Goal: Entertainment & Leisure: Browse casually

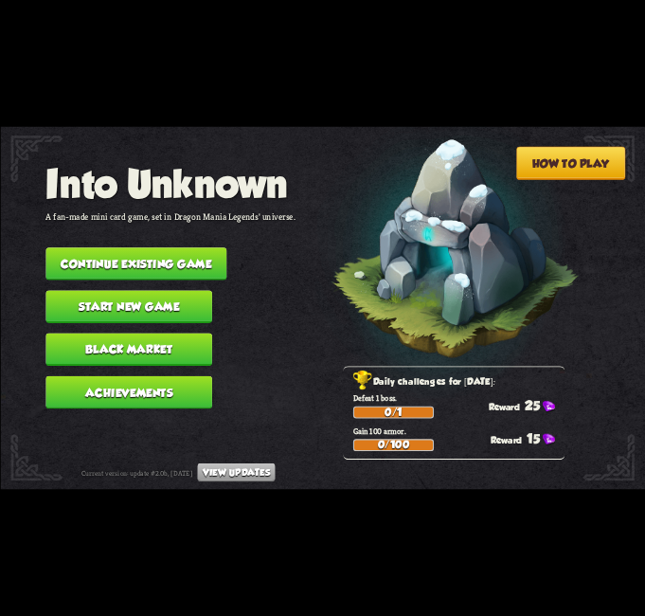
click at [183, 294] on button "Start new game" at bounding box center [128, 306] width 167 height 33
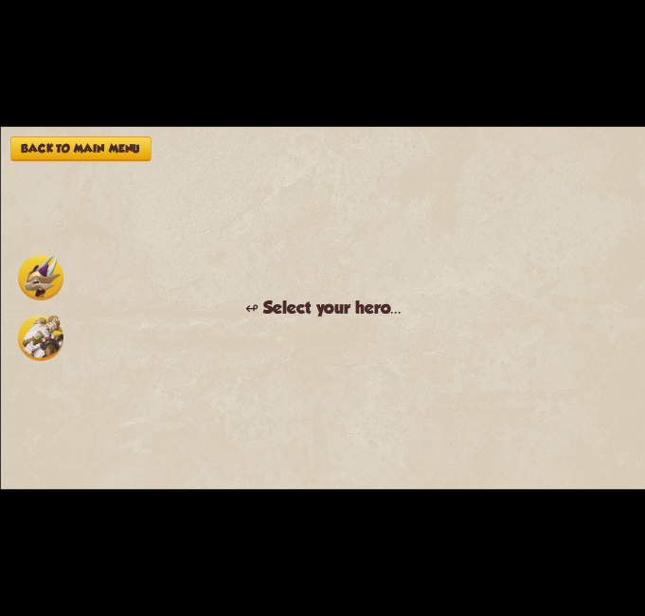
click at [44, 271] on img at bounding box center [40, 277] width 45 height 45
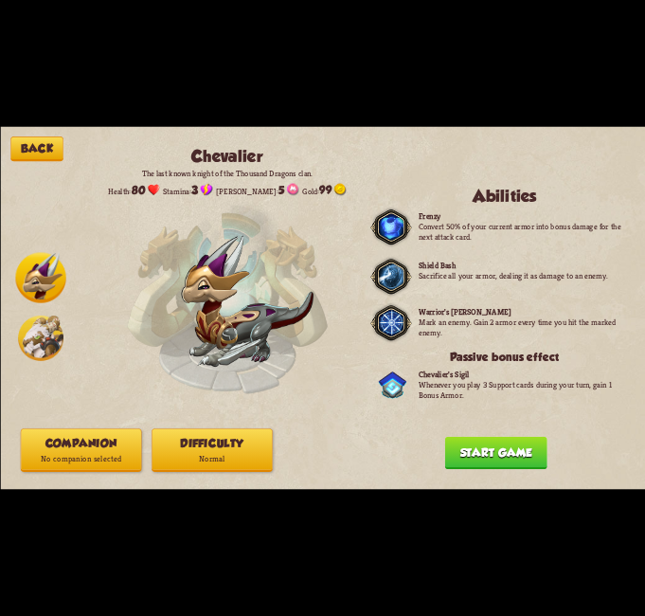
click at [91, 446] on button "Companion No companion selected" at bounding box center [80, 450] width 121 height 44
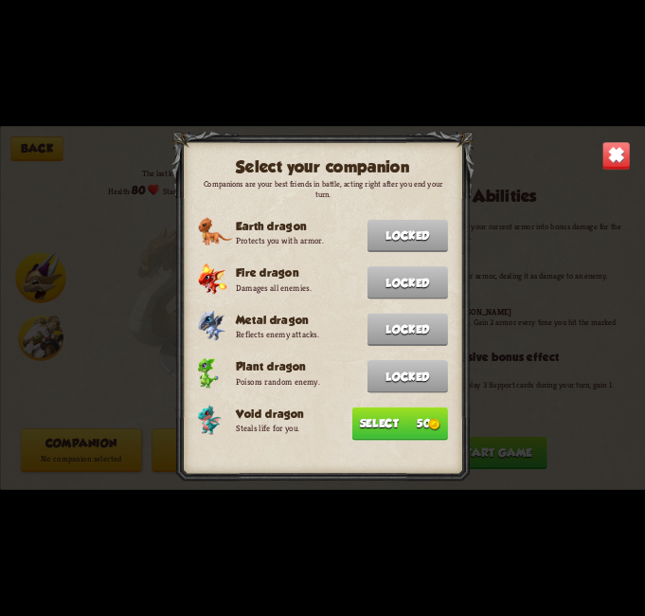
click at [406, 416] on button "Select 50" at bounding box center [400, 423] width 96 height 33
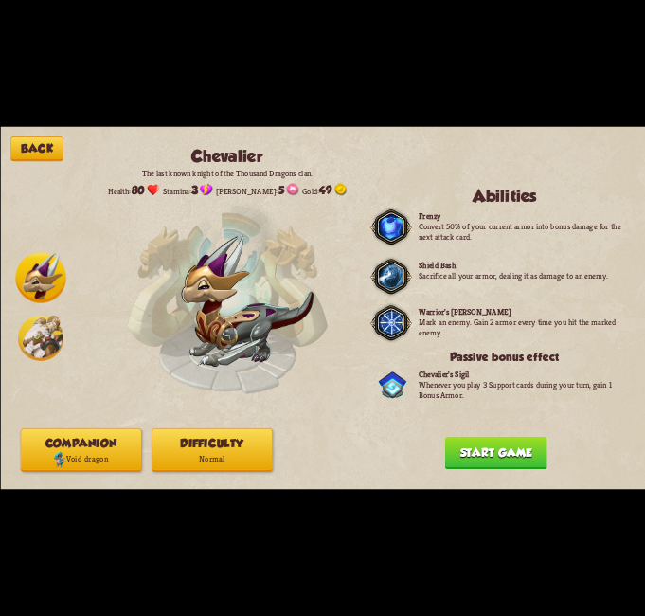
click at [472, 452] on button "Start game" at bounding box center [495, 453] width 102 height 33
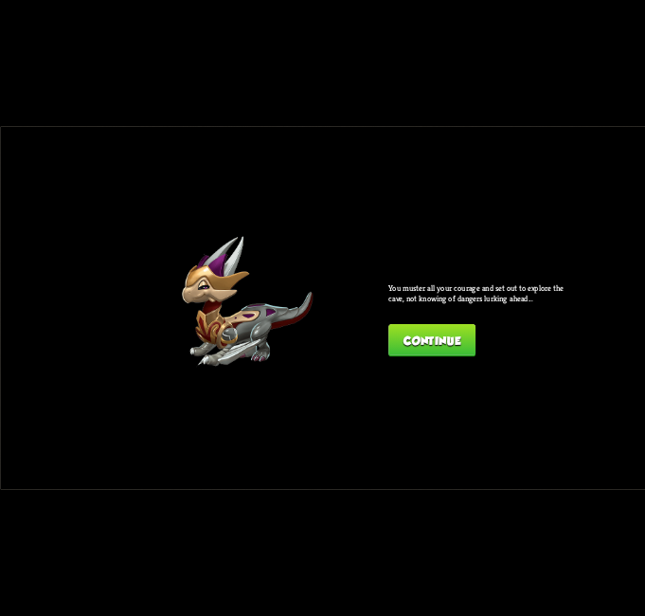
click at [426, 331] on button "Continue" at bounding box center [431, 340] width 87 height 33
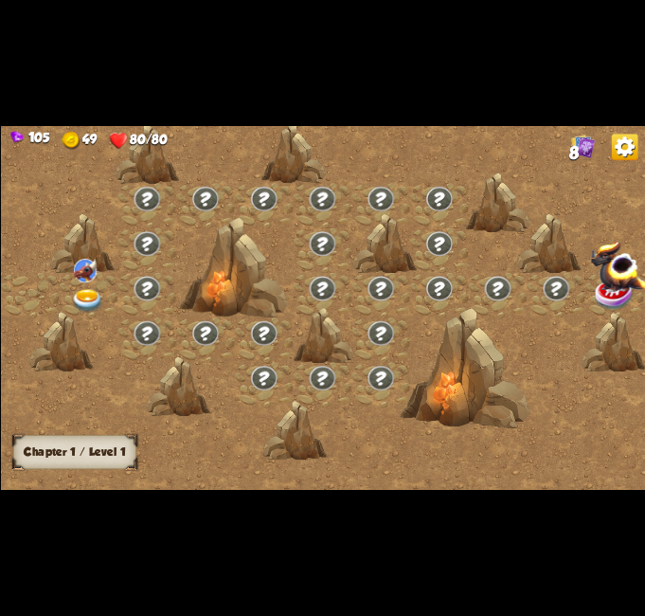
click at [88, 290] on img at bounding box center [86, 302] width 32 height 24
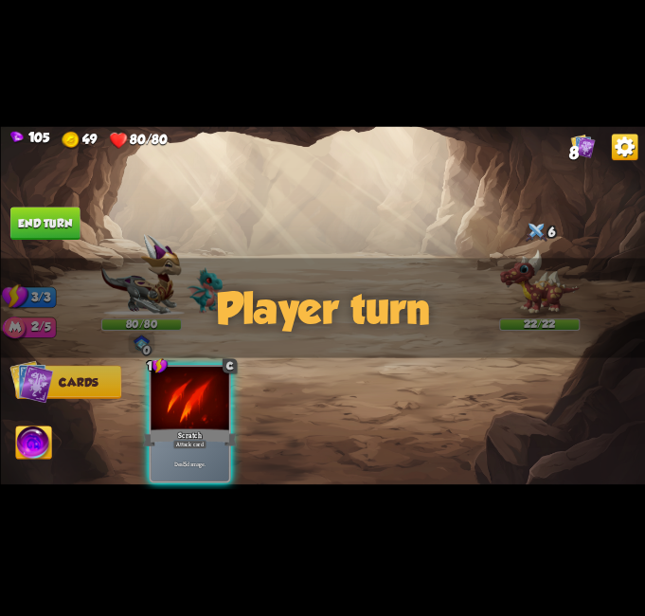
click at [205, 286] on div "Player turn" at bounding box center [322, 308] width 645 height 99
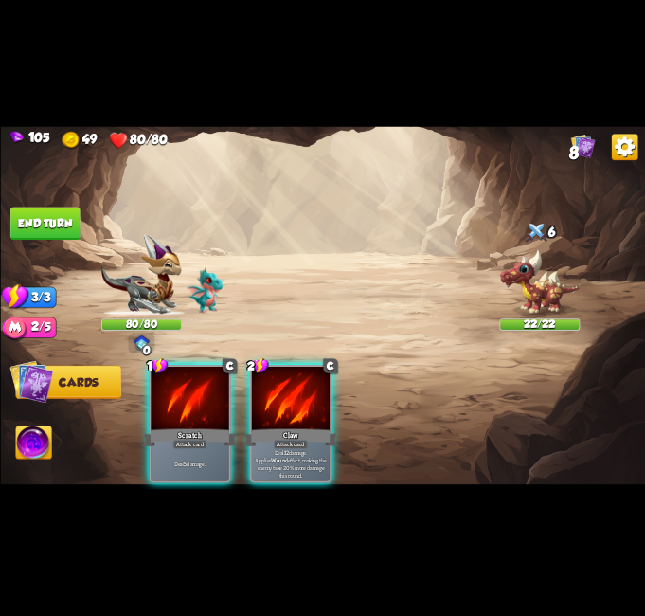
click at [205, 286] on div "Player turn" at bounding box center [322, 308] width 645 height 99
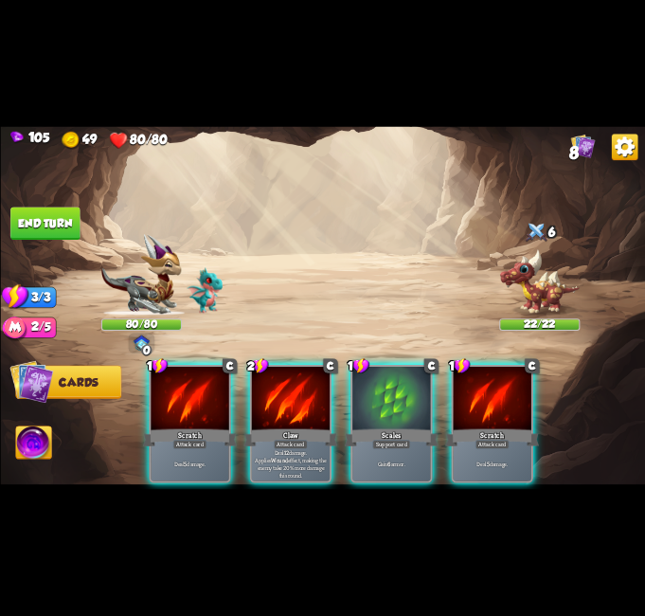
click at [207, 286] on div "Player turn" at bounding box center [322, 308] width 645 height 99
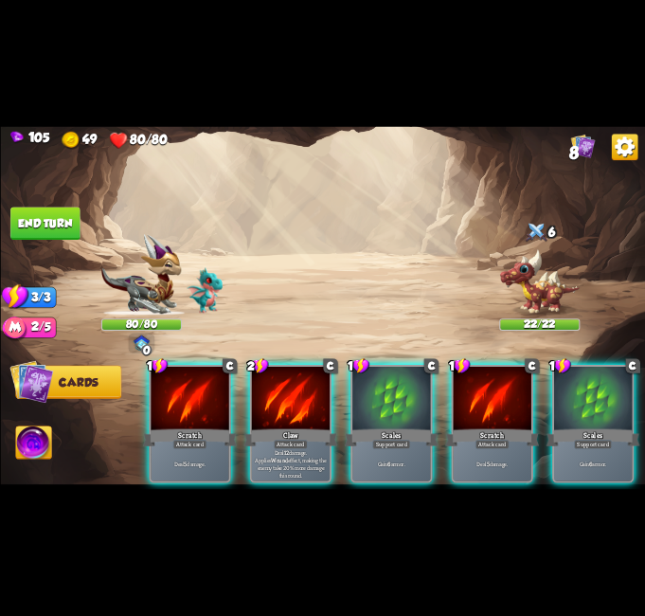
click at [207, 286] on img at bounding box center [205, 289] width 36 height 45
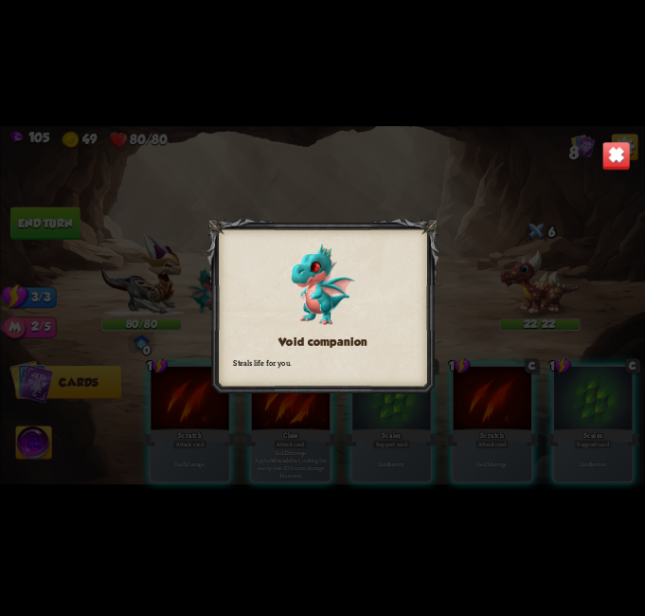
click at [615, 152] on img at bounding box center [616, 155] width 28 height 28
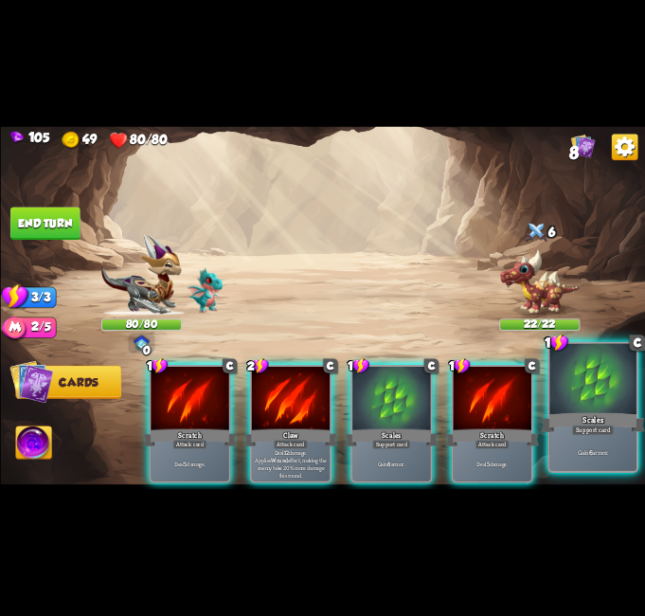
click at [592, 388] on div at bounding box center [593, 380] width 87 height 73
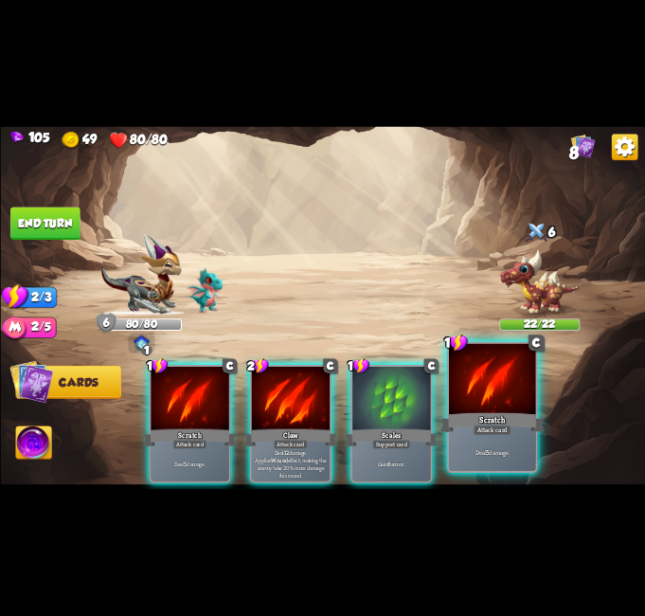
click at [505, 401] on div at bounding box center [492, 380] width 87 height 73
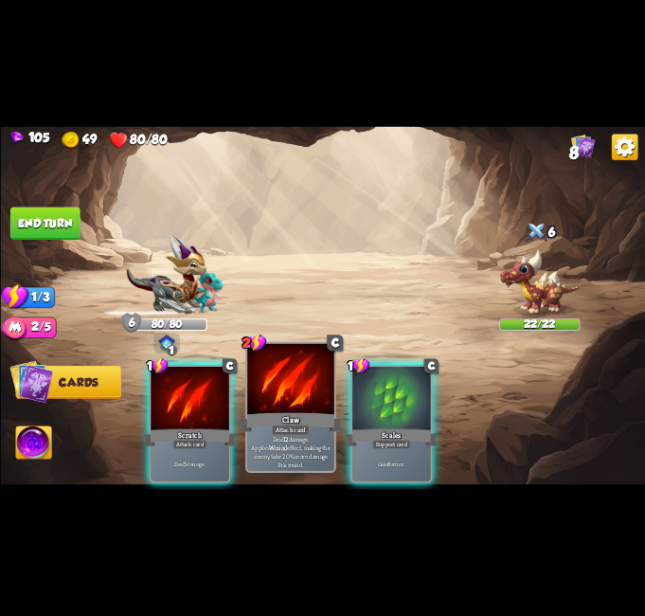
click at [319, 408] on div at bounding box center [290, 380] width 87 height 73
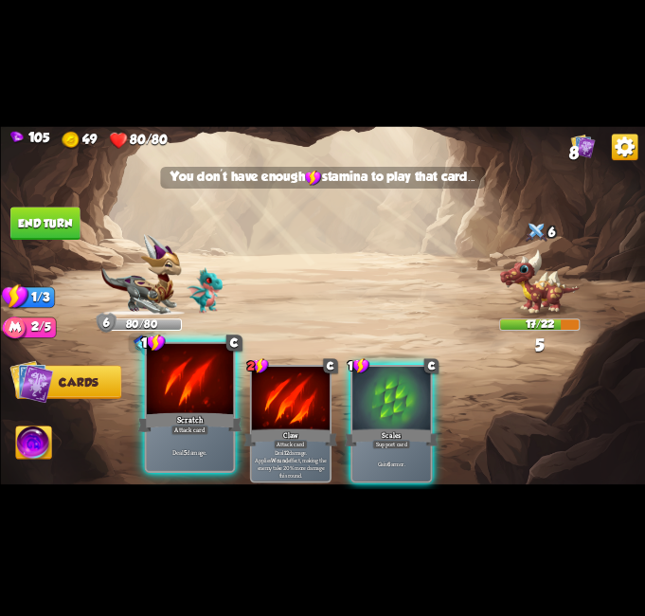
click at [163, 400] on div at bounding box center [189, 380] width 87 height 73
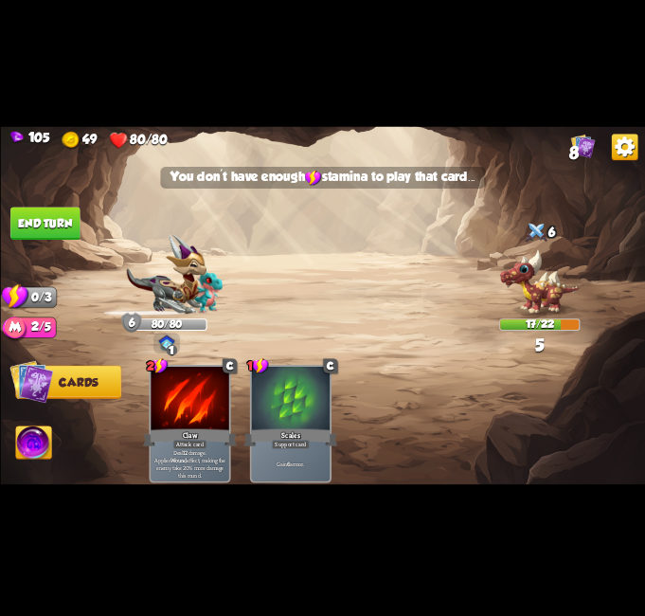
click at [40, 220] on button "End turn" at bounding box center [44, 223] width 69 height 33
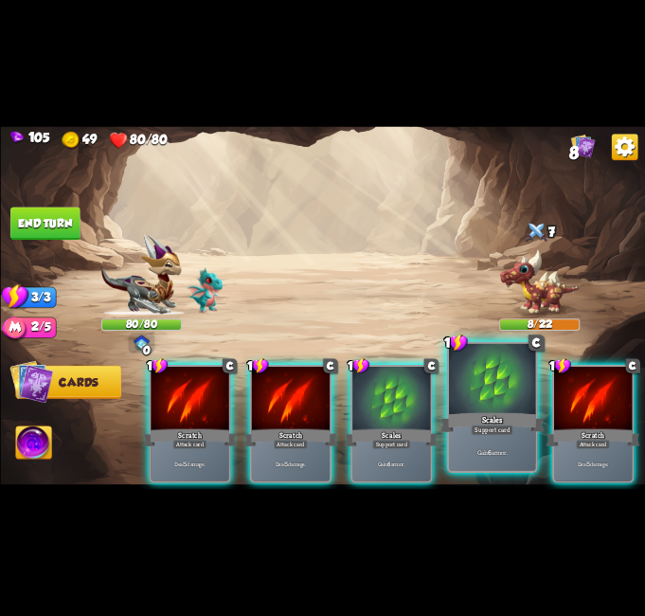
click at [522, 400] on div at bounding box center [492, 380] width 87 height 73
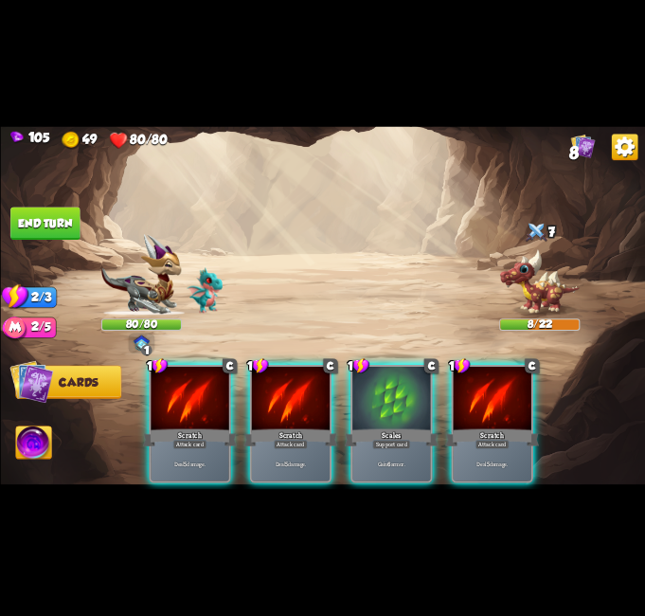
click at [416, 427] on div "Scales" at bounding box center [391, 437] width 94 height 21
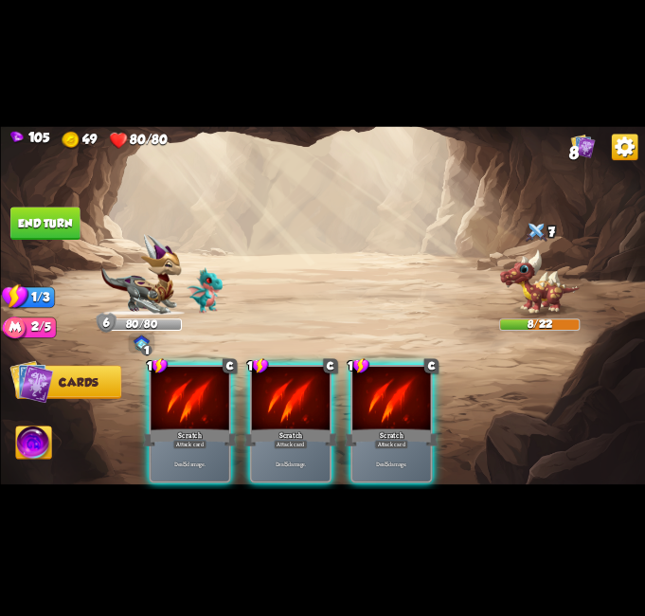
click at [460, 408] on div "1 C Scratch Attack card Deal 5 damage. 1 C Scratch Attack card Deal 5 damage. 1…" at bounding box center [387, 408] width 516 height 161
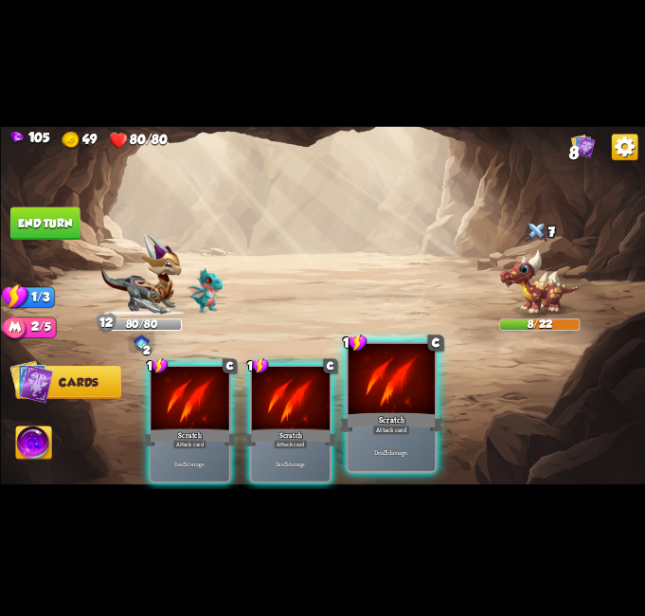
click at [347, 422] on div "Scratch" at bounding box center [391, 422] width 104 height 23
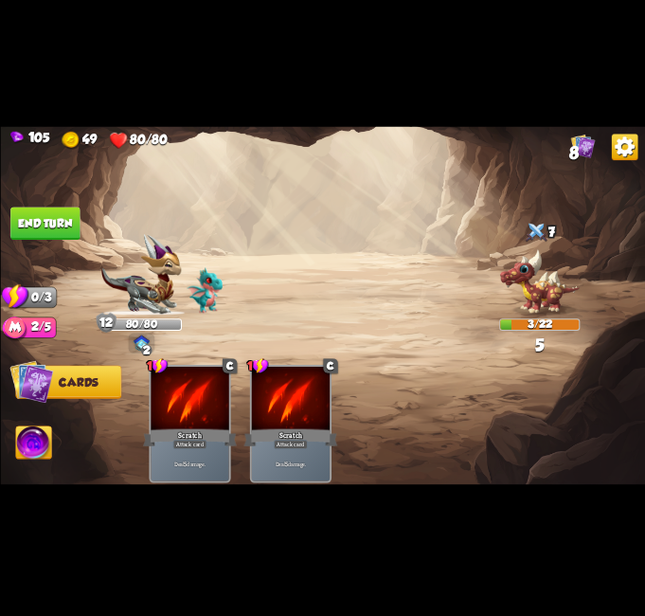
click at [40, 209] on button "End turn" at bounding box center [44, 223] width 69 height 33
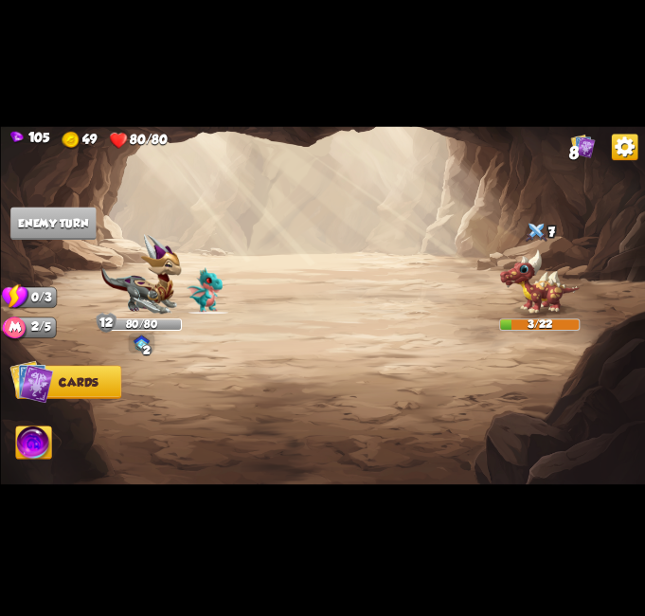
click at [589, 153] on img at bounding box center [582, 146] width 25 height 25
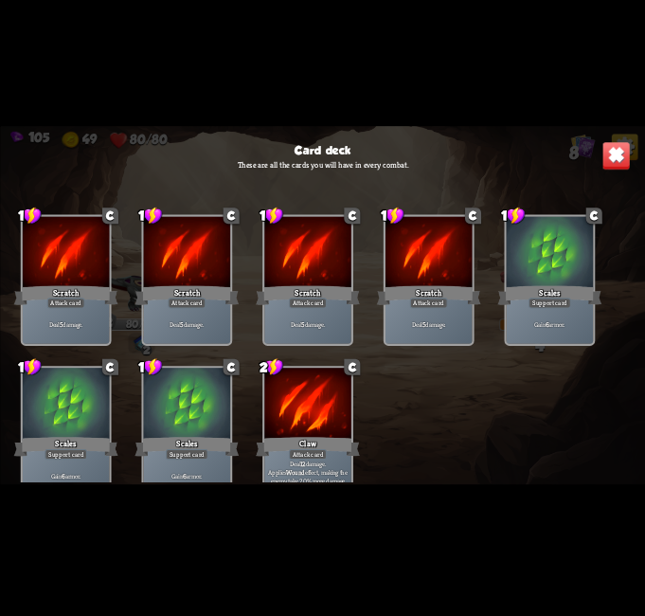
click at [627, 143] on img at bounding box center [616, 155] width 28 height 28
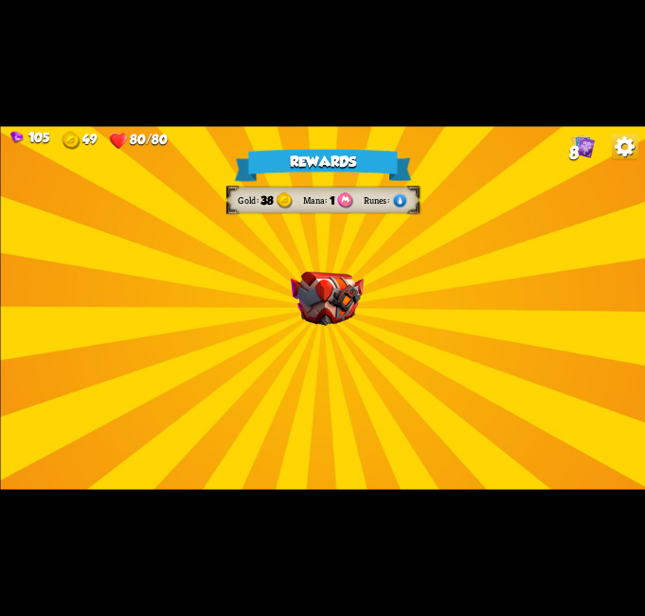
click at [272, 284] on div "Rewards Gold 38 Mana 1 Runes Select a card 1 C Poisoned Claw Attack card Deal 7…" at bounding box center [322, 307] width 645 height 363
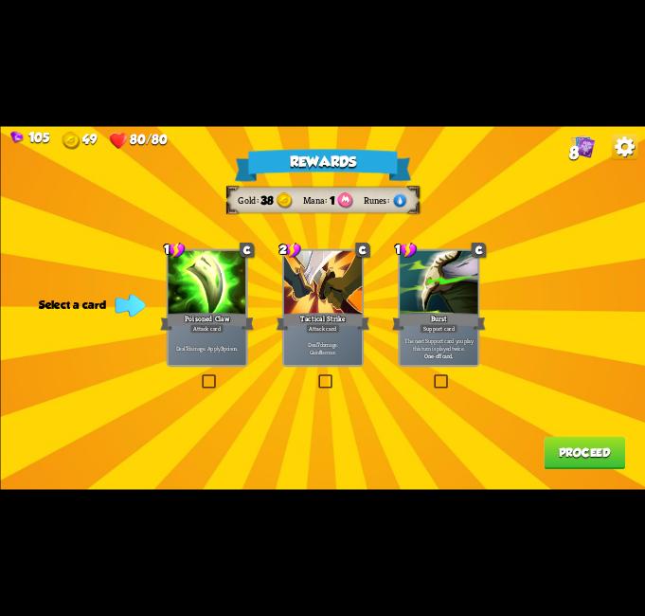
drag, startPoint x: 439, startPoint y: 385, endPoint x: 497, endPoint y: 426, distance: 72.0
click at [432, 376] on label at bounding box center [432, 376] width 0 height 0
click at [0, 0] on input "checkbox" at bounding box center [0, 0] width 0 height 0
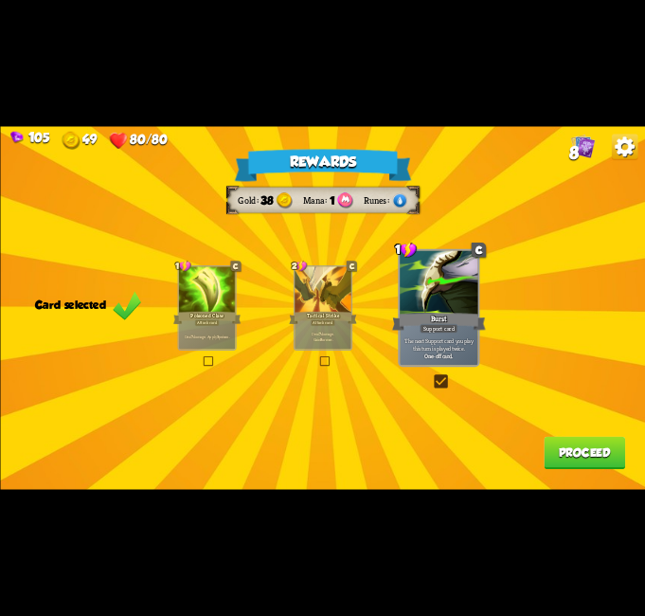
click at [571, 460] on button "Proceed" at bounding box center [584, 453] width 81 height 33
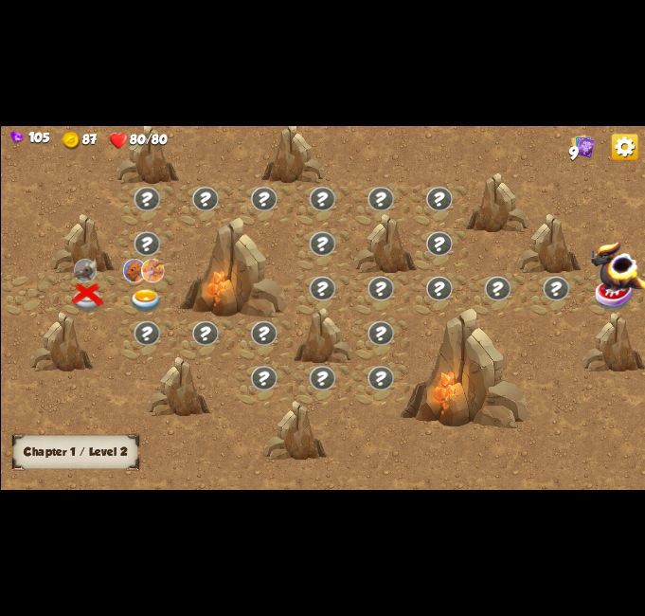
click at [146, 290] on img at bounding box center [145, 302] width 32 height 24
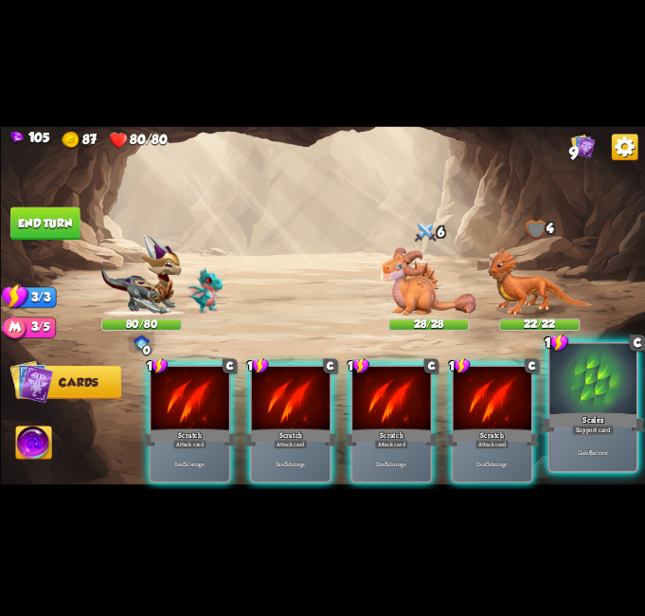
click at [593, 420] on div "Scales" at bounding box center [593, 422] width 104 height 23
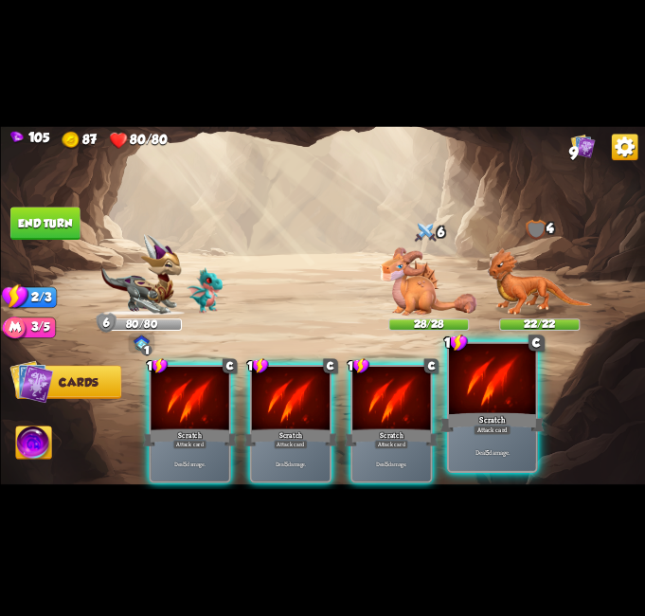
click at [505, 408] on div at bounding box center [492, 380] width 87 height 73
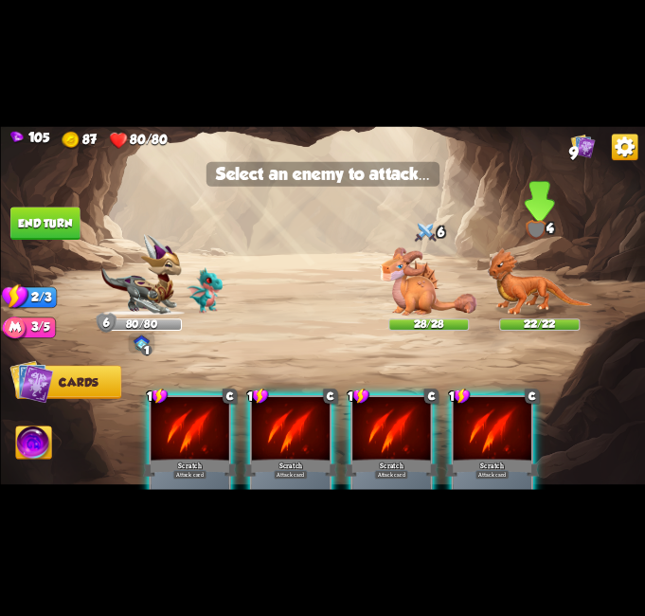
click at [542, 276] on img at bounding box center [539, 281] width 105 height 68
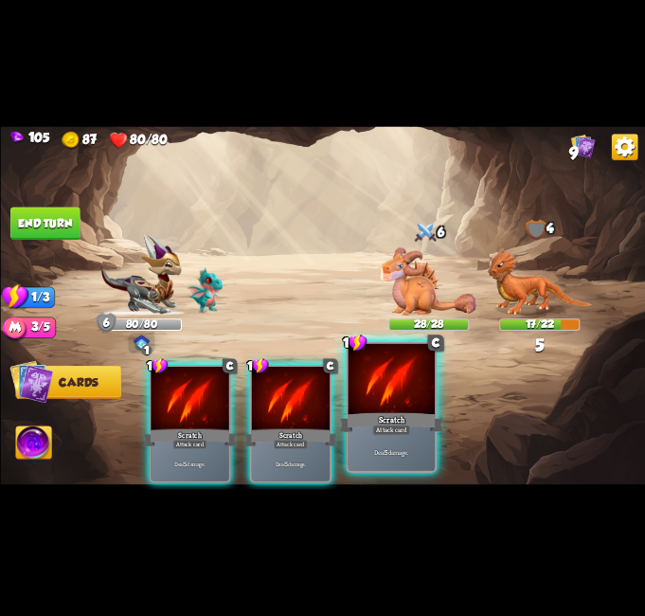
click at [375, 411] on div "Scratch" at bounding box center [391, 422] width 104 height 23
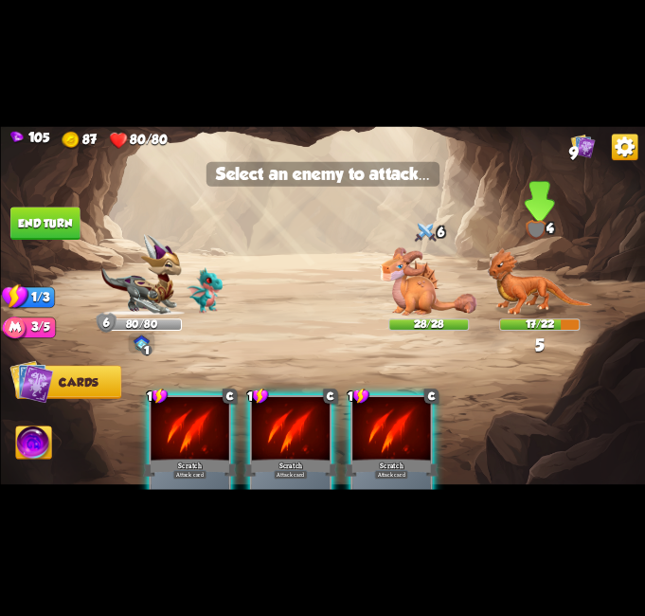
click at [527, 302] on img at bounding box center [539, 281] width 105 height 68
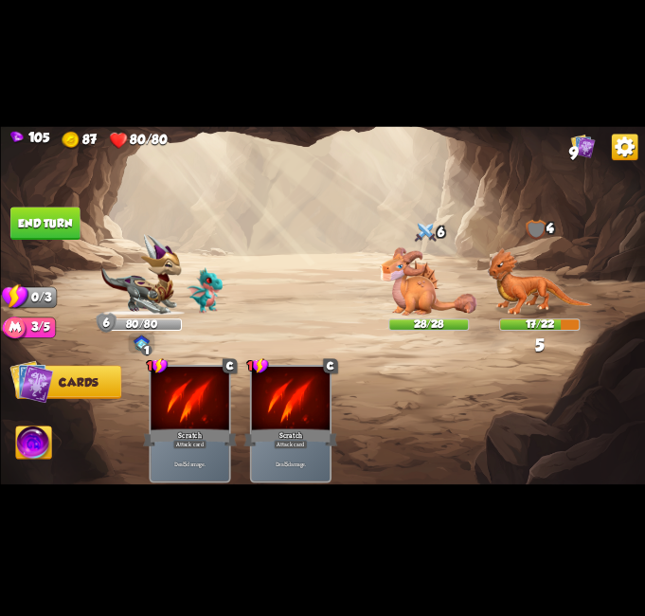
click at [39, 206] on img at bounding box center [322, 307] width 645 height 363
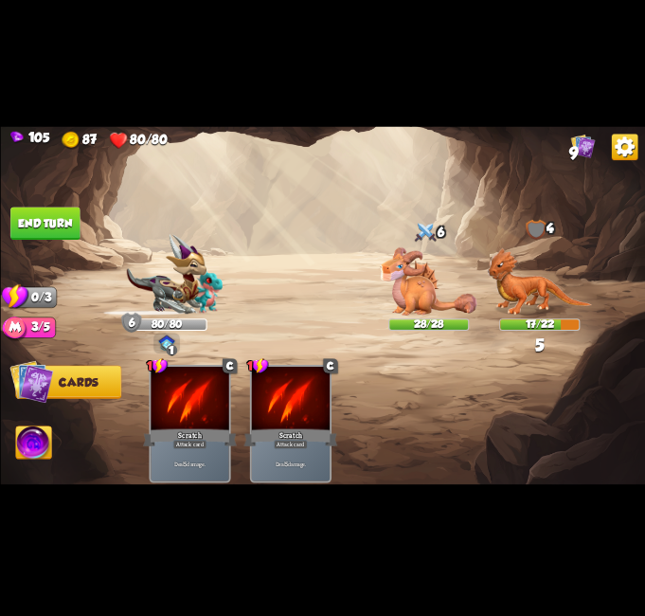
click at [51, 224] on button "End turn" at bounding box center [44, 223] width 70 height 33
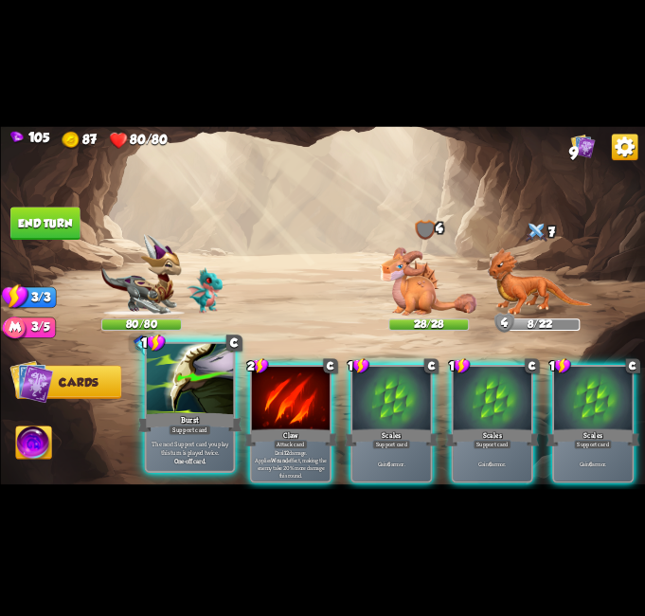
click at [206, 412] on div "Burst" at bounding box center [189, 422] width 104 height 23
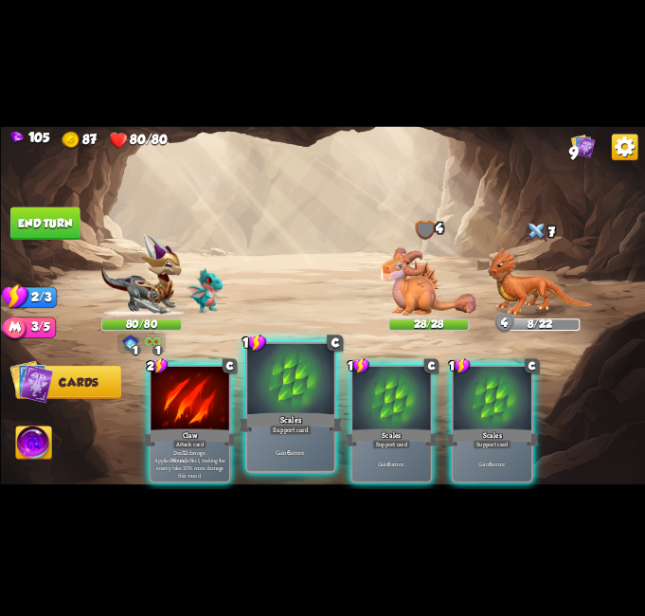
click at [290, 415] on div "Scales" at bounding box center [291, 422] width 104 height 23
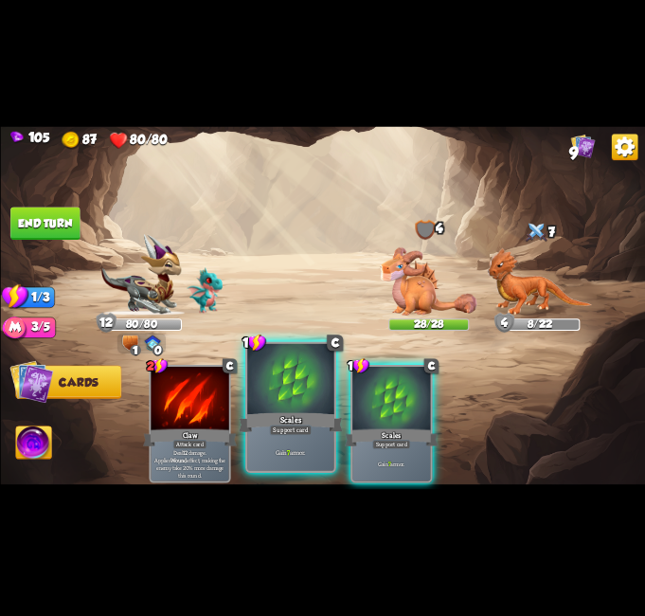
click at [298, 397] on div at bounding box center [290, 380] width 87 height 73
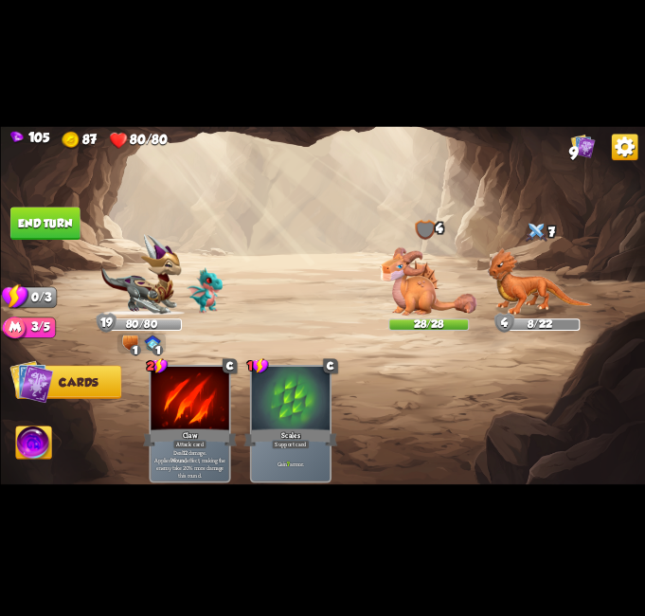
click at [77, 236] on button "End turn" at bounding box center [44, 223] width 69 height 33
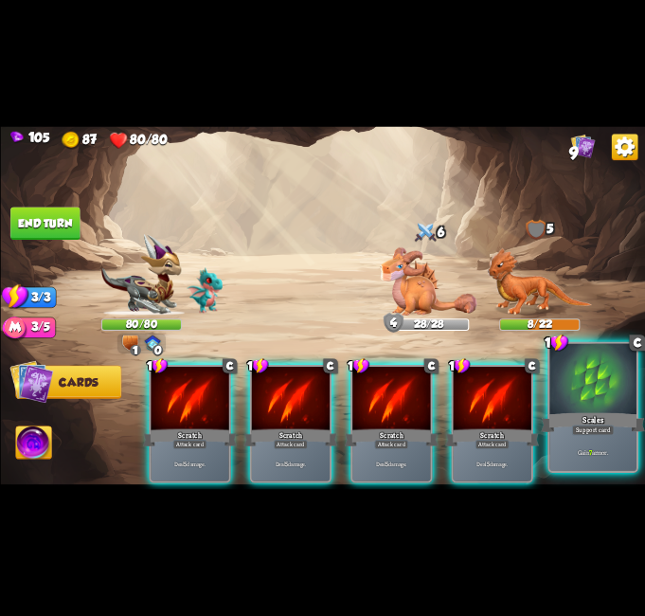
click at [590, 411] on div "Scales" at bounding box center [593, 422] width 104 height 23
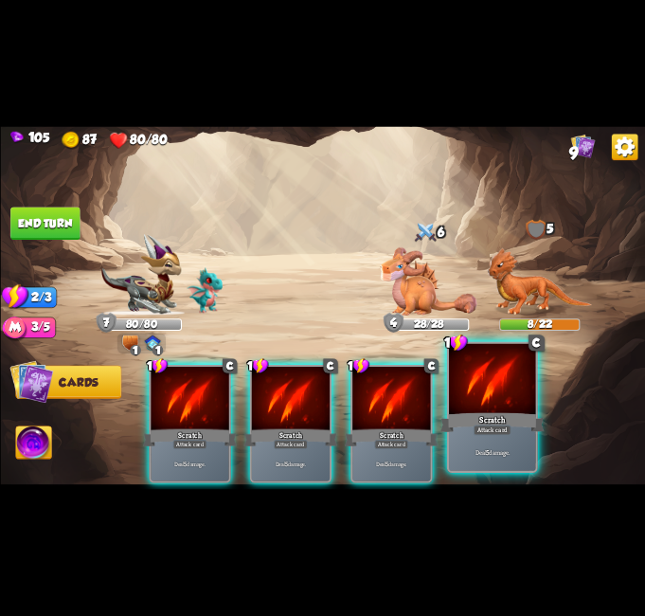
drag, startPoint x: 510, startPoint y: 406, endPoint x: 508, endPoint y: 389, distance: 17.2
click at [508, 406] on div at bounding box center [492, 380] width 87 height 73
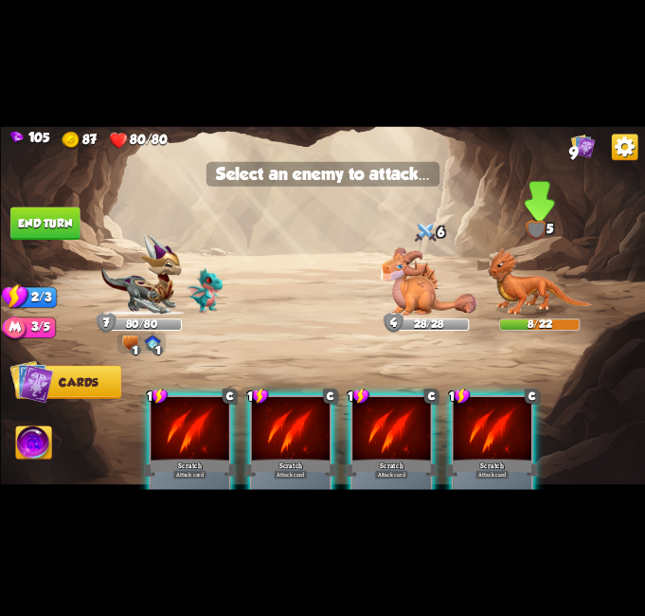
click at [536, 280] on img at bounding box center [539, 281] width 105 height 68
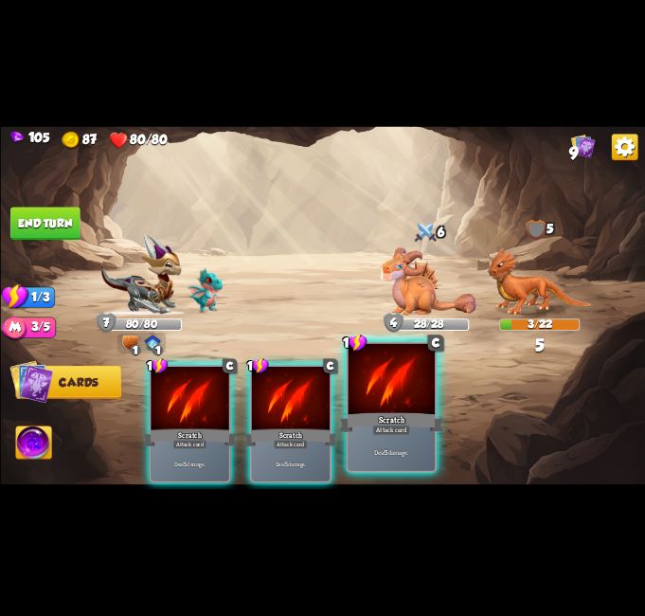
click at [407, 404] on div at bounding box center [391, 380] width 87 height 73
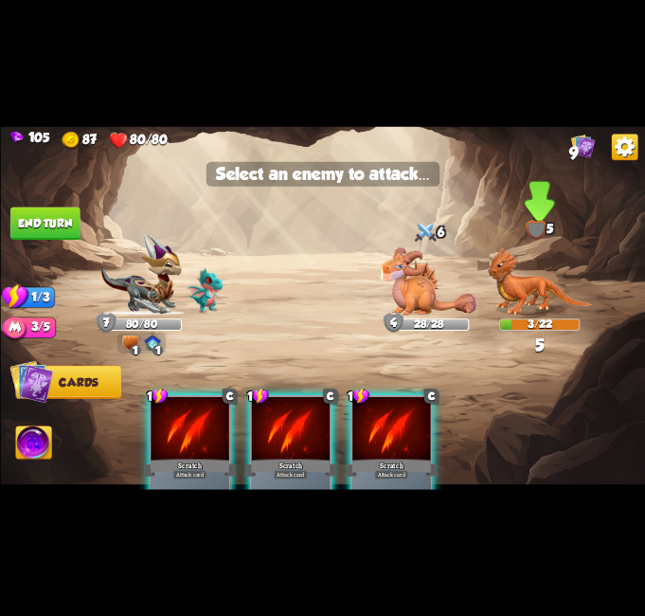
click at [550, 286] on img at bounding box center [539, 281] width 105 height 68
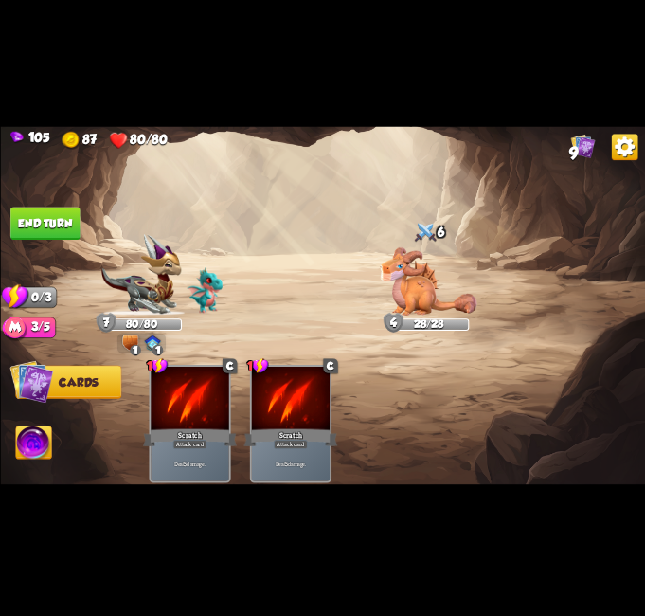
click at [64, 229] on button "End turn" at bounding box center [44, 223] width 69 height 33
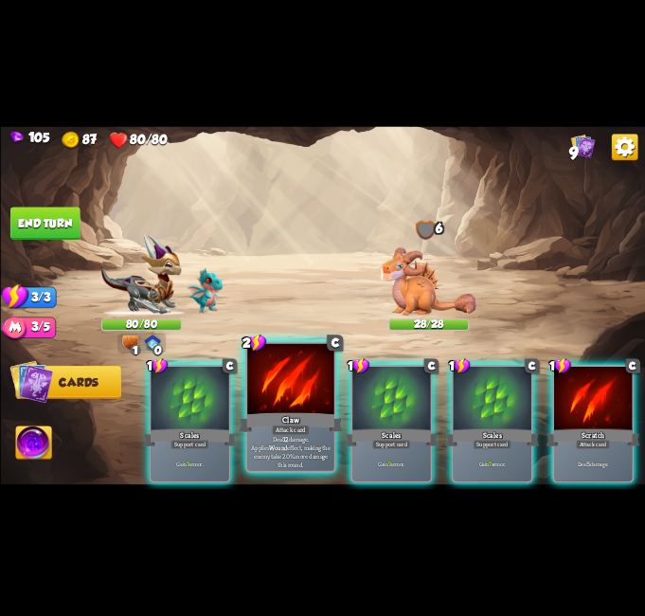
click at [312, 413] on div "Claw" at bounding box center [291, 422] width 104 height 23
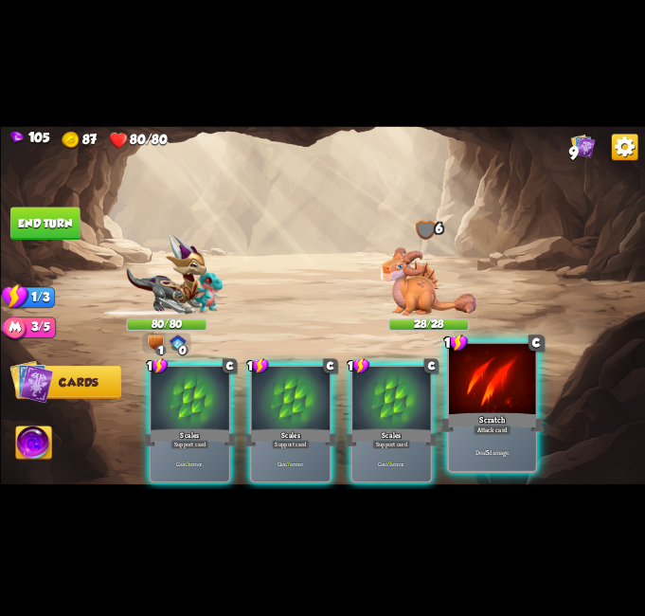
click at [536, 411] on div "Scratch" at bounding box center [492, 422] width 104 height 23
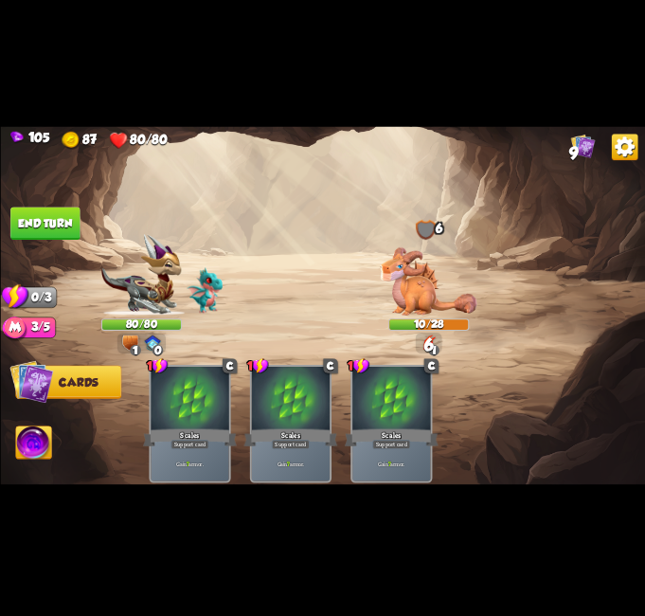
click at [56, 225] on button "End turn" at bounding box center [44, 223] width 69 height 33
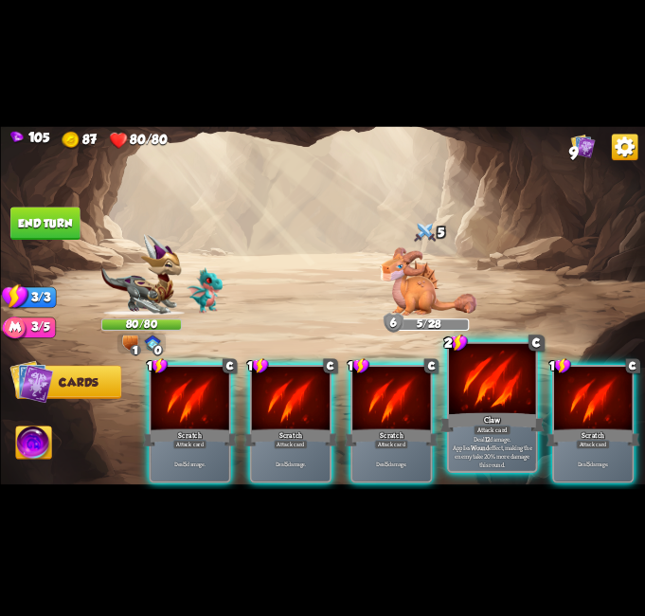
click at [508, 409] on div at bounding box center [492, 380] width 87 height 73
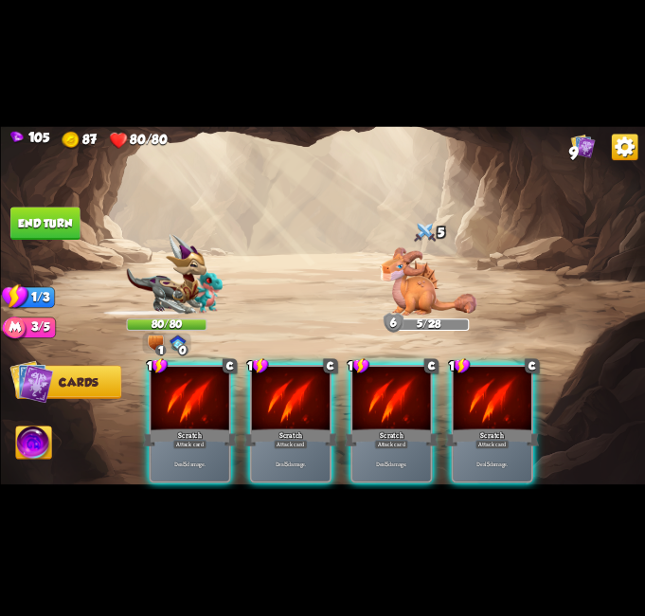
click at [508, 409] on div at bounding box center [492, 399] width 78 height 65
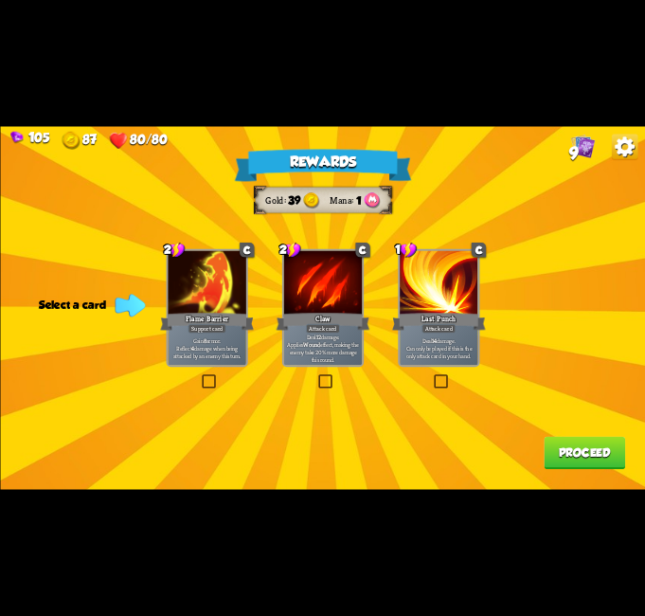
drag, startPoint x: 209, startPoint y: 378, endPoint x: 223, endPoint y: 379, distance: 13.3
click at [200, 376] on label at bounding box center [200, 376] width 0 height 0
click at [0, 0] on input "checkbox" at bounding box center [0, 0] width 0 height 0
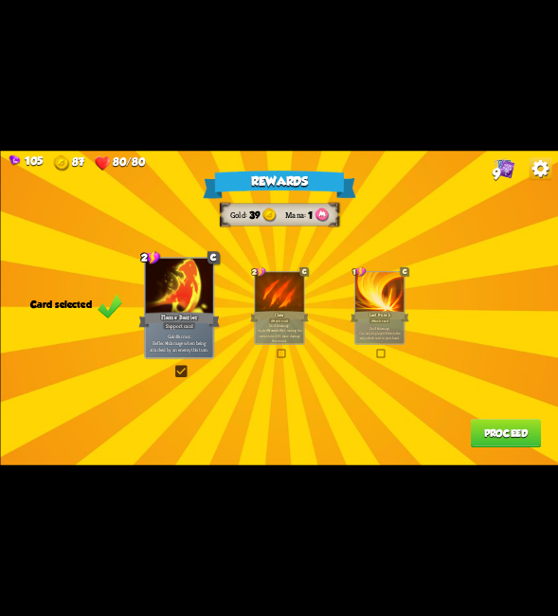
click at [496, 429] on button "Proceed" at bounding box center [505, 433] width 70 height 28
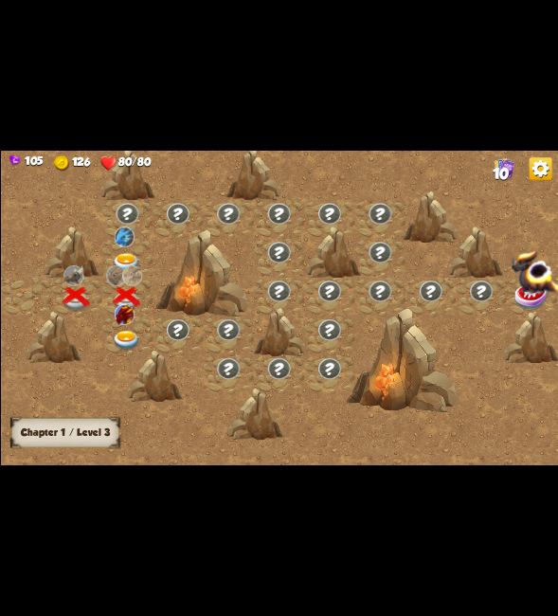
click at [124, 336] on img at bounding box center [125, 341] width 27 height 21
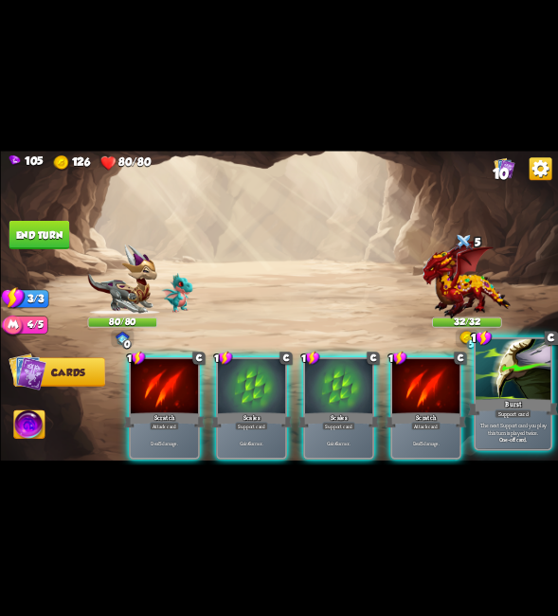
click at [536, 389] on div at bounding box center [513, 370] width 75 height 63
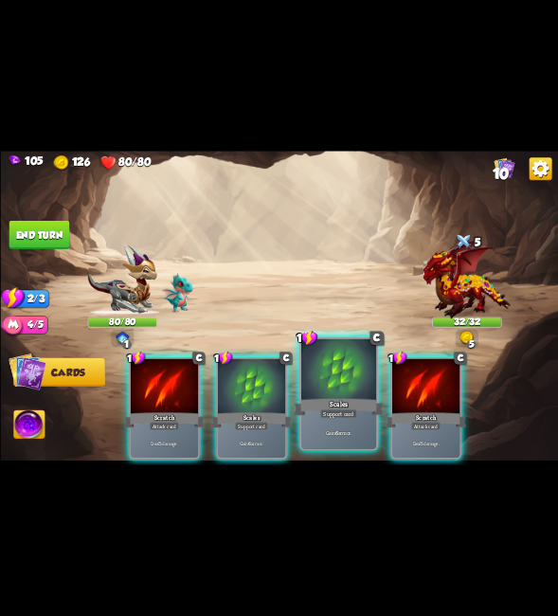
click at [322, 406] on div "Scales" at bounding box center [339, 407] width 90 height 20
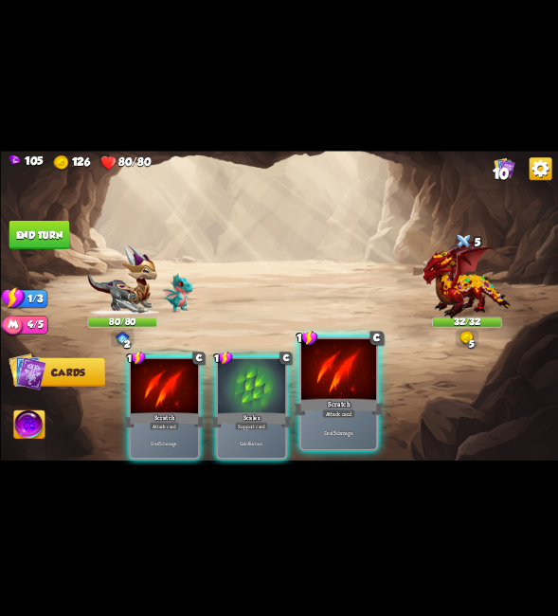
click at [346, 405] on div "Scratch" at bounding box center [339, 407] width 90 height 20
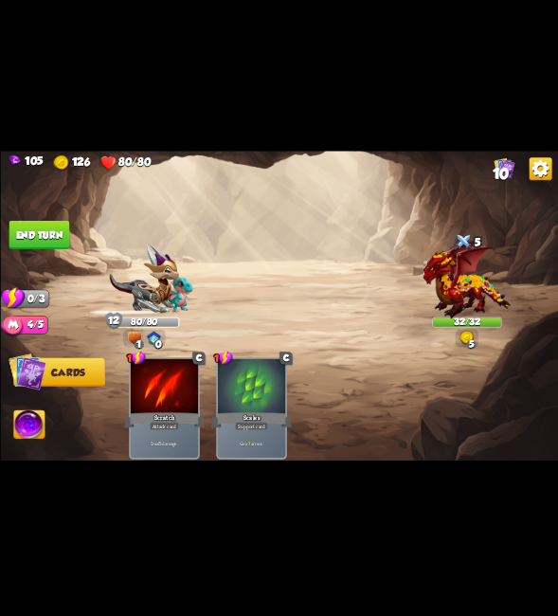
click at [54, 241] on button "End turn" at bounding box center [39, 235] width 61 height 28
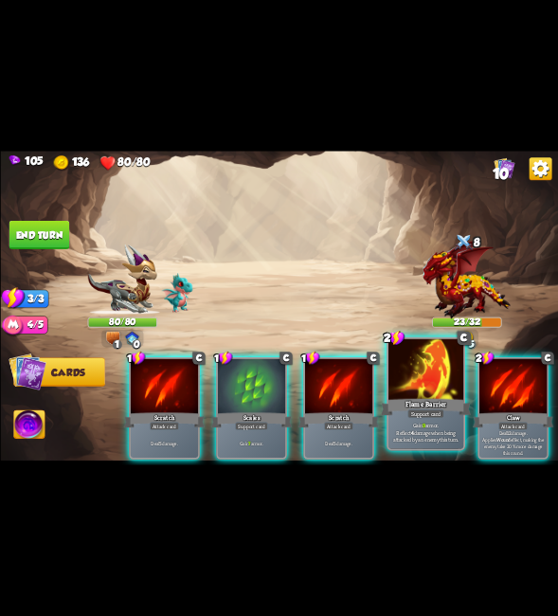
click at [419, 401] on div "Flame Barrier" at bounding box center [426, 407] width 90 height 20
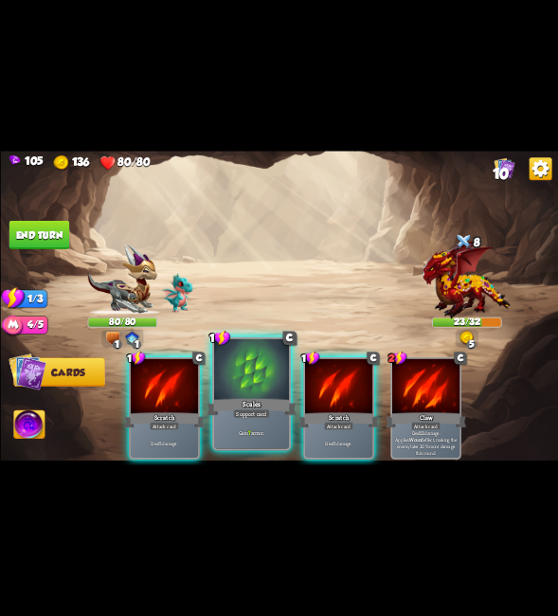
click at [270, 384] on div at bounding box center [250, 370] width 75 height 63
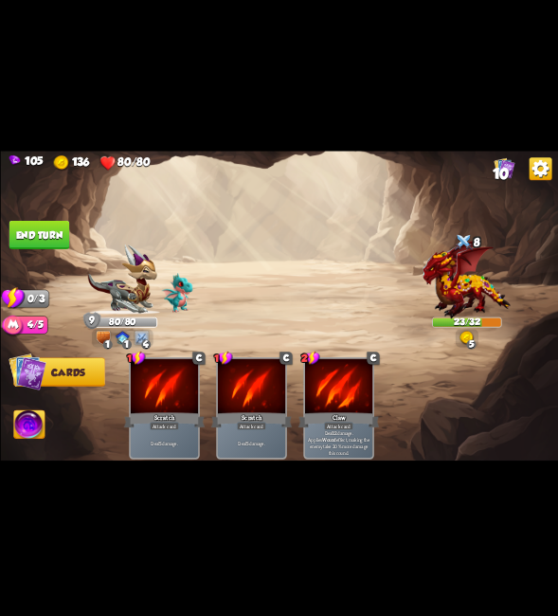
click at [48, 246] on button "End turn" at bounding box center [39, 235] width 61 height 28
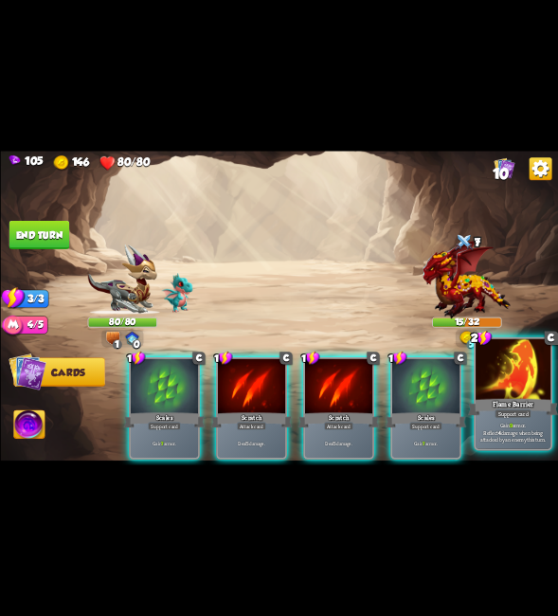
click at [504, 388] on div at bounding box center [513, 370] width 75 height 63
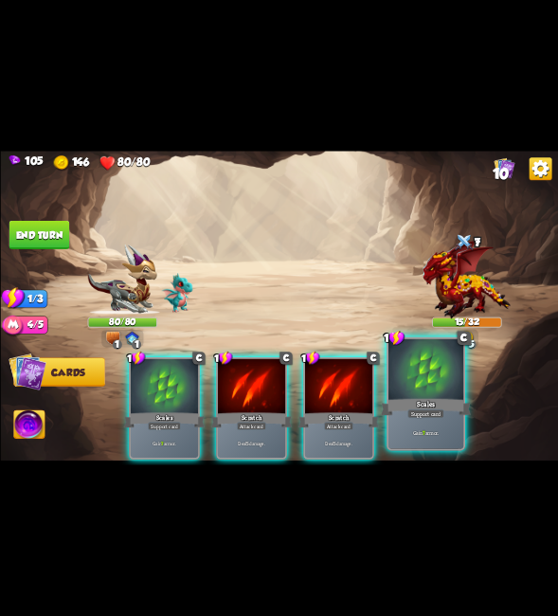
click at [458, 388] on div at bounding box center [425, 370] width 75 height 63
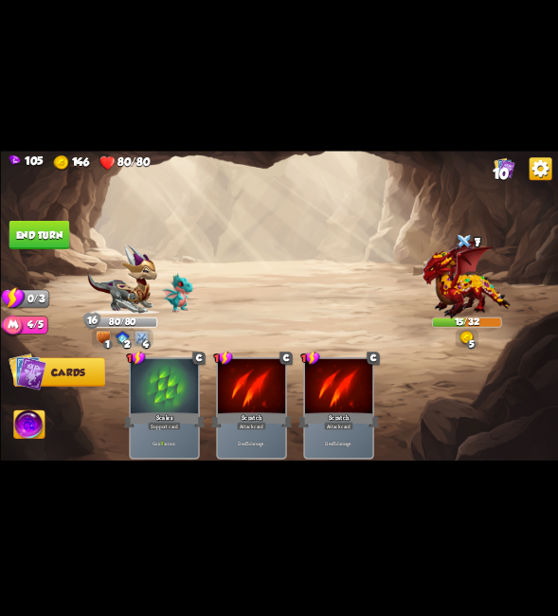
click at [49, 244] on button "End turn" at bounding box center [39, 235] width 61 height 28
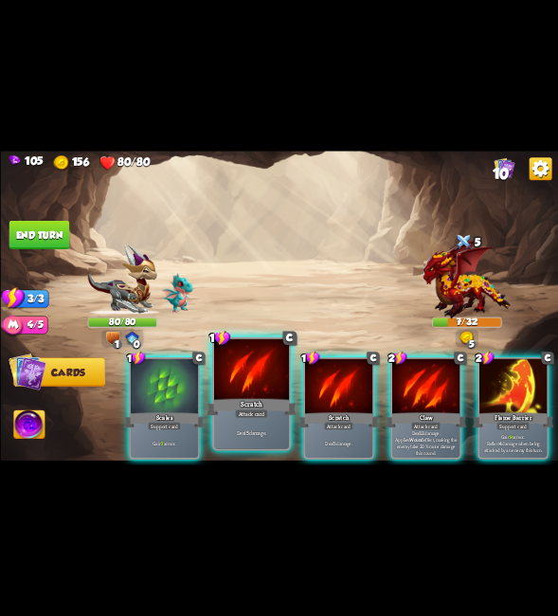
click at [264, 393] on div at bounding box center [250, 370] width 75 height 63
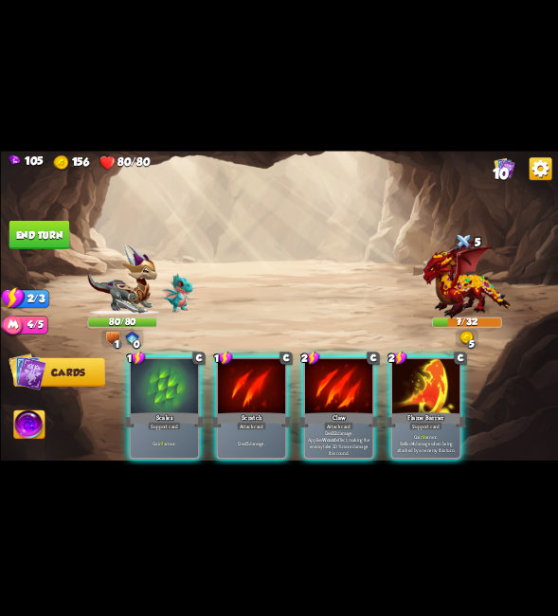
click at [264, 393] on div at bounding box center [250, 387] width 67 height 57
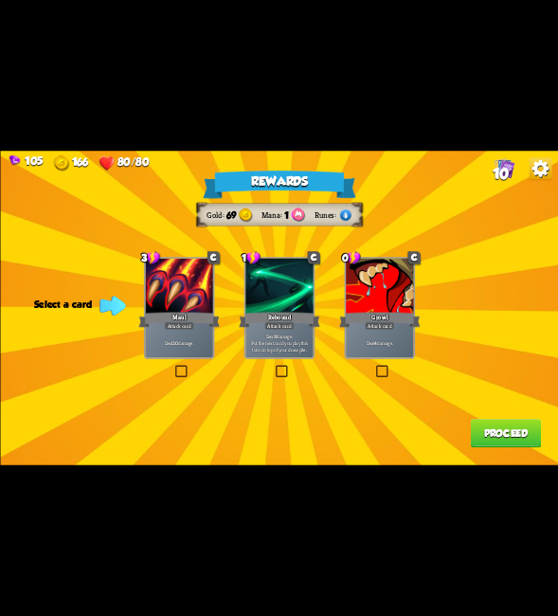
click at [373, 367] on label at bounding box center [373, 367] width 0 height 0
click at [0, 0] on input "checkbox" at bounding box center [0, 0] width 0 height 0
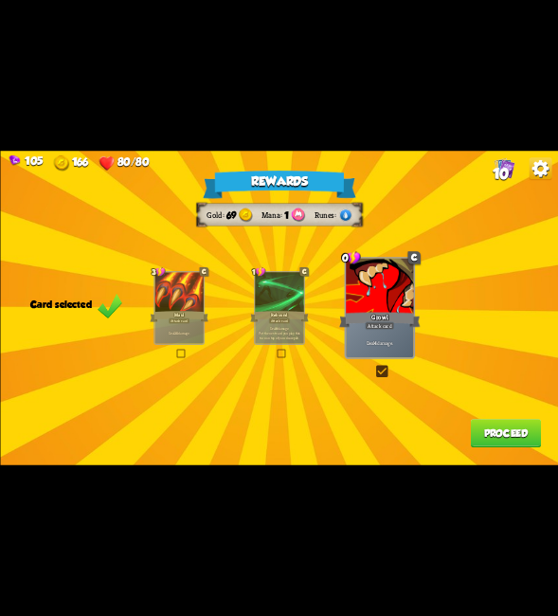
click at [373, 367] on label at bounding box center [373, 367] width 0 height 0
click at [0, 0] on input "checkbox" at bounding box center [0, 0] width 0 height 0
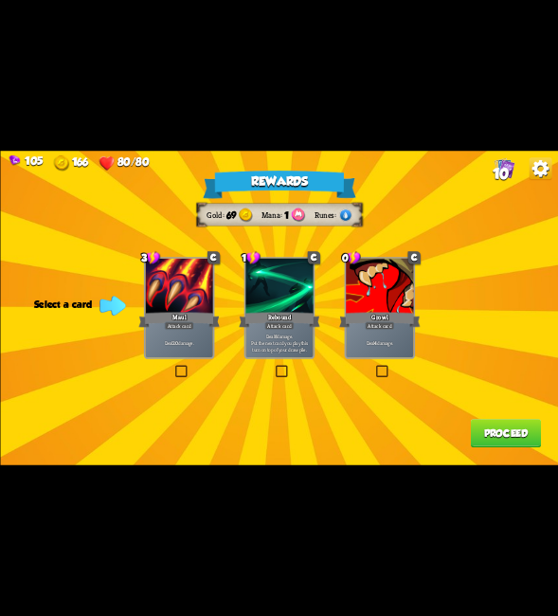
click at [373, 367] on label at bounding box center [373, 367] width 0 height 0
click at [0, 0] on input "checkbox" at bounding box center [0, 0] width 0 height 0
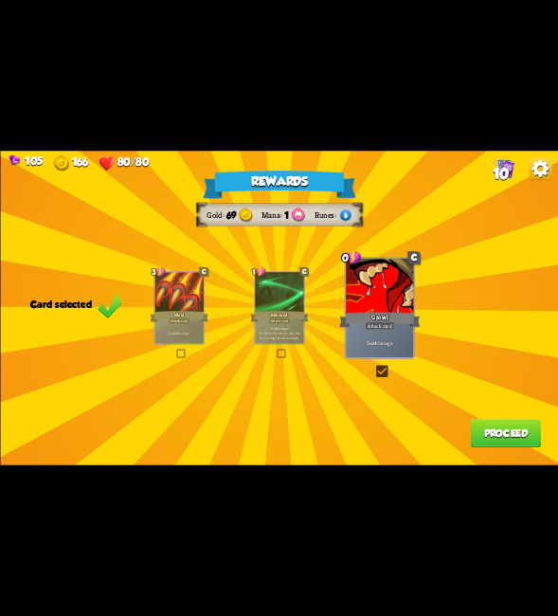
click at [499, 441] on button "Proceed" at bounding box center [505, 433] width 70 height 28
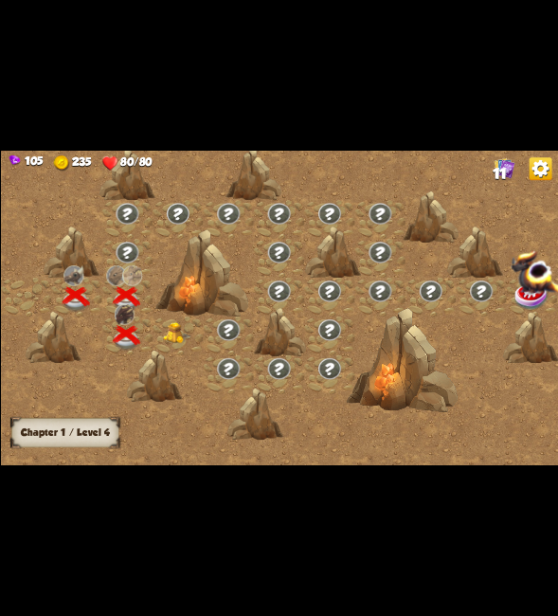
click at [169, 334] on img at bounding box center [175, 334] width 27 height 22
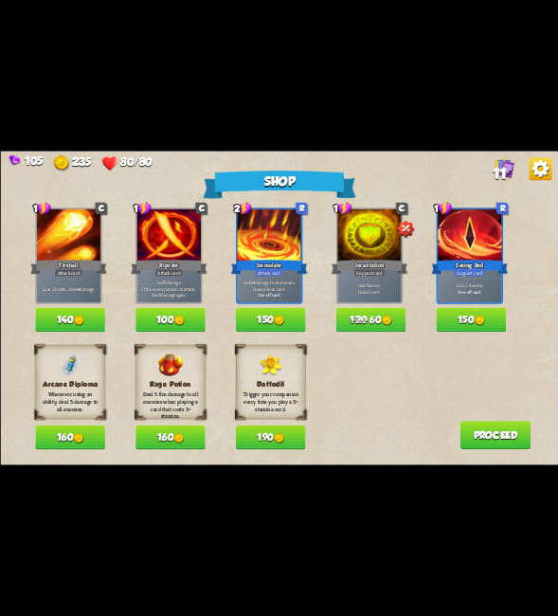
click at [352, 388] on div "Arcane Diploma Whenever using an ability, deal 5 damage to all enemies. 160 Rag…" at bounding box center [296, 397] width 523 height 104
click at [468, 322] on button "150" at bounding box center [471, 320] width 70 height 25
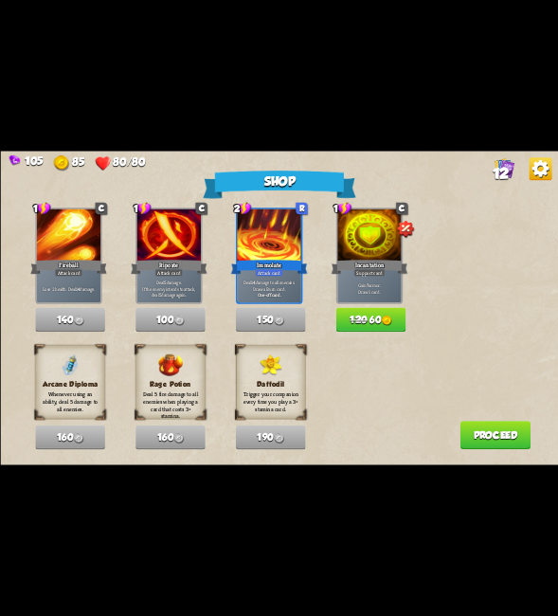
click at [391, 321] on img at bounding box center [386, 321] width 10 height 10
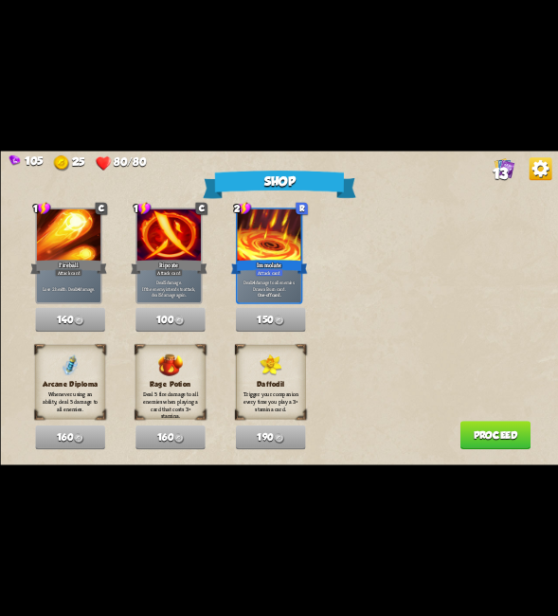
click at [485, 438] on button "Proceed" at bounding box center [495, 435] width 70 height 28
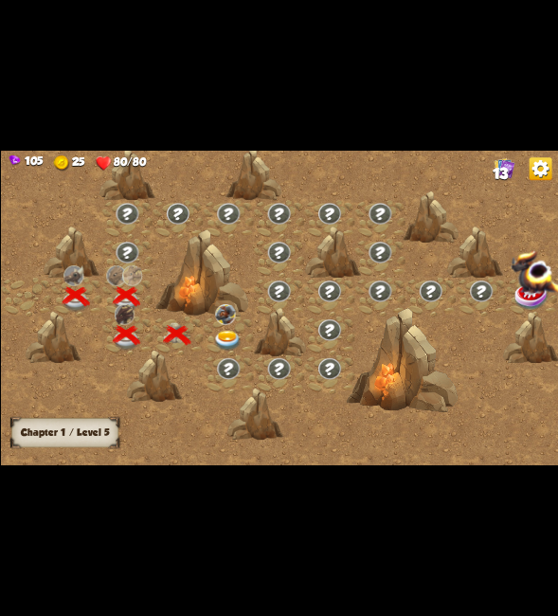
click at [242, 340] on div at bounding box center [228, 335] width 50 height 39
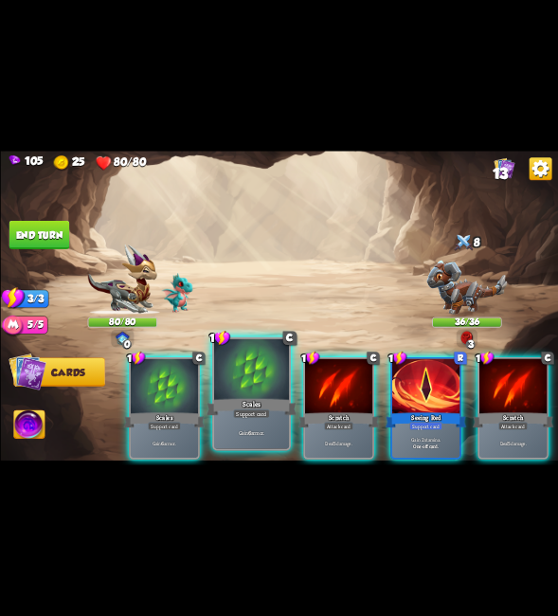
click at [243, 379] on div at bounding box center [250, 370] width 75 height 63
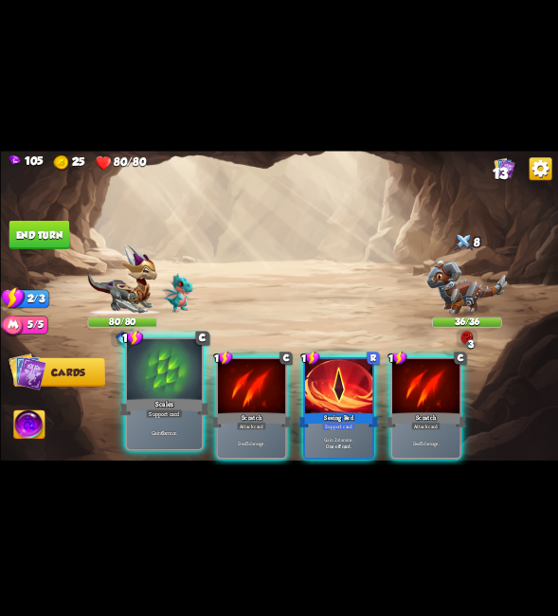
click at [165, 379] on div at bounding box center [163, 370] width 75 height 63
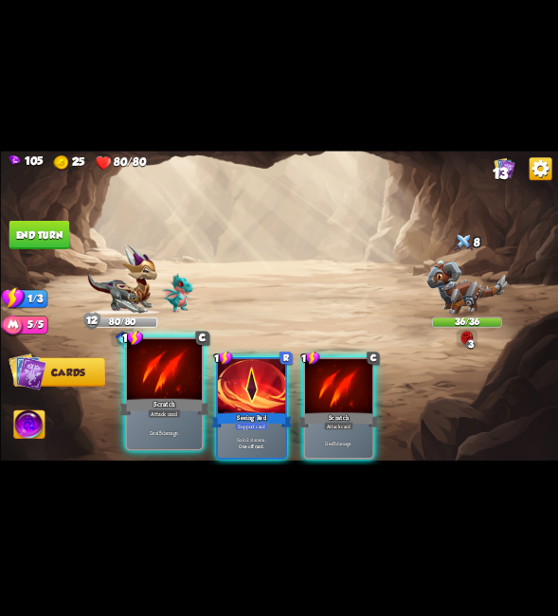
click at [163, 373] on div at bounding box center [163, 370] width 75 height 63
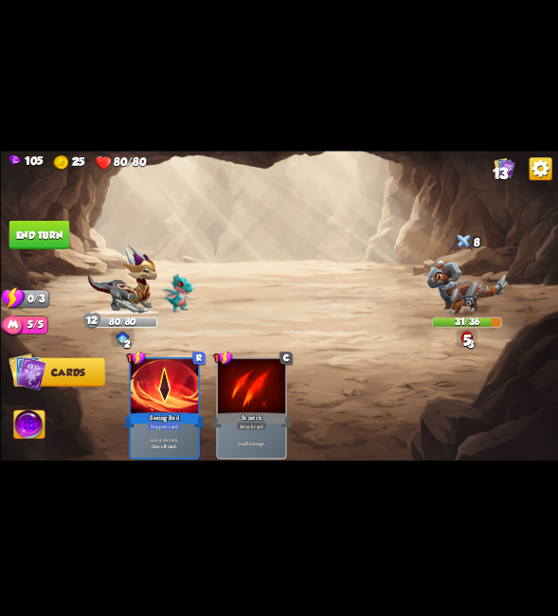
click at [45, 230] on button "End turn" at bounding box center [39, 235] width 61 height 28
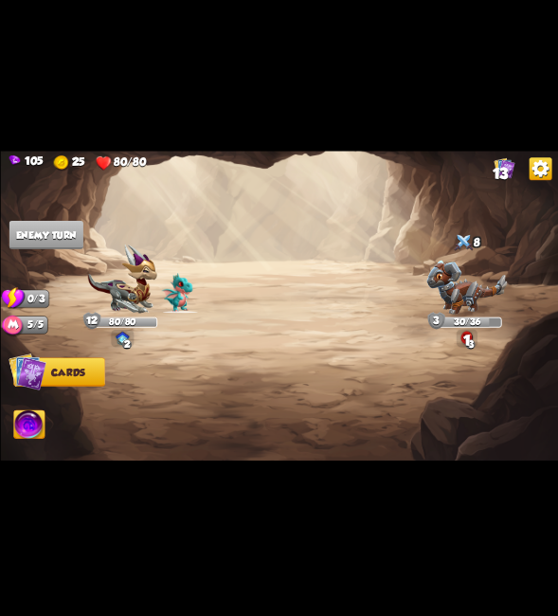
click at [472, 341] on div "3" at bounding box center [469, 344] width 9 height 9
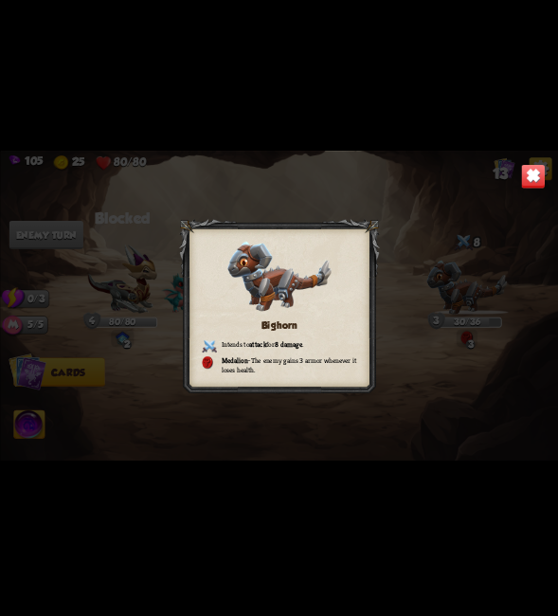
click at [517, 182] on div "Bighorn Intends to attack for 8 damage . Medalion – The enemy gains 3 armor whe…" at bounding box center [279, 308] width 558 height 314
click at [527, 175] on img at bounding box center [532, 176] width 25 height 25
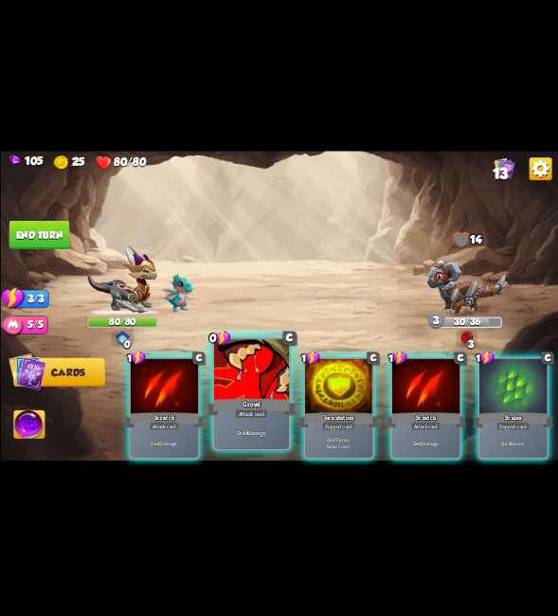
click at [248, 405] on div "Growl" at bounding box center [252, 407] width 90 height 20
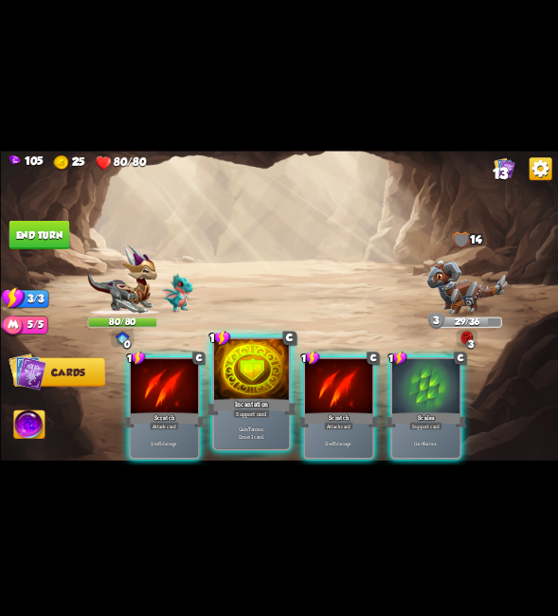
click at [248, 386] on div at bounding box center [250, 370] width 75 height 63
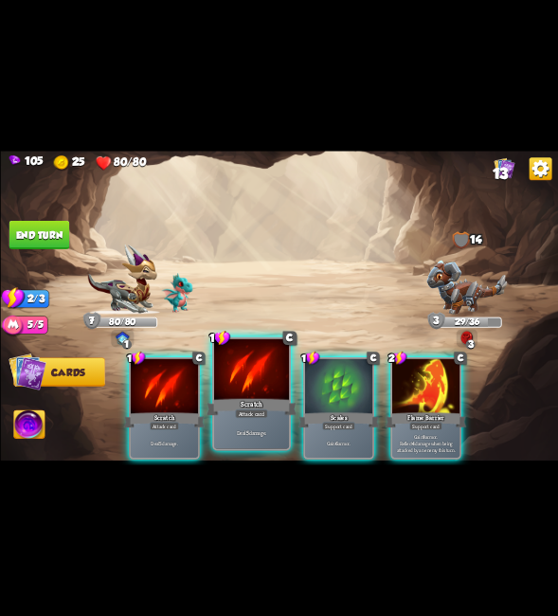
click at [209, 417] on div "Scratch" at bounding box center [252, 407] width 90 height 20
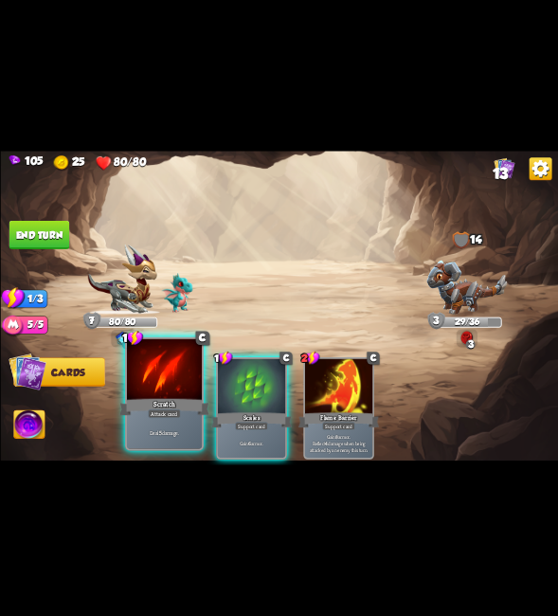
click at [150, 411] on div "Attack card" at bounding box center [164, 413] width 33 height 9
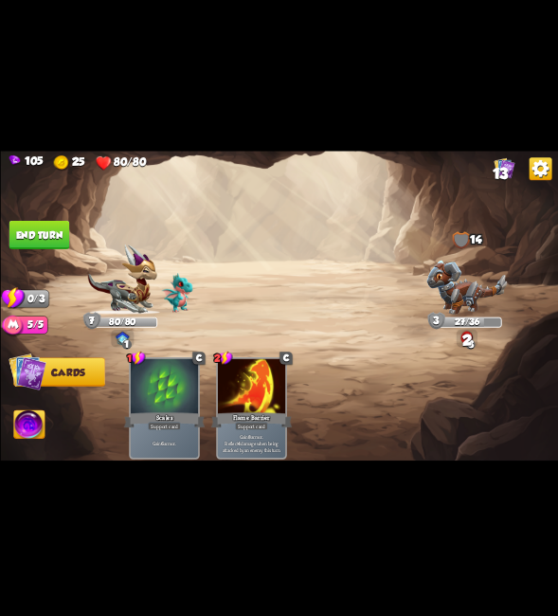
click at [39, 239] on button "End turn" at bounding box center [39, 235] width 62 height 29
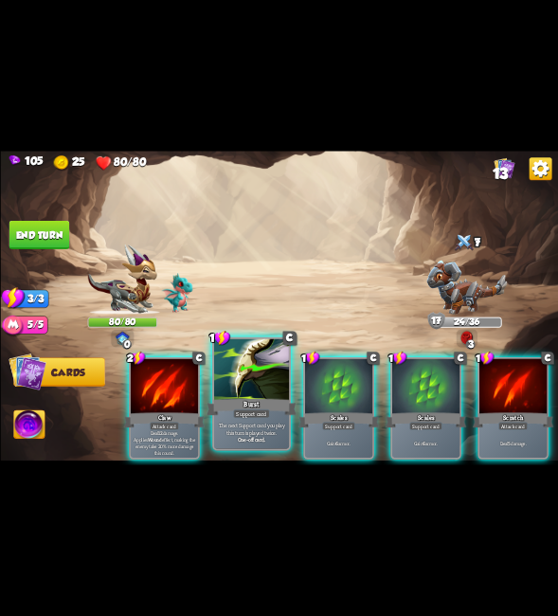
click at [247, 377] on div at bounding box center [250, 370] width 75 height 63
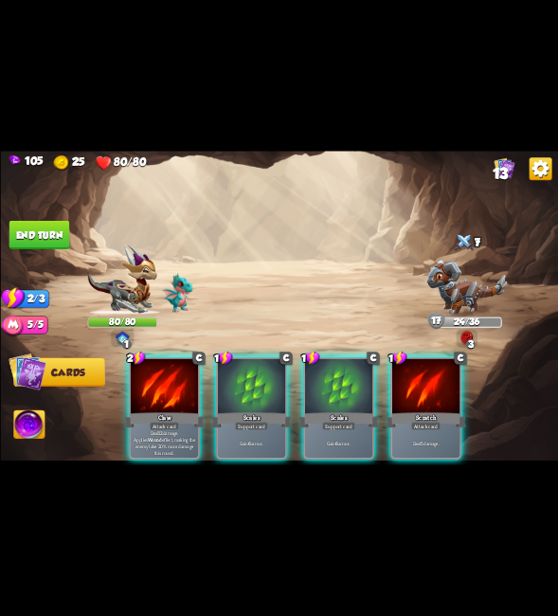
click at [247, 377] on div at bounding box center [250, 387] width 67 height 57
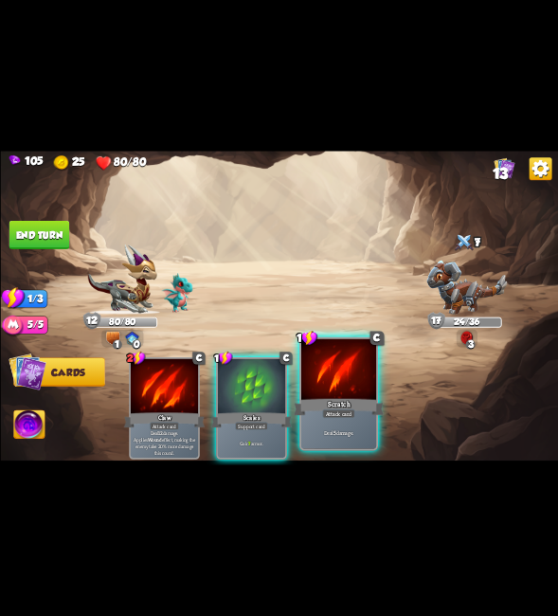
click at [321, 384] on div at bounding box center [338, 370] width 75 height 63
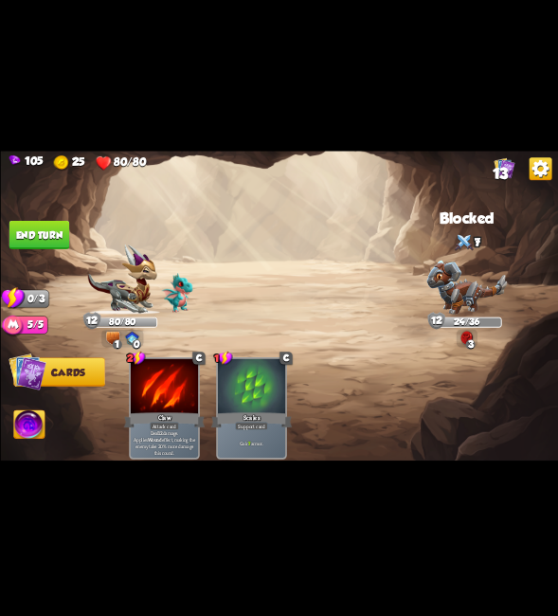
click at [39, 225] on button "End turn" at bounding box center [39, 235] width 61 height 28
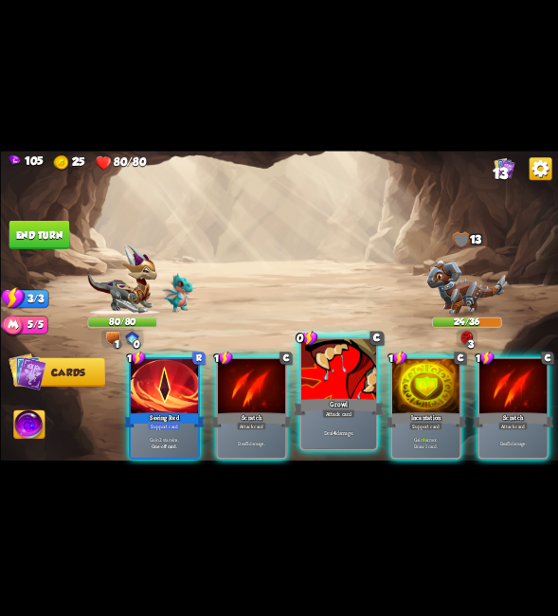
click at [318, 370] on div at bounding box center [338, 370] width 75 height 63
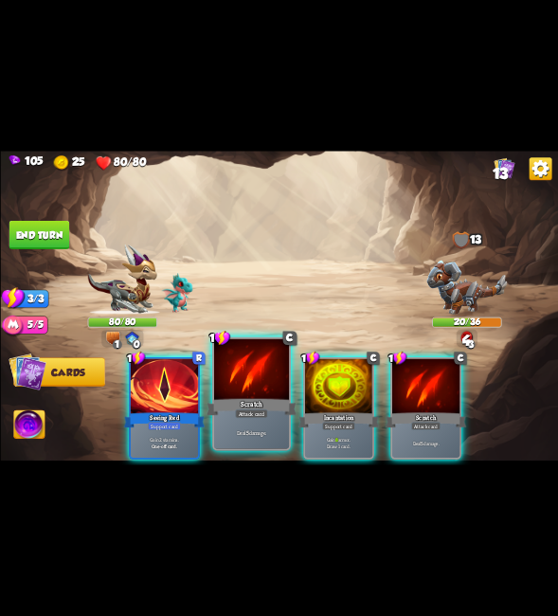
click at [265, 389] on div at bounding box center [250, 370] width 75 height 63
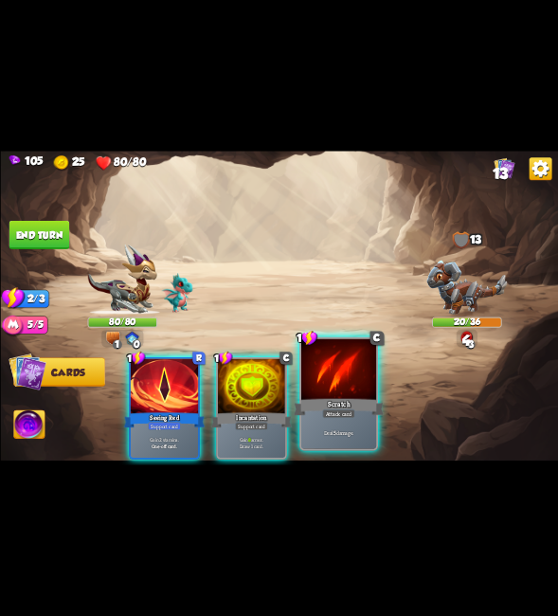
click at [355, 375] on div at bounding box center [338, 370] width 75 height 63
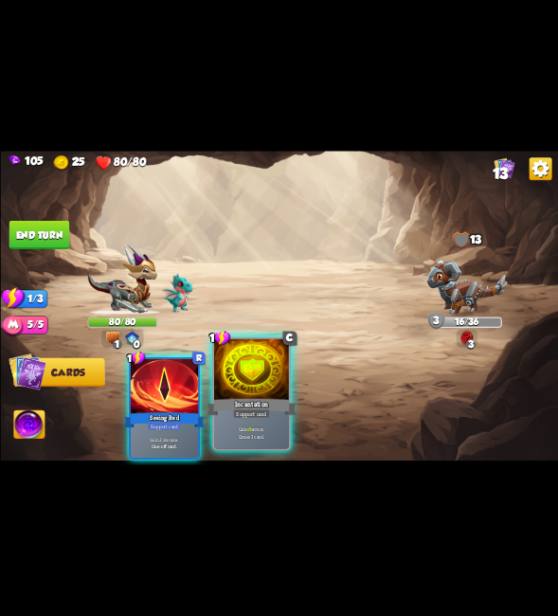
click at [278, 386] on div at bounding box center [250, 370] width 75 height 63
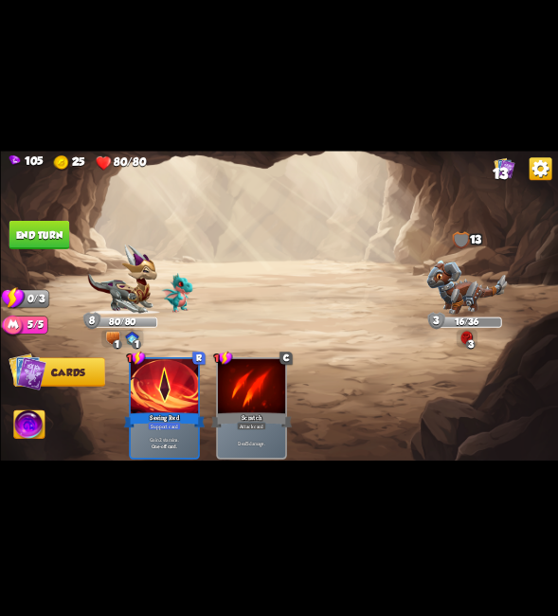
click at [25, 234] on button "End turn" at bounding box center [39, 235] width 61 height 28
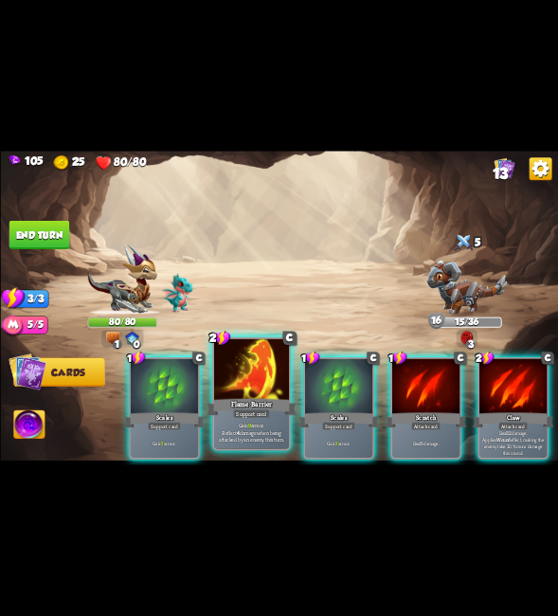
click at [246, 383] on div at bounding box center [250, 370] width 75 height 63
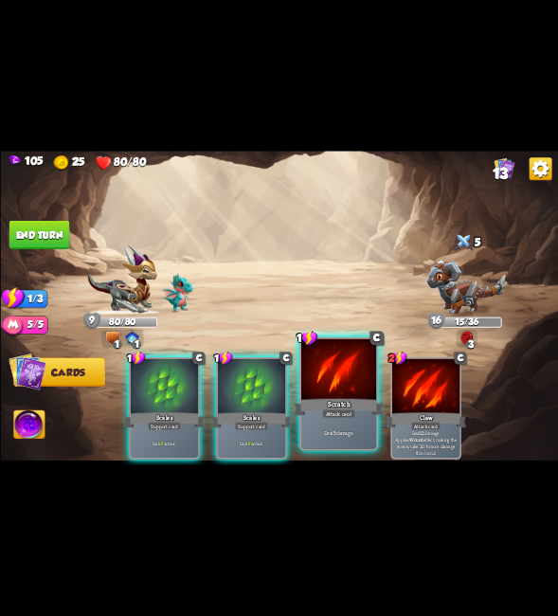
click at [327, 406] on div "Scratch" at bounding box center [339, 407] width 90 height 20
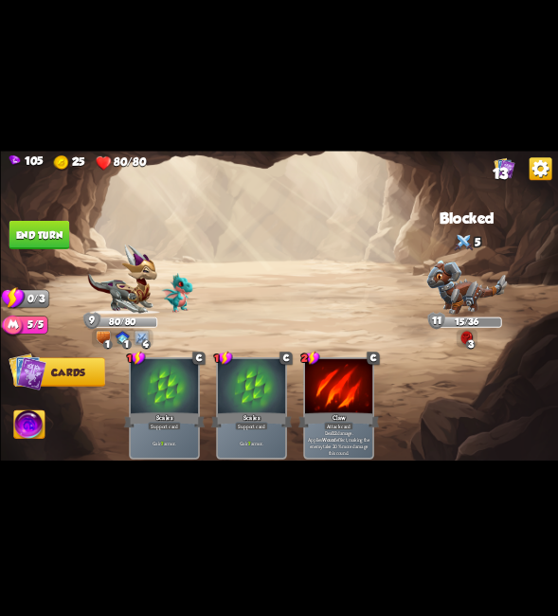
click at [44, 237] on button "End turn" at bounding box center [39, 235] width 61 height 28
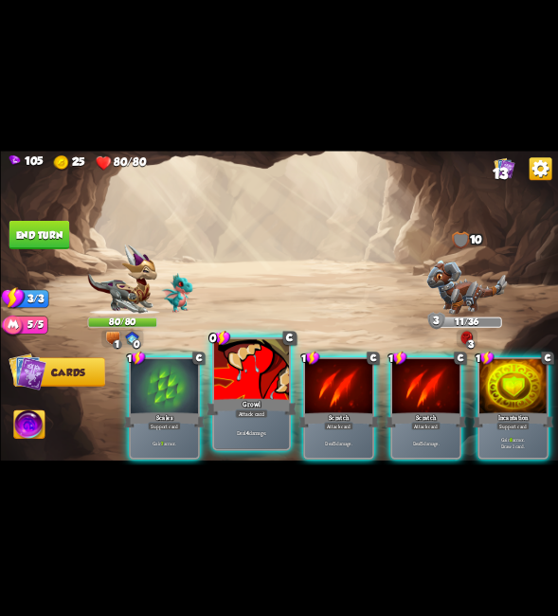
click at [234, 385] on div at bounding box center [250, 370] width 75 height 63
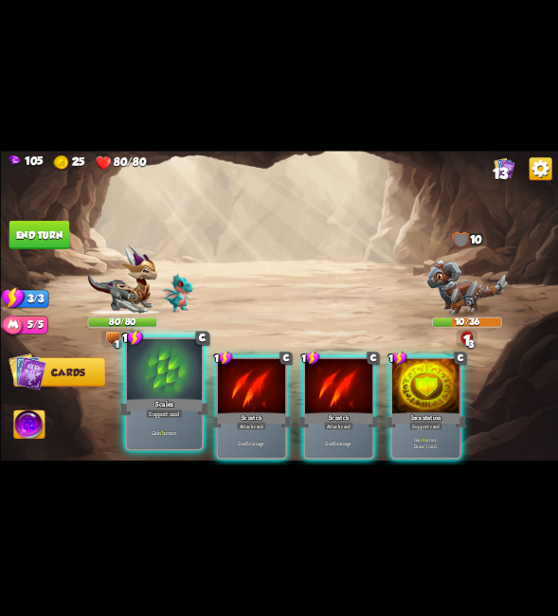
click at [189, 417] on div "Scales" at bounding box center [164, 407] width 90 height 20
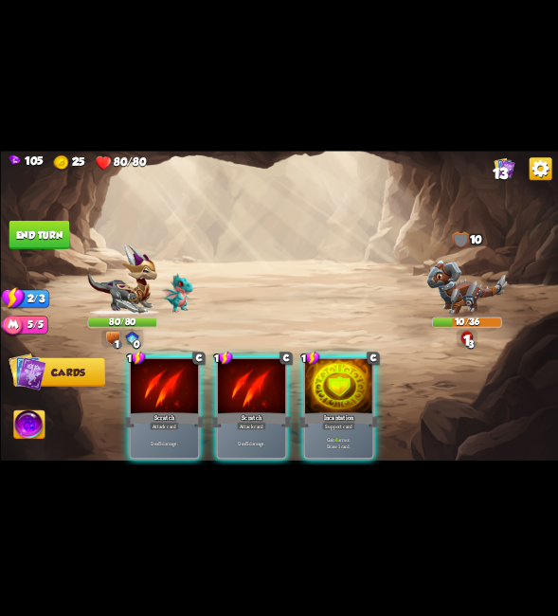
click at [332, 391] on div at bounding box center [337, 387] width 67 height 57
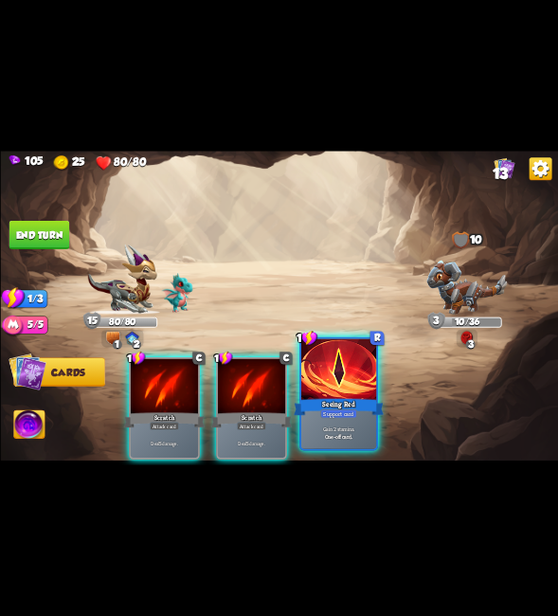
click at [335, 370] on div at bounding box center [338, 370] width 75 height 63
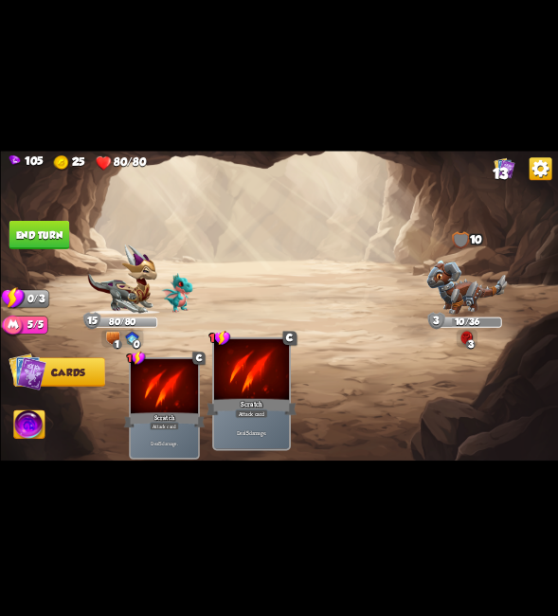
click at [254, 406] on div "Scratch" at bounding box center [252, 407] width 90 height 20
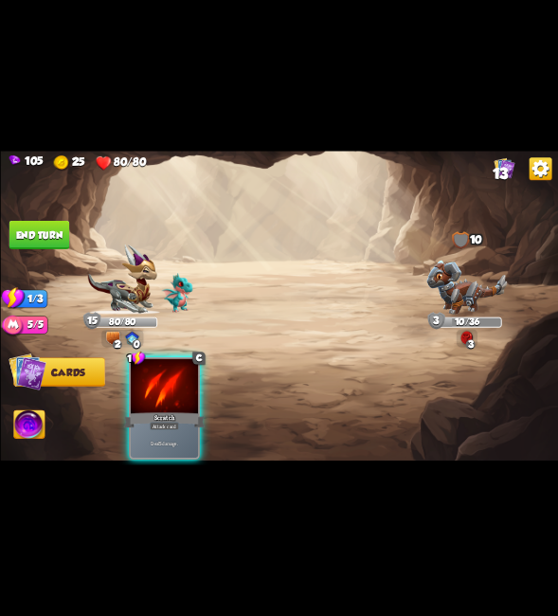
click at [156, 411] on div "Scratch" at bounding box center [163, 420] width 81 height 18
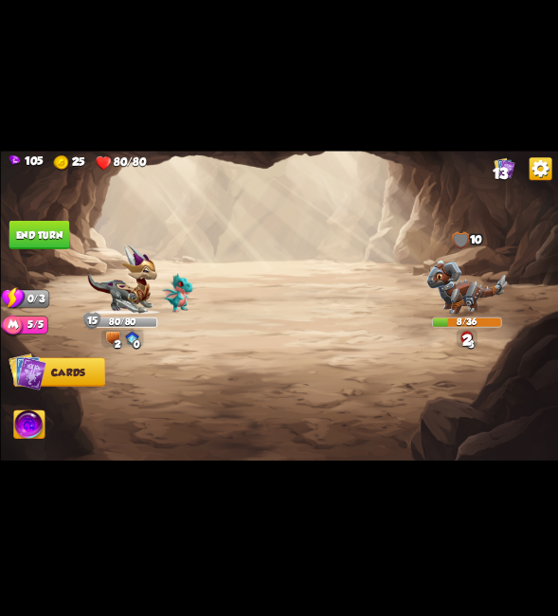
click at [46, 246] on button "End turn" at bounding box center [39, 235] width 61 height 28
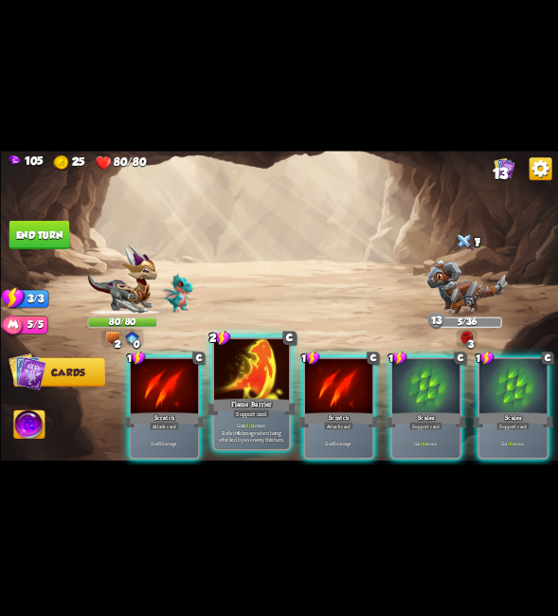
click at [249, 395] on div at bounding box center [250, 370] width 75 height 63
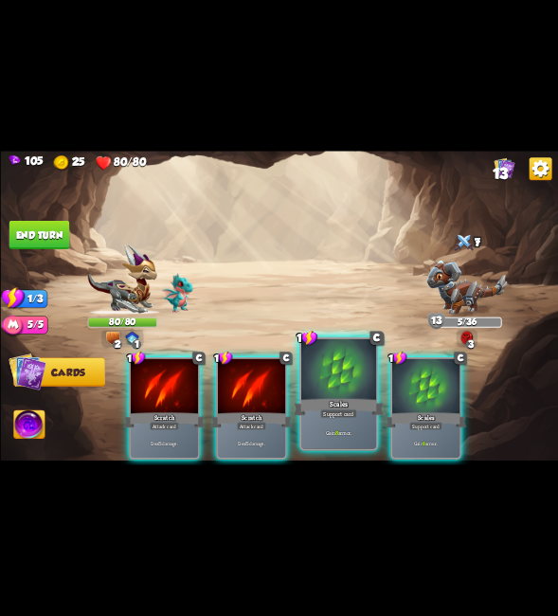
click at [335, 382] on div at bounding box center [338, 370] width 75 height 63
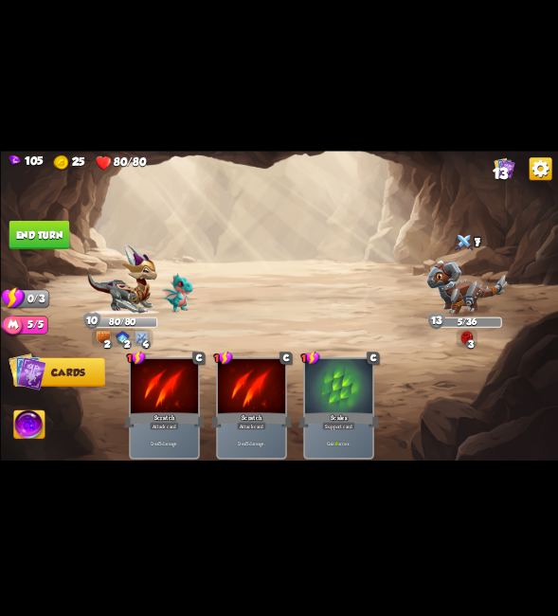
click at [51, 228] on button "End turn" at bounding box center [39, 235] width 61 height 28
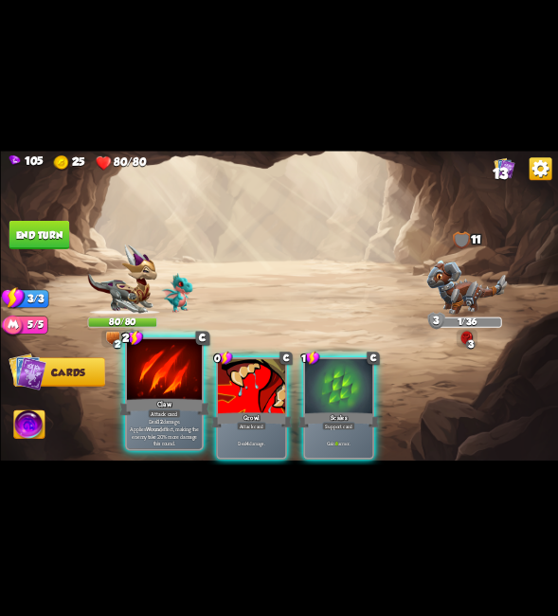
click at [148, 388] on div at bounding box center [163, 370] width 75 height 63
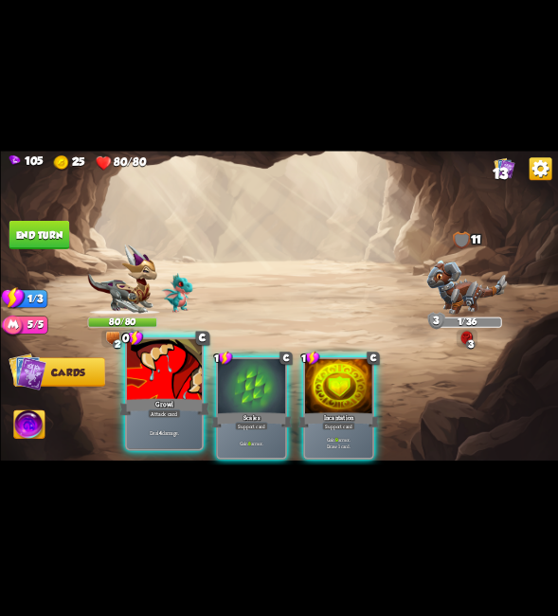
click at [147, 385] on div at bounding box center [163, 370] width 75 height 63
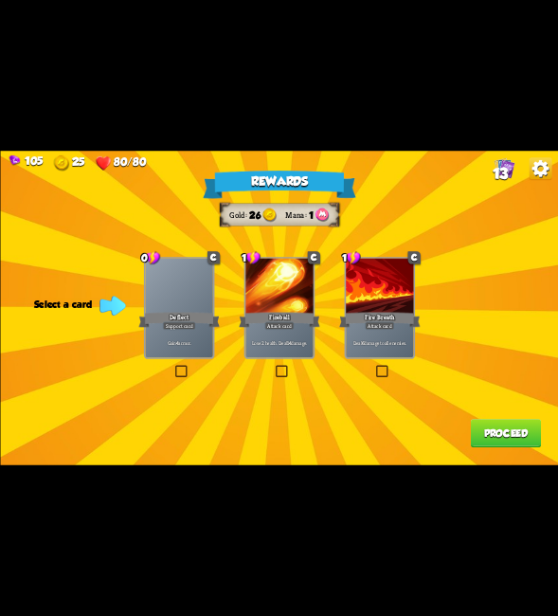
click at [190, 364] on div "Rewards Gold 26 Mana 1 Select a card 0 C Deflect Support card Gain 4 armor. 1 C…" at bounding box center [279, 308] width 558 height 314
click at [172, 367] on label at bounding box center [172, 367] width 0 height 0
click at [0, 0] on input "checkbox" at bounding box center [0, 0] width 0 height 0
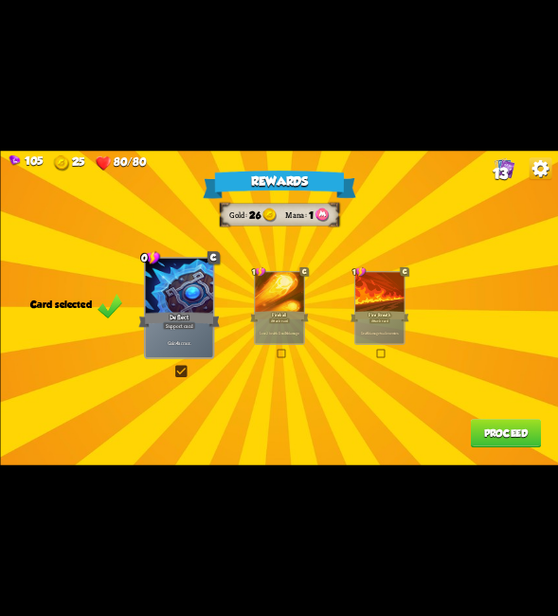
click at [491, 443] on button "Proceed" at bounding box center [505, 433] width 70 height 28
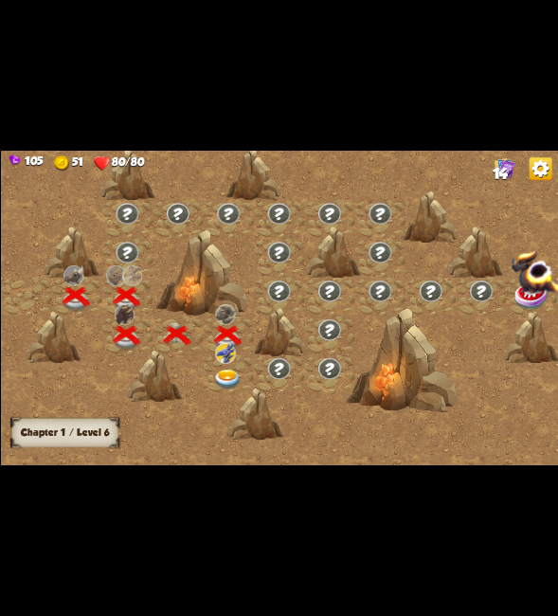
click at [220, 377] on img at bounding box center [226, 380] width 27 height 21
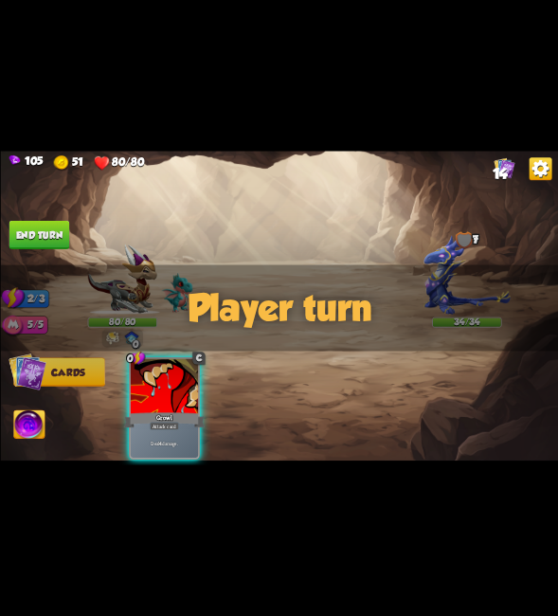
click at [116, 336] on div "Player turn" at bounding box center [279, 308] width 558 height 86
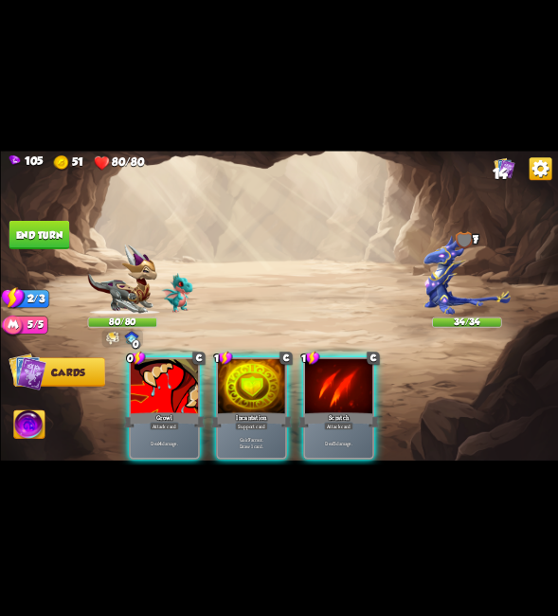
click at [108, 336] on div "Player turn" at bounding box center [279, 308] width 558 height 86
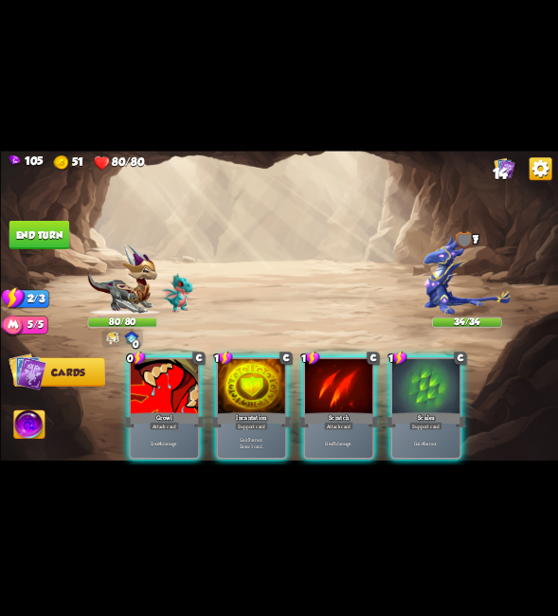
click at [108, 336] on div "Player turn" at bounding box center [279, 308] width 558 height 86
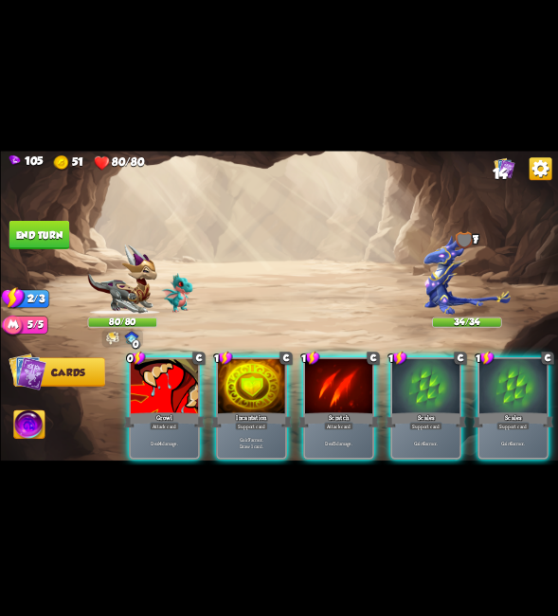
click at [108, 336] on img at bounding box center [112, 338] width 13 height 14
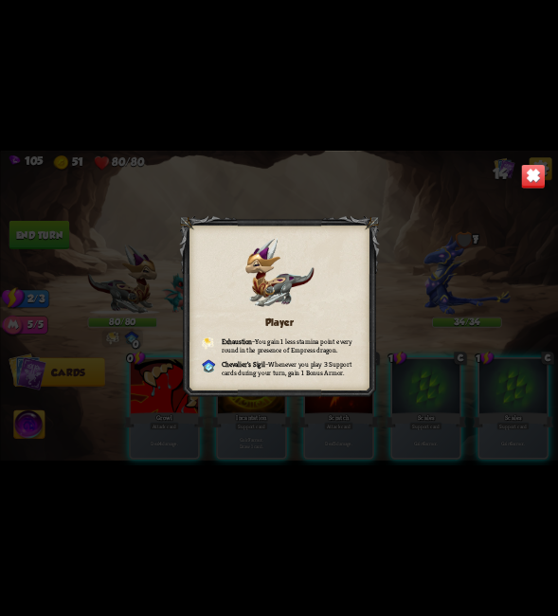
click at [537, 172] on img at bounding box center [532, 176] width 25 height 25
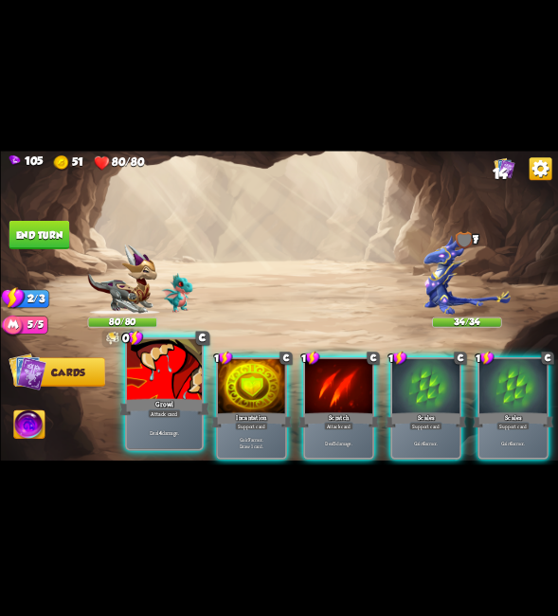
click at [171, 412] on div "Attack card" at bounding box center [164, 413] width 33 height 9
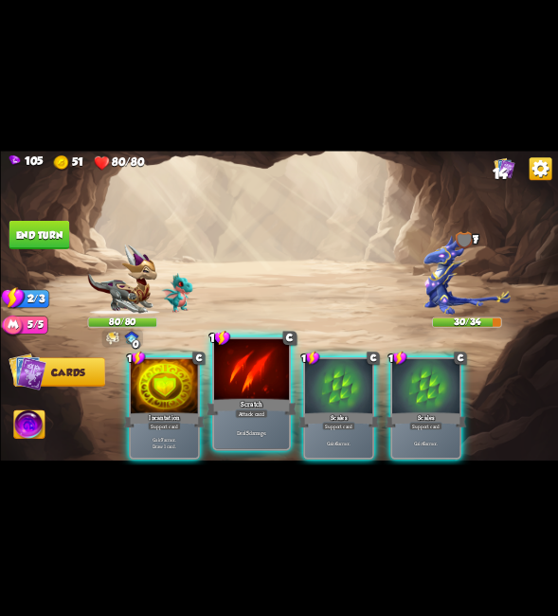
click at [267, 400] on div "Scratch" at bounding box center [252, 407] width 90 height 20
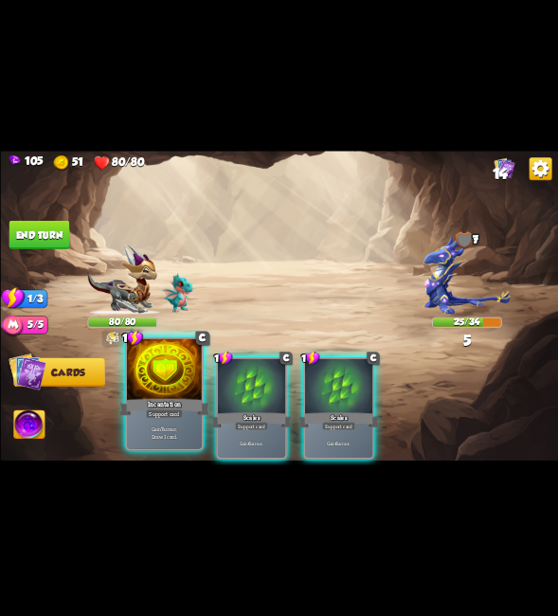
click at [159, 399] on div "Incantation" at bounding box center [164, 407] width 90 height 20
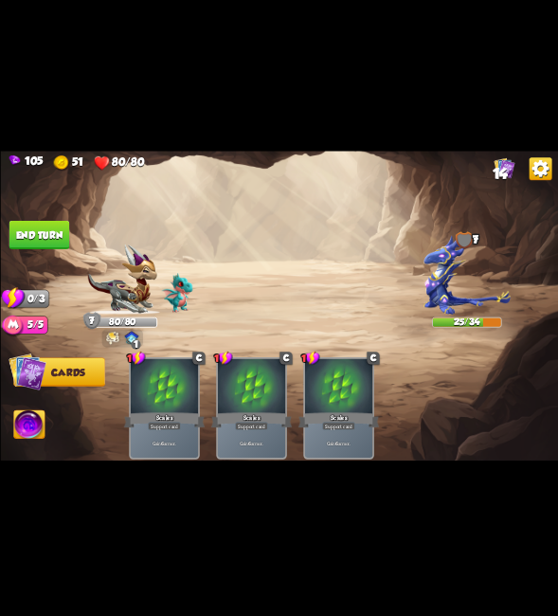
click at [39, 222] on button "End turn" at bounding box center [39, 235] width 61 height 28
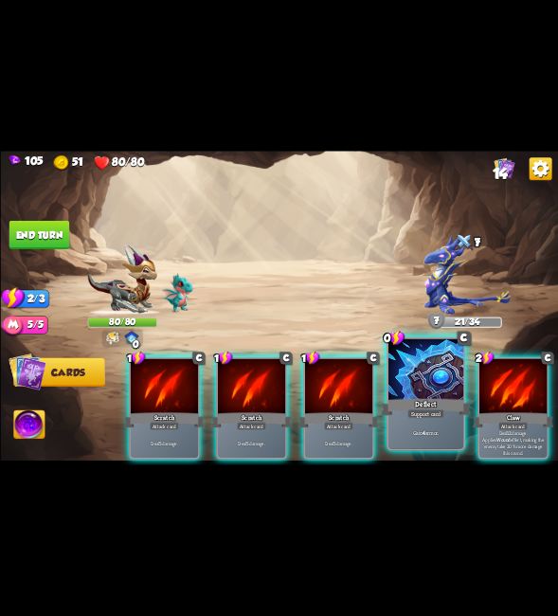
click at [440, 388] on div at bounding box center [425, 370] width 75 height 63
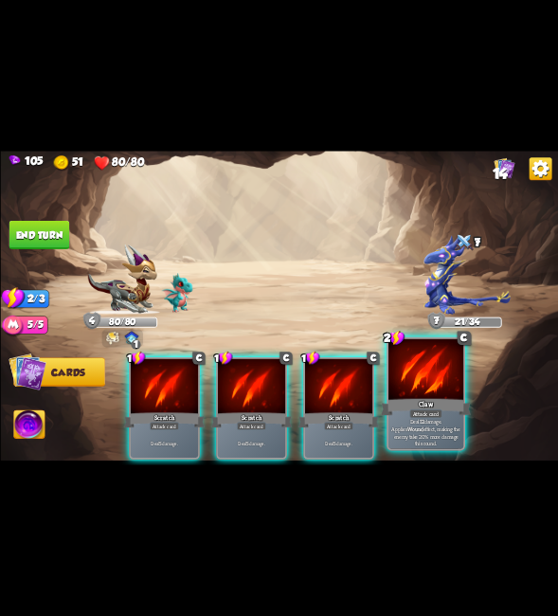
click at [438, 386] on div at bounding box center [425, 370] width 75 height 63
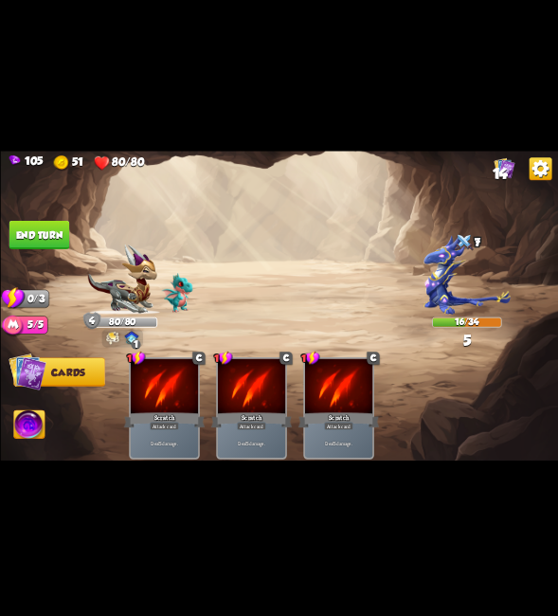
click at [29, 225] on button "End turn" at bounding box center [39, 235] width 61 height 28
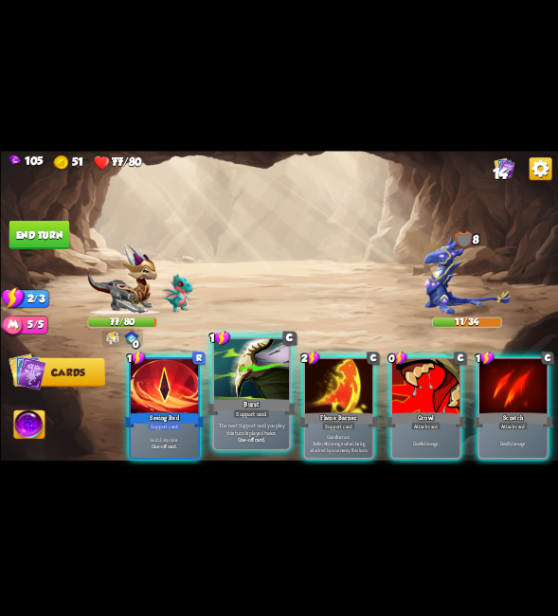
click at [263, 375] on div at bounding box center [250, 370] width 75 height 63
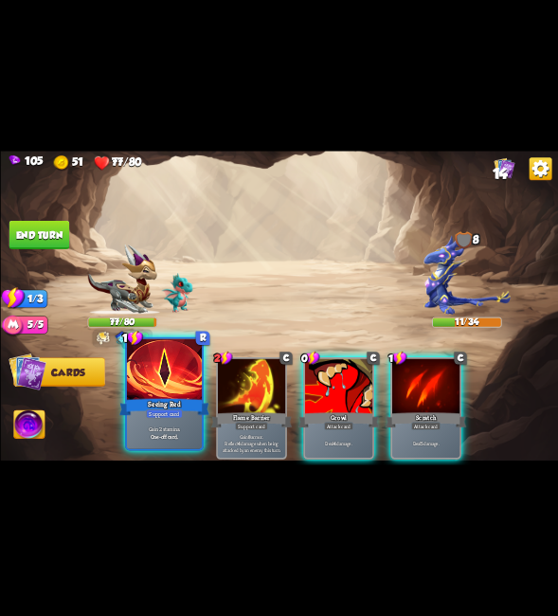
click at [160, 385] on div at bounding box center [163, 370] width 75 height 63
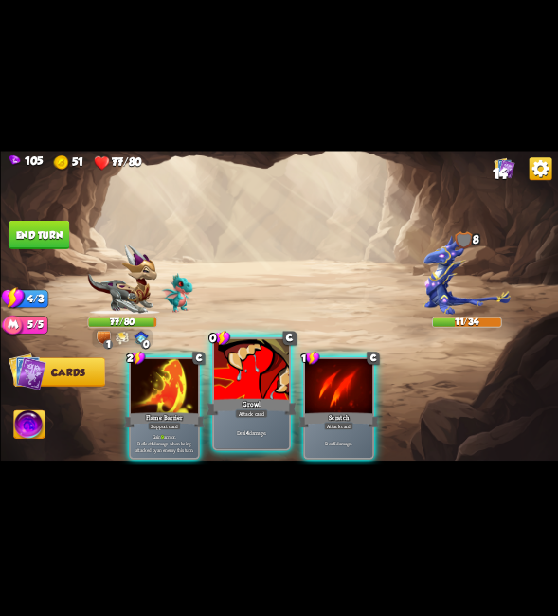
click at [263, 405] on div "Growl" at bounding box center [252, 407] width 90 height 20
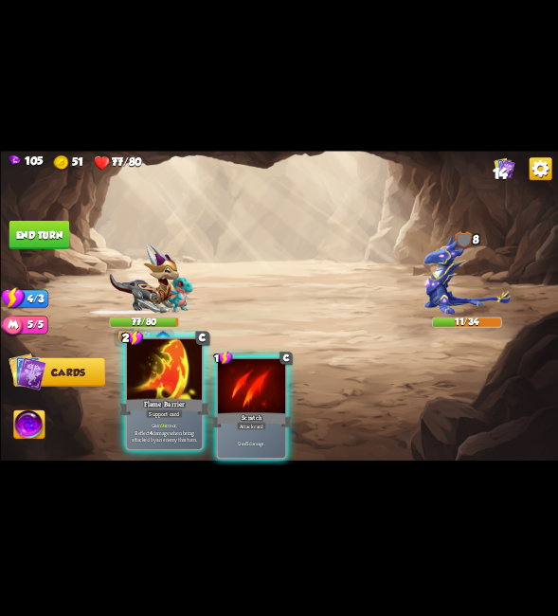
click at [168, 397] on div "Flame Barrier" at bounding box center [164, 407] width 90 height 20
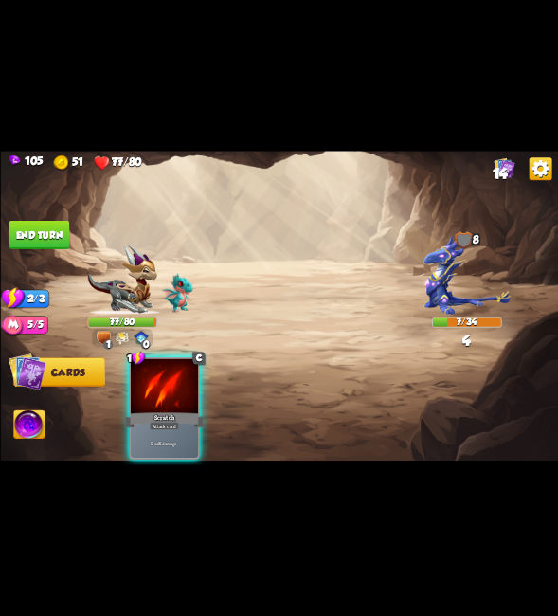
click at [168, 411] on div "Scratch" at bounding box center [163, 420] width 81 height 18
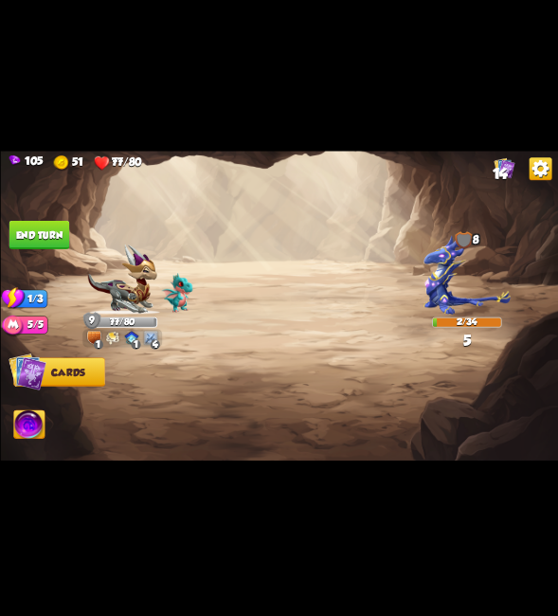
click at [30, 236] on button "End turn" at bounding box center [39, 235] width 61 height 28
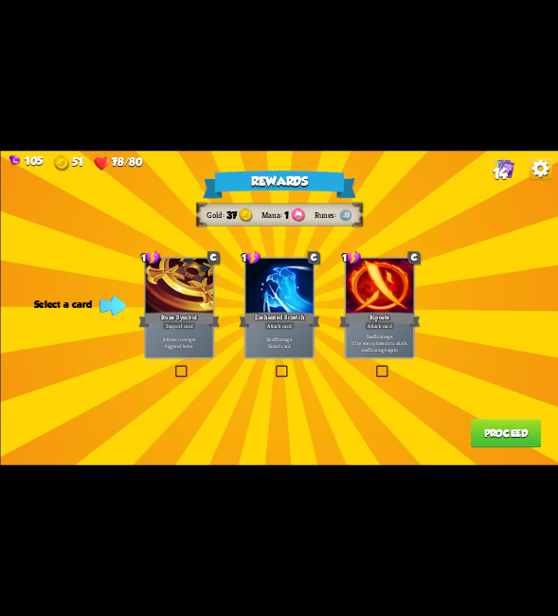
click at [172, 367] on label at bounding box center [172, 367] width 0 height 0
click at [0, 0] on input "checkbox" at bounding box center [0, 0] width 0 height 0
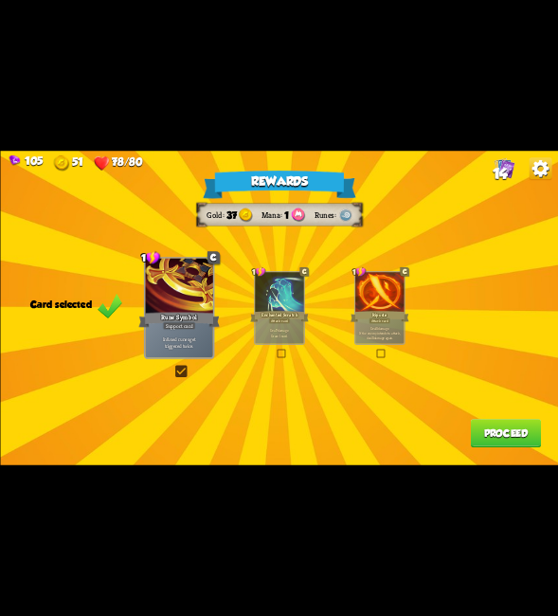
click at [500, 439] on button "Proceed" at bounding box center [505, 433] width 70 height 28
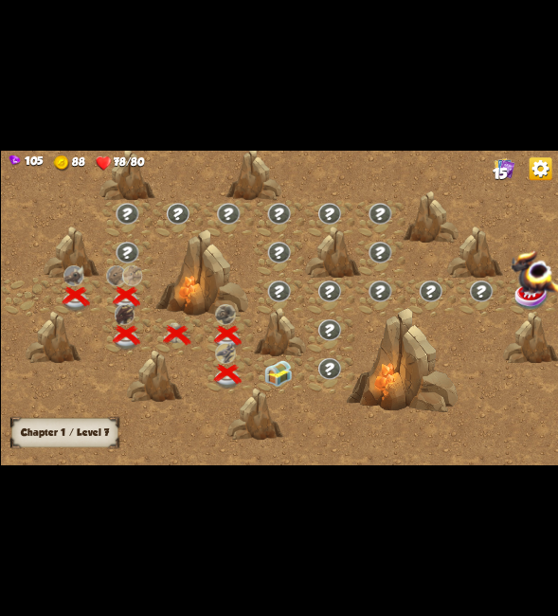
click at [288, 374] on img at bounding box center [276, 374] width 27 height 26
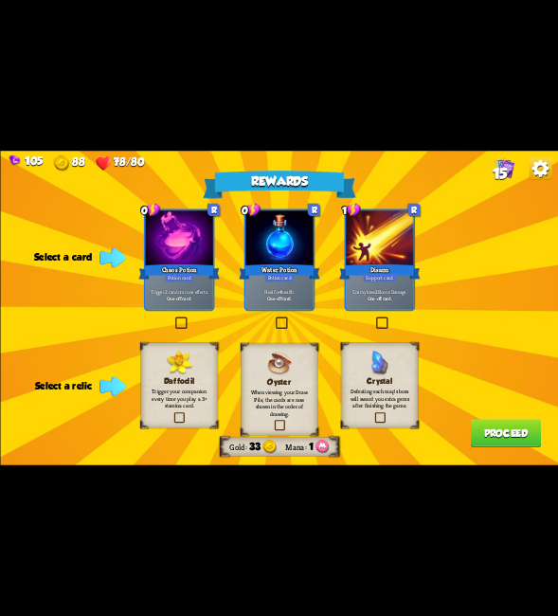
click at [373, 319] on label at bounding box center [373, 319] width 0 height 0
click at [0, 0] on input "checkbox" at bounding box center [0, 0] width 0 height 0
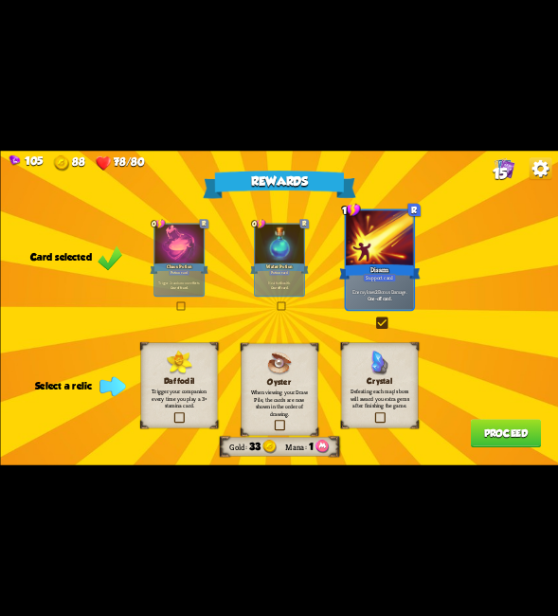
click at [373, 319] on label at bounding box center [373, 319] width 0 height 0
click at [0, 0] on input "checkbox" at bounding box center [0, 0] width 0 height 0
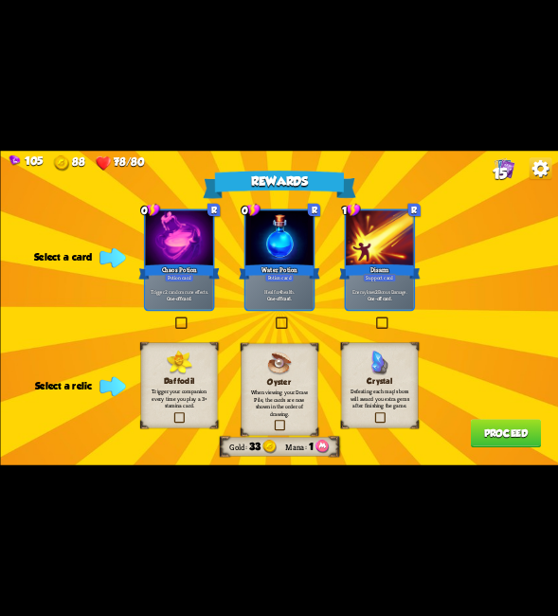
click at [273, 319] on label at bounding box center [273, 319] width 0 height 0
click at [0, 0] on input "checkbox" at bounding box center [0, 0] width 0 height 0
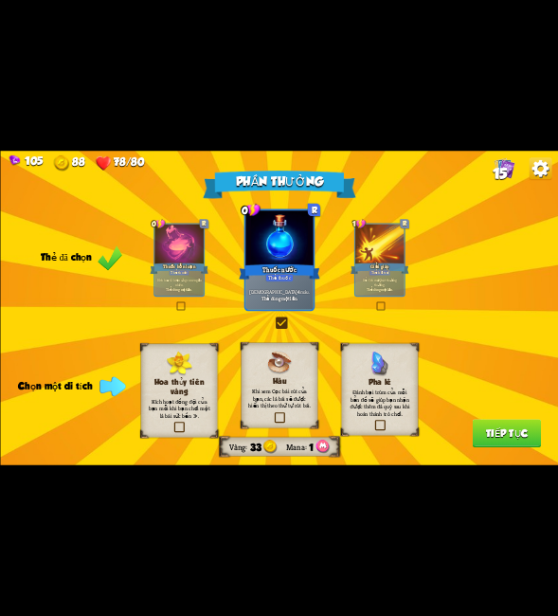
drag, startPoint x: 370, startPoint y: 431, endPoint x: 386, endPoint y: 424, distance: 16.5
click at [370, 431] on div "Pha [PERSON_NAME] bại trùm của mỗi bản đồ sẽ giúp bạn nhận được thêm đá quý sau…" at bounding box center [379, 389] width 77 height 92
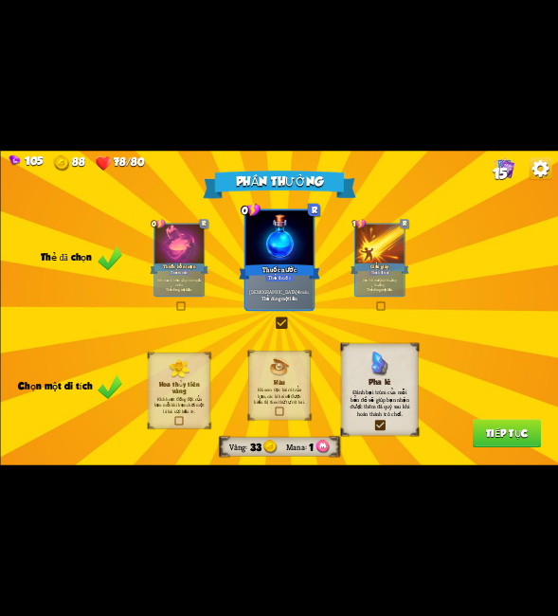
click at [504, 442] on button "Tiếp tục" at bounding box center [506, 433] width 68 height 28
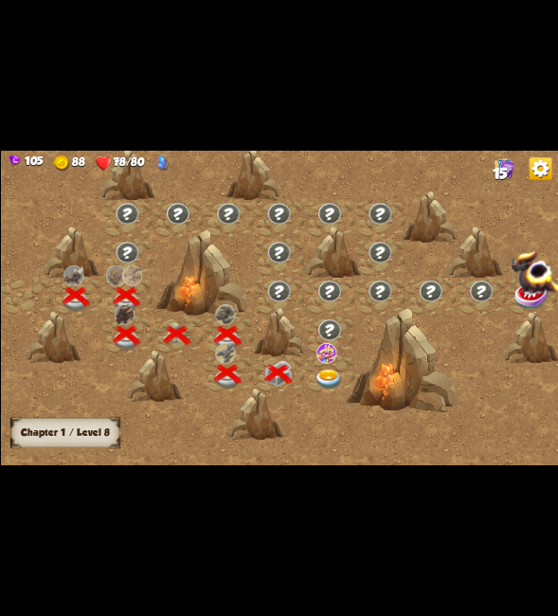
click at [333, 374] on img at bounding box center [327, 380] width 27 height 21
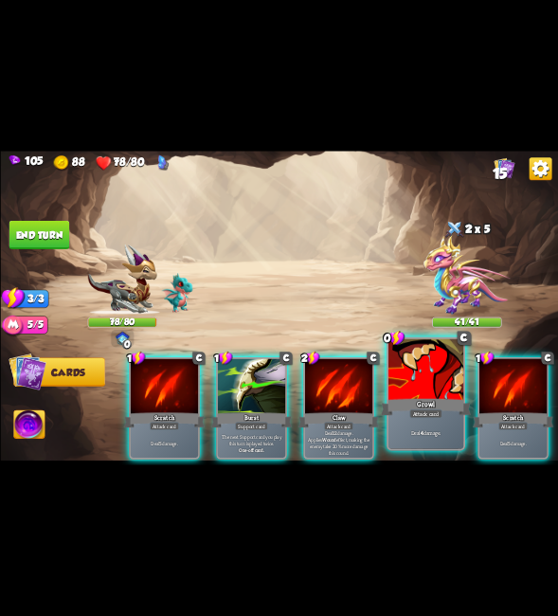
click at [442, 378] on div at bounding box center [425, 370] width 75 height 63
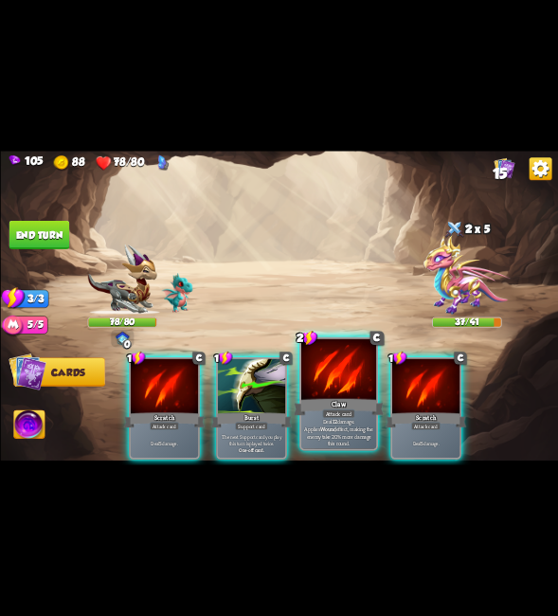
click at [342, 374] on div at bounding box center [338, 370] width 75 height 63
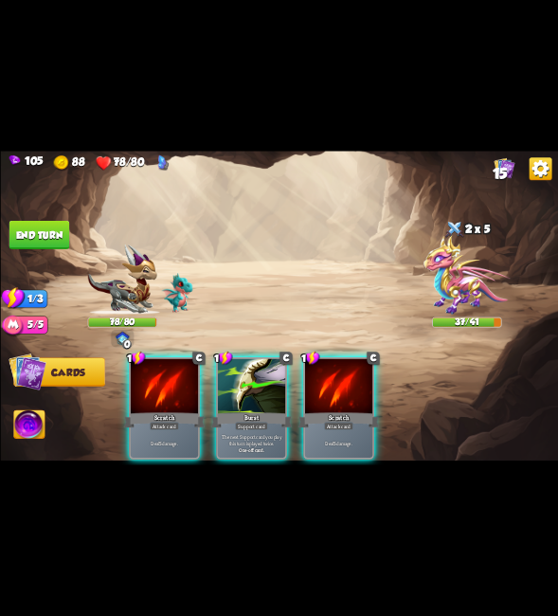
click at [342, 374] on div at bounding box center [337, 387] width 67 height 57
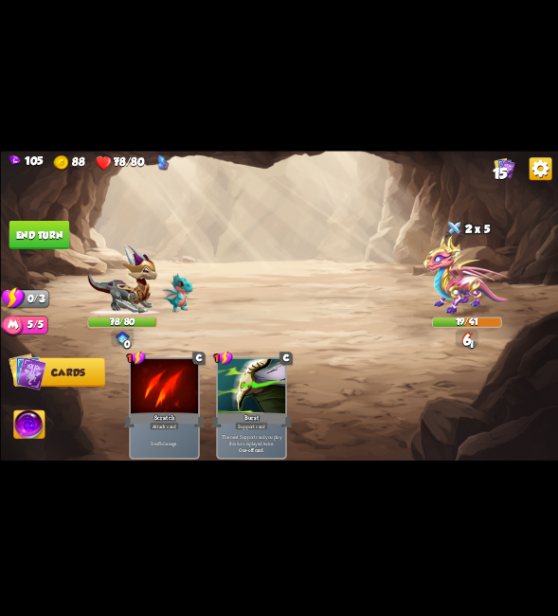
click at [48, 225] on button "End turn" at bounding box center [39, 235] width 61 height 28
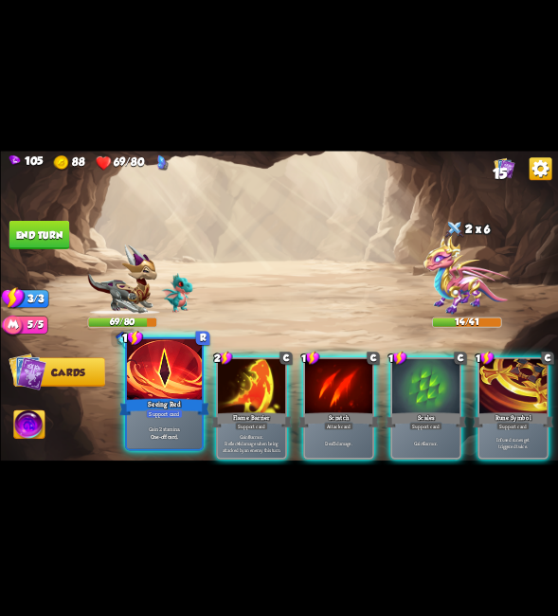
click at [171, 388] on div at bounding box center [163, 370] width 75 height 63
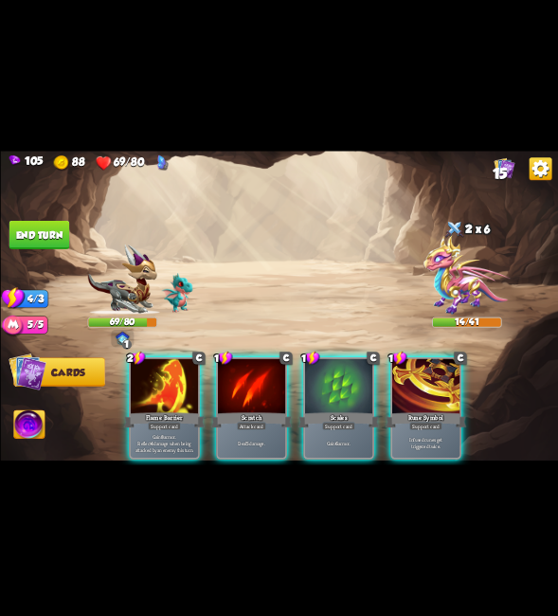
click at [171, 388] on div at bounding box center [163, 387] width 67 height 57
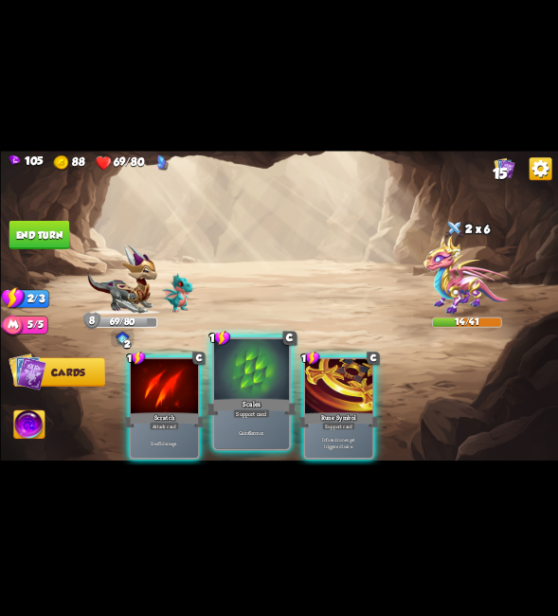
click at [234, 388] on div at bounding box center [250, 370] width 75 height 63
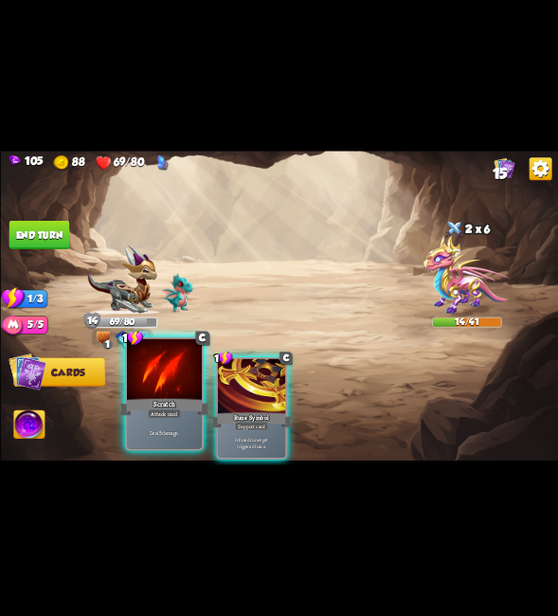
click at [140, 390] on div at bounding box center [163, 370] width 75 height 63
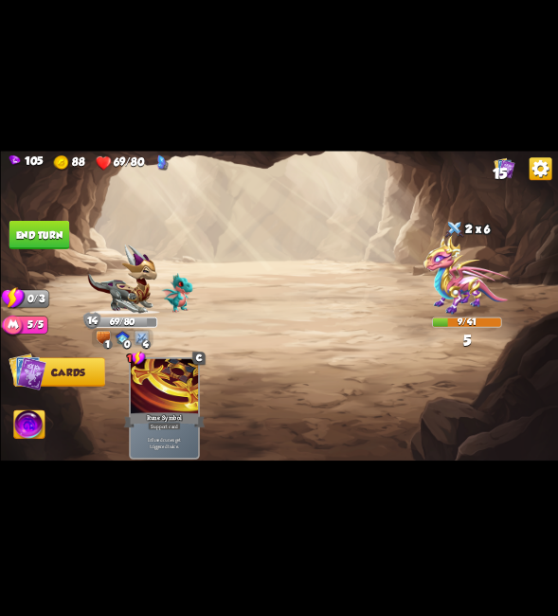
click at [34, 232] on button "End turn" at bounding box center [39, 235] width 61 height 28
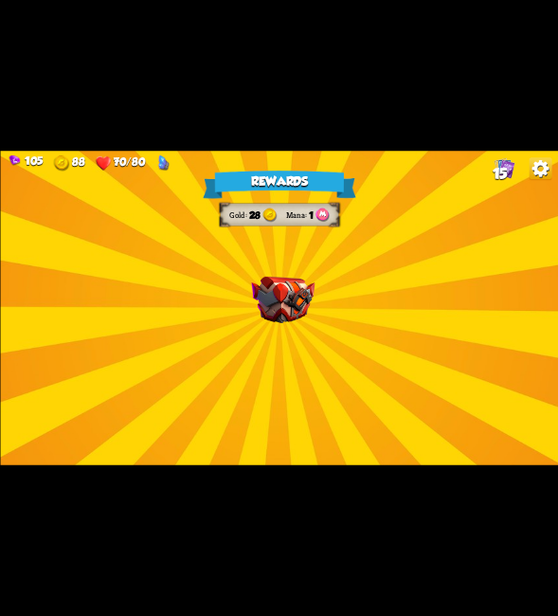
click at [299, 303] on img at bounding box center [282, 300] width 63 height 46
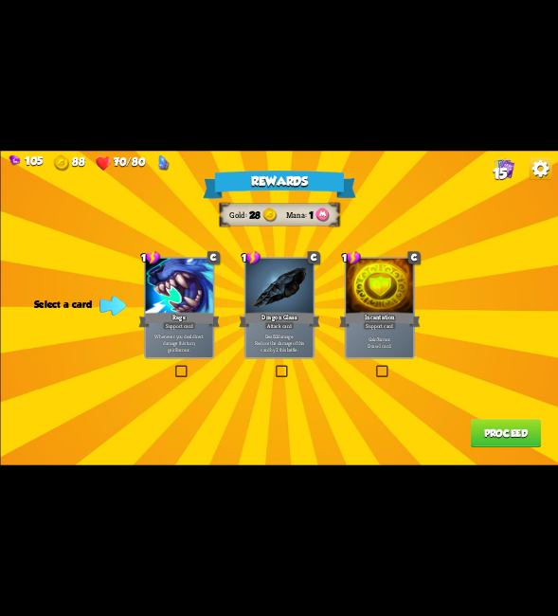
click at [172, 367] on label at bounding box center [172, 367] width 0 height 0
click at [0, 0] on input "checkbox" at bounding box center [0, 0] width 0 height 0
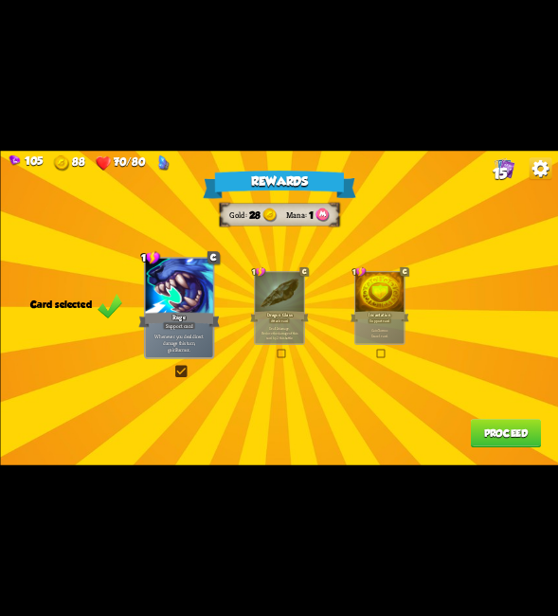
click at [172, 367] on label at bounding box center [172, 367] width 0 height 0
click at [0, 0] on input "checkbox" at bounding box center [0, 0] width 0 height 0
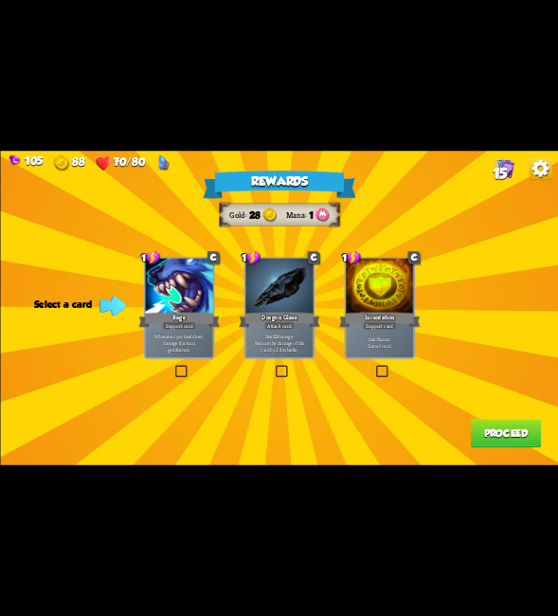
click at [172, 367] on label at bounding box center [172, 367] width 0 height 0
click at [0, 0] on input "checkbox" at bounding box center [0, 0] width 0 height 0
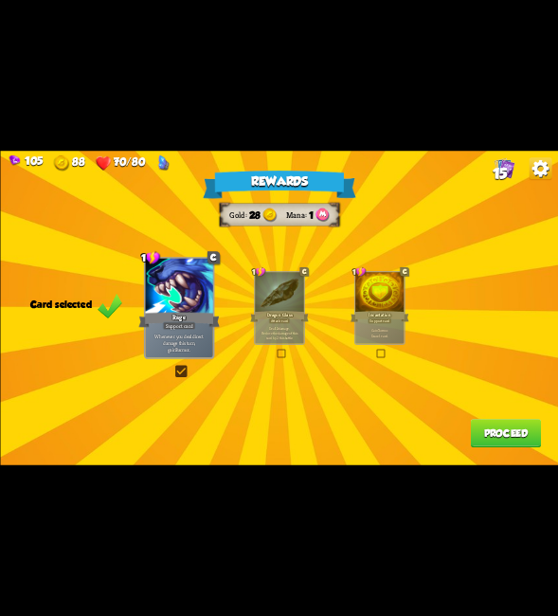
click at [172, 367] on label at bounding box center [172, 367] width 0 height 0
click at [0, 0] on input "checkbox" at bounding box center [0, 0] width 0 height 0
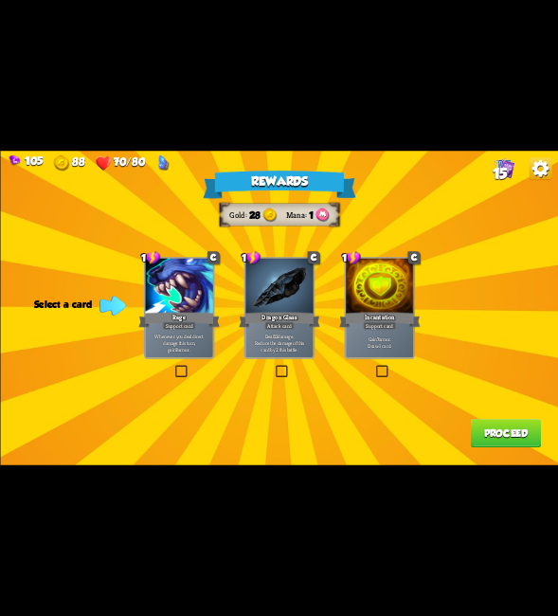
click at [172, 367] on label at bounding box center [172, 367] width 0 height 0
click at [0, 0] on input "checkbox" at bounding box center [0, 0] width 0 height 0
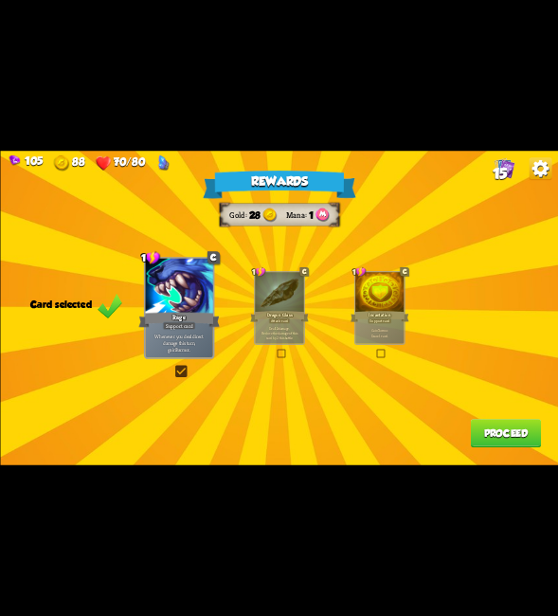
click at [172, 367] on label at bounding box center [172, 367] width 0 height 0
click at [0, 0] on input "checkbox" at bounding box center [0, 0] width 0 height 0
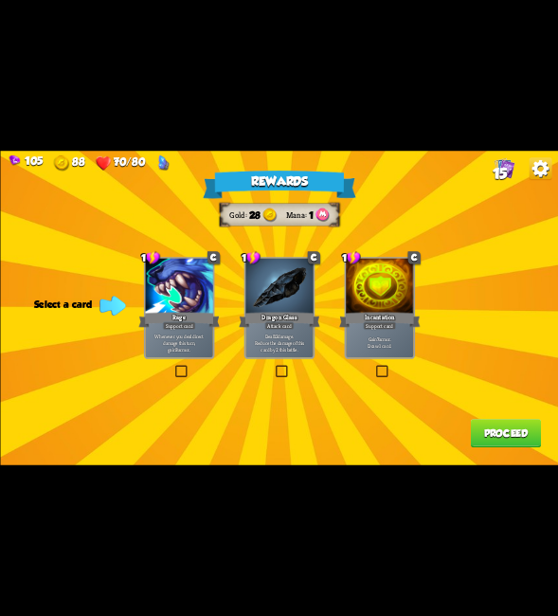
click at [373, 367] on label at bounding box center [373, 367] width 0 height 0
click at [0, 0] on input "checkbox" at bounding box center [0, 0] width 0 height 0
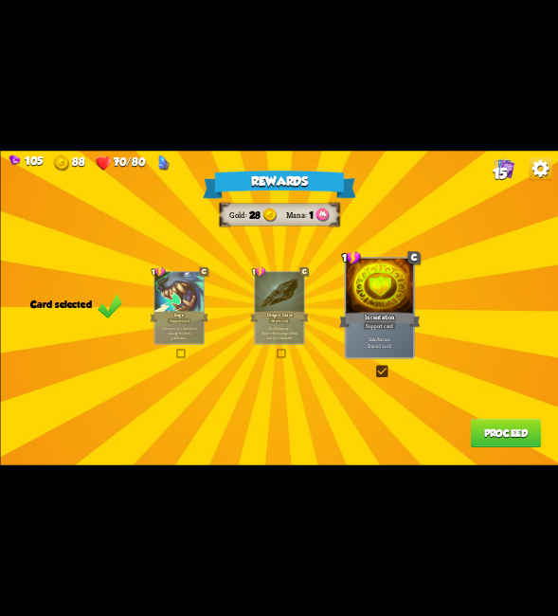
click at [501, 433] on button "Proceed" at bounding box center [505, 433] width 70 height 28
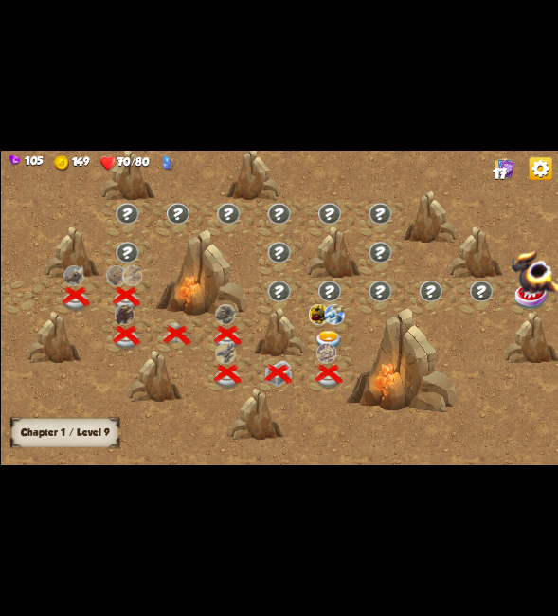
click at [332, 334] on img at bounding box center [327, 341] width 27 height 21
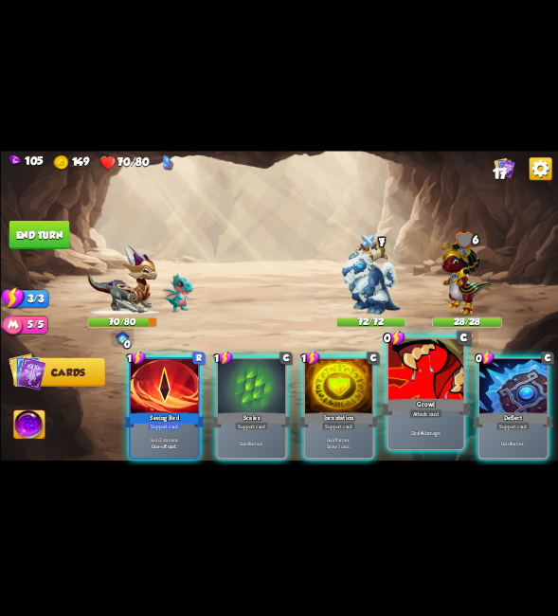
click at [429, 397] on div "Growl" at bounding box center [426, 407] width 90 height 20
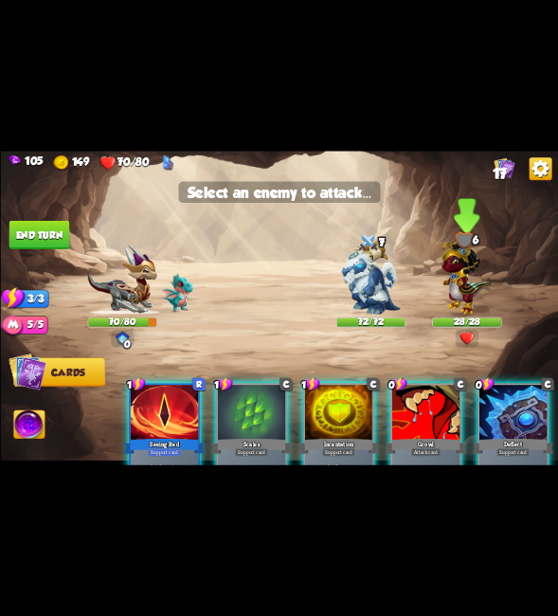
click at [461, 277] on img at bounding box center [466, 275] width 51 height 80
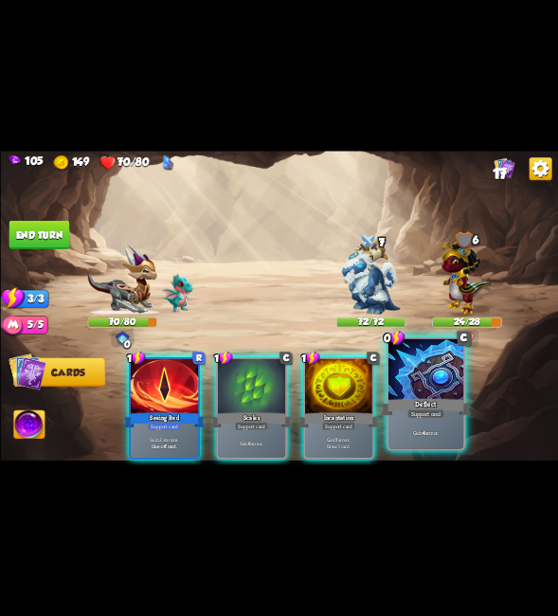
click at [443, 384] on div at bounding box center [425, 370] width 75 height 63
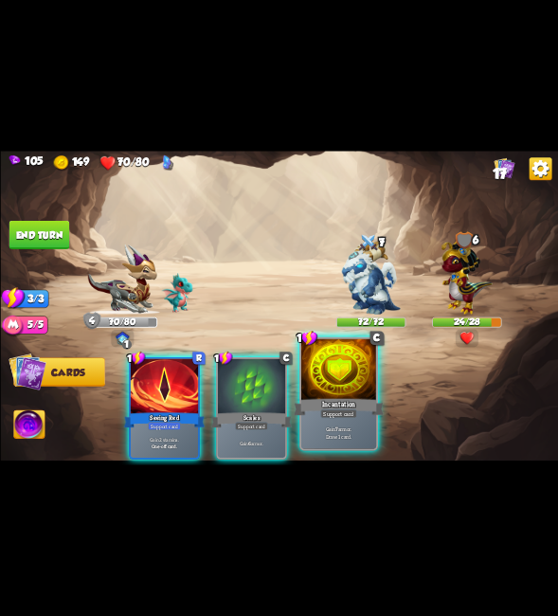
click at [313, 397] on div "Incantation" at bounding box center [339, 407] width 90 height 20
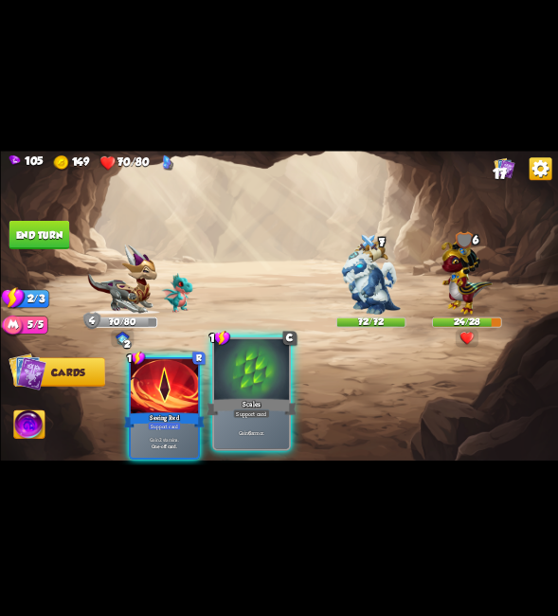
click at [273, 408] on div "Scales" at bounding box center [252, 407] width 90 height 20
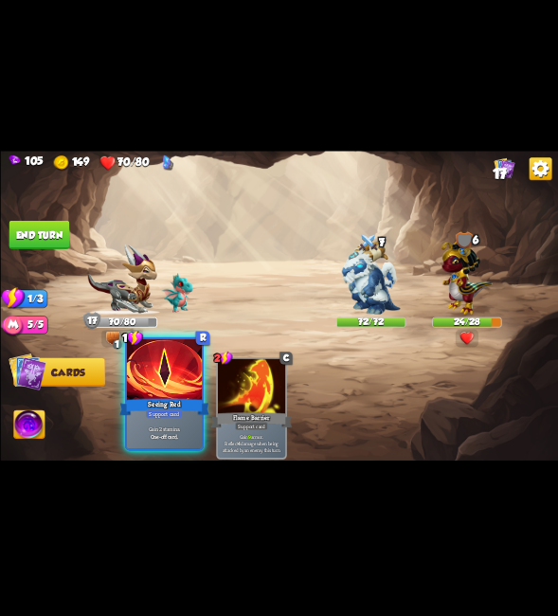
click at [189, 407] on div "Seeing Red" at bounding box center [164, 407] width 90 height 20
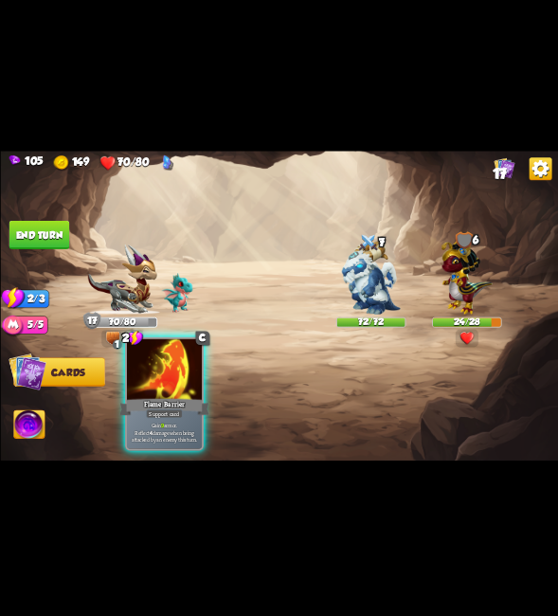
click at [158, 385] on div at bounding box center [163, 370] width 75 height 63
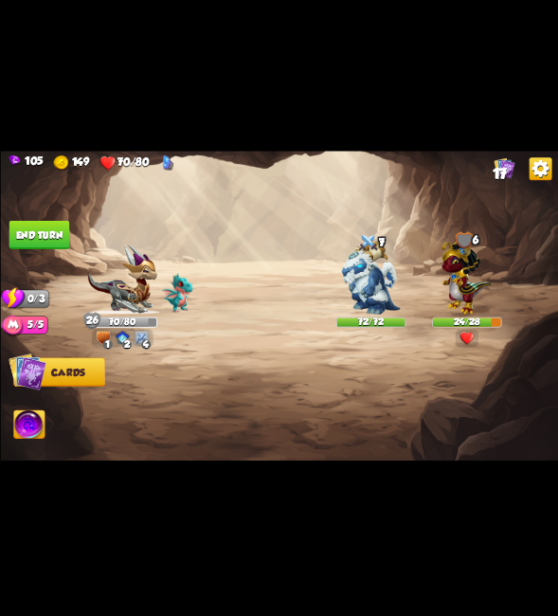
click at [33, 224] on button "End turn" at bounding box center [39, 235] width 62 height 29
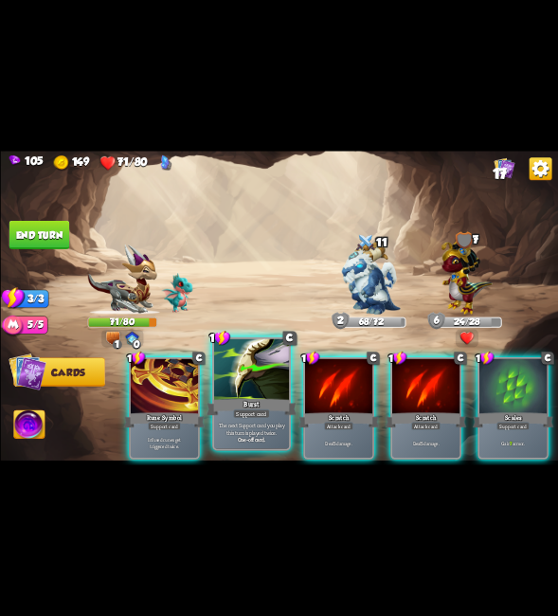
click at [243, 385] on div at bounding box center [250, 370] width 75 height 63
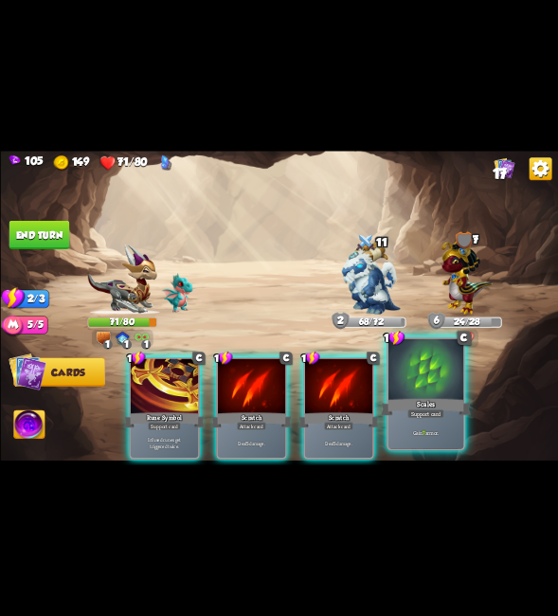
click at [406, 394] on div at bounding box center [425, 370] width 75 height 63
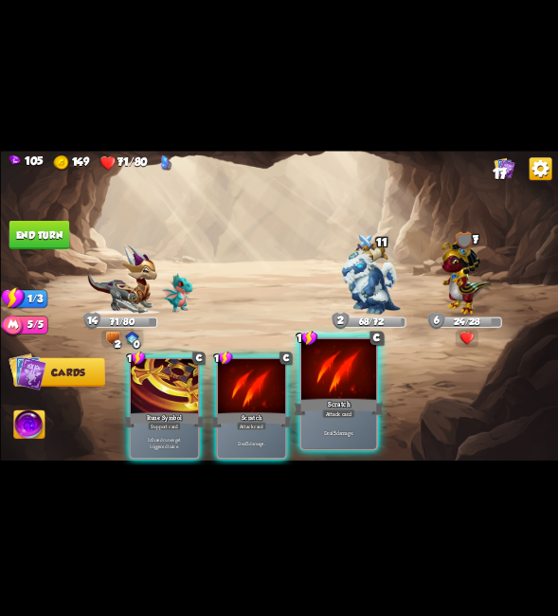
click at [355, 388] on div at bounding box center [338, 370] width 75 height 63
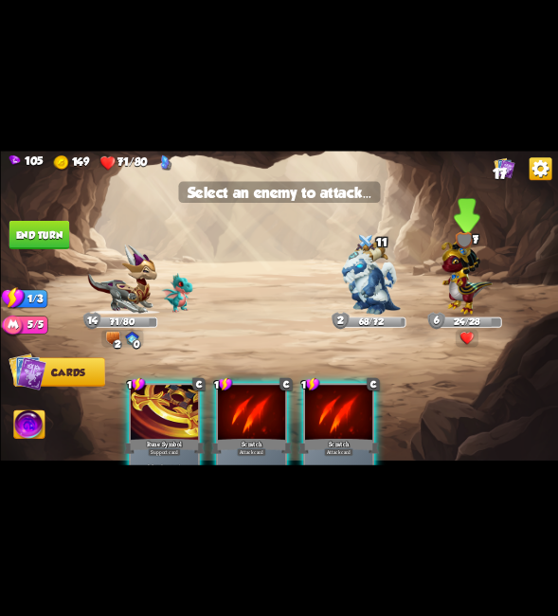
click at [467, 271] on img at bounding box center [466, 275] width 51 height 80
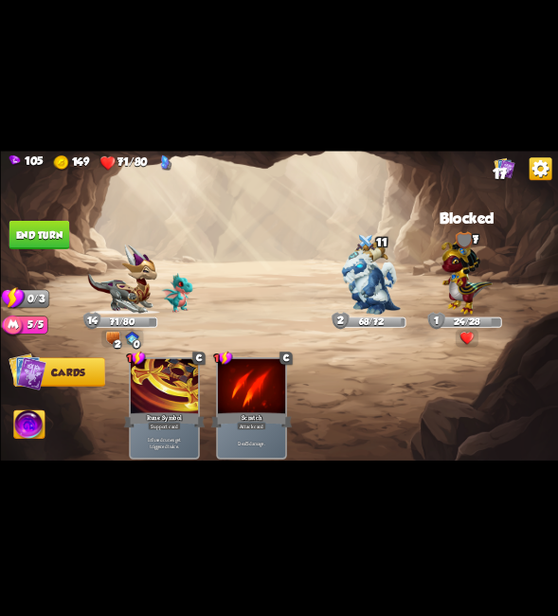
click at [39, 232] on button "End turn" at bounding box center [39, 235] width 62 height 29
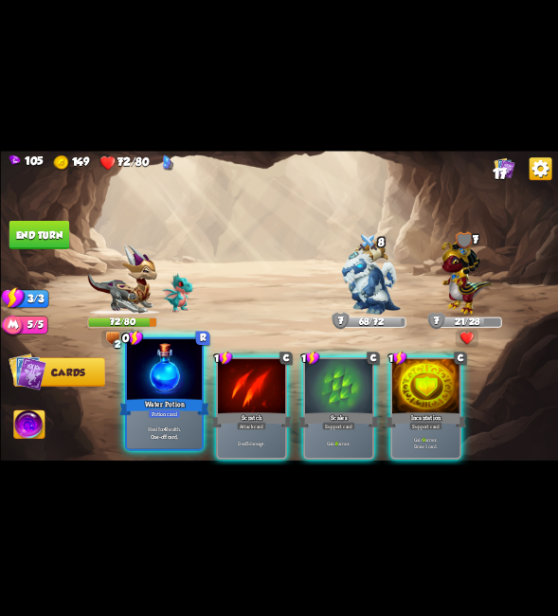
click at [181, 405] on div "Water Potion" at bounding box center [164, 407] width 90 height 20
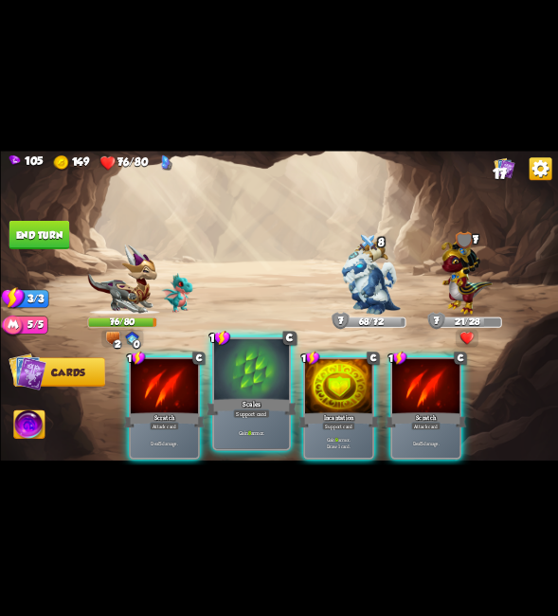
click at [262, 409] on div "Support card" at bounding box center [251, 413] width 37 height 9
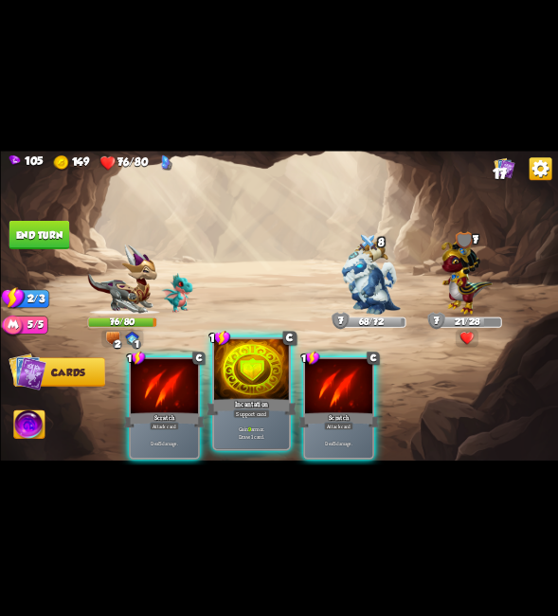
click at [262, 403] on div "Incantation" at bounding box center [252, 407] width 90 height 20
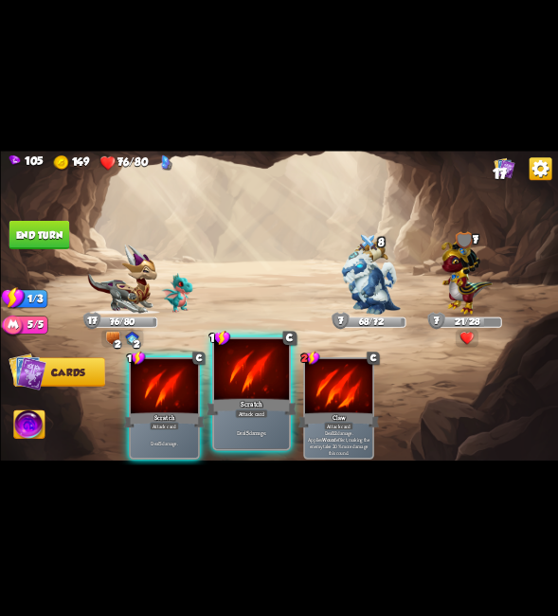
click at [244, 394] on div at bounding box center [250, 370] width 75 height 63
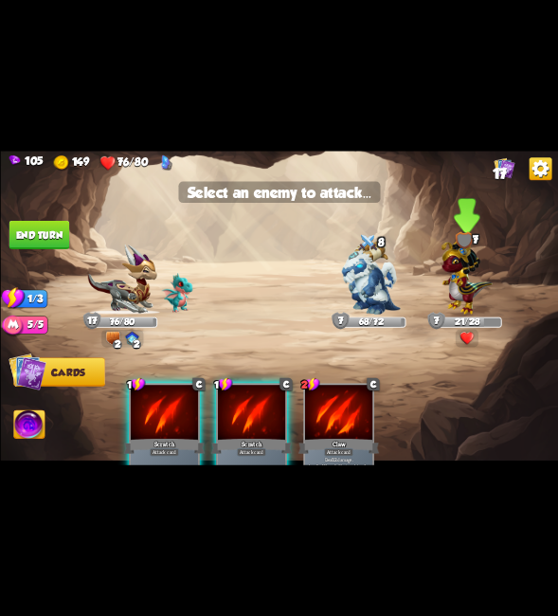
click at [459, 266] on img at bounding box center [466, 275] width 51 height 80
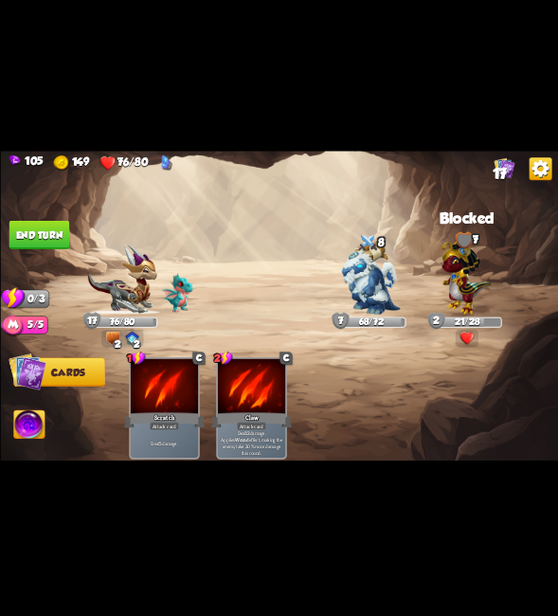
click at [48, 241] on button "End turn" at bounding box center [40, 235] width 62 height 28
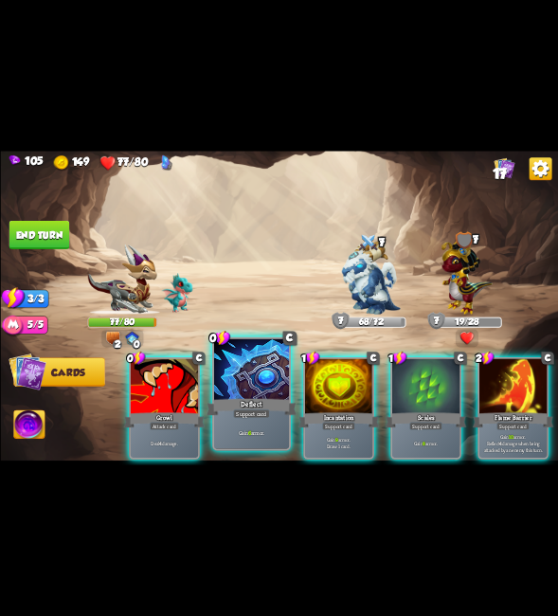
click at [234, 403] on div "Deflect" at bounding box center [252, 407] width 90 height 20
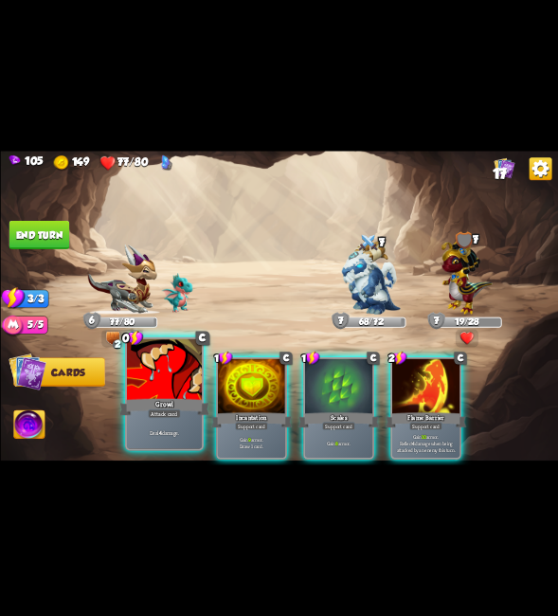
click at [169, 419] on div "Deal 4 damage." at bounding box center [163, 432] width 75 height 33
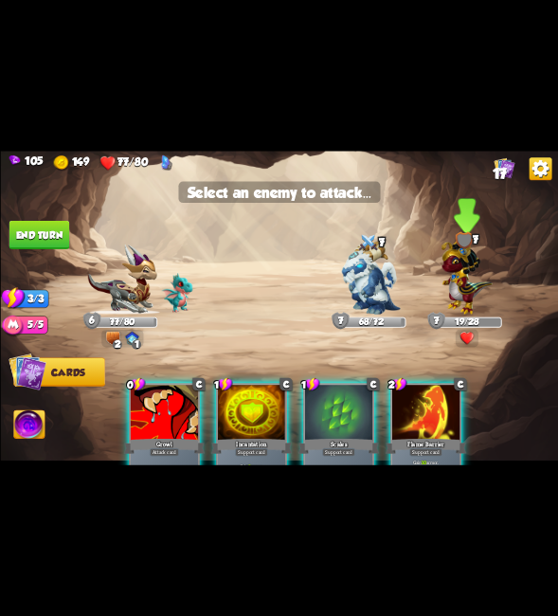
click at [488, 277] on img at bounding box center [466, 275] width 51 height 80
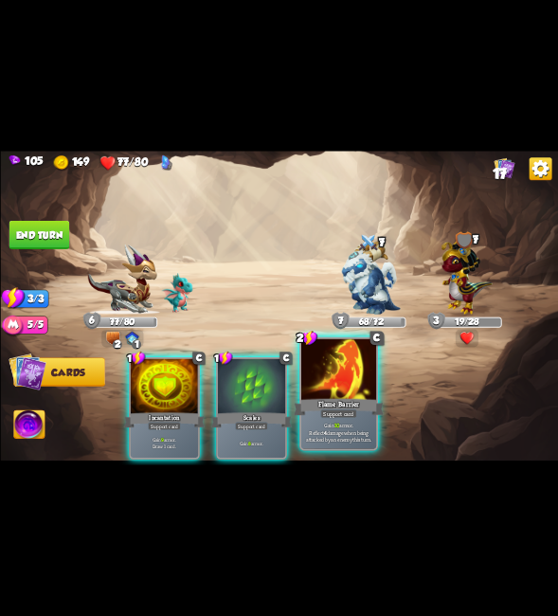
click at [364, 399] on div "Flame Barrier" at bounding box center [339, 407] width 90 height 20
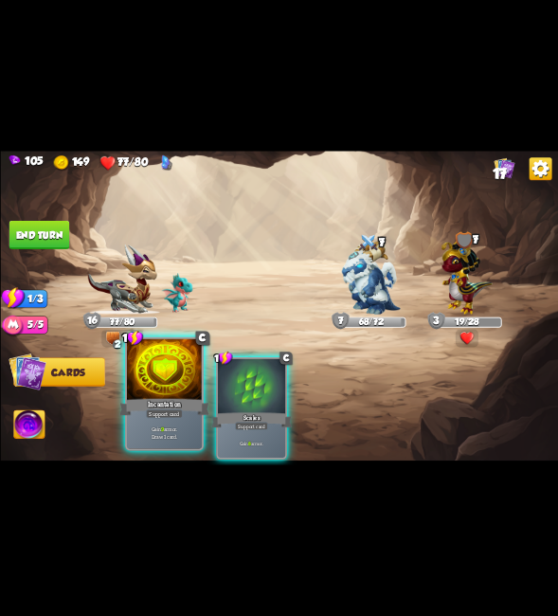
click at [159, 399] on div "Incantation" at bounding box center [164, 407] width 90 height 20
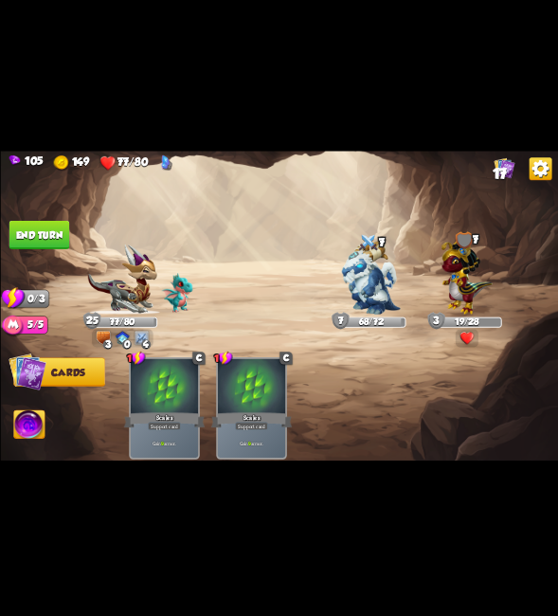
click at [41, 234] on button "End turn" at bounding box center [39, 235] width 61 height 28
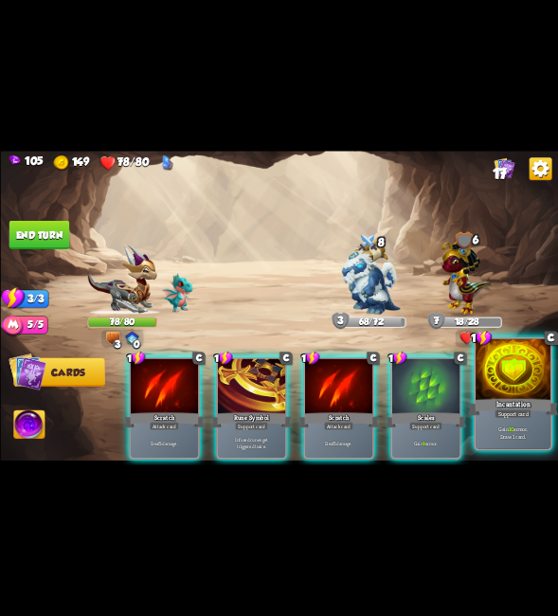
click at [502, 389] on div at bounding box center [513, 370] width 75 height 63
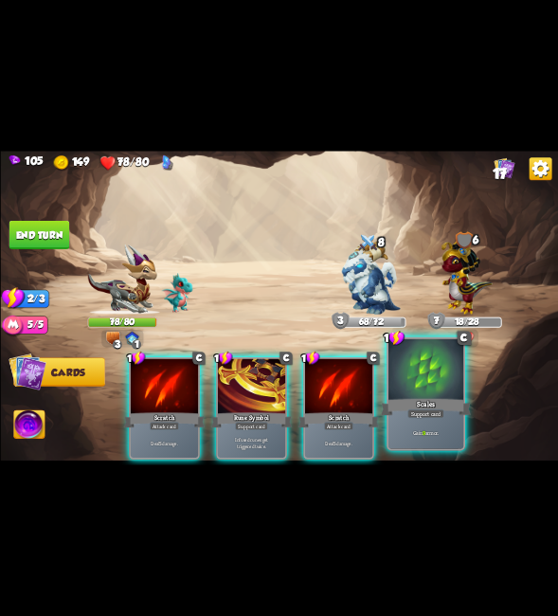
click at [458, 394] on div at bounding box center [425, 370] width 75 height 63
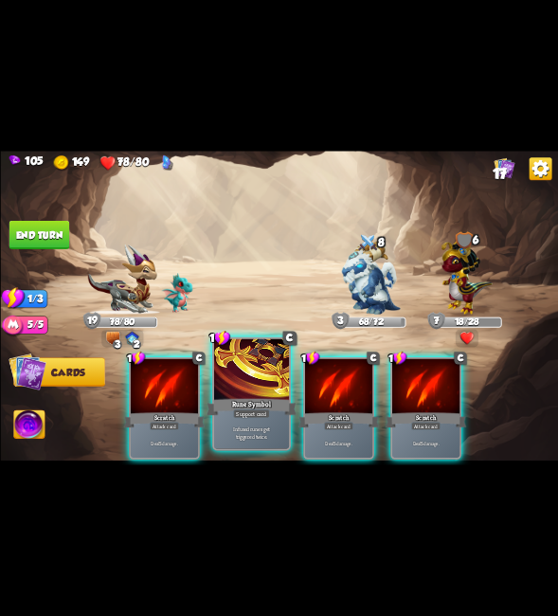
click at [258, 407] on div "Rune Symbol" at bounding box center [252, 407] width 90 height 20
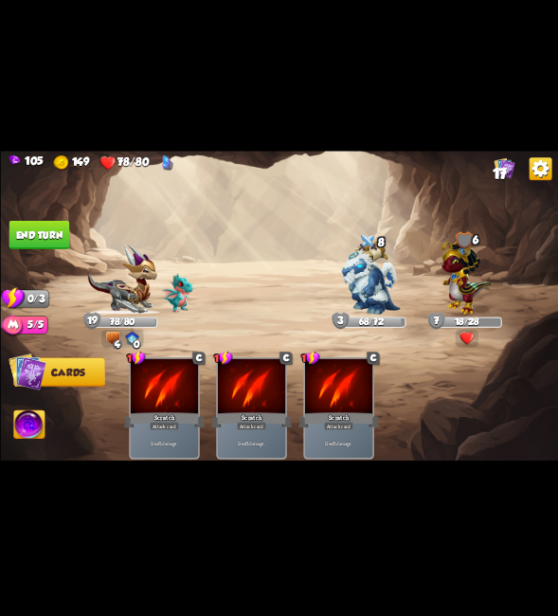
drag, startPoint x: 27, startPoint y: 223, endPoint x: 37, endPoint y: 225, distance: 9.9
click at [28, 224] on button "End turn" at bounding box center [39, 235] width 61 height 28
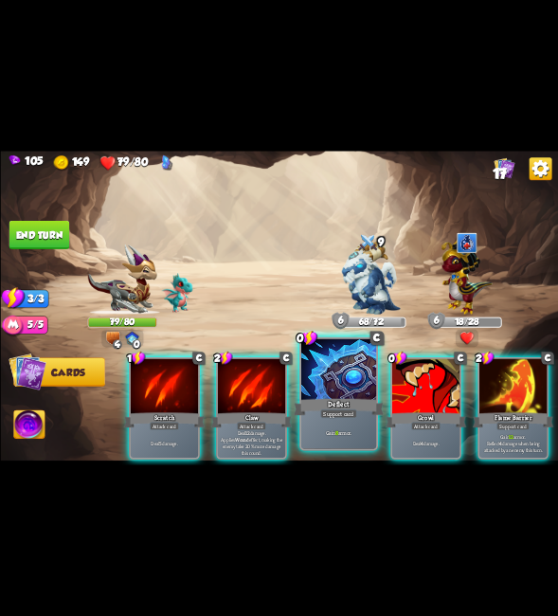
click at [337, 387] on div at bounding box center [338, 370] width 75 height 63
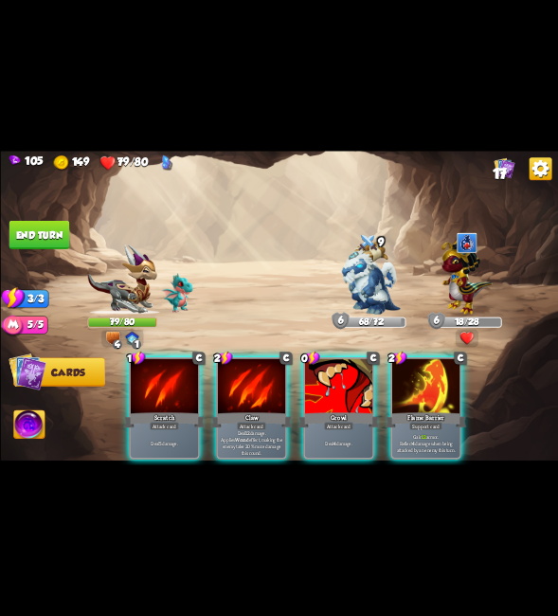
click at [337, 391] on div at bounding box center [337, 387] width 67 height 57
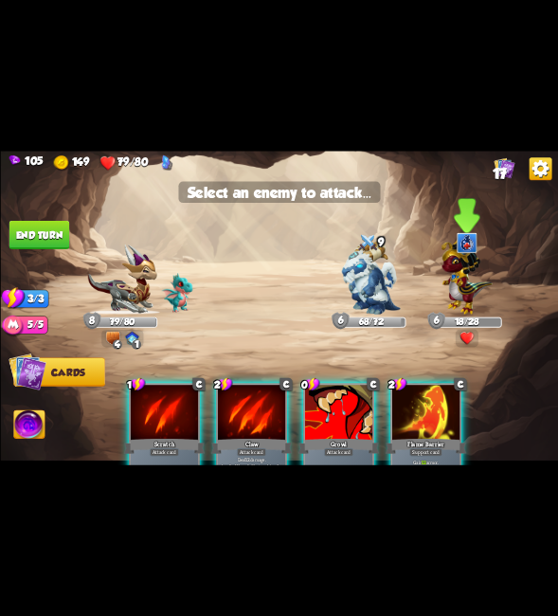
click at [464, 262] on img at bounding box center [466, 275] width 51 height 80
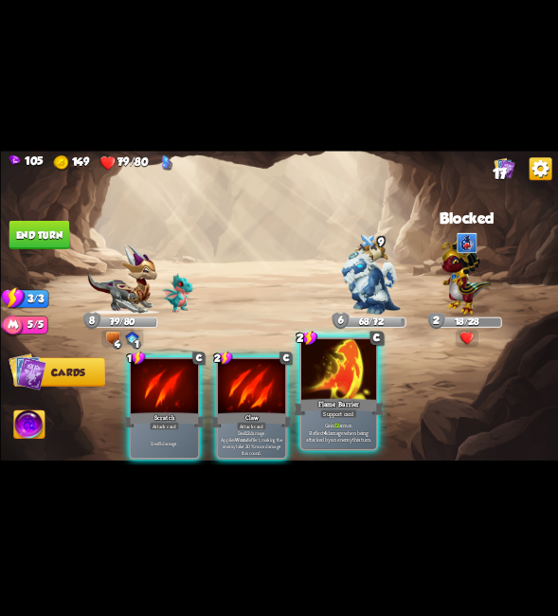
click at [365, 372] on div at bounding box center [338, 370] width 75 height 63
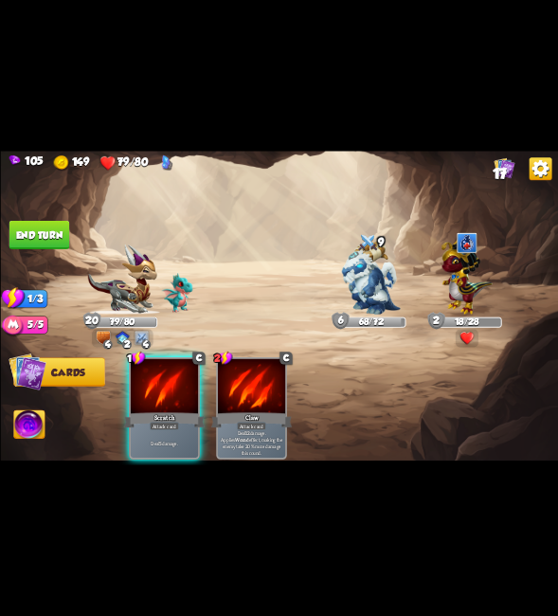
drag, startPoint x: 153, startPoint y: 397, endPoint x: 396, endPoint y: 330, distance: 251.7
click at [159, 411] on div "Scratch" at bounding box center [163, 420] width 81 height 18
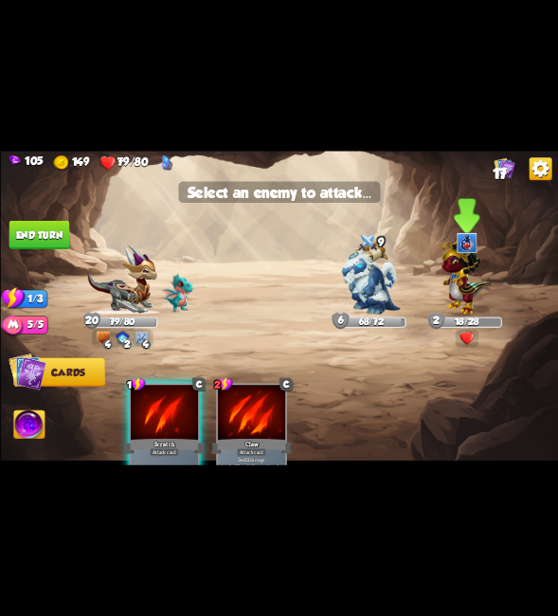
click at [453, 266] on img at bounding box center [466, 275] width 51 height 80
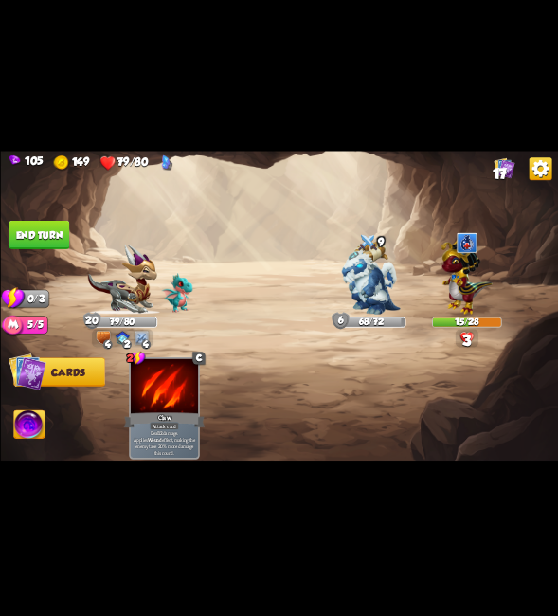
click at [45, 242] on button "End turn" at bounding box center [39, 235] width 61 height 28
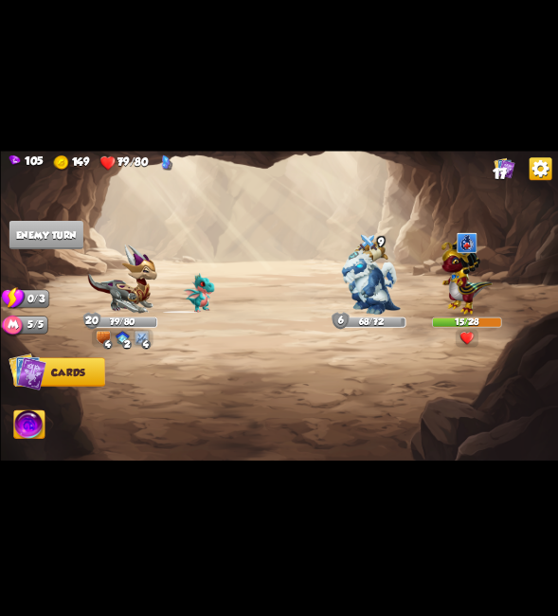
click at [467, 262] on img at bounding box center [466, 275] width 51 height 80
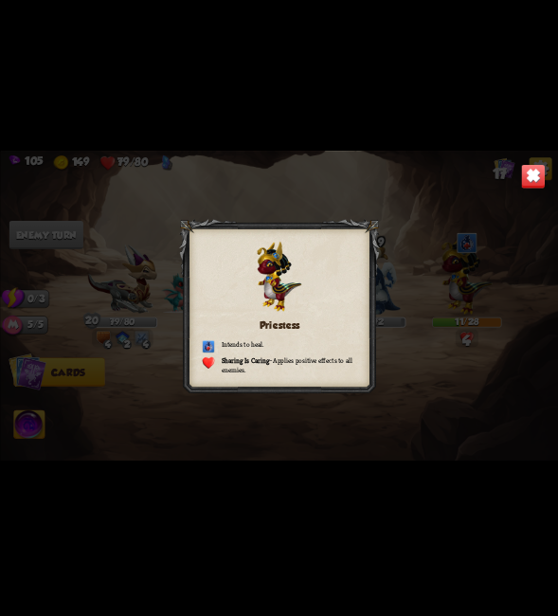
click at [465, 267] on div "Priestess Intends to heal. Sharing Is Caring – Applies positive effects to all …" at bounding box center [279, 308] width 558 height 314
click at [524, 182] on img at bounding box center [532, 176] width 25 height 25
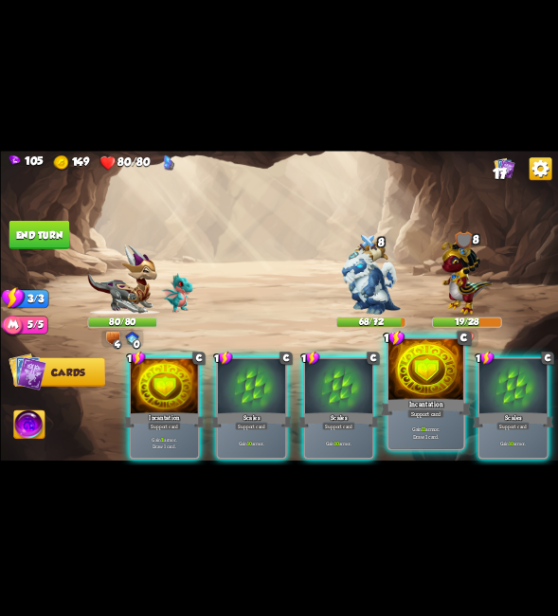
click at [415, 393] on div at bounding box center [425, 370] width 75 height 63
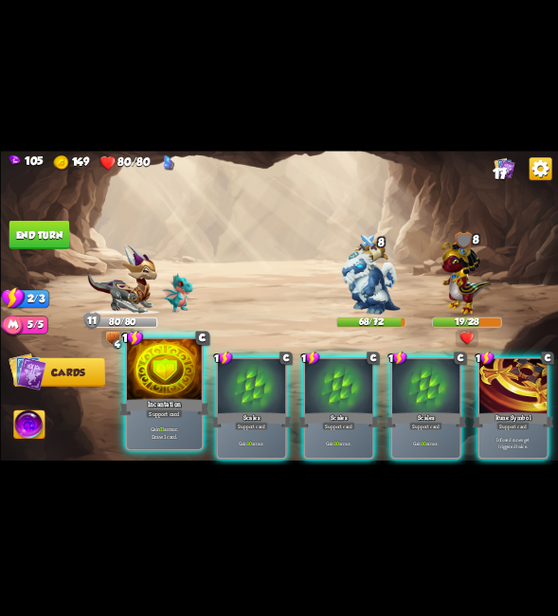
click at [176, 403] on div "Incantation" at bounding box center [164, 407] width 90 height 20
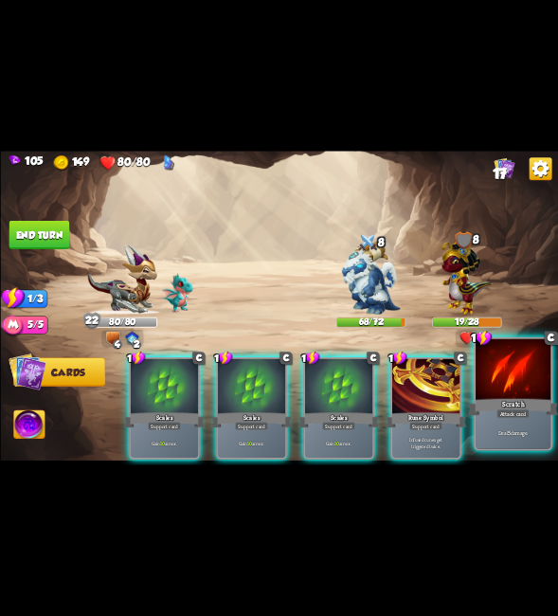
click at [528, 372] on div at bounding box center [513, 370] width 75 height 63
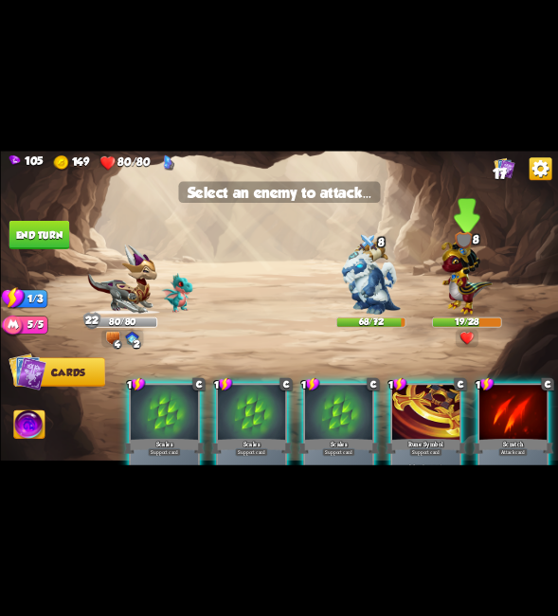
click at [476, 264] on img at bounding box center [466, 275] width 51 height 80
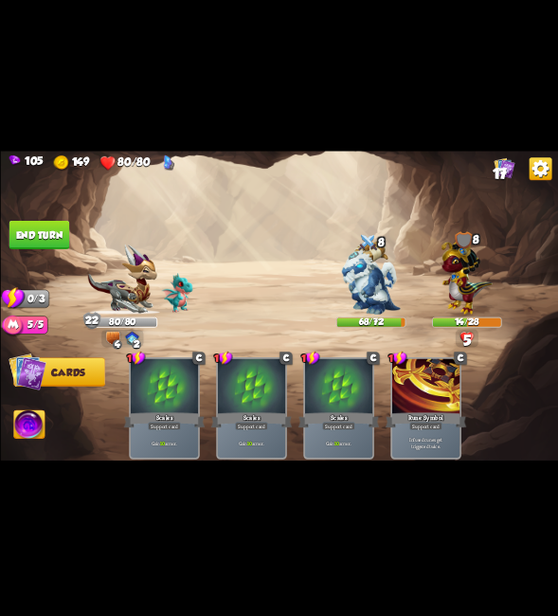
click at [47, 232] on button "End turn" at bounding box center [39, 235] width 61 height 28
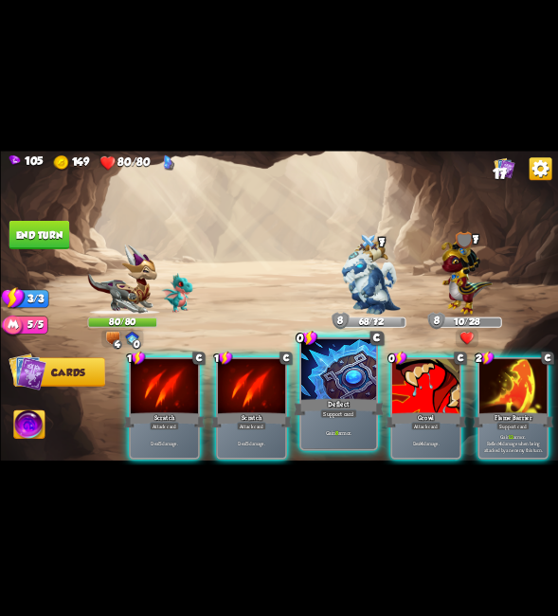
click at [332, 390] on div at bounding box center [338, 370] width 75 height 63
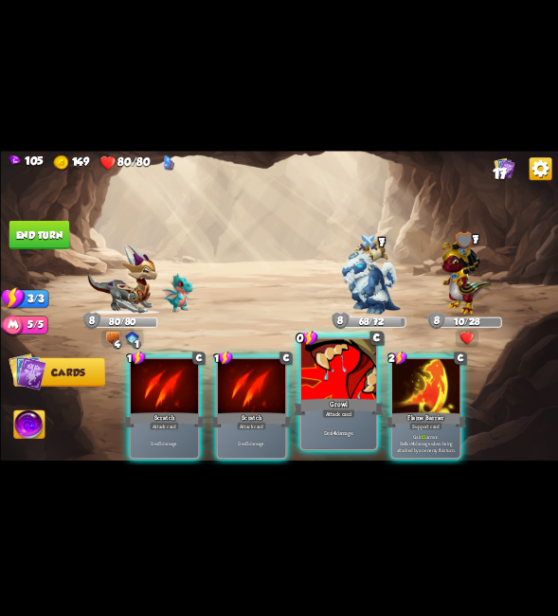
click at [335, 386] on div at bounding box center [338, 370] width 75 height 63
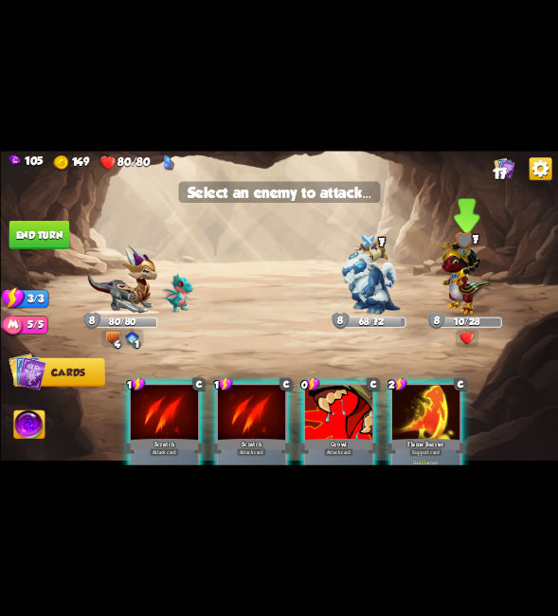
click at [469, 277] on img at bounding box center [466, 275] width 51 height 80
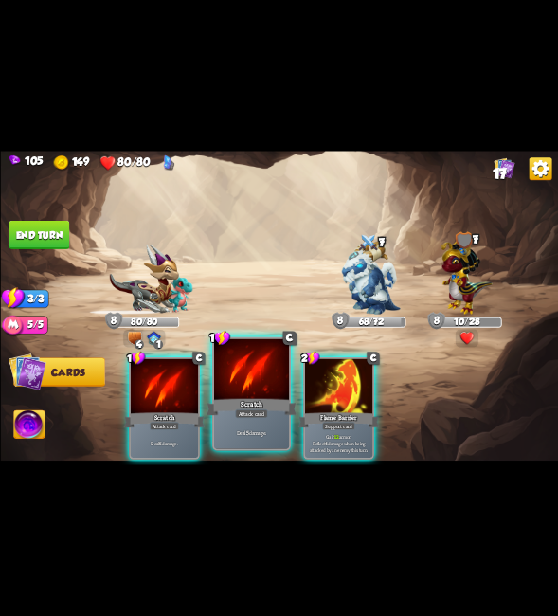
click at [246, 390] on div at bounding box center [250, 370] width 75 height 63
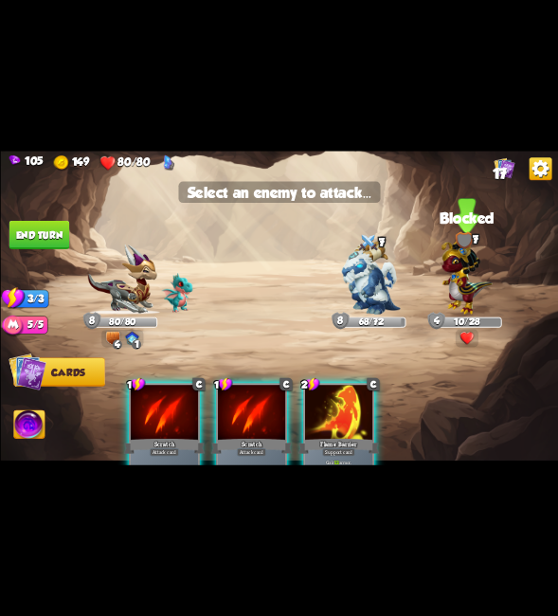
click at [454, 263] on img at bounding box center [466, 275] width 51 height 80
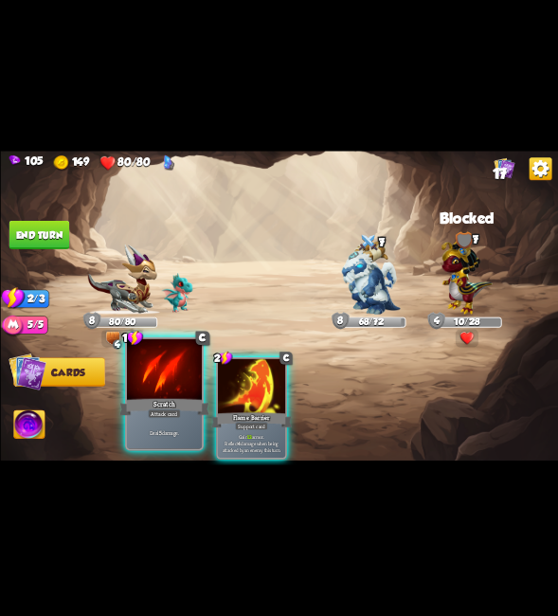
click at [181, 384] on div at bounding box center [163, 370] width 75 height 63
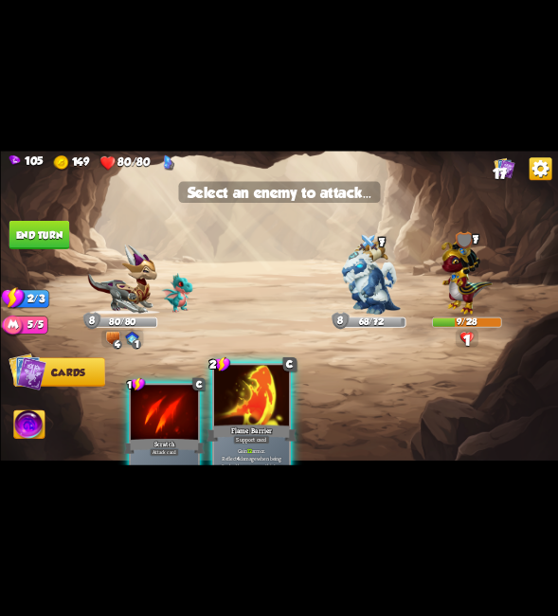
click at [238, 411] on div at bounding box center [250, 396] width 75 height 63
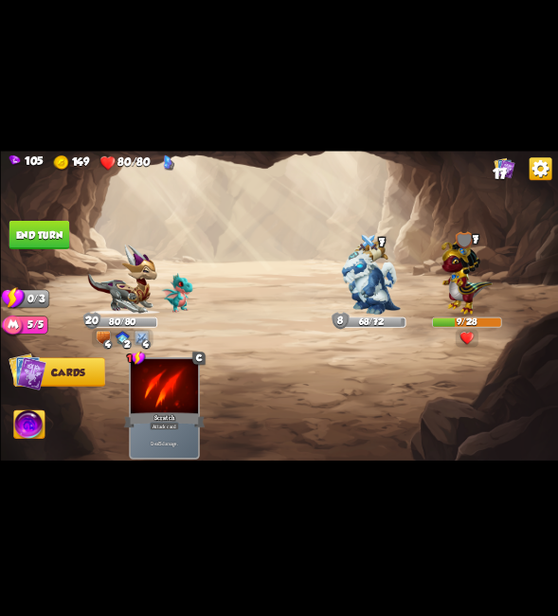
click at [31, 232] on button "End turn" at bounding box center [39, 235] width 61 height 28
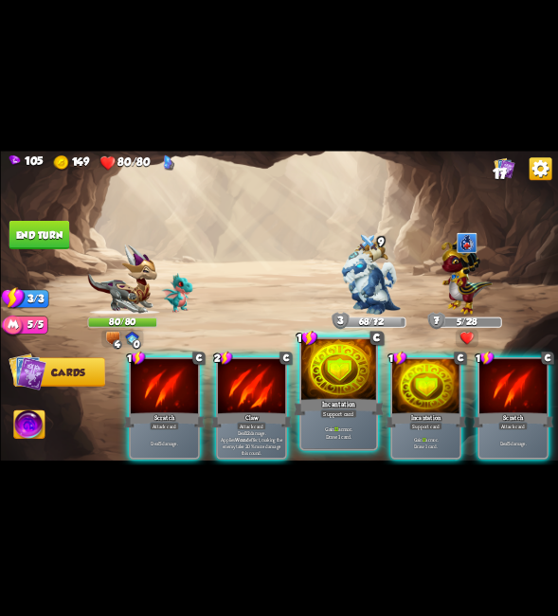
click at [335, 370] on div at bounding box center [338, 370] width 75 height 63
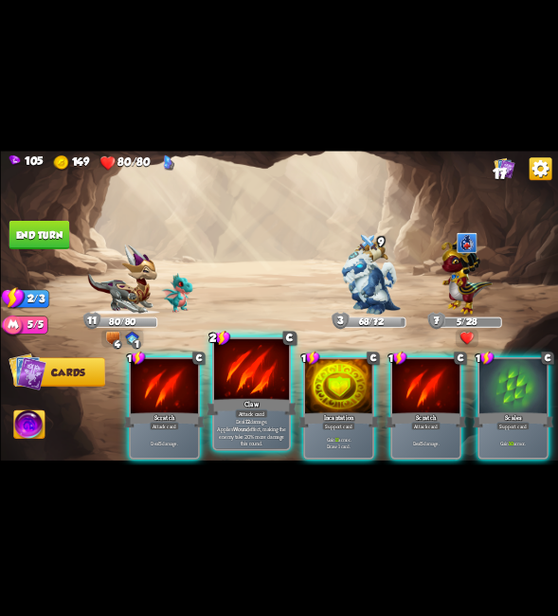
click at [256, 377] on div at bounding box center [250, 370] width 75 height 63
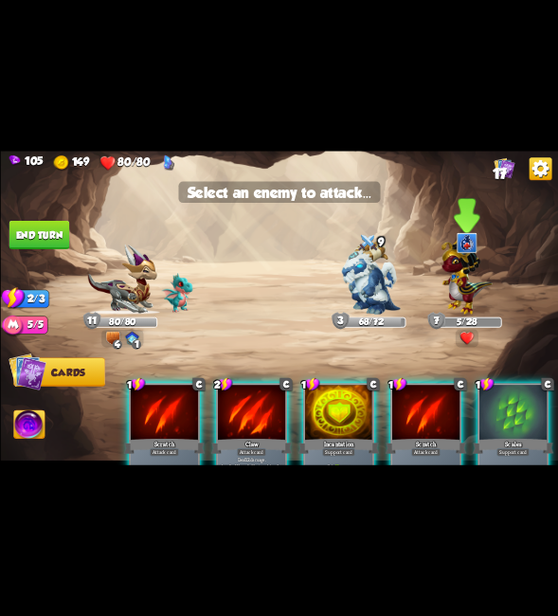
click at [474, 284] on img at bounding box center [466, 275] width 51 height 80
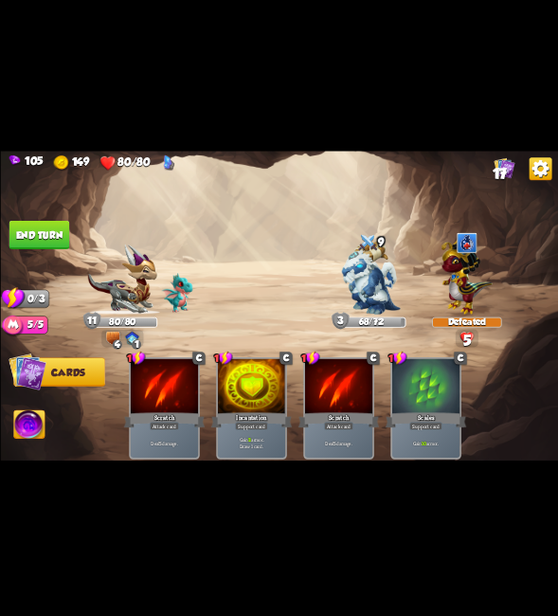
click at [52, 239] on button "End turn" at bounding box center [39, 235] width 61 height 28
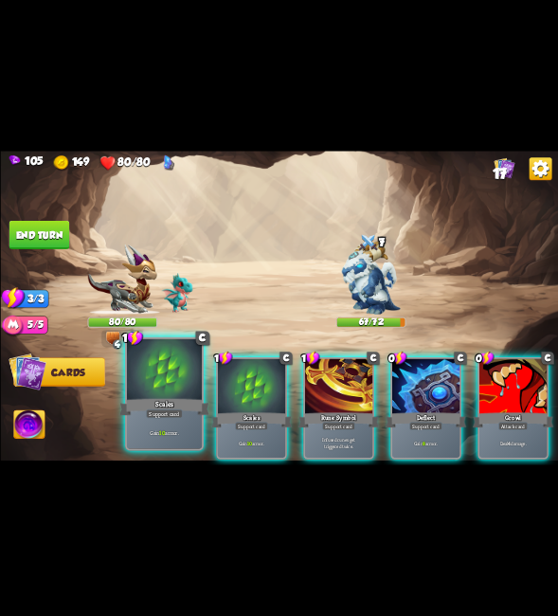
click at [165, 405] on div "Scales" at bounding box center [164, 407] width 90 height 20
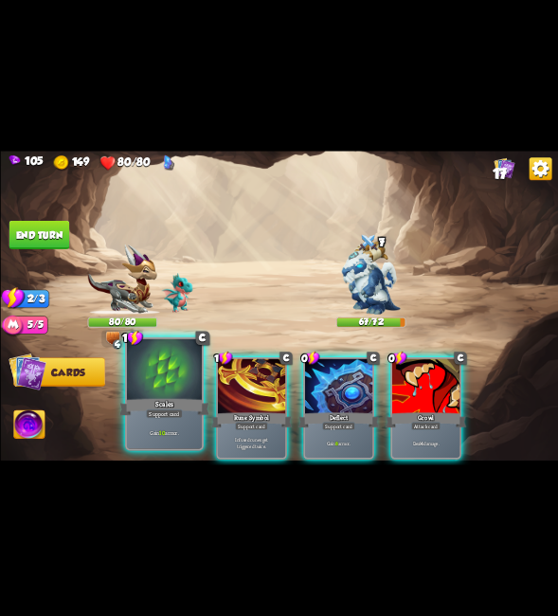
click at [174, 404] on div "Scales" at bounding box center [164, 407] width 90 height 20
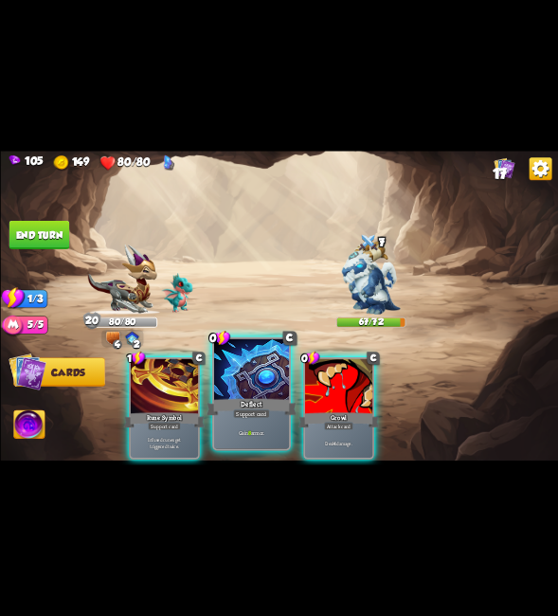
click at [228, 384] on div at bounding box center [250, 370] width 75 height 63
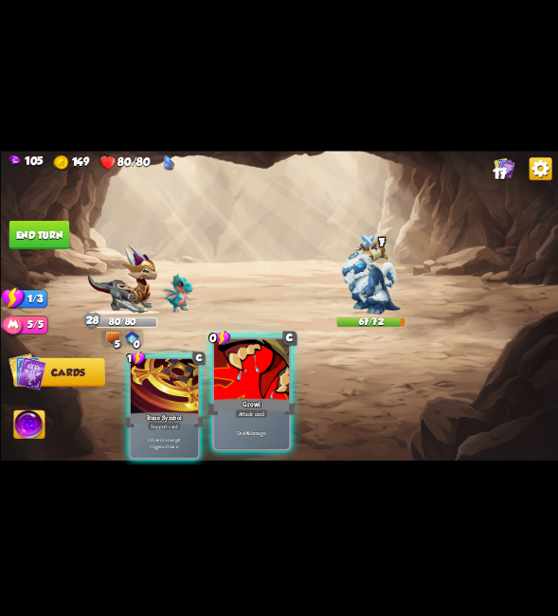
click at [240, 393] on div at bounding box center [250, 370] width 75 height 63
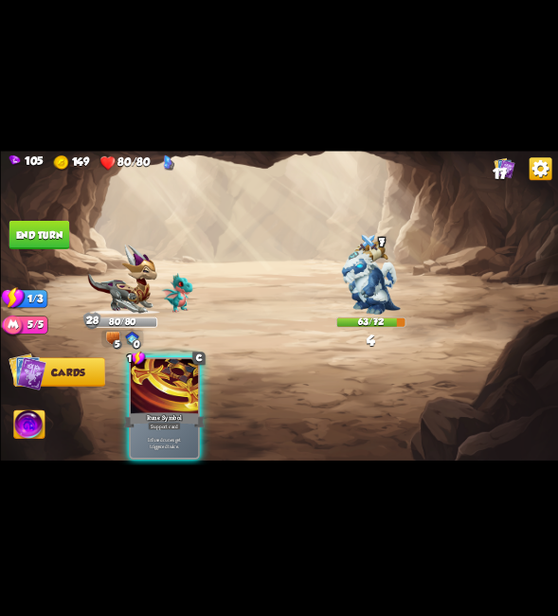
click at [44, 243] on button "End turn" at bounding box center [39, 235] width 61 height 28
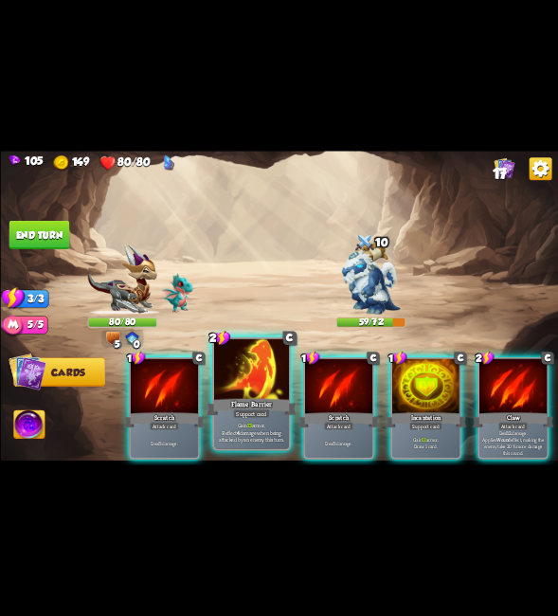
click at [266, 393] on div at bounding box center [250, 370] width 75 height 63
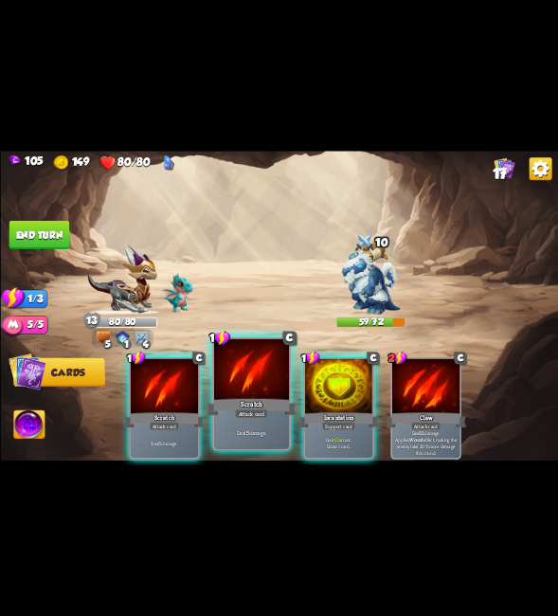
click at [246, 391] on div at bounding box center [250, 370] width 75 height 63
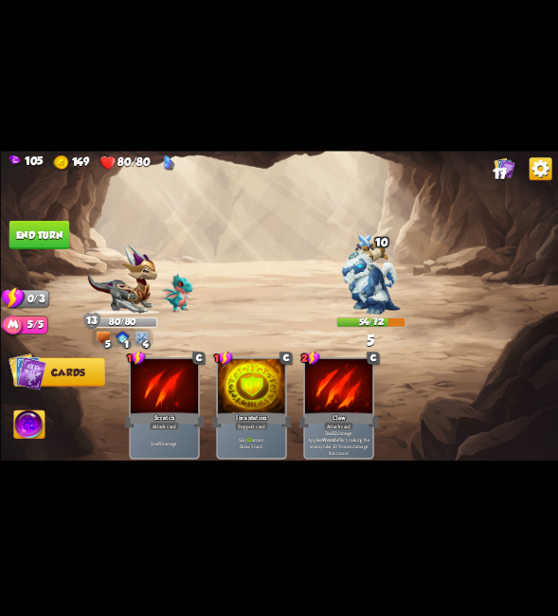
click at [29, 245] on button "End turn" at bounding box center [39, 235] width 61 height 28
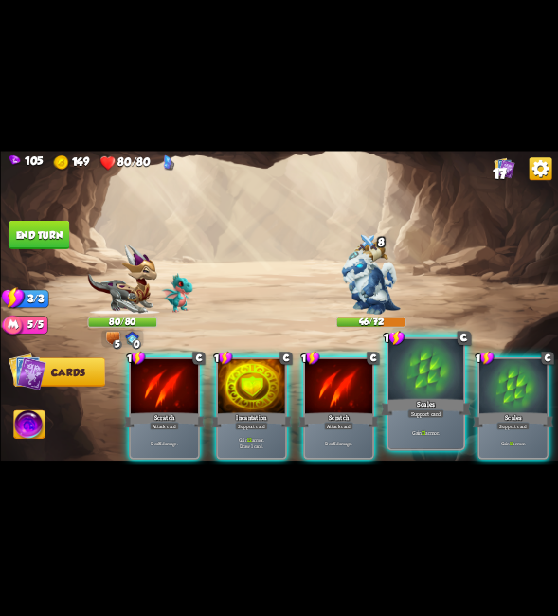
click at [419, 372] on div at bounding box center [425, 370] width 75 height 63
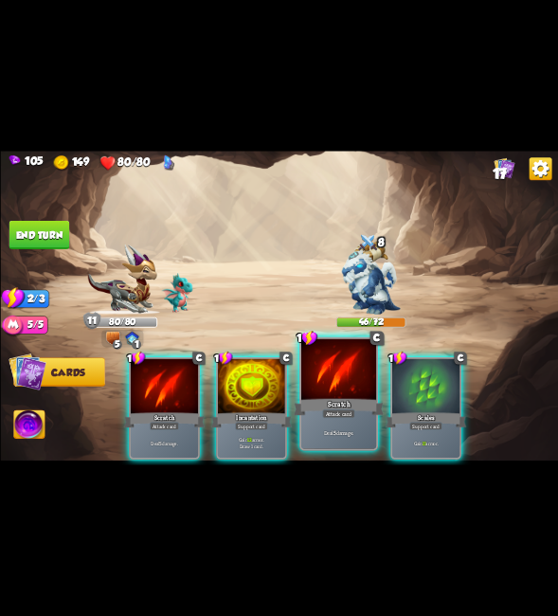
click at [342, 388] on div at bounding box center [338, 370] width 75 height 63
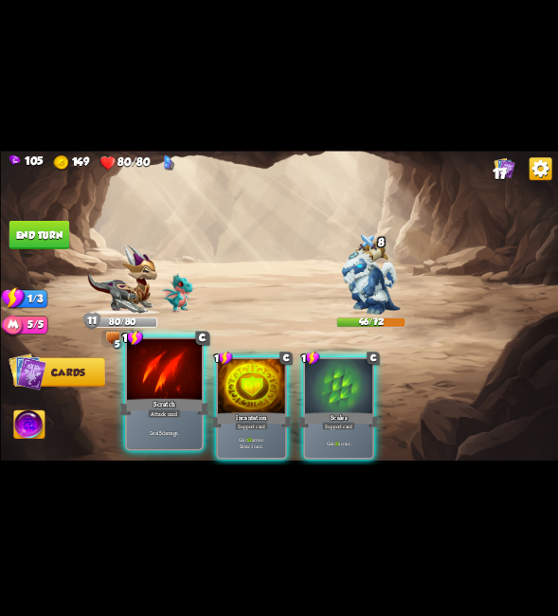
click at [160, 398] on div "Scratch" at bounding box center [164, 407] width 90 height 20
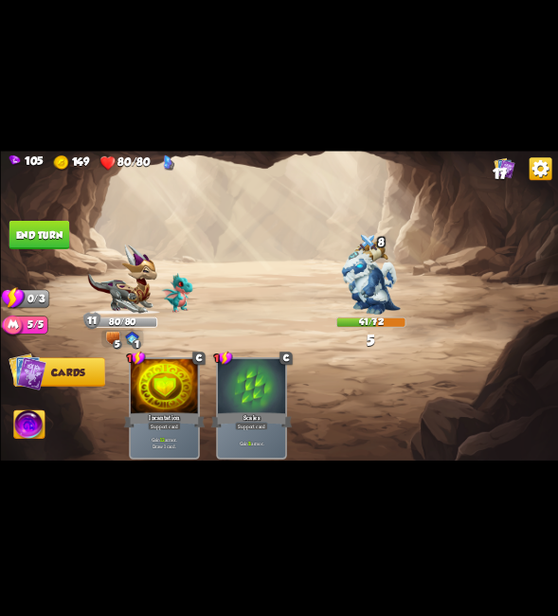
click at [36, 232] on button "End turn" at bounding box center [39, 235] width 61 height 28
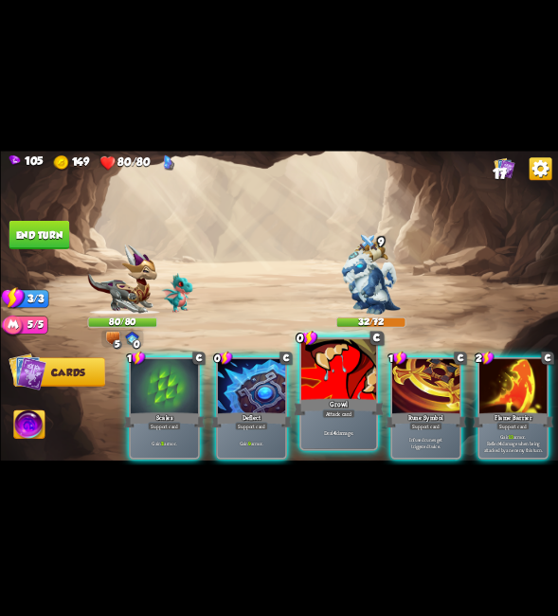
click at [317, 375] on div at bounding box center [338, 370] width 75 height 63
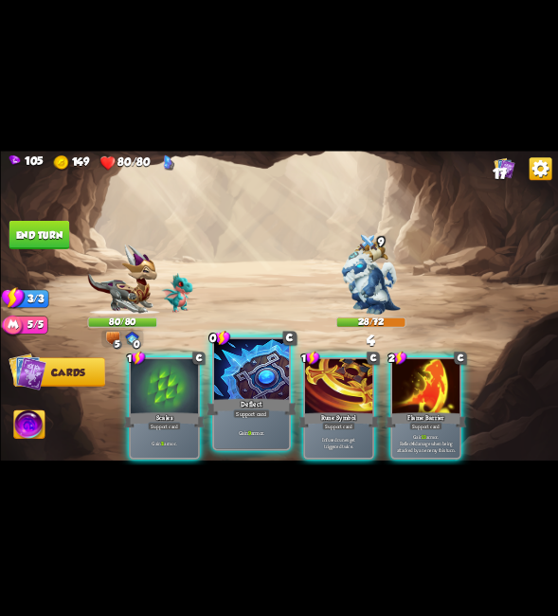
click at [245, 382] on div at bounding box center [250, 370] width 75 height 63
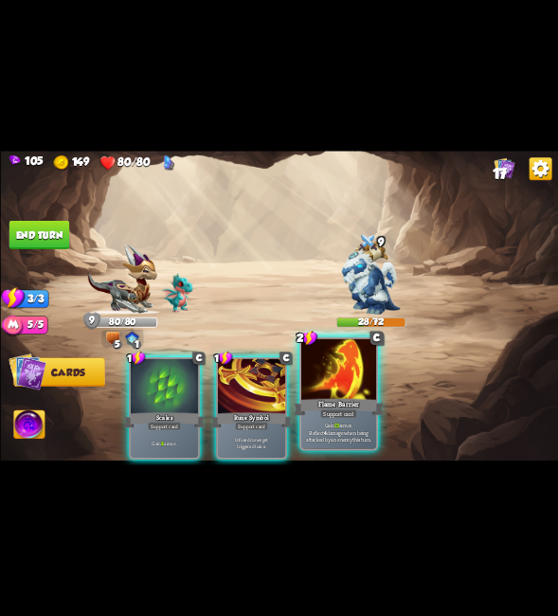
click at [334, 389] on div at bounding box center [338, 370] width 75 height 63
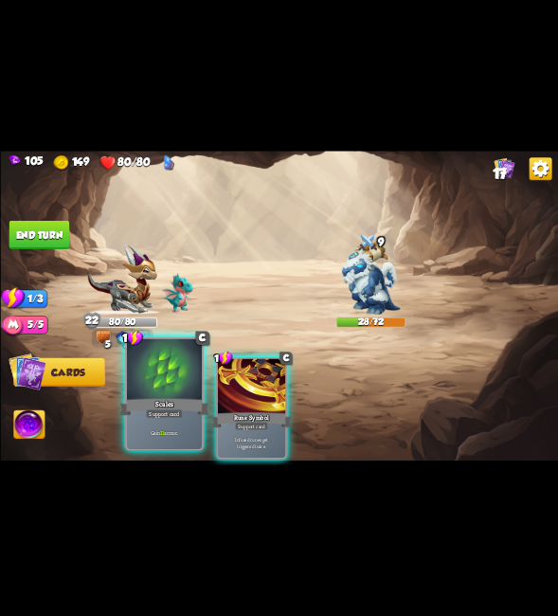
click at [176, 388] on div at bounding box center [163, 370] width 75 height 63
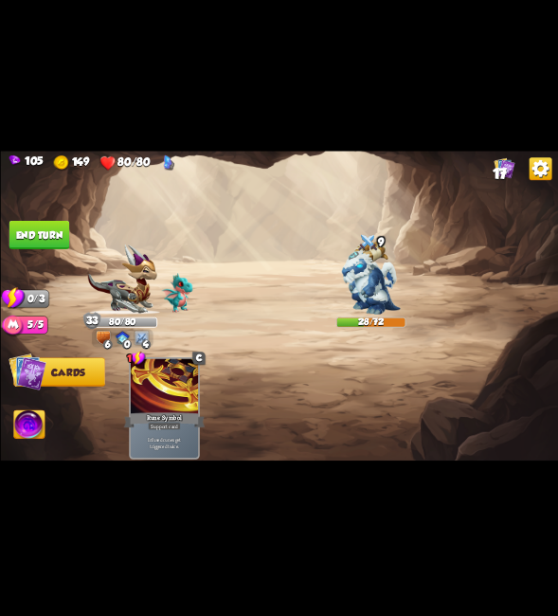
click at [43, 233] on button "End turn" at bounding box center [39, 235] width 61 height 28
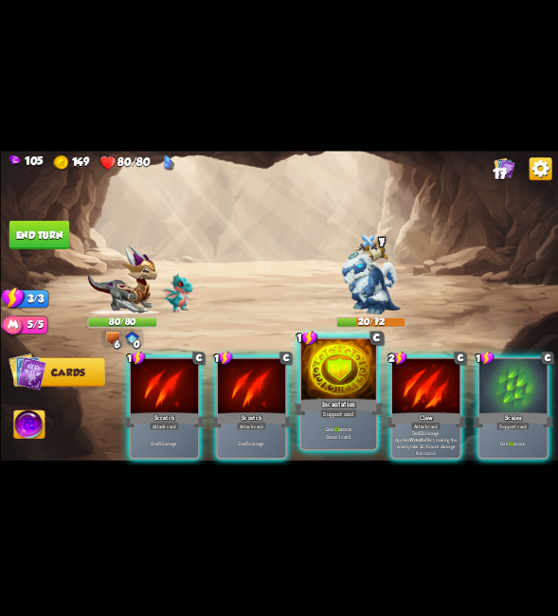
click at [347, 405] on div "Incantation" at bounding box center [339, 407] width 90 height 20
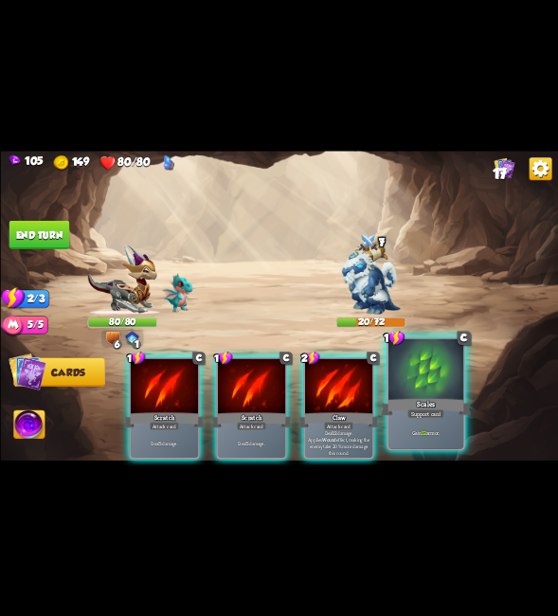
click at [419, 401] on div "Scales" at bounding box center [426, 407] width 90 height 20
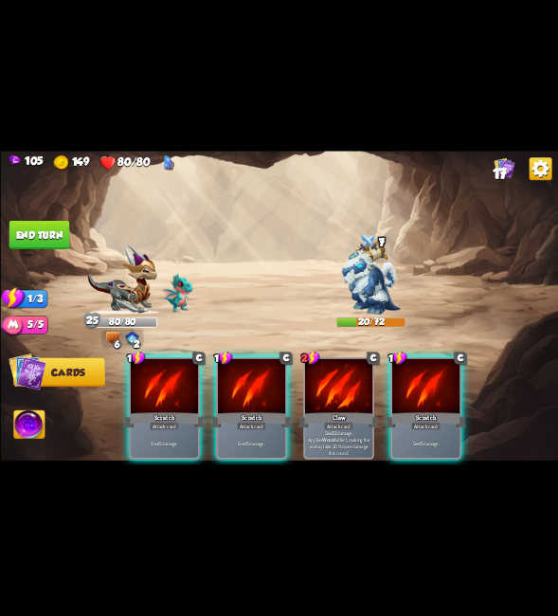
click at [23, 426] on img at bounding box center [28, 425] width 31 height 31
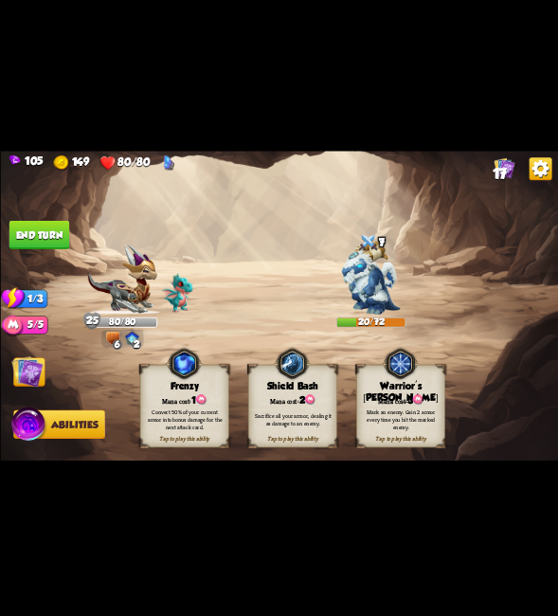
click at [39, 375] on img at bounding box center [26, 371] width 31 height 31
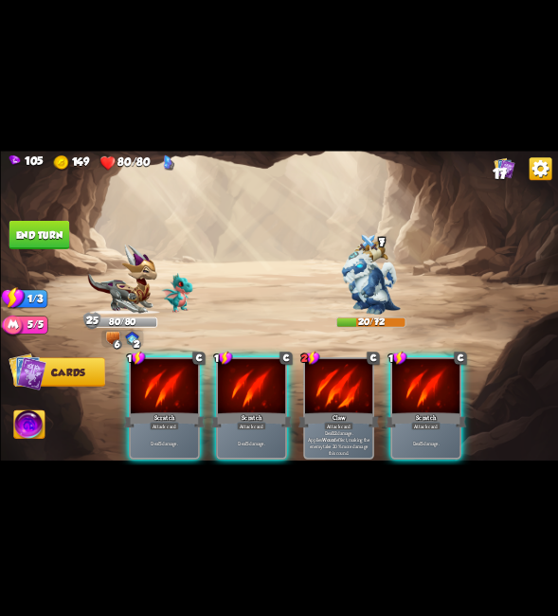
click at [26, 432] on img at bounding box center [28, 425] width 31 height 31
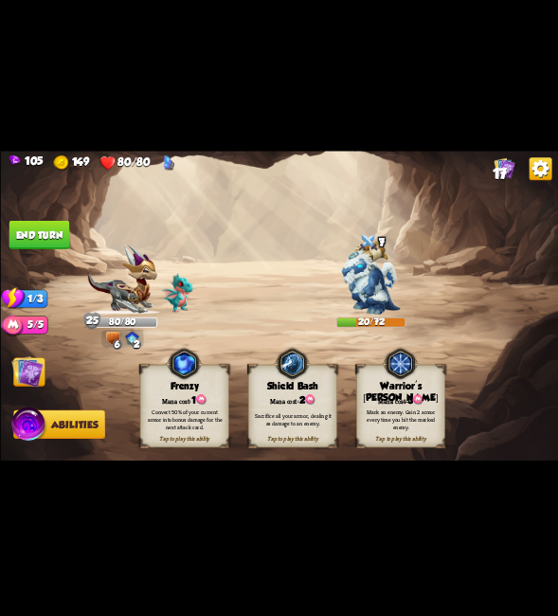
click at [29, 372] on img at bounding box center [26, 371] width 31 height 31
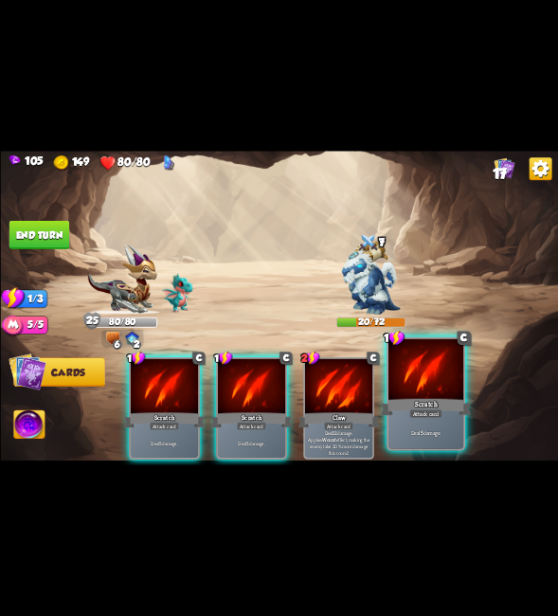
click at [406, 413] on div "Scratch" at bounding box center [426, 407] width 90 height 20
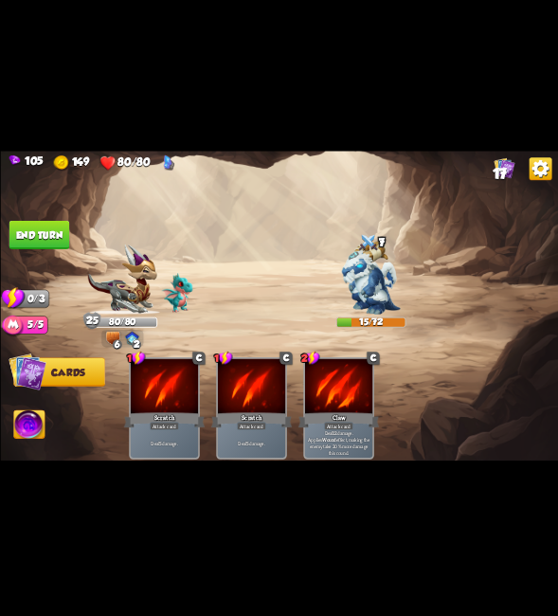
click at [35, 237] on button "End turn" at bounding box center [39, 235] width 61 height 28
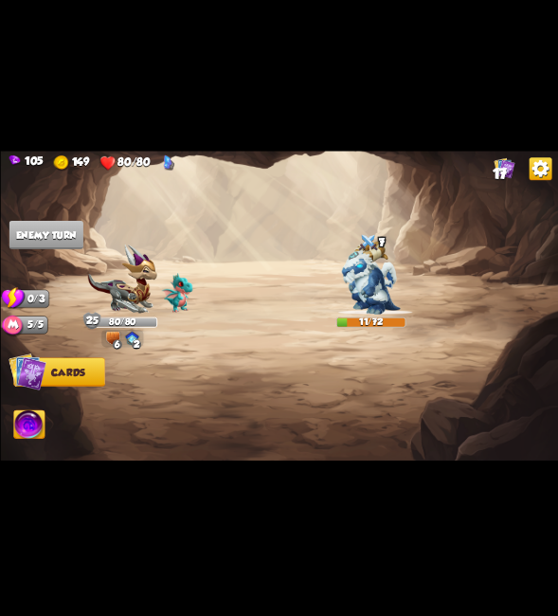
click at [45, 421] on span "Abilities" at bounding box center [36, 424] width 46 height 11
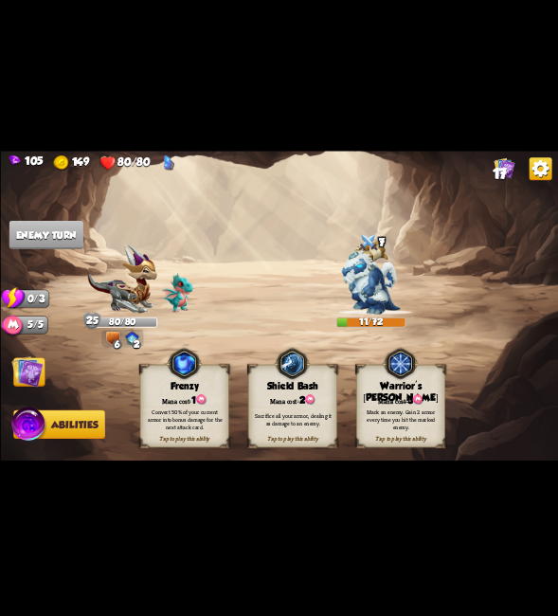
click at [6, 378] on img at bounding box center [279, 308] width 558 height 314
click at [25, 374] on img at bounding box center [26, 371] width 31 height 31
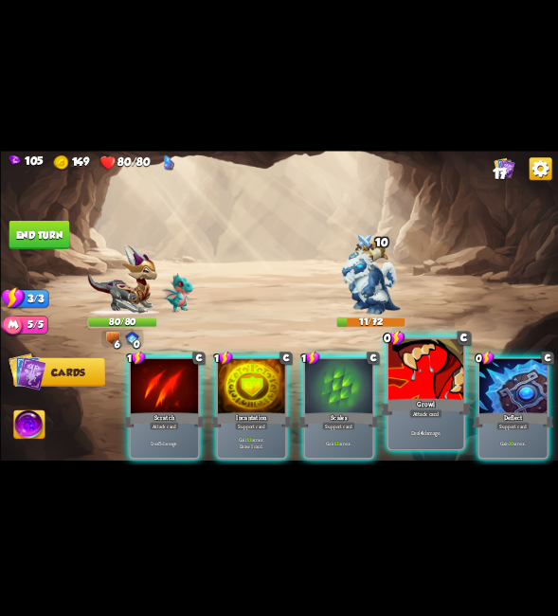
click at [405, 382] on div at bounding box center [425, 370] width 75 height 63
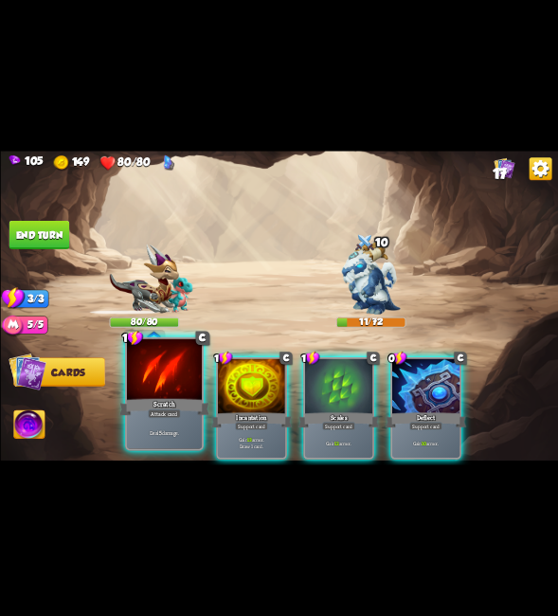
click at [171, 382] on div at bounding box center [163, 370] width 75 height 63
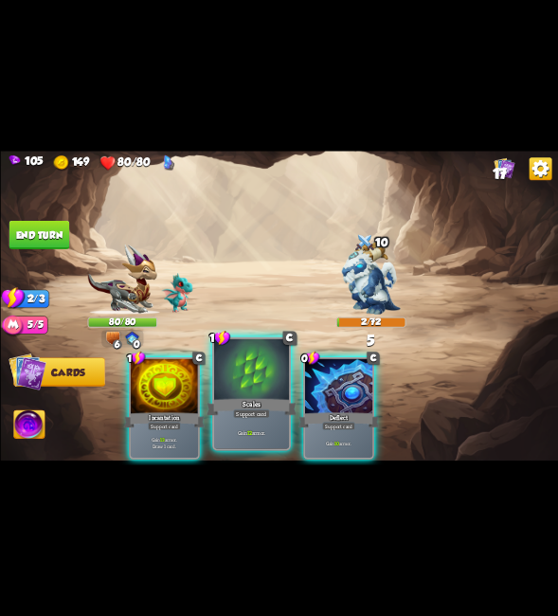
drag, startPoint x: 343, startPoint y: 392, endPoint x: 260, endPoint y: 386, distance: 83.6
click at [338, 393] on div at bounding box center [337, 387] width 67 height 57
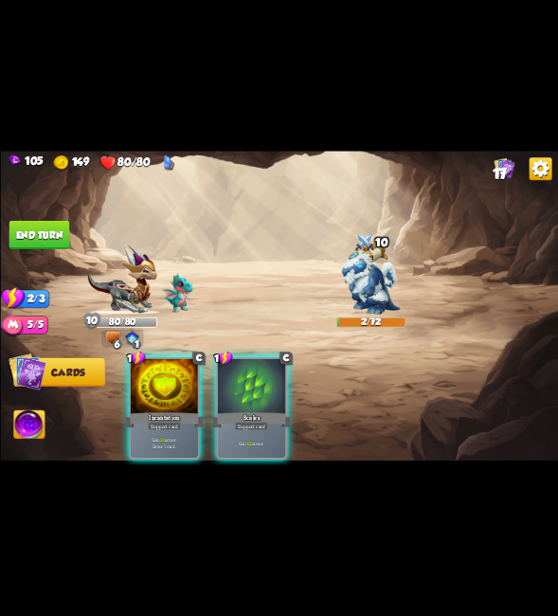
drag, startPoint x: 263, startPoint y: 373, endPoint x: 139, endPoint y: 325, distance: 133.2
click at [262, 373] on div at bounding box center [250, 387] width 67 height 57
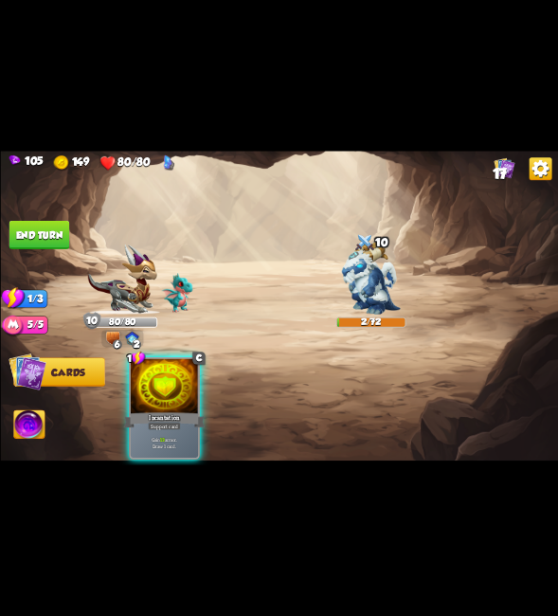
drag, startPoint x: 150, startPoint y: 406, endPoint x: 116, endPoint y: 343, distance: 71.2
click at [150, 411] on div "Incantation" at bounding box center [163, 420] width 81 height 18
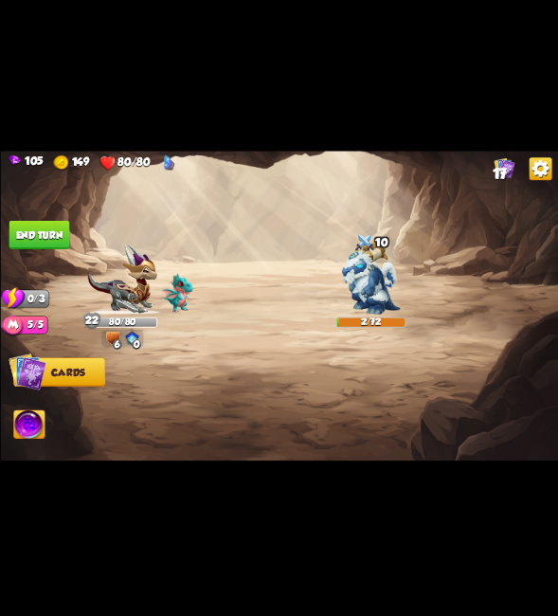
click at [45, 233] on button "End turn" at bounding box center [40, 235] width 62 height 28
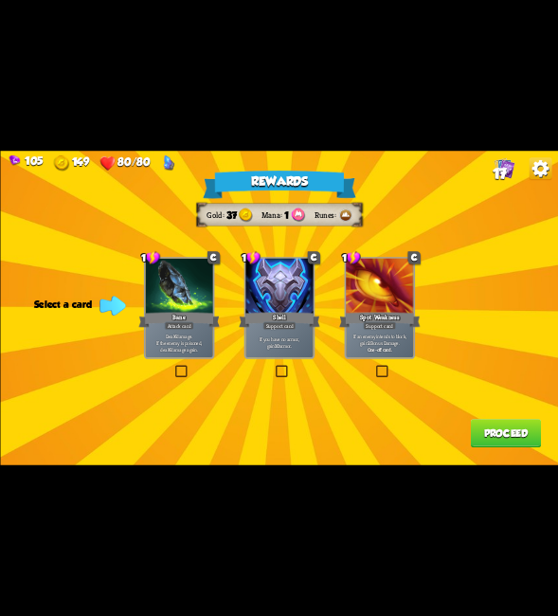
drag, startPoint x: 379, startPoint y: 374, endPoint x: 403, endPoint y: 385, distance: 25.9
click at [373, 367] on label at bounding box center [373, 367] width 0 height 0
click at [0, 0] on input "checkbox" at bounding box center [0, 0] width 0 height 0
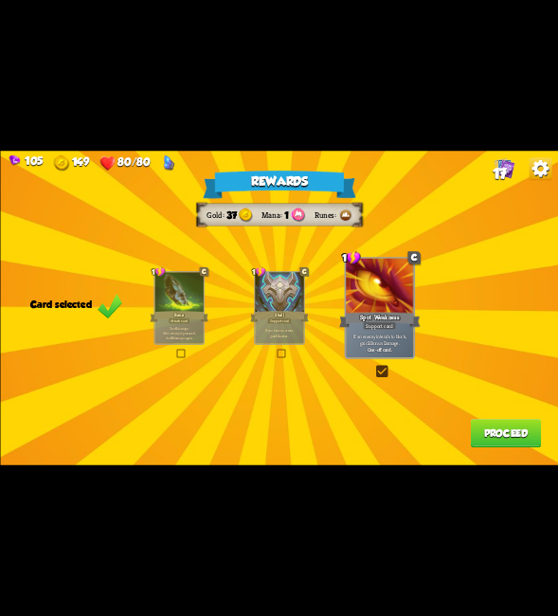
click at [492, 424] on button "Proceed" at bounding box center [505, 433] width 70 height 28
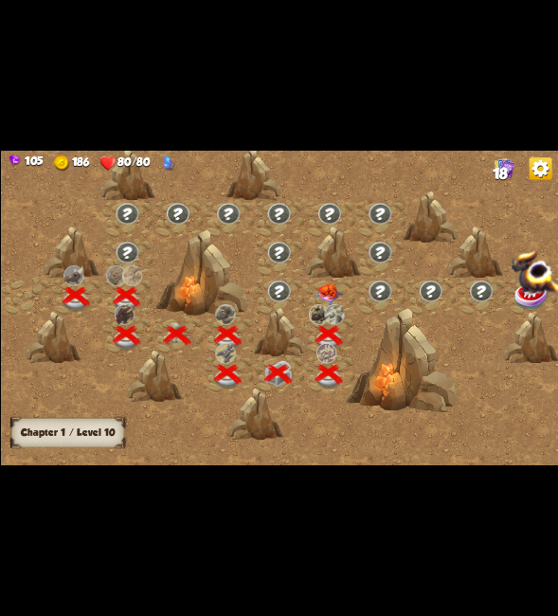
click at [333, 293] on img at bounding box center [327, 295] width 27 height 22
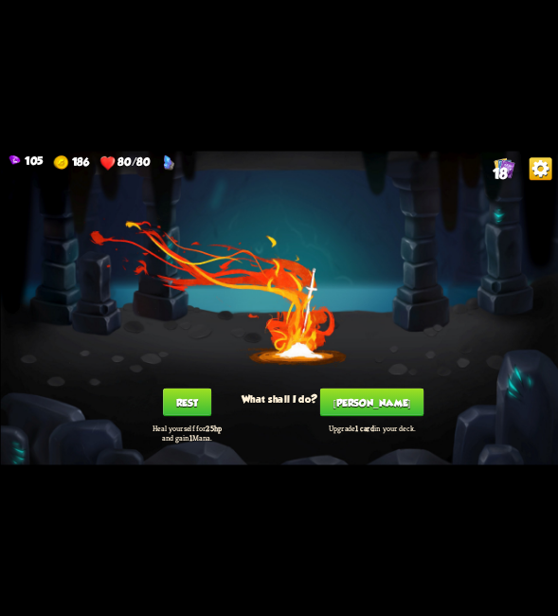
click at [388, 406] on button "[PERSON_NAME]" at bounding box center [370, 402] width 103 height 28
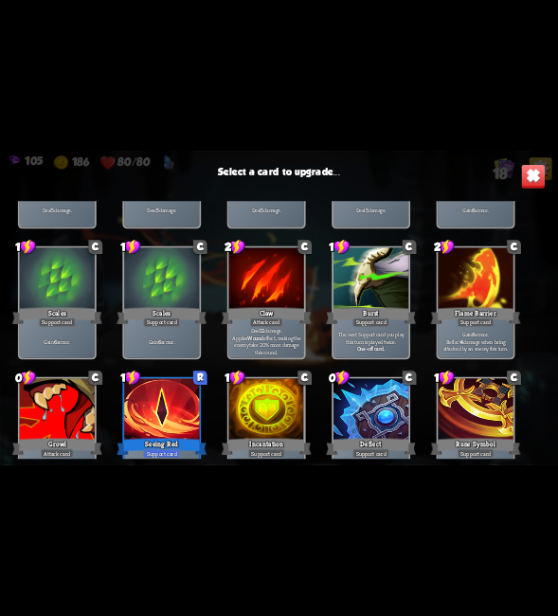
scroll to position [474, 0]
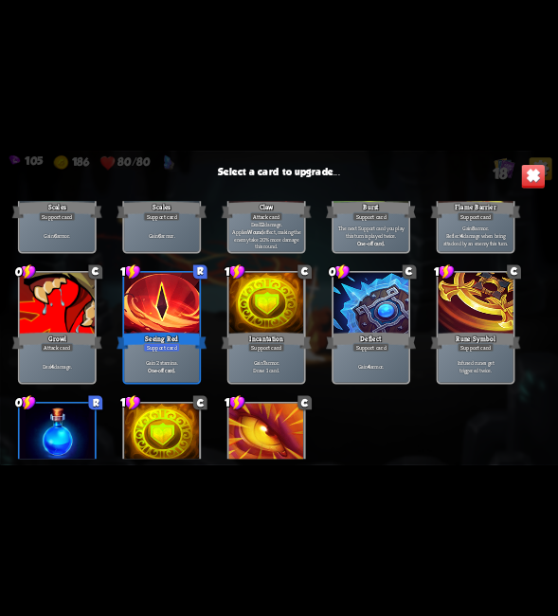
click at [401, 227] on p "The next Support card you play this turn is played twice." at bounding box center [370, 232] width 71 height 15
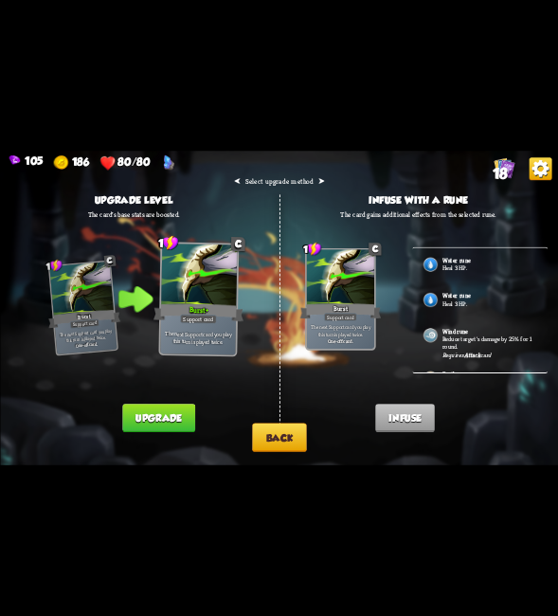
scroll to position [53, 0]
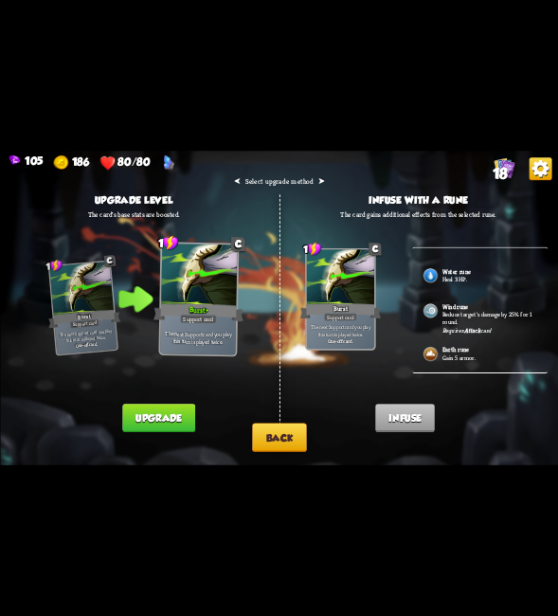
click at [179, 417] on button "Upgrade" at bounding box center [158, 418] width 73 height 28
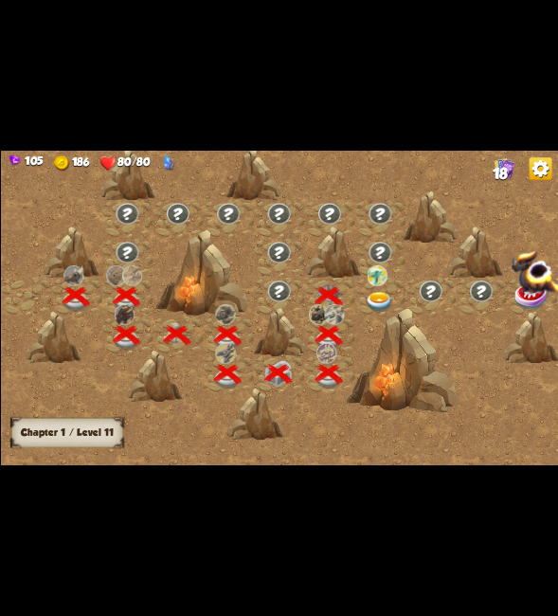
scroll to position [0, 288]
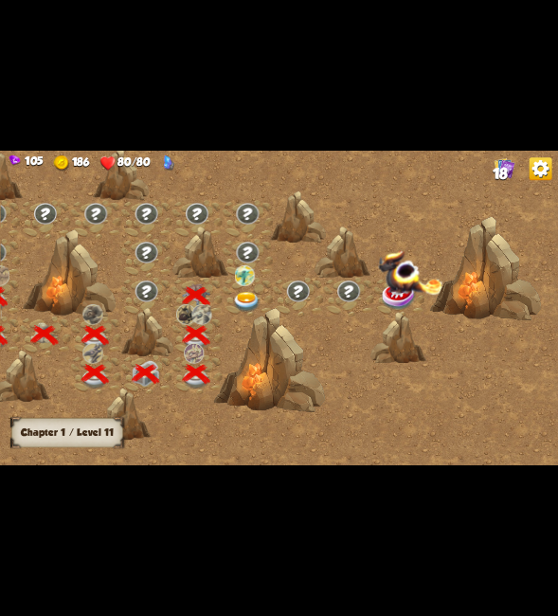
click at [251, 300] on img at bounding box center [245, 302] width 27 height 21
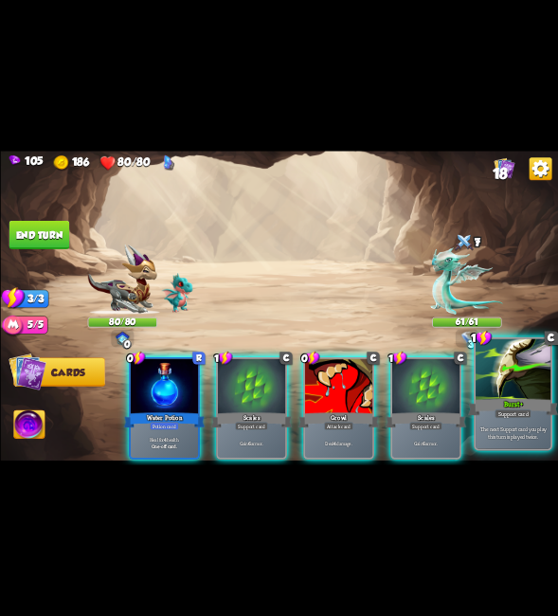
click at [515, 380] on div at bounding box center [513, 370] width 75 height 63
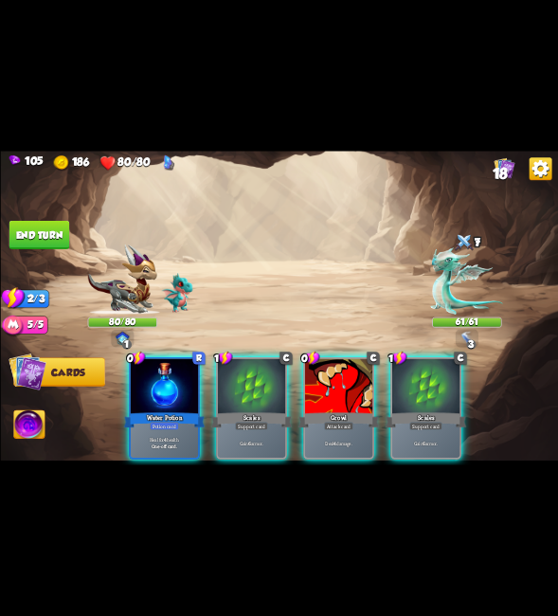
click at [461, 397] on div "0 R Water Potion Potion card Heal for 4 health. One-off card. 1 C Scales Suppor…" at bounding box center [335, 394] width 446 height 139
drag, startPoint x: 402, startPoint y: 391, endPoint x: 392, endPoint y: 388, distance: 10.2
click at [400, 390] on div at bounding box center [424, 387] width 67 height 57
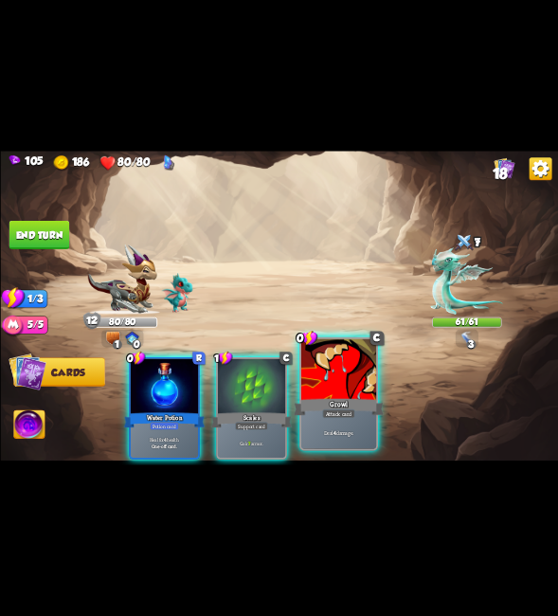
click at [334, 384] on div at bounding box center [338, 370] width 75 height 63
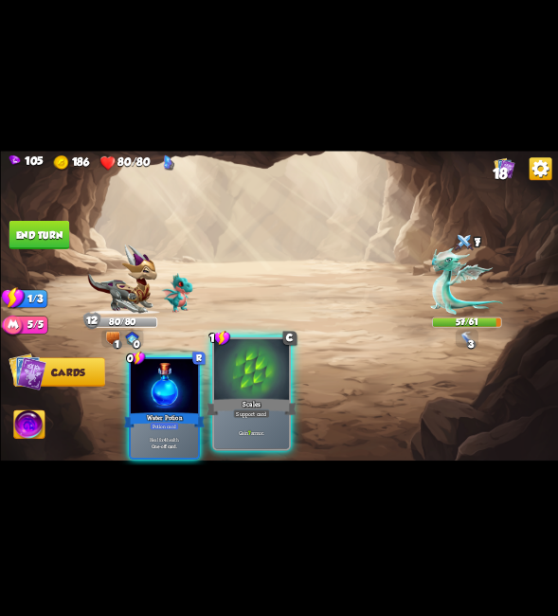
click at [264, 421] on div "Gain 7 armor." at bounding box center [250, 432] width 75 height 33
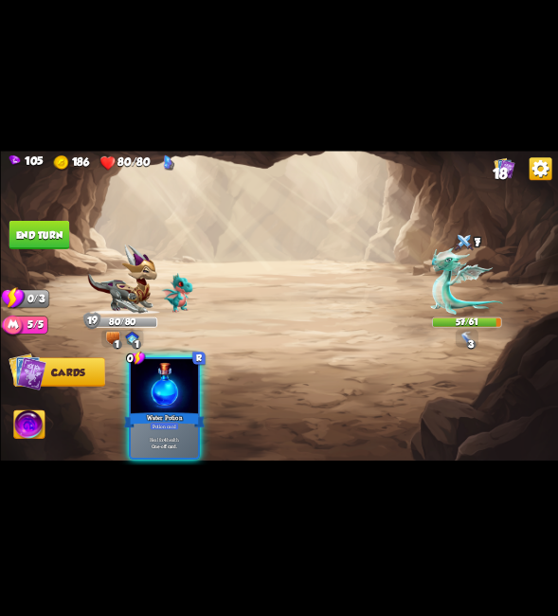
click at [47, 227] on button "End turn" at bounding box center [39, 235] width 61 height 28
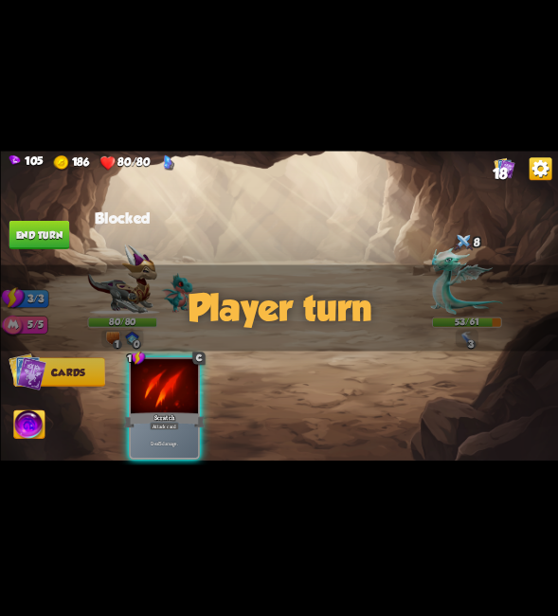
click at [463, 340] on div "Player turn" at bounding box center [279, 308] width 558 height 86
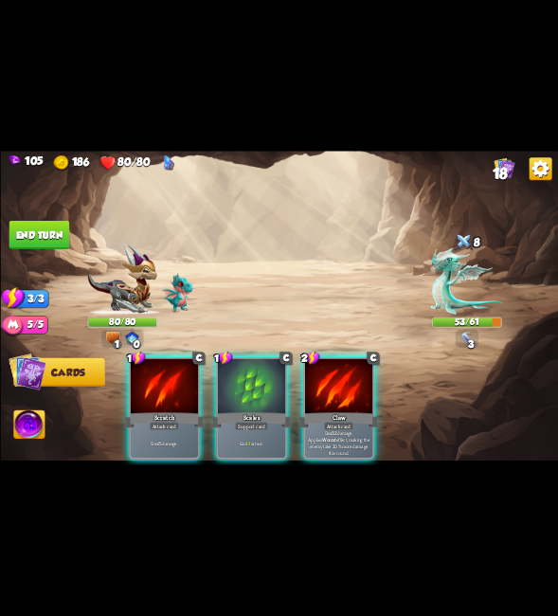
click at [463, 337] on div "Player turn" at bounding box center [279, 308] width 558 height 86
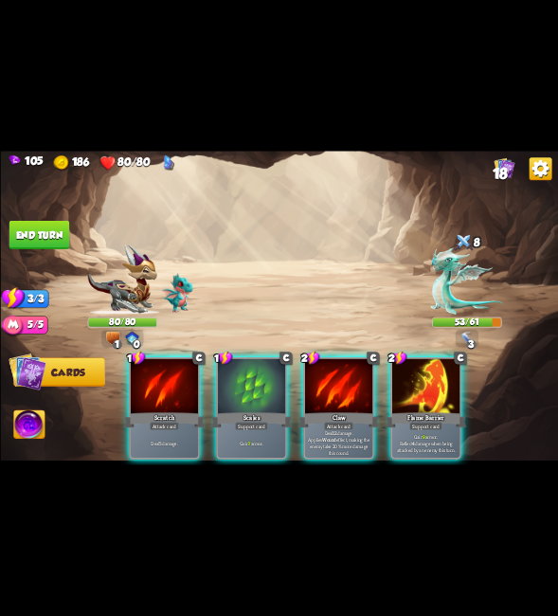
click at [477, 331] on div "Player turn" at bounding box center [279, 308] width 558 height 86
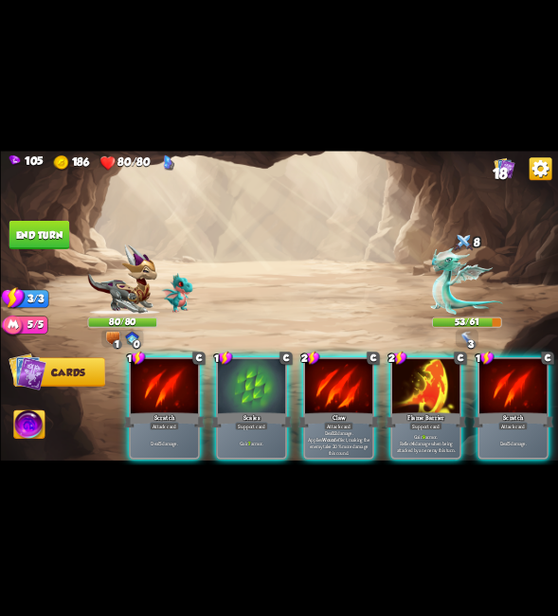
click at [460, 331] on img at bounding box center [467, 338] width 14 height 14
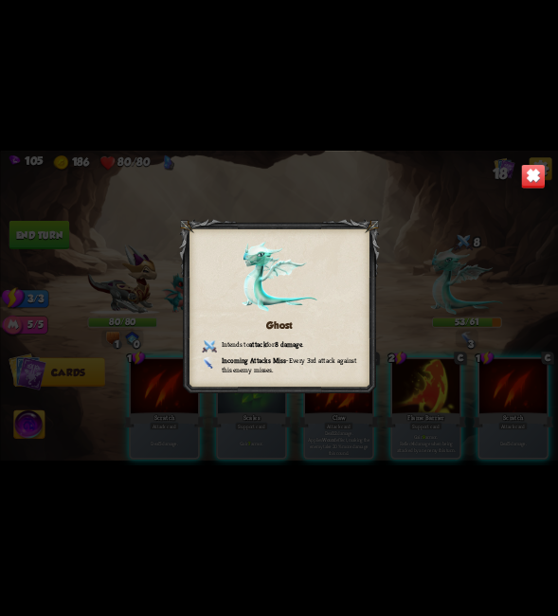
click at [516, 187] on div "Ghost Intends to attack for 8 damage . Incoming Attacks Miss – Every 3rd attack…" at bounding box center [279, 308] width 558 height 314
click at [532, 185] on img at bounding box center [532, 176] width 25 height 25
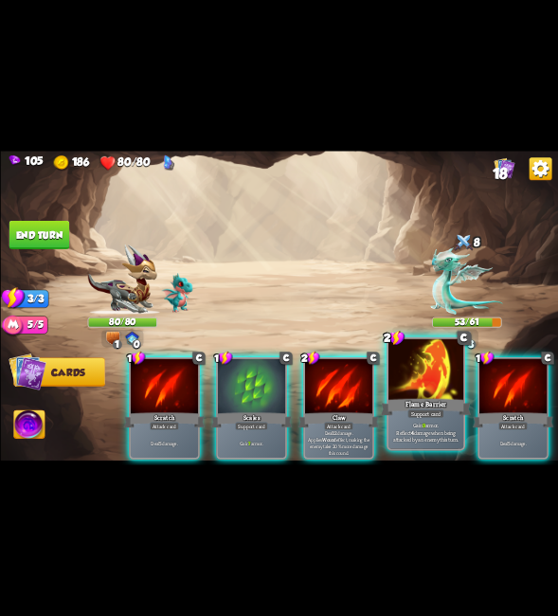
click at [415, 370] on div at bounding box center [425, 370] width 75 height 63
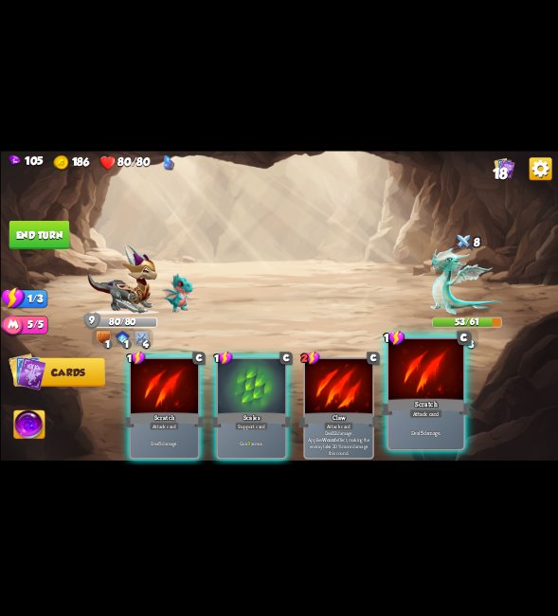
click at [438, 380] on div at bounding box center [425, 370] width 75 height 63
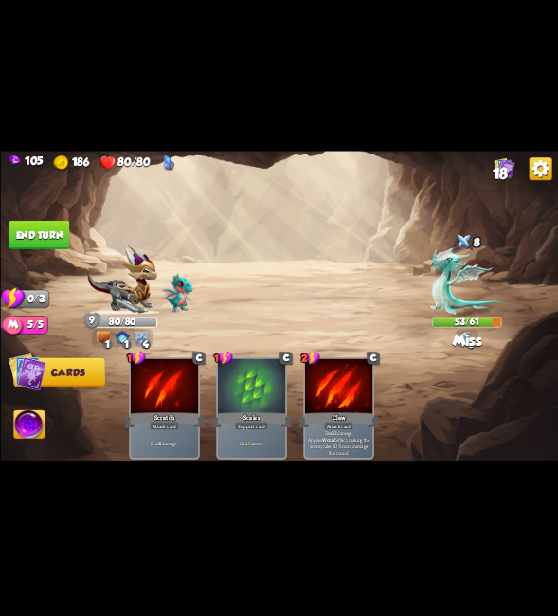
click at [56, 232] on button "End turn" at bounding box center [39, 235] width 61 height 28
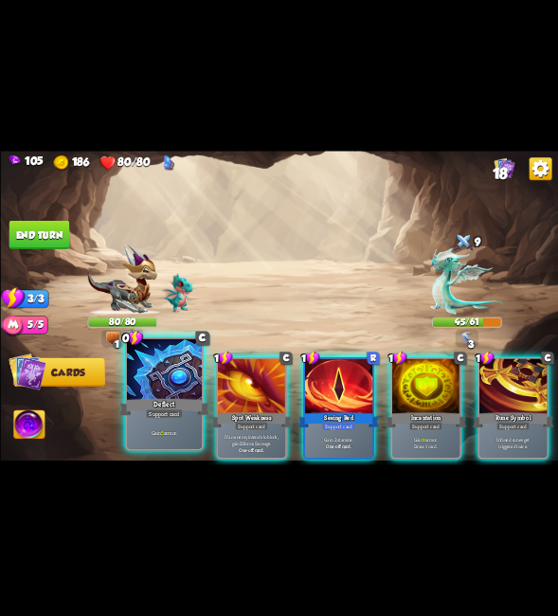
click at [169, 435] on p "Gain 5 armor." at bounding box center [163, 432] width 71 height 8
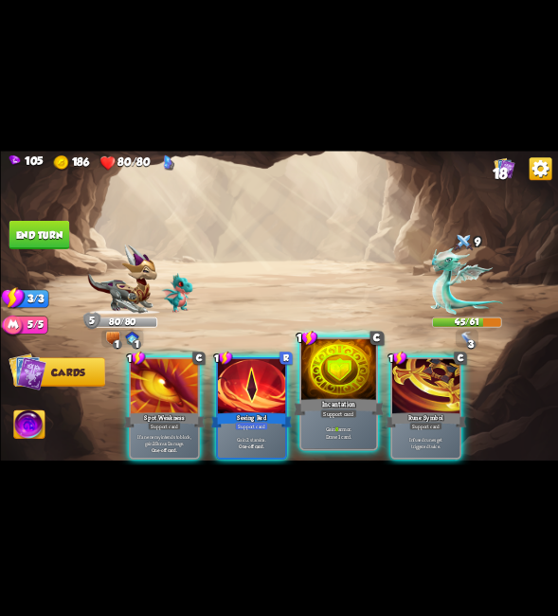
click at [316, 409] on div "Incantation" at bounding box center [339, 407] width 90 height 20
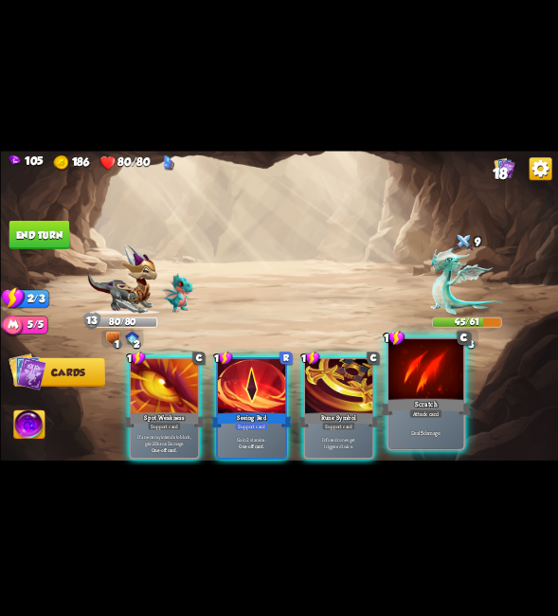
click at [444, 405] on div "Scratch" at bounding box center [426, 407] width 90 height 20
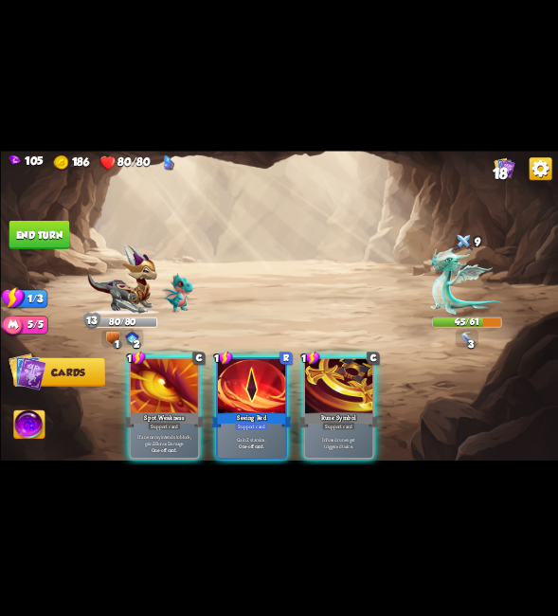
drag, startPoint x: 341, startPoint y: 383, endPoint x: 207, endPoint y: 337, distance: 141.1
click at [341, 386] on div at bounding box center [337, 387] width 67 height 57
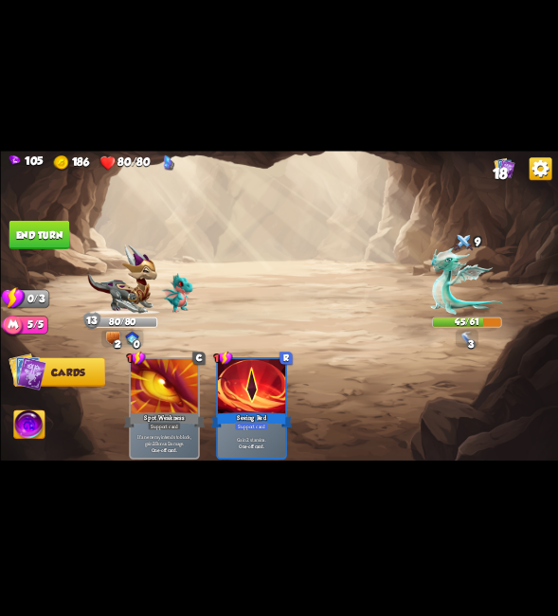
click at [18, 231] on button "End turn" at bounding box center [39, 235] width 61 height 28
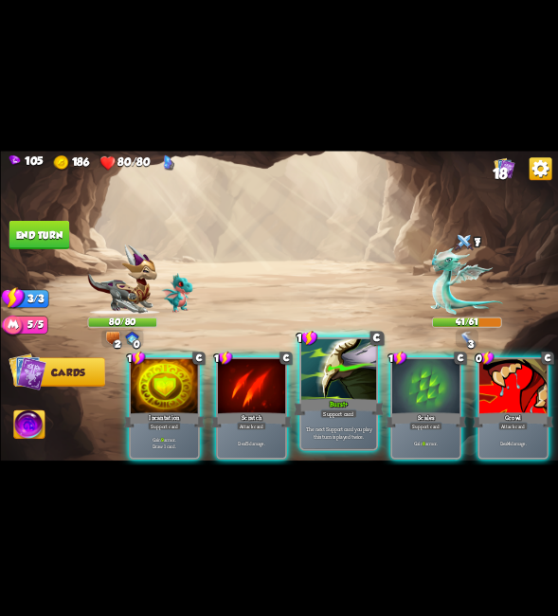
click at [326, 385] on div at bounding box center [338, 370] width 75 height 63
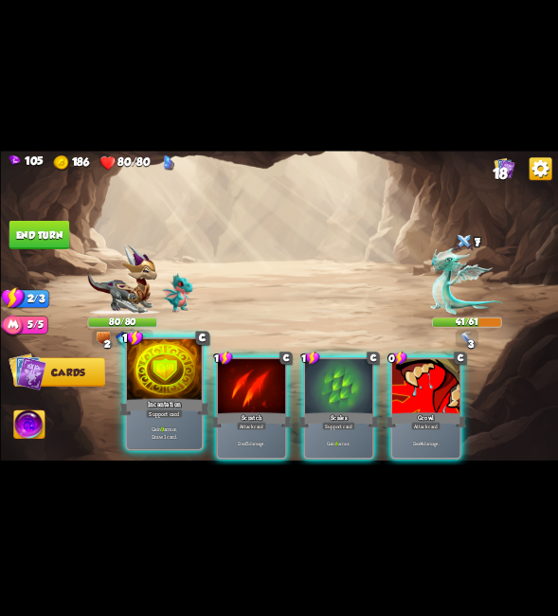
click at [153, 390] on div at bounding box center [163, 370] width 75 height 63
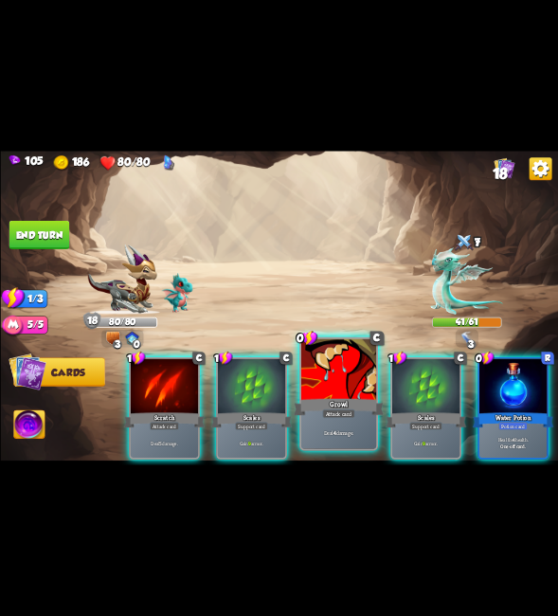
click at [373, 363] on div at bounding box center [338, 370] width 75 height 63
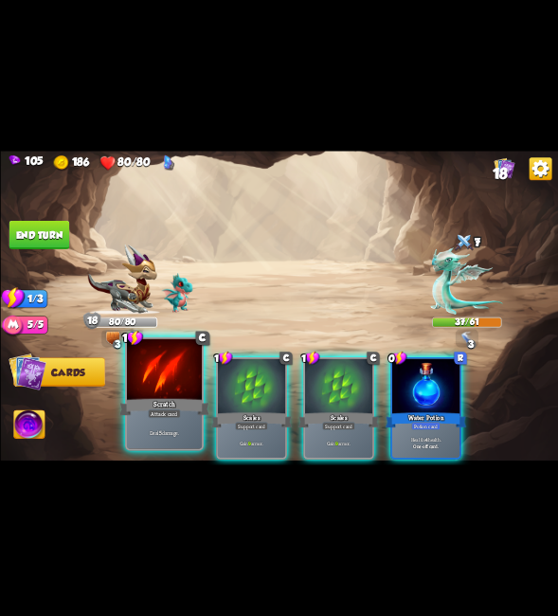
click at [186, 390] on div at bounding box center [163, 370] width 75 height 63
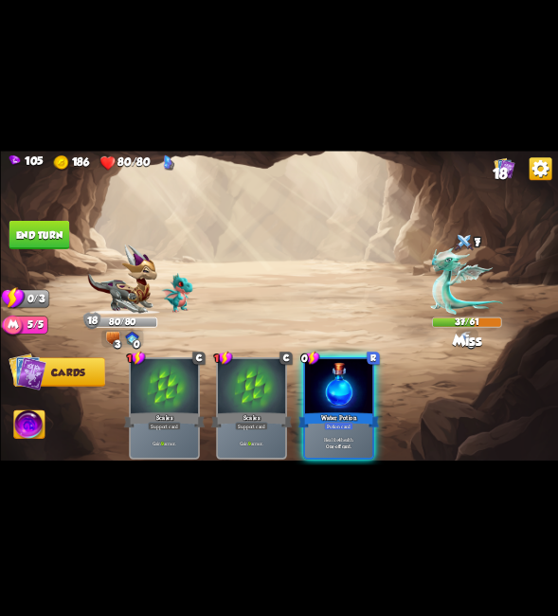
drag, startPoint x: 36, startPoint y: 222, endPoint x: 43, endPoint y: 242, distance: 21.0
click at [37, 225] on button "End turn" at bounding box center [39, 235] width 61 height 28
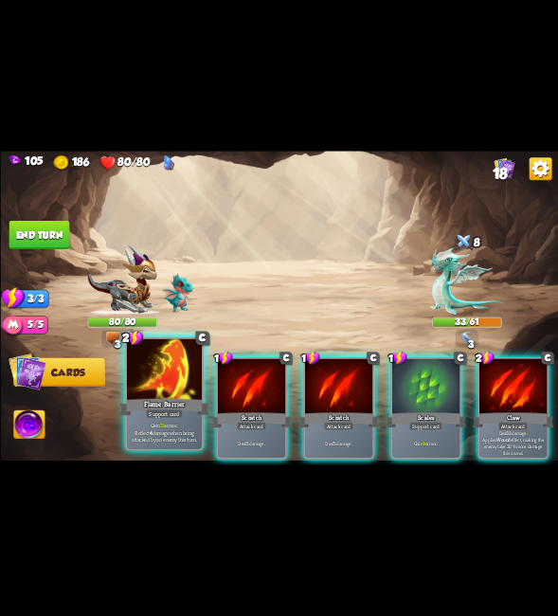
click at [171, 386] on div at bounding box center [163, 370] width 75 height 63
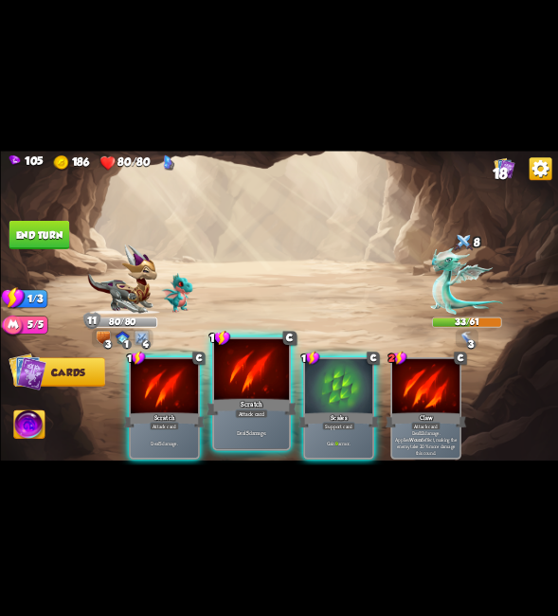
click at [236, 390] on div at bounding box center [250, 370] width 75 height 63
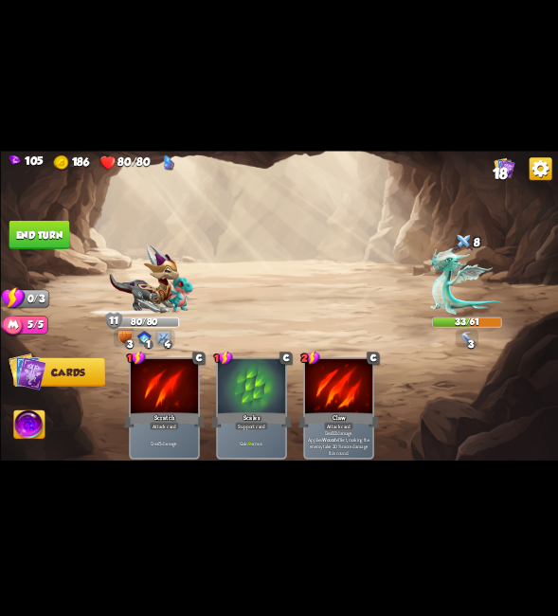
click at [31, 210] on img at bounding box center [279, 308] width 558 height 314
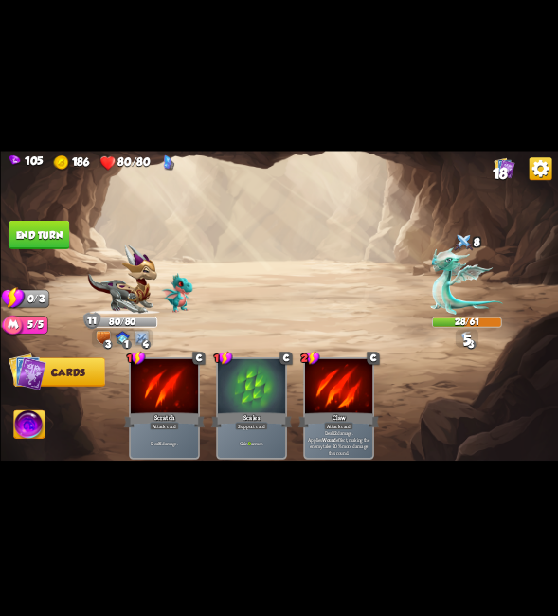
click at [39, 232] on button "End turn" at bounding box center [39, 235] width 61 height 28
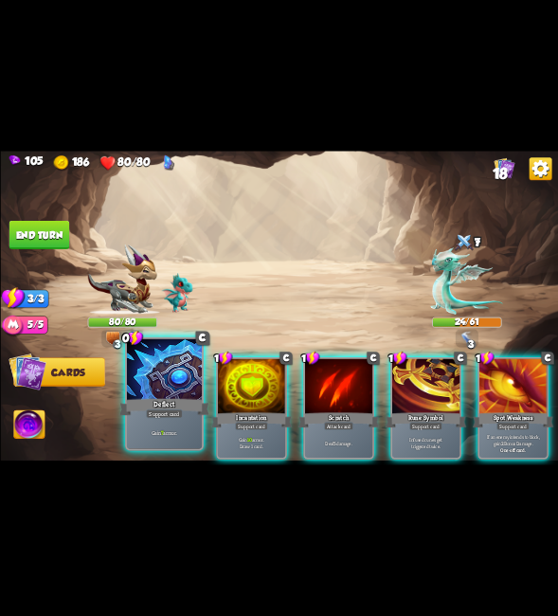
click at [157, 410] on div "Support card" at bounding box center [164, 413] width 37 height 9
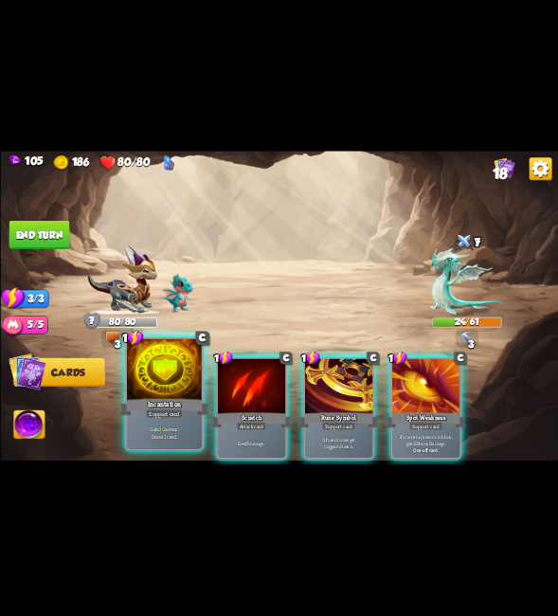
click at [181, 388] on div at bounding box center [163, 370] width 75 height 63
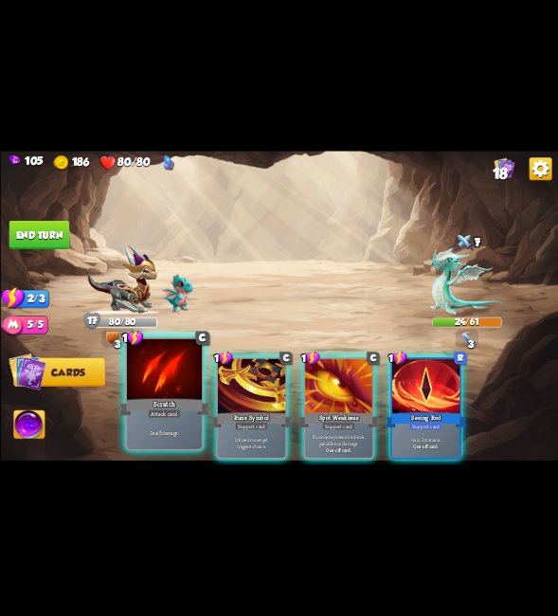
click at [151, 384] on div at bounding box center [163, 370] width 75 height 63
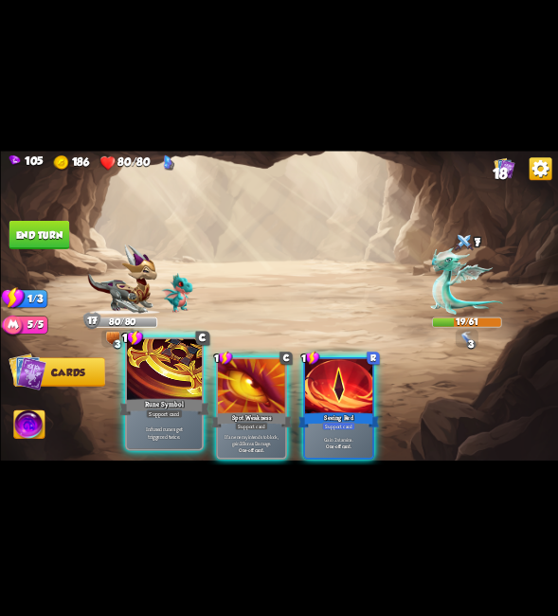
drag, startPoint x: 159, startPoint y: 385, endPoint x: 150, endPoint y: 379, distance: 11.0
click at [157, 385] on div at bounding box center [163, 370] width 75 height 63
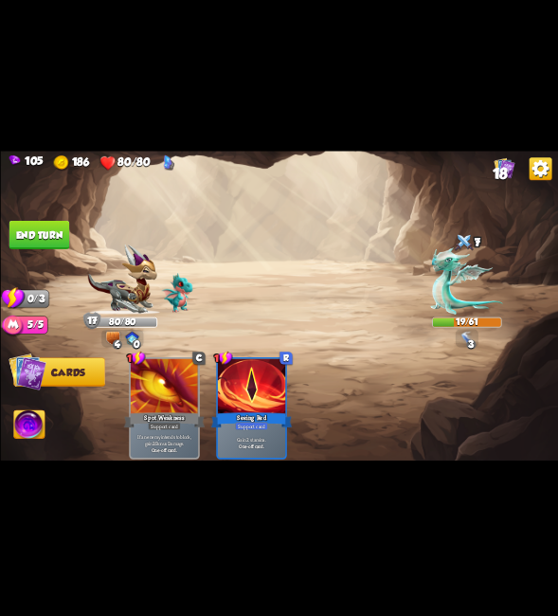
click at [45, 244] on button "End turn" at bounding box center [39, 235] width 61 height 28
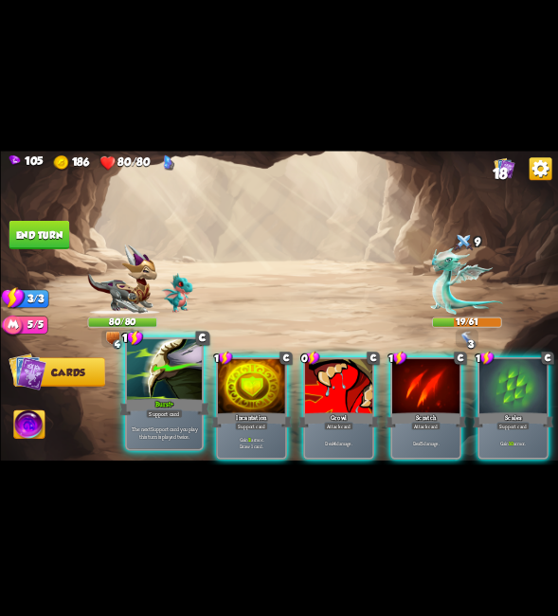
click at [153, 388] on div at bounding box center [163, 370] width 75 height 63
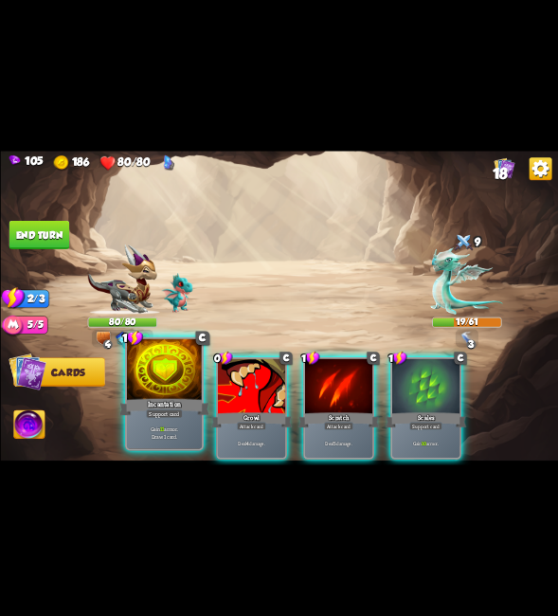
click at [161, 386] on div at bounding box center [163, 370] width 75 height 63
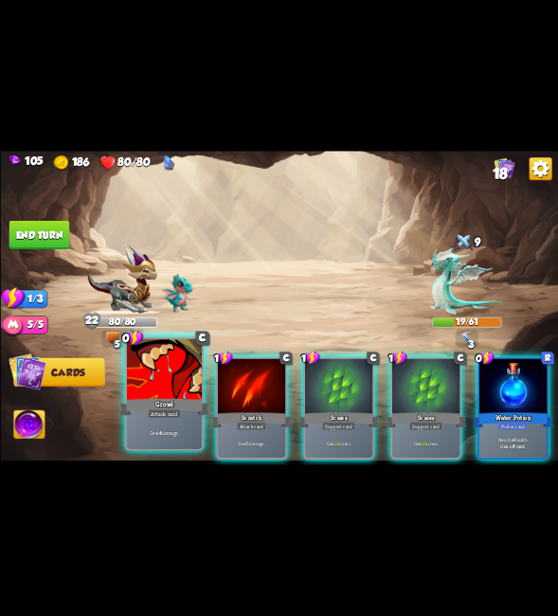
drag, startPoint x: 158, startPoint y: 395, endPoint x: 225, endPoint y: 370, distance: 72.0
click at [159, 395] on div at bounding box center [163, 370] width 75 height 63
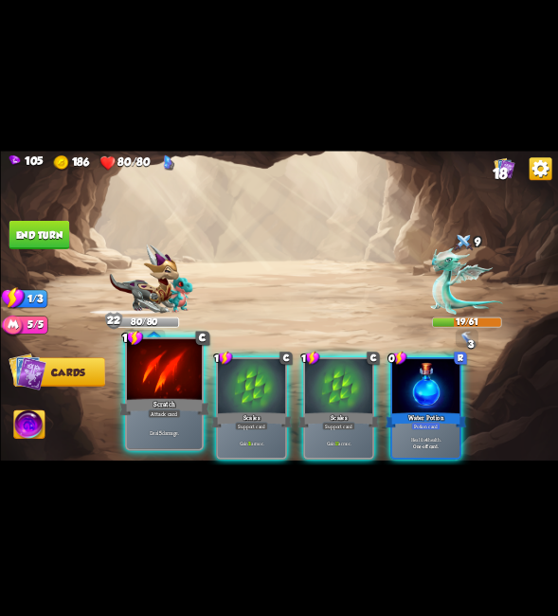
click at [158, 387] on div at bounding box center [163, 370] width 75 height 63
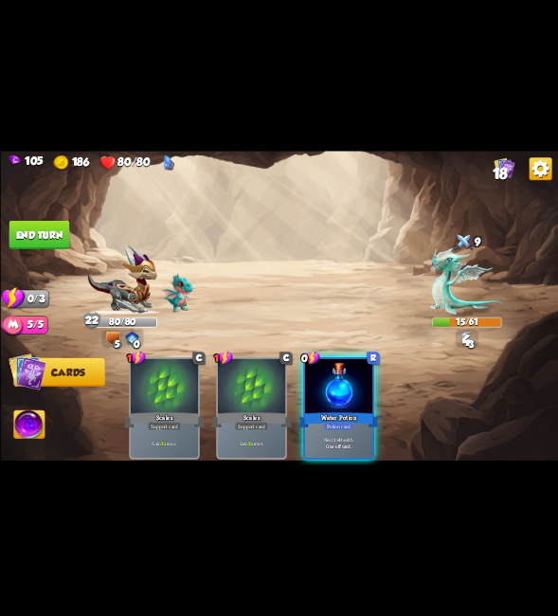
click at [43, 215] on img at bounding box center [279, 308] width 558 height 314
click at [61, 235] on button "End turn" at bounding box center [39, 235] width 61 height 28
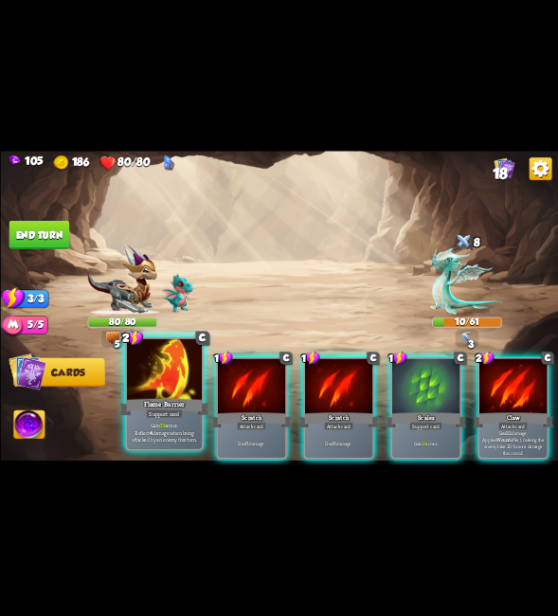
click at [172, 370] on div at bounding box center [163, 370] width 75 height 63
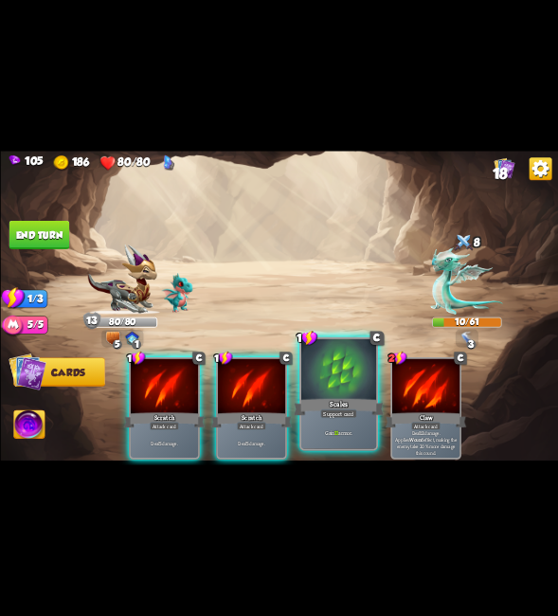
click at [316, 375] on div at bounding box center [338, 370] width 75 height 63
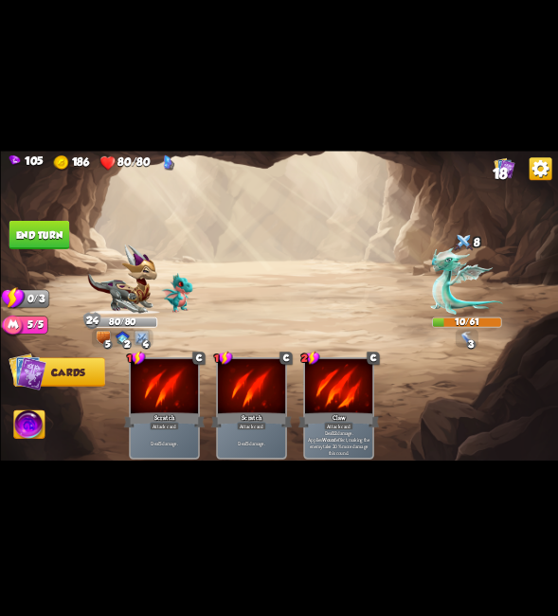
click at [38, 232] on button "End turn" at bounding box center [39, 235] width 61 height 28
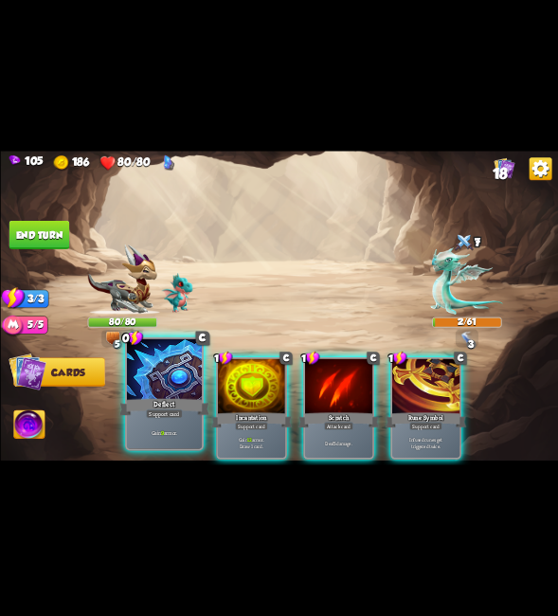
click at [158, 386] on div at bounding box center [163, 370] width 75 height 63
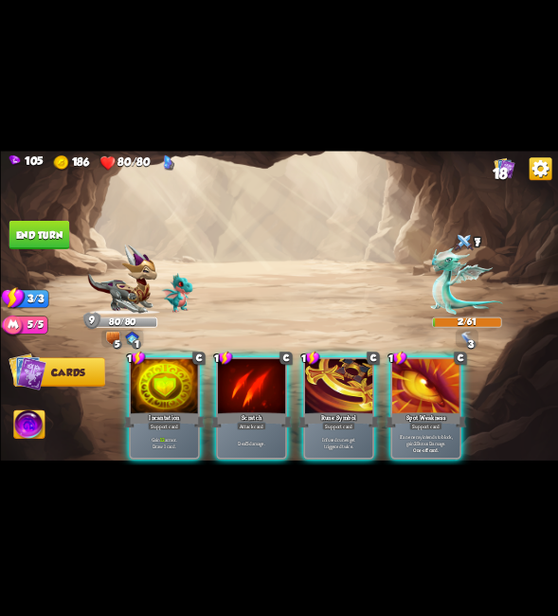
click at [26, 415] on img at bounding box center [28, 425] width 31 height 31
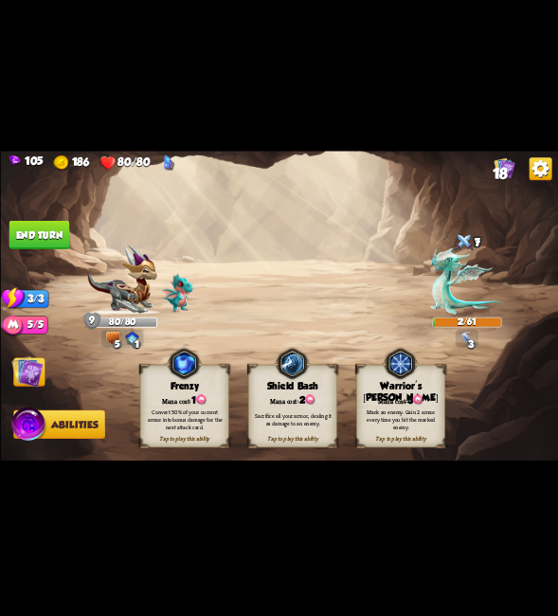
click at [154, 389] on div "Frenzy" at bounding box center [184, 385] width 88 height 11
click at [39, 375] on img at bounding box center [26, 371] width 31 height 31
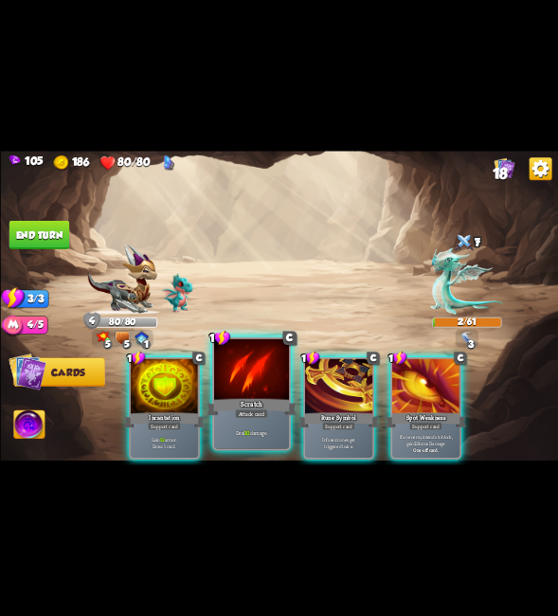
click at [263, 394] on div at bounding box center [250, 370] width 75 height 63
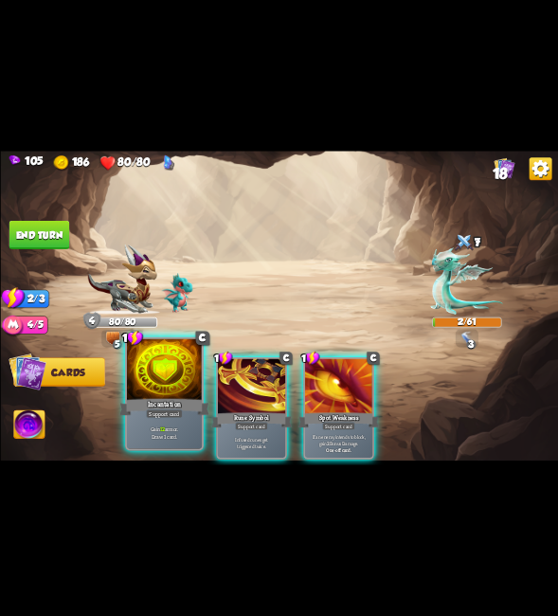
click at [174, 397] on div "Incantation" at bounding box center [164, 407] width 90 height 20
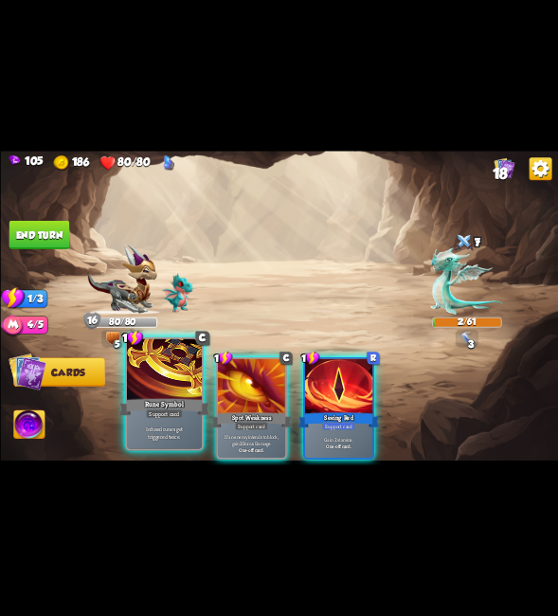
click at [186, 406] on div "Rune Symbol" at bounding box center [164, 407] width 90 height 20
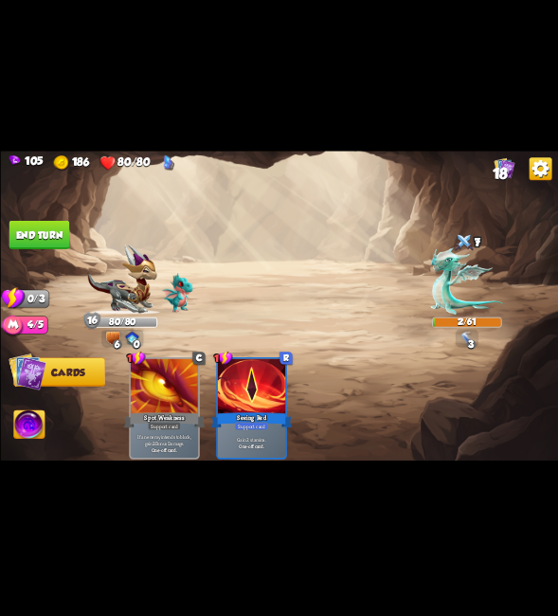
click at [32, 206] on img at bounding box center [279, 308] width 558 height 314
click at [51, 242] on button "End turn" at bounding box center [39, 235] width 62 height 29
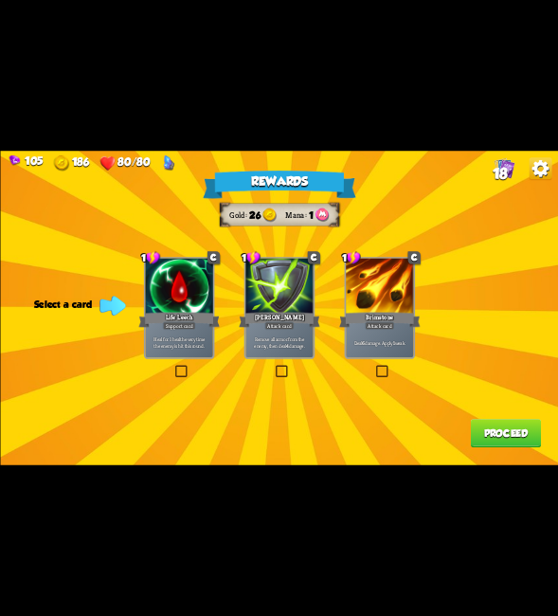
click at [172, 367] on label at bounding box center [172, 367] width 0 height 0
click at [0, 0] on input "checkbox" at bounding box center [0, 0] width 0 height 0
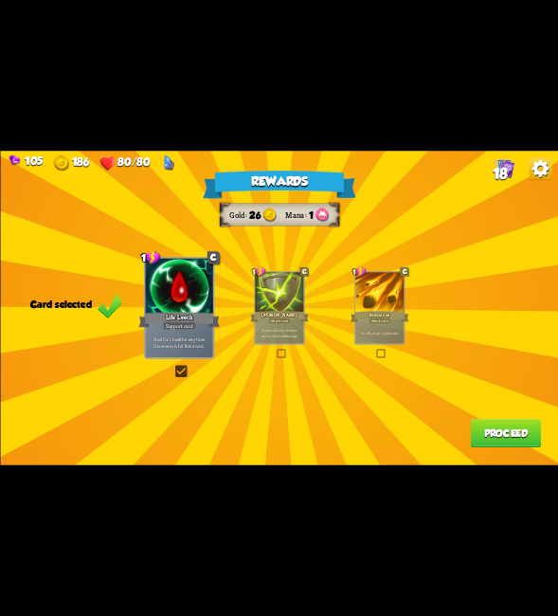
click at [172, 367] on label at bounding box center [172, 367] width 0 height 0
click at [0, 0] on input "checkbox" at bounding box center [0, 0] width 0 height 0
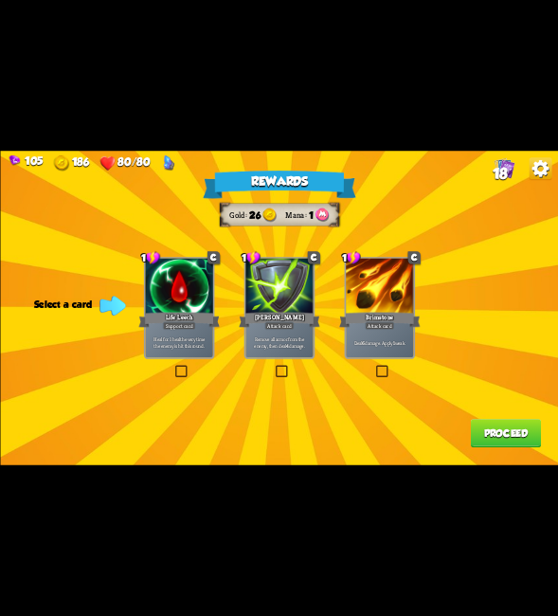
click at [271, 373] on div "Rewards Gold 26 Mana 1 Select a card 1 C Life Leech Support card Heal for 1 hea…" at bounding box center [279, 308] width 558 height 314
click at [172, 367] on label at bounding box center [172, 367] width 0 height 0
click at [0, 0] on input "checkbox" at bounding box center [0, 0] width 0 height 0
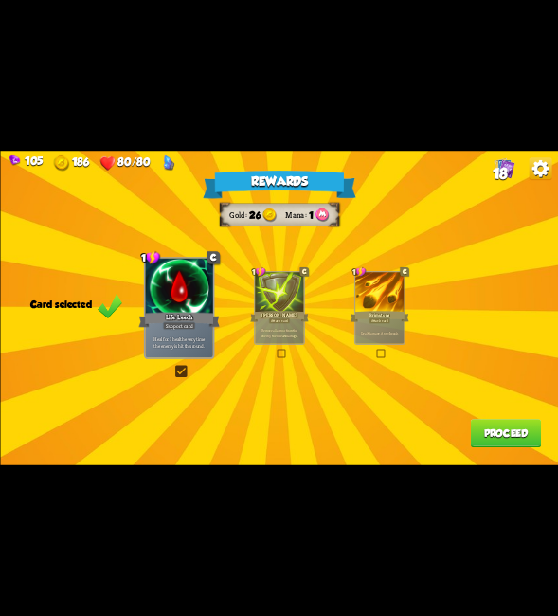
click at [523, 429] on button "Proceed" at bounding box center [505, 433] width 70 height 28
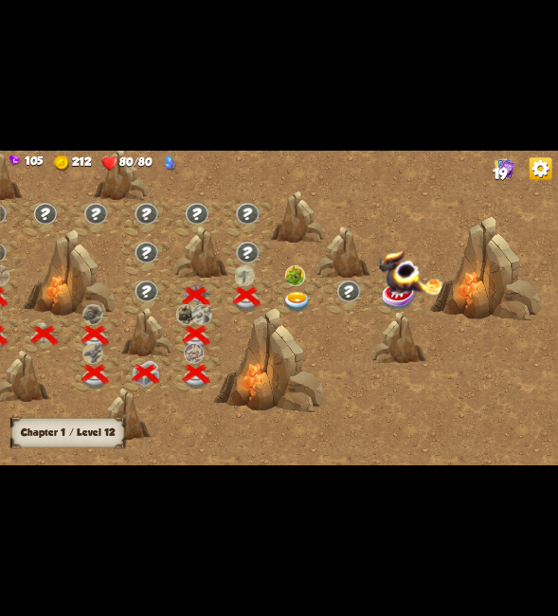
click at [289, 298] on img at bounding box center [295, 302] width 27 height 21
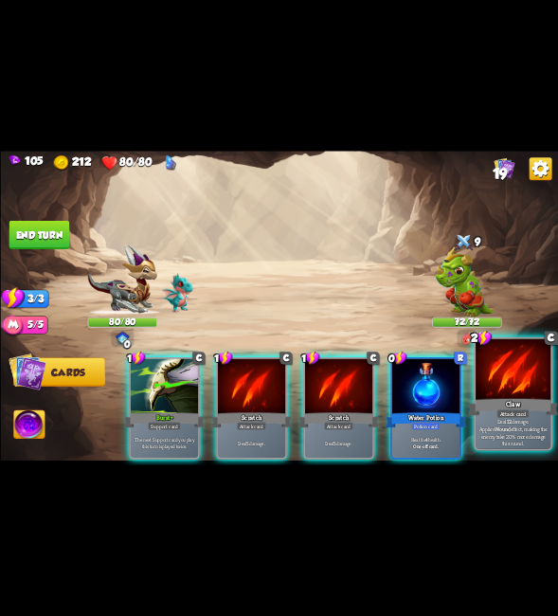
click at [510, 358] on div at bounding box center [513, 370] width 75 height 63
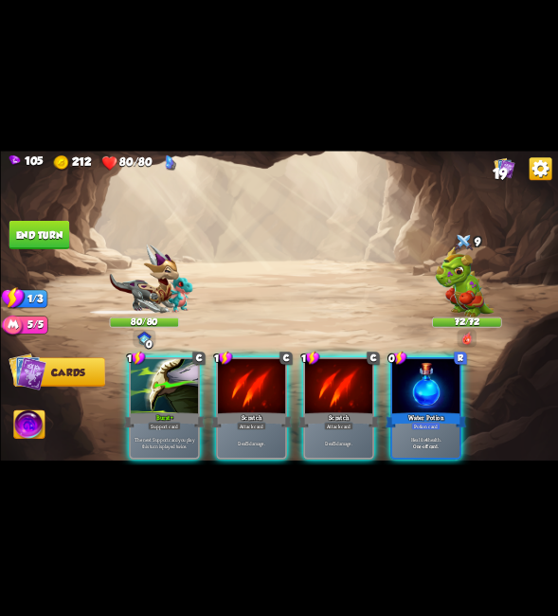
click at [326, 385] on div at bounding box center [337, 387] width 67 height 57
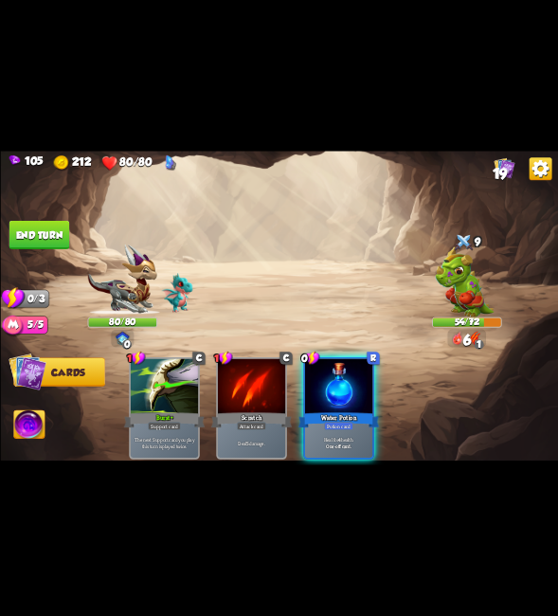
click at [51, 233] on button "End turn" at bounding box center [39, 235] width 61 height 28
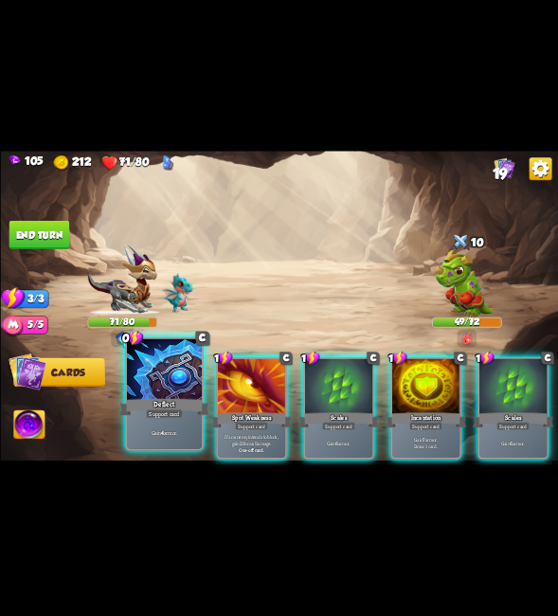
click at [135, 389] on div at bounding box center [163, 370] width 75 height 63
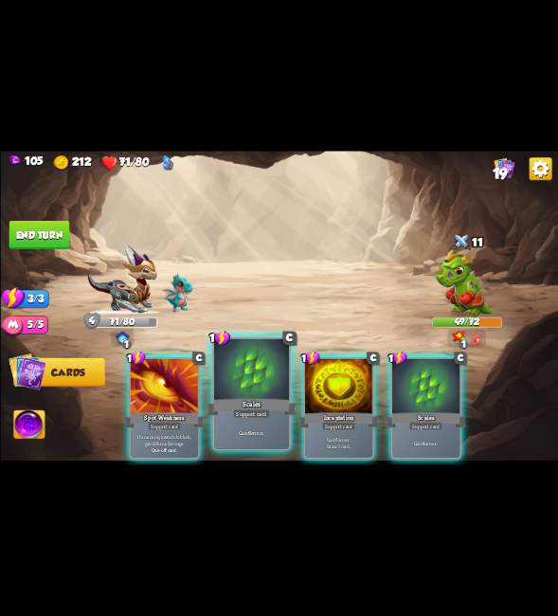
click at [247, 370] on div at bounding box center [250, 370] width 75 height 63
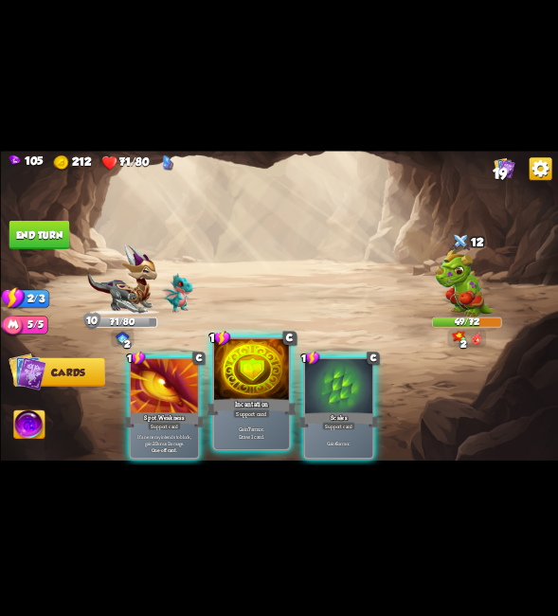
click at [247, 377] on div at bounding box center [250, 370] width 75 height 63
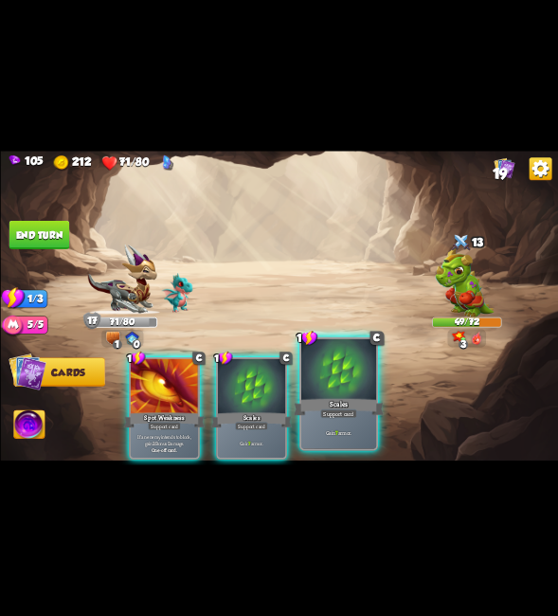
click at [353, 379] on div at bounding box center [338, 370] width 75 height 63
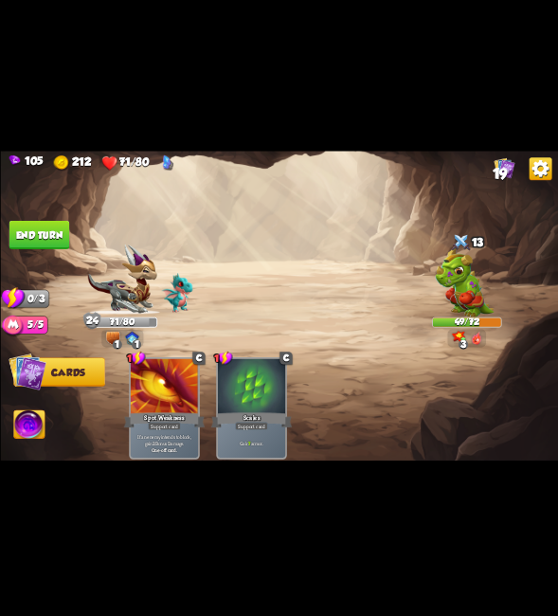
click at [33, 228] on button "End turn" at bounding box center [39, 235] width 61 height 28
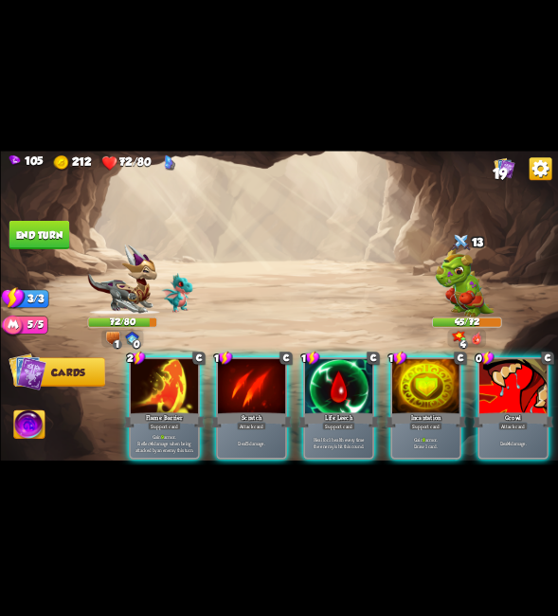
click at [519, 373] on div at bounding box center [512, 387] width 67 height 57
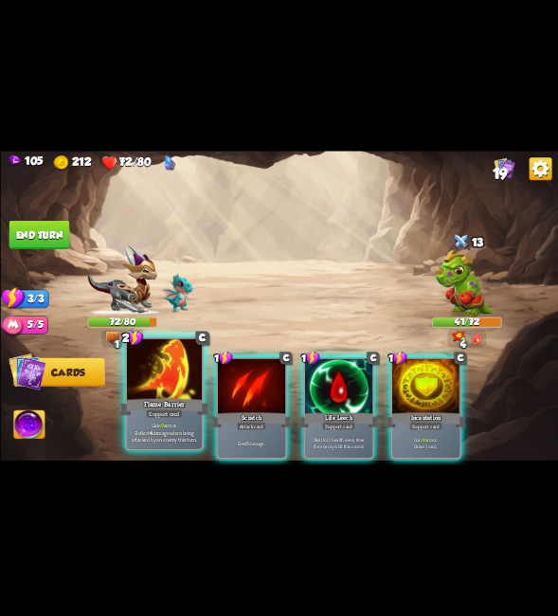
click at [153, 363] on div at bounding box center [163, 370] width 75 height 63
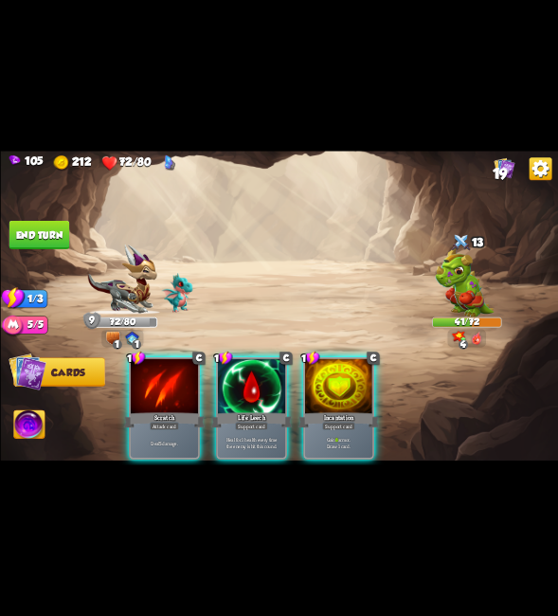
drag, startPoint x: 330, startPoint y: 362, endPoint x: 315, endPoint y: 356, distance: 16.2
click at [330, 363] on div at bounding box center [337, 387] width 67 height 57
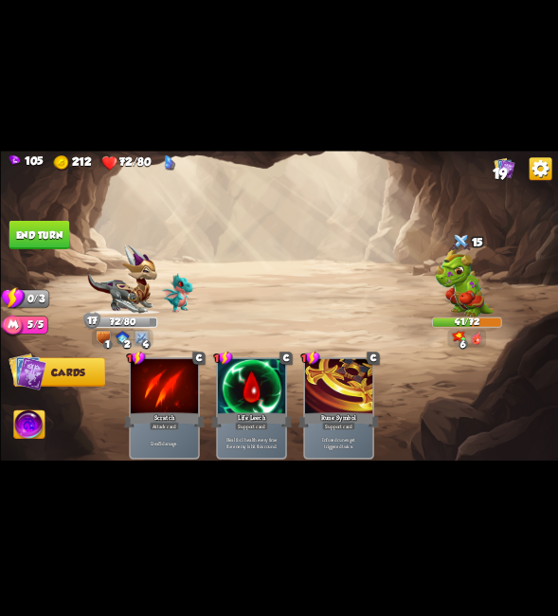
click at [61, 233] on button "End turn" at bounding box center [39, 235] width 61 height 28
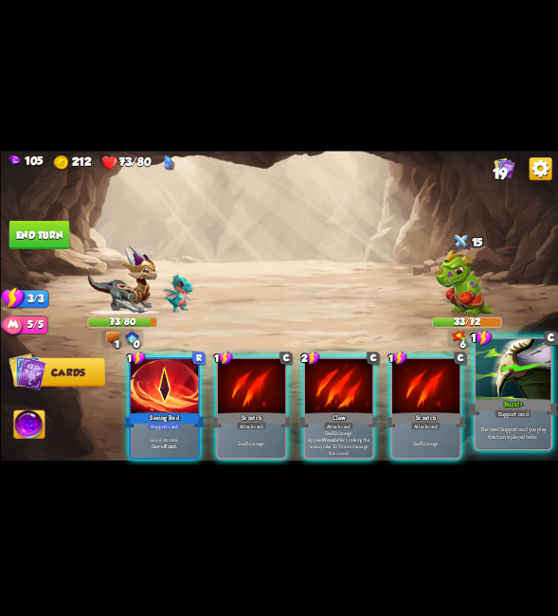
click at [504, 374] on div at bounding box center [513, 370] width 75 height 63
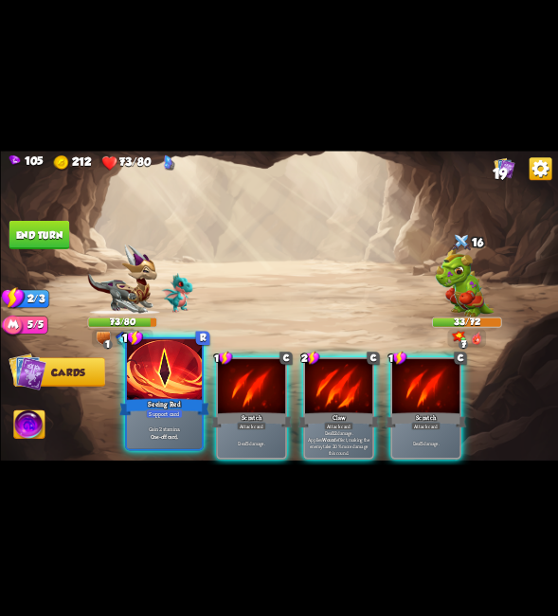
drag, startPoint x: 168, startPoint y: 386, endPoint x: 172, endPoint y: 436, distance: 50.4
click at [168, 388] on div at bounding box center [163, 370] width 75 height 63
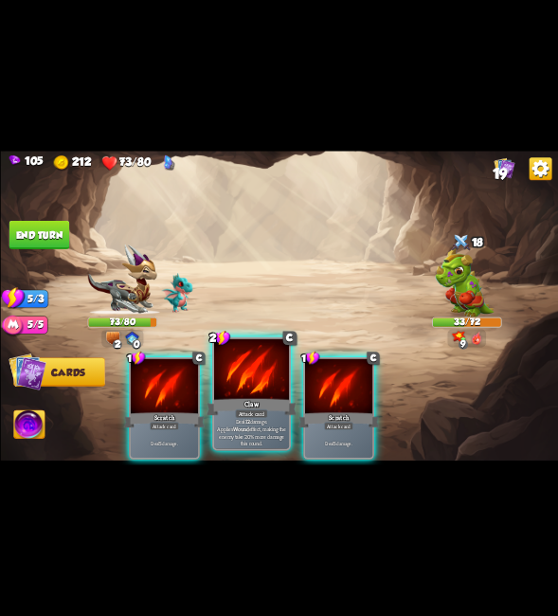
click at [261, 389] on div at bounding box center [250, 370] width 75 height 63
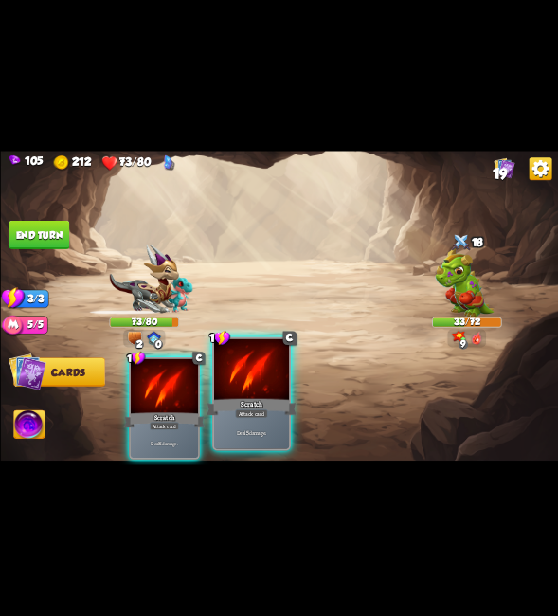
click at [270, 388] on div at bounding box center [250, 370] width 75 height 63
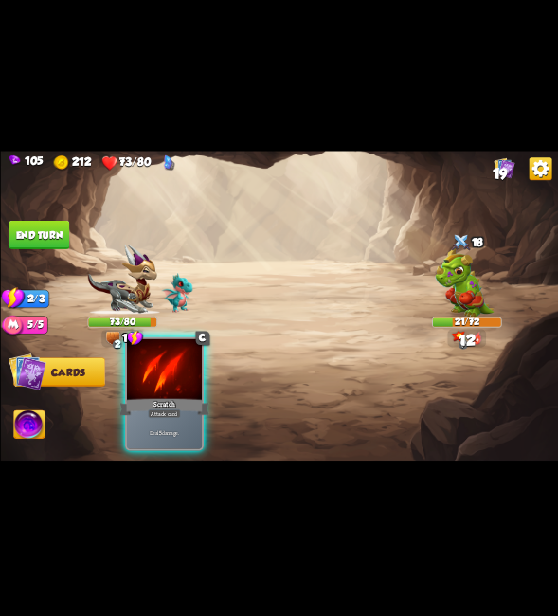
click at [144, 395] on div at bounding box center [163, 370] width 75 height 63
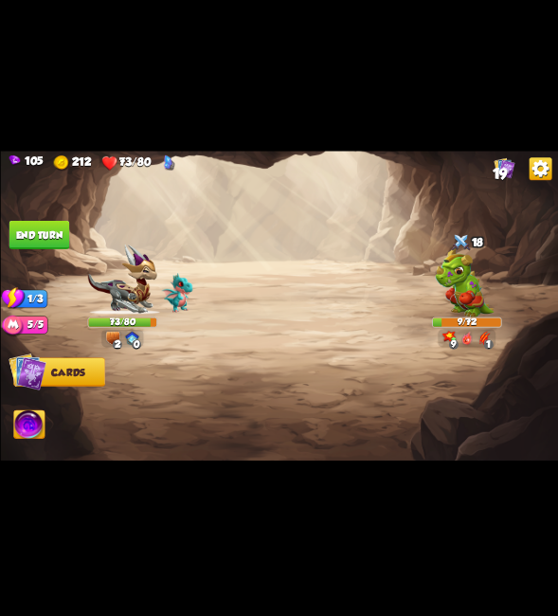
click at [33, 226] on button "End turn" at bounding box center [40, 235] width 62 height 28
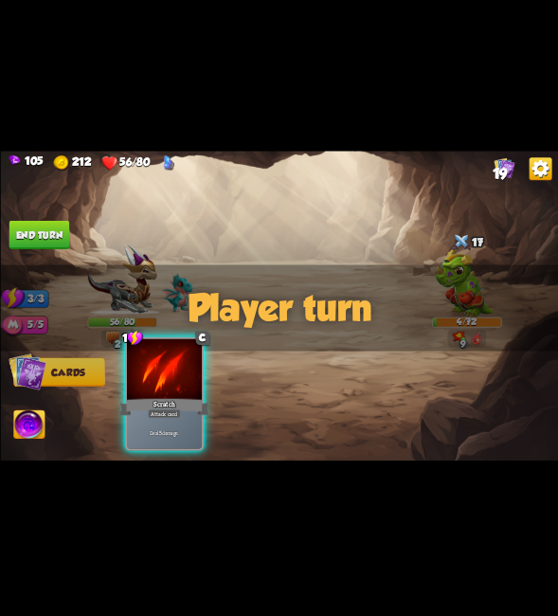
click at [178, 400] on div "Scratch" at bounding box center [164, 407] width 90 height 20
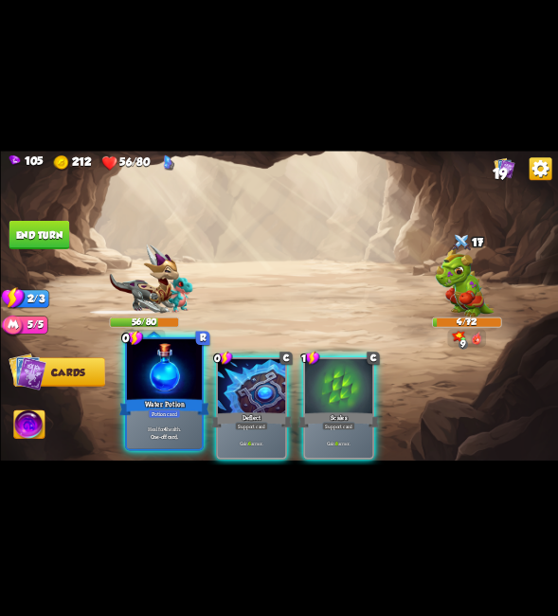
drag, startPoint x: 176, startPoint y: 410, endPoint x: 216, endPoint y: 404, distance: 40.3
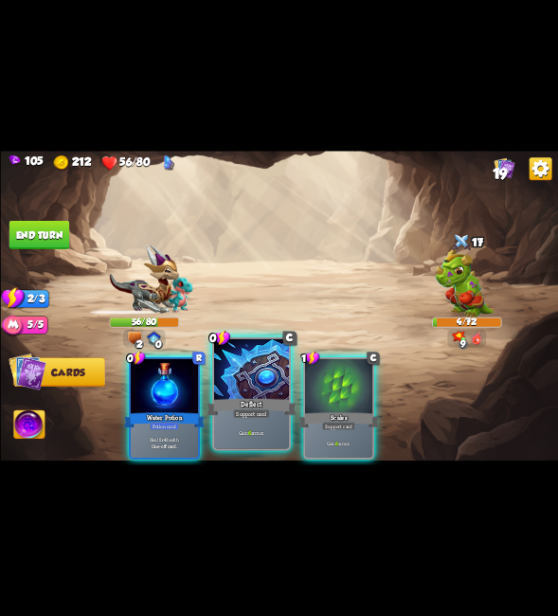
click at [203, 411] on div "Water Potion" at bounding box center [163, 420] width 81 height 18
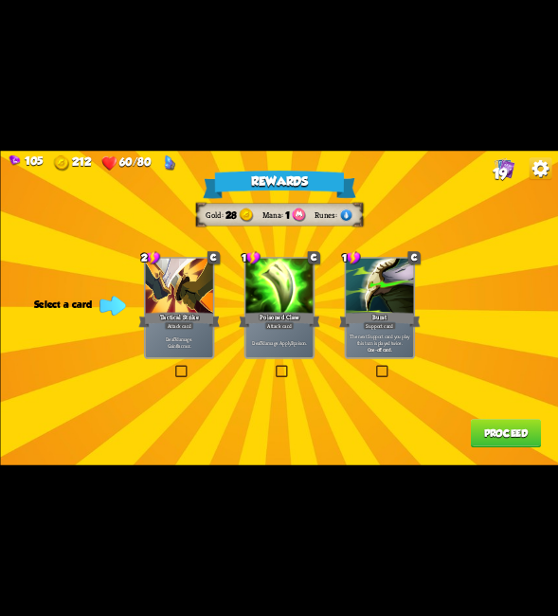
click at [373, 367] on label at bounding box center [373, 367] width 0 height 0
click at [0, 0] on input "checkbox" at bounding box center [0, 0] width 0 height 0
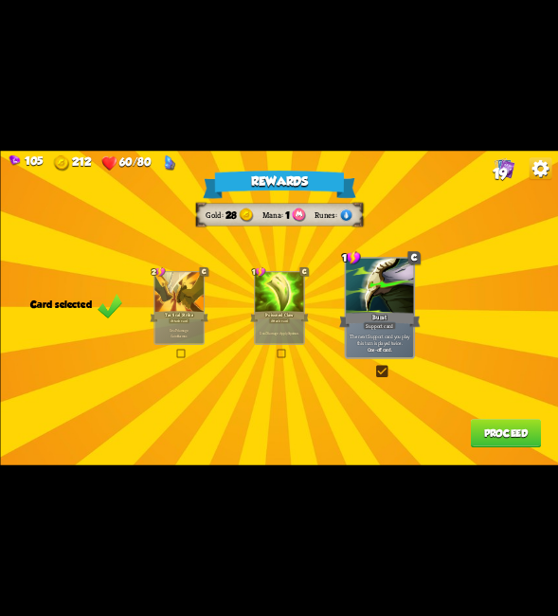
click at [373, 367] on label at bounding box center [373, 367] width 0 height 0
click at [0, 0] on input "checkbox" at bounding box center [0, 0] width 0 height 0
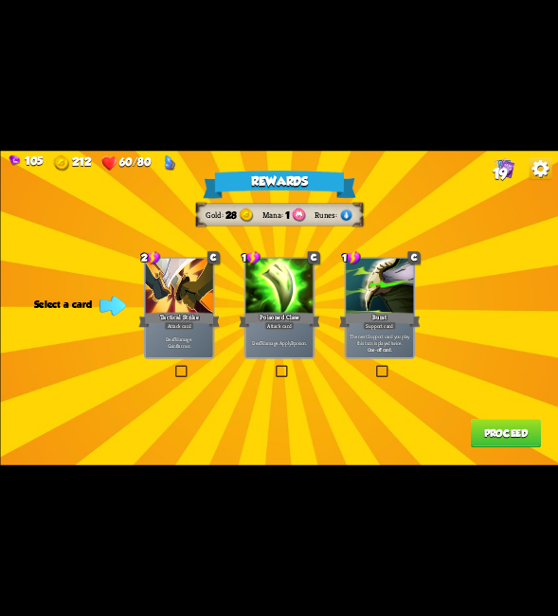
click at [373, 367] on label at bounding box center [373, 367] width 0 height 0
click at [0, 0] on input "checkbox" at bounding box center [0, 0] width 0 height 0
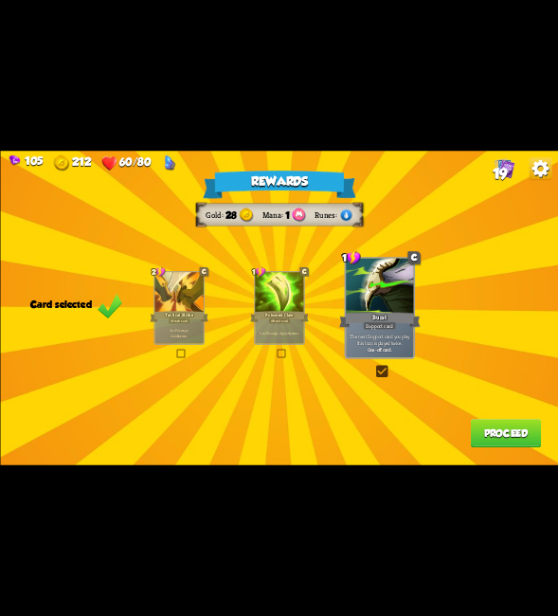
click at [505, 437] on button "Proceed" at bounding box center [505, 433] width 70 height 28
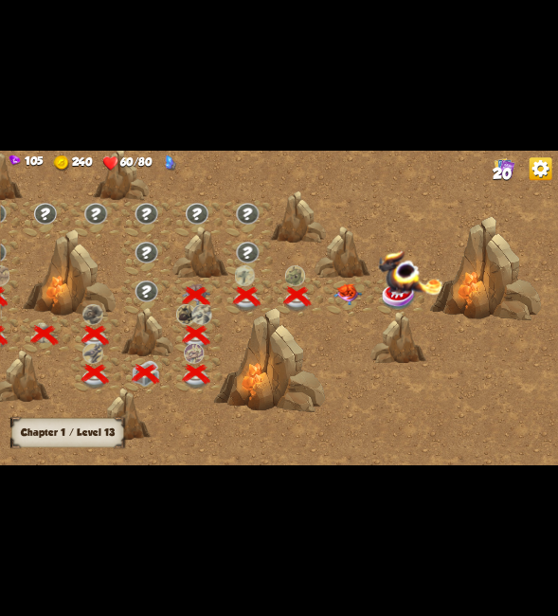
click at [352, 280] on div at bounding box center [348, 297] width 50 height 39
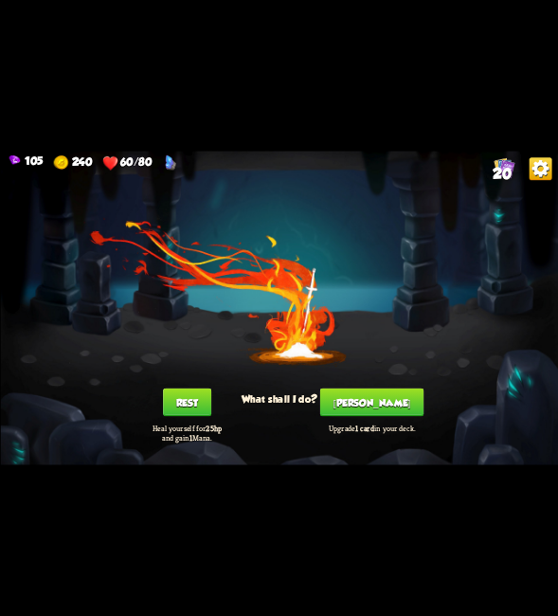
click at [361, 402] on button "[PERSON_NAME]" at bounding box center [370, 402] width 103 height 28
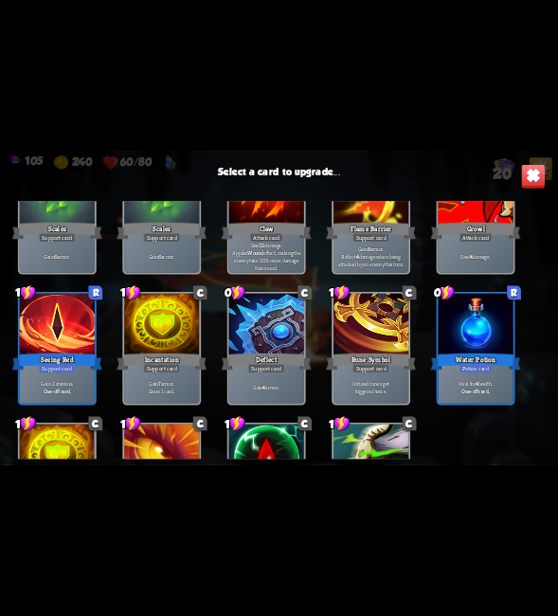
scroll to position [596, 0]
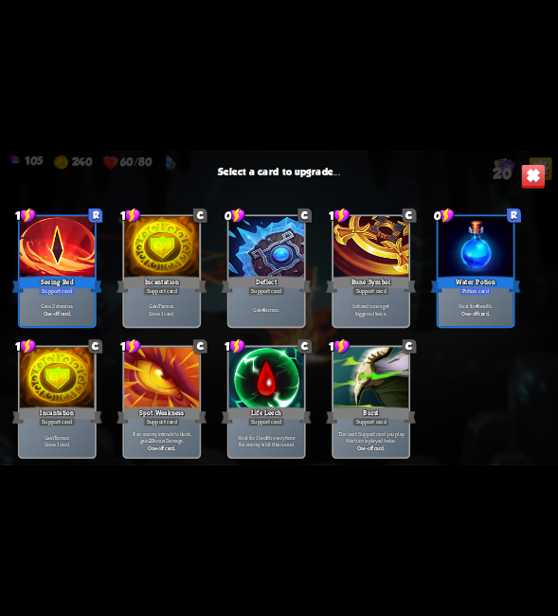
click at [371, 387] on div at bounding box center [371, 379] width 75 height 63
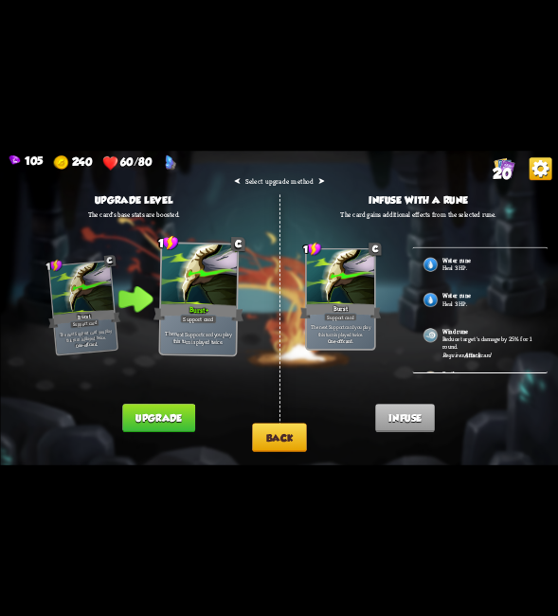
click at [183, 418] on button "Upgrade" at bounding box center [158, 418] width 73 height 28
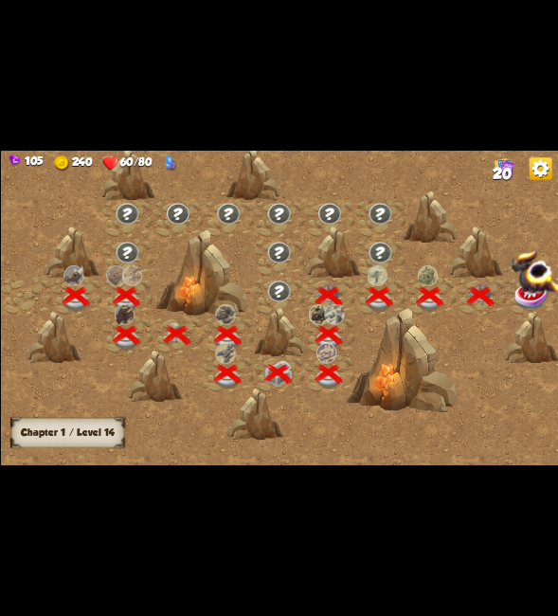
scroll to position [0, 288]
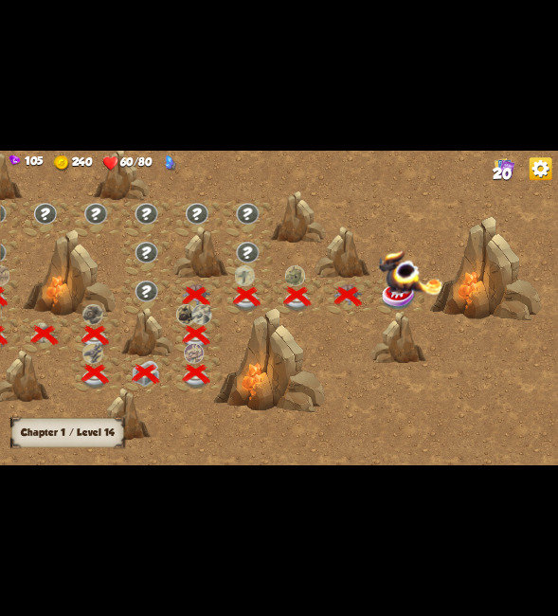
click at [401, 288] on img at bounding box center [409, 272] width 64 height 45
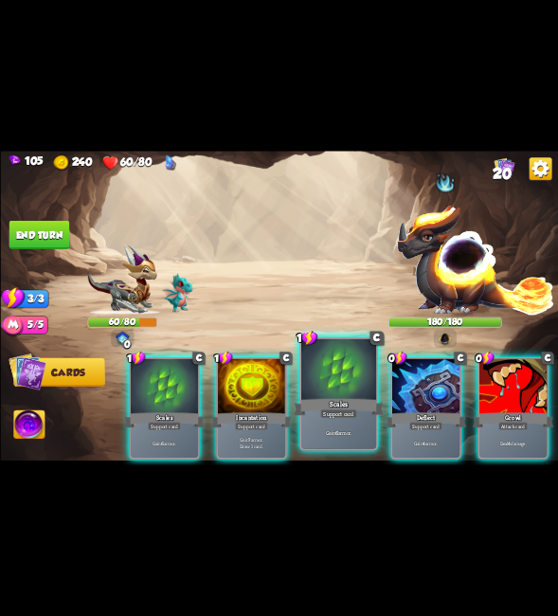
drag, startPoint x: 428, startPoint y: 388, endPoint x: 367, endPoint y: 370, distance: 64.2
click at [429, 388] on div at bounding box center [424, 387] width 67 height 57
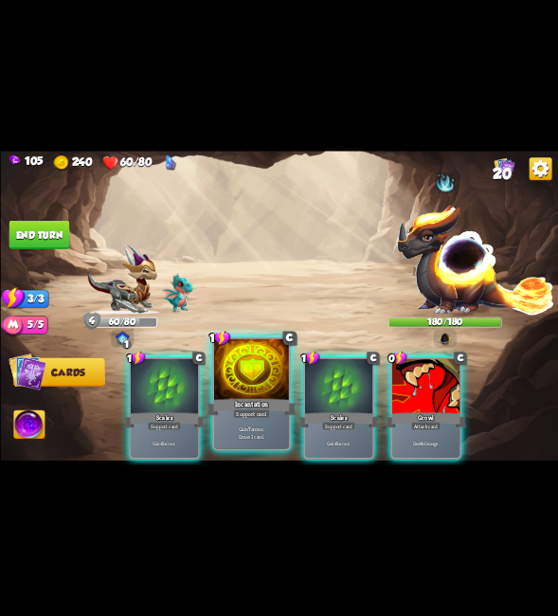
click at [266, 370] on div at bounding box center [250, 370] width 75 height 63
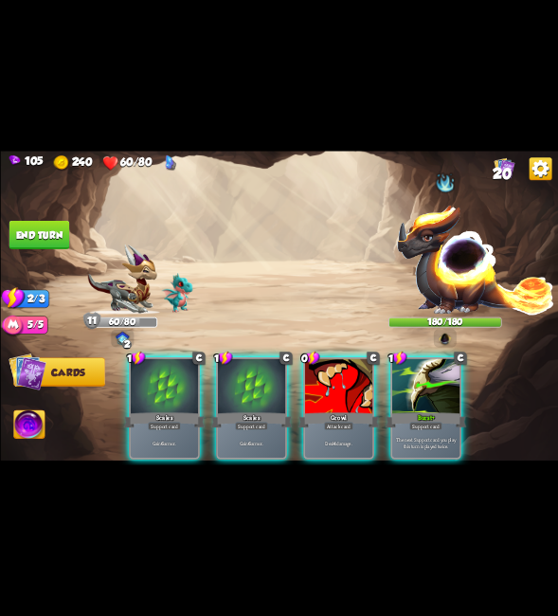
drag, startPoint x: 450, startPoint y: 359, endPoint x: 352, endPoint y: 345, distance: 99.6
click at [449, 359] on div at bounding box center [424, 387] width 67 height 57
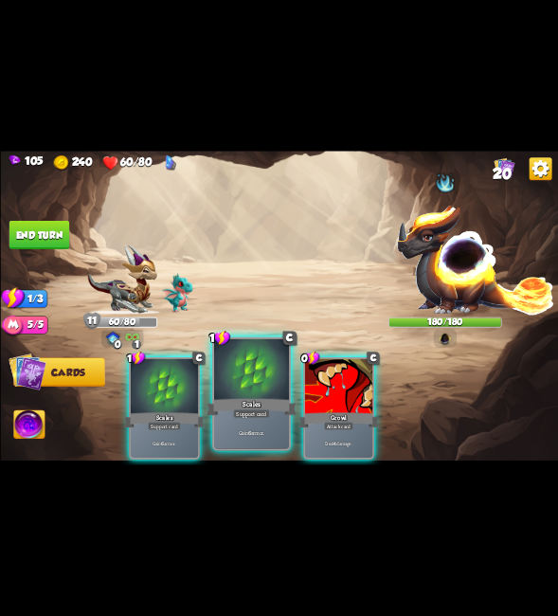
click at [248, 362] on div at bounding box center [250, 370] width 75 height 63
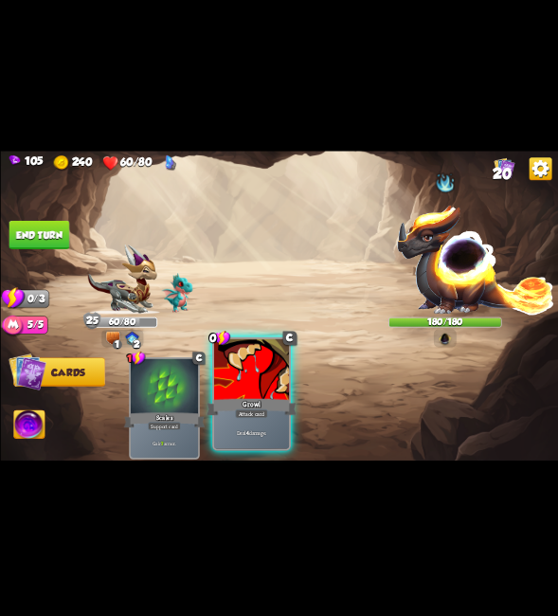
click at [270, 392] on div at bounding box center [250, 370] width 75 height 63
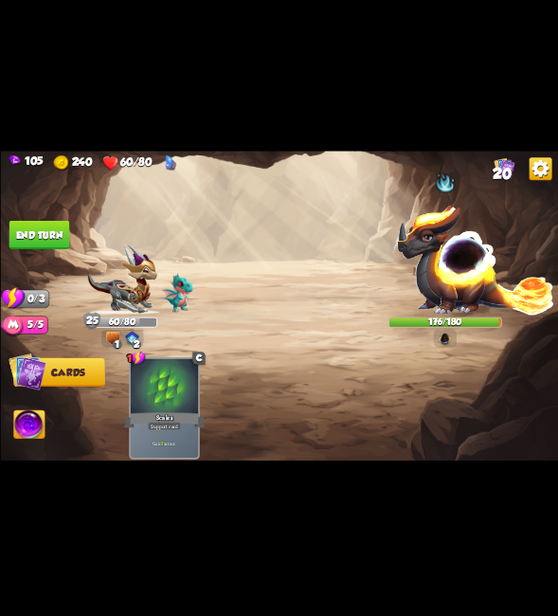
click at [45, 231] on button "End turn" at bounding box center [39, 235] width 61 height 28
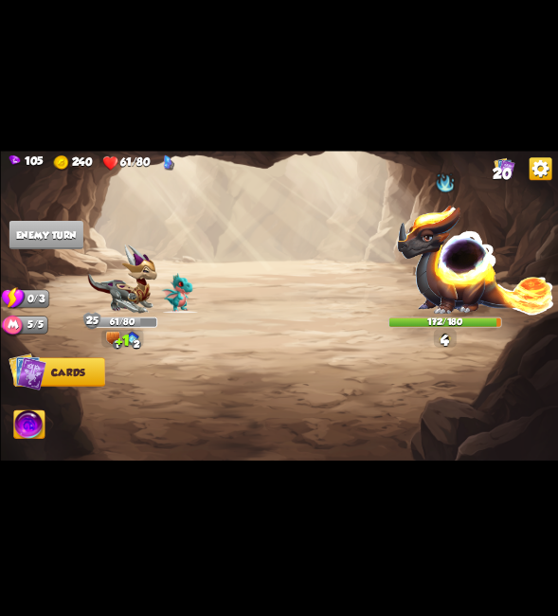
click at [448, 187] on div at bounding box center [444, 182] width 21 height 23
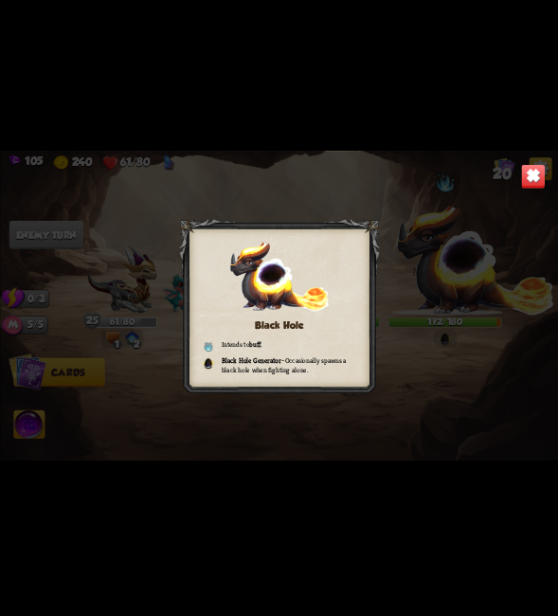
click at [527, 166] on img at bounding box center [532, 176] width 25 height 25
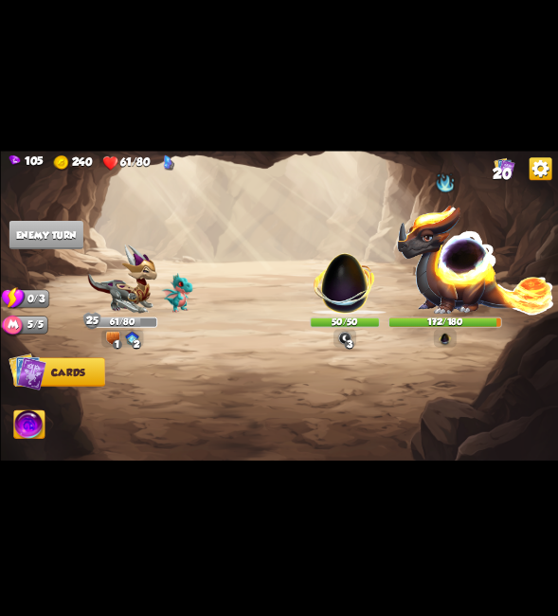
click at [345, 346] on div "3" at bounding box center [348, 344] width 9 height 9
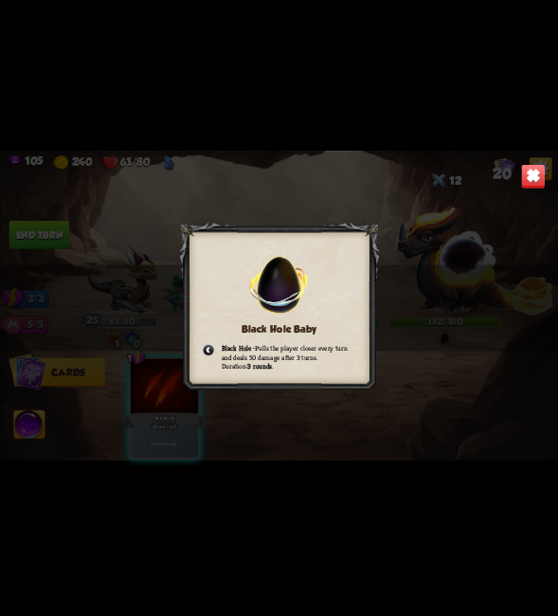
click at [520, 173] on img at bounding box center [532, 176] width 25 height 25
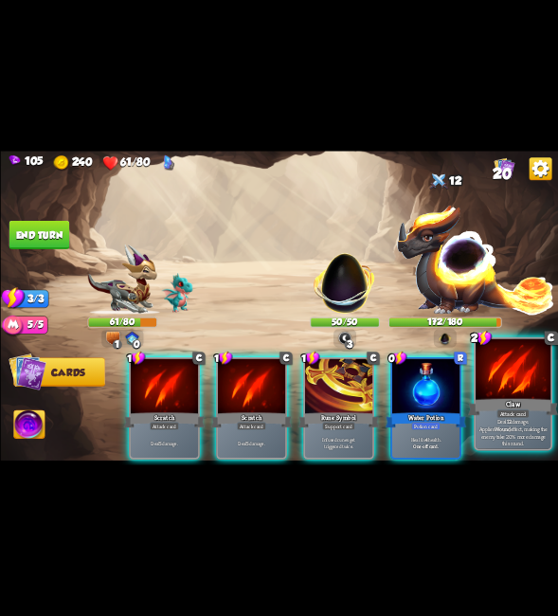
click at [505, 382] on div at bounding box center [513, 370] width 75 height 63
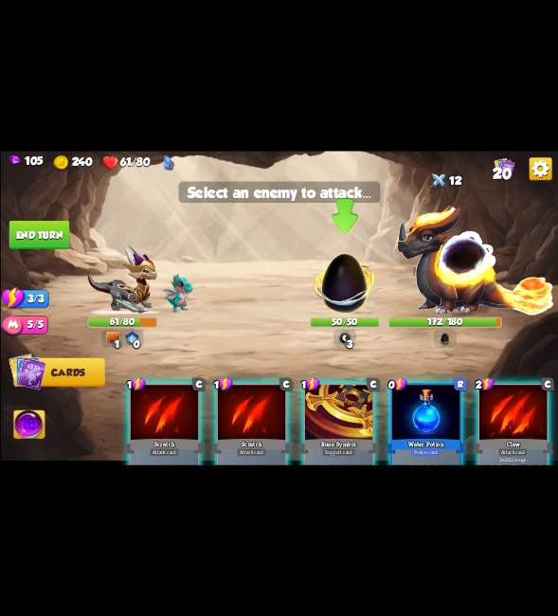
click at [347, 276] on img at bounding box center [344, 278] width 73 height 73
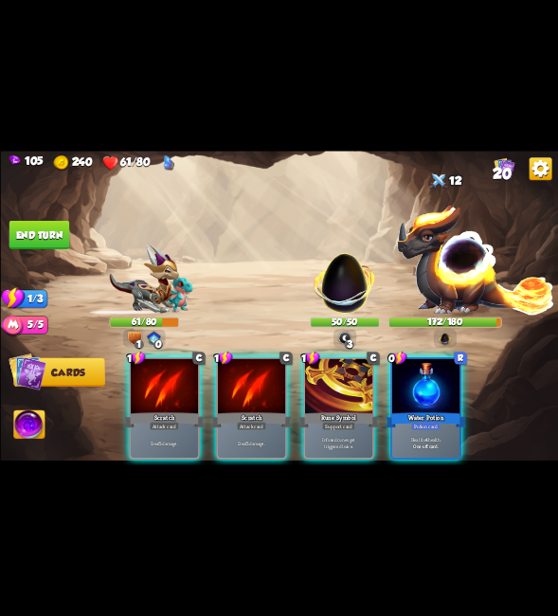
drag, startPoint x: 245, startPoint y: 400, endPoint x: 335, endPoint y: 277, distance: 152.6
click at [248, 394] on div "1 C Scratch Attack card Deal 5 damage." at bounding box center [251, 408] width 71 height 102
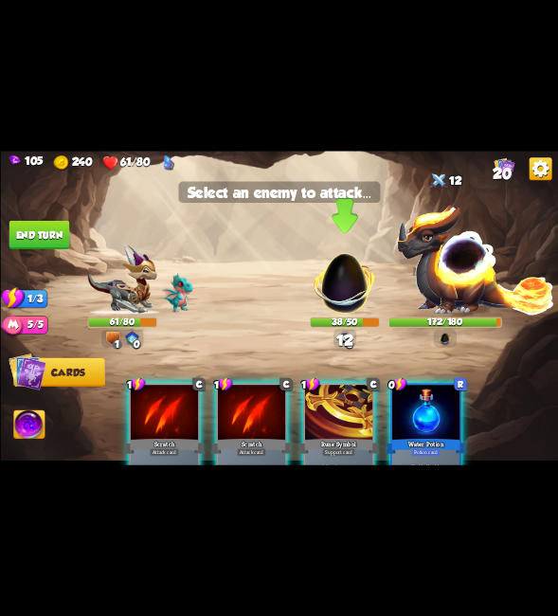
click at [351, 249] on div at bounding box center [344, 242] width 21 height 23
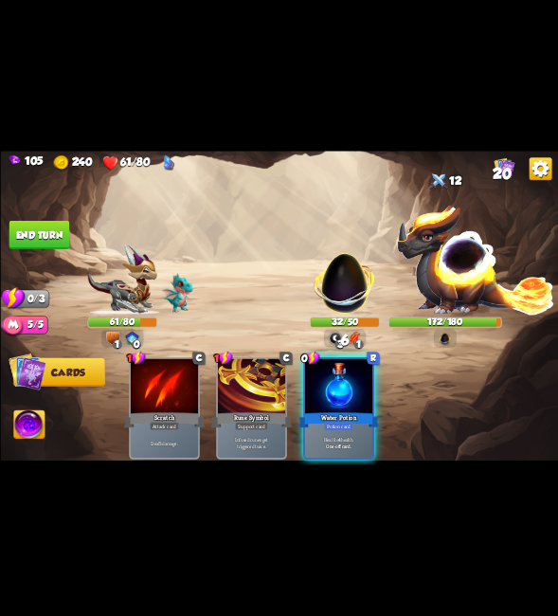
click at [34, 231] on button "End turn" at bounding box center [39, 235] width 61 height 28
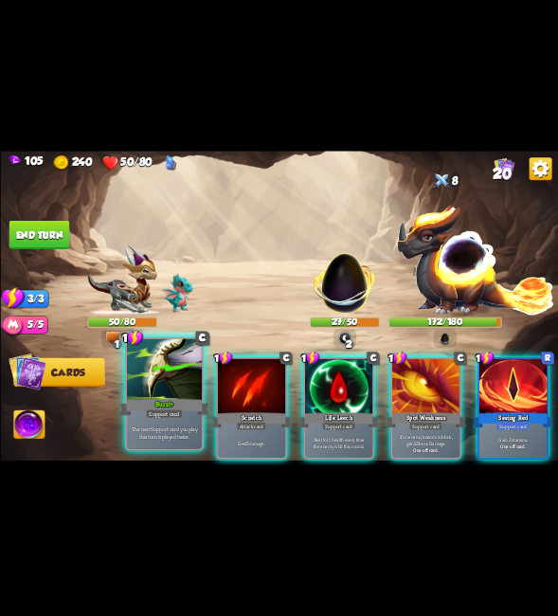
click at [162, 393] on div at bounding box center [163, 370] width 75 height 63
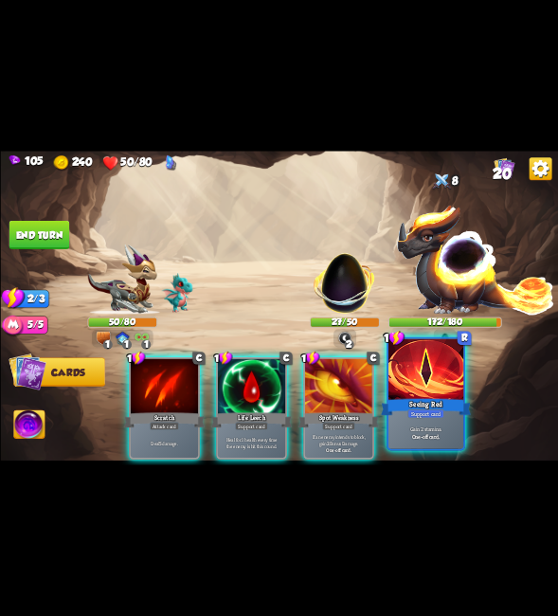
click at [442, 380] on div at bounding box center [425, 370] width 75 height 63
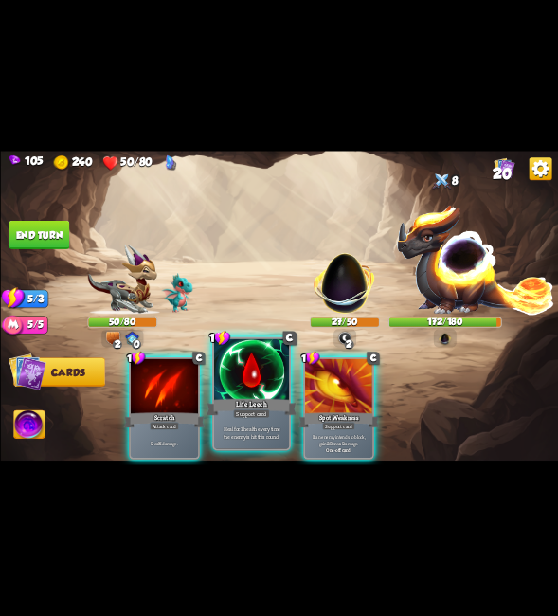
click at [274, 395] on div at bounding box center [250, 370] width 75 height 63
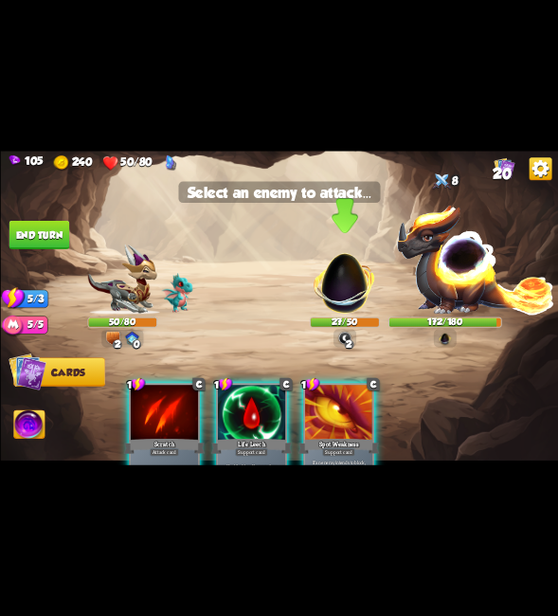
click at [352, 288] on img at bounding box center [344, 278] width 73 height 73
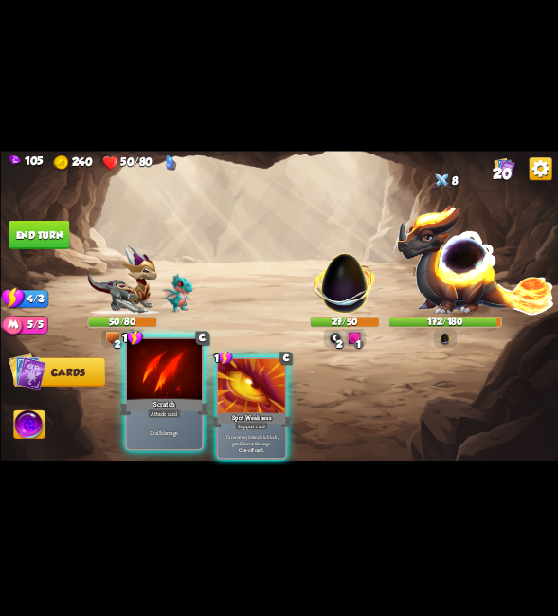
click at [176, 381] on div at bounding box center [163, 370] width 75 height 63
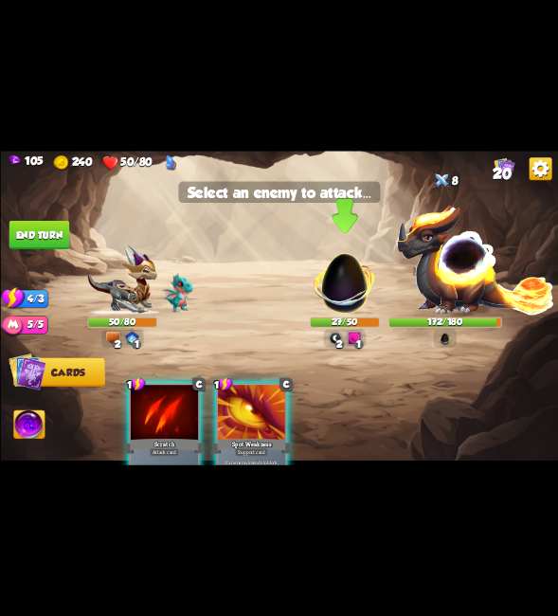
click at [347, 272] on img at bounding box center [344, 278] width 73 height 73
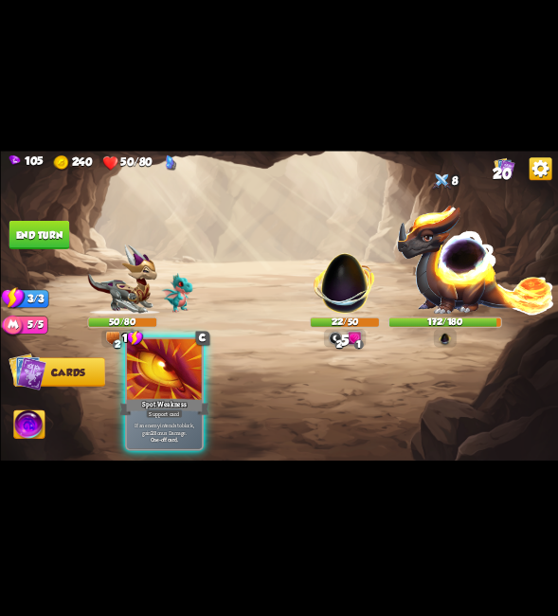
click at [167, 397] on div "Spot Weakness" at bounding box center [164, 407] width 90 height 20
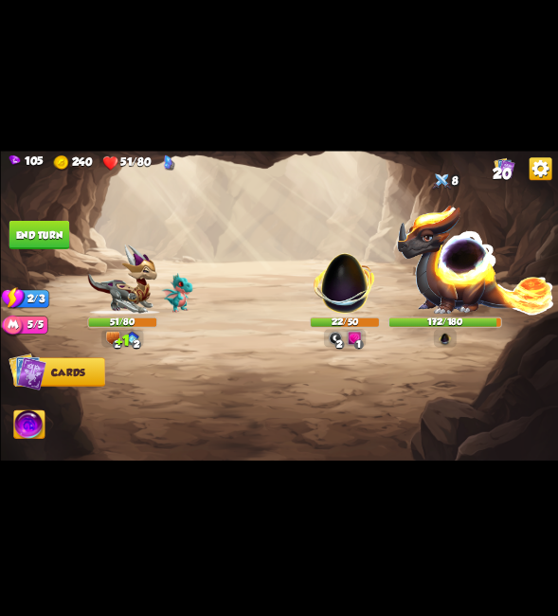
click at [25, 237] on button "End turn" at bounding box center [39, 235] width 61 height 28
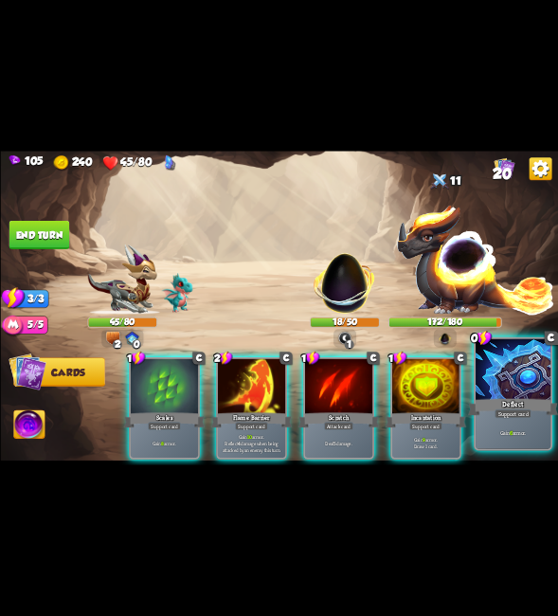
click at [502, 374] on div at bounding box center [513, 370] width 75 height 63
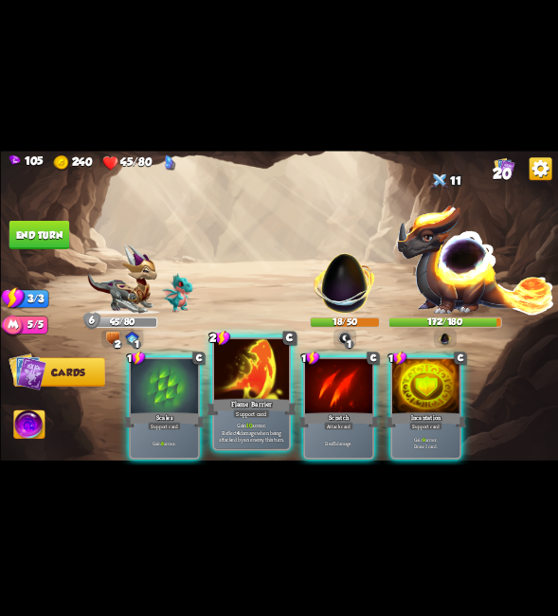
click at [233, 383] on div at bounding box center [250, 370] width 75 height 63
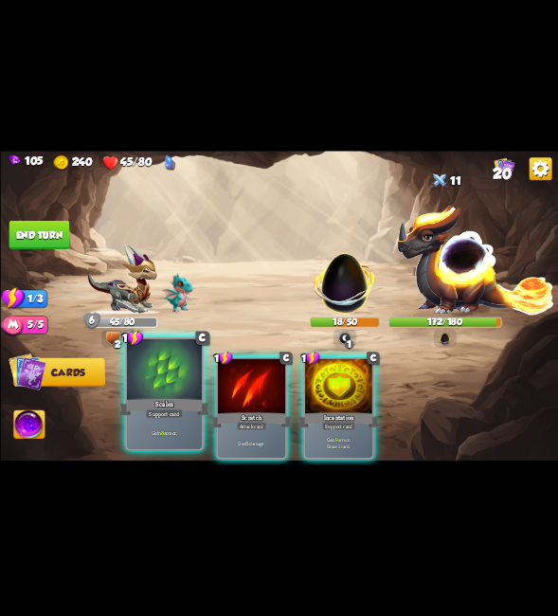
click at [166, 392] on div at bounding box center [163, 370] width 75 height 63
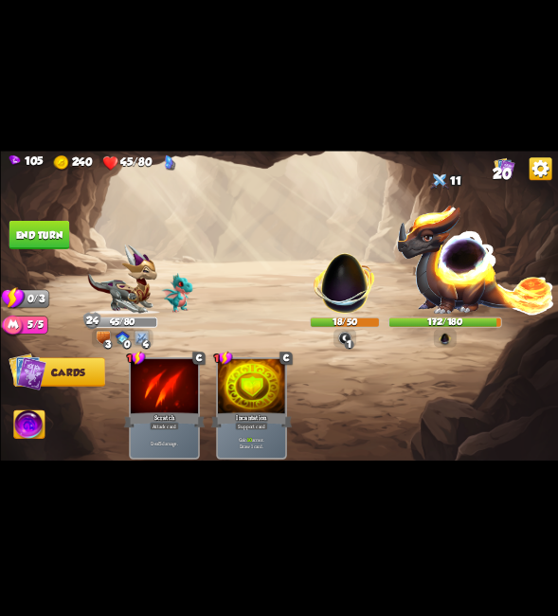
click at [45, 230] on button "End turn" at bounding box center [40, 235] width 62 height 28
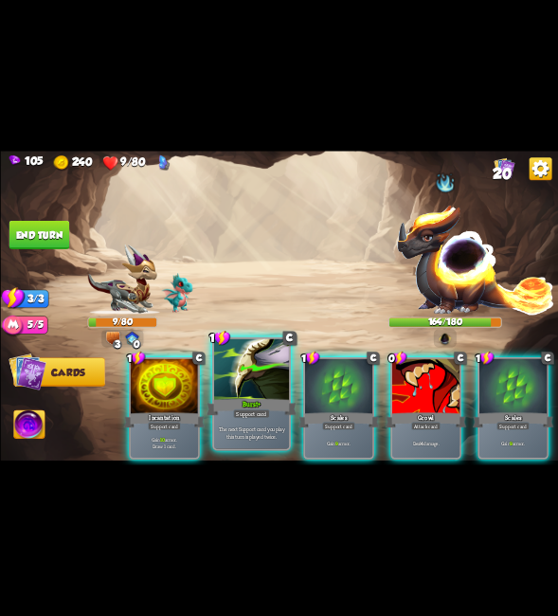
click at [261, 372] on div at bounding box center [250, 370] width 75 height 63
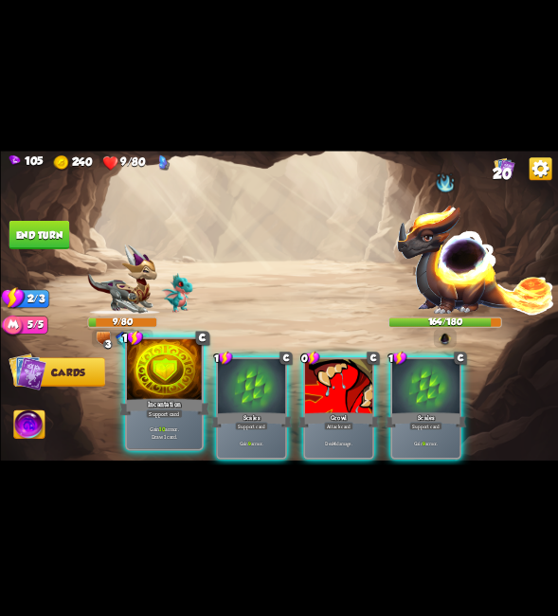
click at [169, 385] on div at bounding box center [163, 370] width 75 height 63
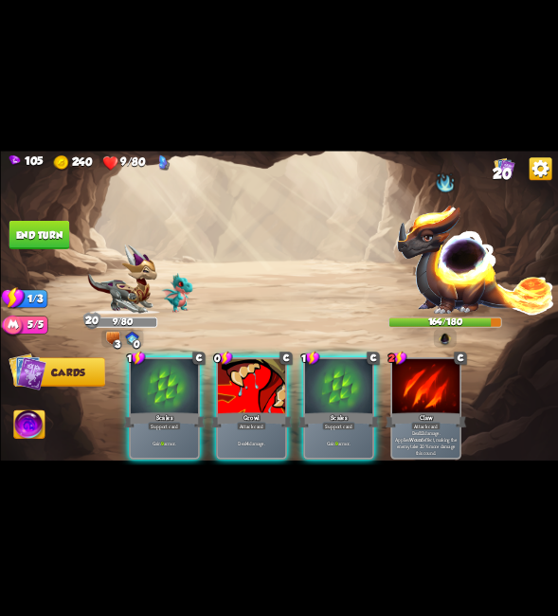
click at [262, 371] on div at bounding box center [250, 387] width 67 height 57
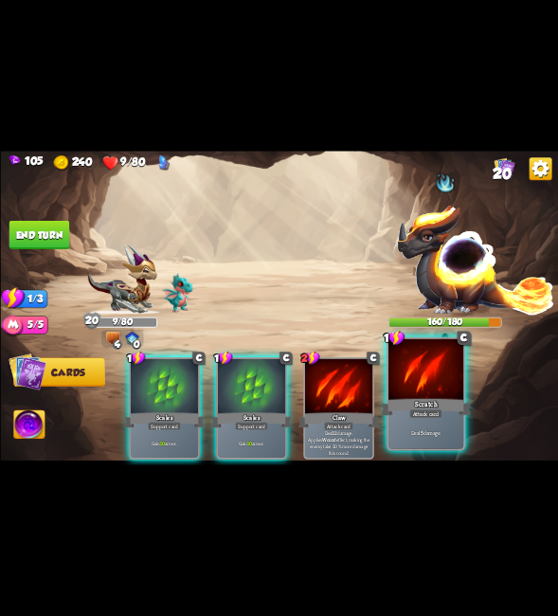
click at [415, 389] on div at bounding box center [425, 370] width 75 height 63
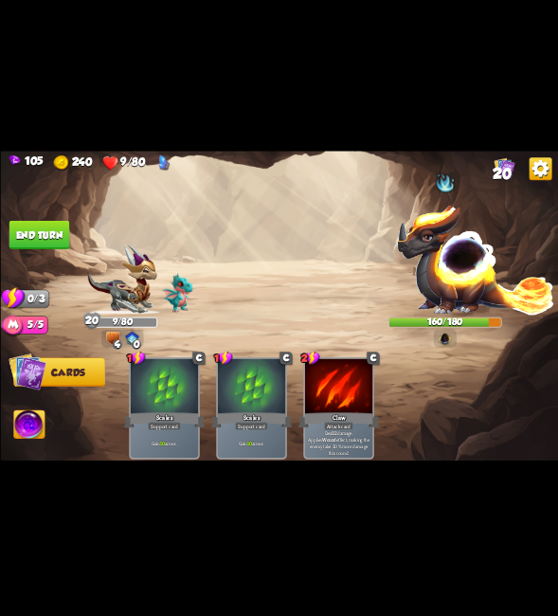
click at [461, 236] on img at bounding box center [475, 259] width 158 height 111
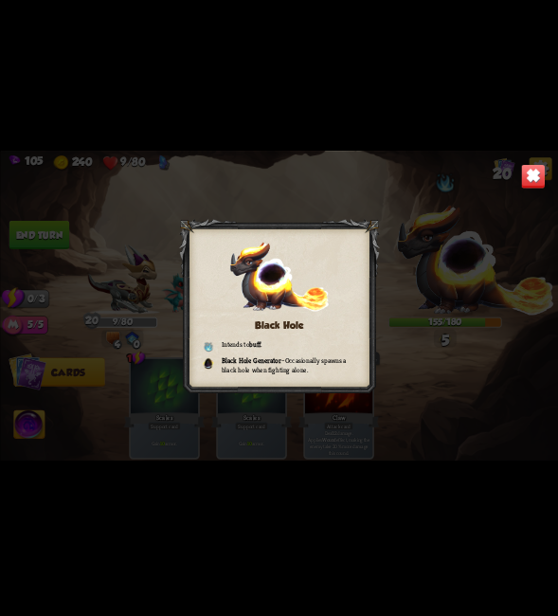
click at [540, 188] on img at bounding box center [532, 176] width 25 height 25
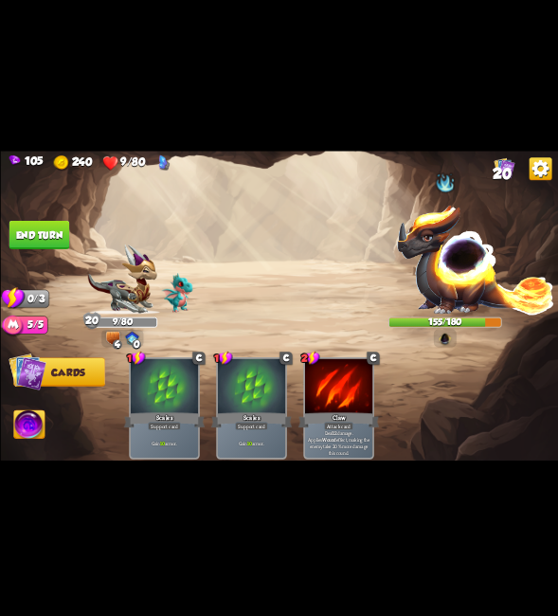
click at [42, 227] on button "End turn" at bounding box center [39, 235] width 61 height 28
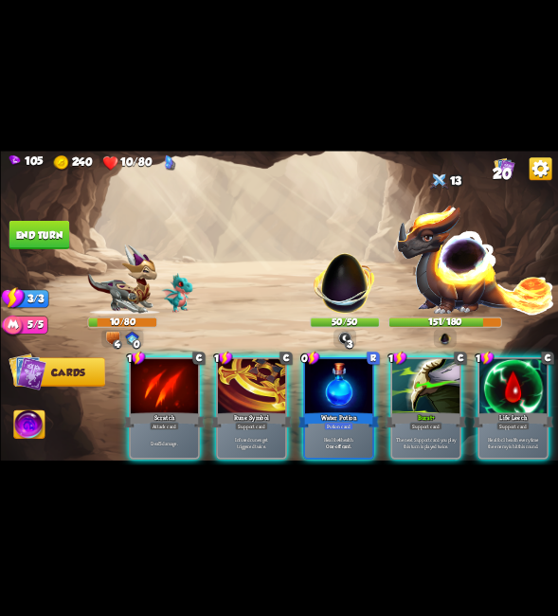
click at [420, 391] on div at bounding box center [424, 387] width 67 height 57
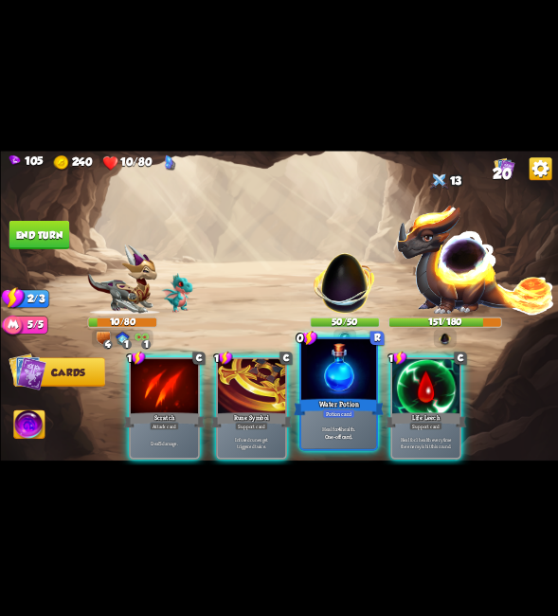
click at [338, 406] on div "Water Potion" at bounding box center [339, 407] width 90 height 20
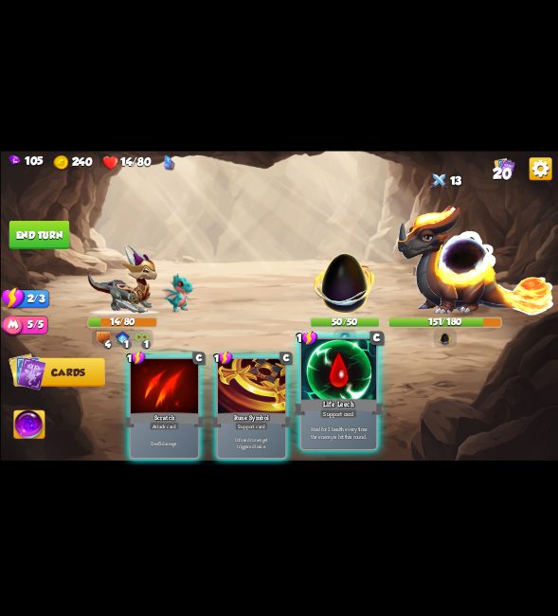
click at [357, 387] on div at bounding box center [338, 370] width 75 height 63
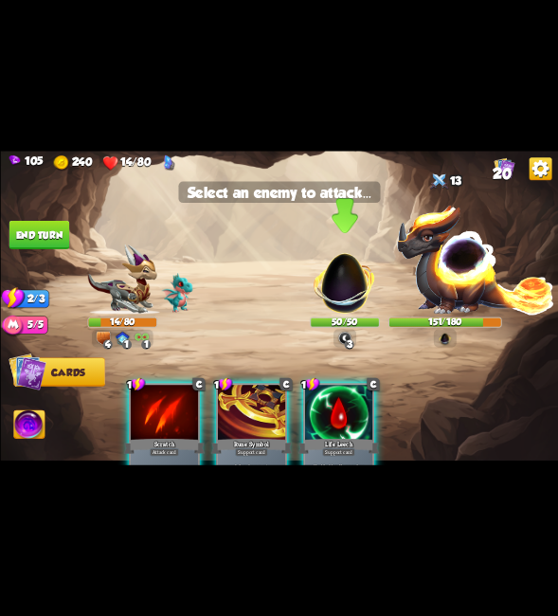
click at [350, 283] on img at bounding box center [344, 278] width 73 height 73
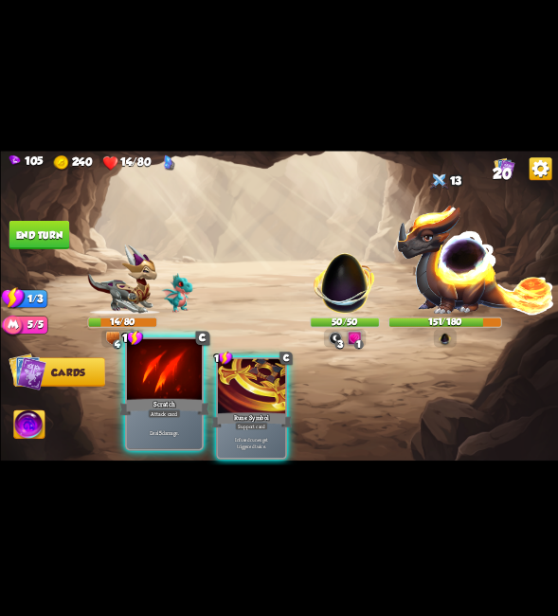
click at [130, 399] on div "Scratch" at bounding box center [164, 407] width 90 height 20
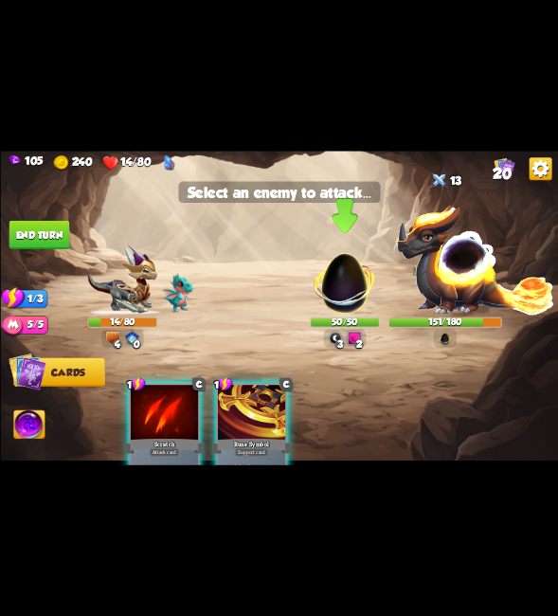
click at [340, 271] on img at bounding box center [344, 278] width 73 height 73
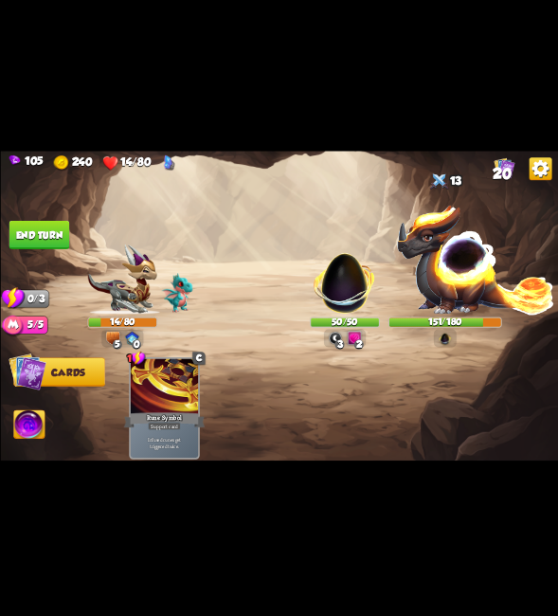
click at [56, 243] on button "End turn" at bounding box center [39, 235] width 61 height 28
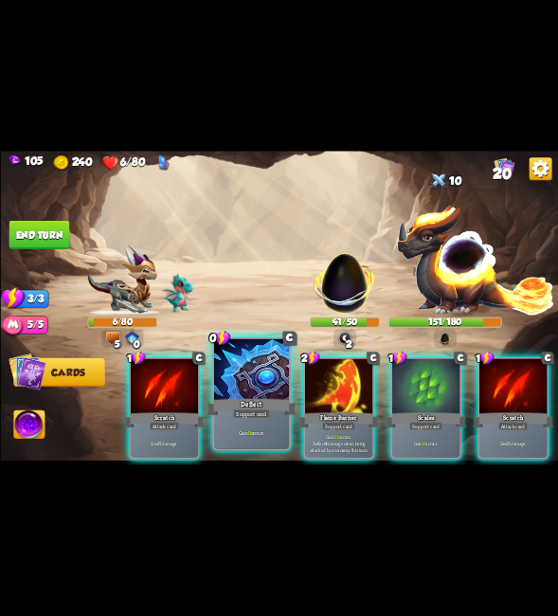
drag, startPoint x: 266, startPoint y: 381, endPoint x: 298, endPoint y: 394, distance: 34.8
click at [265, 381] on div at bounding box center [250, 370] width 75 height 63
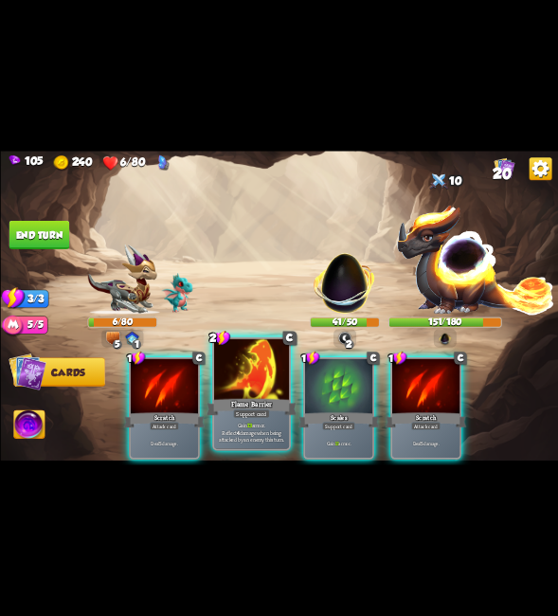
click at [271, 398] on div "Flame Barrier" at bounding box center [252, 407] width 90 height 20
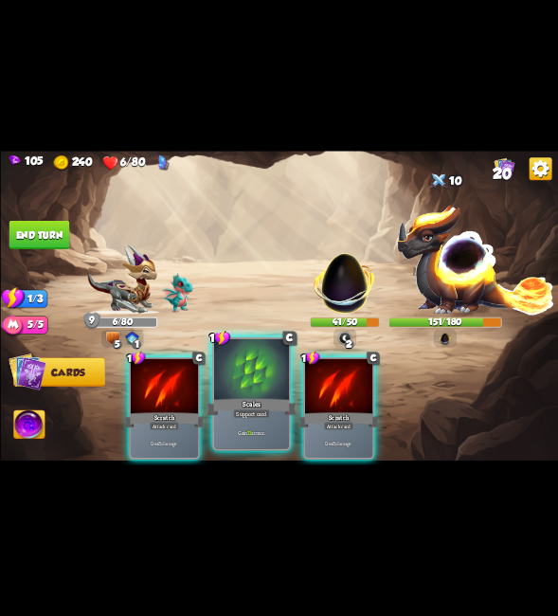
click at [279, 400] on div "Scales" at bounding box center [252, 407] width 90 height 20
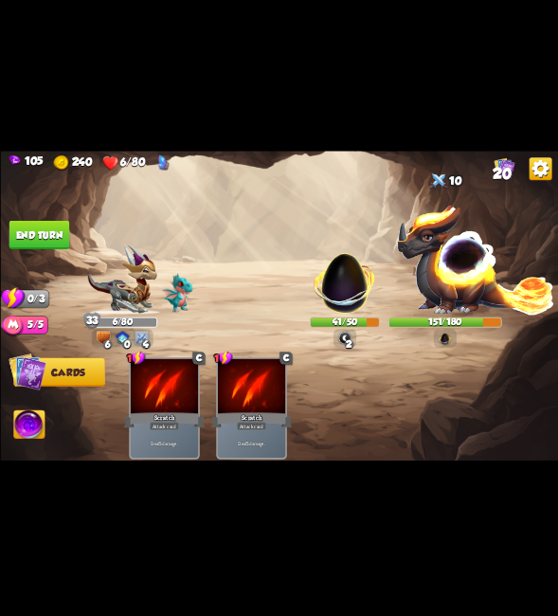
click at [41, 234] on button "End turn" at bounding box center [40, 235] width 62 height 28
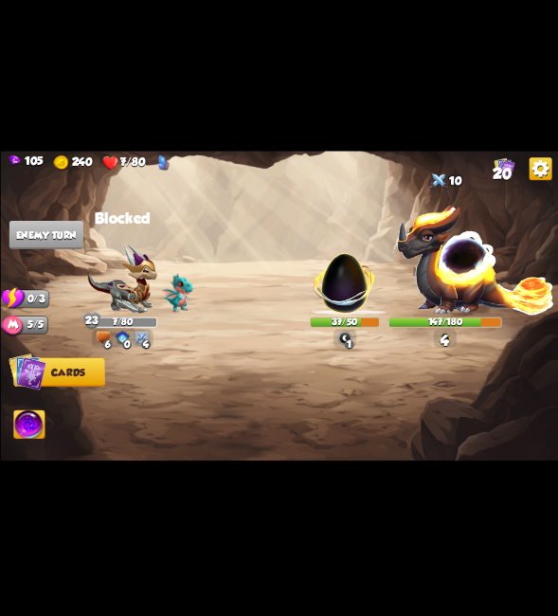
click at [344, 339] on img at bounding box center [344, 338] width 14 height 14
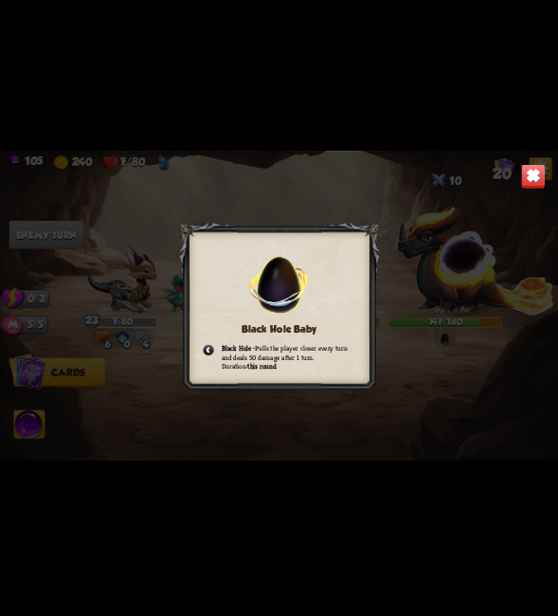
click at [536, 175] on img at bounding box center [532, 176] width 25 height 25
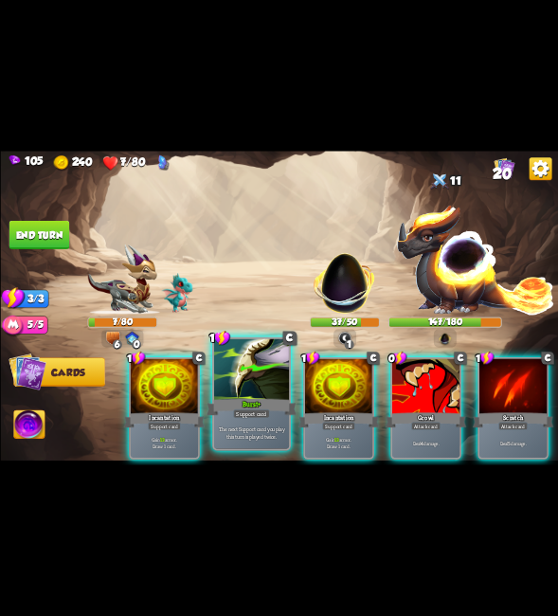
click at [259, 388] on div at bounding box center [250, 370] width 75 height 63
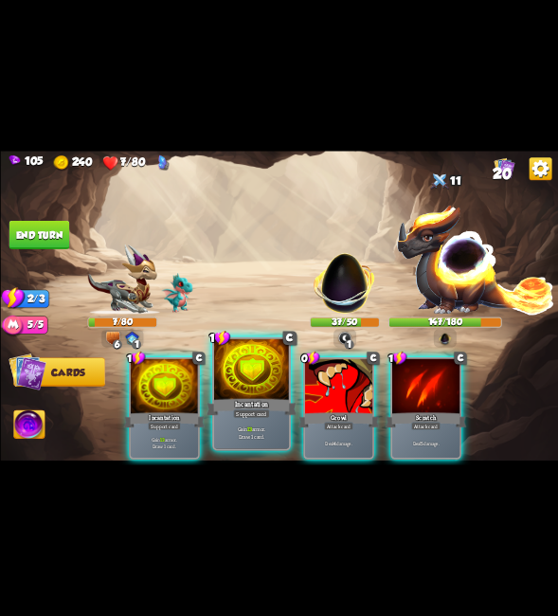
click at [260, 379] on div at bounding box center [250, 370] width 75 height 63
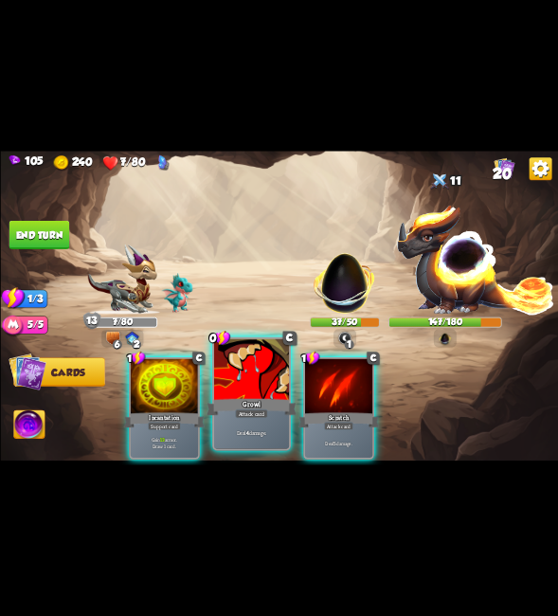
click at [251, 383] on div at bounding box center [250, 370] width 75 height 63
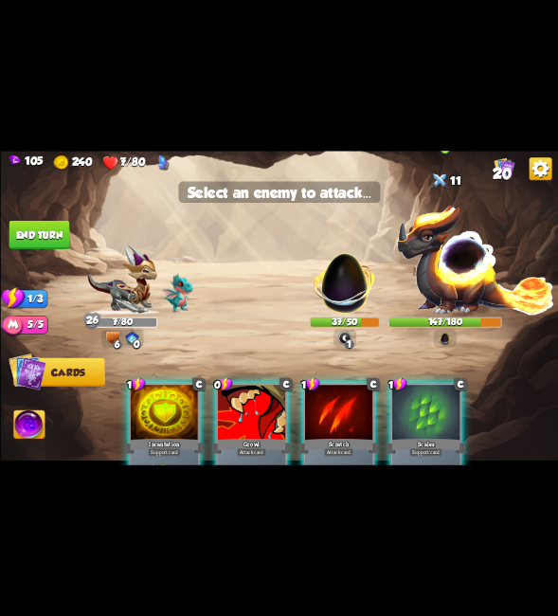
click at [464, 274] on img at bounding box center [475, 259] width 158 height 111
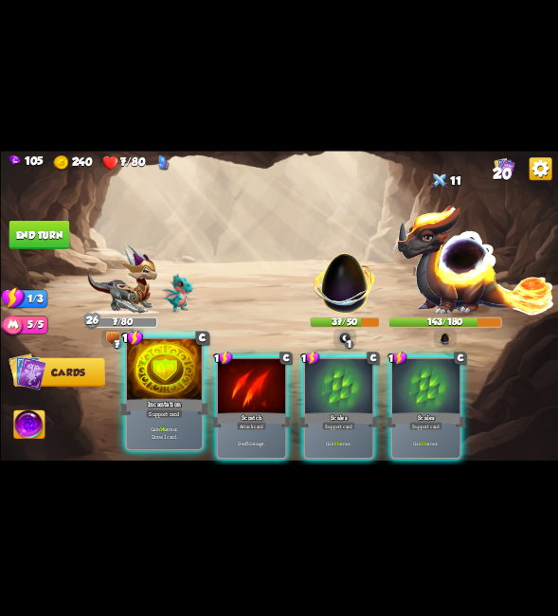
click at [159, 381] on div at bounding box center [163, 370] width 75 height 63
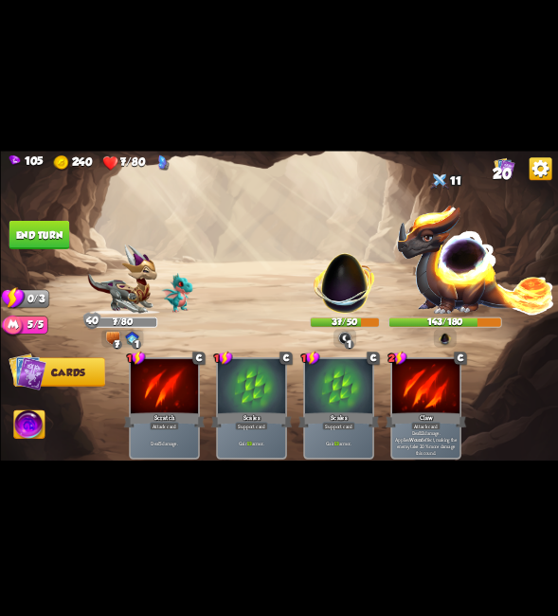
click at [31, 239] on button "End turn" at bounding box center [39, 235] width 61 height 28
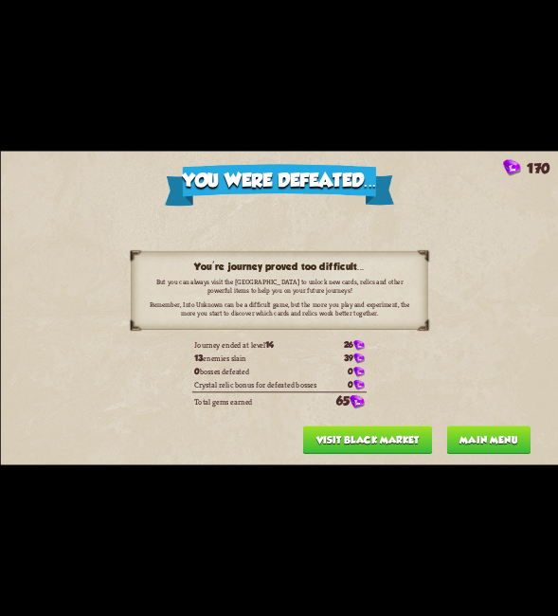
click at [477, 447] on button "Main menu" at bounding box center [488, 439] width 84 height 28
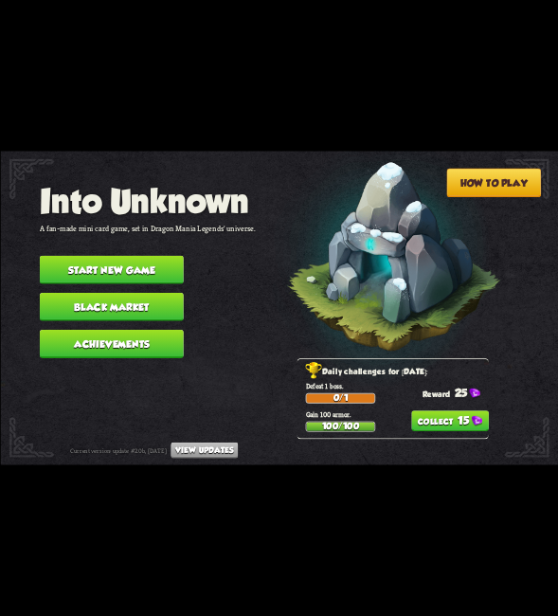
click at [464, 427] on button "15" at bounding box center [450, 420] width 78 height 21
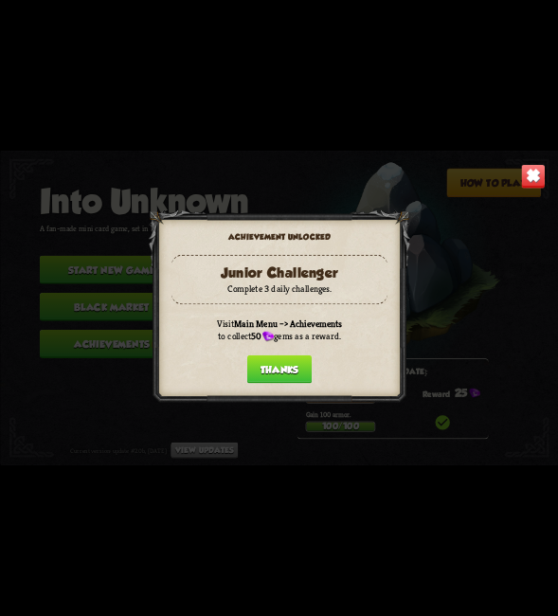
click at [288, 373] on button "Thanks" at bounding box center [278, 369] width 64 height 28
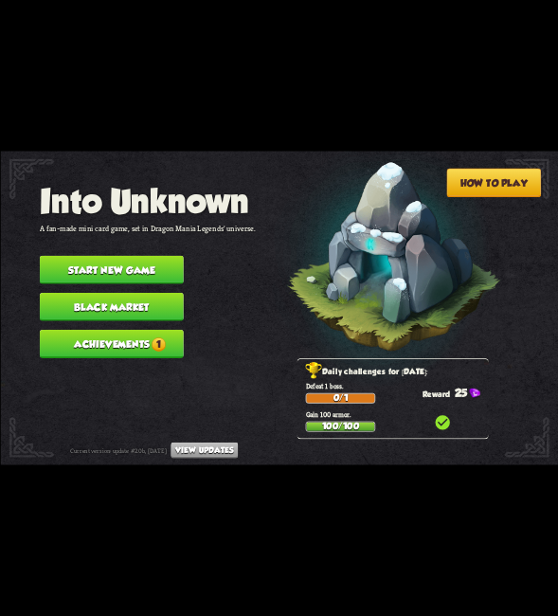
click at [139, 347] on button "Achievements 1" at bounding box center [111, 344] width 144 height 28
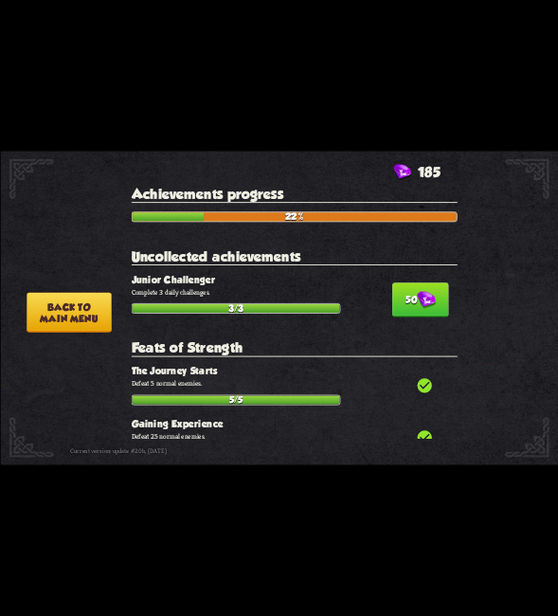
click at [417, 306] on img at bounding box center [426, 300] width 19 height 17
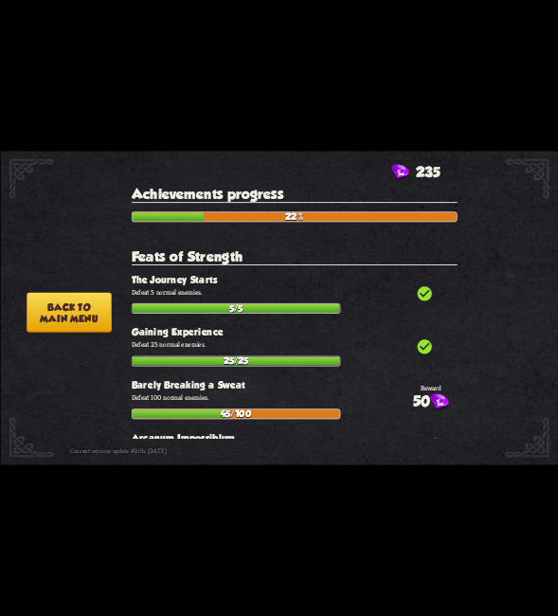
click at [69, 316] on button "Back to main menu" at bounding box center [69, 312] width 85 height 40
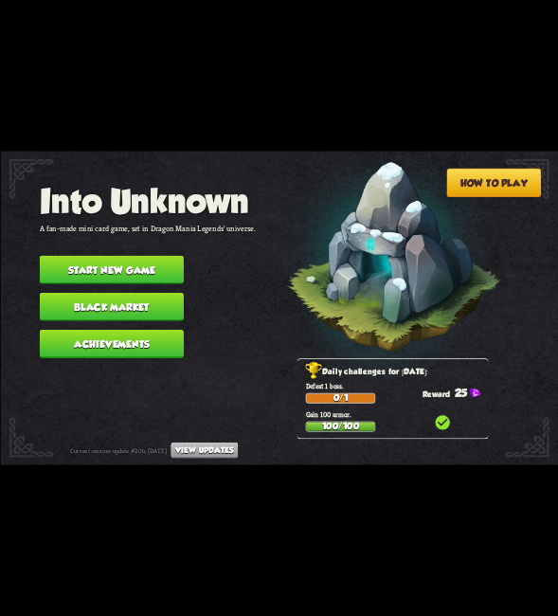
click at [138, 315] on button "Black Market" at bounding box center [111, 307] width 144 height 28
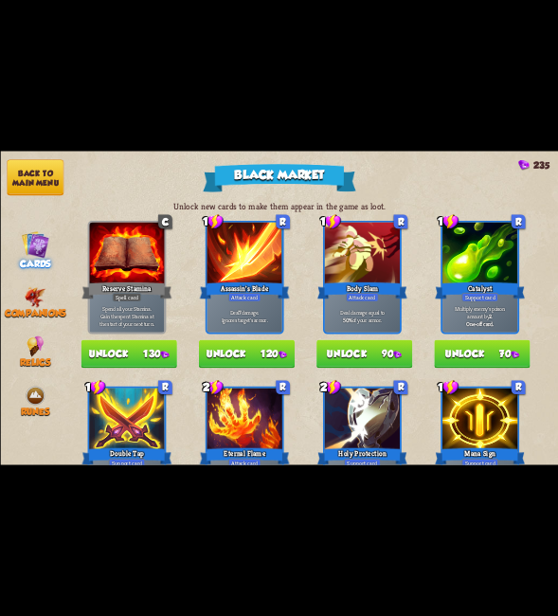
click at [23, 382] on nav "Back to main menu Cards Companions Relics Runes" at bounding box center [35, 308] width 70 height 314
click at [44, 342] on img at bounding box center [35, 345] width 17 height 21
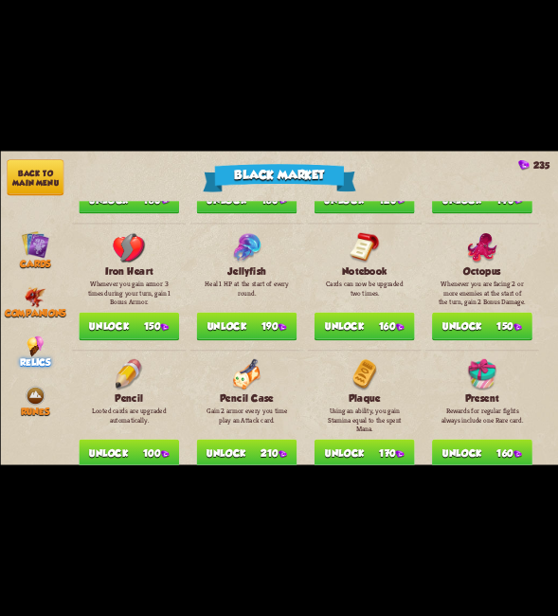
scroll to position [1326, 0]
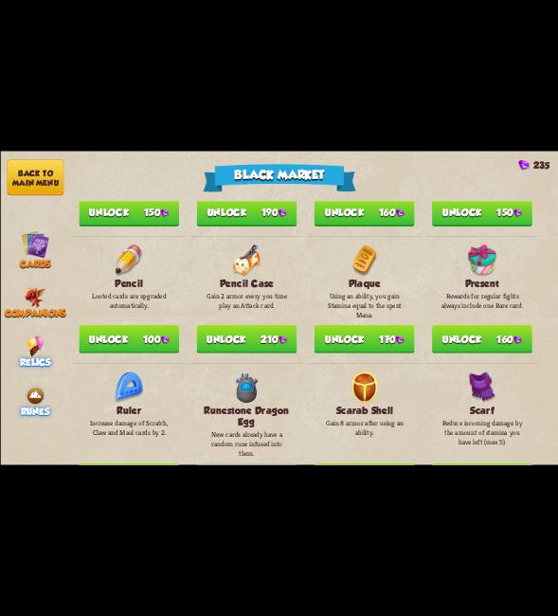
click at [51, 385] on div "Runes" at bounding box center [35, 401] width 70 height 32
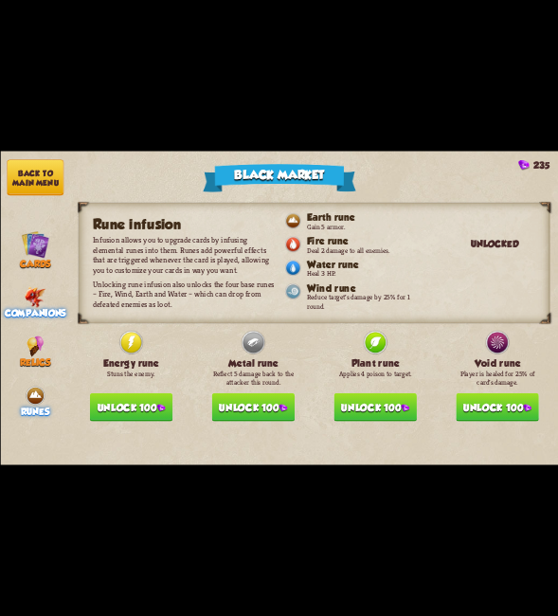
click at [29, 288] on img at bounding box center [36, 296] width 22 height 21
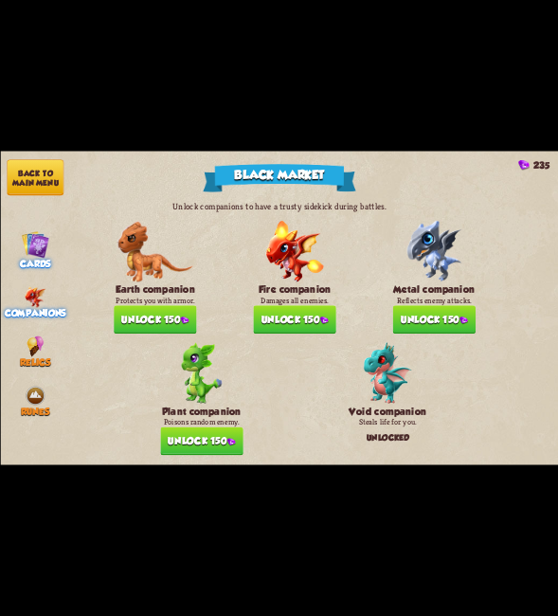
click at [50, 244] on div "Cards" at bounding box center [35, 249] width 70 height 39
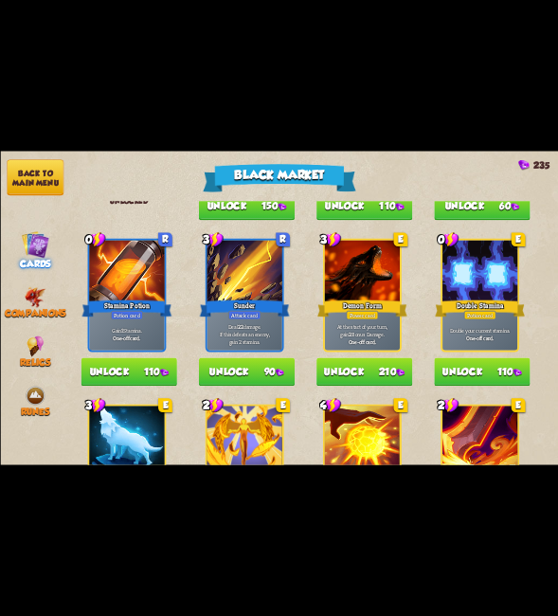
scroll to position [1042, 0]
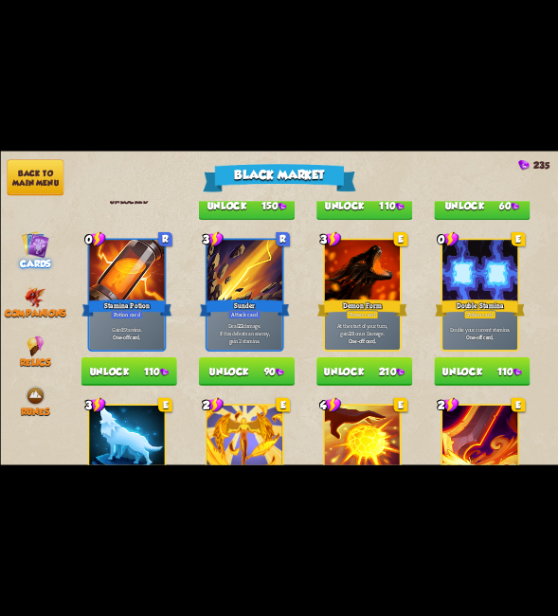
click at [137, 364] on button "Unlock 110" at bounding box center [129, 371] width 96 height 28
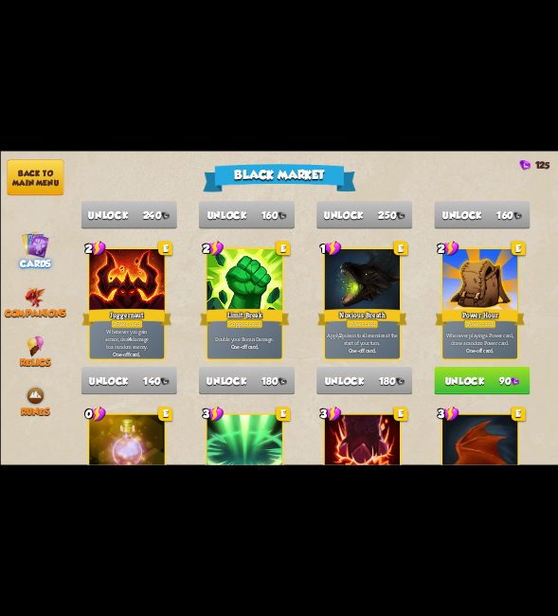
scroll to position [1971, 0]
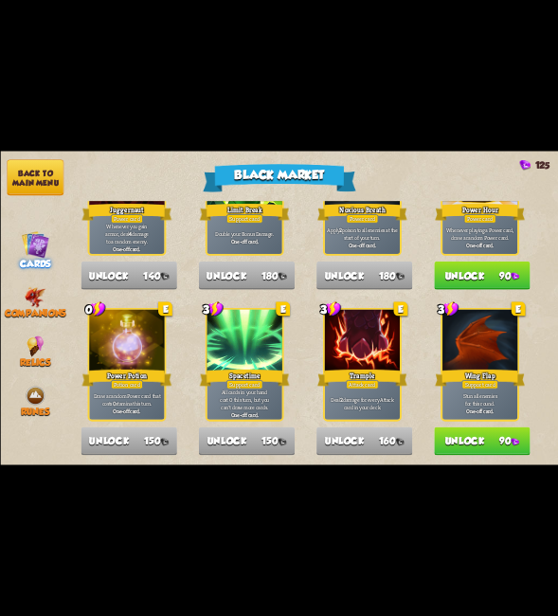
click at [462, 446] on button "Unlock 90" at bounding box center [482, 441] width 96 height 28
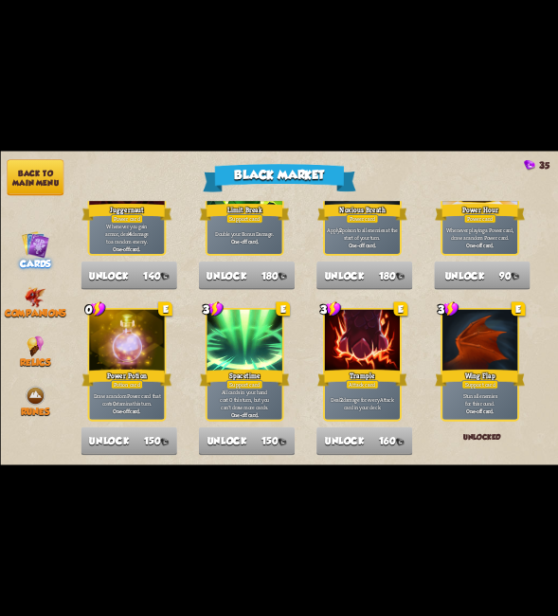
click at [43, 176] on button "Back to main menu" at bounding box center [35, 178] width 57 height 36
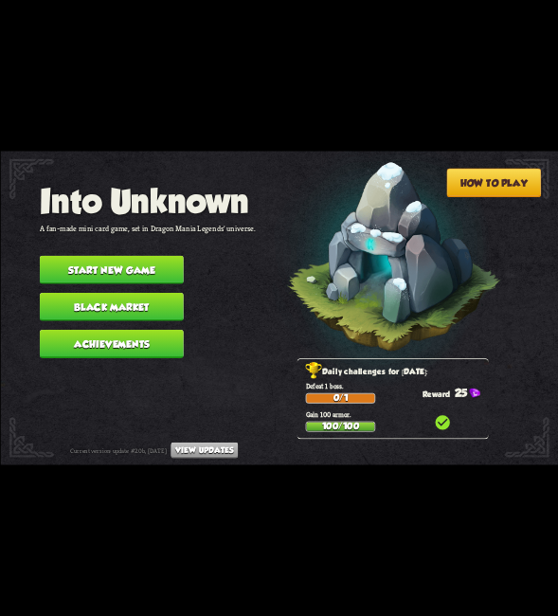
click at [151, 262] on button "Start new game" at bounding box center [111, 270] width 144 height 28
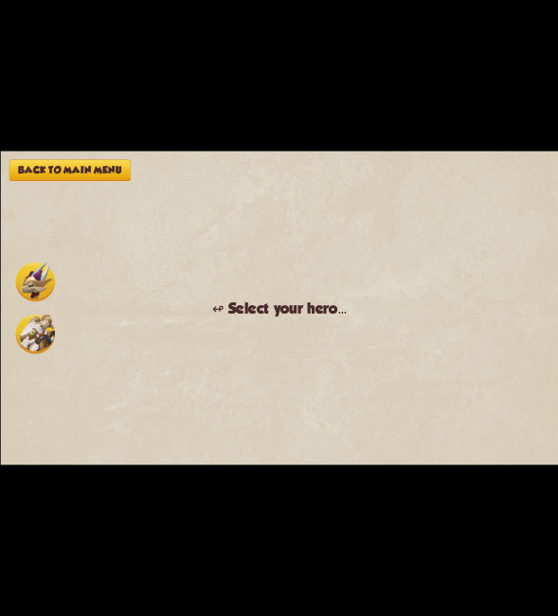
click at [35, 275] on img at bounding box center [34, 281] width 39 height 39
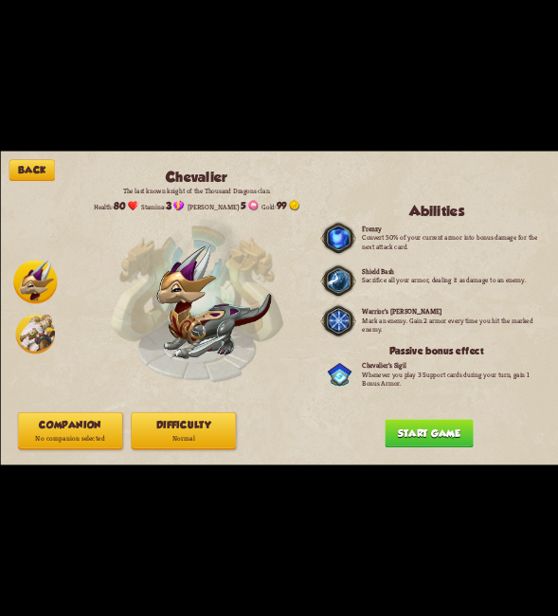
click at [114, 430] on button "Companion No companion selected" at bounding box center [69, 431] width 104 height 38
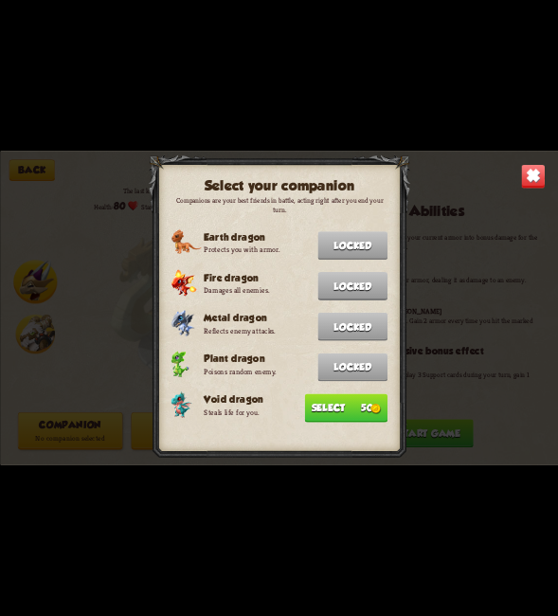
click at [362, 408] on button "Select 50" at bounding box center [345, 407] width 82 height 28
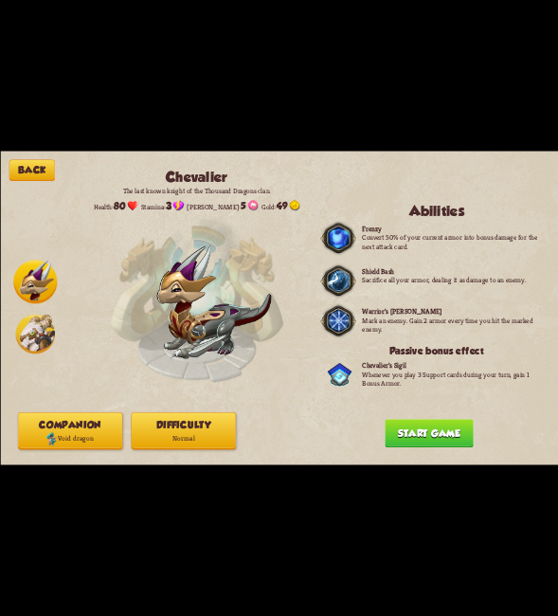
click at [433, 444] on button "Start game" at bounding box center [429, 433] width 88 height 28
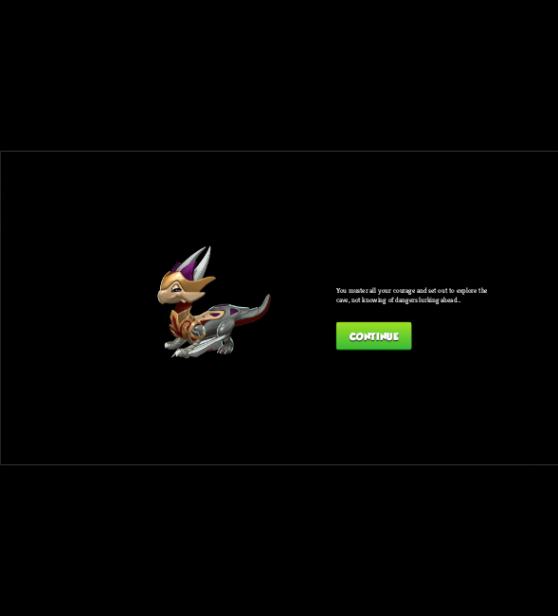
drag, startPoint x: 383, startPoint y: 331, endPoint x: 372, endPoint y: 334, distance: 11.1
click at [372, 334] on button "Continue" at bounding box center [373, 336] width 76 height 28
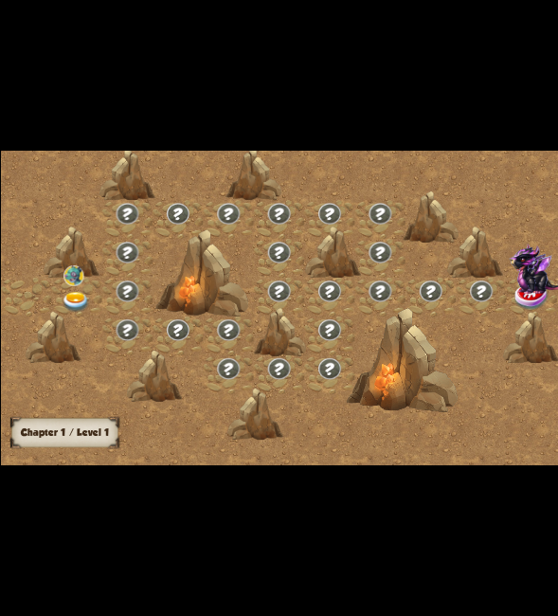
click at [89, 298] on div at bounding box center [75, 297] width 50 height 39
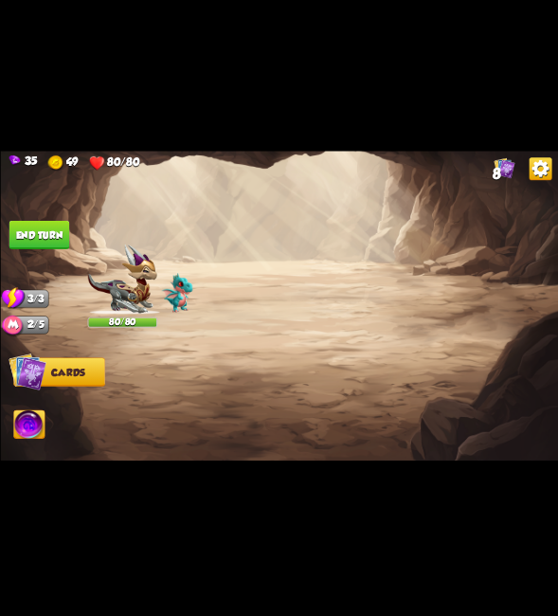
click at [77, 298] on img at bounding box center [279, 308] width 558 height 314
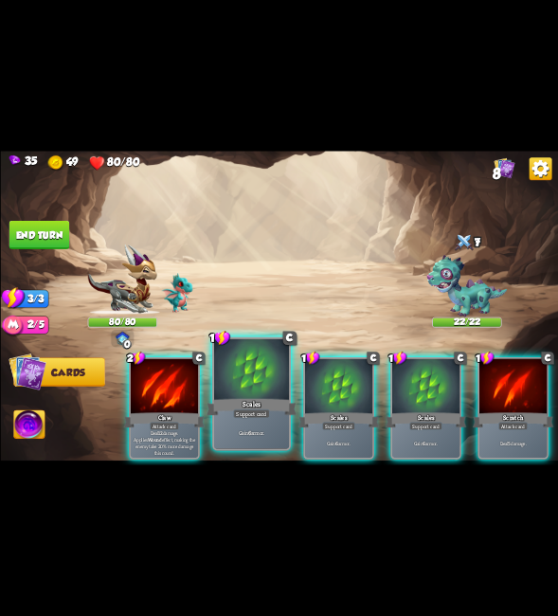
click at [263, 372] on div at bounding box center [250, 370] width 75 height 63
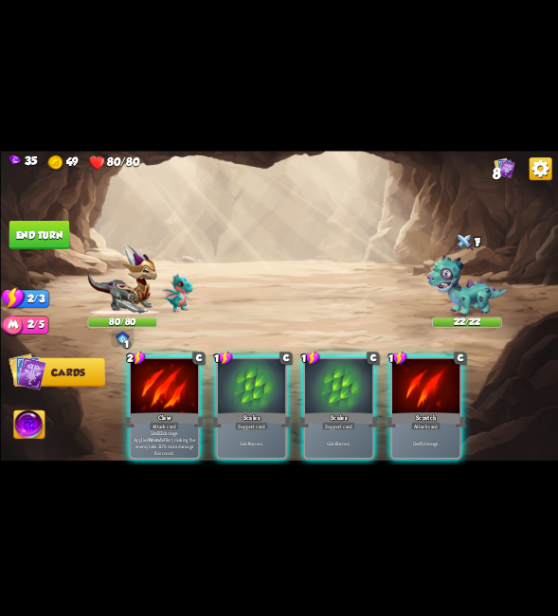
click at [266, 373] on div at bounding box center [250, 387] width 67 height 57
click at [304, 374] on div at bounding box center [337, 387] width 67 height 57
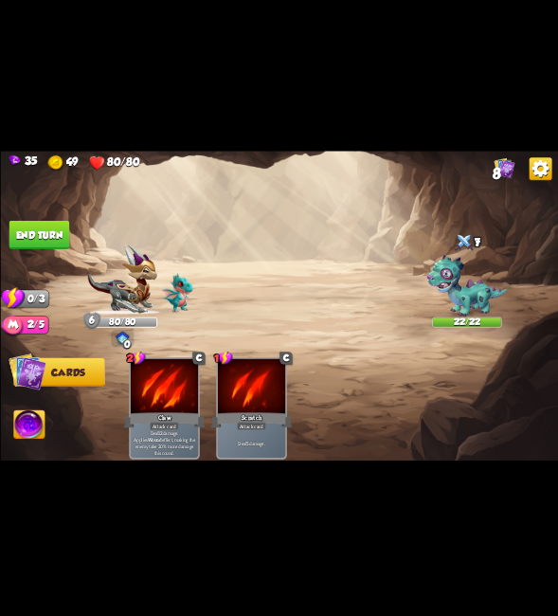
click at [12, 242] on button "End turn" at bounding box center [39, 235] width 61 height 28
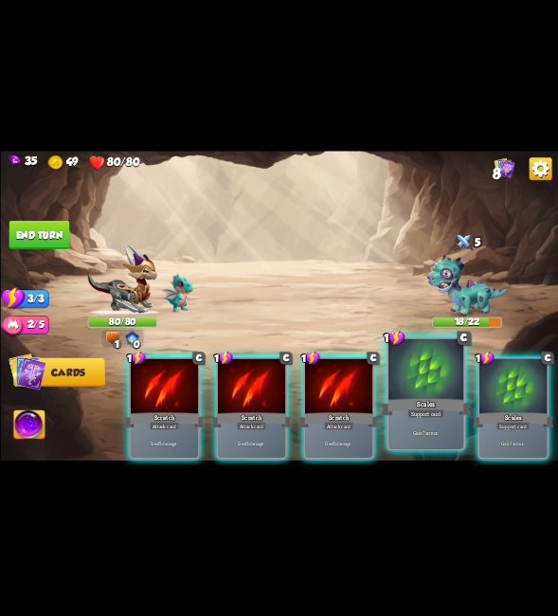
click at [442, 388] on div at bounding box center [425, 370] width 75 height 63
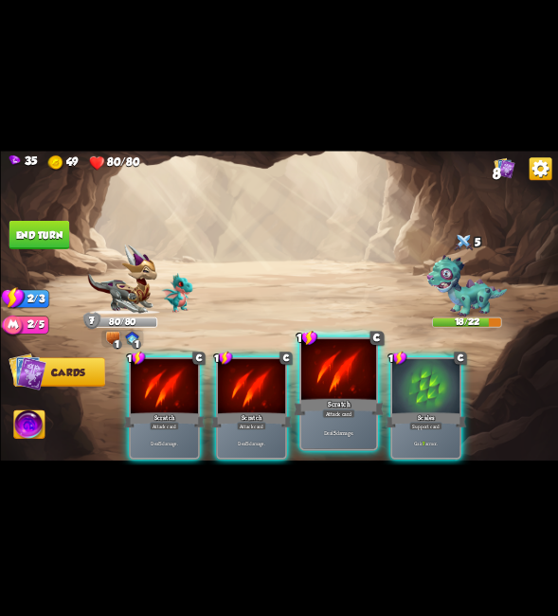
click at [318, 390] on div at bounding box center [338, 370] width 75 height 63
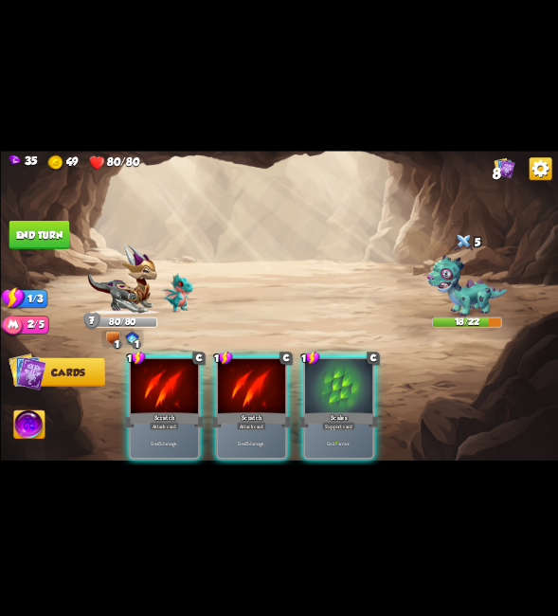
click at [217, 378] on div at bounding box center [250, 387] width 67 height 57
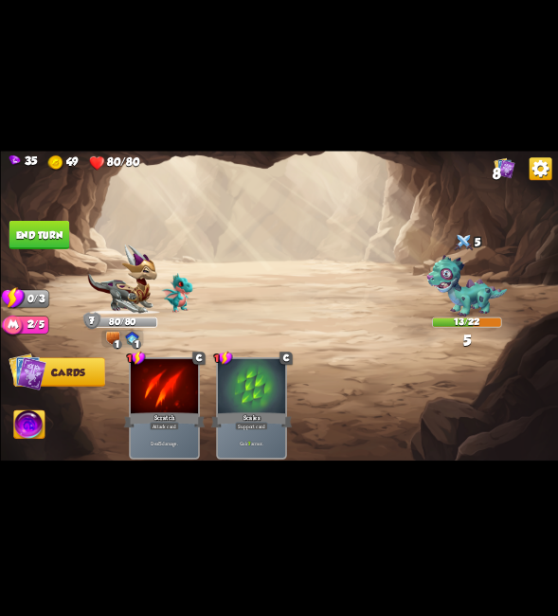
drag, startPoint x: 59, startPoint y: 237, endPoint x: 46, endPoint y: 259, distance: 25.0
click at [46, 258] on div "Select an enemy to attack... You don't have enough stamina to play that card...…" at bounding box center [279, 308] width 558 height 314
click at [46, 259] on img at bounding box center [279, 308] width 558 height 314
click at [50, 236] on button "End turn" at bounding box center [39, 235] width 61 height 28
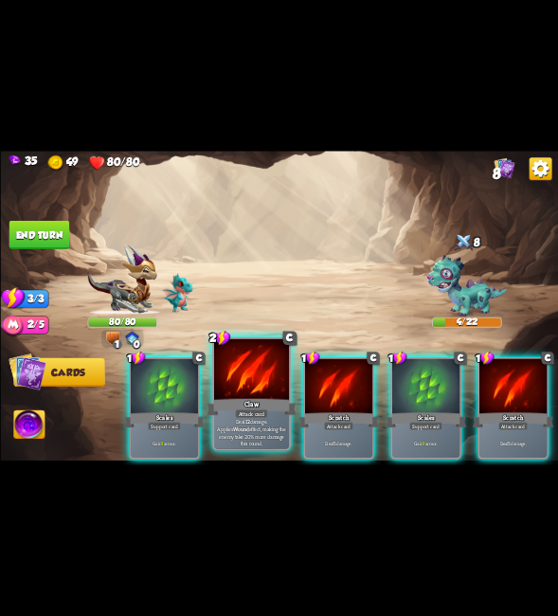
click at [244, 380] on div at bounding box center [250, 370] width 75 height 63
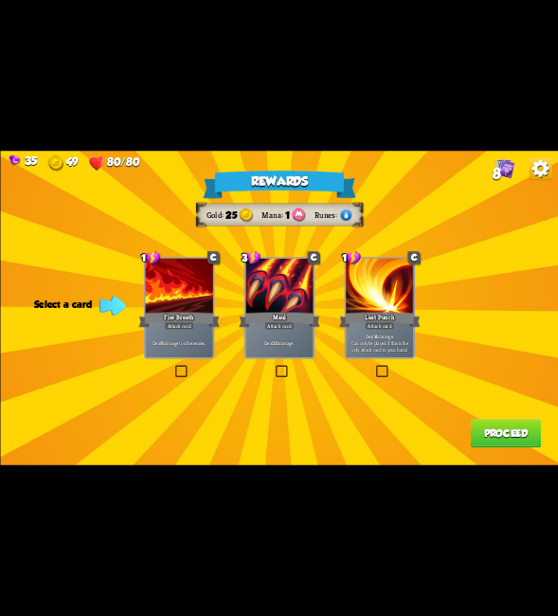
click at [373, 367] on label at bounding box center [373, 367] width 0 height 0
click at [0, 0] on input "checkbox" at bounding box center [0, 0] width 0 height 0
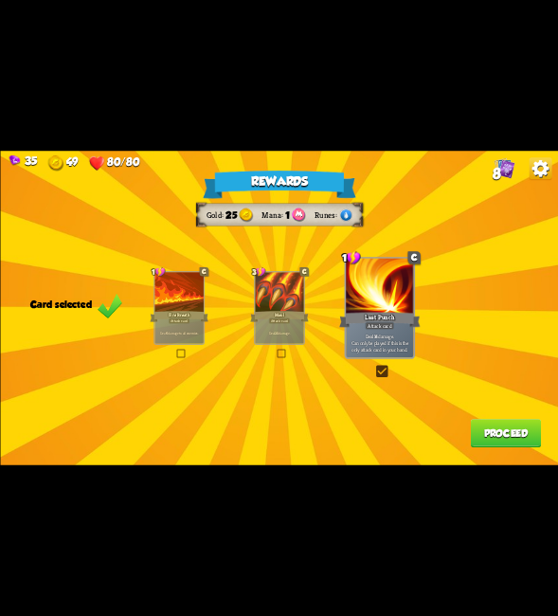
click at [373, 367] on label at bounding box center [373, 367] width 0 height 0
click at [0, 0] on input "checkbox" at bounding box center [0, 0] width 0 height 0
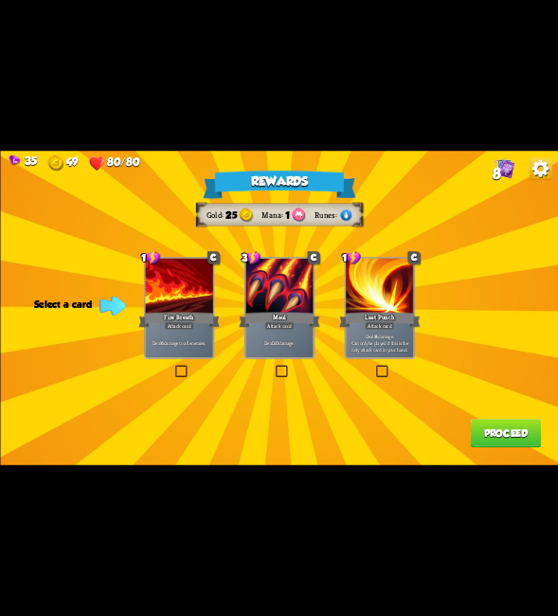
click at [373, 367] on label at bounding box center [373, 367] width 0 height 0
click at [0, 0] on input "checkbox" at bounding box center [0, 0] width 0 height 0
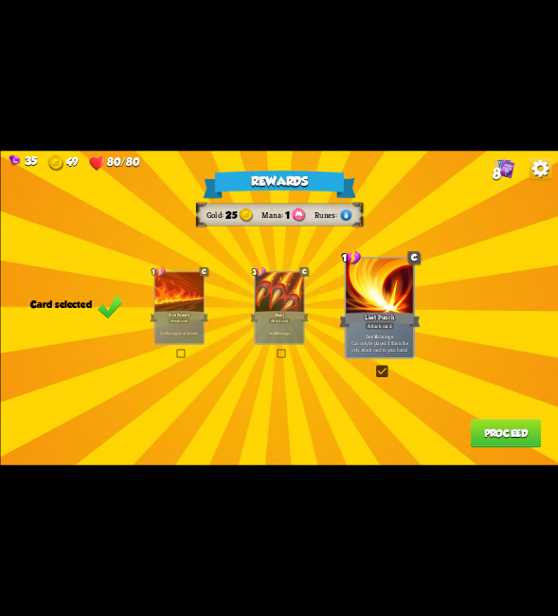
click at [528, 428] on button "Proceed" at bounding box center [505, 433] width 70 height 28
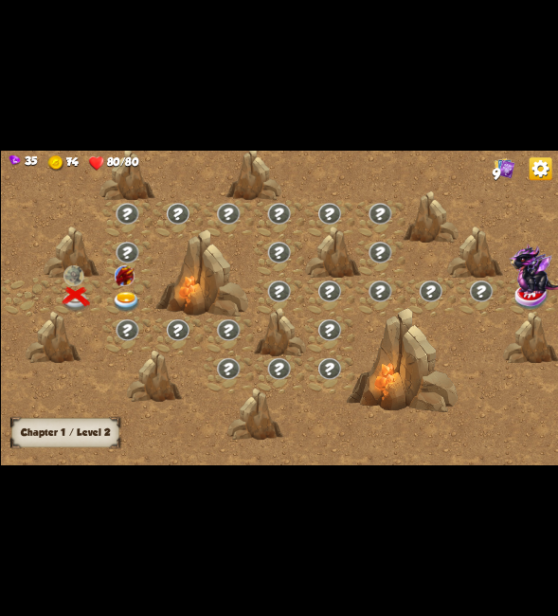
click at [121, 287] on div at bounding box center [126, 297] width 50 height 39
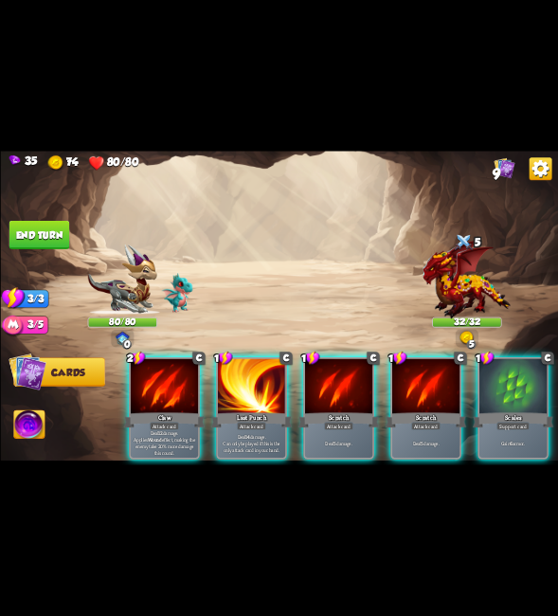
drag, startPoint x: 503, startPoint y: 383, endPoint x: 482, endPoint y: 383, distance: 20.8
click at [505, 383] on div at bounding box center [512, 387] width 67 height 57
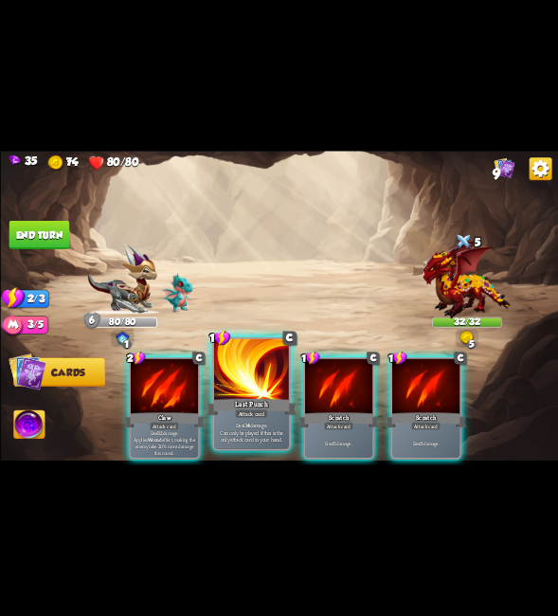
click at [256, 394] on div at bounding box center [250, 370] width 75 height 63
drag, startPoint x: 260, startPoint y: 391, endPoint x: 266, endPoint y: 358, distance: 33.8
click at [261, 386] on div at bounding box center [250, 370] width 75 height 63
drag, startPoint x: 260, startPoint y: 393, endPoint x: 267, endPoint y: 377, distance: 17.8
click at [264, 381] on div at bounding box center [250, 370] width 75 height 63
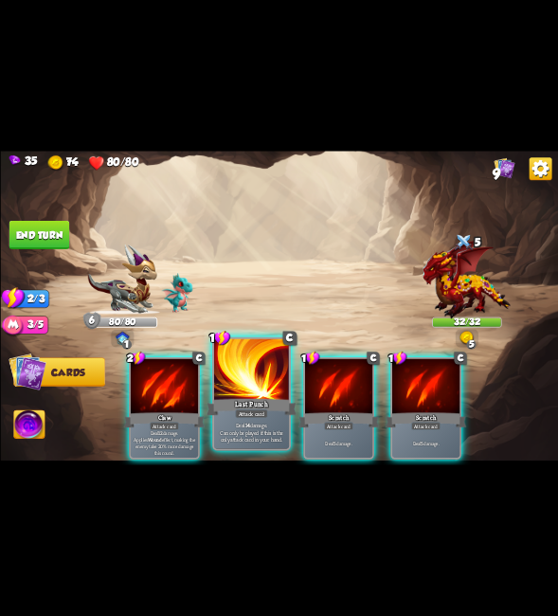
click at [270, 372] on div at bounding box center [250, 370] width 75 height 63
drag, startPoint x: 270, startPoint y: 372, endPoint x: 292, endPoint y: 334, distance: 43.7
click at [270, 362] on div at bounding box center [250, 370] width 75 height 63
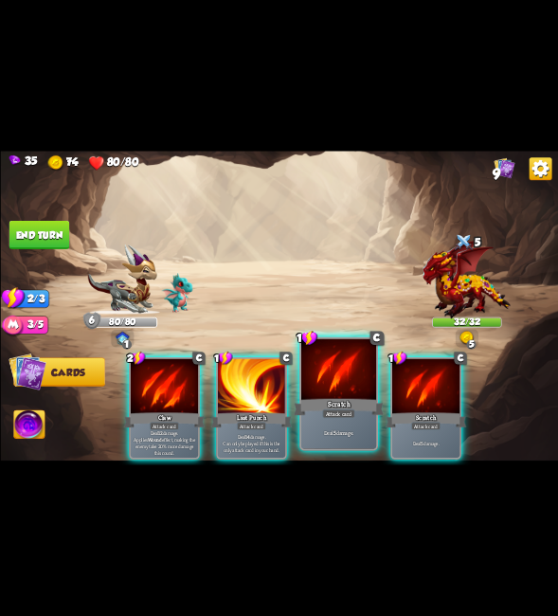
click at [325, 382] on div at bounding box center [338, 370] width 75 height 63
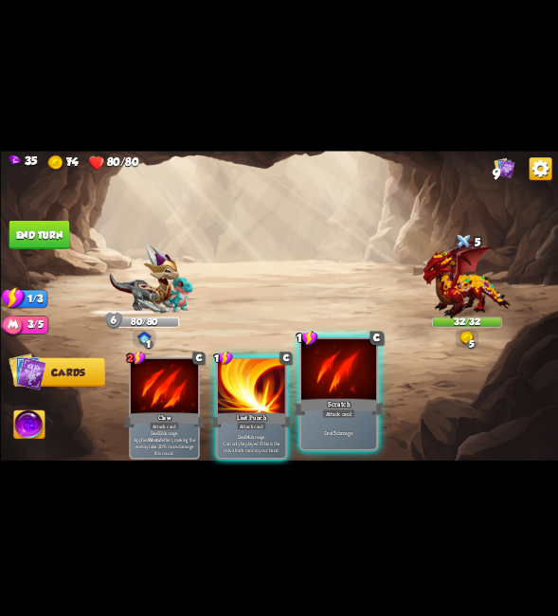
click at [328, 390] on div at bounding box center [338, 370] width 75 height 63
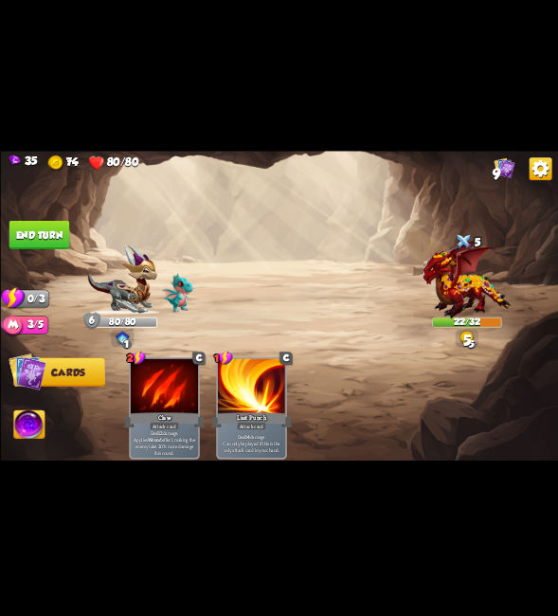
click at [56, 224] on button "End turn" at bounding box center [39, 235] width 61 height 28
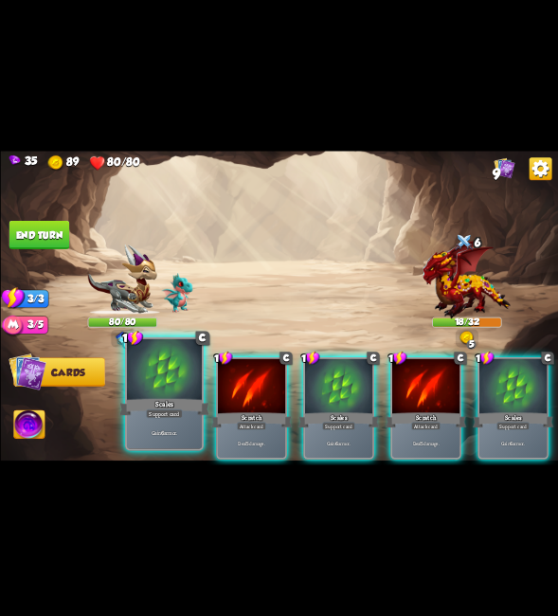
click at [172, 420] on div "Gain 6 armor." at bounding box center [163, 432] width 75 height 33
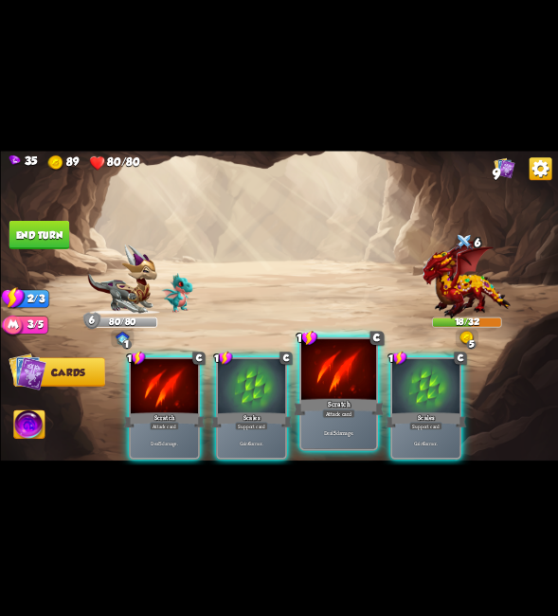
drag, startPoint x: 341, startPoint y: 405, endPoint x: 211, endPoint y: 403, distance: 129.8
click at [338, 405] on div "Scratch" at bounding box center [339, 407] width 90 height 20
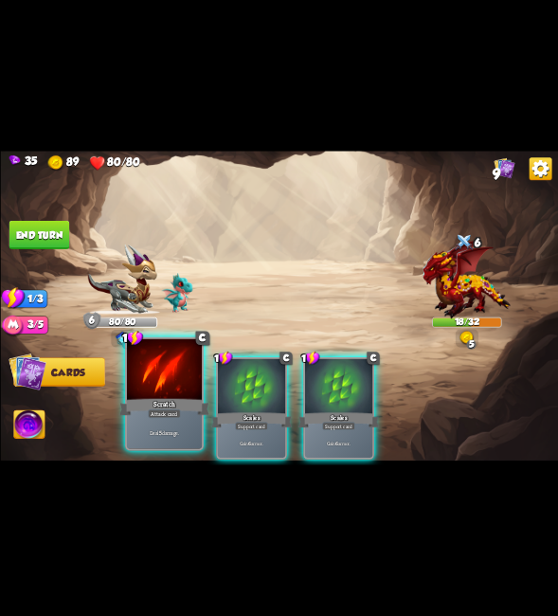
click at [173, 402] on div "Scratch" at bounding box center [164, 407] width 90 height 20
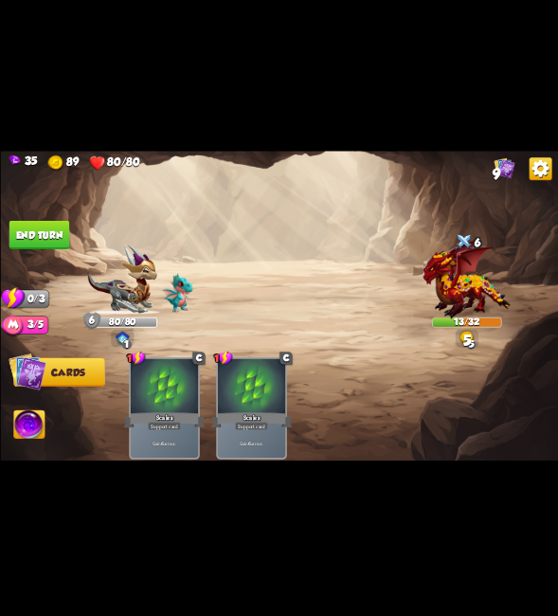
click at [50, 229] on button "End turn" at bounding box center [39, 235] width 61 height 28
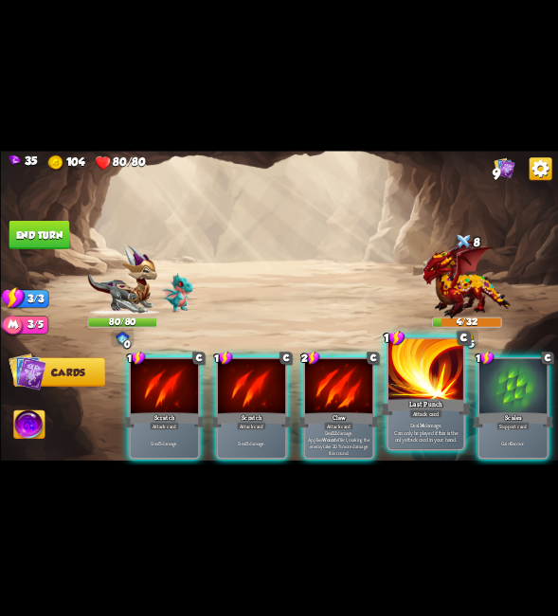
click at [416, 382] on div at bounding box center [425, 370] width 75 height 63
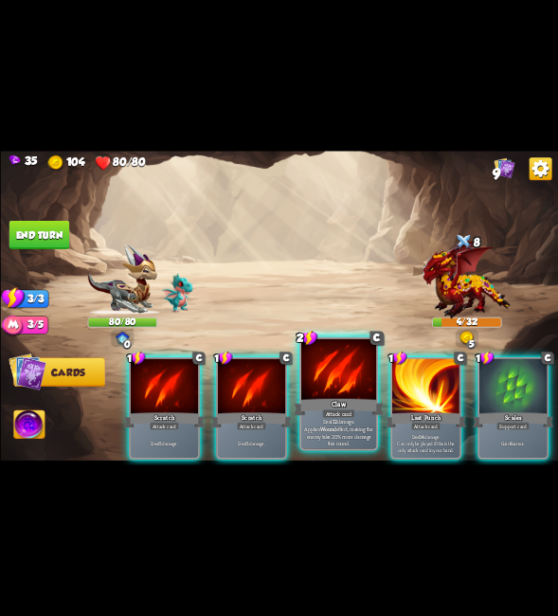
click at [330, 378] on div at bounding box center [338, 370] width 75 height 63
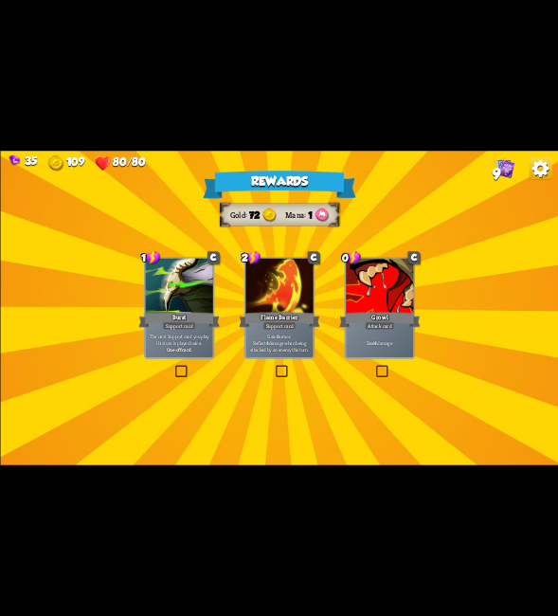
click at [172, 367] on label at bounding box center [172, 367] width 0 height 0
click at [0, 0] on input "checkbox" at bounding box center [0, 0] width 0 height 0
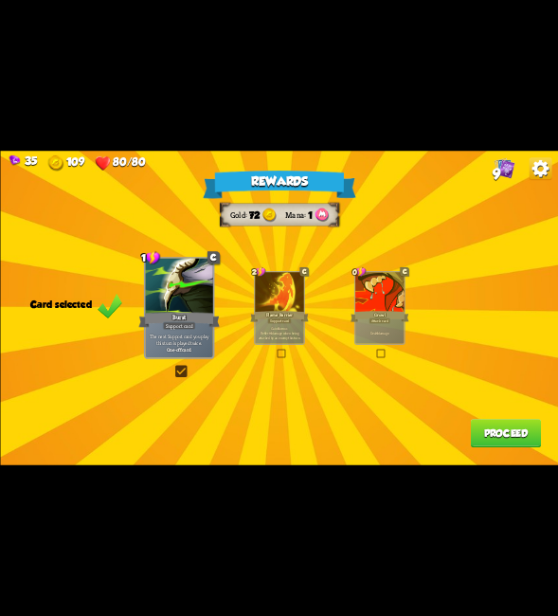
click at [486, 430] on button "Proceed" at bounding box center [505, 433] width 70 height 28
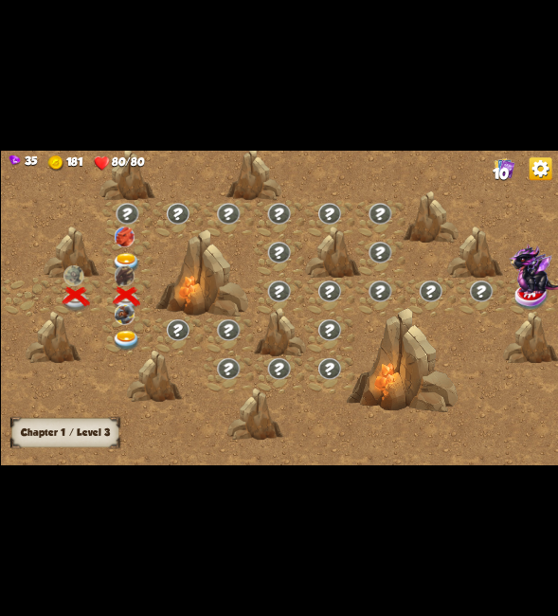
click at [131, 333] on img at bounding box center [125, 341] width 27 height 21
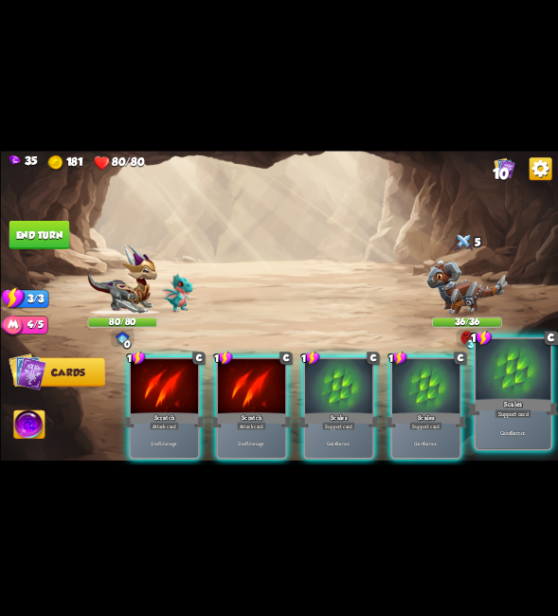
click at [504, 388] on div at bounding box center [513, 370] width 75 height 63
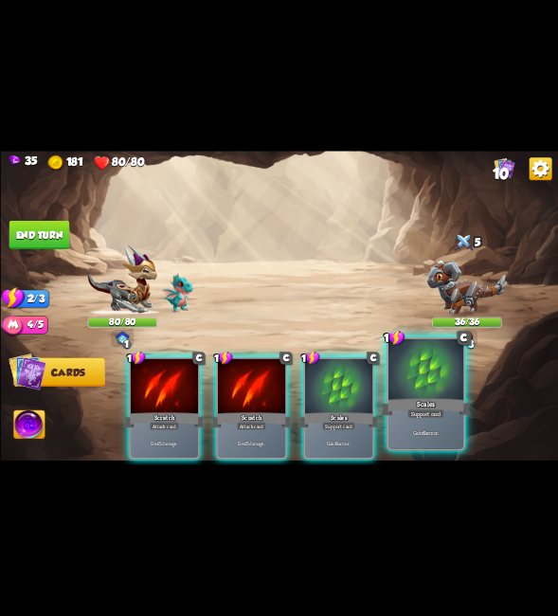
click at [446, 381] on div at bounding box center [425, 370] width 75 height 63
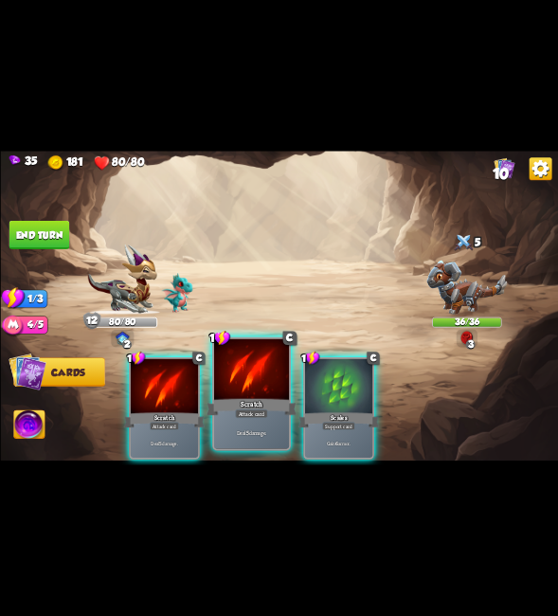
click at [244, 397] on div "Scratch" at bounding box center [252, 407] width 90 height 20
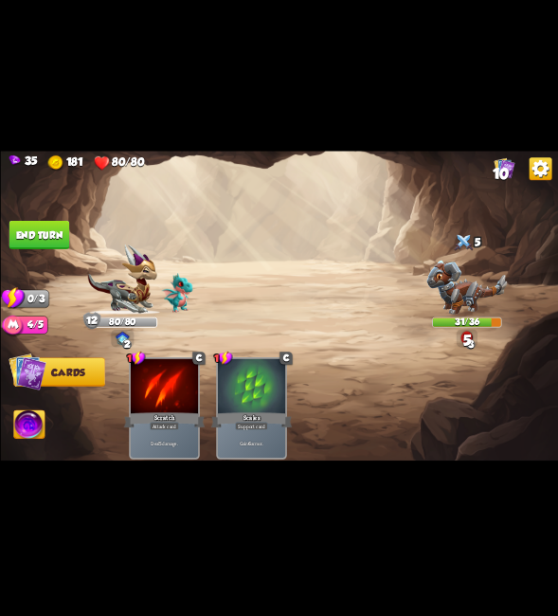
click at [54, 234] on button "End turn" at bounding box center [39, 235] width 61 height 28
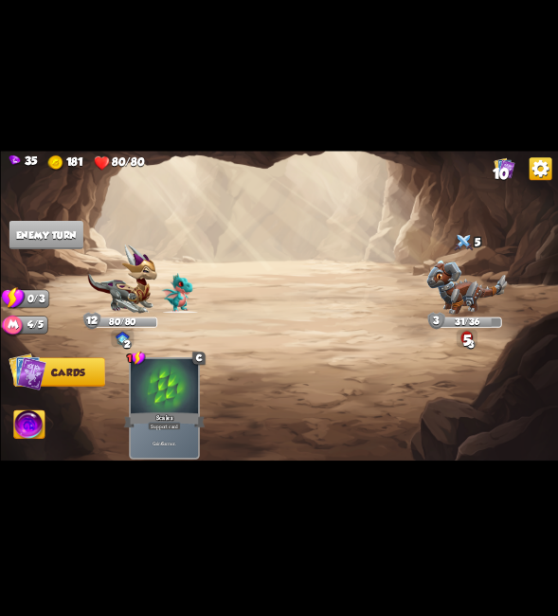
click at [96, 239] on div "Select an enemy to attack... You don't have enough stamina to play that card...…" at bounding box center [279, 308] width 558 height 314
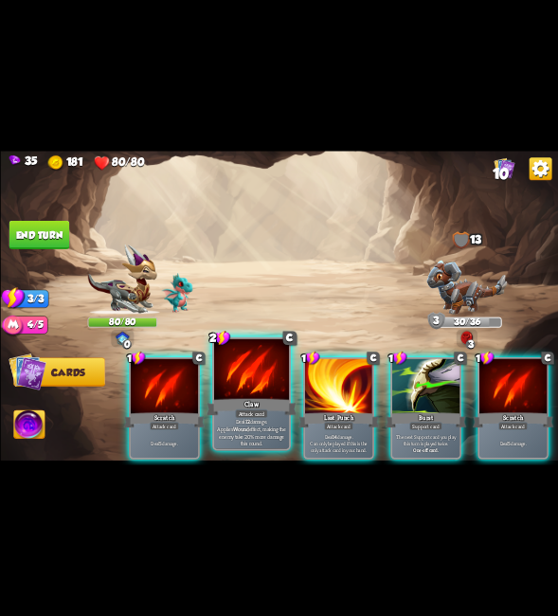
click at [266, 384] on div at bounding box center [250, 370] width 75 height 63
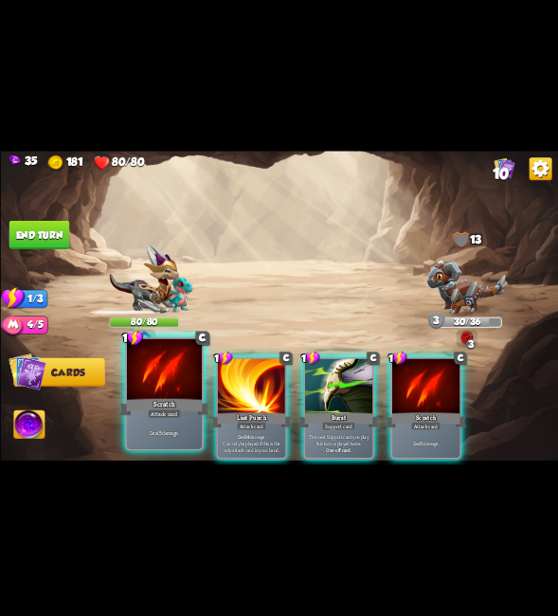
click at [184, 390] on div at bounding box center [163, 370] width 75 height 63
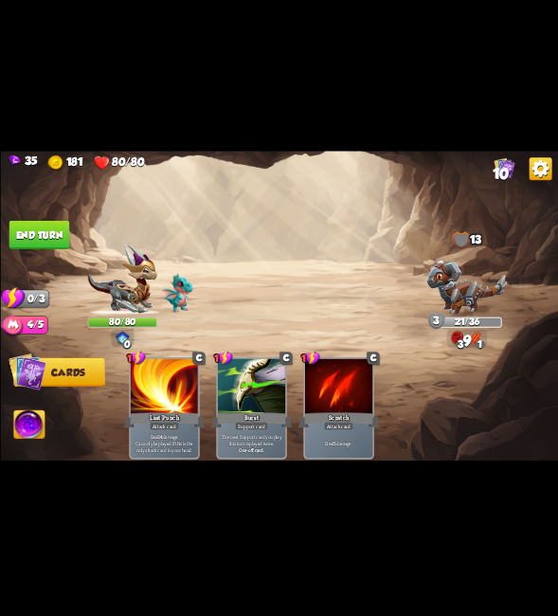
click at [41, 247] on button "End turn" at bounding box center [39, 235] width 61 height 28
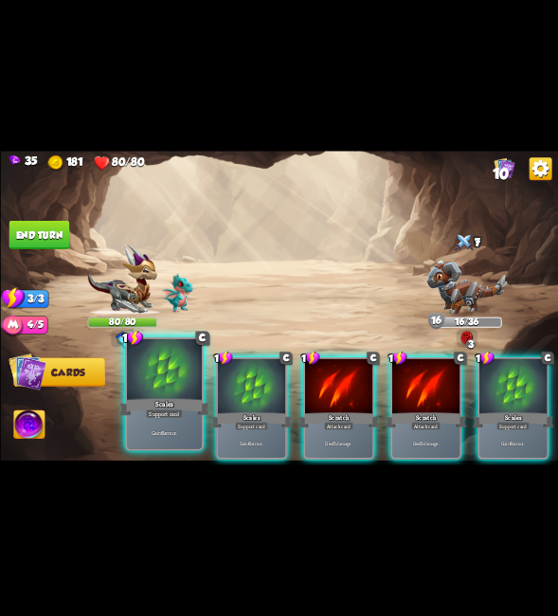
click at [167, 398] on div "Scales" at bounding box center [164, 407] width 90 height 20
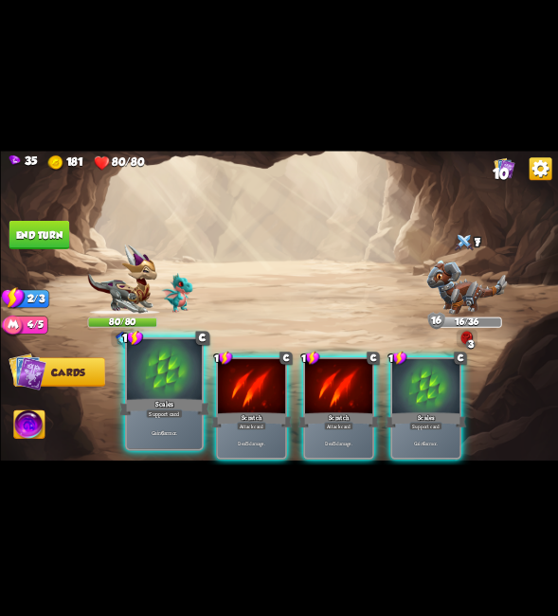
click at [170, 397] on div "Scales" at bounding box center [164, 407] width 90 height 20
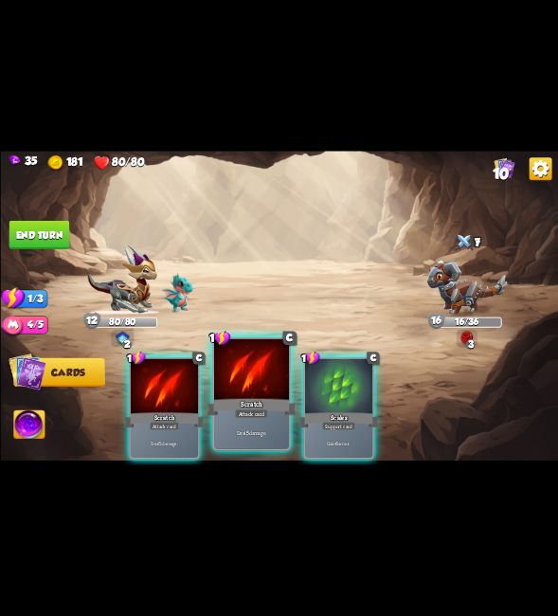
click at [230, 403] on div "Scratch" at bounding box center [252, 407] width 90 height 20
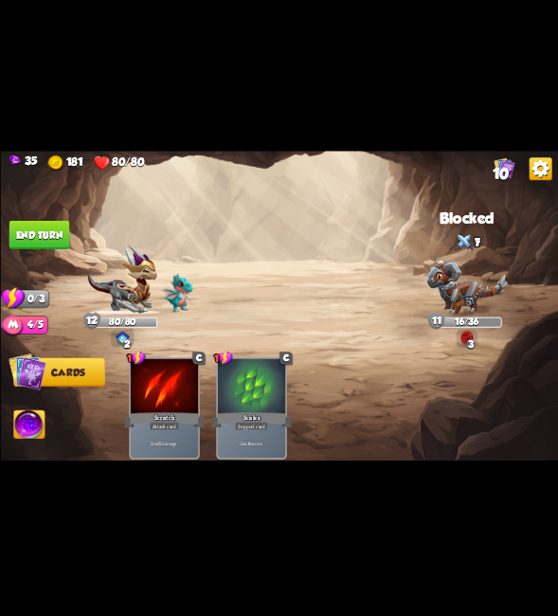
click at [45, 230] on button "End turn" at bounding box center [40, 235] width 62 height 29
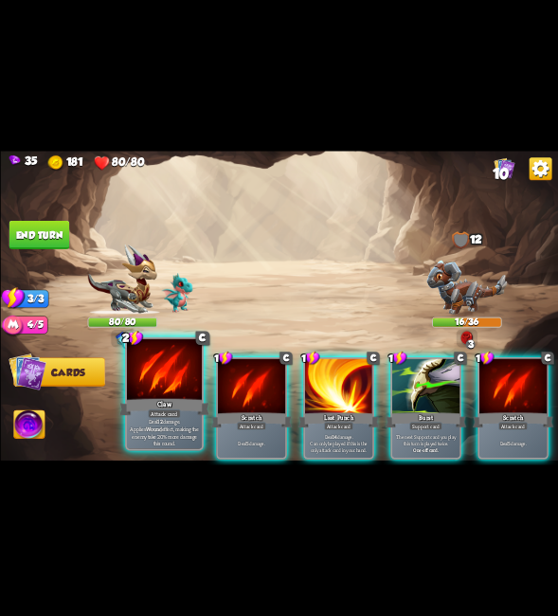
click at [167, 402] on div "Claw" at bounding box center [164, 407] width 90 height 20
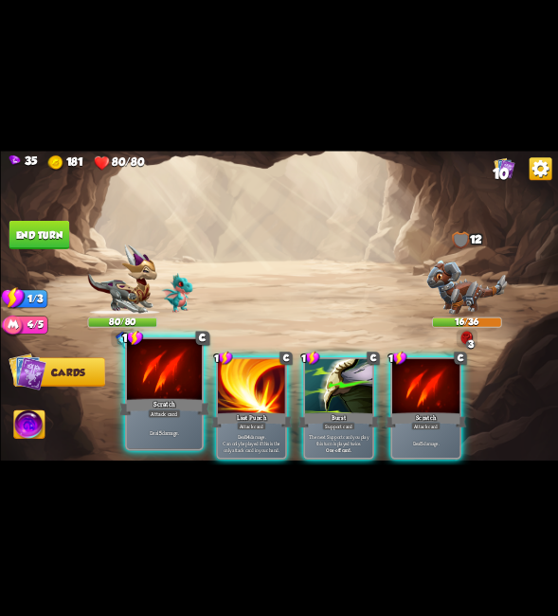
click at [169, 402] on div "Scratch" at bounding box center [164, 407] width 90 height 20
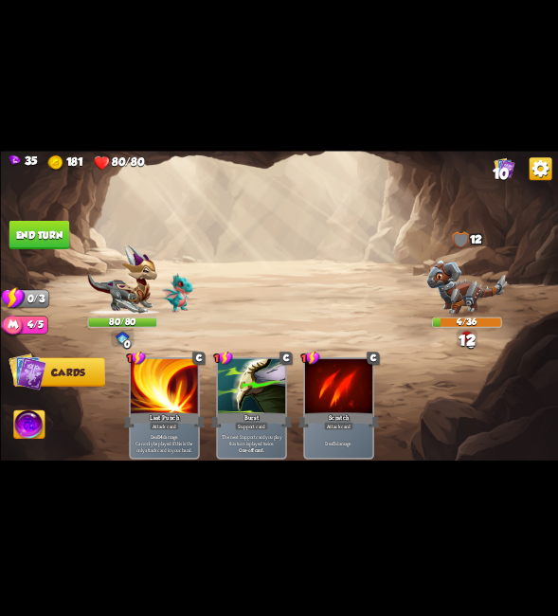
click at [41, 235] on button "End turn" at bounding box center [39, 235] width 61 height 28
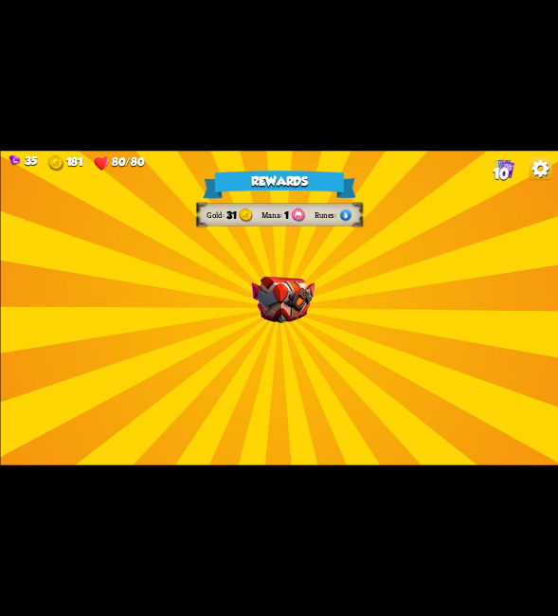
click at [291, 339] on div "Rewards Gold 31 Mana 1 Runes Select a card 1 C Pierce Attack card Remove all ar…" at bounding box center [279, 308] width 558 height 314
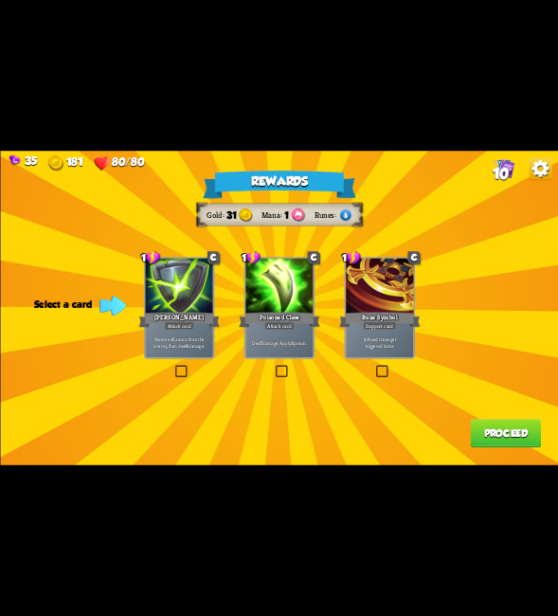
click at [373, 367] on label at bounding box center [373, 367] width 0 height 0
click at [0, 0] on input "checkbox" at bounding box center [0, 0] width 0 height 0
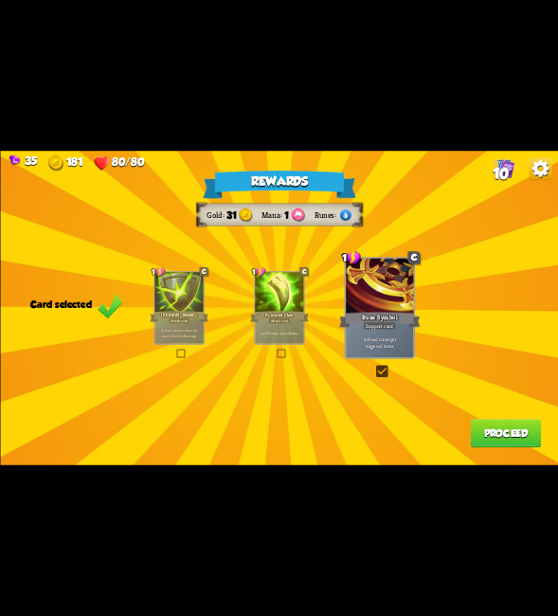
click at [529, 435] on button "Proceed" at bounding box center [505, 433] width 70 height 28
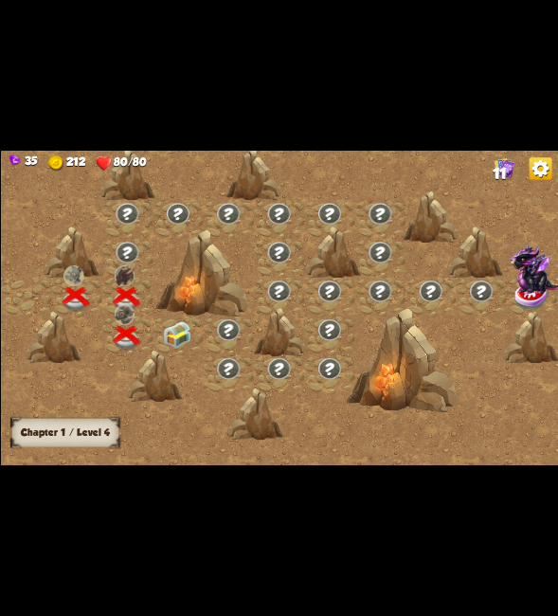
click at [180, 333] on img at bounding box center [175, 335] width 27 height 26
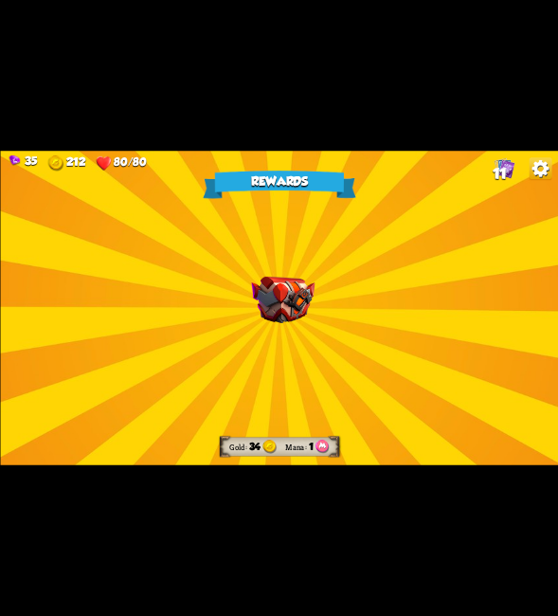
click at [347, 363] on div "Rewards Gold 34 Mana 1 Select a card 0 R Stamina Potion Potion card Gain 1 Stam…" at bounding box center [279, 308] width 558 height 314
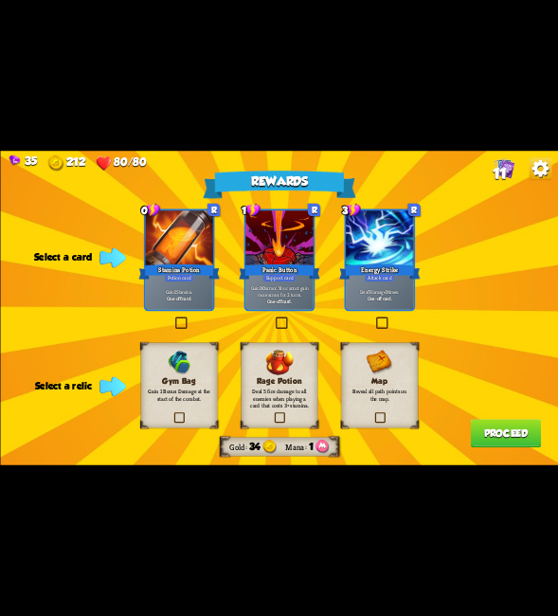
click at [273, 319] on label at bounding box center [273, 319] width 0 height 0
click at [0, 0] on input "checkbox" at bounding box center [0, 0] width 0 height 0
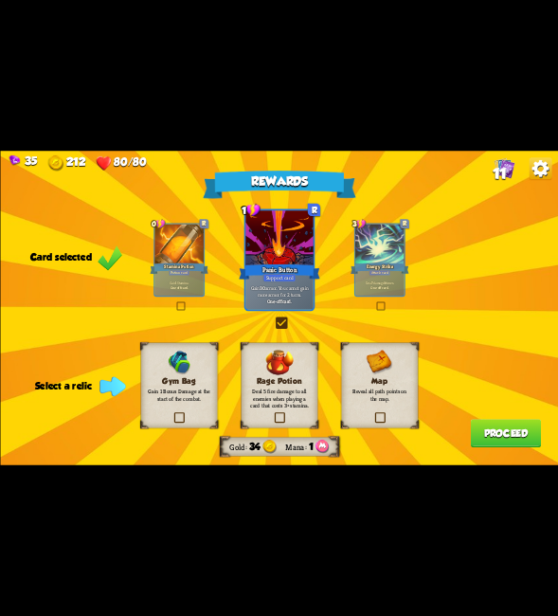
click at [172, 414] on label at bounding box center [172, 414] width 0 height 0
click at [0, 0] on input "checkbox" at bounding box center [0, 0] width 0 height 0
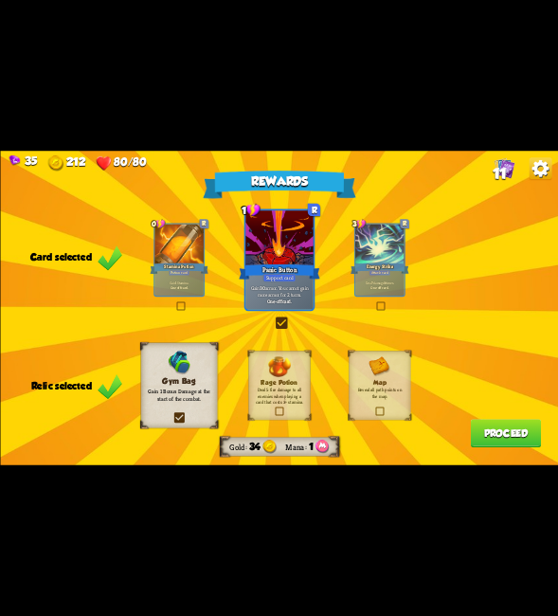
click at [499, 431] on button "Proceed" at bounding box center [505, 433] width 70 height 28
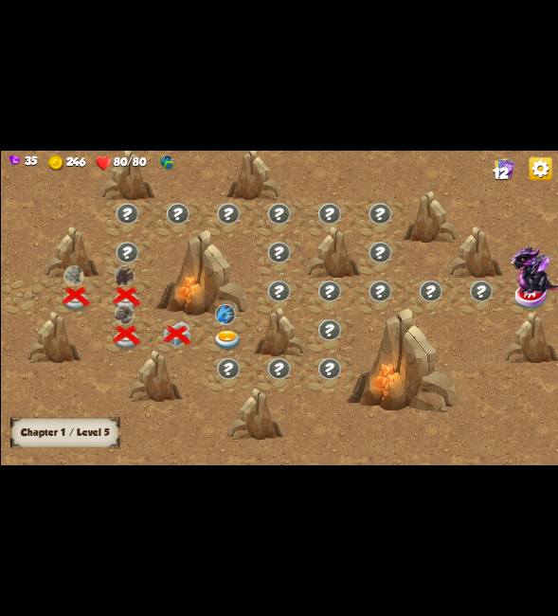
click at [238, 338] on img at bounding box center [226, 341] width 27 height 21
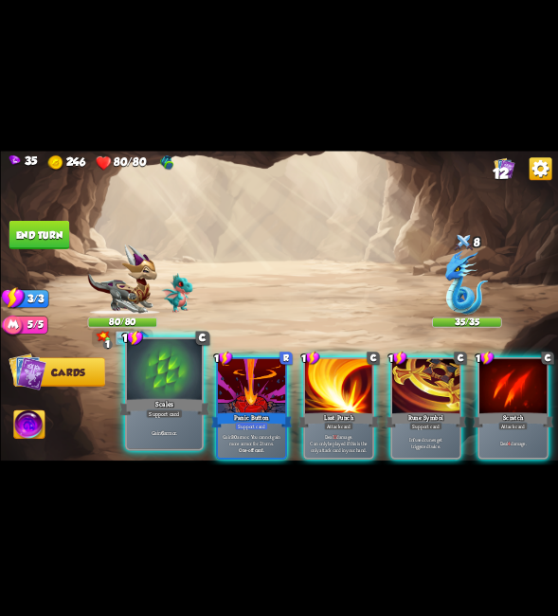
click at [161, 422] on div "Gain 6 armor." at bounding box center [163, 432] width 75 height 33
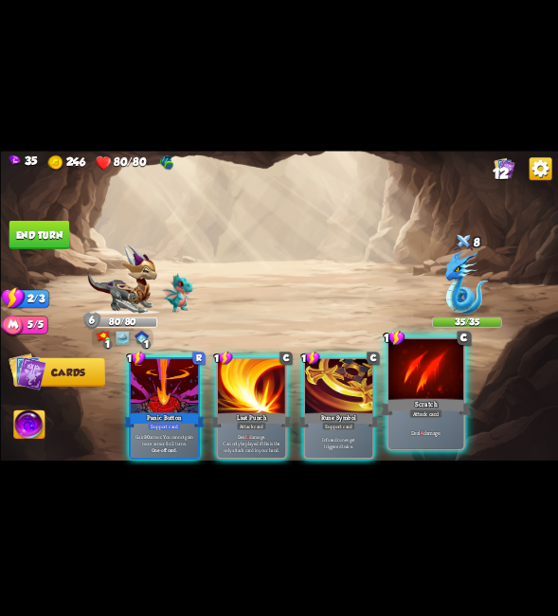
click at [394, 404] on div "Scratch" at bounding box center [426, 407] width 90 height 20
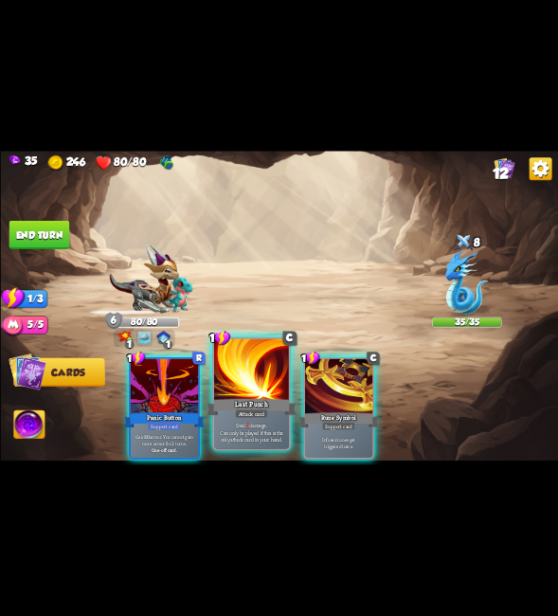
click at [242, 418] on div "Attack card" at bounding box center [251, 413] width 33 height 9
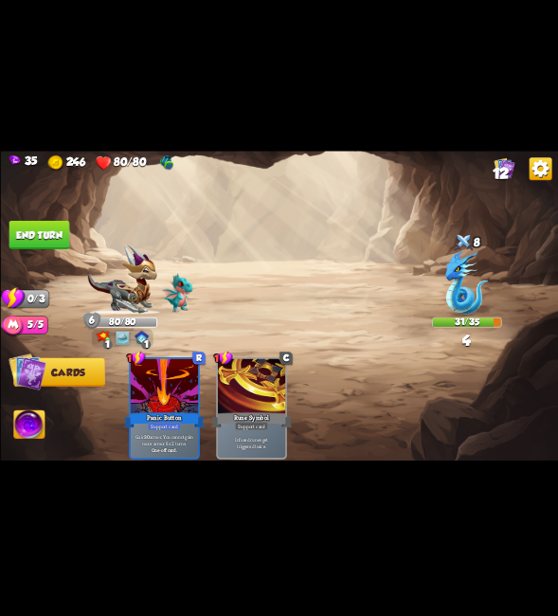
click at [242, 418] on div "1 R Panic Button Support card Gain 30 armor. You cannot gain more armor for 2 t…" at bounding box center [335, 394] width 446 height 139
click at [49, 243] on button "End turn" at bounding box center [39, 235] width 62 height 29
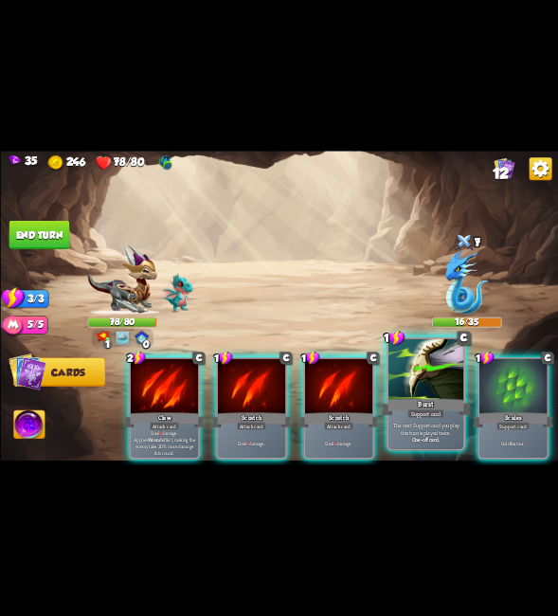
click at [410, 358] on div at bounding box center [425, 370] width 75 height 63
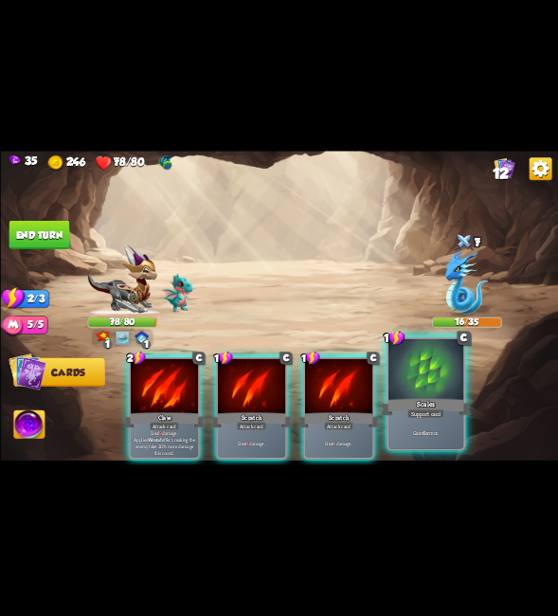
click at [428, 372] on div at bounding box center [425, 370] width 75 height 63
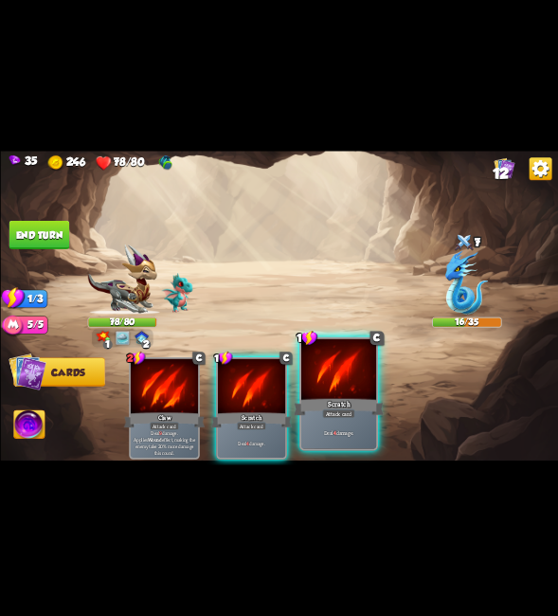
click at [321, 373] on div at bounding box center [338, 370] width 75 height 63
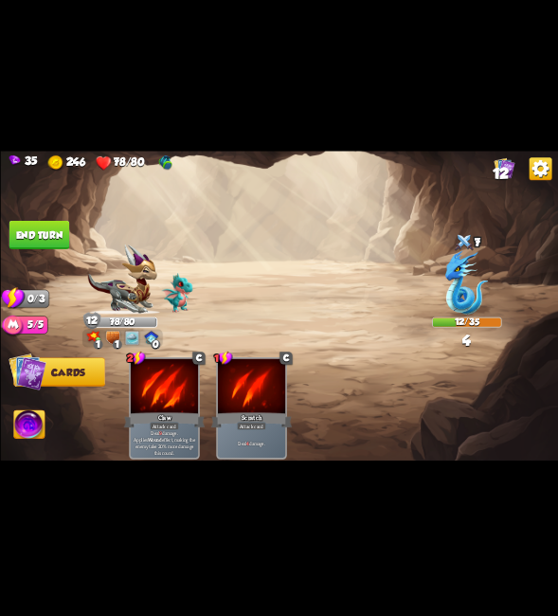
click at [41, 233] on button "End turn" at bounding box center [39, 235] width 61 height 28
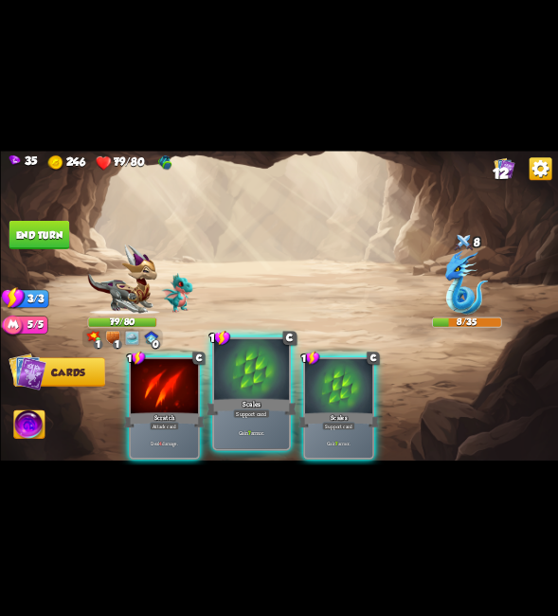
click at [251, 393] on div at bounding box center [250, 370] width 75 height 63
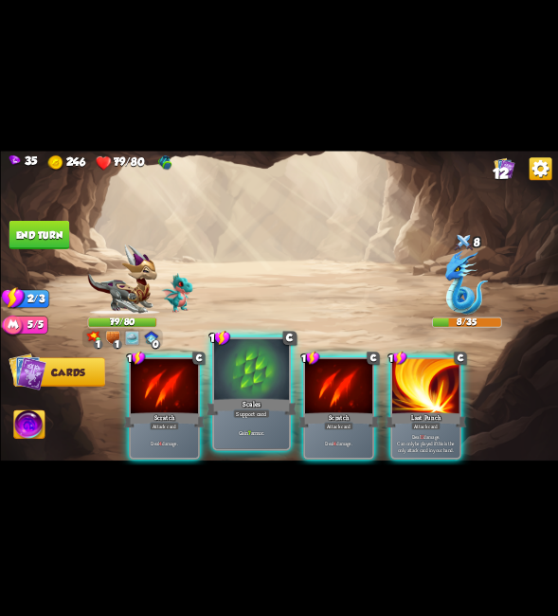
click at [260, 389] on div at bounding box center [250, 370] width 75 height 63
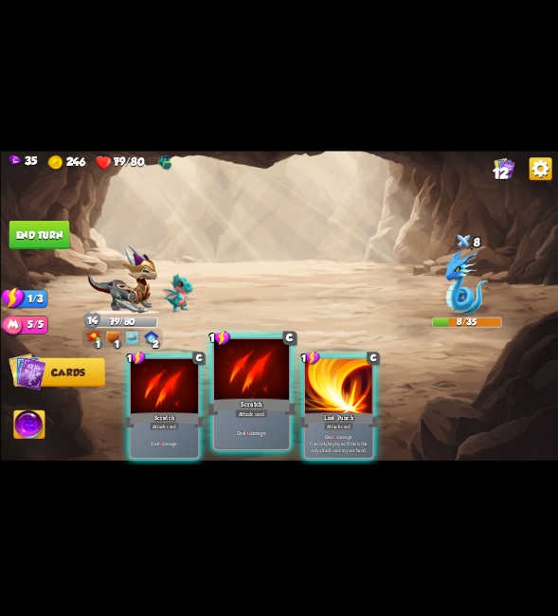
click at [263, 406] on div "Scratch" at bounding box center [252, 407] width 90 height 20
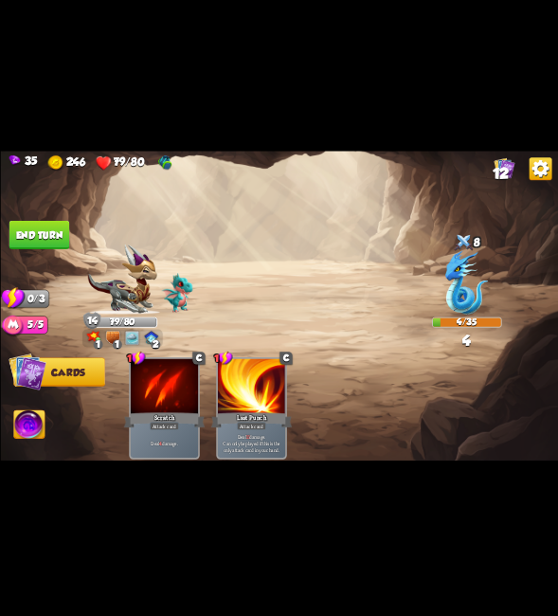
click at [42, 235] on button "End turn" at bounding box center [39, 235] width 61 height 28
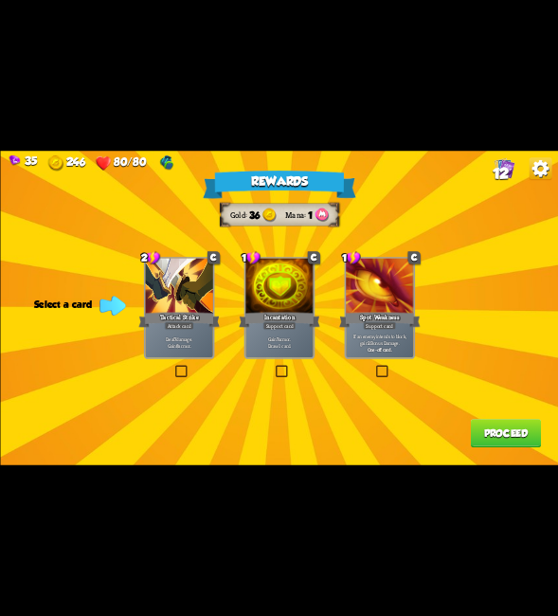
click at [273, 367] on label at bounding box center [273, 367] width 0 height 0
click at [0, 0] on input "checkbox" at bounding box center [0, 0] width 0 height 0
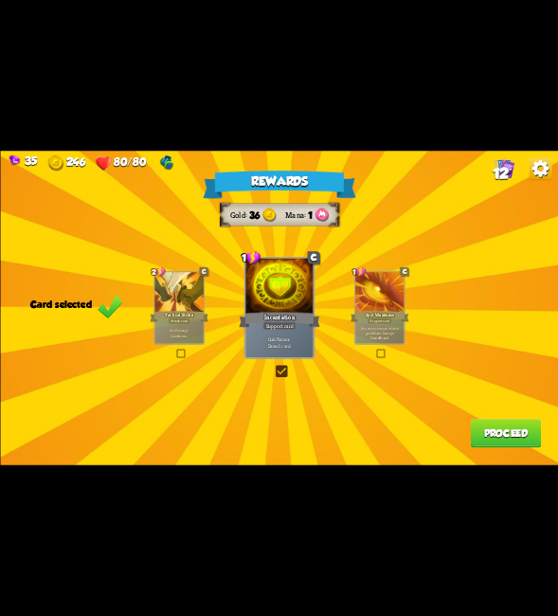
click at [271, 361] on div "Rewards Gold 36 Mana 1 Card selected 2 C Tactical Strike Attack card Deal 7 dam…" at bounding box center [279, 308] width 558 height 314
click at [278, 368] on div "Rewards Gold 36 Mana 1 Card selected 2 C Tactical Strike Attack card Deal 7 dam…" at bounding box center [279, 308] width 558 height 314
click at [273, 367] on label at bounding box center [273, 367] width 0 height 0
click at [0, 0] on input "checkbox" at bounding box center [0, 0] width 0 height 0
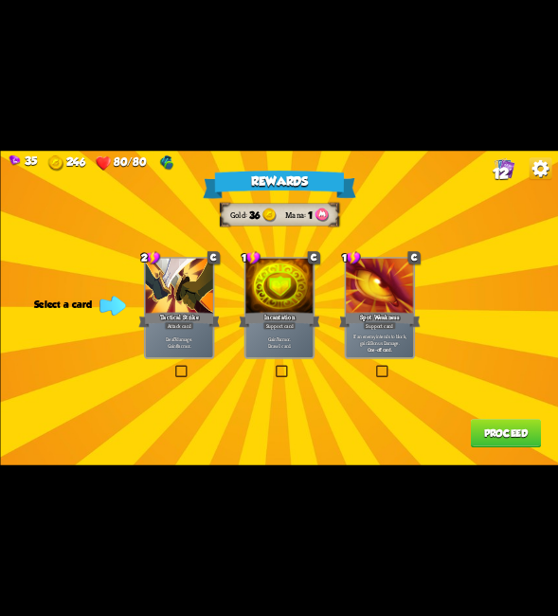
click at [273, 367] on label at bounding box center [273, 367] width 0 height 0
click at [0, 0] on input "checkbox" at bounding box center [0, 0] width 0 height 0
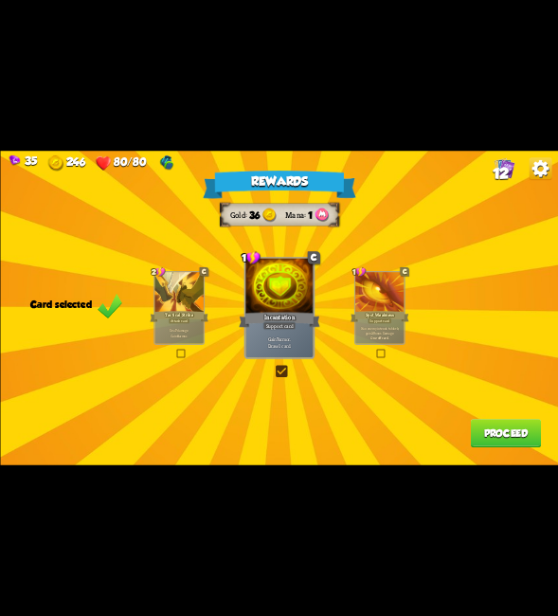
click at [542, 438] on div "Rewards Gold 36 Mana 1 Card selected 2 C Tactical Strike Attack card Deal 7 dam…" at bounding box center [279, 308] width 558 height 314
click at [506, 432] on button "Proceed" at bounding box center [505, 433] width 70 height 28
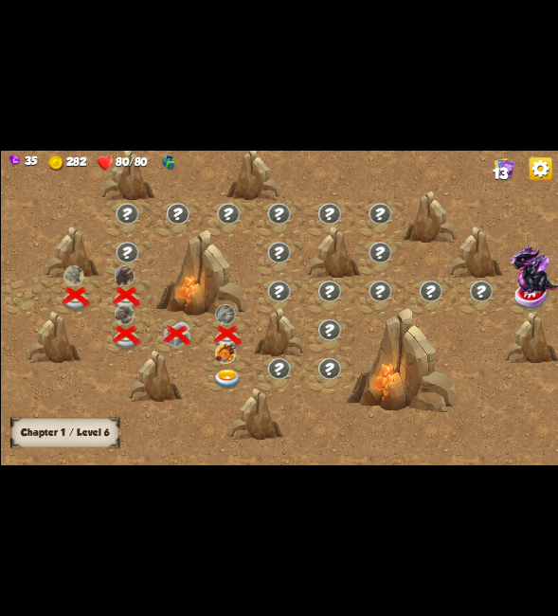
click at [229, 364] on div at bounding box center [228, 374] width 50 height 39
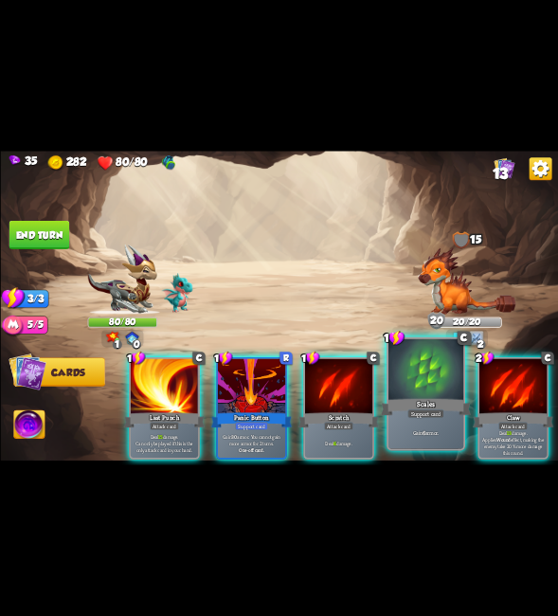
click at [406, 376] on div at bounding box center [425, 370] width 75 height 63
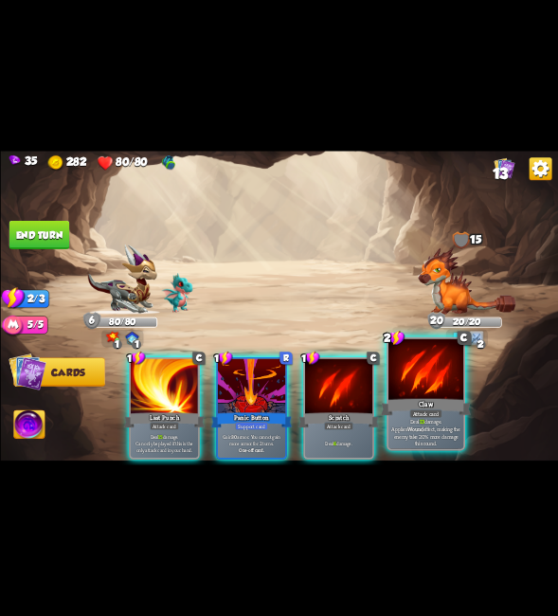
click at [437, 379] on div at bounding box center [425, 370] width 75 height 63
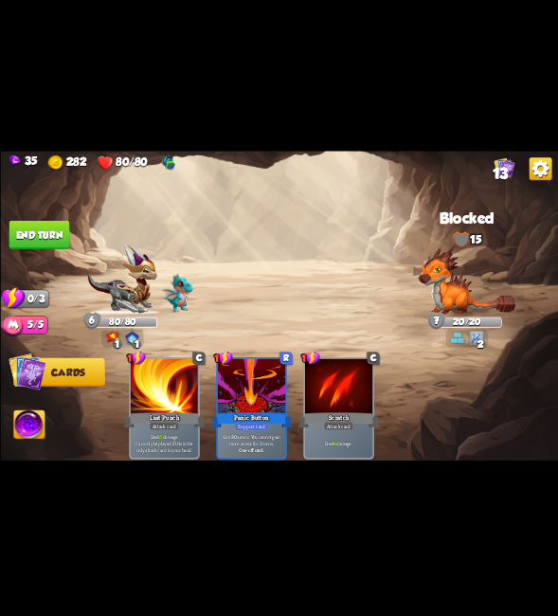
click at [36, 242] on button "End turn" at bounding box center [39, 235] width 61 height 28
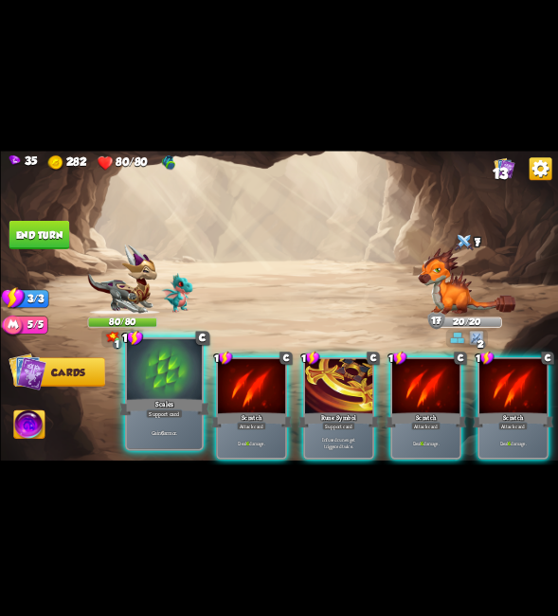
click at [171, 370] on div at bounding box center [163, 370] width 75 height 63
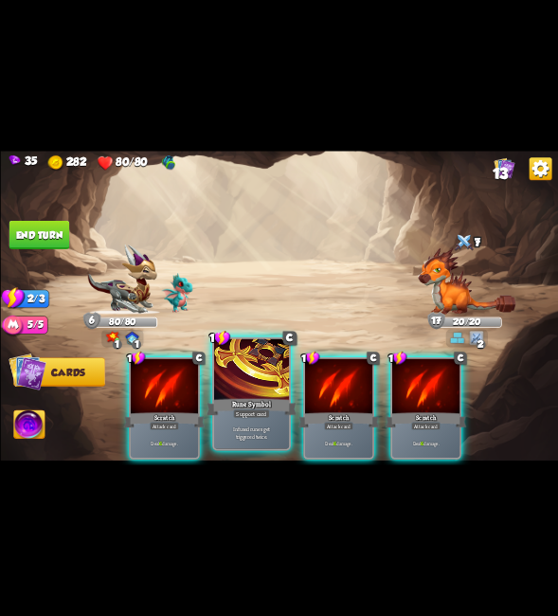
click at [226, 366] on div at bounding box center [250, 370] width 75 height 63
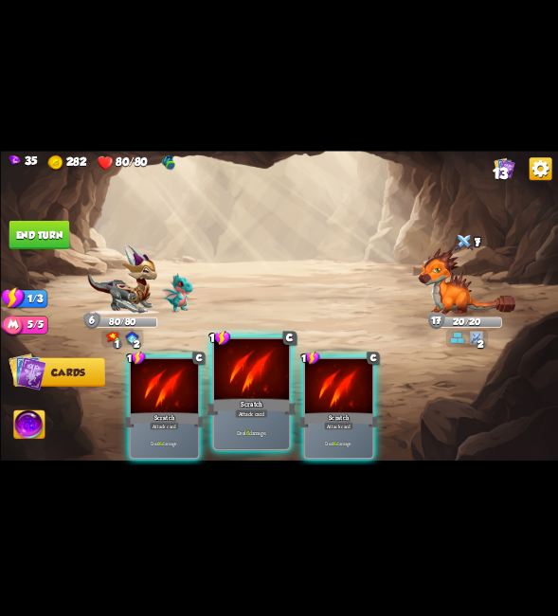
click at [227, 390] on div at bounding box center [250, 370] width 75 height 63
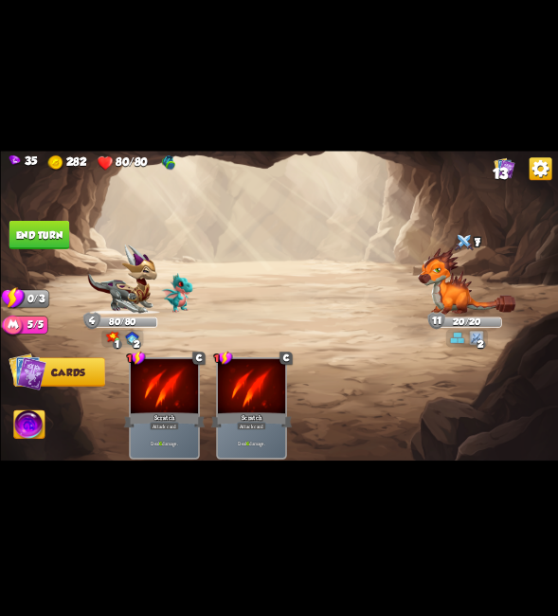
click at [31, 228] on button "End turn" at bounding box center [39, 235] width 61 height 28
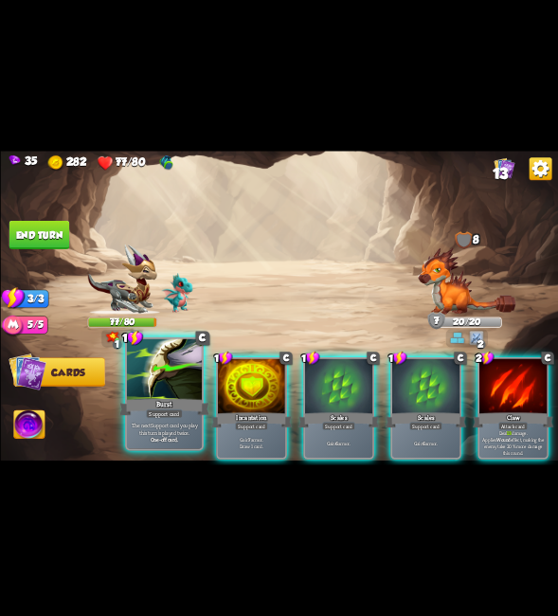
click at [154, 383] on div at bounding box center [163, 370] width 75 height 63
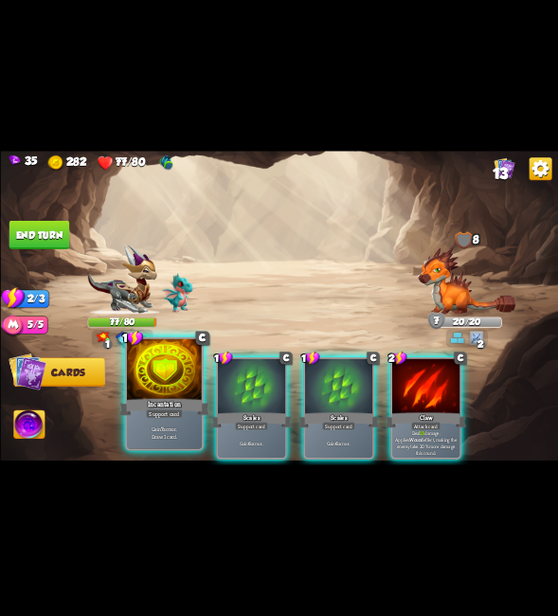
click at [171, 370] on div at bounding box center [163, 370] width 75 height 63
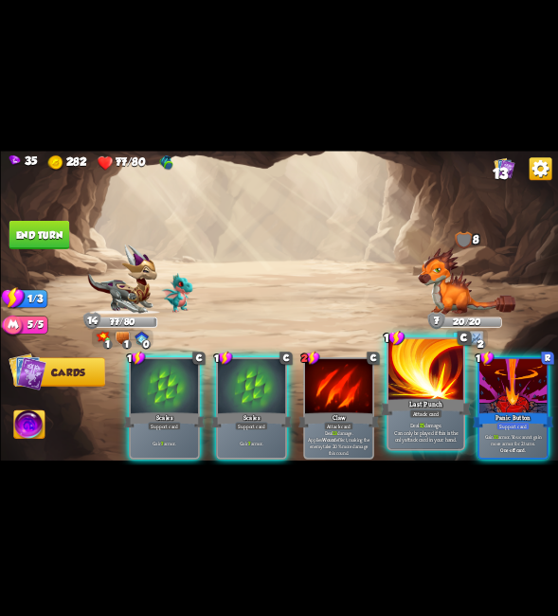
click at [402, 398] on div "Last Punch" at bounding box center [426, 407] width 90 height 20
click at [399, 397] on div "Last Punch" at bounding box center [426, 407] width 90 height 20
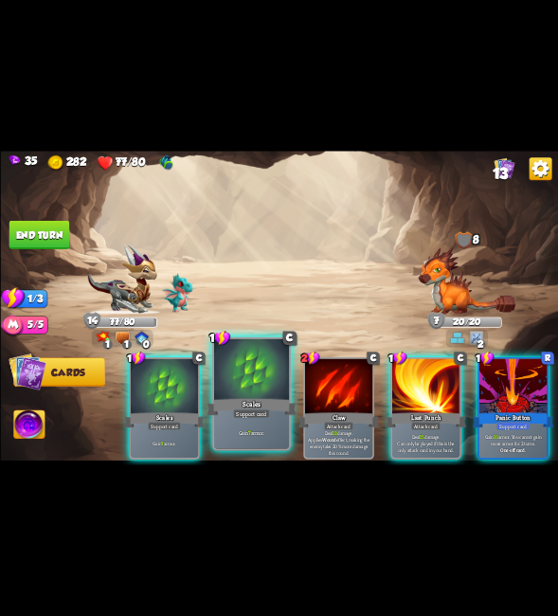
drag, startPoint x: 230, startPoint y: 394, endPoint x: 88, endPoint y: 336, distance: 153.4
click at [229, 392] on div at bounding box center [250, 370] width 75 height 63
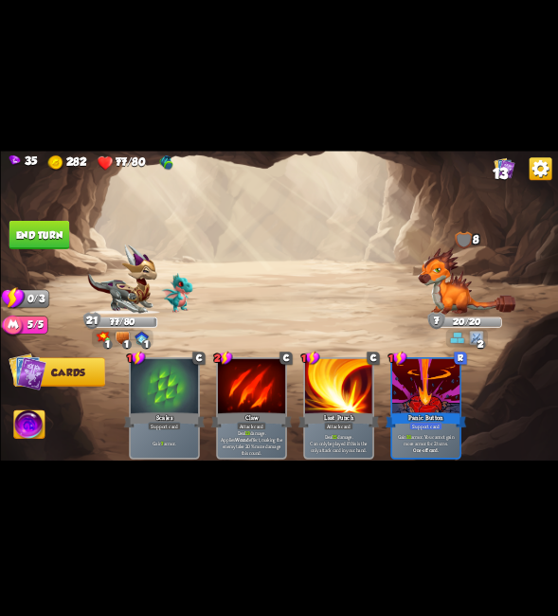
drag, startPoint x: 34, startPoint y: 242, endPoint x: 42, endPoint y: 232, distance: 12.1
click at [37, 239] on button "End turn" at bounding box center [39, 235] width 61 height 28
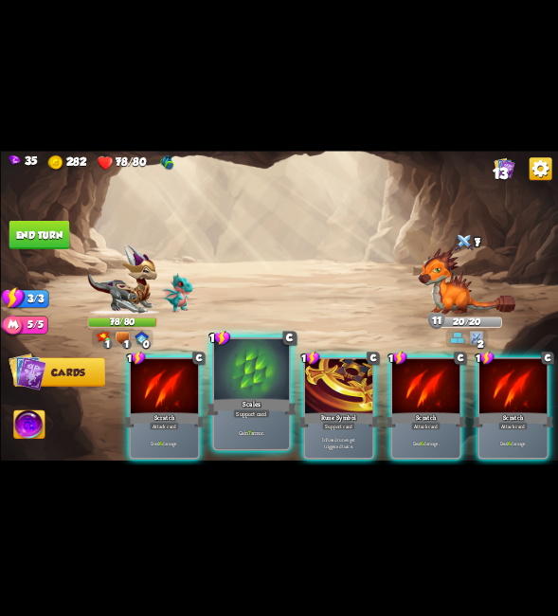
click at [255, 385] on div at bounding box center [250, 370] width 75 height 63
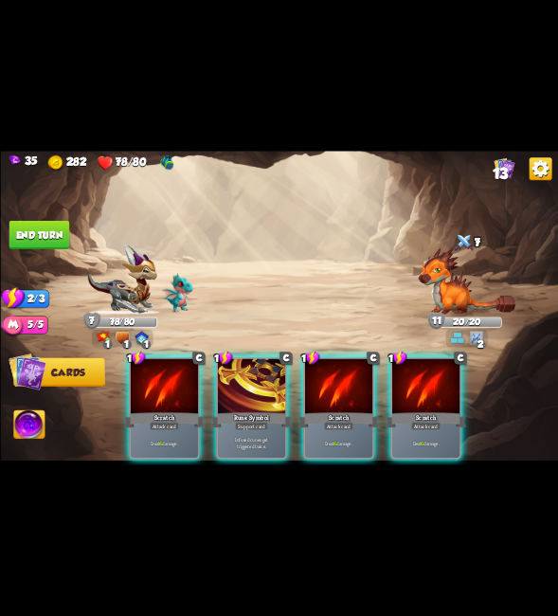
click at [255, 385] on div at bounding box center [250, 387] width 67 height 57
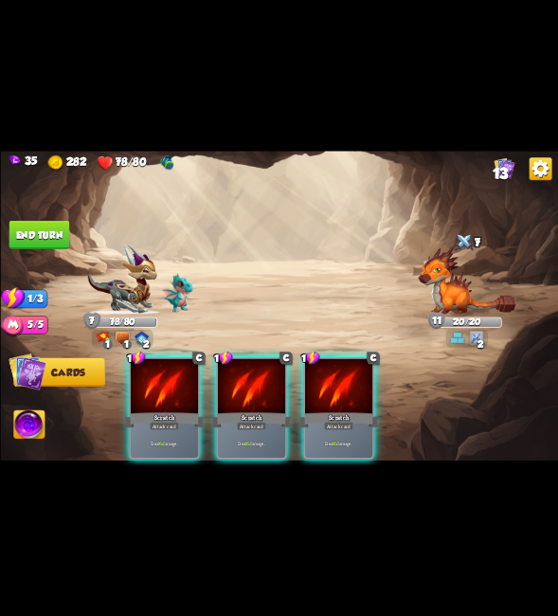
click at [255, 385] on div at bounding box center [250, 387] width 67 height 57
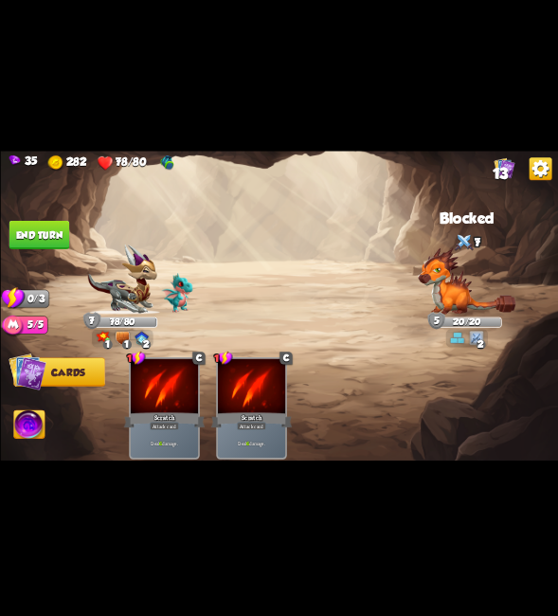
click at [29, 218] on img at bounding box center [279, 308] width 558 height 314
click at [36, 236] on button "End turn" at bounding box center [39, 235] width 61 height 28
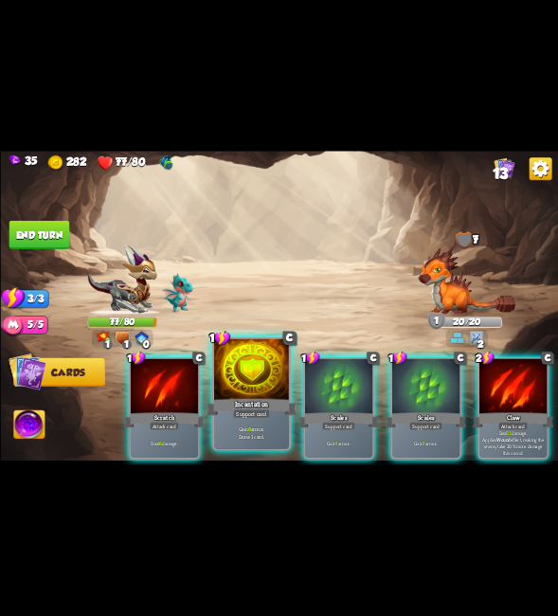
click at [244, 373] on div at bounding box center [250, 370] width 75 height 63
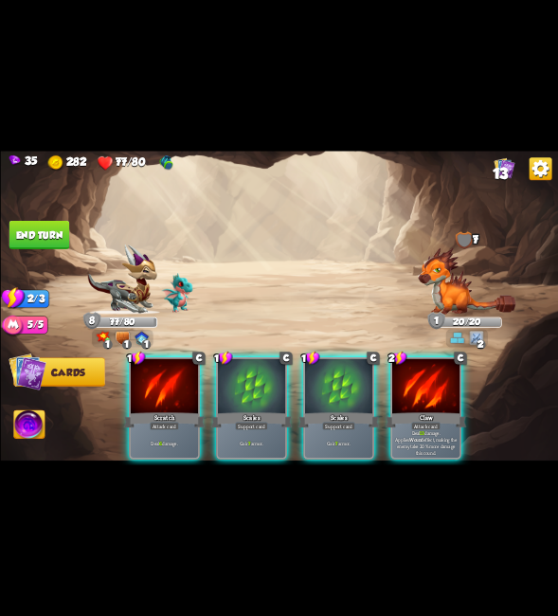
click at [244, 373] on div at bounding box center [250, 387] width 67 height 57
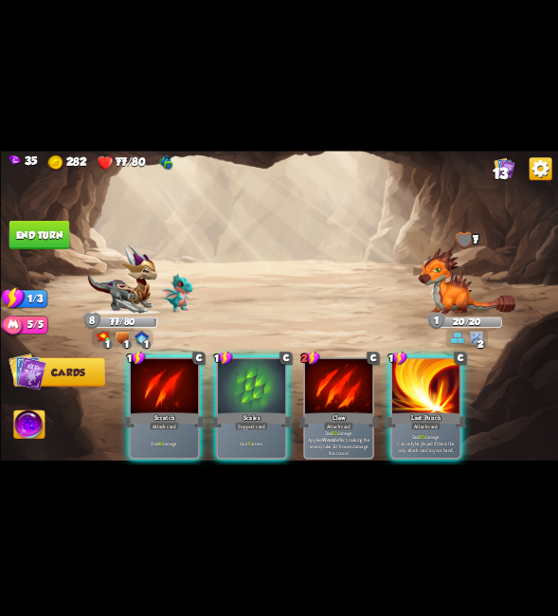
click at [244, 373] on div at bounding box center [250, 387] width 67 height 57
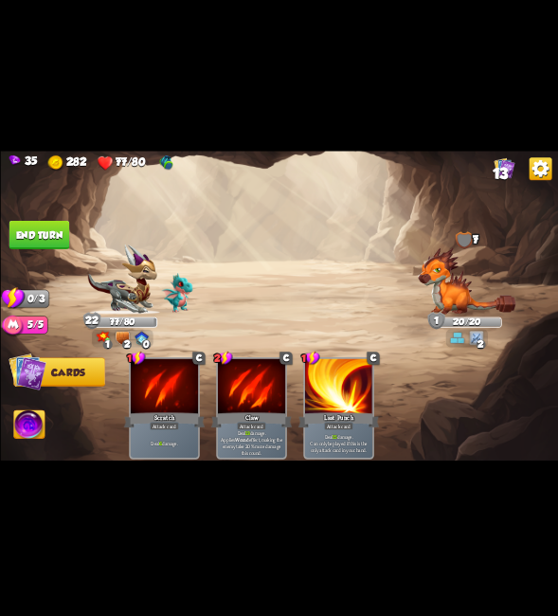
click at [49, 241] on button "End turn" at bounding box center [39, 235] width 61 height 28
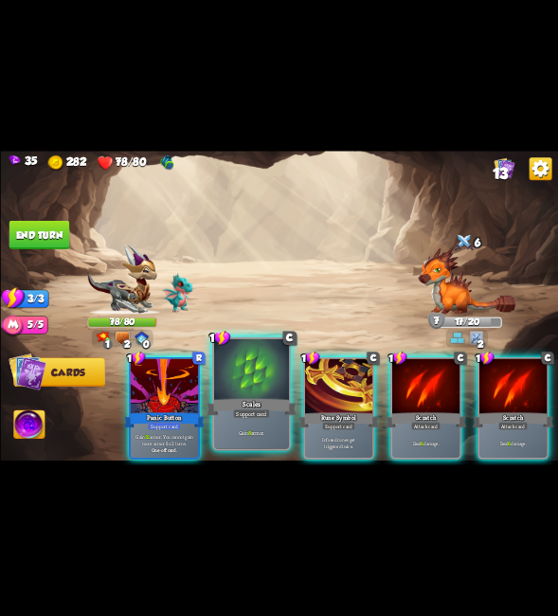
click at [255, 378] on div at bounding box center [250, 370] width 75 height 63
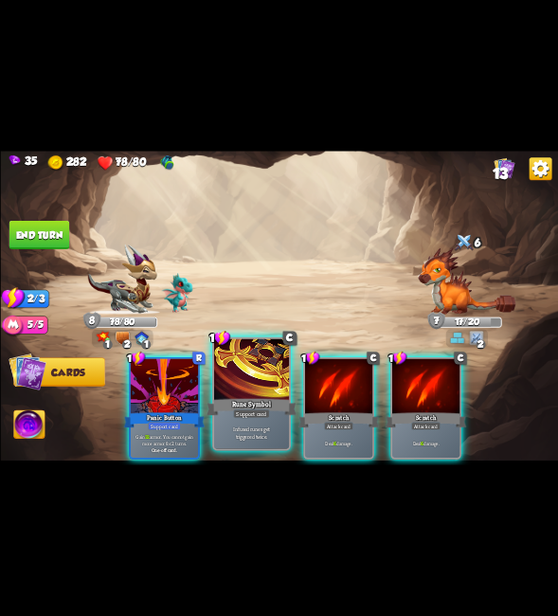
click at [262, 370] on div at bounding box center [250, 370] width 75 height 63
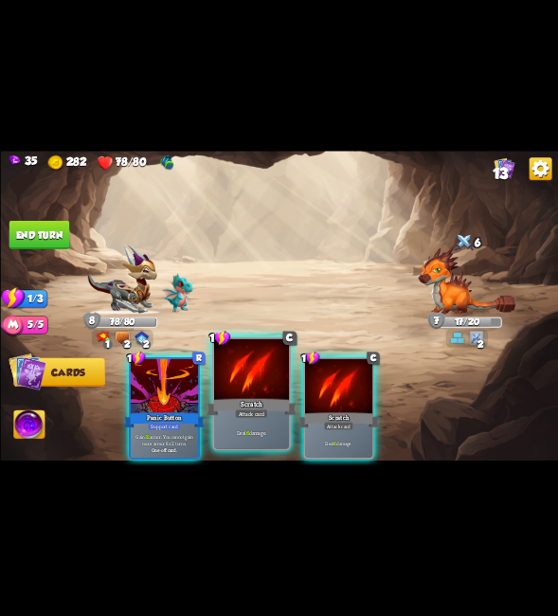
click at [245, 374] on div at bounding box center [250, 370] width 75 height 63
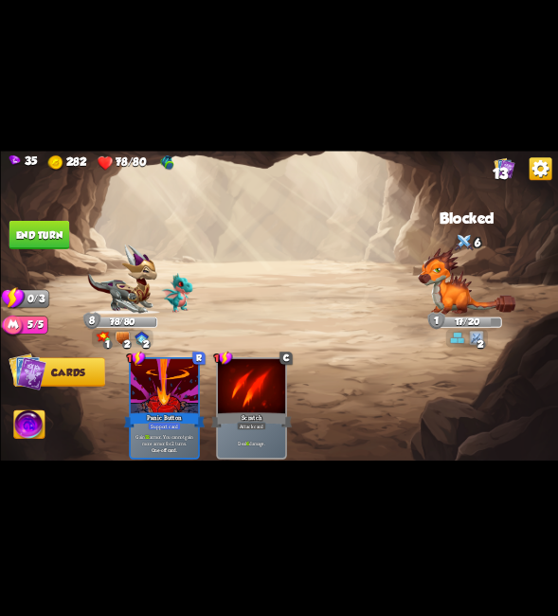
click at [34, 238] on button "End turn" at bounding box center [39, 235] width 61 height 28
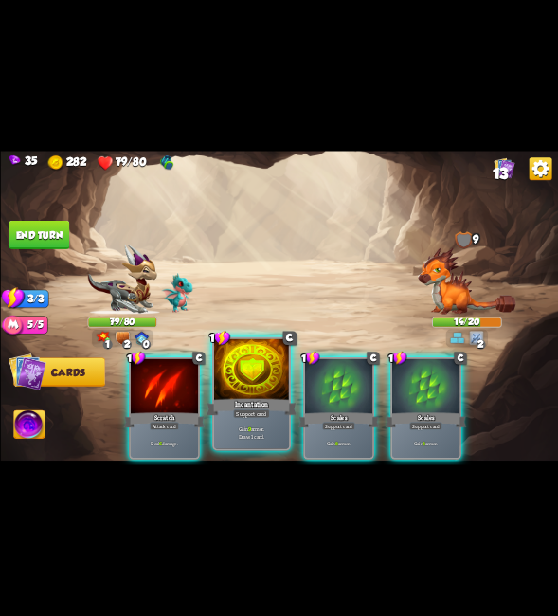
click at [263, 392] on div at bounding box center [250, 370] width 75 height 63
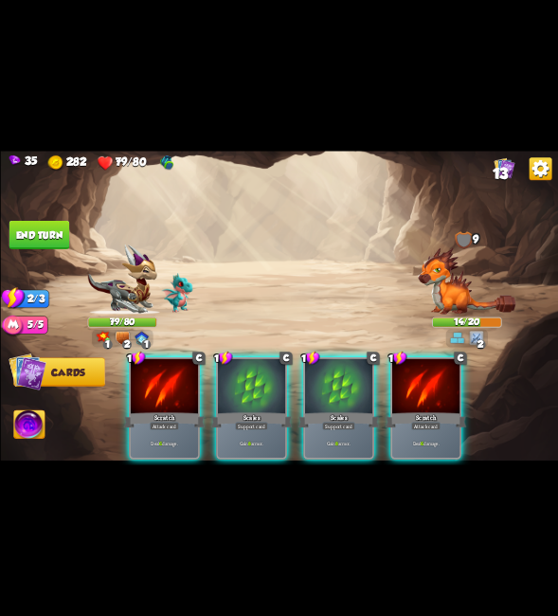
click at [263, 392] on div at bounding box center [250, 387] width 67 height 57
click at [304, 392] on div at bounding box center [337, 387] width 67 height 57
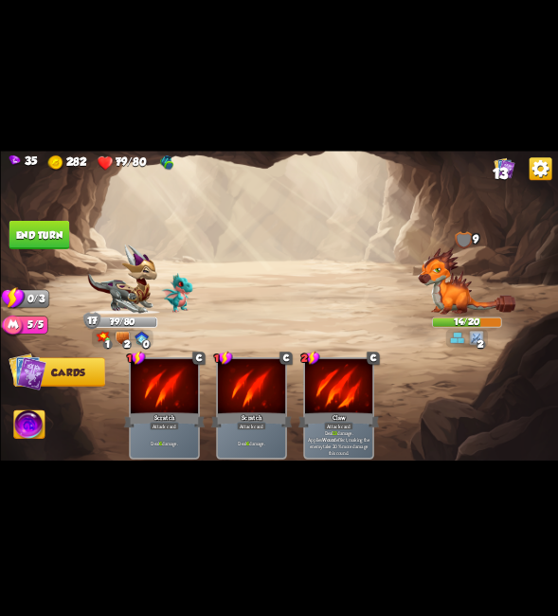
click at [57, 239] on button "End turn" at bounding box center [39, 235] width 61 height 28
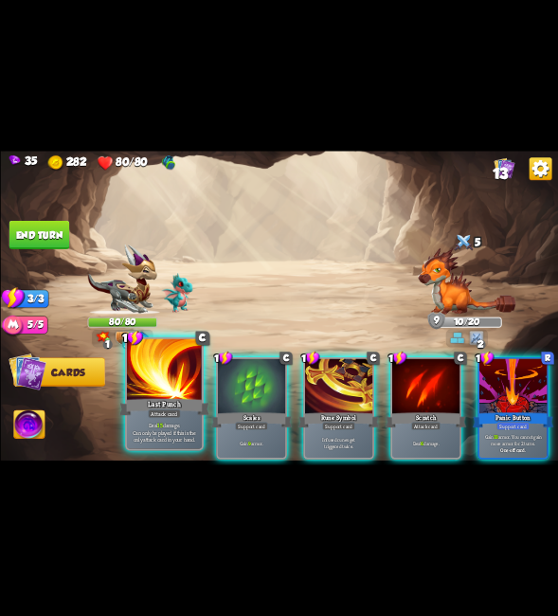
click at [187, 377] on div at bounding box center [163, 370] width 75 height 63
click at [169, 377] on div at bounding box center [163, 370] width 75 height 63
click at [171, 381] on div at bounding box center [163, 370] width 75 height 63
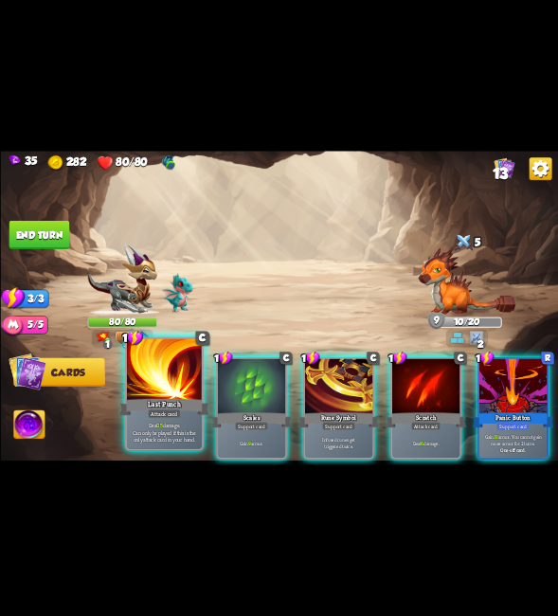
click at [171, 381] on div at bounding box center [163, 370] width 75 height 63
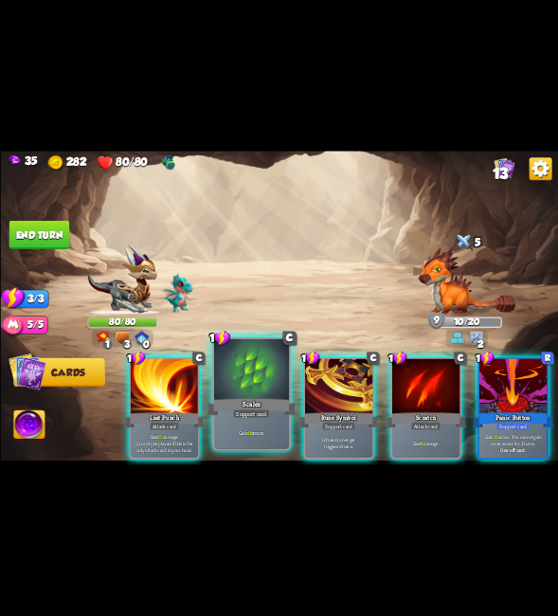
click at [262, 397] on div "Scales" at bounding box center [252, 407] width 90 height 20
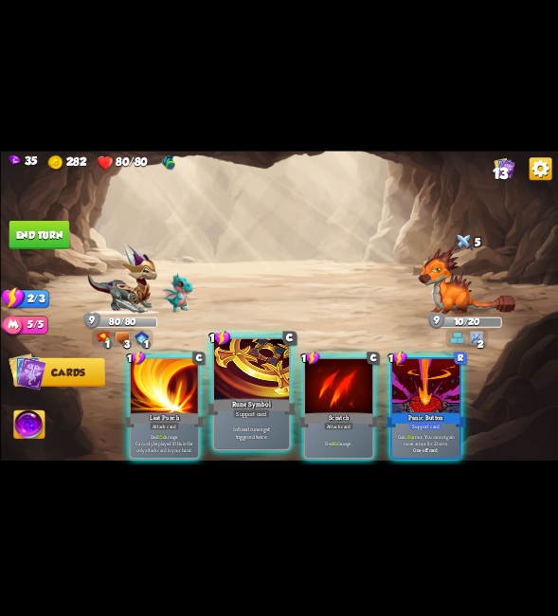
click at [248, 383] on div at bounding box center [250, 370] width 75 height 63
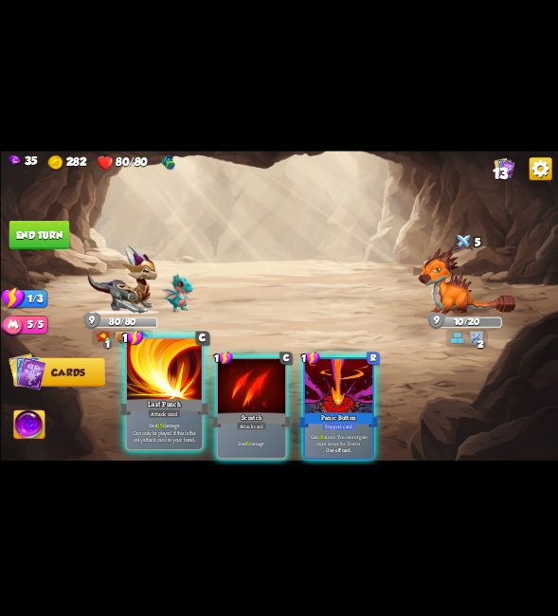
click at [159, 397] on div "Last Punch" at bounding box center [164, 407] width 90 height 20
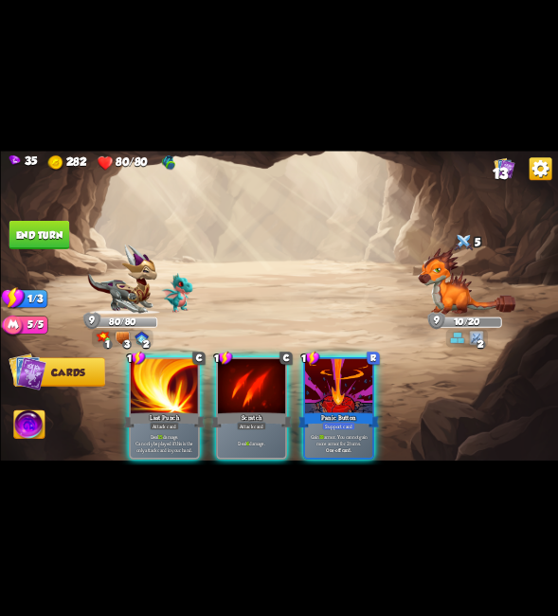
click at [215, 382] on div "1 C Last Punch Attack card Deal 15 damage. Can only be played if this is the on…" at bounding box center [335, 394] width 446 height 139
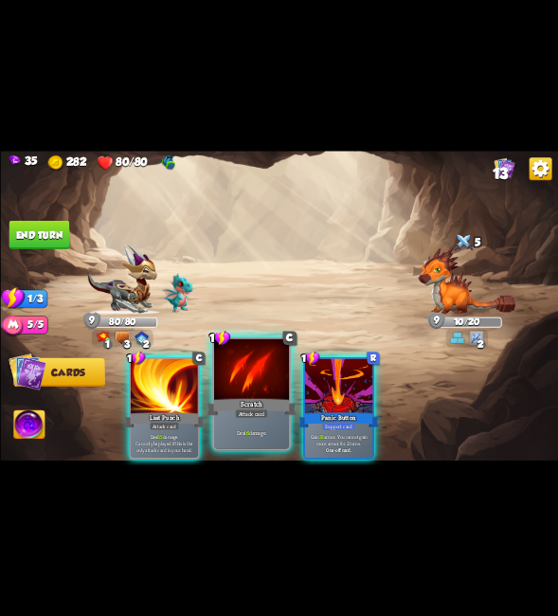
click at [229, 371] on div at bounding box center [250, 370] width 75 height 63
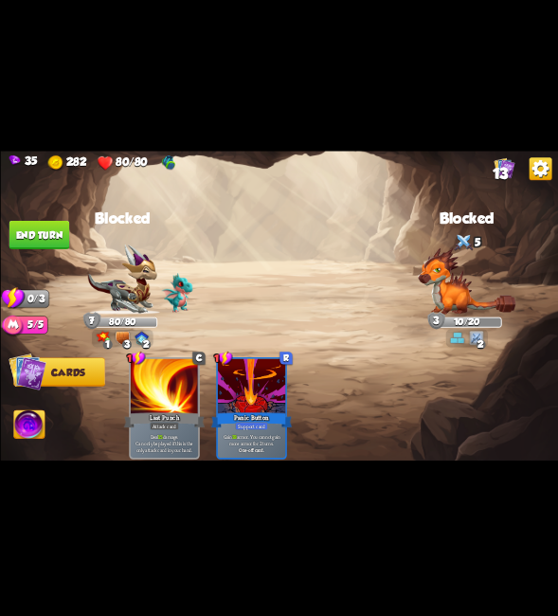
click at [44, 214] on img at bounding box center [279, 308] width 558 height 314
click at [42, 215] on img at bounding box center [279, 308] width 558 height 314
click at [30, 223] on button "End turn" at bounding box center [39, 235] width 61 height 28
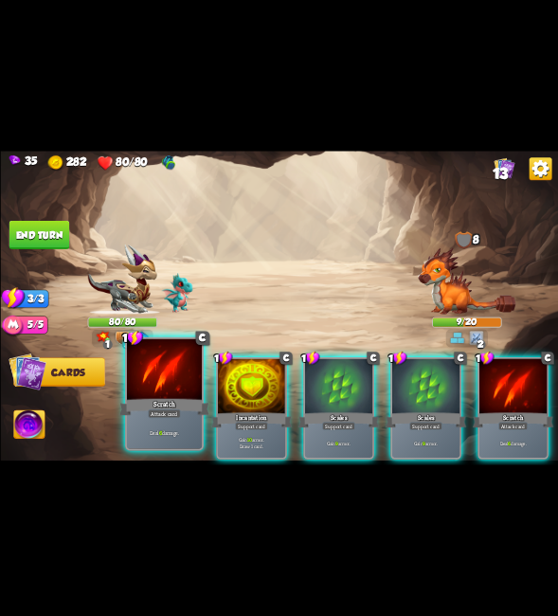
click at [189, 393] on div at bounding box center [163, 370] width 75 height 63
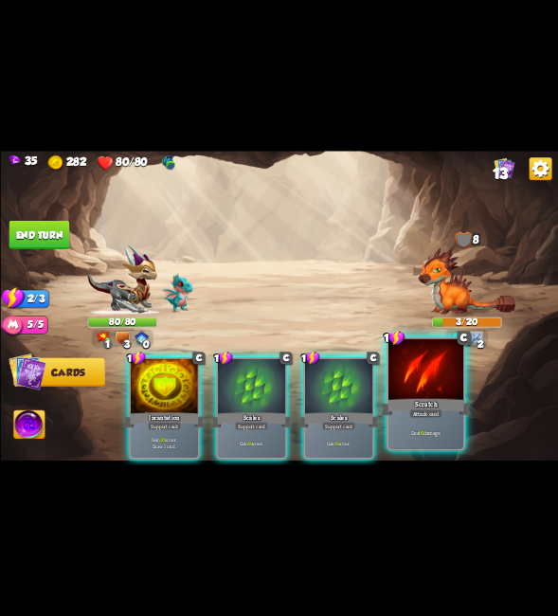
click at [432, 381] on div at bounding box center [425, 370] width 75 height 63
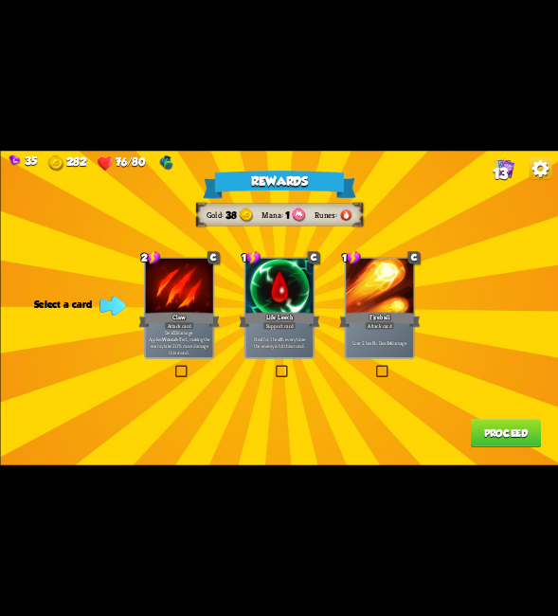
click at [273, 367] on label at bounding box center [273, 367] width 0 height 0
click at [0, 0] on input "checkbox" at bounding box center [0, 0] width 0 height 0
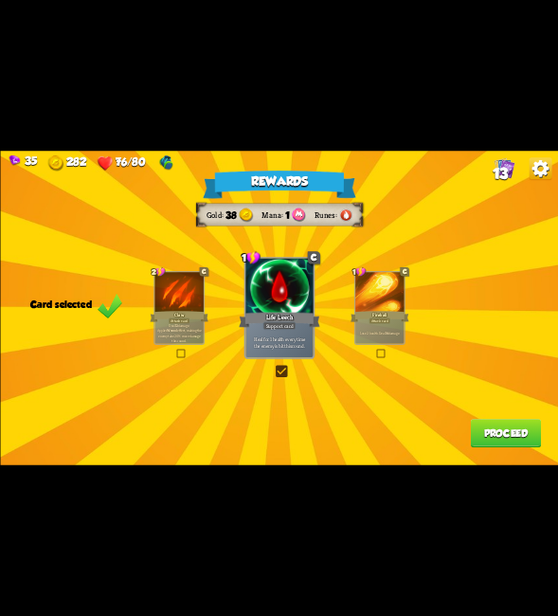
click at [479, 413] on div "Rewards Gold 38 Mana 1 Runes Card selected 2 C Claw Attack card Deal 12 damage.…" at bounding box center [279, 308] width 558 height 314
click at [491, 432] on button "Proceed" at bounding box center [505, 433] width 70 height 28
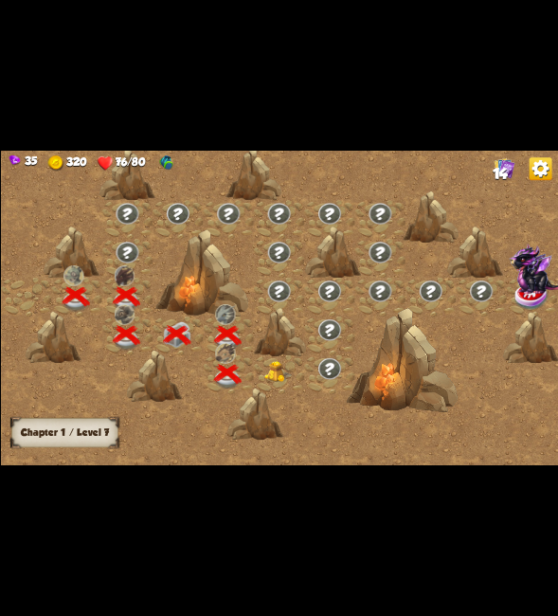
click at [280, 369] on img at bounding box center [276, 372] width 27 height 22
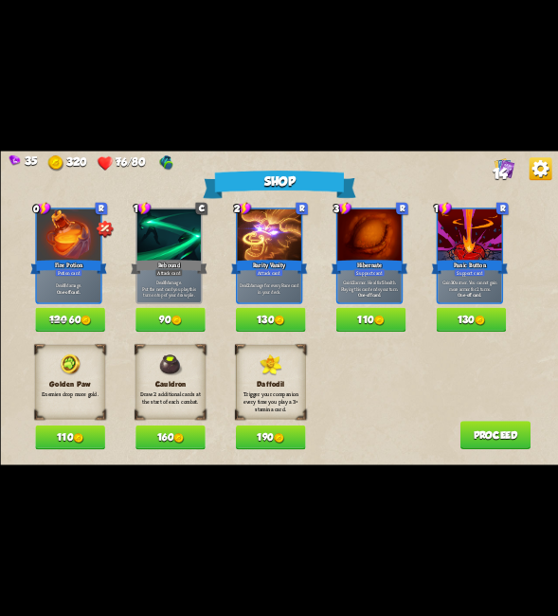
click at [354, 397] on div "Golden Paw Enemies drop more gold. 110 Cauldron Draw 2 additional cards at the …" at bounding box center [296, 397] width 523 height 104
click at [81, 441] on img at bounding box center [78, 438] width 10 height 10
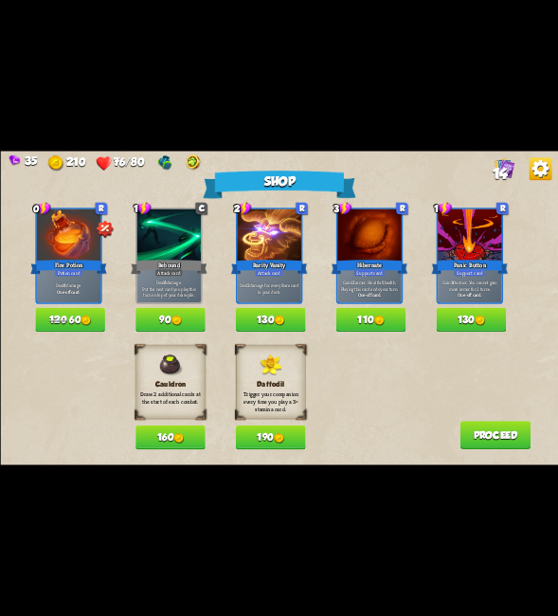
click at [476, 441] on button "Proceed" at bounding box center [495, 435] width 70 height 28
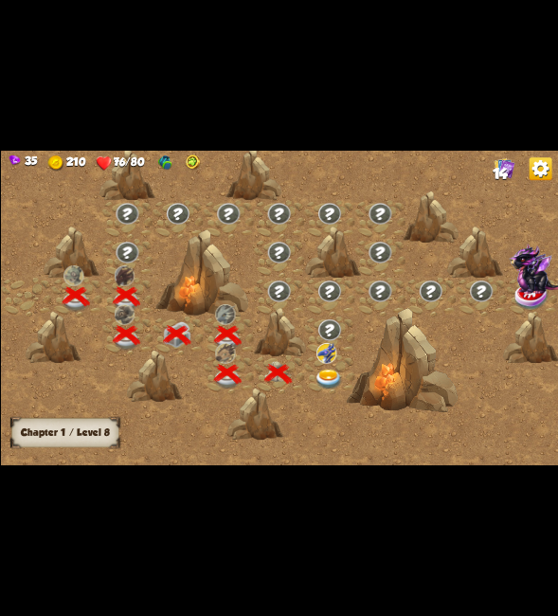
click at [335, 375] on img at bounding box center [327, 380] width 27 height 21
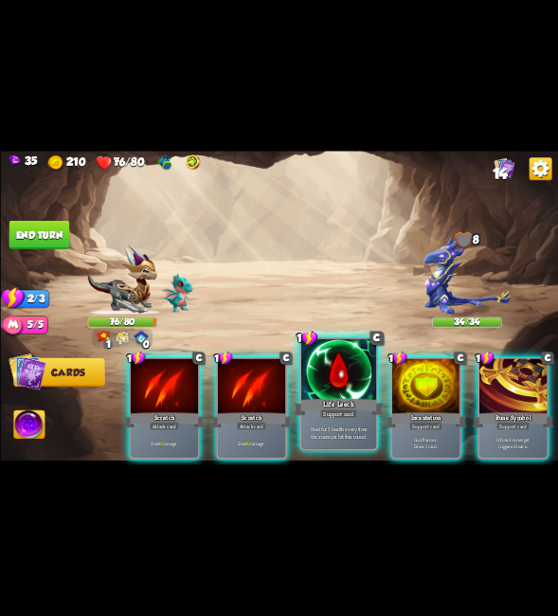
click at [339, 388] on div at bounding box center [338, 370] width 75 height 63
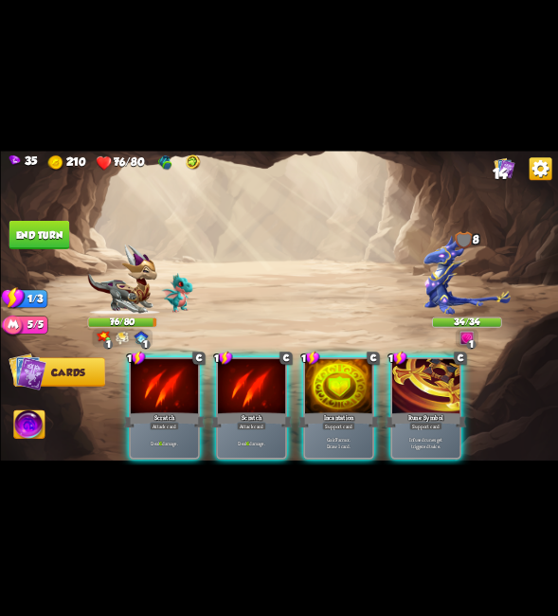
click at [339, 388] on div at bounding box center [337, 387] width 67 height 57
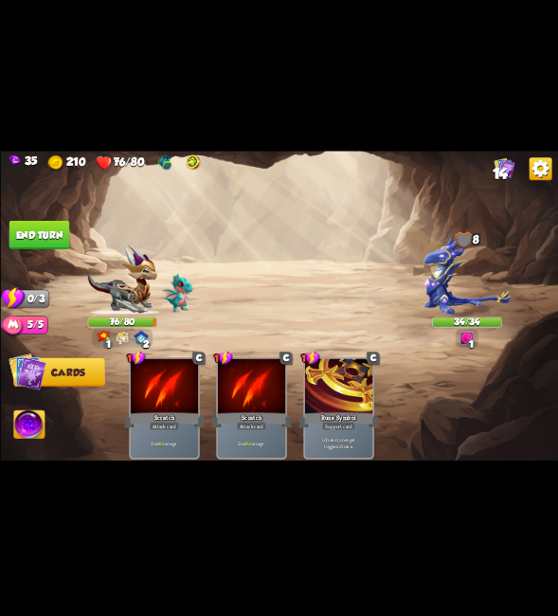
click at [341, 388] on div at bounding box center [337, 387] width 67 height 57
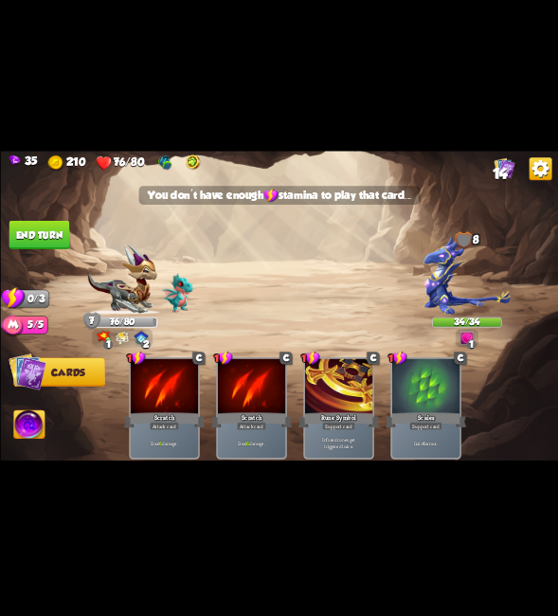
click at [41, 235] on button "End turn" at bounding box center [39, 235] width 61 height 28
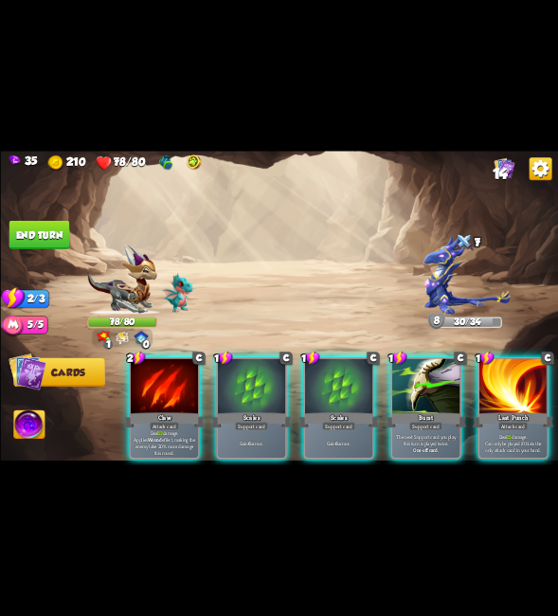
click at [425, 385] on div at bounding box center [424, 387] width 67 height 57
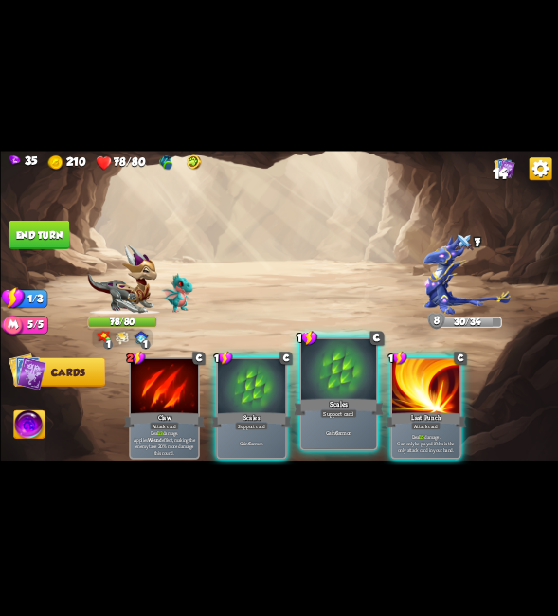
click at [359, 387] on div at bounding box center [338, 370] width 75 height 63
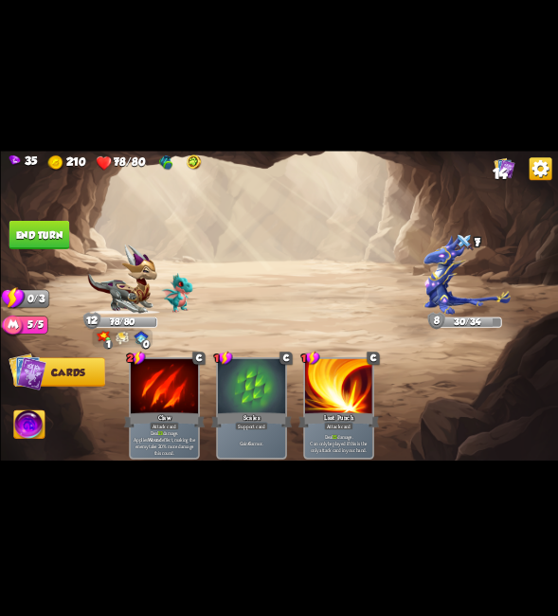
click at [50, 229] on button "End turn" at bounding box center [39, 235] width 61 height 28
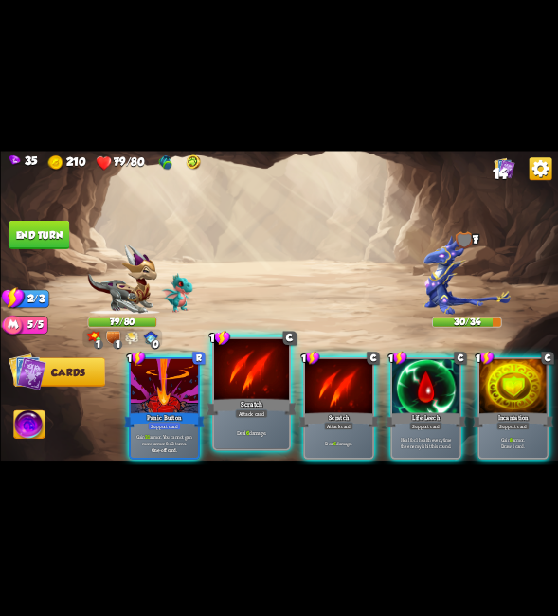
click at [252, 382] on div at bounding box center [250, 370] width 75 height 63
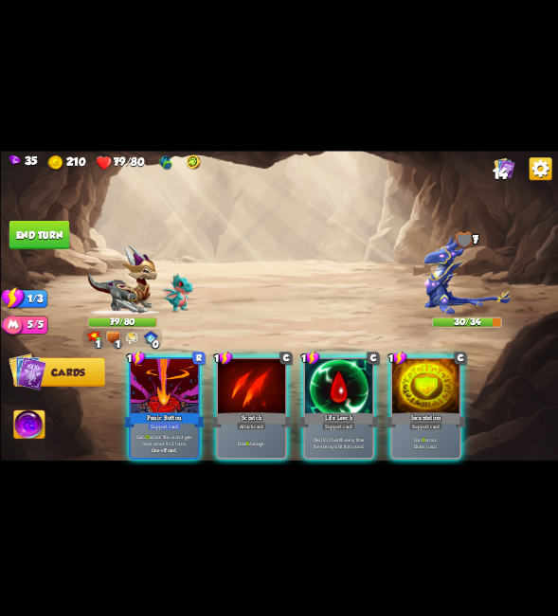
click at [252, 382] on div at bounding box center [250, 387] width 67 height 57
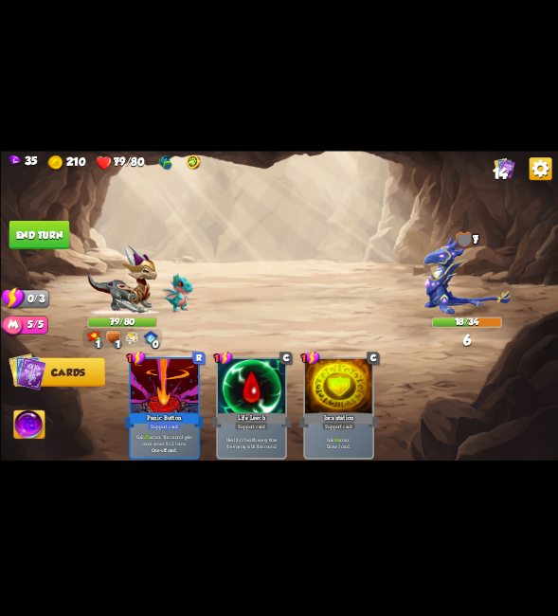
click at [38, 230] on button "End turn" at bounding box center [39, 235] width 61 height 28
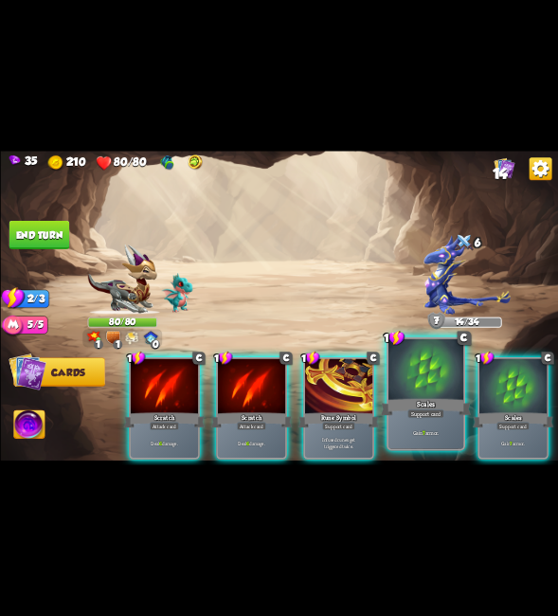
click at [417, 388] on div at bounding box center [425, 370] width 75 height 63
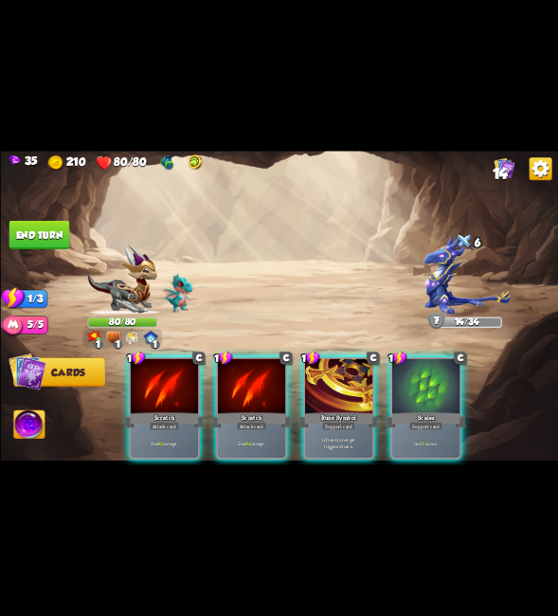
click at [418, 388] on div at bounding box center [424, 387] width 67 height 57
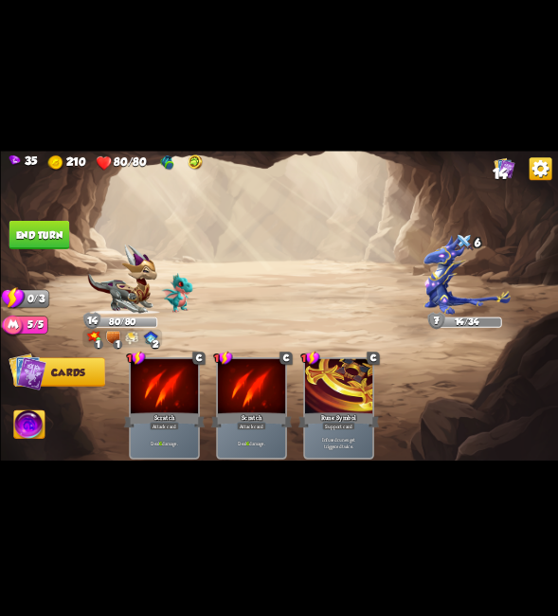
click at [41, 235] on button "End turn" at bounding box center [39, 235] width 61 height 28
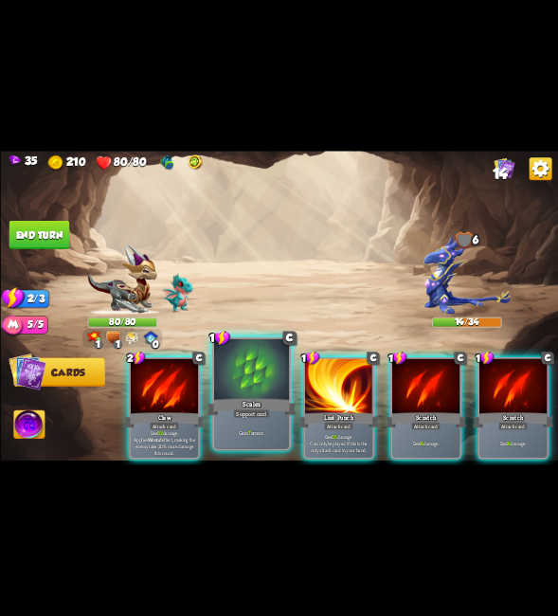
click at [249, 447] on div "Gain 7 armor." at bounding box center [250, 432] width 75 height 33
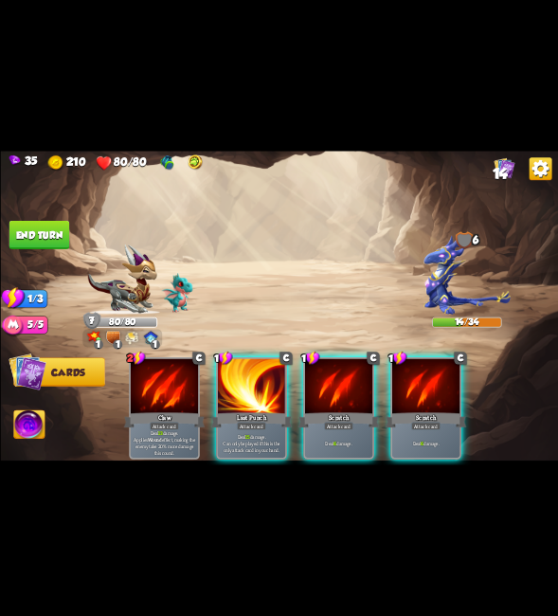
click at [314, 428] on div "Deal 6 damage." at bounding box center [337, 442] width 67 height 29
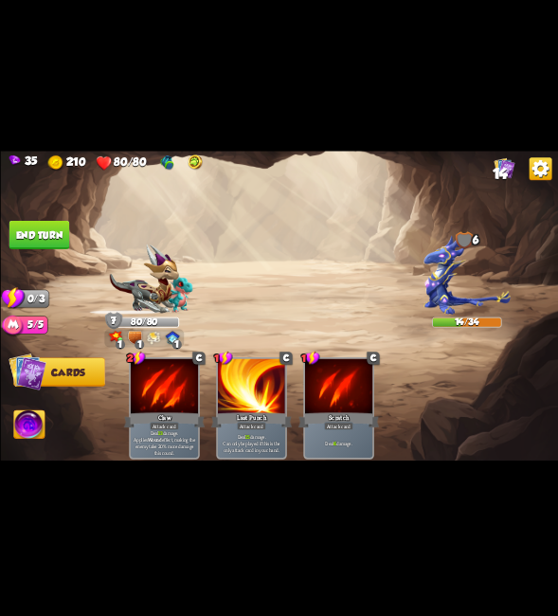
click at [319, 417] on div "Scratch" at bounding box center [338, 420] width 81 height 18
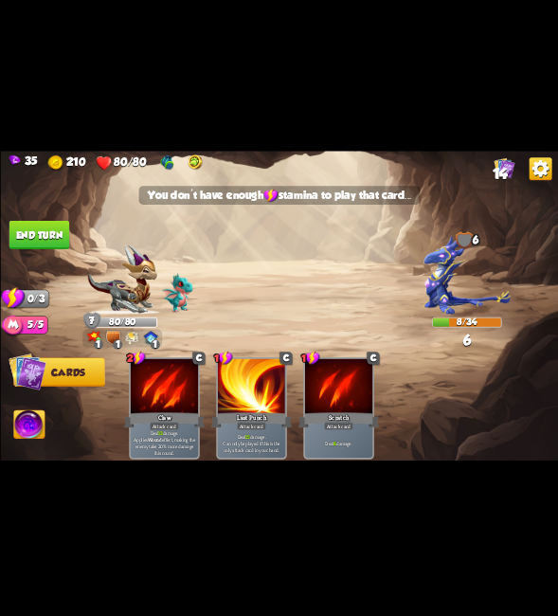
click at [47, 235] on button "End turn" at bounding box center [39, 235] width 62 height 29
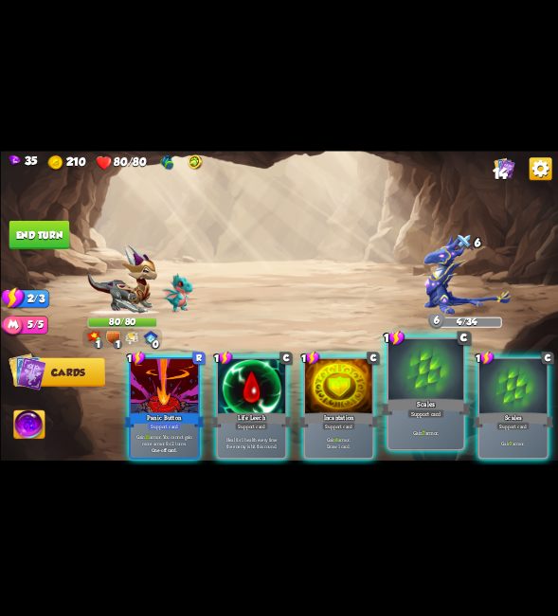
click at [411, 383] on div at bounding box center [425, 370] width 75 height 63
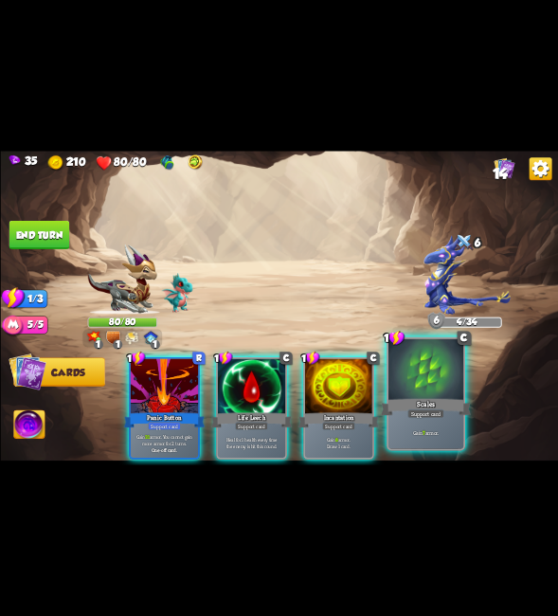
click at [413, 383] on div at bounding box center [425, 370] width 75 height 63
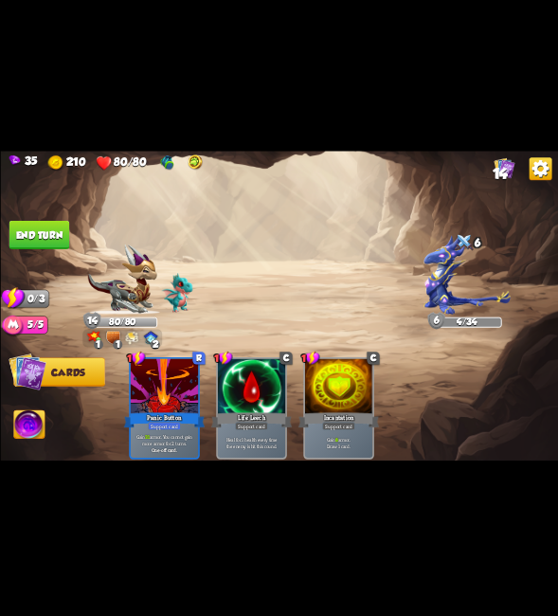
click at [45, 233] on button "End turn" at bounding box center [39, 235] width 61 height 28
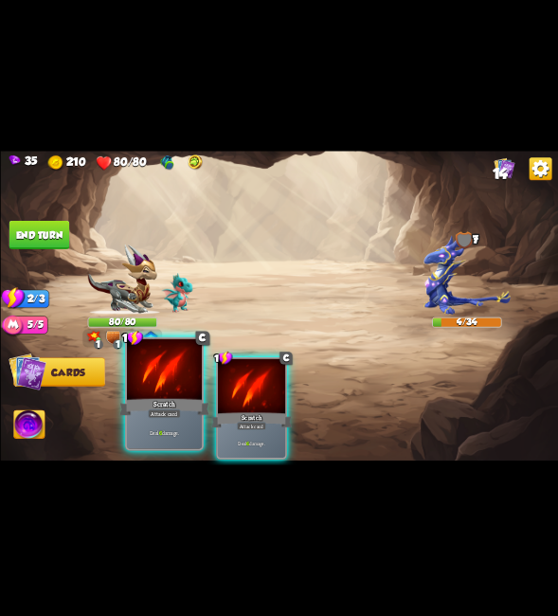
click at [126, 410] on div "Scratch" at bounding box center [164, 407] width 90 height 20
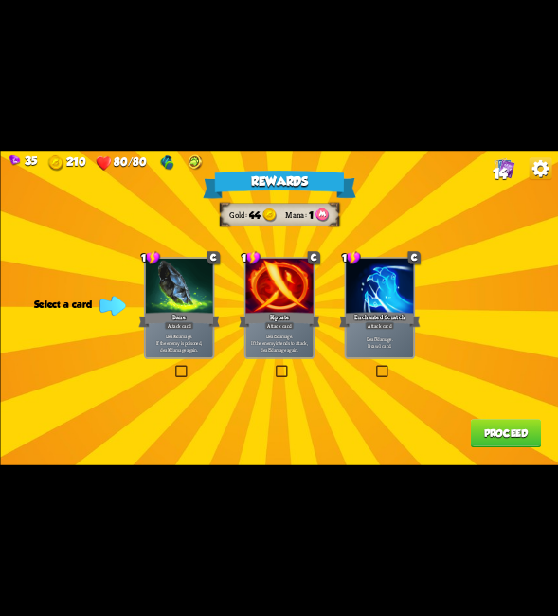
drag, startPoint x: 273, startPoint y: 369, endPoint x: 312, endPoint y: 389, distance: 44.1
click at [273, 367] on label at bounding box center [273, 367] width 0 height 0
click at [0, 0] on input "checkbox" at bounding box center [0, 0] width 0 height 0
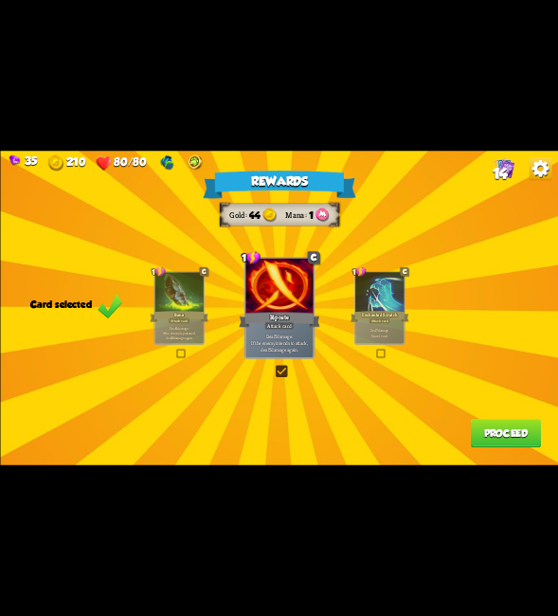
click at [504, 442] on button "Proceed" at bounding box center [505, 433] width 70 height 28
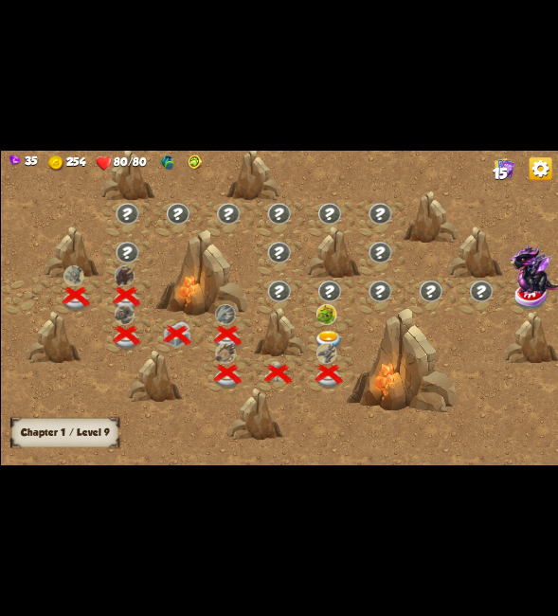
click at [322, 329] on div at bounding box center [328, 335] width 50 height 39
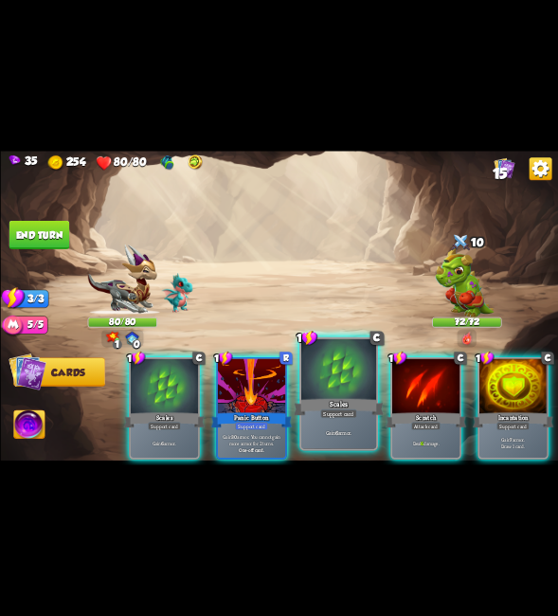
click at [346, 360] on div at bounding box center [338, 370] width 75 height 63
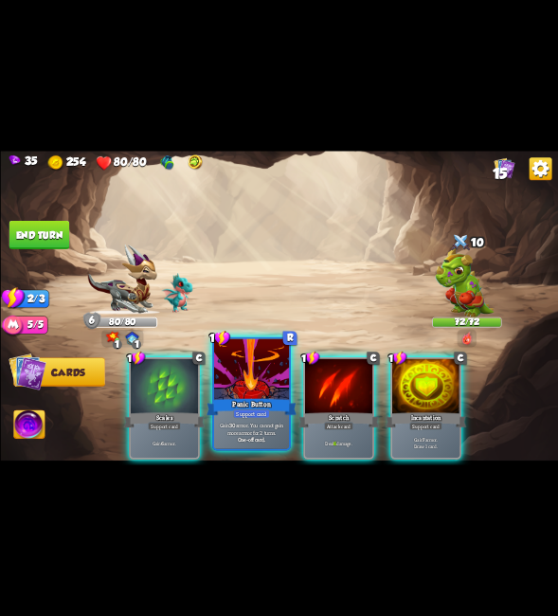
drag, startPoint x: 179, startPoint y: 377, endPoint x: 212, endPoint y: 385, distance: 34.0
click at [179, 379] on div at bounding box center [163, 387] width 67 height 57
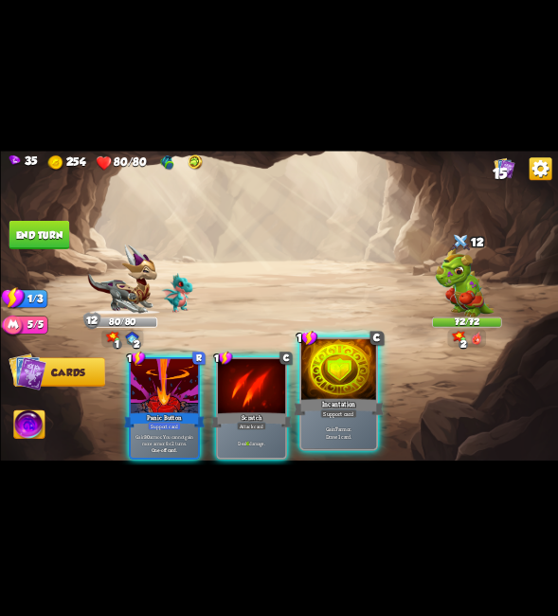
click at [359, 390] on div at bounding box center [338, 370] width 75 height 63
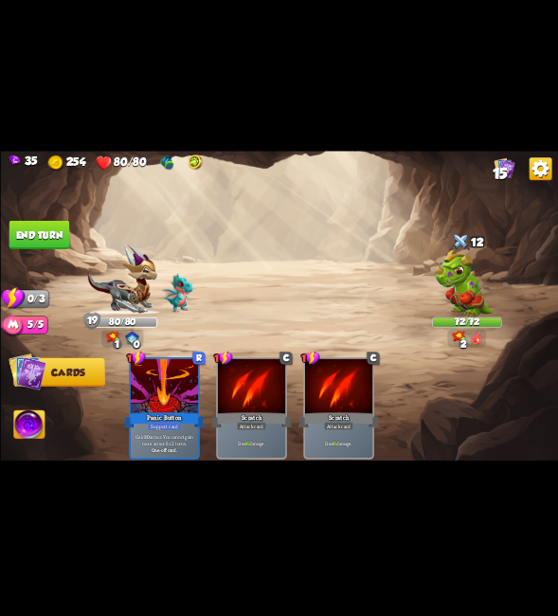
click at [28, 238] on button "End turn" at bounding box center [39, 235] width 61 height 28
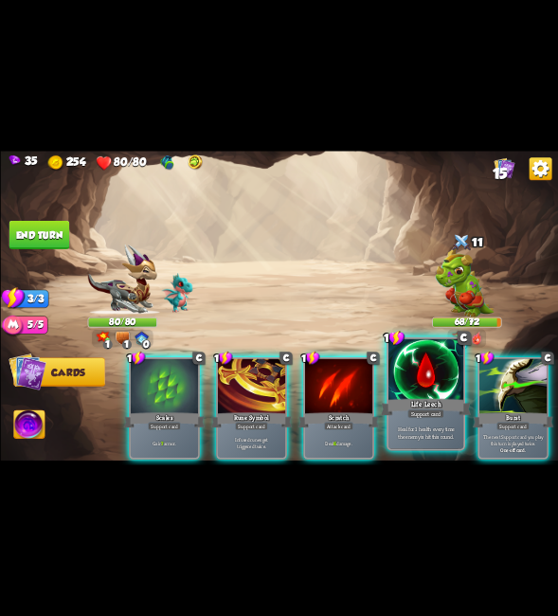
drag, startPoint x: 518, startPoint y: 370, endPoint x: 427, endPoint y: 384, distance: 91.9
click at [514, 370] on div at bounding box center [512, 387] width 67 height 57
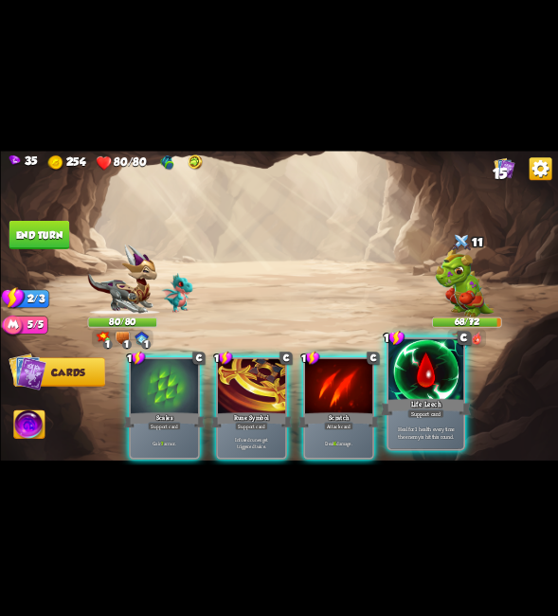
click at [427, 384] on div at bounding box center [425, 370] width 75 height 63
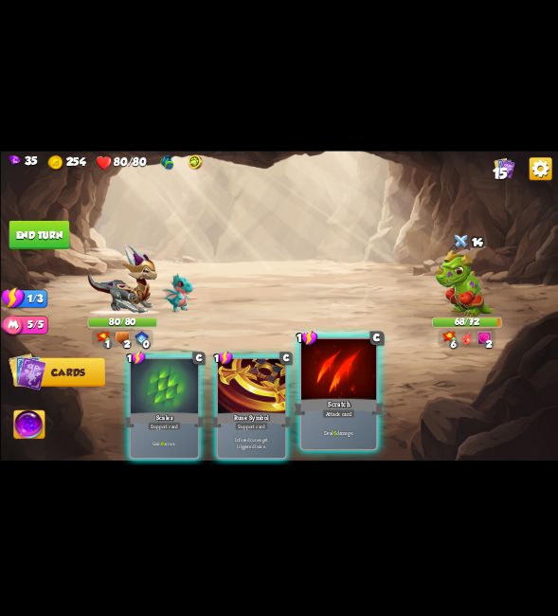
click at [358, 379] on div at bounding box center [338, 370] width 75 height 63
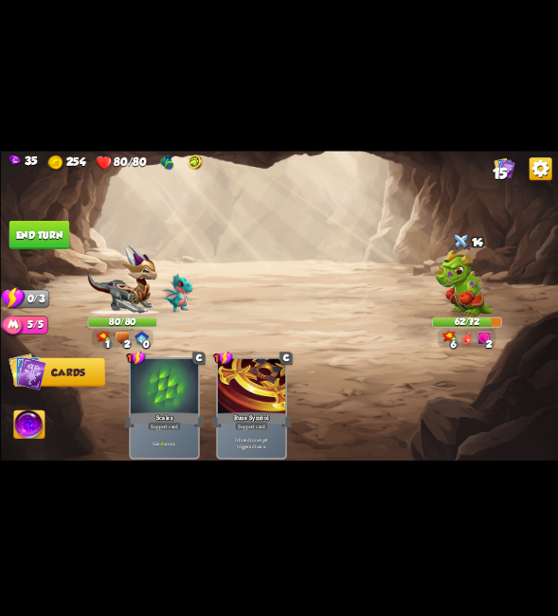
click at [61, 235] on button "End turn" at bounding box center [39, 235] width 61 height 28
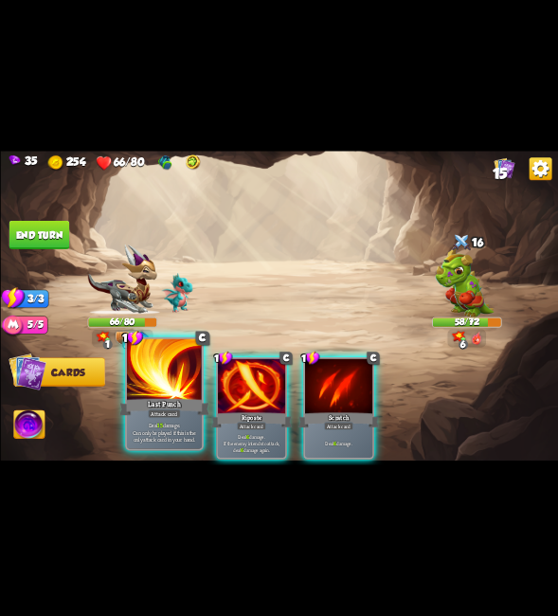
click at [176, 385] on div at bounding box center [163, 370] width 75 height 63
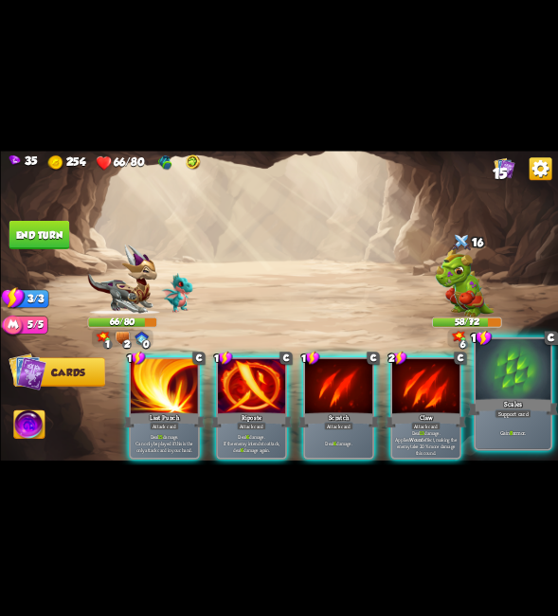
click at [517, 387] on div at bounding box center [513, 370] width 75 height 63
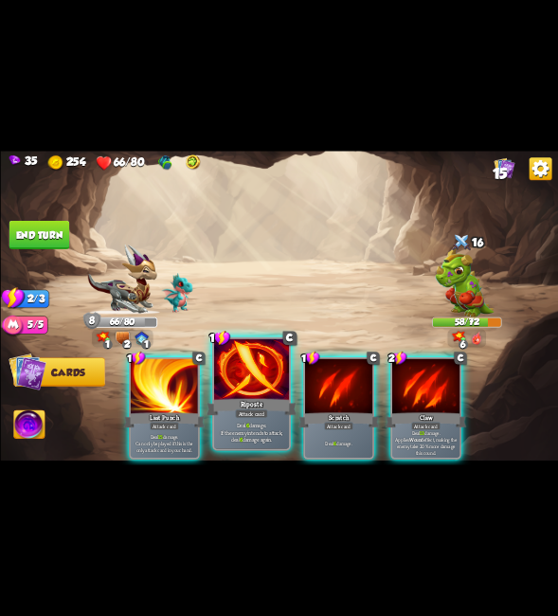
click at [227, 388] on div at bounding box center [250, 370] width 75 height 63
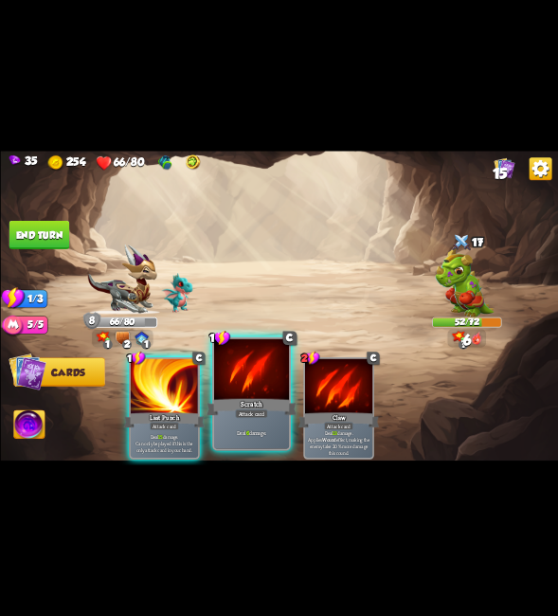
click at [234, 392] on div at bounding box center [250, 370] width 75 height 63
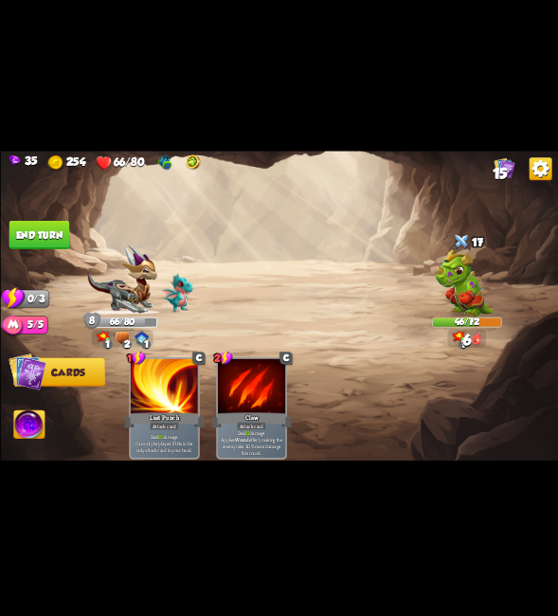
click at [64, 256] on img at bounding box center [279, 308] width 558 height 314
click at [58, 245] on button "End turn" at bounding box center [39, 235] width 61 height 28
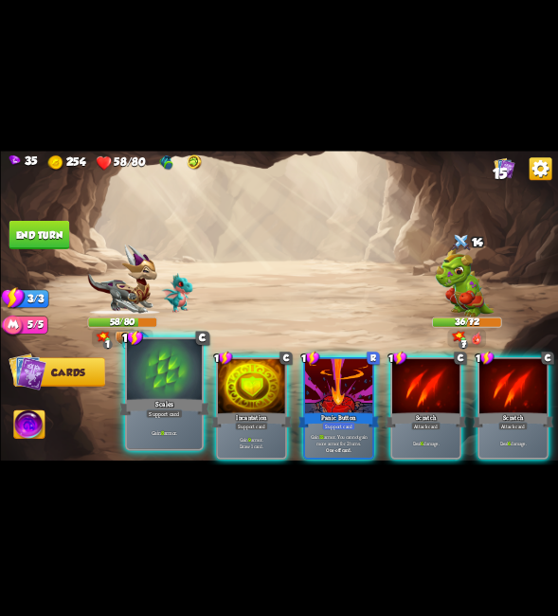
click at [170, 407] on div "Scales" at bounding box center [164, 407] width 90 height 20
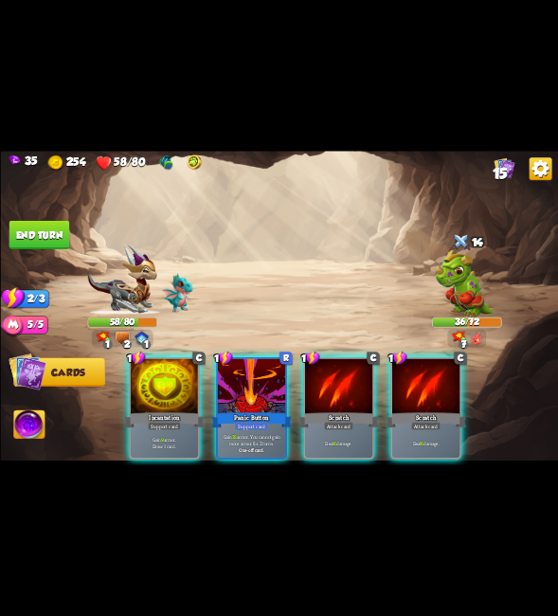
click at [170, 411] on div "Incantation" at bounding box center [163, 420] width 81 height 18
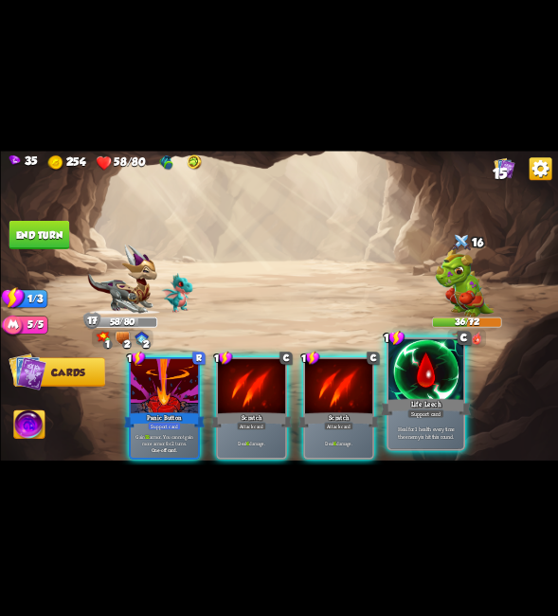
click at [410, 368] on div at bounding box center [425, 370] width 75 height 63
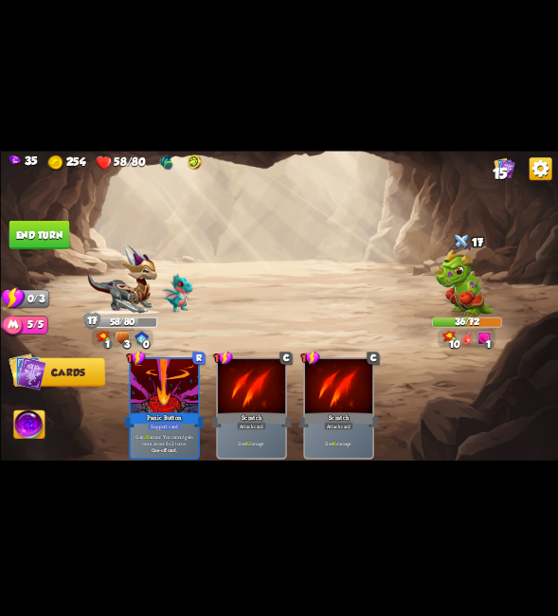
click at [43, 234] on button "End turn" at bounding box center [39, 235] width 61 height 28
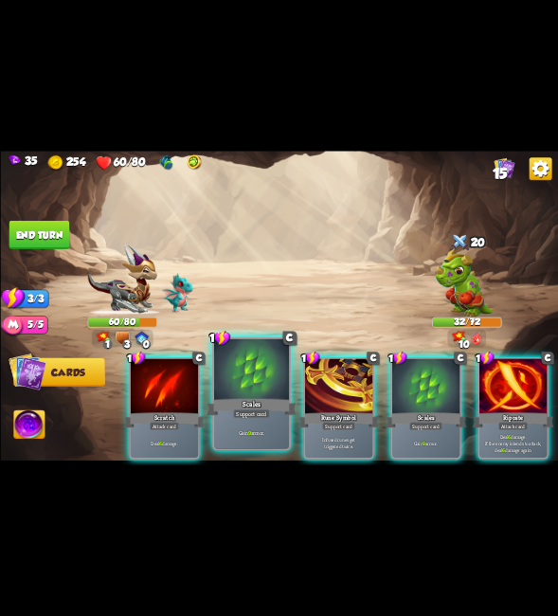
click at [236, 381] on div at bounding box center [250, 370] width 75 height 63
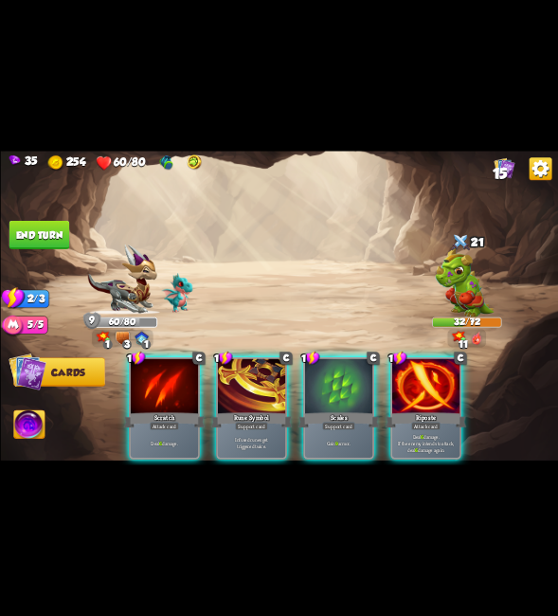
click at [236, 381] on div at bounding box center [250, 387] width 67 height 57
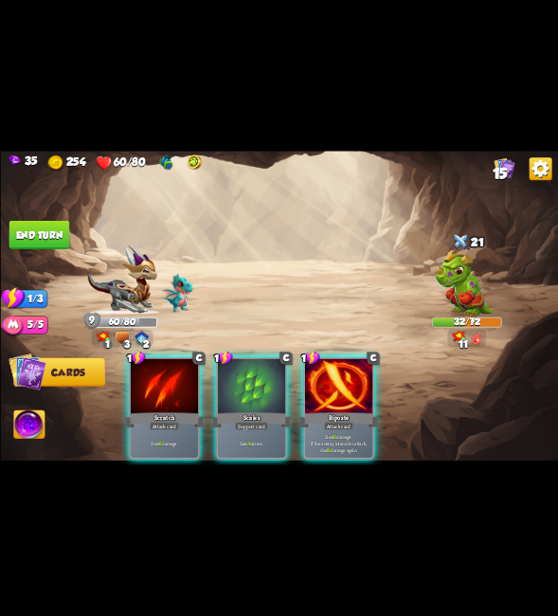
click at [236, 381] on div at bounding box center [250, 387] width 67 height 57
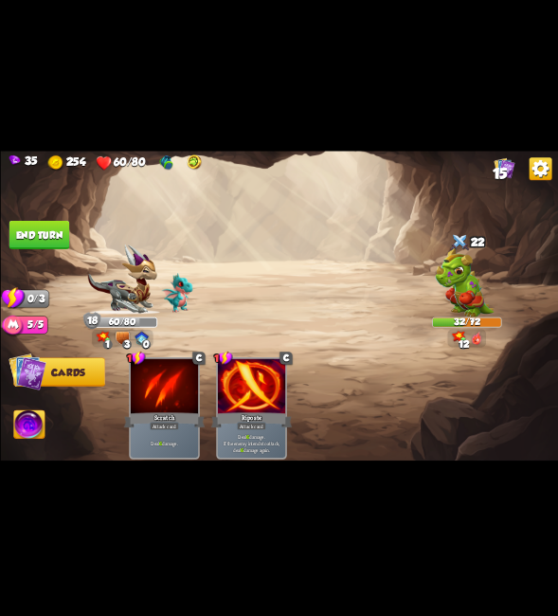
click at [51, 228] on button "End turn" at bounding box center [39, 235] width 61 height 28
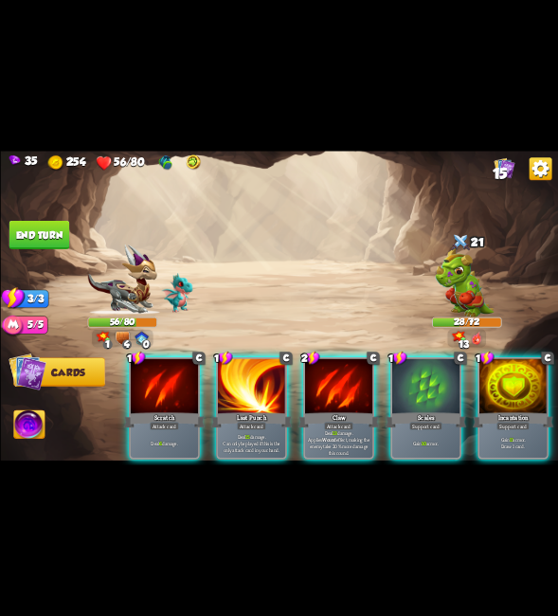
click at [260, 395] on div at bounding box center [250, 387] width 67 height 57
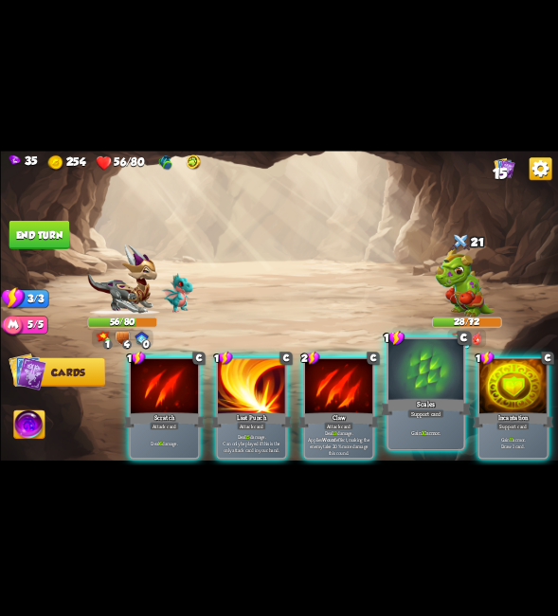
click at [438, 380] on div at bounding box center [425, 370] width 75 height 63
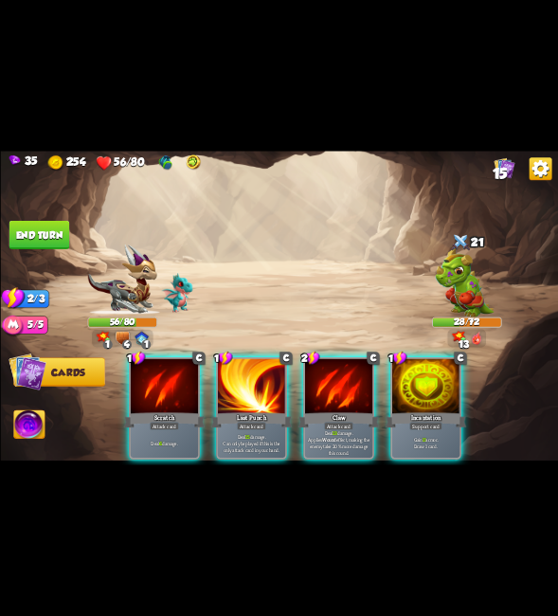
click at [438, 380] on div at bounding box center [424, 387] width 67 height 57
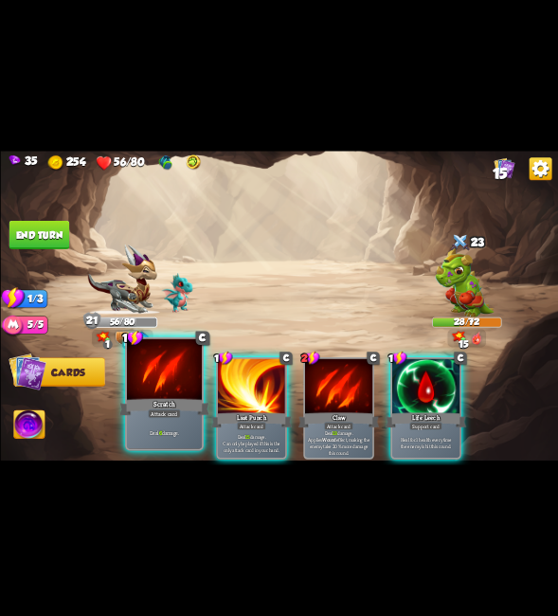
click at [166, 387] on div at bounding box center [163, 370] width 75 height 63
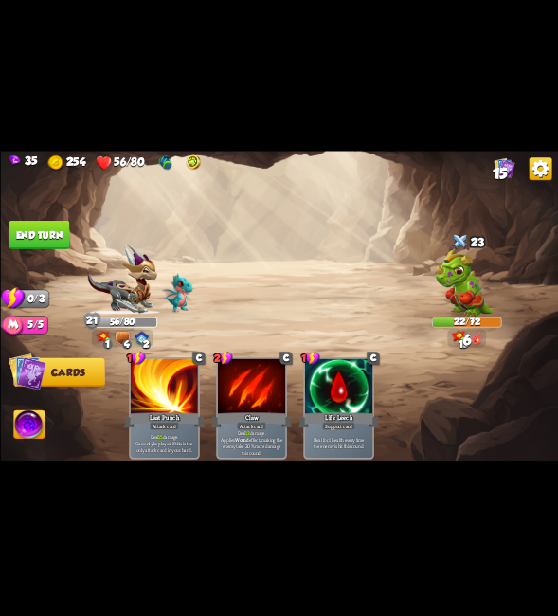
click at [46, 227] on button "End turn" at bounding box center [39, 235] width 61 height 28
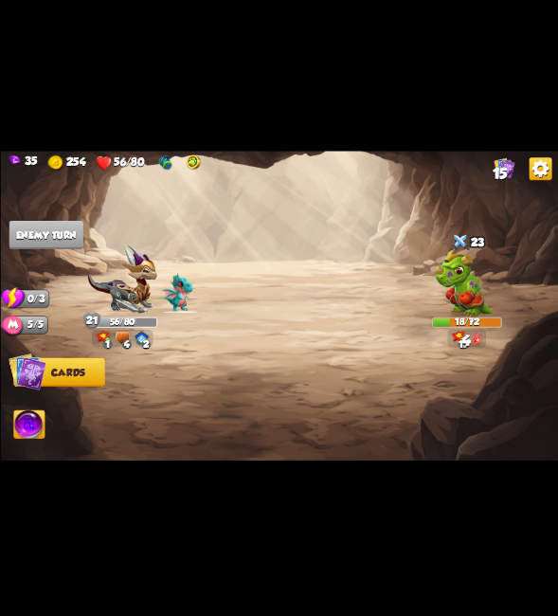
click at [460, 332] on img at bounding box center [459, 337] width 14 height 12
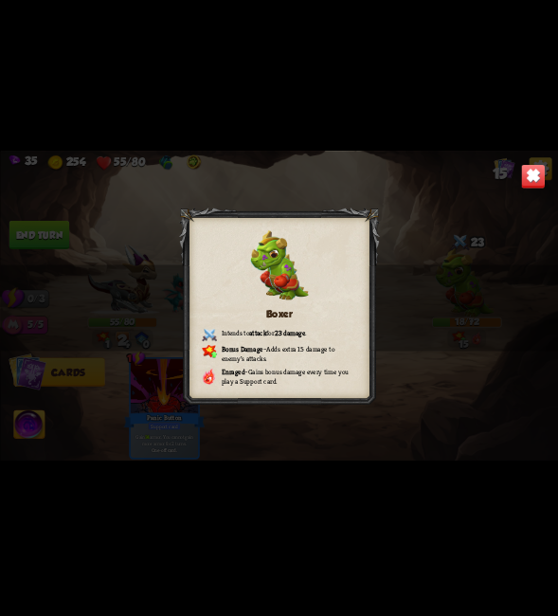
click at [531, 190] on div "Boxer Intends to attack for 23 damage . Bonus Damage – Adds extra 15 damage to …" at bounding box center [279, 308] width 558 height 314
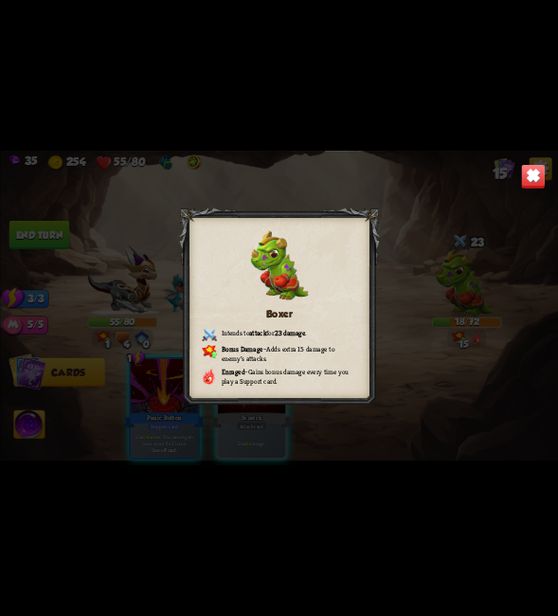
click at [545, 170] on img at bounding box center [532, 176] width 25 height 25
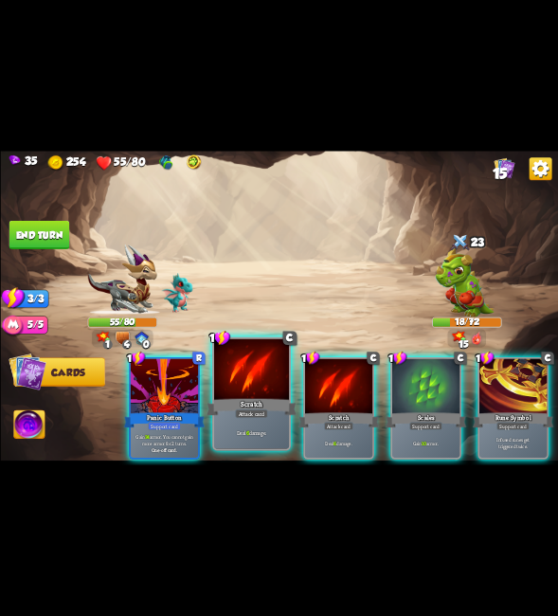
click at [247, 384] on div at bounding box center [250, 370] width 75 height 63
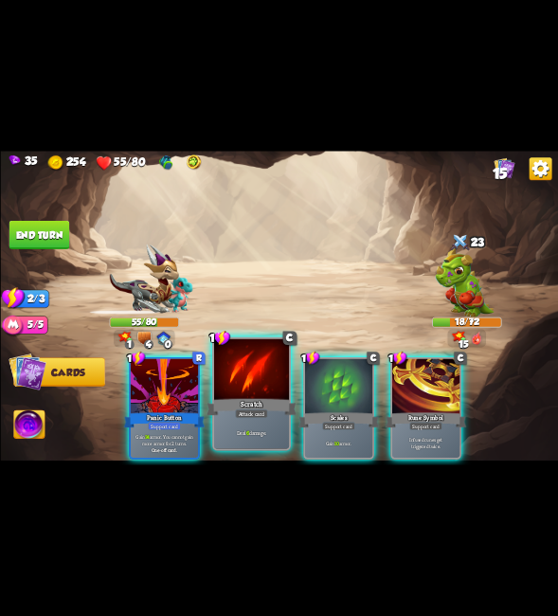
click at [249, 384] on div at bounding box center [250, 370] width 75 height 63
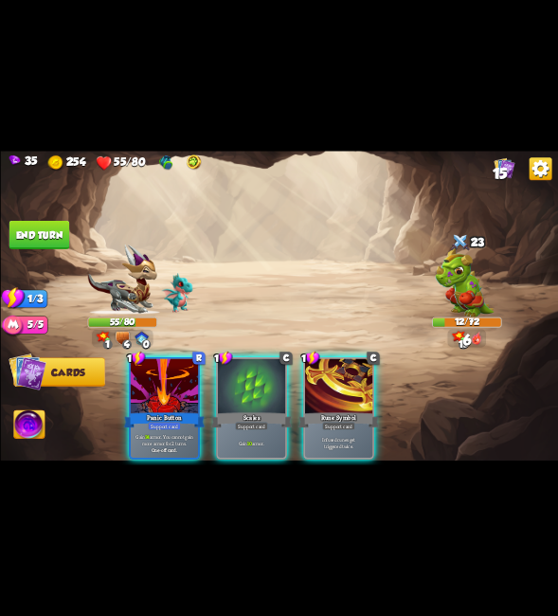
click at [249, 384] on div at bounding box center [250, 387] width 67 height 57
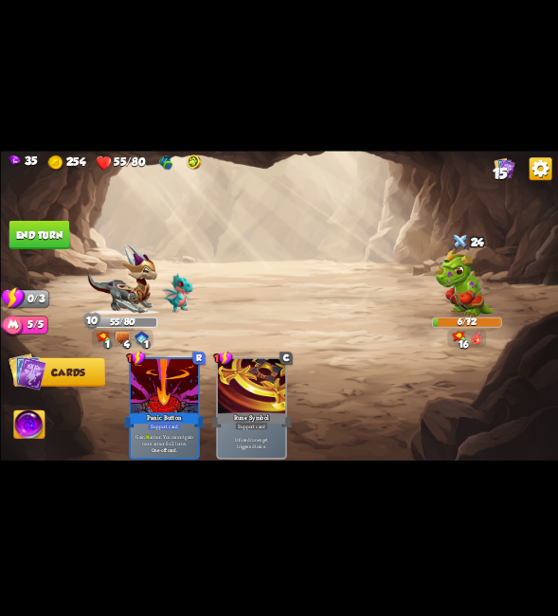
click at [40, 424] on img at bounding box center [28, 425] width 31 height 31
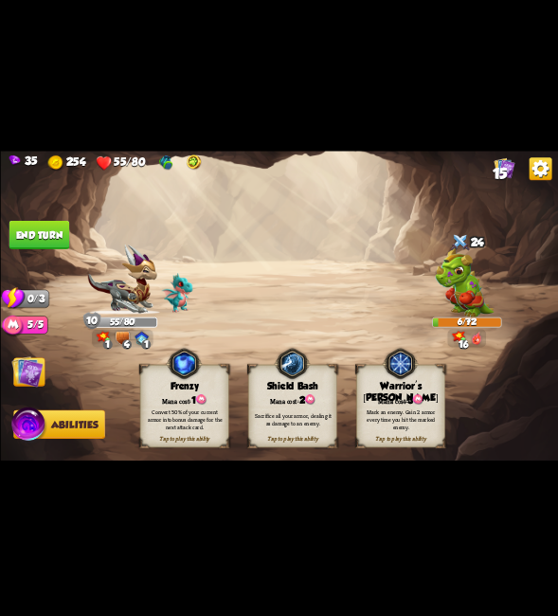
click at [35, 371] on img at bounding box center [26, 371] width 31 height 31
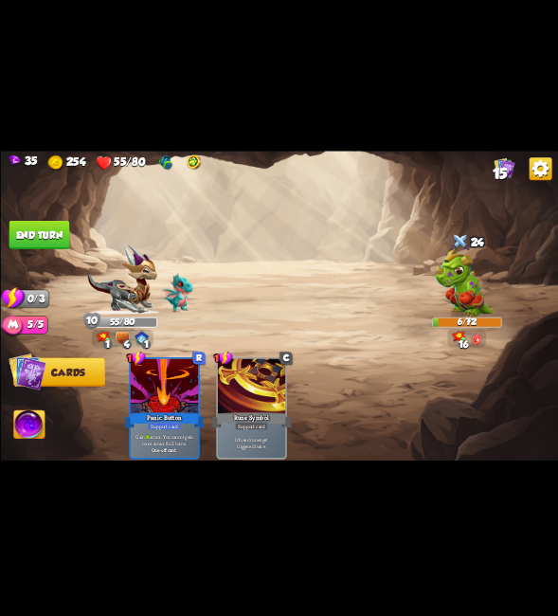
click at [27, 419] on img at bounding box center [28, 425] width 31 height 31
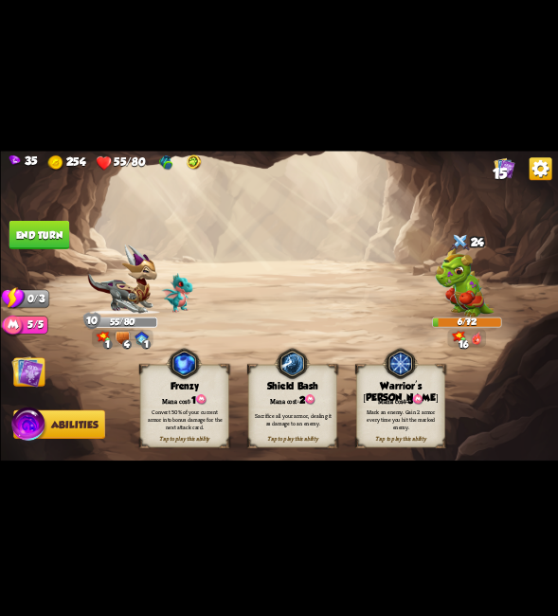
click at [295, 399] on div "Mana cost: 2" at bounding box center [292, 399] width 88 height 12
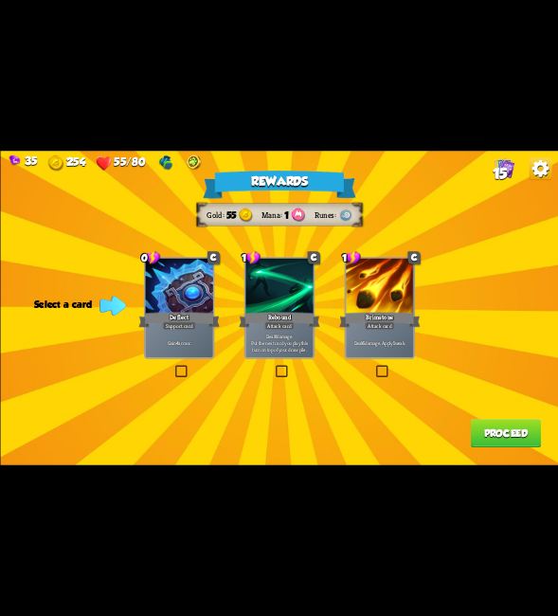
click at [172, 367] on label at bounding box center [172, 367] width 0 height 0
click at [0, 0] on input "checkbox" at bounding box center [0, 0] width 0 height 0
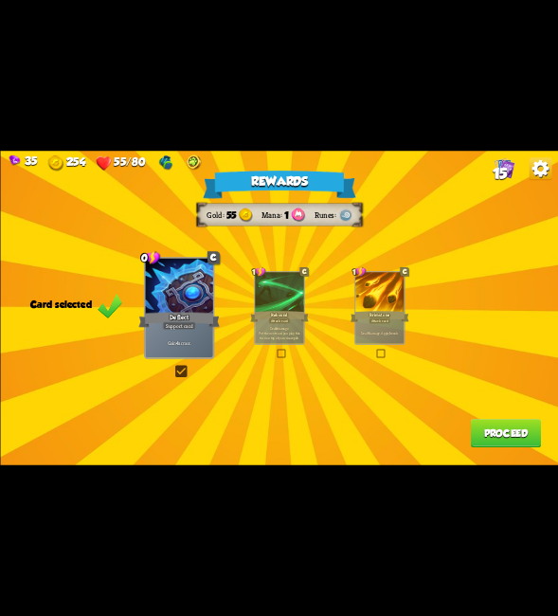
click at [485, 433] on button "Proceed" at bounding box center [505, 433] width 70 height 28
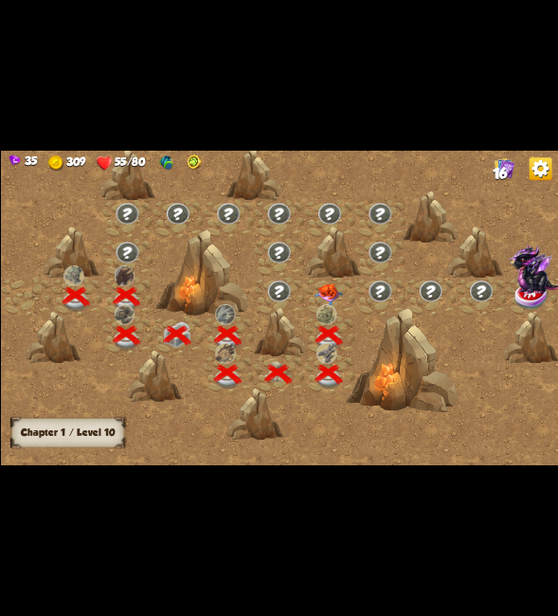
click at [328, 296] on img at bounding box center [327, 295] width 27 height 22
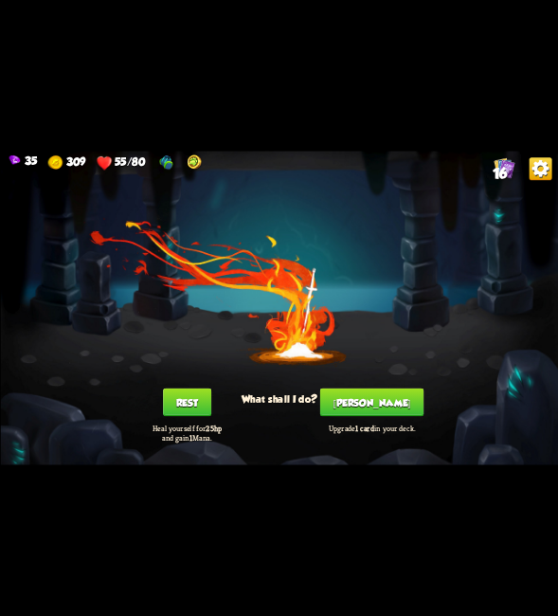
click at [388, 391] on button "[PERSON_NAME]" at bounding box center [370, 402] width 103 height 28
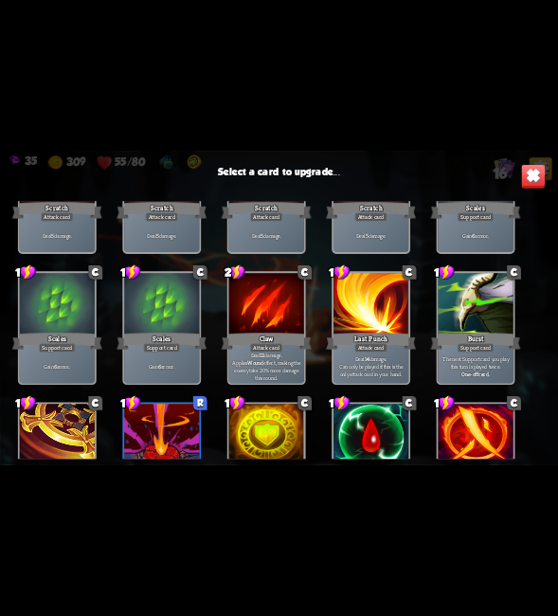
scroll to position [189, 0]
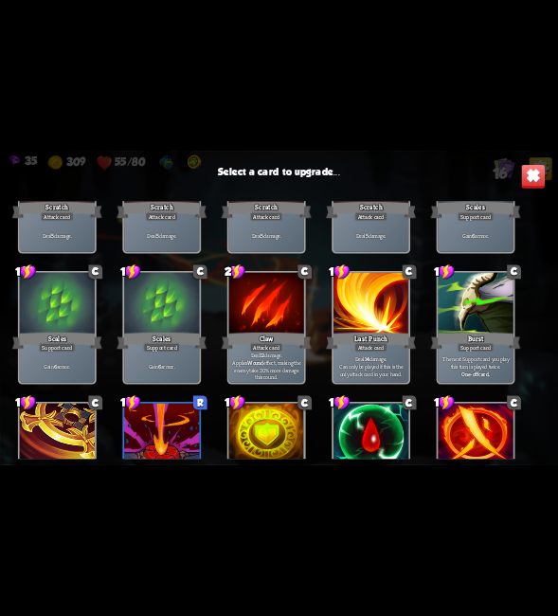
click at [498, 348] on div "Burst" at bounding box center [475, 341] width 90 height 20
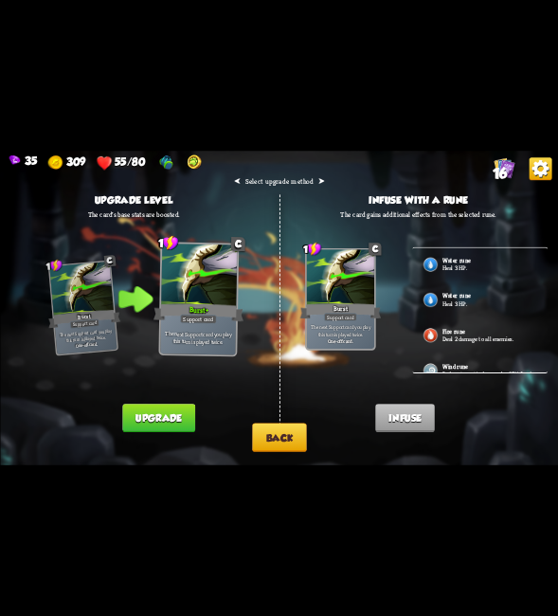
click at [184, 416] on button "Upgrade" at bounding box center [158, 418] width 73 height 28
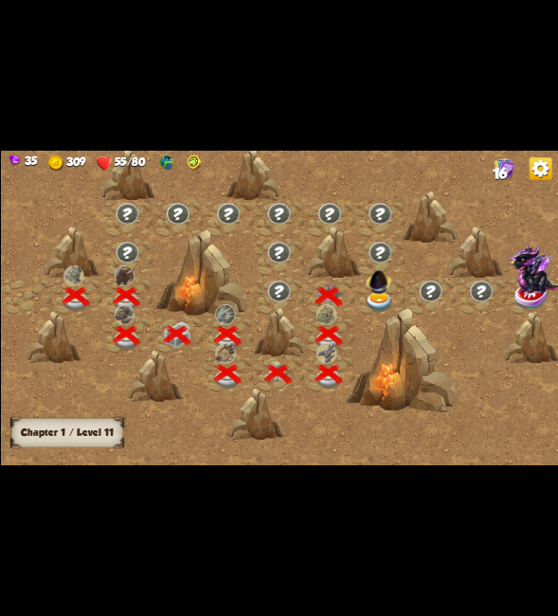
scroll to position [0, 288]
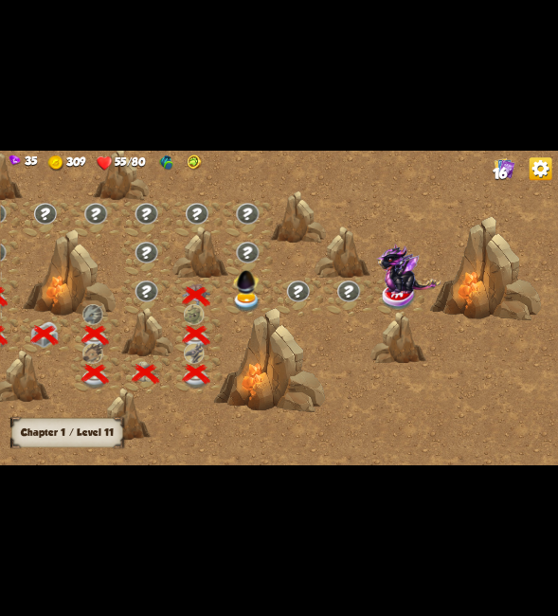
click at [238, 282] on img at bounding box center [244, 279] width 29 height 29
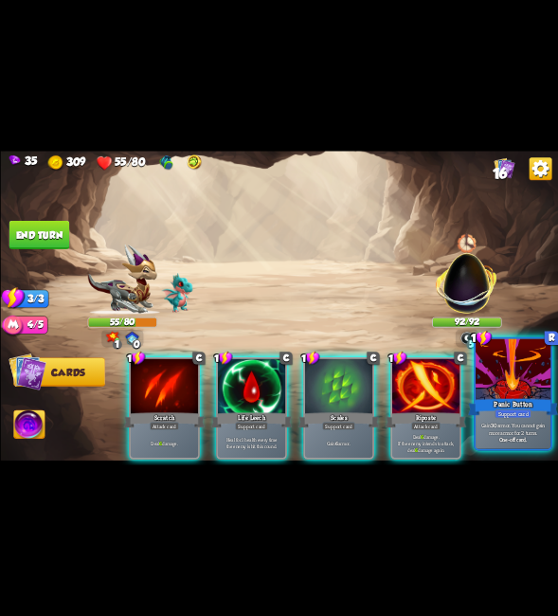
click at [528, 385] on div at bounding box center [513, 370] width 75 height 63
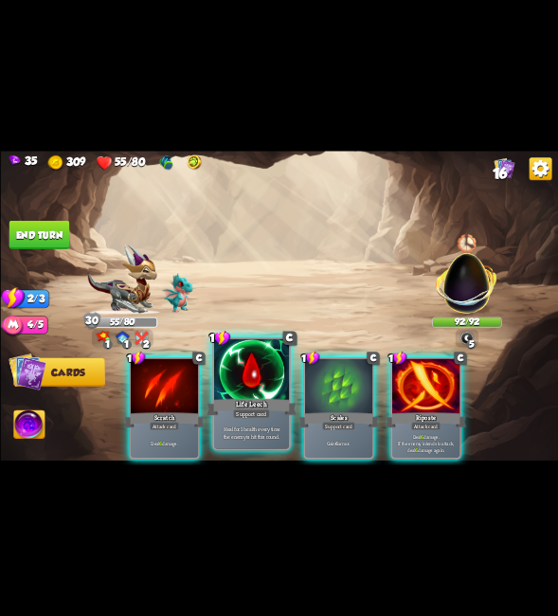
click at [219, 383] on div at bounding box center [250, 370] width 75 height 63
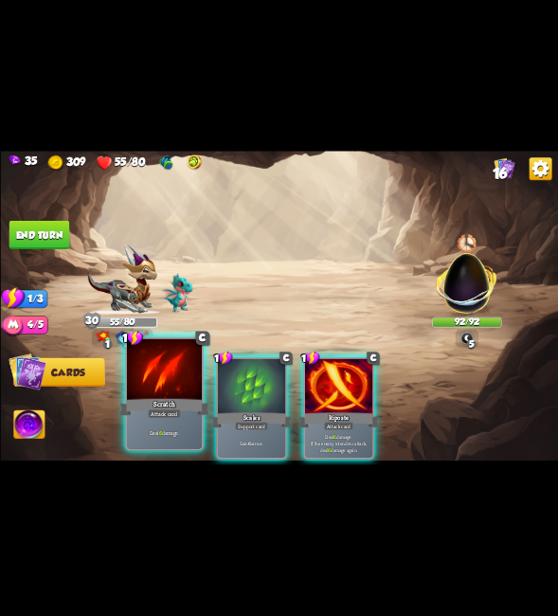
drag, startPoint x: 170, startPoint y: 389, endPoint x: 128, endPoint y: 375, distance: 44.0
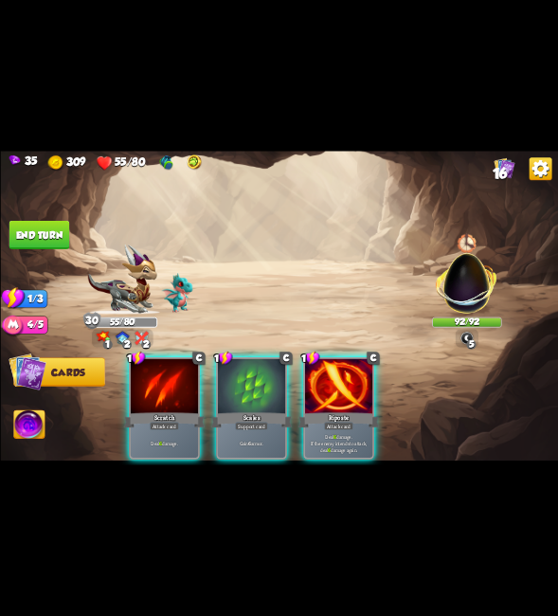
click at [169, 389] on div at bounding box center [163, 387] width 67 height 57
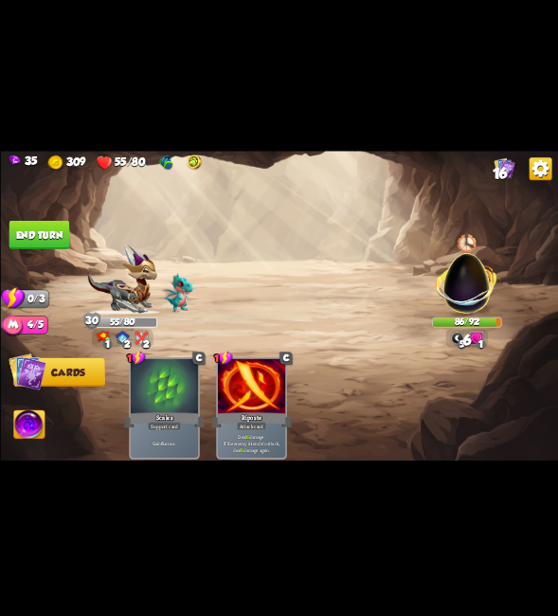
click at [54, 229] on button "End turn" at bounding box center [39, 235] width 61 height 28
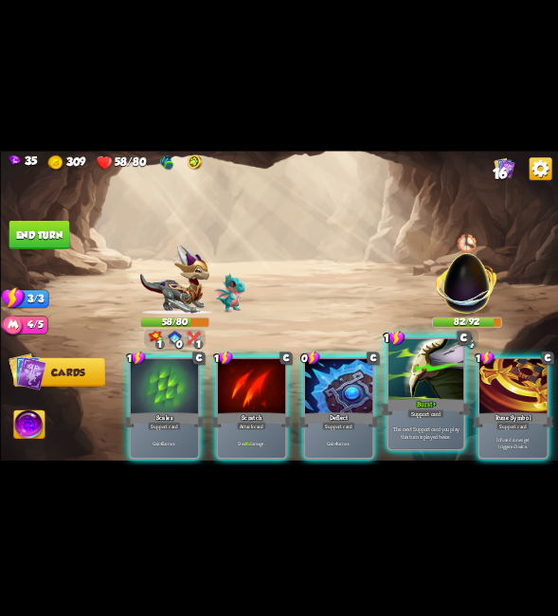
drag, startPoint x: 393, startPoint y: 374, endPoint x: 285, endPoint y: 374, distance: 108.0
click at [391, 374] on div at bounding box center [425, 370] width 75 height 63
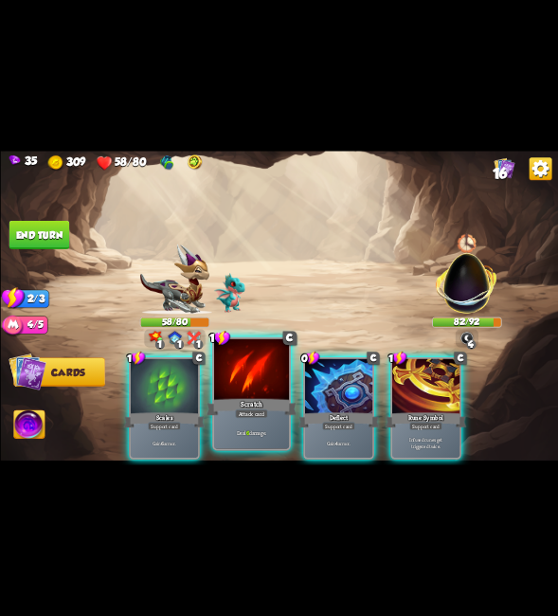
click at [285, 374] on div at bounding box center [250, 370] width 75 height 63
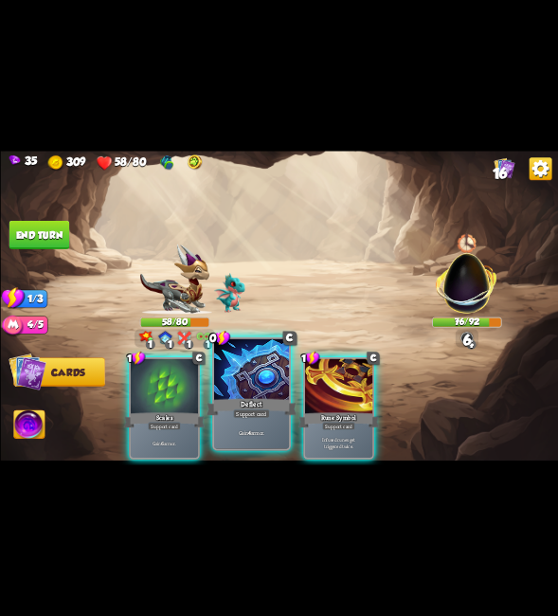
click at [233, 375] on div at bounding box center [250, 370] width 75 height 63
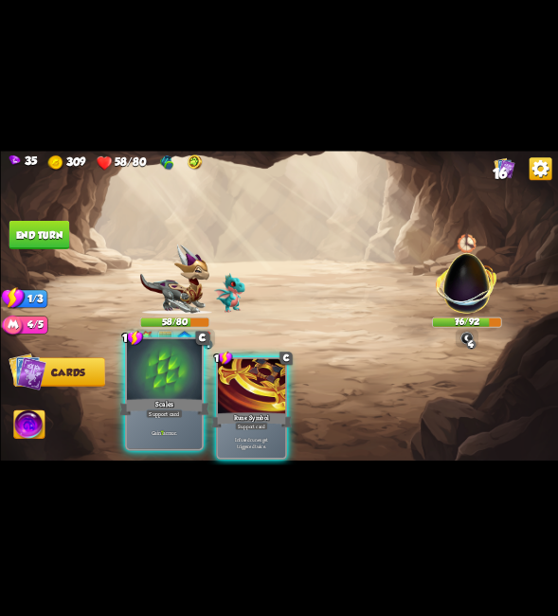
click at [168, 375] on div at bounding box center [163, 370] width 75 height 63
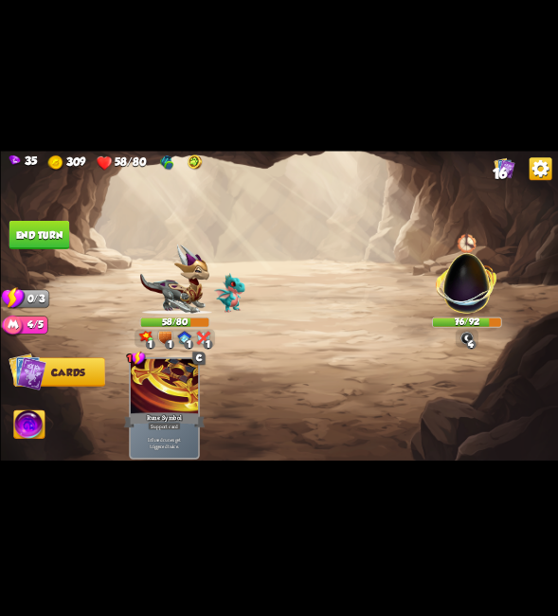
click at [39, 236] on button "End turn" at bounding box center [39, 235] width 61 height 28
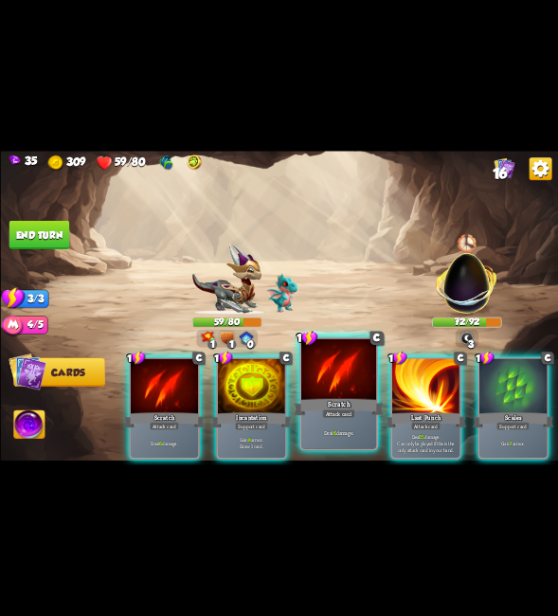
click at [341, 366] on div at bounding box center [338, 370] width 75 height 63
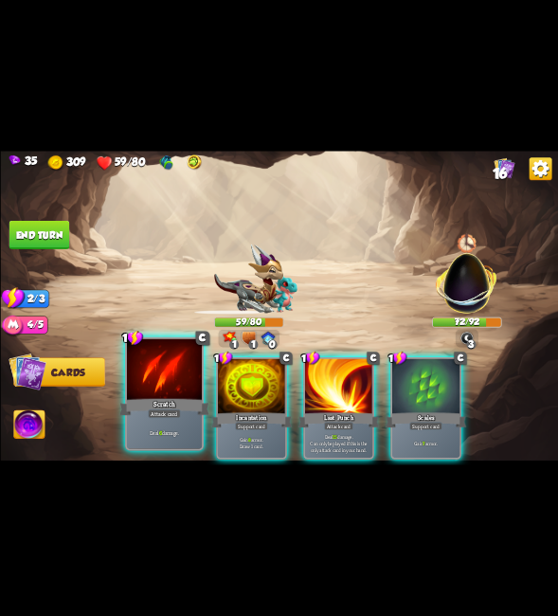
click at [166, 397] on div "Scratch" at bounding box center [164, 407] width 90 height 20
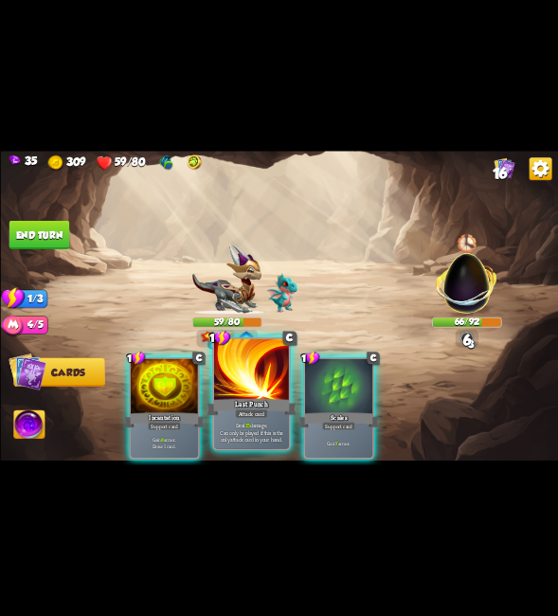
click at [265, 370] on div at bounding box center [250, 370] width 75 height 63
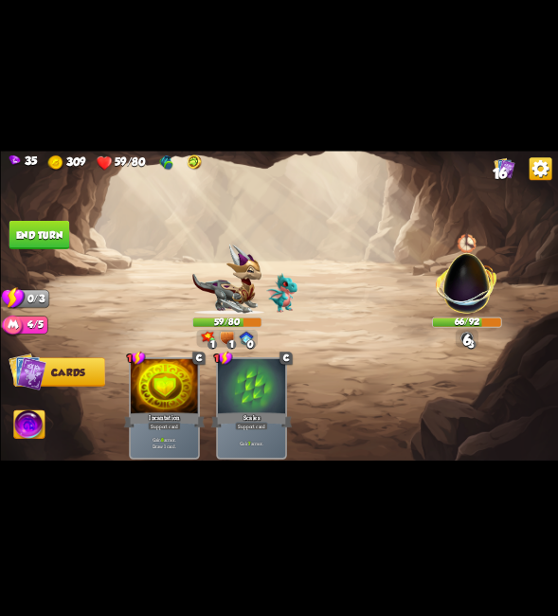
click at [30, 231] on button "End turn" at bounding box center [39, 235] width 62 height 29
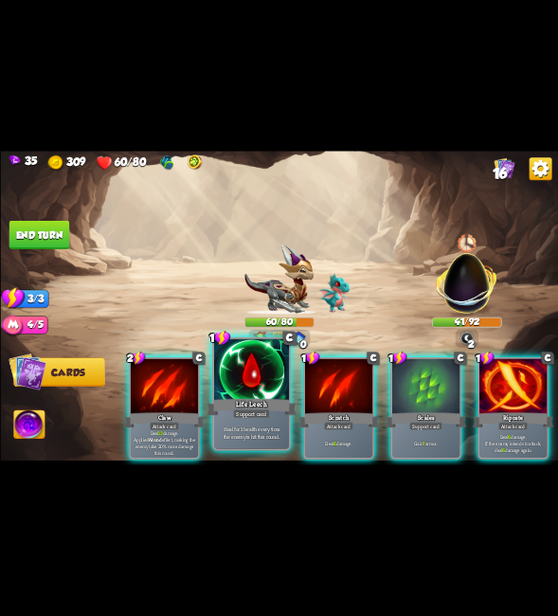
click at [233, 365] on div at bounding box center [250, 370] width 75 height 63
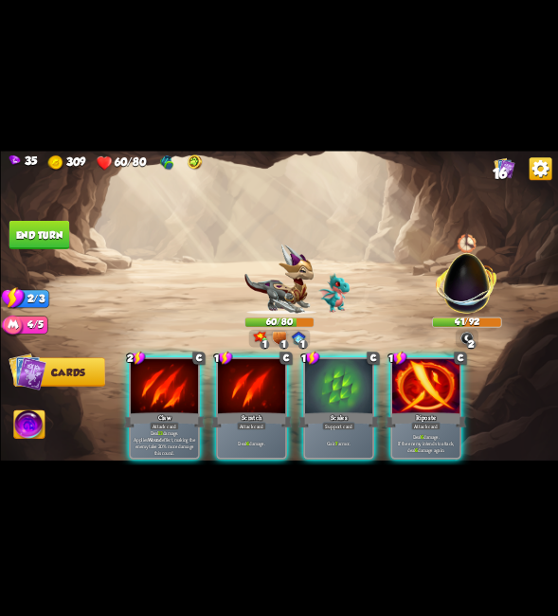
click at [191, 383] on div at bounding box center [163, 387] width 67 height 57
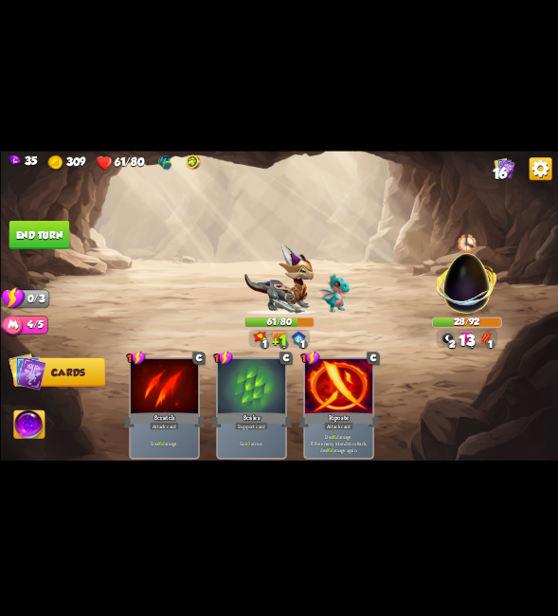
click at [43, 227] on button "End turn" at bounding box center [39, 235] width 61 height 28
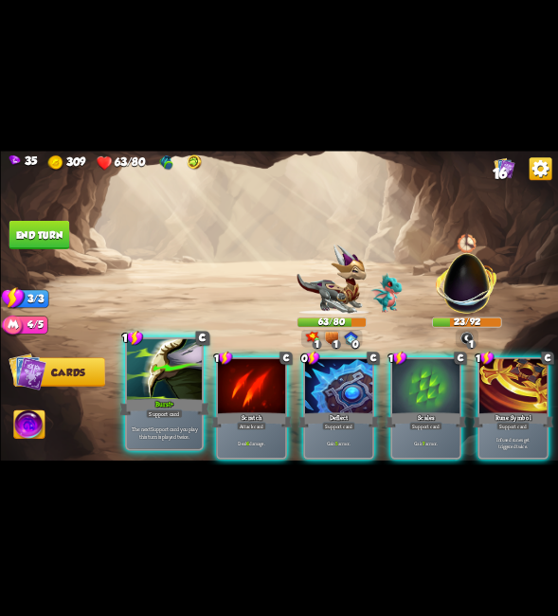
click at [165, 361] on div at bounding box center [163, 370] width 75 height 63
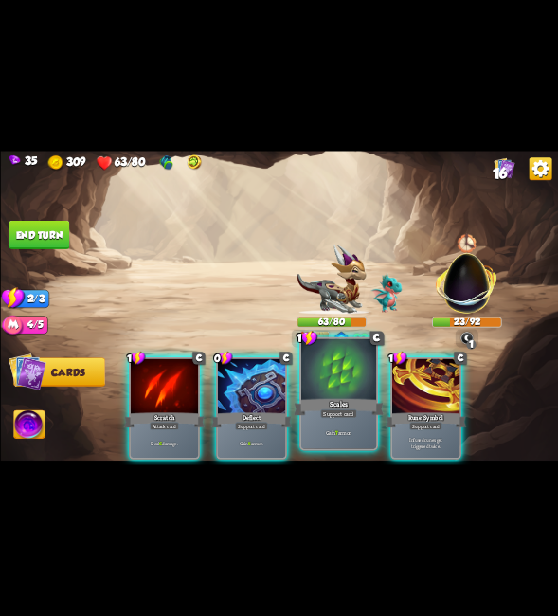
click at [320, 369] on div at bounding box center [338, 370] width 75 height 63
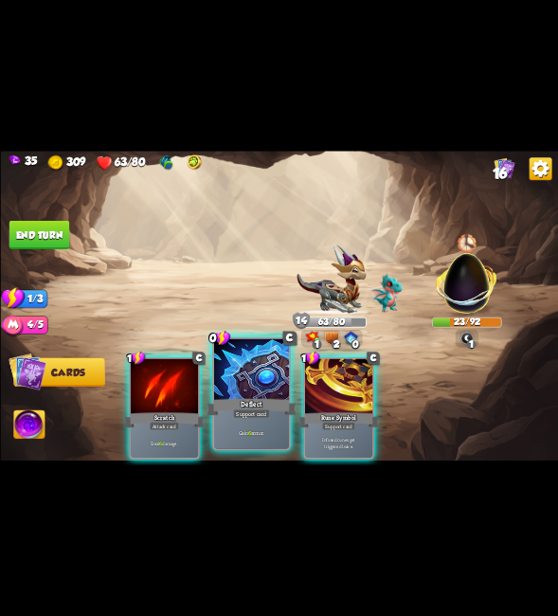
click at [250, 403] on div "Deflect" at bounding box center [252, 407] width 90 height 20
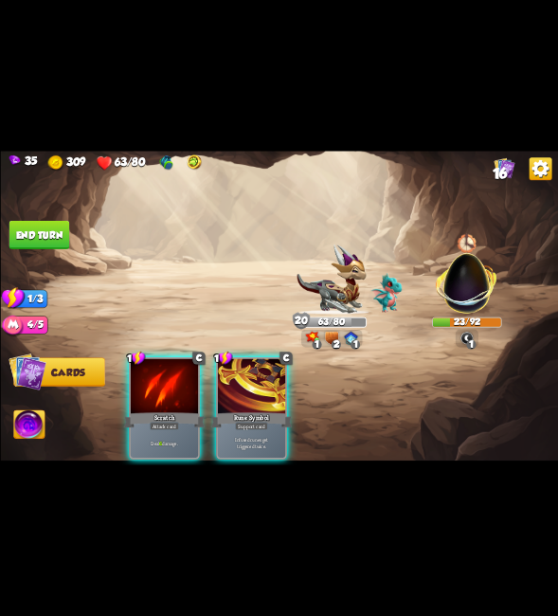
click at [171, 391] on div at bounding box center [163, 387] width 67 height 57
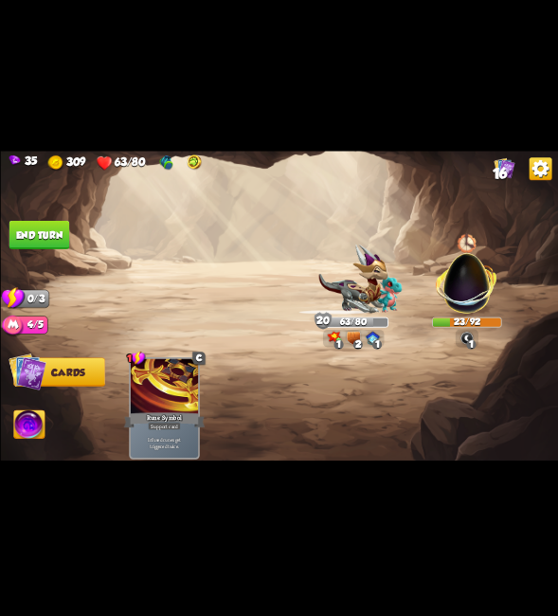
click at [33, 420] on img at bounding box center [28, 425] width 31 height 31
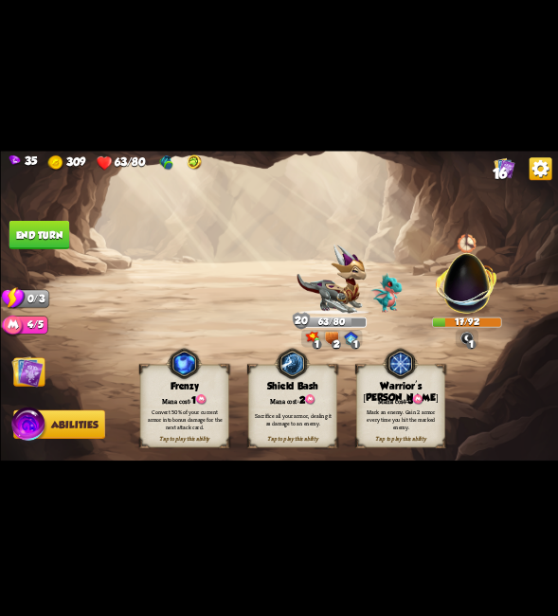
click at [278, 383] on div "Shield Bash" at bounding box center [292, 385] width 88 height 11
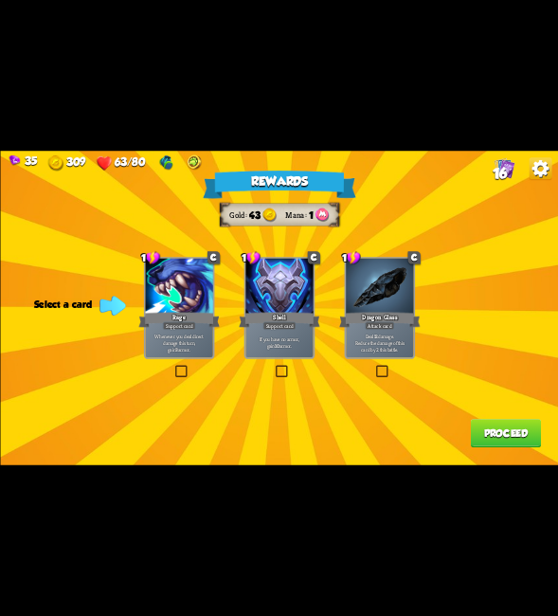
click at [273, 367] on label at bounding box center [273, 367] width 0 height 0
click at [0, 0] on input "checkbox" at bounding box center [0, 0] width 0 height 0
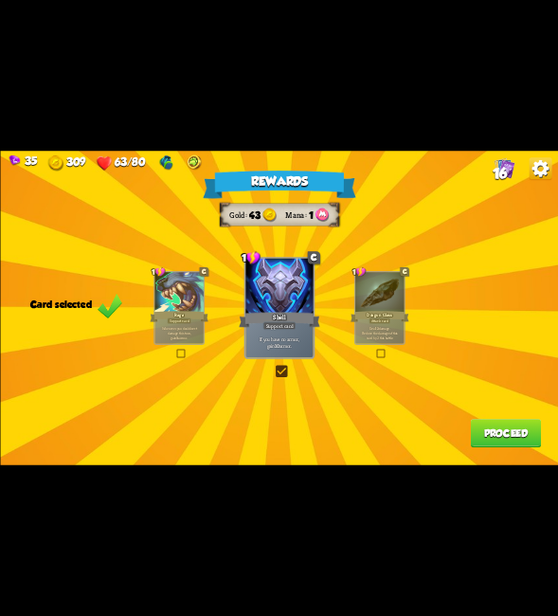
click at [489, 413] on div "Rewards Gold 43 Mana 1 Card selected 1 C Rage Support card Whenever you deal di…" at bounding box center [279, 308] width 558 height 314
click at [490, 432] on button "Proceed" at bounding box center [505, 433] width 70 height 28
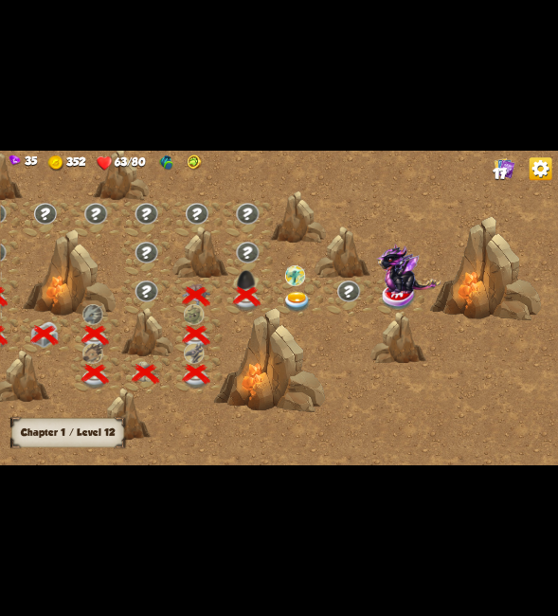
click at [296, 292] on img at bounding box center [295, 302] width 27 height 21
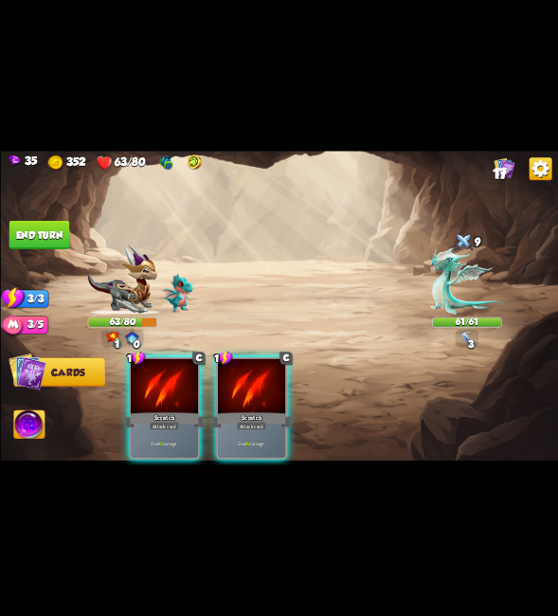
click at [466, 335] on div "Player turn" at bounding box center [279, 308] width 558 height 86
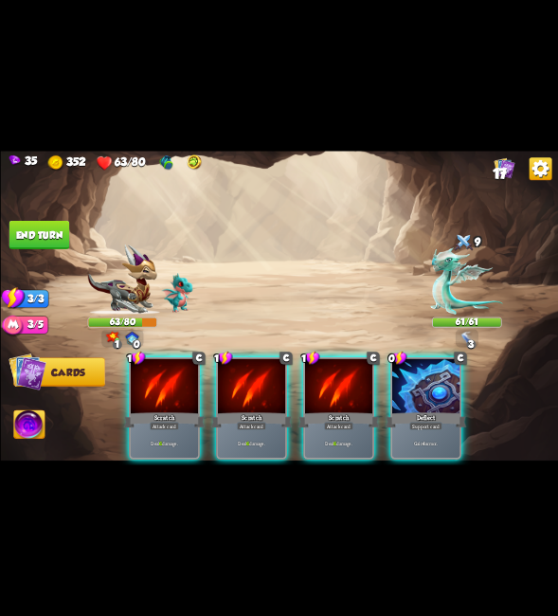
click at [471, 335] on div "Player turn" at bounding box center [279, 308] width 558 height 86
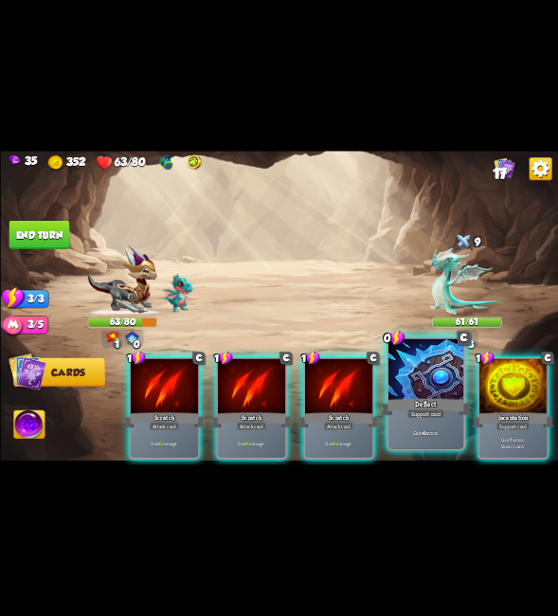
click at [440, 370] on div at bounding box center [425, 370] width 75 height 63
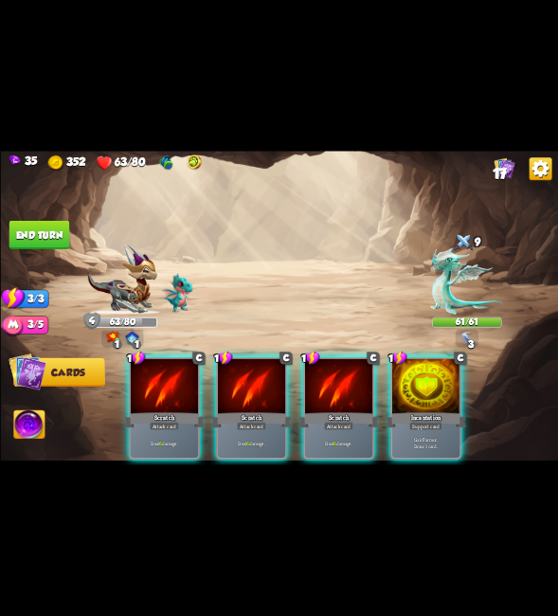
click at [459, 388] on div at bounding box center [424, 387] width 67 height 57
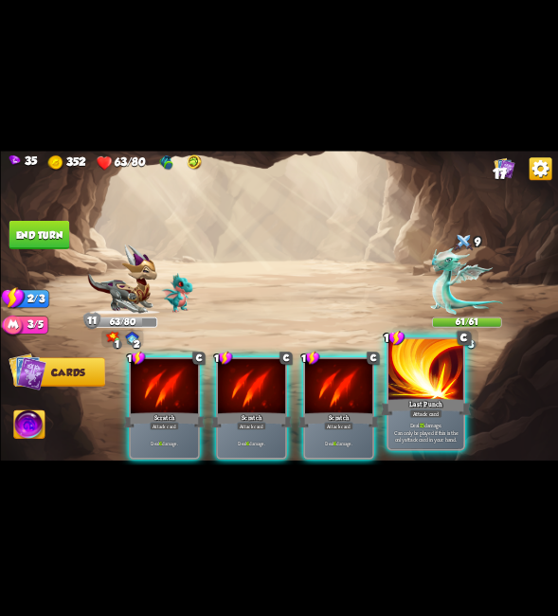
click at [411, 379] on div at bounding box center [425, 370] width 75 height 63
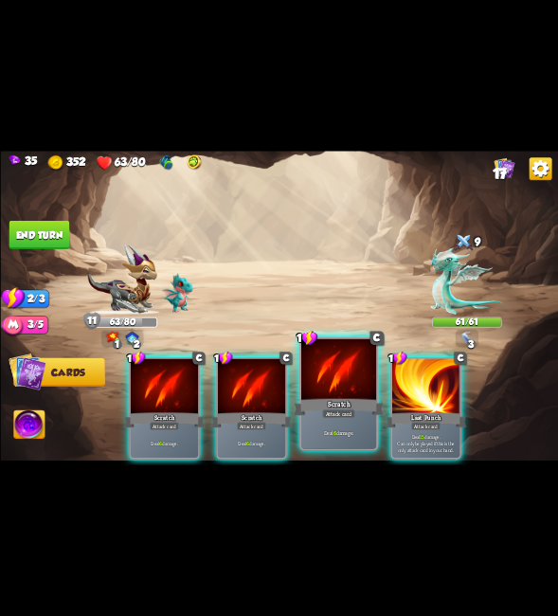
click at [333, 390] on div at bounding box center [338, 370] width 75 height 63
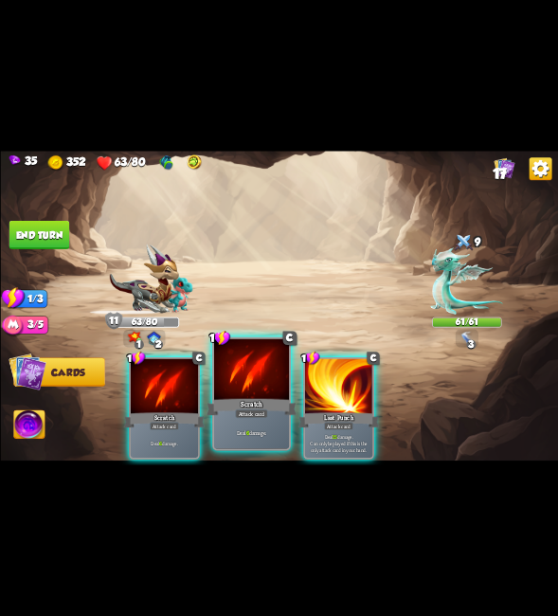
click at [240, 400] on div "Scratch" at bounding box center [252, 407] width 90 height 20
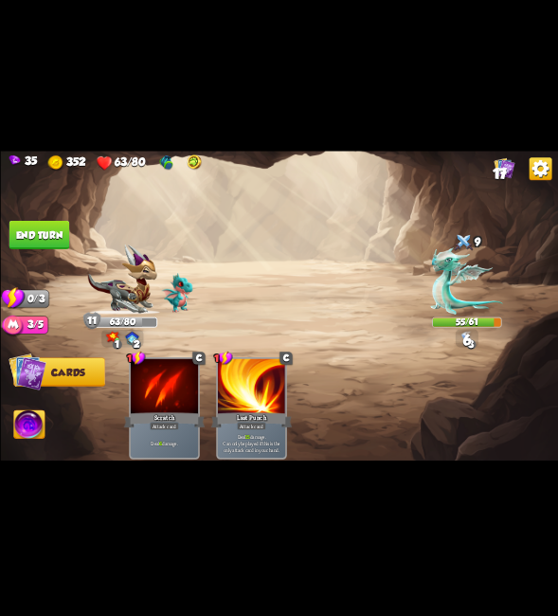
click at [22, 227] on button "End turn" at bounding box center [39, 235] width 61 height 28
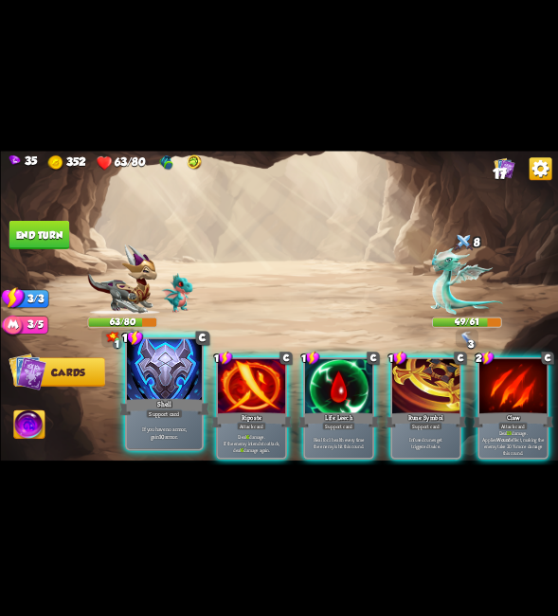
click at [188, 390] on div at bounding box center [163, 370] width 75 height 63
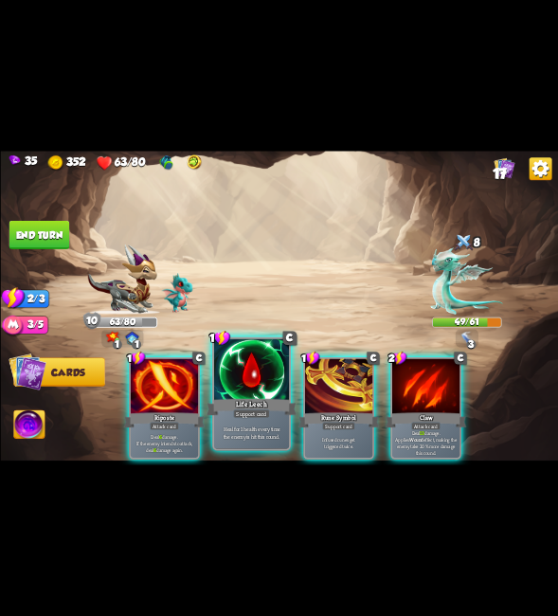
click at [250, 369] on div at bounding box center [250, 370] width 75 height 63
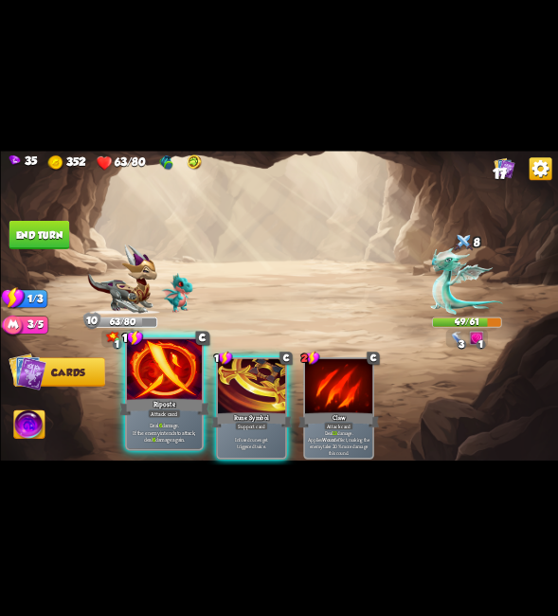
click at [156, 383] on div at bounding box center [163, 370] width 75 height 63
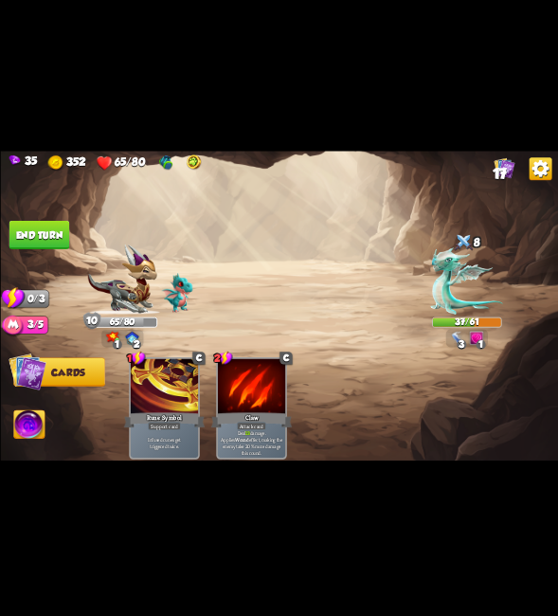
click at [32, 231] on button "End turn" at bounding box center [39, 235] width 61 height 28
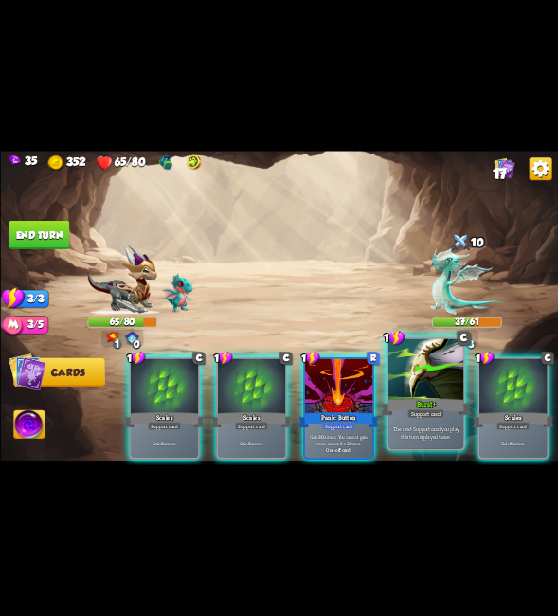
click at [450, 390] on div at bounding box center [425, 370] width 75 height 63
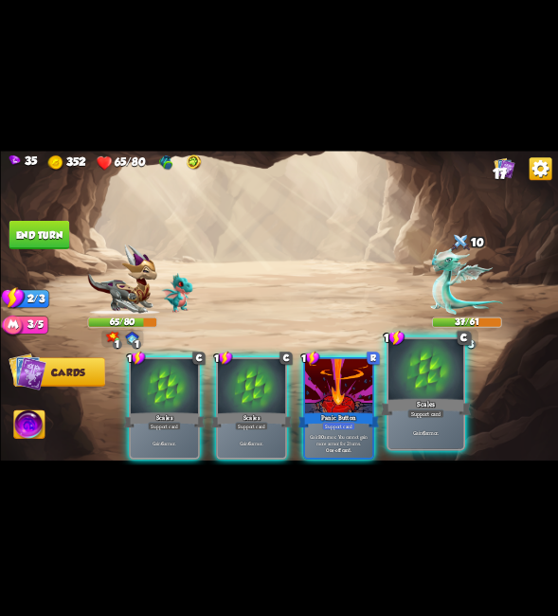
click at [480, 377] on div "1 C Scales Support card Gain 6 armor. 1 C Scales Support card Gain 6 armor. 1 R…" at bounding box center [335, 394] width 446 height 139
click at [449, 382] on div at bounding box center [425, 370] width 75 height 63
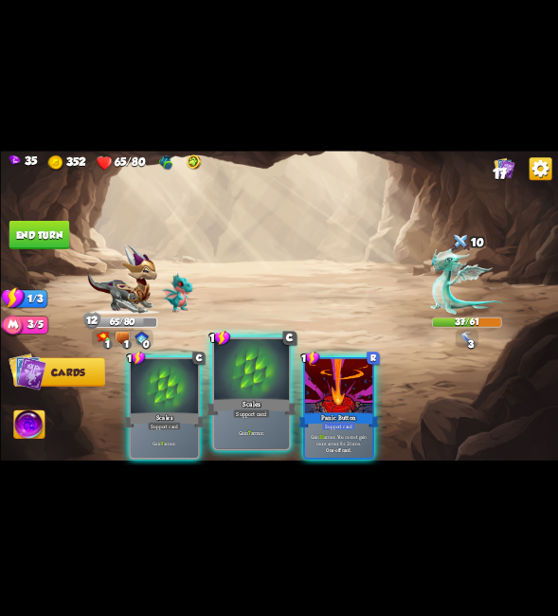
click at [229, 403] on div "Scales" at bounding box center [252, 407] width 90 height 20
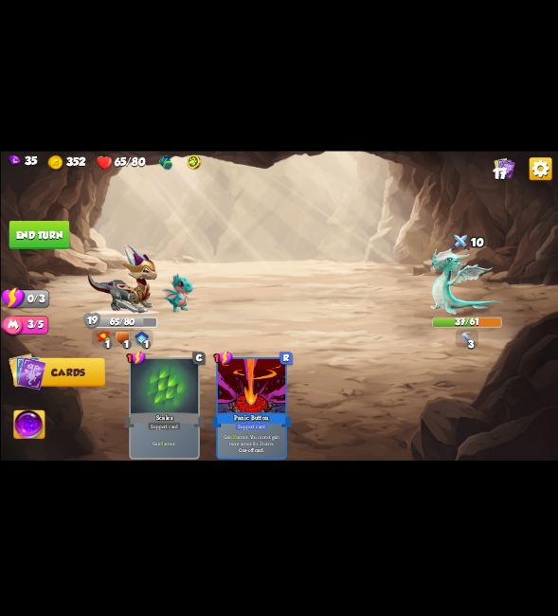
click at [22, 233] on button "End turn" at bounding box center [39, 235] width 61 height 28
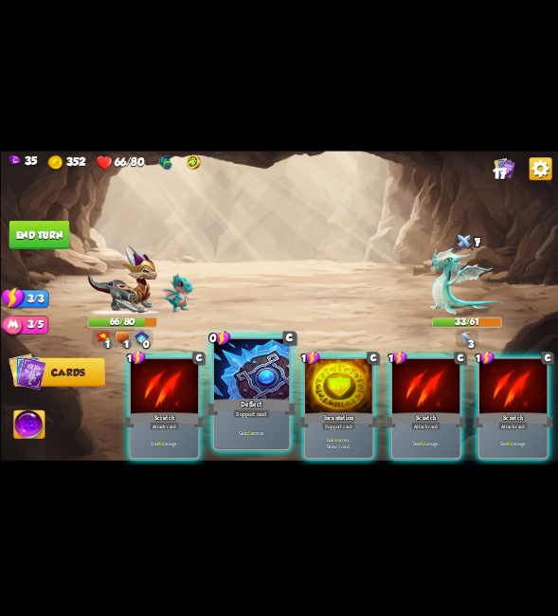
click at [245, 369] on div at bounding box center [250, 370] width 75 height 63
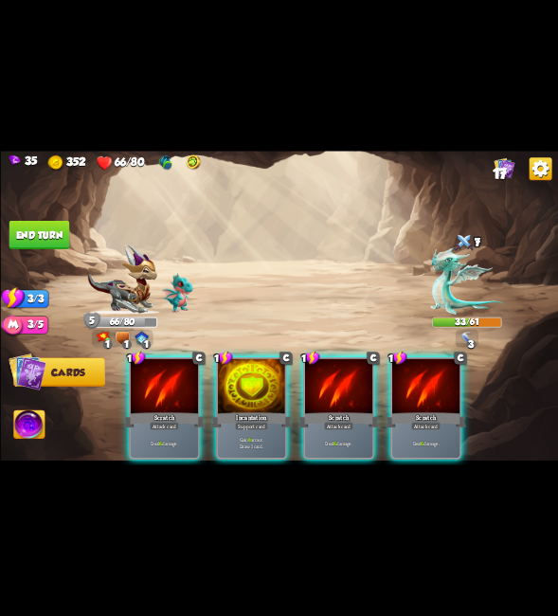
click at [245, 369] on div at bounding box center [250, 387] width 67 height 57
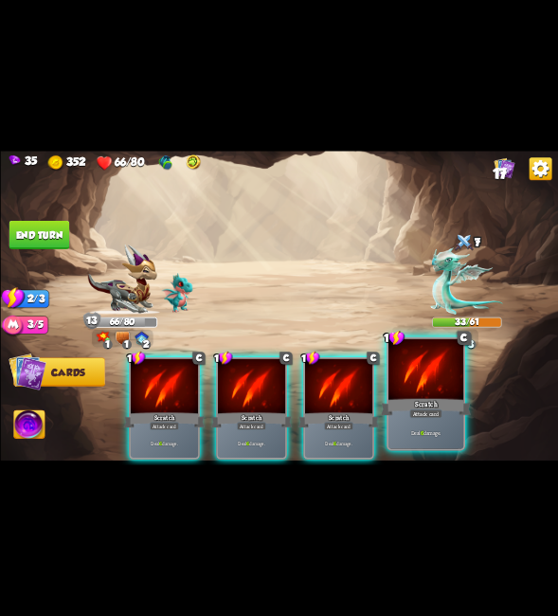
click at [421, 388] on div at bounding box center [425, 370] width 75 height 63
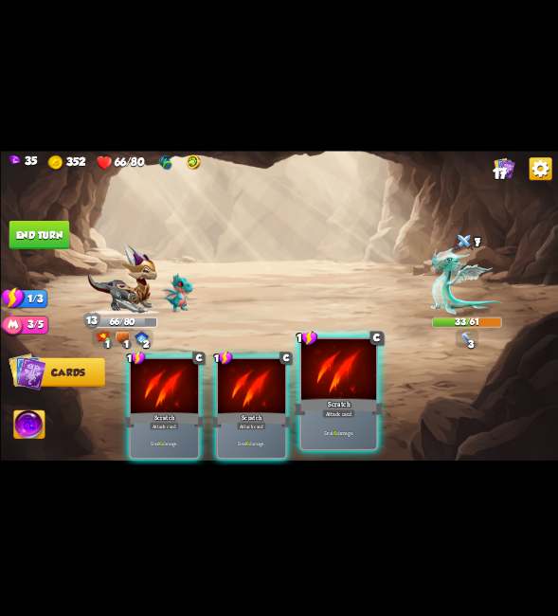
click at [349, 393] on div at bounding box center [338, 370] width 75 height 63
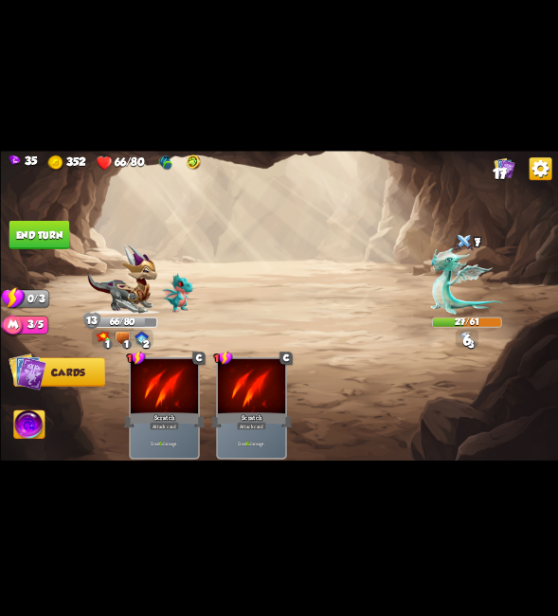
click at [55, 252] on img at bounding box center [279, 308] width 558 height 314
click at [54, 248] on div "Select an enemy to attack... You don't have enough stamina to play that card...…" at bounding box center [279, 308] width 558 height 314
click at [54, 245] on button "End turn" at bounding box center [39, 235] width 61 height 28
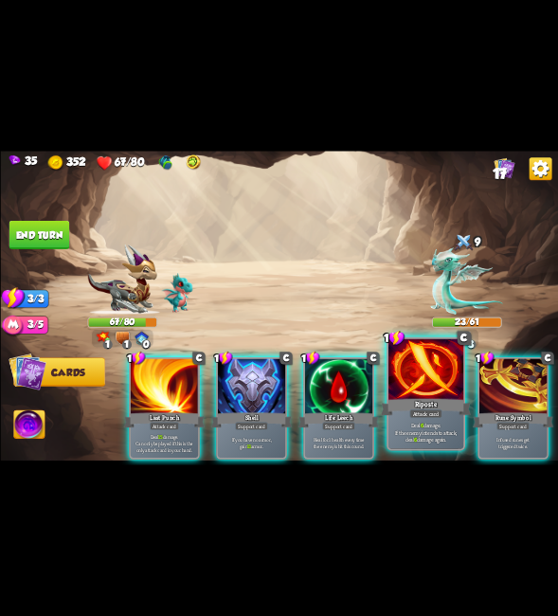
click at [431, 397] on div "Riposte" at bounding box center [426, 407] width 90 height 20
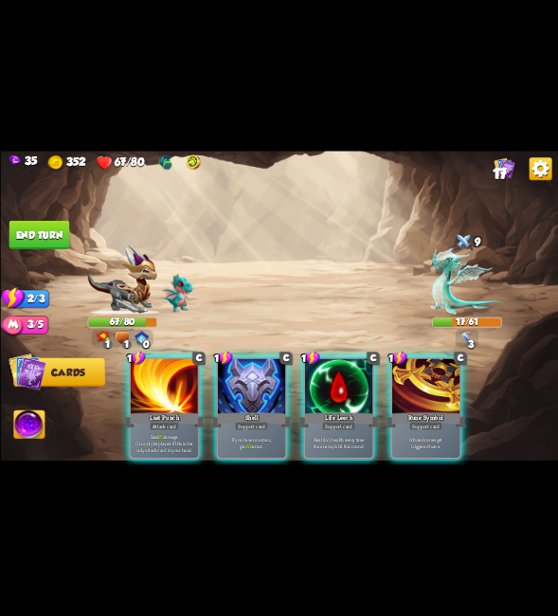
click at [177, 386] on div at bounding box center [163, 387] width 67 height 57
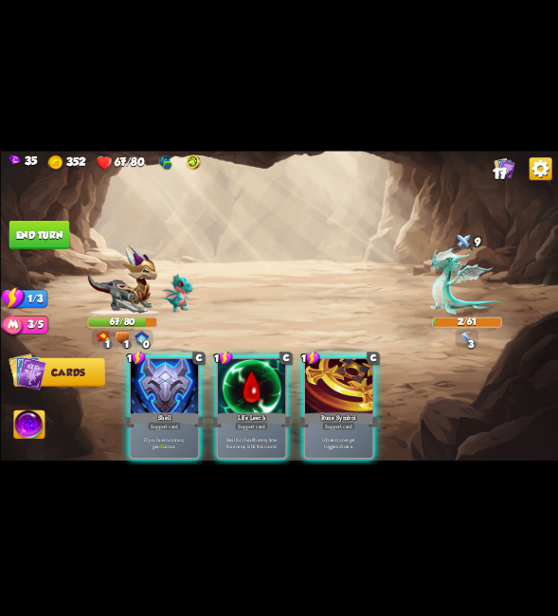
click at [171, 411] on div "Shell" at bounding box center [163, 420] width 81 height 18
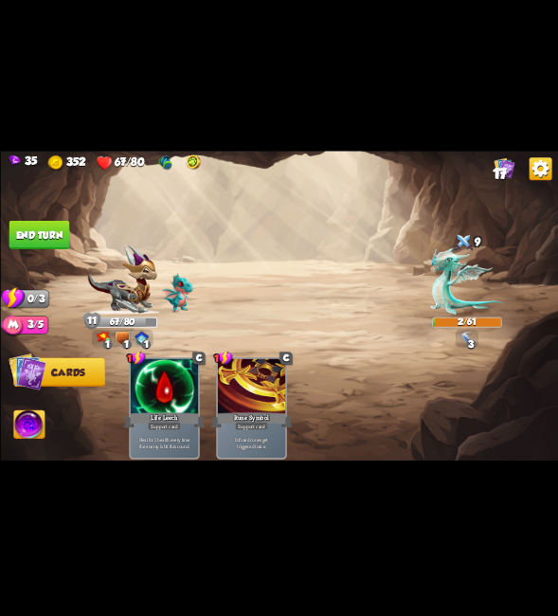
click at [57, 233] on button "End turn" at bounding box center [39, 235] width 61 height 28
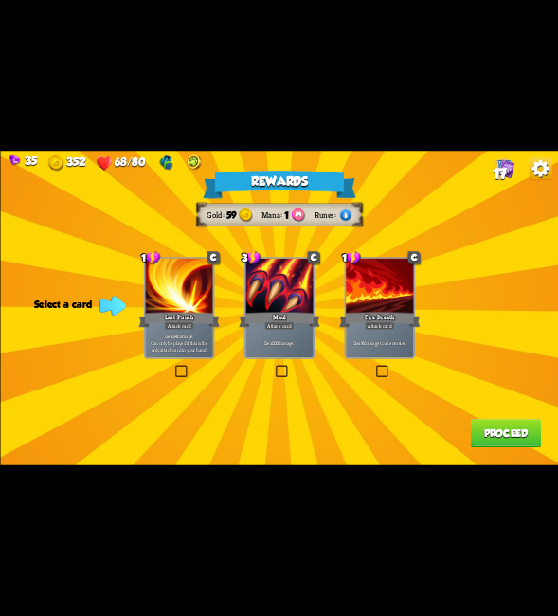
click at [373, 367] on label at bounding box center [373, 367] width 0 height 0
click at [0, 0] on input "checkbox" at bounding box center [0, 0] width 0 height 0
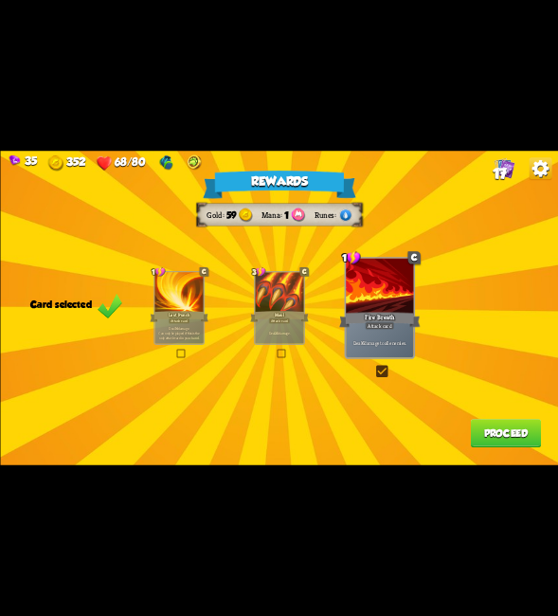
click at [493, 434] on button "Proceed" at bounding box center [505, 433] width 70 height 28
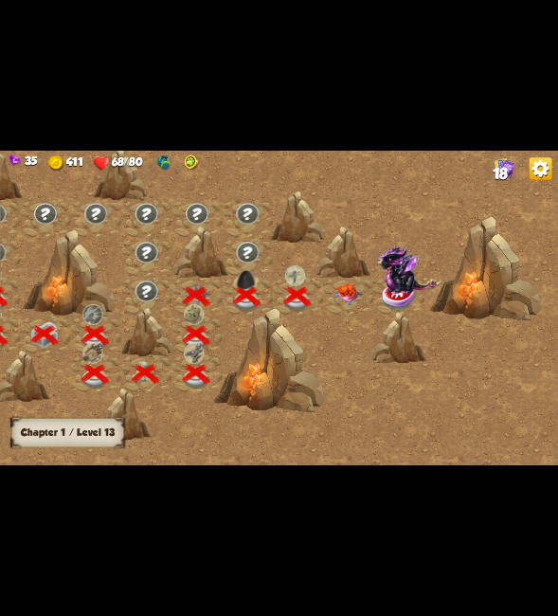
click at [351, 297] on img at bounding box center [347, 295] width 27 height 22
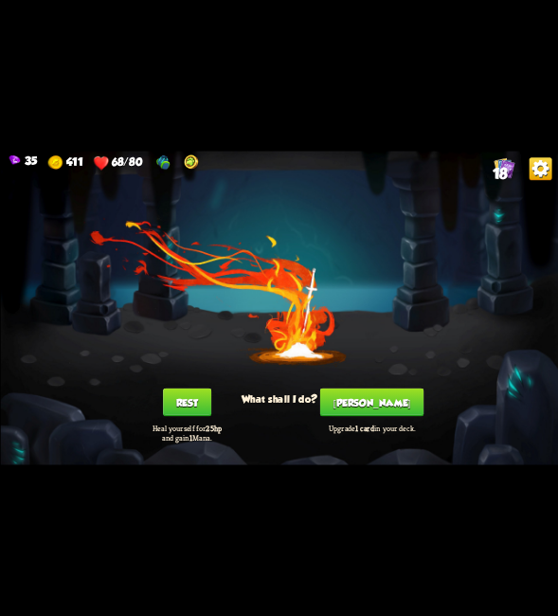
click at [364, 408] on button "[PERSON_NAME]" at bounding box center [370, 402] width 103 height 28
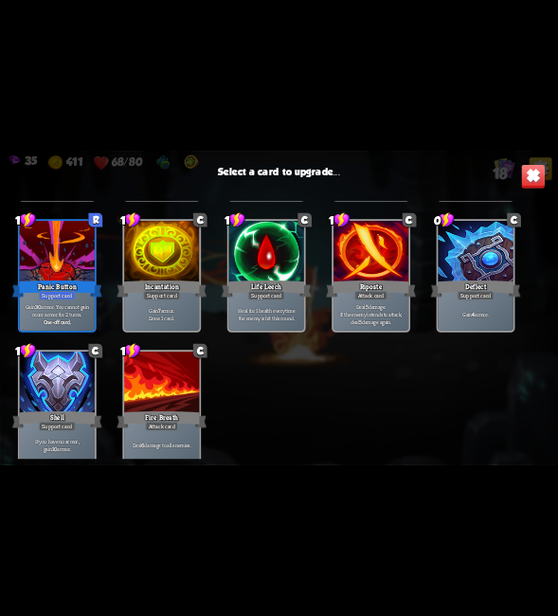
scroll to position [596, 0]
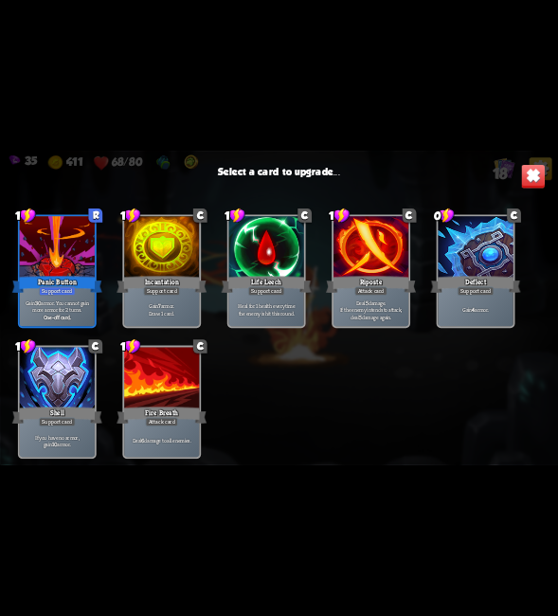
click at [255, 253] on div at bounding box center [265, 247] width 75 height 63
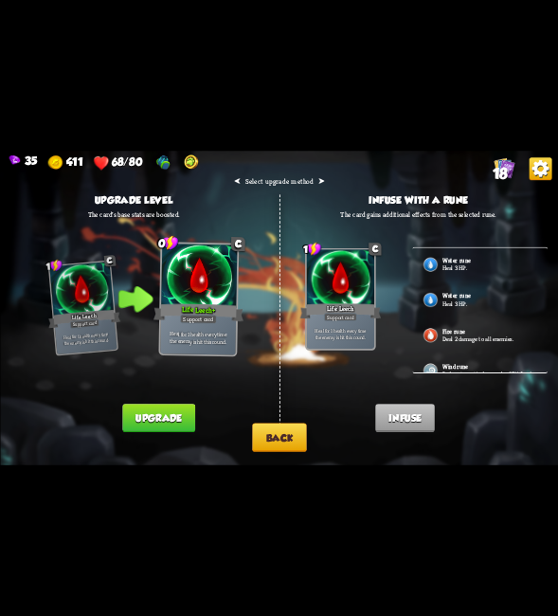
click at [178, 408] on button "Upgrade" at bounding box center [158, 418] width 73 height 28
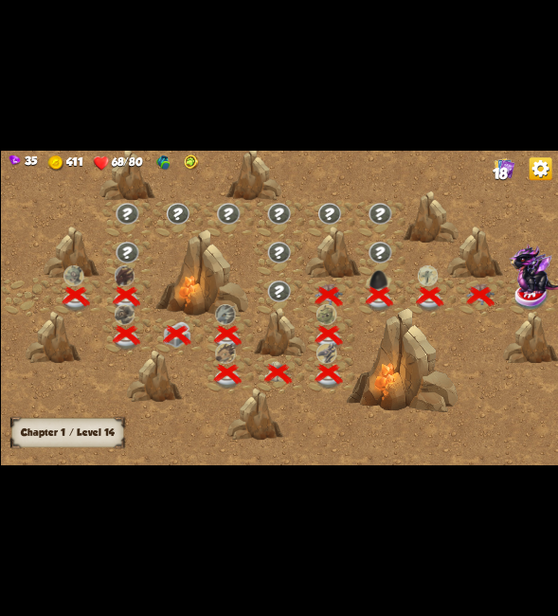
scroll to position [0, 288]
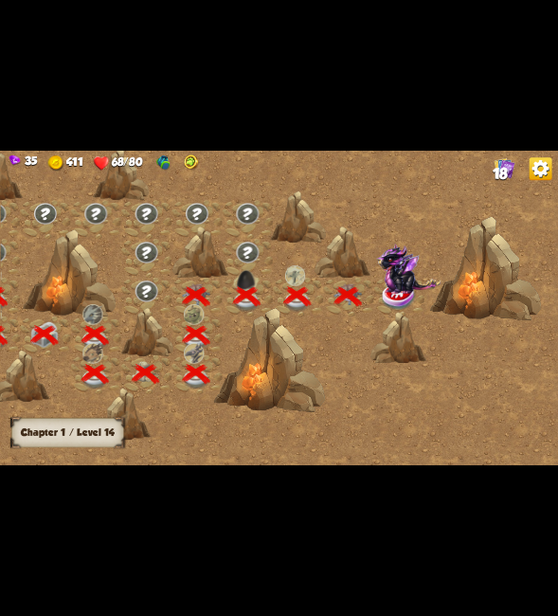
click at [397, 295] on img at bounding box center [398, 296] width 35 height 28
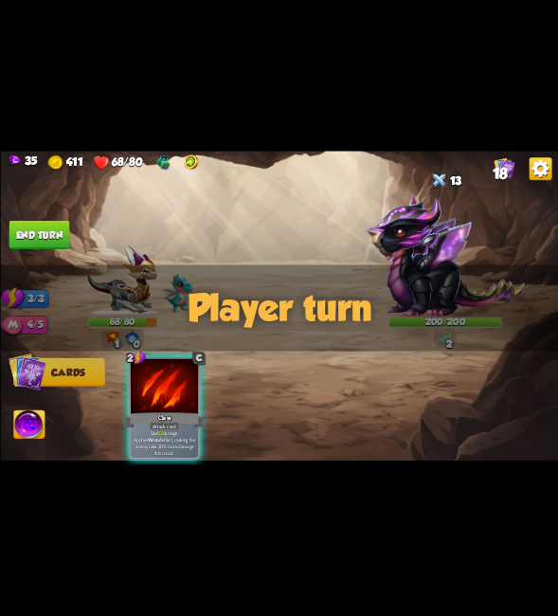
click at [442, 338] on div "Player turn" at bounding box center [279, 308] width 558 height 86
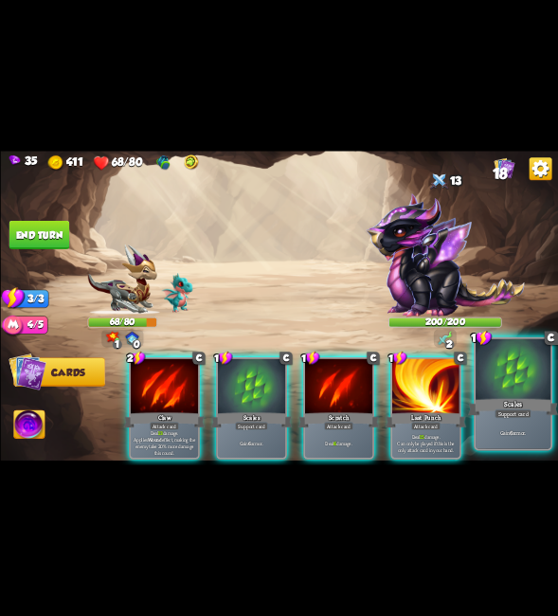
click at [499, 382] on div at bounding box center [513, 370] width 75 height 63
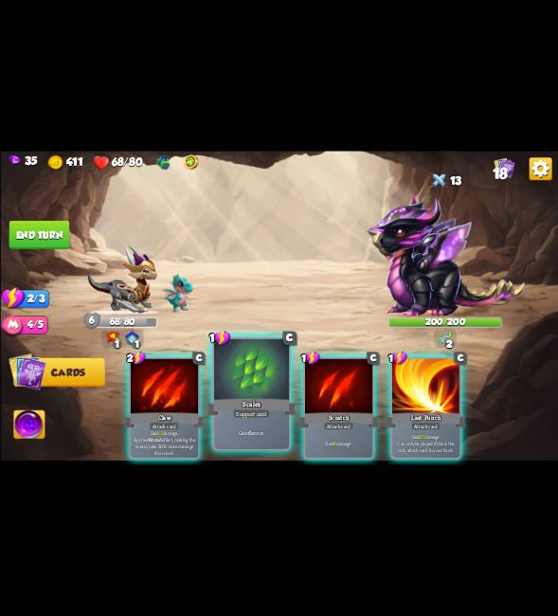
click at [268, 405] on div "Scales" at bounding box center [252, 407] width 90 height 20
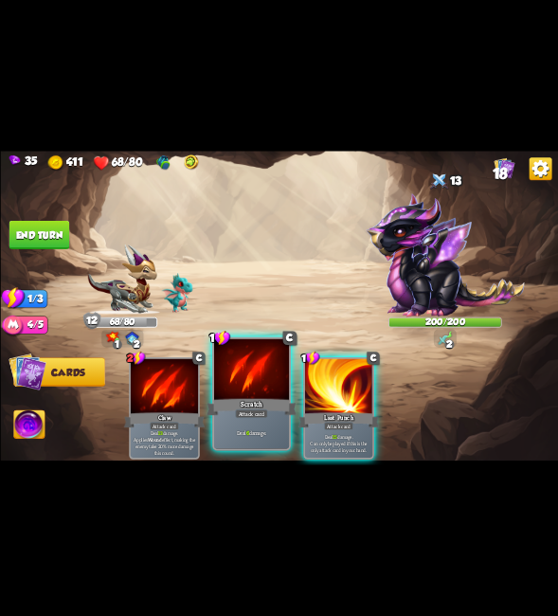
click at [256, 378] on div at bounding box center [250, 370] width 75 height 63
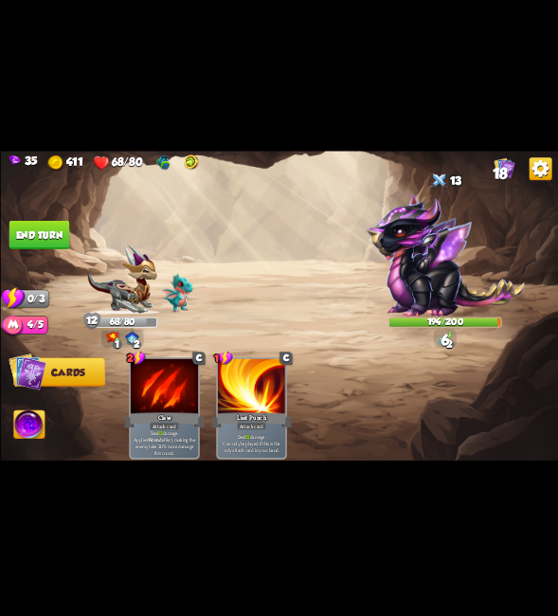
click at [50, 226] on button "End turn" at bounding box center [39, 235] width 61 height 28
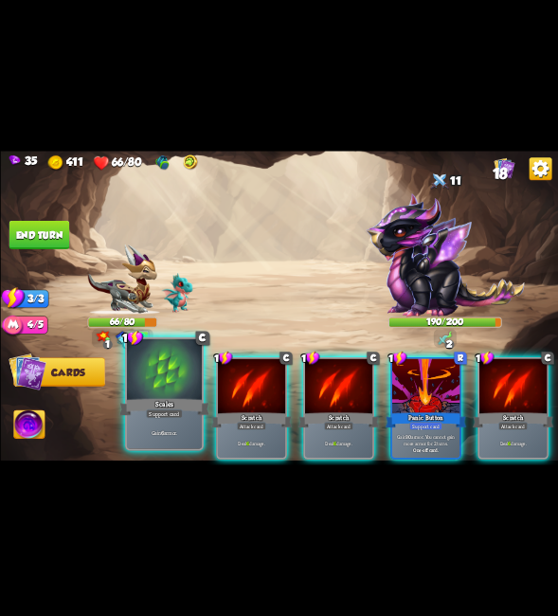
click at [171, 391] on div at bounding box center [163, 370] width 75 height 63
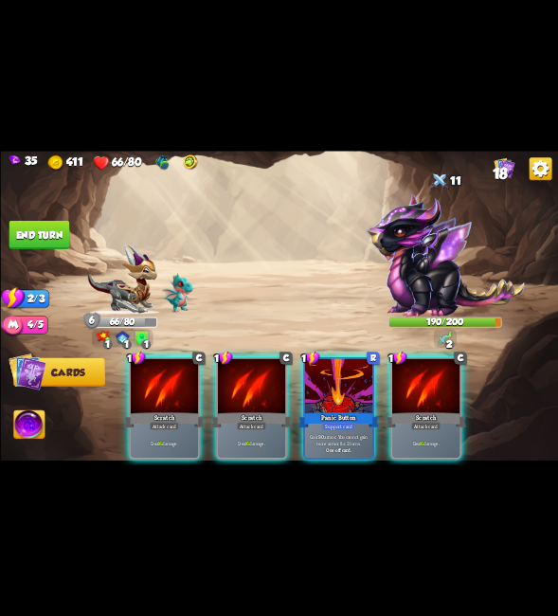
click at [171, 391] on div at bounding box center [163, 387] width 67 height 57
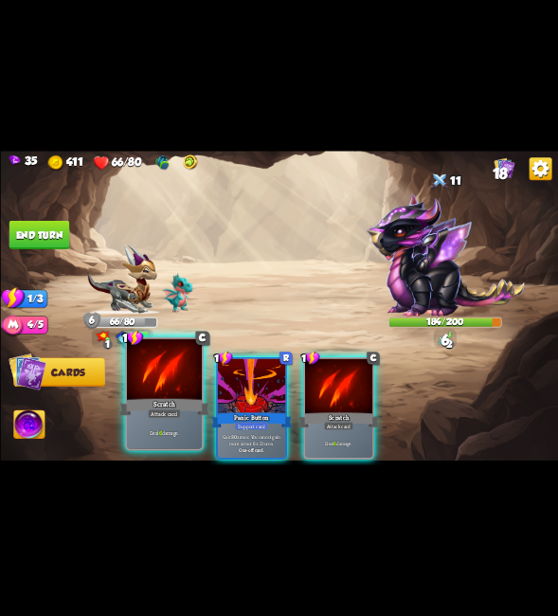
click at [169, 391] on div at bounding box center [163, 370] width 75 height 63
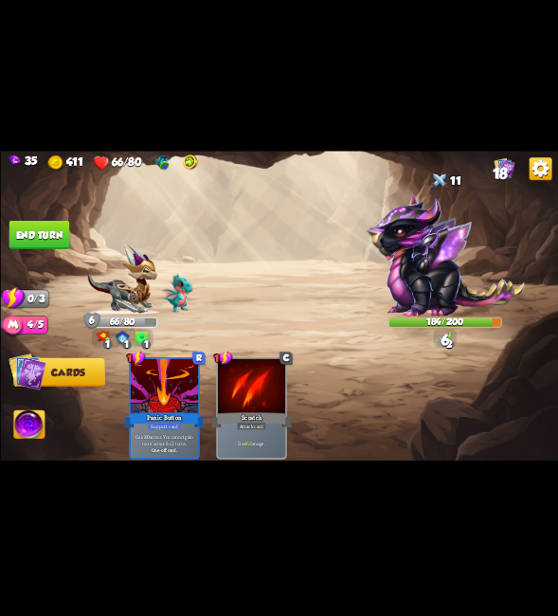
click at [29, 214] on img at bounding box center [279, 308] width 558 height 314
click at [39, 238] on button "End turn" at bounding box center [39, 235] width 61 height 28
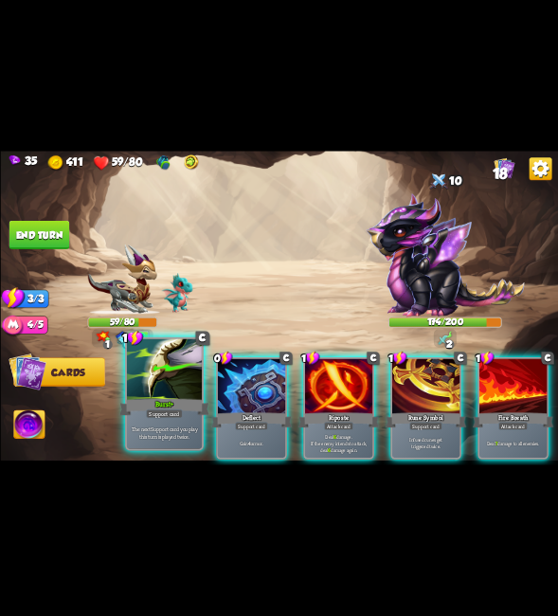
click at [155, 406] on div "Burst+" at bounding box center [164, 407] width 90 height 20
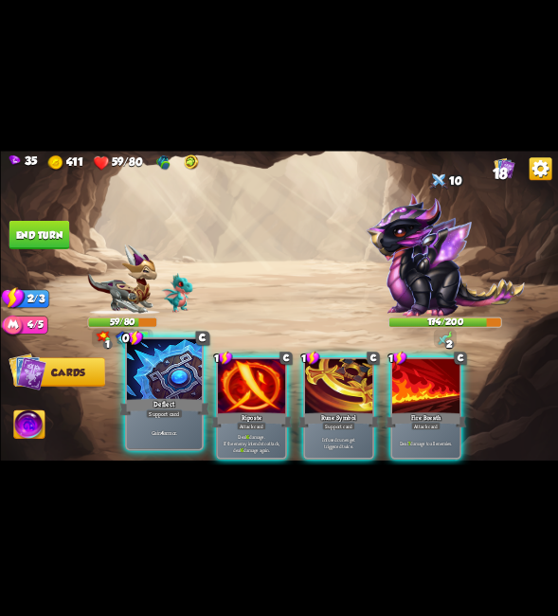
click at [156, 407] on div "Deflect" at bounding box center [164, 407] width 90 height 20
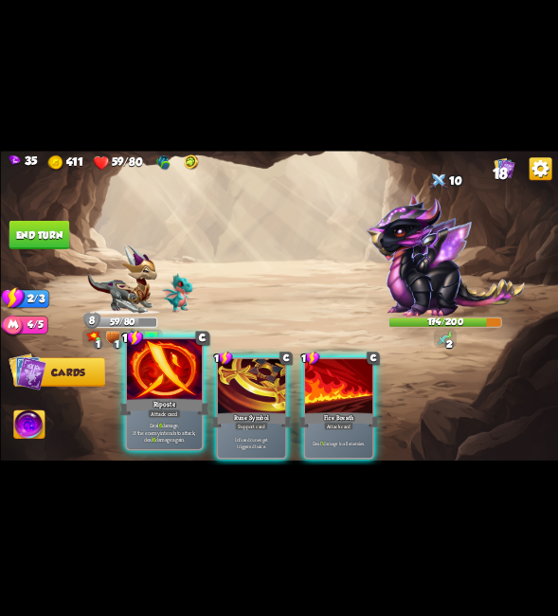
click at [160, 388] on div at bounding box center [163, 370] width 75 height 63
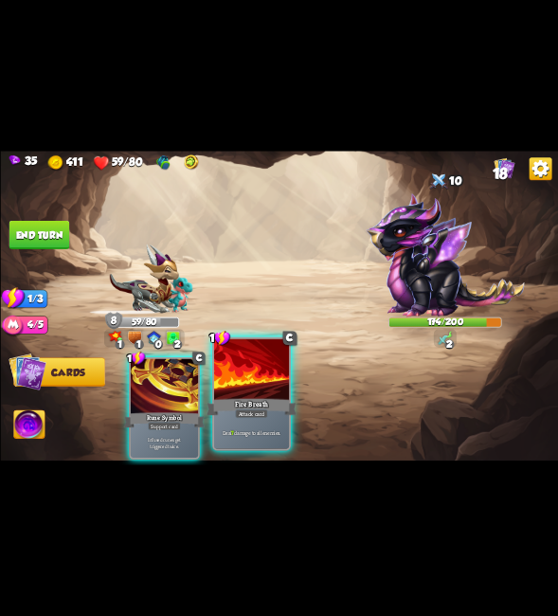
click at [233, 410] on div "Fire Breath" at bounding box center [252, 407] width 90 height 20
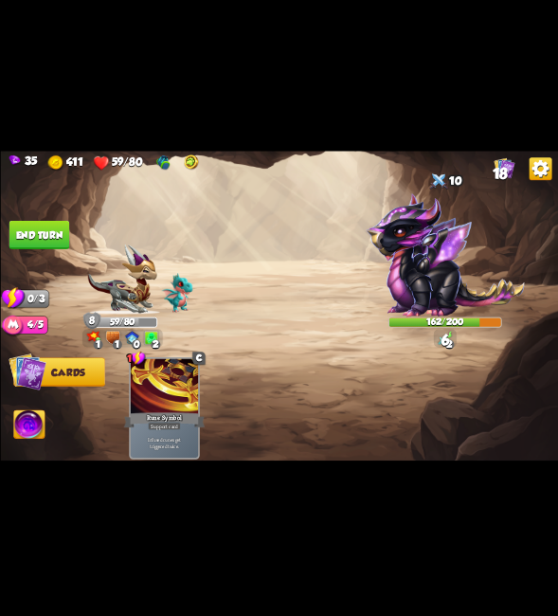
click at [31, 218] on img at bounding box center [279, 308] width 558 height 314
click at [40, 236] on button "End turn" at bounding box center [39, 235] width 62 height 29
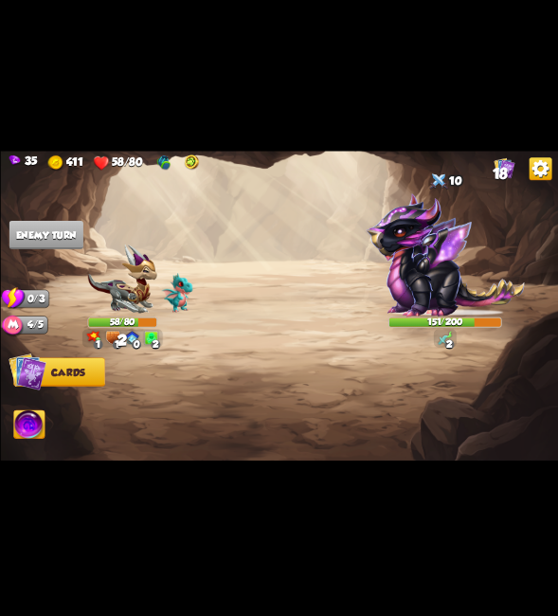
click at [27, 424] on img at bounding box center [28, 425] width 31 height 31
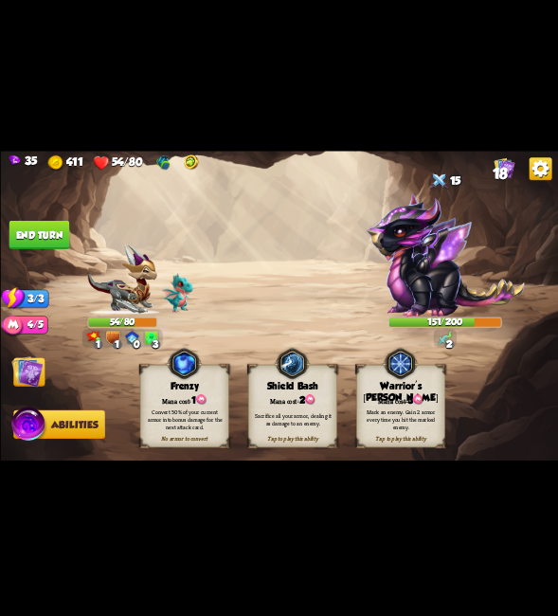
drag, startPoint x: 17, startPoint y: 367, endPoint x: 27, endPoint y: 370, distance: 9.9
click at [20, 367] on img at bounding box center [26, 371] width 31 height 31
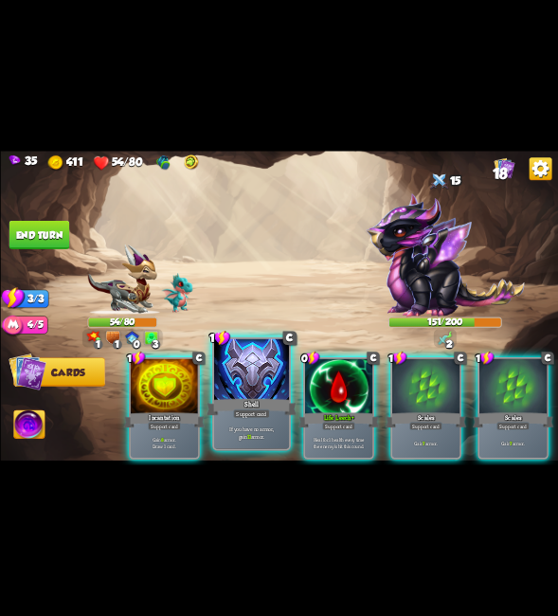
click at [279, 413] on div "Shell" at bounding box center [252, 407] width 90 height 20
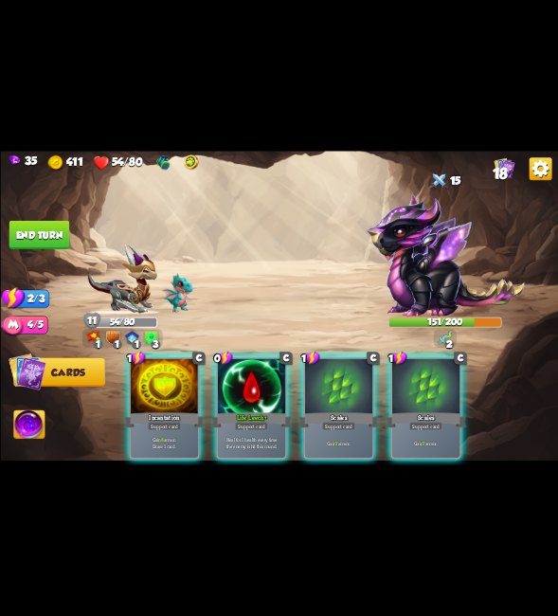
click at [278, 413] on div "Life Leech+" at bounding box center [250, 420] width 81 height 18
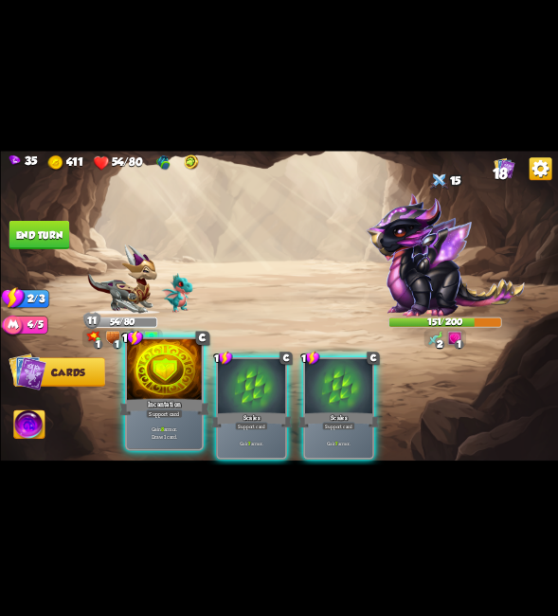
click at [149, 402] on div "Incantation" at bounding box center [164, 407] width 90 height 20
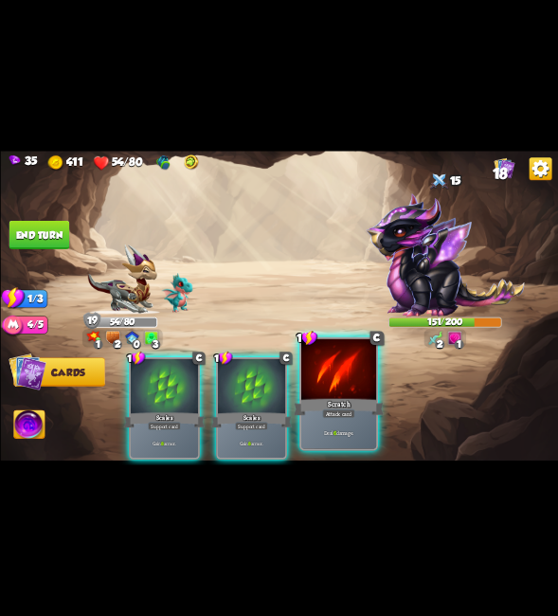
click at [352, 387] on div at bounding box center [338, 370] width 75 height 63
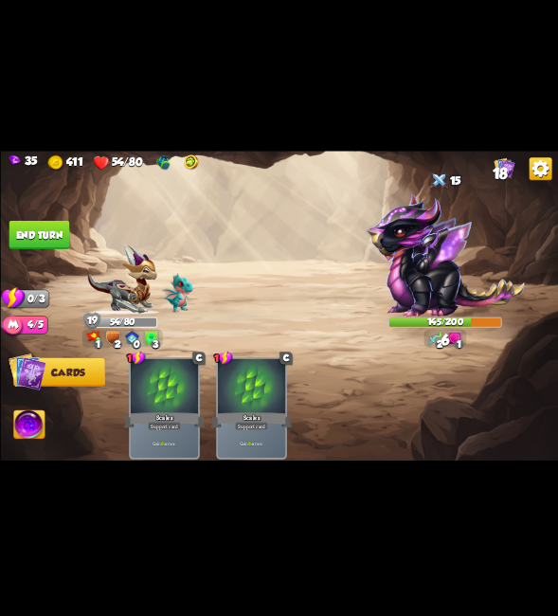
click at [56, 240] on button "End turn" at bounding box center [39, 235] width 61 height 28
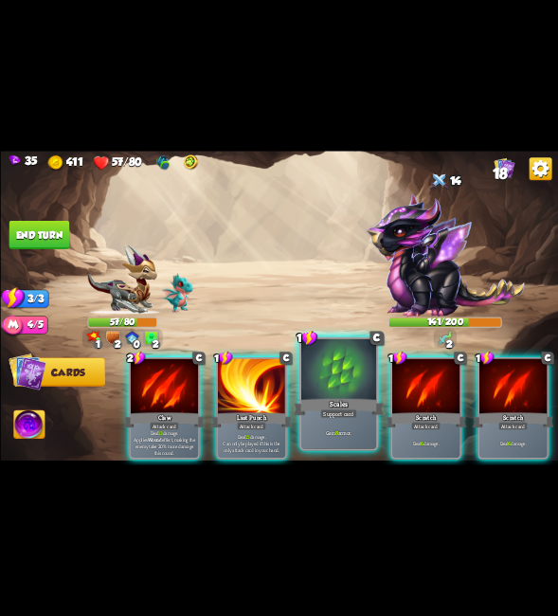
click at [329, 365] on div at bounding box center [338, 370] width 75 height 63
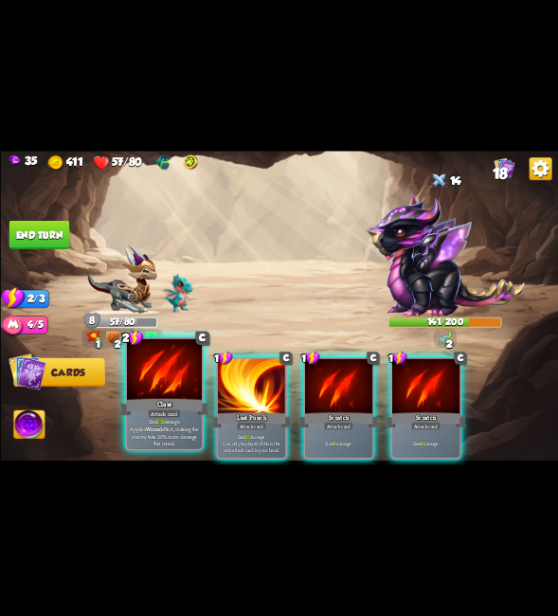
click at [172, 401] on div "Claw" at bounding box center [164, 407] width 90 height 20
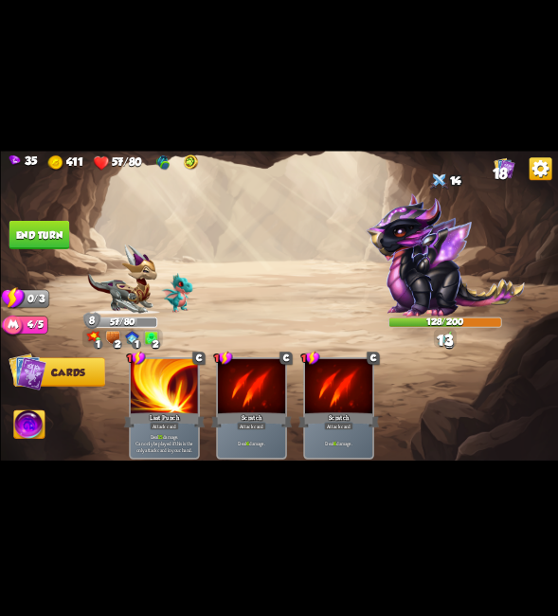
click at [24, 242] on button "End turn" at bounding box center [39, 235] width 61 height 28
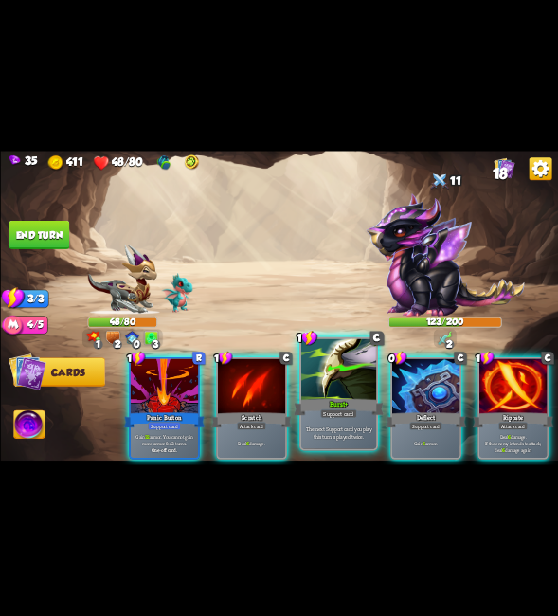
click at [334, 372] on div at bounding box center [338, 370] width 75 height 63
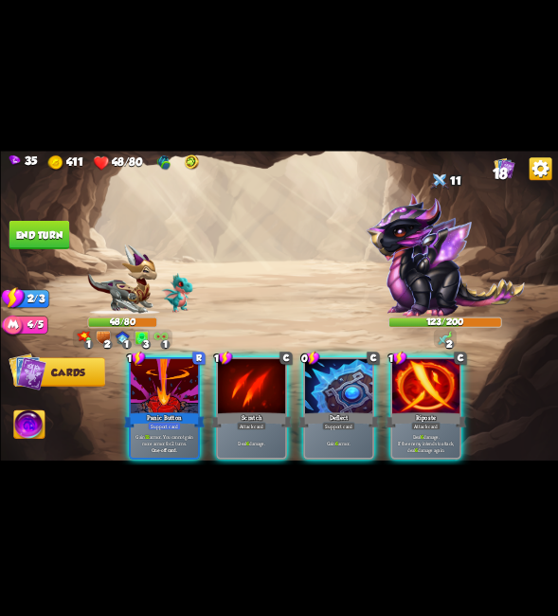
click at [334, 372] on div at bounding box center [337, 387] width 67 height 57
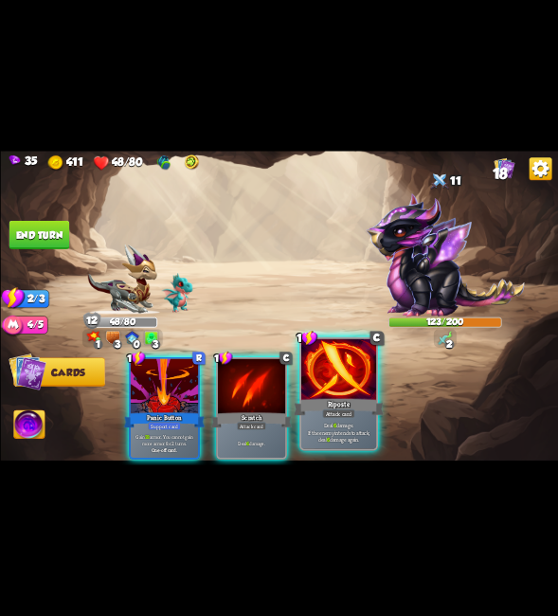
click at [305, 380] on div at bounding box center [338, 370] width 75 height 63
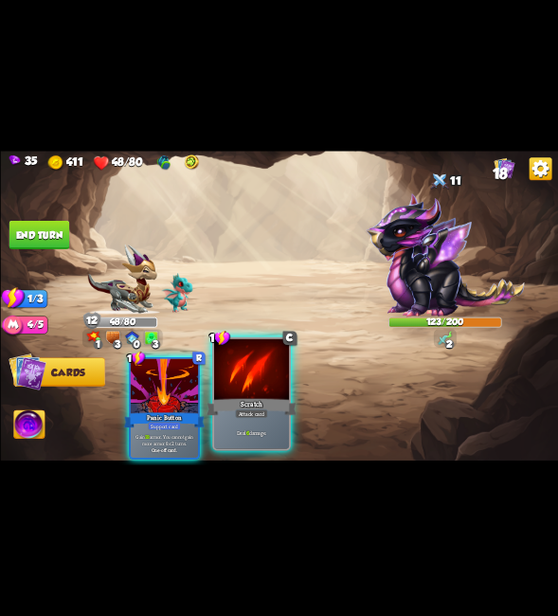
click at [274, 388] on div at bounding box center [250, 370] width 75 height 63
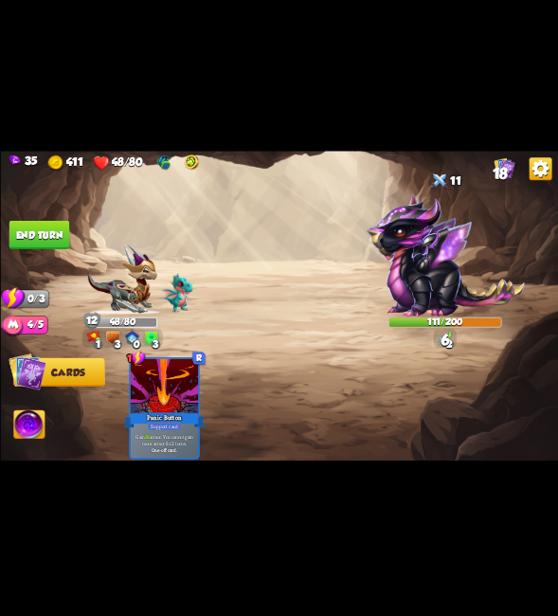
click at [46, 236] on button "End turn" at bounding box center [39, 235] width 61 height 28
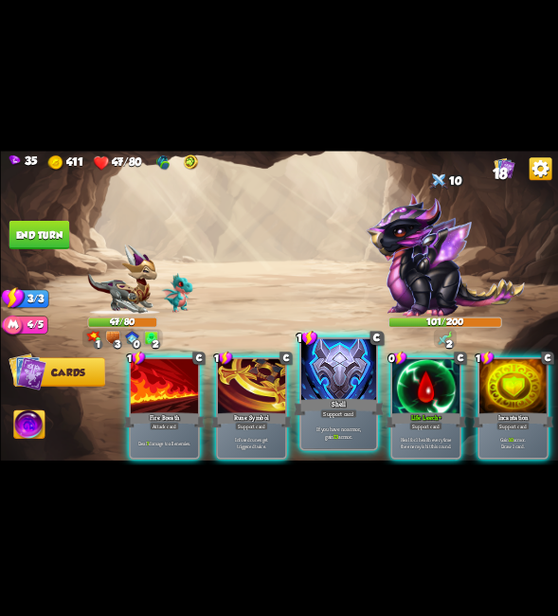
click at [350, 374] on div at bounding box center [338, 370] width 75 height 63
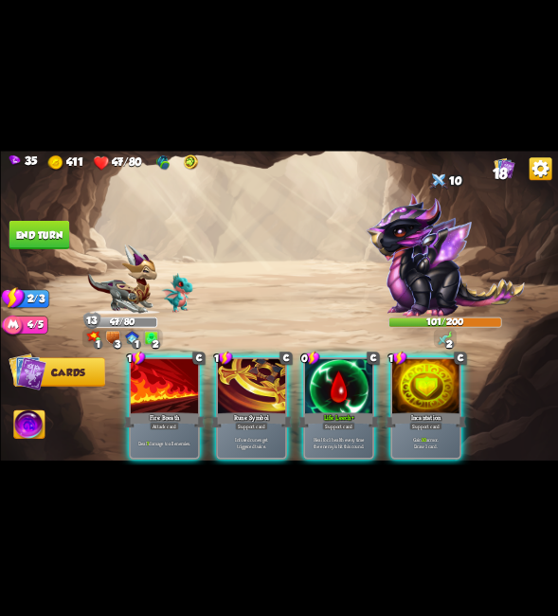
click at [350, 374] on div at bounding box center [337, 387] width 67 height 57
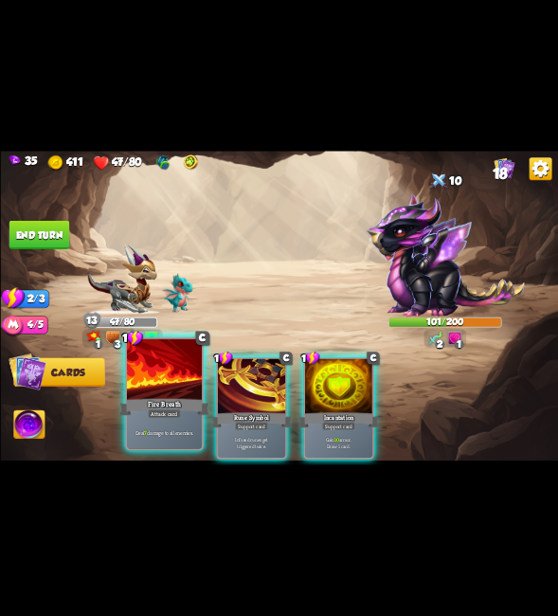
click at [195, 401] on div "Fire Breath" at bounding box center [164, 407] width 90 height 20
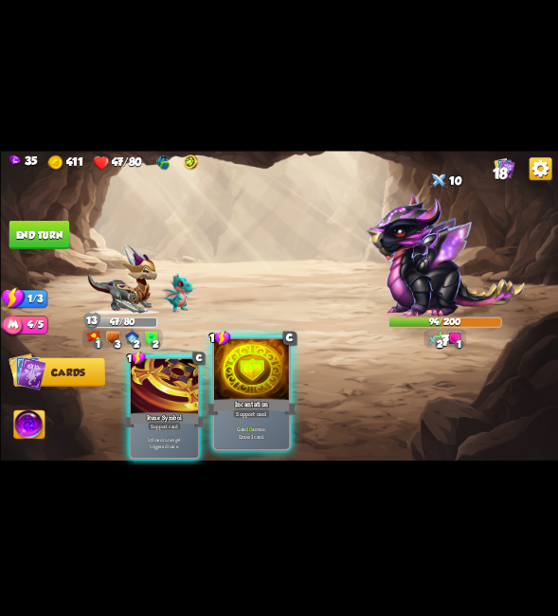
click at [249, 409] on div "1 C Incantation Support card Gain 10 armor. Draw 1 card." at bounding box center [251, 394] width 79 height 114
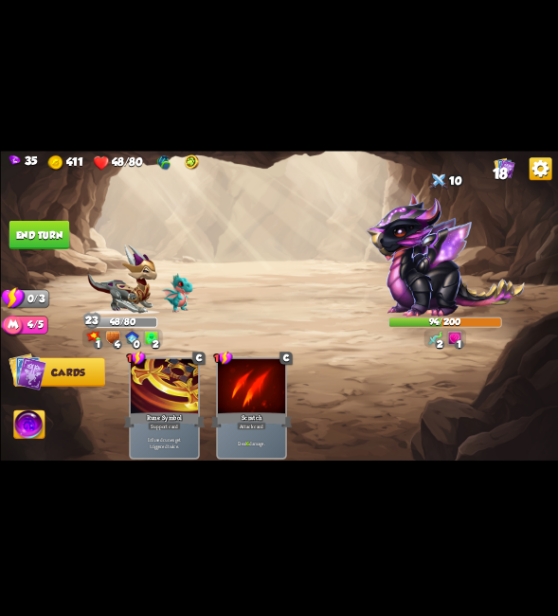
click at [27, 231] on button "End turn" at bounding box center [39, 235] width 61 height 28
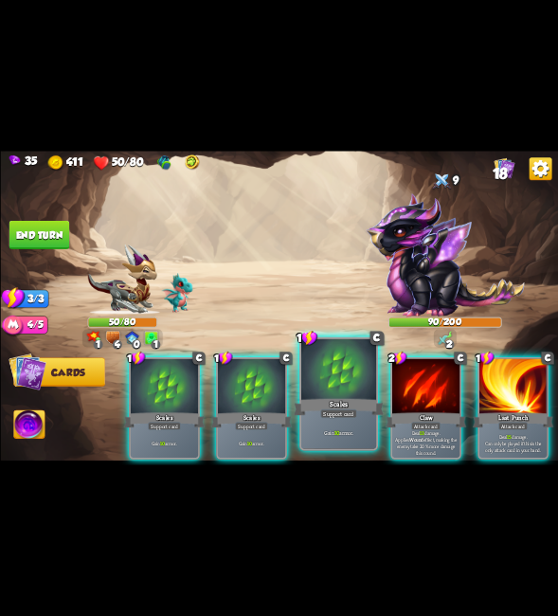
click at [323, 374] on div at bounding box center [338, 370] width 75 height 63
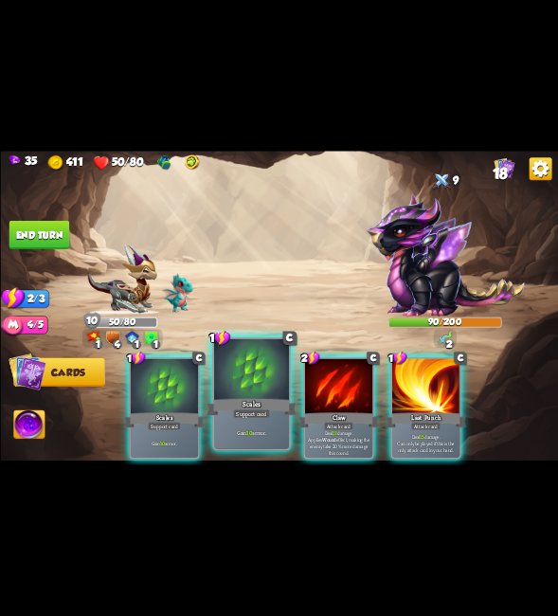
drag, startPoint x: 273, startPoint y: 383, endPoint x: 248, endPoint y: 385, distance: 24.7
click at [270, 385] on div at bounding box center [250, 370] width 75 height 63
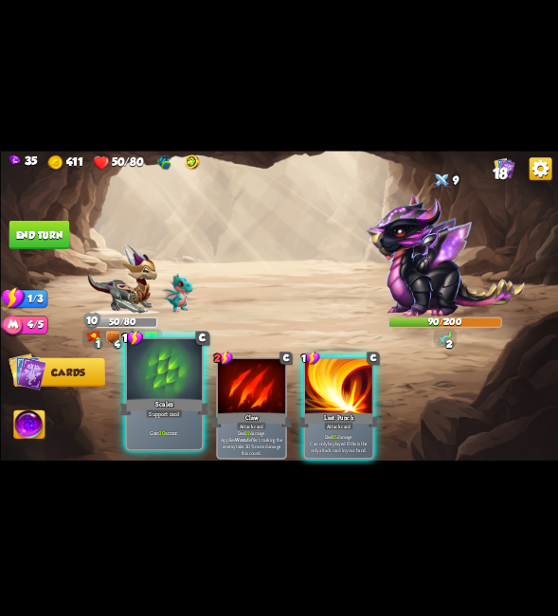
click at [171, 386] on div at bounding box center [163, 370] width 75 height 63
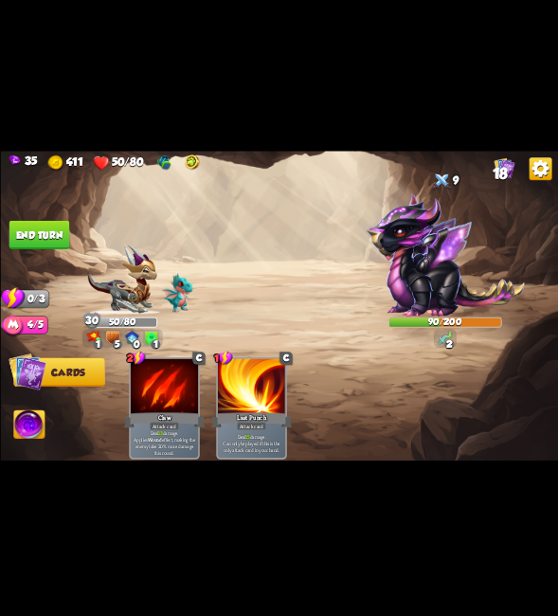
click at [43, 234] on button "End turn" at bounding box center [39, 235] width 61 height 28
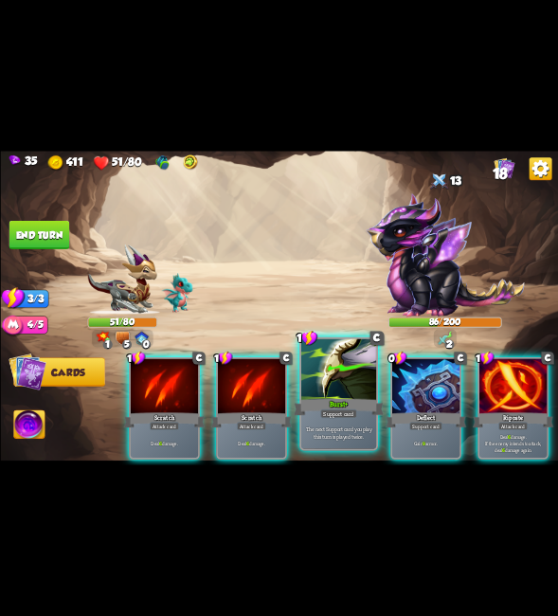
click at [341, 364] on div at bounding box center [338, 370] width 75 height 63
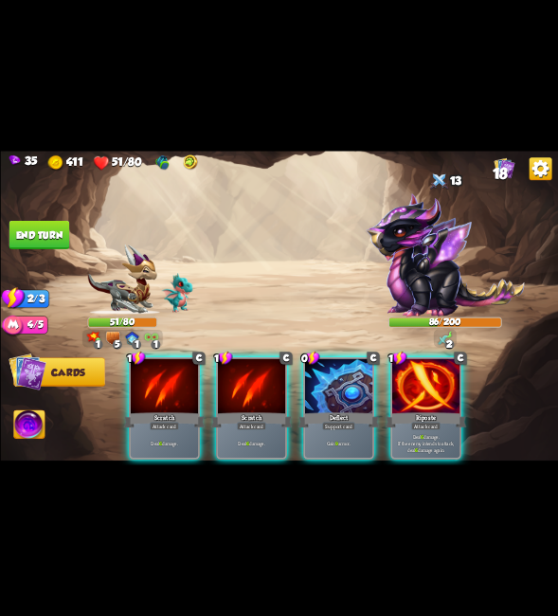
click at [341, 364] on div at bounding box center [337, 387] width 67 height 57
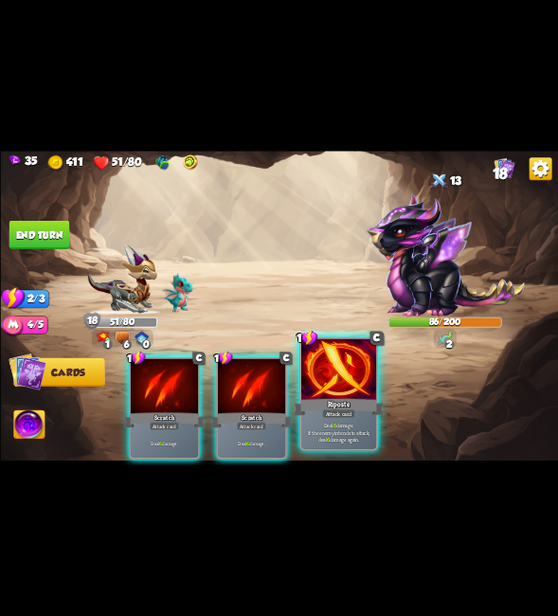
click at [336, 366] on div at bounding box center [338, 370] width 75 height 63
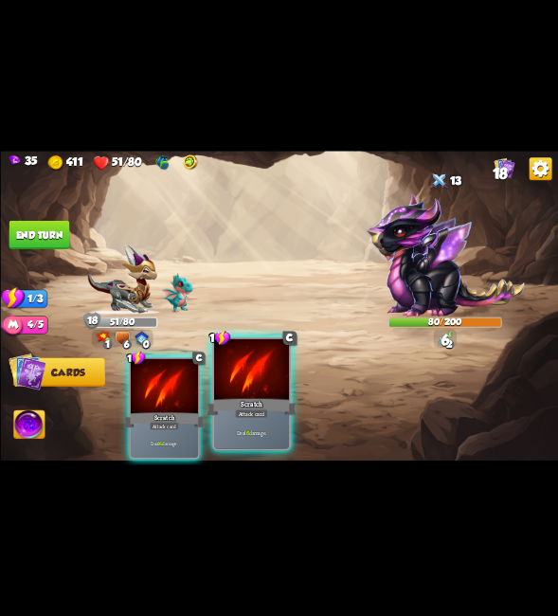
click at [229, 395] on div at bounding box center [250, 370] width 75 height 63
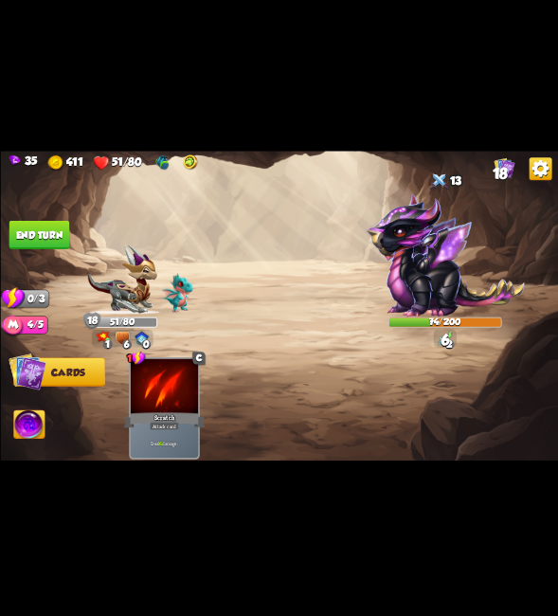
click at [47, 234] on button "End turn" at bounding box center [39, 235] width 62 height 29
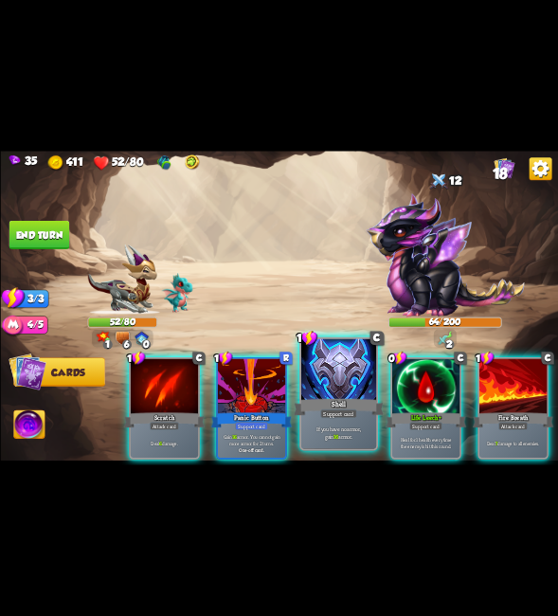
click at [352, 380] on div at bounding box center [338, 370] width 75 height 63
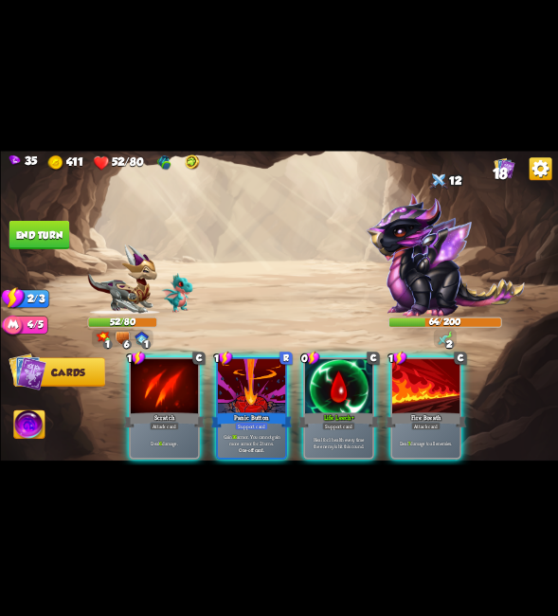
click at [352, 380] on div at bounding box center [337, 387] width 67 height 57
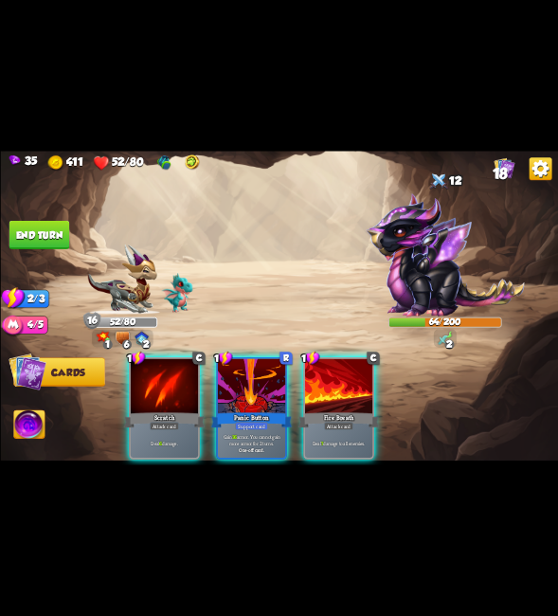
click at [352, 380] on div at bounding box center [337, 387] width 67 height 57
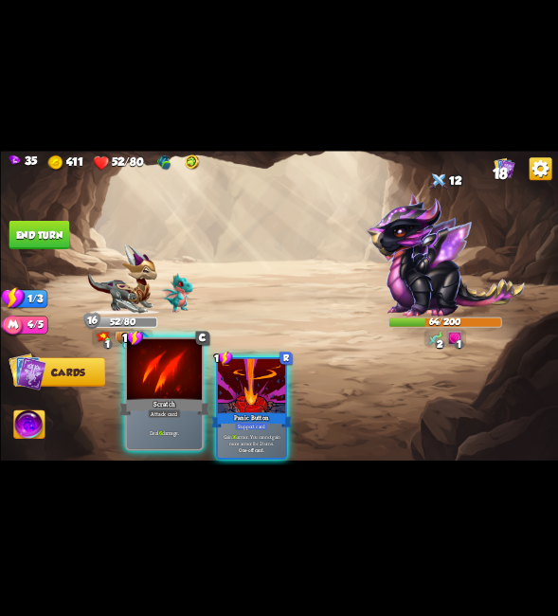
click at [164, 395] on div at bounding box center [163, 370] width 75 height 63
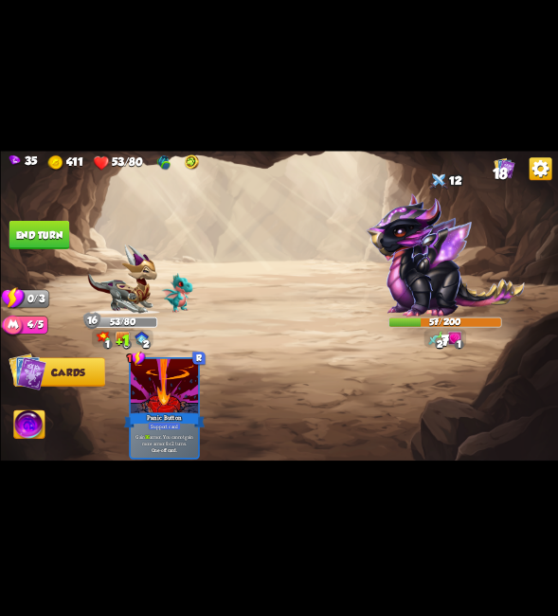
click at [37, 228] on button "End turn" at bounding box center [39, 235] width 61 height 28
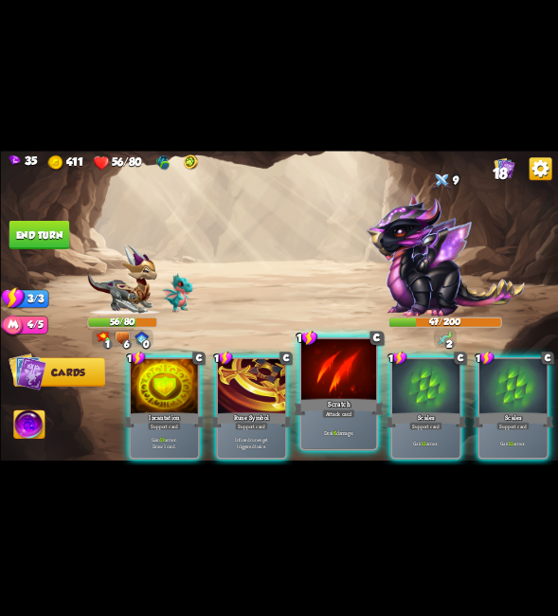
click at [353, 406] on div "Scratch" at bounding box center [339, 407] width 90 height 20
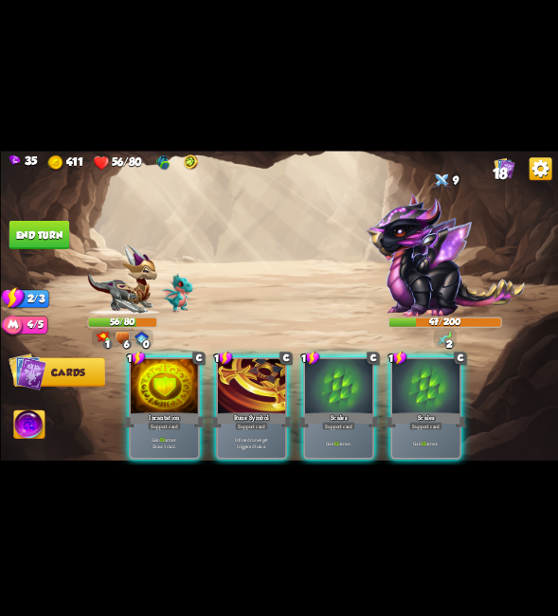
click at [353, 411] on div "Scales" at bounding box center [338, 420] width 81 height 18
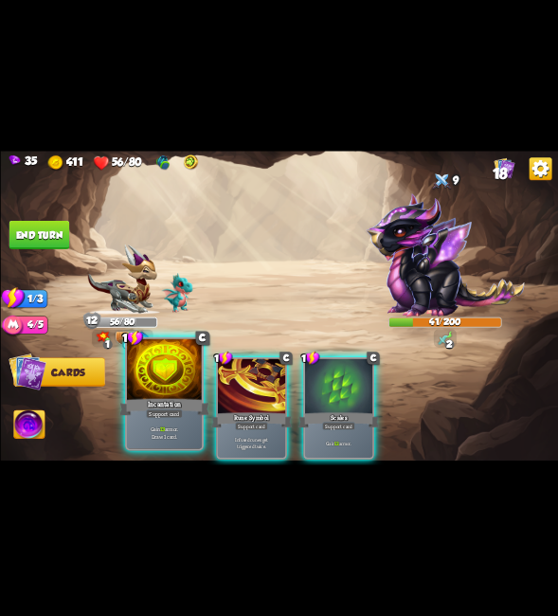
click at [181, 387] on div at bounding box center [163, 370] width 75 height 63
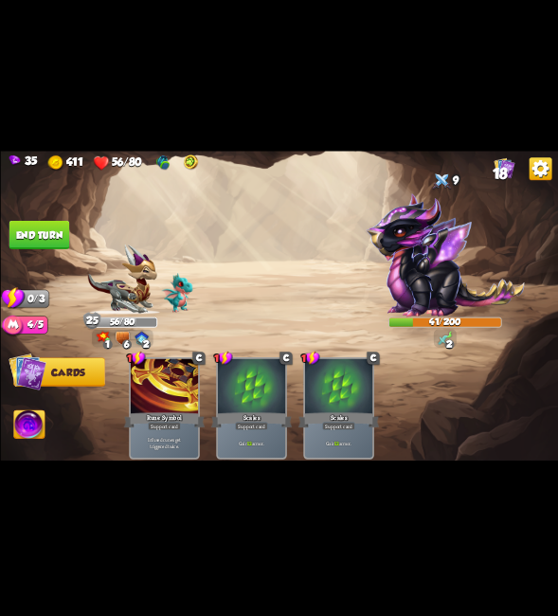
click at [53, 234] on button "End turn" at bounding box center [39, 235] width 61 height 28
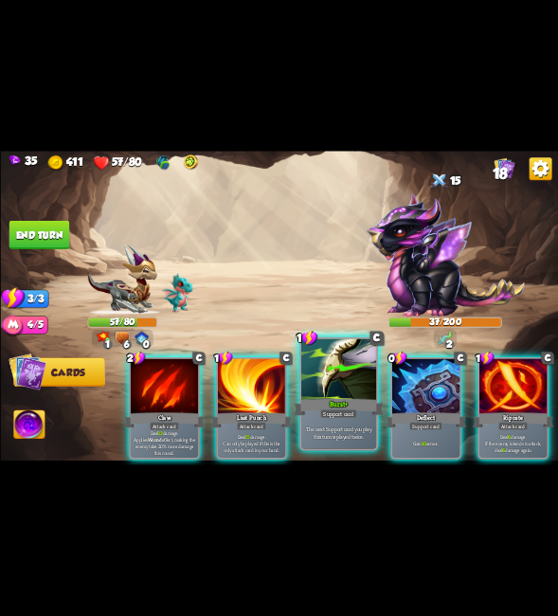
click at [354, 399] on div "Burst+" at bounding box center [339, 407] width 90 height 20
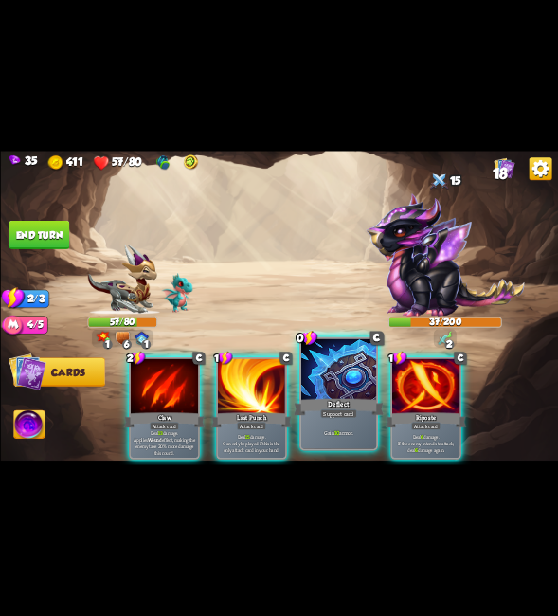
click at [366, 388] on div at bounding box center [338, 370] width 75 height 63
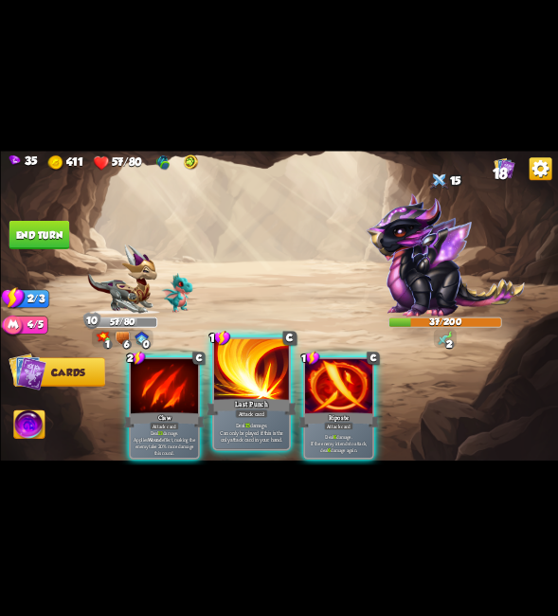
click at [234, 393] on div at bounding box center [250, 370] width 75 height 63
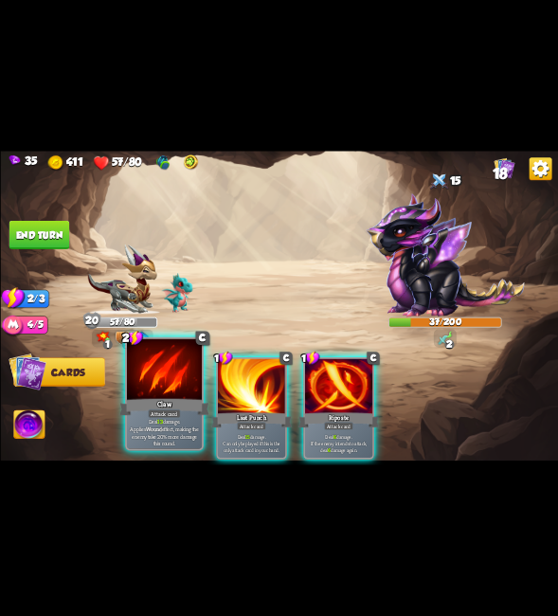
click at [163, 406] on div "Claw" at bounding box center [164, 407] width 90 height 20
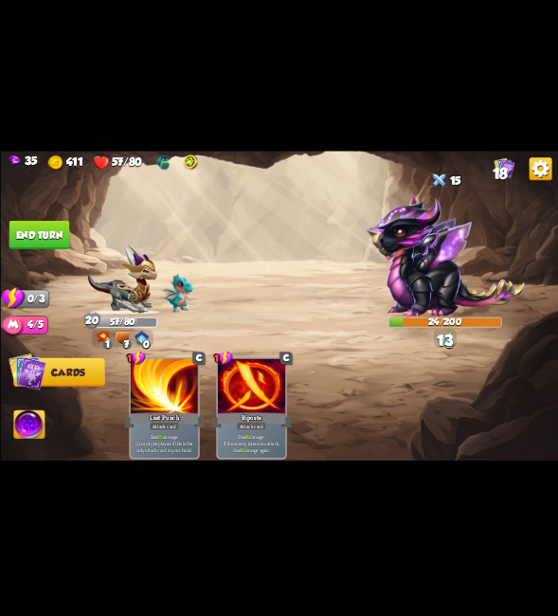
click at [45, 240] on button "End turn" at bounding box center [39, 235] width 61 height 28
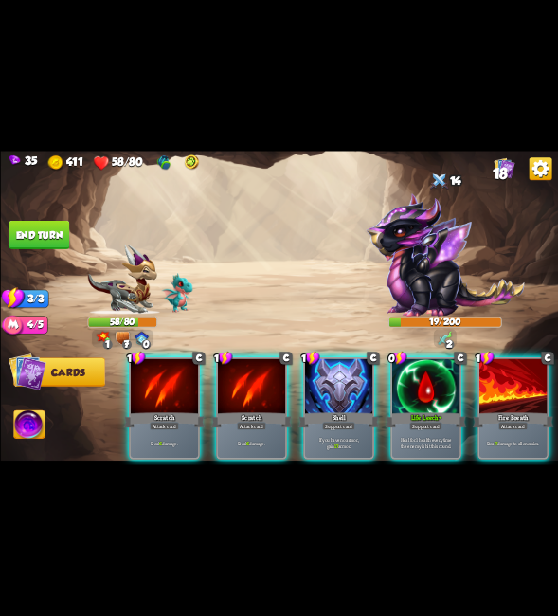
click at [423, 382] on div at bounding box center [424, 387] width 67 height 57
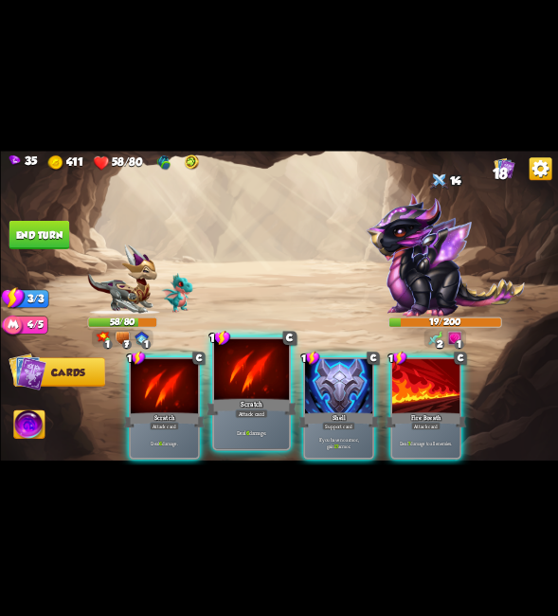
click at [246, 385] on div at bounding box center [250, 370] width 75 height 63
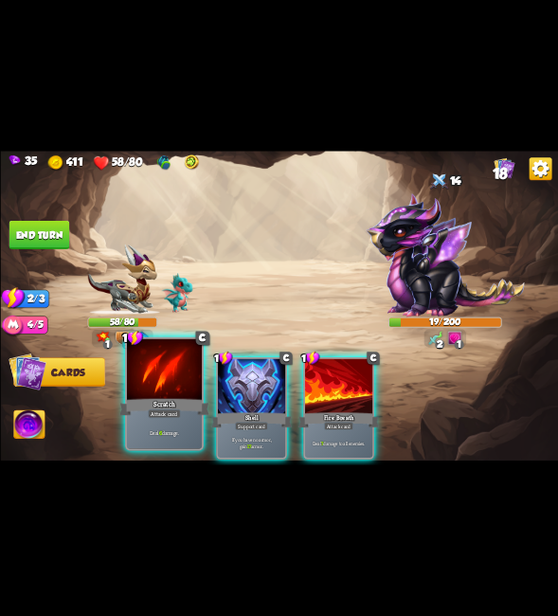
click at [187, 397] on div "Scratch" at bounding box center [164, 407] width 90 height 20
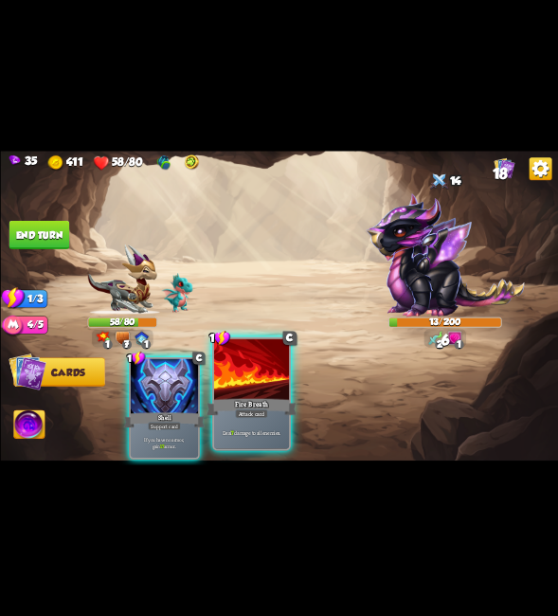
click at [307, 415] on div "1 C Shell Support card If you have no armor, gain 17 armor. 1 C Fire Breath Att…" at bounding box center [335, 394] width 446 height 139
click at [212, 409] on div "Fire Breath" at bounding box center [252, 407] width 90 height 20
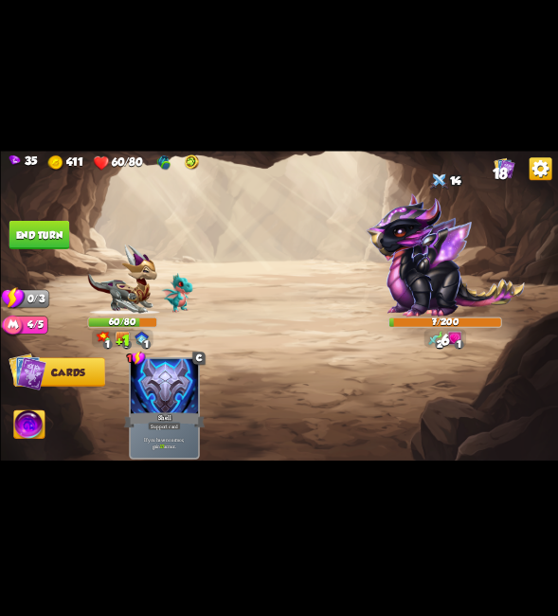
click at [45, 241] on button "End turn" at bounding box center [39, 235] width 61 height 28
click at [45, 244] on div "Select an enemy to attack... You don't have enough stamina to play that card...…" at bounding box center [279, 308] width 558 height 314
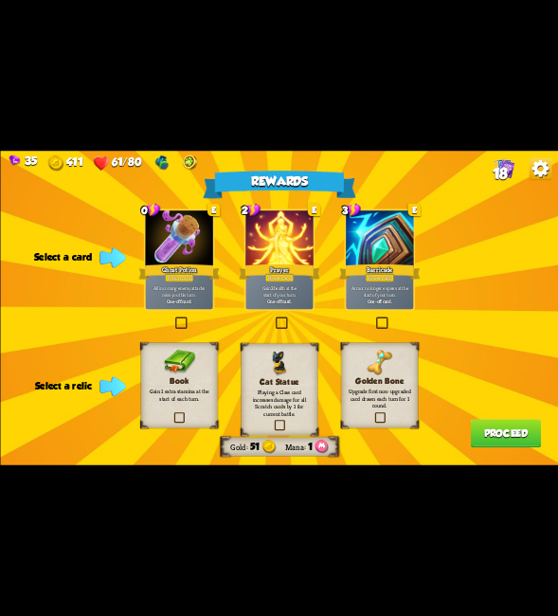
click at [373, 319] on label at bounding box center [373, 319] width 0 height 0
click at [0, 0] on input "checkbox" at bounding box center [0, 0] width 0 height 0
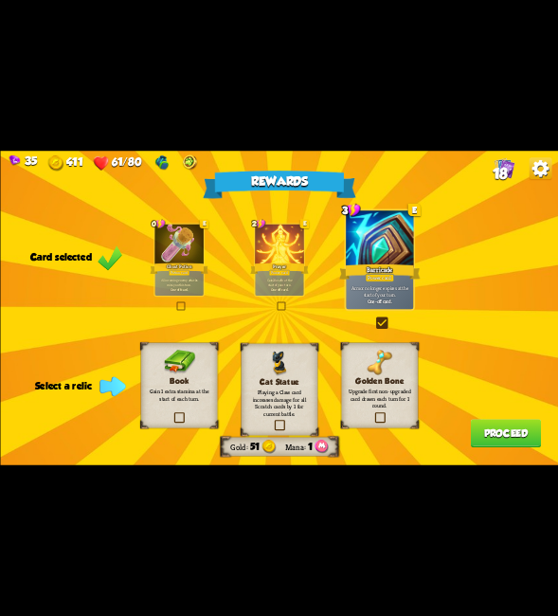
click at [373, 319] on label at bounding box center [373, 319] width 0 height 0
click at [0, 0] on input "checkbox" at bounding box center [0, 0] width 0 height 0
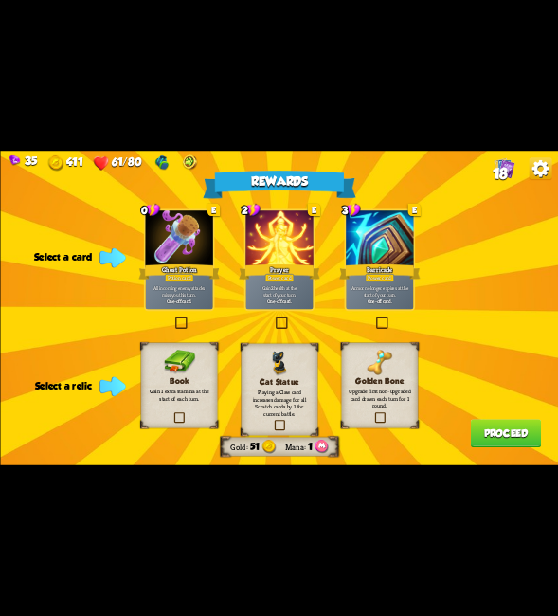
click at [172, 319] on label at bounding box center [172, 319] width 0 height 0
click at [0, 0] on input "checkbox" at bounding box center [0, 0] width 0 height 0
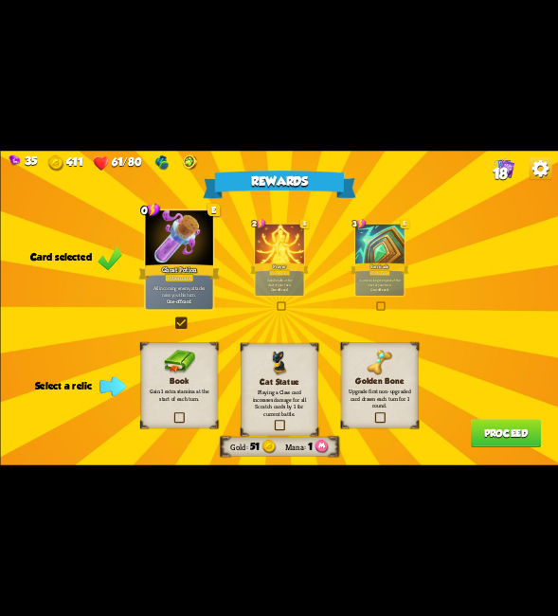
click at [172, 414] on label at bounding box center [172, 414] width 0 height 0
click at [0, 0] on input "checkbox" at bounding box center [0, 0] width 0 height 0
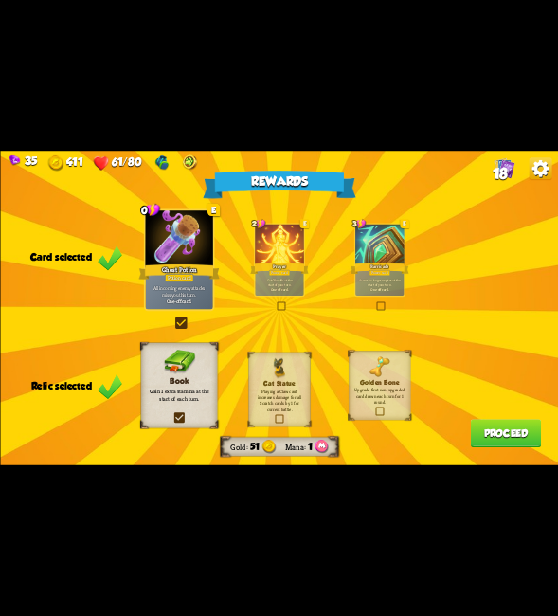
click at [485, 437] on button "Proceed" at bounding box center [505, 433] width 70 height 28
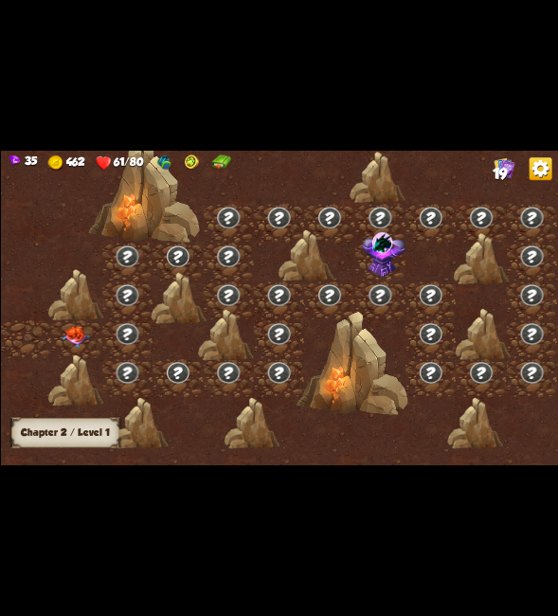
click at [79, 336] on img at bounding box center [74, 338] width 27 height 22
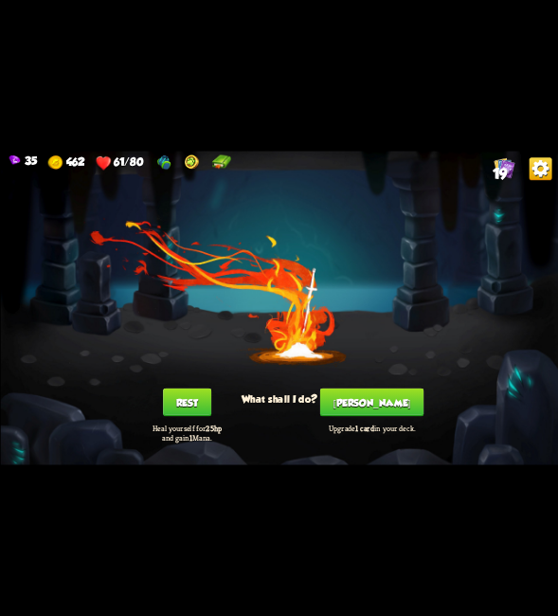
click at [359, 413] on button "[PERSON_NAME]" at bounding box center [370, 402] width 103 height 28
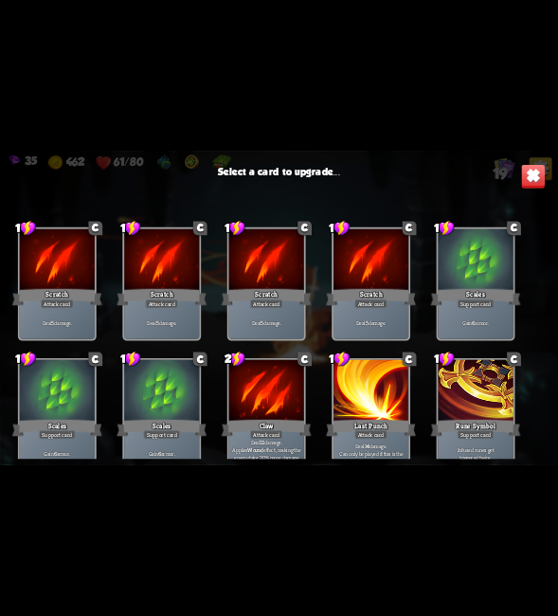
scroll to position [568, 0]
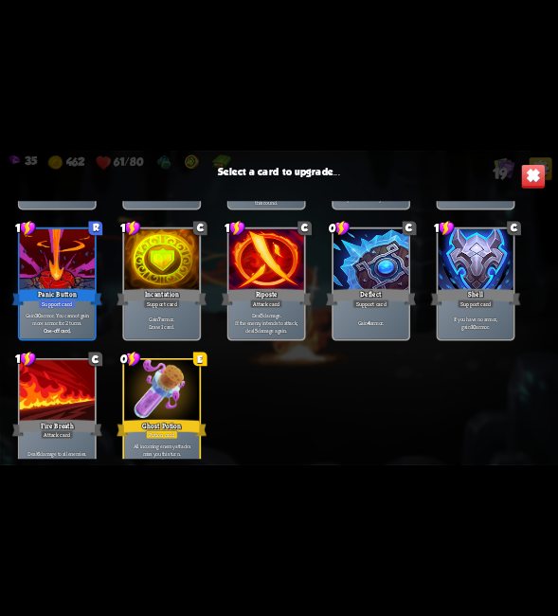
click at [213, 402] on div "1 C Scratch Attack card Deal 5 damage. 1 C Scratch Attack card Deal 5 damage. 1…" at bounding box center [279, 330] width 558 height 258
click at [126, 418] on div "Ghost Potion" at bounding box center [162, 428] width 90 height 20
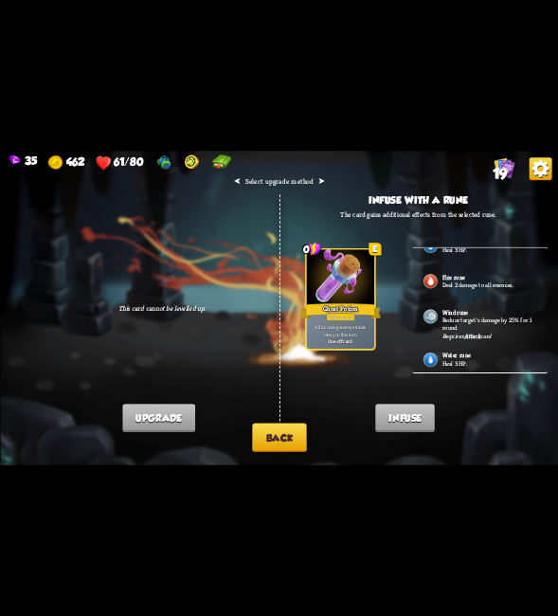
scroll to position [130, 0]
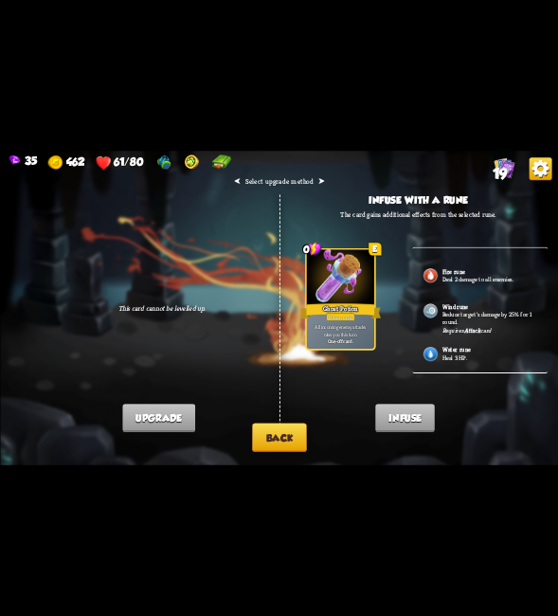
click at [280, 436] on button "Back" at bounding box center [279, 437] width 55 height 28
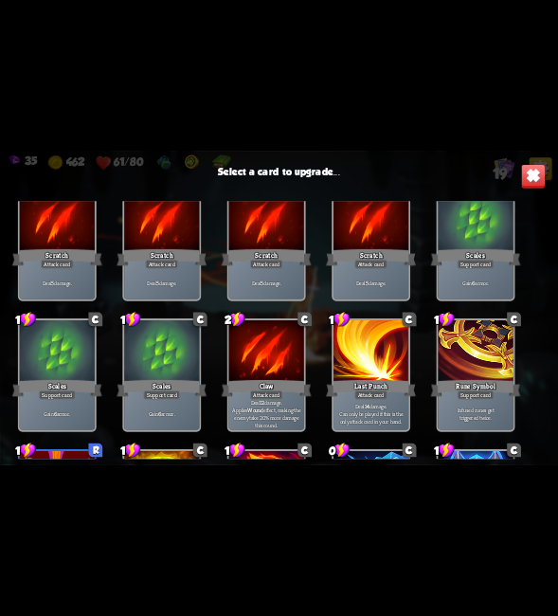
scroll to position [95, 0]
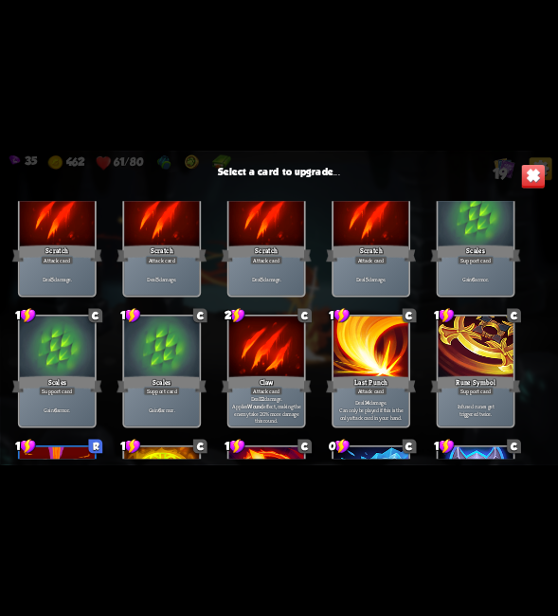
click at [494, 360] on div at bounding box center [475, 347] width 75 height 63
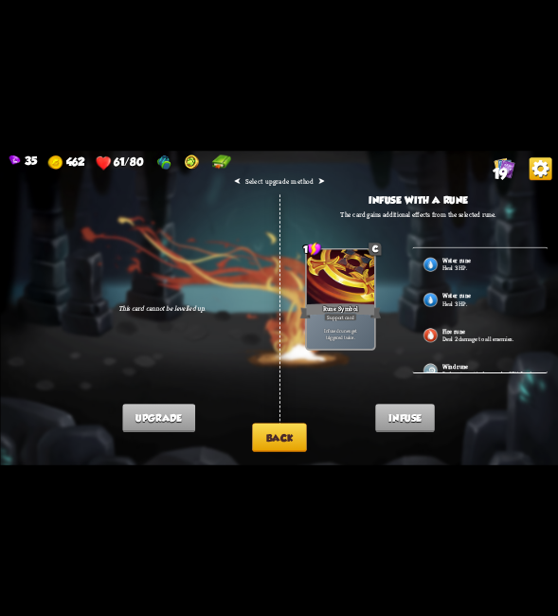
click at [284, 433] on button "Back" at bounding box center [279, 437] width 55 height 28
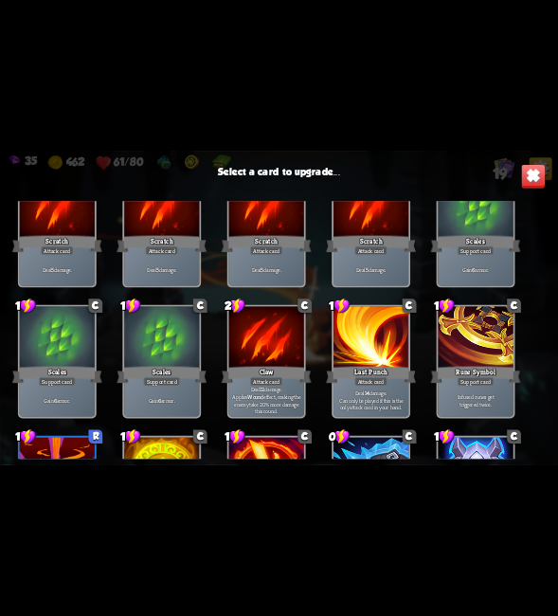
scroll to position [284, 0]
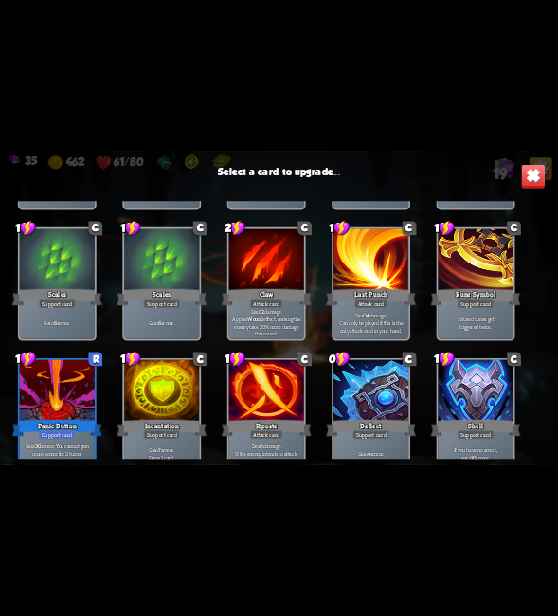
click at [376, 321] on span "Can only be played if this is the only attack card in your hand." at bounding box center [370, 326] width 71 height 15
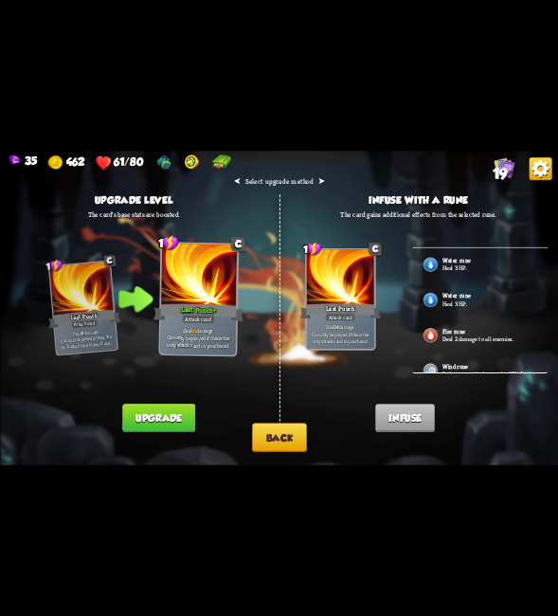
click at [282, 441] on button "Back" at bounding box center [279, 437] width 55 height 28
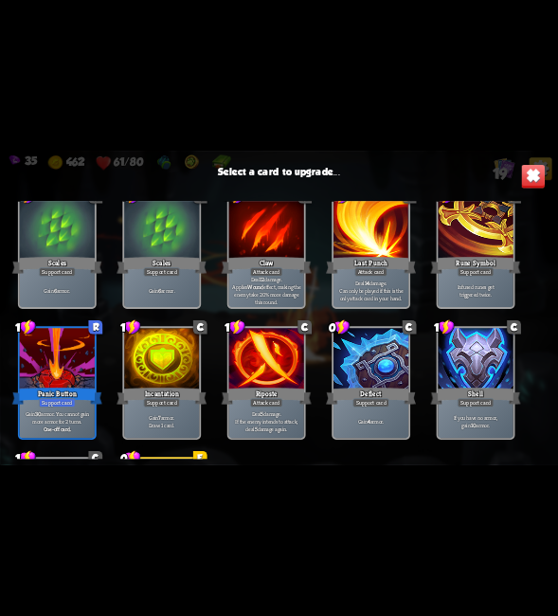
scroll to position [379, 0]
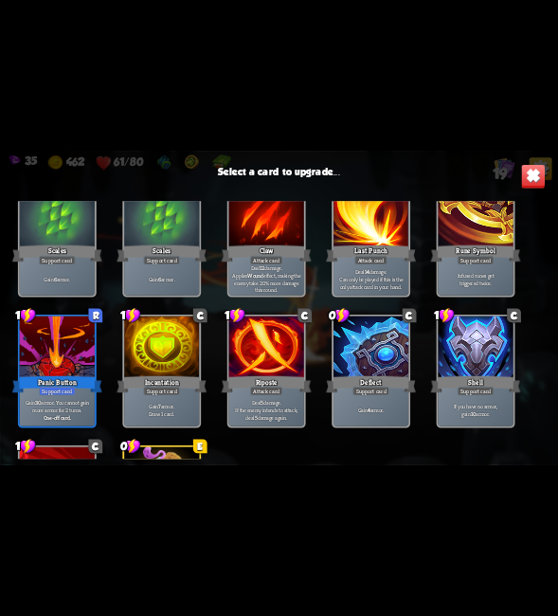
click at [93, 374] on div "Panic Button" at bounding box center [56, 384] width 90 height 20
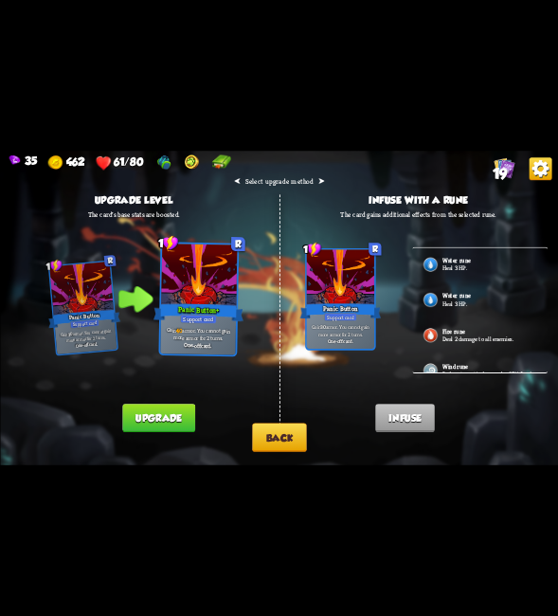
click at [280, 435] on button "Back" at bounding box center [279, 437] width 55 height 28
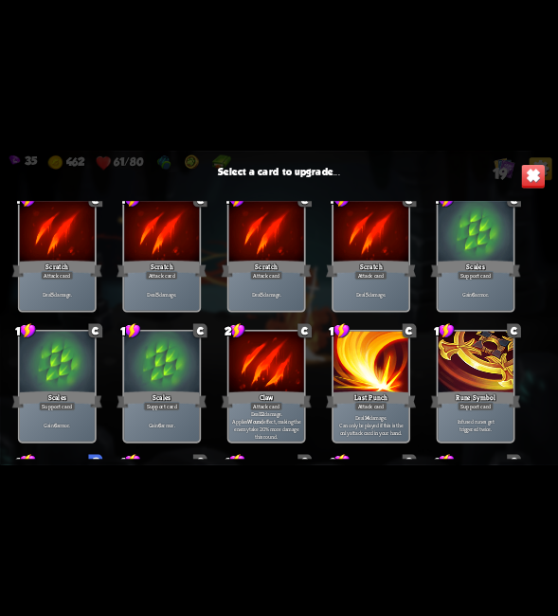
scroll to position [95, 0]
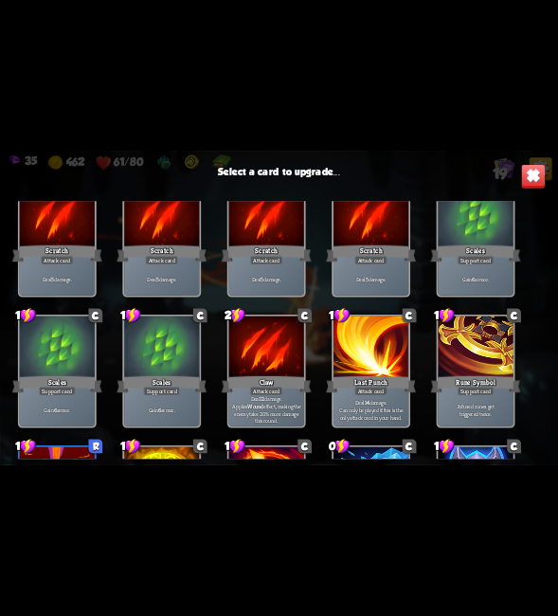
click at [495, 350] on div at bounding box center [475, 347] width 75 height 63
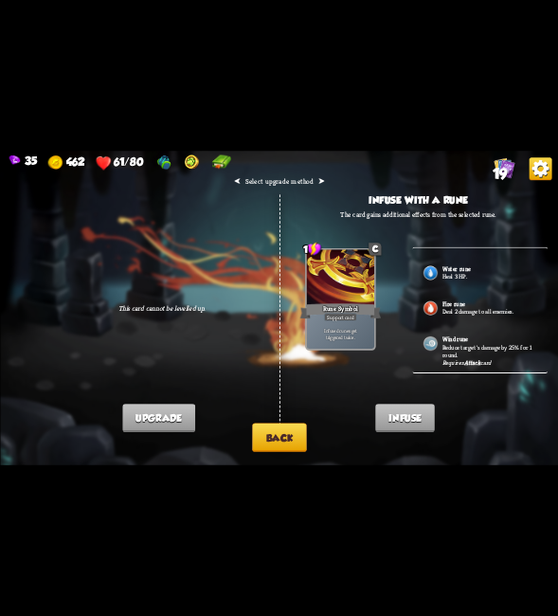
scroll to position [130, 0]
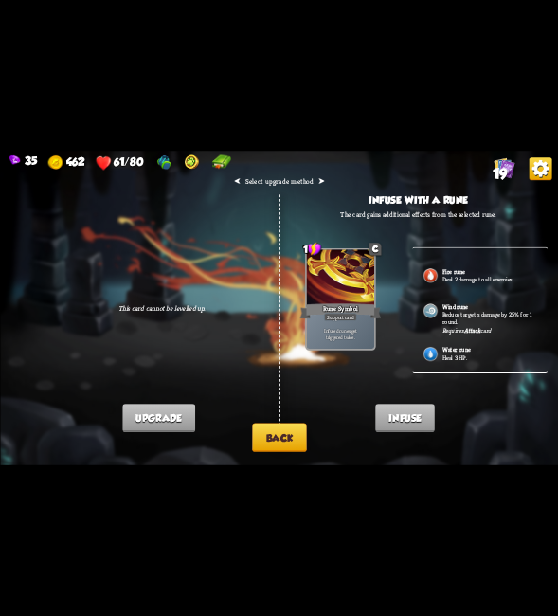
click at [461, 354] on p "Heal 3 HP." at bounding box center [489, 357] width 95 height 8
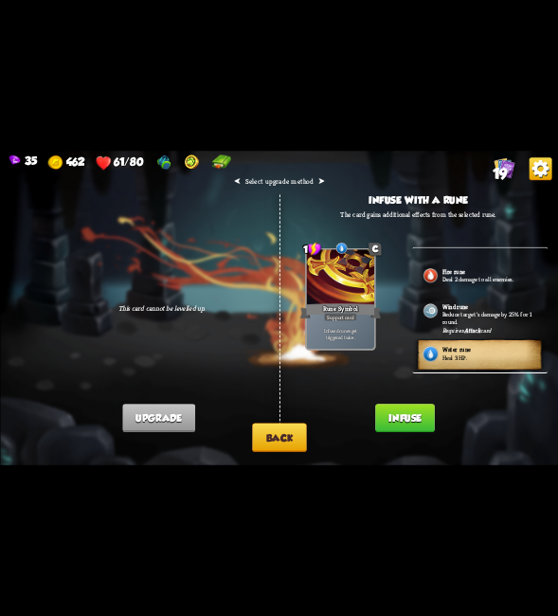
click at [480, 320] on p "Reduce target's damage by 25% for 1 round." at bounding box center [489, 319] width 95 height 16
click at [467, 316] on p "Reduce target's damage by 25% for 1 round." at bounding box center [489, 319] width 95 height 16
click at [409, 424] on button "Infuse" at bounding box center [405, 418] width 60 height 28
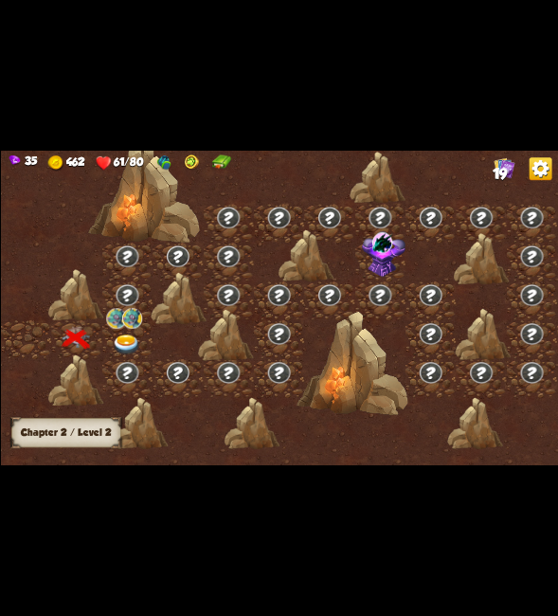
click at [135, 337] on img at bounding box center [125, 344] width 27 height 21
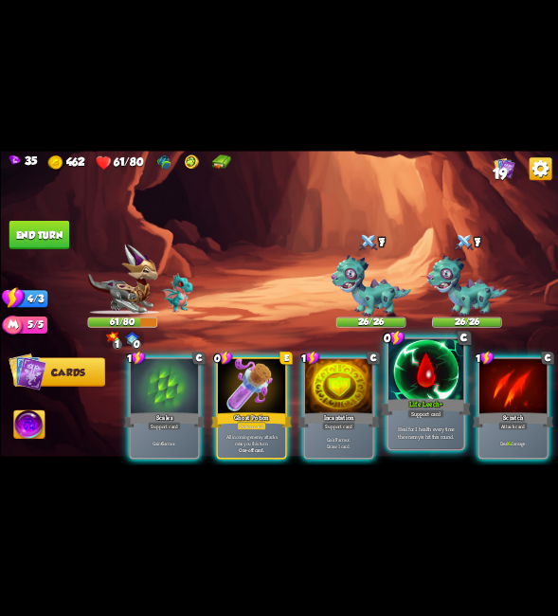
click at [421, 395] on div at bounding box center [425, 370] width 75 height 63
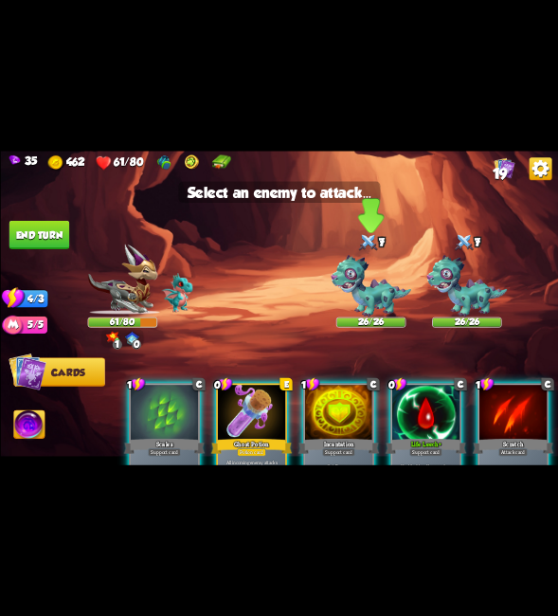
click at [359, 278] on img at bounding box center [371, 286] width 81 height 62
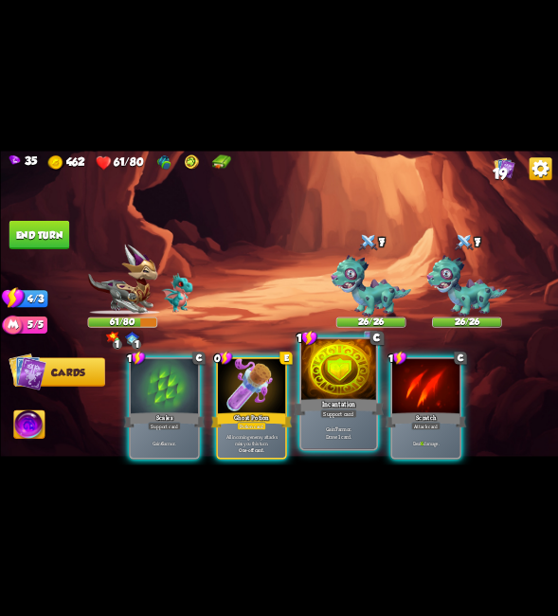
click at [340, 361] on div at bounding box center [338, 370] width 75 height 63
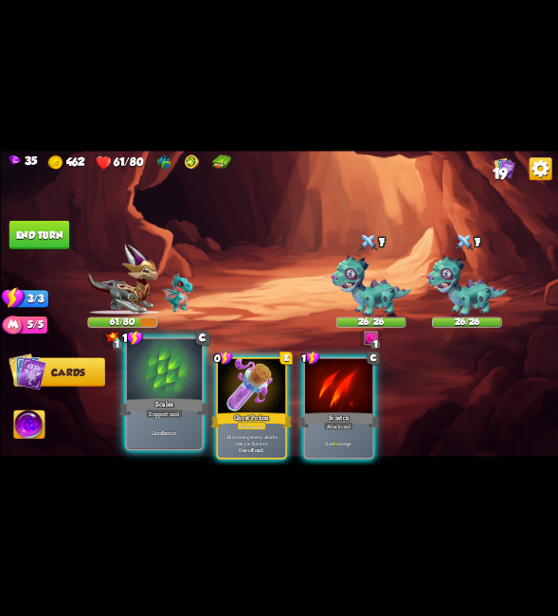
click at [142, 403] on div "Scales" at bounding box center [164, 407] width 90 height 20
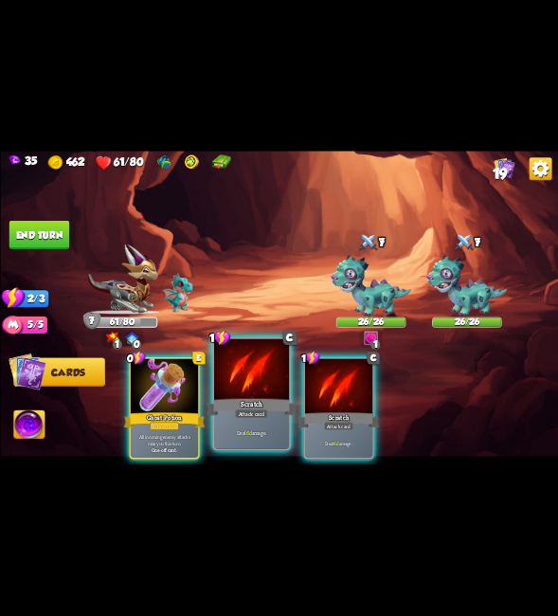
click at [271, 397] on div "Scratch" at bounding box center [252, 407] width 90 height 20
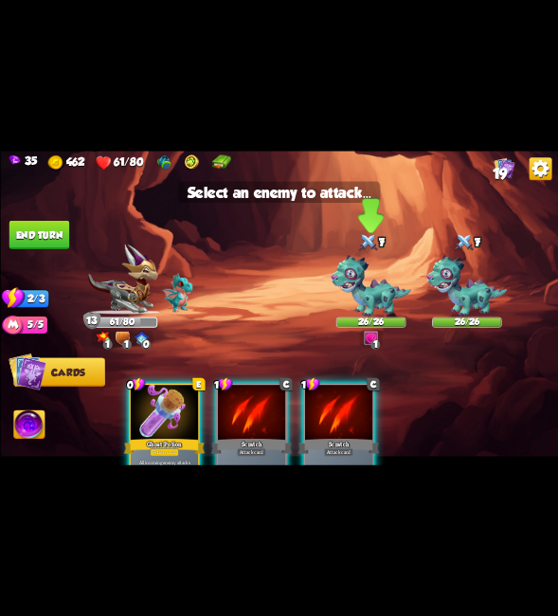
click at [380, 276] on img at bounding box center [371, 286] width 81 height 62
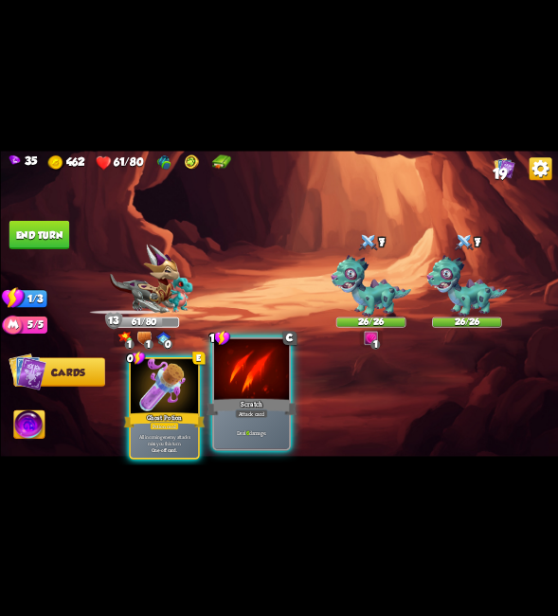
click at [255, 409] on div "Attack card" at bounding box center [251, 413] width 33 height 9
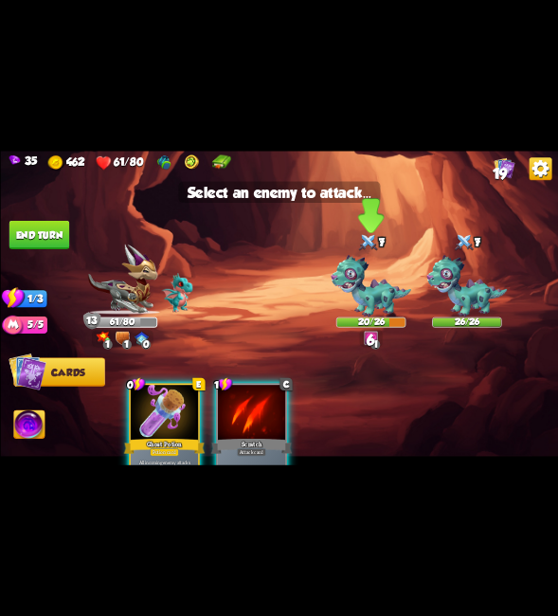
click at [369, 282] on img at bounding box center [371, 286] width 81 height 62
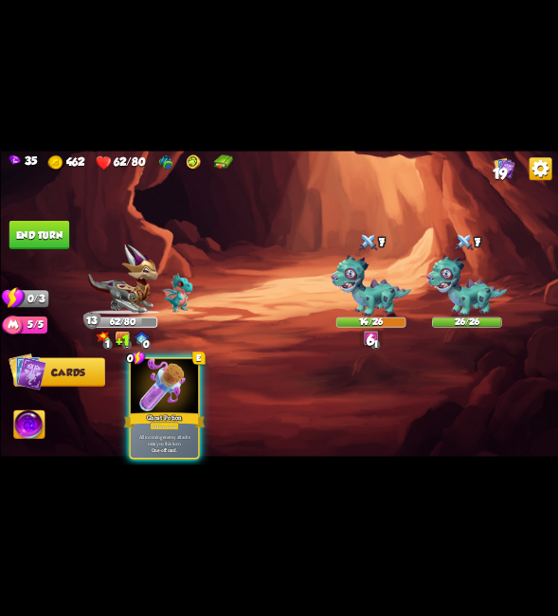
click at [38, 232] on button "End turn" at bounding box center [39, 235] width 61 height 28
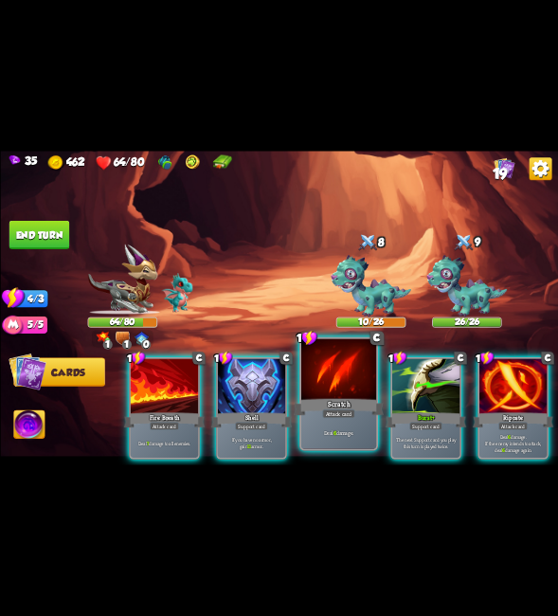
drag, startPoint x: 442, startPoint y: 400, endPoint x: 357, endPoint y: 408, distance: 84.8
click at [442, 411] on div "Burst+" at bounding box center [425, 420] width 81 height 18
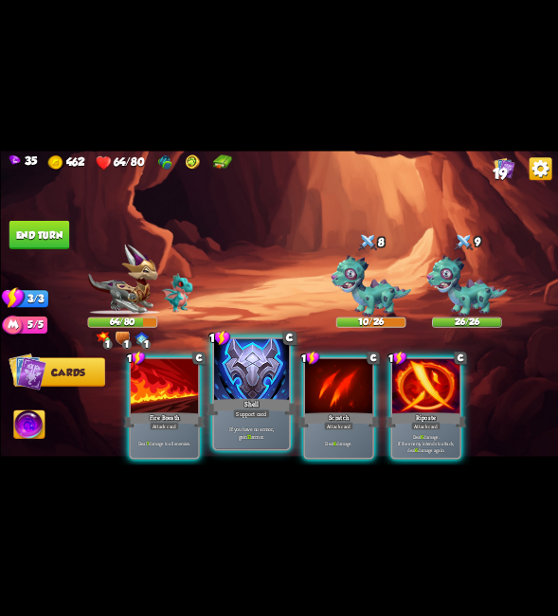
click at [261, 412] on div "Support card" at bounding box center [251, 413] width 37 height 9
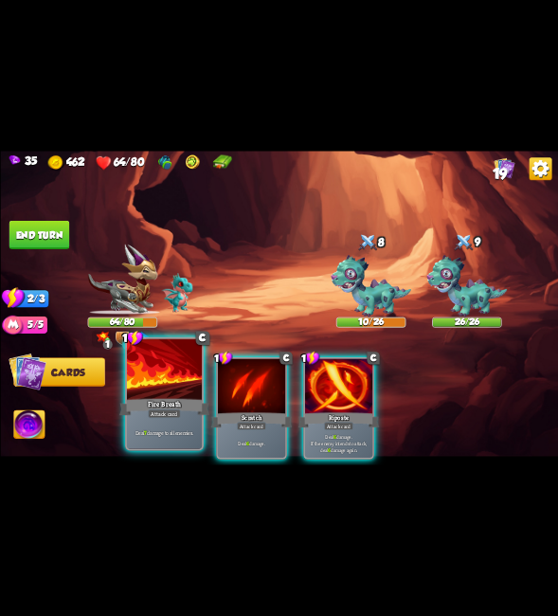
click at [172, 411] on div "Attack card" at bounding box center [164, 413] width 33 height 9
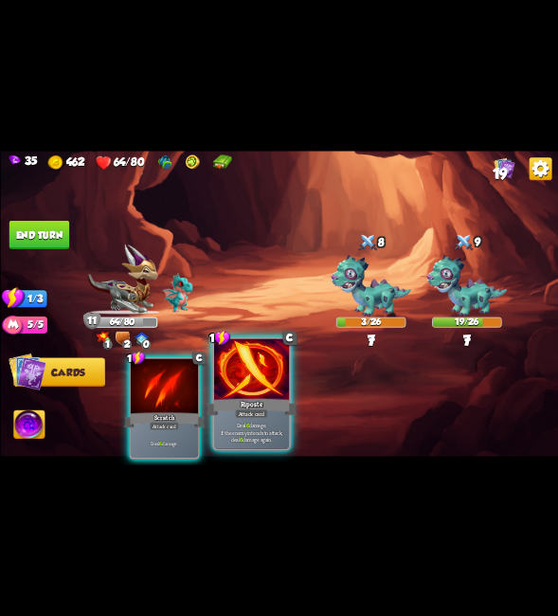
click at [273, 385] on div at bounding box center [250, 370] width 75 height 63
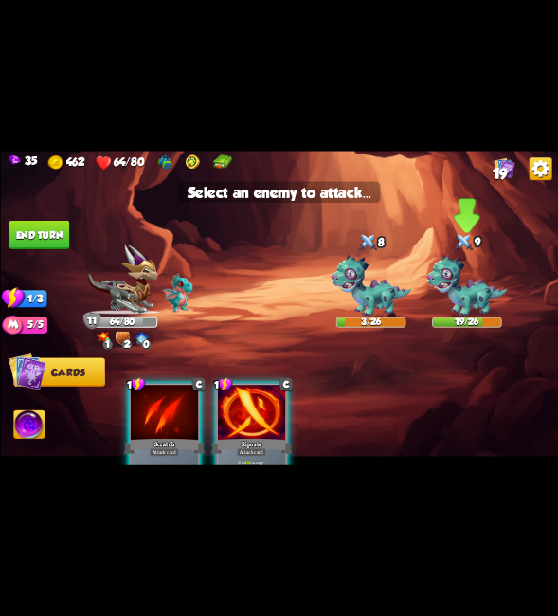
click at [487, 275] on img at bounding box center [466, 286] width 81 height 62
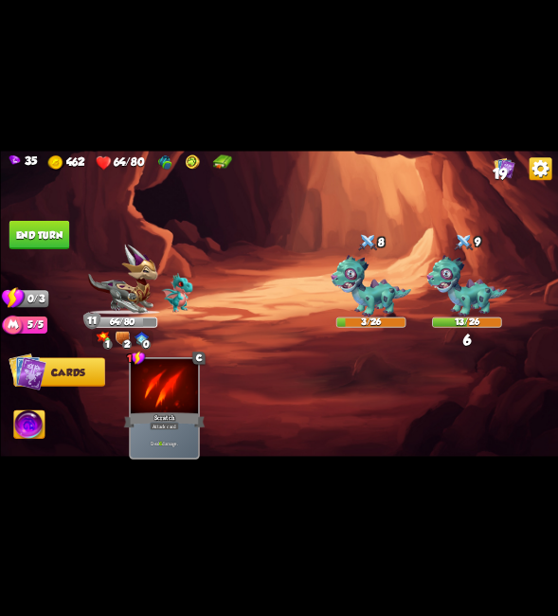
click at [57, 234] on button "End turn" at bounding box center [39, 235] width 61 height 28
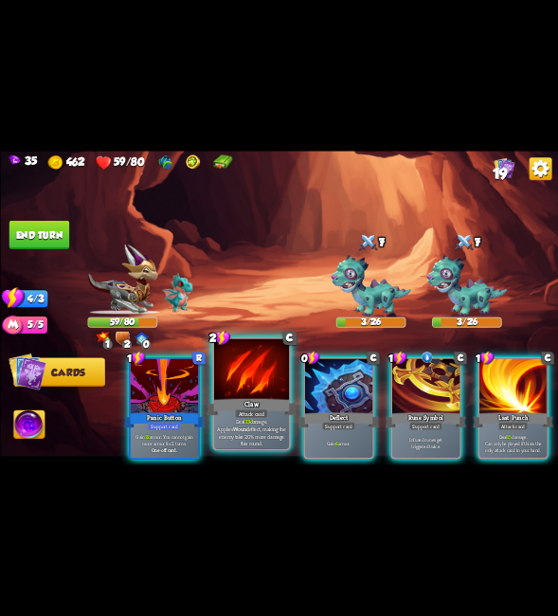
click at [269, 373] on div at bounding box center [250, 370] width 75 height 63
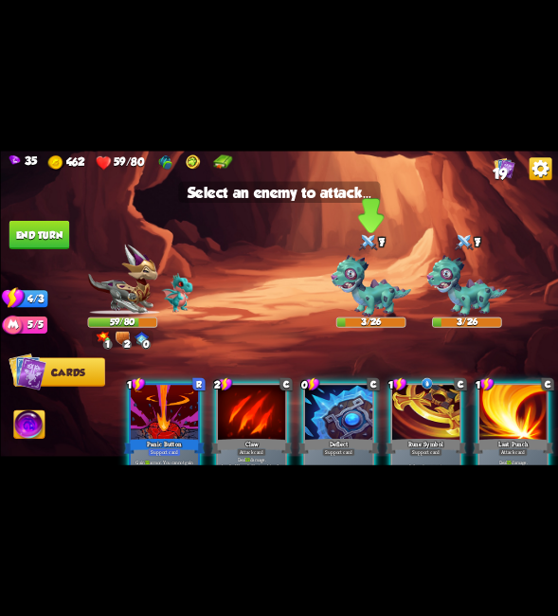
click at [373, 272] on img at bounding box center [371, 286] width 81 height 62
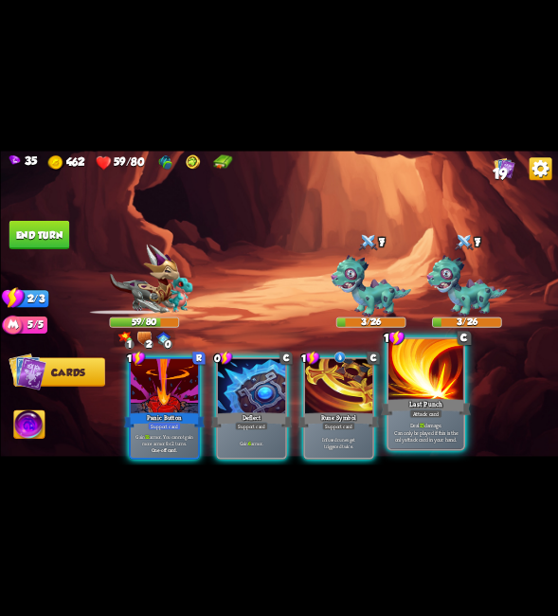
click at [406, 419] on div "Deal 15 damage. Can only be played if this is the only attack card in your hand." at bounding box center [425, 432] width 75 height 33
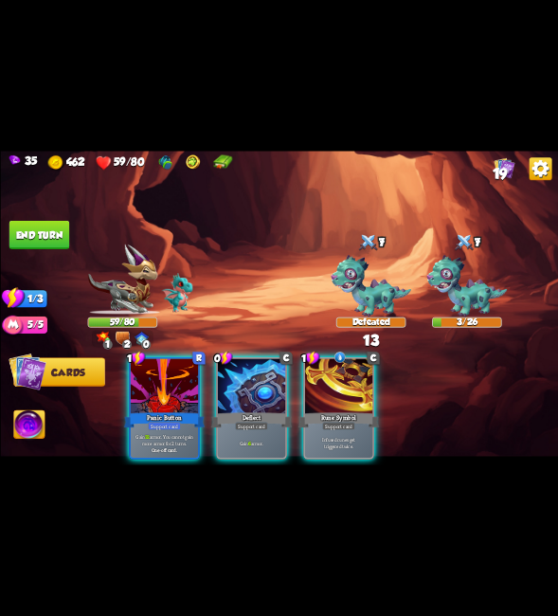
click at [472, 279] on img at bounding box center [466, 286] width 81 height 62
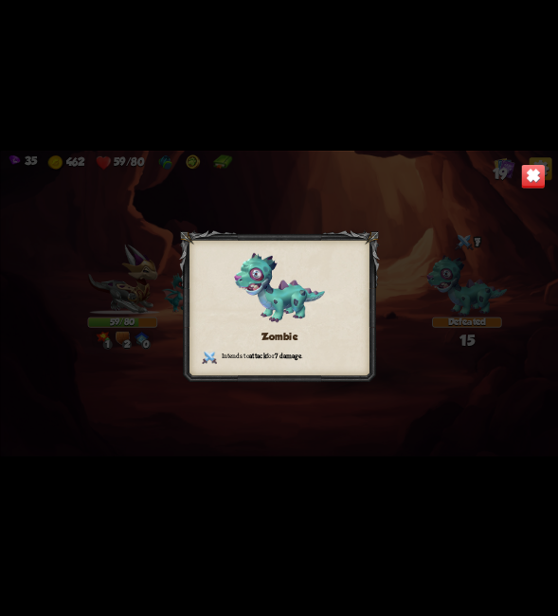
click at [540, 179] on img at bounding box center [532, 176] width 25 height 25
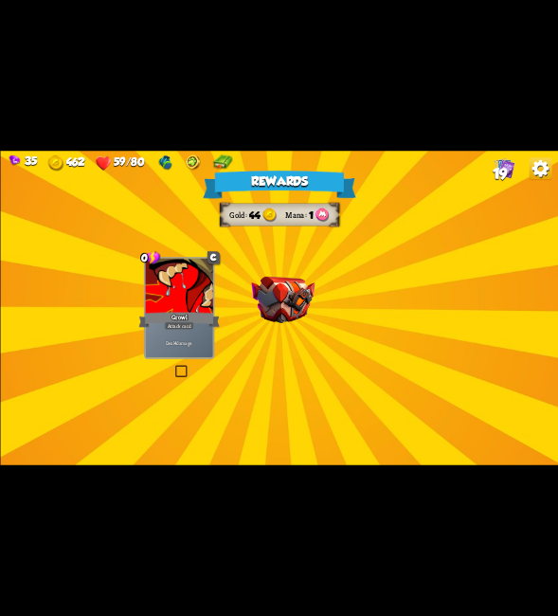
click at [229, 408] on div "Rewards Gold 44 Mana 1 Select a card 0 C Growl Attack card Deal 4 damage. 1 C B…" at bounding box center [279, 308] width 558 height 314
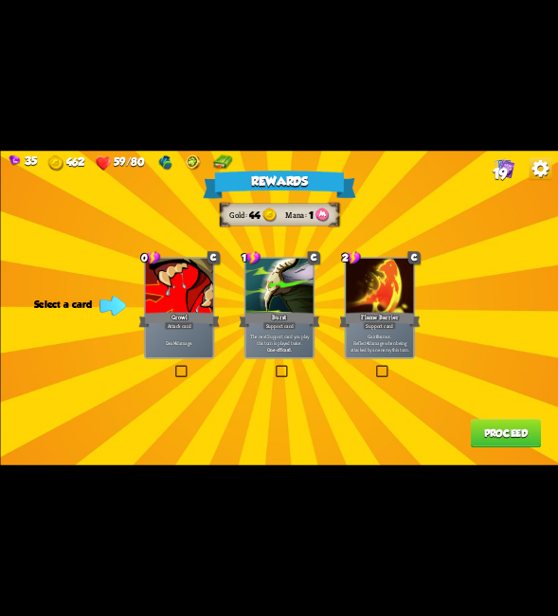
drag, startPoint x: 284, startPoint y: 370, endPoint x: 310, endPoint y: 381, distance: 28.0
click at [273, 367] on label at bounding box center [273, 367] width 0 height 0
click at [0, 0] on input "checkbox" at bounding box center [0, 0] width 0 height 0
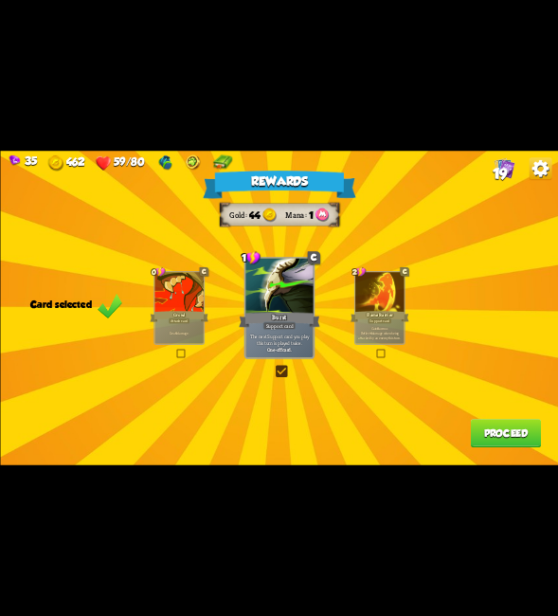
click at [273, 367] on label at bounding box center [273, 367] width 0 height 0
click at [0, 0] on input "checkbox" at bounding box center [0, 0] width 0 height 0
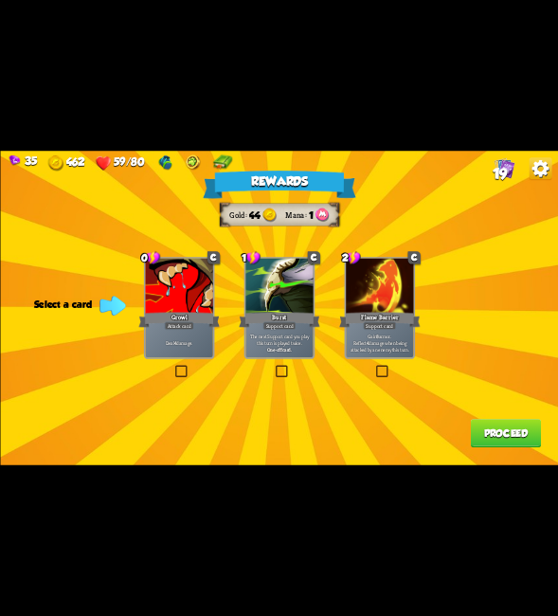
drag, startPoint x: 283, startPoint y: 369, endPoint x: 349, endPoint y: 393, distance: 69.9
click at [273, 367] on label at bounding box center [273, 367] width 0 height 0
click at [0, 0] on input "checkbox" at bounding box center [0, 0] width 0 height 0
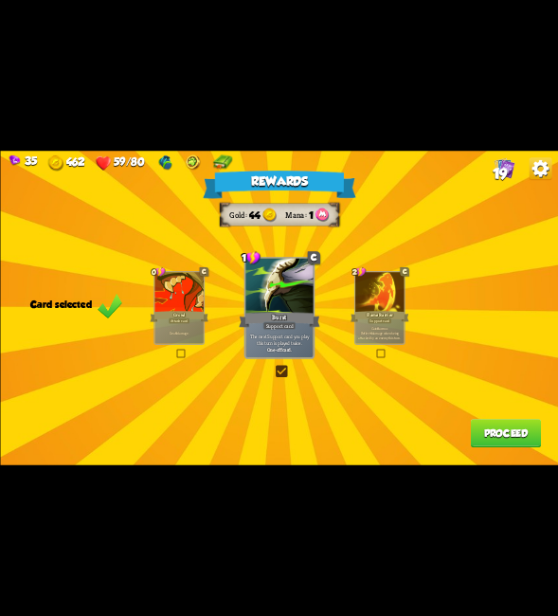
drag, startPoint x: 539, startPoint y: 432, endPoint x: 524, endPoint y: 433, distance: 15.2
click at [524, 433] on button "Proceed" at bounding box center [505, 433] width 70 height 28
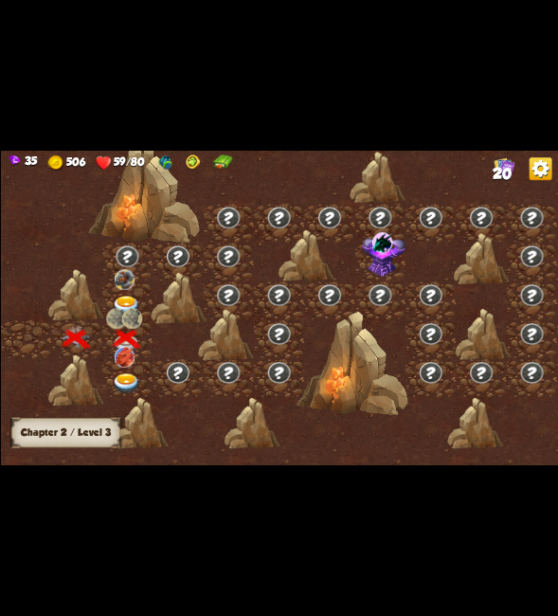
drag, startPoint x: 453, startPoint y: 301, endPoint x: 316, endPoint y: 325, distance: 139.4
click at [355, 316] on div at bounding box center [345, 314] width 691 height 326
click at [133, 380] on img at bounding box center [125, 383] width 27 height 21
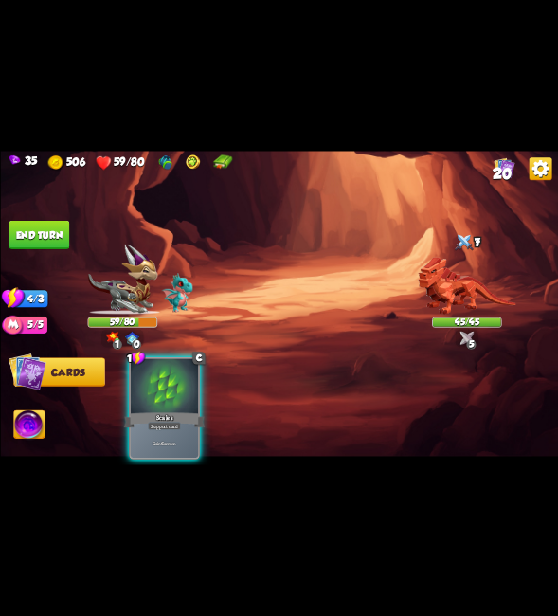
click at [466, 338] on div "Player turn" at bounding box center [279, 308] width 558 height 86
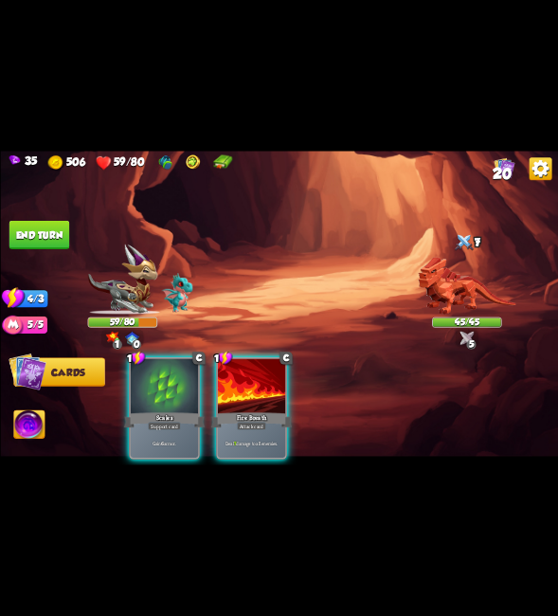
click at [466, 338] on div "Player turn" at bounding box center [279, 308] width 558 height 86
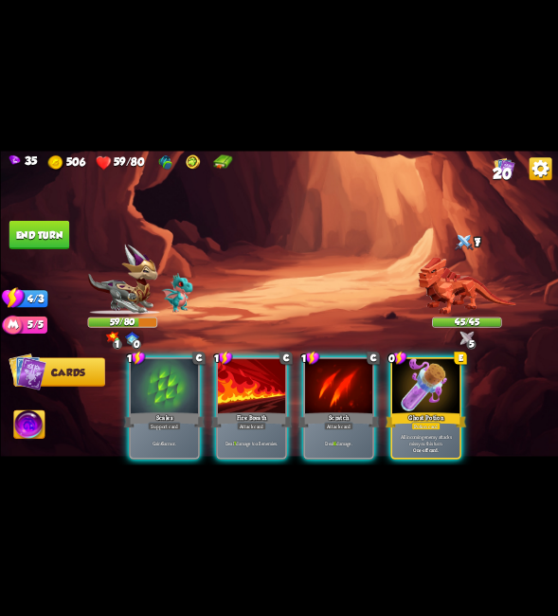
click at [466, 338] on div "Player turn" at bounding box center [279, 308] width 558 height 86
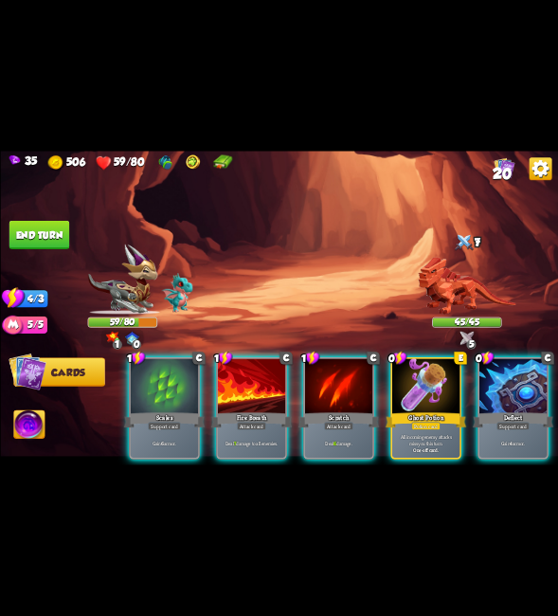
click at [466, 338] on img at bounding box center [467, 338] width 14 height 14
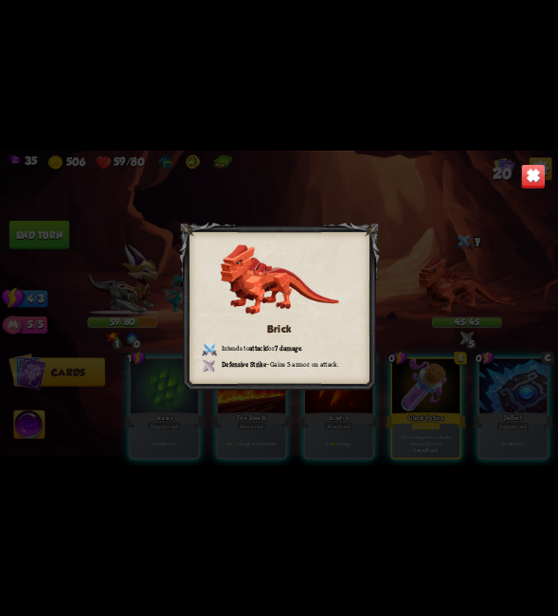
click at [513, 189] on div "Brick Intends to attack for 7 damage . Defensive Strike – Gains 5 armor on atta…" at bounding box center [279, 308] width 558 height 314
drag, startPoint x: 533, startPoint y: 173, endPoint x: 386, endPoint y: 246, distance: 164.8
click at [534, 171] on img at bounding box center [532, 176] width 25 height 25
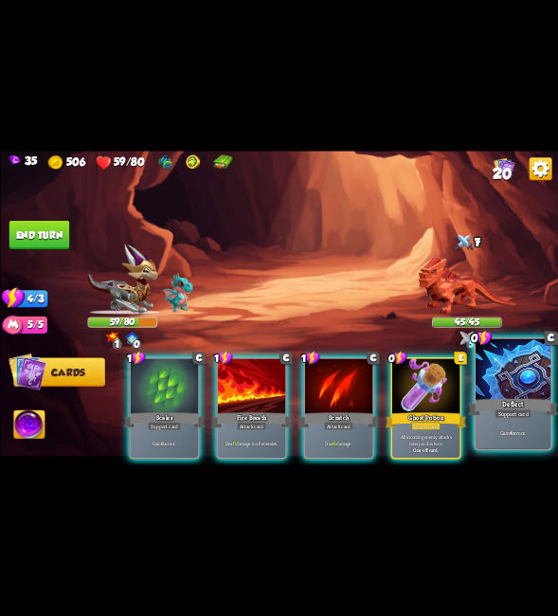
click at [531, 386] on div at bounding box center [513, 370] width 75 height 63
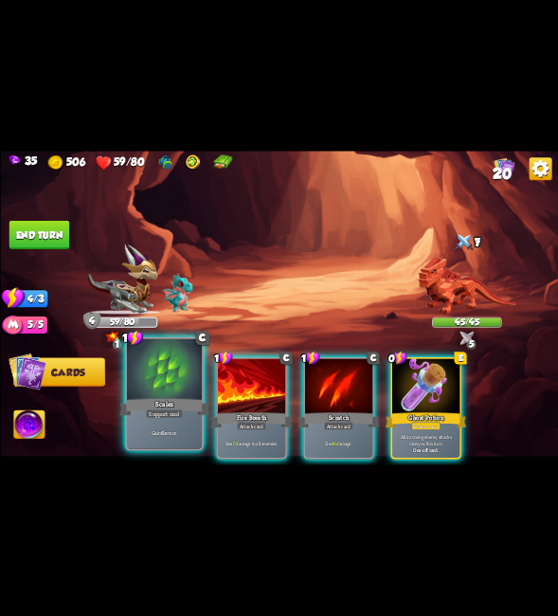
click at [190, 414] on div "Scales" at bounding box center [164, 407] width 90 height 20
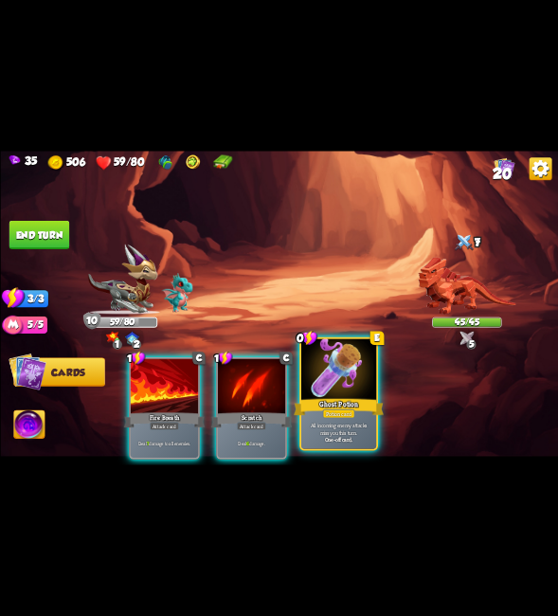
click at [347, 412] on div "Potion card" at bounding box center [338, 413] width 32 height 9
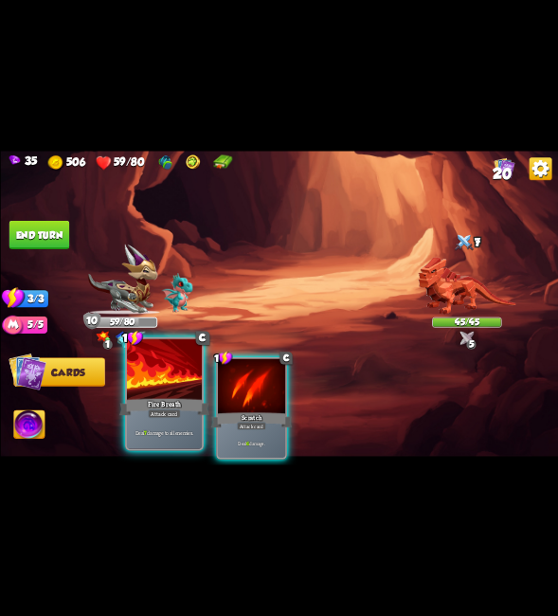
click at [177, 412] on div "Attack card" at bounding box center [164, 413] width 33 height 9
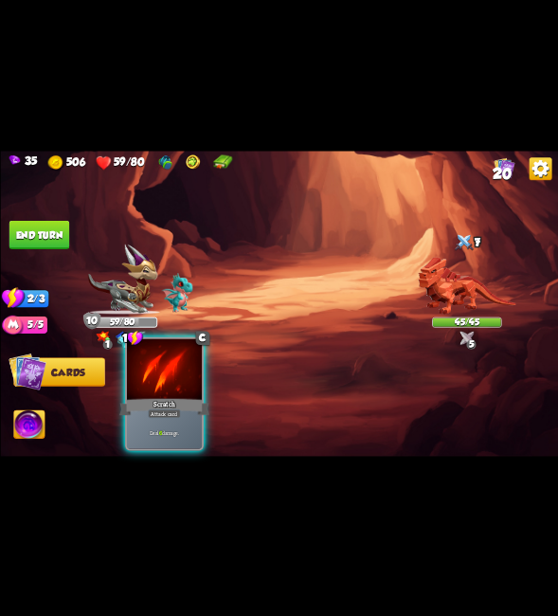
click at [206, 400] on div "Scratch" at bounding box center [164, 407] width 90 height 20
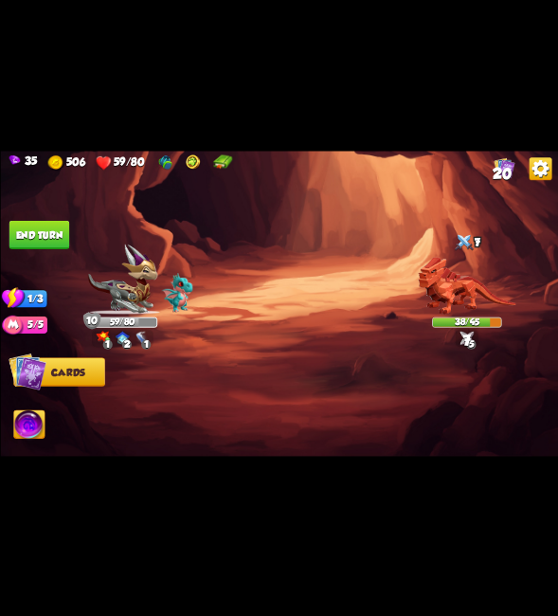
click at [45, 227] on button "End turn" at bounding box center [39, 235] width 61 height 28
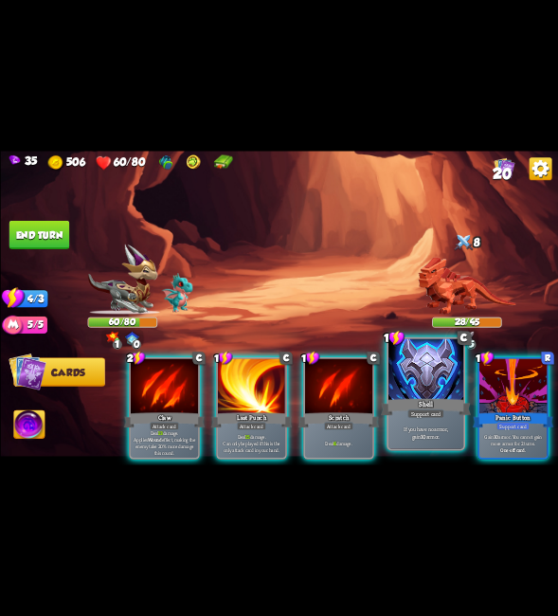
click at [421, 415] on div "Support card" at bounding box center [425, 413] width 37 height 9
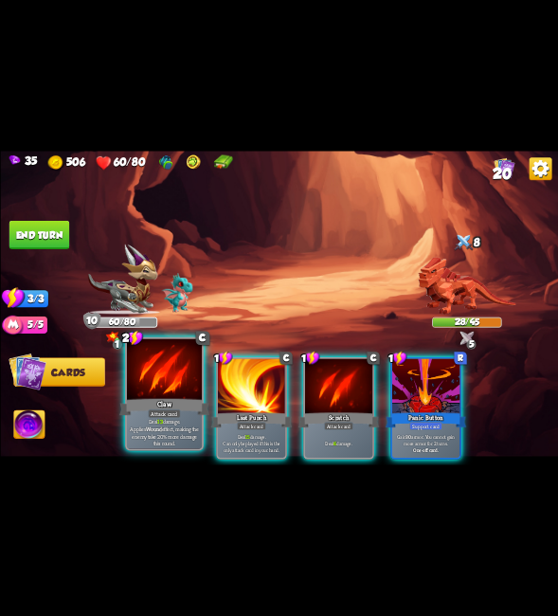
click at [161, 426] on b "Wound" at bounding box center [153, 429] width 16 height 8
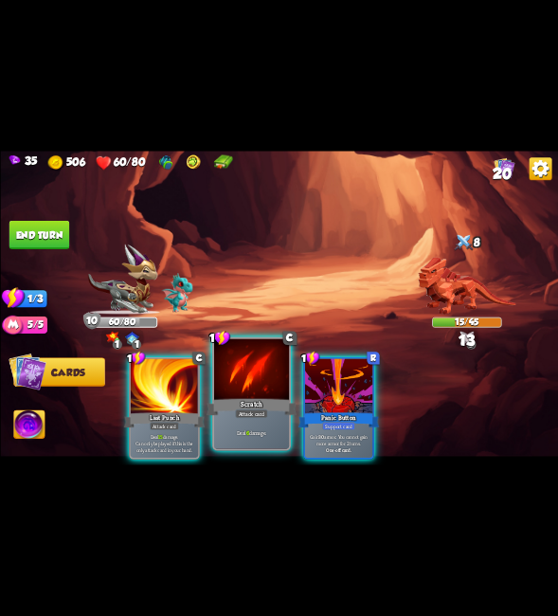
click at [222, 393] on div at bounding box center [250, 370] width 75 height 63
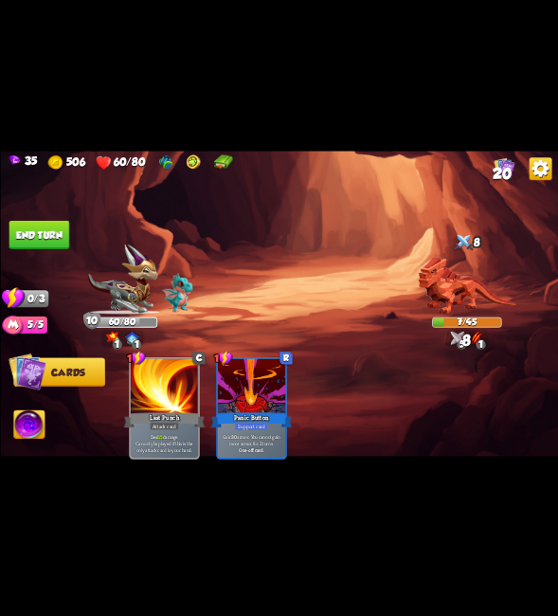
click at [70, 238] on img at bounding box center [279, 308] width 558 height 314
click at [22, 244] on button "End turn" at bounding box center [39, 235] width 61 height 28
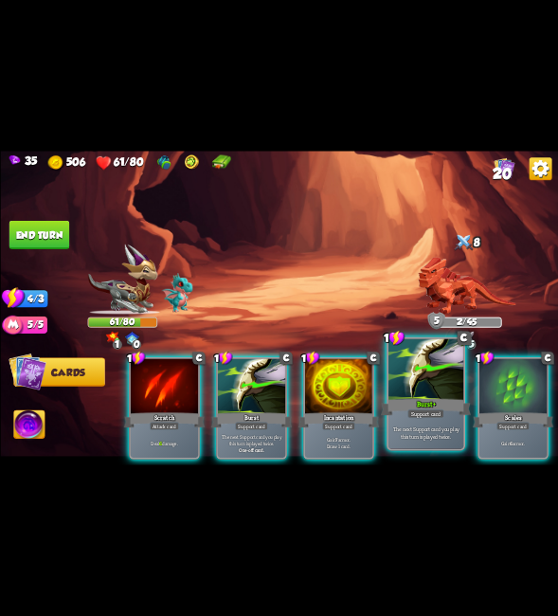
click at [411, 395] on div at bounding box center [425, 370] width 75 height 63
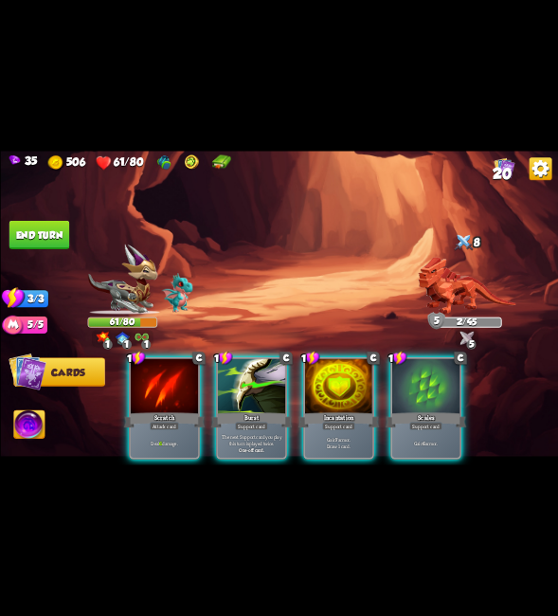
click at [234, 383] on div at bounding box center [250, 387] width 67 height 57
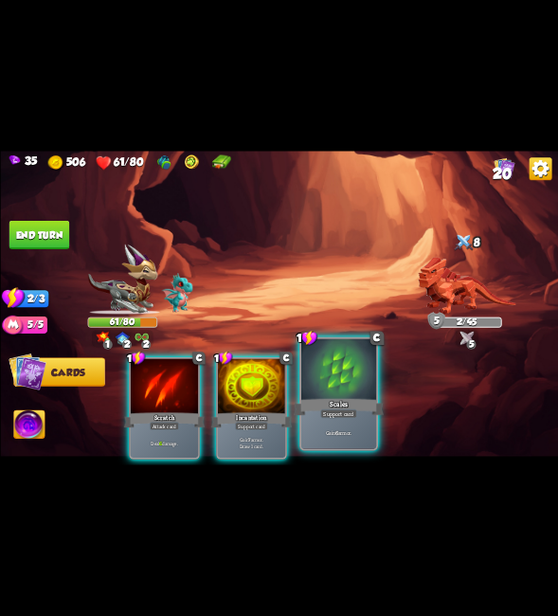
click at [343, 370] on div at bounding box center [338, 370] width 75 height 63
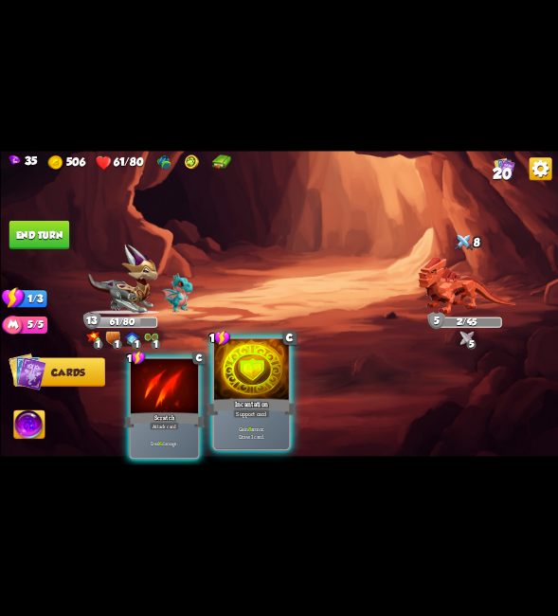
click at [247, 387] on div at bounding box center [250, 370] width 75 height 63
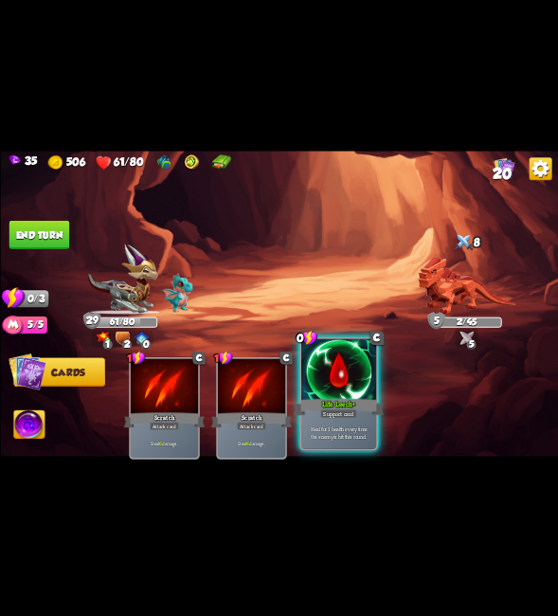
click at [342, 376] on div at bounding box center [338, 370] width 75 height 63
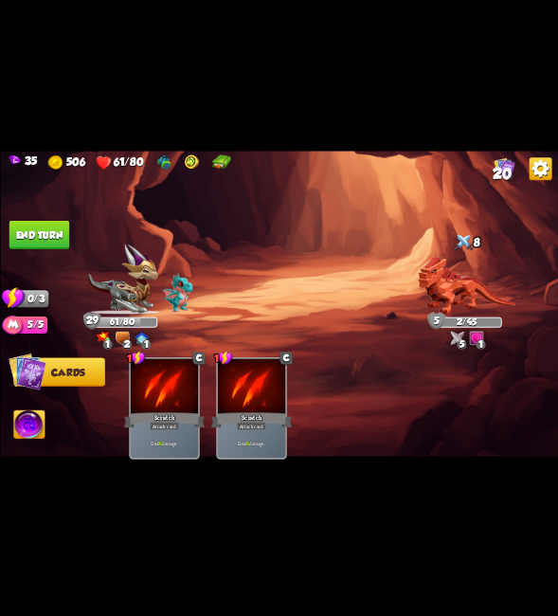
click at [66, 242] on button "End turn" at bounding box center [39, 235] width 61 height 28
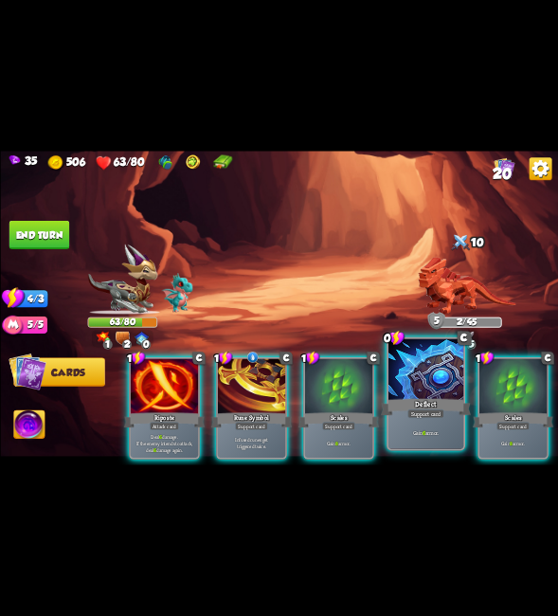
click at [414, 379] on div at bounding box center [425, 370] width 75 height 63
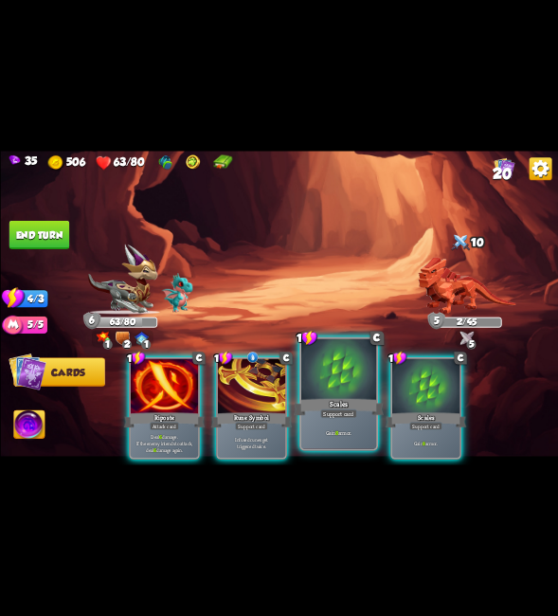
click at [328, 379] on div at bounding box center [338, 370] width 75 height 63
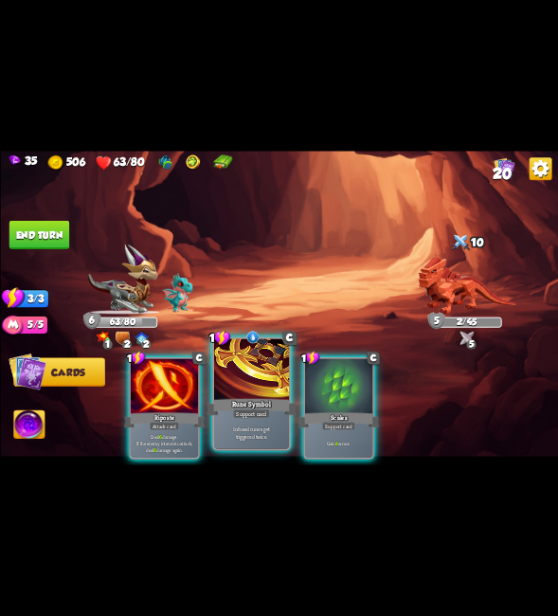
click at [234, 401] on div "Rune Symbol" at bounding box center [252, 407] width 90 height 20
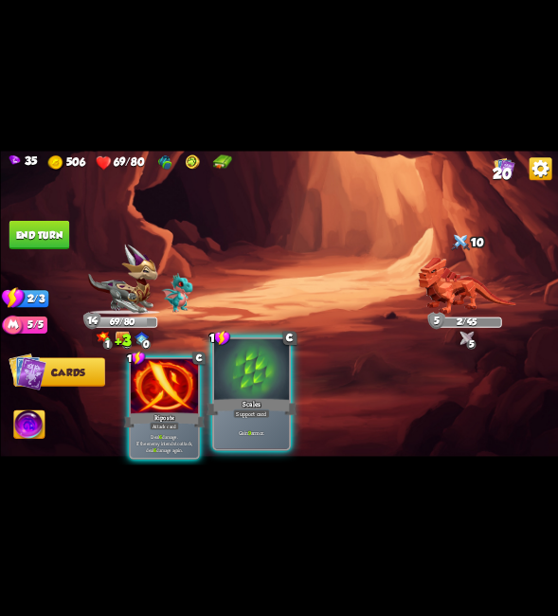
click at [256, 383] on div at bounding box center [250, 370] width 75 height 63
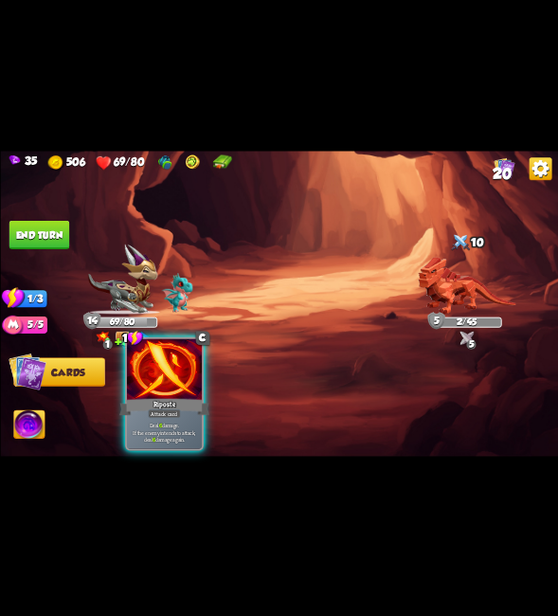
click at [188, 413] on div "Riposte" at bounding box center [164, 407] width 90 height 20
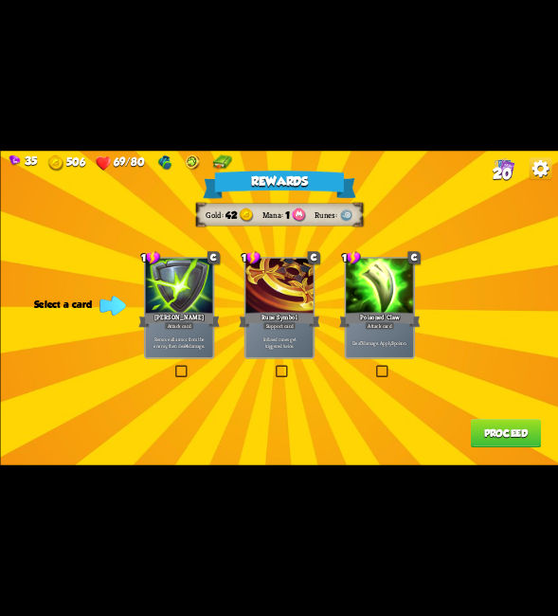
click at [273, 367] on label at bounding box center [273, 367] width 0 height 0
click at [0, 0] on input "checkbox" at bounding box center [0, 0] width 0 height 0
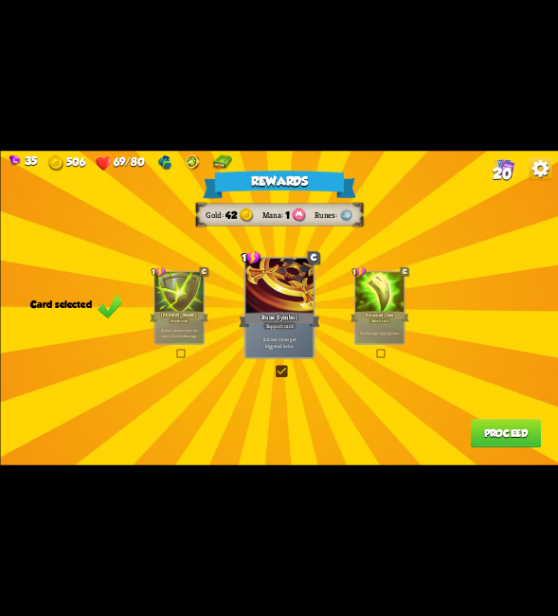
click at [498, 432] on button "Proceed" at bounding box center [505, 433] width 70 height 28
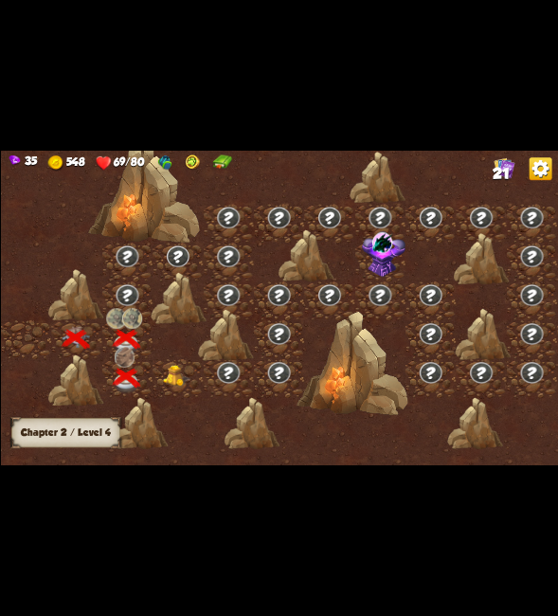
click at [174, 381] on img at bounding box center [175, 377] width 27 height 22
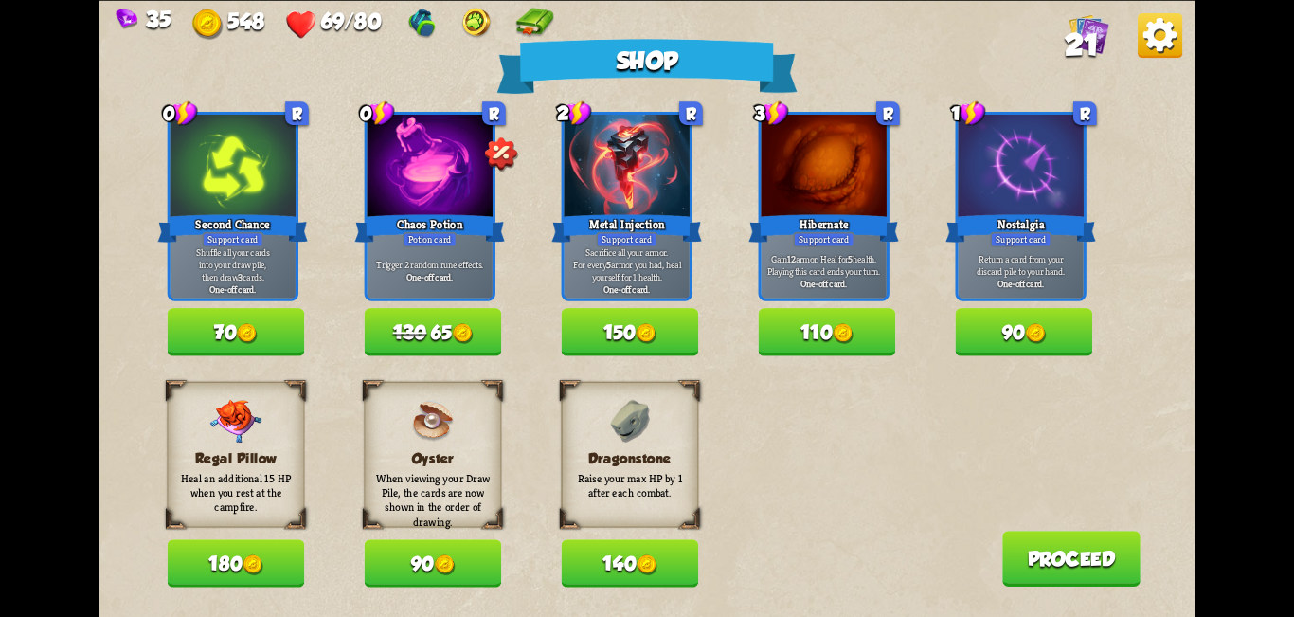
click at [644, 506] on div "Regal Pillow Heal an additional 15 HP when you rest at the campfire. 180 Oyster…" at bounding box center [682, 484] width 1028 height 206
click at [449, 310] on button "130 65" at bounding box center [433, 331] width 137 height 47
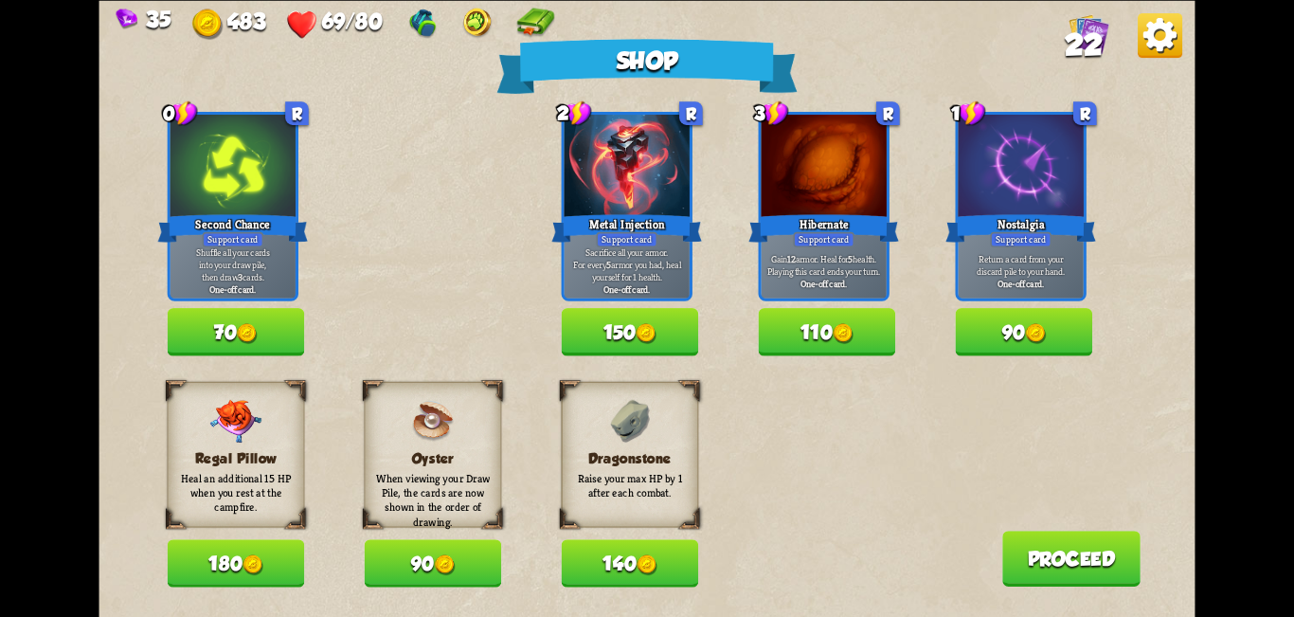
click at [644, 136] on div "0 R Second Chance Support card Shuffle all your cards into your draw pile, then…" at bounding box center [682, 234] width 1028 height 244
click at [644, 467] on div "Regal Pillow Heal an additional 15 HP when you rest at the campfire. 180 Oyster…" at bounding box center [682, 484] width 1028 height 206
click at [644, 31] on span "22" at bounding box center [1084, 44] width 38 height 33
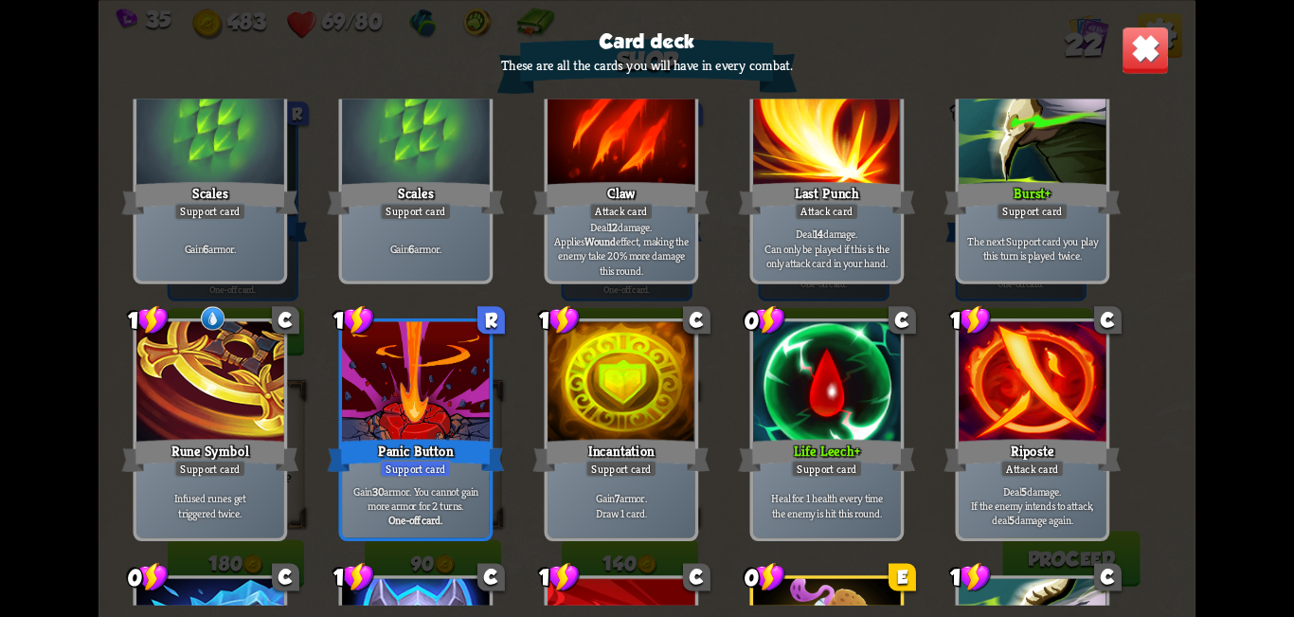
scroll to position [379, 0]
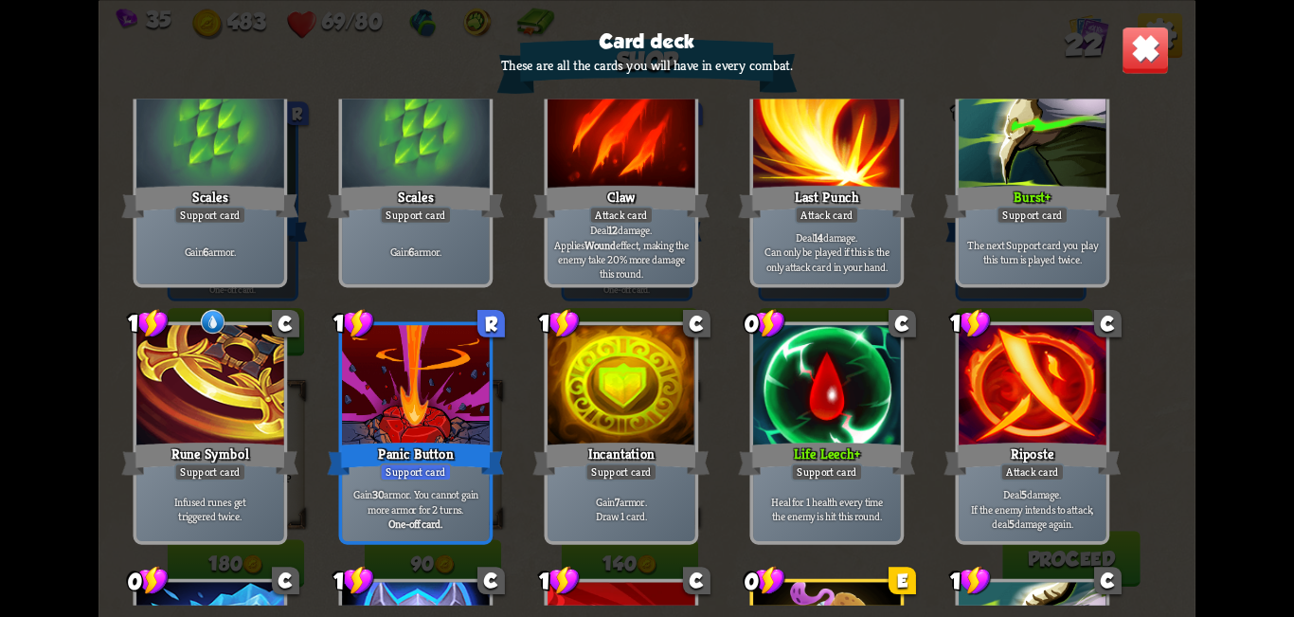
click at [644, 59] on img at bounding box center [1146, 50] width 48 height 48
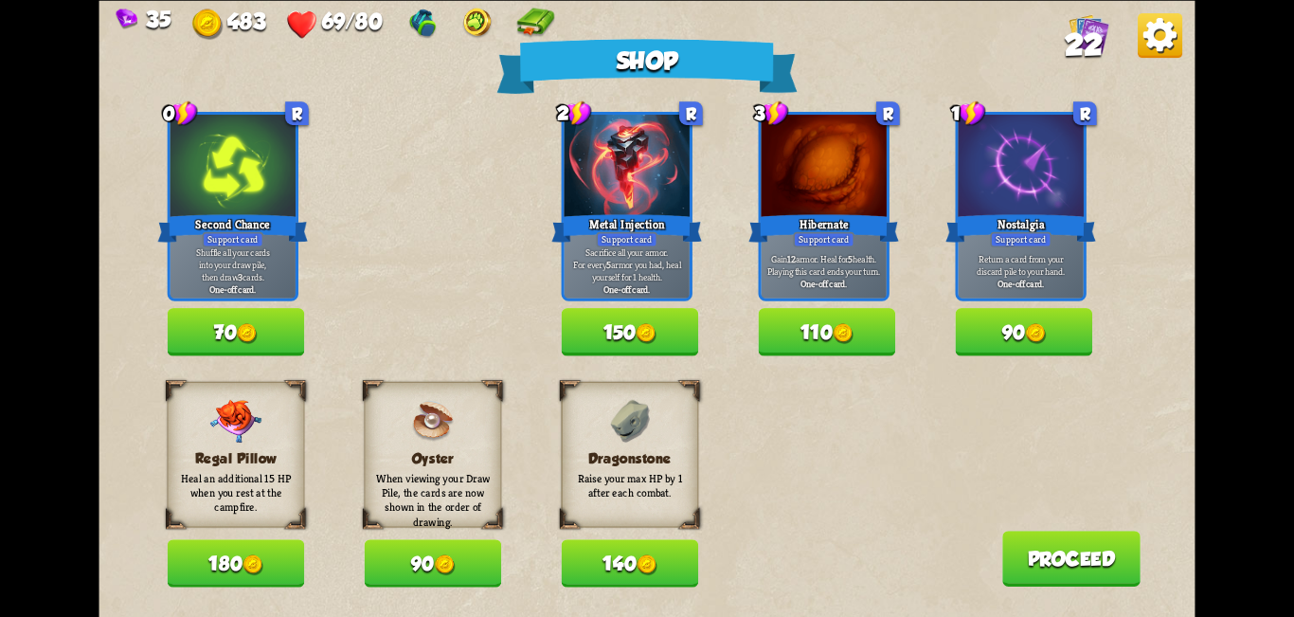
click at [616, 563] on button "140" at bounding box center [630, 562] width 137 height 47
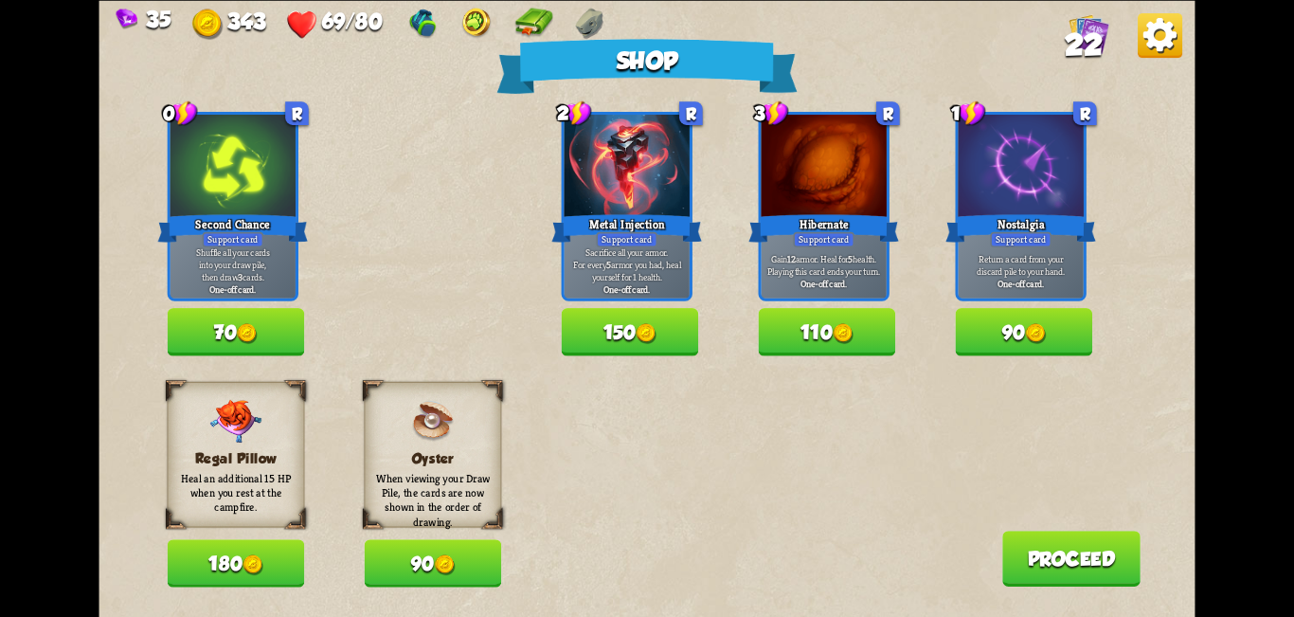
click at [286, 328] on button "70" at bounding box center [236, 331] width 137 height 47
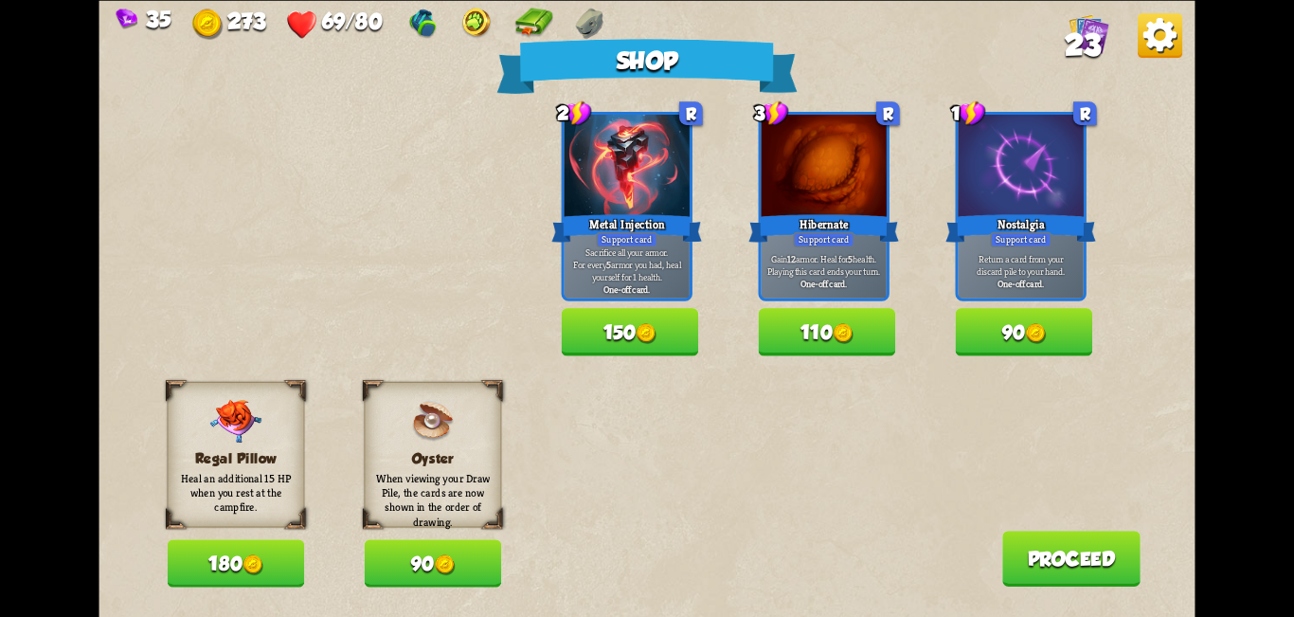
click at [644, 574] on button "Proceed" at bounding box center [1071, 559] width 138 height 56
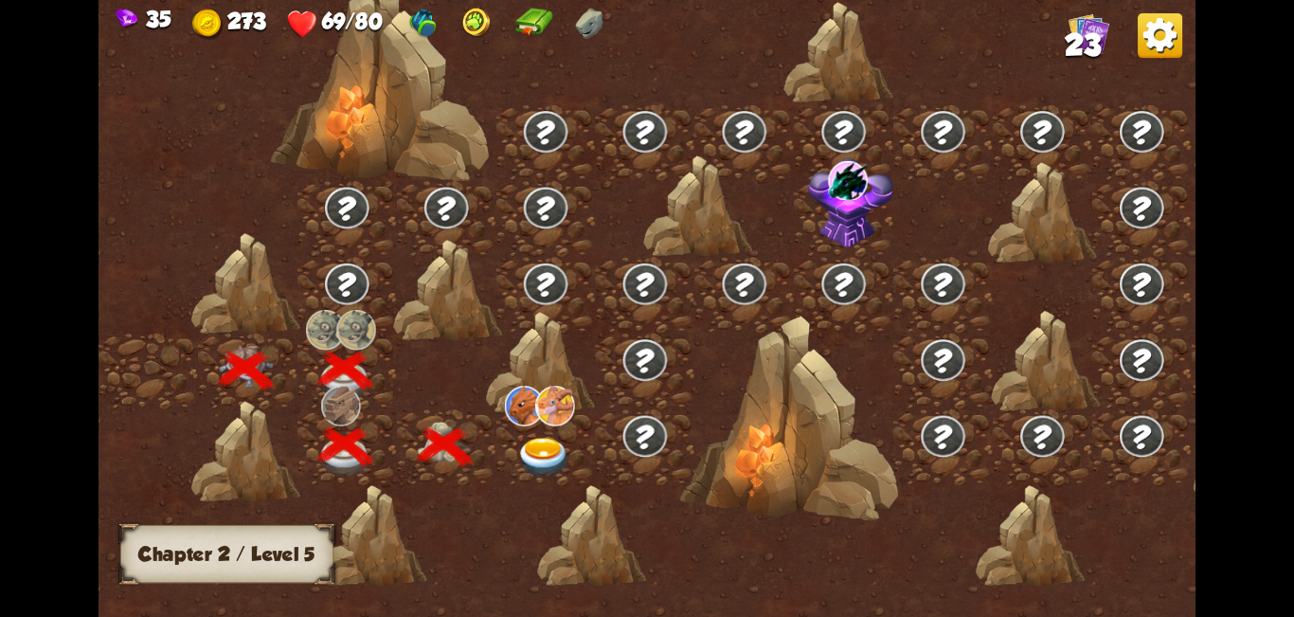
click at [529, 450] on img at bounding box center [544, 458] width 55 height 41
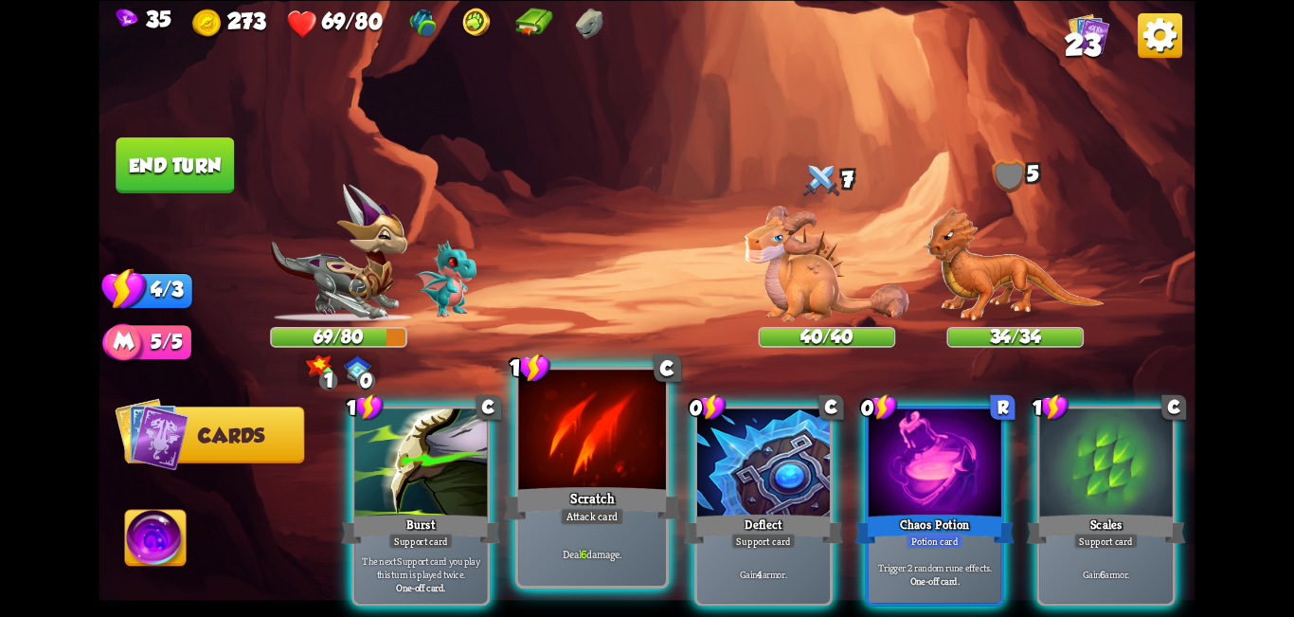
drag, startPoint x: 456, startPoint y: 459, endPoint x: 526, endPoint y: 435, distance: 74.0
click at [454, 459] on div at bounding box center [420, 464] width 133 height 112
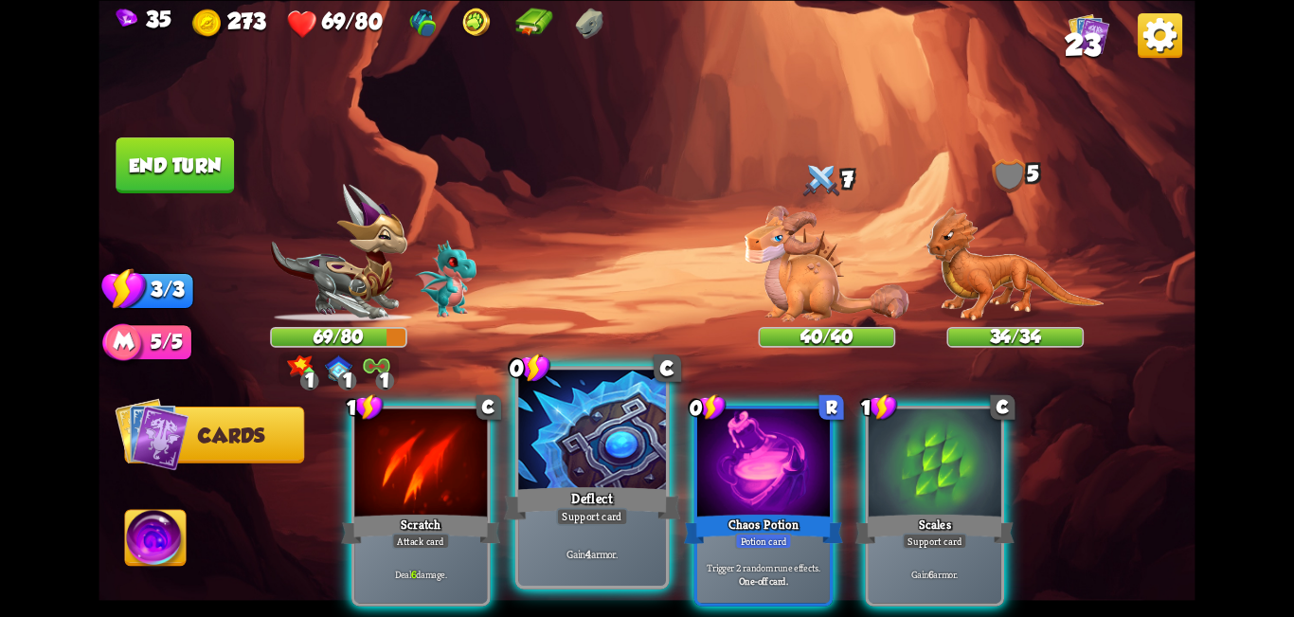
click at [596, 447] on div at bounding box center [592, 432] width 148 height 124
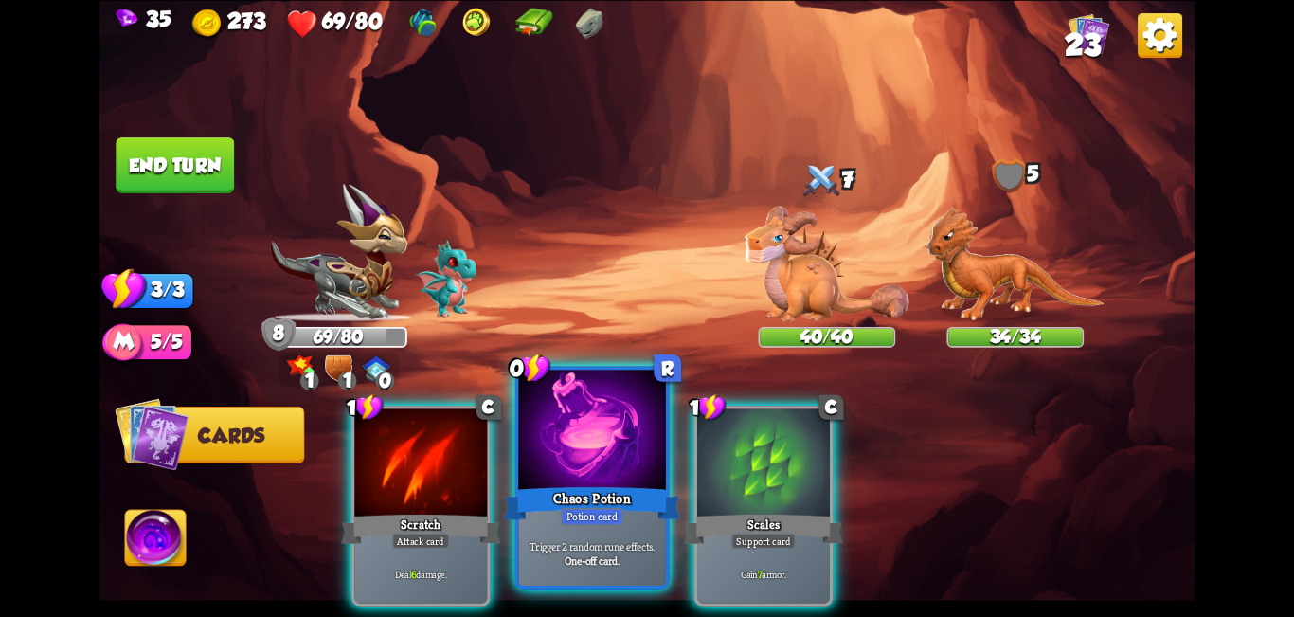
click at [603, 432] on div at bounding box center [592, 432] width 148 height 124
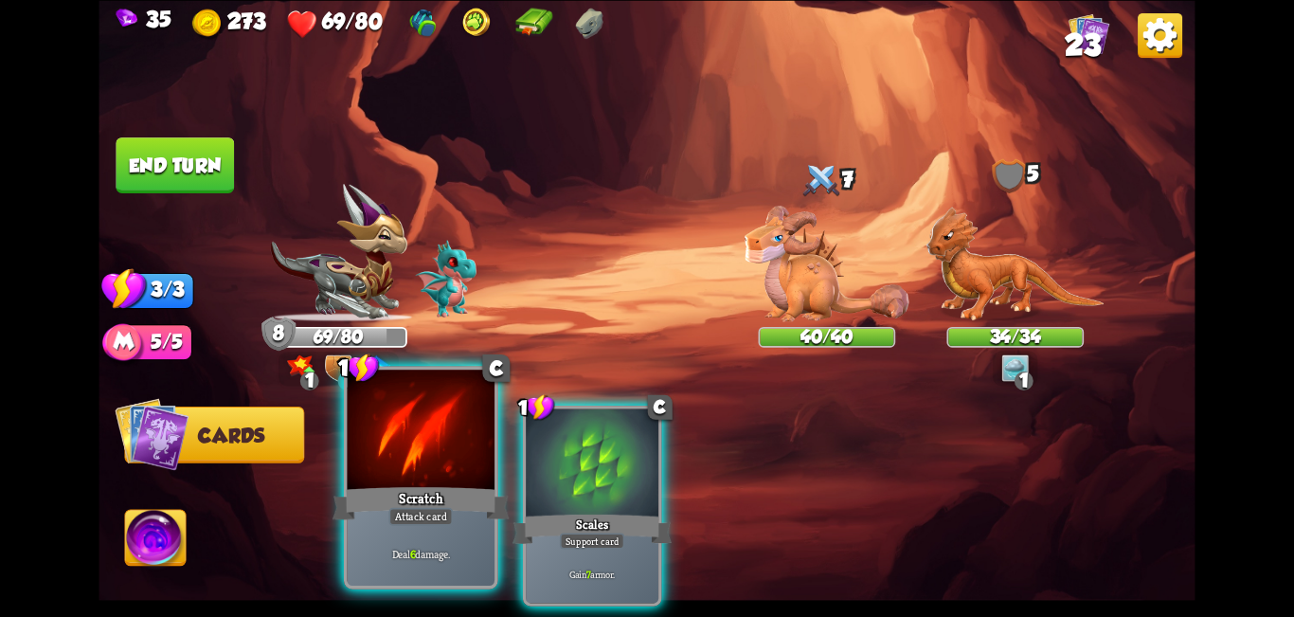
click at [434, 459] on div at bounding box center [422, 432] width 148 height 124
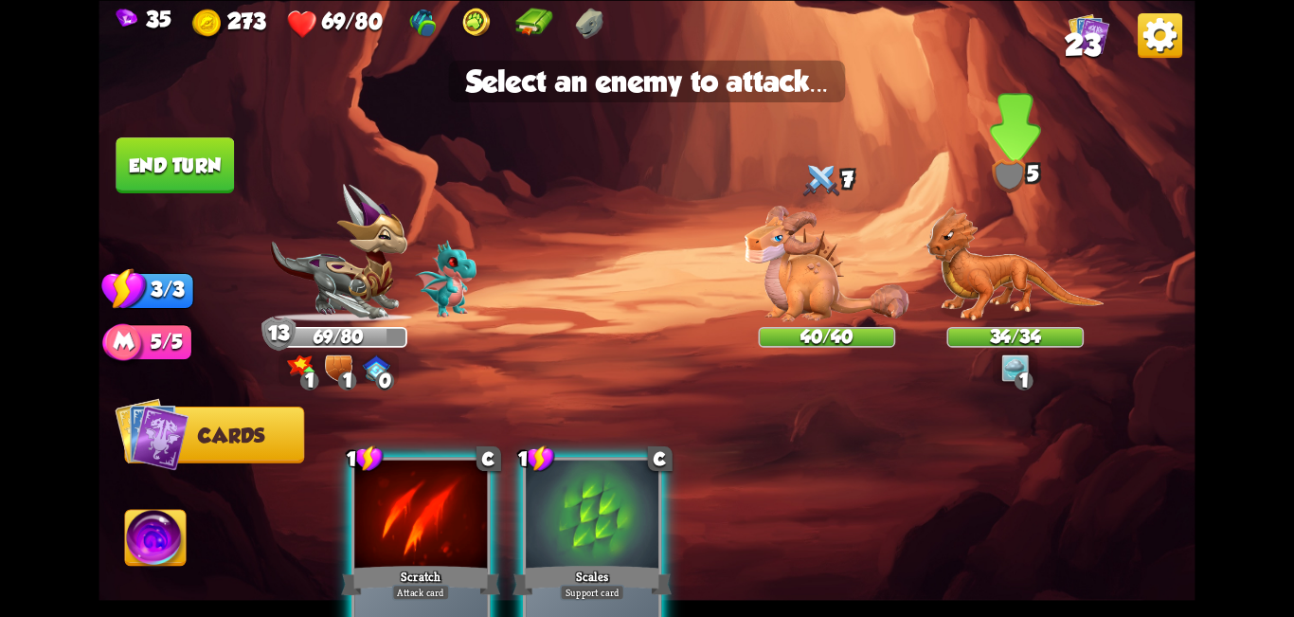
click at [644, 236] on img at bounding box center [1016, 265] width 178 height 116
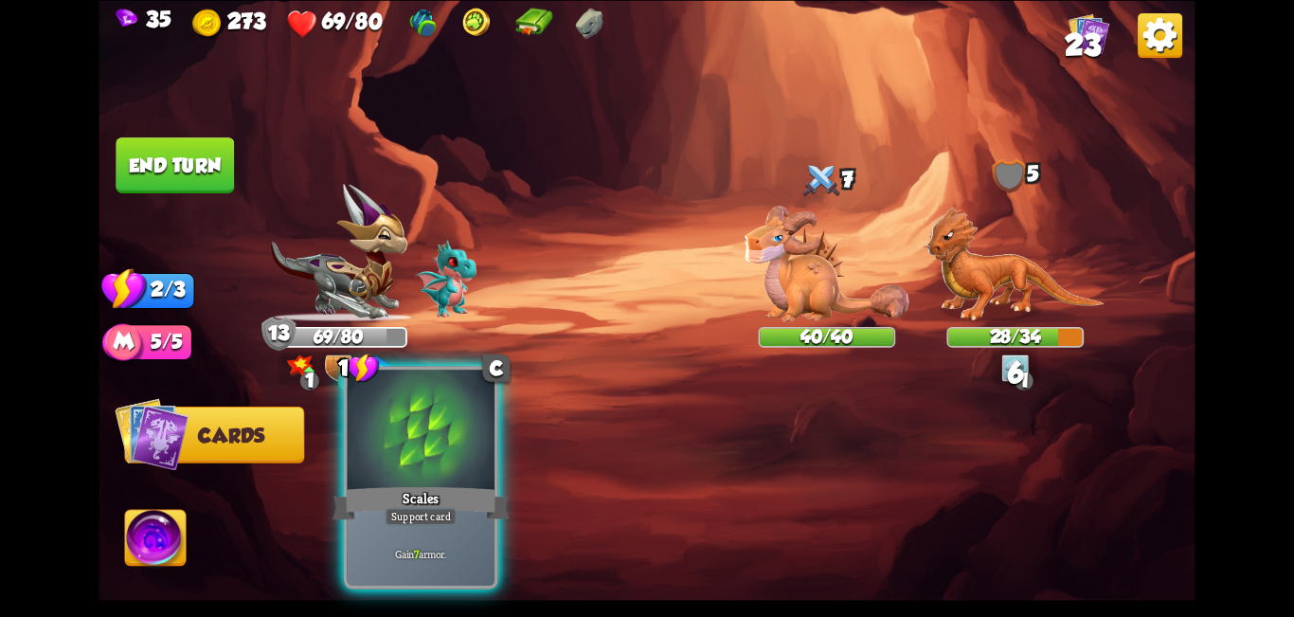
click at [441, 451] on div at bounding box center [422, 432] width 148 height 124
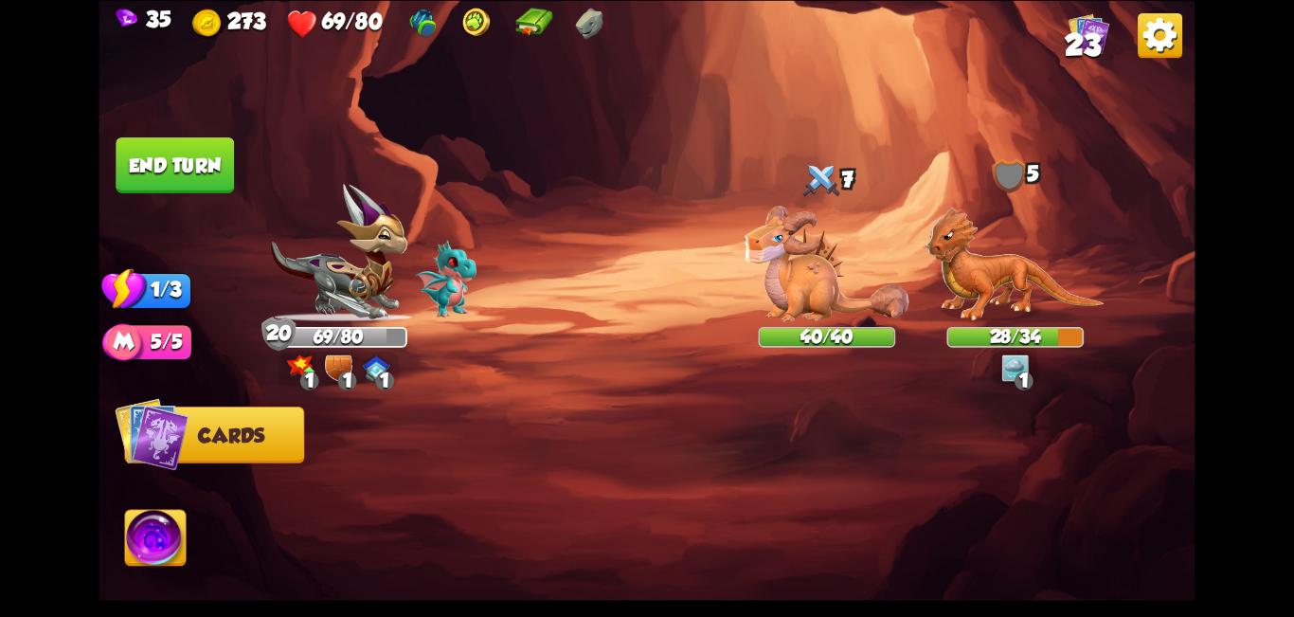
click at [225, 189] on button "End turn" at bounding box center [175, 165] width 118 height 56
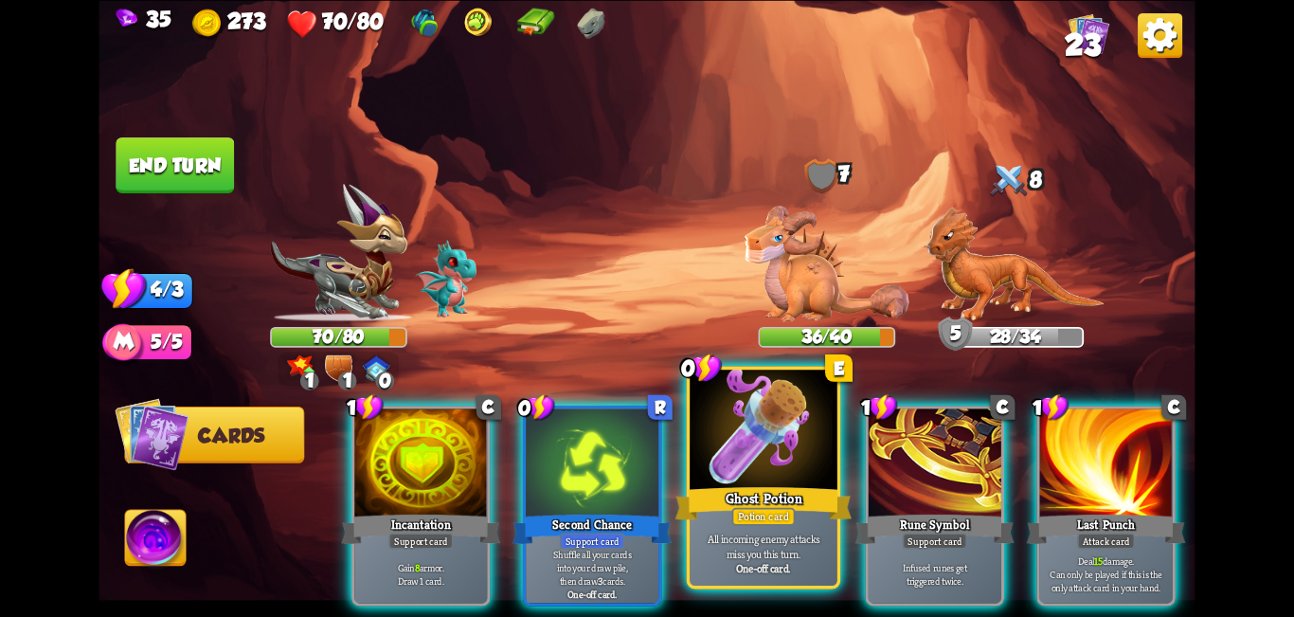
click at [644, 490] on div "Ghost Potion" at bounding box center [764, 503] width 177 height 40
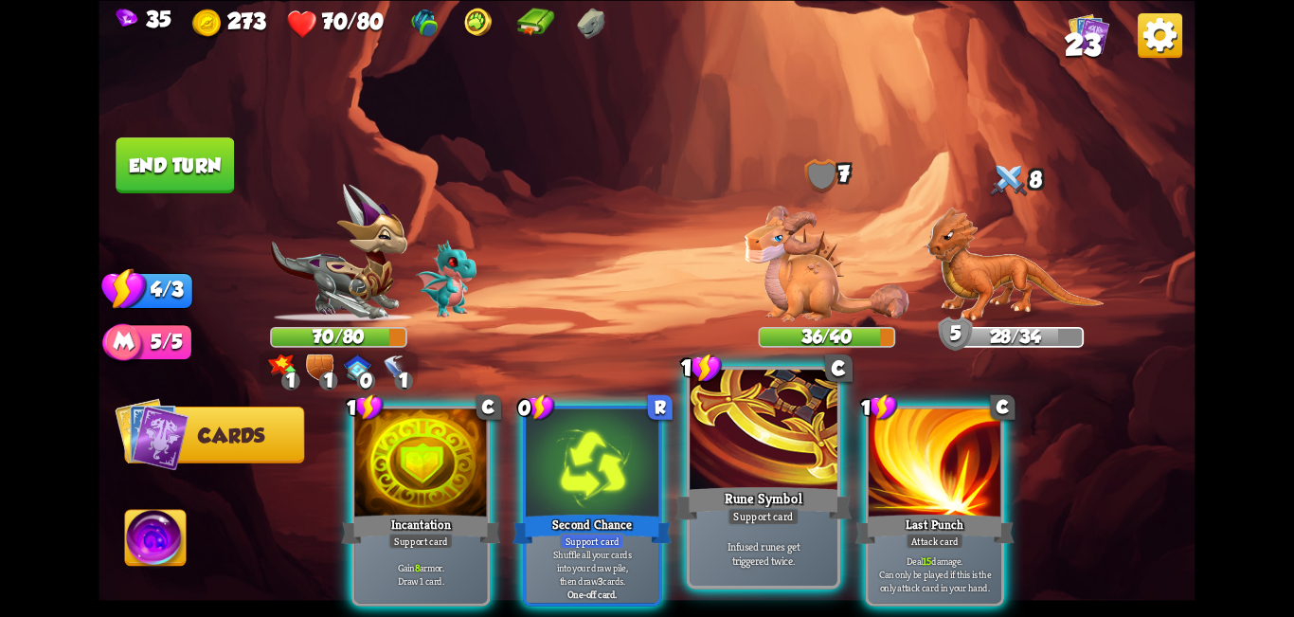
click at [644, 475] on div at bounding box center [764, 432] width 148 height 124
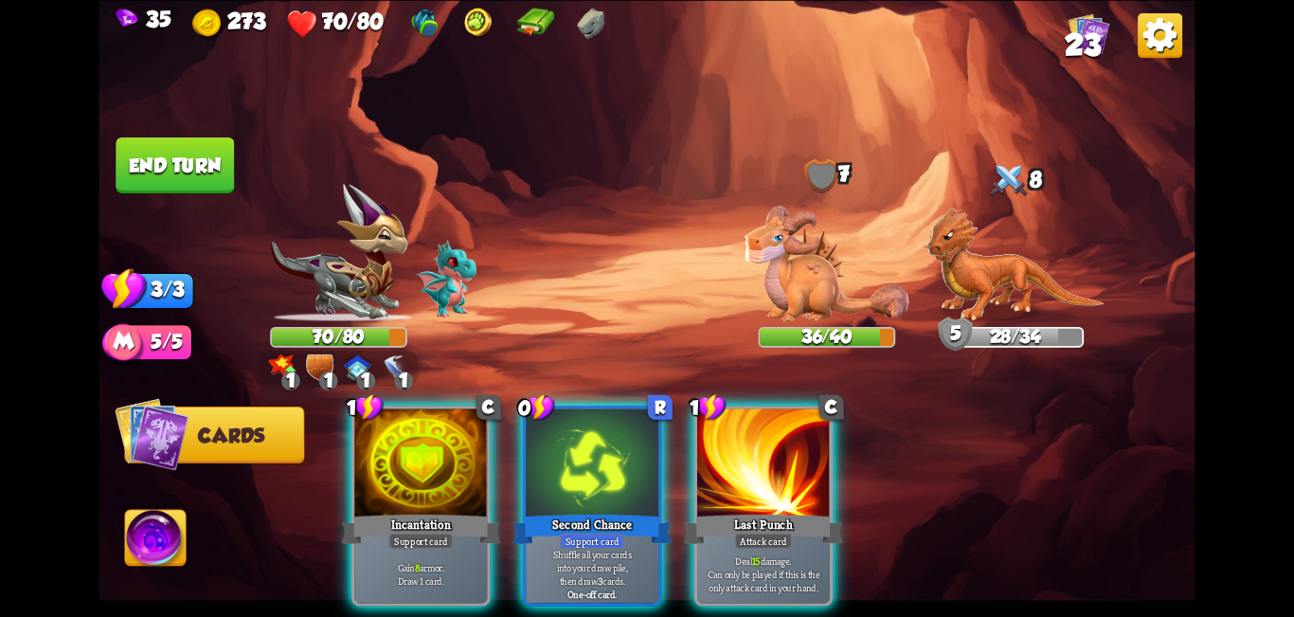
click at [644, 475] on div at bounding box center [763, 464] width 133 height 112
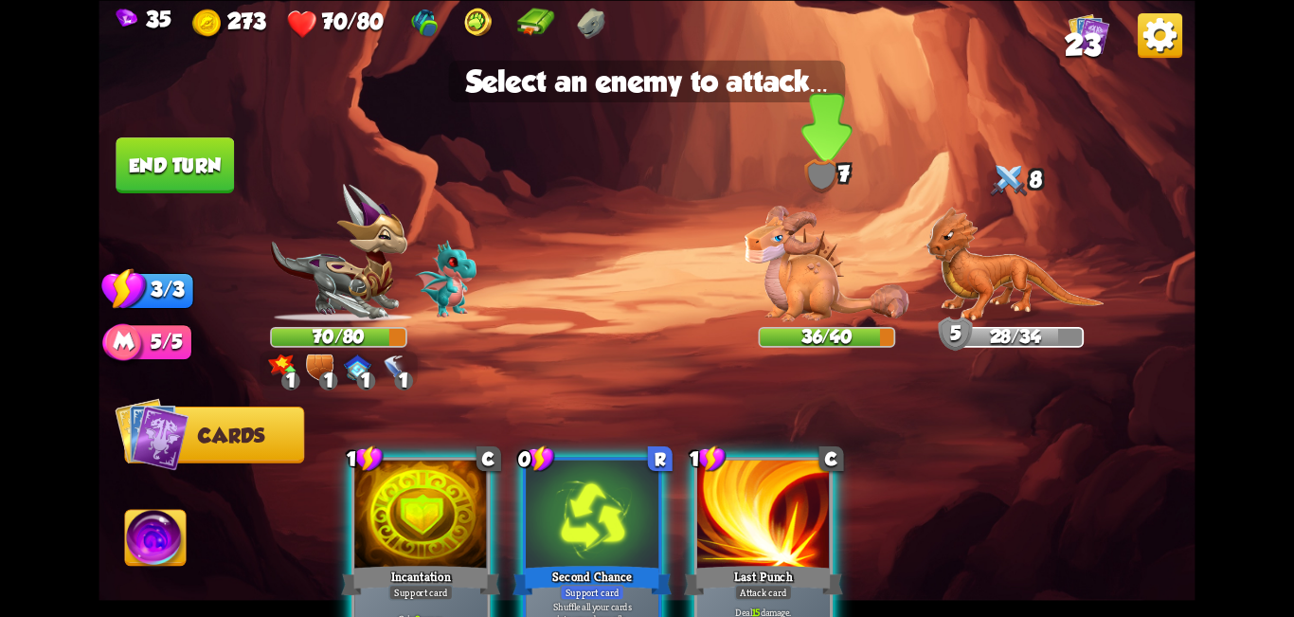
click at [644, 278] on img at bounding box center [827, 264] width 165 height 116
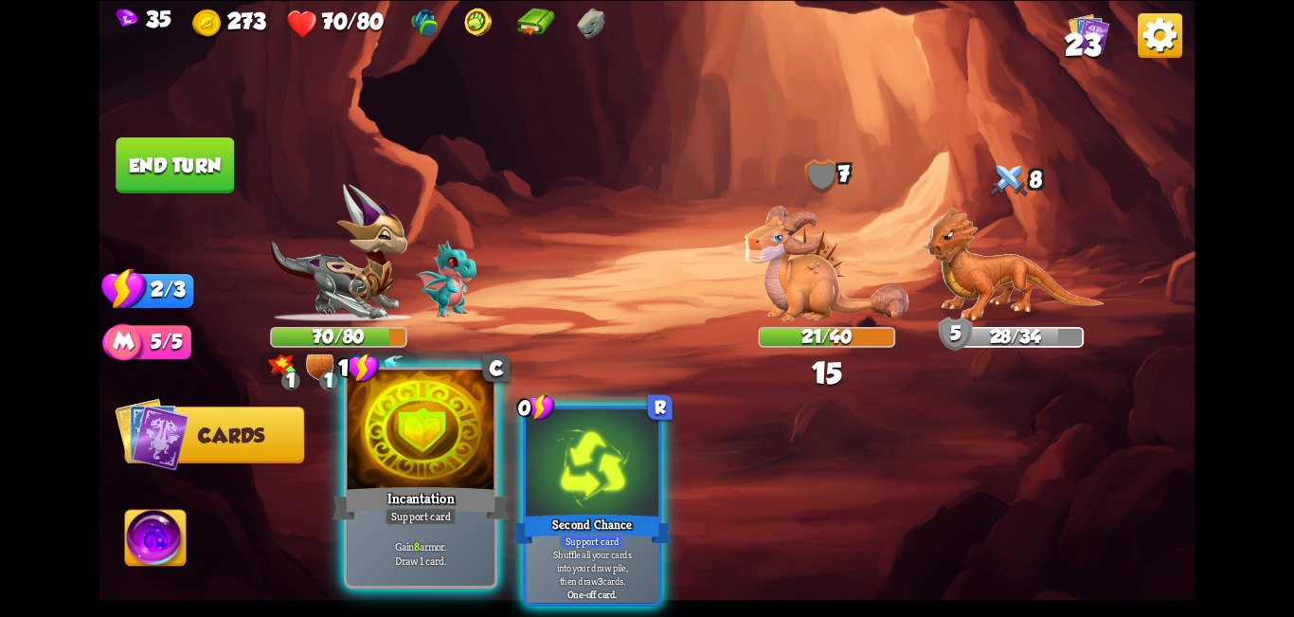
click at [430, 476] on div at bounding box center [422, 432] width 148 height 124
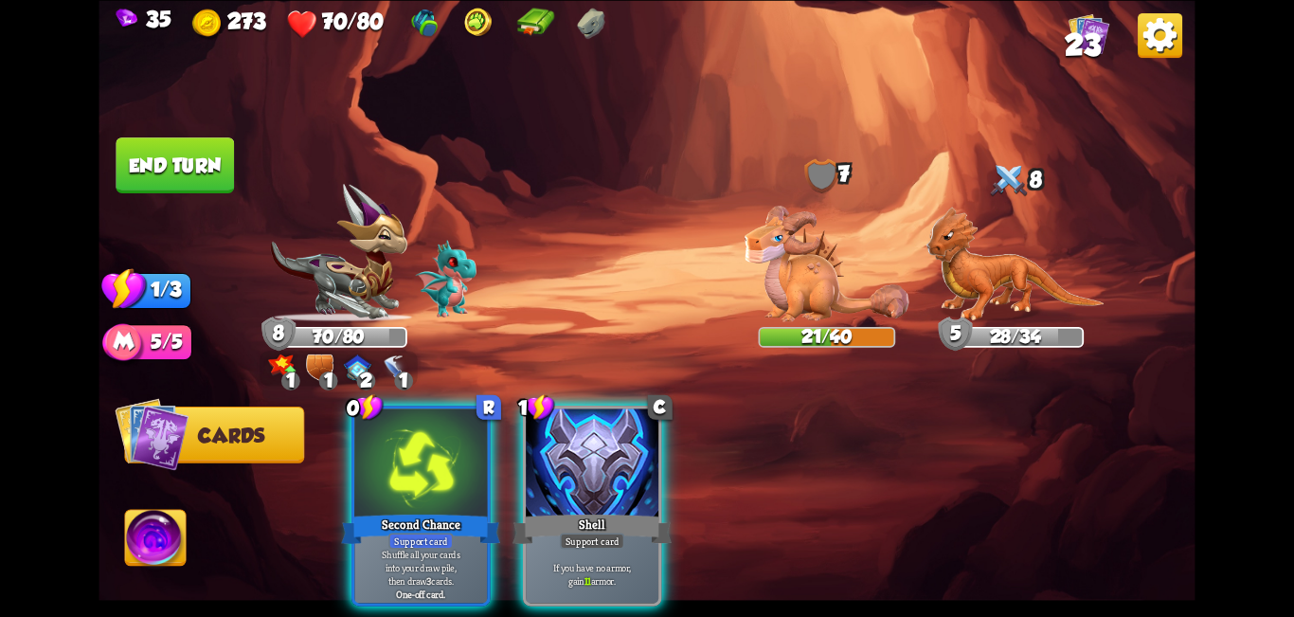
click at [484, 474] on div at bounding box center [420, 464] width 133 height 112
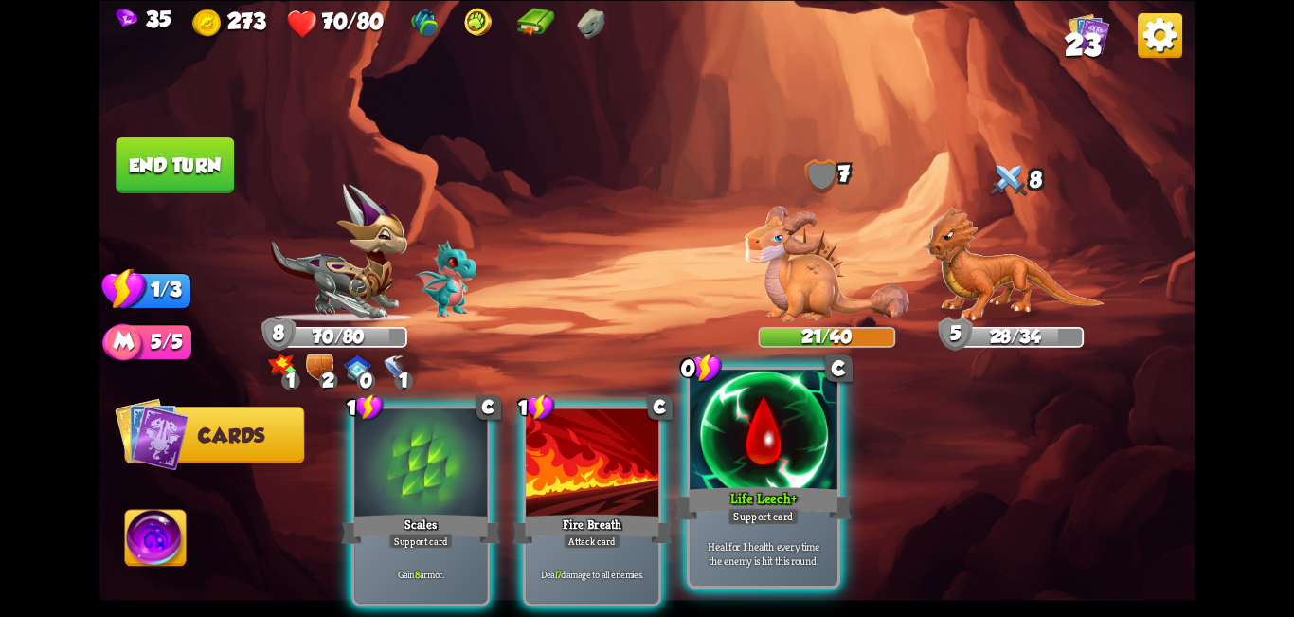
click at [644, 457] on div at bounding box center [764, 432] width 148 height 124
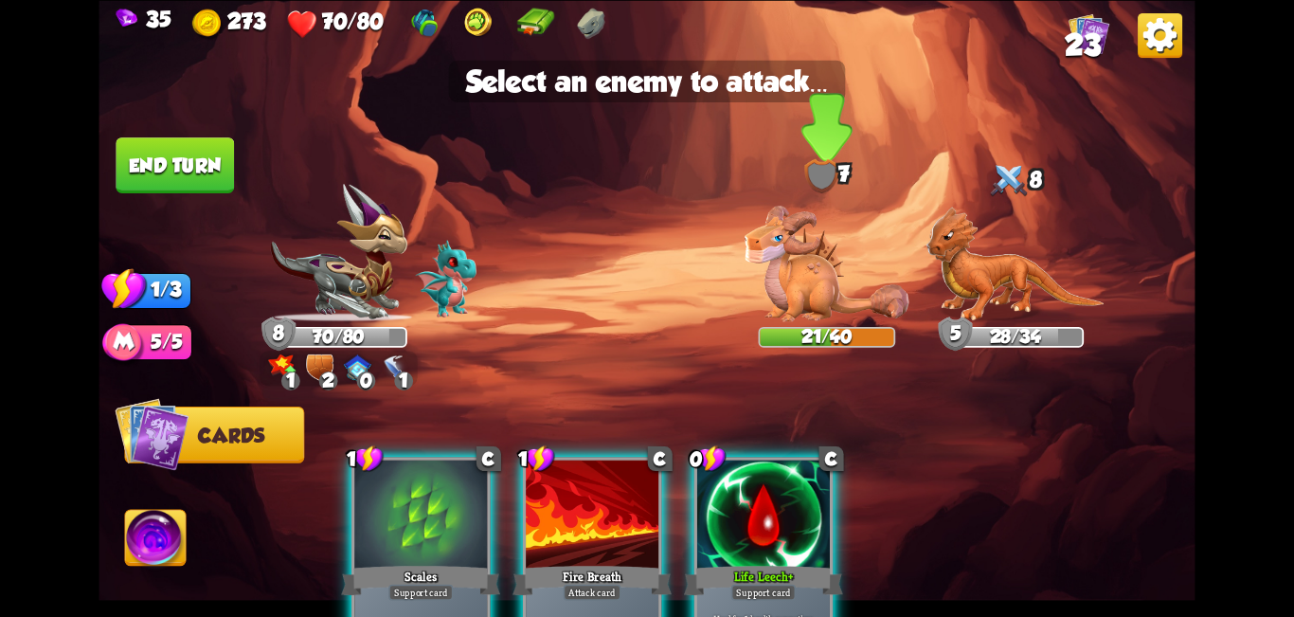
click at [644, 274] on img at bounding box center [827, 264] width 165 height 116
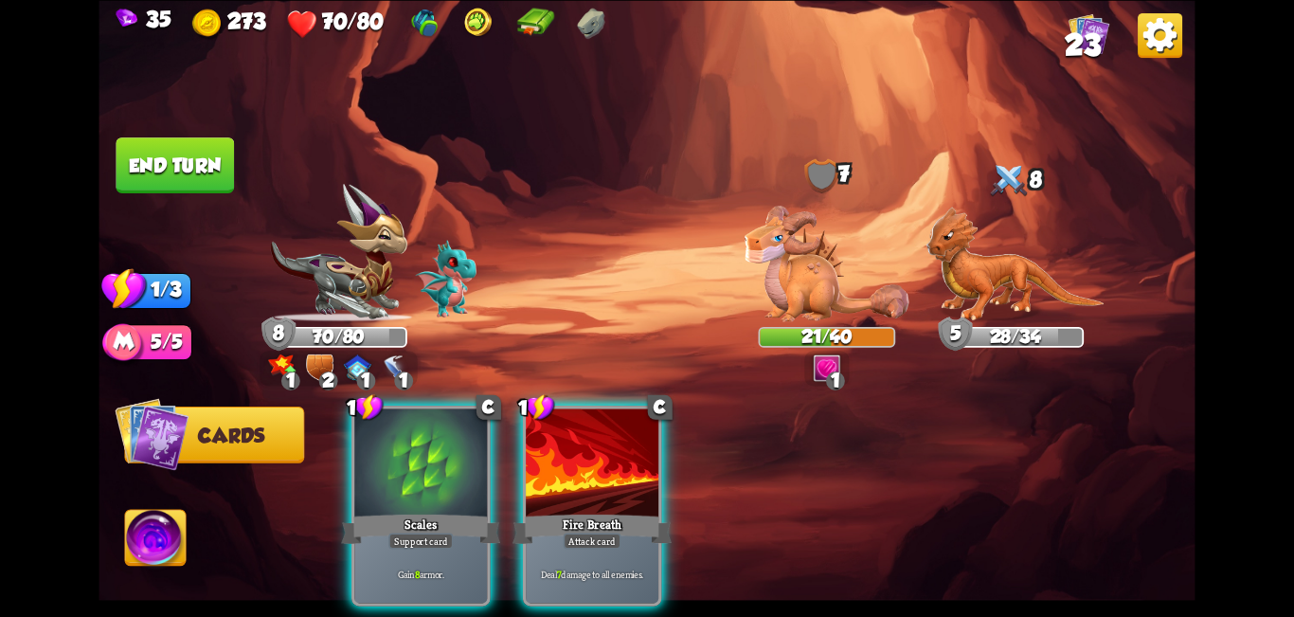
drag, startPoint x: 605, startPoint y: 460, endPoint x: 613, endPoint y: 449, distance: 13.7
click at [604, 461] on div at bounding box center [592, 464] width 133 height 112
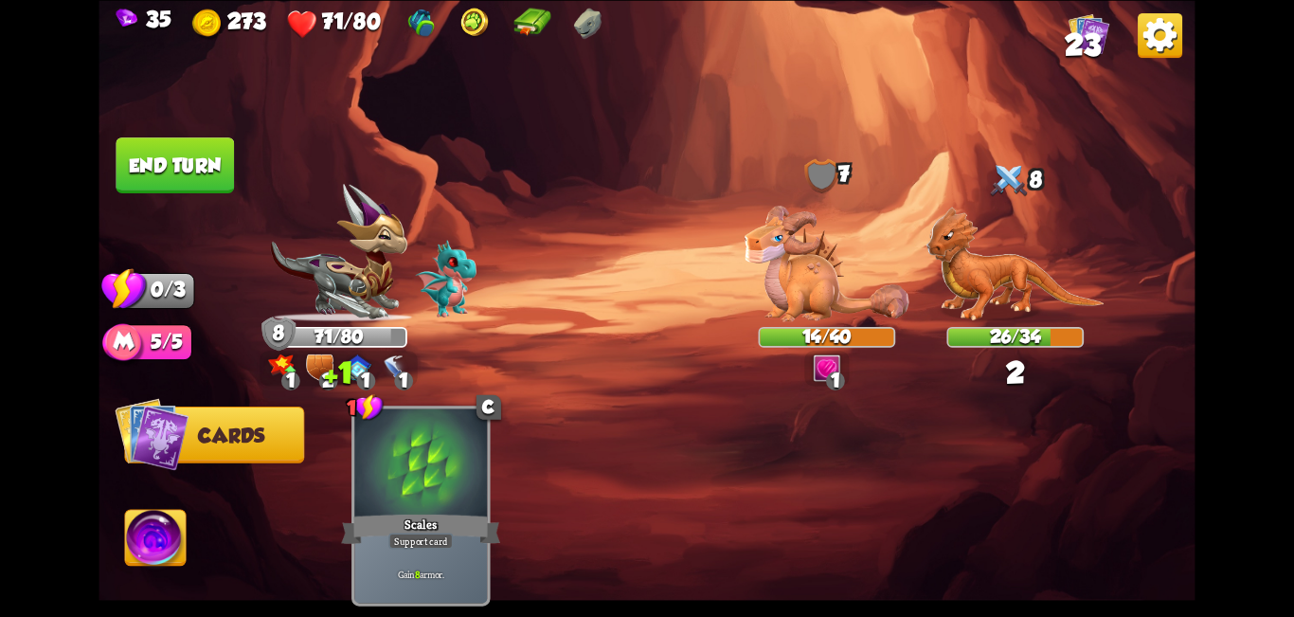
click at [191, 171] on button "End turn" at bounding box center [175, 165] width 118 height 56
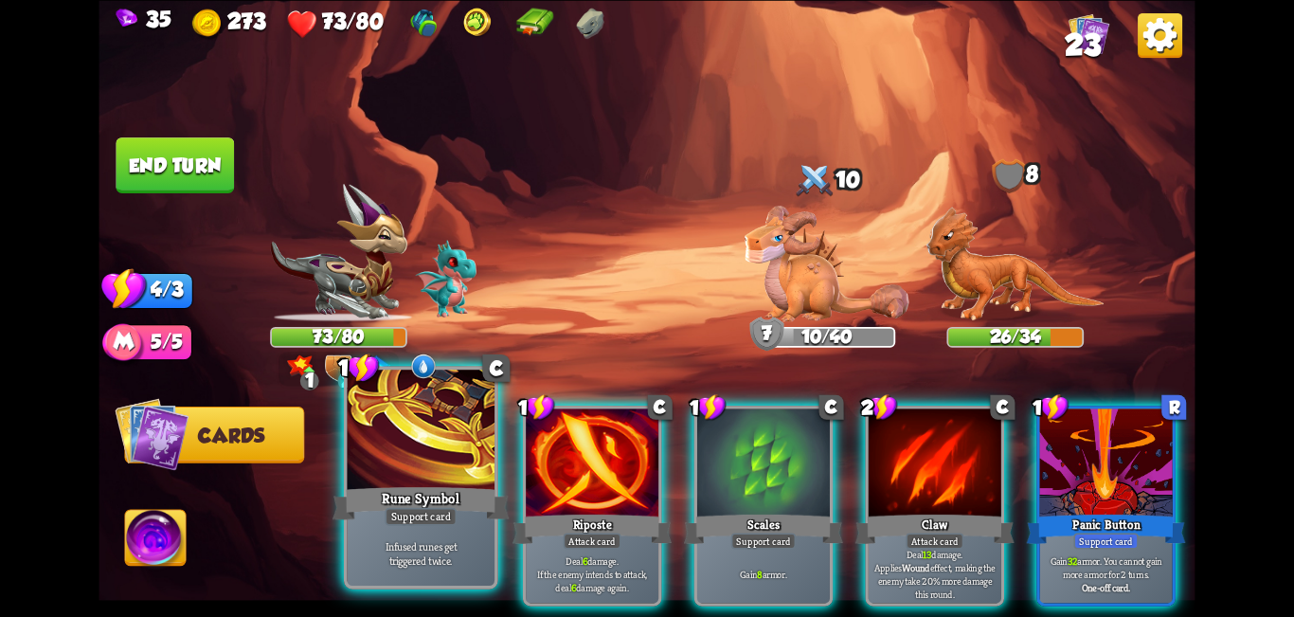
click at [409, 454] on div at bounding box center [422, 432] width 148 height 124
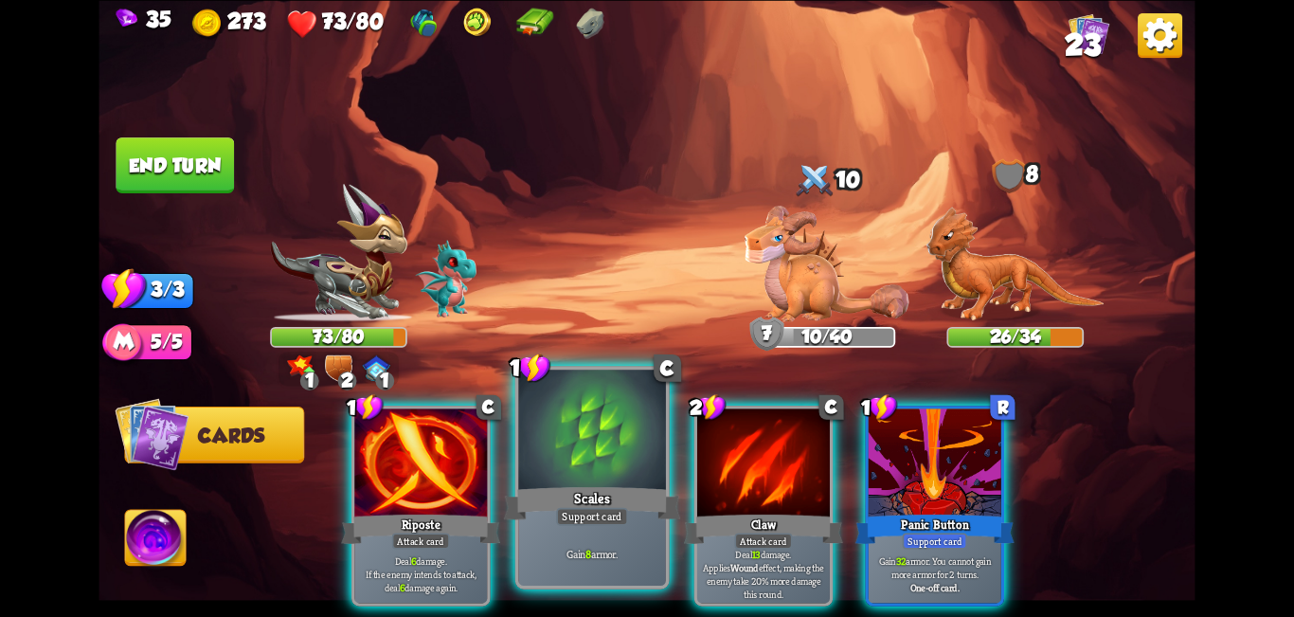
click at [620, 439] on div at bounding box center [592, 432] width 148 height 124
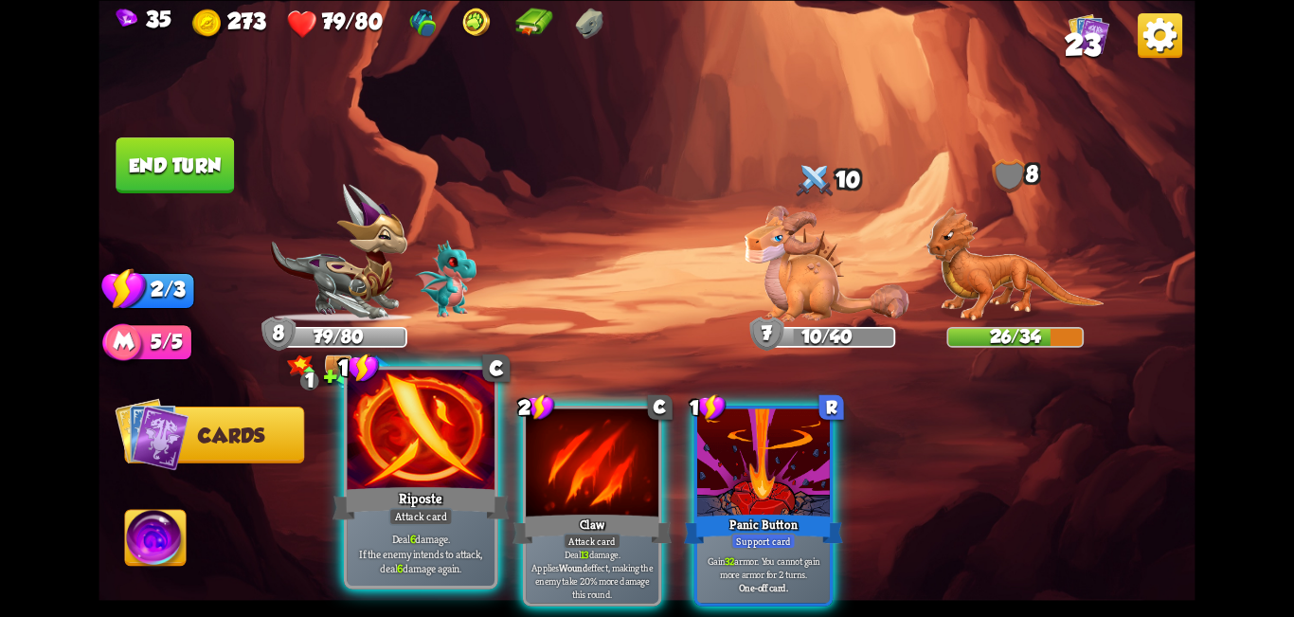
click at [461, 466] on div at bounding box center [422, 432] width 148 height 124
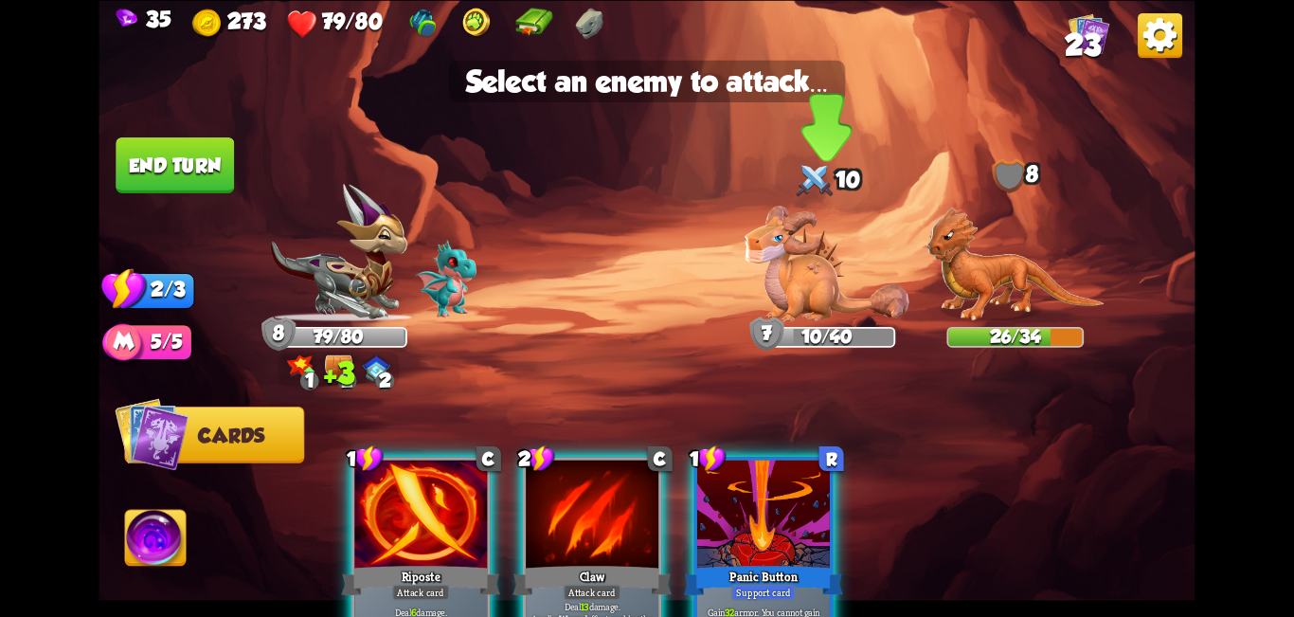
click at [644, 235] on img at bounding box center [827, 264] width 165 height 116
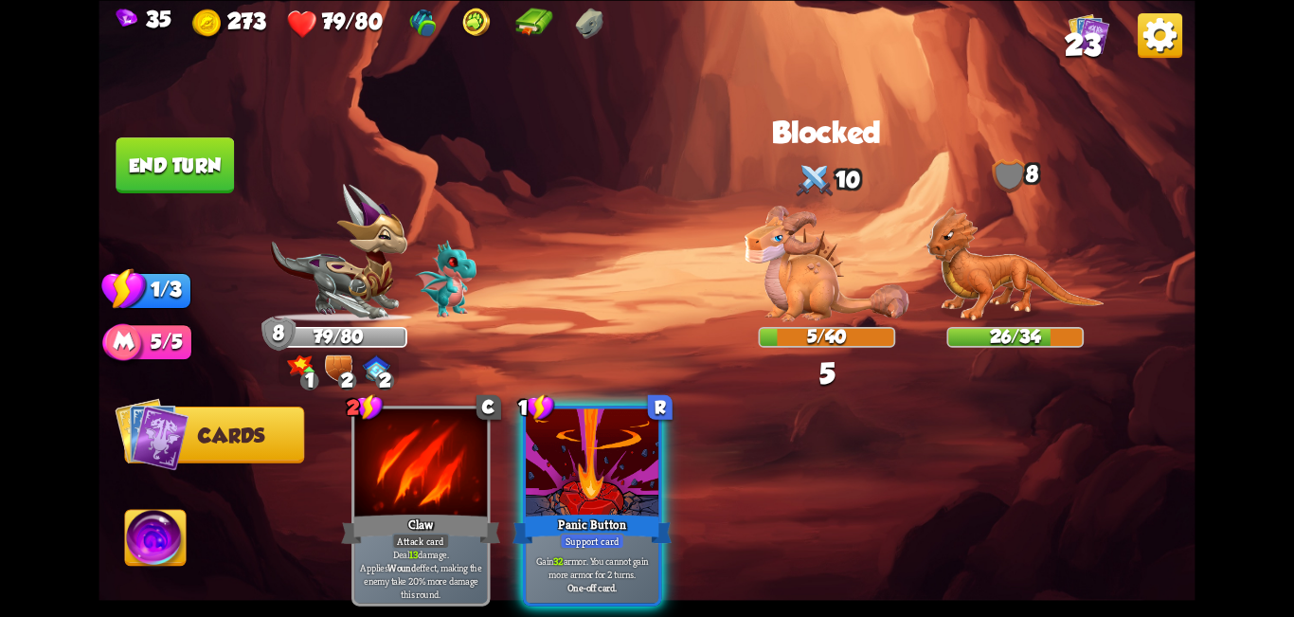
click at [201, 167] on button "End turn" at bounding box center [175, 165] width 118 height 56
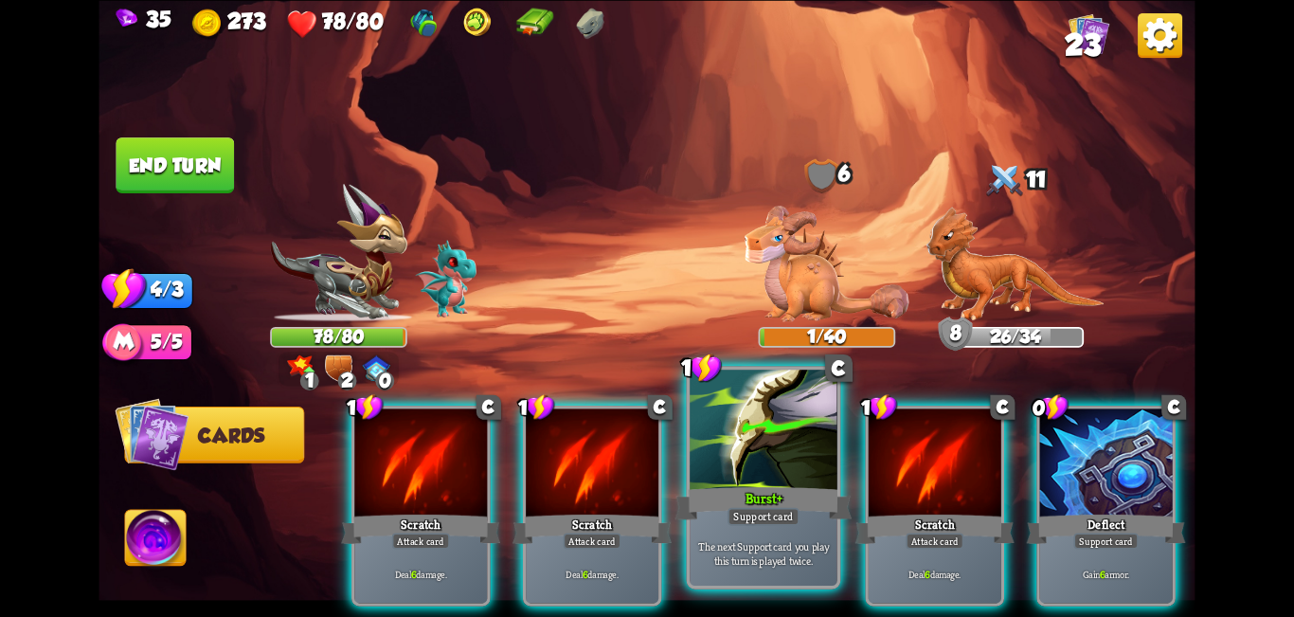
click at [644, 461] on div at bounding box center [764, 432] width 148 height 124
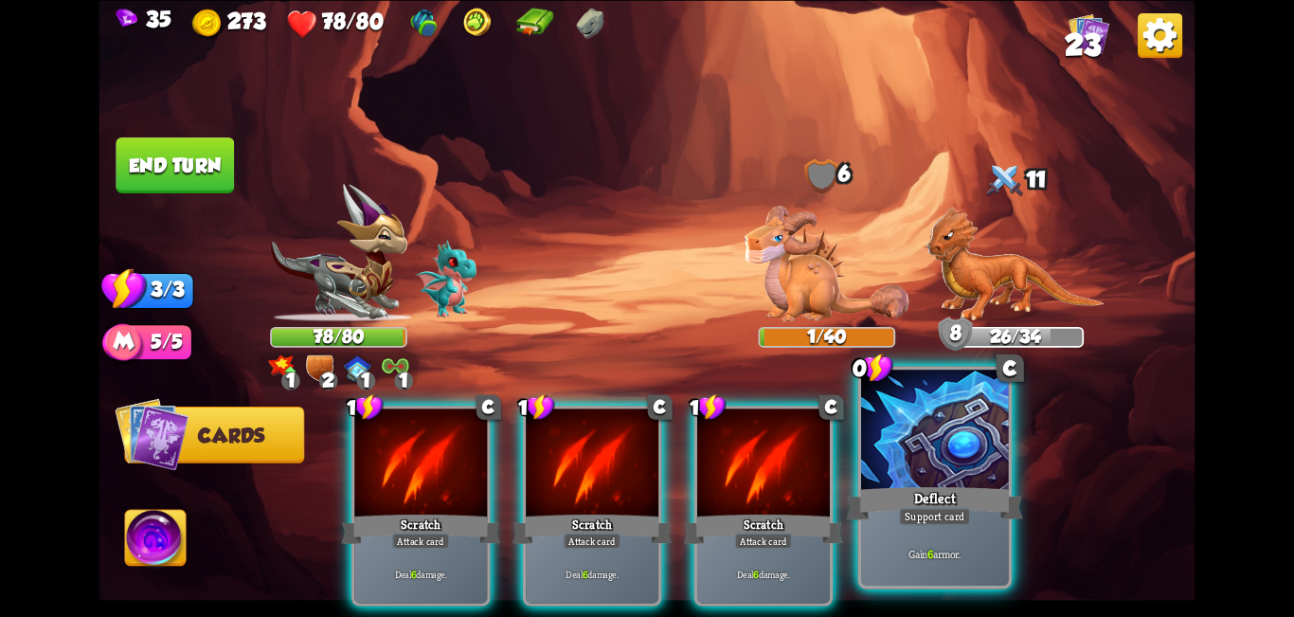
click at [644, 441] on div at bounding box center [935, 432] width 148 height 124
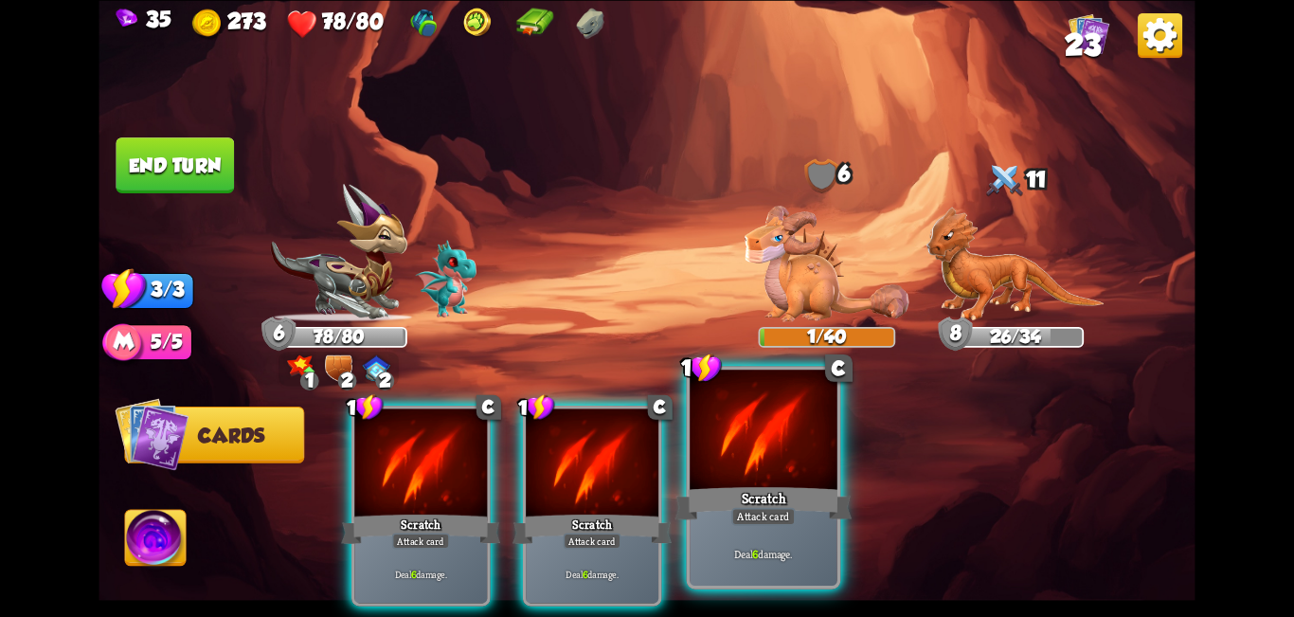
click at [644, 457] on div at bounding box center [764, 432] width 148 height 124
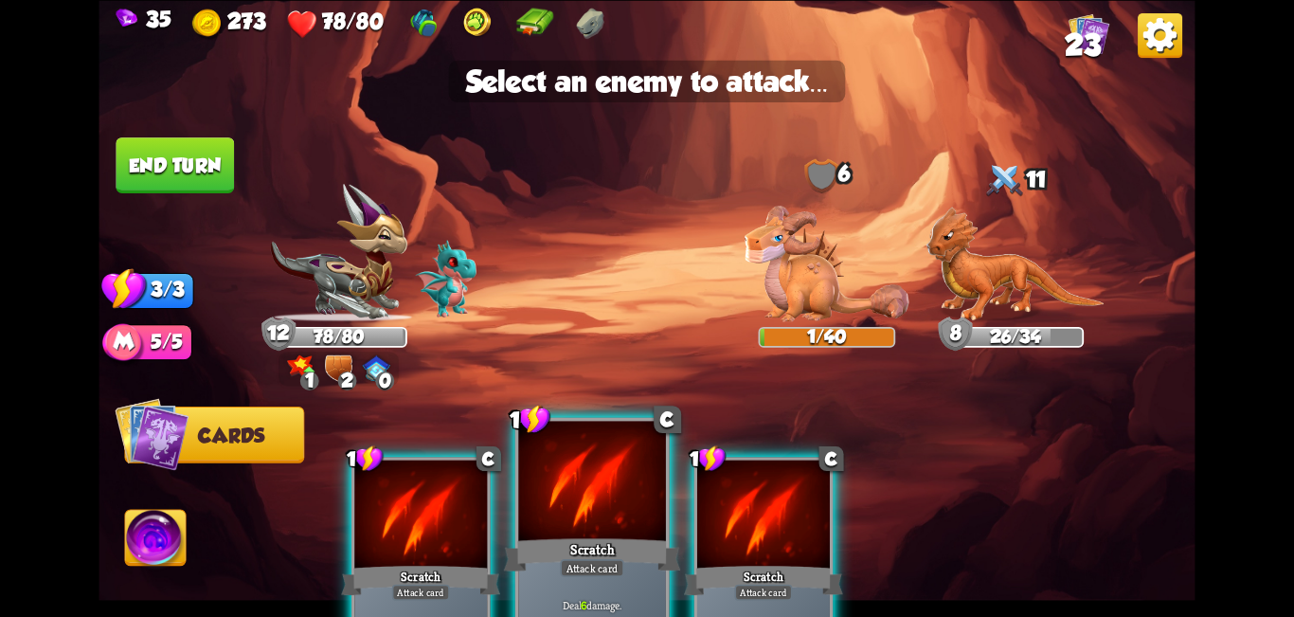
click at [562, 470] on div at bounding box center [592, 483] width 148 height 124
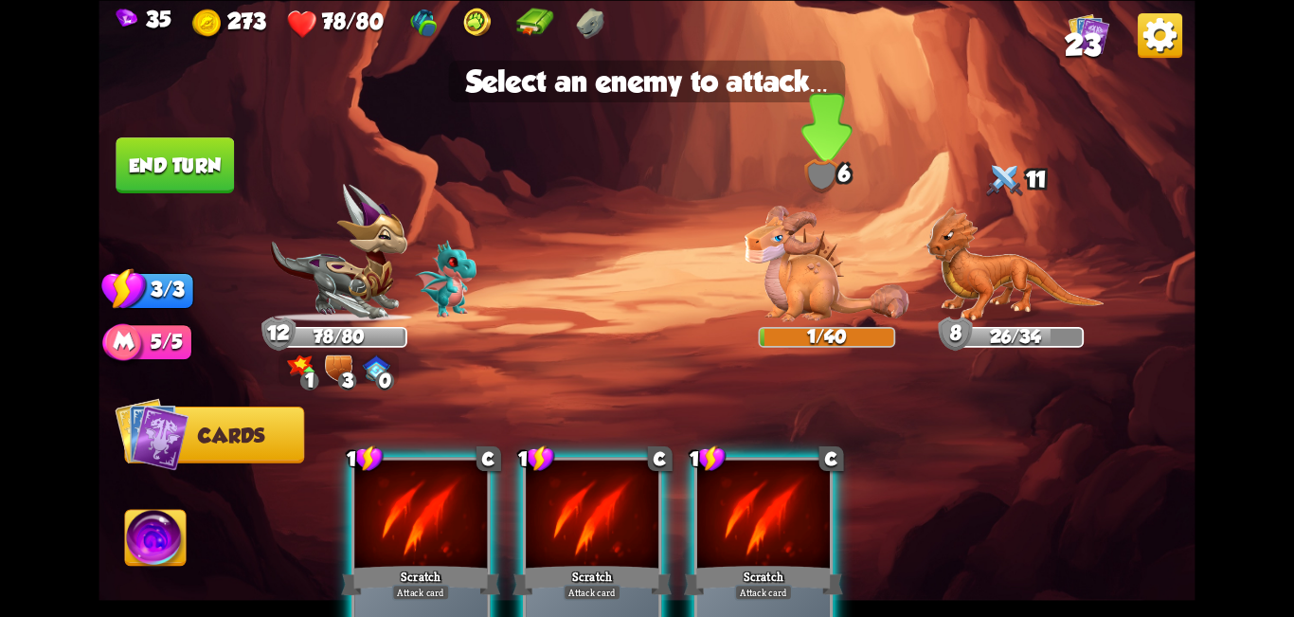
click at [644, 284] on img at bounding box center [827, 264] width 165 height 116
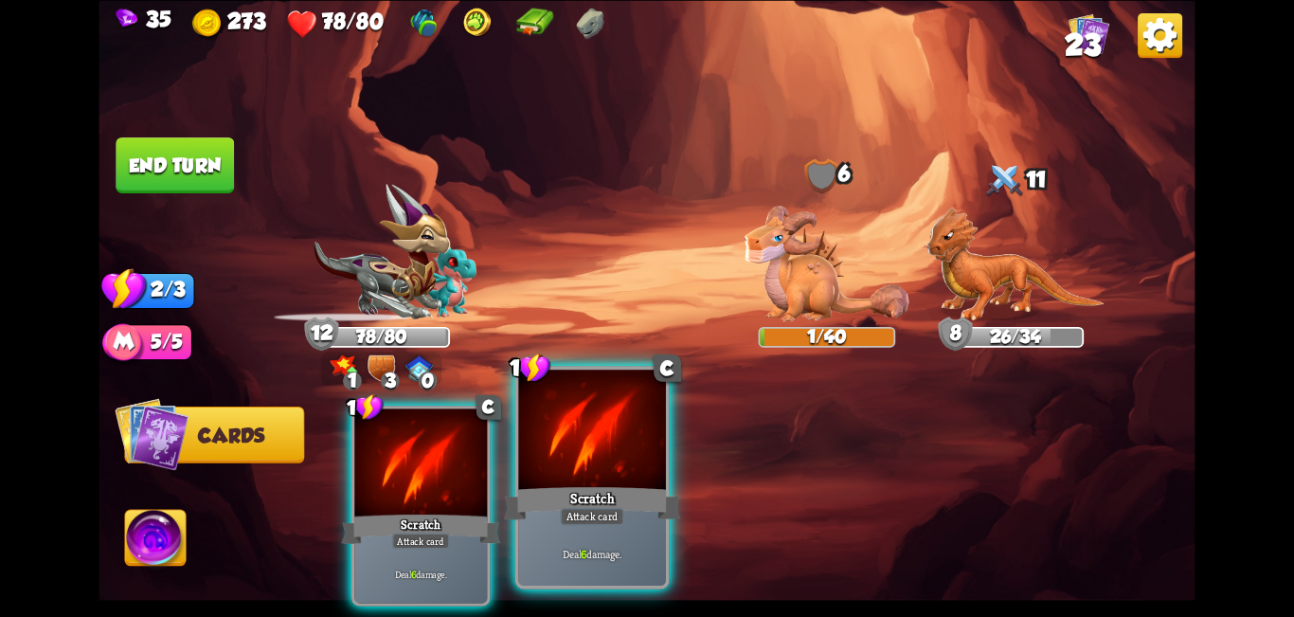
click at [609, 508] on div "Attack card" at bounding box center [592, 516] width 64 height 18
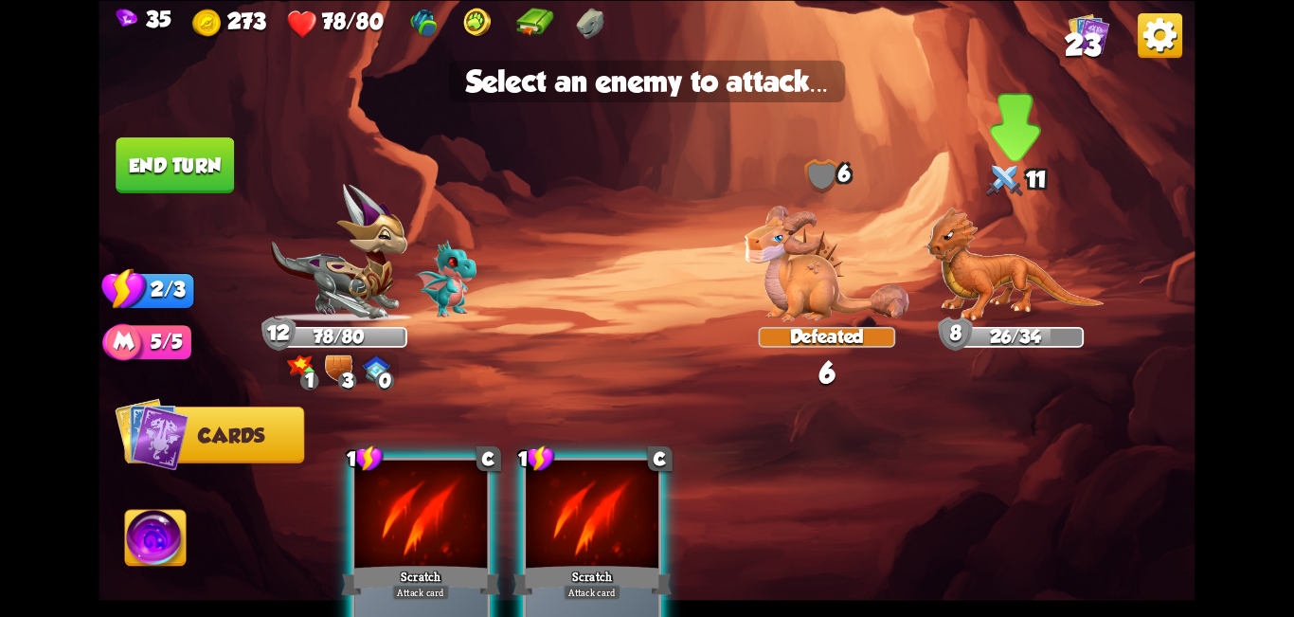
click at [644, 243] on img at bounding box center [1016, 265] width 178 height 116
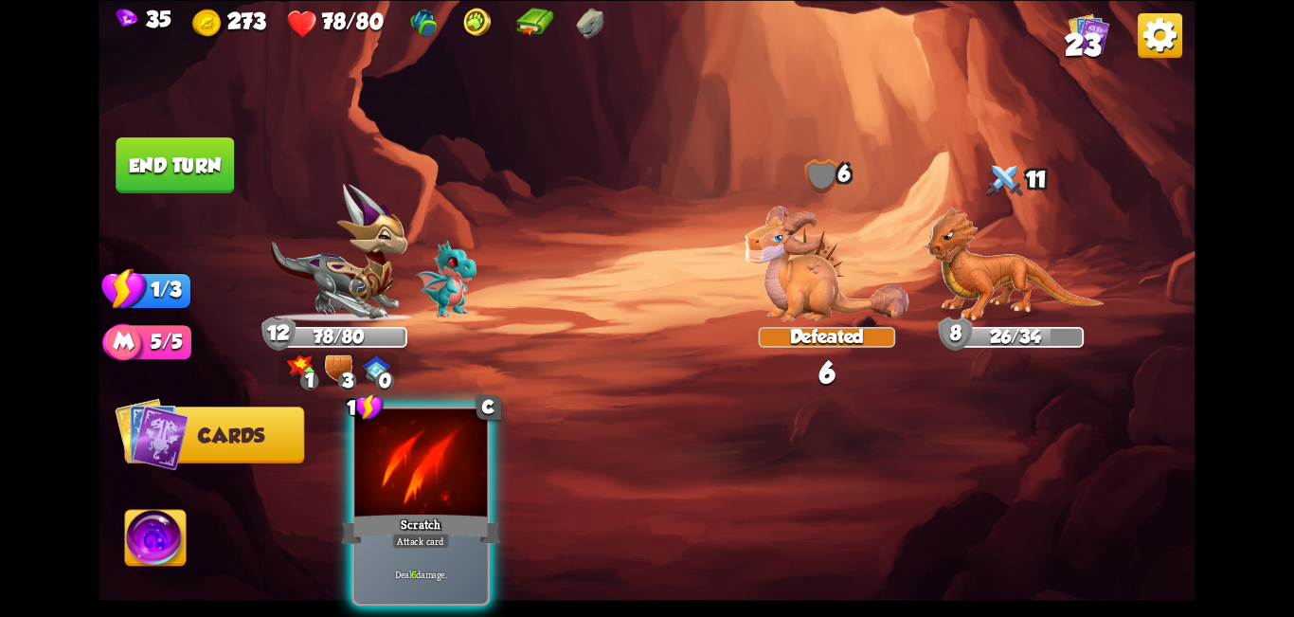
drag, startPoint x: 408, startPoint y: 498, endPoint x: 990, endPoint y: 277, distance: 622.6
click at [445, 511] on div "Scratch" at bounding box center [420, 528] width 159 height 35
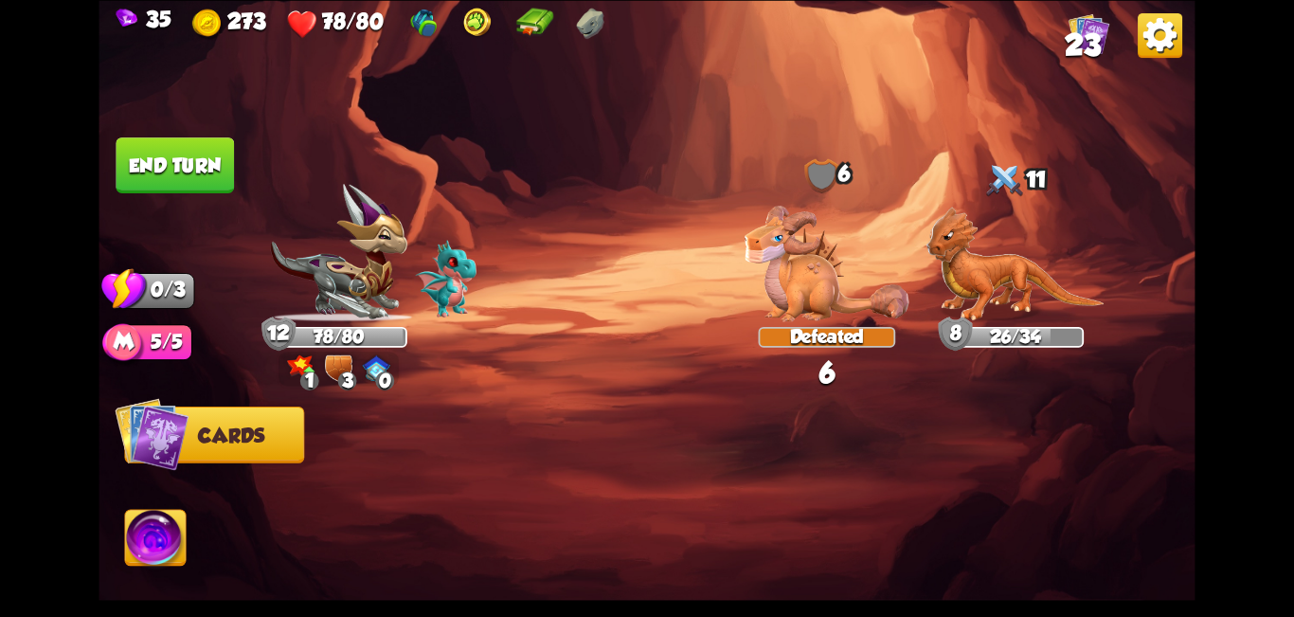
click at [644, 277] on img at bounding box center [1016, 265] width 178 height 116
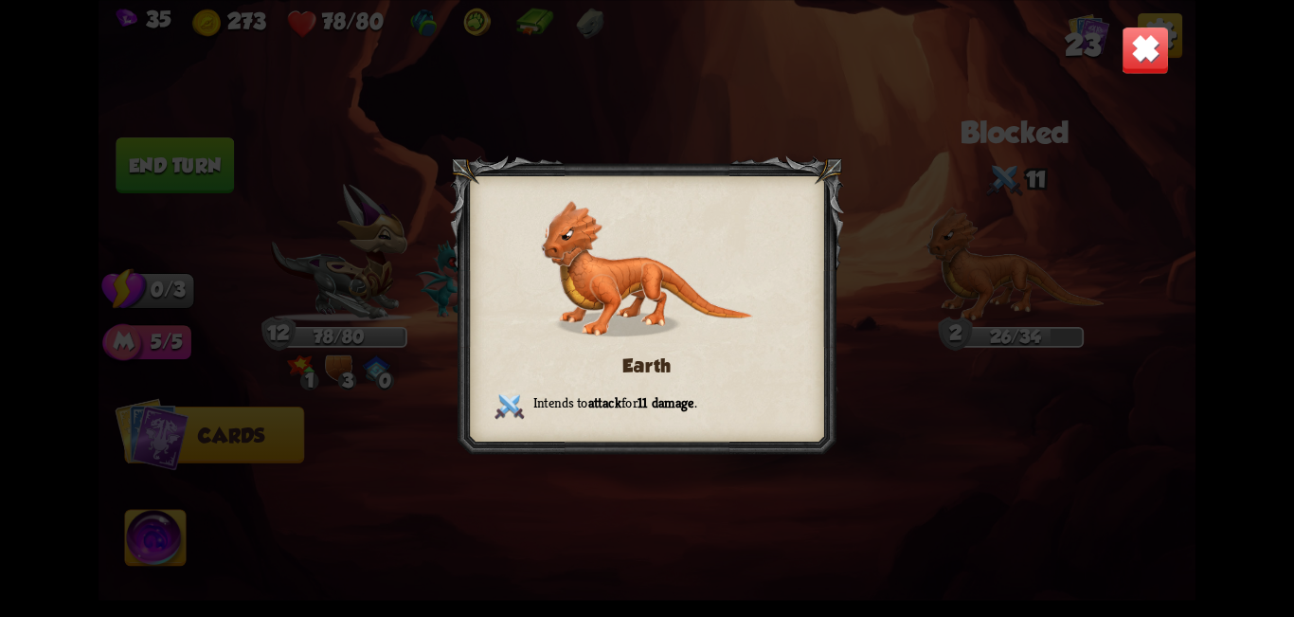
click at [644, 54] on div "Earth Intends to attack for 11 damage ." at bounding box center [647, 308] width 1096 height 617
click at [644, 52] on img at bounding box center [1146, 50] width 48 height 48
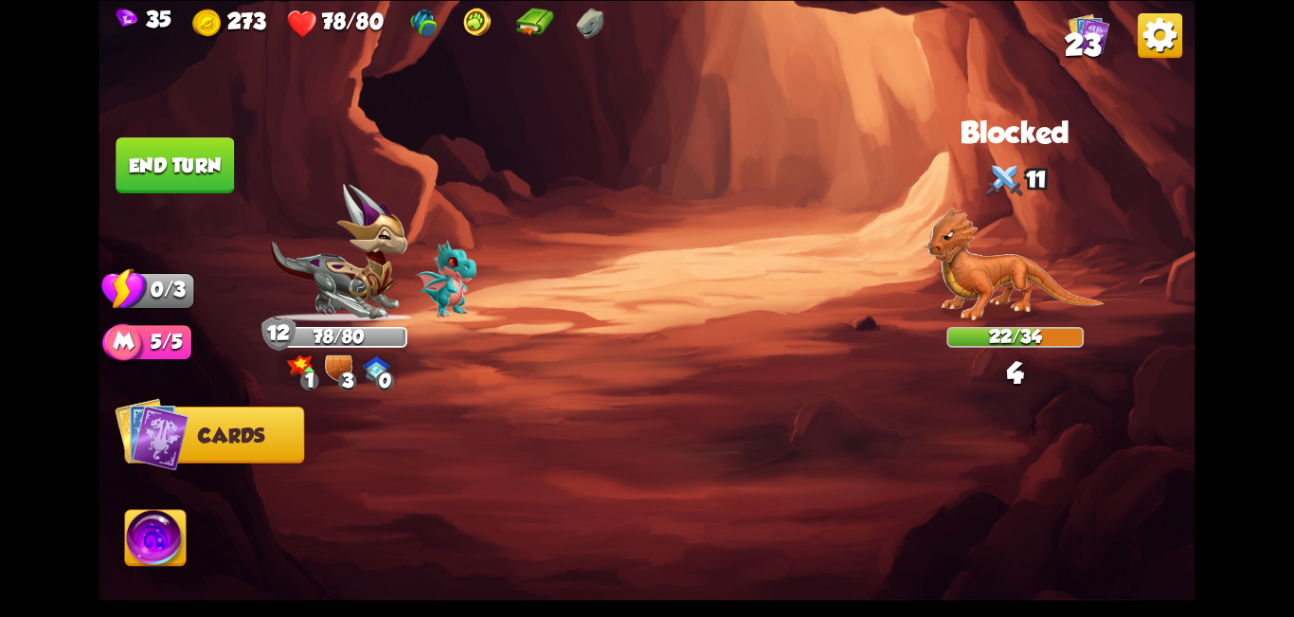
click at [190, 170] on button "End turn" at bounding box center [175, 165] width 118 height 56
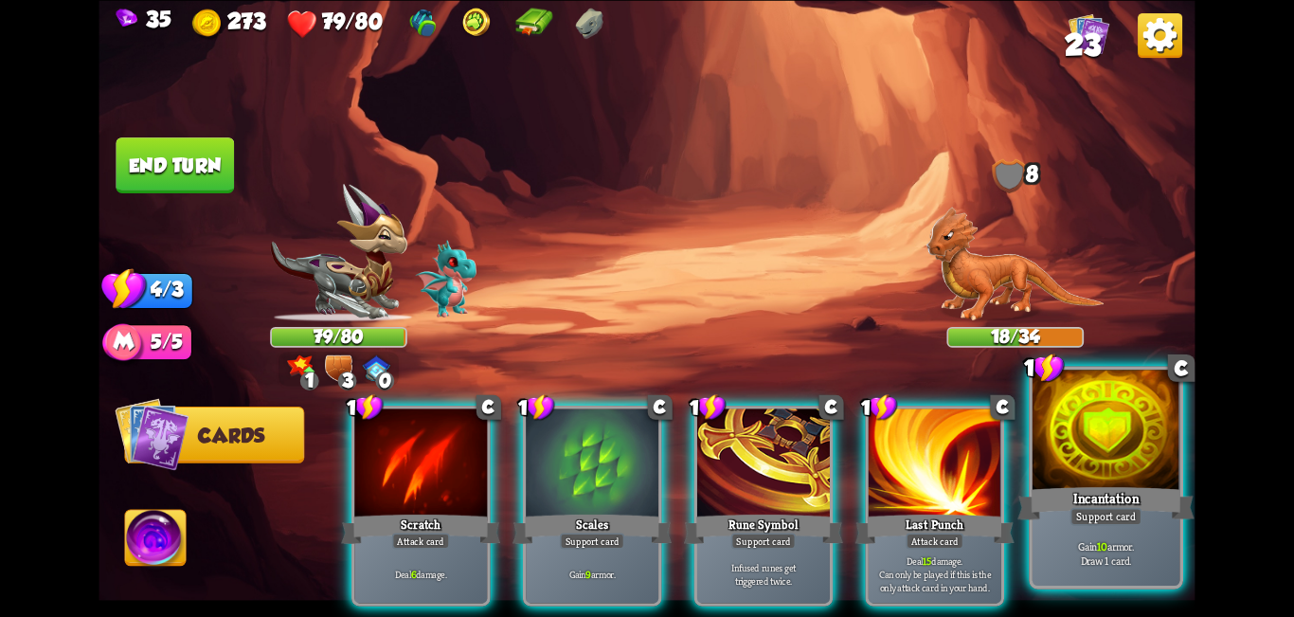
click at [644, 431] on div at bounding box center [1107, 432] width 148 height 124
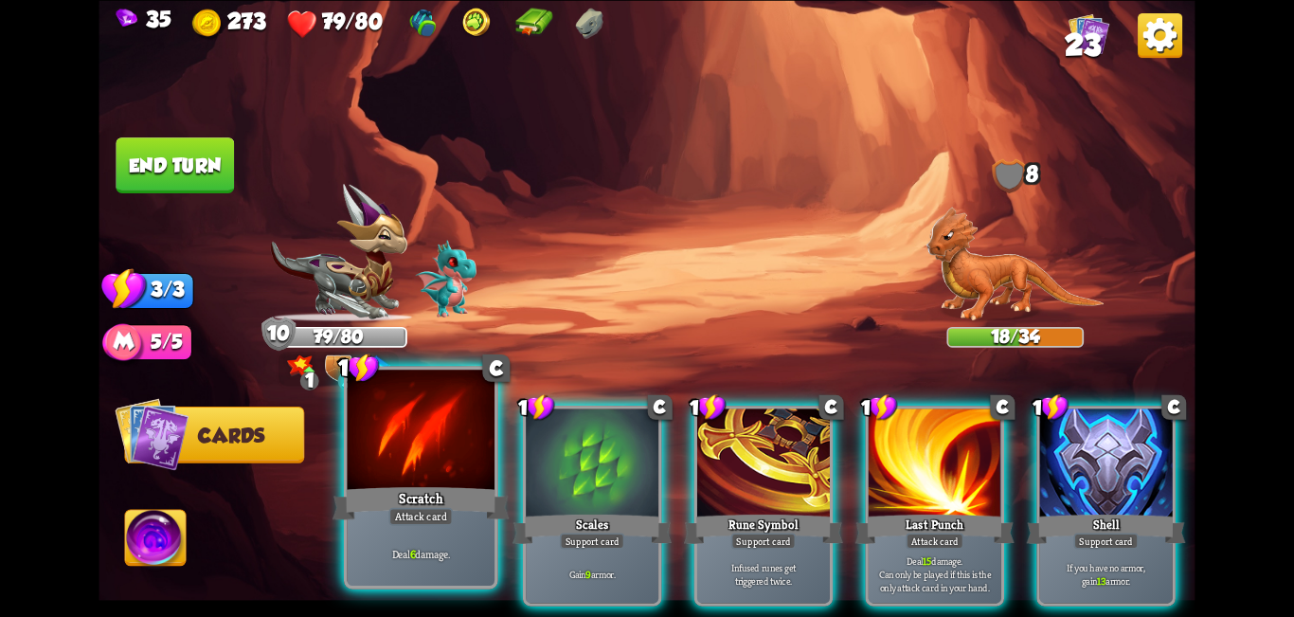
click at [449, 493] on div "Scratch" at bounding box center [421, 503] width 177 height 40
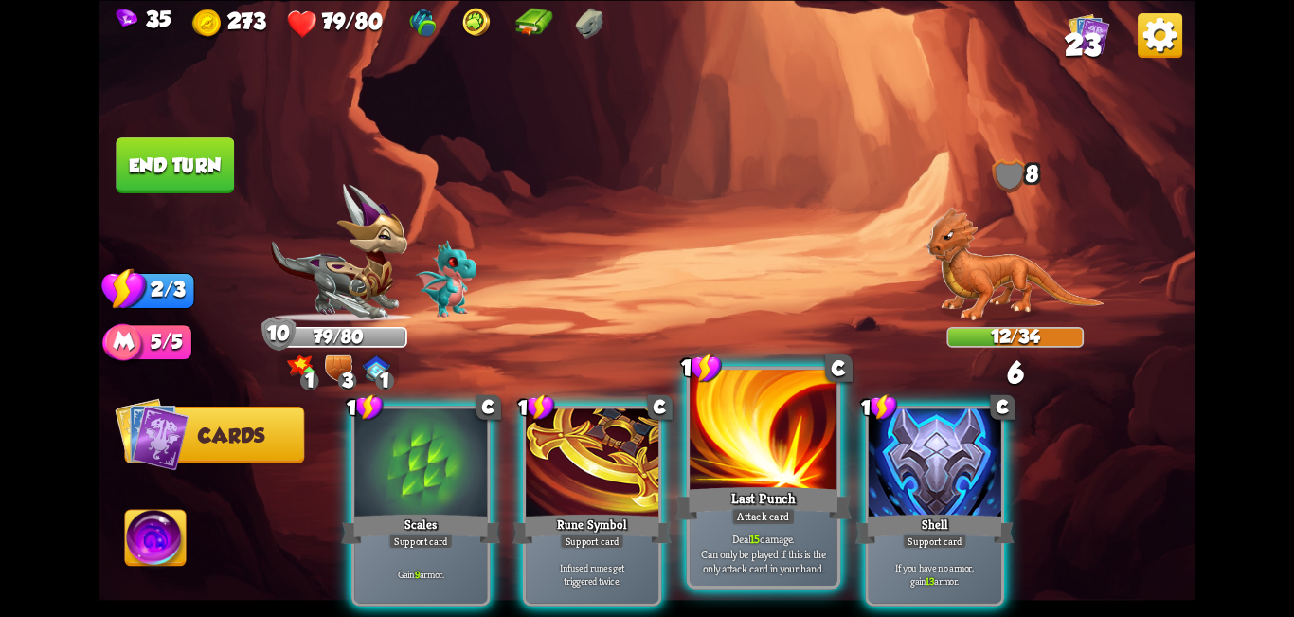
click at [644, 485] on div "Last Punch" at bounding box center [764, 503] width 177 height 40
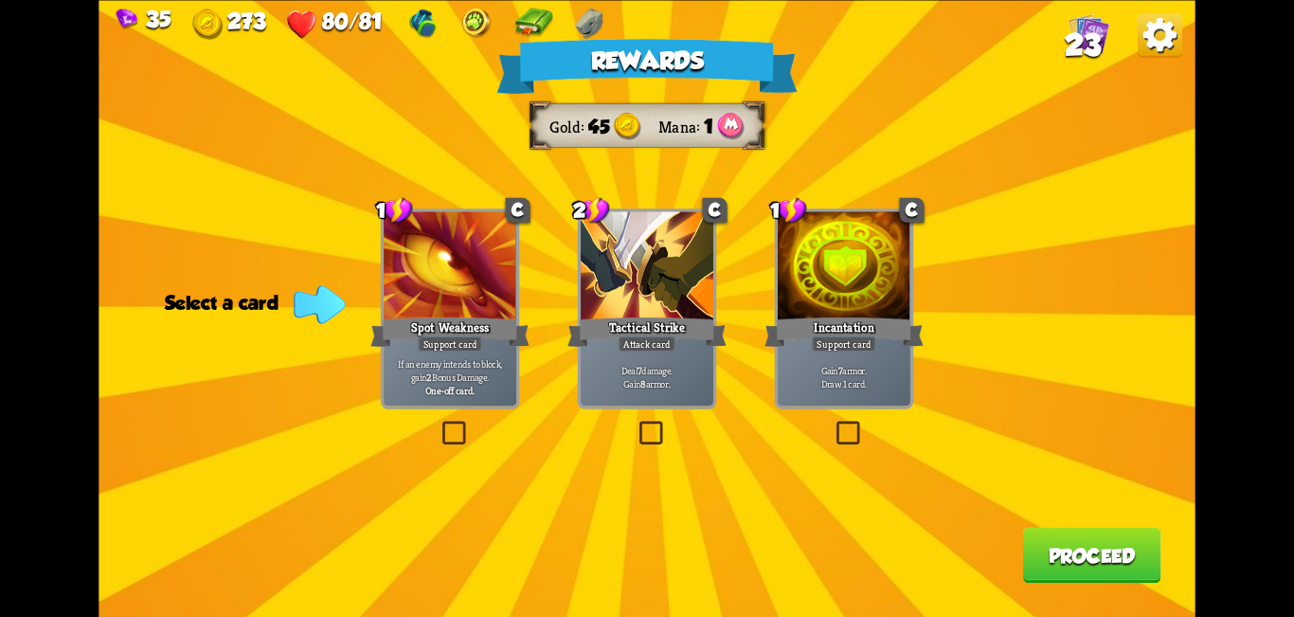
drag, startPoint x: 450, startPoint y: 438, endPoint x: 544, endPoint y: 488, distance: 106.4
click at [439, 424] on label at bounding box center [439, 424] width 0 height 0
click at [0, 0] on input "checkbox" at bounding box center [0, 0] width 0 height 0
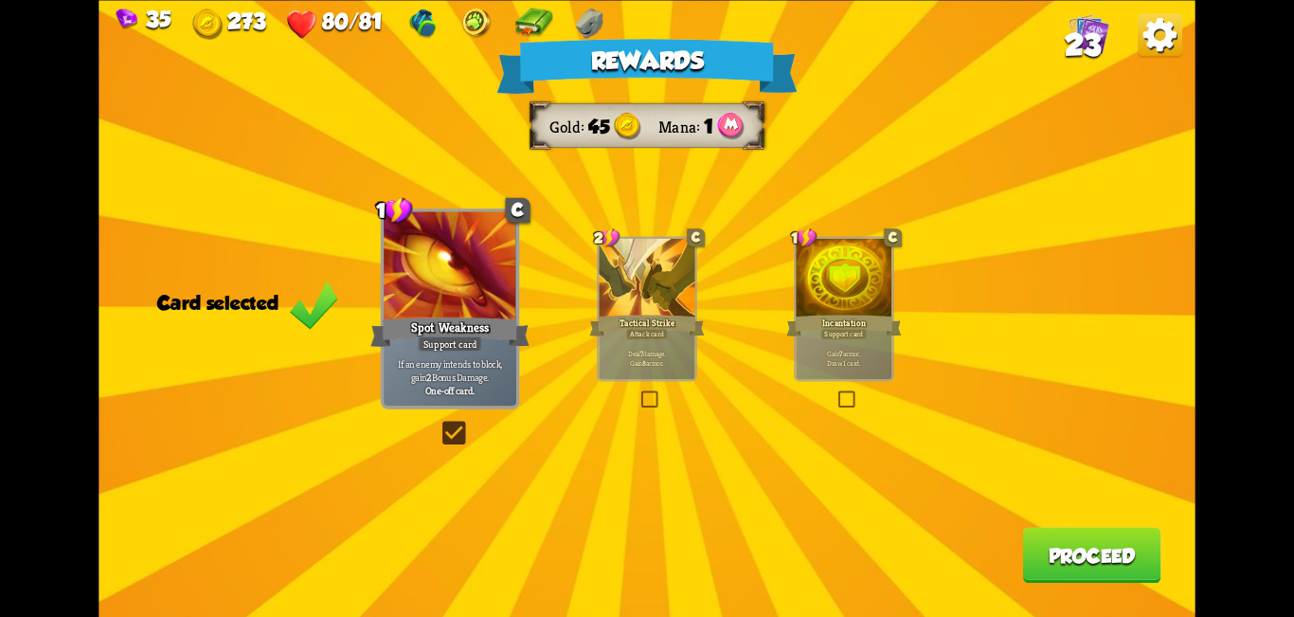
click at [644, 552] on button "Proceed" at bounding box center [1091, 555] width 138 height 56
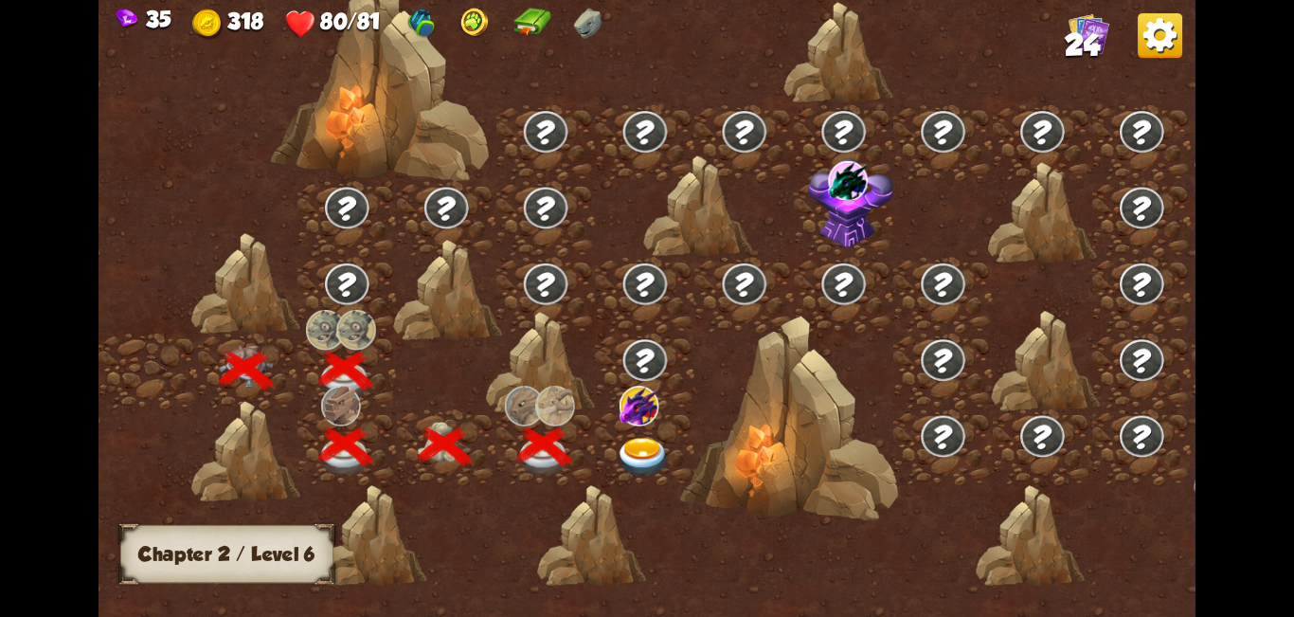
click at [644, 464] on img at bounding box center [643, 458] width 55 height 41
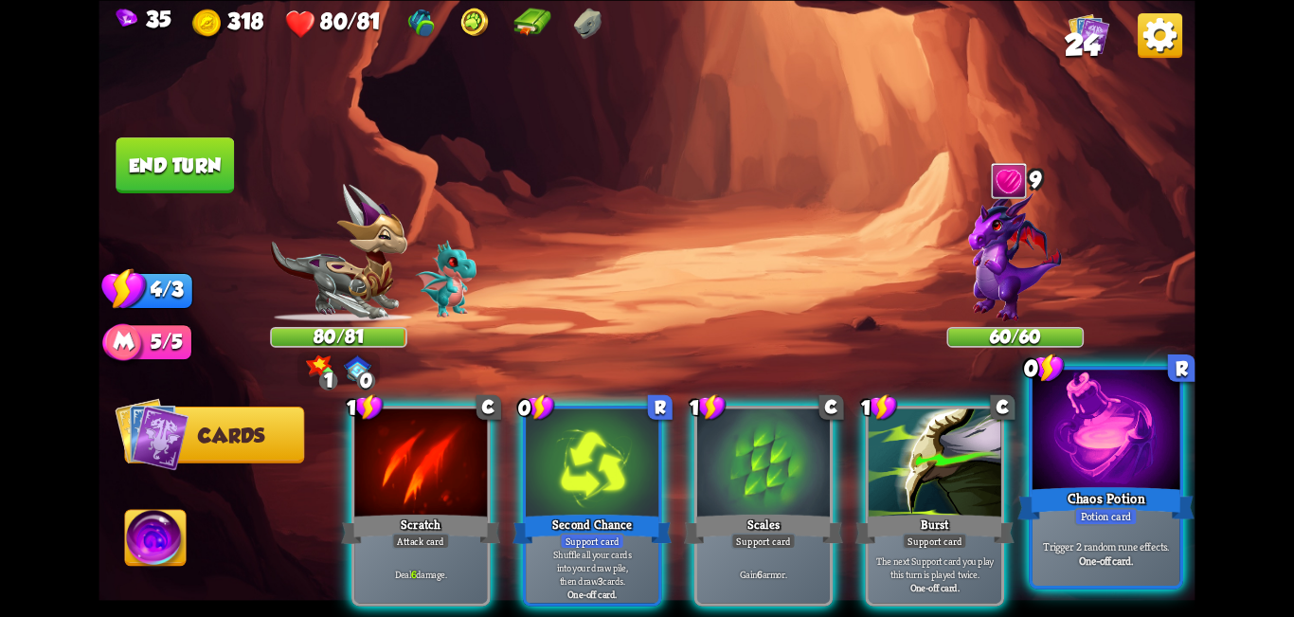
click at [644, 457] on div at bounding box center [1107, 432] width 148 height 124
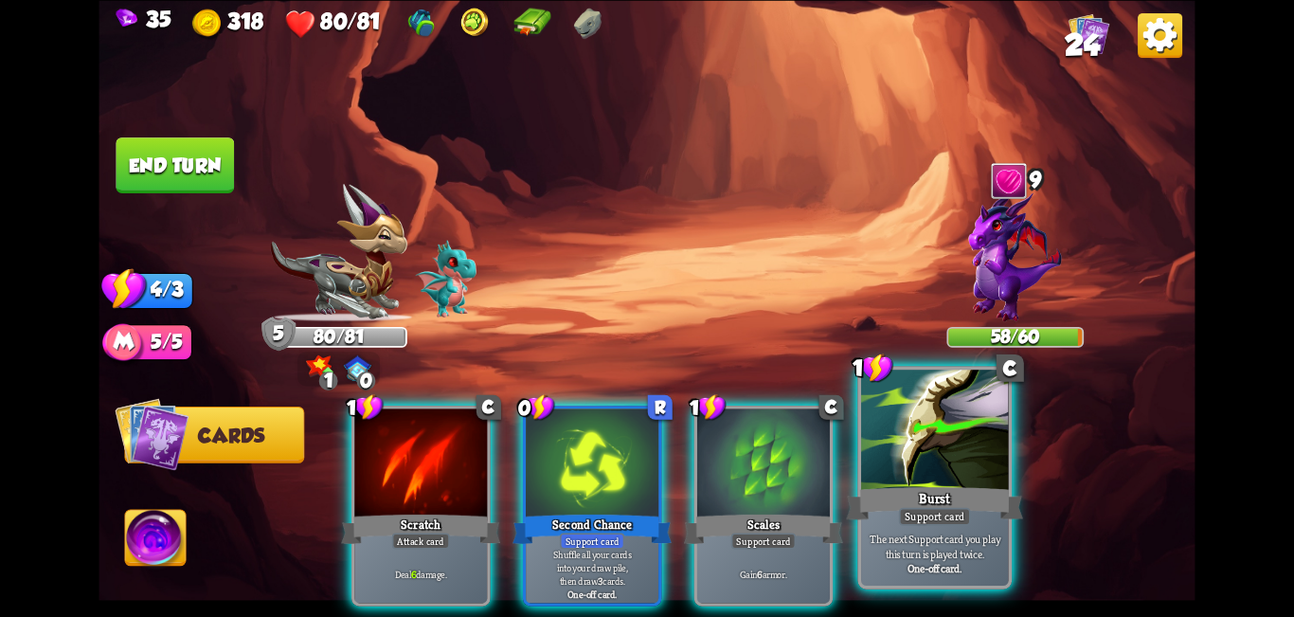
click at [644, 482] on div at bounding box center [935, 432] width 148 height 124
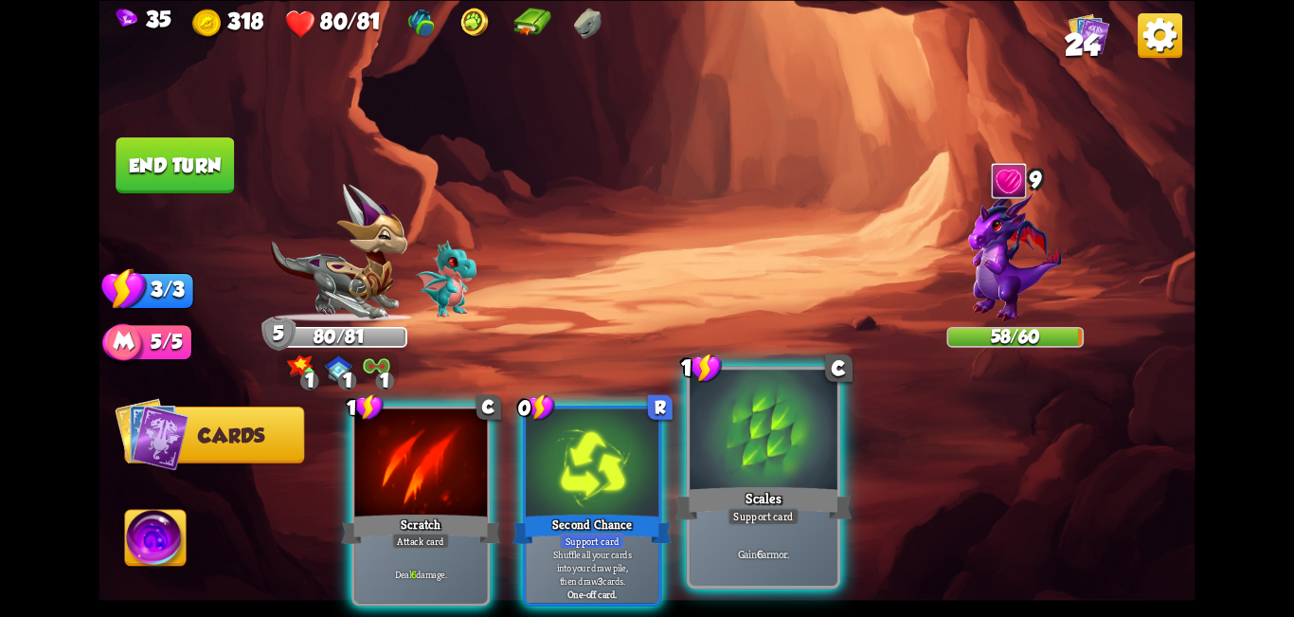
click at [644, 430] on div at bounding box center [764, 432] width 148 height 124
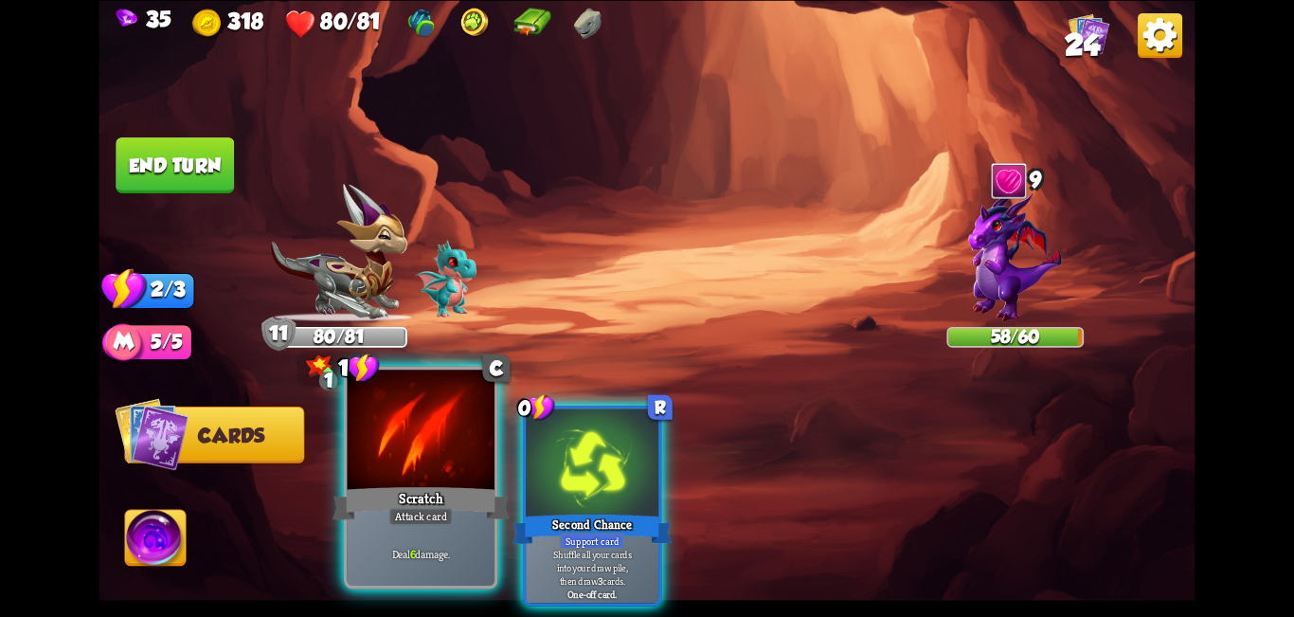
click at [447, 460] on div at bounding box center [422, 432] width 148 height 124
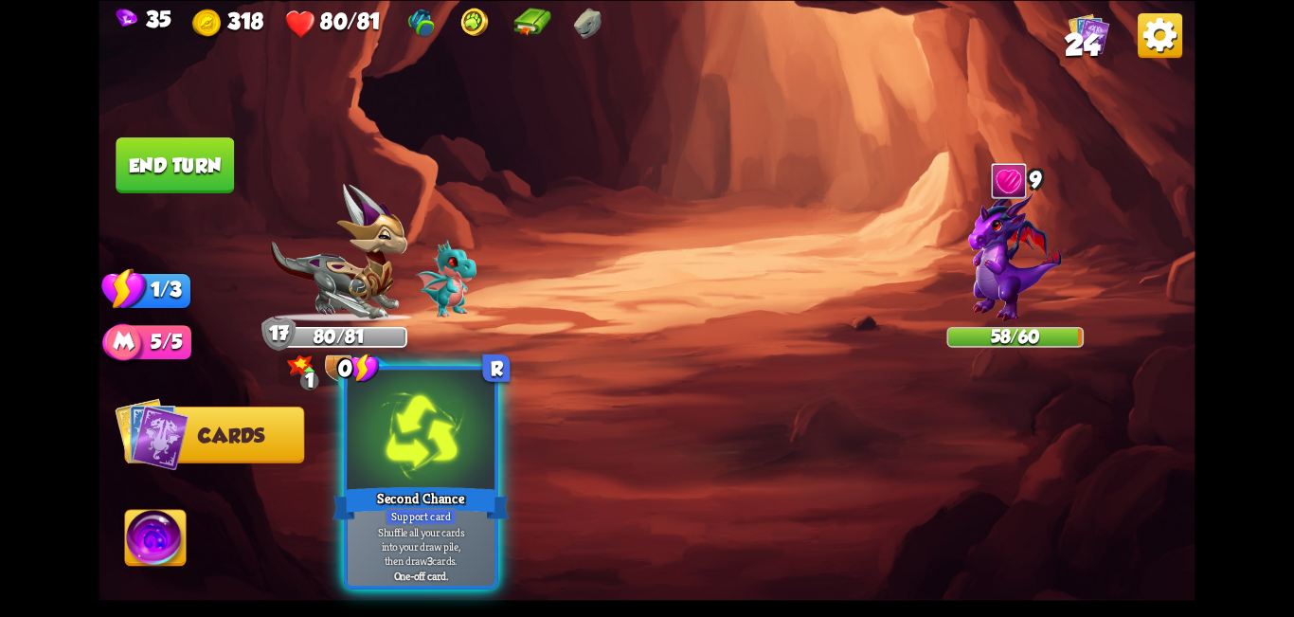
click at [447, 465] on div at bounding box center [422, 432] width 148 height 124
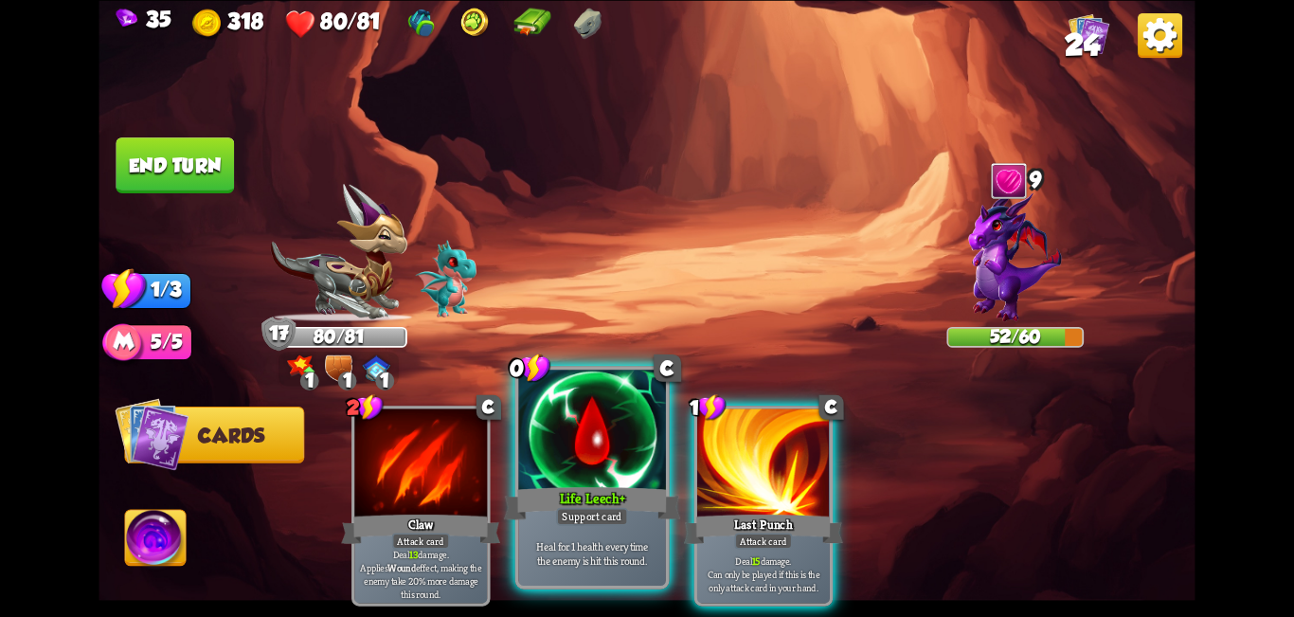
click at [581, 421] on div at bounding box center [592, 432] width 148 height 124
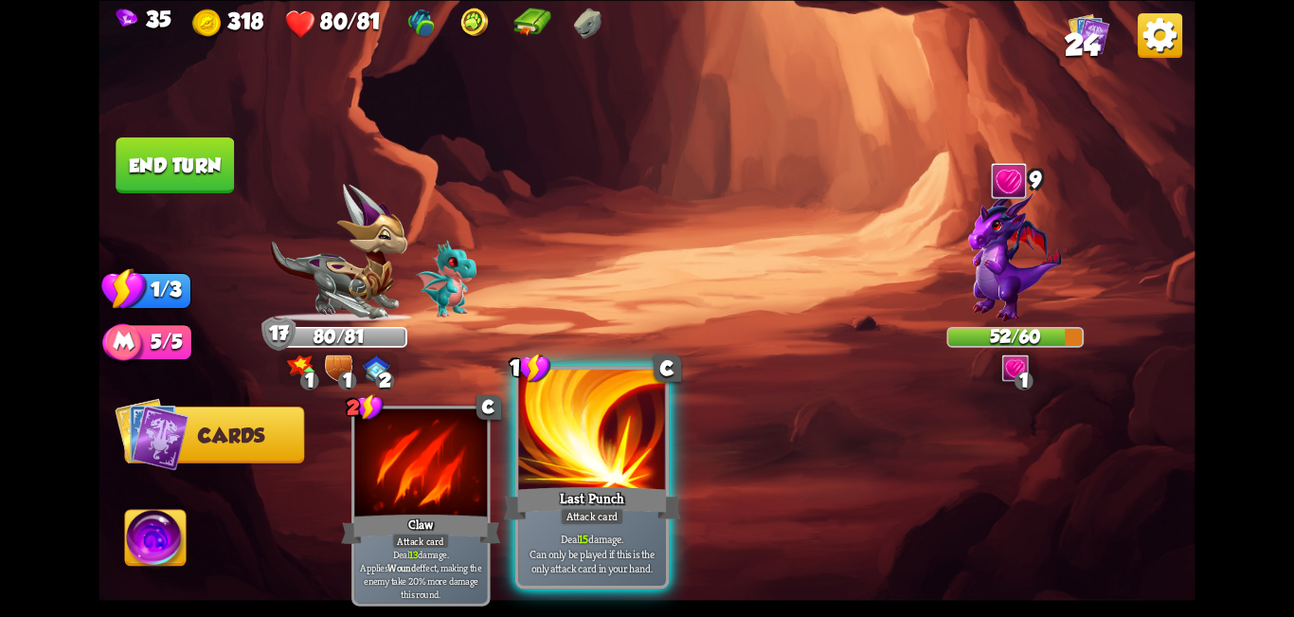
click at [613, 417] on div at bounding box center [592, 432] width 148 height 124
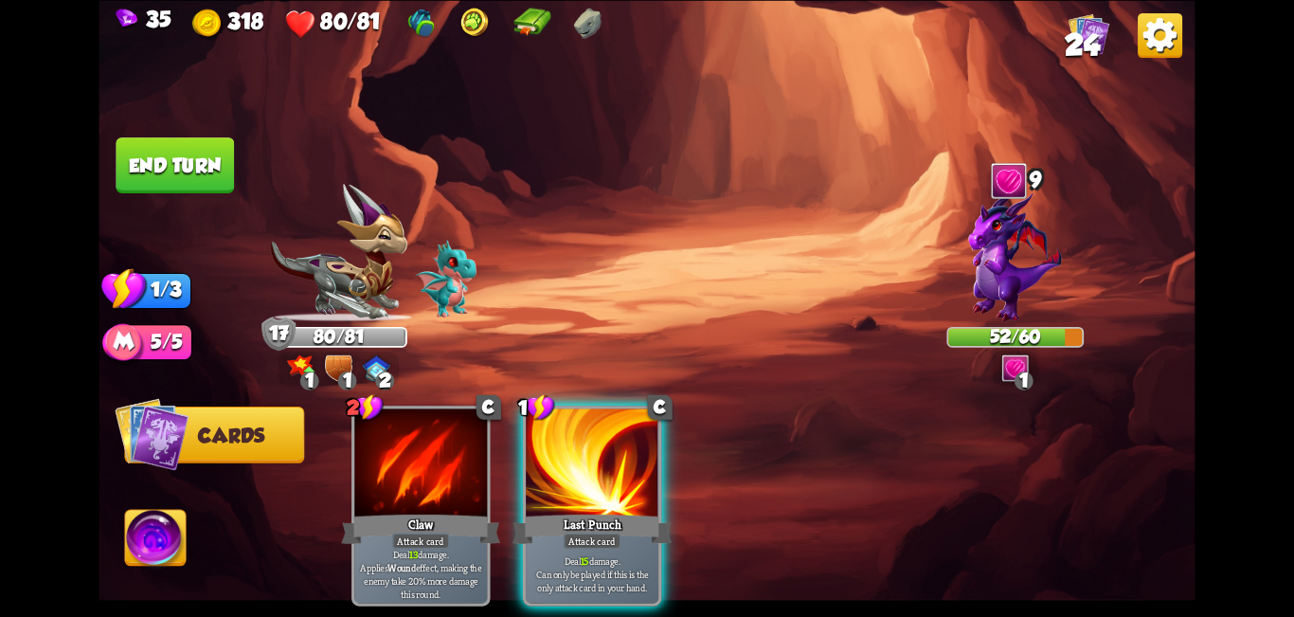
click at [190, 183] on button "End turn" at bounding box center [175, 165] width 118 height 56
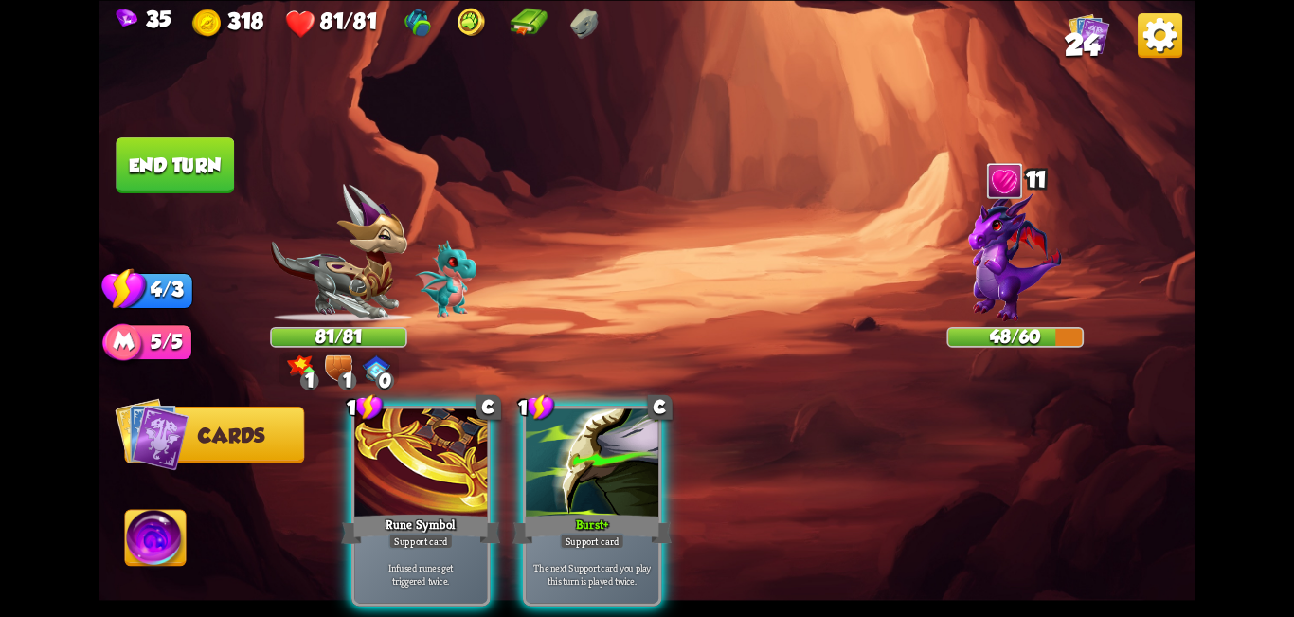
click at [644, 179] on div at bounding box center [1004, 180] width 41 height 45
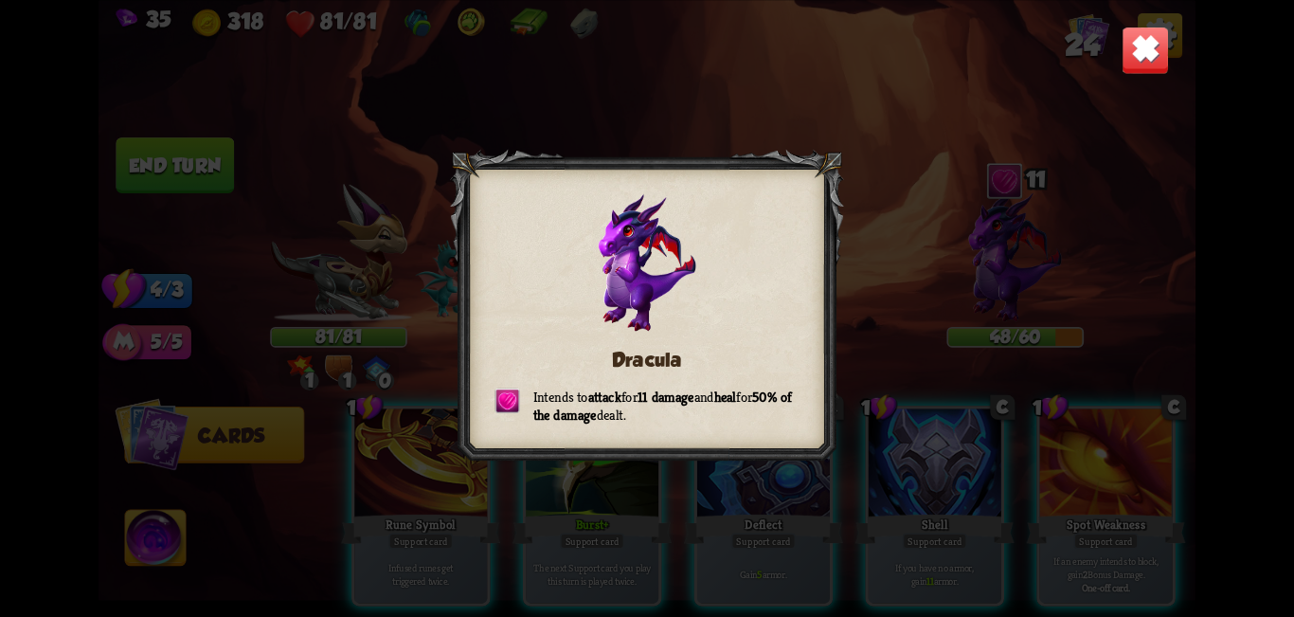
click at [644, 70] on img at bounding box center [1146, 50] width 48 height 48
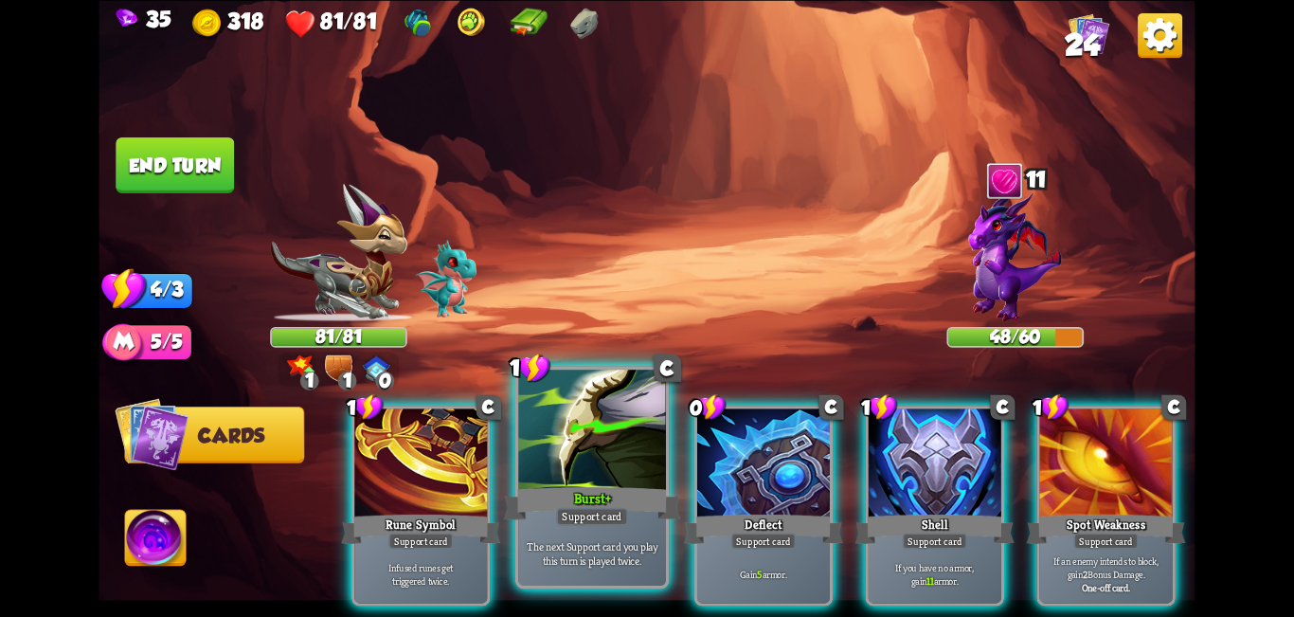
click at [622, 448] on div at bounding box center [592, 432] width 148 height 124
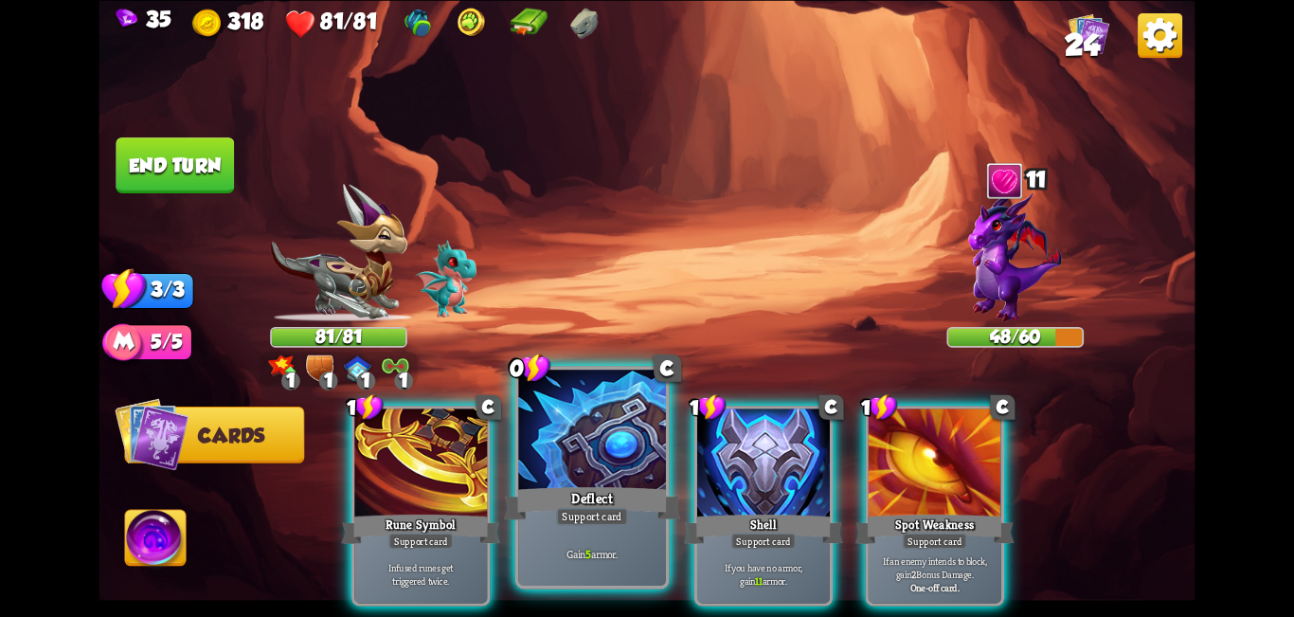
click at [623, 435] on div at bounding box center [592, 432] width 148 height 124
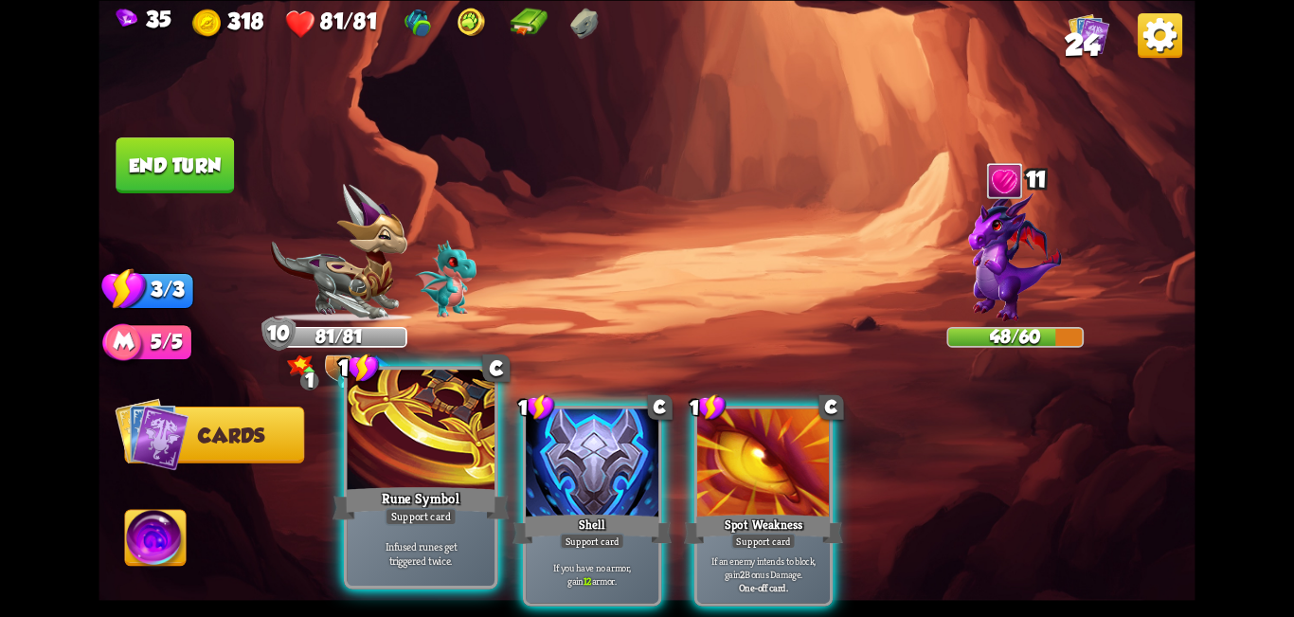
click at [460, 468] on div at bounding box center [422, 432] width 148 height 124
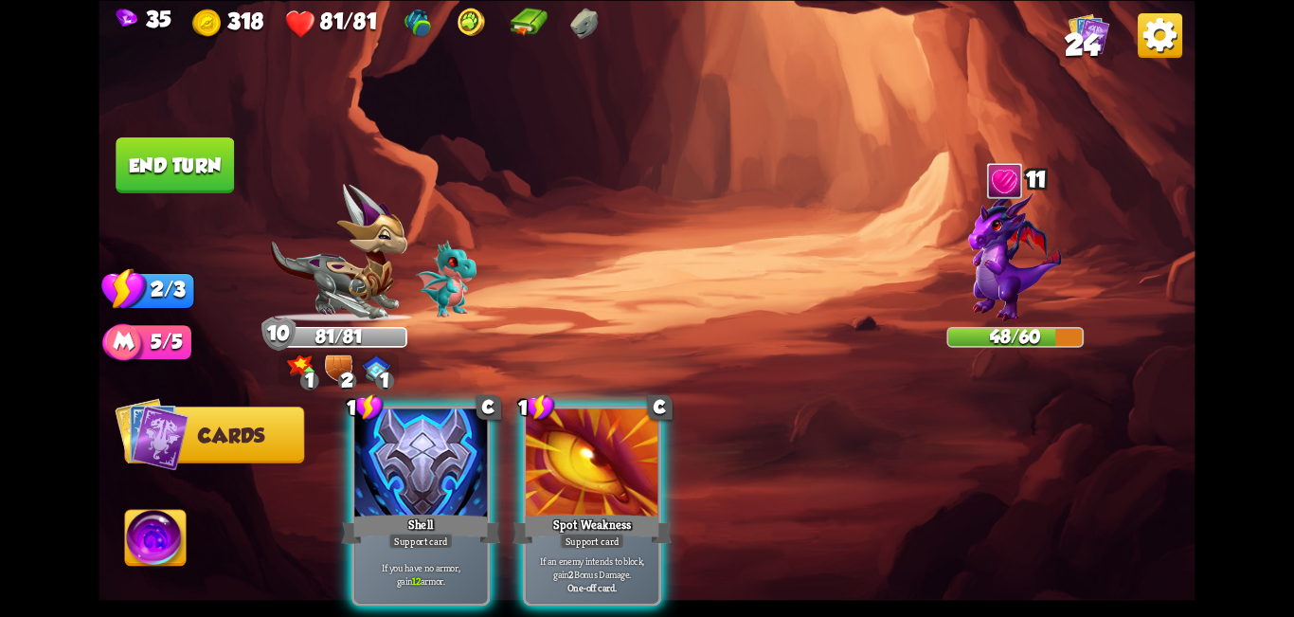
drag, startPoint x: 443, startPoint y: 464, endPoint x: 380, endPoint y: 436, distance: 69.6
click at [437, 458] on div at bounding box center [420, 464] width 133 height 112
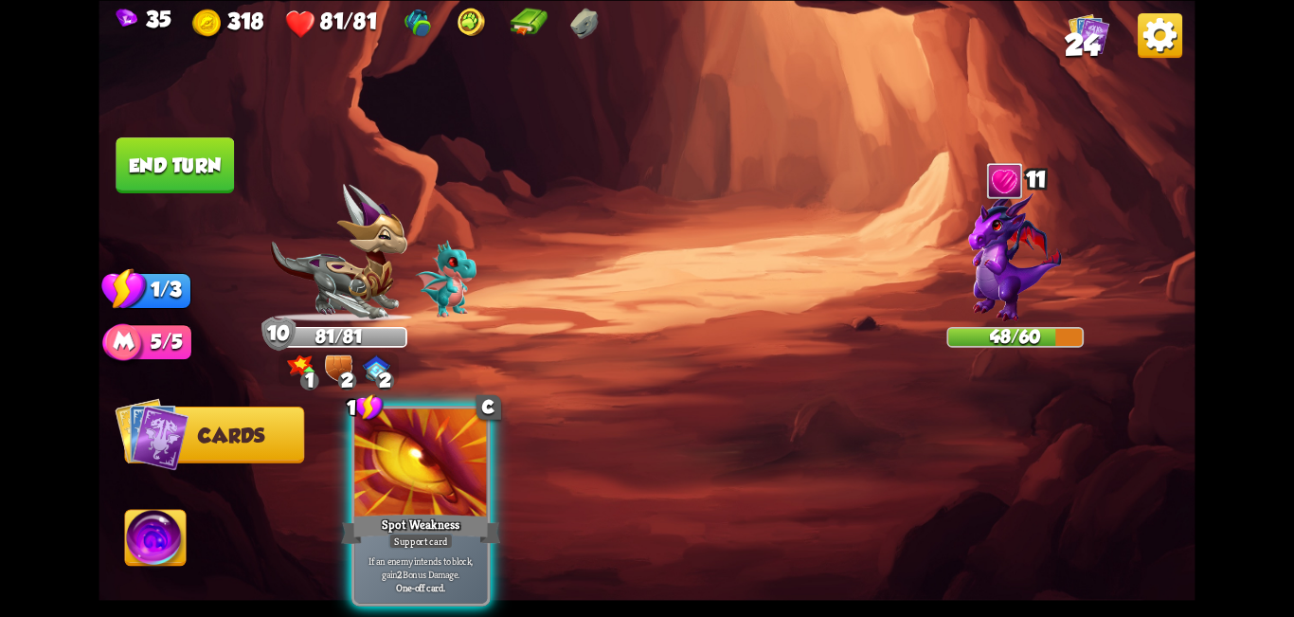
click at [154, 171] on button "End turn" at bounding box center [175, 165] width 118 height 56
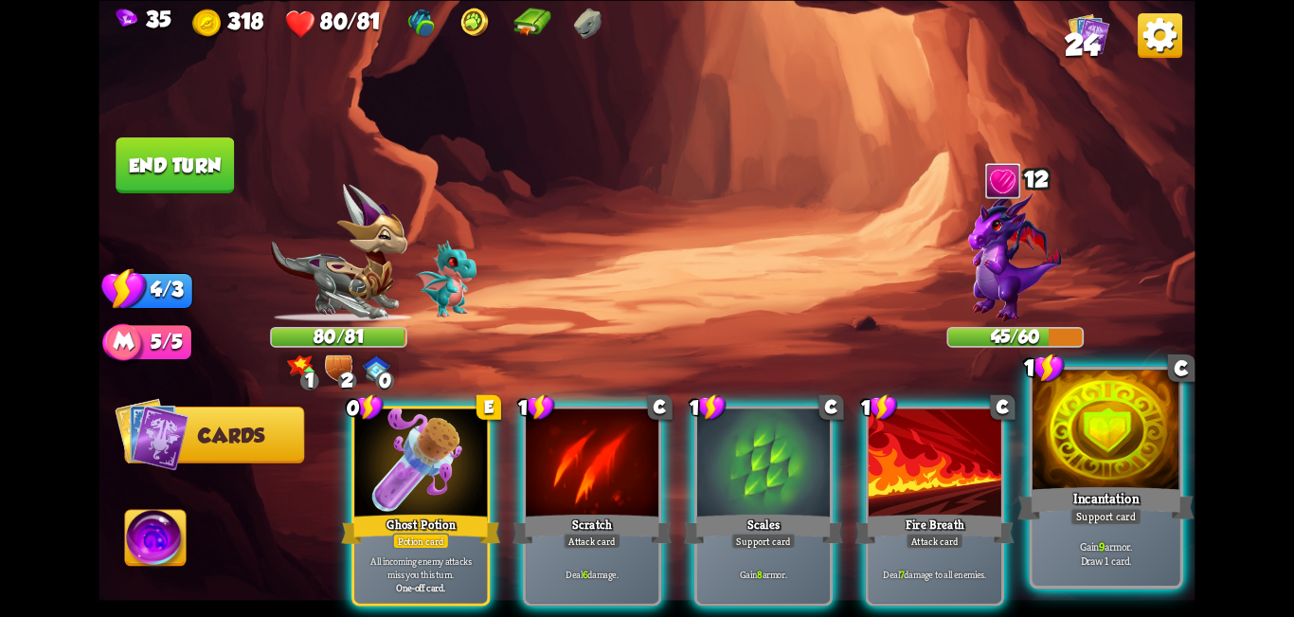
drag, startPoint x: 1083, startPoint y: 430, endPoint x: 1069, endPoint y: 429, distance: 14.2
click at [644, 430] on div at bounding box center [1107, 432] width 148 height 124
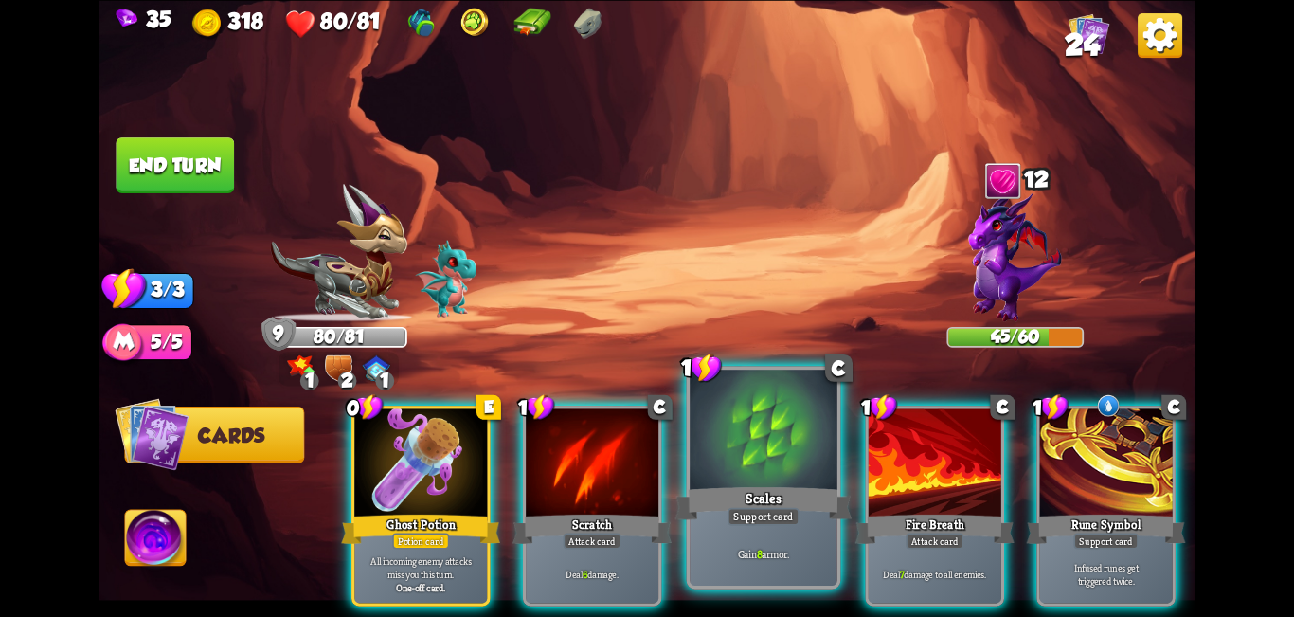
click at [644, 427] on div at bounding box center [764, 432] width 148 height 124
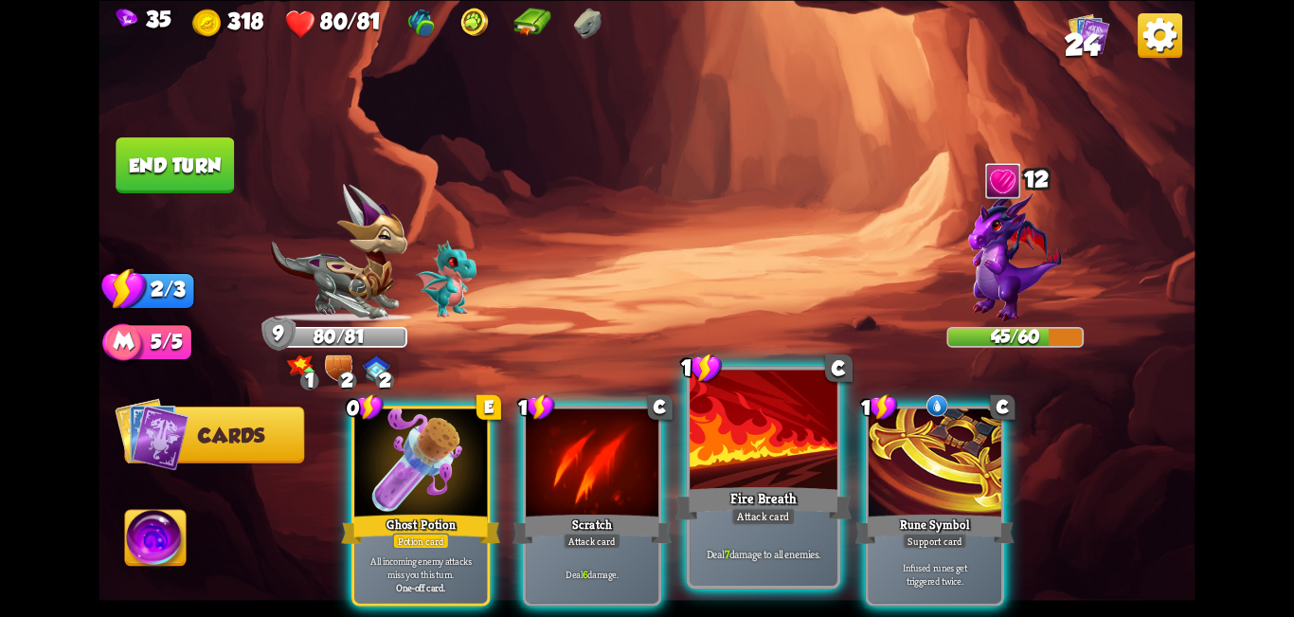
click at [644, 433] on div at bounding box center [764, 432] width 148 height 124
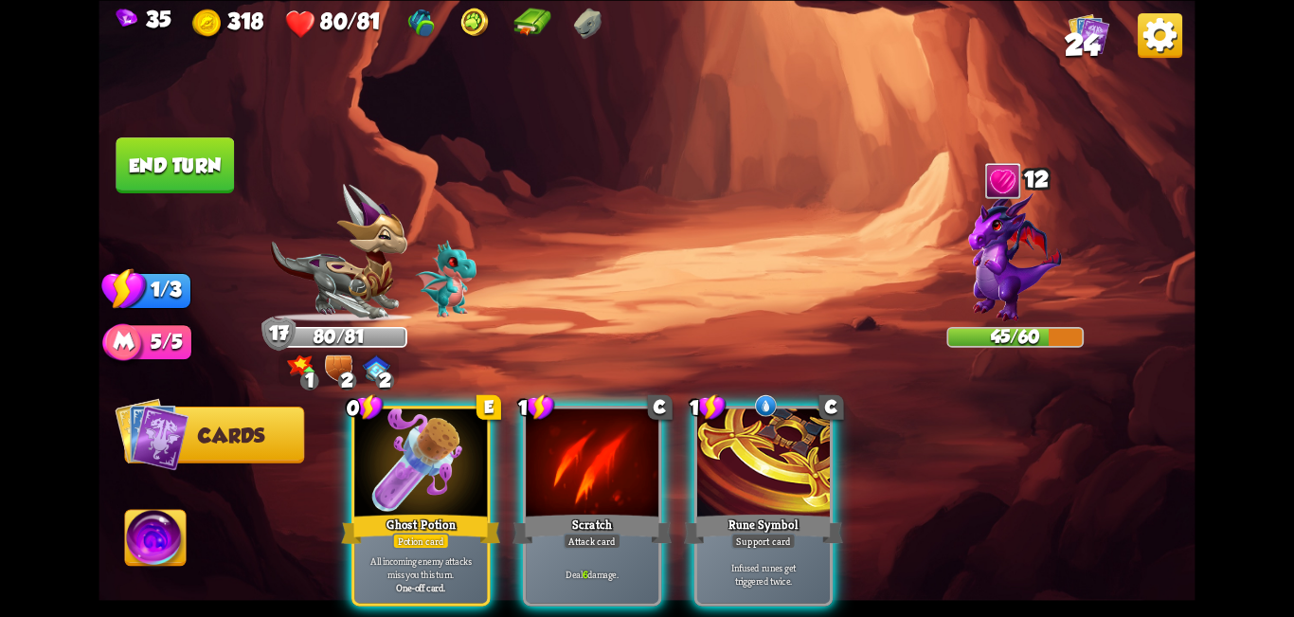
click at [597, 437] on div at bounding box center [592, 464] width 133 height 112
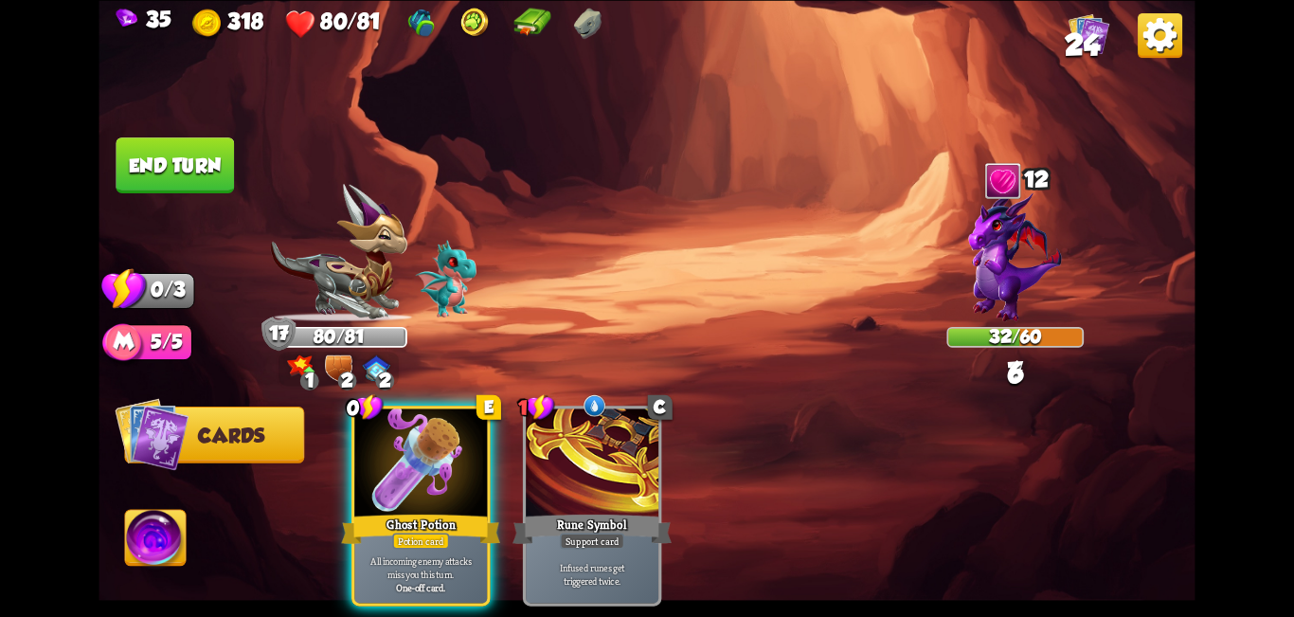
click at [192, 170] on button "End turn" at bounding box center [175, 164] width 121 height 57
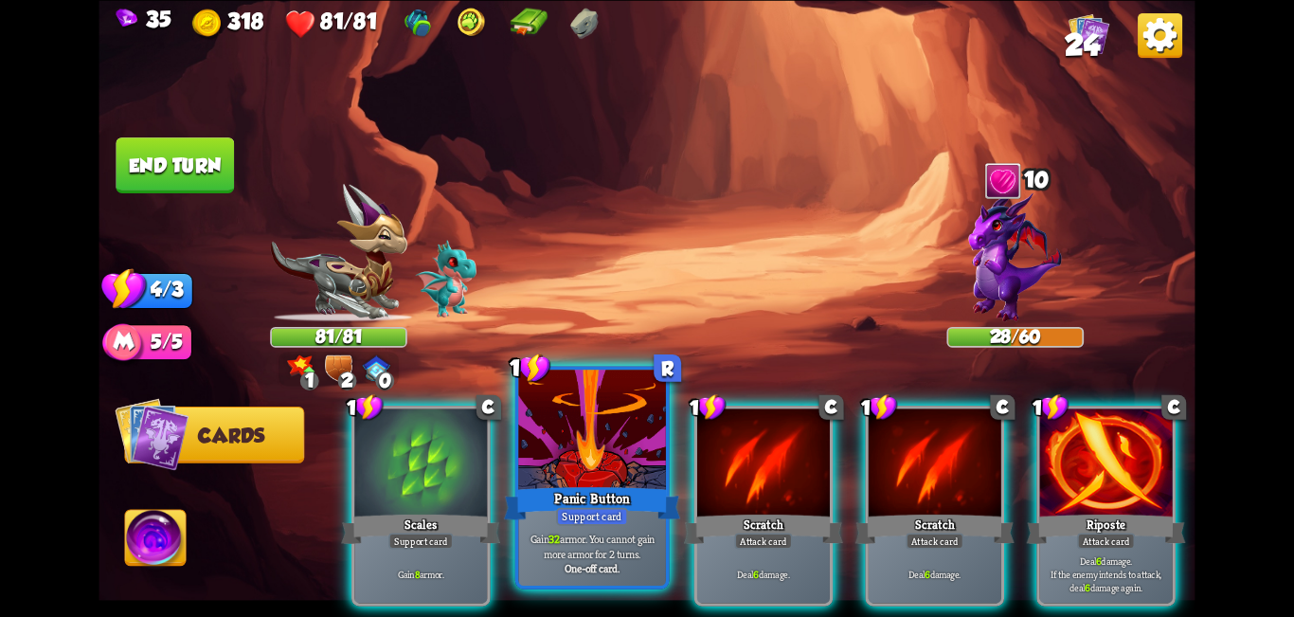
click at [583, 451] on div at bounding box center [592, 432] width 148 height 124
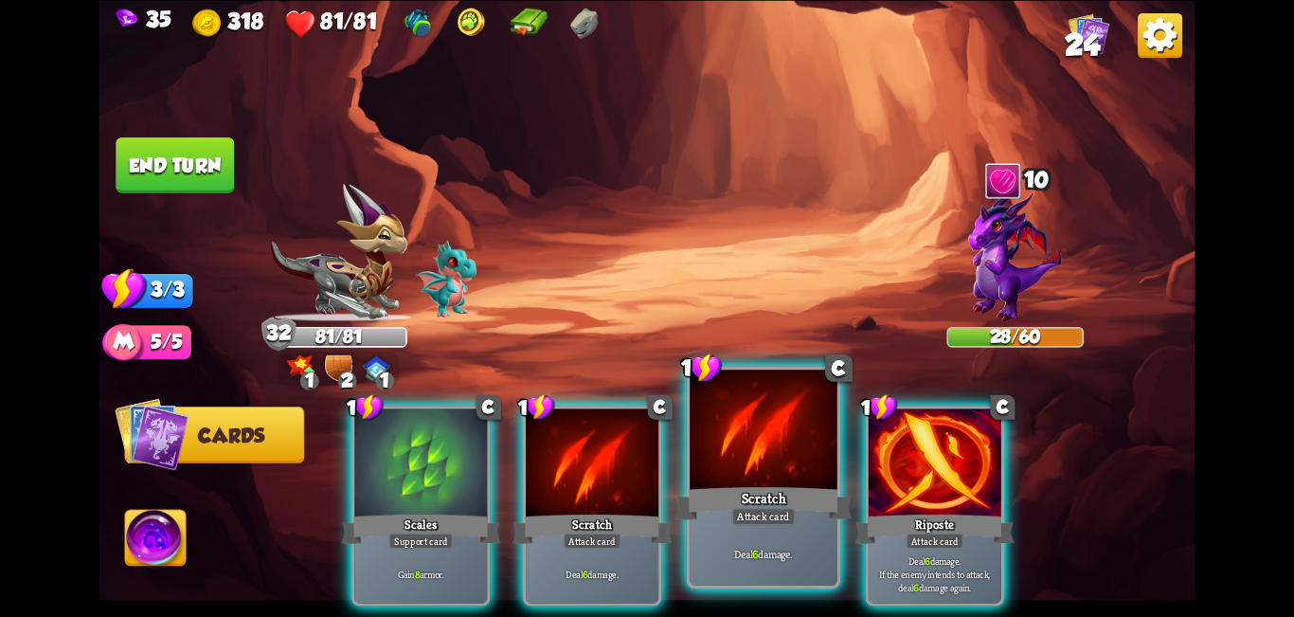
click at [644, 442] on div at bounding box center [935, 464] width 133 height 112
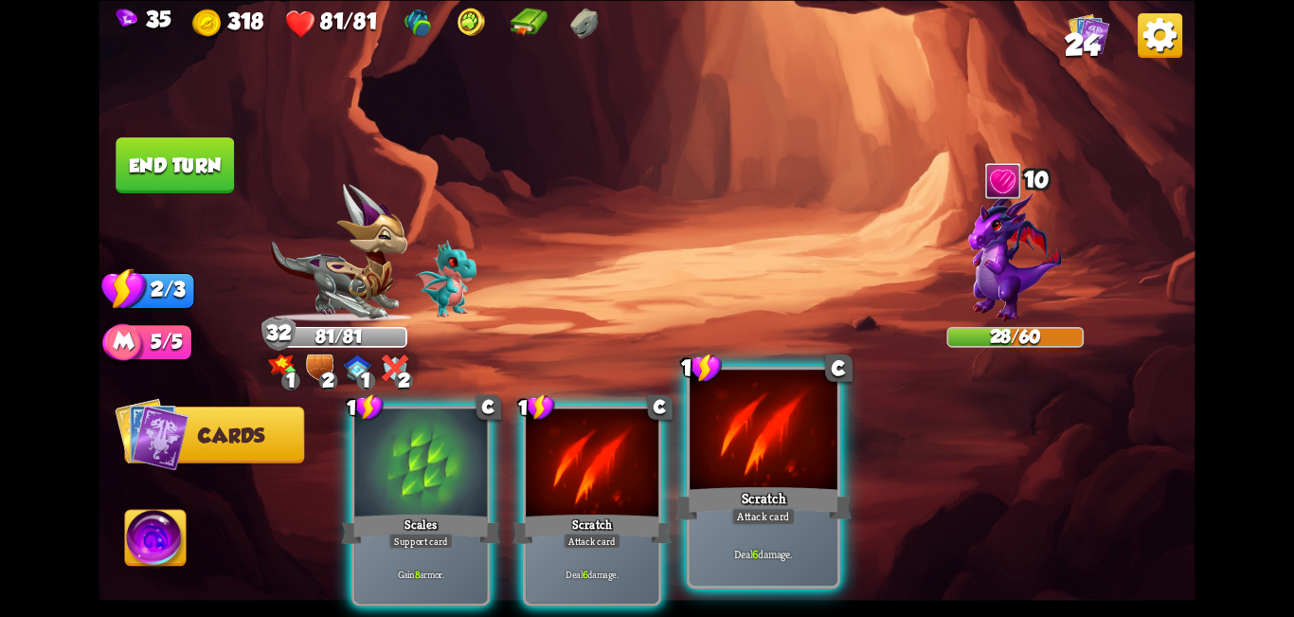
click at [644, 457] on div at bounding box center [764, 432] width 148 height 124
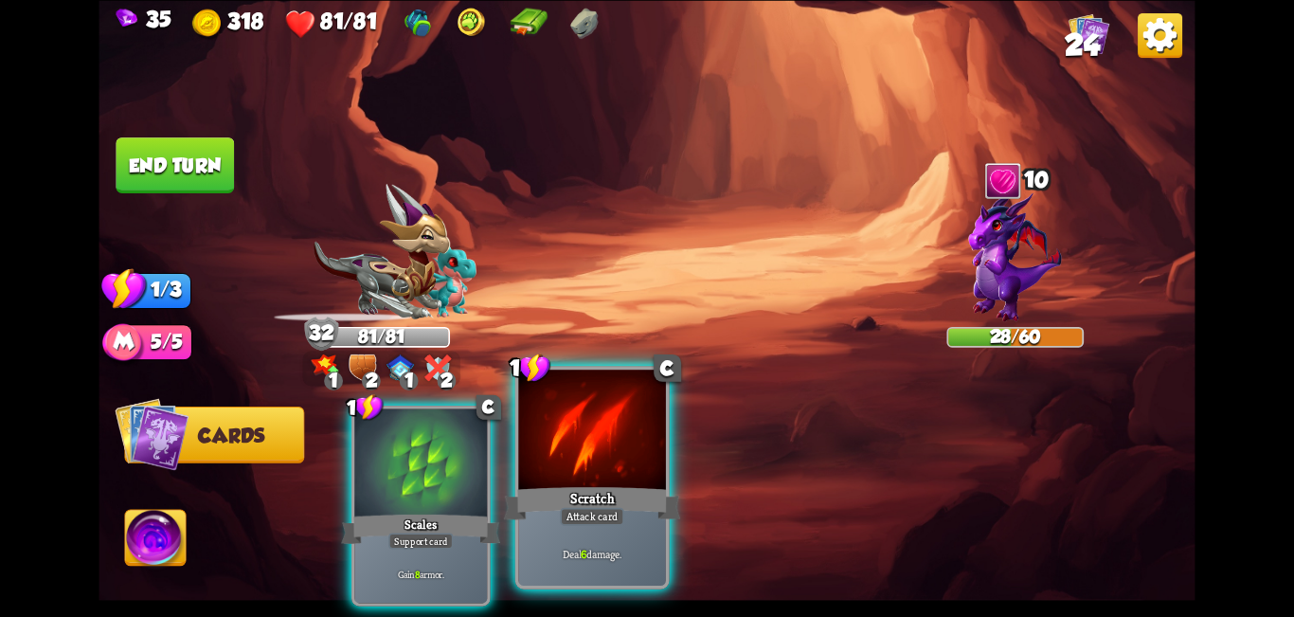
click at [644, 459] on div at bounding box center [592, 432] width 148 height 124
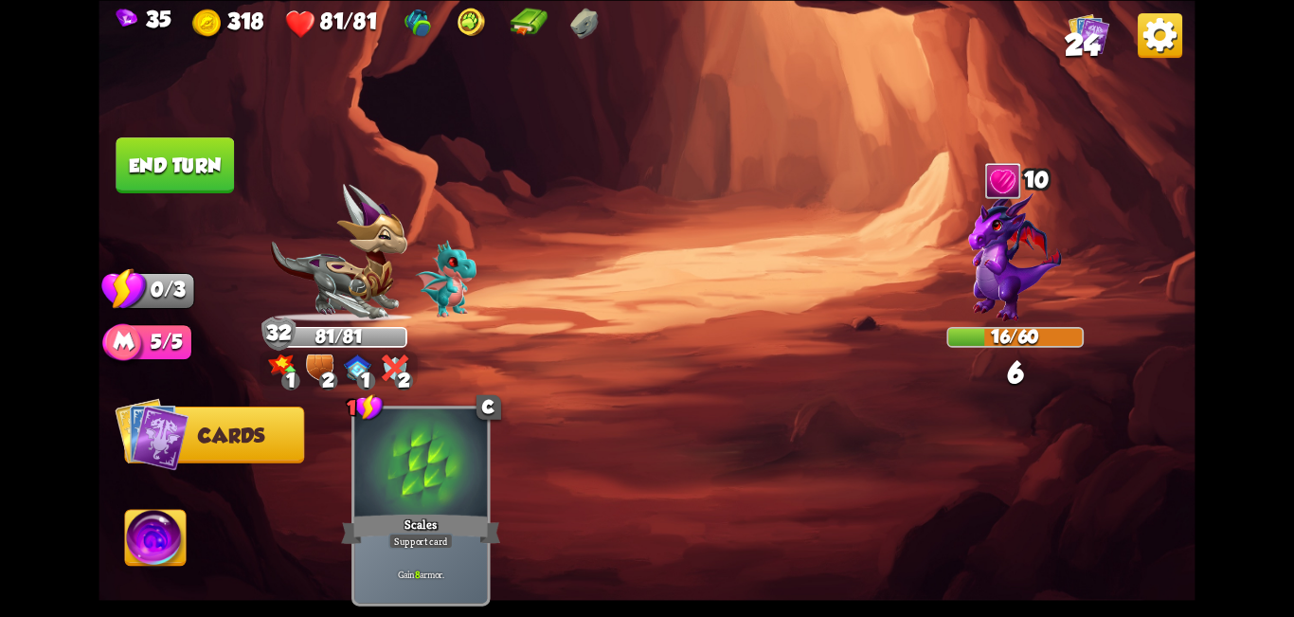
click at [187, 154] on button "End turn" at bounding box center [175, 165] width 118 height 56
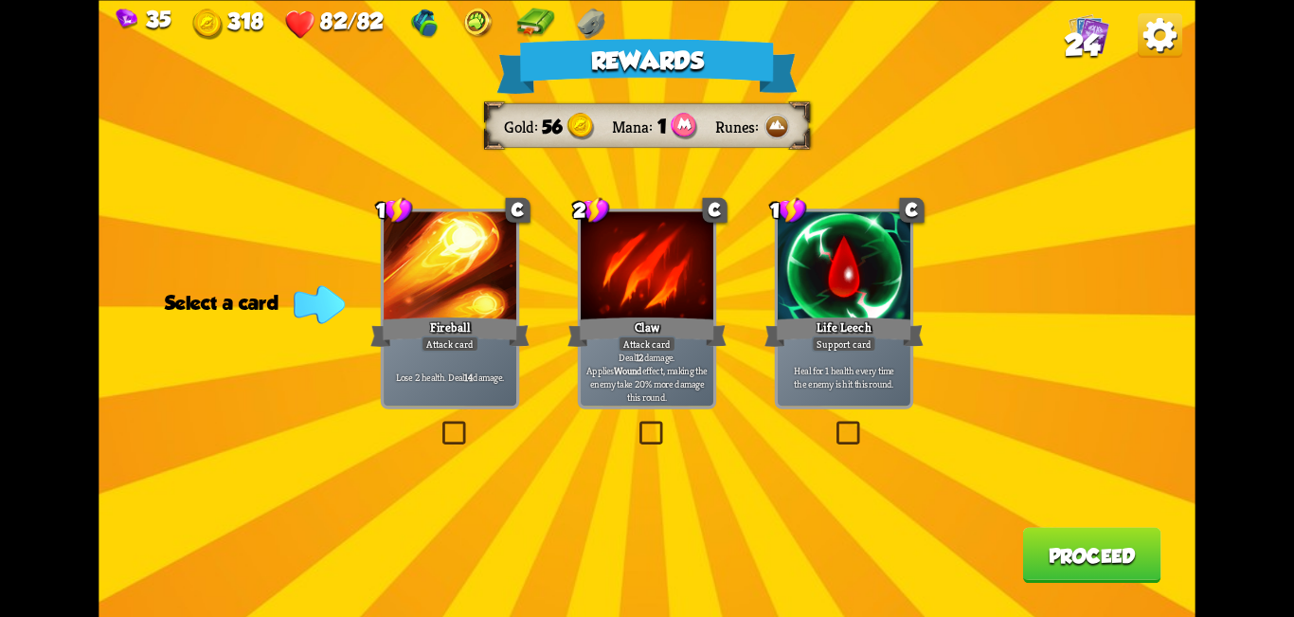
click at [644, 424] on label at bounding box center [833, 424] width 0 height 0
click at [0, 0] on input "checkbox" at bounding box center [0, 0] width 0 height 0
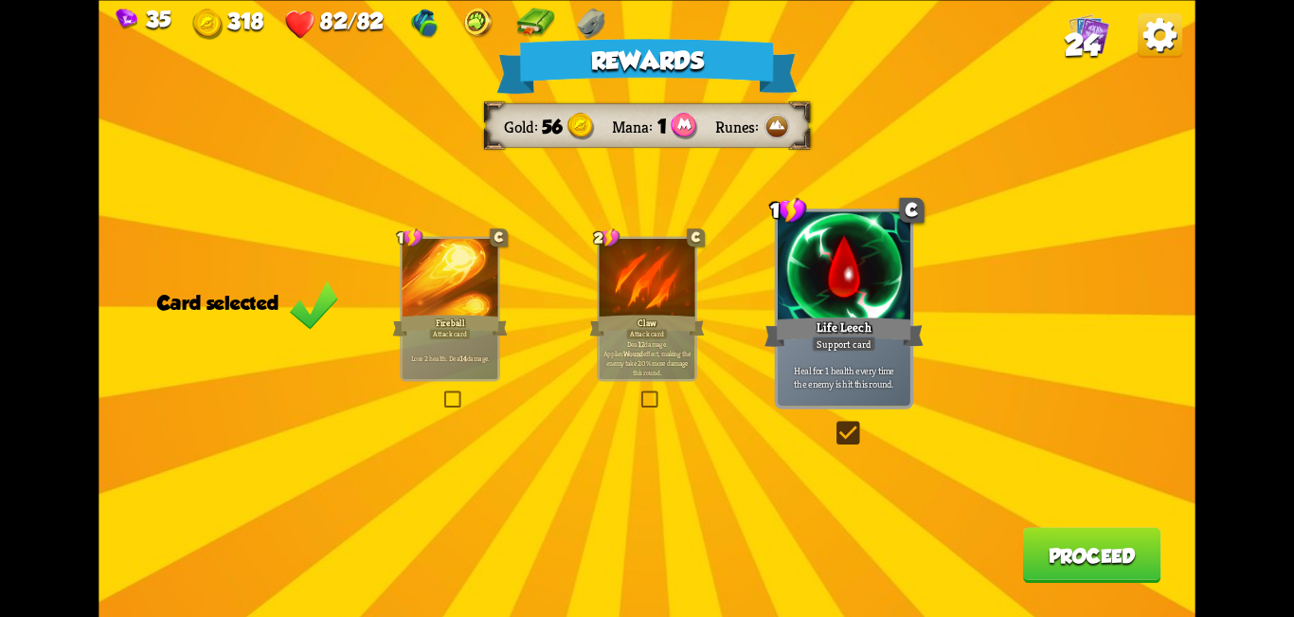
click at [644, 547] on button "Proceed" at bounding box center [1091, 555] width 138 height 56
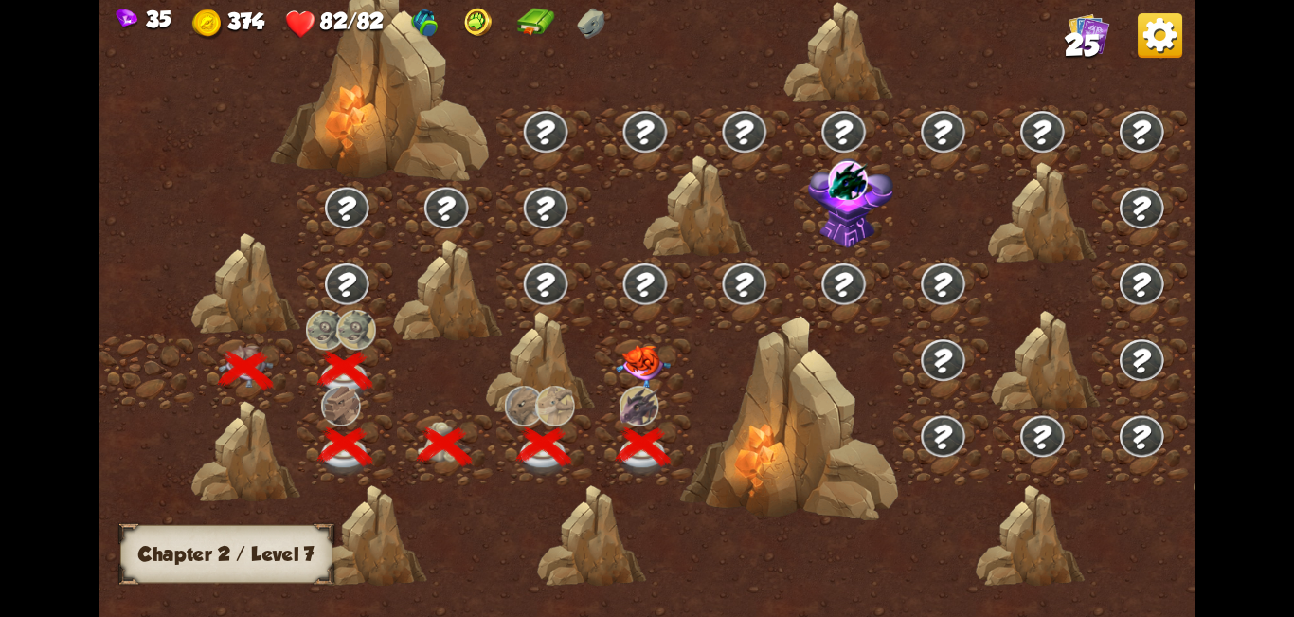
click at [644, 361] on img at bounding box center [643, 366] width 55 height 43
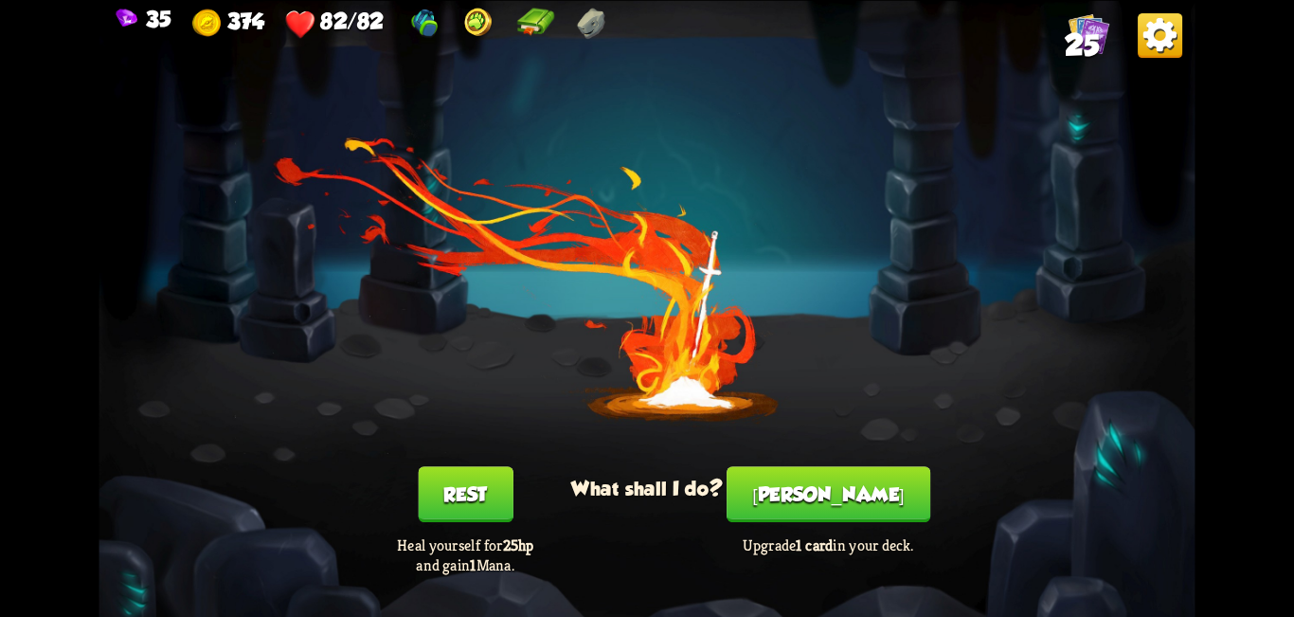
click at [644, 494] on button "[PERSON_NAME]" at bounding box center [829, 494] width 204 height 56
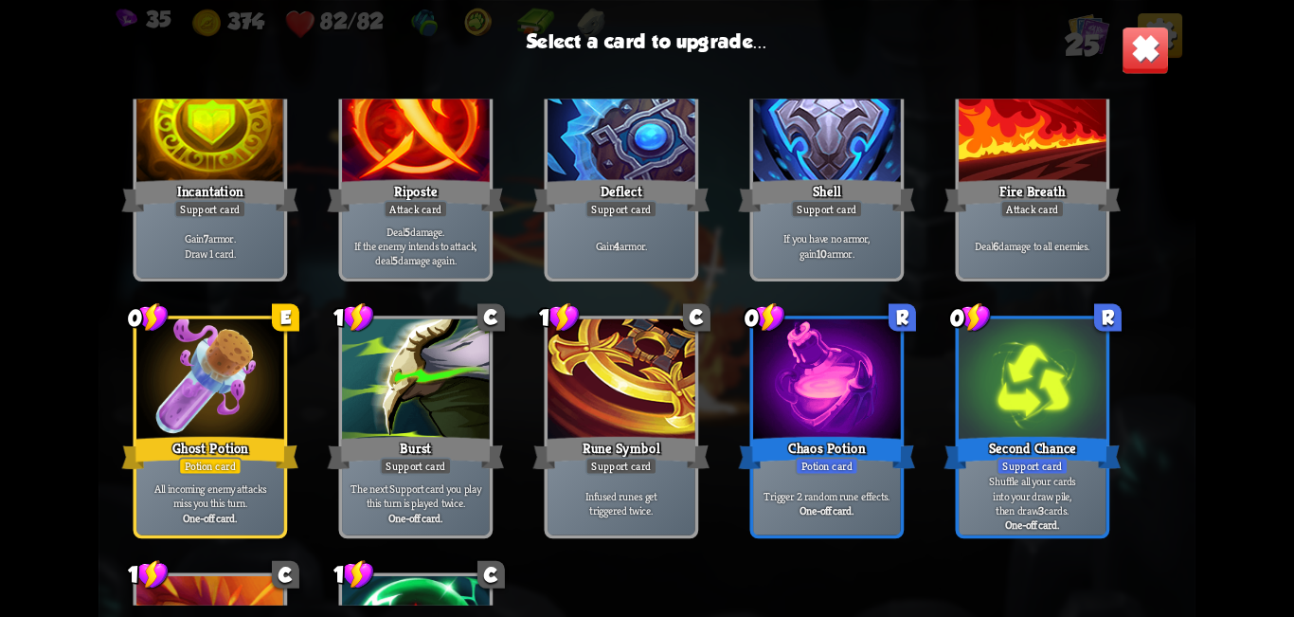
scroll to position [758, 0]
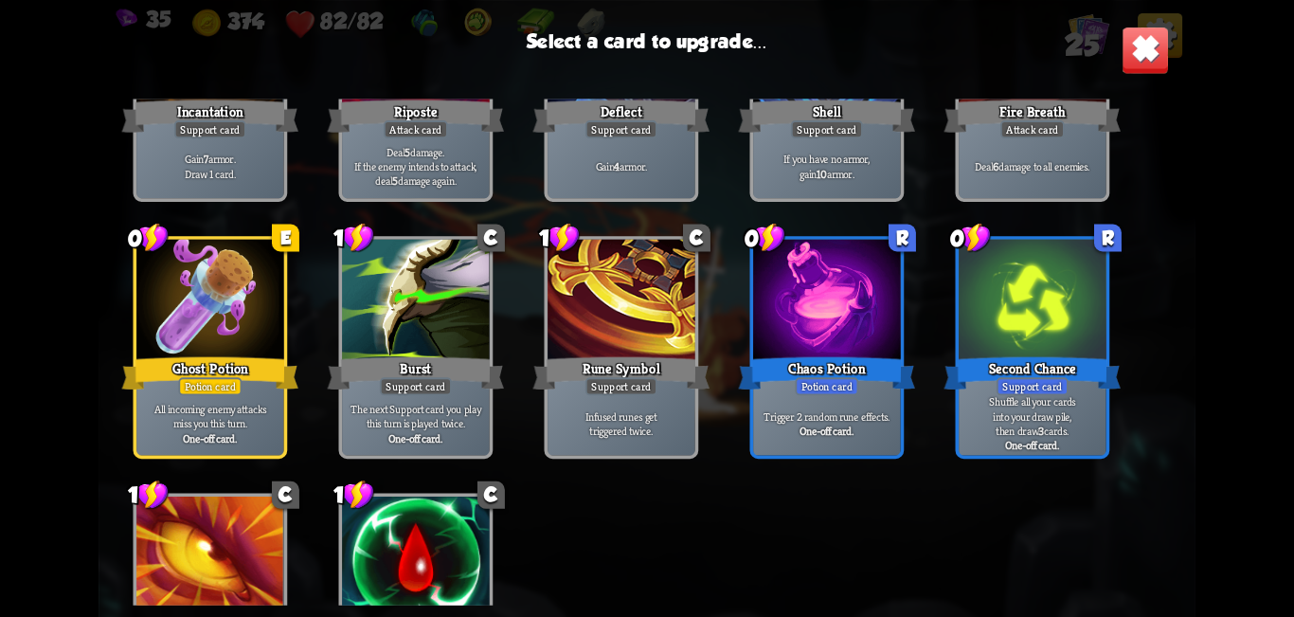
click at [164, 396] on div "All incoming enemy attacks miss you this turn. One-off card." at bounding box center [210, 422] width 148 height 64
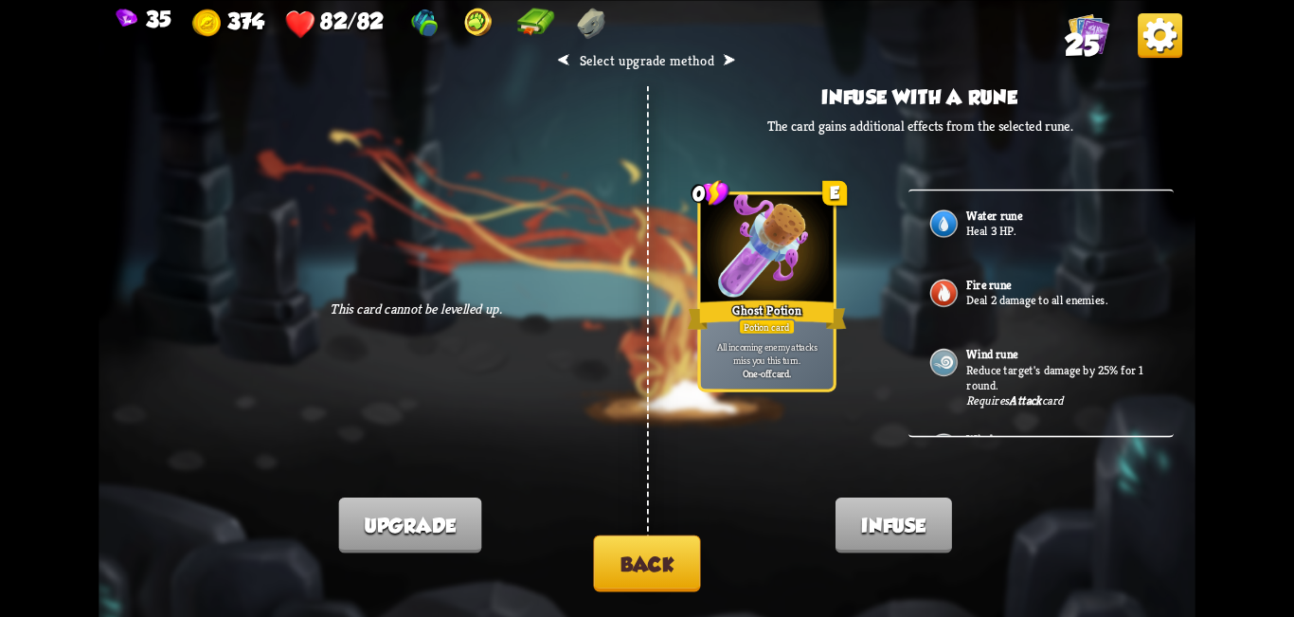
scroll to position [147, 0]
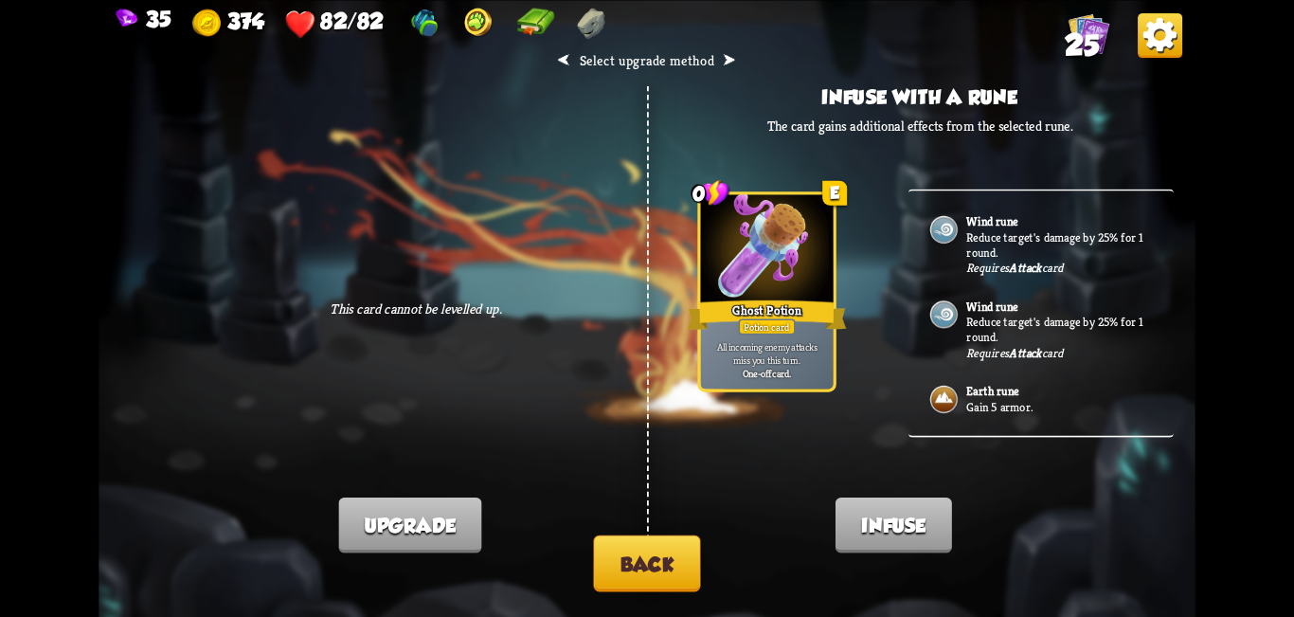
click at [644, 573] on button "Back" at bounding box center [646, 562] width 107 height 57
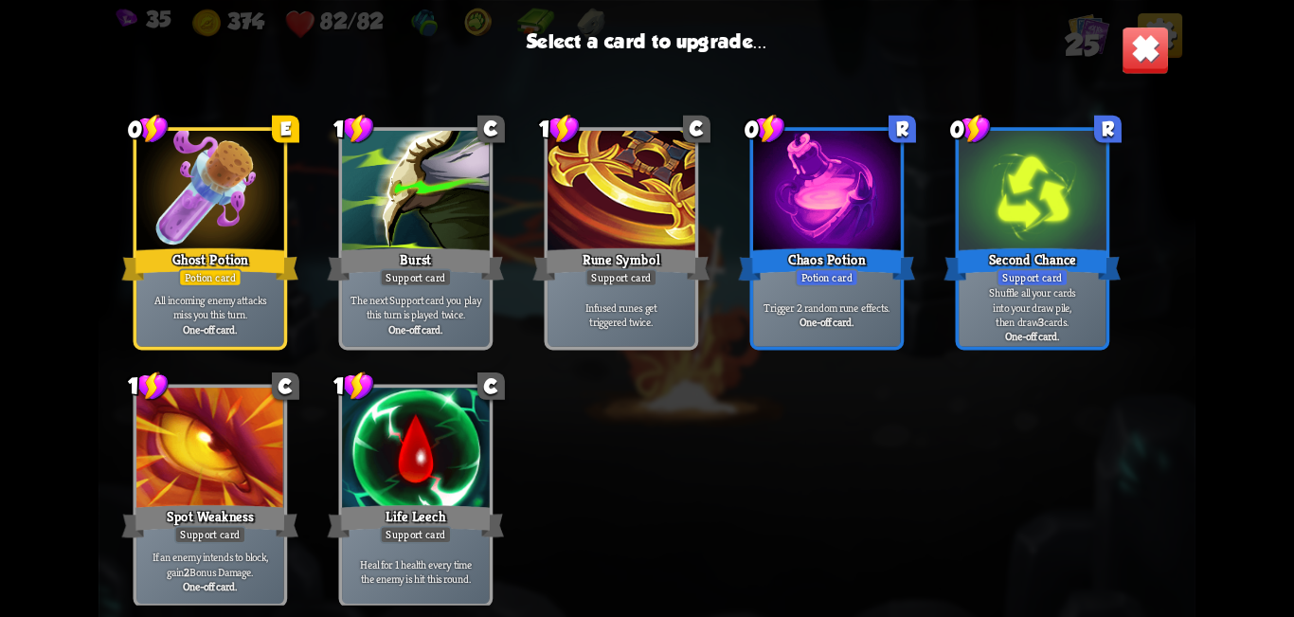
scroll to position [880, 0]
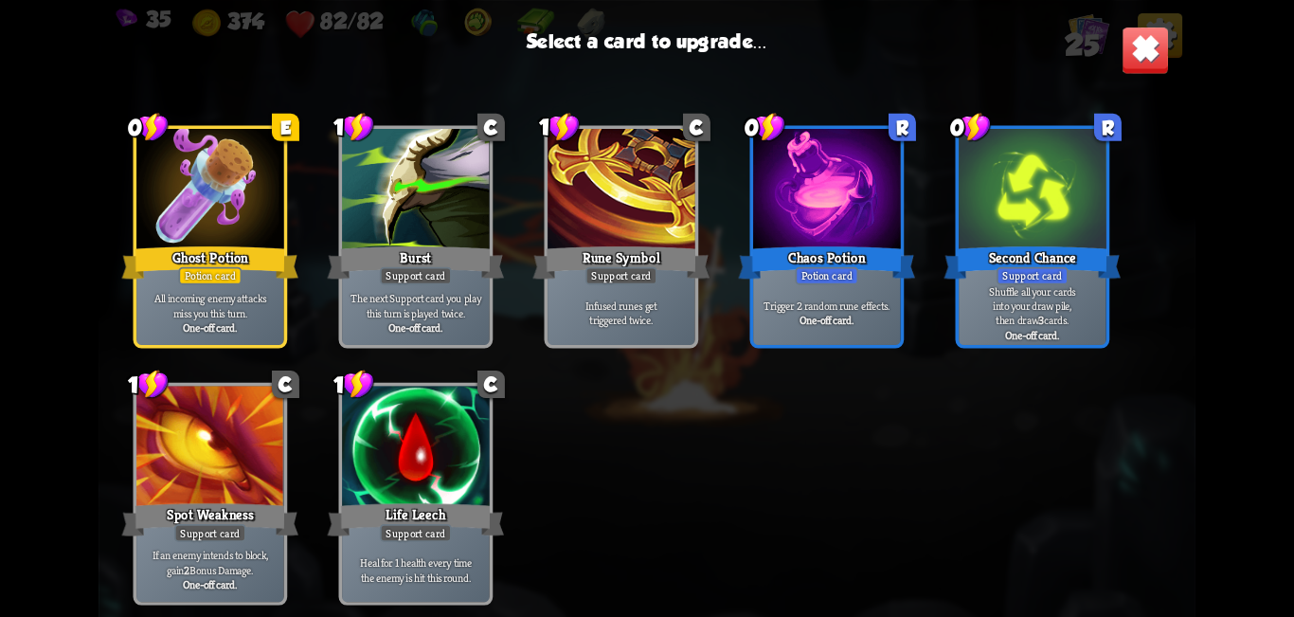
click at [432, 426] on div at bounding box center [416, 448] width 148 height 124
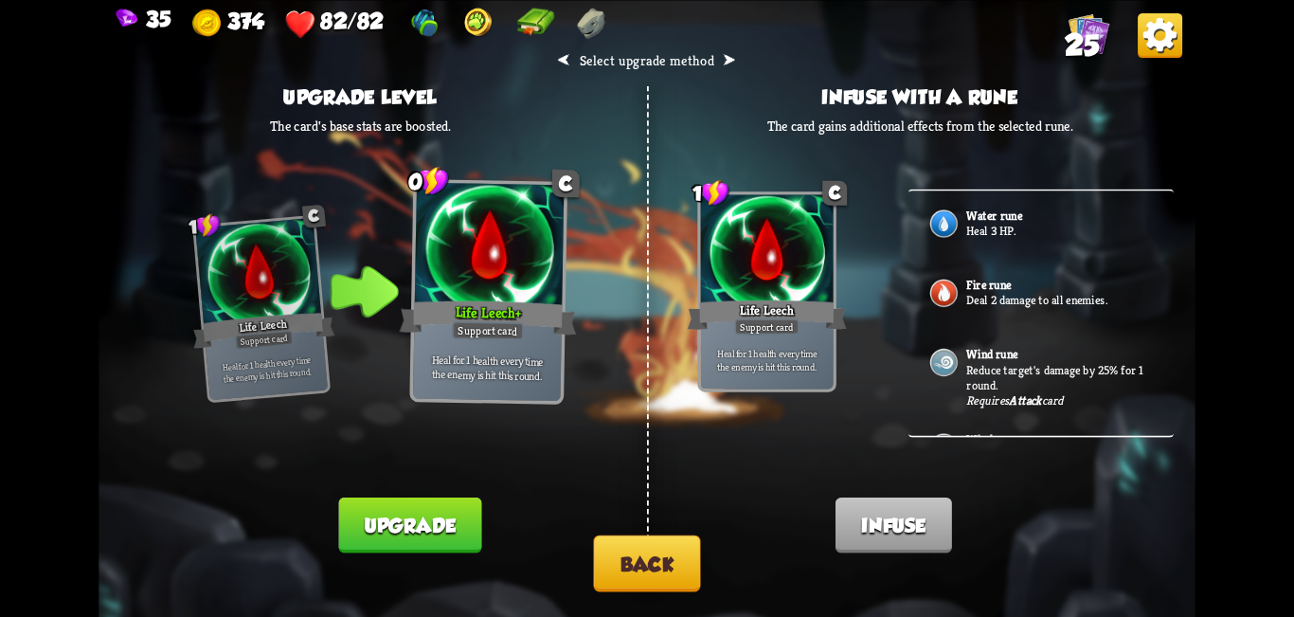
click at [644, 568] on button "Back" at bounding box center [646, 562] width 107 height 57
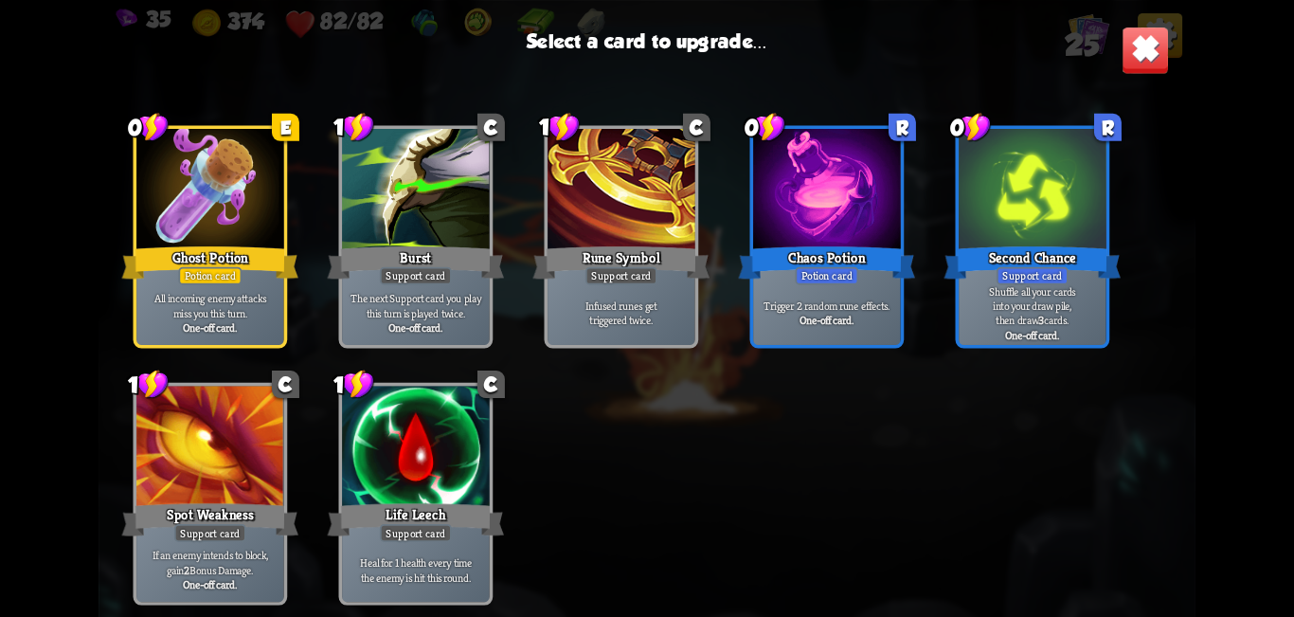
click at [434, 475] on div at bounding box center [416, 448] width 148 height 124
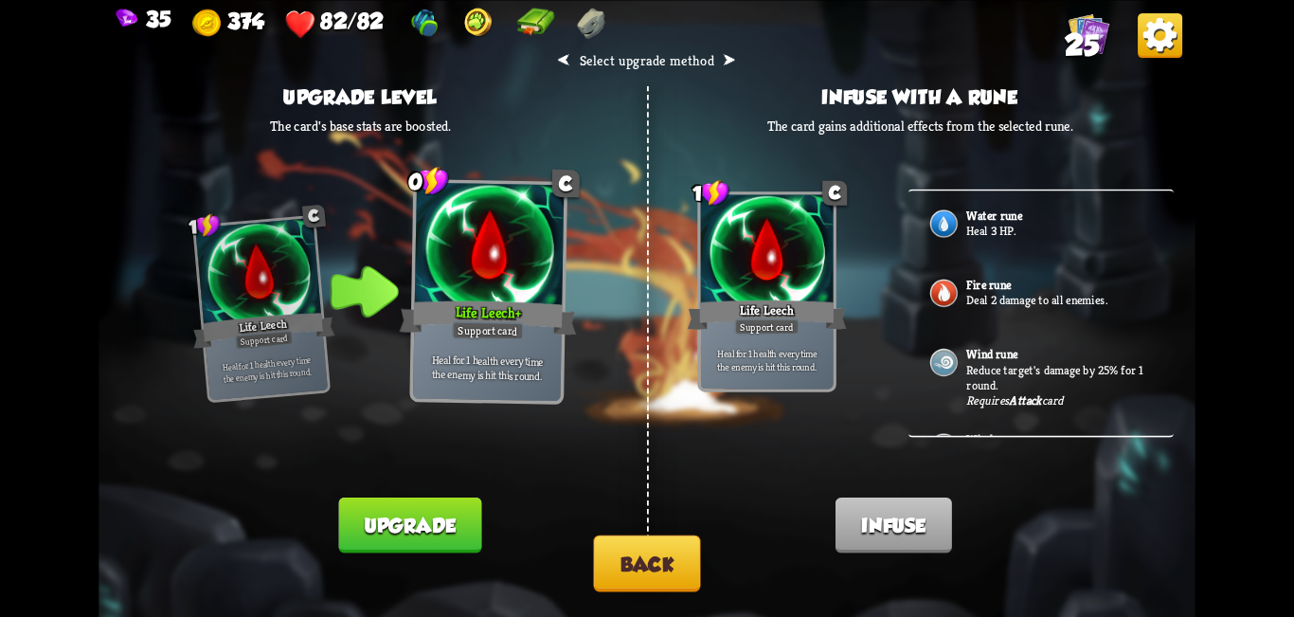
click at [428, 523] on button "Upgrade" at bounding box center [409, 524] width 143 height 56
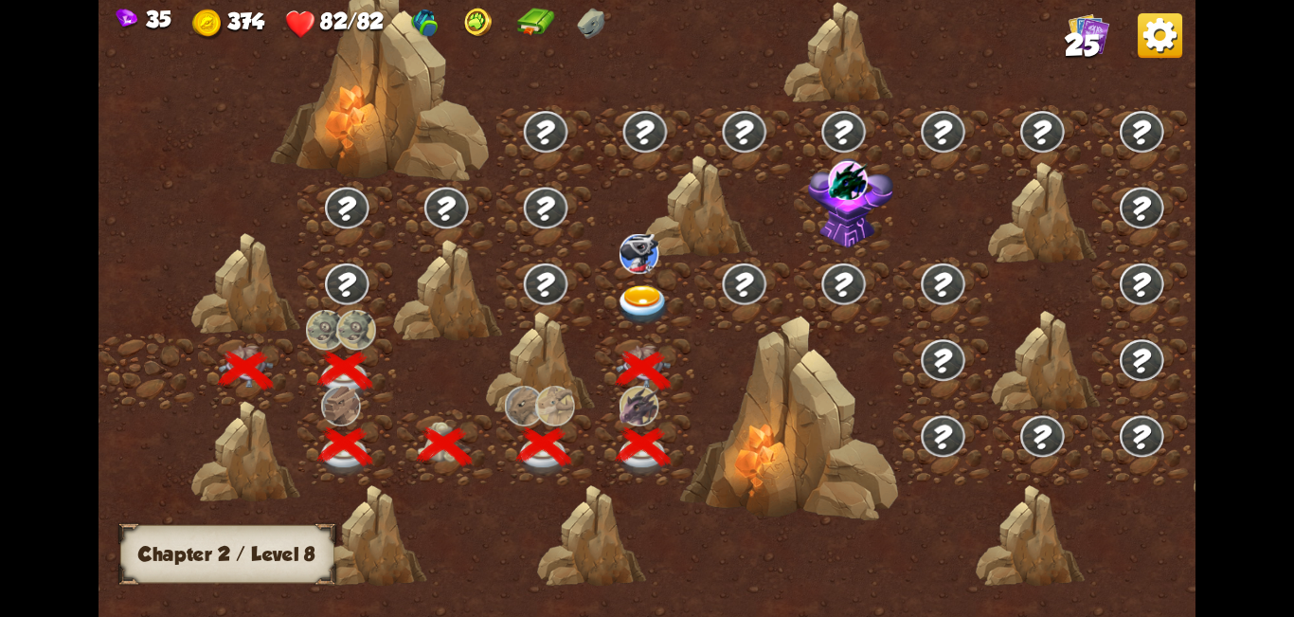
click at [635, 303] on img at bounding box center [643, 305] width 55 height 41
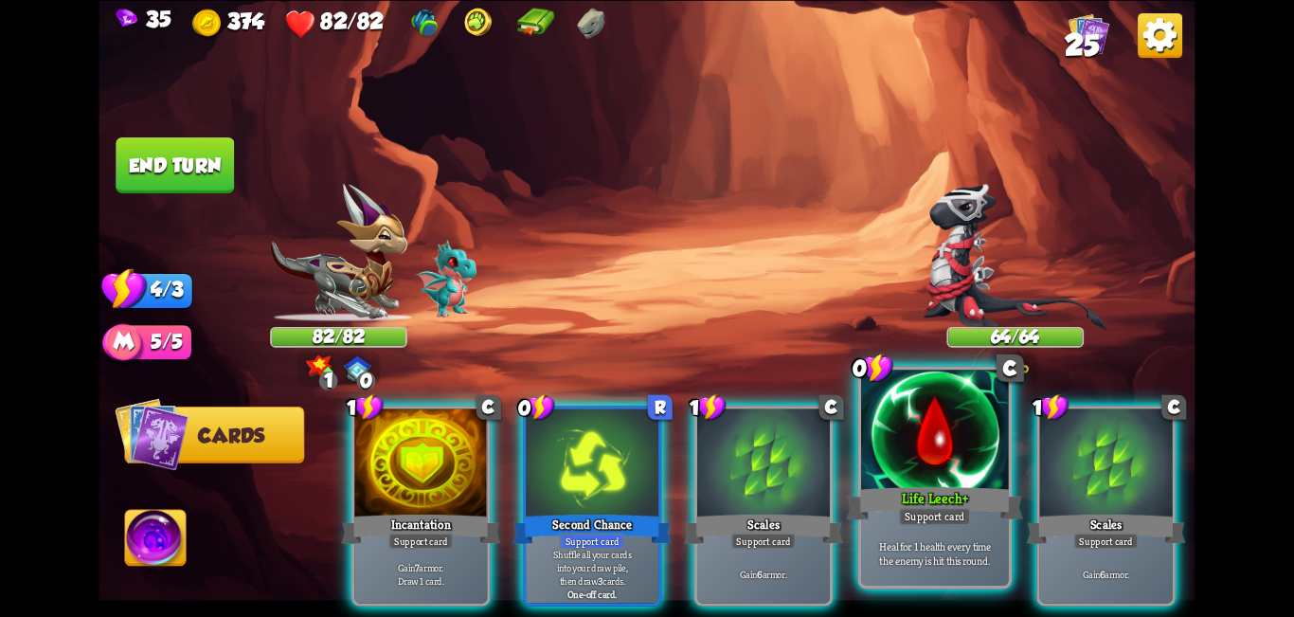
click at [644, 465] on div at bounding box center [935, 432] width 148 height 124
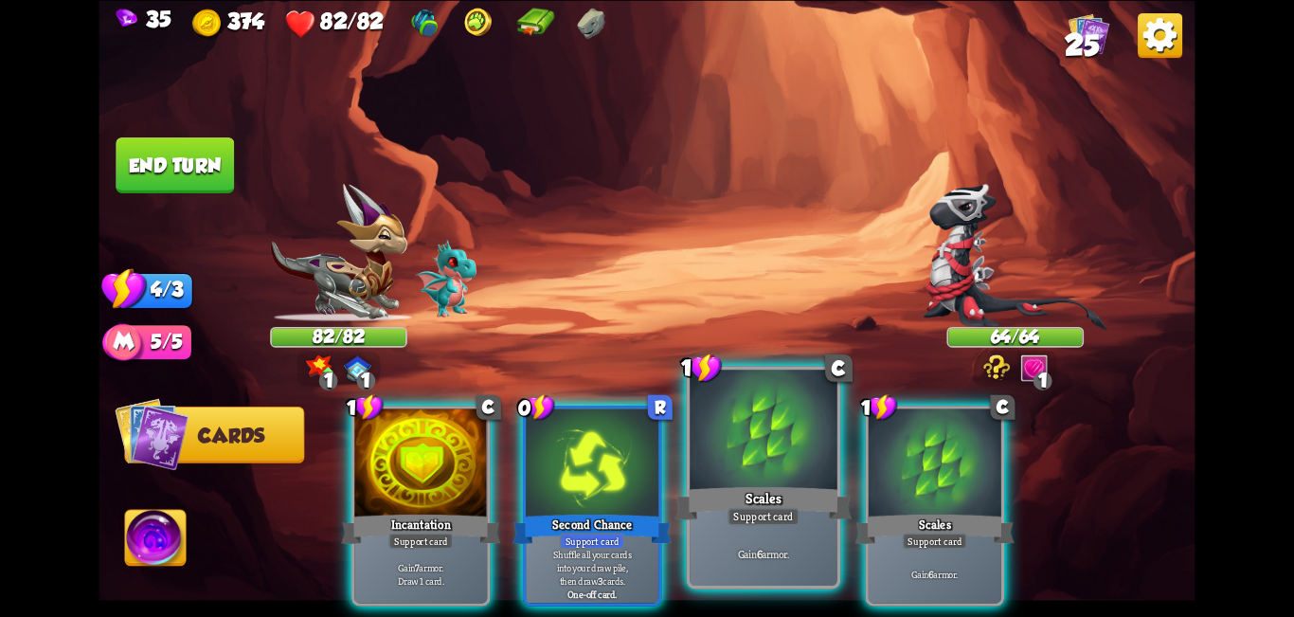
click at [644, 484] on div "Scales" at bounding box center [764, 503] width 177 height 40
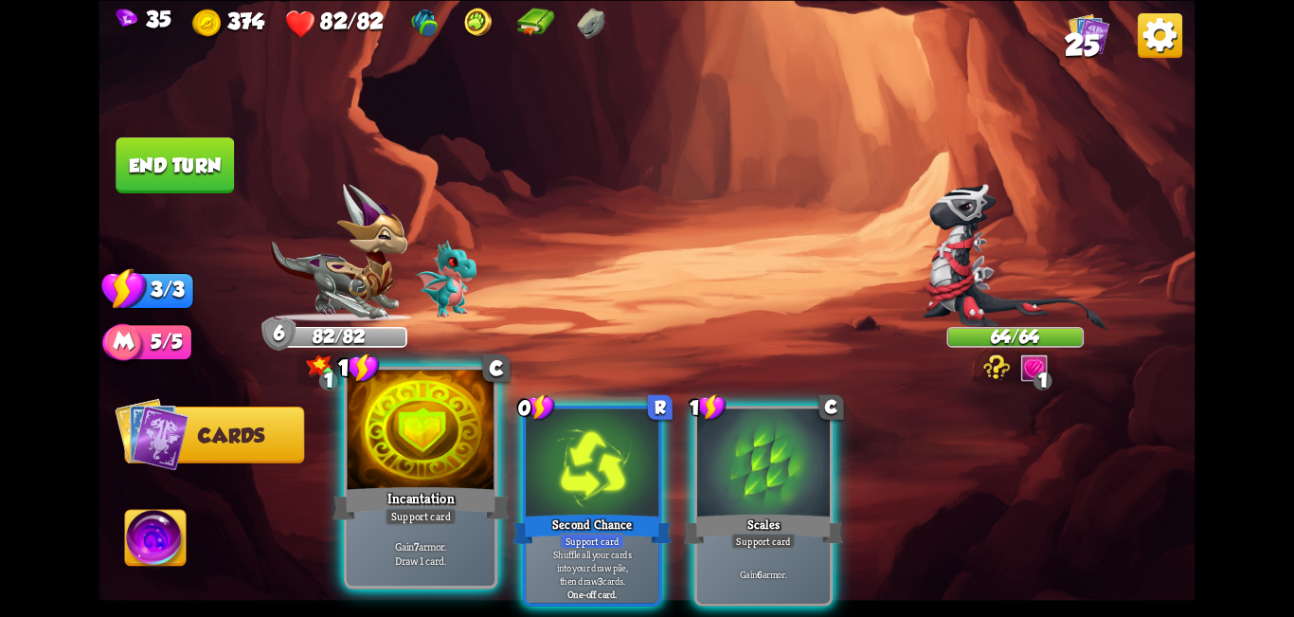
click at [377, 512] on div "Incantation" at bounding box center [421, 503] width 177 height 40
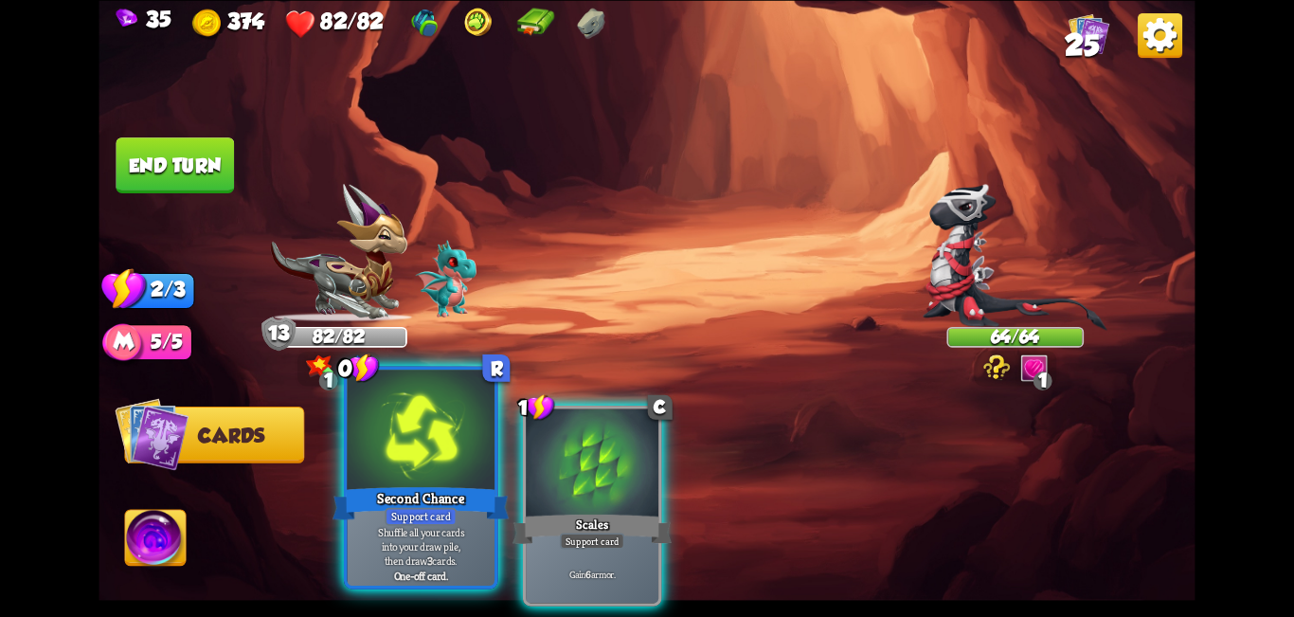
click at [418, 488] on div "Second Chance" at bounding box center [421, 503] width 177 height 40
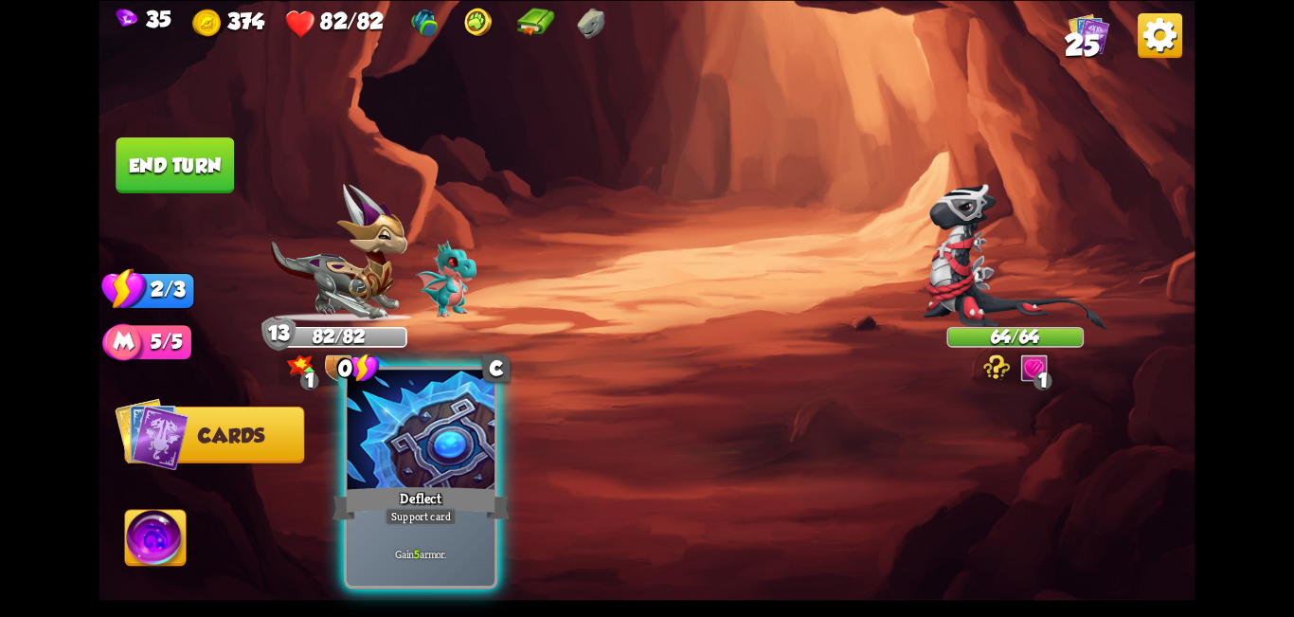
click at [625, 483] on div "0 C Deflect Support card Gain 5 armor." at bounding box center [756, 480] width 877 height 274
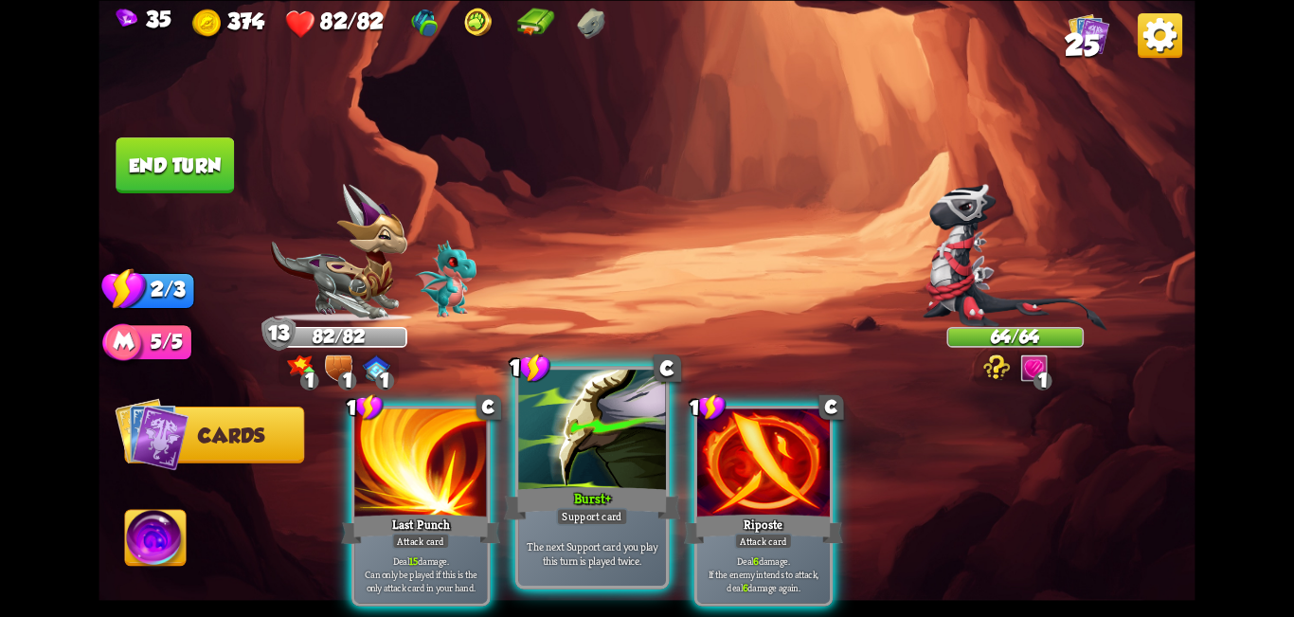
click at [599, 483] on div "Burst+" at bounding box center [592, 503] width 177 height 40
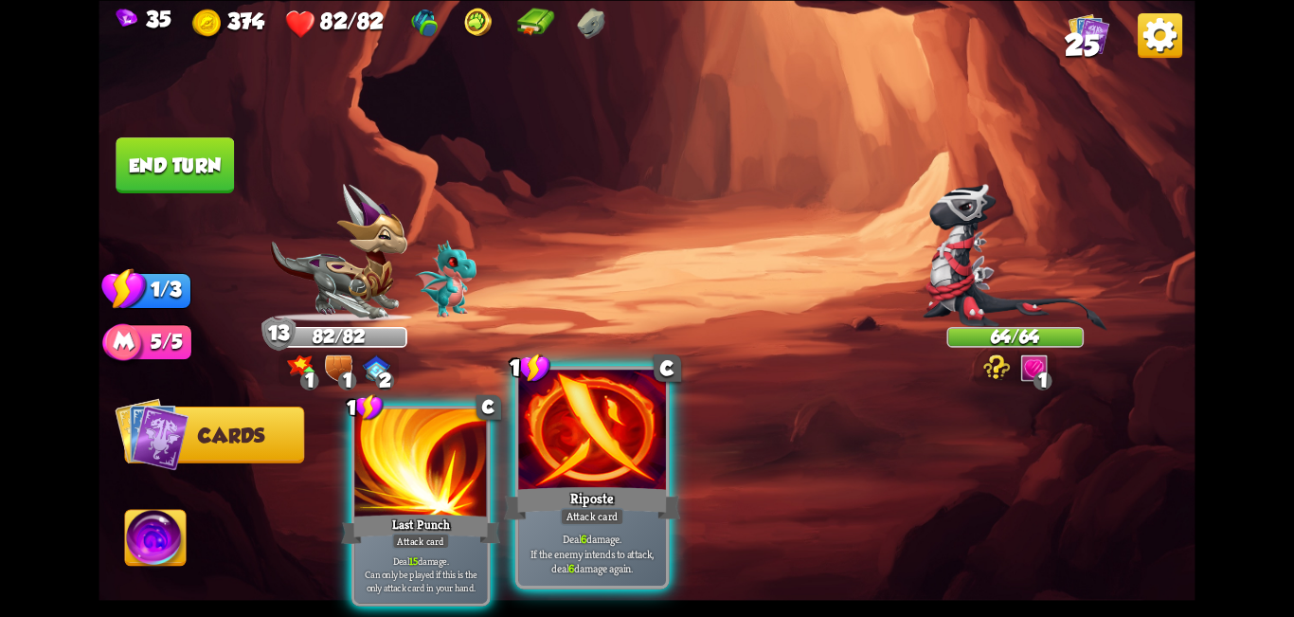
click at [601, 483] on div "Riposte" at bounding box center [592, 503] width 177 height 40
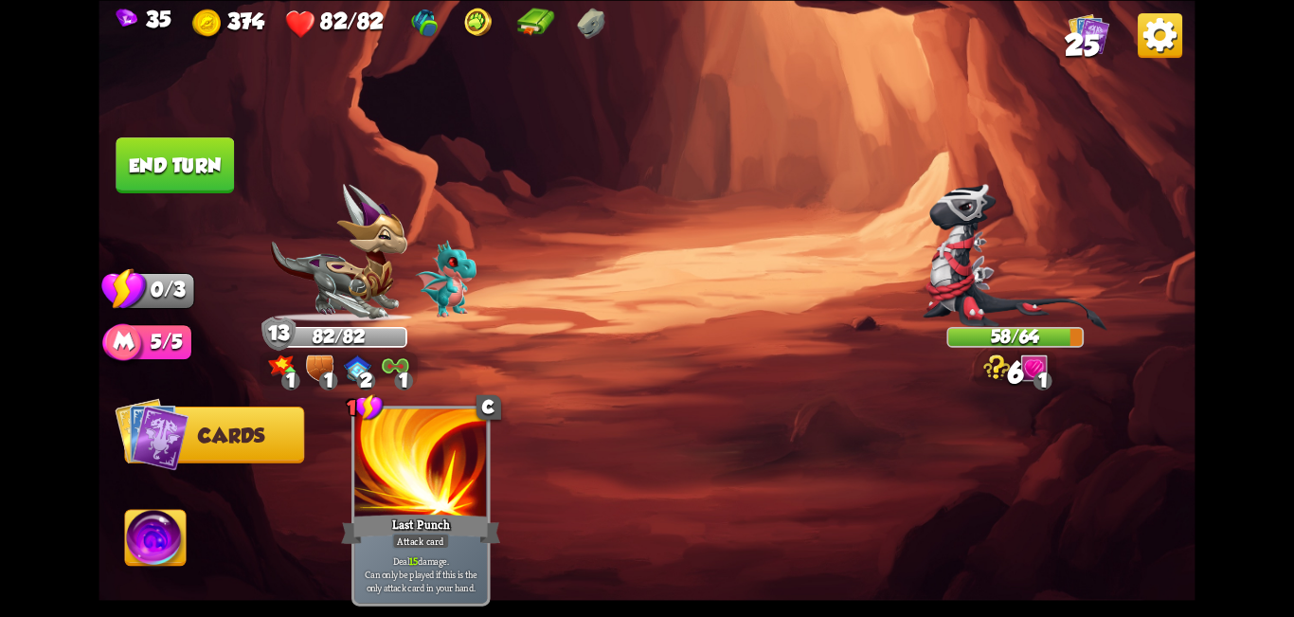
click at [175, 165] on button "End turn" at bounding box center [175, 165] width 118 height 56
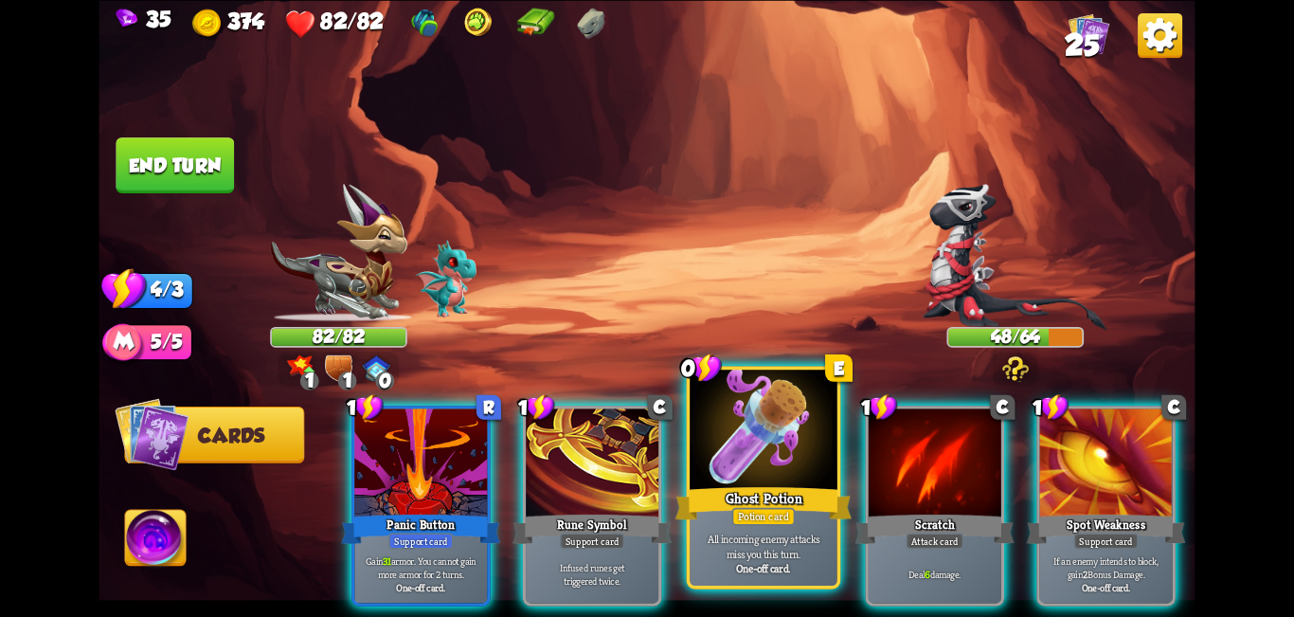
click at [644, 415] on div at bounding box center [764, 432] width 148 height 124
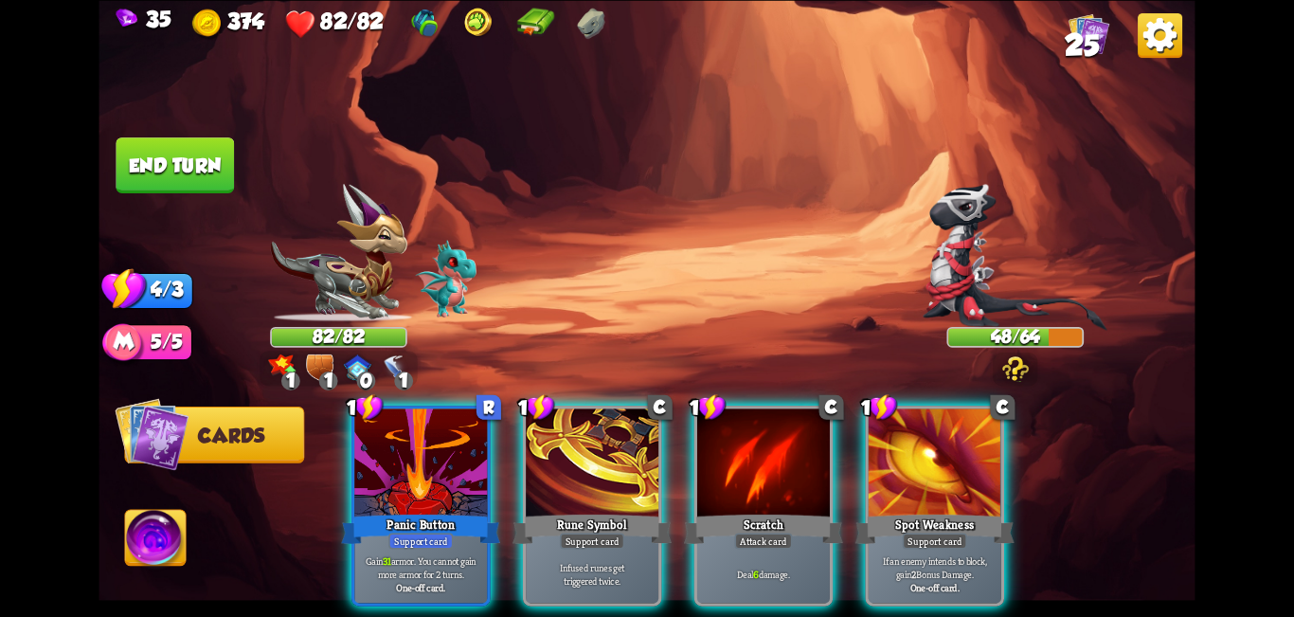
click at [644, 452] on div at bounding box center [935, 464] width 133 height 112
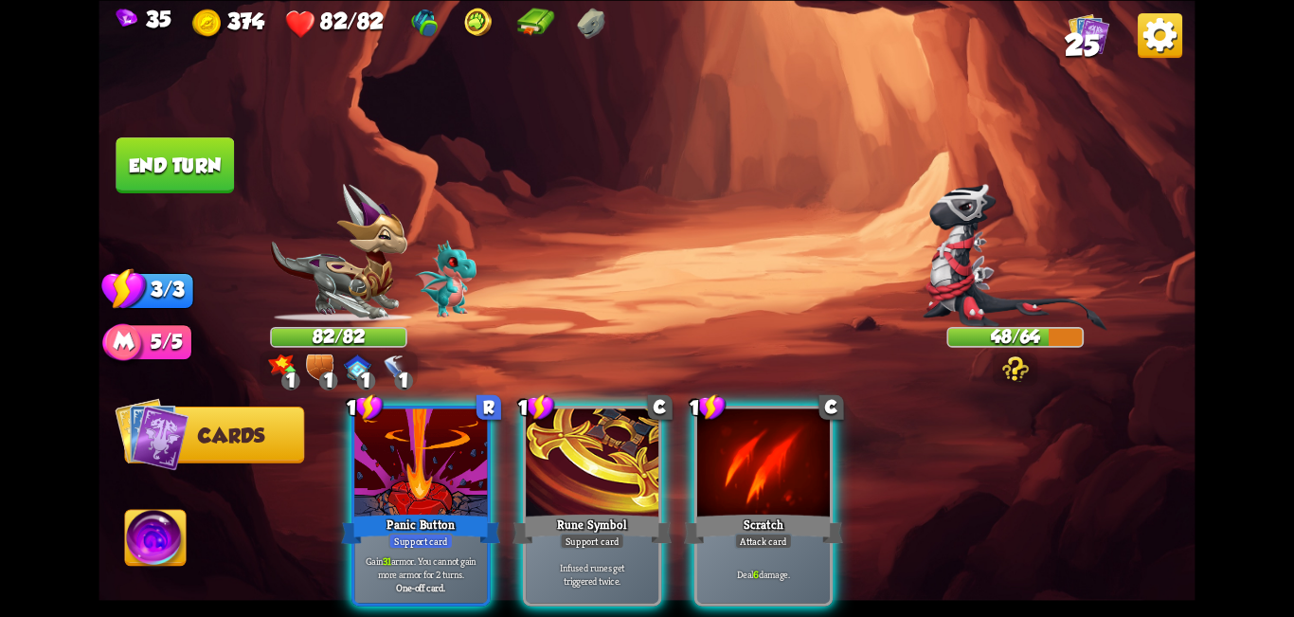
click at [378, 370] on div "1 1 1 1" at bounding box center [338, 368] width 157 height 35
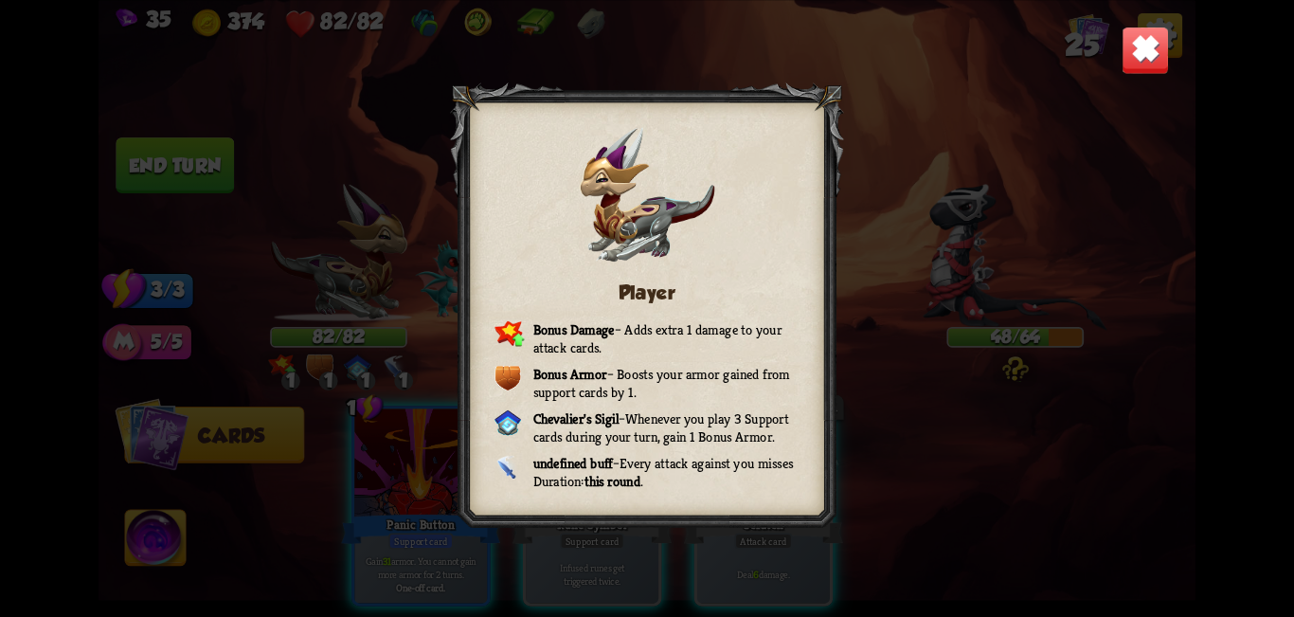
click at [644, 71] on img at bounding box center [1146, 50] width 48 height 48
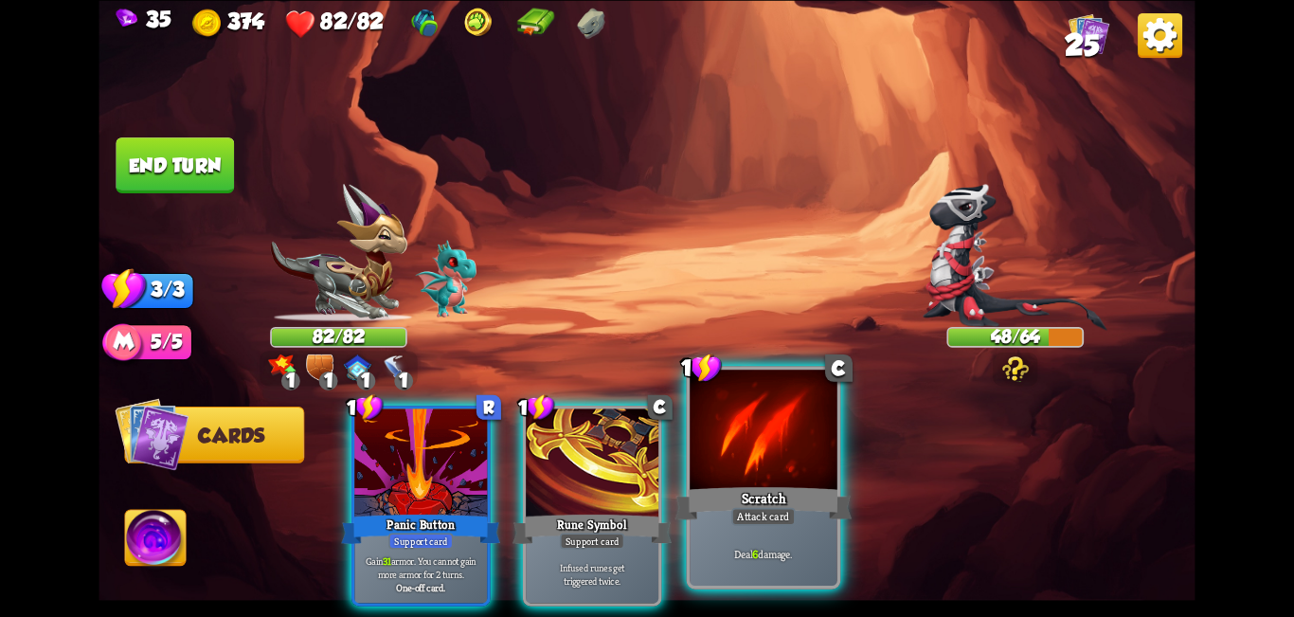
click at [644, 455] on div at bounding box center [764, 432] width 148 height 124
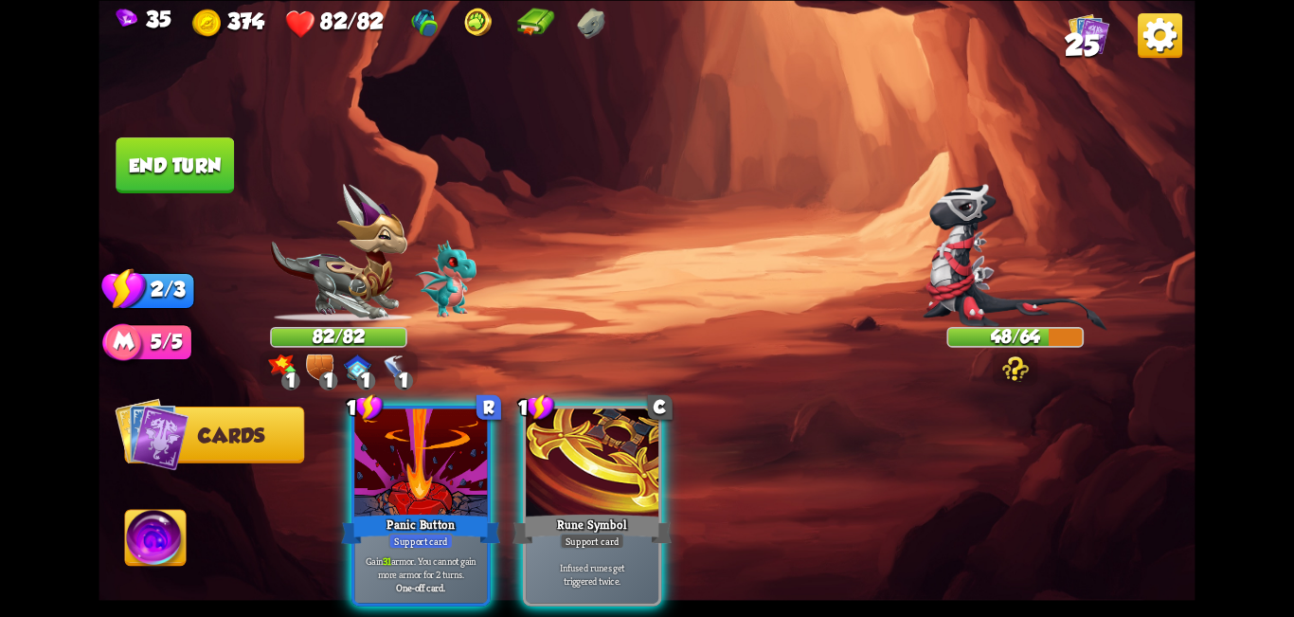
click at [608, 454] on div at bounding box center [592, 464] width 133 height 112
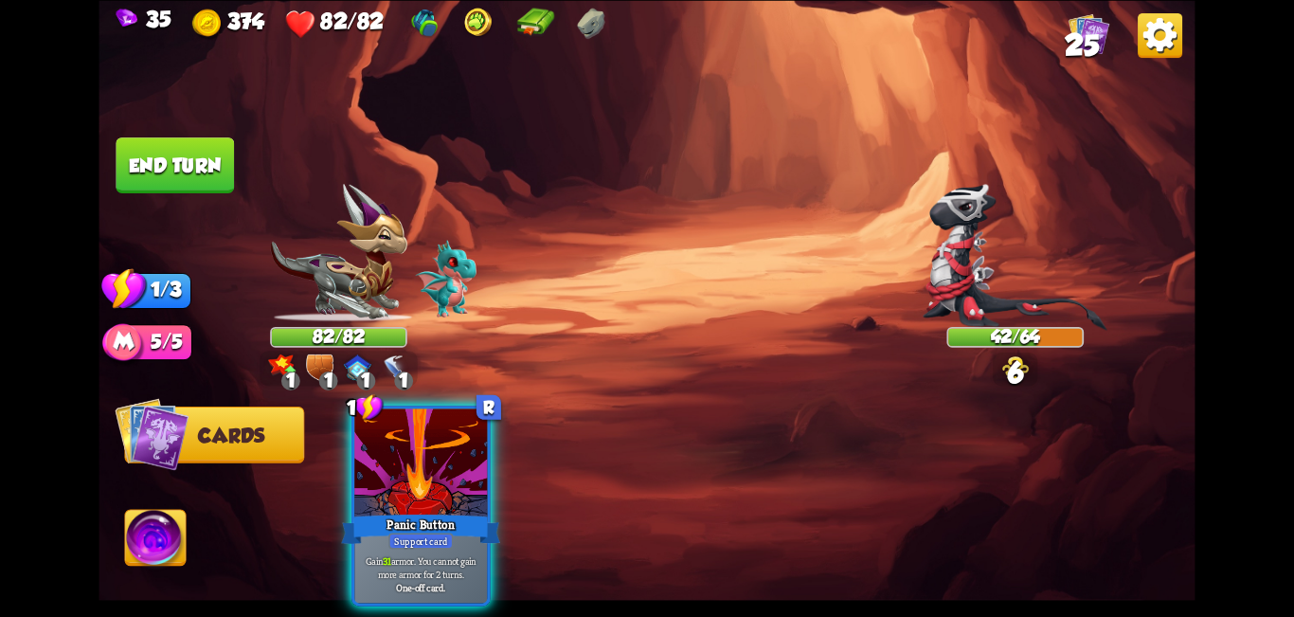
drag, startPoint x: 185, startPoint y: 172, endPoint x: 197, endPoint y: 173, distance: 12.4
click at [186, 172] on button "End turn" at bounding box center [175, 165] width 118 height 56
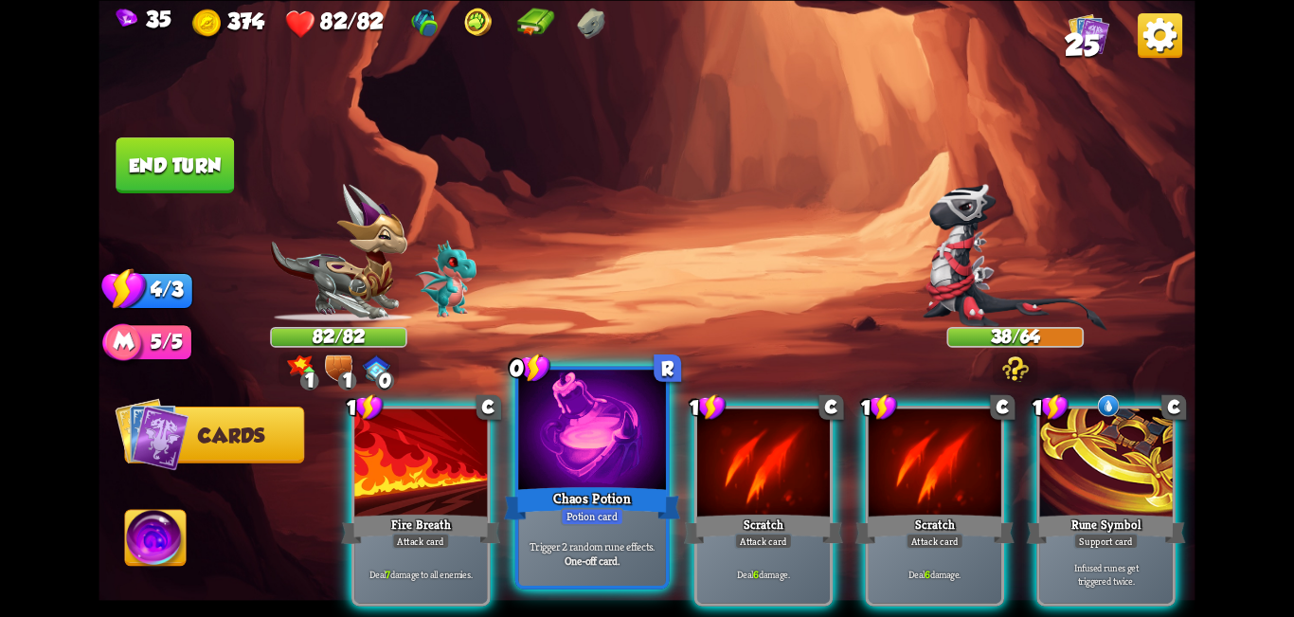
click at [611, 448] on div at bounding box center [592, 432] width 148 height 124
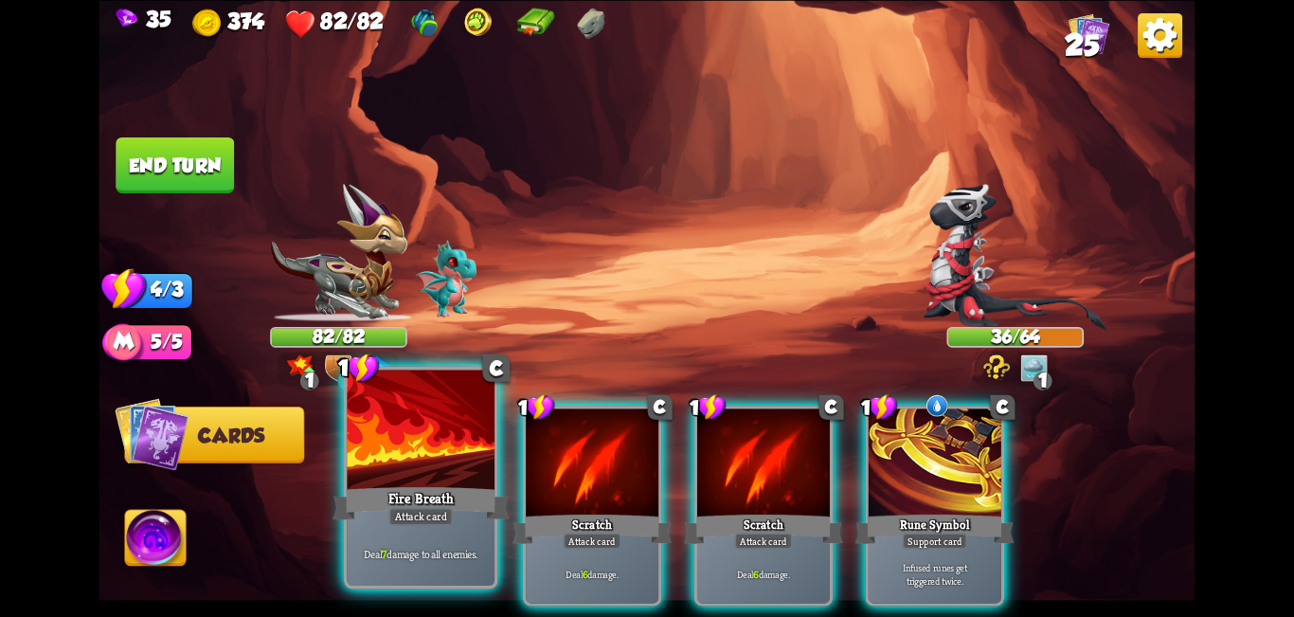
click at [474, 468] on div at bounding box center [422, 432] width 148 height 124
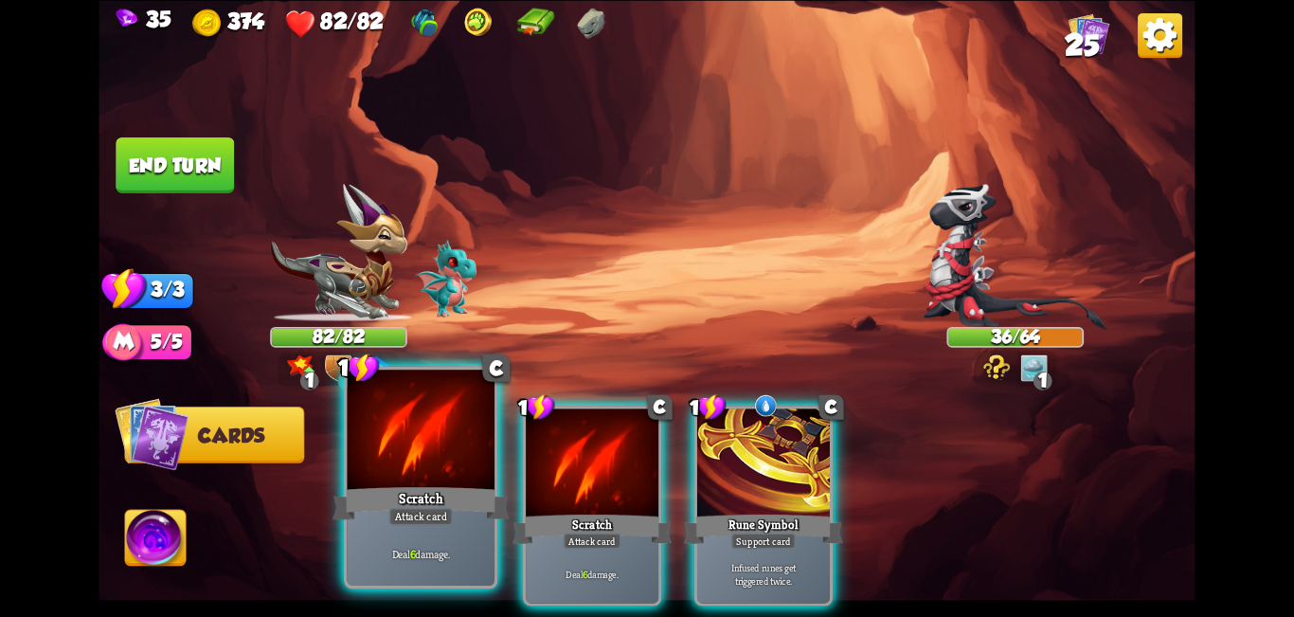
click at [472, 467] on div at bounding box center [422, 432] width 148 height 124
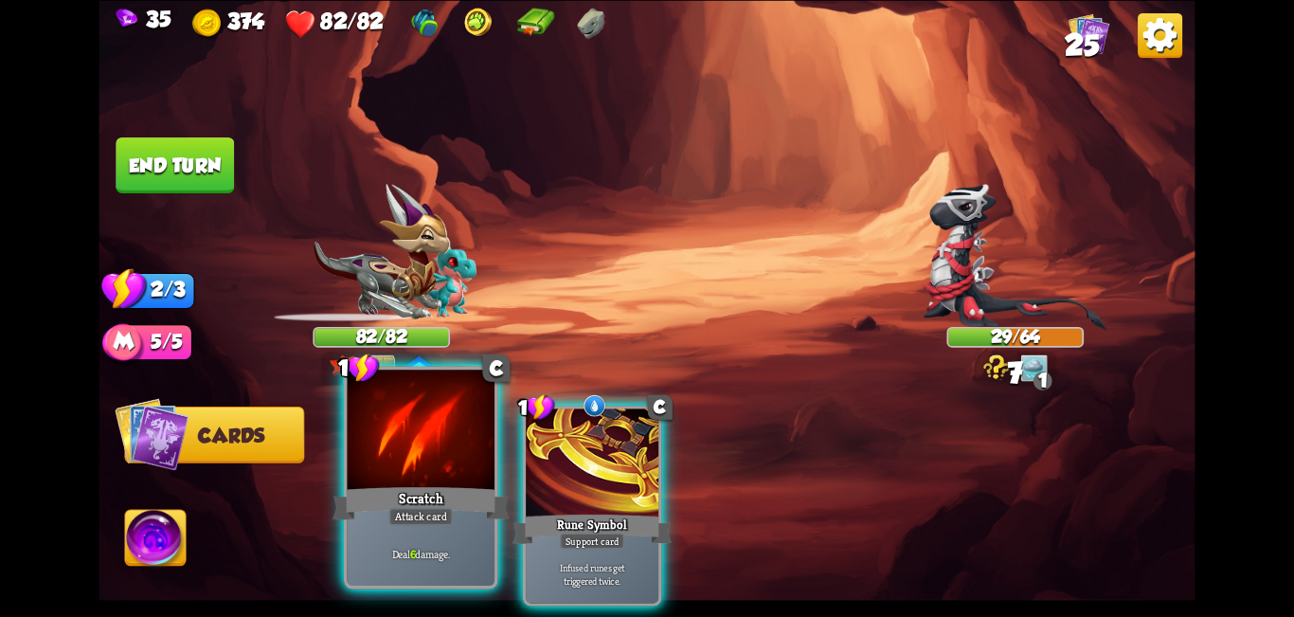
click at [439, 444] on div at bounding box center [422, 432] width 148 height 124
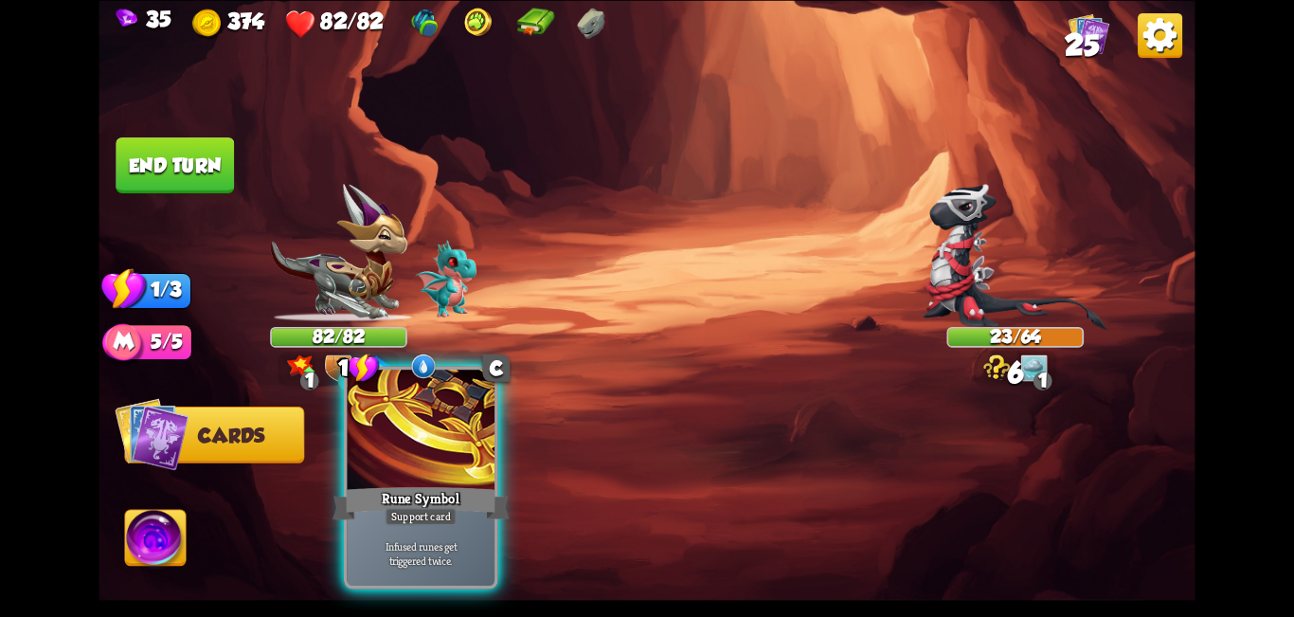
click at [403, 426] on div at bounding box center [422, 432] width 148 height 124
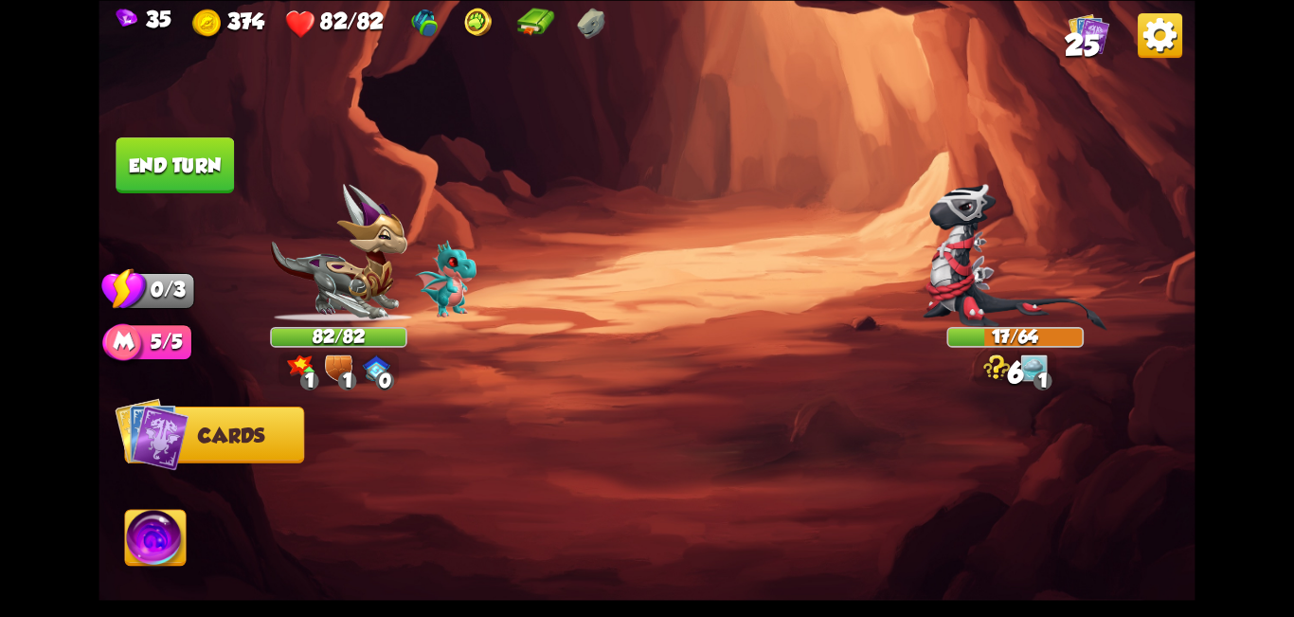
click at [203, 169] on button "End turn" at bounding box center [175, 165] width 118 height 56
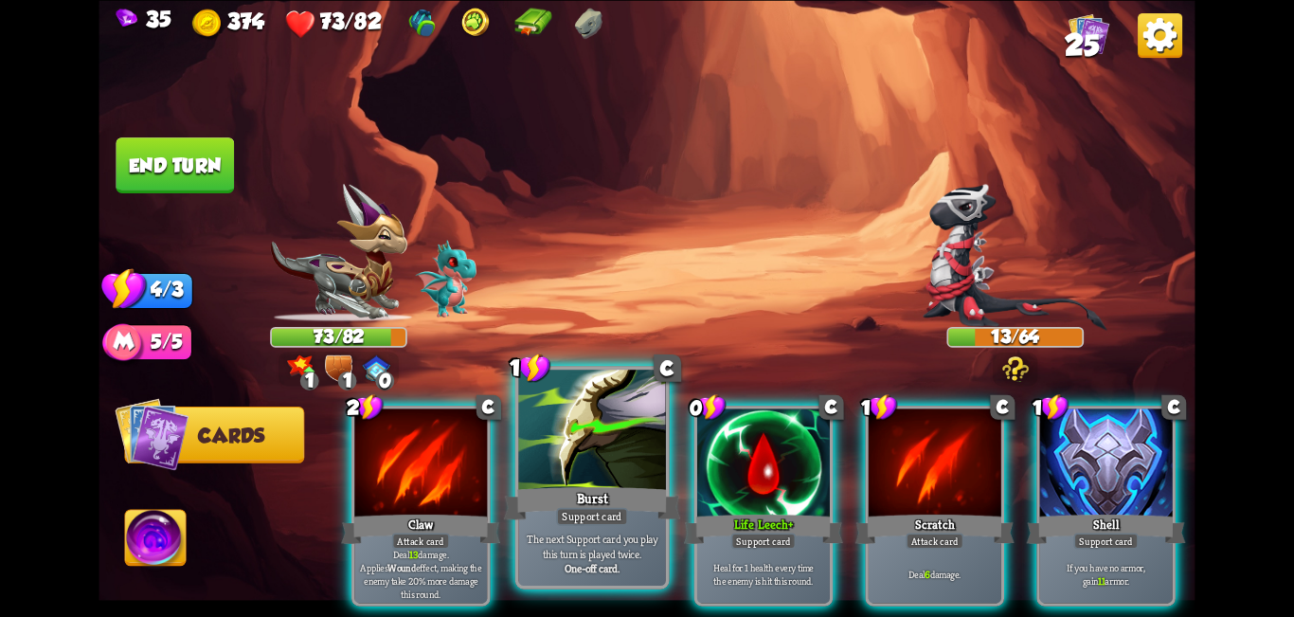
click at [590, 448] on div at bounding box center [592, 432] width 148 height 124
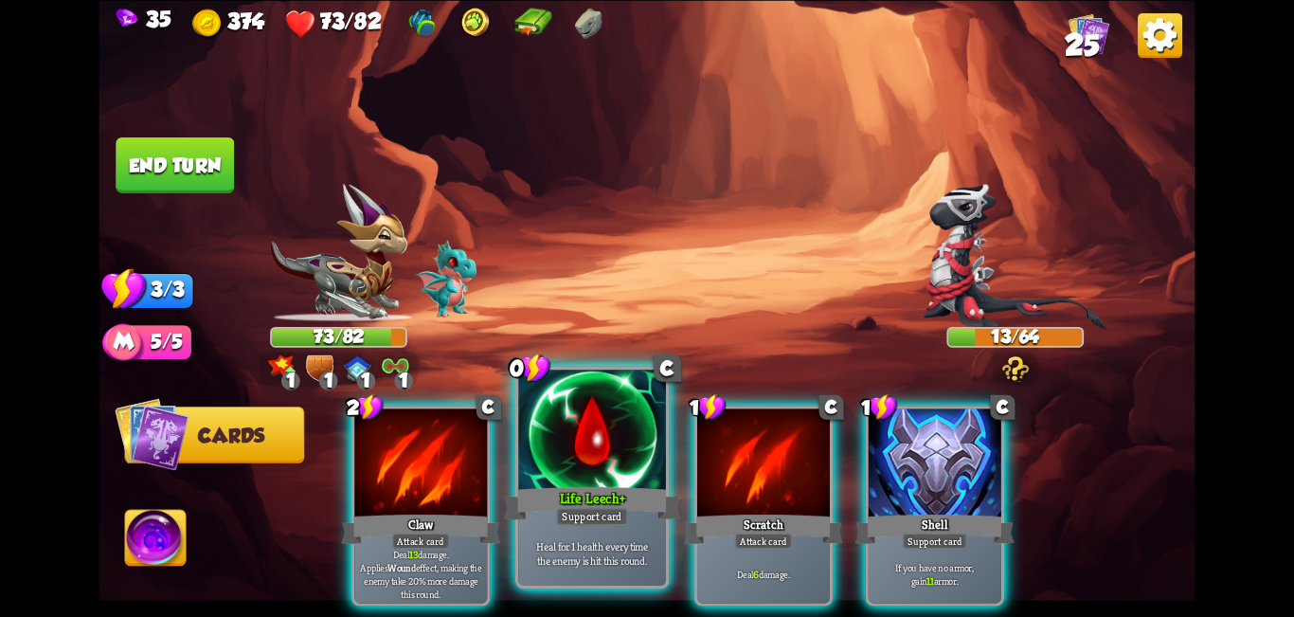
click at [591, 450] on div at bounding box center [592, 432] width 148 height 124
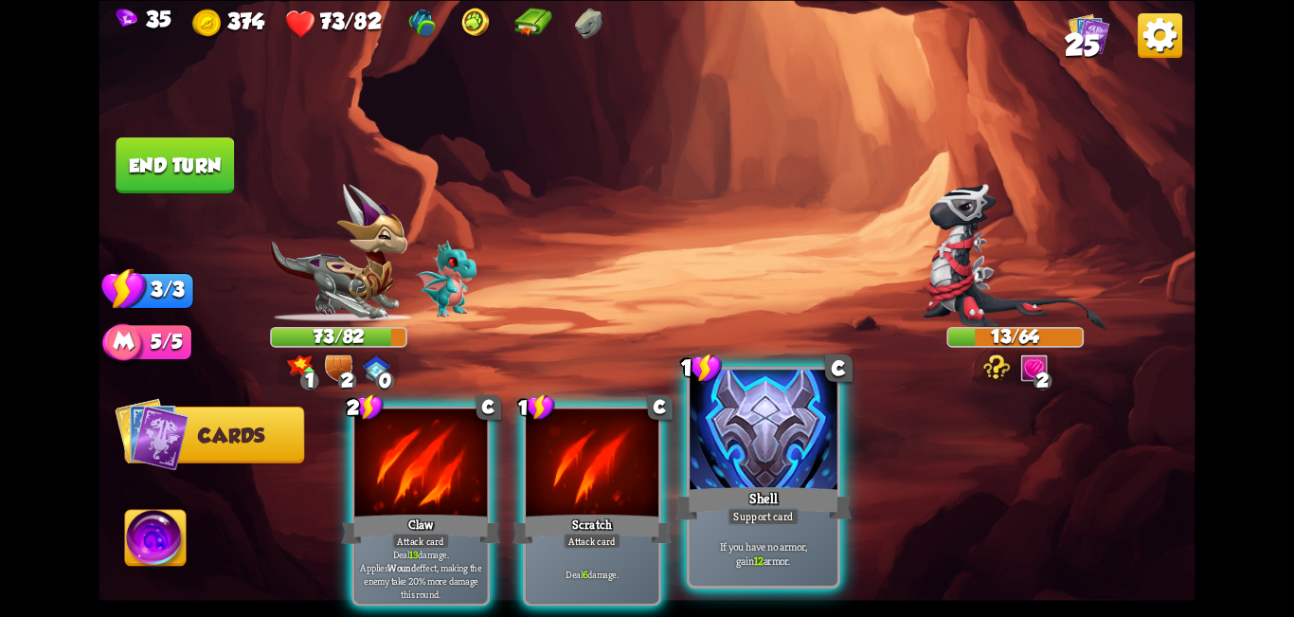
click at [644, 439] on div at bounding box center [764, 432] width 148 height 124
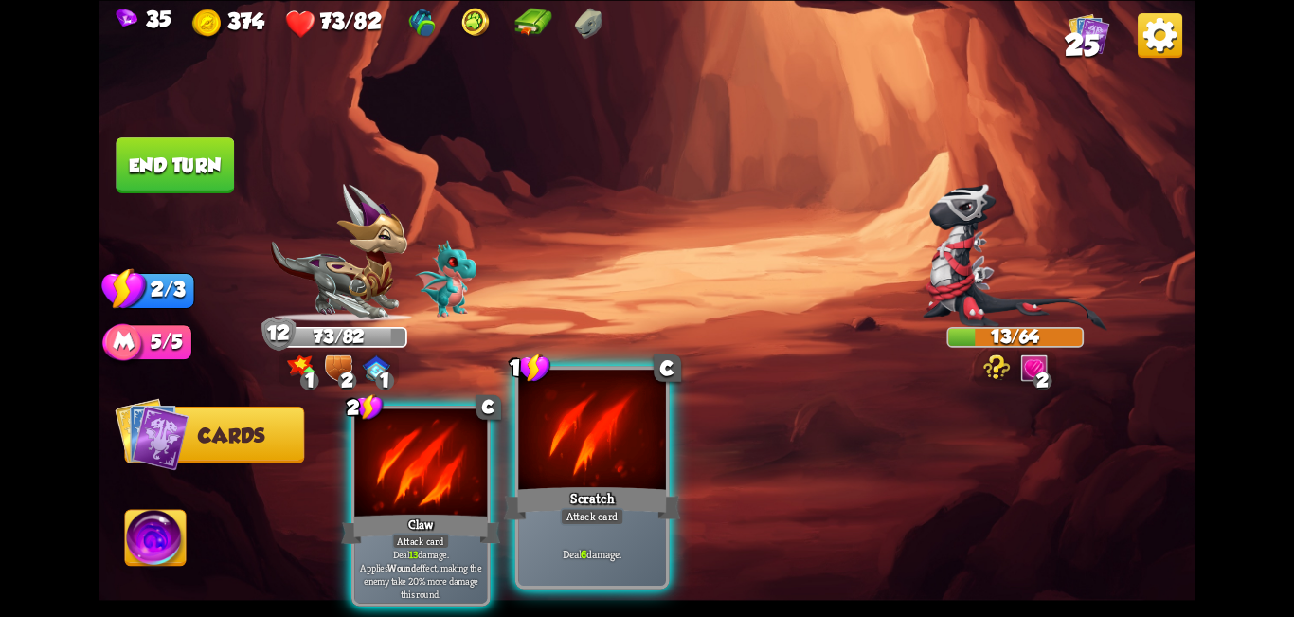
click at [613, 447] on div at bounding box center [592, 432] width 148 height 124
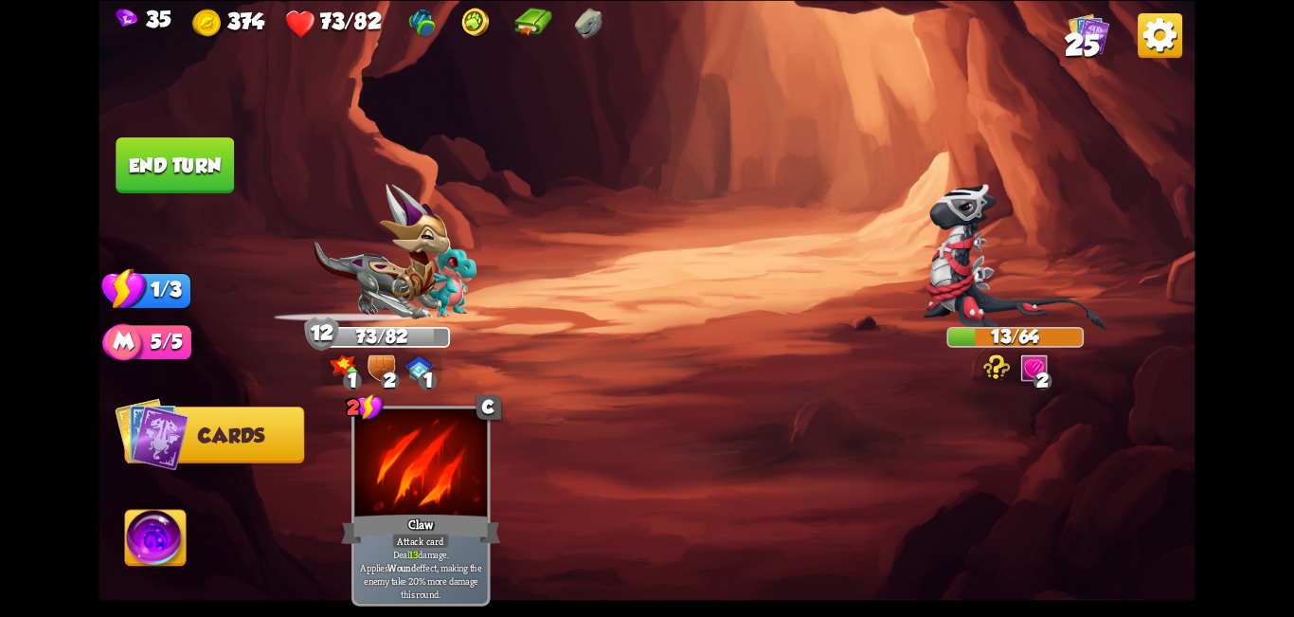
drag, startPoint x: 176, startPoint y: 172, endPoint x: 189, endPoint y: 168, distance: 13.2
click at [179, 171] on button "End turn" at bounding box center [175, 165] width 118 height 56
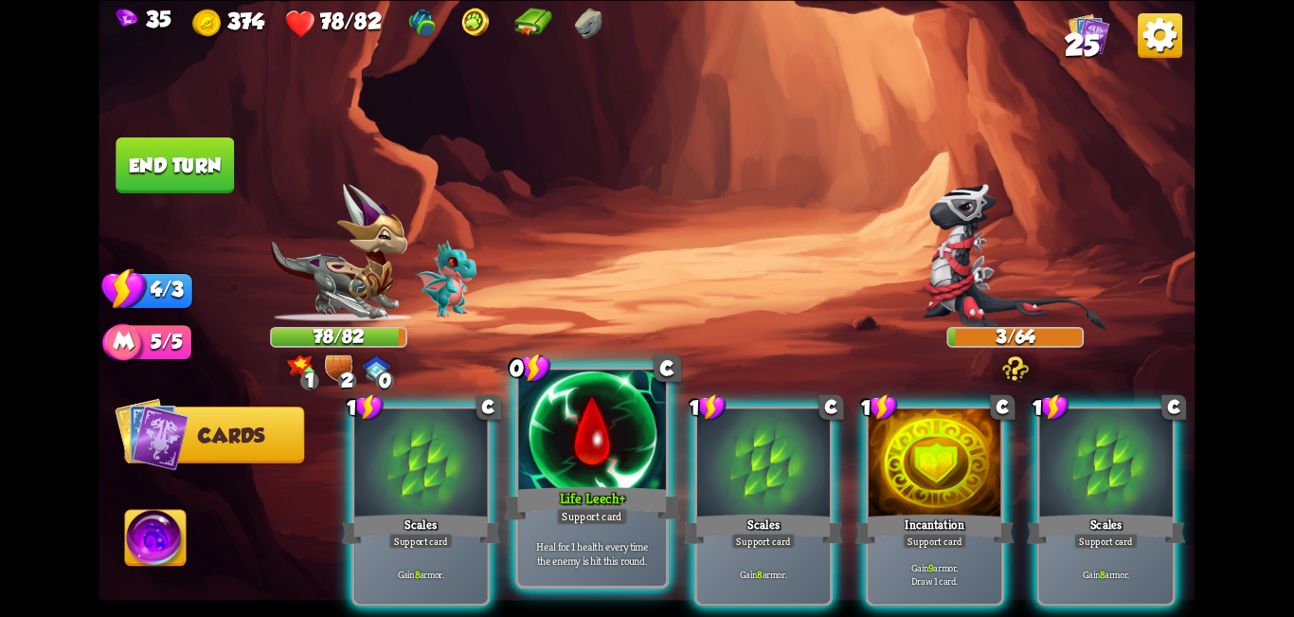
click at [605, 467] on div at bounding box center [592, 432] width 148 height 124
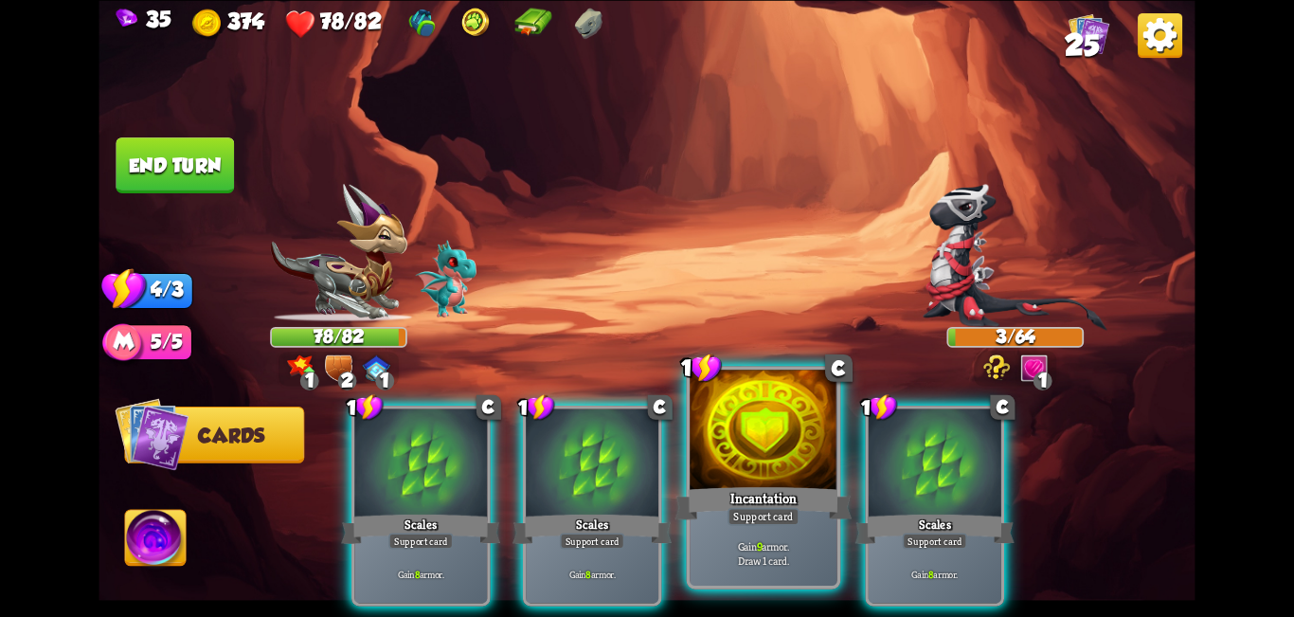
click at [644, 458] on div at bounding box center [764, 432] width 148 height 124
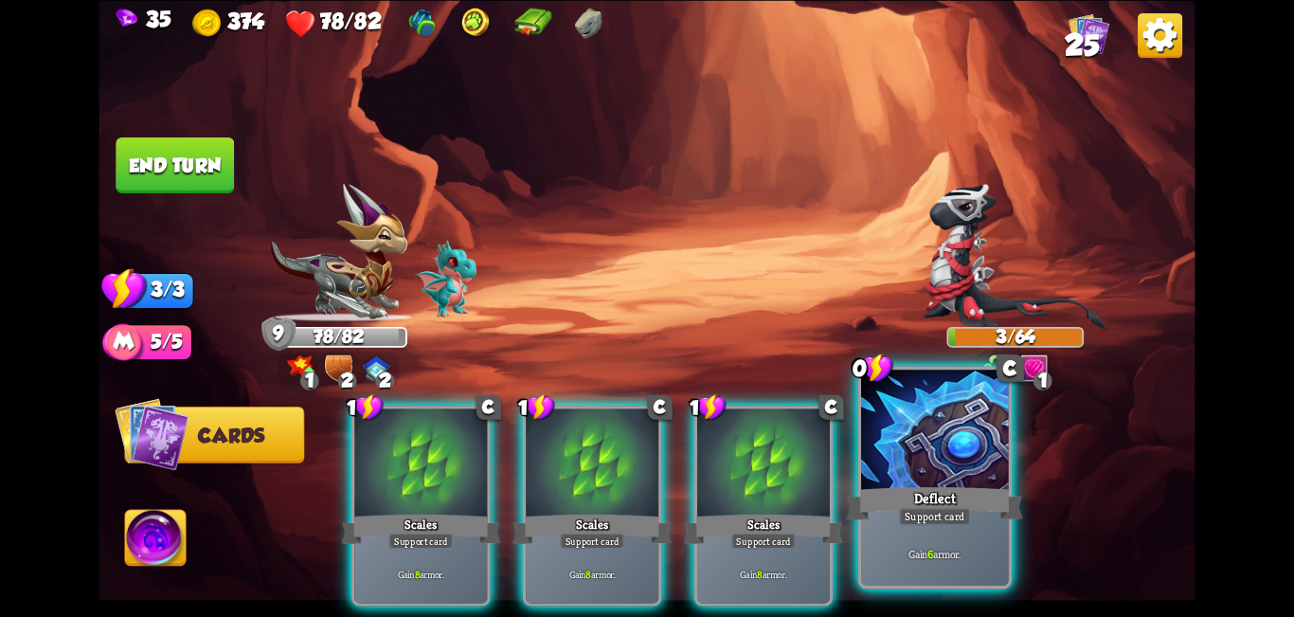
click at [644, 479] on div at bounding box center [935, 432] width 148 height 124
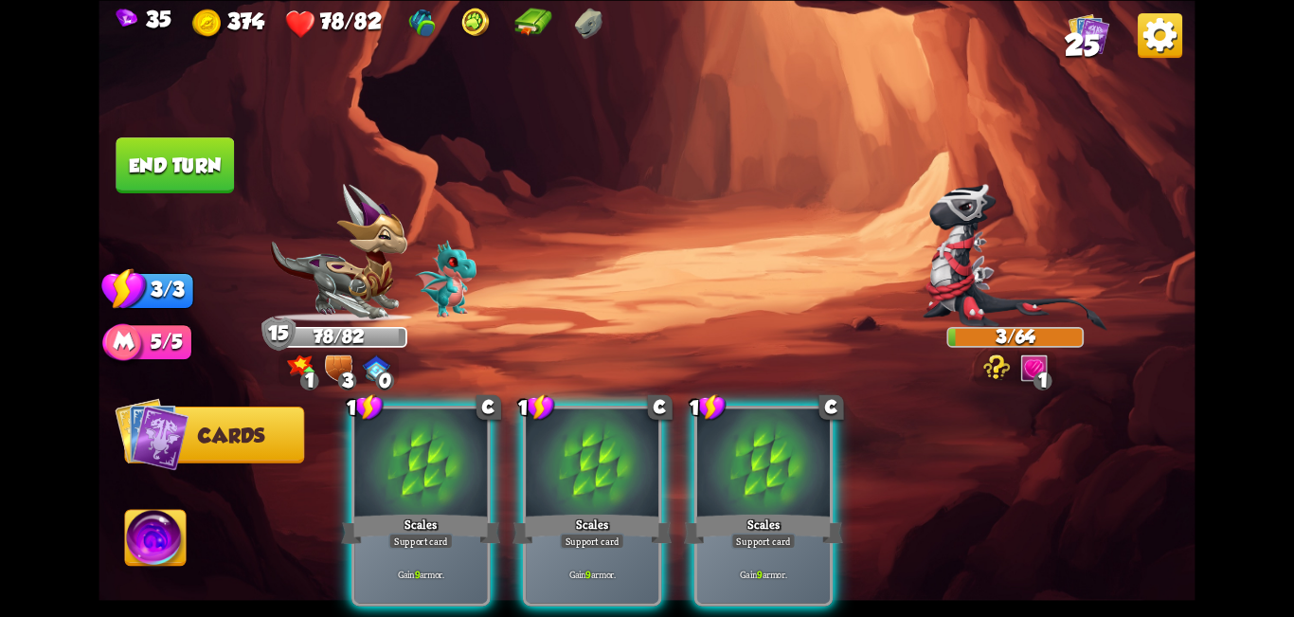
click at [210, 160] on button "End turn" at bounding box center [175, 165] width 118 height 56
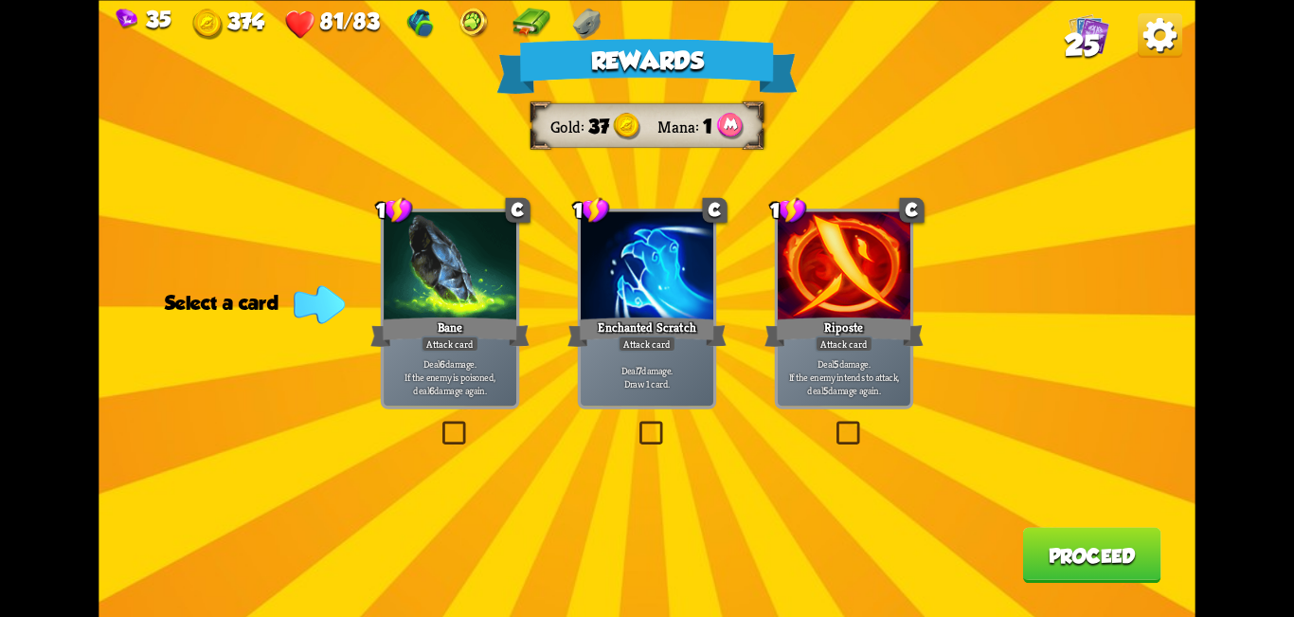
click at [644, 562] on button "Proceed" at bounding box center [1091, 555] width 138 height 56
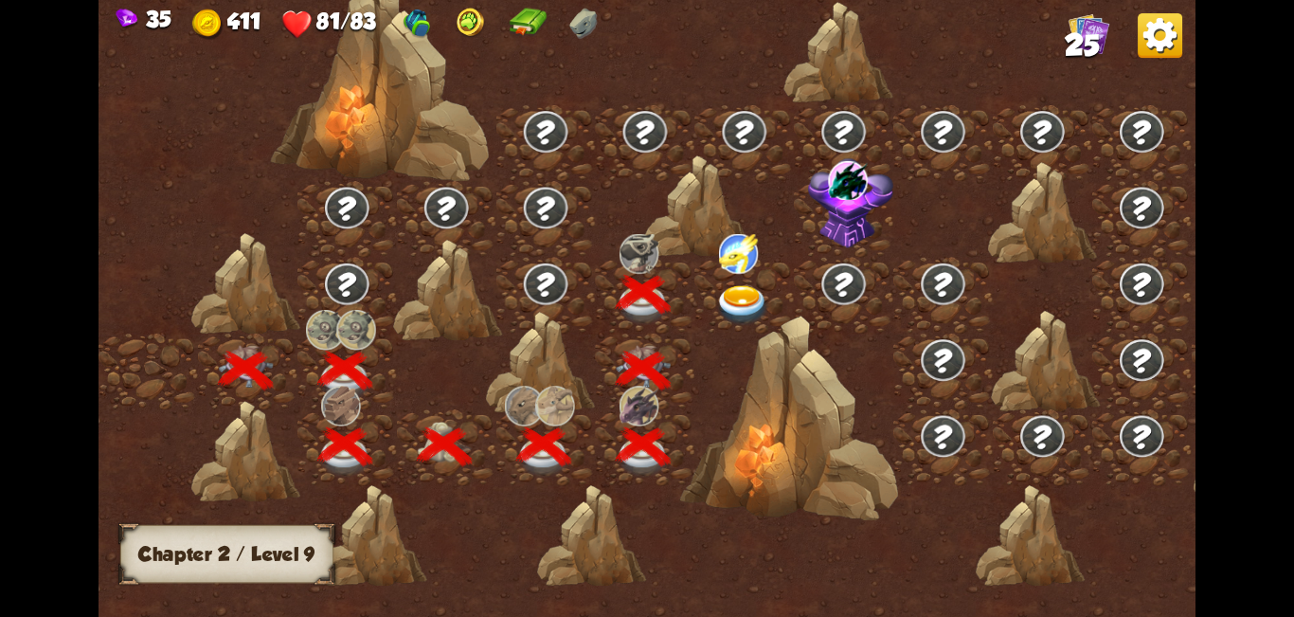
click at [644, 286] on img at bounding box center [742, 305] width 55 height 41
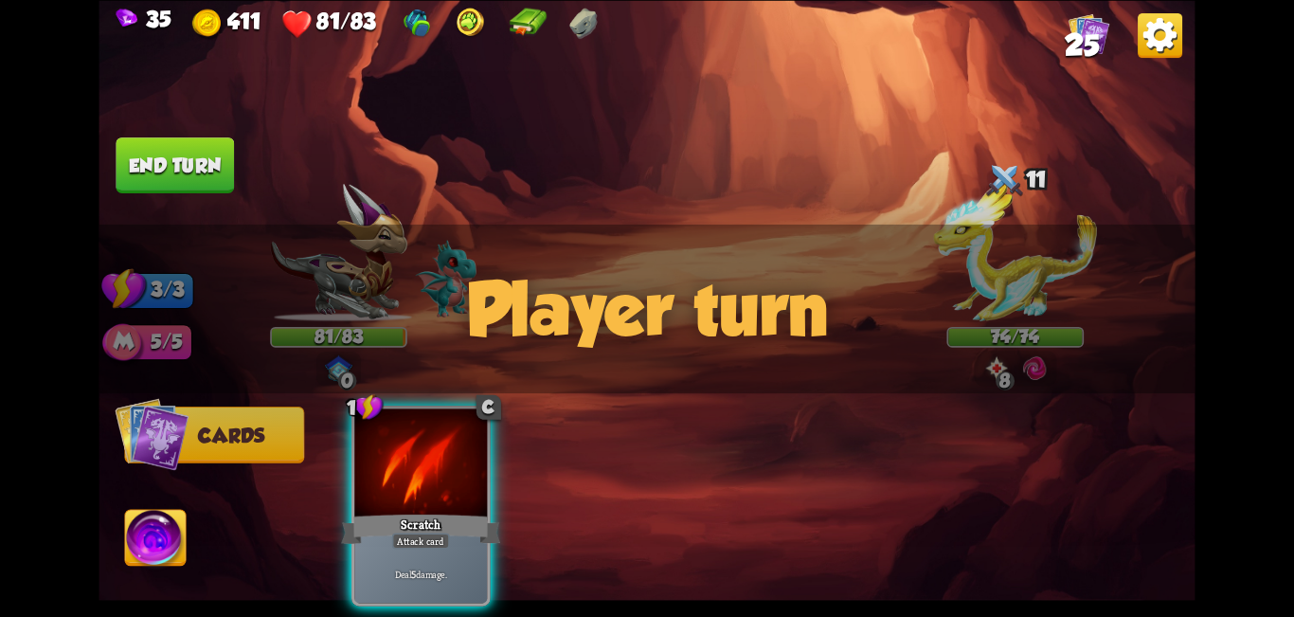
click at [644, 361] on div "Player turn" at bounding box center [647, 308] width 1096 height 169
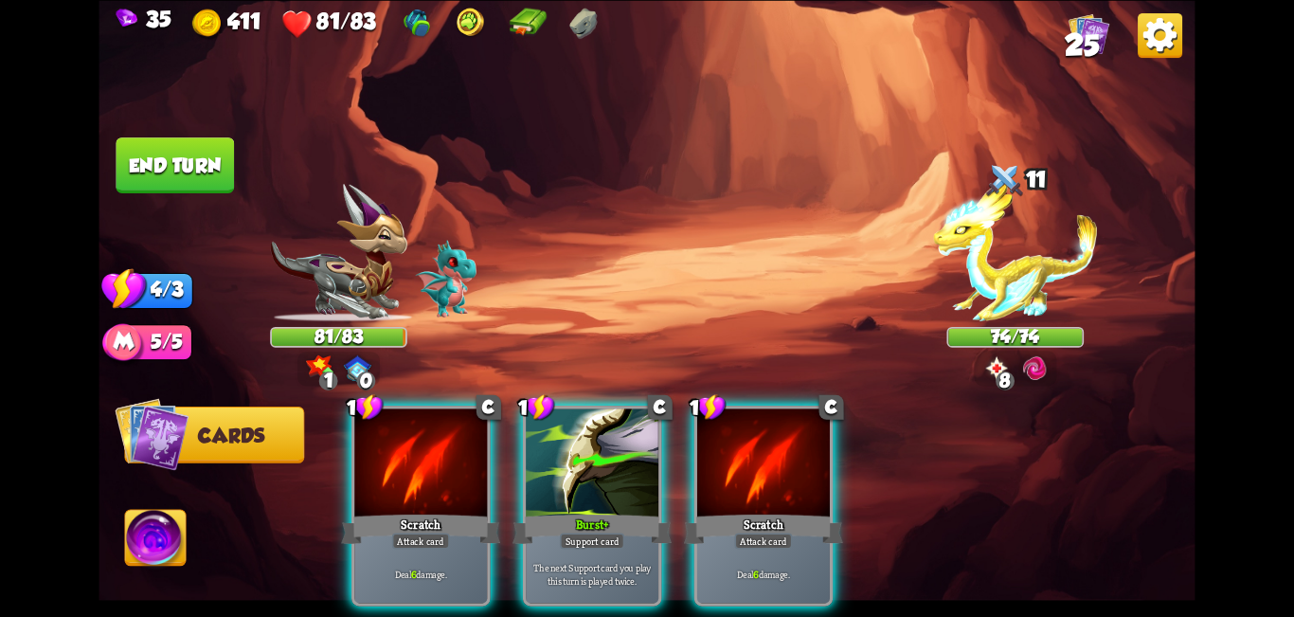
click at [644, 370] on div "Player turn" at bounding box center [647, 308] width 1096 height 169
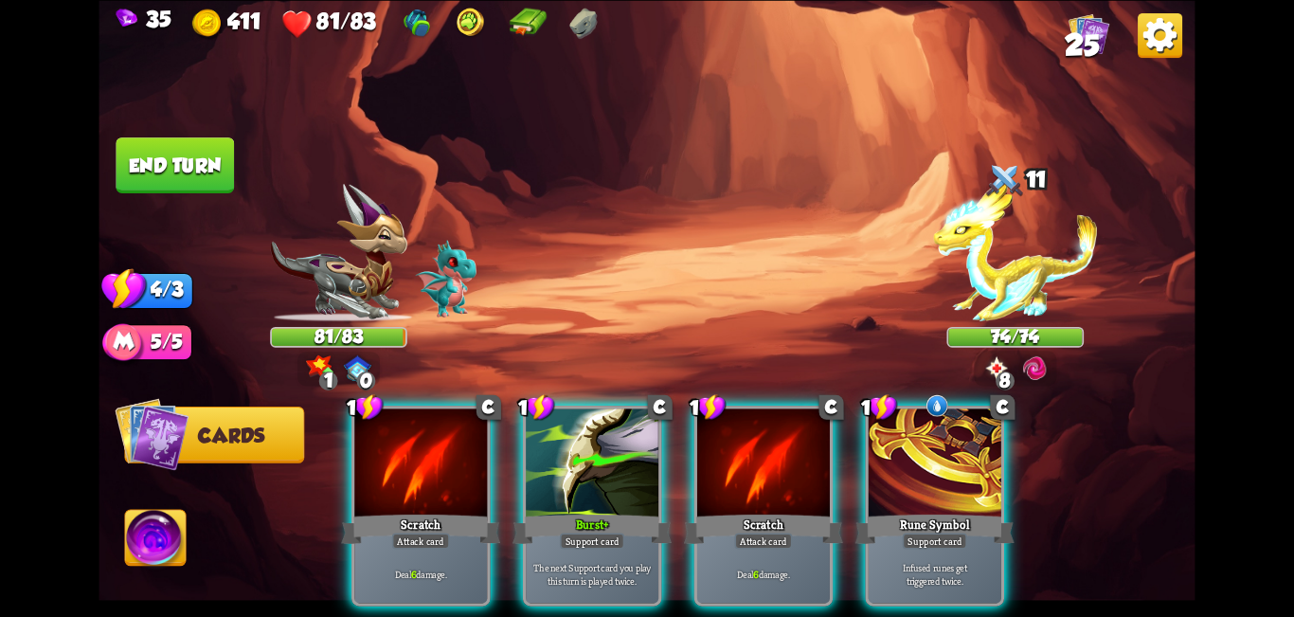
click at [644, 370] on div "Select an enemy to attack... You don't have enough stamina to play that card...…" at bounding box center [647, 308] width 1096 height 617
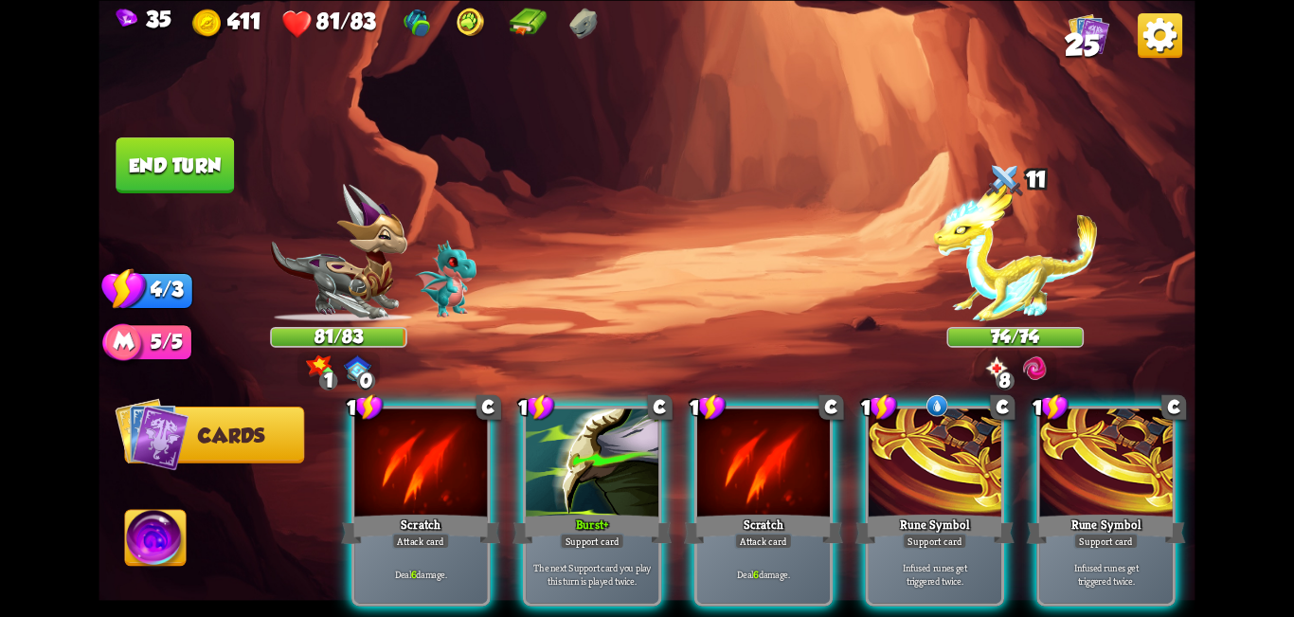
click at [644, 371] on img at bounding box center [996, 366] width 27 height 27
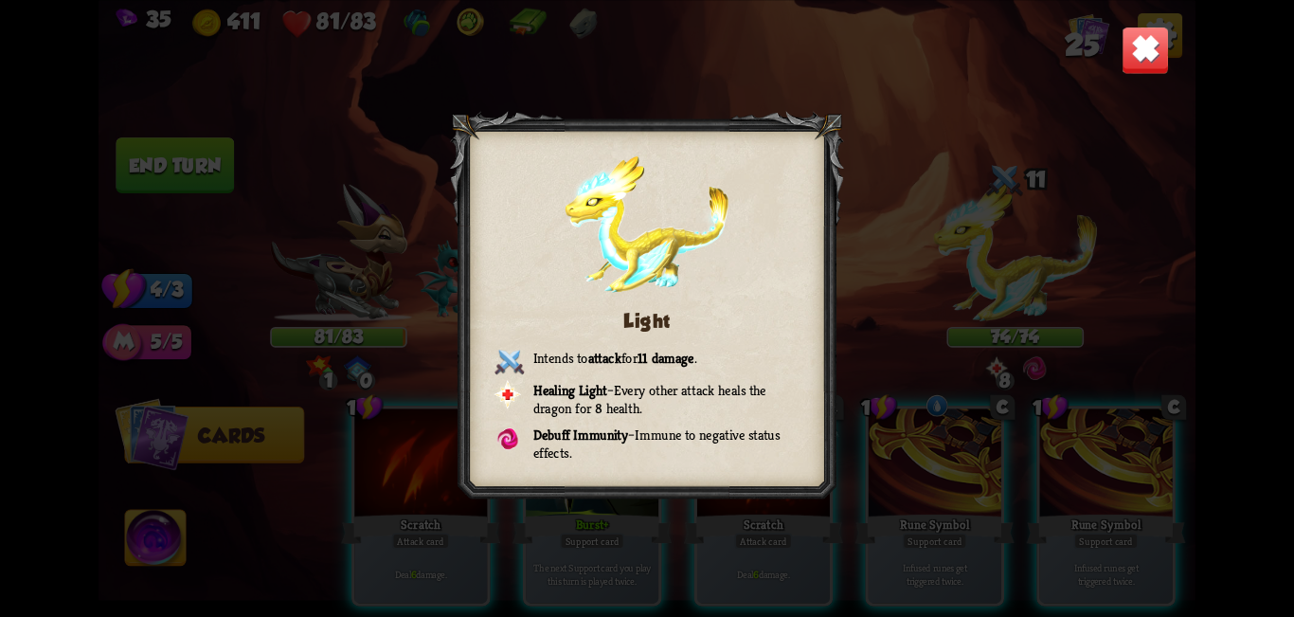
click at [644, 75] on div "Light Intends to attack for 11 damage . Healing Light – Every other attack heal…" at bounding box center [647, 308] width 1096 height 617
click at [644, 54] on img at bounding box center [1146, 50] width 48 height 48
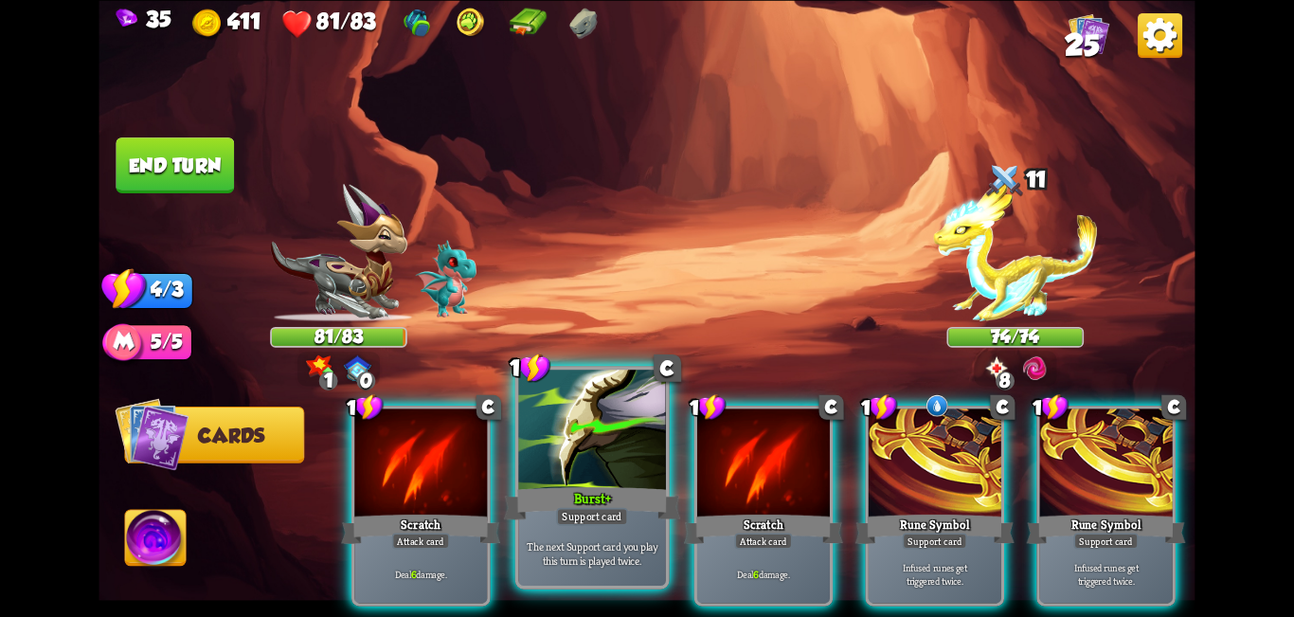
click at [644, 441] on div at bounding box center [592, 432] width 148 height 124
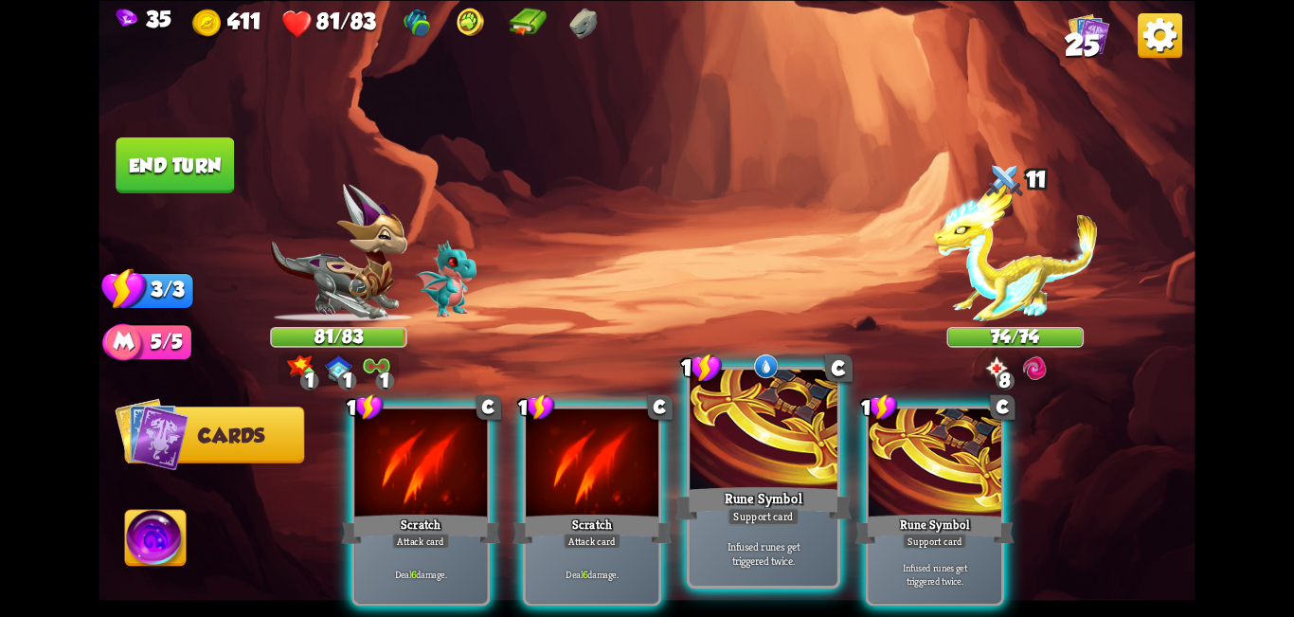
click at [644, 453] on div at bounding box center [764, 432] width 148 height 124
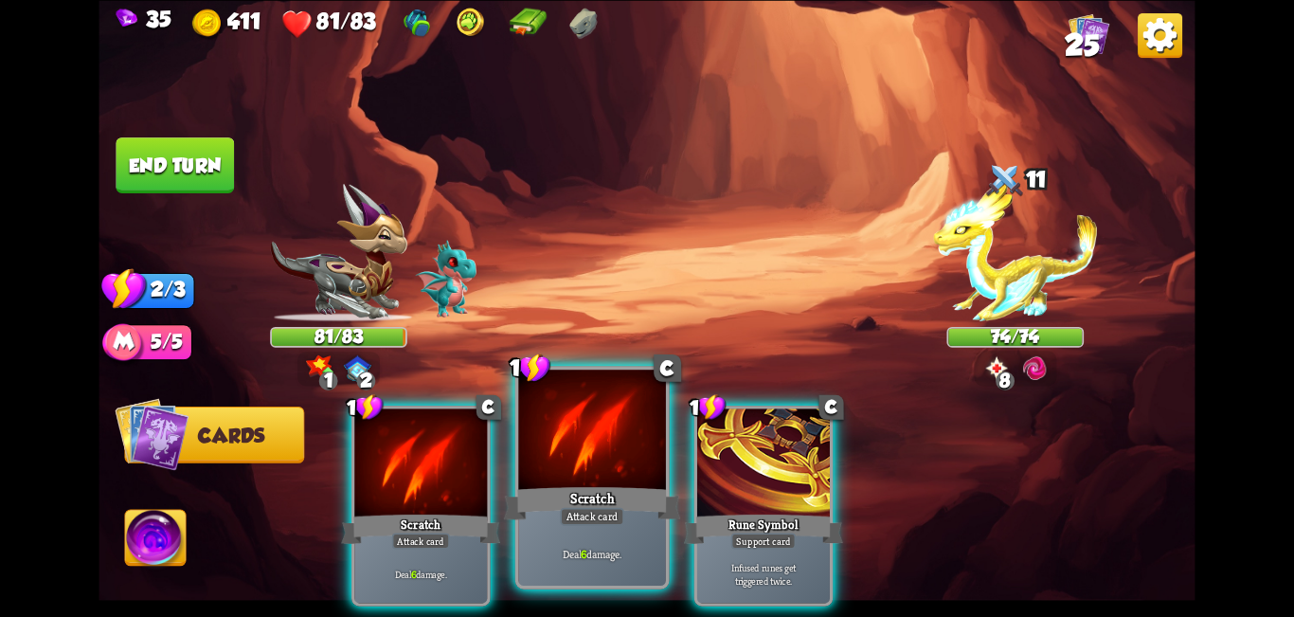
click at [625, 443] on div at bounding box center [592, 432] width 148 height 124
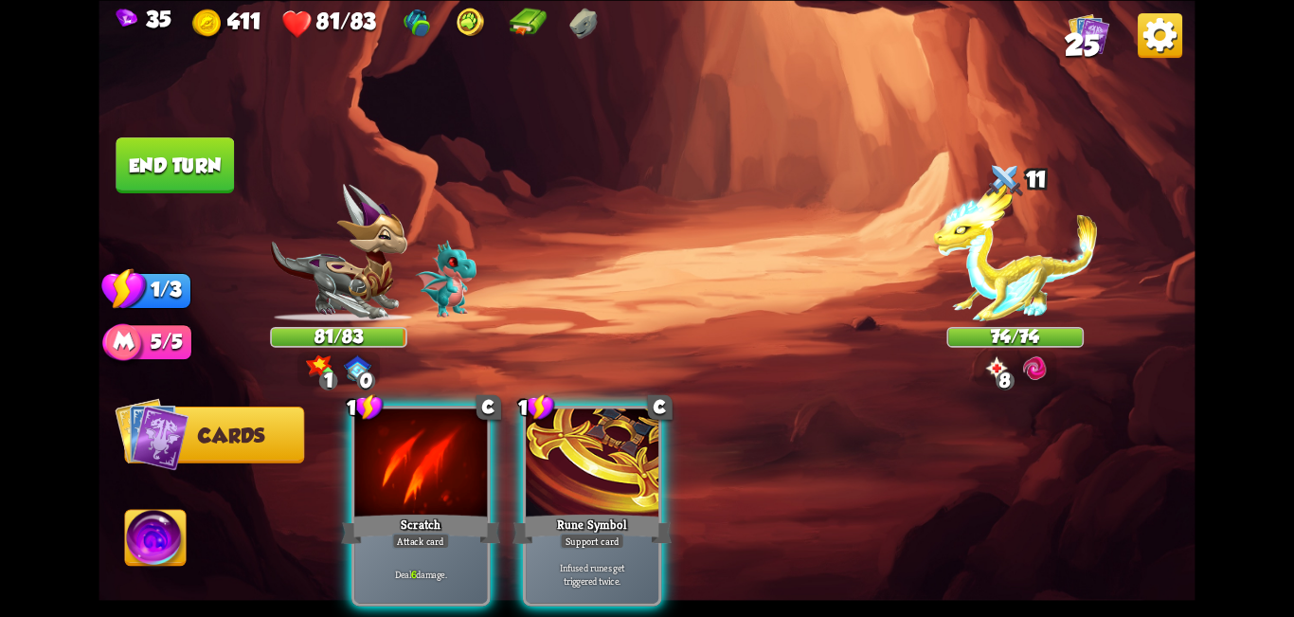
click at [450, 442] on div at bounding box center [420, 464] width 133 height 112
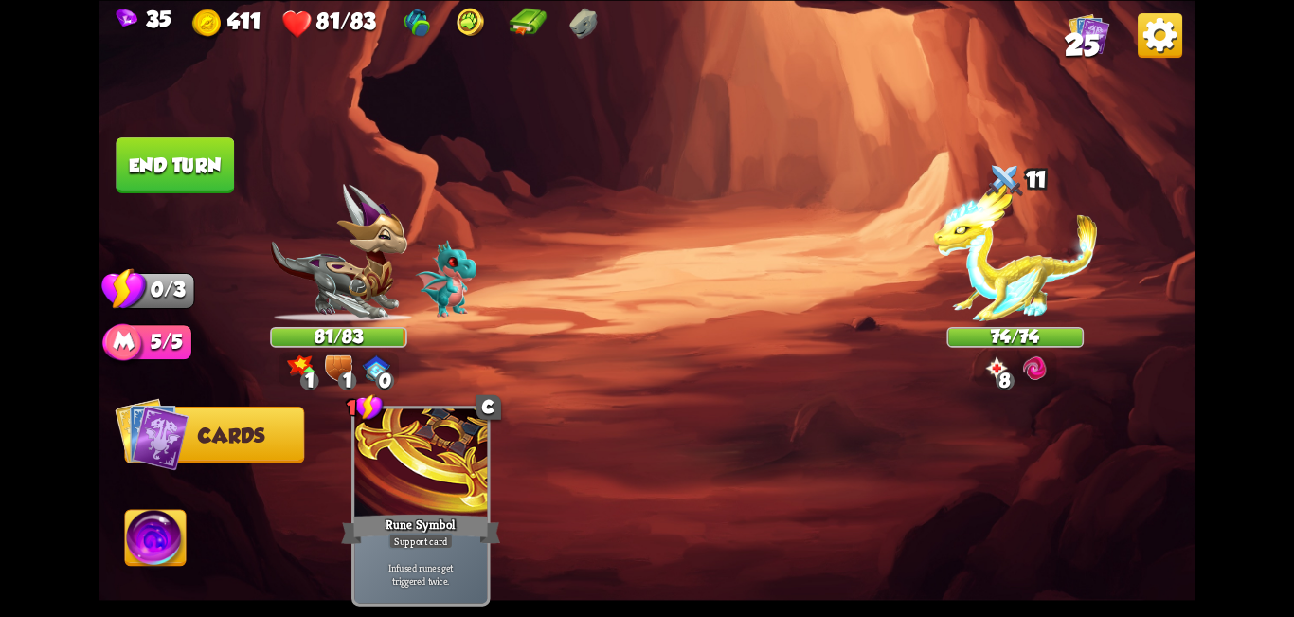
click at [197, 169] on button "End turn" at bounding box center [175, 165] width 118 height 56
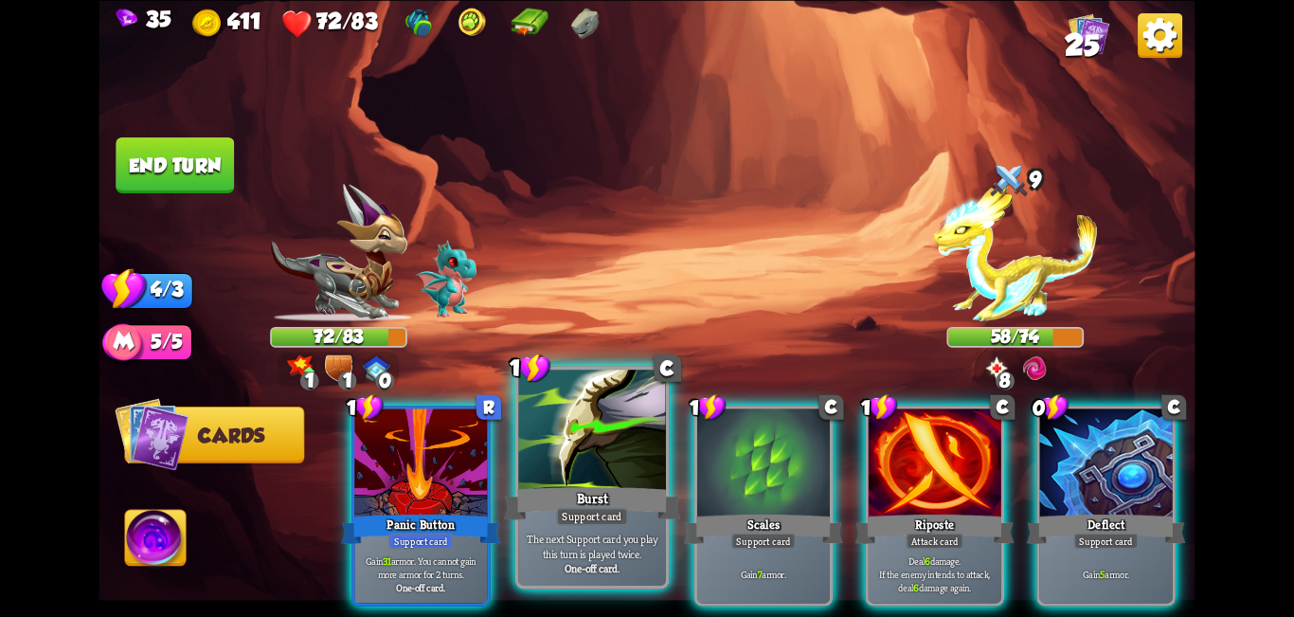
click at [623, 451] on div at bounding box center [592, 432] width 148 height 124
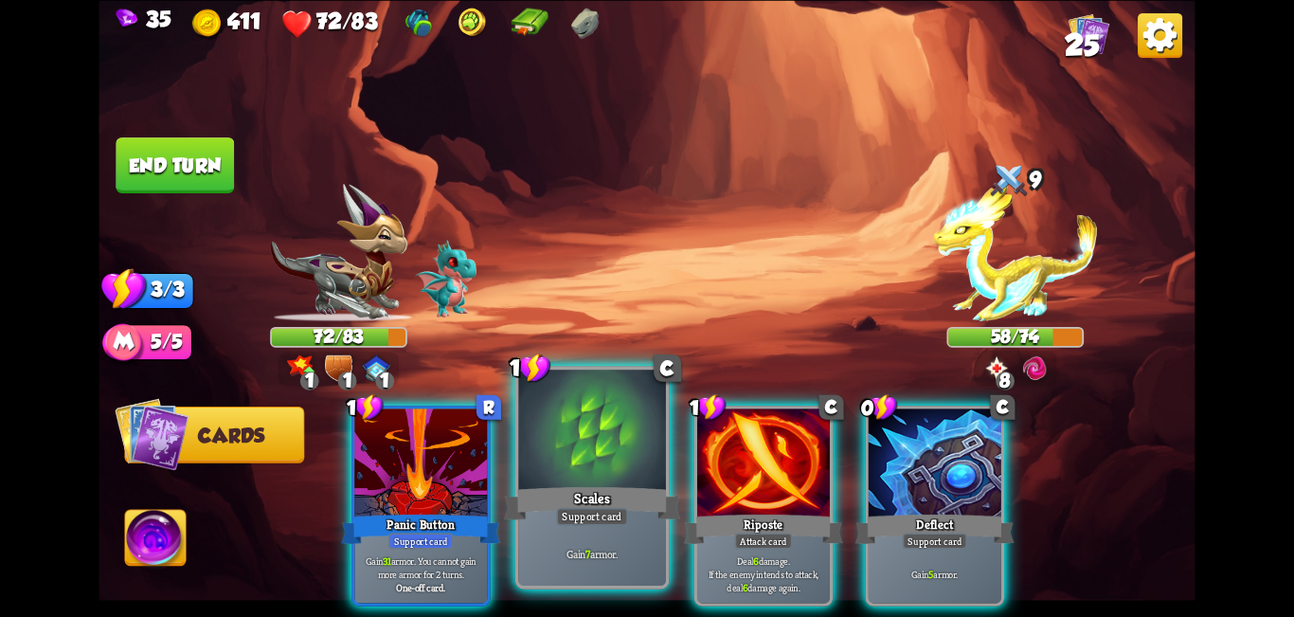
click at [601, 453] on div at bounding box center [592, 432] width 148 height 124
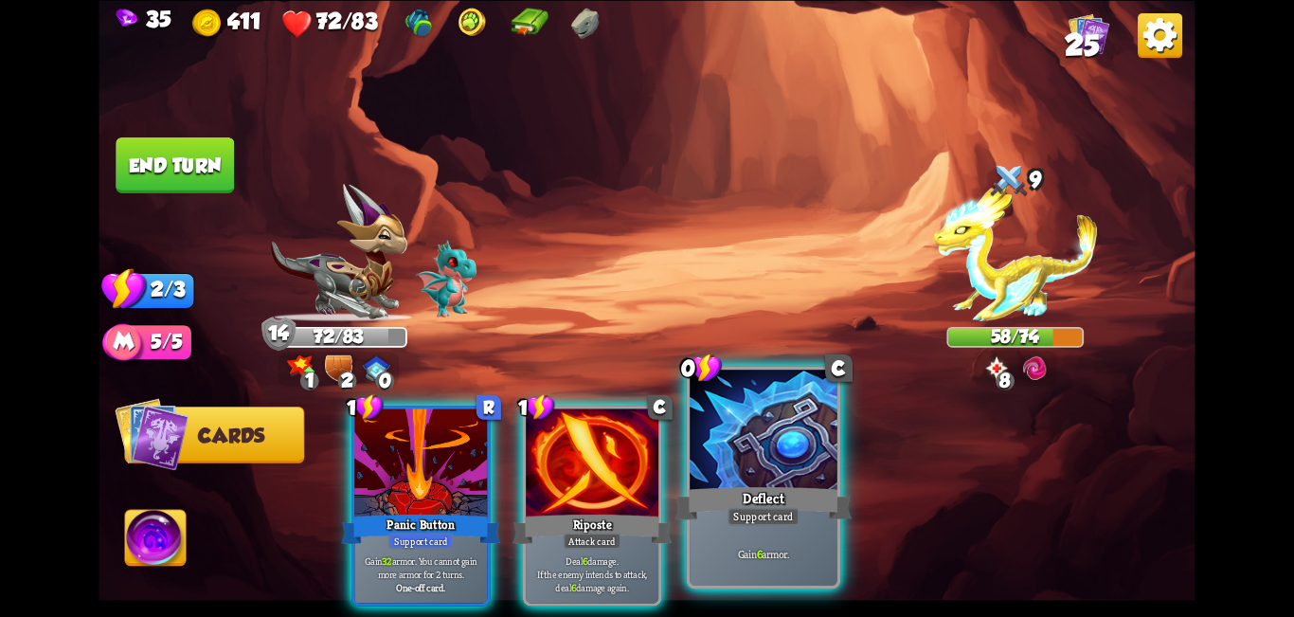
click at [644, 460] on div at bounding box center [764, 432] width 148 height 124
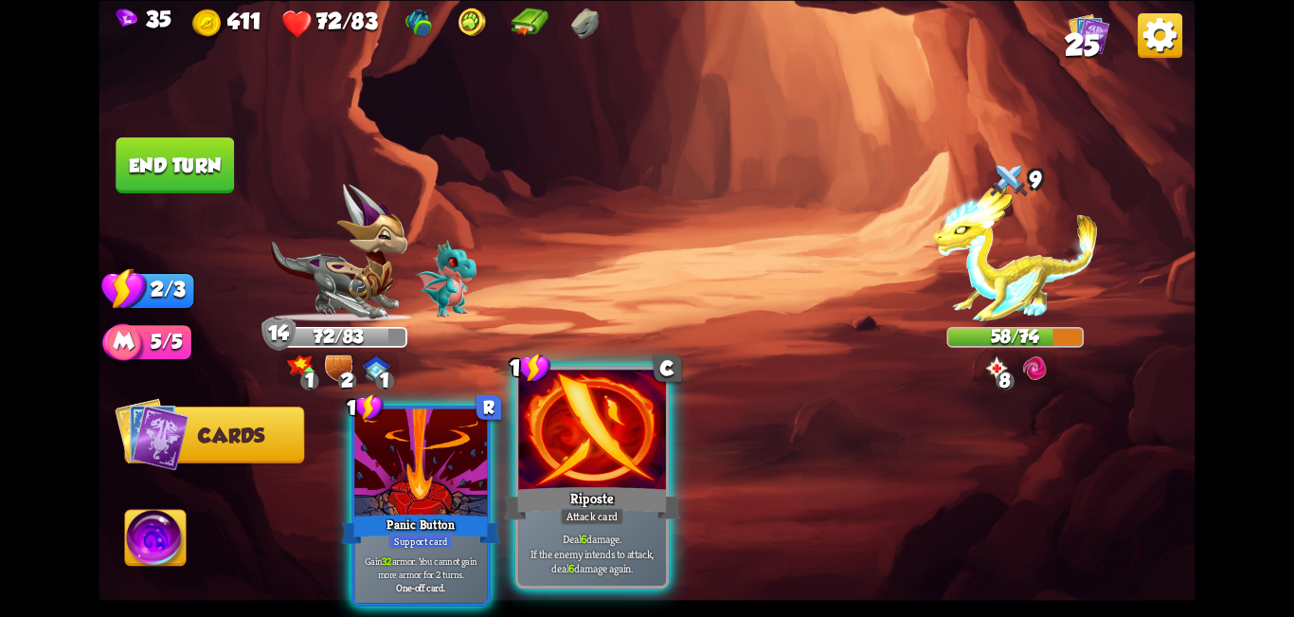
click at [602, 457] on div at bounding box center [592, 432] width 148 height 124
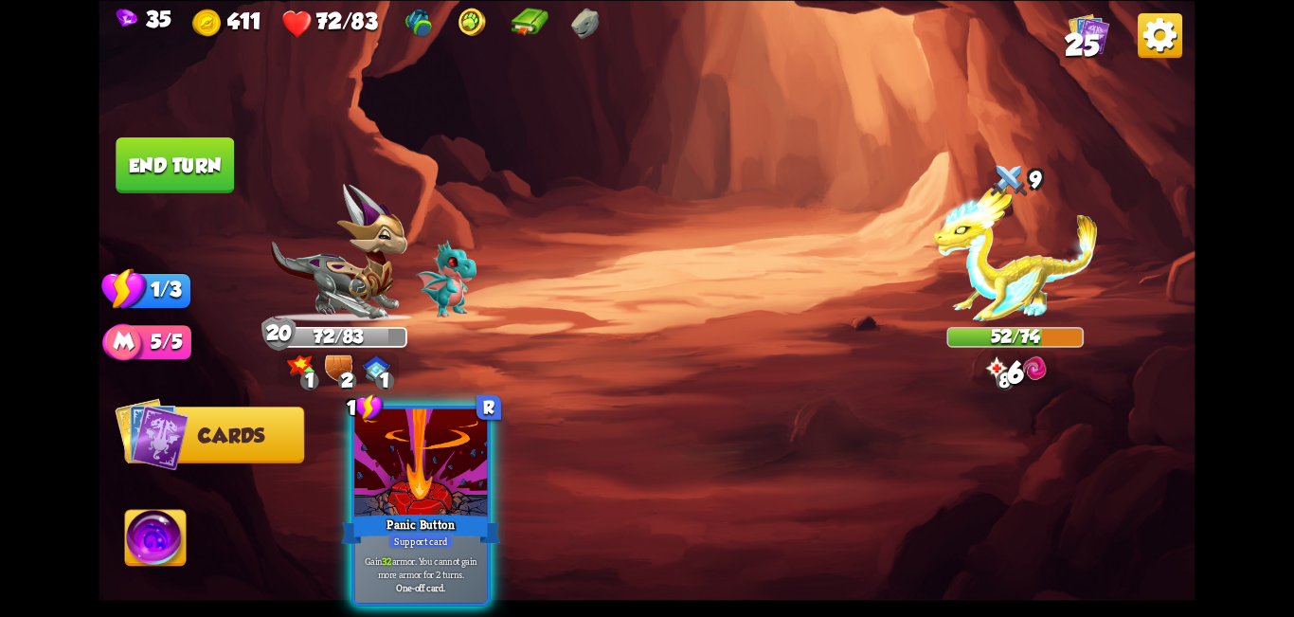
click at [180, 171] on button "End turn" at bounding box center [175, 165] width 118 height 56
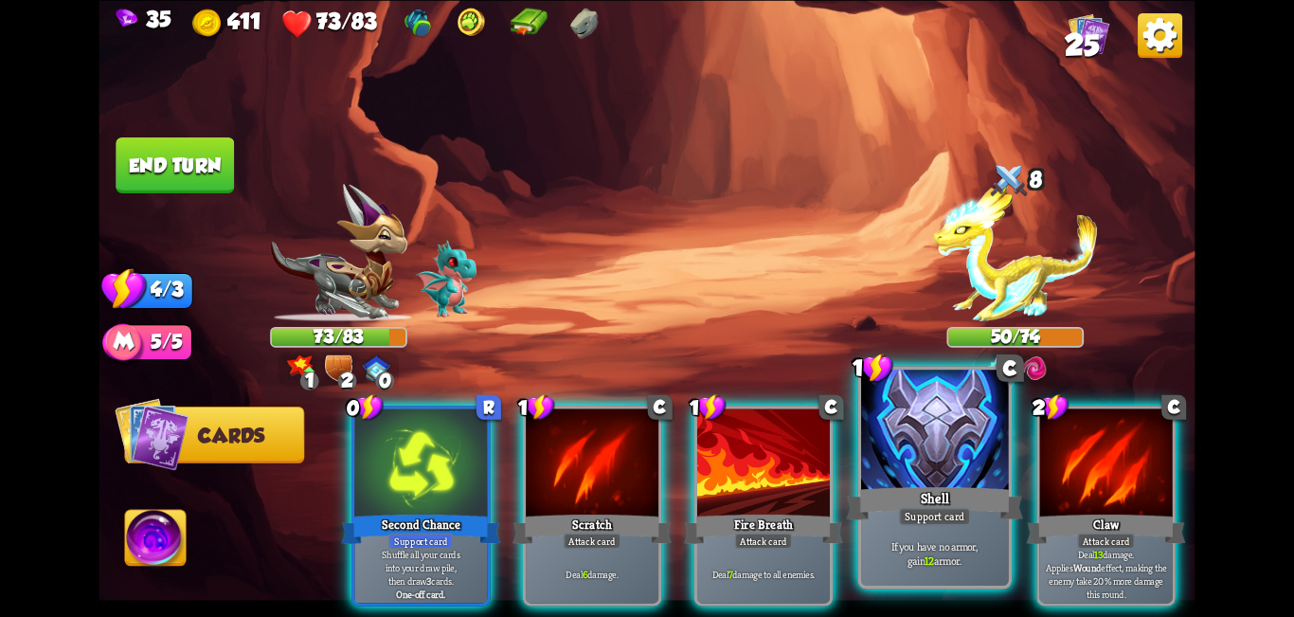
click at [644, 453] on div at bounding box center [935, 432] width 148 height 124
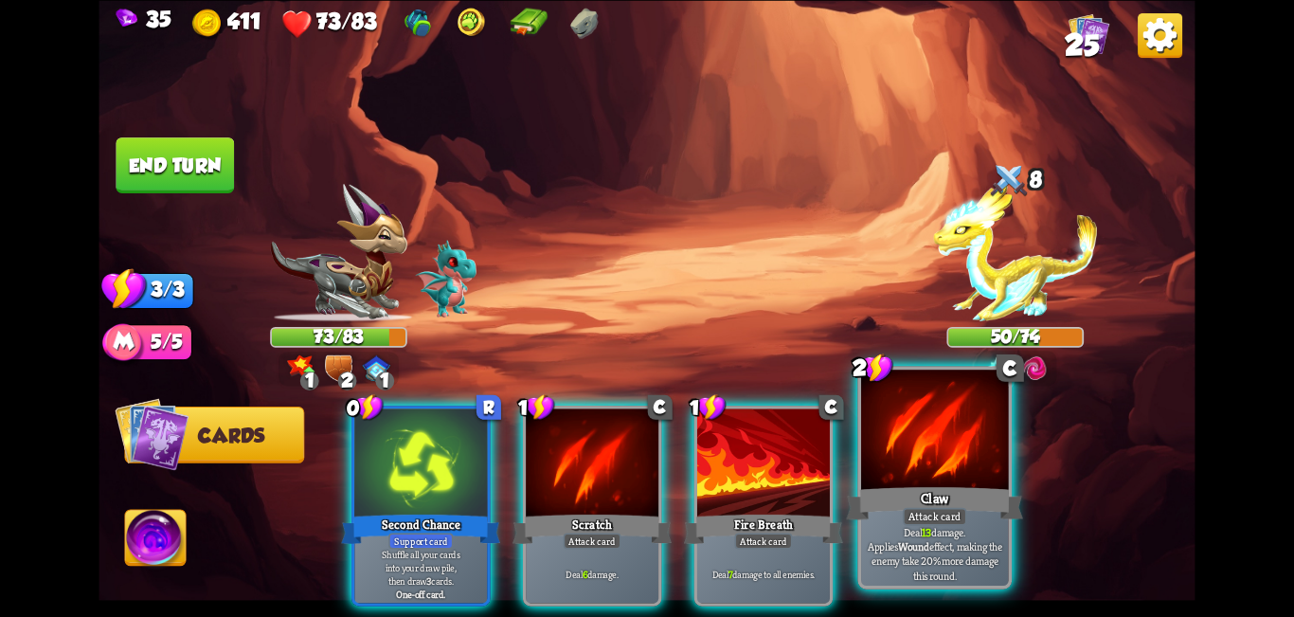
click at [644, 451] on div at bounding box center [935, 432] width 148 height 124
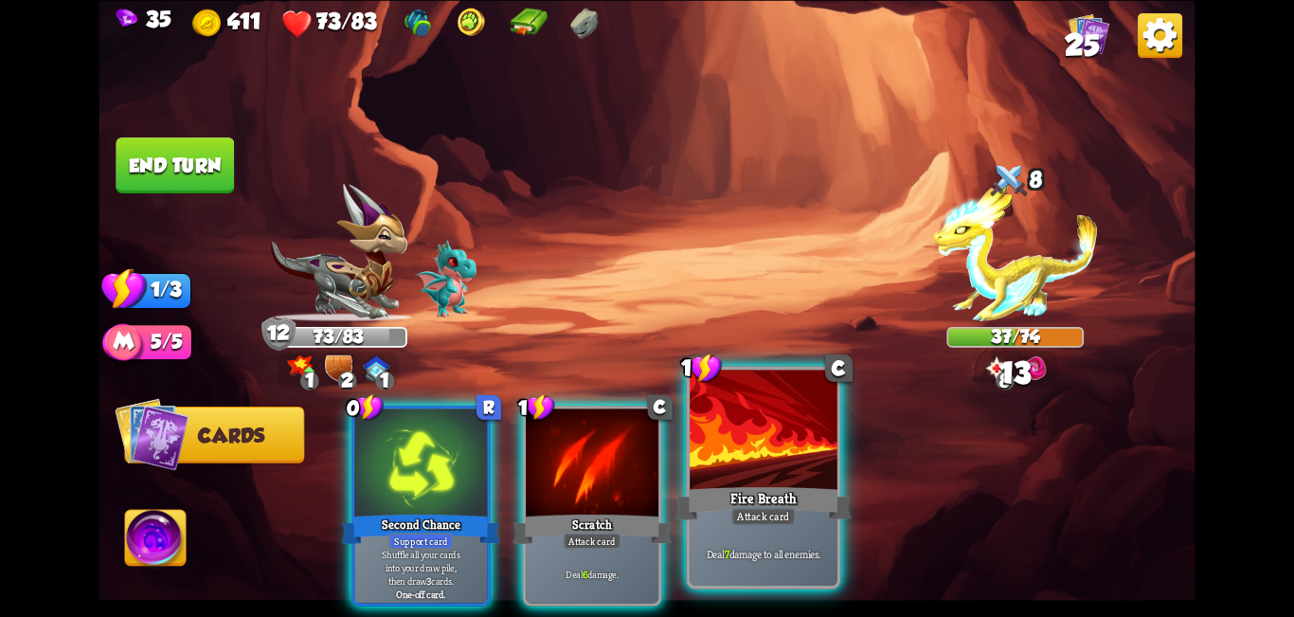
drag, startPoint x: 731, startPoint y: 442, endPoint x: 699, endPoint y: 442, distance: 32.2
click at [644, 442] on div at bounding box center [764, 432] width 148 height 124
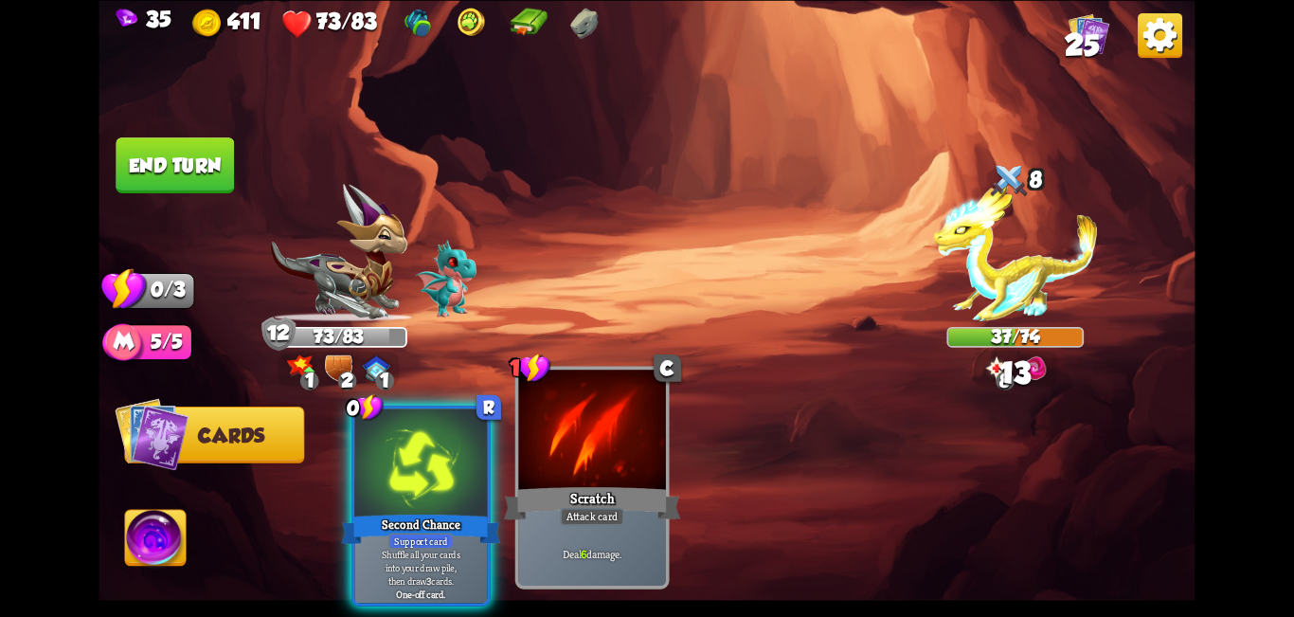
click at [623, 442] on div at bounding box center [592, 432] width 148 height 124
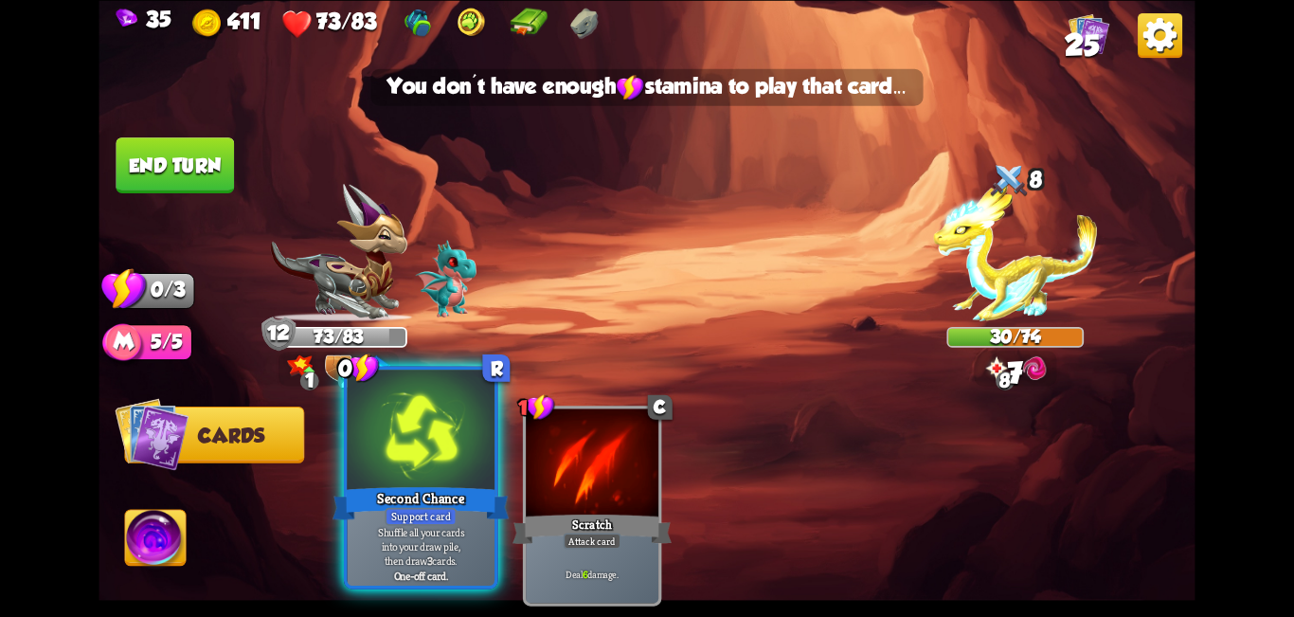
click at [464, 467] on div at bounding box center [422, 432] width 148 height 124
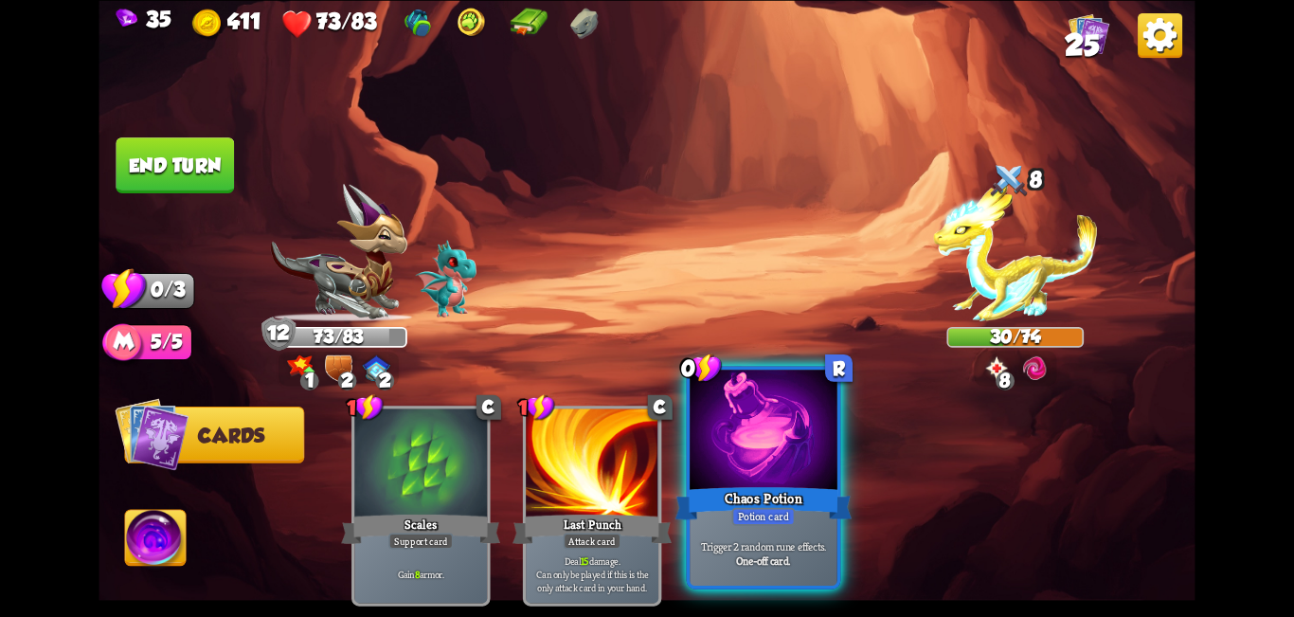
click at [644, 487] on div "Chaos Potion" at bounding box center [764, 503] width 177 height 40
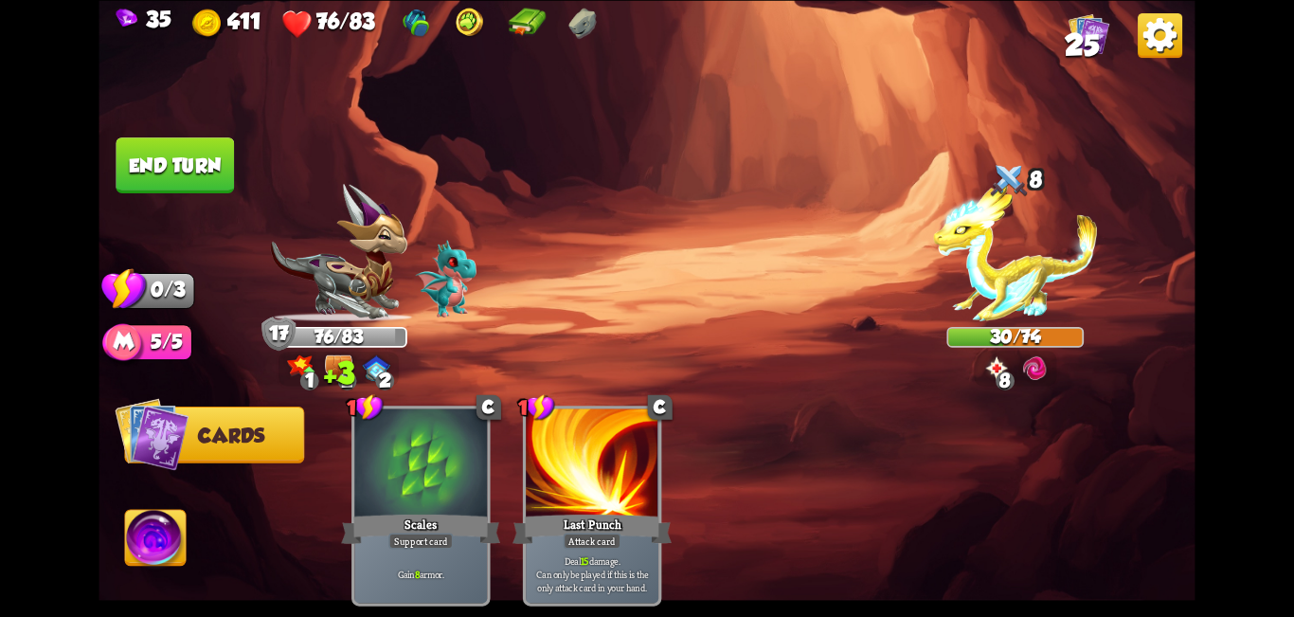
click at [181, 163] on button "End turn" at bounding box center [175, 165] width 118 height 56
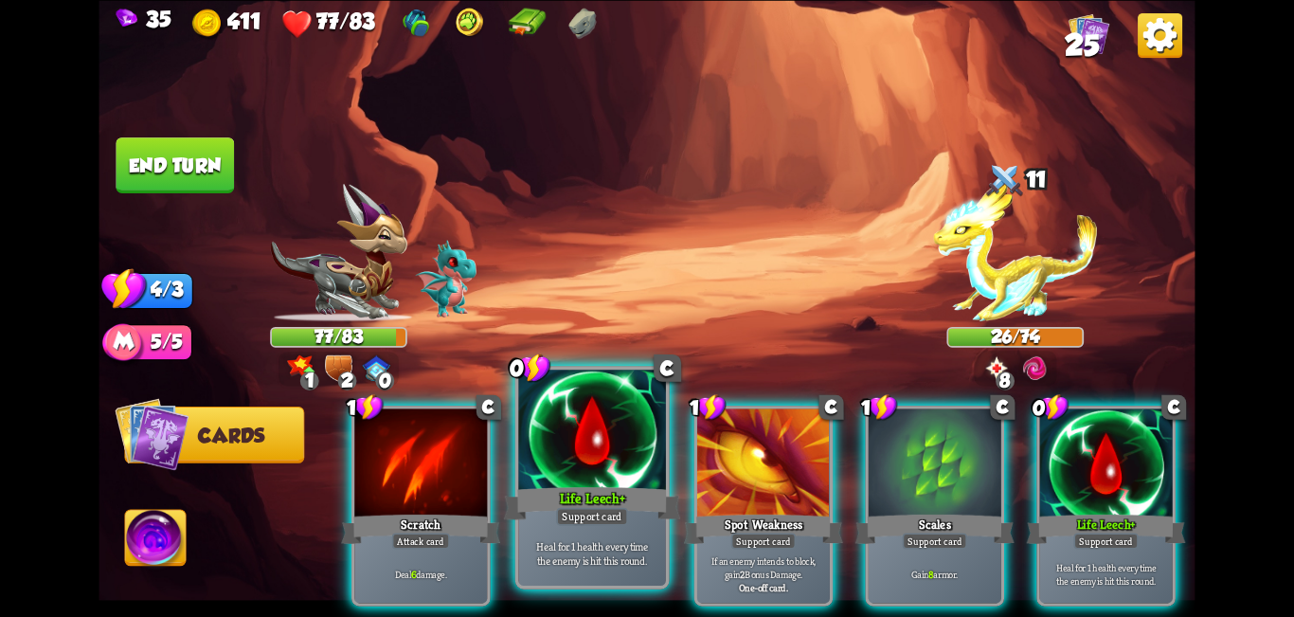
click at [622, 434] on div at bounding box center [592, 432] width 148 height 124
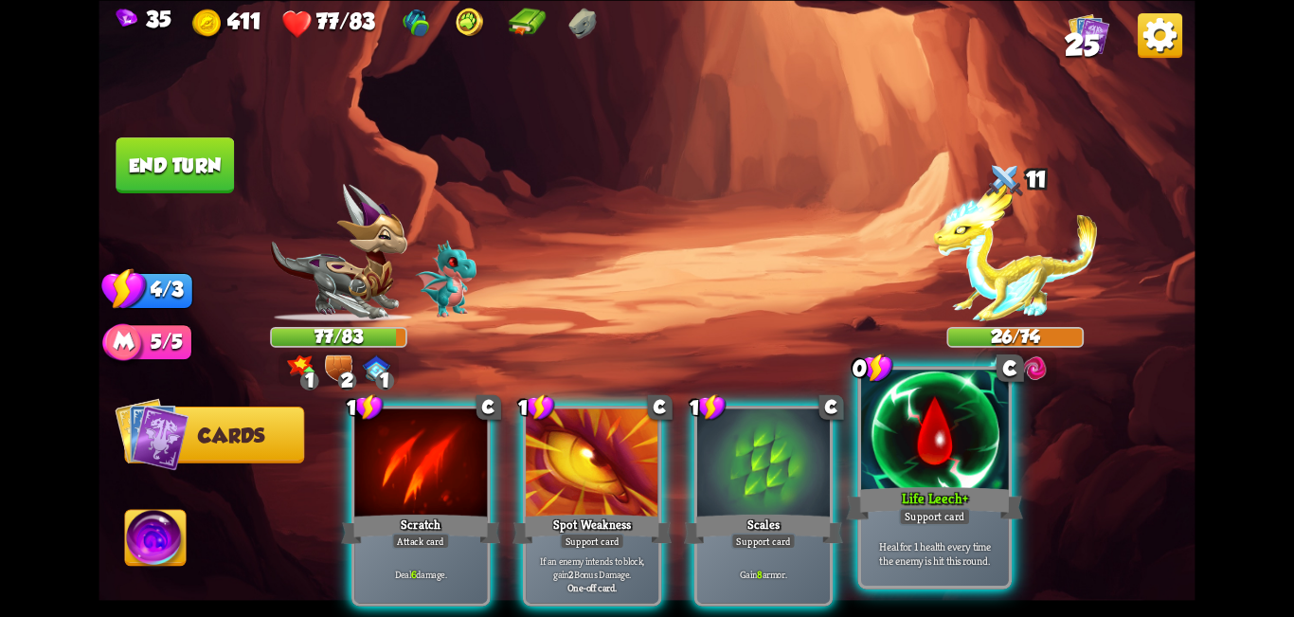
click at [644, 433] on div at bounding box center [935, 432] width 148 height 124
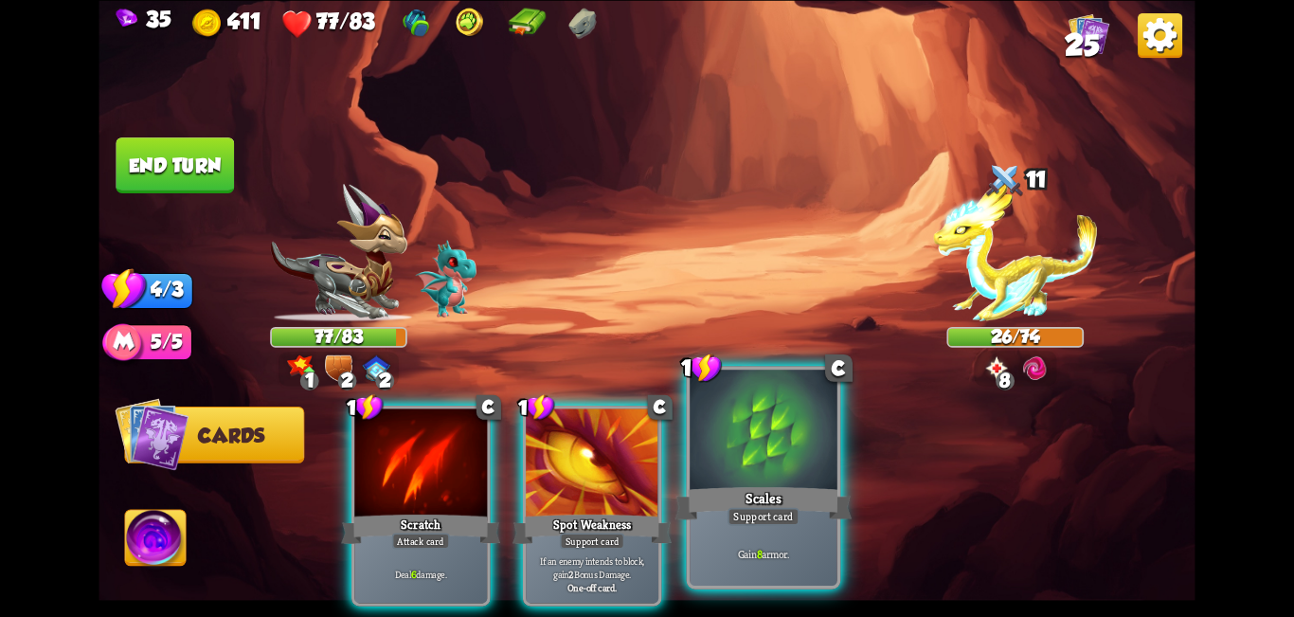
click at [644, 431] on div at bounding box center [764, 432] width 148 height 124
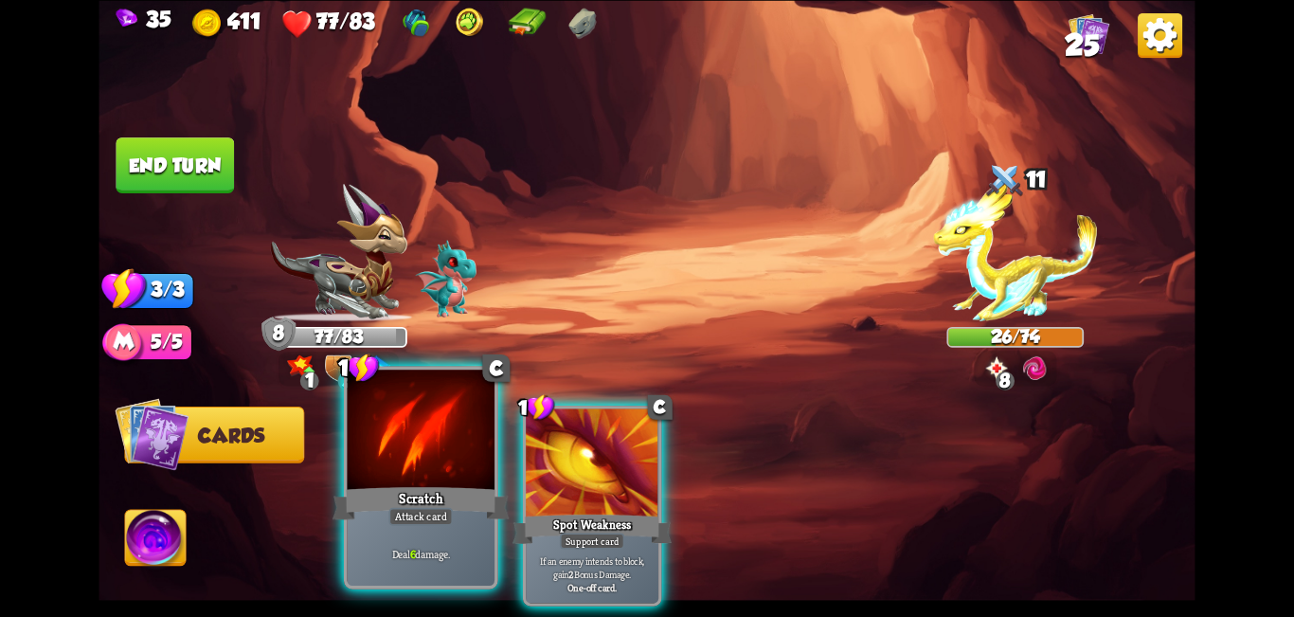
click at [434, 437] on div at bounding box center [422, 432] width 148 height 124
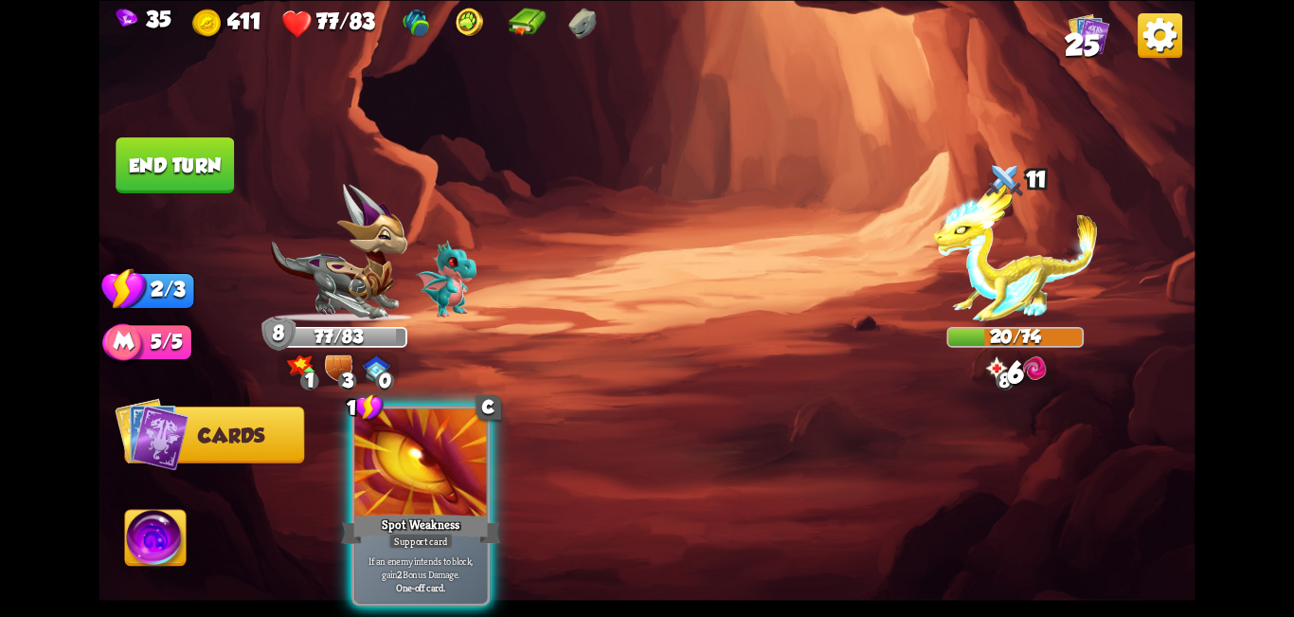
click at [165, 154] on button "End turn" at bounding box center [175, 165] width 118 height 56
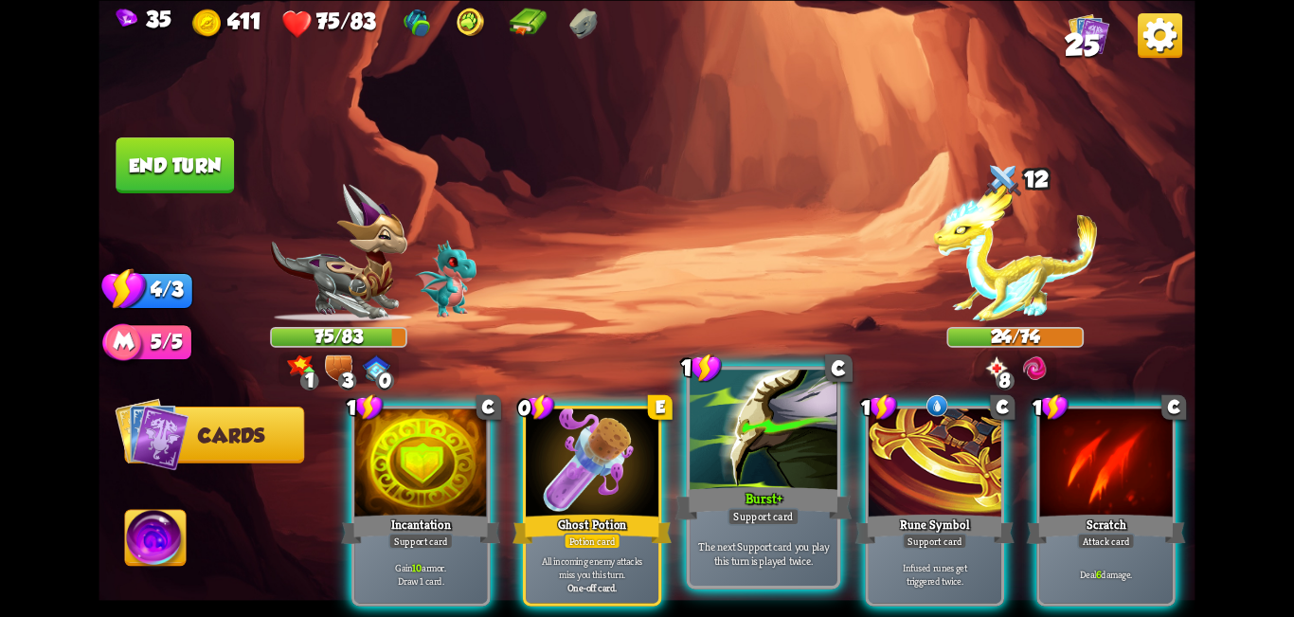
click at [644, 445] on div at bounding box center [764, 432] width 148 height 124
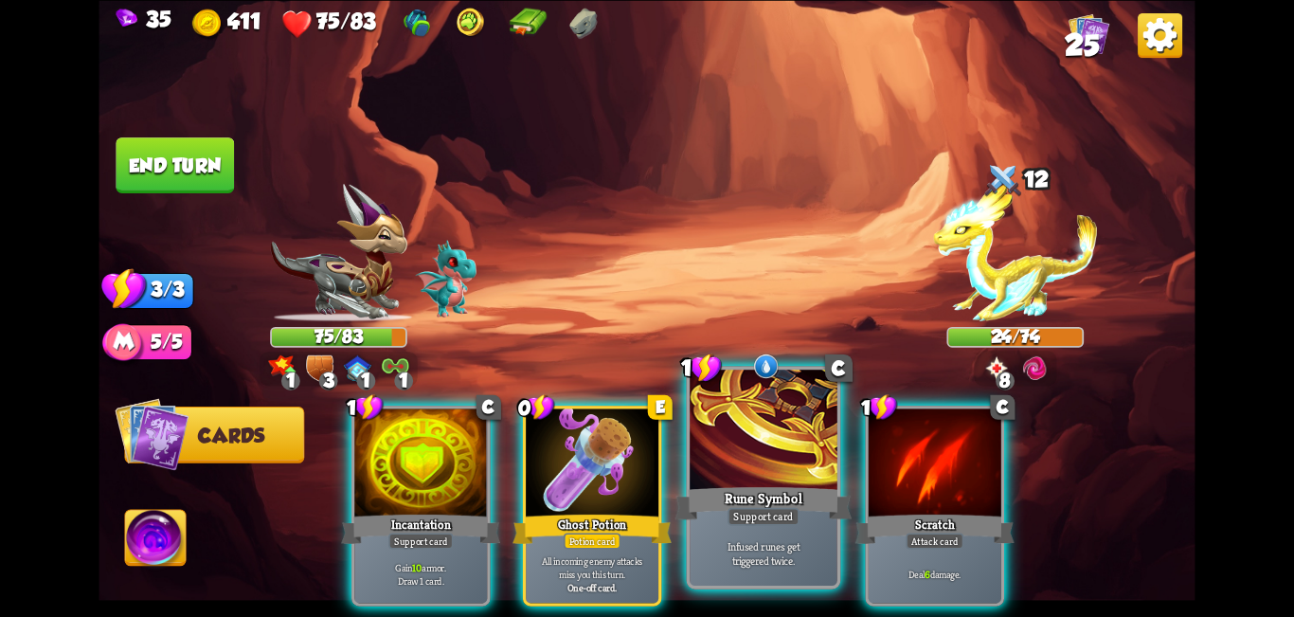
click at [644, 460] on div at bounding box center [764, 432] width 148 height 124
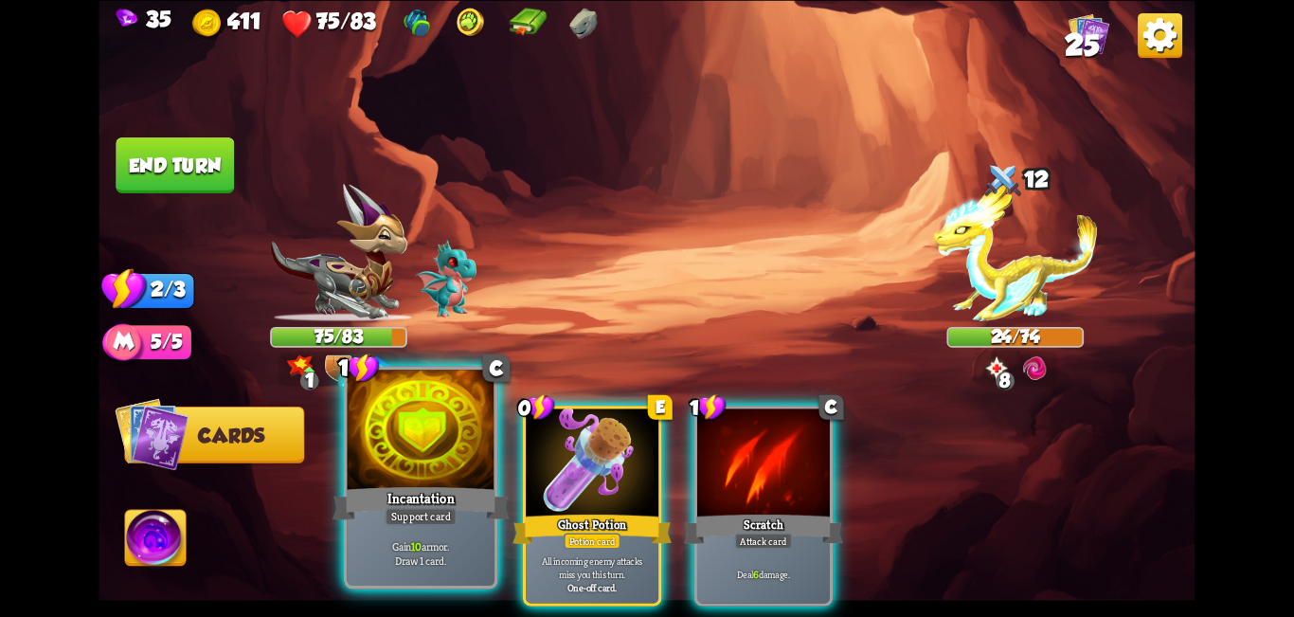
click at [370, 478] on div at bounding box center [422, 432] width 148 height 124
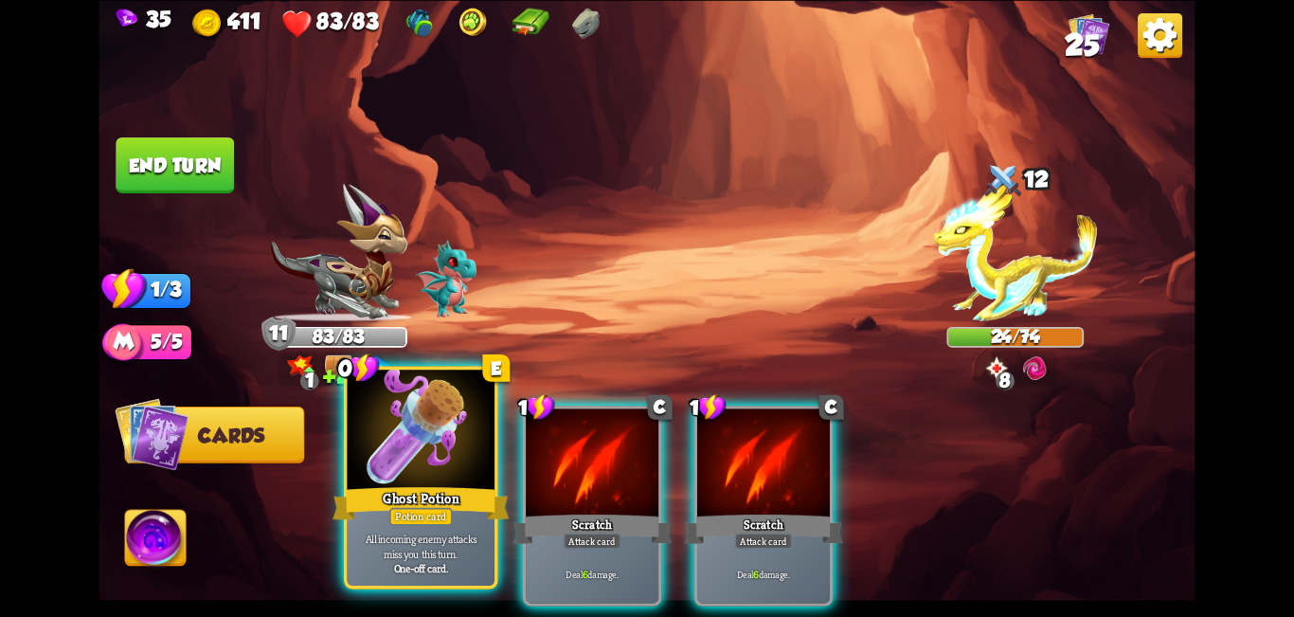
click at [372, 478] on div at bounding box center [422, 432] width 148 height 124
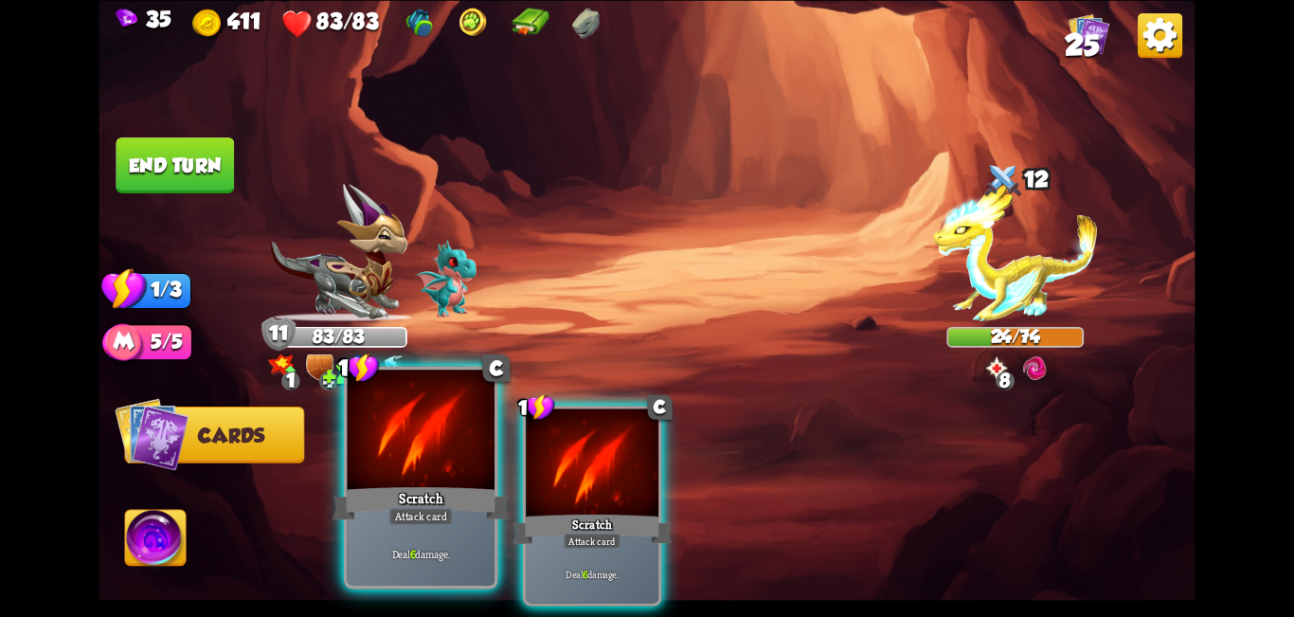
click at [393, 472] on div at bounding box center [422, 432] width 148 height 124
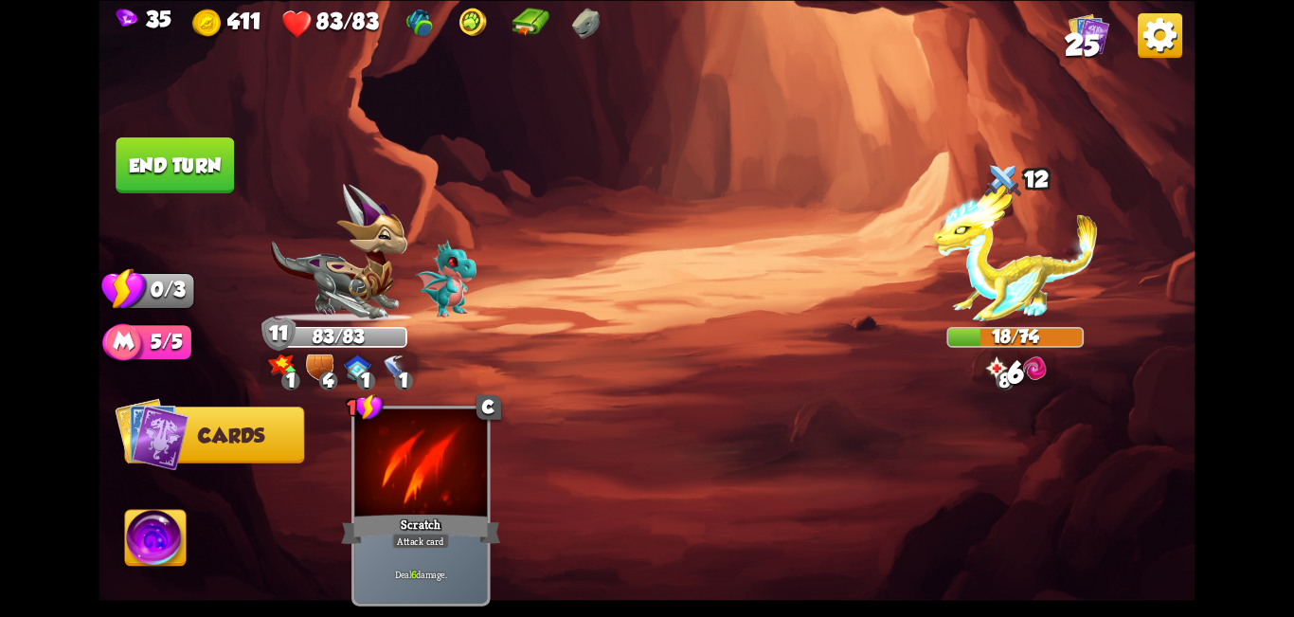
click at [186, 155] on button "End turn" at bounding box center [175, 165] width 118 height 56
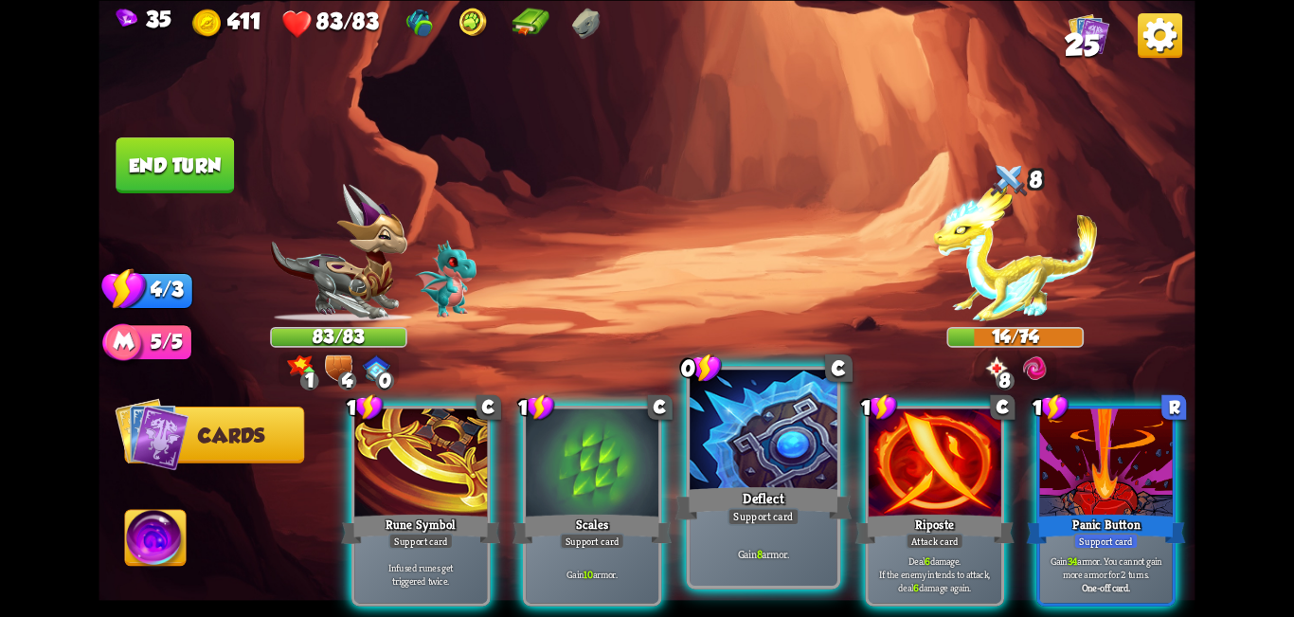
click at [644, 458] on div at bounding box center [764, 432] width 148 height 124
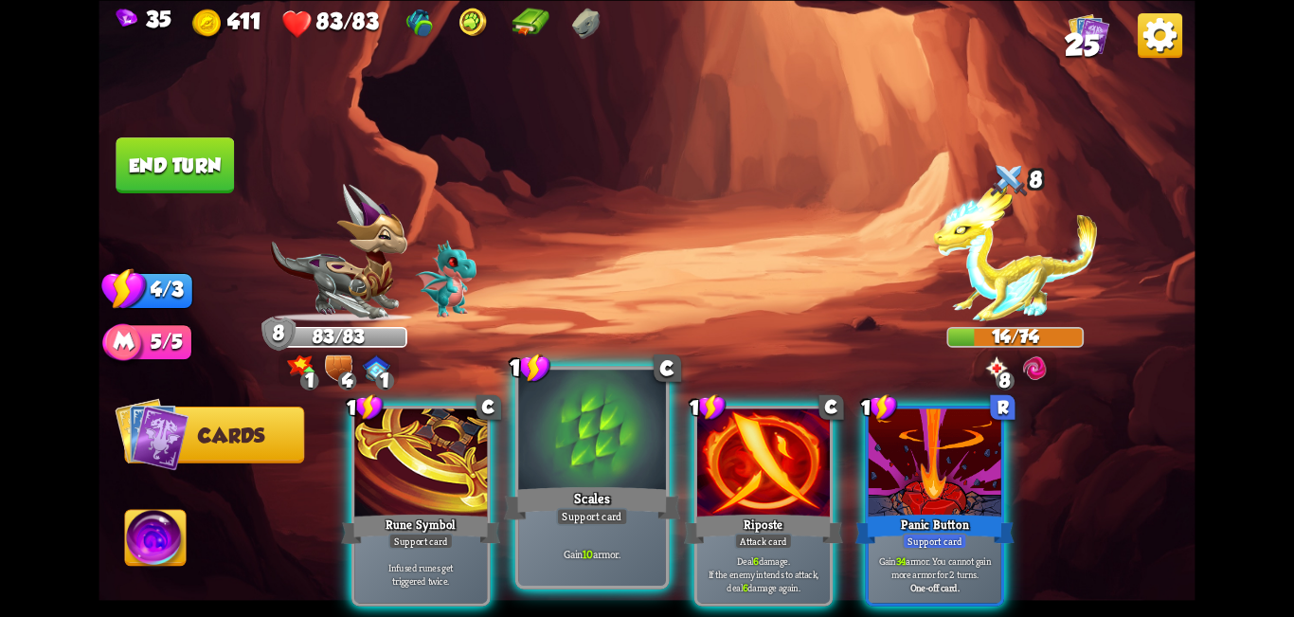
click at [581, 478] on div at bounding box center [592, 432] width 148 height 124
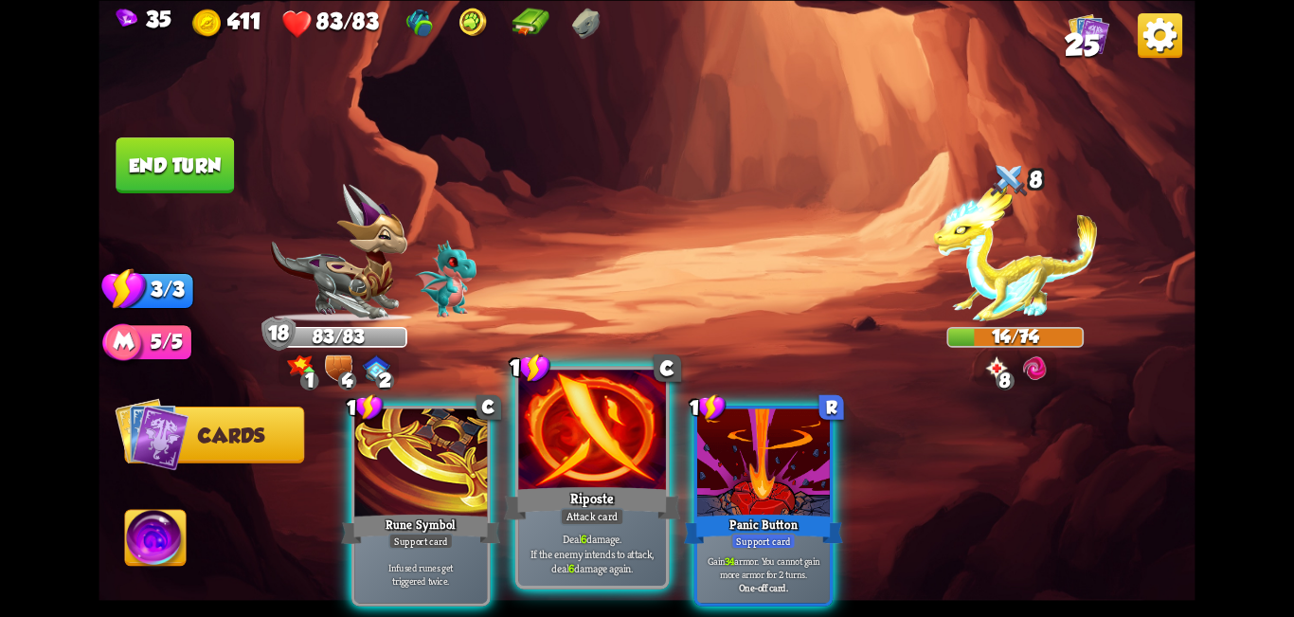
click at [581, 474] on div at bounding box center [592, 432] width 148 height 124
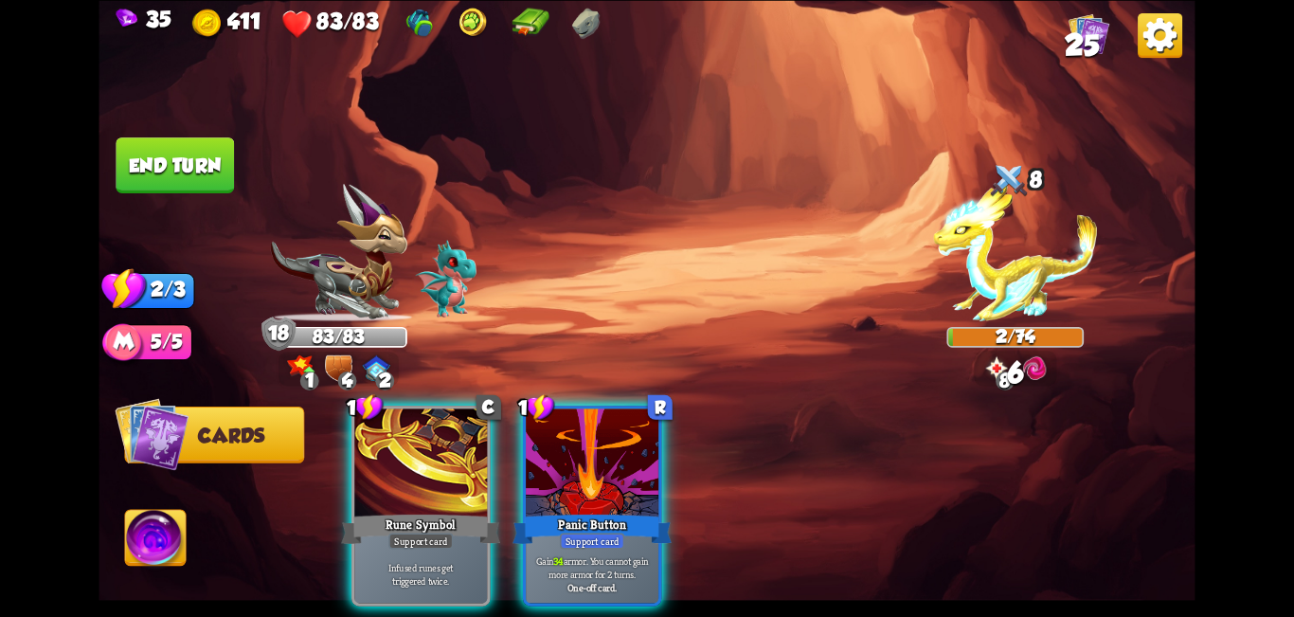
click at [179, 166] on button "End turn" at bounding box center [175, 165] width 118 height 56
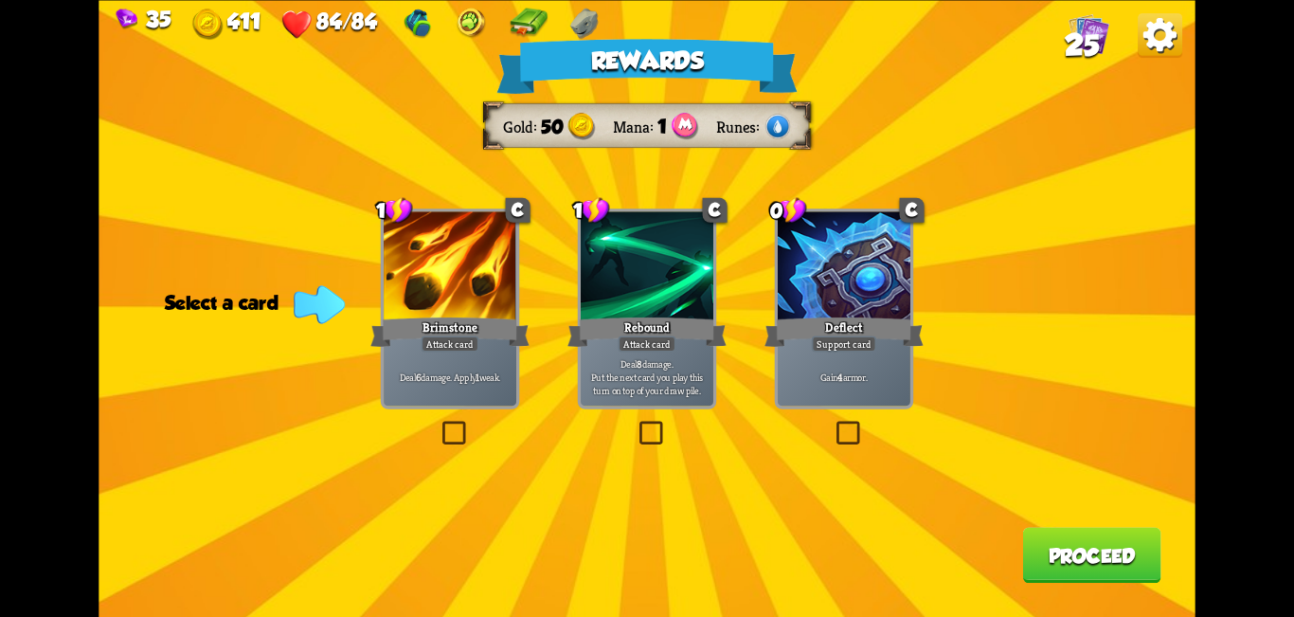
click at [644, 424] on label at bounding box center [833, 424] width 0 height 0
click at [0, 0] on input "checkbox" at bounding box center [0, 0] width 0 height 0
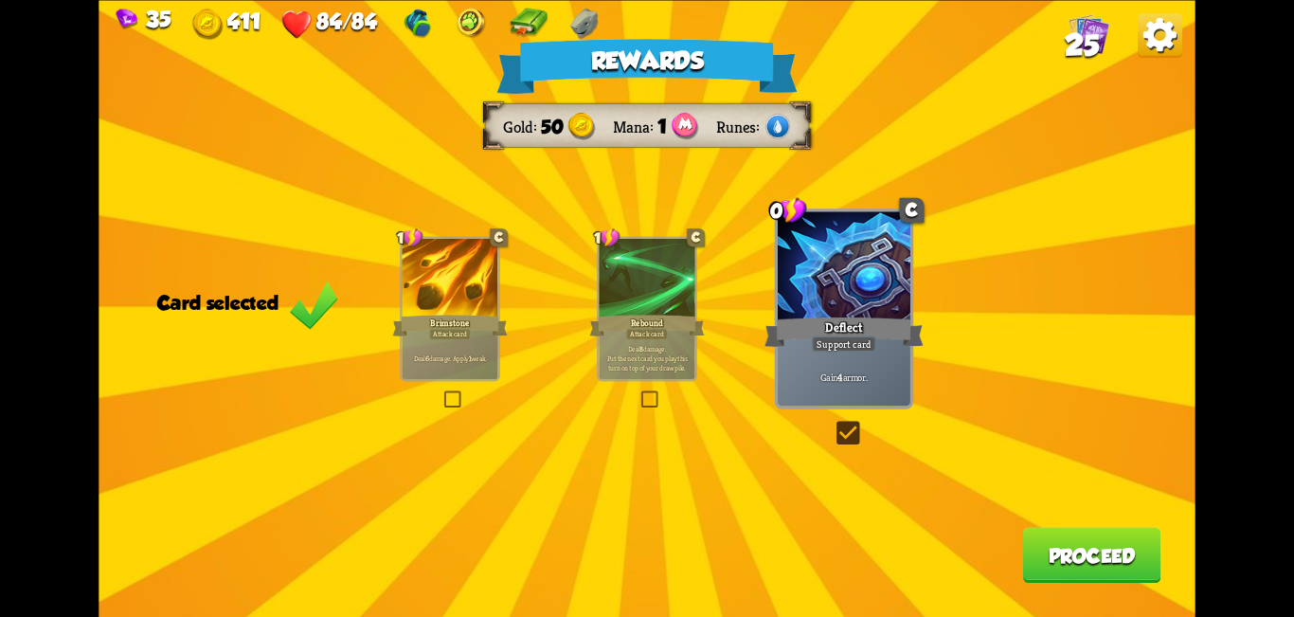
click at [644, 565] on button "Proceed" at bounding box center [1091, 555] width 138 height 56
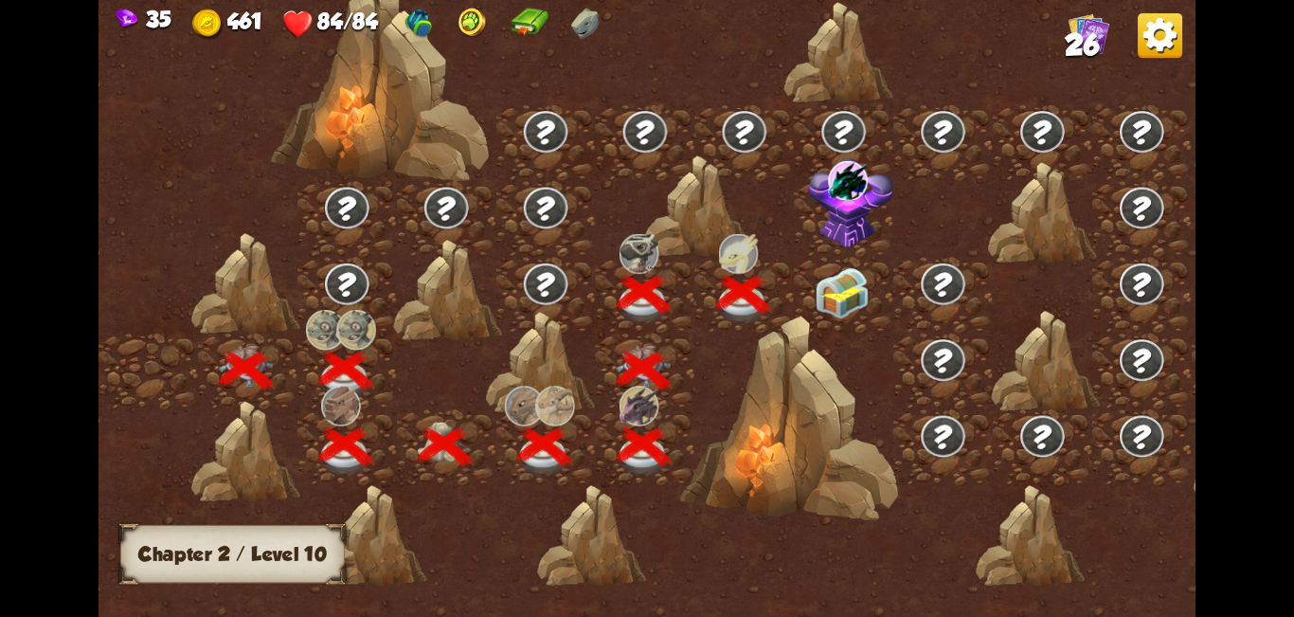
click at [644, 283] on img at bounding box center [842, 292] width 55 height 51
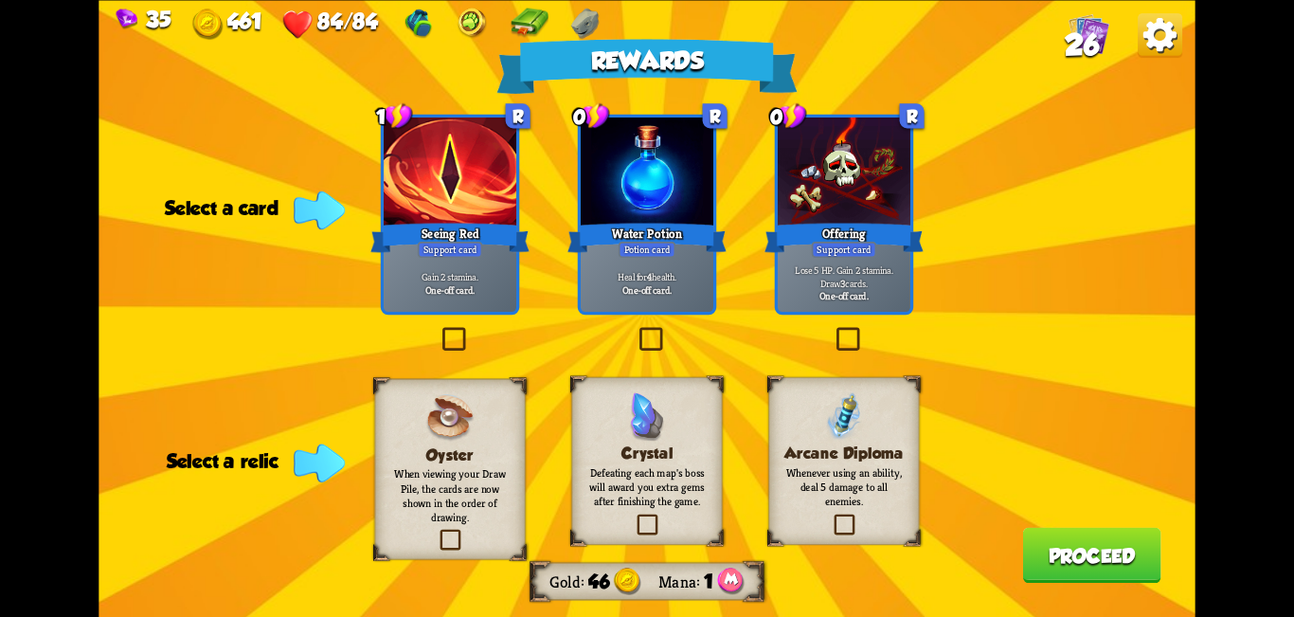
click at [439, 330] on label at bounding box center [439, 330] width 0 height 0
click at [0, 0] on input "checkbox" at bounding box center [0, 0] width 0 height 0
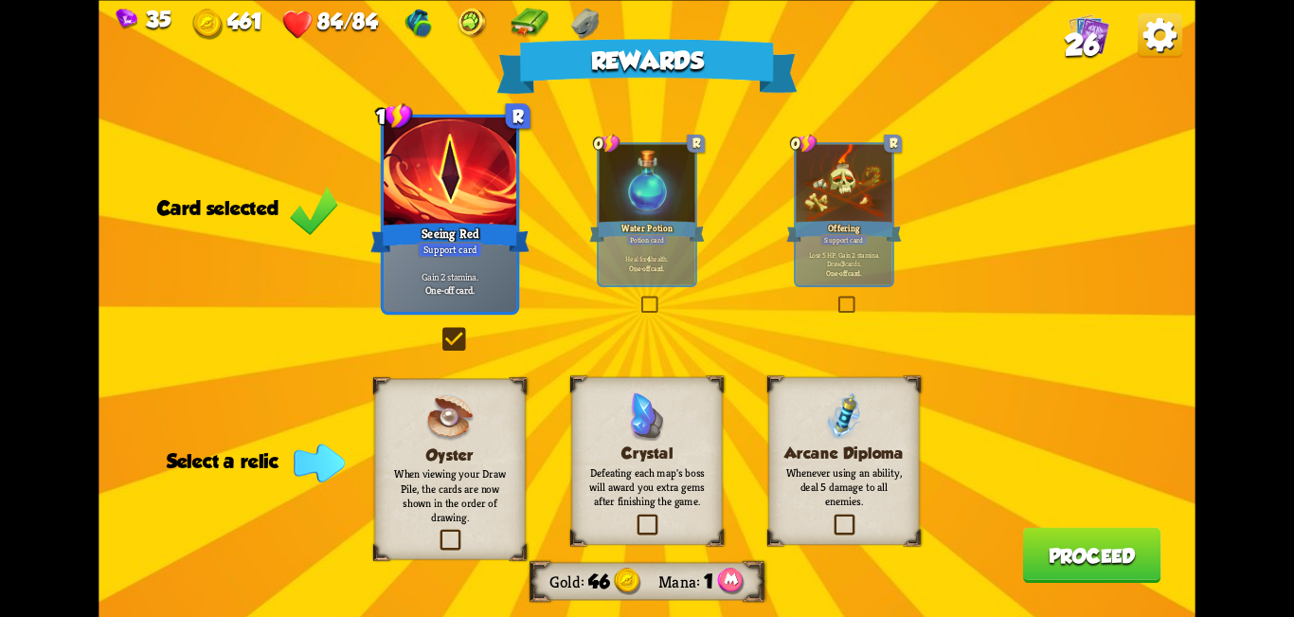
click at [634, 516] on label at bounding box center [634, 516] width 0 height 0
click at [0, 0] on input "checkbox" at bounding box center [0, 0] width 0 height 0
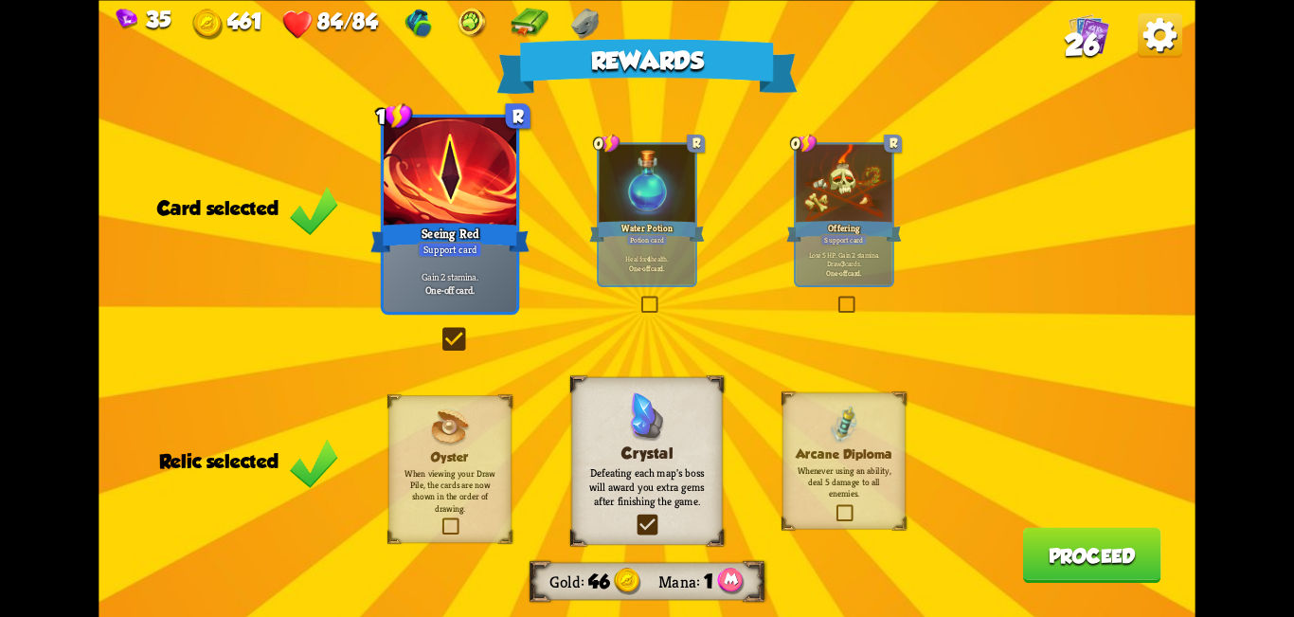
click at [644, 562] on button "Proceed" at bounding box center [1091, 555] width 138 height 56
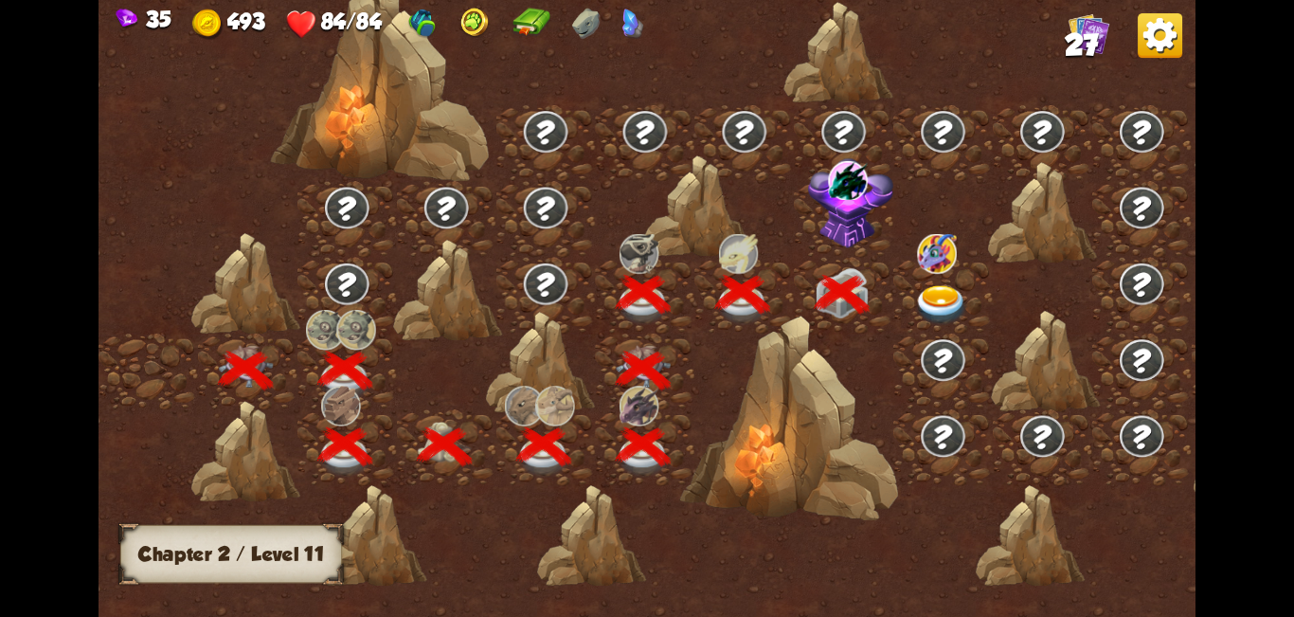
scroll to position [0, 288]
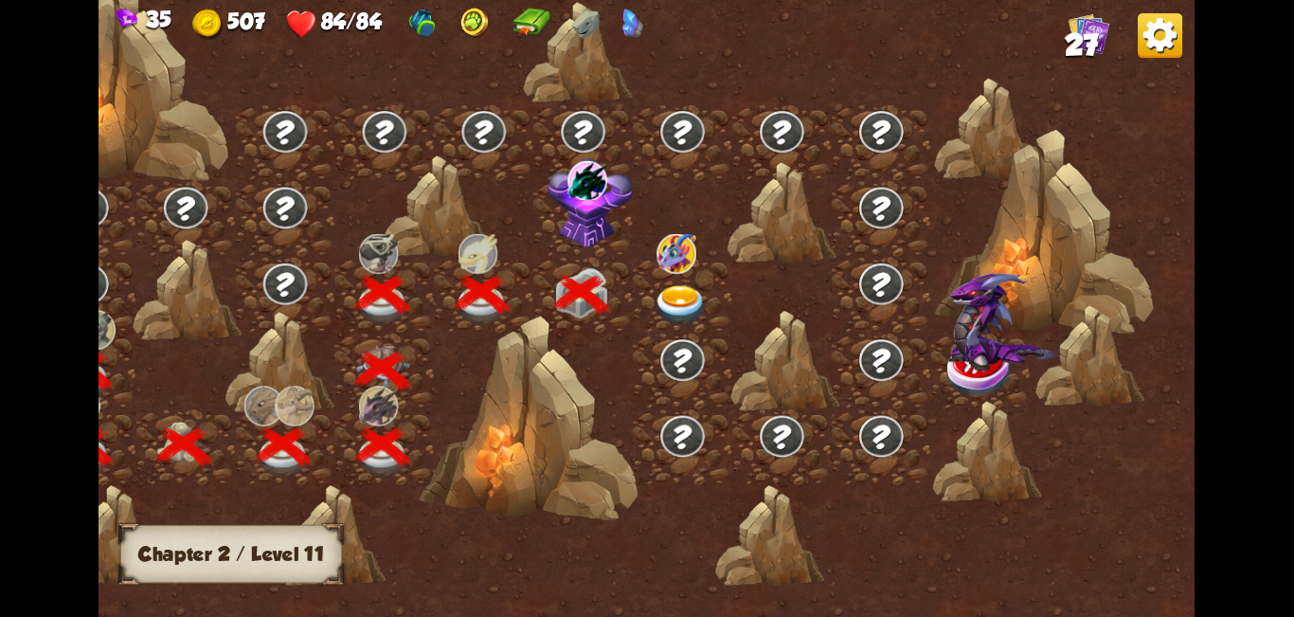
click at [644, 304] on img at bounding box center [681, 305] width 55 height 41
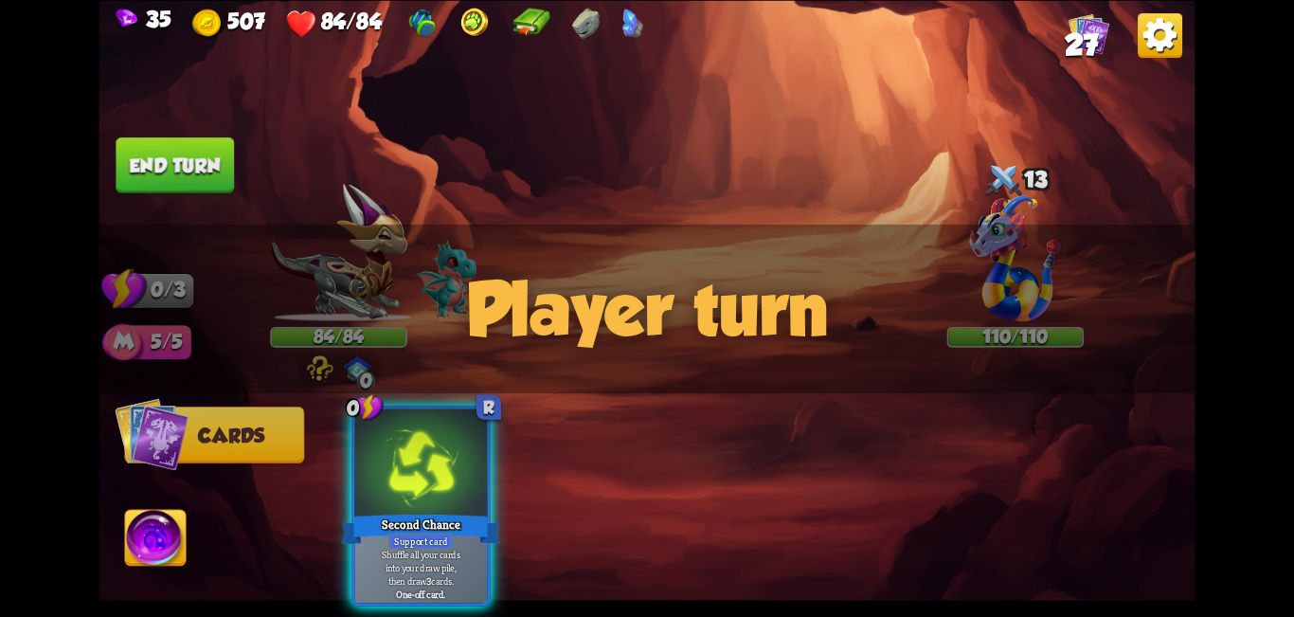
click at [305, 368] on div "Player turn" at bounding box center [647, 308] width 1096 height 169
click at [312, 365] on div "Player turn" at bounding box center [647, 308] width 1096 height 169
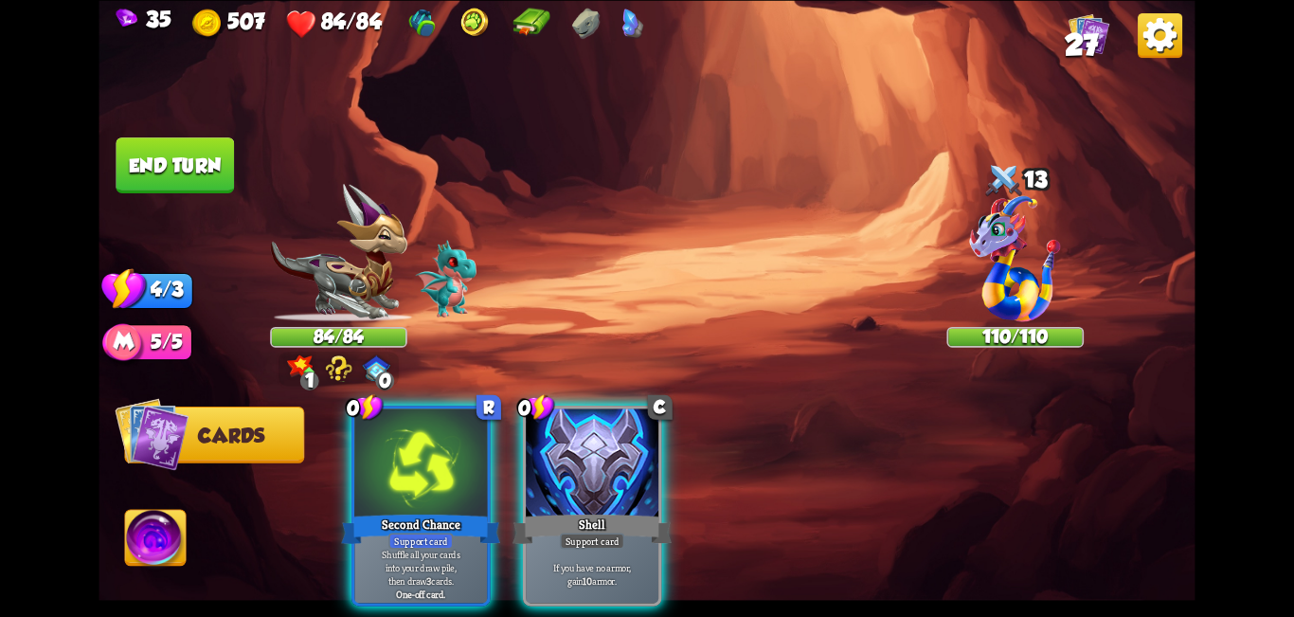
click at [330, 360] on div "Player turn" at bounding box center [647, 308] width 1096 height 169
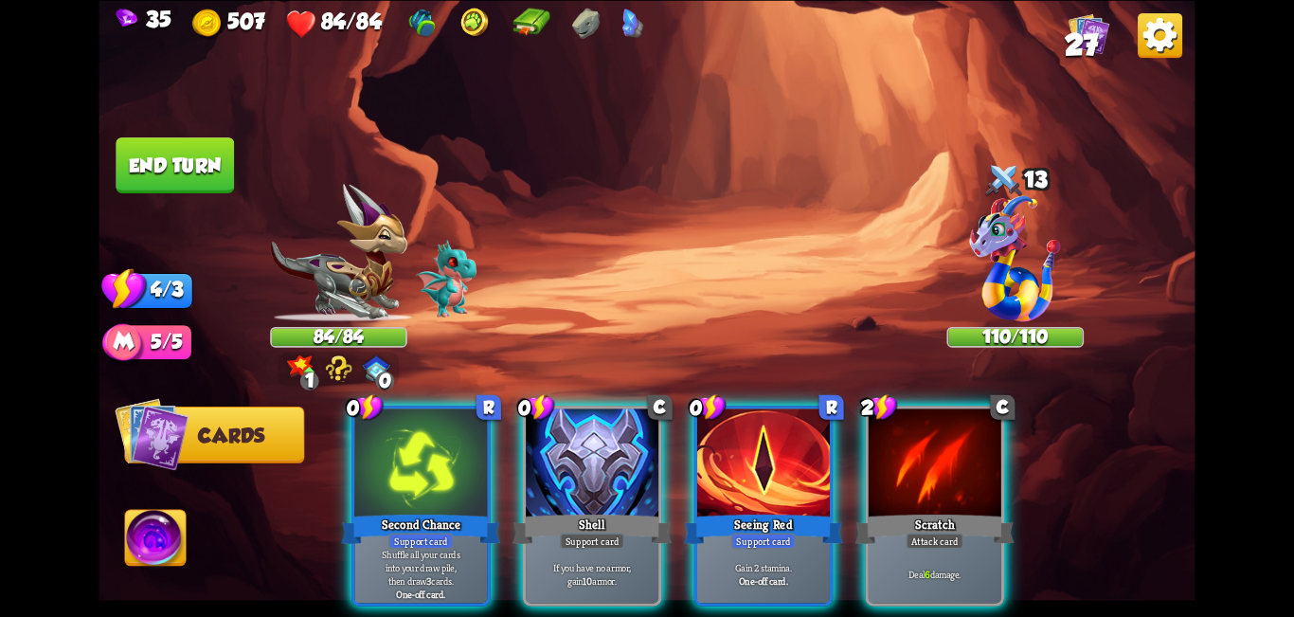
click at [333, 360] on img at bounding box center [338, 368] width 27 height 26
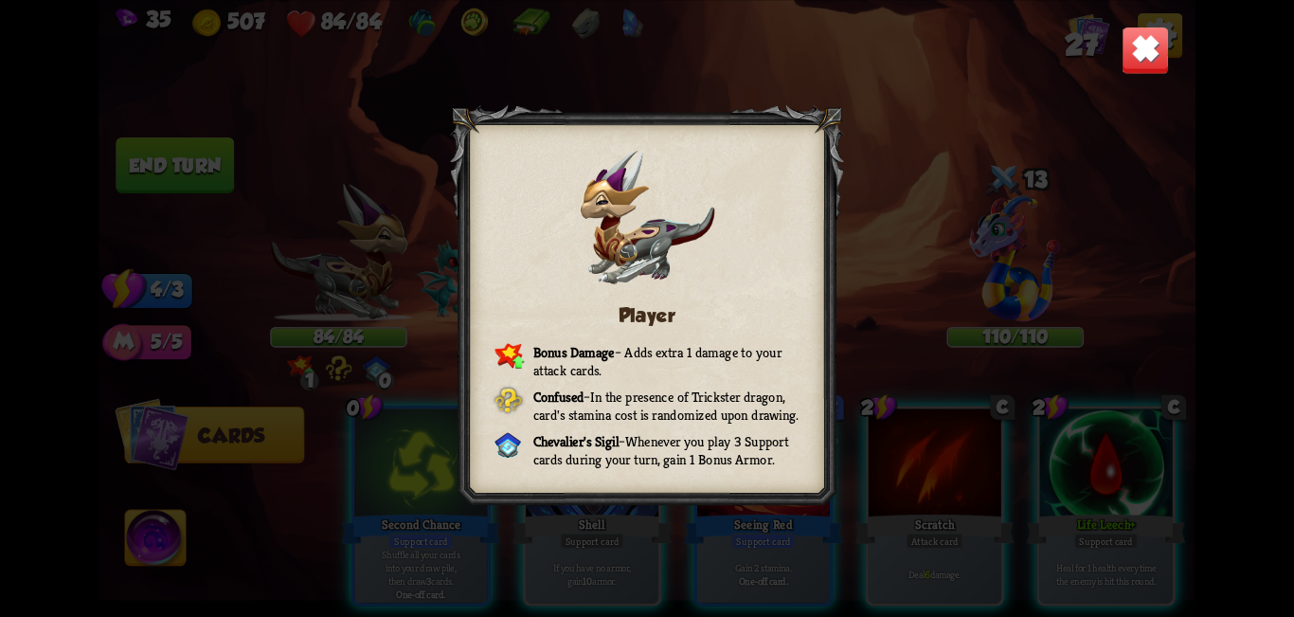
click at [644, 75] on div "Player Bonus Damage – Adds extra 1 damage to your attack cards. Confused – In t…" at bounding box center [647, 308] width 1096 height 617
click at [644, 72] on img at bounding box center [1146, 50] width 48 height 48
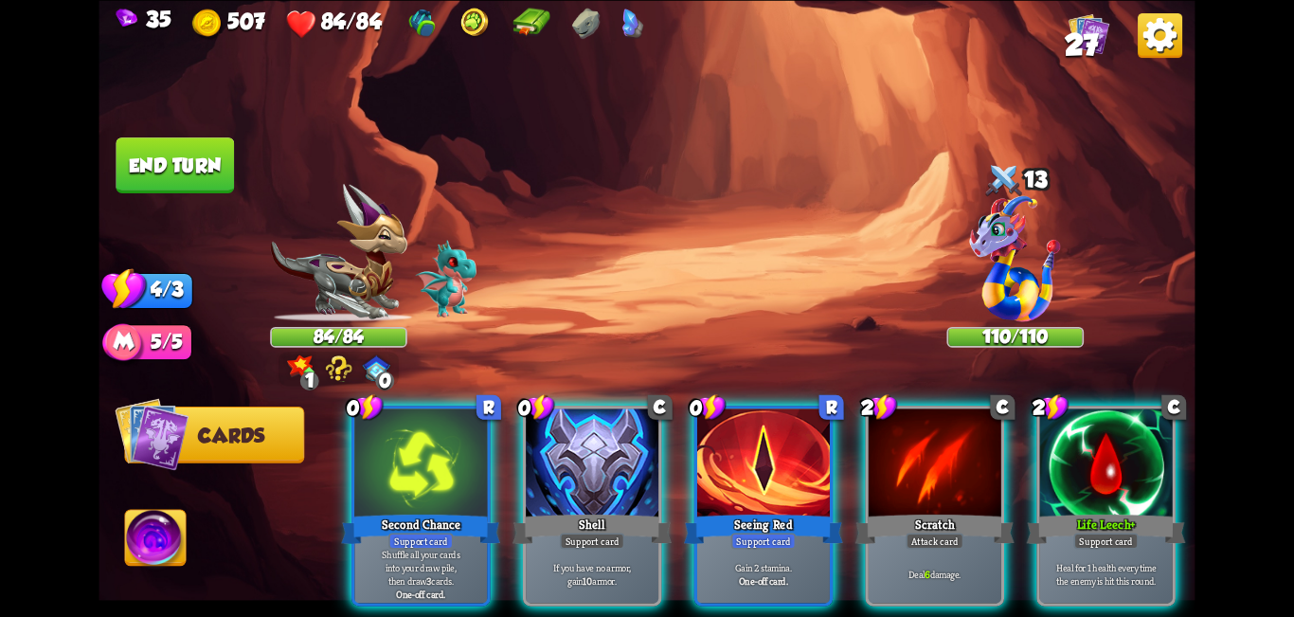
click at [601, 454] on div at bounding box center [592, 464] width 133 height 112
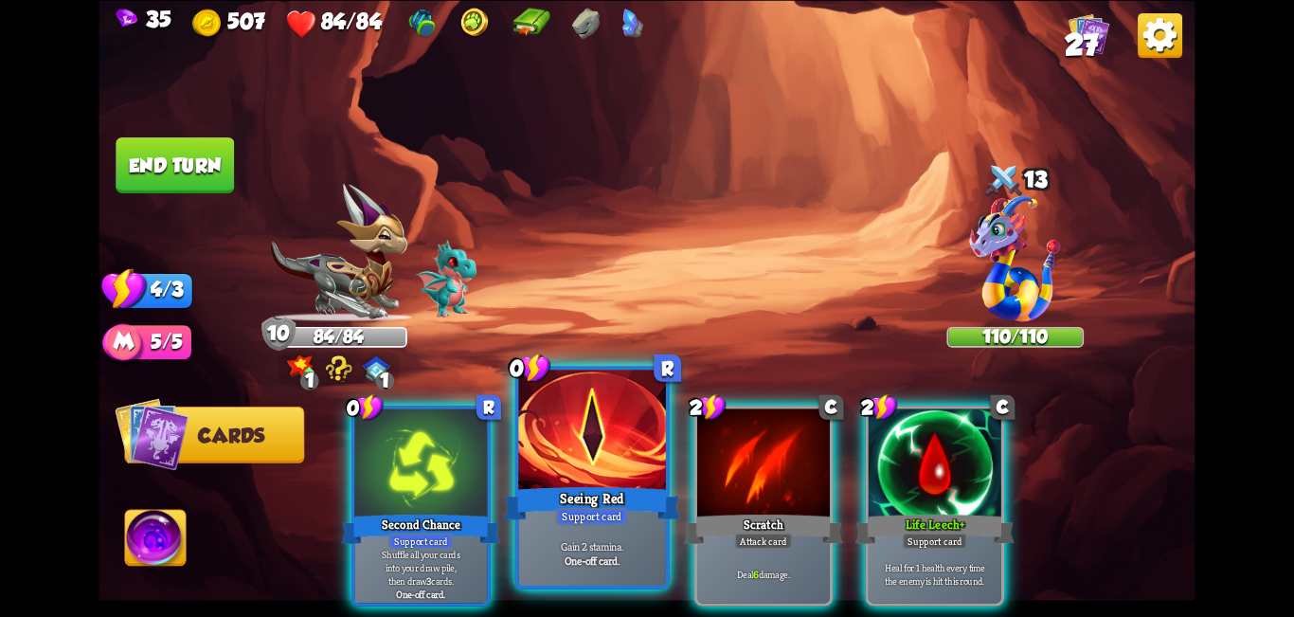
click at [557, 471] on div at bounding box center [592, 432] width 148 height 124
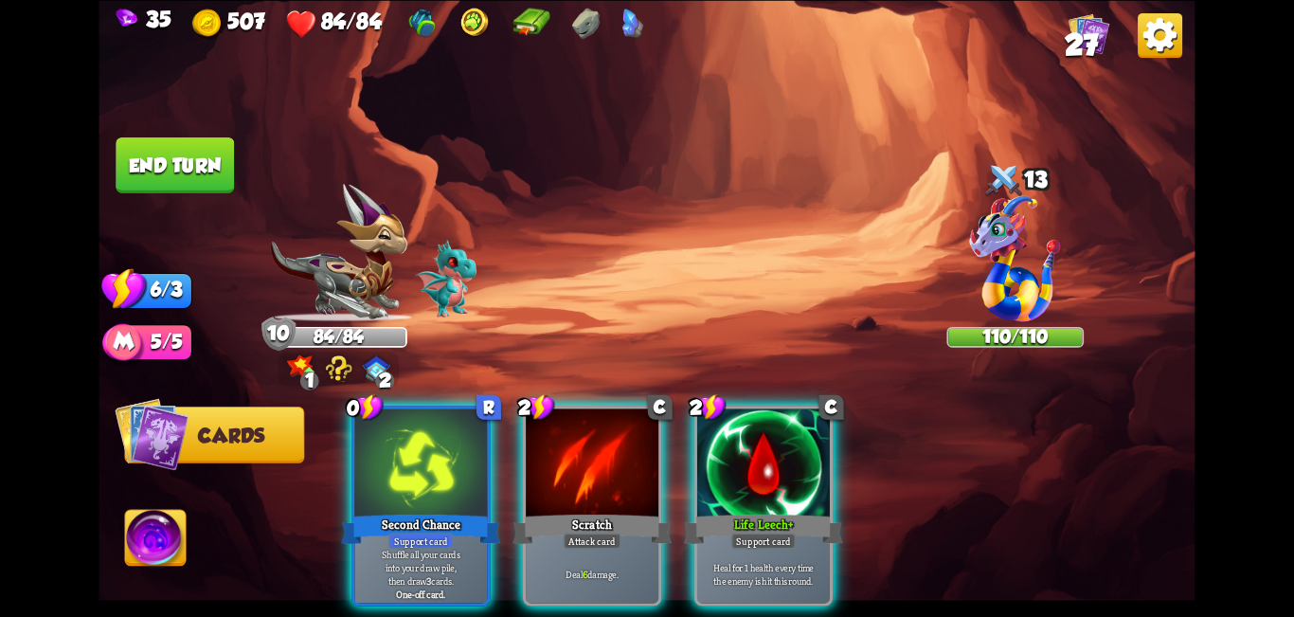
click at [644, 443] on div at bounding box center [763, 464] width 133 height 112
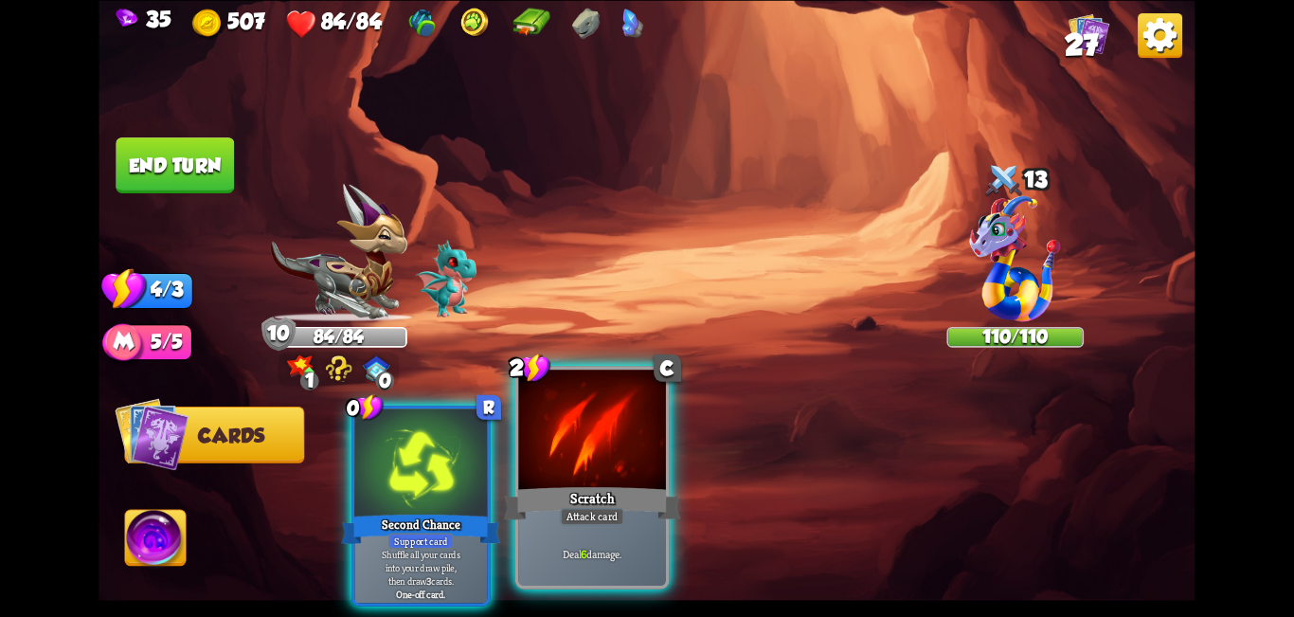
click at [608, 470] on div at bounding box center [592, 432] width 148 height 124
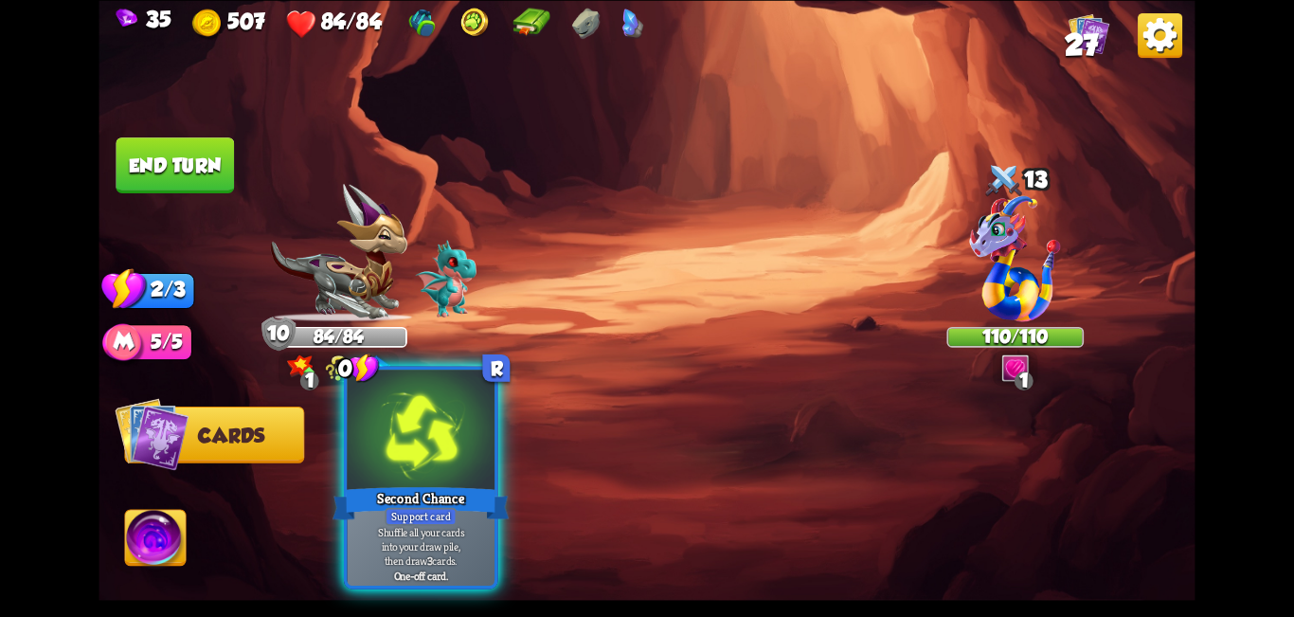
click at [417, 472] on div at bounding box center [422, 432] width 148 height 124
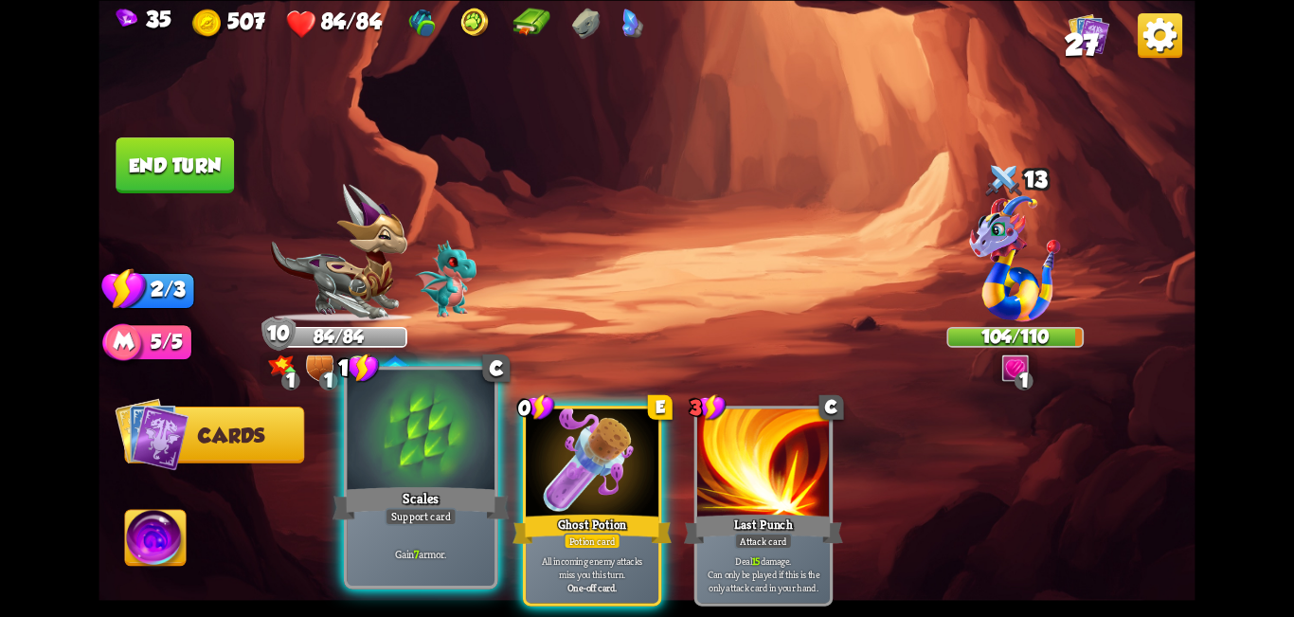
click at [427, 463] on div at bounding box center [422, 432] width 148 height 124
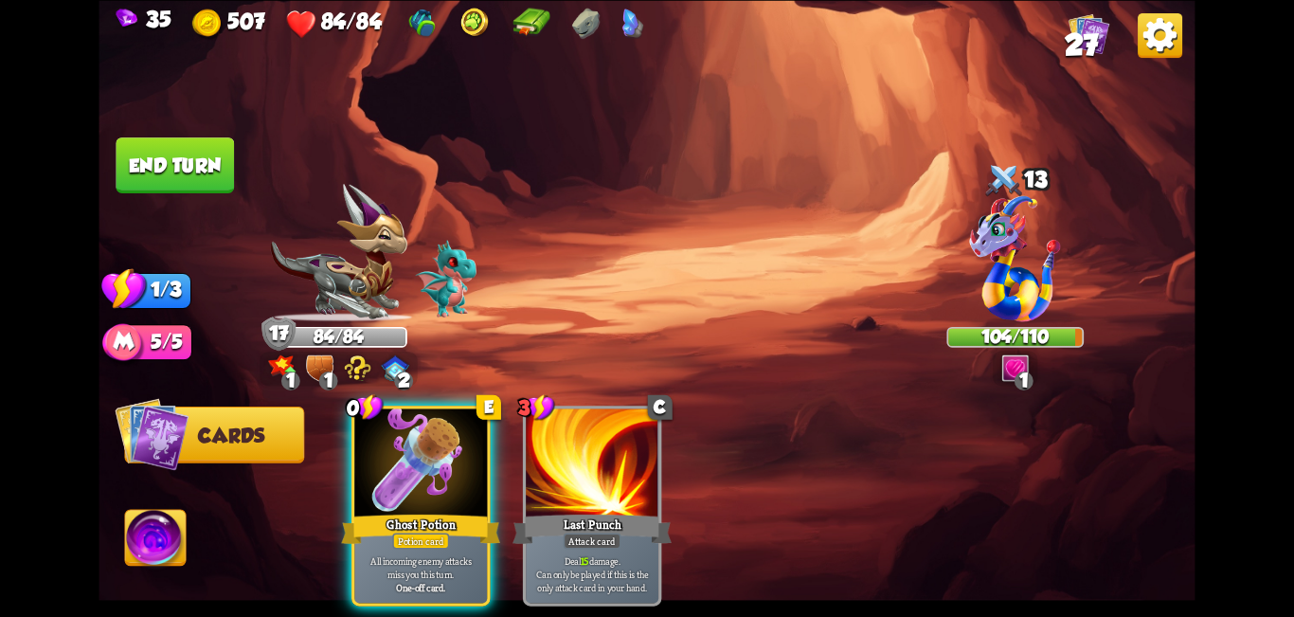
click at [200, 175] on button "End turn" at bounding box center [175, 165] width 118 height 56
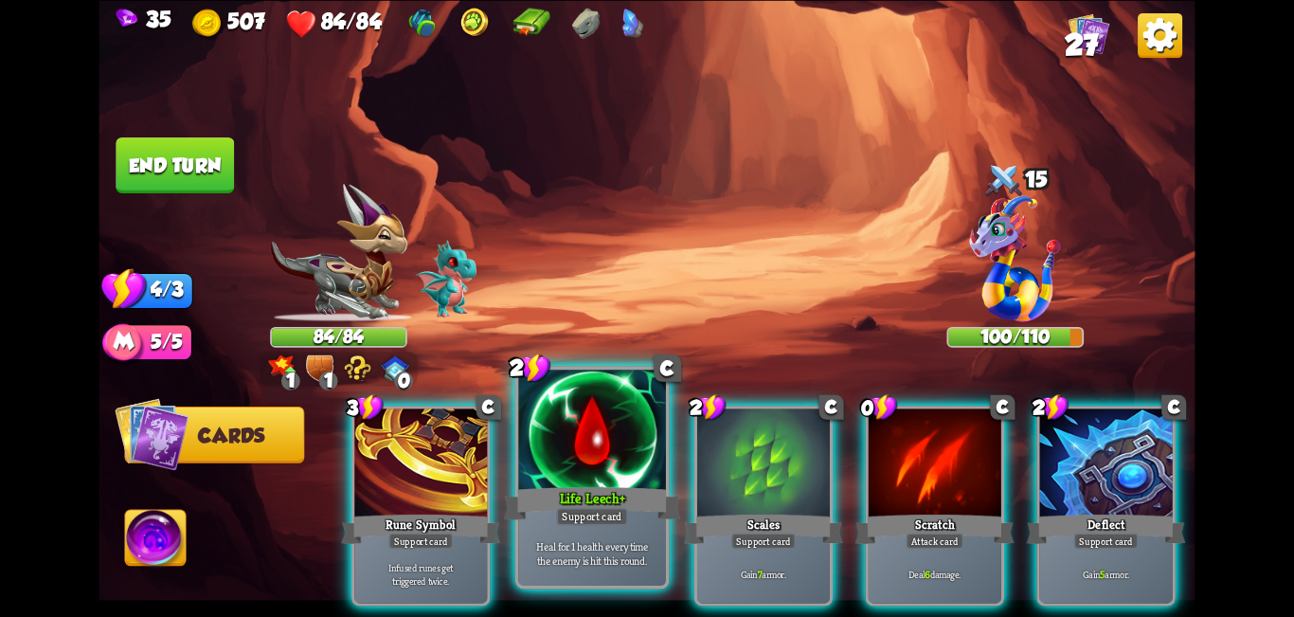
click at [555, 487] on div "Life Leech+" at bounding box center [592, 503] width 177 height 40
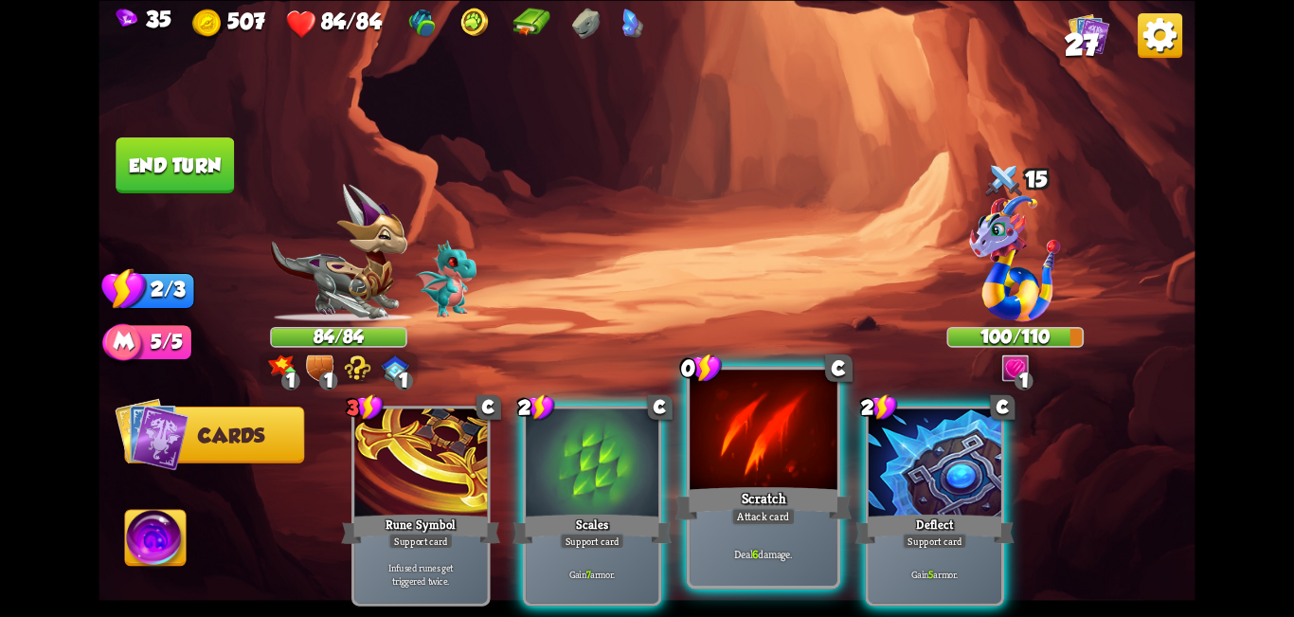
click at [644, 468] on div at bounding box center [764, 432] width 148 height 124
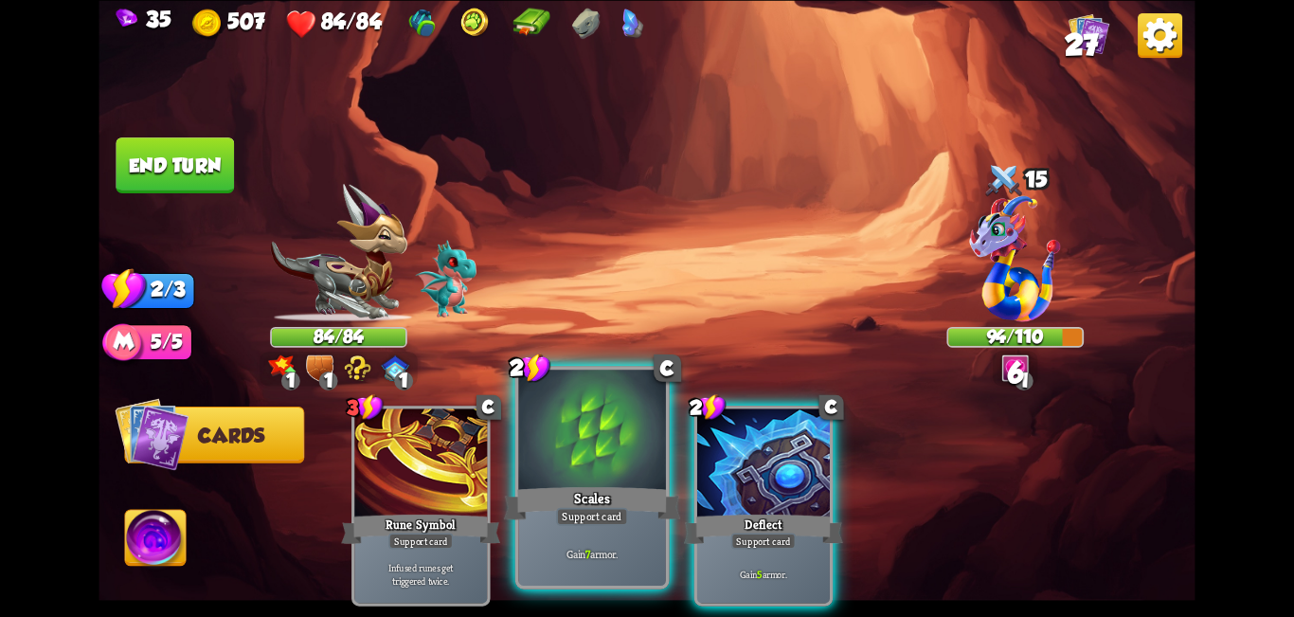
click at [612, 460] on div at bounding box center [592, 432] width 148 height 124
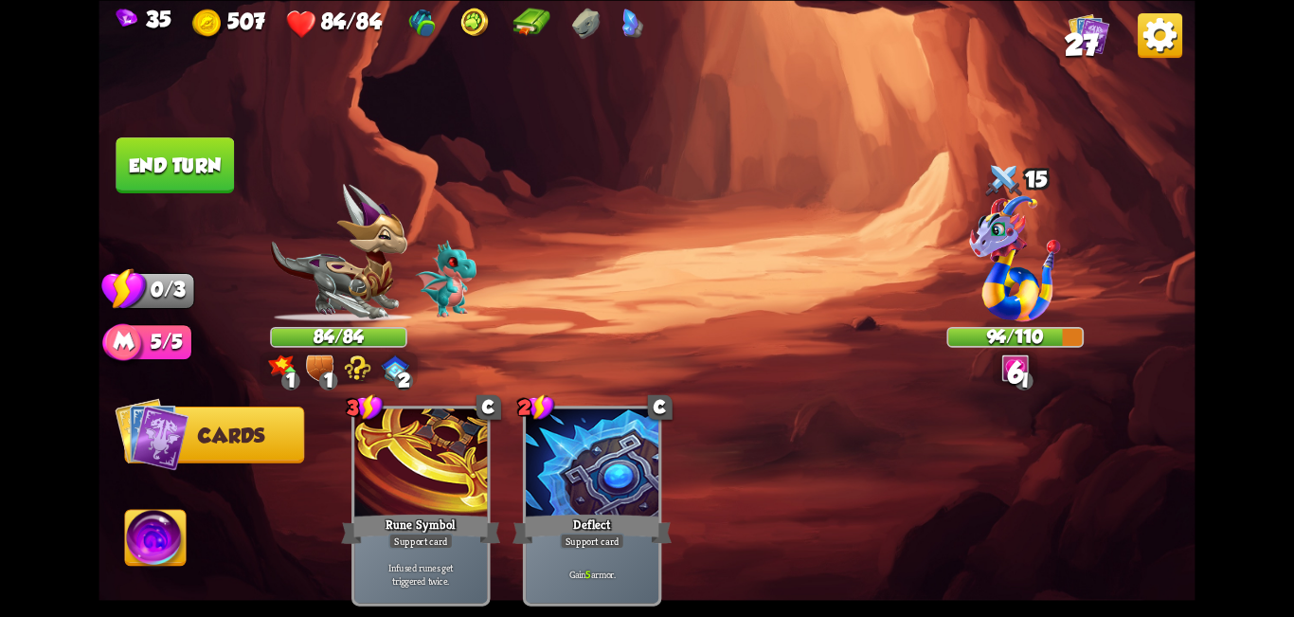
click at [188, 161] on button "End turn" at bounding box center [175, 165] width 118 height 56
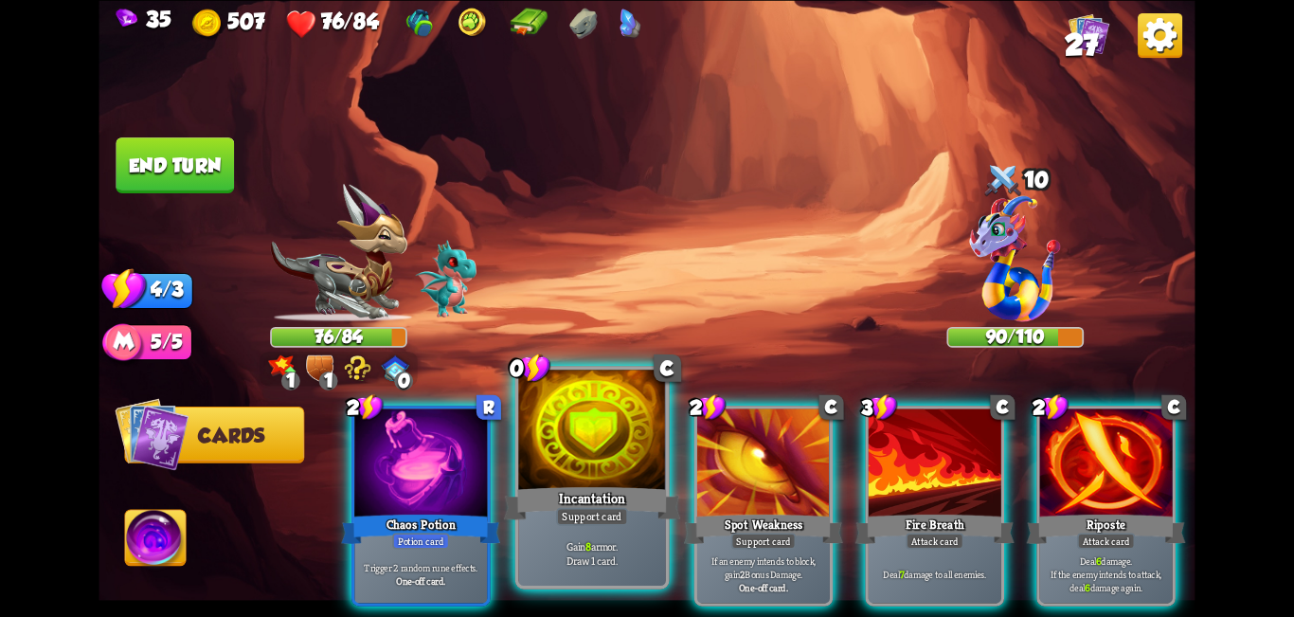
click at [570, 431] on div at bounding box center [592, 432] width 148 height 124
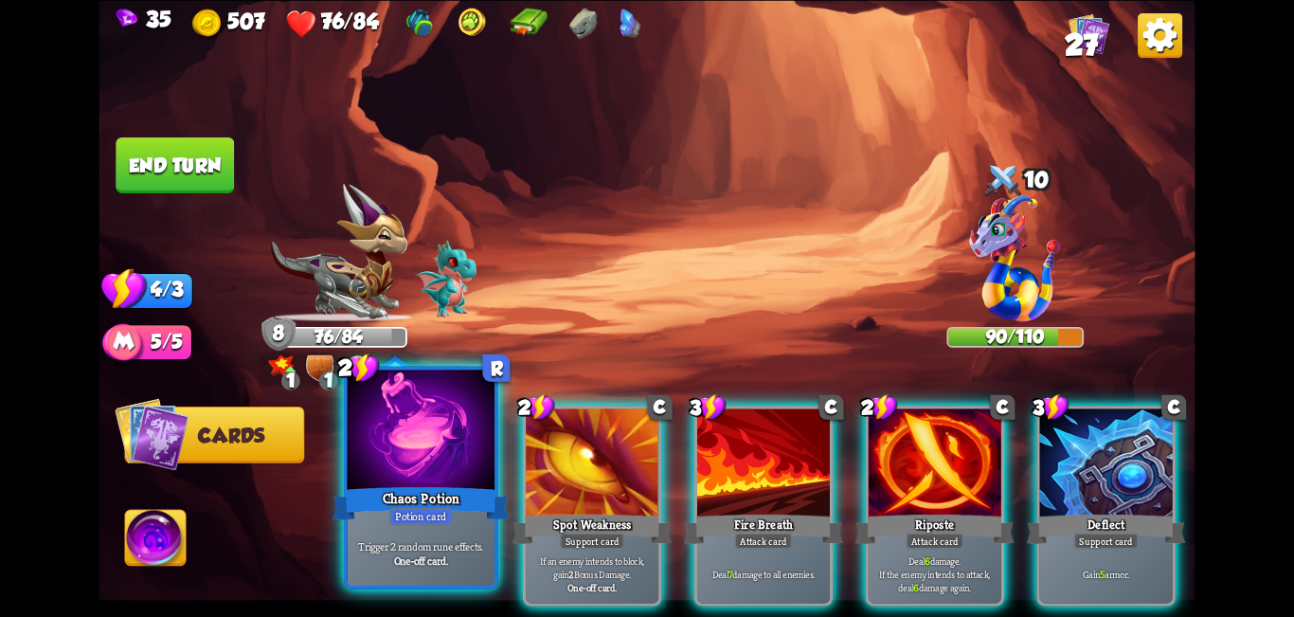
click at [472, 492] on div "Chaos Potion" at bounding box center [421, 503] width 177 height 40
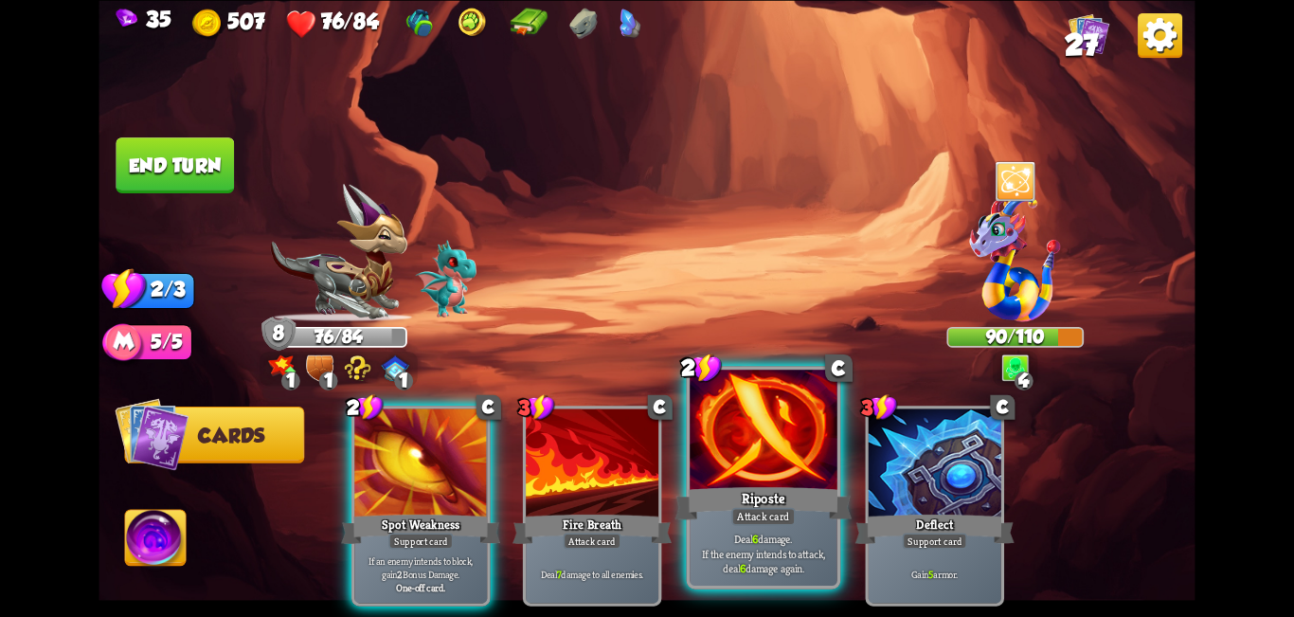
click at [644, 465] on div at bounding box center [764, 432] width 148 height 124
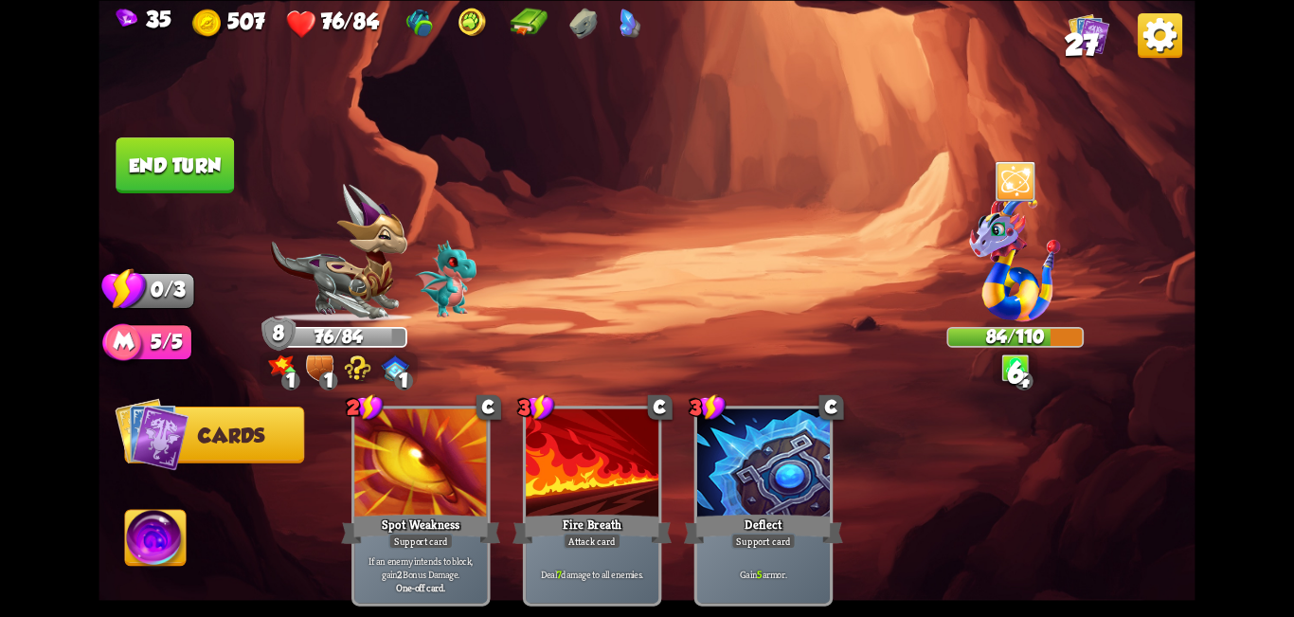
click at [188, 189] on button "End turn" at bounding box center [175, 165] width 118 height 56
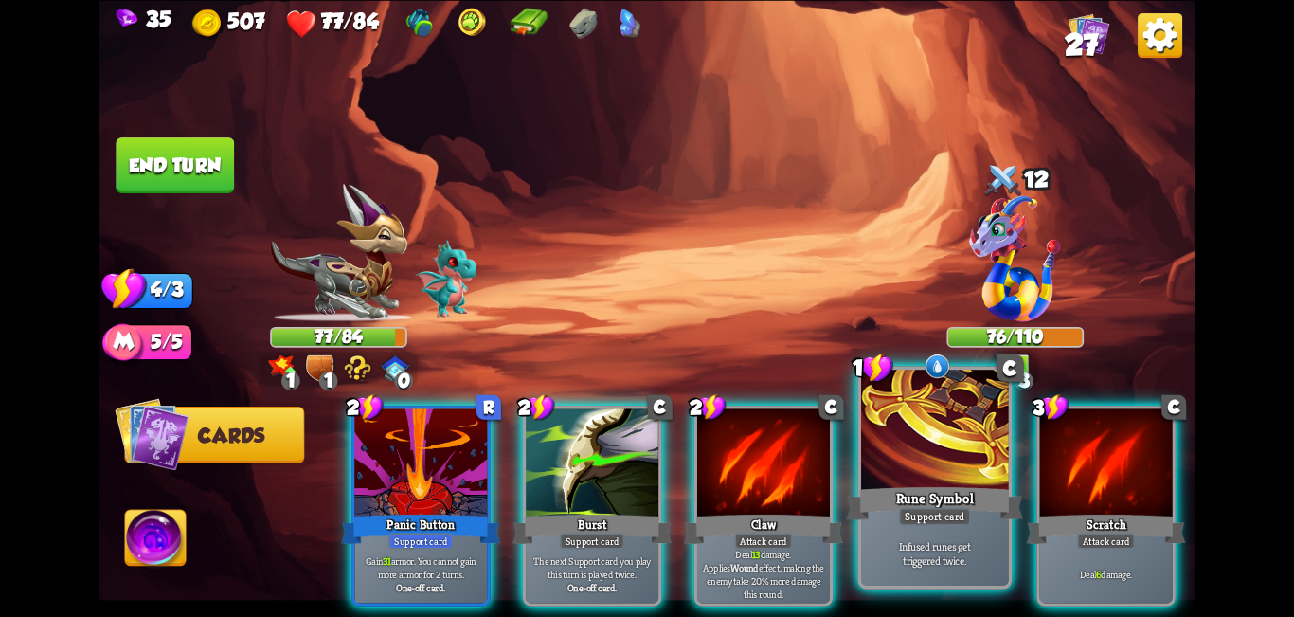
click at [644, 462] on div at bounding box center [935, 432] width 148 height 124
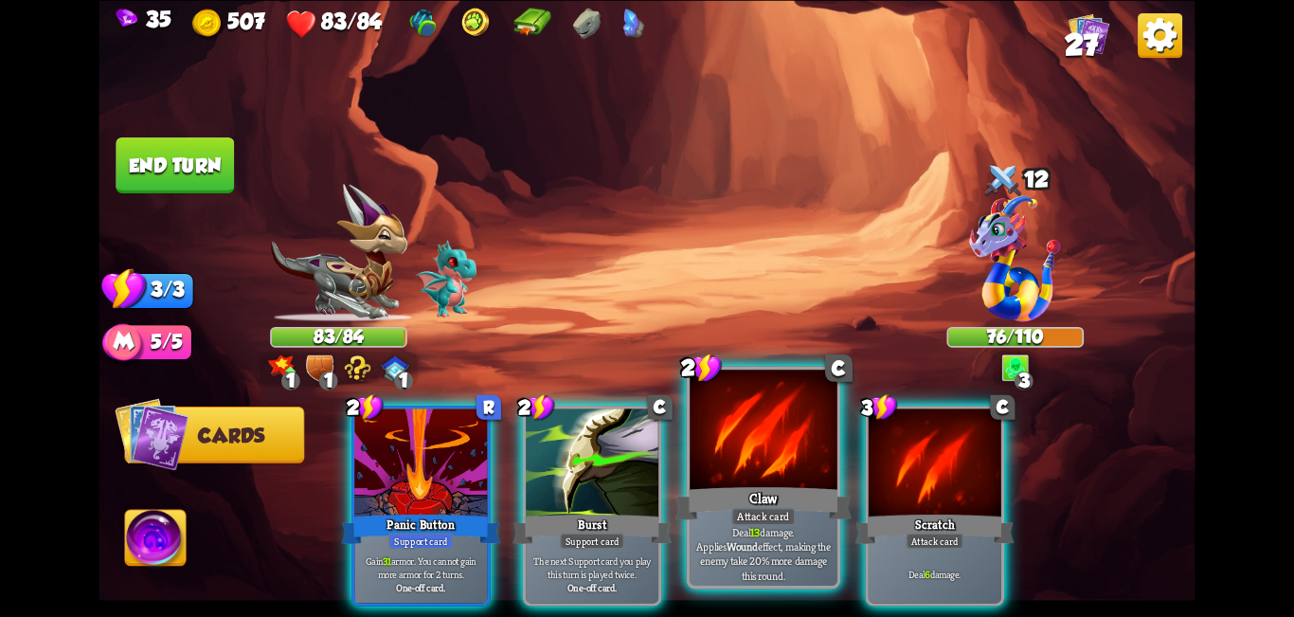
click at [644, 454] on div at bounding box center [764, 432] width 148 height 124
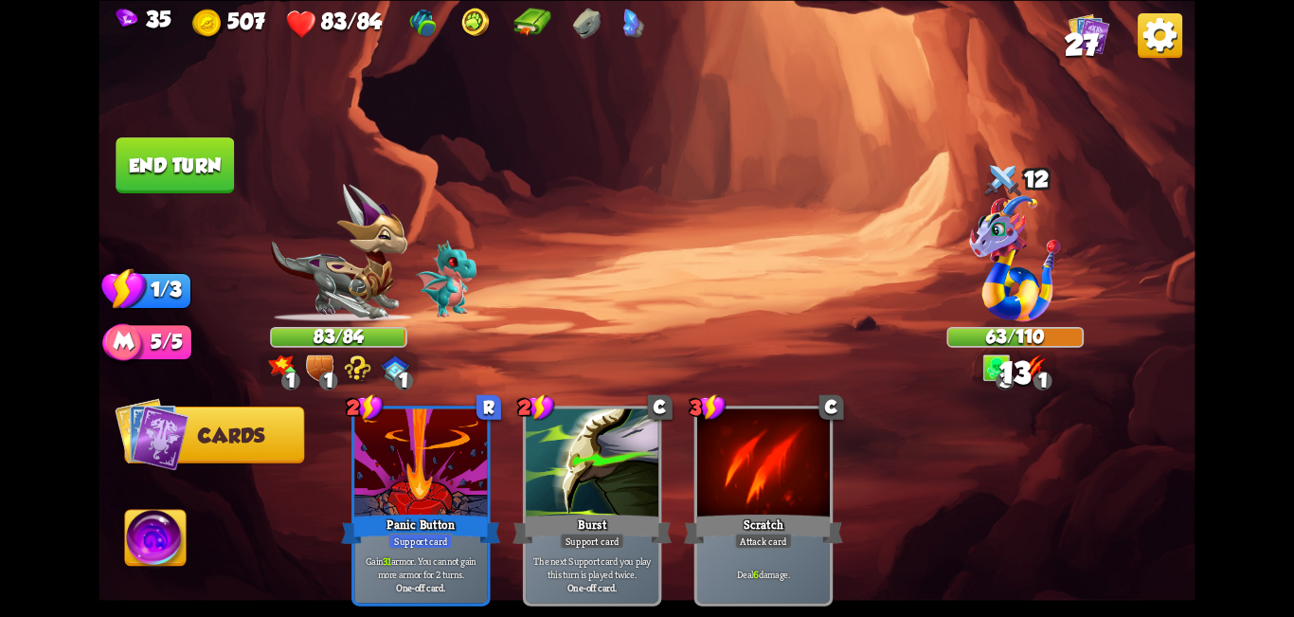
click at [168, 182] on button "End turn" at bounding box center [175, 165] width 118 height 56
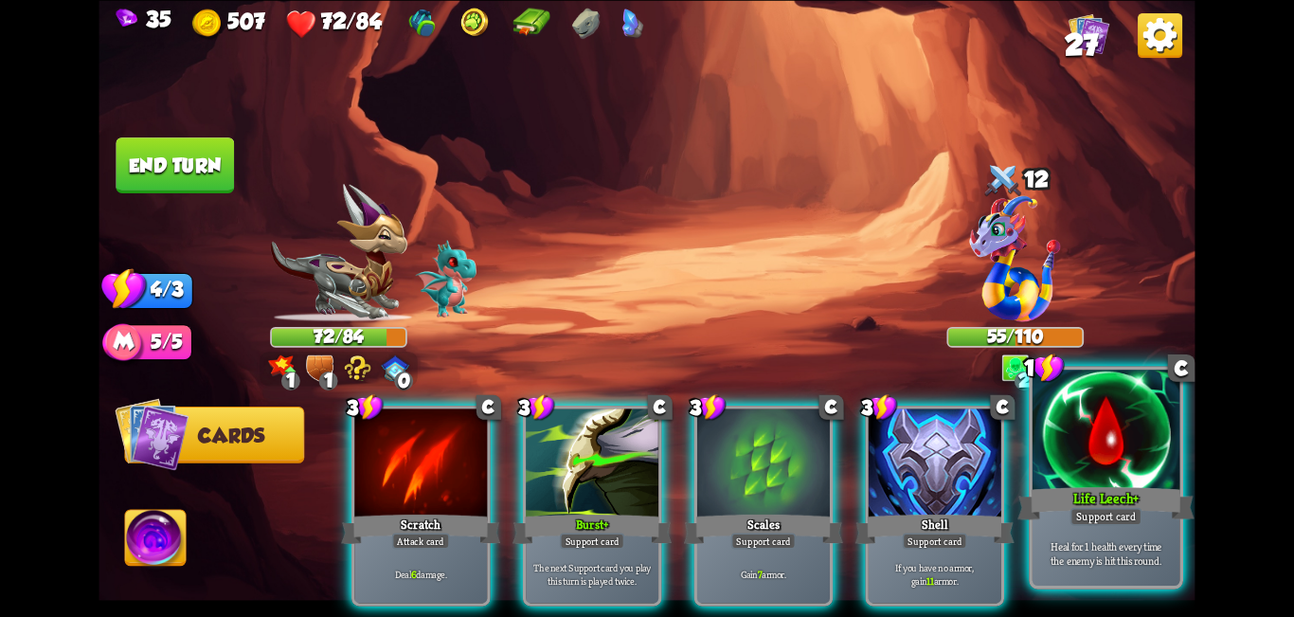
click at [644, 455] on div at bounding box center [1107, 432] width 148 height 124
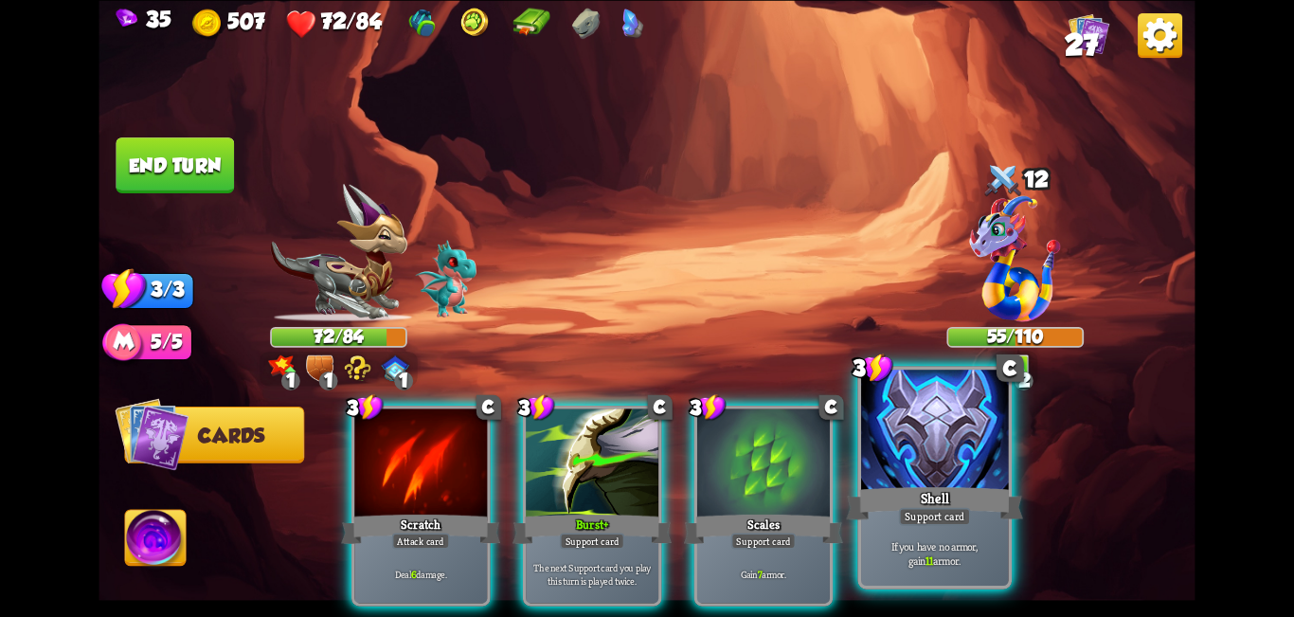
click at [644, 480] on div at bounding box center [935, 432] width 148 height 124
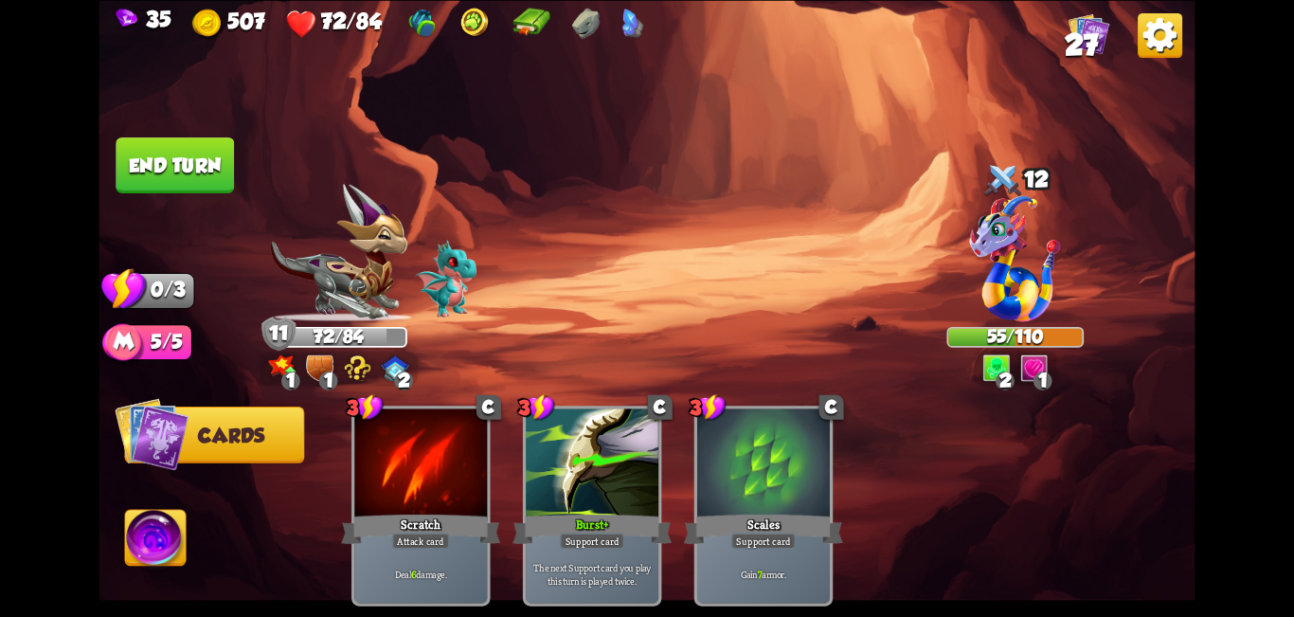
click at [157, 186] on button "End turn" at bounding box center [175, 165] width 118 height 56
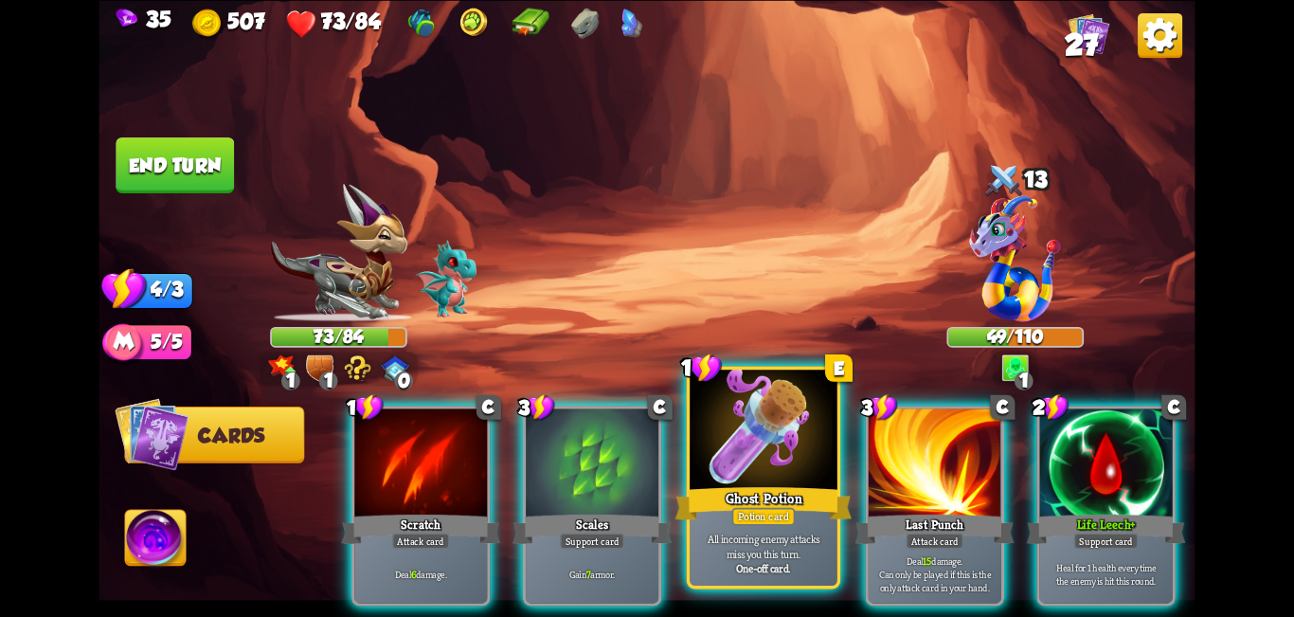
click at [644, 458] on div at bounding box center [764, 432] width 148 height 124
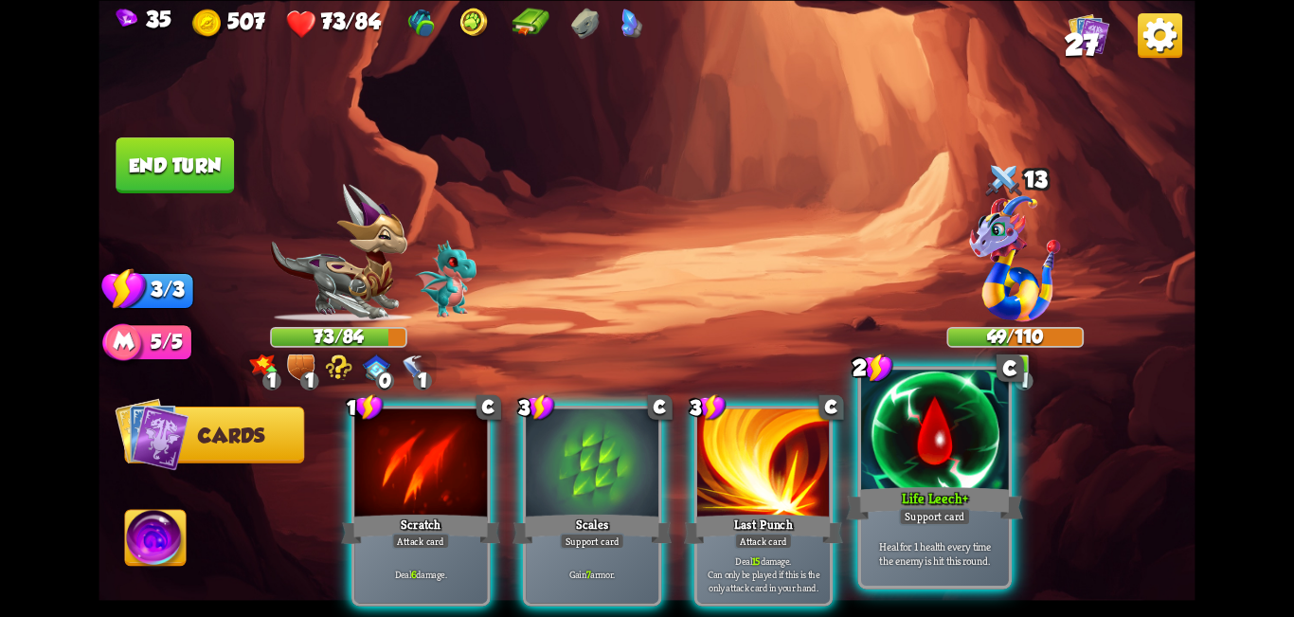
click at [644, 450] on div at bounding box center [935, 432] width 148 height 124
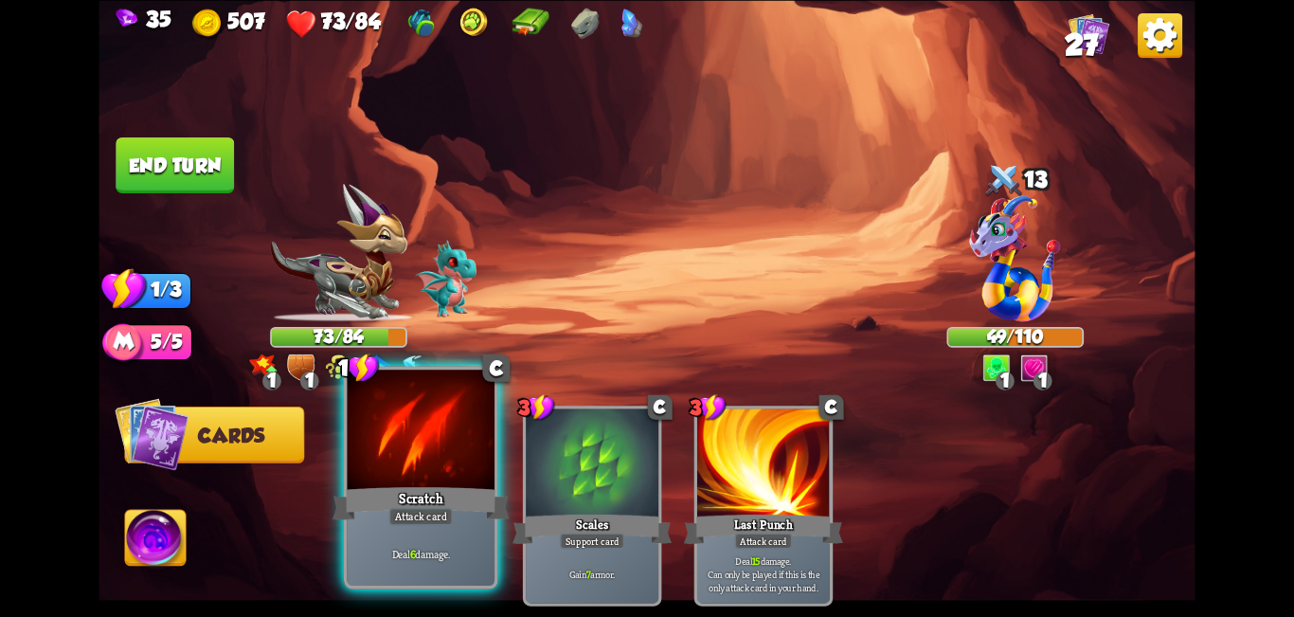
click at [414, 459] on div at bounding box center [422, 432] width 148 height 124
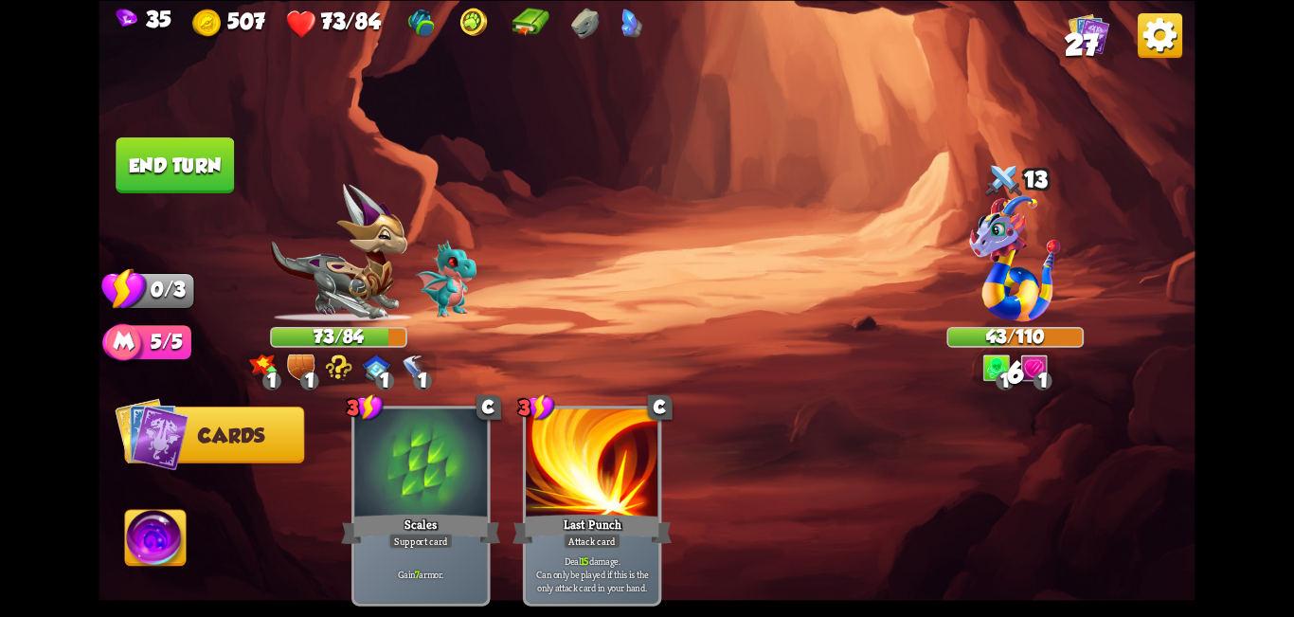
click at [156, 180] on button "End turn" at bounding box center [175, 165] width 118 height 56
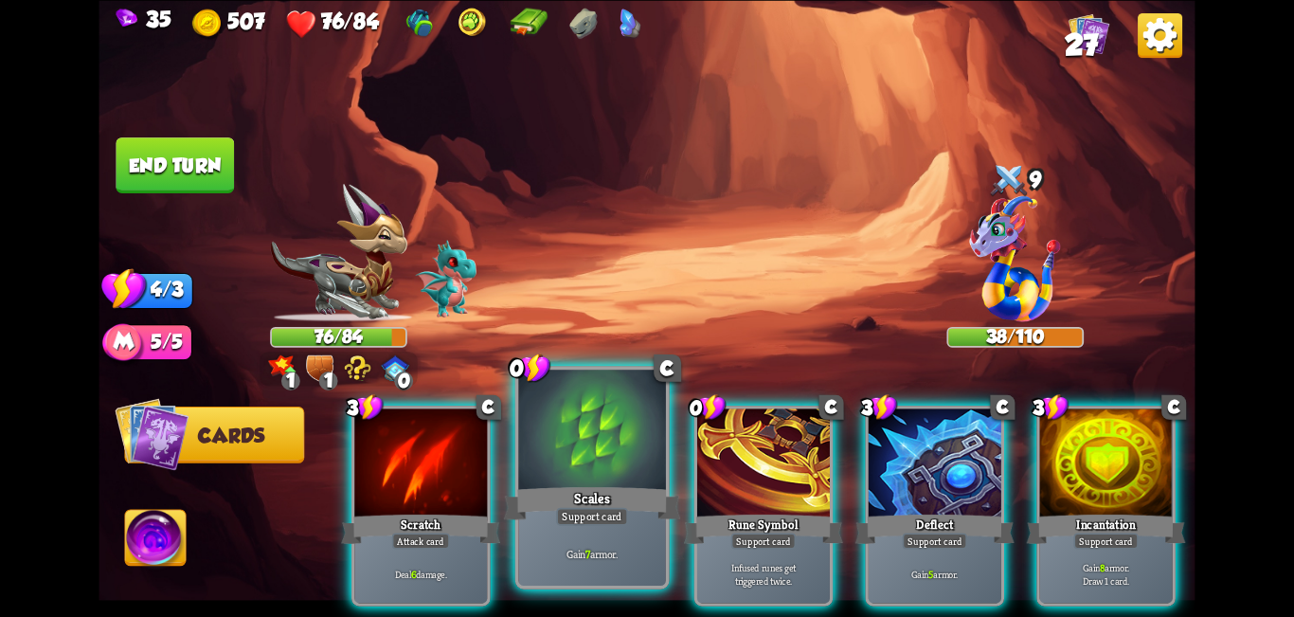
click at [585, 423] on div at bounding box center [592, 432] width 148 height 124
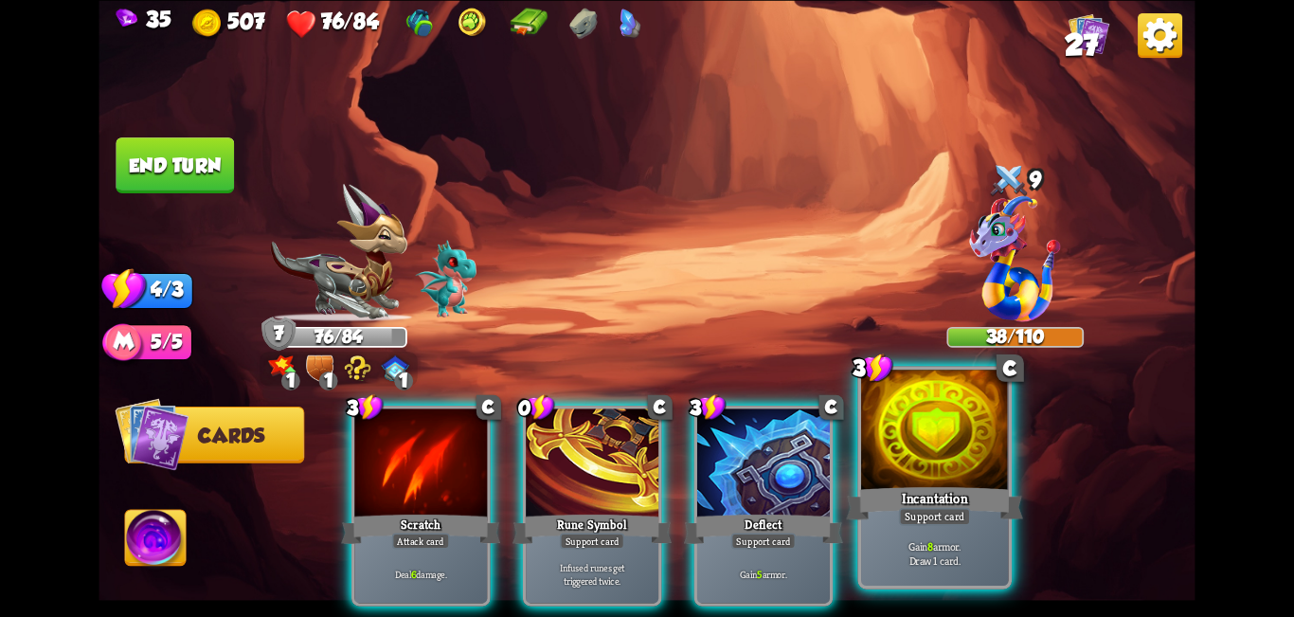
click at [644, 453] on div at bounding box center [935, 432] width 148 height 124
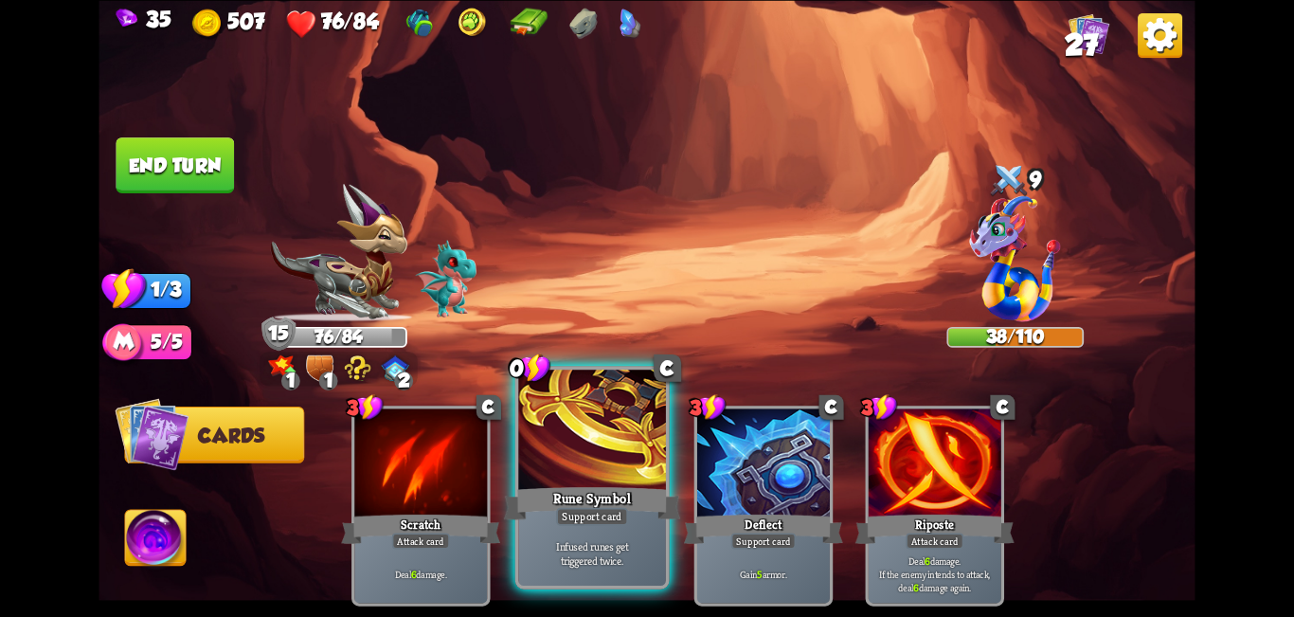
click at [633, 458] on div at bounding box center [592, 432] width 148 height 124
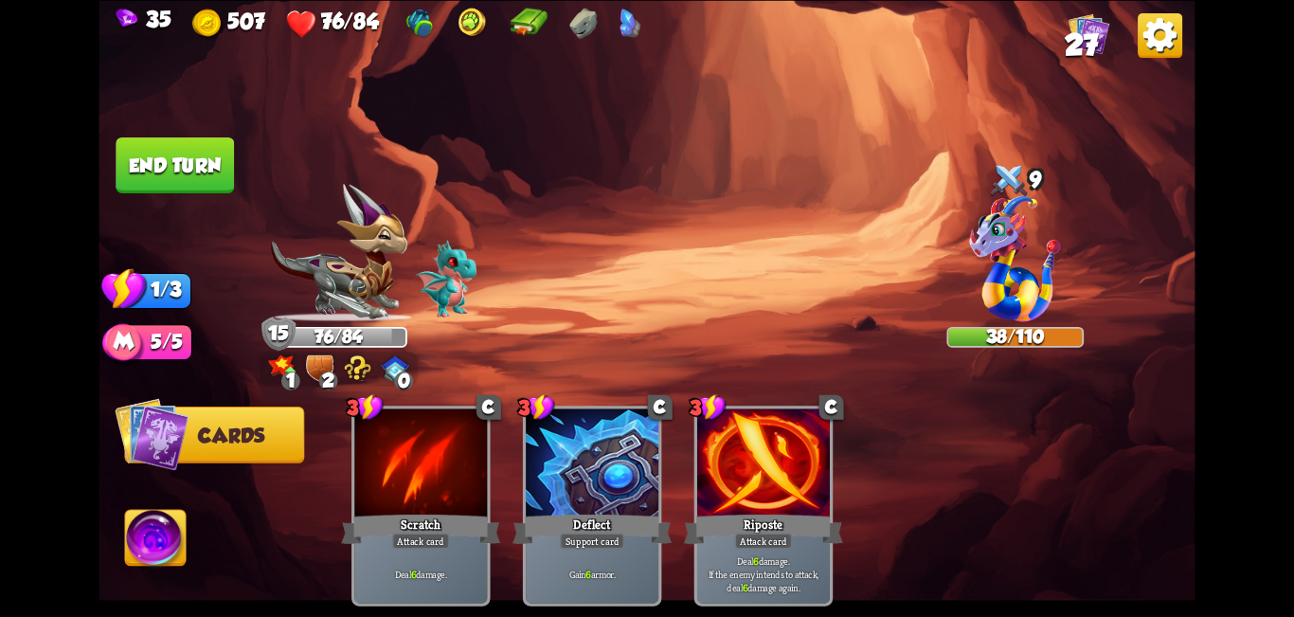
click at [170, 162] on button "End turn" at bounding box center [175, 165] width 118 height 56
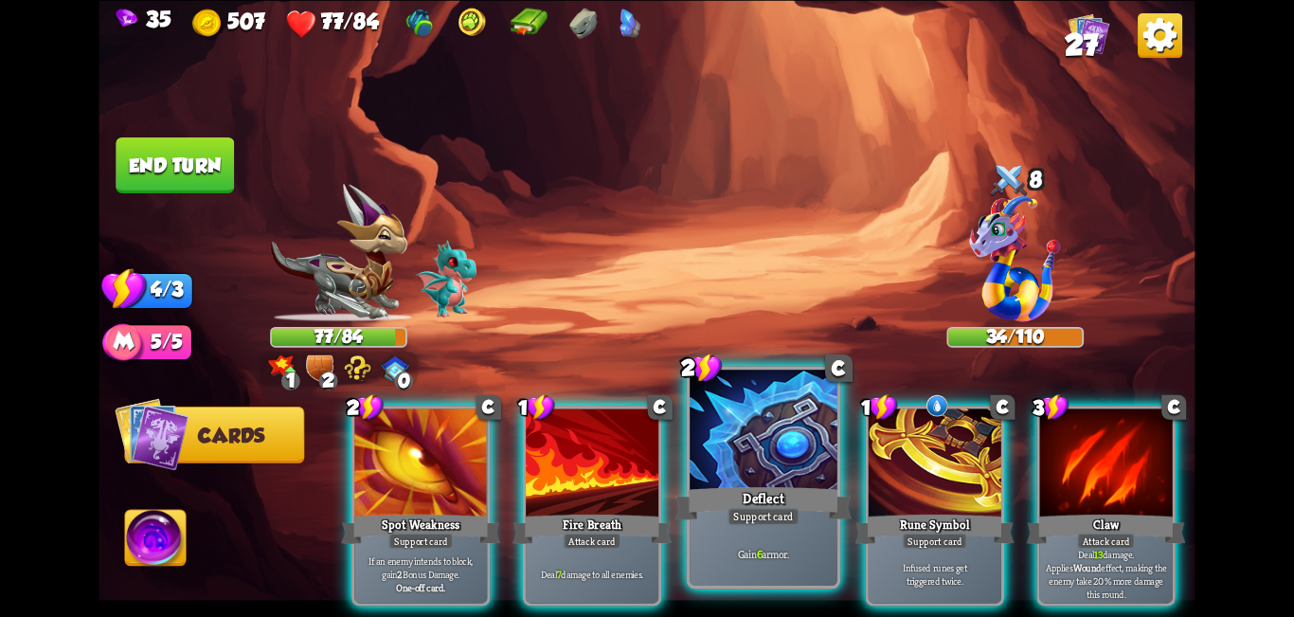
click at [644, 452] on div at bounding box center [764, 432] width 148 height 124
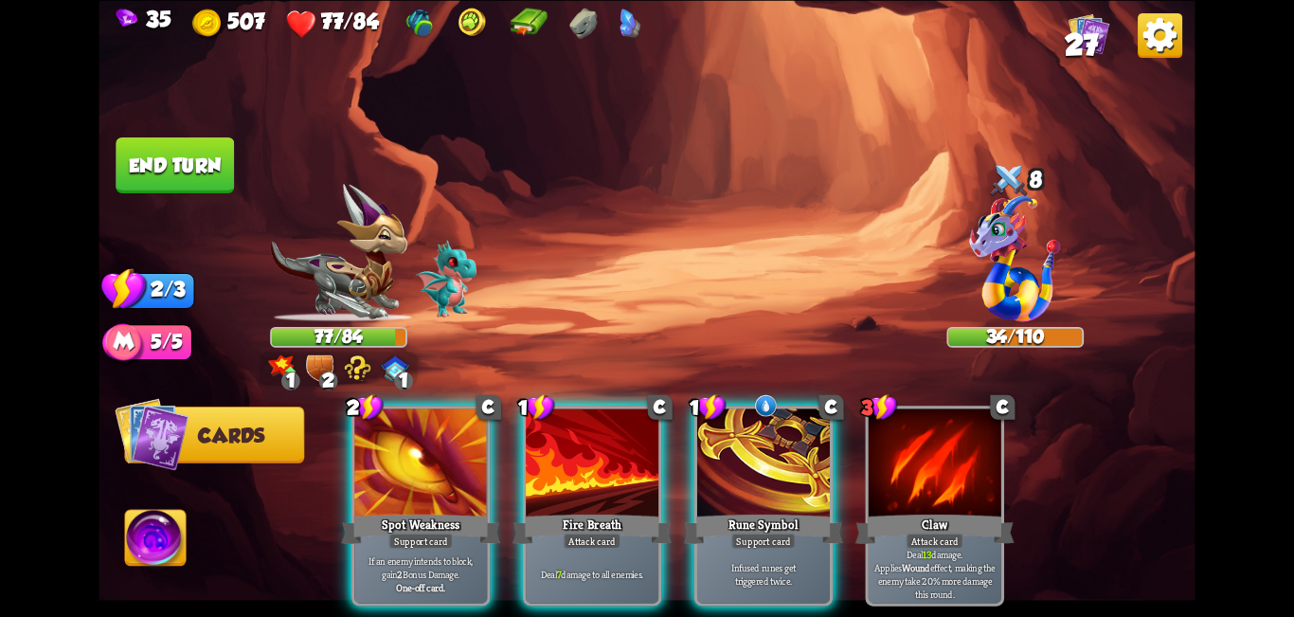
click at [644, 452] on div at bounding box center [763, 464] width 133 height 112
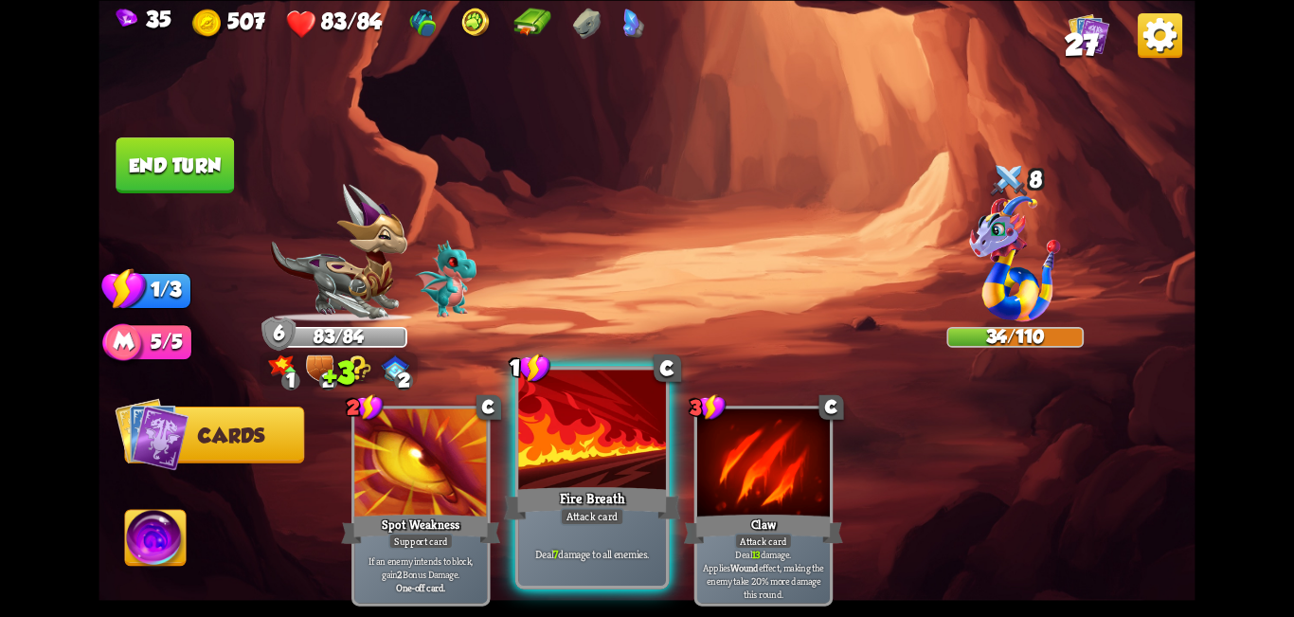
click at [540, 449] on div at bounding box center [592, 432] width 148 height 124
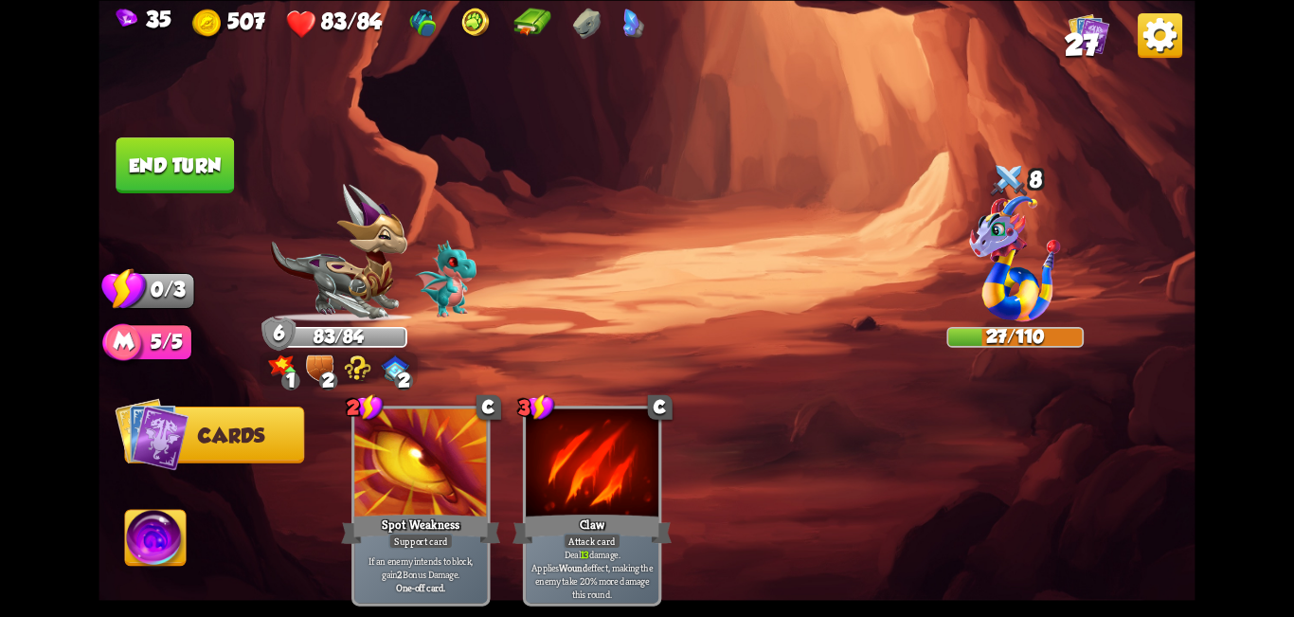
click at [160, 171] on button "End turn" at bounding box center [175, 165] width 118 height 56
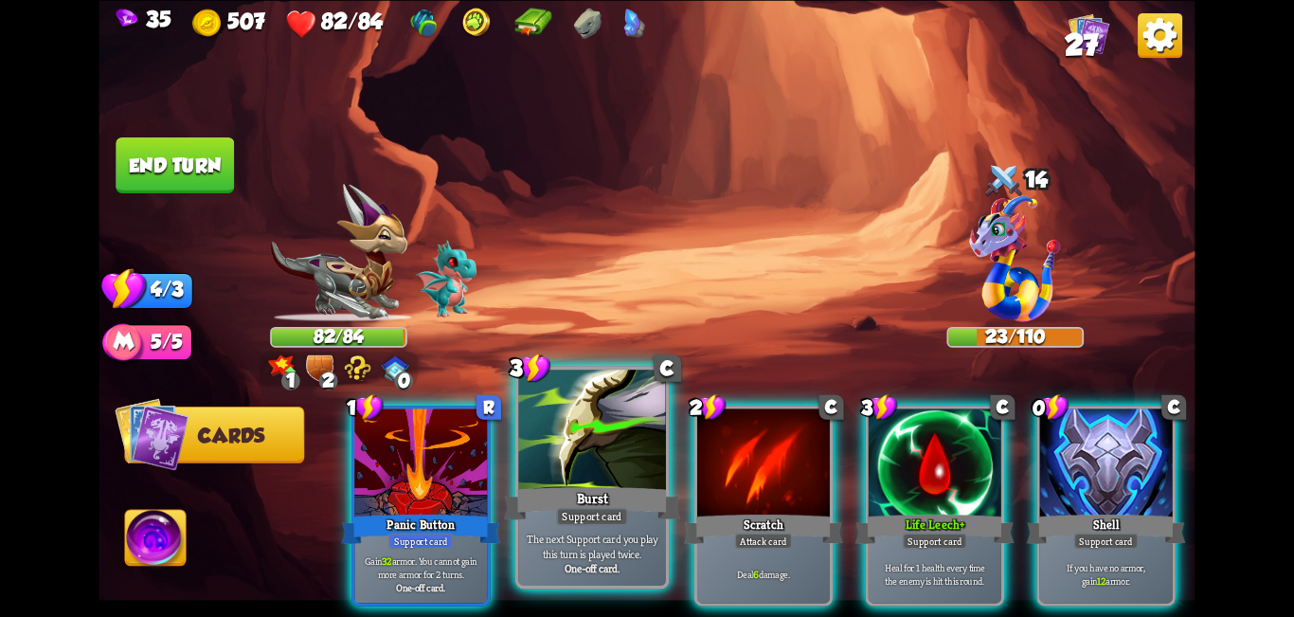
click at [579, 480] on div at bounding box center [592, 432] width 148 height 124
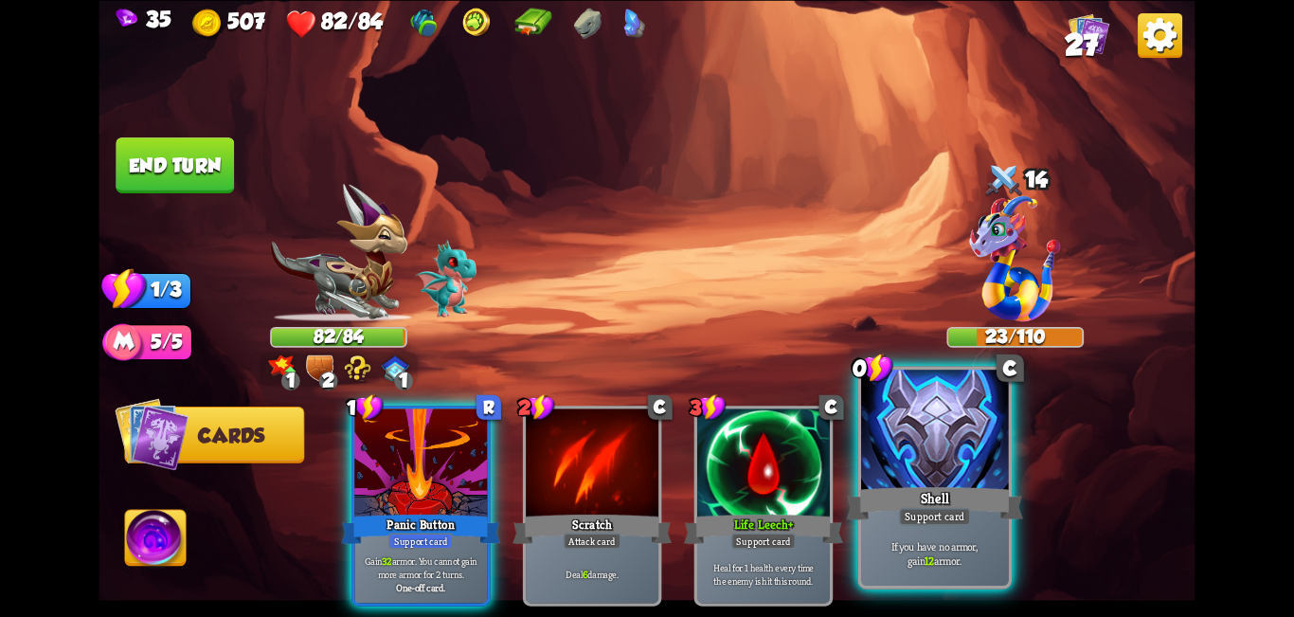
click at [644, 454] on div at bounding box center [935, 432] width 148 height 124
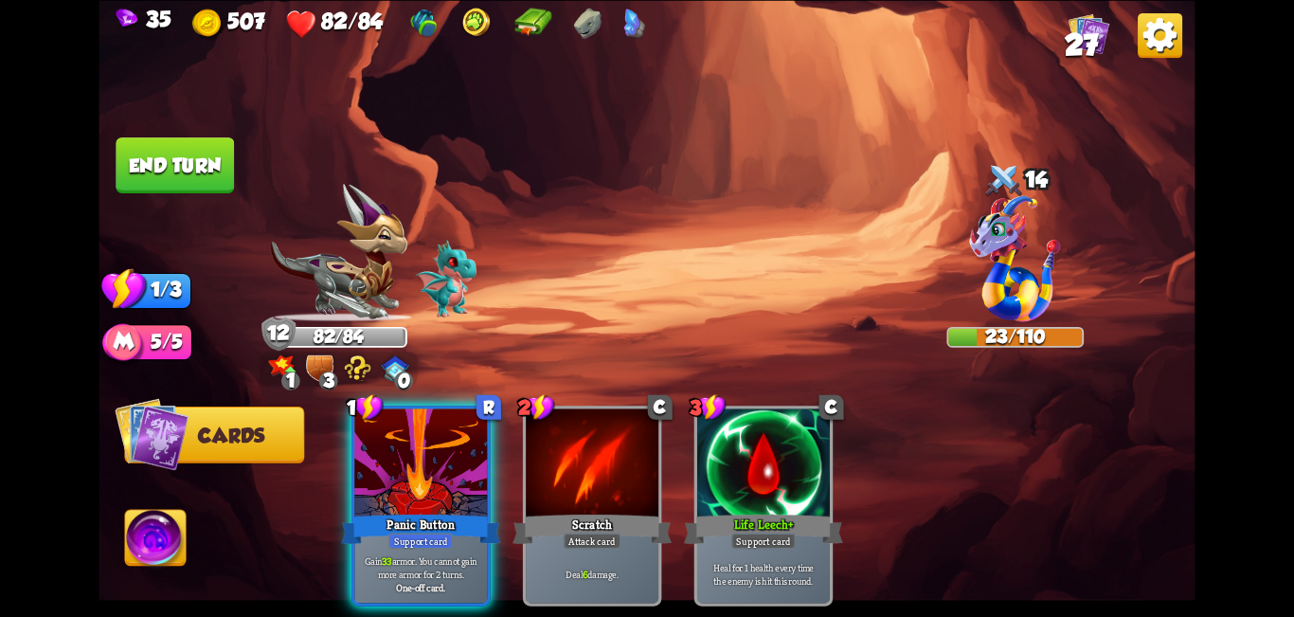
click at [206, 195] on img at bounding box center [647, 308] width 1096 height 617
click at [201, 165] on button "End turn" at bounding box center [175, 165] width 118 height 56
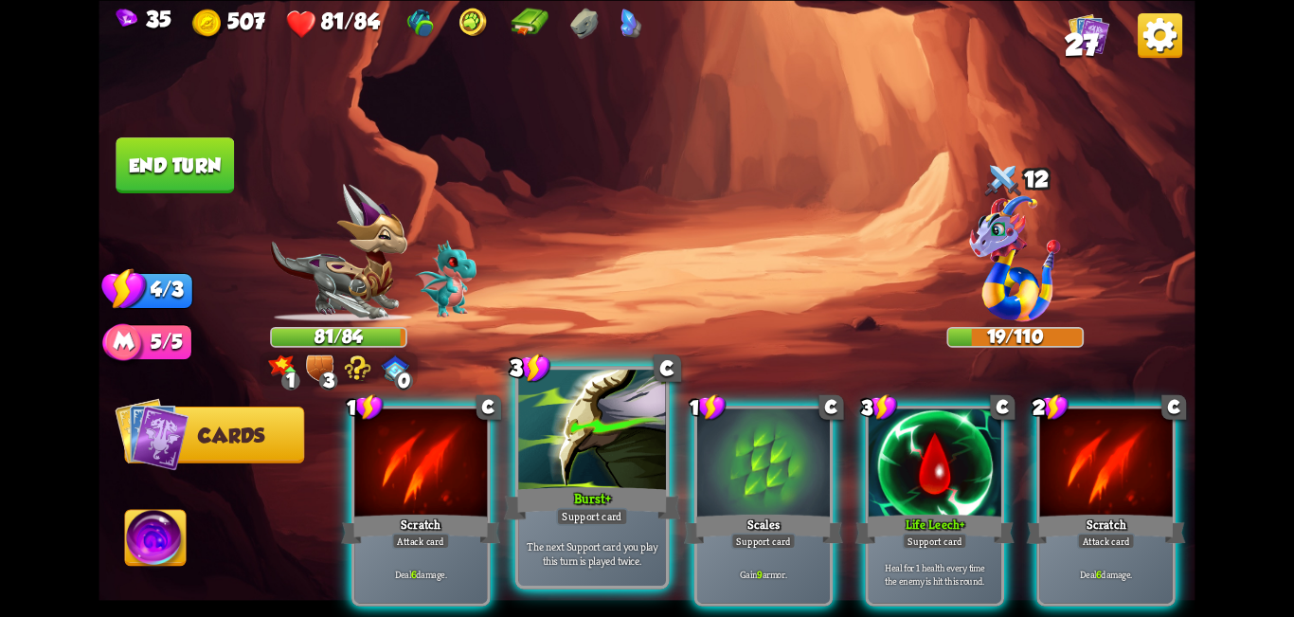
click at [582, 460] on div at bounding box center [592, 432] width 148 height 124
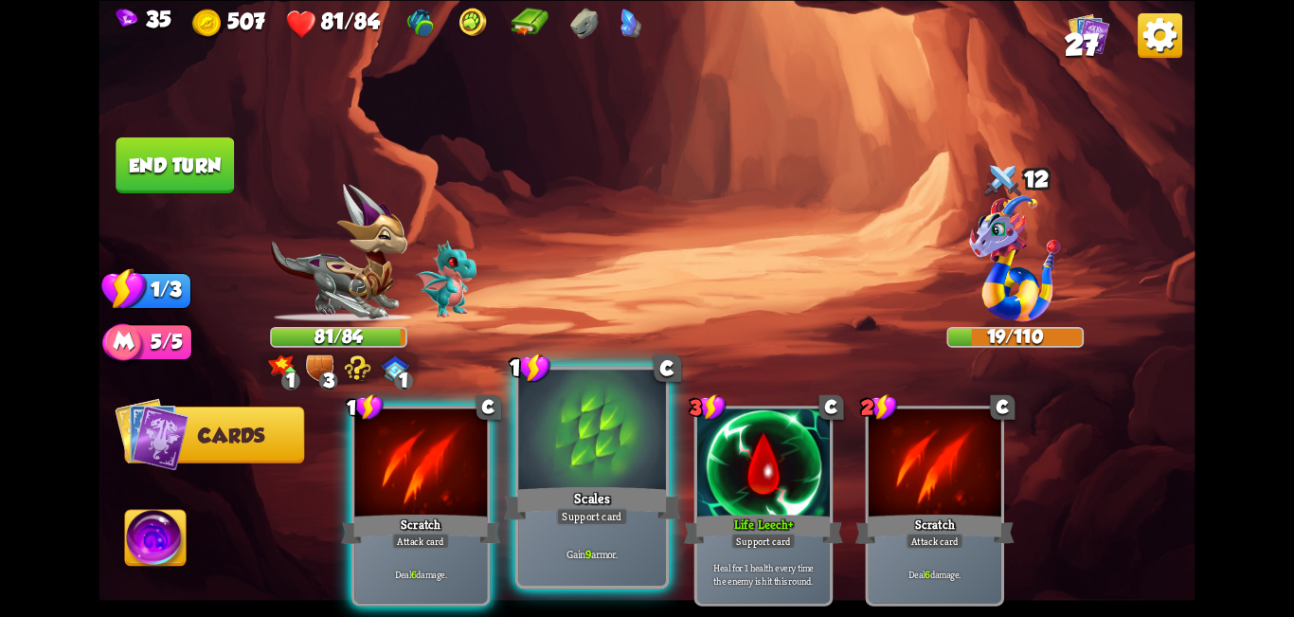
click at [622, 461] on div at bounding box center [592, 432] width 148 height 124
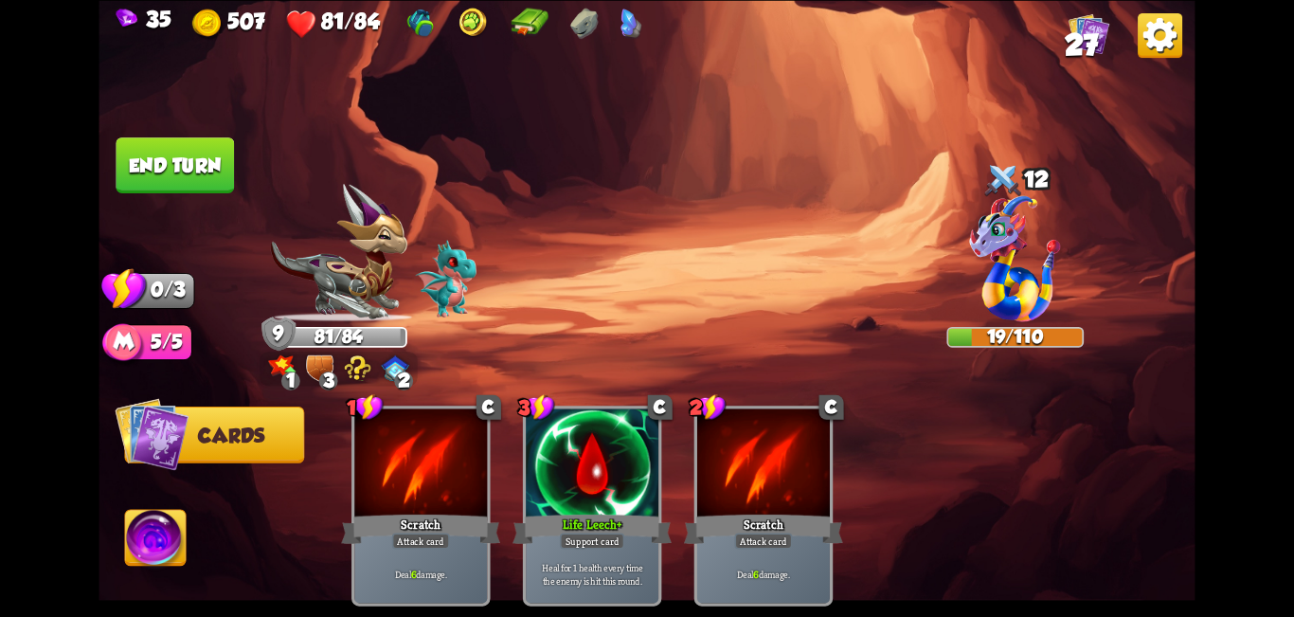
click at [179, 180] on button "End turn" at bounding box center [175, 165] width 118 height 56
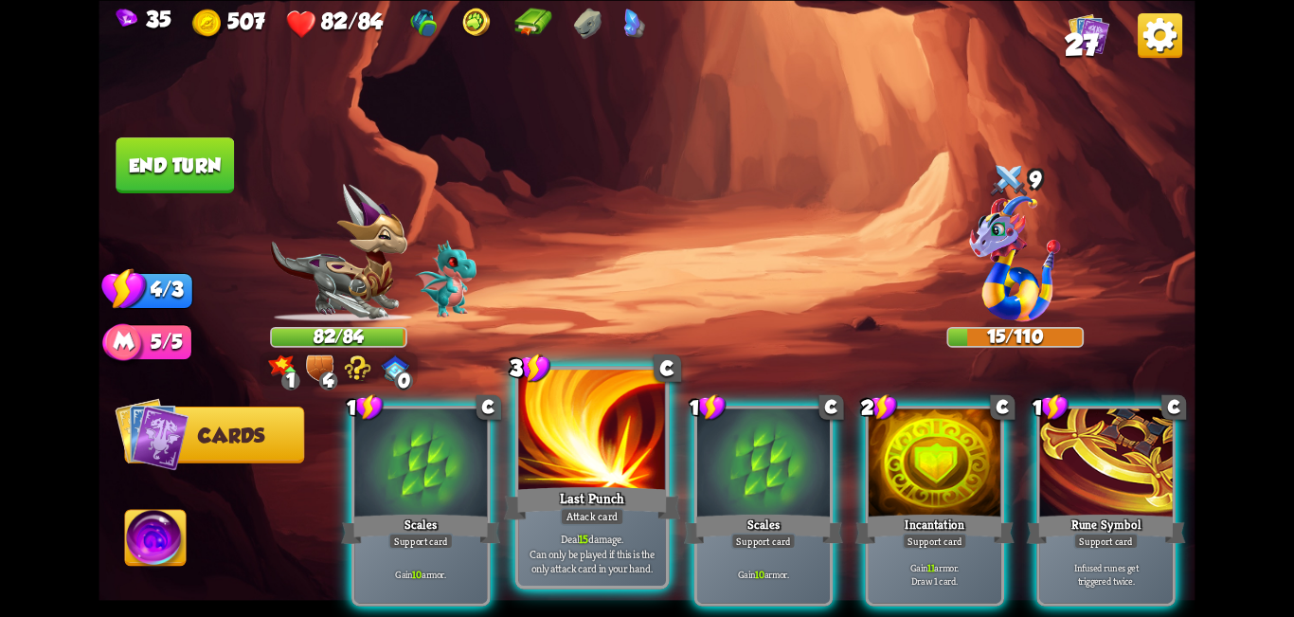
click at [607, 434] on div at bounding box center [592, 432] width 148 height 124
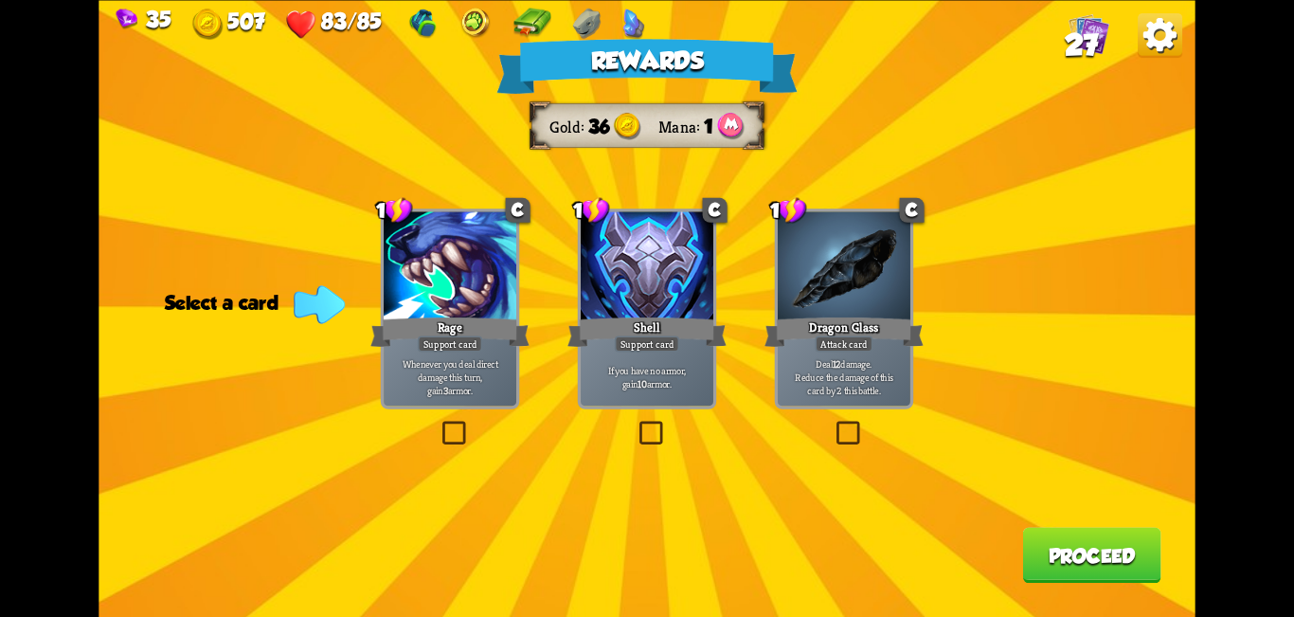
click at [636, 424] on label at bounding box center [636, 424] width 0 height 0
click at [0, 0] on input "checkbox" at bounding box center [0, 0] width 0 height 0
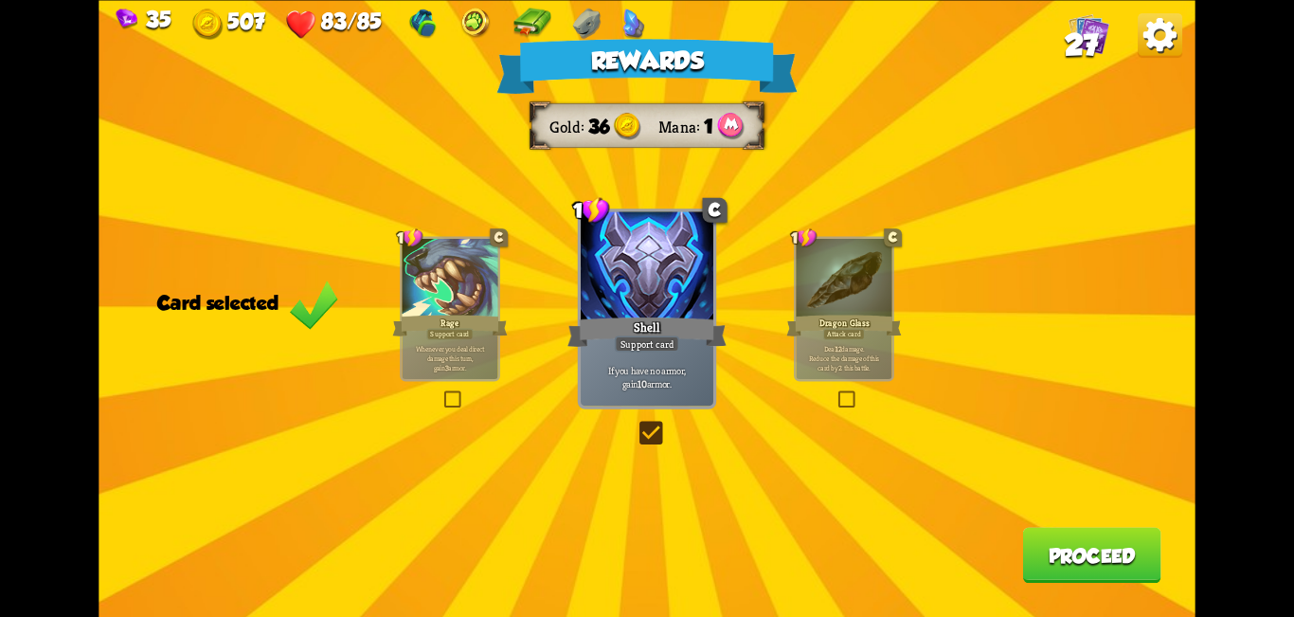
click at [644, 551] on button "Proceed" at bounding box center [1091, 555] width 138 height 56
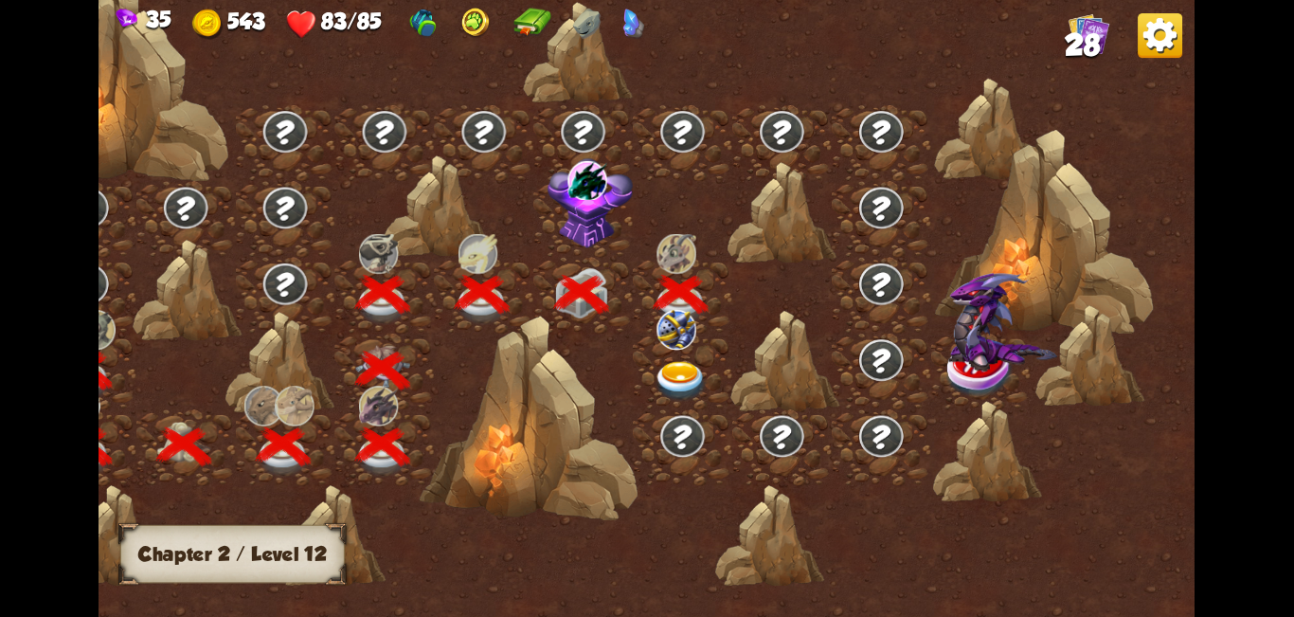
click at [588, 224] on img at bounding box center [590, 203] width 85 height 90
click at [644, 377] on img at bounding box center [681, 381] width 55 height 41
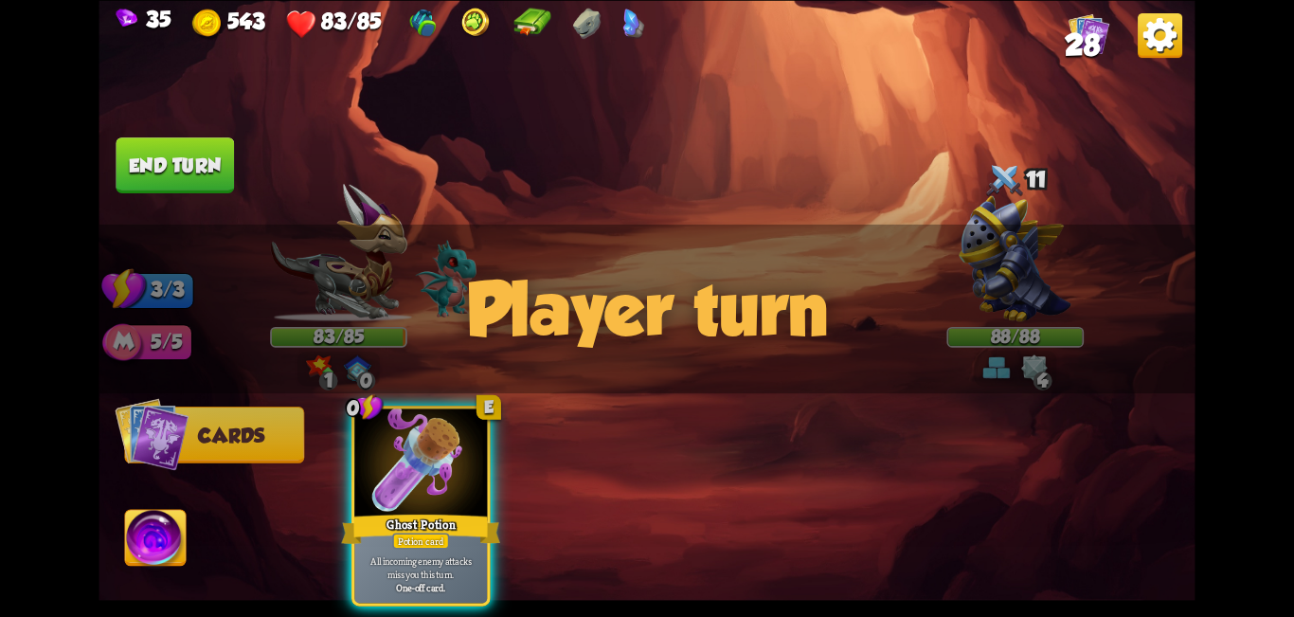
click at [644, 368] on div "Player turn" at bounding box center [647, 308] width 1096 height 169
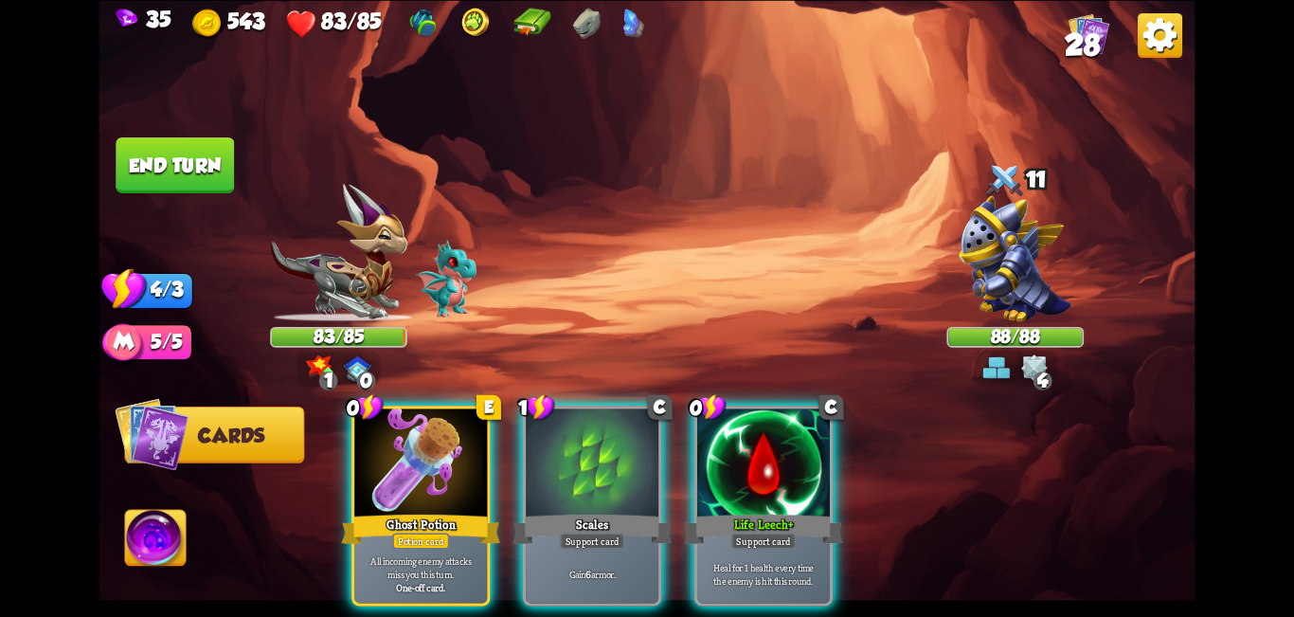
click at [644, 368] on div "Player turn" at bounding box center [647, 308] width 1096 height 169
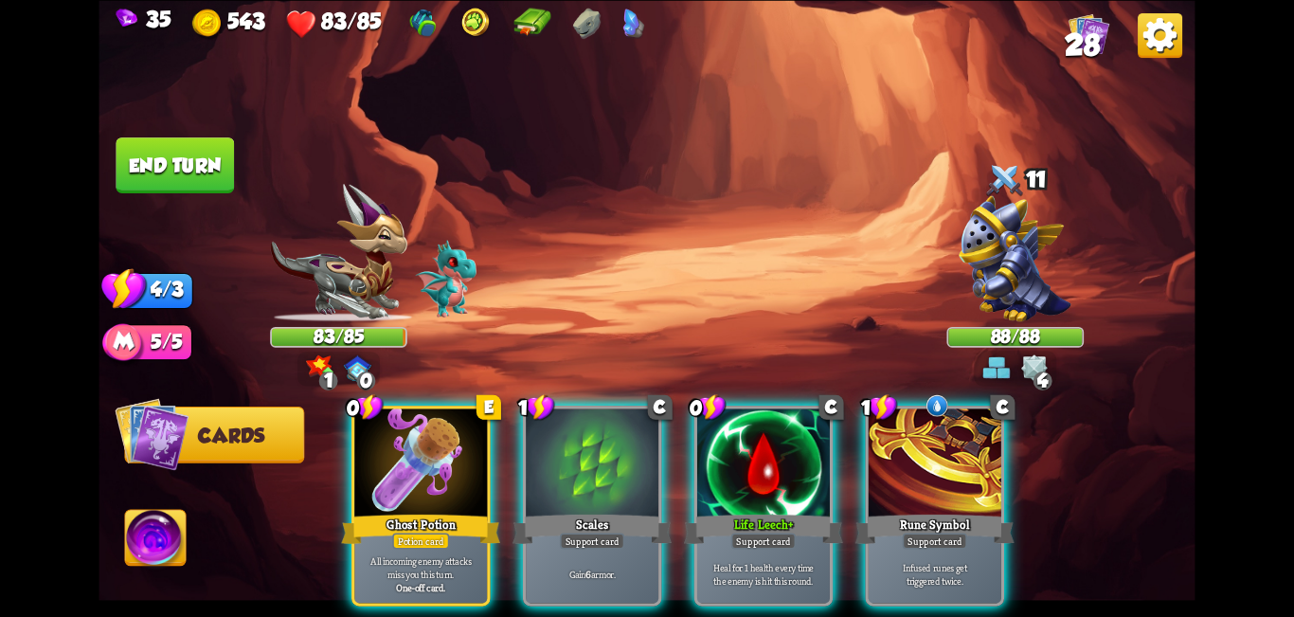
click at [644, 368] on img at bounding box center [1033, 366] width 27 height 27
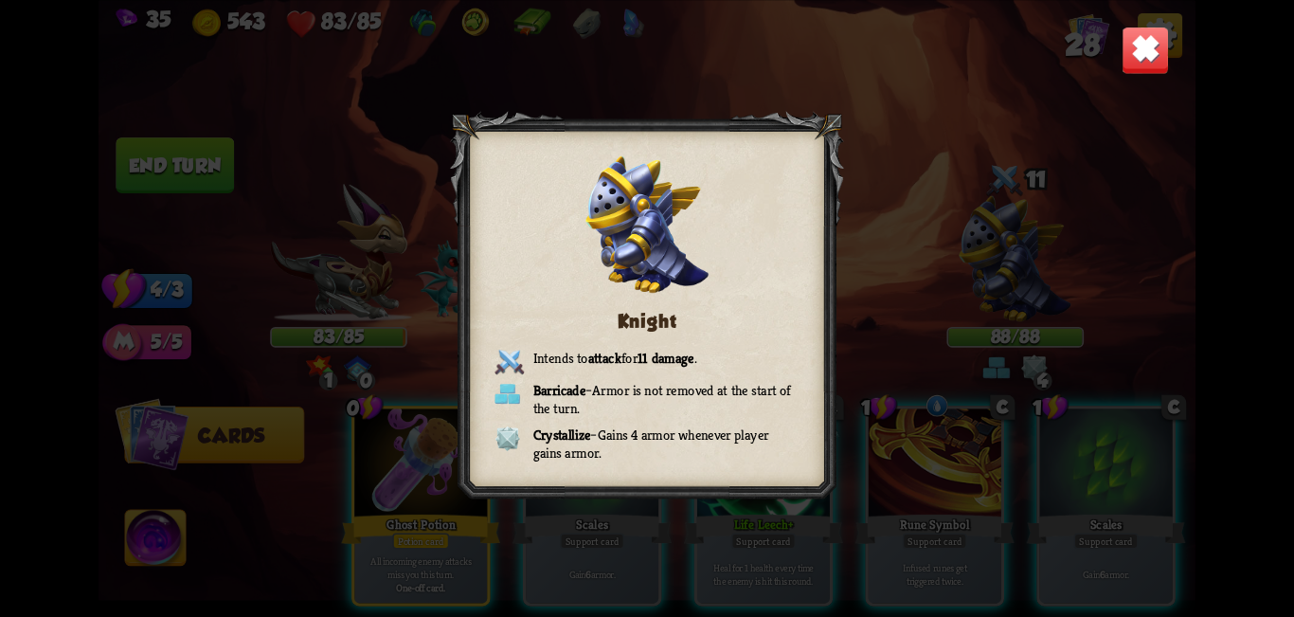
click at [644, 46] on img at bounding box center [1146, 50] width 48 height 48
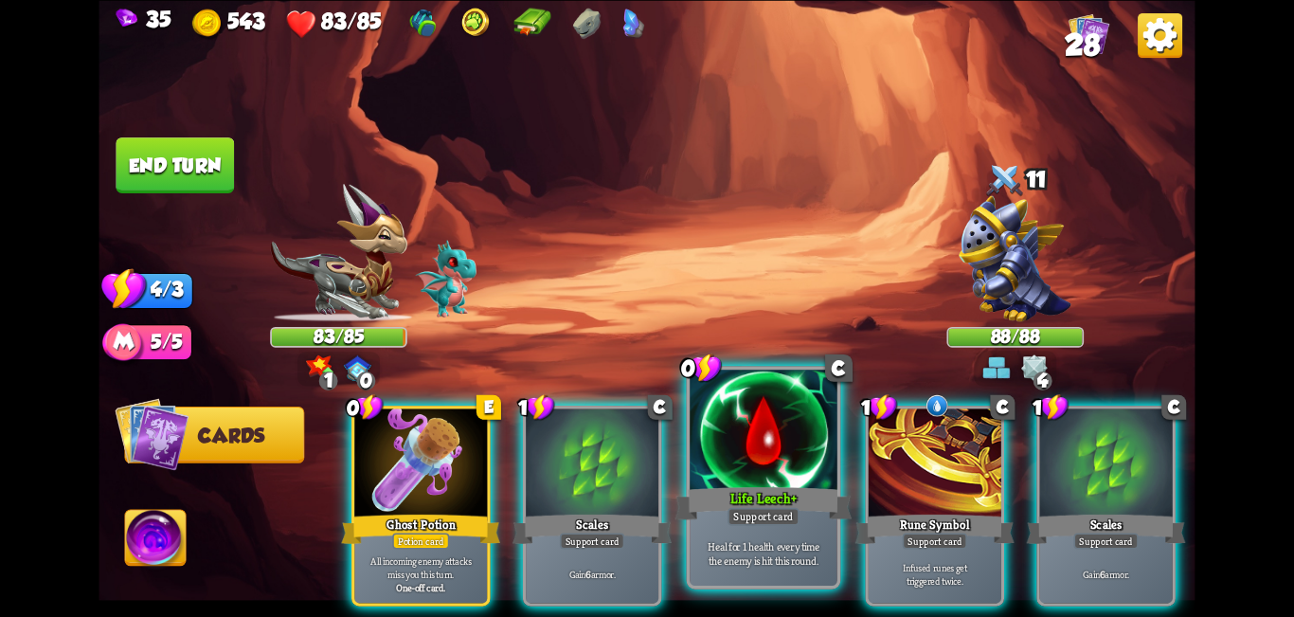
click at [644, 416] on div at bounding box center [764, 432] width 148 height 124
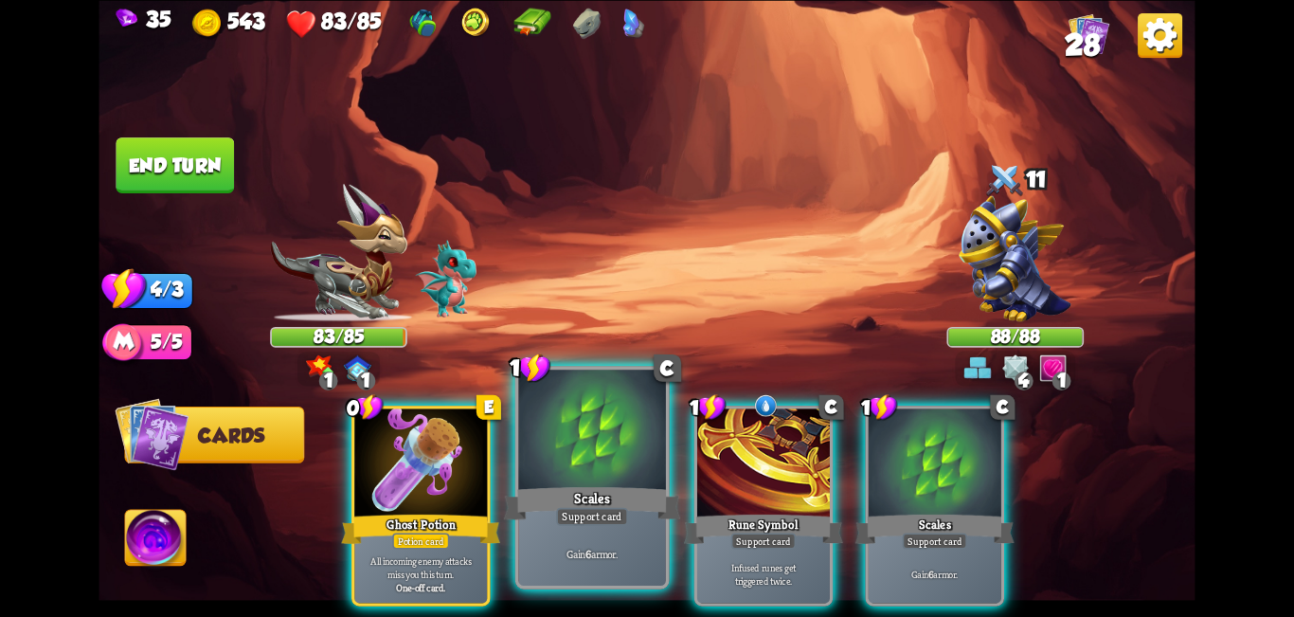
click at [588, 453] on div at bounding box center [592, 432] width 148 height 124
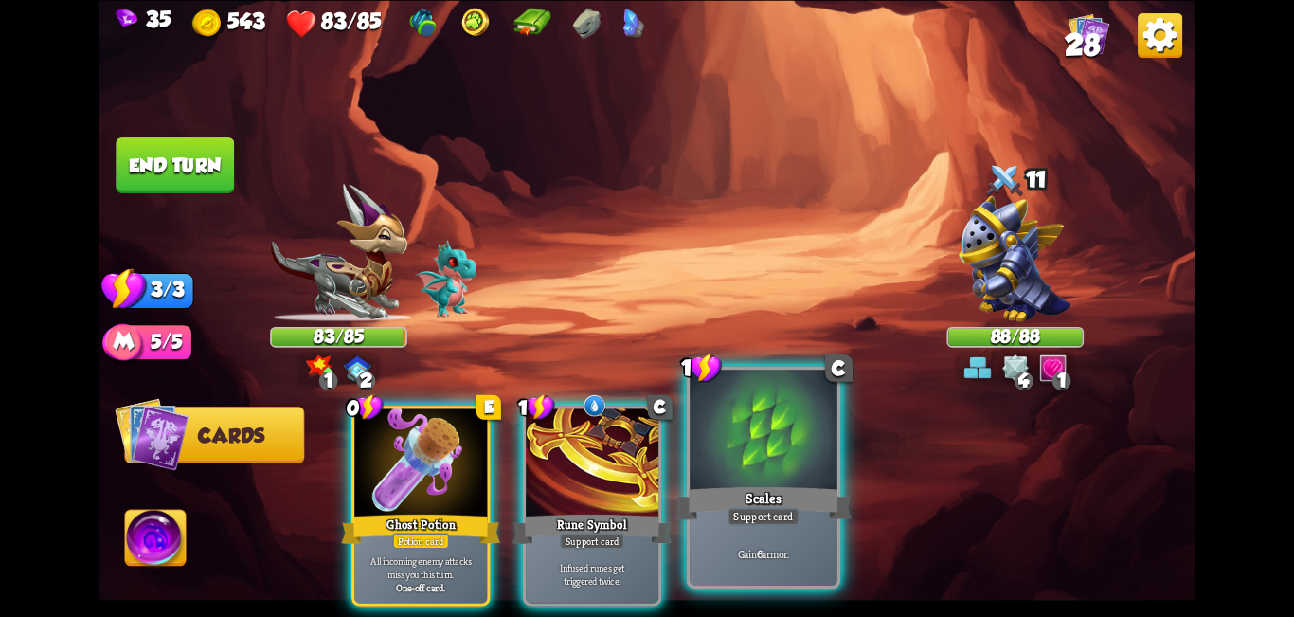
drag, startPoint x: 747, startPoint y: 451, endPoint x: 656, endPoint y: 452, distance: 91.0
click at [644, 451] on div at bounding box center [764, 432] width 148 height 124
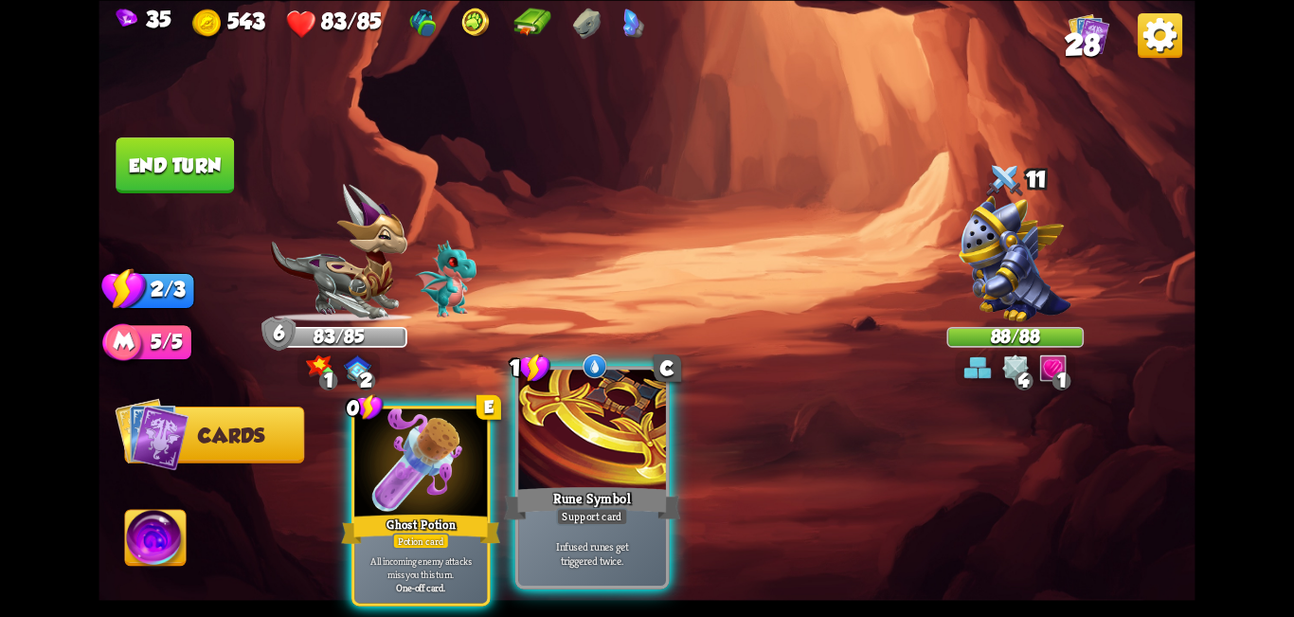
click at [633, 452] on div at bounding box center [592, 432] width 148 height 124
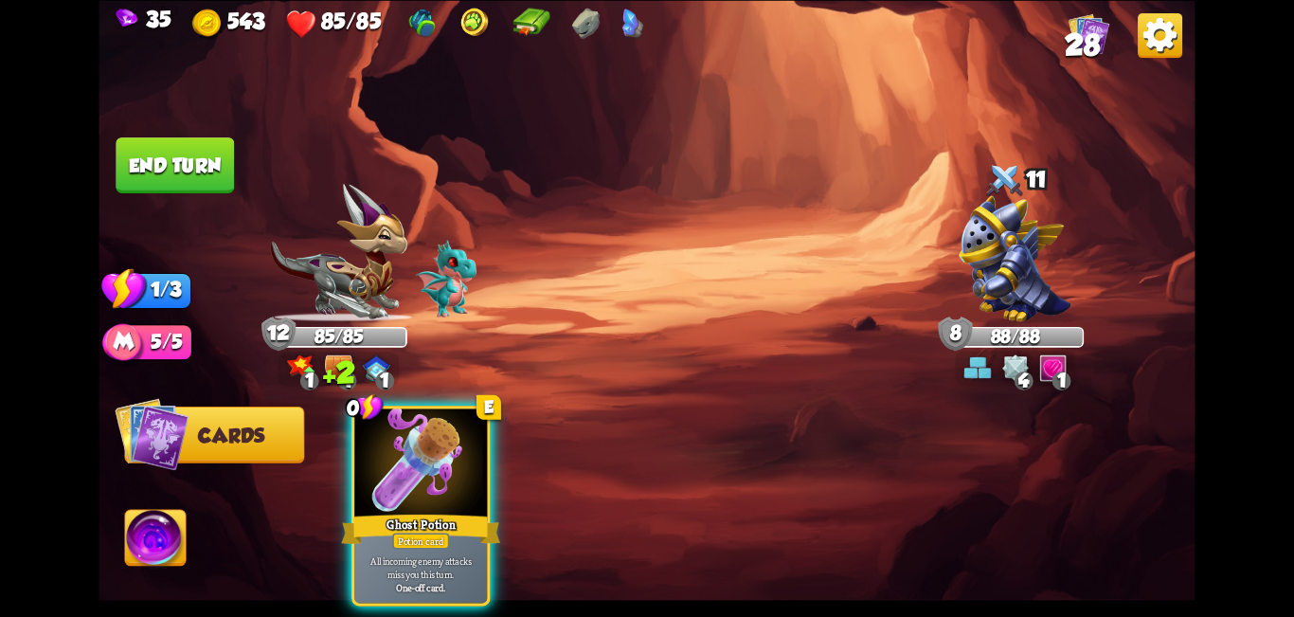
click at [192, 156] on button "End turn" at bounding box center [175, 165] width 118 height 56
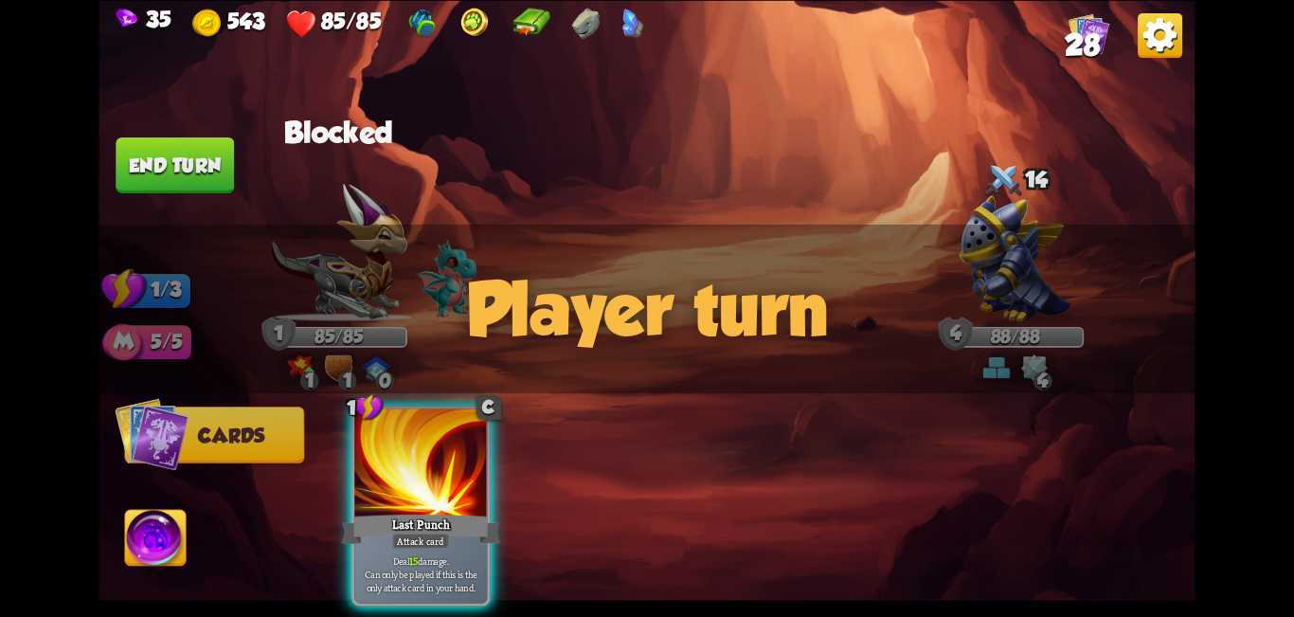
click at [644, 370] on div "Player turn" at bounding box center [647, 308] width 1096 height 169
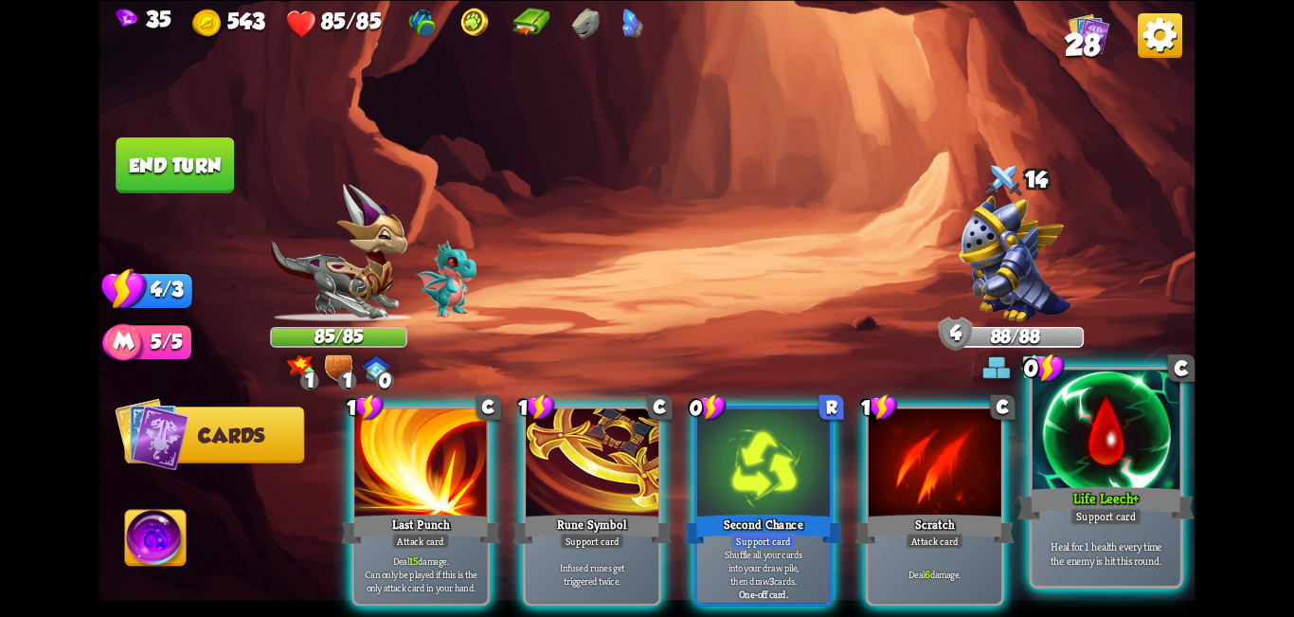
click at [644, 459] on div at bounding box center [1107, 432] width 148 height 124
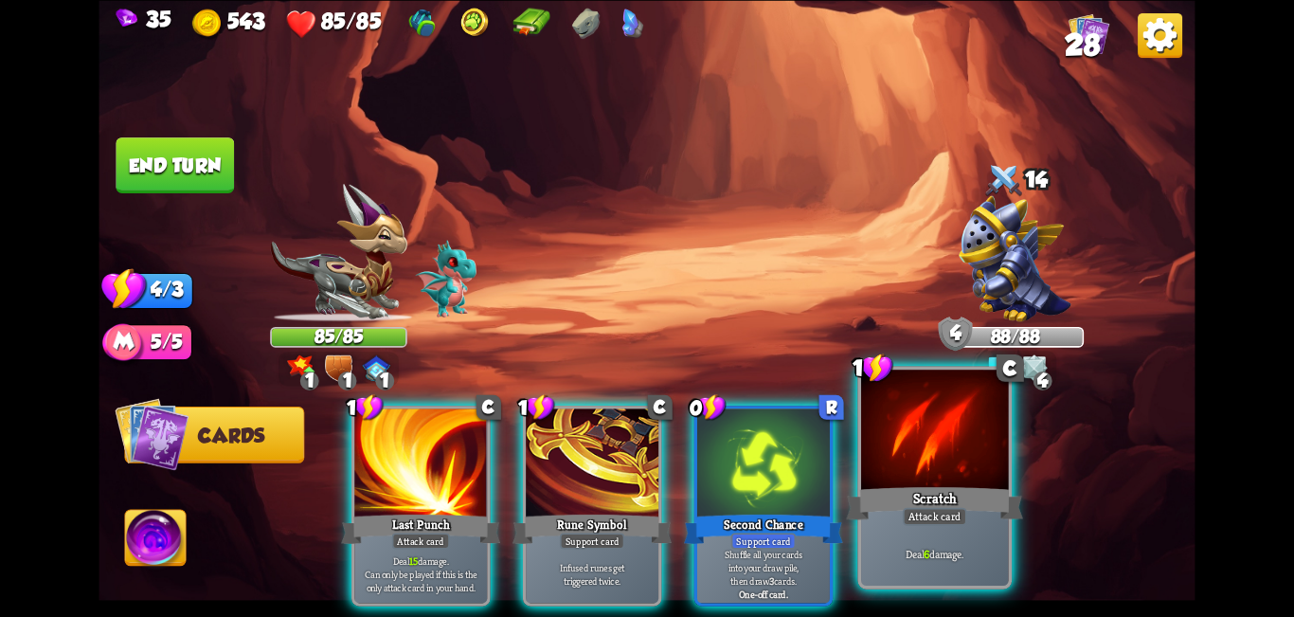
click at [644, 470] on div at bounding box center [935, 432] width 148 height 124
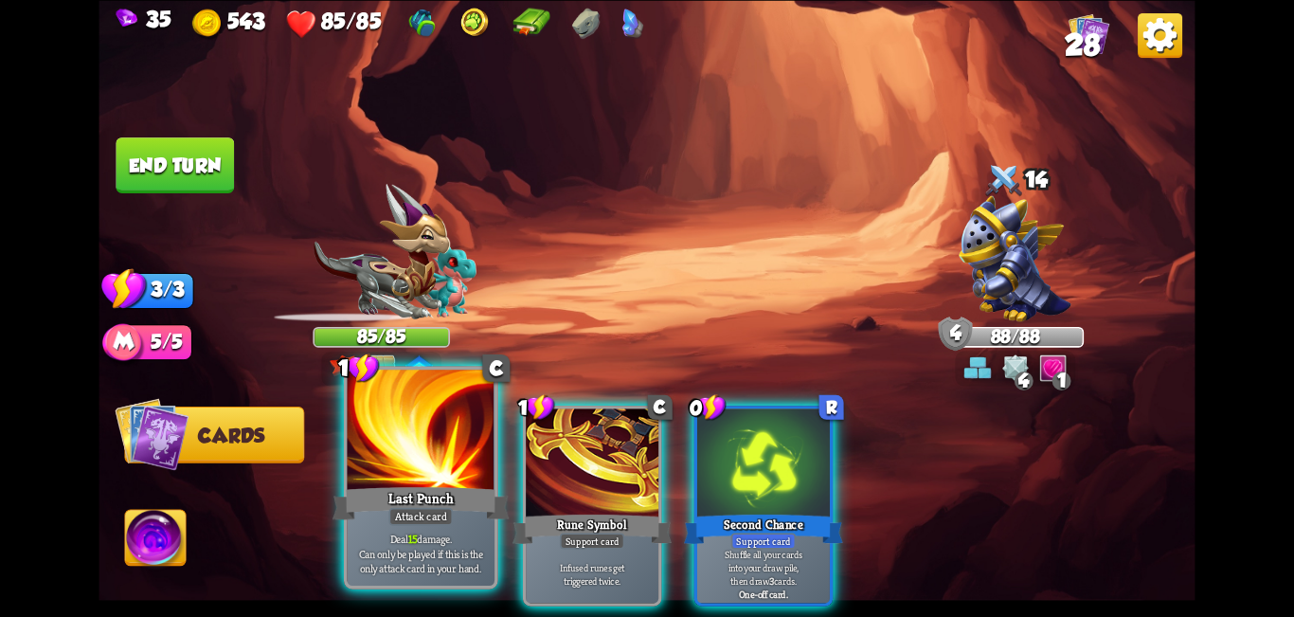
click at [431, 465] on div at bounding box center [422, 432] width 148 height 124
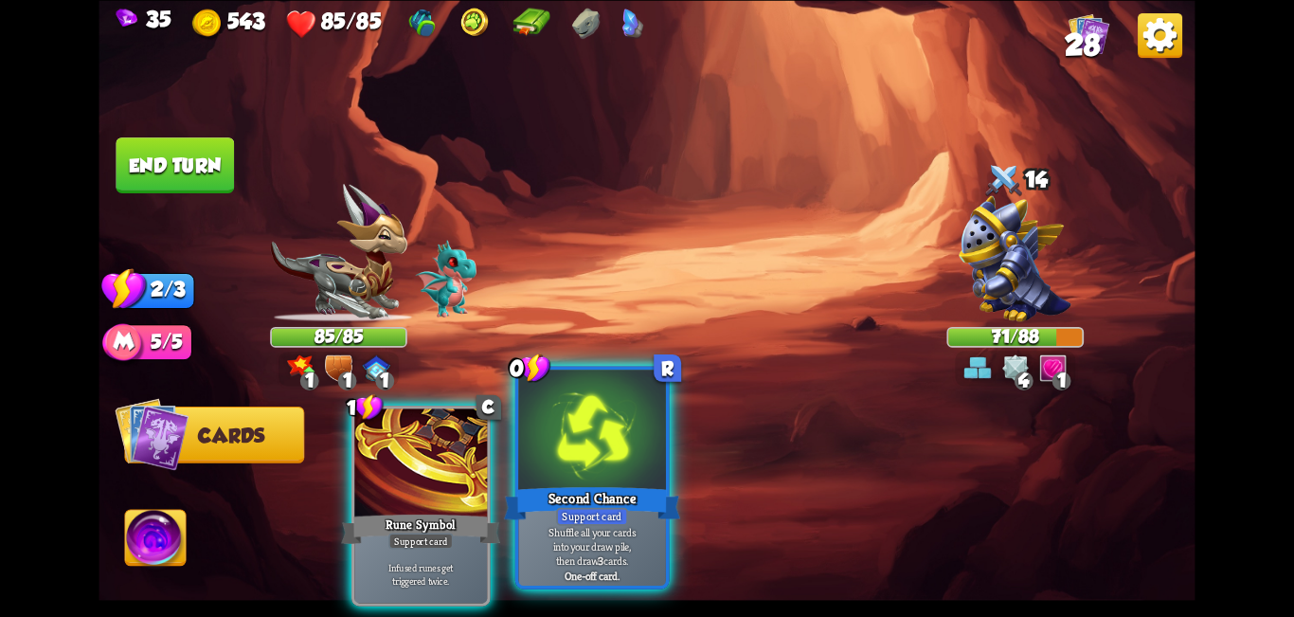
click at [597, 453] on div at bounding box center [592, 432] width 148 height 124
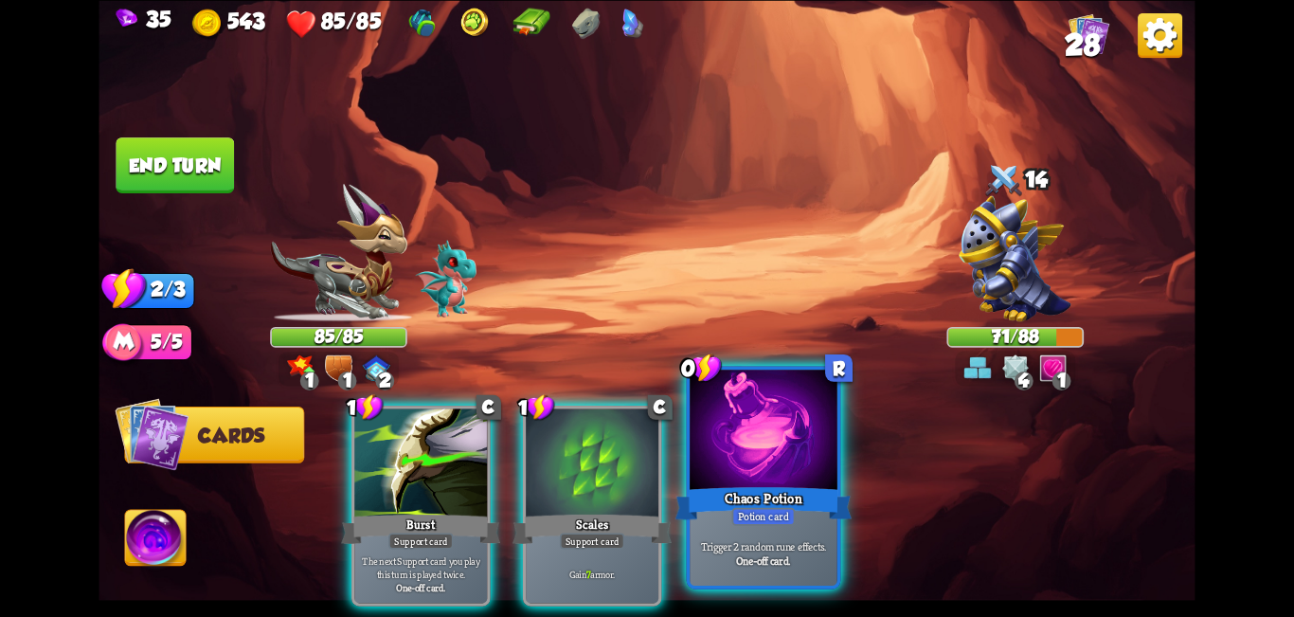
click at [644, 448] on div at bounding box center [764, 432] width 148 height 124
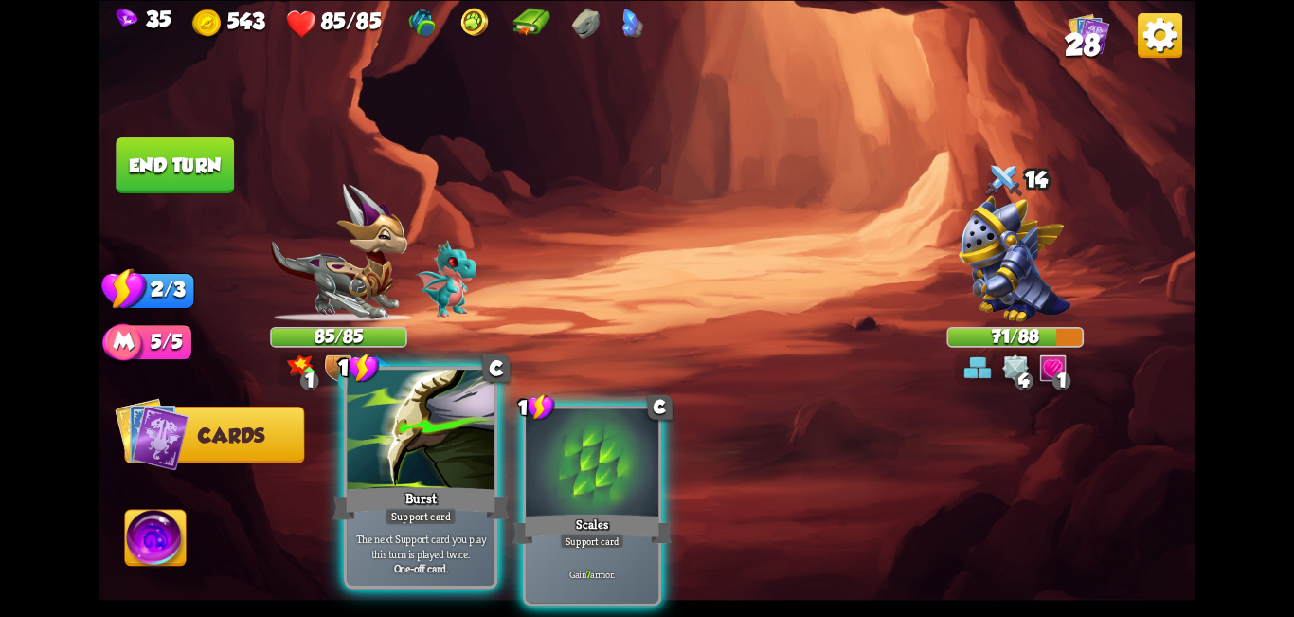
click at [410, 506] on div "Burst" at bounding box center [421, 503] width 177 height 40
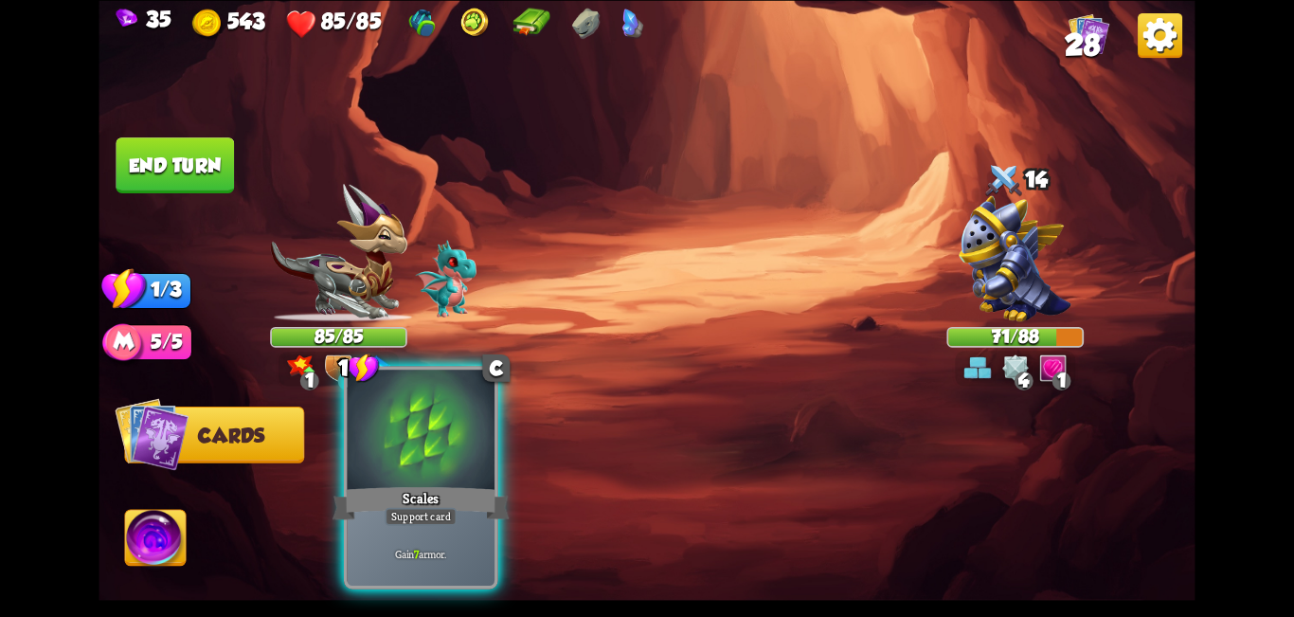
click at [496, 493] on div "Scales" at bounding box center [421, 503] width 177 height 40
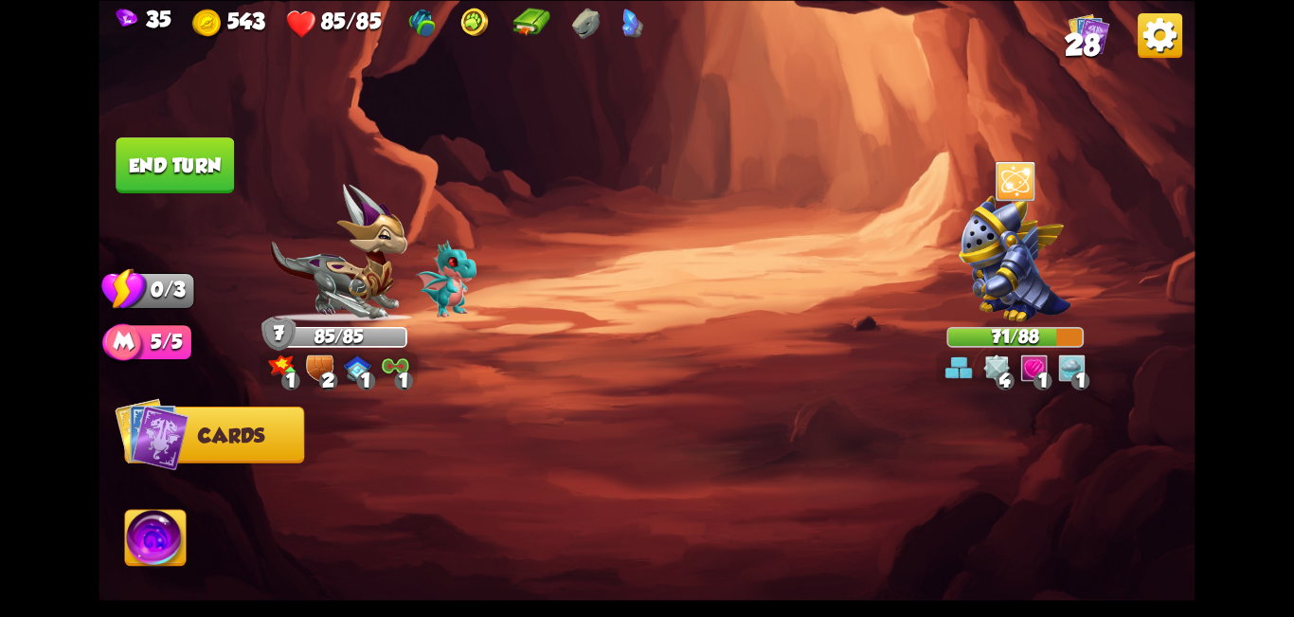
click at [208, 184] on button "End turn" at bounding box center [175, 165] width 118 height 56
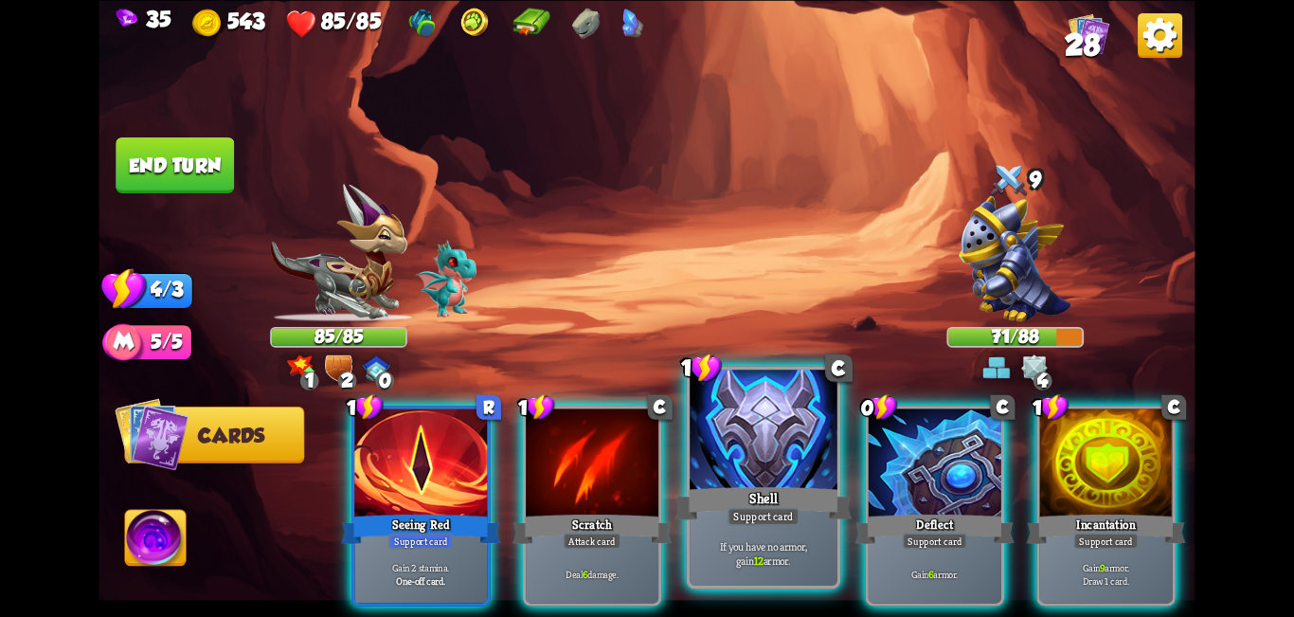
click at [644, 480] on div at bounding box center [764, 432] width 148 height 124
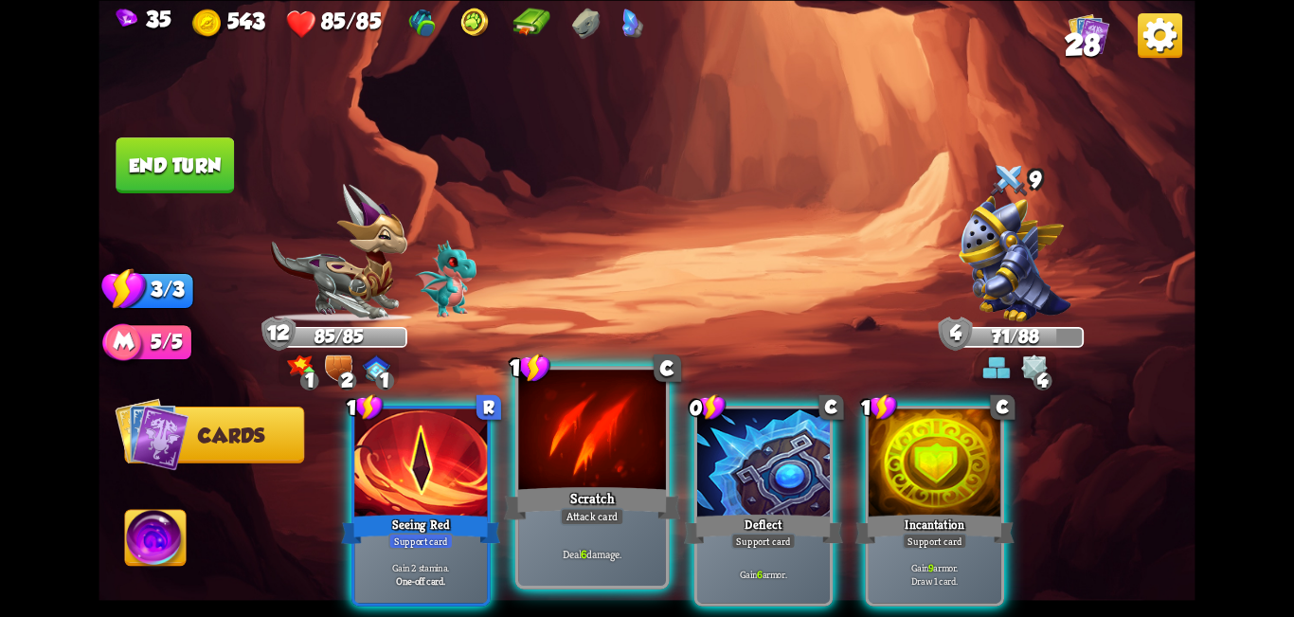
click at [625, 482] on div at bounding box center [592, 432] width 148 height 124
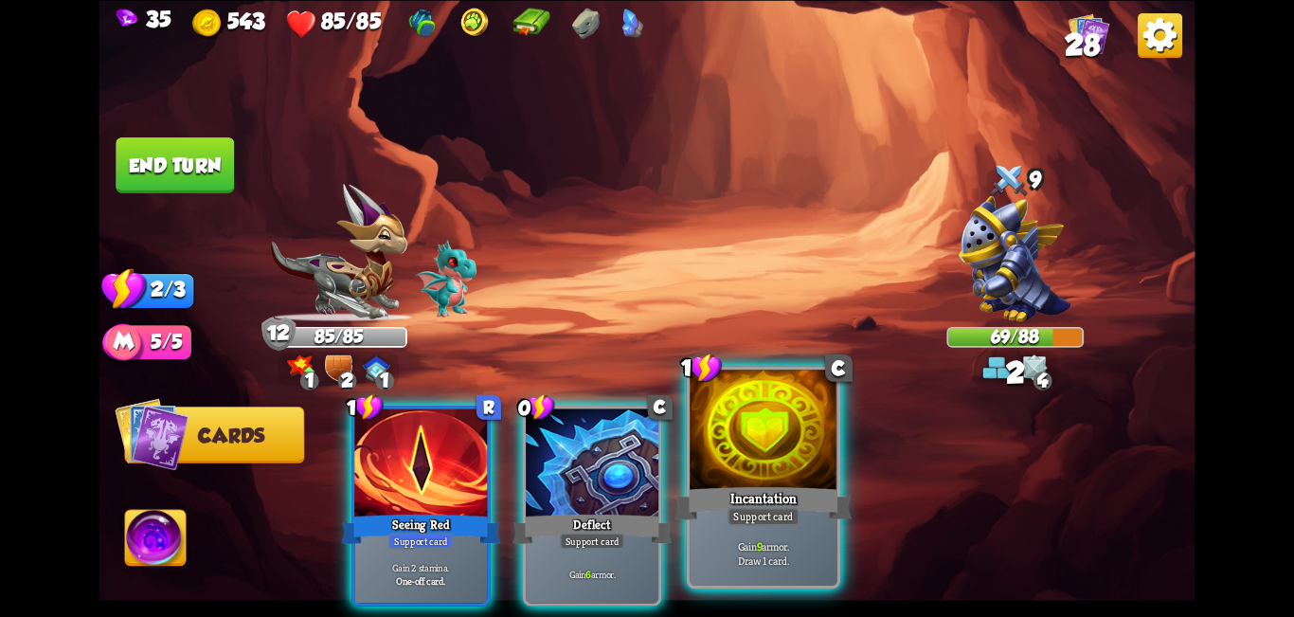
click at [644, 467] on div at bounding box center [764, 432] width 148 height 124
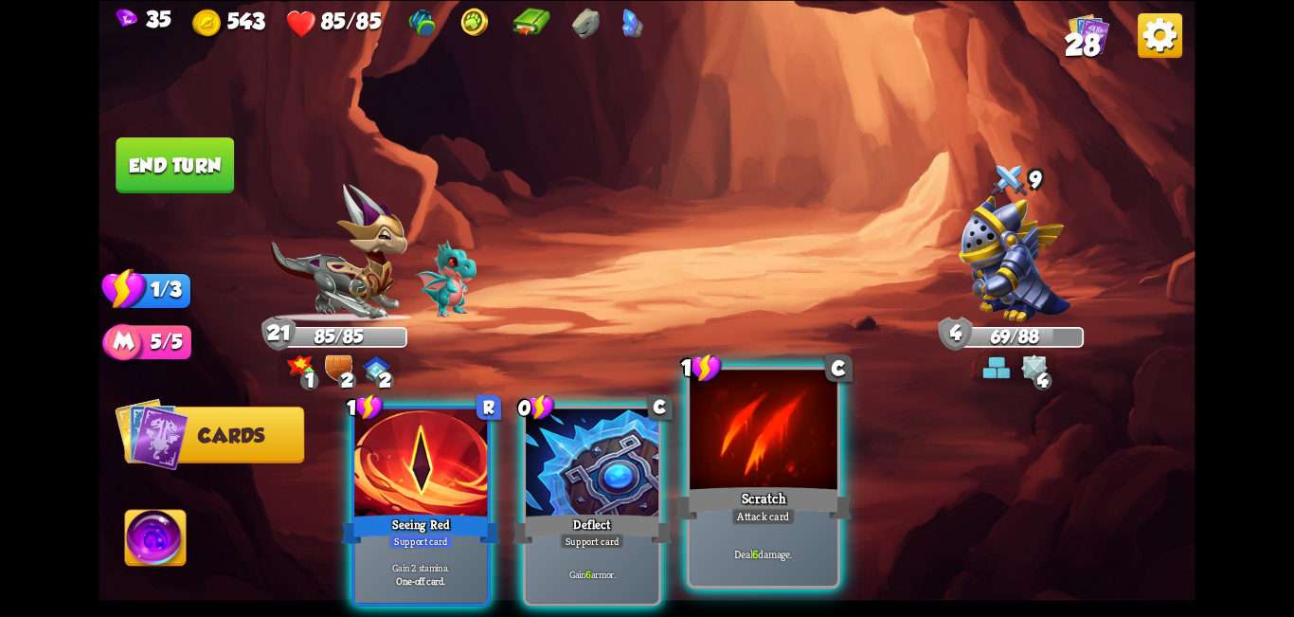
click at [644, 494] on div "Scratch" at bounding box center [764, 503] width 177 height 40
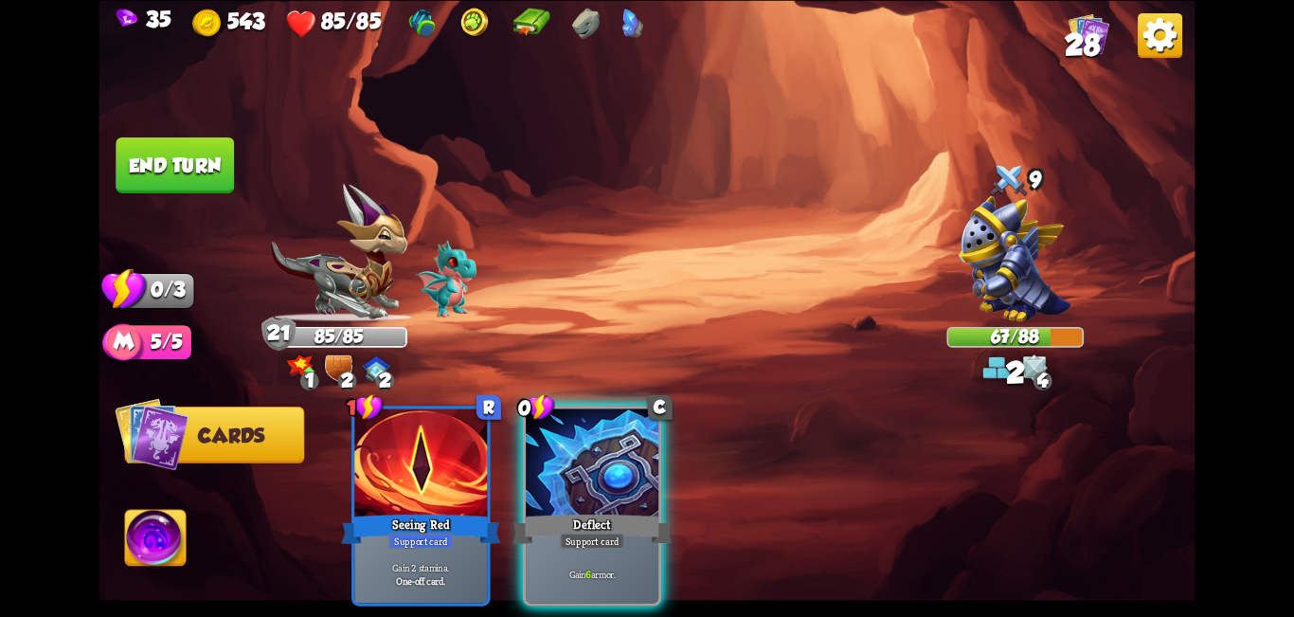
click at [201, 180] on button "End turn" at bounding box center [175, 165] width 118 height 56
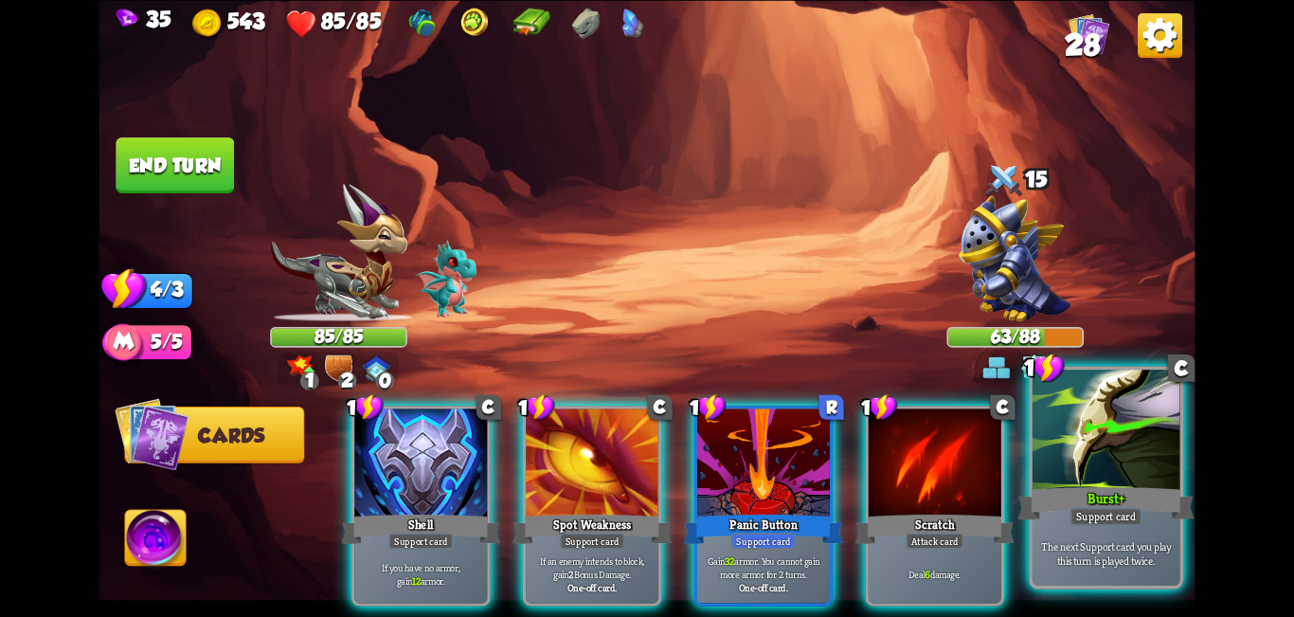
drag, startPoint x: 1076, startPoint y: 443, endPoint x: 498, endPoint y: 442, distance: 578.0
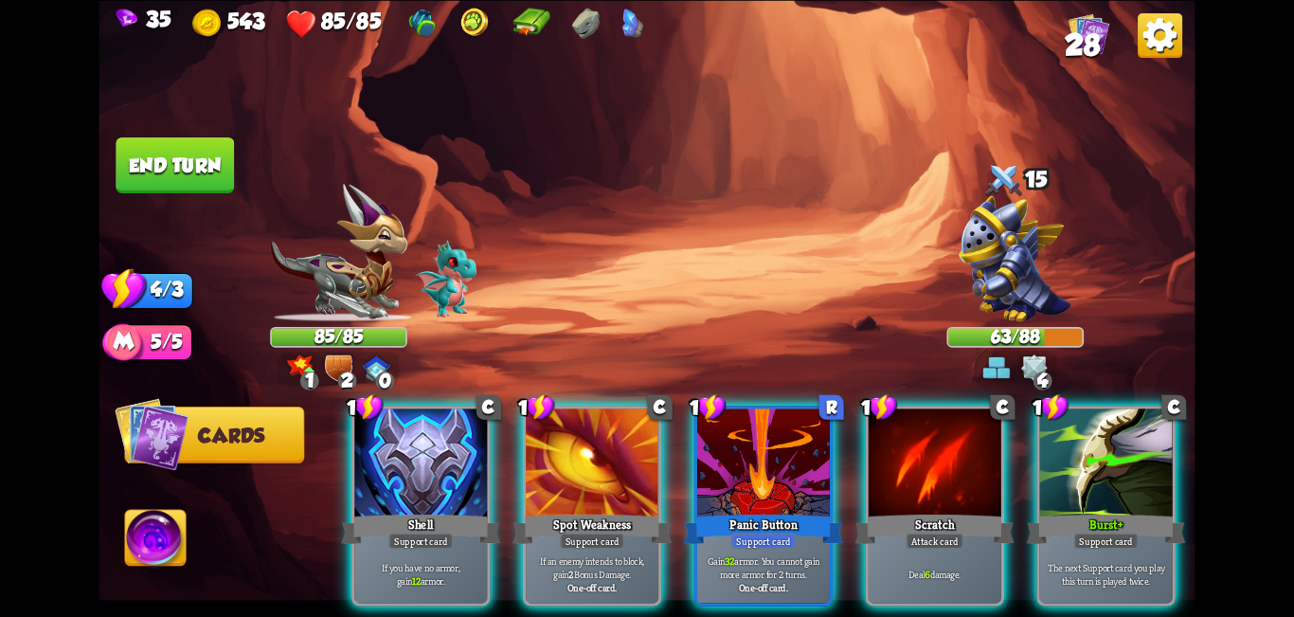
click at [644, 442] on div at bounding box center [1106, 464] width 133 height 112
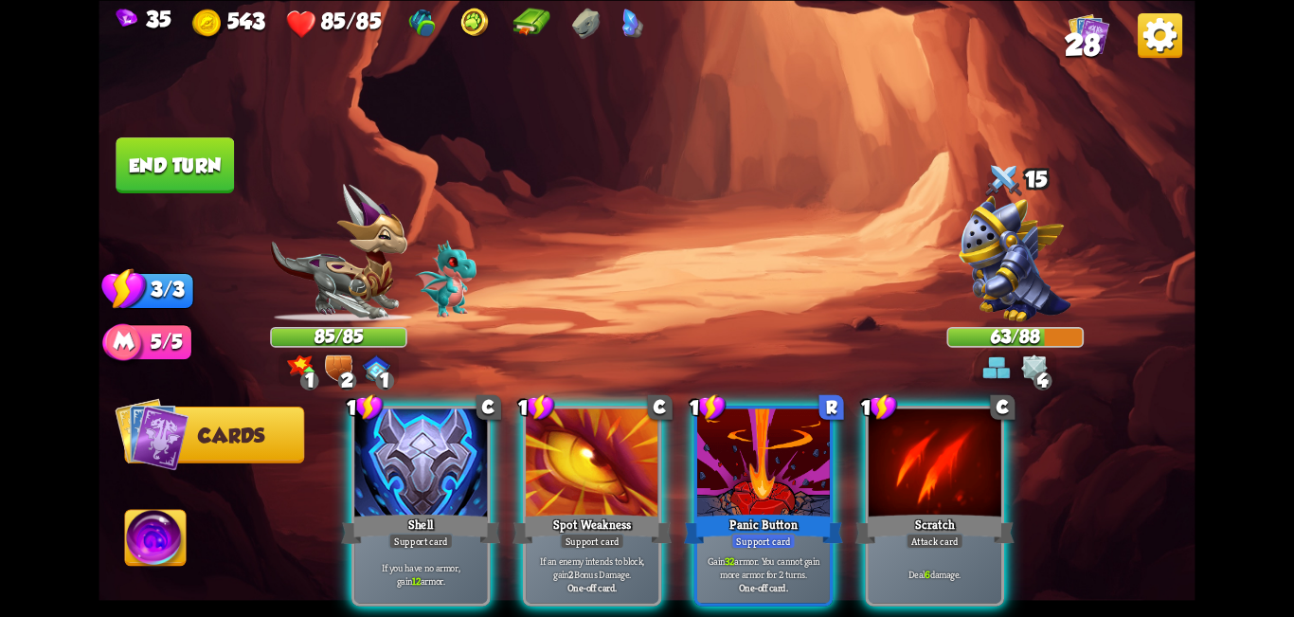
click at [362, 459] on div at bounding box center [420, 464] width 133 height 112
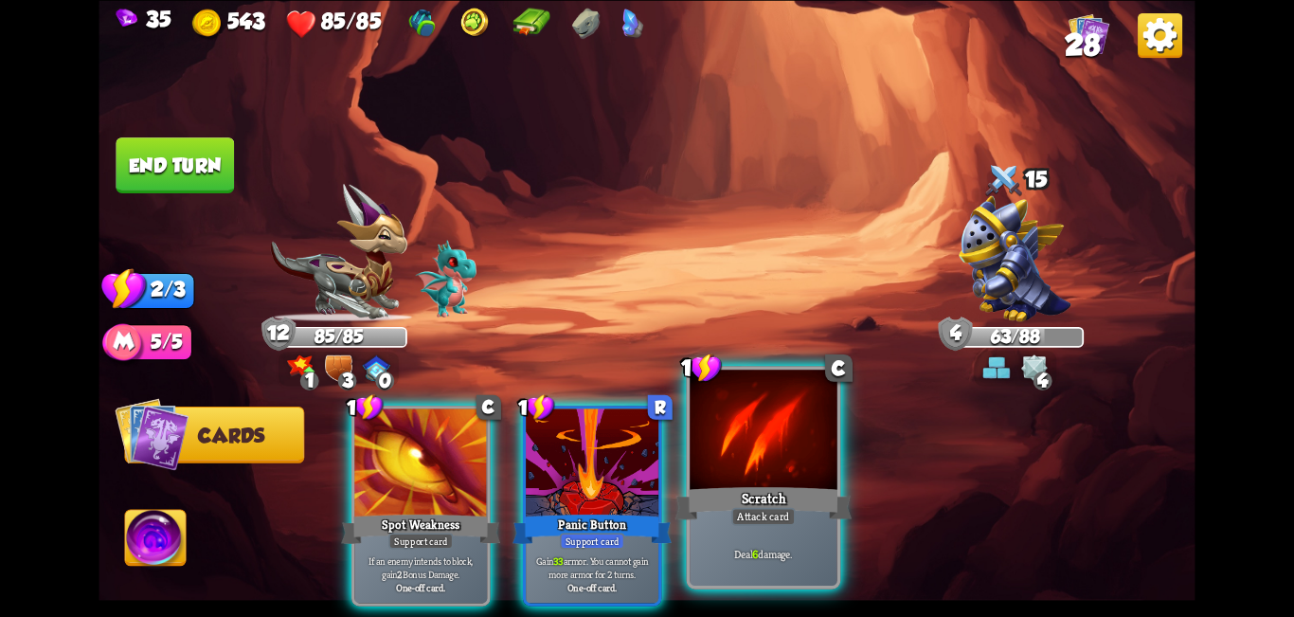
click at [644, 442] on div at bounding box center [764, 432] width 148 height 124
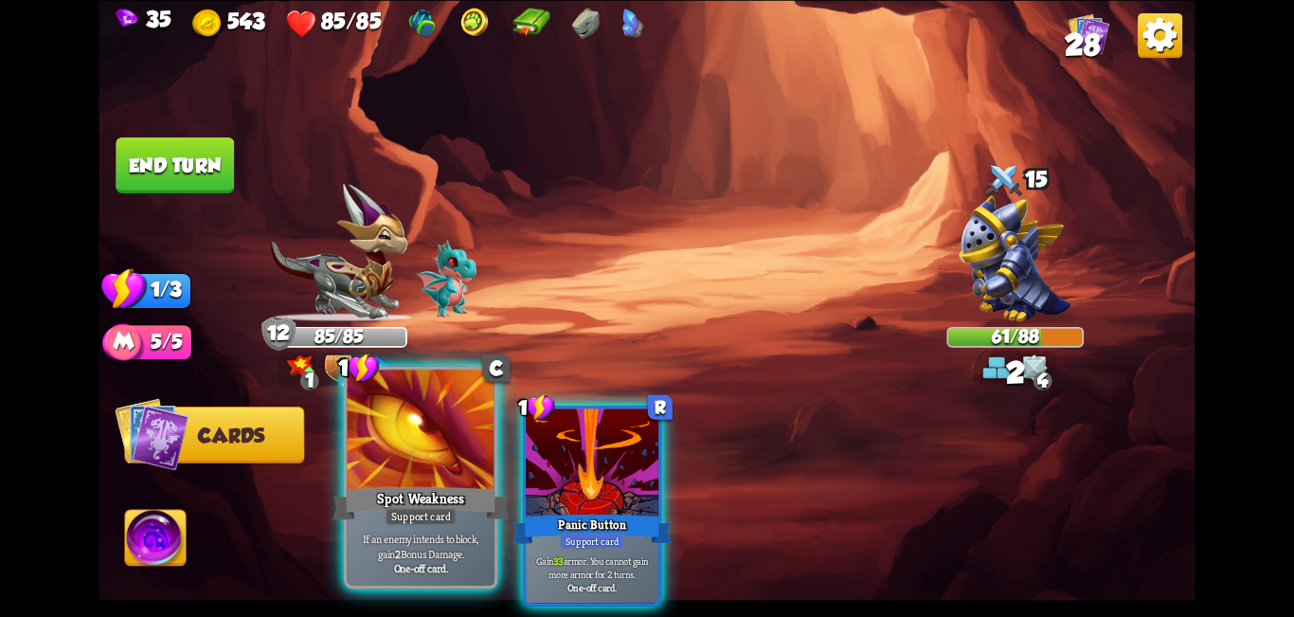
click at [430, 452] on div at bounding box center [422, 432] width 148 height 124
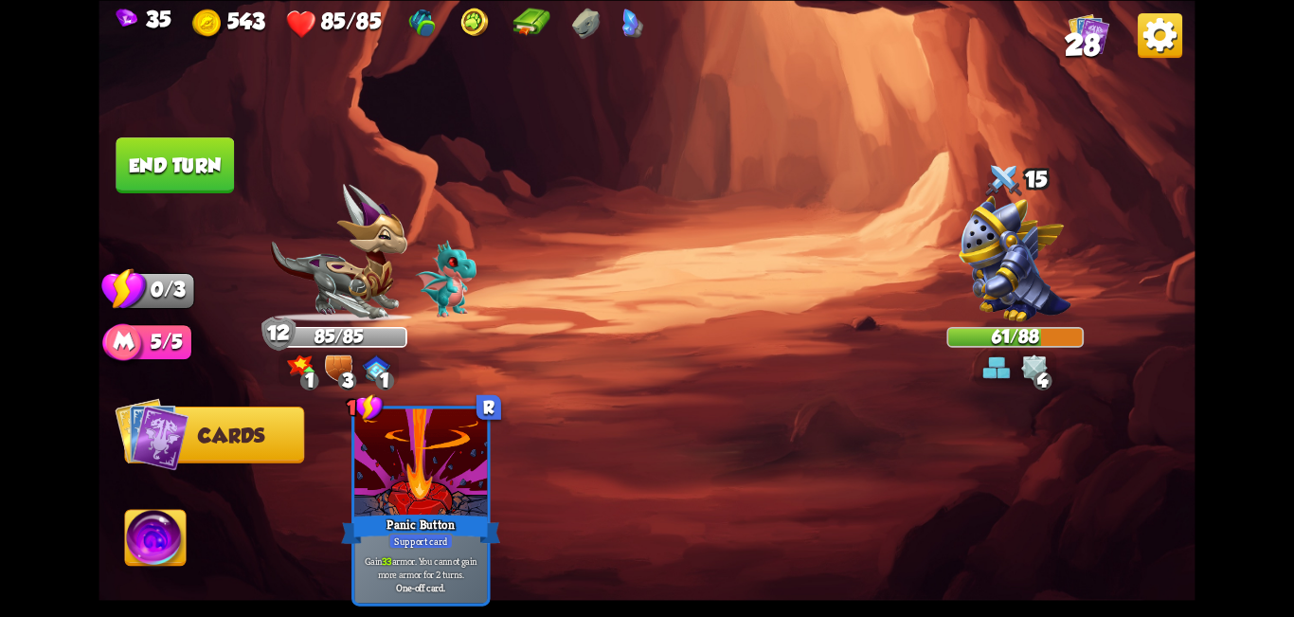
click at [155, 150] on button "End turn" at bounding box center [175, 165] width 118 height 56
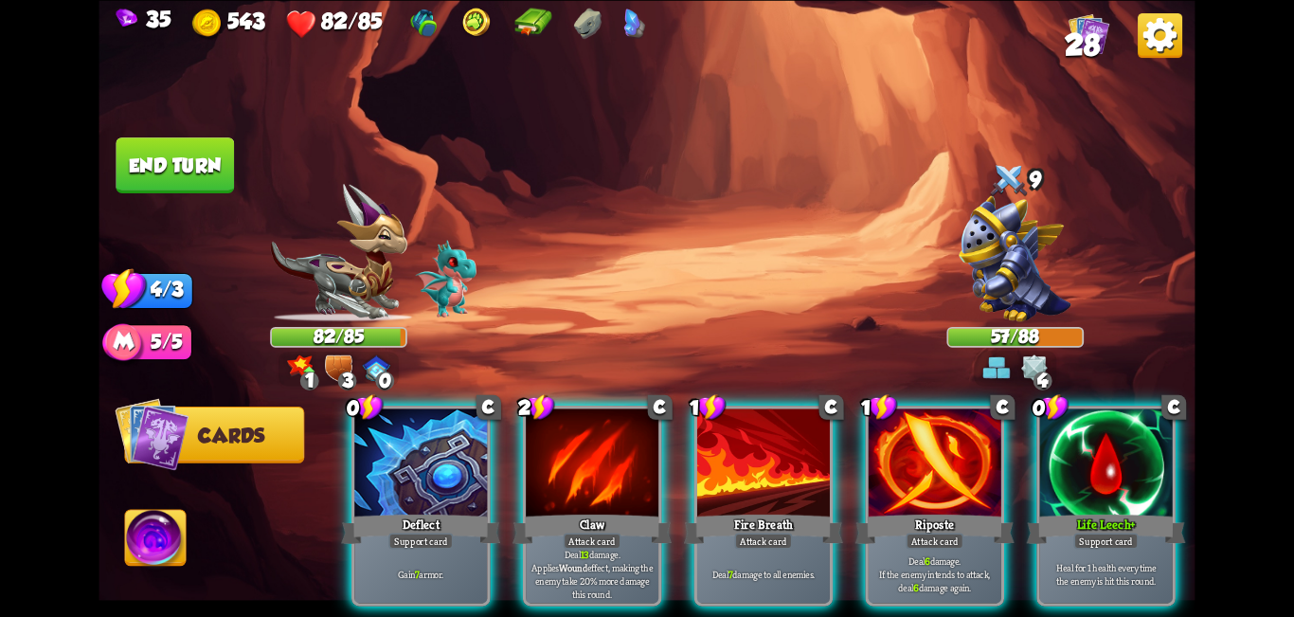
click at [394, 479] on div at bounding box center [420, 464] width 133 height 112
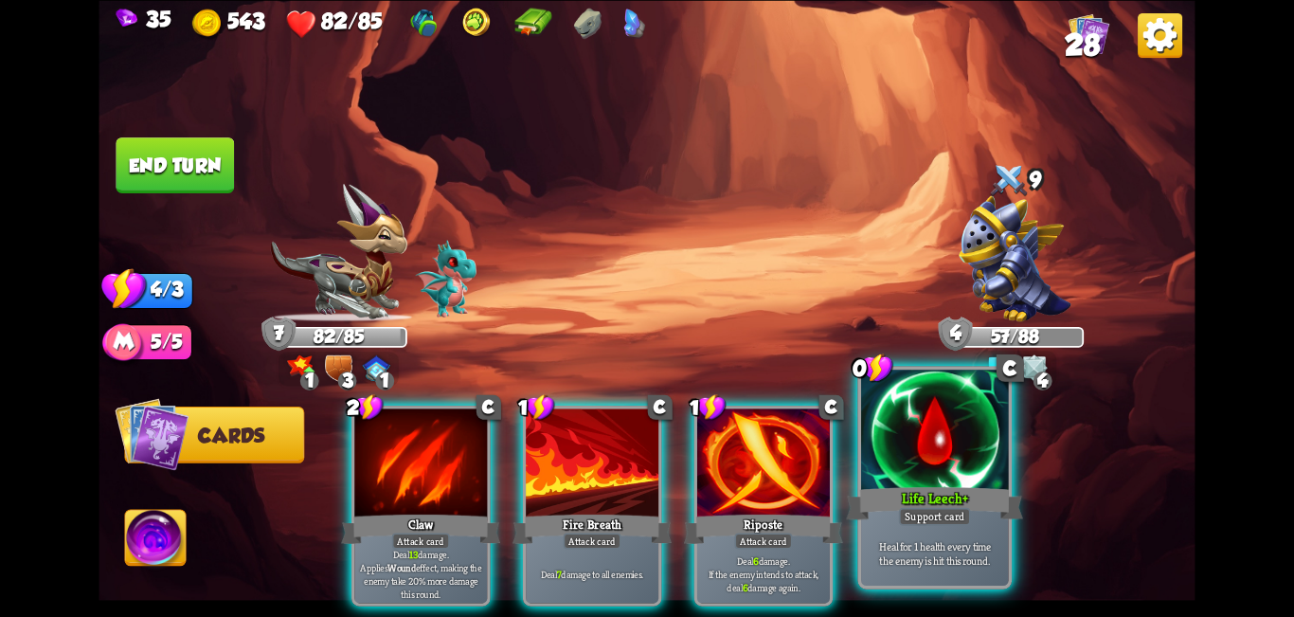
click at [644, 468] on div at bounding box center [935, 432] width 148 height 124
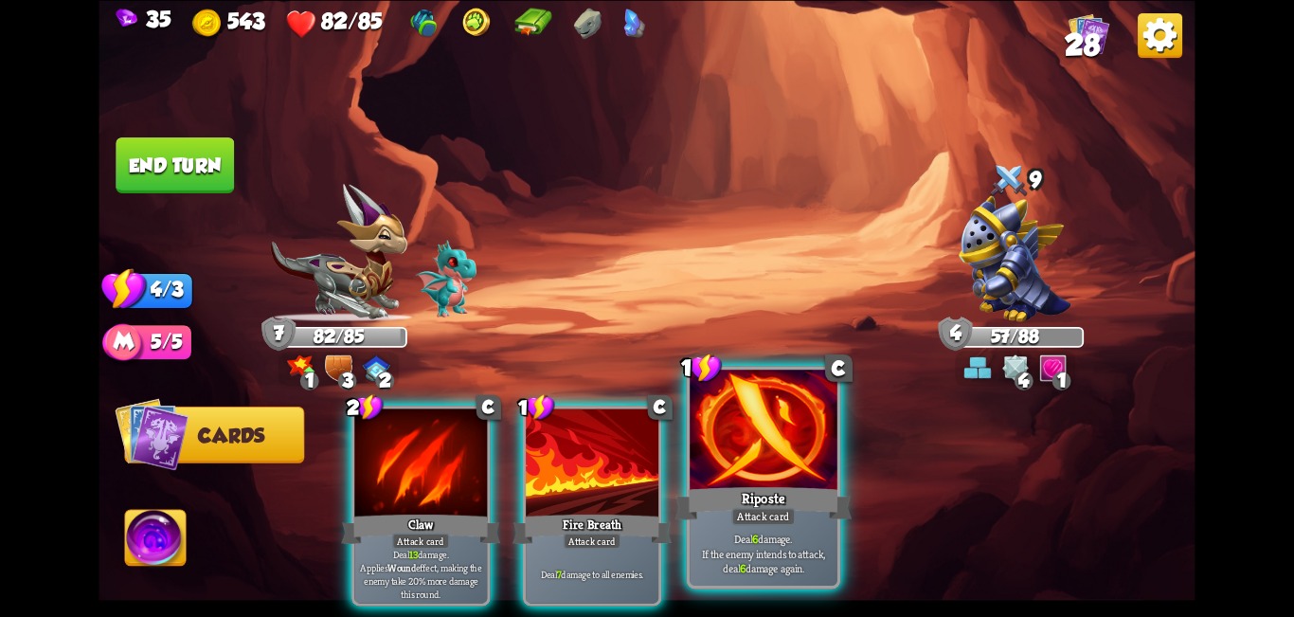
click at [644, 429] on div at bounding box center [764, 432] width 148 height 124
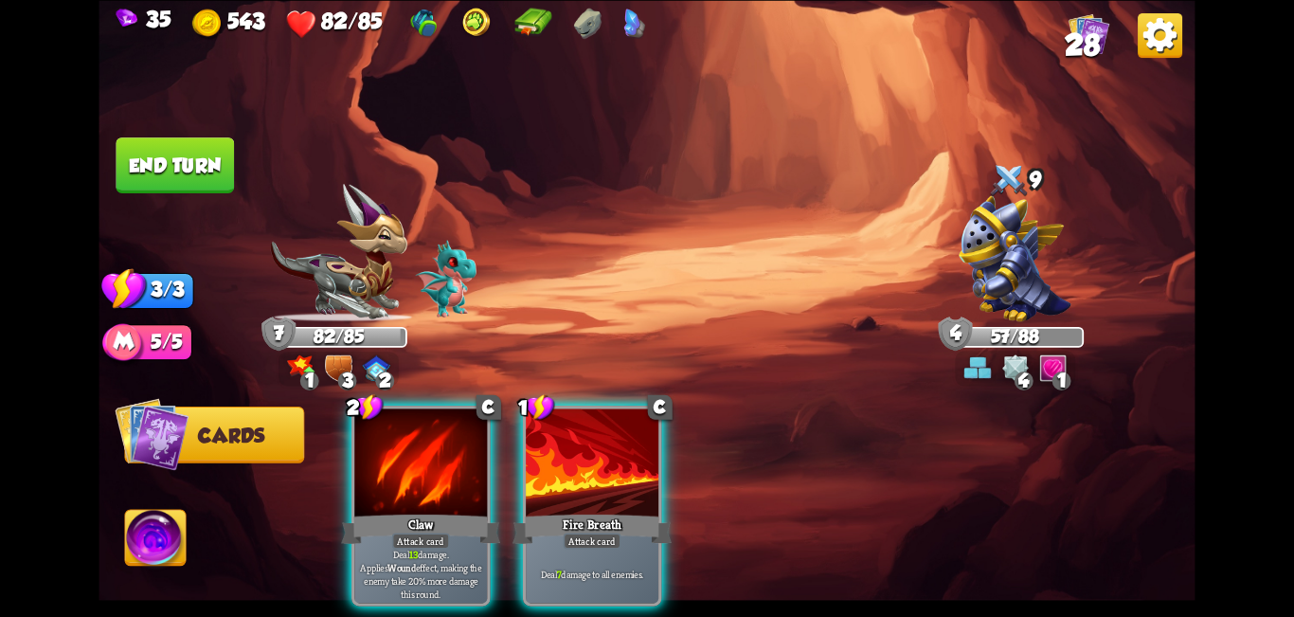
click at [411, 434] on div at bounding box center [420, 464] width 133 height 112
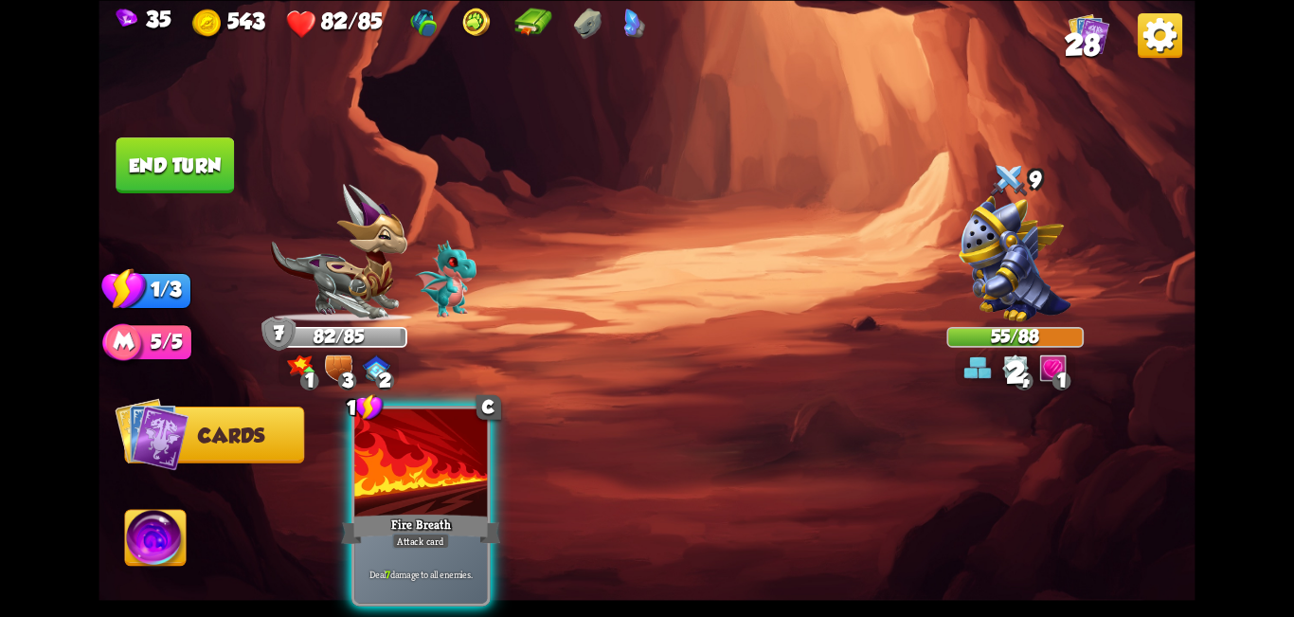
drag, startPoint x: 445, startPoint y: 460, endPoint x: 391, endPoint y: 355, distance: 117.4
click at [437, 442] on div at bounding box center [420, 464] width 133 height 112
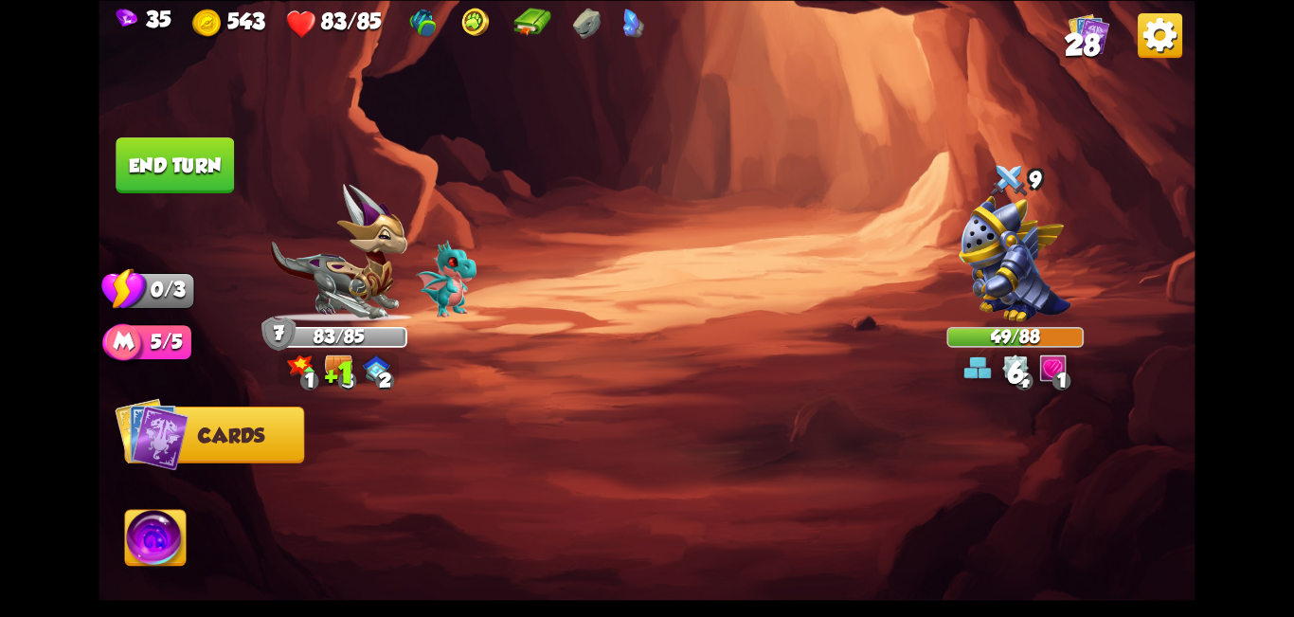
click at [204, 148] on button "End turn" at bounding box center [175, 164] width 121 height 57
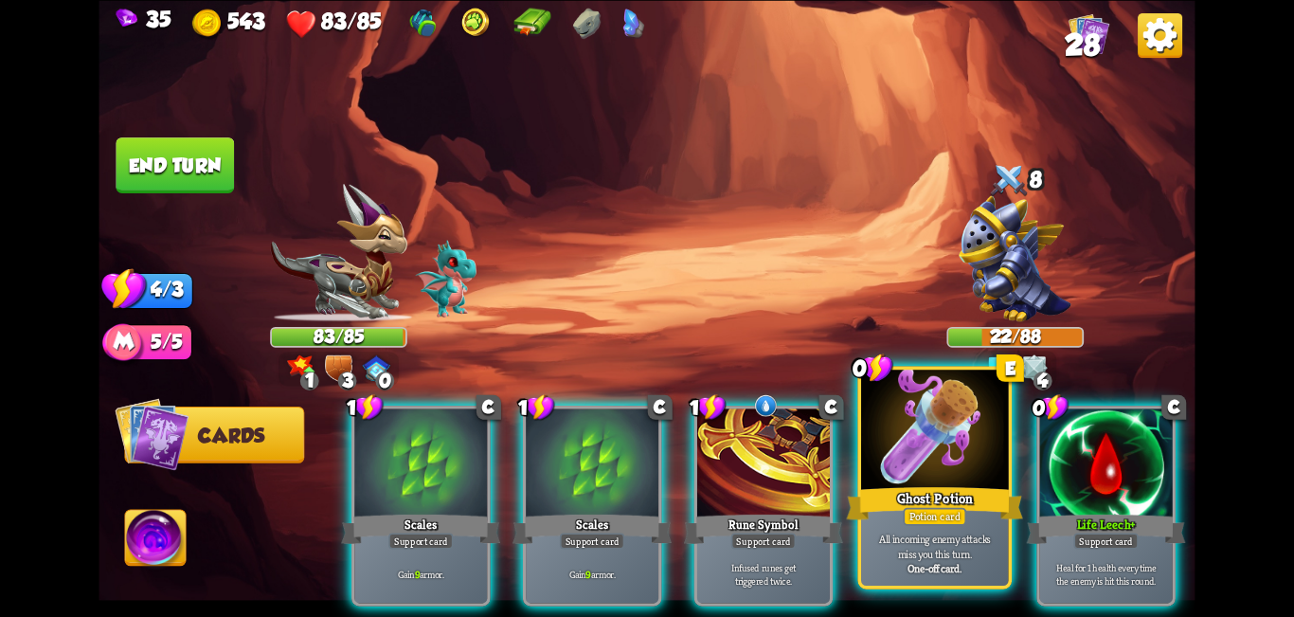
click at [644, 482] on div at bounding box center [935, 432] width 148 height 124
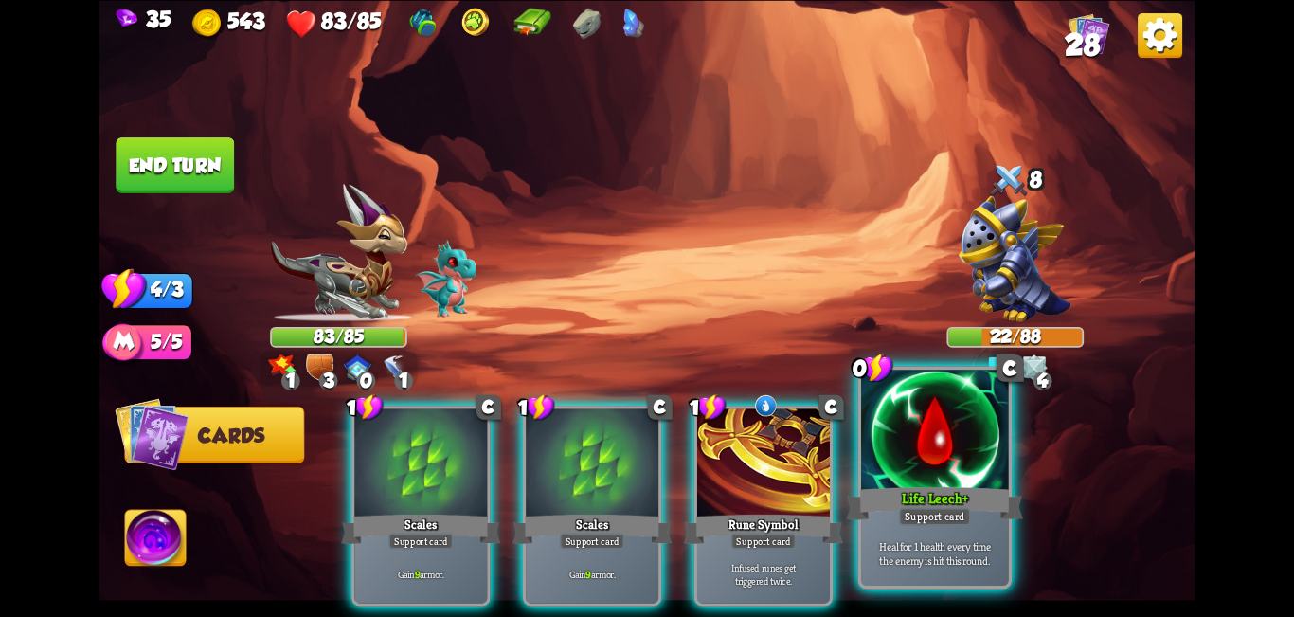
click at [644, 479] on div at bounding box center [935, 432] width 148 height 124
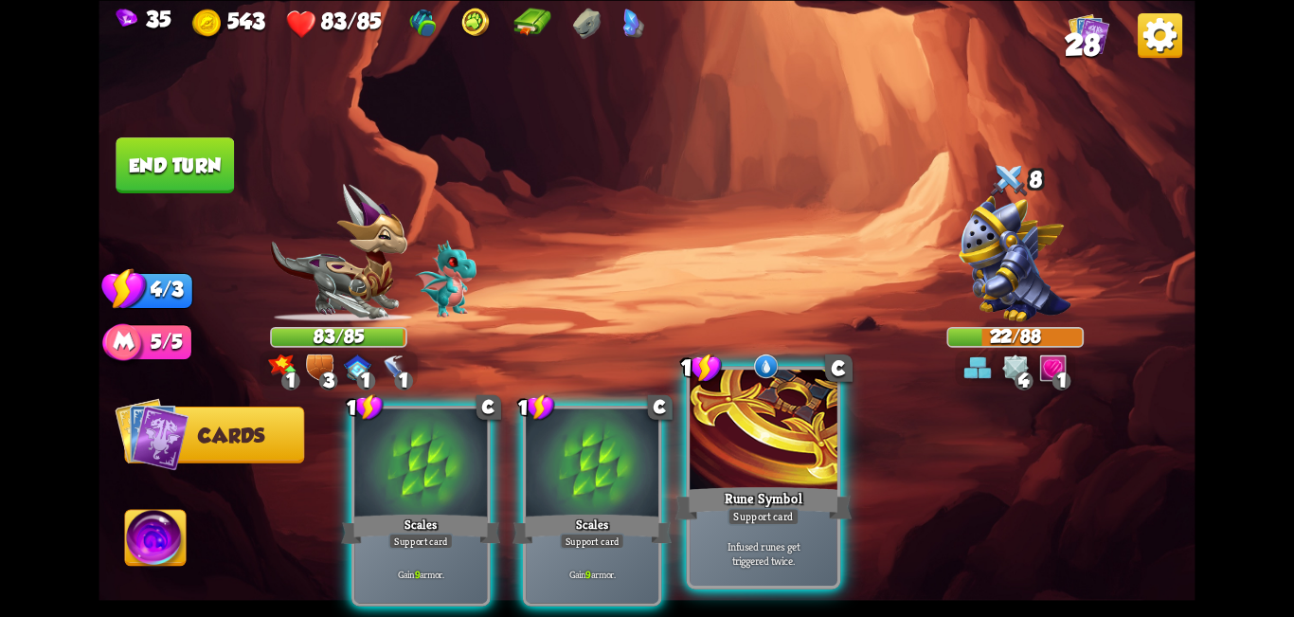
click at [644, 479] on div at bounding box center [764, 432] width 148 height 124
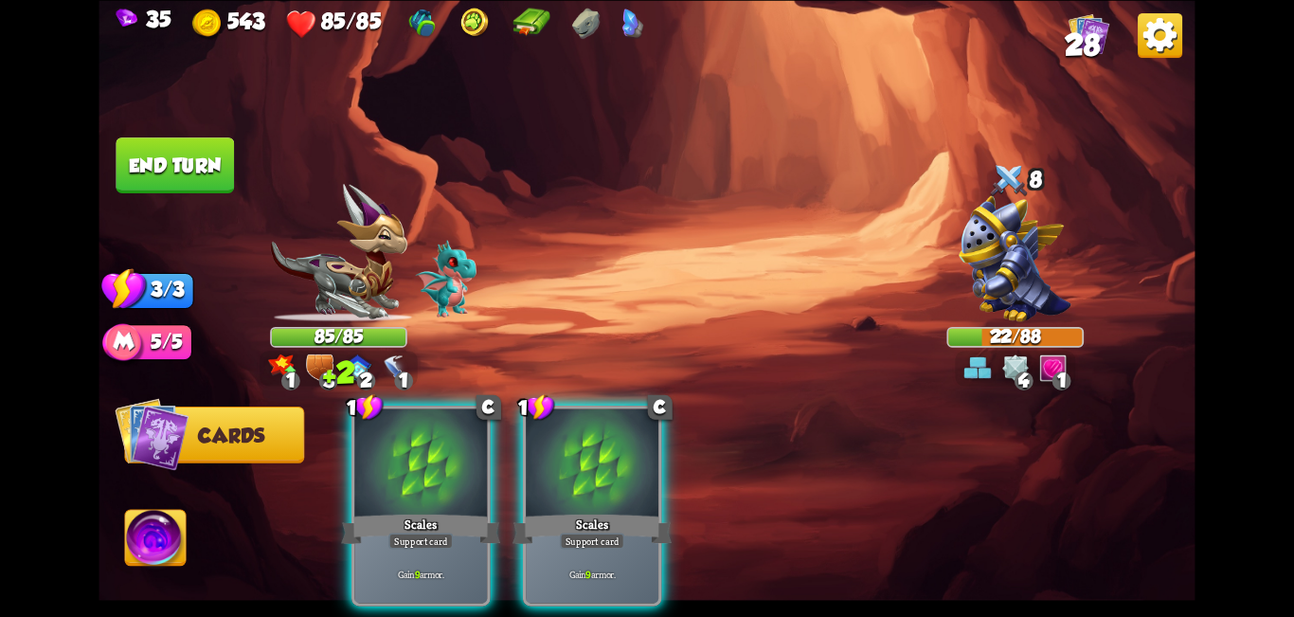
drag, startPoint x: 176, startPoint y: 188, endPoint x: 183, endPoint y: 171, distance: 18.3
click at [176, 187] on button "End turn" at bounding box center [175, 165] width 118 height 56
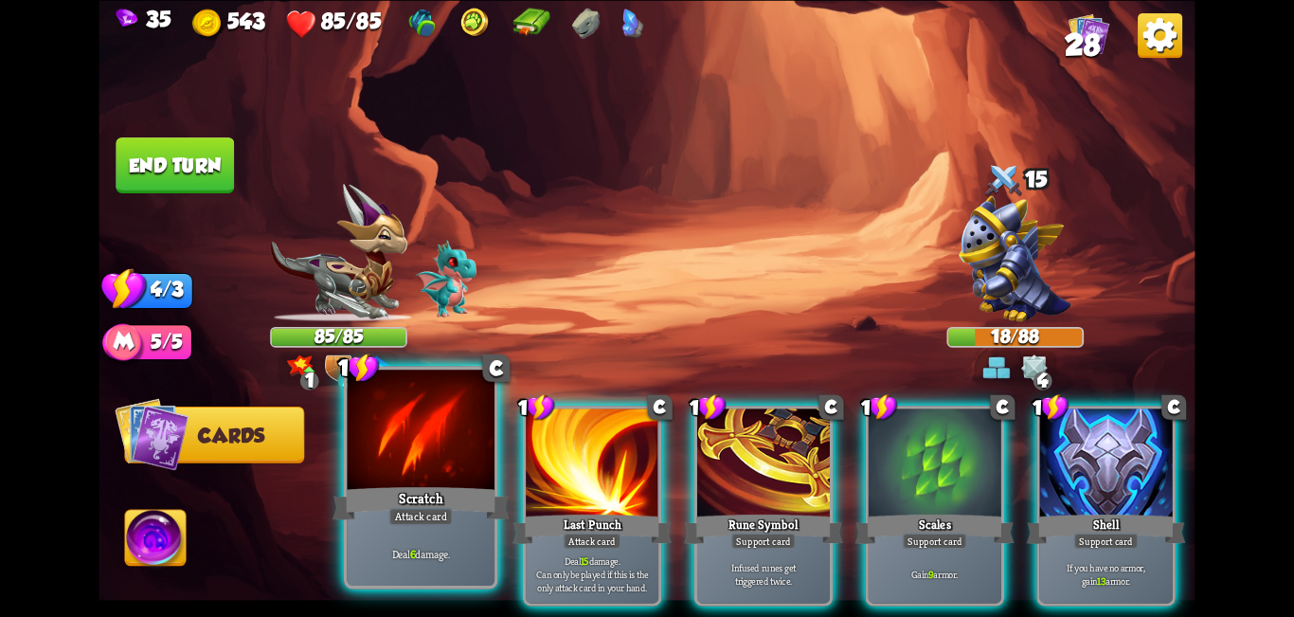
click at [427, 472] on div at bounding box center [422, 432] width 148 height 124
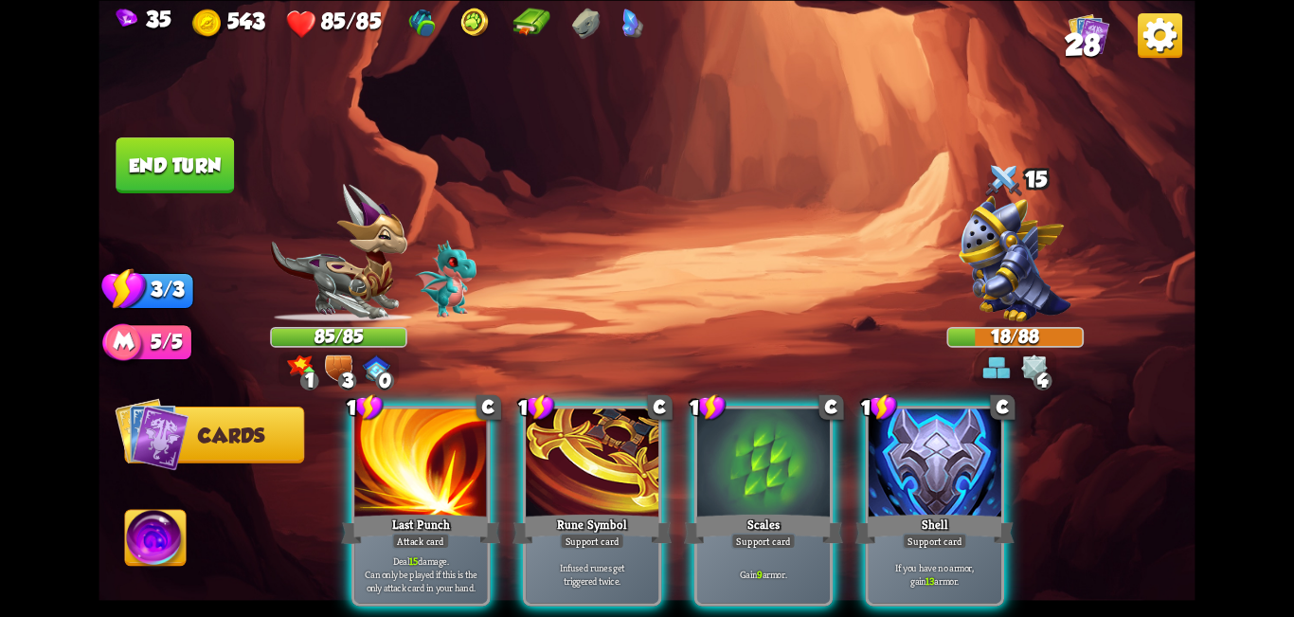
click at [435, 471] on div at bounding box center [420, 464] width 133 height 112
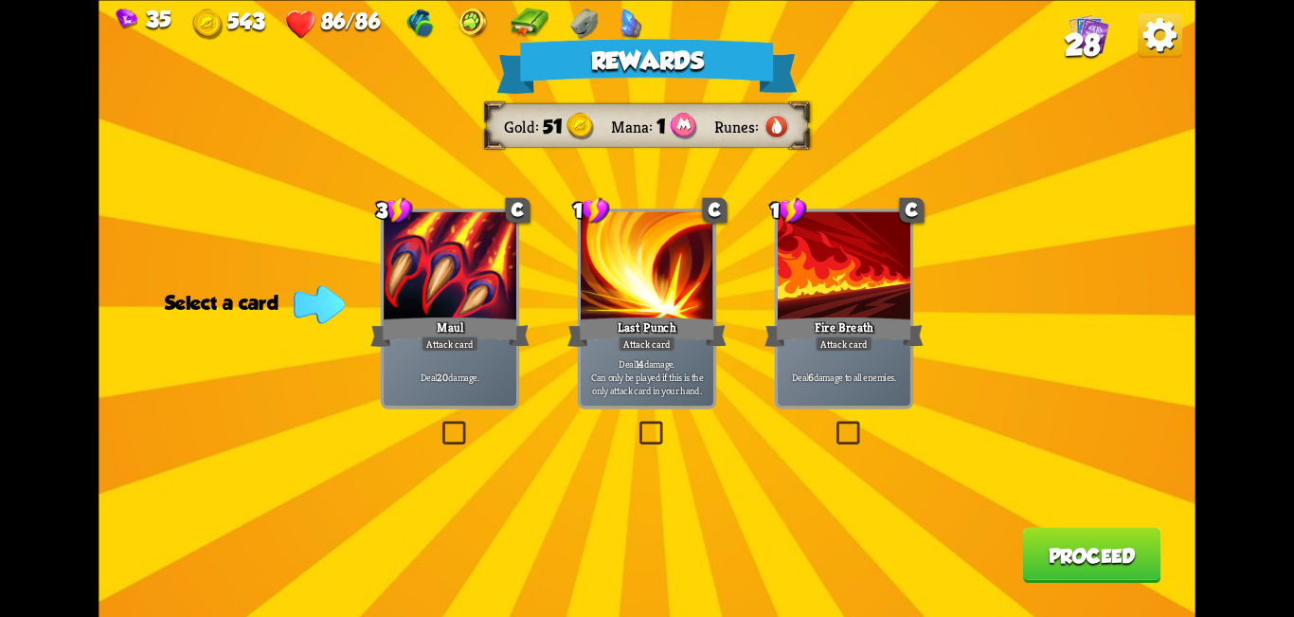
click at [644, 40] on span "28" at bounding box center [1082, 44] width 35 height 33
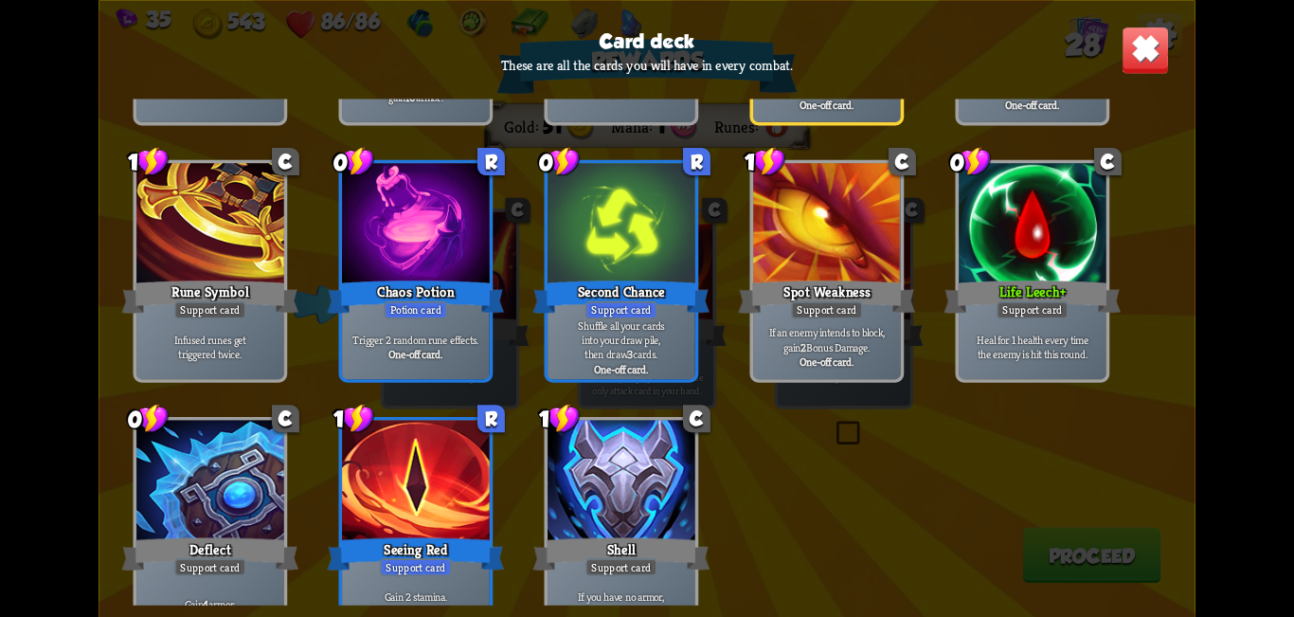
scroll to position [1137, 0]
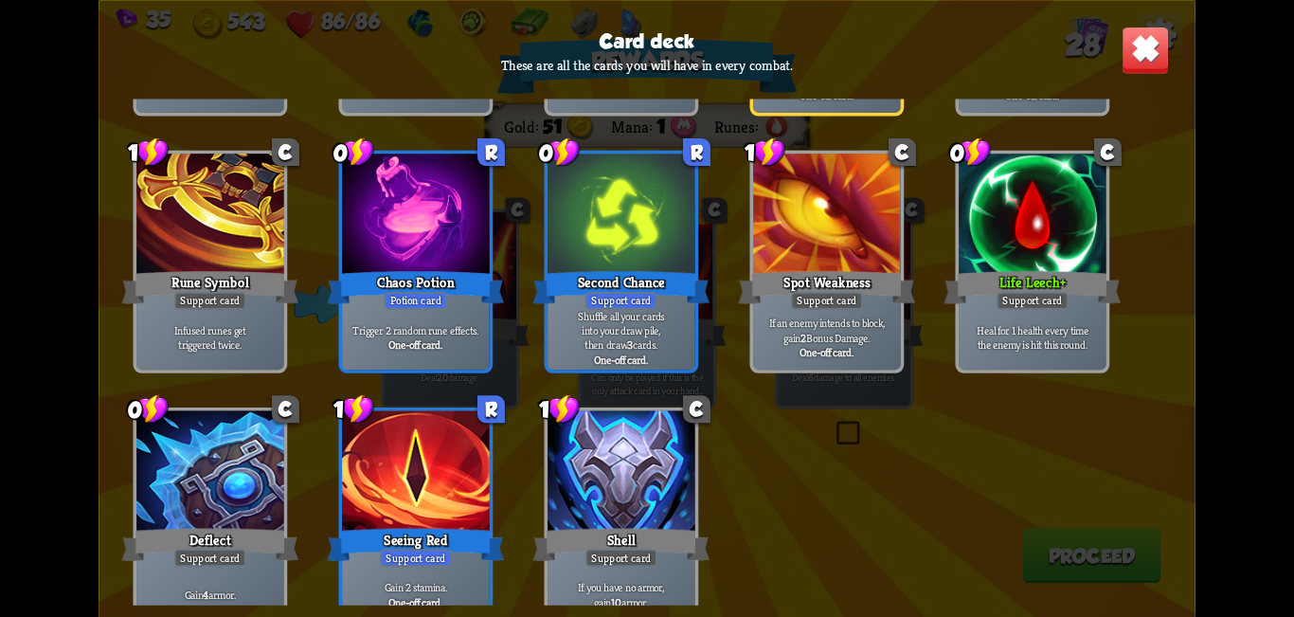
click at [644, 81] on div "Card deck These are all the cards you will have in every combat. 1 C Scratch At…" at bounding box center [647, 308] width 1096 height 617
click at [644, 19] on div "Card deck These are all the cards you will have in every combat. 1 C Scratch At…" at bounding box center [647, 308] width 1096 height 617
click at [644, 49] on img at bounding box center [1146, 50] width 48 height 48
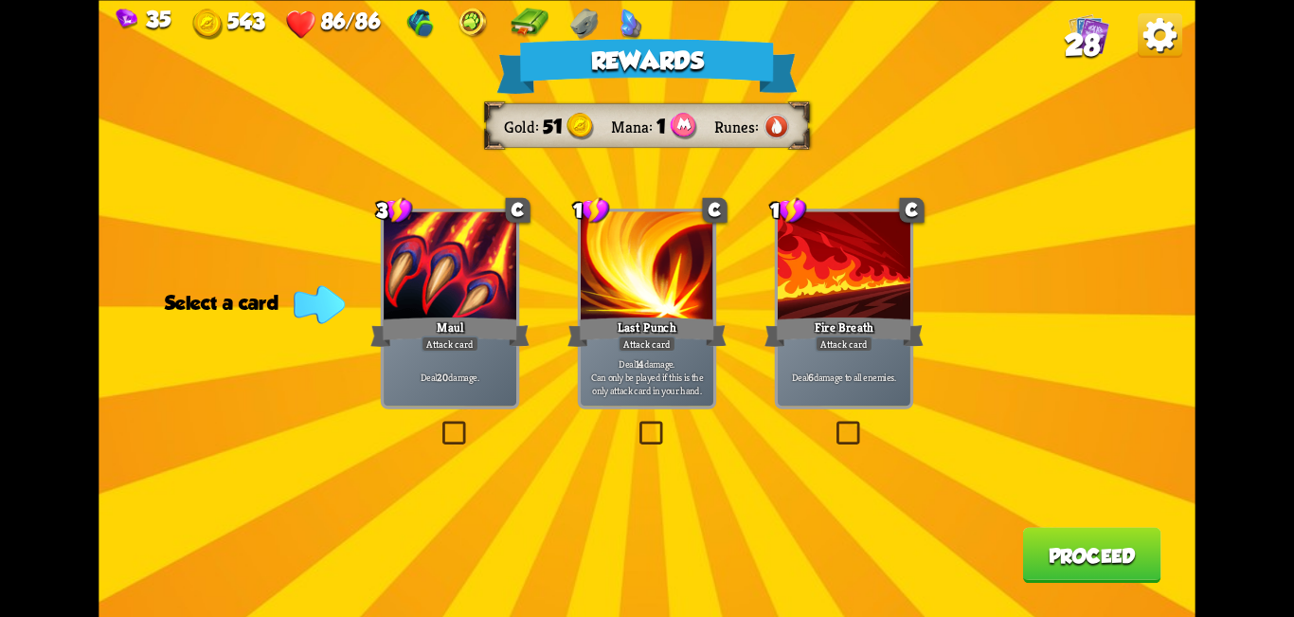
drag, startPoint x: 1073, startPoint y: 592, endPoint x: 1109, endPoint y: 563, distance: 47.2
click at [644, 590] on div "Rewards Gold 51 Mana 1 Runes Select a card 3 C Maul Attack card Deal 20 damage.…" at bounding box center [647, 308] width 1096 height 617
click at [644, 562] on button "Proceed" at bounding box center [1091, 555] width 138 height 56
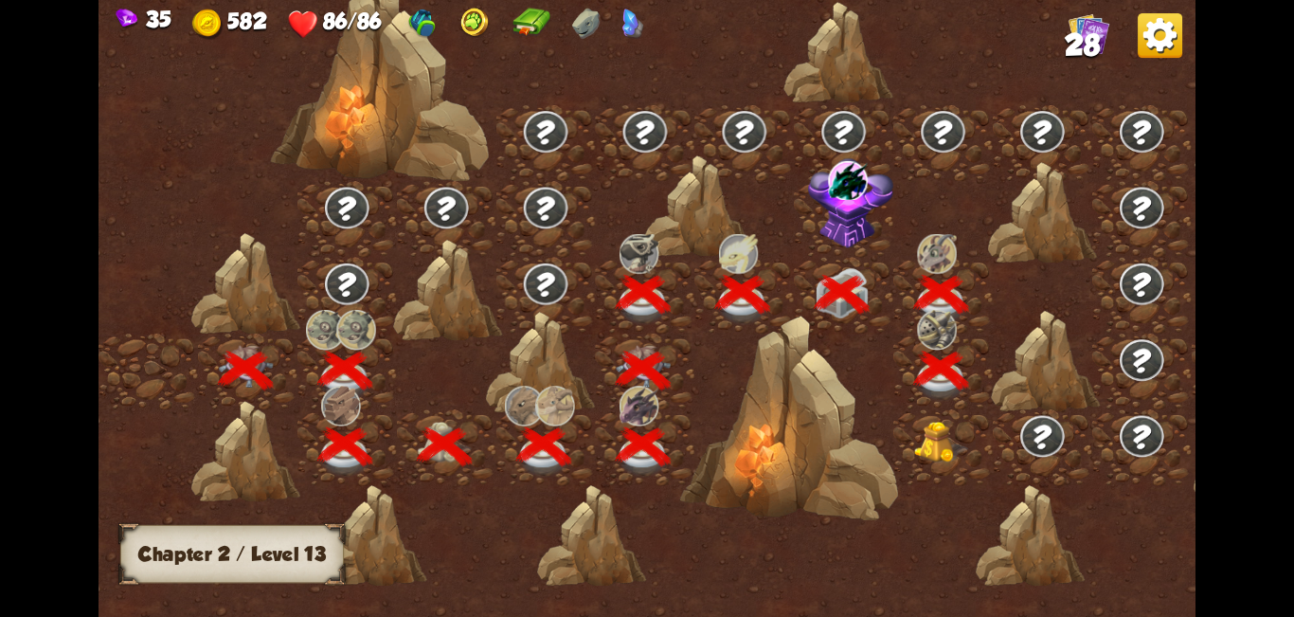
scroll to position [0, 288]
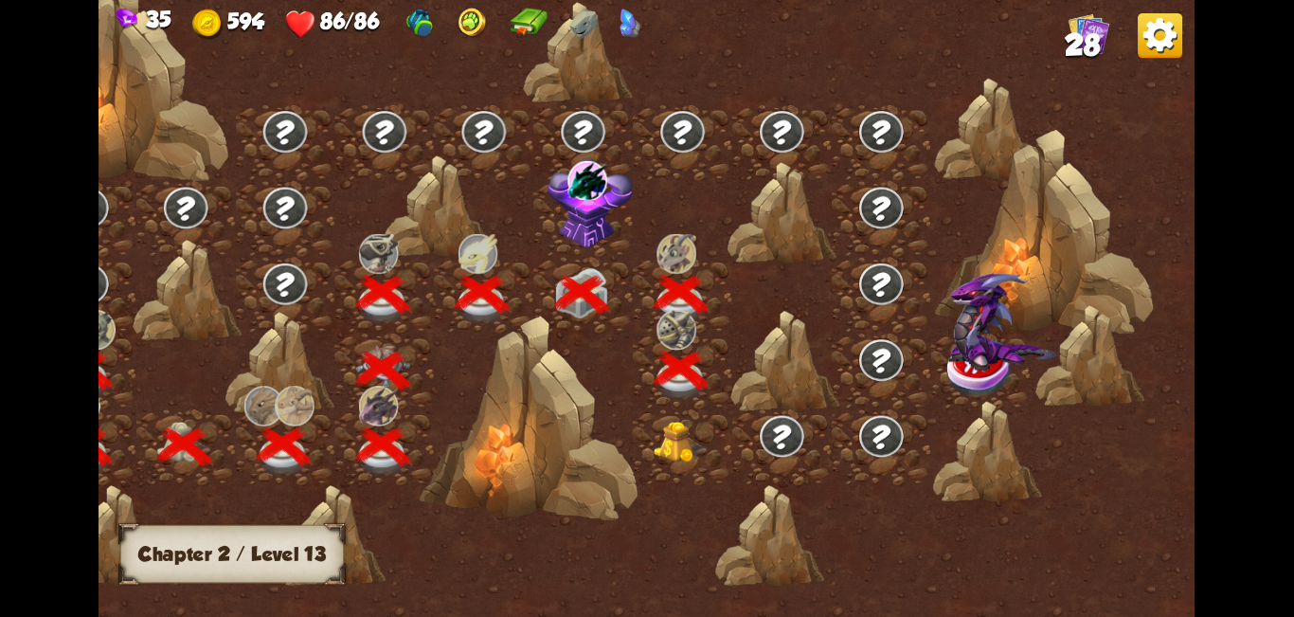
click at [644, 446] on img at bounding box center [681, 443] width 55 height 42
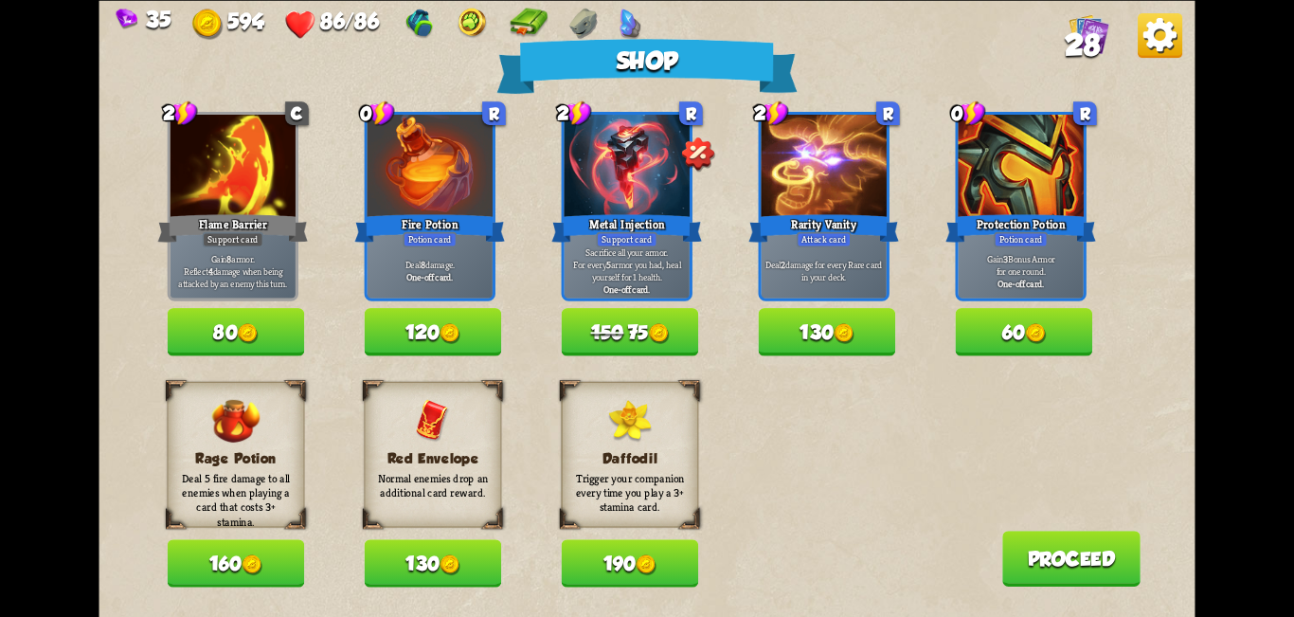
click at [644, 337] on img at bounding box center [1035, 333] width 21 height 21
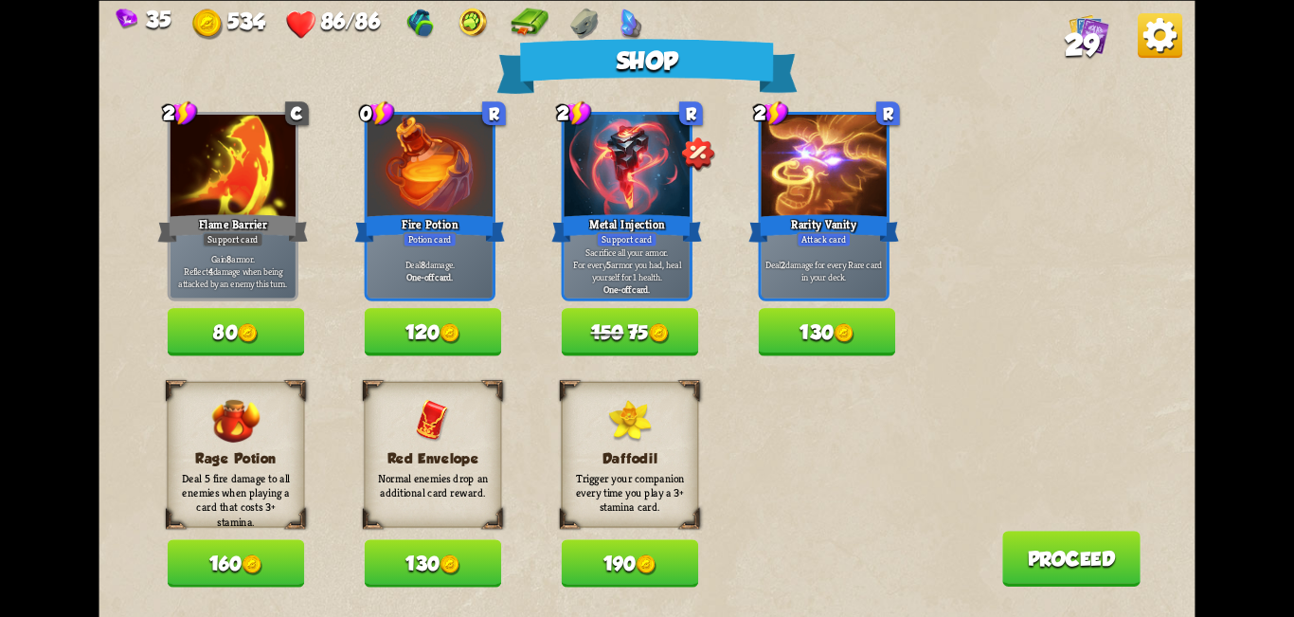
click at [644, 45] on span "29" at bounding box center [1082, 44] width 34 height 33
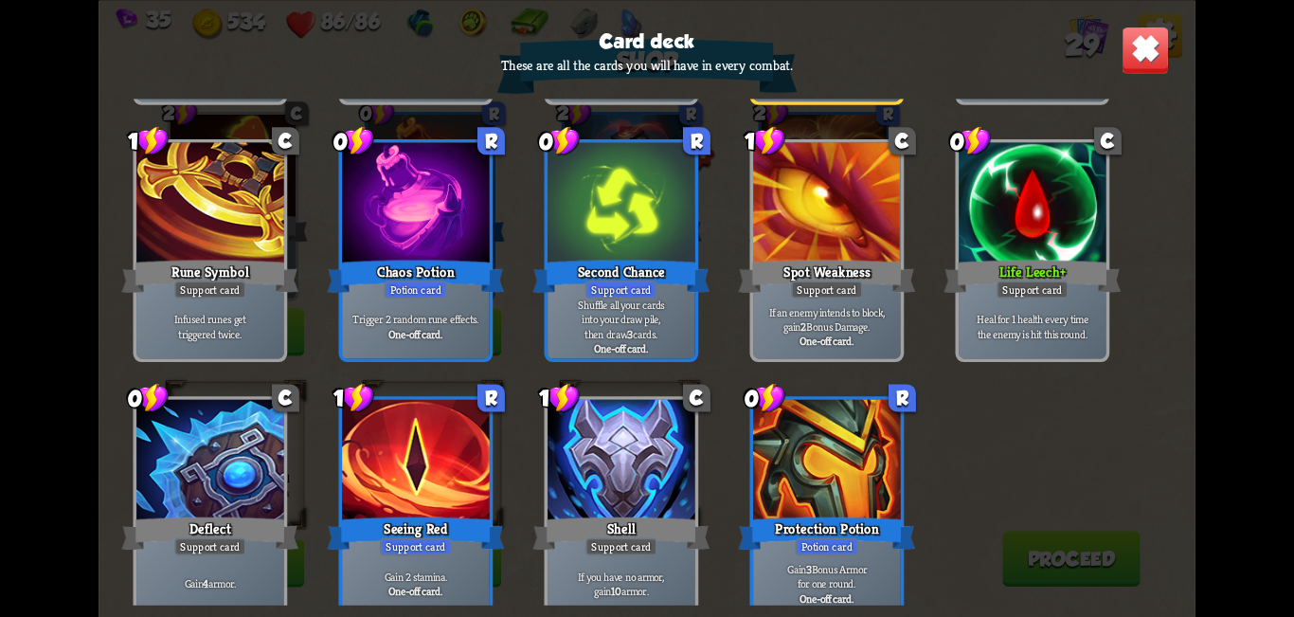
scroll to position [1164, 0]
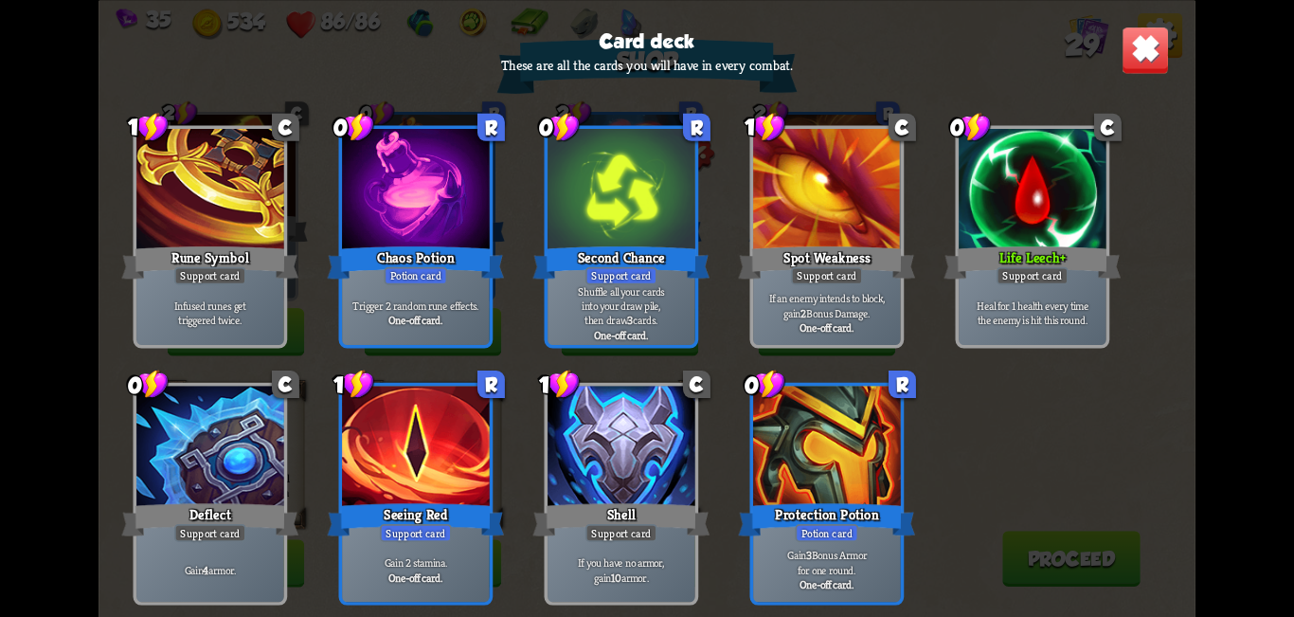
click at [644, 83] on div "Card deck These are all the cards you will have in every combat. 1 C Scratch At…" at bounding box center [647, 308] width 1096 height 617
click at [644, 50] on img at bounding box center [1146, 50] width 48 height 48
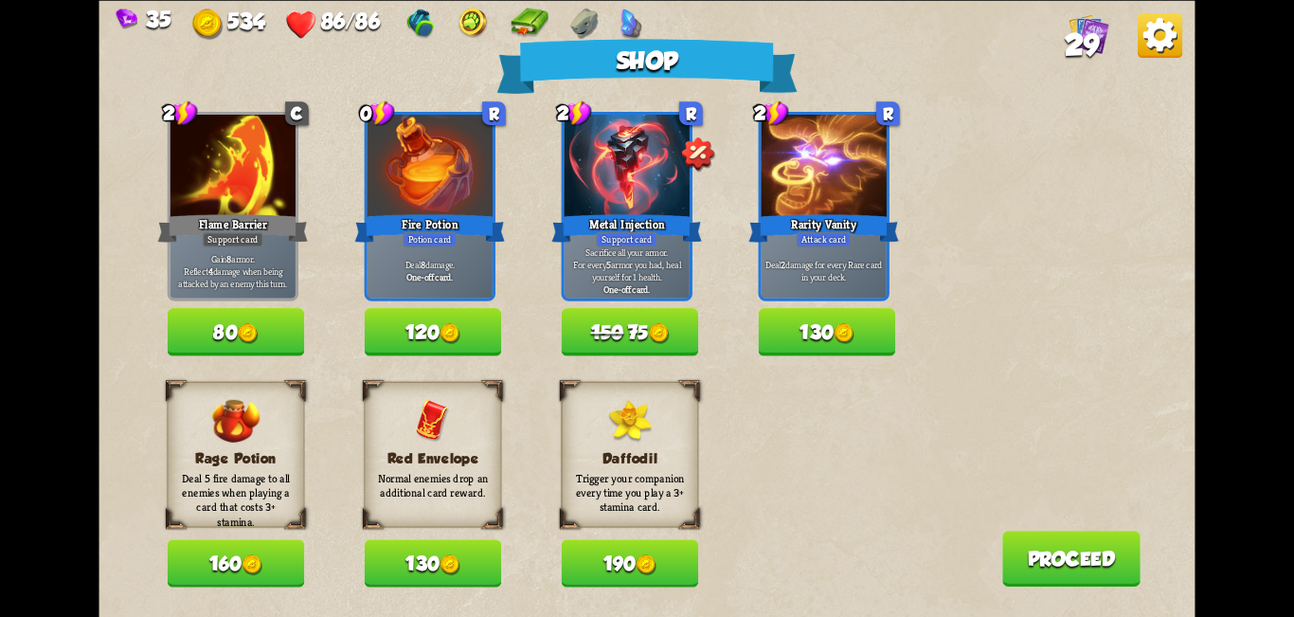
click at [410, 575] on button "130" at bounding box center [433, 562] width 137 height 47
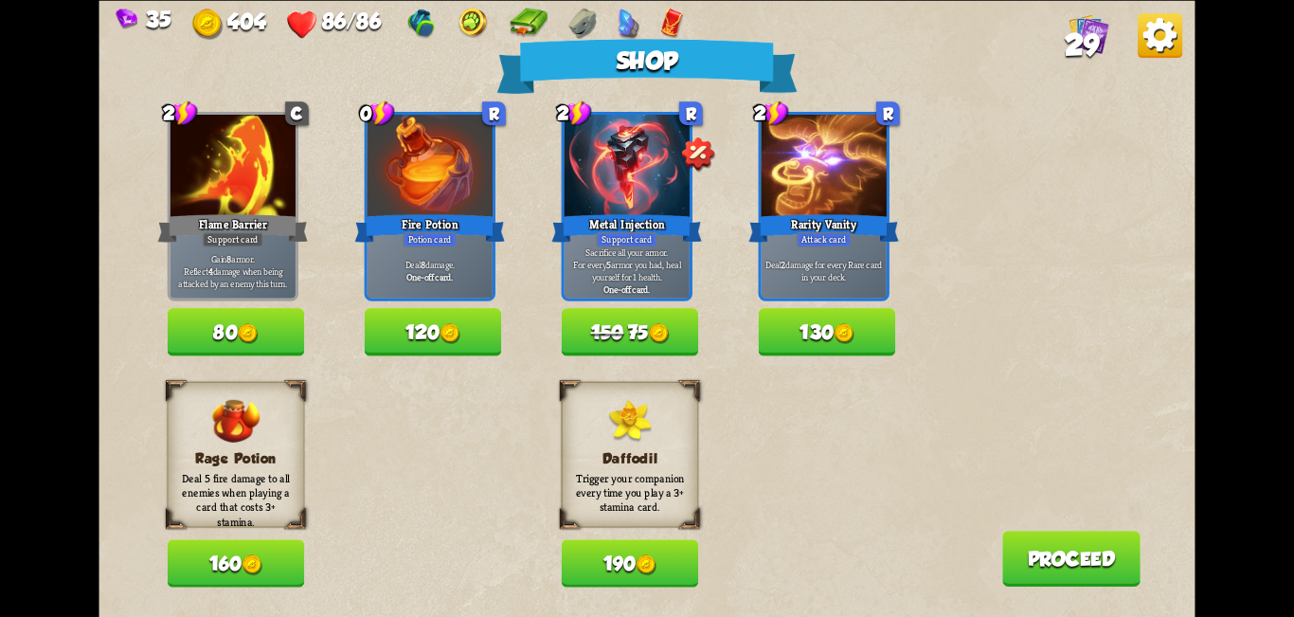
click at [237, 327] on button "80" at bounding box center [236, 331] width 137 height 47
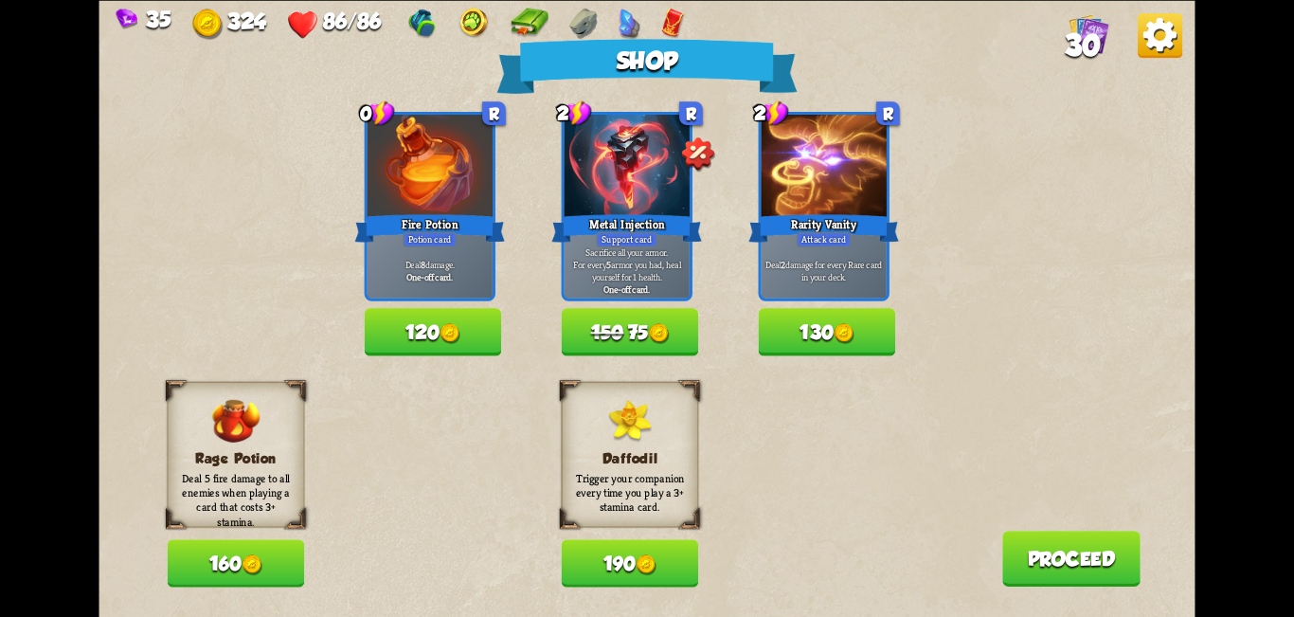
click at [644, 555] on button "Proceed" at bounding box center [1071, 559] width 138 height 56
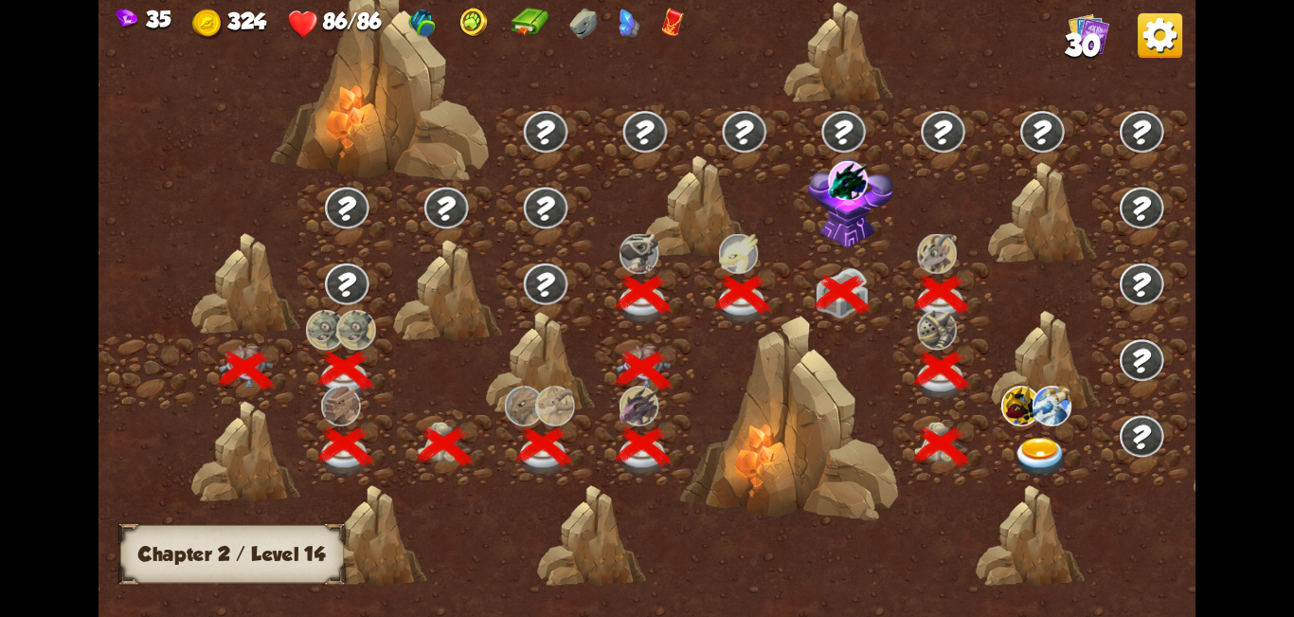
scroll to position [0, 288]
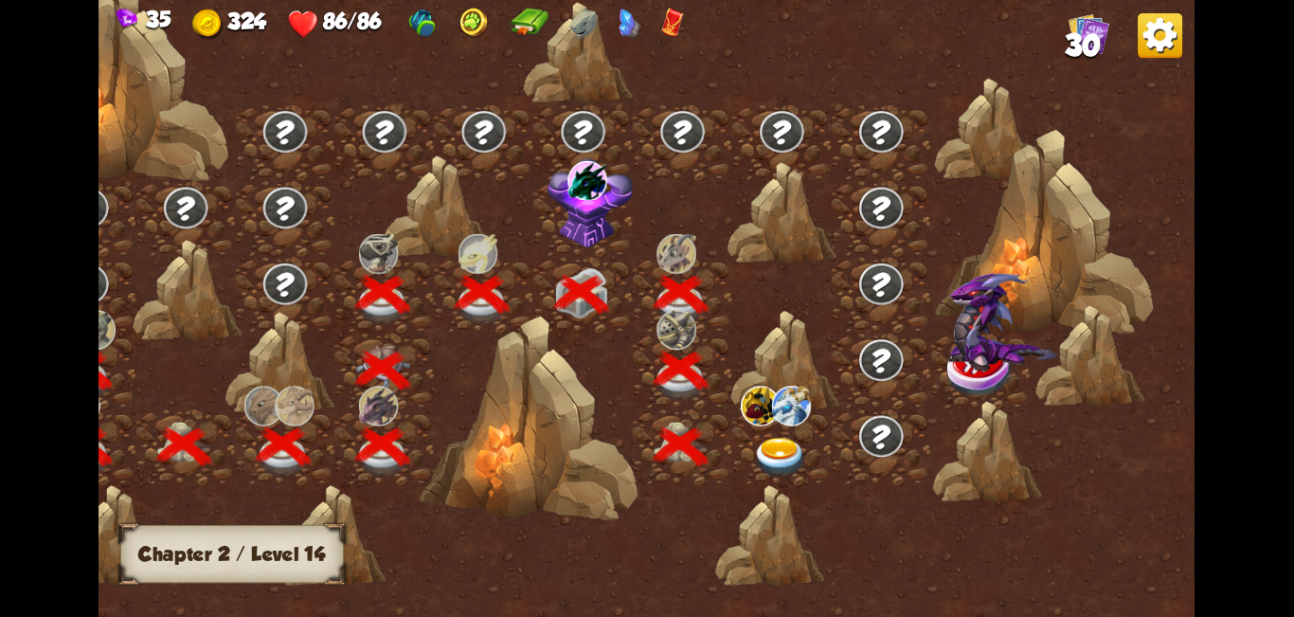
click at [644, 458] on img at bounding box center [780, 458] width 55 height 41
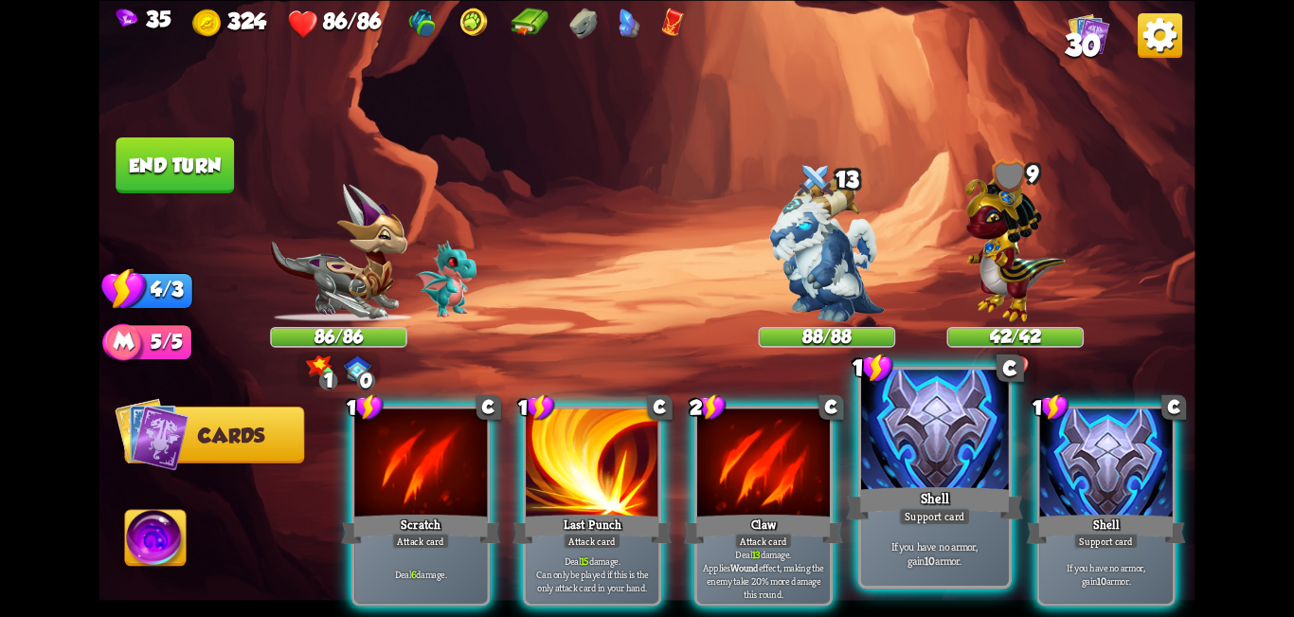
click at [644, 419] on div at bounding box center [935, 432] width 148 height 124
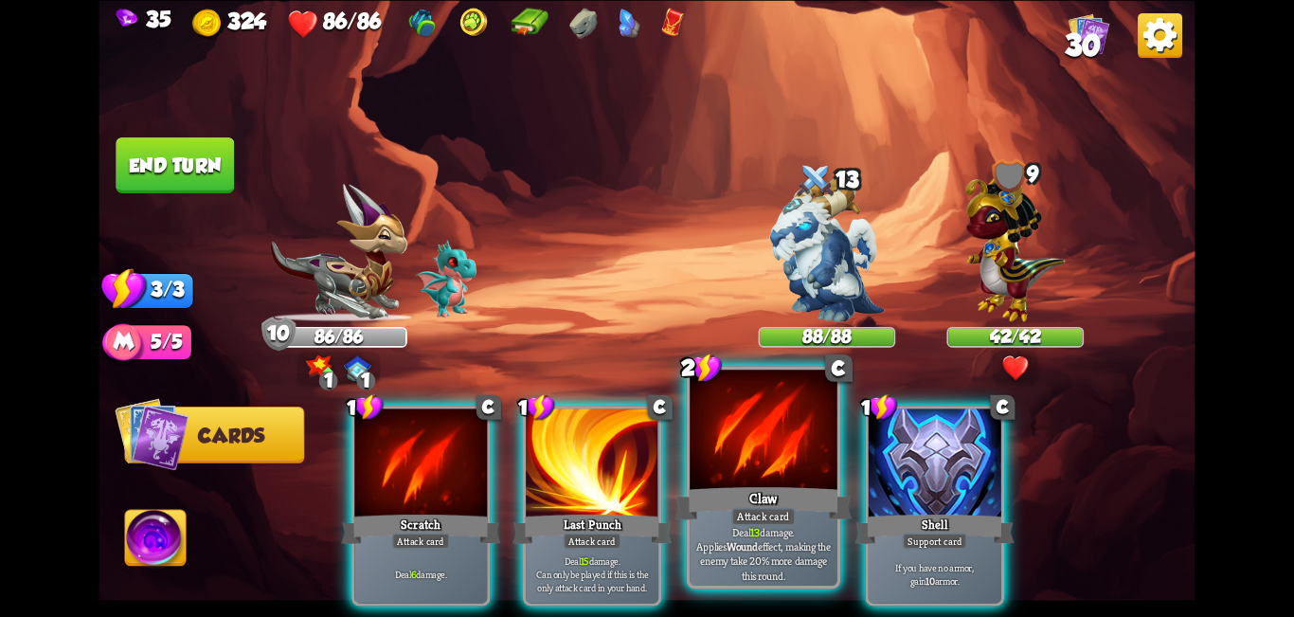
click at [644, 442] on div at bounding box center [764, 432] width 148 height 124
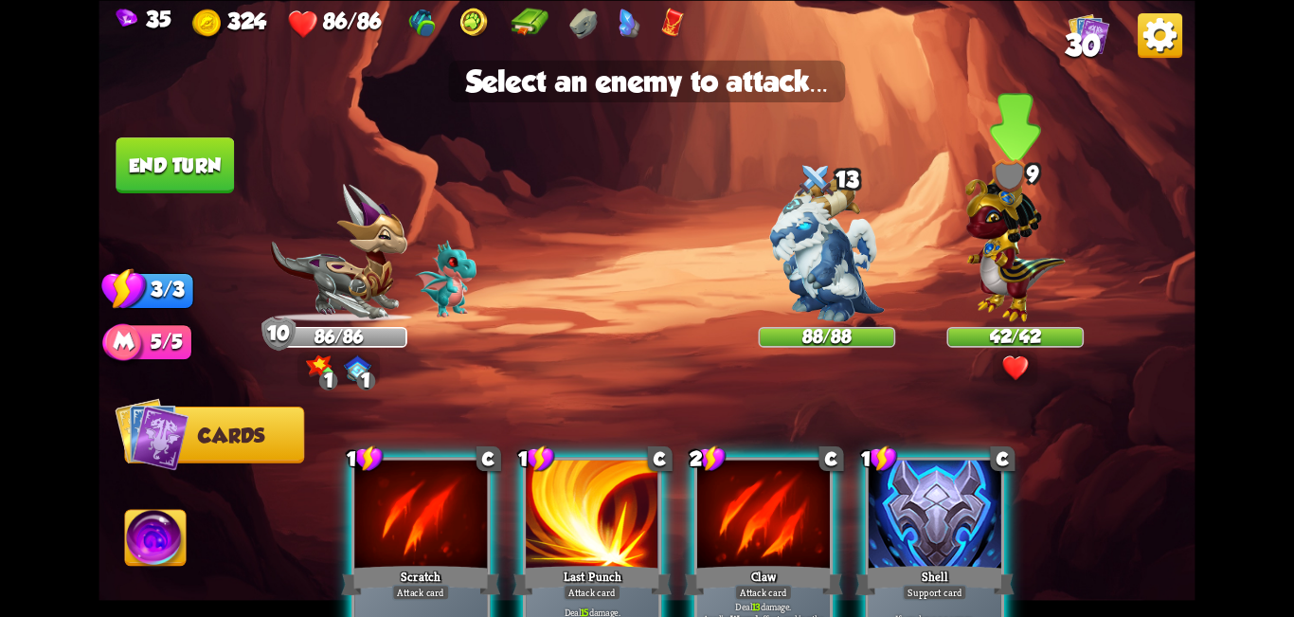
click at [644, 236] on img at bounding box center [1015, 244] width 100 height 156
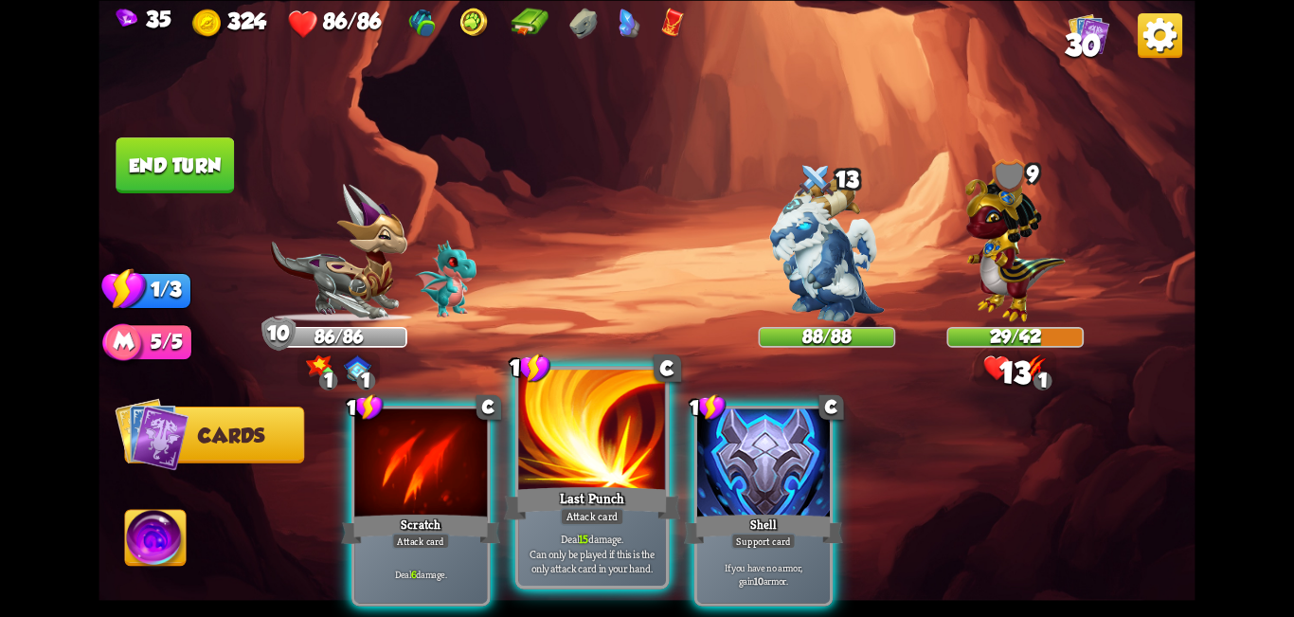
click at [591, 444] on div at bounding box center [592, 432] width 148 height 124
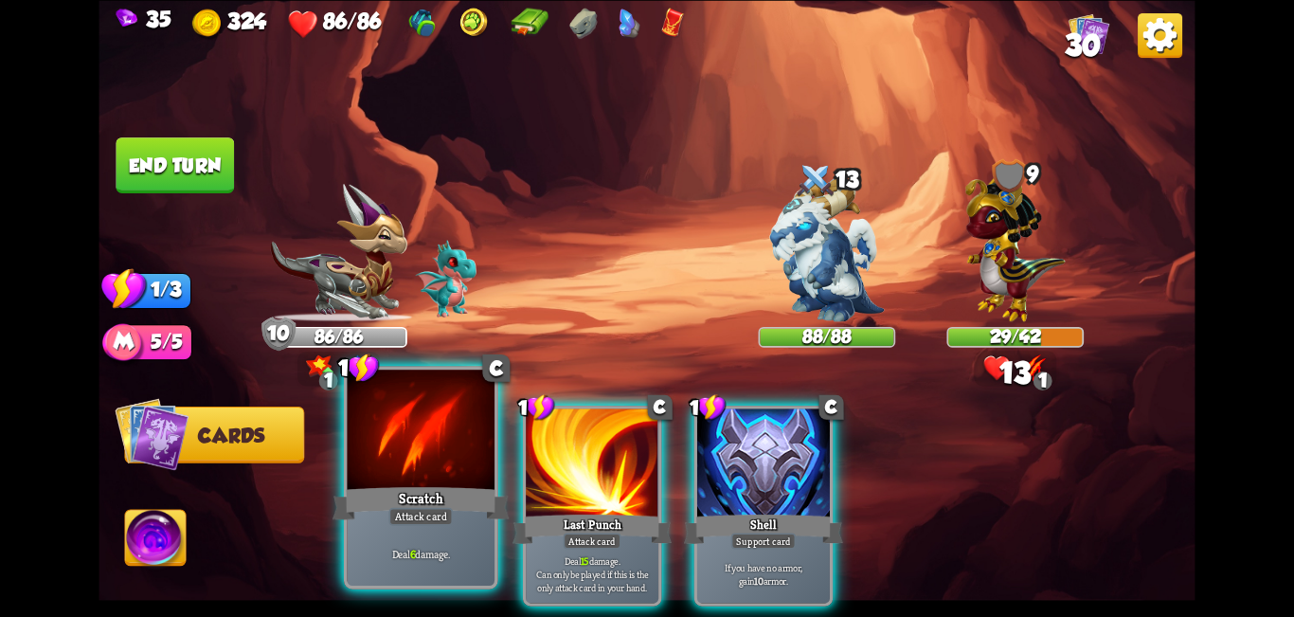
click at [407, 481] on div at bounding box center [422, 432] width 148 height 124
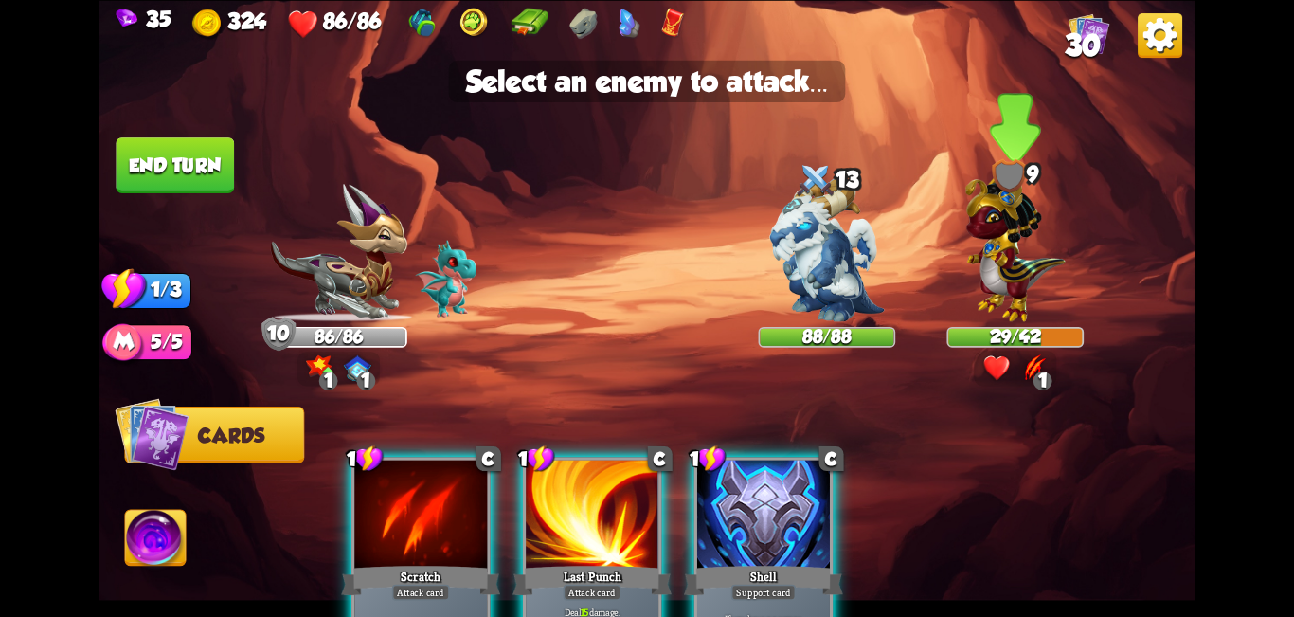
click at [644, 268] on img at bounding box center [1015, 244] width 100 height 156
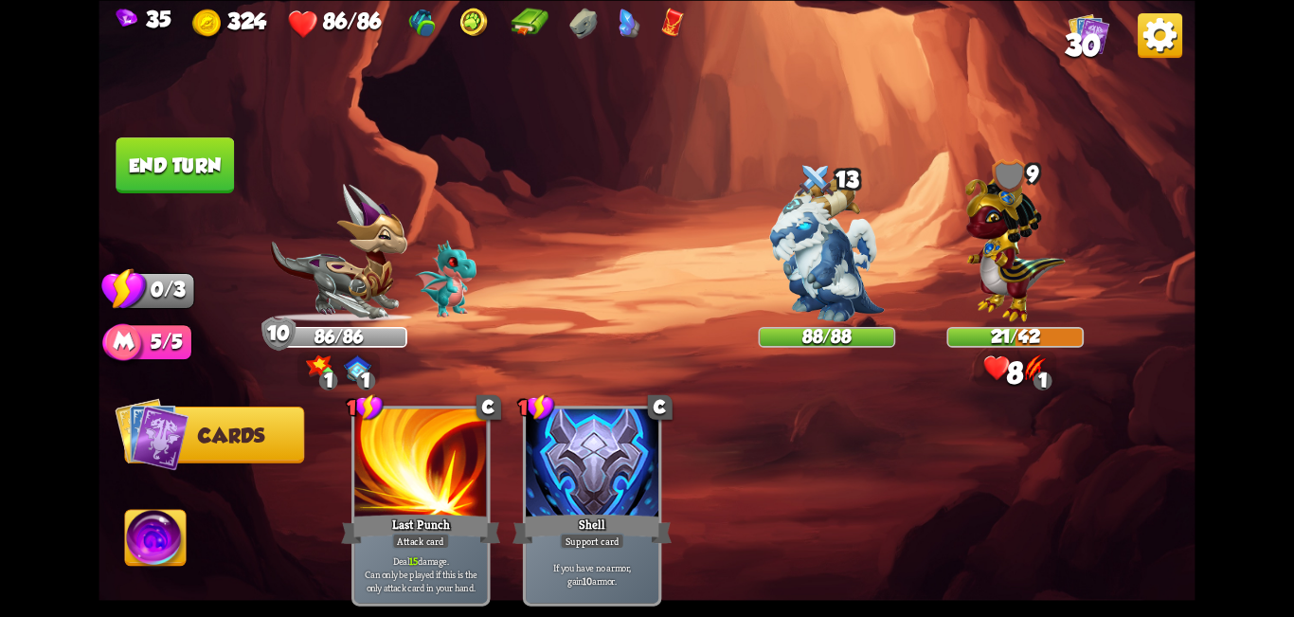
click at [145, 165] on button "End turn" at bounding box center [175, 165] width 118 height 56
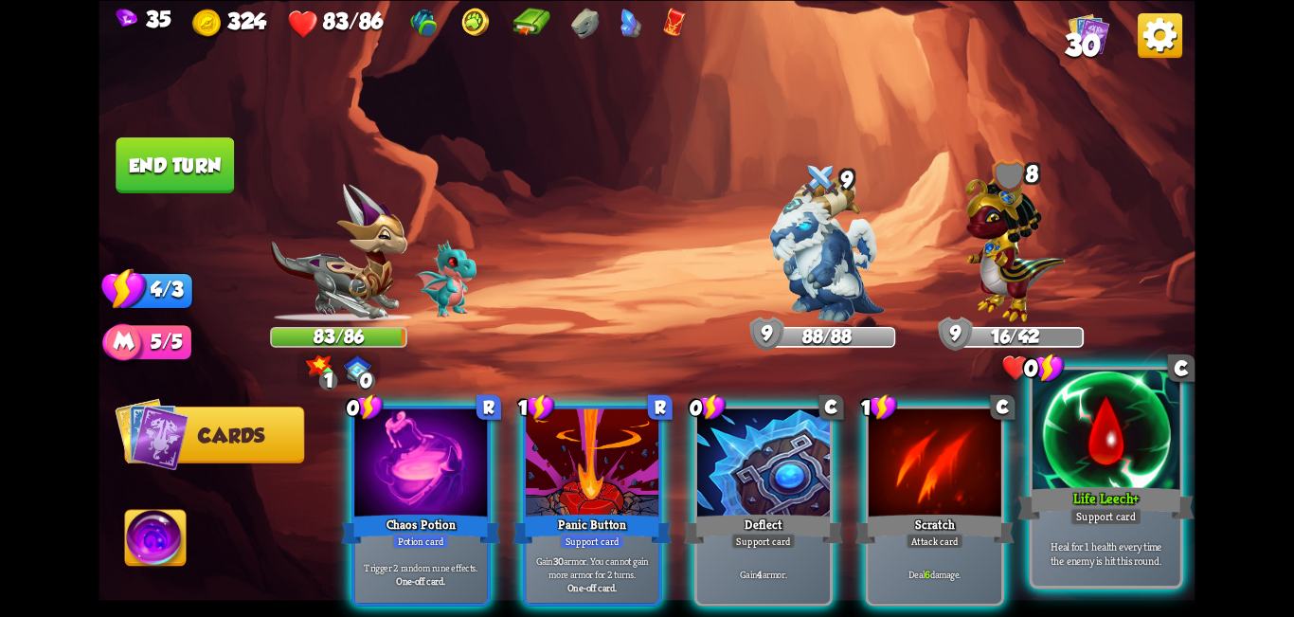
click at [644, 466] on div at bounding box center [1107, 432] width 148 height 124
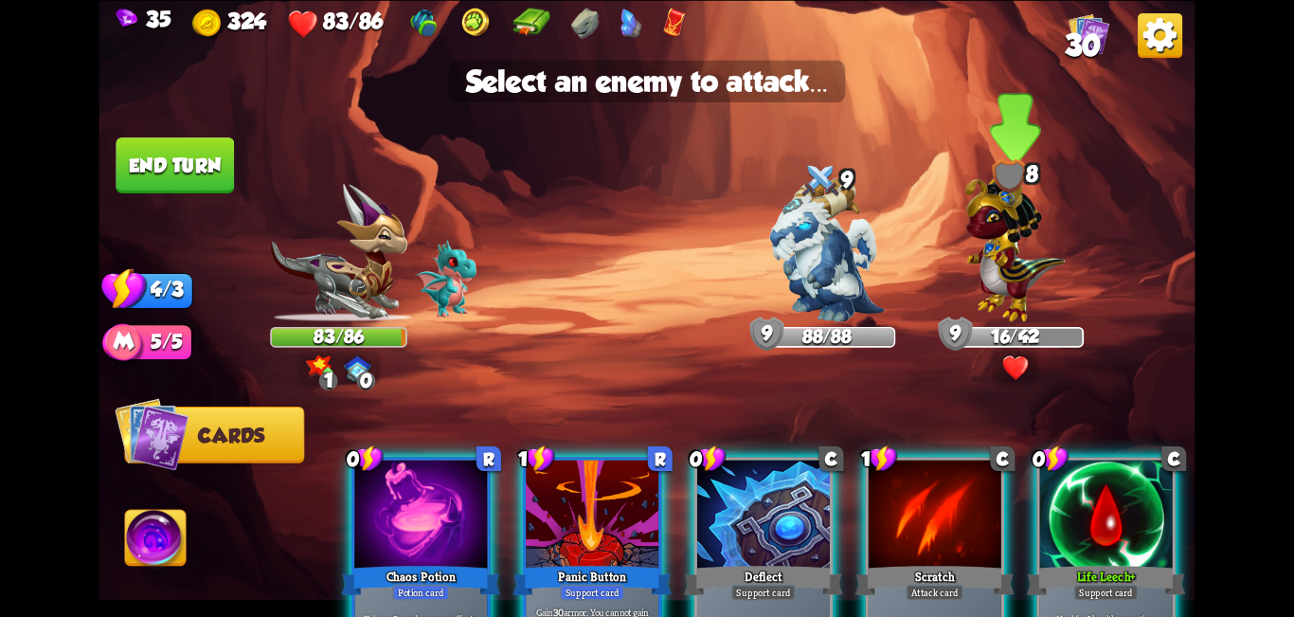
click at [644, 217] on img at bounding box center [1015, 244] width 100 height 156
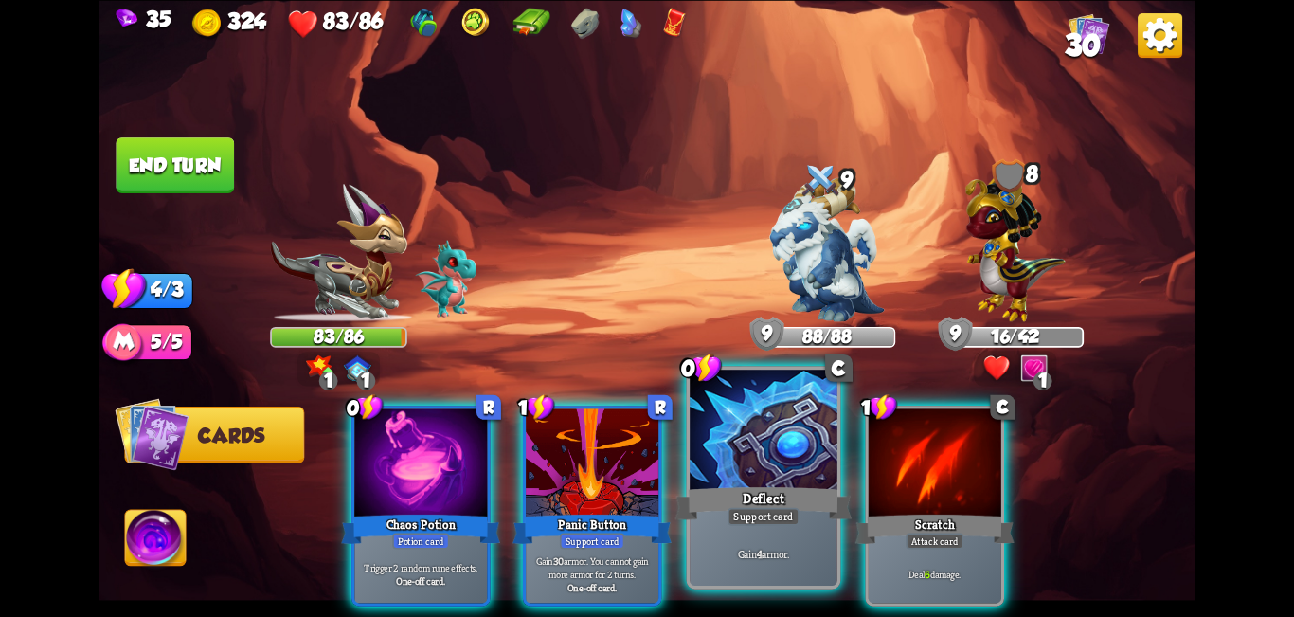
click at [644, 417] on div at bounding box center [764, 432] width 148 height 124
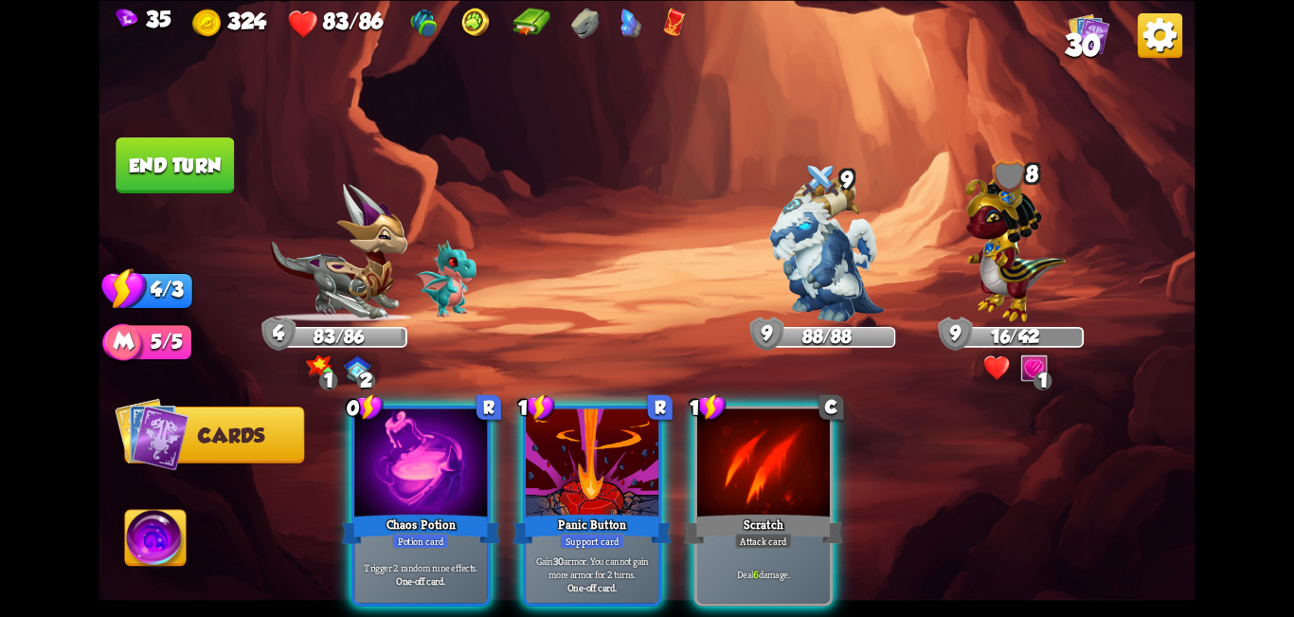
click at [426, 462] on div at bounding box center [420, 464] width 133 height 112
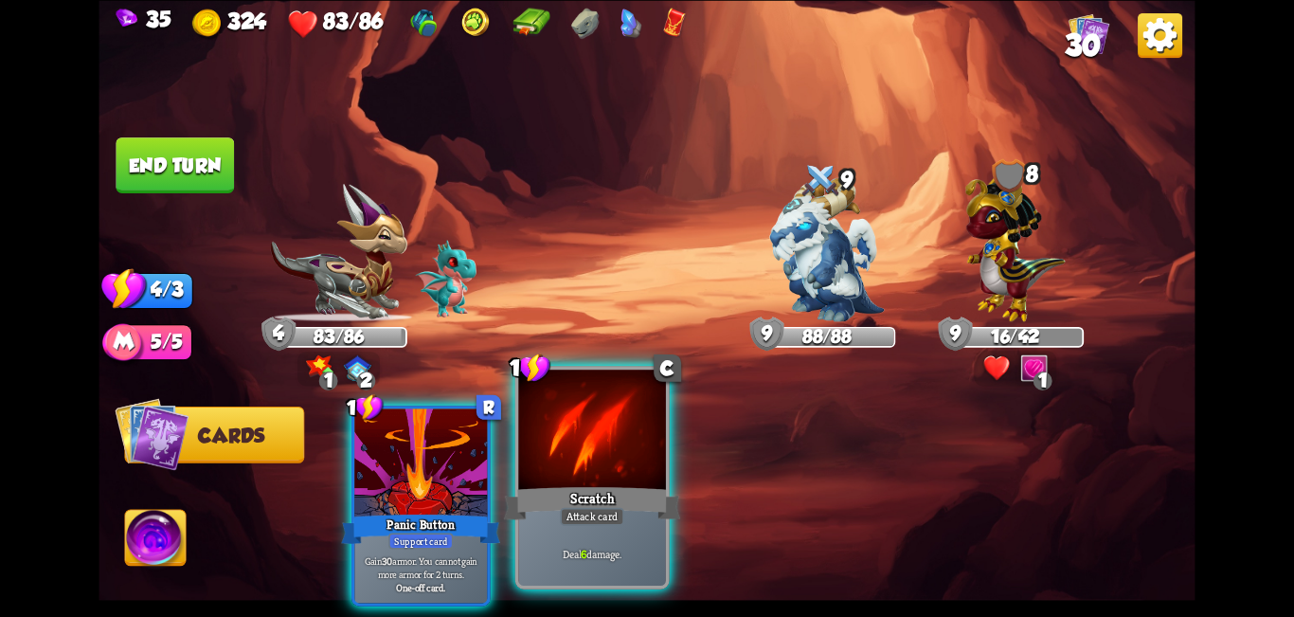
click at [618, 492] on div "Scratch" at bounding box center [592, 503] width 177 height 40
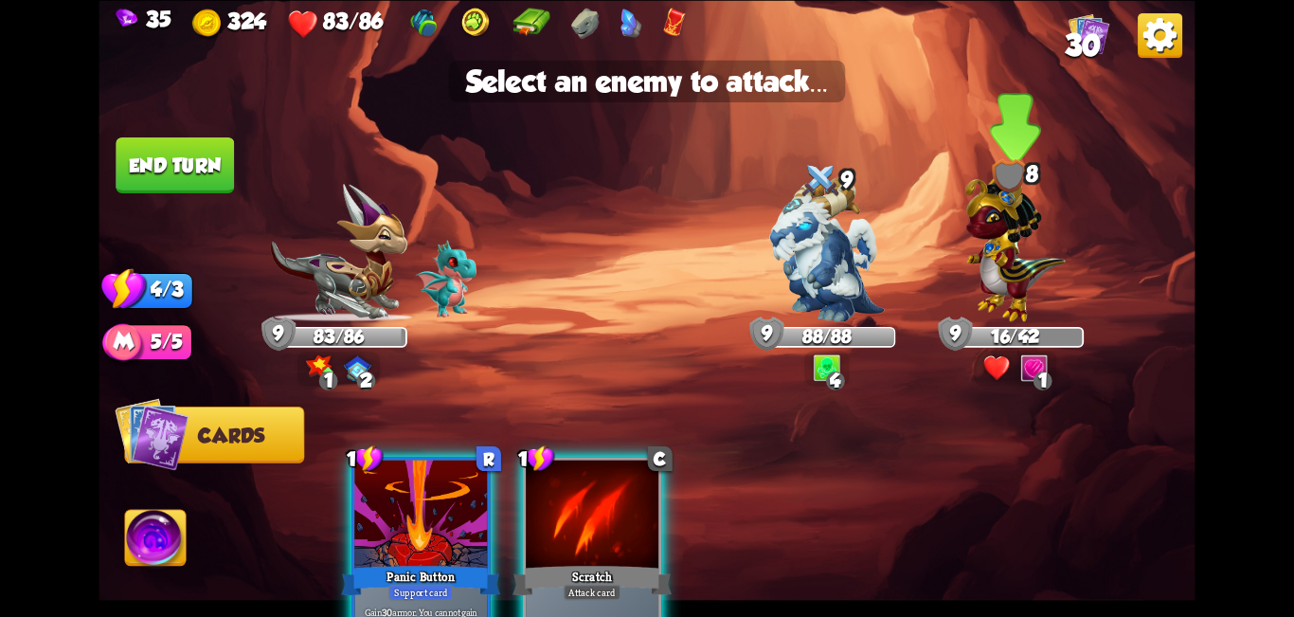
click at [644, 240] on img at bounding box center [1015, 244] width 100 height 156
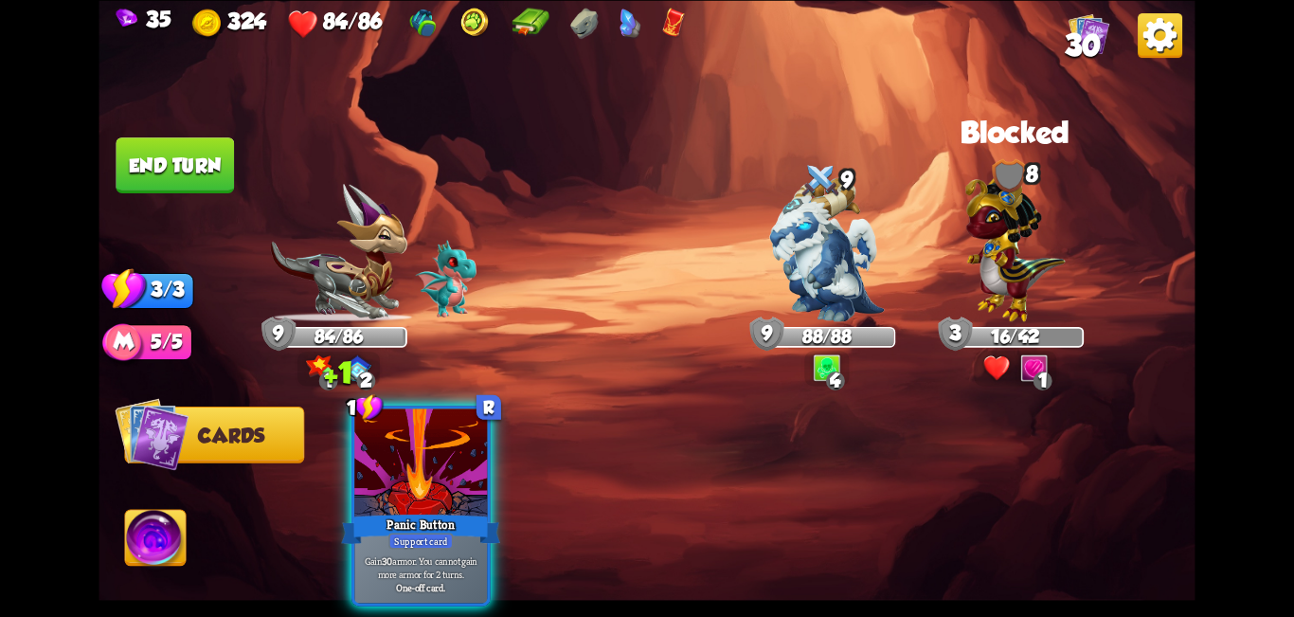
click at [155, 154] on button "End turn" at bounding box center [175, 165] width 118 height 56
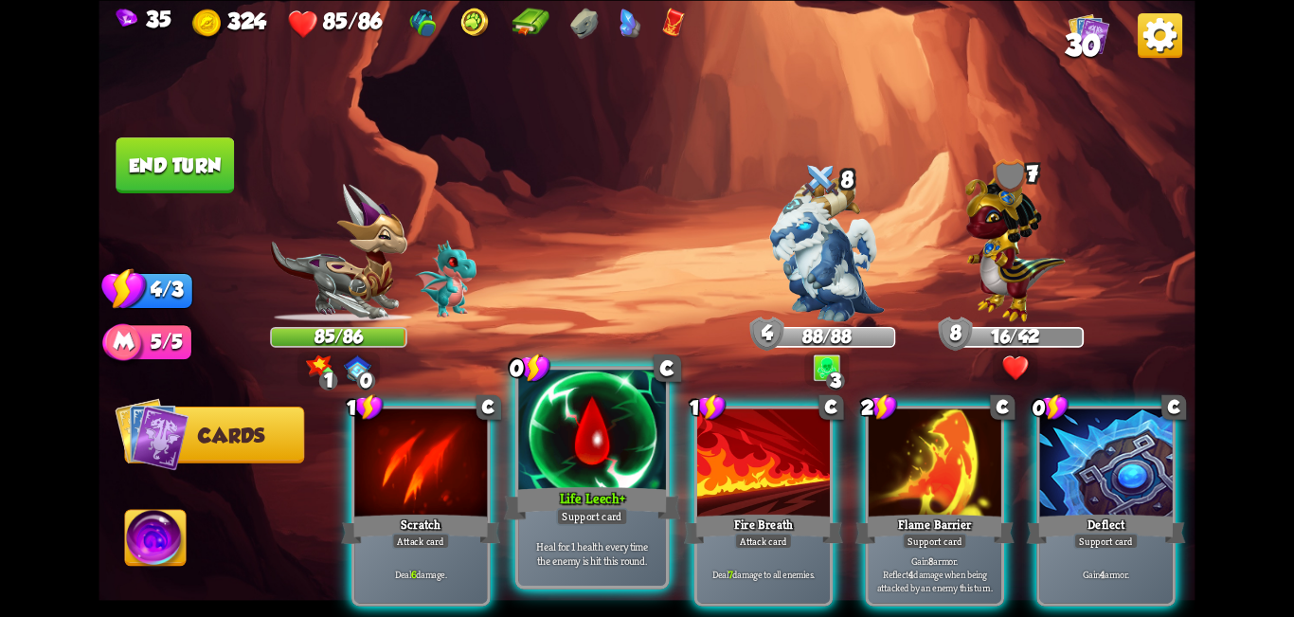
click at [595, 442] on div at bounding box center [592, 432] width 148 height 124
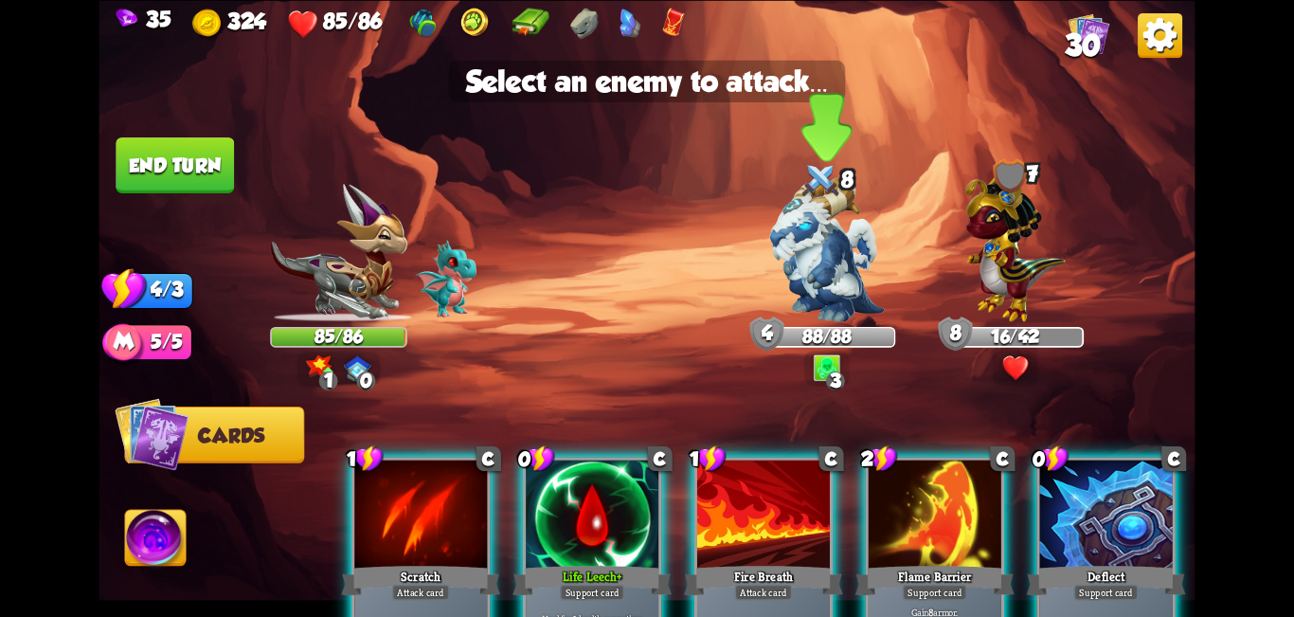
click at [644, 267] on img at bounding box center [826, 249] width 115 height 144
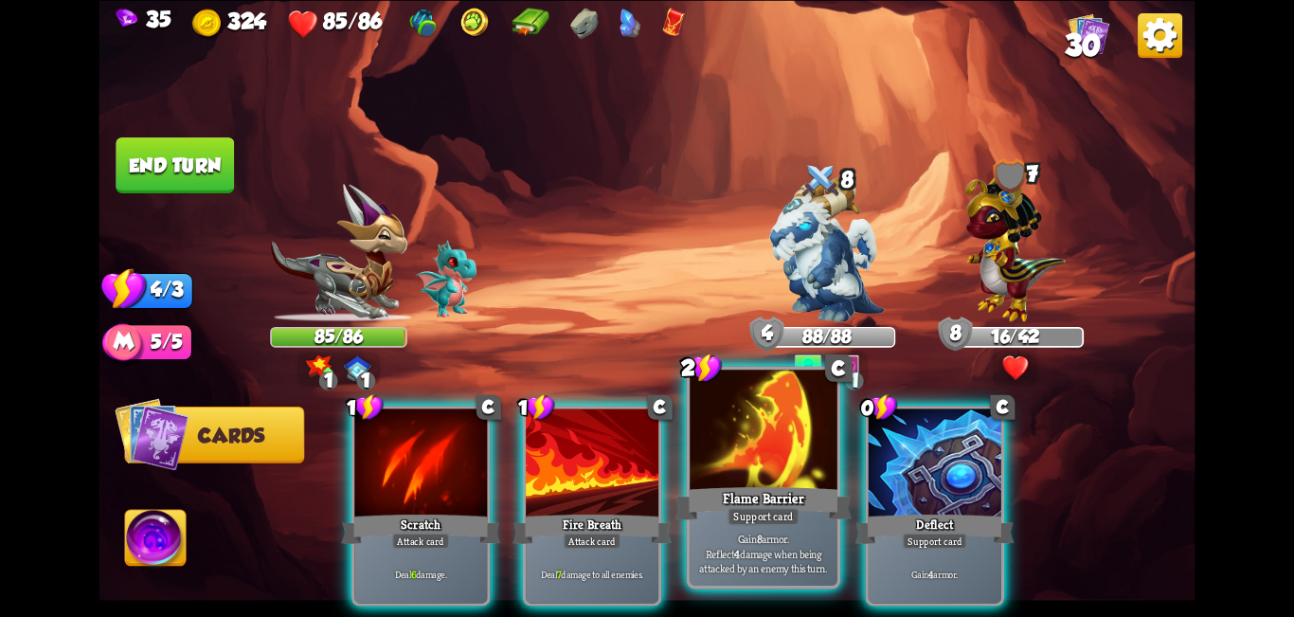
click at [644, 431] on div at bounding box center [764, 432] width 148 height 124
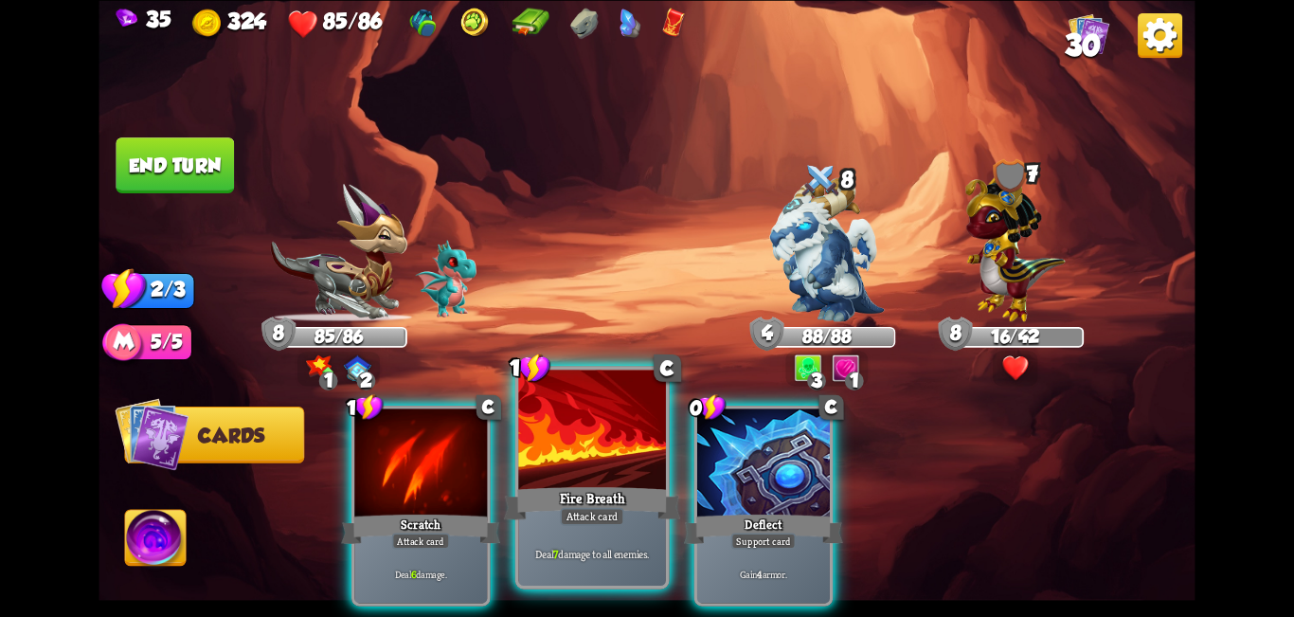
click at [621, 448] on div at bounding box center [592, 432] width 148 height 124
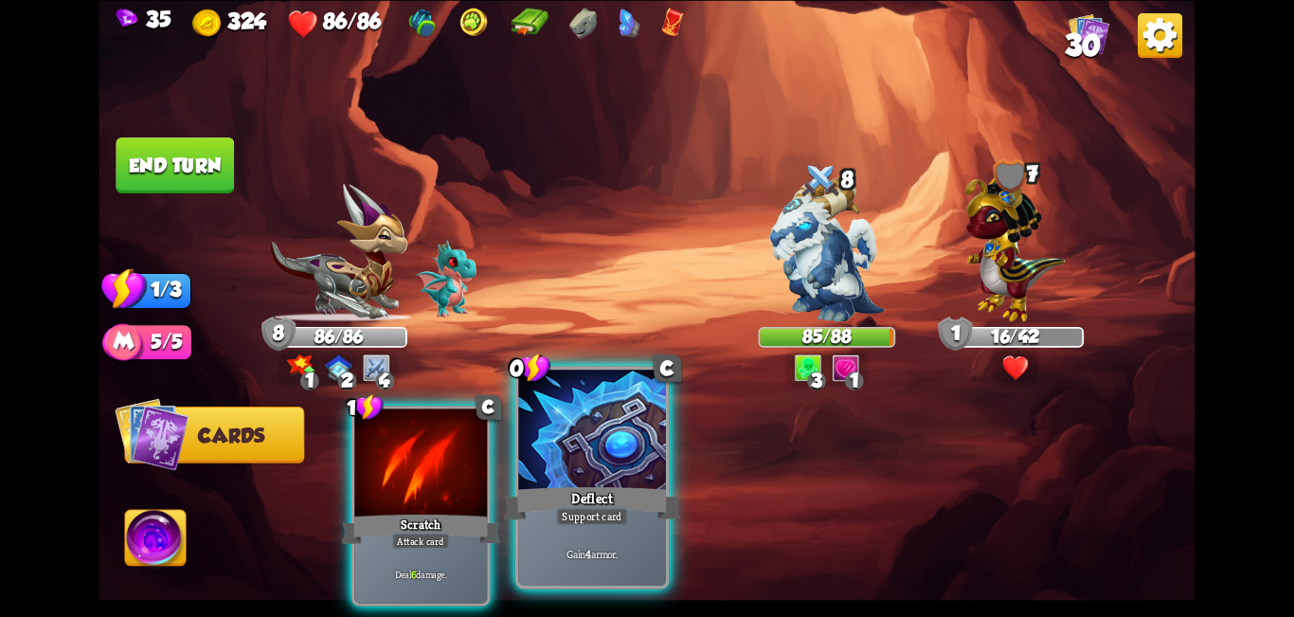
click at [610, 470] on div at bounding box center [592, 432] width 148 height 124
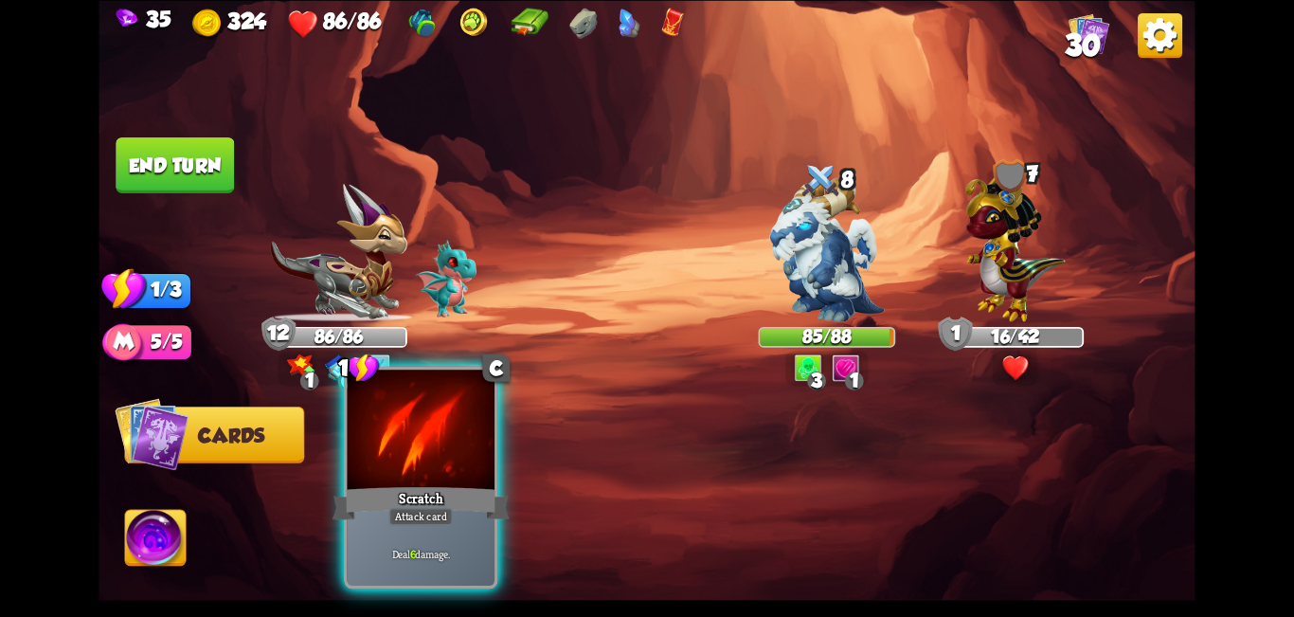
drag, startPoint x: 418, startPoint y: 482, endPoint x: 377, endPoint y: 441, distance: 58.3
click at [415, 483] on div "1 C Scratch Attack card Deal 6 damage." at bounding box center [421, 477] width 154 height 223
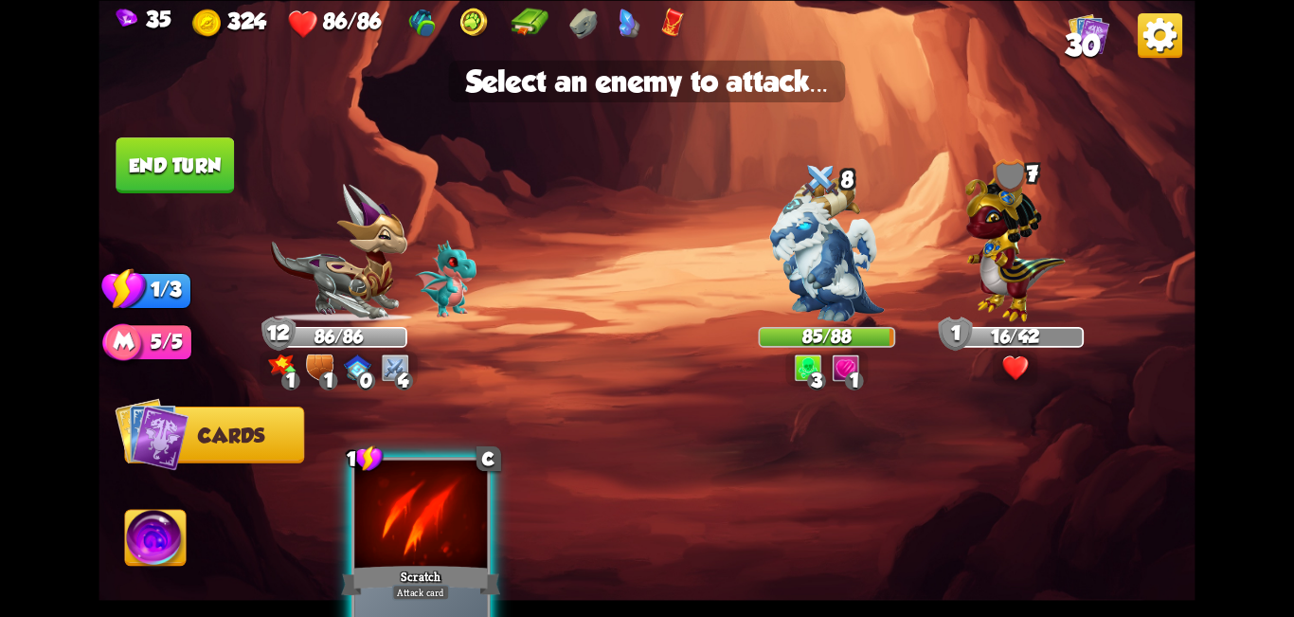
drag, startPoint x: 832, startPoint y: 270, endPoint x: 402, endPoint y: 209, distance: 434.4
click at [644, 270] on img at bounding box center [826, 249] width 115 height 144
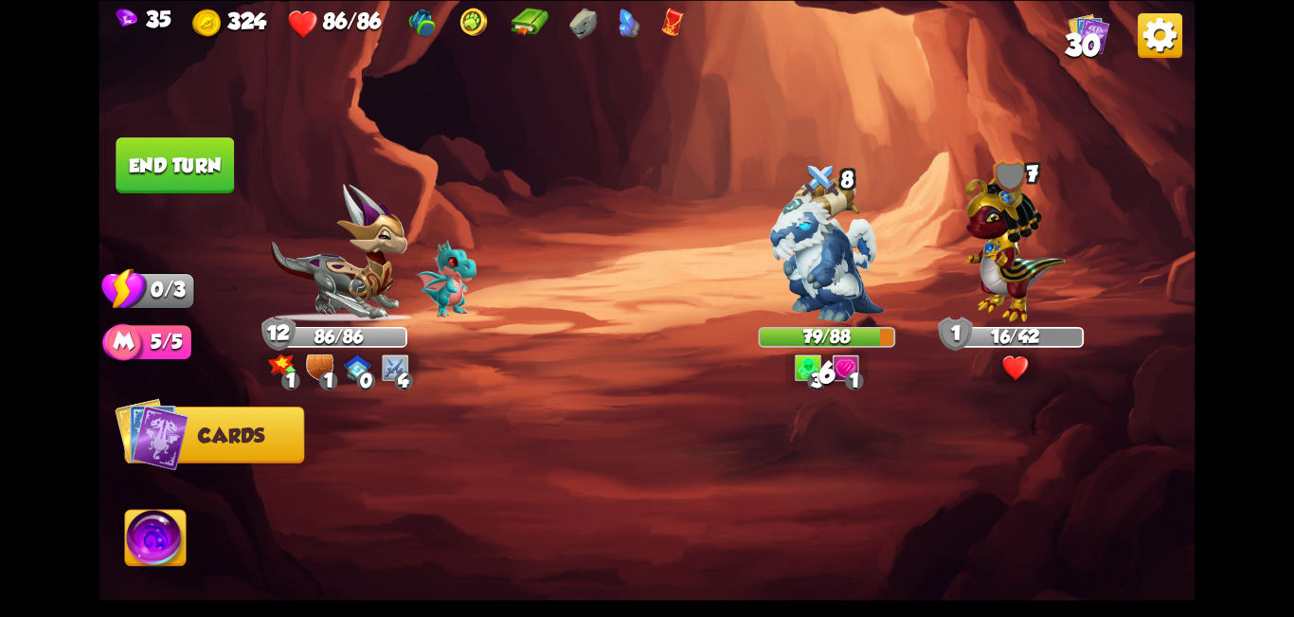
drag, startPoint x: 153, startPoint y: 164, endPoint x: 162, endPoint y: 163, distance: 9.5
click at [159, 163] on button "End turn" at bounding box center [175, 165] width 118 height 56
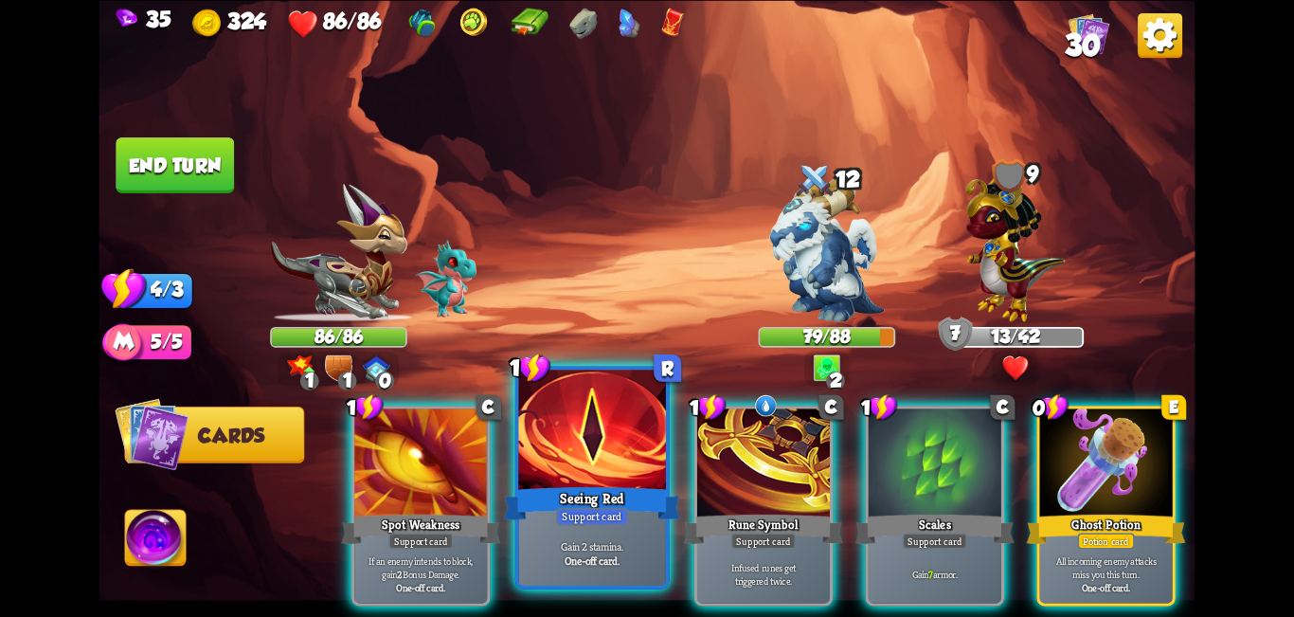
click at [613, 479] on div at bounding box center [592, 432] width 148 height 124
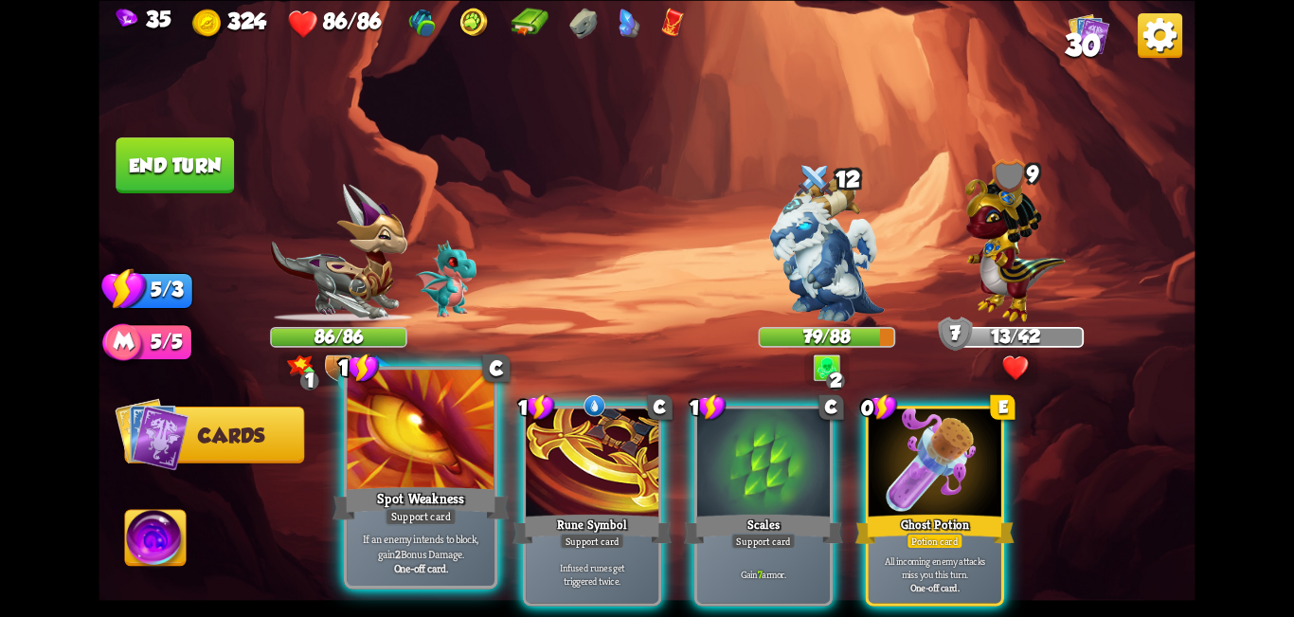
click at [450, 486] on div "Spot Weakness" at bounding box center [421, 503] width 177 height 40
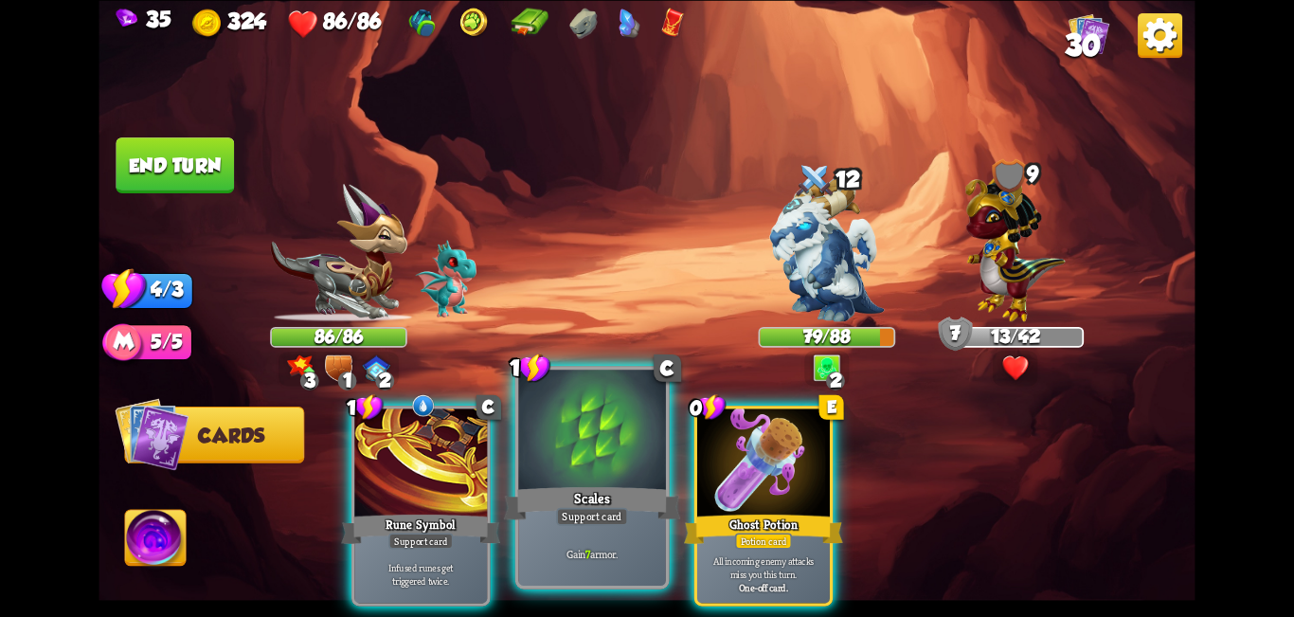
click at [604, 486] on div "Scales" at bounding box center [592, 503] width 177 height 40
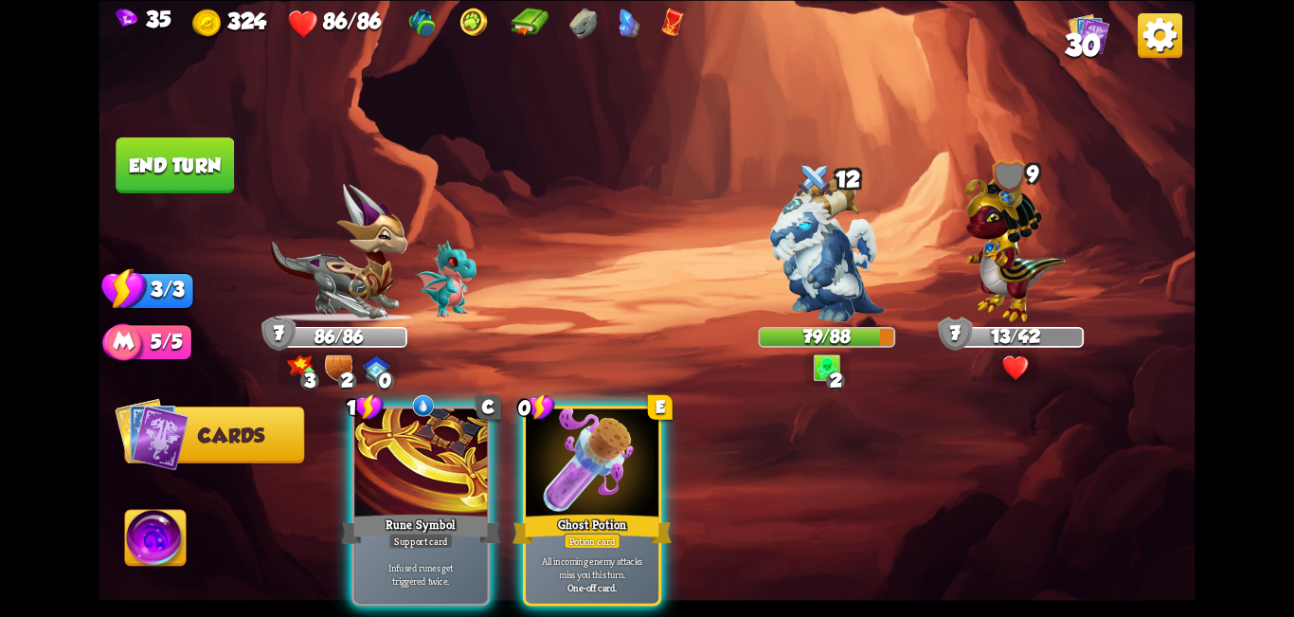
click at [193, 184] on button "End turn" at bounding box center [175, 165] width 118 height 56
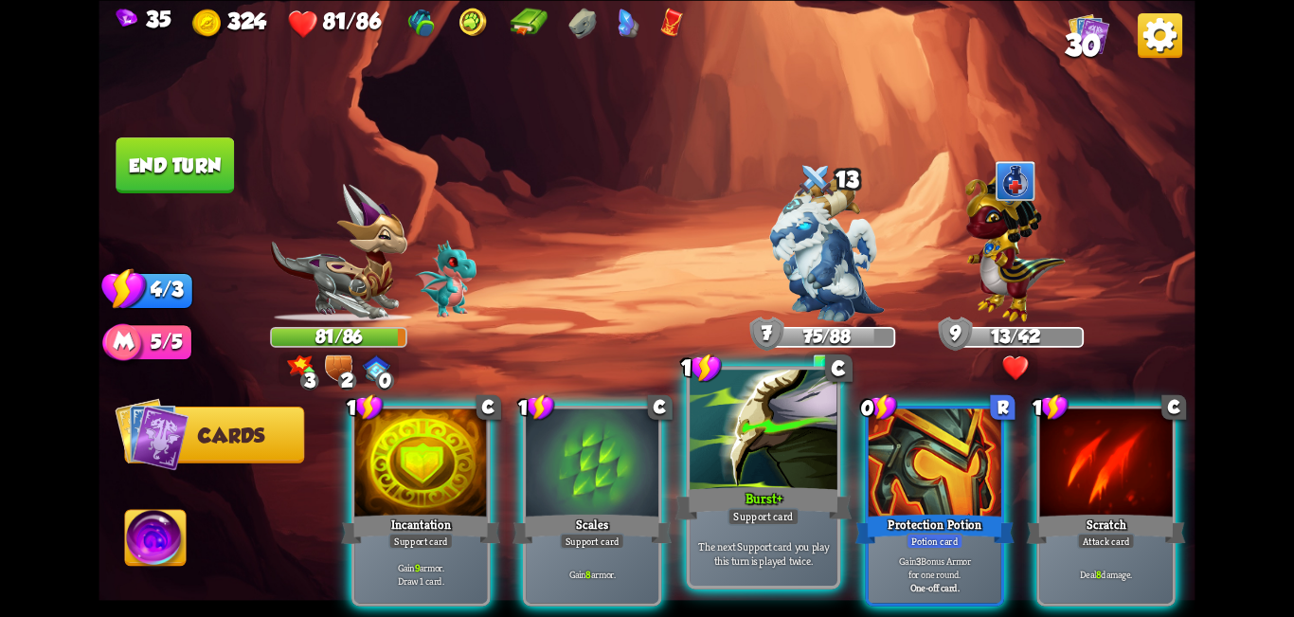
click at [644, 467] on div at bounding box center [764, 432] width 148 height 124
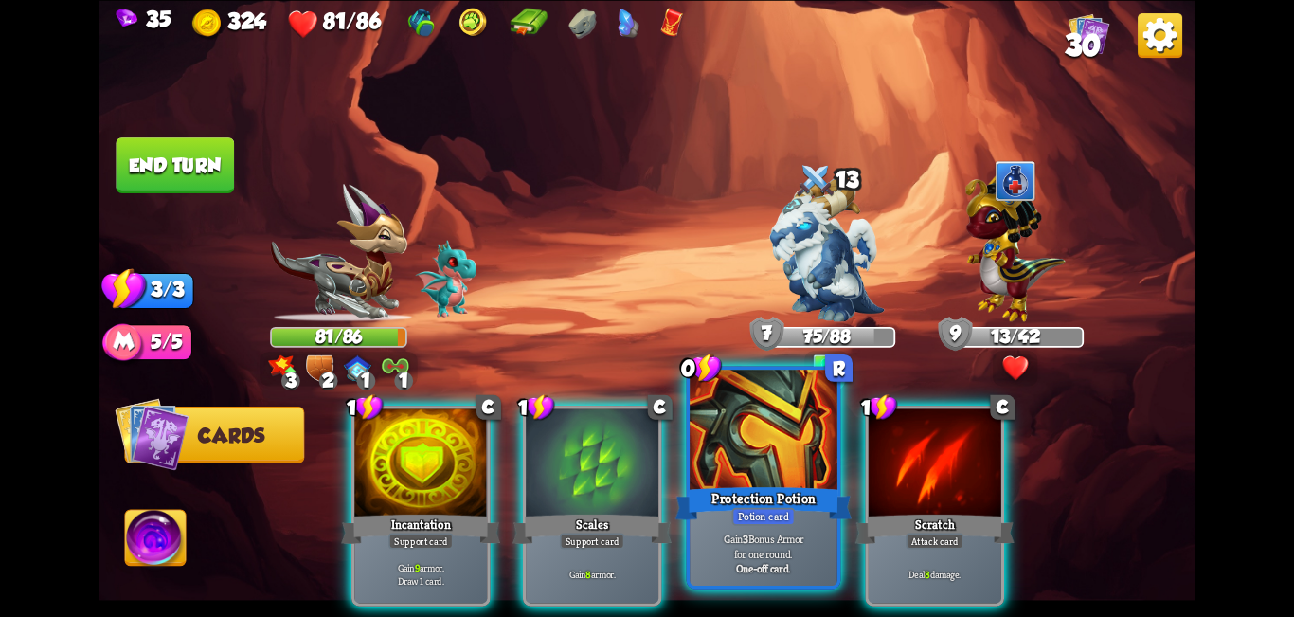
click at [644, 466] on div at bounding box center [764, 432] width 148 height 124
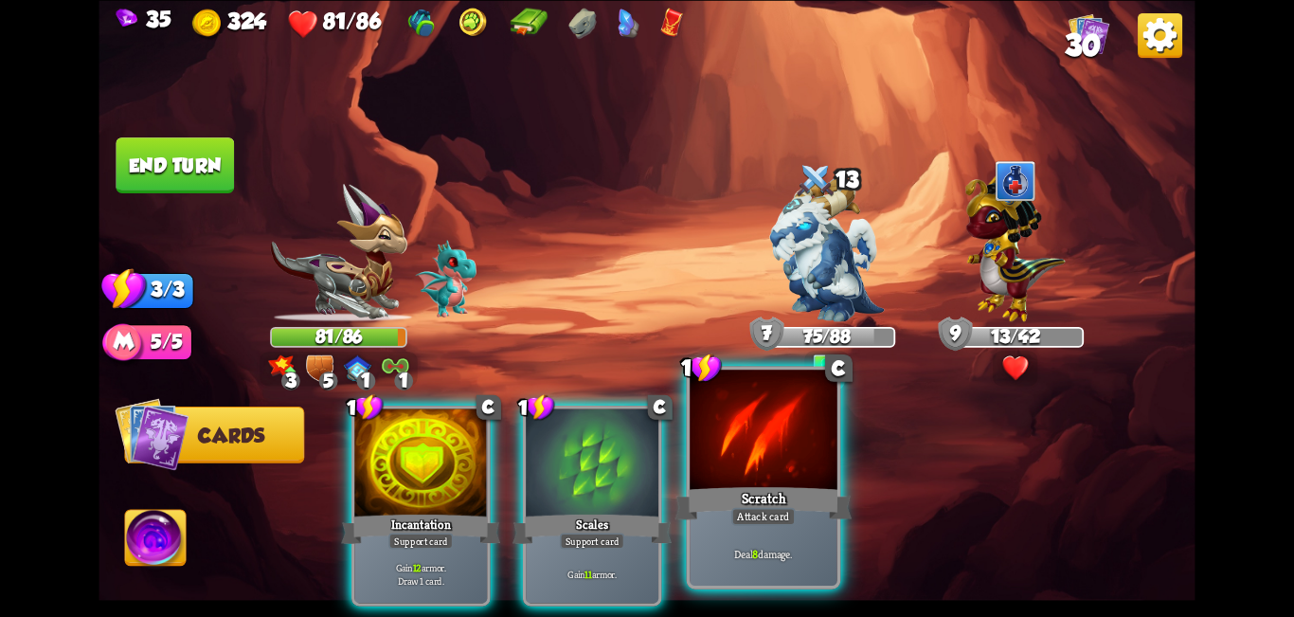
click at [644, 461] on div at bounding box center [764, 432] width 148 height 124
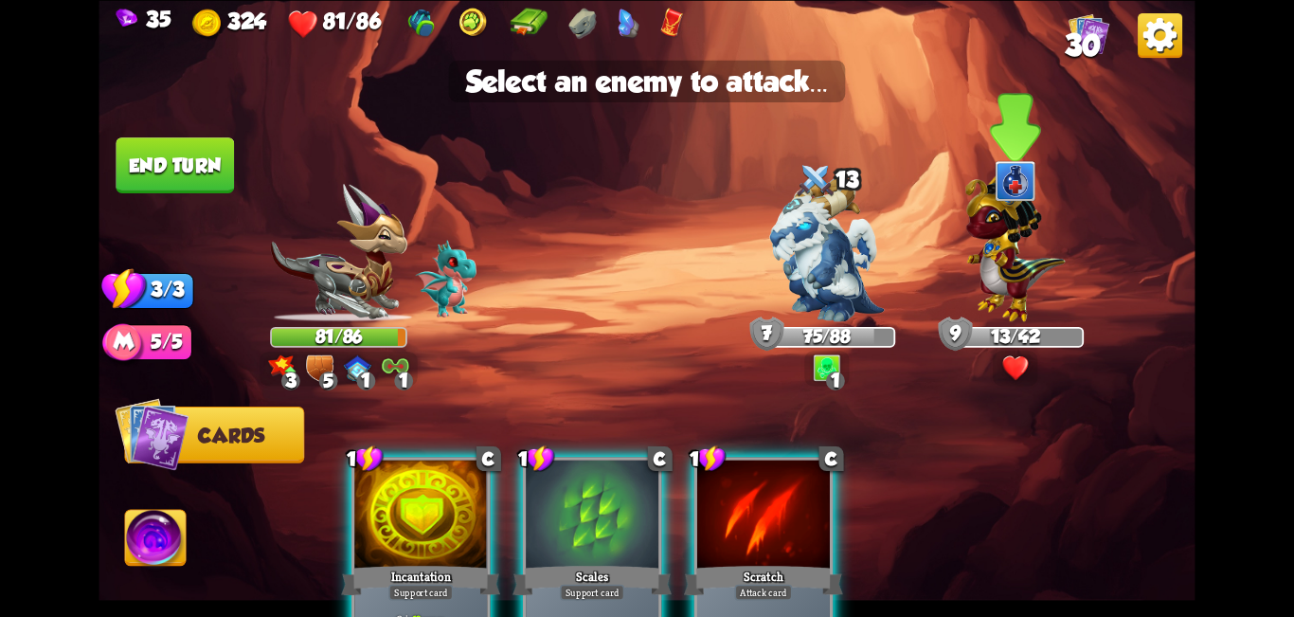
click at [644, 265] on img at bounding box center [1015, 244] width 100 height 156
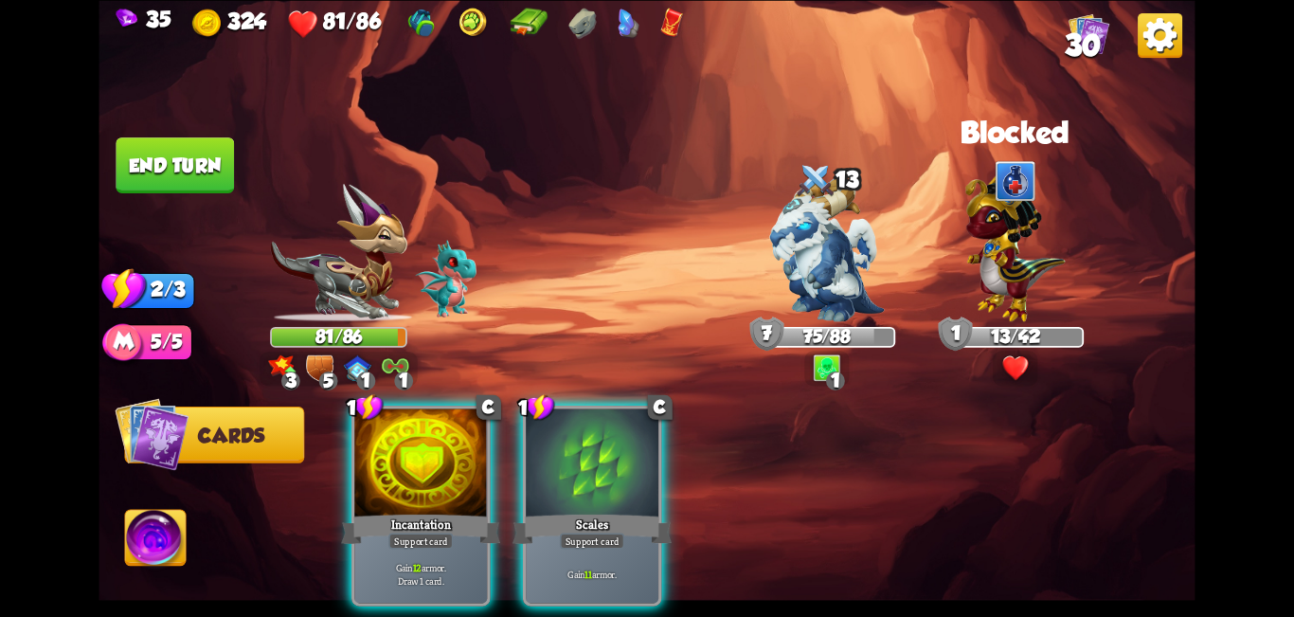
click at [428, 478] on div at bounding box center [420, 464] width 133 height 112
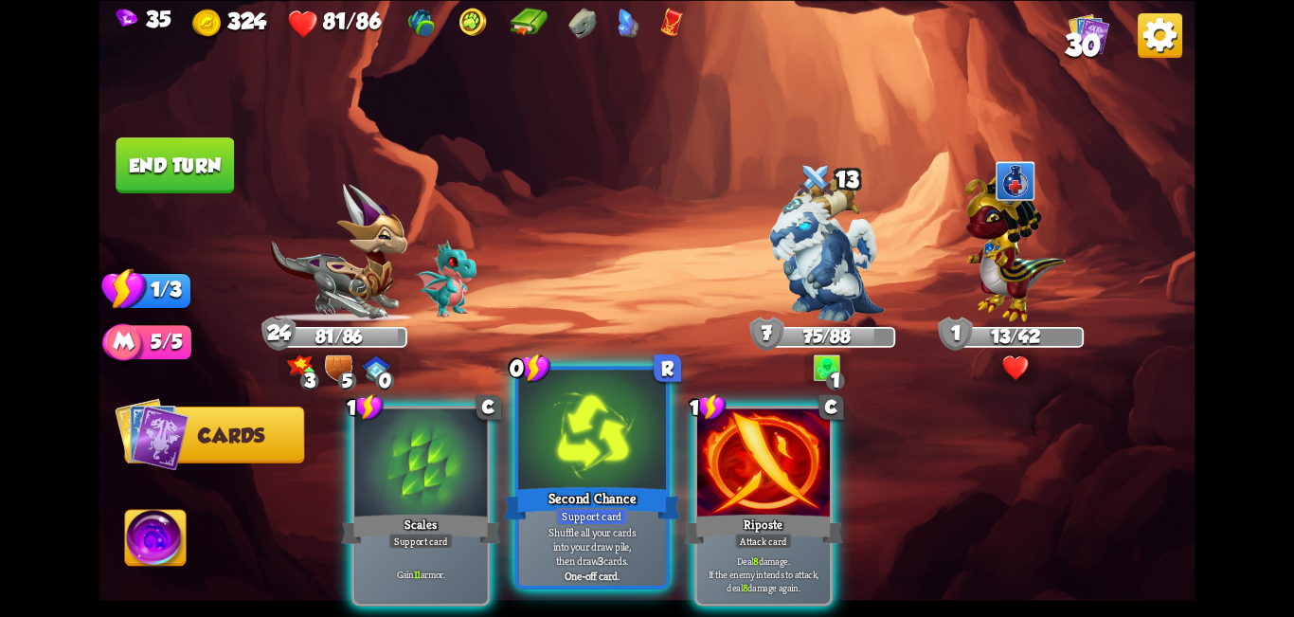
click at [570, 448] on div at bounding box center [592, 432] width 148 height 124
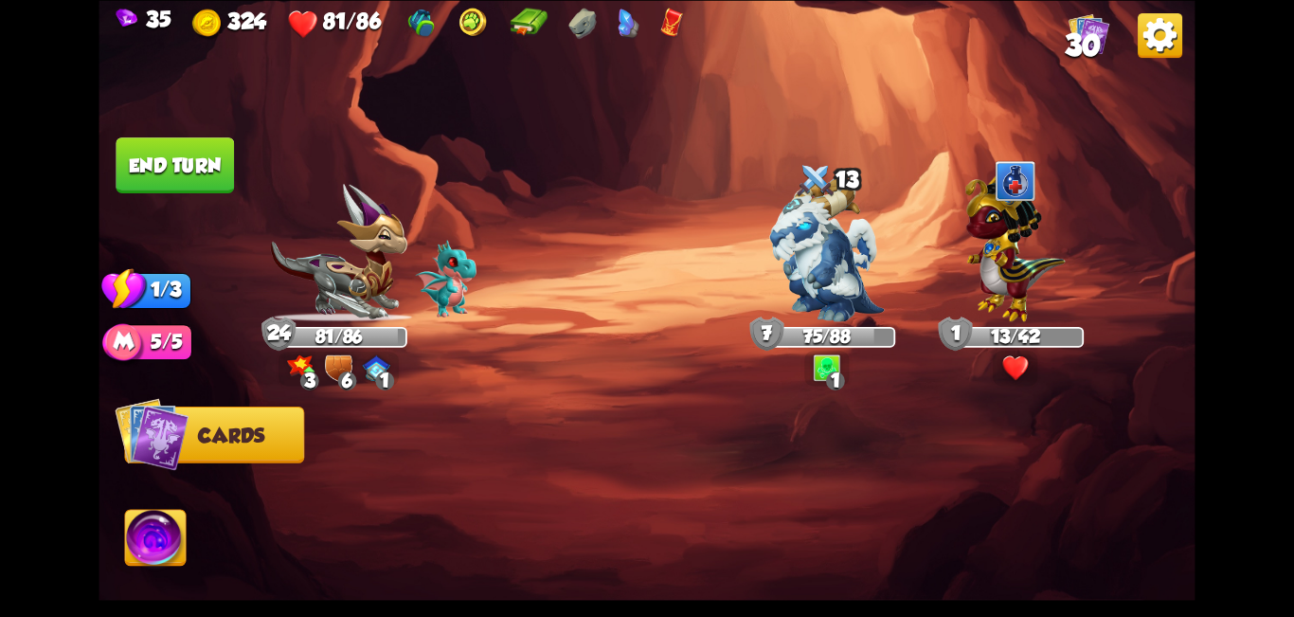
click at [573, 446] on div at bounding box center [756, 480] width 877 height 274
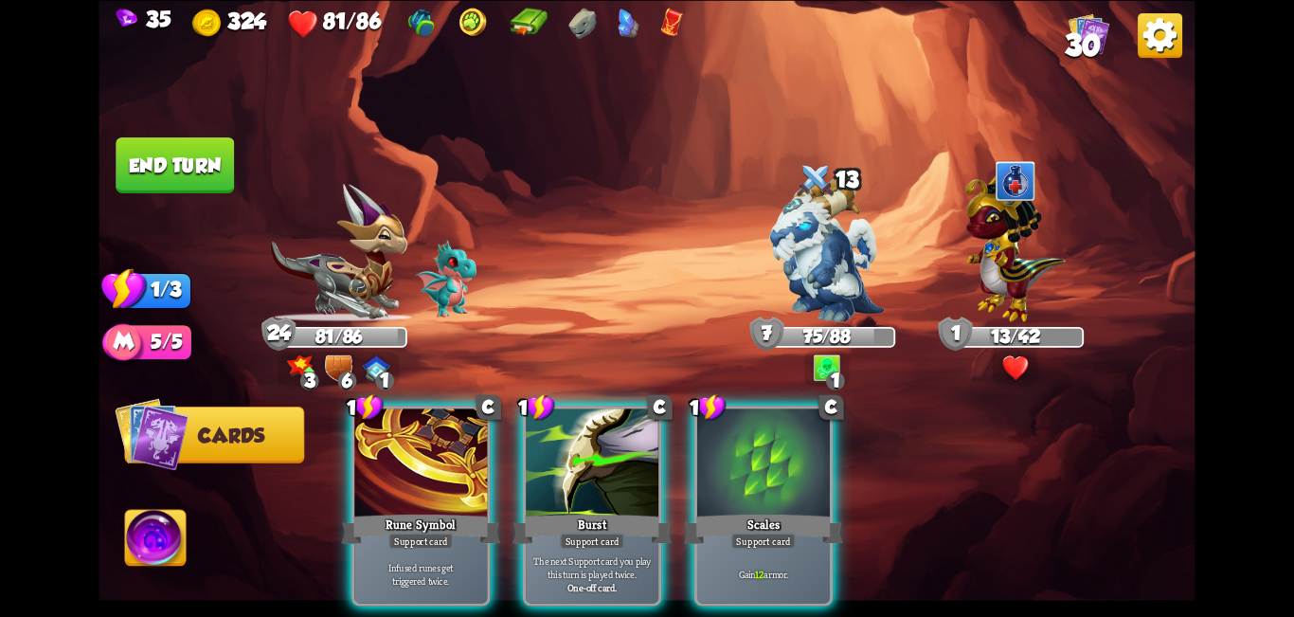
drag, startPoint x: 750, startPoint y: 441, endPoint x: 713, endPoint y: 441, distance: 37.0
click at [644, 441] on div at bounding box center [763, 464] width 133 height 112
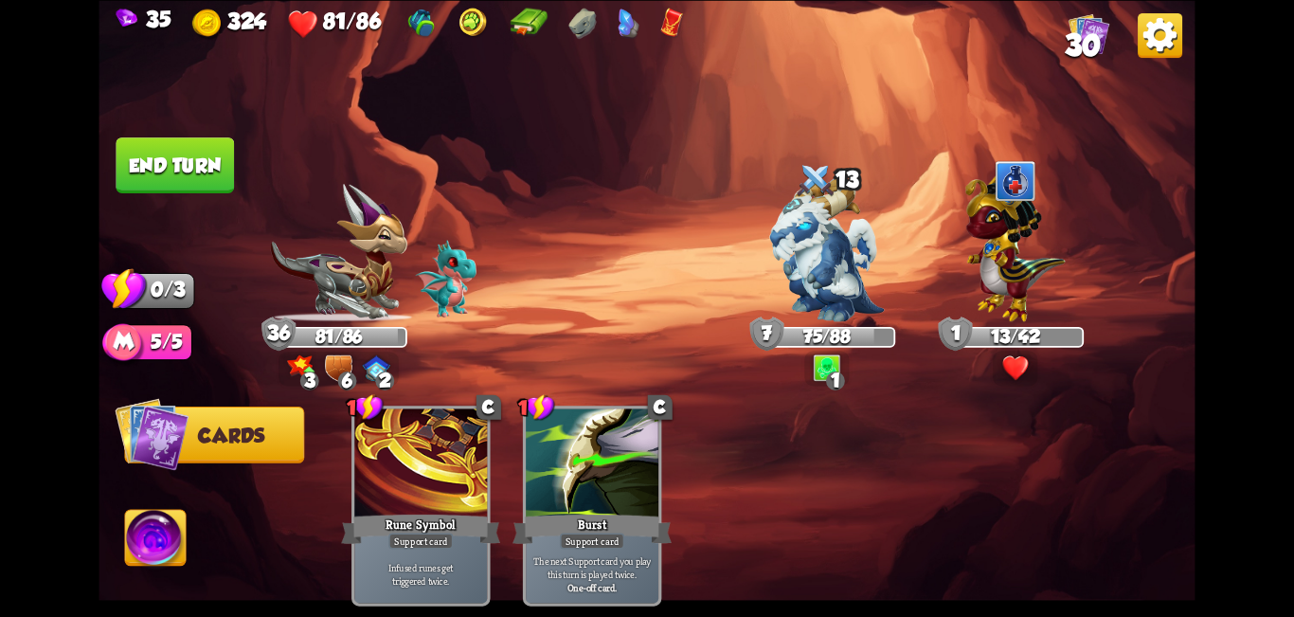
click at [164, 166] on button "End turn" at bounding box center [175, 165] width 118 height 56
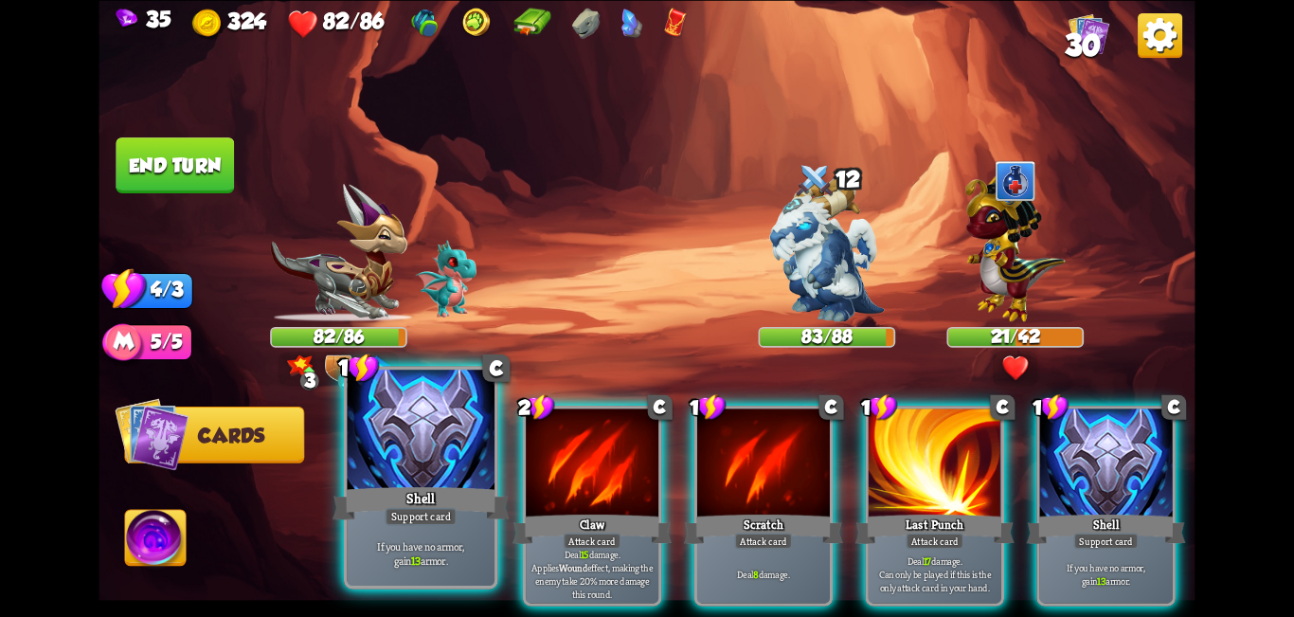
click at [444, 481] on div at bounding box center [422, 432] width 148 height 124
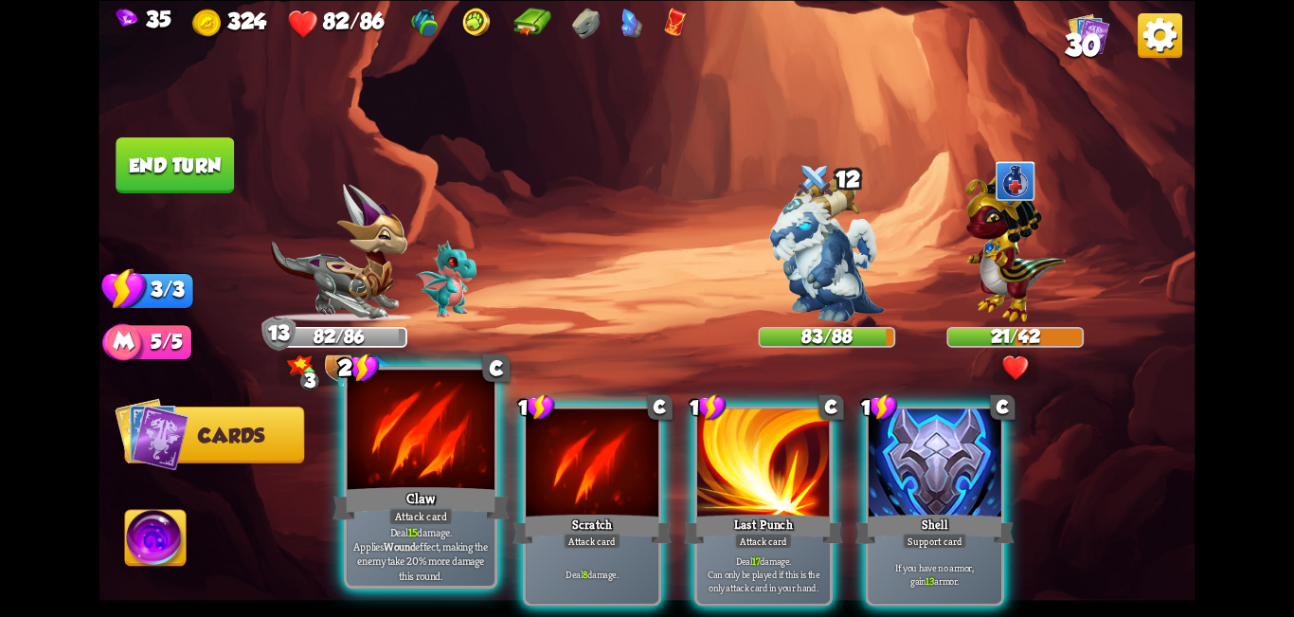
click at [458, 476] on div at bounding box center [422, 432] width 148 height 124
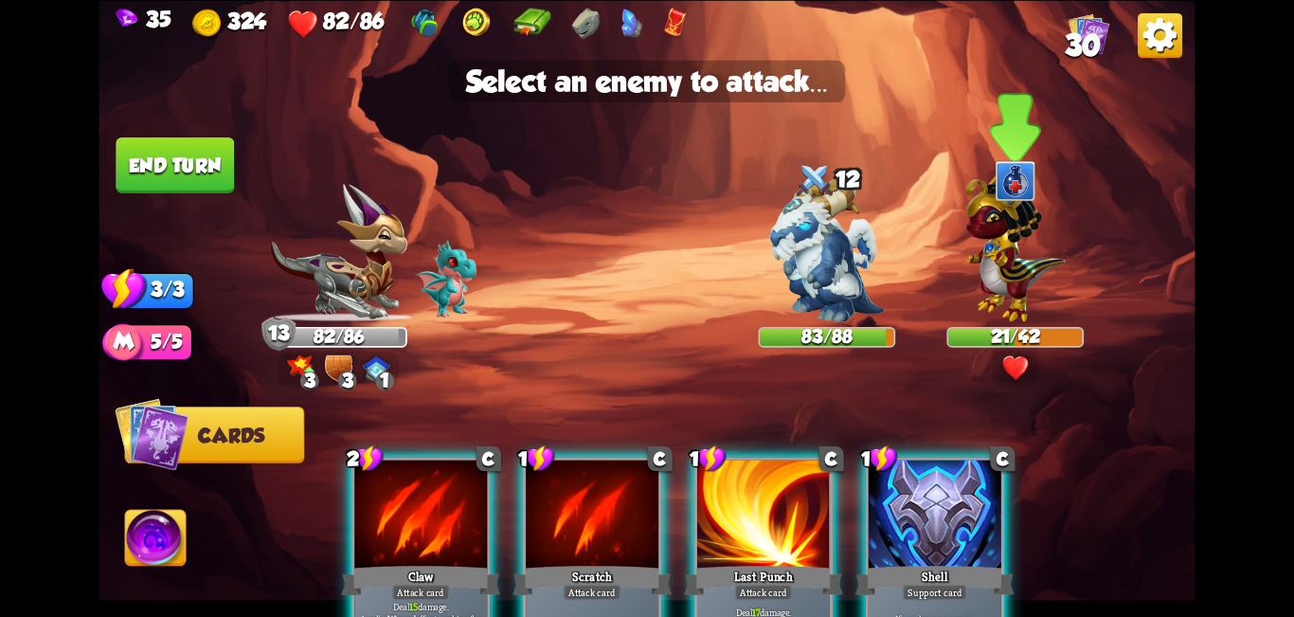
click at [644, 274] on img at bounding box center [1015, 244] width 100 height 156
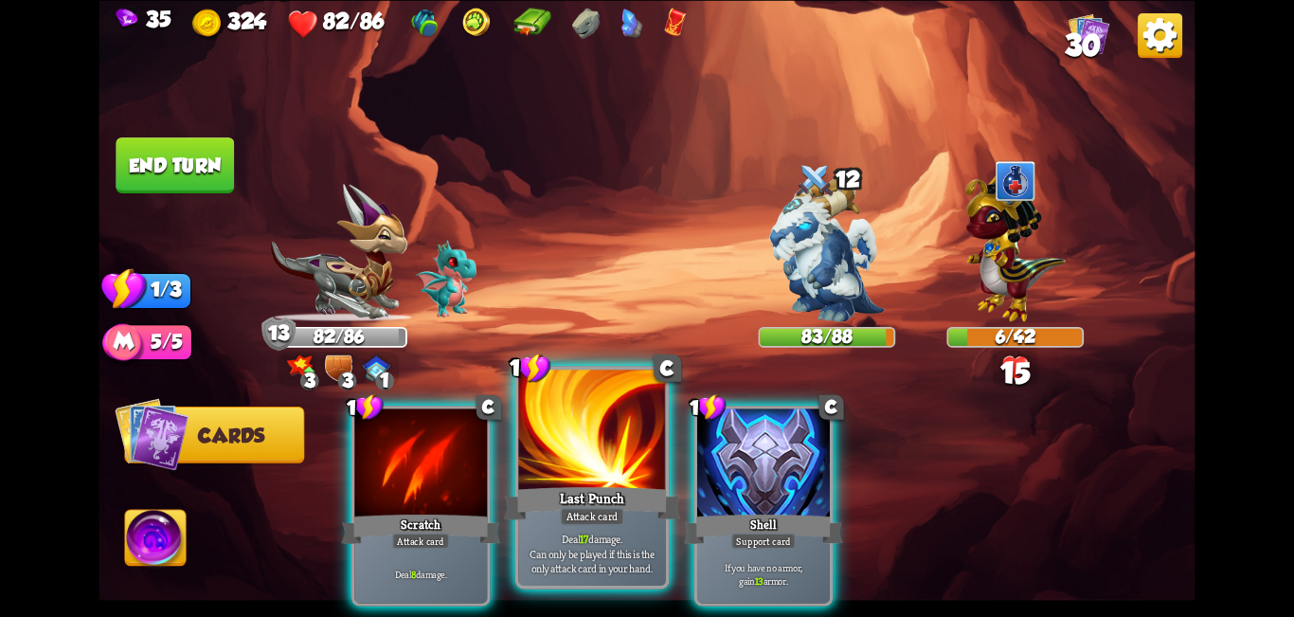
click at [542, 458] on div at bounding box center [592, 432] width 148 height 124
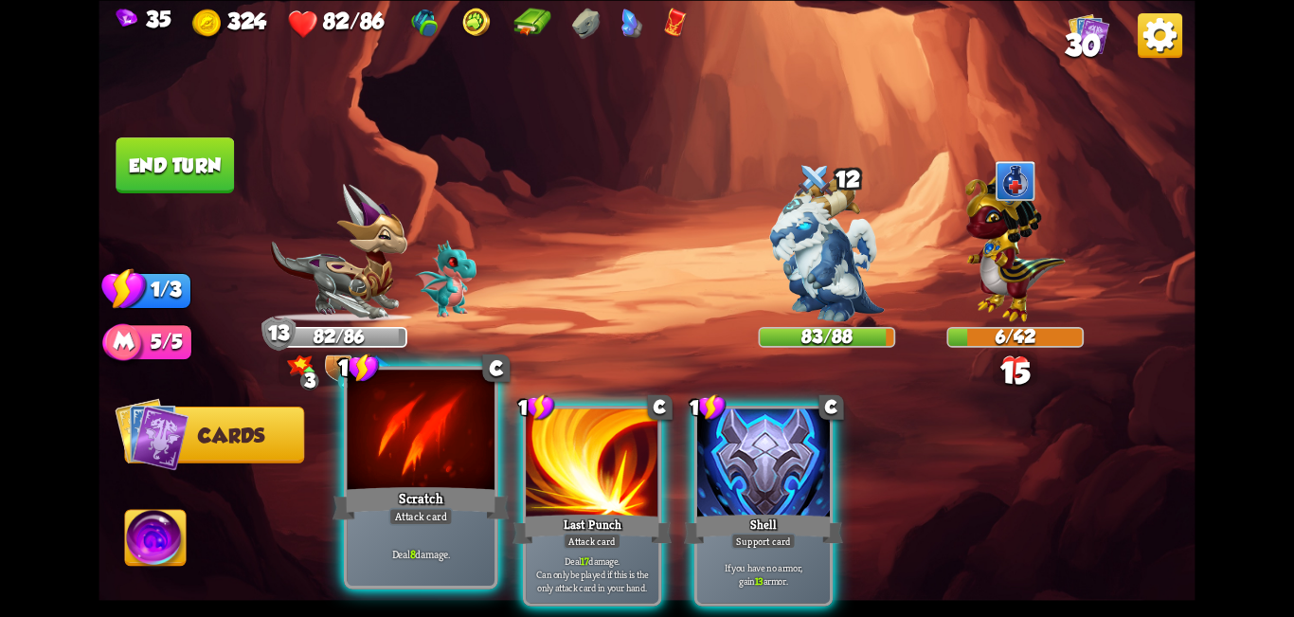
click at [392, 470] on div at bounding box center [422, 432] width 148 height 124
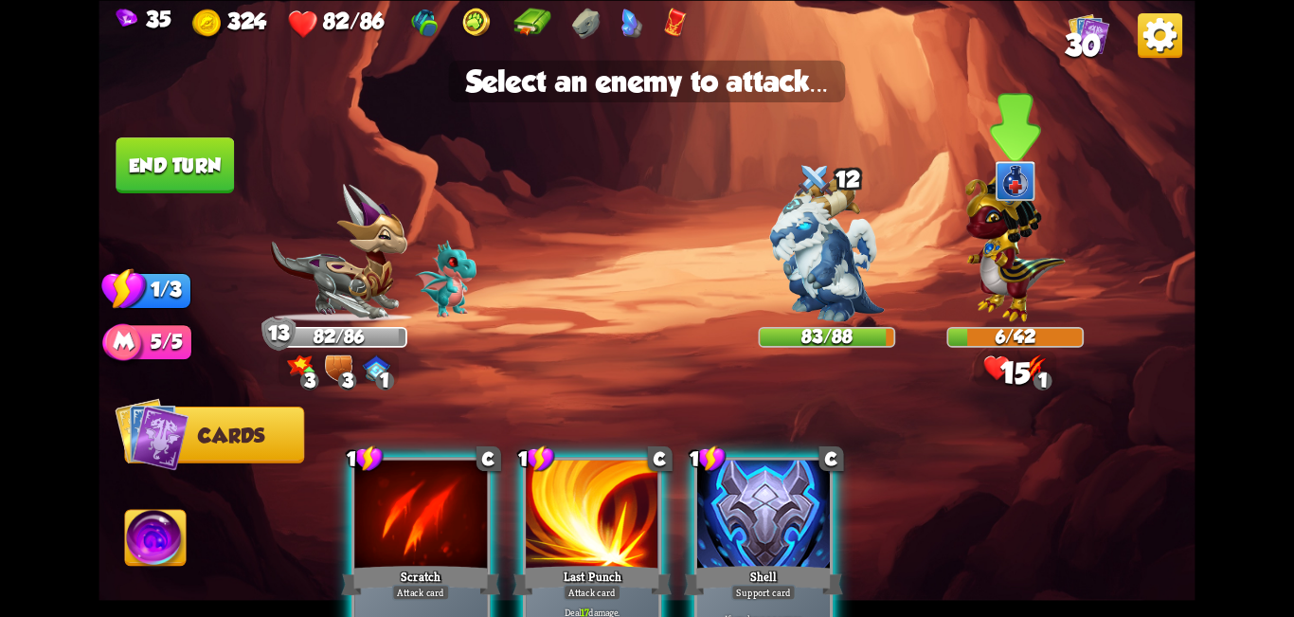
click at [644, 233] on img at bounding box center [1015, 244] width 100 height 156
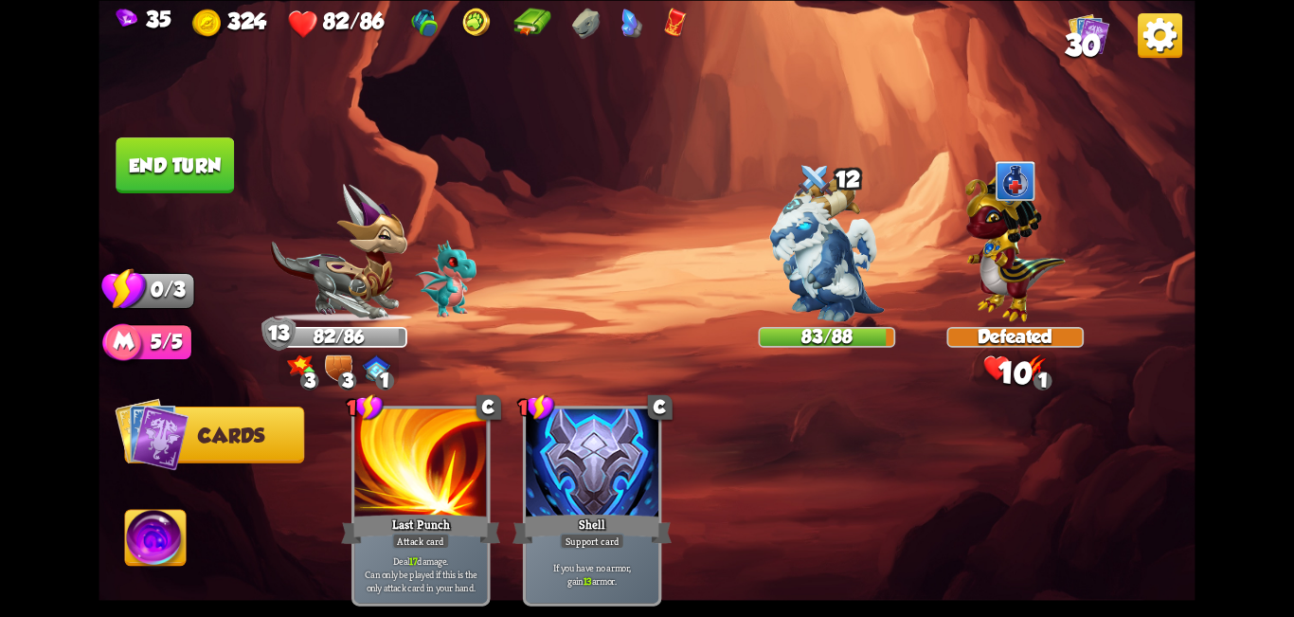
click at [180, 173] on button "End turn" at bounding box center [175, 165] width 118 height 56
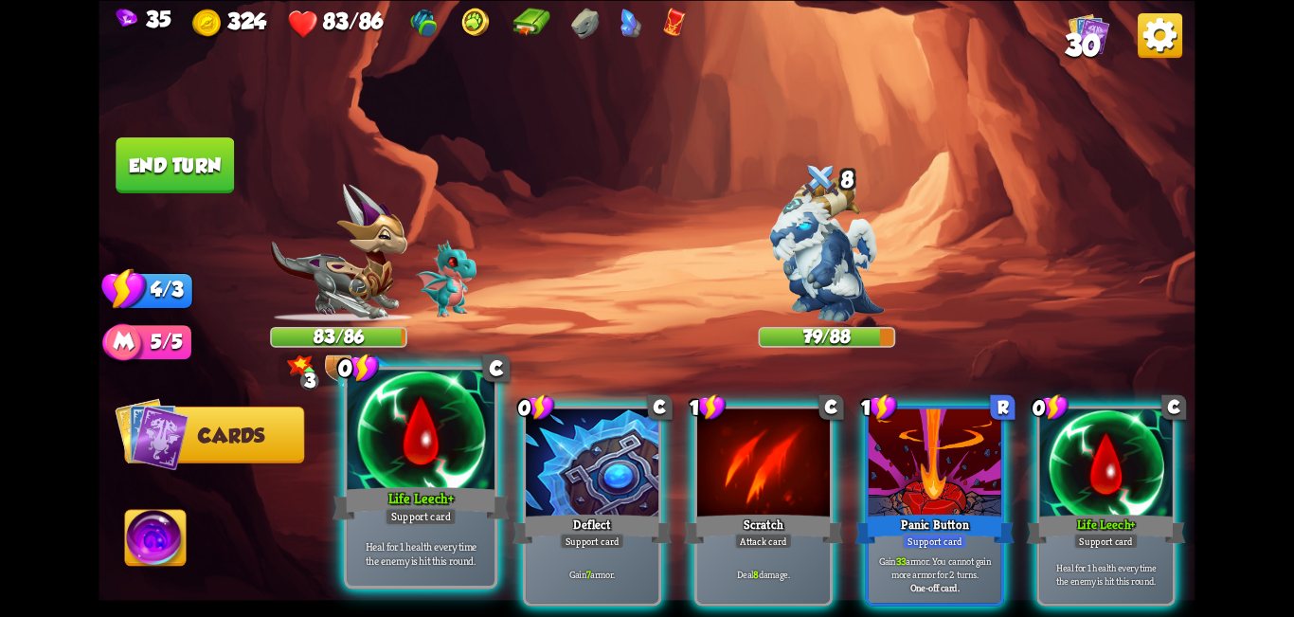
click at [445, 459] on div at bounding box center [422, 432] width 148 height 124
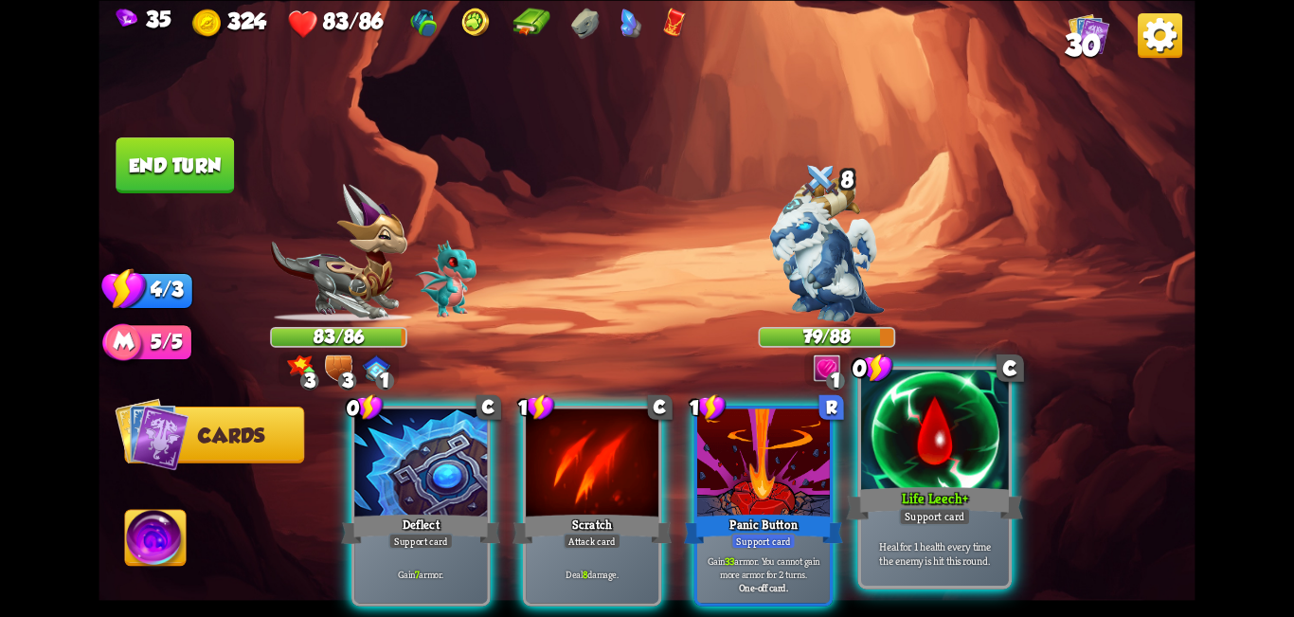
click at [644, 490] on div "Life Leech+" at bounding box center [934, 503] width 177 height 40
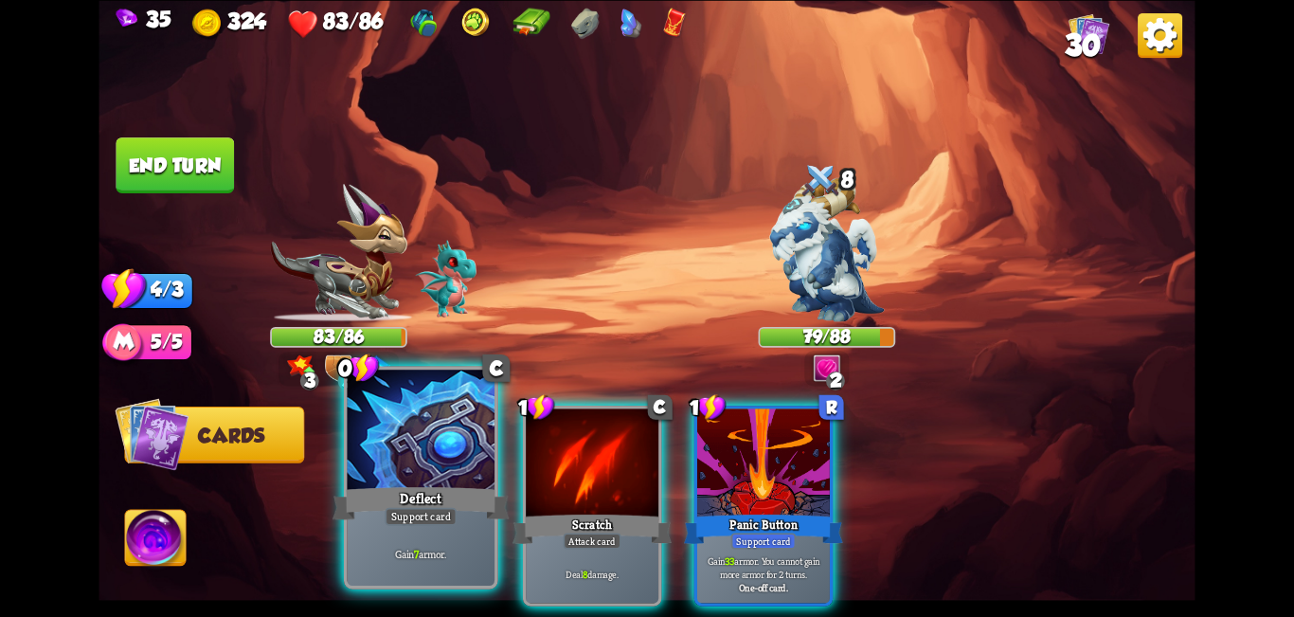
click at [467, 478] on div at bounding box center [422, 432] width 148 height 124
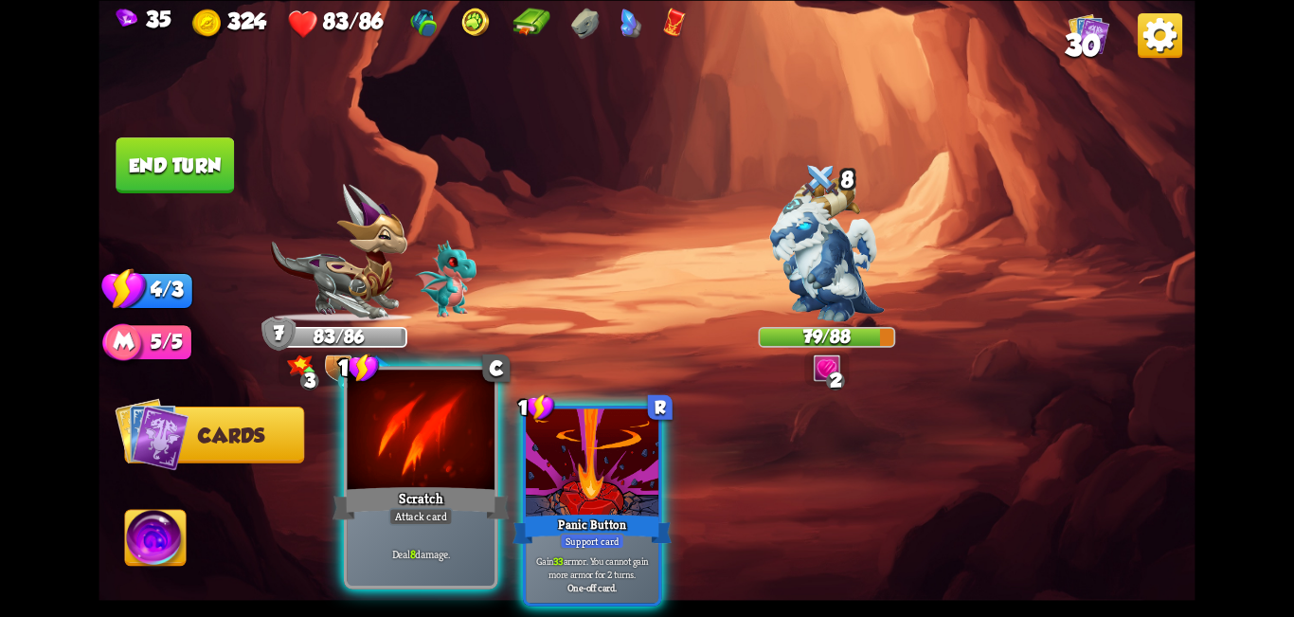
click at [433, 477] on div at bounding box center [422, 432] width 148 height 124
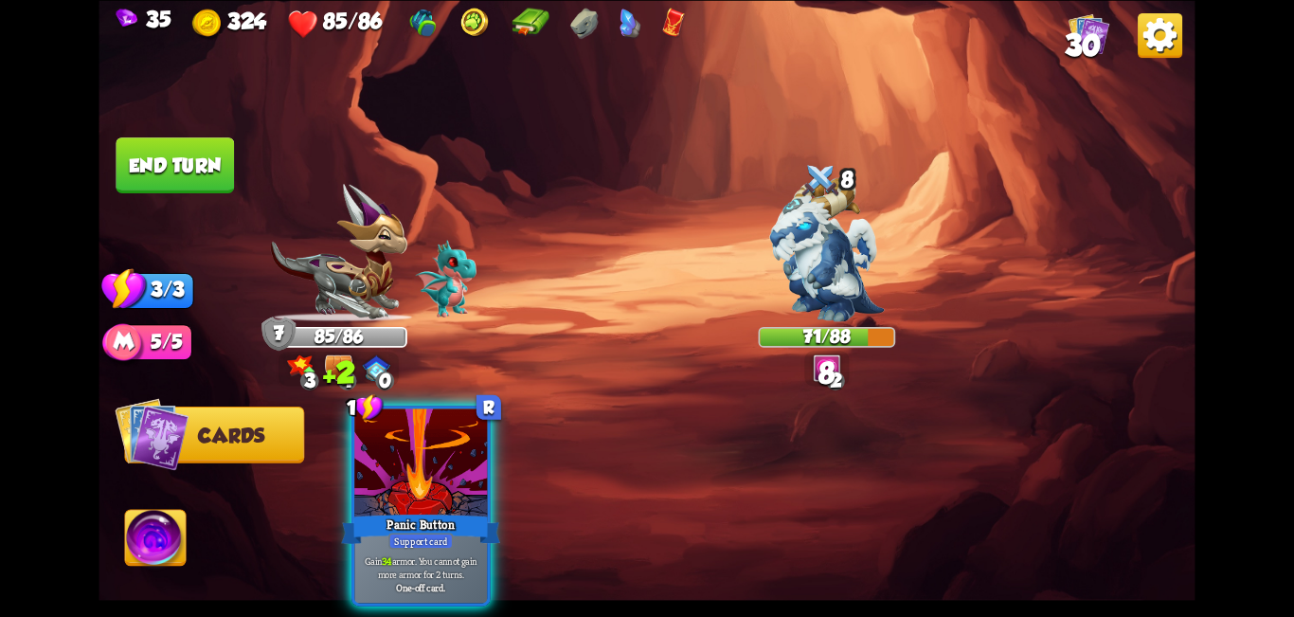
click at [195, 152] on button "End turn" at bounding box center [175, 165] width 118 height 56
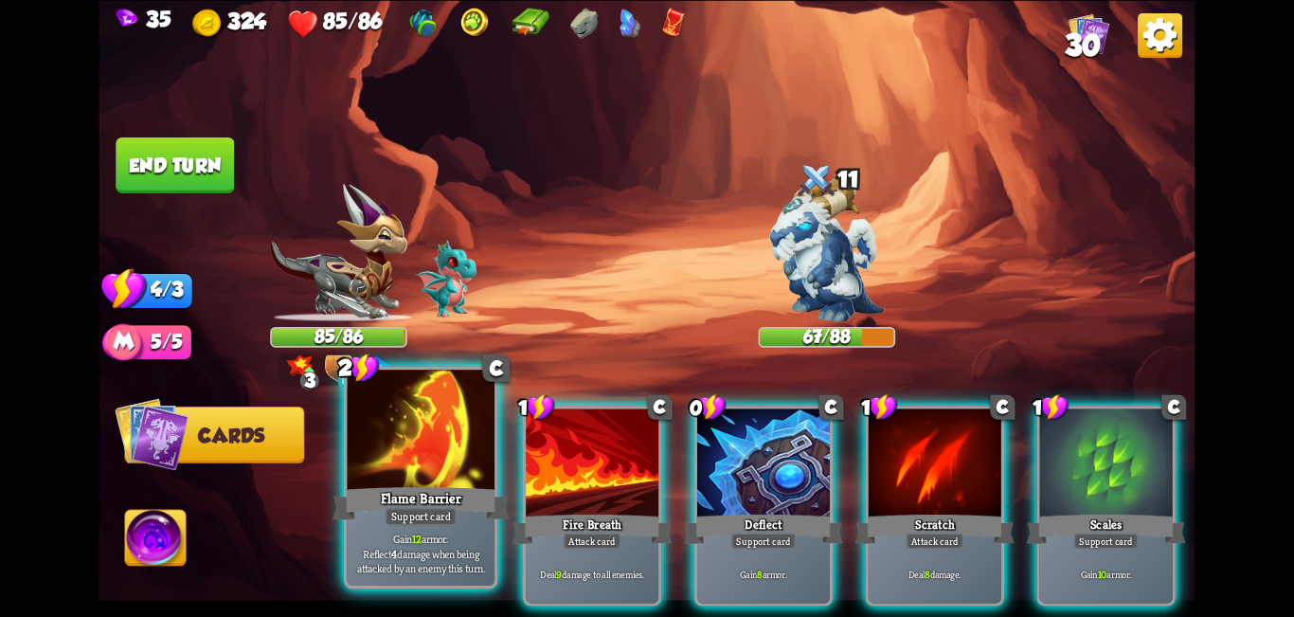
click at [443, 461] on div at bounding box center [422, 432] width 148 height 124
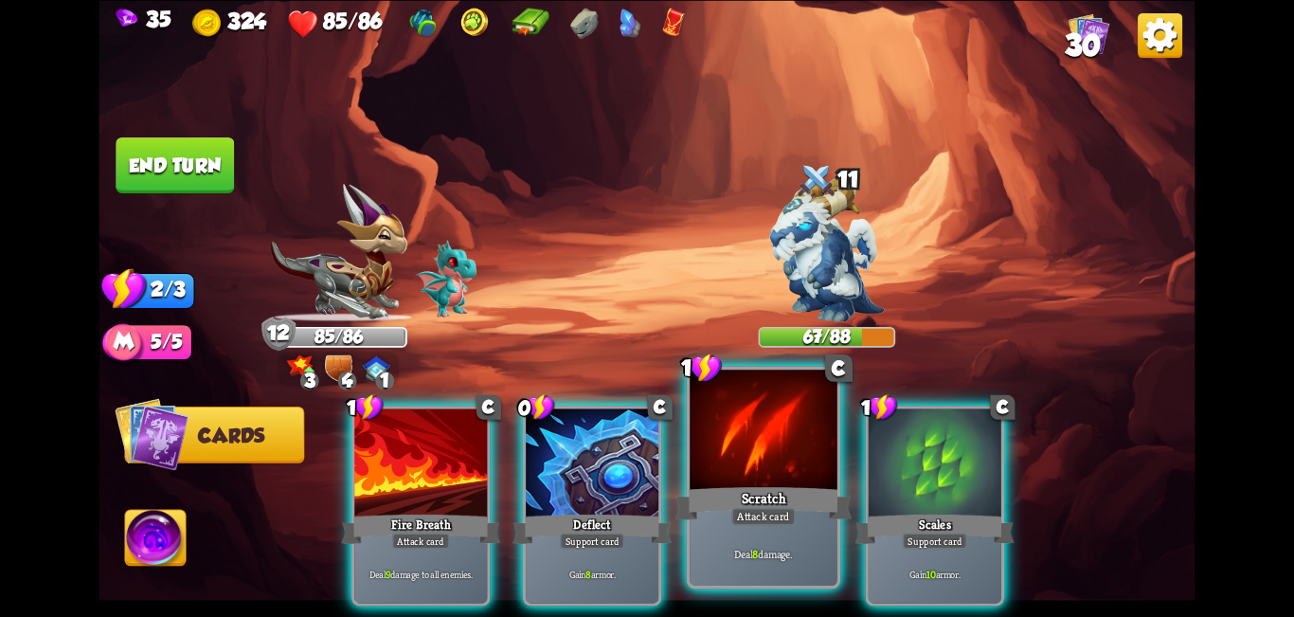
click at [644, 508] on div "Scratch" at bounding box center [764, 503] width 177 height 40
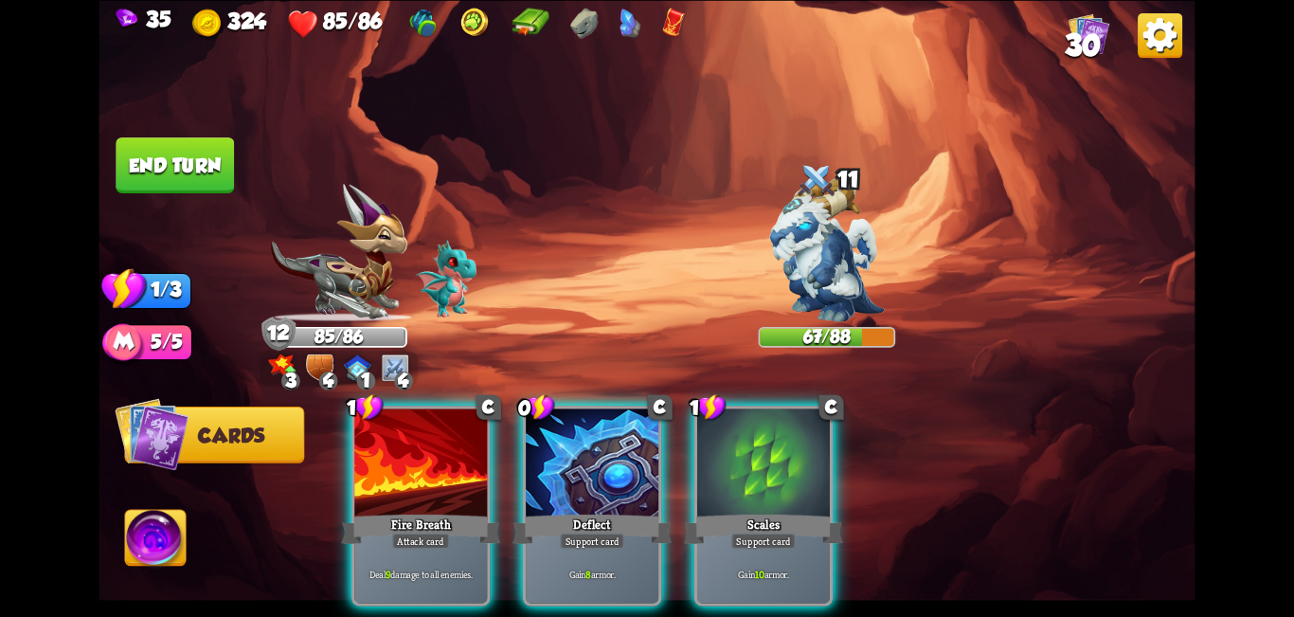
click at [383, 511] on div "Fire Breath" at bounding box center [420, 528] width 159 height 35
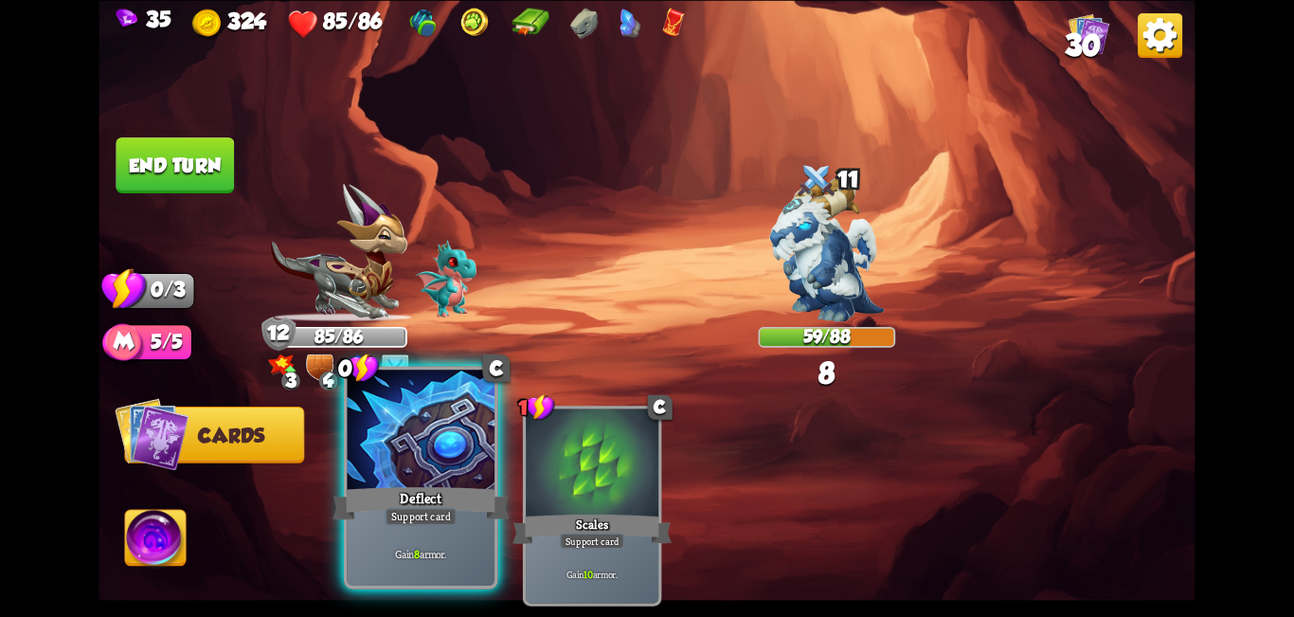
drag, startPoint x: 407, startPoint y: 494, endPoint x: 383, endPoint y: 461, distance: 40.6
click at [405, 482] on div "0 C Deflect Support card Gain 8 armor." at bounding box center [421, 477] width 154 height 223
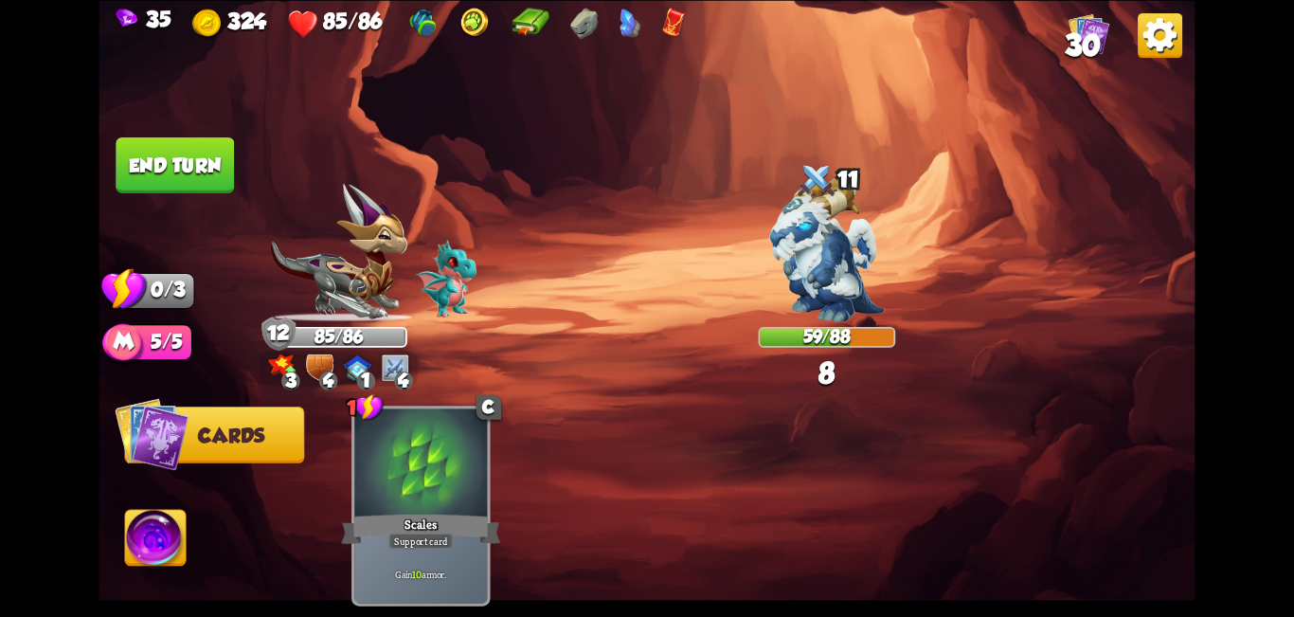
click at [193, 180] on button "End turn" at bounding box center [175, 165] width 118 height 56
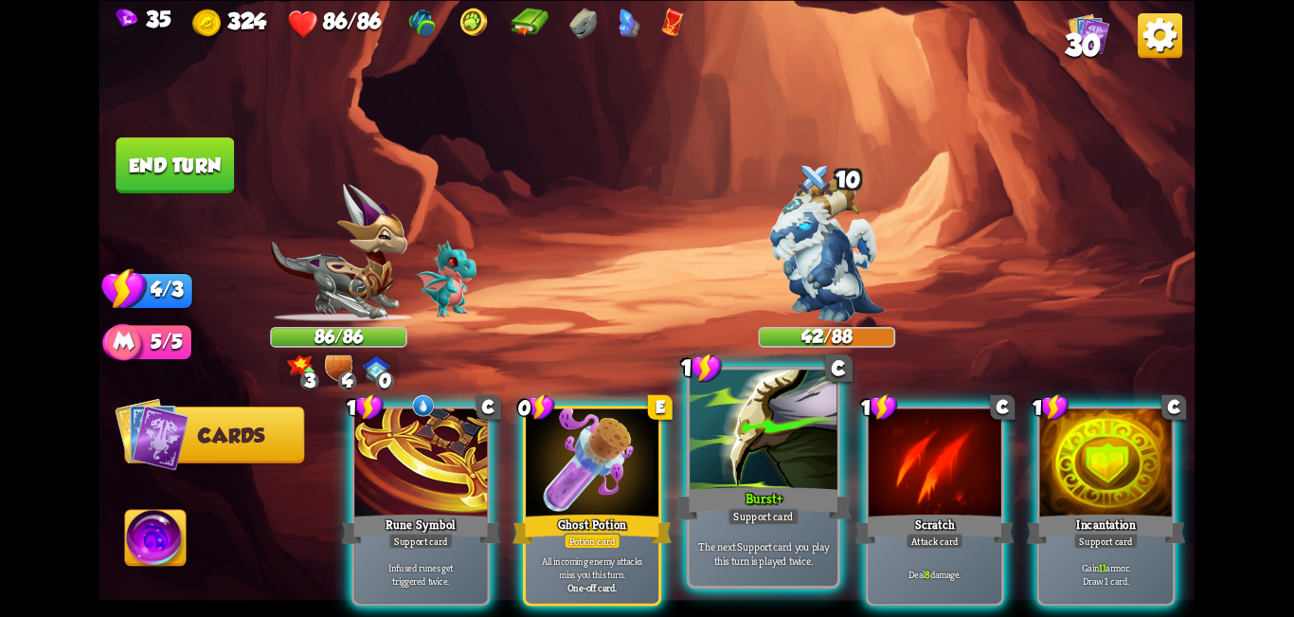
click at [644, 415] on div at bounding box center [764, 432] width 148 height 124
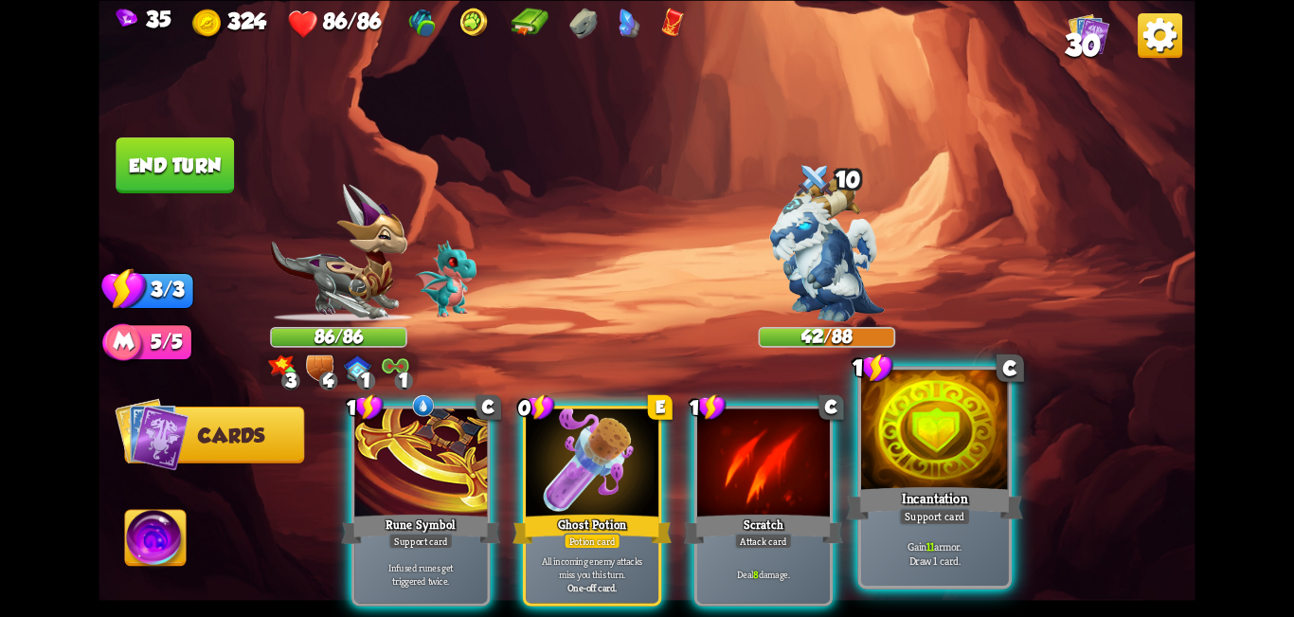
click at [644, 457] on div at bounding box center [935, 432] width 148 height 124
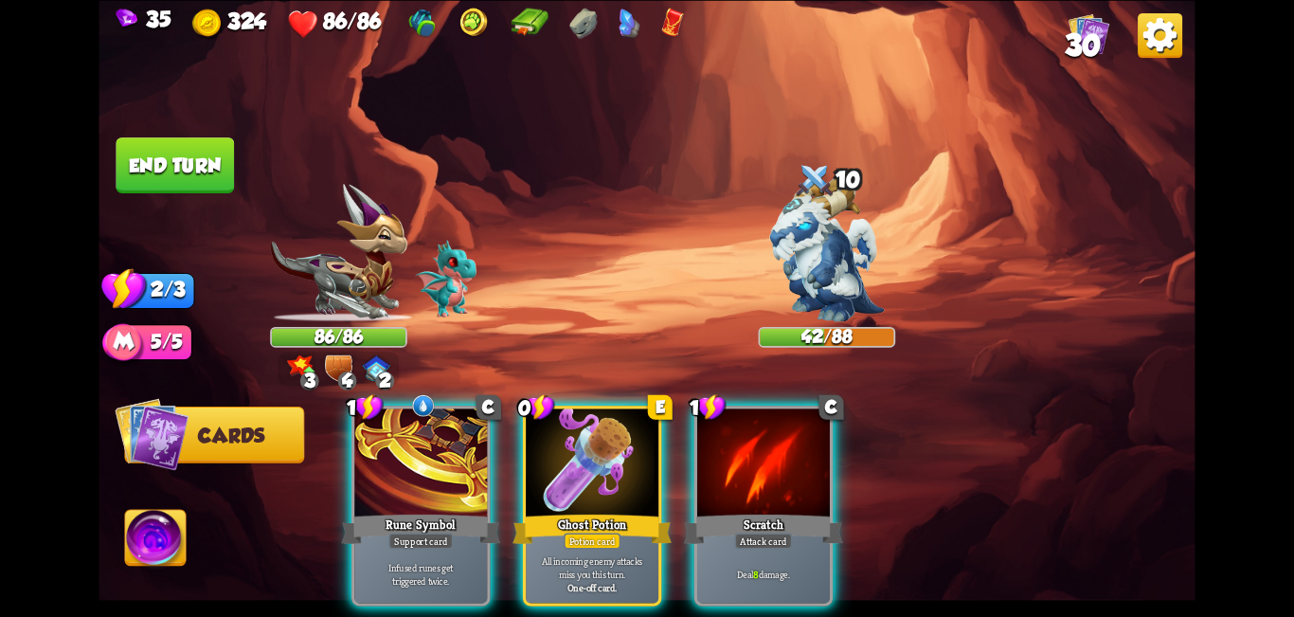
click at [644, 467] on div at bounding box center [763, 464] width 133 height 112
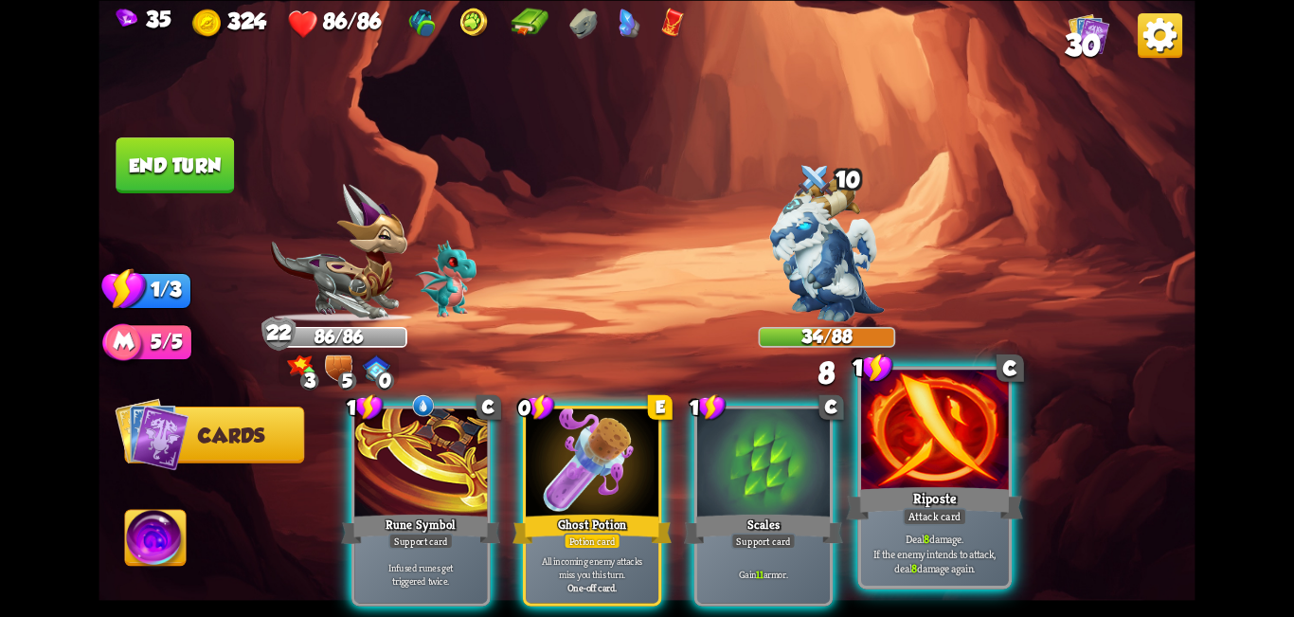
click at [644, 459] on div at bounding box center [935, 432] width 148 height 124
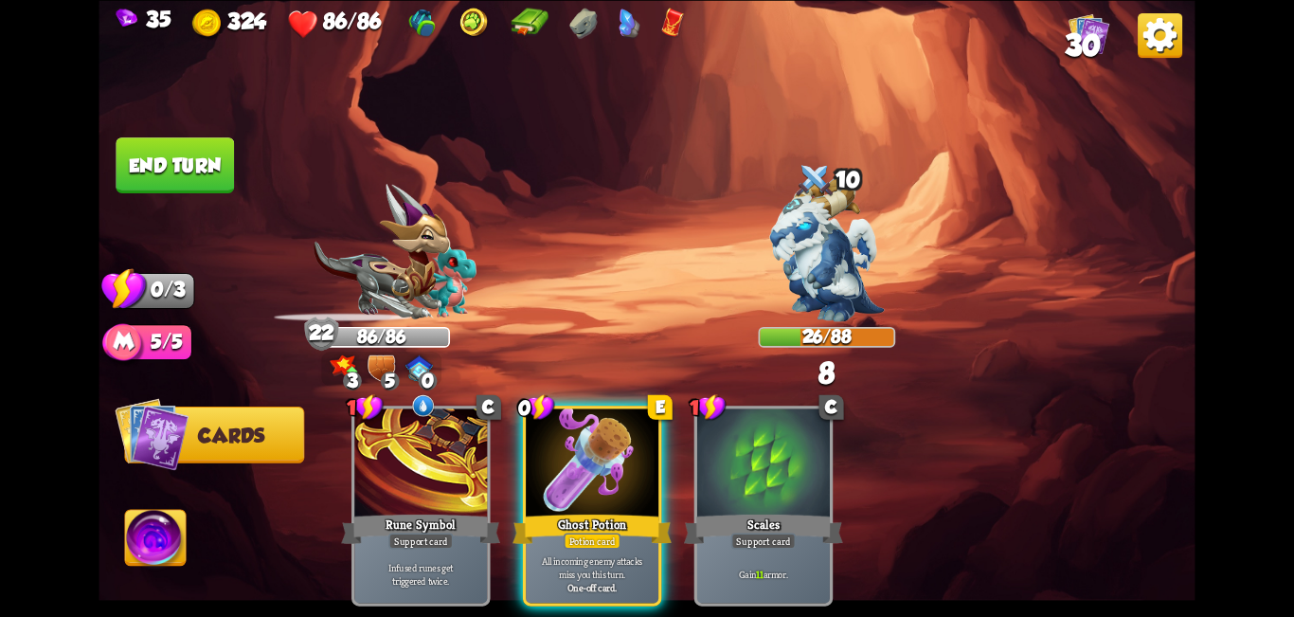
click at [189, 159] on button "End turn" at bounding box center [175, 165] width 118 height 56
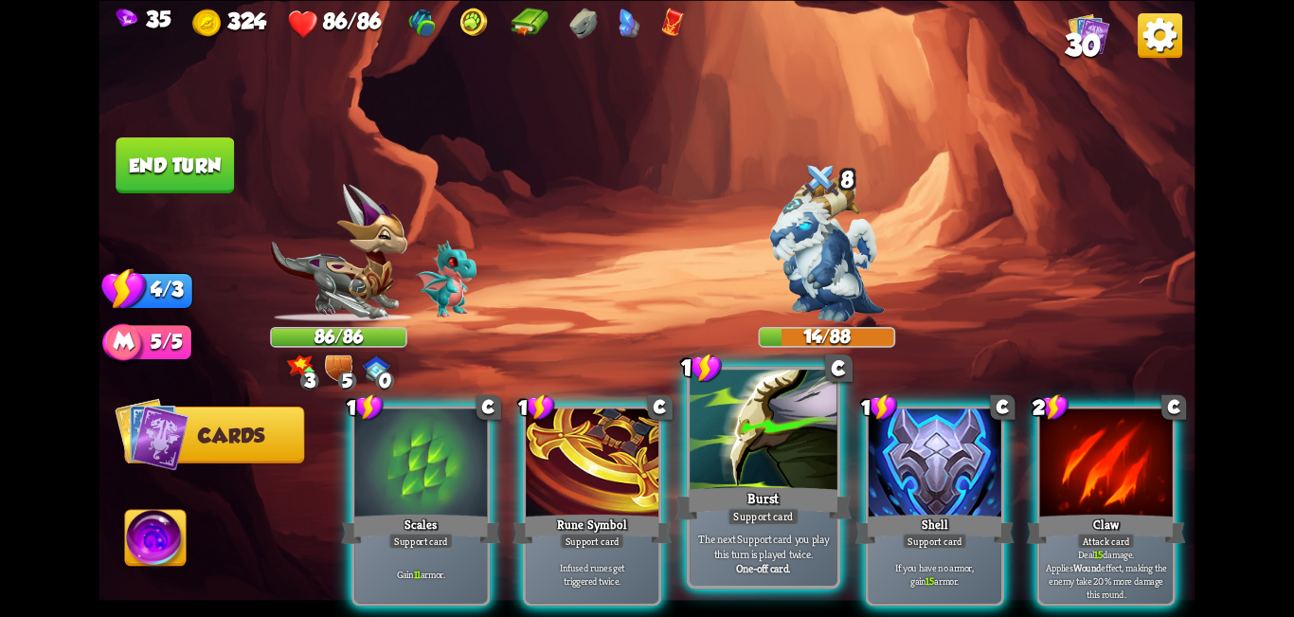
click at [644, 429] on div at bounding box center [764, 432] width 148 height 124
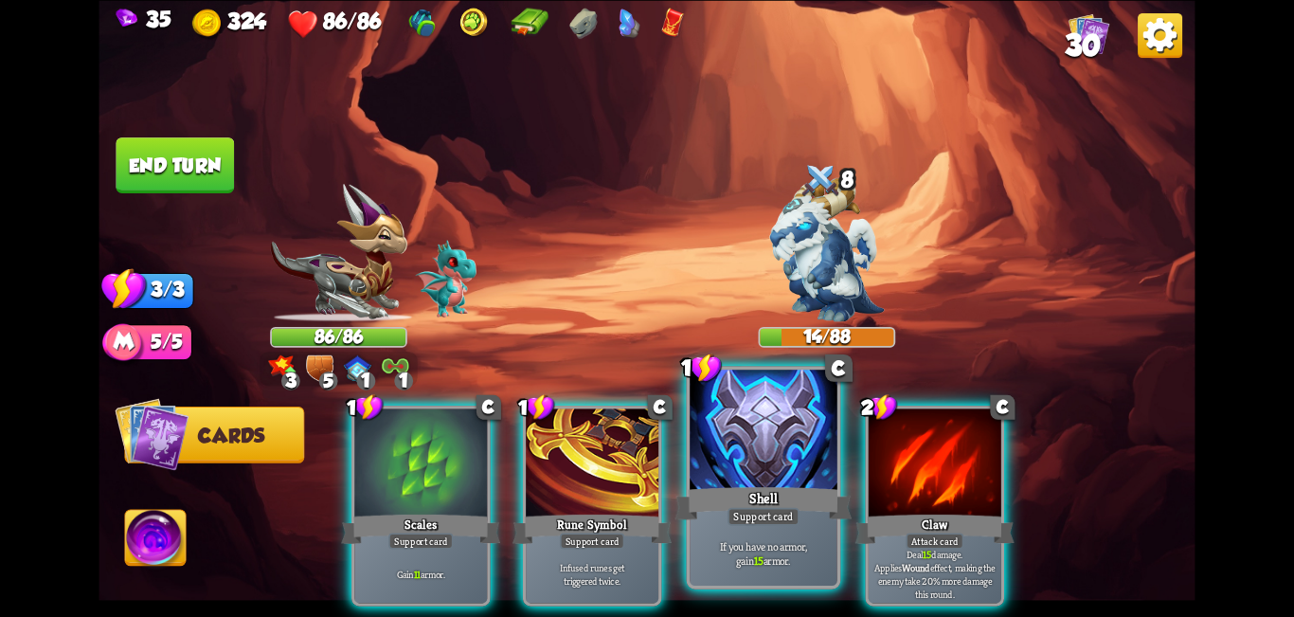
drag, startPoint x: 426, startPoint y: 436, endPoint x: 640, endPoint y: 472, distance: 216.2
click at [426, 438] on div at bounding box center [420, 464] width 133 height 112
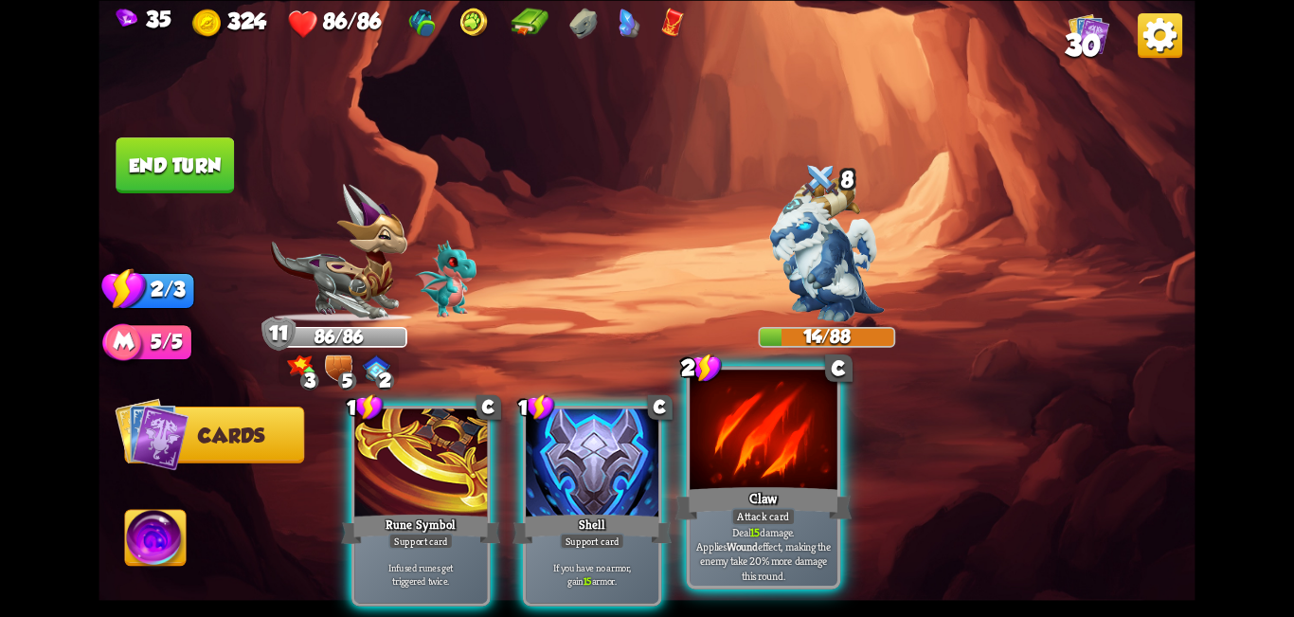
click at [644, 457] on div at bounding box center [764, 432] width 148 height 124
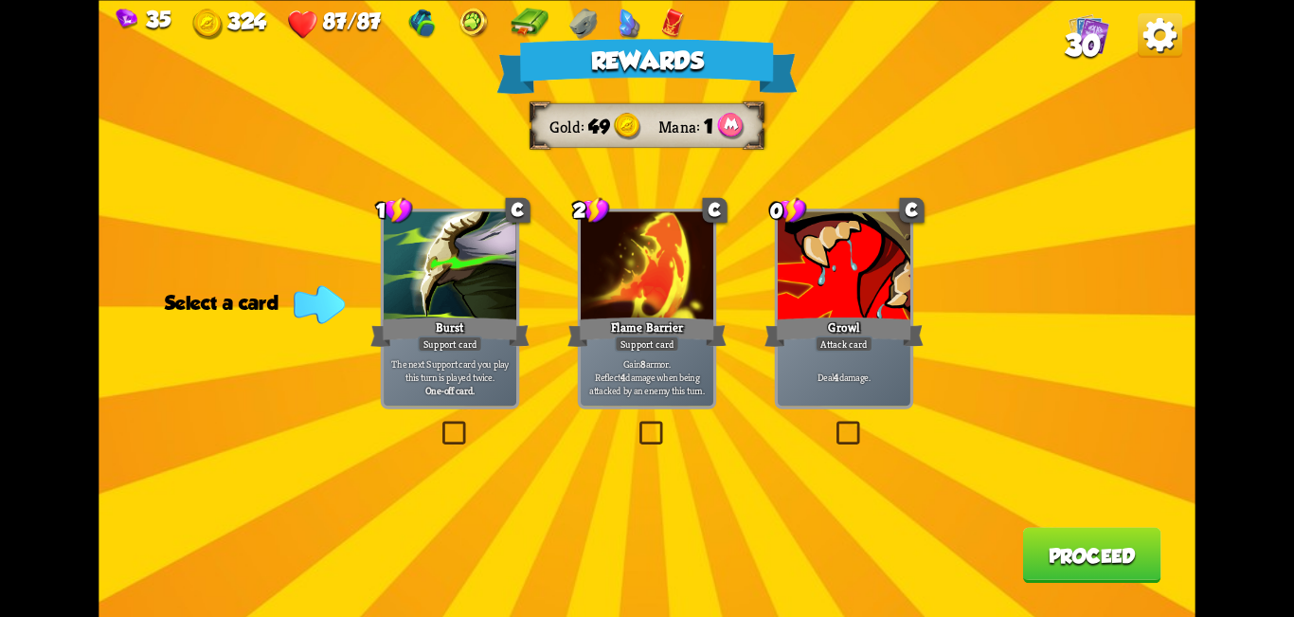
drag, startPoint x: 452, startPoint y: 425, endPoint x: 527, endPoint y: 463, distance: 83.9
click at [439, 424] on label at bounding box center [439, 424] width 0 height 0
click at [0, 0] on input "checkbox" at bounding box center [0, 0] width 0 height 0
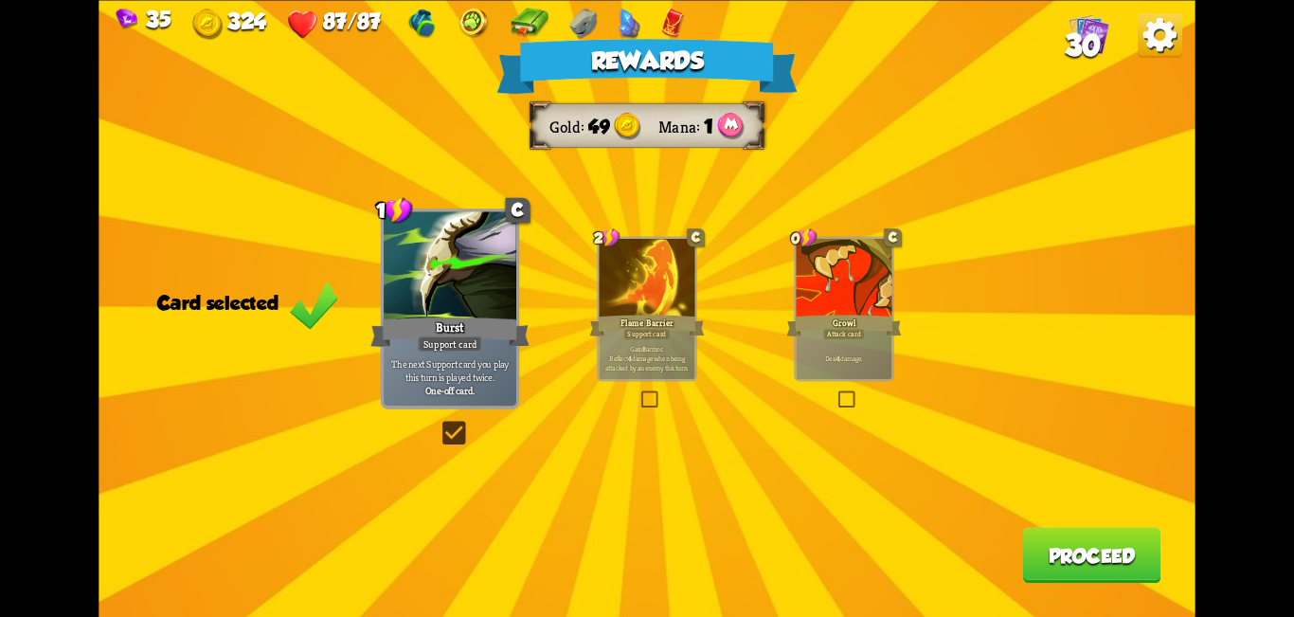
click at [644, 561] on button "Proceed" at bounding box center [1091, 555] width 138 height 56
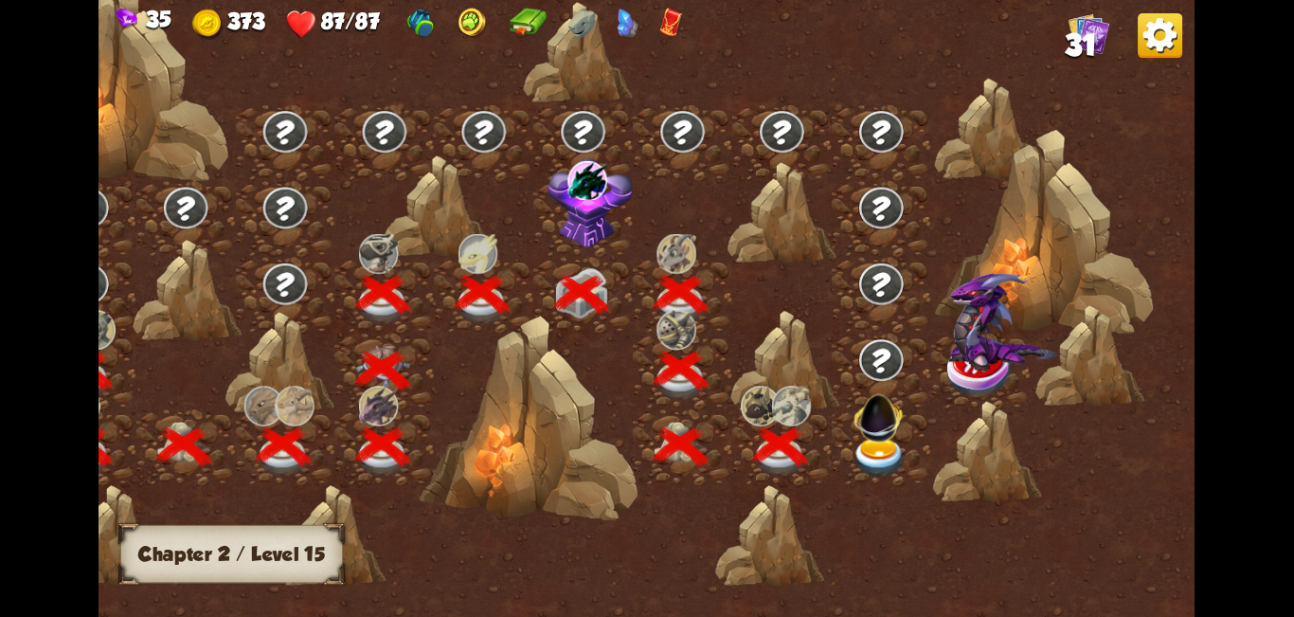
click at [644, 445] on img at bounding box center [880, 458] width 55 height 41
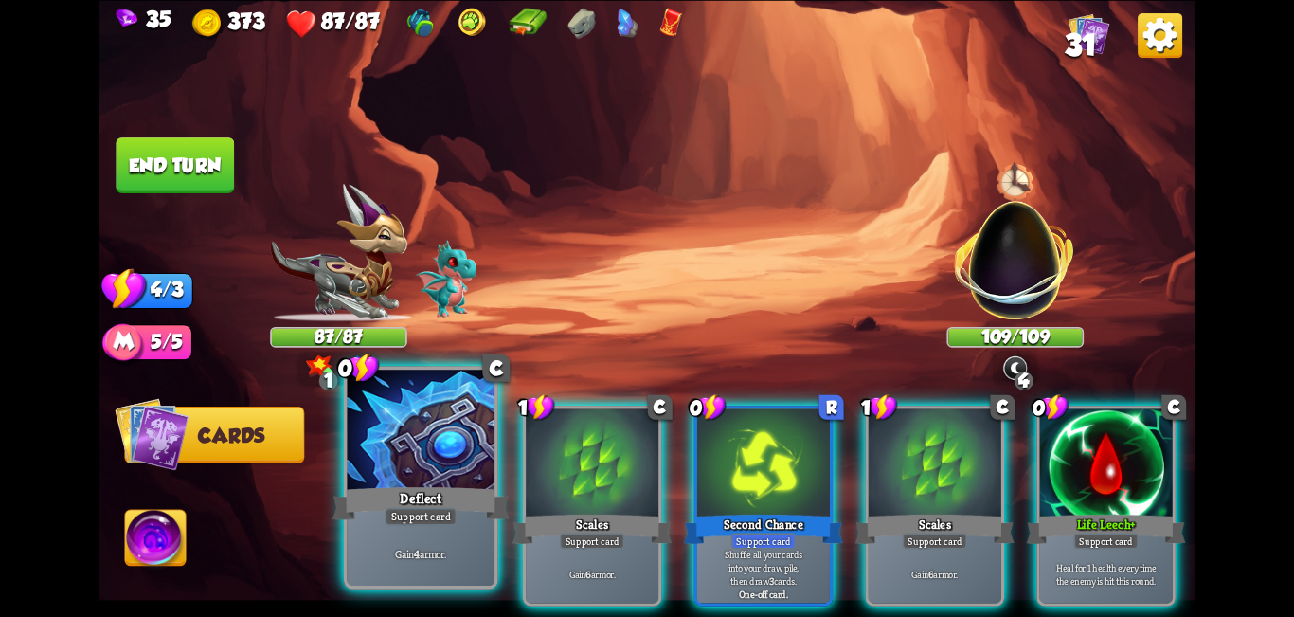
click at [428, 490] on div "Deflect" at bounding box center [421, 503] width 177 height 40
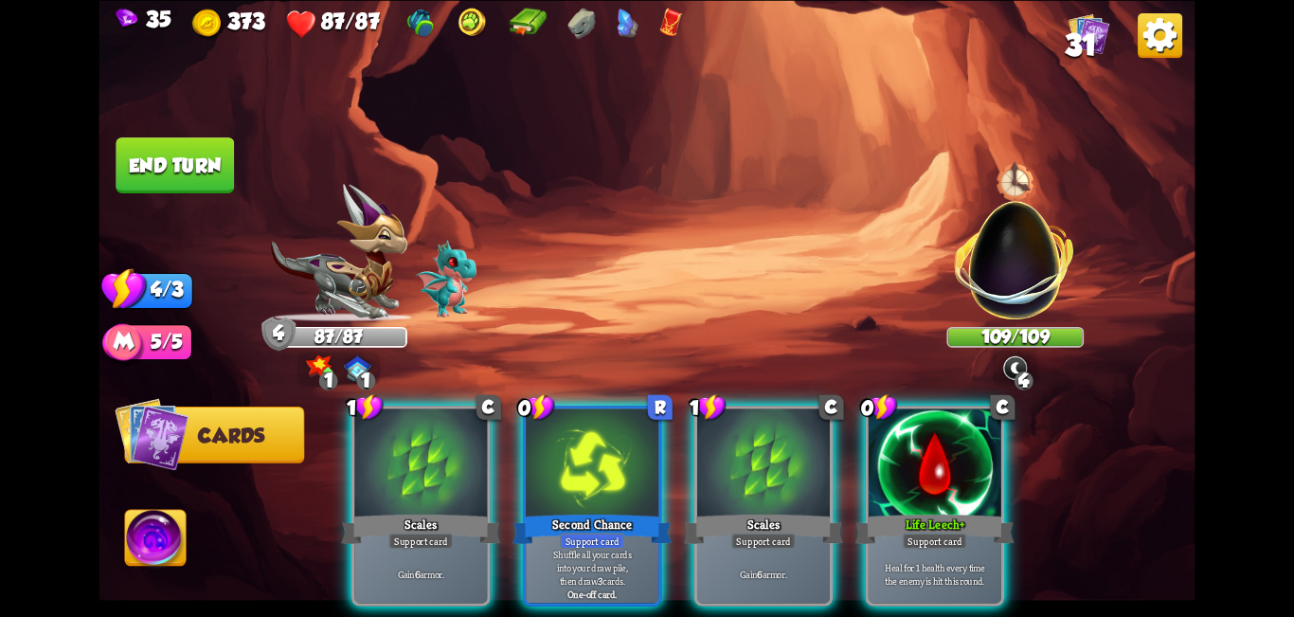
click at [644, 449] on div at bounding box center [935, 464] width 133 height 112
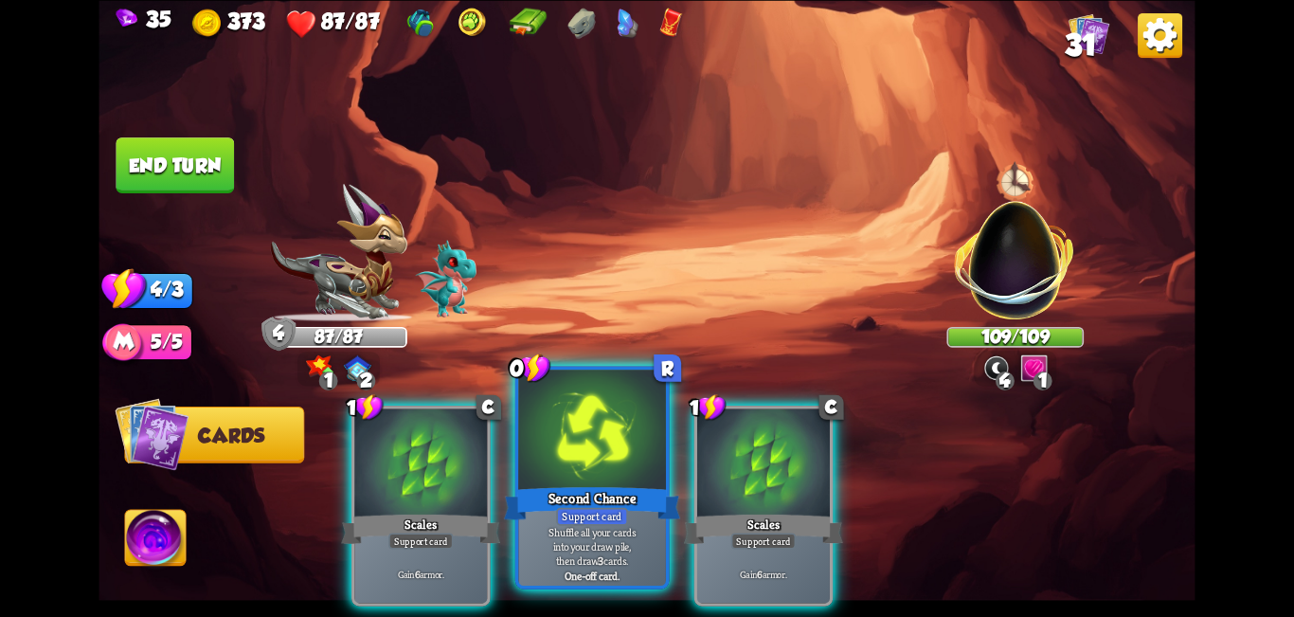
click at [579, 454] on div at bounding box center [592, 432] width 148 height 124
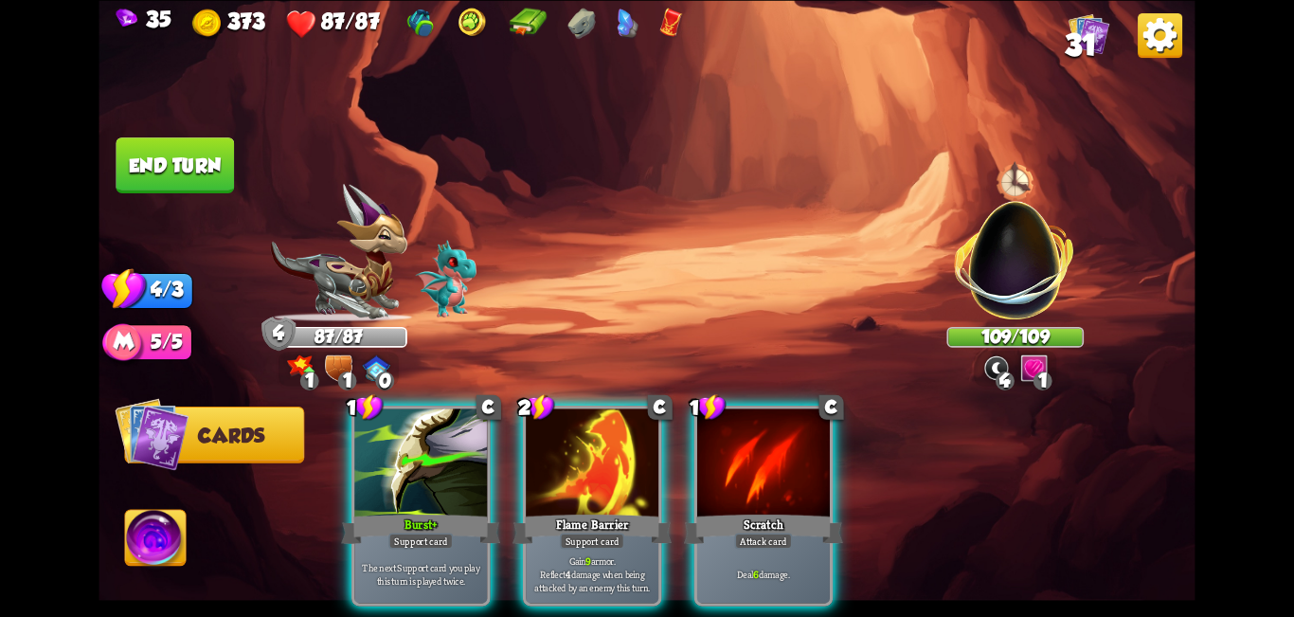
click at [644, 471] on div at bounding box center [763, 464] width 133 height 112
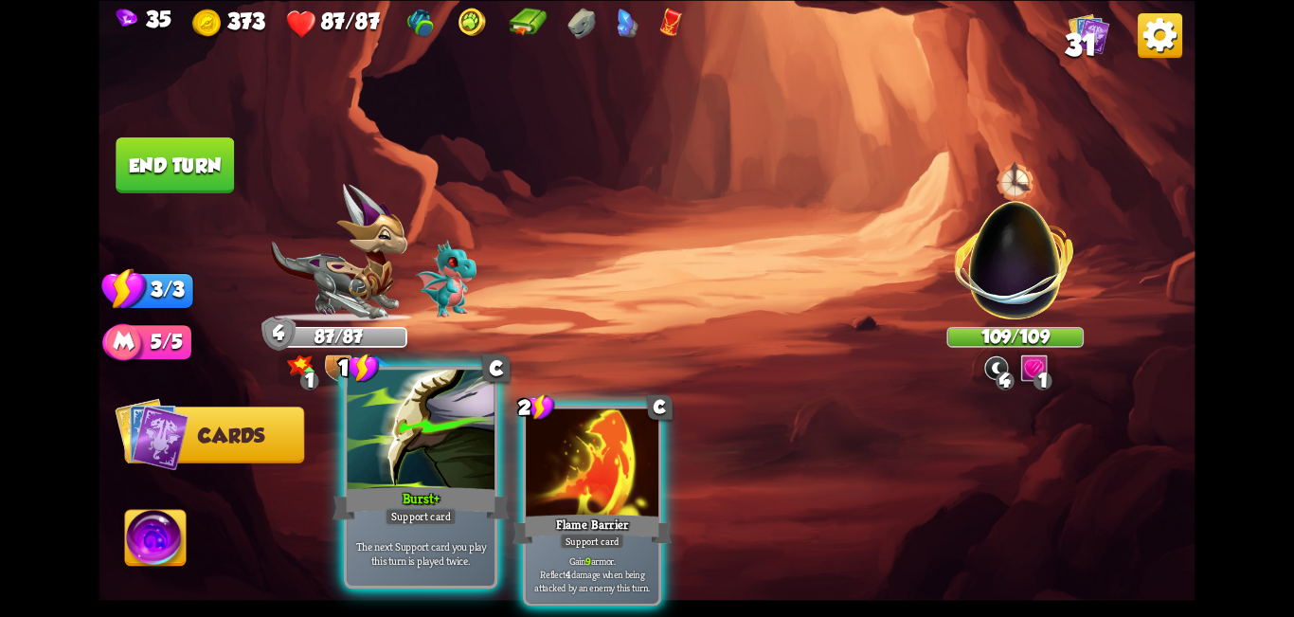
click at [372, 480] on div at bounding box center [422, 432] width 148 height 124
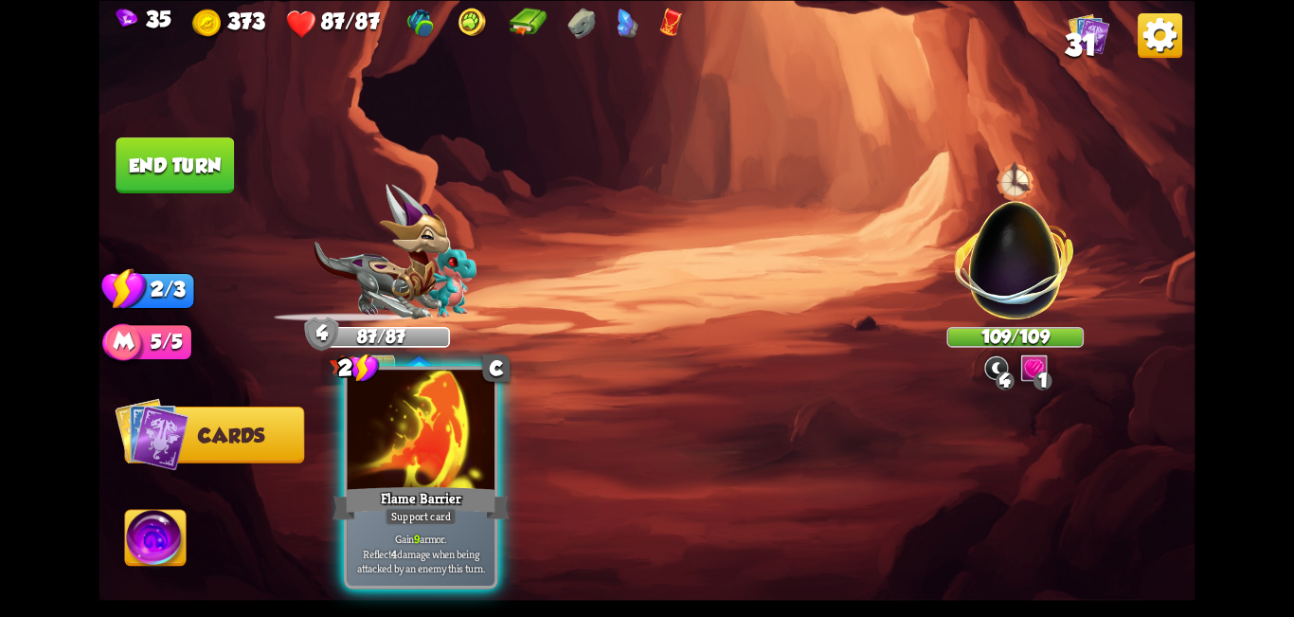
drag, startPoint x: 533, startPoint y: 464, endPoint x: 375, endPoint y: 446, distance: 159.2
click at [532, 463] on div "2 C Flame Barrier Support card Gain 9 armor. Reflect 4 damage when being attack…" at bounding box center [756, 480] width 877 height 274
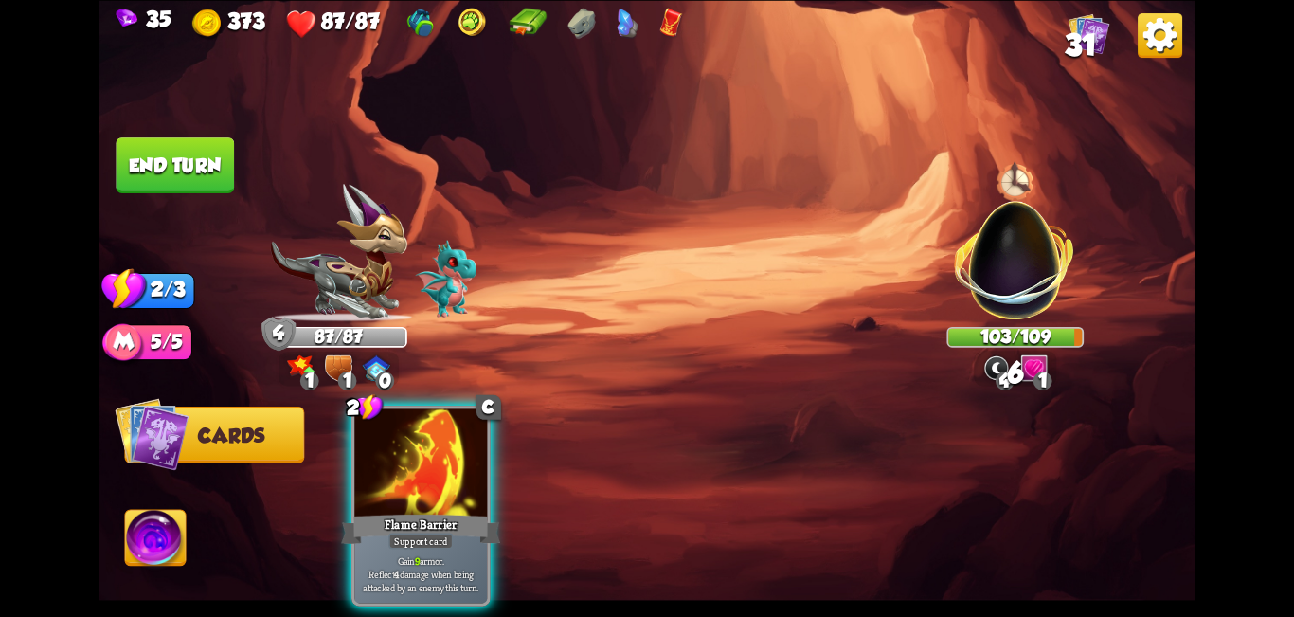
click at [436, 451] on div at bounding box center [420, 464] width 133 height 112
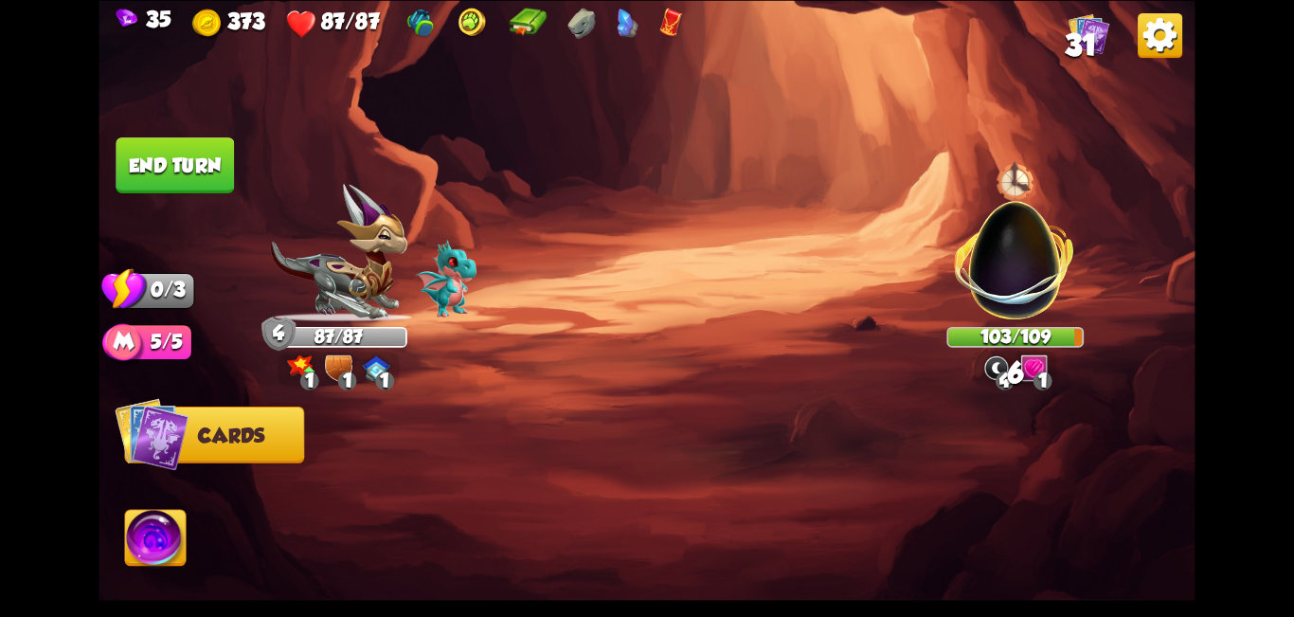
drag, startPoint x: 220, startPoint y: 188, endPoint x: 215, endPoint y: 177, distance: 11.4
click at [216, 181] on button "End turn" at bounding box center [175, 165] width 118 height 56
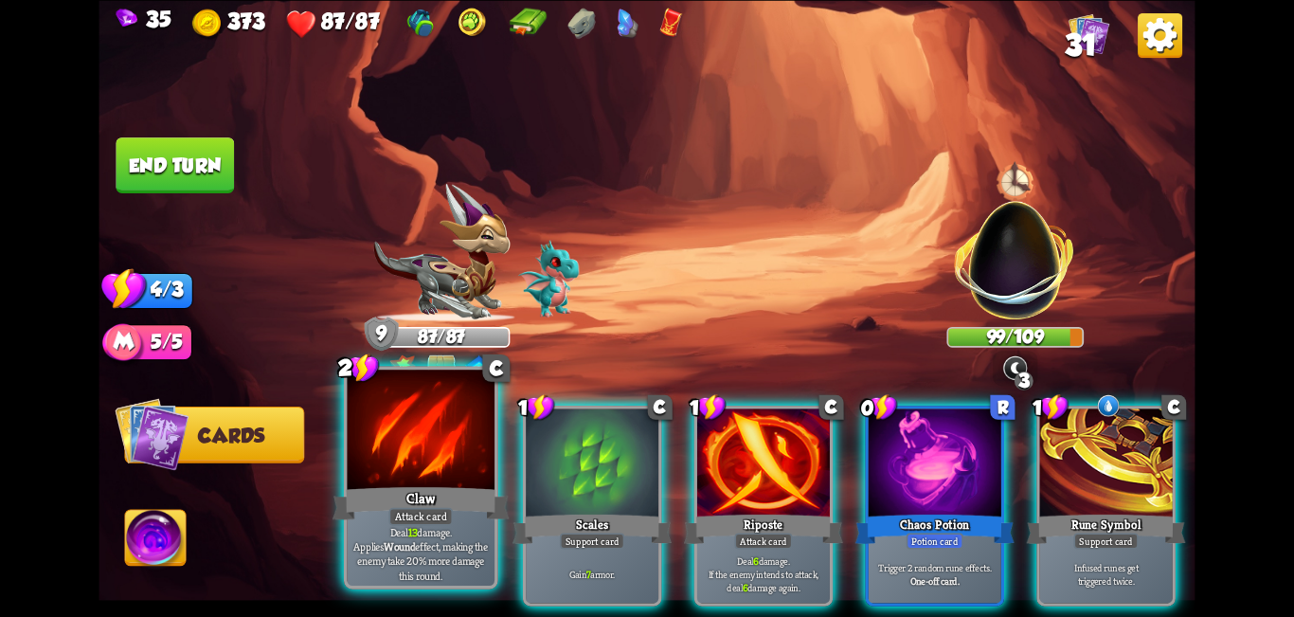
click at [437, 450] on div at bounding box center [422, 432] width 148 height 124
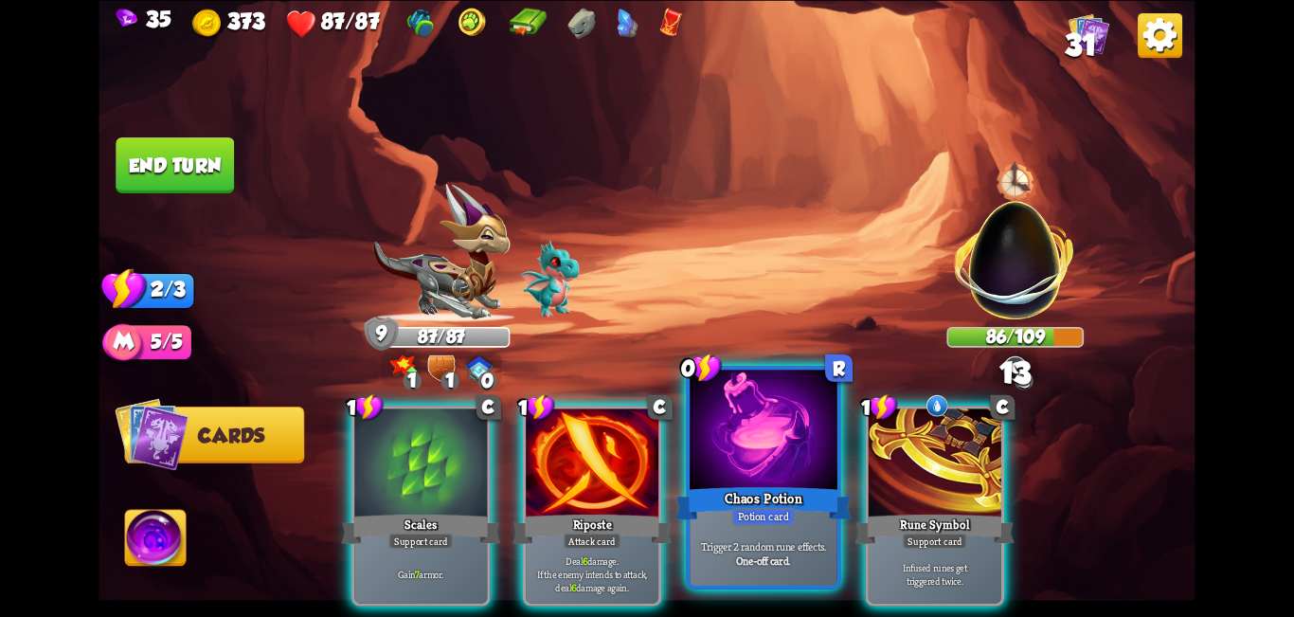
click at [644, 455] on div at bounding box center [764, 432] width 148 height 124
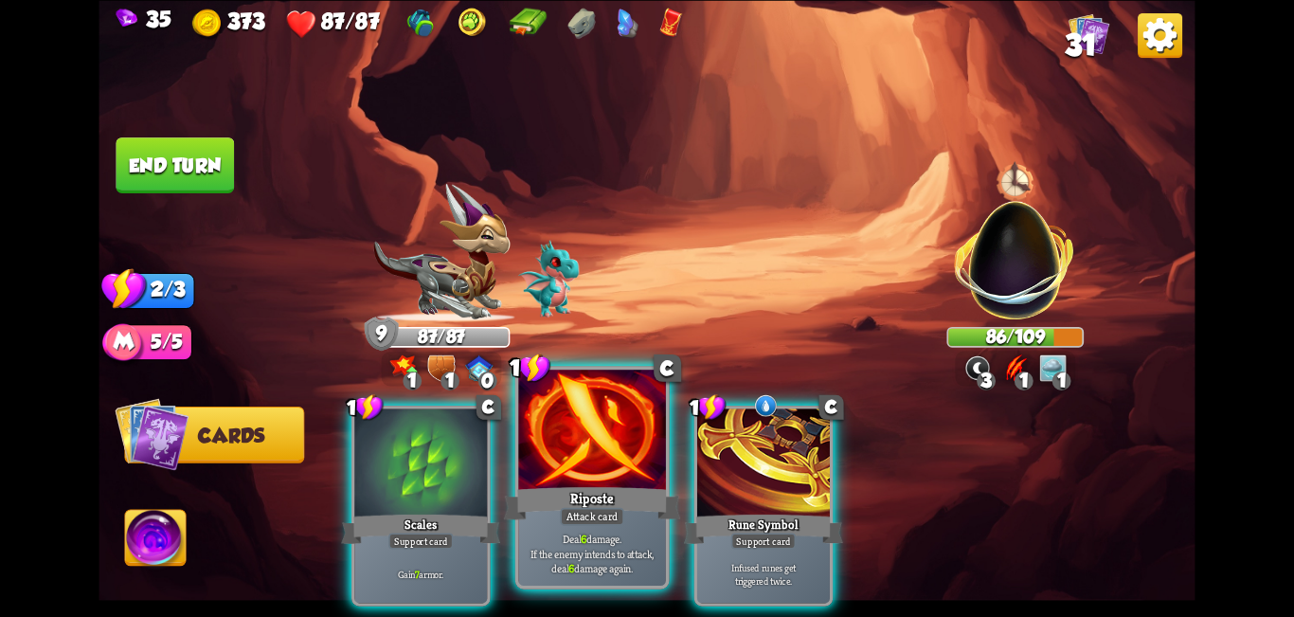
click at [595, 445] on div at bounding box center [592, 432] width 148 height 124
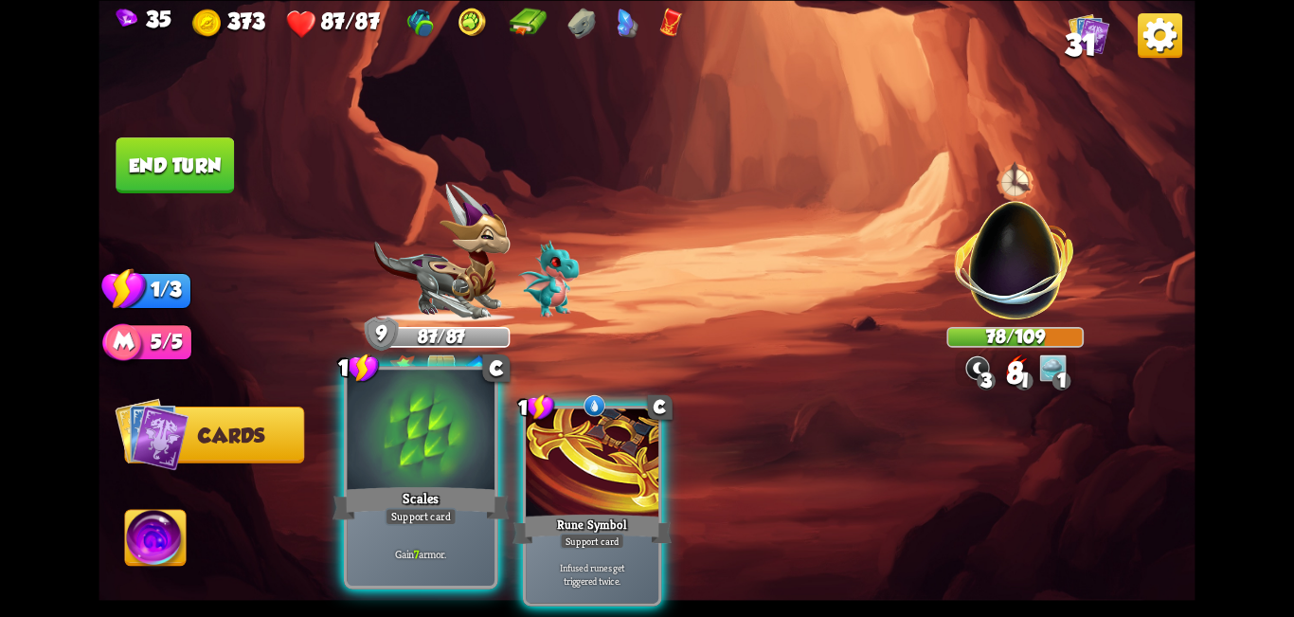
click at [363, 410] on div at bounding box center [422, 432] width 148 height 124
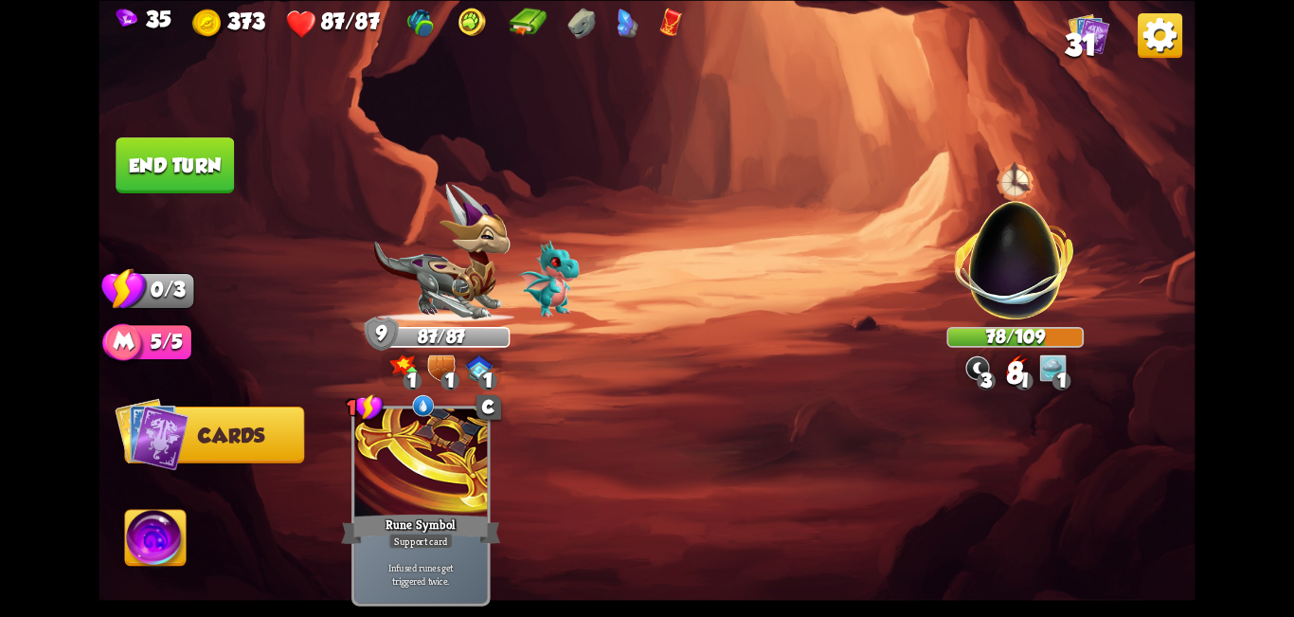
click at [156, 161] on button "End turn" at bounding box center [175, 165] width 118 height 56
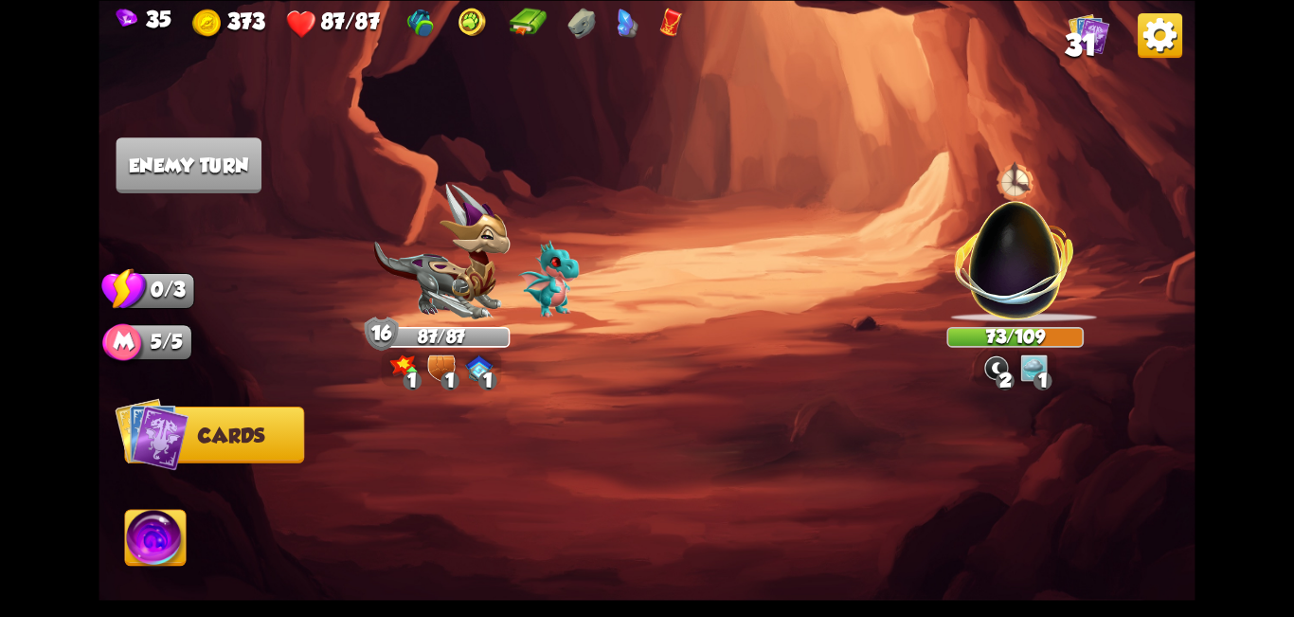
click at [644, 374] on img at bounding box center [1033, 366] width 27 height 27
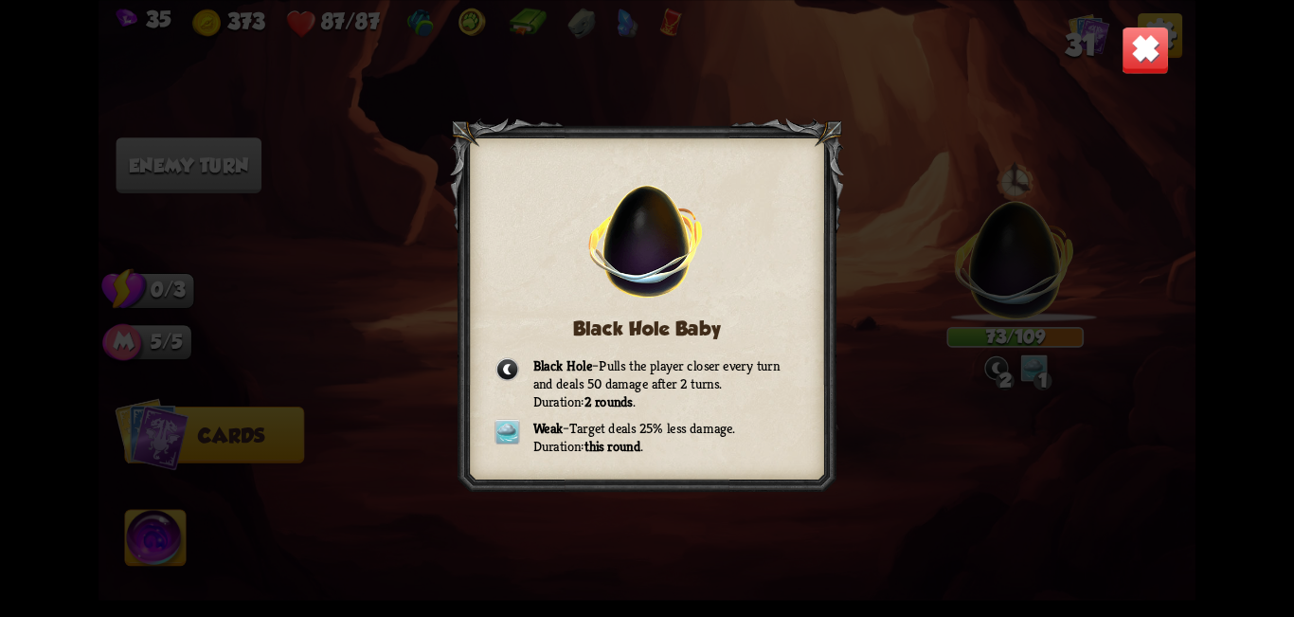
click at [644, 62] on img at bounding box center [1146, 50] width 48 height 48
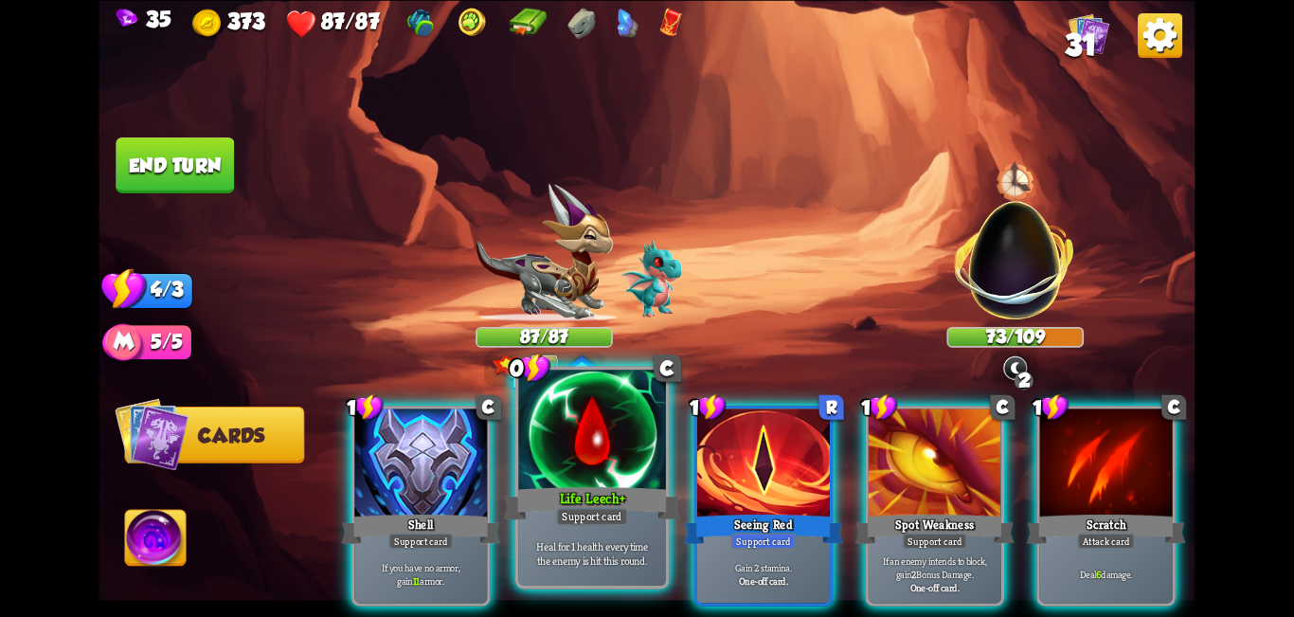
click at [604, 483] on div "Life Leech+" at bounding box center [592, 503] width 177 height 40
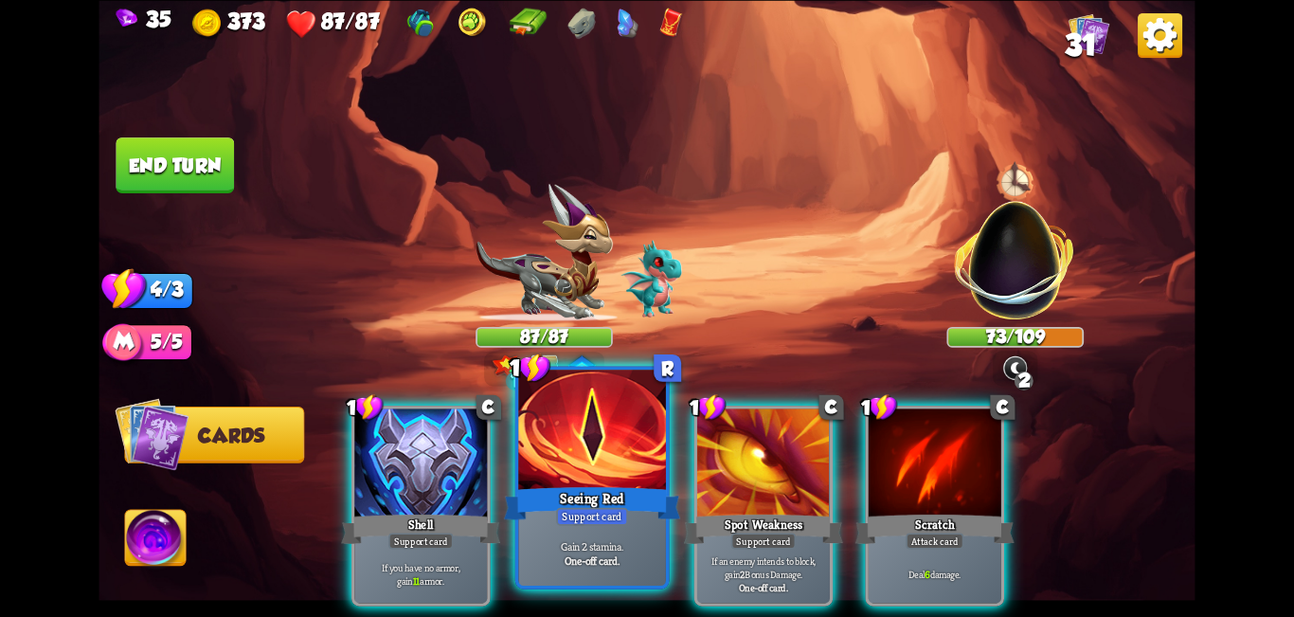
click at [604, 481] on div at bounding box center [592, 432] width 148 height 124
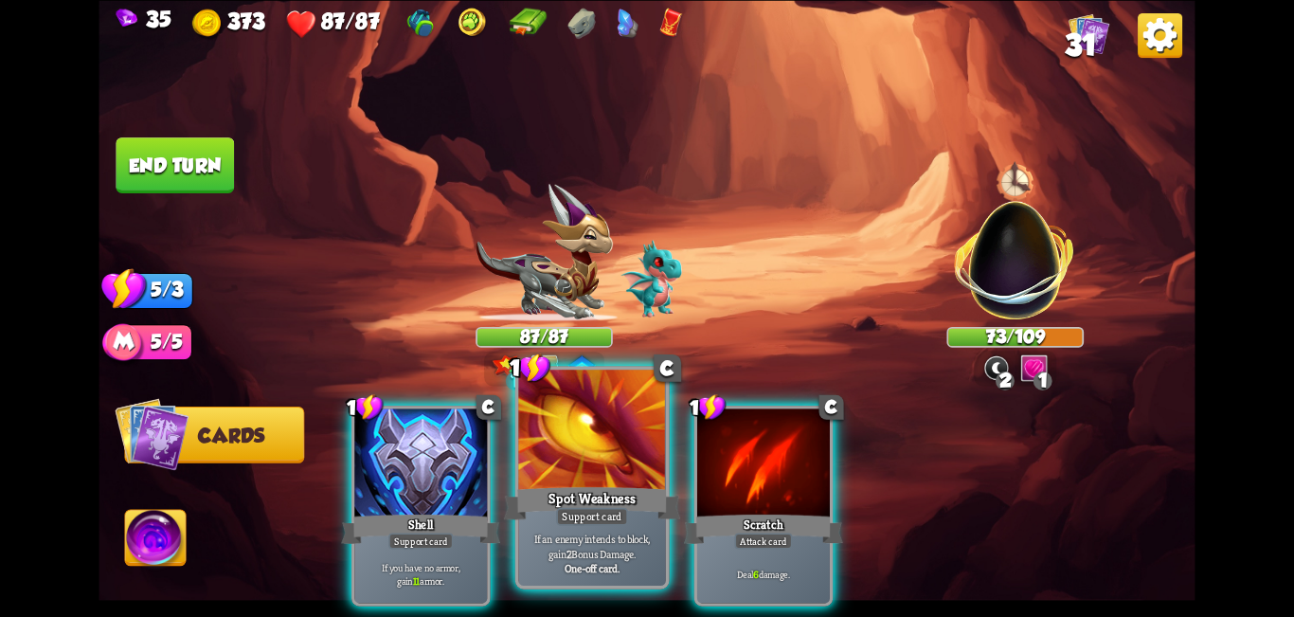
click at [628, 479] on div at bounding box center [592, 432] width 148 height 124
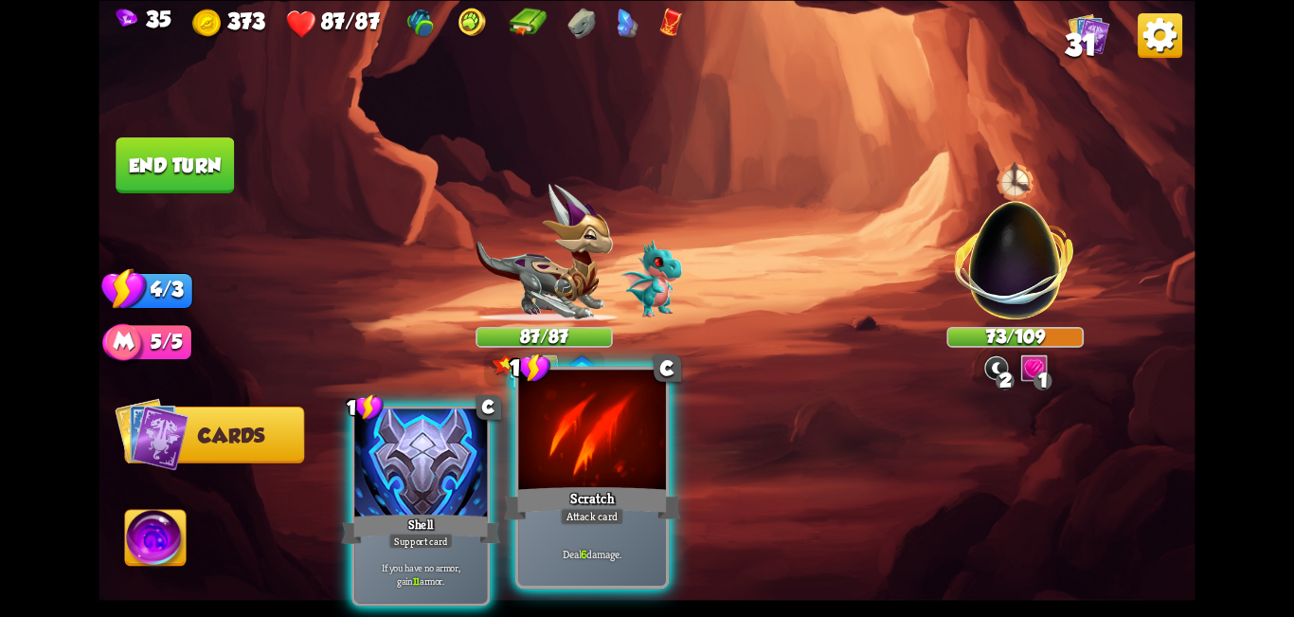
click at [555, 479] on div at bounding box center [592, 432] width 148 height 124
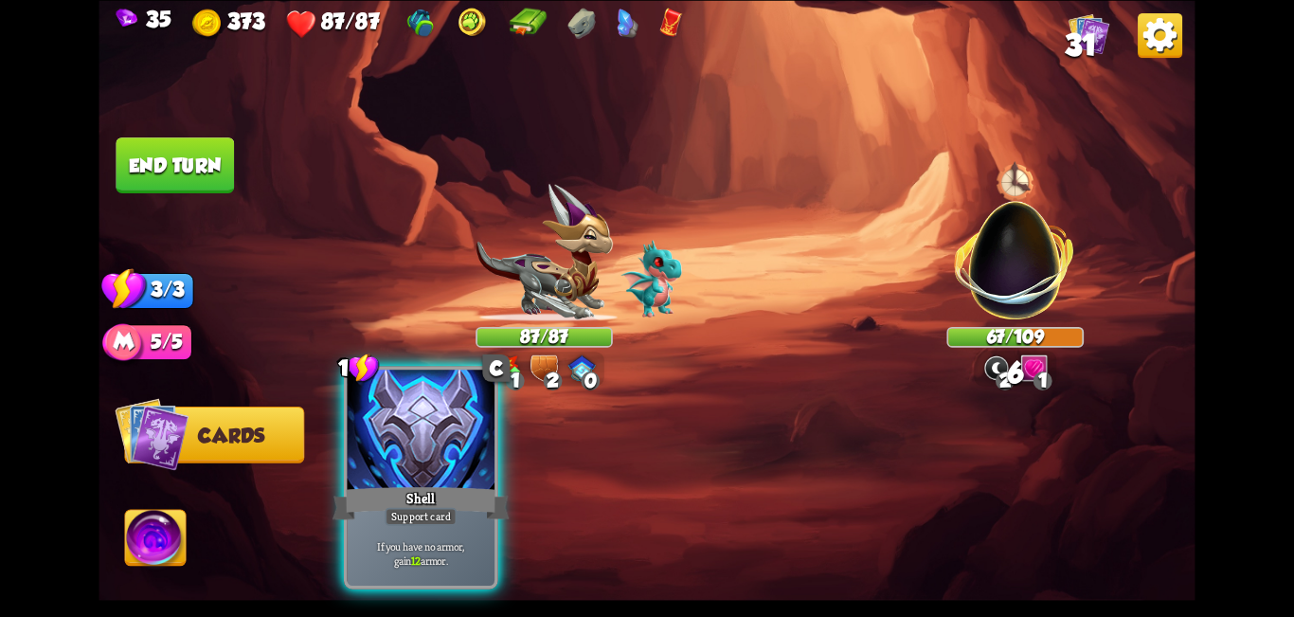
click at [441, 467] on div at bounding box center [422, 432] width 148 height 124
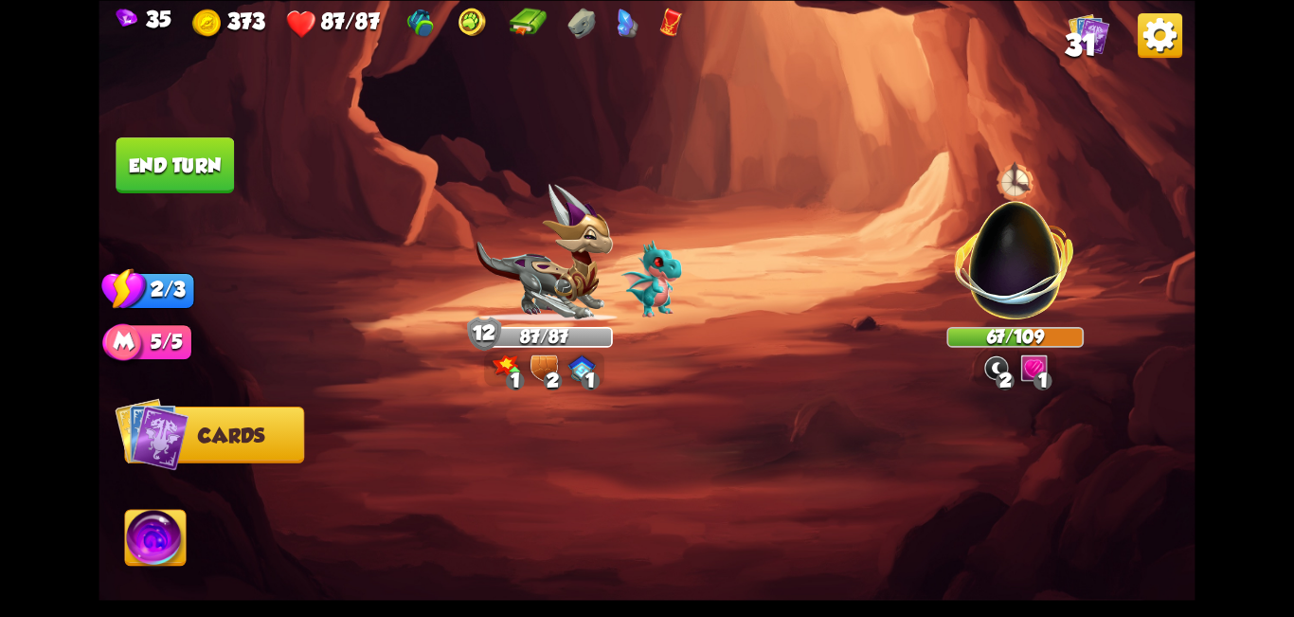
click at [179, 521] on img at bounding box center [155, 541] width 61 height 62
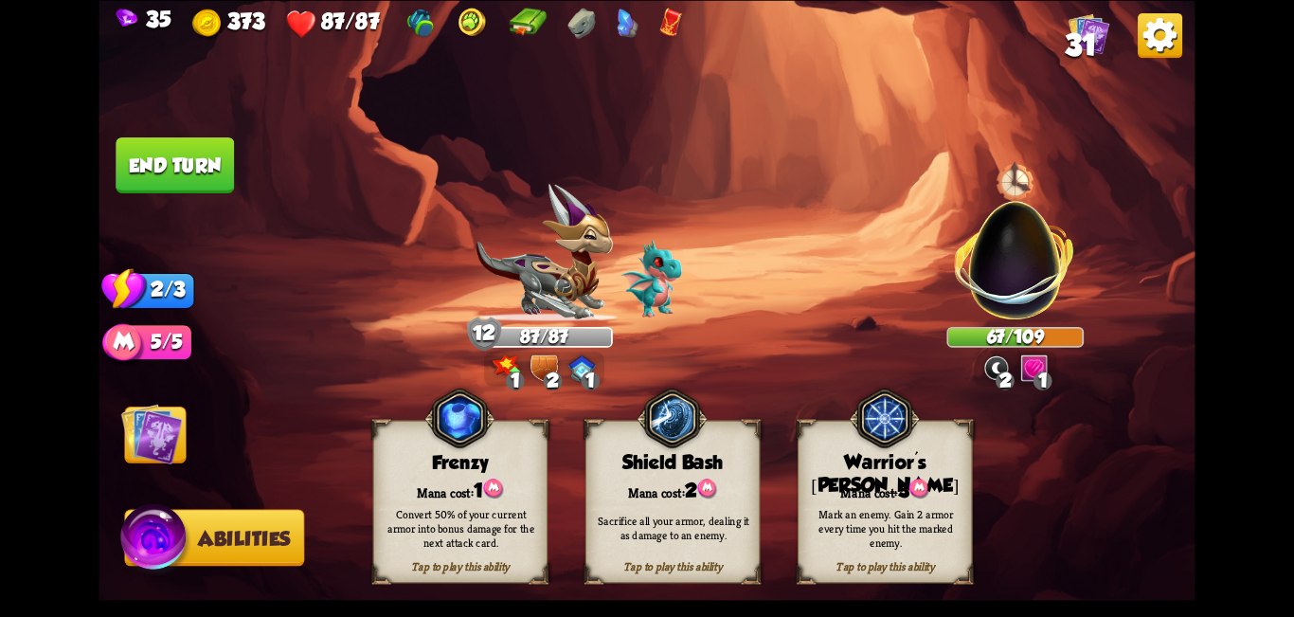
click at [188, 427] on span "Cards" at bounding box center [158, 435] width 66 height 23
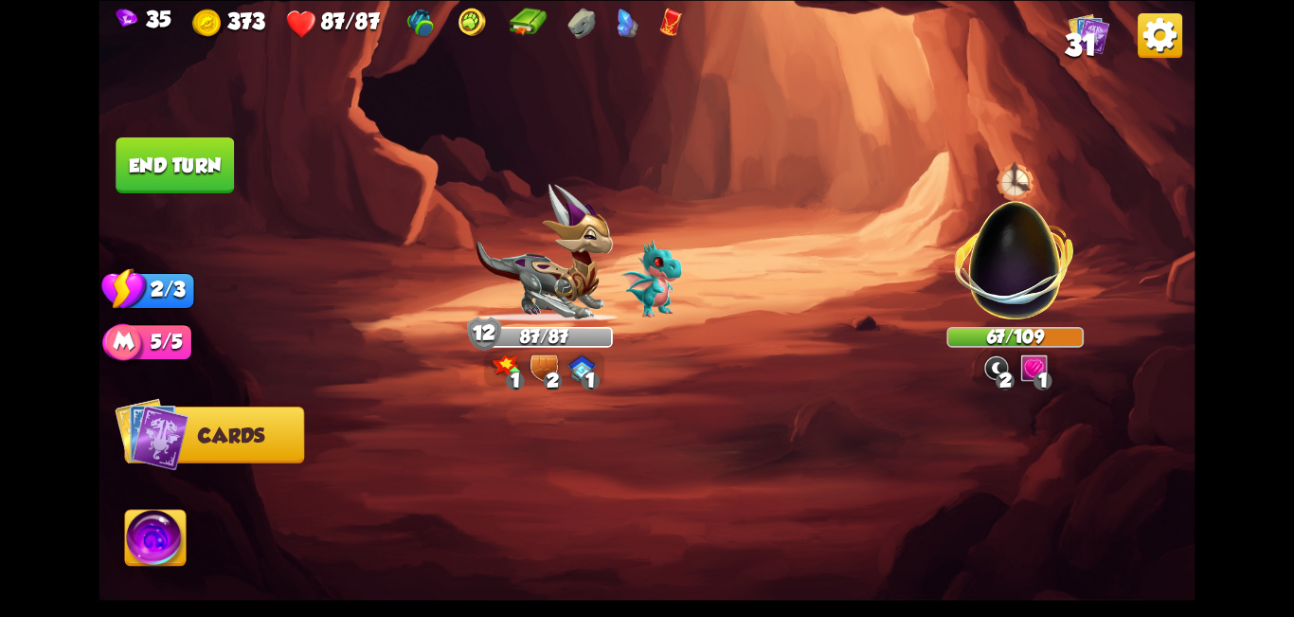
click at [194, 161] on button "End turn" at bounding box center [176, 164] width 120 height 57
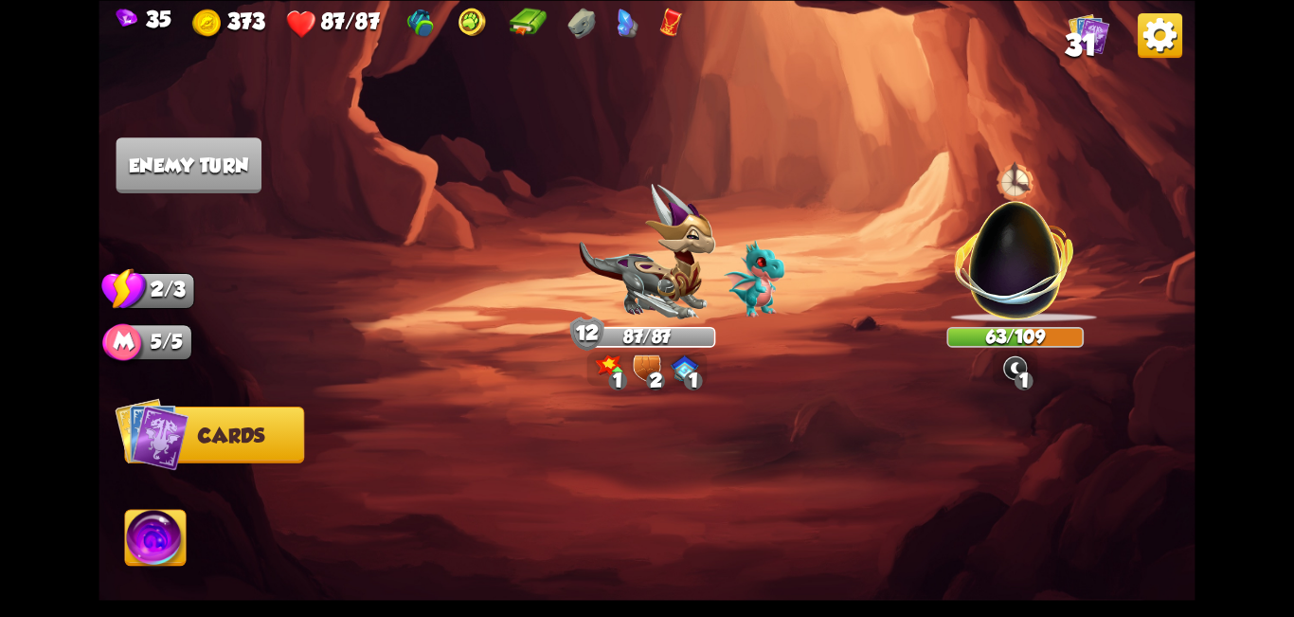
click at [644, 389] on div at bounding box center [756, 480] width 877 height 274
click at [644, 381] on img at bounding box center [1014, 366] width 27 height 27
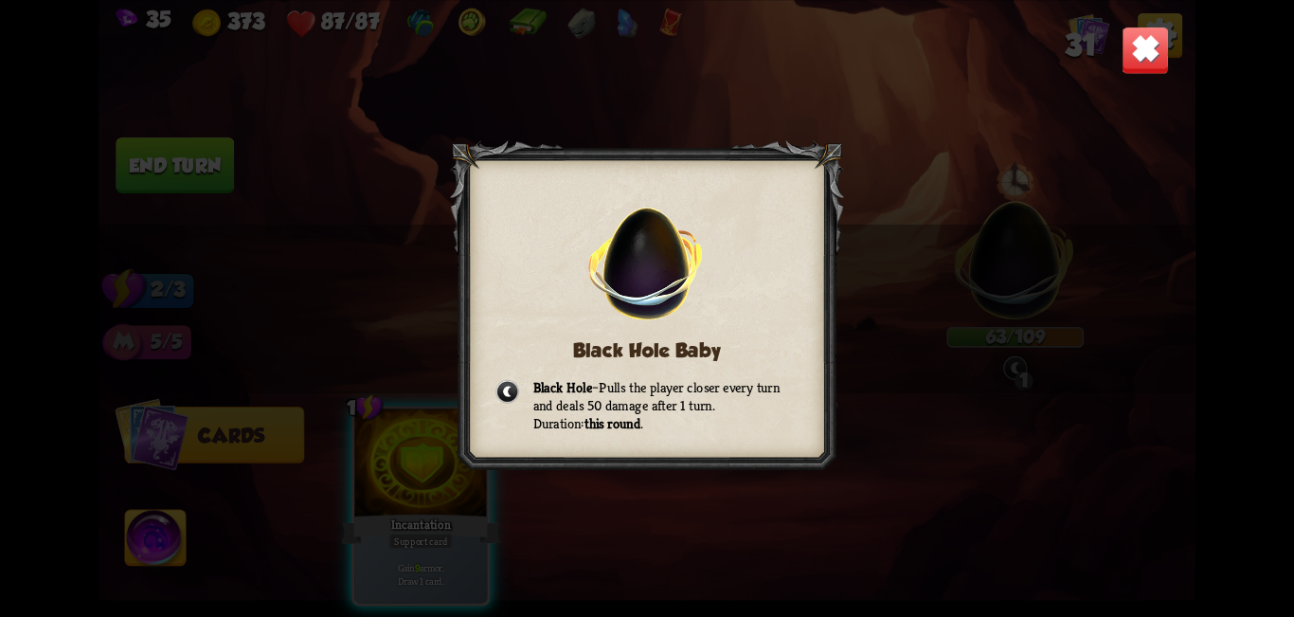
click at [644, 72] on img at bounding box center [1146, 50] width 48 height 48
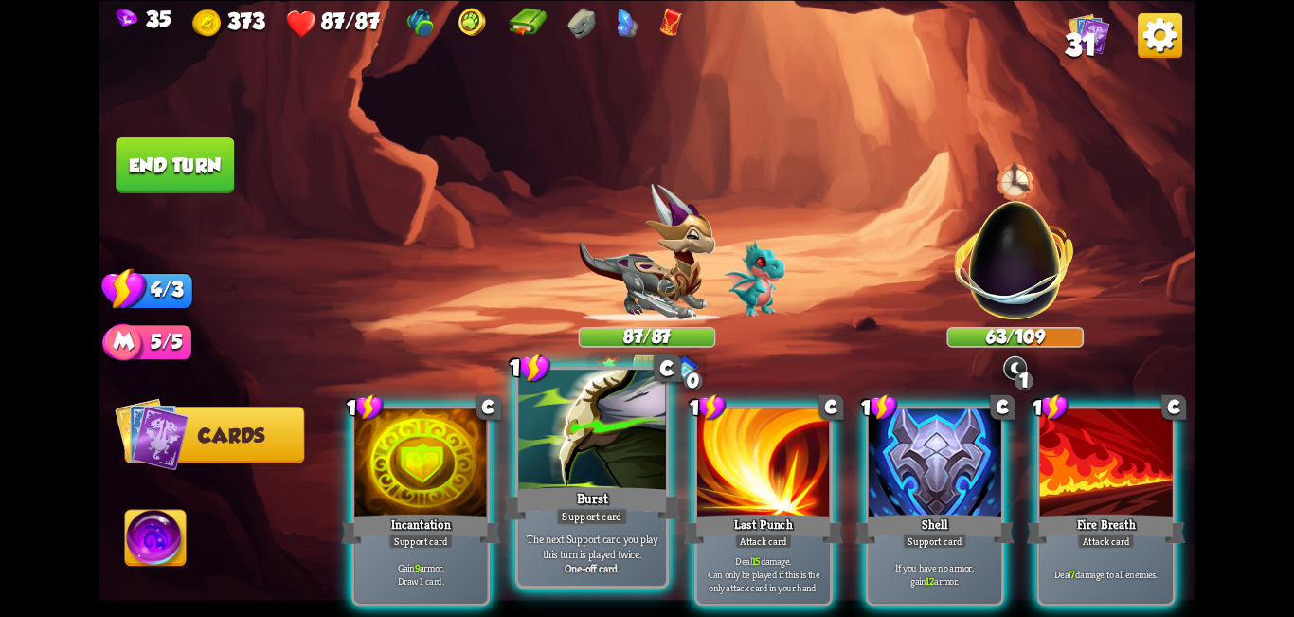
click at [596, 473] on div at bounding box center [592, 432] width 148 height 124
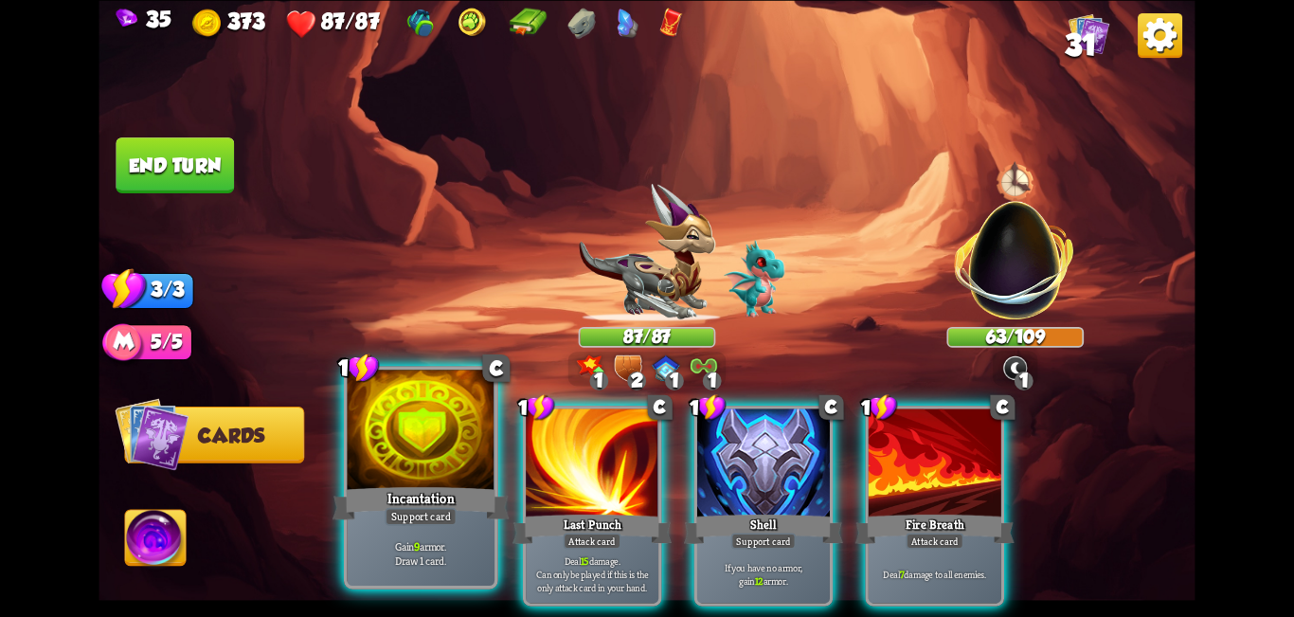
click at [409, 462] on div at bounding box center [422, 432] width 148 height 124
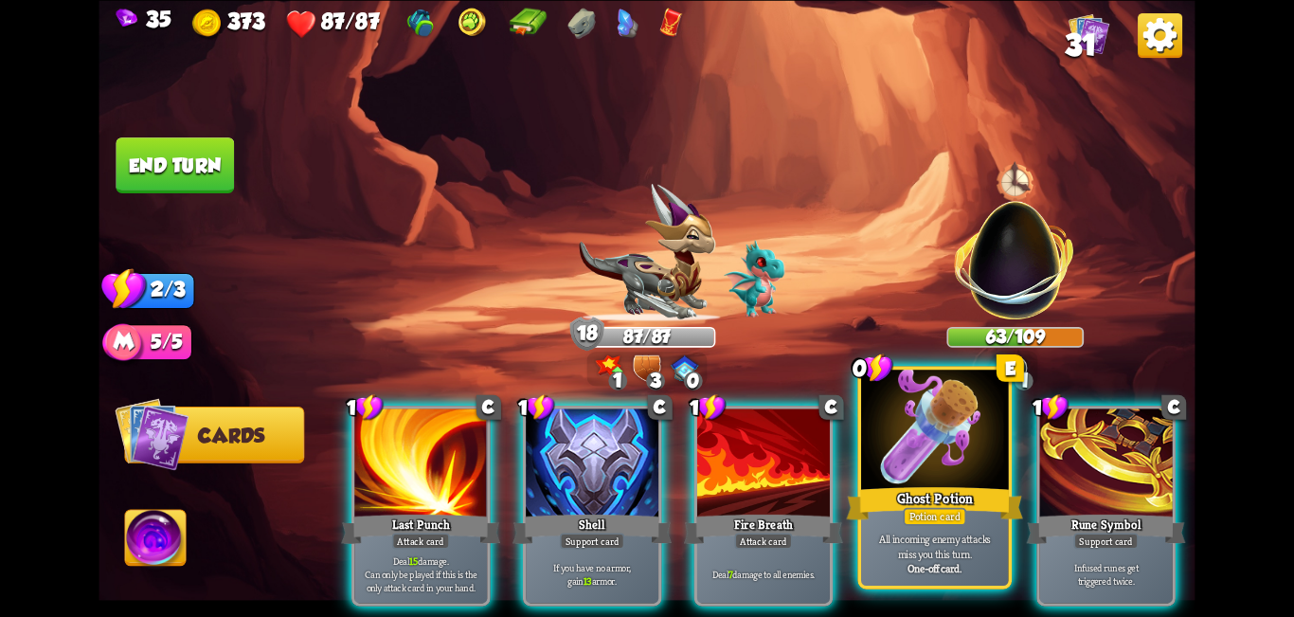
click at [644, 470] on div at bounding box center [935, 432] width 148 height 124
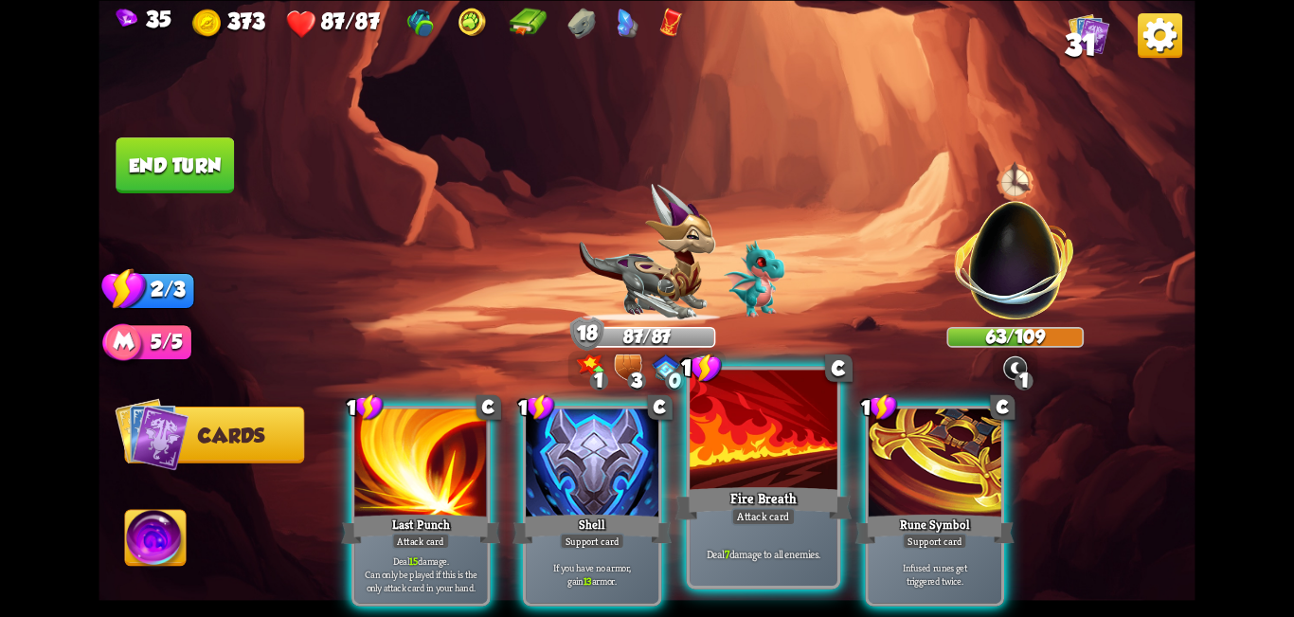
click at [644, 474] on div at bounding box center [764, 432] width 148 height 124
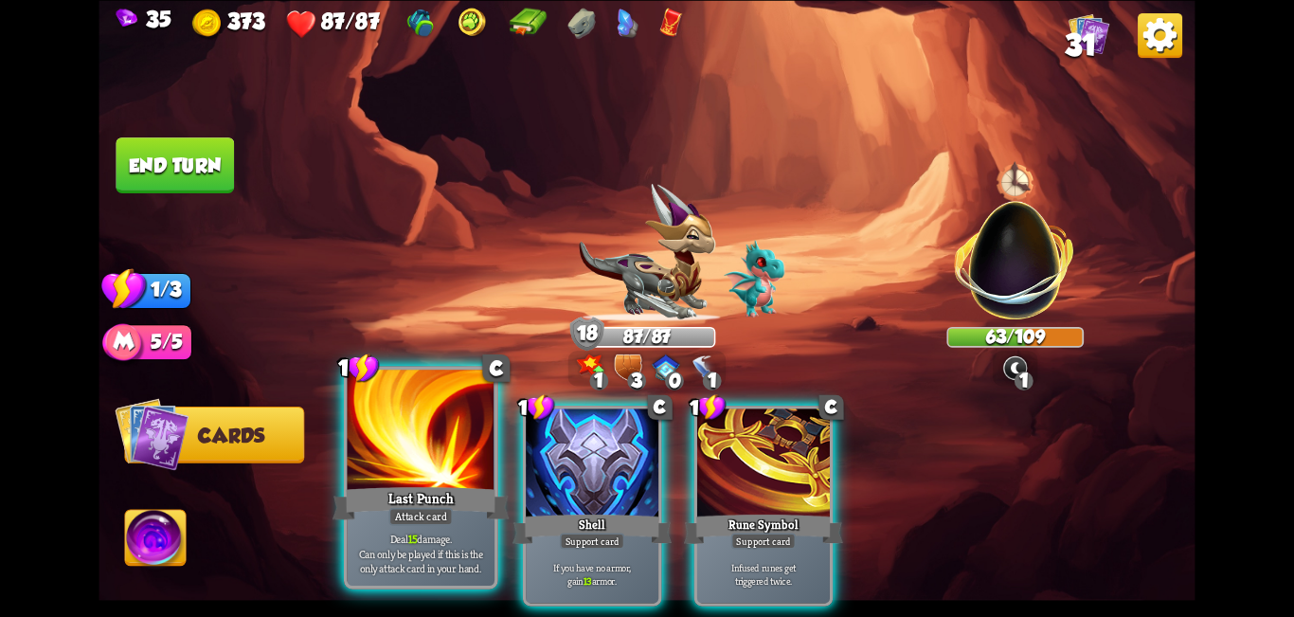
click at [400, 493] on div "Last Punch" at bounding box center [421, 503] width 177 height 40
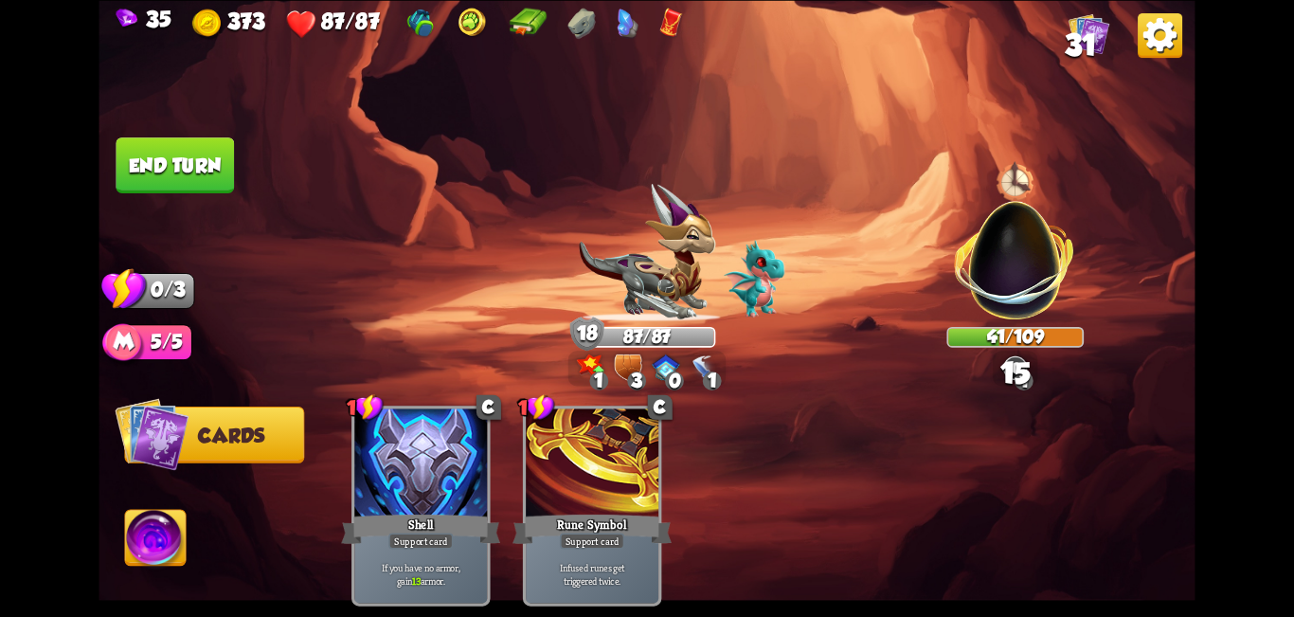
click at [155, 171] on button "End turn" at bounding box center [175, 165] width 118 height 56
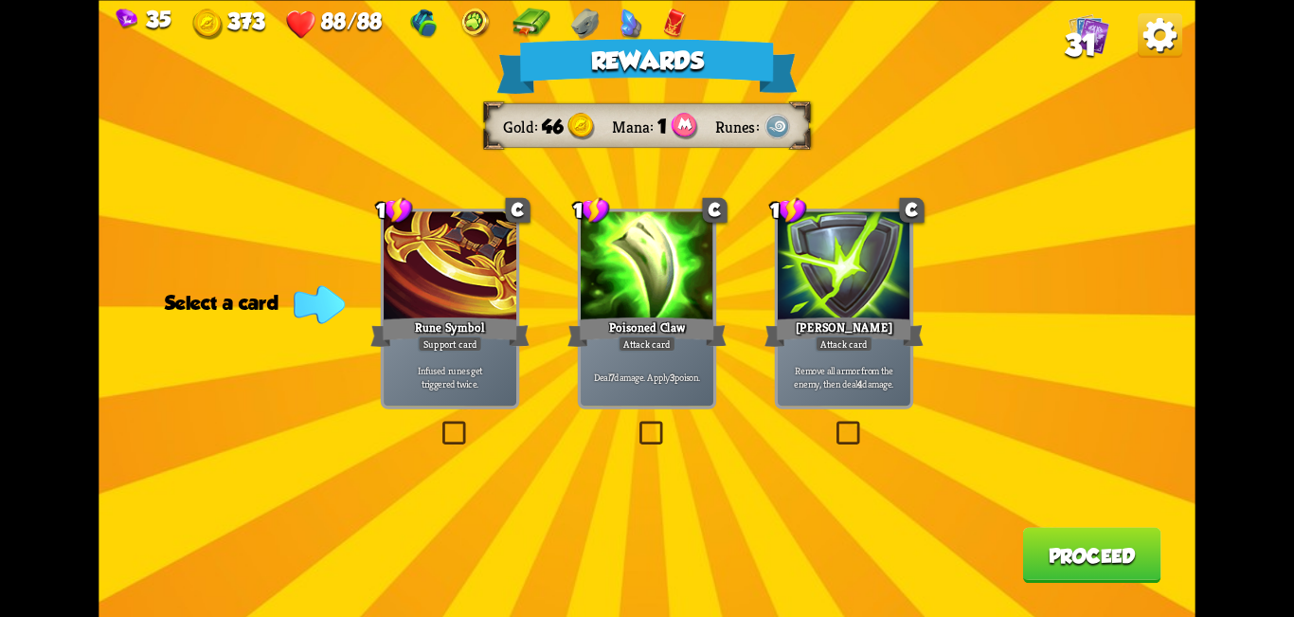
click at [439, 424] on label at bounding box center [439, 424] width 0 height 0
click at [0, 0] on input "checkbox" at bounding box center [0, 0] width 0 height 0
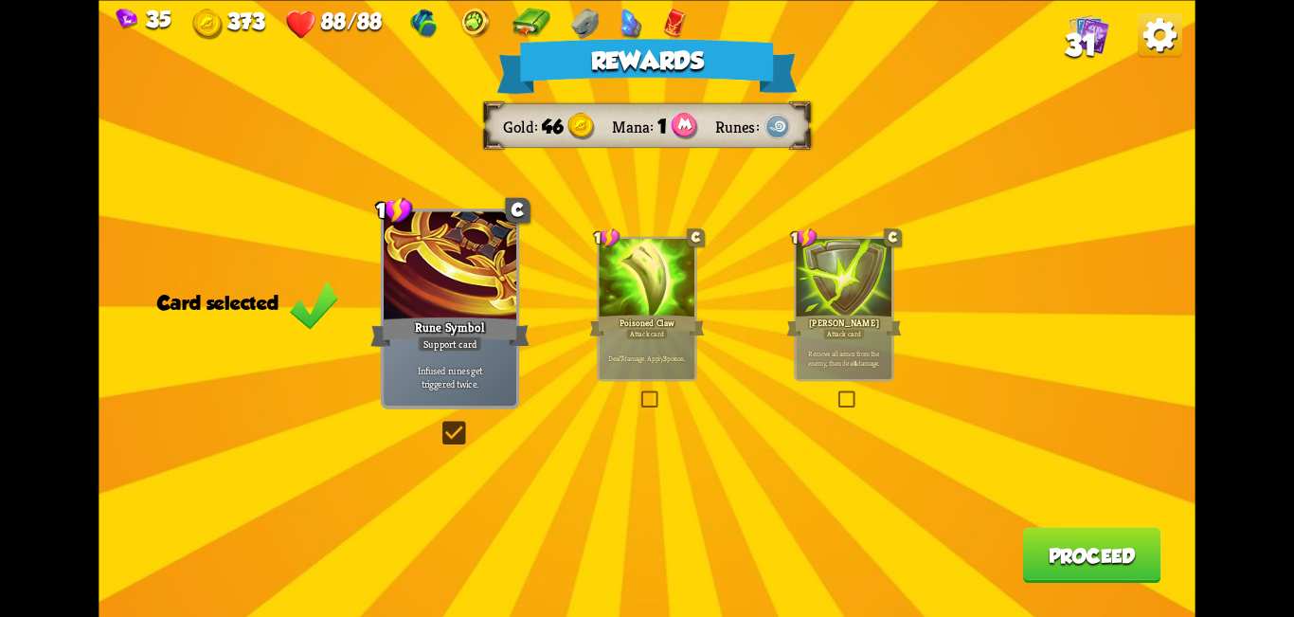
click at [644, 544] on button "Proceed" at bounding box center [1091, 555] width 138 height 56
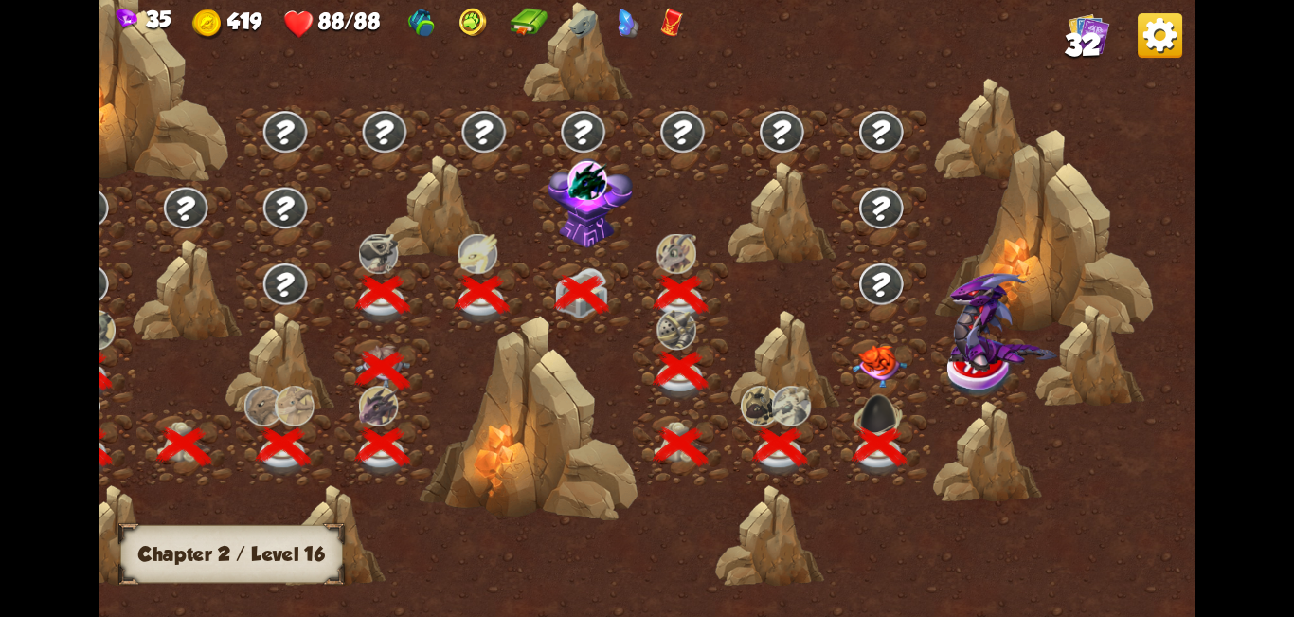
click at [644, 358] on img at bounding box center [880, 366] width 55 height 43
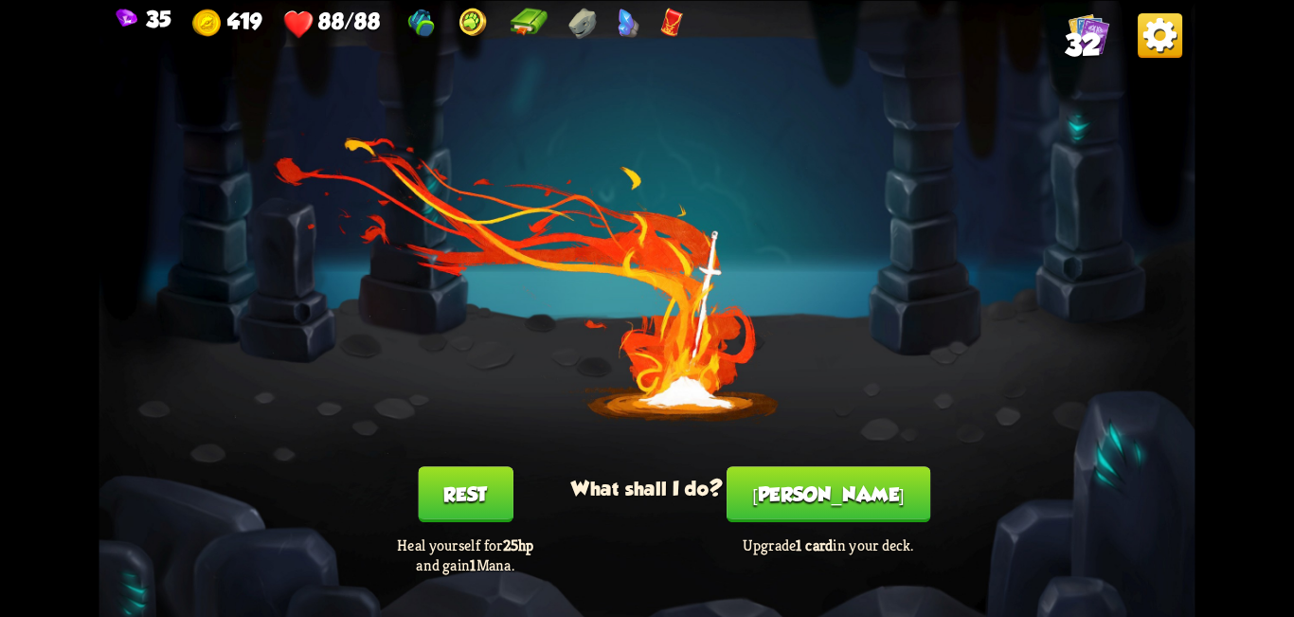
click at [644, 497] on button "[PERSON_NAME]" at bounding box center [829, 494] width 204 height 56
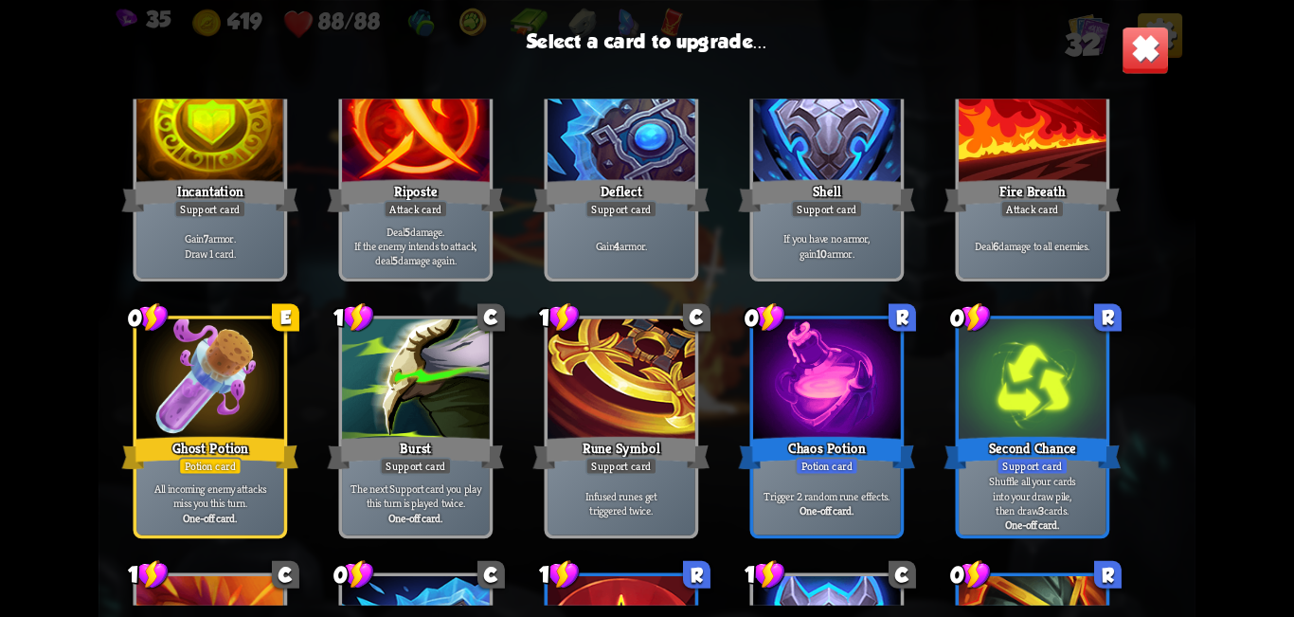
scroll to position [663, 0]
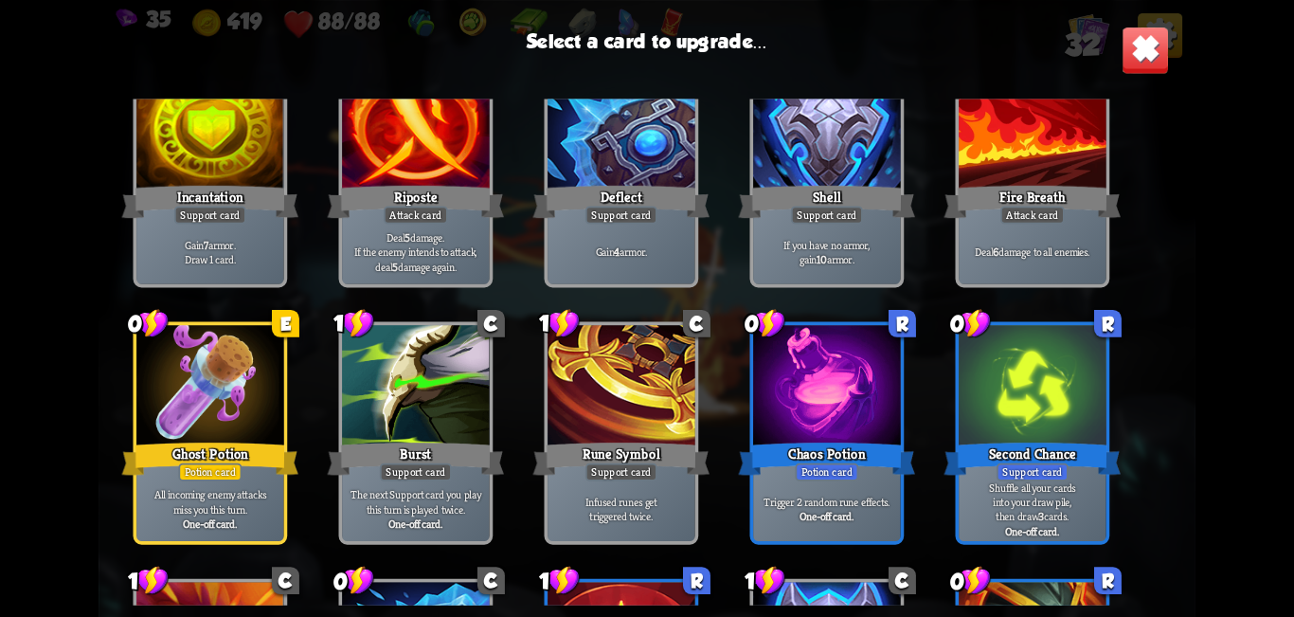
click at [410, 431] on div at bounding box center [416, 387] width 148 height 124
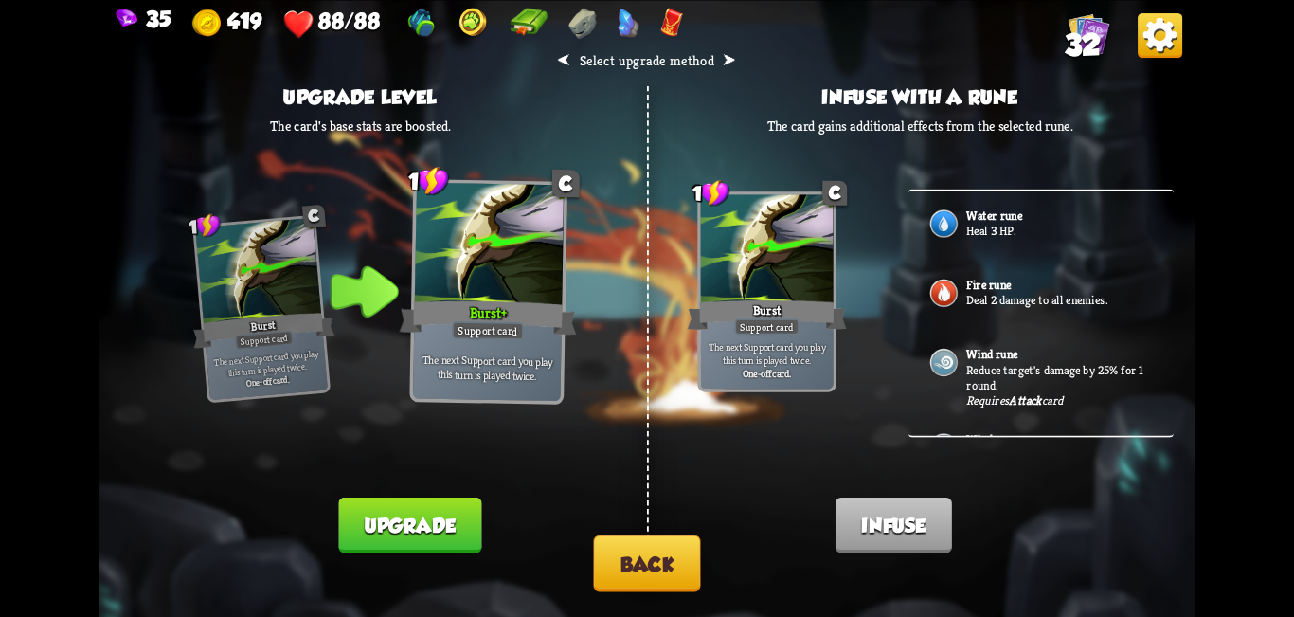
click at [427, 529] on button "Upgrade" at bounding box center [409, 524] width 143 height 56
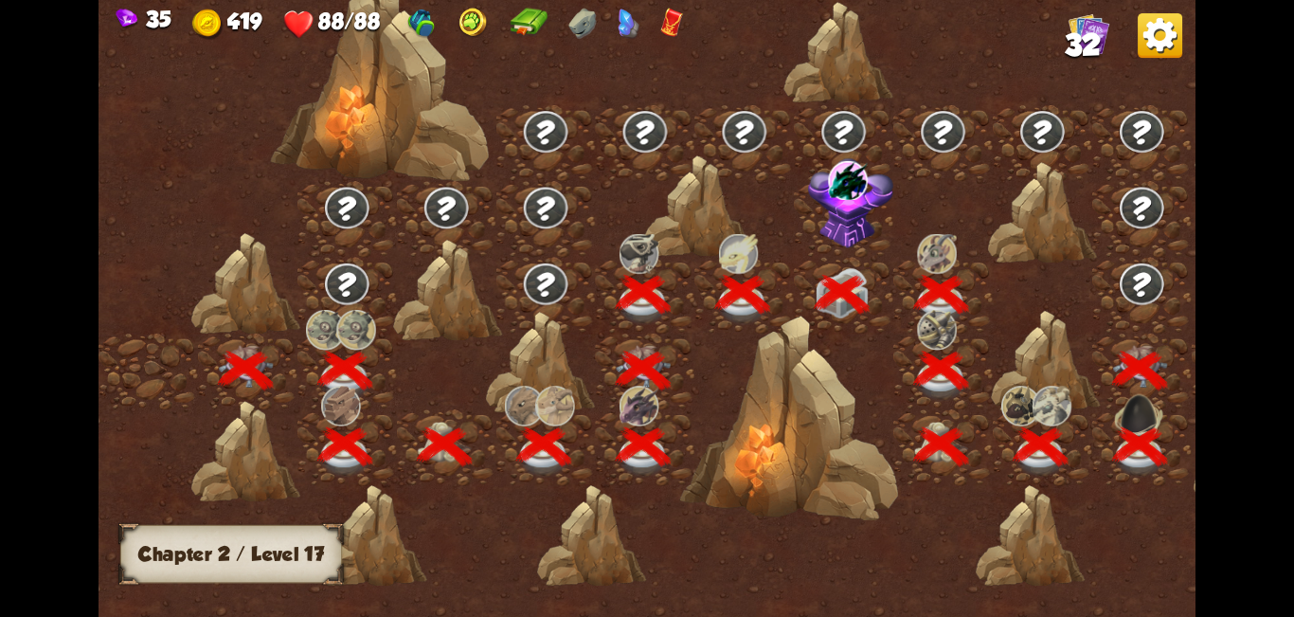
scroll to position [0, 288]
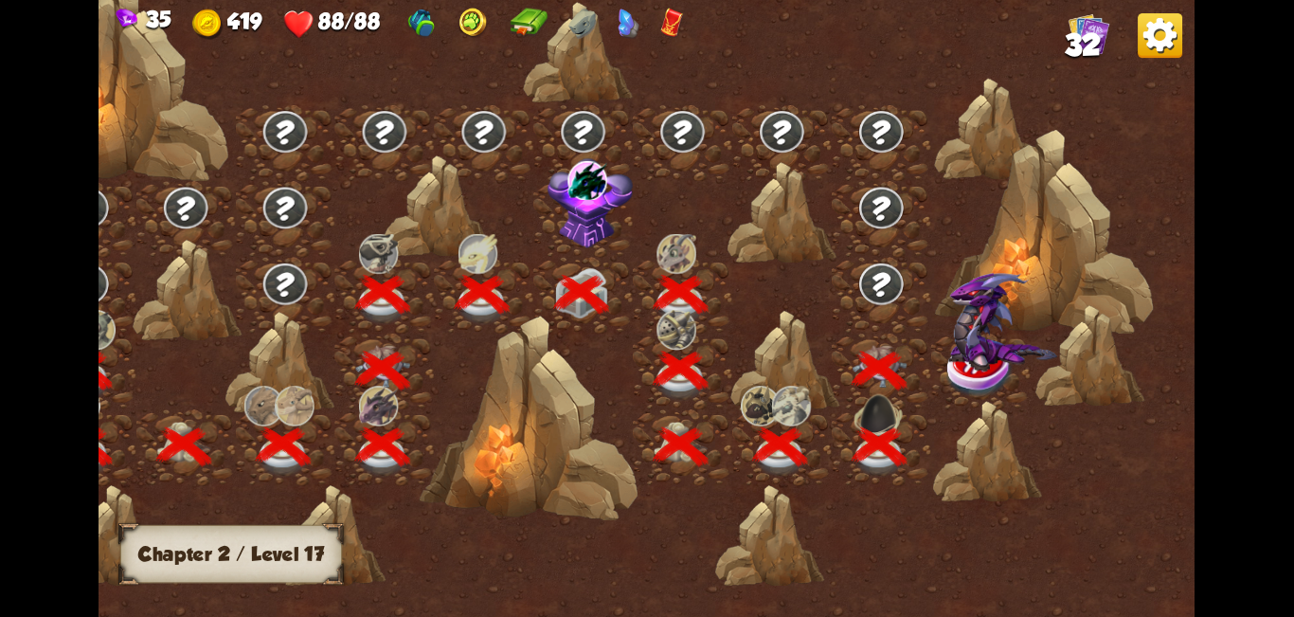
click at [644, 373] on img at bounding box center [981, 371] width 68 height 56
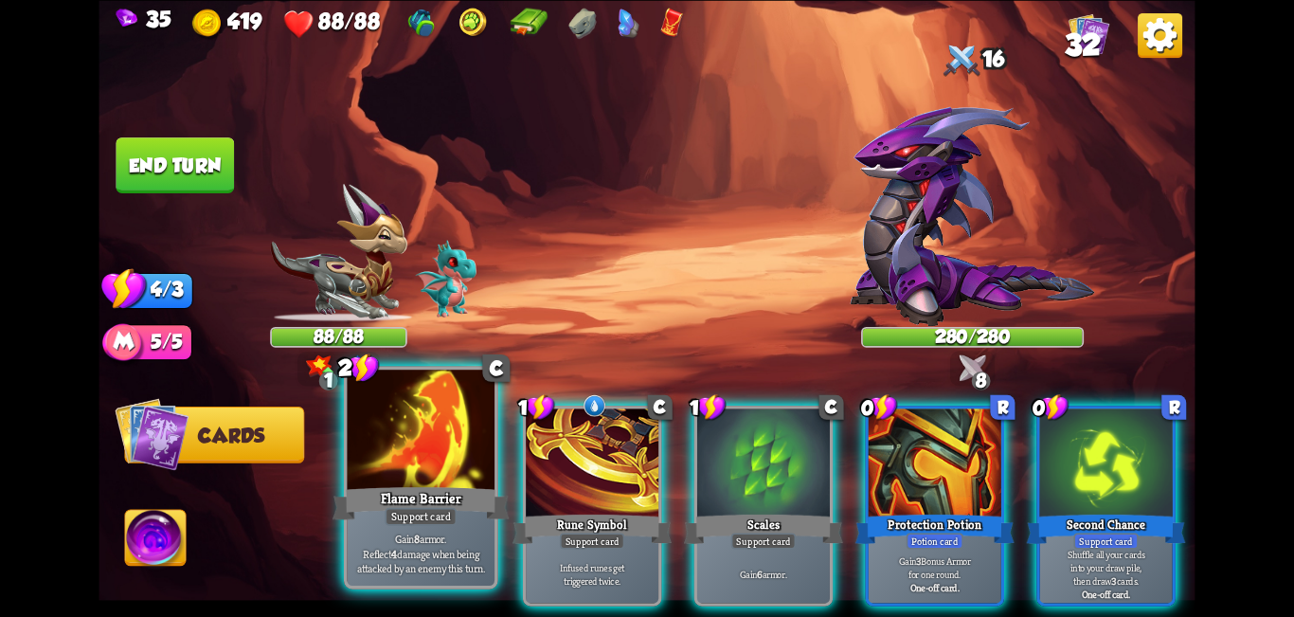
click at [413, 491] on div "Flame Barrier" at bounding box center [421, 503] width 177 height 40
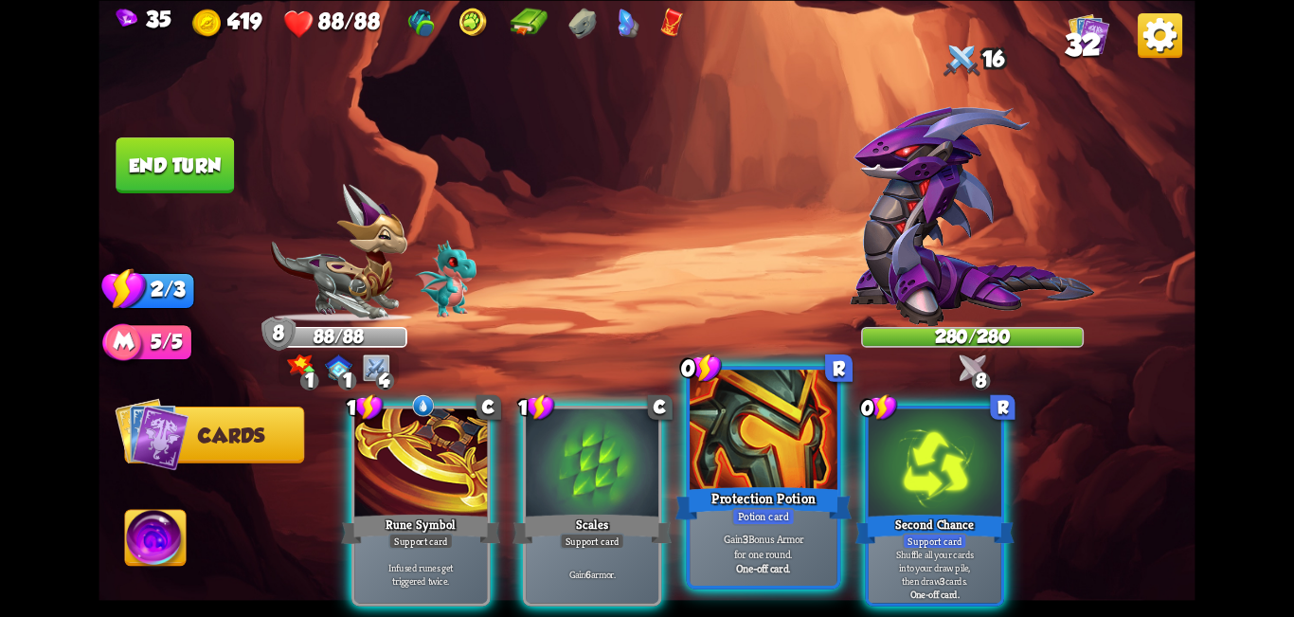
click at [644, 460] on div at bounding box center [764, 432] width 148 height 124
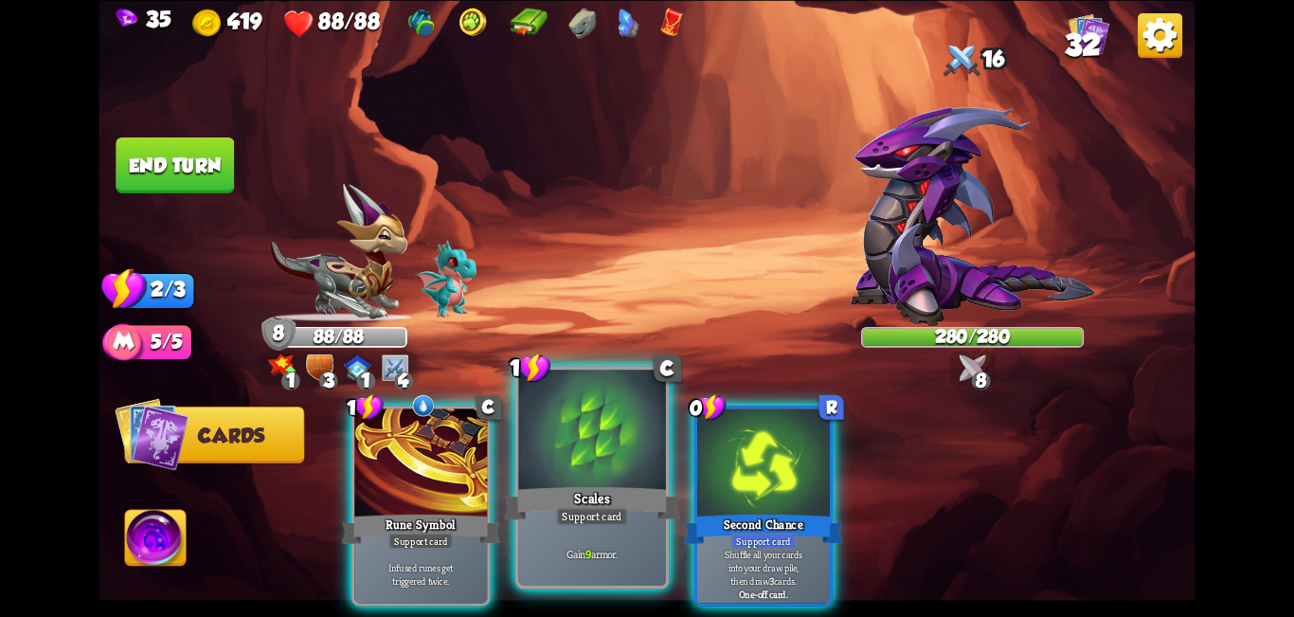
click at [605, 479] on div at bounding box center [592, 432] width 148 height 124
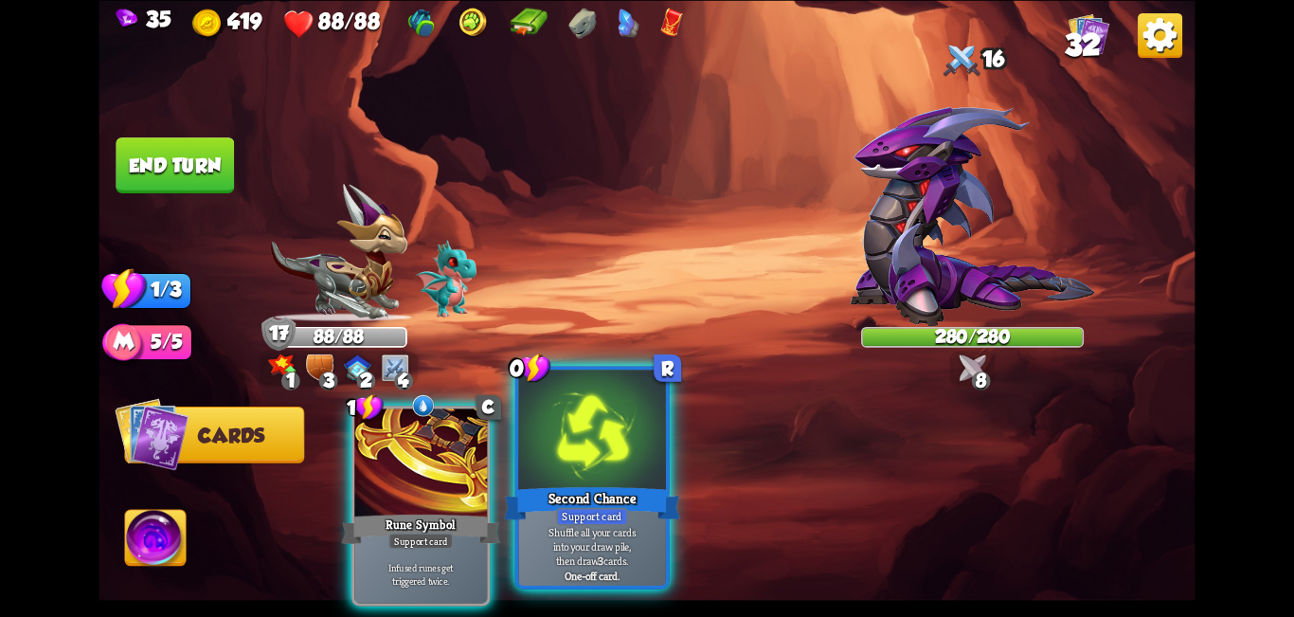
click at [604, 479] on div at bounding box center [592, 432] width 148 height 124
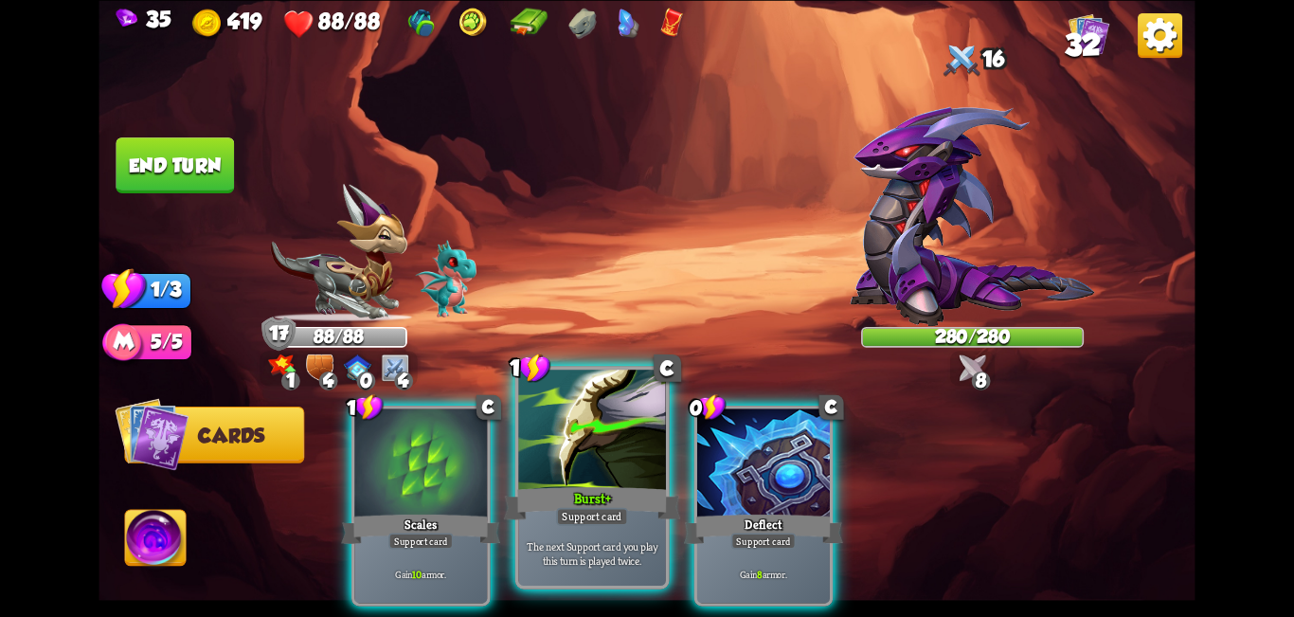
click at [589, 477] on div at bounding box center [592, 432] width 148 height 124
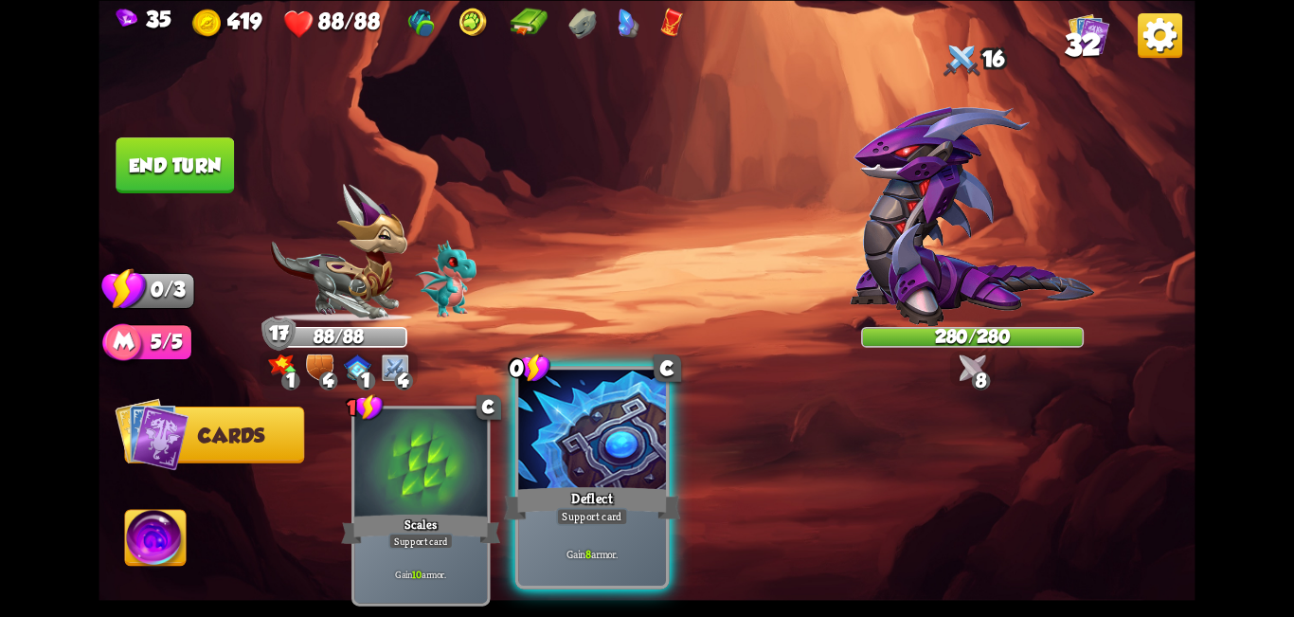
click at [634, 471] on div at bounding box center [592, 432] width 148 height 124
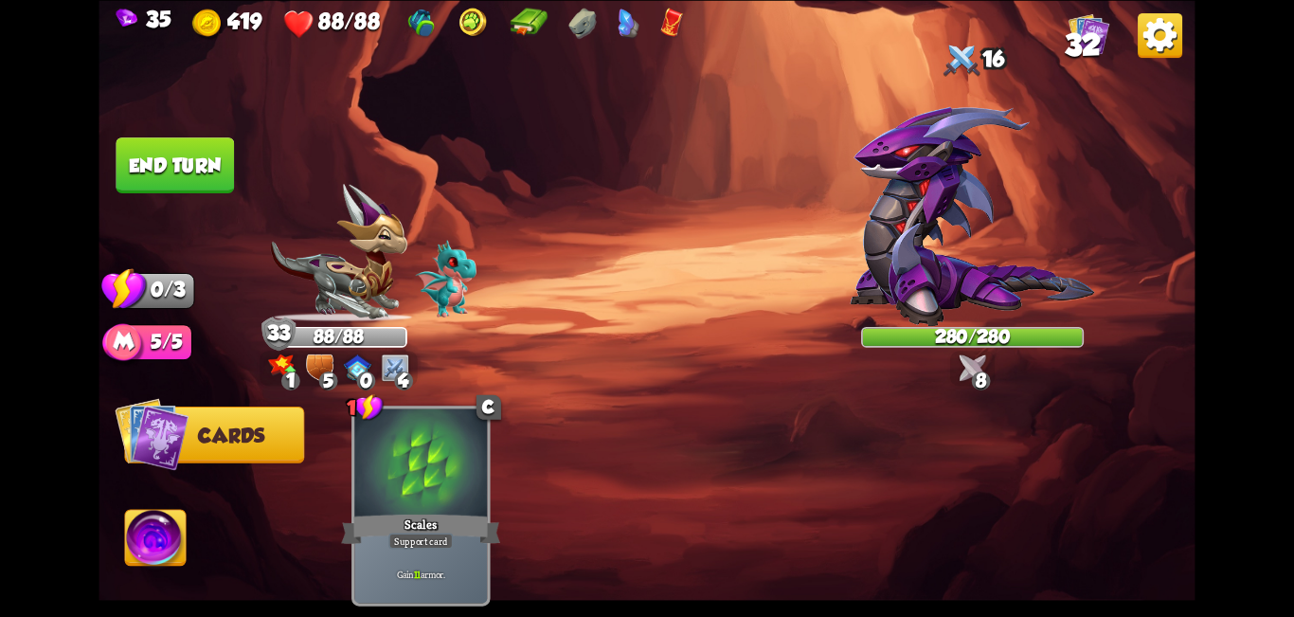
click at [154, 164] on button "End turn" at bounding box center [175, 164] width 119 height 56
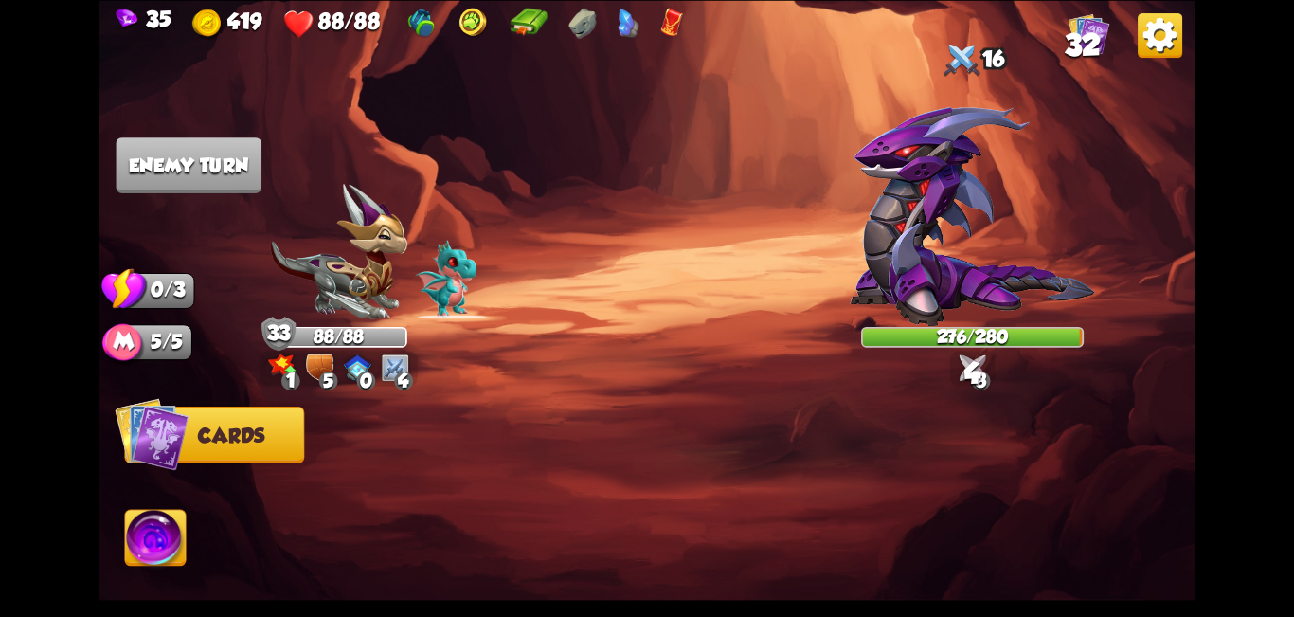
click at [644, 371] on img at bounding box center [972, 366] width 27 height 27
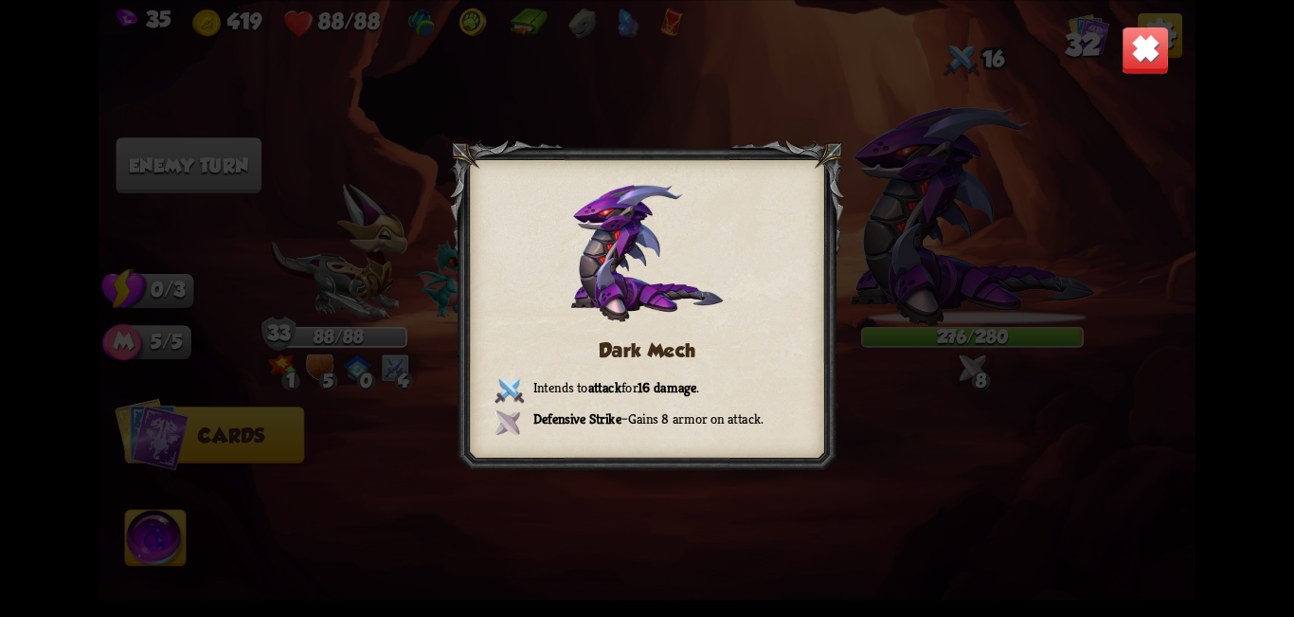
click at [644, 69] on img at bounding box center [1146, 50] width 48 height 48
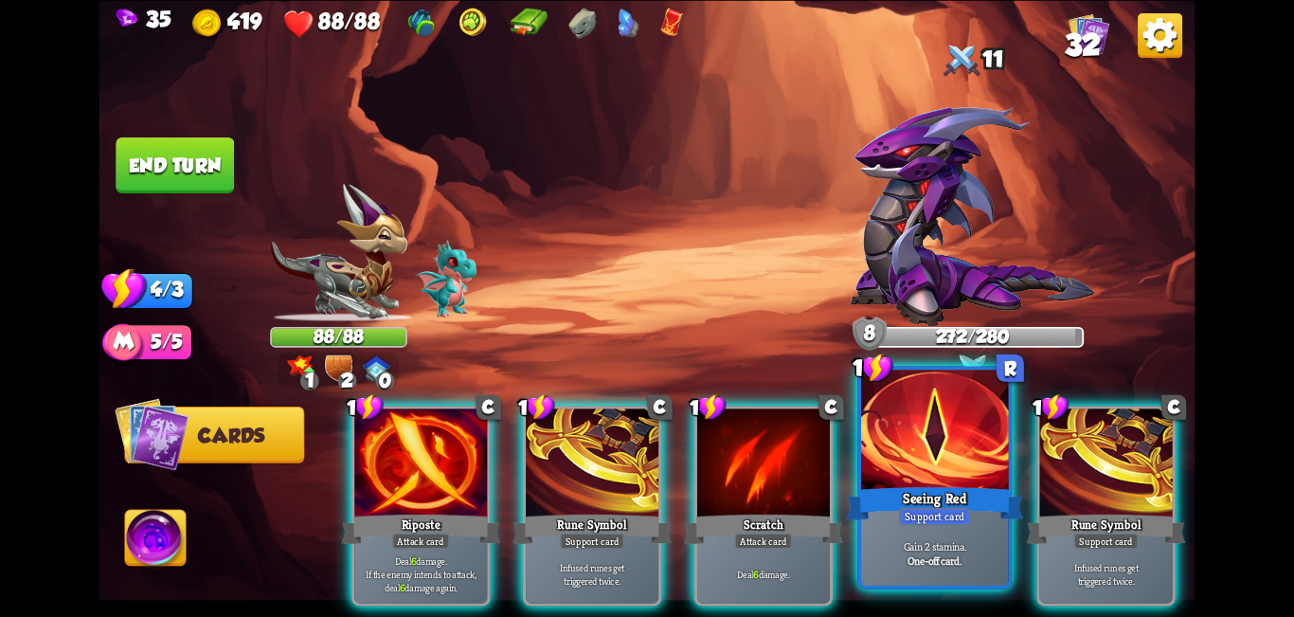
click at [644, 495] on div "Seeing Red" at bounding box center [934, 503] width 177 height 40
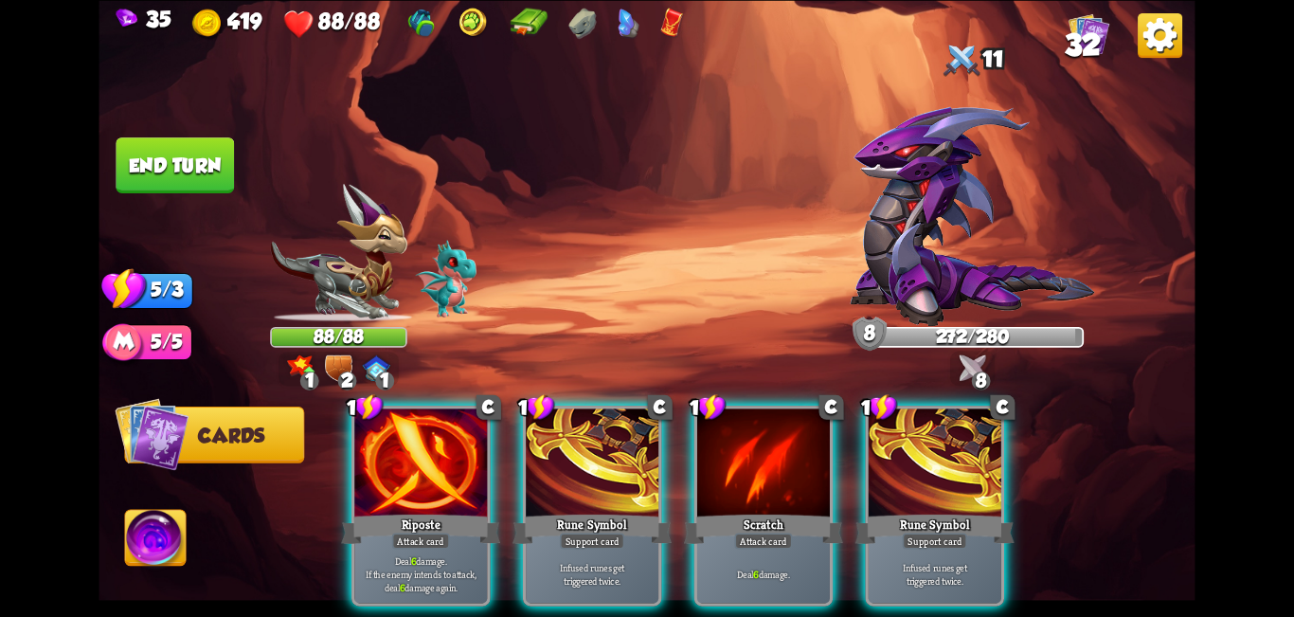
click at [644, 466] on div at bounding box center [935, 464] width 133 height 112
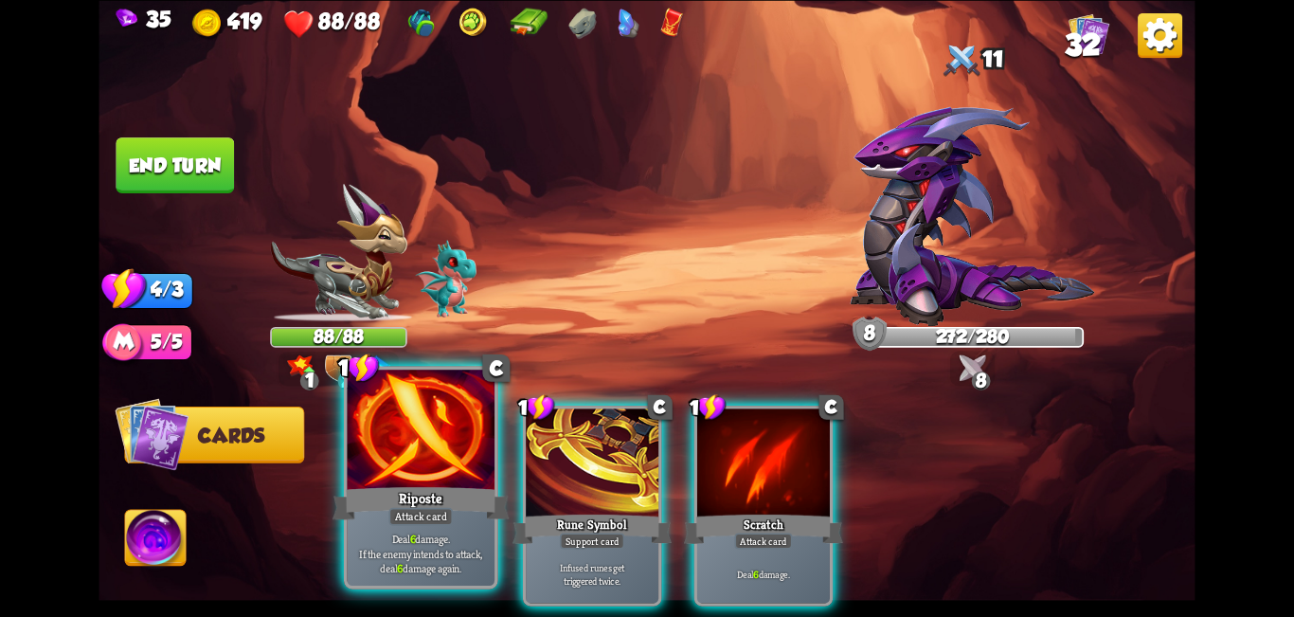
drag, startPoint x: 609, startPoint y: 498, endPoint x: 405, endPoint y: 490, distance: 204.8
click at [607, 511] on div "Rune Symbol" at bounding box center [592, 528] width 159 height 35
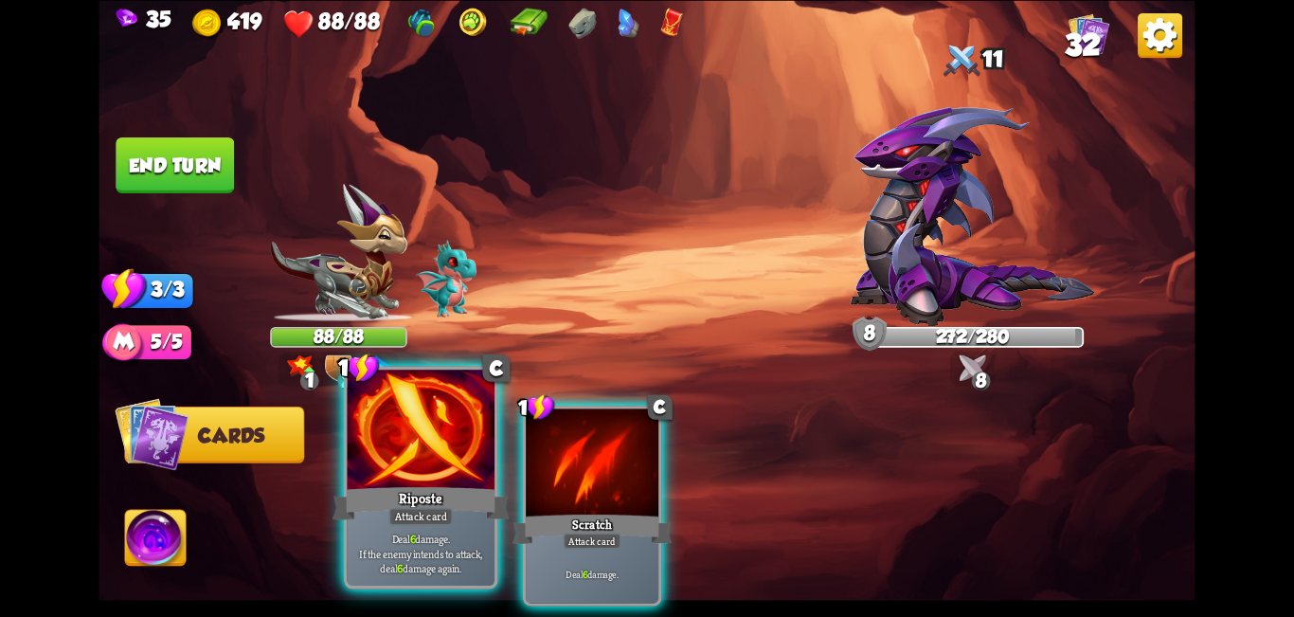
click at [405, 490] on div "Riposte" at bounding box center [421, 503] width 177 height 40
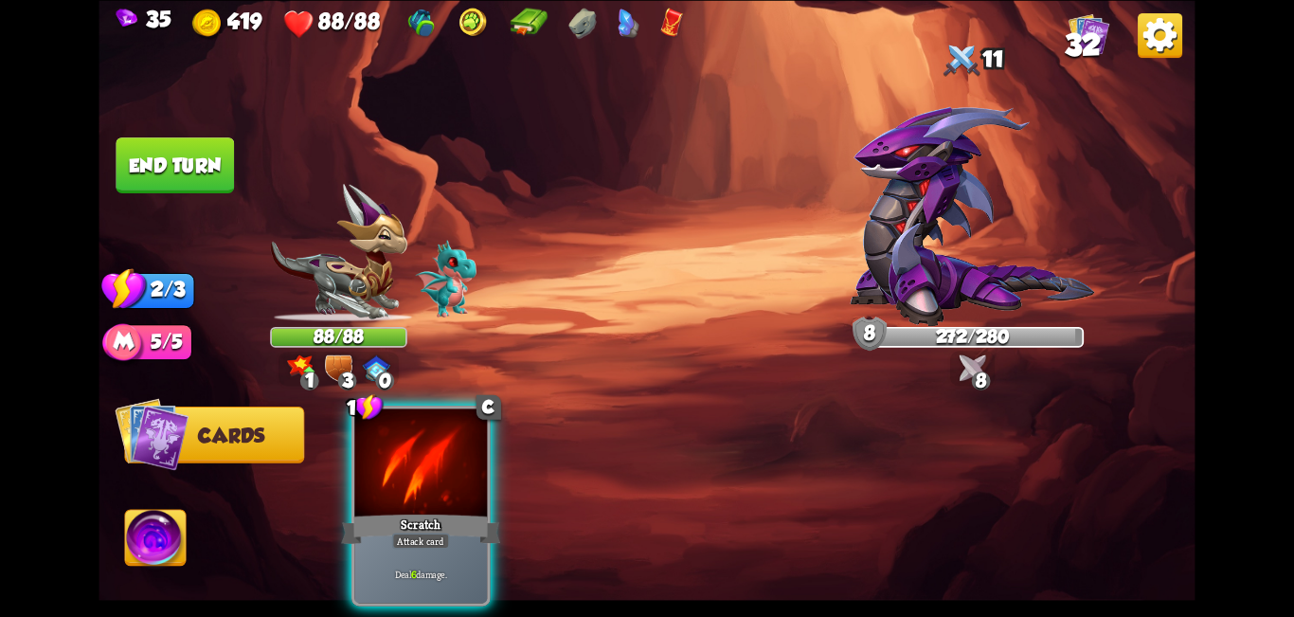
drag, startPoint x: 444, startPoint y: 488, endPoint x: 432, endPoint y: 447, distance: 42.6
click at [444, 511] on div "Scratch" at bounding box center [420, 528] width 159 height 35
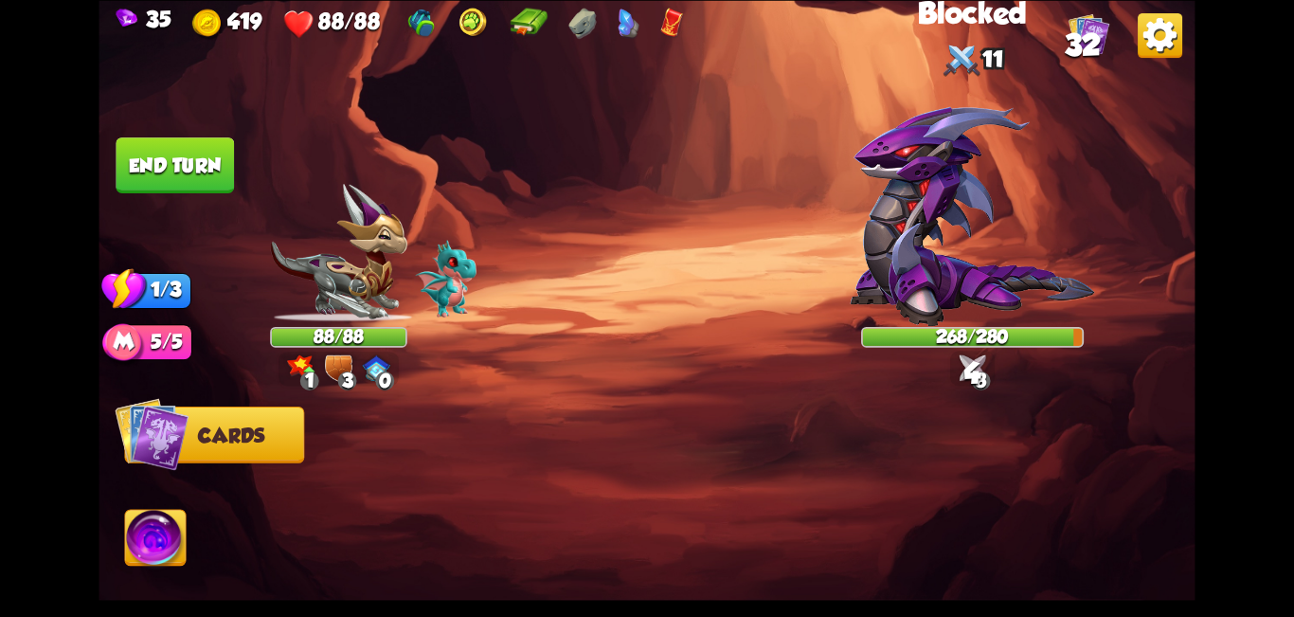
click at [185, 146] on button "End turn" at bounding box center [175, 165] width 118 height 56
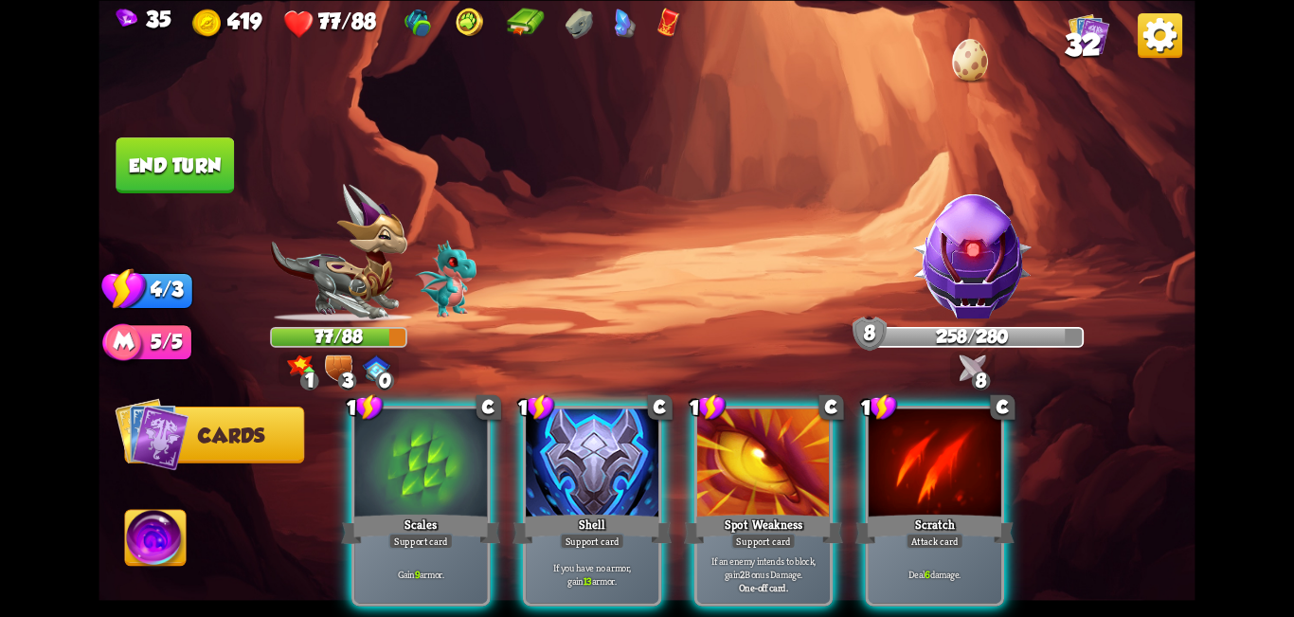
click at [644, 57] on div at bounding box center [972, 61] width 41 height 45
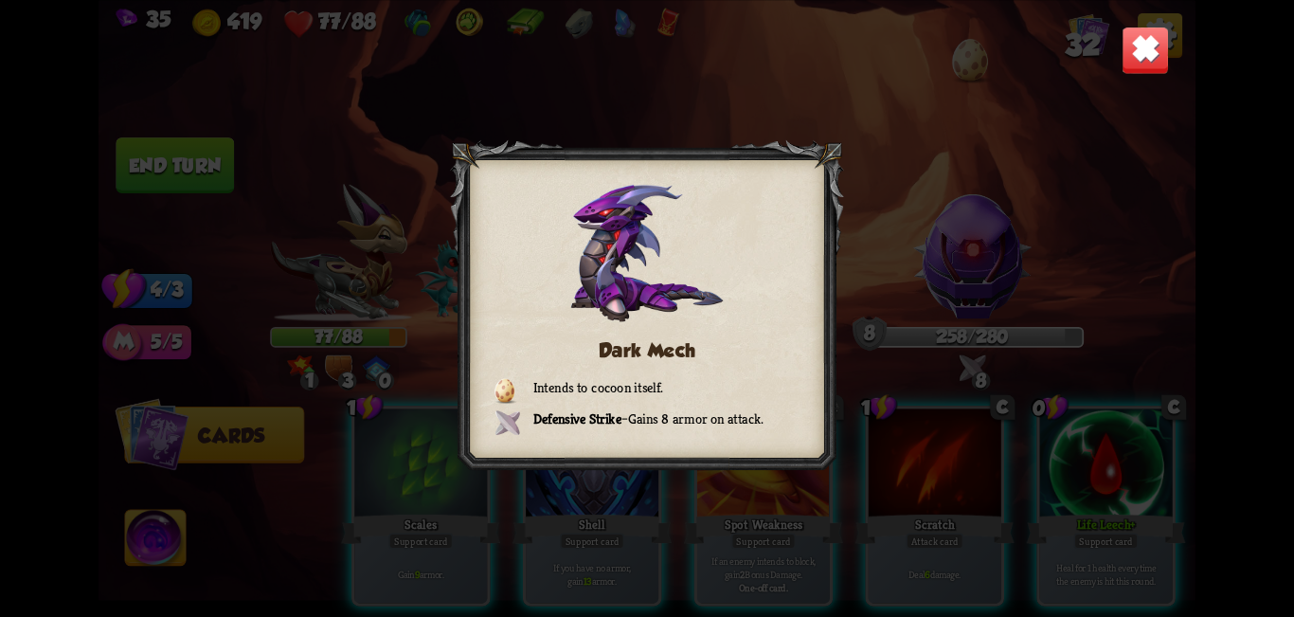
click at [644, 54] on img at bounding box center [1146, 50] width 48 height 48
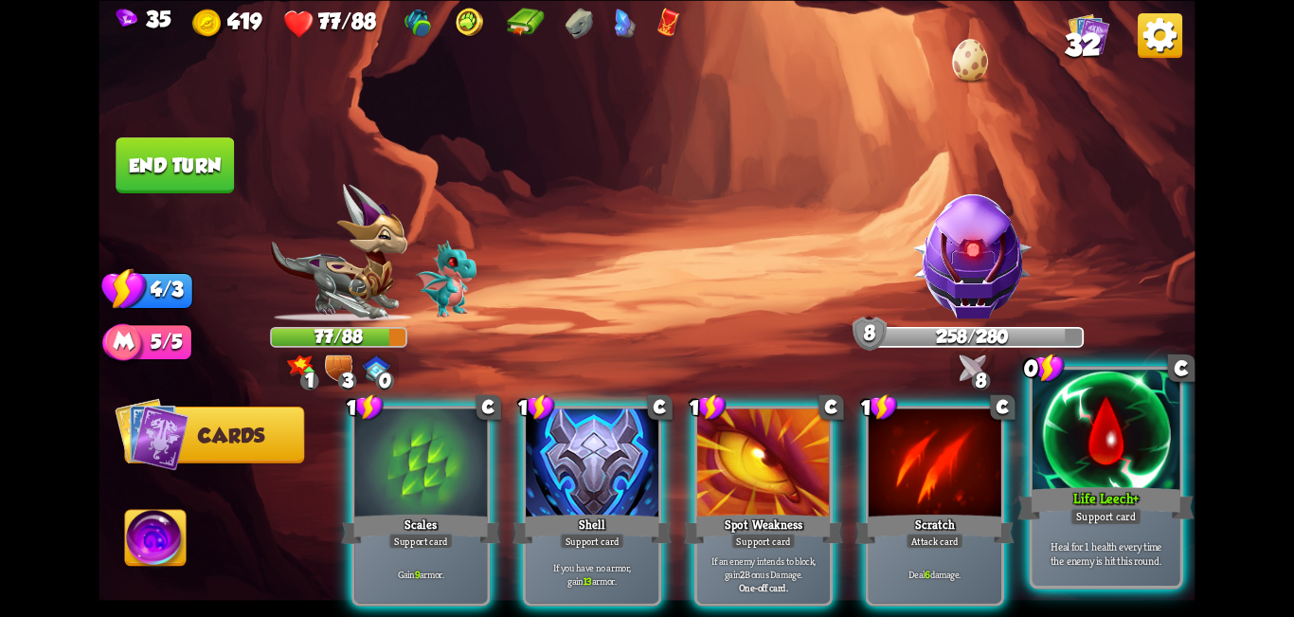
click at [644, 452] on div at bounding box center [1107, 432] width 148 height 124
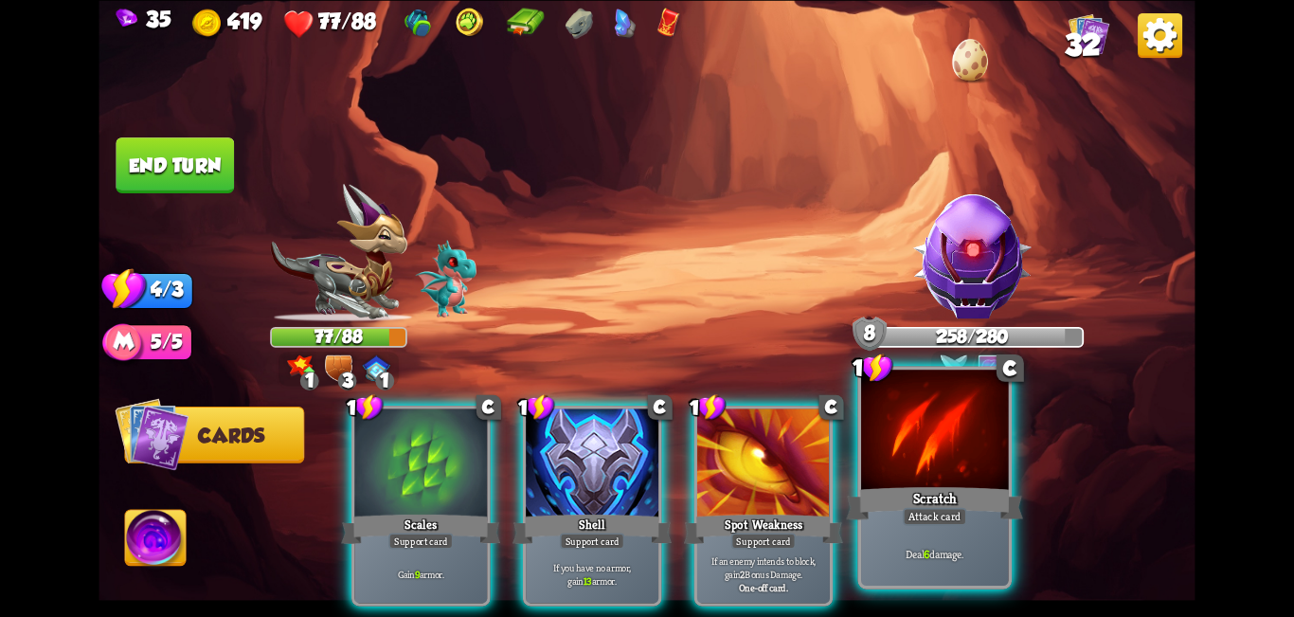
click at [644, 472] on div at bounding box center [935, 432] width 148 height 124
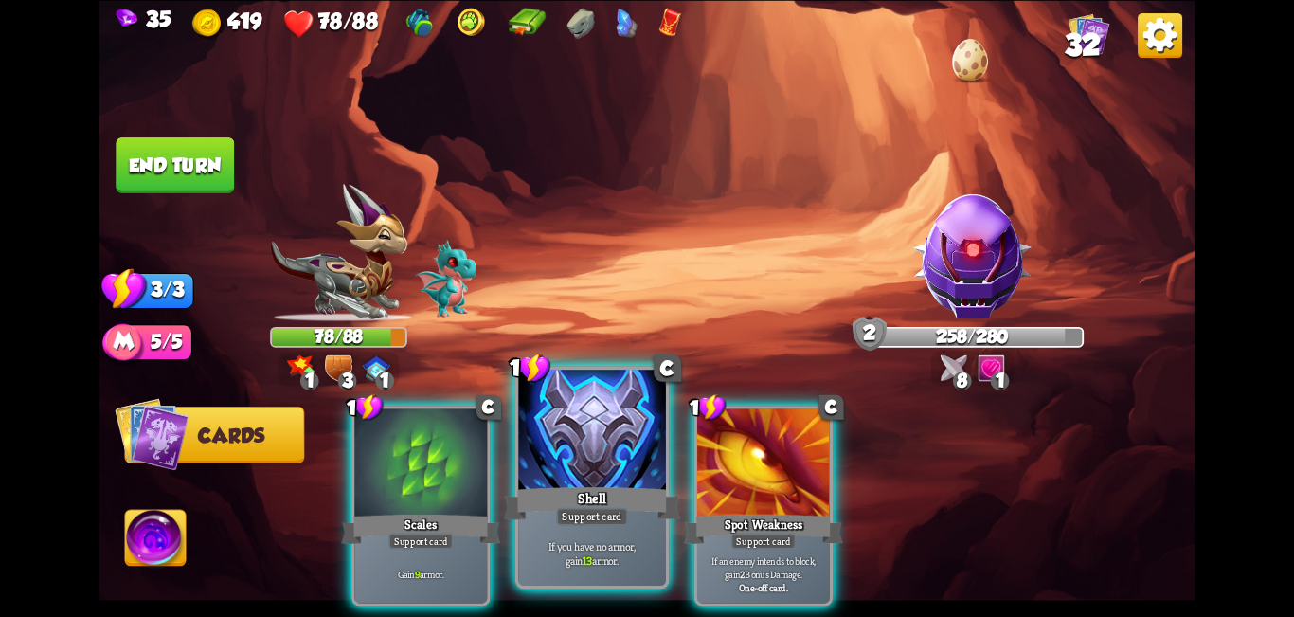
click at [615, 441] on div at bounding box center [592, 432] width 148 height 124
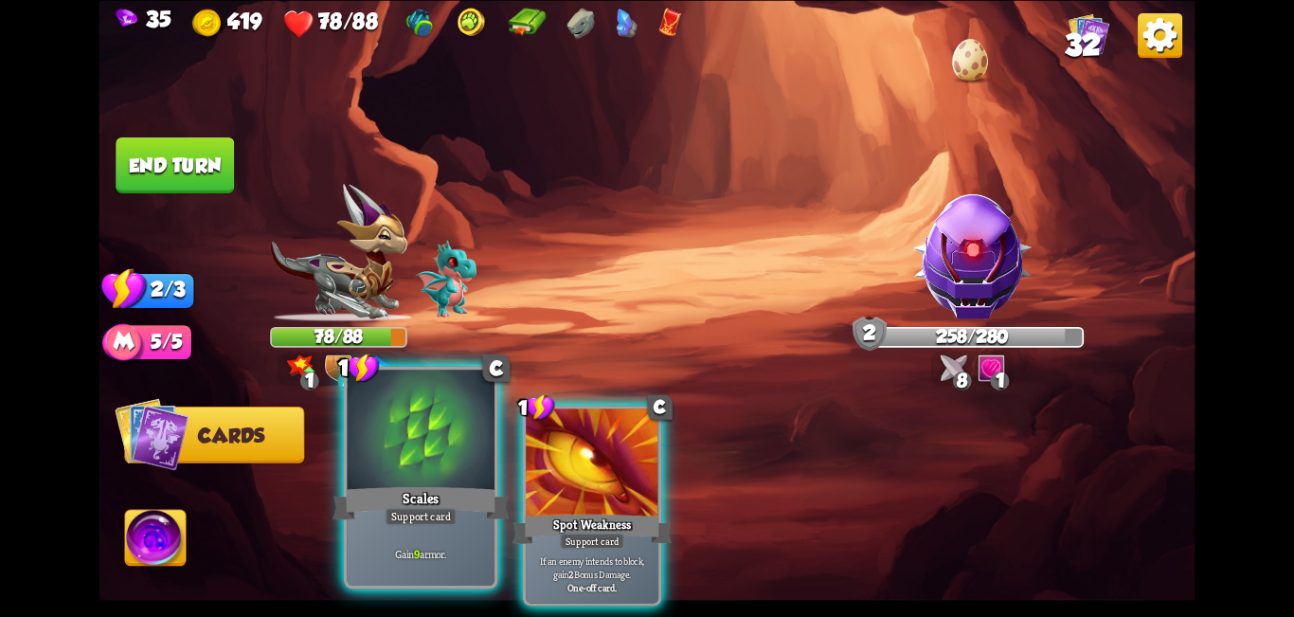
click at [417, 447] on div at bounding box center [422, 432] width 148 height 124
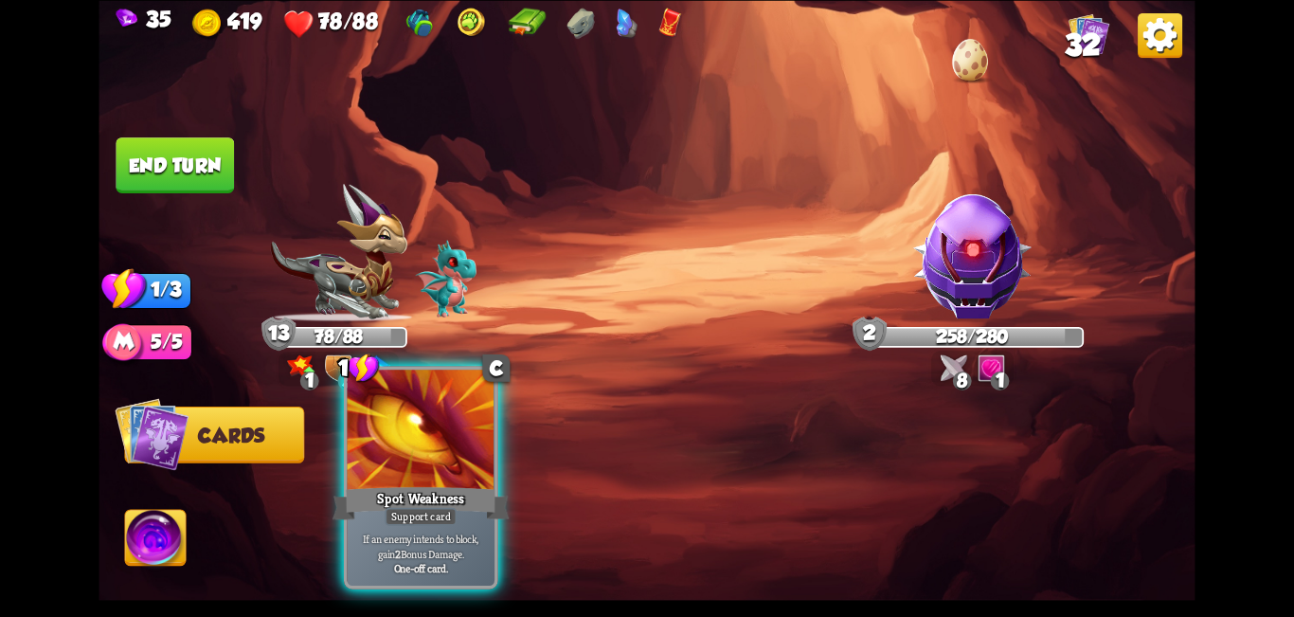
drag, startPoint x: 492, startPoint y: 452, endPoint x: 318, endPoint y: 328, distance: 213.2
click at [492, 448] on div at bounding box center [422, 432] width 148 height 124
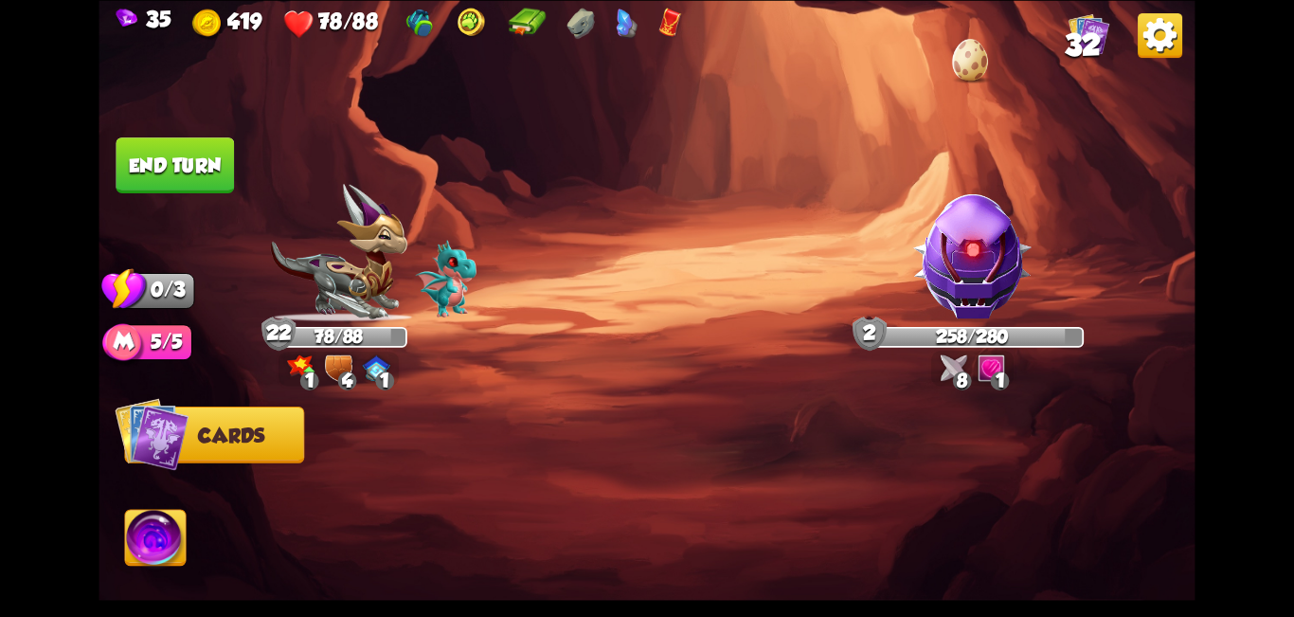
click at [201, 164] on button "End turn" at bounding box center [175, 165] width 118 height 56
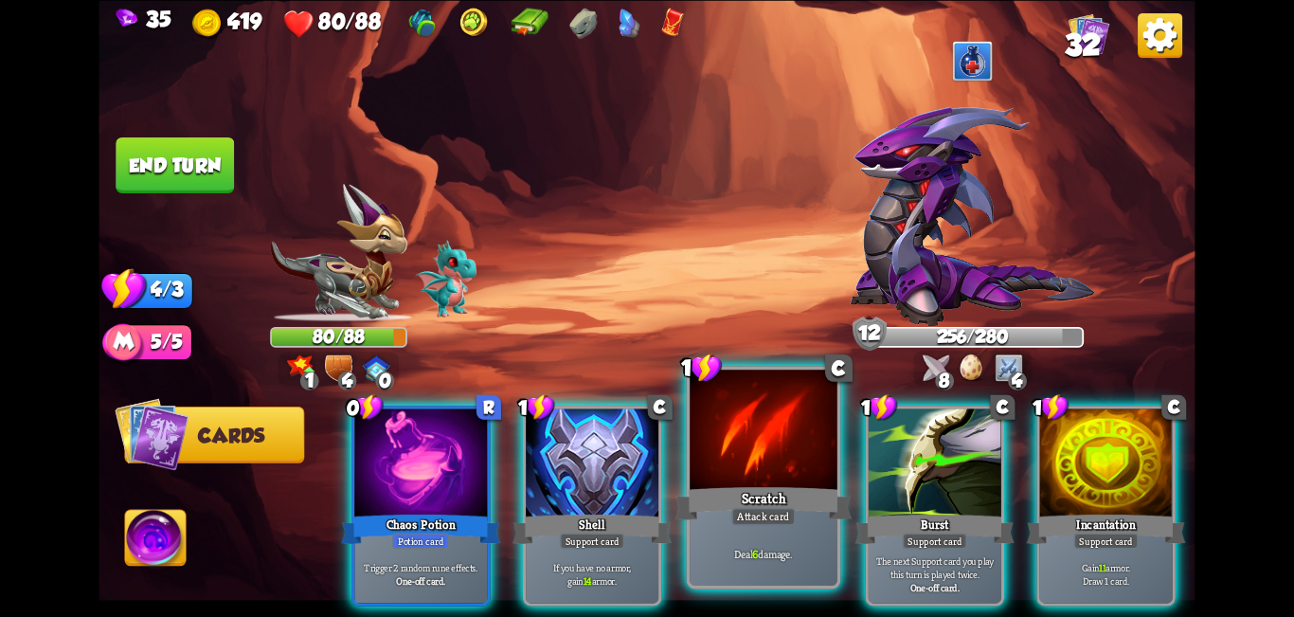
drag, startPoint x: 608, startPoint y: 461, endPoint x: 619, endPoint y: 461, distance: 10.4
click at [606, 460] on div at bounding box center [592, 464] width 133 height 112
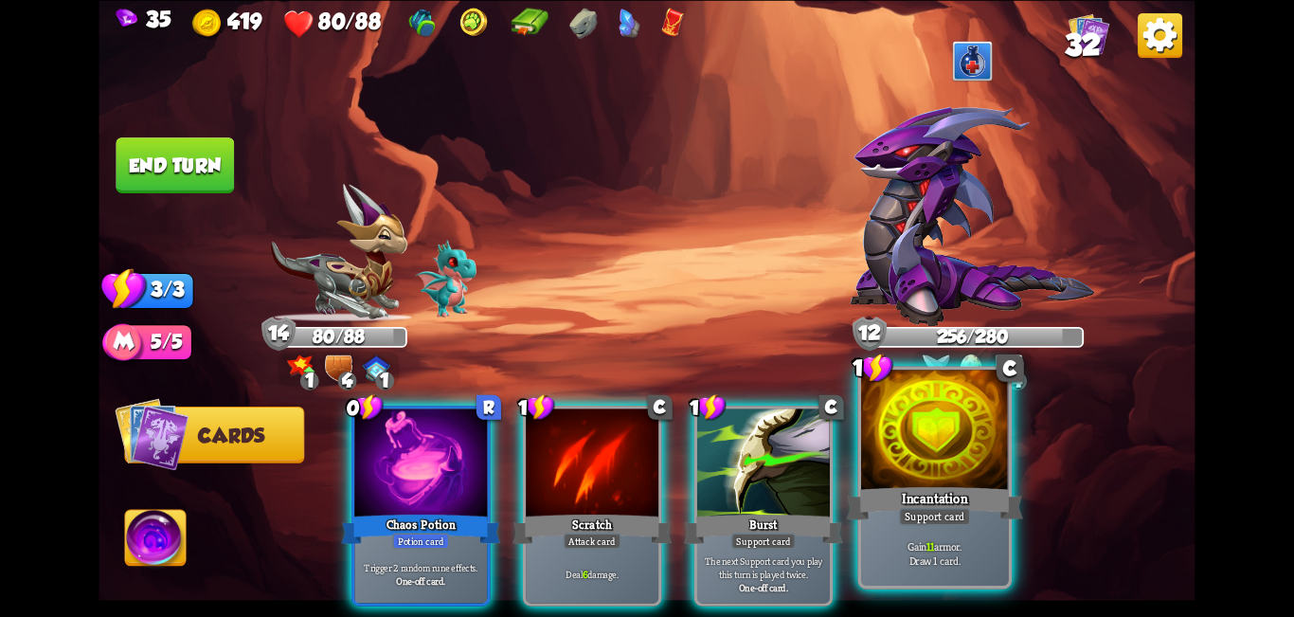
drag, startPoint x: 694, startPoint y: 467, endPoint x: 834, endPoint y: 459, distance: 140.5
click at [644, 467] on div at bounding box center [763, 464] width 133 height 112
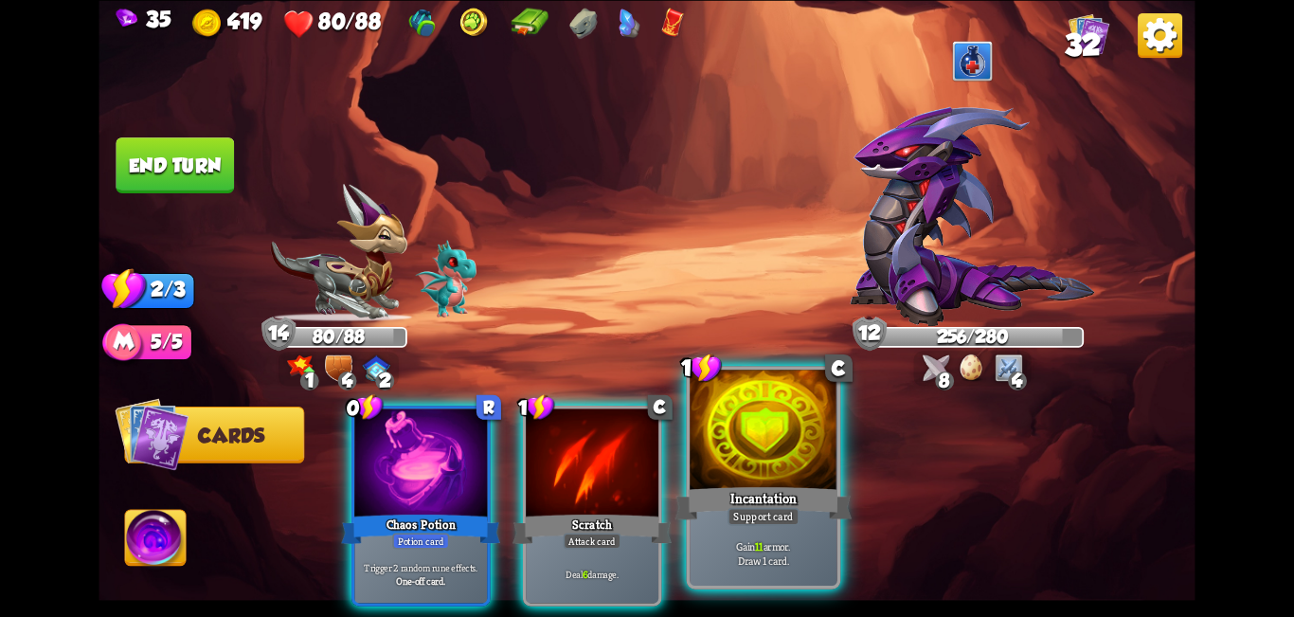
click at [644, 459] on div at bounding box center [764, 432] width 148 height 124
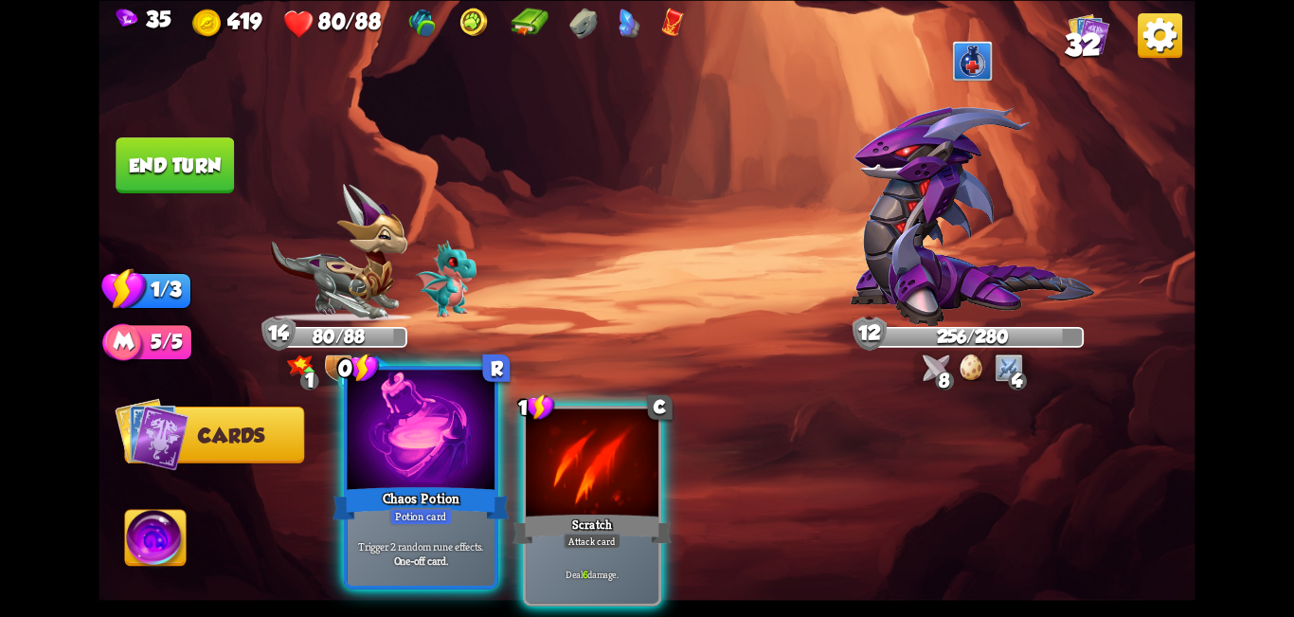
click at [435, 490] on div "Chaos Potion" at bounding box center [421, 503] width 177 height 40
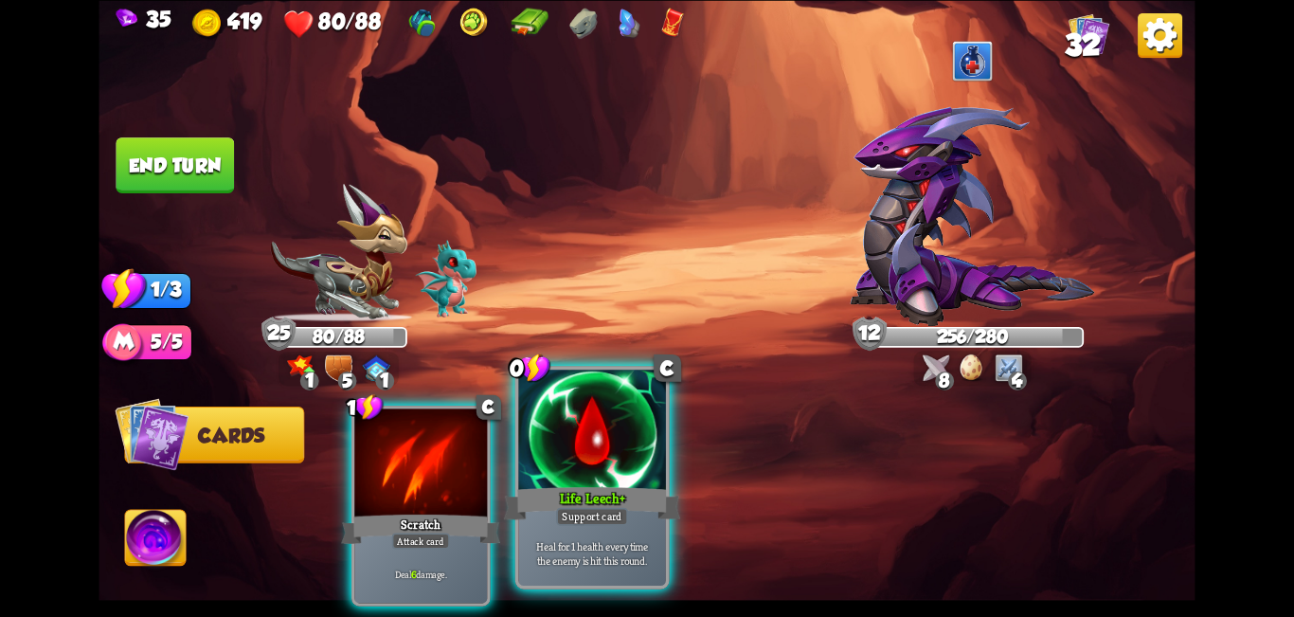
click at [634, 499] on div "Life Leech+" at bounding box center [592, 503] width 177 height 40
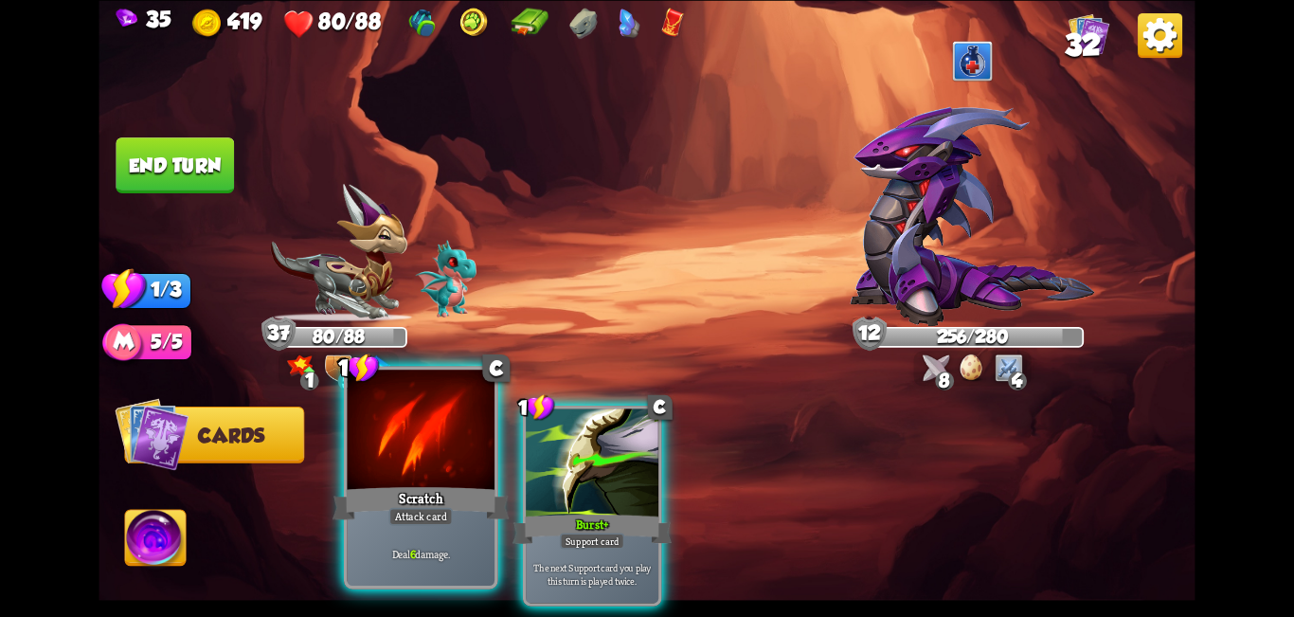
click at [457, 464] on div at bounding box center [422, 432] width 148 height 124
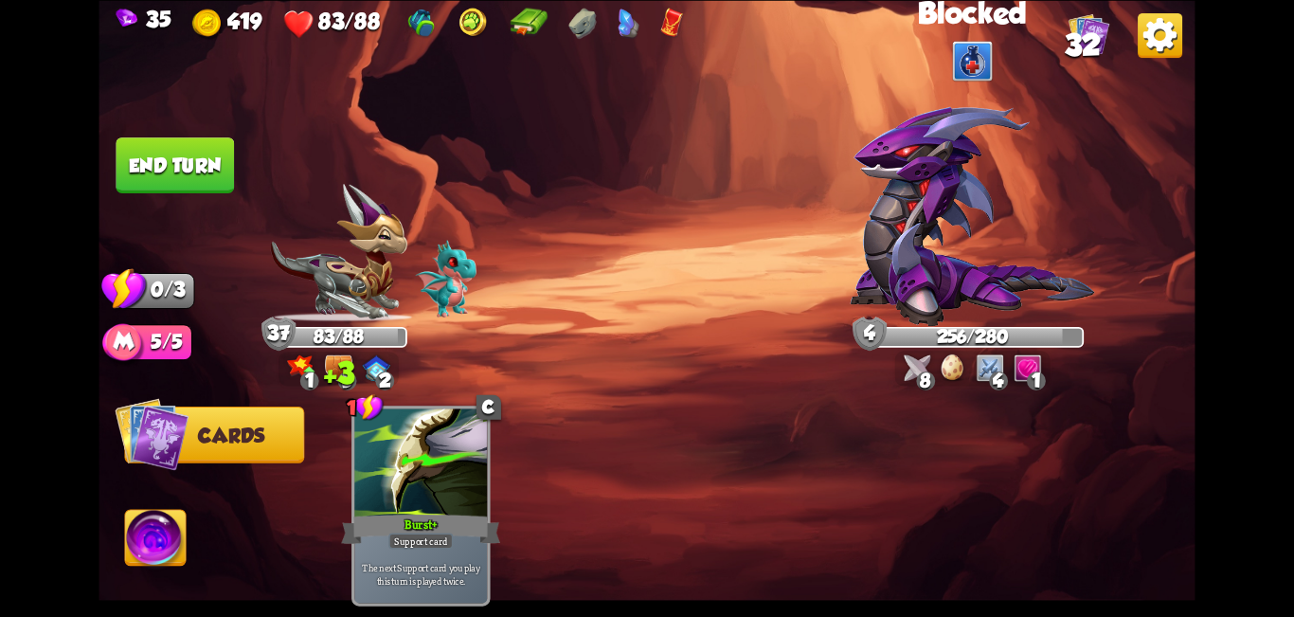
click at [206, 159] on button "End turn" at bounding box center [175, 164] width 121 height 57
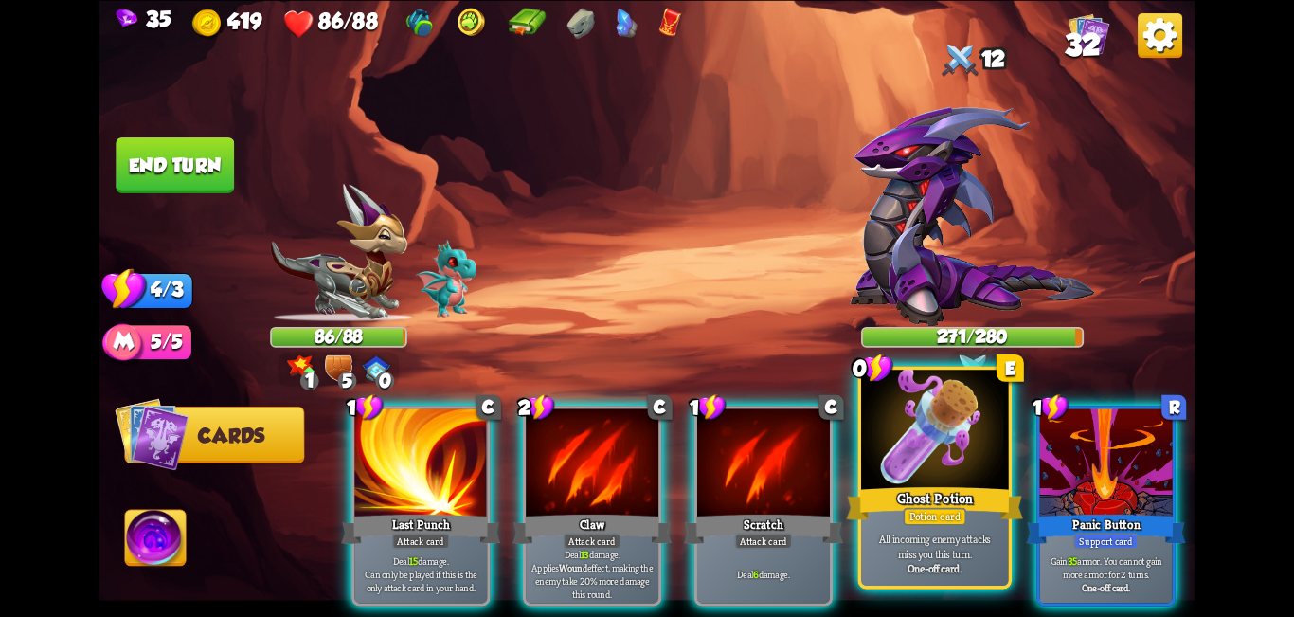
click at [644, 432] on div at bounding box center [935, 432] width 148 height 124
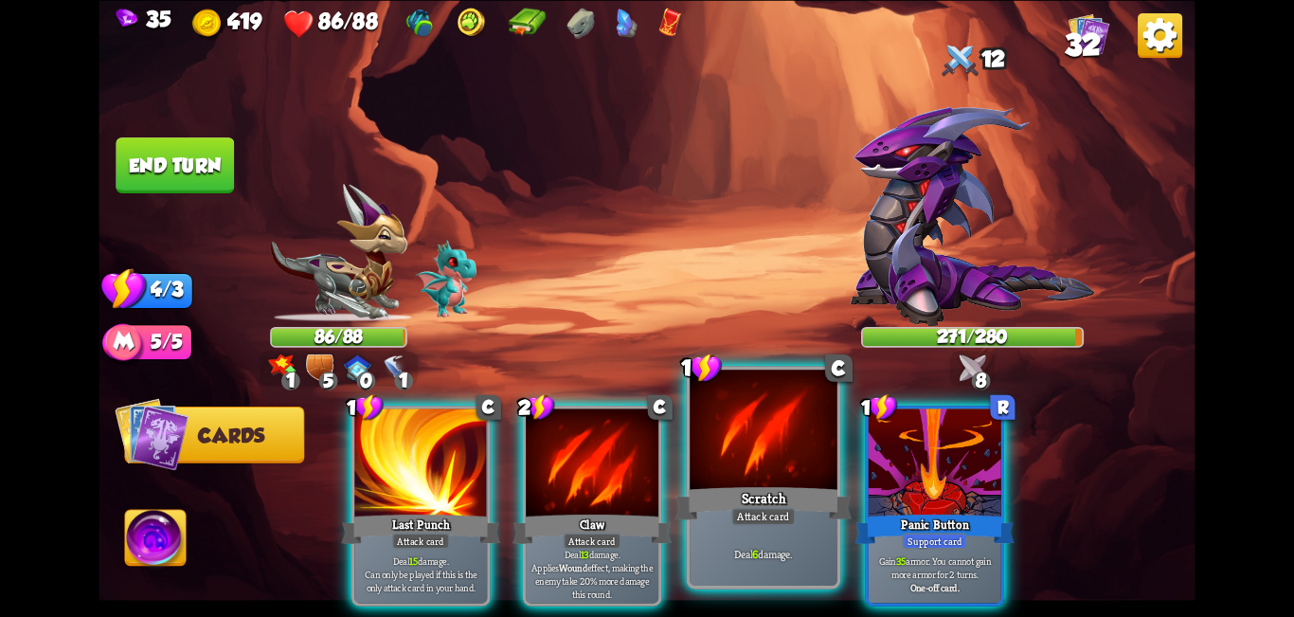
click at [644, 464] on div at bounding box center [764, 432] width 148 height 124
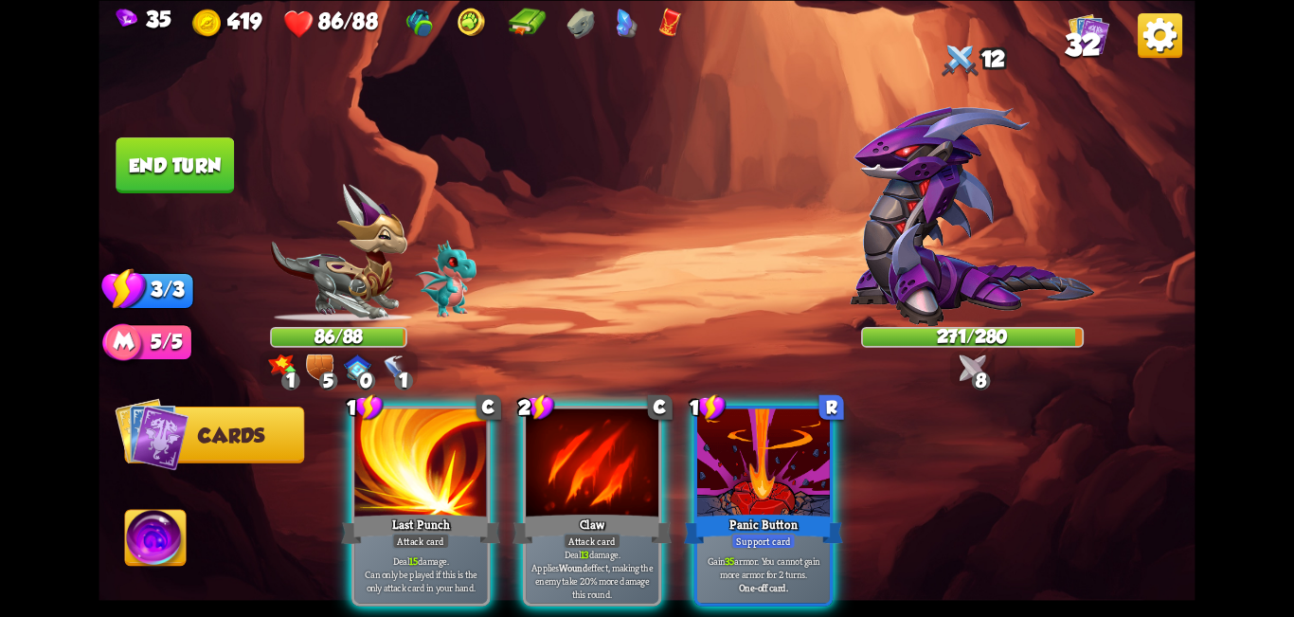
click at [547, 464] on div at bounding box center [592, 464] width 133 height 112
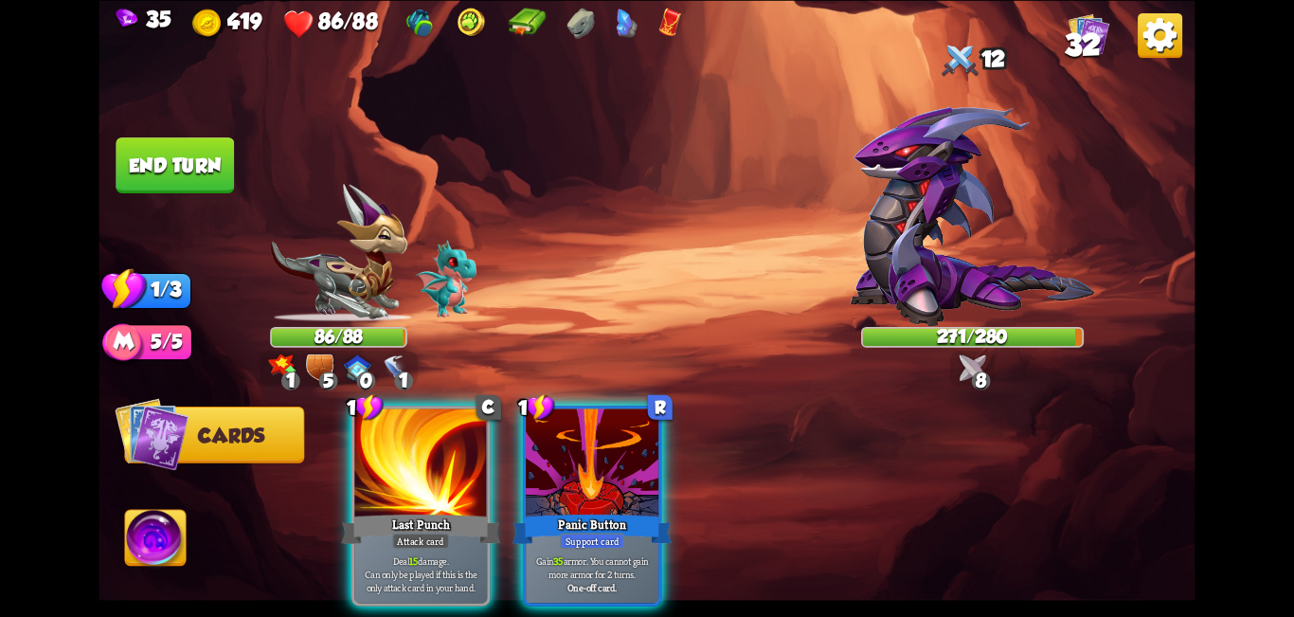
click at [403, 460] on div at bounding box center [420, 464] width 133 height 112
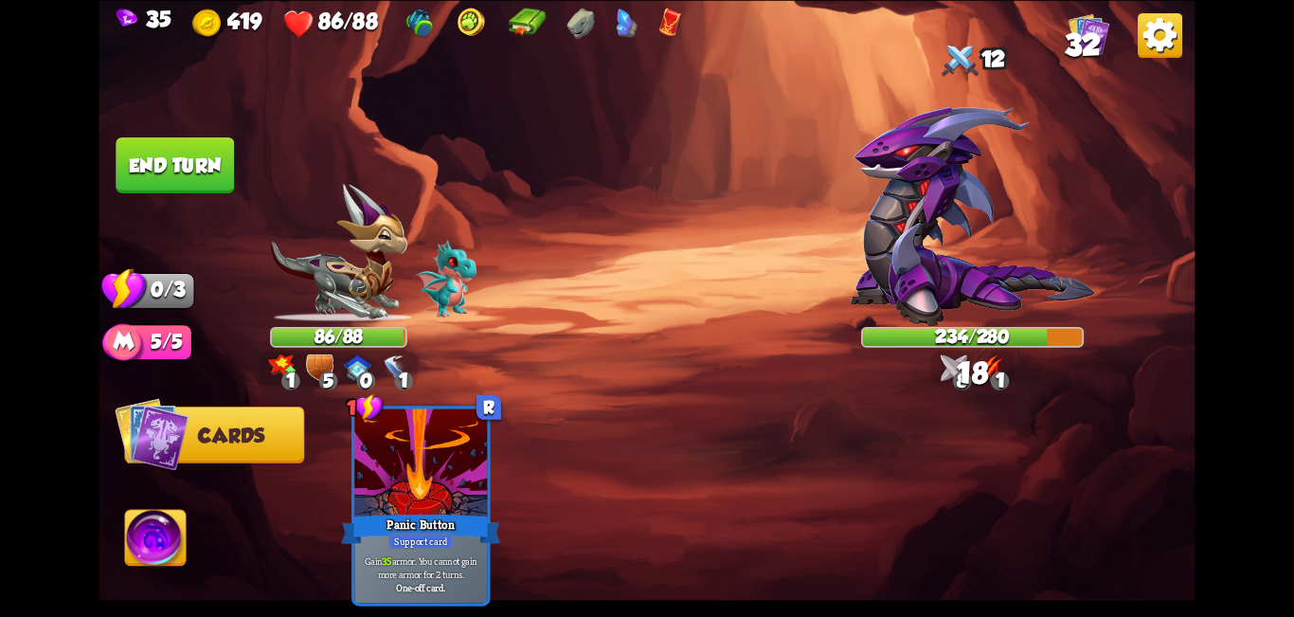
click at [205, 153] on button "End turn" at bounding box center [175, 165] width 118 height 56
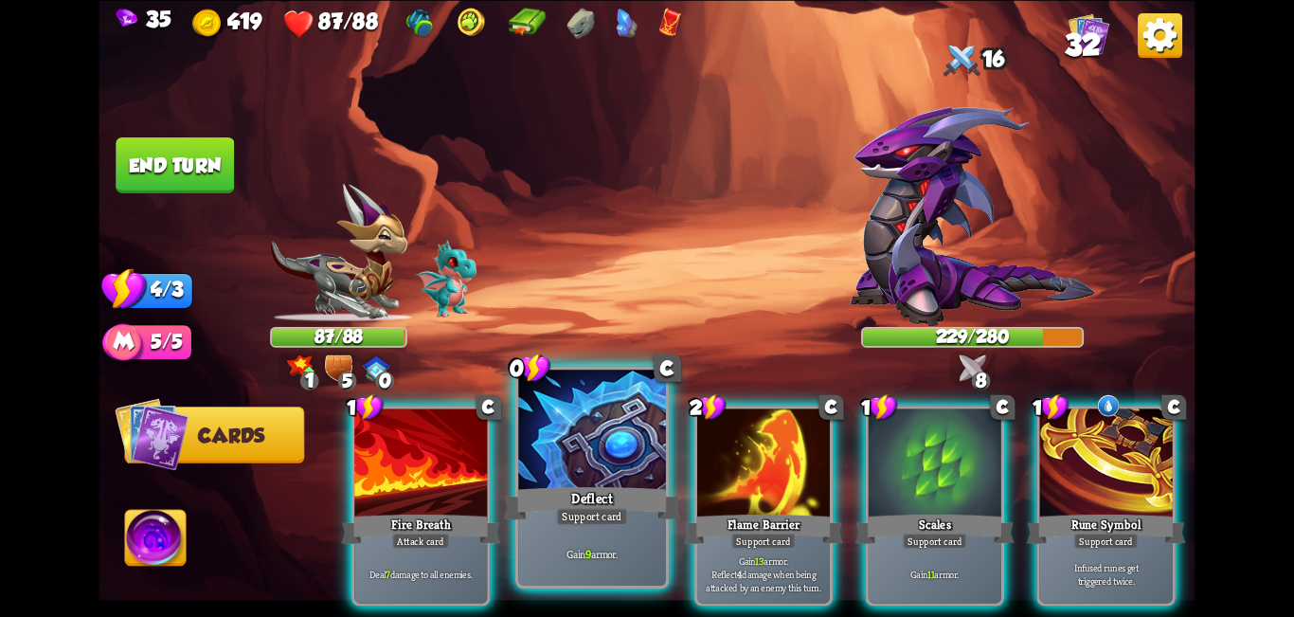
click at [593, 428] on div at bounding box center [592, 432] width 148 height 124
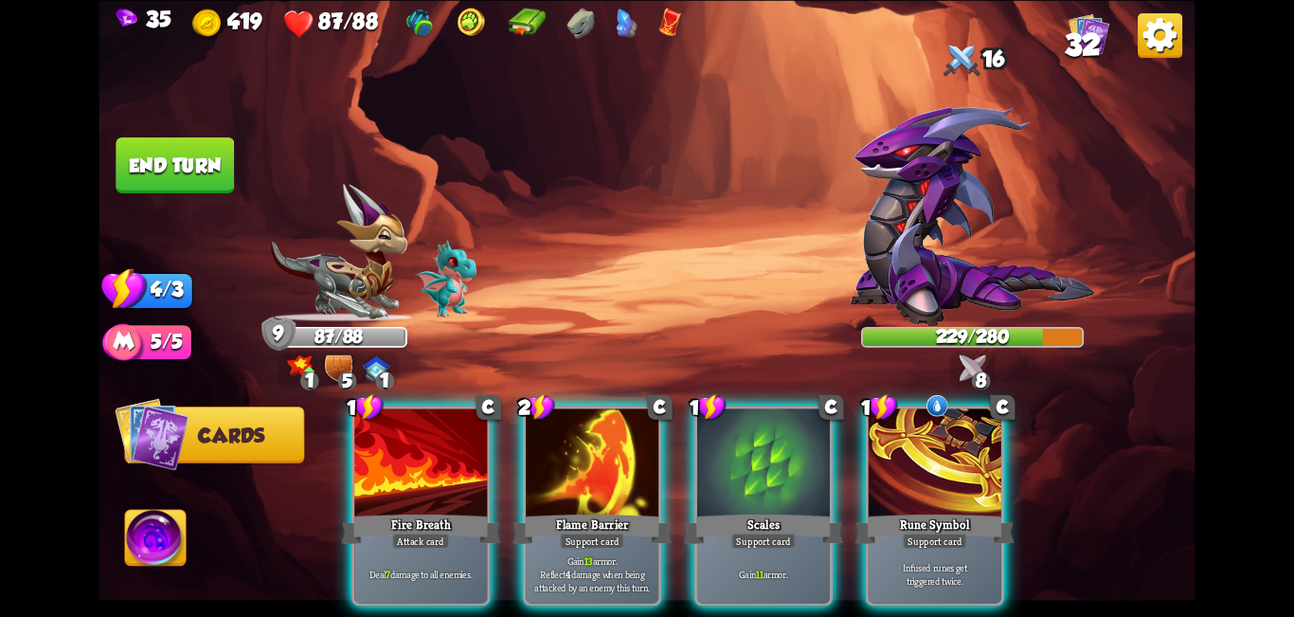
click at [593, 428] on div at bounding box center [592, 464] width 133 height 112
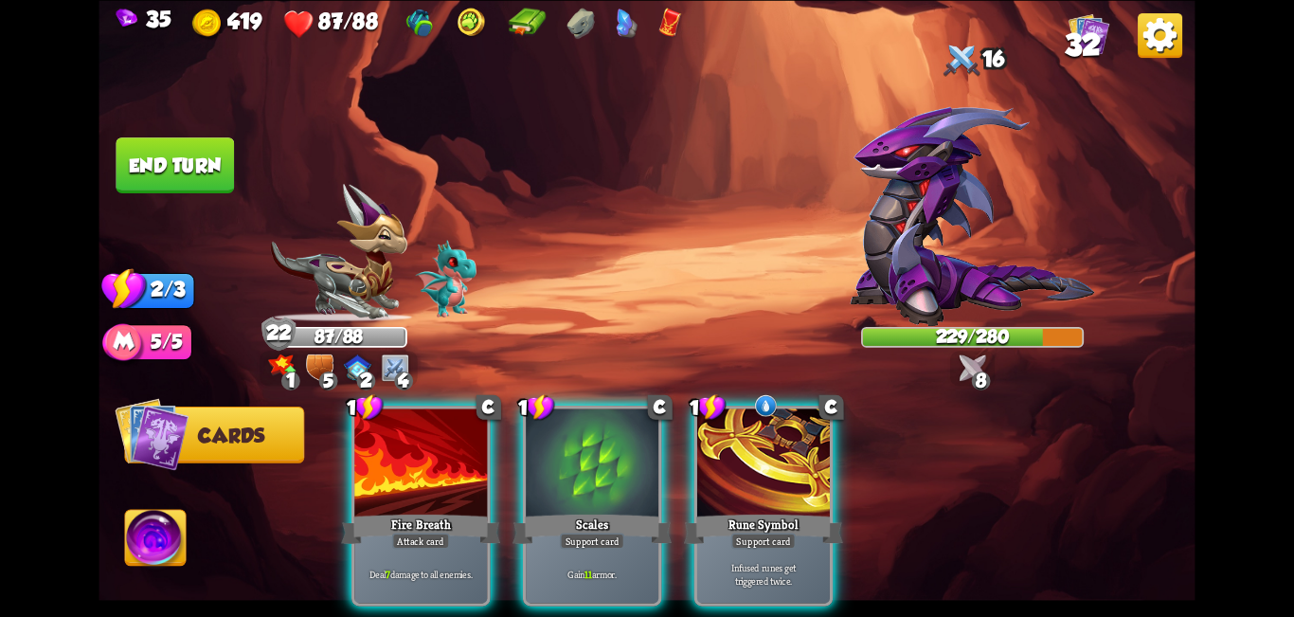
click at [385, 460] on div at bounding box center [420, 464] width 133 height 112
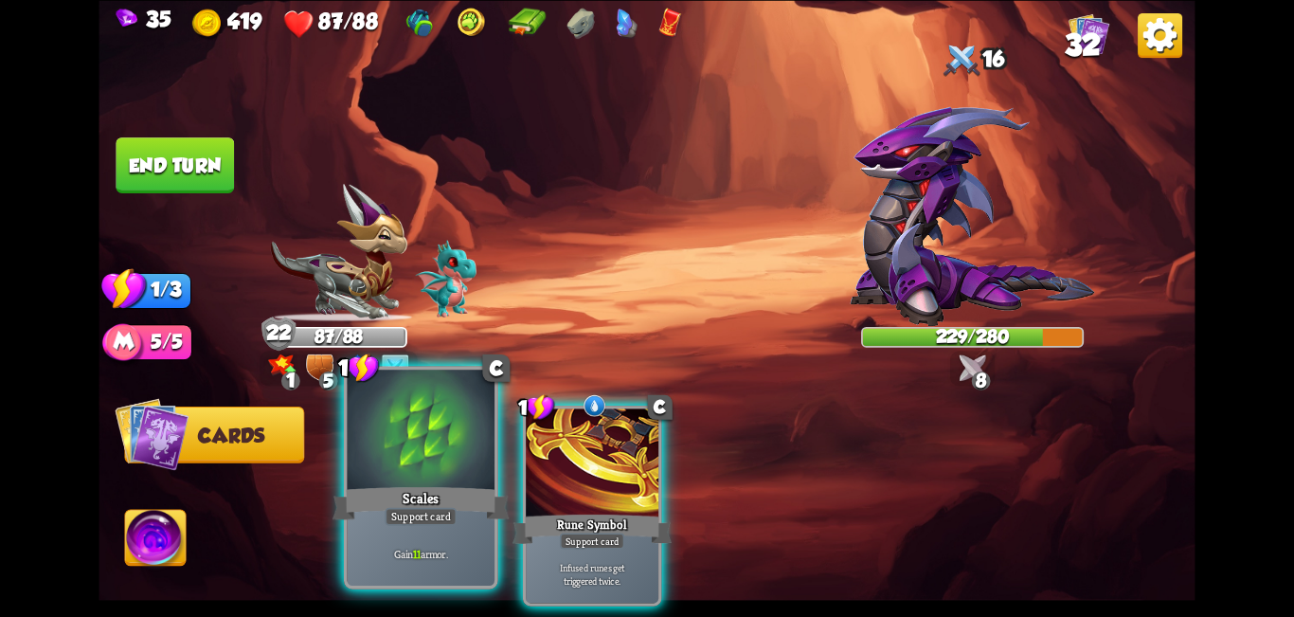
click at [376, 480] on div "1 C Scales Support card Gain 11 armor." at bounding box center [421, 477] width 154 height 223
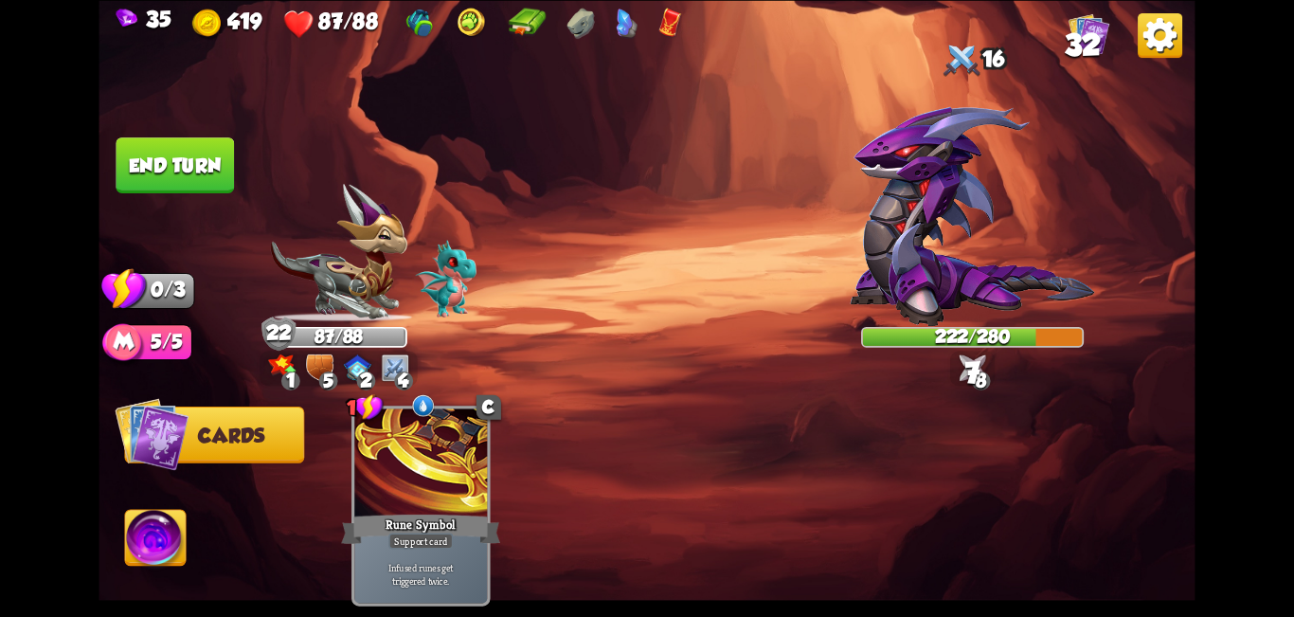
click at [180, 143] on button "End turn" at bounding box center [175, 165] width 118 height 56
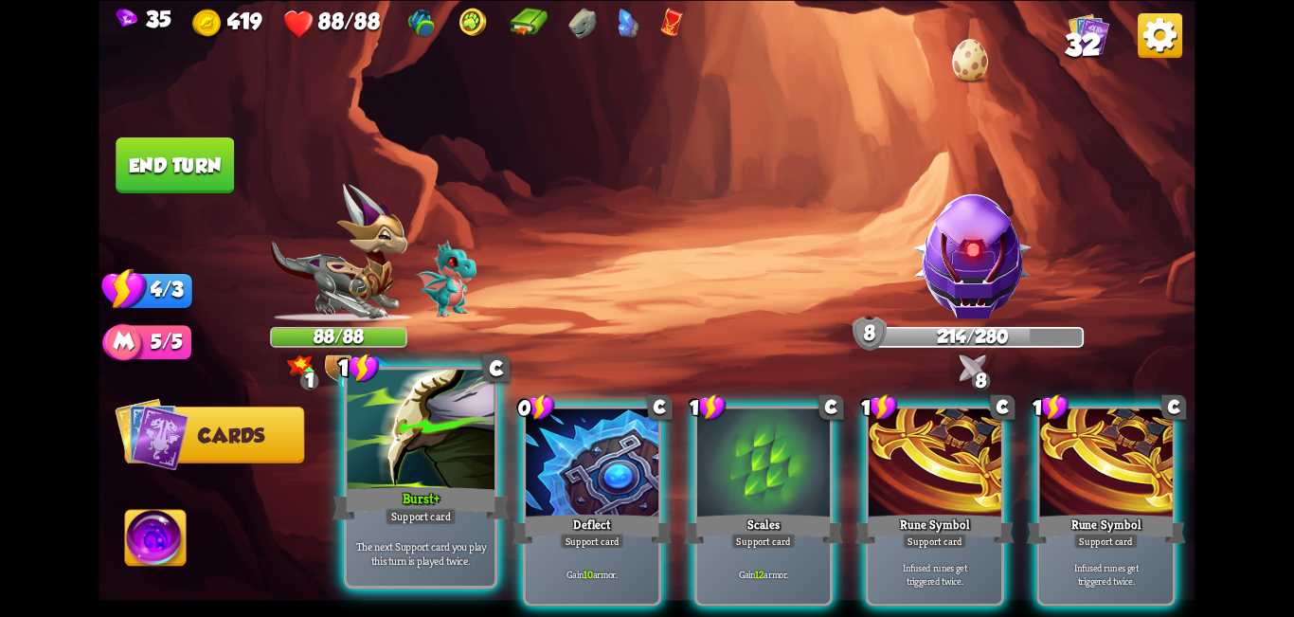
click at [403, 478] on div at bounding box center [422, 432] width 148 height 124
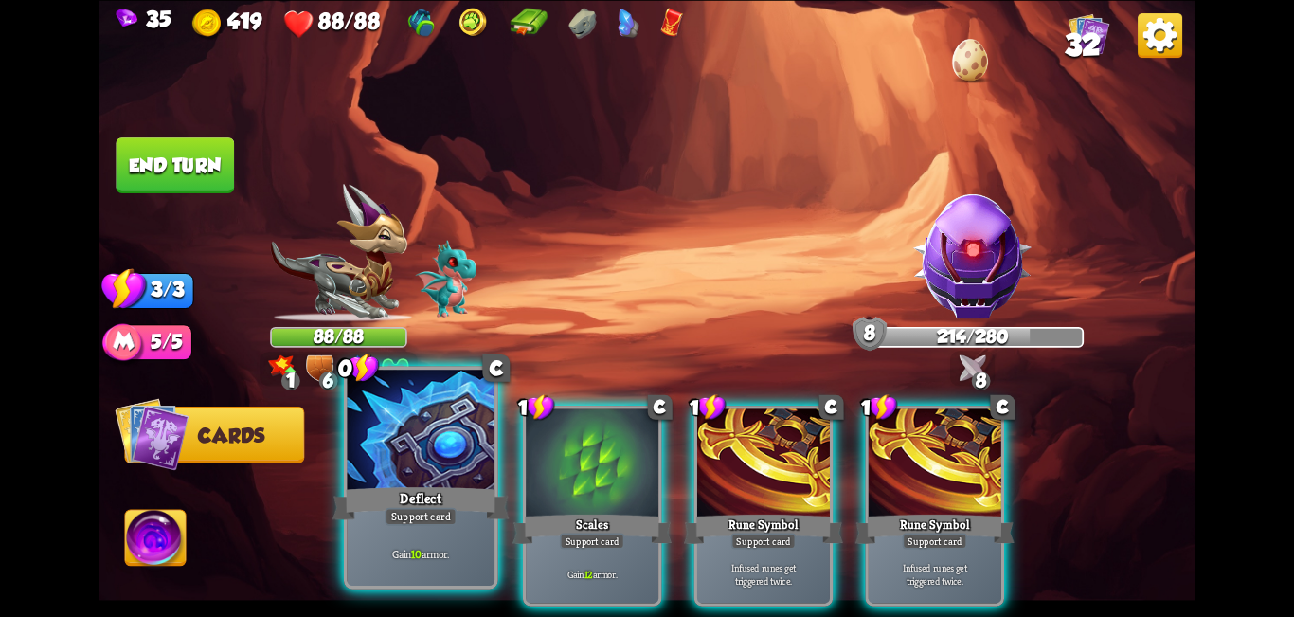
click at [421, 480] on div at bounding box center [422, 432] width 148 height 124
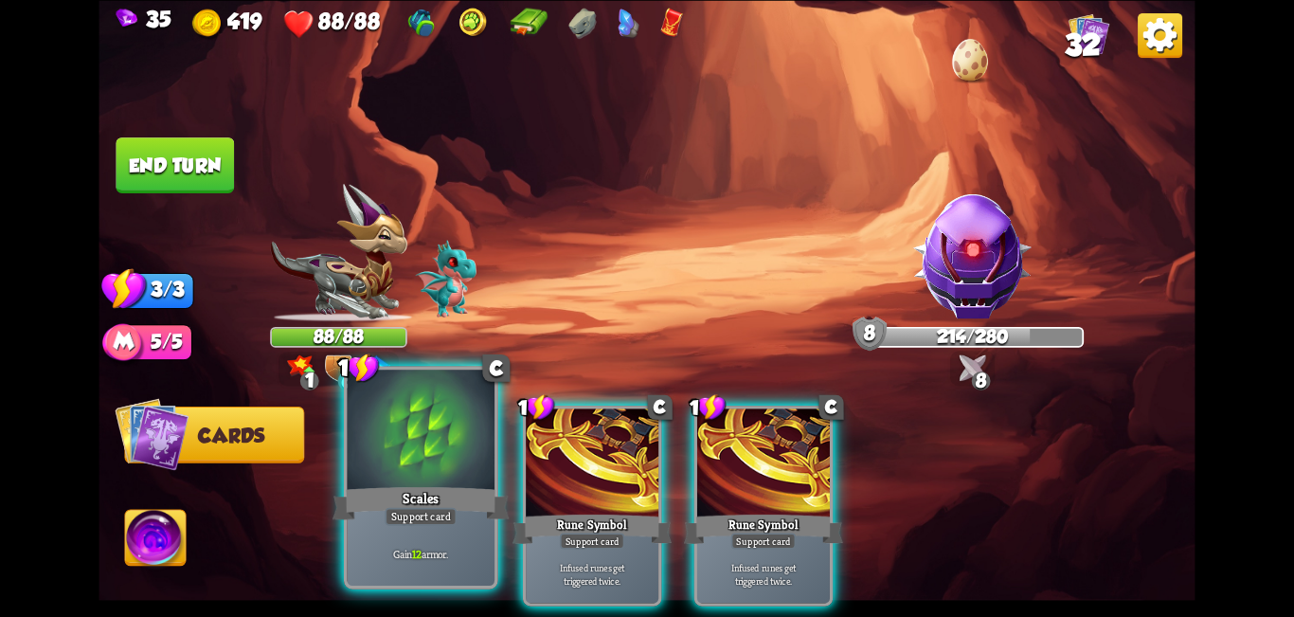
click at [441, 472] on div at bounding box center [422, 432] width 148 height 124
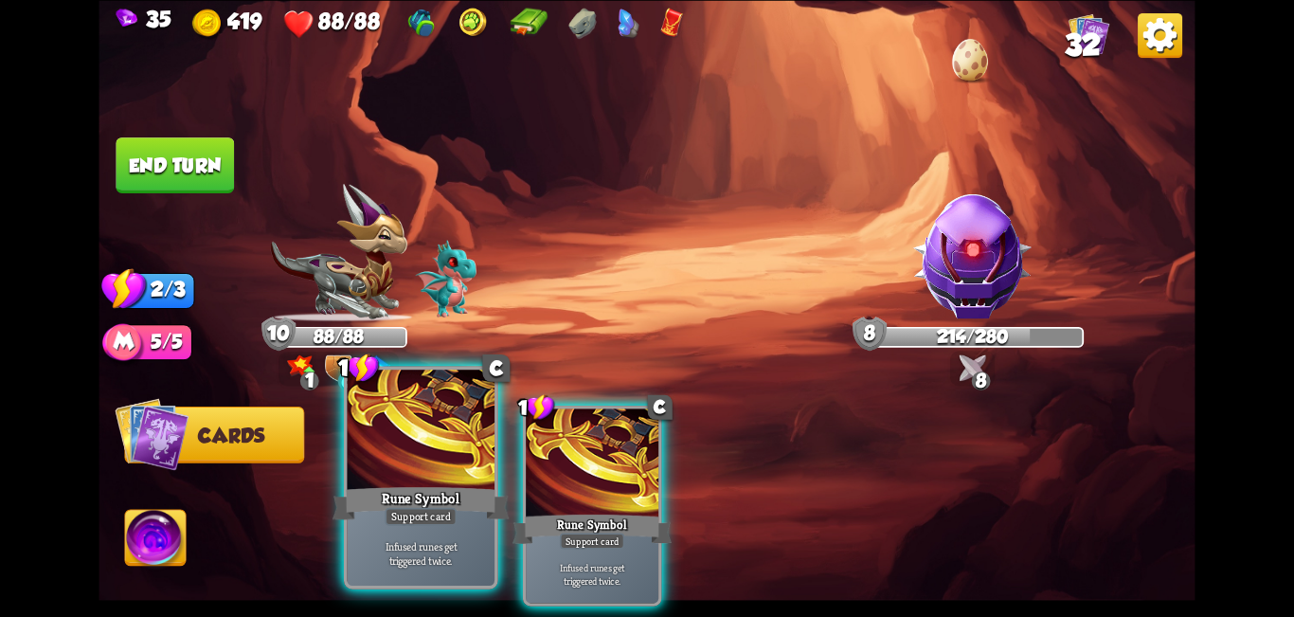
click at [421, 472] on div at bounding box center [422, 432] width 148 height 124
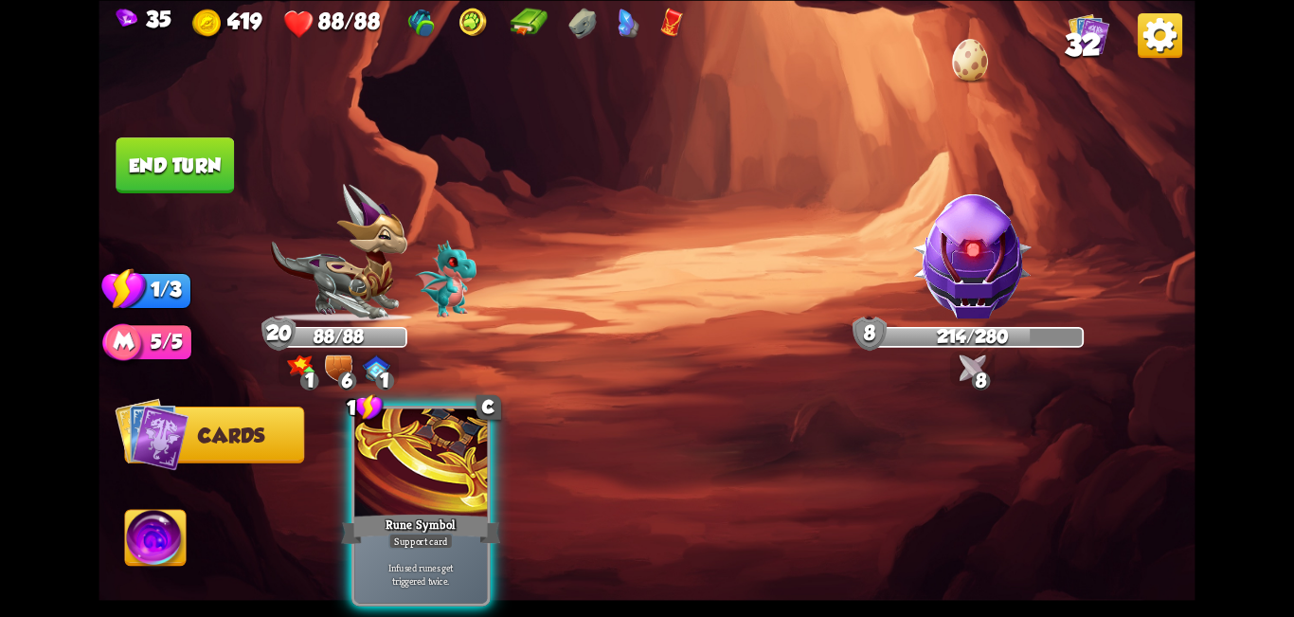
click at [422, 472] on div at bounding box center [420, 464] width 133 height 112
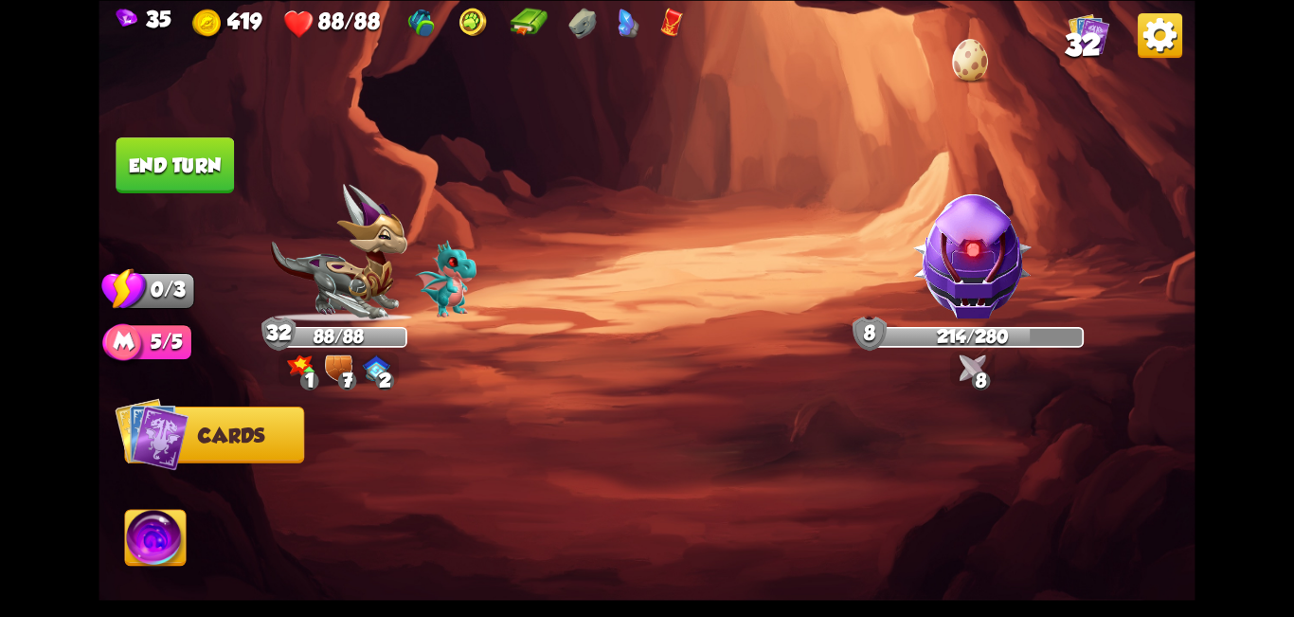
click at [173, 162] on button "End turn" at bounding box center [175, 165] width 118 height 56
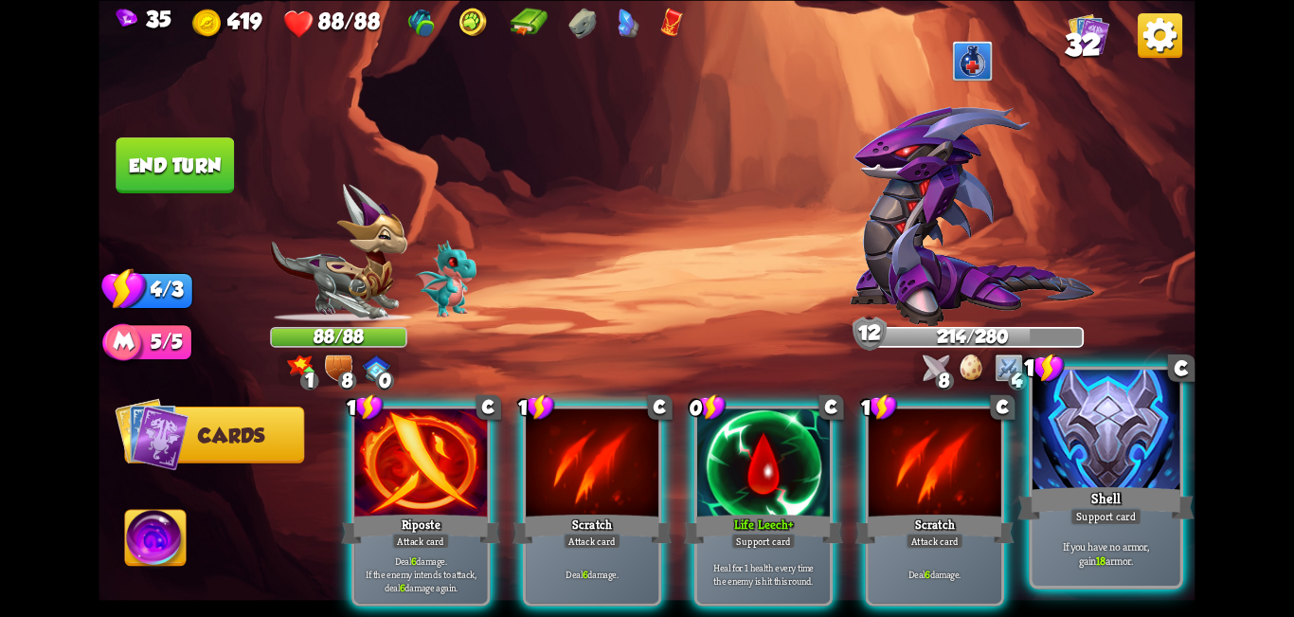
click at [644, 483] on div "Shell" at bounding box center [1106, 503] width 177 height 40
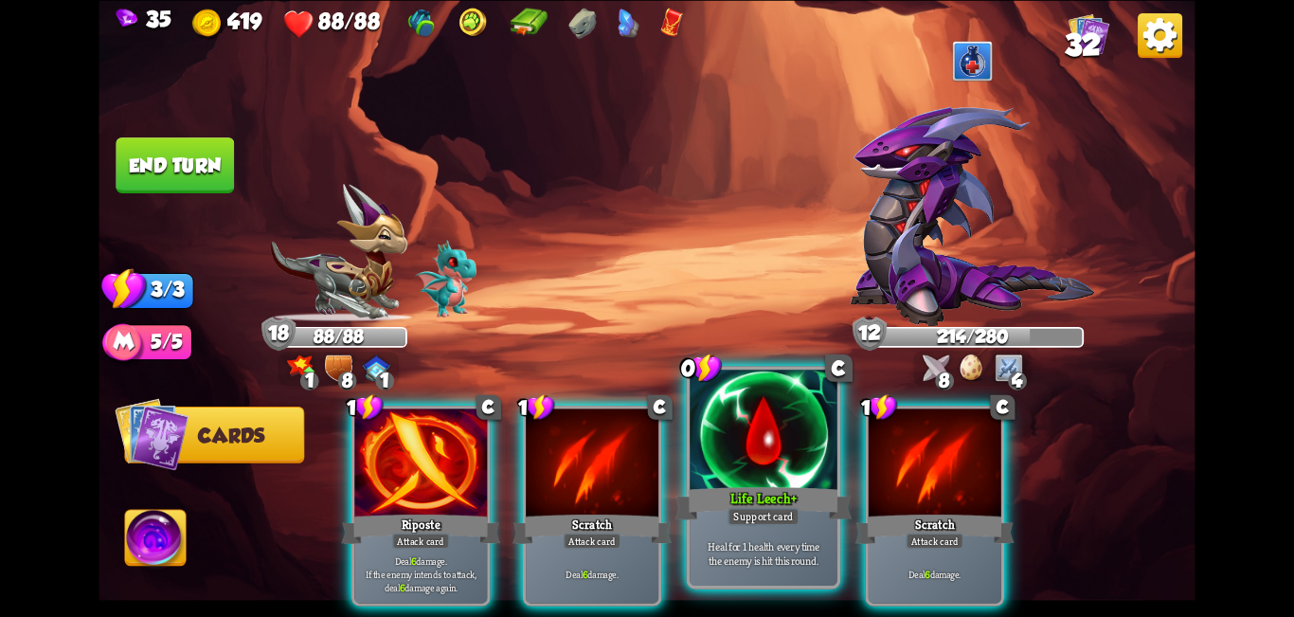
click at [644, 523] on div "Support card" at bounding box center [764, 516] width 72 height 18
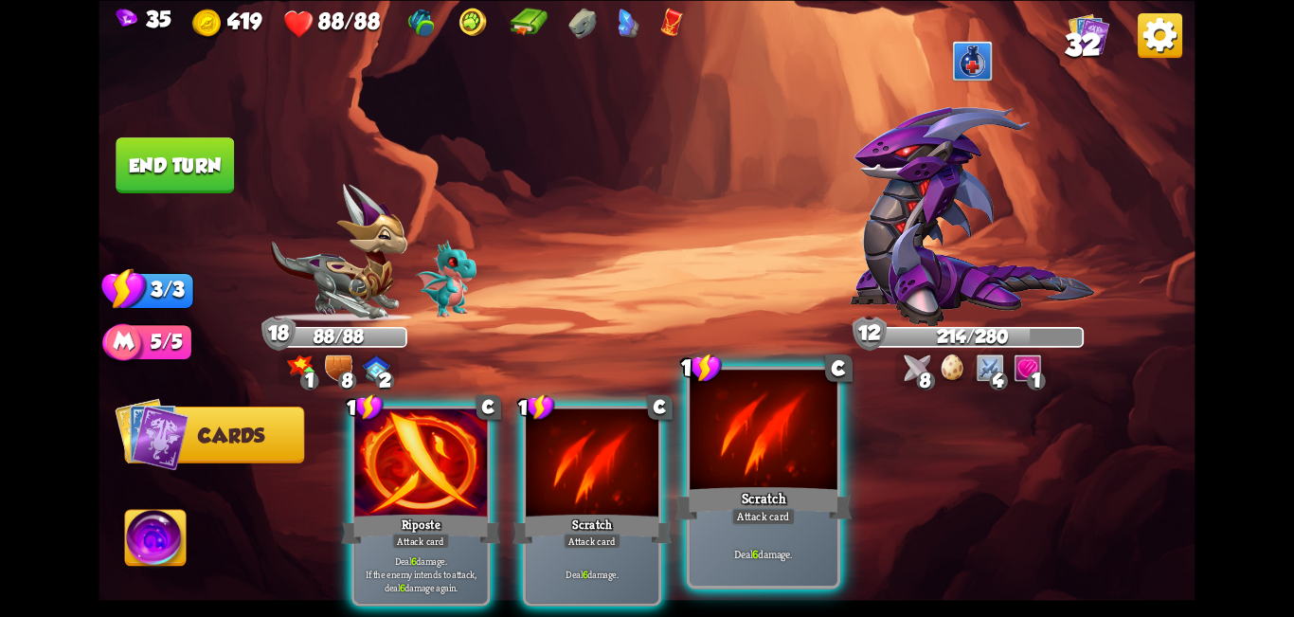
click at [644, 513] on div "Scratch" at bounding box center [764, 503] width 177 height 40
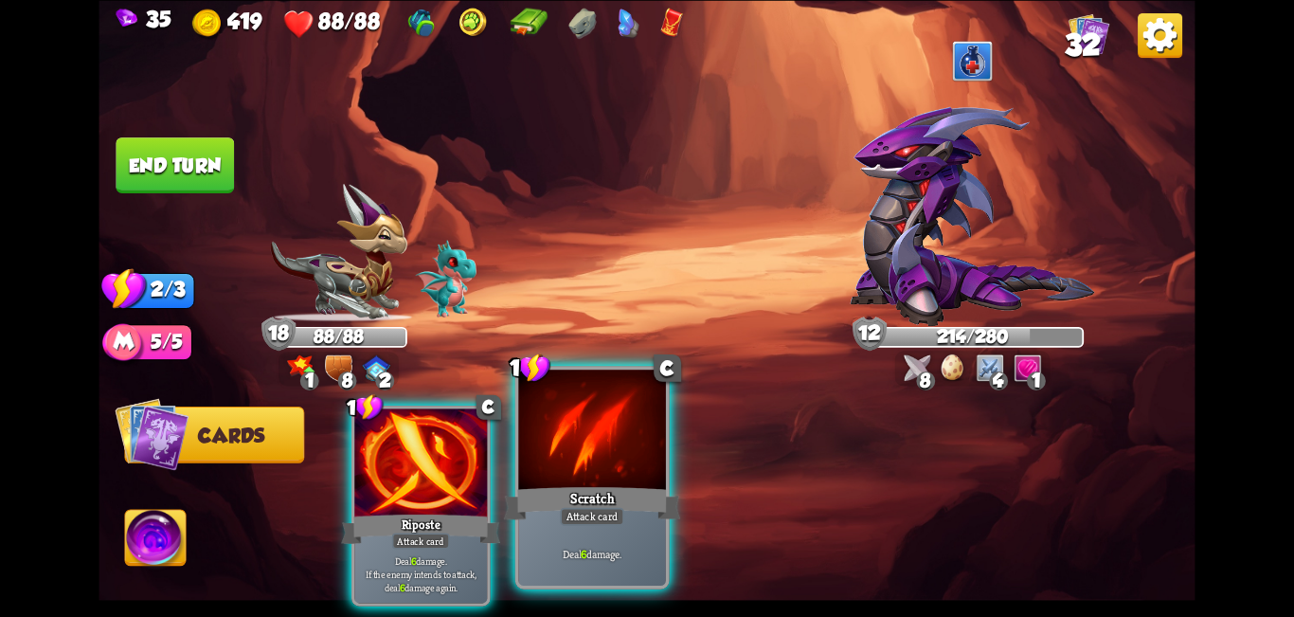
click at [607, 495] on div "Scratch" at bounding box center [592, 503] width 177 height 40
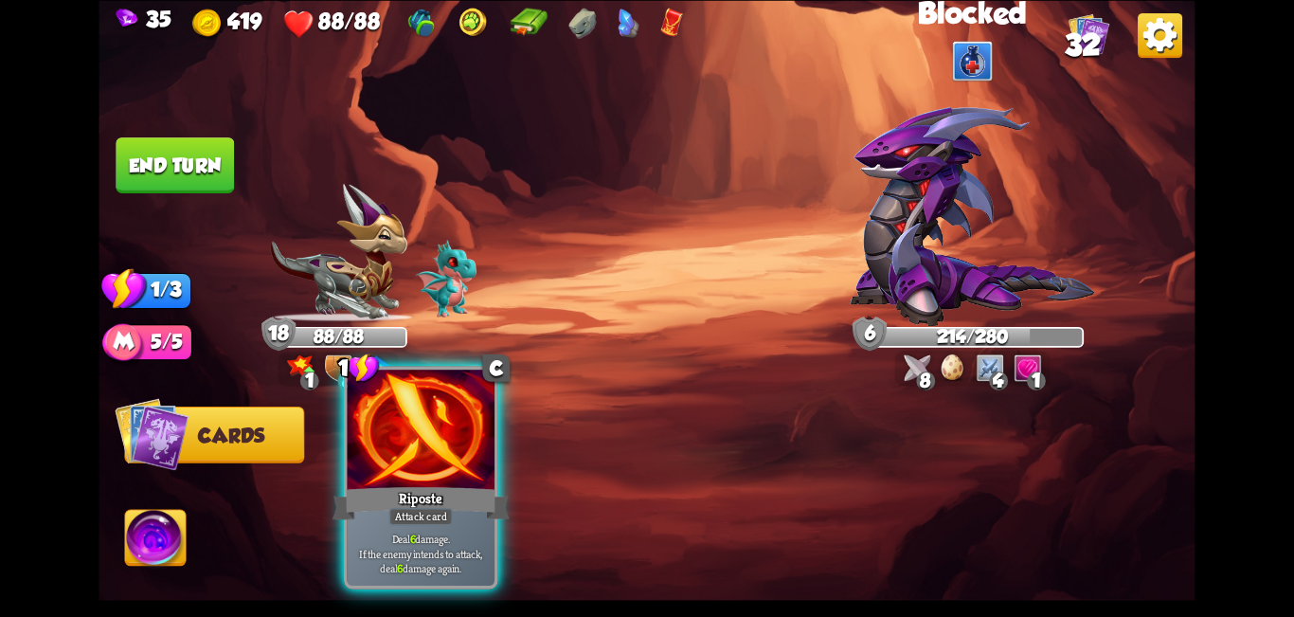
click at [429, 500] on div "Riposte" at bounding box center [421, 503] width 177 height 40
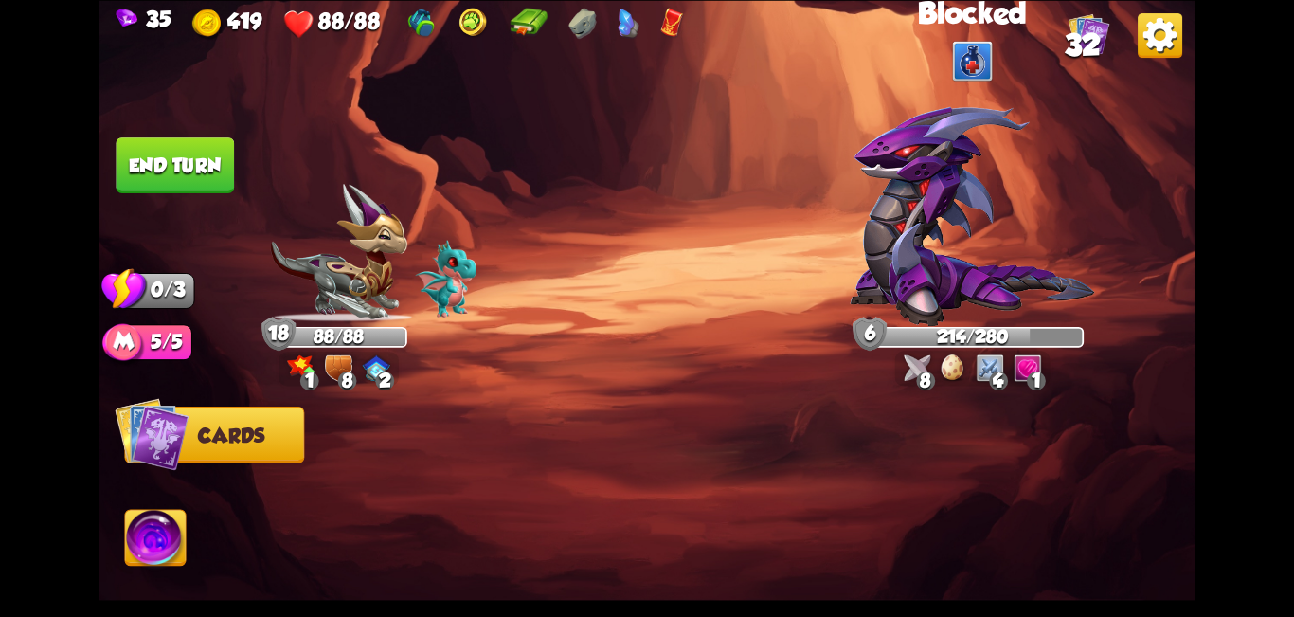
click at [176, 124] on img at bounding box center [647, 308] width 1096 height 617
click at [171, 158] on button "End turn" at bounding box center [175, 165] width 118 height 56
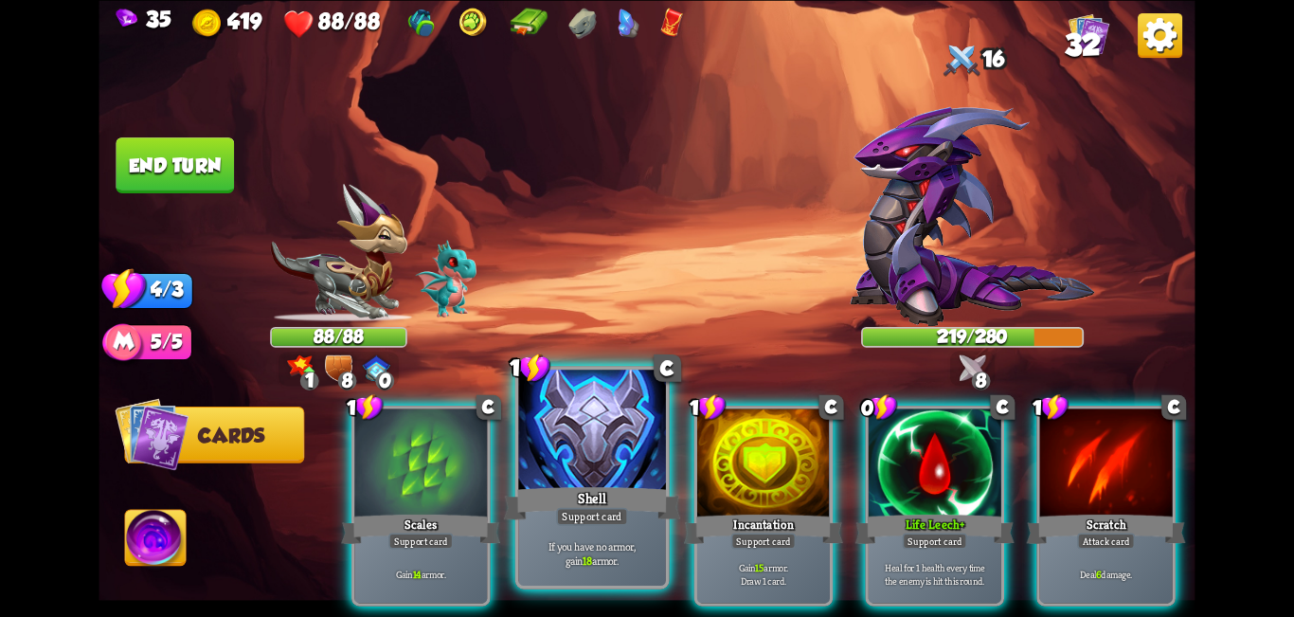
click at [580, 445] on div at bounding box center [592, 432] width 148 height 124
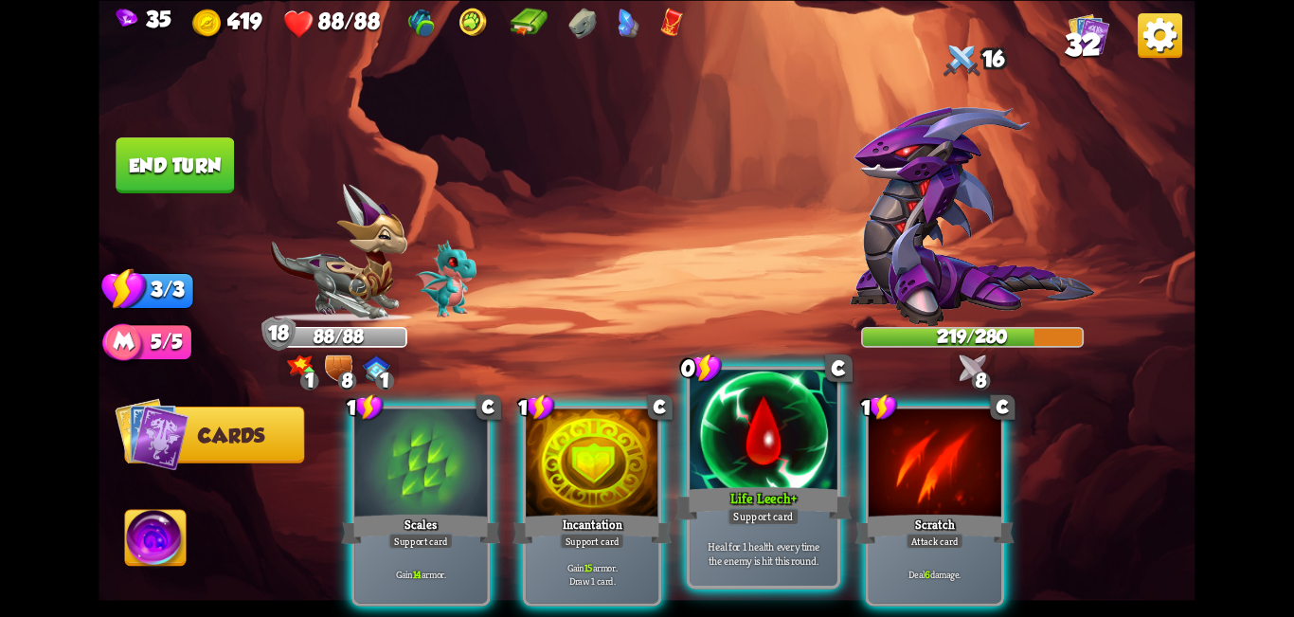
drag, startPoint x: 713, startPoint y: 444, endPoint x: 684, endPoint y: 399, distance: 54.1
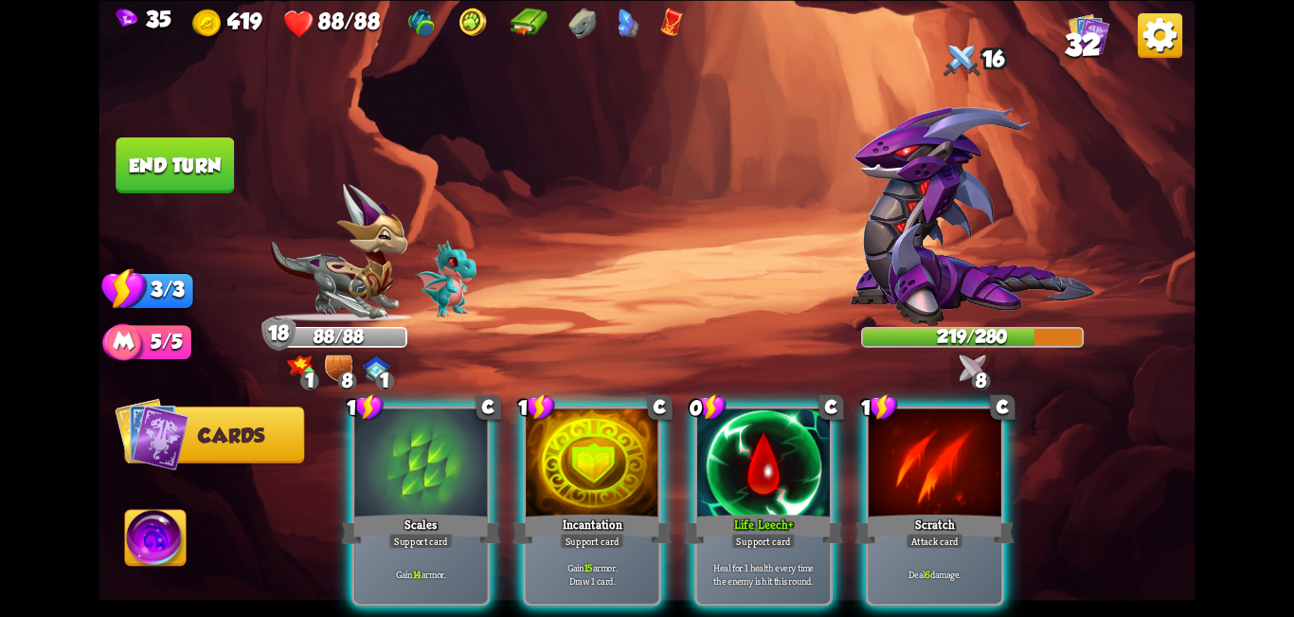
click at [644, 440] on div at bounding box center [763, 464] width 133 height 112
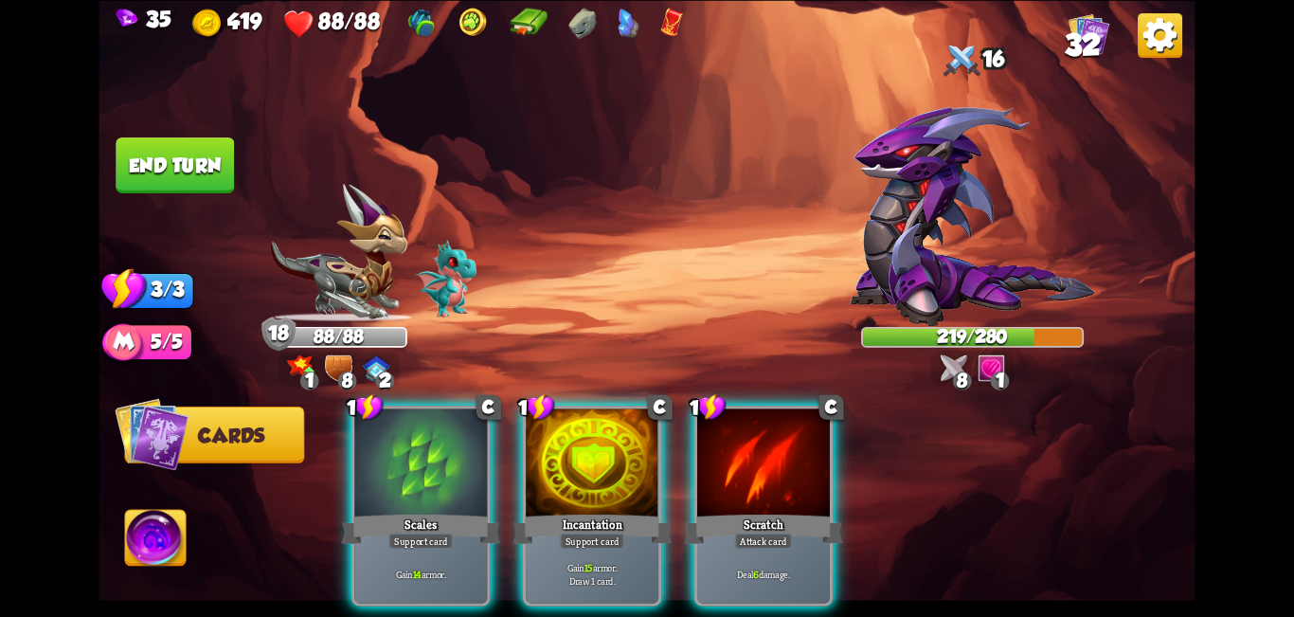
click at [556, 435] on div at bounding box center [592, 464] width 133 height 112
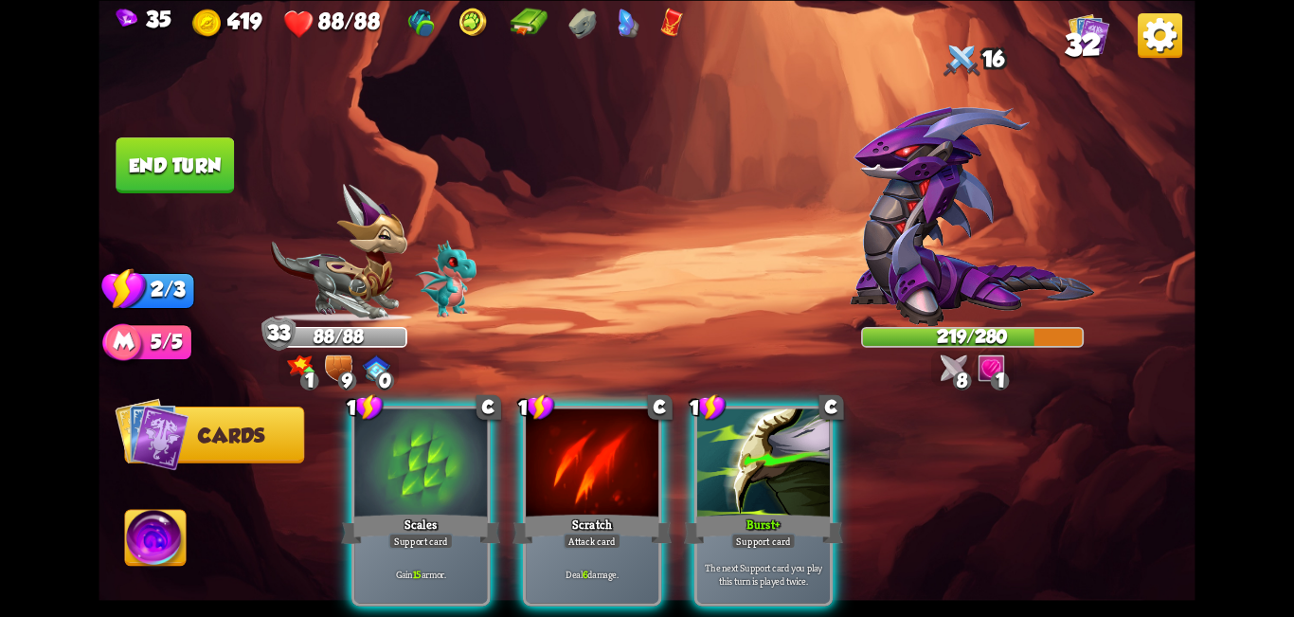
drag, startPoint x: 766, startPoint y: 474, endPoint x: 568, endPoint y: 349, distance: 234.2
click at [644, 473] on div at bounding box center [763, 464] width 133 height 112
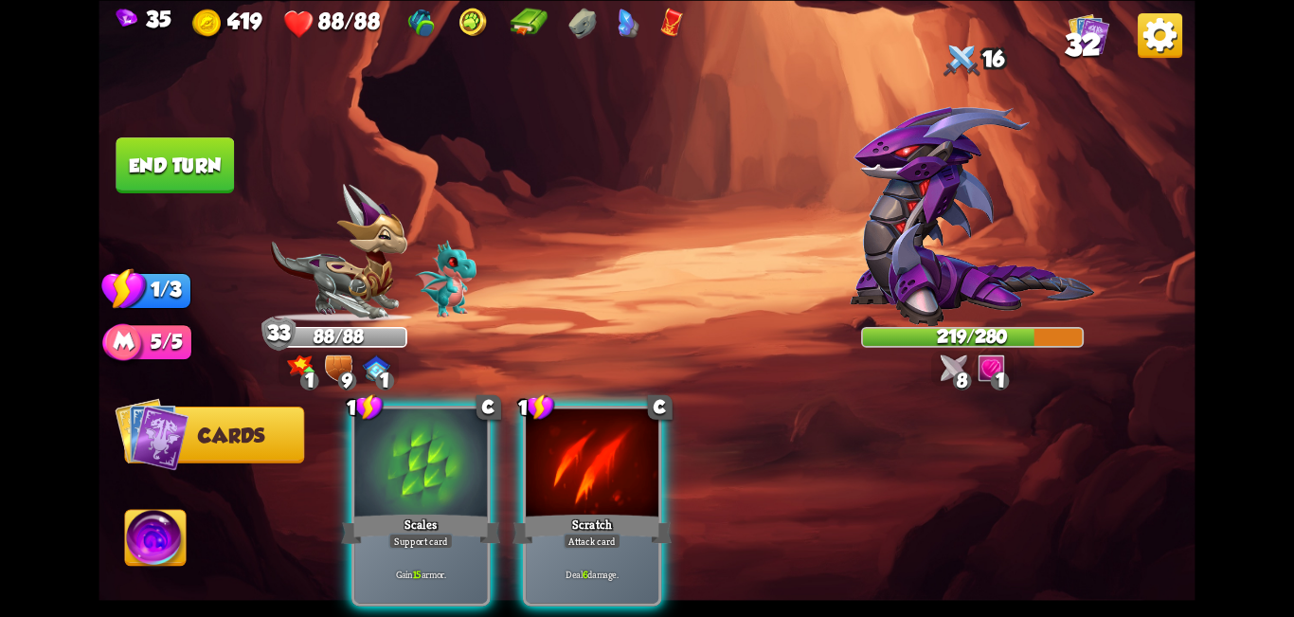
click at [459, 511] on div "Scales" at bounding box center [420, 528] width 159 height 35
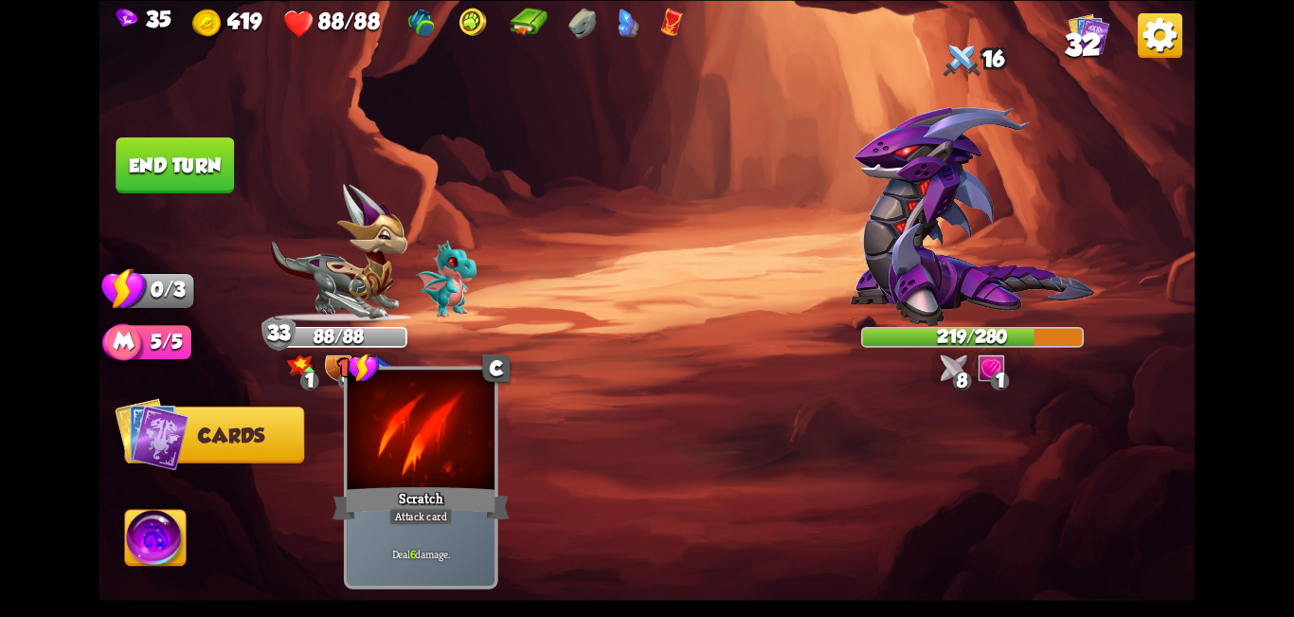
click at [440, 455] on div "1 C Scratch Attack card Deal 6 damage." at bounding box center [421, 477] width 154 height 223
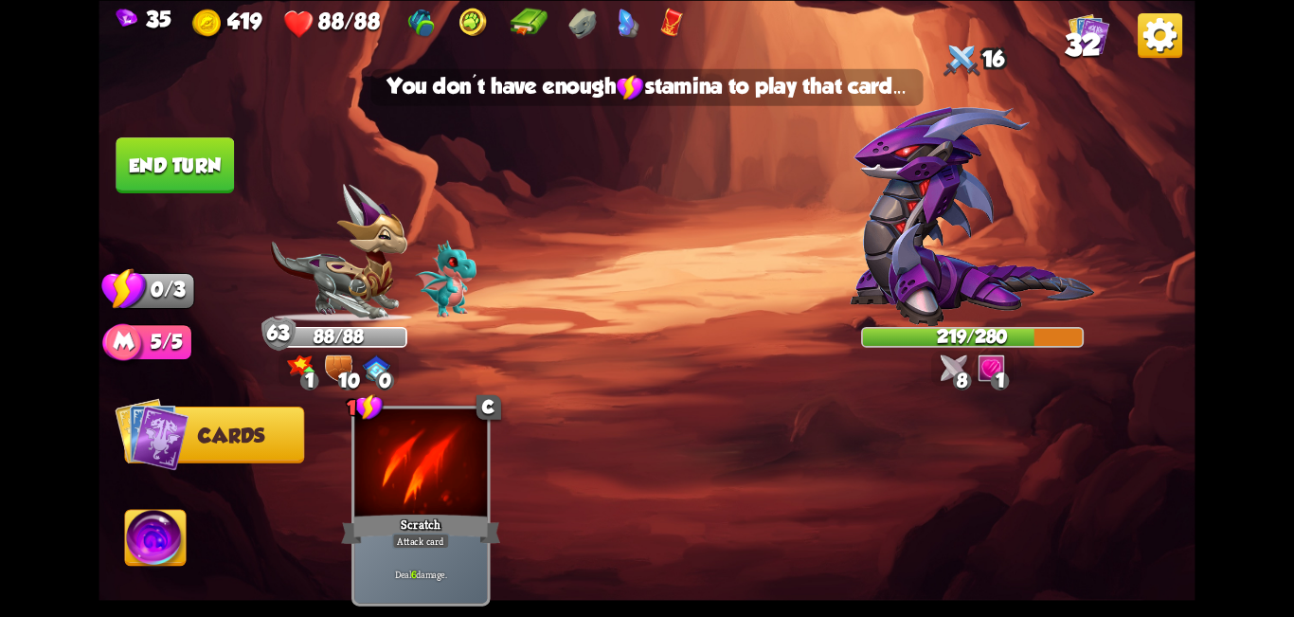
click at [160, 170] on button "End turn" at bounding box center [175, 165] width 118 height 56
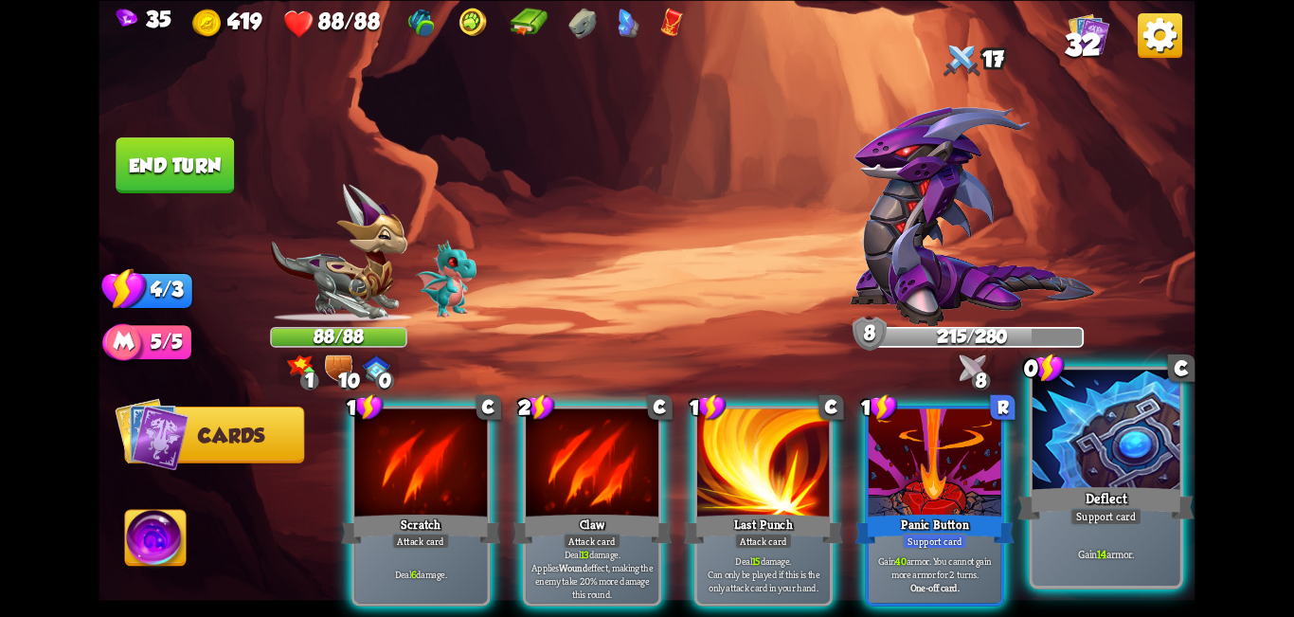
click at [644, 456] on div at bounding box center [1107, 432] width 148 height 124
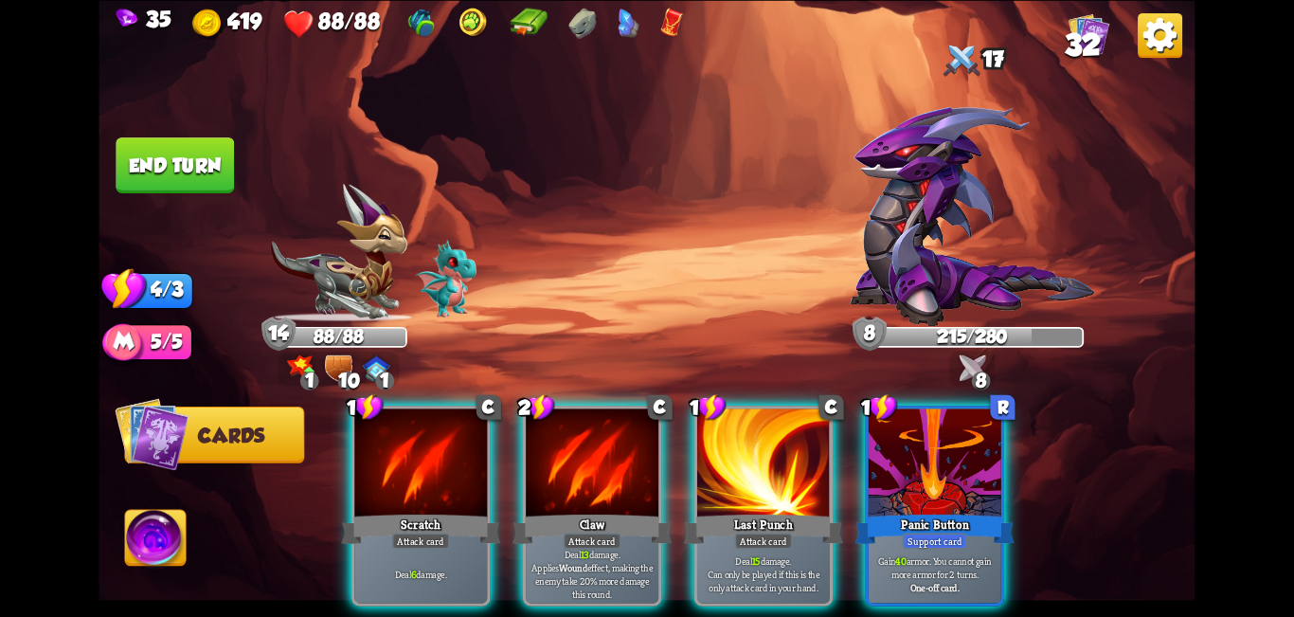
drag, startPoint x: 595, startPoint y: 496, endPoint x: 523, endPoint y: 465, distance: 78.1
click at [593, 511] on div "Claw" at bounding box center [592, 528] width 159 height 35
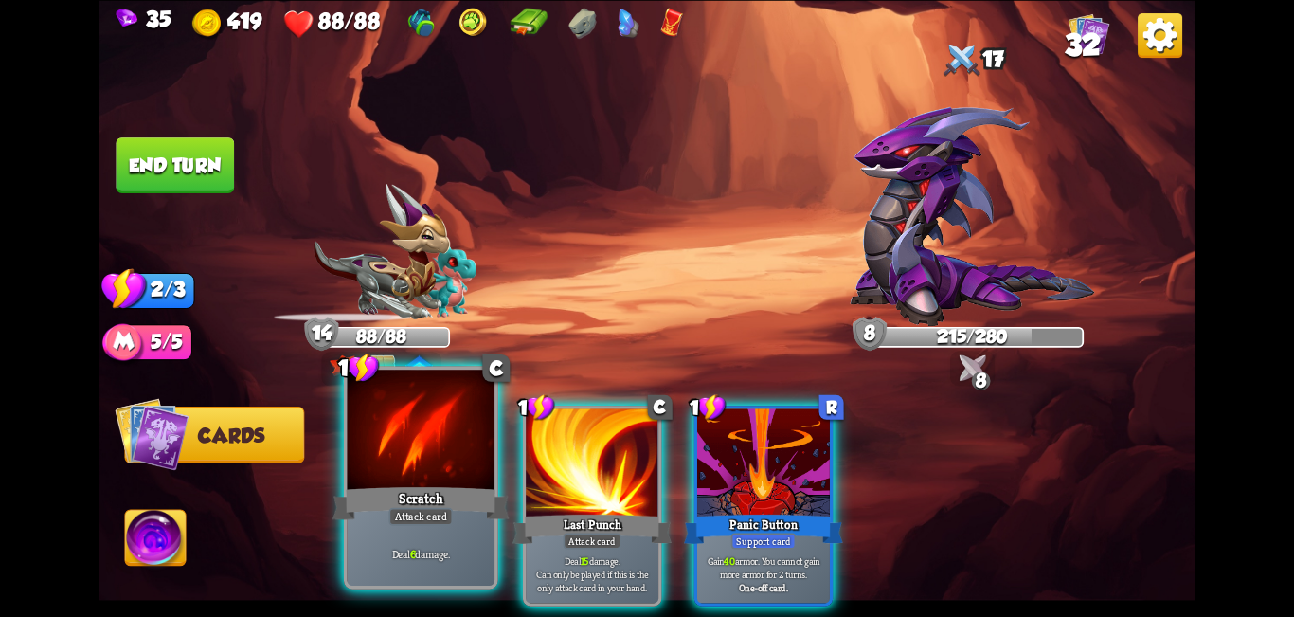
click at [417, 495] on div "Scratch" at bounding box center [421, 503] width 177 height 40
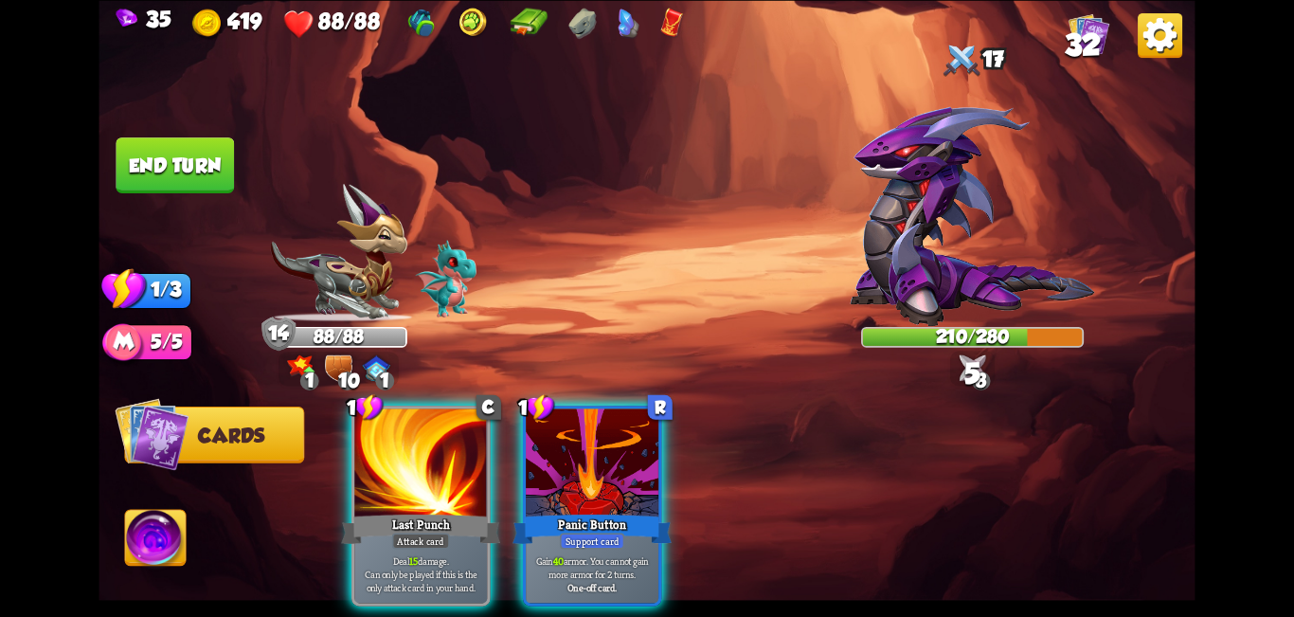
click at [430, 422] on div at bounding box center [420, 464] width 133 height 112
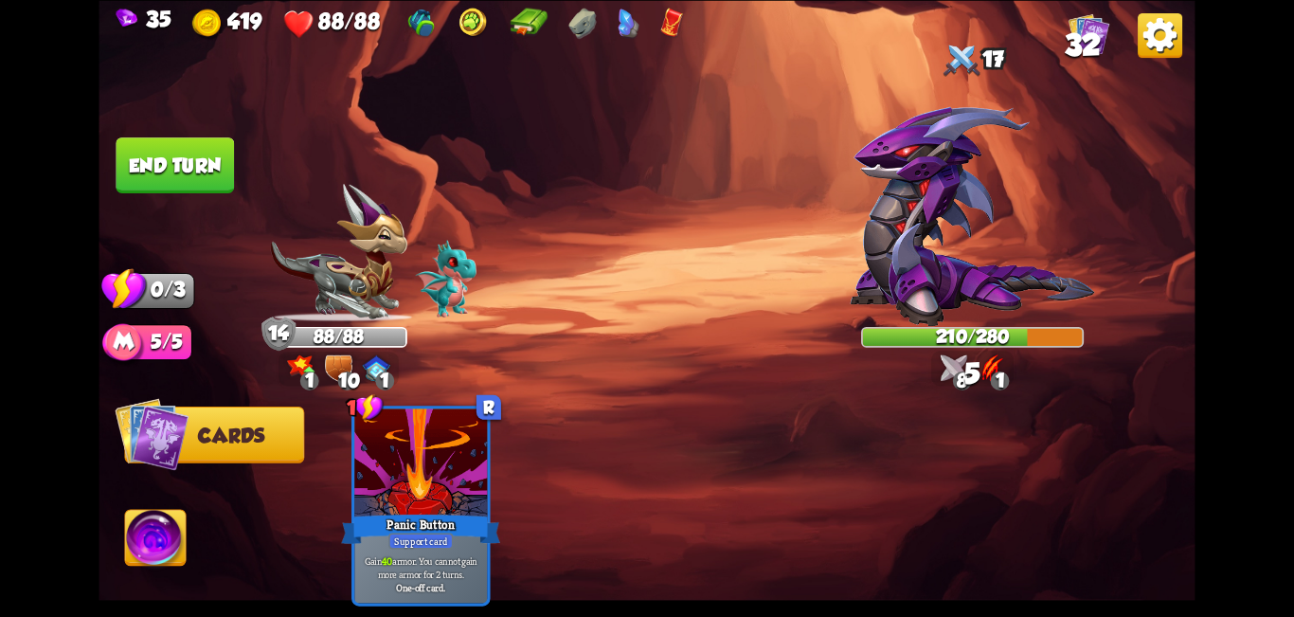
drag, startPoint x: 170, startPoint y: 171, endPoint x: 186, endPoint y: 160, distance: 19.7
click at [172, 168] on button "End turn" at bounding box center [175, 165] width 118 height 56
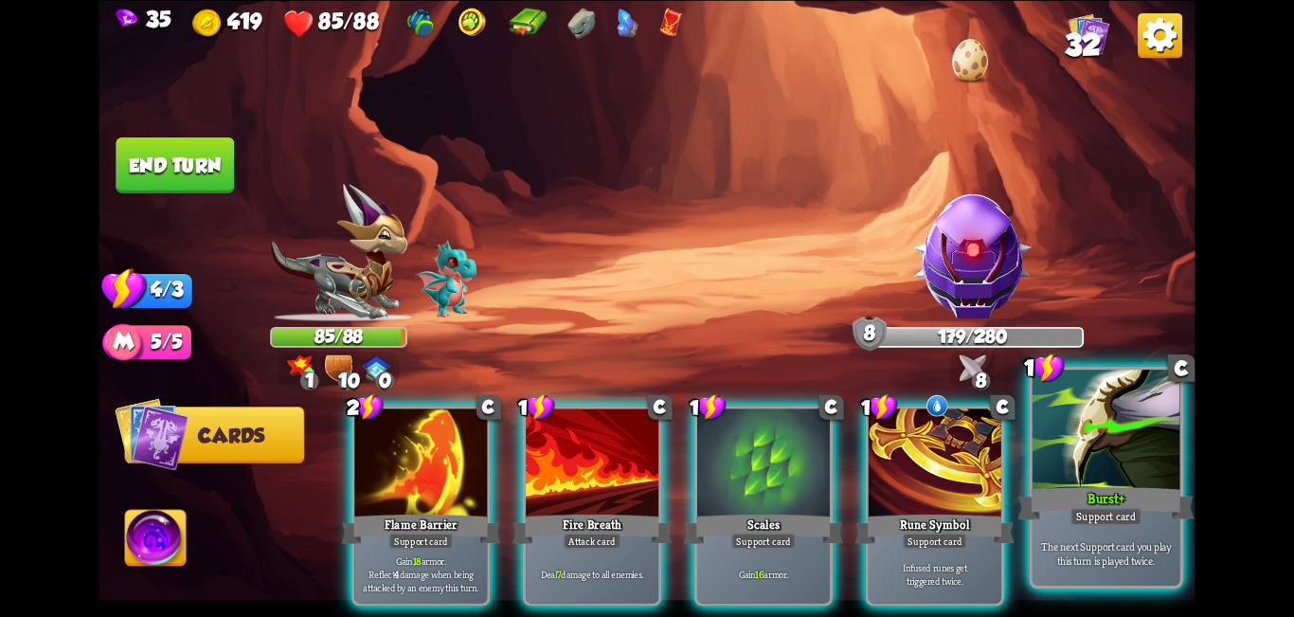
click at [644, 460] on div at bounding box center [1107, 432] width 148 height 124
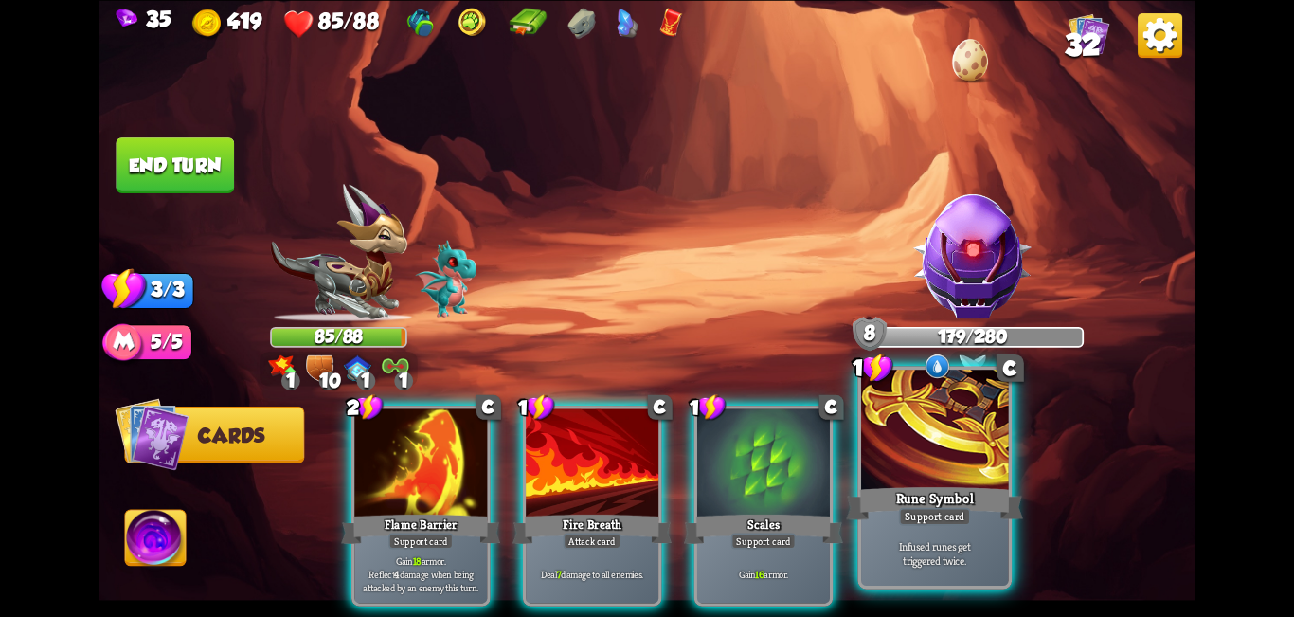
drag, startPoint x: 912, startPoint y: 511, endPoint x: 858, endPoint y: 444, distance: 85.5
click at [644, 508] on div "1 C Rune Symbol Support card Infused runes get triggered twice." at bounding box center [934, 477] width 154 height 223
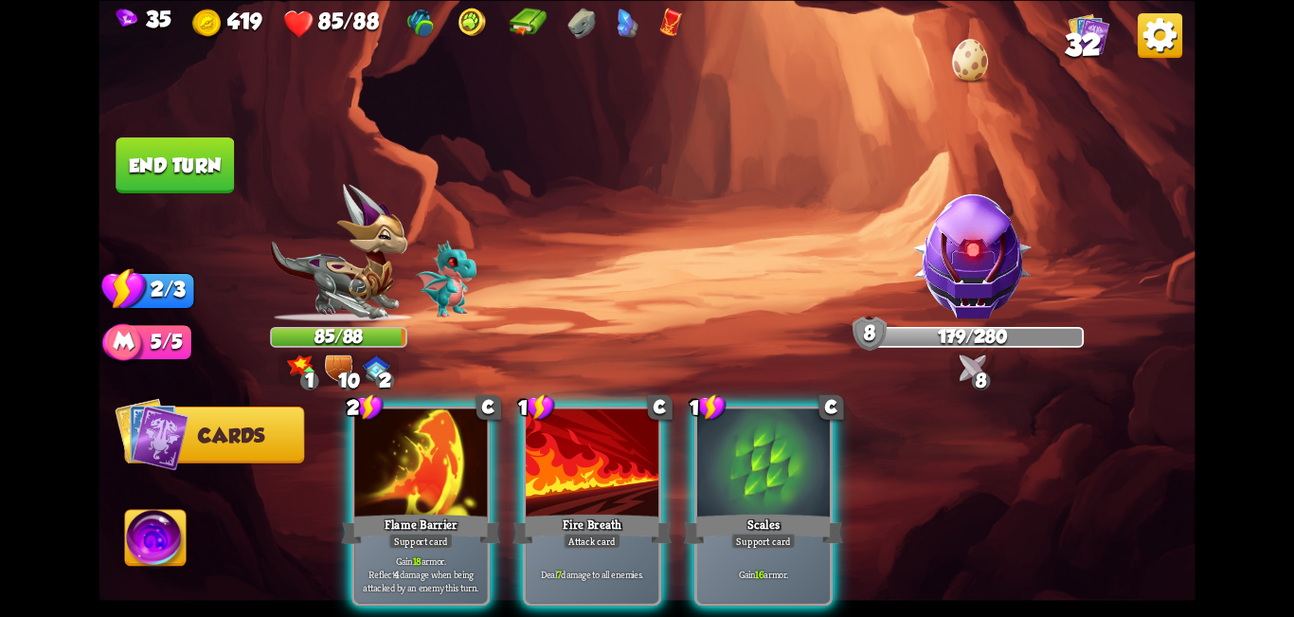
click at [644, 466] on div at bounding box center [763, 464] width 133 height 112
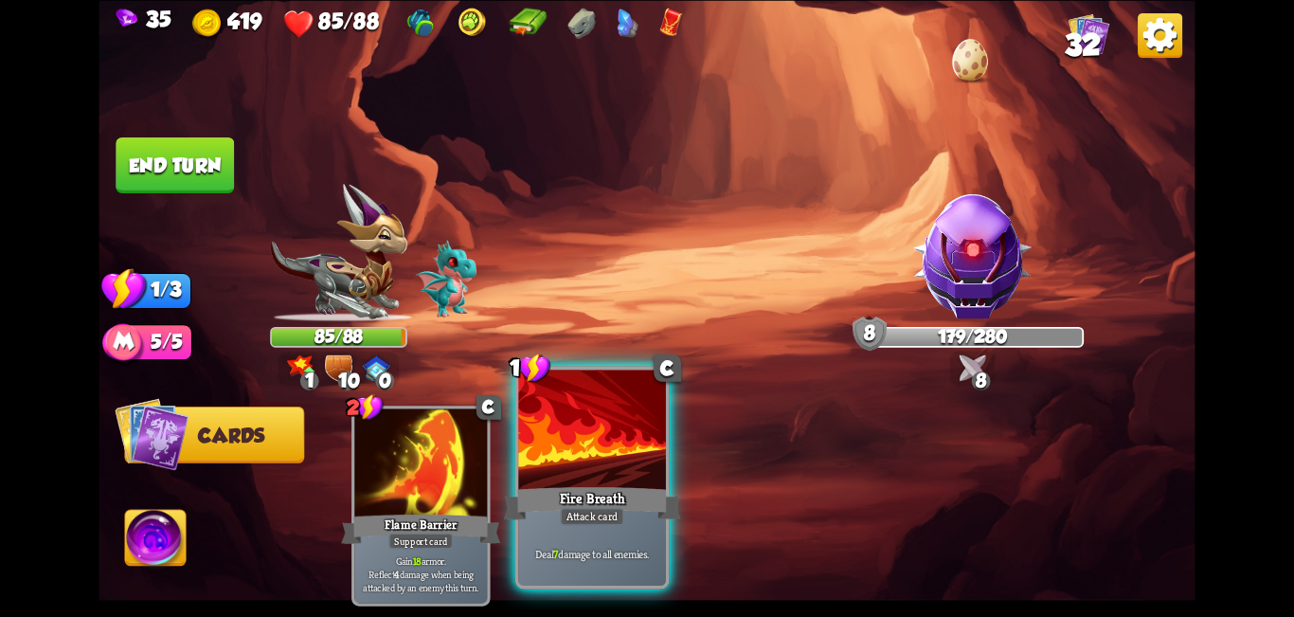
click at [569, 452] on div at bounding box center [592, 432] width 148 height 124
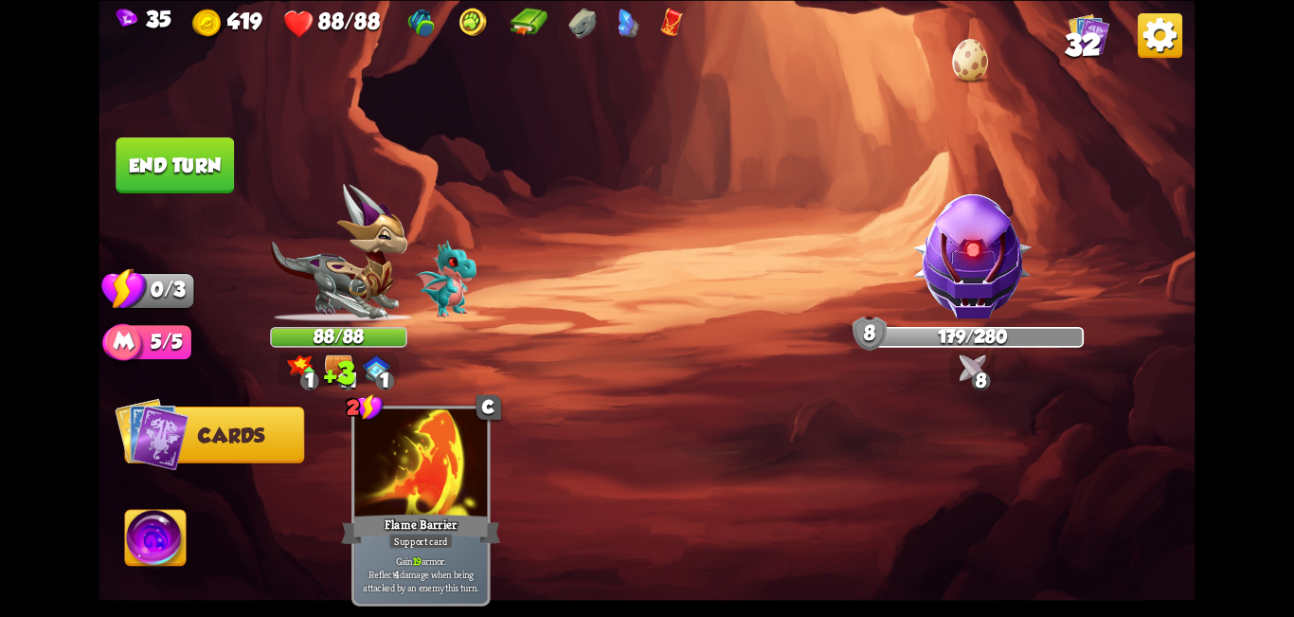
click at [189, 167] on button "End turn" at bounding box center [175, 165] width 118 height 56
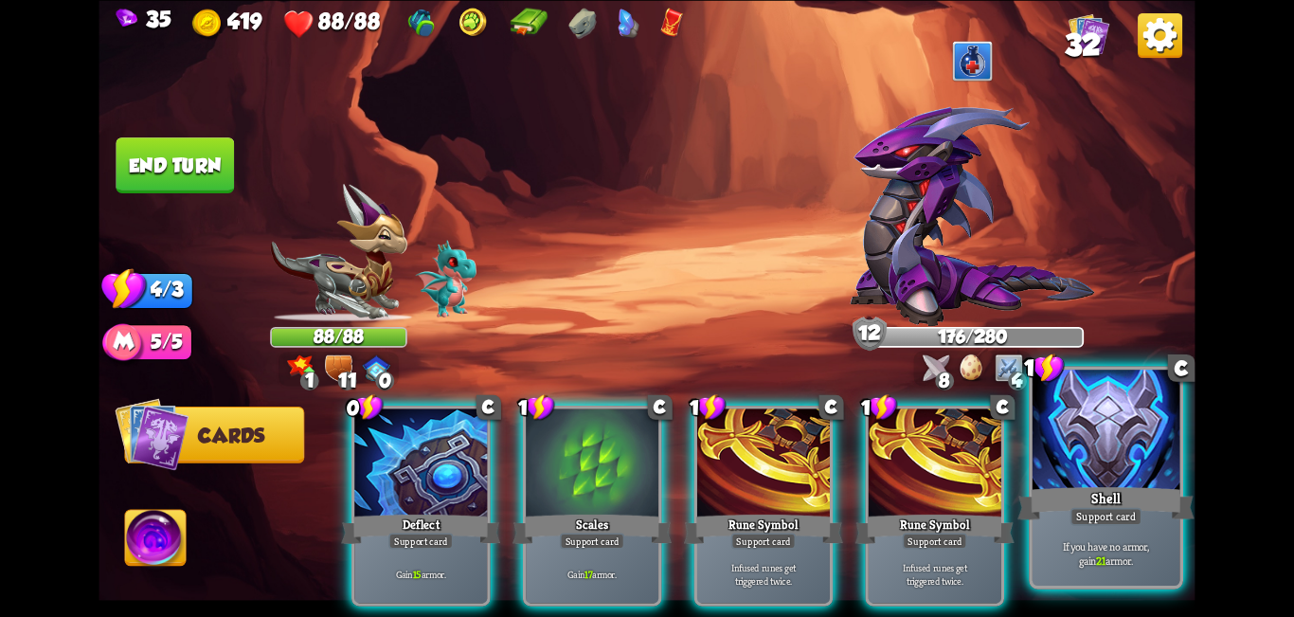
click at [644, 455] on div at bounding box center [1107, 432] width 148 height 124
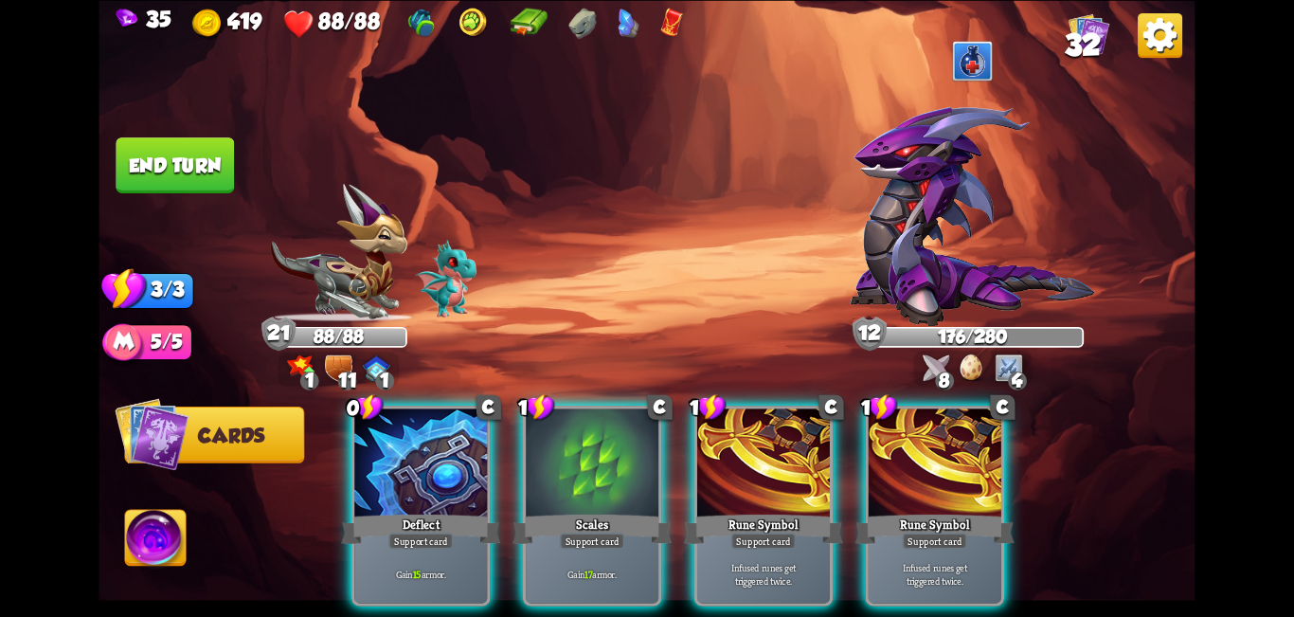
click at [307, 474] on img at bounding box center [647, 308] width 1096 height 617
click at [404, 437] on div at bounding box center [420, 464] width 133 height 112
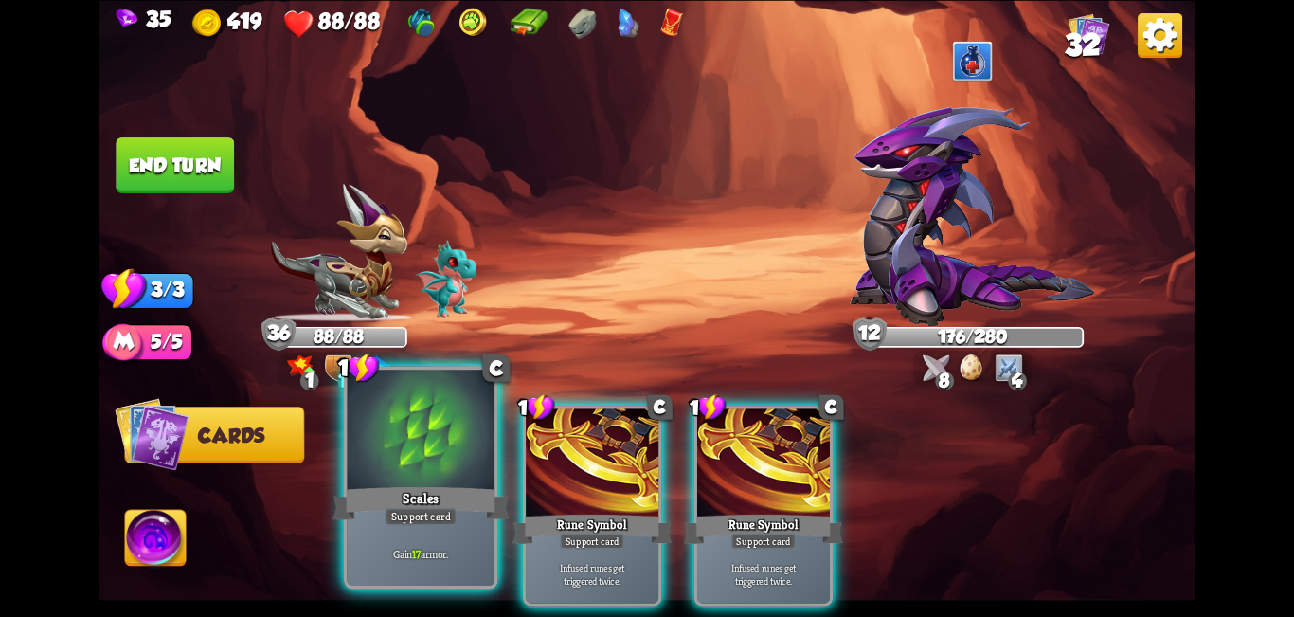
drag, startPoint x: 443, startPoint y: 384, endPoint x: 413, endPoint y: 410, distance: 40.3
click at [415, 410] on div "1 C Scales Support card Gain 17 armor. 1 C Rune Symbol Support card Infused run…" at bounding box center [756, 480] width 877 height 274
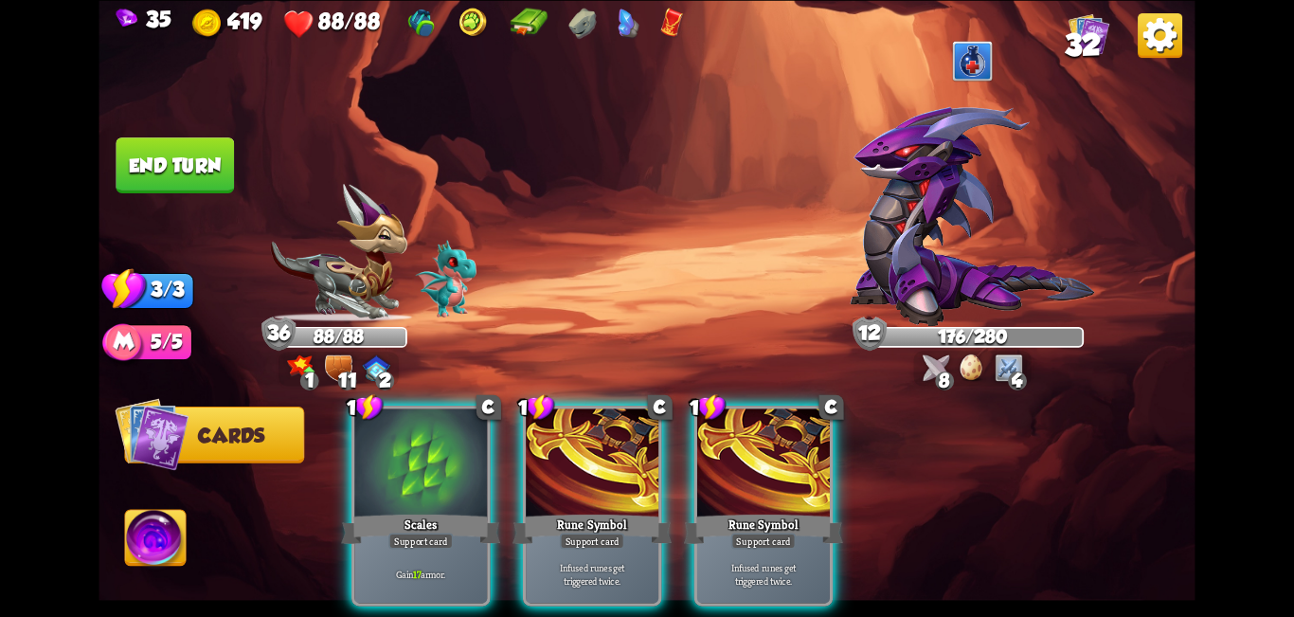
click at [409, 409] on div at bounding box center [420, 464] width 133 height 112
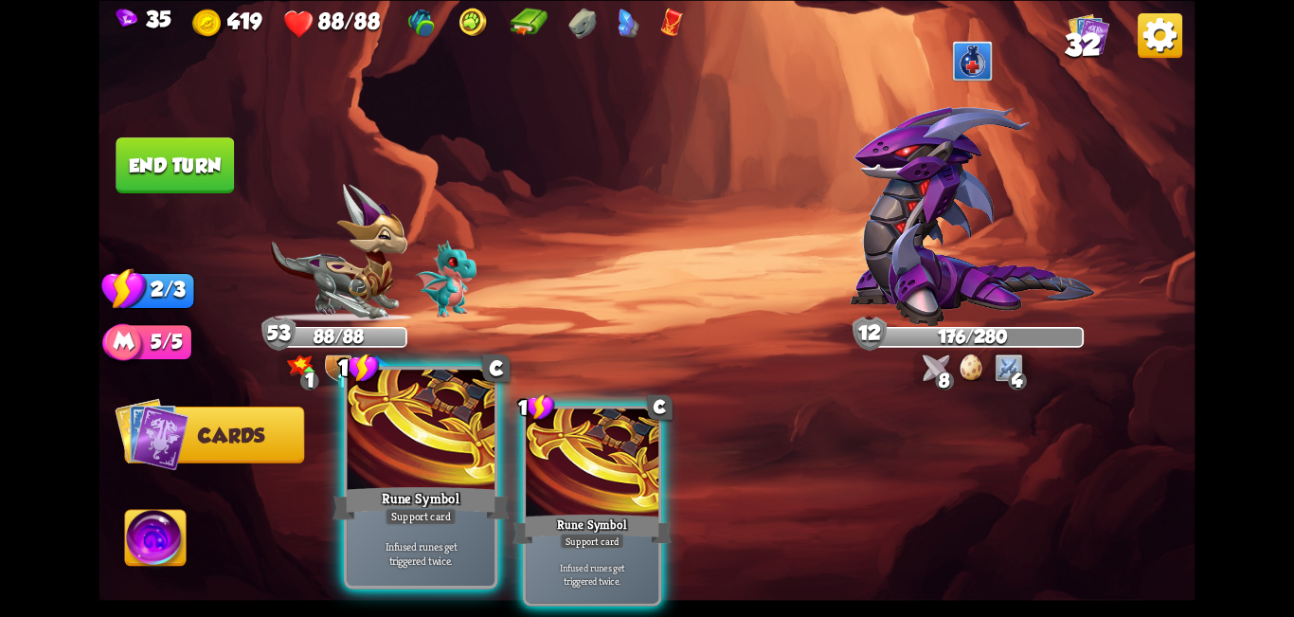
click at [471, 436] on div at bounding box center [422, 432] width 148 height 124
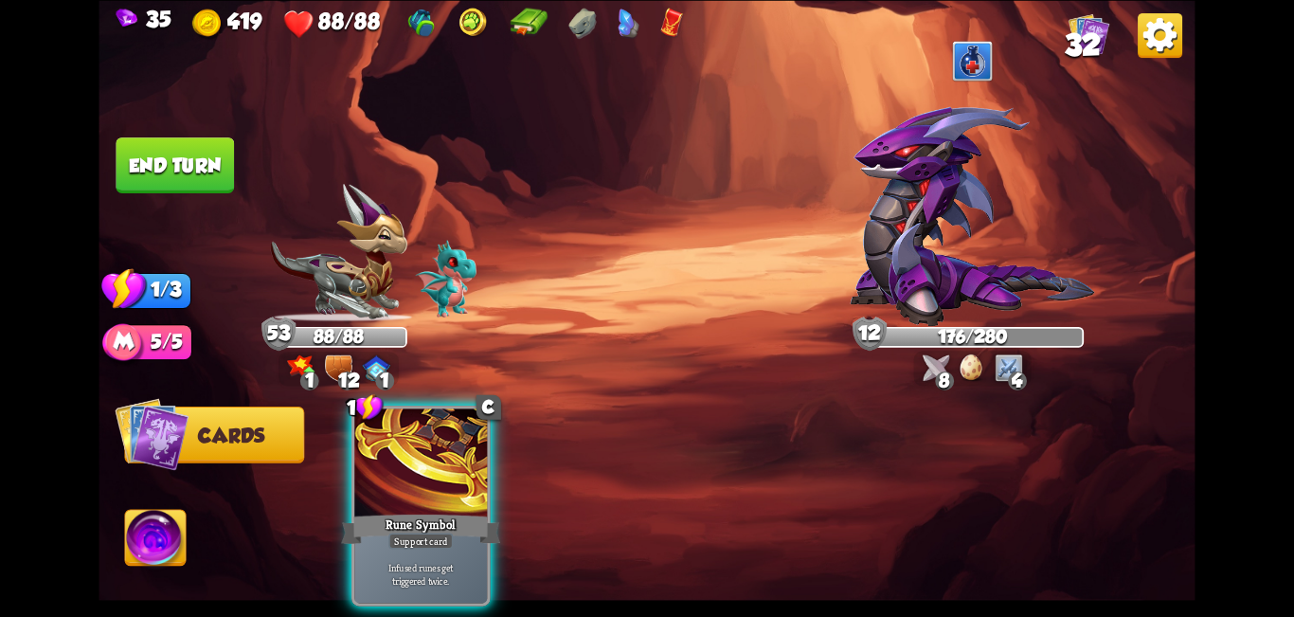
drag, startPoint x: 400, startPoint y: 413, endPoint x: 370, endPoint y: 374, distance: 49.3
click at [392, 408] on div at bounding box center [420, 464] width 133 height 112
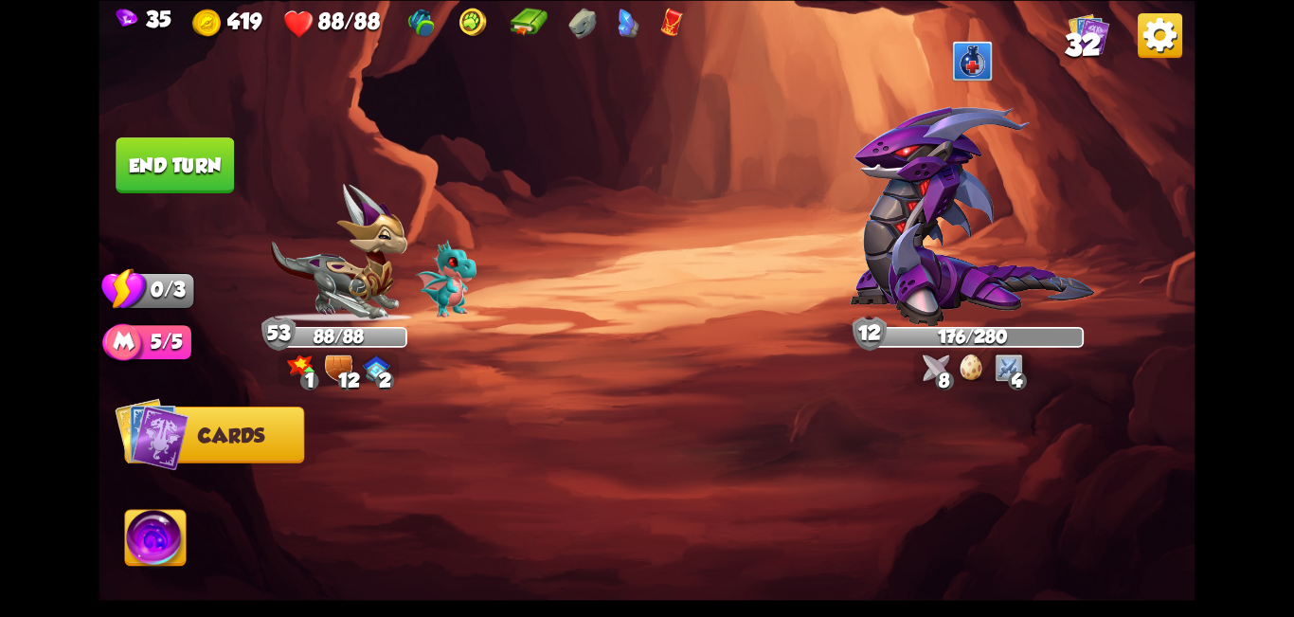
click at [162, 150] on button "End turn" at bounding box center [175, 165] width 118 height 56
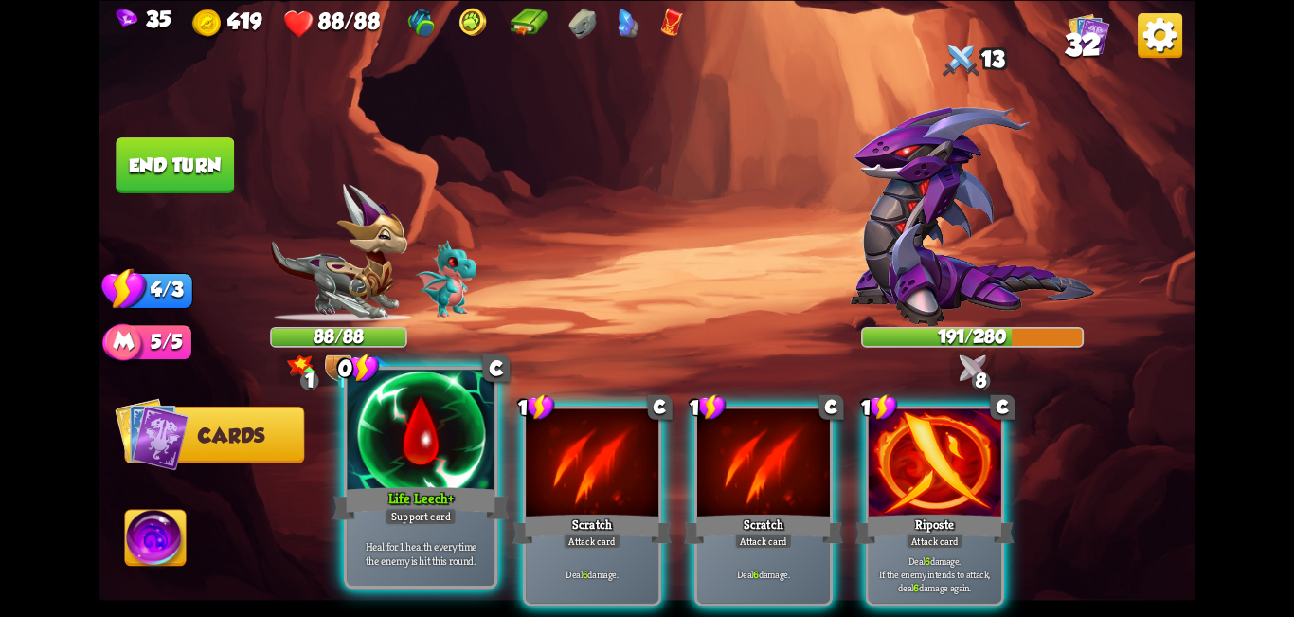
click at [402, 496] on div "Life Leech+" at bounding box center [421, 503] width 177 height 40
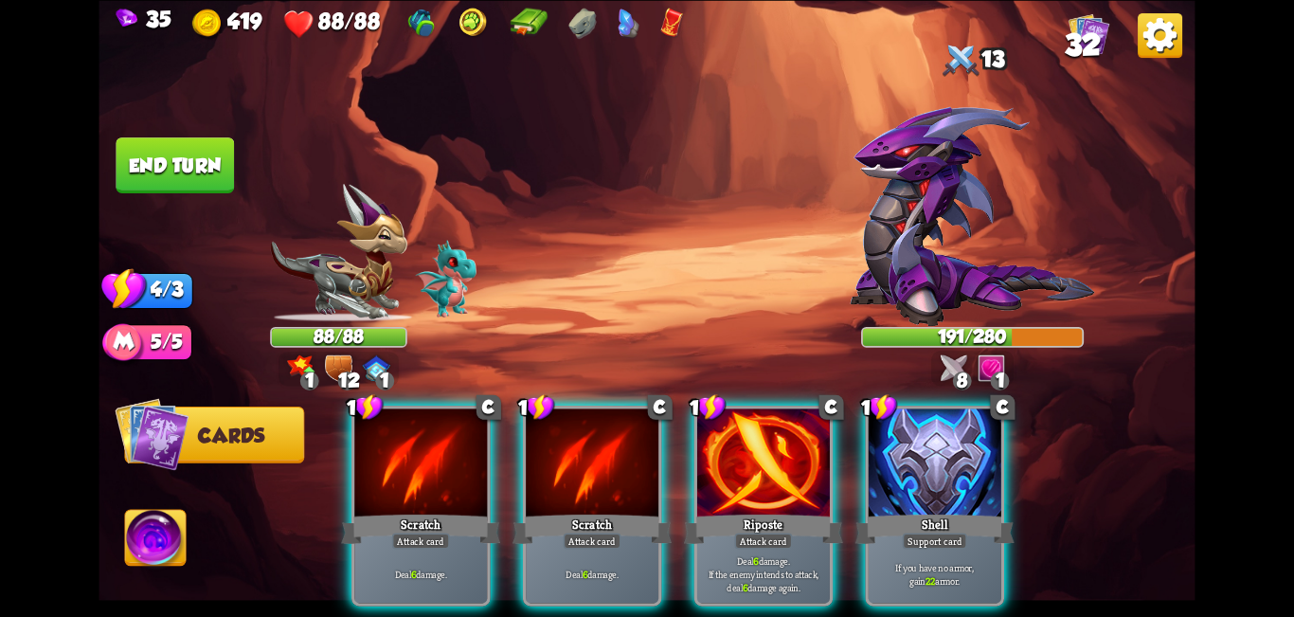
click at [644, 431] on div at bounding box center [935, 464] width 133 height 112
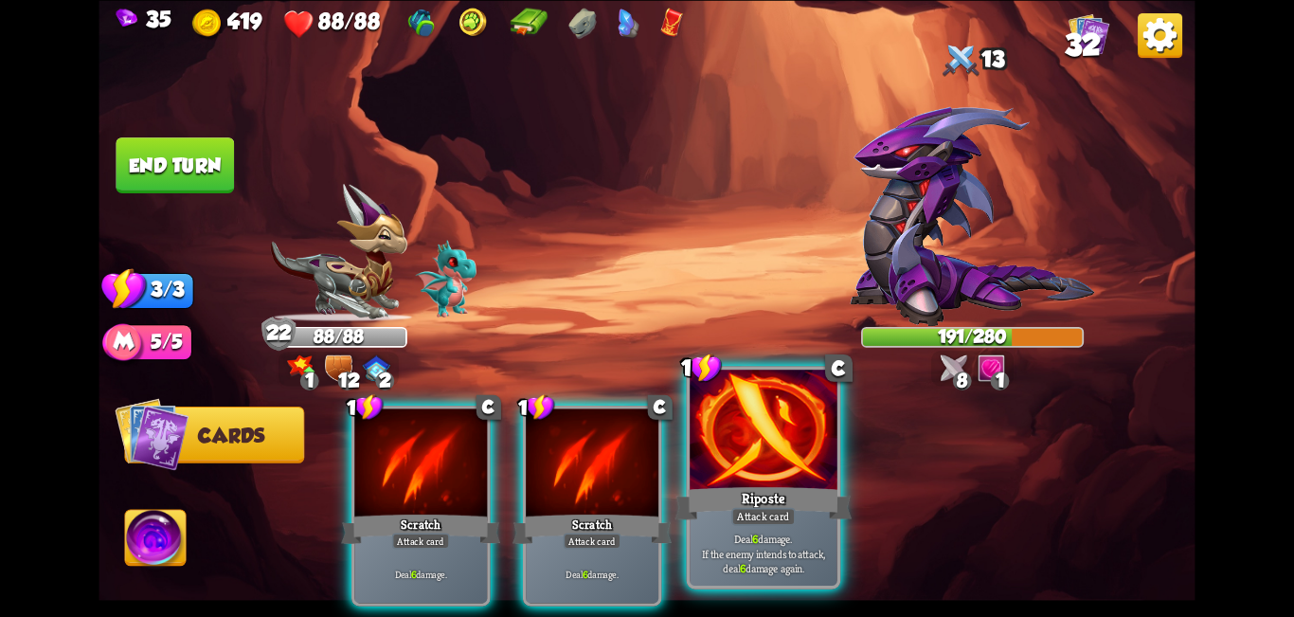
click at [644, 445] on div at bounding box center [764, 432] width 148 height 124
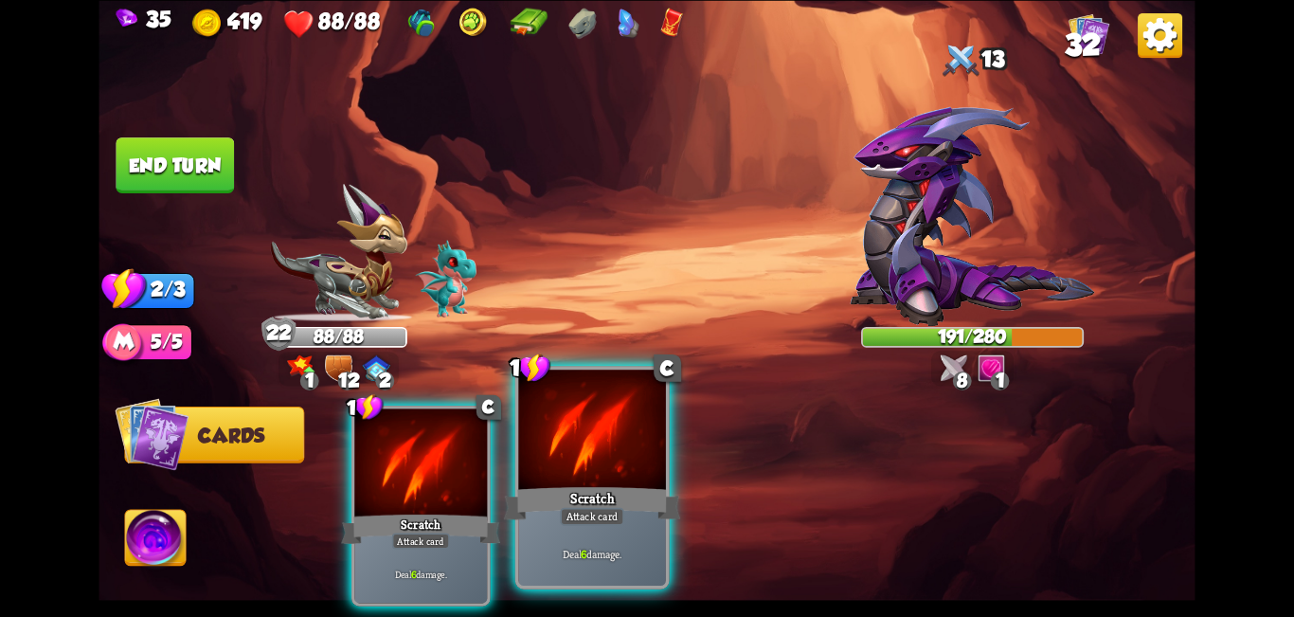
click at [562, 446] on div at bounding box center [592, 432] width 148 height 124
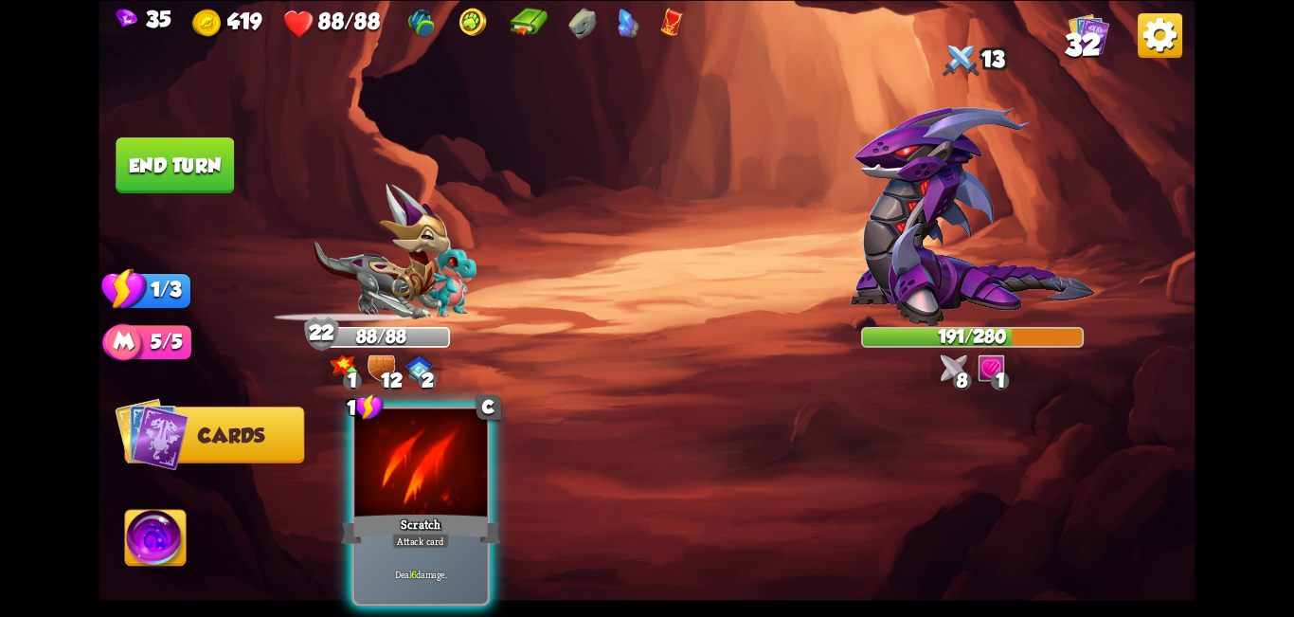
click at [429, 426] on div at bounding box center [420, 464] width 133 height 112
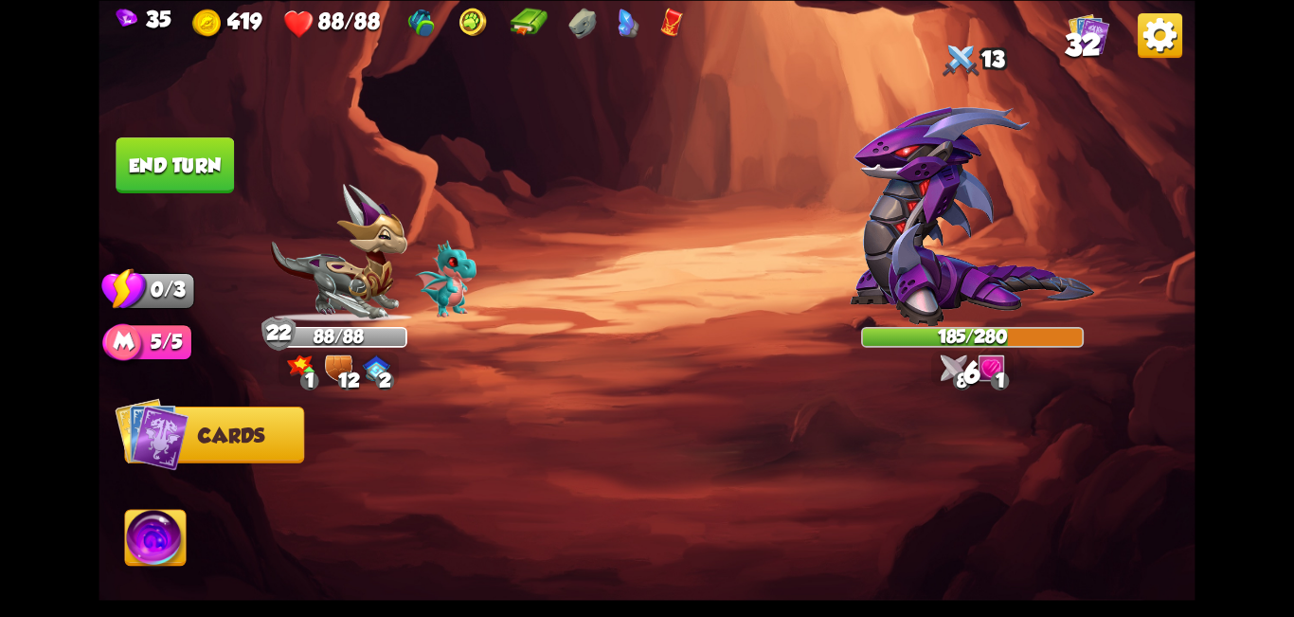
click at [183, 177] on button "End turn" at bounding box center [175, 165] width 118 height 56
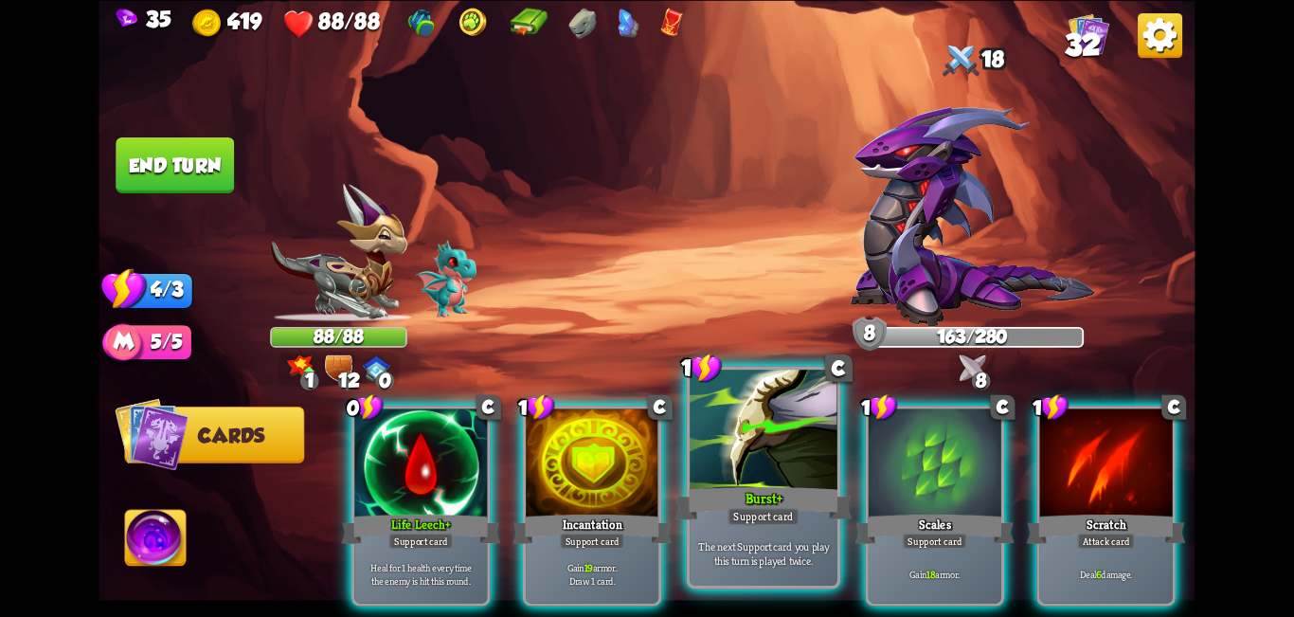
click at [644, 449] on div at bounding box center [764, 432] width 148 height 124
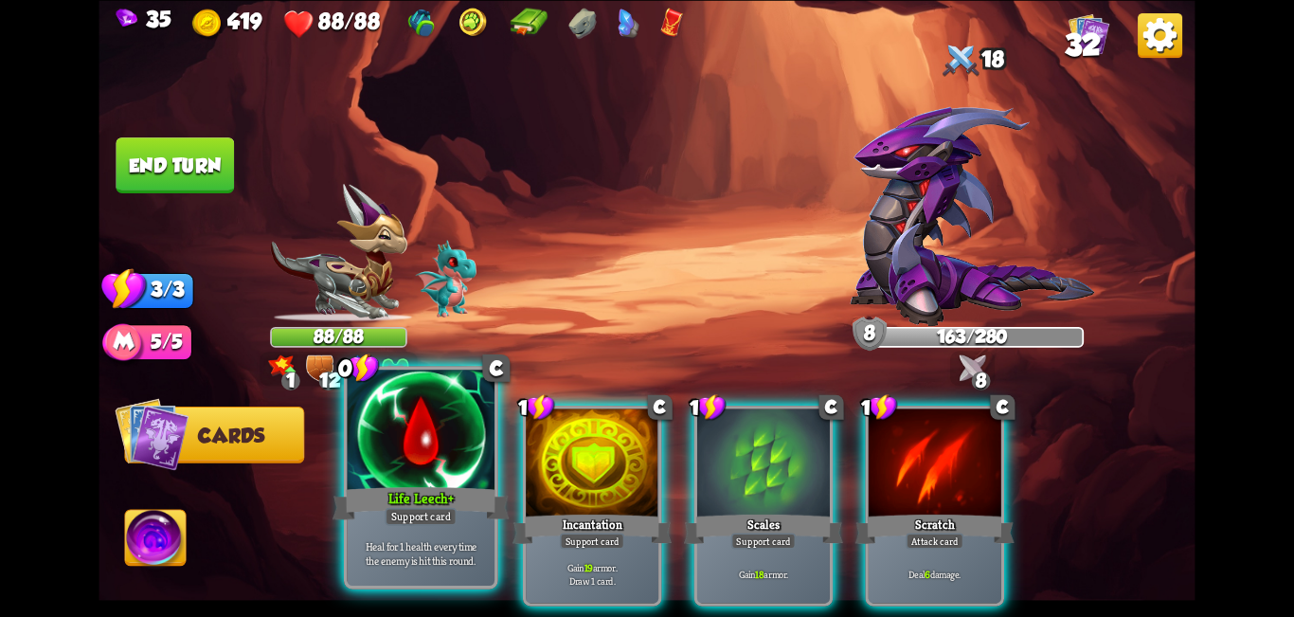
click at [352, 460] on div at bounding box center [422, 432] width 148 height 124
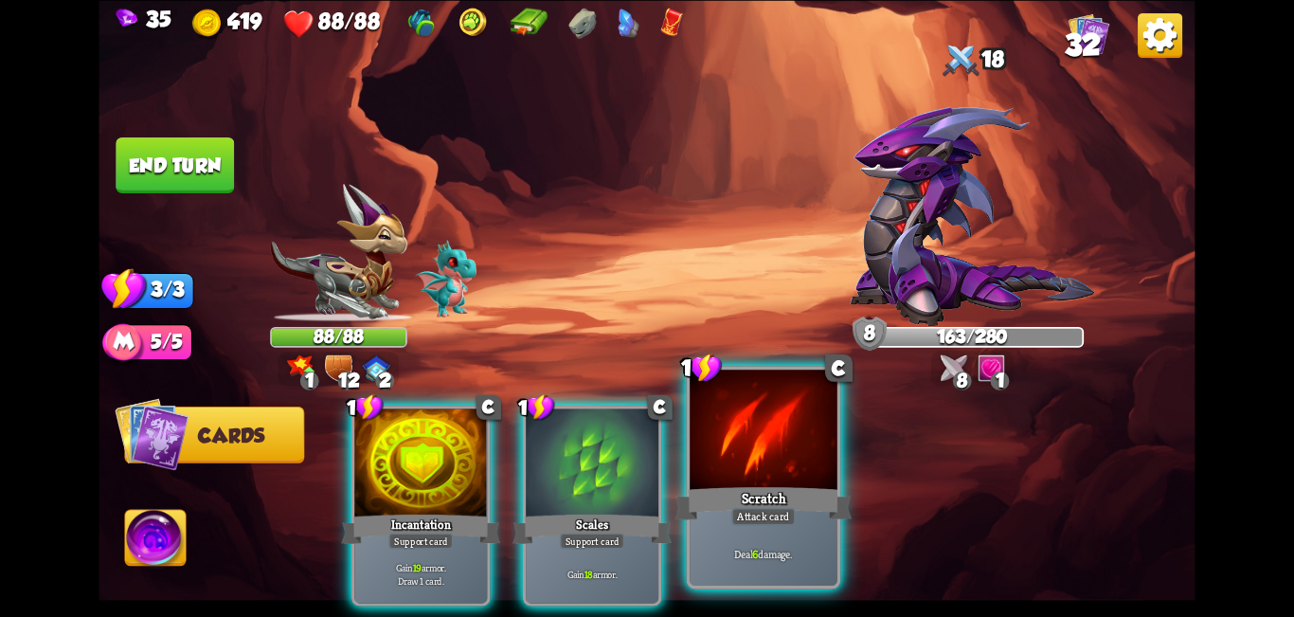
drag, startPoint x: 743, startPoint y: 442, endPoint x: 707, endPoint y: 388, distance: 64.9
click at [644, 432] on div at bounding box center [764, 432] width 148 height 124
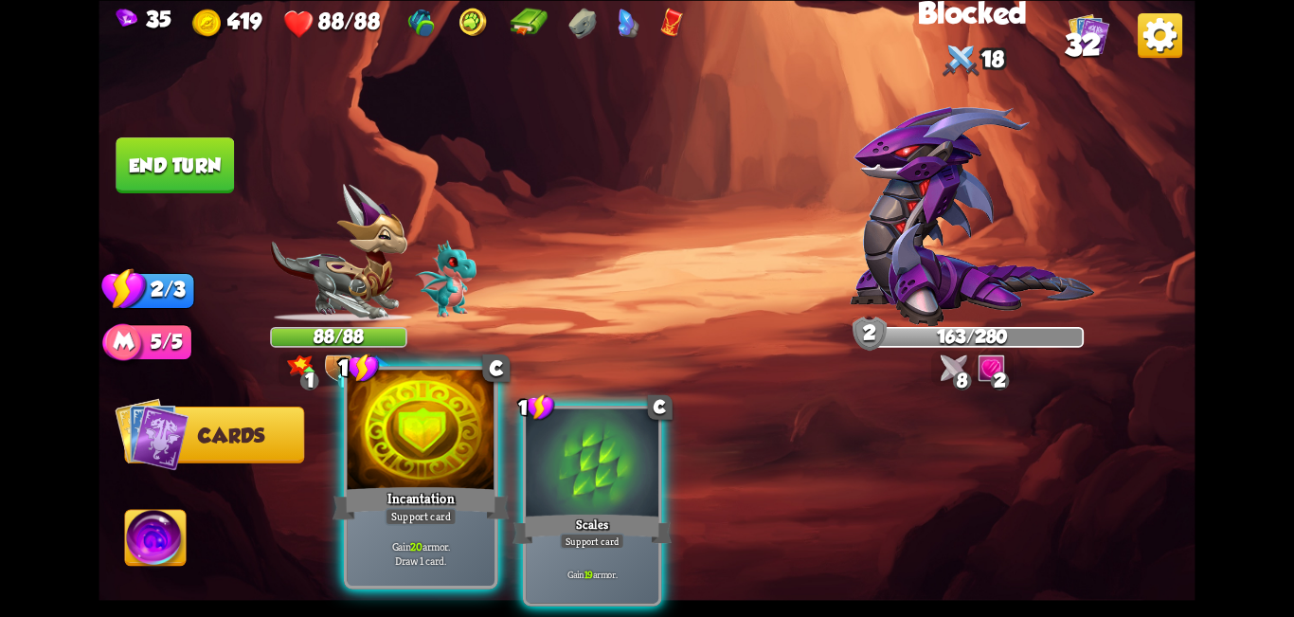
click at [463, 466] on div at bounding box center [422, 432] width 148 height 124
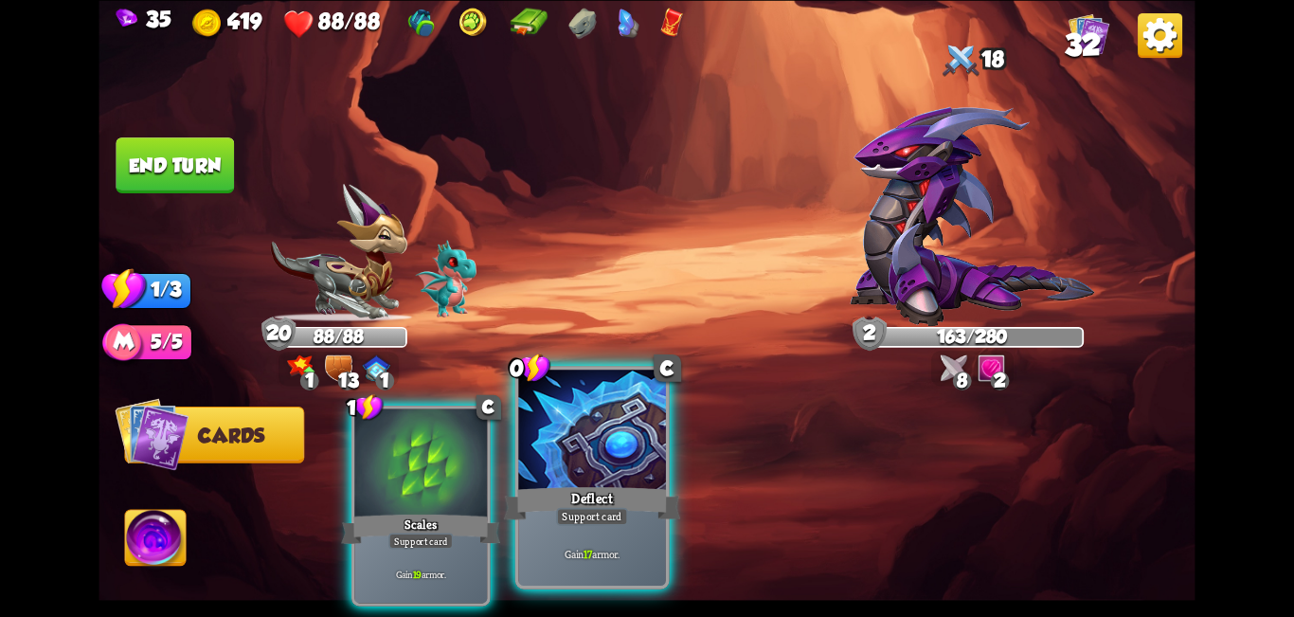
click at [622, 457] on div at bounding box center [592, 432] width 148 height 124
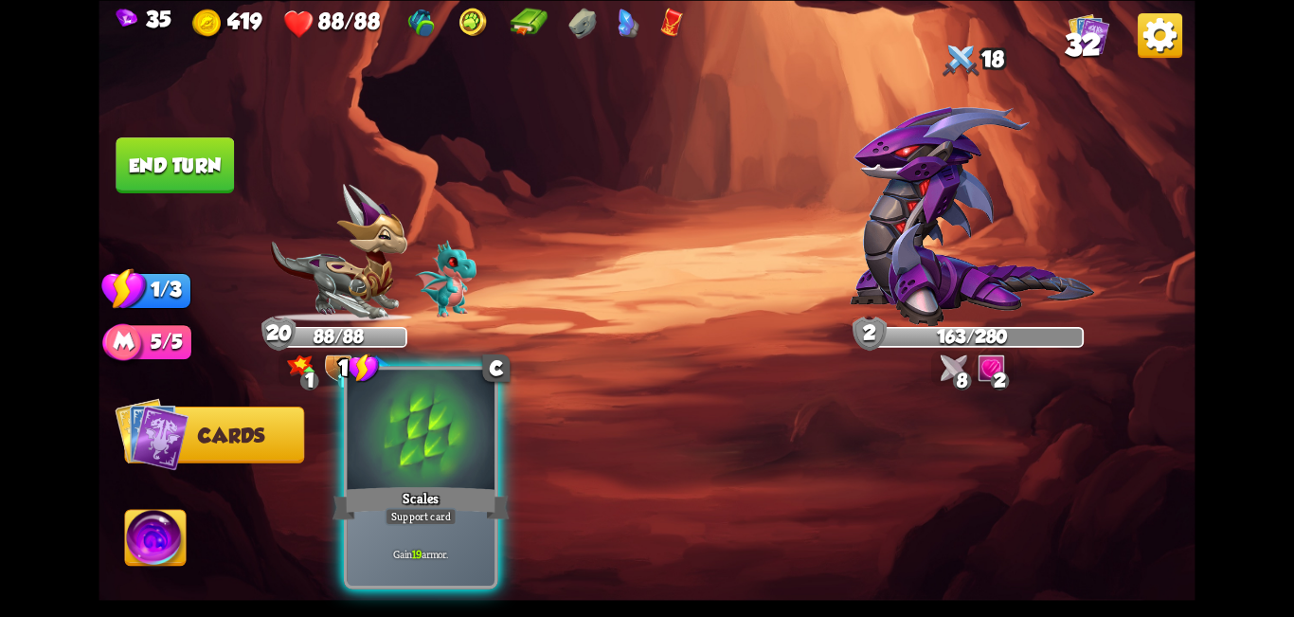
click at [441, 475] on div at bounding box center [422, 432] width 148 height 124
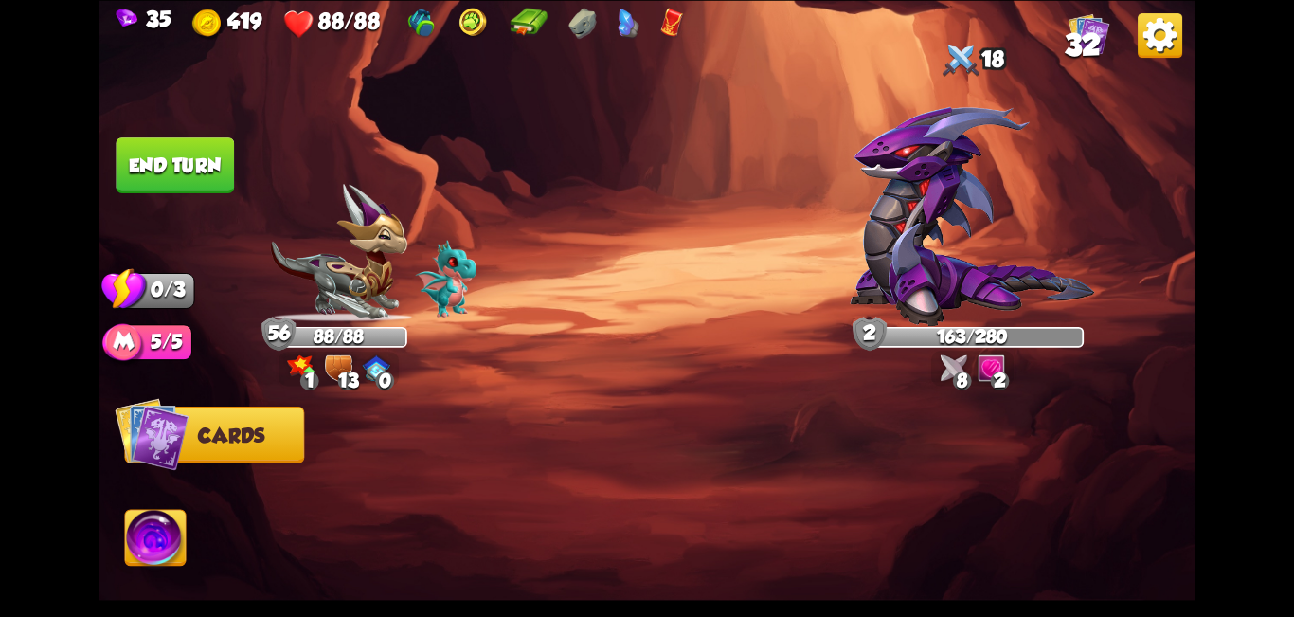
click at [199, 181] on button "End turn" at bounding box center [175, 165] width 118 height 56
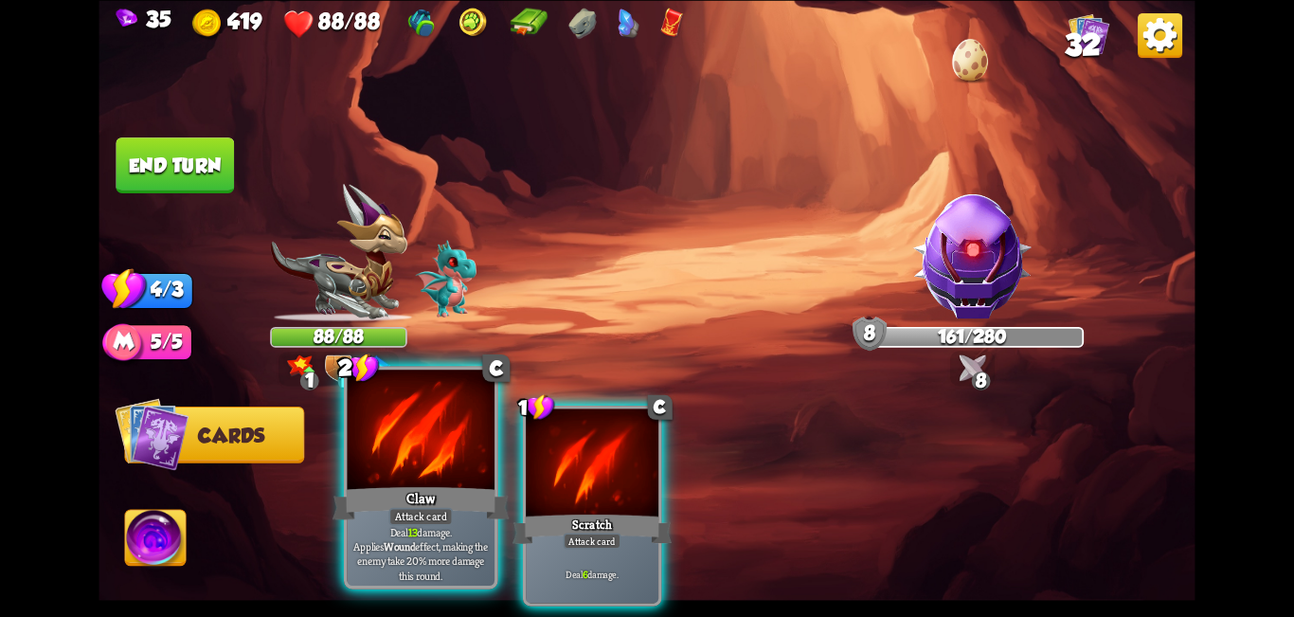
click at [363, 407] on div at bounding box center [422, 432] width 148 height 124
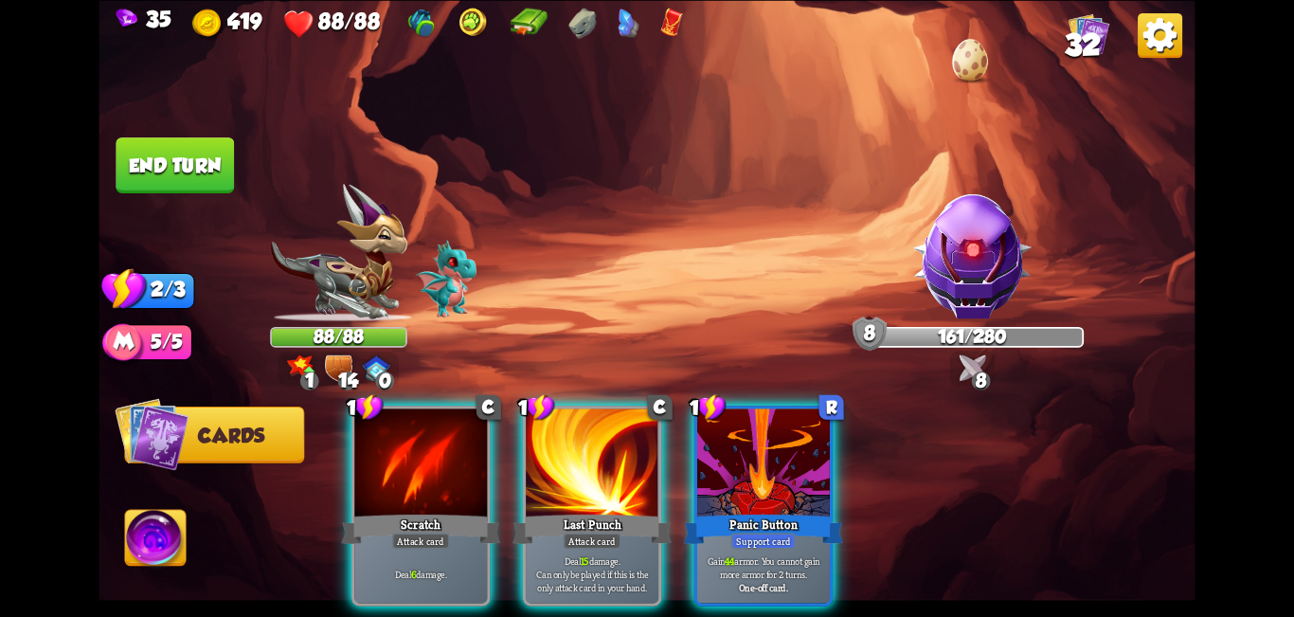
click at [331, 450] on div "1 C Scratch Attack card Deal 6 damage. 1 C Last Punch Attack card Deal 15 damag…" at bounding box center [756, 480] width 877 height 274
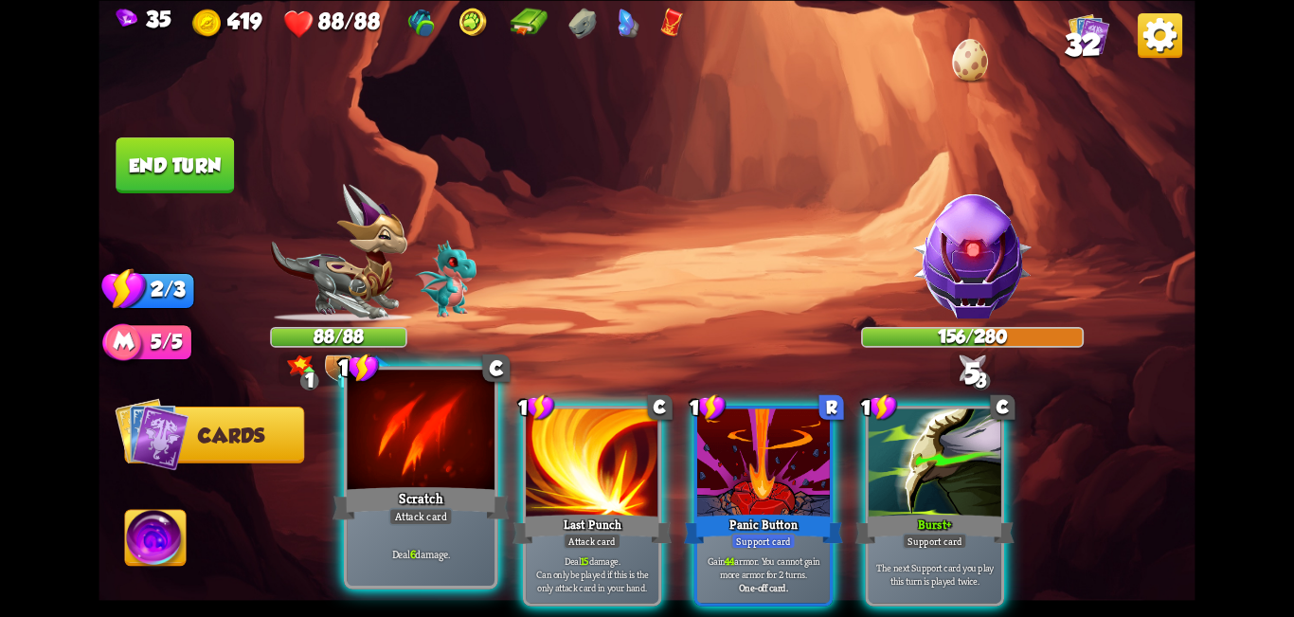
click at [354, 416] on div at bounding box center [422, 432] width 148 height 124
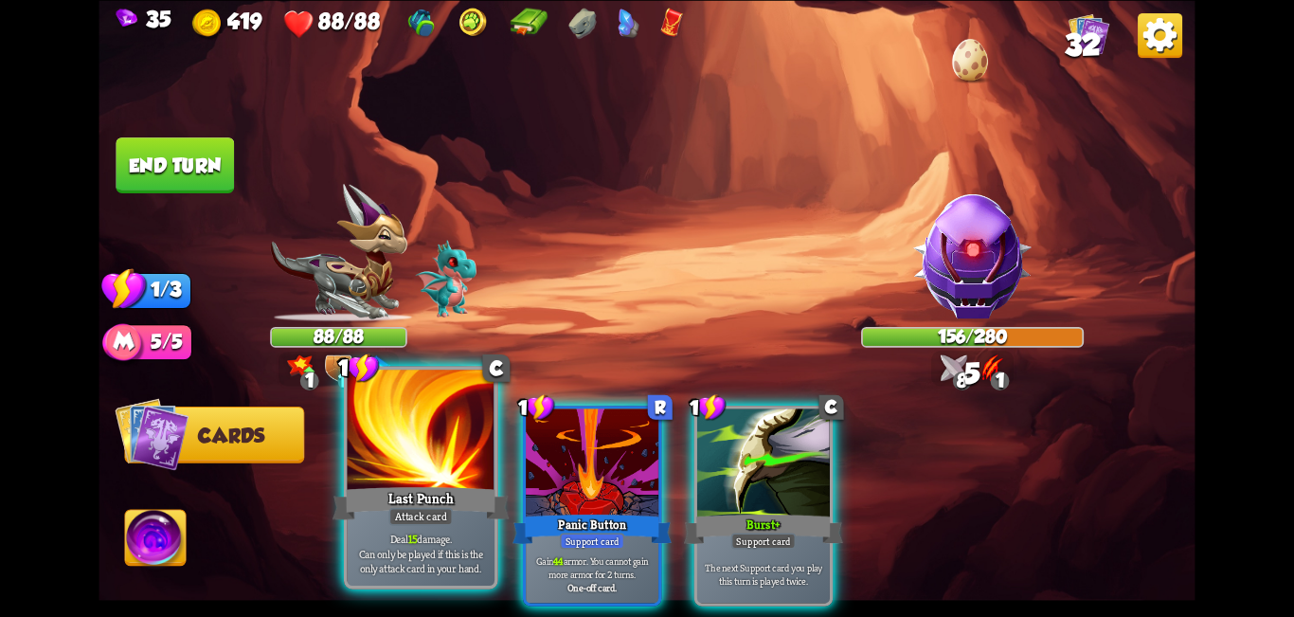
click at [356, 401] on div at bounding box center [422, 432] width 148 height 124
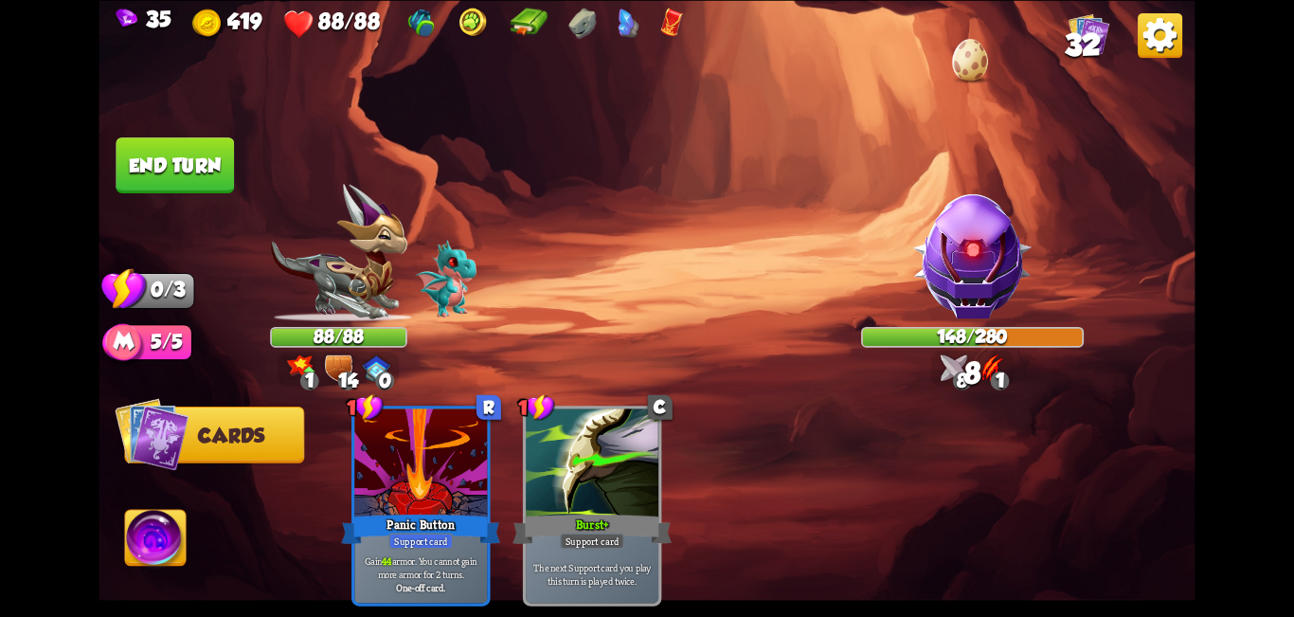
click at [182, 170] on button "End turn" at bounding box center [175, 165] width 118 height 56
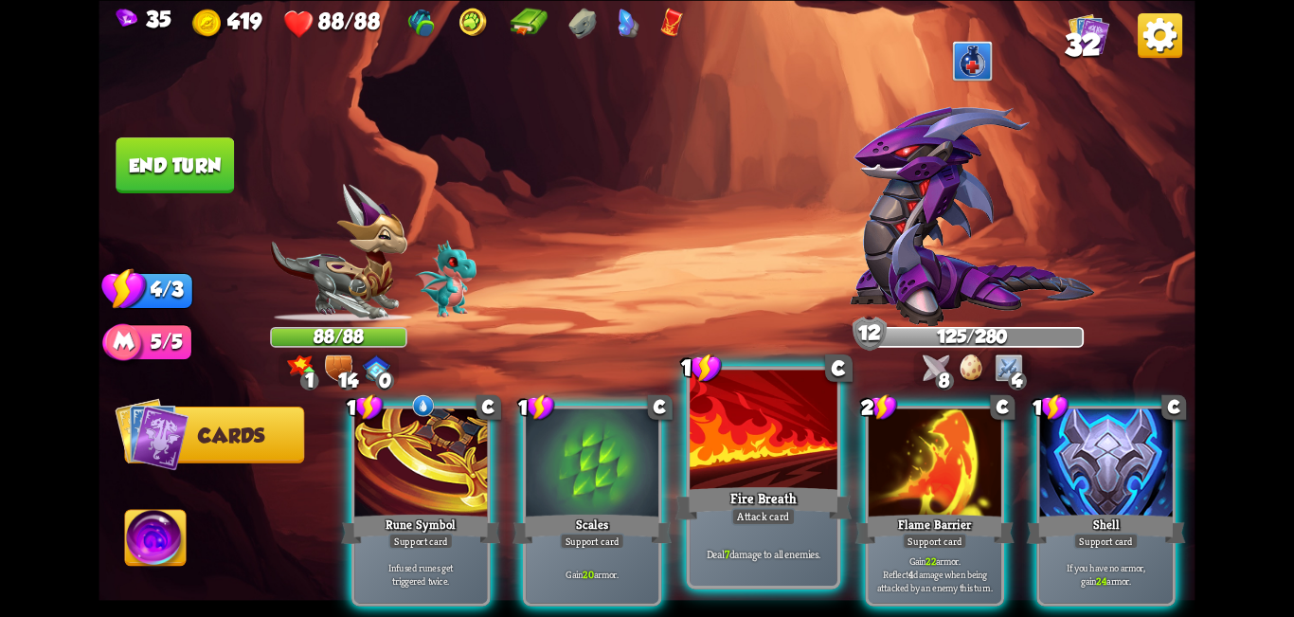
click at [644, 420] on div at bounding box center [764, 432] width 148 height 124
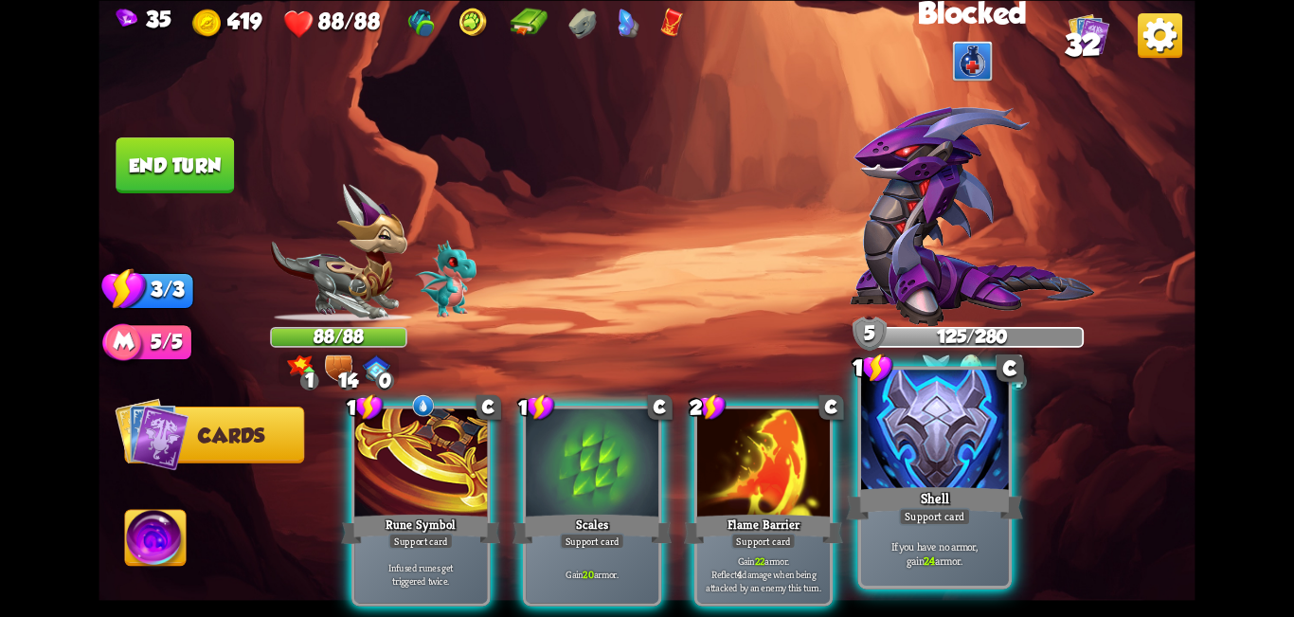
click at [644, 421] on div at bounding box center [935, 432] width 148 height 124
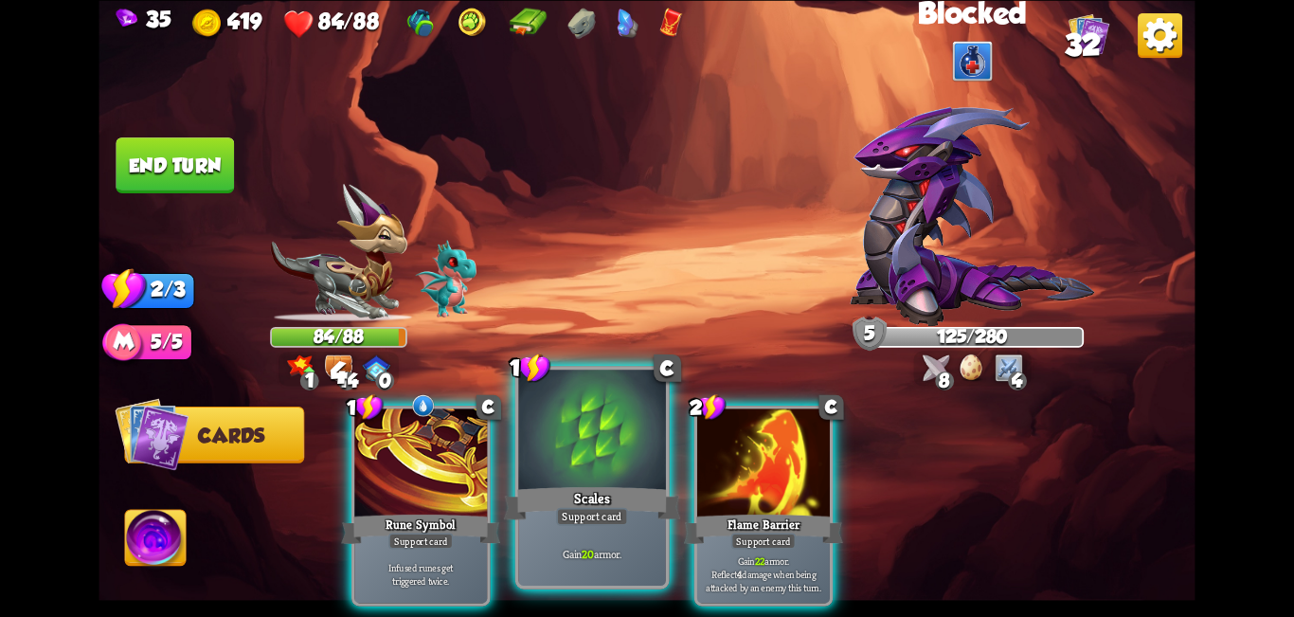
click at [612, 479] on div at bounding box center [592, 432] width 148 height 124
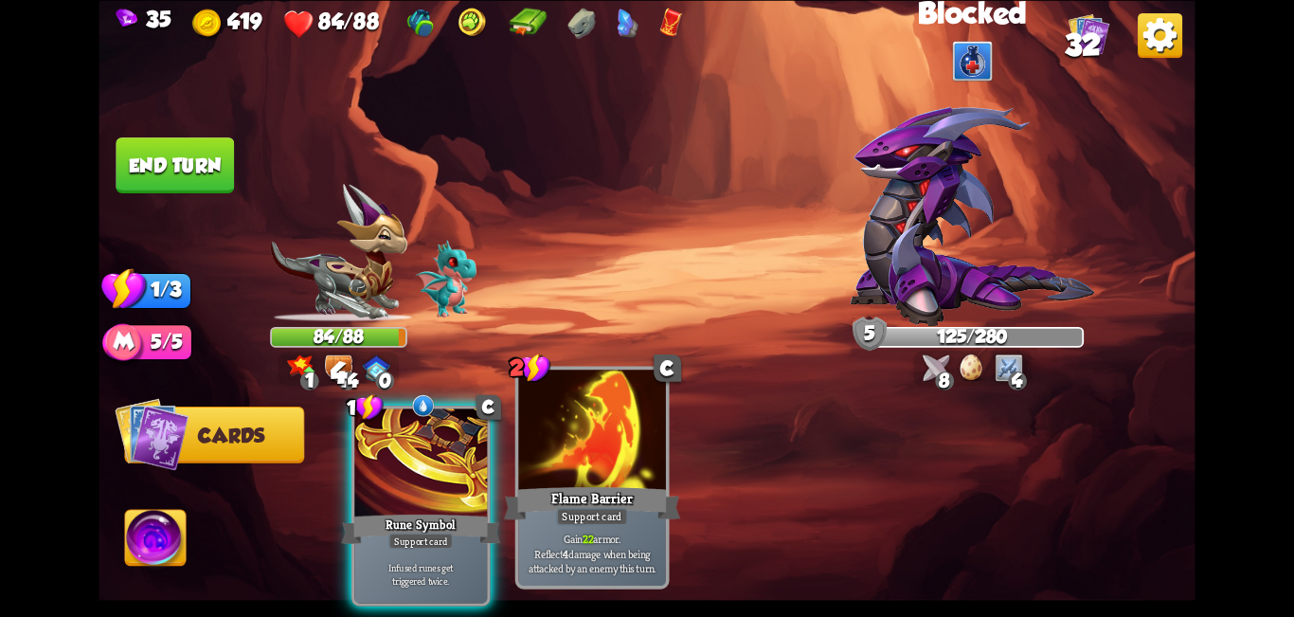
click at [644, 466] on div at bounding box center [592, 432] width 148 height 124
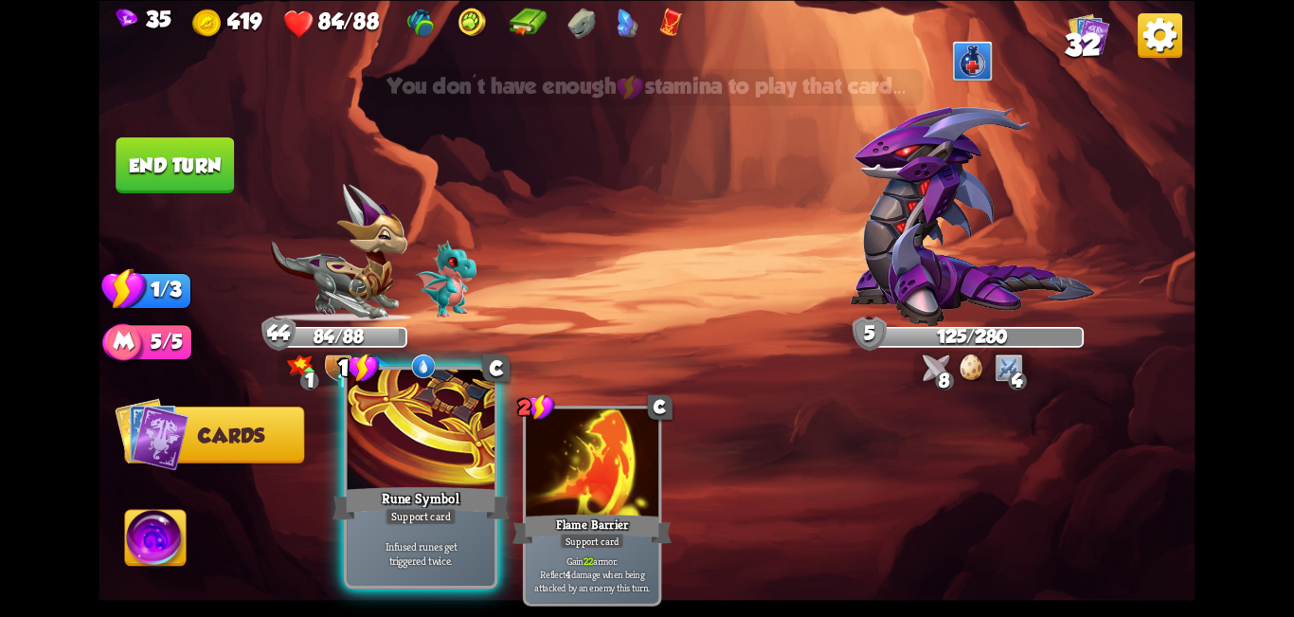
drag, startPoint x: 365, startPoint y: 460, endPoint x: 363, endPoint y: 450, distance: 9.7
click at [363, 458] on div at bounding box center [422, 432] width 148 height 124
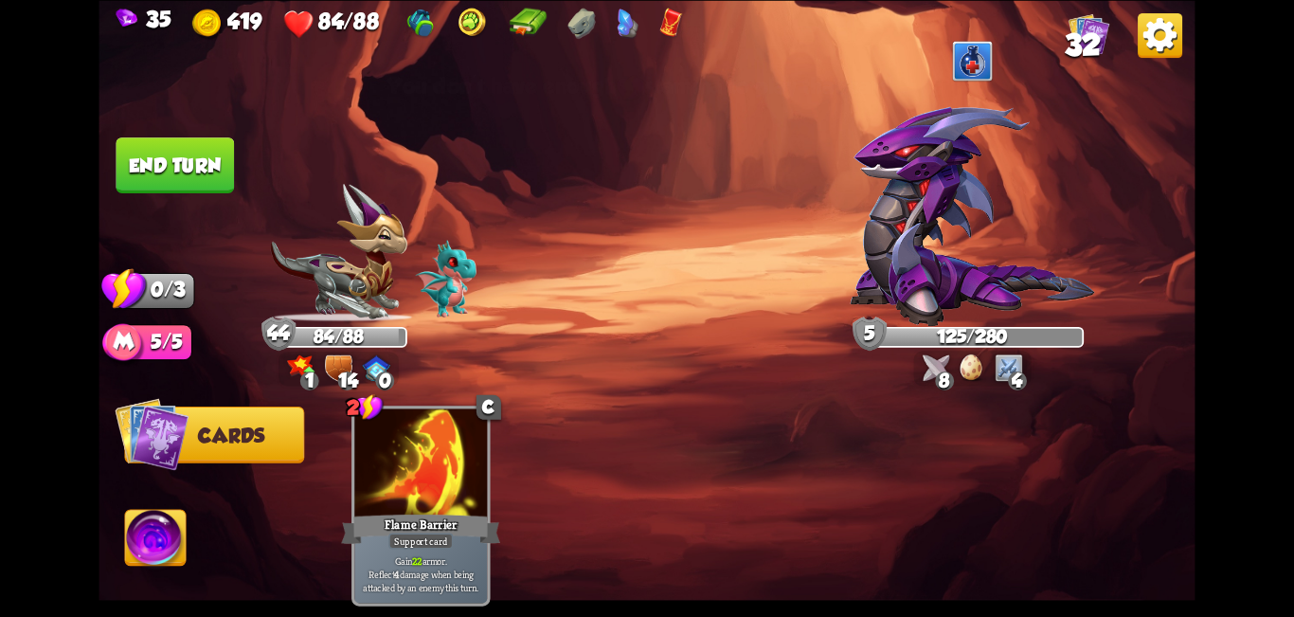
click at [166, 174] on button "End turn" at bounding box center [175, 165] width 118 height 56
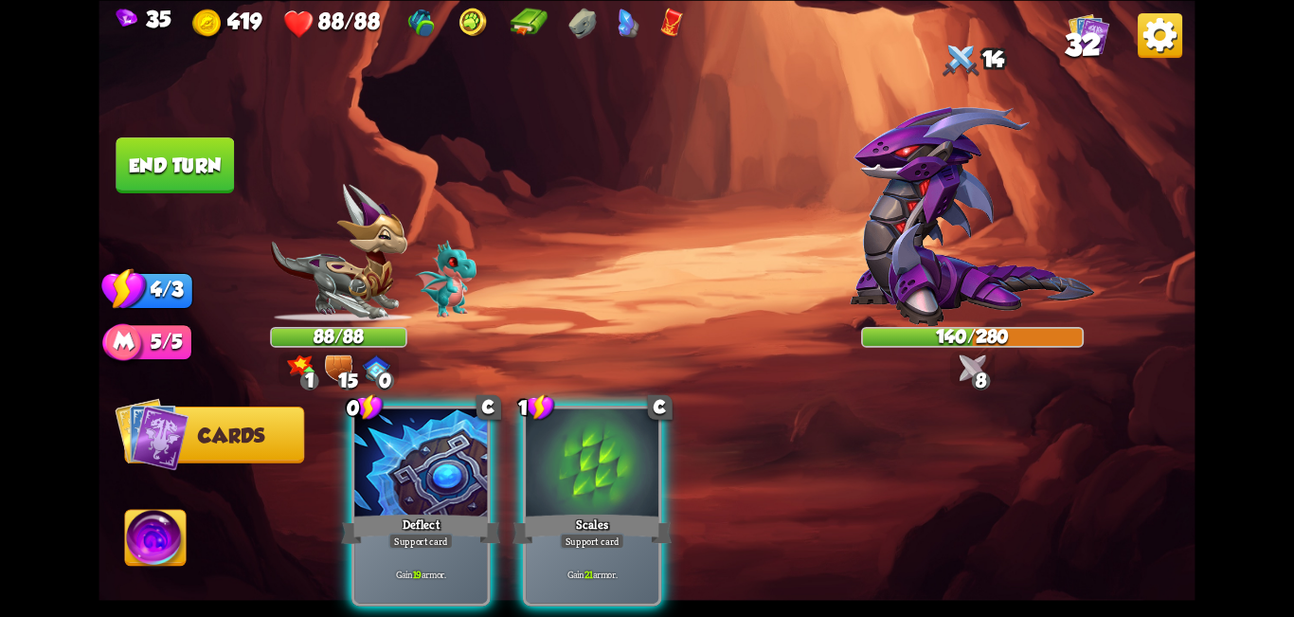
click at [400, 511] on div "Deflect" at bounding box center [420, 528] width 159 height 35
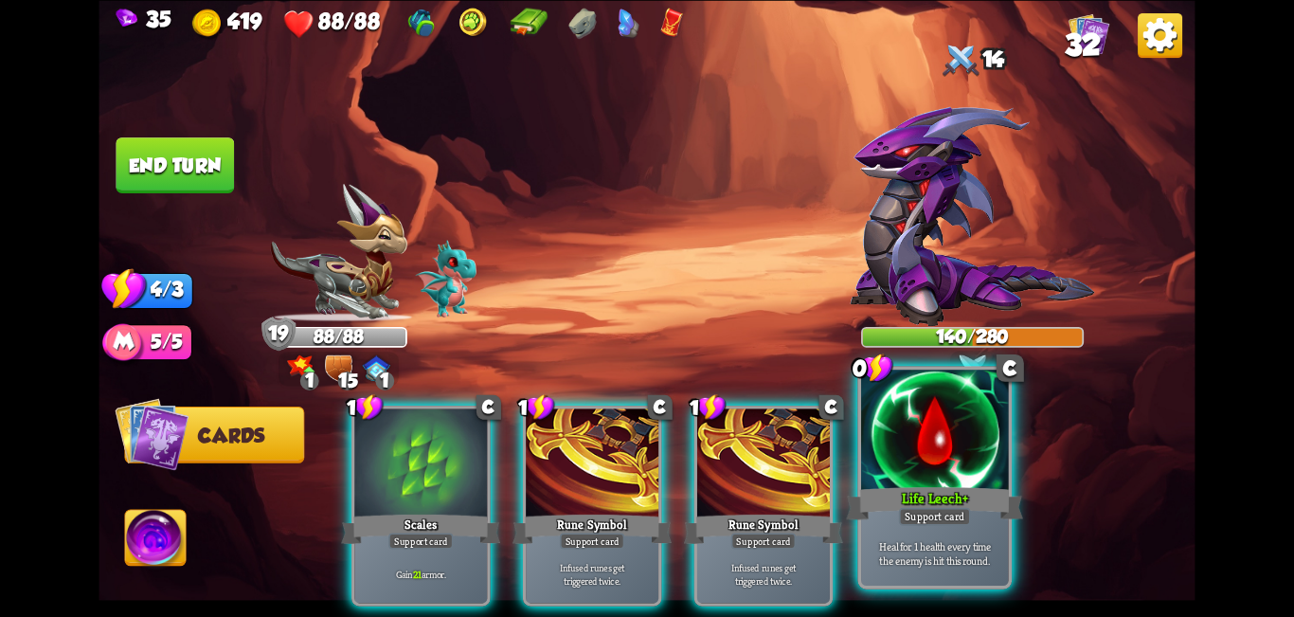
click at [644, 455] on div at bounding box center [935, 432] width 148 height 124
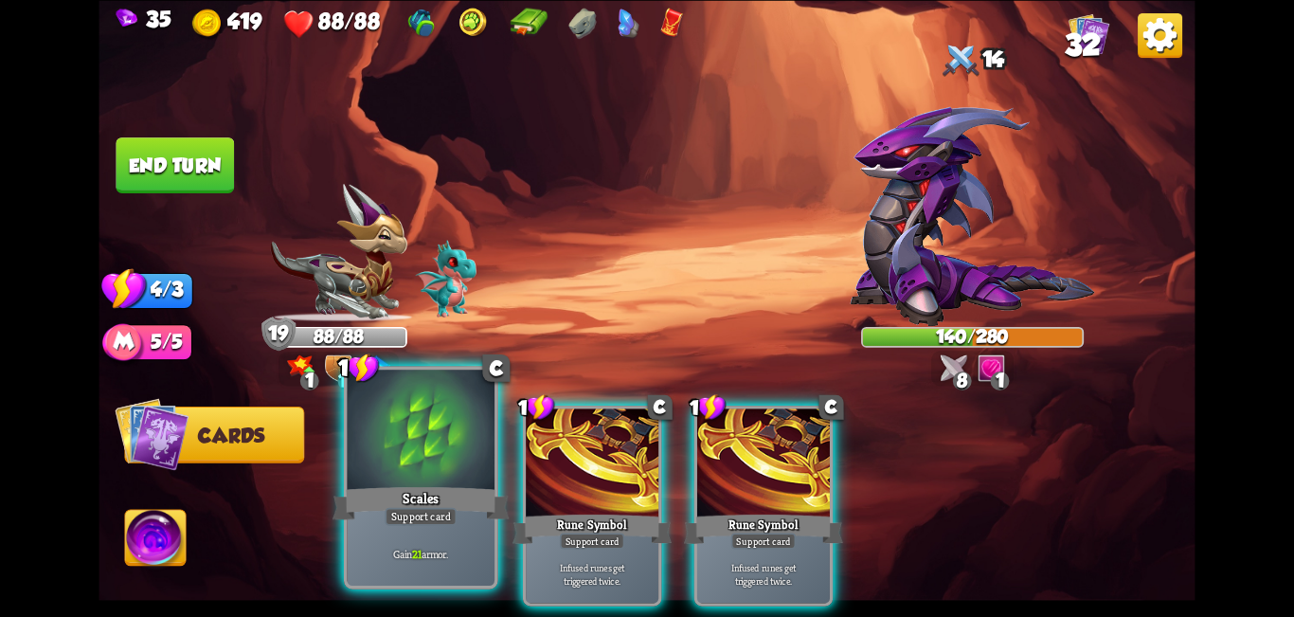
click at [436, 464] on div at bounding box center [422, 432] width 148 height 124
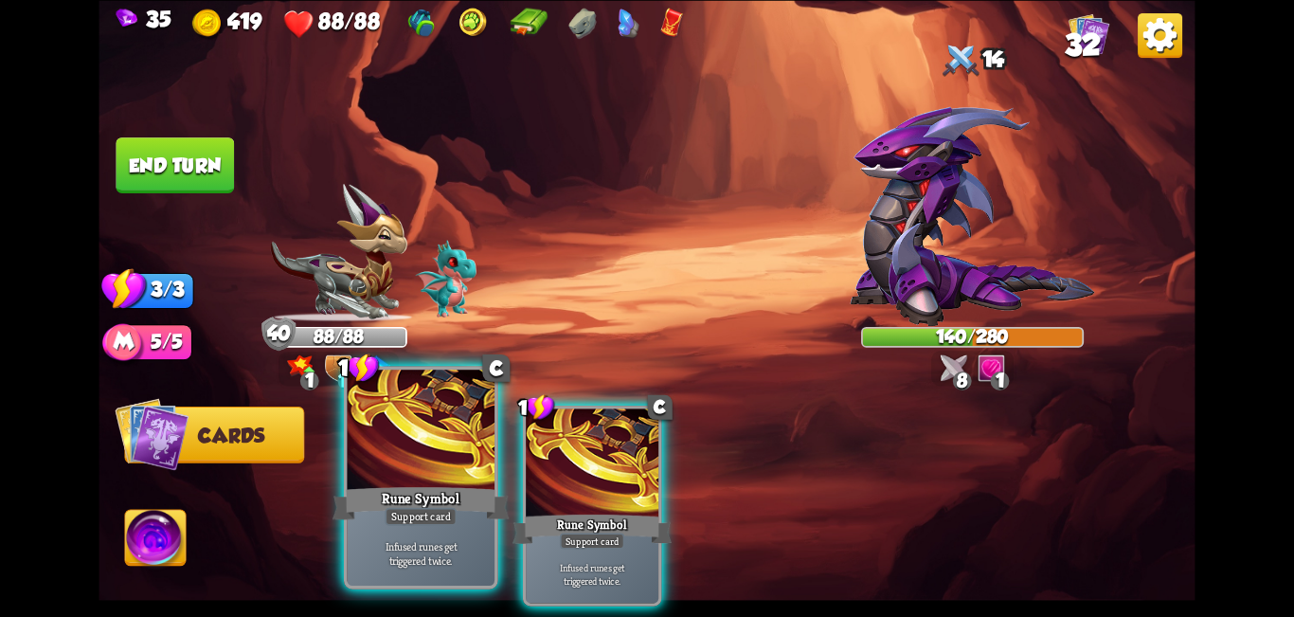
click at [432, 464] on div at bounding box center [422, 432] width 148 height 124
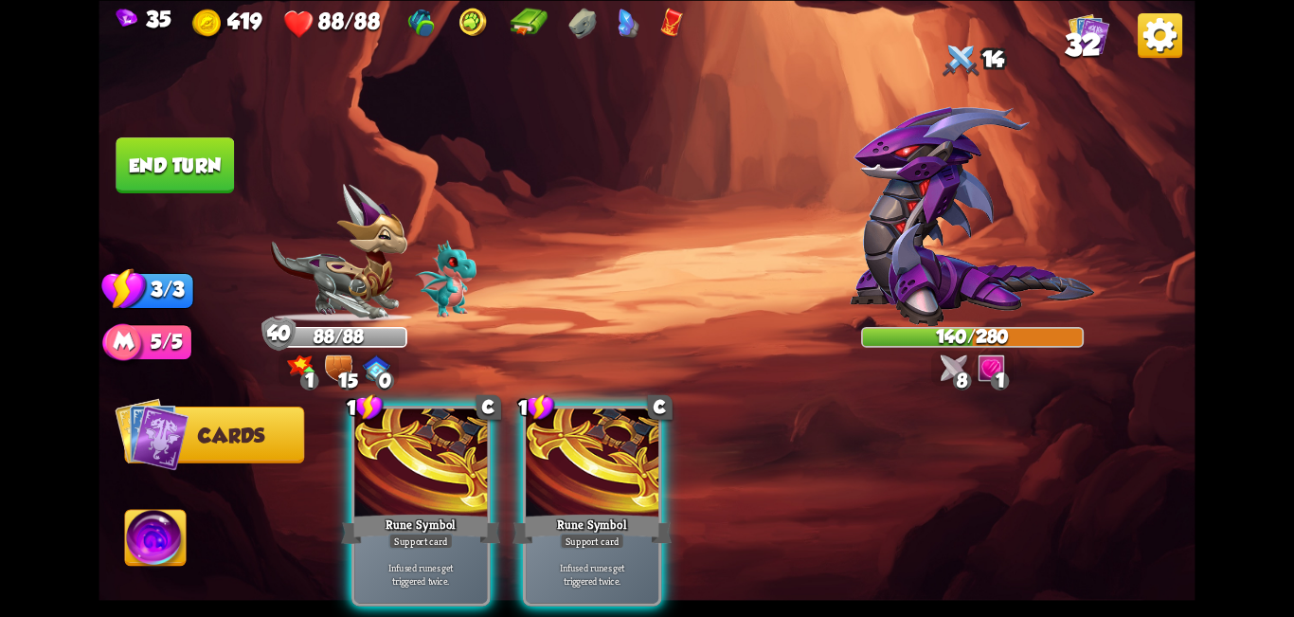
click at [526, 461] on div at bounding box center [592, 464] width 133 height 112
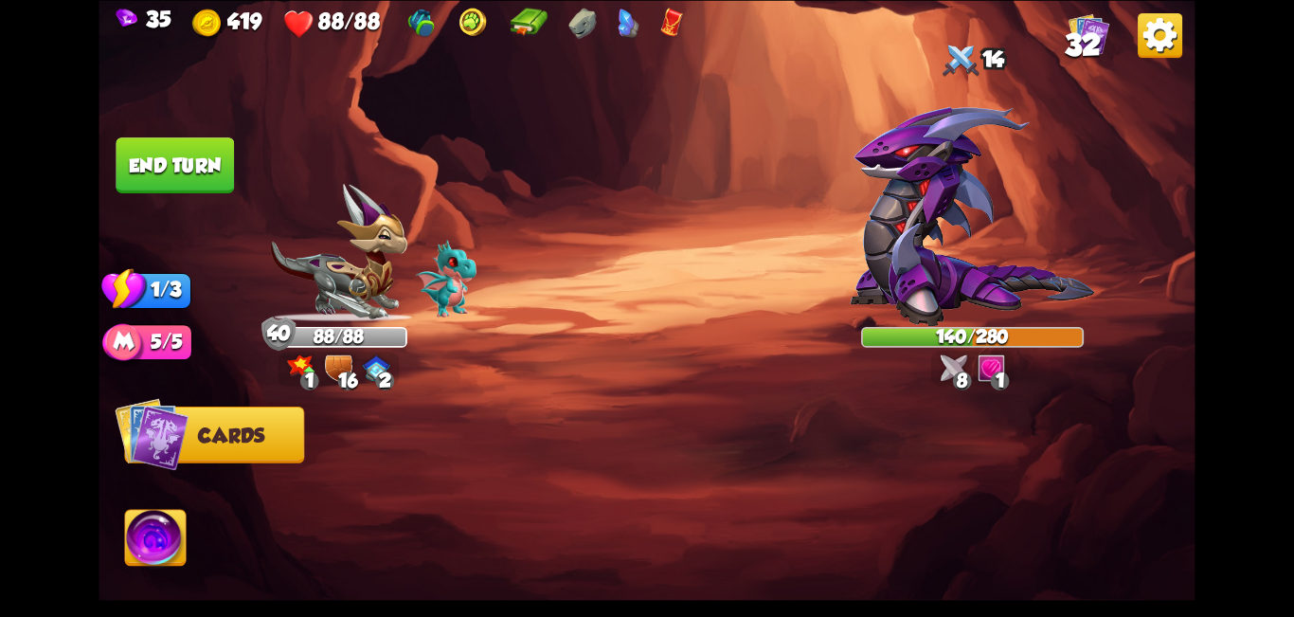
click at [204, 177] on button "End turn" at bounding box center [175, 165] width 118 height 56
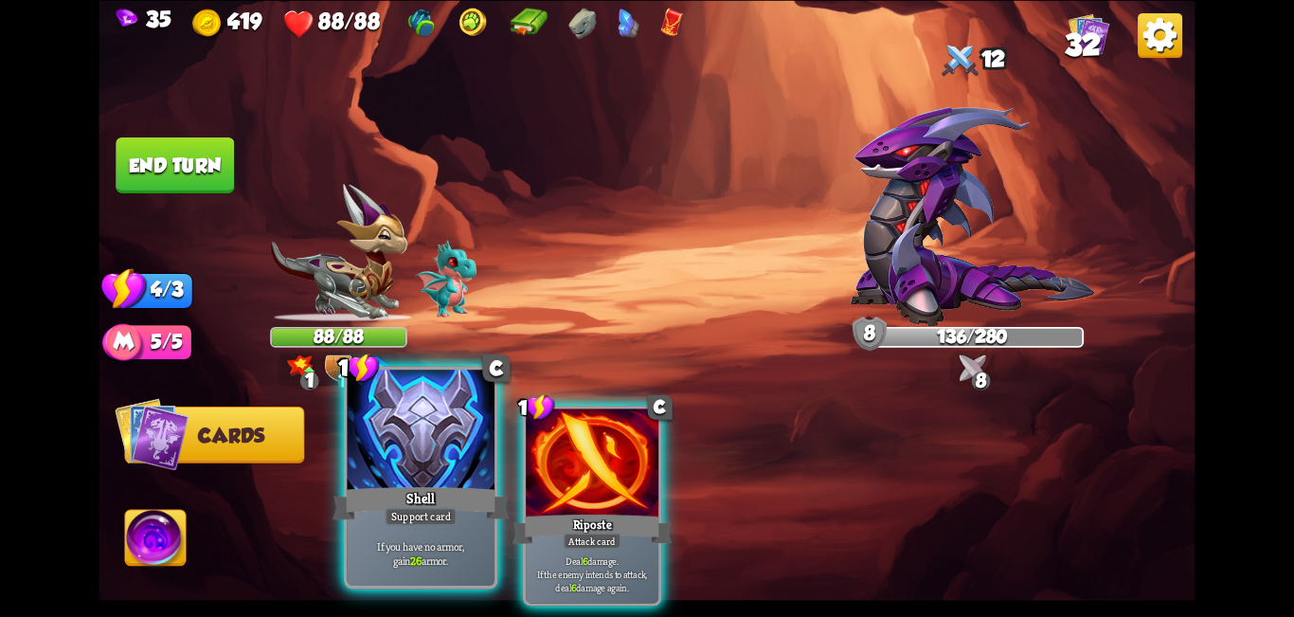
click at [417, 442] on div at bounding box center [422, 432] width 148 height 124
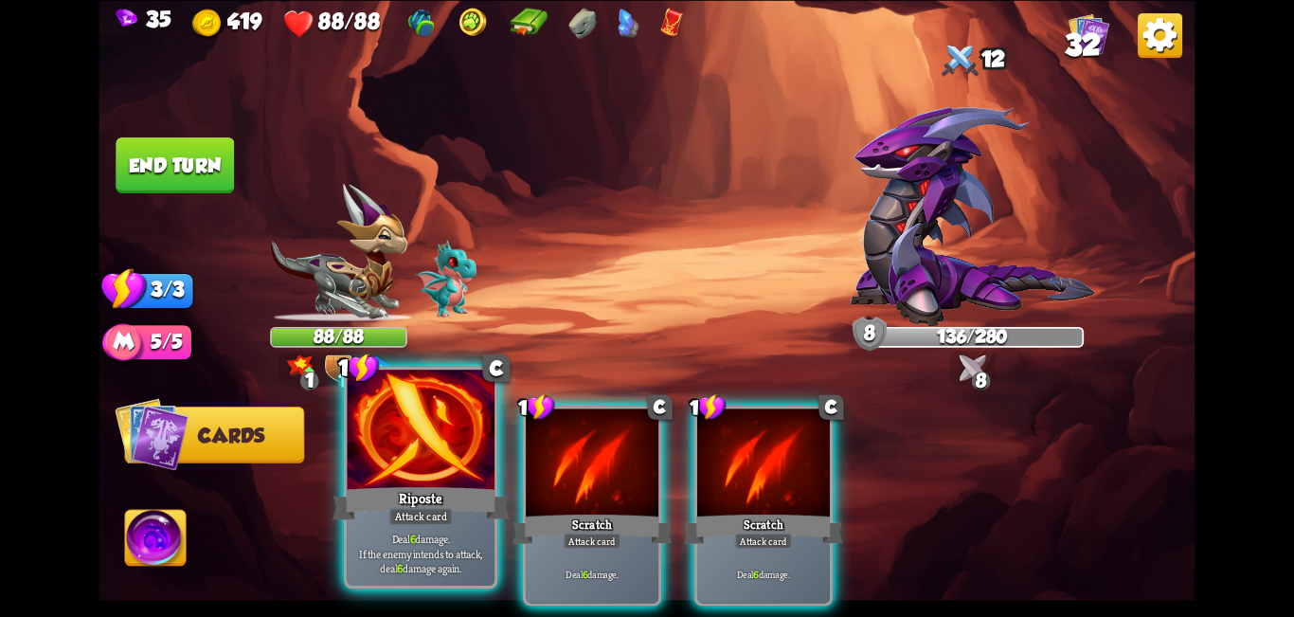
click at [415, 443] on div at bounding box center [422, 432] width 148 height 124
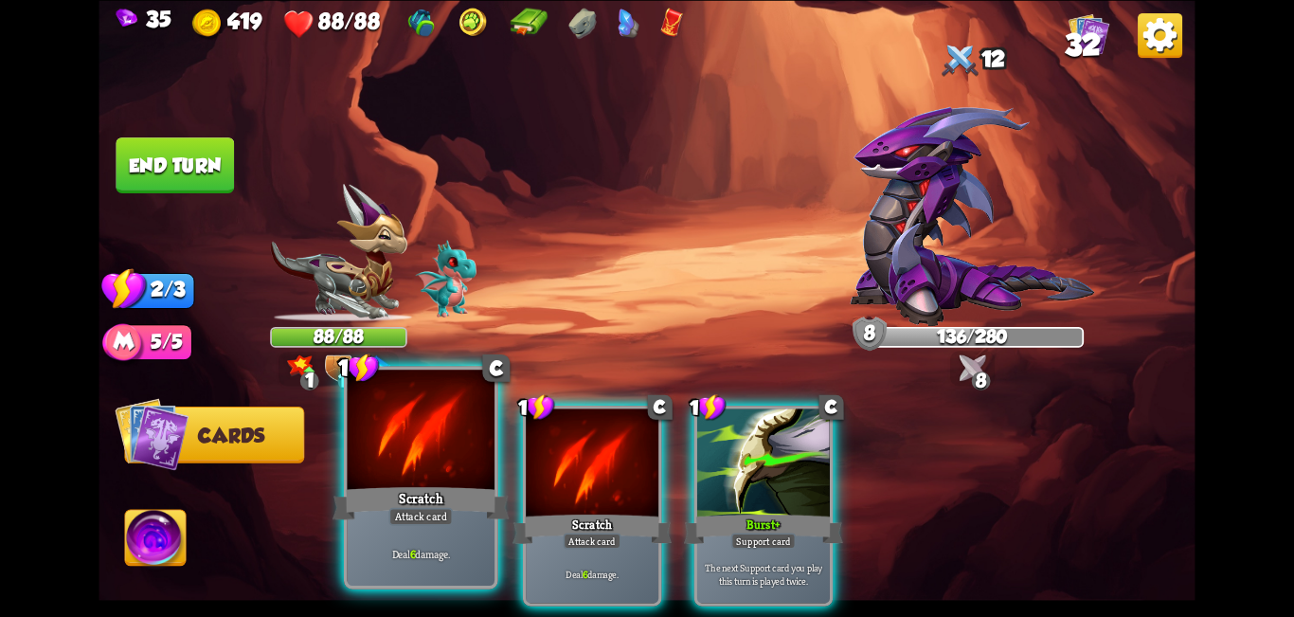
click at [414, 443] on div at bounding box center [422, 432] width 148 height 124
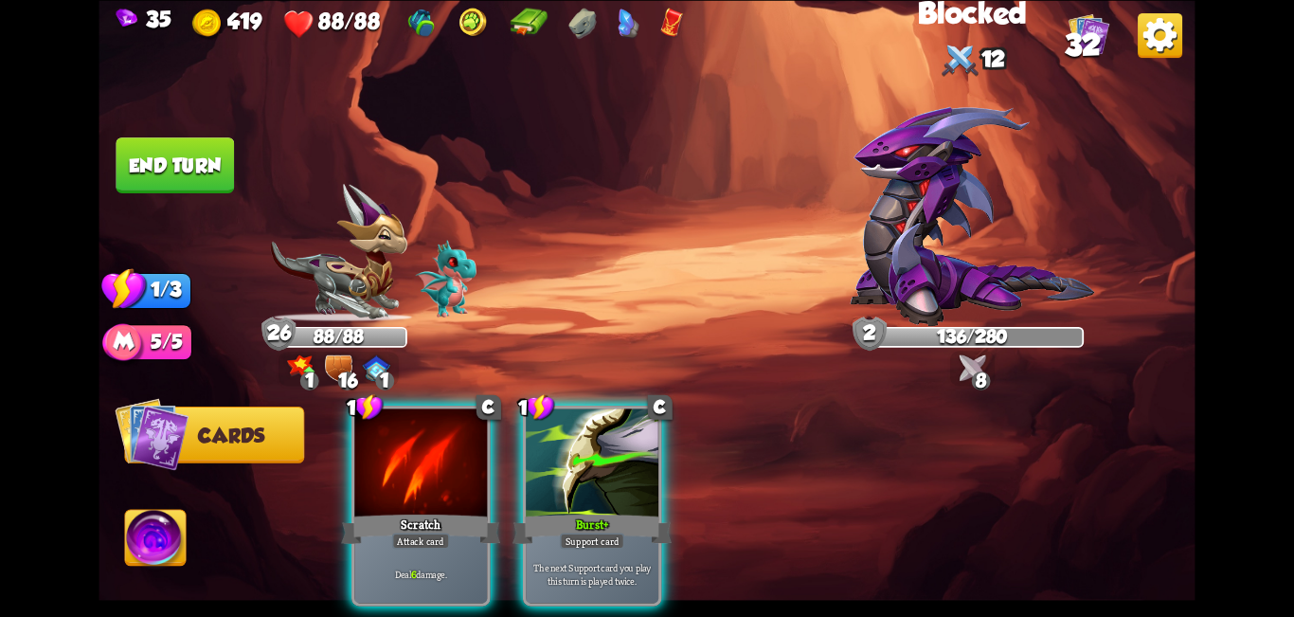
click at [407, 447] on div at bounding box center [420, 464] width 133 height 112
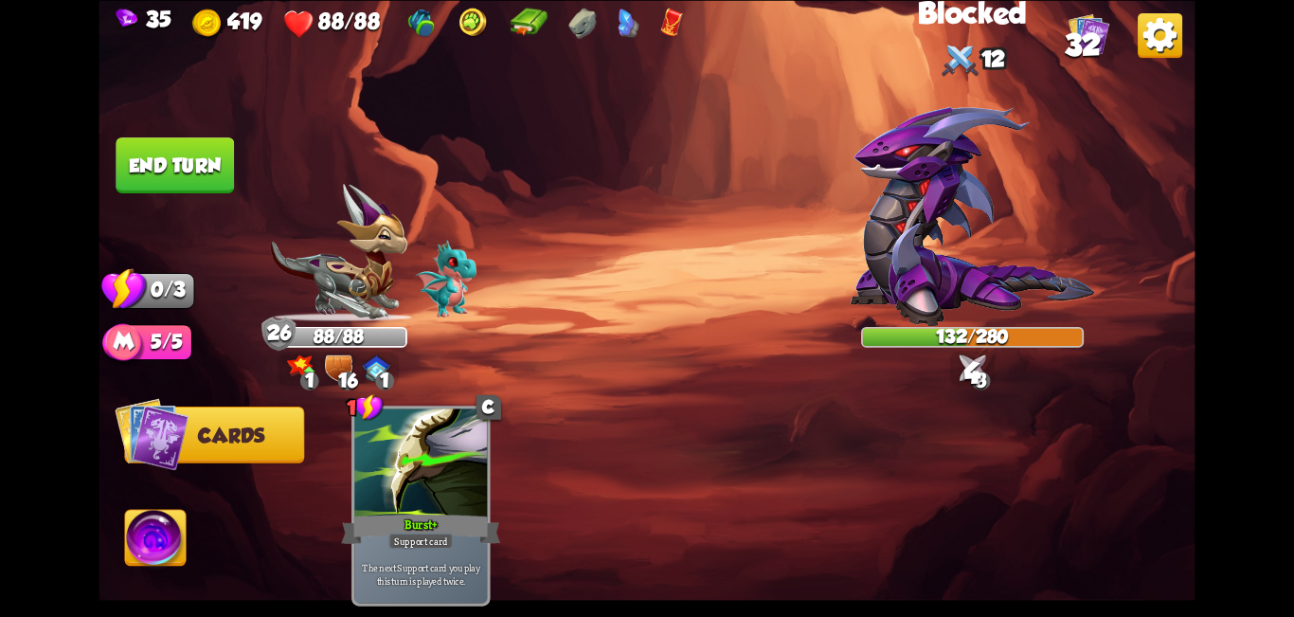
click at [138, 189] on button "End turn" at bounding box center [175, 165] width 118 height 56
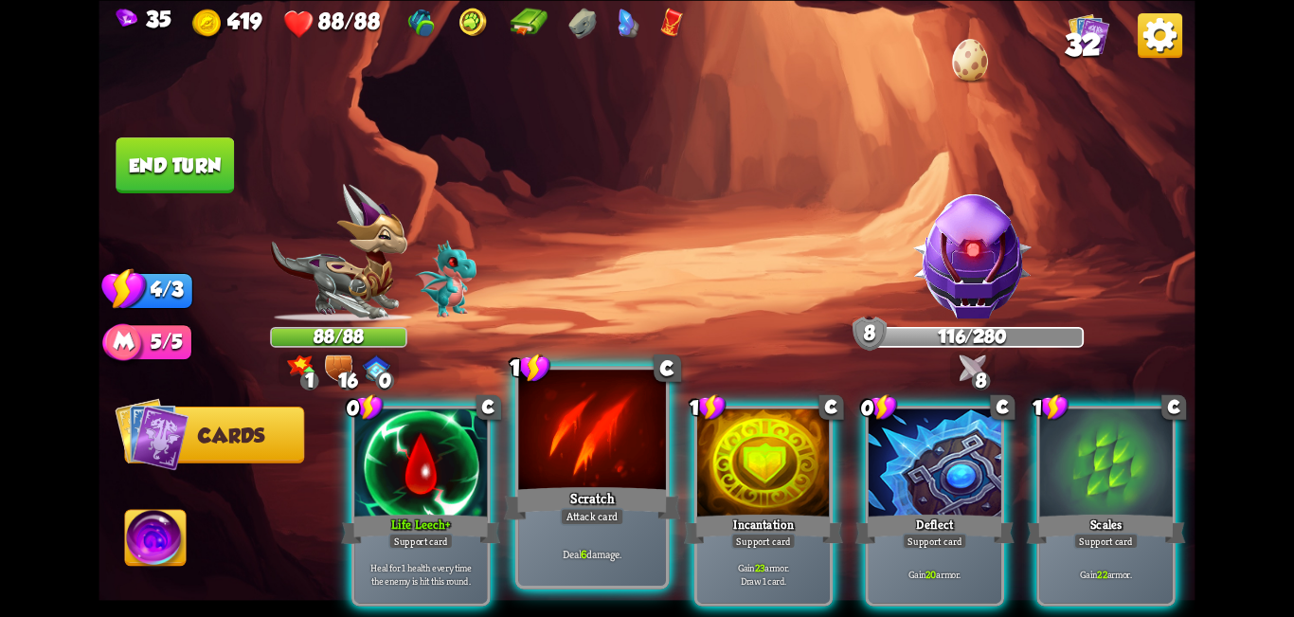
click at [550, 437] on div at bounding box center [592, 432] width 148 height 124
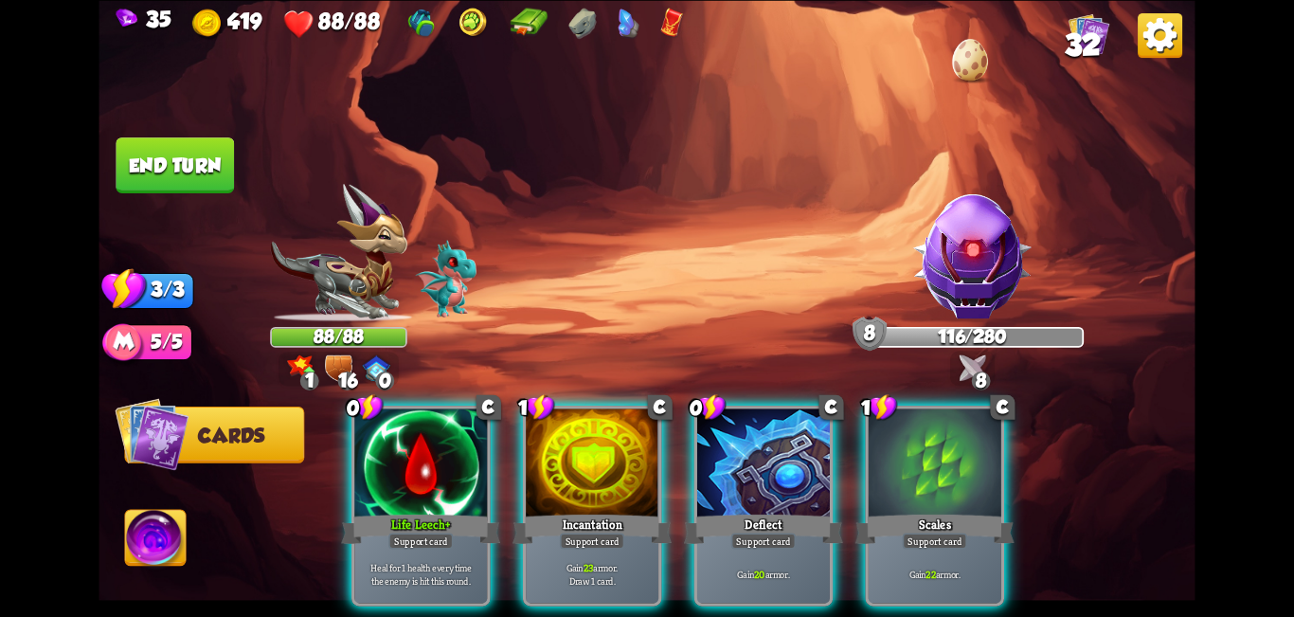
click at [559, 440] on div at bounding box center [592, 464] width 133 height 112
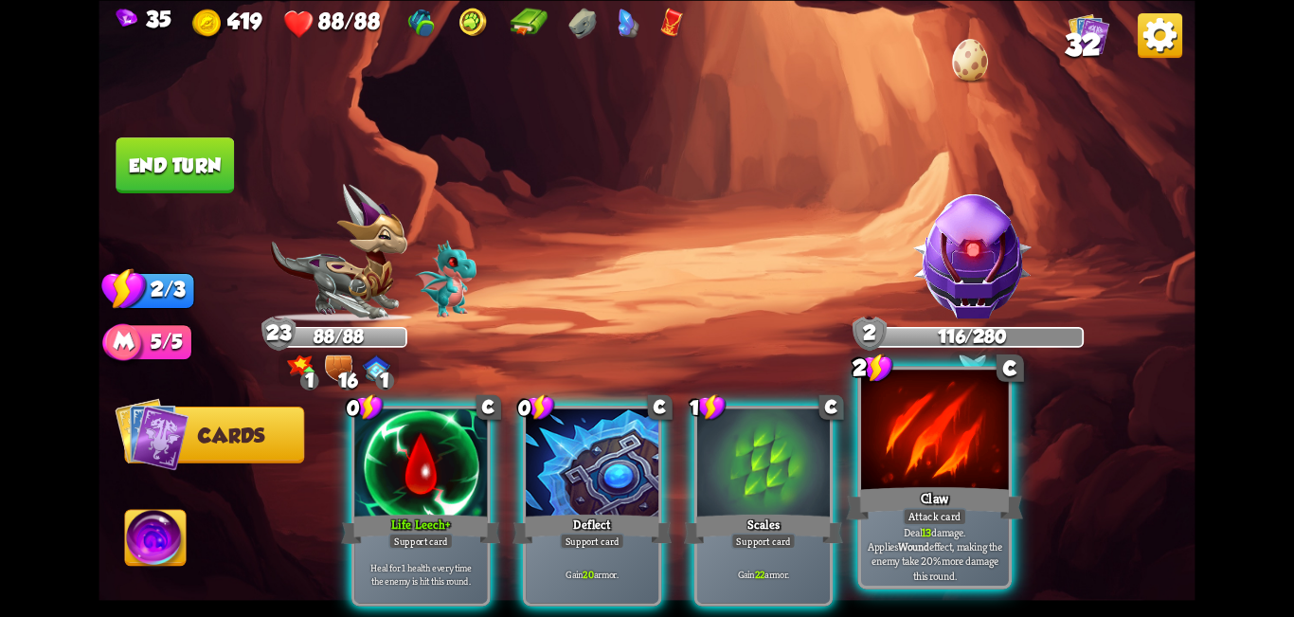
click at [644, 435] on div at bounding box center [935, 432] width 148 height 124
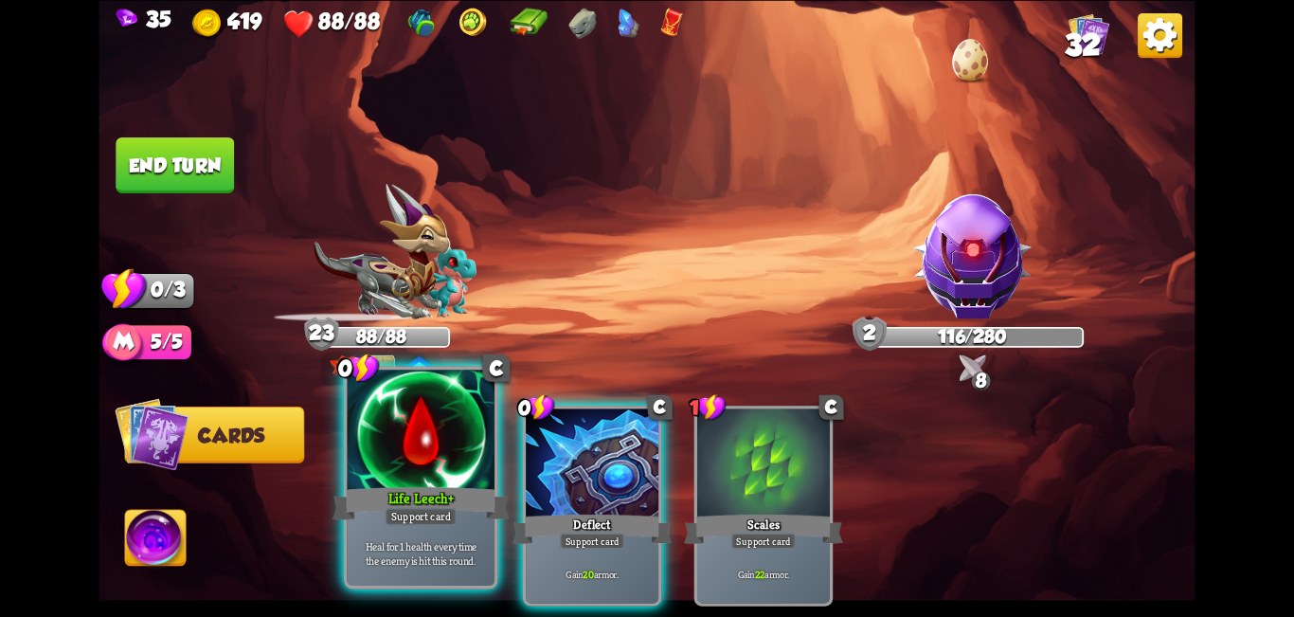
click at [423, 474] on div at bounding box center [422, 432] width 148 height 124
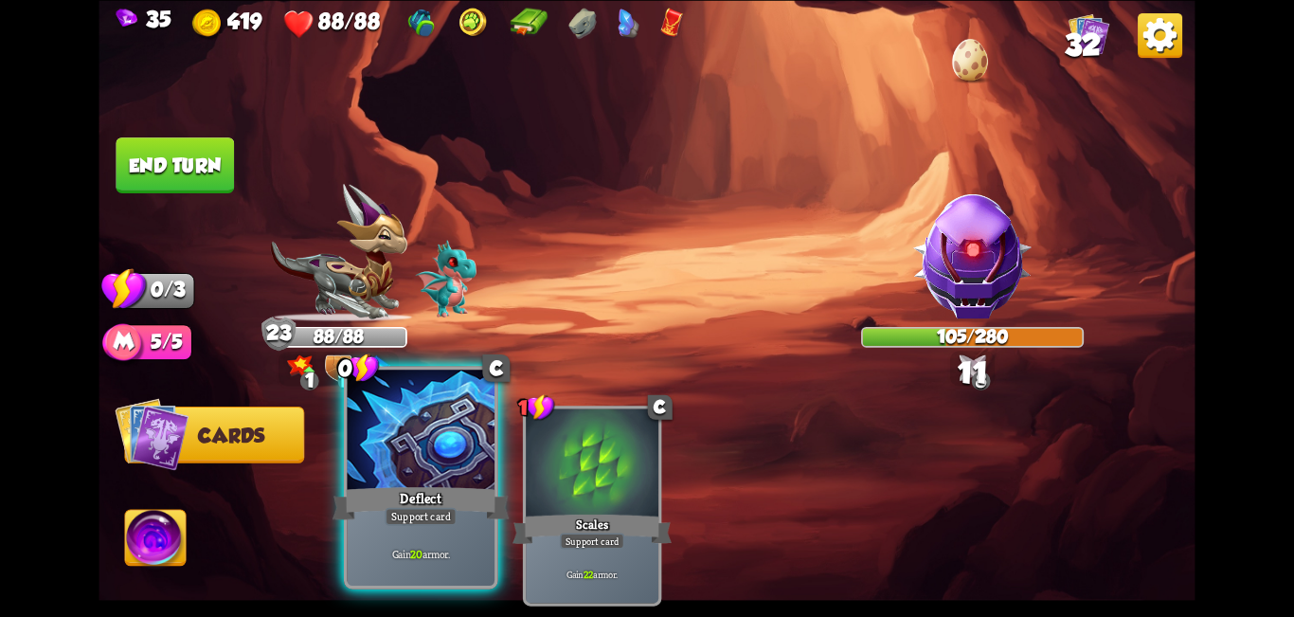
click at [436, 472] on div at bounding box center [422, 432] width 148 height 124
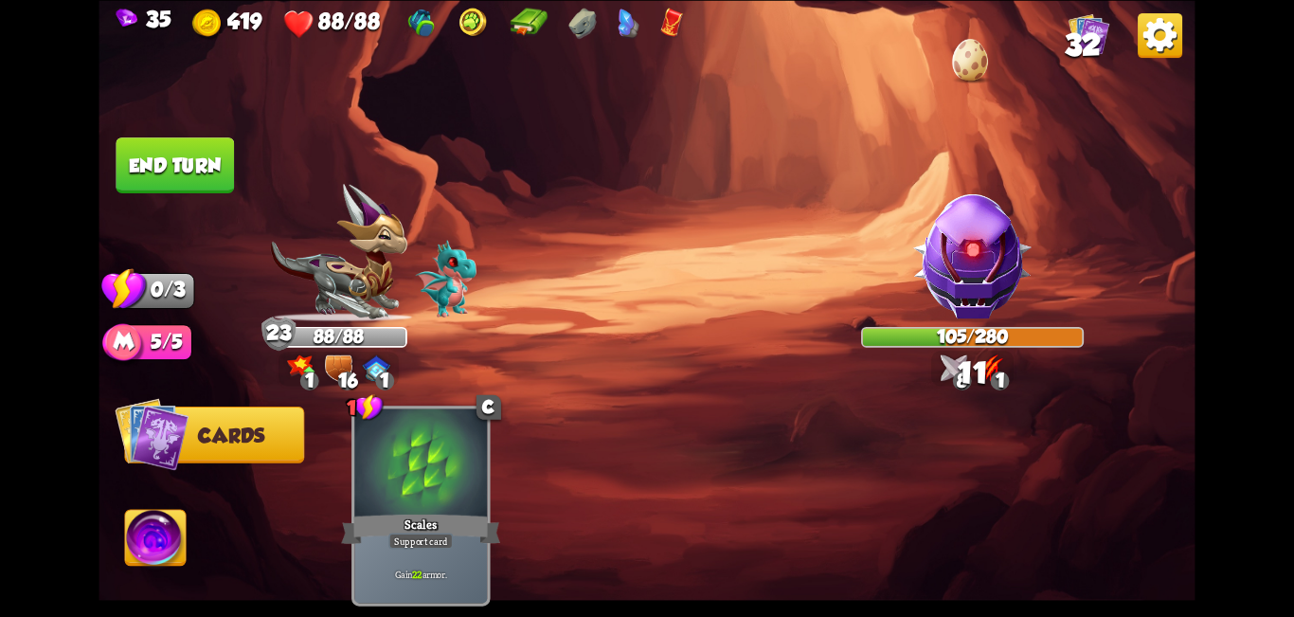
click at [165, 173] on button "End turn" at bounding box center [175, 165] width 118 height 56
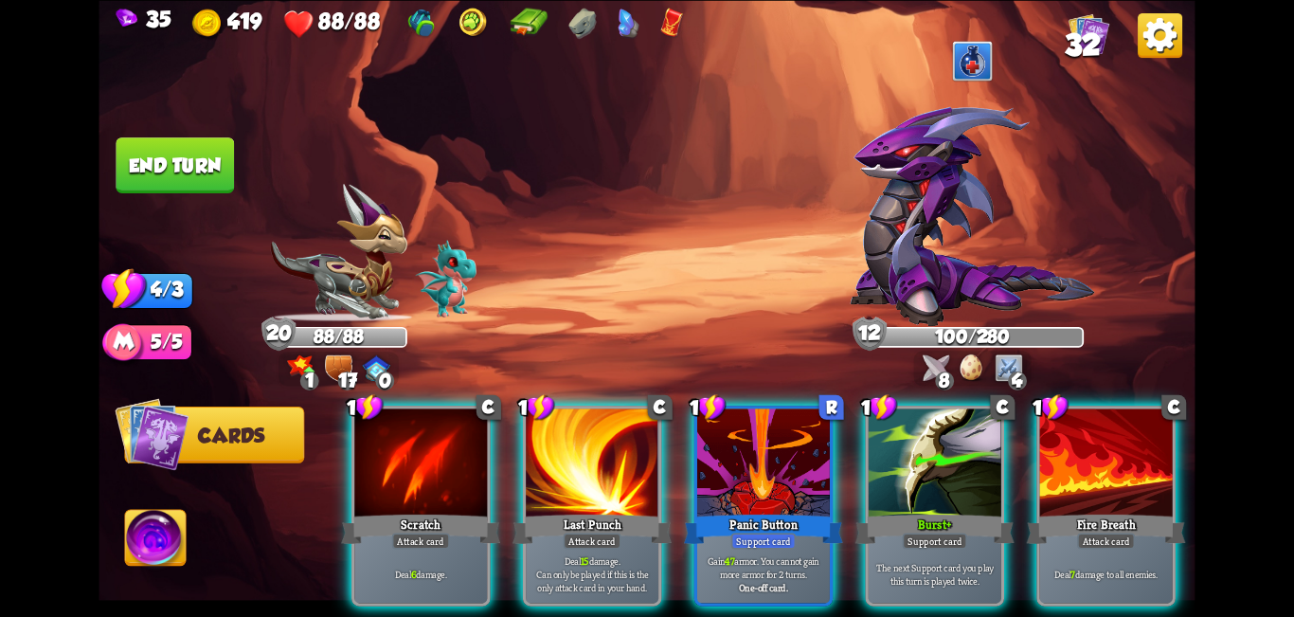
click at [644, 408] on div at bounding box center [935, 464] width 133 height 112
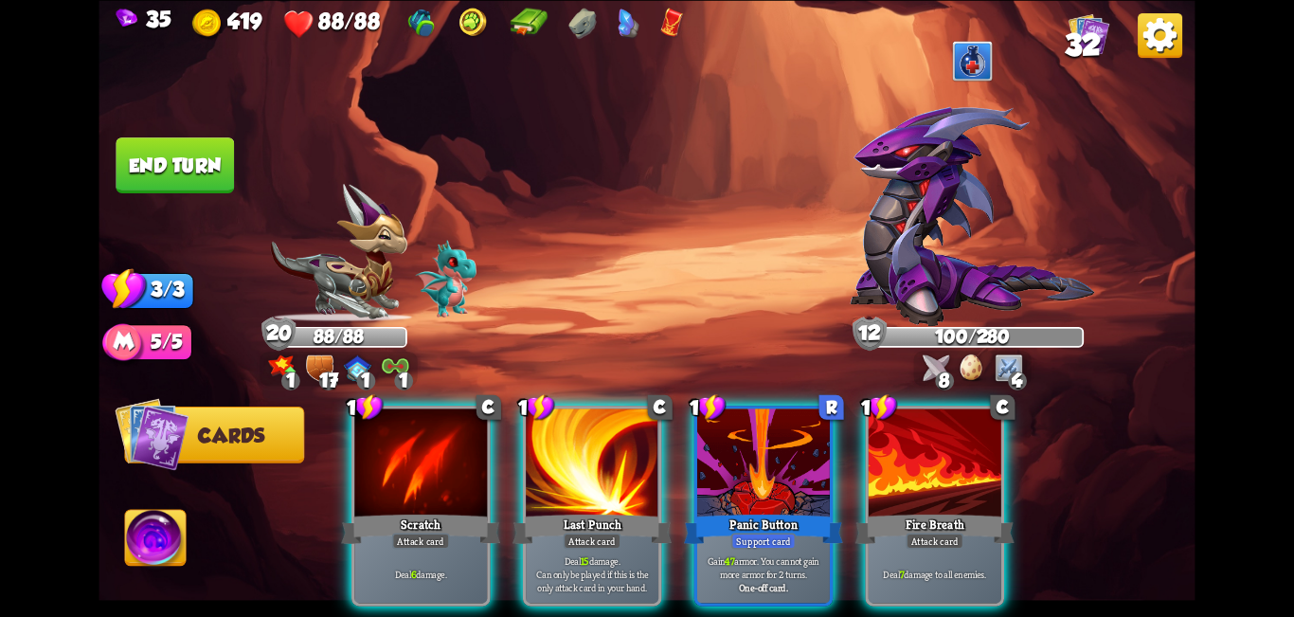
click at [644, 408] on div at bounding box center [935, 464] width 133 height 112
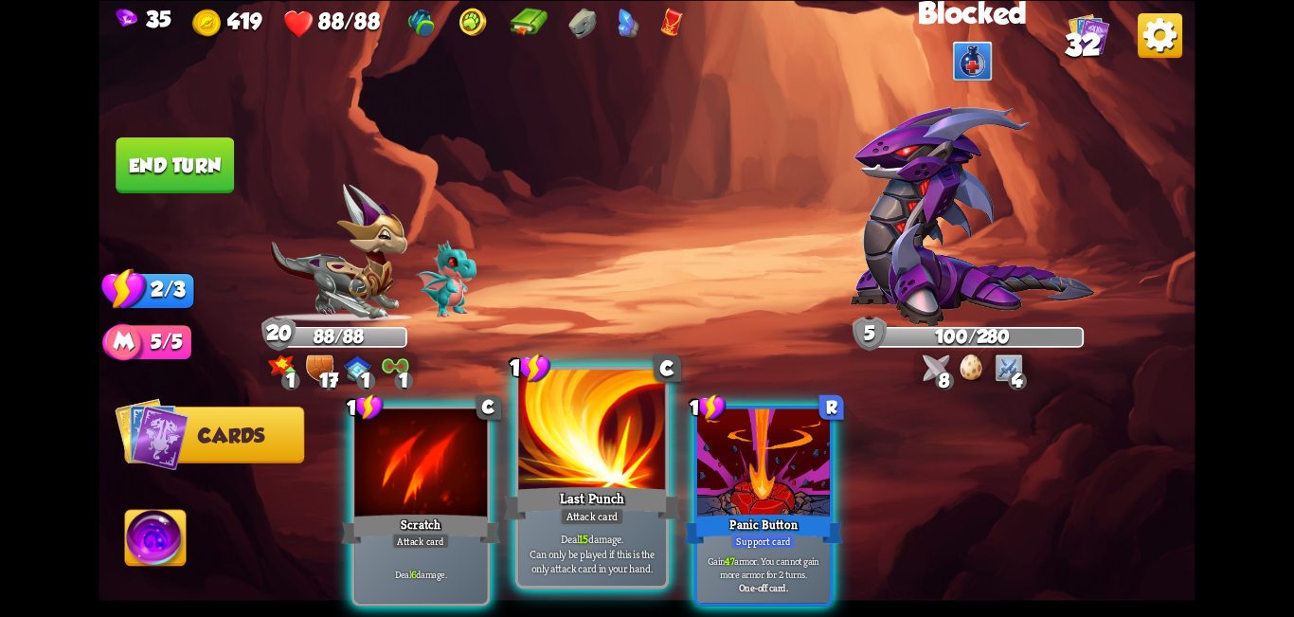
click at [567, 415] on div at bounding box center [592, 432] width 148 height 124
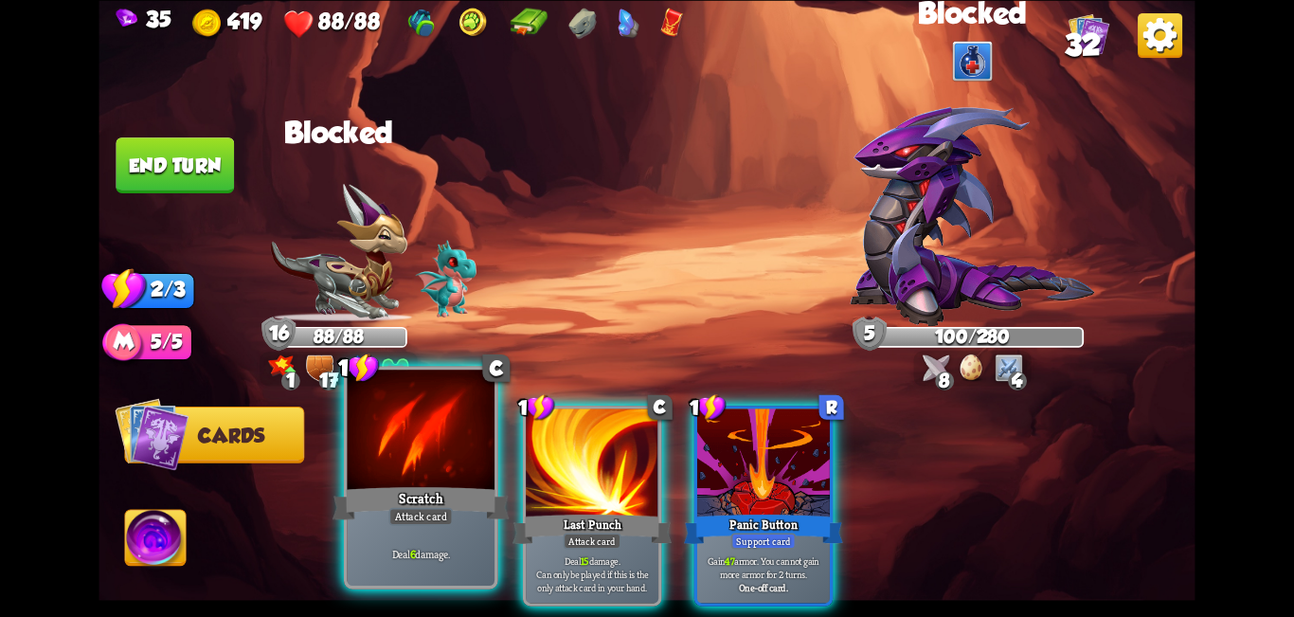
click at [427, 423] on div at bounding box center [422, 432] width 148 height 124
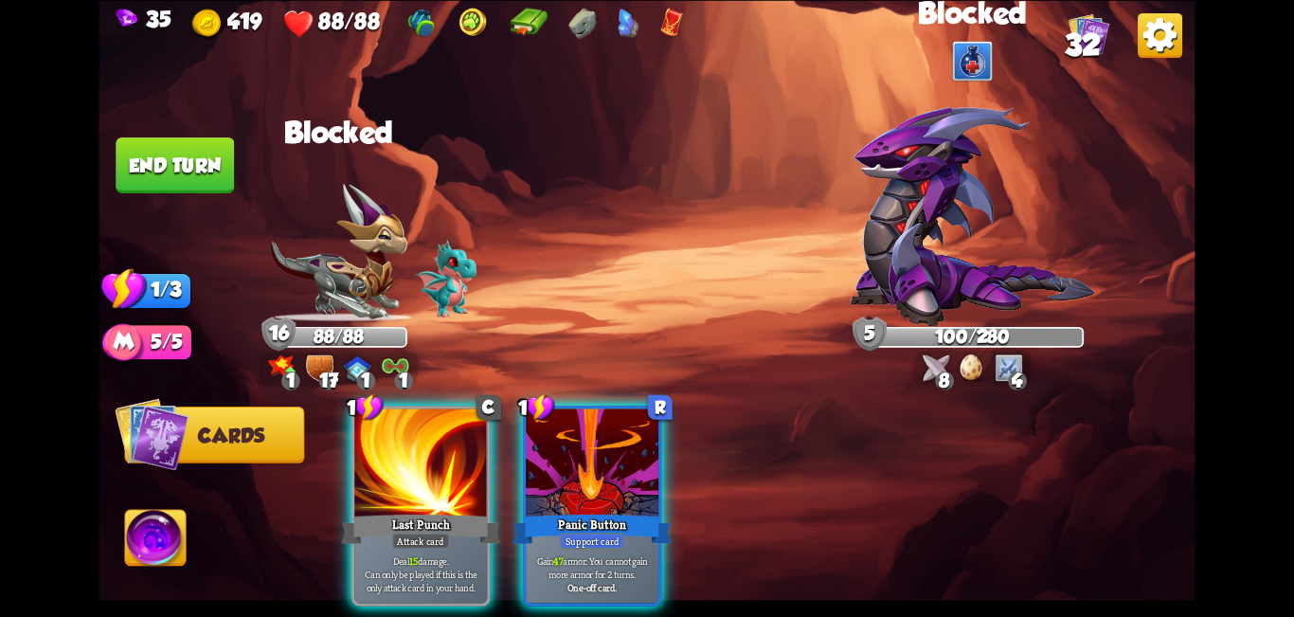
drag, startPoint x: 433, startPoint y: 428, endPoint x: 397, endPoint y: 428, distance: 36.0
click at [432, 428] on div at bounding box center [420, 464] width 133 height 112
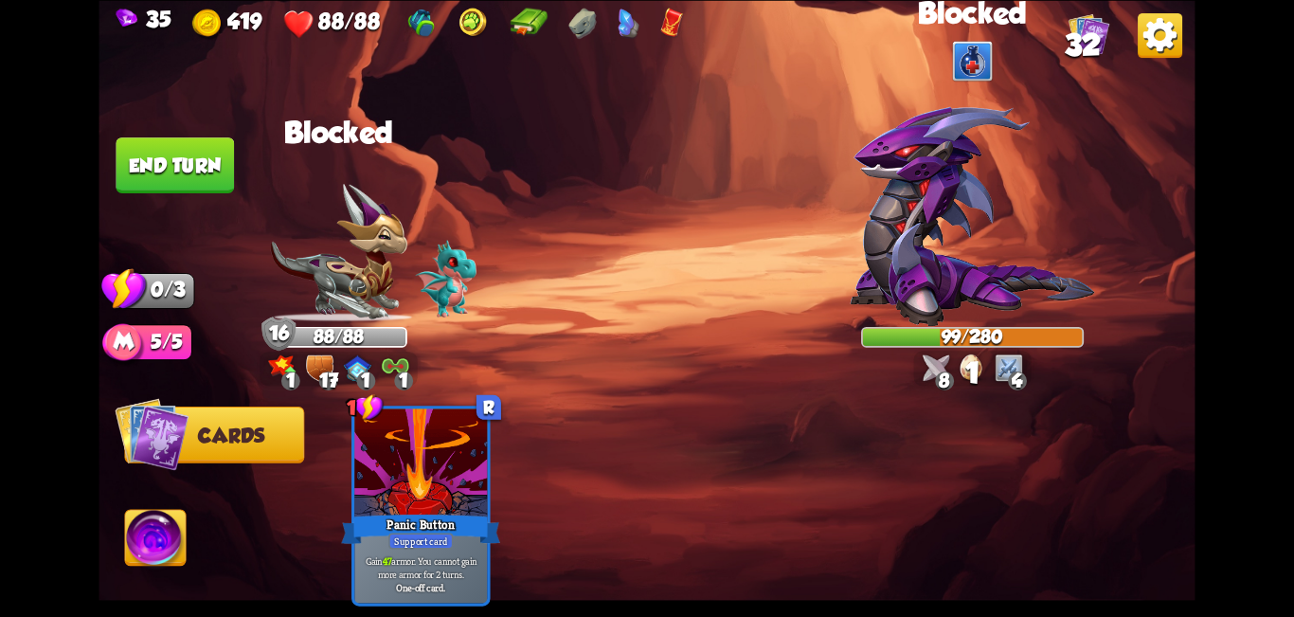
click at [160, 185] on button "End turn" at bounding box center [175, 165] width 118 height 56
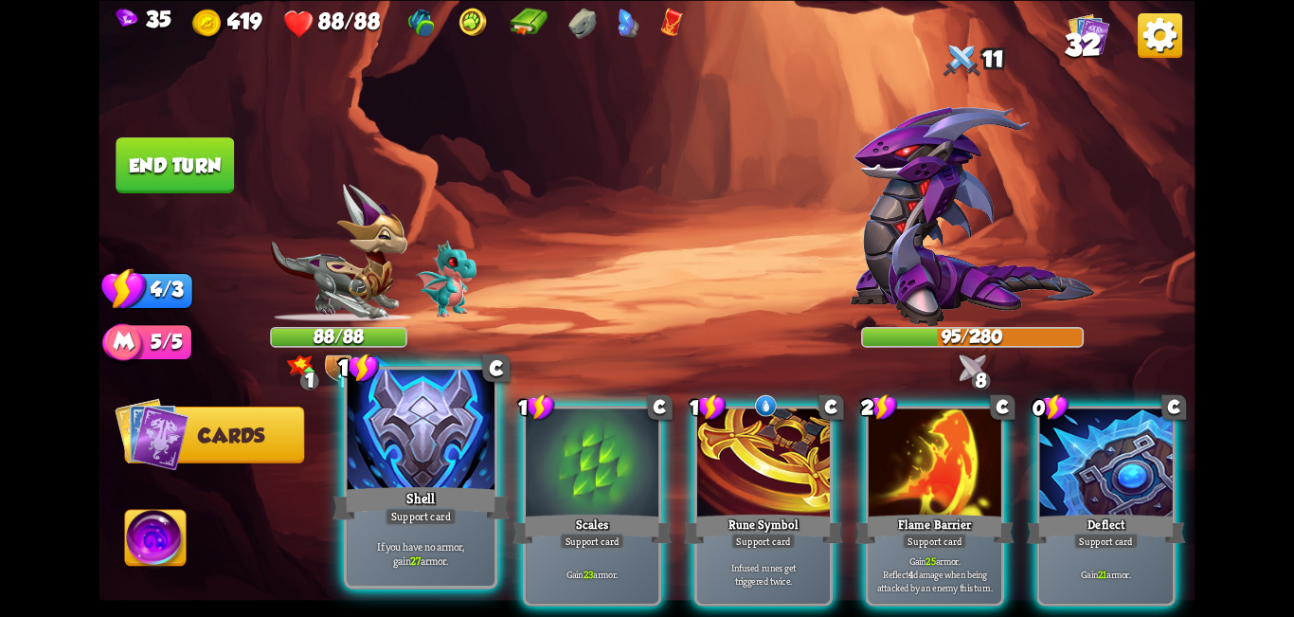
click at [424, 468] on div at bounding box center [422, 432] width 148 height 124
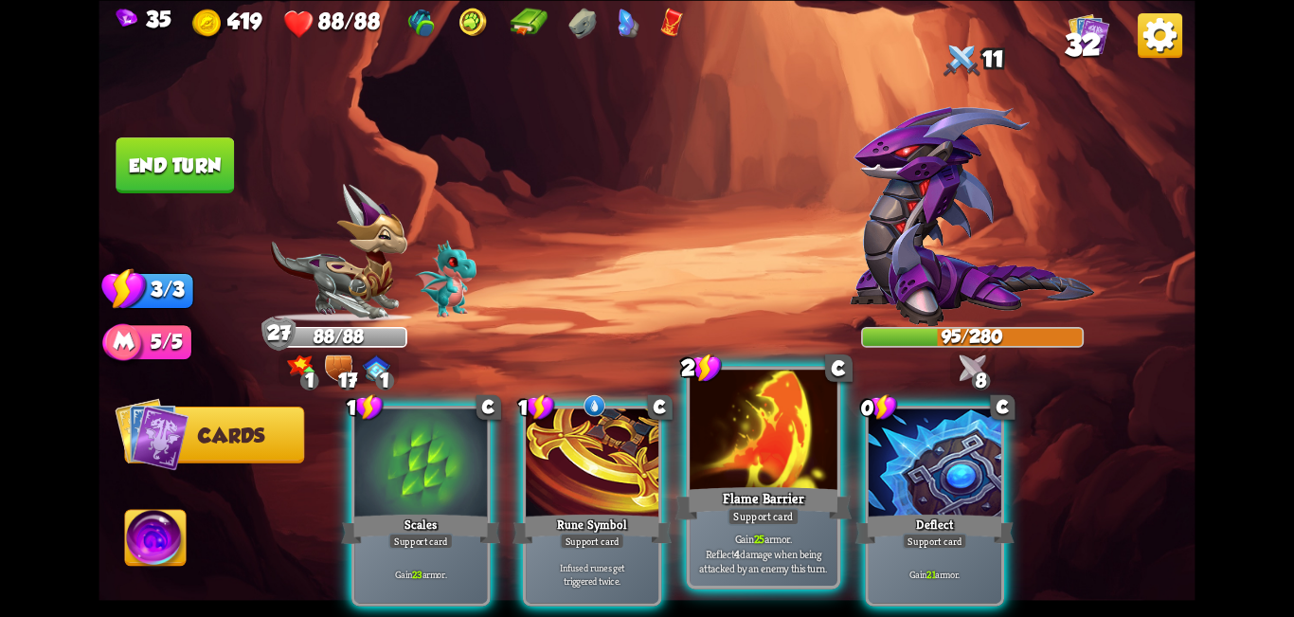
click at [644, 472] on div at bounding box center [764, 432] width 148 height 124
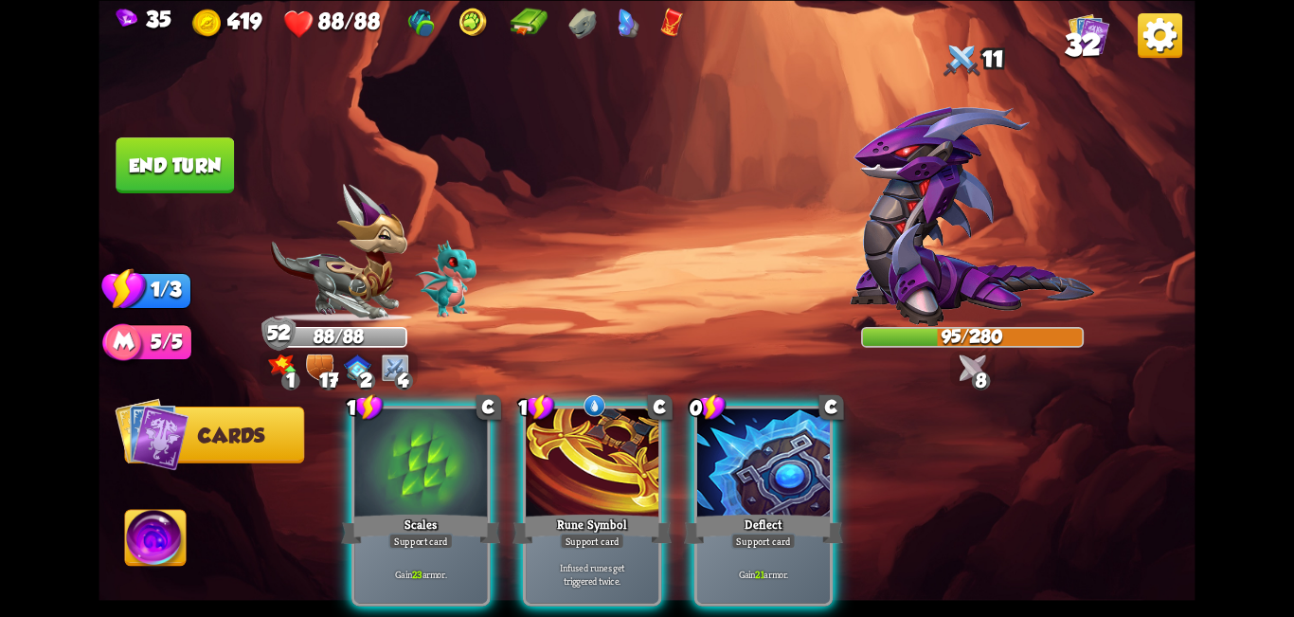
click at [644, 472] on div at bounding box center [763, 464] width 133 height 112
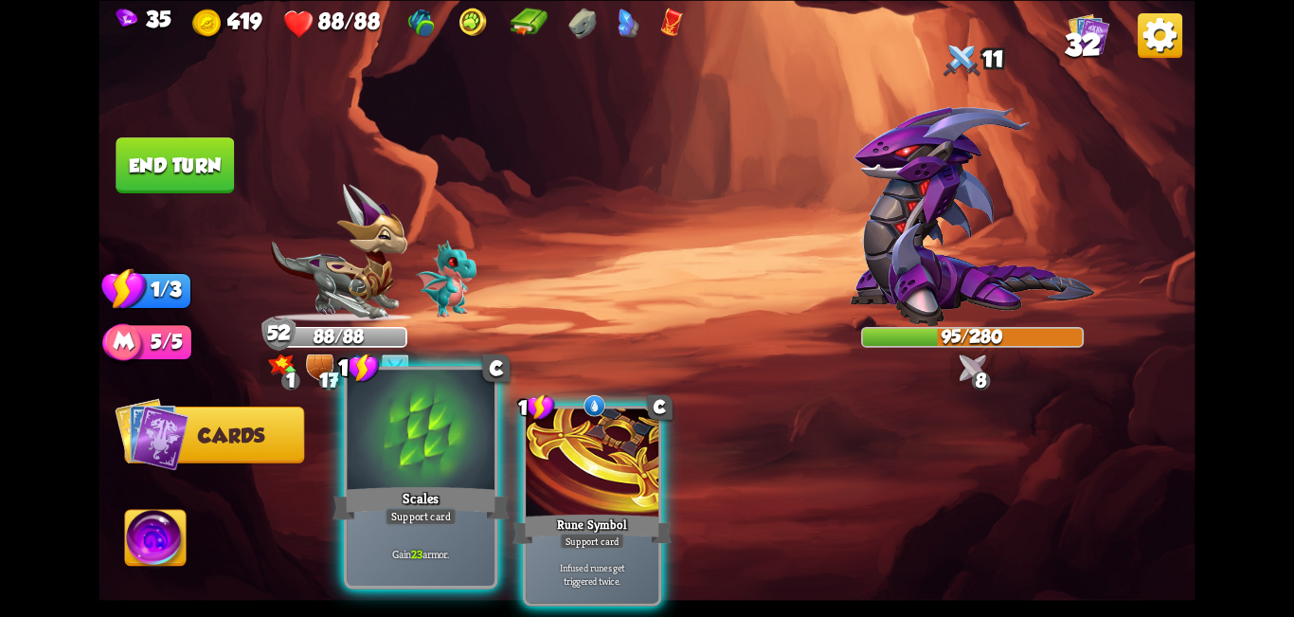
click at [430, 474] on div at bounding box center [422, 432] width 148 height 124
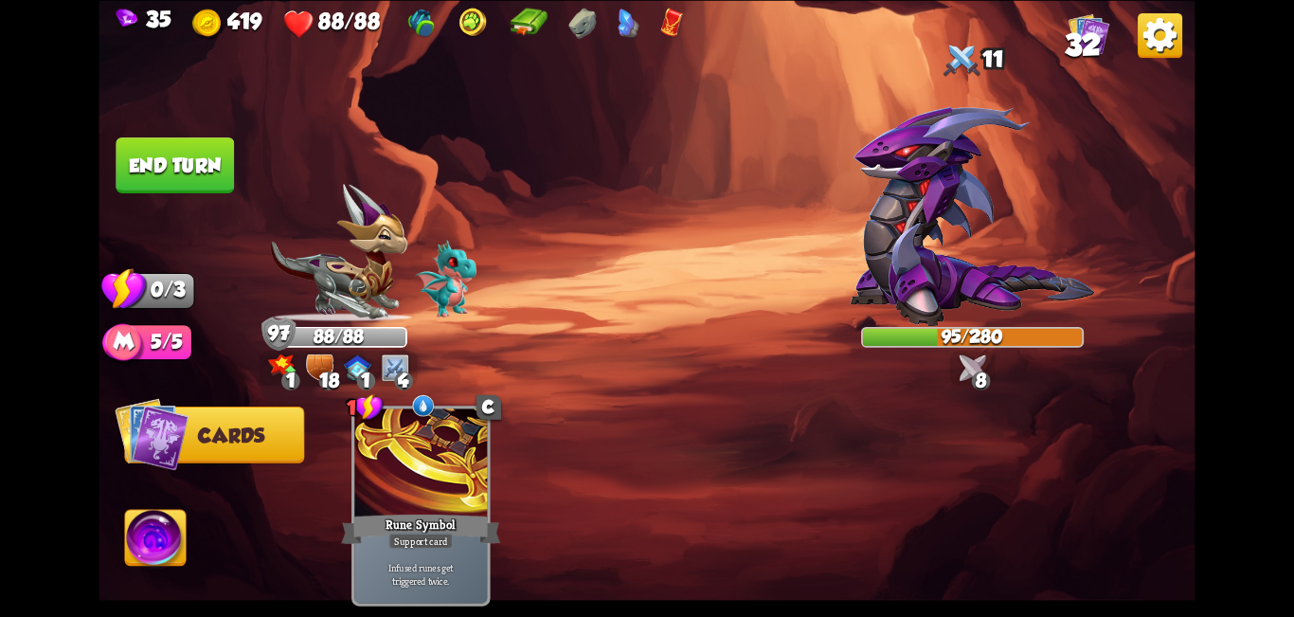
click at [195, 151] on button "End turn" at bounding box center [175, 165] width 118 height 56
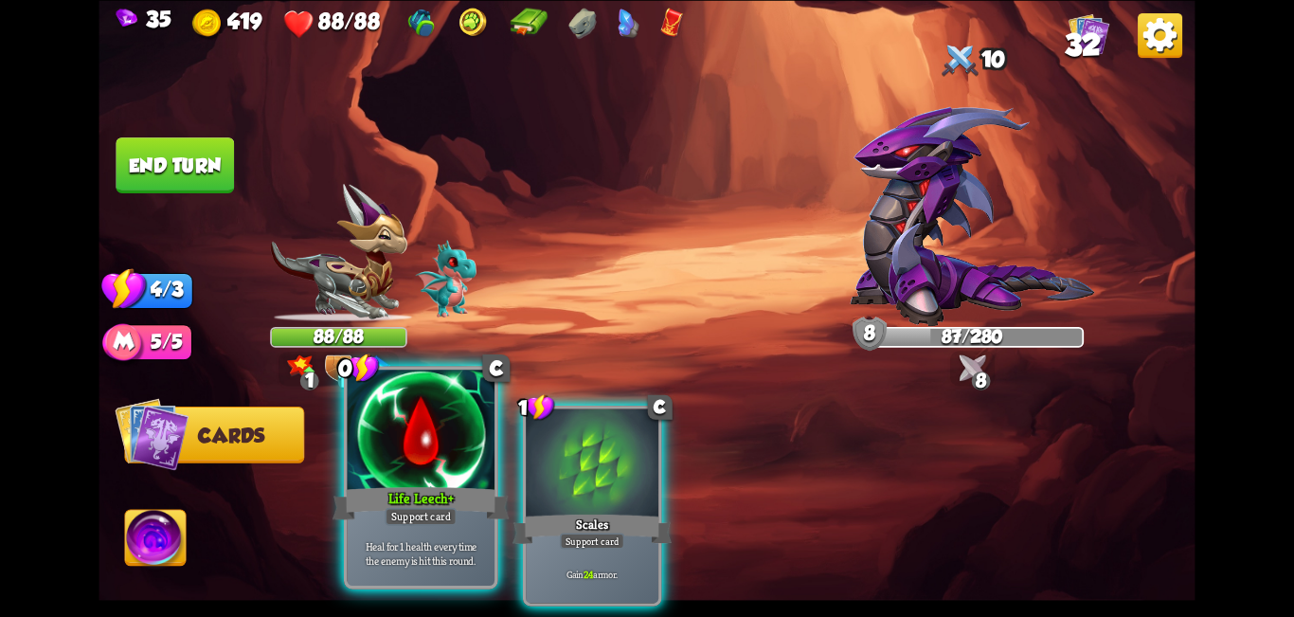
click at [407, 453] on div at bounding box center [422, 432] width 148 height 124
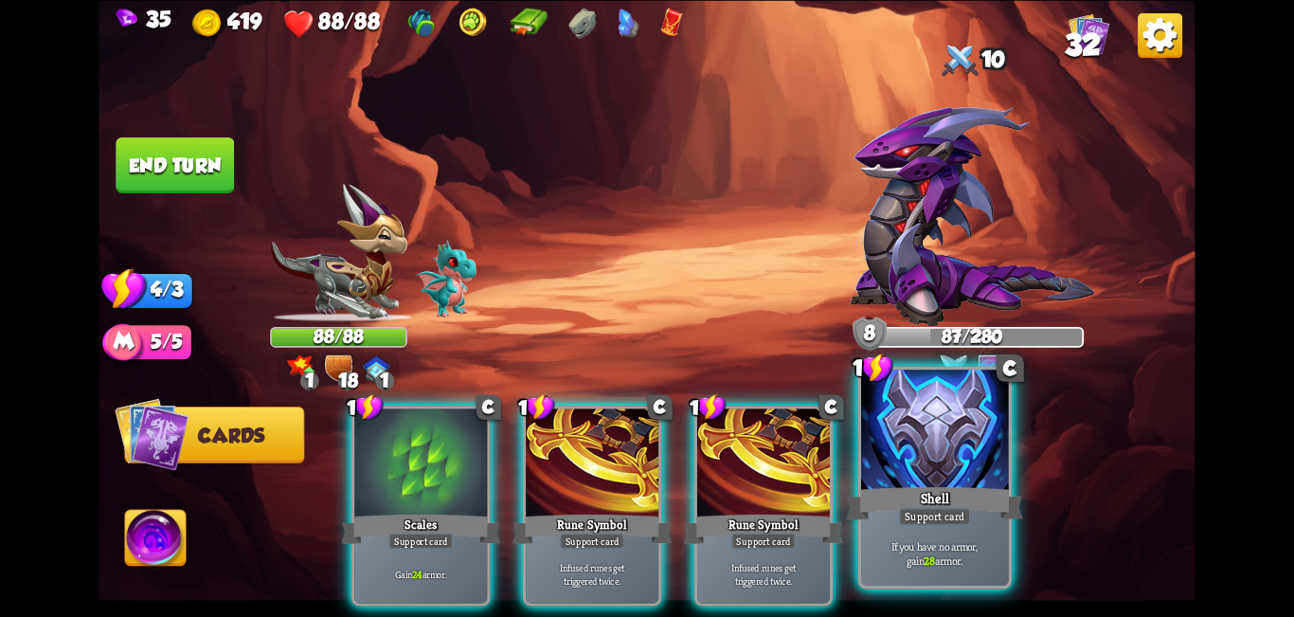
click at [644, 452] on div at bounding box center [935, 432] width 148 height 124
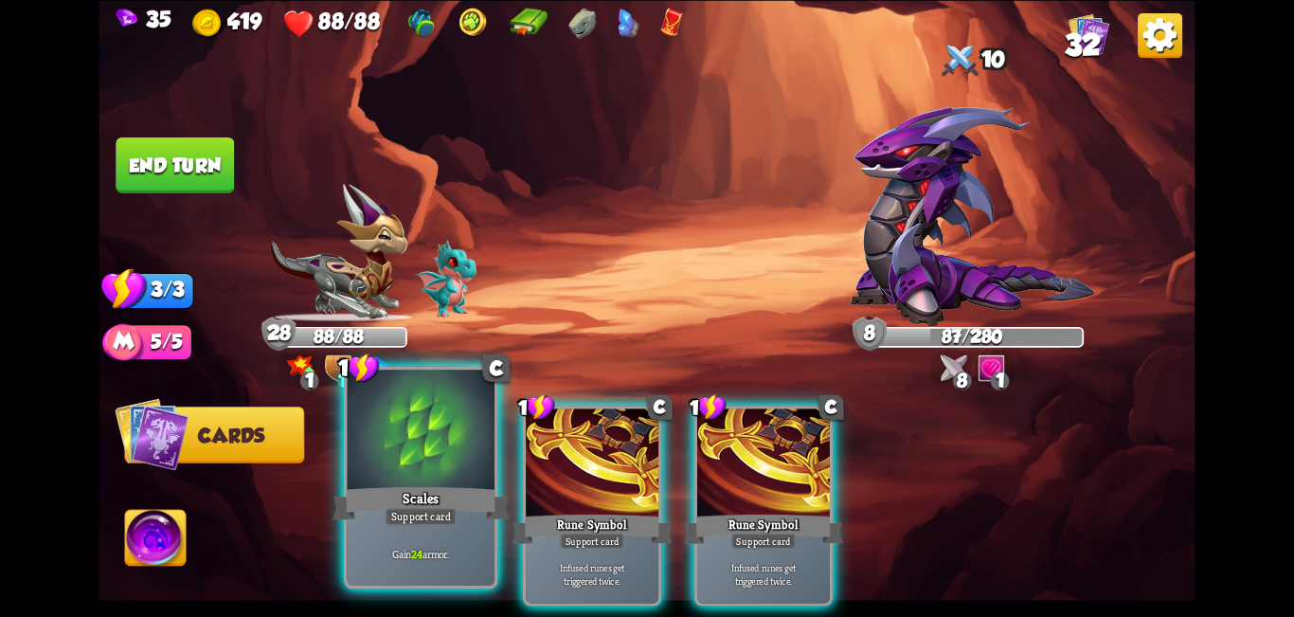
click at [375, 519] on div "Scales" at bounding box center [421, 503] width 177 height 40
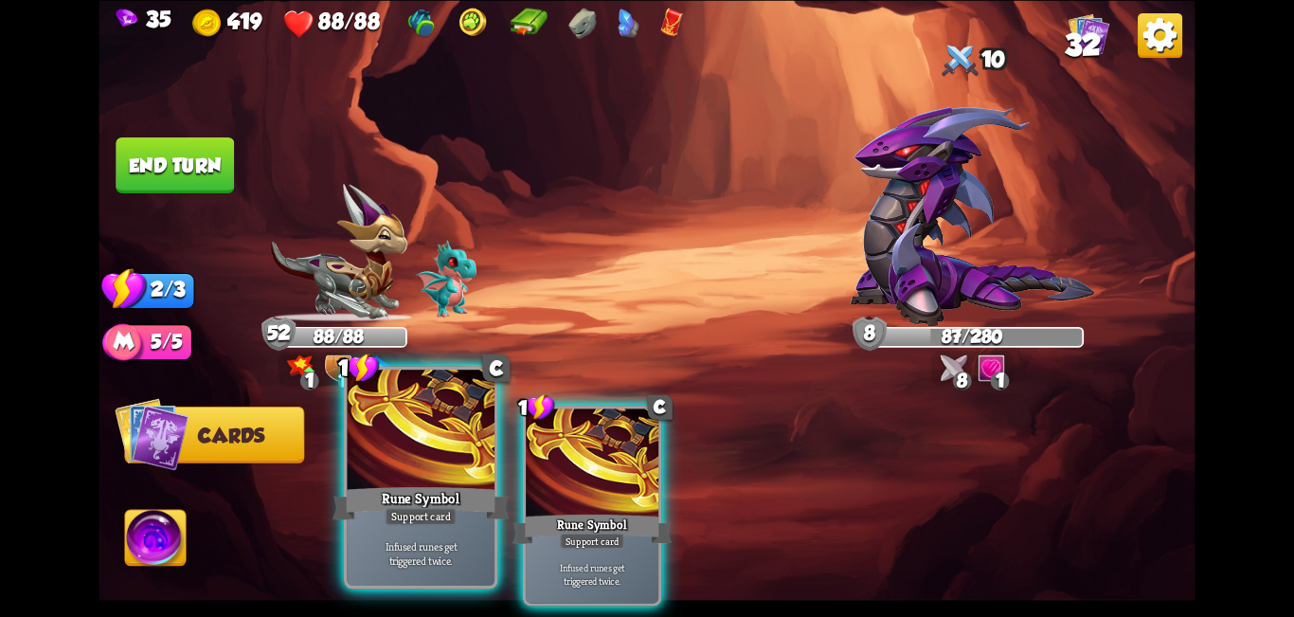
drag, startPoint x: 369, startPoint y: 509, endPoint x: 385, endPoint y: 499, distance: 18.7
click at [370, 508] on div "Rune Symbol" at bounding box center [421, 503] width 177 height 40
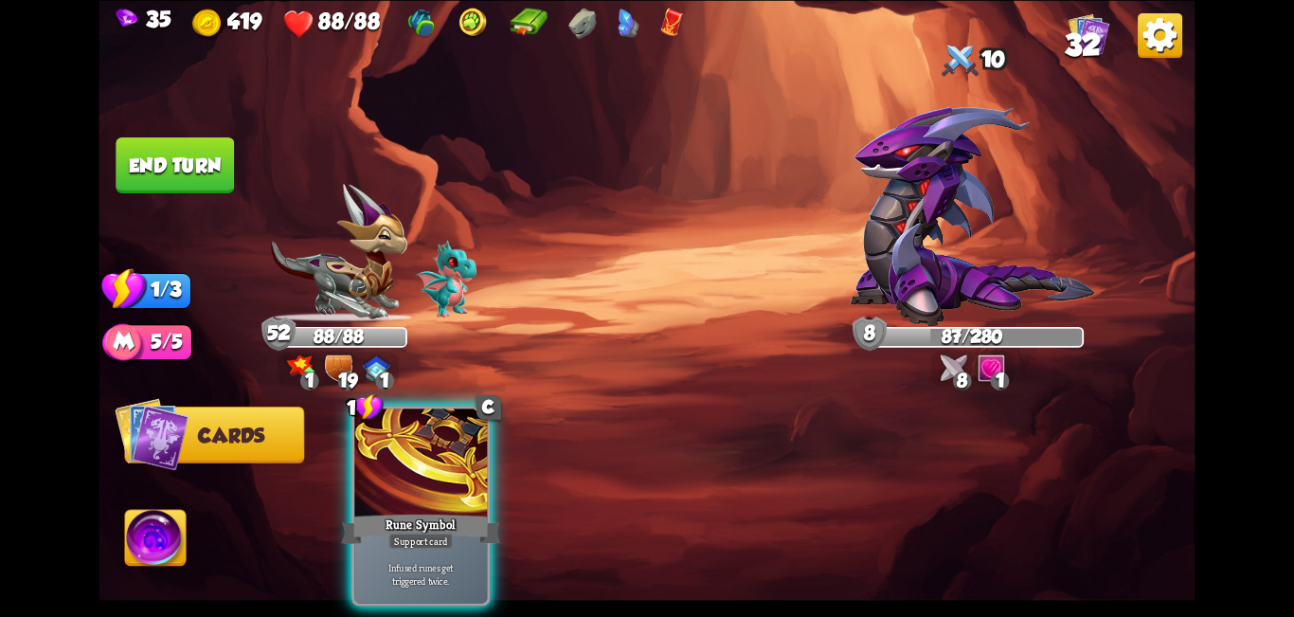
drag, startPoint x: 388, startPoint y: 496, endPoint x: 389, endPoint y: 480, distance: 16.1
click at [389, 511] on div "Rune Symbol" at bounding box center [420, 528] width 159 height 35
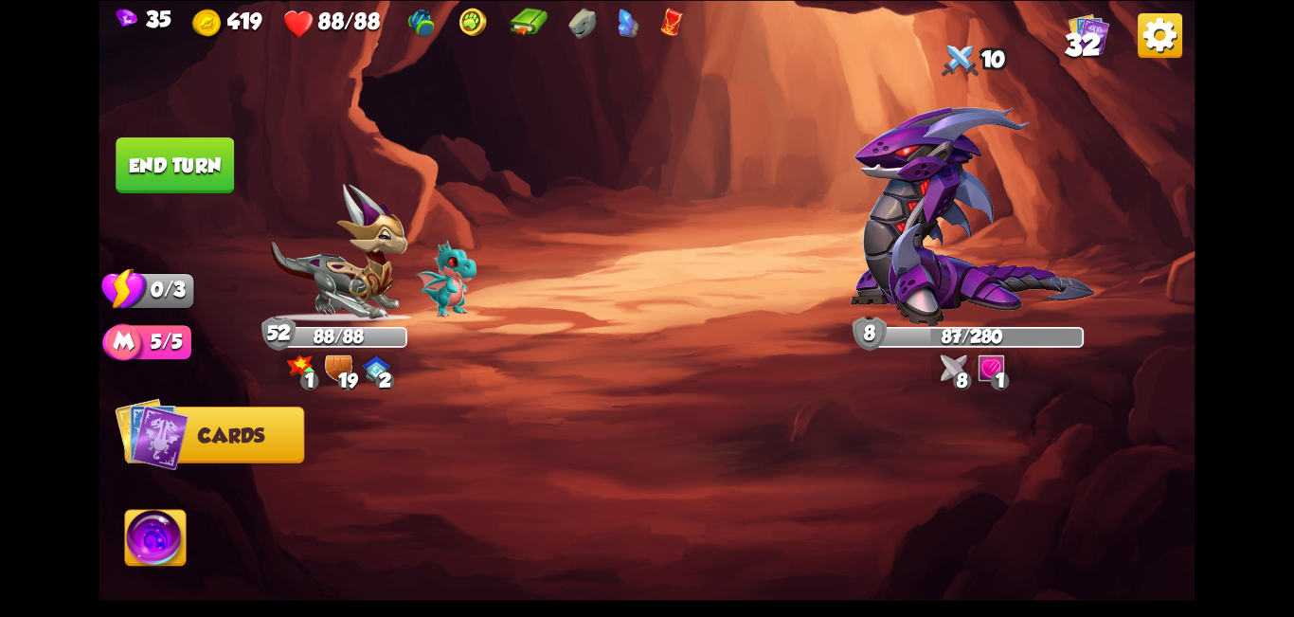
click at [180, 161] on button "End turn" at bounding box center [175, 165] width 118 height 56
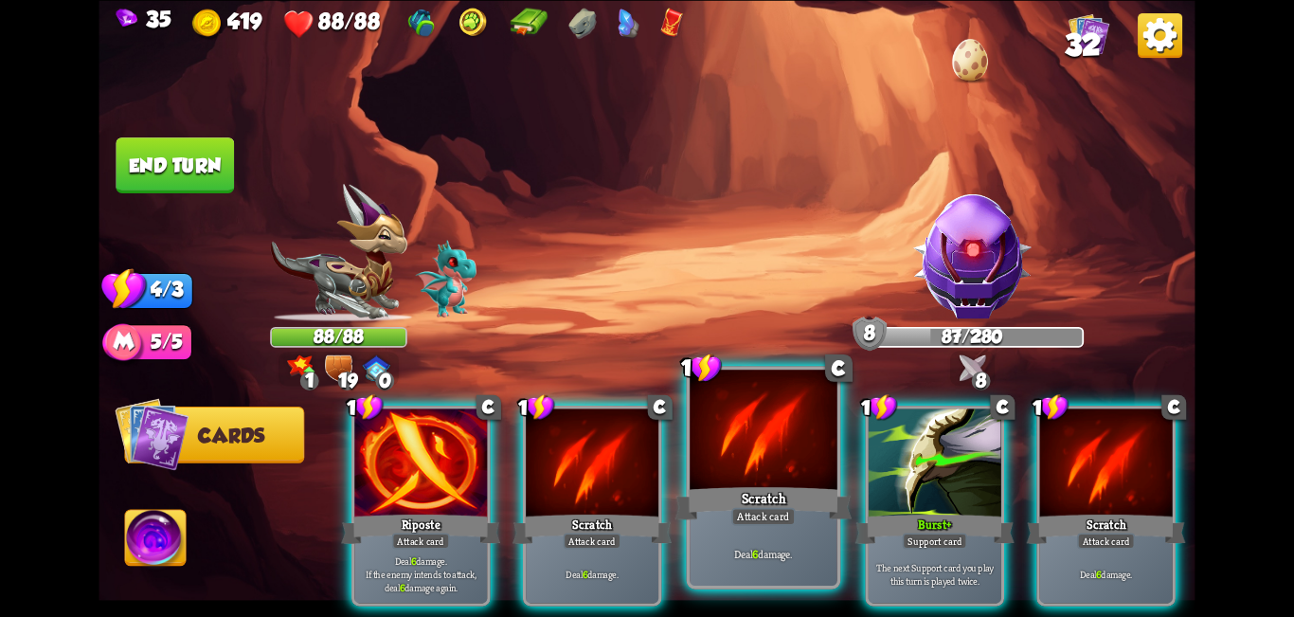
click at [644, 485] on div "Scratch" at bounding box center [764, 503] width 177 height 40
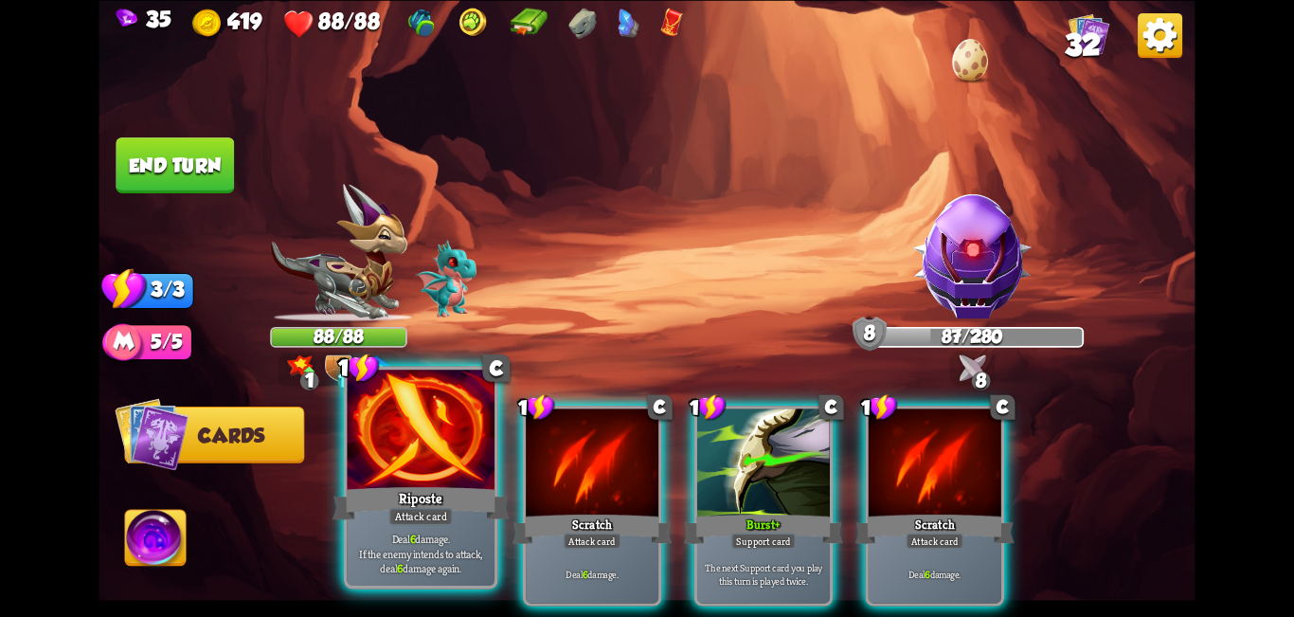
drag, startPoint x: 600, startPoint y: 485, endPoint x: 452, endPoint y: 483, distance: 147.8
click at [594, 511] on div "Scratch" at bounding box center [592, 528] width 159 height 35
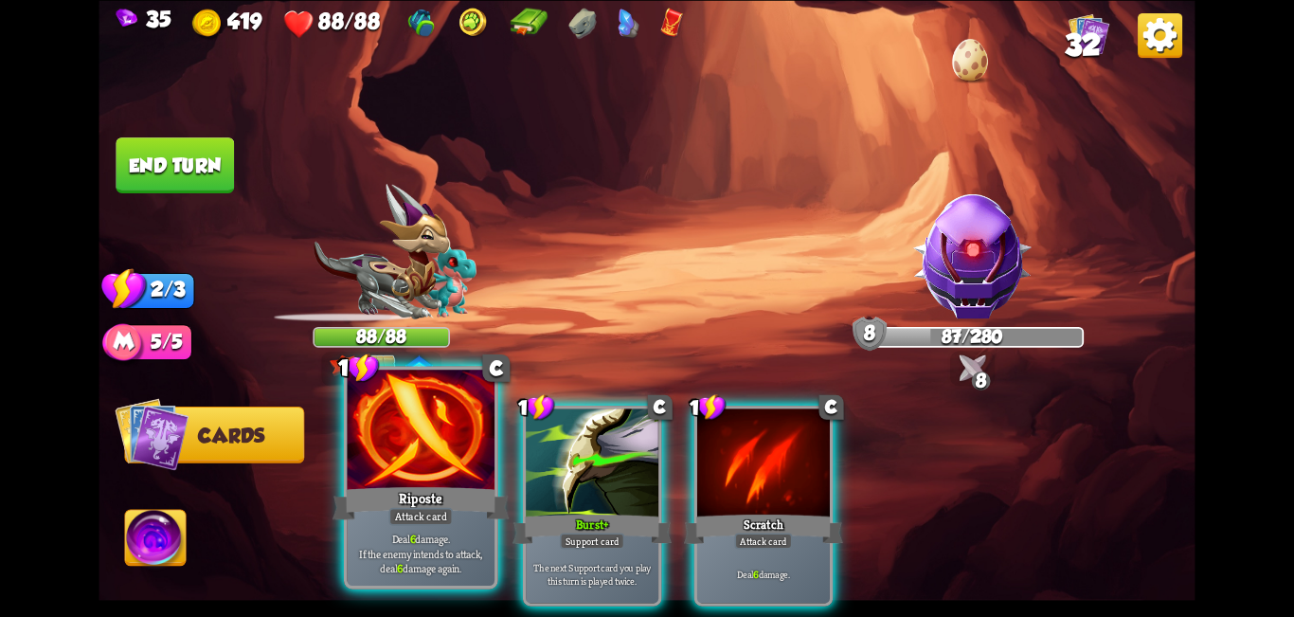
click at [408, 482] on div at bounding box center [422, 432] width 148 height 124
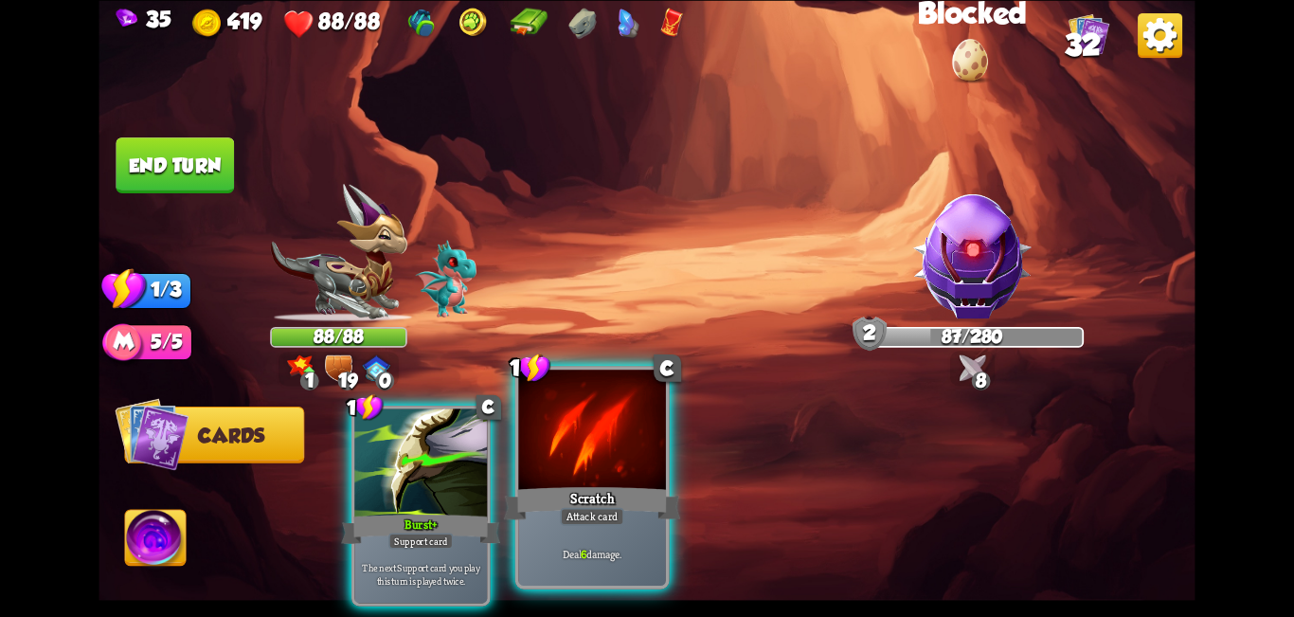
click at [644, 441] on div at bounding box center [592, 432] width 148 height 124
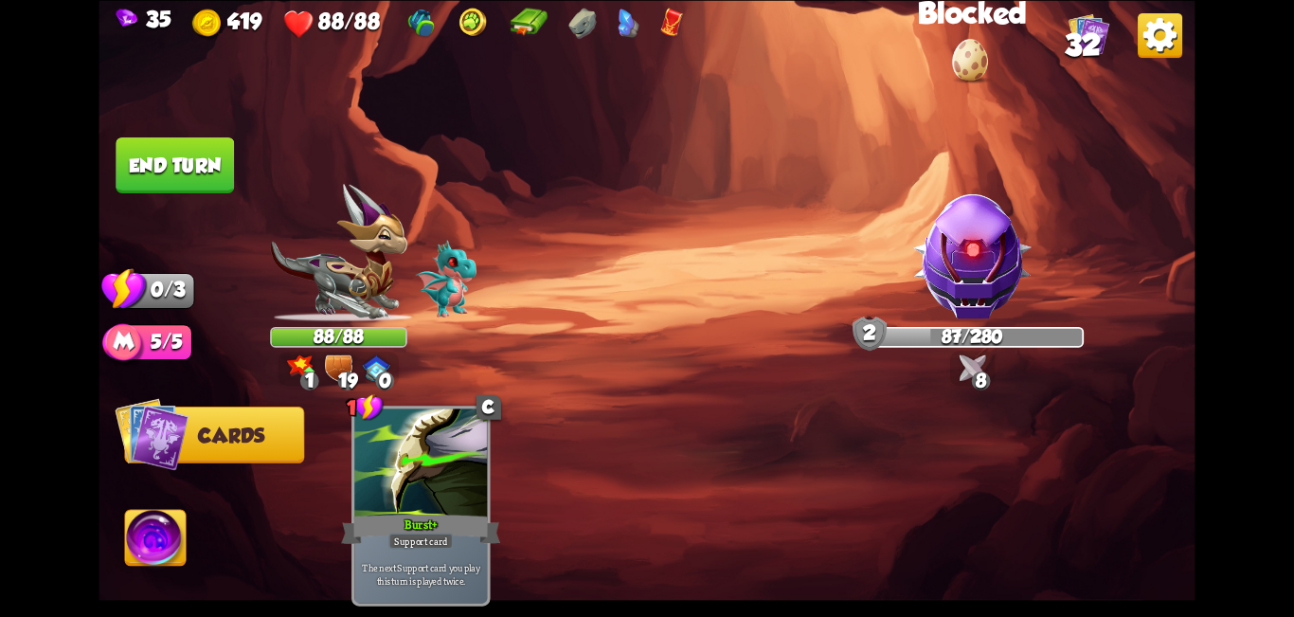
click at [171, 161] on button "End turn" at bounding box center [175, 165] width 118 height 56
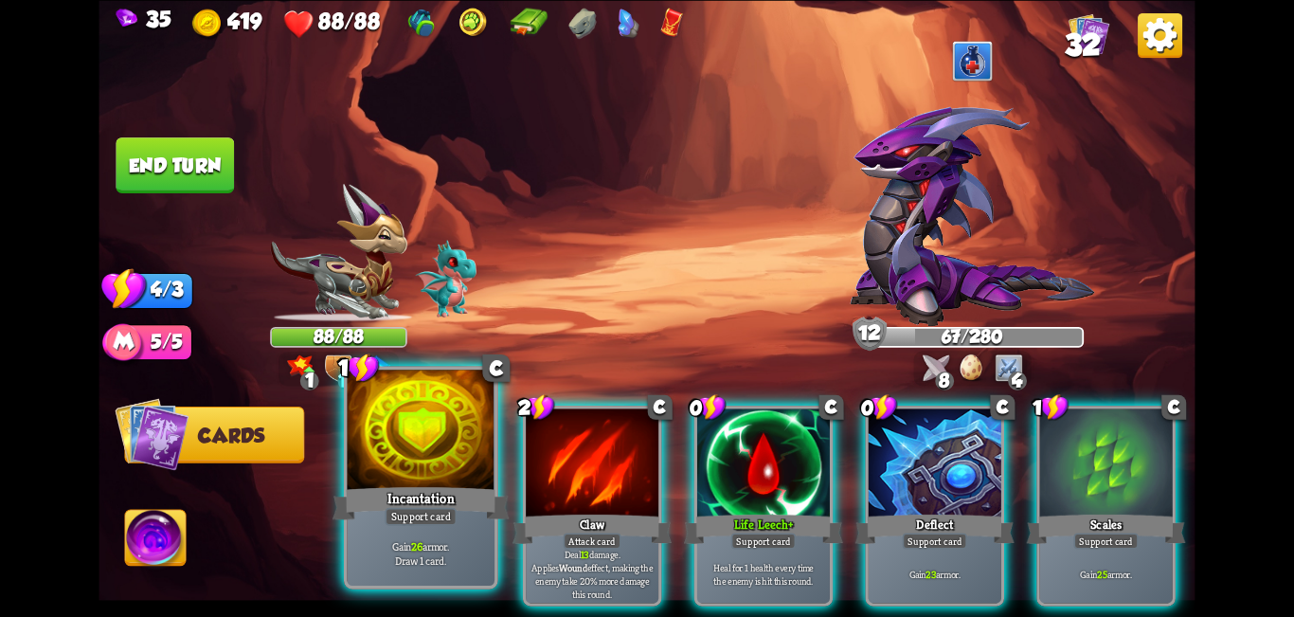
click at [421, 461] on div at bounding box center [422, 432] width 148 height 124
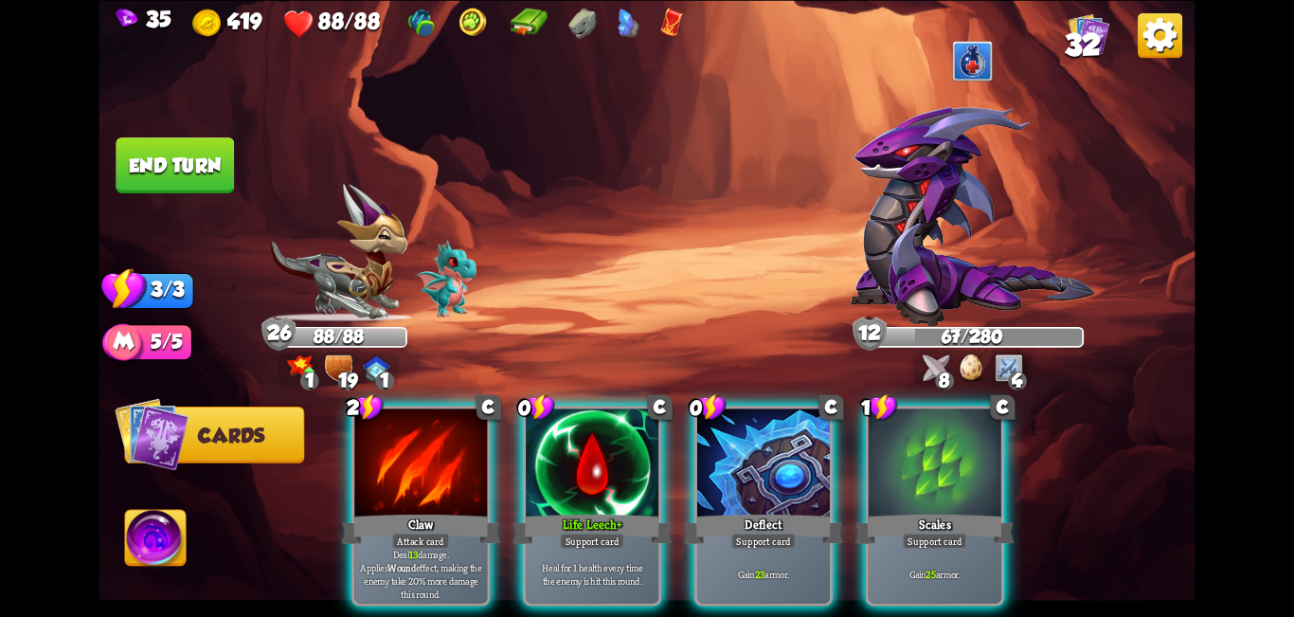
click at [568, 460] on div at bounding box center [592, 464] width 133 height 112
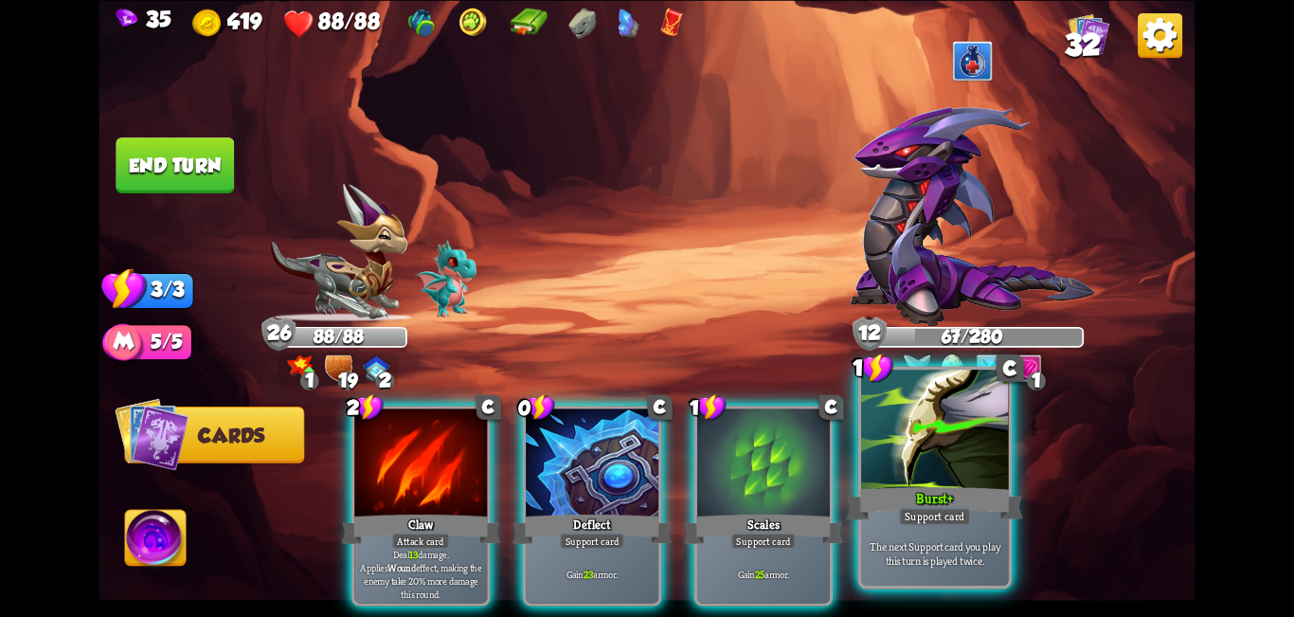
click at [644, 466] on div at bounding box center [935, 432] width 148 height 124
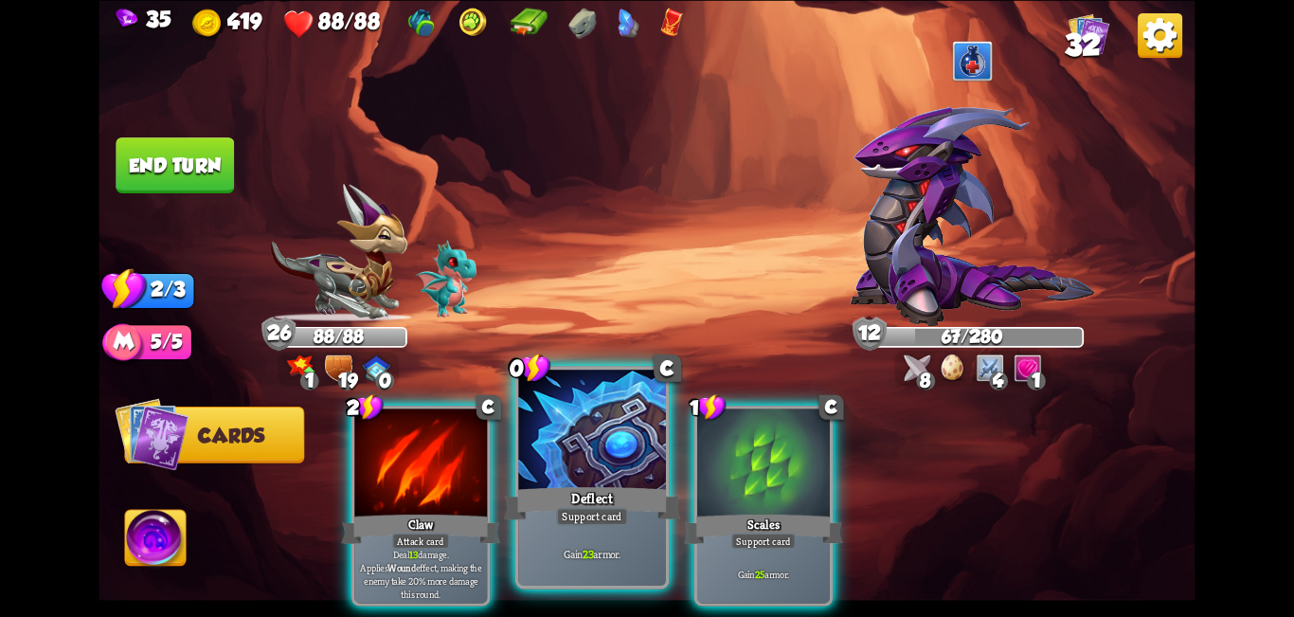
click at [573, 495] on div "Deflect" at bounding box center [592, 503] width 177 height 40
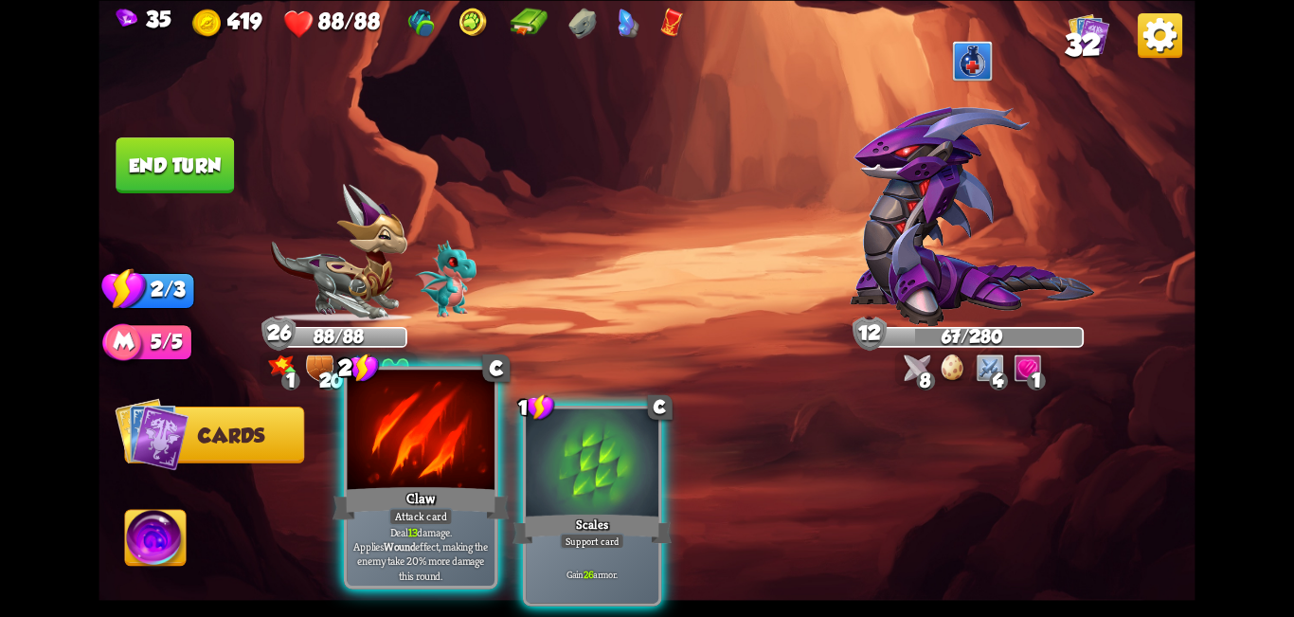
click at [384, 479] on div at bounding box center [422, 432] width 148 height 124
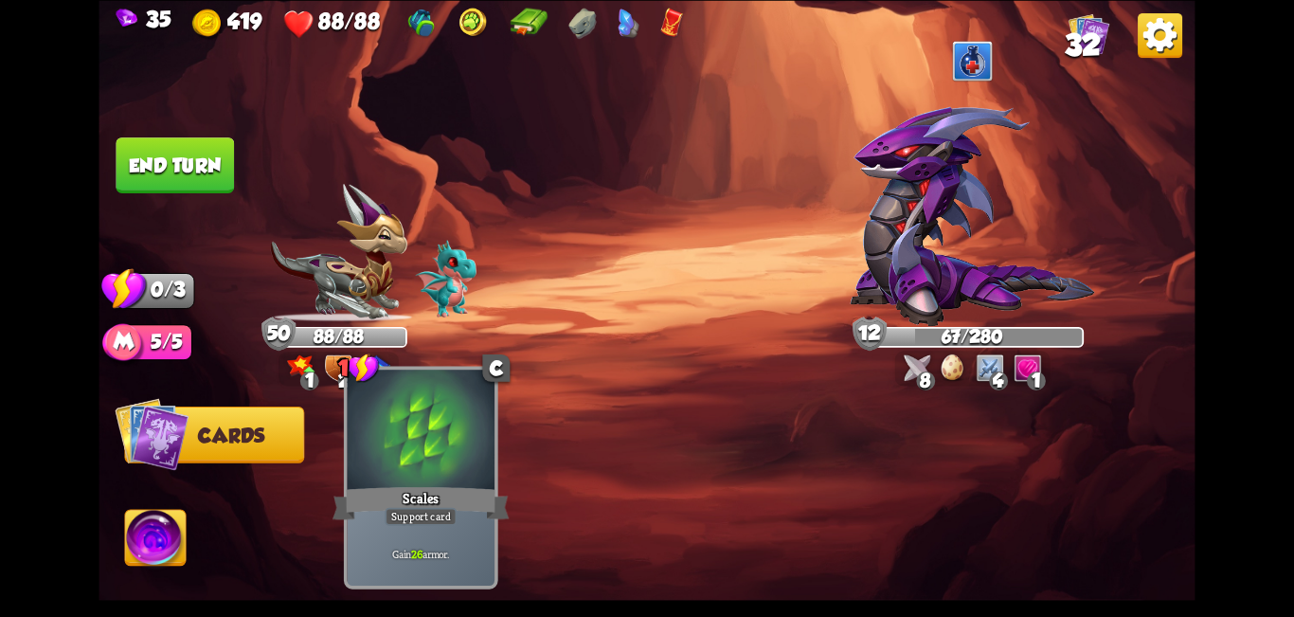
click at [369, 459] on div at bounding box center [422, 432] width 148 height 124
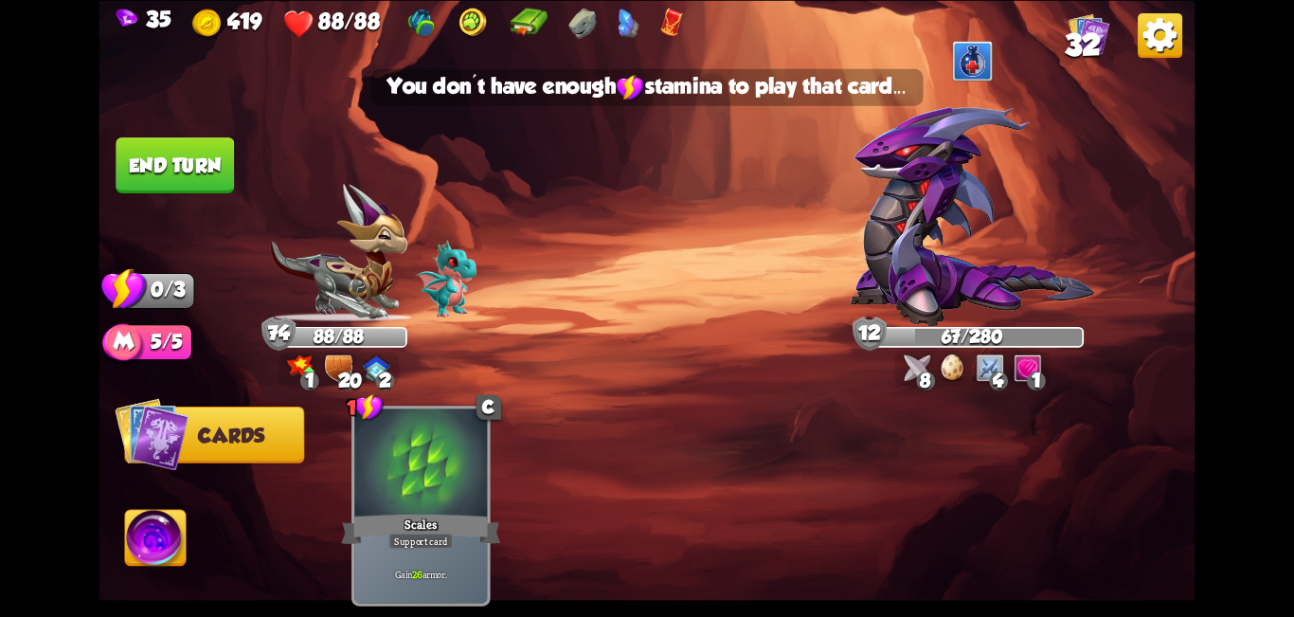
click at [142, 163] on button "End turn" at bounding box center [175, 165] width 118 height 56
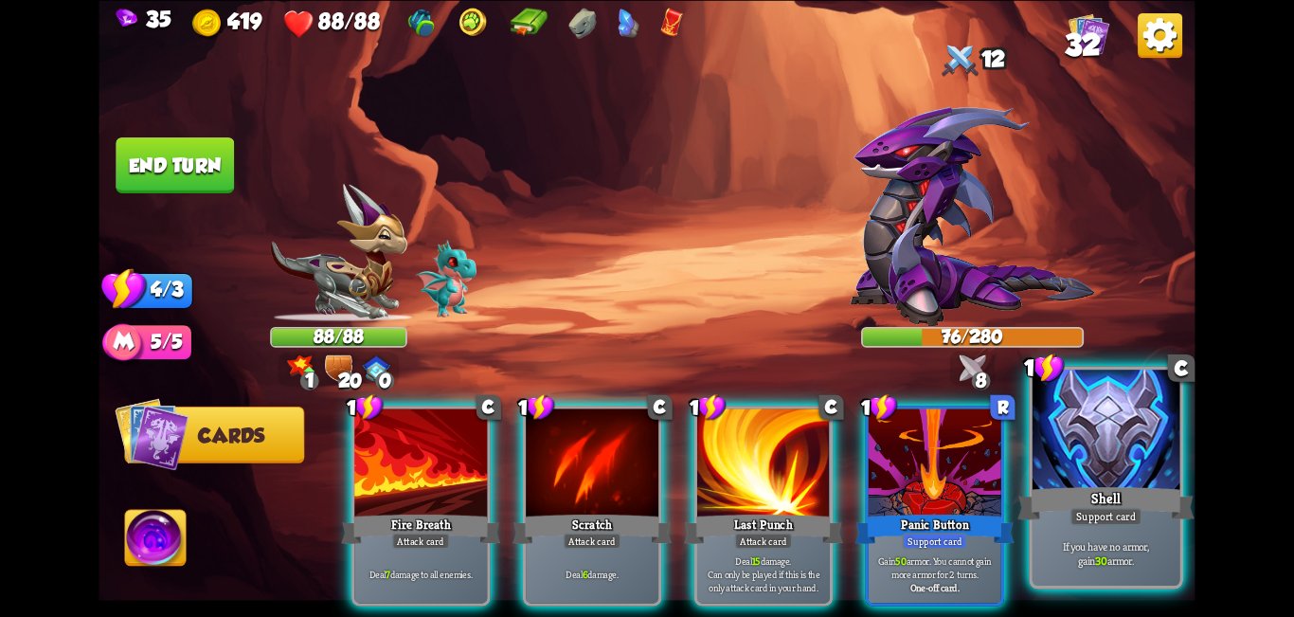
click at [644, 456] on div at bounding box center [1107, 432] width 148 height 124
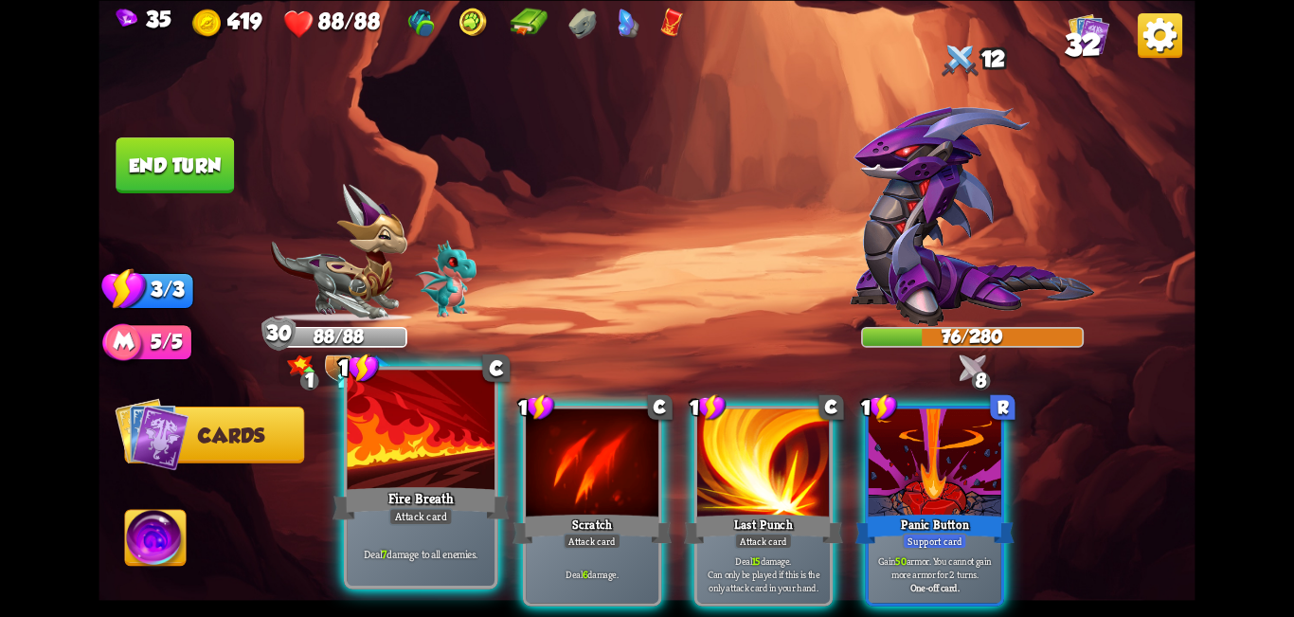
click at [413, 446] on div at bounding box center [422, 432] width 148 height 124
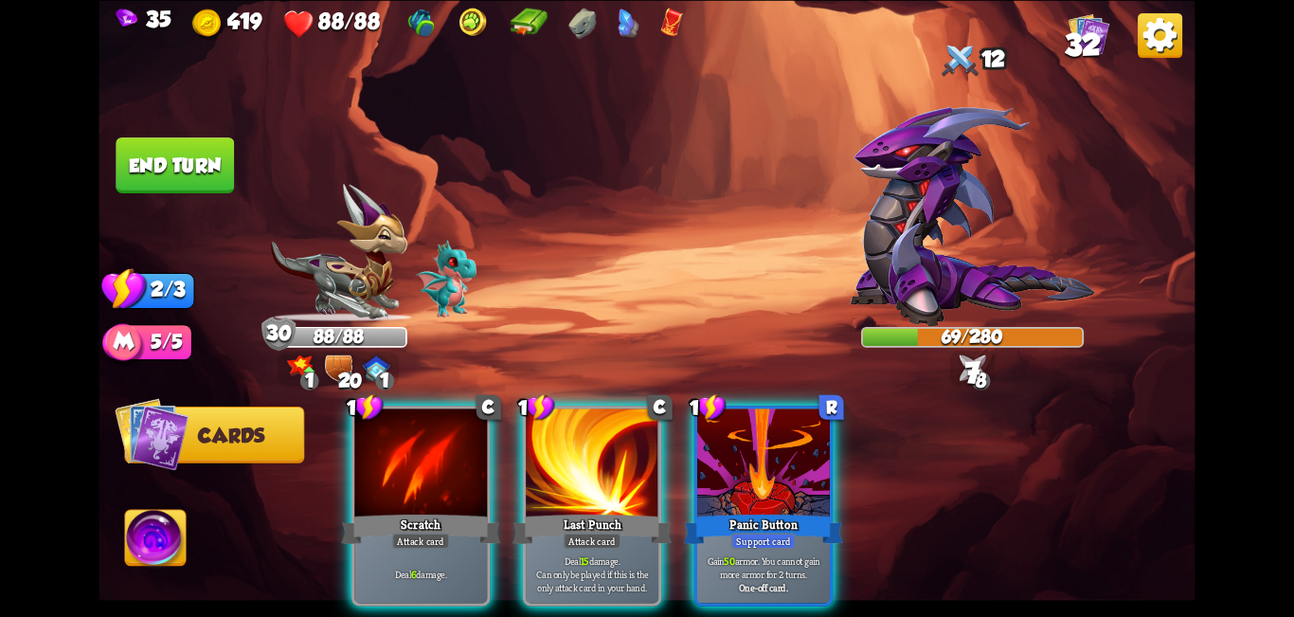
click at [410, 445] on div at bounding box center [420, 464] width 133 height 112
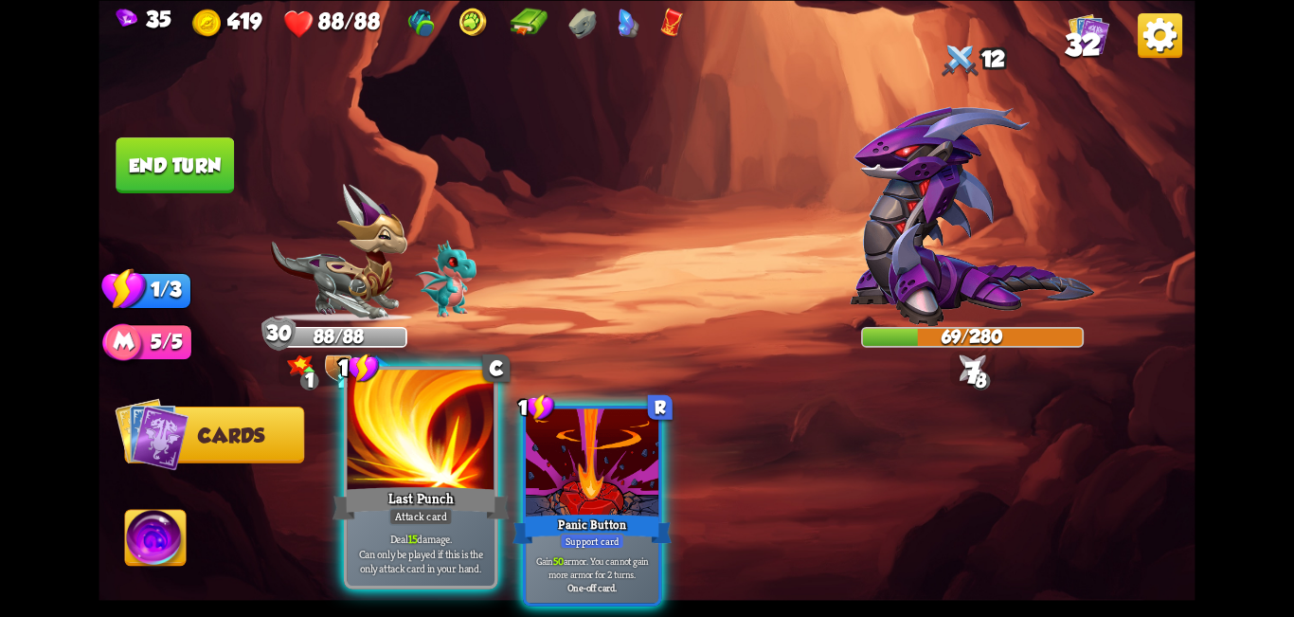
click at [392, 440] on div at bounding box center [422, 432] width 148 height 124
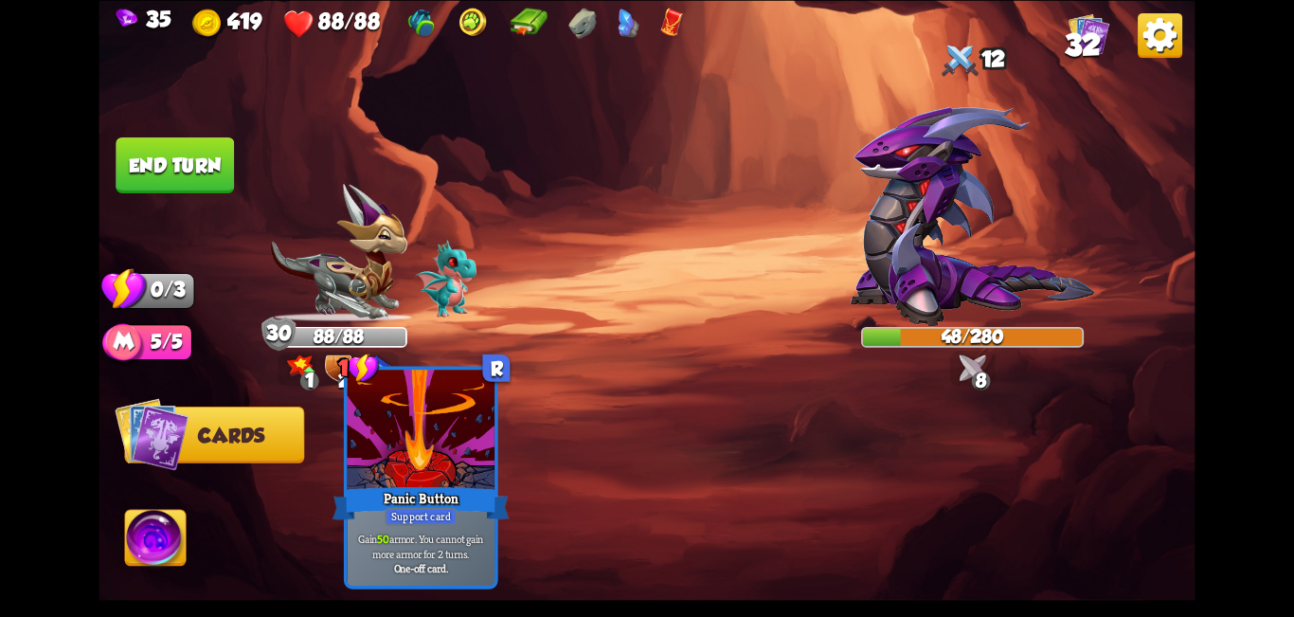
click at [156, 158] on button "End turn" at bounding box center [175, 165] width 118 height 56
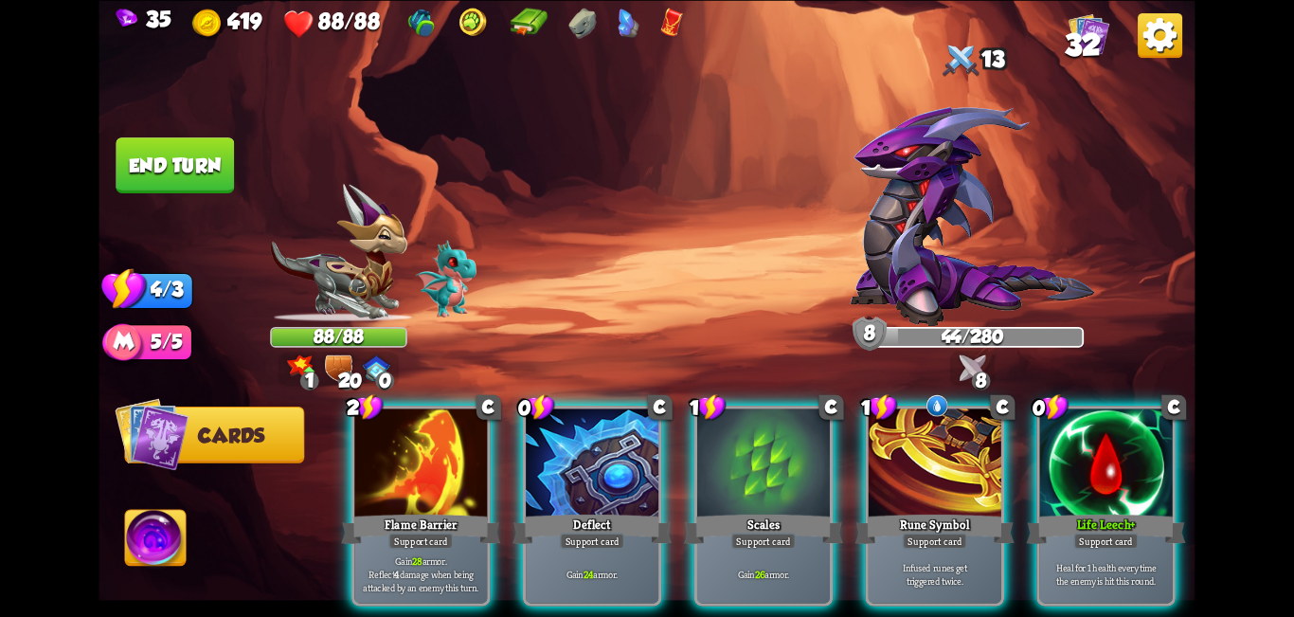
click at [644, 35] on span "32" at bounding box center [1083, 44] width 36 height 33
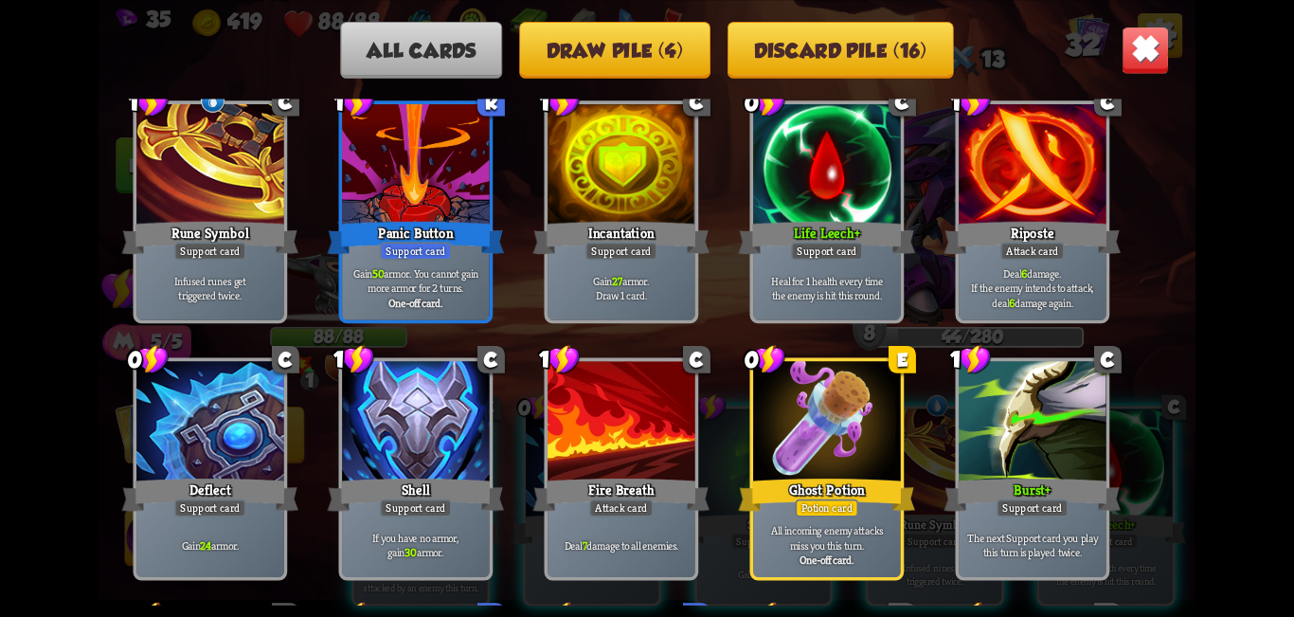
scroll to position [663, 0]
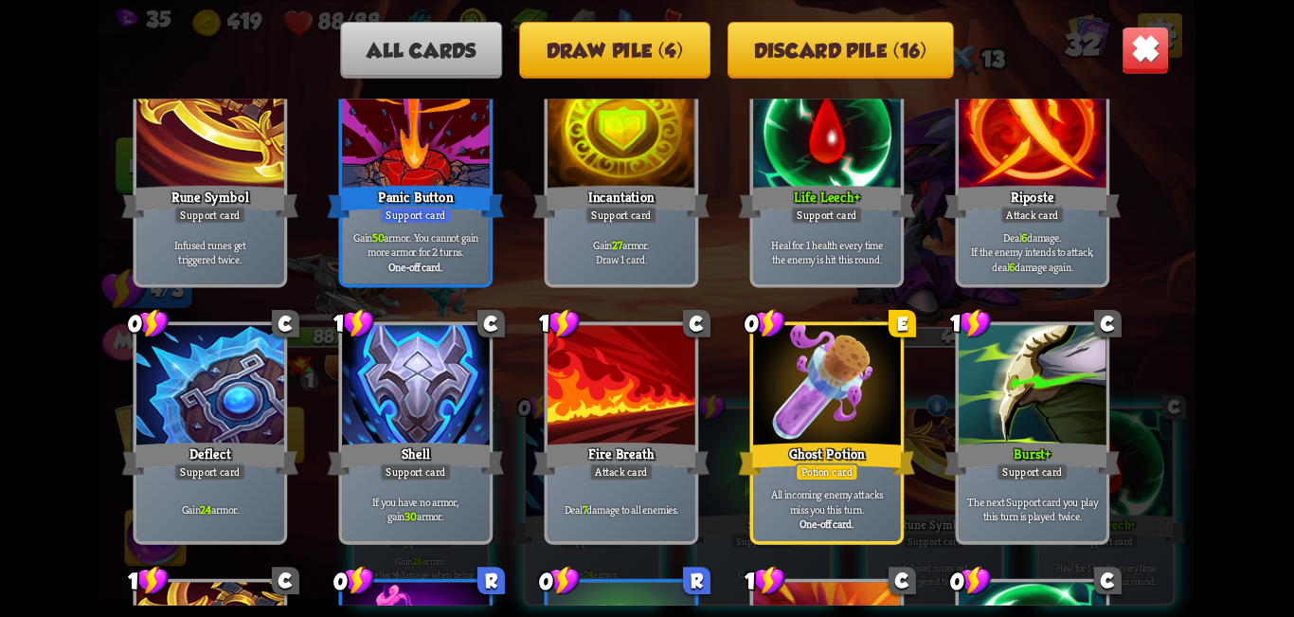
click at [644, 62] on img at bounding box center [1146, 50] width 48 height 48
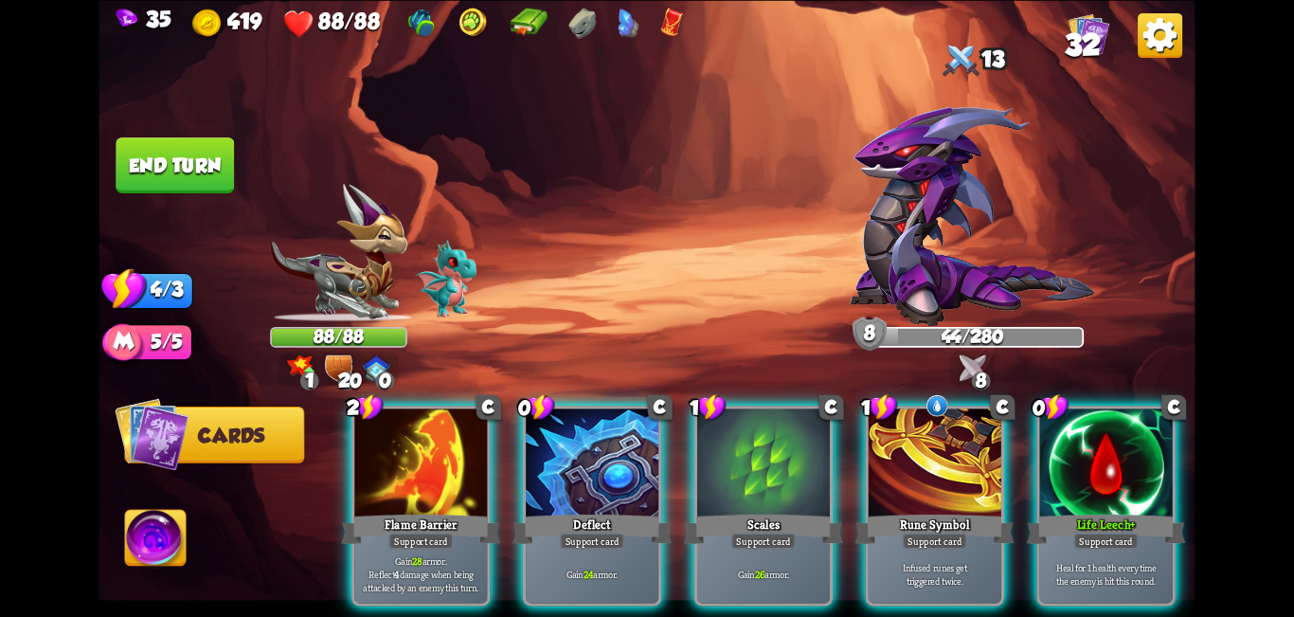
click at [644, 38] on span "32" at bounding box center [1083, 44] width 36 height 33
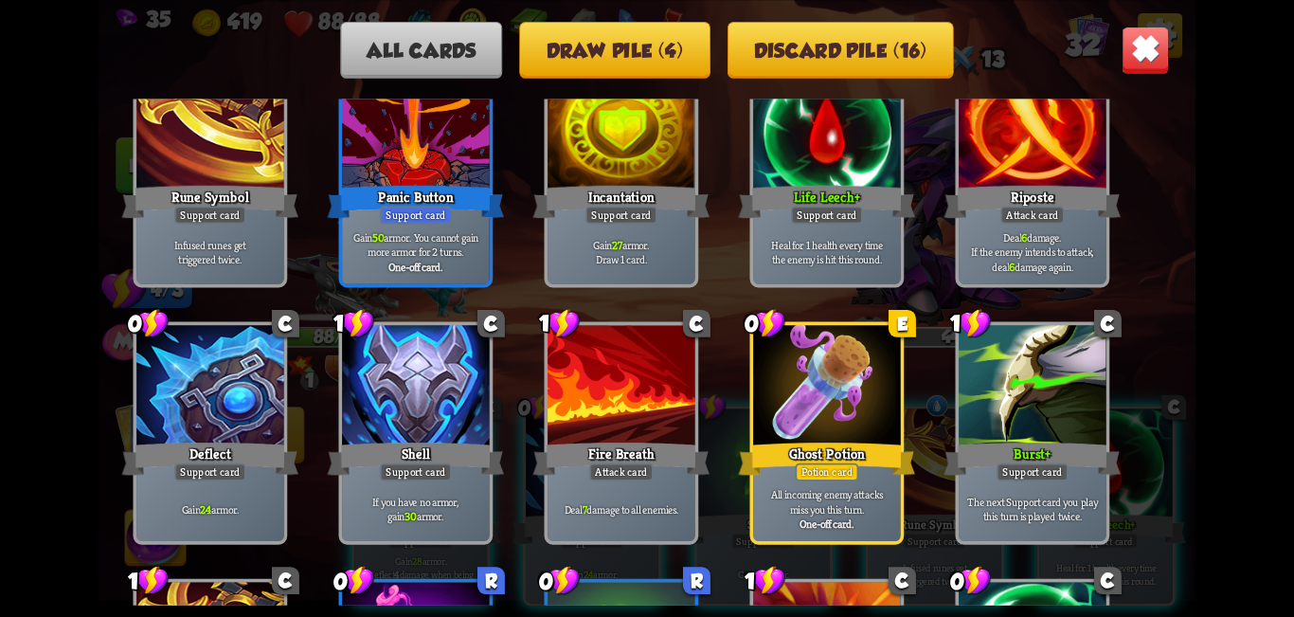
scroll to position [568, 0]
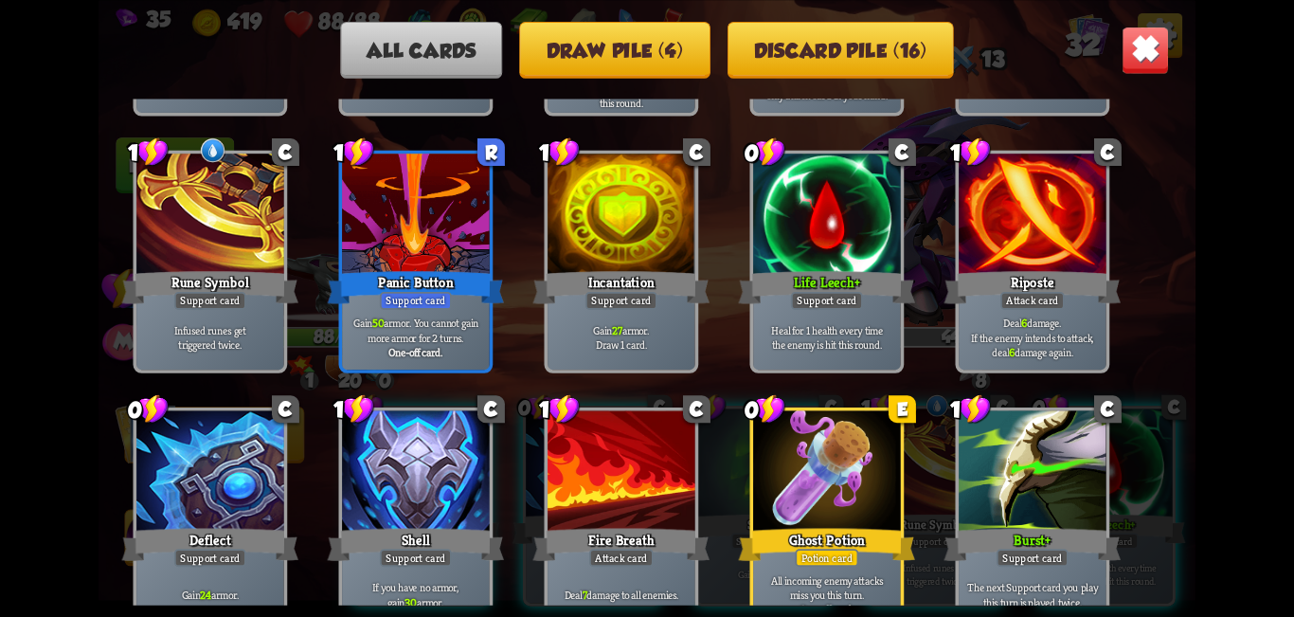
click at [644, 46] on div "All cards Draw pile (4) Discard pile (16) These are all the cards you will have…" at bounding box center [647, 308] width 1096 height 617
click at [644, 45] on img at bounding box center [1146, 50] width 48 height 48
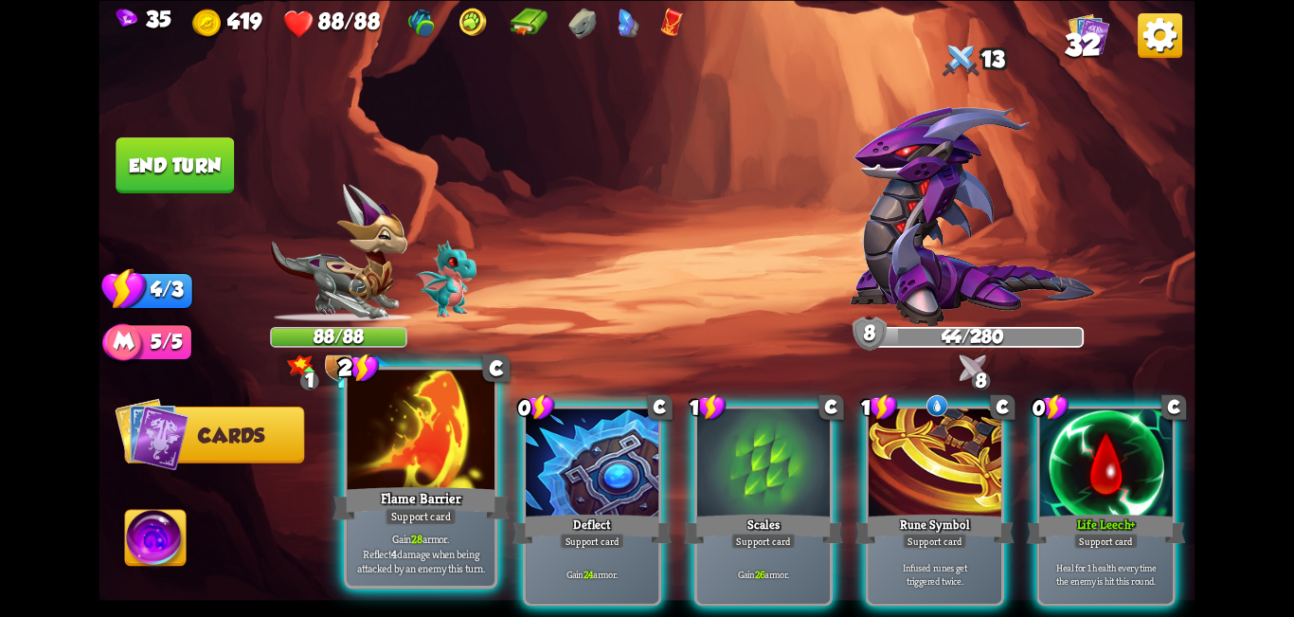
click at [417, 498] on div "Flame Barrier" at bounding box center [421, 503] width 177 height 40
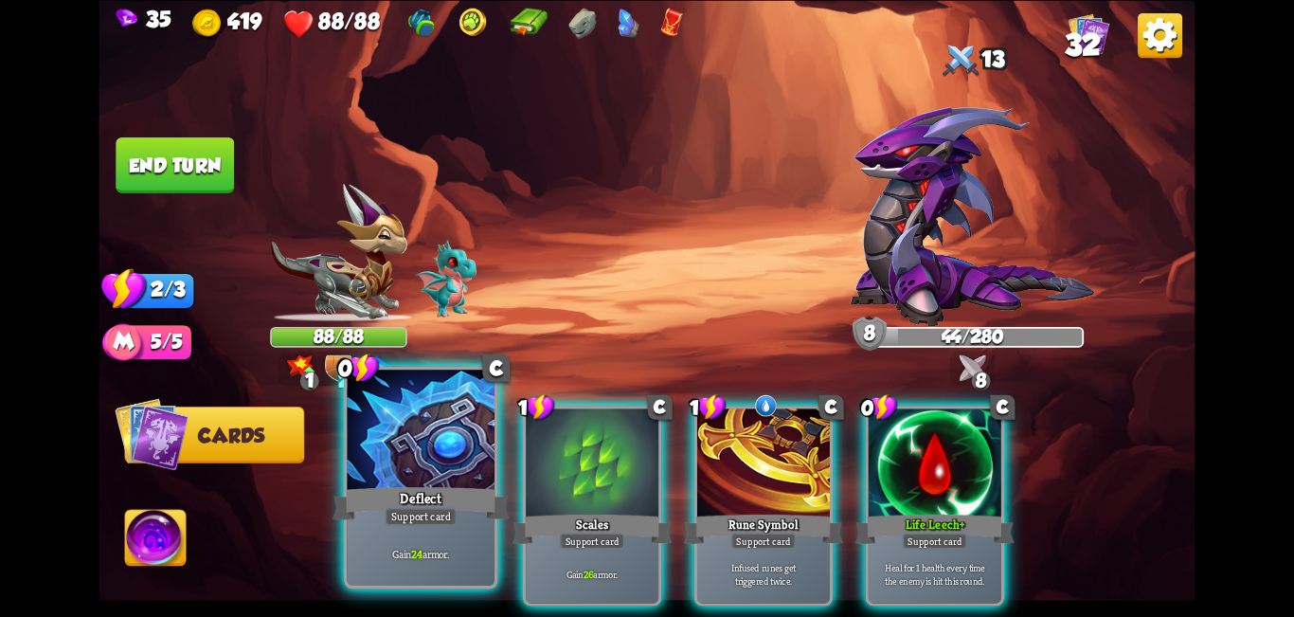
click at [424, 497] on div "Deflect" at bounding box center [421, 503] width 177 height 40
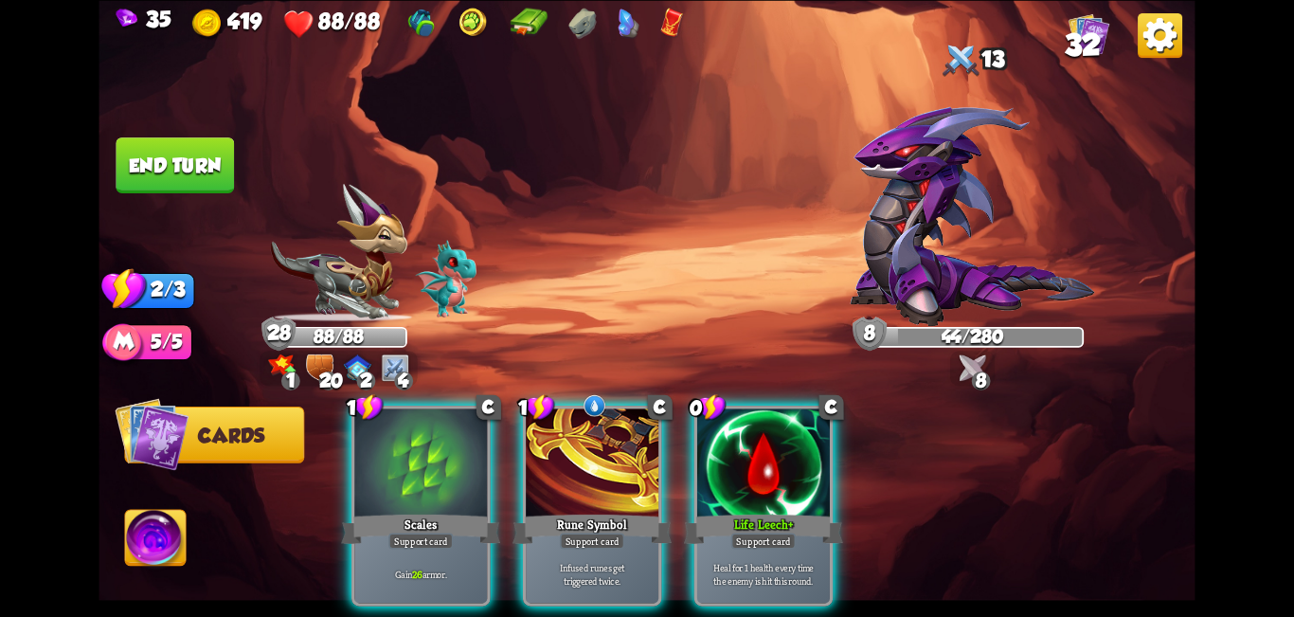
click at [444, 511] on div "Scales" at bounding box center [420, 528] width 159 height 35
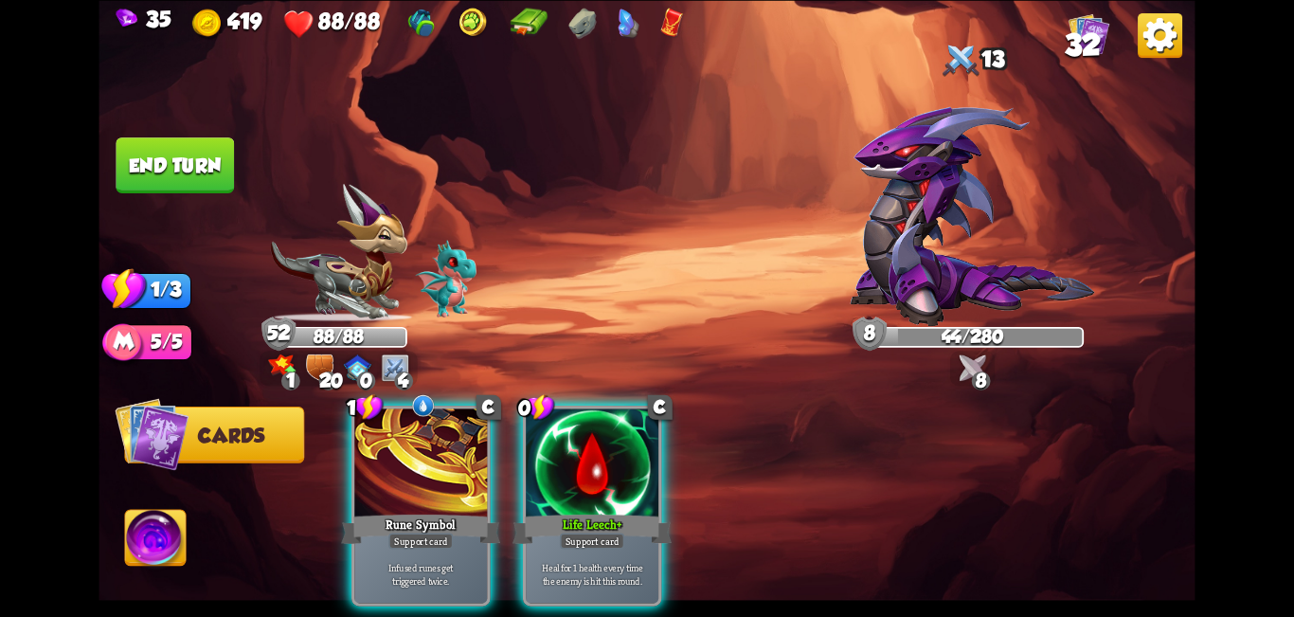
click at [592, 511] on div "Life Leech+" at bounding box center [592, 528] width 159 height 35
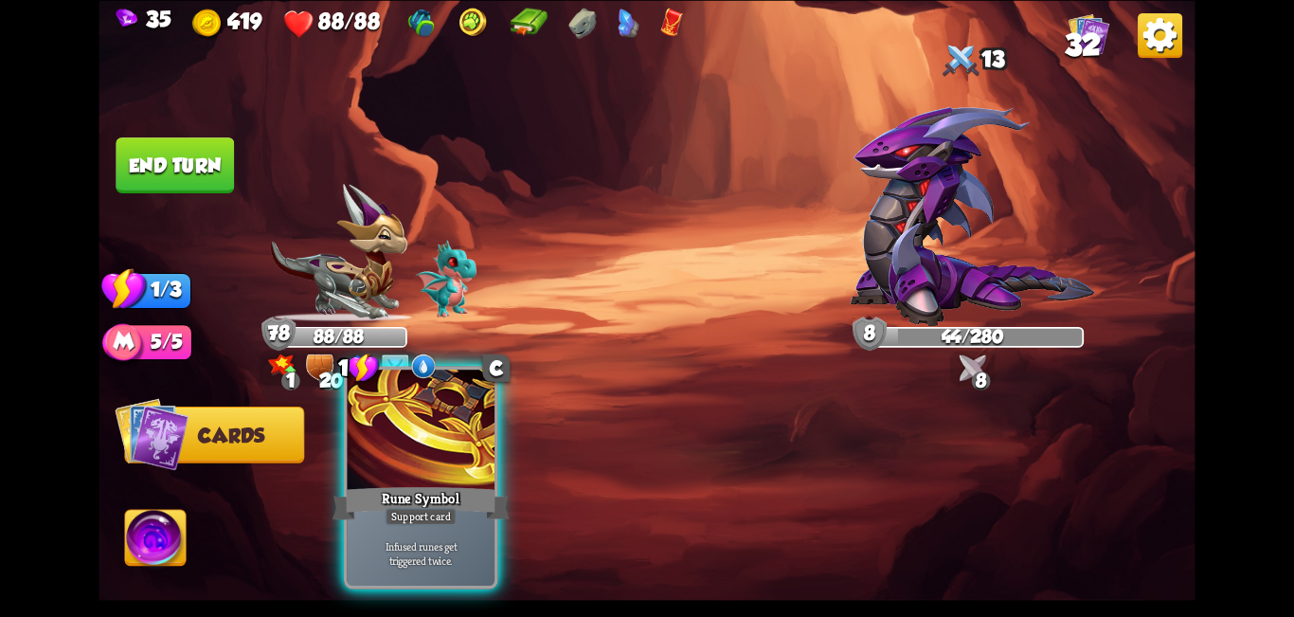
click at [376, 472] on div at bounding box center [422, 432] width 148 height 124
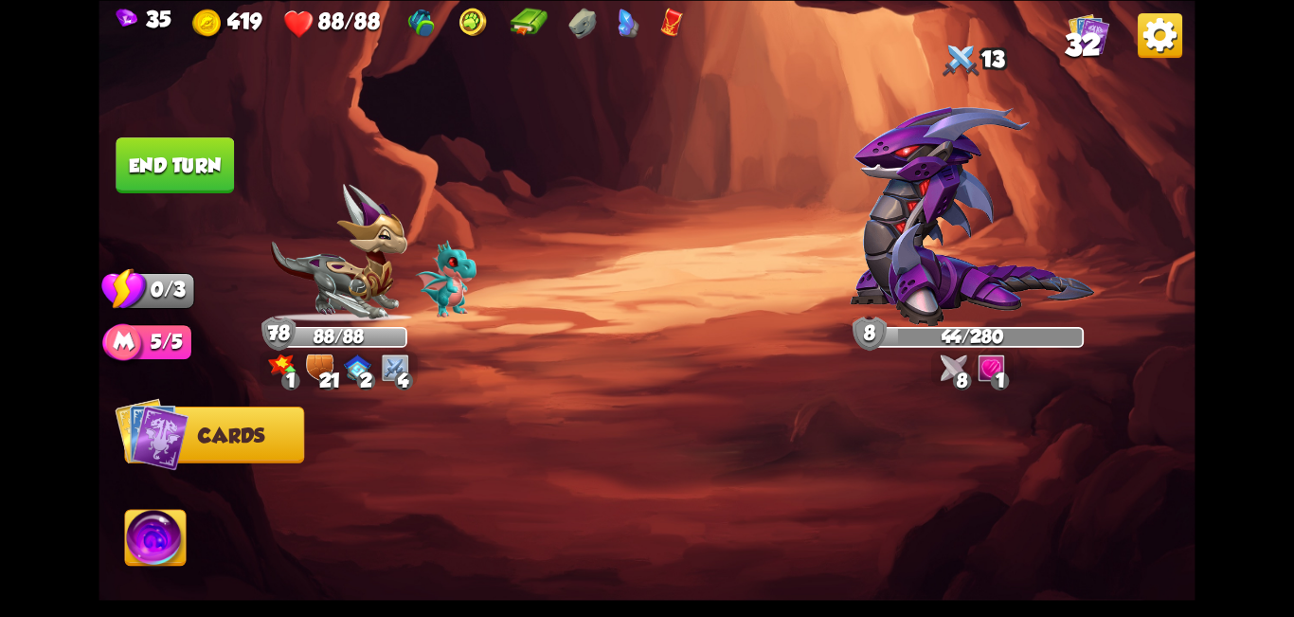
click at [135, 150] on button "End turn" at bounding box center [175, 165] width 118 height 56
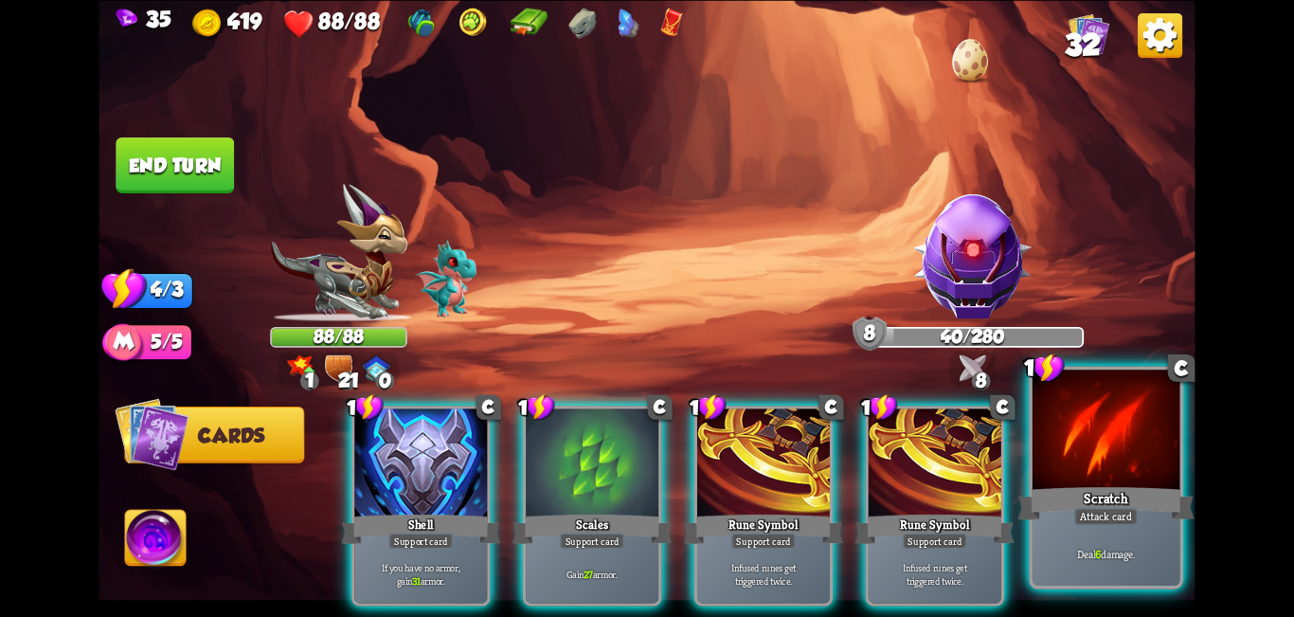
click at [644, 437] on div at bounding box center [1107, 432] width 148 height 124
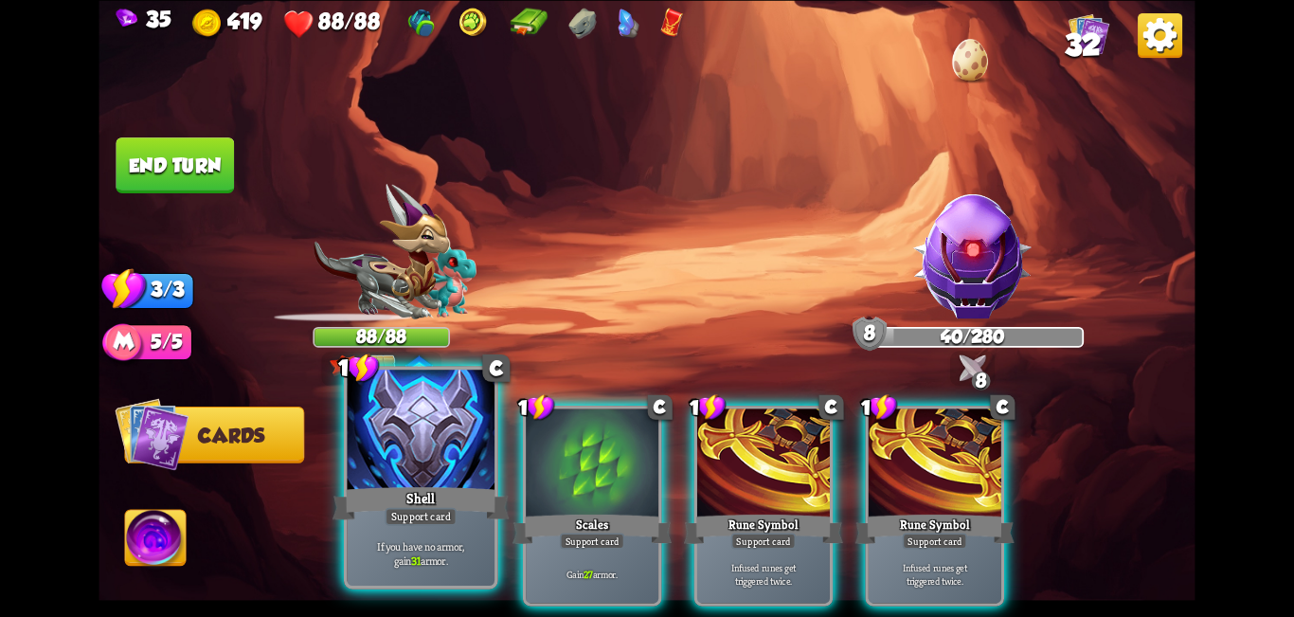
click at [421, 487] on div "Shell" at bounding box center [421, 503] width 177 height 40
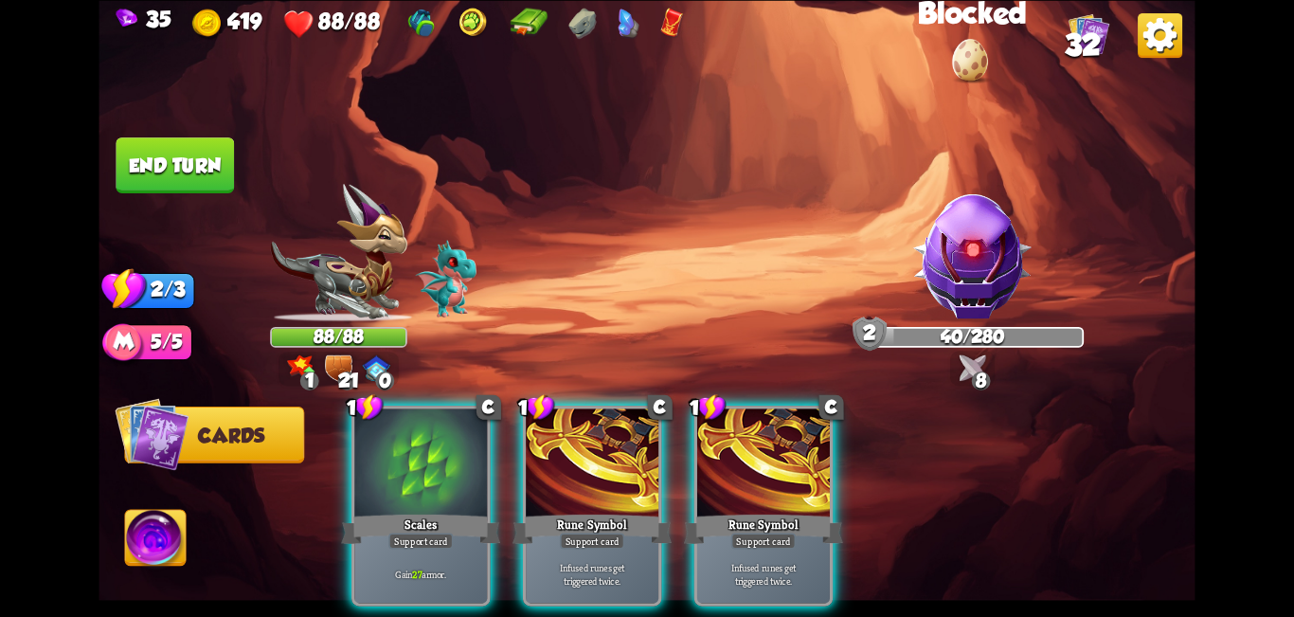
drag, startPoint x: 419, startPoint y: 484, endPoint x: 397, endPoint y: 471, distance: 25.5
click at [419, 482] on div "1 C Scales Support card Gain 27 armor." at bounding box center [421, 506] width 138 height 201
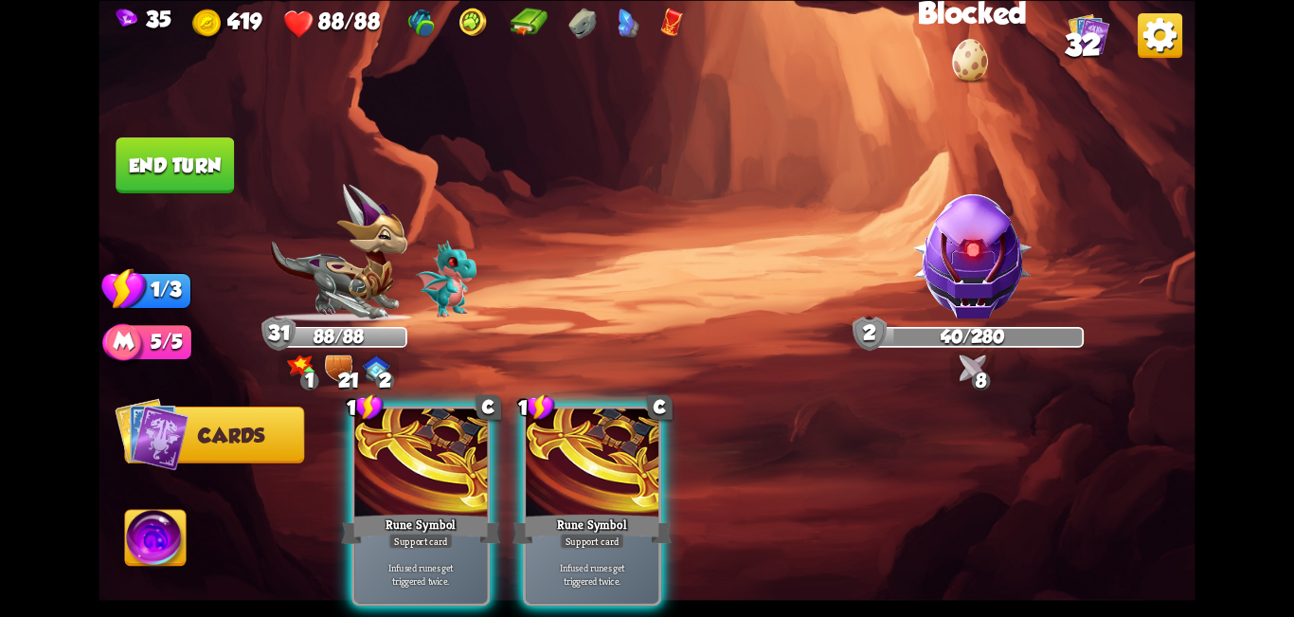
click at [421, 454] on div at bounding box center [420, 464] width 133 height 112
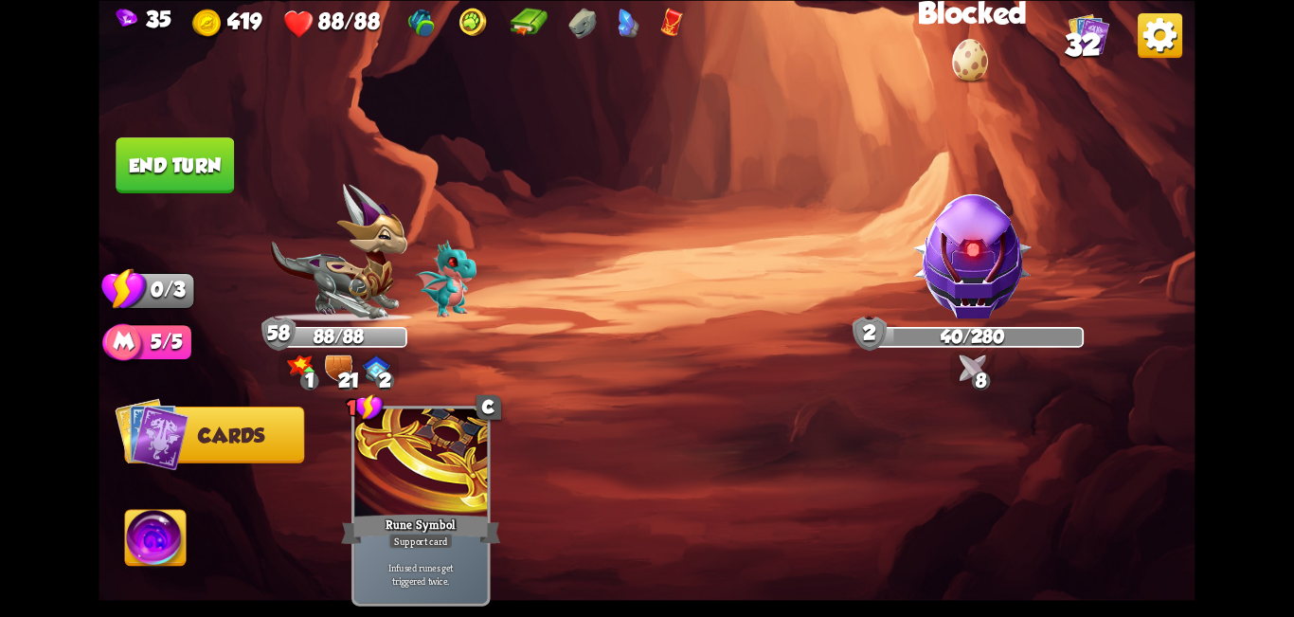
click at [153, 154] on button "End turn" at bounding box center [175, 165] width 118 height 56
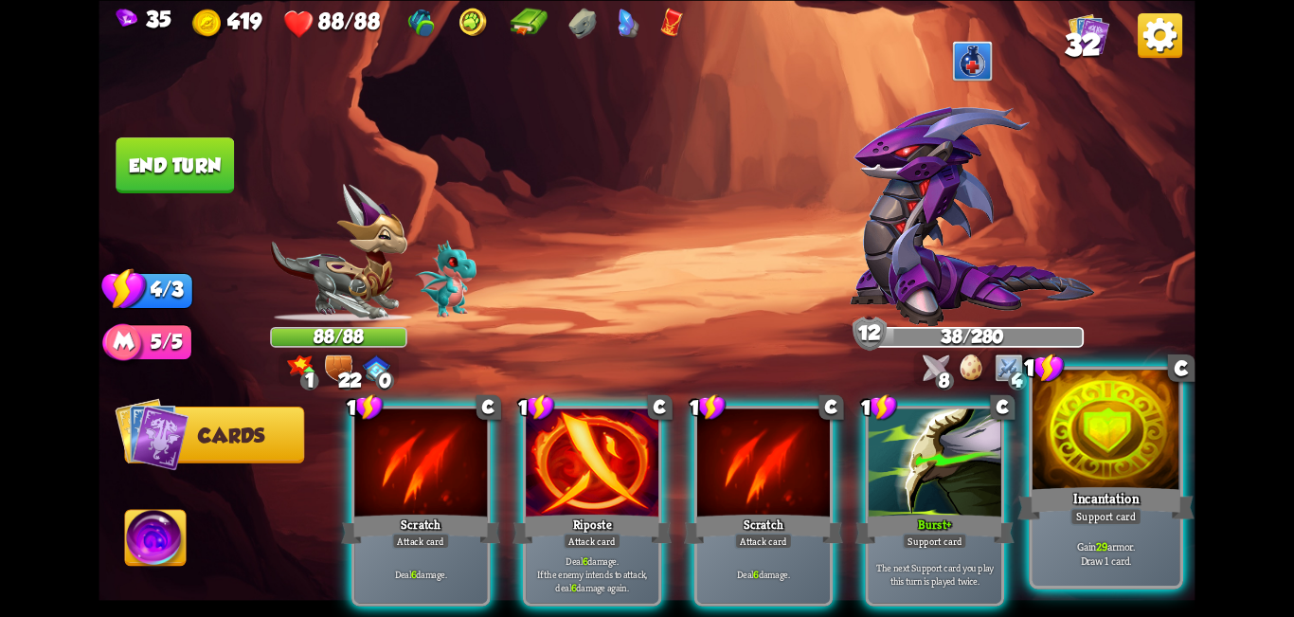
click at [644, 427] on div at bounding box center [1107, 432] width 148 height 124
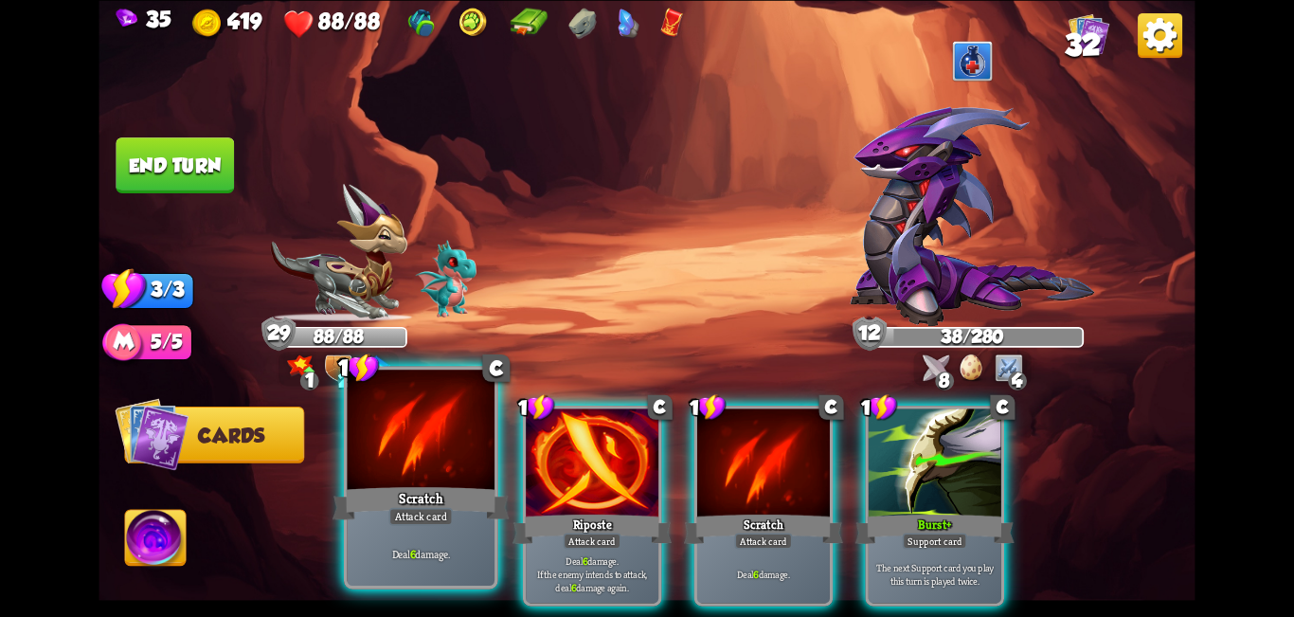
click at [430, 463] on div at bounding box center [422, 432] width 148 height 124
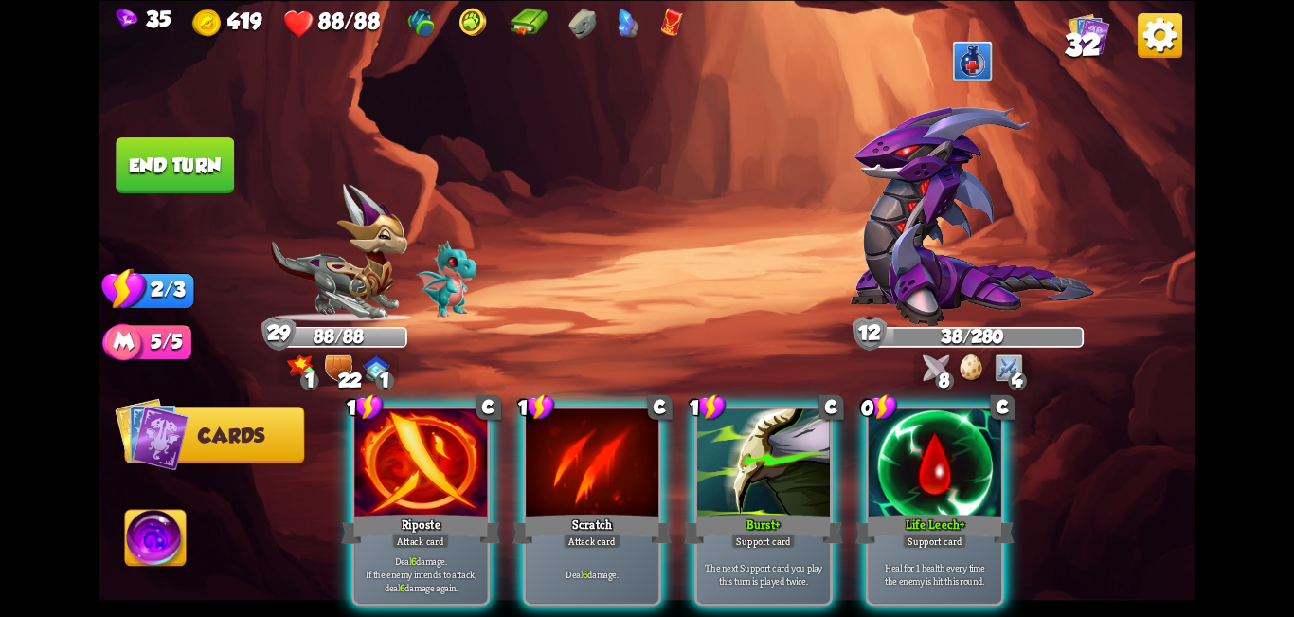
click at [431, 465] on div at bounding box center [420, 464] width 133 height 112
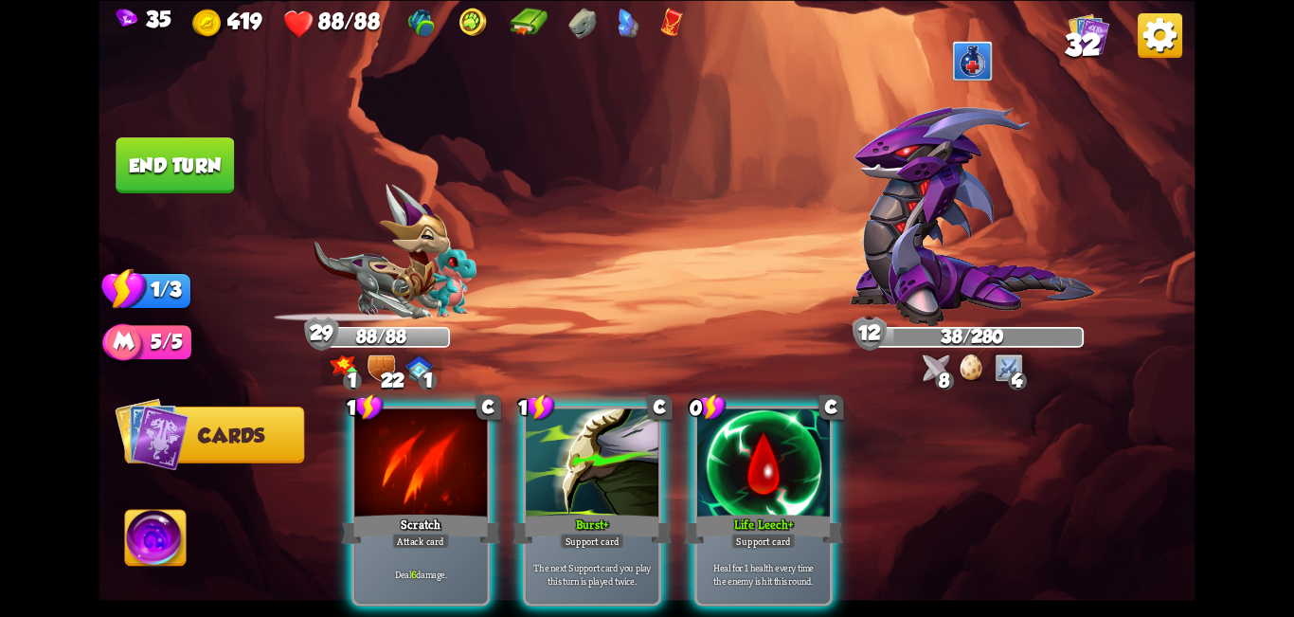
click at [418, 463] on div at bounding box center [420, 464] width 133 height 112
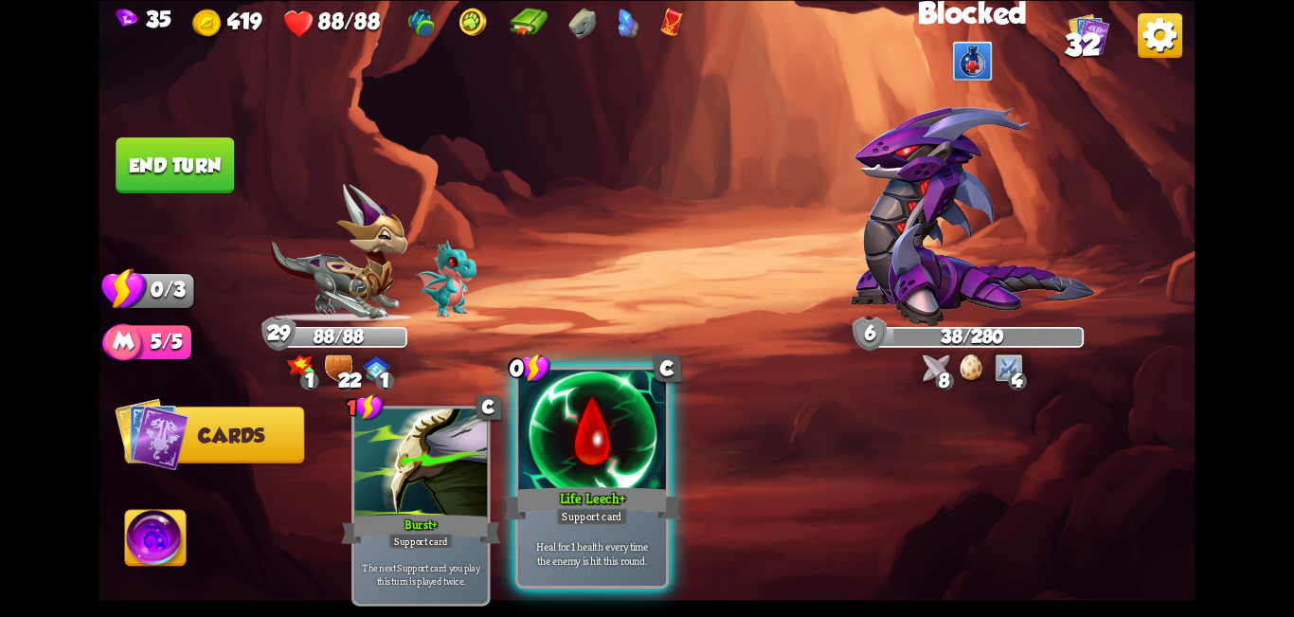
click at [585, 474] on div at bounding box center [592, 432] width 148 height 124
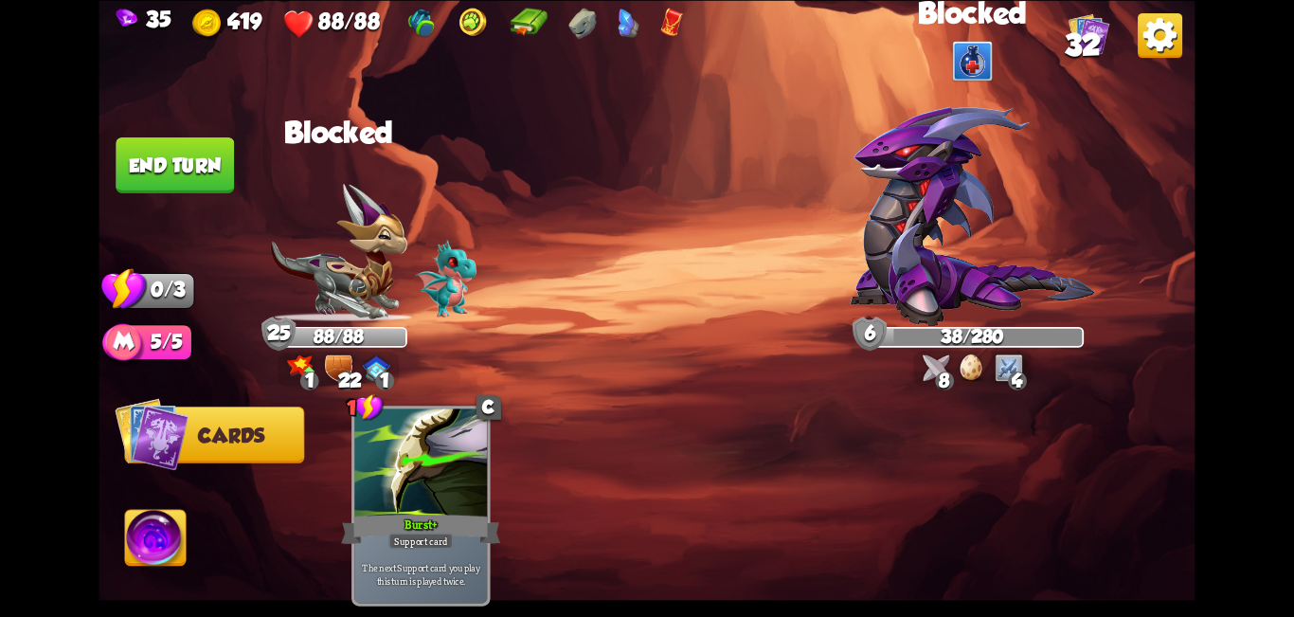
click at [169, 172] on button "End turn" at bounding box center [175, 165] width 118 height 56
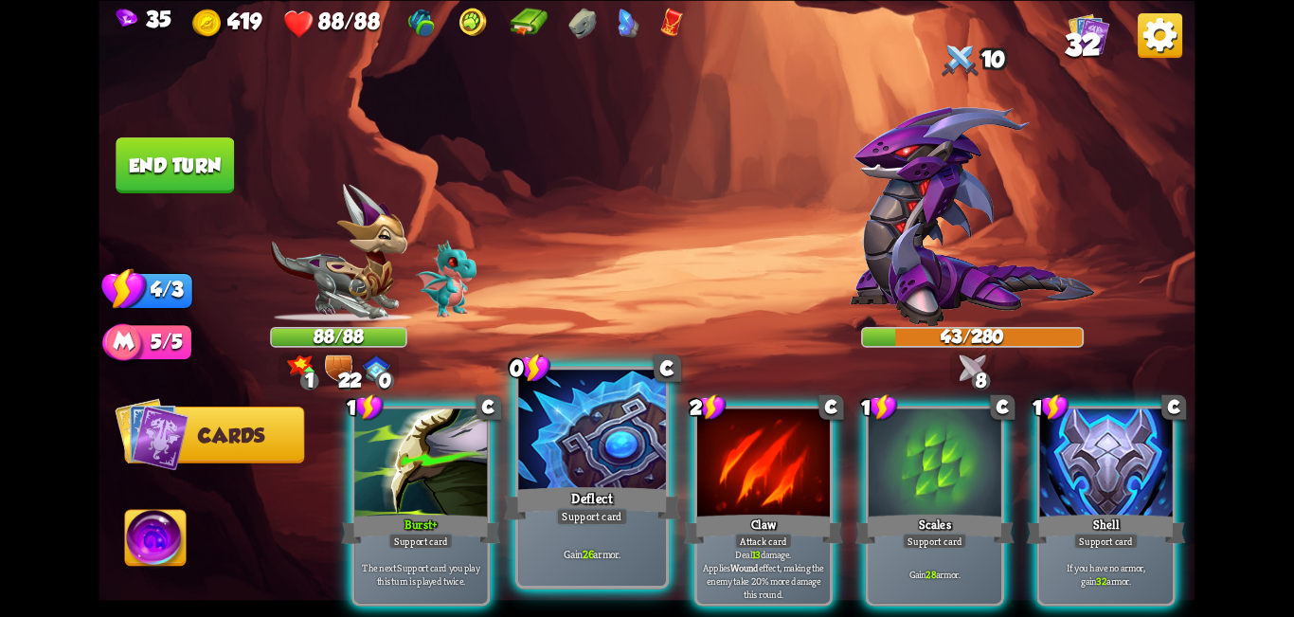
click at [572, 426] on div at bounding box center [592, 432] width 148 height 124
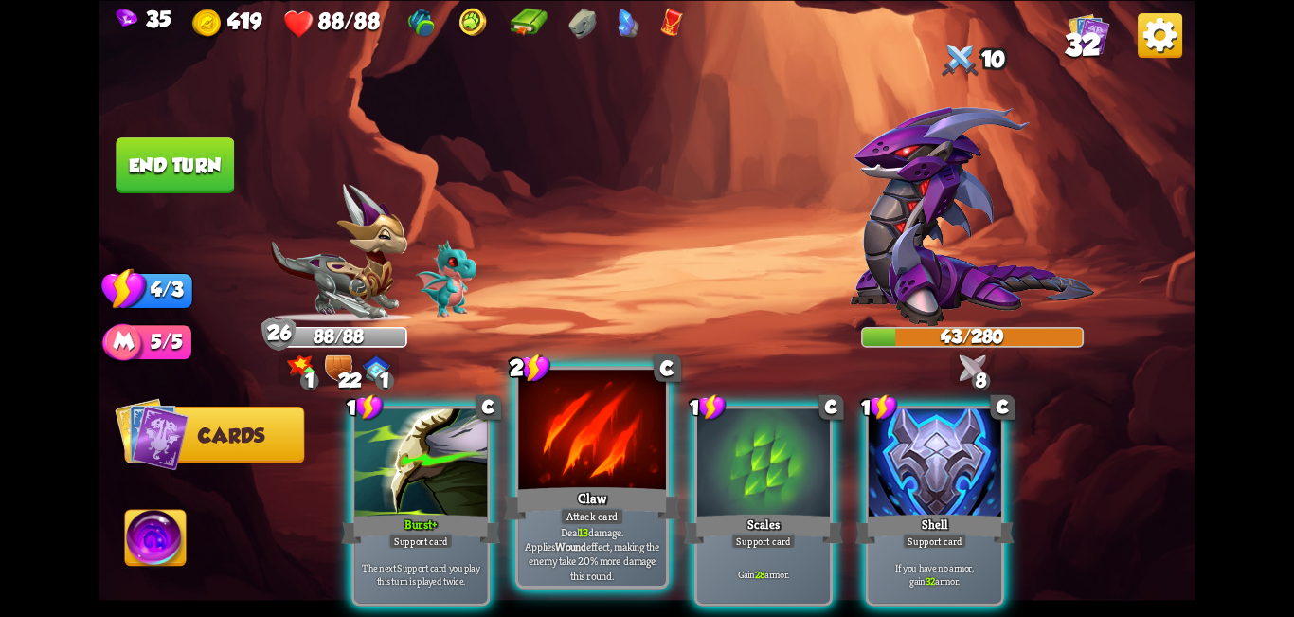
click at [563, 435] on div at bounding box center [592, 432] width 148 height 124
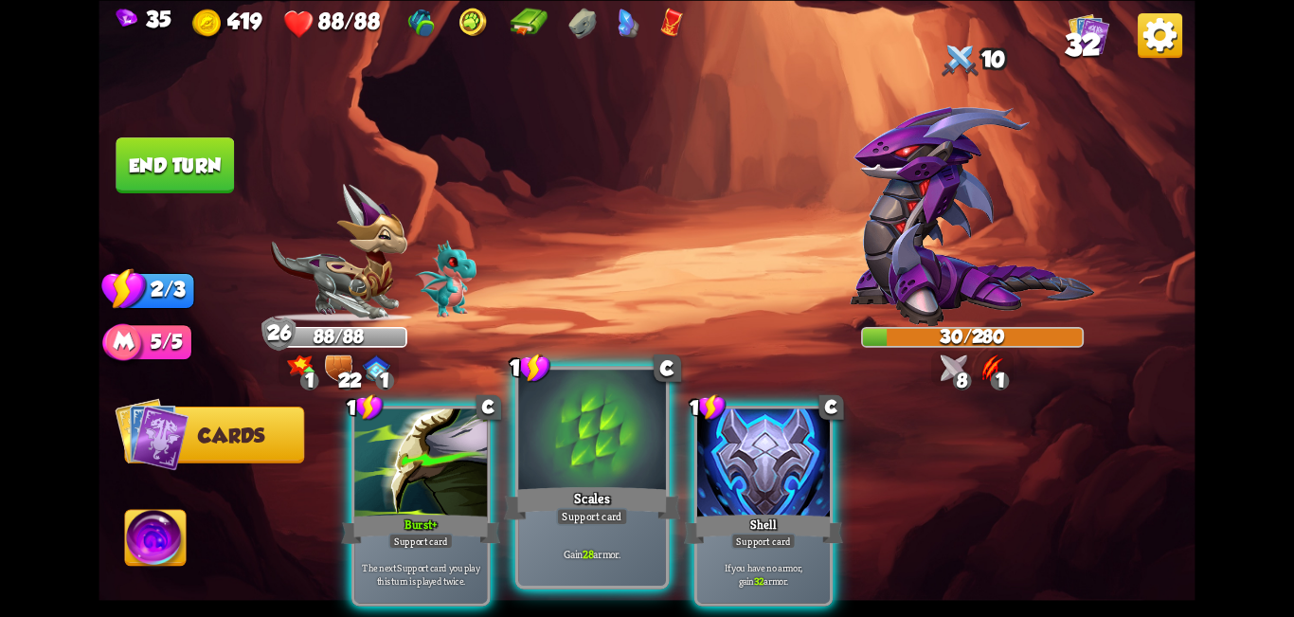
click at [584, 462] on div at bounding box center [592, 432] width 148 height 124
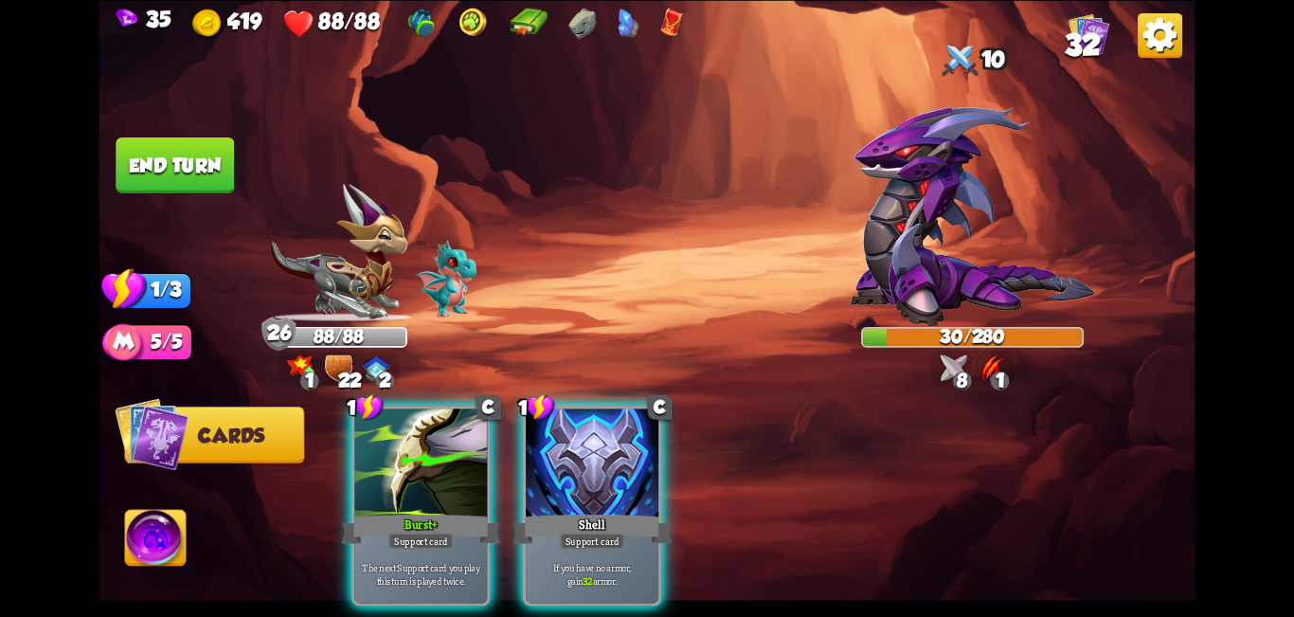
click at [604, 466] on div at bounding box center [592, 464] width 133 height 112
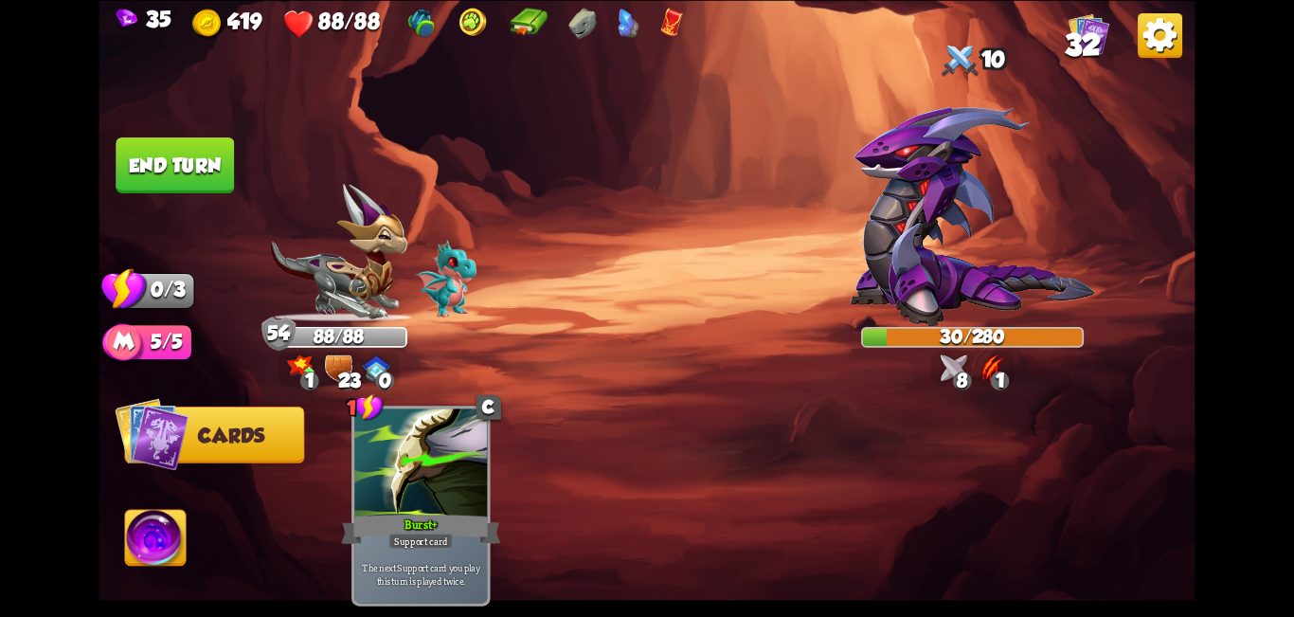
click at [153, 152] on button "End turn" at bounding box center [175, 165] width 118 height 56
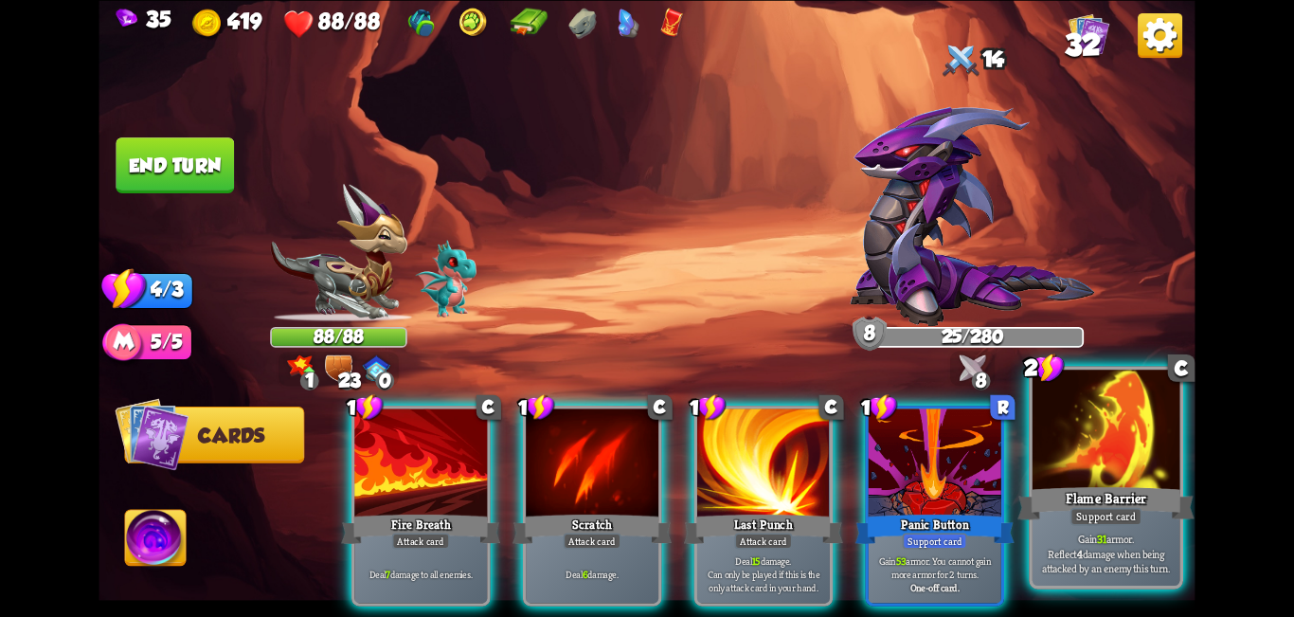
click at [644, 456] on div at bounding box center [1107, 432] width 148 height 124
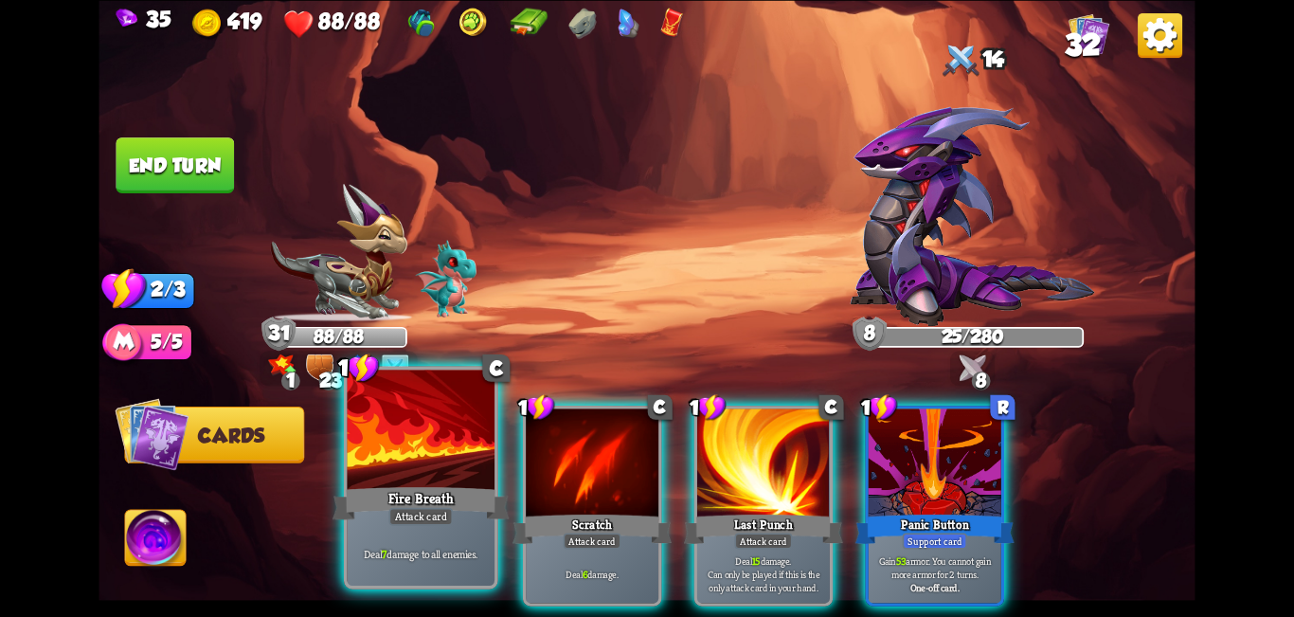
click at [452, 476] on div at bounding box center [422, 432] width 148 height 124
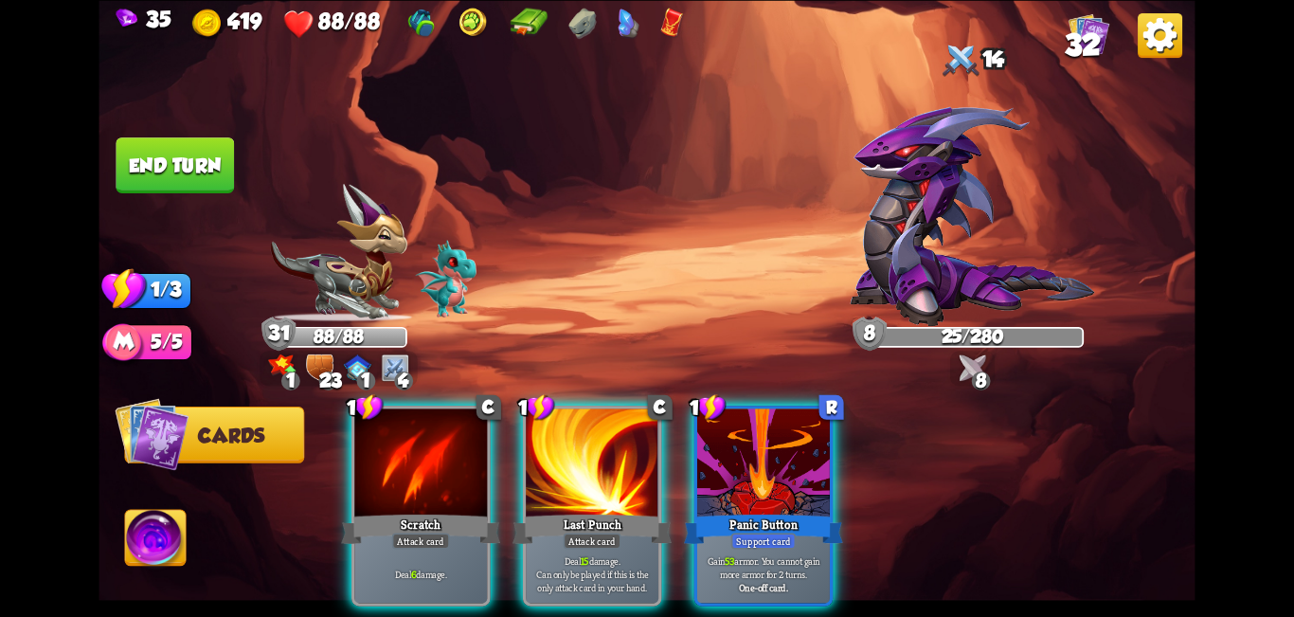
drag, startPoint x: 452, startPoint y: 476, endPoint x: 420, endPoint y: 462, distance: 34.8
click at [451, 476] on div at bounding box center [420, 464] width 133 height 112
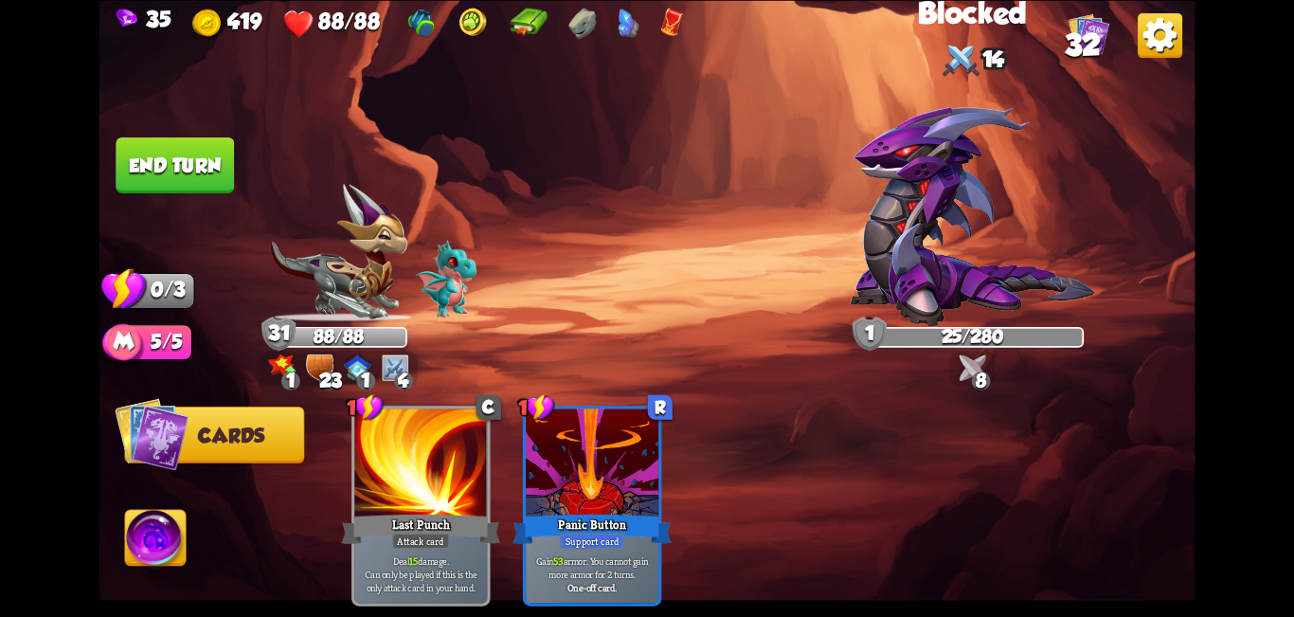
click at [209, 173] on button "End turn" at bounding box center [175, 165] width 118 height 56
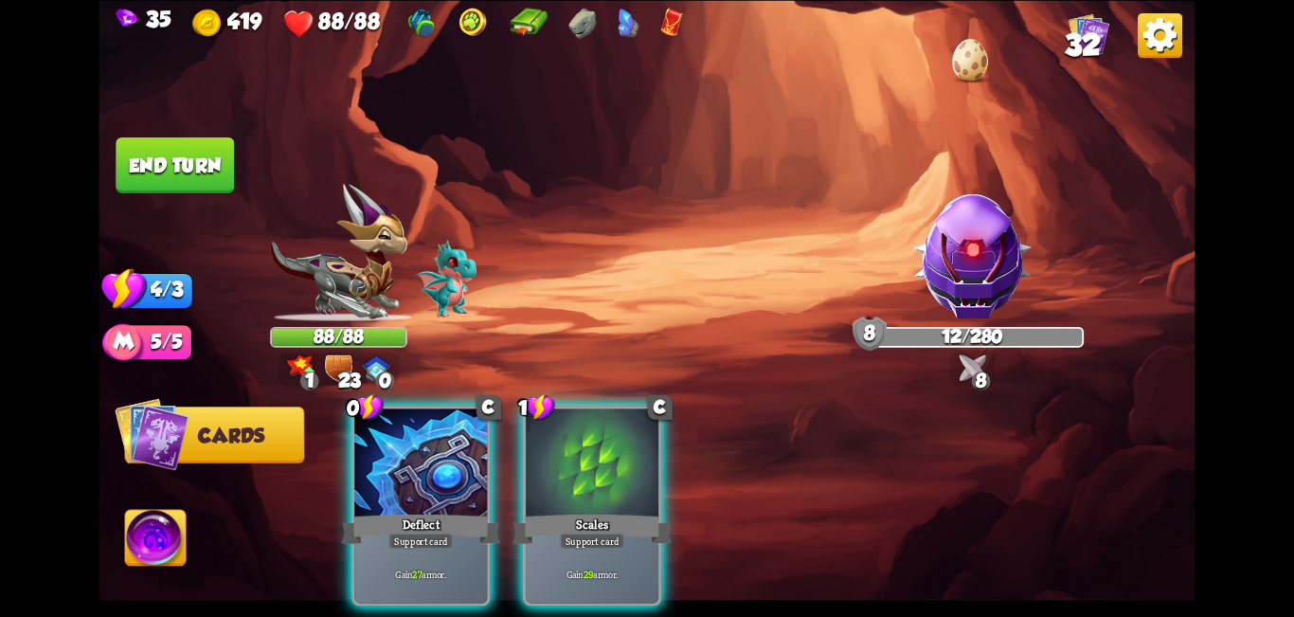
drag, startPoint x: 460, startPoint y: 442, endPoint x: 431, endPoint y: 460, distance: 33.6
click at [459, 442] on div at bounding box center [420, 464] width 133 height 112
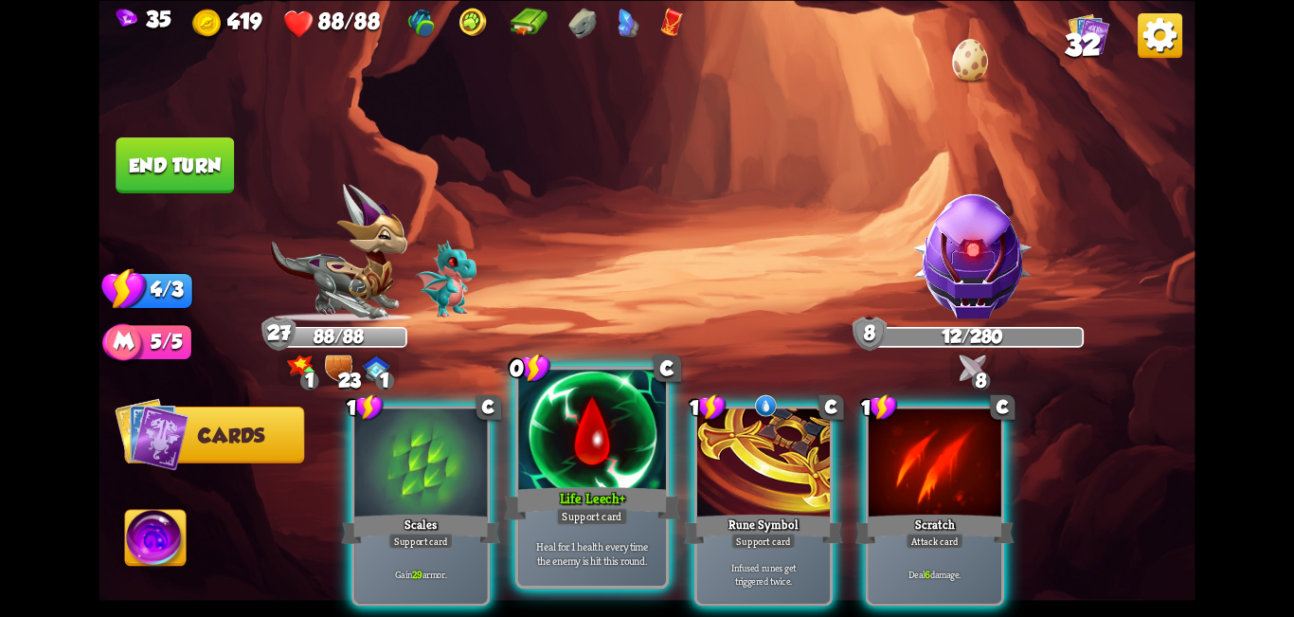
click at [528, 505] on div "Life Leech+" at bounding box center [592, 503] width 177 height 40
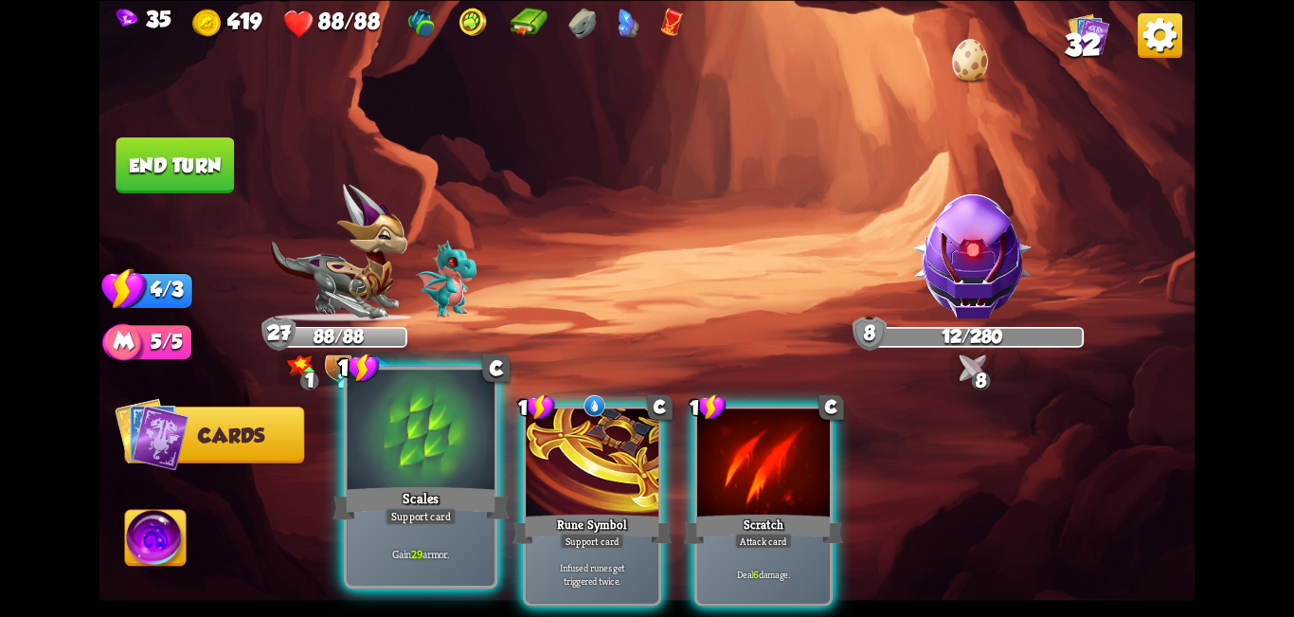
click at [434, 514] on div "Support card" at bounding box center [421, 516] width 72 height 18
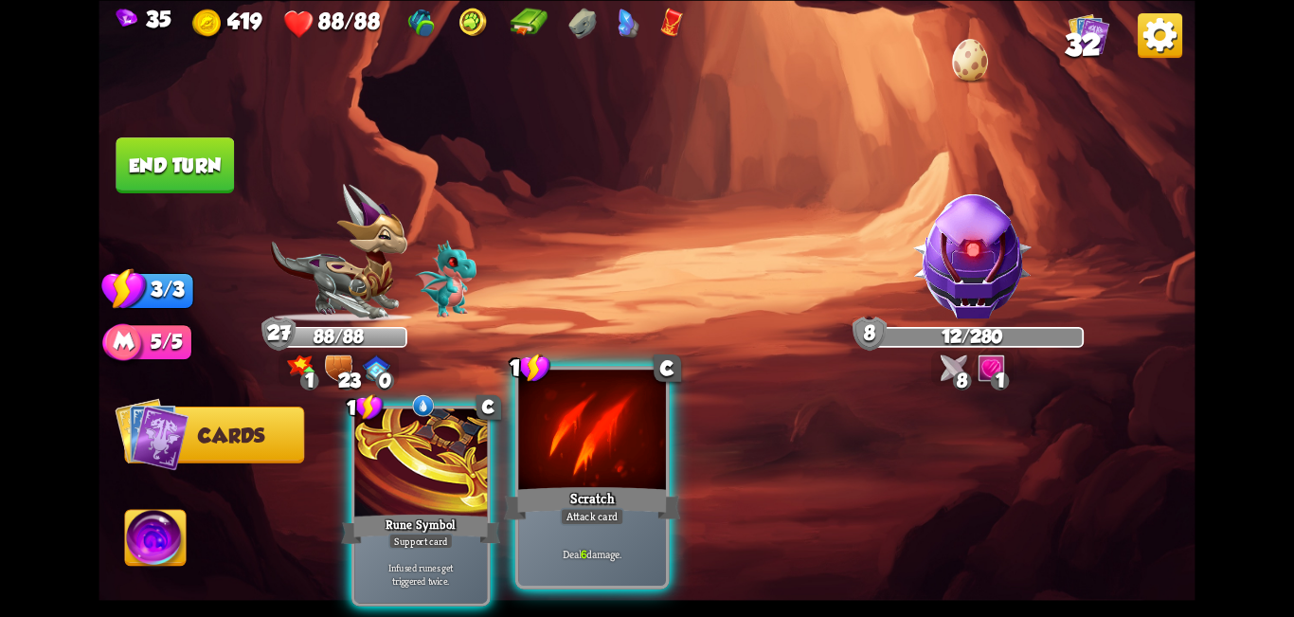
click at [644, 488] on div "Scratch" at bounding box center [592, 503] width 177 height 40
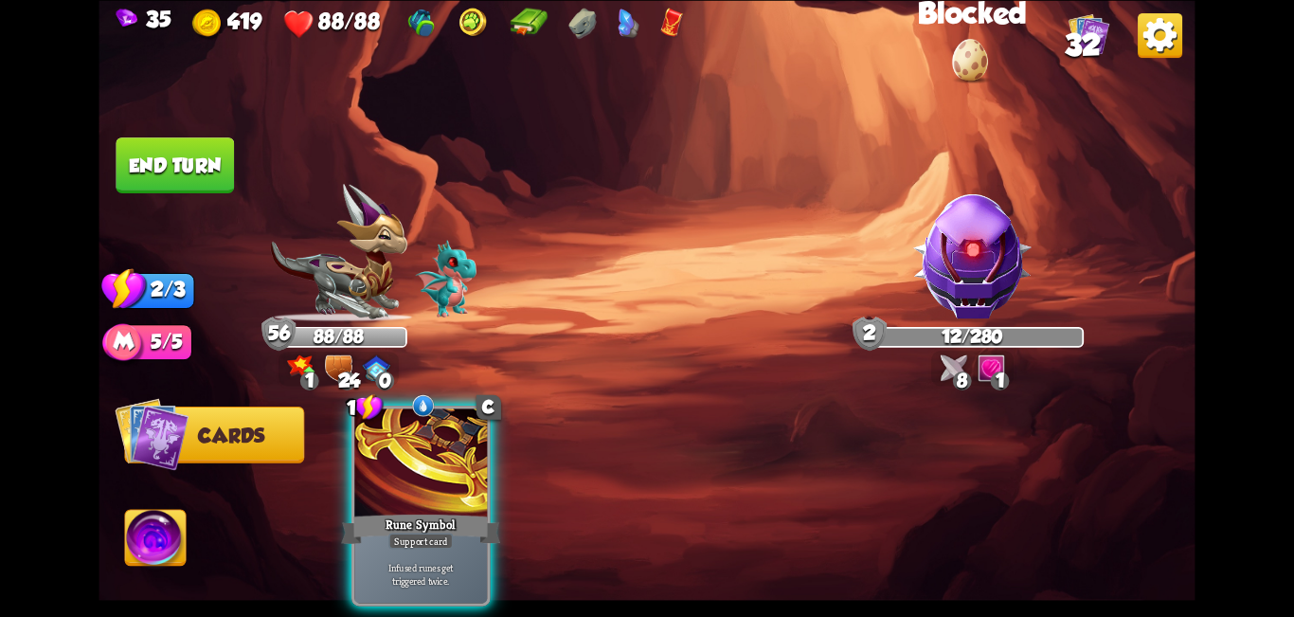
click at [179, 165] on button "End turn" at bounding box center [175, 165] width 118 height 56
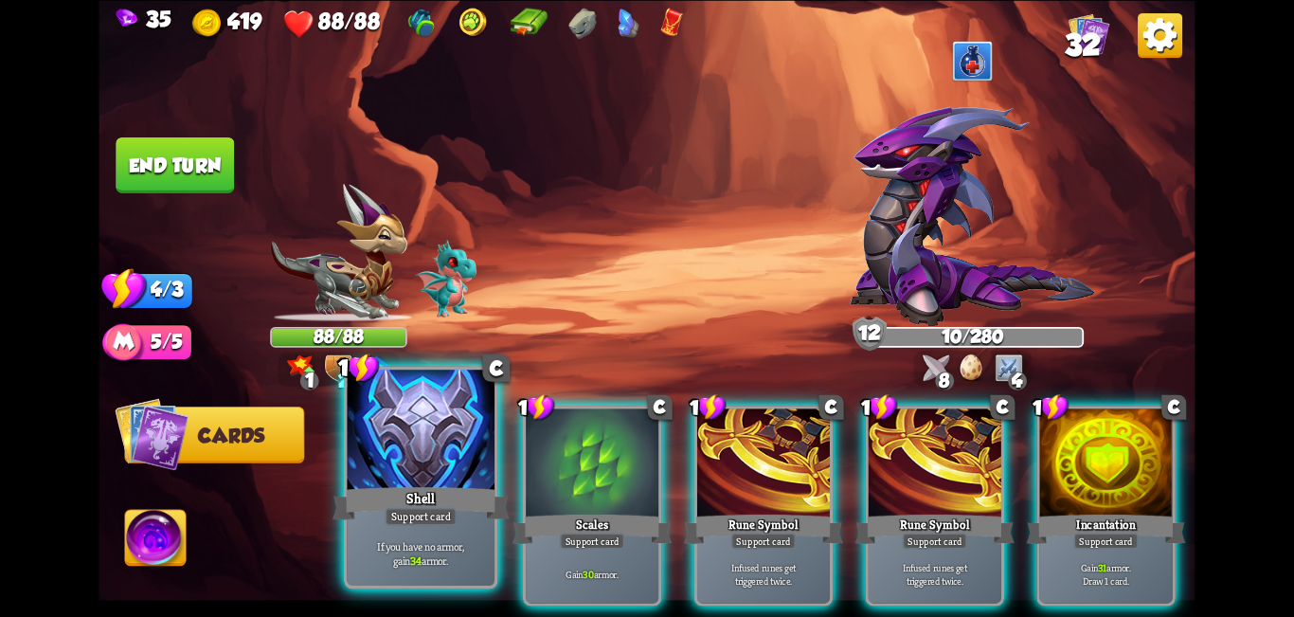
click at [448, 474] on div at bounding box center [422, 432] width 148 height 124
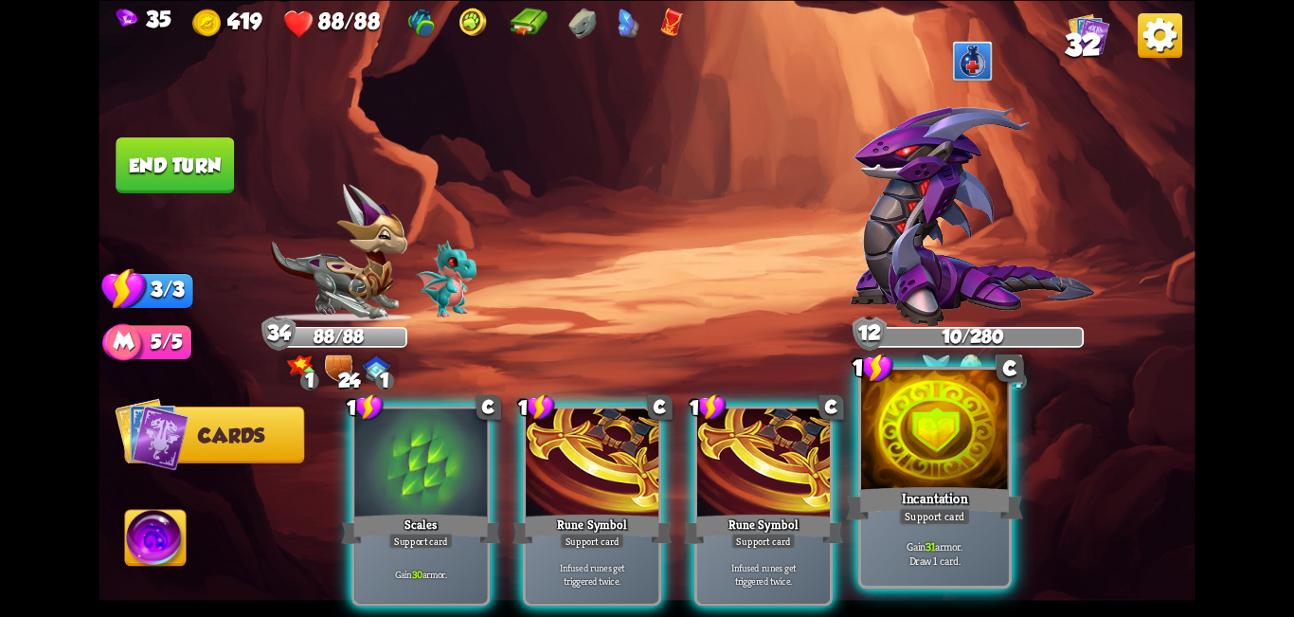
click at [644, 470] on div at bounding box center [935, 432] width 148 height 124
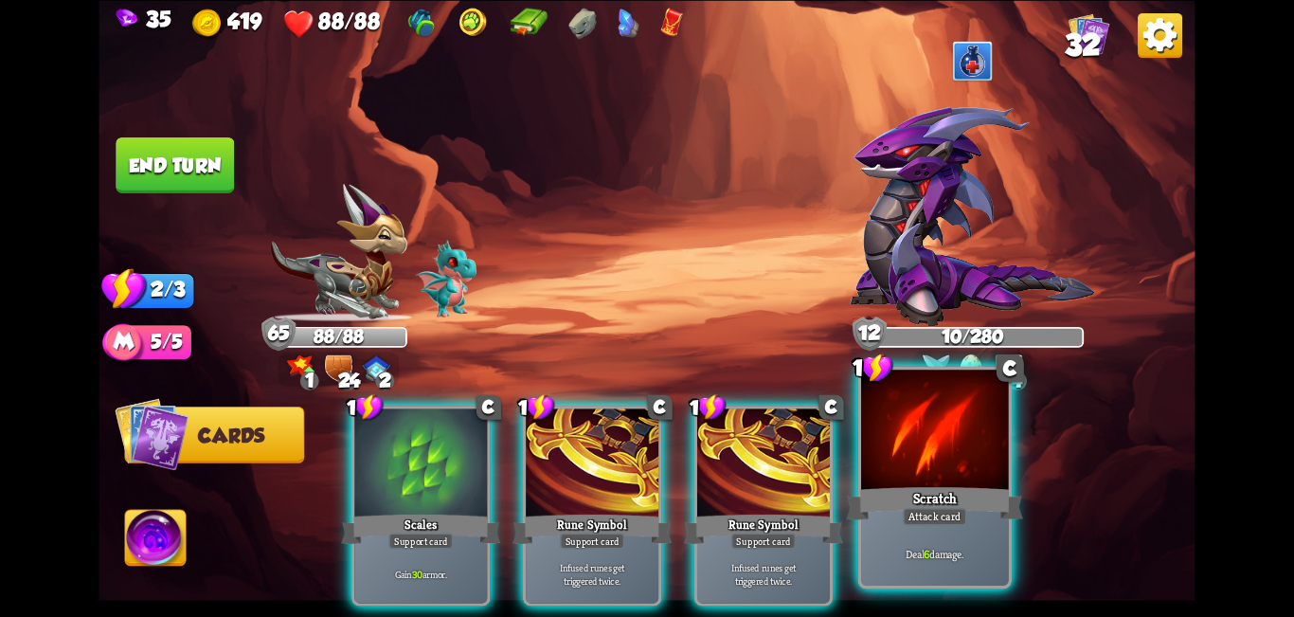
click at [644, 529] on div "Deal 6 damage." at bounding box center [935, 553] width 148 height 64
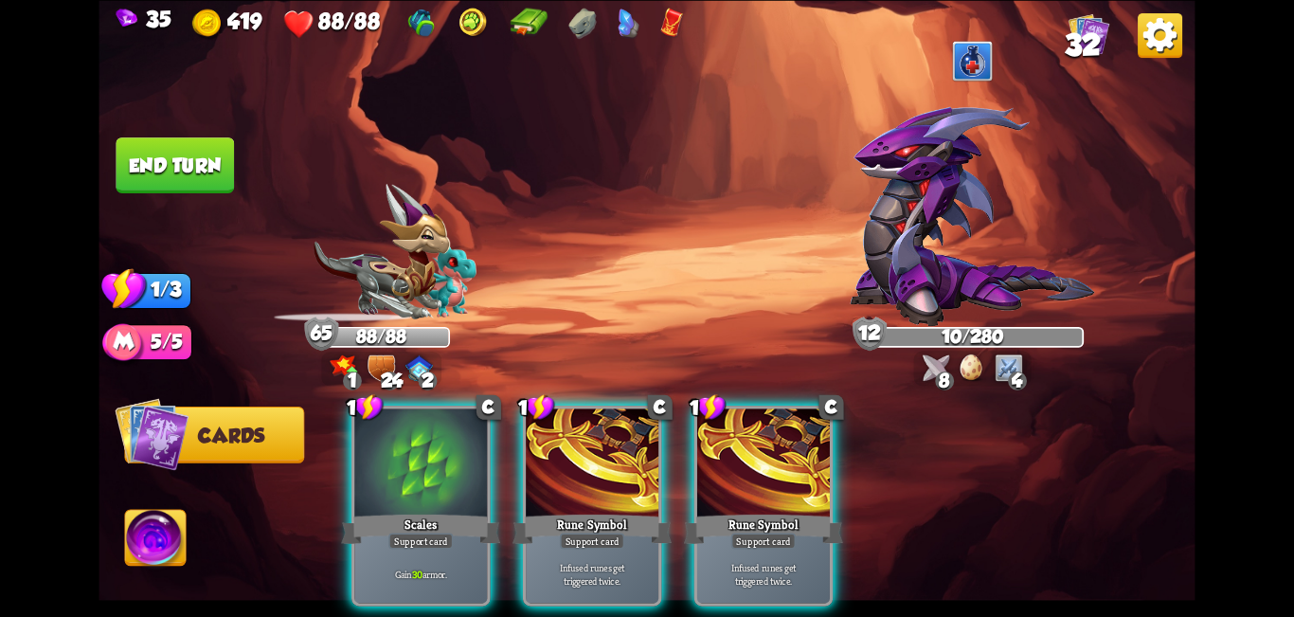
click at [435, 532] on div "Support card" at bounding box center [420, 540] width 64 height 16
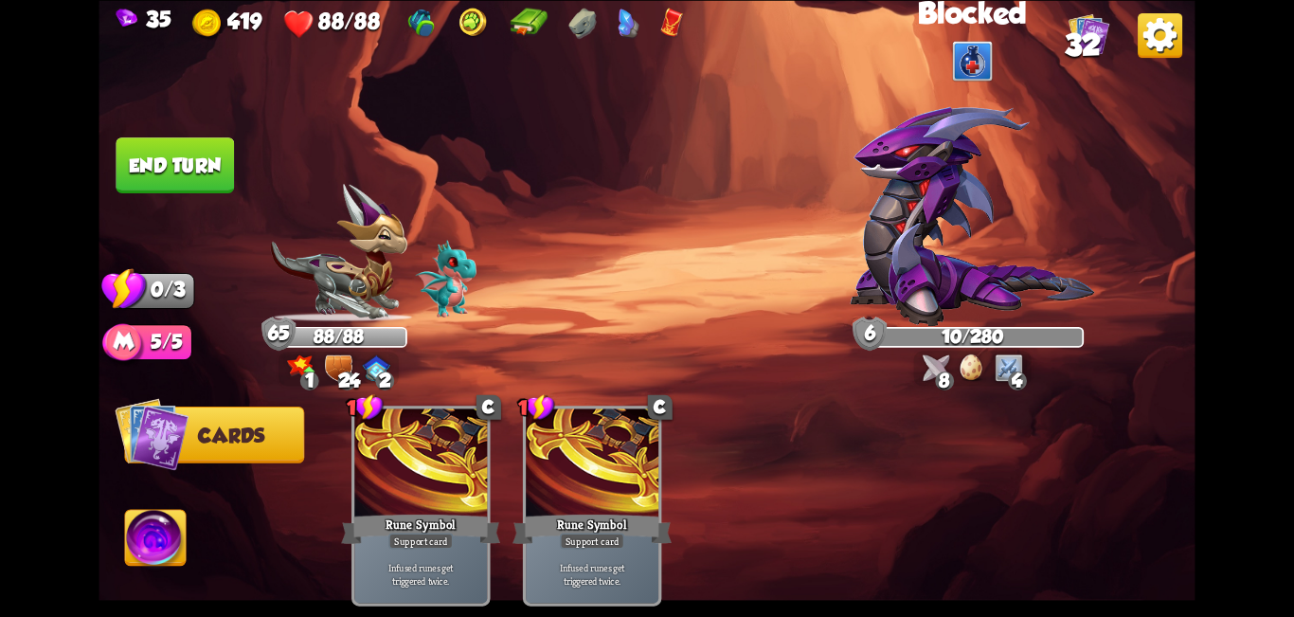
click at [185, 181] on button "End turn" at bounding box center [175, 165] width 118 height 56
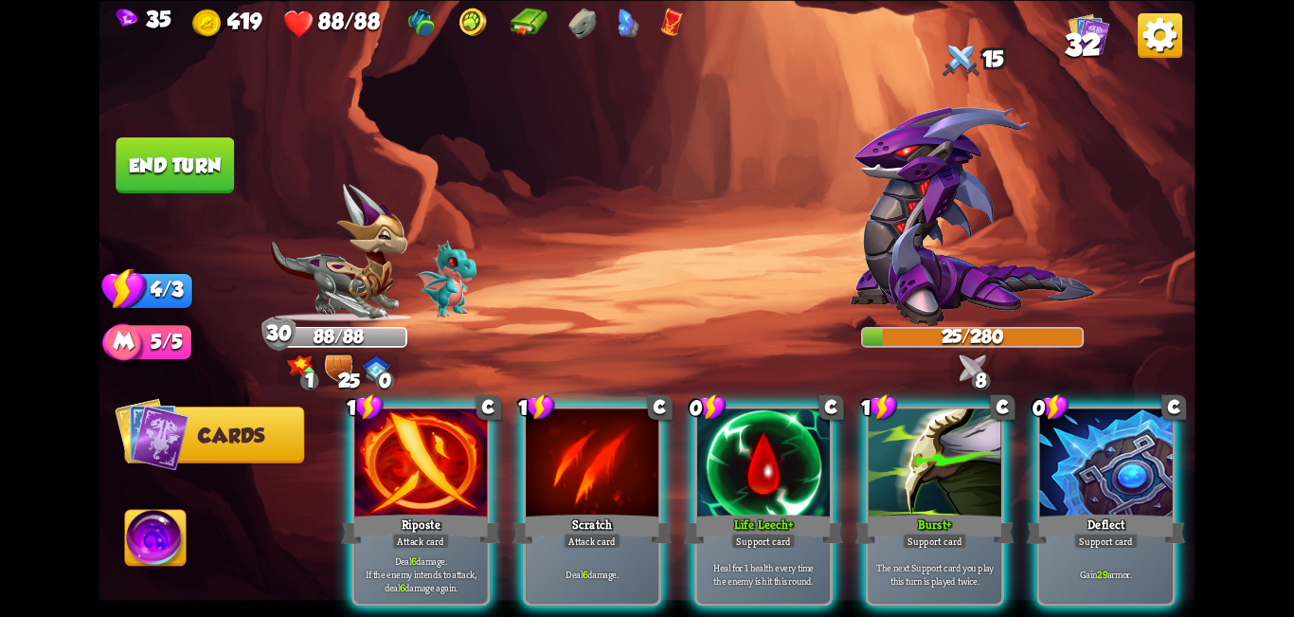
click at [644, 481] on div at bounding box center [935, 464] width 133 height 112
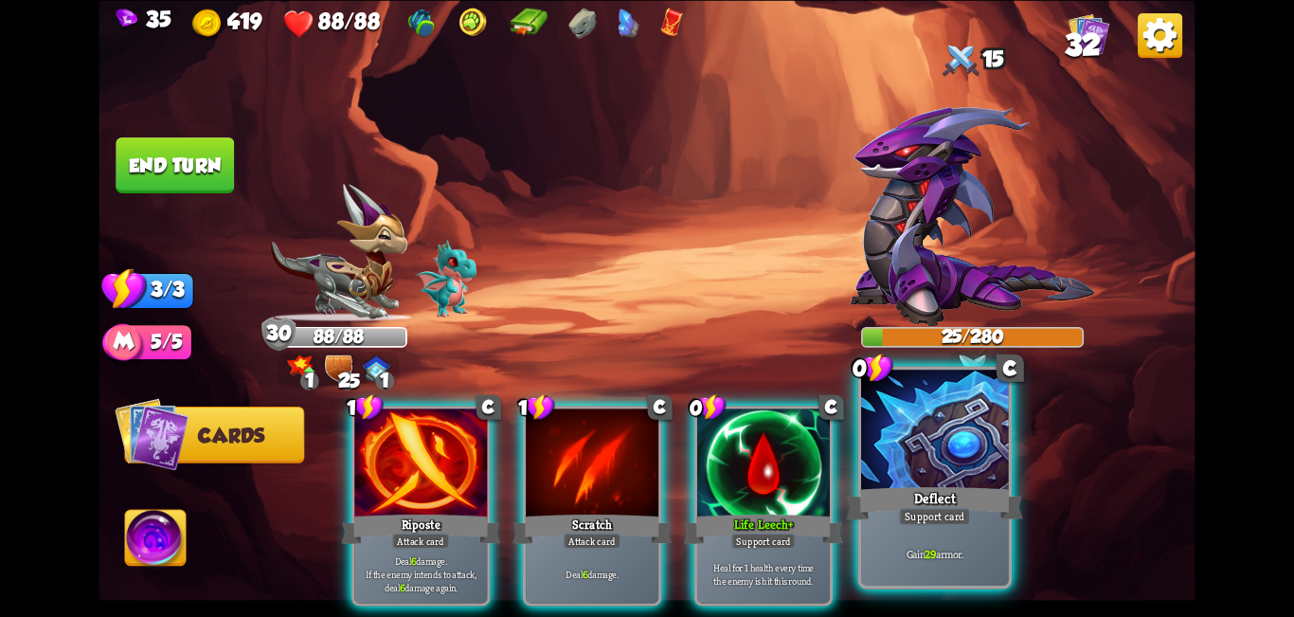
drag, startPoint x: 967, startPoint y: 477, endPoint x: 891, endPoint y: 475, distance: 76.8
click at [644, 475] on div at bounding box center [935, 432] width 148 height 124
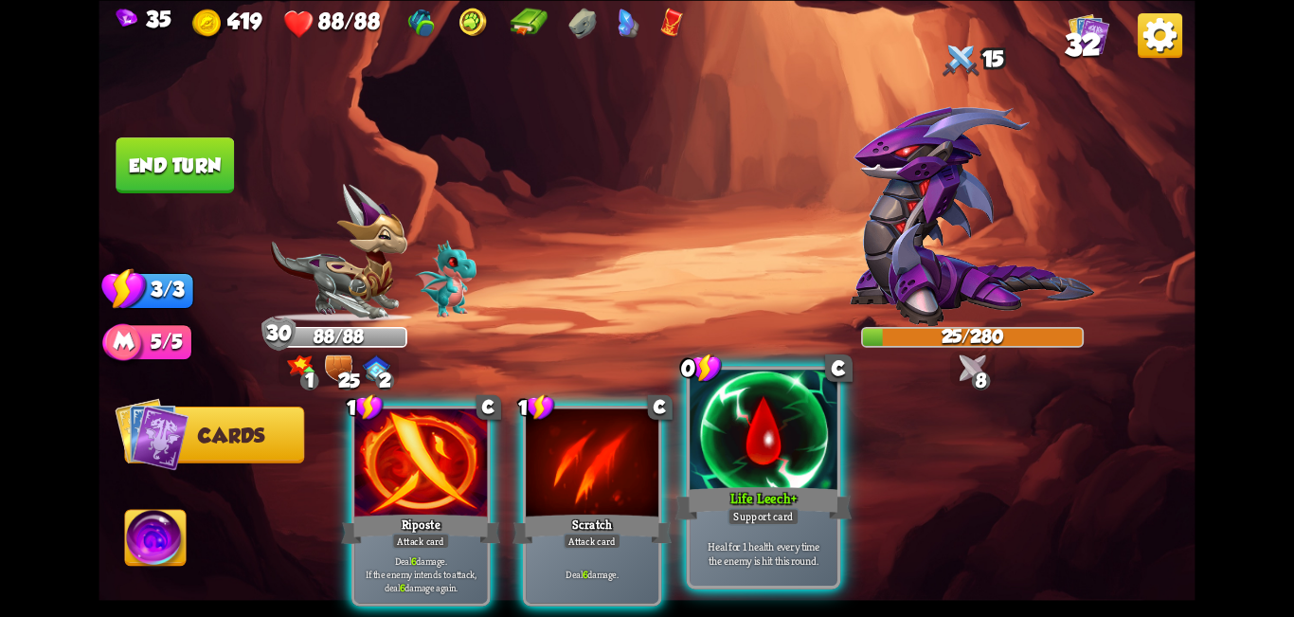
click at [644, 478] on div at bounding box center [764, 432] width 148 height 124
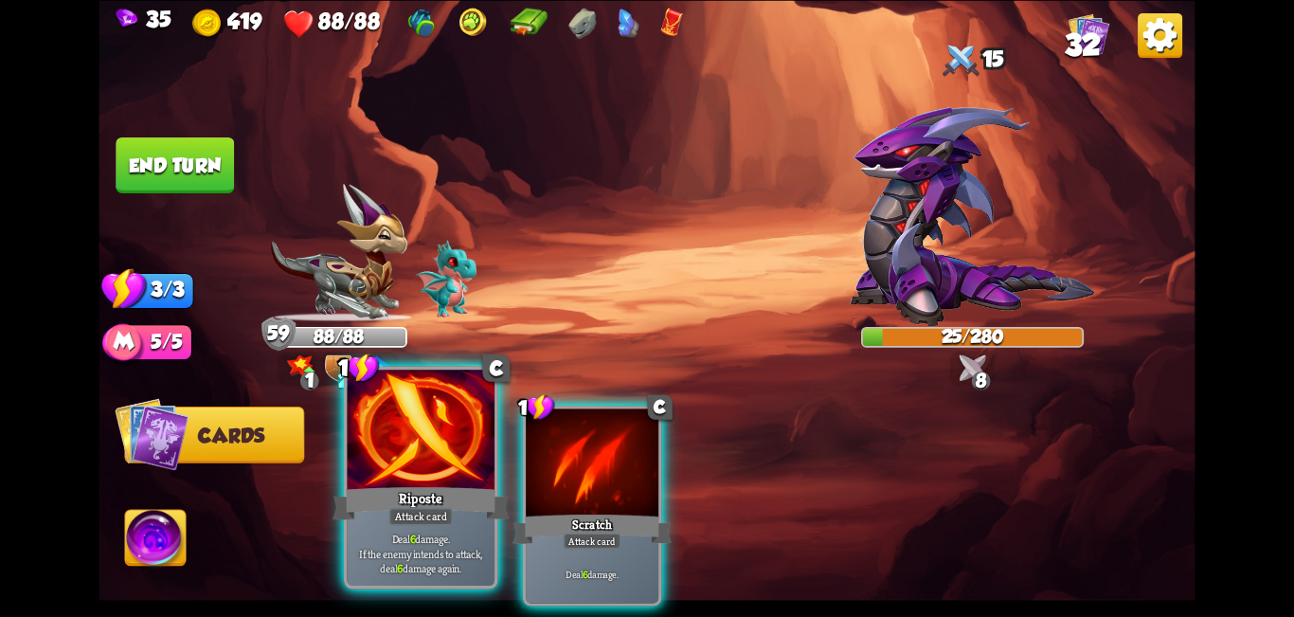
click at [417, 461] on div at bounding box center [422, 432] width 148 height 124
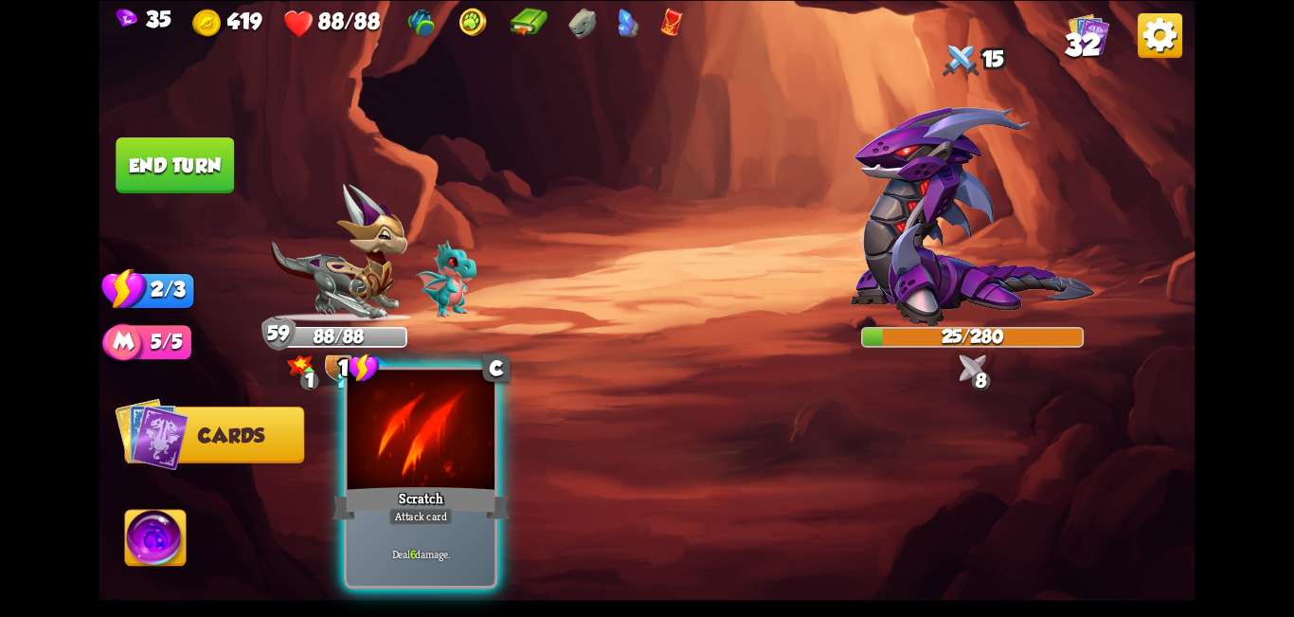
drag, startPoint x: 497, startPoint y: 463, endPoint x: 355, endPoint y: 383, distance: 163.4
click at [497, 462] on div "1 C Scratch Attack card Deal 6 damage." at bounding box center [421, 477] width 154 height 223
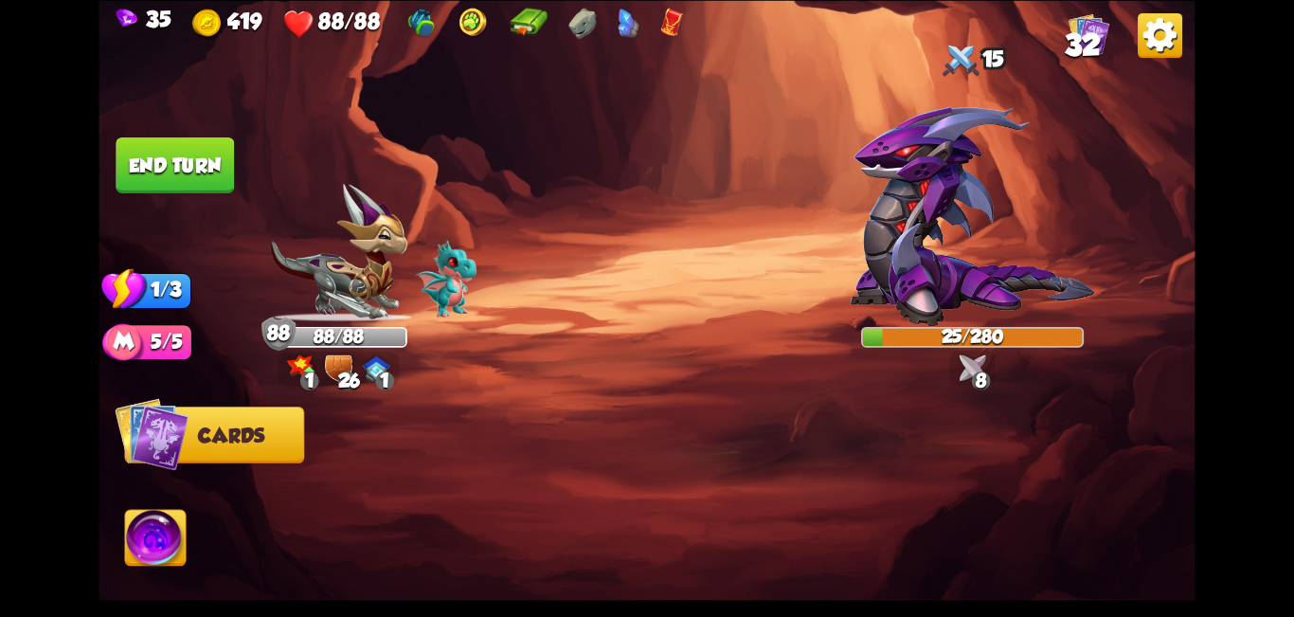
click at [166, 160] on button "End turn" at bounding box center [175, 165] width 118 height 56
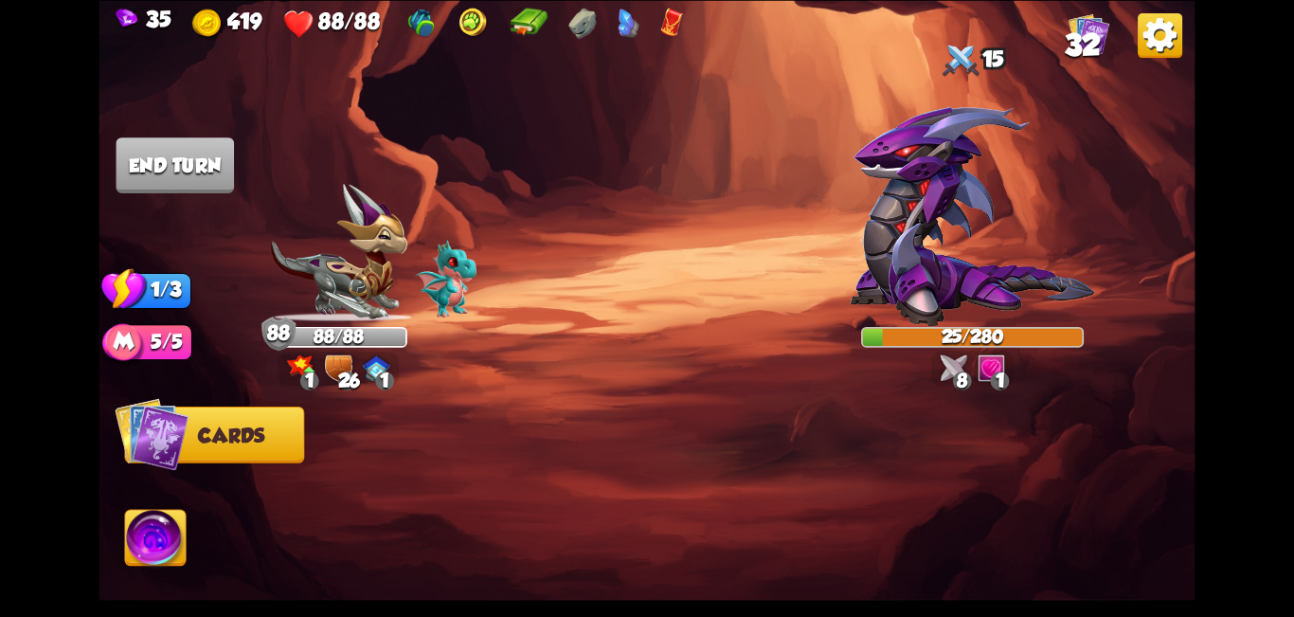
click at [202, 195] on img at bounding box center [647, 308] width 1096 height 617
click at [210, 201] on img at bounding box center [647, 308] width 1096 height 617
click at [226, 199] on img at bounding box center [647, 308] width 1096 height 617
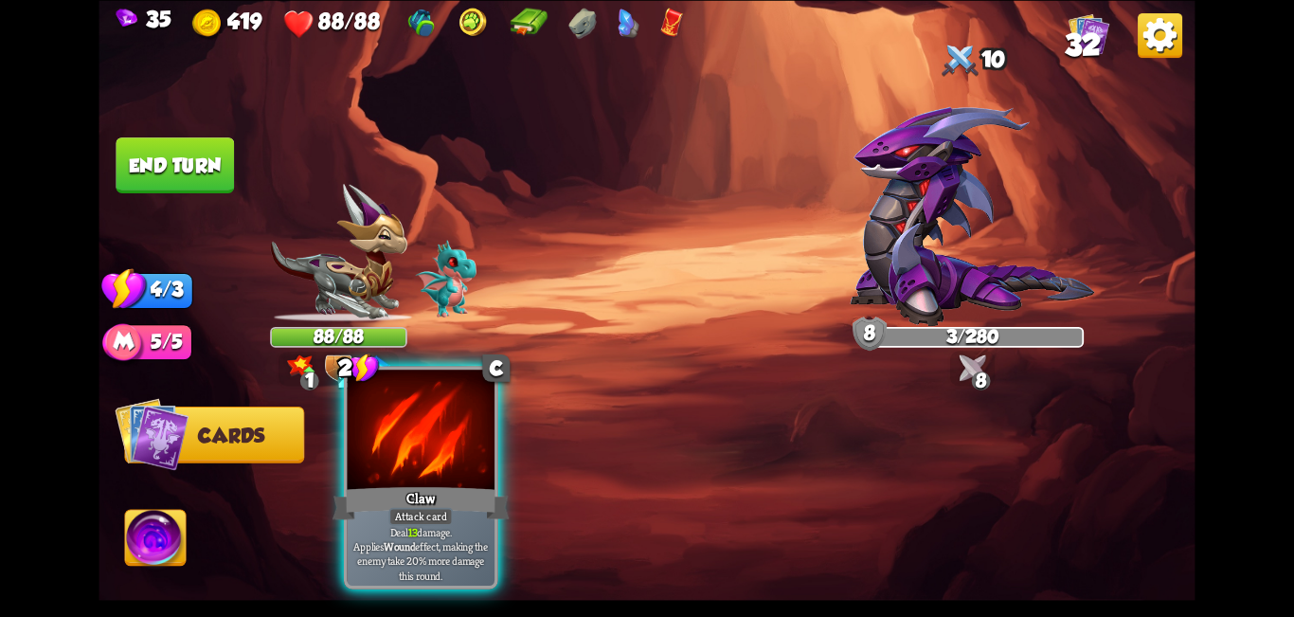
click at [439, 451] on div at bounding box center [422, 432] width 148 height 124
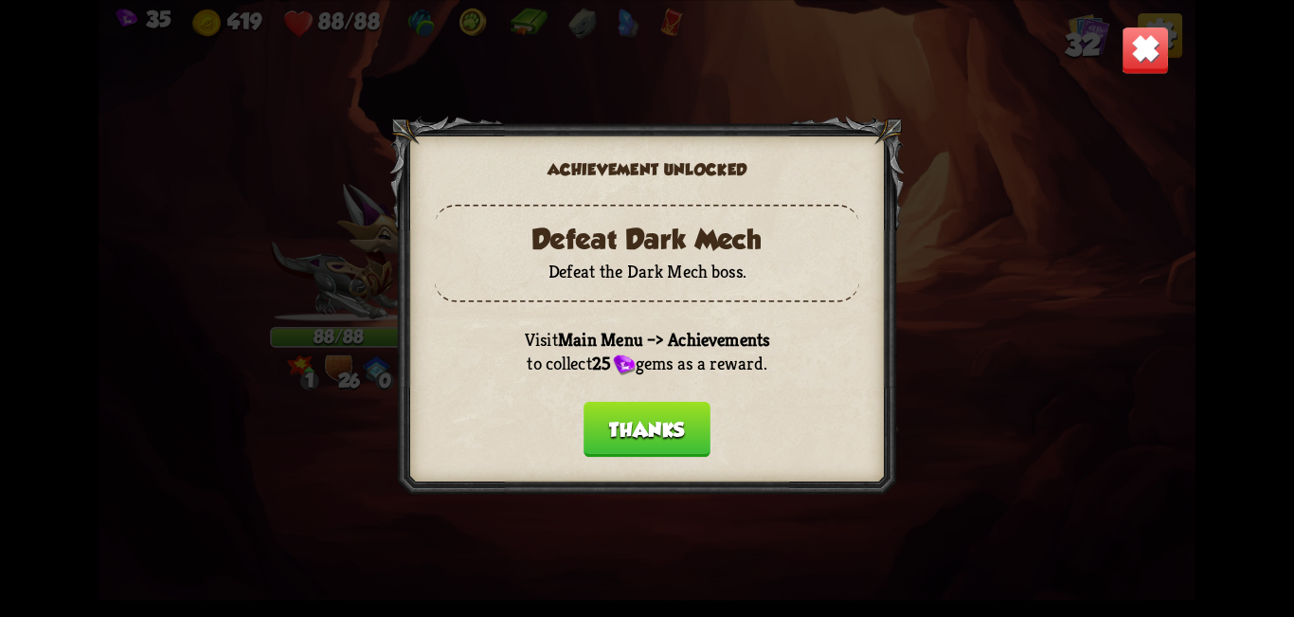
click at [644, 442] on button "Thanks" at bounding box center [647, 429] width 127 height 56
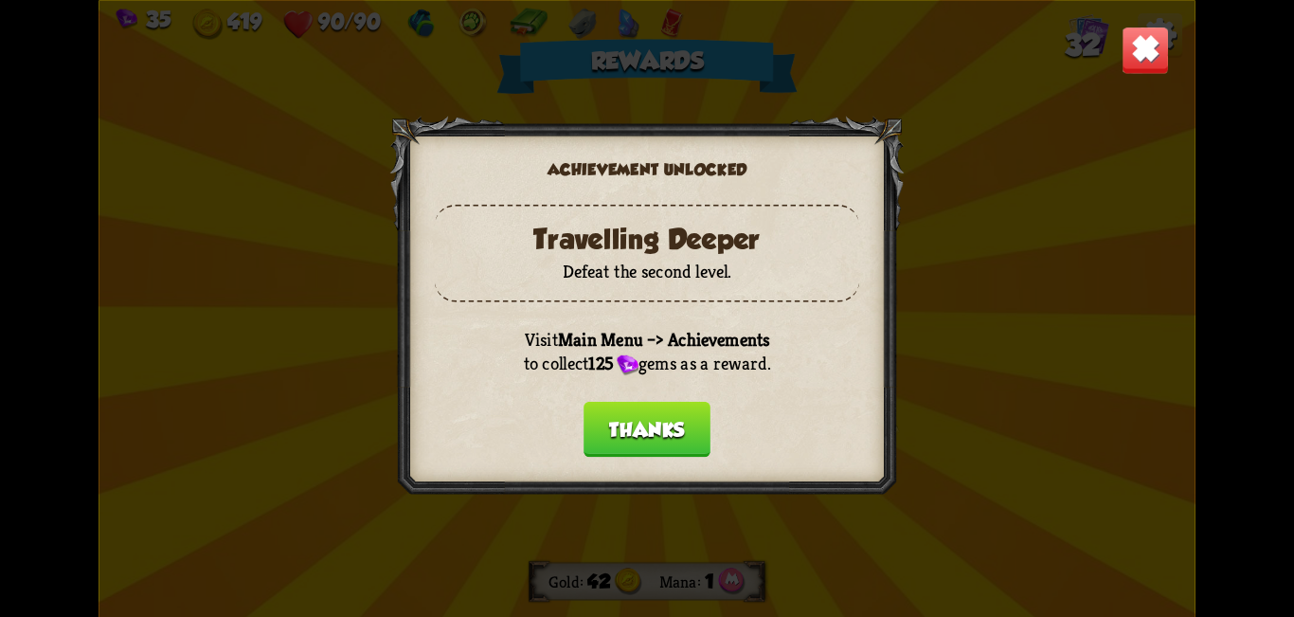
click at [644, 445] on button "Thanks" at bounding box center [647, 429] width 127 height 56
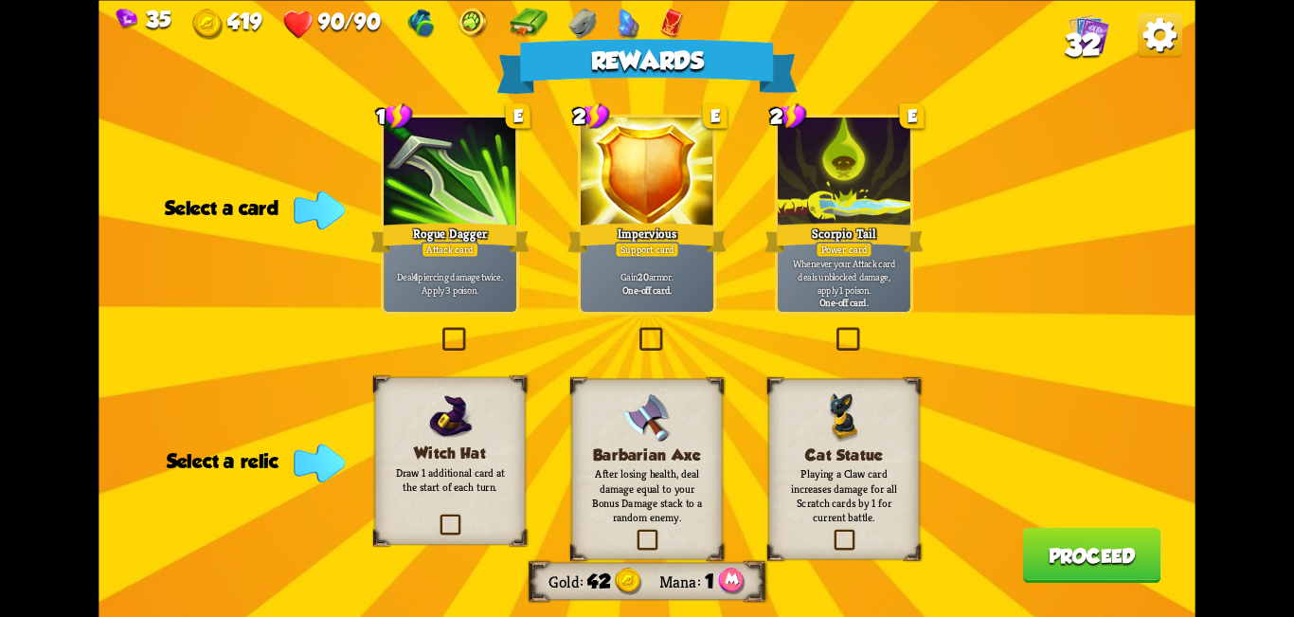
click at [636, 330] on label at bounding box center [636, 330] width 0 height 0
click at [0, 0] on input "checkbox" at bounding box center [0, 0] width 0 height 0
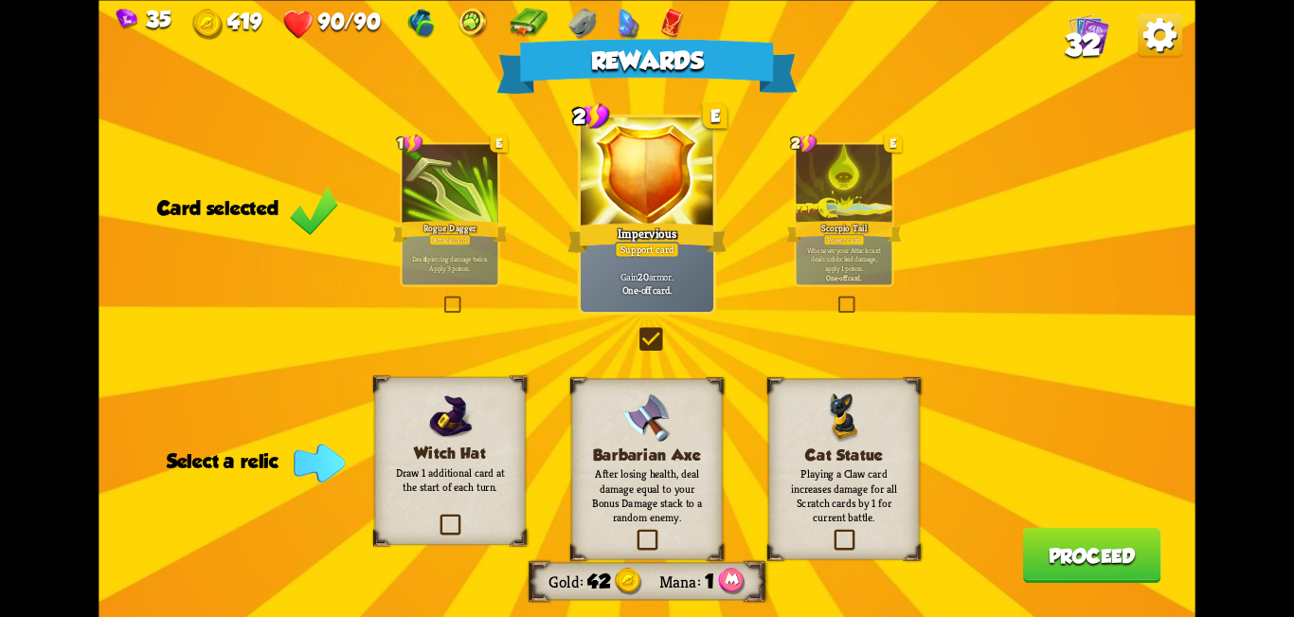
click at [644, 352] on div "Rewards Gold 42 Mana 1 Card selected 1 E Rogue Dagger Attack card Deal 4 pierci…" at bounding box center [647, 308] width 1096 height 617
click at [437, 516] on label at bounding box center [437, 516] width 0 height 0
click at [0, 0] on input "checkbox" at bounding box center [0, 0] width 0 height 0
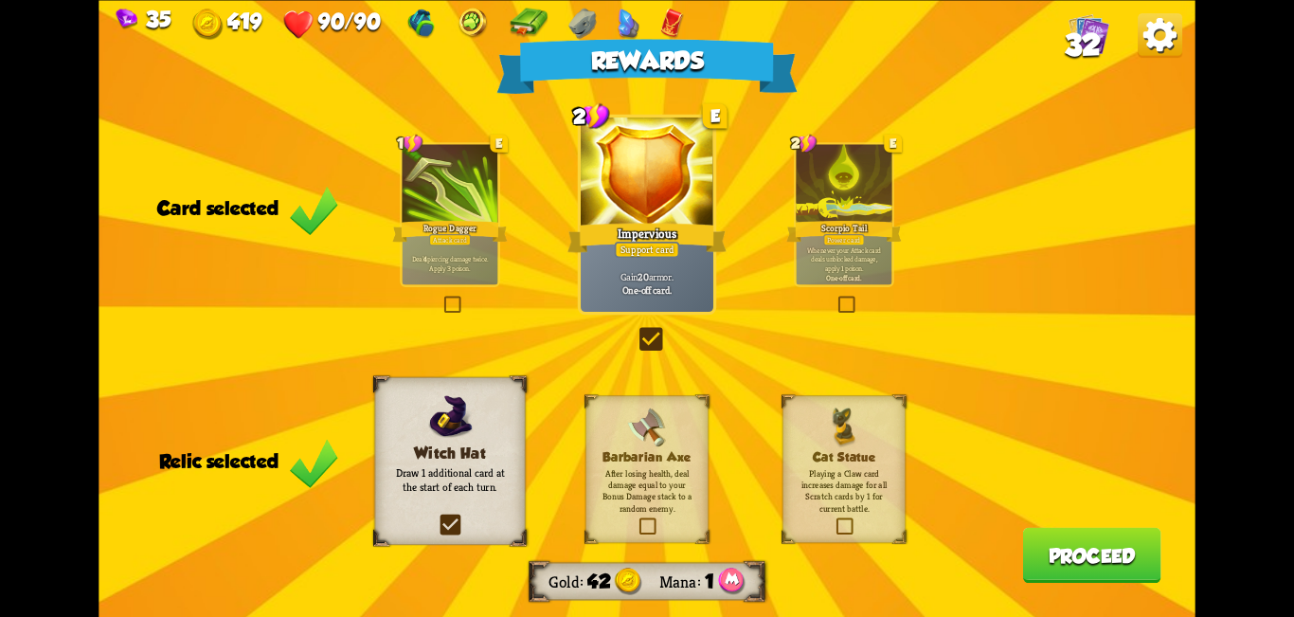
click at [644, 561] on button "Proceed" at bounding box center [1091, 555] width 138 height 56
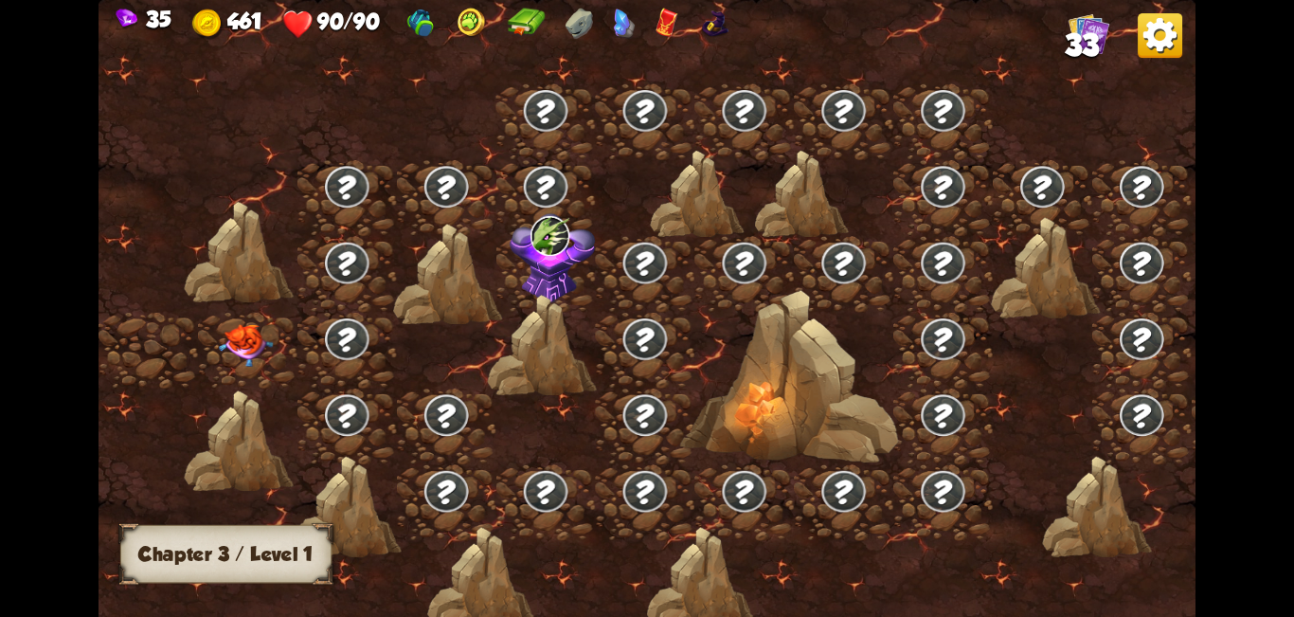
click at [237, 336] on img at bounding box center [246, 345] width 55 height 43
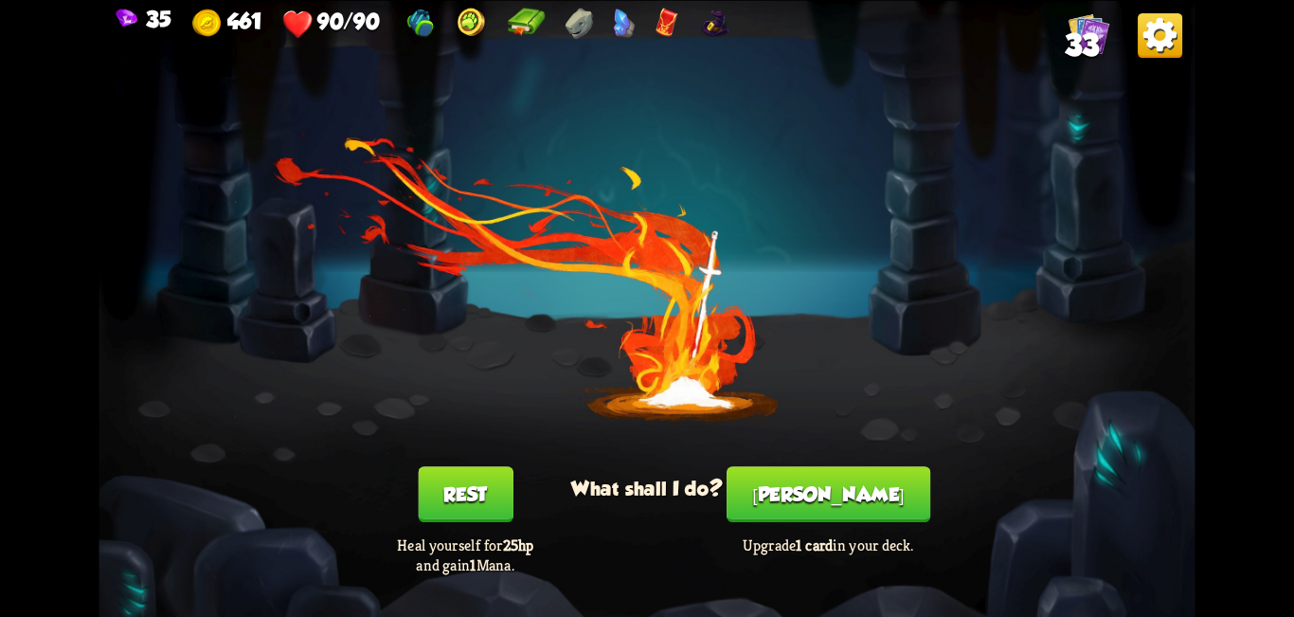
click at [644, 511] on button "[PERSON_NAME]" at bounding box center [829, 494] width 204 height 56
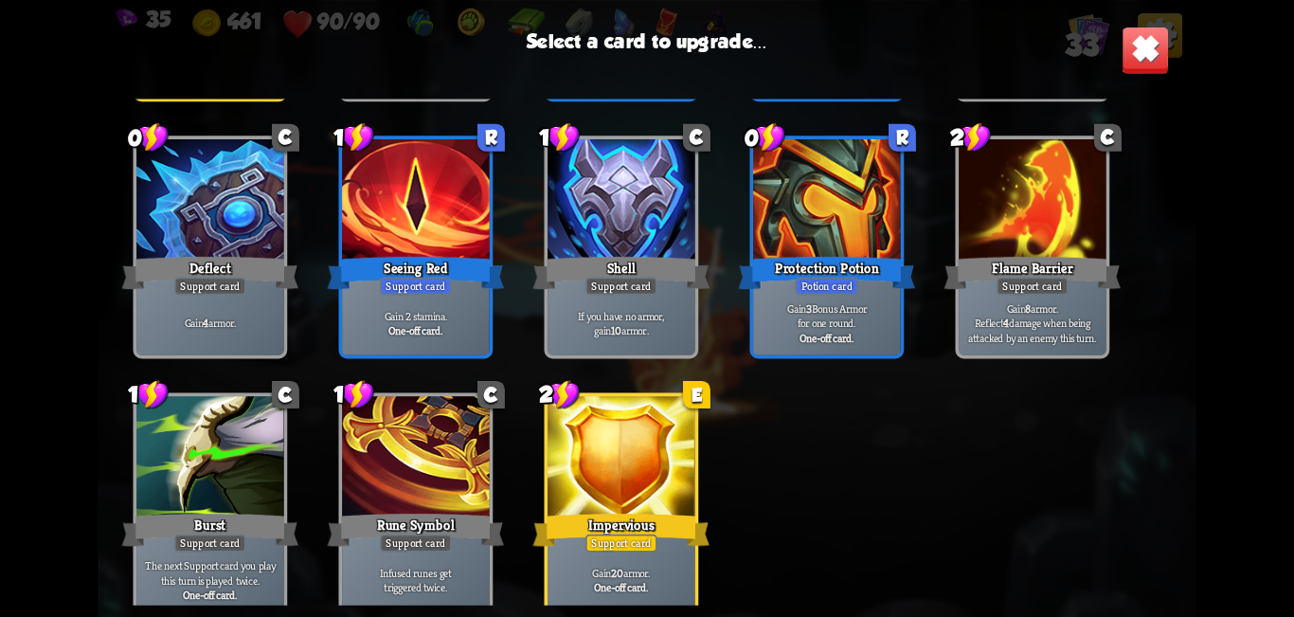
scroll to position [1164, 0]
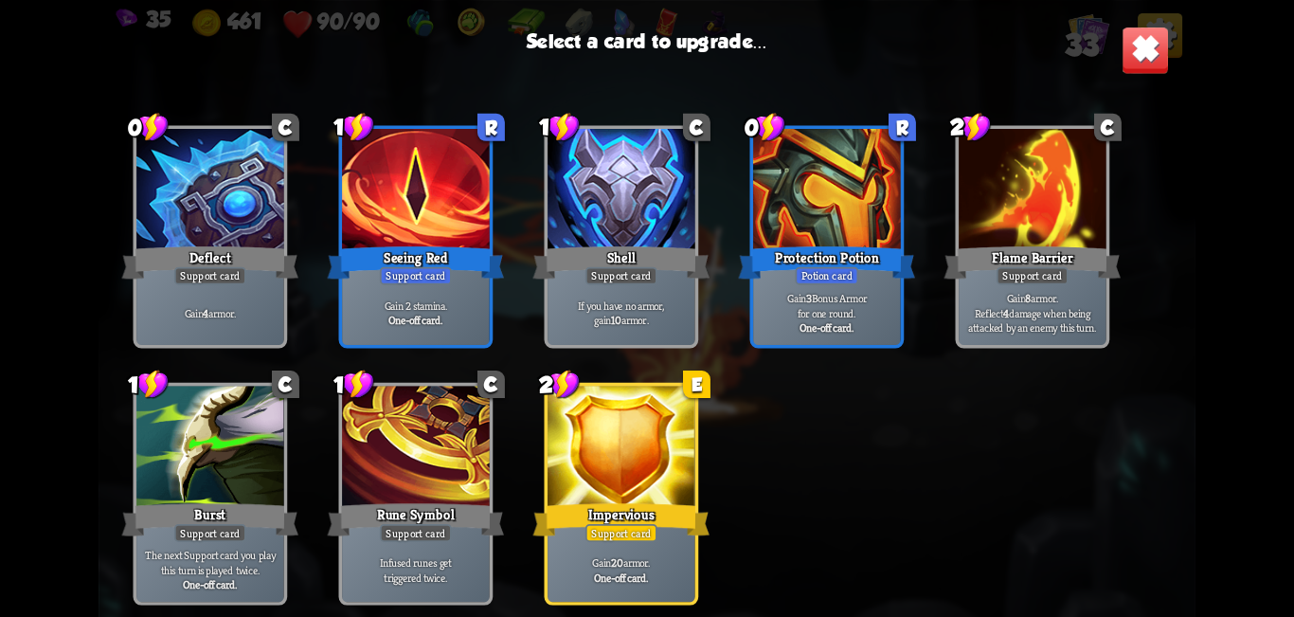
click at [644, 260] on div "Protection Potion" at bounding box center [827, 263] width 177 height 40
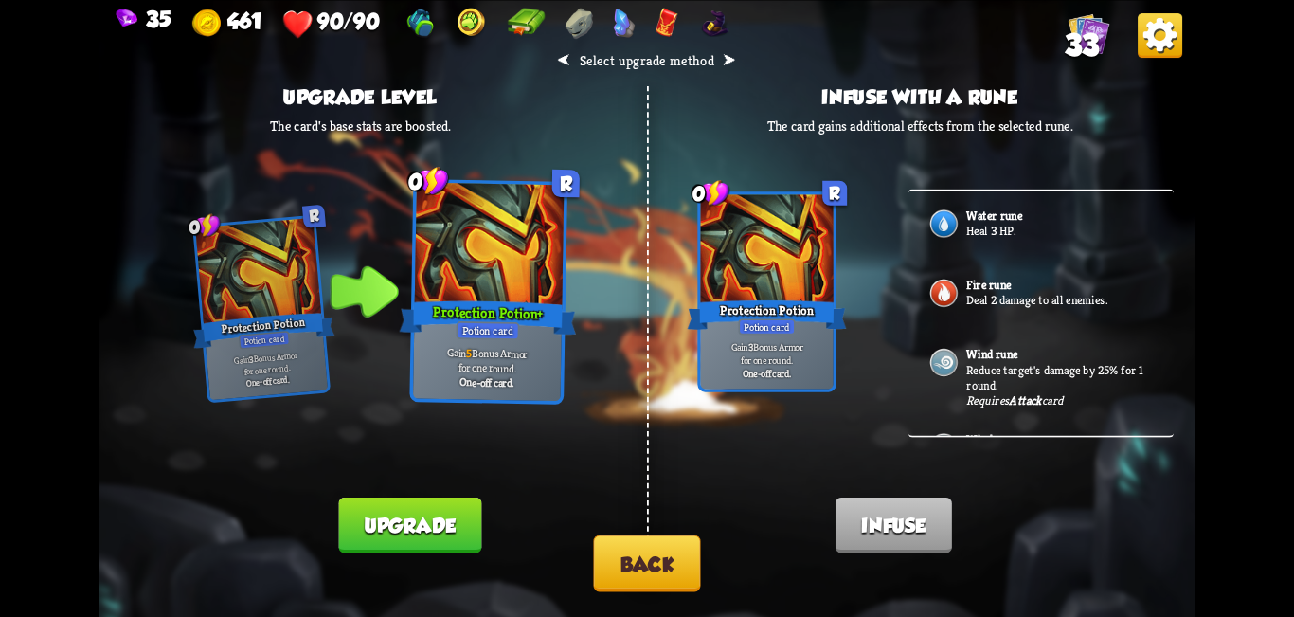
click at [644, 578] on button "Back" at bounding box center [646, 562] width 107 height 57
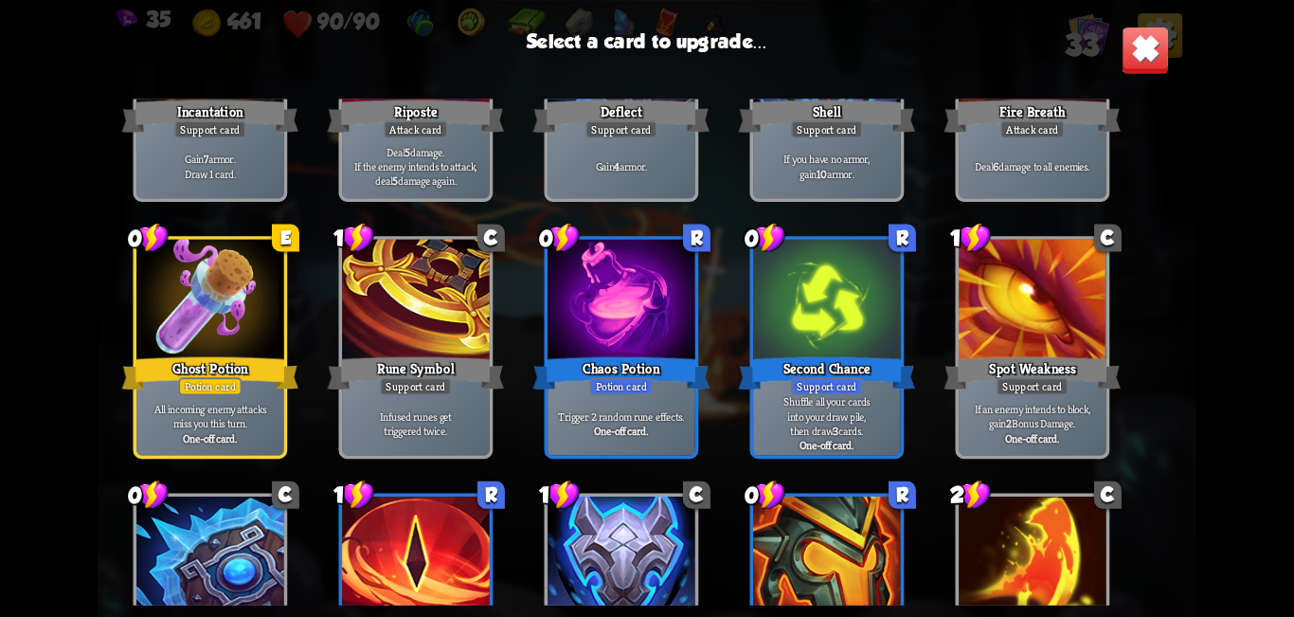
scroll to position [853, 0]
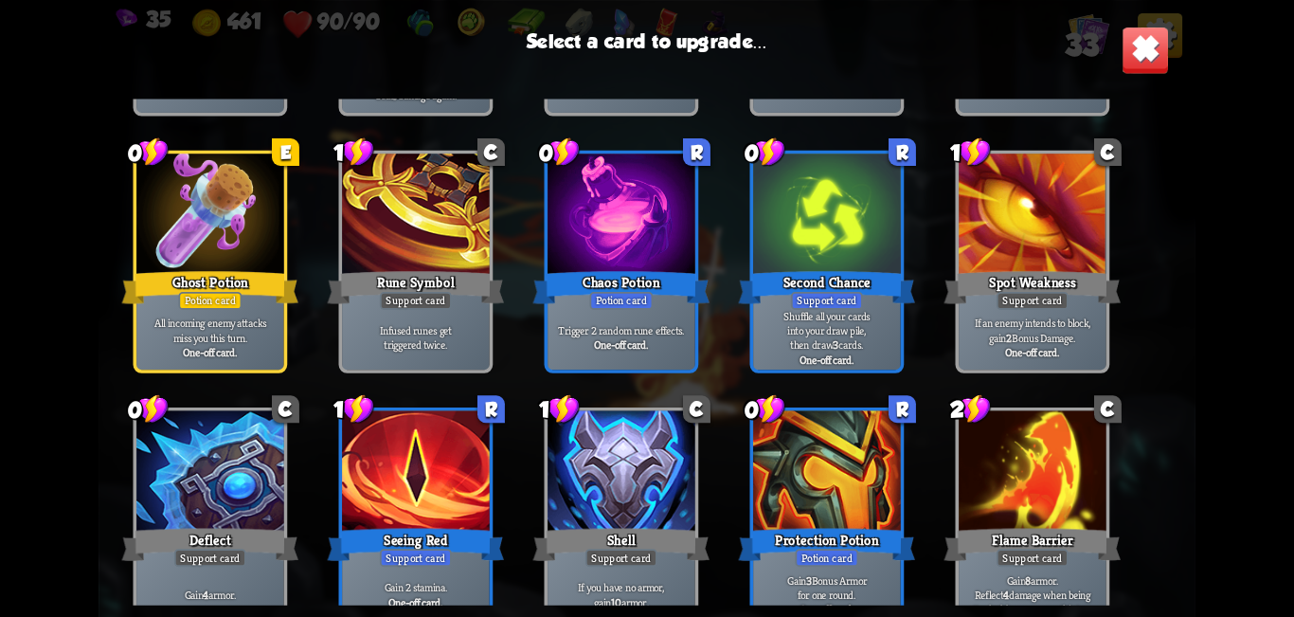
click at [644, 314] on div "Trigger 2 random rune effects. One-off card." at bounding box center [622, 337] width 148 height 64
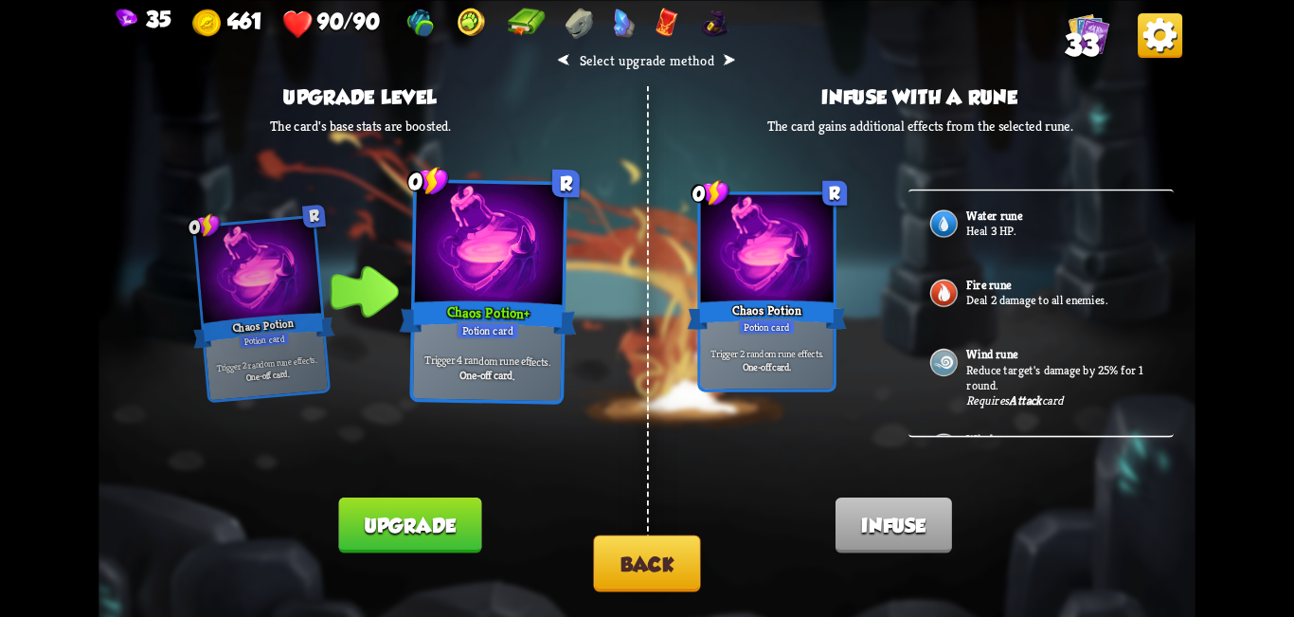
click at [644, 562] on button "Back" at bounding box center [646, 562] width 107 height 57
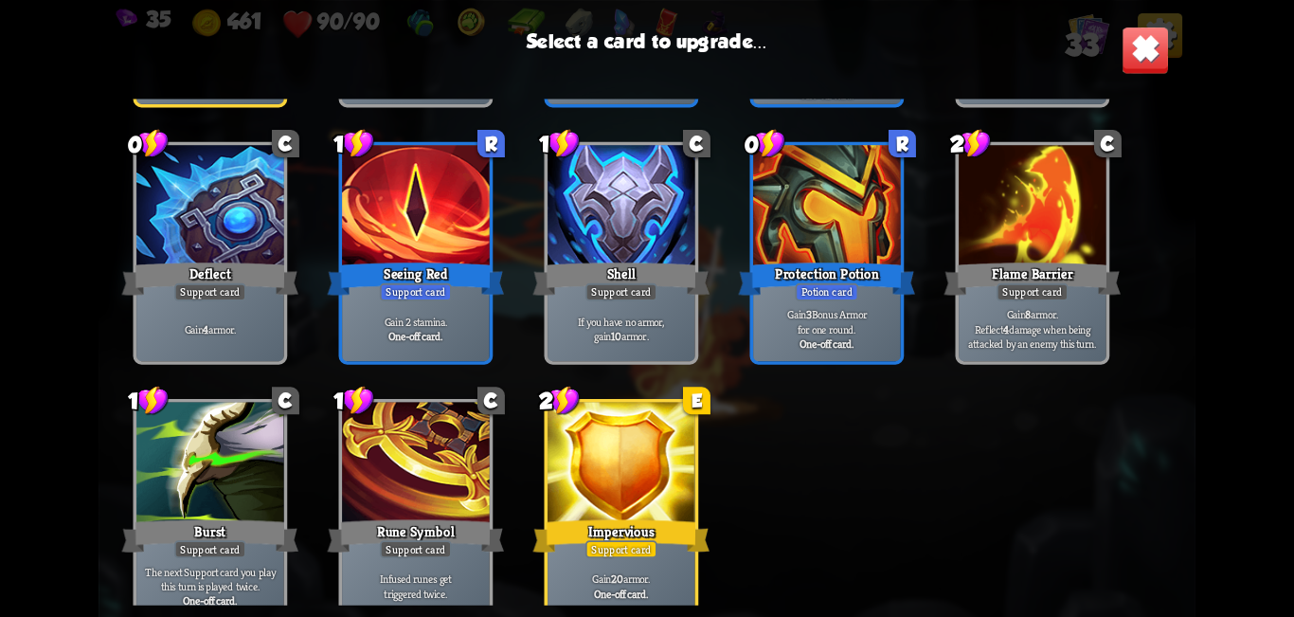
scroll to position [1164, 0]
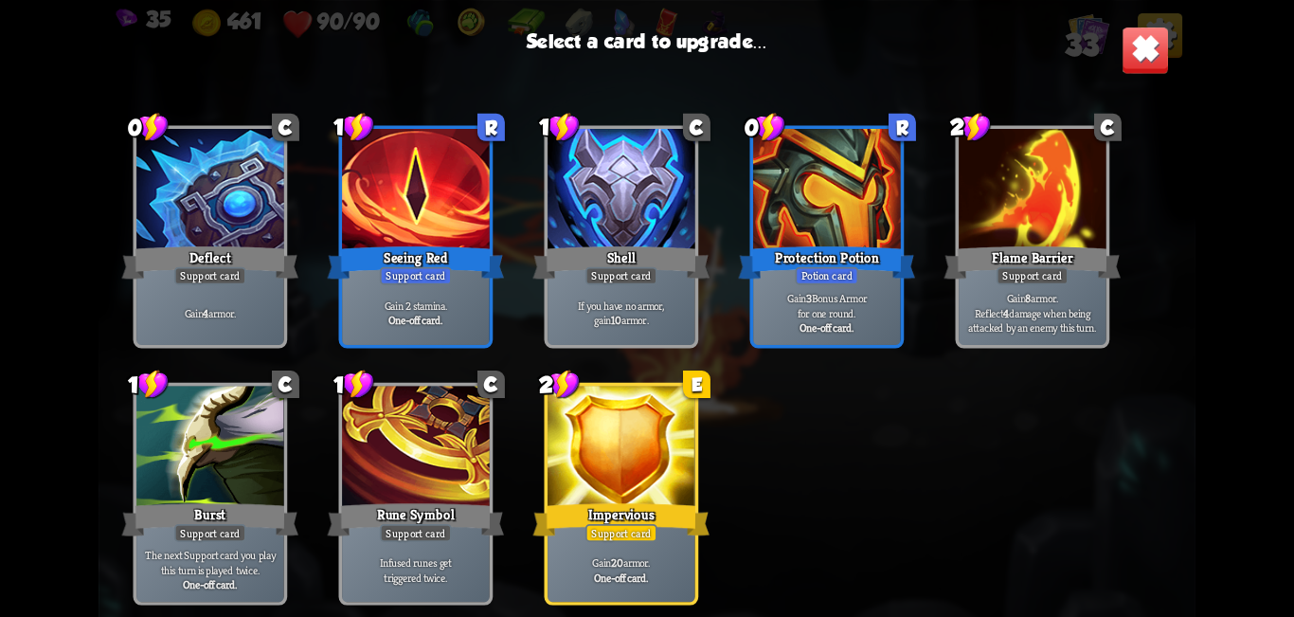
click at [644, 447] on div at bounding box center [622, 448] width 148 height 124
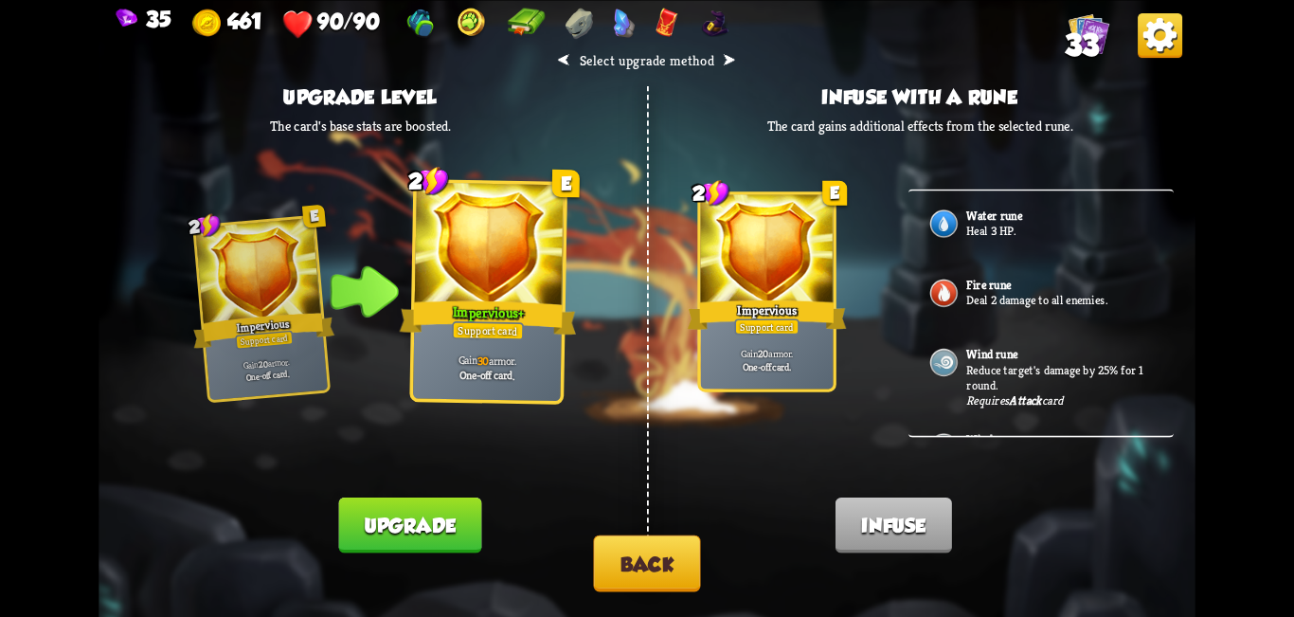
click at [644, 571] on button "Back" at bounding box center [646, 562] width 107 height 57
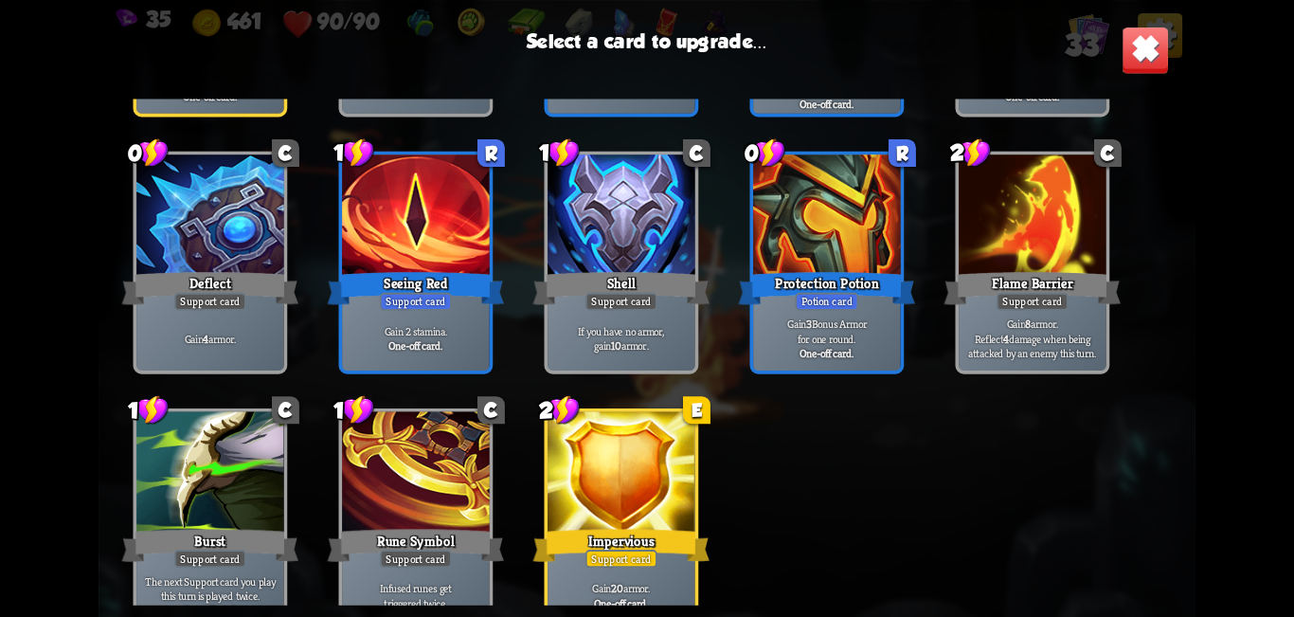
scroll to position [1137, 0]
click at [418, 311] on div "Gain 2 stamina. One-off card." at bounding box center [416, 337] width 148 height 64
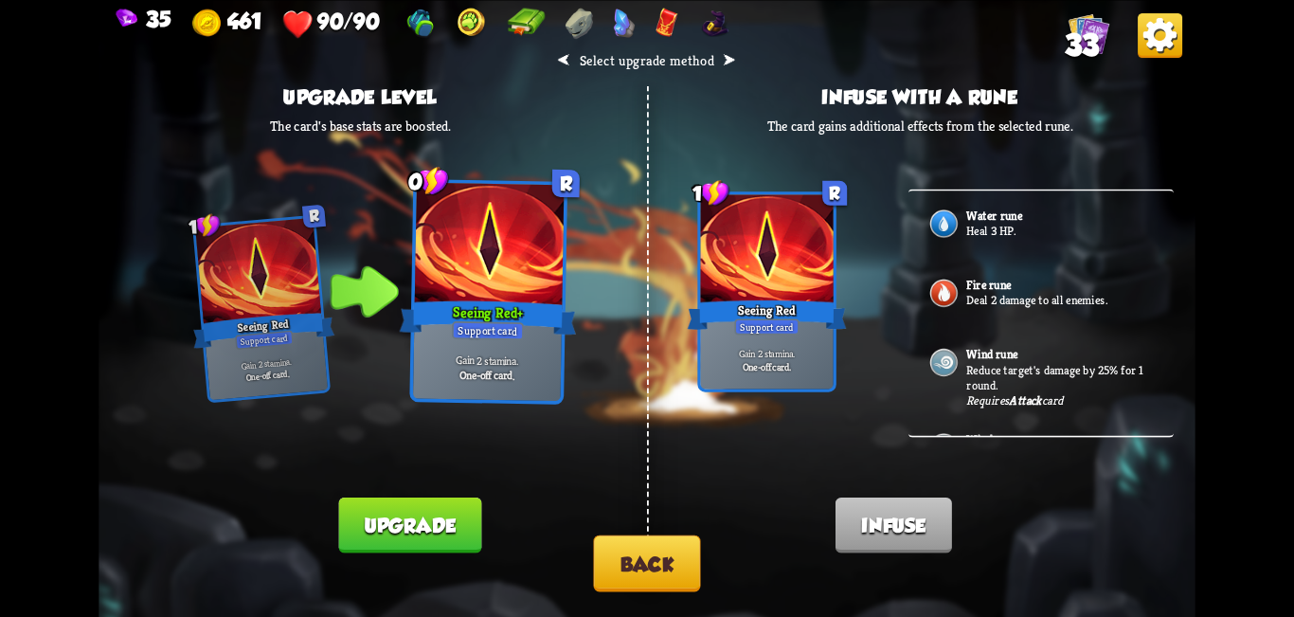
click at [644, 563] on button "Back" at bounding box center [646, 562] width 107 height 57
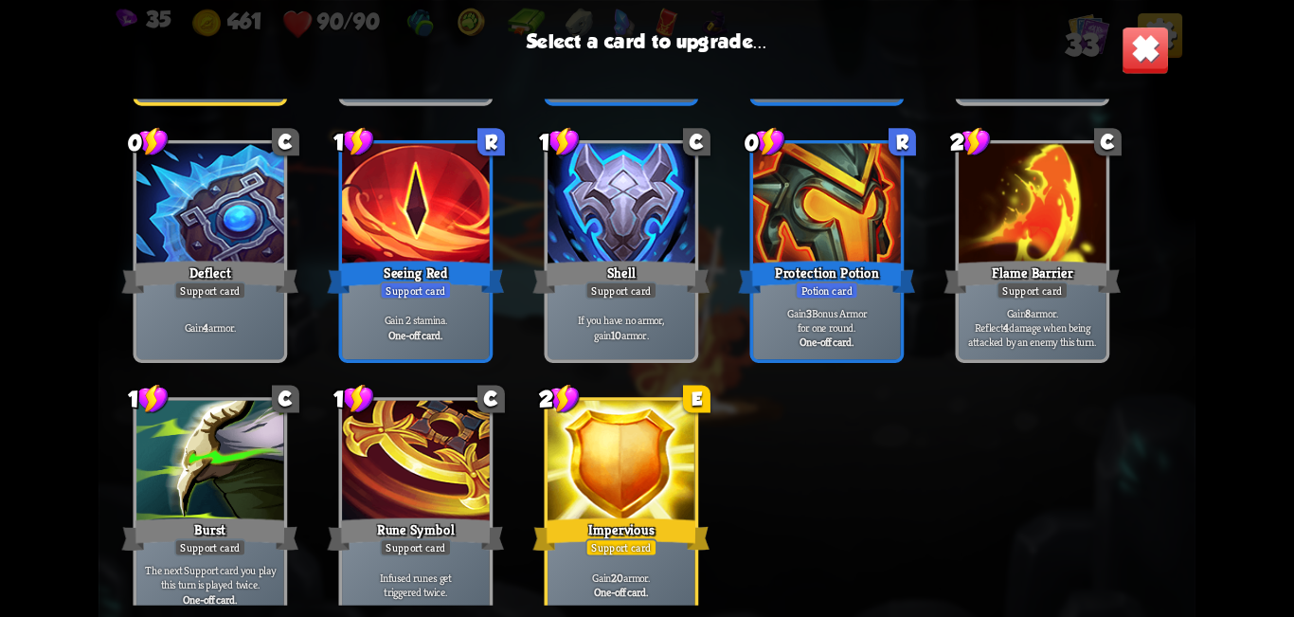
scroll to position [1164, 0]
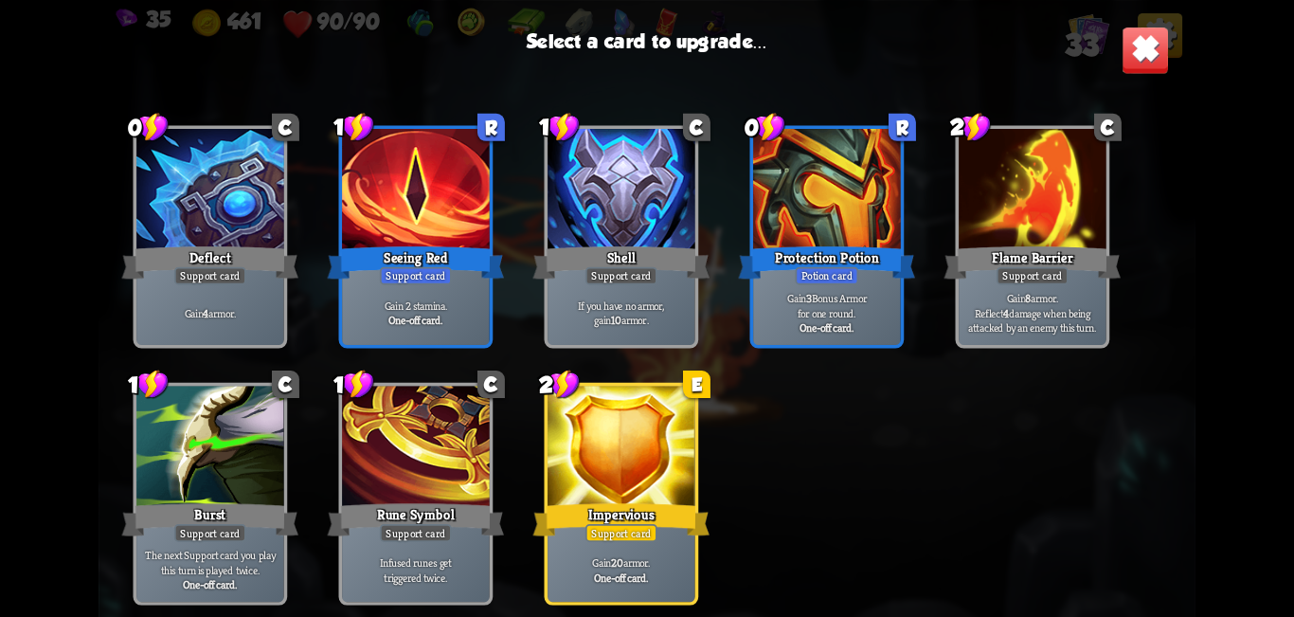
click at [219, 454] on div at bounding box center [210, 448] width 148 height 124
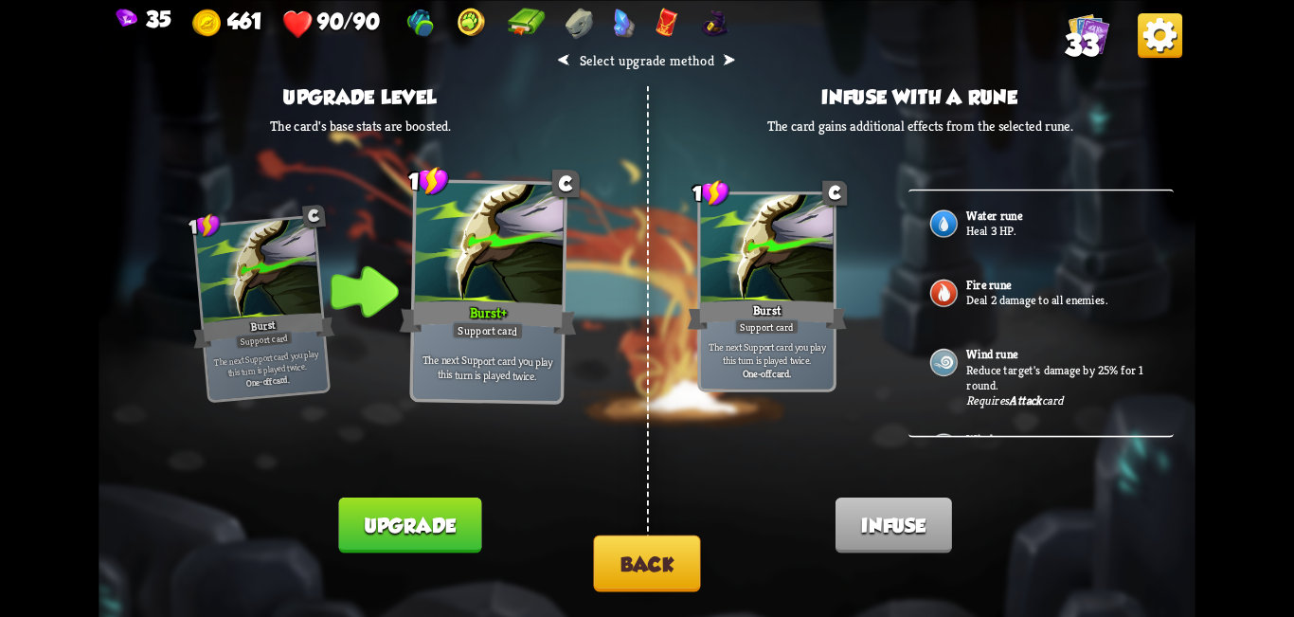
click at [435, 523] on button "Upgrade" at bounding box center [409, 524] width 143 height 56
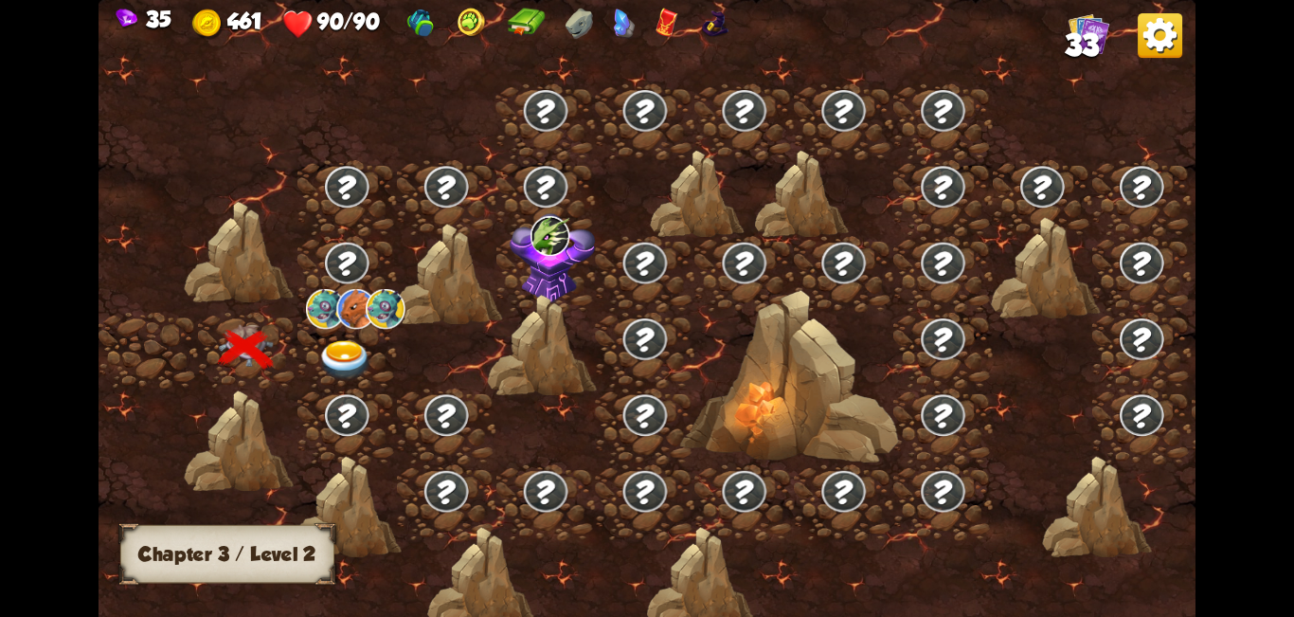
click at [347, 361] on img at bounding box center [345, 360] width 55 height 41
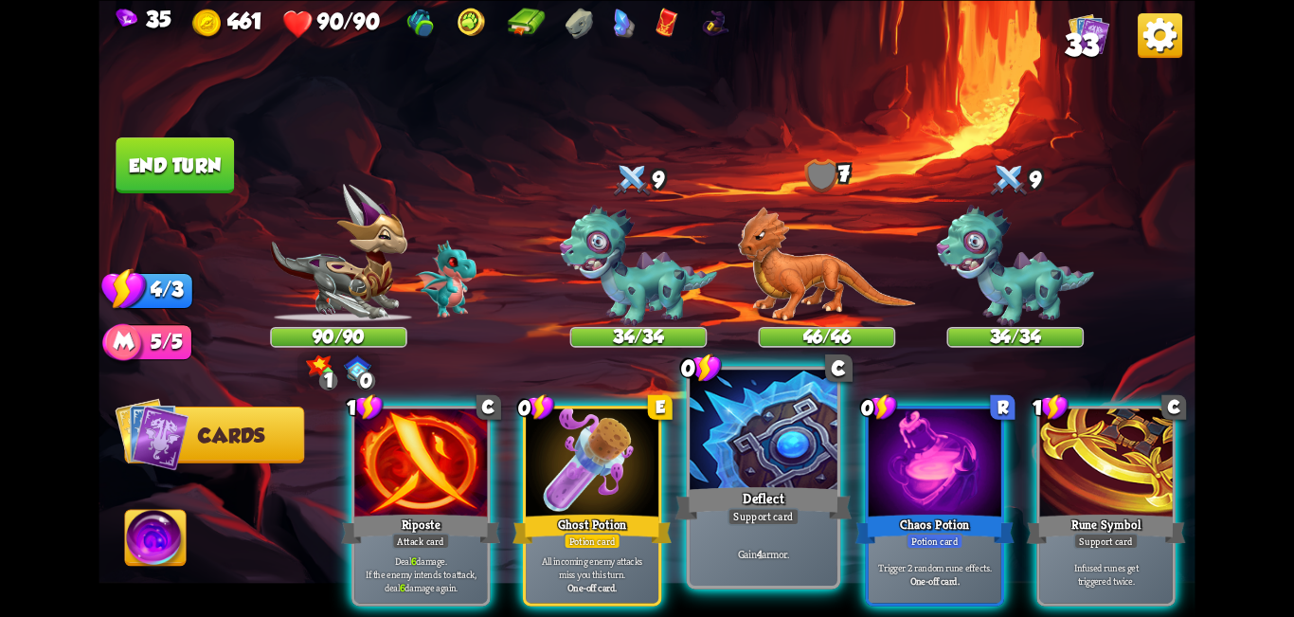
click at [644, 443] on div at bounding box center [764, 432] width 148 height 124
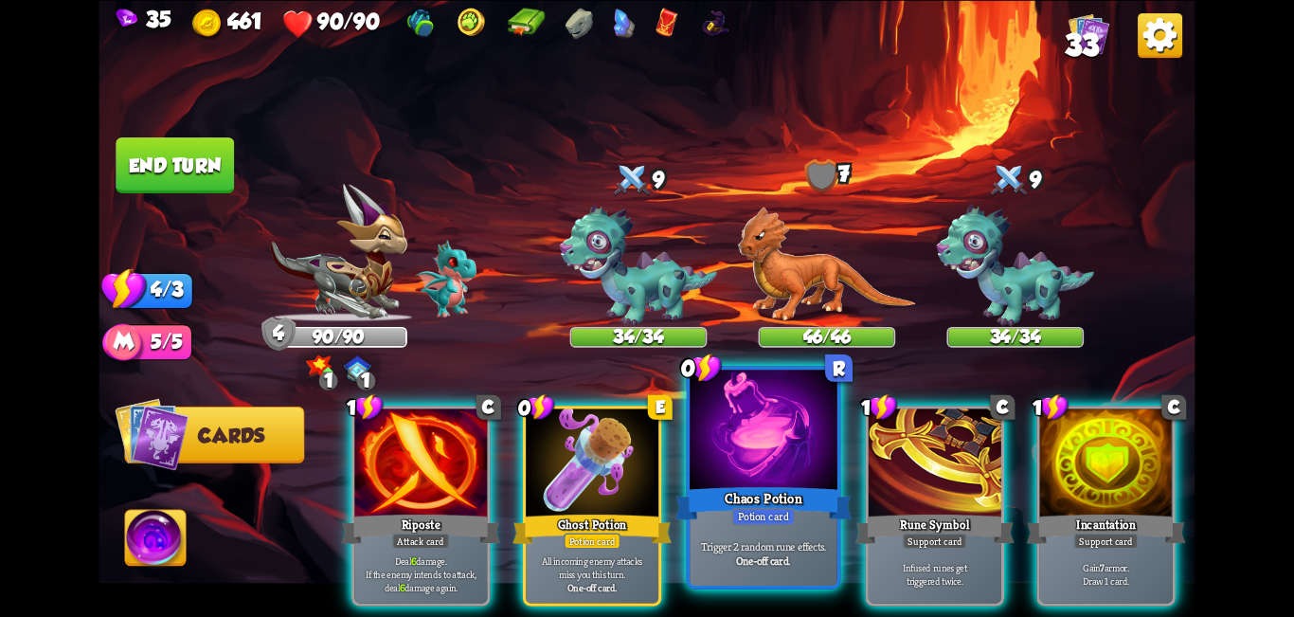
click at [644, 446] on div at bounding box center [764, 432] width 148 height 124
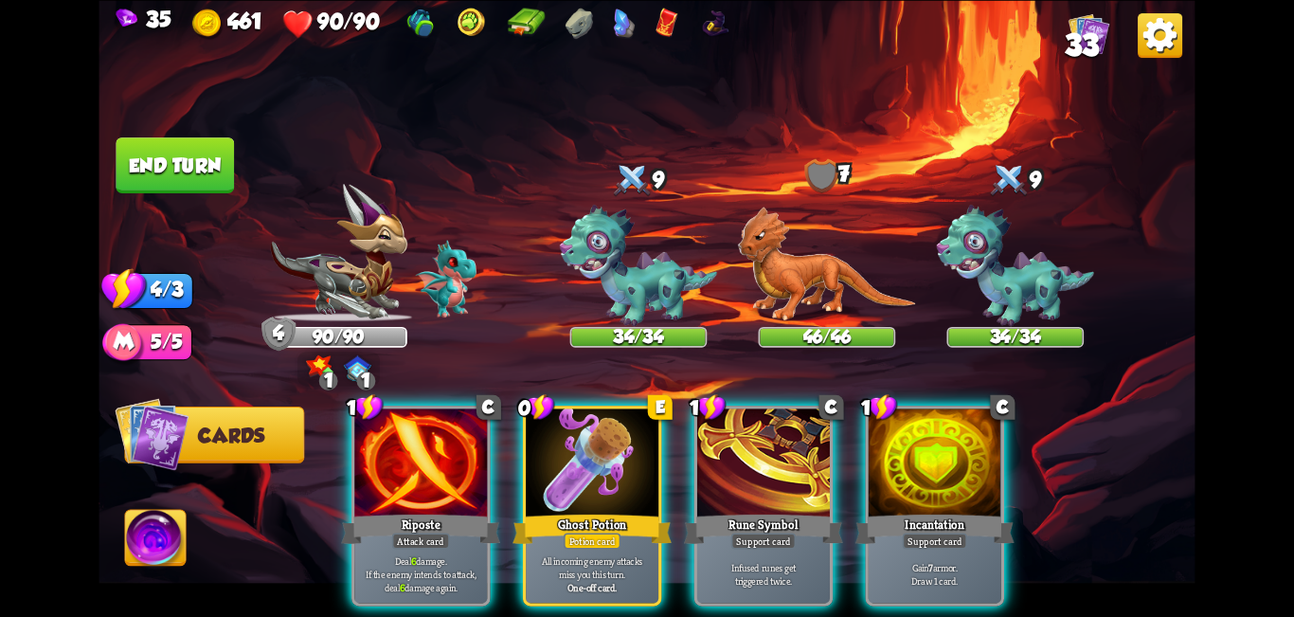
click at [644, 446] on div at bounding box center [935, 464] width 133 height 112
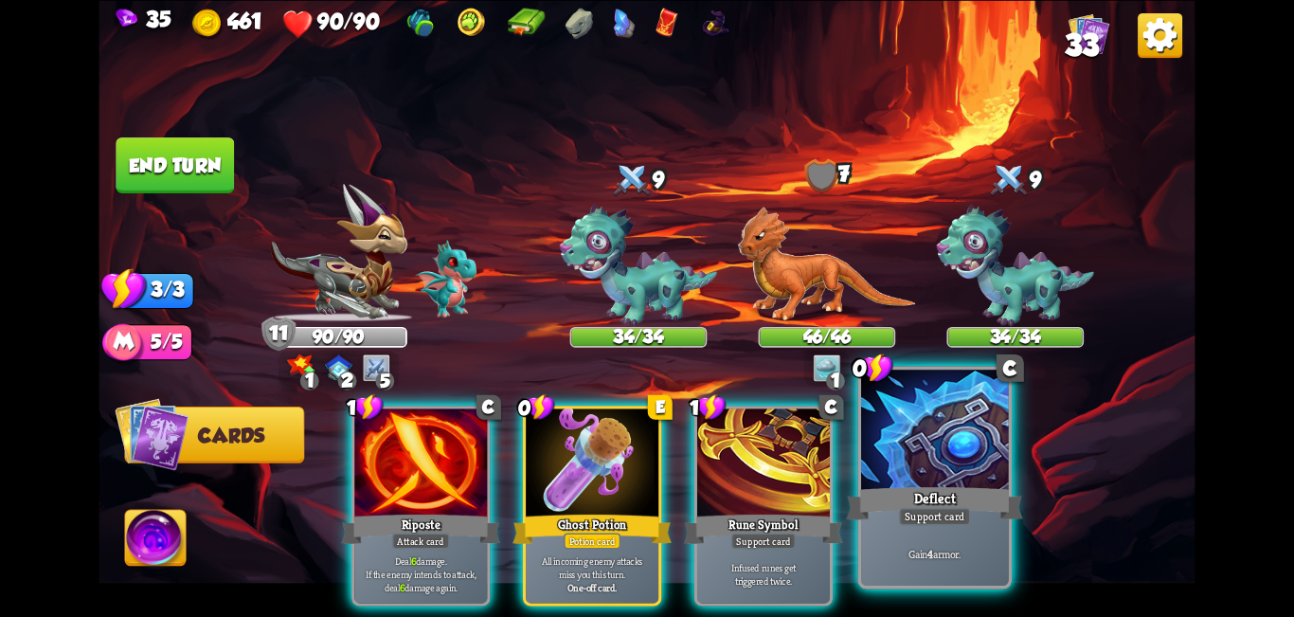
click at [644, 420] on div at bounding box center [935, 432] width 148 height 124
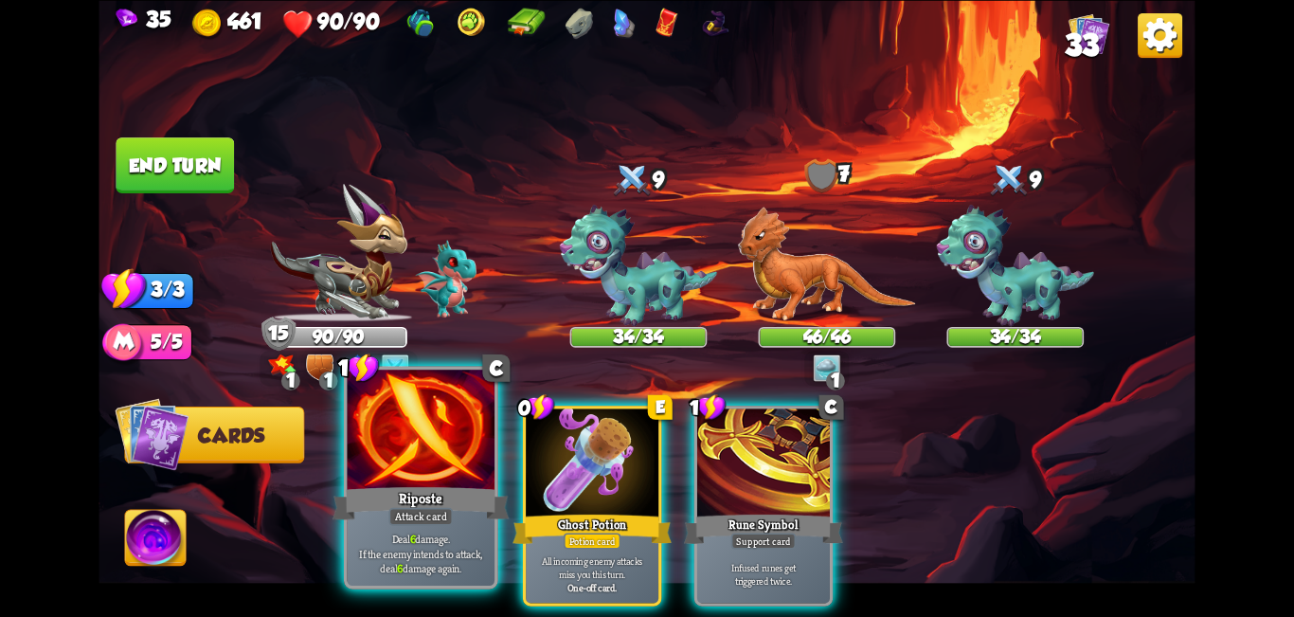
click at [406, 450] on div at bounding box center [422, 432] width 148 height 124
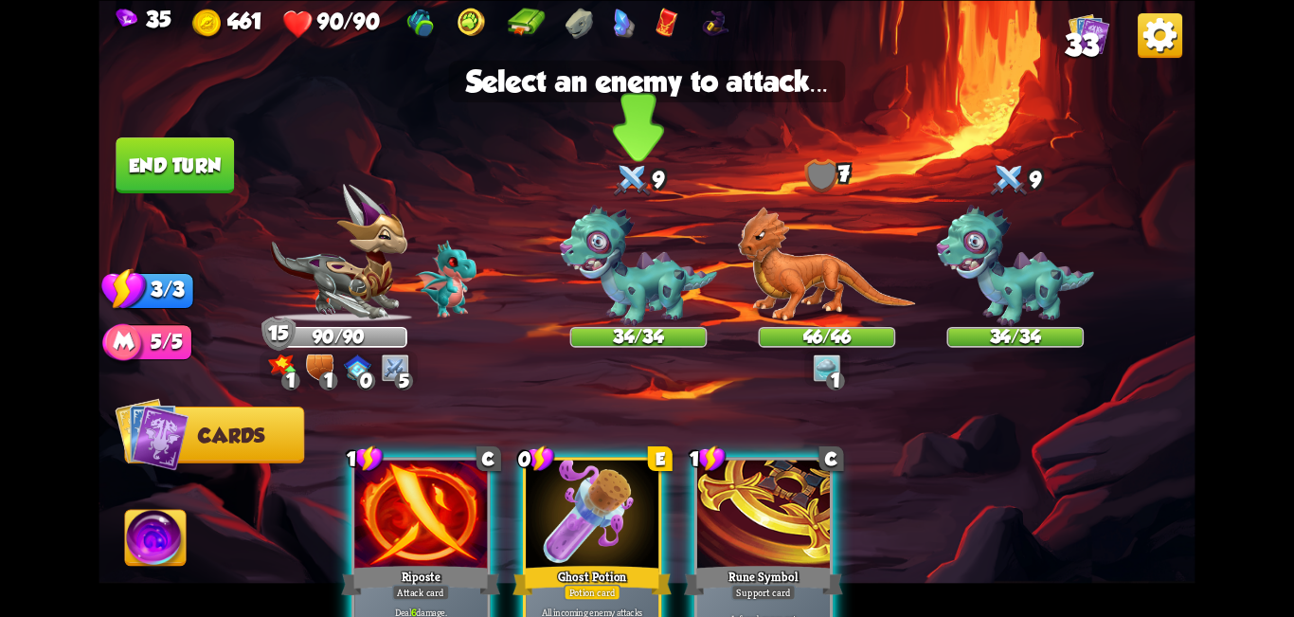
click at [644, 250] on img at bounding box center [638, 265] width 157 height 121
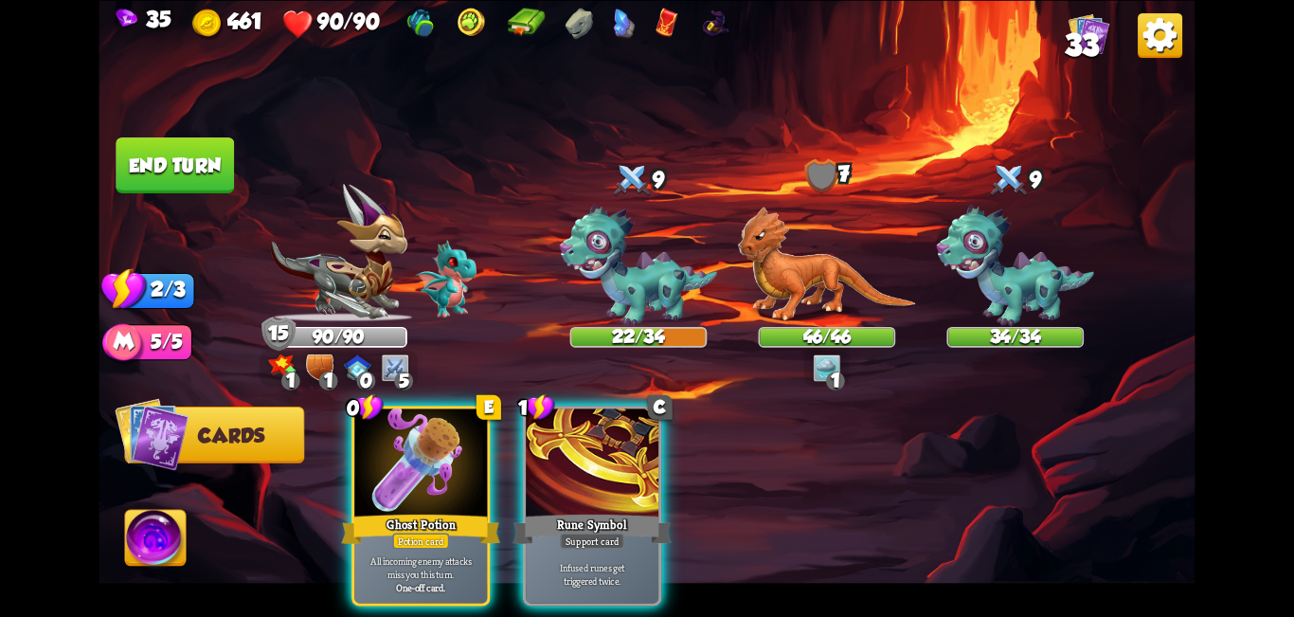
drag, startPoint x: 458, startPoint y: 476, endPoint x: 467, endPoint y: 481, distance: 11.0
click at [463, 478] on div at bounding box center [420, 464] width 133 height 112
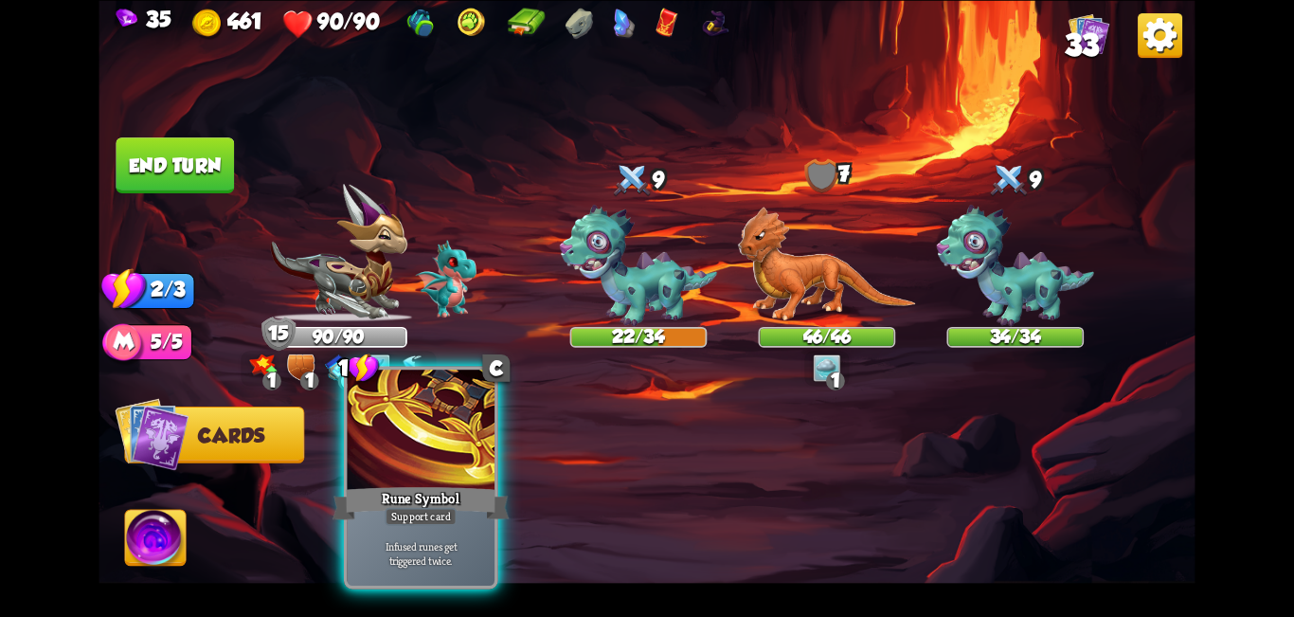
click at [485, 507] on div "Rune Symbol" at bounding box center [421, 503] width 177 height 40
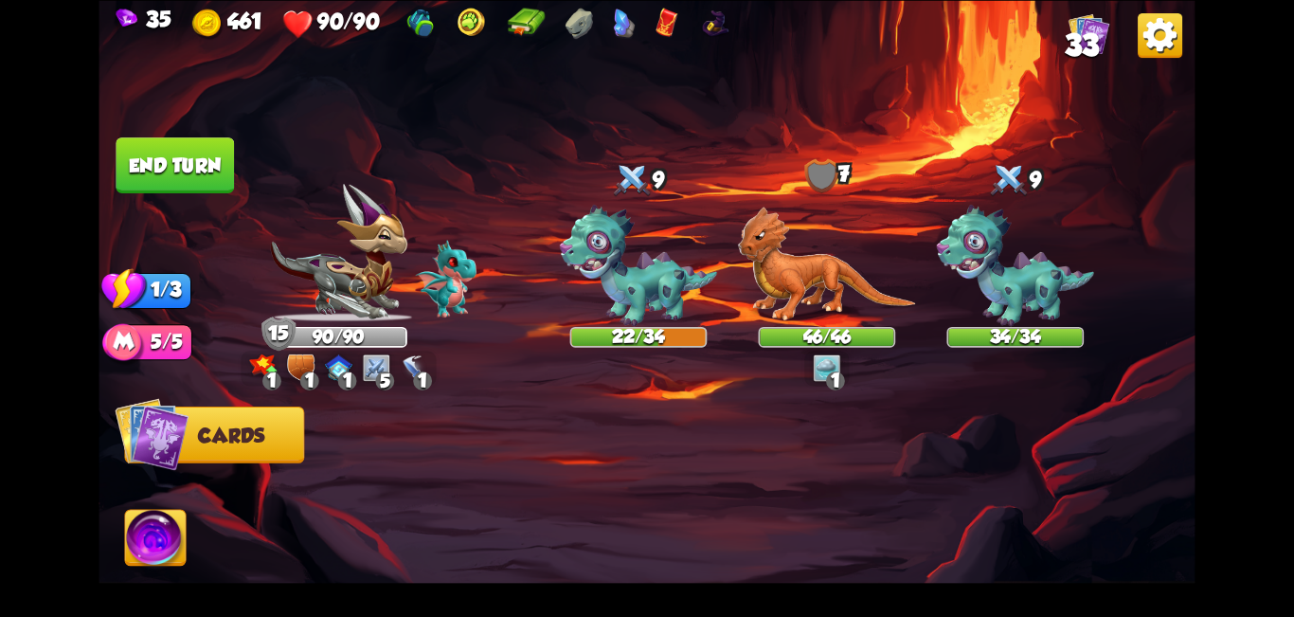
click at [166, 185] on button "End turn" at bounding box center [175, 165] width 118 height 56
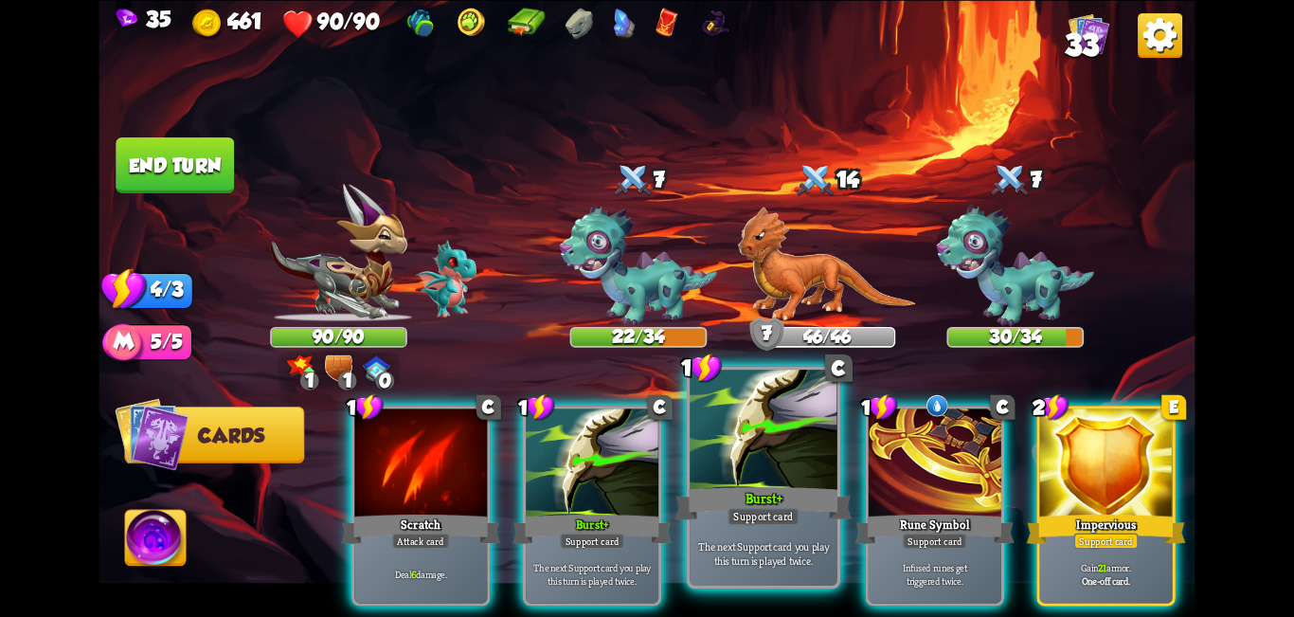
click at [644, 436] on div at bounding box center [764, 432] width 148 height 124
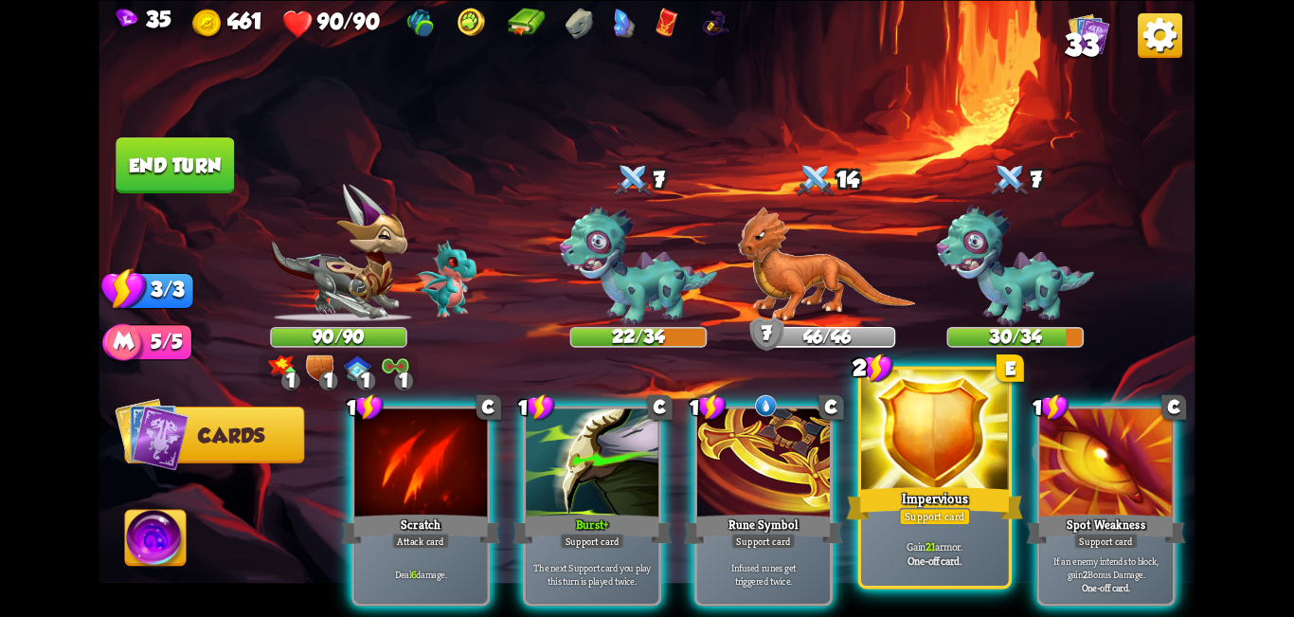
click at [644, 440] on div at bounding box center [935, 432] width 148 height 124
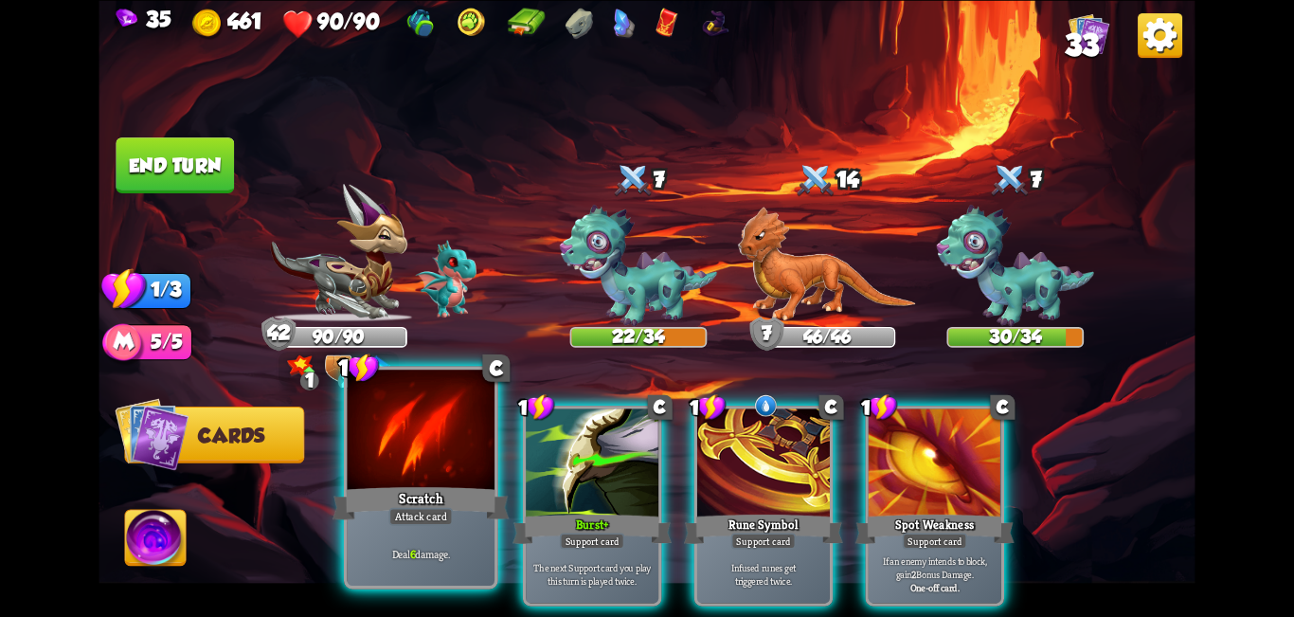
click at [449, 445] on div at bounding box center [422, 432] width 148 height 124
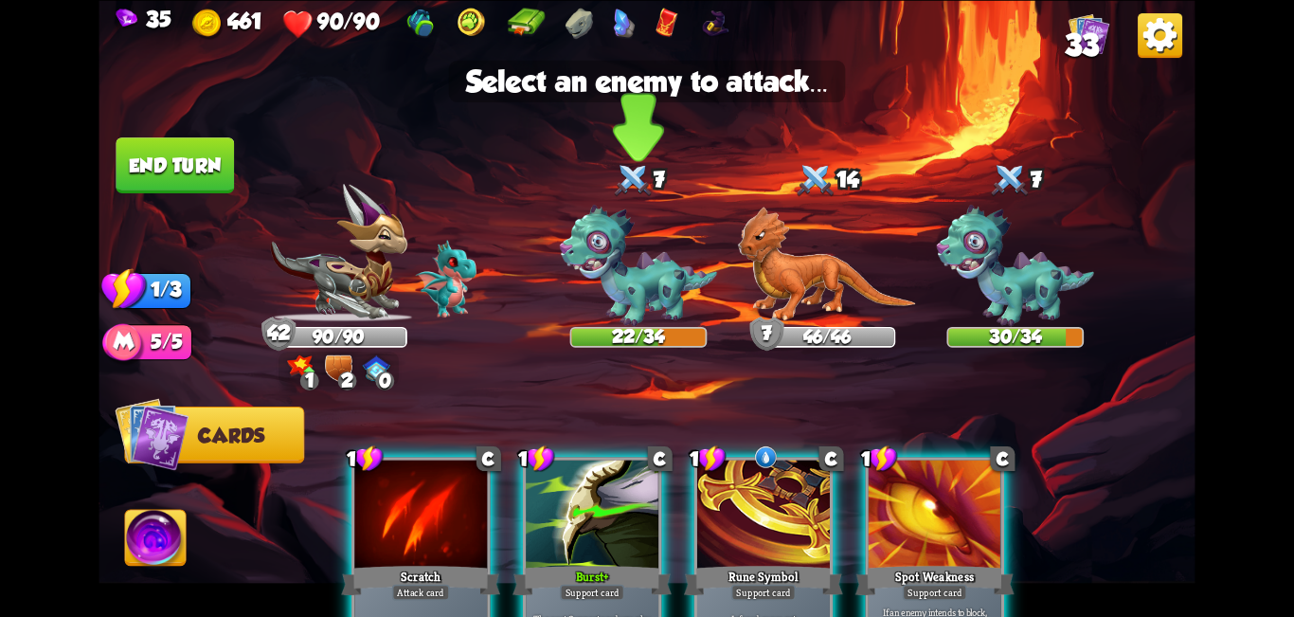
click at [644, 253] on img at bounding box center [638, 265] width 157 height 121
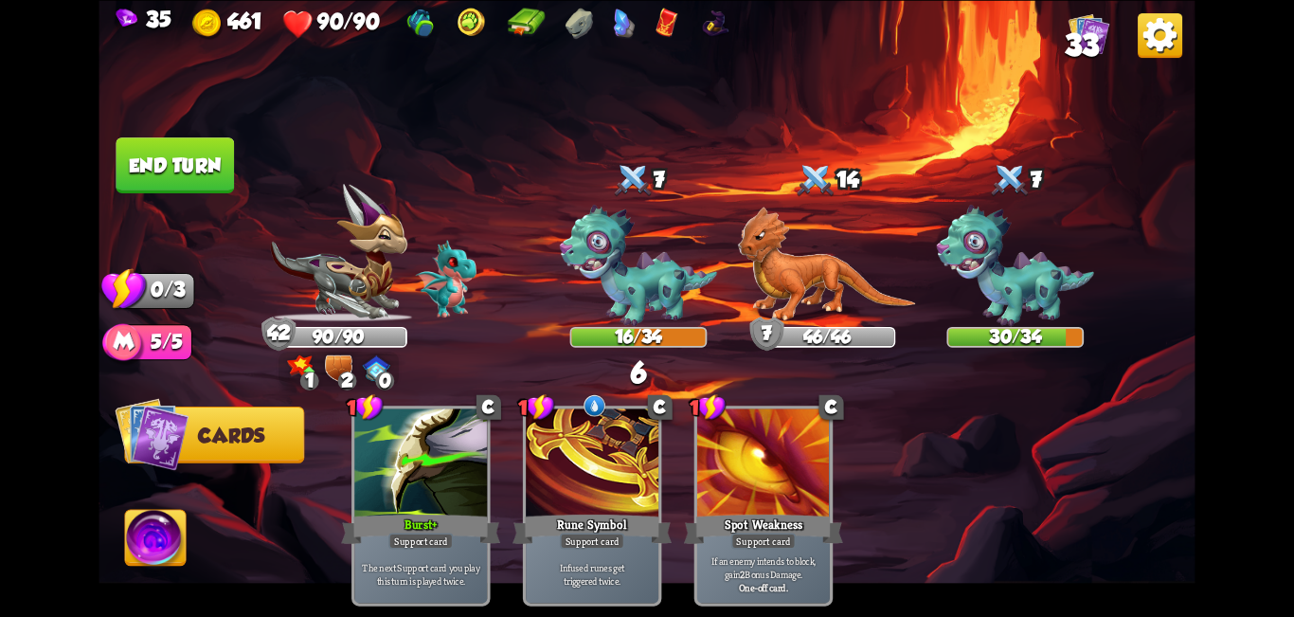
click at [162, 141] on button "End turn" at bounding box center [175, 165] width 118 height 56
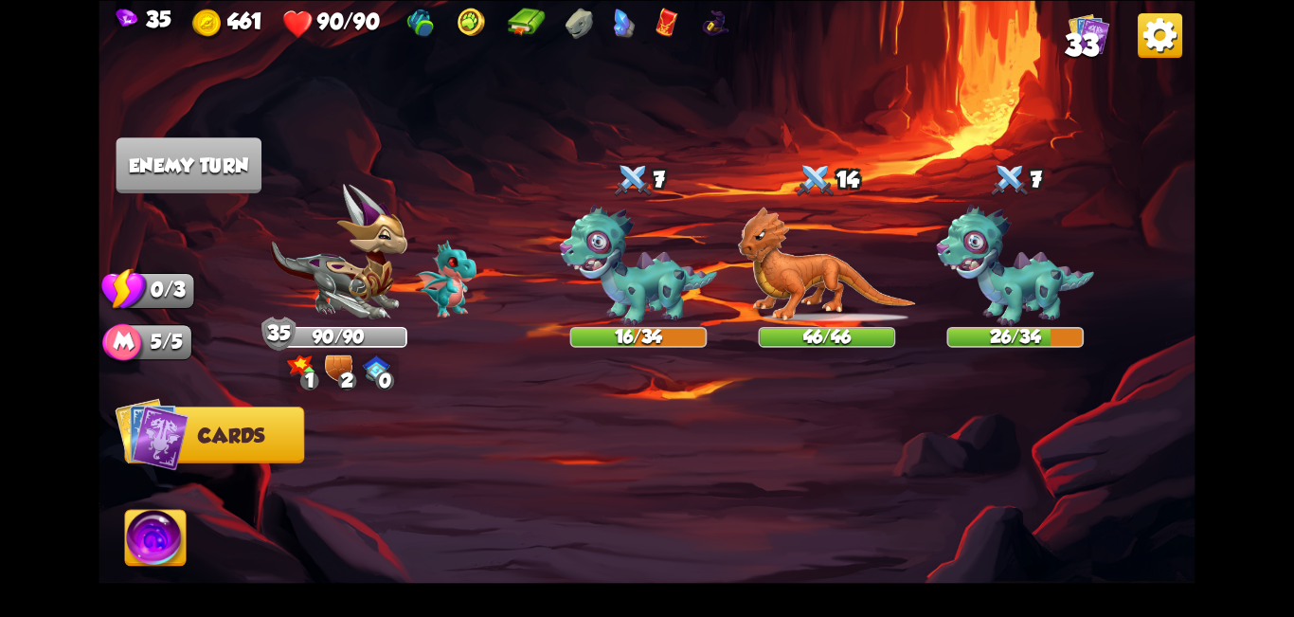
click at [622, 190] on div at bounding box center [632, 180] width 41 height 45
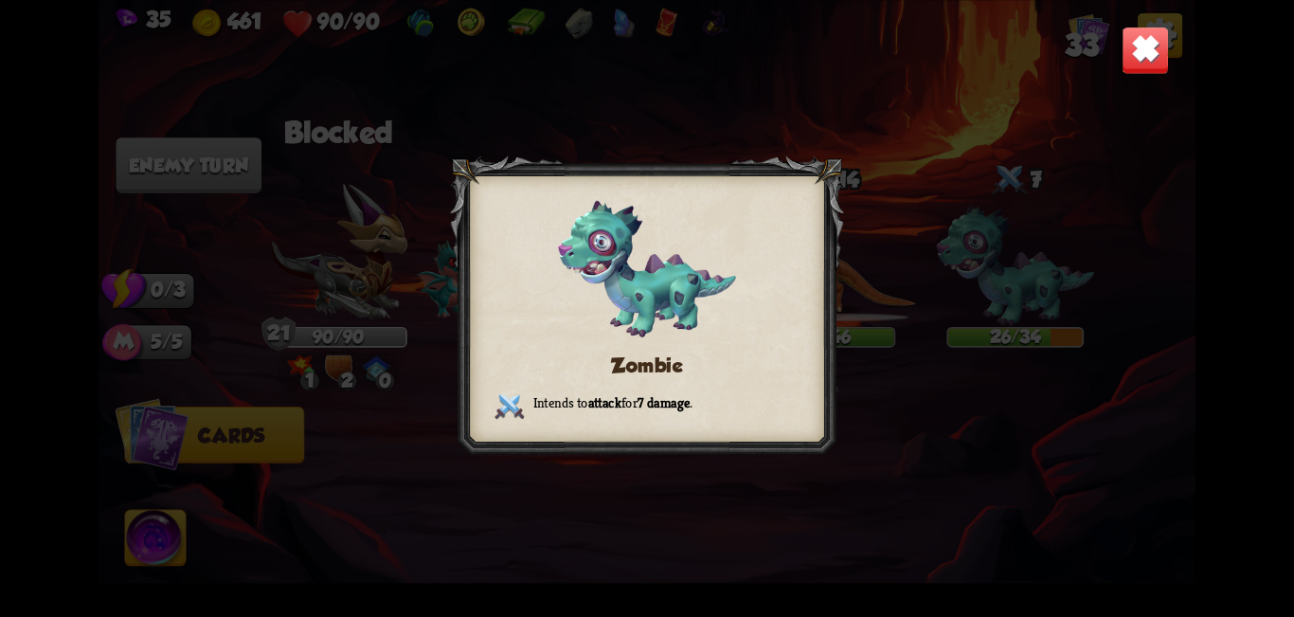
click at [644, 185] on div at bounding box center [647, 308] width 394 height 306
click at [644, 124] on div "Zombie Intends to attack for 7 damage ." at bounding box center [647, 308] width 1096 height 617
click at [644, 53] on img at bounding box center [1146, 50] width 48 height 48
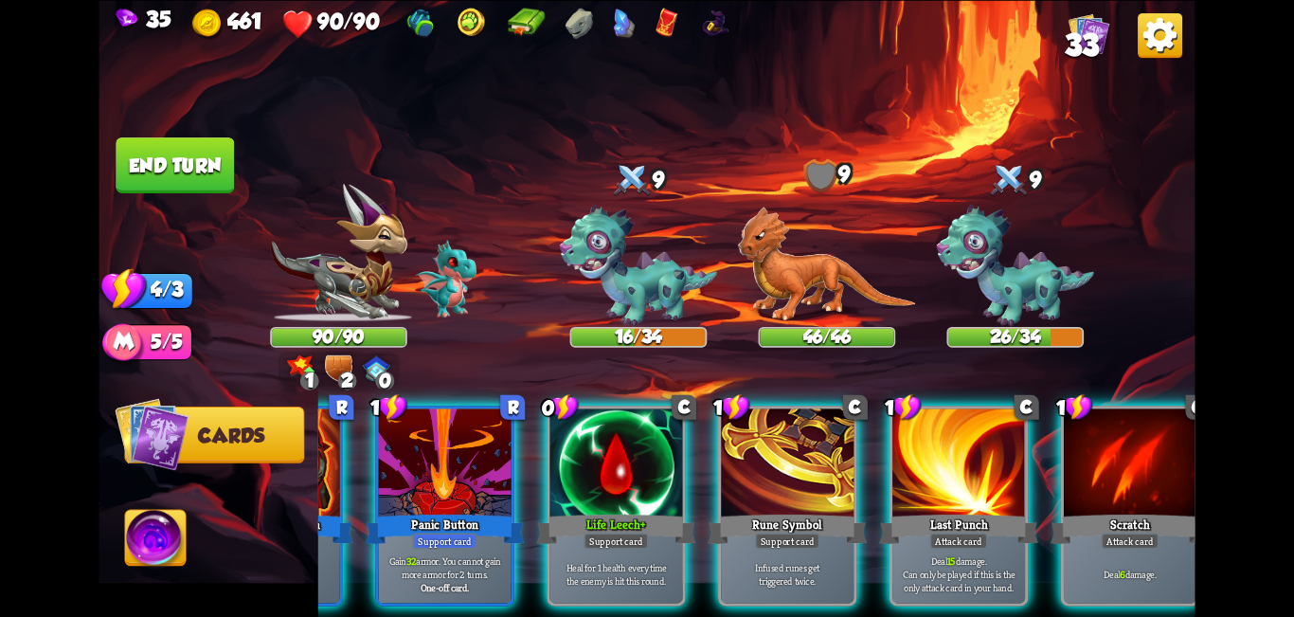
scroll to position [0, 180]
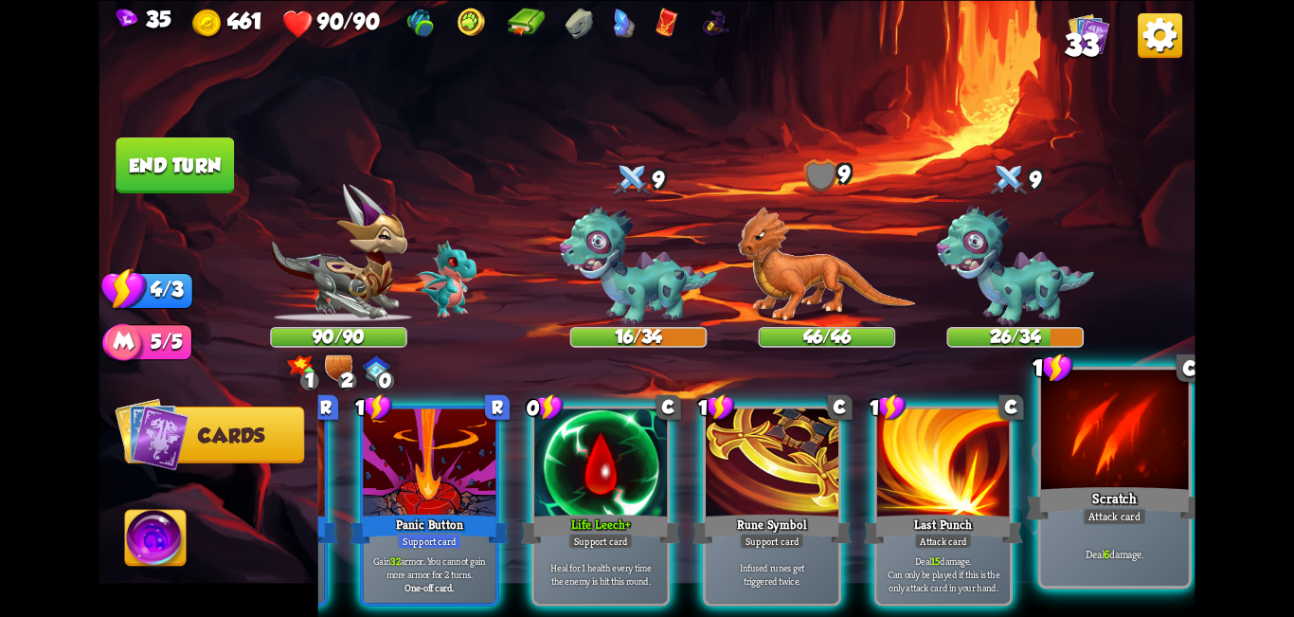
click at [644, 515] on div "Attack card" at bounding box center [1115, 516] width 64 height 18
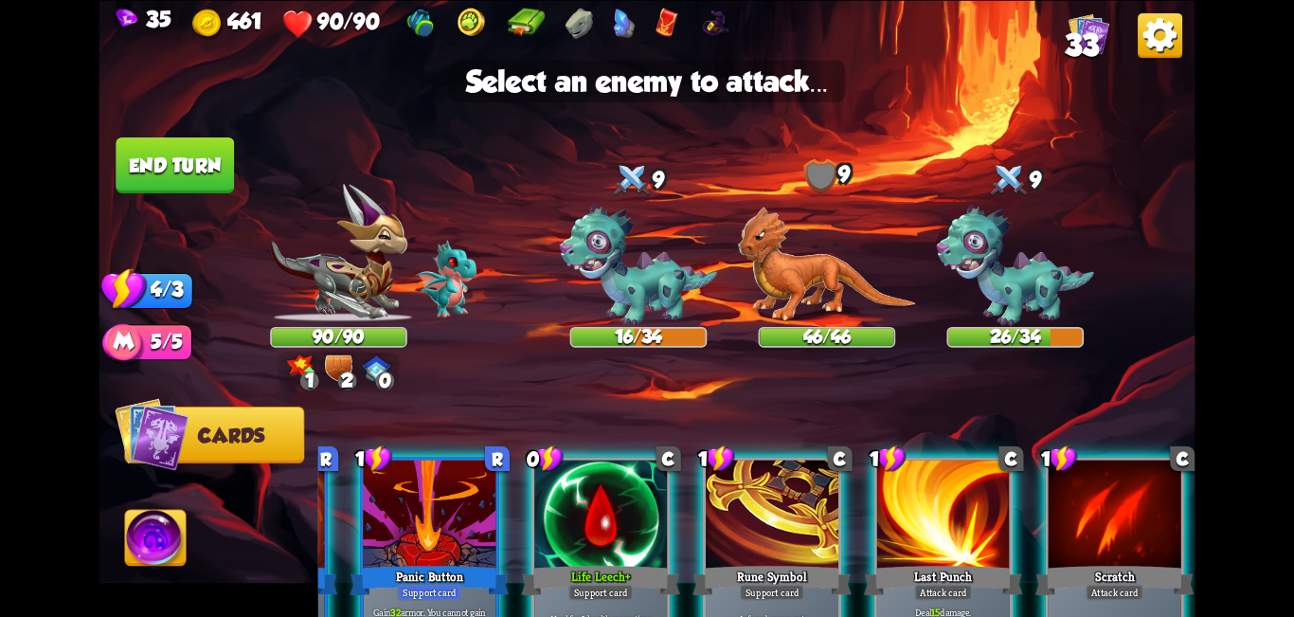
click at [644, 505] on div "0 R Protection Potion Potion card Gain 3 Bonus Armor for one round. One-off car…" at bounding box center [756, 531] width 877 height 274
click at [644, 271] on img at bounding box center [638, 265] width 157 height 121
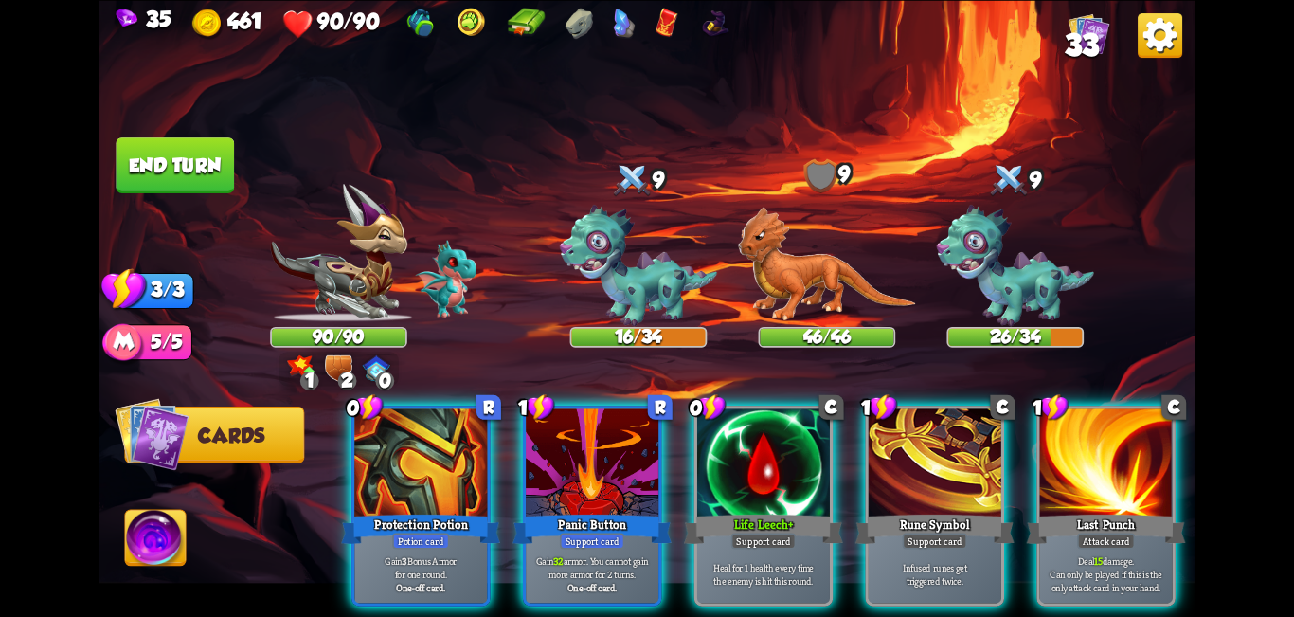
scroll to position [0, 0]
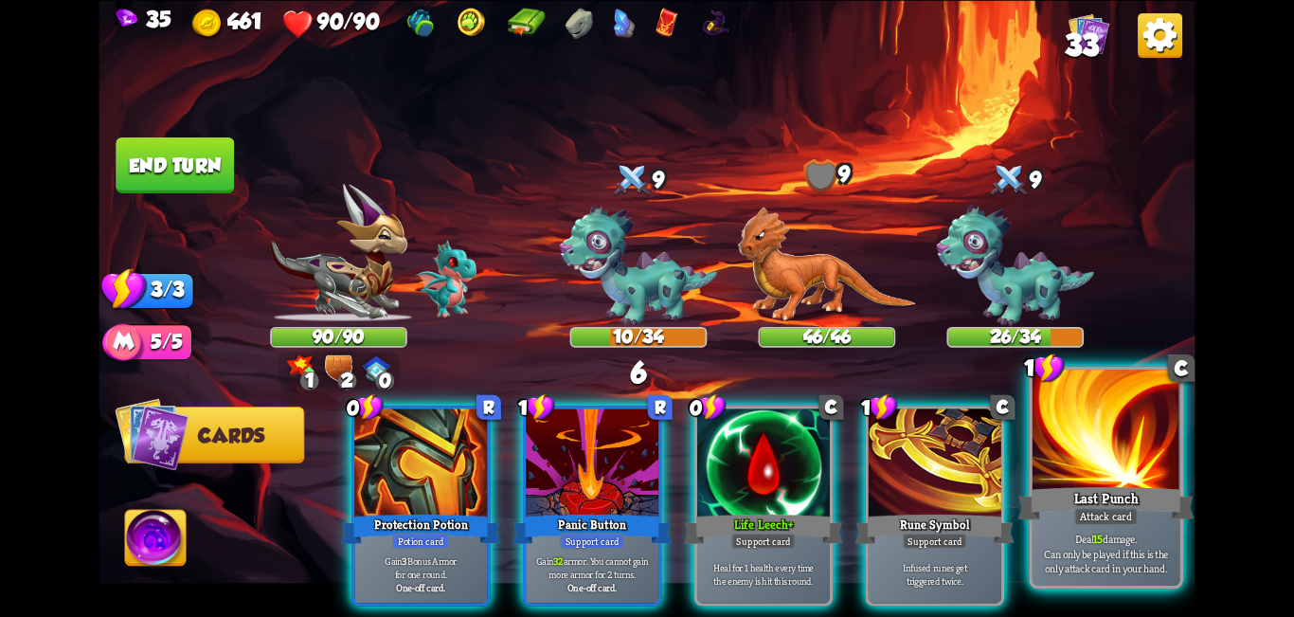
click at [644, 457] on div at bounding box center [1107, 432] width 148 height 124
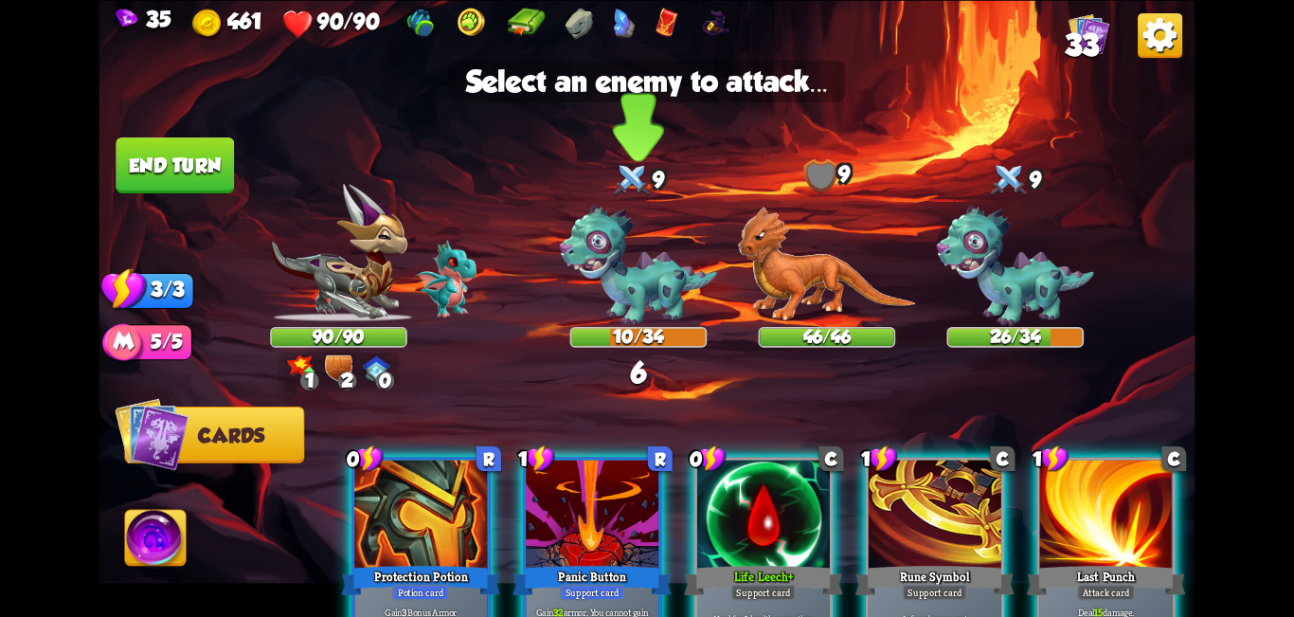
click at [582, 267] on img at bounding box center [638, 265] width 157 height 121
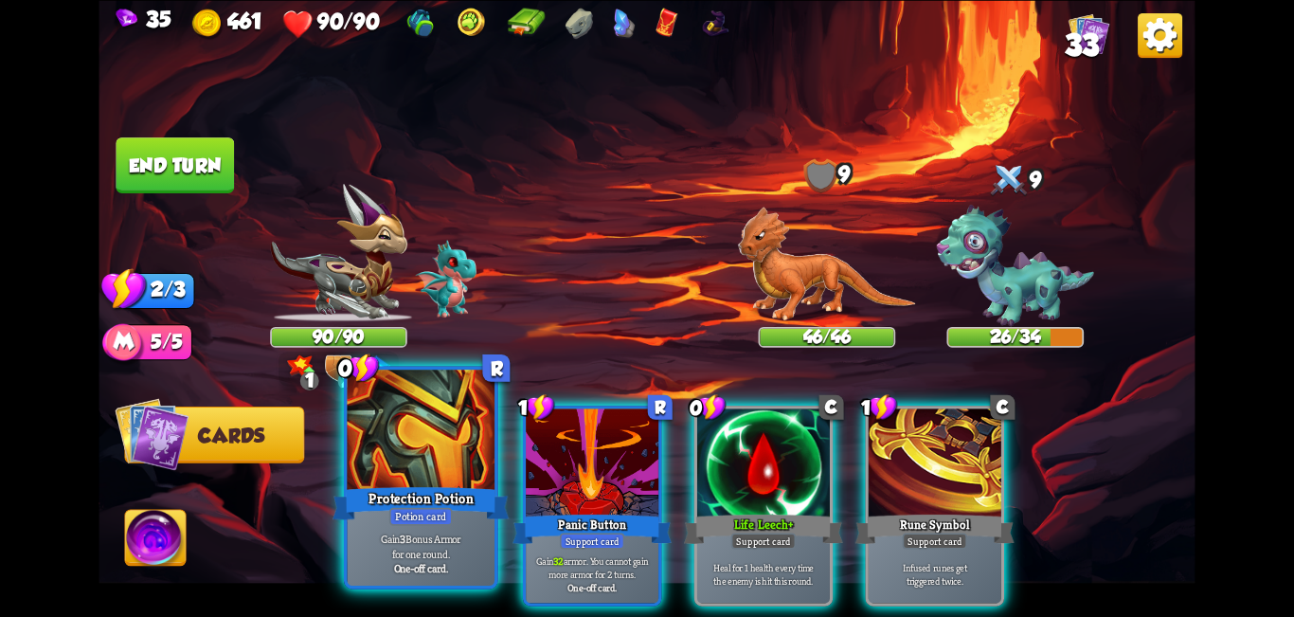
click at [431, 476] on div at bounding box center [422, 432] width 148 height 124
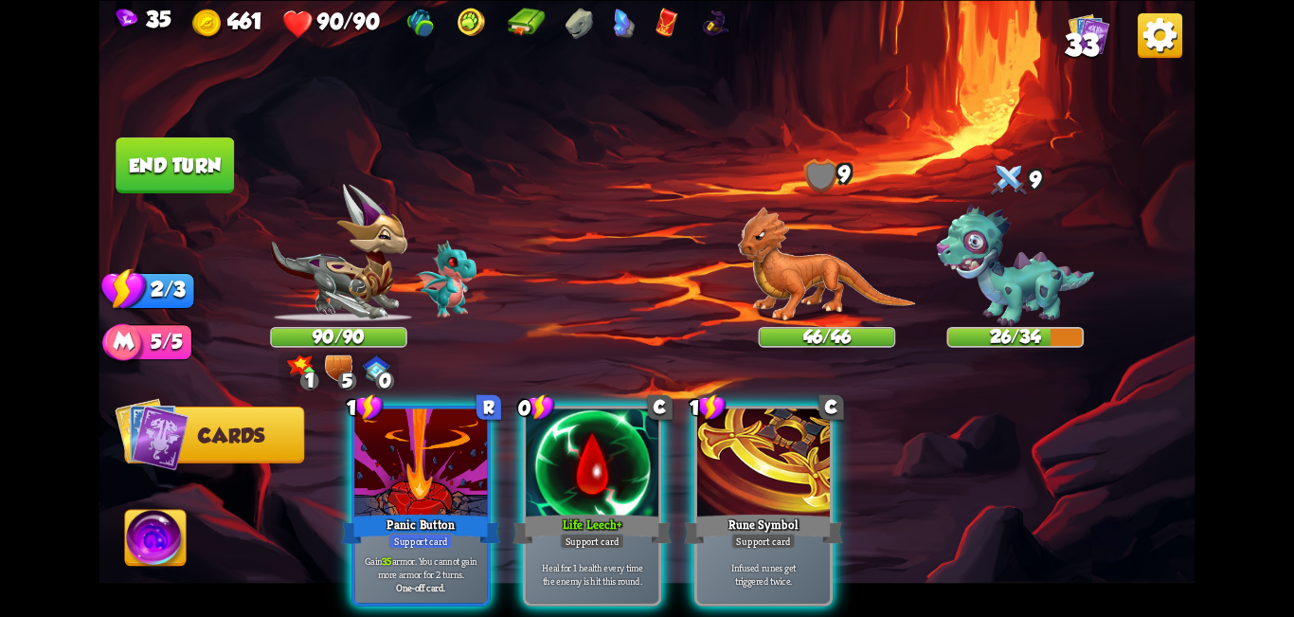
click at [439, 429] on div at bounding box center [420, 464] width 133 height 112
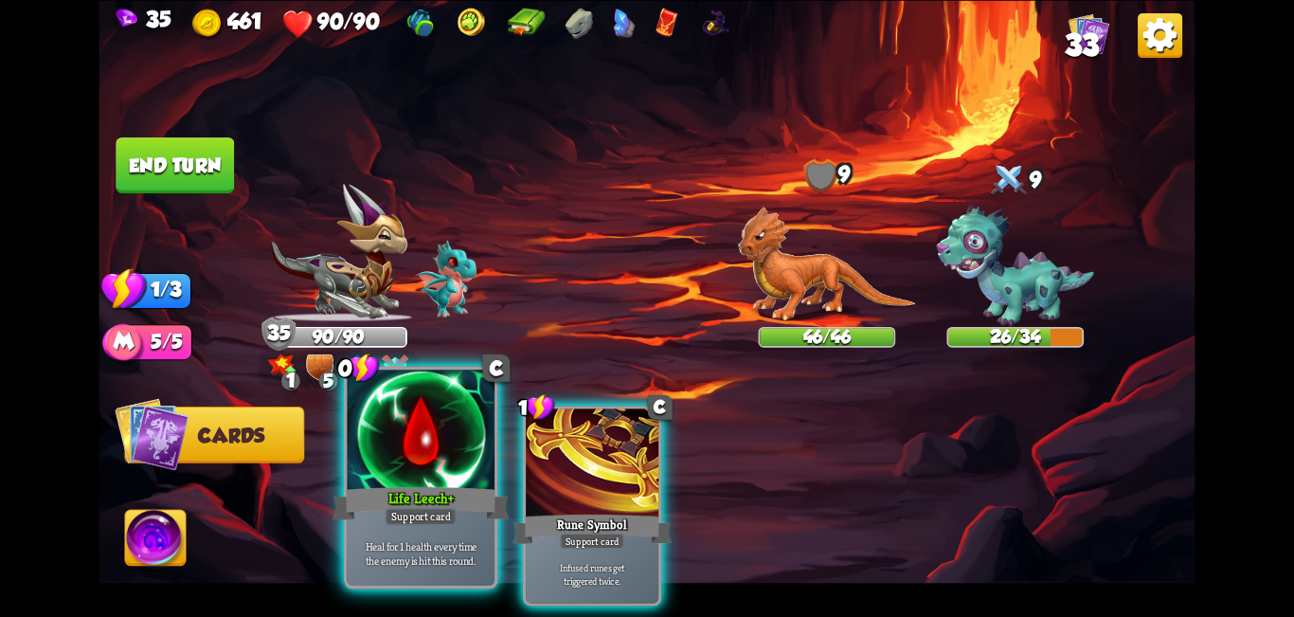
click at [431, 464] on div at bounding box center [422, 432] width 148 height 124
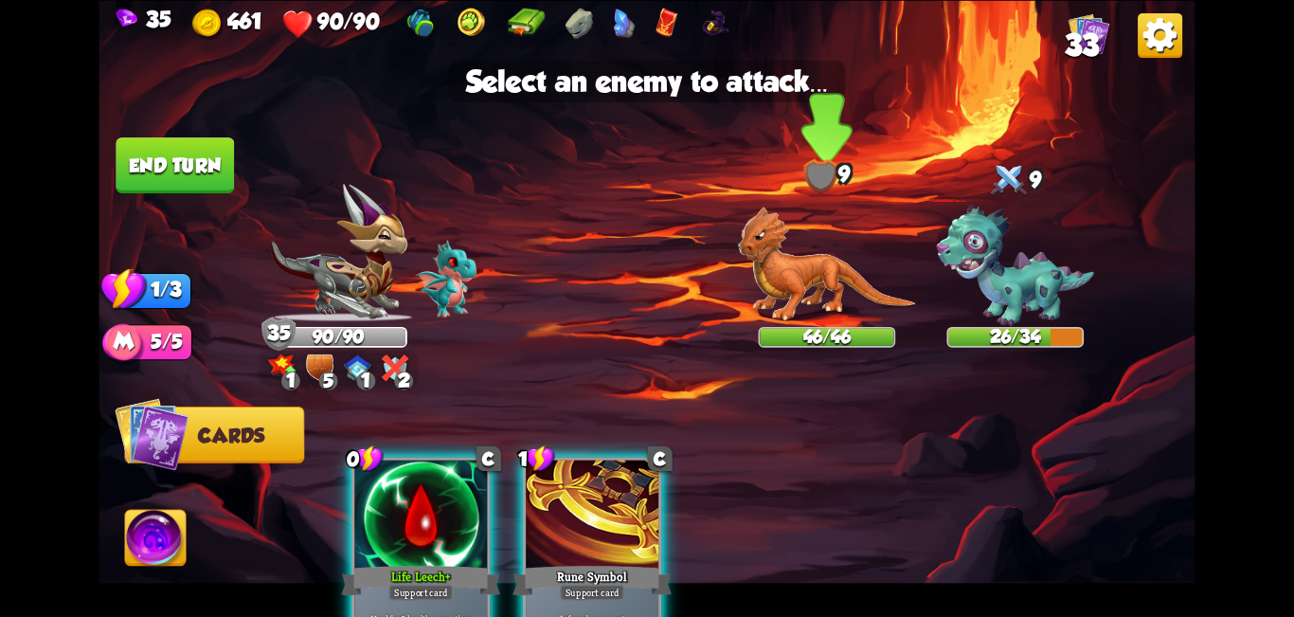
click at [644, 271] on img at bounding box center [827, 265] width 178 height 116
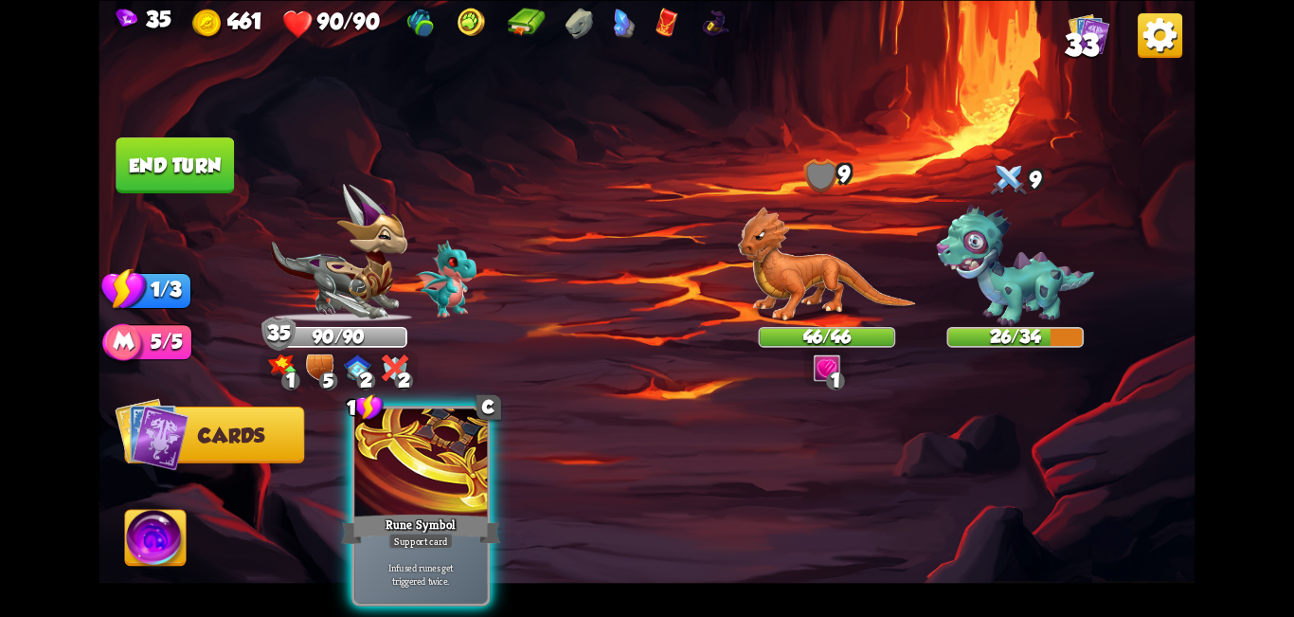
click at [172, 171] on button "End turn" at bounding box center [175, 165] width 118 height 56
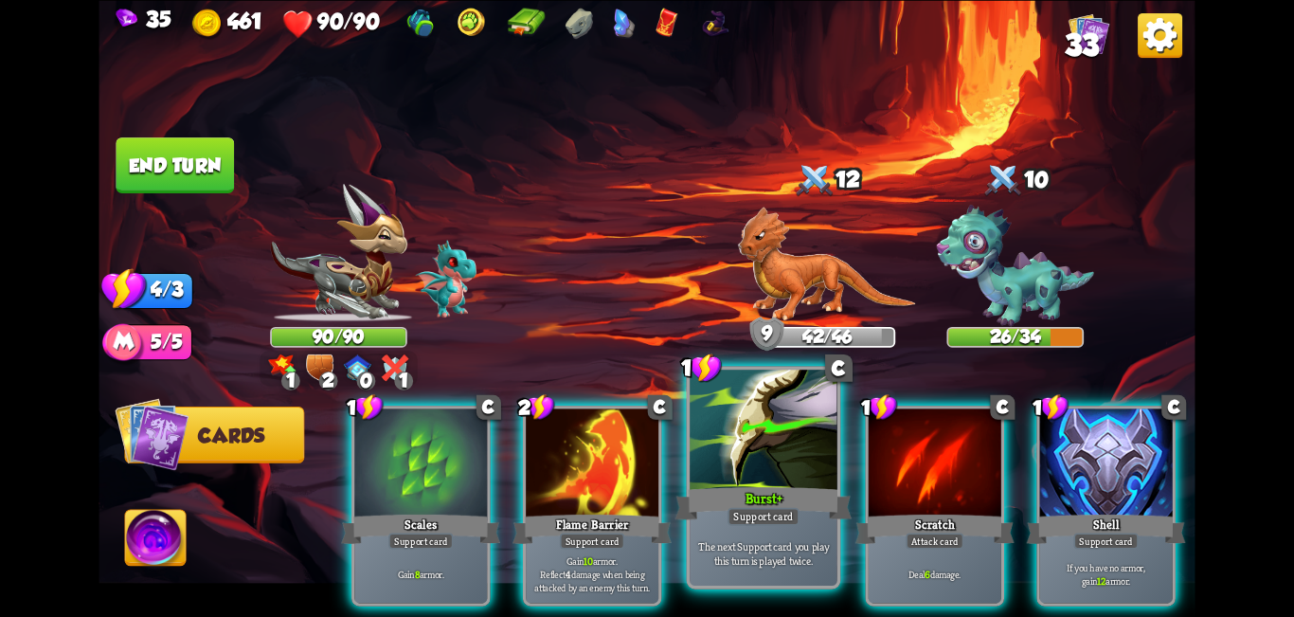
click at [644, 509] on div "Support card" at bounding box center [764, 516] width 72 height 18
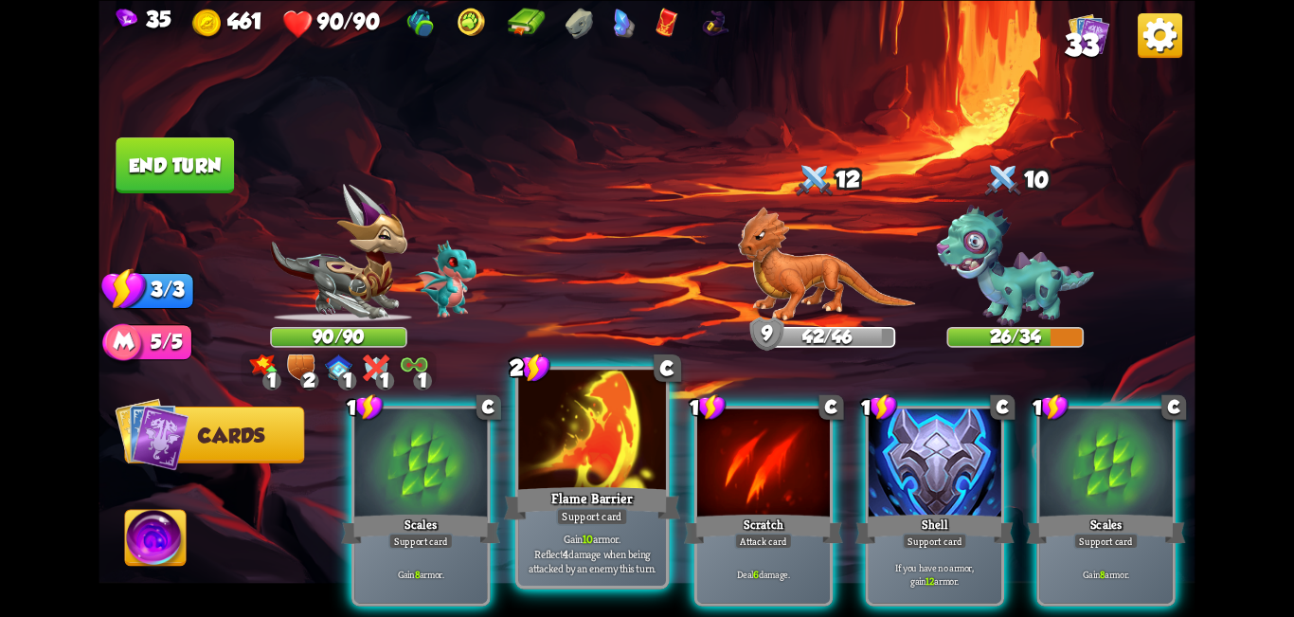
click at [576, 476] on div at bounding box center [592, 432] width 148 height 124
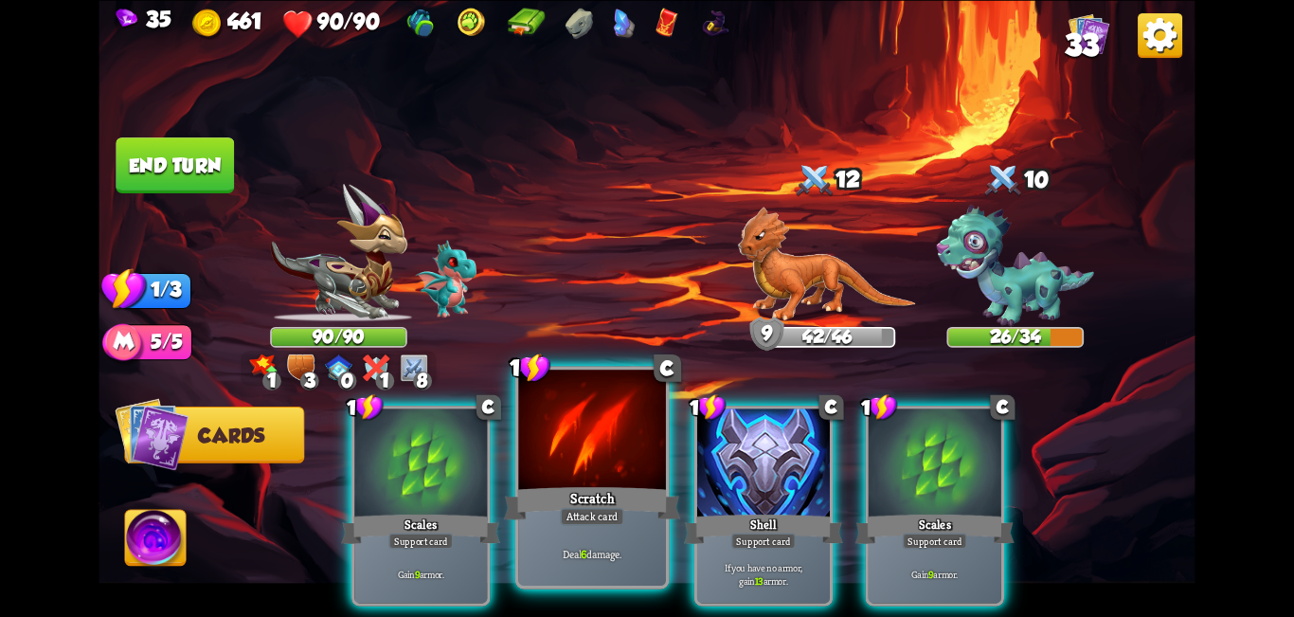
click at [617, 482] on div at bounding box center [592, 432] width 148 height 124
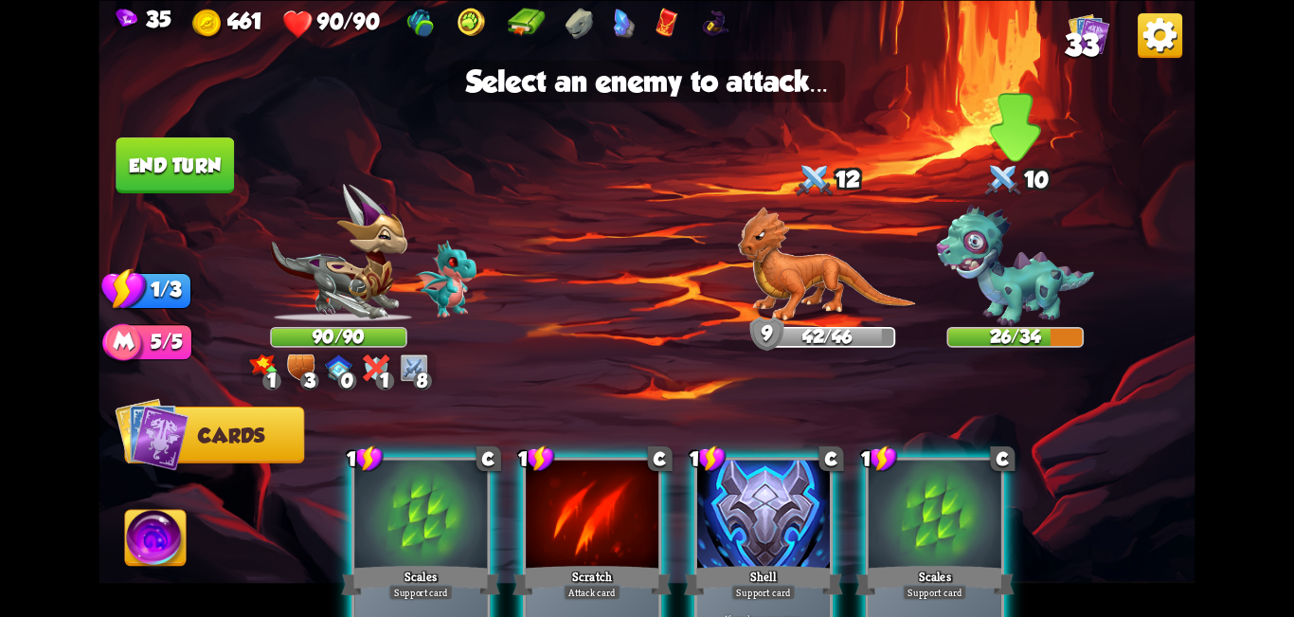
click at [644, 289] on img at bounding box center [1015, 265] width 157 height 121
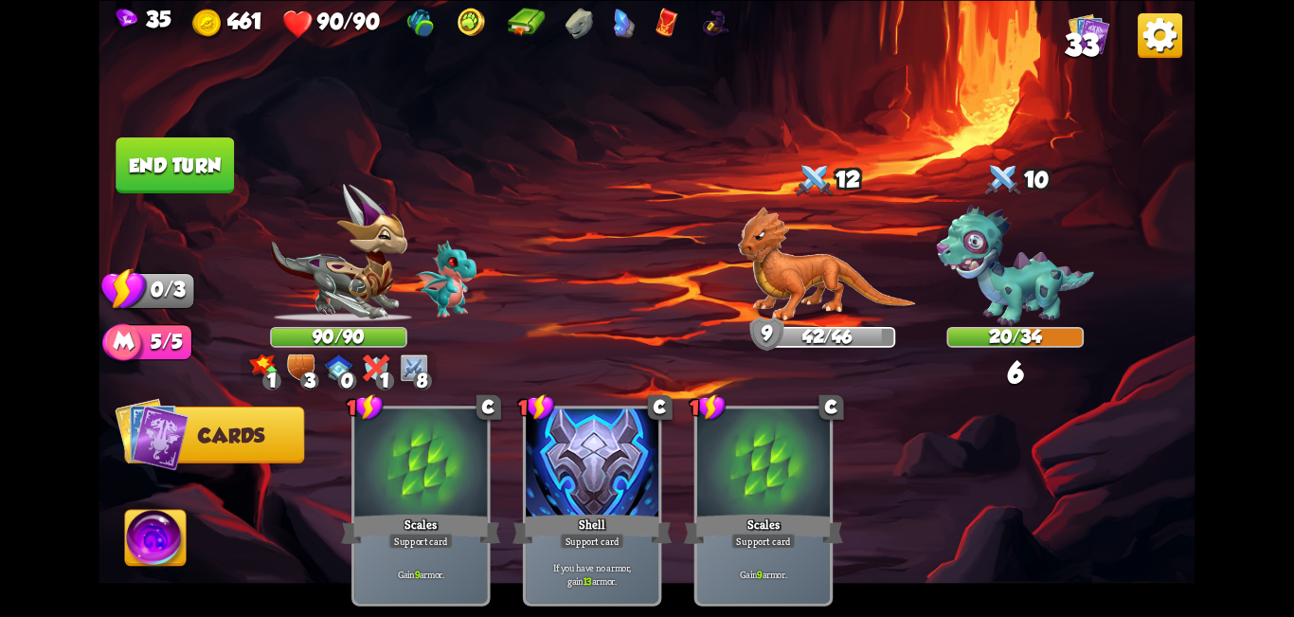
click at [159, 194] on img at bounding box center [647, 308] width 1096 height 617
click at [161, 198] on img at bounding box center [647, 308] width 1096 height 617
drag, startPoint x: 161, startPoint y: 198, endPoint x: 162, endPoint y: 159, distance: 38.9
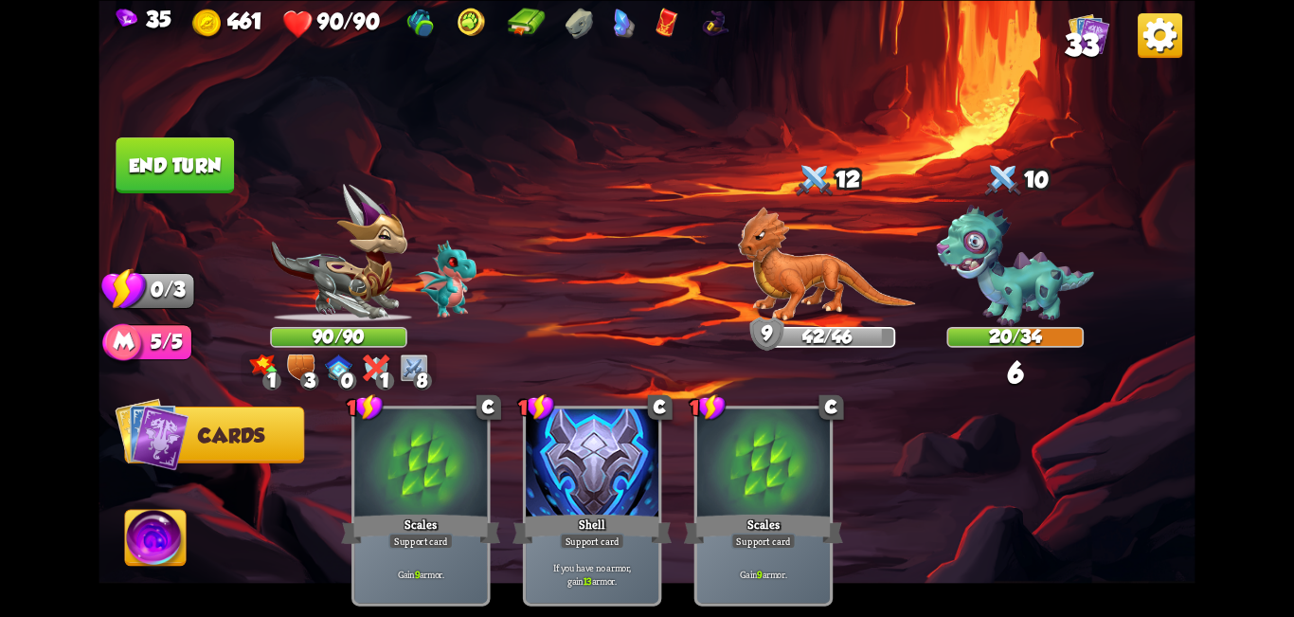
click at [161, 177] on div "Select an enemy to attack... You don't have enough stamina to play that card...…" at bounding box center [647, 308] width 1096 height 617
click at [162, 158] on button "End turn" at bounding box center [175, 165] width 118 height 56
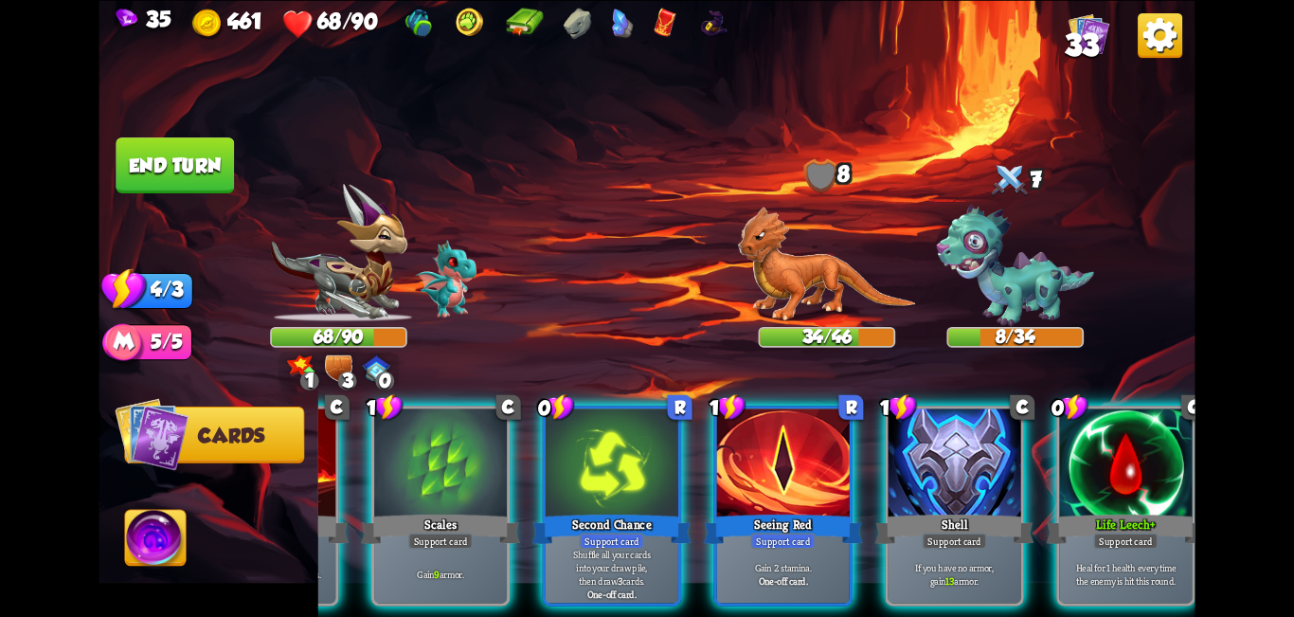
scroll to position [0, 180]
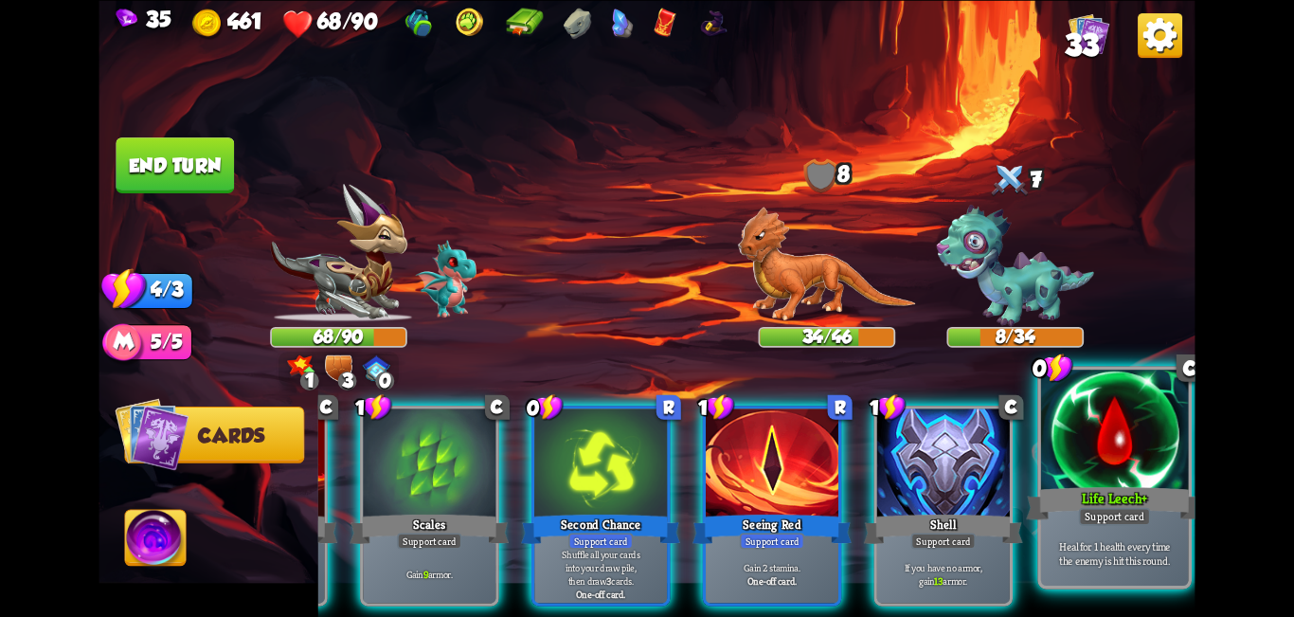
click at [644, 496] on div "Life Leech+" at bounding box center [1114, 503] width 177 height 40
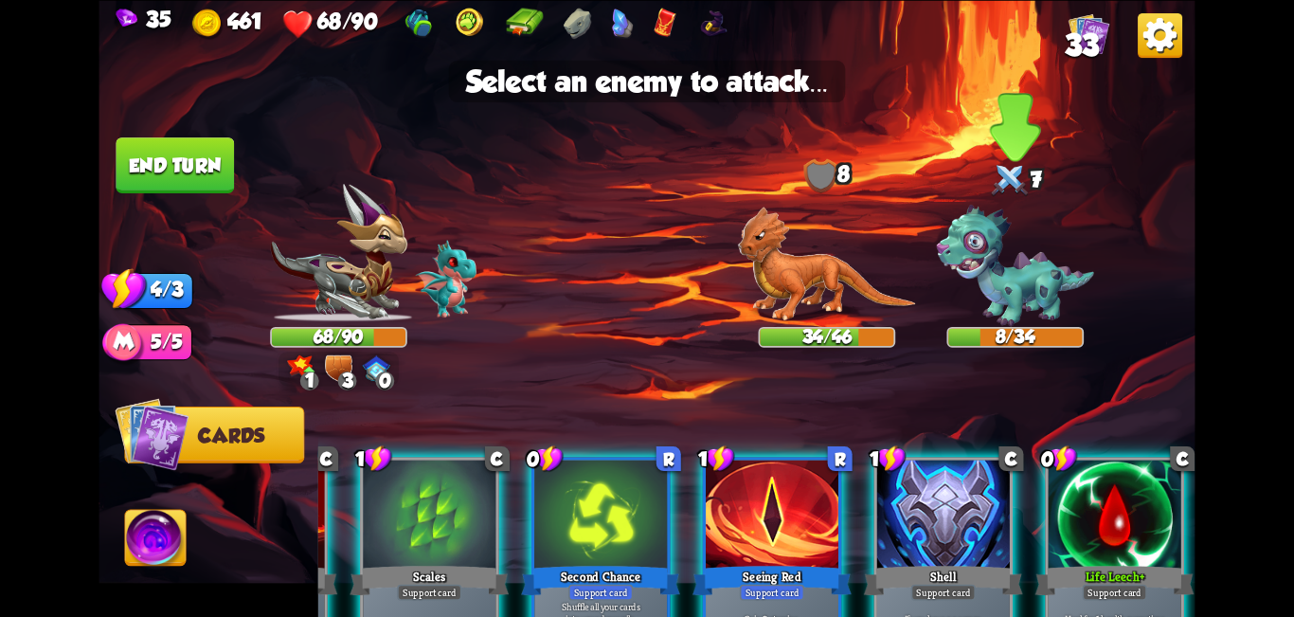
click at [644, 230] on img at bounding box center [1015, 265] width 157 height 121
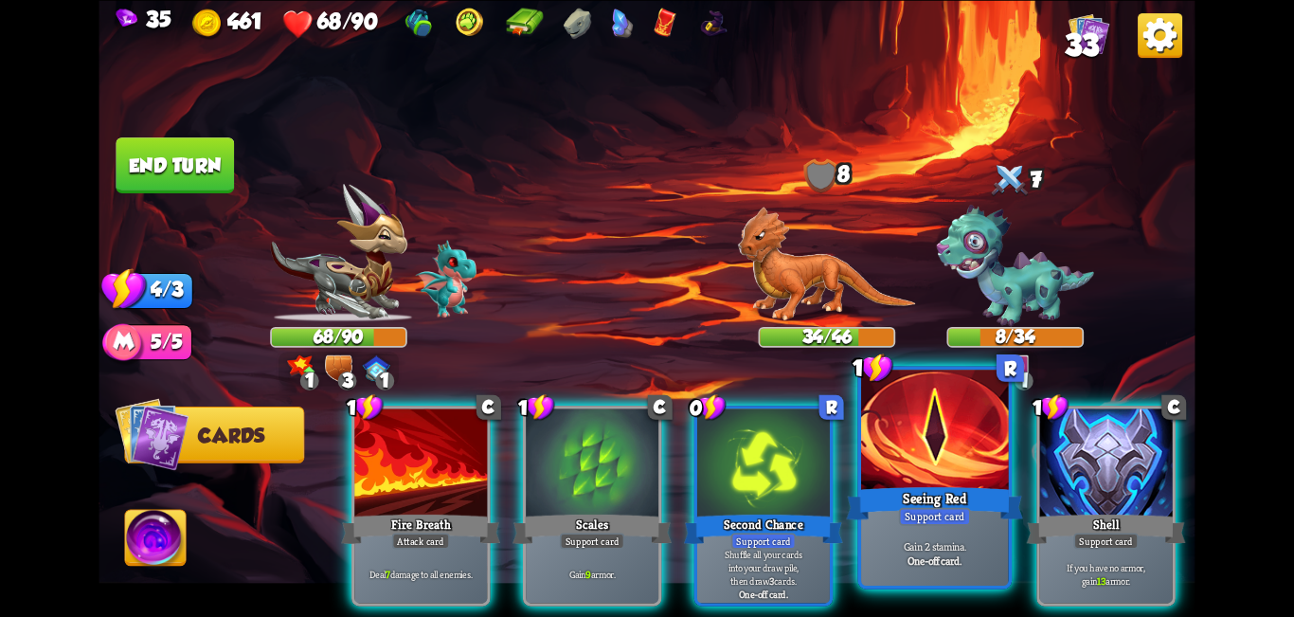
click at [644, 460] on div at bounding box center [935, 432] width 148 height 124
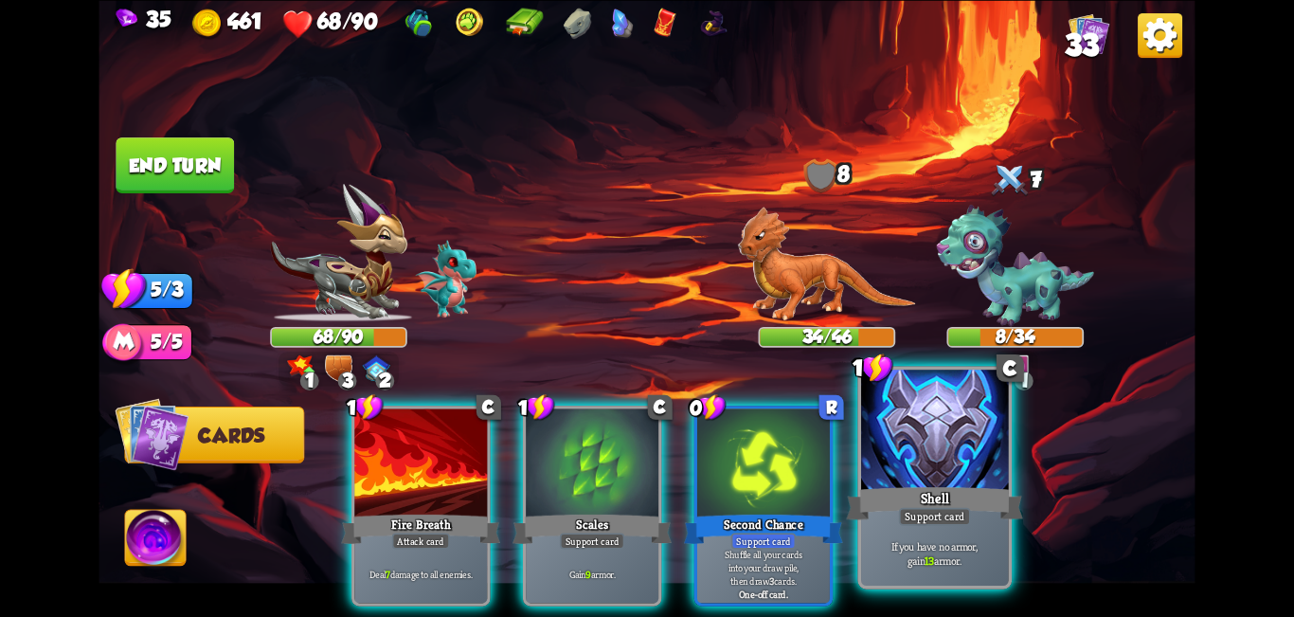
click at [644, 460] on div at bounding box center [935, 432] width 148 height 124
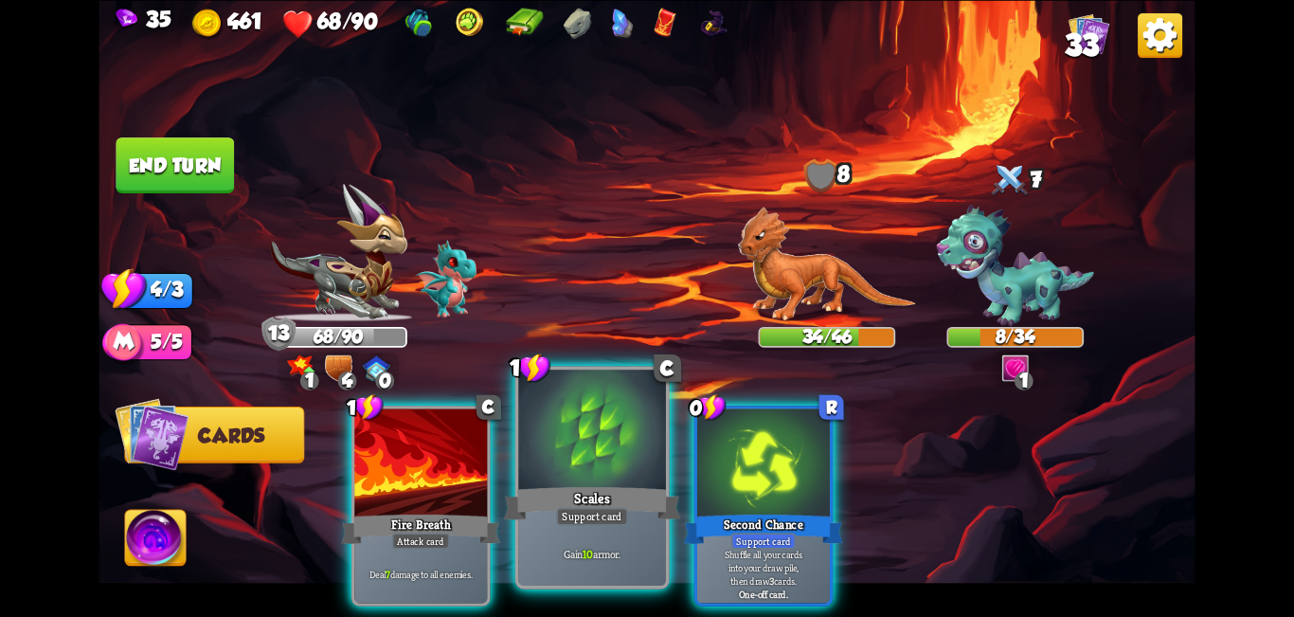
click at [541, 461] on div at bounding box center [592, 432] width 148 height 124
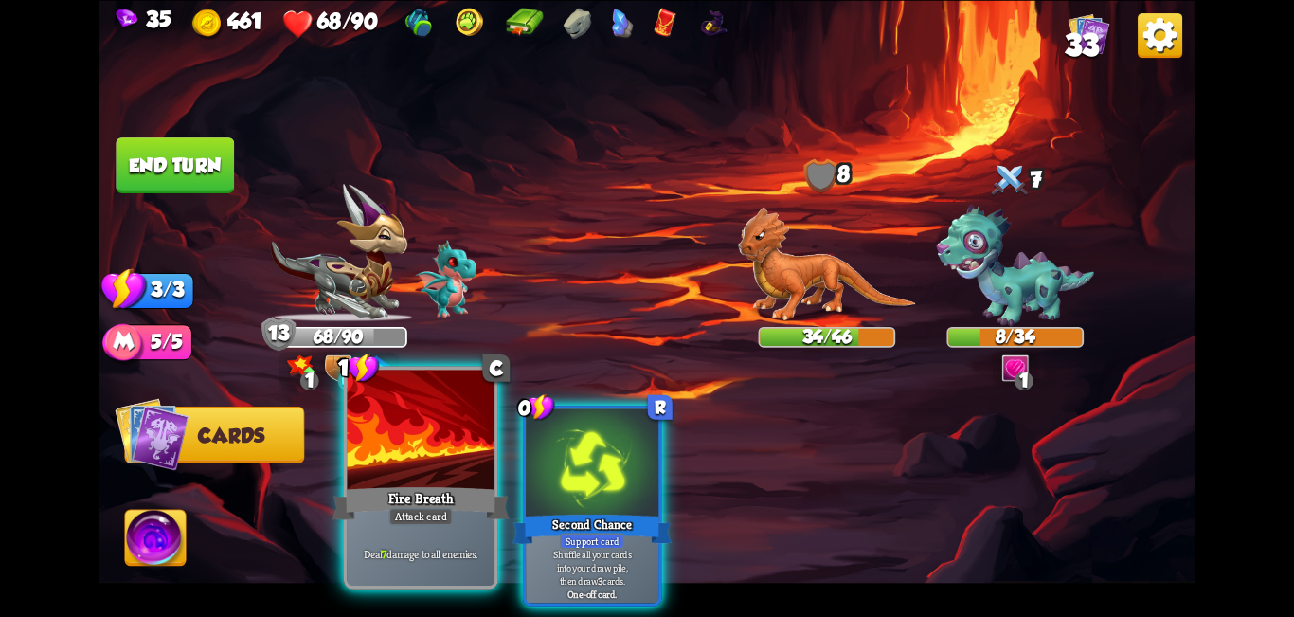
click at [414, 471] on div at bounding box center [422, 432] width 148 height 124
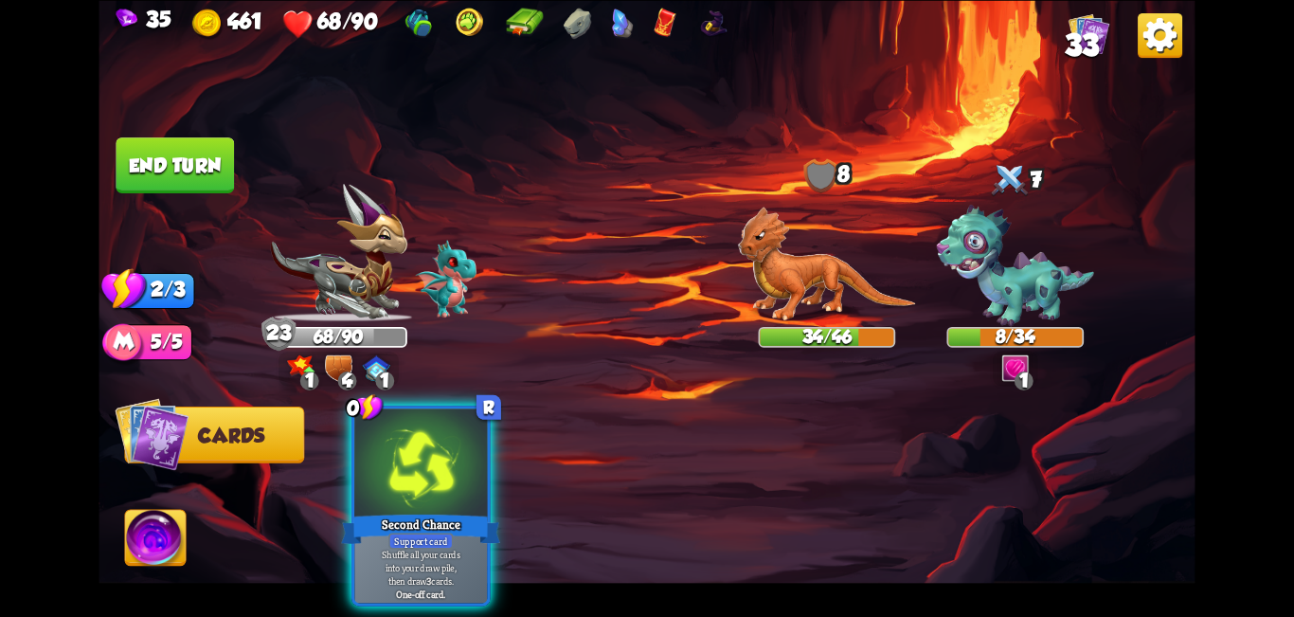
click at [404, 469] on div at bounding box center [420, 464] width 133 height 112
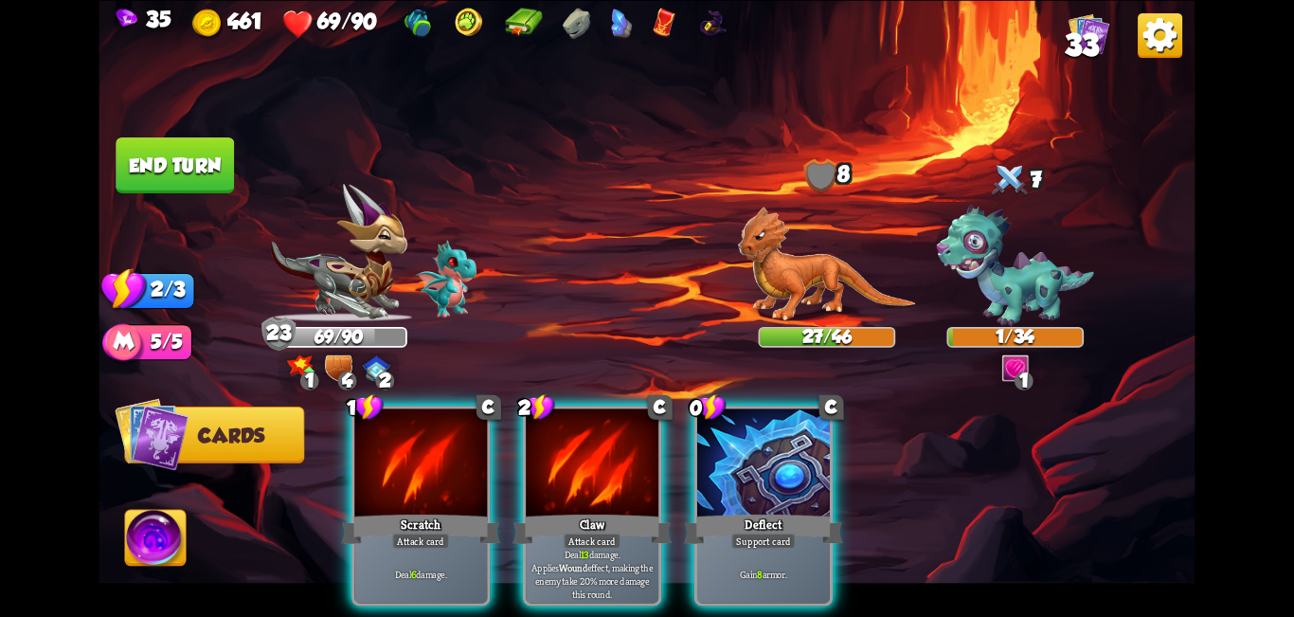
click at [644, 408] on div at bounding box center [763, 464] width 133 height 112
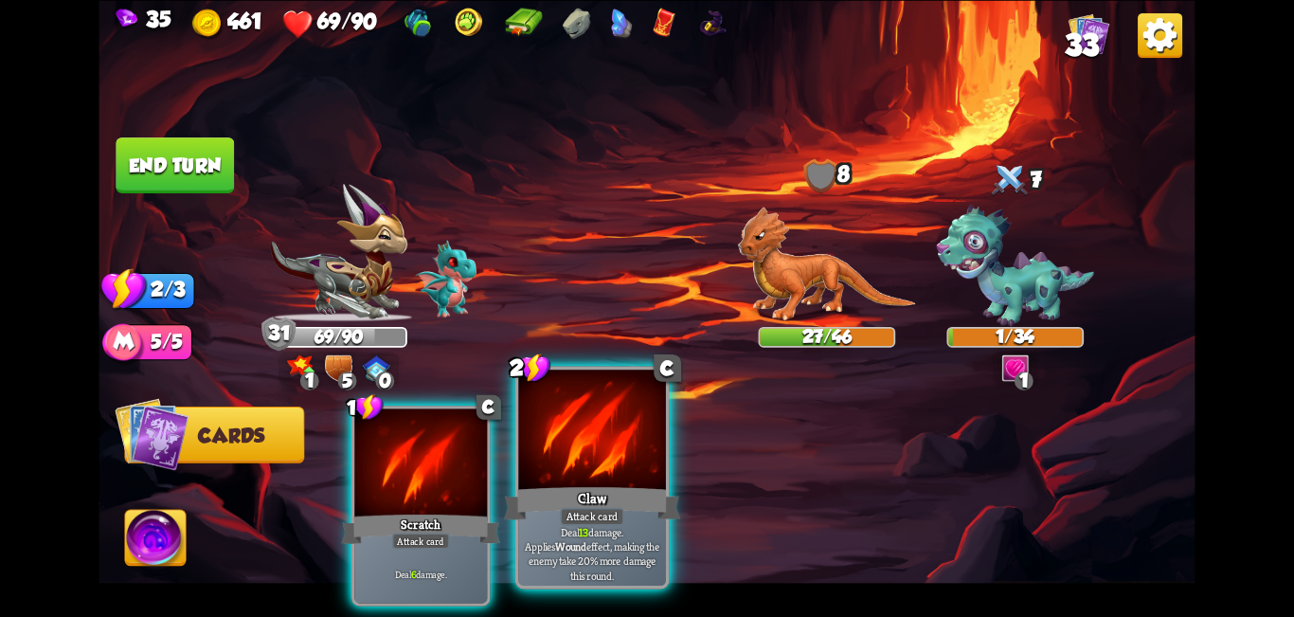
click at [551, 490] on div "Claw" at bounding box center [592, 503] width 177 height 40
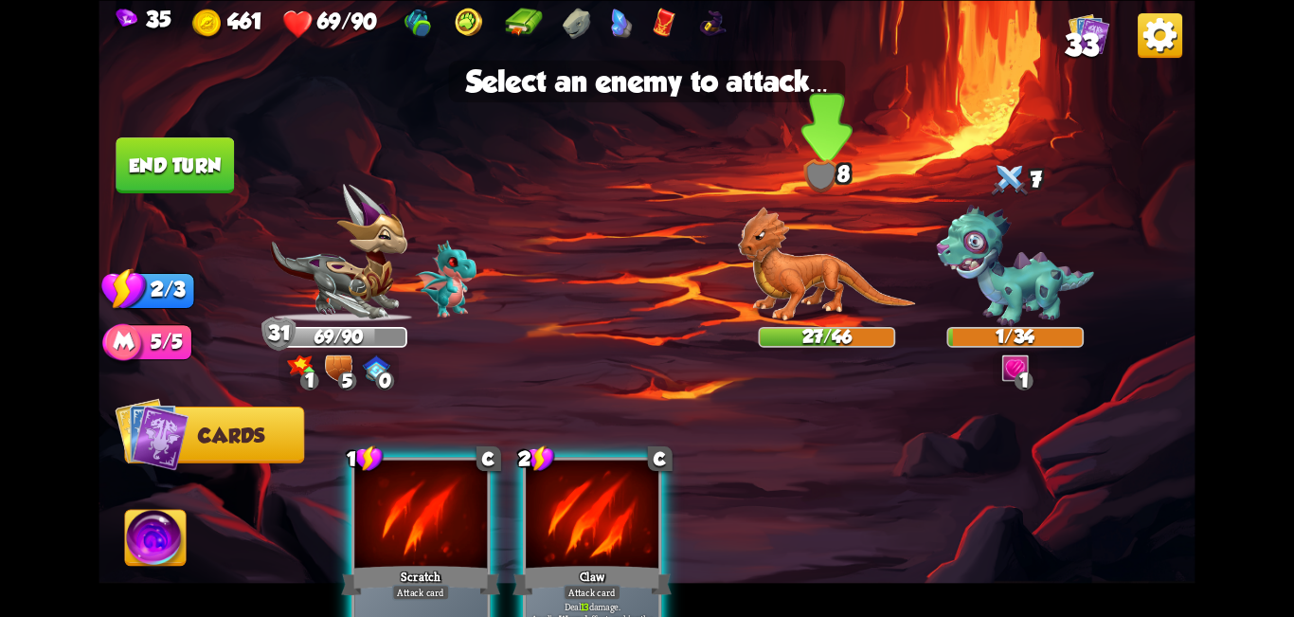
click at [644, 256] on img at bounding box center [827, 265] width 178 height 116
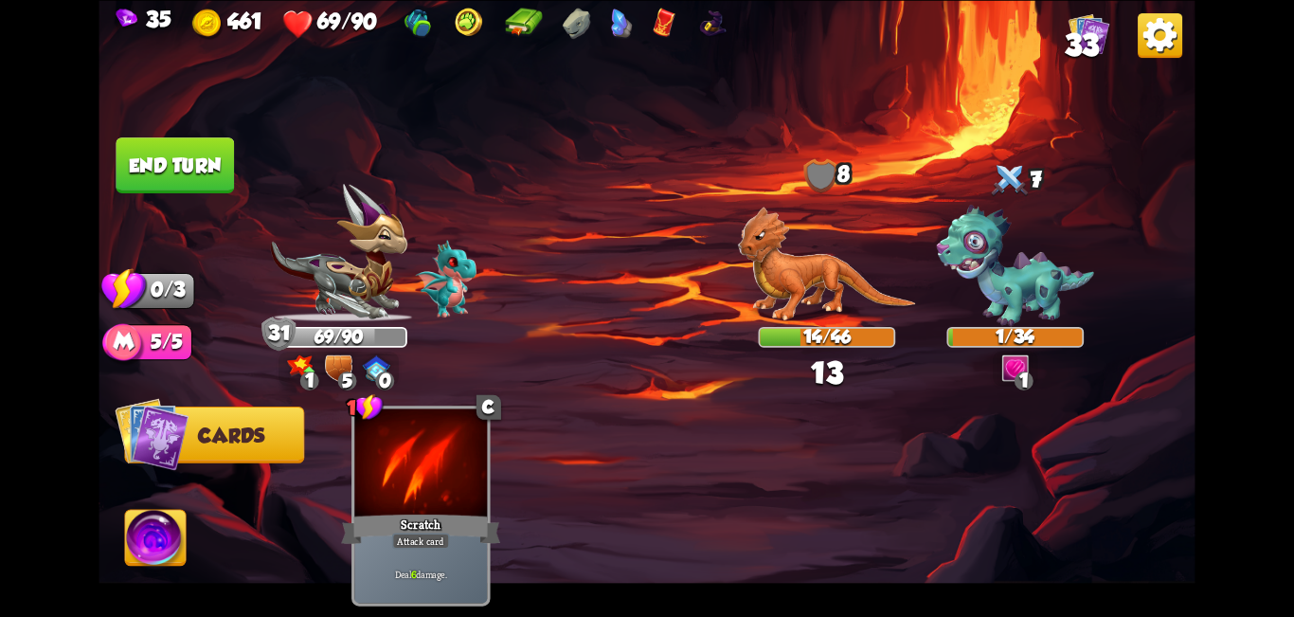
click at [188, 142] on button "End turn" at bounding box center [175, 165] width 118 height 56
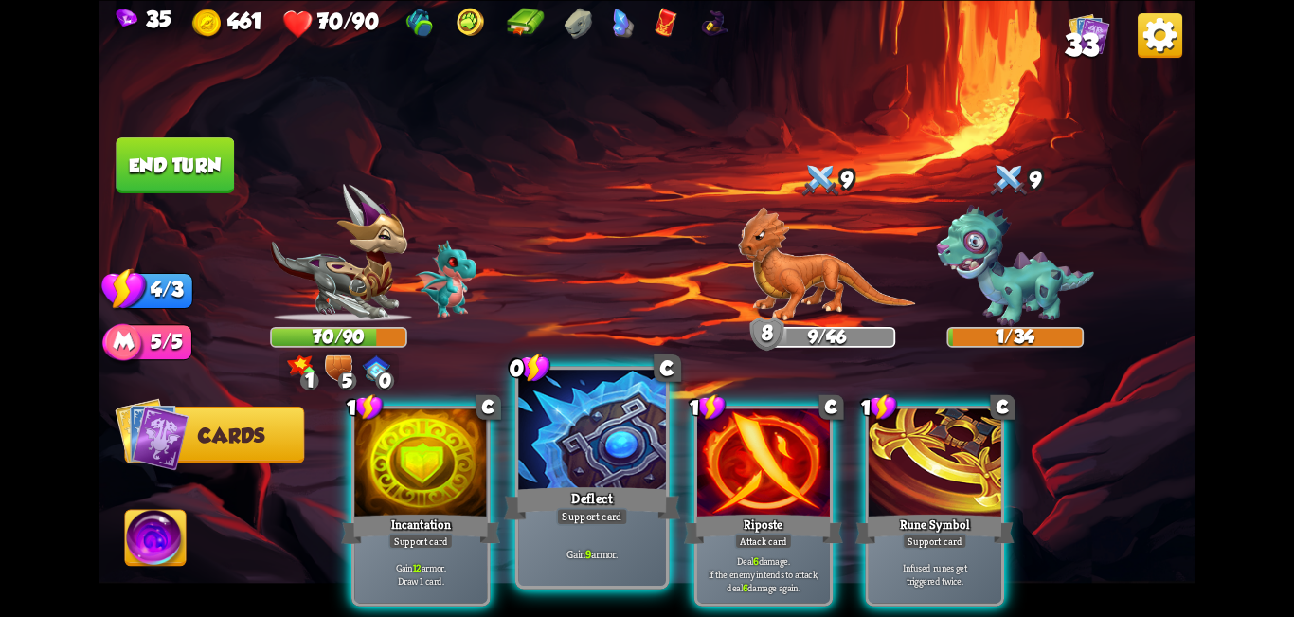
click at [562, 431] on div at bounding box center [592, 432] width 148 height 124
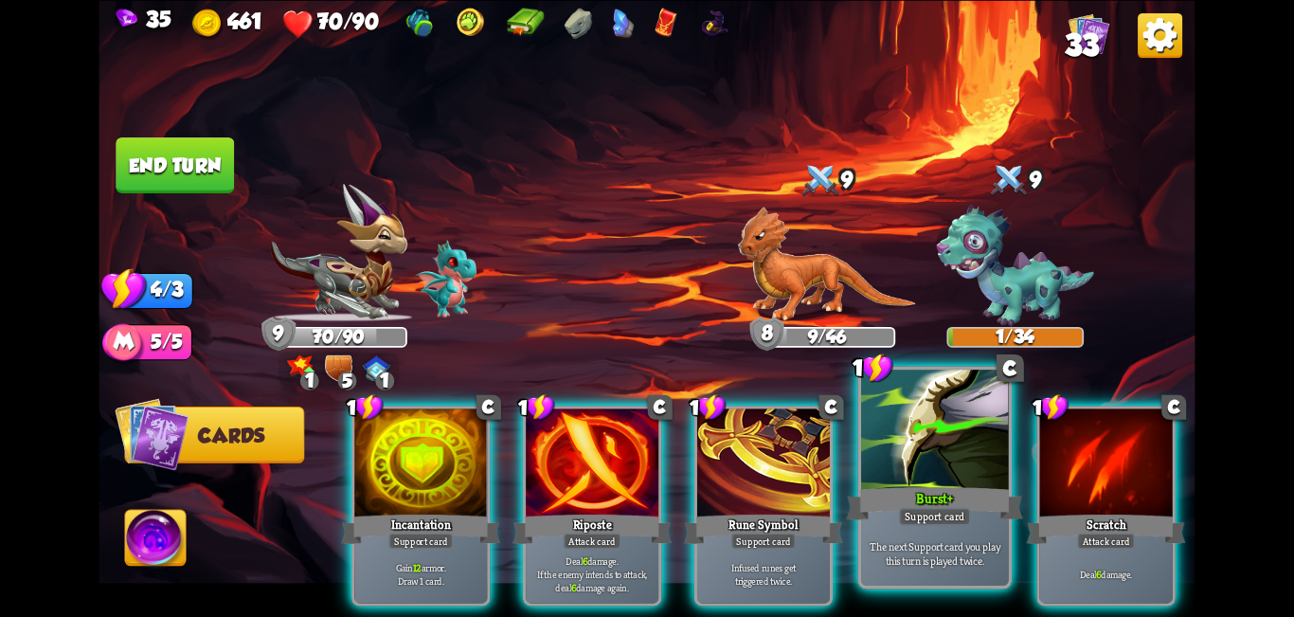
click at [644, 443] on div at bounding box center [935, 432] width 148 height 124
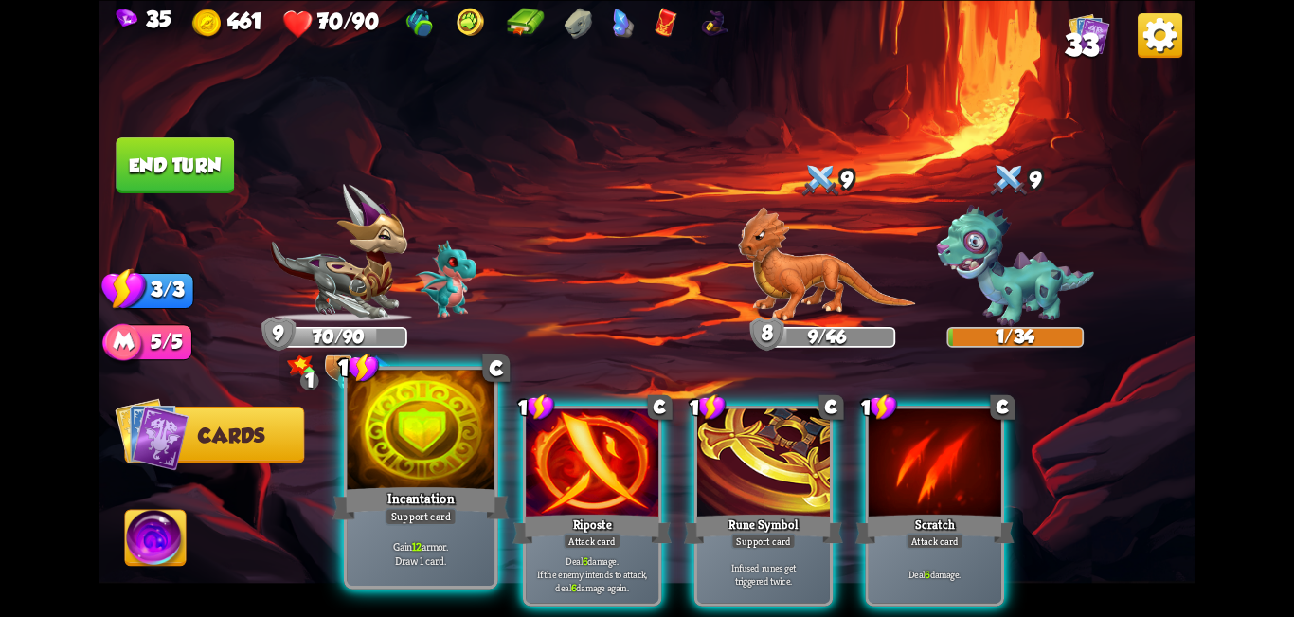
click at [382, 511] on div "Incantation" at bounding box center [421, 503] width 177 height 40
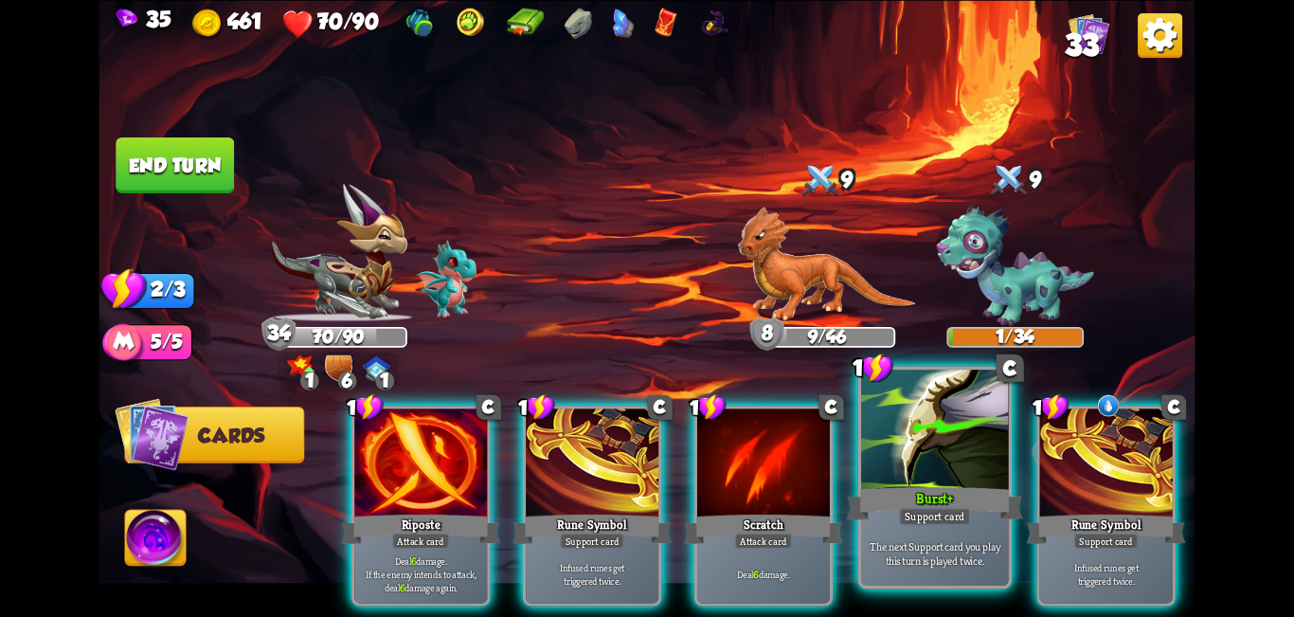
click at [644, 477] on div at bounding box center [935, 432] width 148 height 124
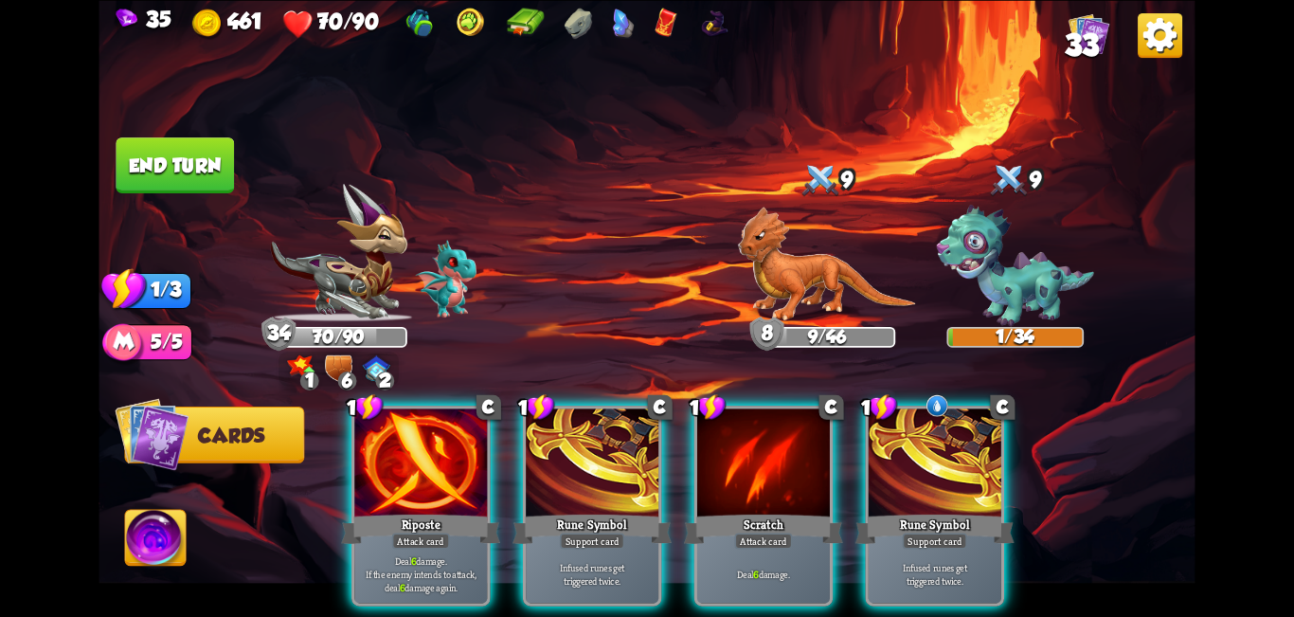
drag, startPoint x: 1007, startPoint y: 469, endPoint x: 979, endPoint y: 464, distance: 28.8
click at [644, 469] on div at bounding box center [935, 464] width 133 height 112
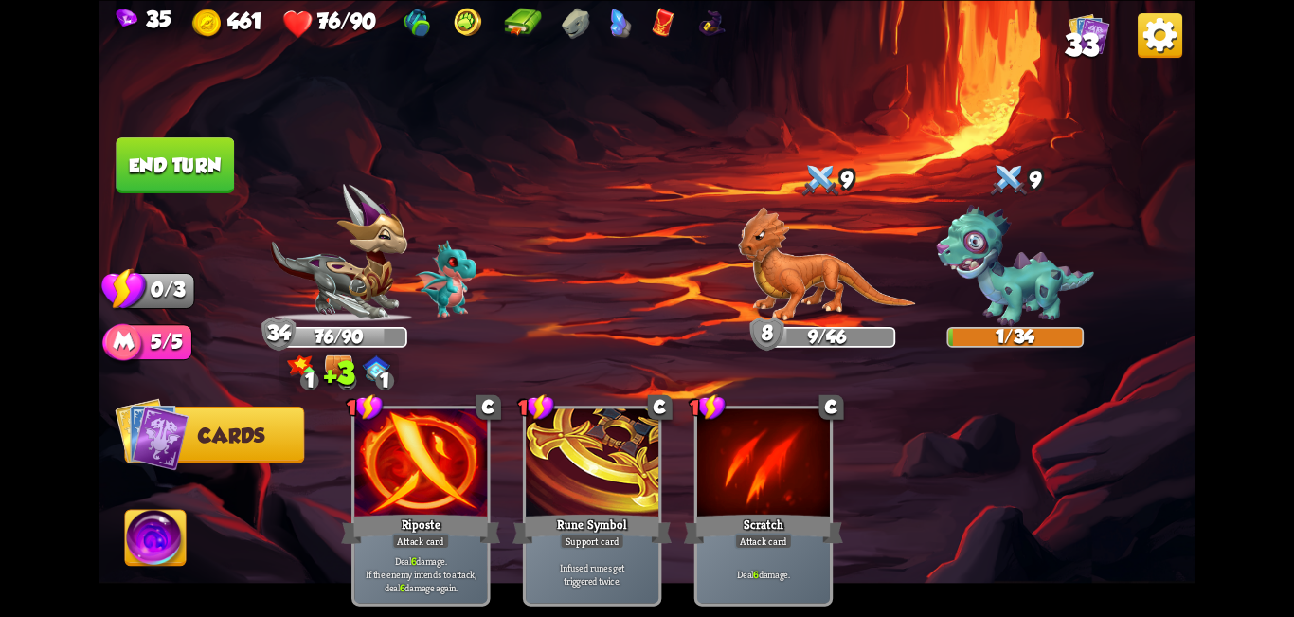
click at [176, 147] on button "End turn" at bounding box center [175, 165] width 118 height 56
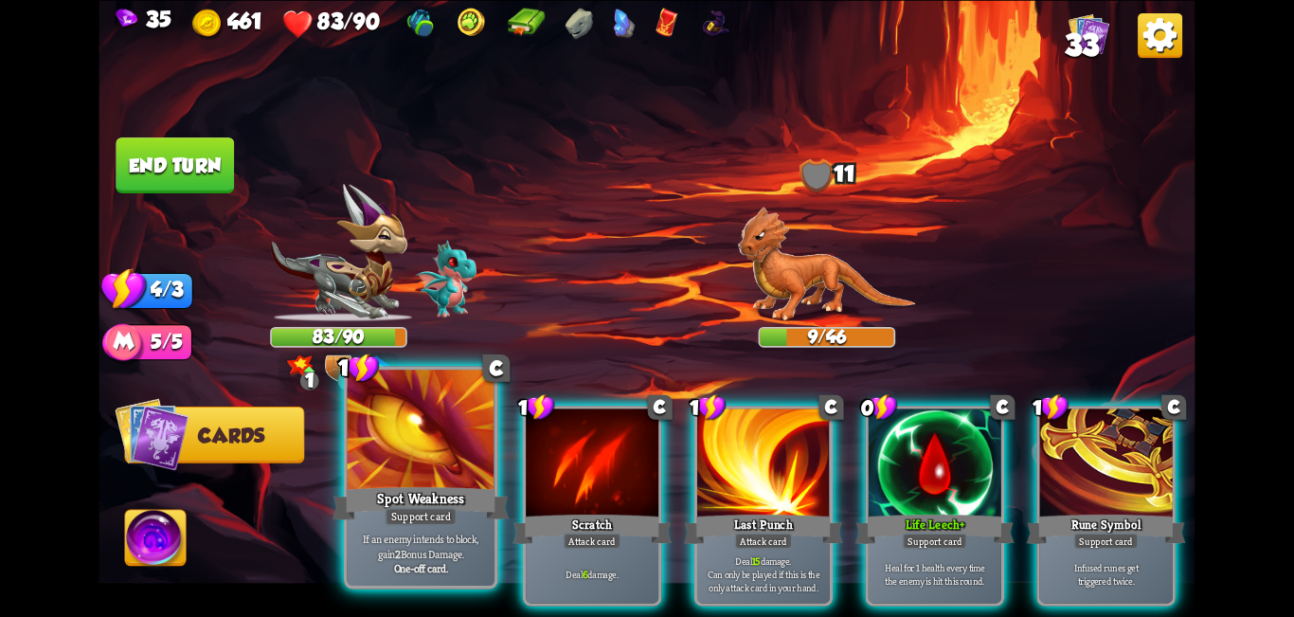
click at [426, 446] on div at bounding box center [422, 432] width 148 height 124
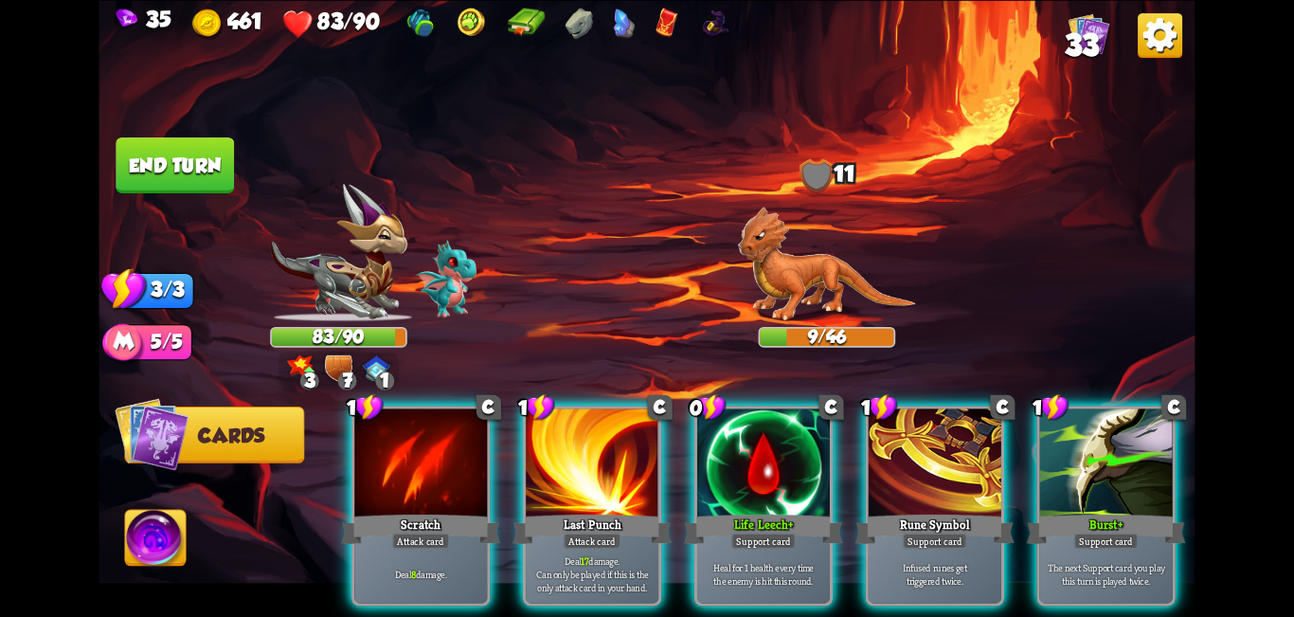
click at [450, 511] on div "Scratch" at bounding box center [420, 528] width 159 height 35
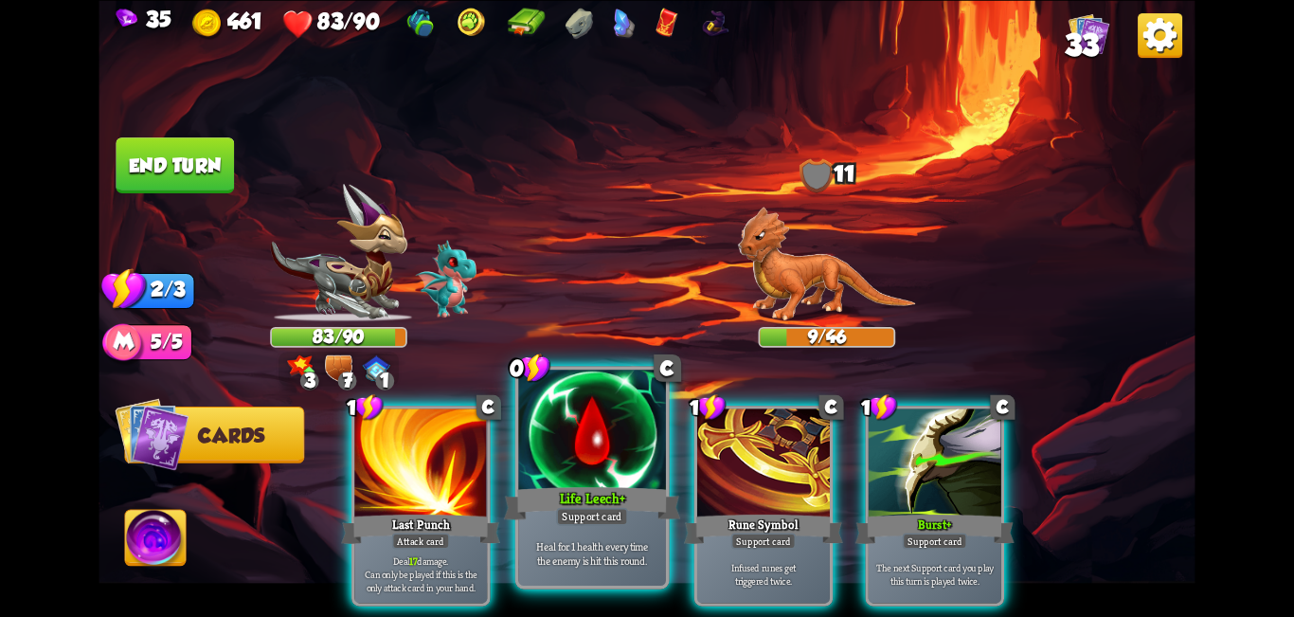
drag, startPoint x: 467, startPoint y: 485, endPoint x: 410, endPoint y: 467, distance: 59.6
click at [462, 511] on div "Last Punch" at bounding box center [420, 528] width 159 height 35
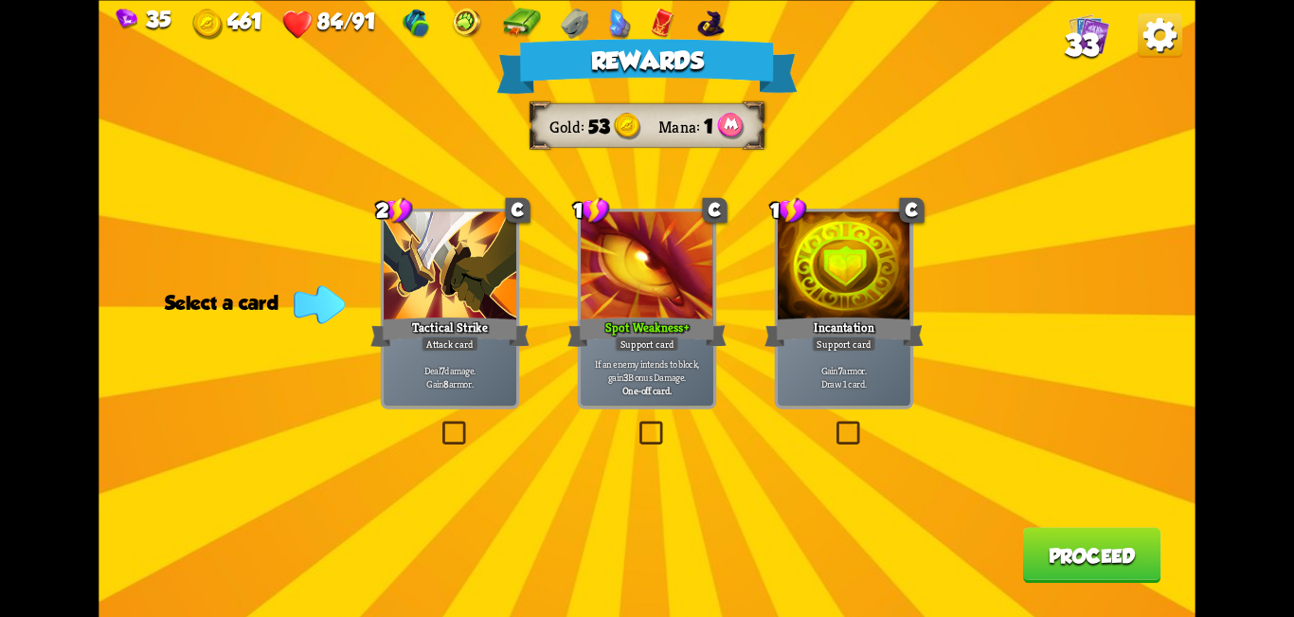
click at [636, 424] on label at bounding box center [636, 424] width 0 height 0
click at [0, 0] on input "checkbox" at bounding box center [0, 0] width 0 height 0
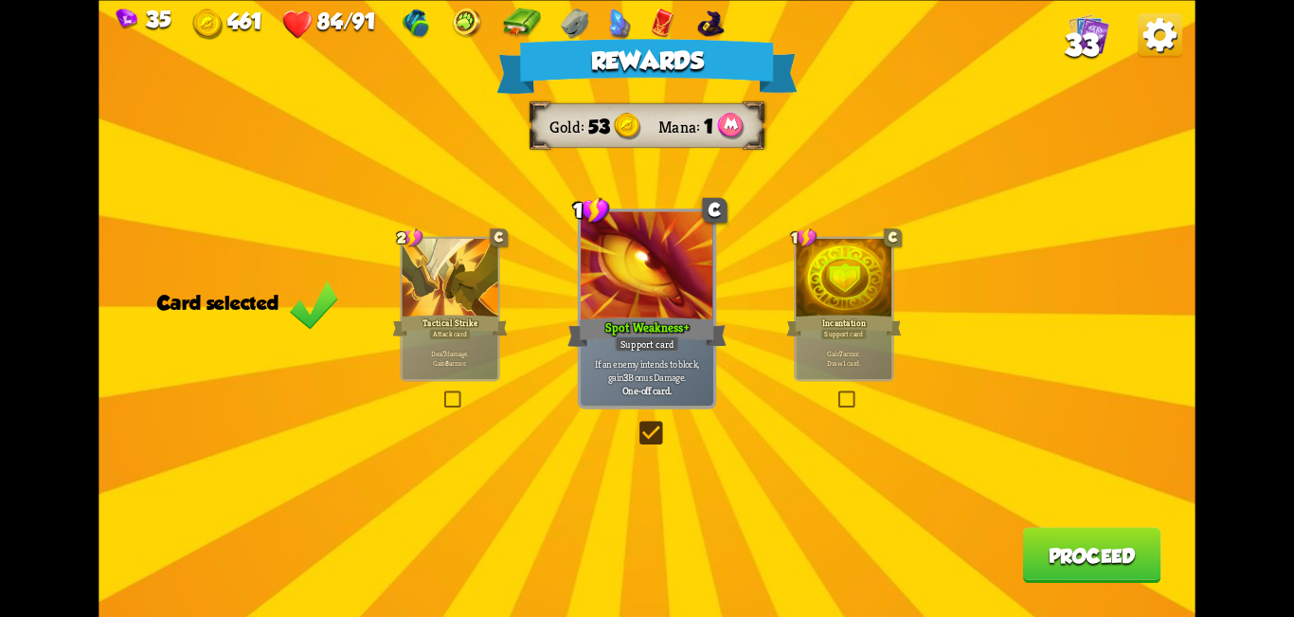
click at [644, 555] on button "Proceed" at bounding box center [1091, 555] width 138 height 56
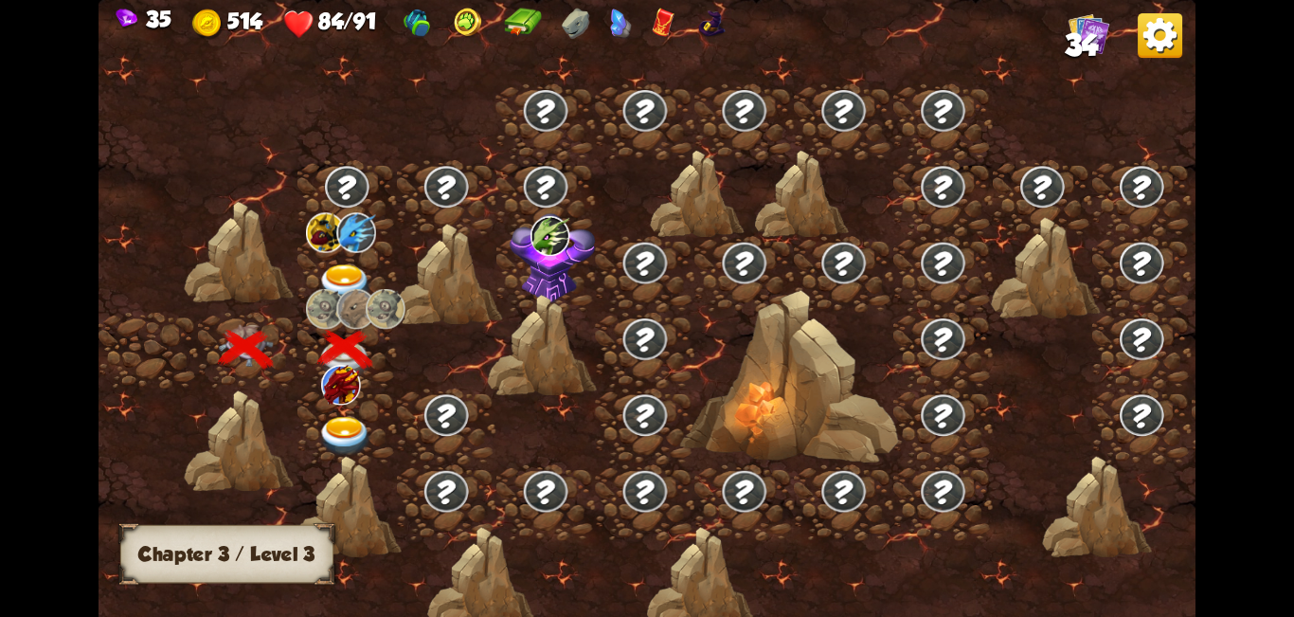
click at [341, 427] on img at bounding box center [345, 437] width 55 height 41
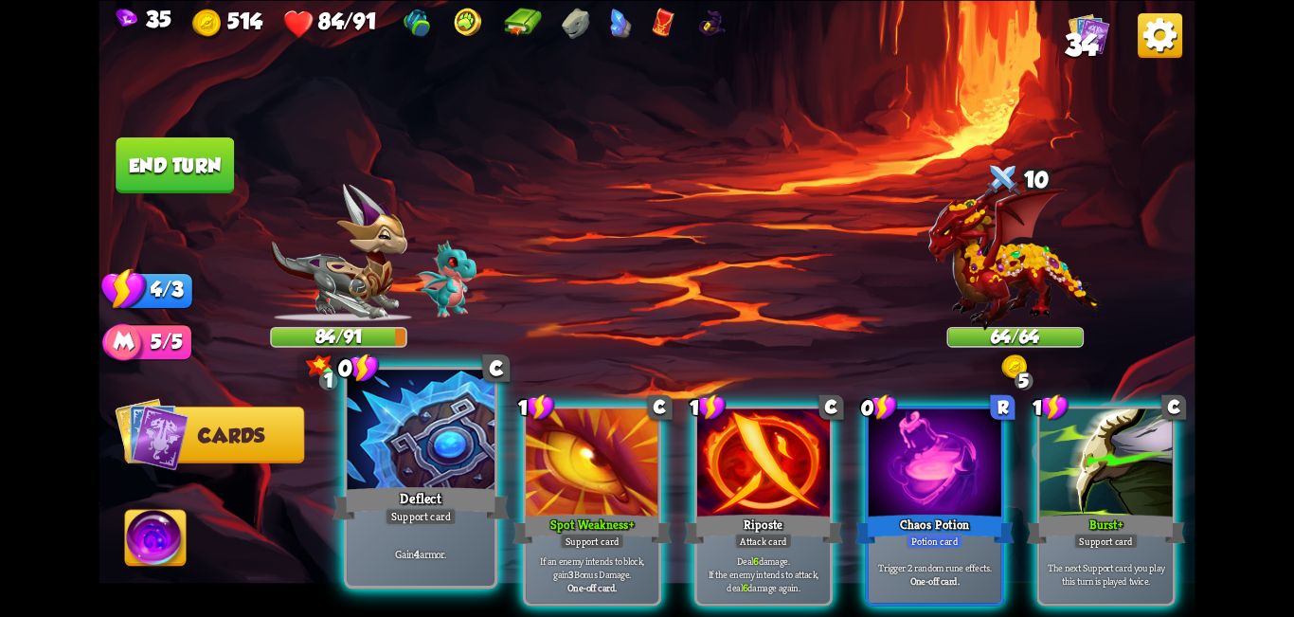
click at [403, 462] on div at bounding box center [422, 432] width 148 height 124
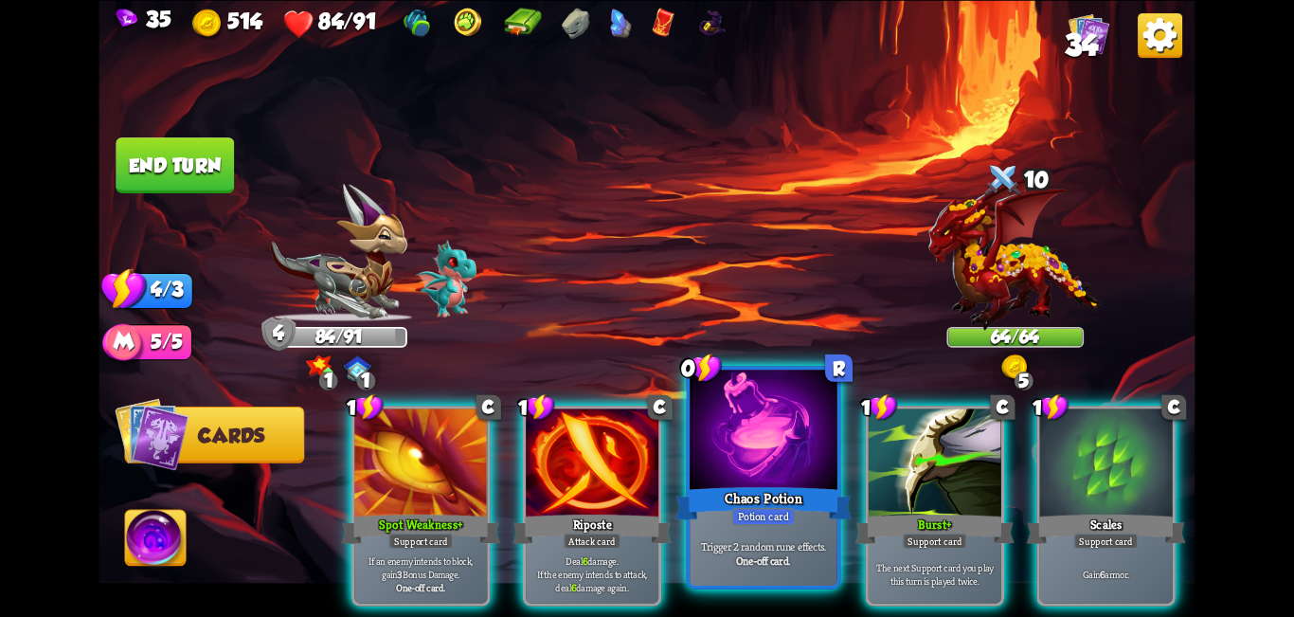
click at [644, 475] on div at bounding box center [764, 432] width 148 height 124
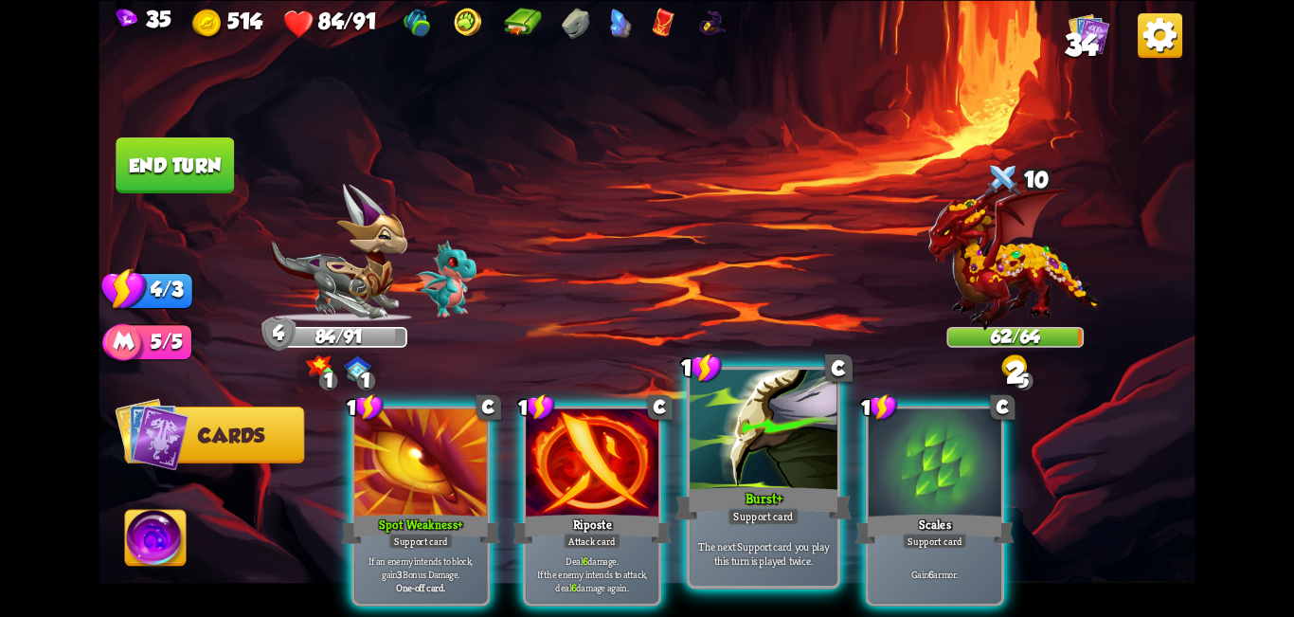
click at [644, 470] on div at bounding box center [764, 432] width 148 height 124
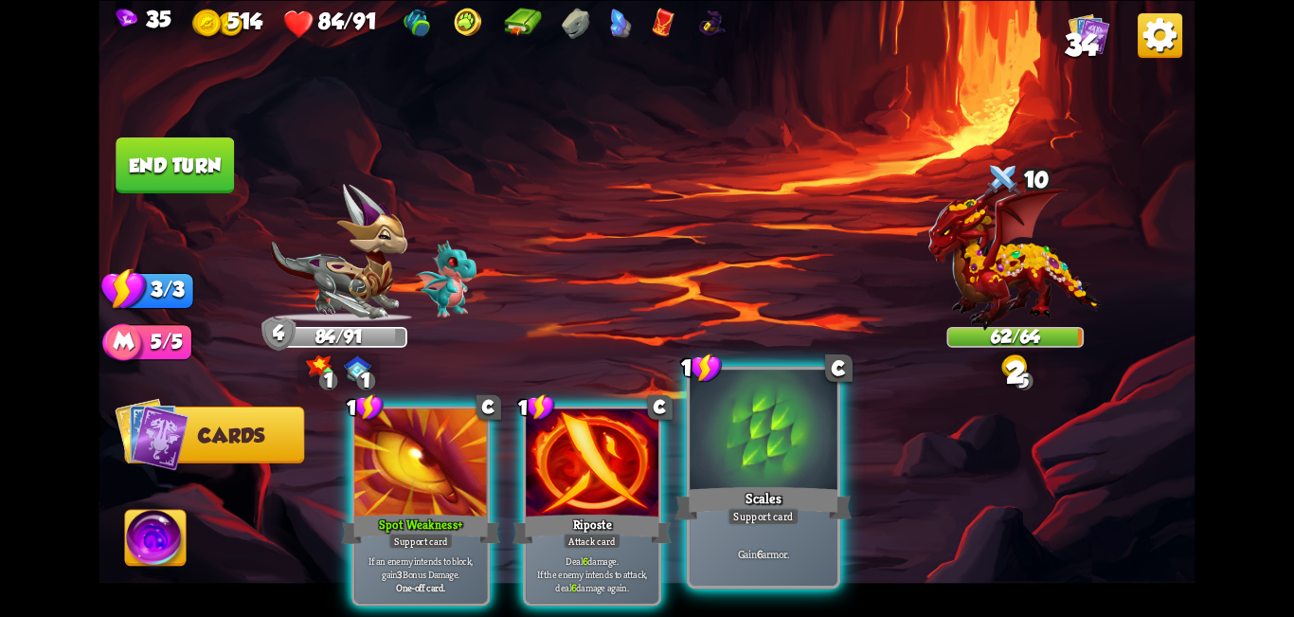
click at [644, 465] on div at bounding box center [764, 432] width 148 height 124
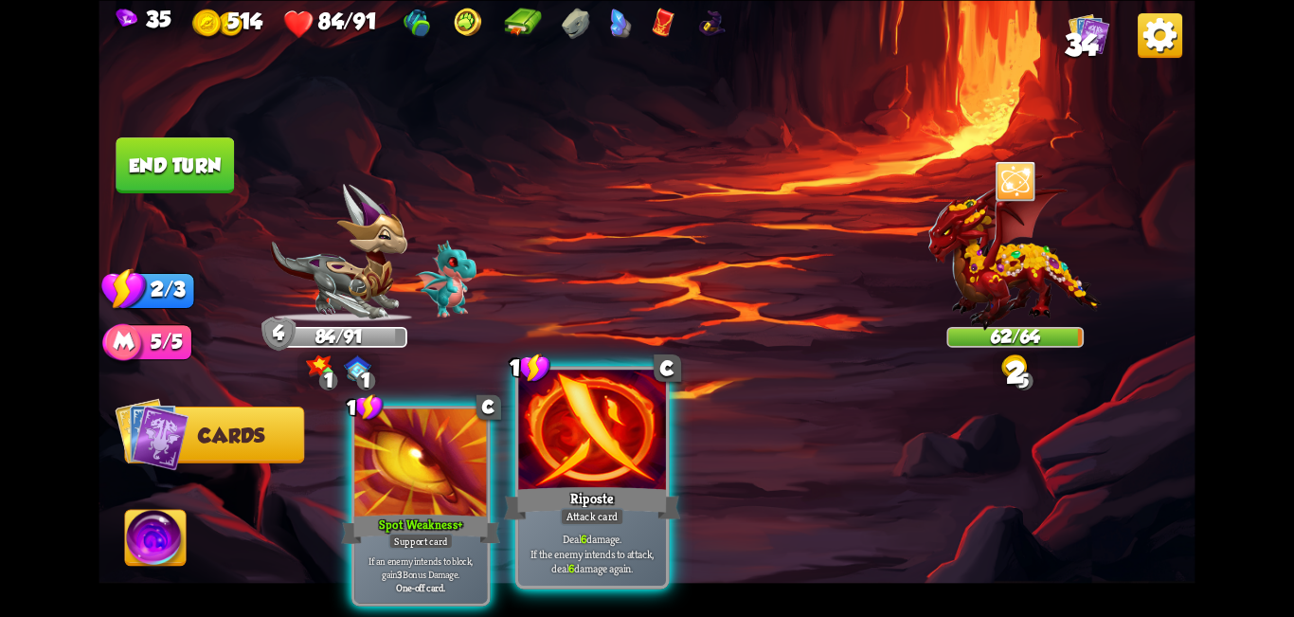
click at [584, 454] on div at bounding box center [592, 432] width 148 height 124
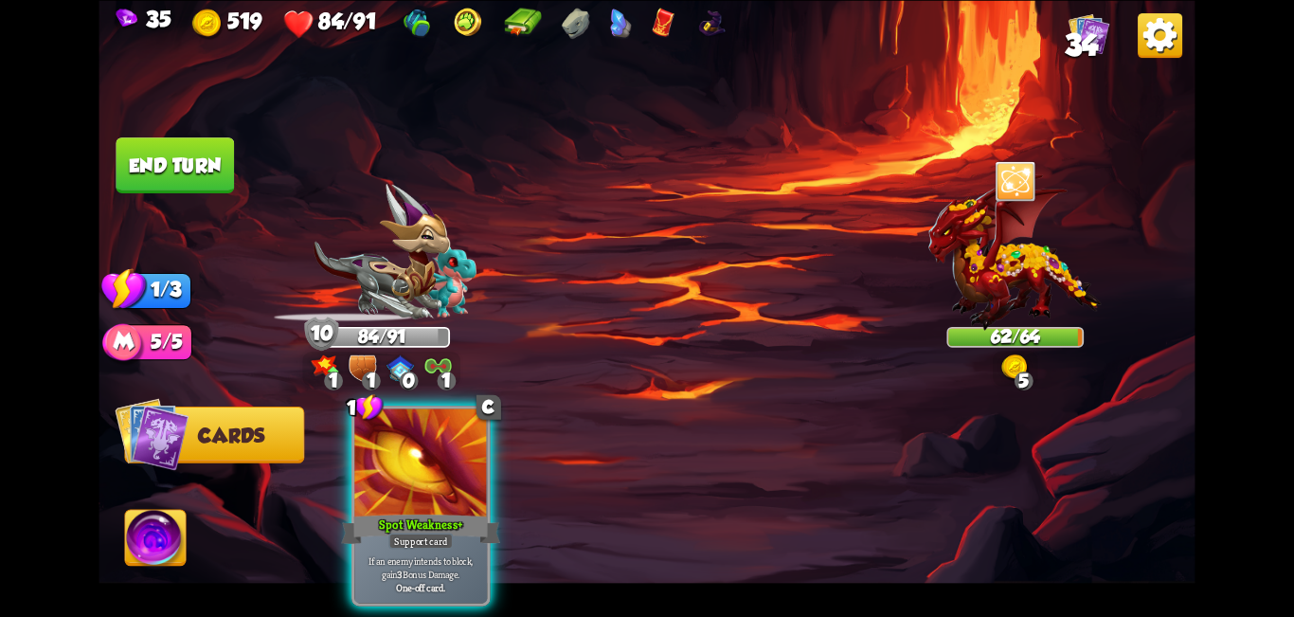
click at [143, 153] on button "End turn" at bounding box center [175, 165] width 118 height 56
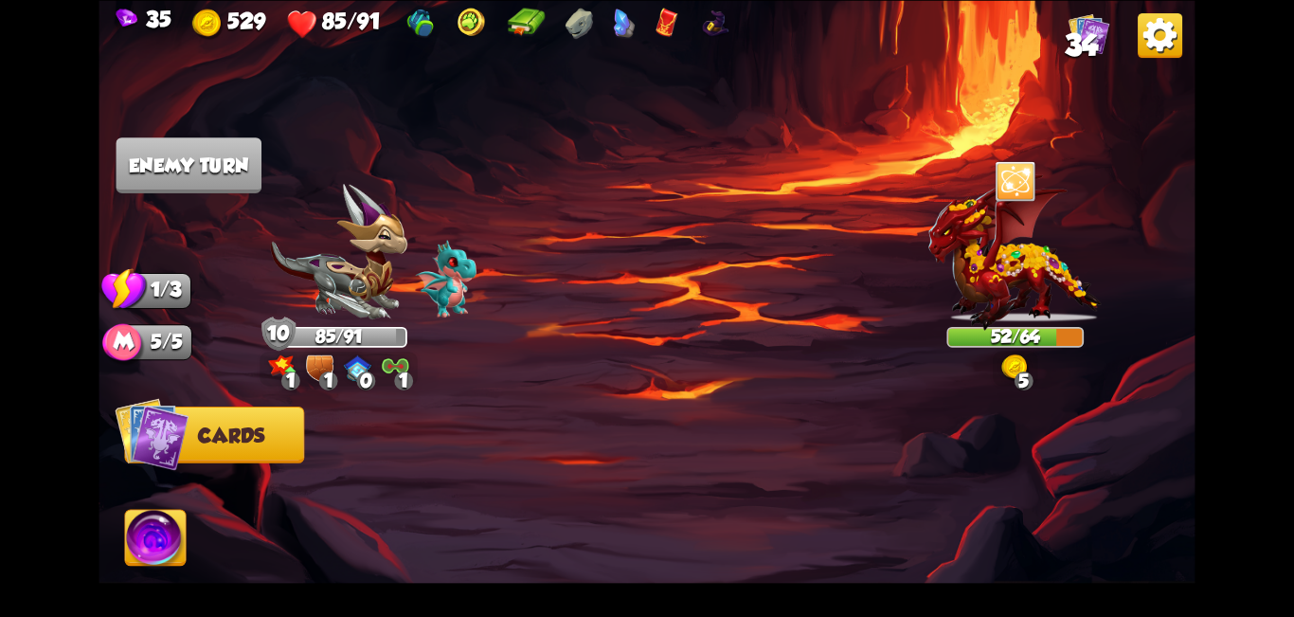
click at [644, 331] on img at bounding box center [647, 308] width 1096 height 617
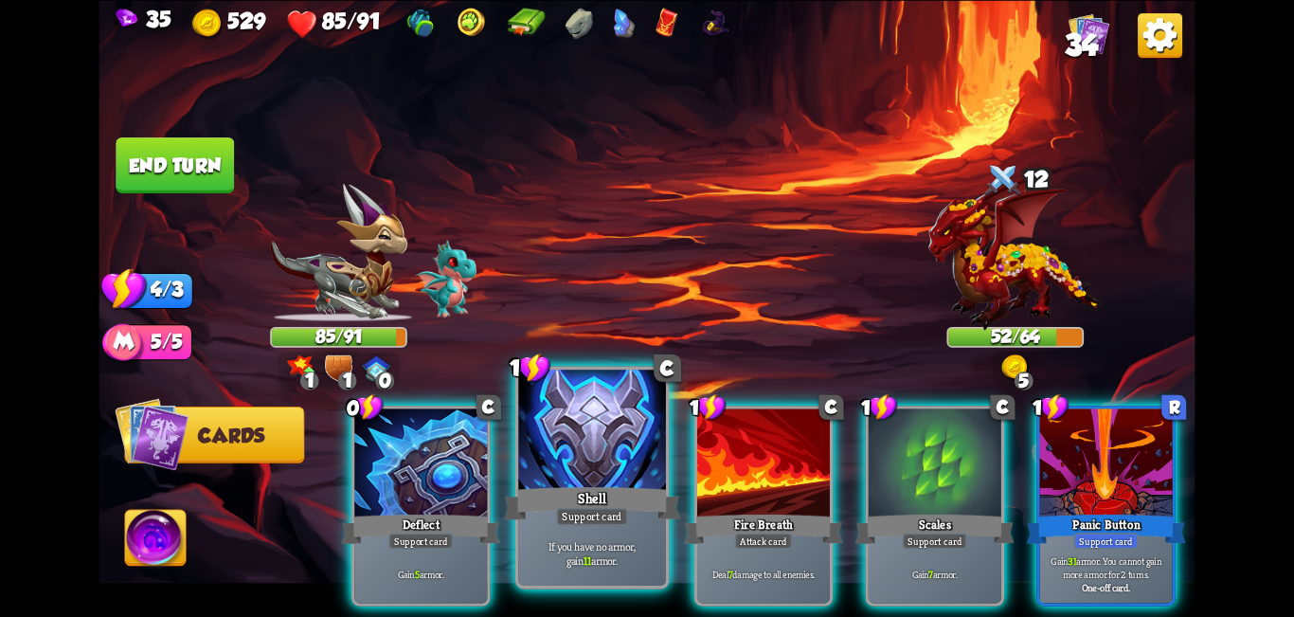
click at [581, 457] on div at bounding box center [592, 432] width 148 height 124
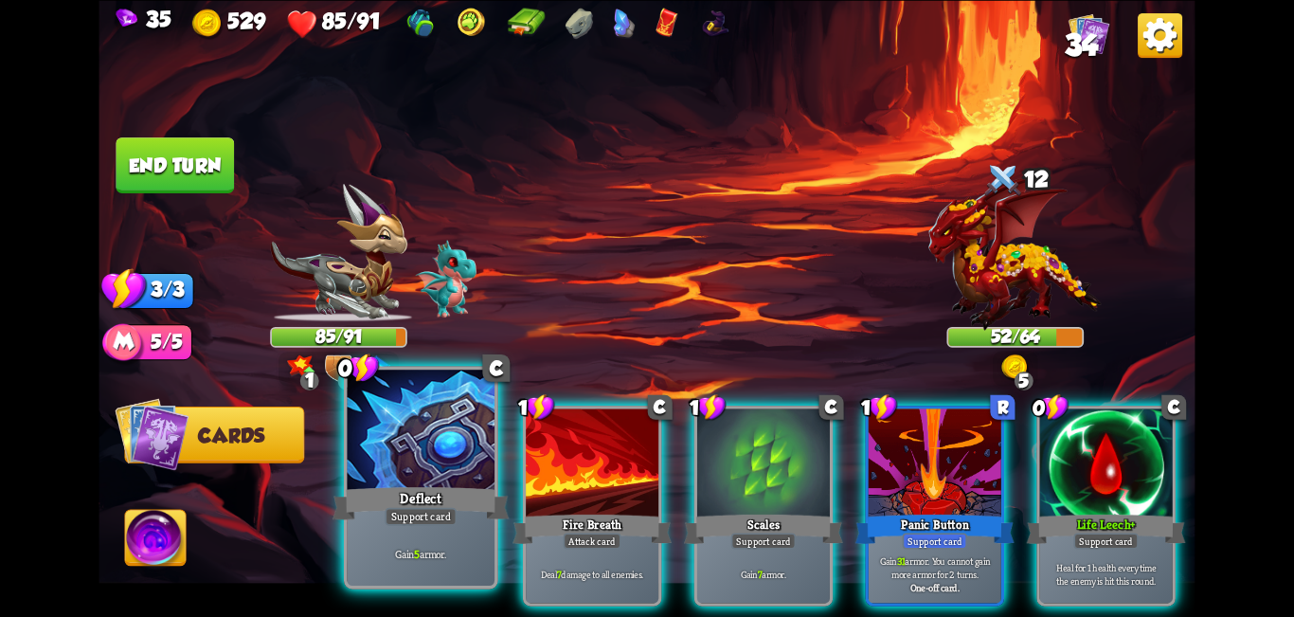
click at [428, 475] on div at bounding box center [422, 432] width 148 height 124
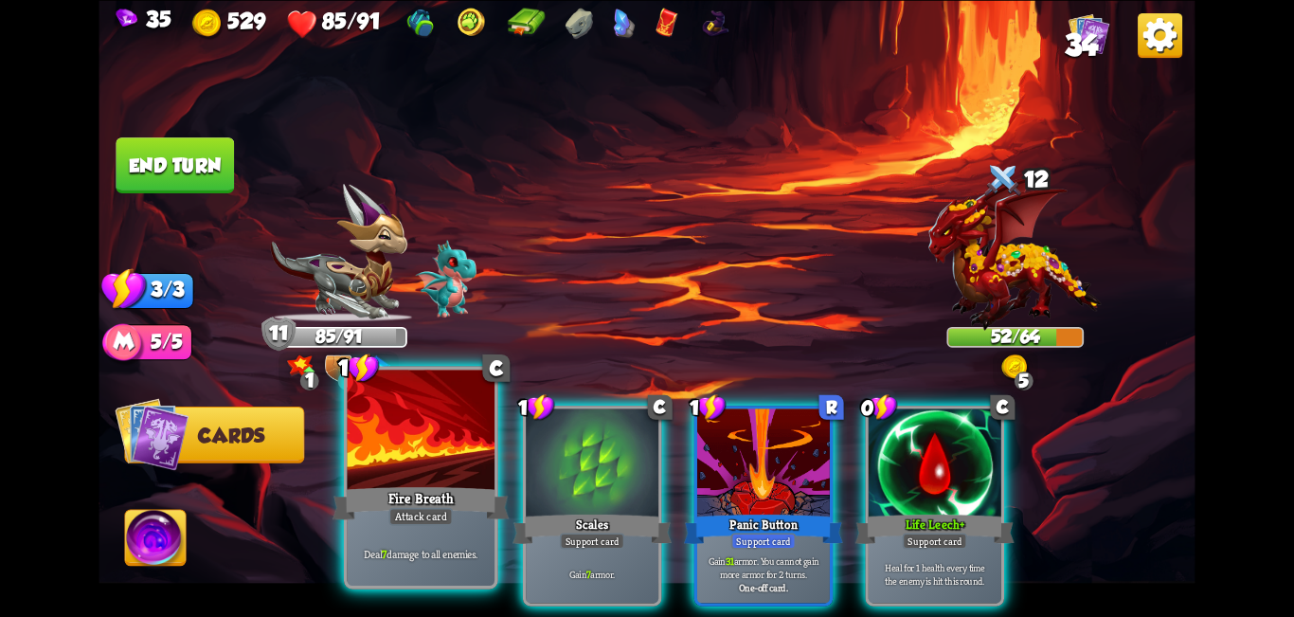
click at [449, 488] on div "Fire Breath" at bounding box center [421, 503] width 177 height 40
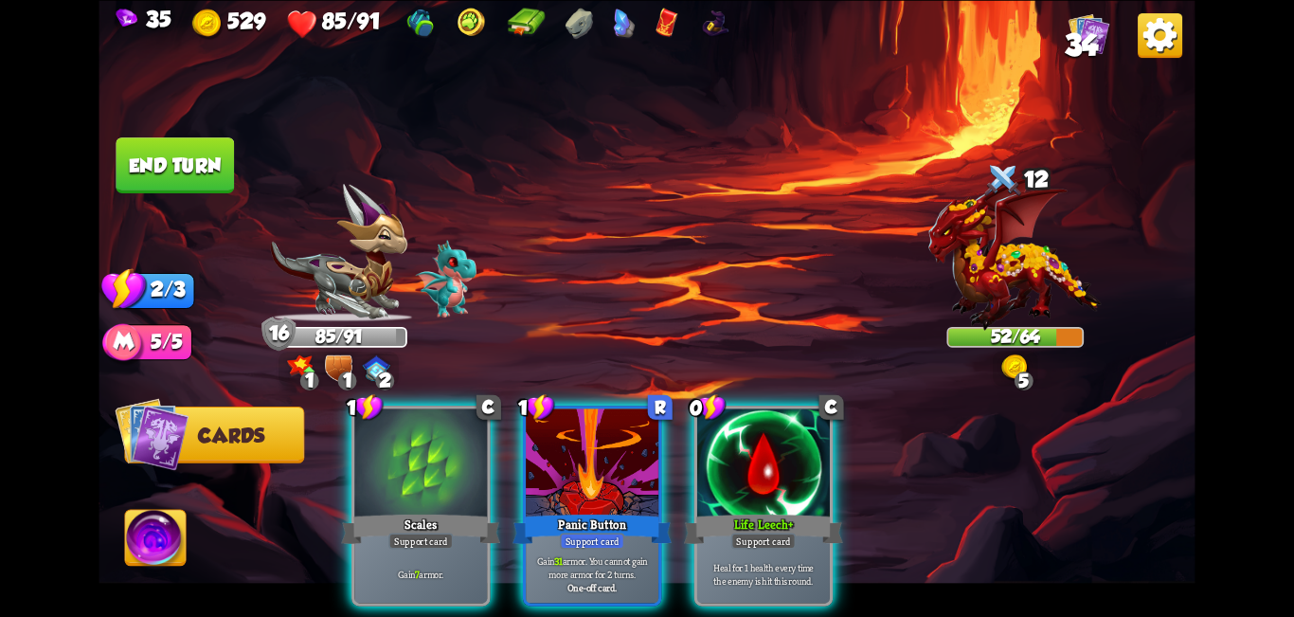
drag, startPoint x: 765, startPoint y: 442, endPoint x: 723, endPoint y: 452, distance: 42.8
click at [644, 442] on div at bounding box center [763, 464] width 133 height 112
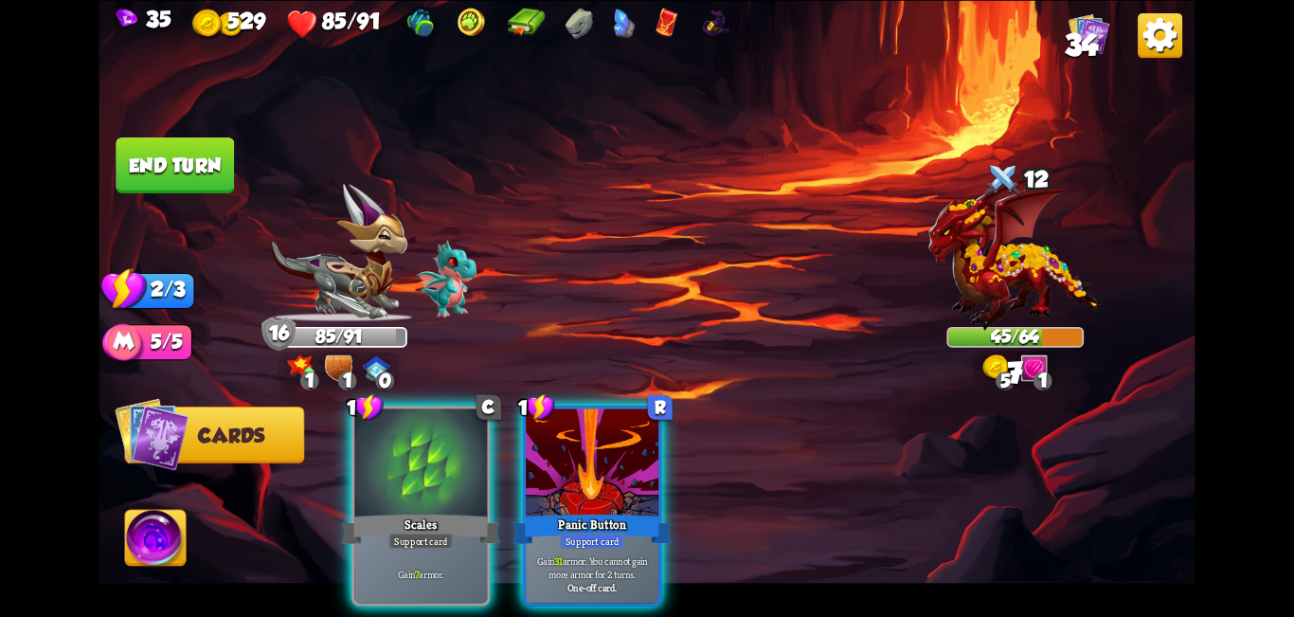
drag, startPoint x: 431, startPoint y: 466, endPoint x: 351, endPoint y: 391, distance: 109.9
click at [429, 463] on div at bounding box center [420, 464] width 133 height 112
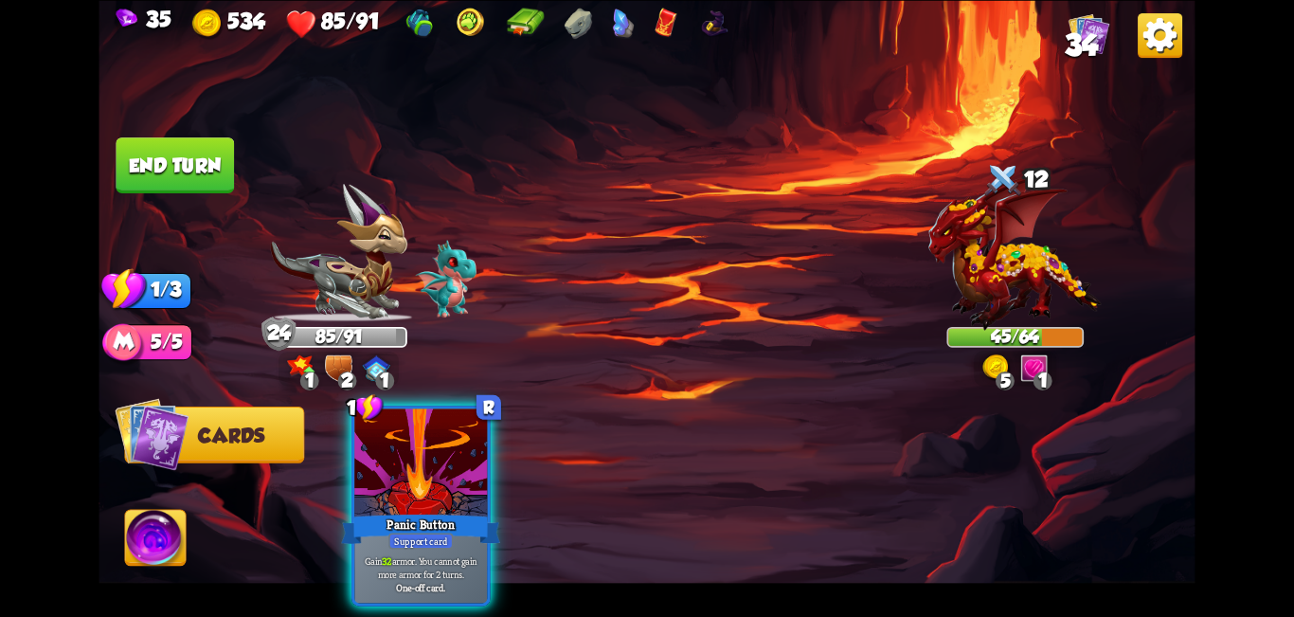
click at [185, 170] on button "End turn" at bounding box center [175, 165] width 118 height 56
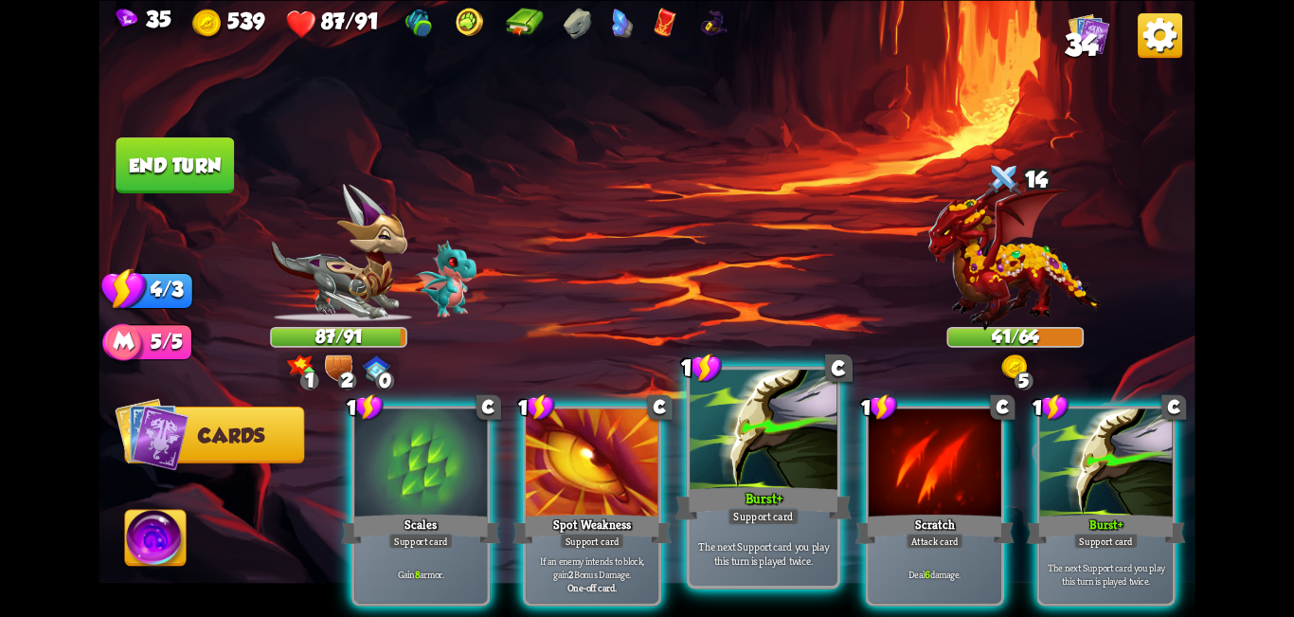
click at [644, 462] on div at bounding box center [764, 432] width 148 height 124
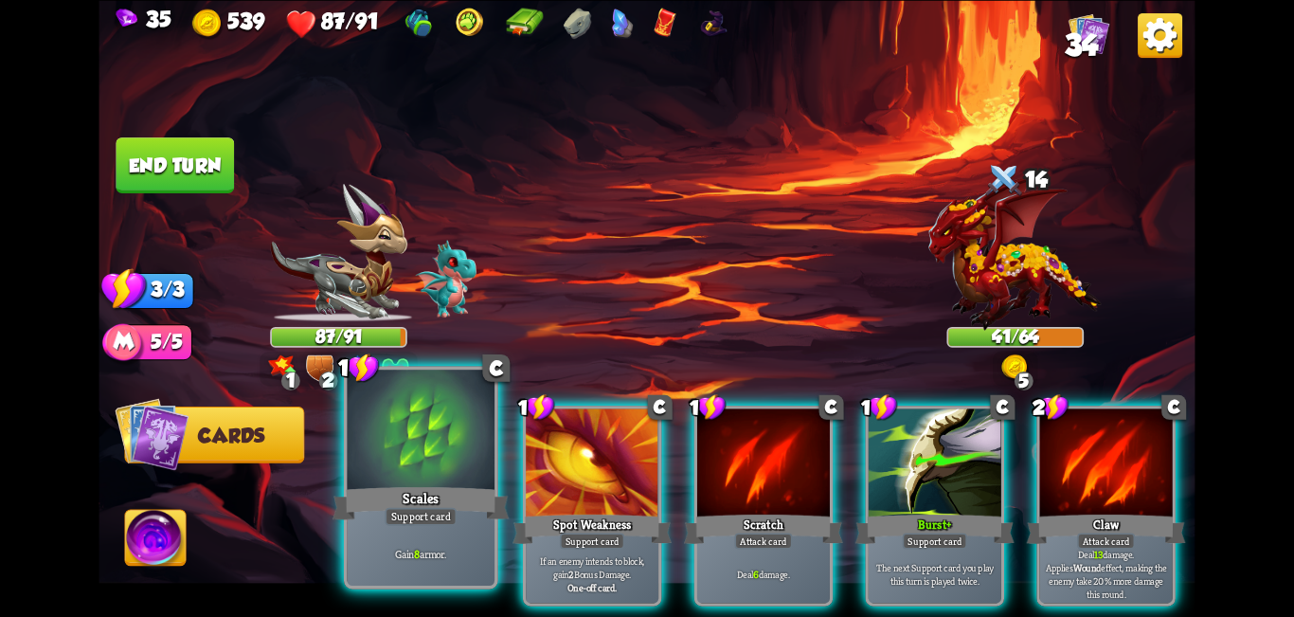
click at [444, 470] on div at bounding box center [422, 432] width 148 height 124
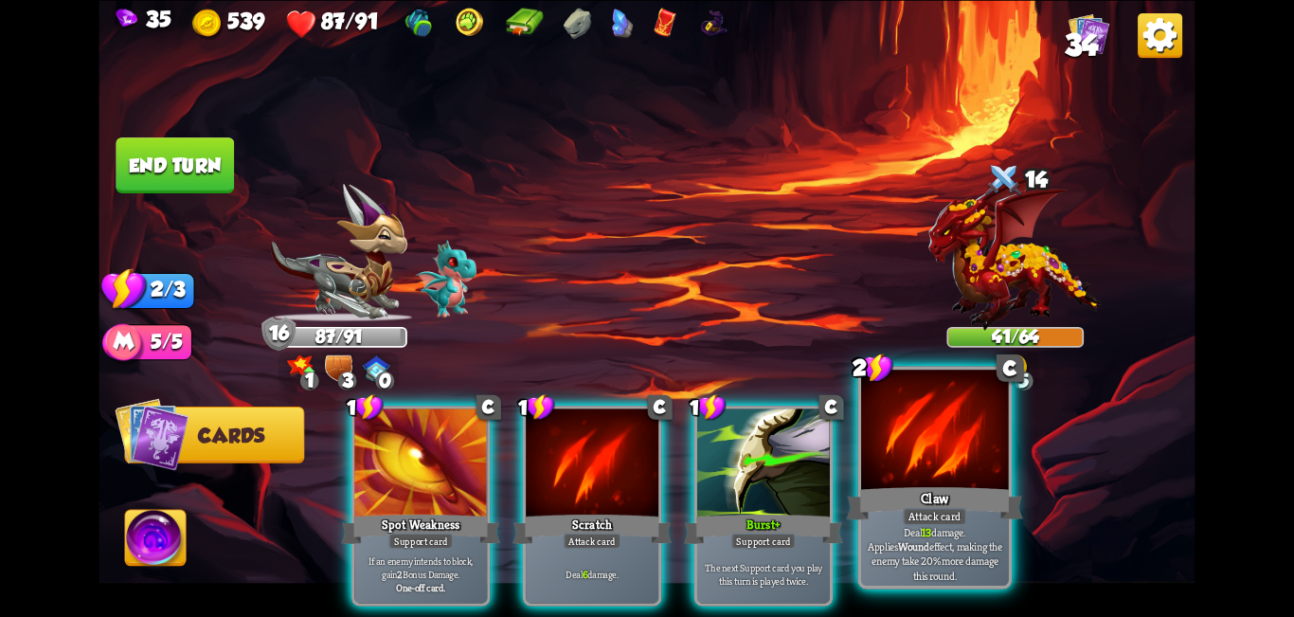
click at [644, 434] on div at bounding box center [935, 432] width 148 height 124
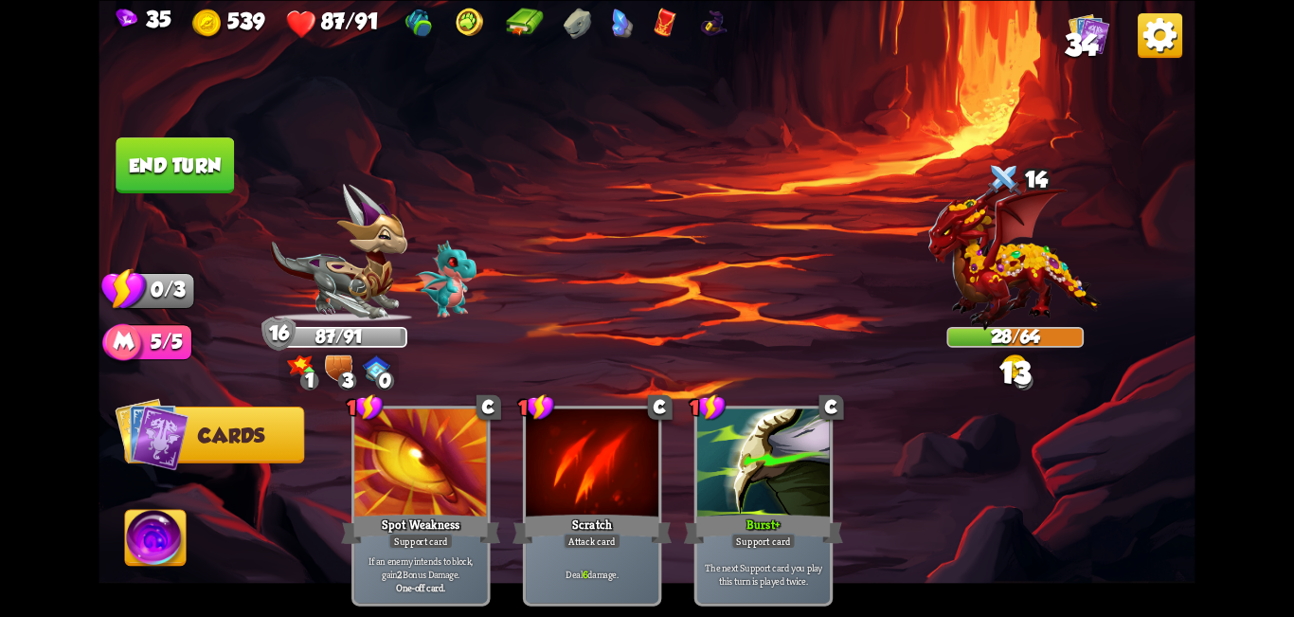
click at [193, 179] on button "End turn" at bounding box center [175, 165] width 118 height 56
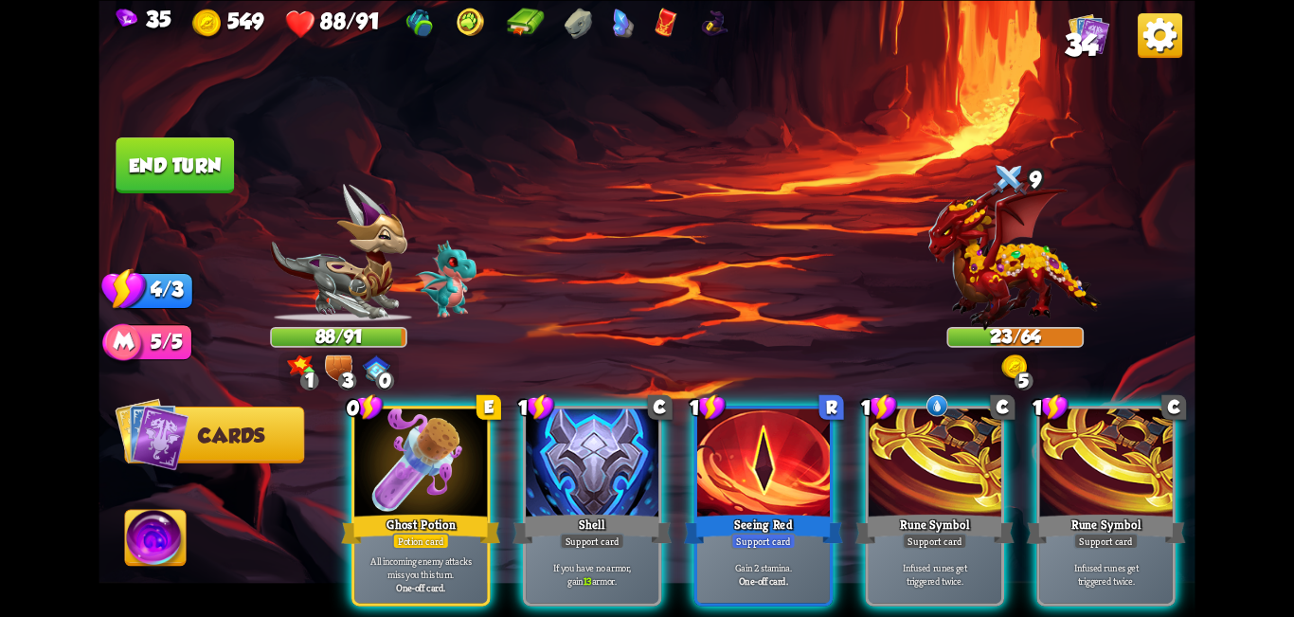
click at [644, 532] on div "Support card" at bounding box center [763, 540] width 64 height 16
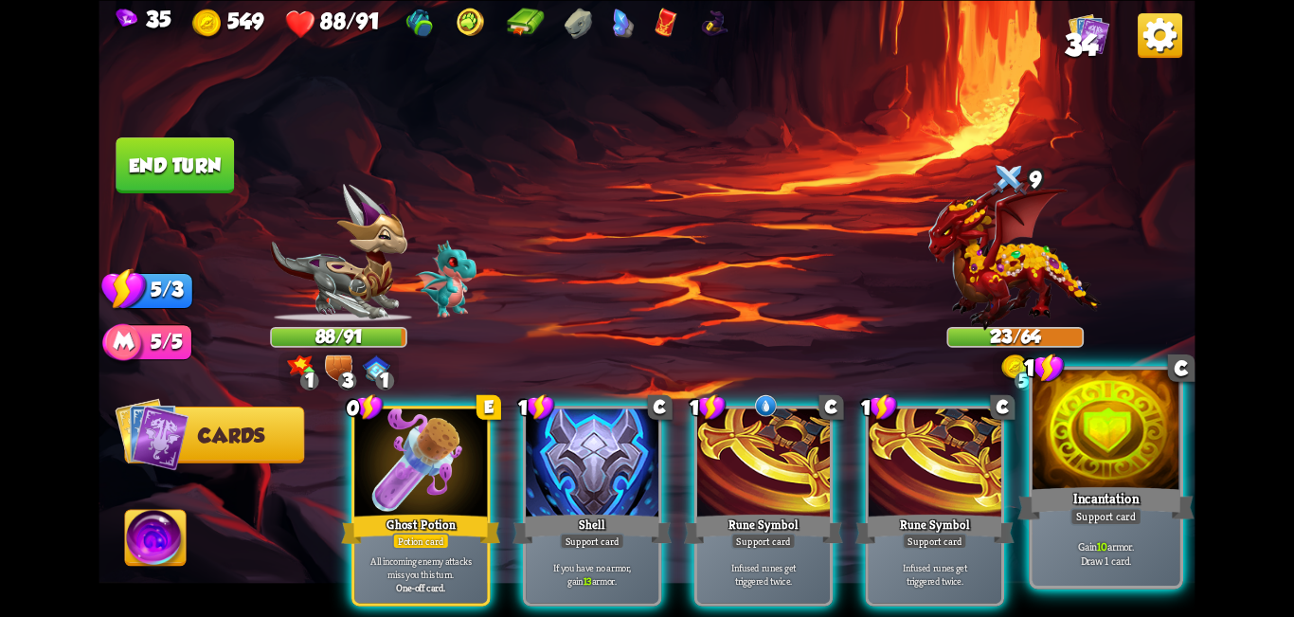
click at [644, 484] on div "Incantation" at bounding box center [1106, 503] width 177 height 40
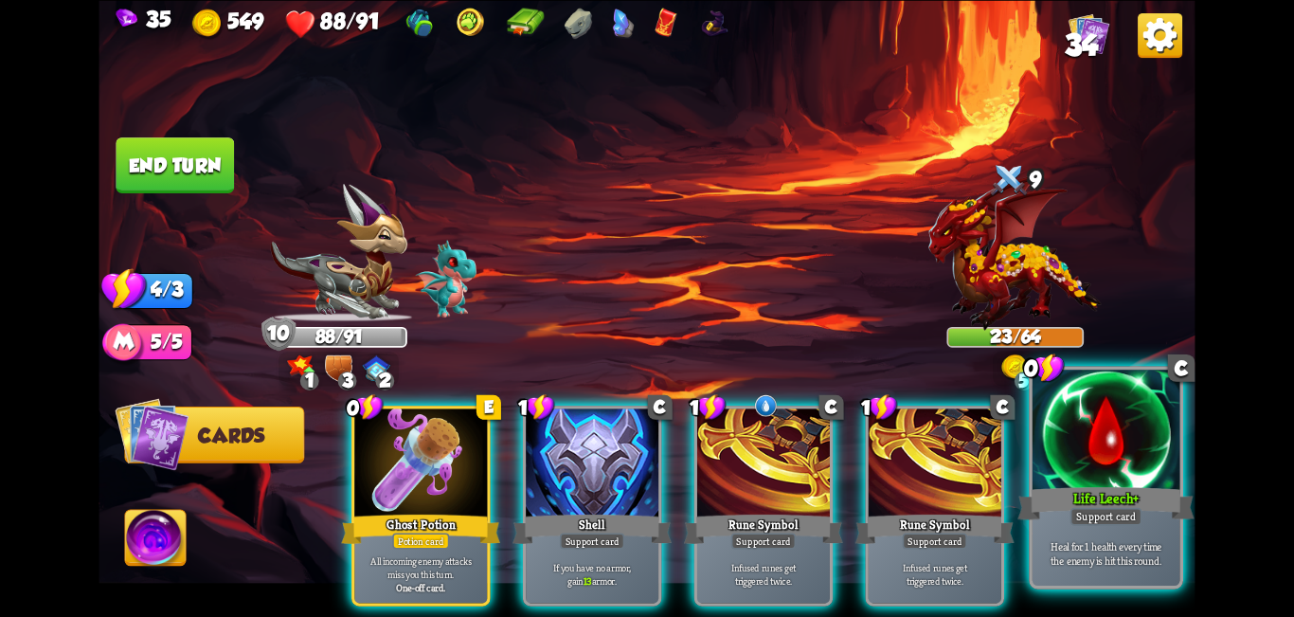
click at [644, 477] on div at bounding box center [1107, 432] width 148 height 124
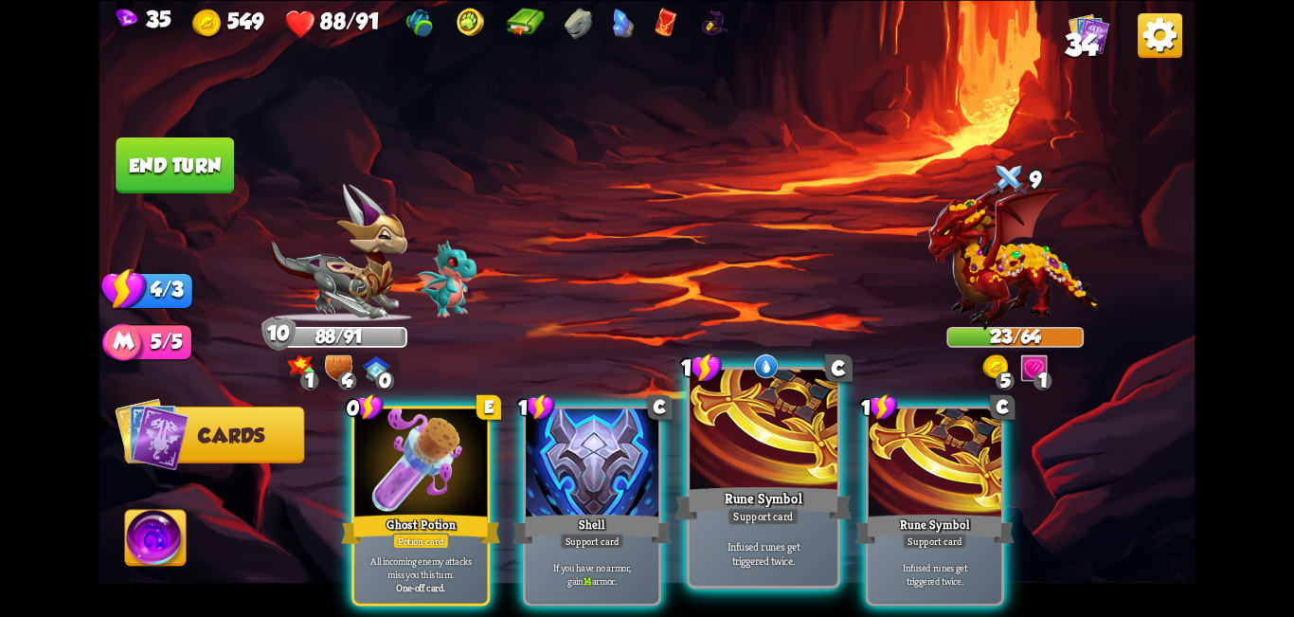
click at [644, 481] on div at bounding box center [764, 432] width 148 height 124
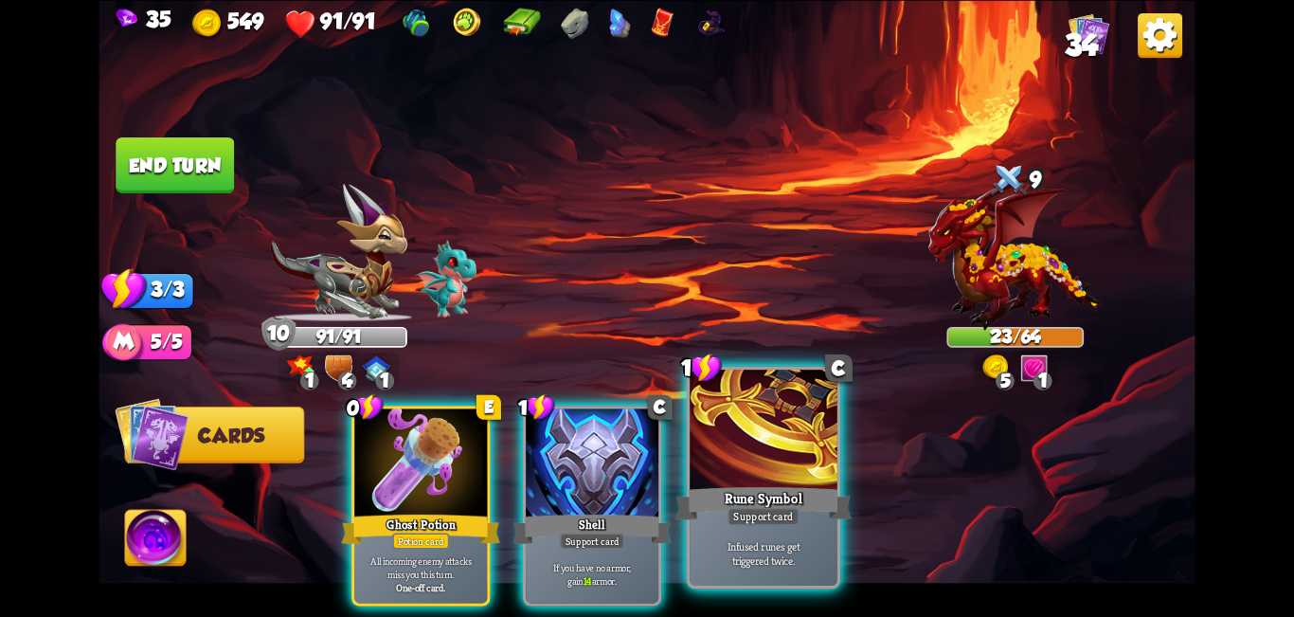
click at [644, 480] on div at bounding box center [764, 432] width 148 height 124
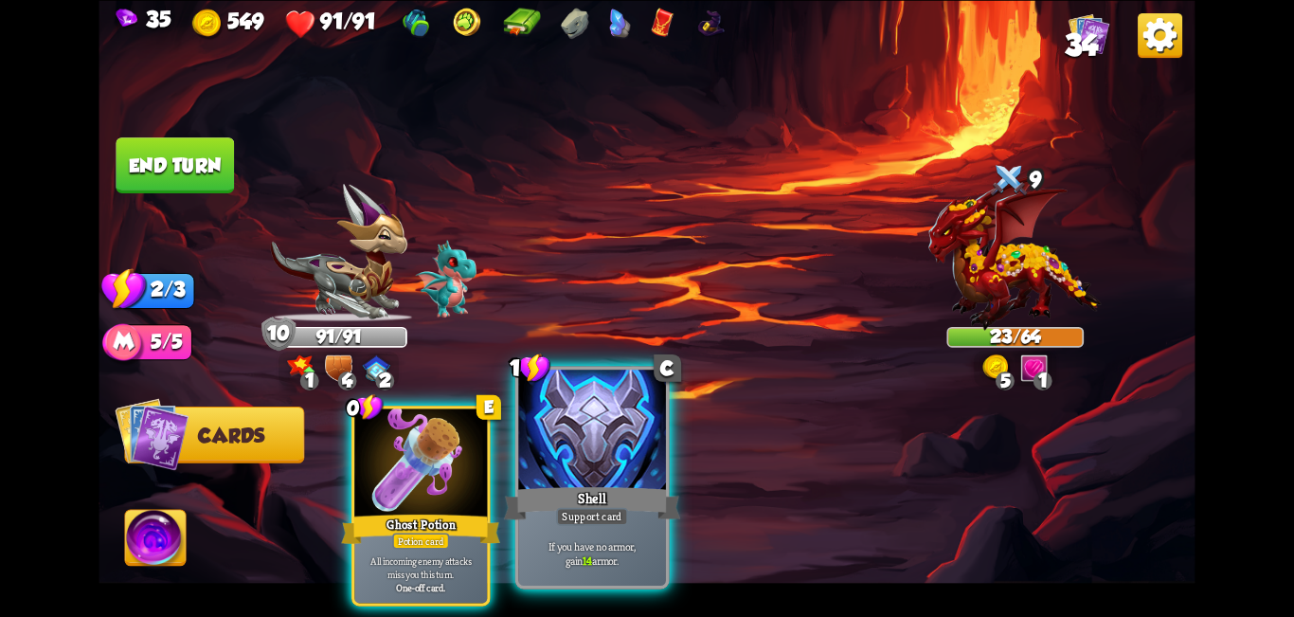
click at [621, 484] on div "Shell" at bounding box center [592, 503] width 177 height 40
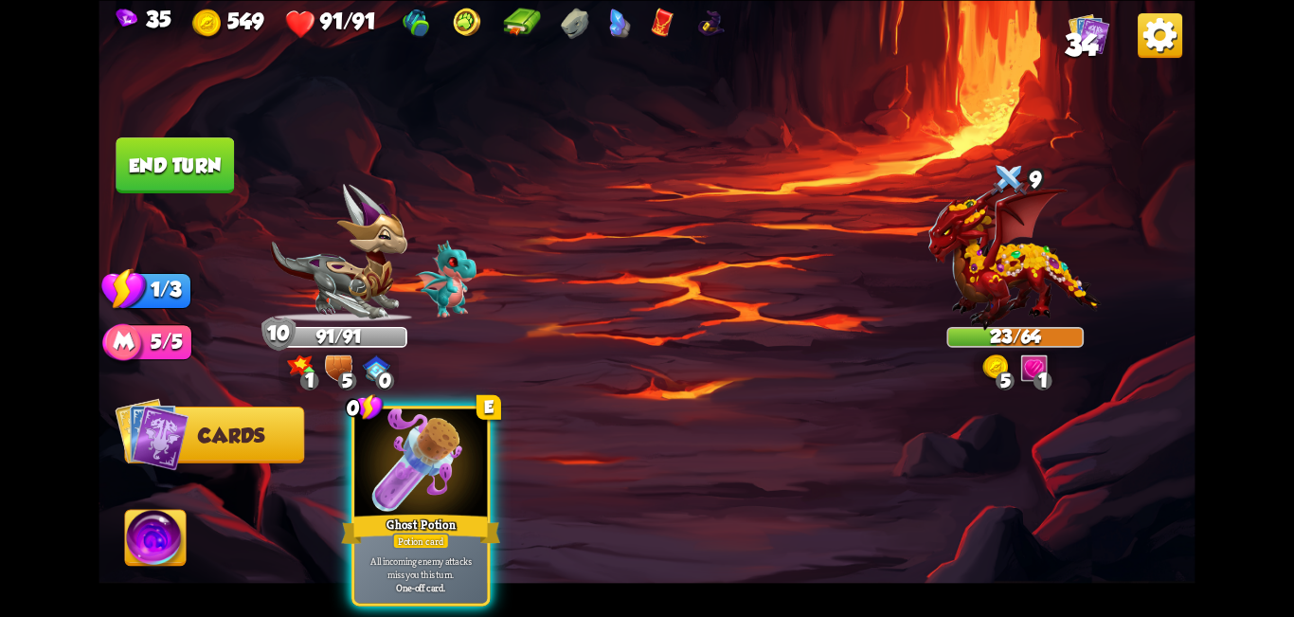
click at [166, 155] on button "End turn" at bounding box center [175, 165] width 118 height 56
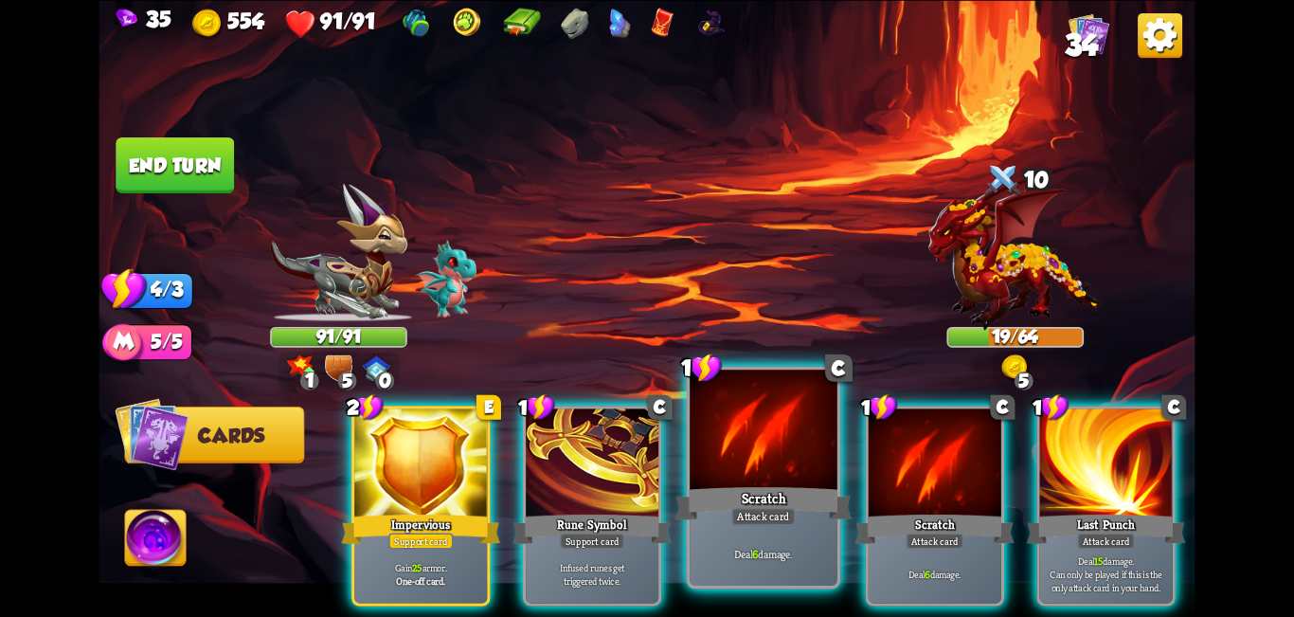
click at [644, 431] on div at bounding box center [764, 432] width 148 height 124
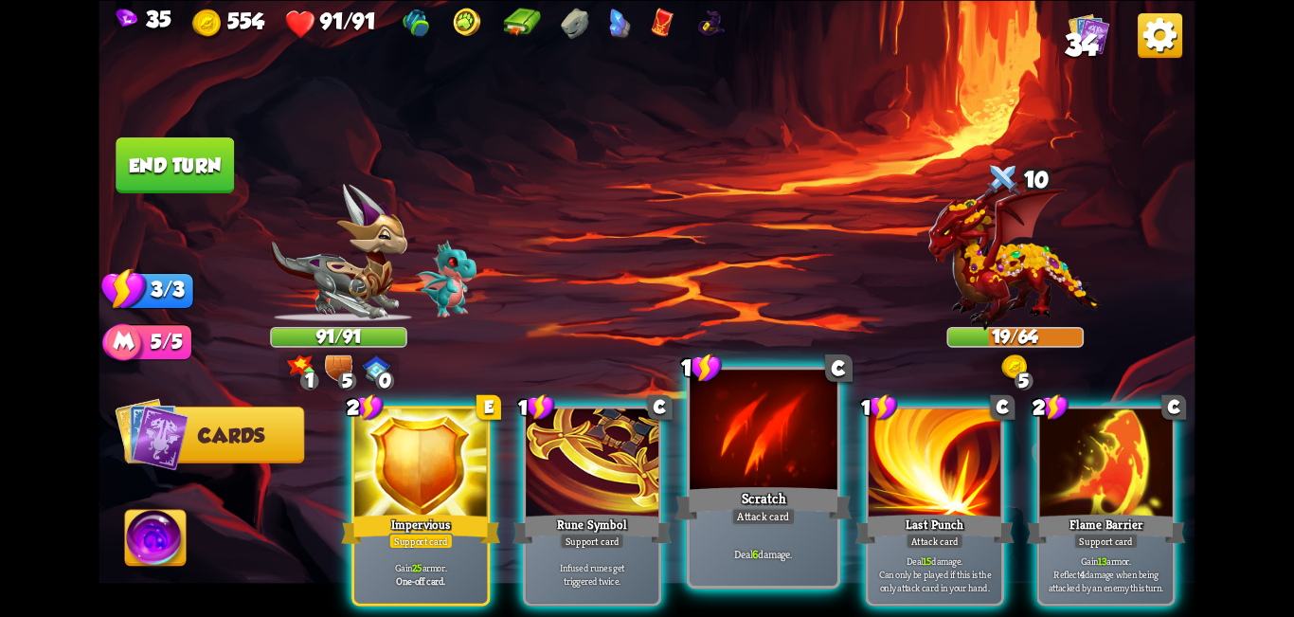
click at [644, 438] on div at bounding box center [764, 432] width 148 height 124
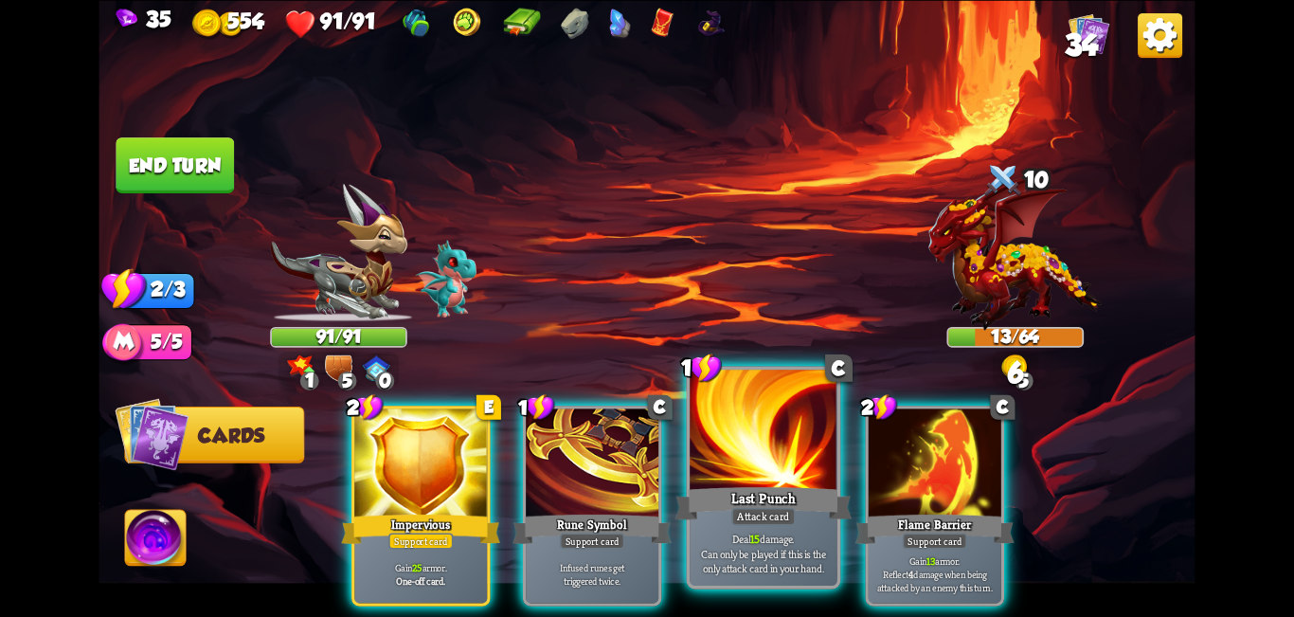
click at [644, 463] on div at bounding box center [764, 432] width 148 height 124
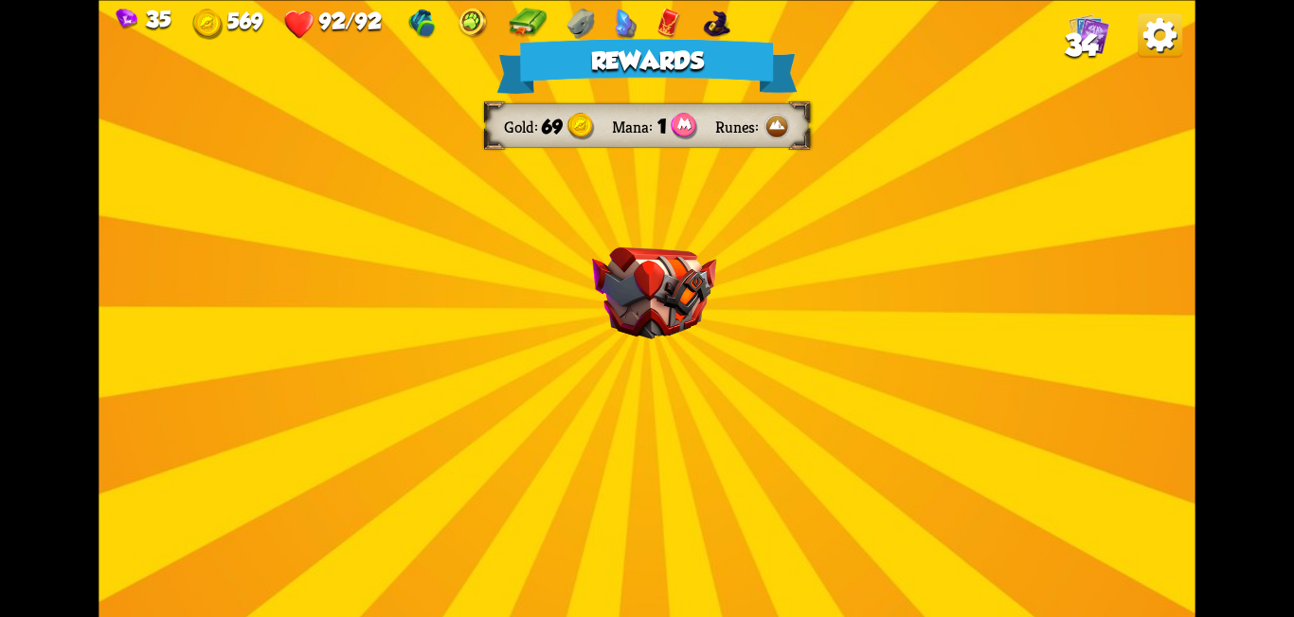
click at [644, 459] on div "Rewards Gold 69 Mana 1 Runes Select a card 1 C Fireball+ Attack card Lose 2 hea…" at bounding box center [647, 308] width 1096 height 617
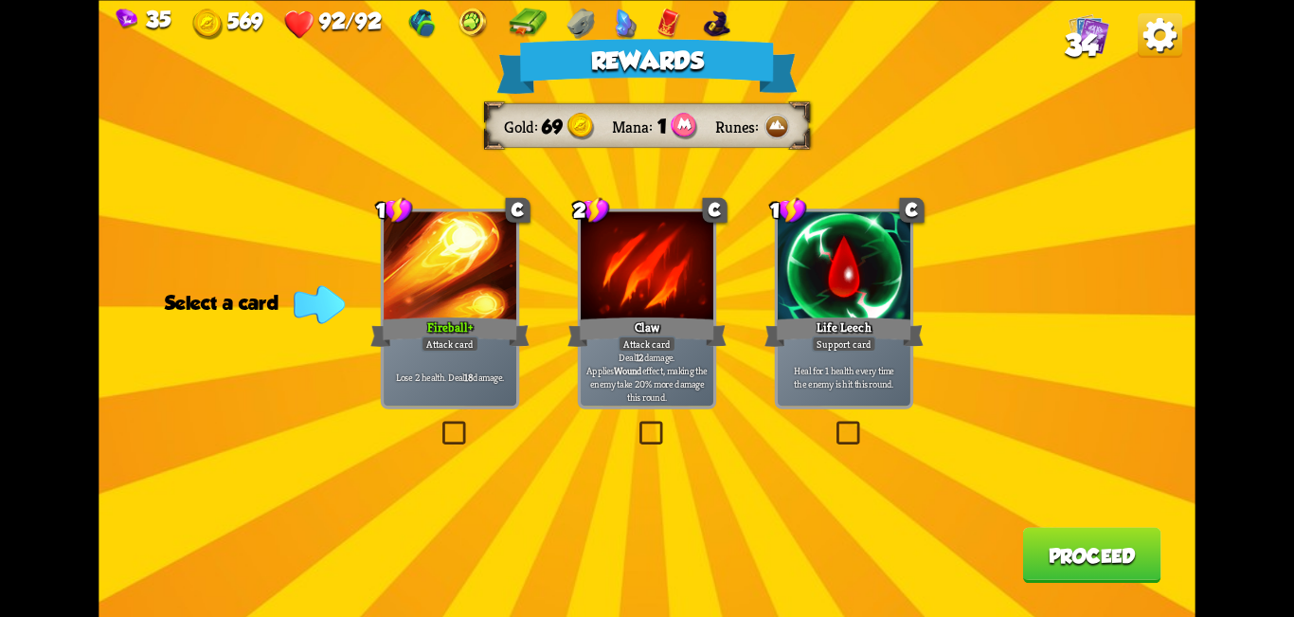
click at [439, 424] on label at bounding box center [439, 424] width 0 height 0
click at [0, 0] on input "checkbox" at bounding box center [0, 0] width 0 height 0
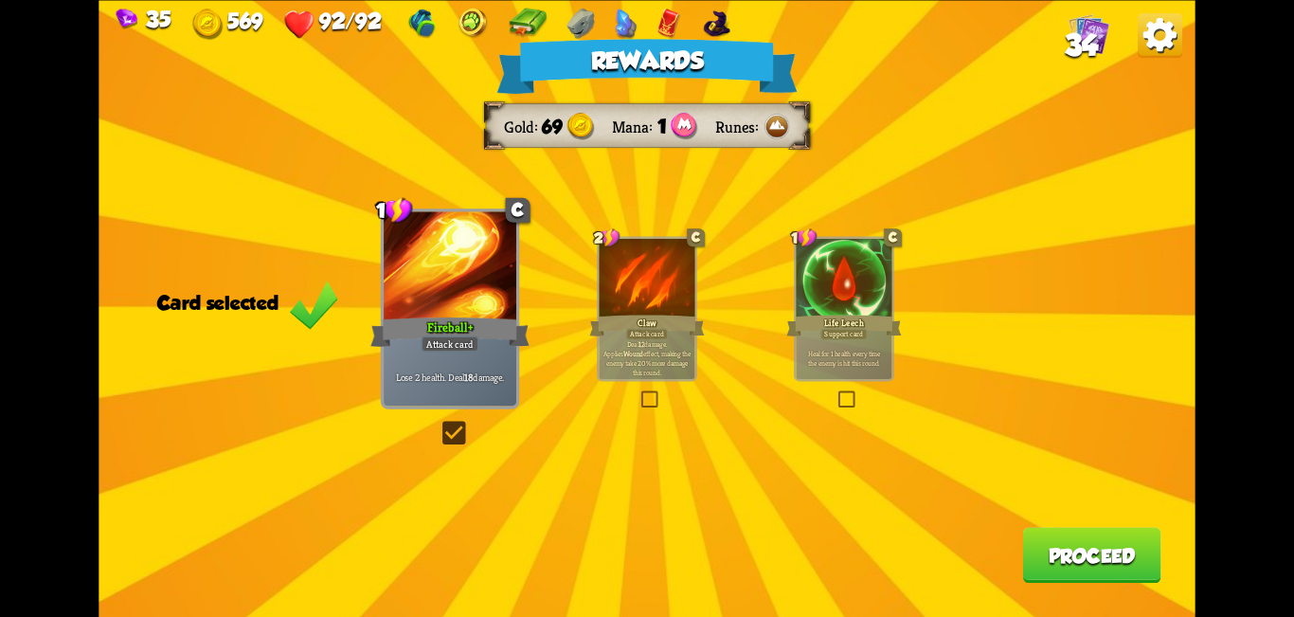
click at [644, 552] on button "Proceed" at bounding box center [1091, 555] width 138 height 56
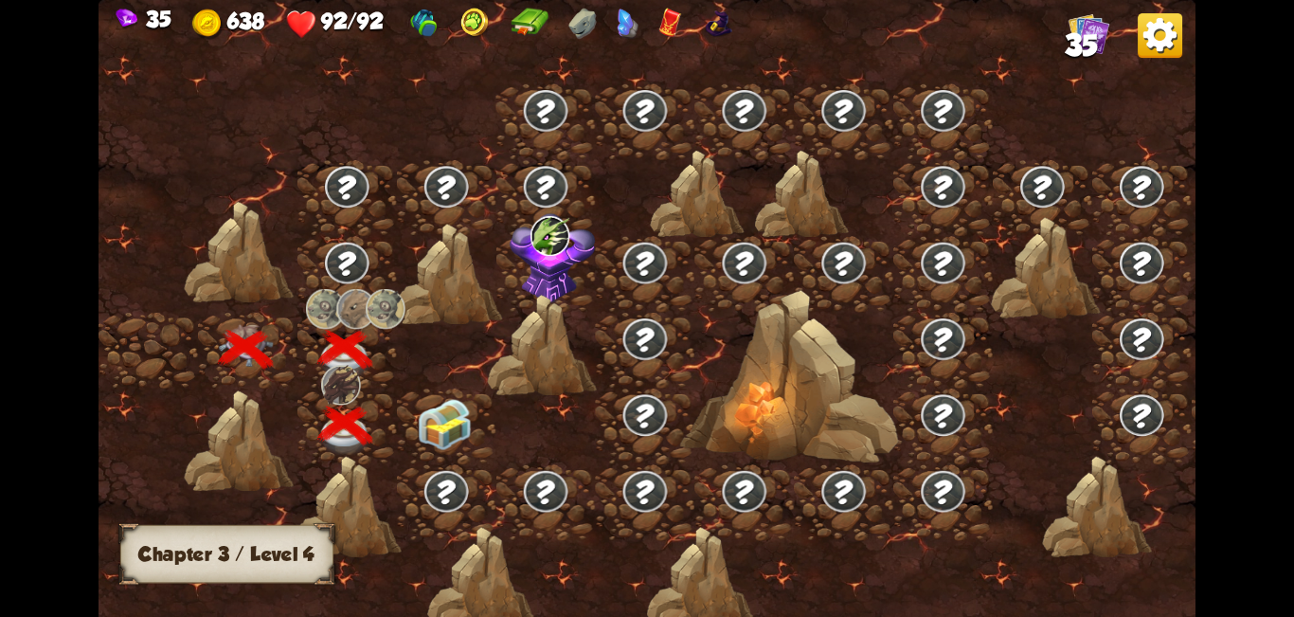
click at [440, 442] on img at bounding box center [445, 424] width 55 height 51
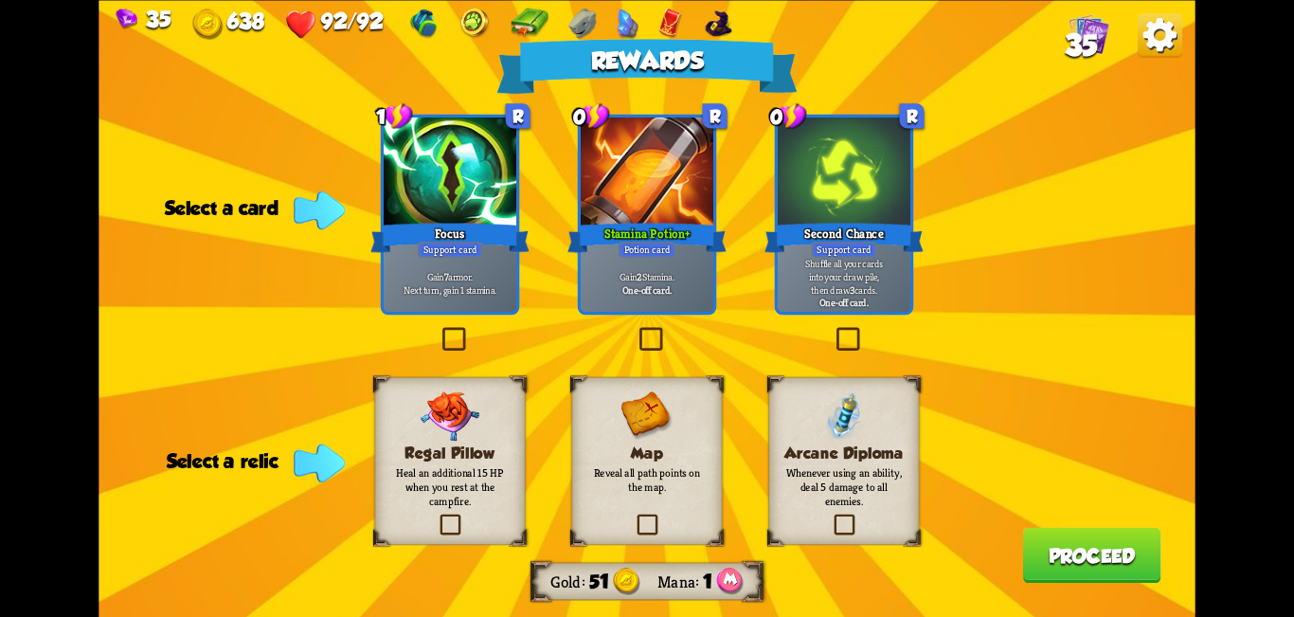
click at [439, 330] on label at bounding box center [439, 330] width 0 height 0
click at [0, 0] on input "checkbox" at bounding box center [0, 0] width 0 height 0
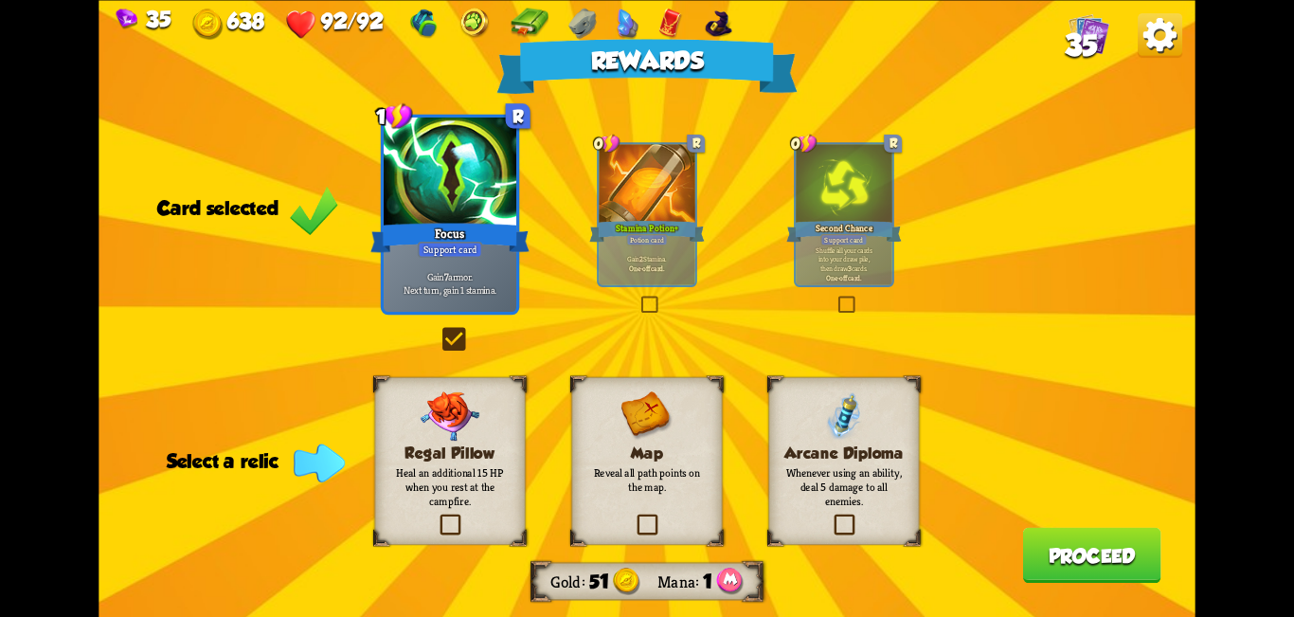
click at [634, 516] on label at bounding box center [634, 516] width 0 height 0
click at [0, 0] on input "checkbox" at bounding box center [0, 0] width 0 height 0
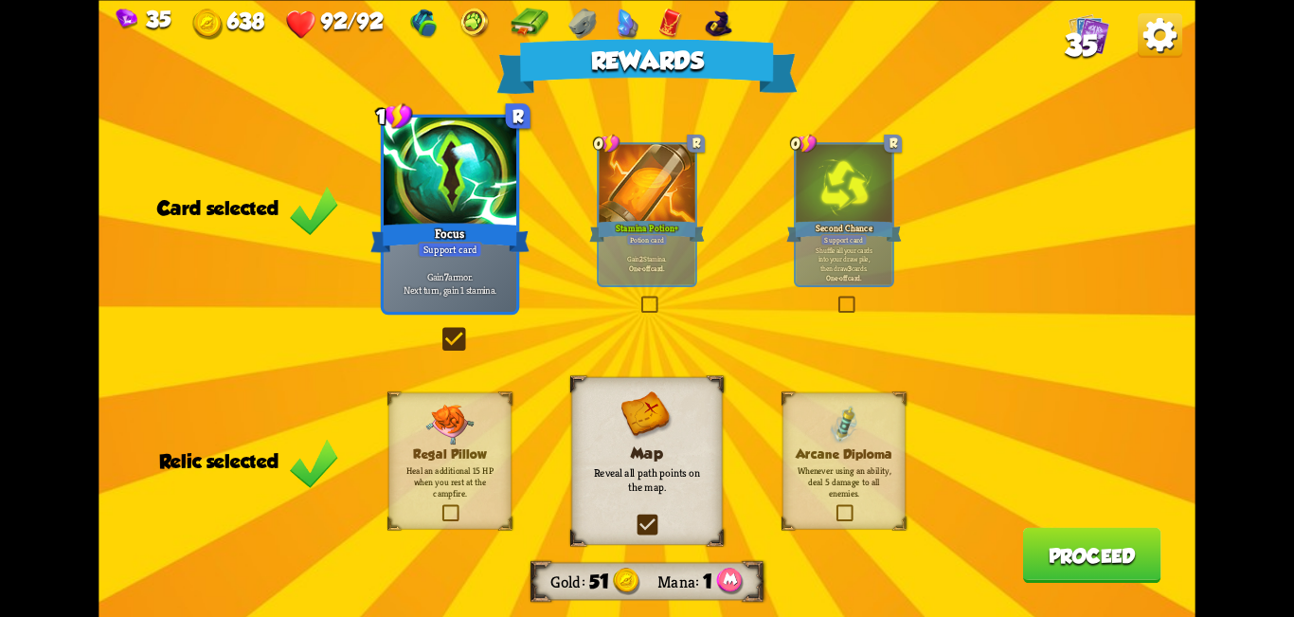
click at [644, 543] on button "Proceed" at bounding box center [1091, 555] width 138 height 56
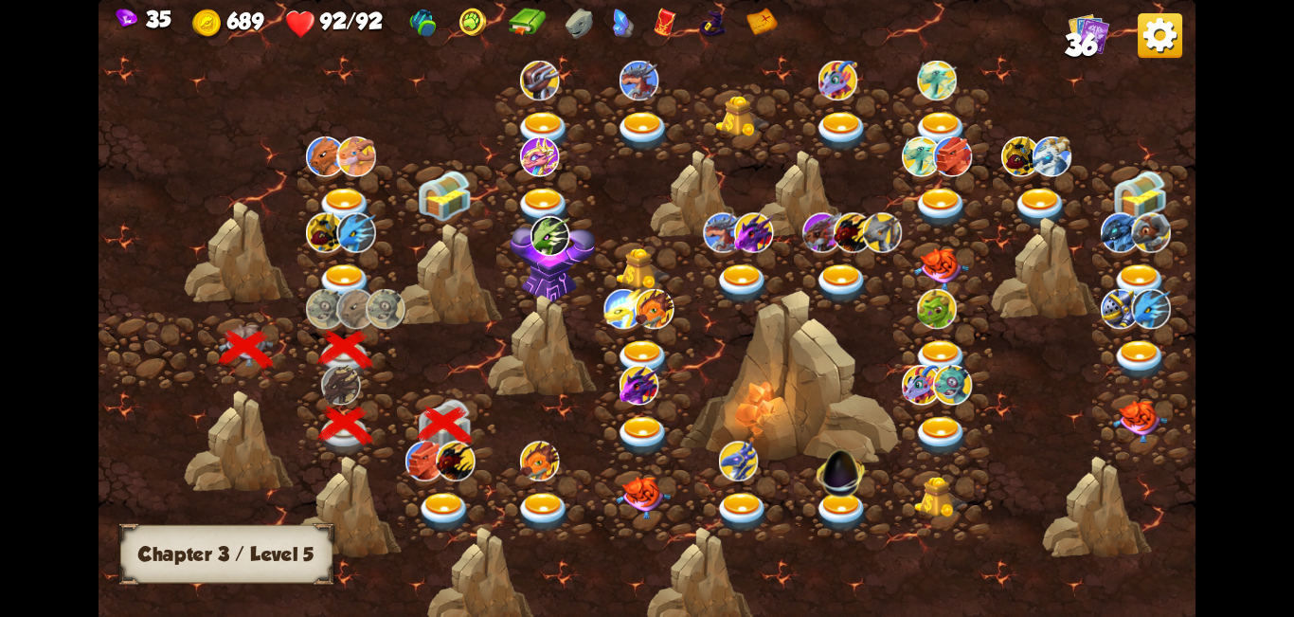
drag, startPoint x: 992, startPoint y: 398, endPoint x: 896, endPoint y: 402, distance: 95.8
click at [644, 402] on div at bounding box center [777, 318] width 1357 height 640
drag, startPoint x: 906, startPoint y: 361, endPoint x: 793, endPoint y: 371, distance: 113.2
click at [644, 371] on div at bounding box center [777, 318] width 1357 height 640
drag, startPoint x: 1047, startPoint y: 388, endPoint x: 958, endPoint y: 388, distance: 89.1
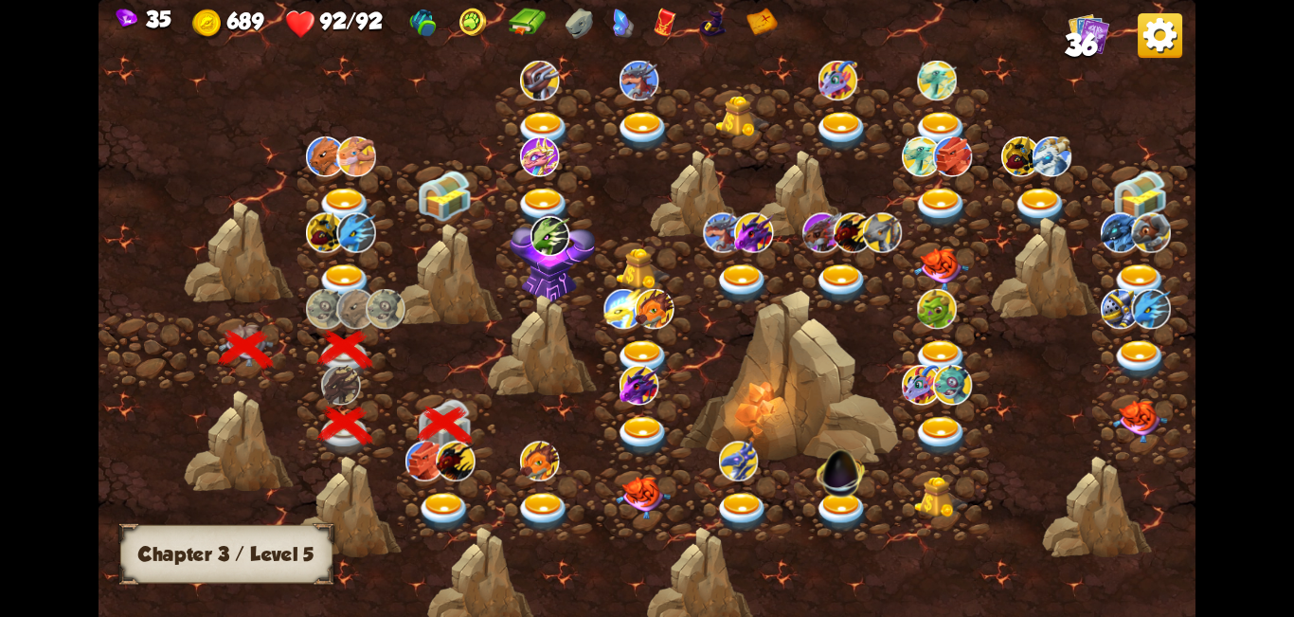
click at [644, 388] on div at bounding box center [777, 318] width 1357 height 640
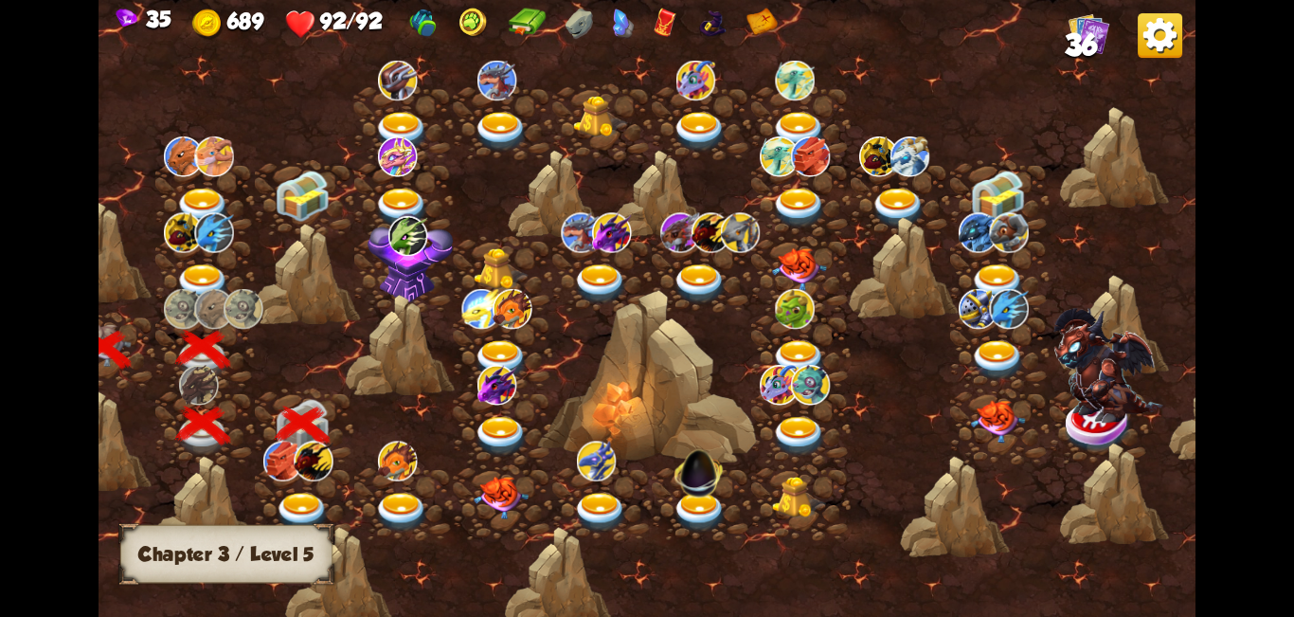
scroll to position [0, 155]
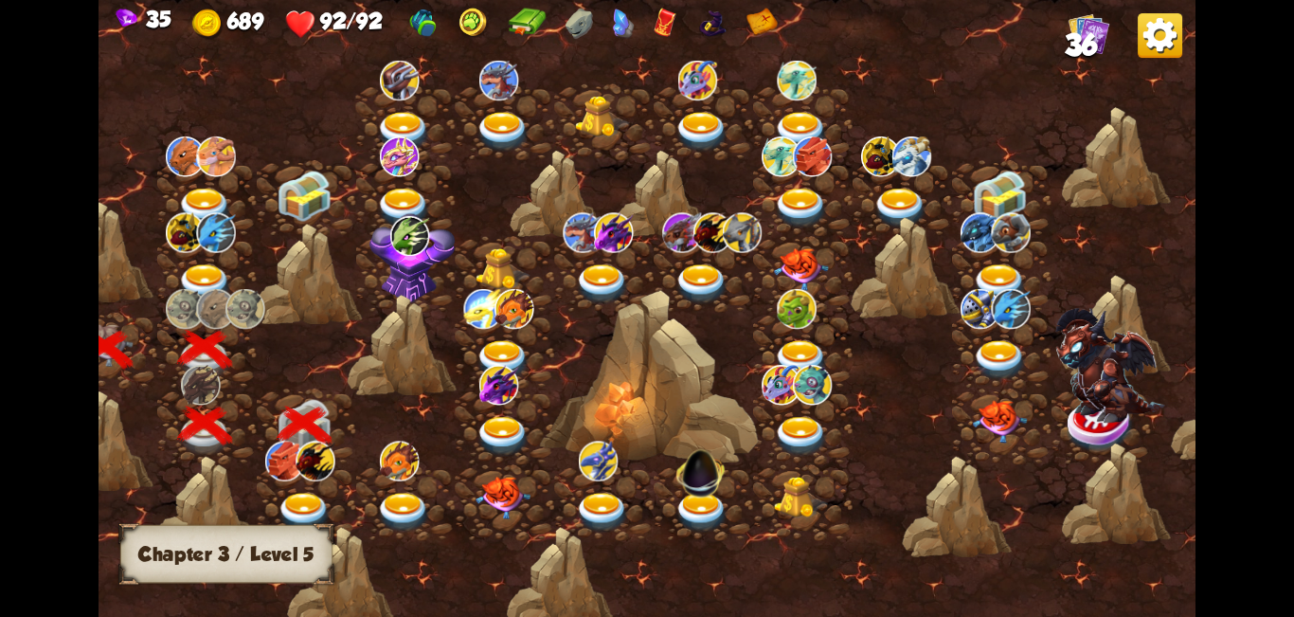
click at [300, 506] on img at bounding box center [304, 513] width 55 height 41
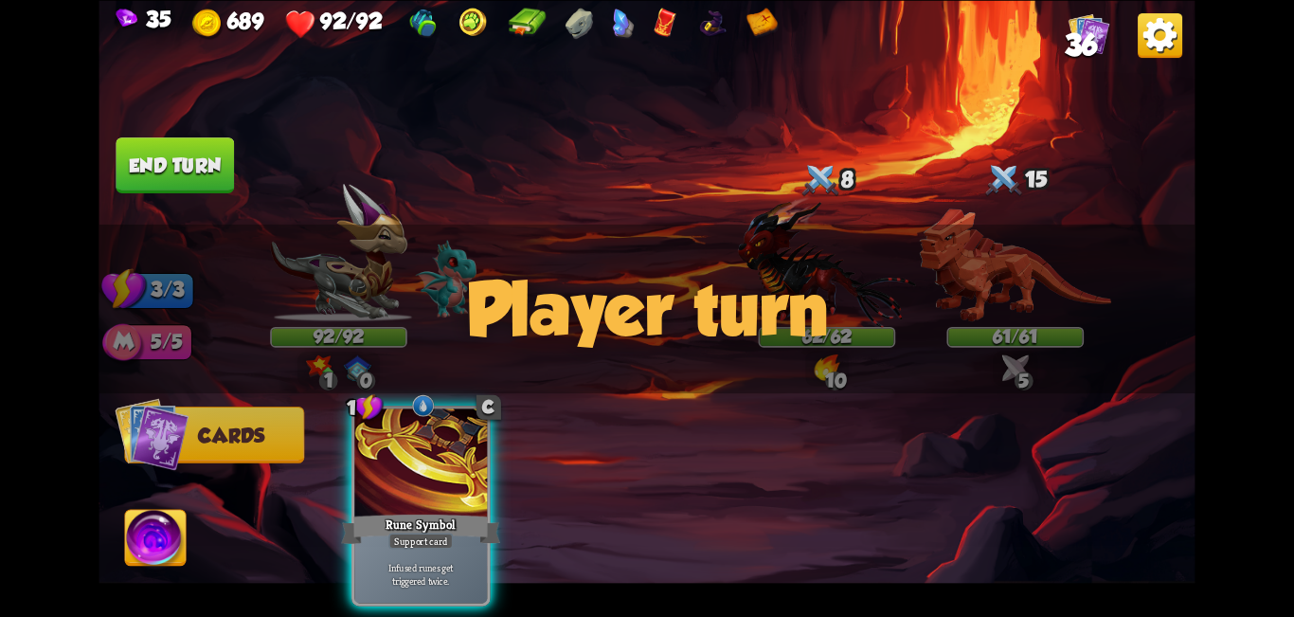
click at [644, 364] on div "Player turn" at bounding box center [647, 308] width 1096 height 169
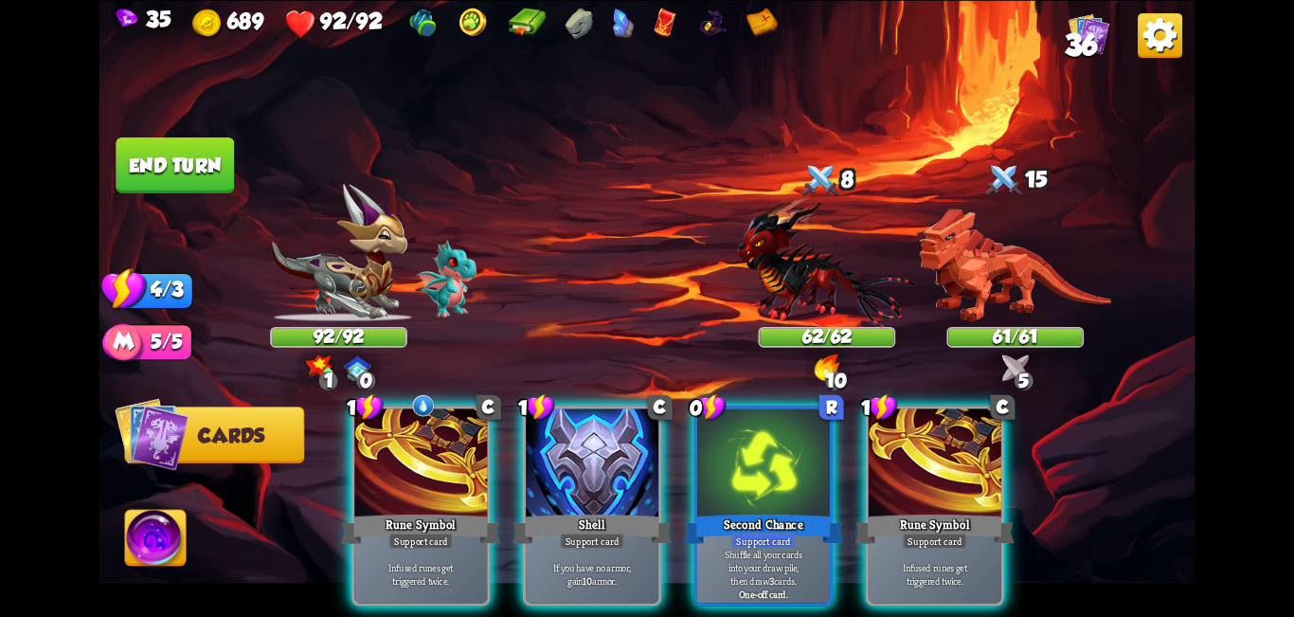
click at [644, 367] on div "Player turn" at bounding box center [647, 308] width 1096 height 169
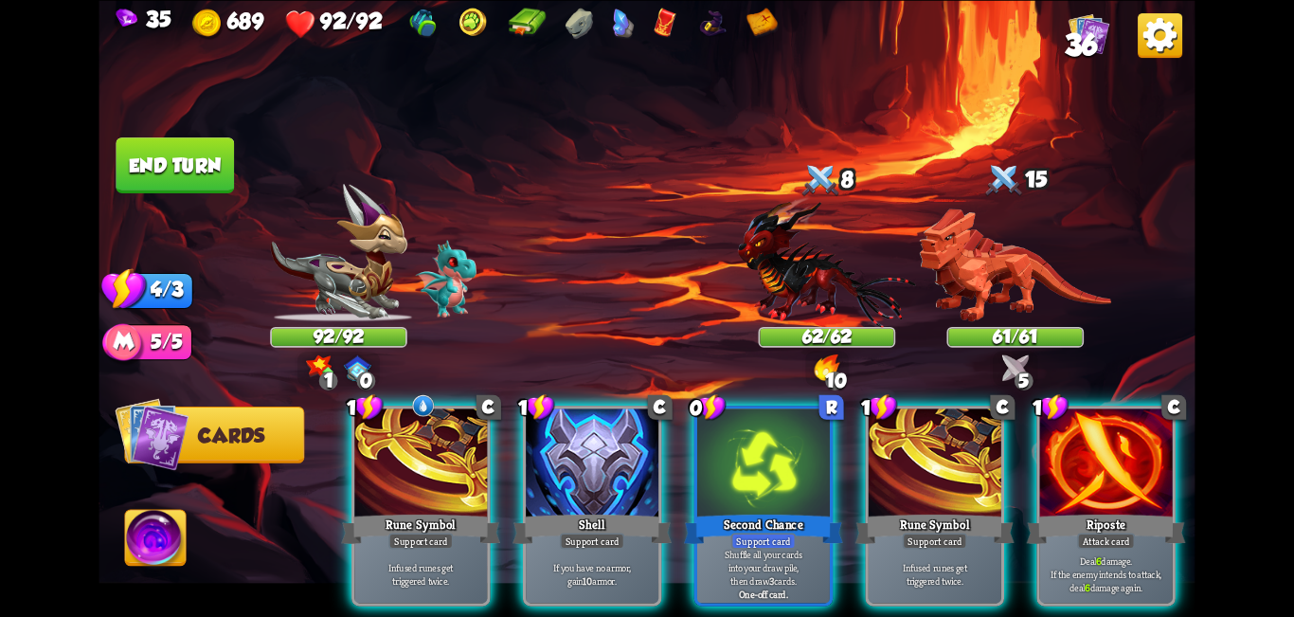
click at [644, 368] on img at bounding box center [828, 366] width 26 height 27
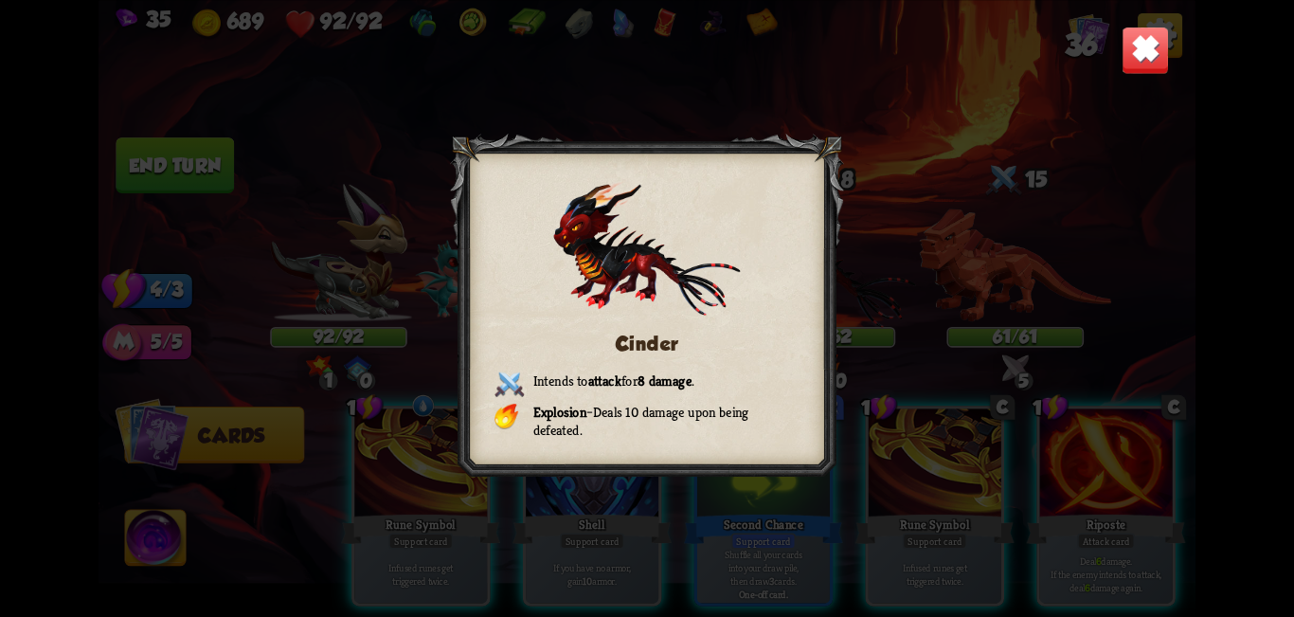
drag, startPoint x: 1151, startPoint y: 78, endPoint x: 1159, endPoint y: 68, distance: 12.1
click at [644, 69] on div "Cinder Intends to attack for 8 damage . Explosion – Deals 10 damage upon being …" at bounding box center [647, 308] width 1096 height 617
click at [644, 68] on img at bounding box center [1146, 50] width 48 height 48
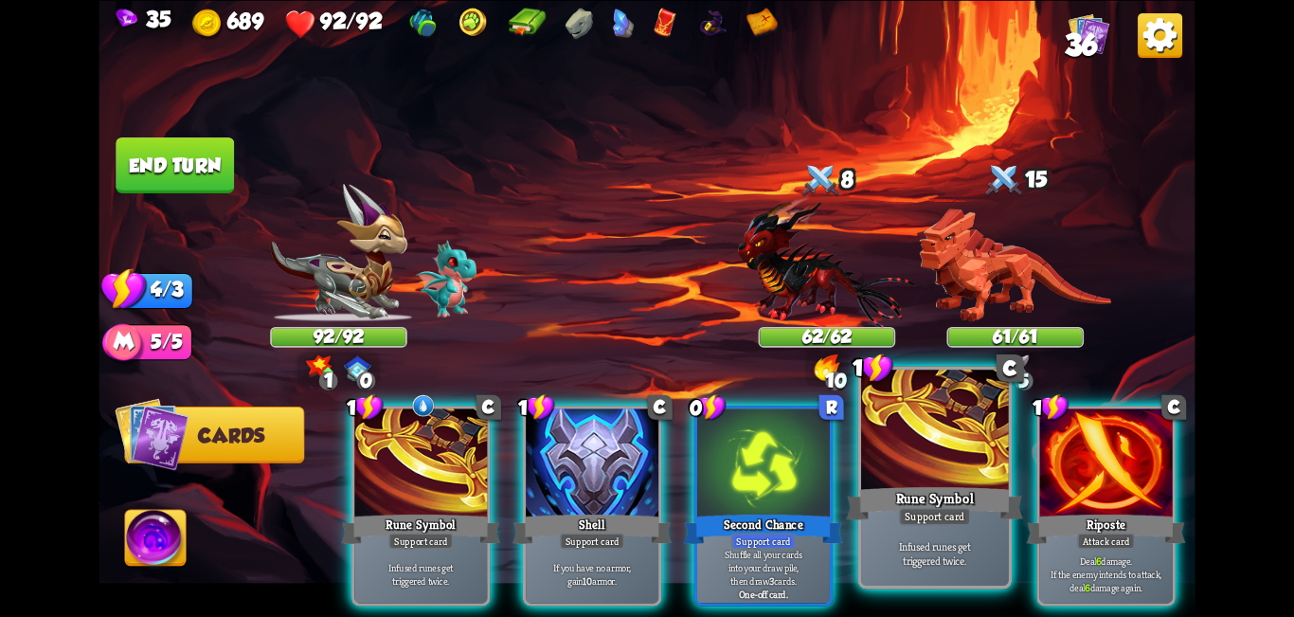
drag, startPoint x: 909, startPoint y: 480, endPoint x: 635, endPoint y: 448, distance: 275.7
click at [644, 478] on div at bounding box center [935, 432] width 148 height 124
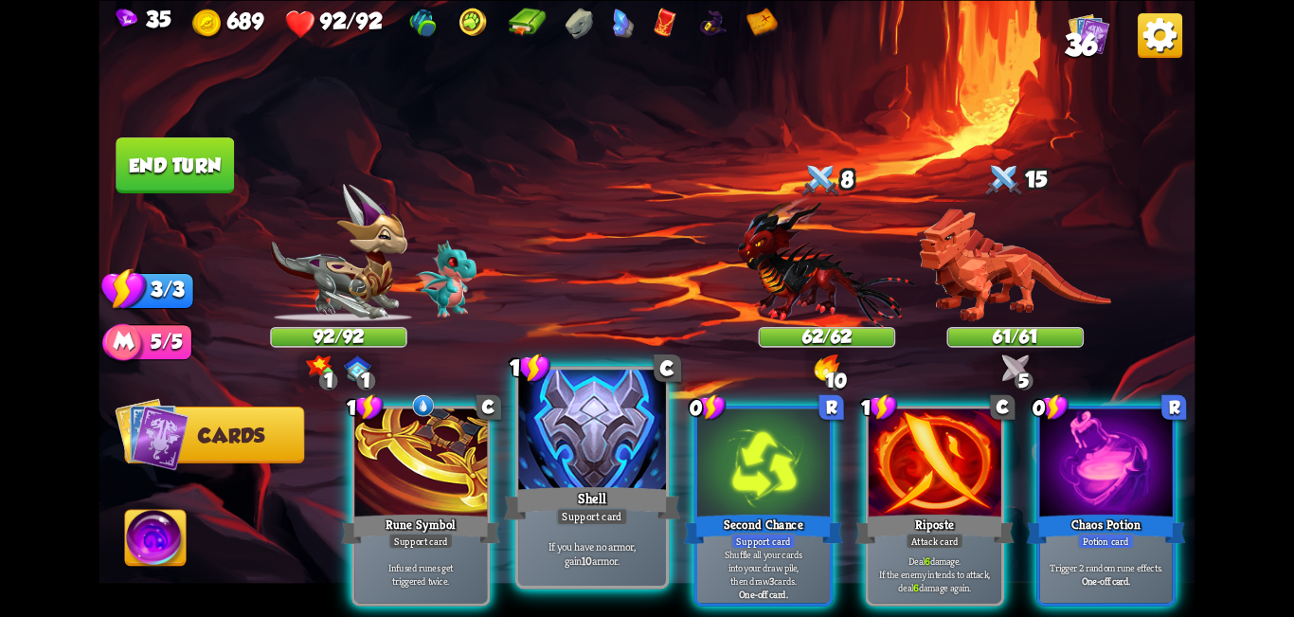
click at [527, 475] on div at bounding box center [592, 432] width 148 height 124
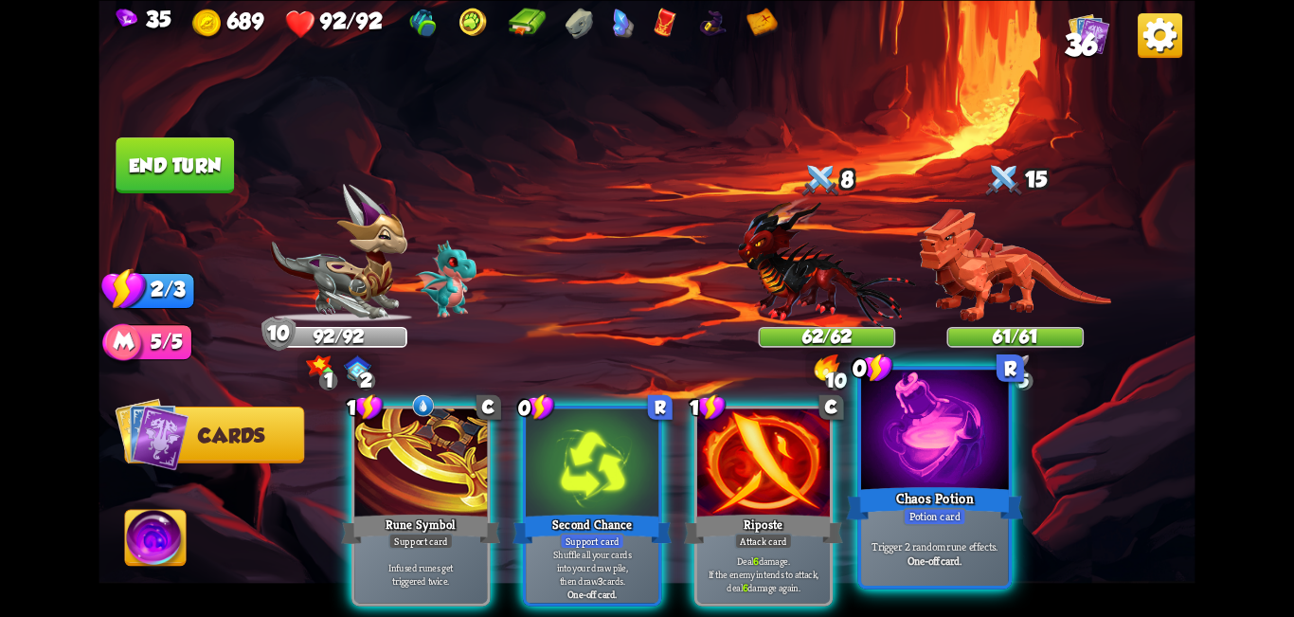
click at [644, 449] on div at bounding box center [935, 432] width 148 height 124
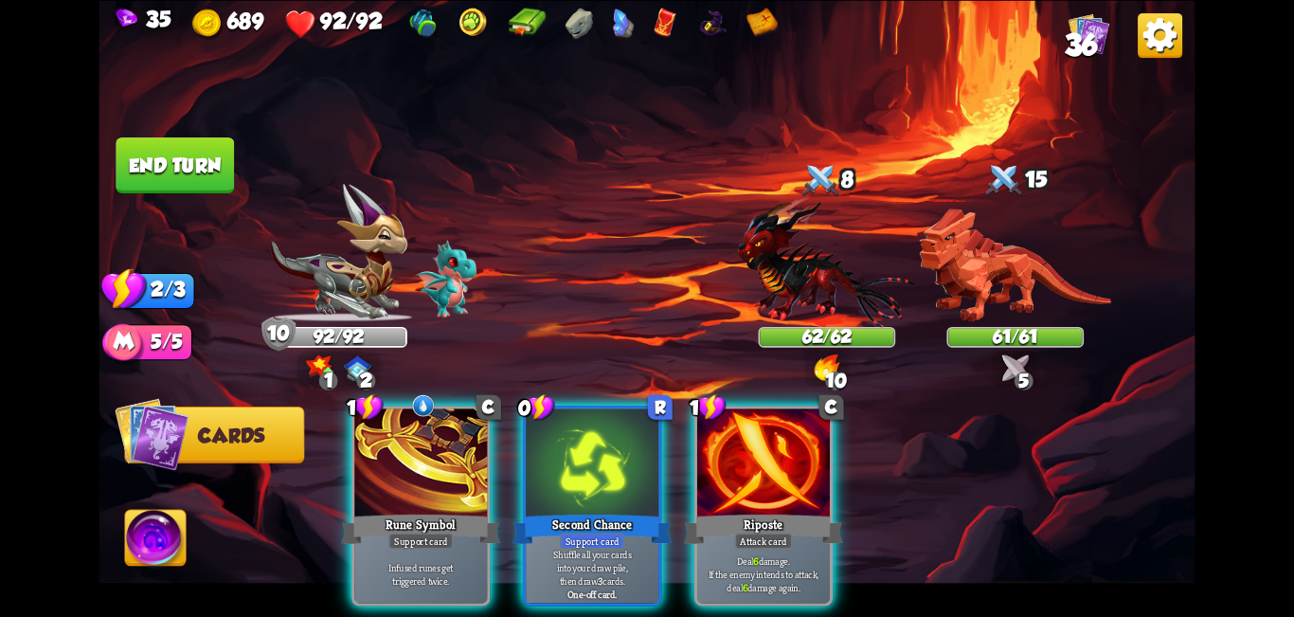
click at [366, 511] on div "Rune Symbol" at bounding box center [420, 528] width 159 height 35
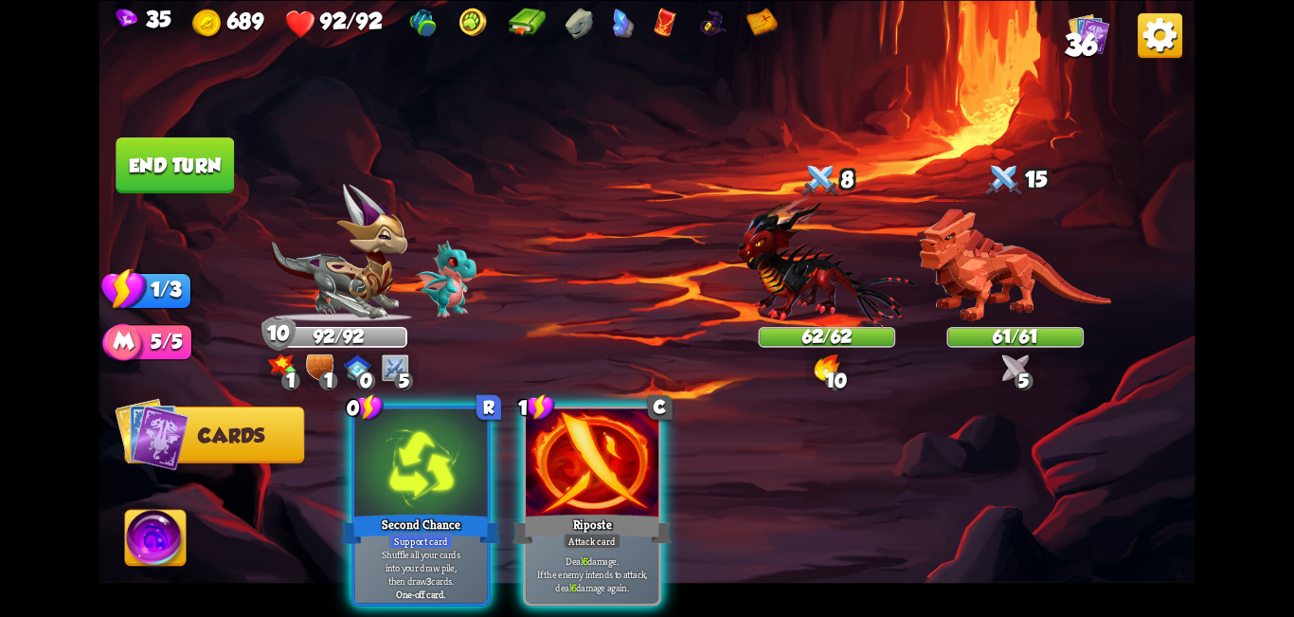
drag, startPoint x: 608, startPoint y: 445, endPoint x: 731, endPoint y: 449, distance: 123.2
click at [611, 449] on div at bounding box center [592, 464] width 133 height 112
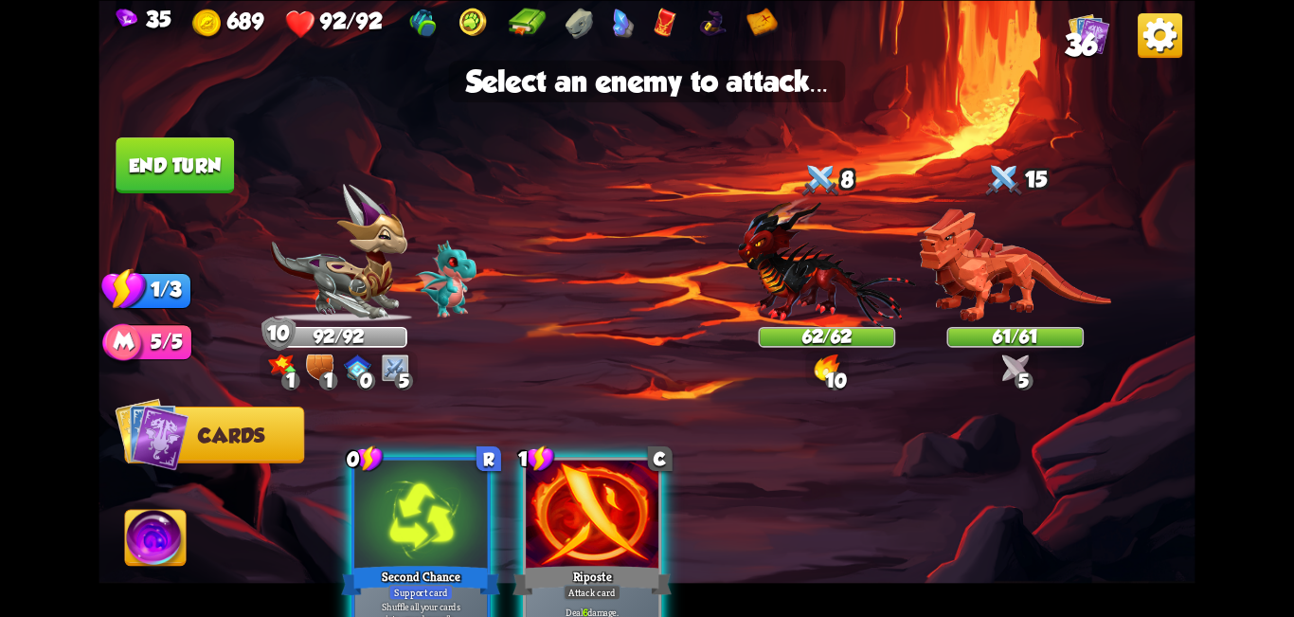
click at [598, 543] on div at bounding box center [592, 516] width 133 height 112
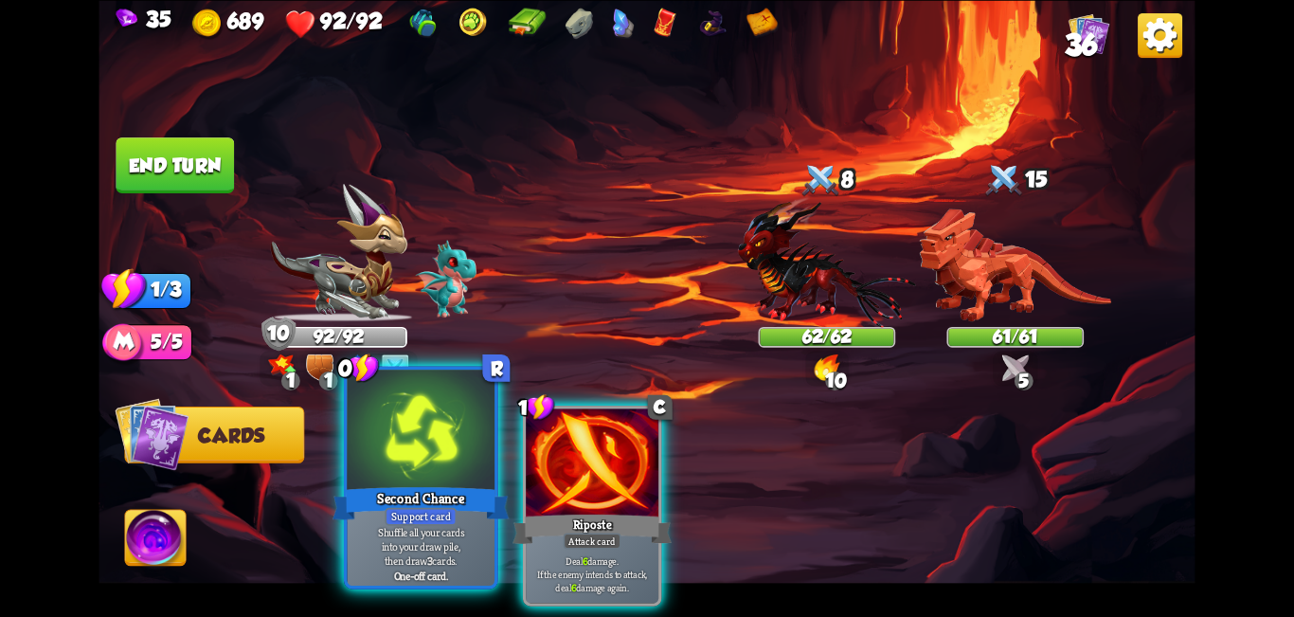
click at [409, 514] on div "Support card" at bounding box center [421, 516] width 72 height 18
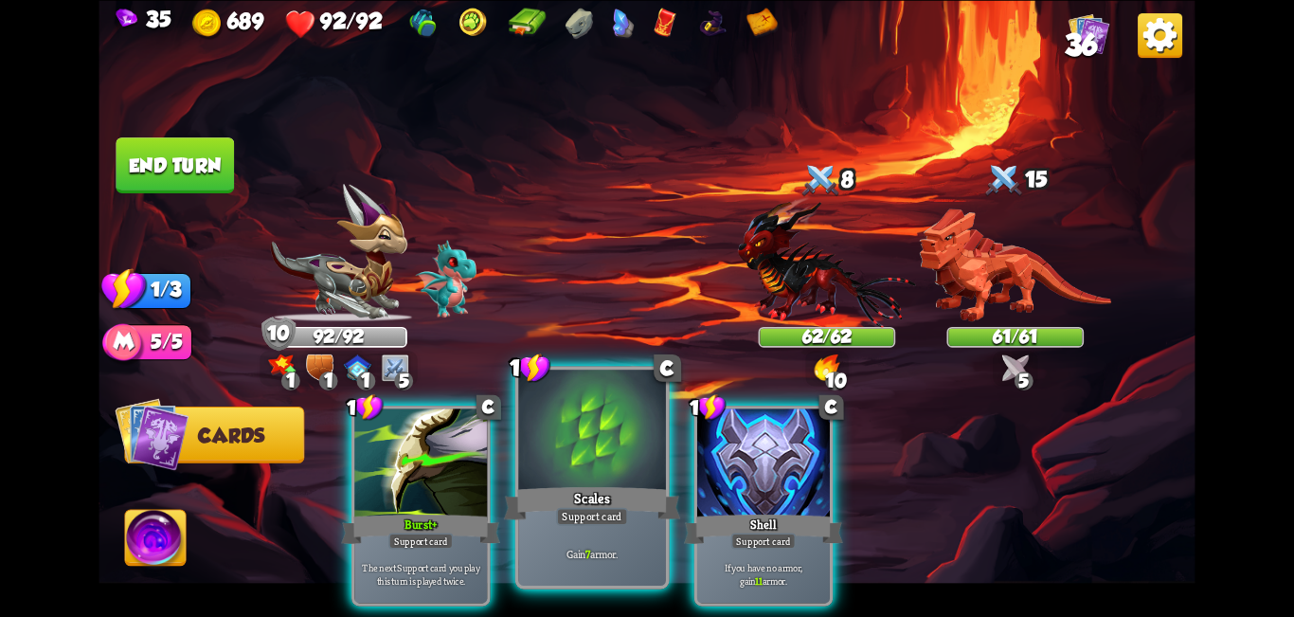
click at [607, 484] on div "Scales" at bounding box center [592, 503] width 177 height 40
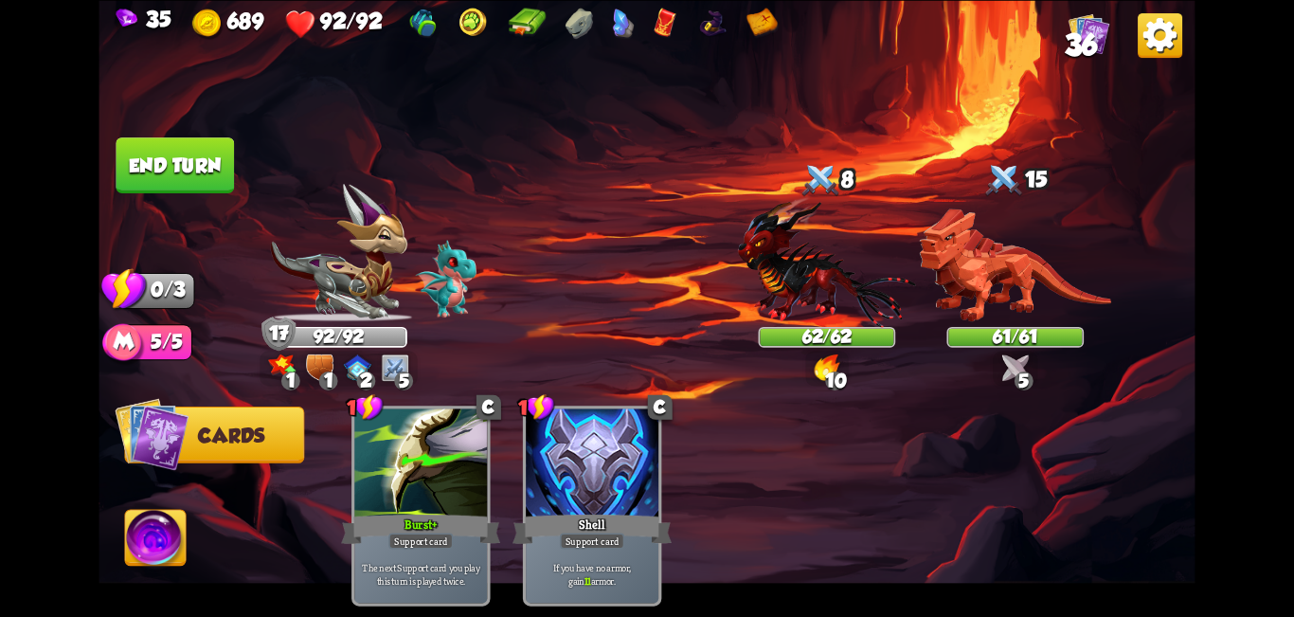
click at [170, 146] on button "End turn" at bounding box center [175, 165] width 118 height 56
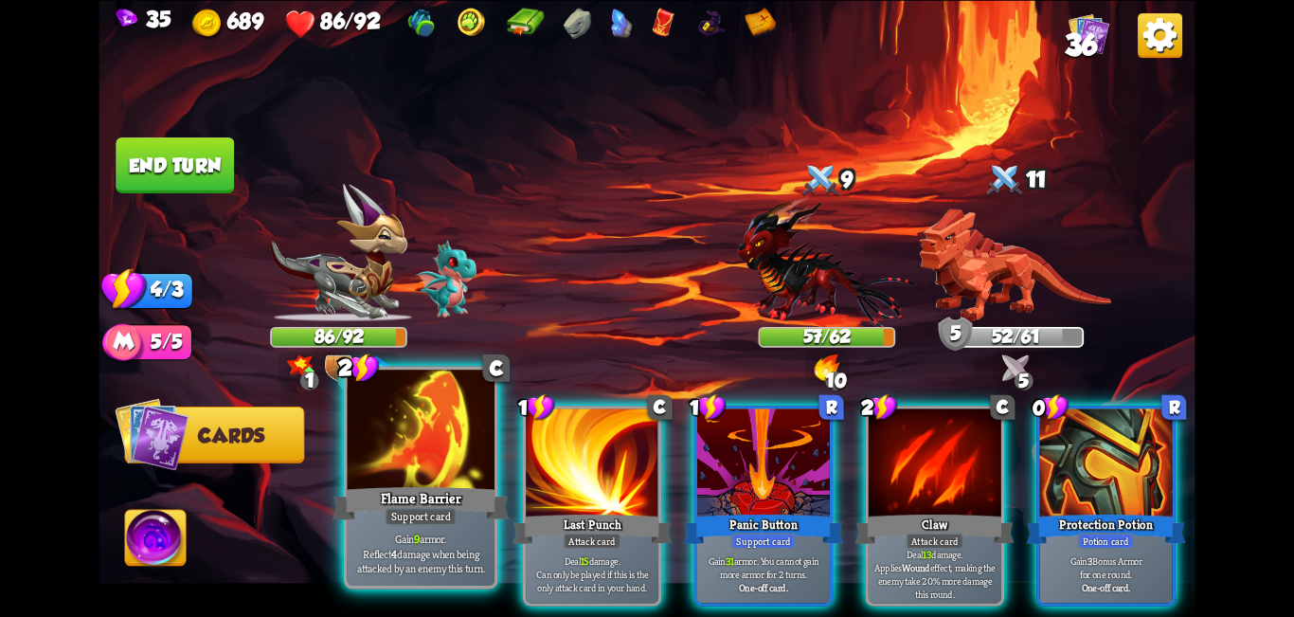
click at [391, 480] on div at bounding box center [422, 432] width 148 height 124
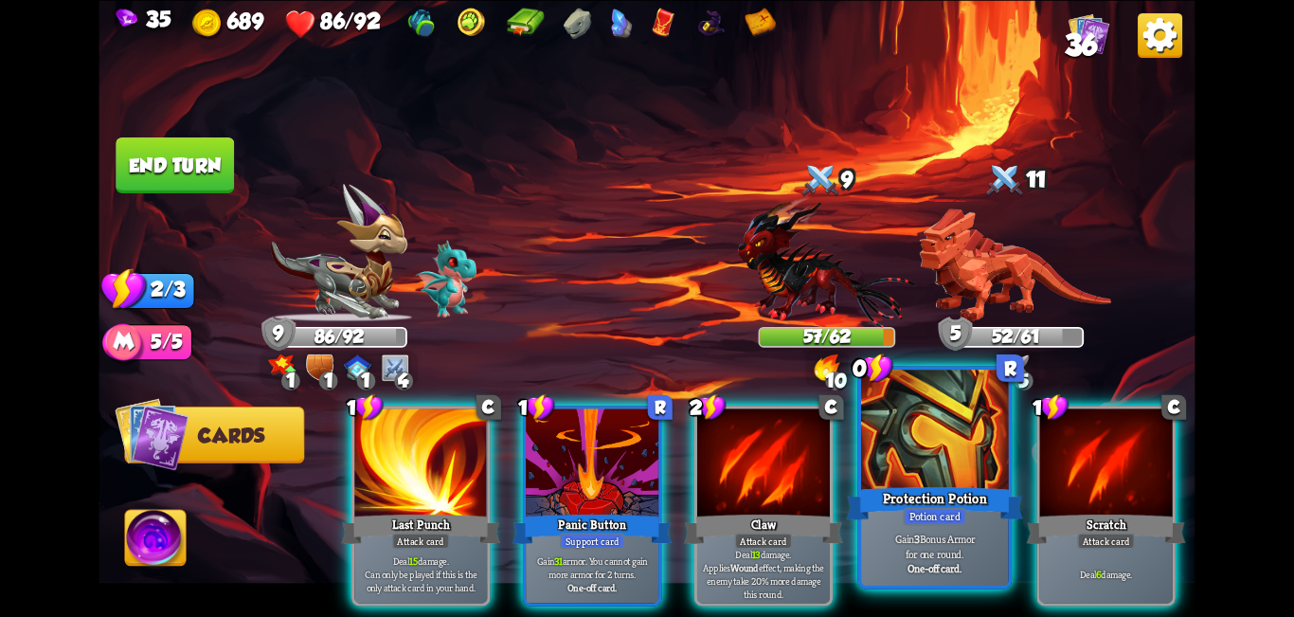
click at [644, 494] on div "Protection Potion" at bounding box center [934, 503] width 177 height 40
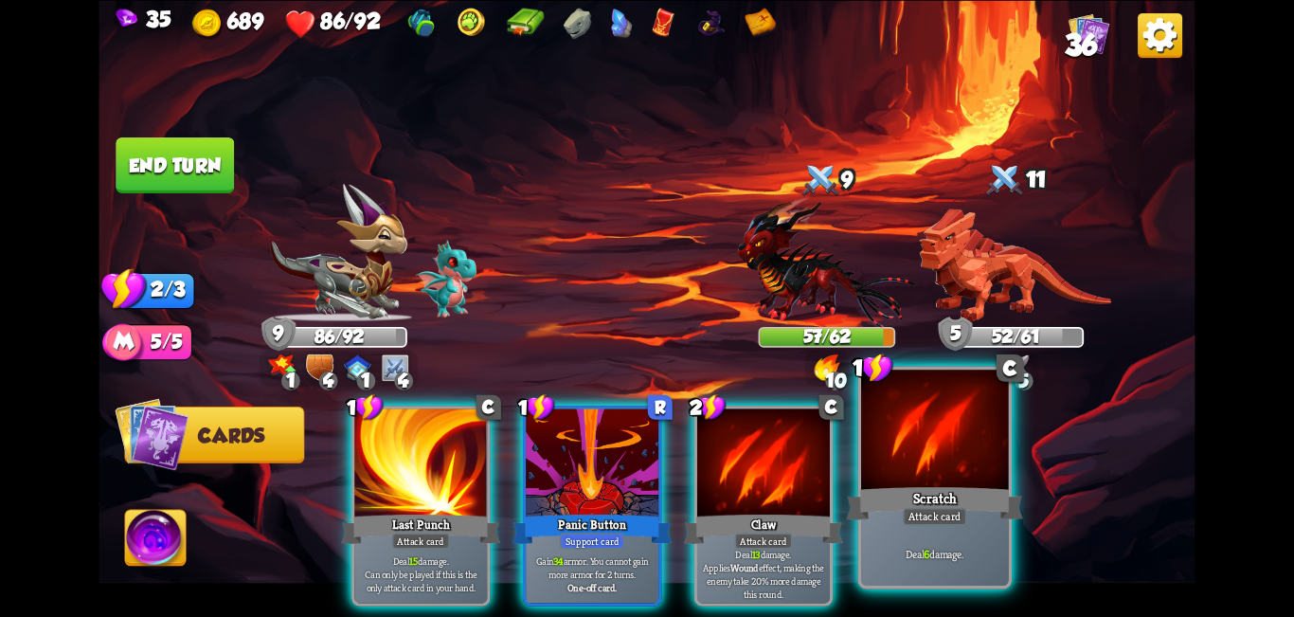
click at [644, 448] on div at bounding box center [935, 432] width 148 height 124
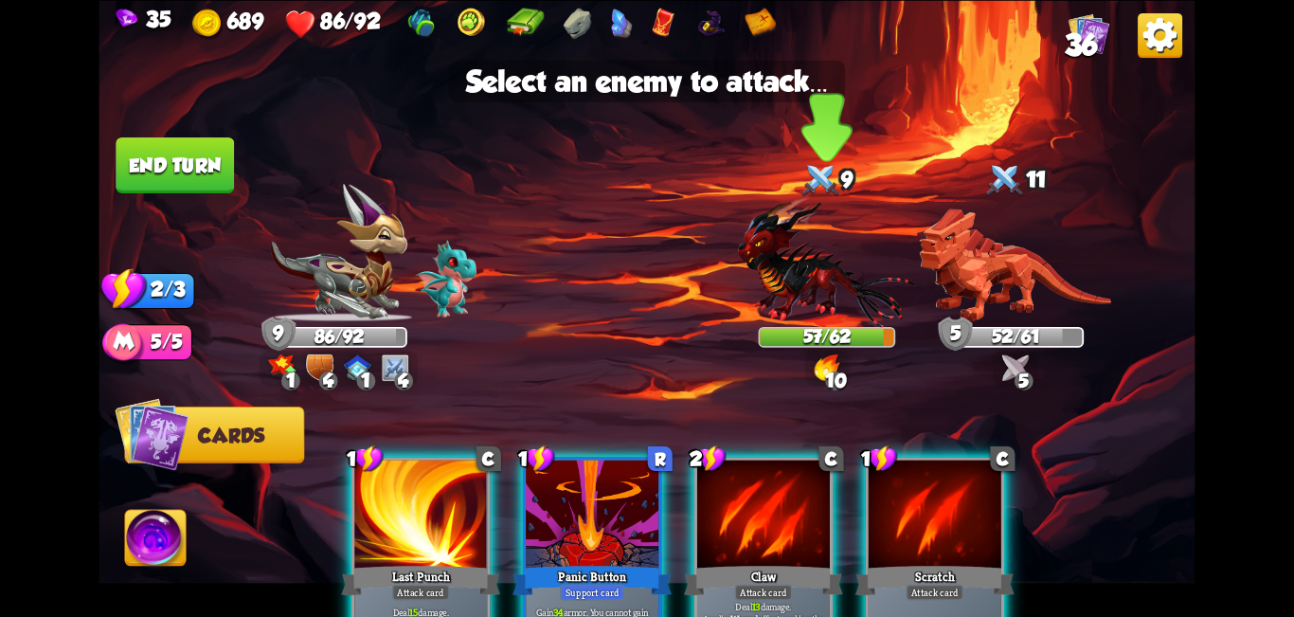
click at [644, 255] on img at bounding box center [827, 261] width 178 height 131
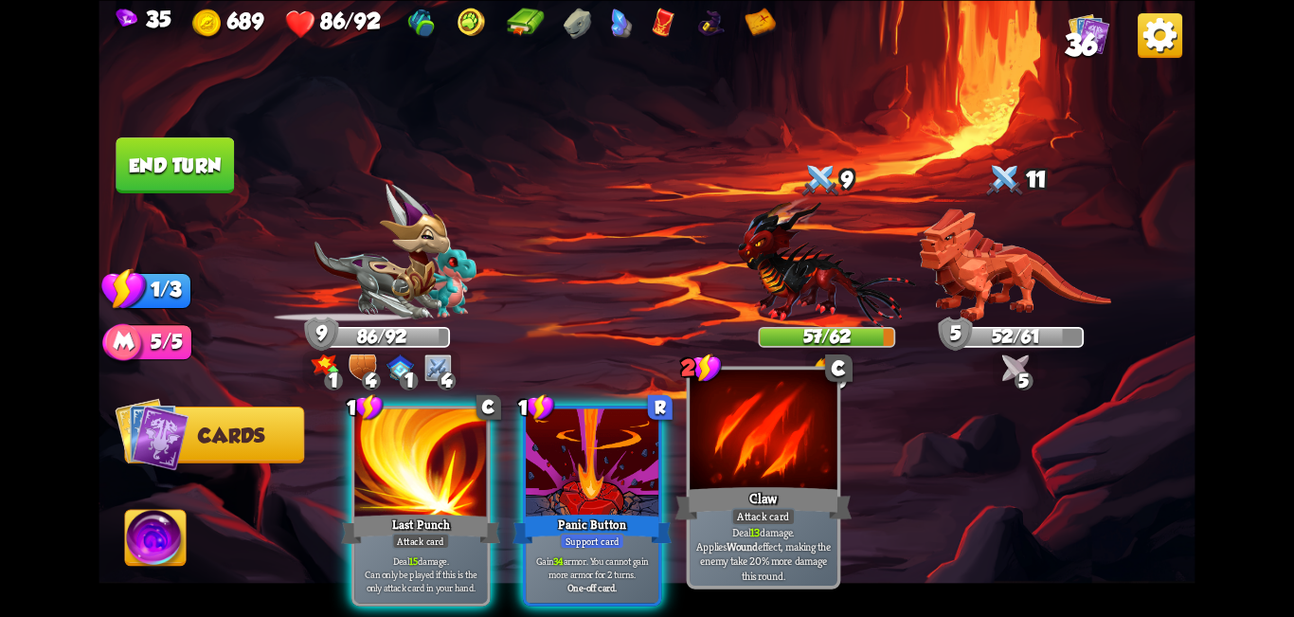
drag, startPoint x: 779, startPoint y: 491, endPoint x: 851, endPoint y: 357, distance: 151.8
click at [644, 492] on div "Claw" at bounding box center [764, 503] width 177 height 40
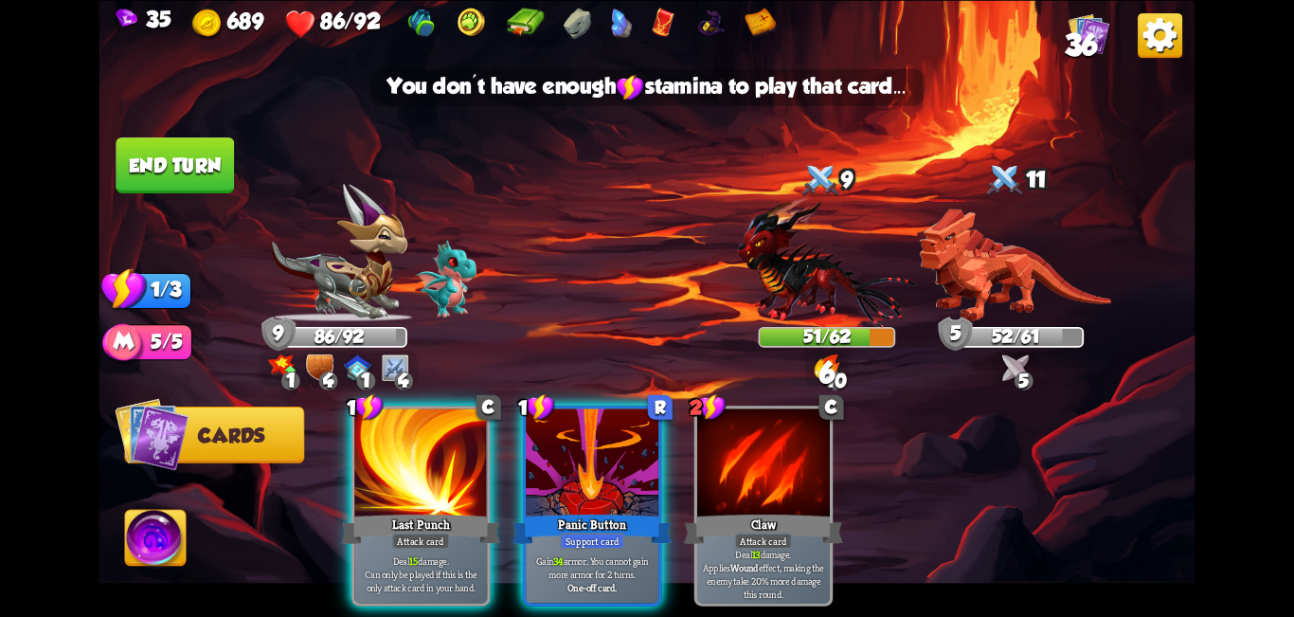
click at [644, 271] on img at bounding box center [827, 261] width 178 height 131
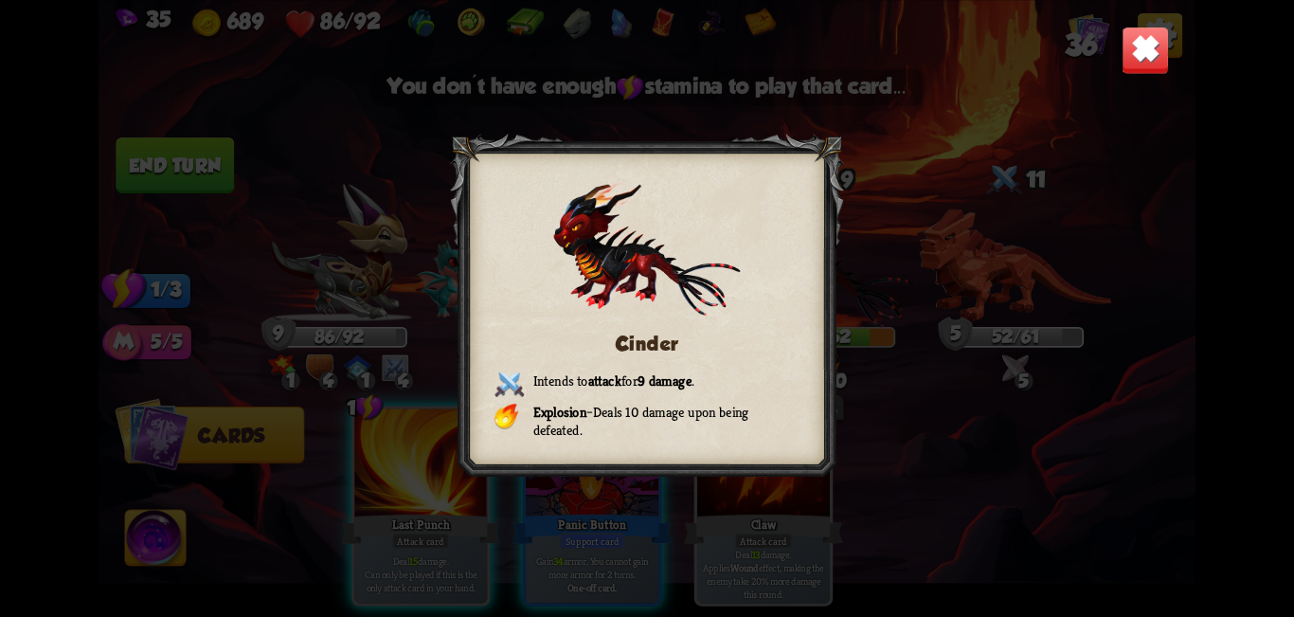
click at [644, 55] on img at bounding box center [1146, 50] width 48 height 48
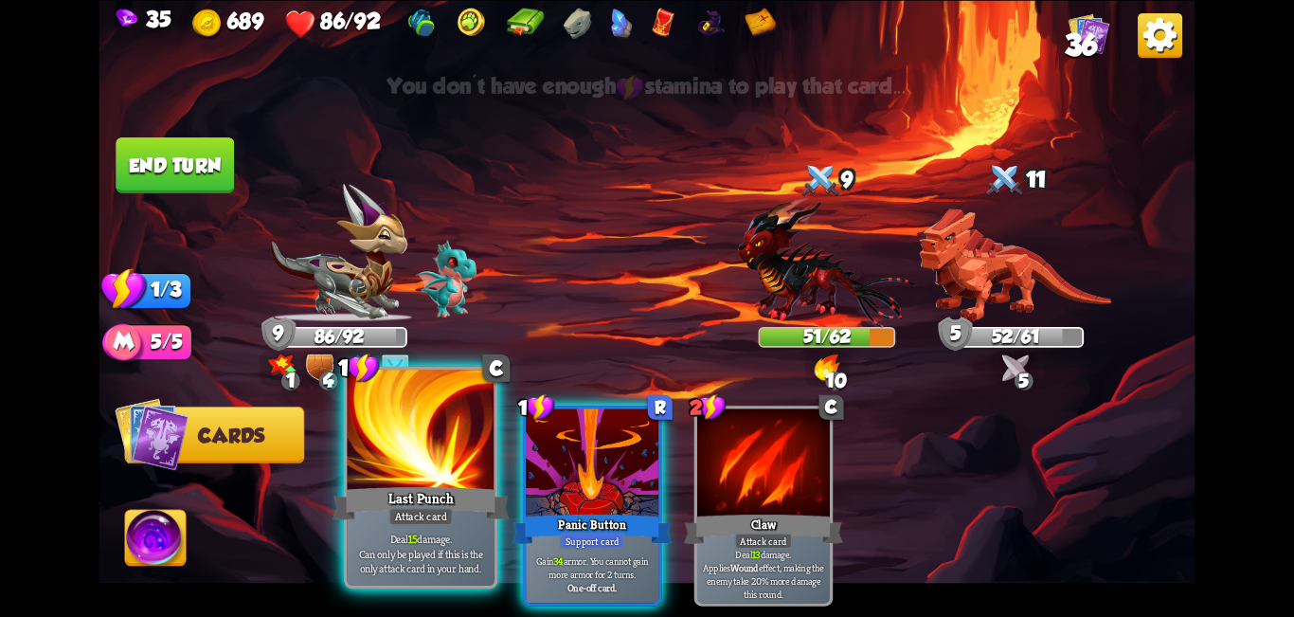
drag, startPoint x: 431, startPoint y: 461, endPoint x: 427, endPoint y: 449, distance: 12.9
click at [429, 460] on div at bounding box center [422, 432] width 148 height 124
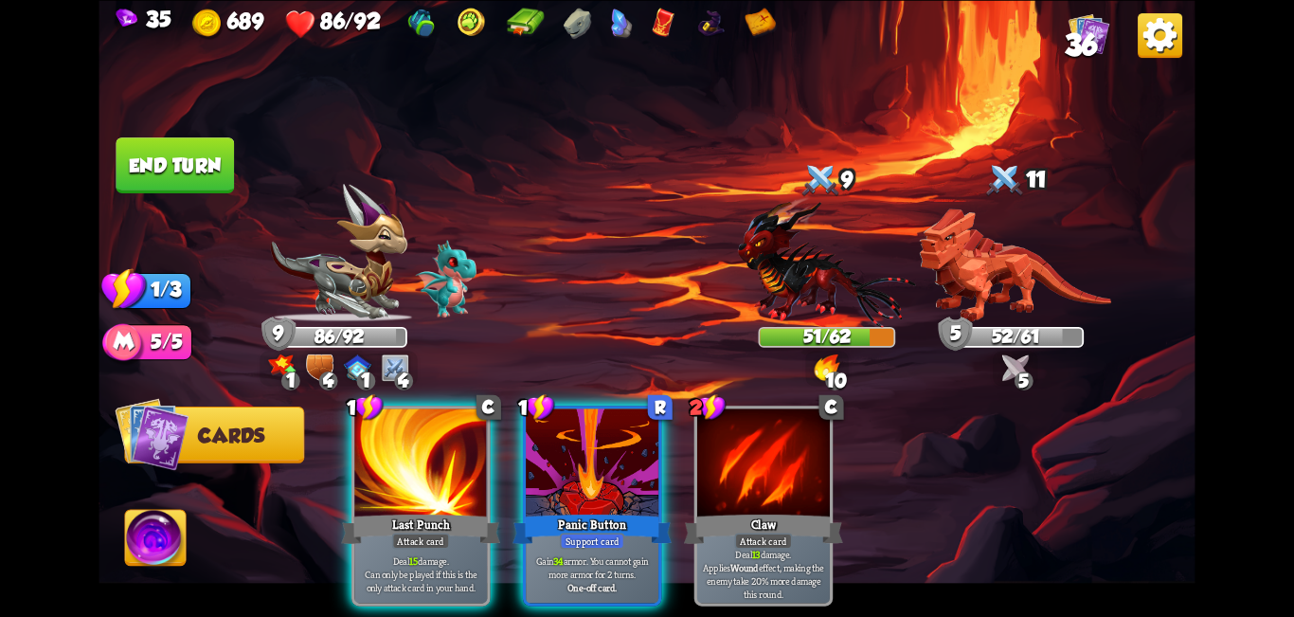
click at [178, 155] on button "End turn" at bounding box center [175, 165] width 118 height 56
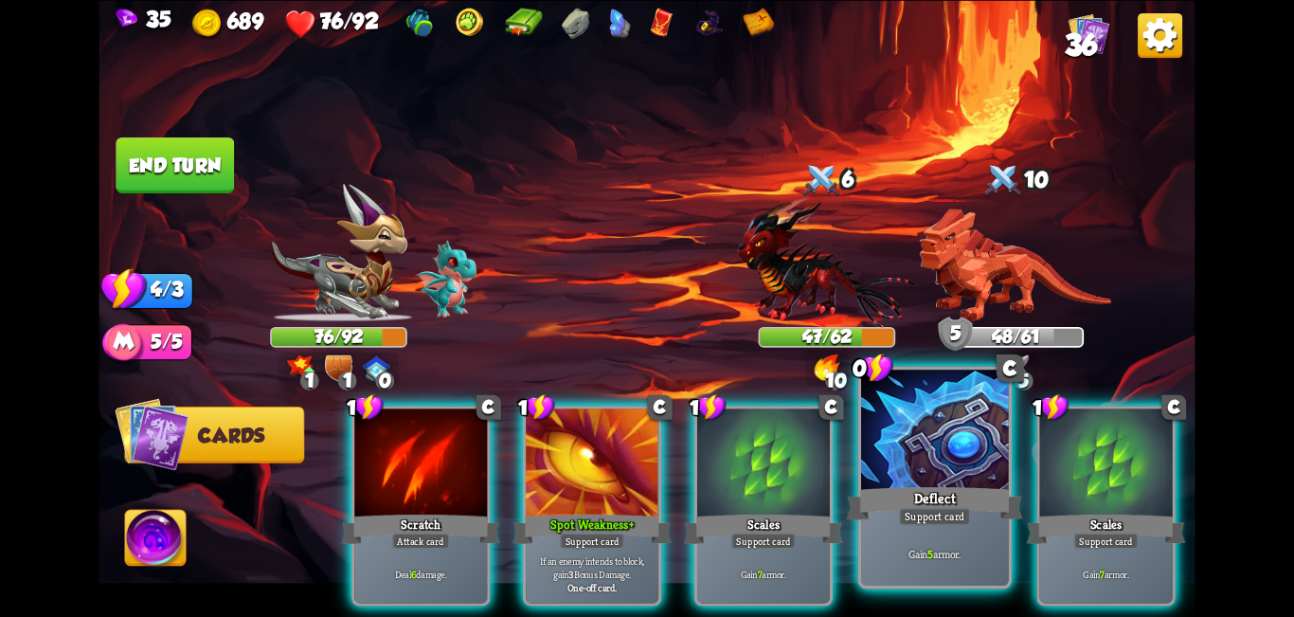
drag, startPoint x: 910, startPoint y: 514, endPoint x: 911, endPoint y: 550, distance: 37.0
click at [644, 516] on div "Support card" at bounding box center [935, 516] width 72 height 18
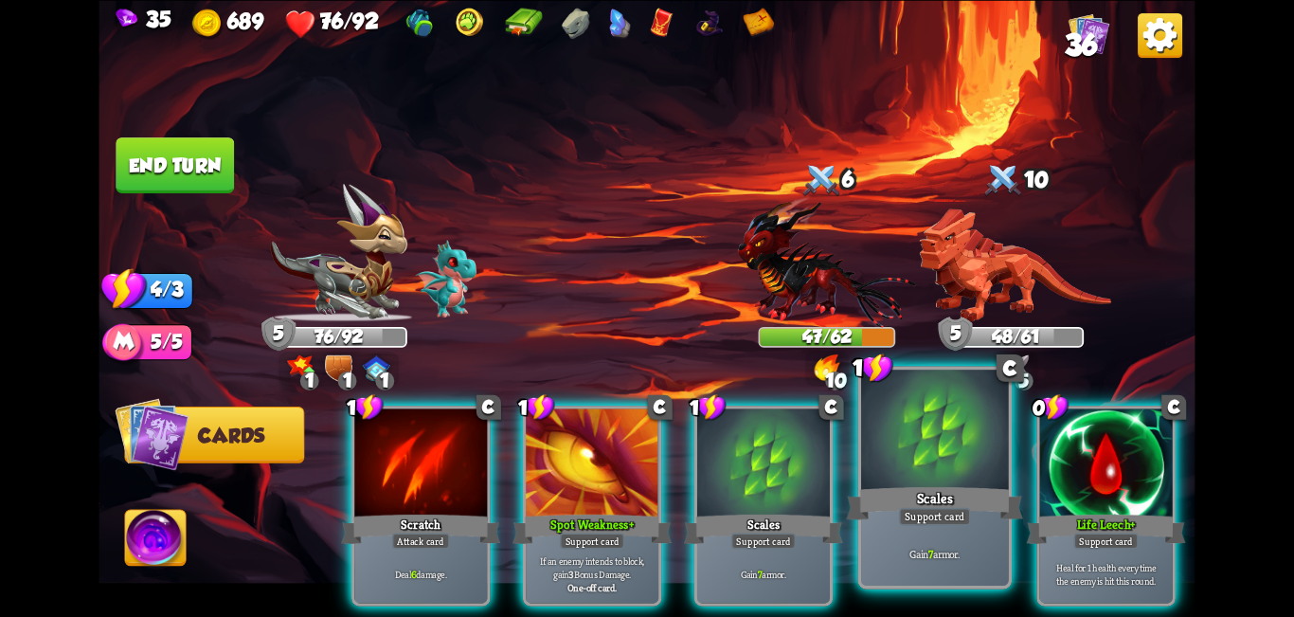
click at [644, 562] on div "Gain 7 armor." at bounding box center [935, 553] width 148 height 64
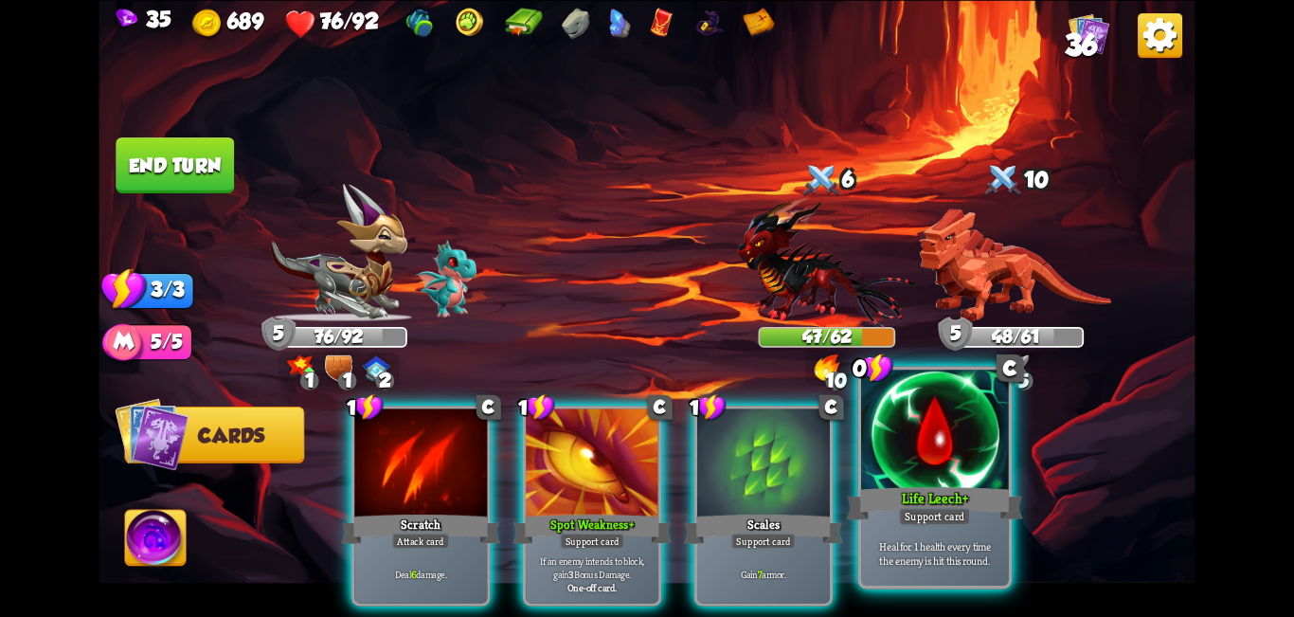
click at [644, 527] on div "Heal for 1 health every time the enemy is hit this round." at bounding box center [935, 553] width 148 height 64
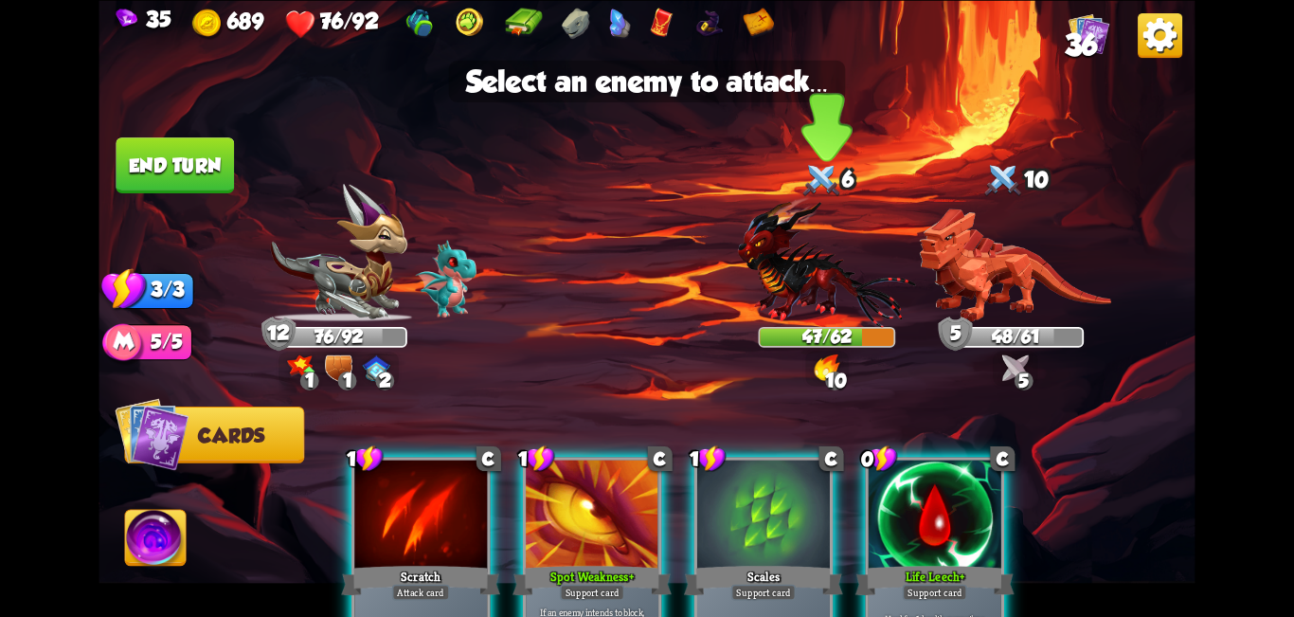
click at [644, 271] on img at bounding box center [827, 261] width 178 height 131
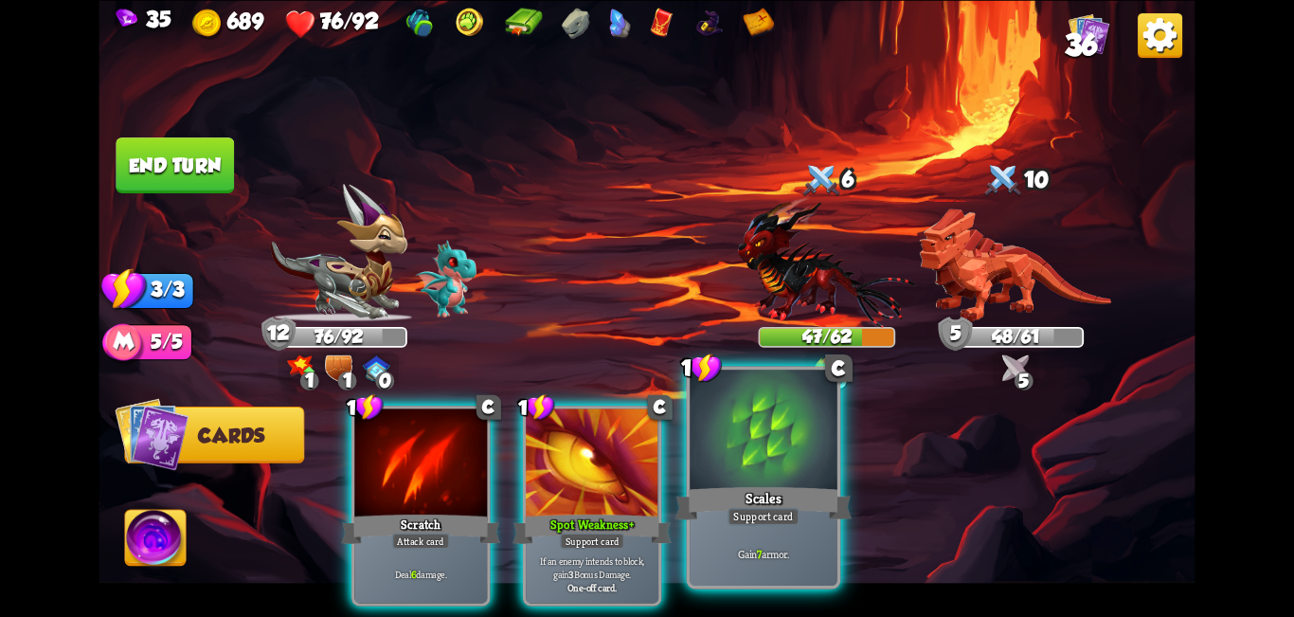
click at [644, 487] on div "Scales" at bounding box center [764, 503] width 177 height 40
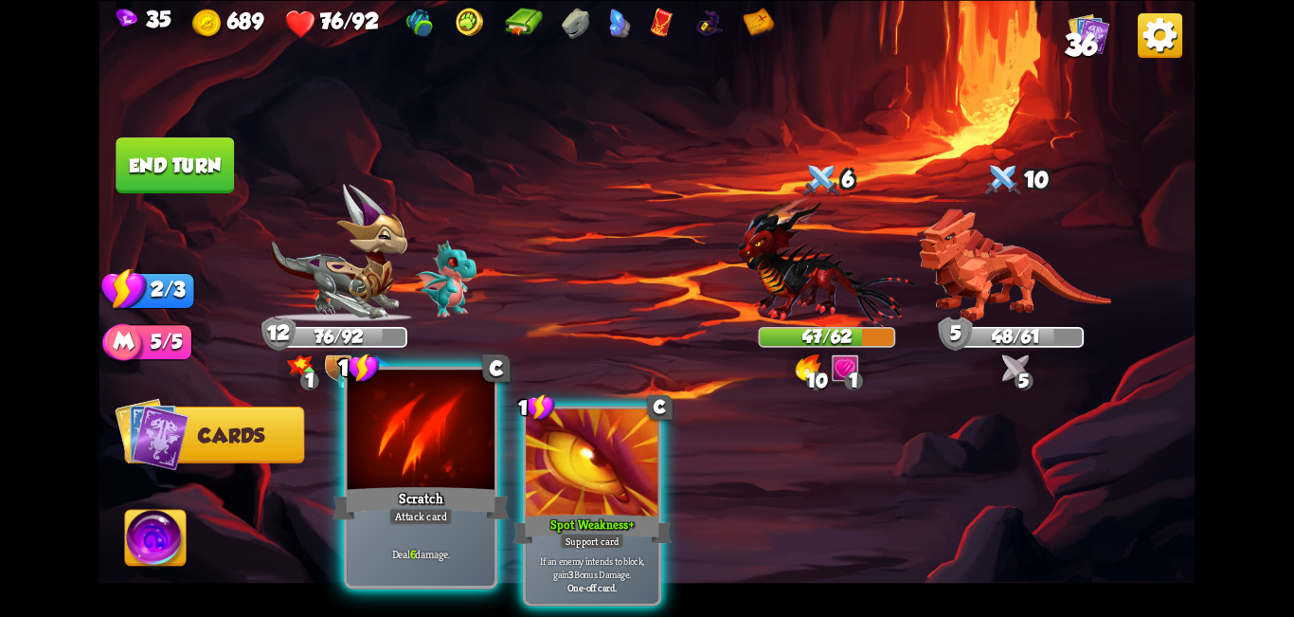
click at [413, 491] on div "Scratch" at bounding box center [421, 503] width 177 height 40
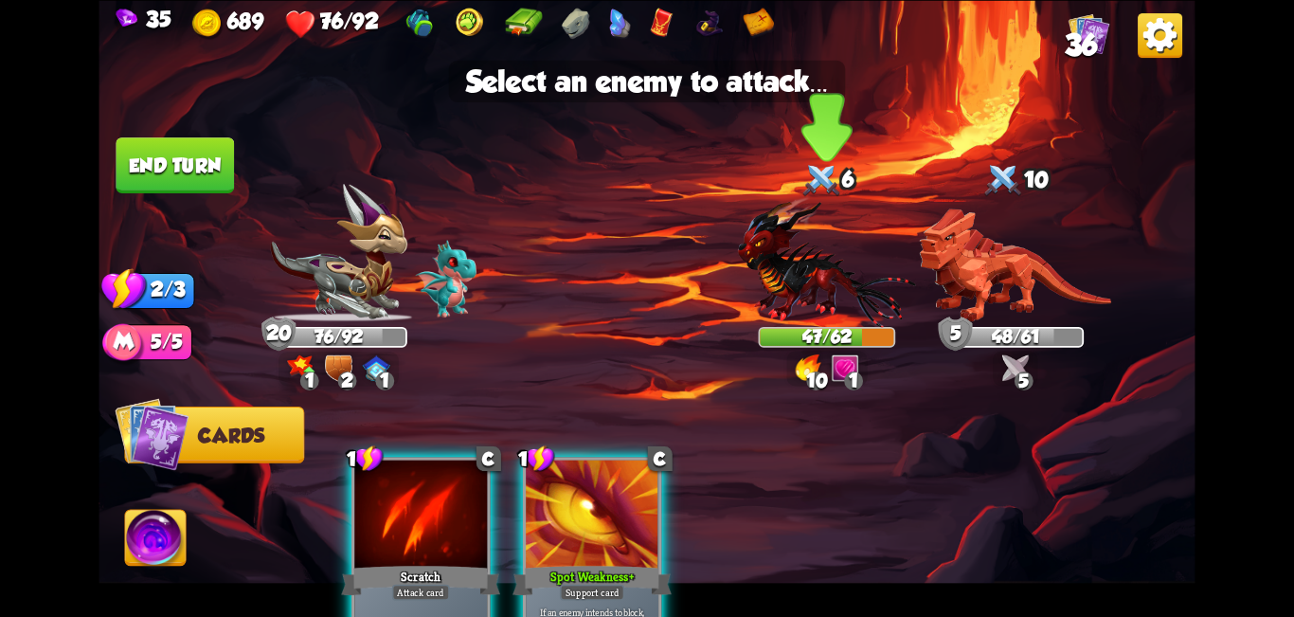
click at [644, 267] on img at bounding box center [827, 261] width 178 height 131
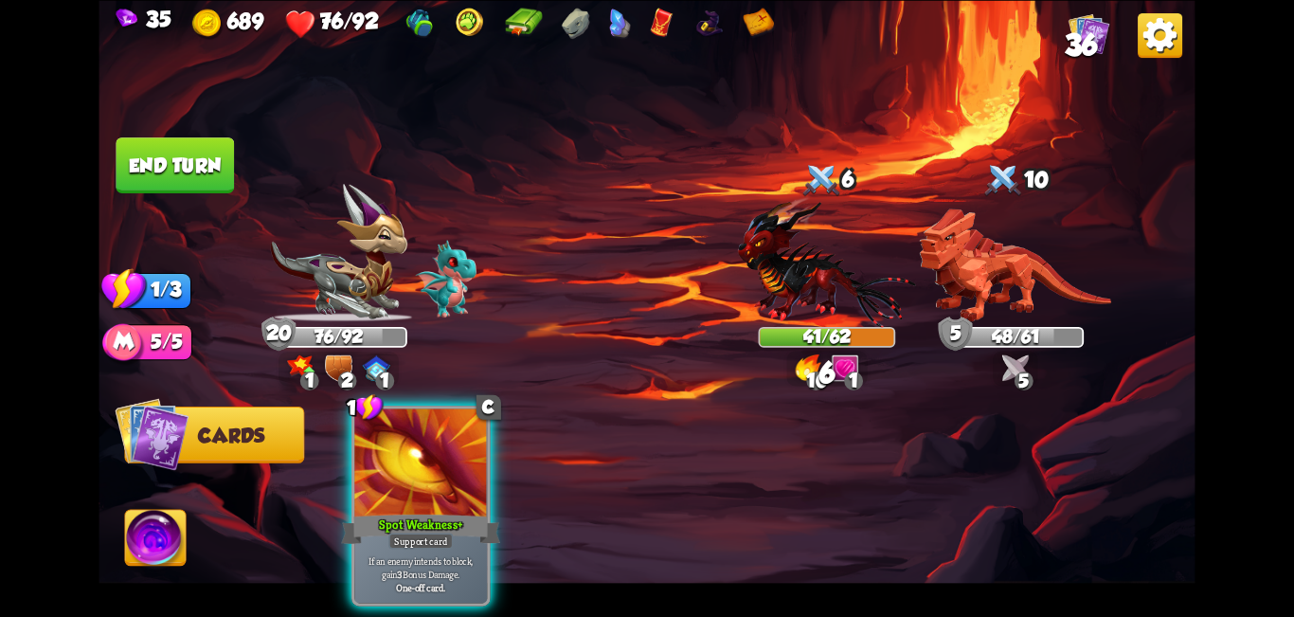
drag, startPoint x: 191, startPoint y: 144, endPoint x: 191, endPoint y: 154, distance: 10.4
click at [191, 148] on button "End turn" at bounding box center [175, 165] width 118 height 56
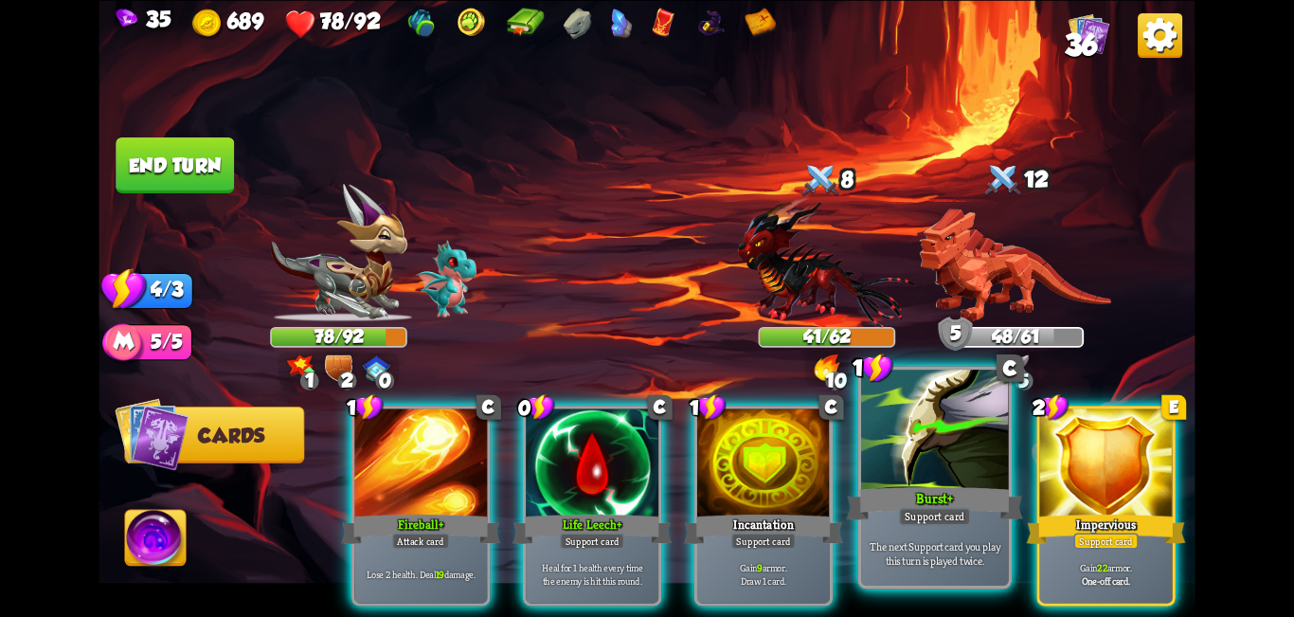
click at [644, 460] on div at bounding box center [935, 432] width 148 height 124
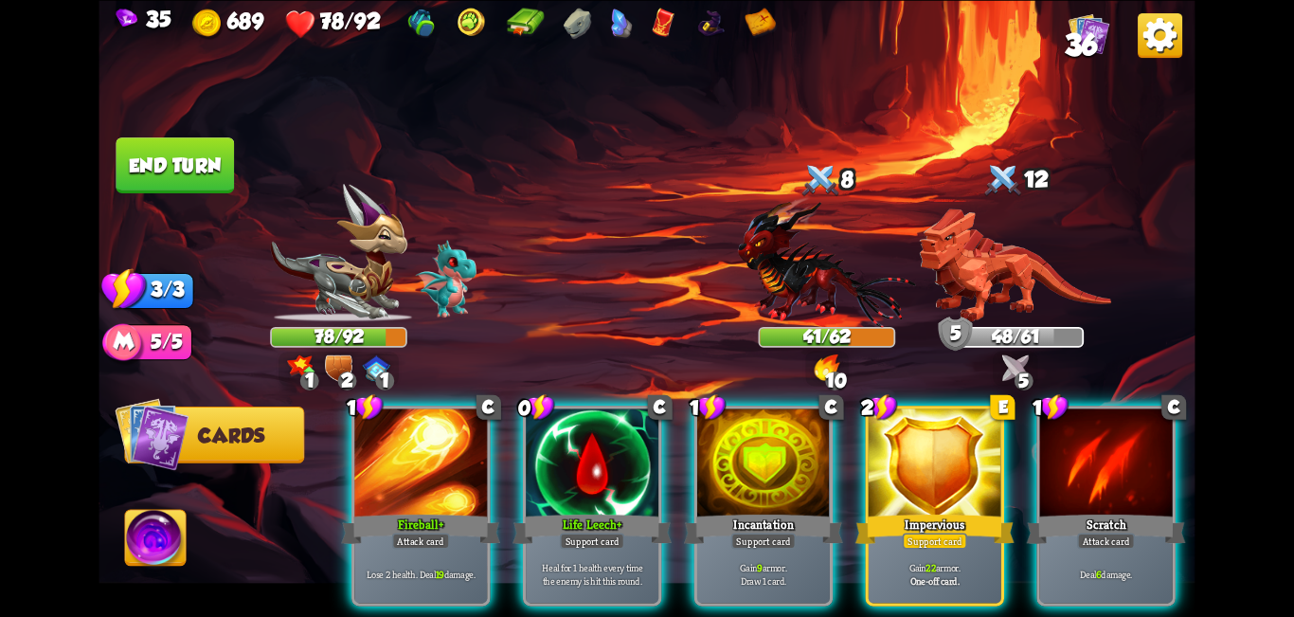
click at [644, 465] on div at bounding box center [935, 464] width 133 height 112
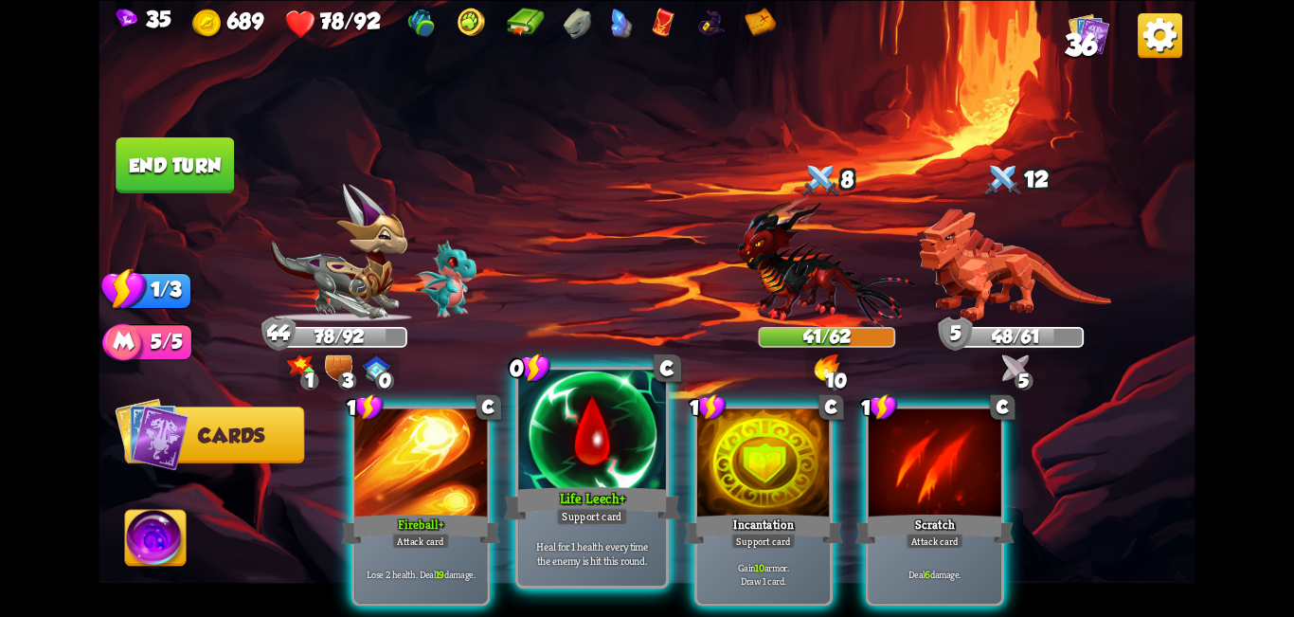
click at [569, 477] on div at bounding box center [592, 432] width 148 height 124
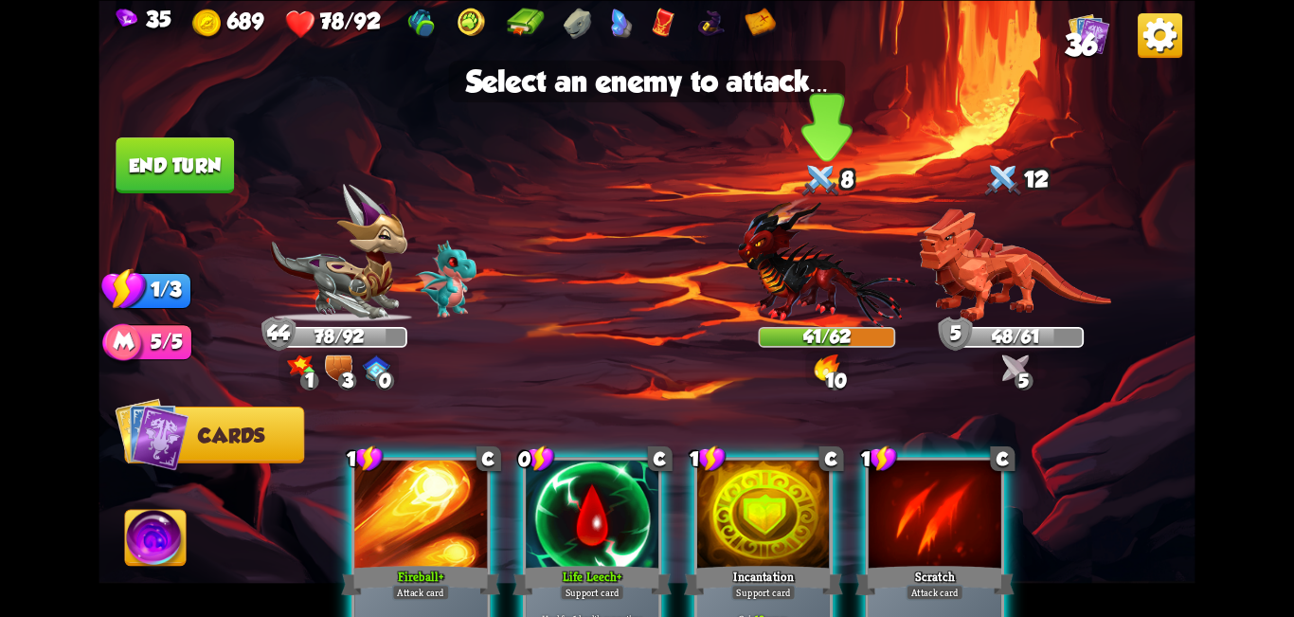
click at [644, 286] on img at bounding box center [827, 261] width 178 height 131
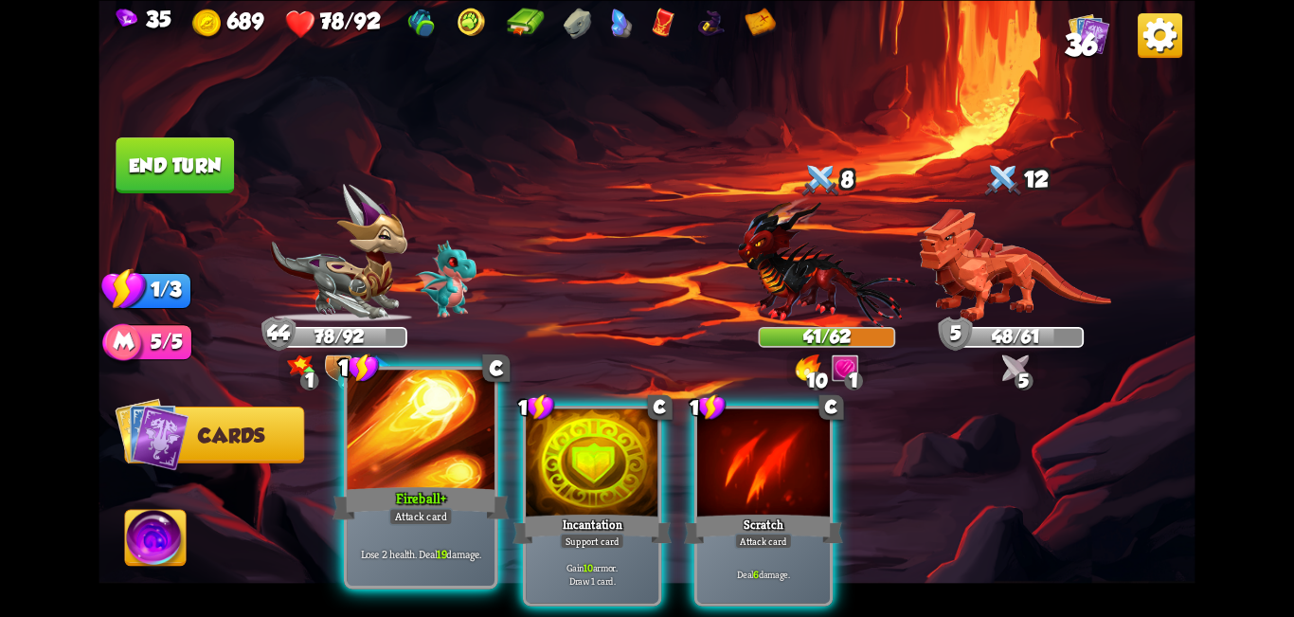
click at [389, 435] on div at bounding box center [422, 432] width 148 height 124
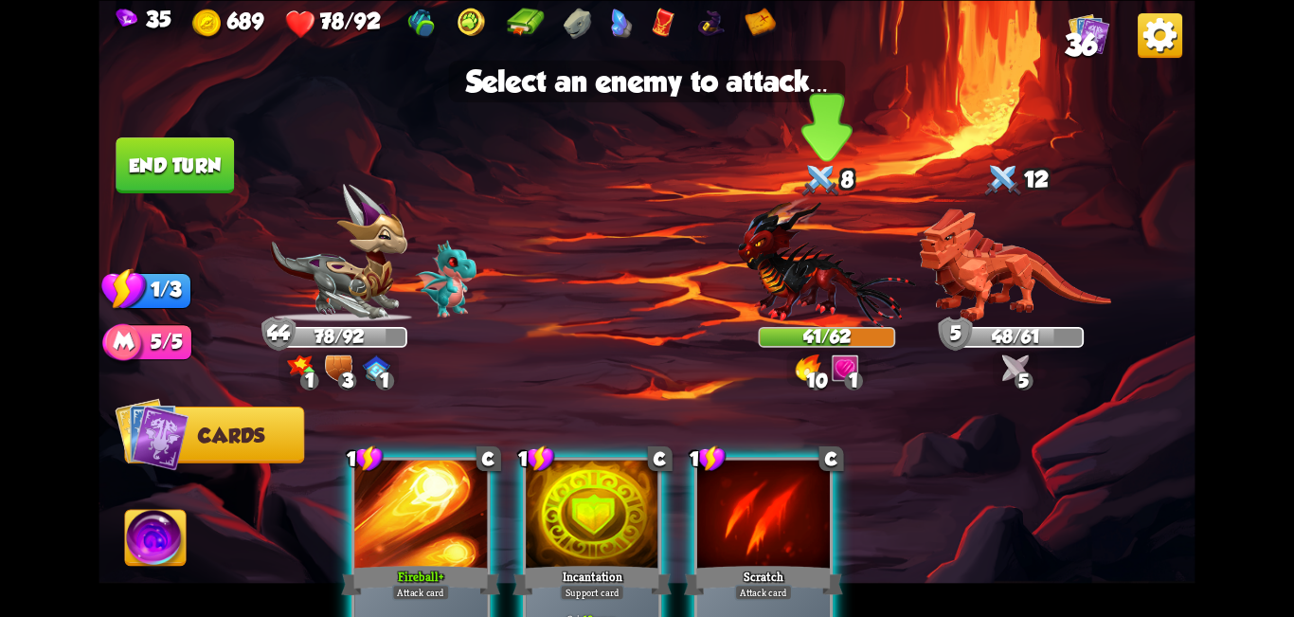
click at [644, 259] on img at bounding box center [827, 261] width 178 height 131
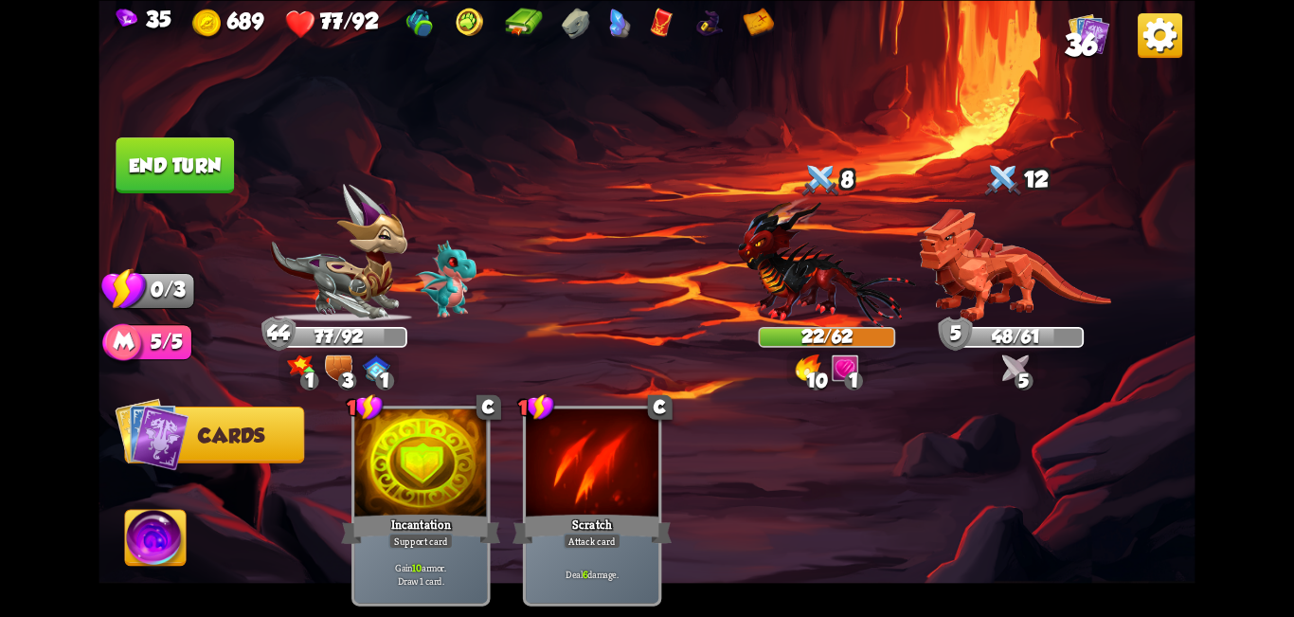
click at [147, 163] on button "End turn" at bounding box center [175, 165] width 118 height 56
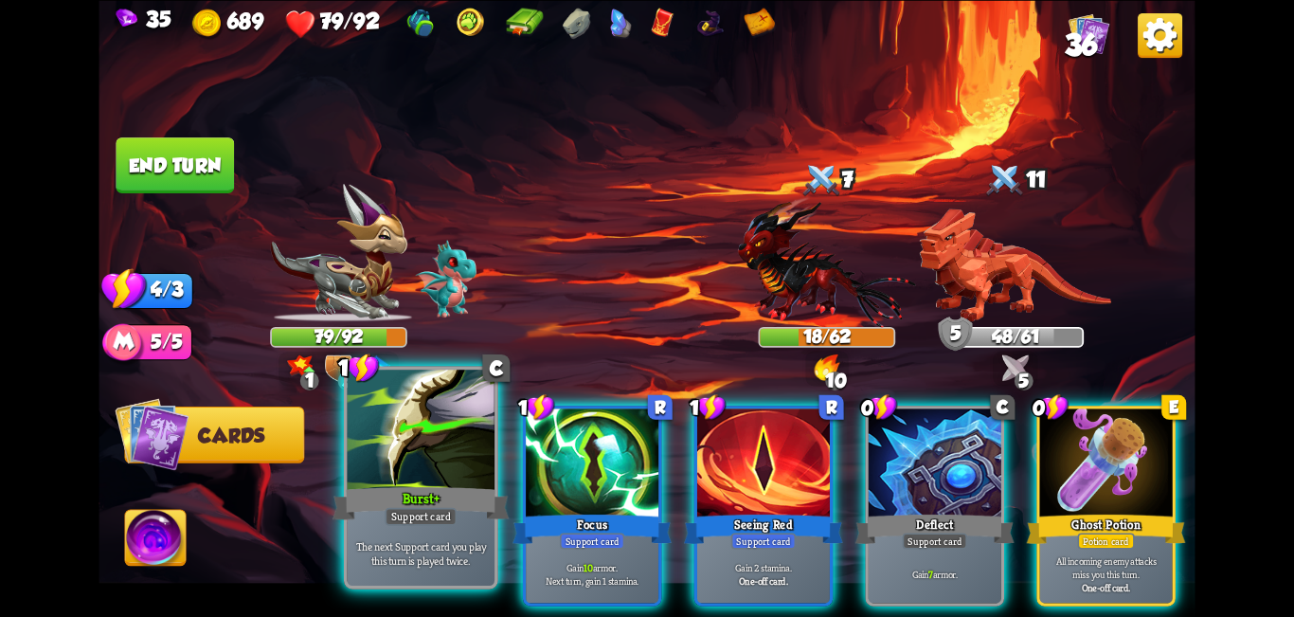
click at [452, 482] on div at bounding box center [422, 432] width 148 height 124
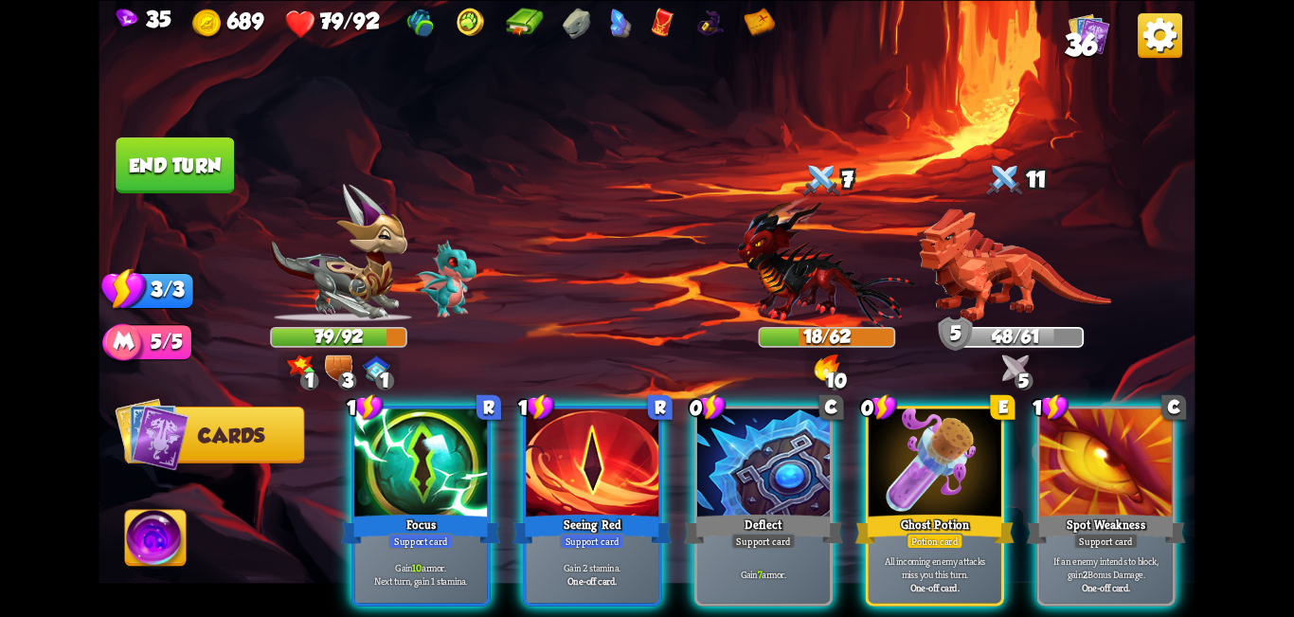
click at [452, 482] on div at bounding box center [420, 464] width 133 height 112
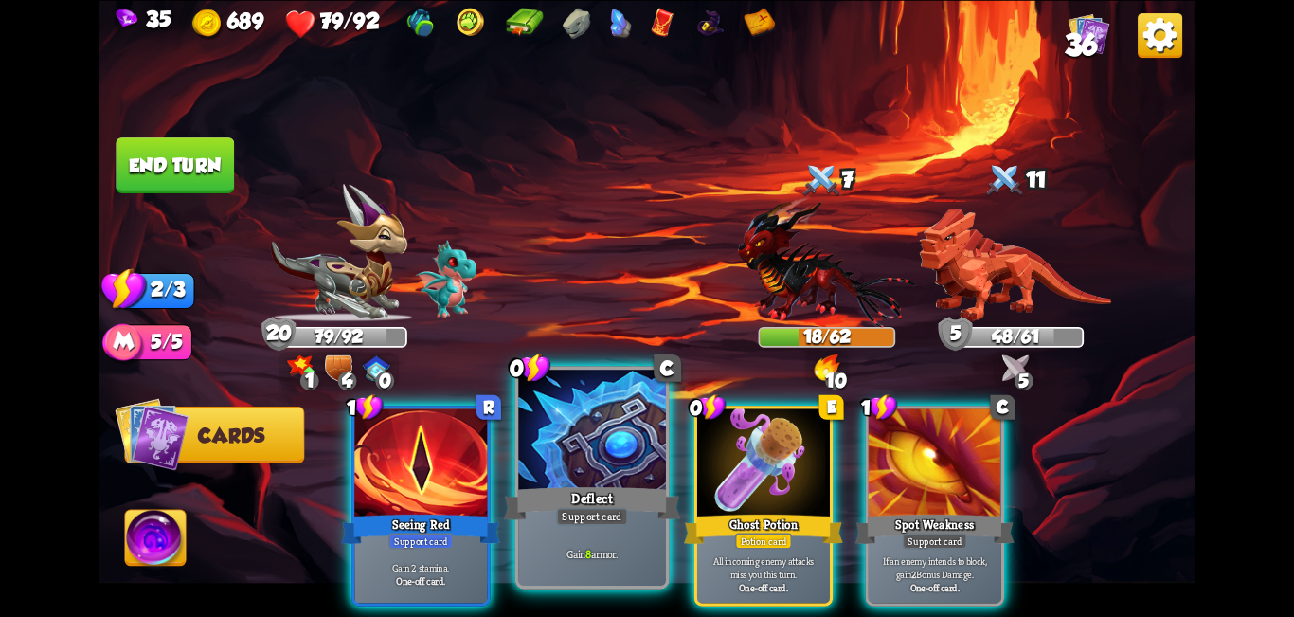
click at [606, 505] on div "Deflect" at bounding box center [592, 503] width 177 height 40
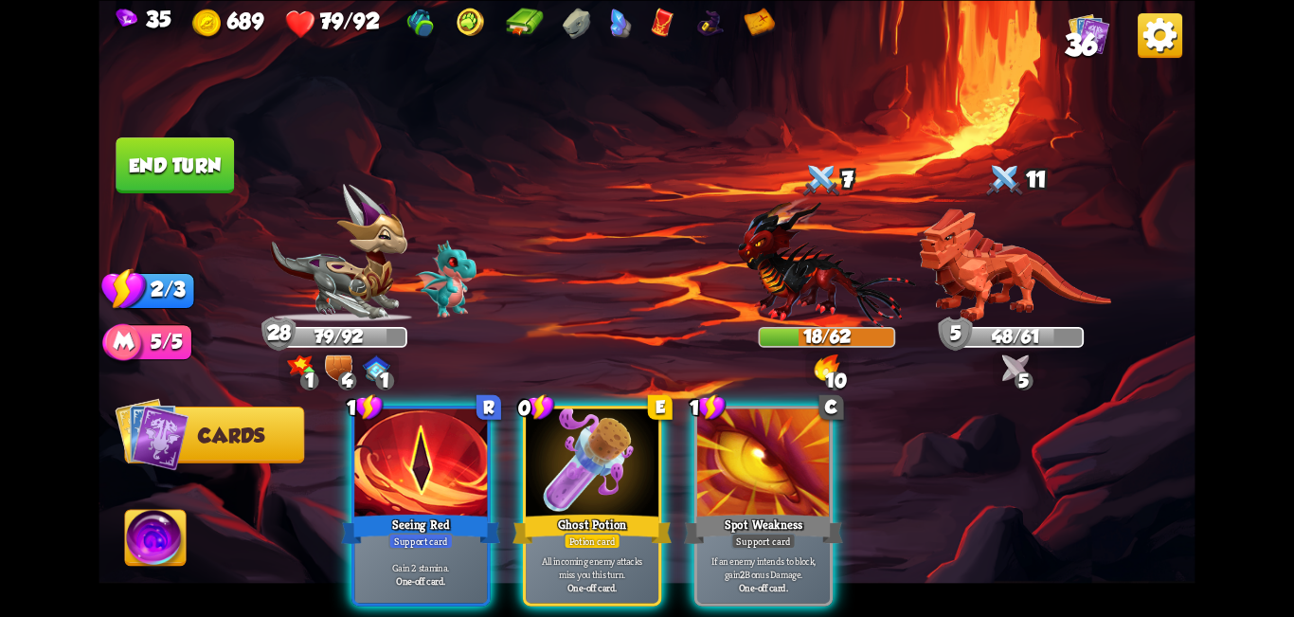
click at [206, 188] on button "End turn" at bounding box center [175, 165] width 118 height 56
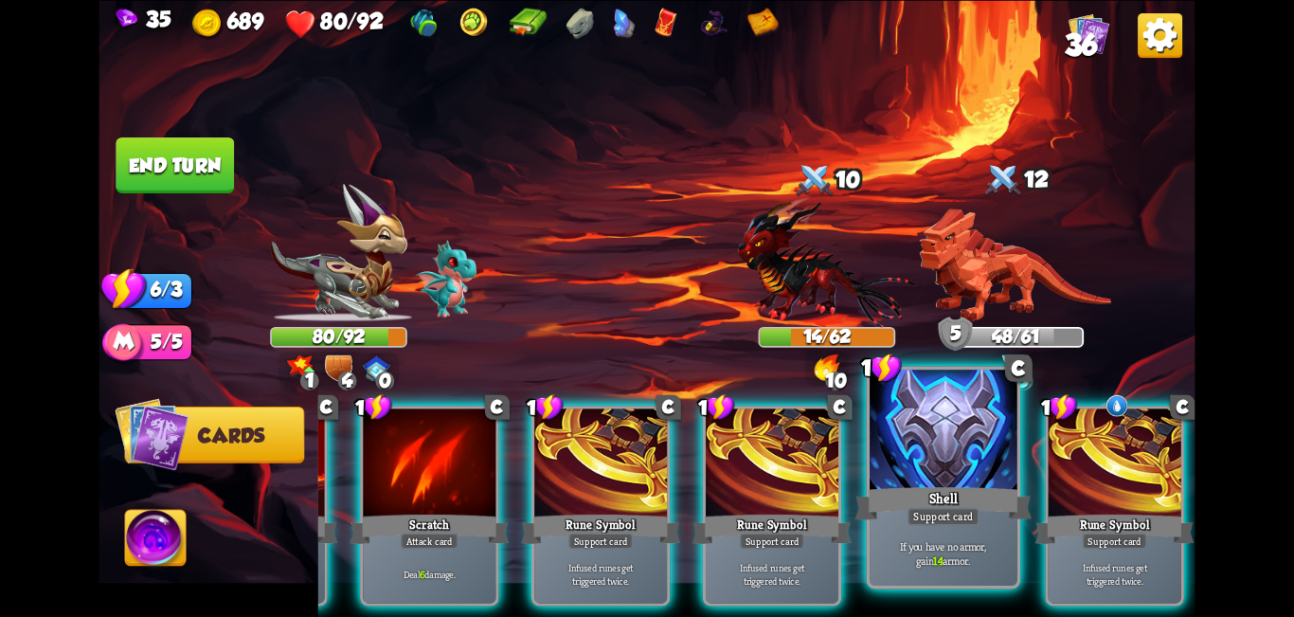
click at [644, 554] on p "If you have no armor, gain 14 armor." at bounding box center [944, 552] width 140 height 29
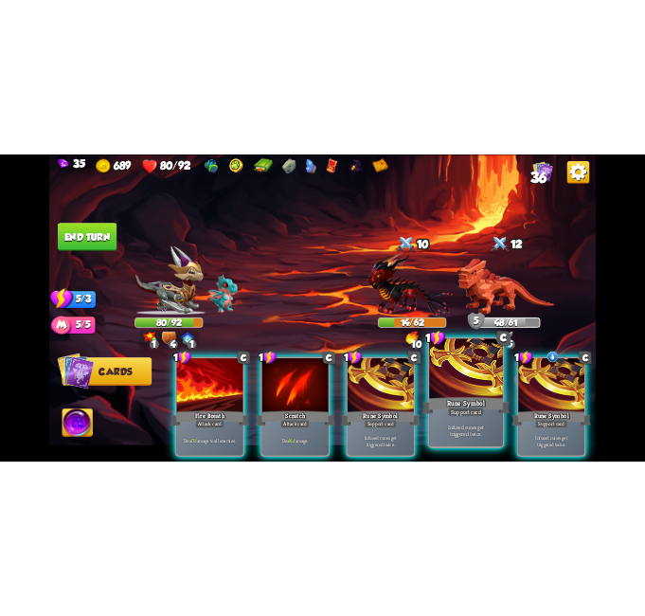
scroll to position [0, 0]
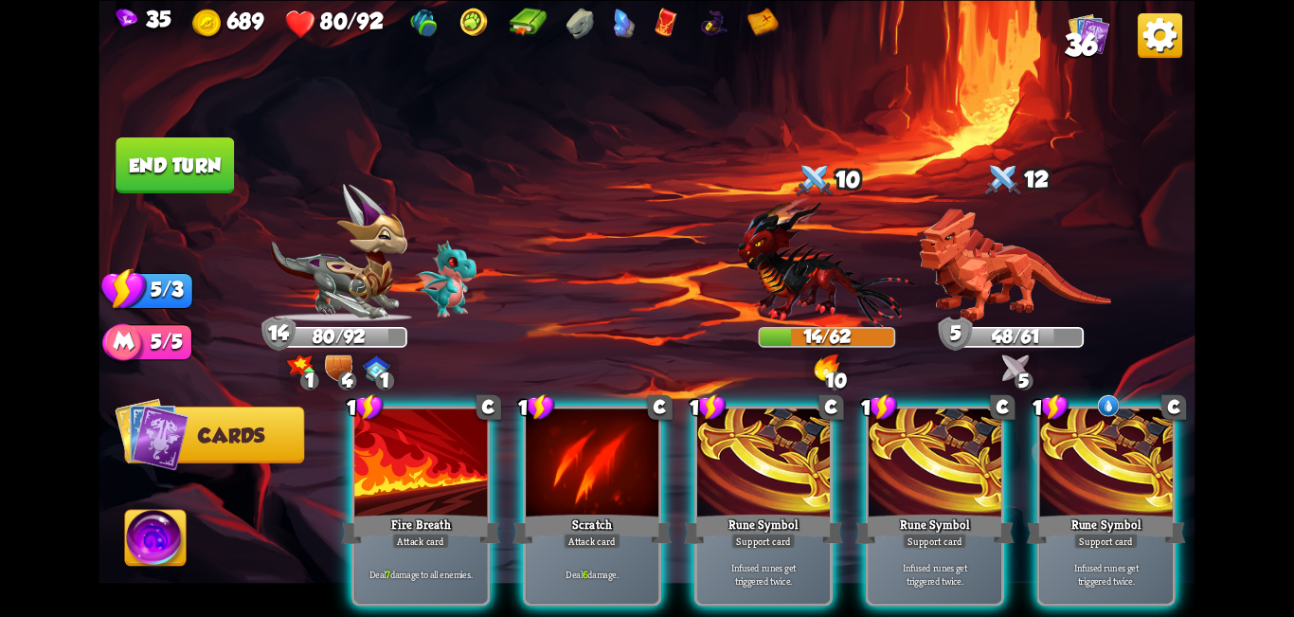
click at [644, 511] on div "Rune Symbol" at bounding box center [1106, 528] width 159 height 35
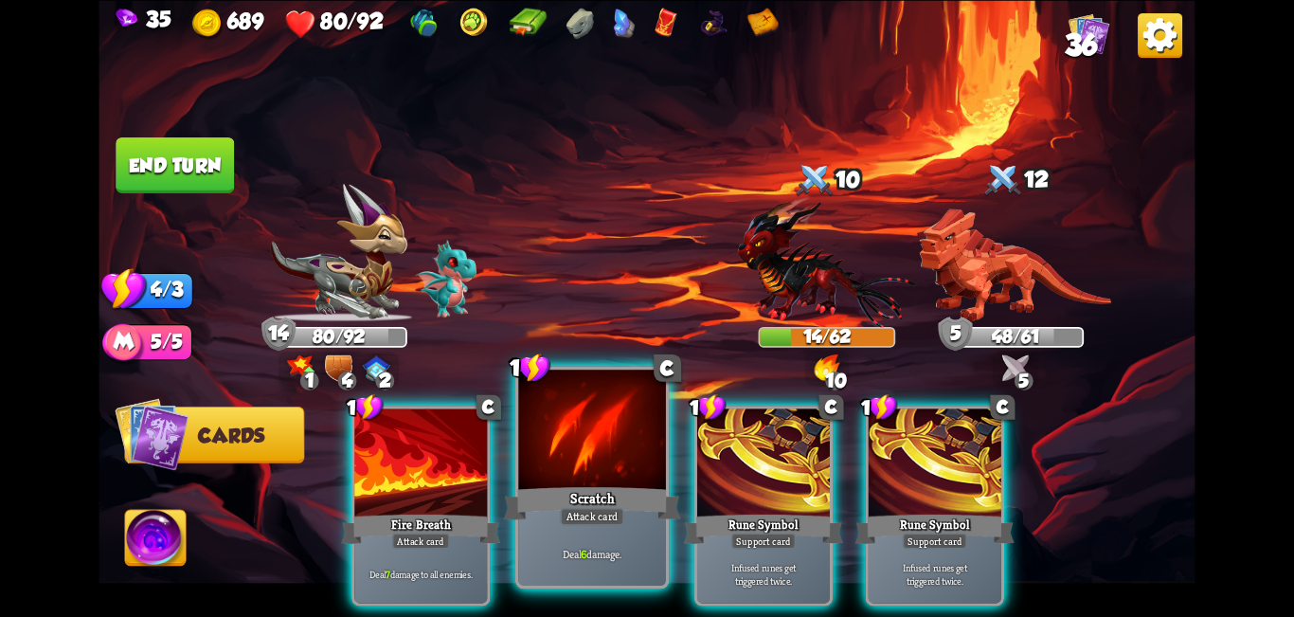
click at [573, 493] on div "Scratch" at bounding box center [592, 503] width 177 height 40
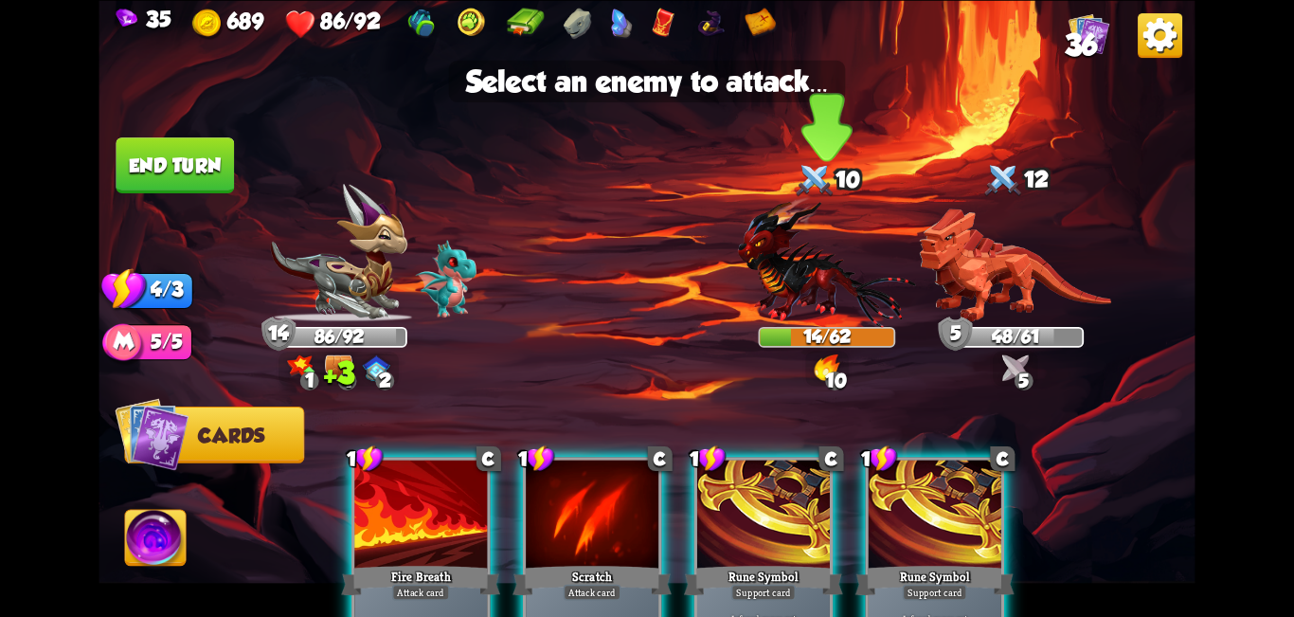
click at [644, 247] on img at bounding box center [827, 261] width 178 height 131
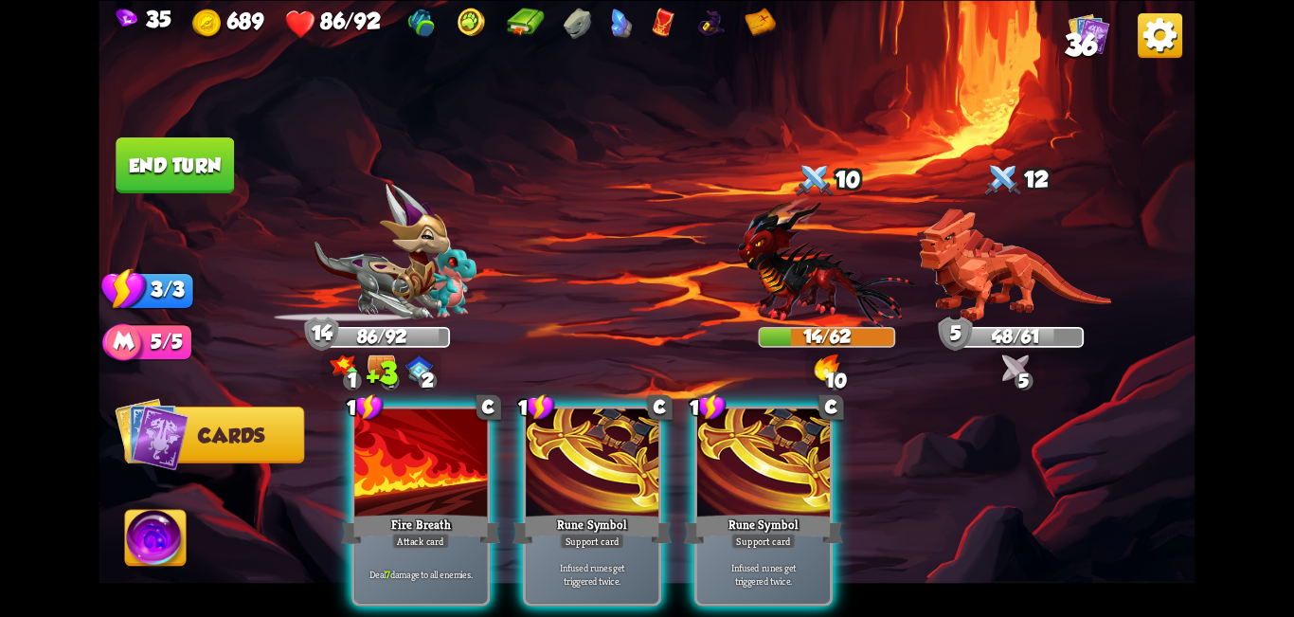
click at [459, 440] on div at bounding box center [420, 464] width 133 height 112
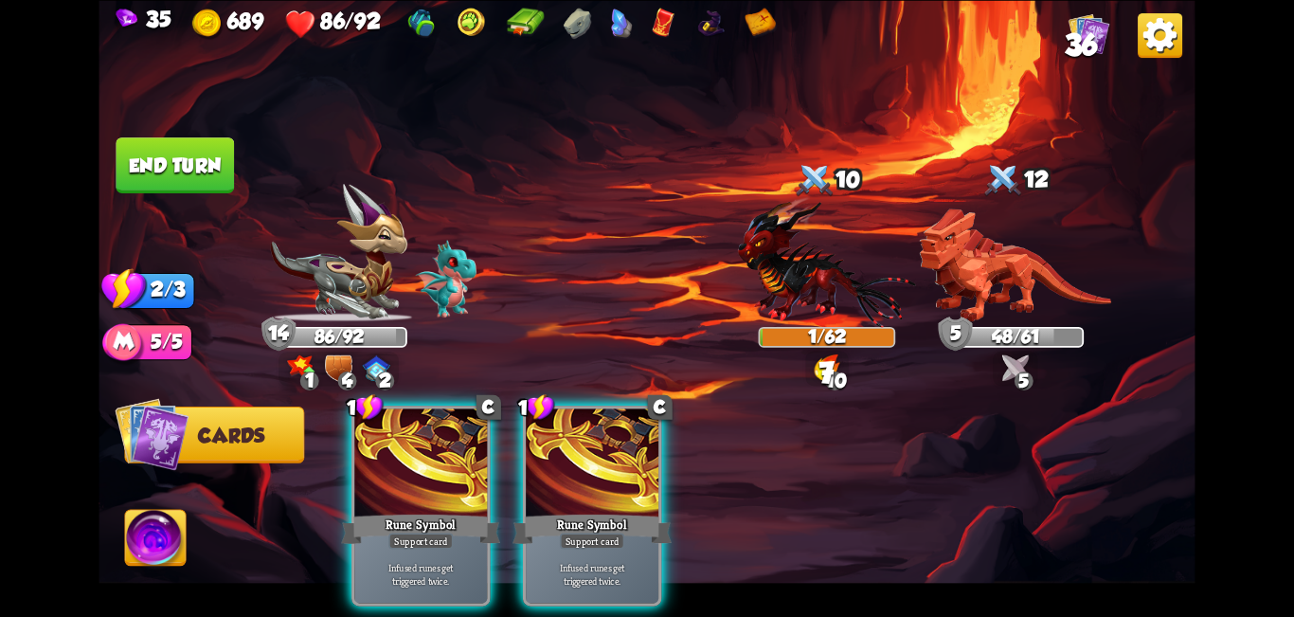
click at [189, 149] on button "End turn" at bounding box center [175, 165] width 118 height 56
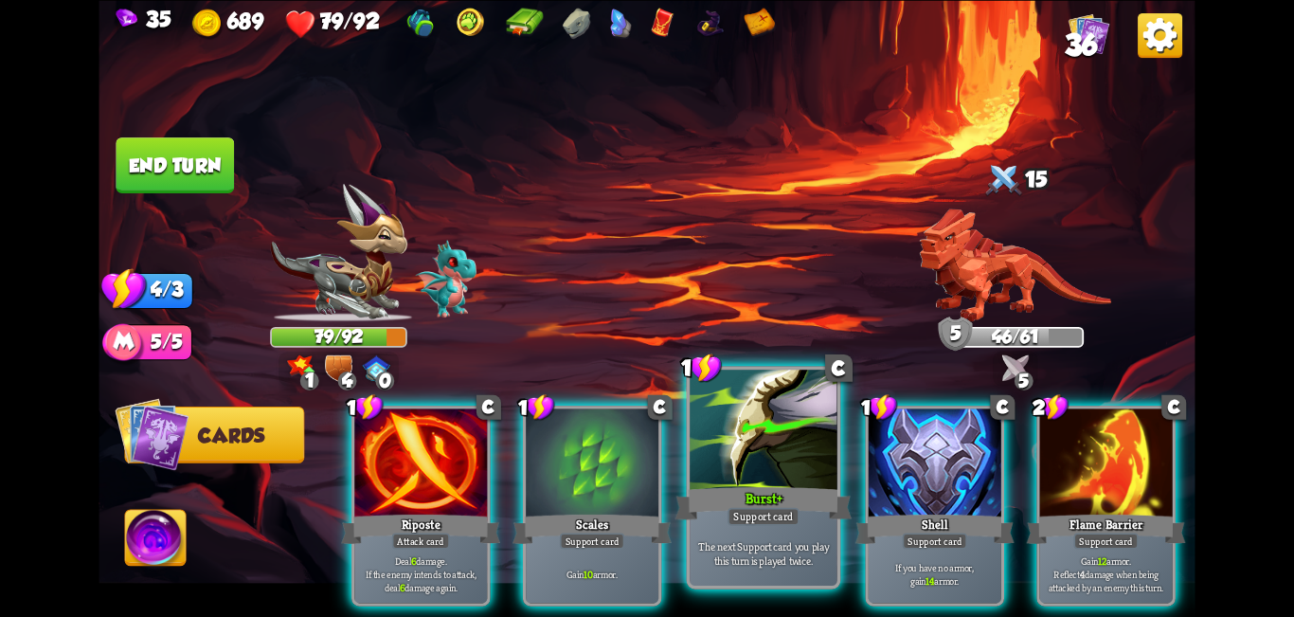
click at [644, 466] on div at bounding box center [764, 432] width 148 height 124
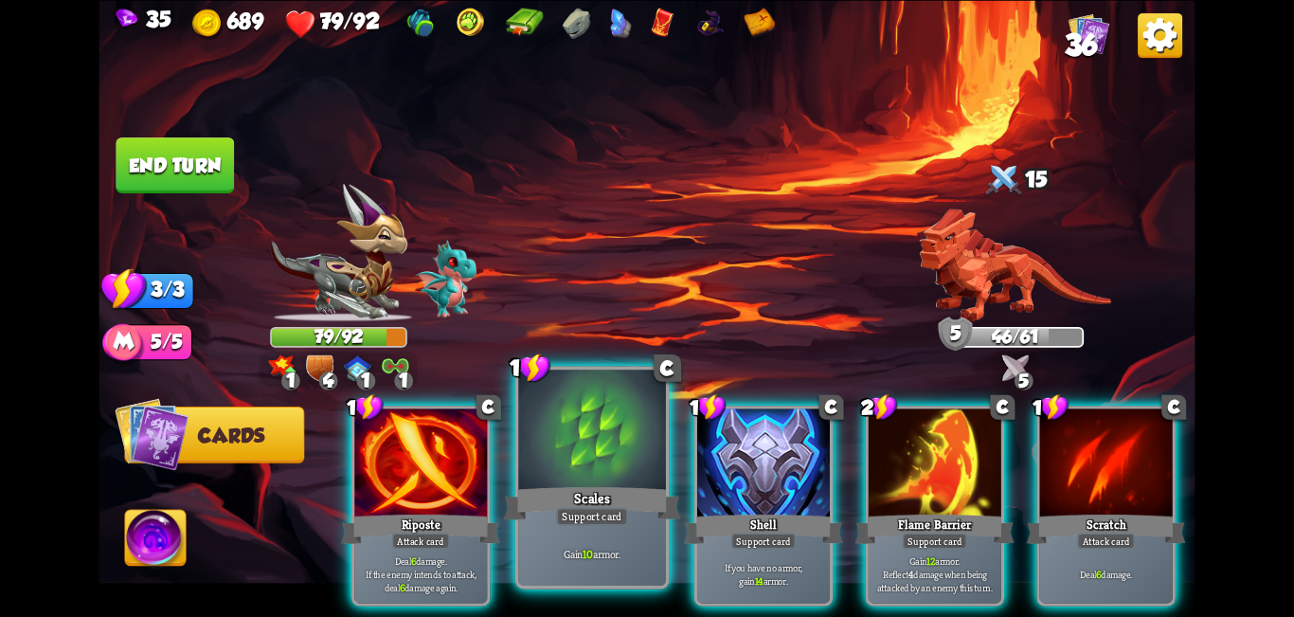
click at [622, 456] on div at bounding box center [592, 432] width 148 height 124
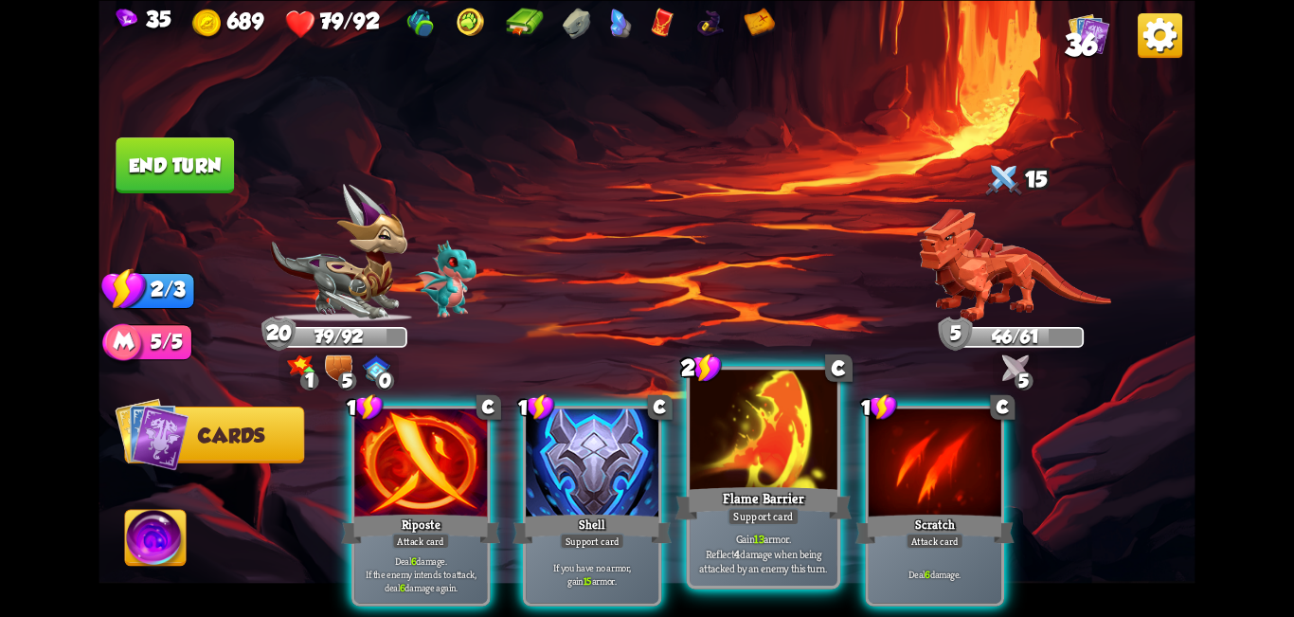
click at [644, 496] on div "Flame Barrier" at bounding box center [764, 503] width 177 height 40
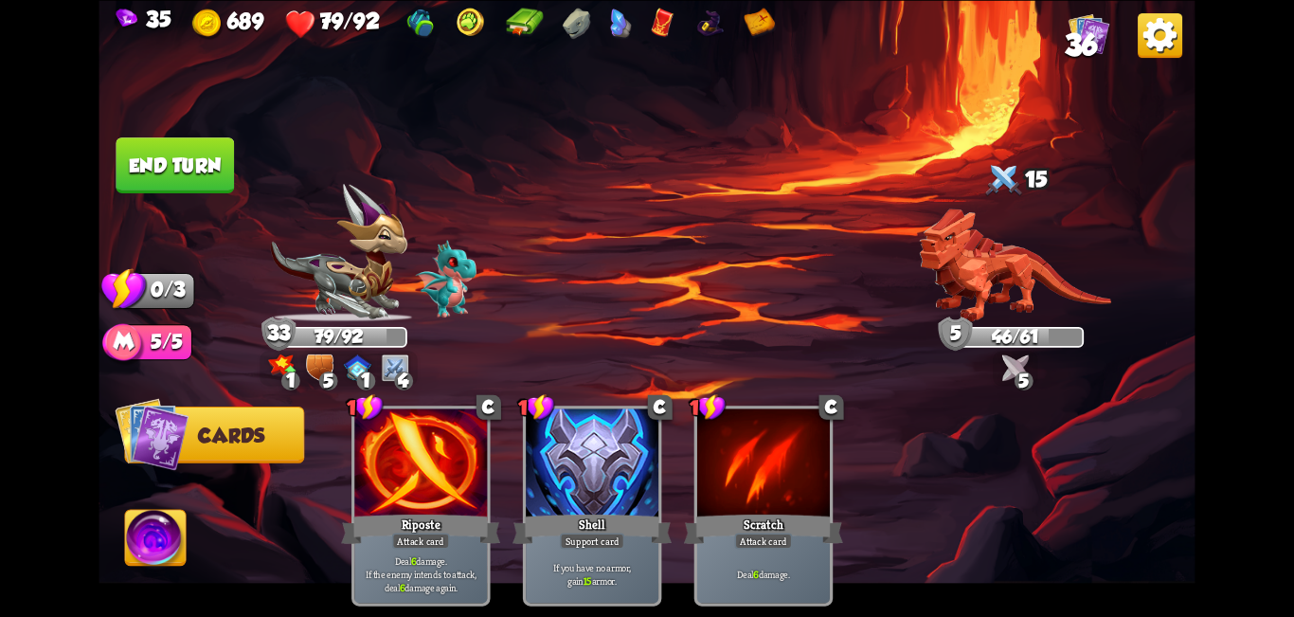
click at [164, 153] on button "End turn" at bounding box center [175, 165] width 118 height 56
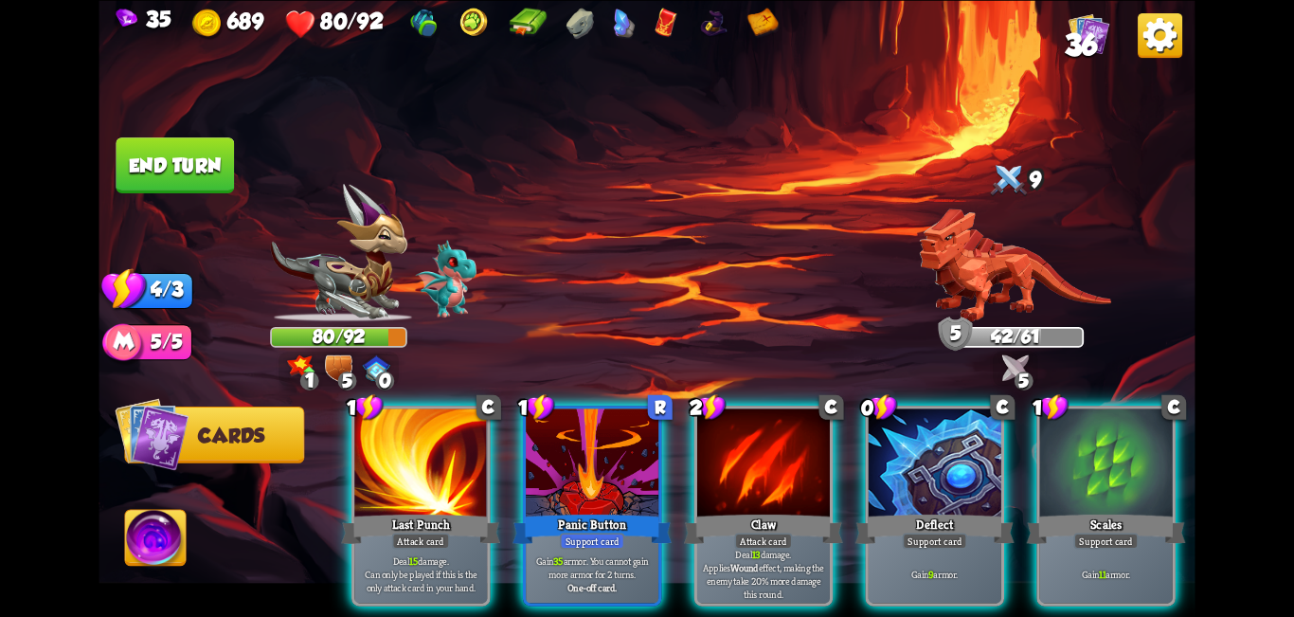
click at [644, 448] on div at bounding box center [935, 464] width 133 height 112
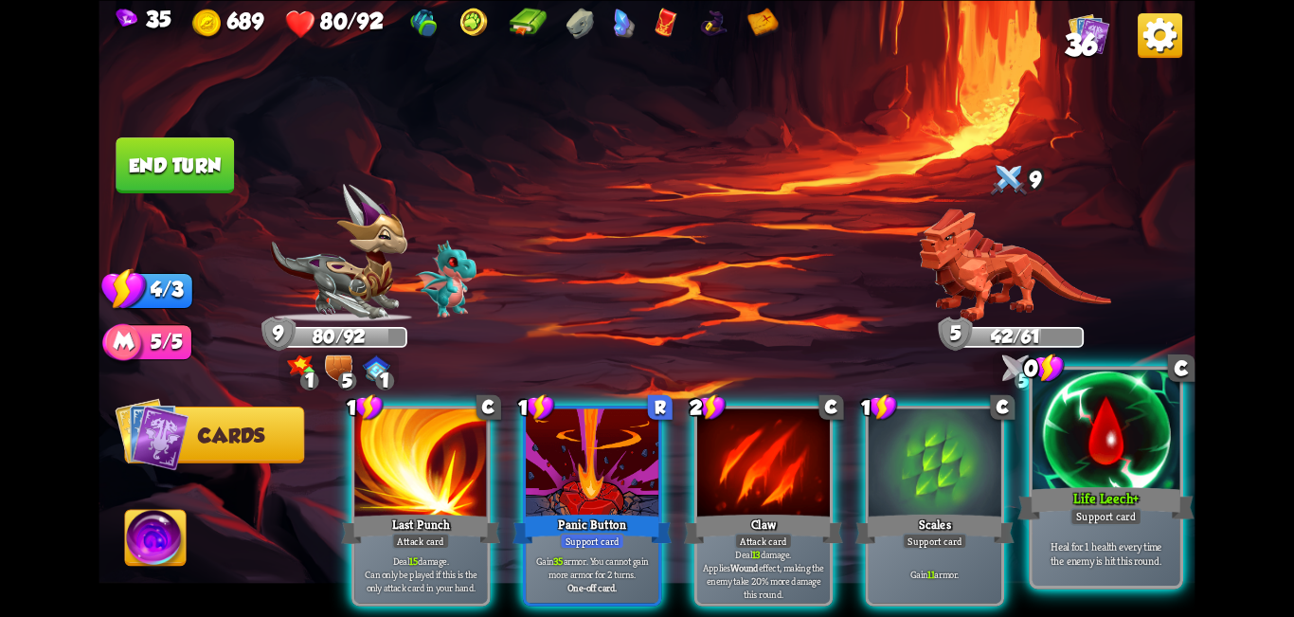
click at [644, 509] on div "Support card" at bounding box center [1107, 516] width 72 height 18
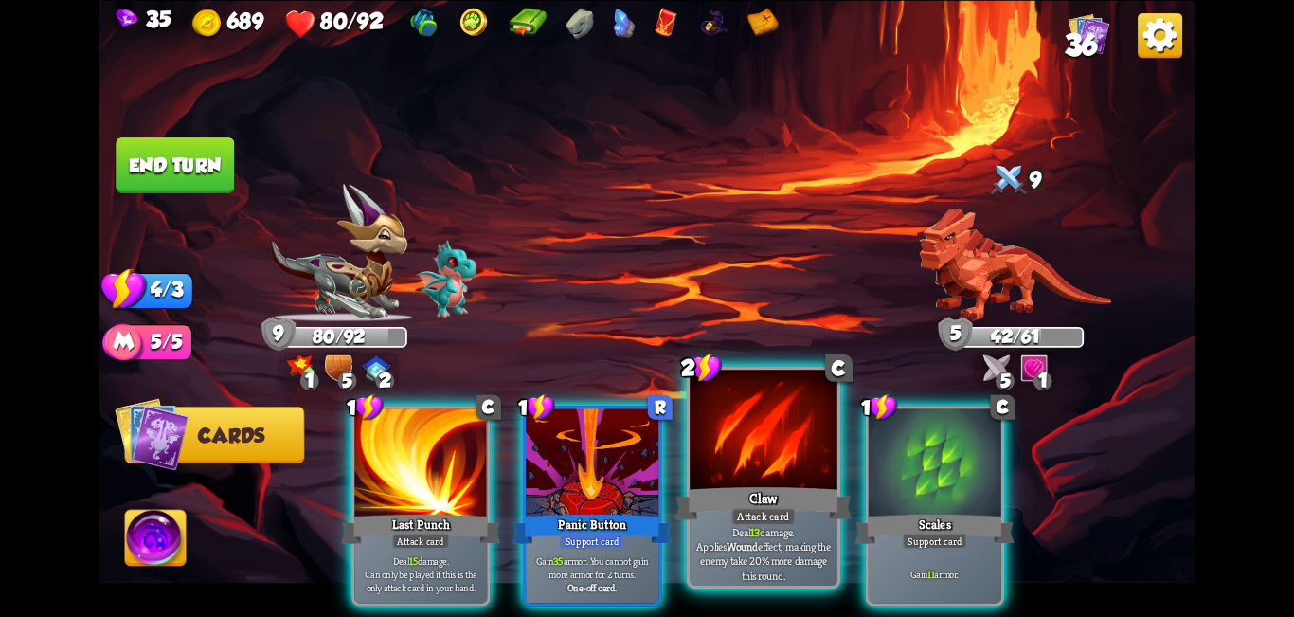
click at [644, 481] on div at bounding box center [764, 432] width 148 height 124
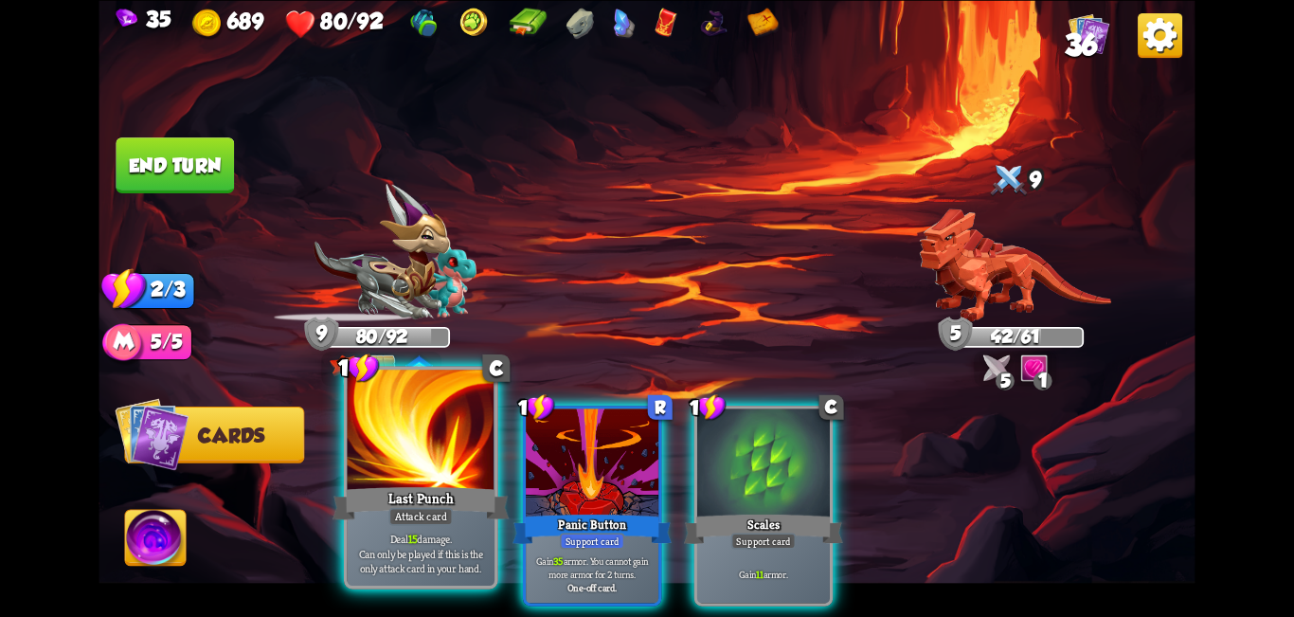
click at [430, 515] on div "Attack card" at bounding box center [420, 516] width 64 height 18
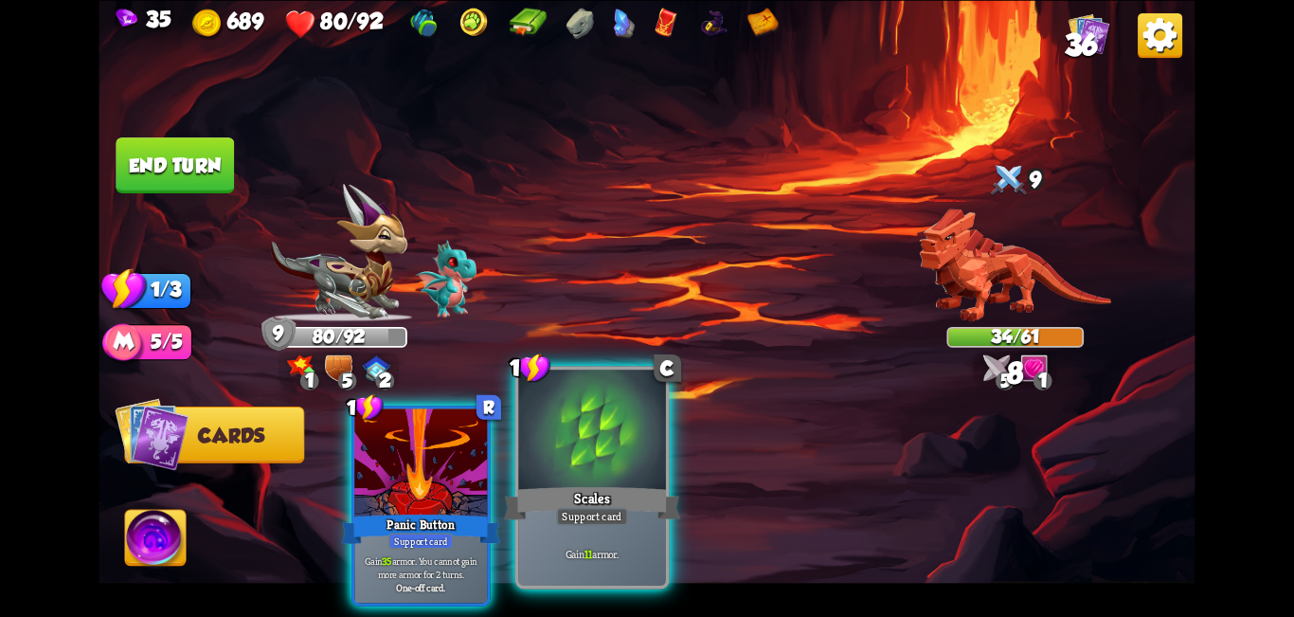
click at [544, 487] on div "Scales" at bounding box center [592, 503] width 177 height 40
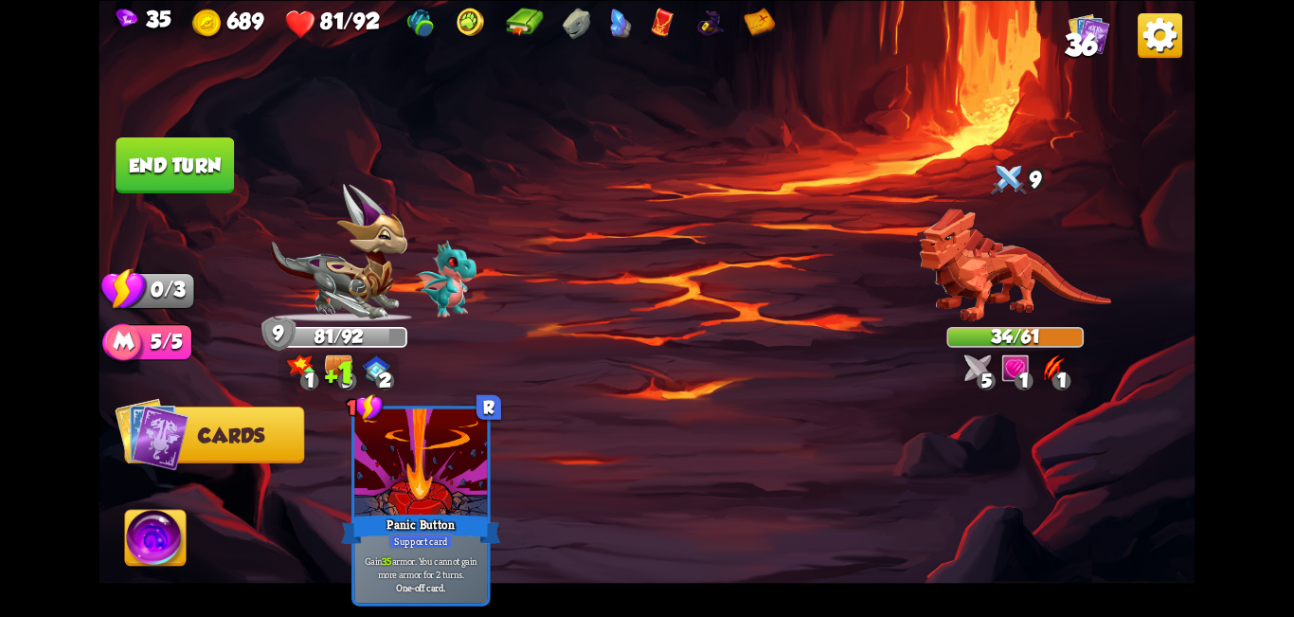
click at [192, 191] on button "End turn" at bounding box center [175, 165] width 118 height 56
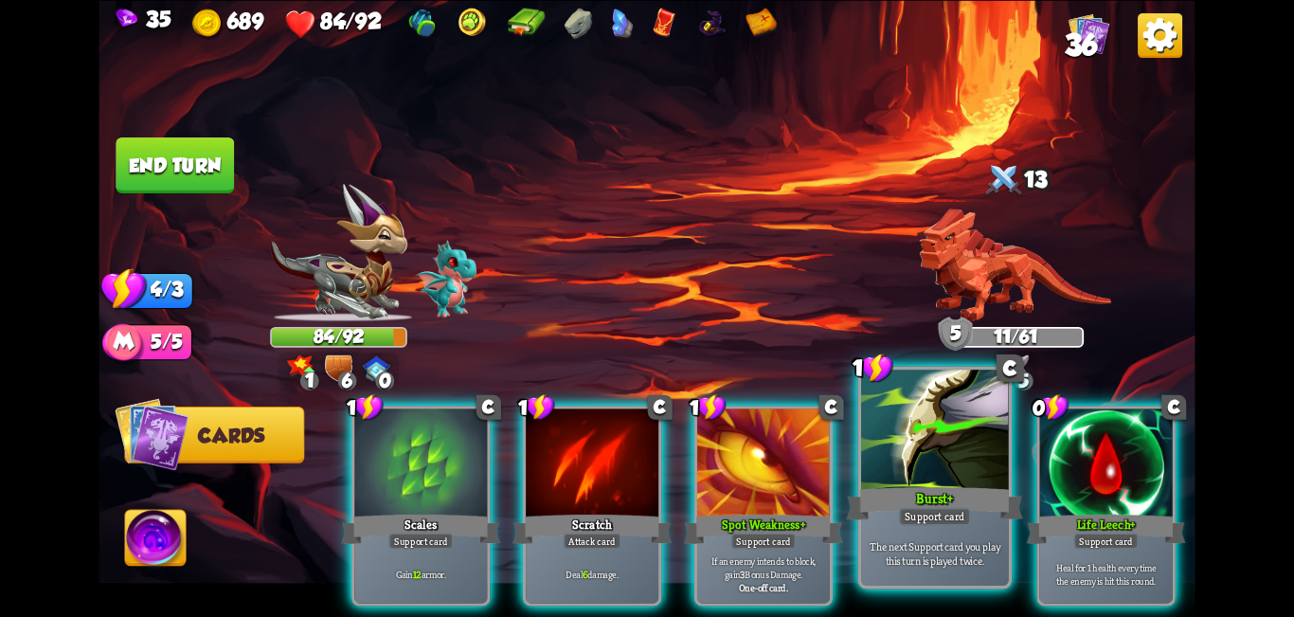
click at [644, 454] on div at bounding box center [935, 432] width 148 height 124
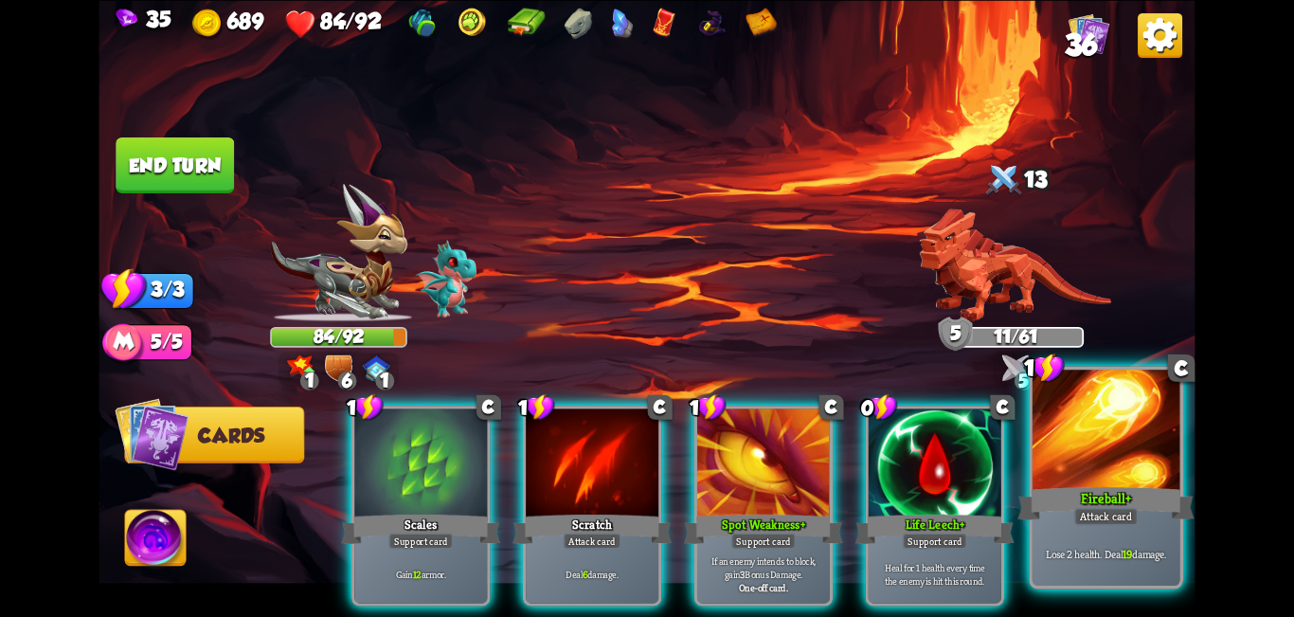
click at [644, 463] on div at bounding box center [935, 464] width 133 height 112
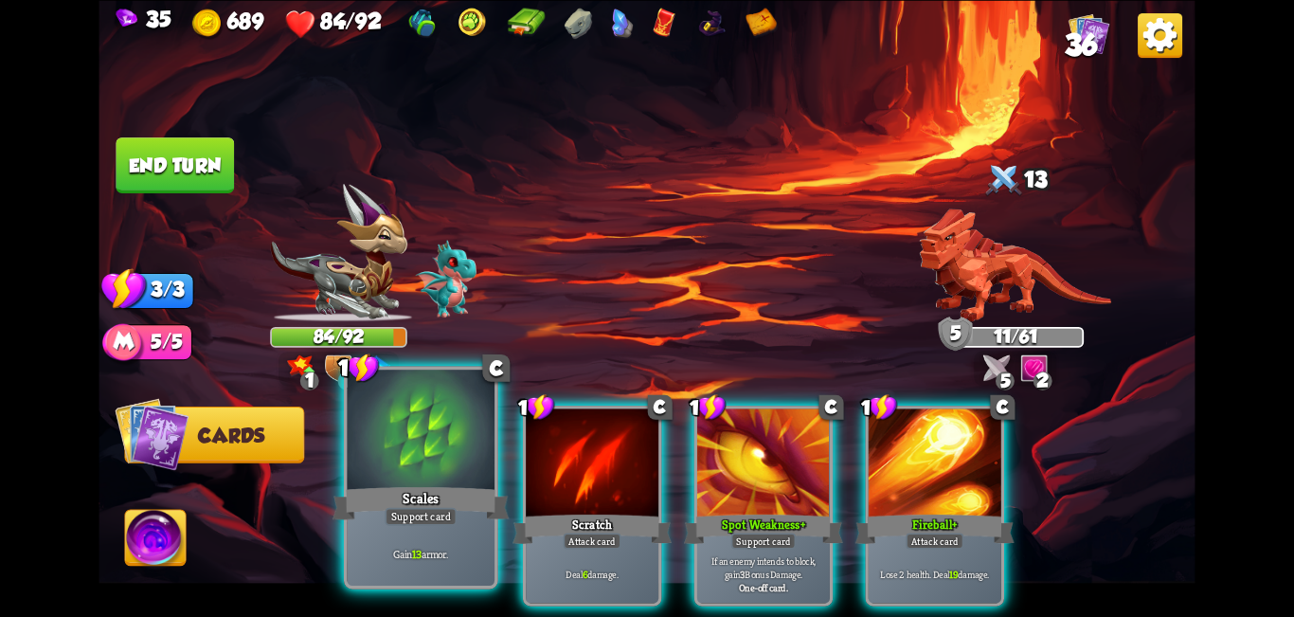
click at [419, 486] on div "Scales" at bounding box center [421, 503] width 177 height 40
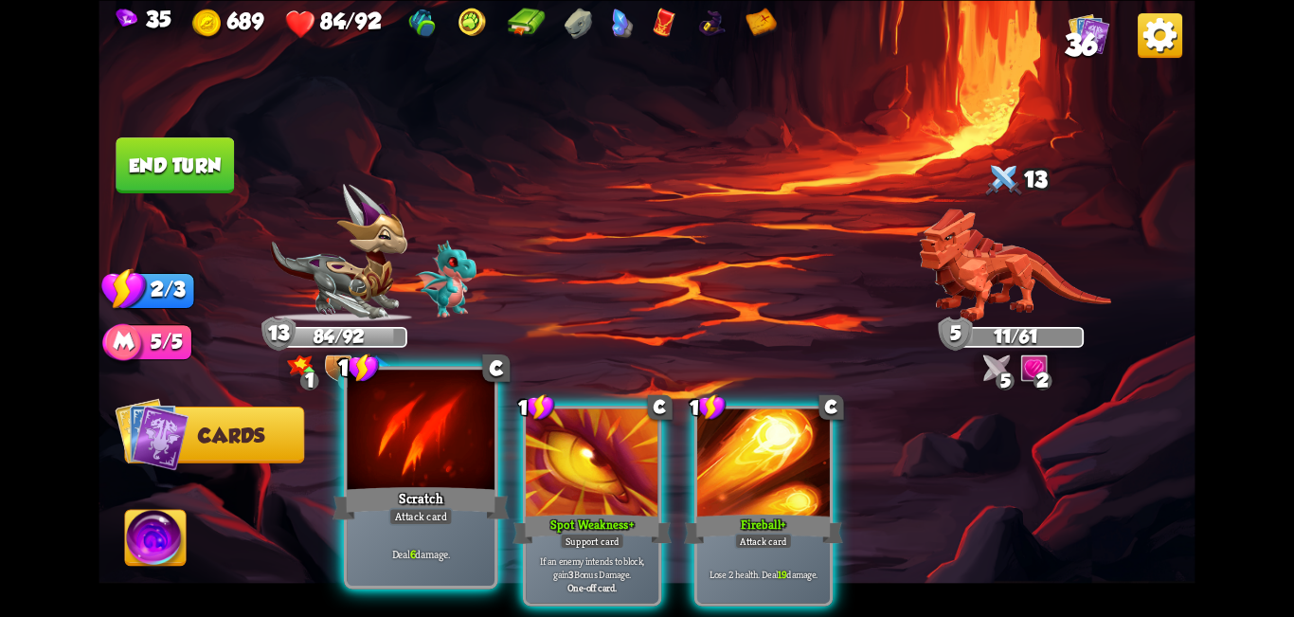
click at [412, 484] on div "Scratch" at bounding box center [421, 503] width 177 height 40
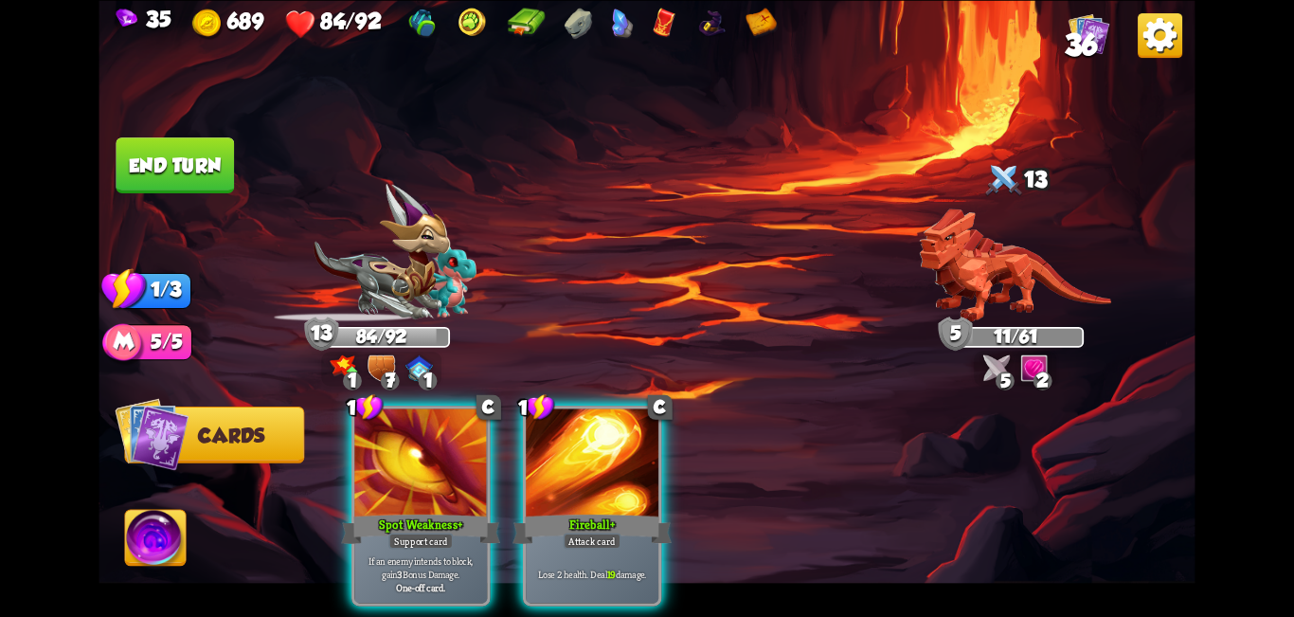
click at [155, 148] on button "End turn" at bounding box center [175, 165] width 118 height 56
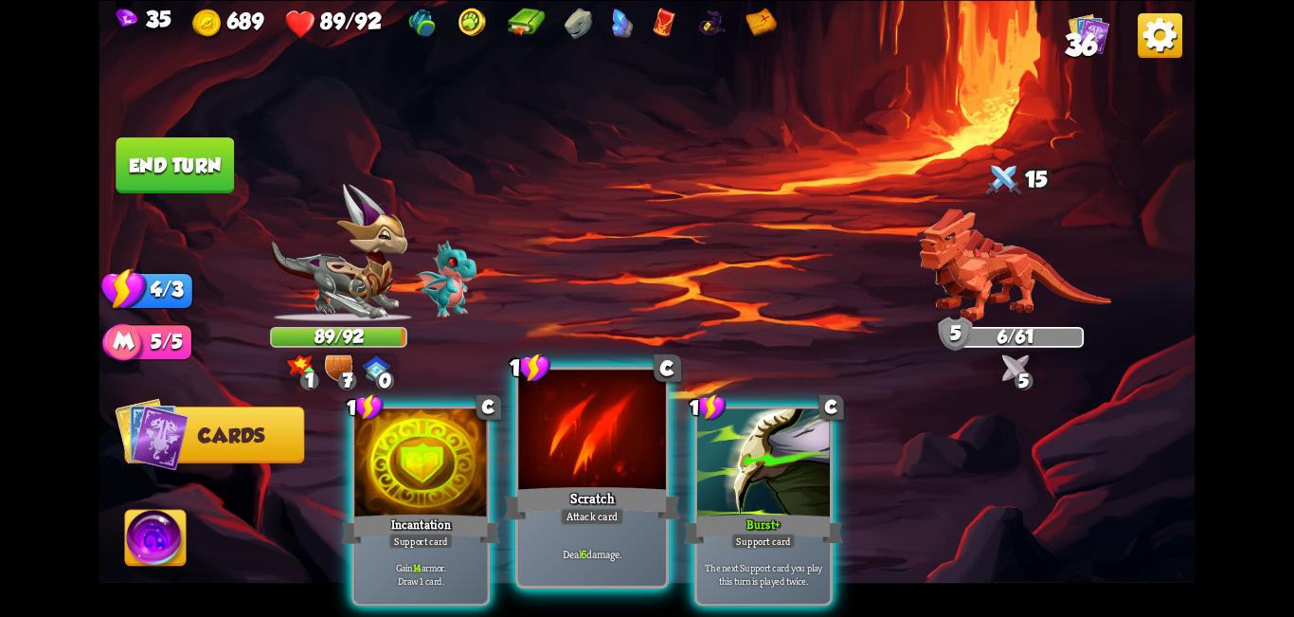
click at [564, 448] on div at bounding box center [592, 432] width 148 height 124
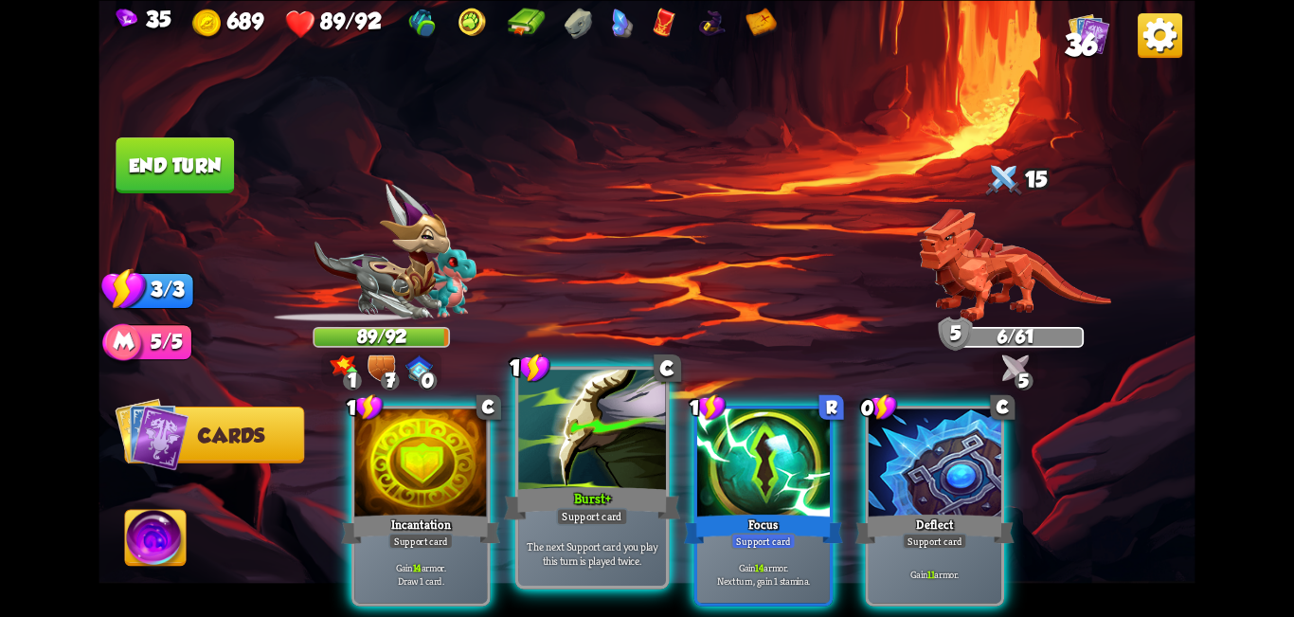
click at [596, 453] on div at bounding box center [592, 432] width 148 height 124
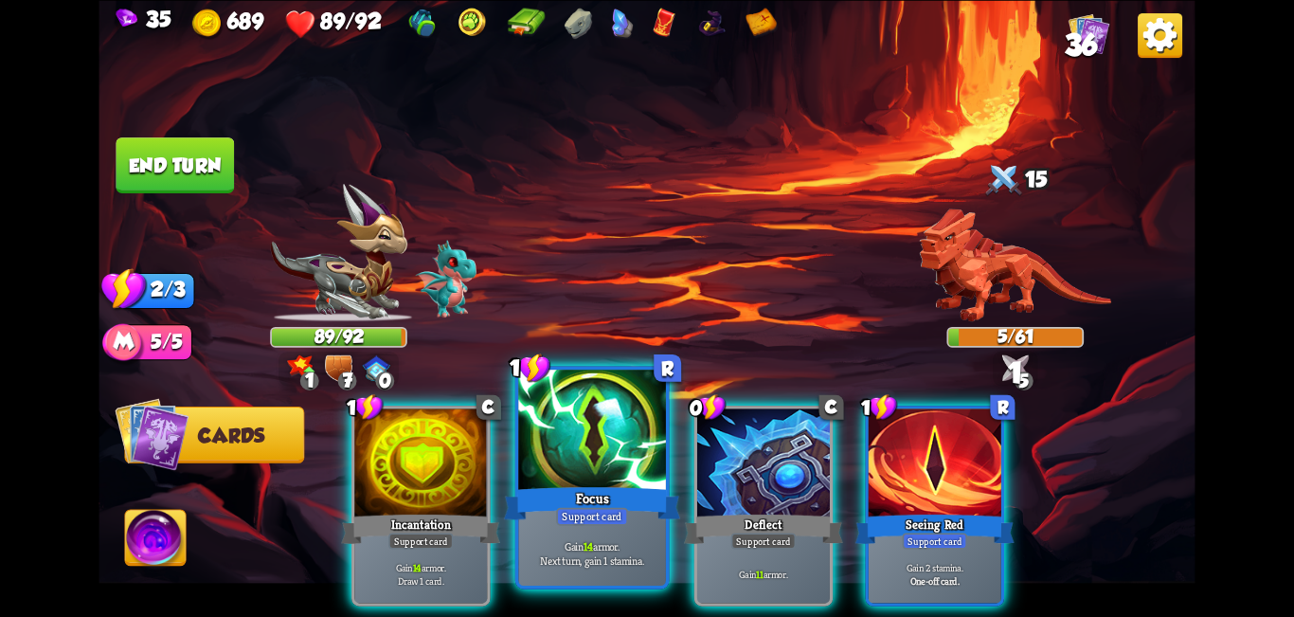
click at [625, 438] on div at bounding box center [592, 432] width 148 height 124
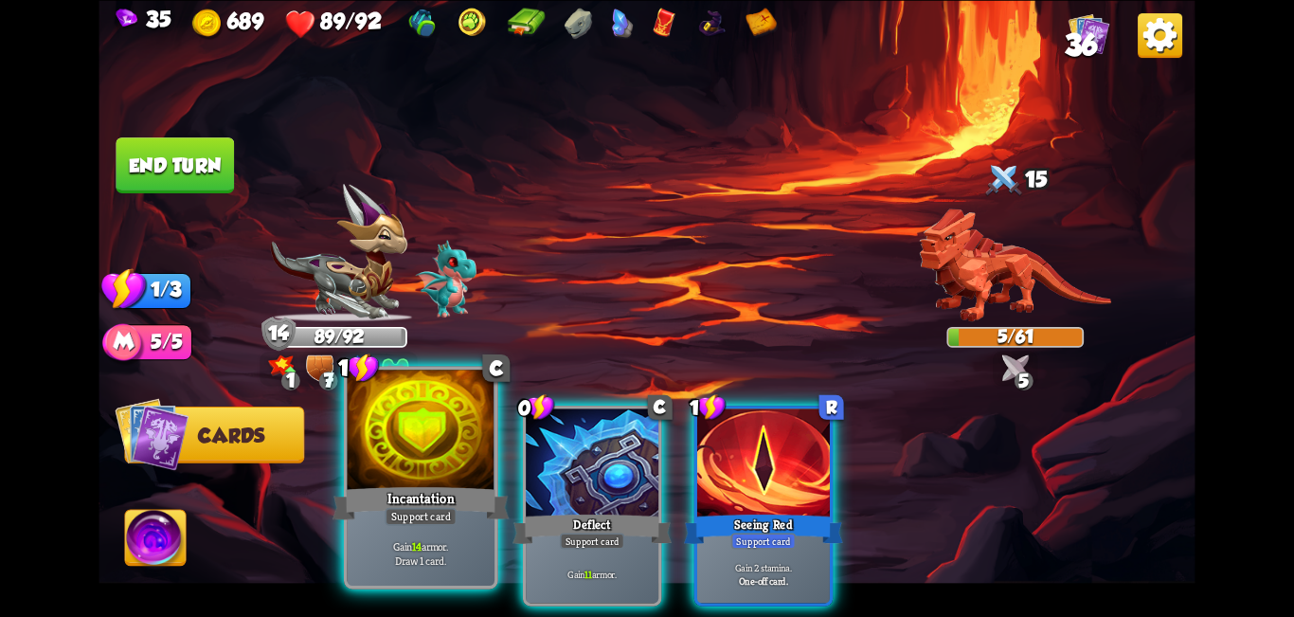
click at [415, 445] on div at bounding box center [422, 432] width 148 height 124
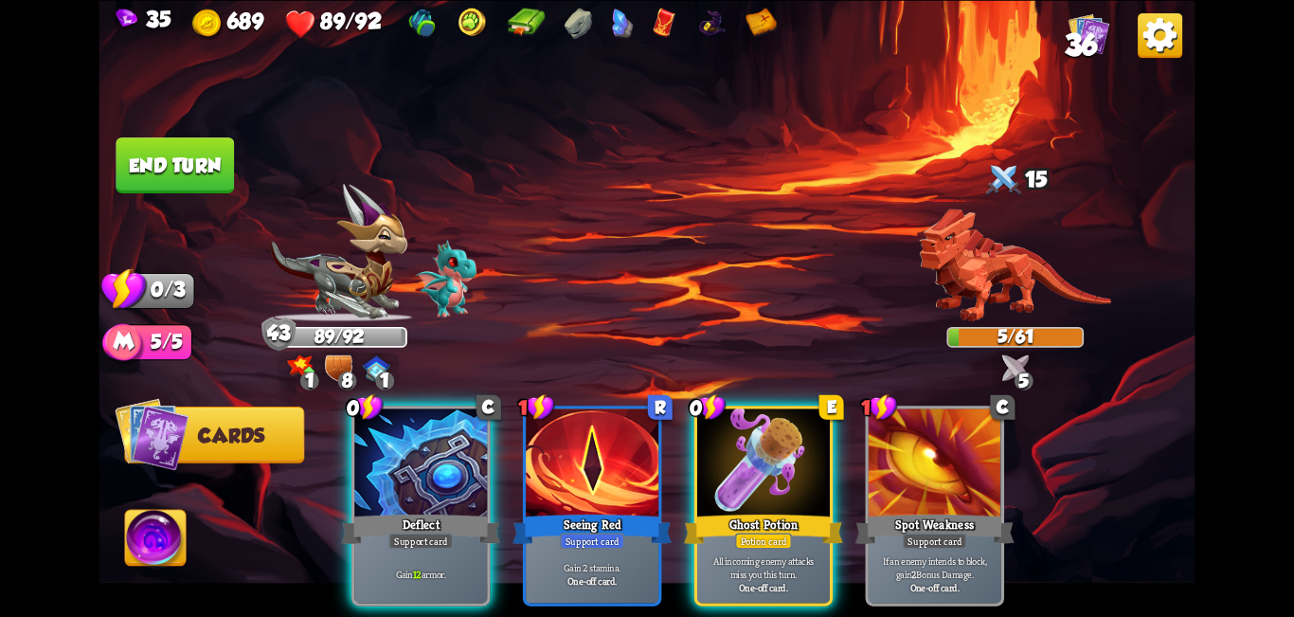
click at [177, 161] on button "End turn" at bounding box center [175, 165] width 118 height 56
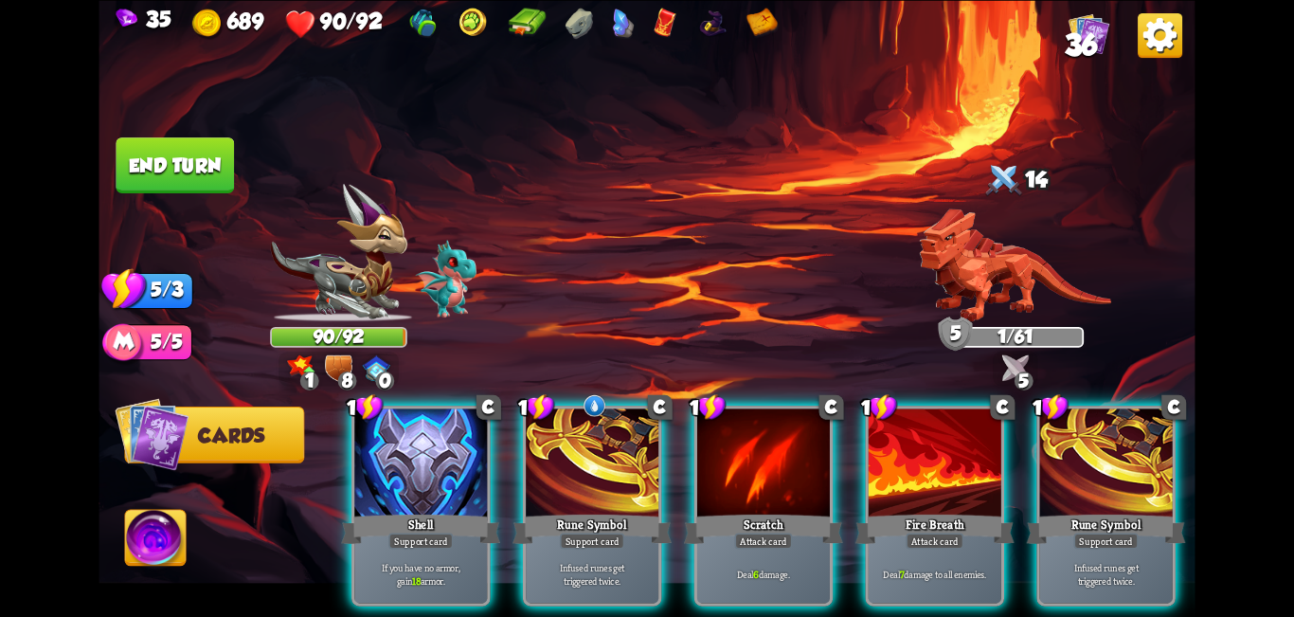
click at [644, 411] on div at bounding box center [935, 464] width 133 height 112
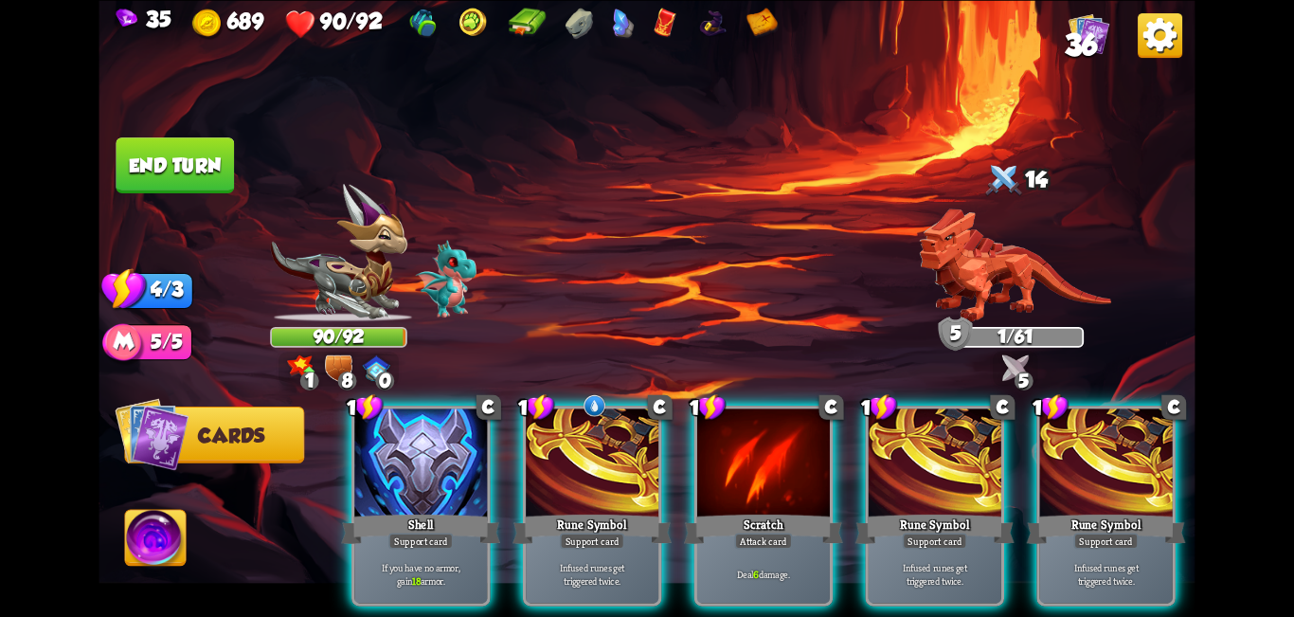
click at [644, 440] on div "Select an enemy to attack... You don't have enough stamina to play that card...…" at bounding box center [647, 308] width 1096 height 617
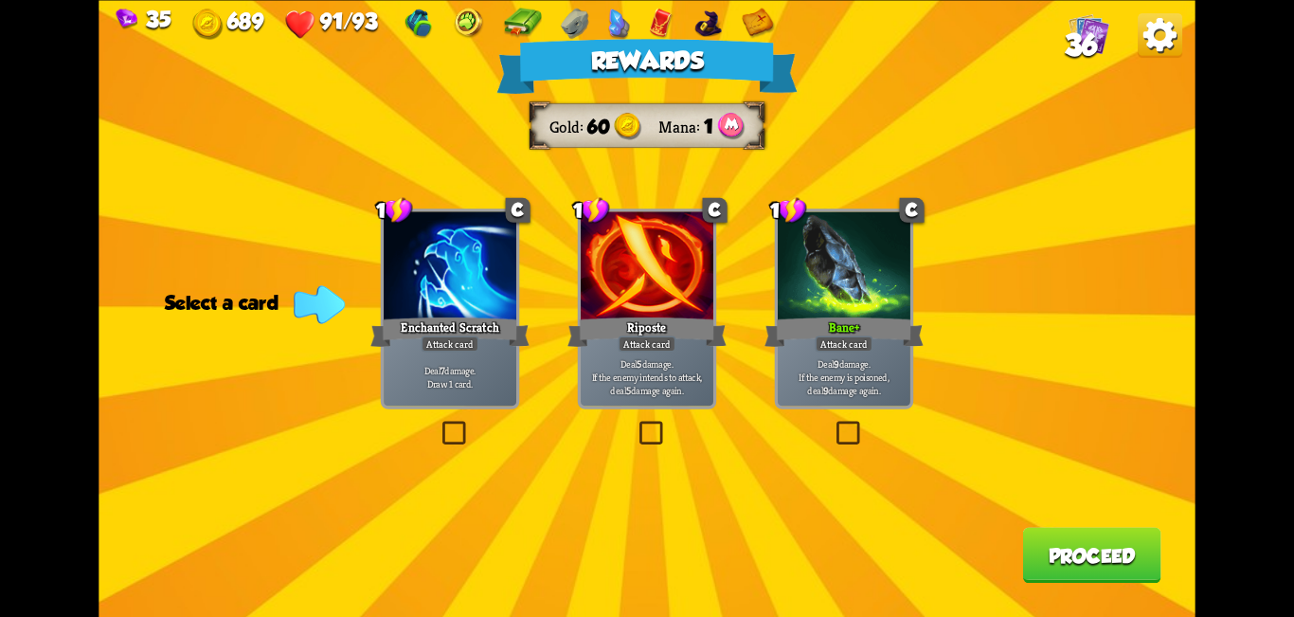
click at [644, 561] on button "Proceed" at bounding box center [1091, 555] width 138 height 56
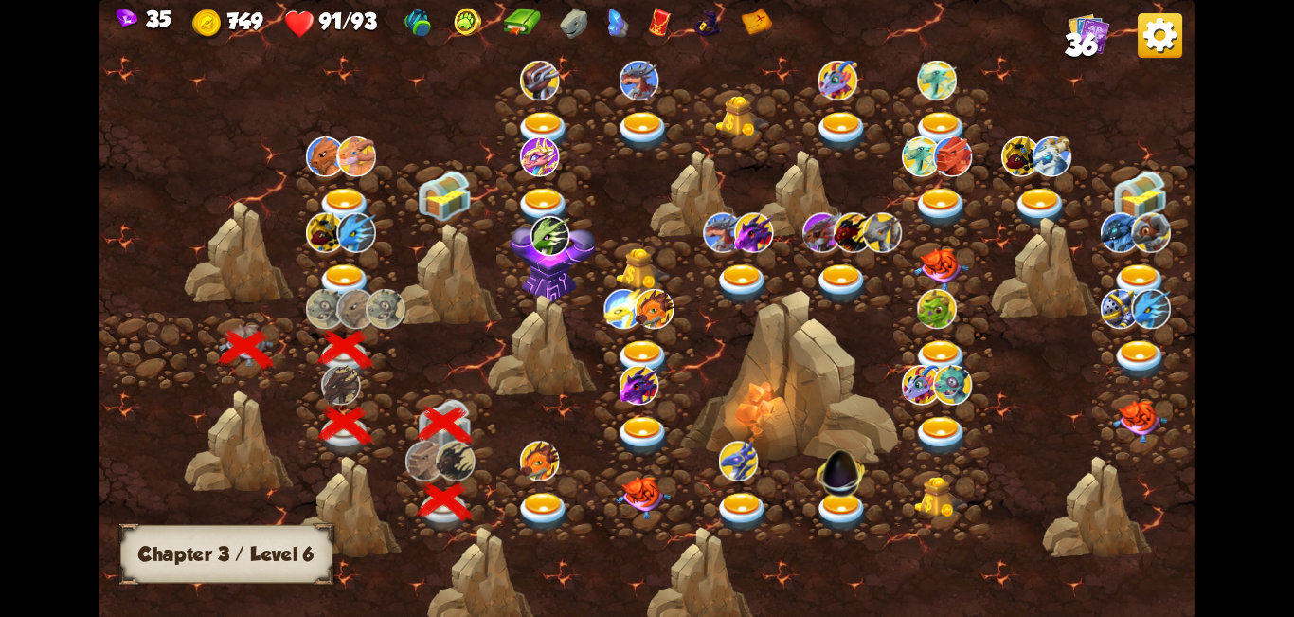
click at [632, 429] on img at bounding box center [643, 437] width 55 height 41
click at [542, 507] on img at bounding box center [544, 513] width 55 height 41
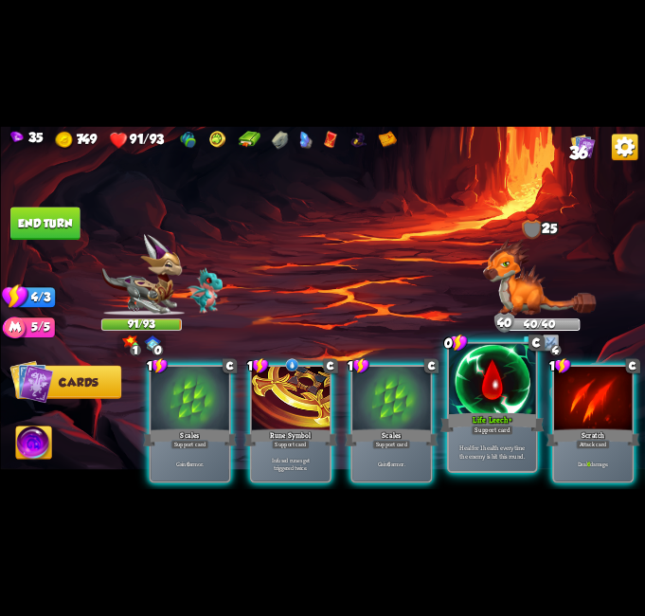
click at [497, 387] on div at bounding box center [492, 380] width 87 height 73
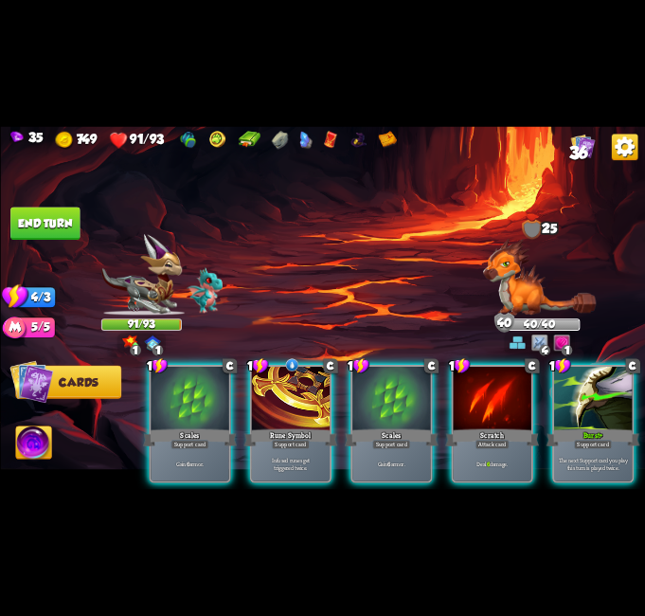
click at [497, 387] on div at bounding box center [492, 399] width 78 height 65
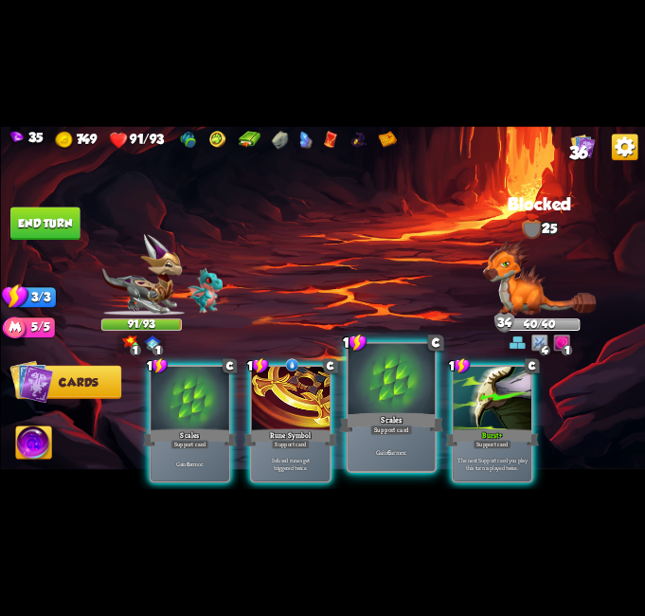
drag, startPoint x: 497, startPoint y: 387, endPoint x: 405, endPoint y: 392, distance: 93.0
click at [496, 387] on div at bounding box center [492, 399] width 78 height 65
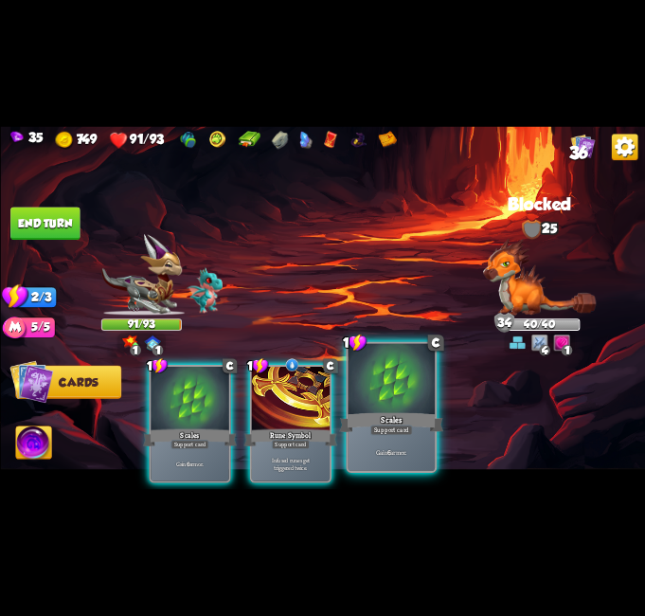
click at [402, 392] on div at bounding box center [391, 380] width 87 height 73
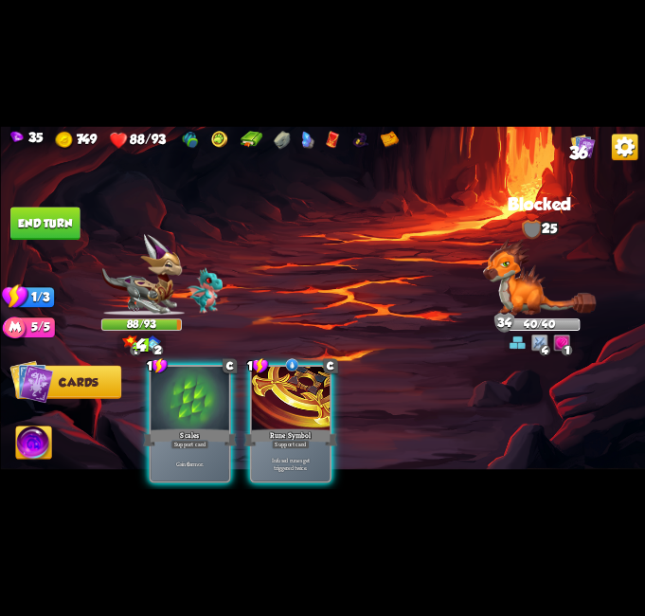
click at [212, 405] on div at bounding box center [190, 399] width 78 height 65
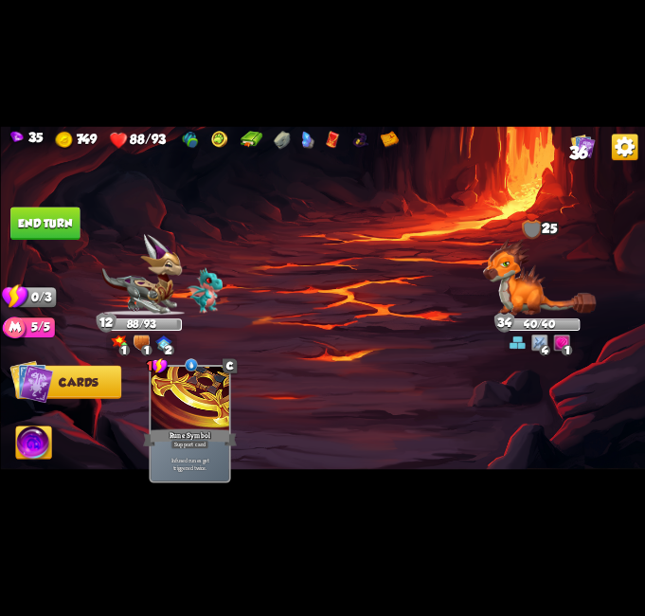
click at [55, 207] on button "End turn" at bounding box center [44, 223] width 69 height 33
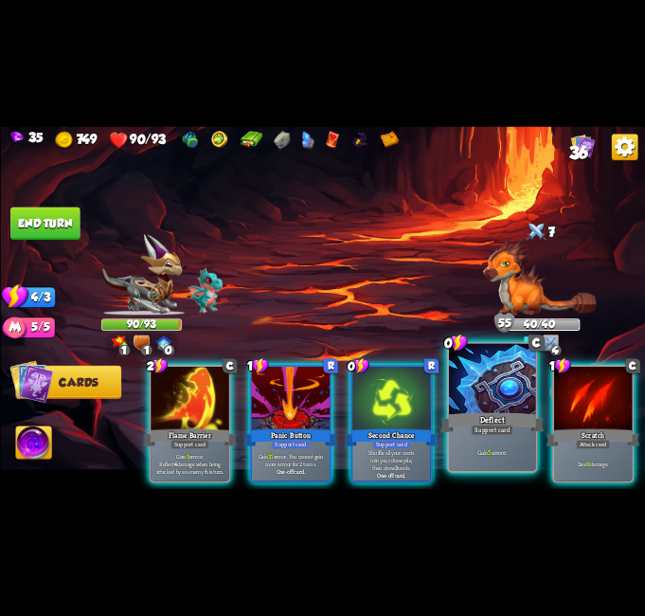
click at [503, 407] on div at bounding box center [492, 380] width 87 height 73
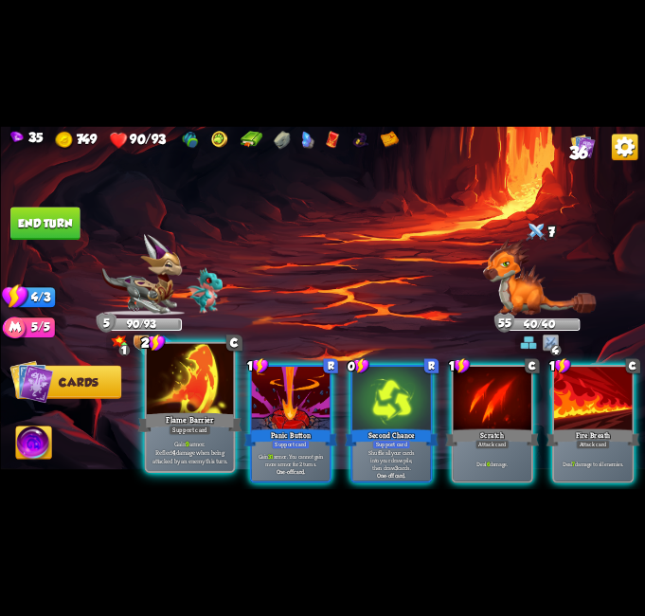
click at [205, 426] on div "Support card" at bounding box center [190, 429] width 43 height 10
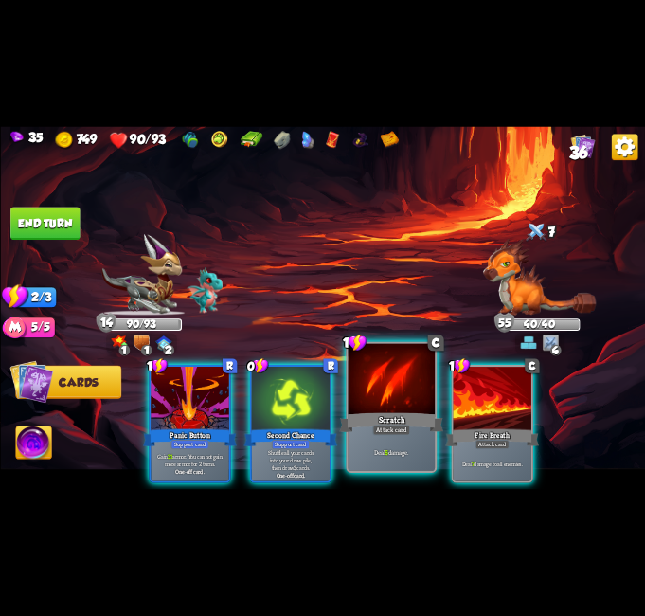
click at [408, 420] on div "Scratch" at bounding box center [391, 422] width 104 height 23
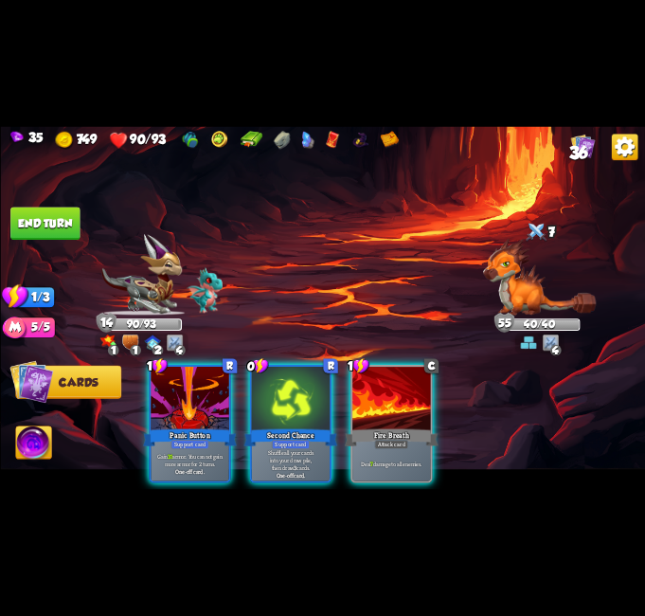
click at [418, 427] on div "Fire Breath" at bounding box center [391, 437] width 94 height 21
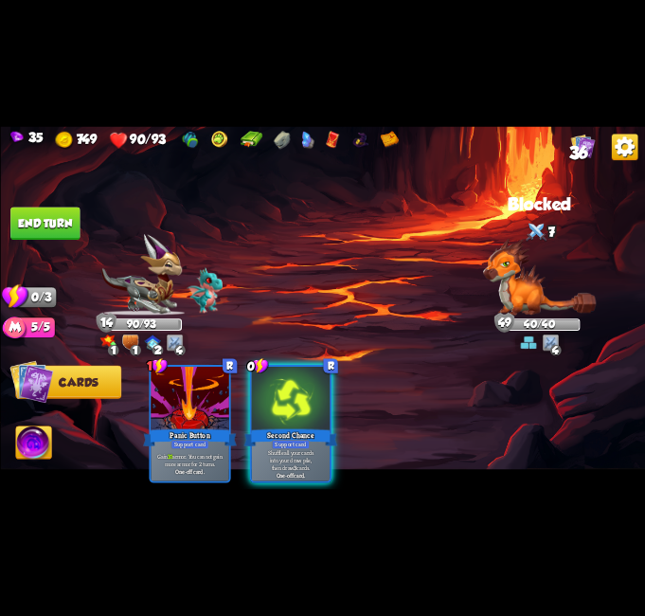
drag, startPoint x: 282, startPoint y: 445, endPoint x: 291, endPoint y: 454, distance: 12.1
click at [291, 454] on p "Shuffle all your cards into your draw pile, then draw 3 cards." at bounding box center [290, 459] width 74 height 23
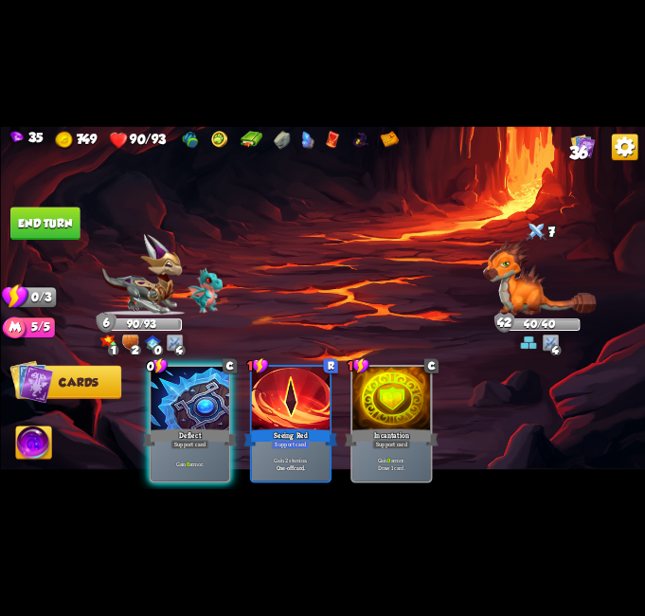
drag, startPoint x: 195, startPoint y: 413, endPoint x: 170, endPoint y: 386, distance: 37.5
click at [192, 427] on div "Deflect" at bounding box center [190, 437] width 94 height 21
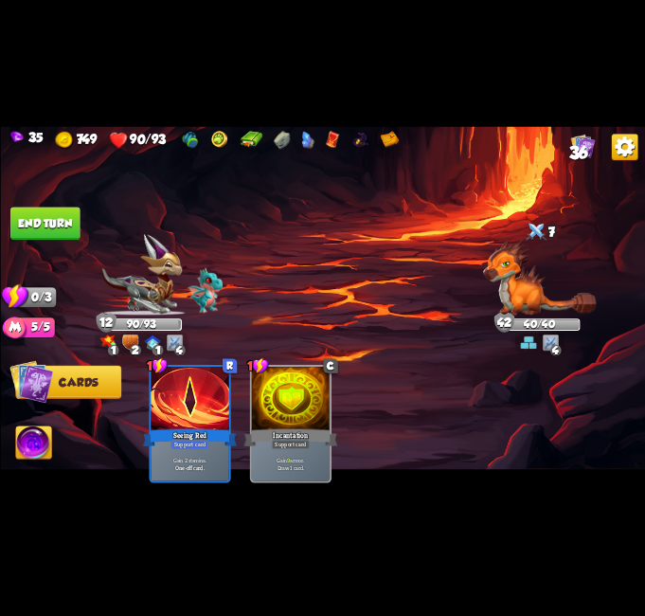
click at [25, 219] on button "End turn" at bounding box center [44, 223] width 69 height 33
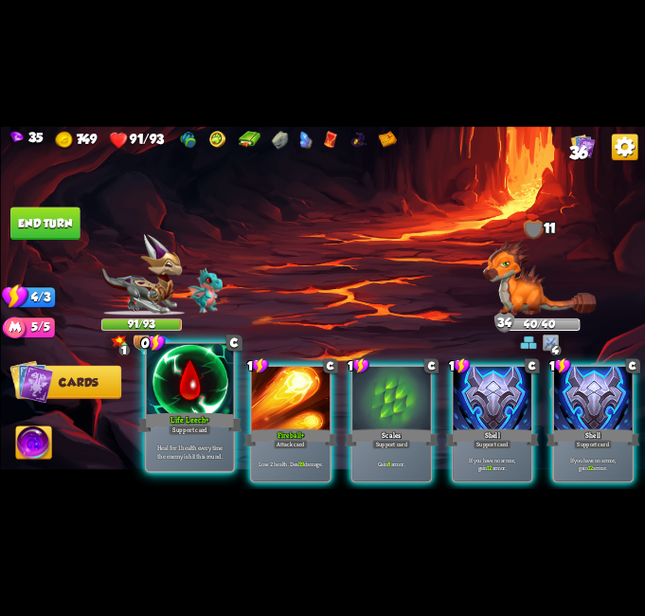
click at [193, 414] on div "Life Leech+" at bounding box center [189, 422] width 104 height 23
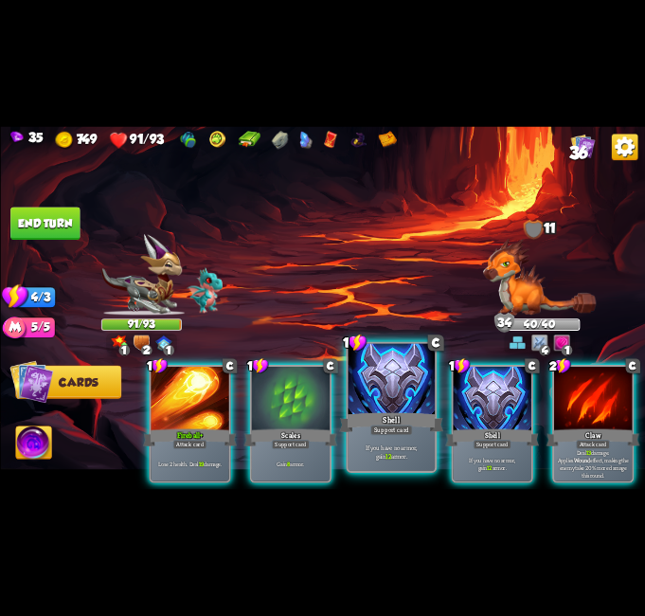
click at [375, 408] on div at bounding box center [391, 380] width 87 height 73
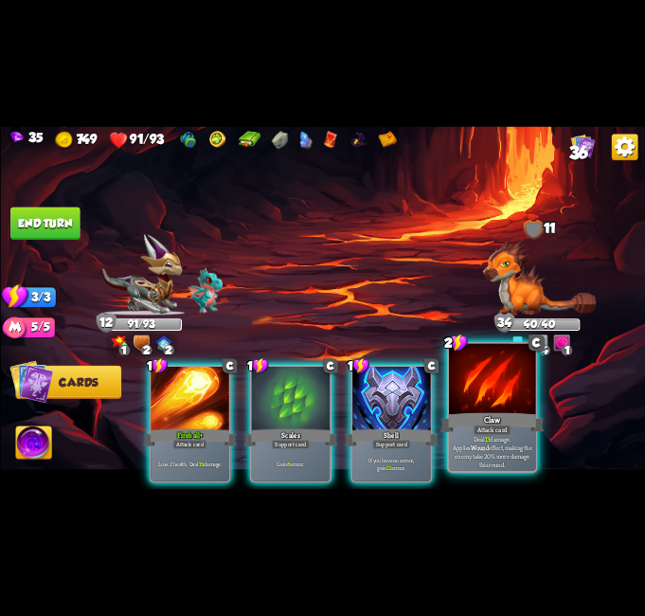
click at [479, 384] on div at bounding box center [492, 380] width 87 height 73
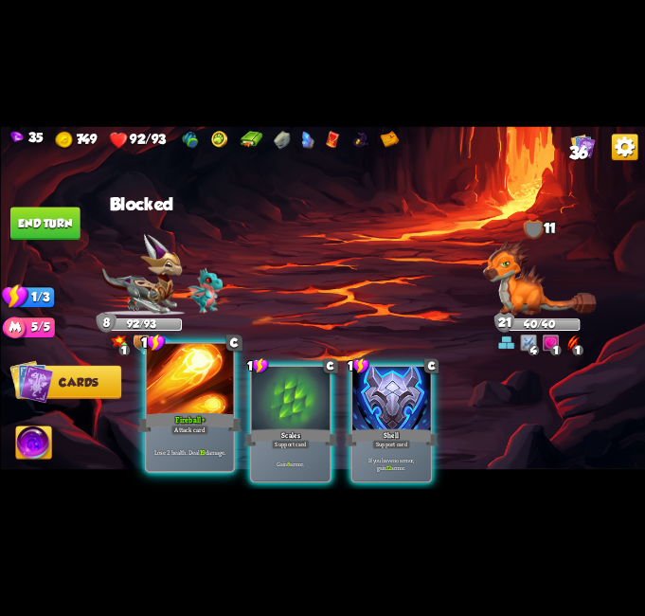
click at [178, 406] on div at bounding box center [189, 380] width 87 height 73
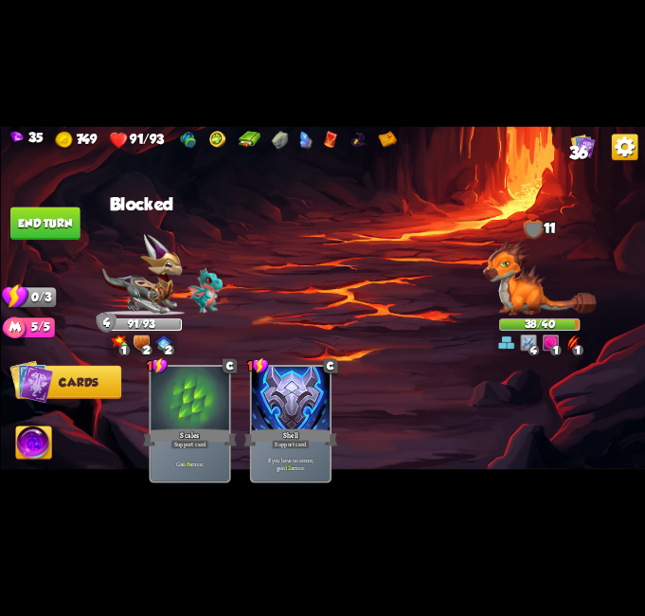
click at [63, 226] on button "End turn" at bounding box center [44, 223] width 69 height 33
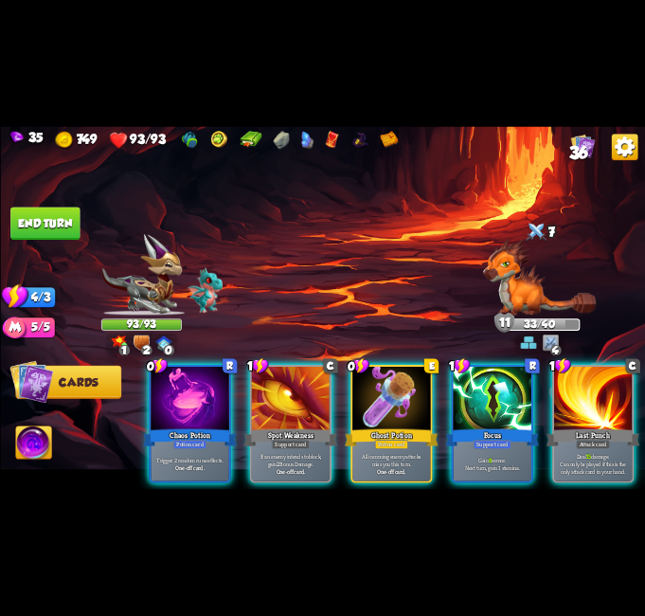
scroll to position [0, 180]
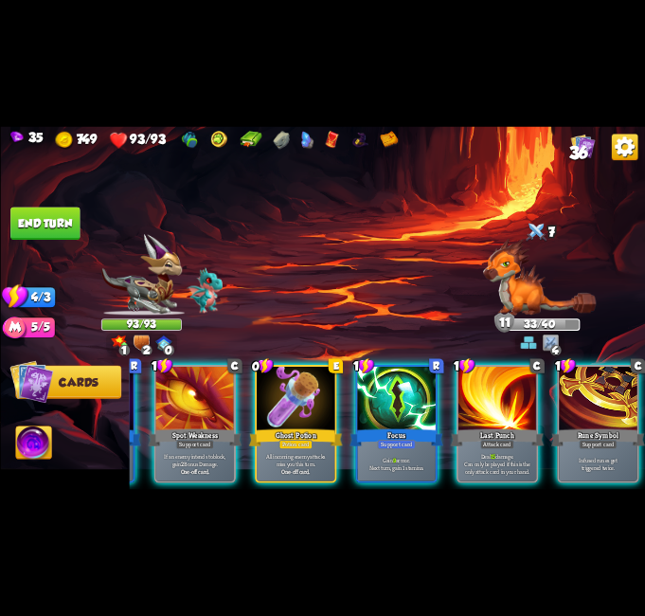
drag, startPoint x: 357, startPoint y: 493, endPoint x: 324, endPoint y: 488, distance: 33.5
click at [324, 488] on div "35 749 93/93 36 Select an enemy to attack... You don't have enough stamina to p…" at bounding box center [322, 308] width 645 height 616
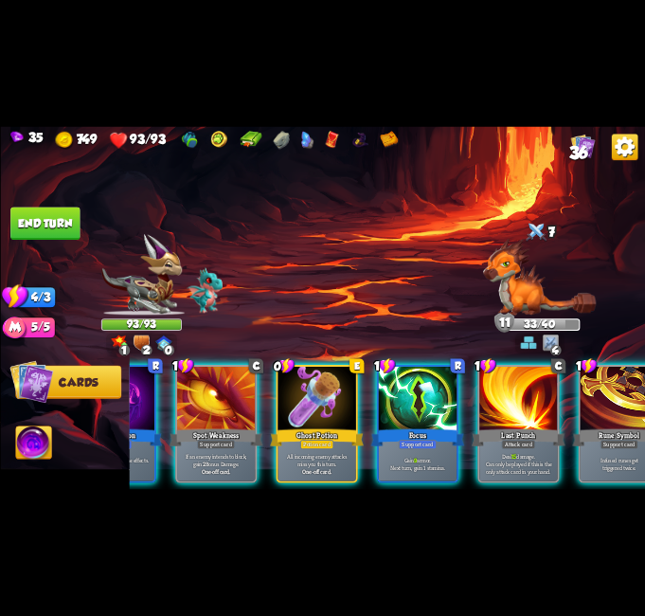
scroll to position [0, 132]
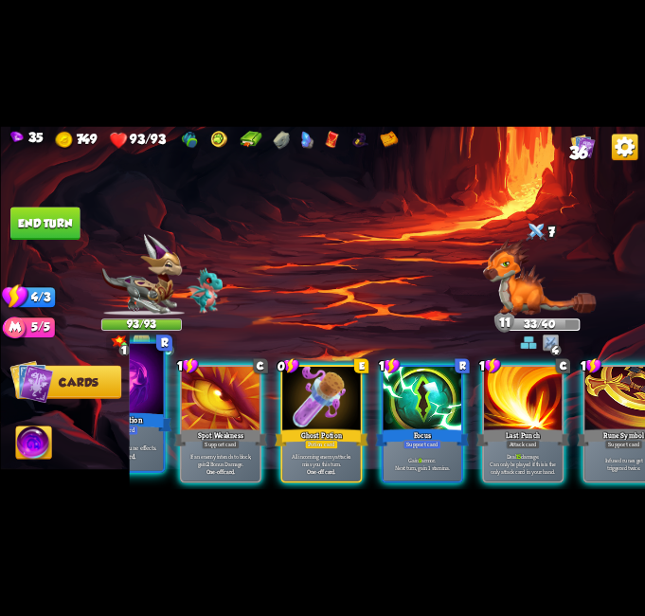
click at [138, 439] on div "Trigger 2 random rune effects. One-off card." at bounding box center [119, 452] width 87 height 38
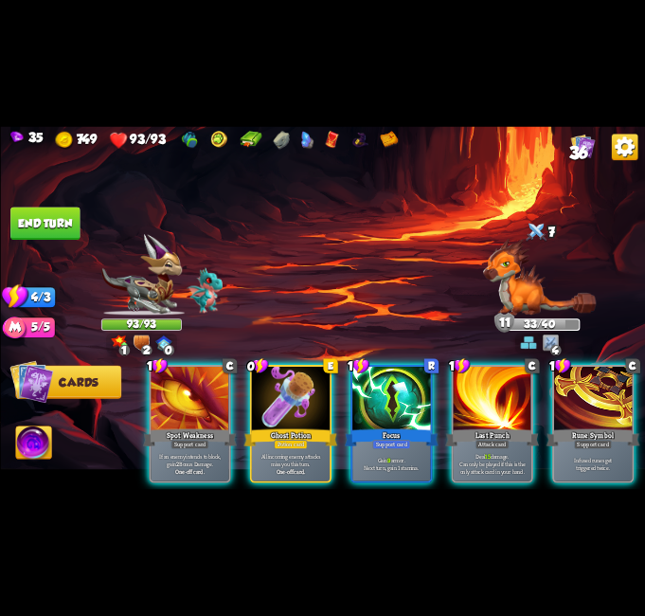
scroll to position [0, 0]
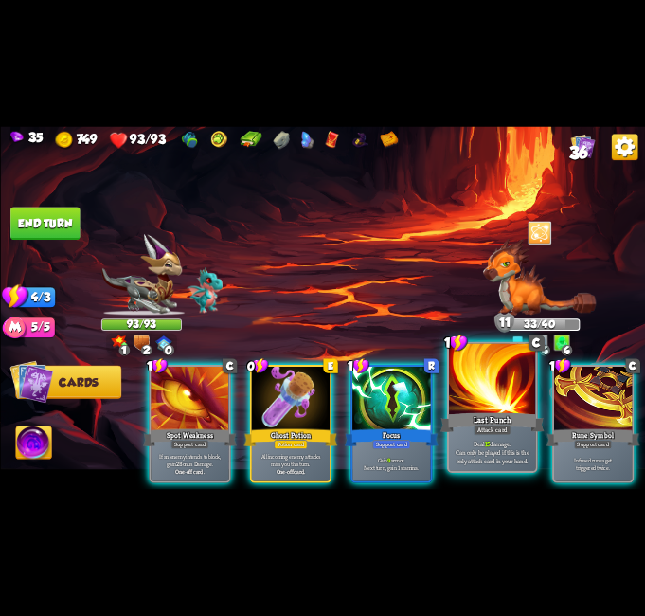
click at [408, 447] on div "Gain 9 armor. Next turn, gain 1 stamina." at bounding box center [391, 464] width 78 height 34
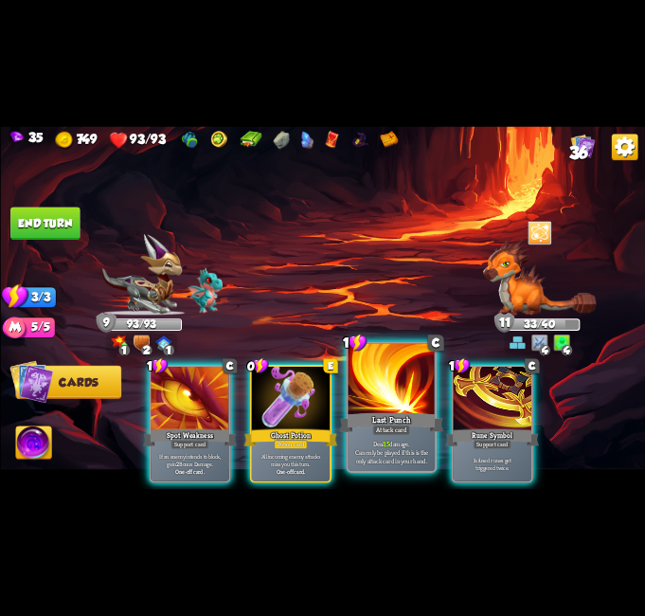
click at [413, 441] on p "Deal 15 damage. Can only be played if this is the only attack card in your hand." at bounding box center [391, 452] width 82 height 26
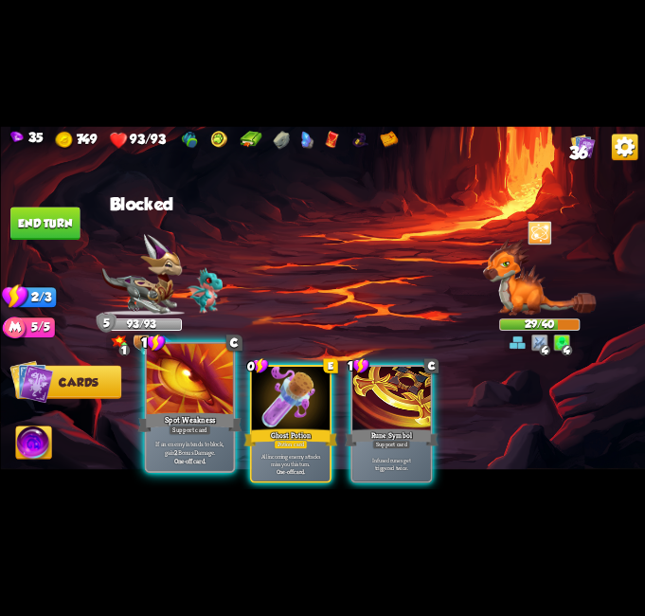
click at [191, 386] on div at bounding box center [189, 380] width 87 height 73
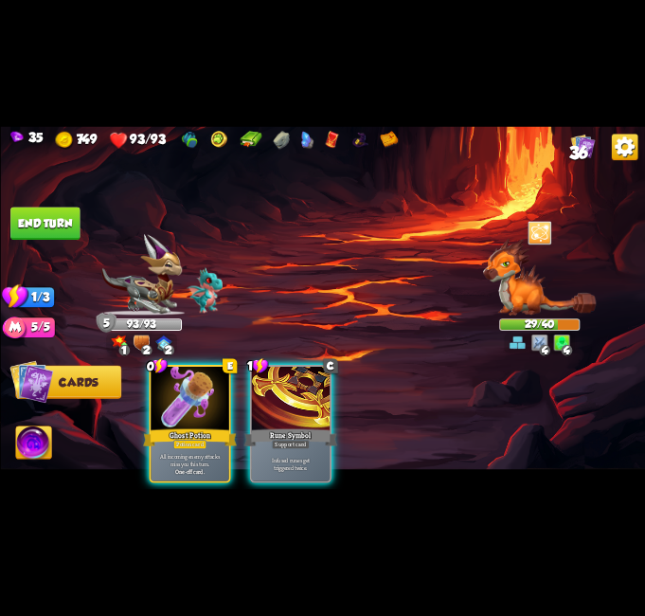
drag, startPoint x: 298, startPoint y: 388, endPoint x: 251, endPoint y: 357, distance: 56.2
click at [295, 391] on div at bounding box center [290, 399] width 78 height 65
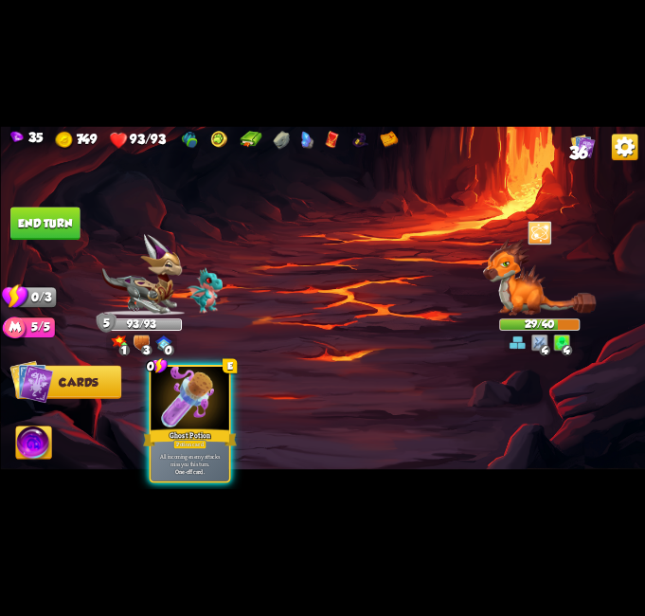
click at [68, 223] on button "End turn" at bounding box center [44, 223] width 69 height 33
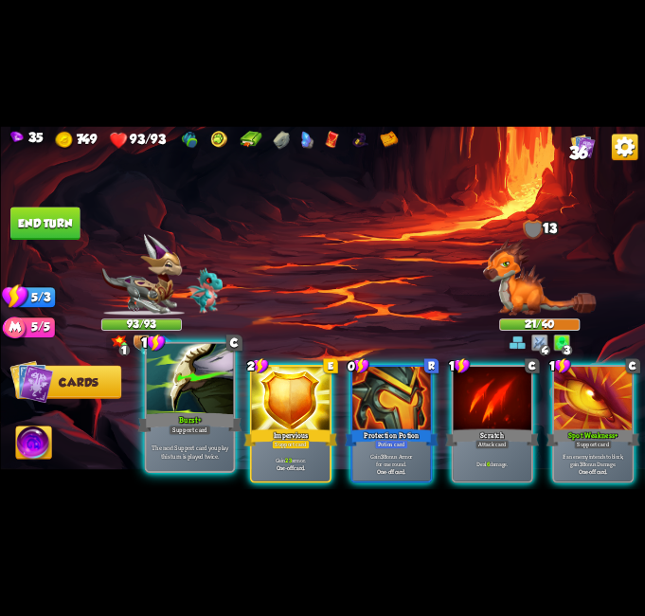
click at [185, 450] on p "The next Support card you play this turn is played twice." at bounding box center [190, 451] width 82 height 17
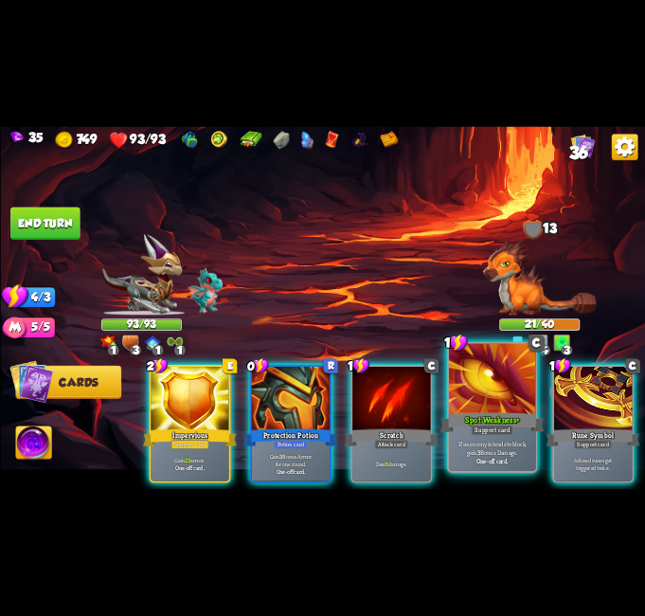
click at [517, 413] on div "Spot Weakness+" at bounding box center [492, 422] width 104 height 23
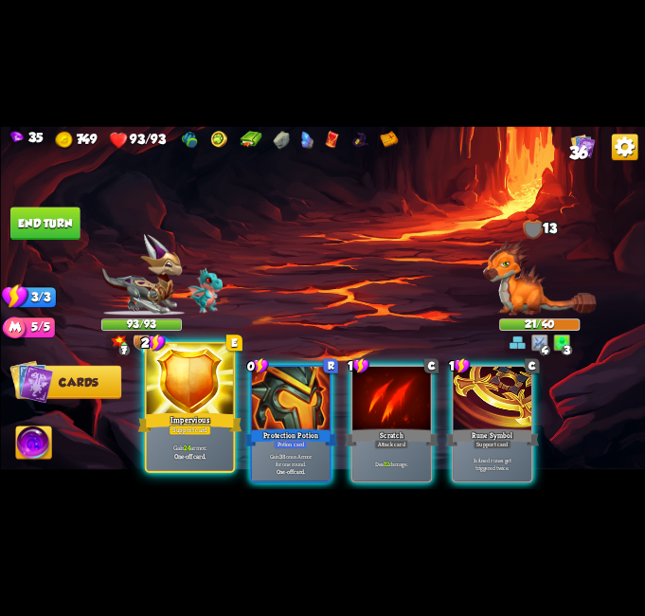
click at [208, 429] on div "Support card" at bounding box center [190, 429] width 43 height 10
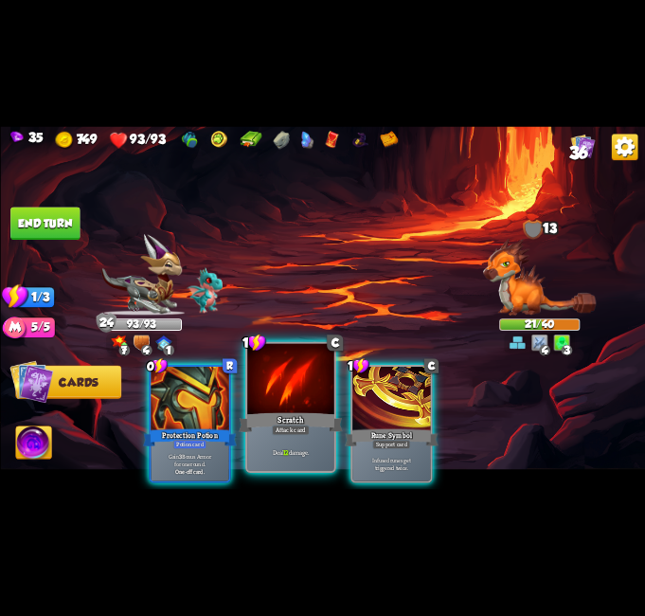
click at [295, 389] on div at bounding box center [290, 380] width 87 height 73
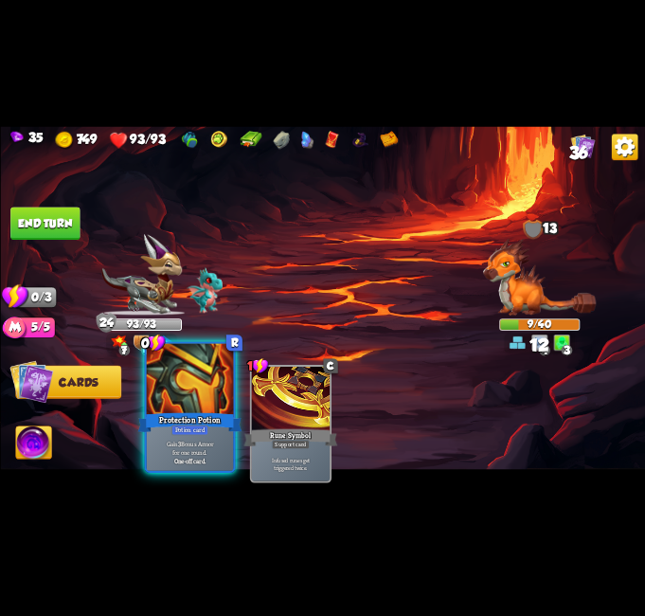
click at [176, 406] on div at bounding box center [189, 380] width 87 height 73
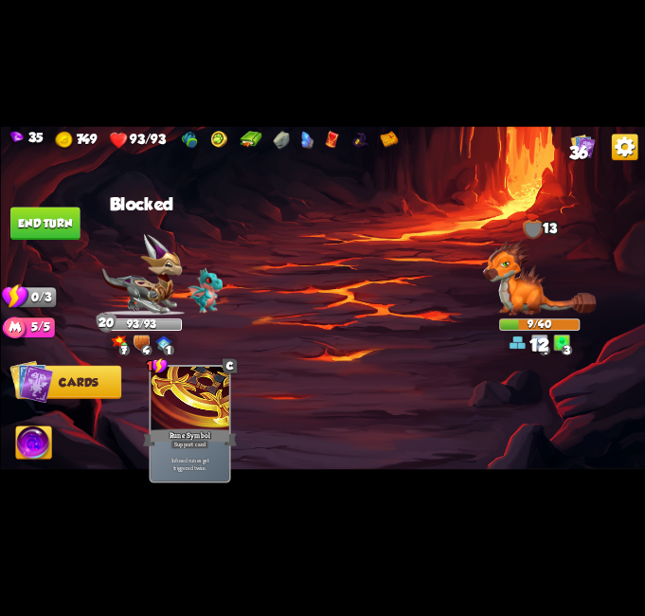
click at [58, 211] on button "End turn" at bounding box center [44, 223] width 69 height 33
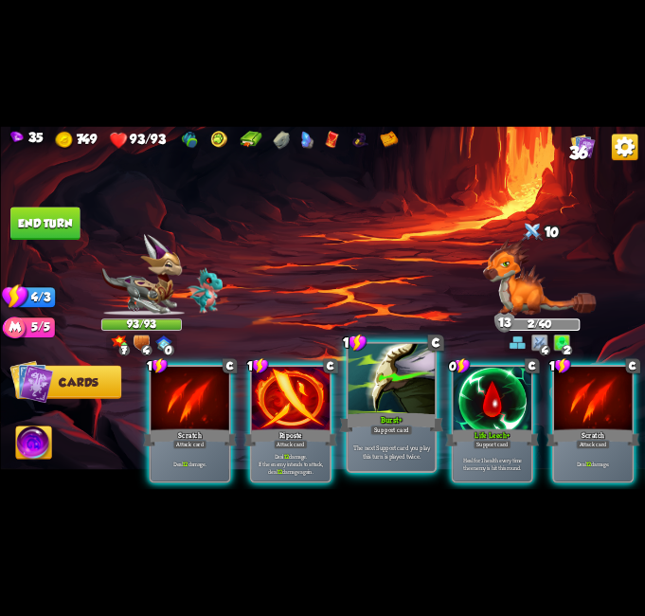
click at [384, 388] on div at bounding box center [391, 380] width 87 height 73
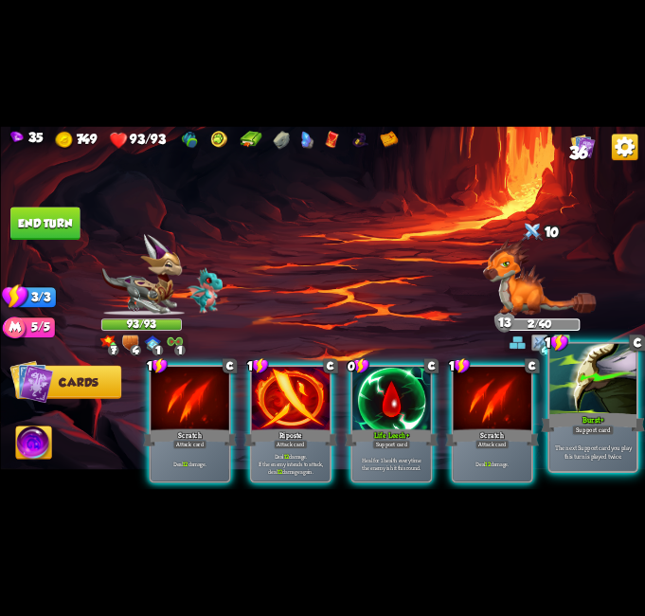
click at [604, 415] on div "Burst+" at bounding box center [593, 422] width 104 height 23
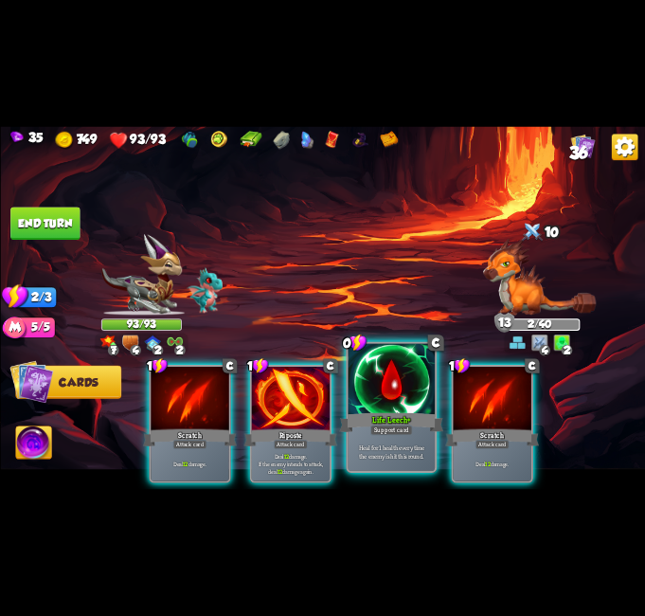
click at [375, 370] on div at bounding box center [391, 380] width 87 height 73
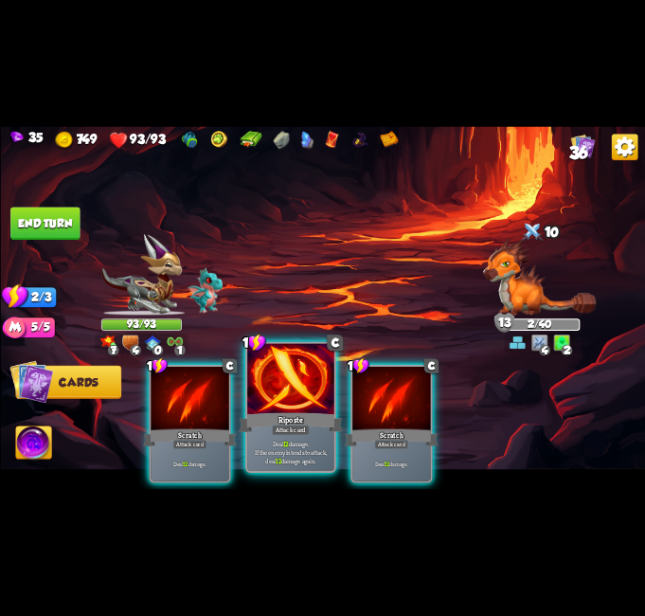
click at [288, 383] on div at bounding box center [290, 380] width 87 height 73
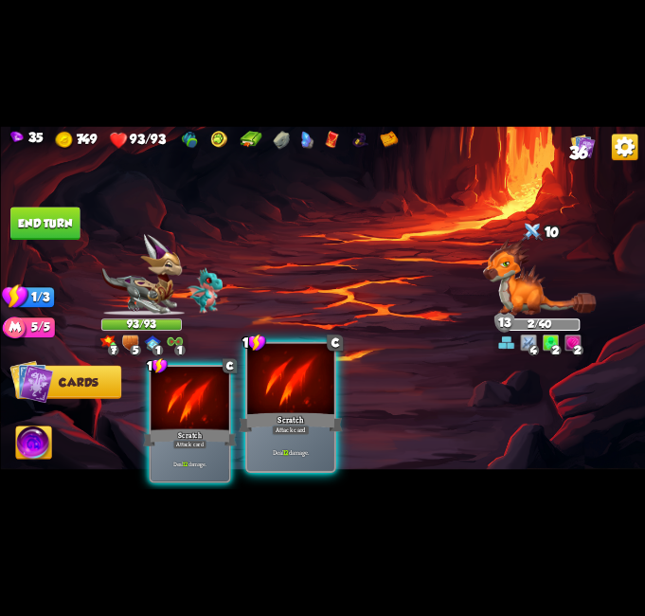
click at [285, 403] on div at bounding box center [290, 380] width 87 height 73
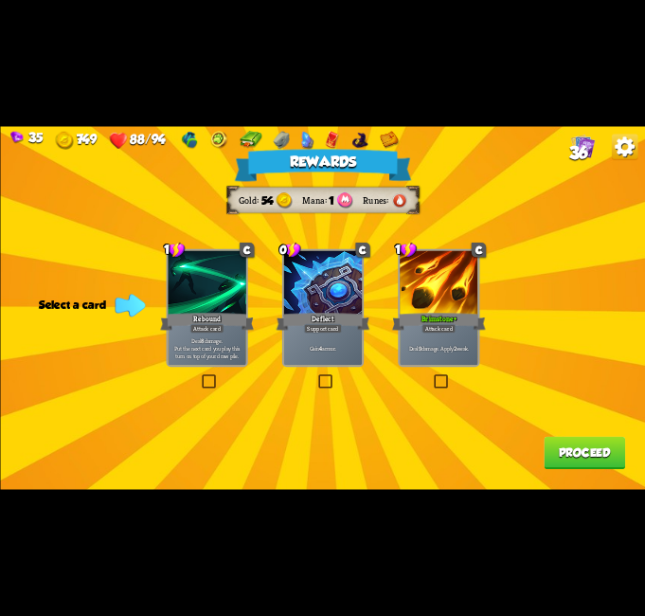
click at [432, 376] on label at bounding box center [432, 376] width 0 height 0
click at [0, 0] on input "checkbox" at bounding box center [0, 0] width 0 height 0
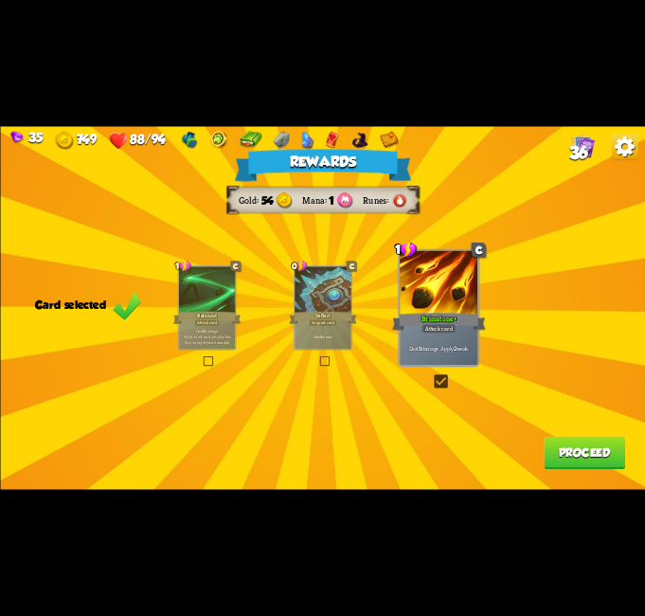
click at [573, 450] on button "Proceed" at bounding box center [584, 453] width 81 height 33
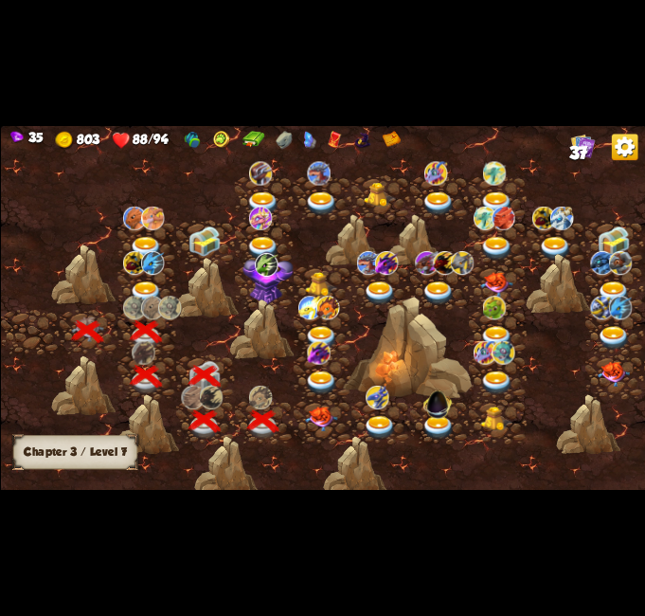
click at [327, 419] on img at bounding box center [320, 419] width 32 height 26
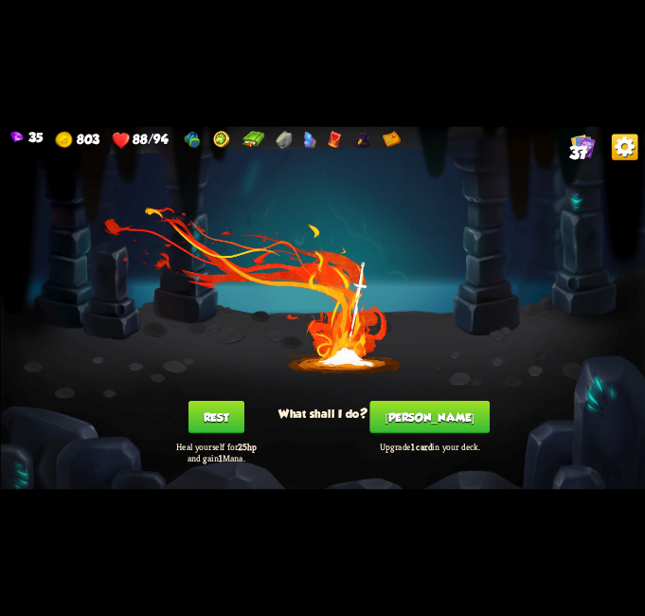
click at [416, 415] on button "[PERSON_NAME]" at bounding box center [430, 417] width 120 height 33
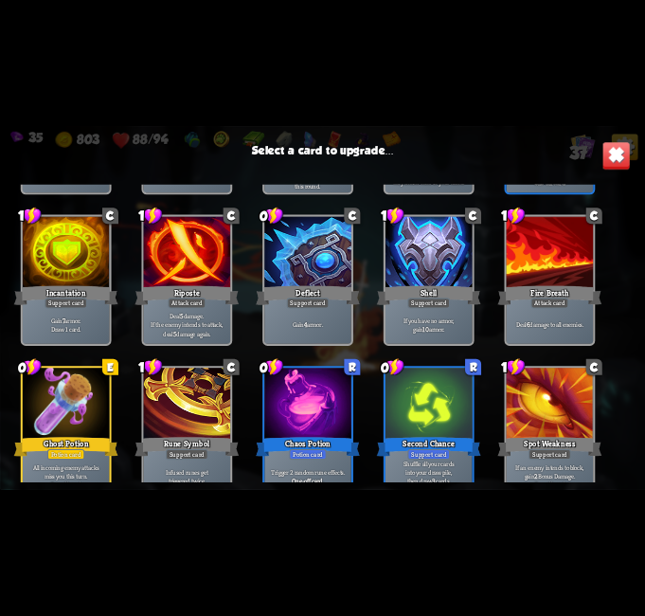
scroll to position [1137, 0]
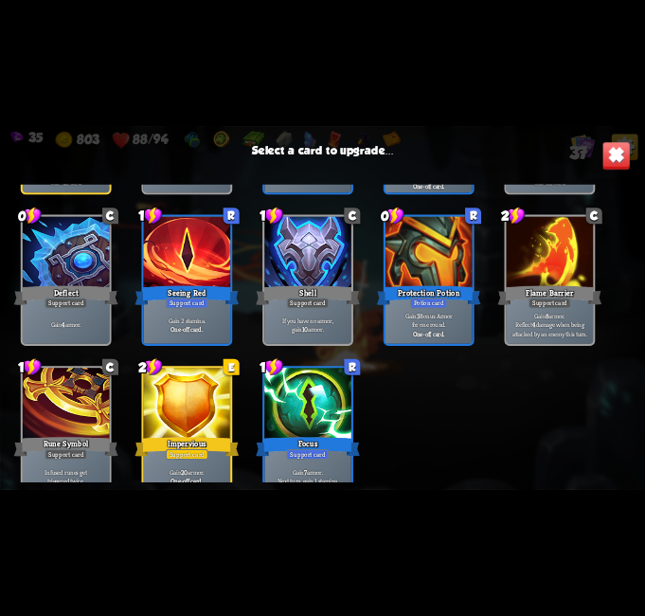
click at [300, 384] on div at bounding box center [307, 404] width 87 height 73
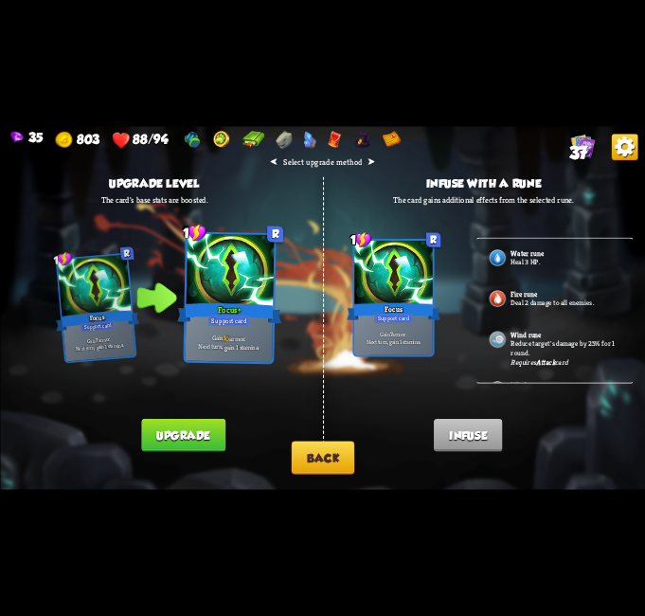
click at [322, 442] on button "Back" at bounding box center [322, 457] width 63 height 33
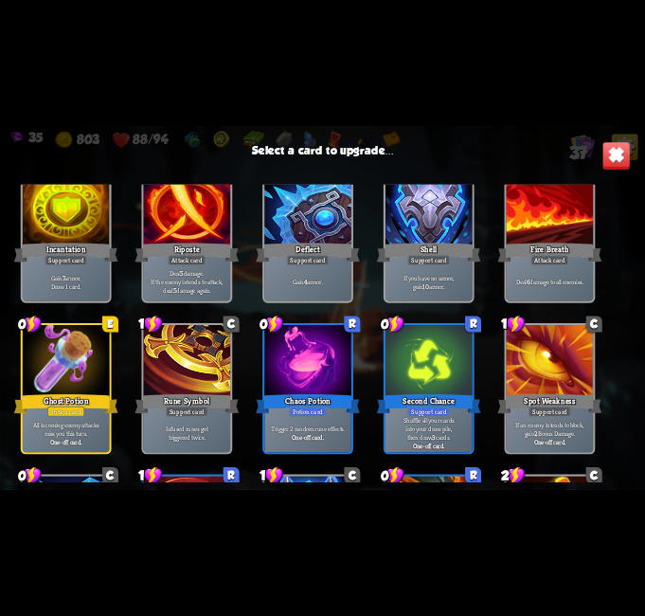
scroll to position [663, 0]
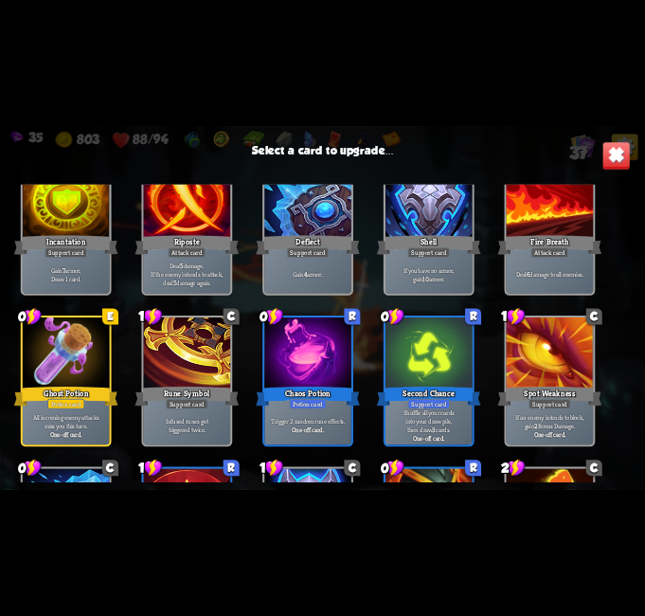
click at [221, 333] on div at bounding box center [186, 353] width 87 height 73
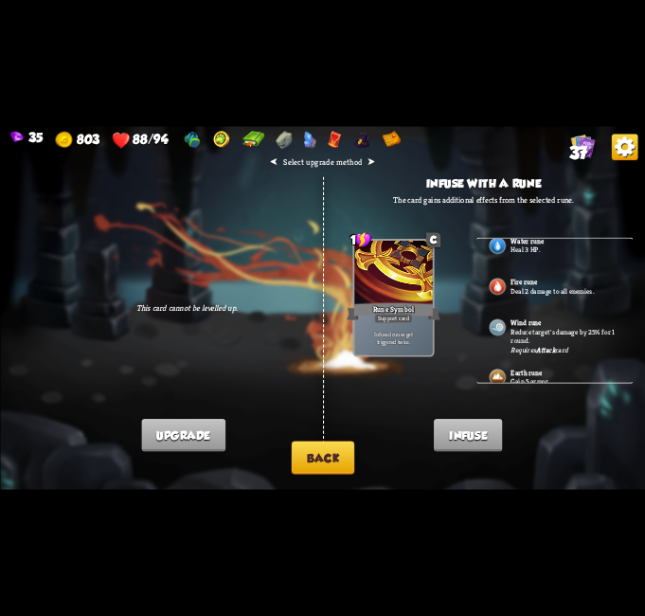
scroll to position [474, 0]
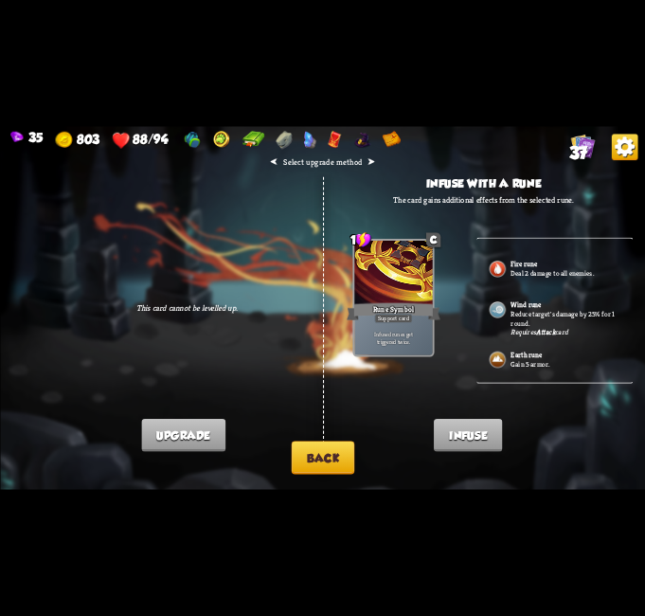
click at [526, 367] on p "Gain 5 armor." at bounding box center [565, 363] width 109 height 9
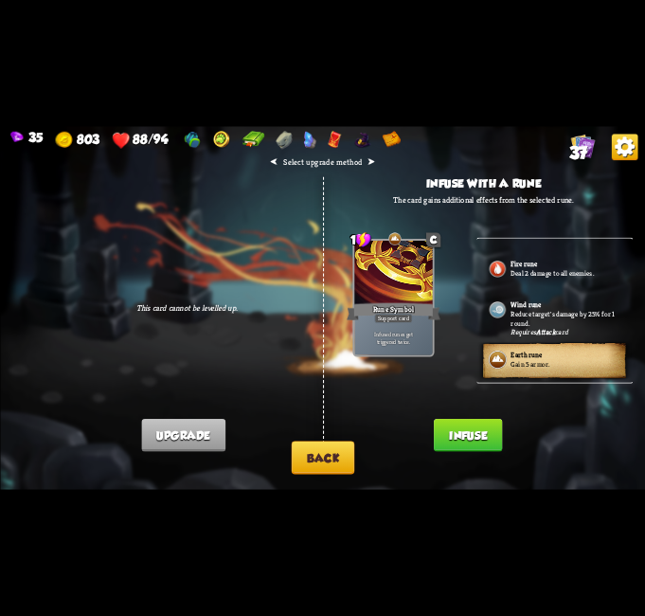
click at [479, 430] on button "Infuse" at bounding box center [468, 435] width 68 height 33
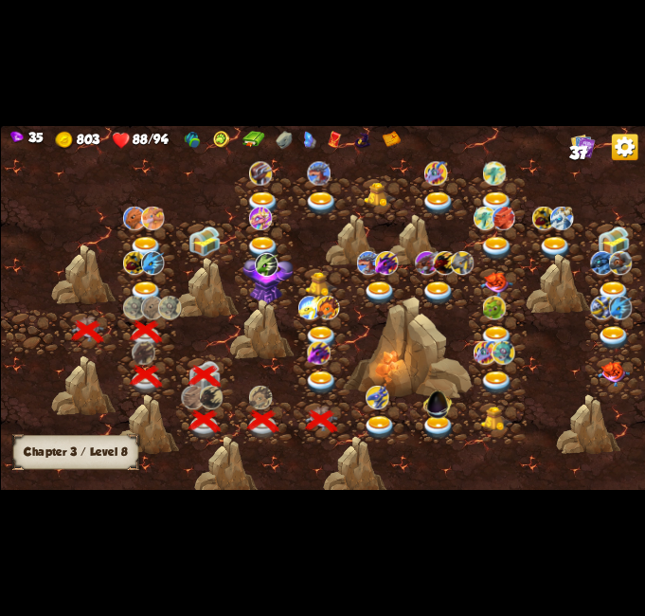
click at [316, 380] on img at bounding box center [320, 383] width 32 height 24
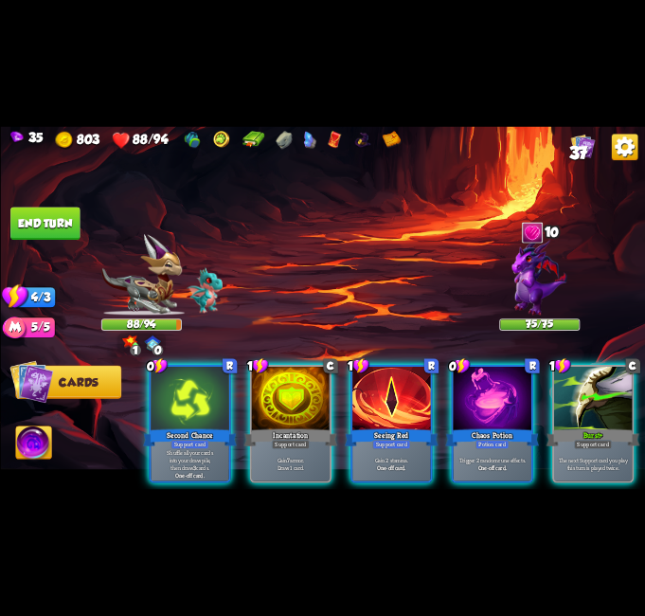
drag, startPoint x: 508, startPoint y: 490, endPoint x: 543, endPoint y: 493, distance: 35.2
click at [542, 492] on div "35 803 88/94 37 Select an enemy to attack... You don't have enough stamina to p…" at bounding box center [322, 308] width 645 height 616
drag, startPoint x: 578, startPoint y: 421, endPoint x: 559, endPoint y: 419, distance: 19.0
click at [576, 427] on div "Burst+" at bounding box center [593, 437] width 94 height 21
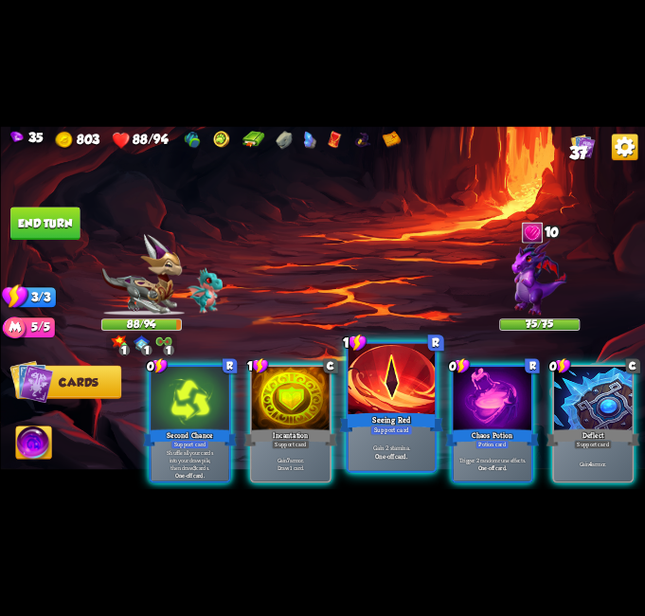
click at [384, 436] on div "Gain 2 stamina. One-off card." at bounding box center [391, 452] width 87 height 38
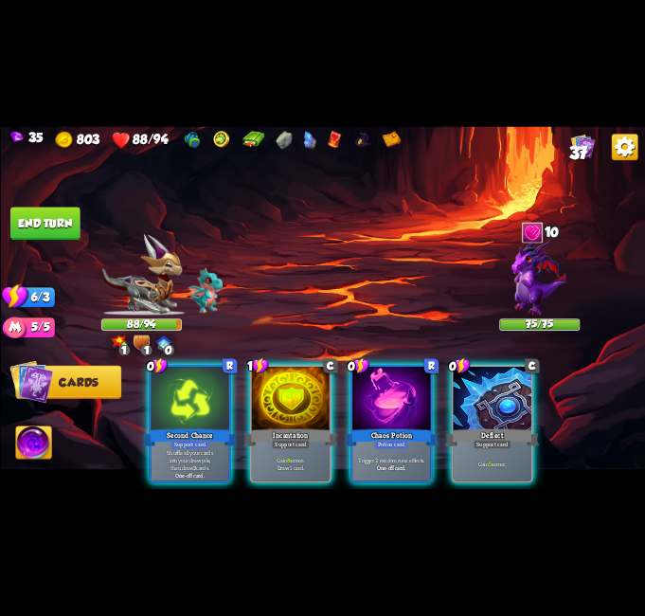
click at [484, 392] on div at bounding box center [492, 399] width 78 height 65
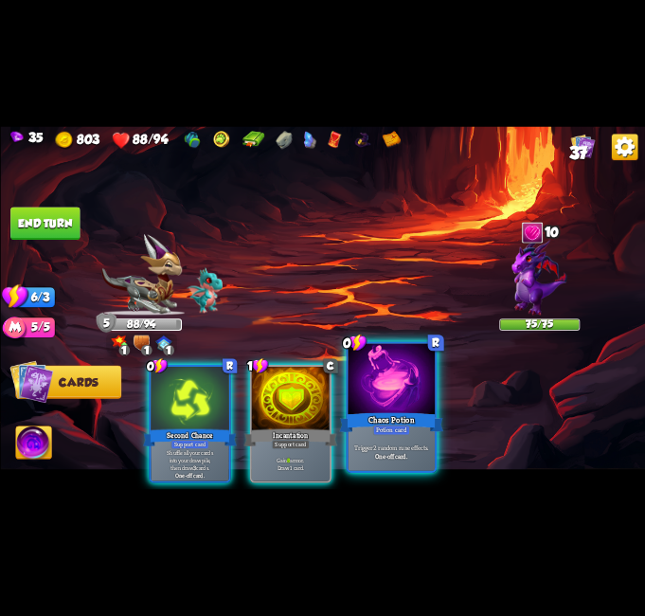
click at [401, 409] on div at bounding box center [391, 380] width 87 height 73
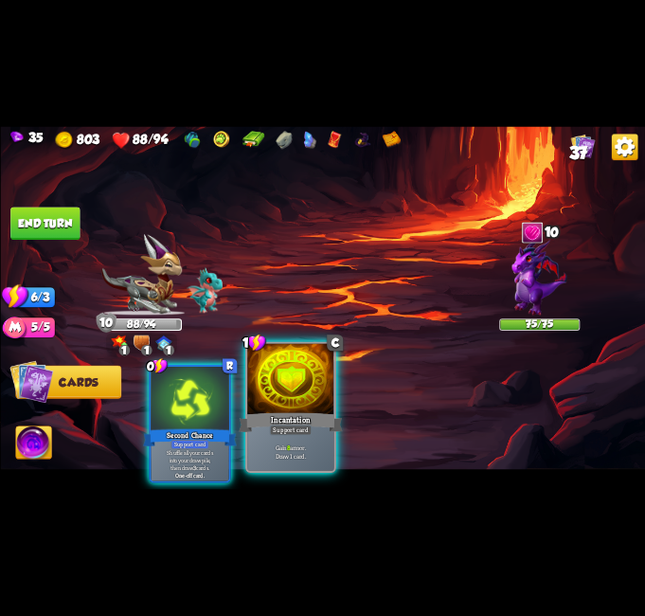
click at [280, 395] on div at bounding box center [290, 380] width 87 height 73
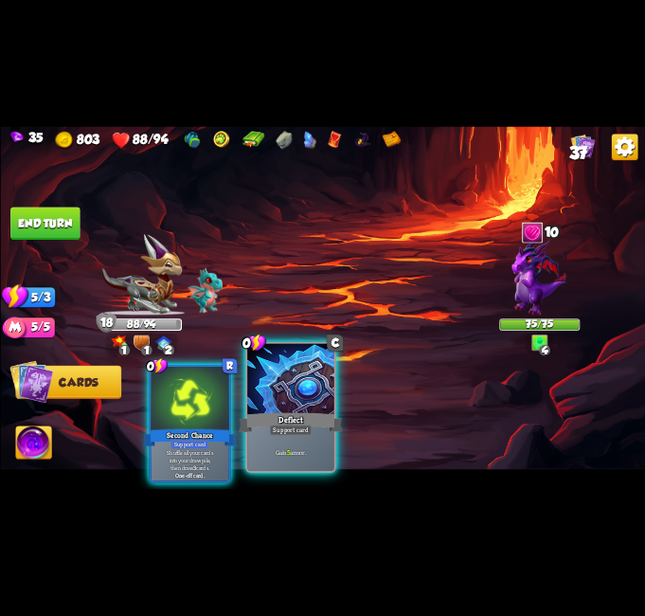
click at [316, 424] on div "Deflect" at bounding box center [291, 422] width 104 height 23
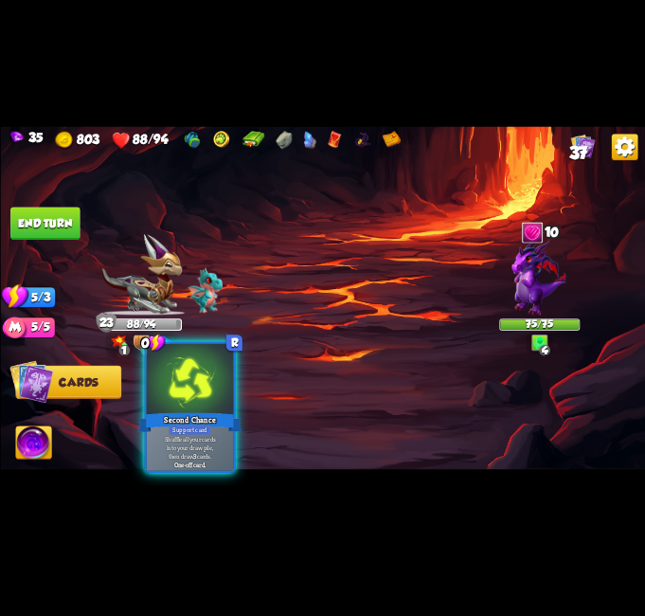
click at [182, 431] on div "Support card" at bounding box center [190, 429] width 43 height 10
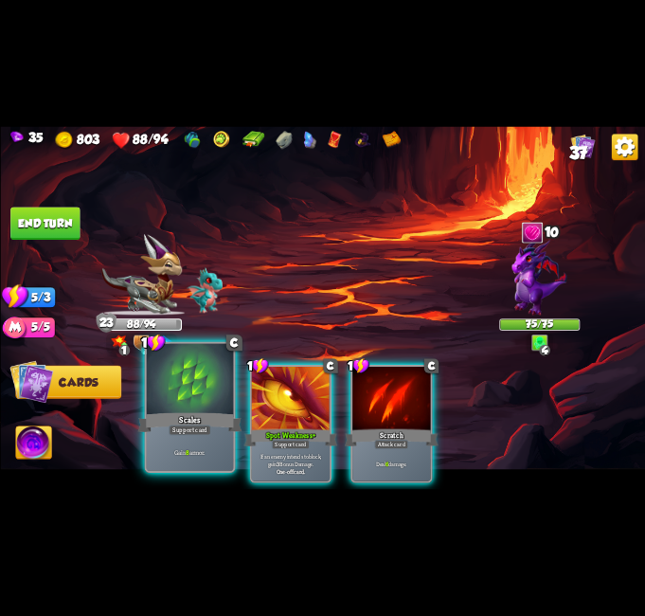
click at [216, 375] on div at bounding box center [189, 380] width 87 height 73
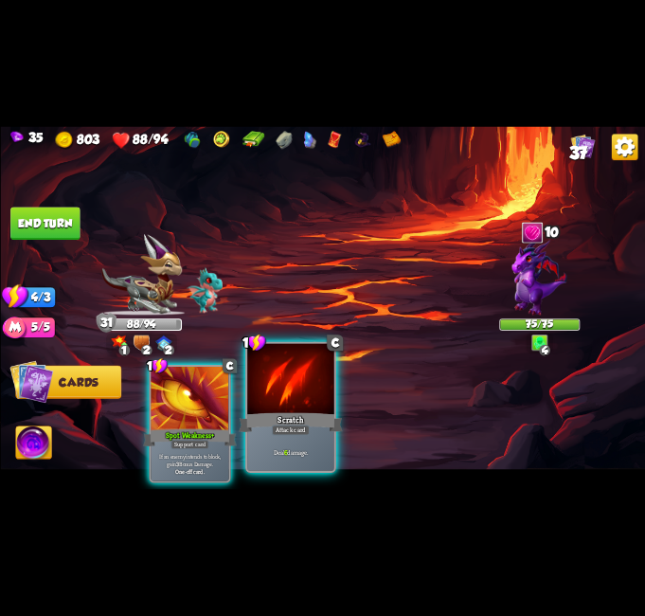
click at [313, 386] on div at bounding box center [290, 380] width 87 height 73
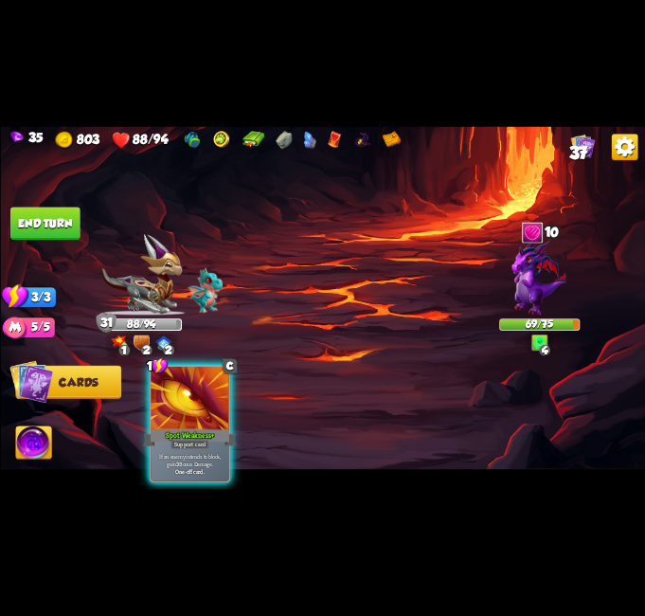
click at [53, 220] on button "End turn" at bounding box center [44, 223] width 69 height 33
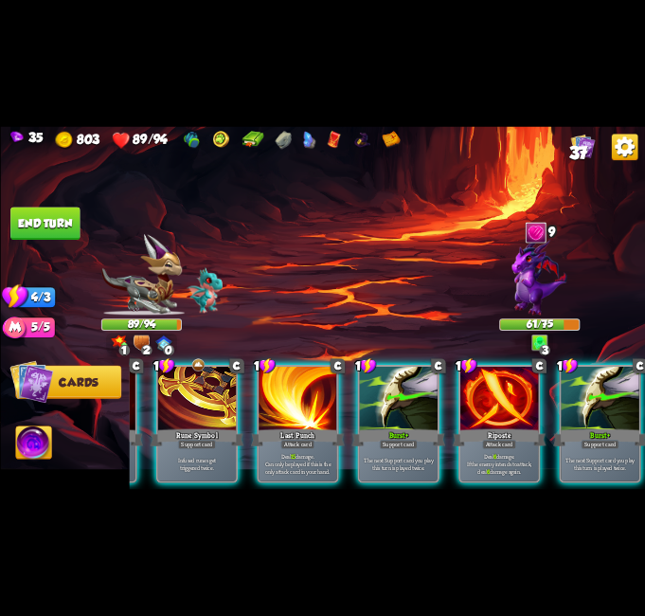
scroll to position [0, 180]
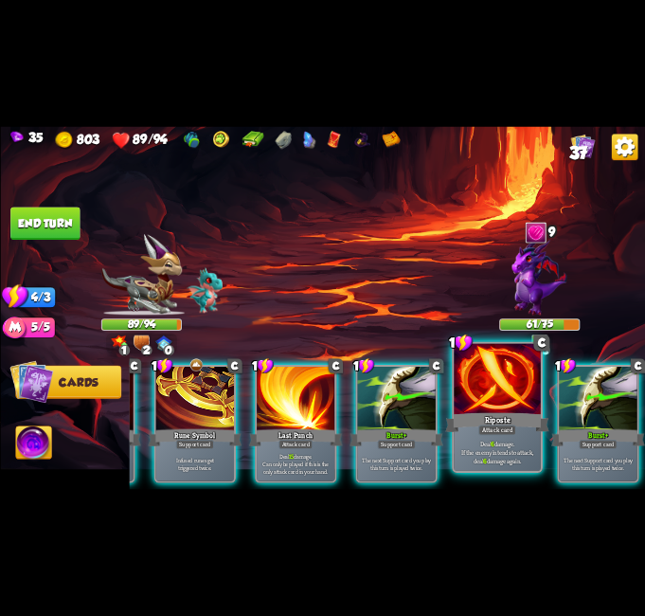
drag, startPoint x: 606, startPoint y: 448, endPoint x: 567, endPoint y: 409, distance: 55.6
click at [606, 457] on p "The next Support card you play this turn is played twice." at bounding box center [598, 464] width 74 height 15
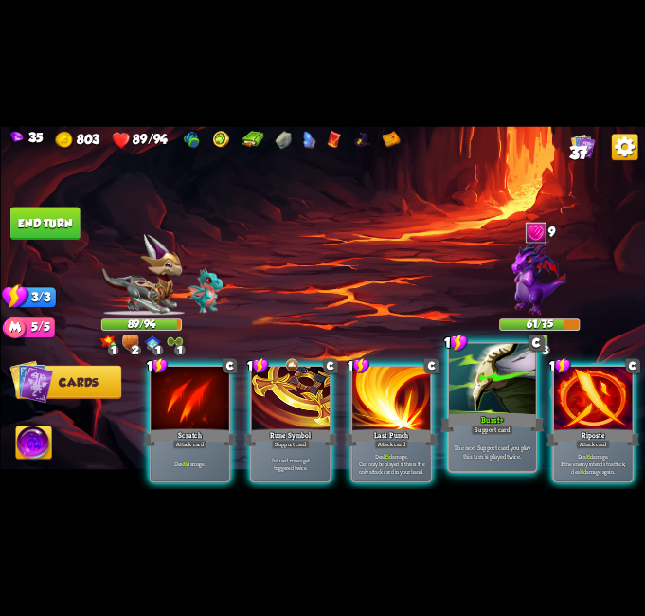
click at [470, 395] on div at bounding box center [492, 380] width 87 height 73
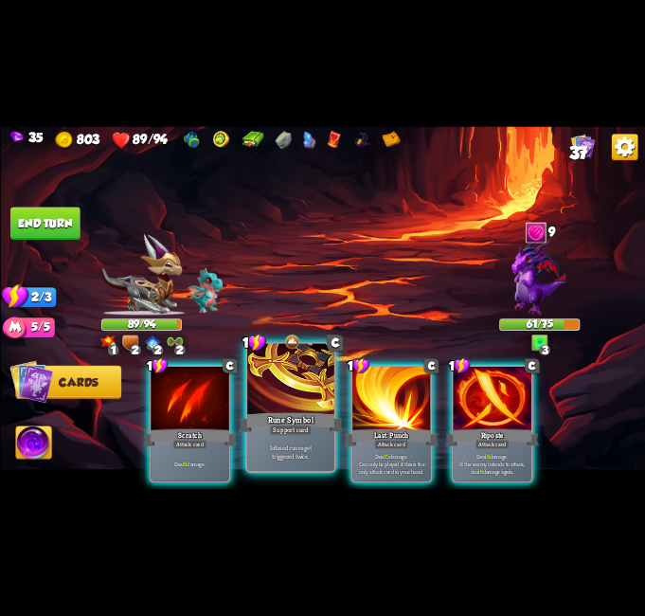
click at [293, 394] on div at bounding box center [290, 380] width 87 height 73
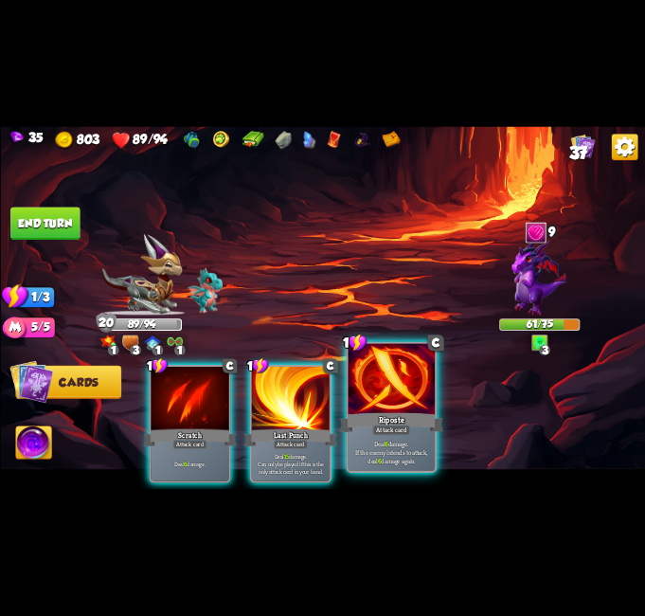
click at [391, 391] on div at bounding box center [391, 380] width 87 height 73
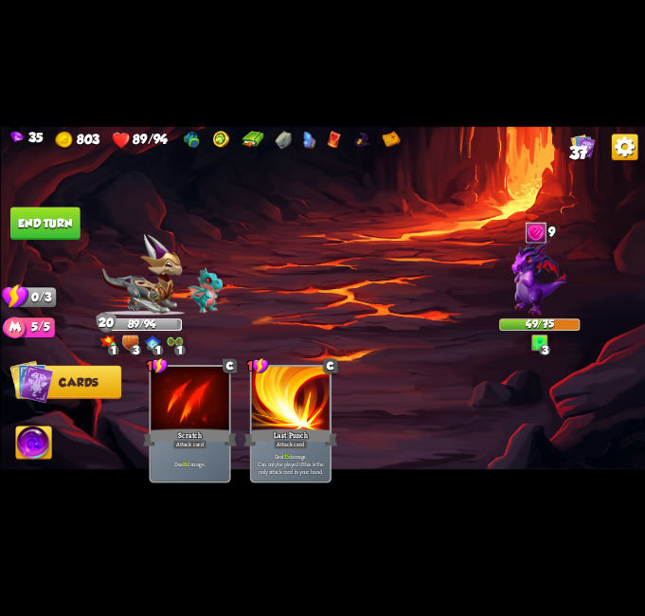
click at [67, 224] on button "End turn" at bounding box center [44, 223] width 69 height 33
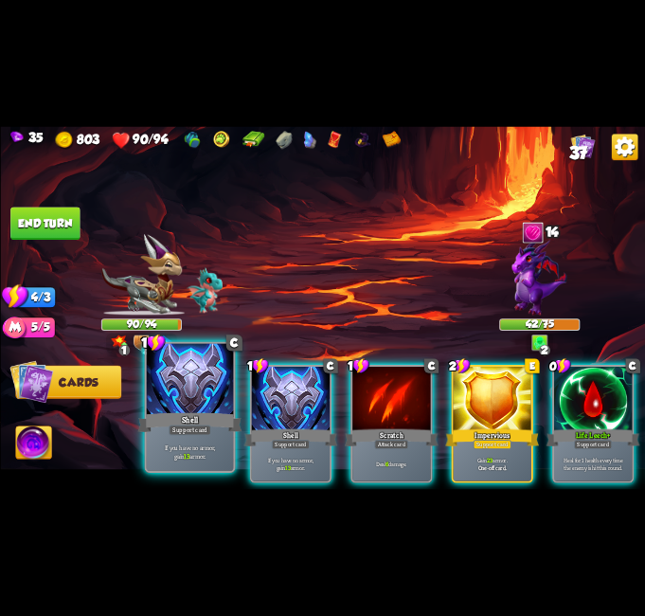
click at [215, 377] on div at bounding box center [189, 380] width 87 height 73
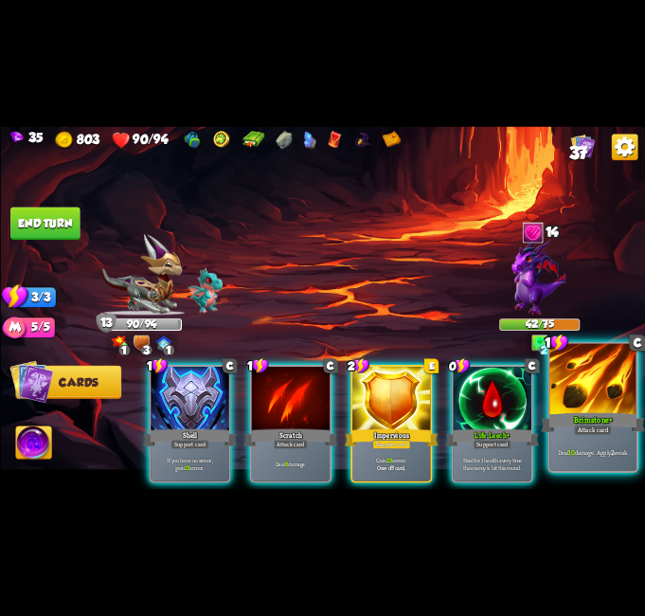
click at [568, 416] on div "Brimstone+" at bounding box center [593, 422] width 104 height 23
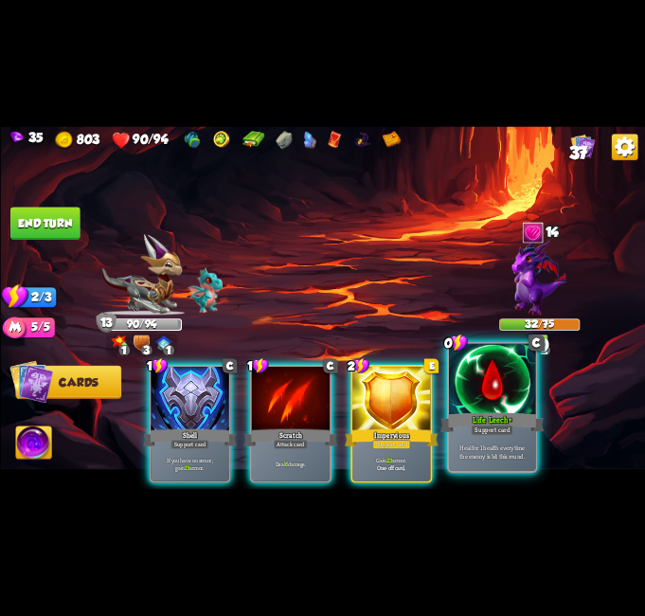
click at [528, 415] on div "Life Leech+" at bounding box center [492, 422] width 104 height 23
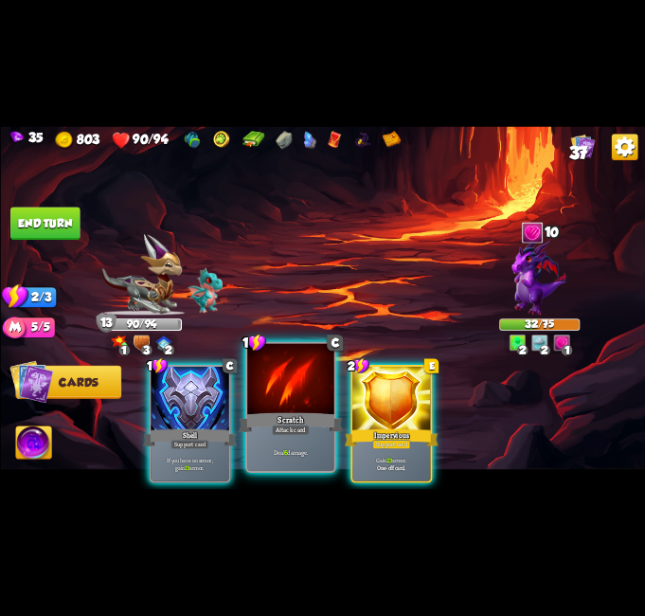
click at [270, 390] on div at bounding box center [290, 380] width 87 height 73
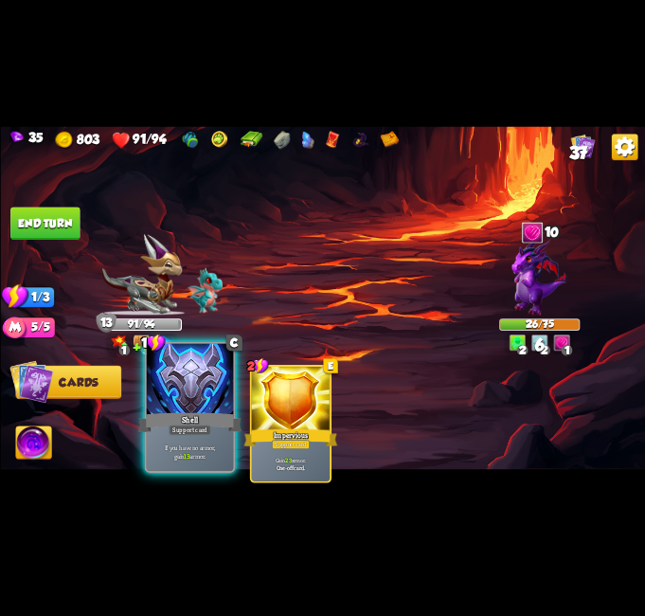
click at [167, 411] on div "Shell" at bounding box center [189, 422] width 104 height 23
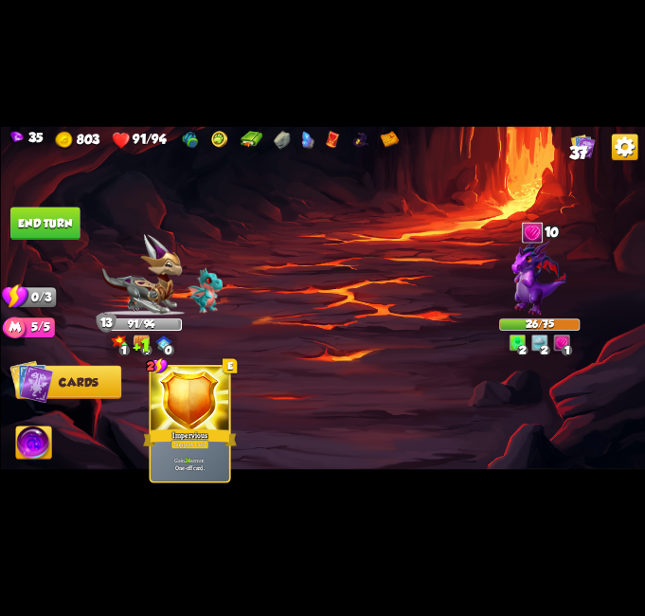
click at [41, 206] on img at bounding box center [322, 307] width 645 height 363
click at [45, 206] on img at bounding box center [322, 307] width 645 height 363
click at [47, 207] on button "End turn" at bounding box center [44, 223] width 69 height 33
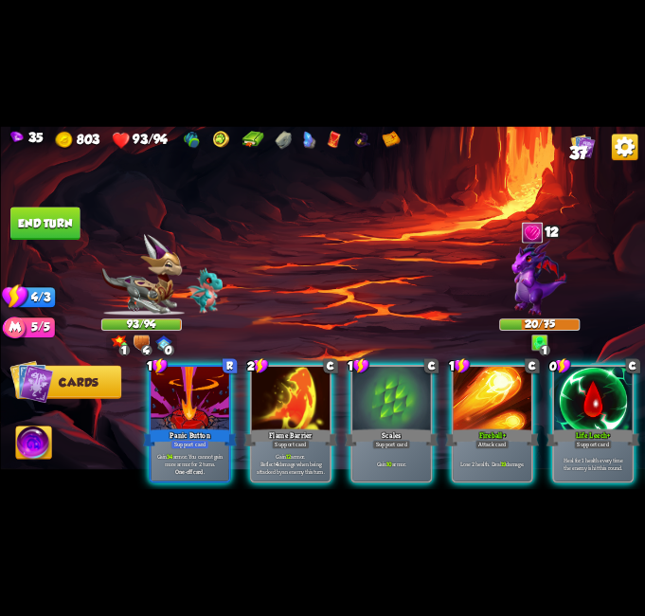
click at [315, 370] on div at bounding box center [290, 399] width 78 height 65
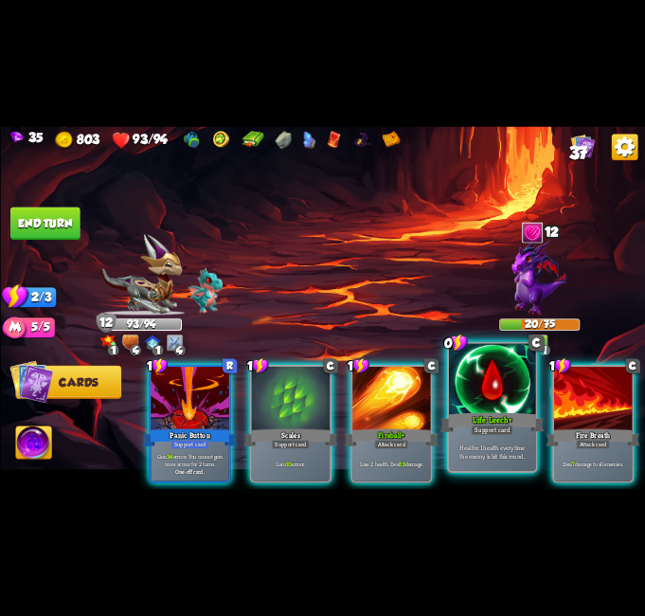
click at [487, 391] on div at bounding box center [492, 380] width 87 height 73
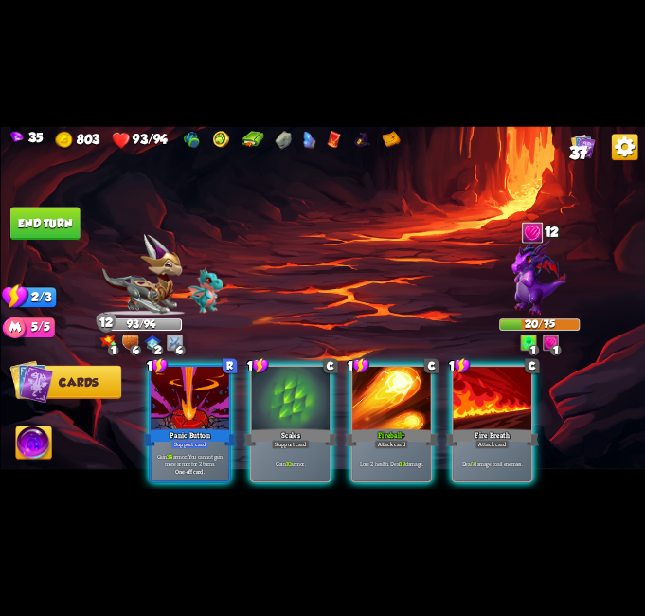
drag, startPoint x: 500, startPoint y: 385, endPoint x: 456, endPoint y: 399, distance: 46.7
click at [493, 385] on div at bounding box center [492, 399] width 78 height 65
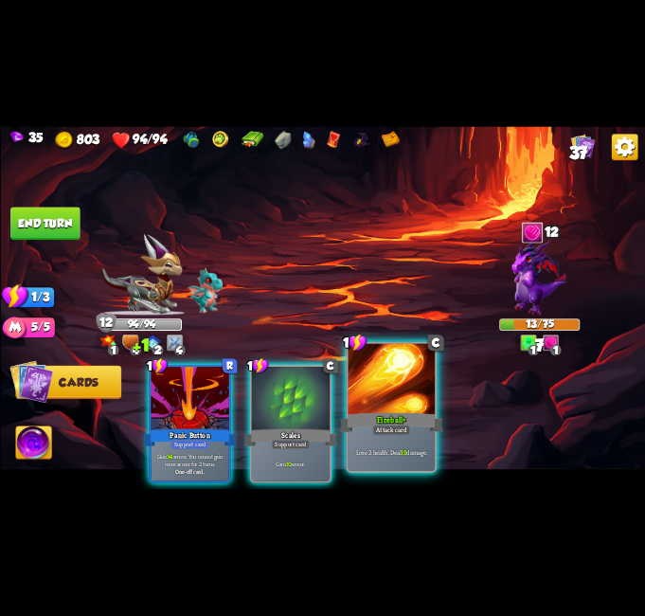
click at [403, 378] on div at bounding box center [391, 380] width 87 height 73
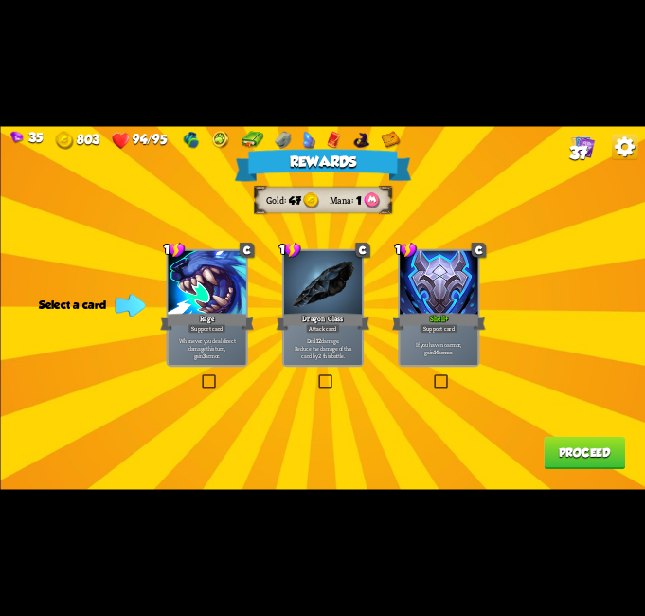
click at [432, 376] on label at bounding box center [432, 376] width 0 height 0
click at [0, 0] on input "checkbox" at bounding box center [0, 0] width 0 height 0
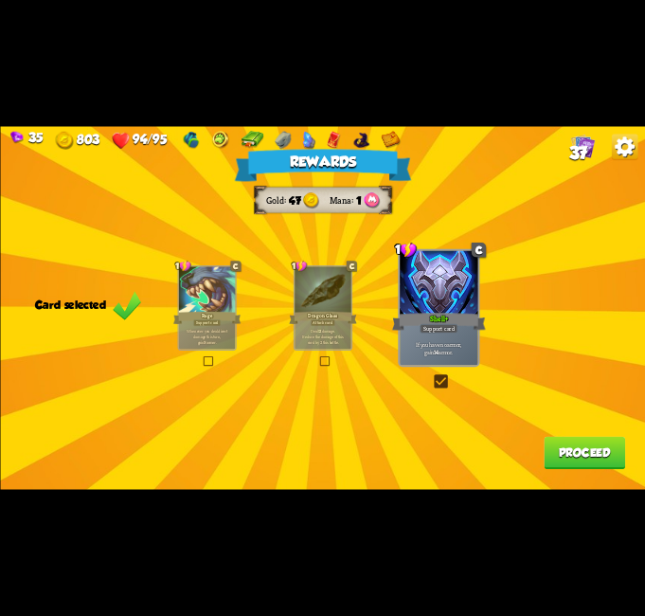
click at [579, 143] on span "37" at bounding box center [577, 153] width 19 height 20
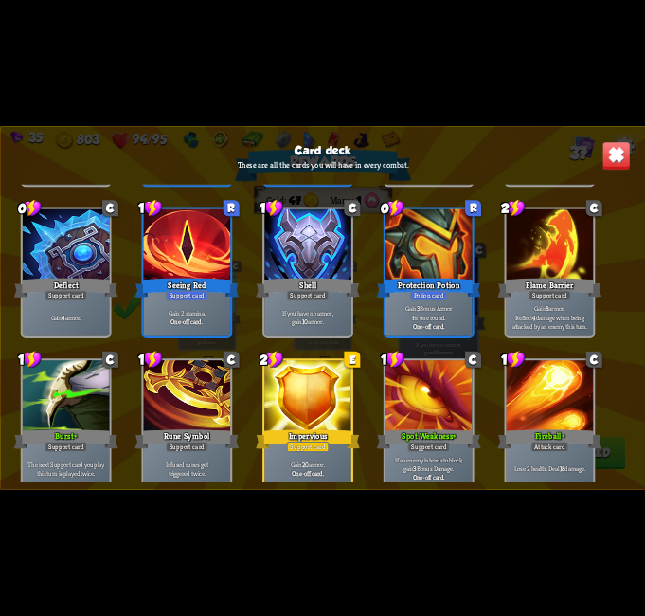
scroll to position [1611, 0]
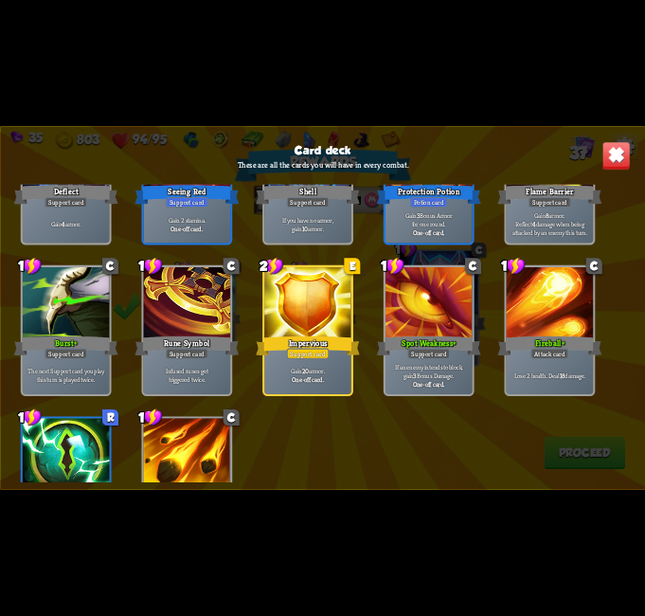
click at [616, 155] on img at bounding box center [616, 155] width 28 height 28
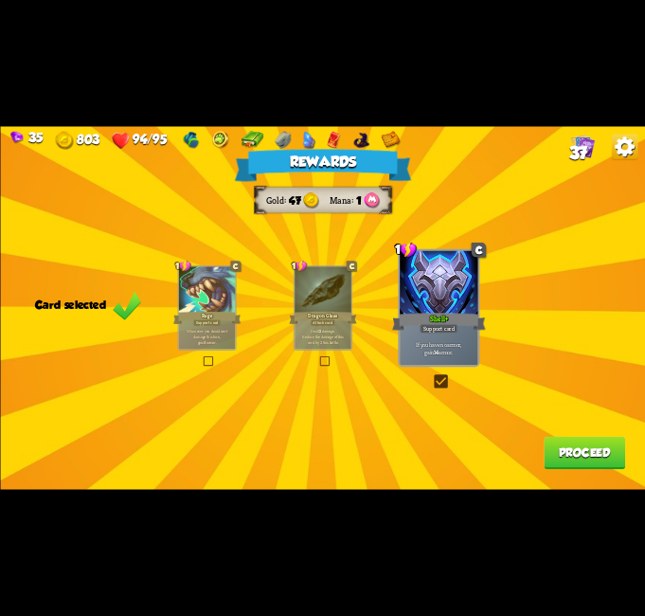
click at [583, 472] on div "Rewards Gold 47 Mana 1 Card selected 1 C Rage Support card Whenever you deal di…" at bounding box center [322, 307] width 645 height 363
click at [577, 460] on button "Proceed" at bounding box center [584, 453] width 81 height 33
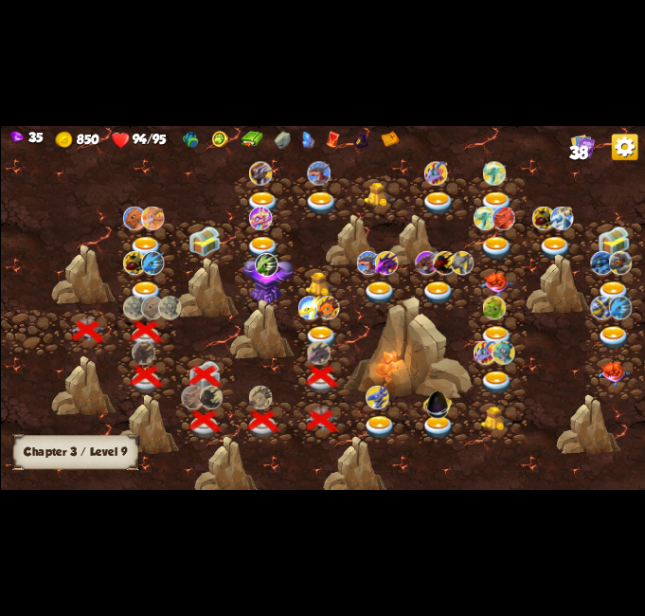
click at [322, 311] on img at bounding box center [327, 309] width 23 height 24
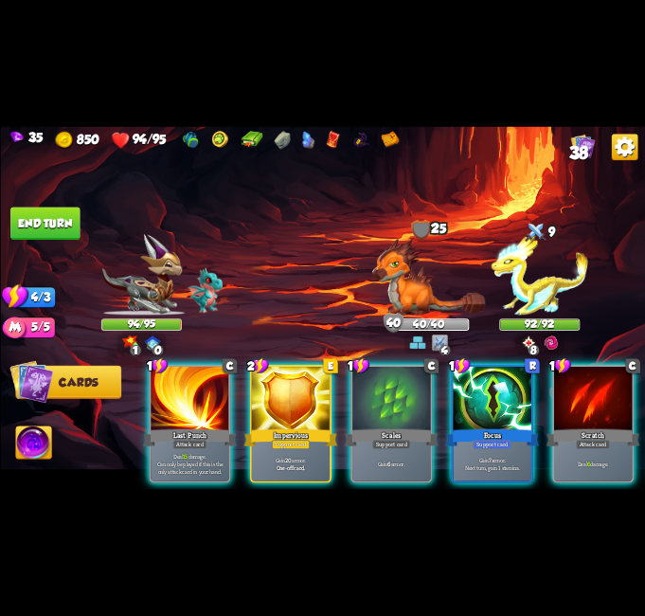
drag, startPoint x: 490, startPoint y: 493, endPoint x: 558, endPoint y: 490, distance: 68.3
click at [558, 490] on div "35 850 94/95 38 Select an enemy to attack... You don't have enough stamina to p…" at bounding box center [322, 308] width 645 height 616
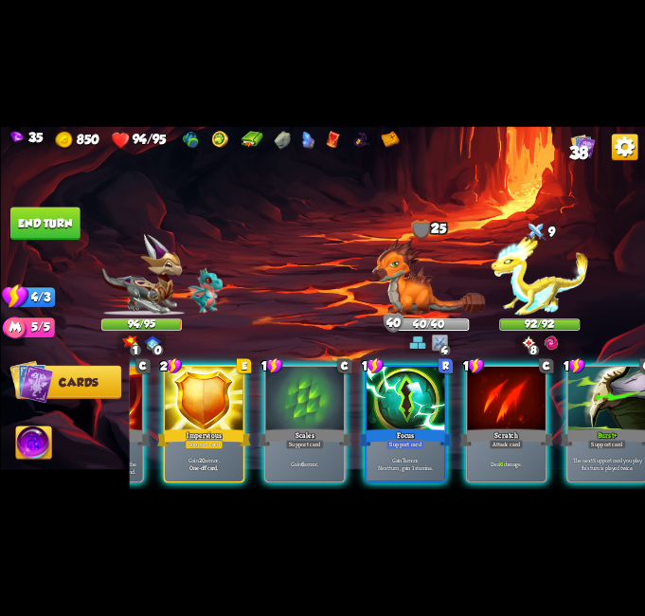
scroll to position [0, 164]
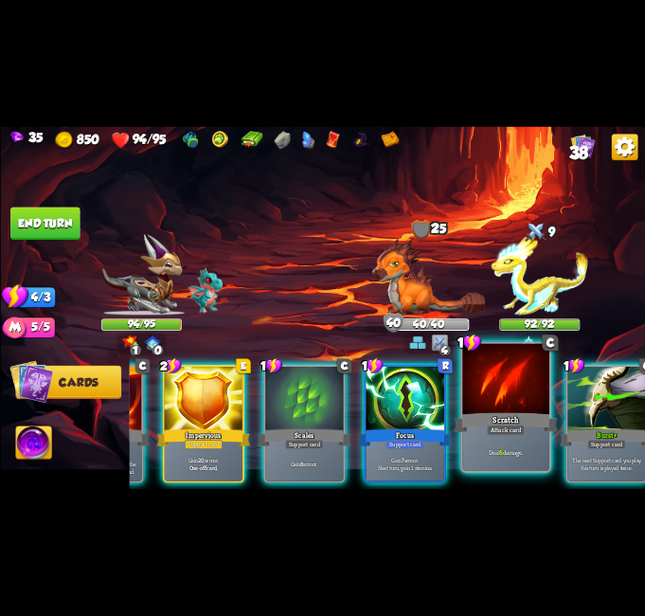
click at [607, 457] on p "The next Support card you play this turn is played twice." at bounding box center [606, 464] width 74 height 15
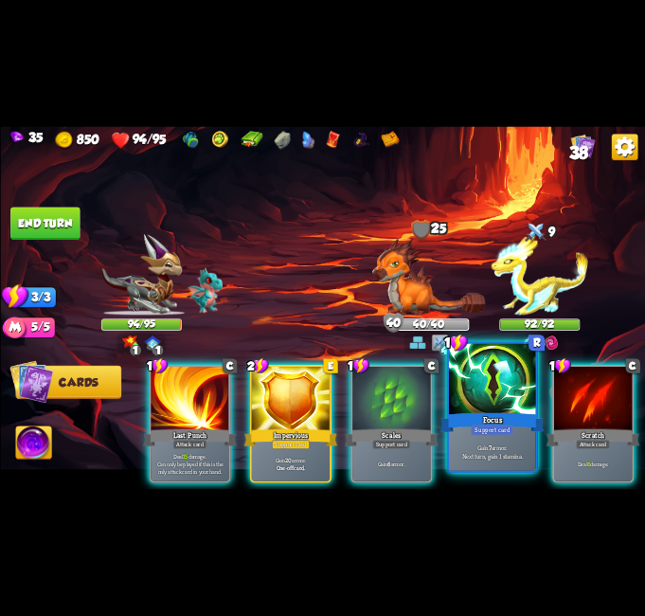
scroll to position [0, 0]
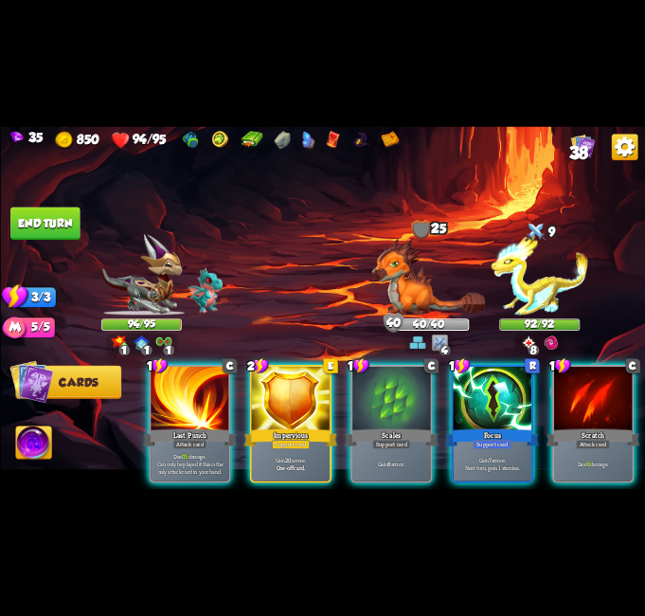
click at [495, 391] on div at bounding box center [492, 399] width 78 height 65
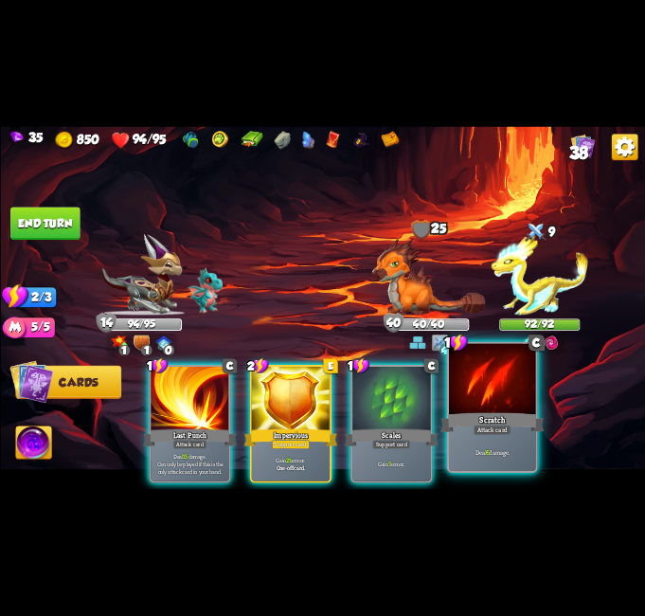
click at [494, 413] on div "Scratch" at bounding box center [492, 422] width 104 height 23
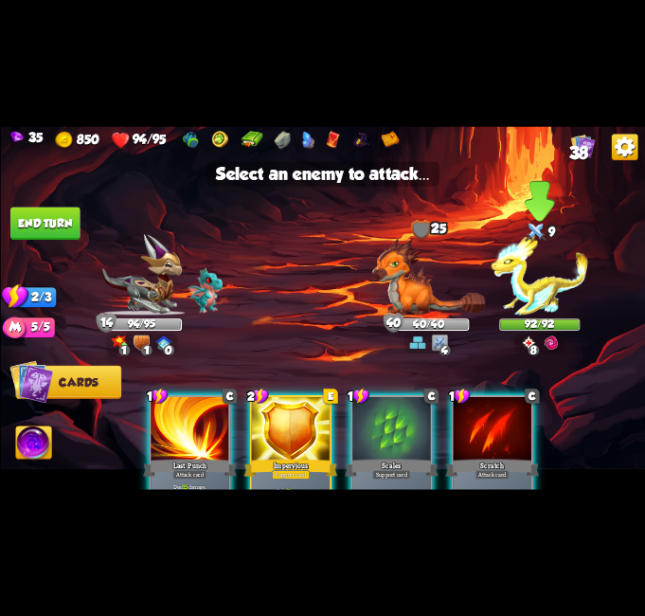
click at [542, 252] on img at bounding box center [539, 274] width 97 height 81
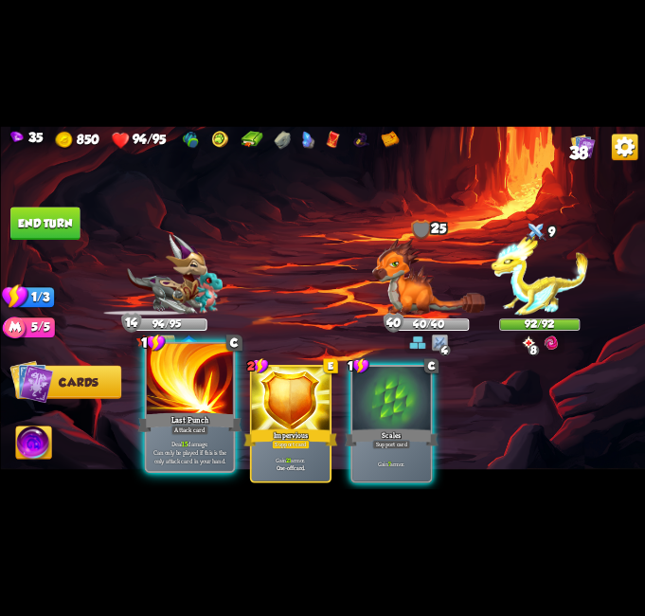
click at [208, 415] on div "Last Punch" at bounding box center [189, 422] width 104 height 23
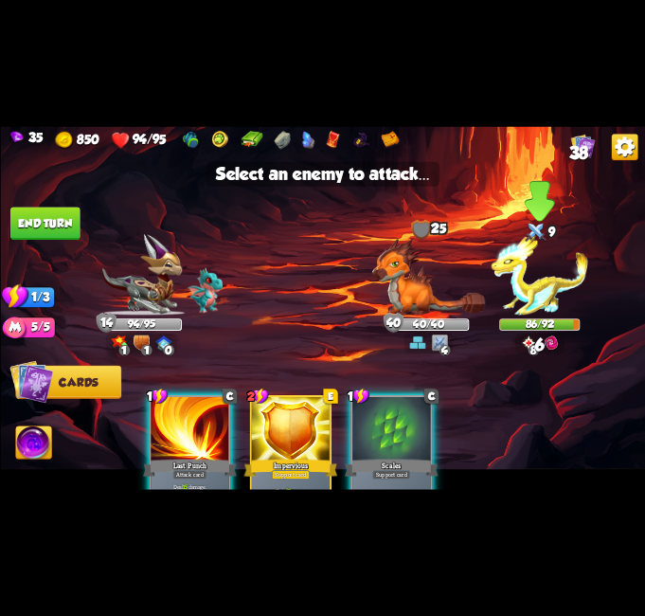
click at [550, 270] on img at bounding box center [539, 274] width 97 height 81
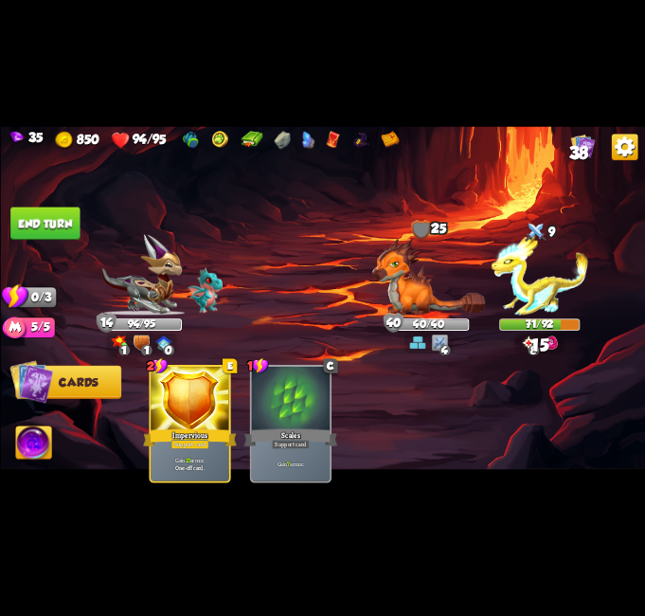
click at [18, 199] on img at bounding box center [322, 307] width 645 height 363
click at [20, 199] on img at bounding box center [322, 307] width 645 height 363
click at [27, 207] on button "End turn" at bounding box center [44, 223] width 69 height 33
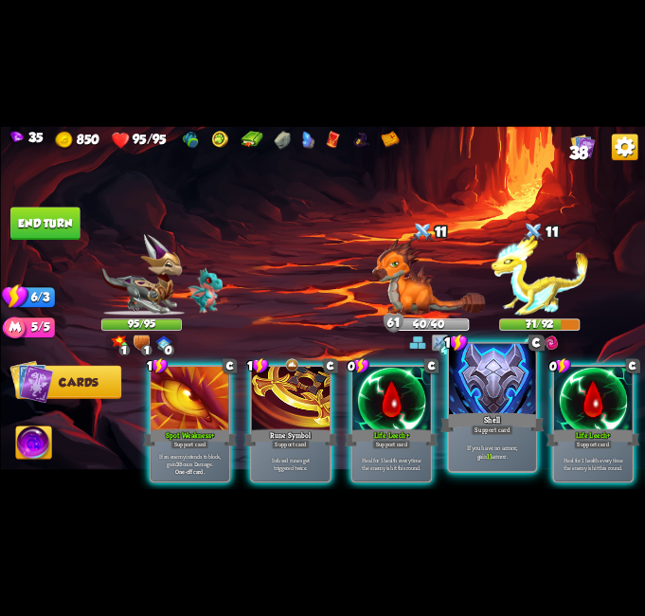
drag, startPoint x: 400, startPoint y: 490, endPoint x: 466, endPoint y: 478, distance: 67.5
click at [465, 478] on div "35 850 95/95 38 Select an enemy to attack... You don't have enough stamina to p…" at bounding box center [322, 308] width 645 height 616
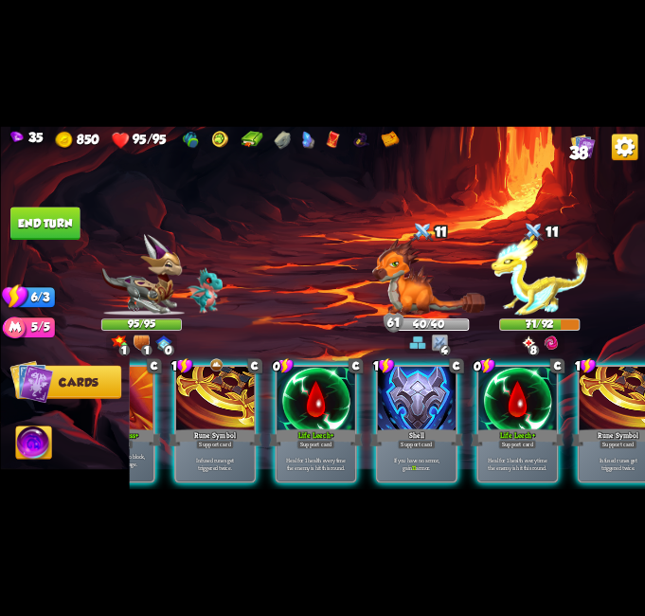
scroll to position [0, 180]
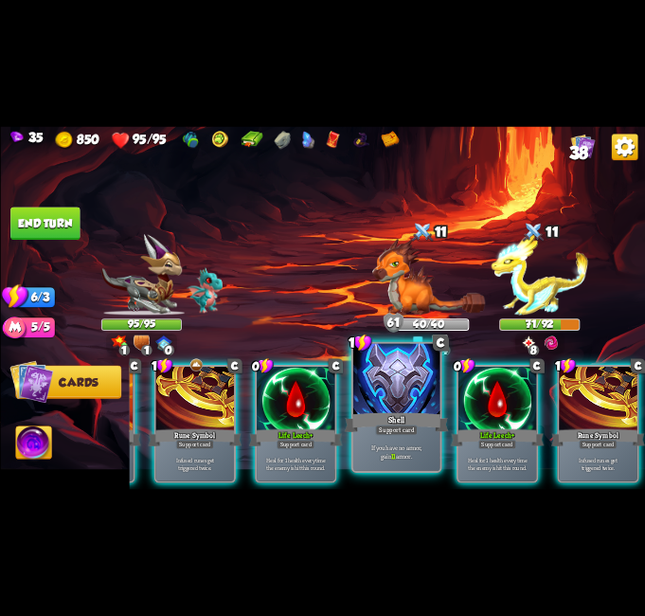
click at [385, 435] on div "Support card" at bounding box center [396, 429] width 43 height 10
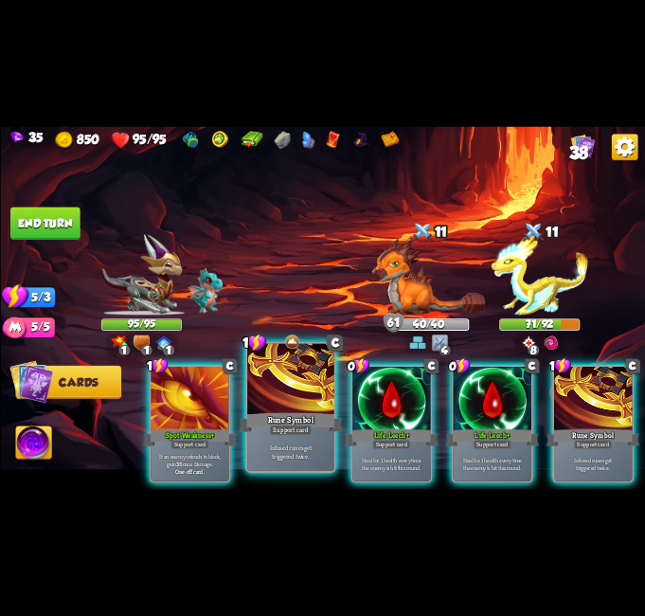
scroll to position [0, 0]
click at [298, 409] on div at bounding box center [290, 380] width 87 height 73
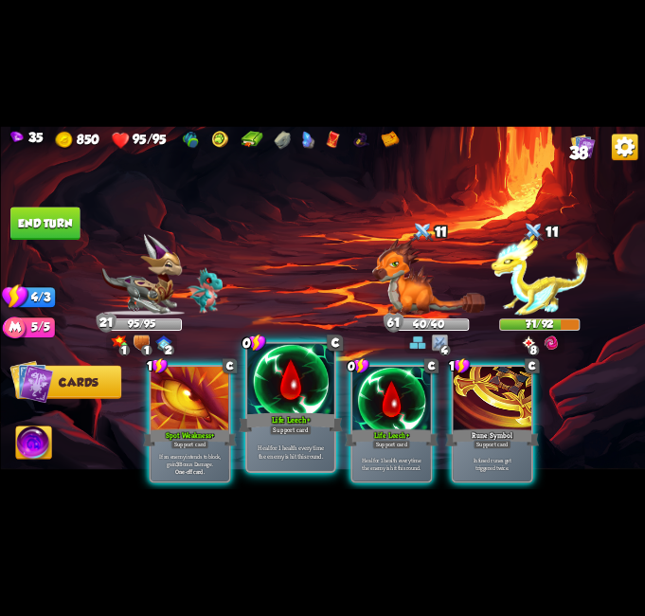
click at [281, 403] on div at bounding box center [290, 380] width 87 height 73
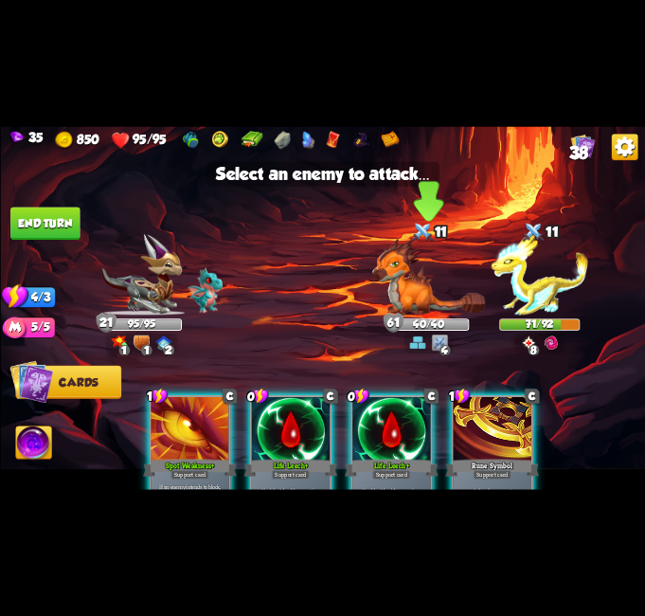
click at [424, 271] on img at bounding box center [428, 277] width 113 height 77
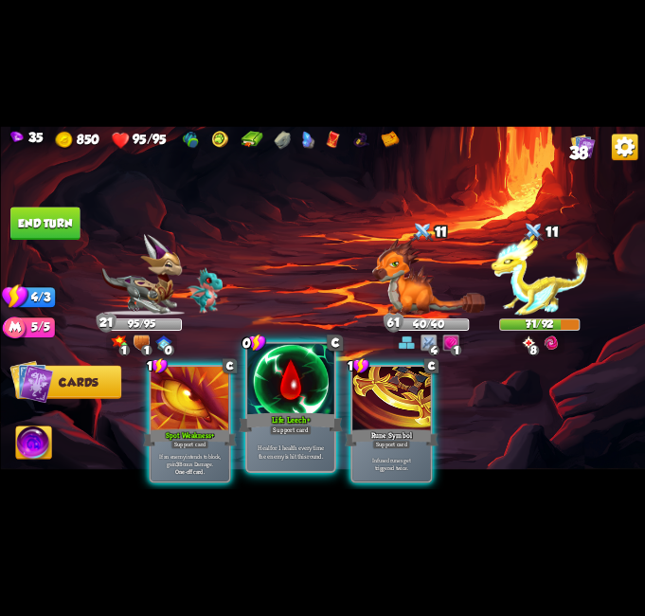
drag, startPoint x: 296, startPoint y: 441, endPoint x: 314, endPoint y: 429, distance: 21.3
click at [302, 436] on div "Heal for 1 health every time the enemy is hit this round." at bounding box center [290, 452] width 87 height 38
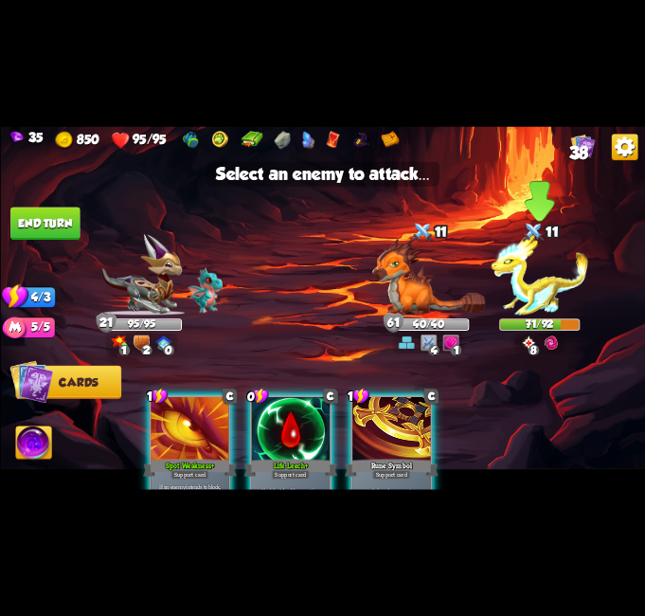
click at [541, 287] on img at bounding box center [539, 274] width 97 height 81
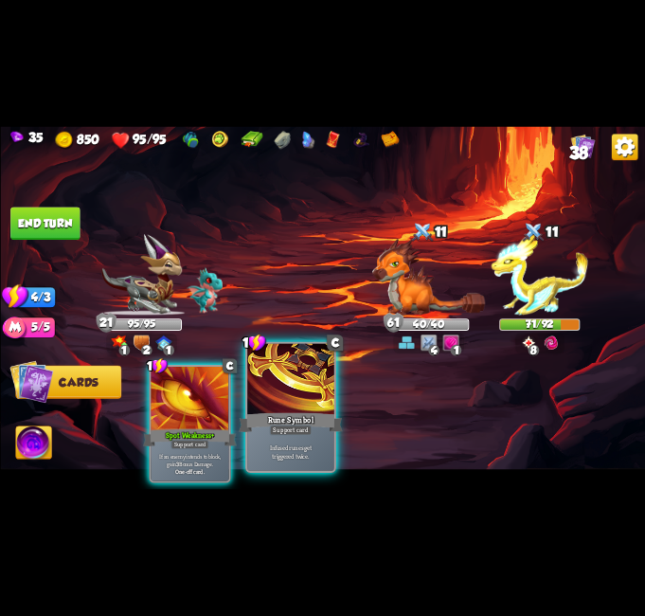
click at [321, 411] on div "Rune Symbol" at bounding box center [291, 422] width 104 height 23
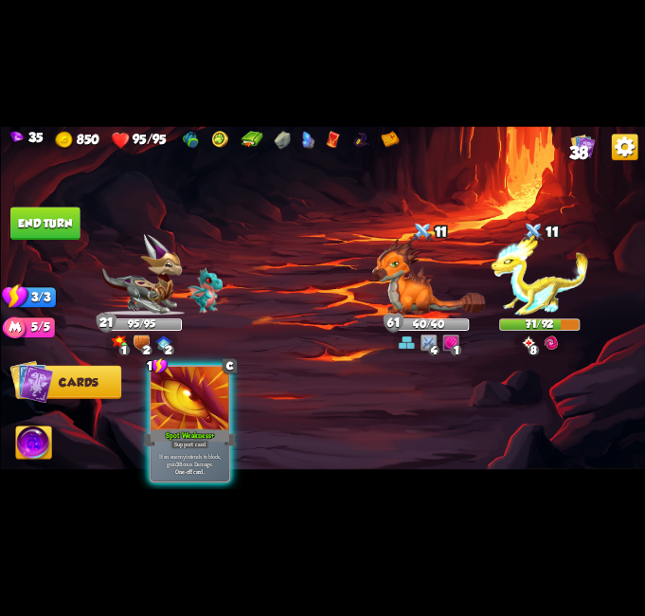
click at [56, 207] on button "End turn" at bounding box center [44, 223] width 69 height 33
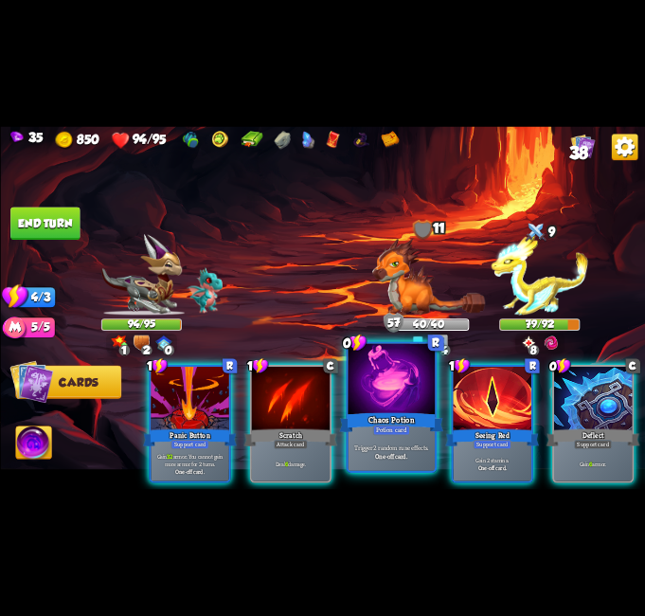
click at [361, 389] on div at bounding box center [391, 380] width 87 height 73
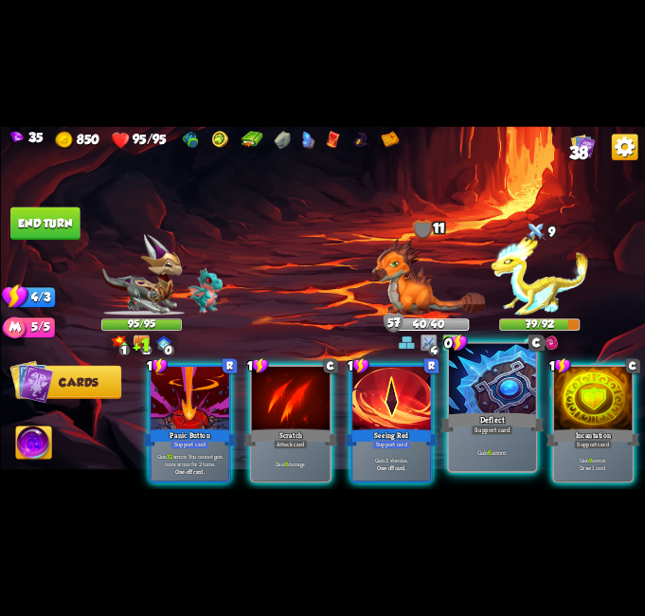
click at [507, 406] on div at bounding box center [492, 380] width 87 height 73
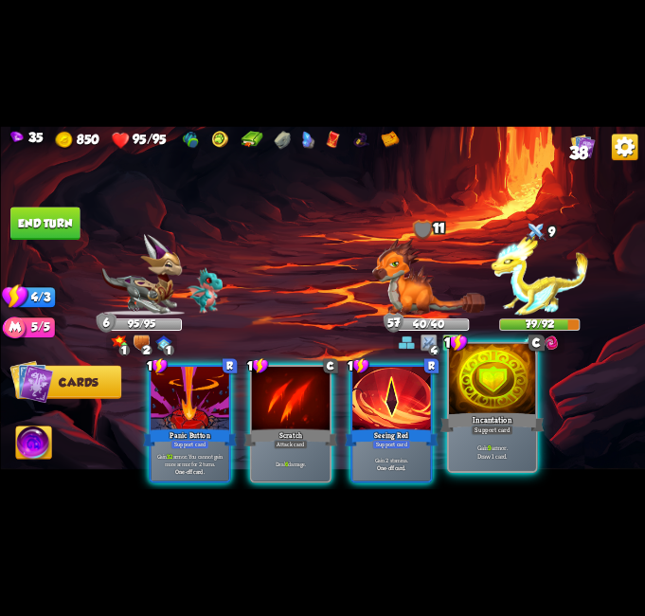
click at [494, 390] on div at bounding box center [492, 380] width 87 height 73
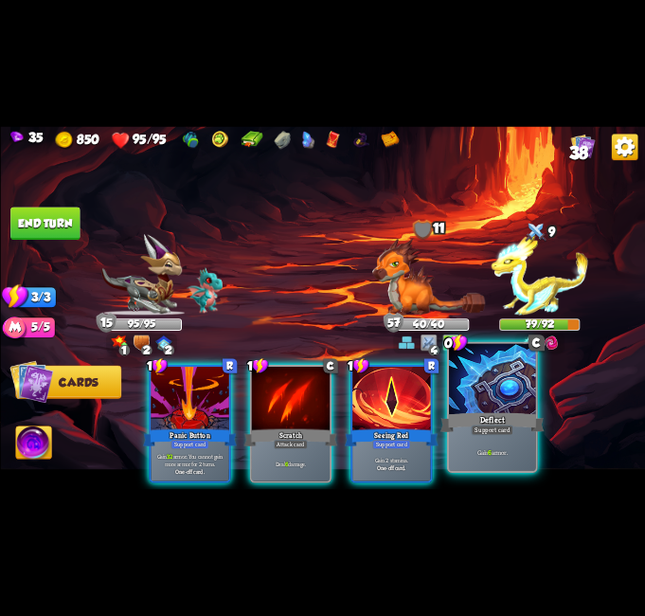
click at [470, 398] on div at bounding box center [492, 380] width 87 height 73
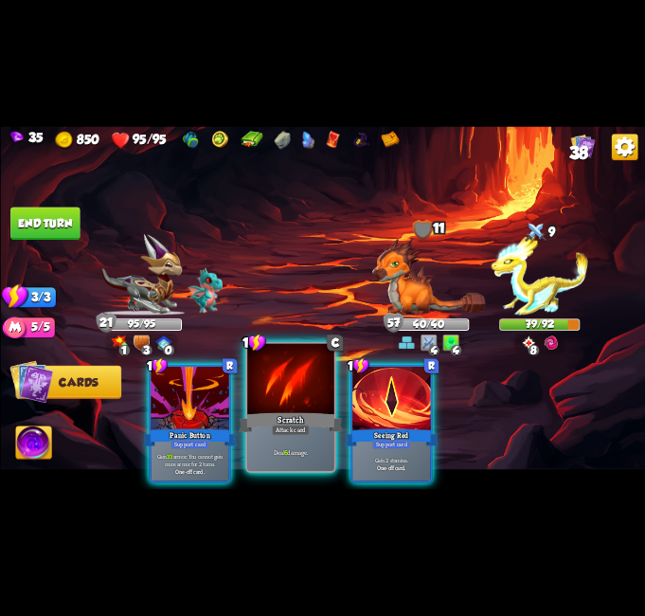
click at [280, 390] on div at bounding box center [290, 380] width 87 height 73
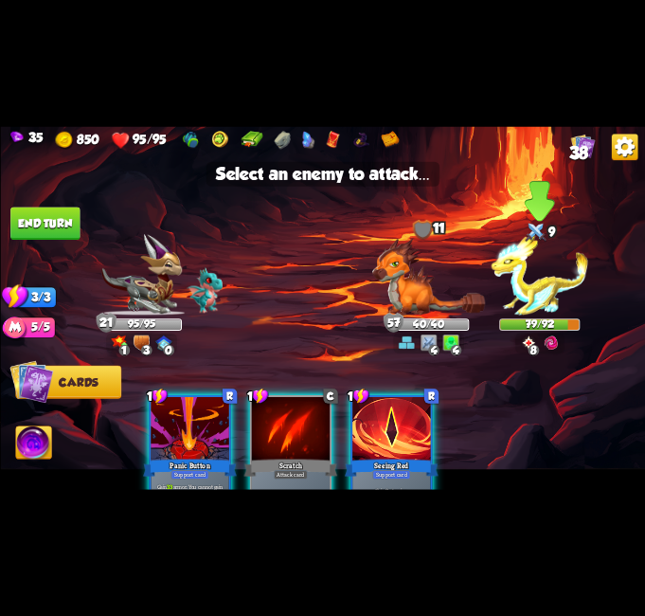
click at [525, 251] on img at bounding box center [539, 274] width 97 height 81
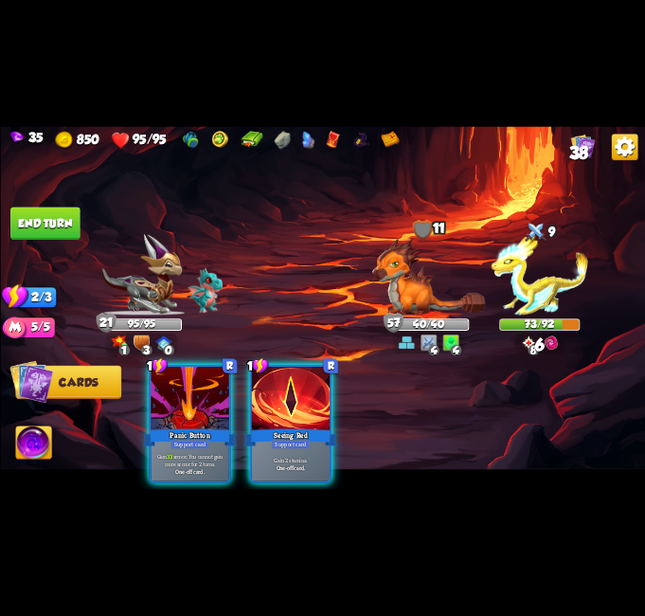
click at [62, 226] on button "End turn" at bounding box center [44, 223] width 69 height 33
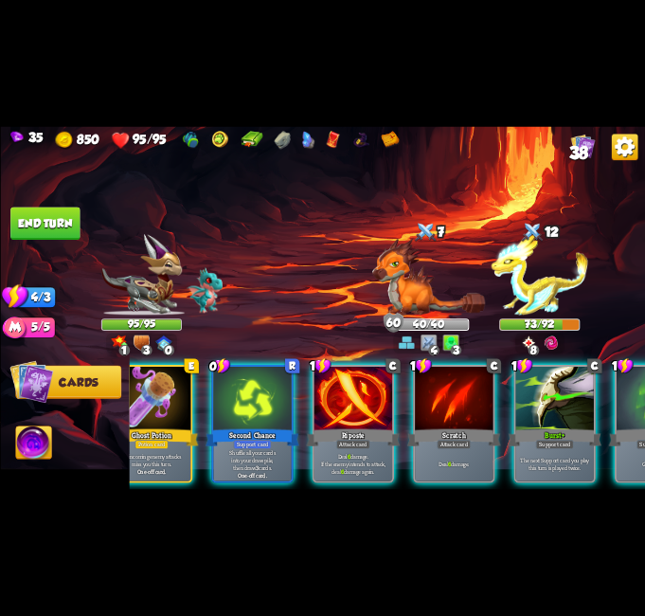
scroll to position [0, 180]
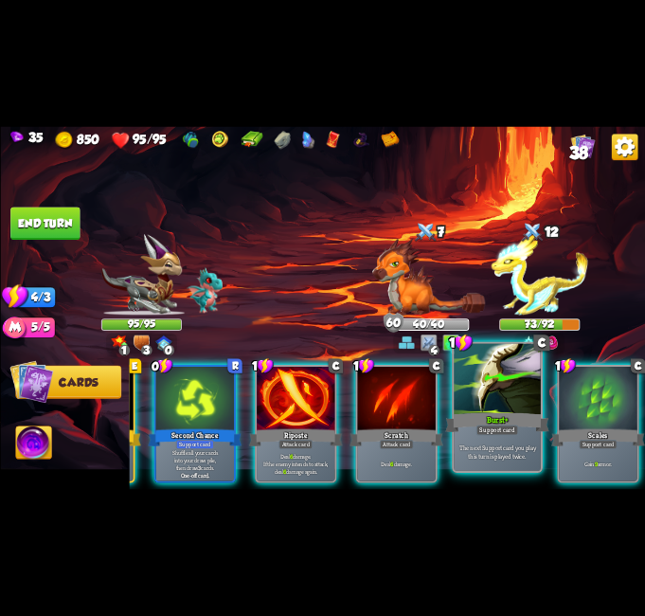
click at [531, 439] on div "The next Support card you play this turn is played twice." at bounding box center [497, 452] width 87 height 38
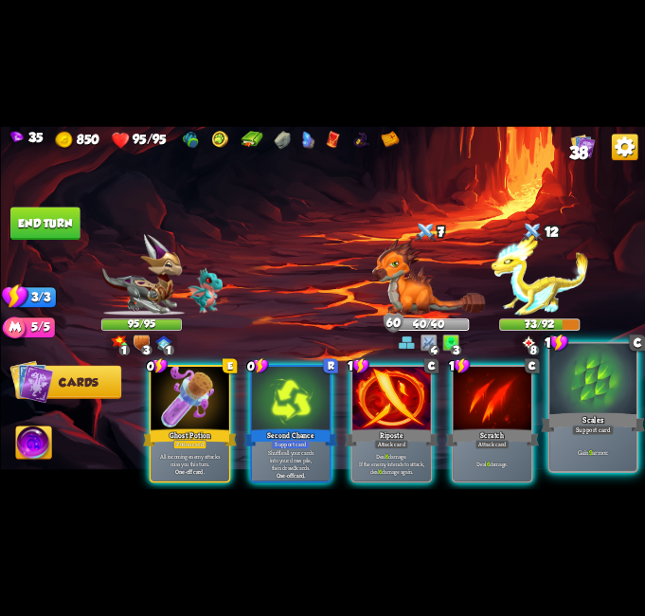
scroll to position [0, 7]
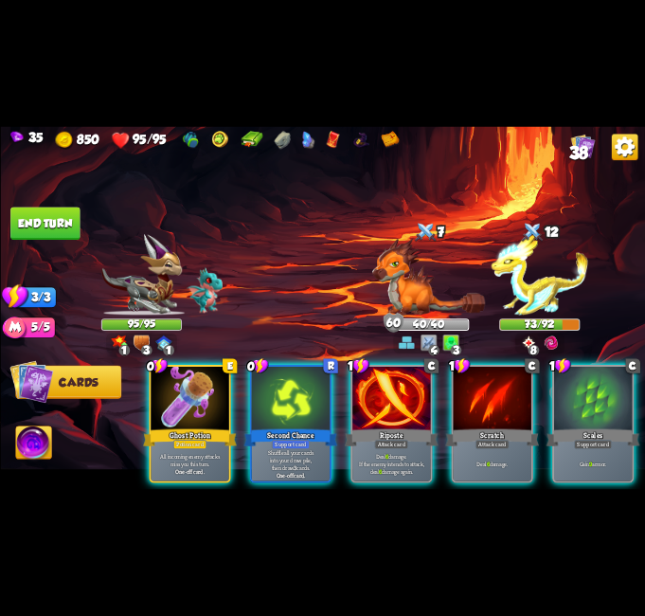
click at [567, 427] on div "Scales" at bounding box center [593, 437] width 94 height 21
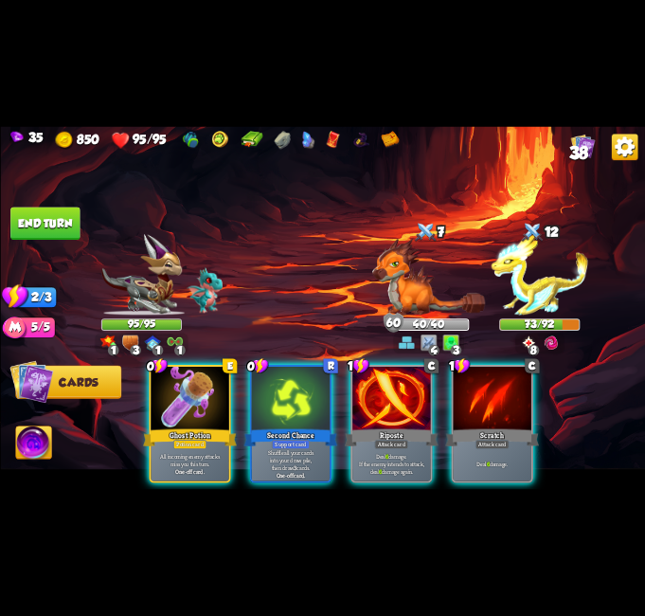
scroll to position [0, 0]
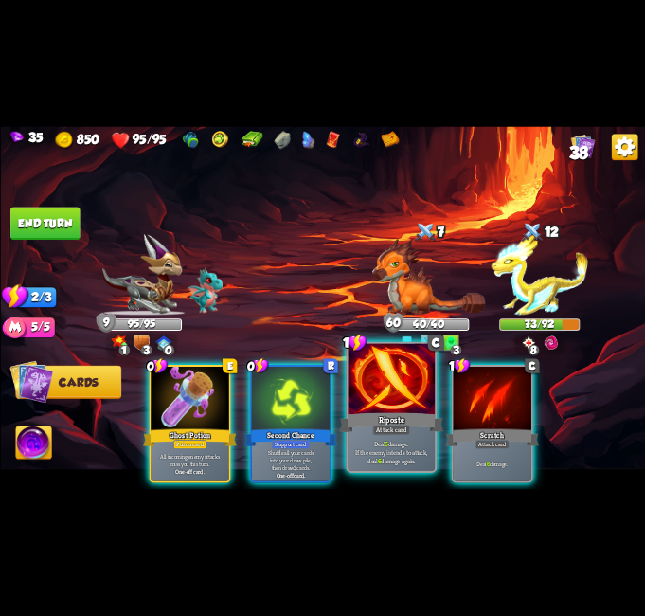
click at [371, 392] on div at bounding box center [391, 380] width 87 height 73
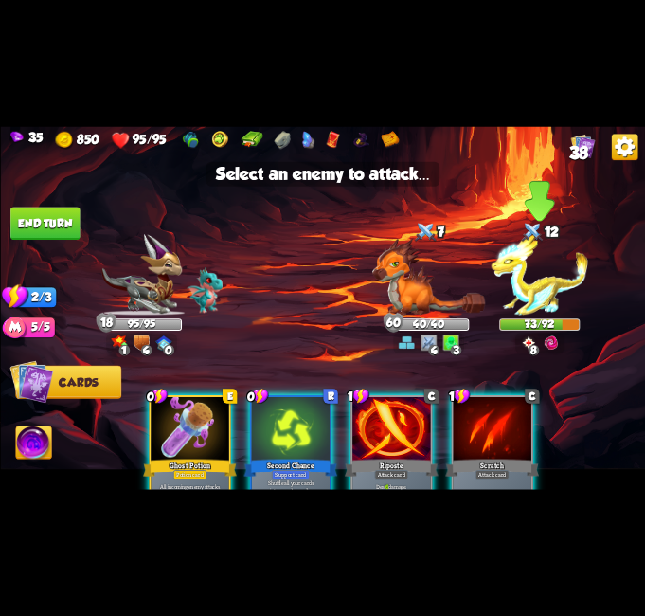
click at [532, 258] on img at bounding box center [539, 274] width 97 height 81
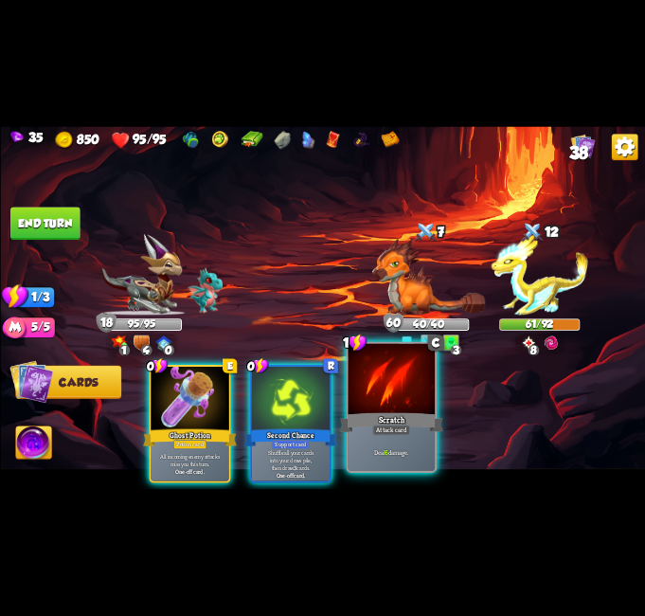
click at [406, 399] on div at bounding box center [391, 380] width 87 height 73
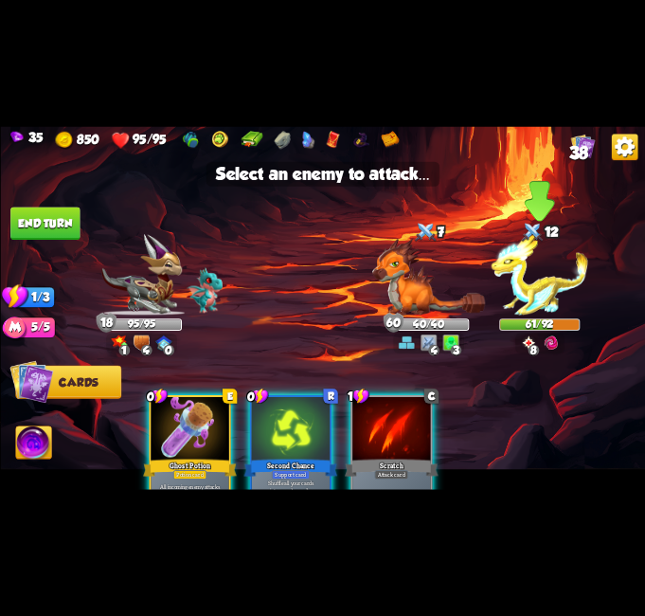
click at [533, 260] on img at bounding box center [539, 274] width 97 height 81
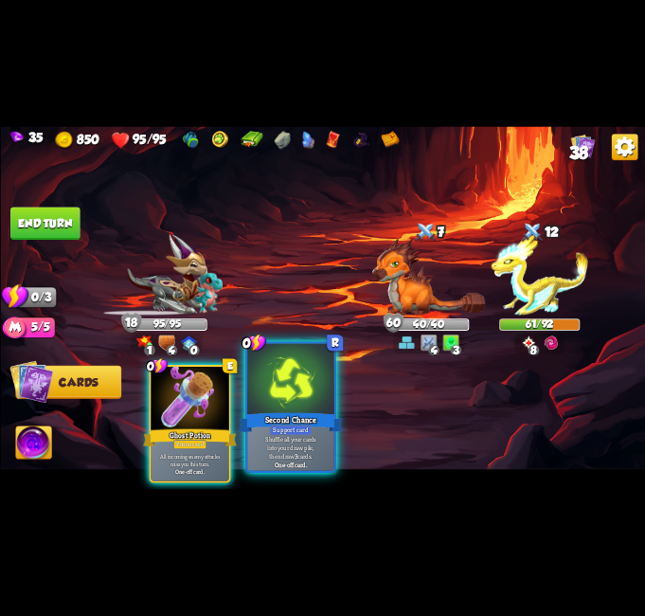
click at [265, 420] on div "Second Chance" at bounding box center [291, 422] width 104 height 23
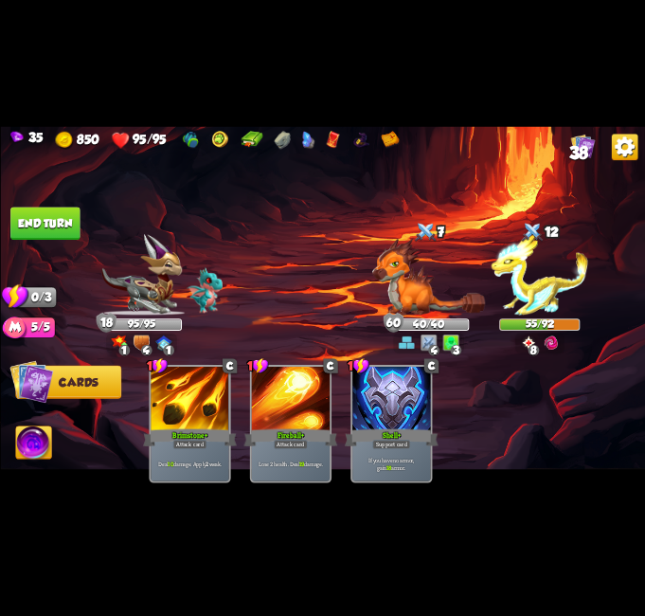
click at [38, 242] on div "Select an enemy to attack... You don't have enough stamina to play that card...…" at bounding box center [322, 307] width 645 height 363
click at [78, 221] on button "End turn" at bounding box center [44, 223] width 69 height 33
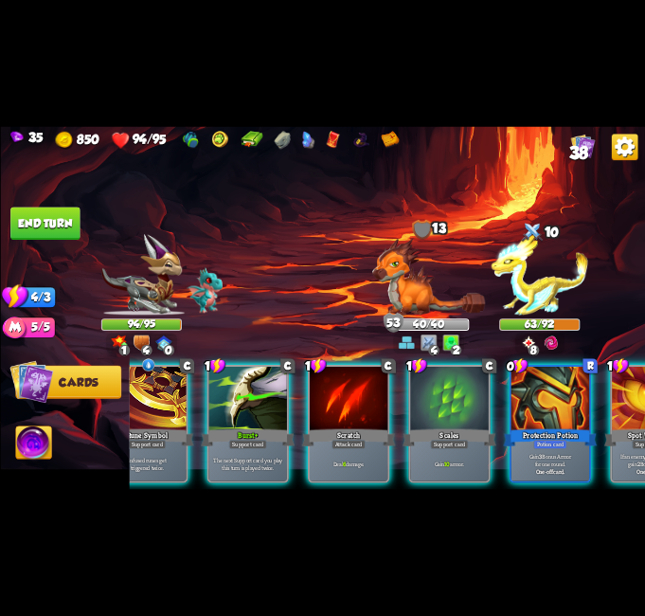
scroll to position [0, 180]
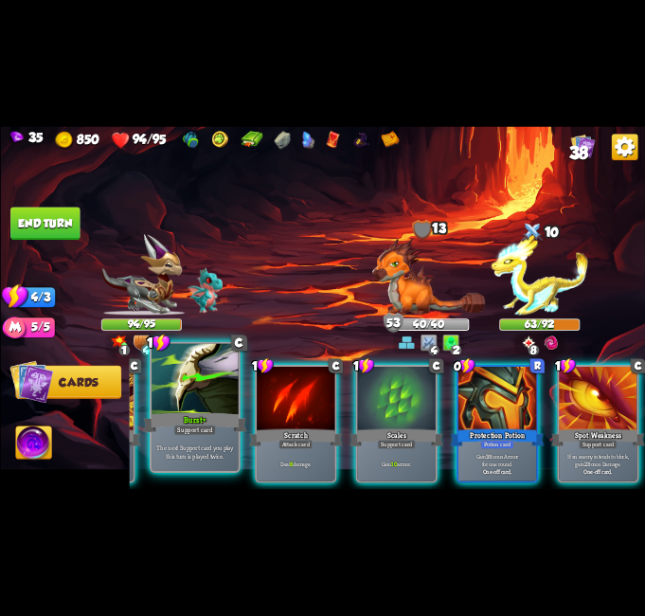
click at [207, 422] on div "Burst+" at bounding box center [194, 422] width 104 height 23
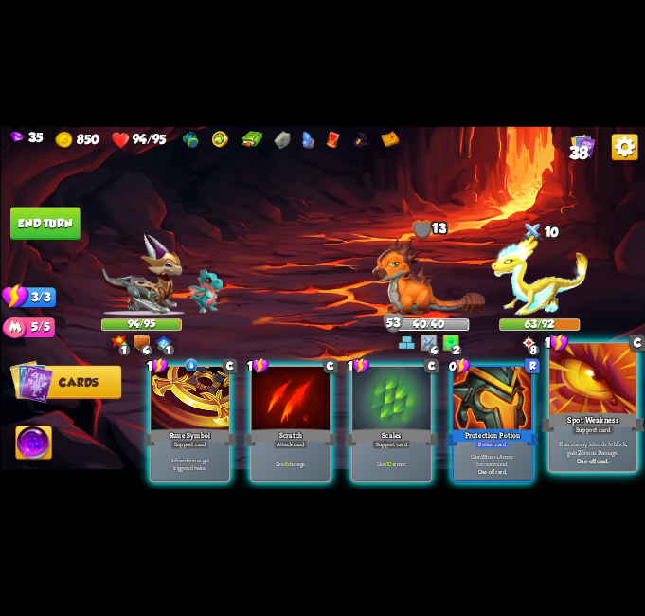
scroll to position [0, 0]
click at [607, 402] on div at bounding box center [593, 380] width 87 height 73
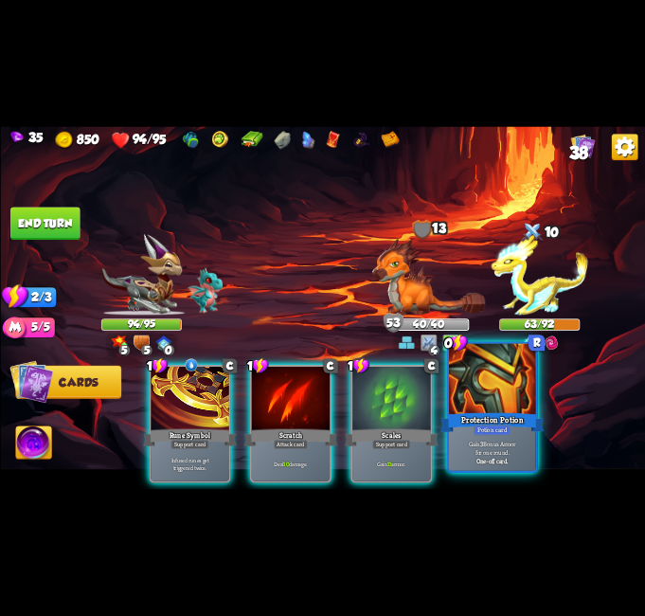
click at [489, 385] on div at bounding box center [492, 380] width 87 height 73
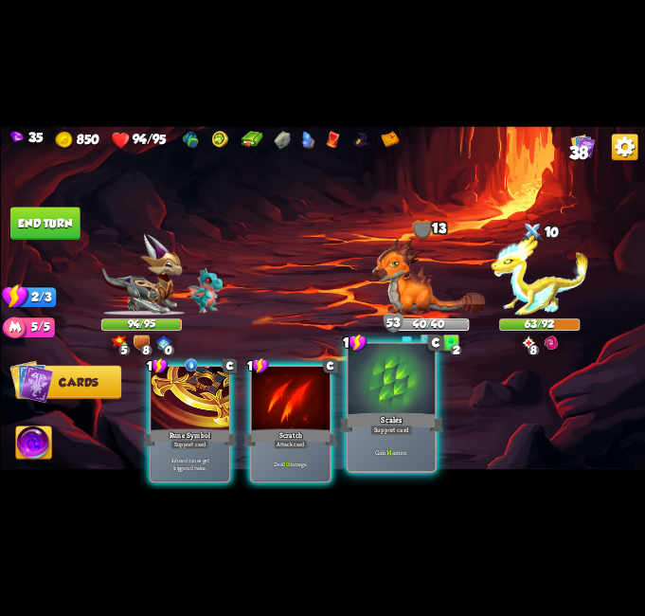
click at [395, 411] on div "Scales" at bounding box center [391, 422] width 104 height 23
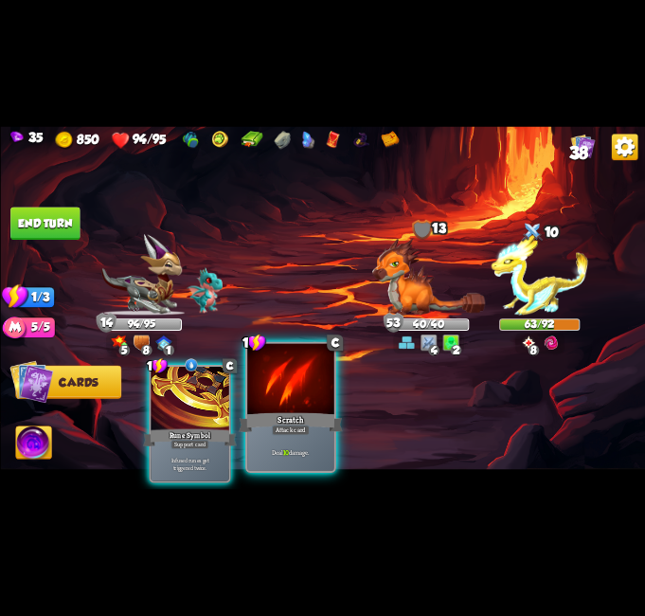
click at [298, 399] on div at bounding box center [290, 380] width 87 height 73
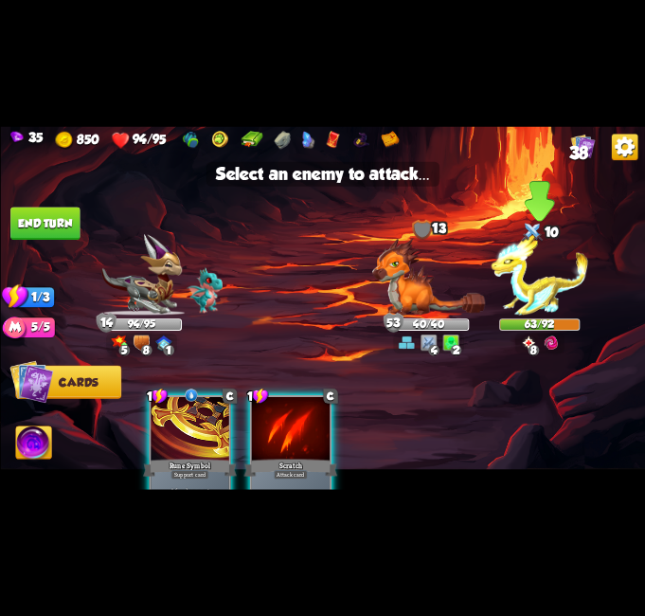
click at [543, 285] on img at bounding box center [539, 274] width 97 height 81
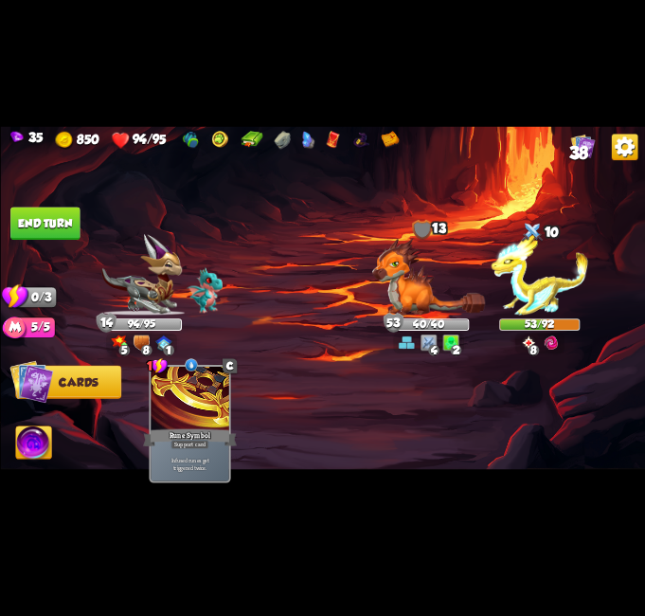
click at [32, 209] on button "End turn" at bounding box center [44, 223] width 69 height 33
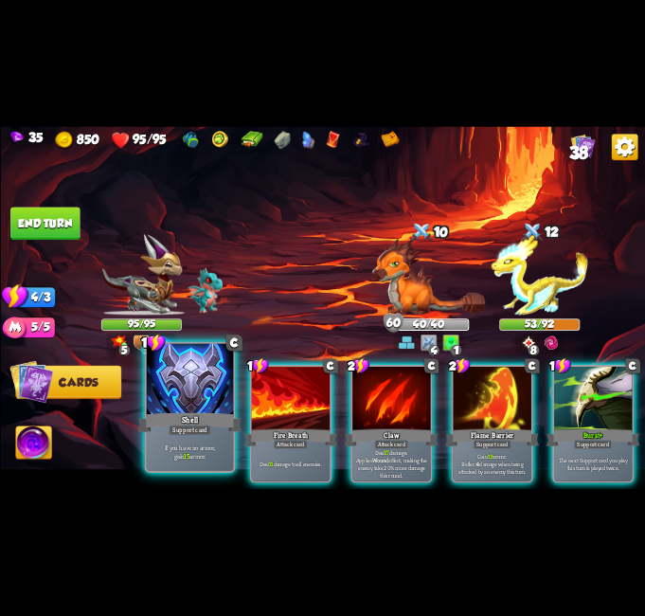
click at [173, 441] on div "If you have no armor, gain 15 armor." at bounding box center [189, 452] width 87 height 38
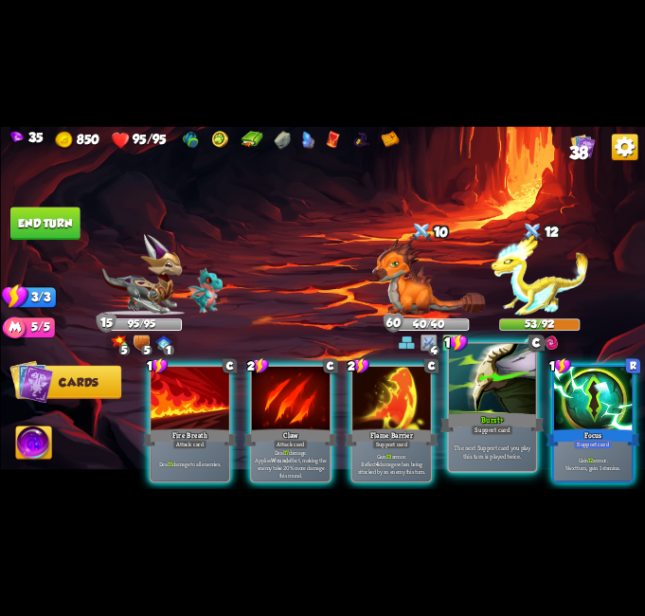
click at [490, 437] on div "The next Support card you play this turn is played twice." at bounding box center [492, 452] width 87 height 38
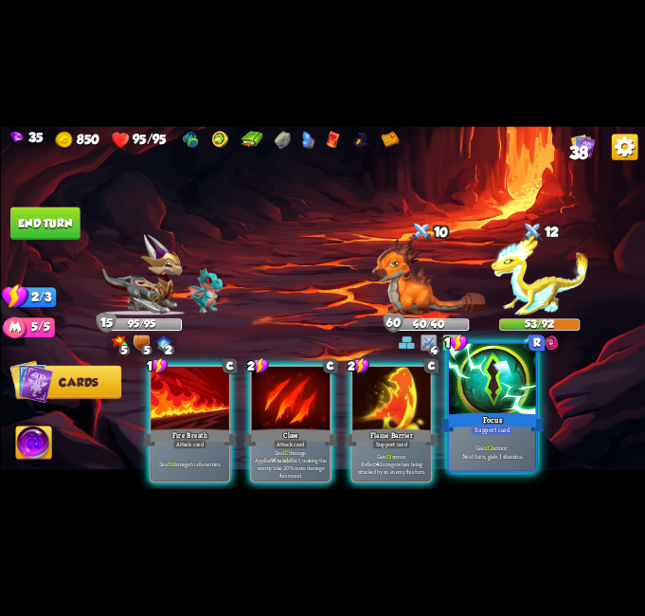
click at [544, 426] on div "Focus" at bounding box center [492, 422] width 104 height 23
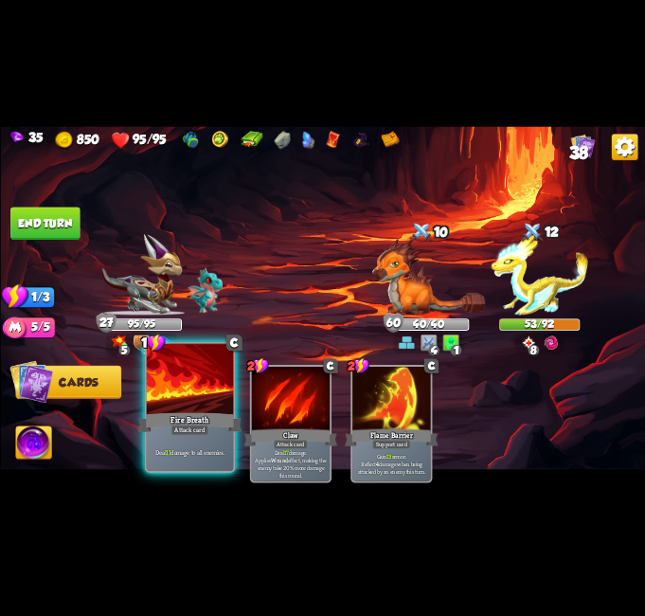
click at [203, 425] on div "Attack card" at bounding box center [190, 429] width 38 height 10
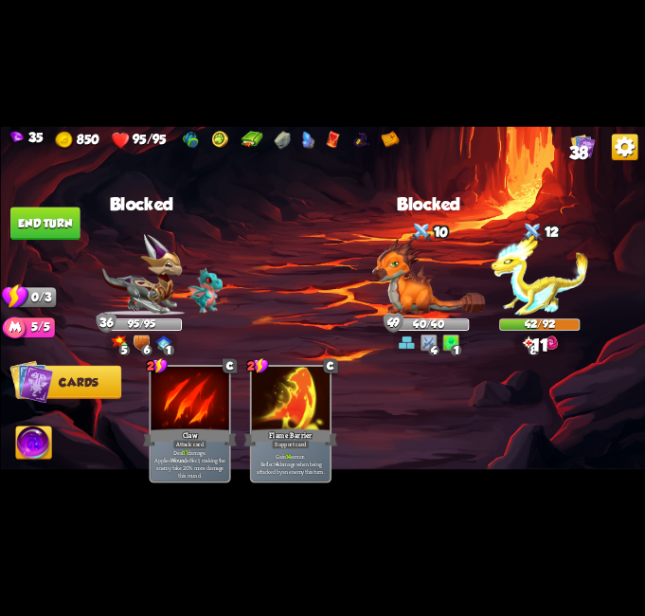
click at [64, 214] on button "End turn" at bounding box center [44, 223] width 69 height 33
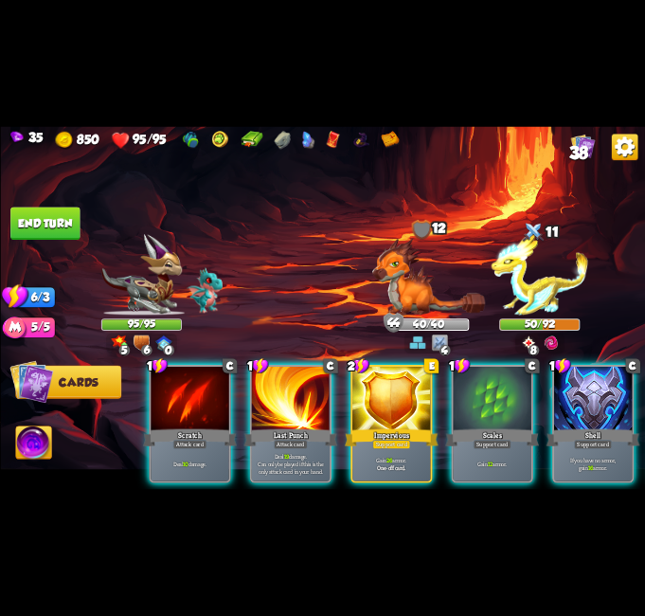
drag, startPoint x: 505, startPoint y: 491, endPoint x: 562, endPoint y: 484, distance: 57.2
click at [562, 484] on div "35 850 95/95 38 Select an enemy to attack... You don't have enough stamina to p…" at bounding box center [322, 308] width 645 height 616
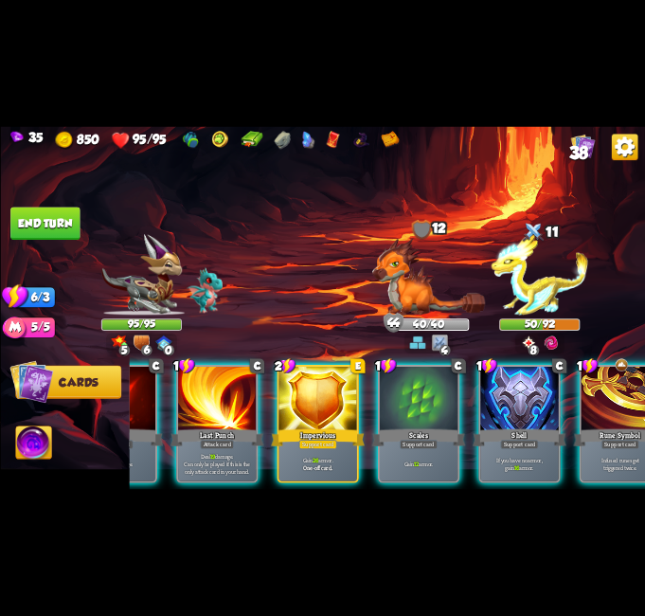
scroll to position [0, 180]
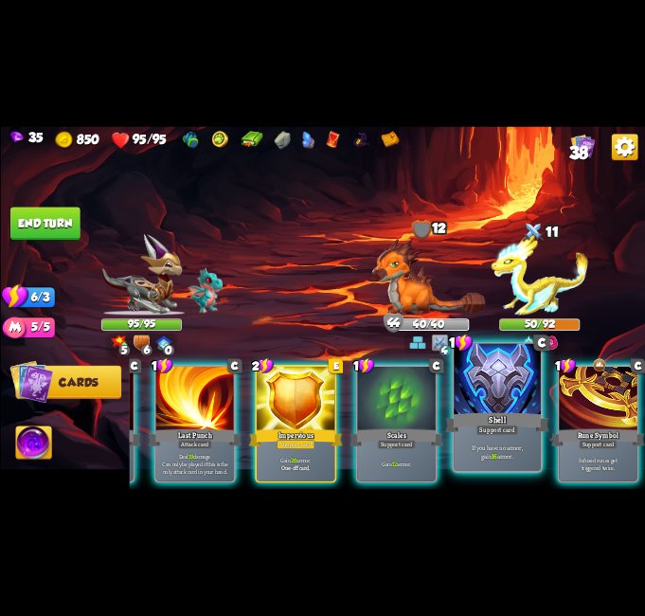
click at [524, 454] on p "If you have no armor, gain 16 armor." at bounding box center [497, 451] width 82 height 17
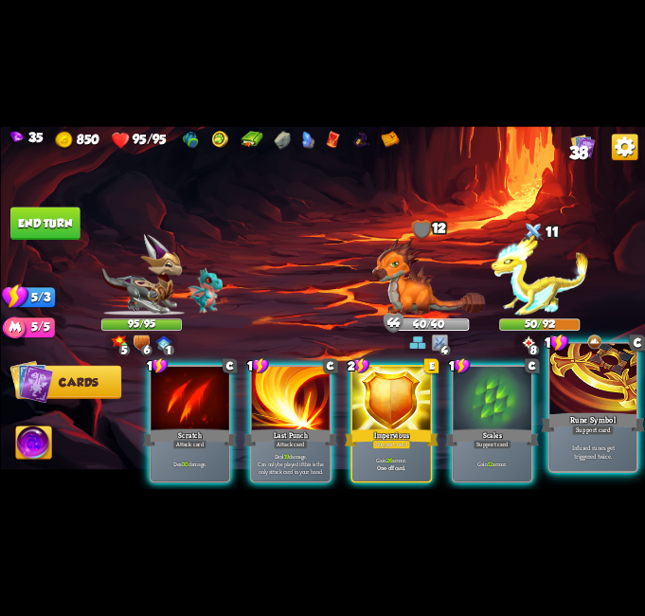
scroll to position [0, 0]
click at [586, 411] on div "Rune Symbol" at bounding box center [593, 422] width 104 height 23
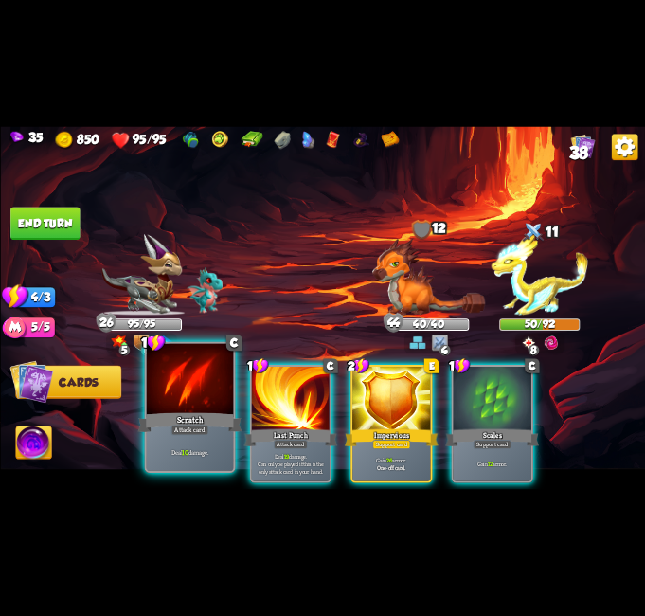
click at [189, 414] on div "Scratch" at bounding box center [189, 422] width 104 height 23
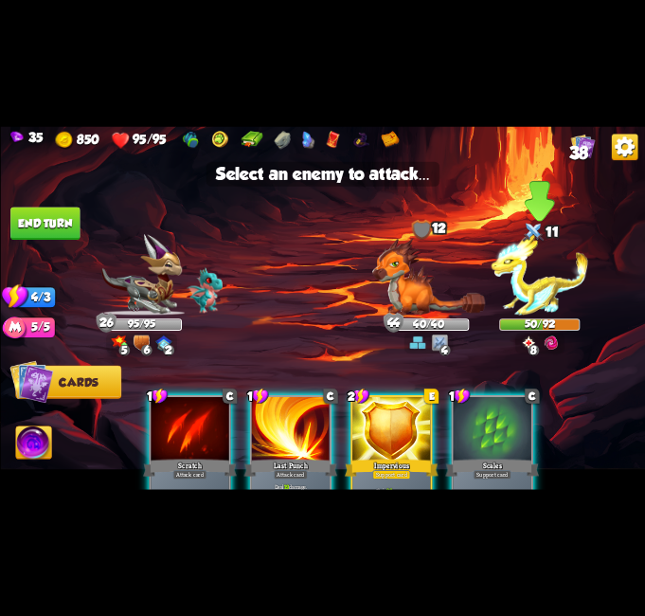
click at [558, 264] on img at bounding box center [539, 274] width 97 height 81
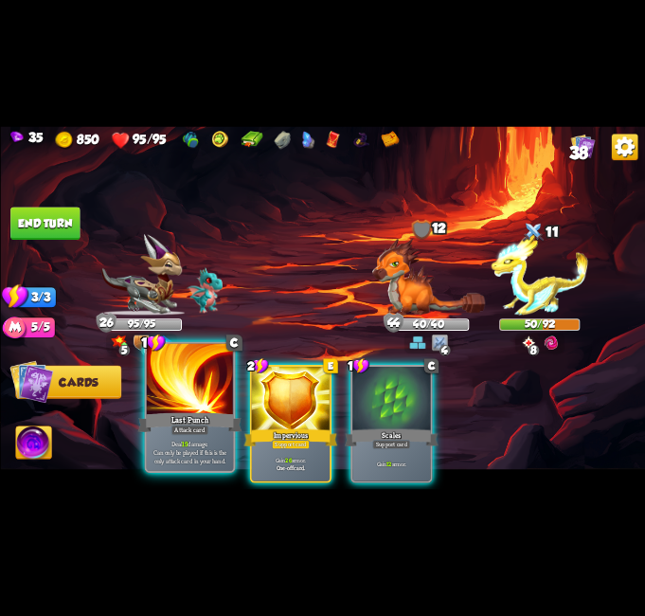
click at [185, 425] on div "Attack card" at bounding box center [190, 429] width 38 height 10
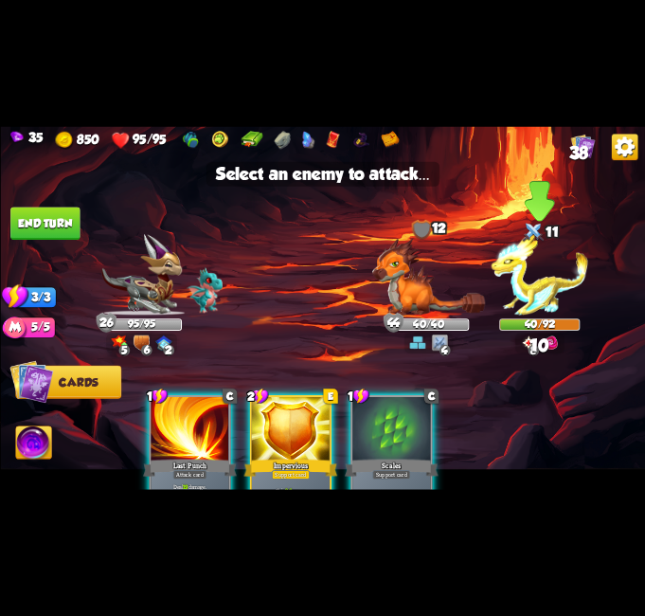
click at [575, 265] on img at bounding box center [539, 274] width 97 height 81
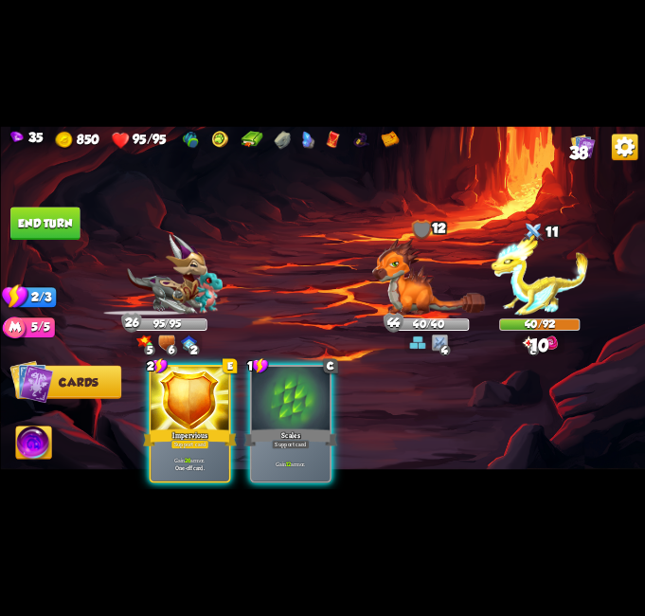
click at [54, 230] on button "End turn" at bounding box center [44, 223] width 69 height 33
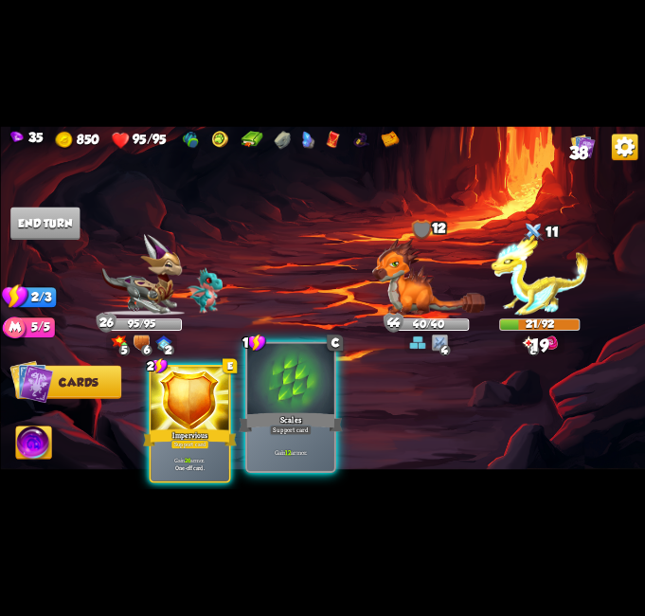
click at [306, 393] on div at bounding box center [290, 380] width 87 height 73
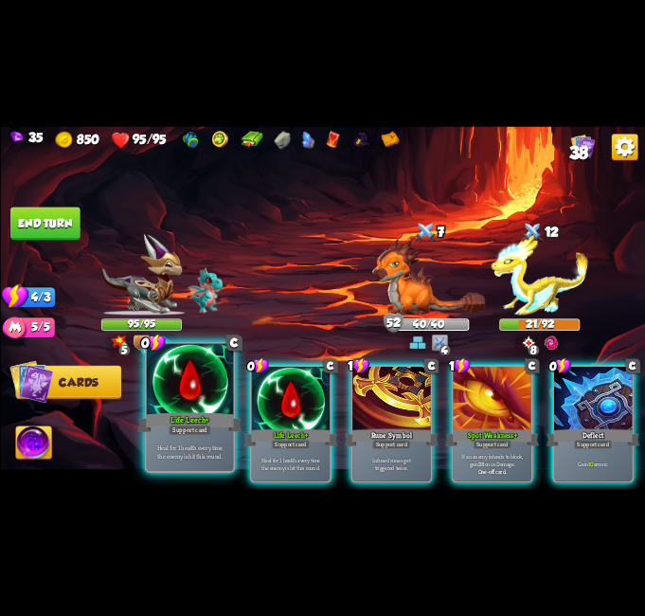
click at [207, 380] on div at bounding box center [189, 380] width 87 height 73
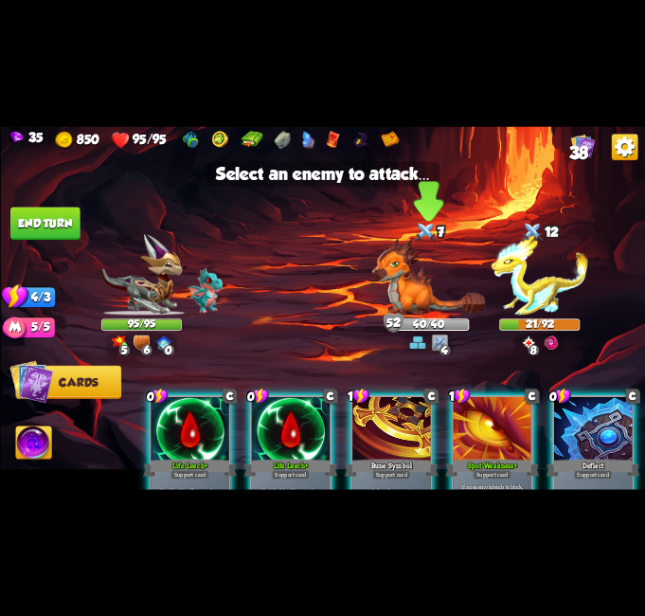
click at [407, 262] on img at bounding box center [428, 277] width 113 height 77
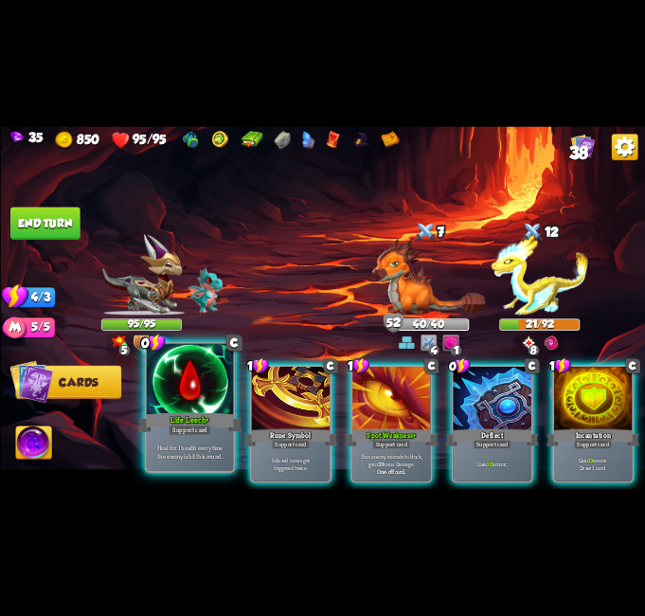
drag, startPoint x: 189, startPoint y: 404, endPoint x: 306, endPoint y: 336, distance: 135.4
click at [189, 404] on div at bounding box center [189, 380] width 87 height 73
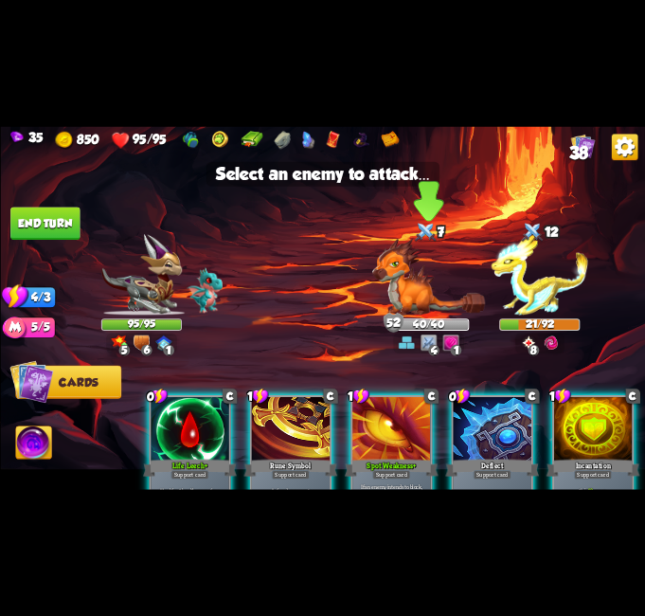
click at [403, 276] on img at bounding box center [428, 277] width 113 height 77
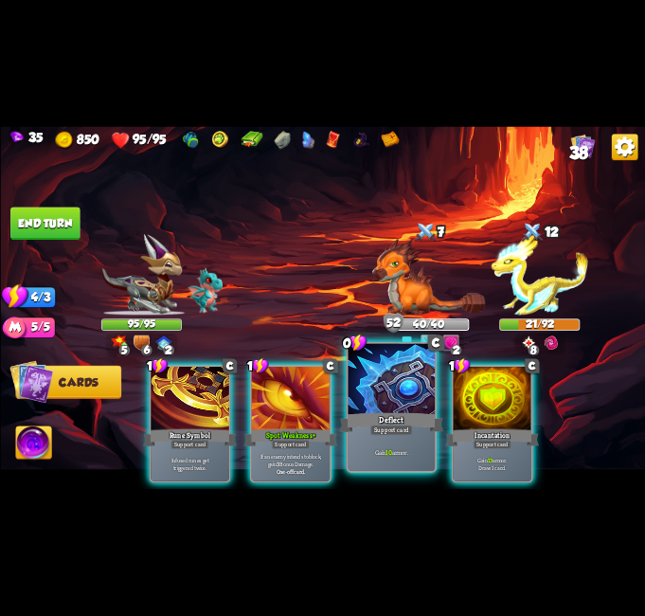
click at [409, 443] on div "Gain 10 armor." at bounding box center [391, 452] width 87 height 38
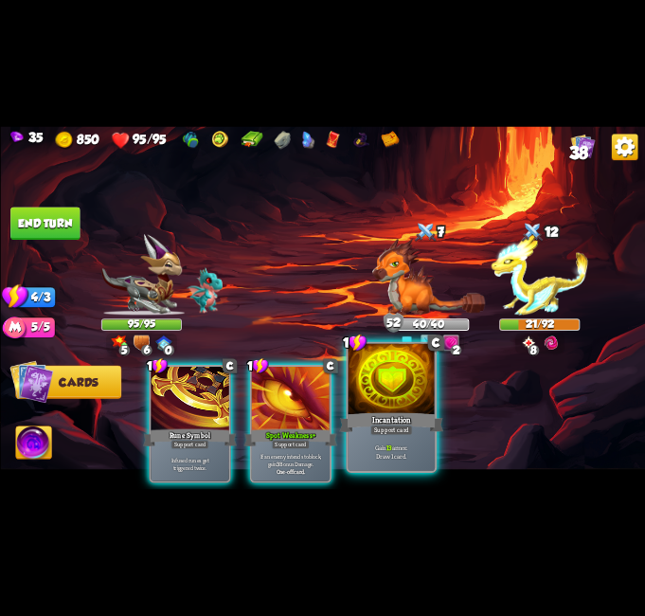
click at [414, 439] on div "Gain 13 armor. Draw 1 card." at bounding box center [391, 452] width 87 height 38
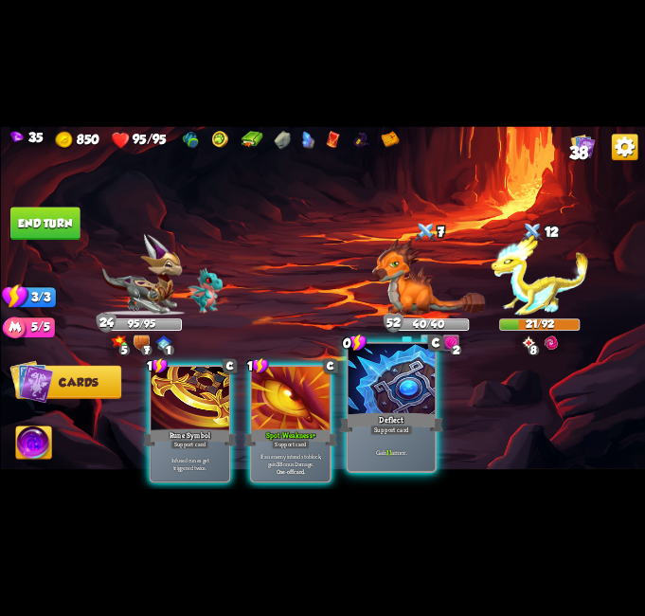
click at [424, 424] on div "Deflect" at bounding box center [391, 422] width 104 height 23
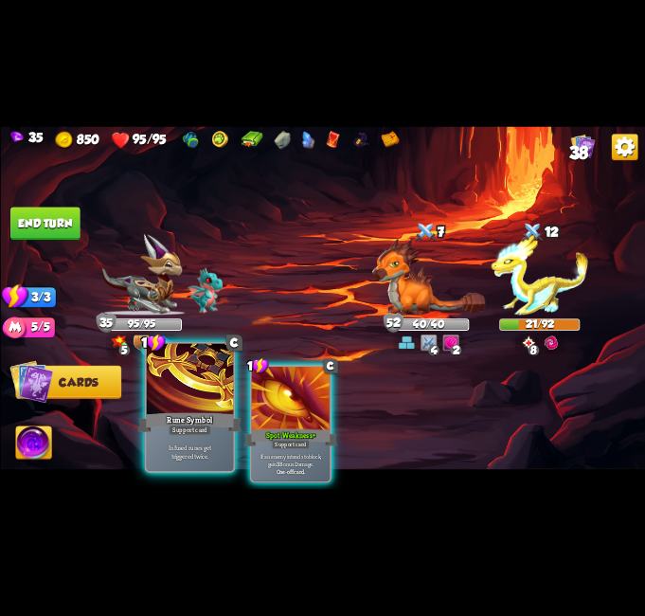
click at [199, 453] on p "Infused runes get triggered twice." at bounding box center [190, 451] width 82 height 17
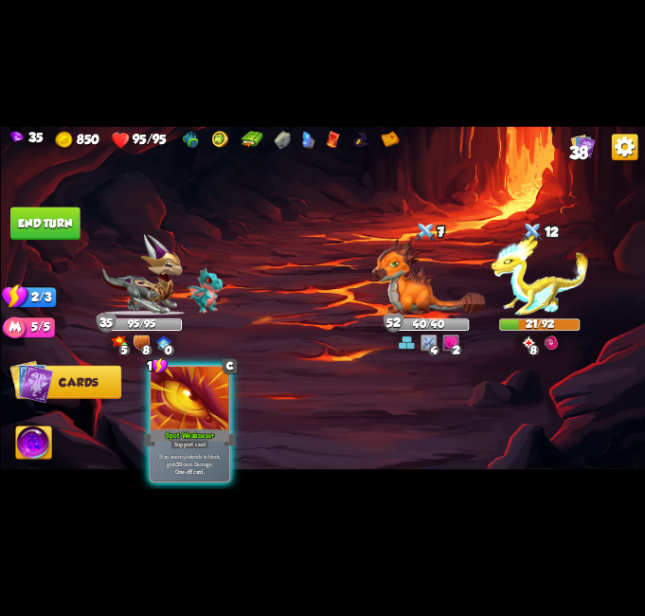
click at [32, 209] on button "End turn" at bounding box center [44, 223] width 69 height 33
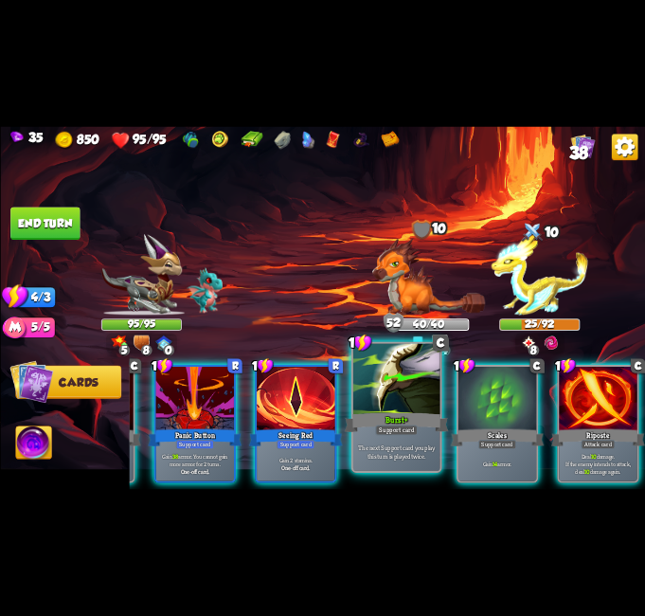
drag, startPoint x: 406, startPoint y: 453, endPoint x: 421, endPoint y: 449, distance: 14.7
click at [408, 452] on p "The next Support card you play this turn is played twice." at bounding box center [396, 451] width 82 height 17
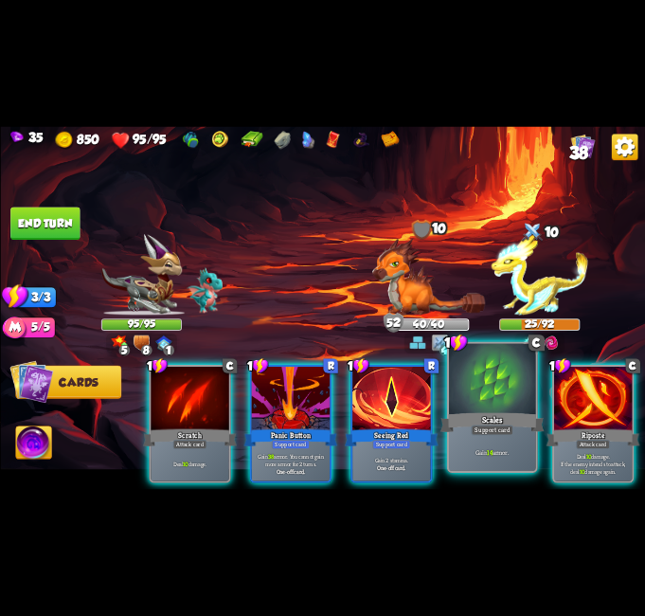
scroll to position [0, 63]
click at [466, 432] on div "Scales" at bounding box center [492, 422] width 104 height 23
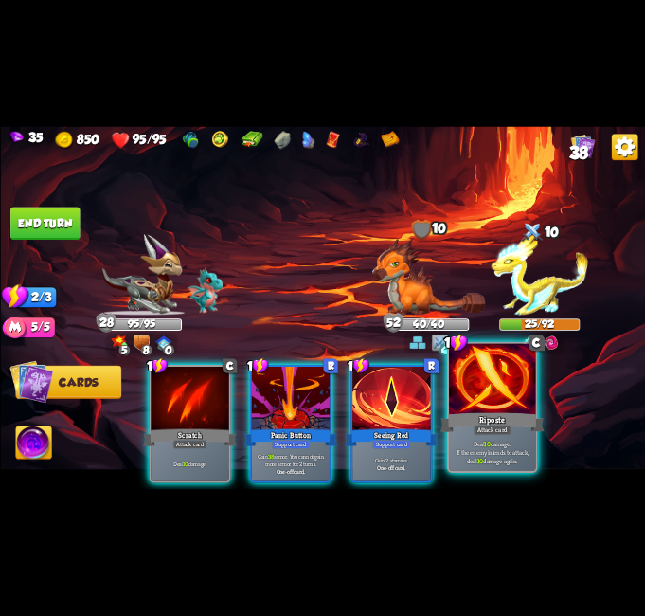
click at [497, 406] on div at bounding box center [492, 380] width 87 height 73
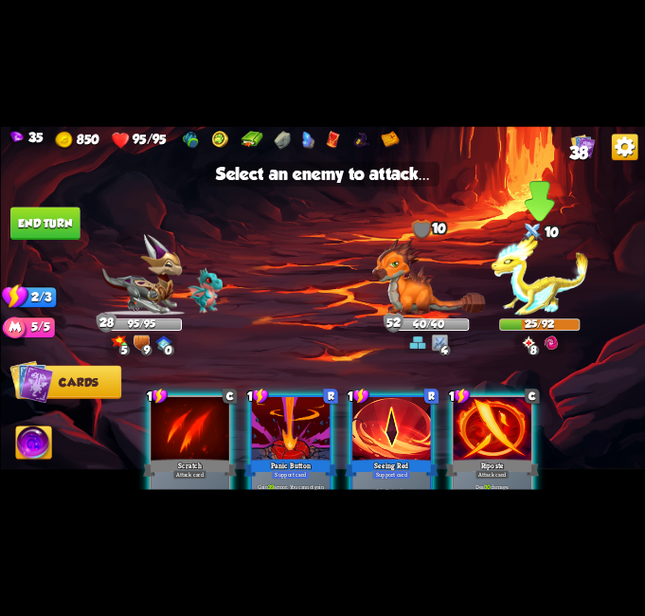
click at [538, 282] on img at bounding box center [539, 274] width 97 height 81
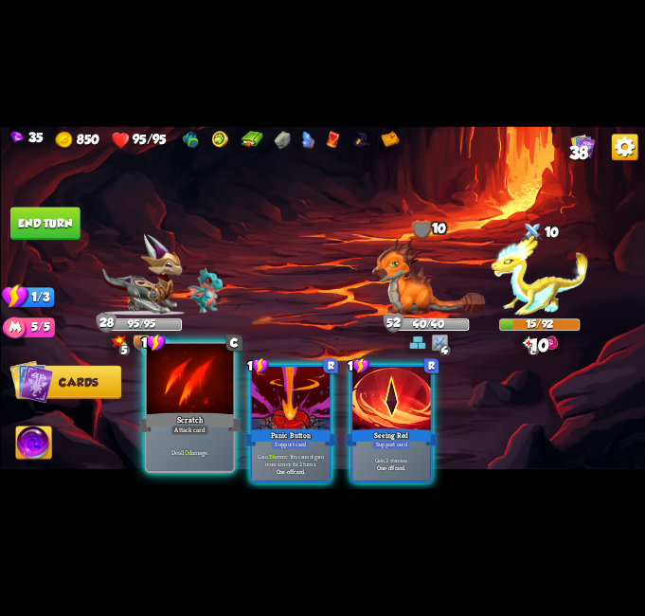
click at [202, 445] on div "Deal 10 damage." at bounding box center [189, 452] width 87 height 38
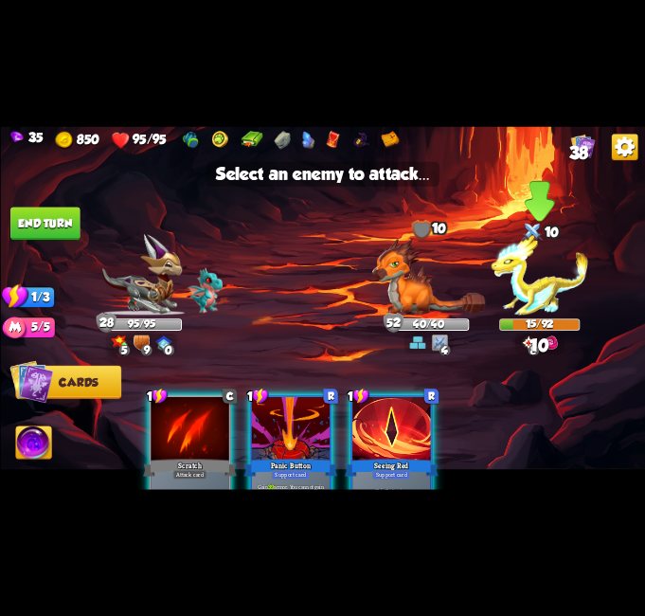
click at [530, 279] on img at bounding box center [539, 274] width 97 height 81
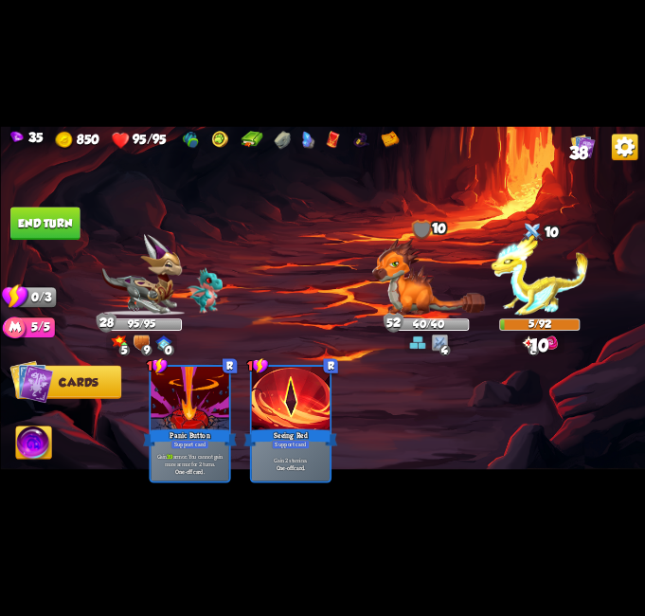
click at [46, 231] on button "End turn" at bounding box center [44, 223] width 69 height 33
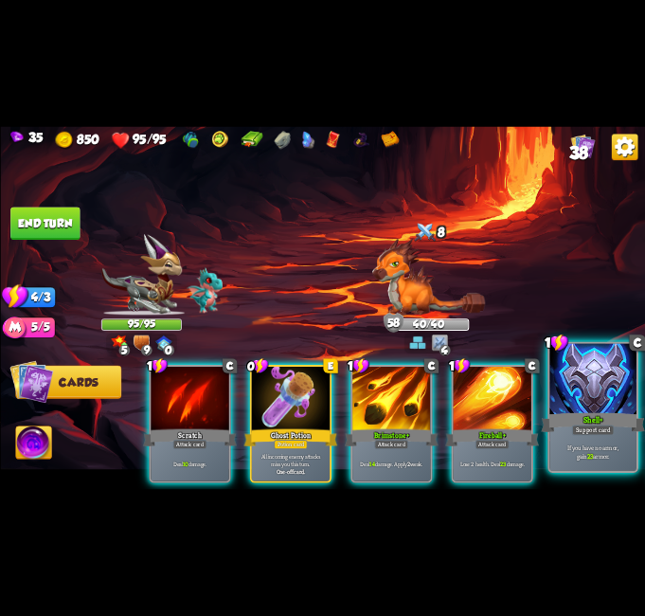
click at [588, 427] on div "Support card" at bounding box center [592, 429] width 43 height 10
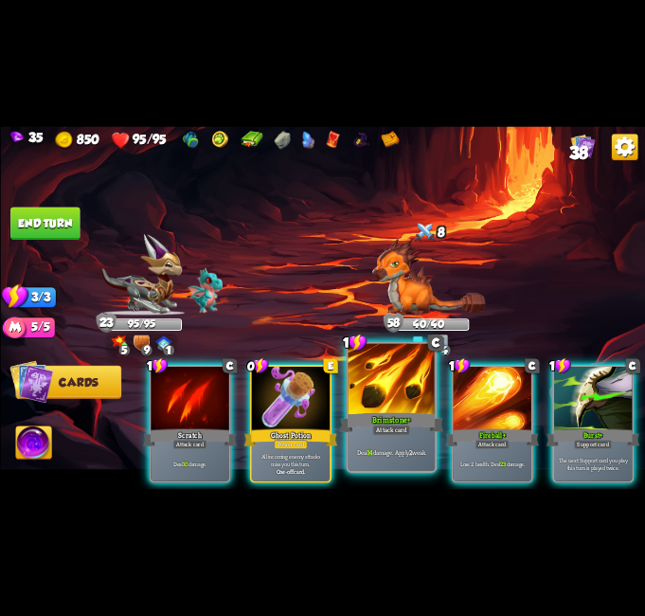
click at [394, 406] on div at bounding box center [391, 380] width 87 height 73
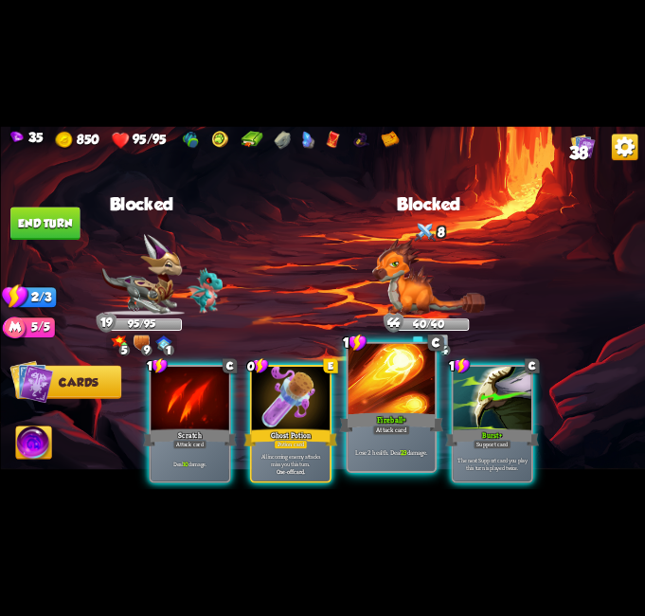
click at [381, 387] on div at bounding box center [391, 380] width 87 height 73
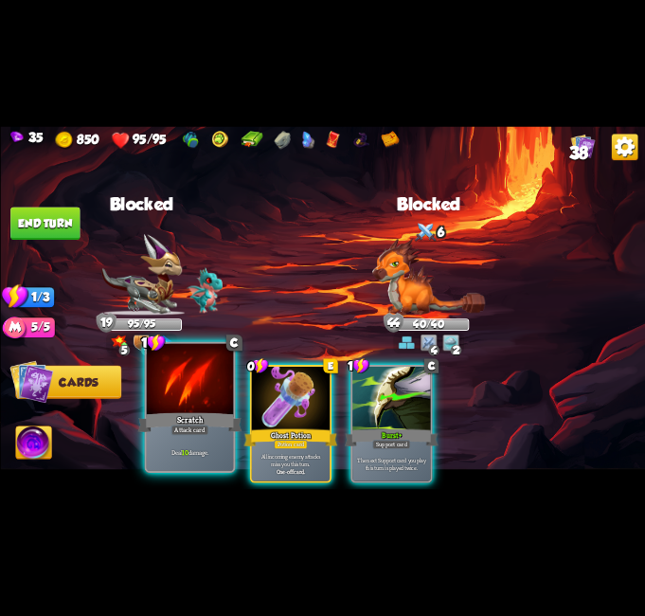
click at [146, 393] on div at bounding box center [189, 380] width 87 height 73
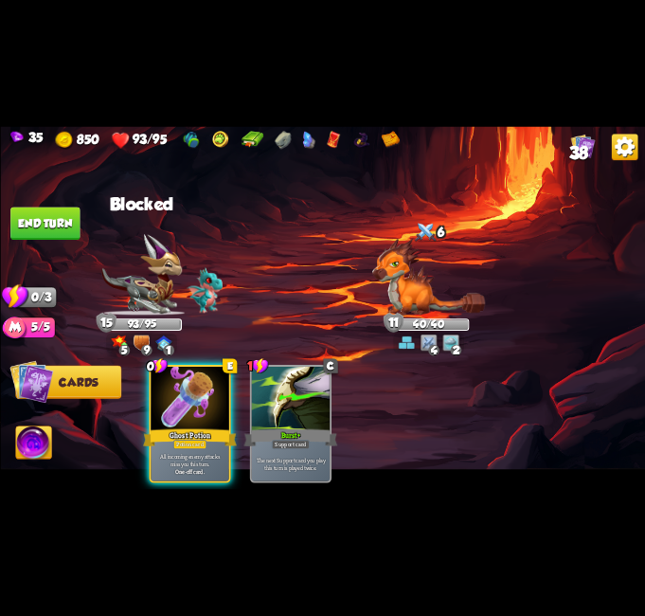
click at [62, 220] on button "End turn" at bounding box center [44, 223] width 69 height 33
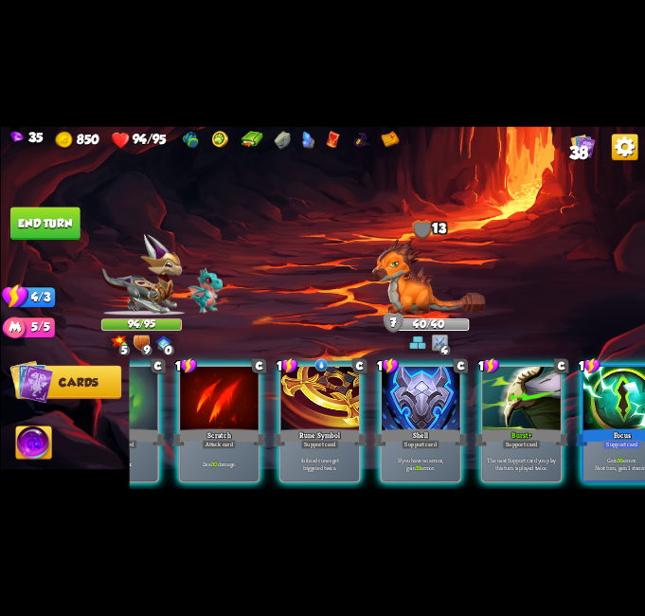
scroll to position [0, 180]
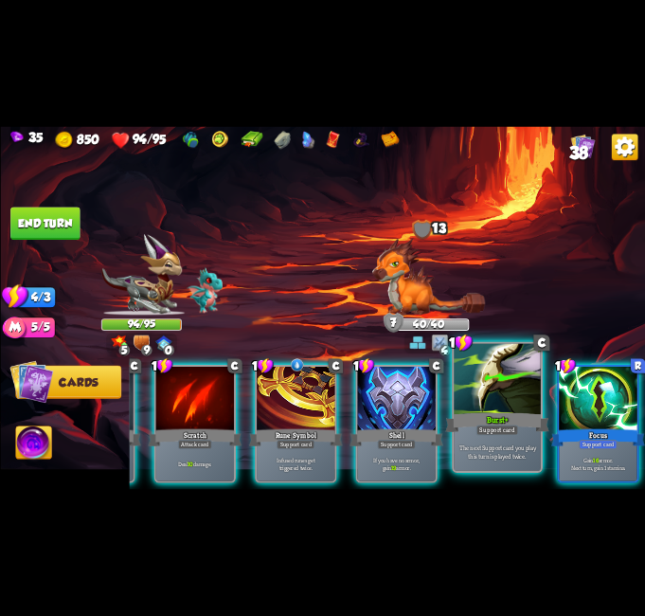
click at [485, 397] on div at bounding box center [497, 380] width 87 height 73
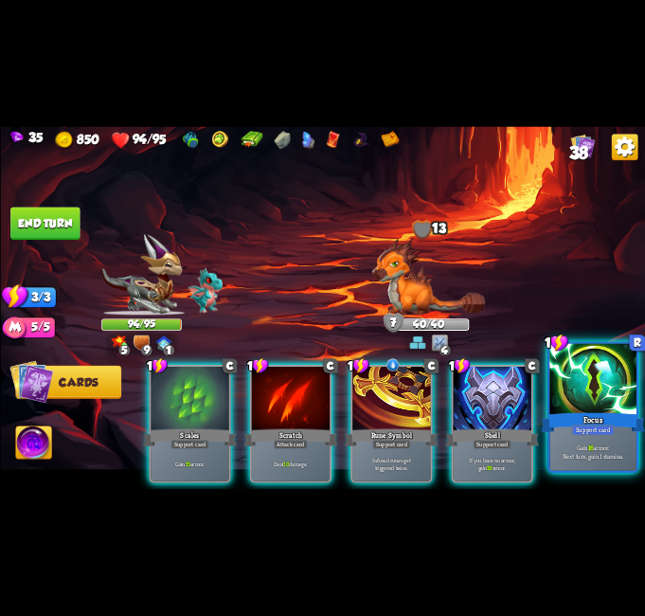
scroll to position [0, 0]
click at [586, 391] on div at bounding box center [593, 380] width 87 height 73
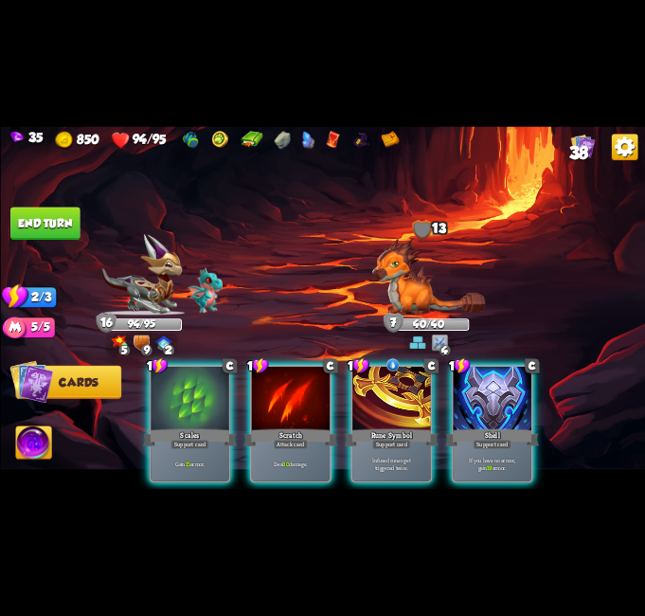
drag, startPoint x: 269, startPoint y: 420, endPoint x: 235, endPoint y: 419, distance: 34.1
click at [268, 427] on div "Scratch" at bounding box center [291, 437] width 94 height 21
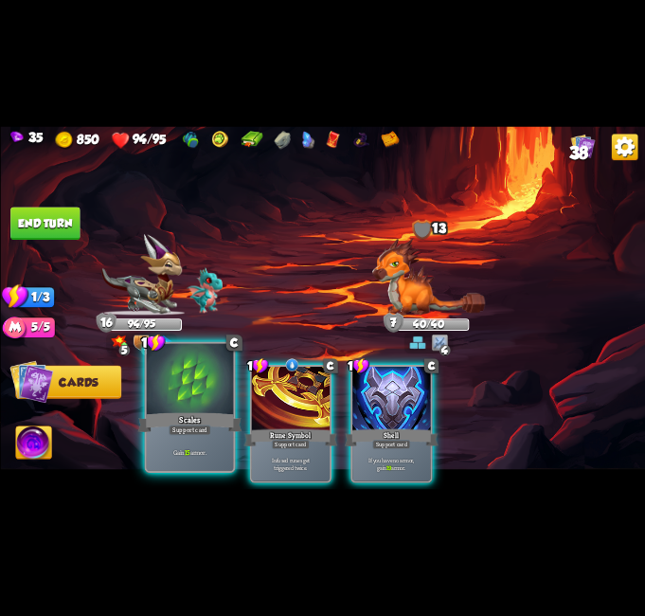
click at [196, 417] on div "Scales" at bounding box center [189, 422] width 104 height 23
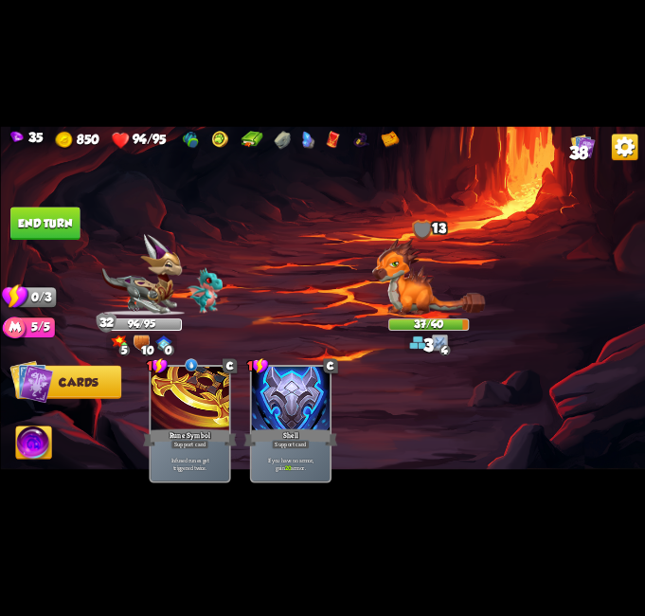
click at [38, 219] on button "End turn" at bounding box center [44, 223] width 69 height 33
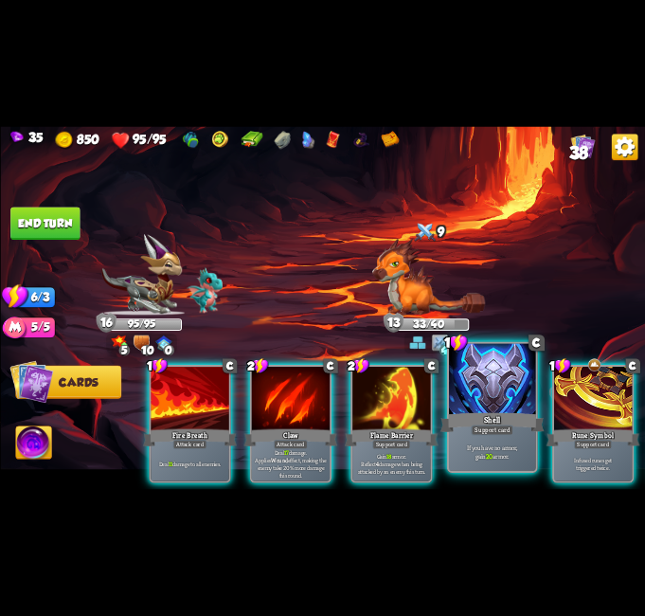
drag, startPoint x: 415, startPoint y: 491, endPoint x: 503, endPoint y: 479, distance: 88.8
click at [503, 479] on div "35 850 95/95 38 Select an enemy to attack... You don't have enough stamina to p…" at bounding box center [322, 308] width 645 height 616
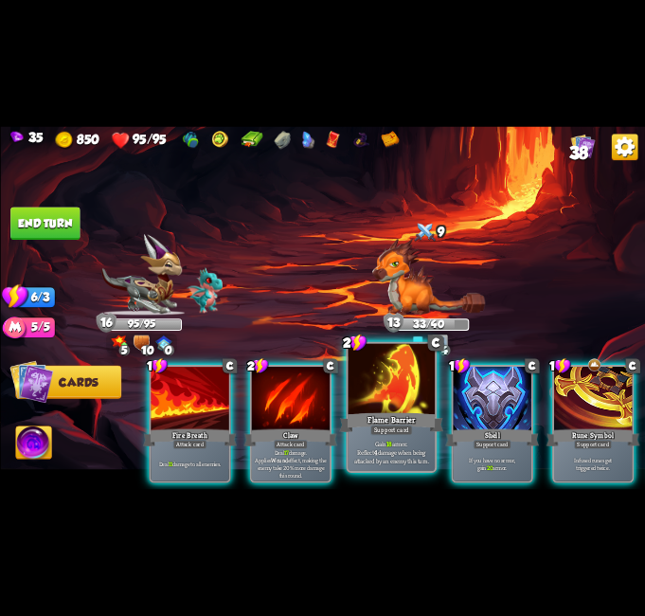
click at [389, 434] on div "Support card" at bounding box center [391, 429] width 43 height 10
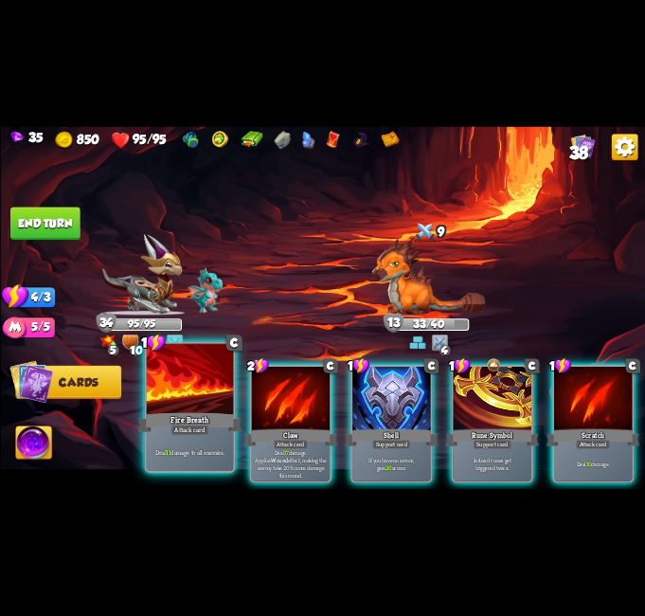
click at [225, 429] on div "Fire Breath" at bounding box center [189, 422] width 104 height 23
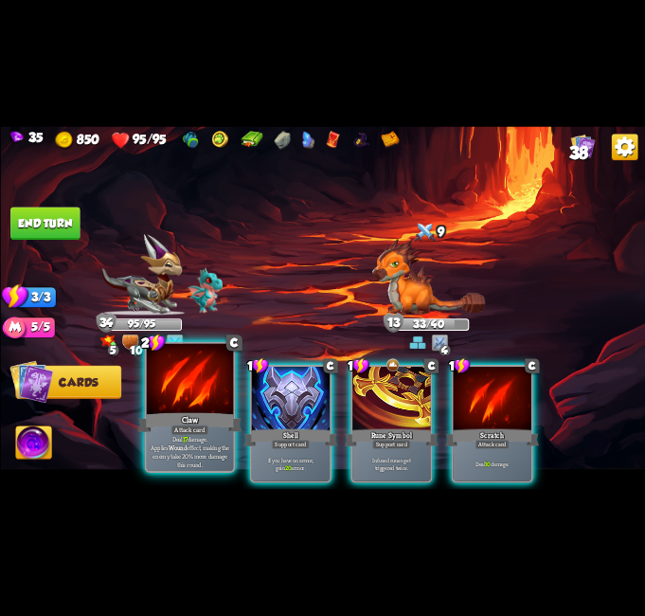
click at [220, 424] on div "Claw" at bounding box center [189, 422] width 104 height 23
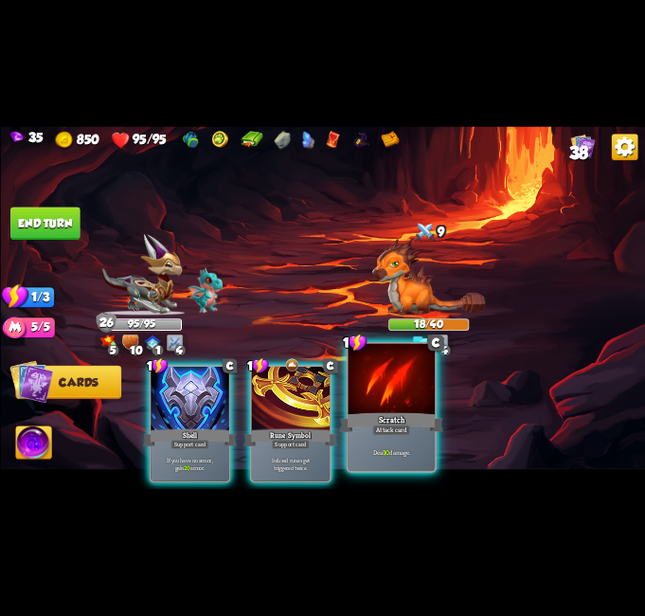
click at [418, 389] on div at bounding box center [391, 380] width 87 height 73
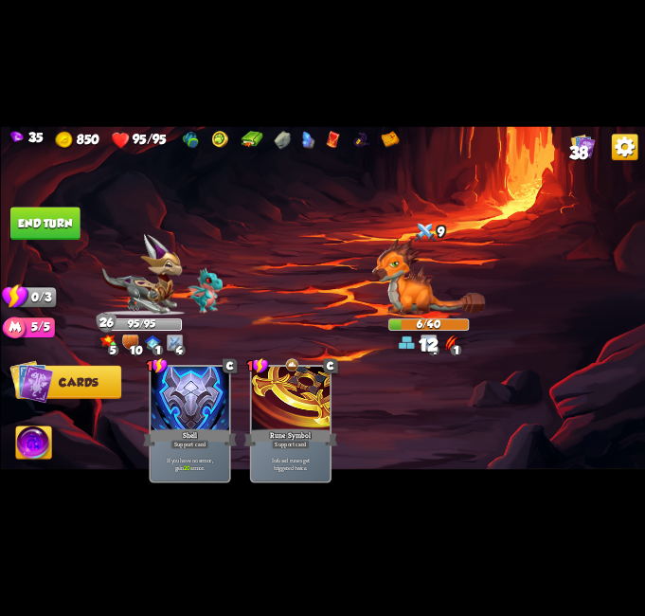
click at [51, 216] on button "End turn" at bounding box center [44, 223] width 69 height 33
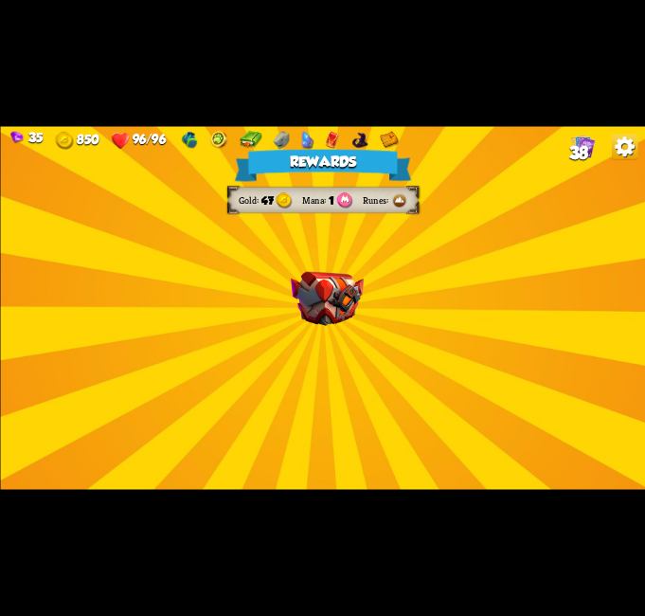
click at [364, 413] on div "Rewards Gold 47 Mana 1 Runes Select a card 1 C Last Punch Attack card Deal 14 d…" at bounding box center [322, 307] width 645 height 363
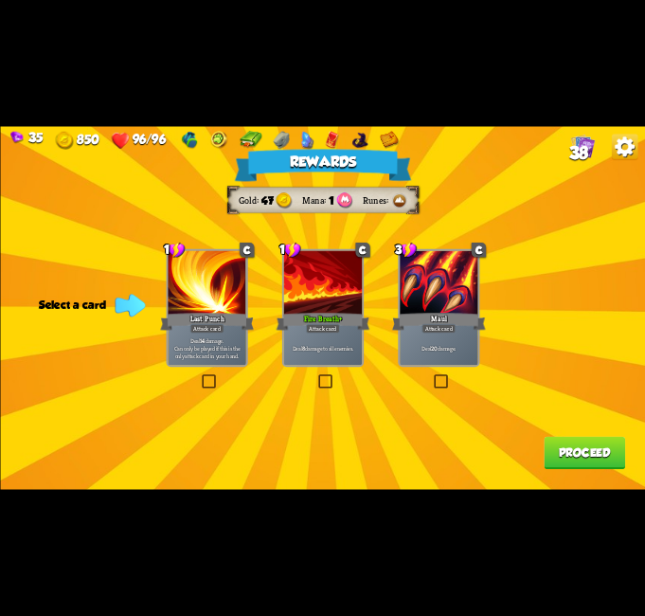
click at [316, 376] on label at bounding box center [316, 376] width 0 height 0
click at [0, 0] on input "checkbox" at bounding box center [0, 0] width 0 height 0
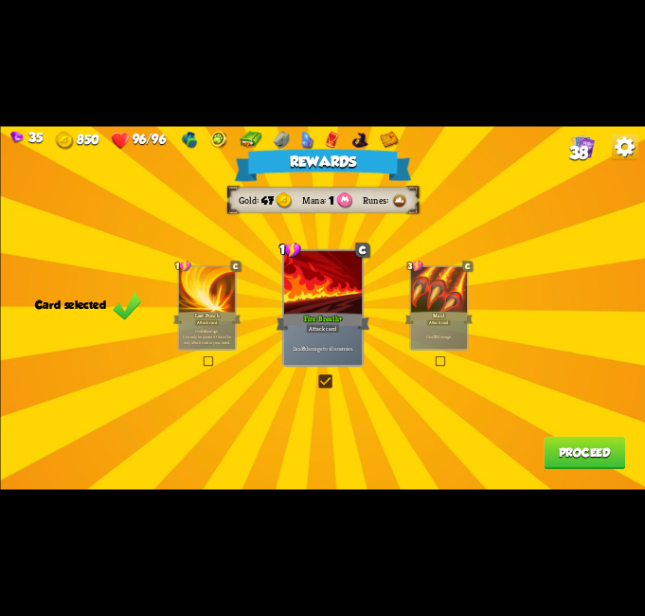
click at [316, 376] on label at bounding box center [316, 376] width 0 height 0
click at [0, 0] on input "checkbox" at bounding box center [0, 0] width 0 height 0
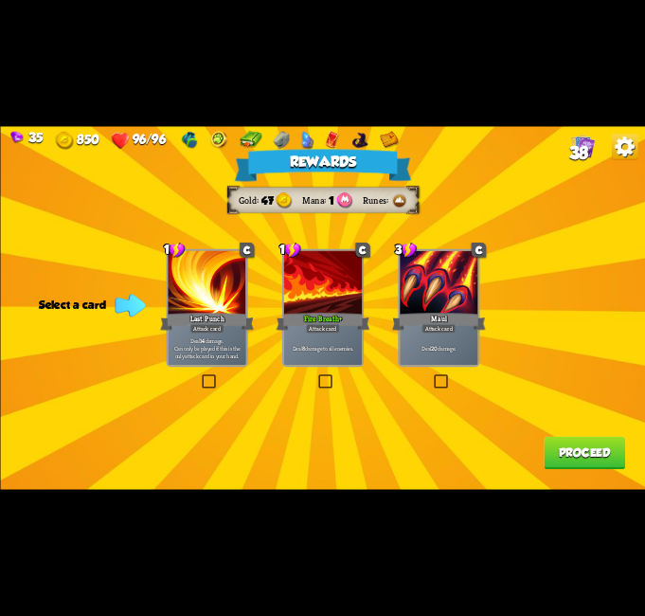
click at [572, 447] on button "Proceed" at bounding box center [584, 453] width 81 height 33
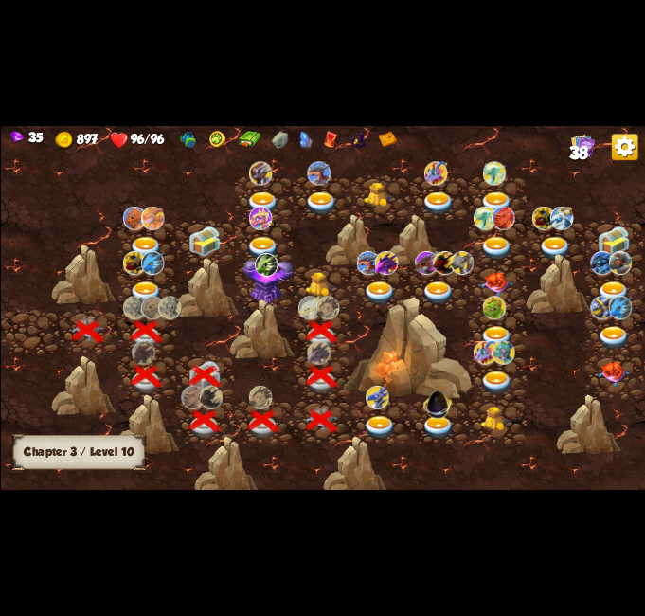
click at [312, 283] on img at bounding box center [320, 285] width 32 height 25
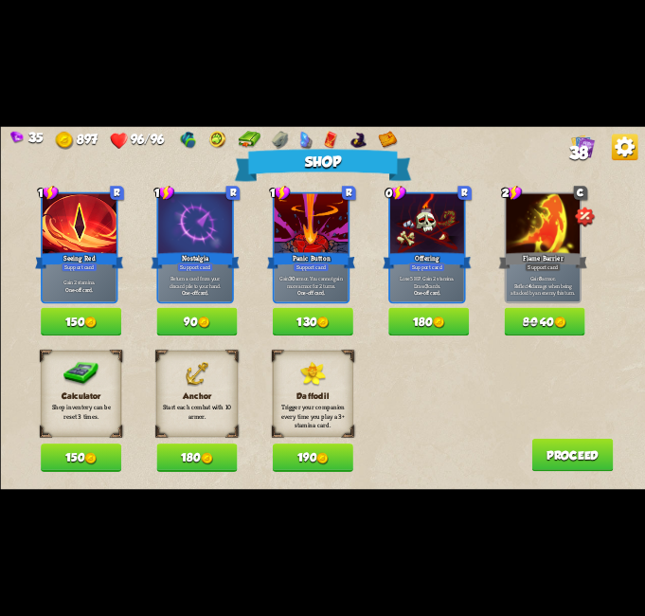
click at [89, 321] on img at bounding box center [90, 322] width 12 height 12
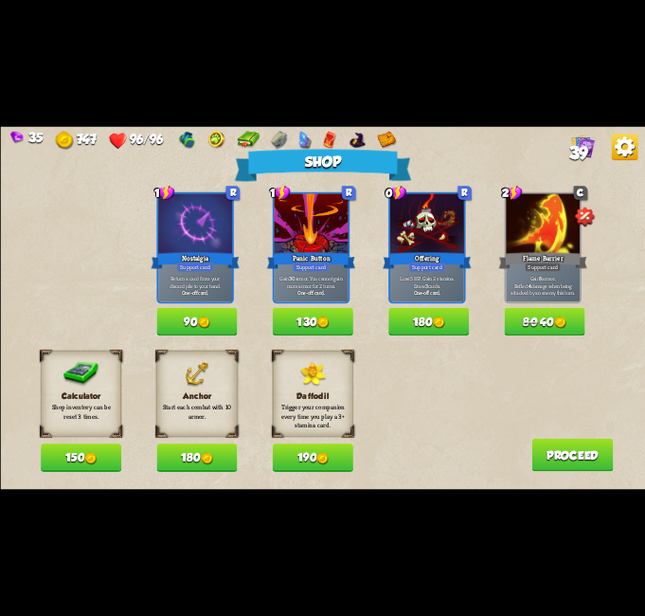
click at [194, 465] on button "180" at bounding box center [196, 457] width 81 height 28
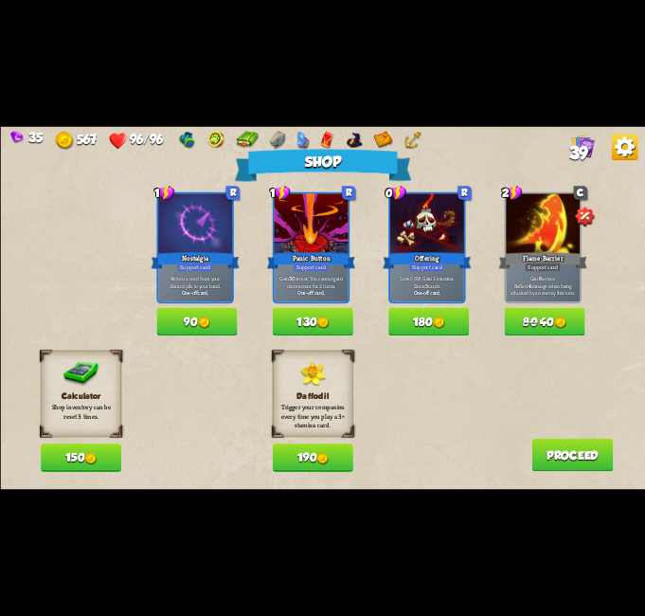
click at [530, 322] on span "80" at bounding box center [530, 322] width 14 height 13
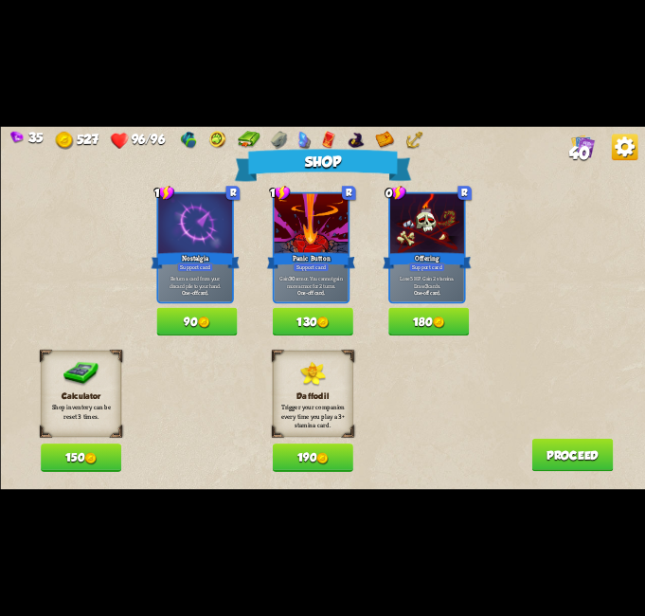
click at [107, 461] on button "150" at bounding box center [81, 457] width 81 height 28
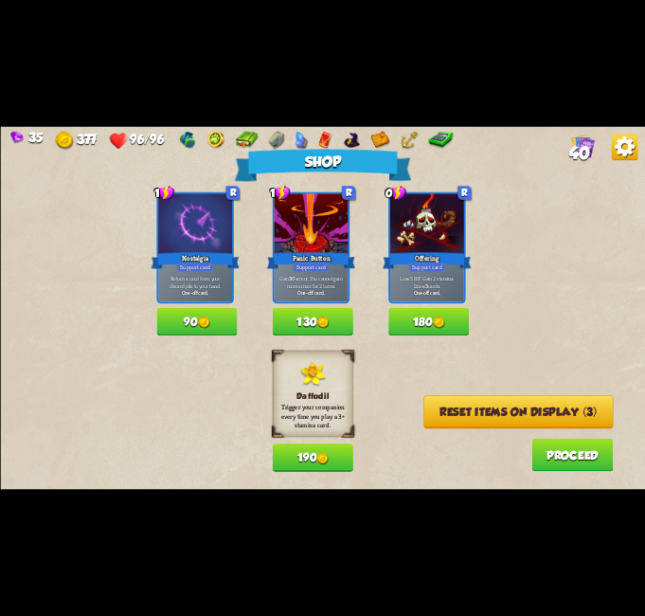
click at [495, 414] on button "Reset items on display (3)" at bounding box center [518, 411] width 189 height 33
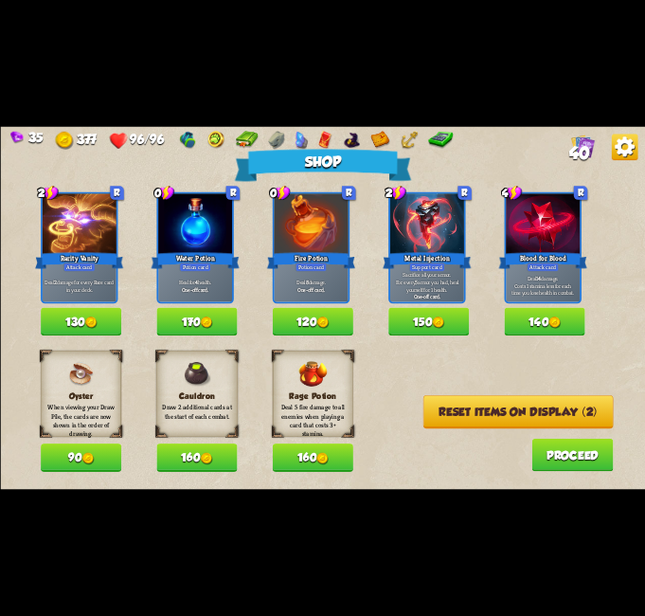
click at [580, 148] on span "40" at bounding box center [578, 153] width 21 height 20
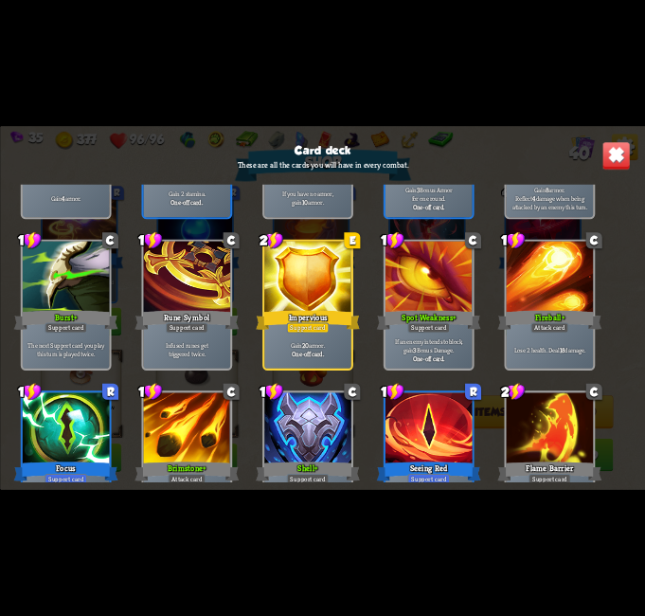
scroll to position [1733, 0]
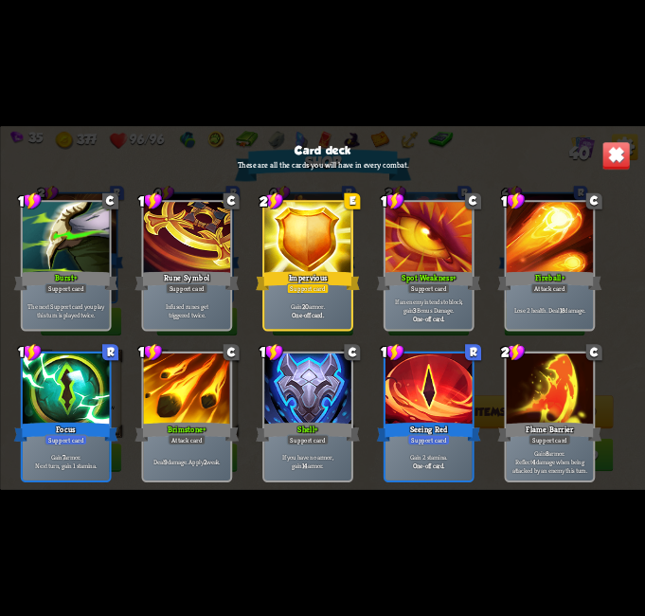
click at [607, 160] on img at bounding box center [616, 155] width 28 height 28
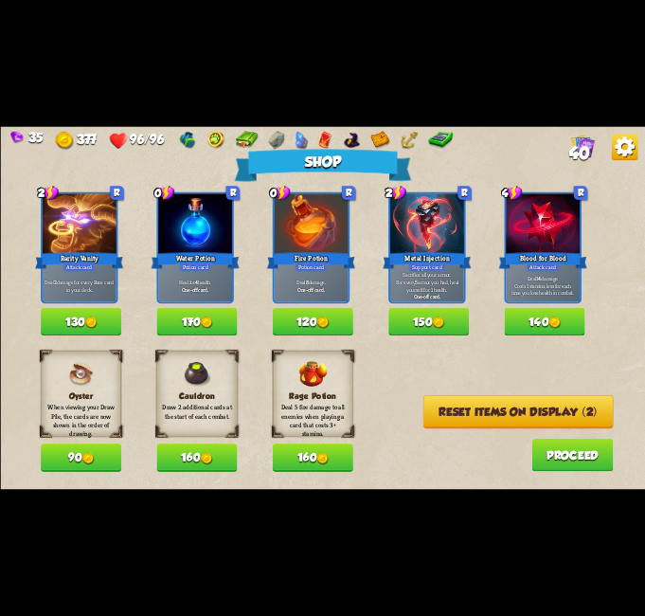
click at [465, 413] on button "Reset items on display (2)" at bounding box center [518, 411] width 190 height 33
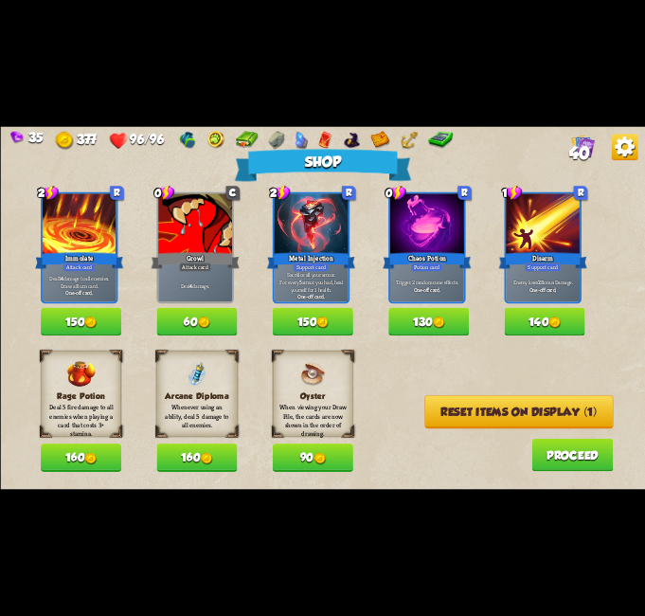
click at [563, 314] on button "140" at bounding box center [544, 322] width 81 height 28
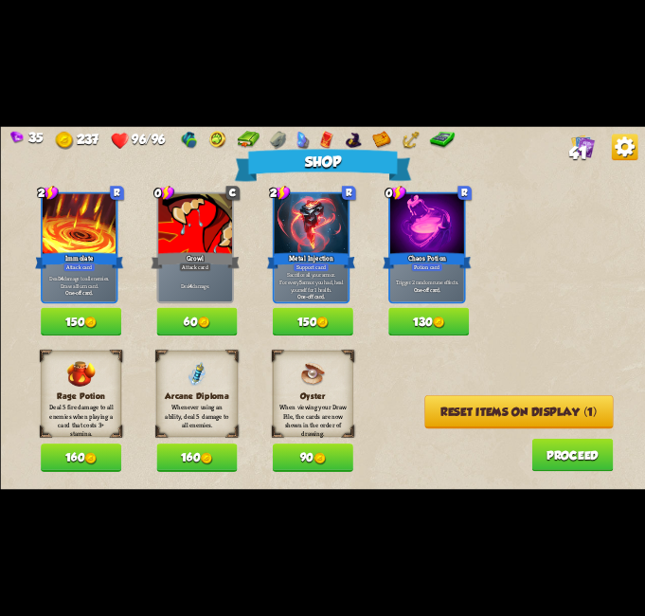
click at [474, 409] on button "Reset items on display (1)" at bounding box center [518, 411] width 189 height 33
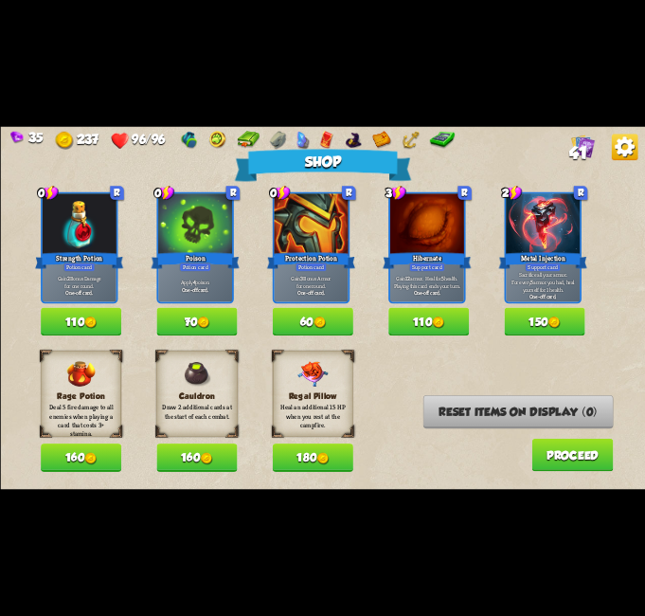
click at [211, 456] on img at bounding box center [206, 459] width 12 height 12
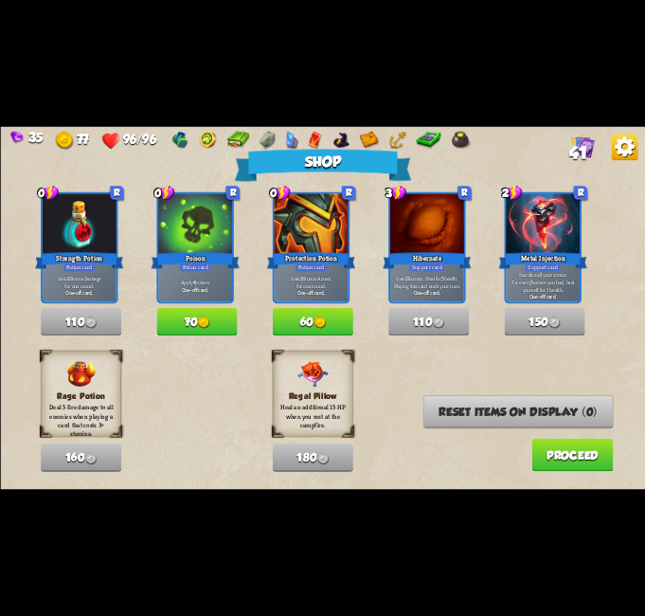
click at [554, 460] on button "Proceed" at bounding box center [572, 455] width 81 height 33
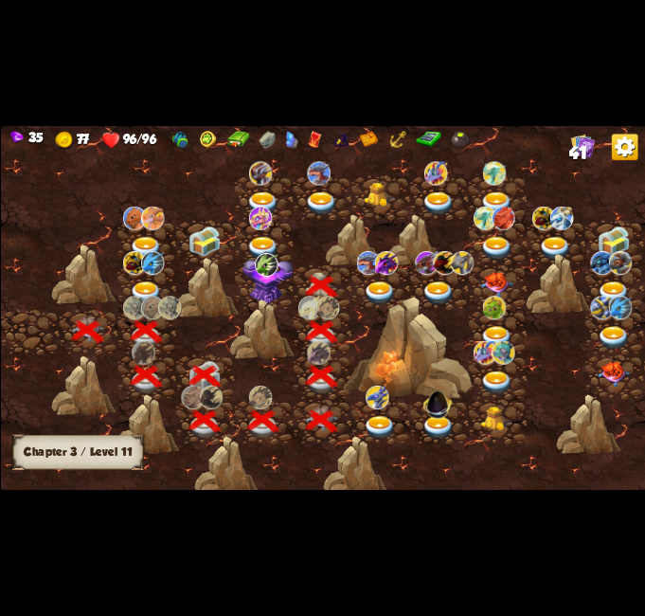
scroll to position [0, 288]
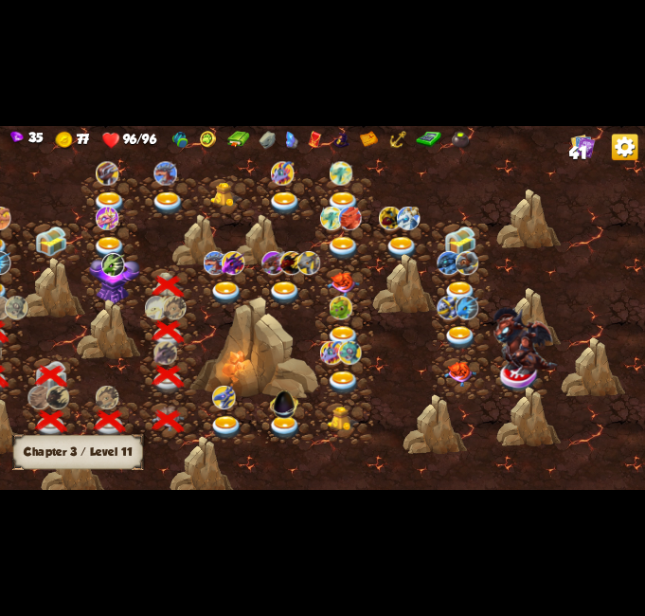
click at [225, 285] on img at bounding box center [225, 294] width 32 height 24
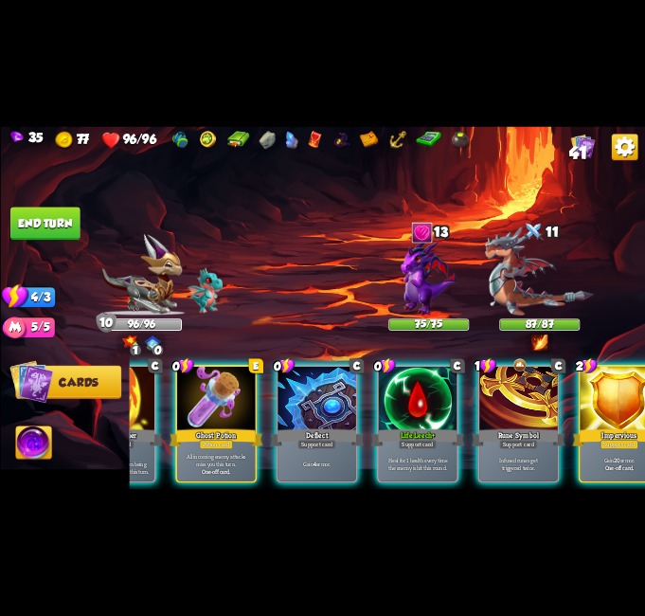
scroll to position [0, 559]
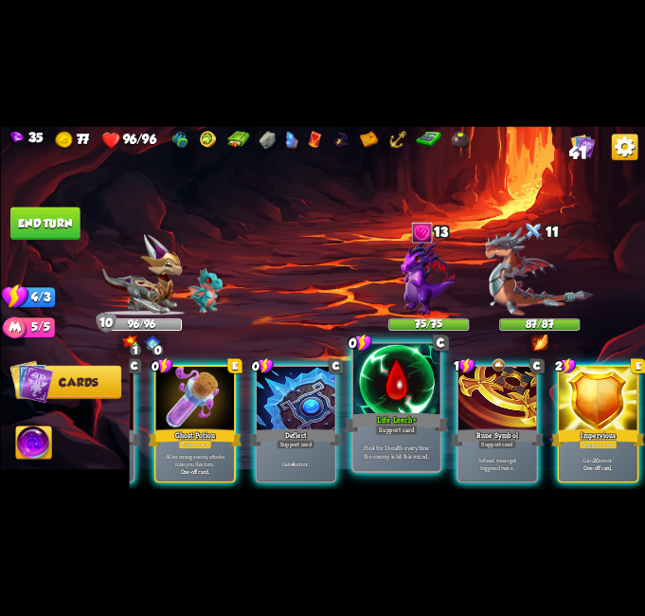
click at [399, 424] on div "Support card" at bounding box center [396, 429] width 43 height 10
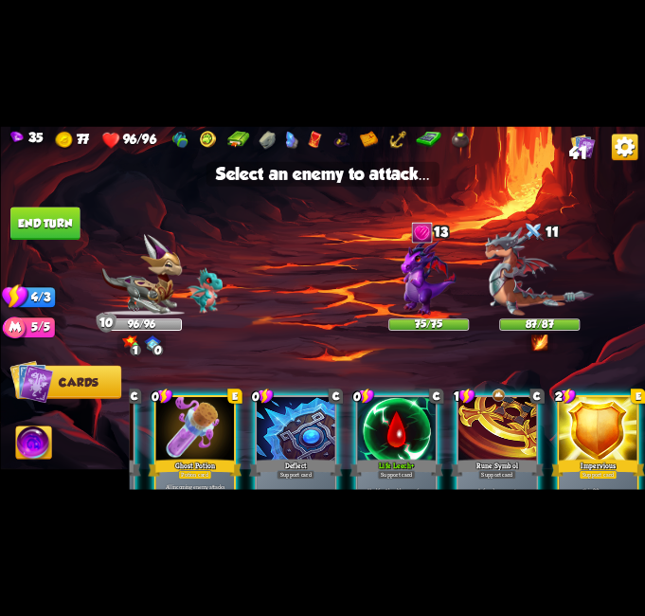
click at [408, 456] on div at bounding box center [396, 429] width 78 height 65
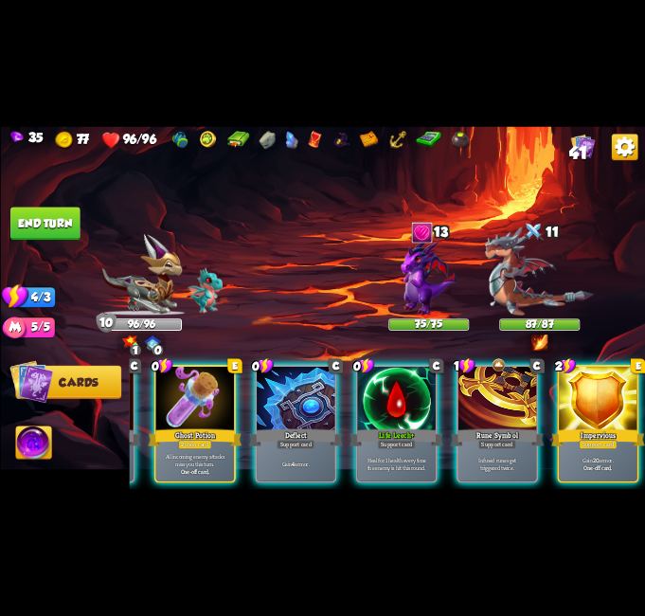
click at [539, 339] on img at bounding box center [540, 342] width 16 height 16
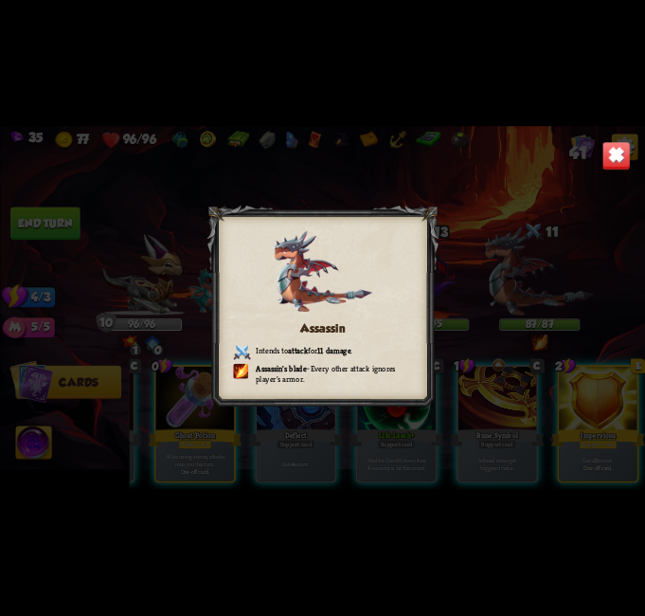
click at [611, 160] on img at bounding box center [616, 155] width 28 height 28
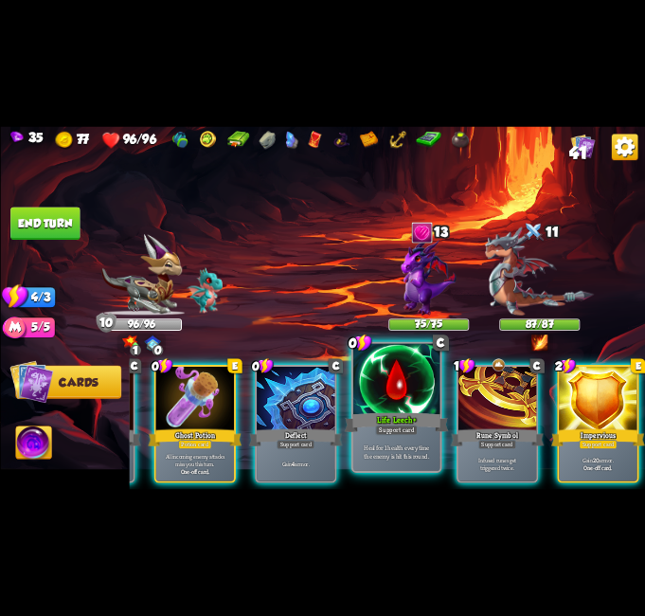
drag, startPoint x: 392, startPoint y: 428, endPoint x: 398, endPoint y: 386, distance: 43.0
click at [392, 424] on div "0 C Life Leech+ Support card Heal for 1 health every time the enemy is hit this…" at bounding box center [396, 407] width 91 height 131
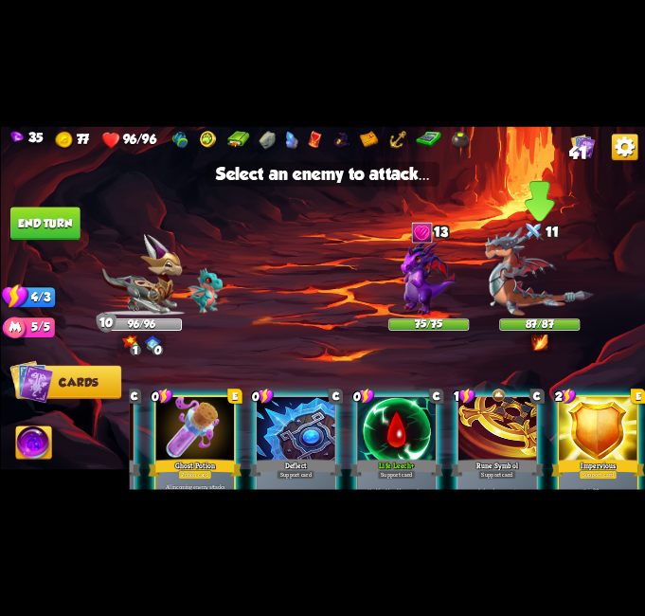
click at [543, 289] on img at bounding box center [539, 270] width 109 height 89
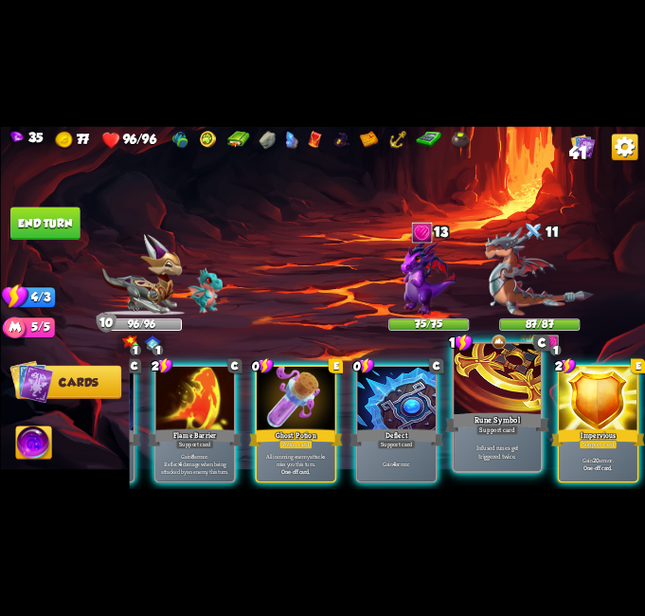
scroll to position [0, 370]
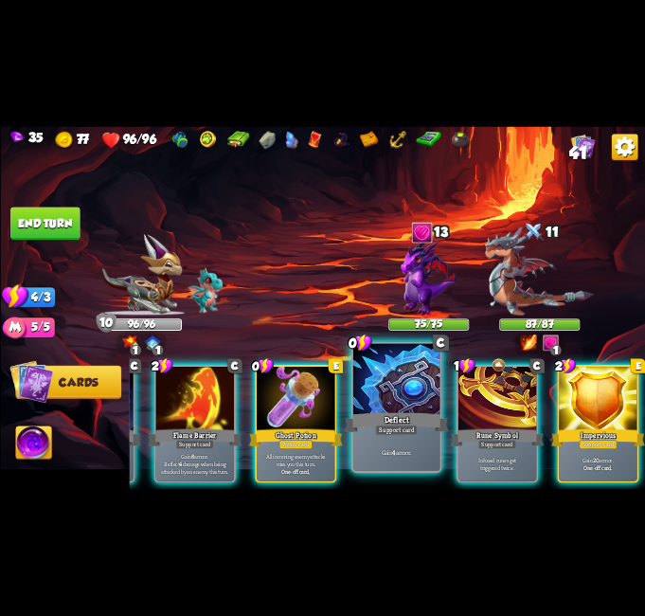
click at [378, 459] on div "Gain 4 armor." at bounding box center [395, 452] width 87 height 38
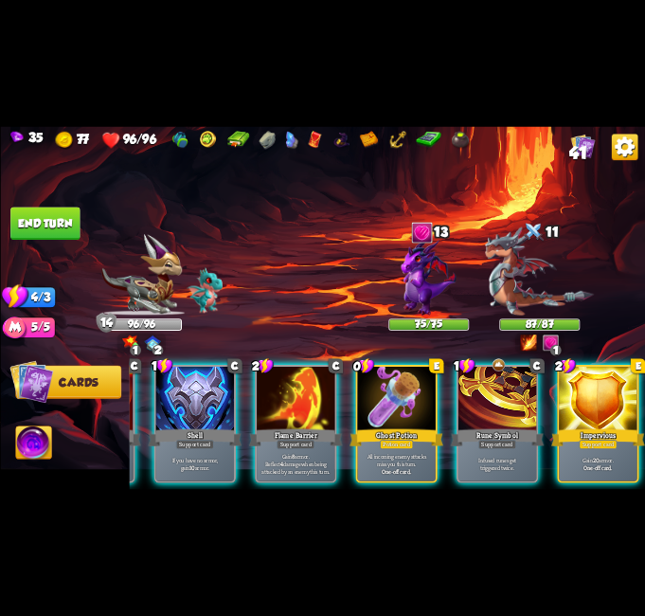
scroll to position [0, 180]
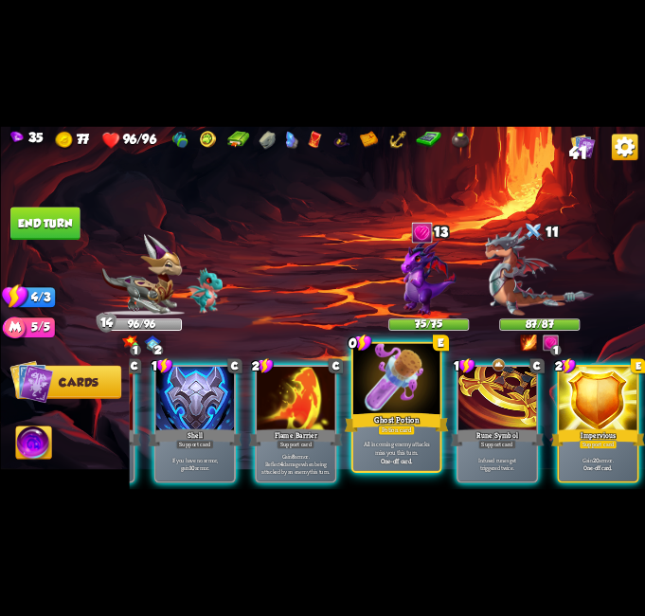
click at [397, 431] on div "Potion card" at bounding box center [395, 429] width 37 height 10
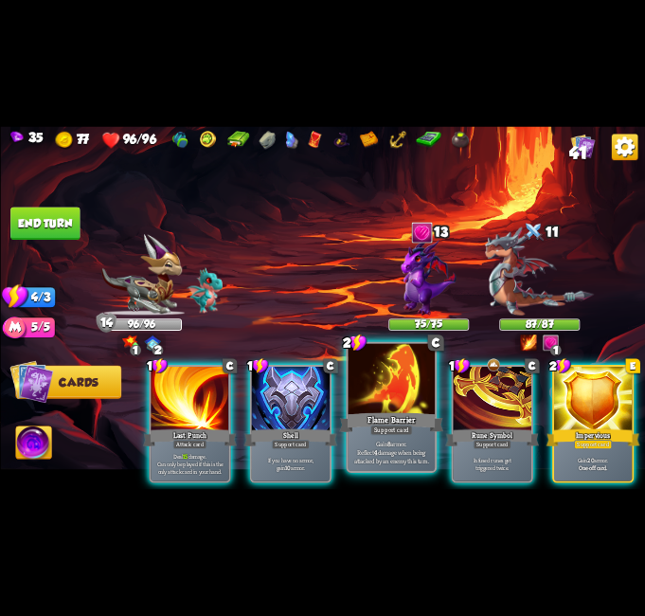
scroll to position [0, 0]
click at [391, 406] on div at bounding box center [391, 380] width 87 height 73
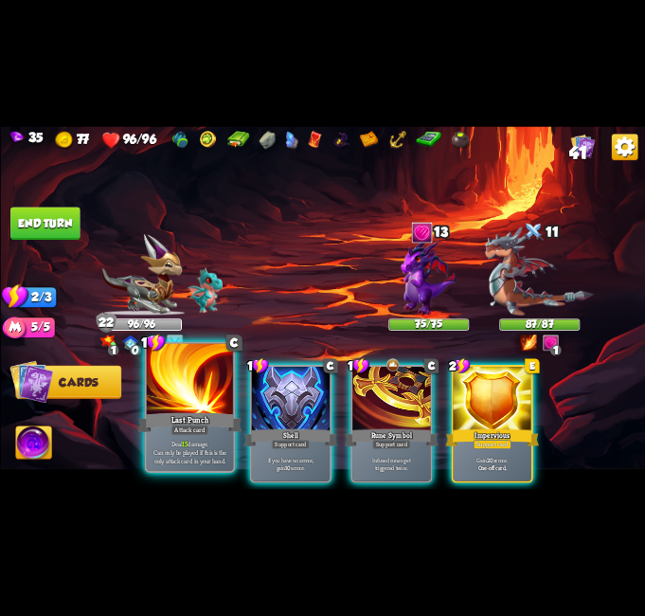
click at [209, 444] on p "Deal 15 damage. Can only be played if this is the only attack card in your hand." at bounding box center [190, 452] width 82 height 26
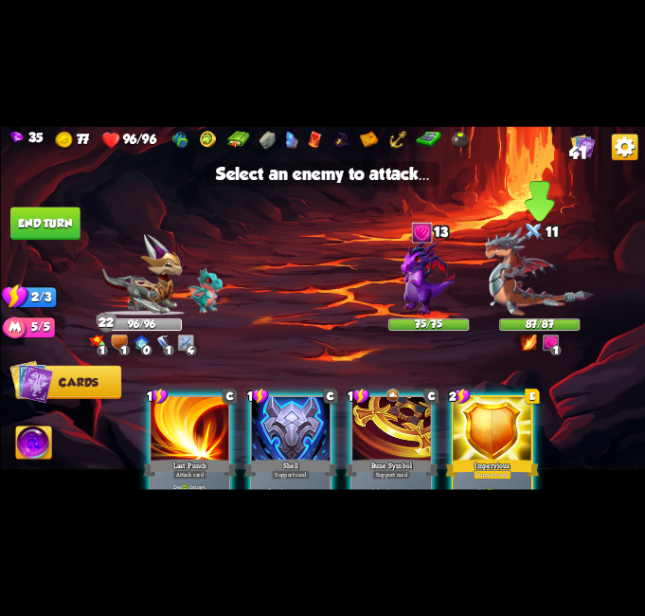
click at [543, 264] on img at bounding box center [539, 270] width 109 height 89
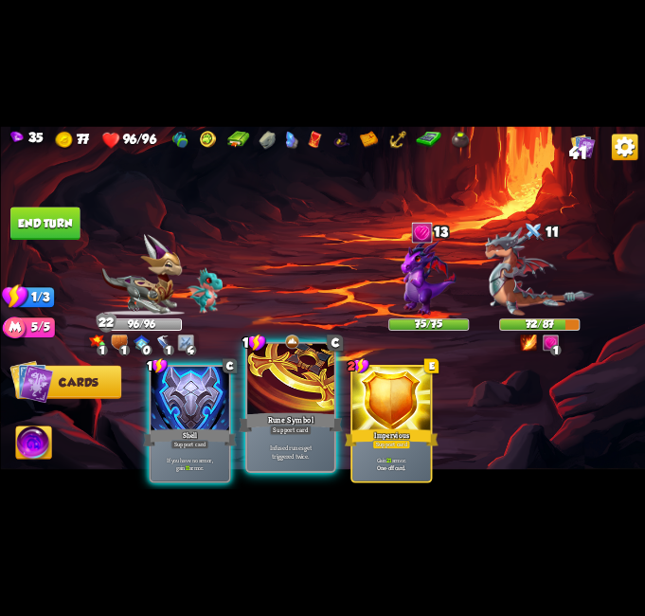
click at [297, 397] on div at bounding box center [290, 380] width 87 height 73
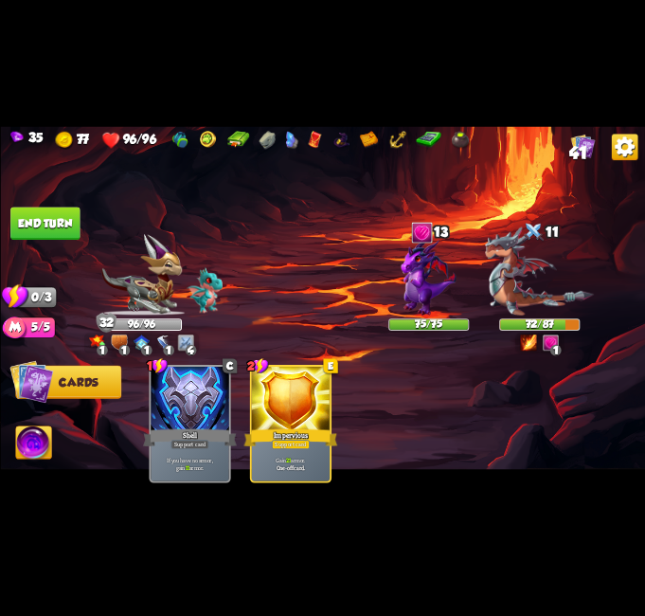
click at [39, 223] on button "End turn" at bounding box center [44, 223] width 69 height 33
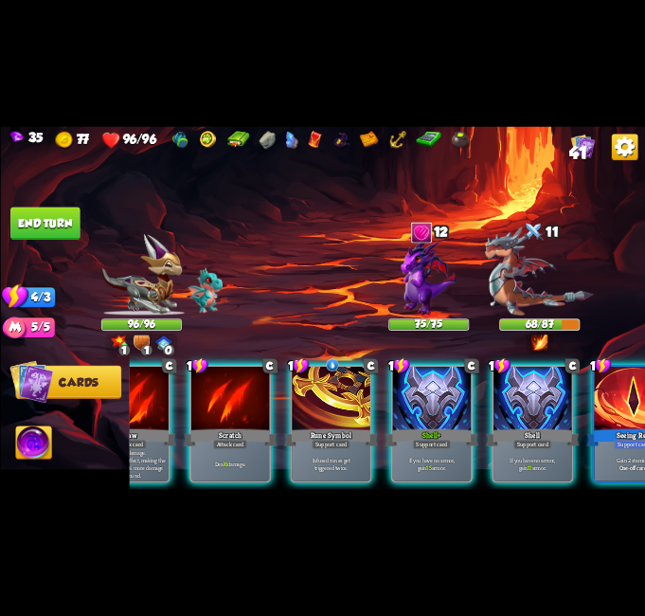
scroll to position [0, 180]
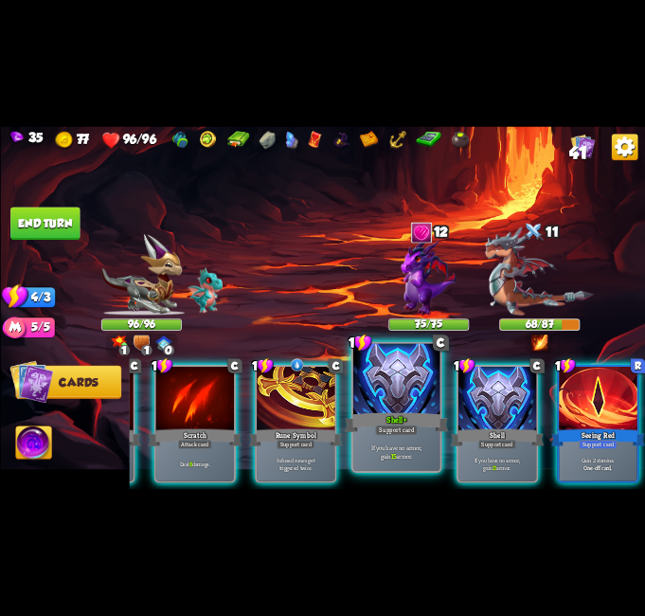
click at [417, 418] on div "Shell+" at bounding box center [396, 422] width 104 height 23
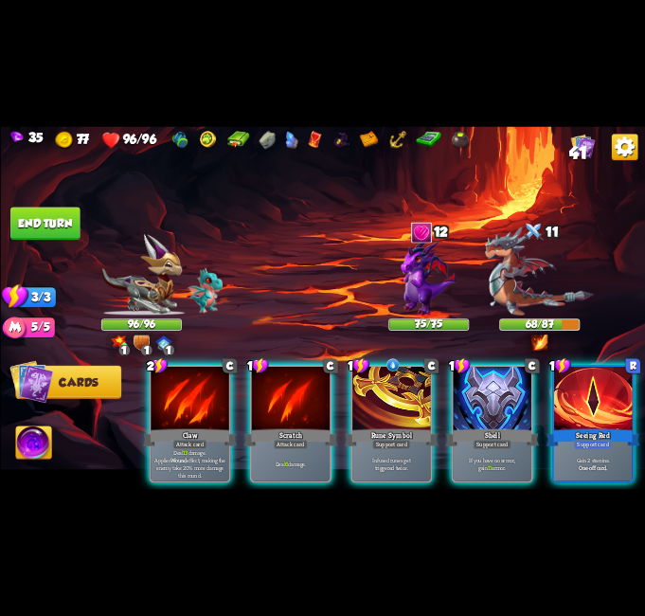
scroll to position [0, 0]
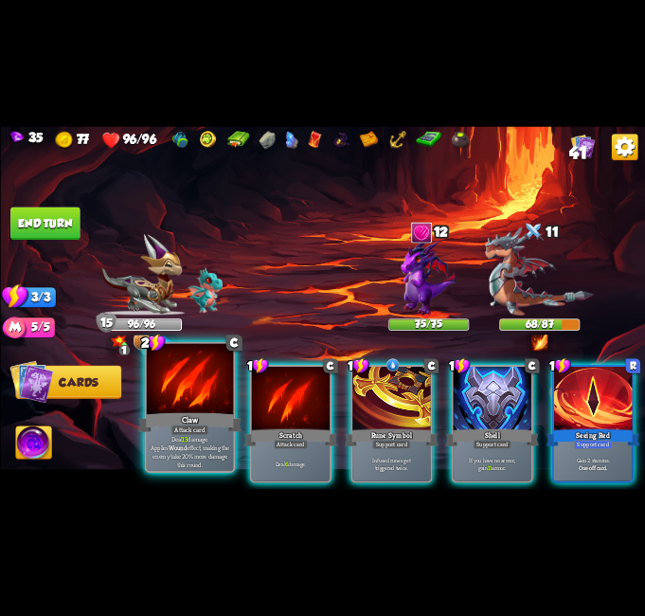
click at [224, 412] on div "Claw" at bounding box center [189, 422] width 104 height 23
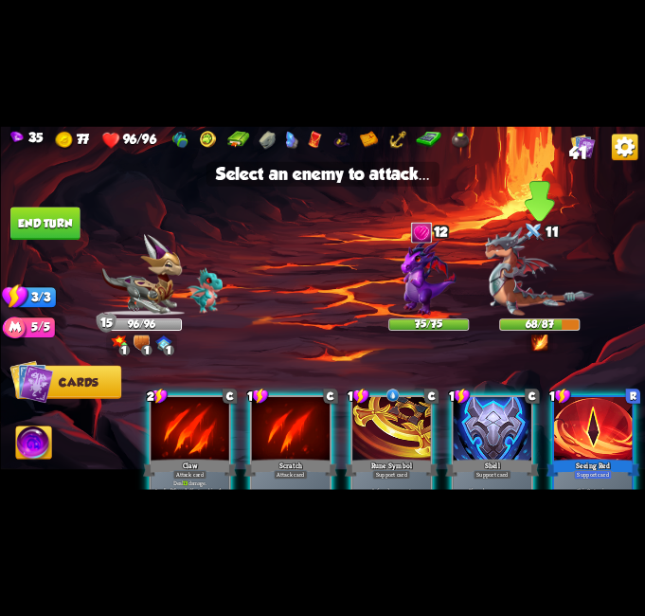
click at [544, 286] on img at bounding box center [539, 270] width 109 height 89
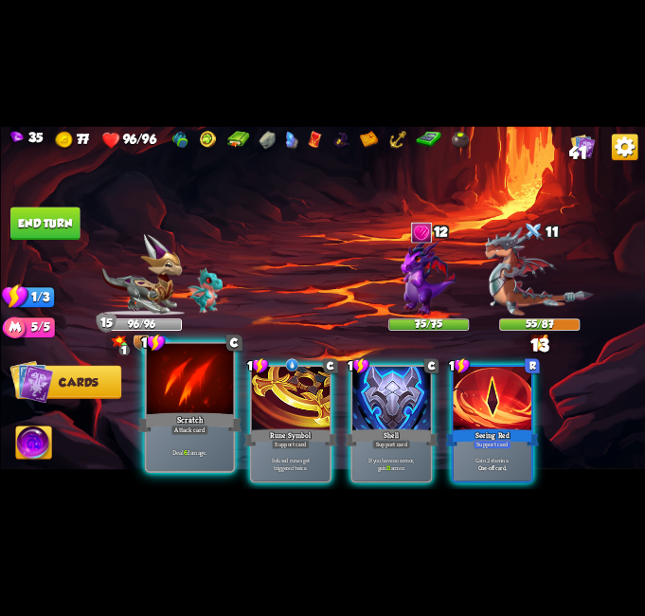
click at [200, 412] on div "Scratch" at bounding box center [189, 422] width 104 height 23
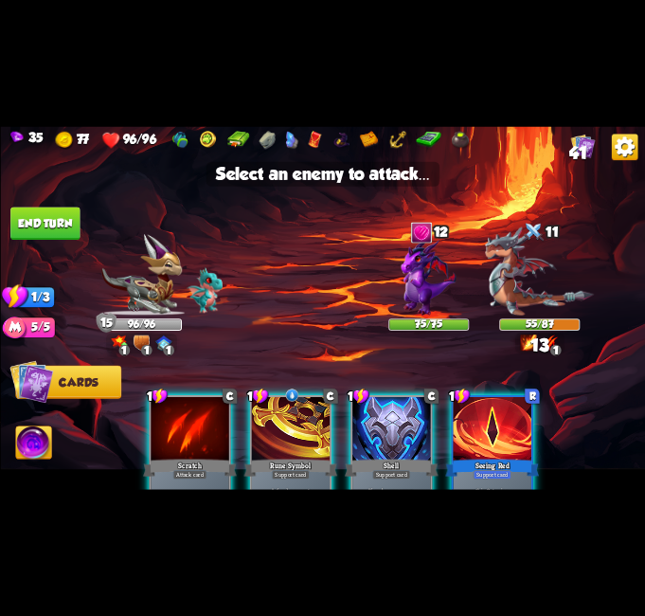
click at [186, 419] on div at bounding box center [190, 429] width 78 height 65
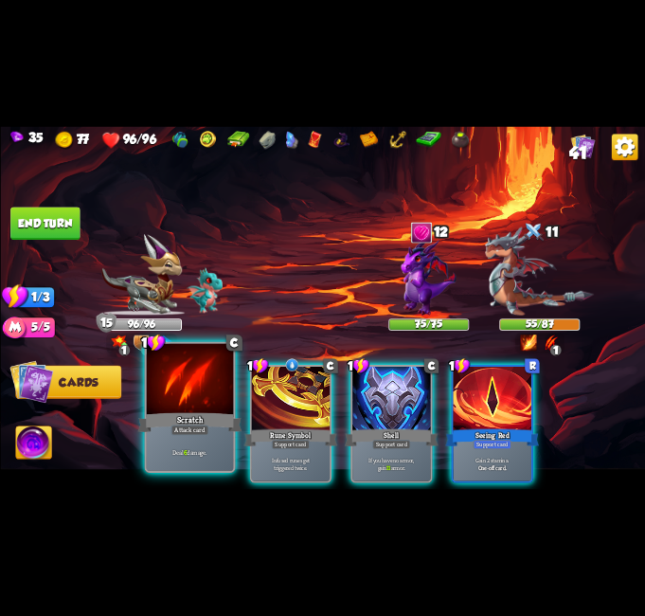
click at [182, 426] on div "Attack card" at bounding box center [190, 429] width 38 height 10
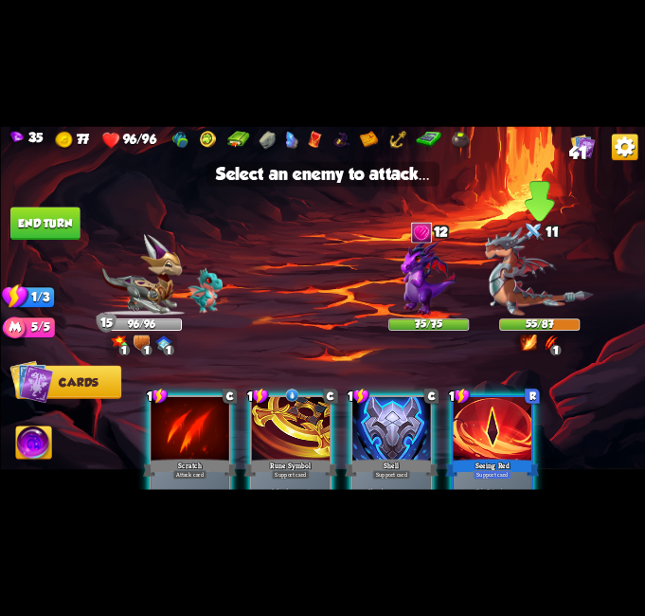
click at [553, 284] on img at bounding box center [539, 270] width 109 height 89
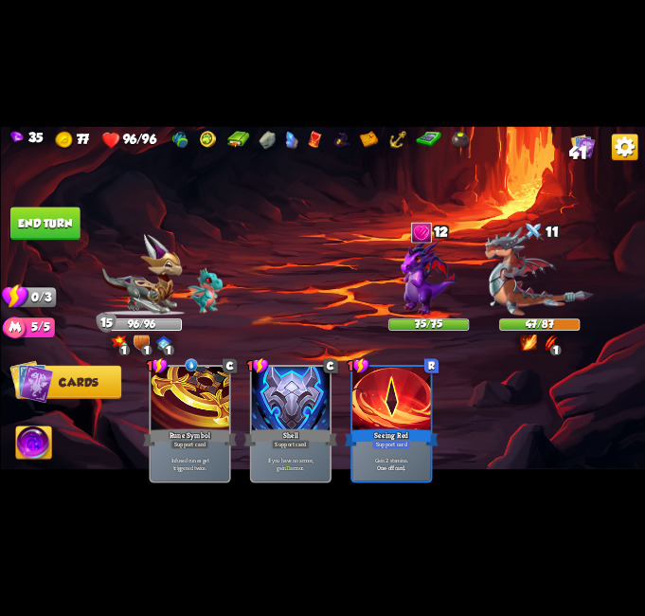
click at [47, 231] on button "End turn" at bounding box center [44, 223] width 69 height 33
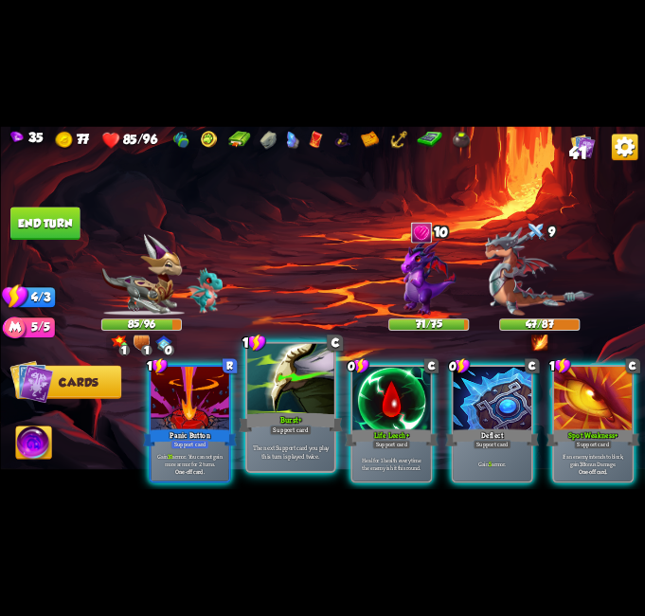
click at [298, 403] on div at bounding box center [290, 380] width 87 height 73
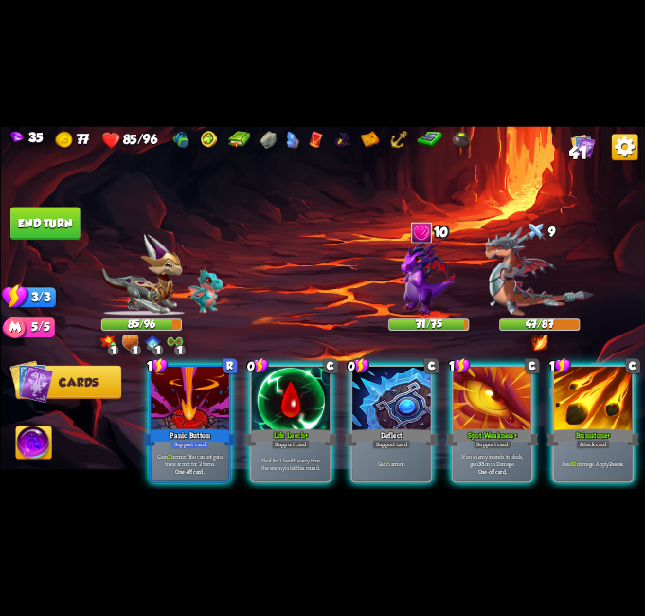
click at [298, 403] on div at bounding box center [290, 399] width 78 height 65
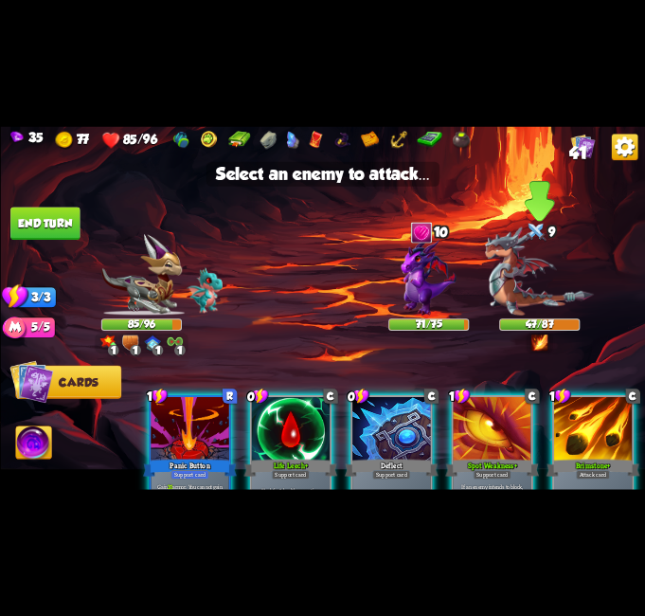
click at [559, 278] on img at bounding box center [539, 270] width 109 height 89
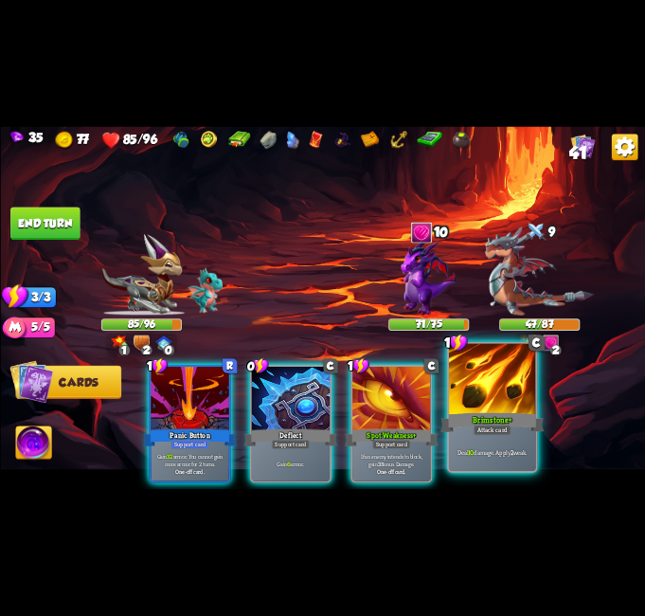
click at [507, 403] on div at bounding box center [492, 380] width 87 height 73
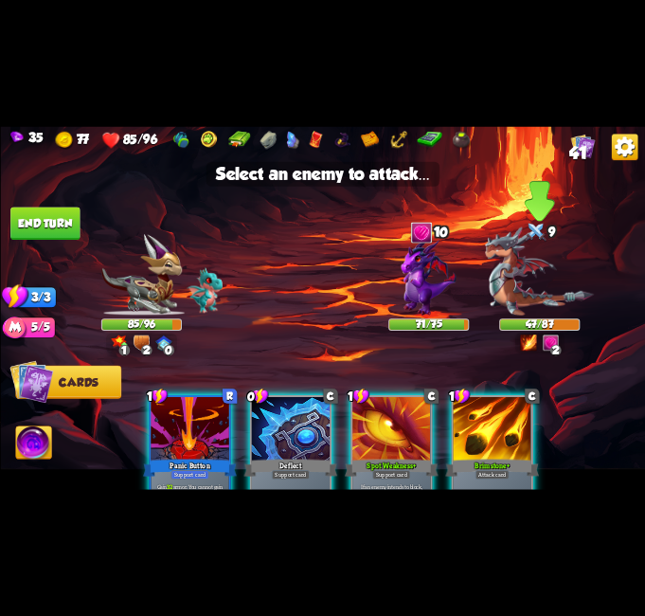
click at [538, 258] on img at bounding box center [539, 270] width 109 height 89
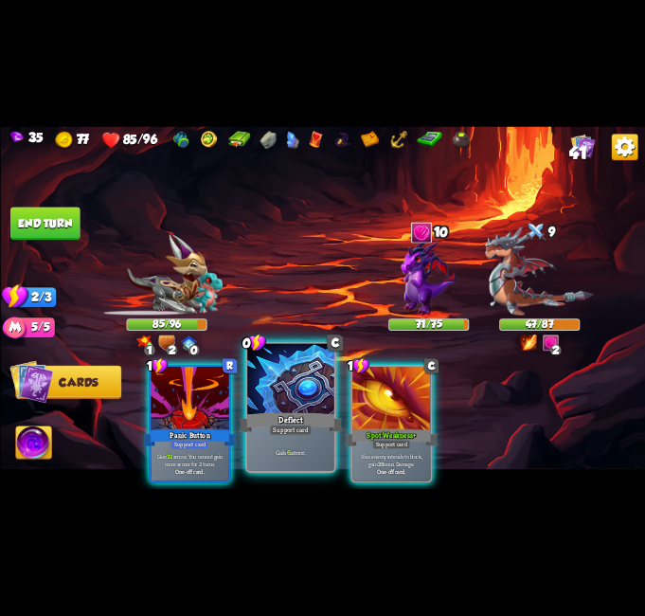
click at [320, 388] on div at bounding box center [290, 380] width 87 height 73
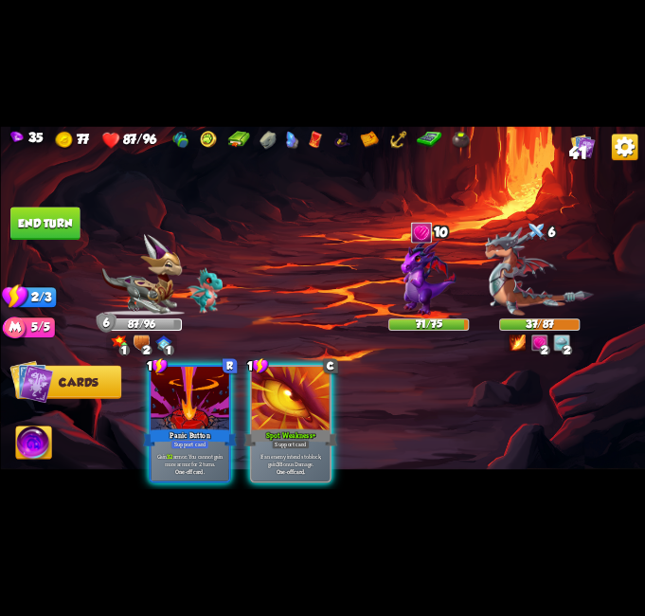
click at [41, 221] on button "End turn" at bounding box center [44, 223] width 69 height 33
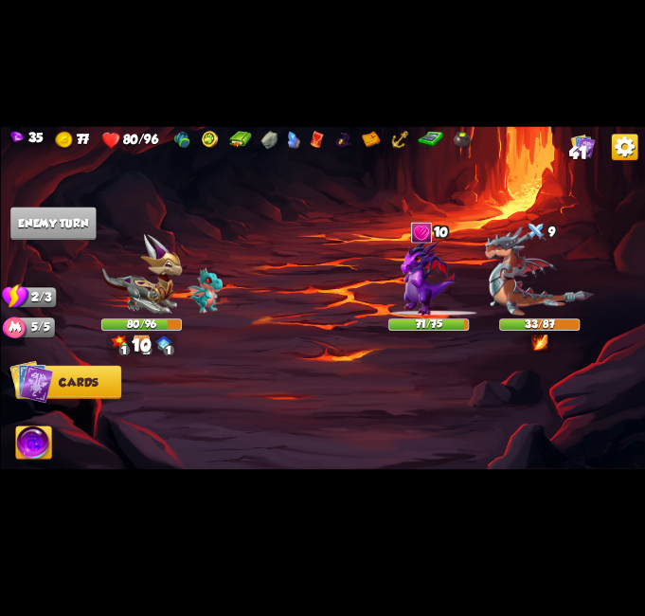
click at [539, 349] on img at bounding box center [540, 342] width 16 height 16
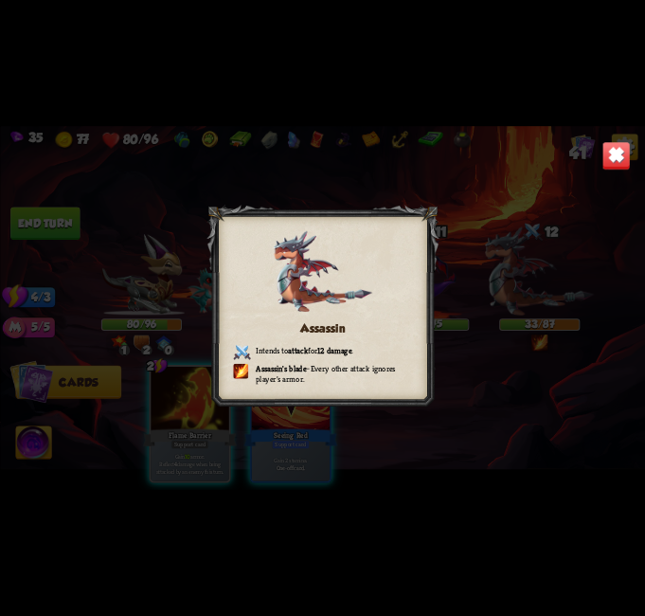
click at [614, 153] on img at bounding box center [616, 155] width 28 height 28
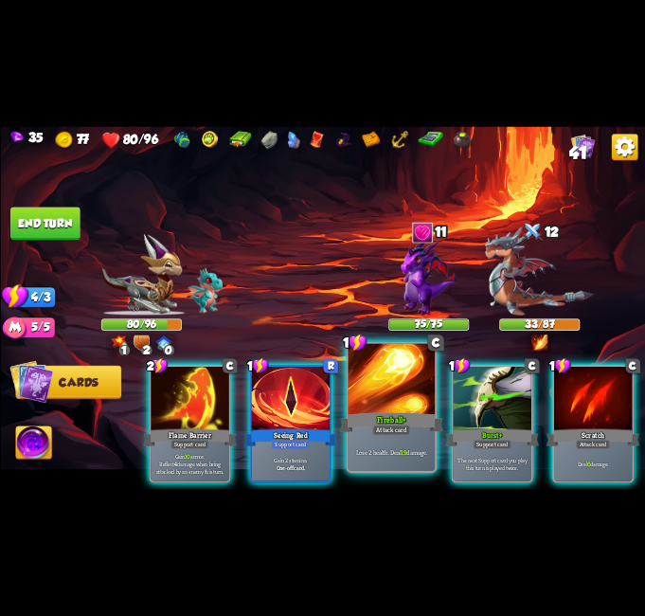
drag, startPoint x: 463, startPoint y: 439, endPoint x: 412, endPoint y: 438, distance: 51.2
click at [460, 447] on div "The next Support card you play this turn is played twice." at bounding box center [492, 464] width 78 height 34
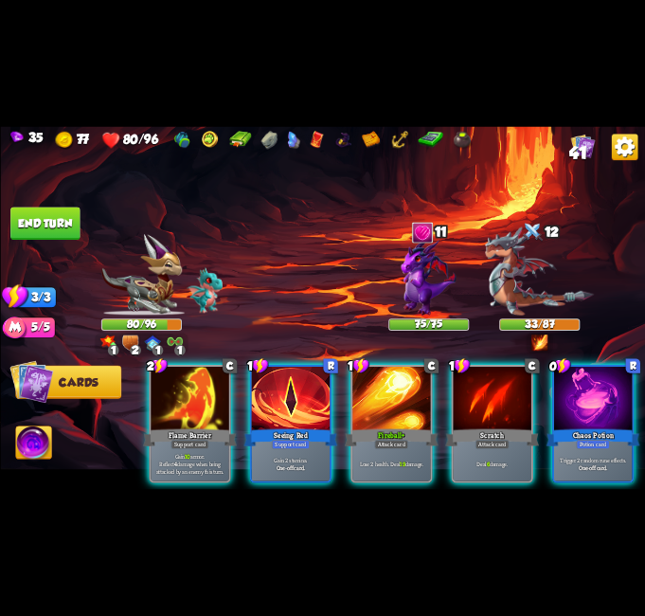
drag, startPoint x: 176, startPoint y: 403, endPoint x: 188, endPoint y: 406, distance: 12.0
click at [181, 403] on div at bounding box center [190, 399] width 78 height 65
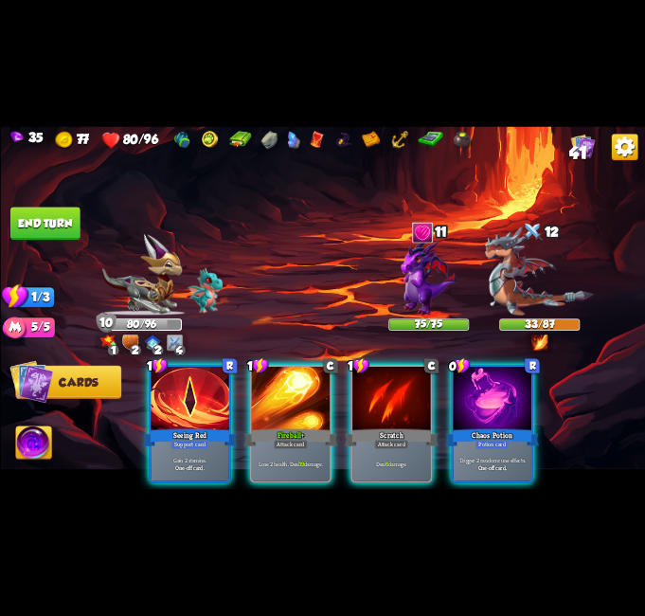
click at [561, 401] on div "1 R Seeing Red Support card Gain 2 stamina. One-off card. 1 C Fireball+ Attack …" at bounding box center [387, 408] width 516 height 161
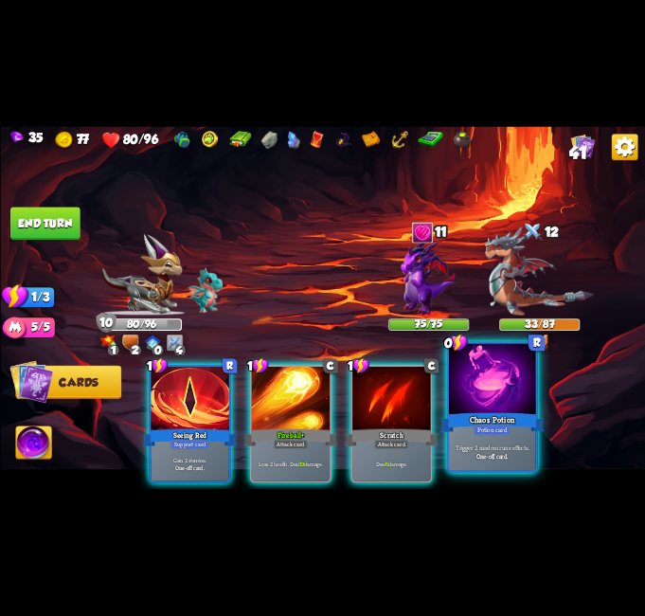
click at [526, 403] on div at bounding box center [492, 380] width 87 height 73
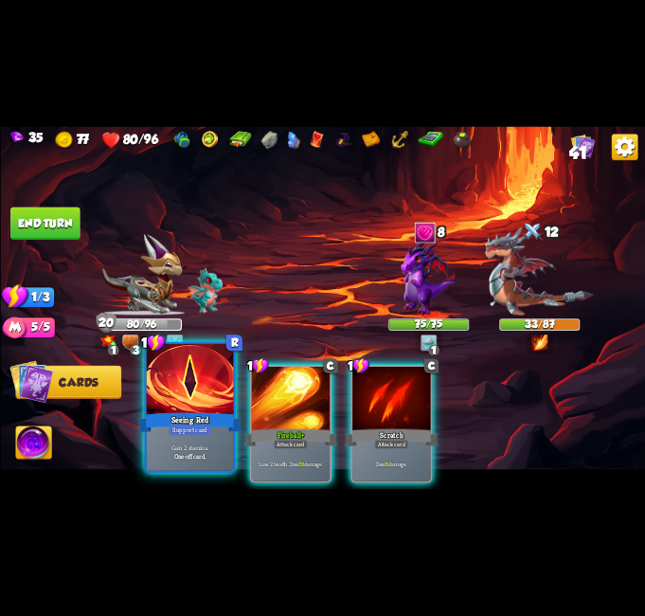
click at [210, 401] on div at bounding box center [189, 380] width 87 height 73
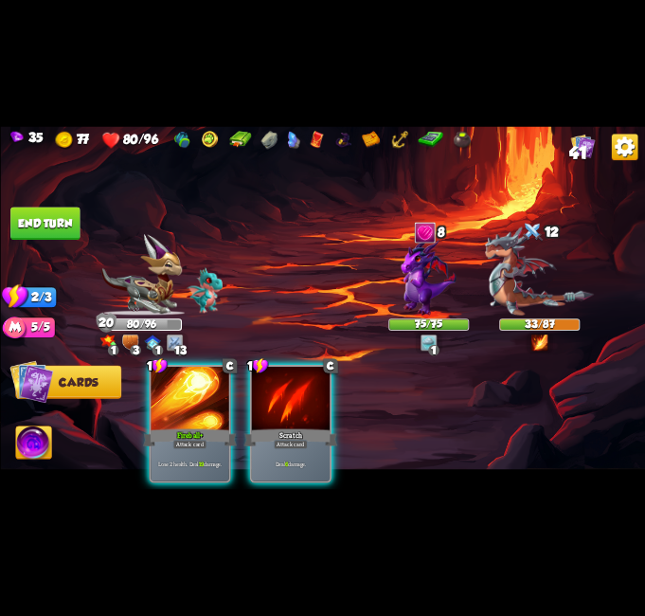
click at [210, 401] on div at bounding box center [190, 399] width 78 height 65
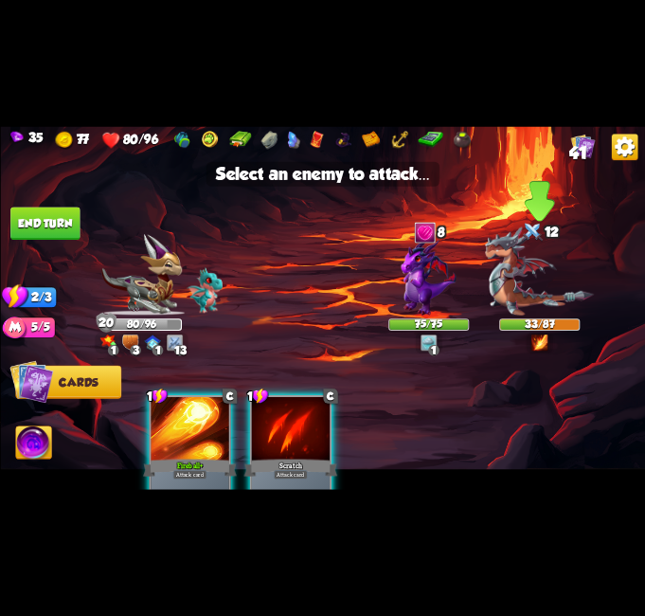
click at [554, 276] on img at bounding box center [539, 270] width 109 height 89
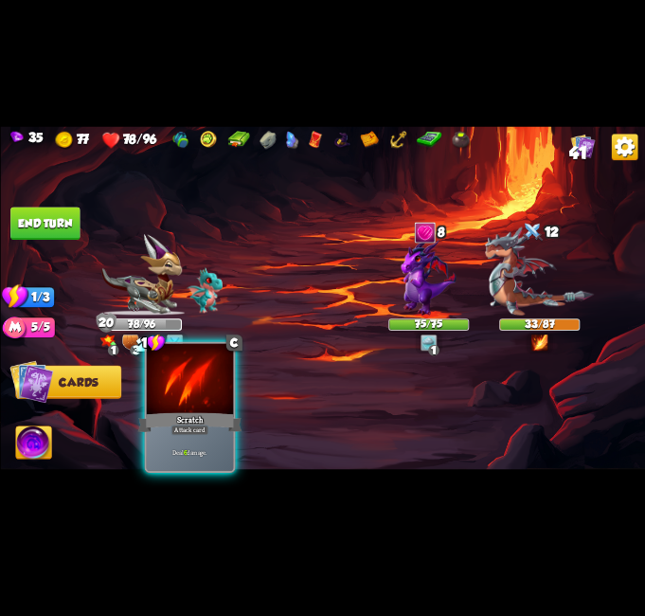
click at [189, 441] on div "Deal 6 damage." at bounding box center [189, 452] width 87 height 38
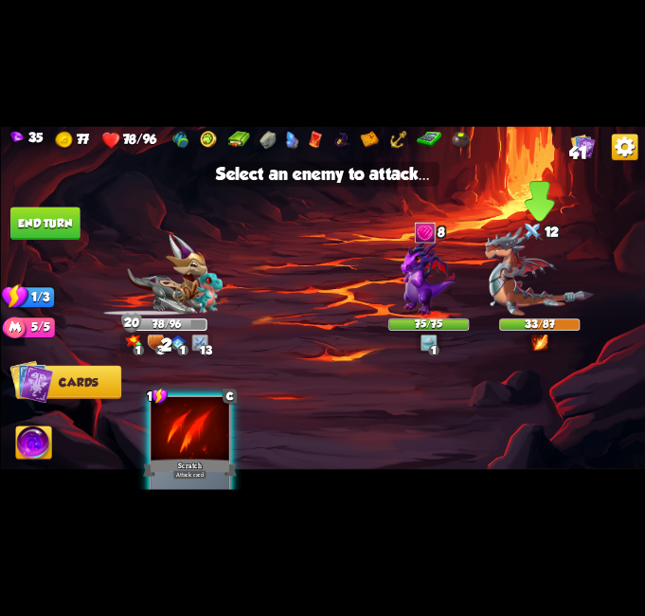
click at [543, 278] on img at bounding box center [539, 270] width 109 height 89
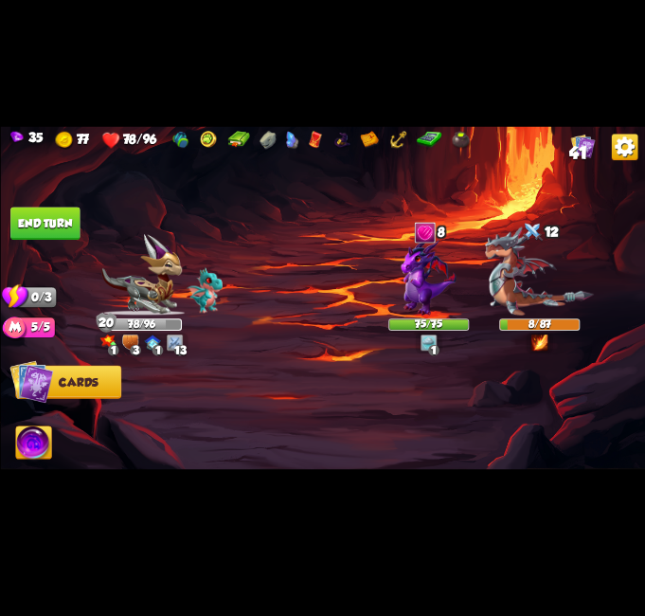
click at [59, 222] on button "End turn" at bounding box center [44, 223] width 69 height 33
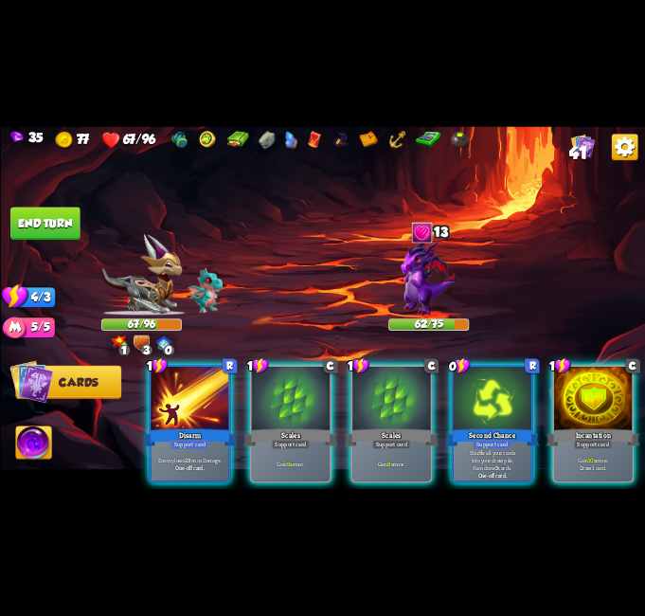
scroll to position [0, 180]
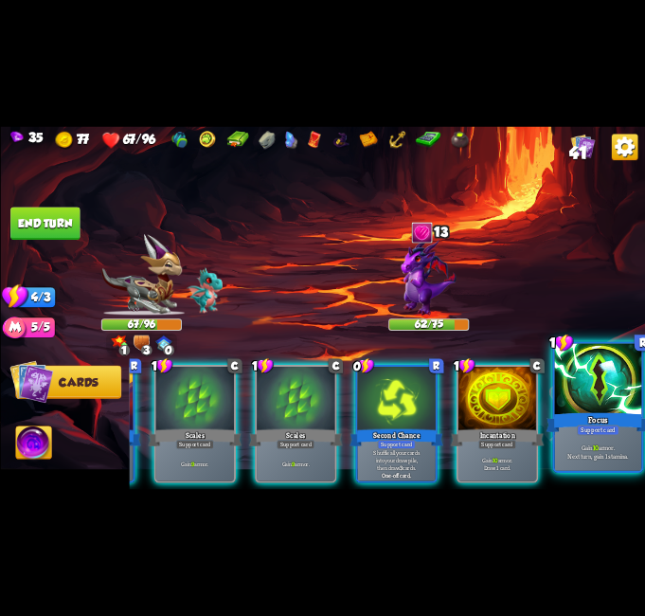
click at [602, 439] on div "Gain 10 armor. Next turn, gain 1 stamina." at bounding box center [597, 452] width 87 height 38
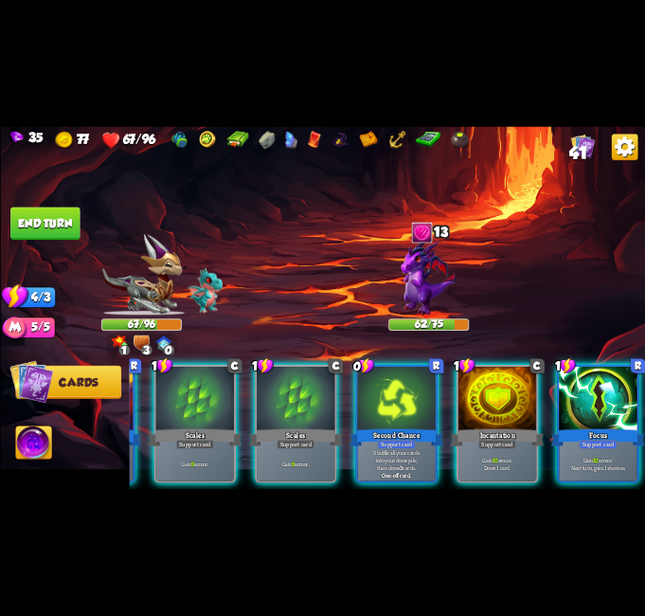
scroll to position [0, 0]
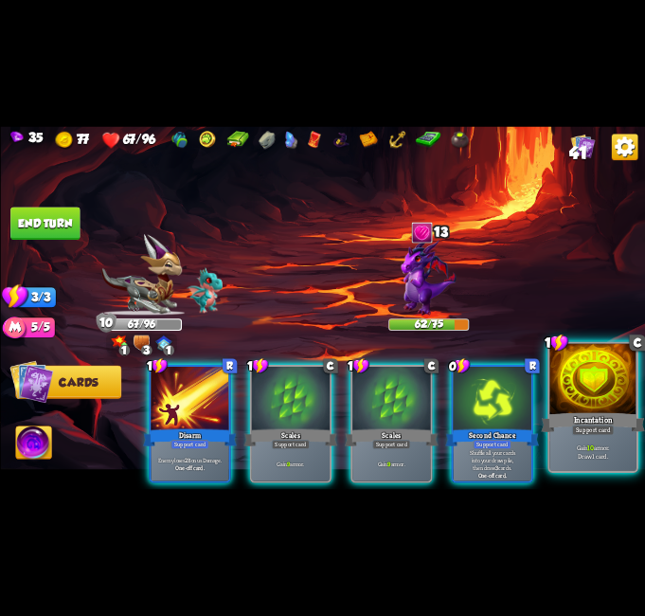
click at [596, 402] on div at bounding box center [593, 380] width 87 height 73
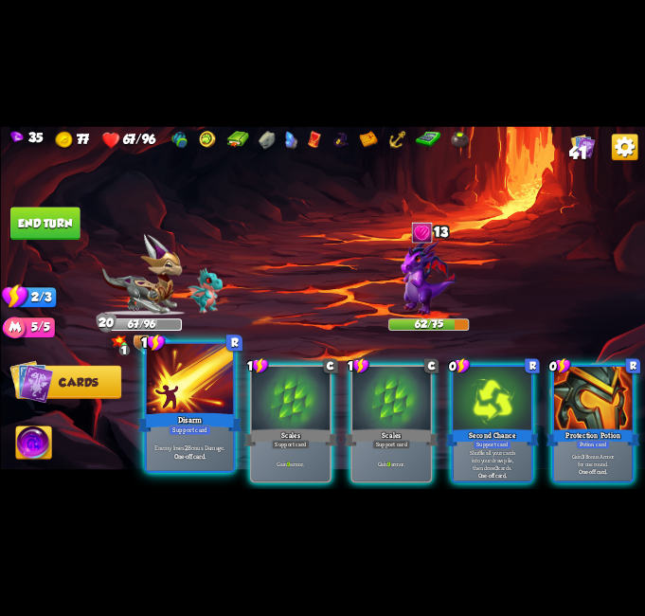
click at [176, 452] on b "One-off card." at bounding box center [189, 456] width 32 height 9
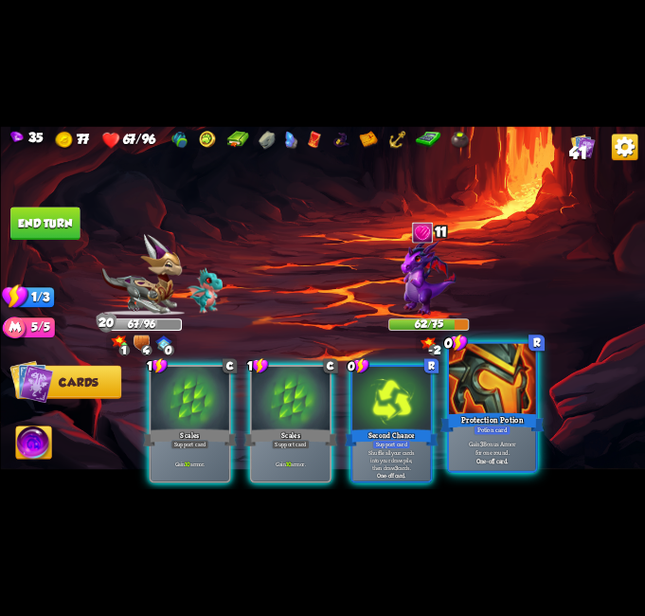
click at [512, 424] on div "Protection Potion" at bounding box center [492, 422] width 104 height 23
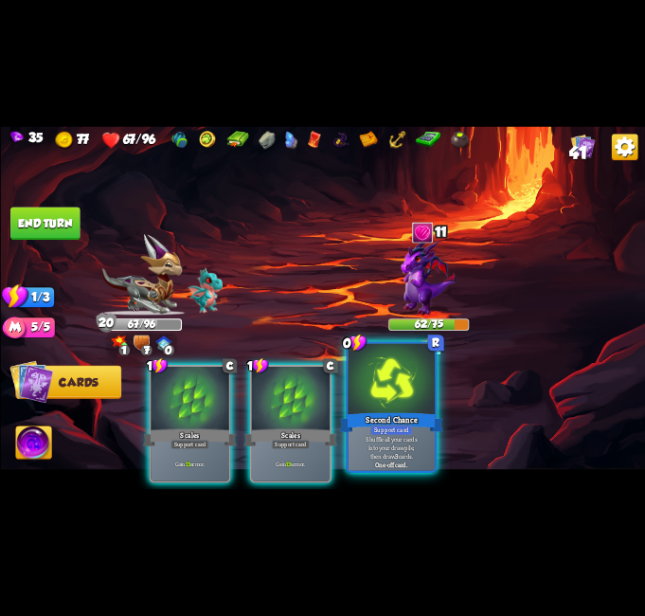
click at [394, 432] on div "Support card" at bounding box center [391, 429] width 43 height 10
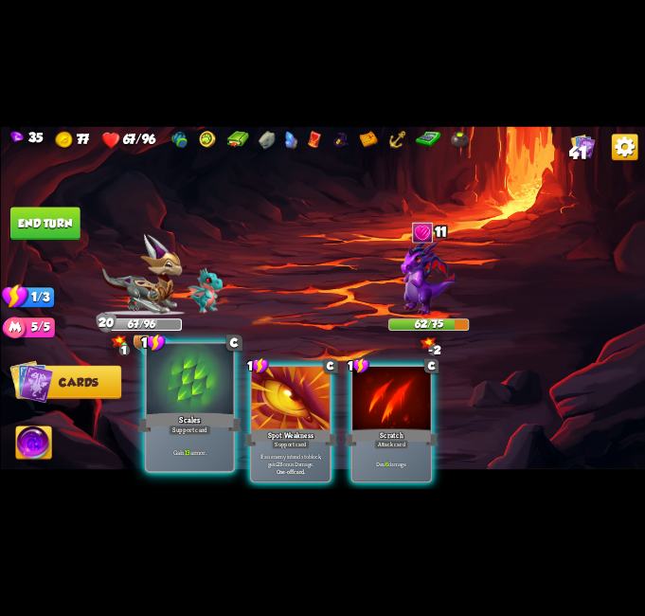
click at [227, 412] on div "Scales" at bounding box center [189, 422] width 104 height 23
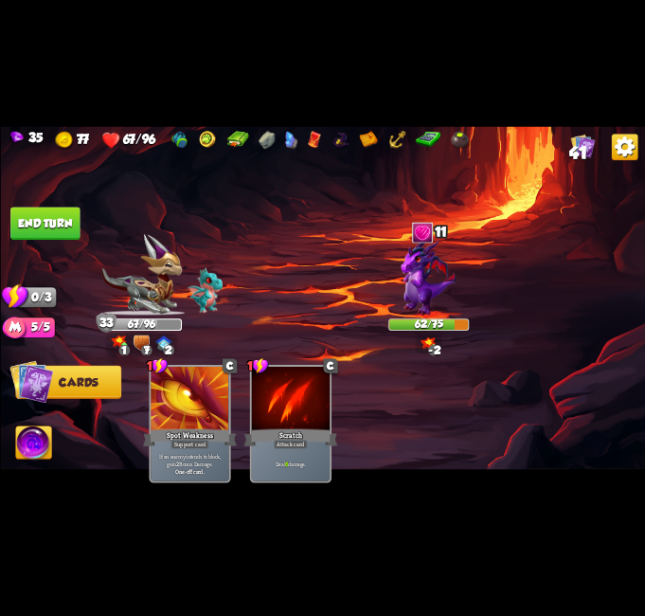
click at [45, 212] on button "End turn" at bounding box center [44, 223] width 69 height 33
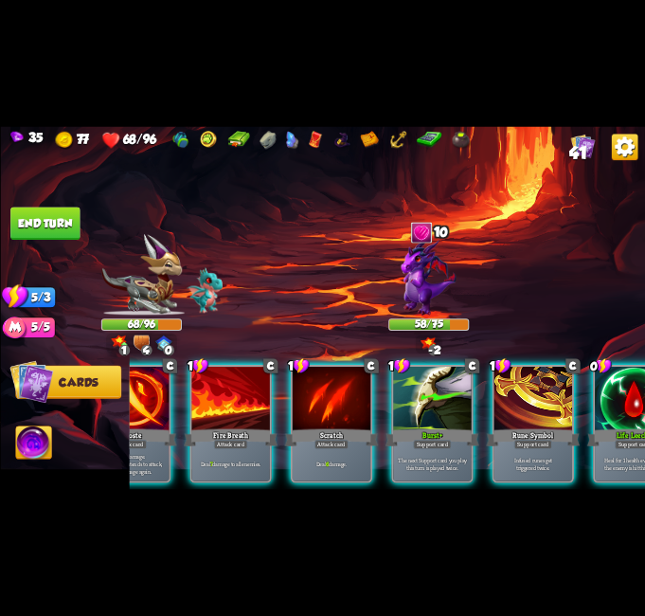
scroll to position [0, 180]
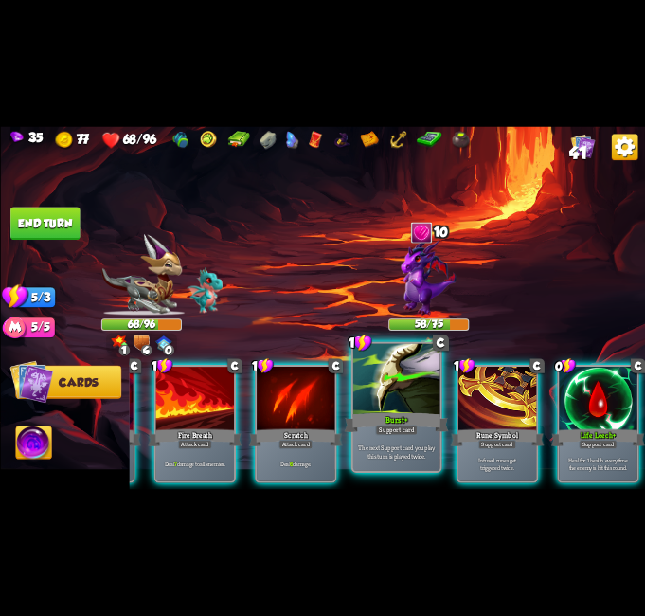
click at [400, 430] on div "Support card" at bounding box center [396, 429] width 43 height 10
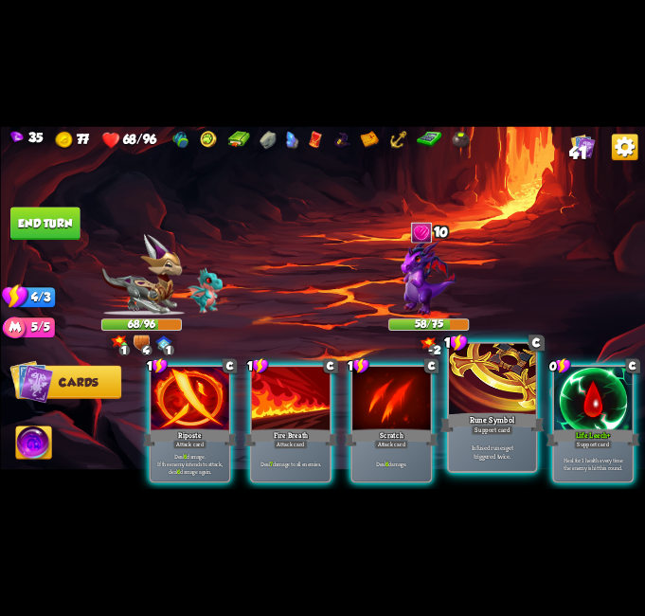
scroll to position [0, 0]
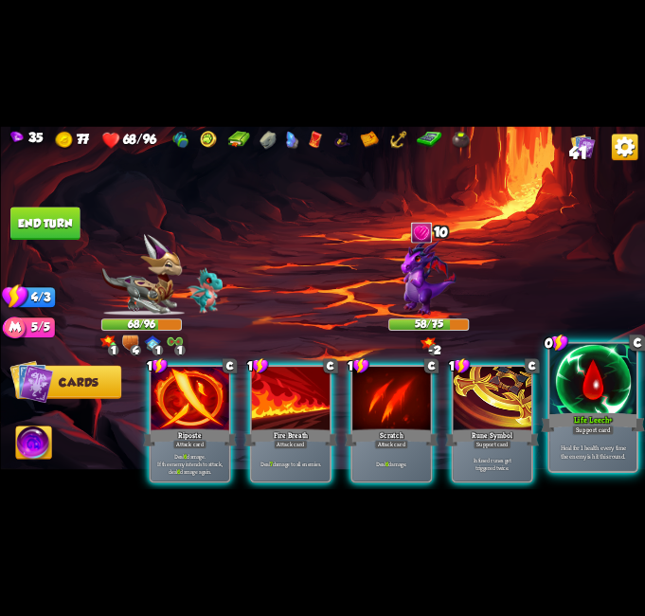
click at [582, 398] on div at bounding box center [593, 380] width 87 height 73
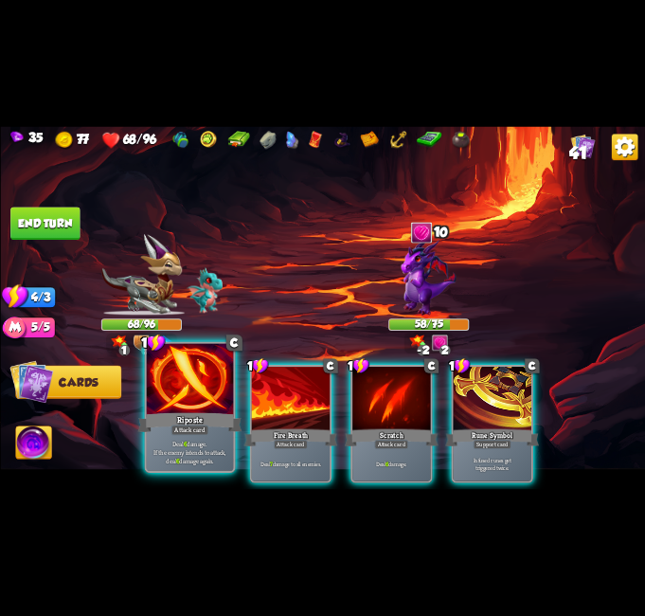
click at [211, 438] on div "Deal 6 damage. If the enemy intends to attack, deal 6 damage again." at bounding box center [189, 452] width 87 height 38
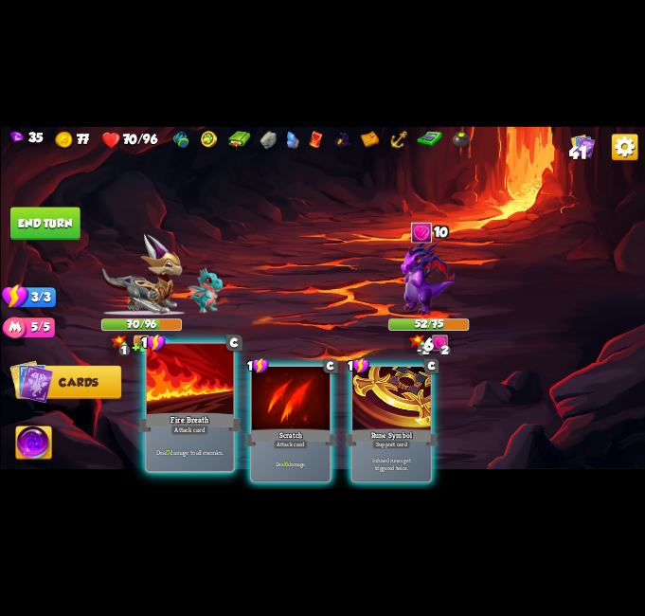
click at [165, 383] on div at bounding box center [189, 380] width 87 height 73
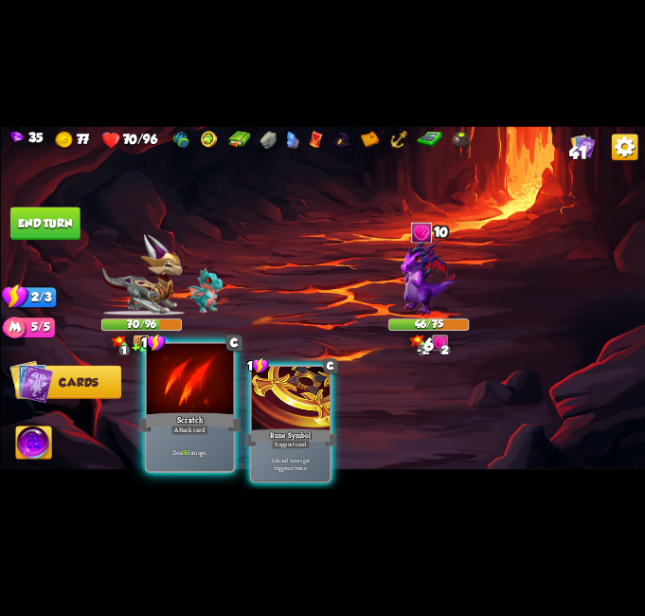
click at [171, 388] on div at bounding box center [189, 380] width 87 height 73
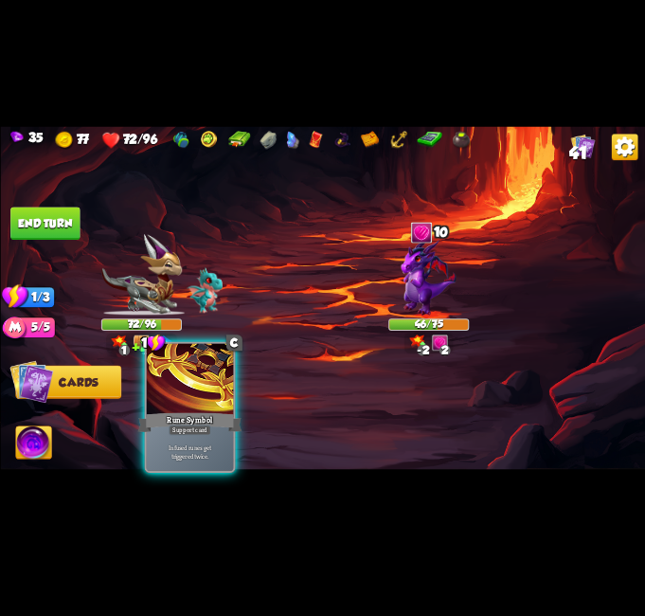
click at [186, 393] on div at bounding box center [189, 380] width 87 height 73
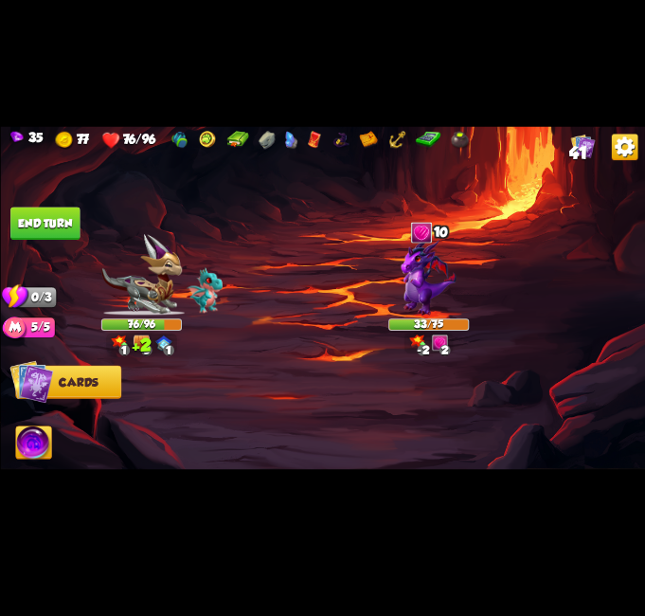
click at [59, 212] on button "End turn" at bounding box center [44, 223] width 69 height 33
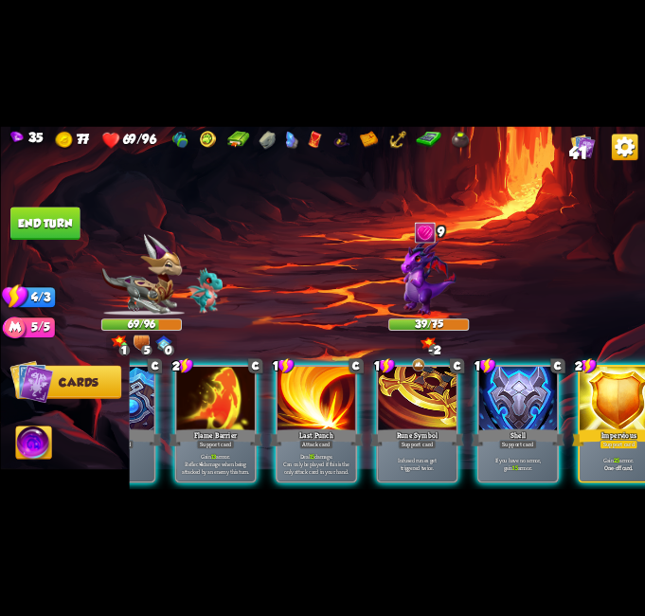
scroll to position [0, 180]
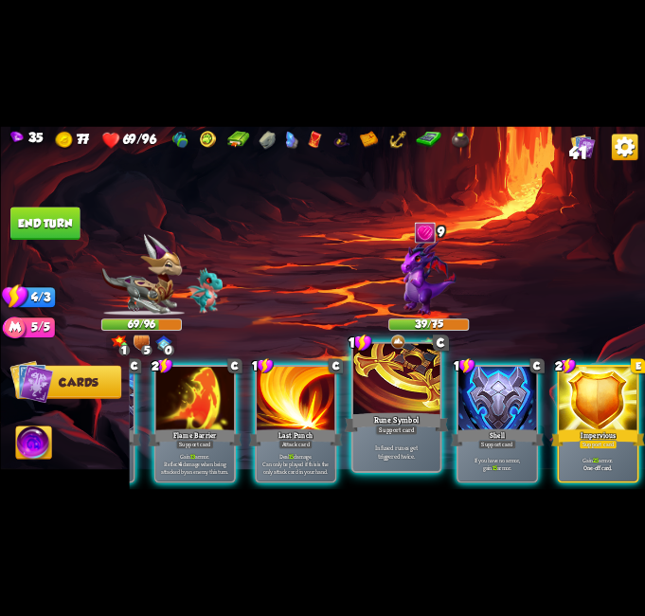
click at [390, 418] on div "Rune Symbol" at bounding box center [396, 422] width 104 height 23
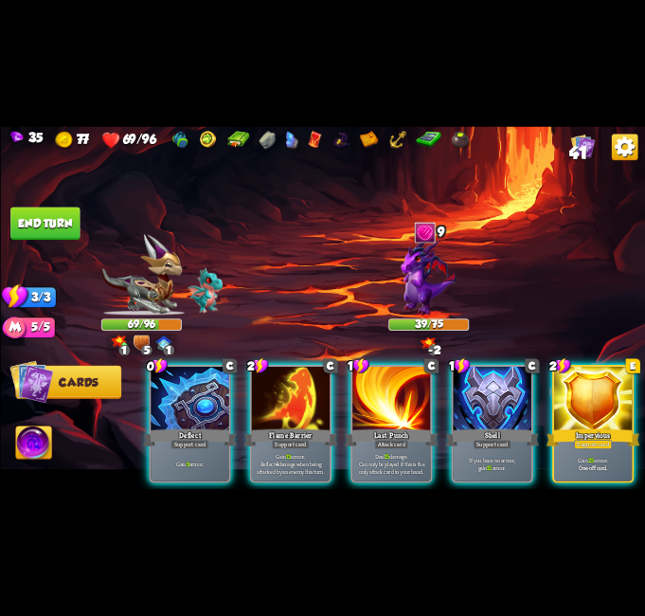
scroll to position [0, 0]
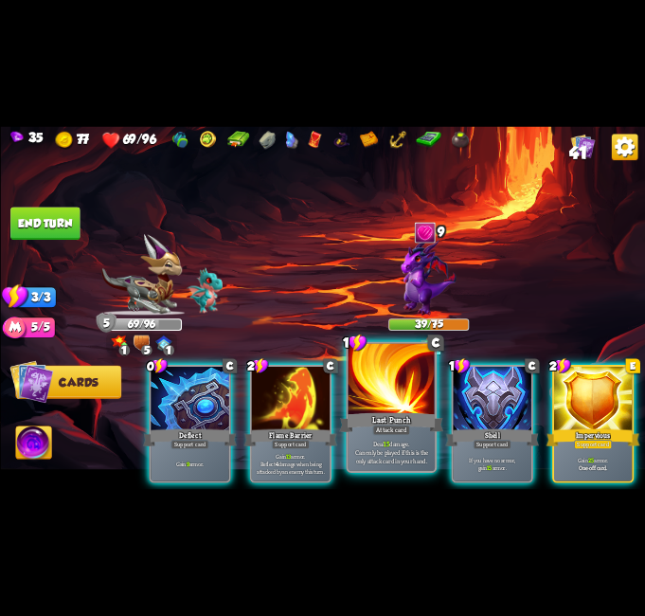
click at [390, 417] on div "Last Punch" at bounding box center [391, 422] width 104 height 23
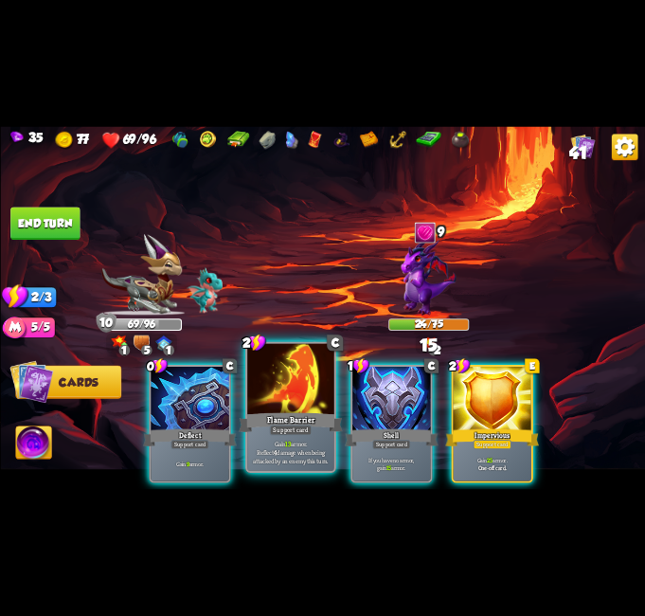
click at [307, 422] on div "Flame Barrier" at bounding box center [291, 422] width 104 height 23
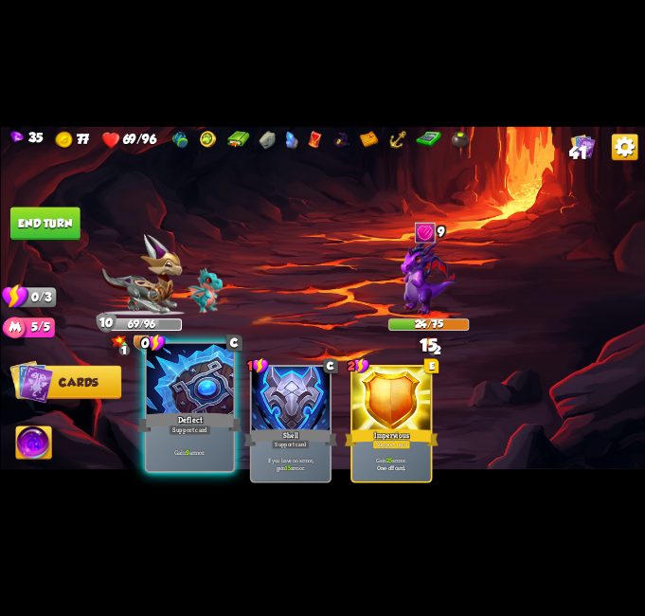
click at [223, 385] on div at bounding box center [189, 380] width 87 height 73
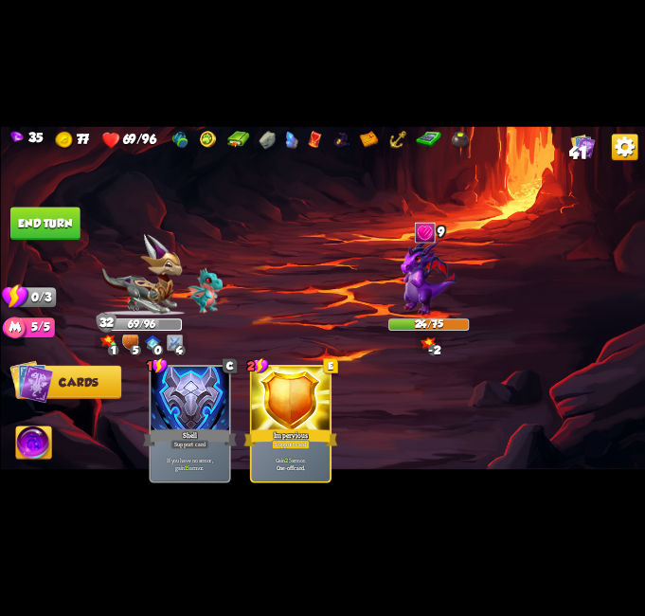
click at [27, 206] on img at bounding box center [322, 307] width 645 height 363
click at [34, 218] on button "End turn" at bounding box center [44, 223] width 69 height 33
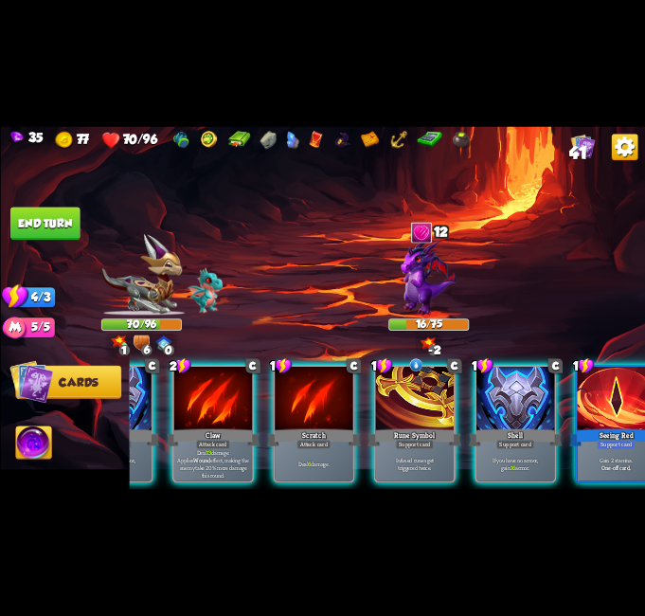
scroll to position [0, 180]
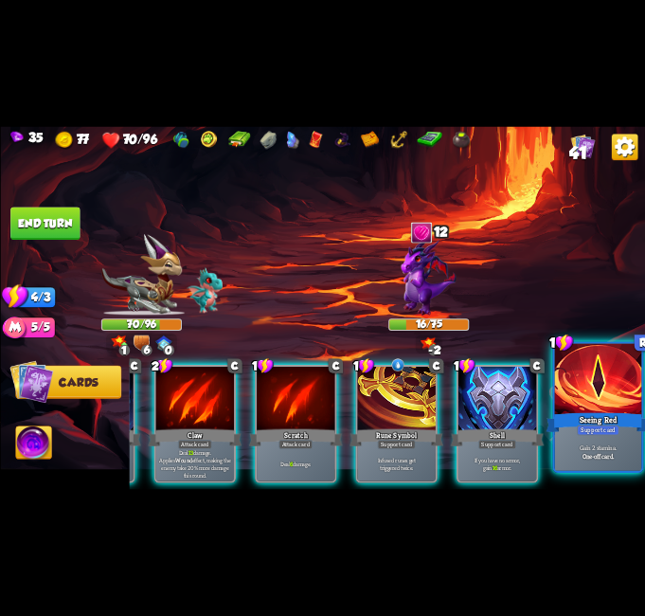
click at [584, 442] on div "Gain 2 stamina. One-off card." at bounding box center [597, 452] width 87 height 38
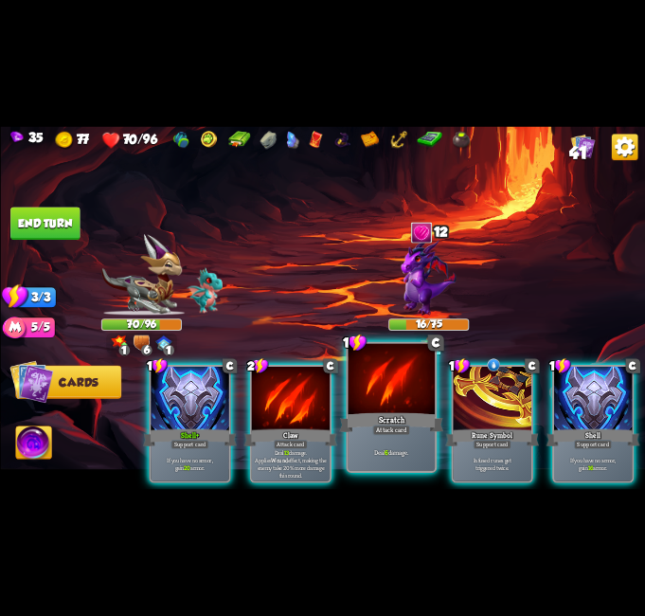
scroll to position [0, 0]
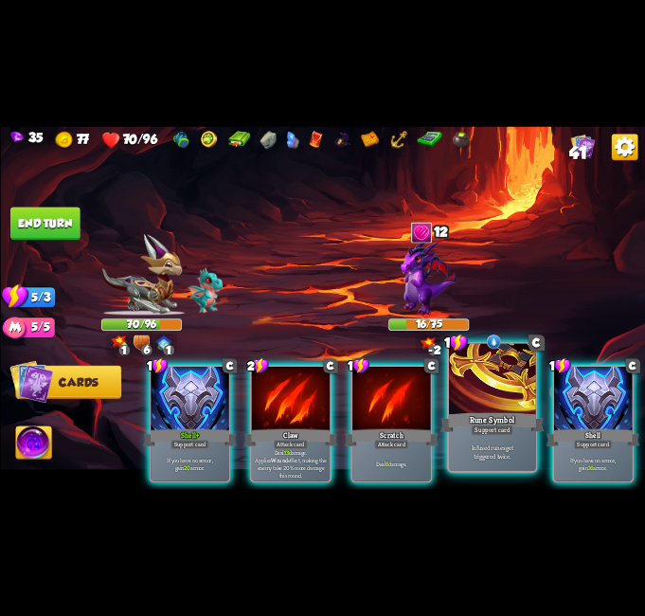
click at [496, 394] on div at bounding box center [492, 380] width 87 height 73
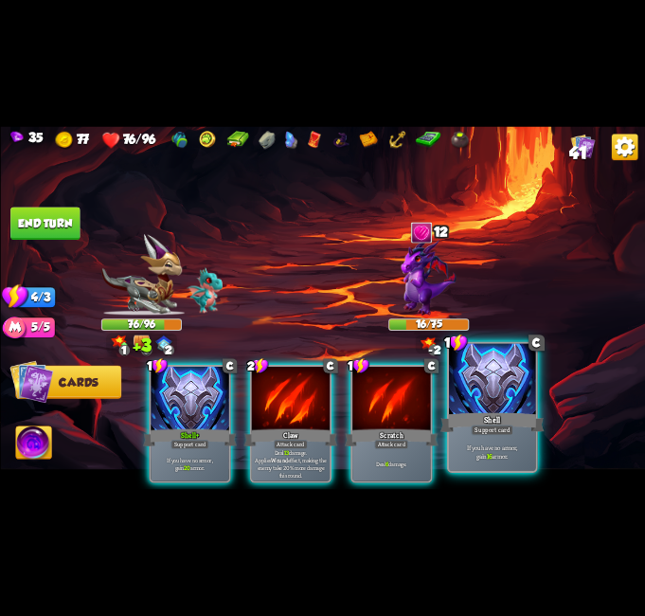
click at [489, 419] on div "Shell" at bounding box center [492, 422] width 104 height 23
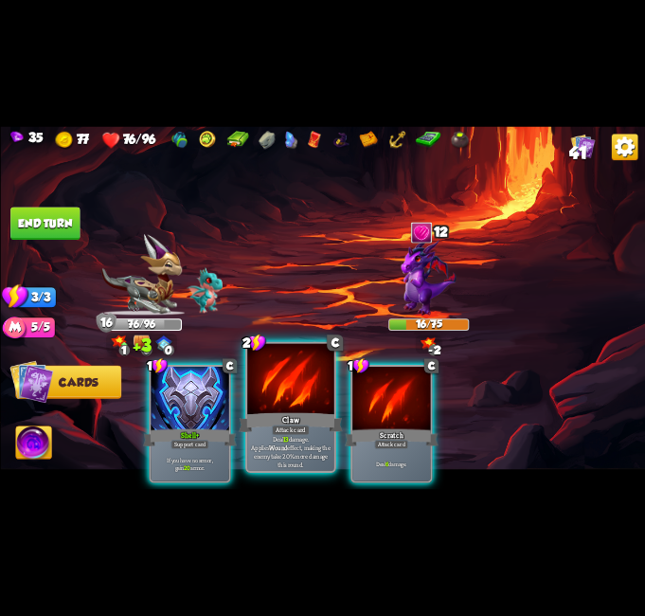
click at [275, 443] on p "Deal 13 damage. Applies Wound effect, making the enemy take 20% more damage thi…" at bounding box center [290, 452] width 82 height 34
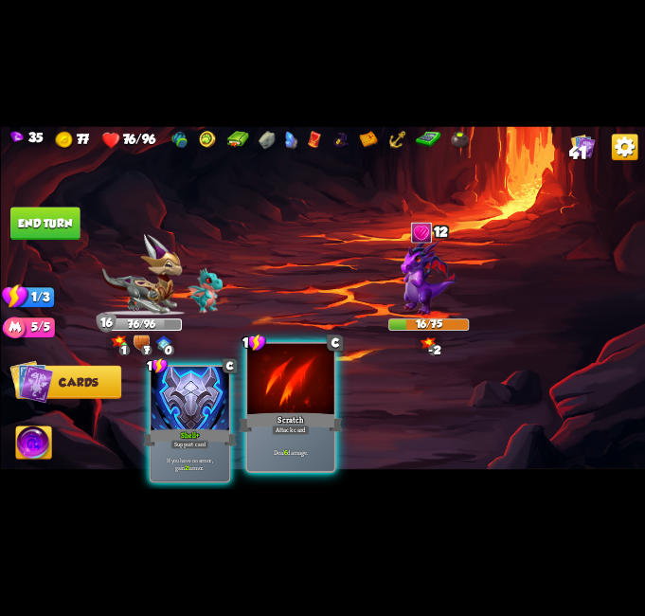
click at [317, 440] on div "Deal 6 damage." at bounding box center [290, 452] width 87 height 38
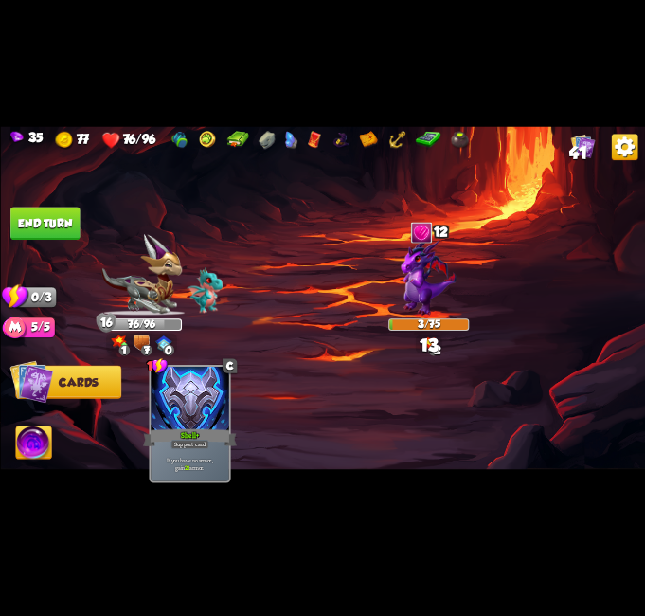
click at [22, 217] on button "End turn" at bounding box center [44, 223] width 69 height 33
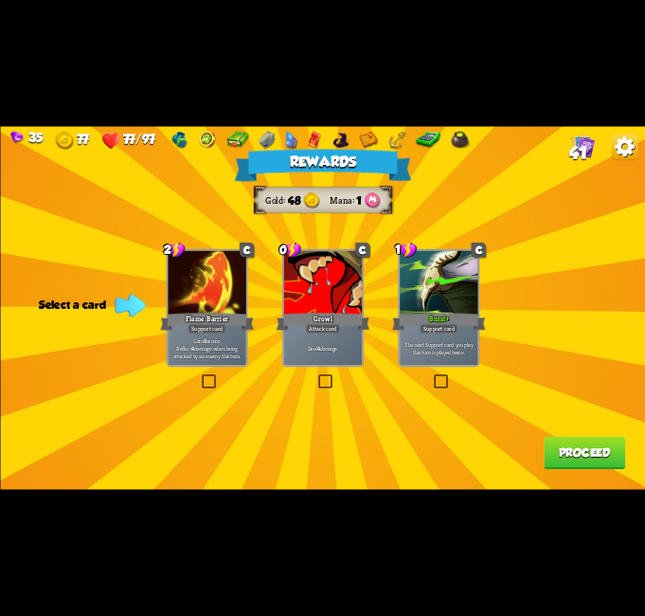
click at [432, 376] on label at bounding box center [432, 376] width 0 height 0
click at [0, 0] on input "checkbox" at bounding box center [0, 0] width 0 height 0
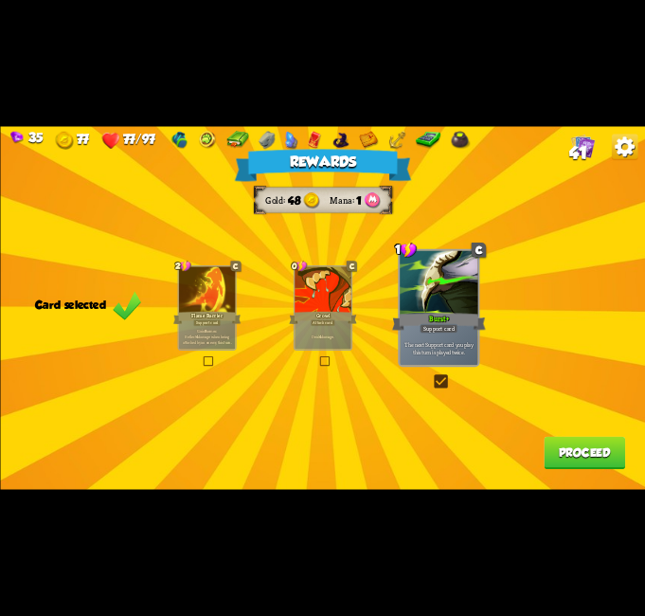
click at [587, 453] on button "Proceed" at bounding box center [584, 453] width 81 height 33
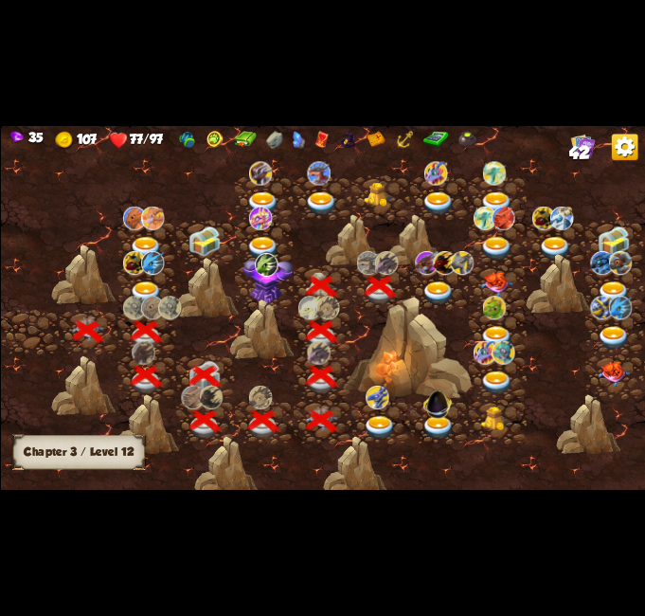
scroll to position [0, 288]
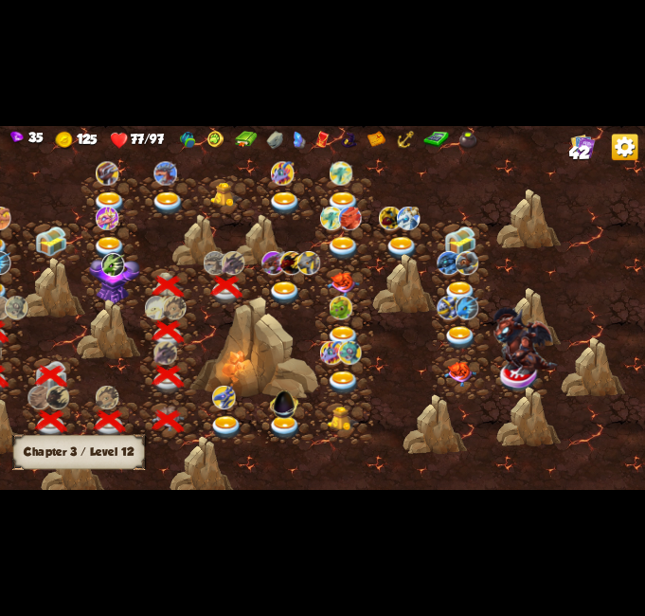
click at [280, 290] on img at bounding box center [284, 294] width 32 height 24
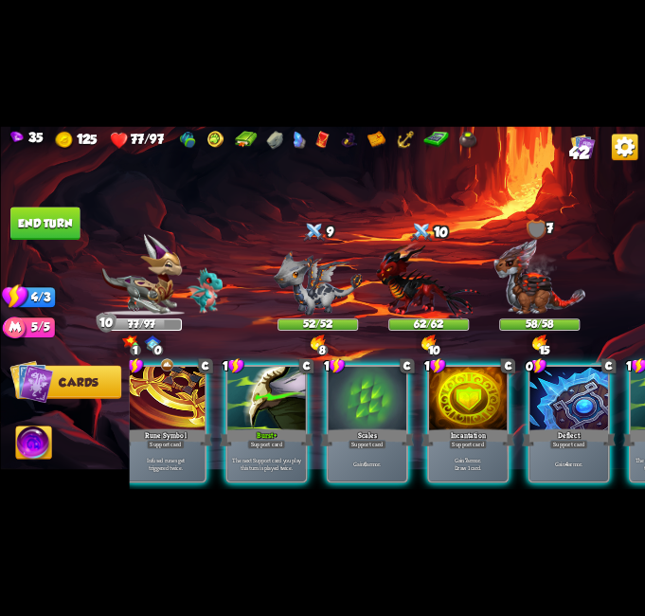
scroll to position [0, 0]
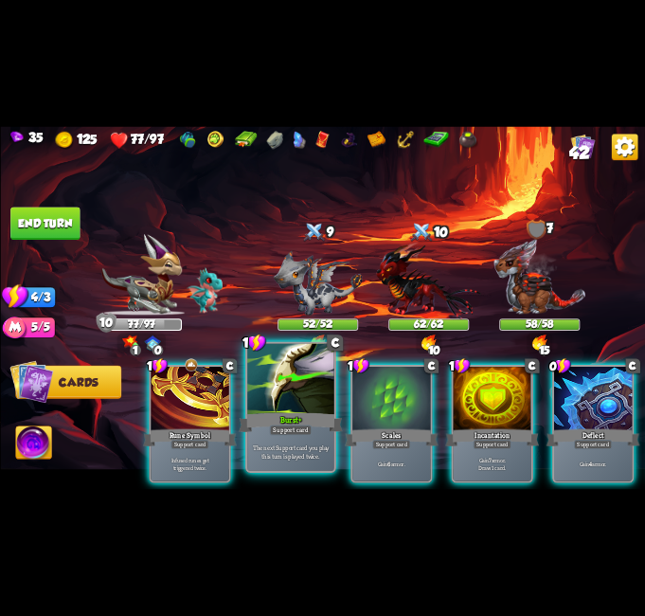
click at [285, 415] on div "Burst+" at bounding box center [291, 422] width 104 height 23
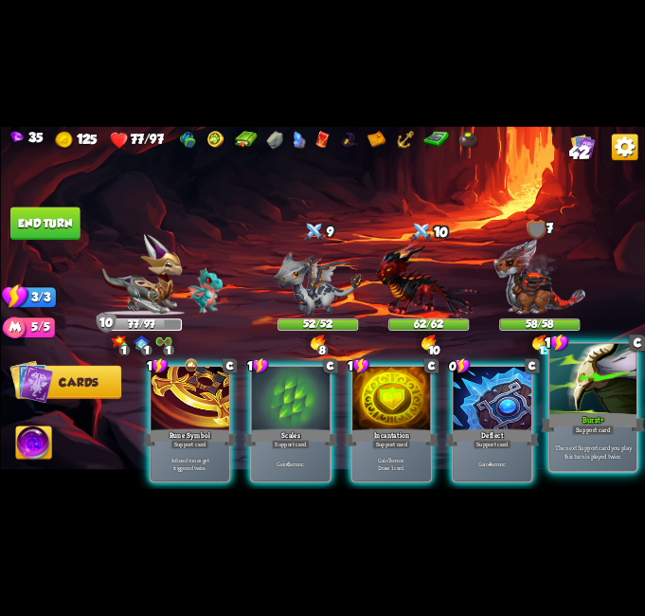
click at [594, 438] on div "The next Support card you play this turn is played twice." at bounding box center [593, 452] width 87 height 38
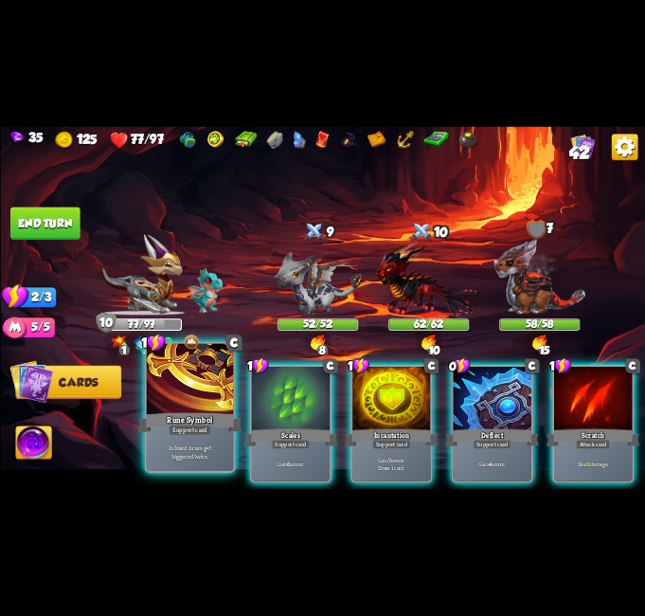
click at [180, 436] on div "Infused runes get triggered twice." at bounding box center [189, 452] width 87 height 38
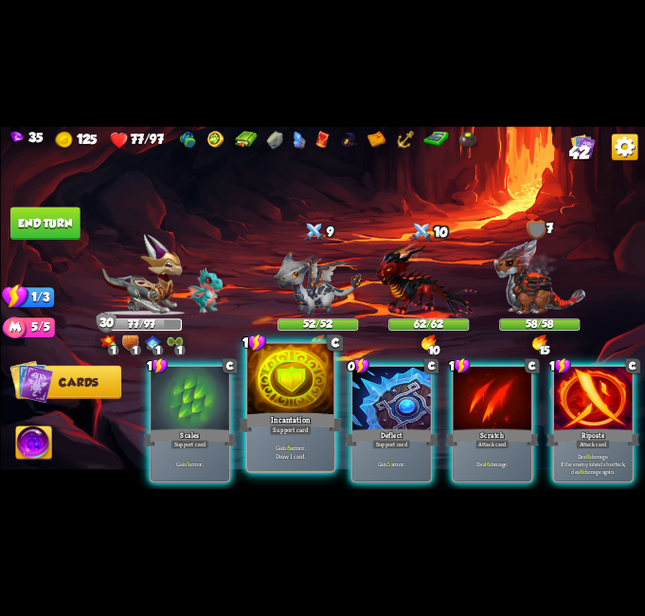
click at [283, 433] on div "Support card" at bounding box center [290, 429] width 43 height 10
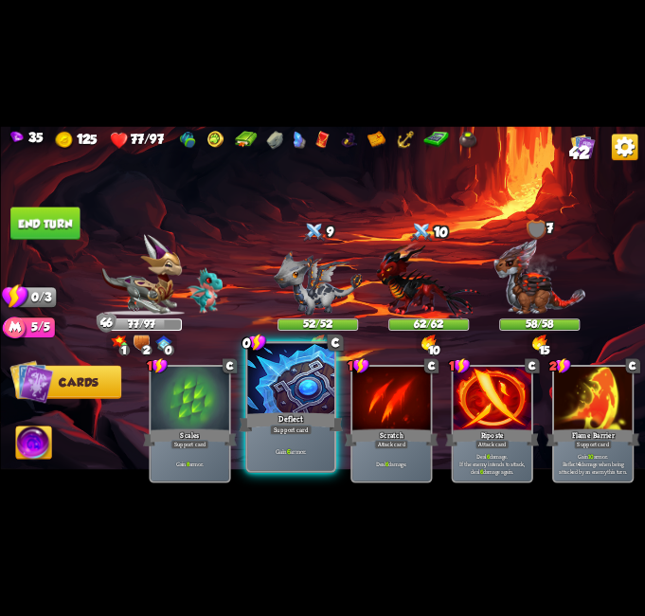
click at [297, 405] on div at bounding box center [290, 380] width 87 height 73
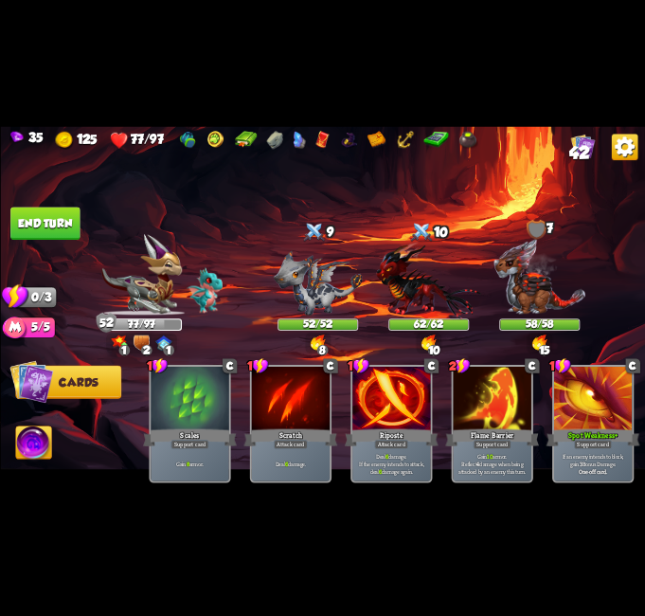
click at [44, 216] on button "End turn" at bounding box center [44, 223] width 69 height 33
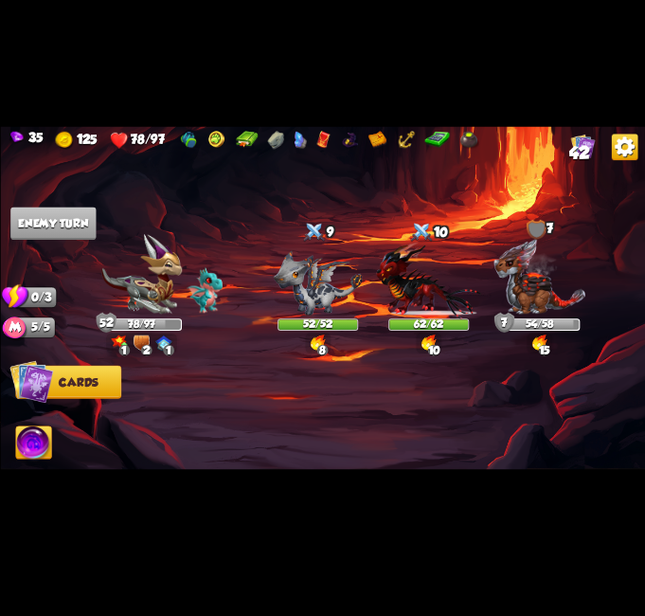
click at [426, 345] on img at bounding box center [428, 342] width 15 height 16
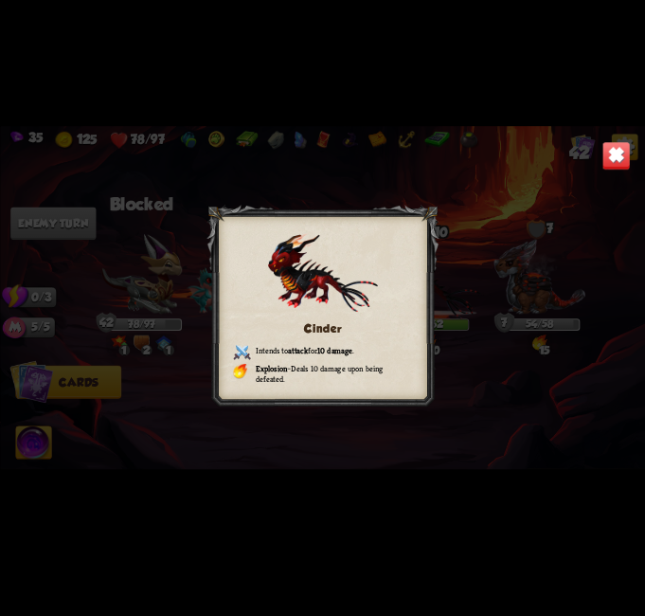
click at [625, 158] on img at bounding box center [616, 155] width 28 height 28
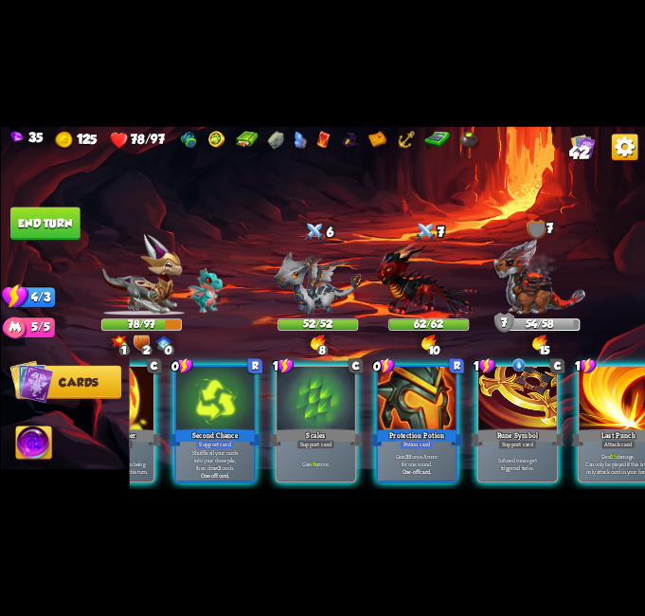
scroll to position [0, 180]
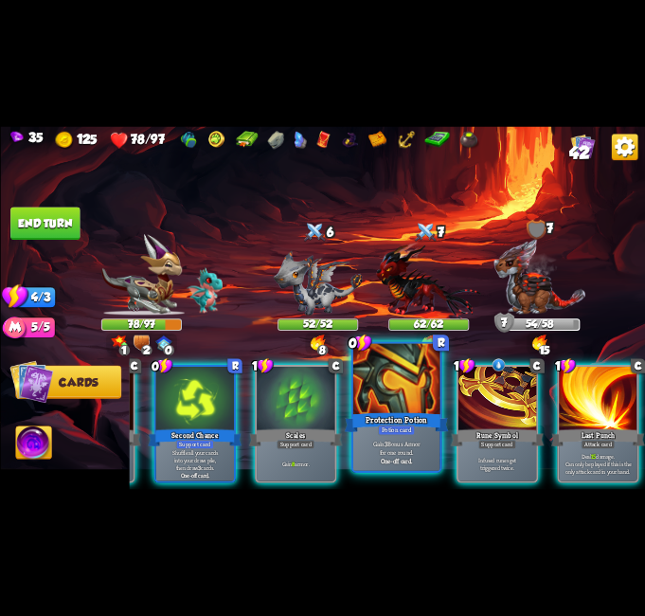
click at [405, 424] on div "Protection Potion" at bounding box center [396, 422] width 104 height 23
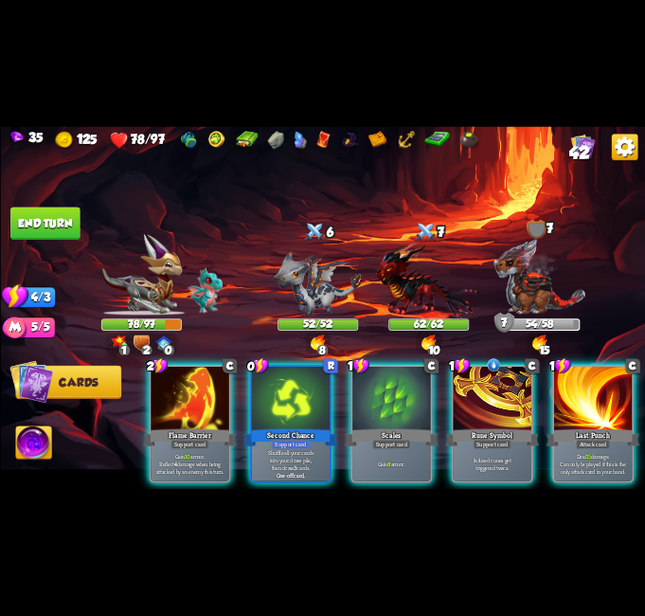
scroll to position [0, 0]
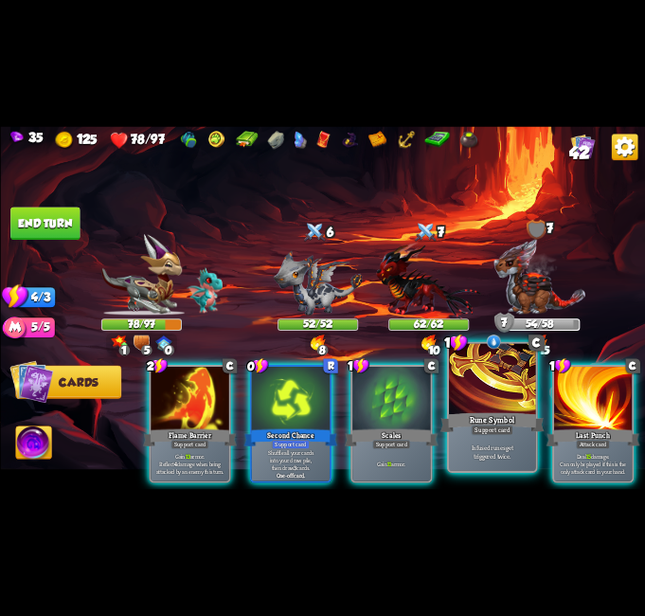
click at [478, 442] on div "Infused runes get triggered twice." at bounding box center [492, 452] width 87 height 38
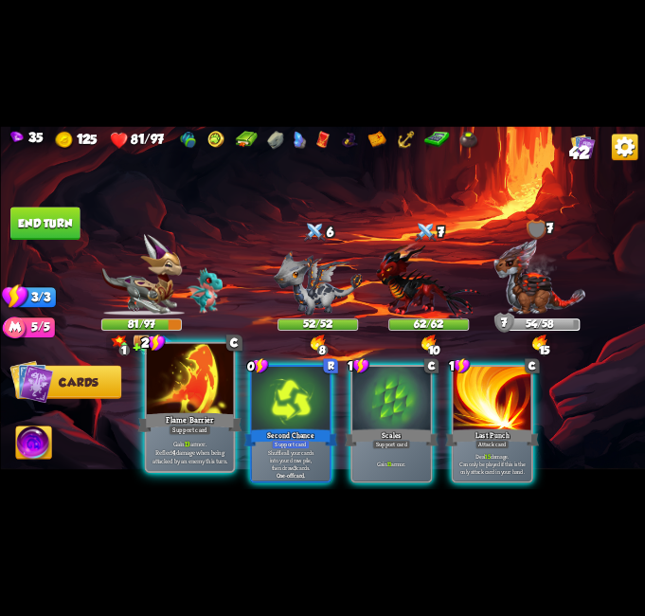
click at [182, 432] on div "Support card" at bounding box center [190, 429] width 43 height 10
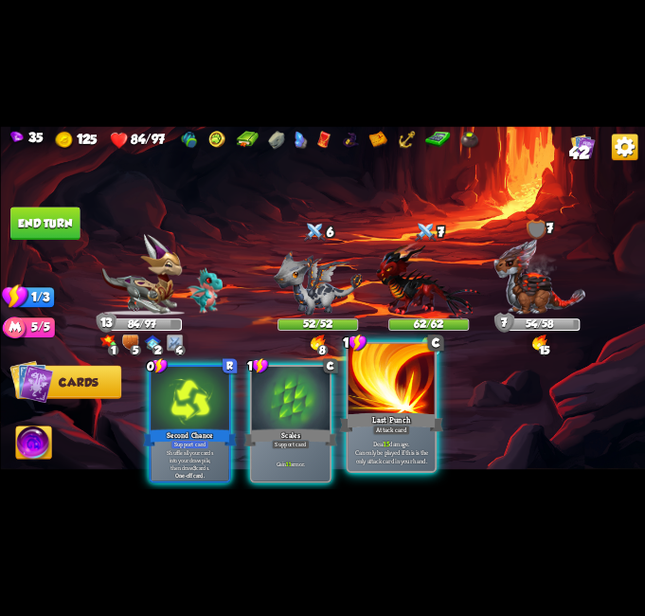
click at [409, 403] on div at bounding box center [391, 380] width 87 height 73
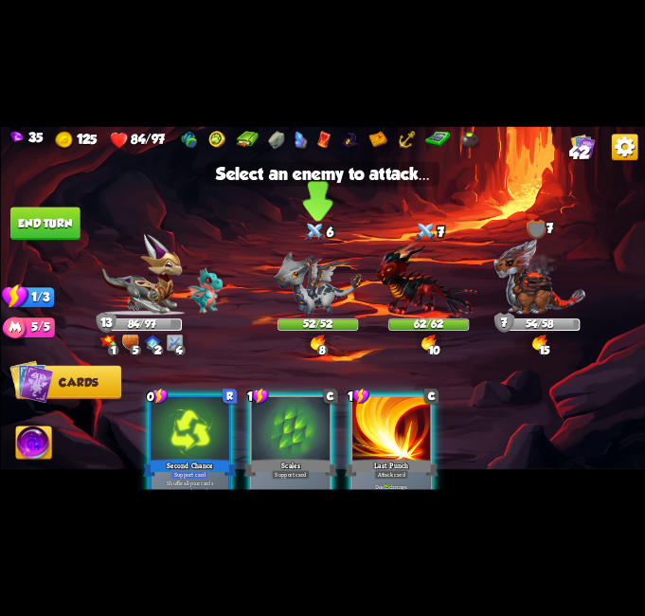
click at [344, 284] on img at bounding box center [317, 283] width 89 height 64
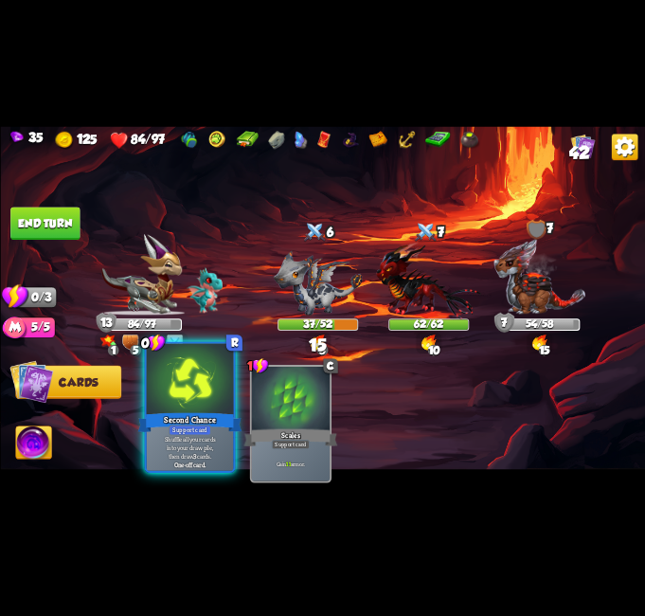
click at [178, 400] on div at bounding box center [189, 380] width 87 height 73
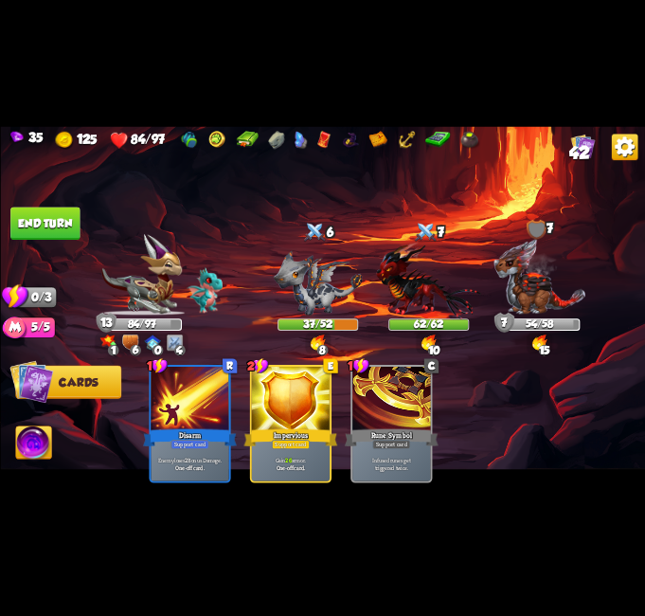
click at [37, 222] on button "End turn" at bounding box center [44, 223] width 69 height 33
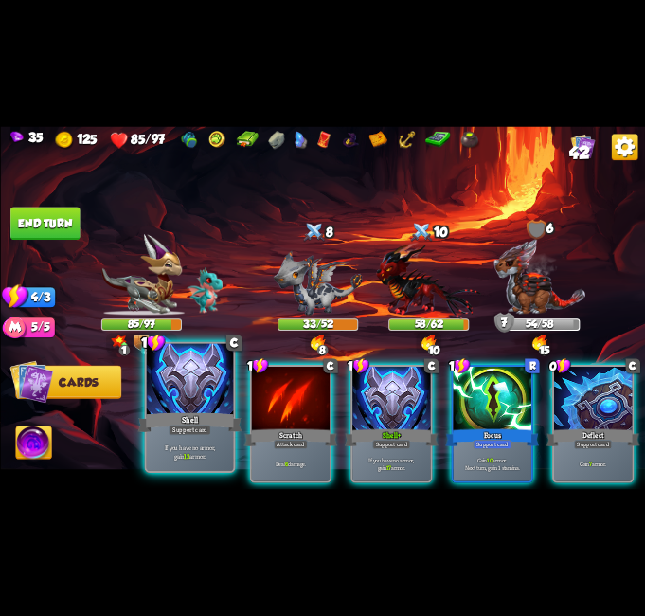
click at [203, 433] on div "Support card" at bounding box center [190, 429] width 43 height 10
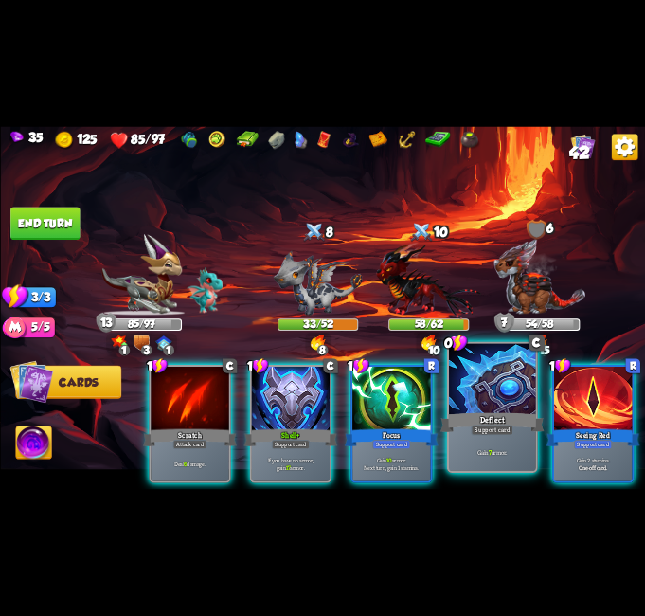
click at [469, 443] on div "Gain 7 armor." at bounding box center [492, 452] width 87 height 38
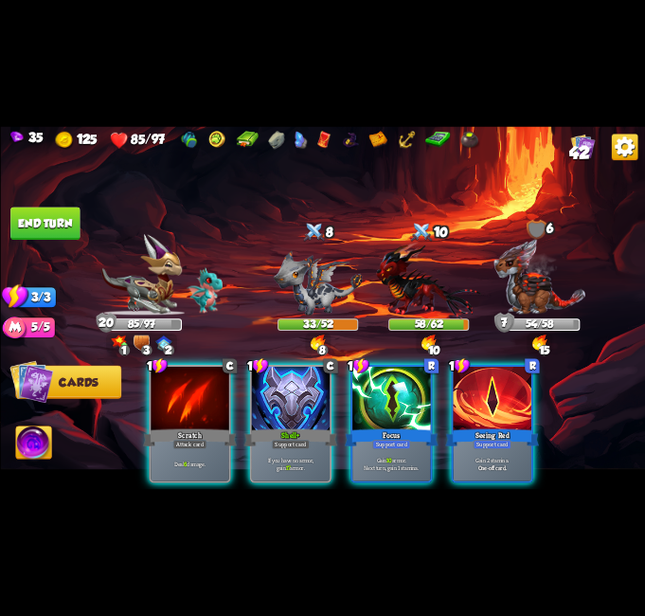
click at [546, 409] on div "1 C Scratch Attack card Deal 6 damage. 1 C Shell+ Support card If you have no a…" at bounding box center [387, 408] width 516 height 161
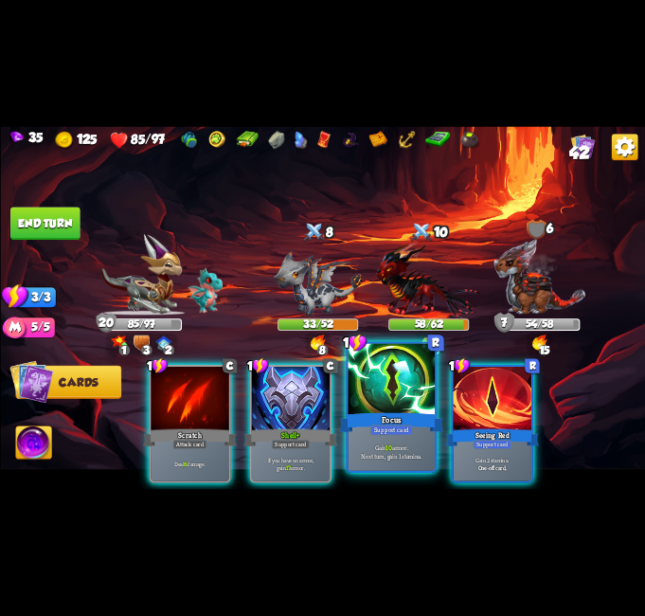
click at [406, 415] on div "Focus" at bounding box center [391, 422] width 104 height 23
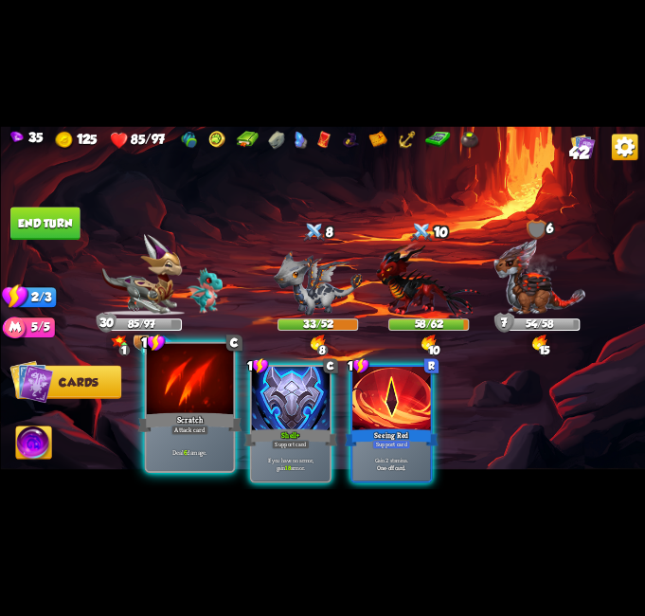
click at [172, 405] on div at bounding box center [189, 380] width 87 height 73
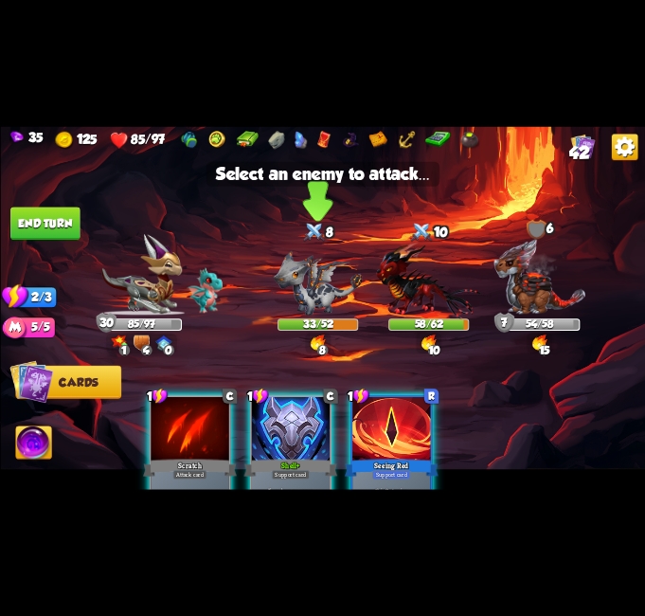
click at [292, 282] on img at bounding box center [317, 283] width 89 height 64
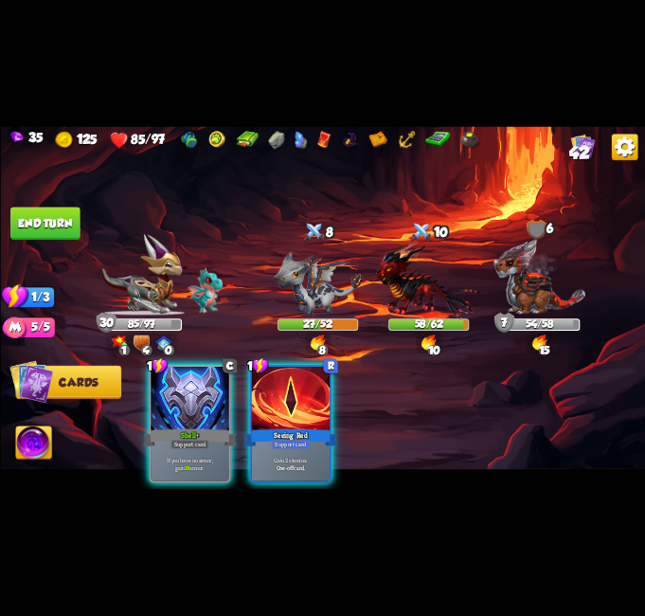
click at [40, 213] on button "End turn" at bounding box center [44, 223] width 69 height 33
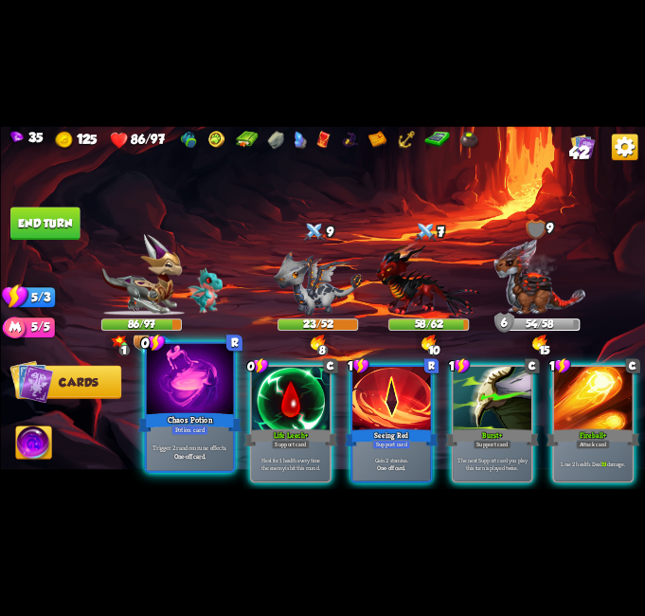
click at [190, 373] on div at bounding box center [189, 380] width 87 height 73
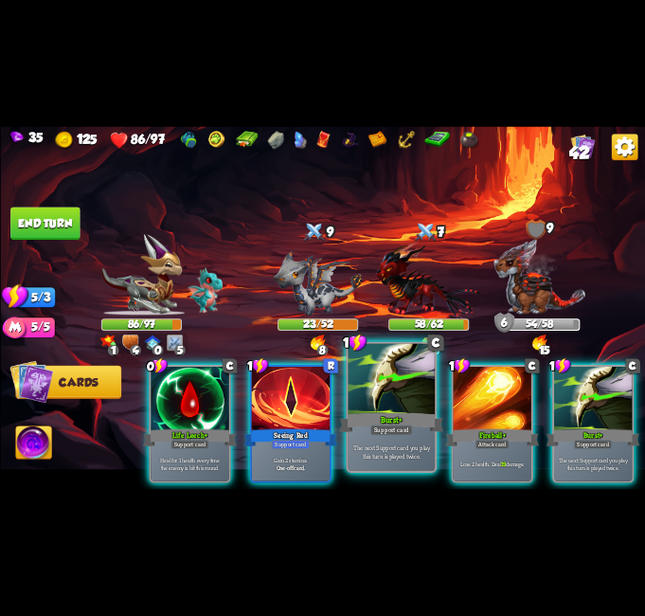
click at [388, 404] on div at bounding box center [391, 380] width 87 height 73
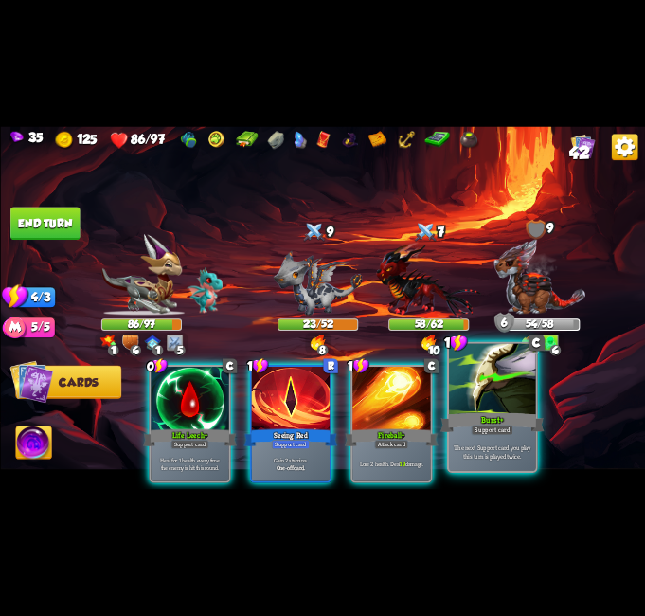
click at [464, 400] on div at bounding box center [492, 380] width 87 height 73
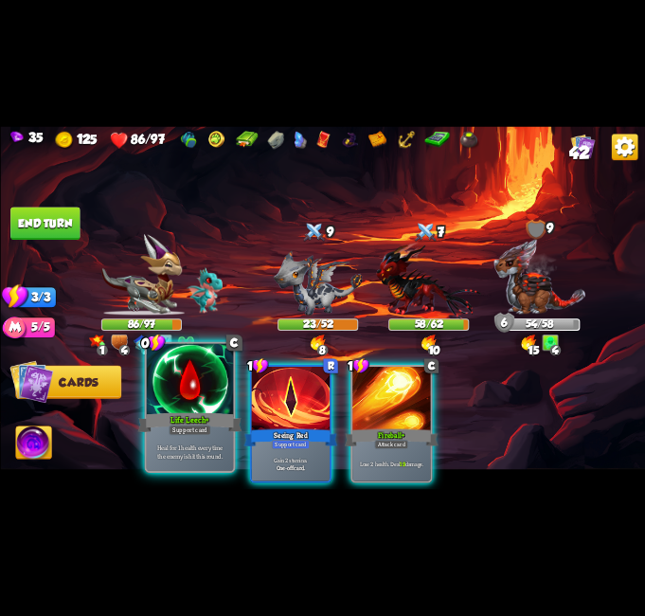
click at [199, 396] on div at bounding box center [189, 380] width 87 height 73
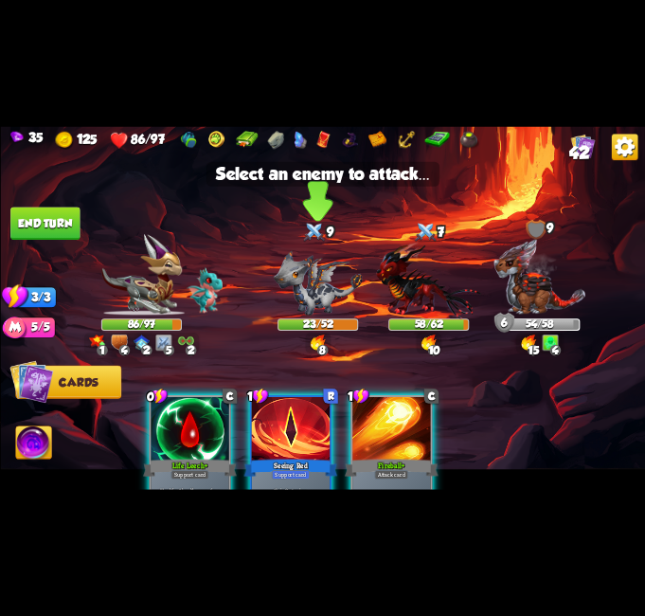
click at [334, 274] on img at bounding box center [317, 283] width 89 height 64
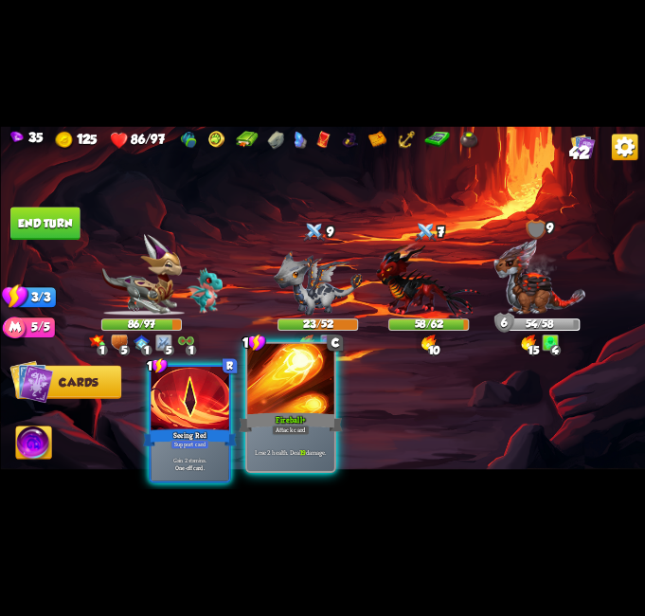
click at [278, 388] on div at bounding box center [290, 380] width 87 height 73
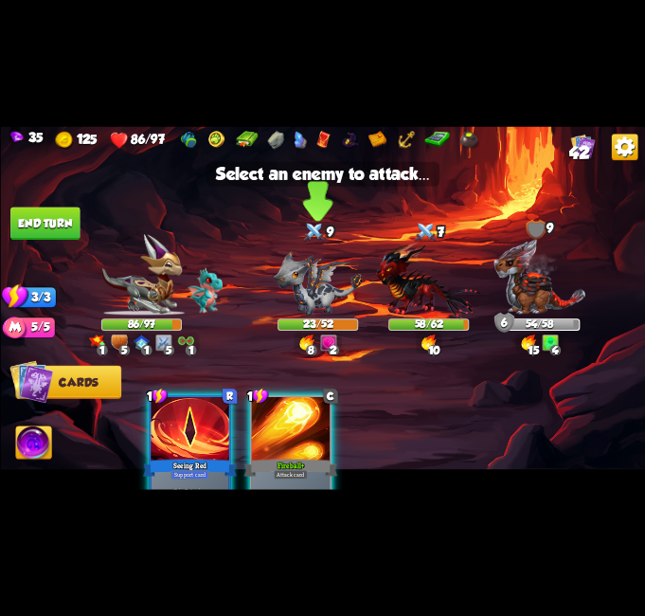
click at [316, 269] on img at bounding box center [317, 283] width 89 height 64
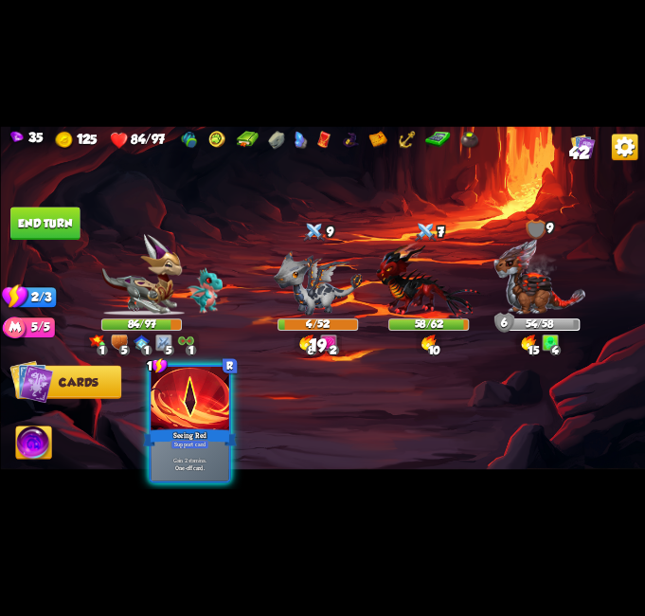
click at [48, 208] on button "End turn" at bounding box center [44, 223] width 69 height 33
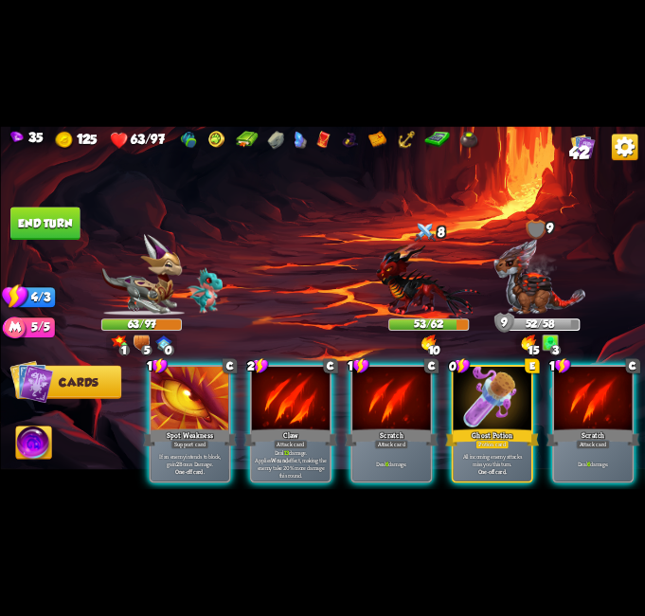
drag, startPoint x: 338, startPoint y: 494, endPoint x: 500, endPoint y: 501, distance: 162.2
click at [499, 504] on div "35 125 63/97 42 Select an enemy to attack... You don't have enough stamina to p…" at bounding box center [322, 308] width 645 height 616
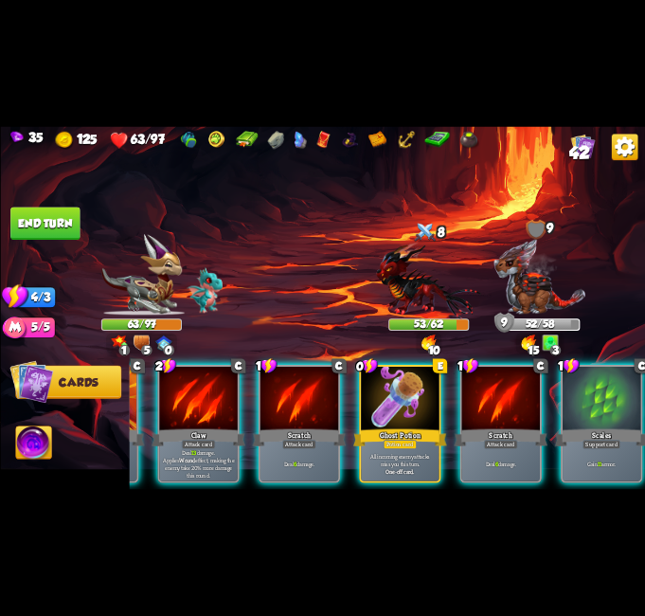
scroll to position [0, 180]
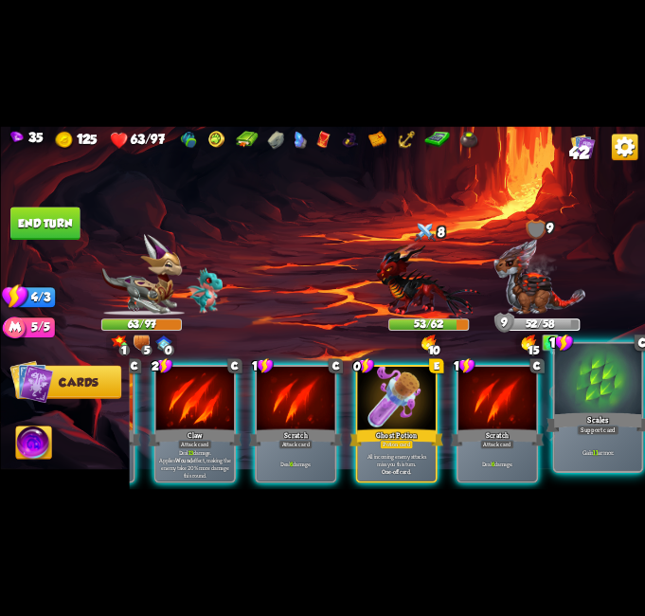
click at [606, 435] on div "Support card" at bounding box center [598, 429] width 43 height 10
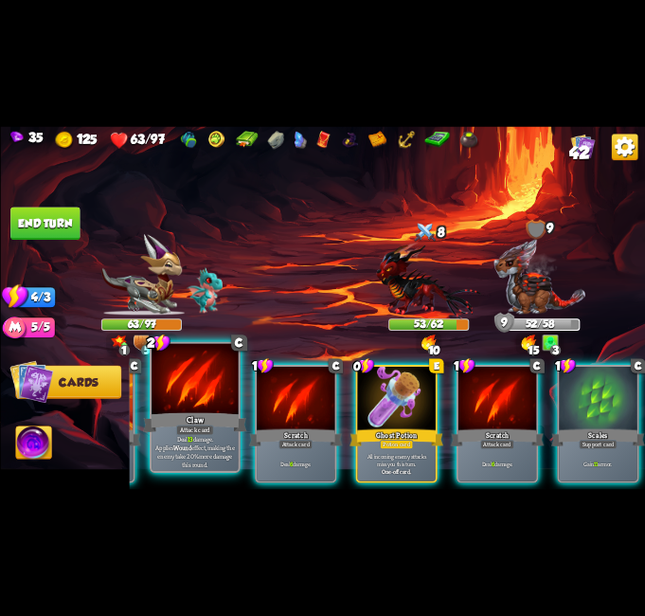
scroll to position [0, 0]
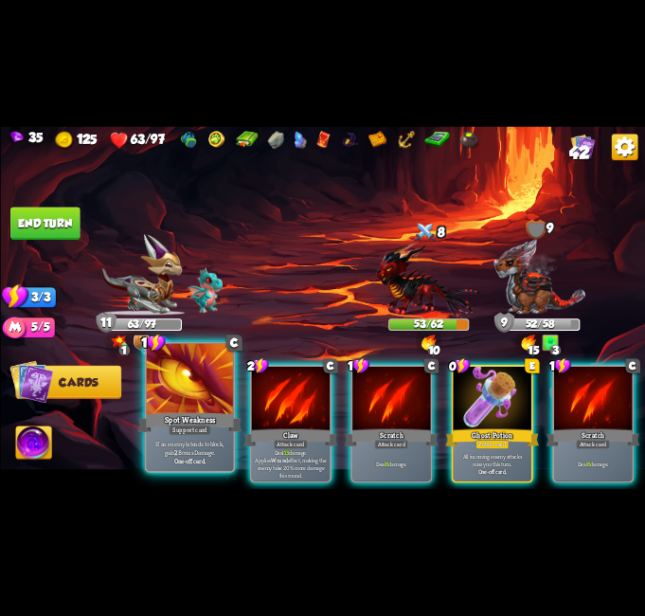
click at [155, 422] on div "Spot Weakness" at bounding box center [189, 422] width 104 height 23
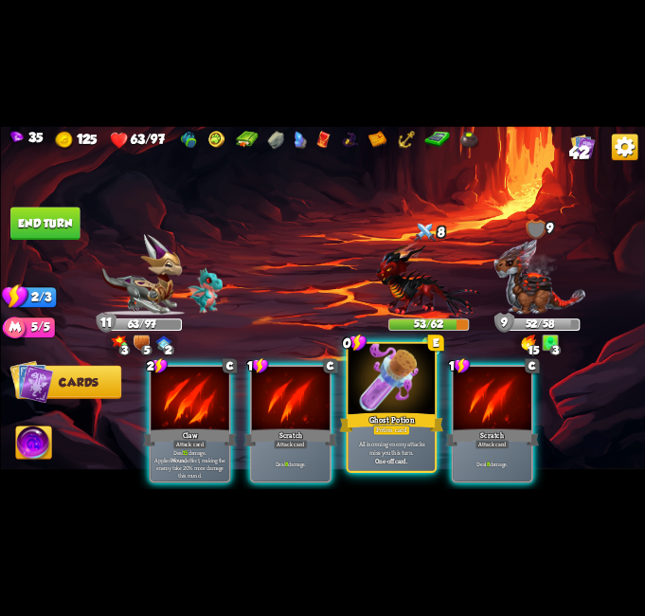
click at [402, 396] on div at bounding box center [391, 380] width 87 height 73
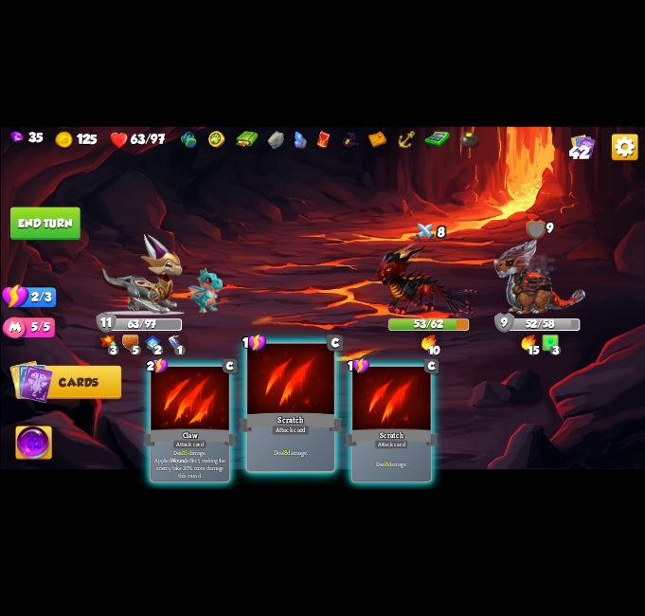
click at [267, 370] on div at bounding box center [290, 380] width 87 height 73
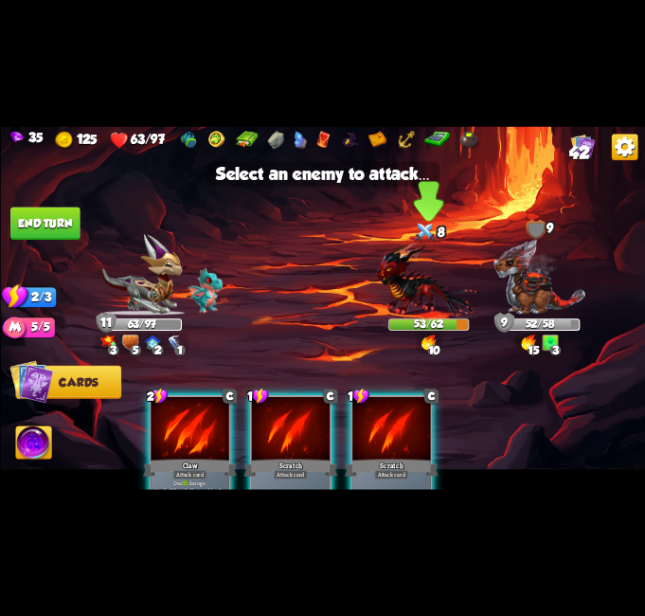
click at [424, 262] on img at bounding box center [428, 280] width 105 height 77
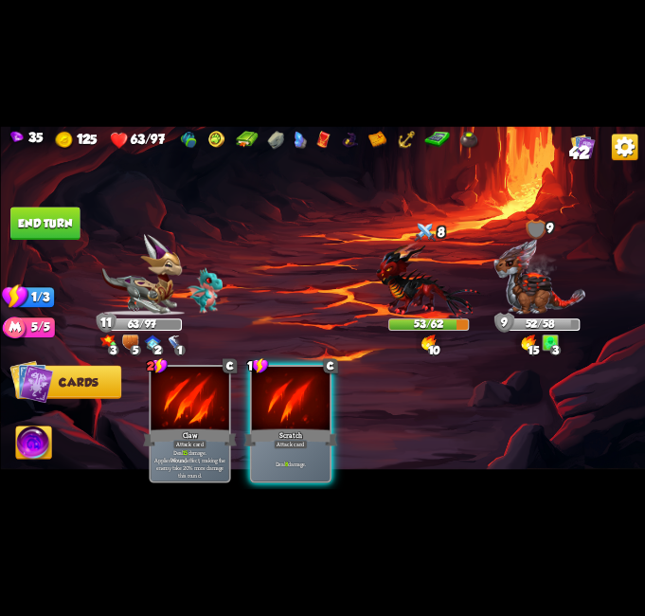
click at [323, 427] on div "Scratch" at bounding box center [291, 437] width 94 height 21
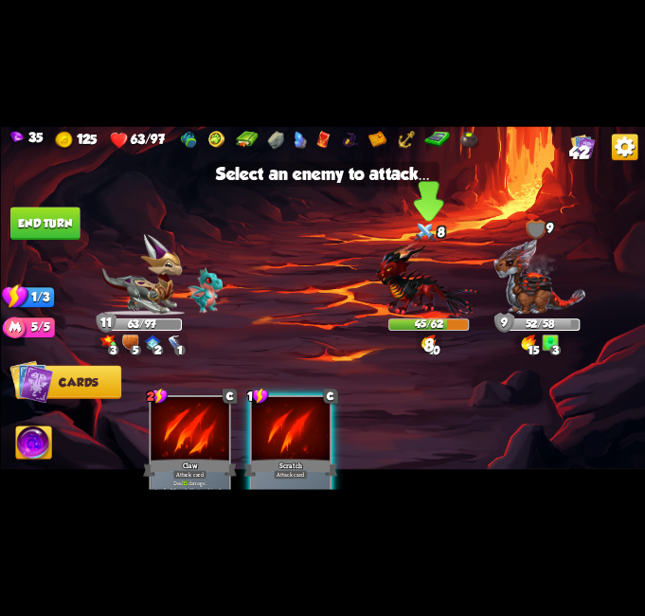
click at [424, 282] on img at bounding box center [428, 280] width 105 height 77
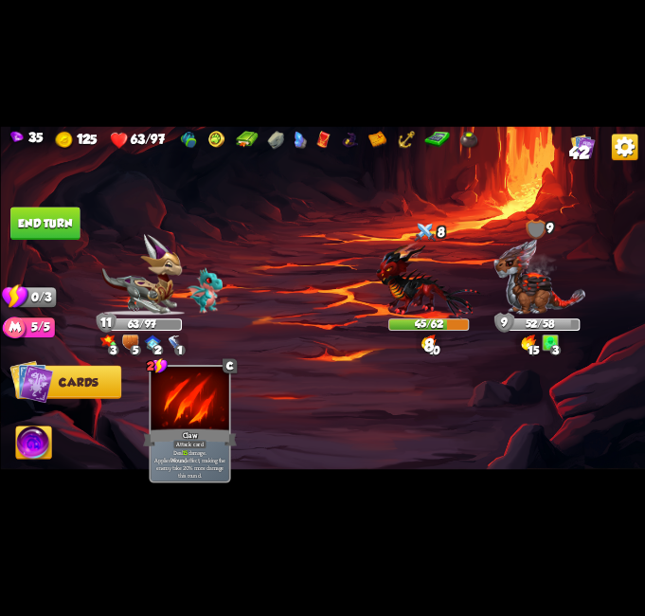
click at [48, 219] on button "End turn" at bounding box center [44, 223] width 69 height 33
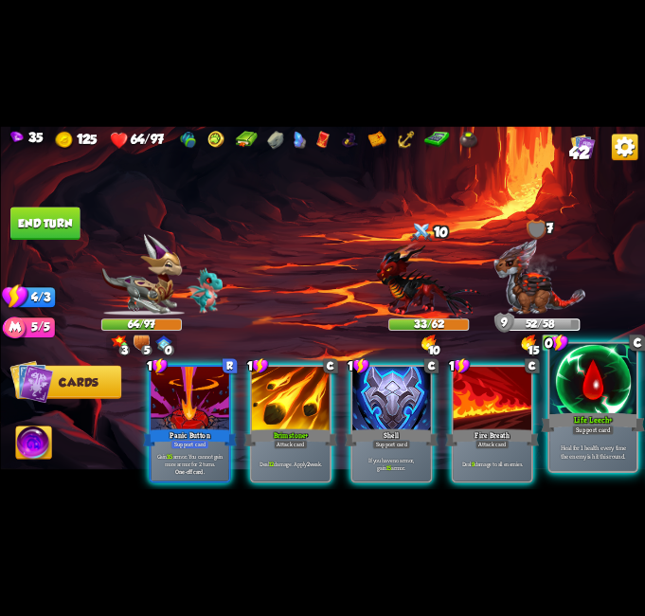
click at [580, 440] on div "Heal for 1 health every time the enemy is hit this round." at bounding box center [593, 452] width 87 height 38
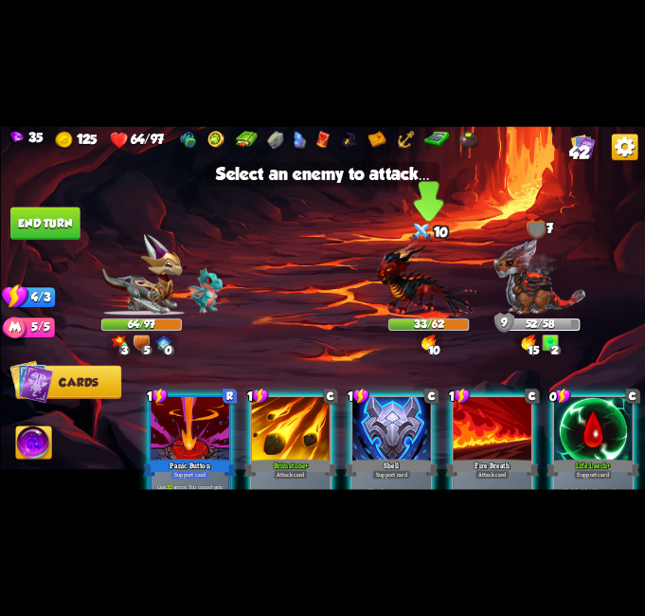
click at [424, 280] on img at bounding box center [428, 280] width 105 height 77
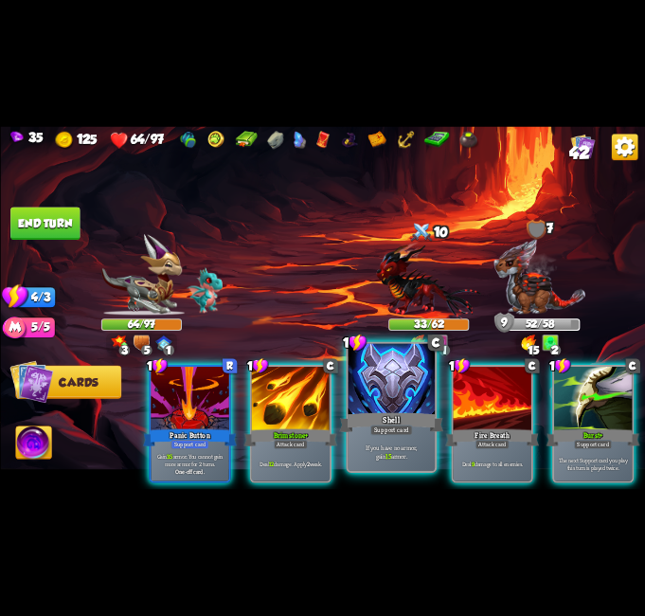
click at [417, 428] on div "Shell" at bounding box center [391, 422] width 104 height 23
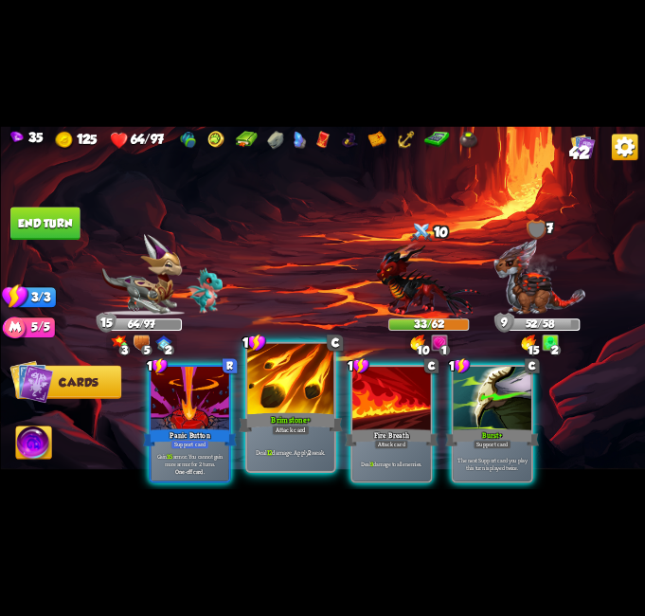
click at [311, 427] on div "Brimstone+" at bounding box center [291, 422] width 104 height 23
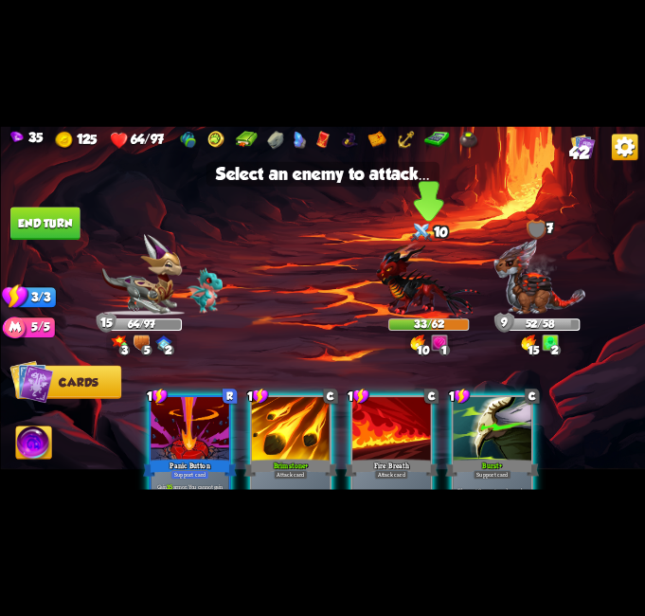
click at [411, 263] on img at bounding box center [428, 280] width 105 height 77
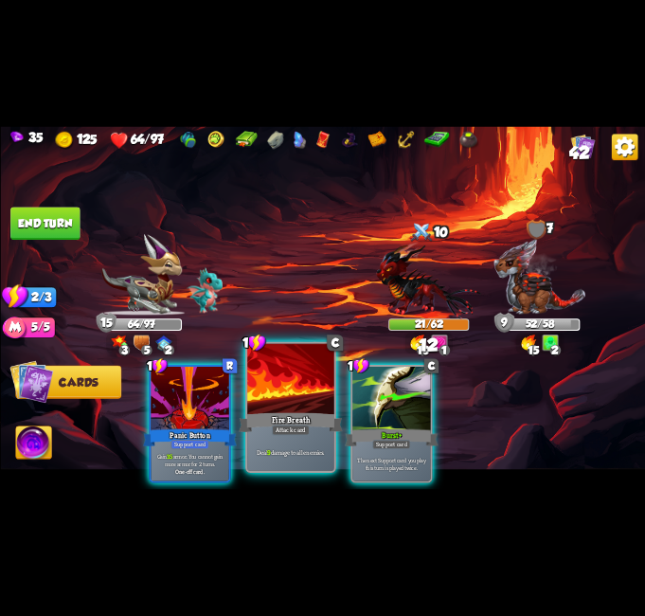
click at [305, 423] on div "Fire Breath" at bounding box center [291, 422] width 104 height 23
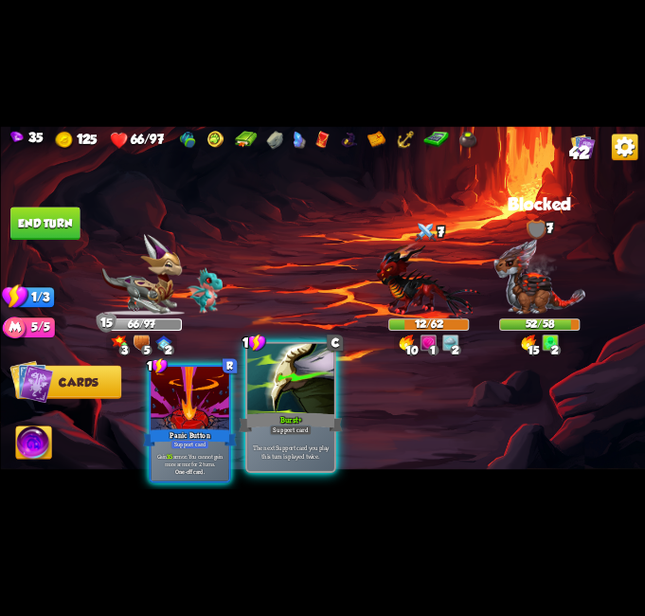
click at [293, 382] on div at bounding box center [290, 380] width 87 height 73
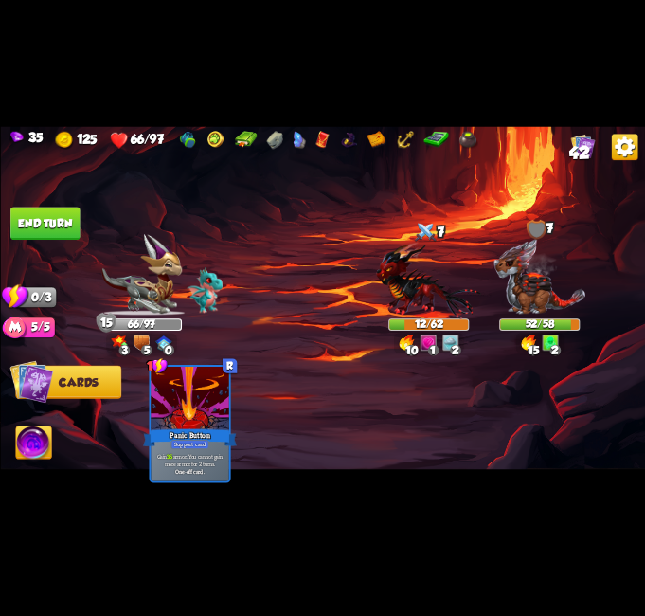
click at [46, 230] on button "End turn" at bounding box center [44, 223] width 69 height 33
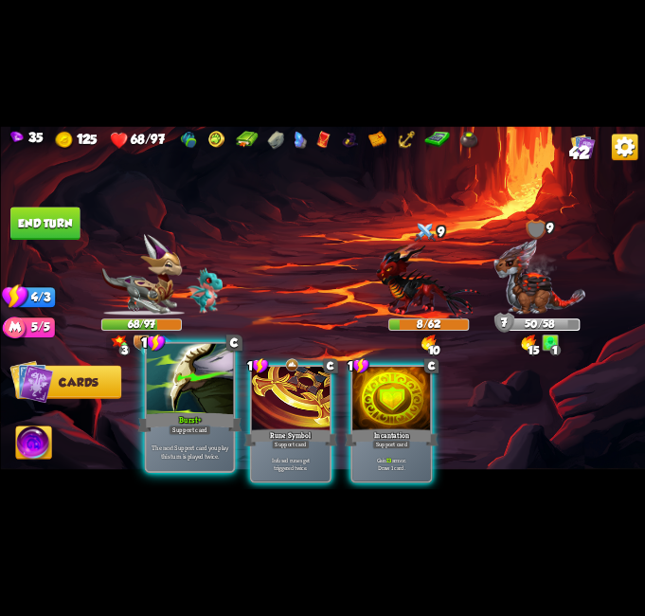
click at [195, 402] on div at bounding box center [189, 380] width 87 height 73
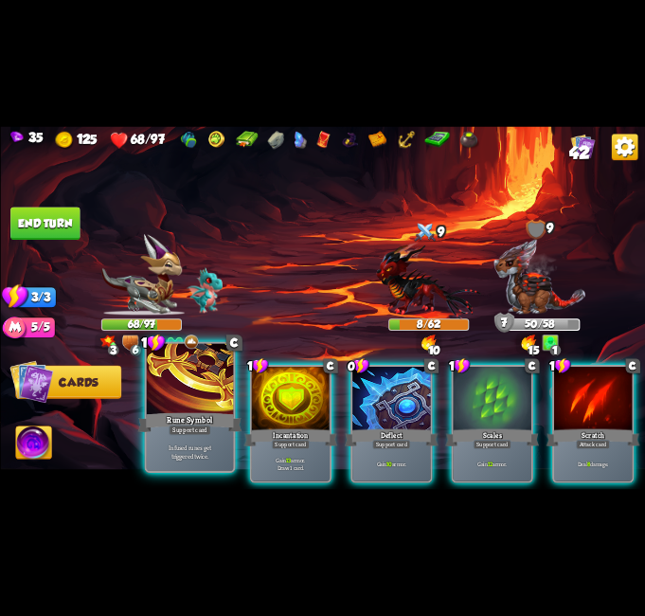
click at [186, 414] on div "Rune Symbol" at bounding box center [189, 422] width 104 height 23
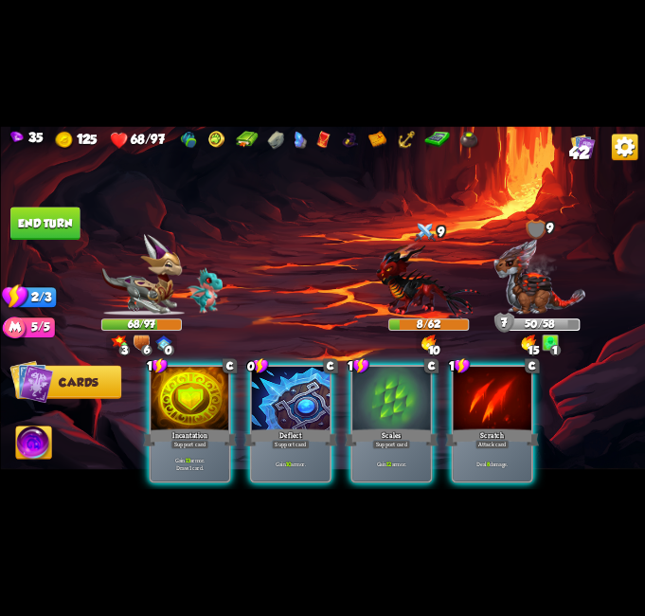
click at [296, 440] on div "Support card" at bounding box center [290, 444] width 38 height 9
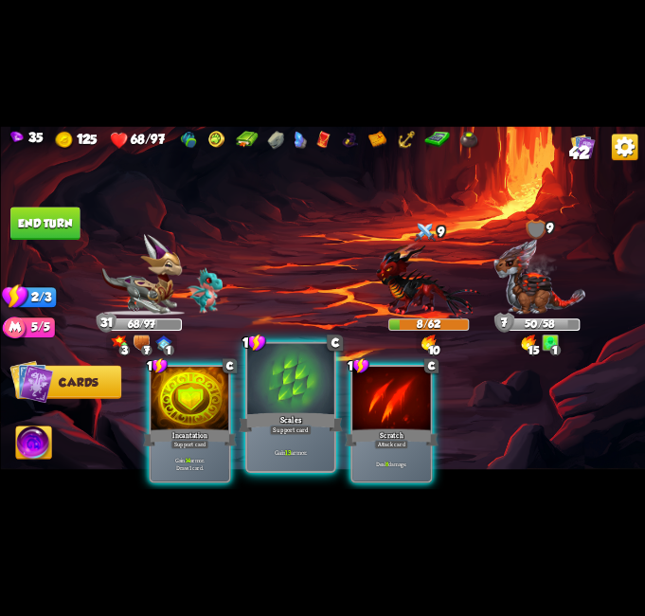
click at [300, 418] on div "Scales" at bounding box center [291, 422] width 104 height 23
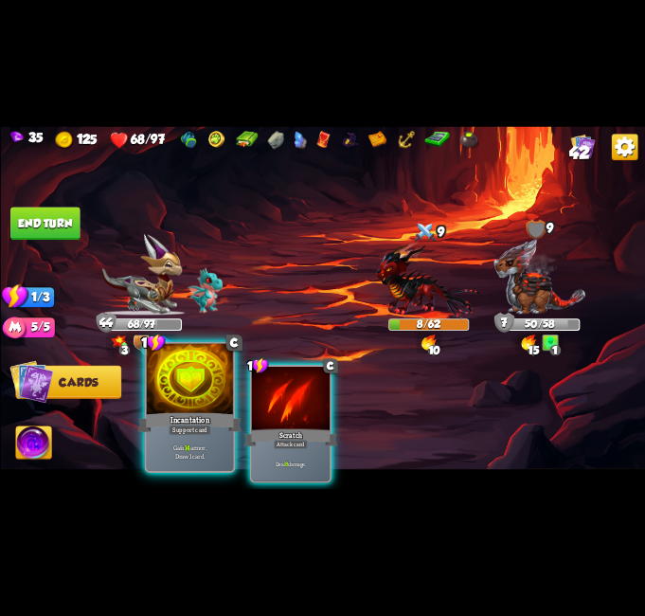
click at [187, 393] on div at bounding box center [189, 380] width 87 height 73
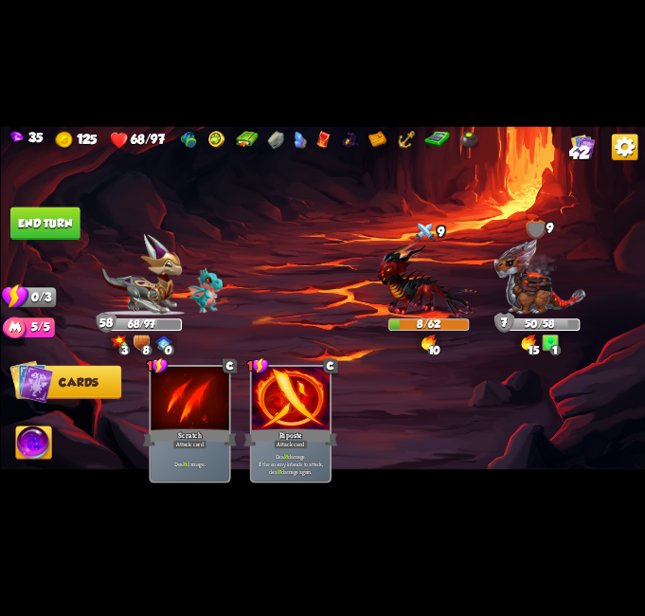
click at [40, 211] on button "End turn" at bounding box center [44, 223] width 69 height 33
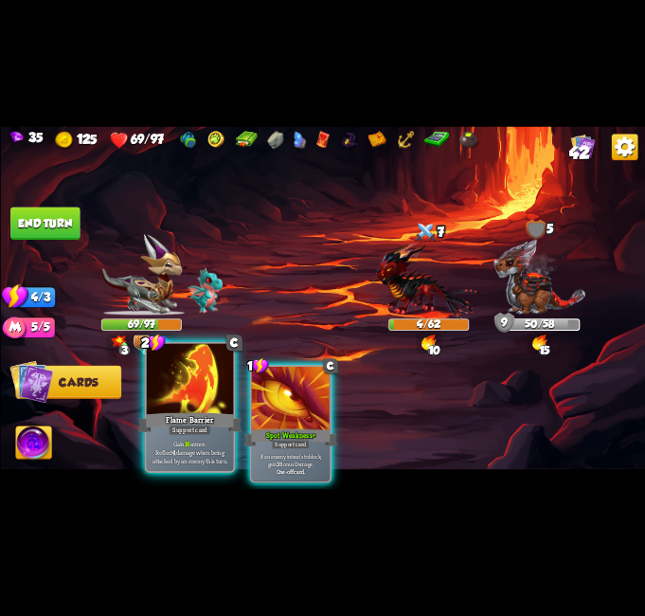
click at [208, 404] on div at bounding box center [189, 380] width 87 height 73
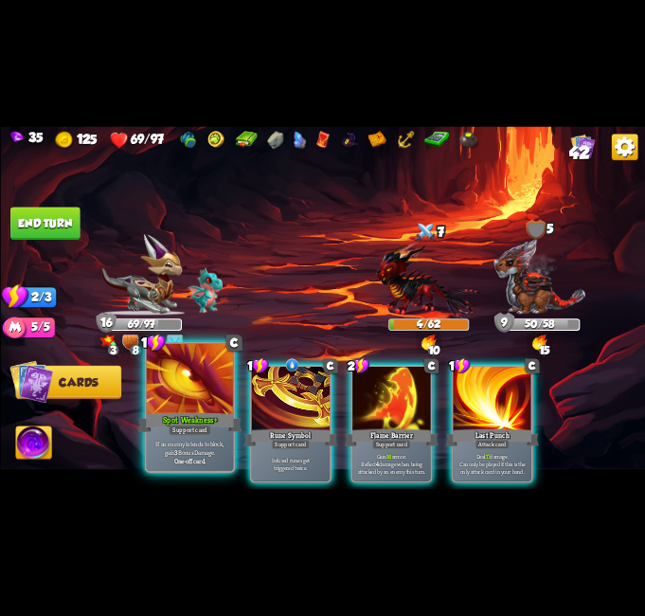
click at [201, 437] on div "If an enemy intends to block, gain 3 Bonus Damage. One-off card." at bounding box center [189, 452] width 87 height 38
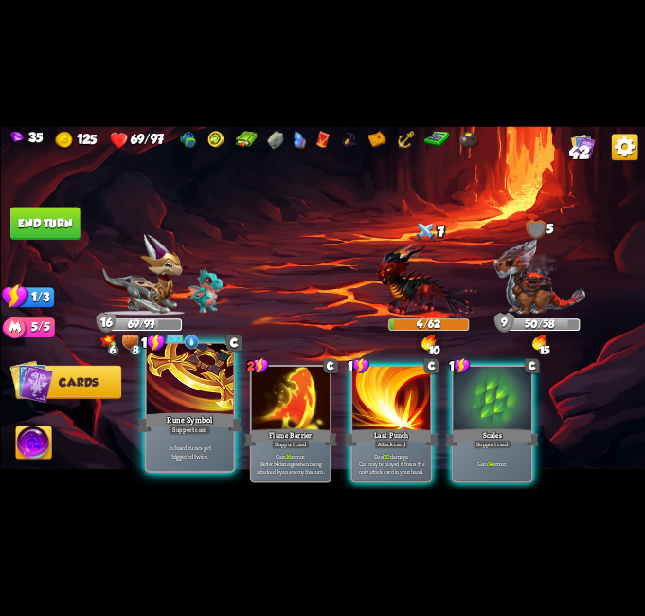
click at [212, 401] on div at bounding box center [189, 380] width 87 height 73
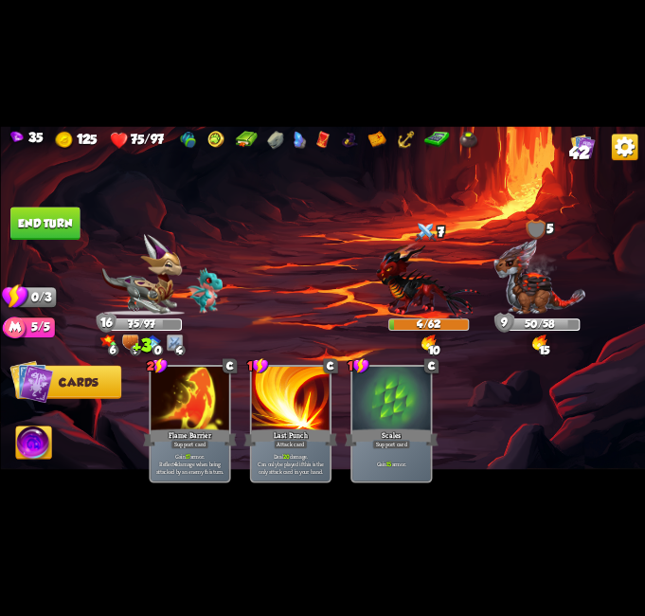
click at [37, 227] on button "End turn" at bounding box center [44, 223] width 69 height 33
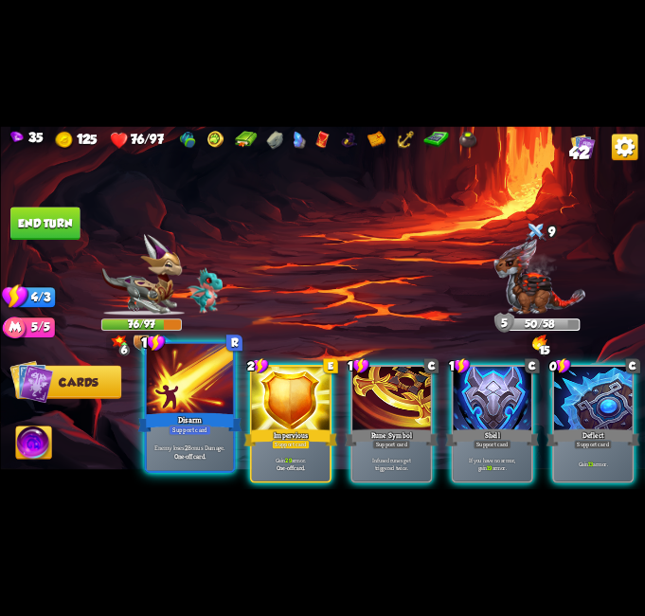
click at [224, 418] on div "Disarm" at bounding box center [189, 422] width 104 height 23
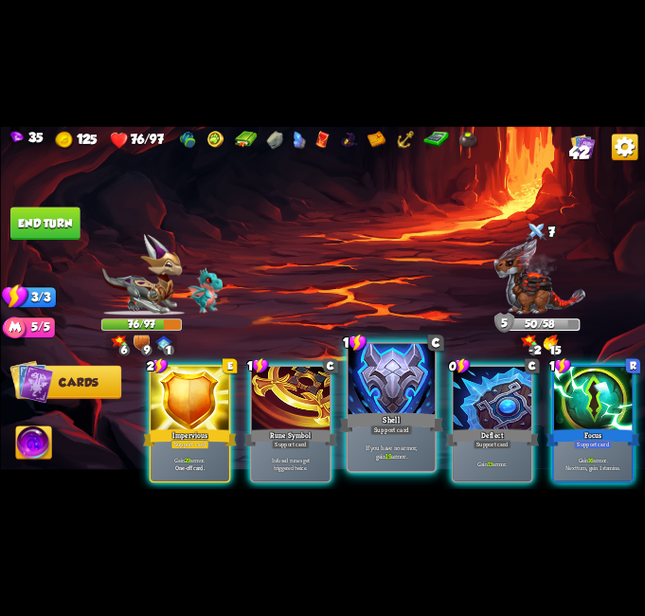
click at [380, 443] on p "If you have no armor, gain 19 armor." at bounding box center [391, 451] width 82 height 17
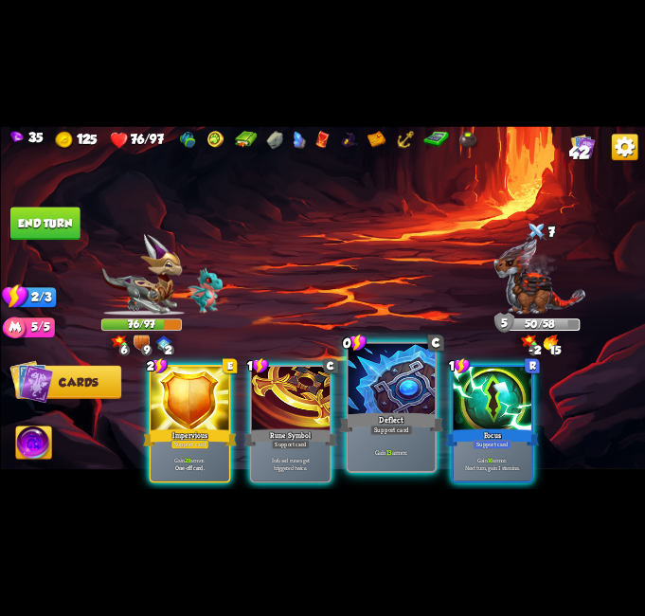
click at [382, 442] on div "Gain 13 armor." at bounding box center [391, 452] width 87 height 38
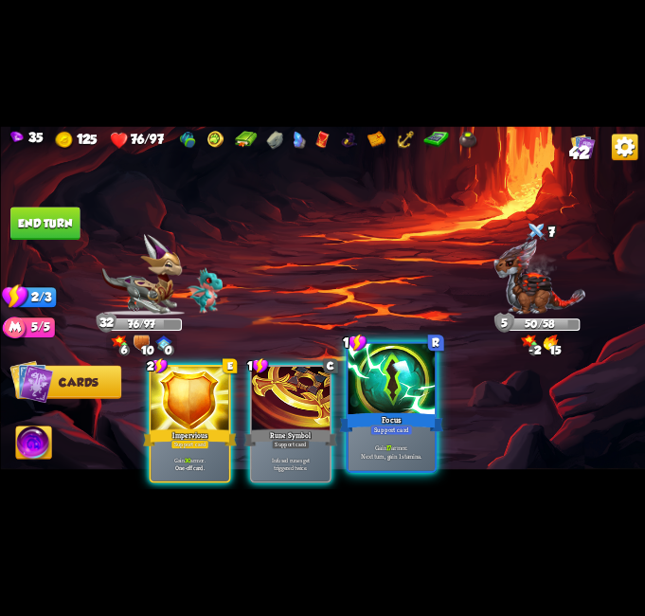
click at [409, 435] on div "Support card" at bounding box center [391, 429] width 43 height 10
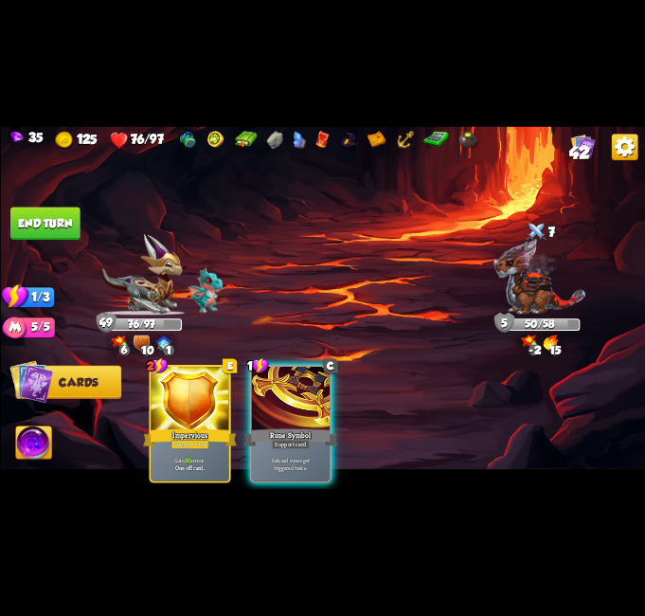
drag, startPoint x: 304, startPoint y: 390, endPoint x: 192, endPoint y: 342, distance: 121.8
click at [307, 396] on div at bounding box center [290, 399] width 78 height 65
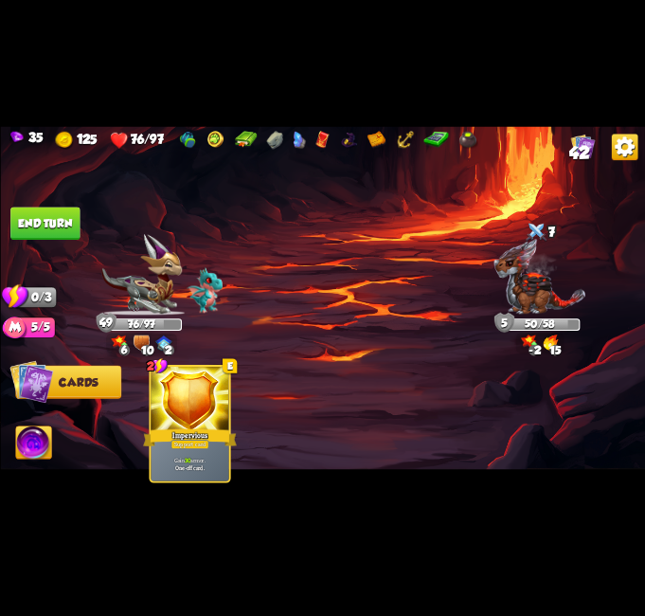
click at [42, 217] on button "End turn" at bounding box center [44, 223] width 69 height 33
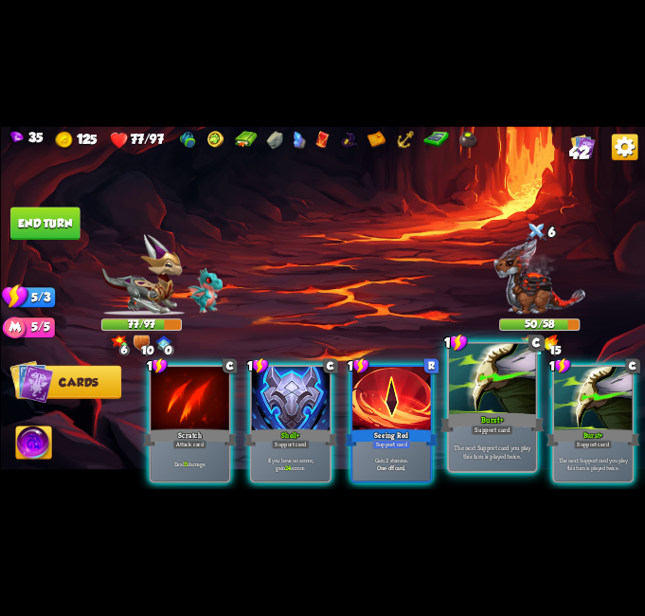
click at [499, 393] on div at bounding box center [492, 380] width 87 height 73
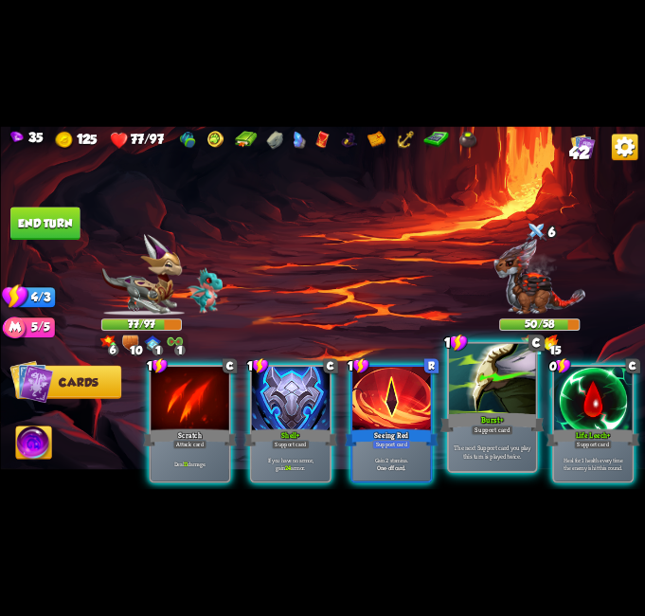
click at [491, 394] on div at bounding box center [492, 380] width 87 height 73
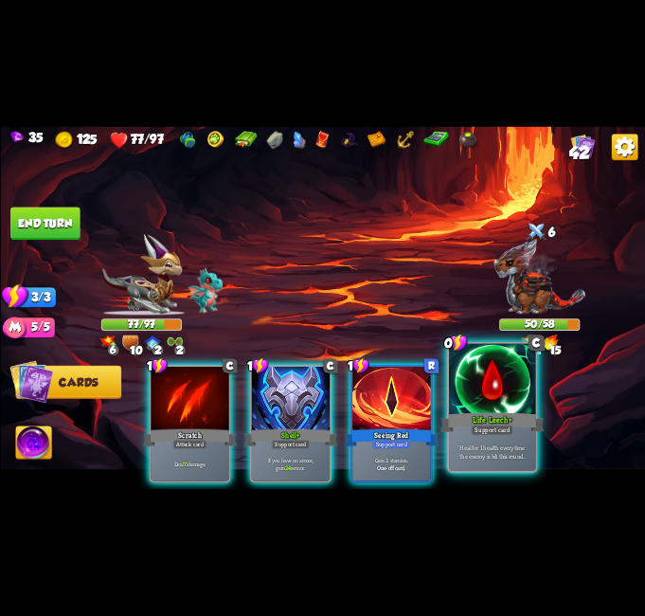
click at [484, 397] on div at bounding box center [492, 380] width 87 height 73
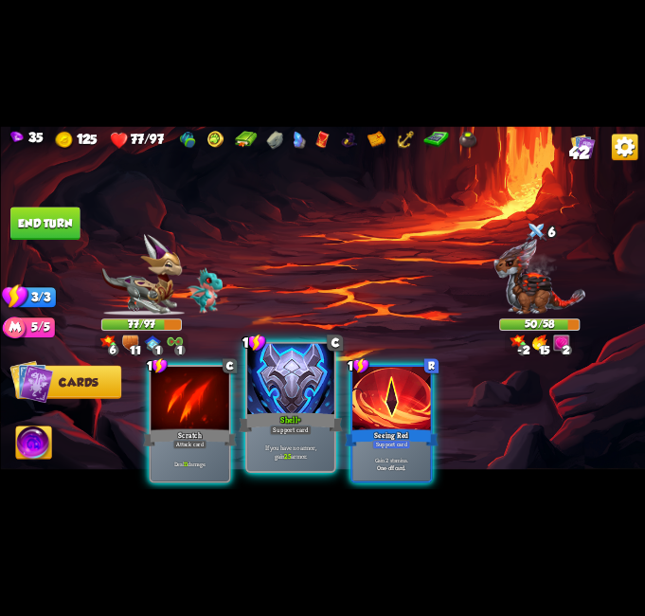
drag, startPoint x: 270, startPoint y: 400, endPoint x: 221, endPoint y: 397, distance: 49.4
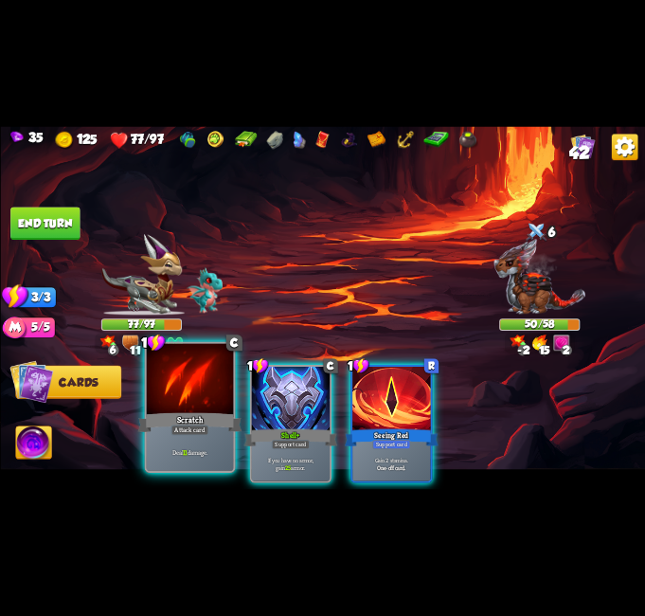
click at [270, 399] on div at bounding box center [290, 399] width 78 height 65
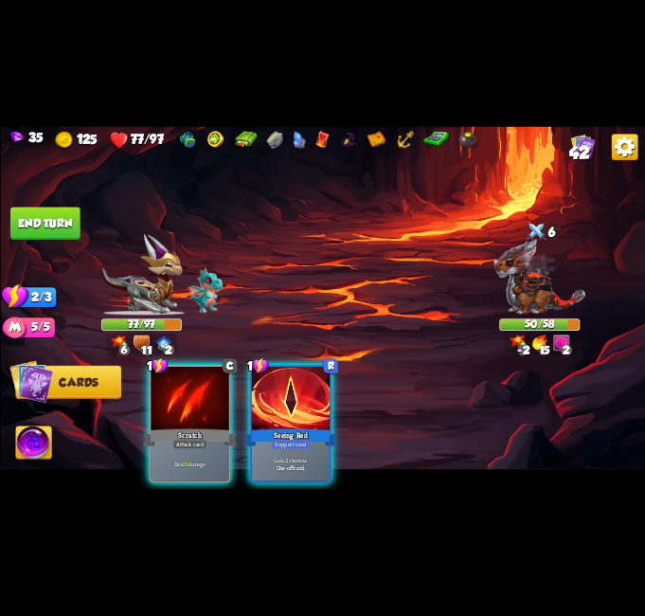
drag, startPoint x: 159, startPoint y: 388, endPoint x: 176, endPoint y: 380, distance: 18.7
click at [158, 385] on div at bounding box center [190, 399] width 78 height 65
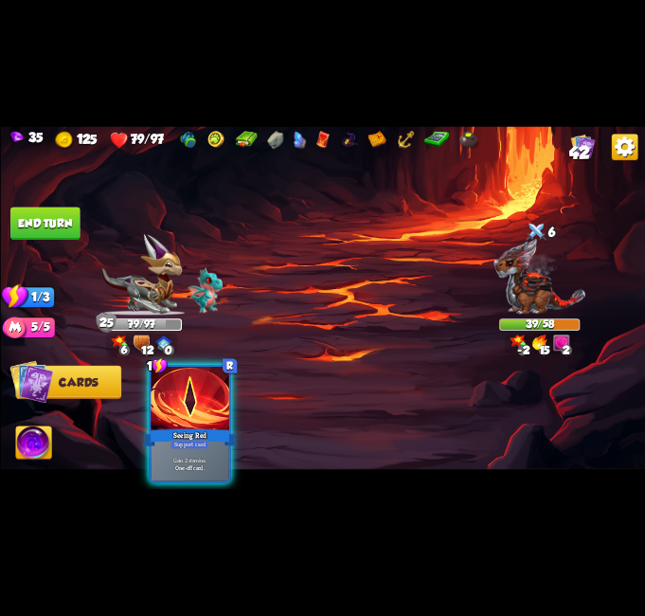
click at [63, 218] on button "End turn" at bounding box center [44, 223] width 69 height 33
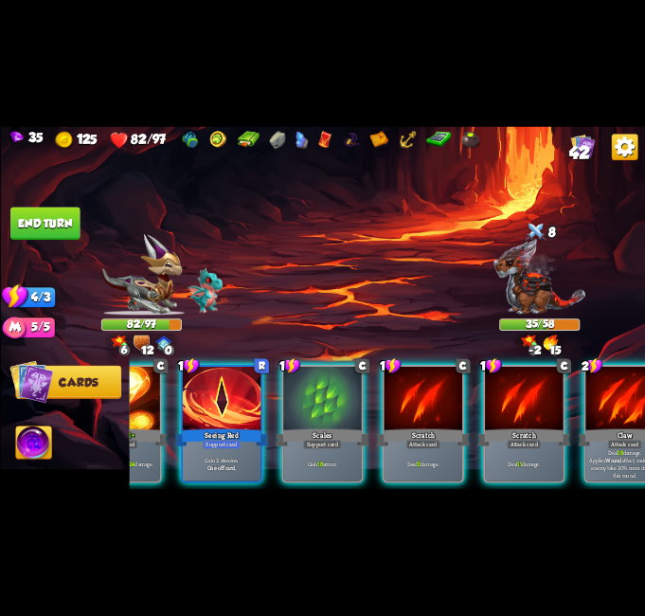
scroll to position [0, 131]
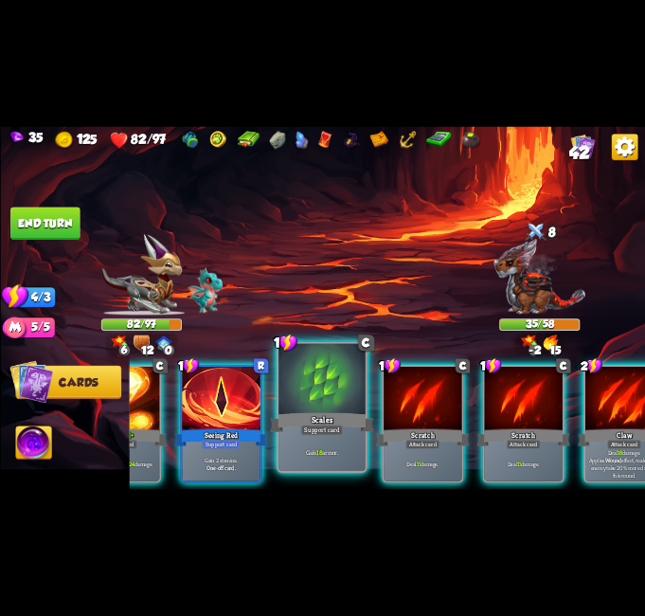
click at [338, 409] on div at bounding box center [322, 380] width 87 height 73
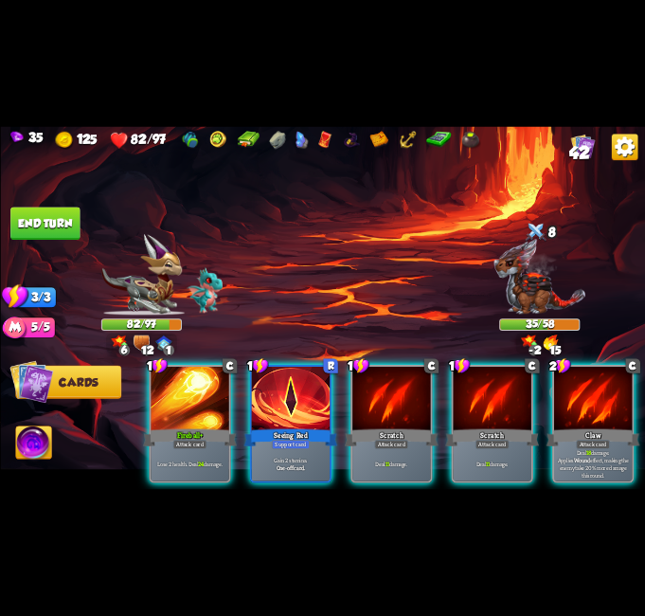
scroll to position [0, 0]
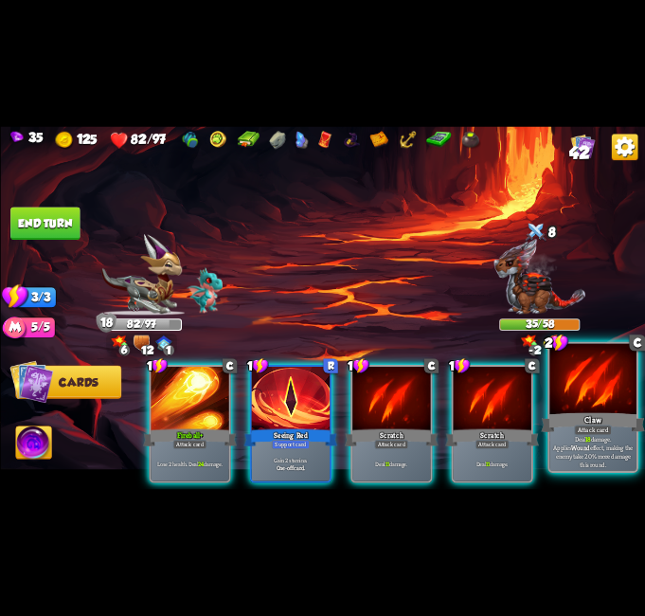
click at [563, 392] on div at bounding box center [593, 380] width 87 height 73
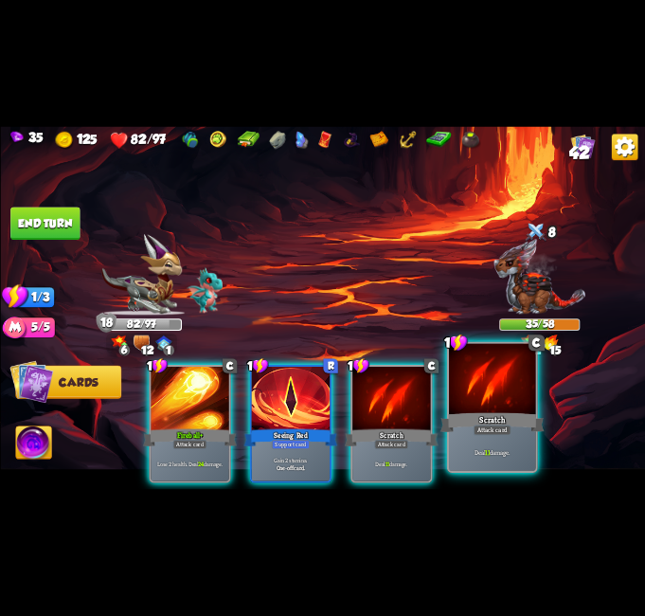
click at [483, 396] on div at bounding box center [492, 380] width 87 height 73
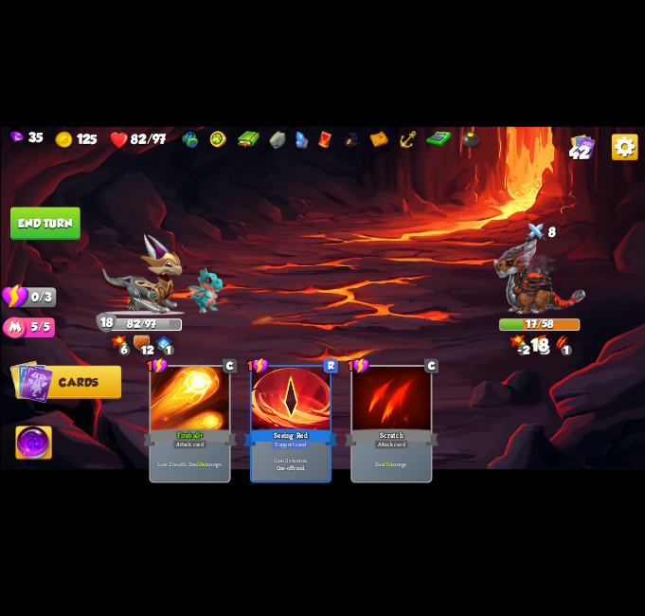
click at [49, 220] on button "End turn" at bounding box center [44, 223] width 69 height 33
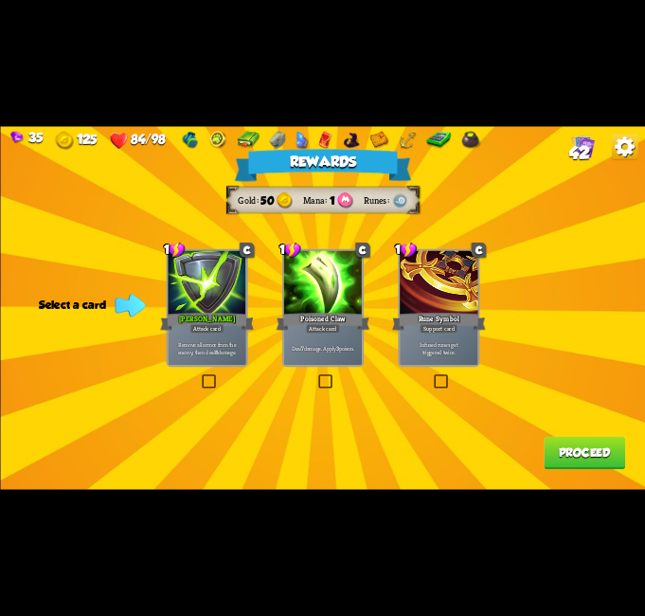
click at [545, 446] on button "Proceed" at bounding box center [584, 453] width 81 height 33
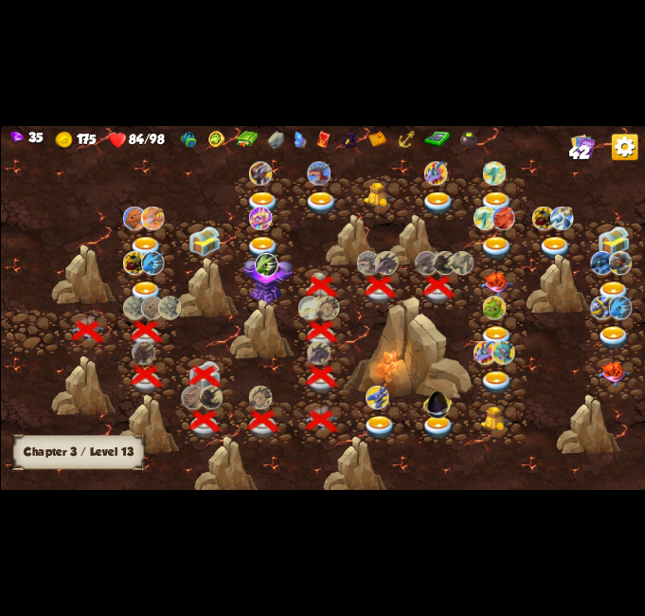
scroll to position [0, 288]
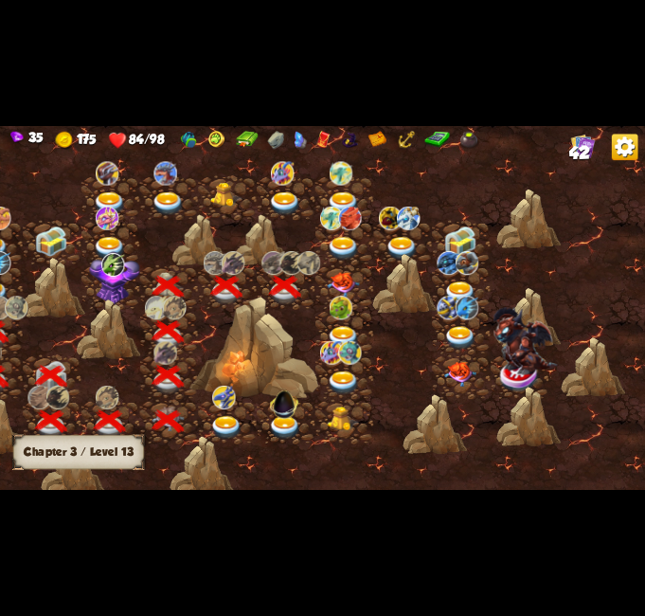
click at [342, 278] on img at bounding box center [343, 285] width 32 height 26
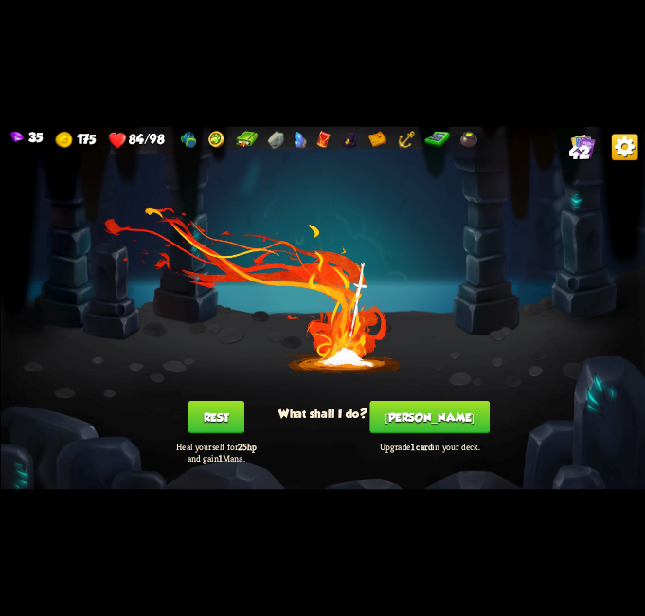
click at [447, 412] on button "[PERSON_NAME]" at bounding box center [430, 417] width 120 height 33
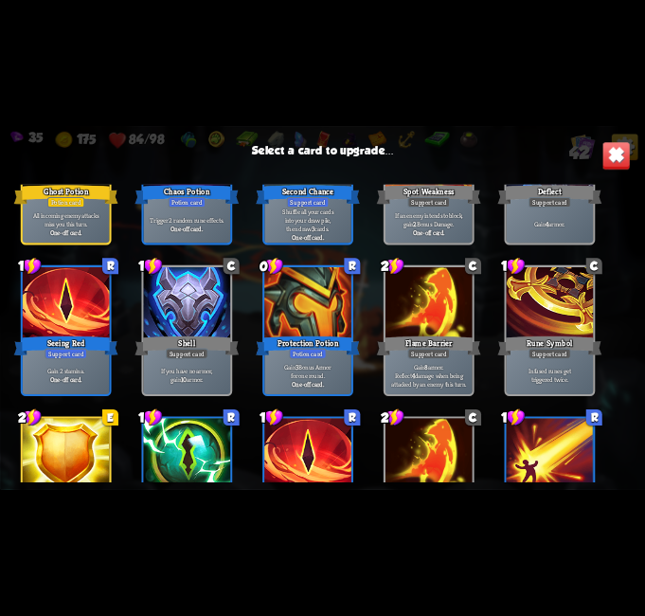
scroll to position [1164, 0]
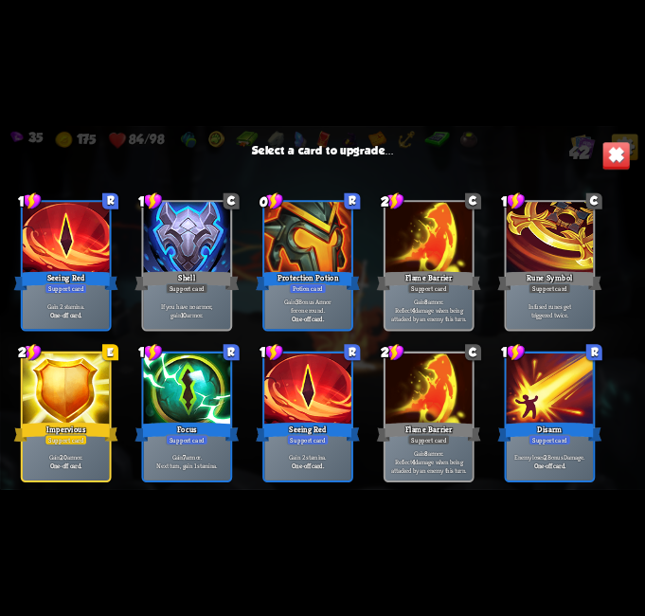
click at [507, 383] on div at bounding box center [549, 389] width 87 height 73
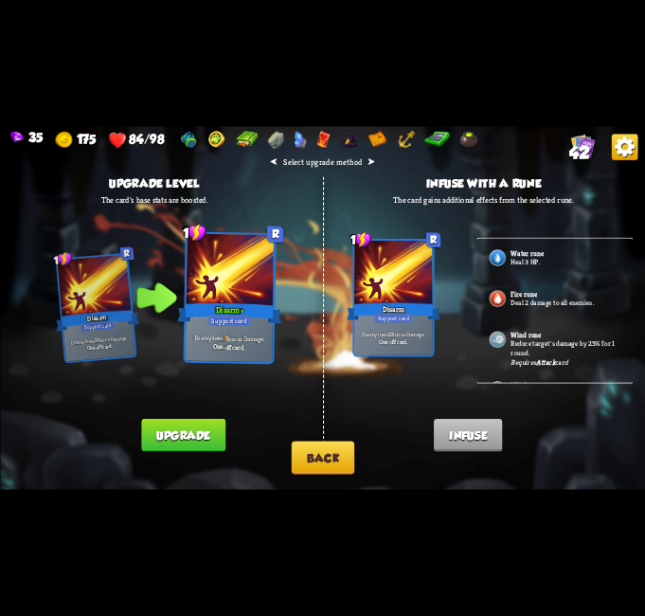
click at [323, 451] on button "Back" at bounding box center [322, 457] width 63 height 33
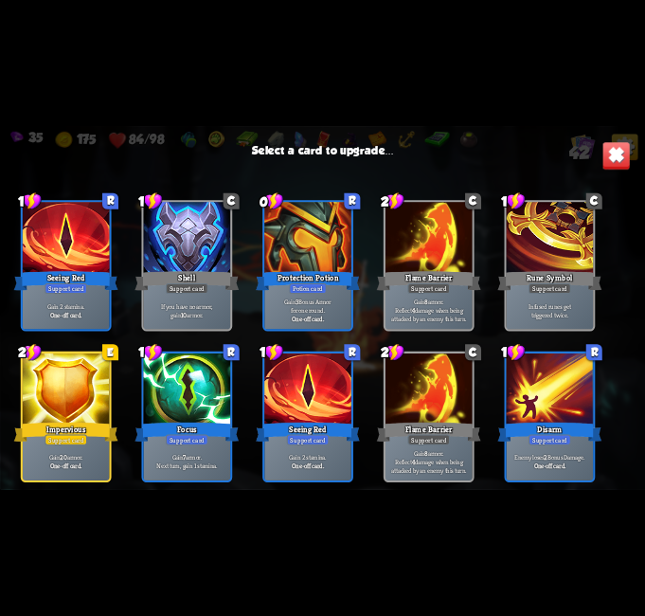
click at [436, 267] on div at bounding box center [428, 238] width 87 height 73
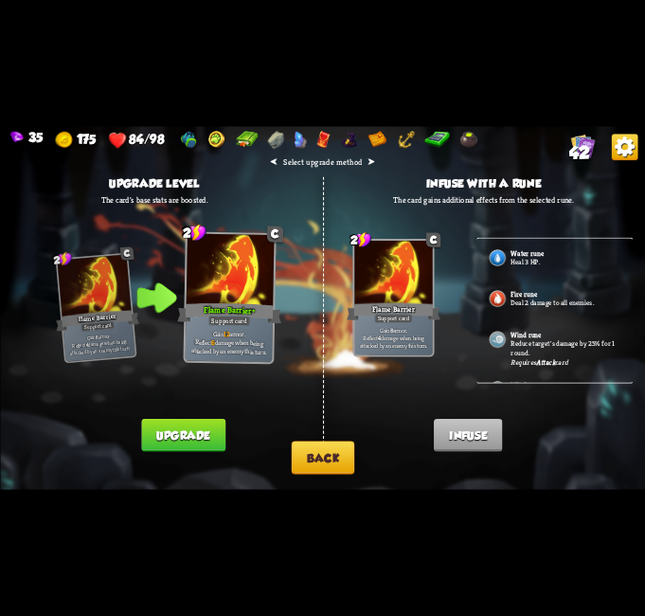
click at [307, 454] on button "Back" at bounding box center [322, 457] width 63 height 33
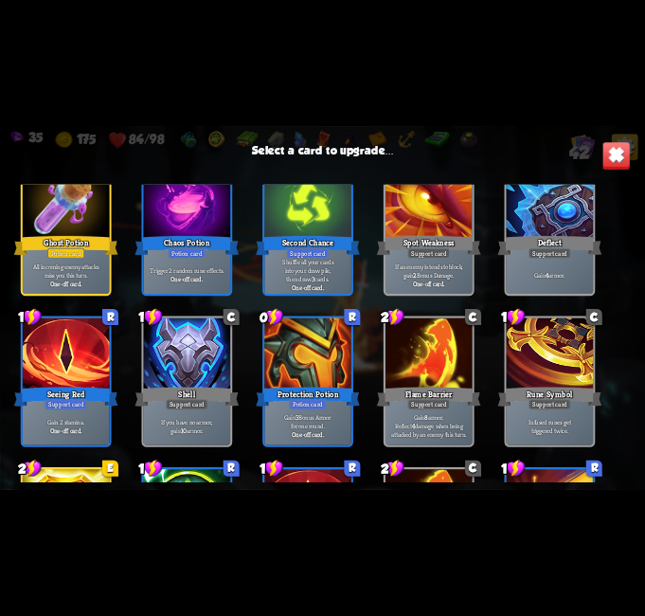
scroll to position [947, 0]
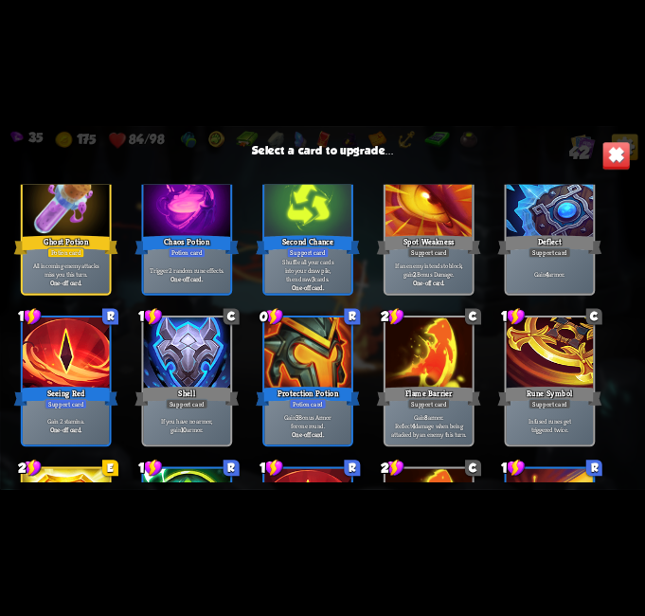
click at [320, 216] on div at bounding box center [307, 203] width 87 height 73
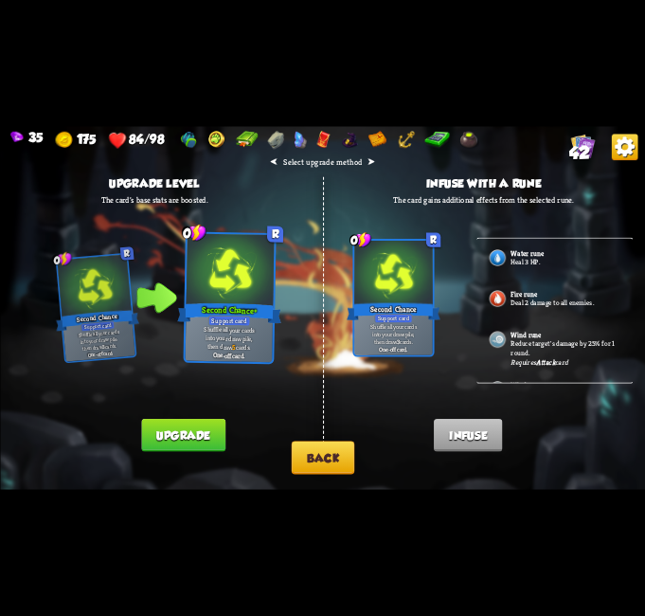
click at [307, 460] on button "Back" at bounding box center [322, 457] width 63 height 33
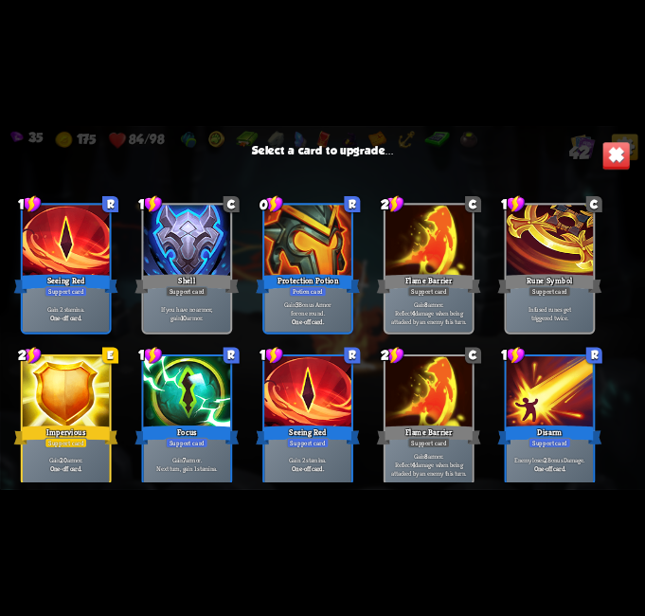
scroll to position [1164, 0]
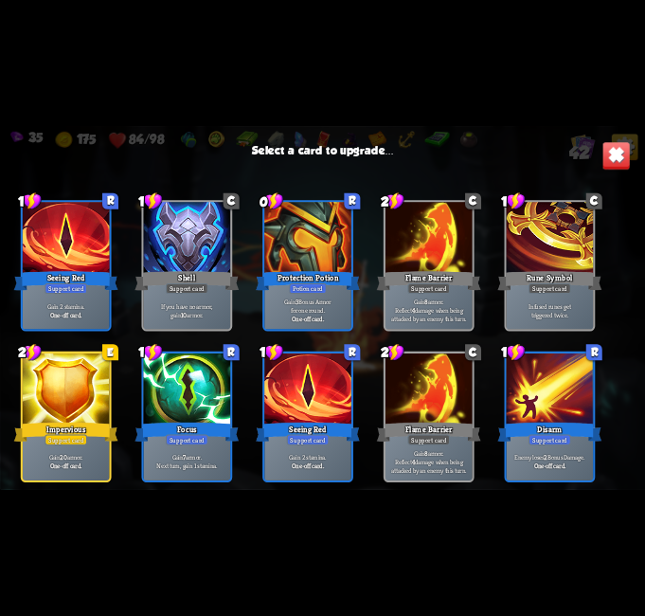
click at [197, 433] on div "Focus" at bounding box center [187, 432] width 104 height 23
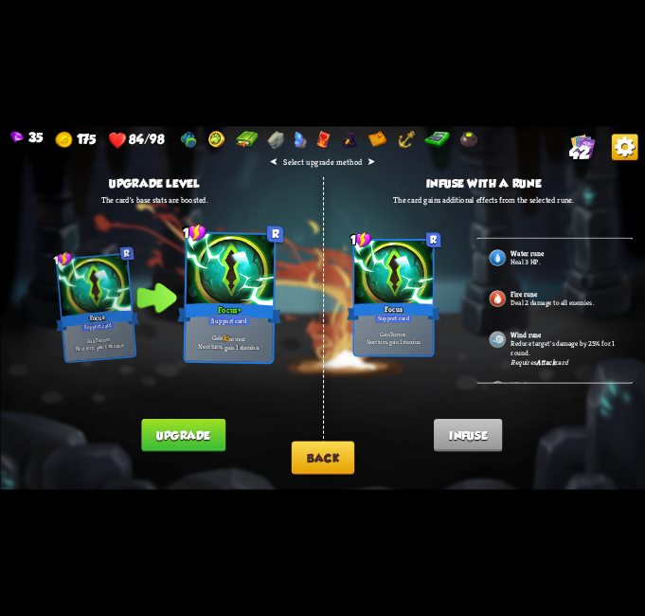
click at [327, 450] on button "Back" at bounding box center [322, 457] width 63 height 33
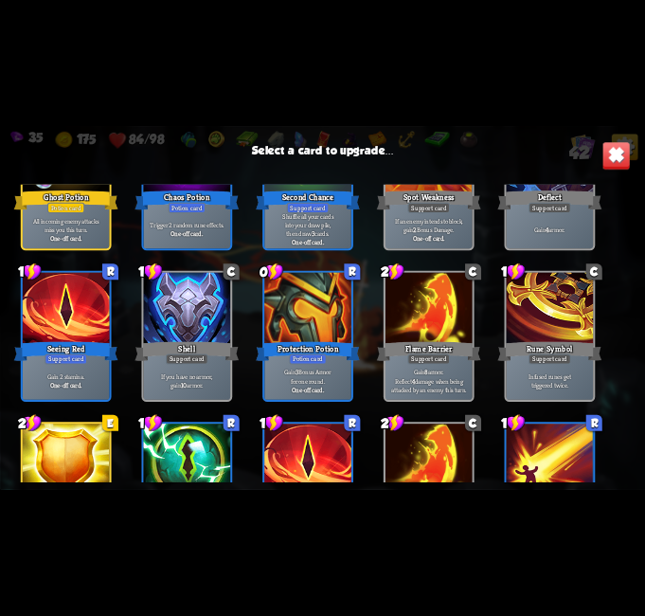
scroll to position [1042, 0]
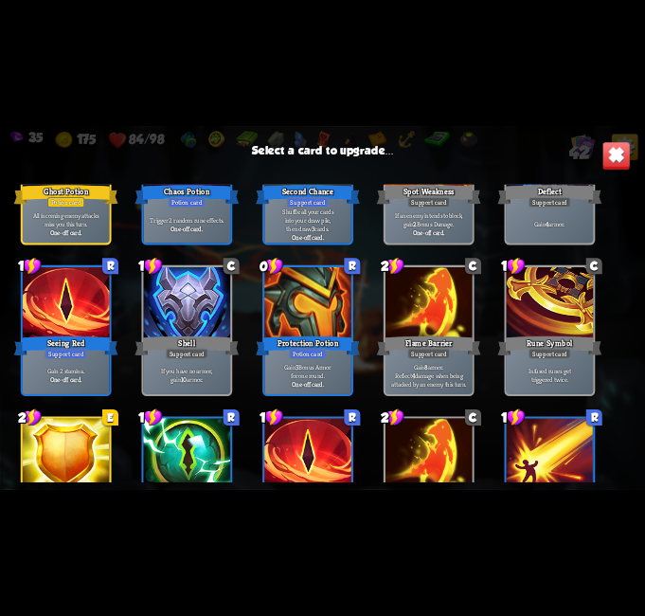
click at [539, 304] on div at bounding box center [549, 303] width 87 height 73
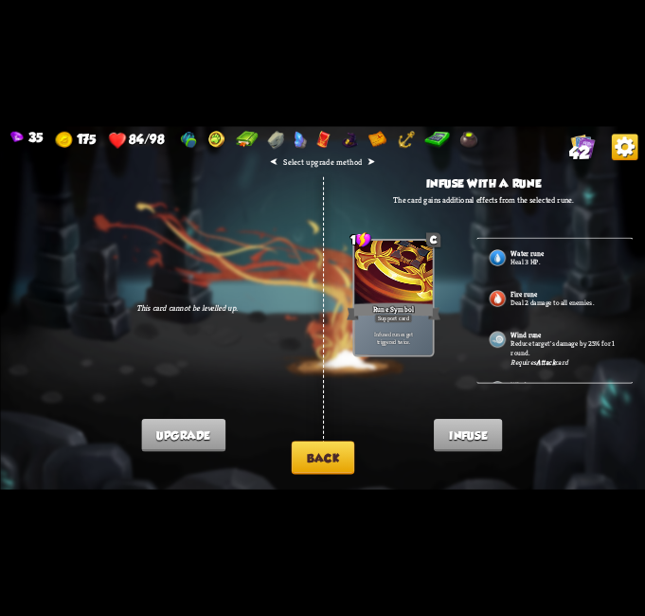
scroll to position [95, 0]
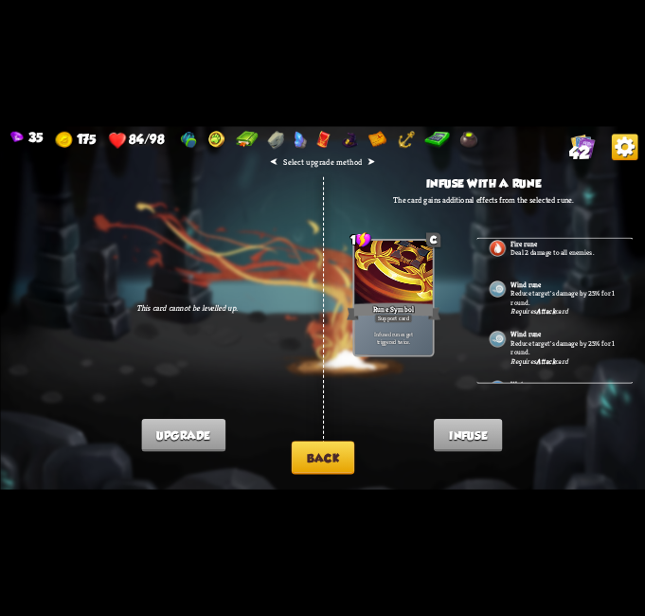
click at [555, 249] on p "Deal 2 damage to all enemies." at bounding box center [565, 252] width 109 height 9
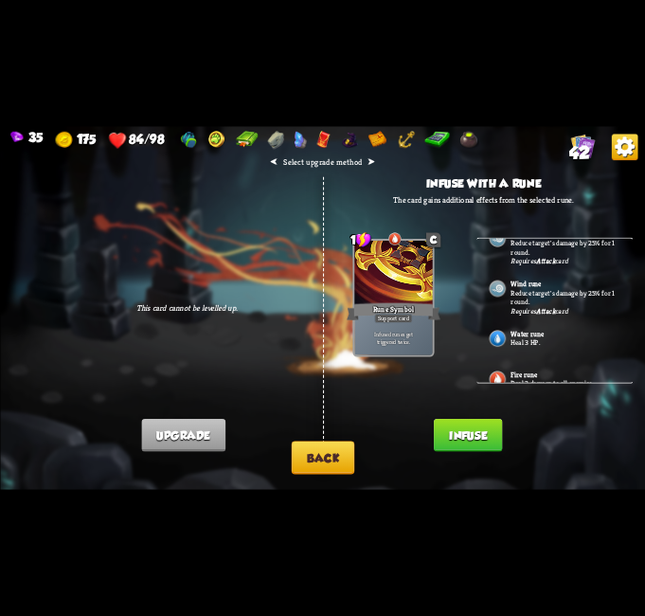
scroll to position [379, 0]
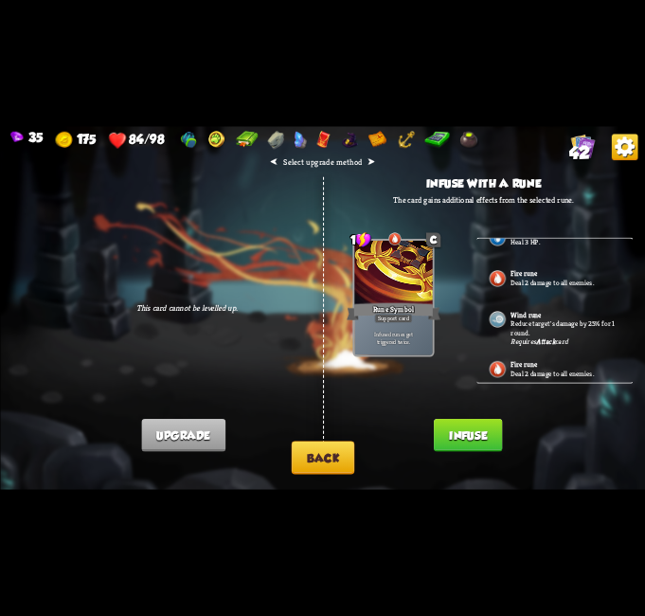
click at [532, 244] on p "Heal 3 HP." at bounding box center [565, 242] width 109 height 9
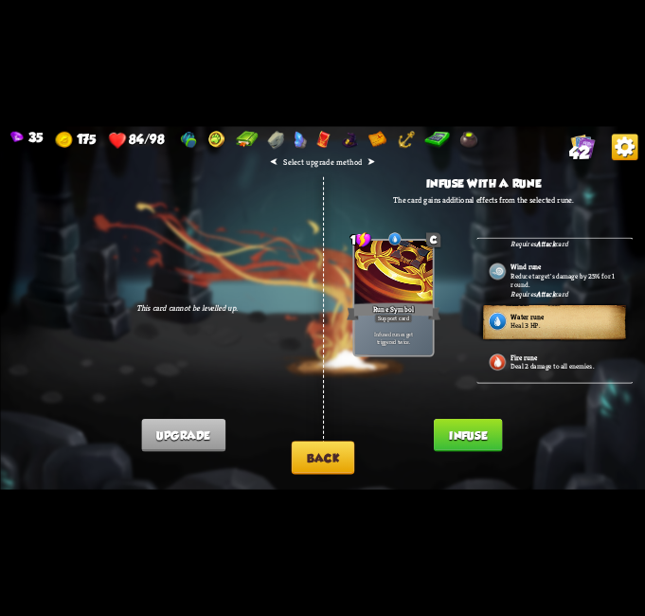
scroll to position [474, 0]
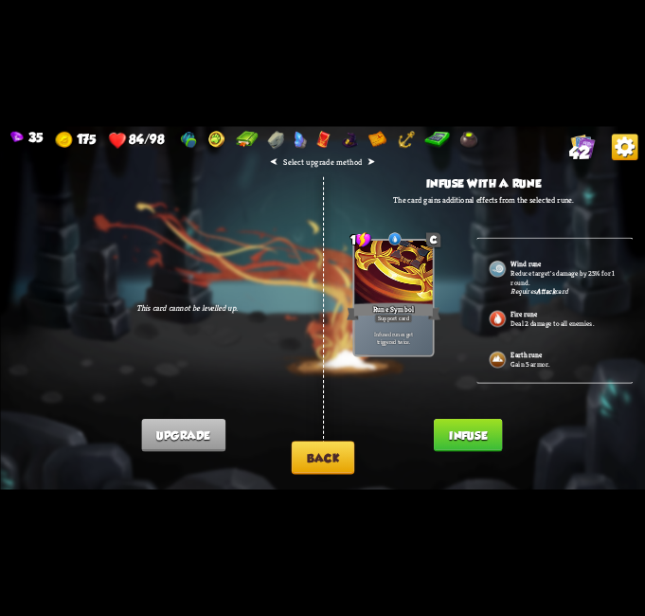
click at [531, 359] on p "Gain 5 armor." at bounding box center [565, 363] width 109 height 9
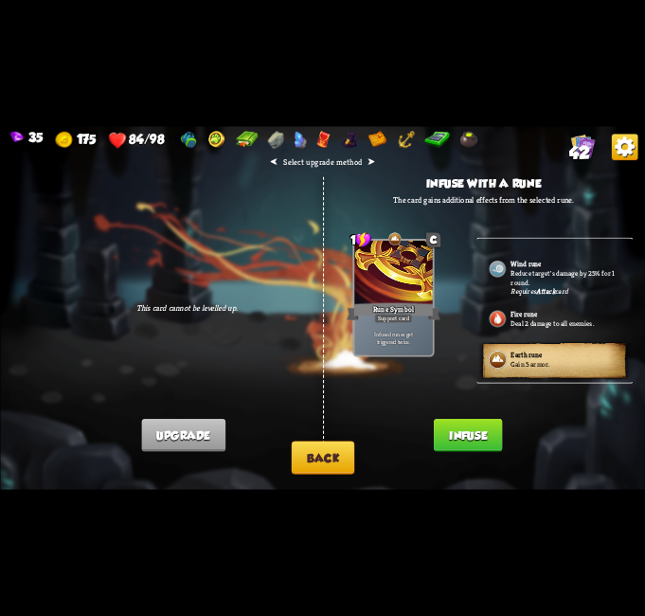
click at [483, 425] on button "Infuse" at bounding box center [468, 435] width 68 height 33
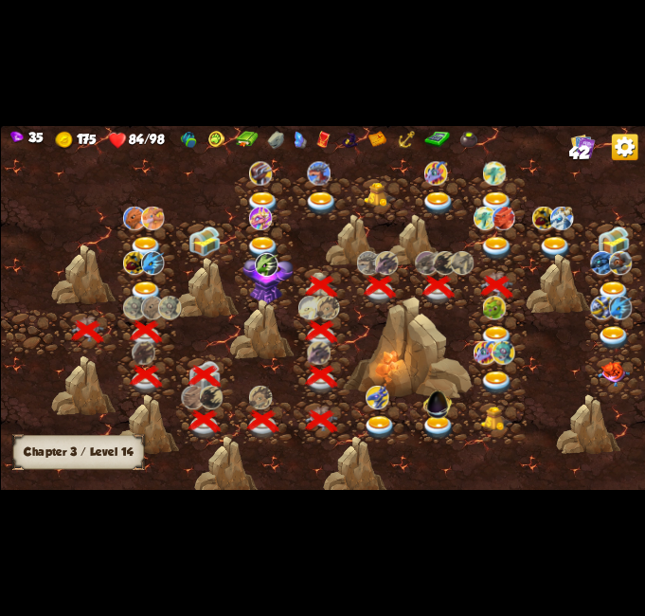
scroll to position [0, 288]
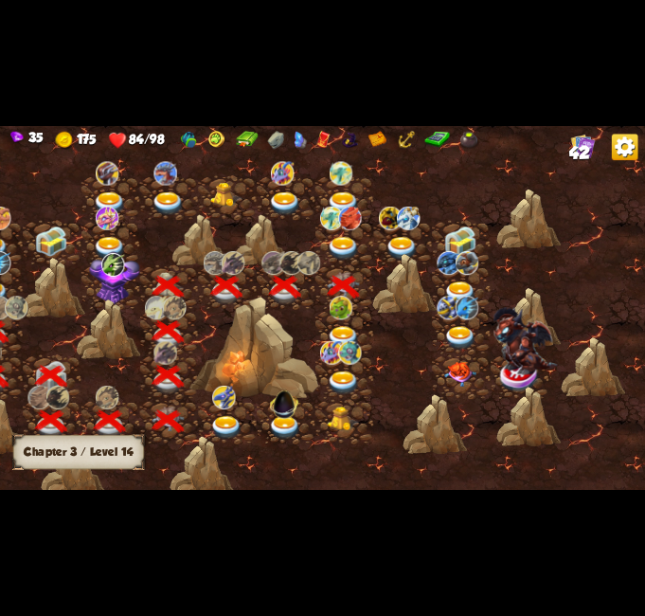
drag, startPoint x: 354, startPoint y: 324, endPoint x: 330, endPoint y: 337, distance: 28.0
click at [347, 326] on div at bounding box center [344, 332] width 59 height 45
click at [329, 338] on img at bounding box center [343, 339] width 32 height 24
click at [339, 334] on img at bounding box center [343, 339] width 32 height 24
click at [343, 243] on img at bounding box center [343, 249] width 32 height 24
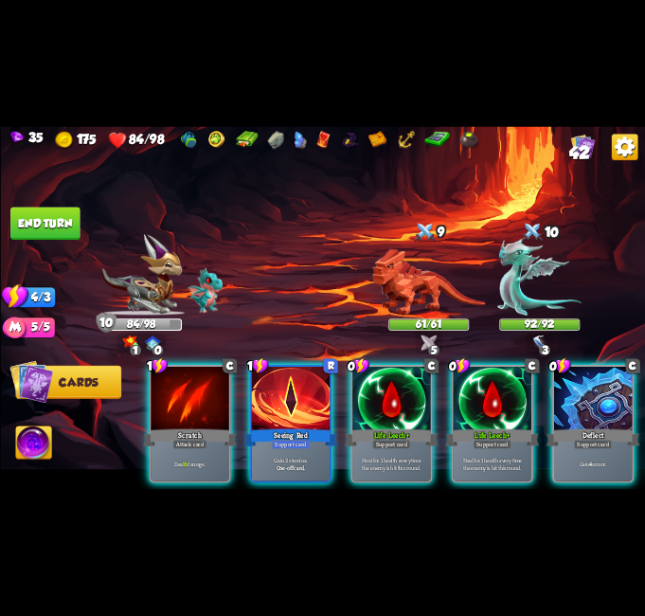
drag, startPoint x: 444, startPoint y: 481, endPoint x: 436, endPoint y: 488, distance: 10.8
click at [576, 478] on div "1 C Scratch Attack card Deal 6 damage. 1 R Seeing Red Support card Gain 2 stami…" at bounding box center [387, 408] width 516 height 161
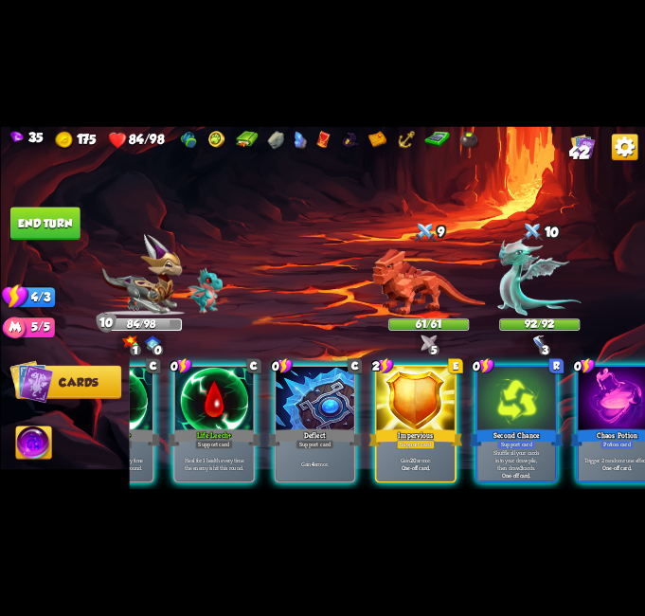
scroll to position [0, 559]
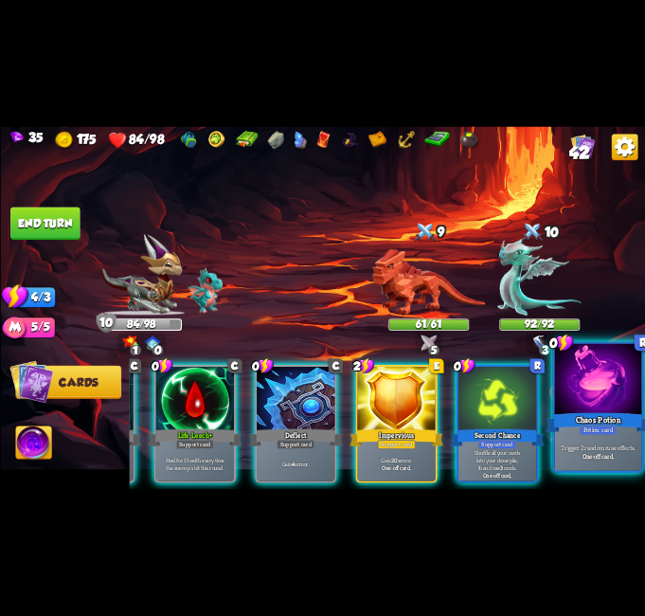
click at [612, 437] on div "Trigger 2 random rune effects. One-off card." at bounding box center [597, 452] width 87 height 38
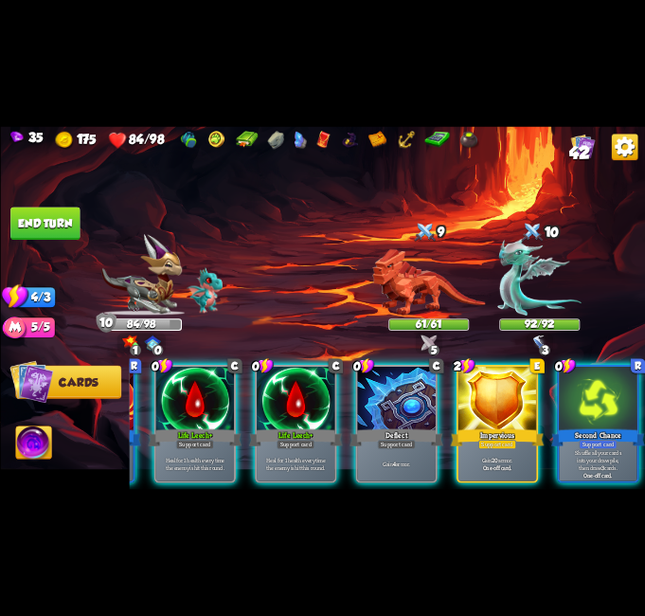
scroll to position [0, 370]
drag, startPoint x: 402, startPoint y: 372, endPoint x: 395, endPoint y: 334, distance: 39.4
click at [398, 367] on div at bounding box center [396, 399] width 78 height 65
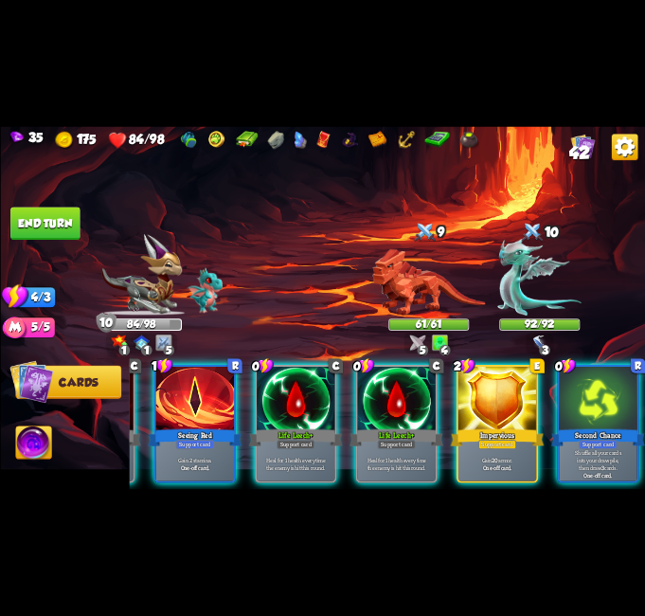
scroll to position [0, 180]
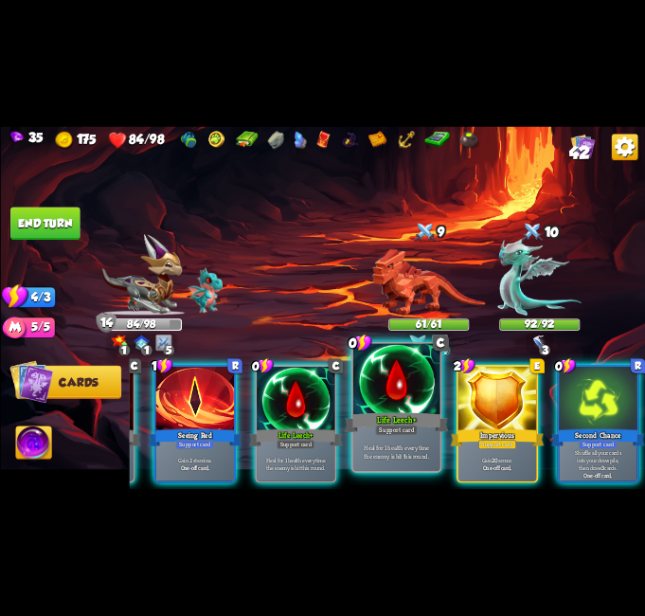
click at [396, 419] on div "Life Leech+" at bounding box center [396, 422] width 104 height 23
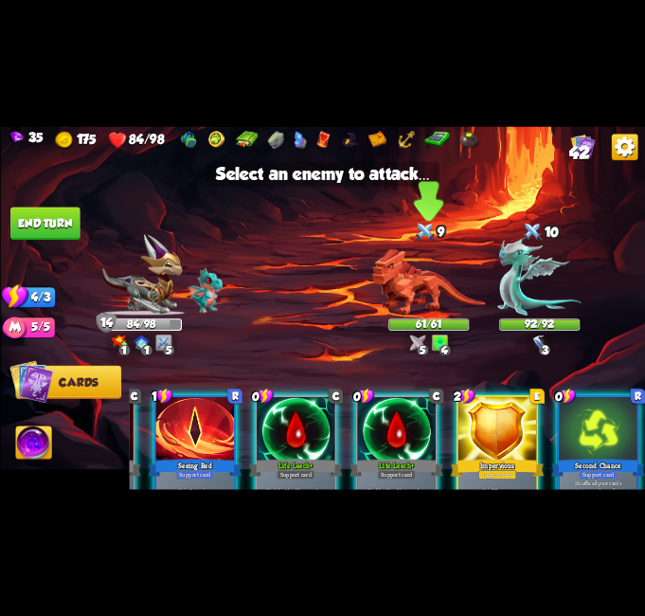
click at [410, 263] on img at bounding box center [428, 282] width 113 height 66
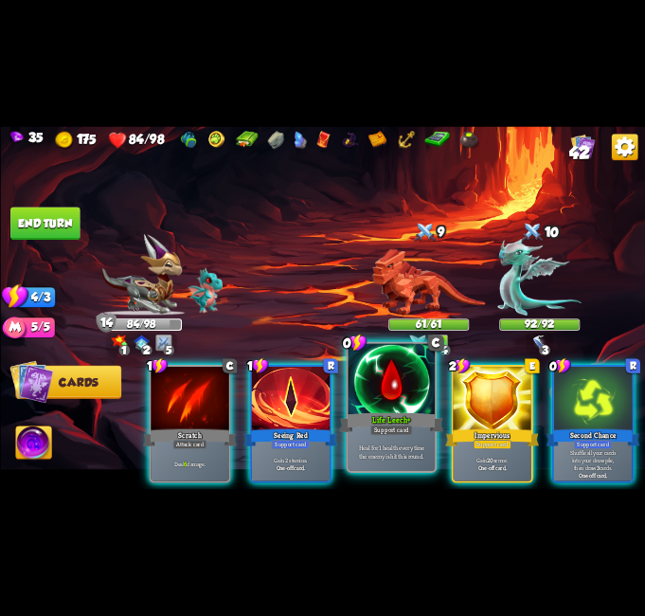
scroll to position [0, 0]
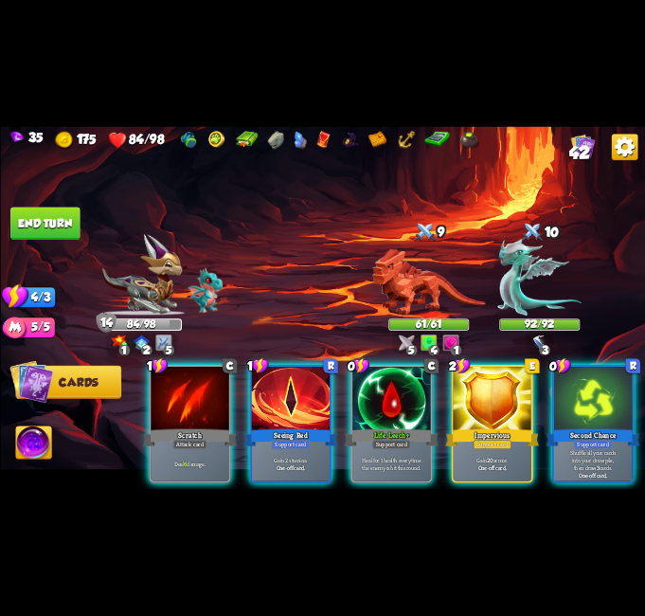
drag, startPoint x: 381, startPoint y: 418, endPoint x: 422, endPoint y: 346, distance: 82.7
click at [384, 427] on div "Life Leech+" at bounding box center [391, 437] width 94 height 21
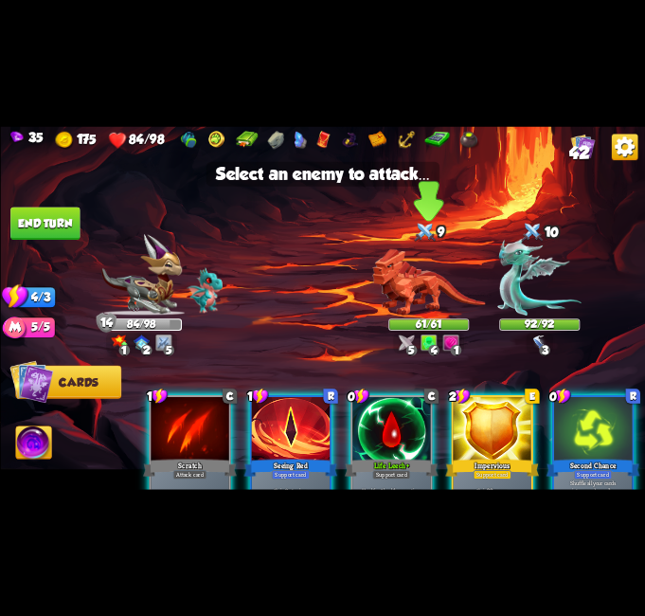
click at [431, 268] on img at bounding box center [428, 282] width 113 height 66
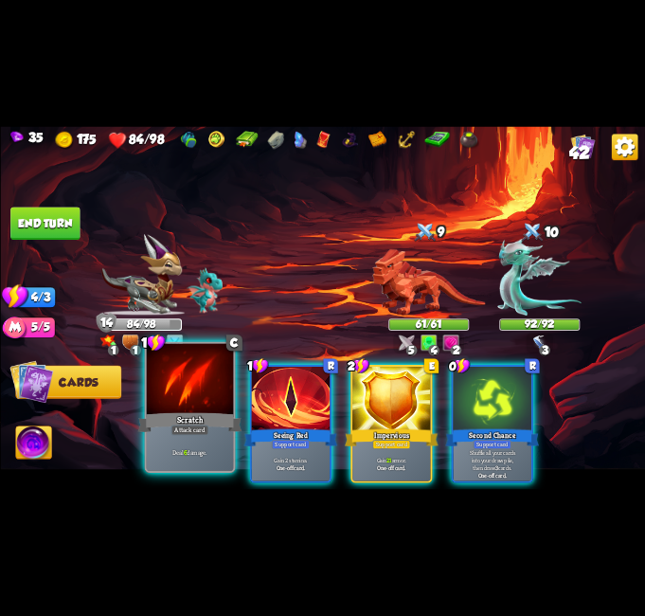
click at [214, 424] on div "Scratch" at bounding box center [189, 422] width 104 height 23
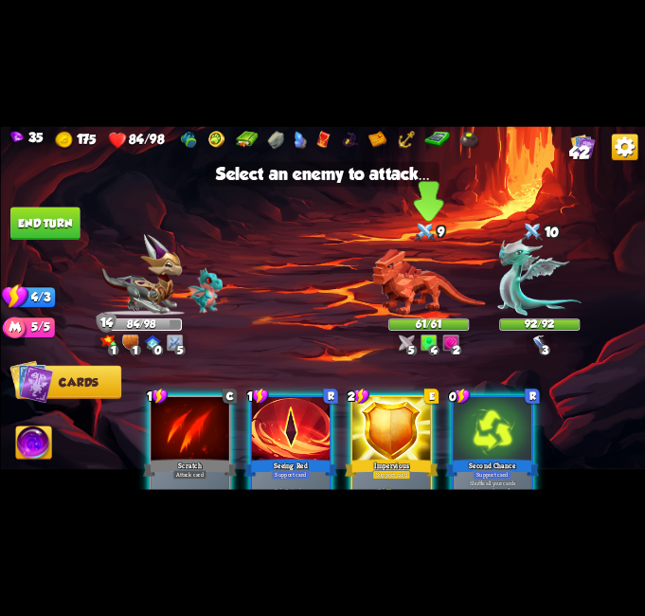
click at [414, 264] on img at bounding box center [428, 282] width 113 height 66
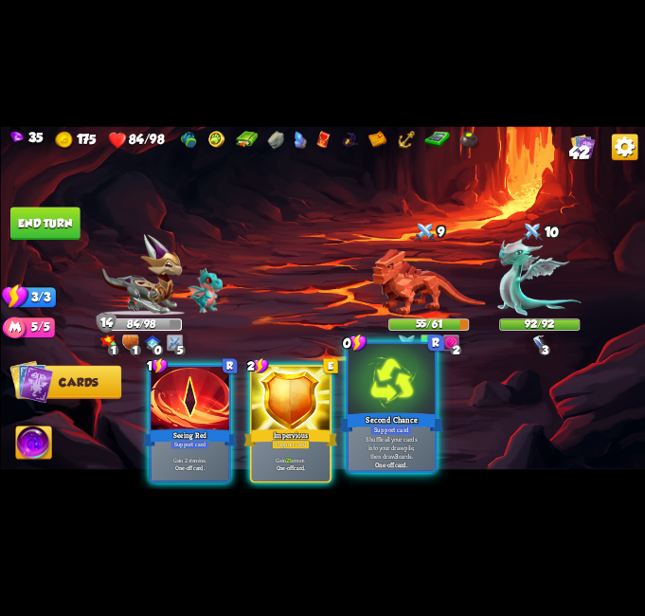
click at [412, 406] on div at bounding box center [391, 380] width 87 height 73
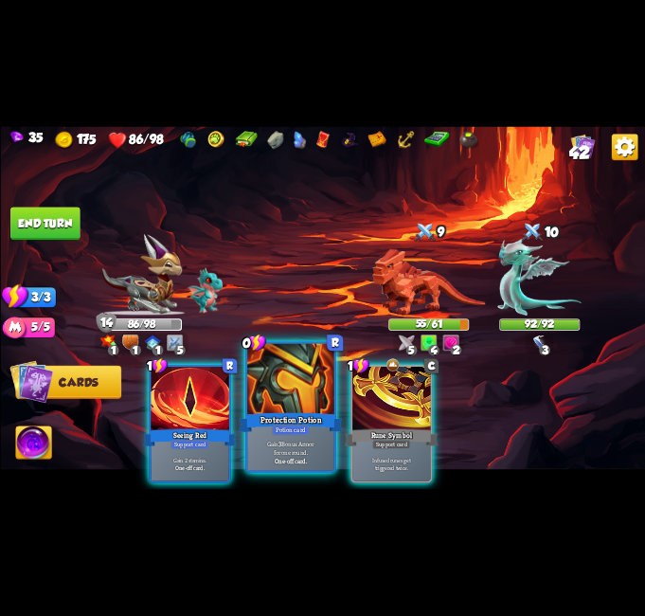
click at [328, 442] on p "Gain 3 Bonus Armor for one round." at bounding box center [290, 447] width 82 height 17
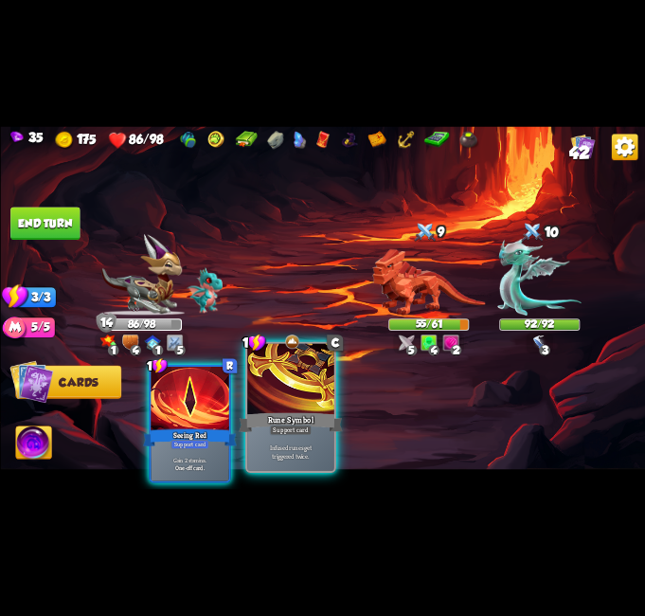
click at [308, 432] on div "Support card" at bounding box center [290, 429] width 43 height 10
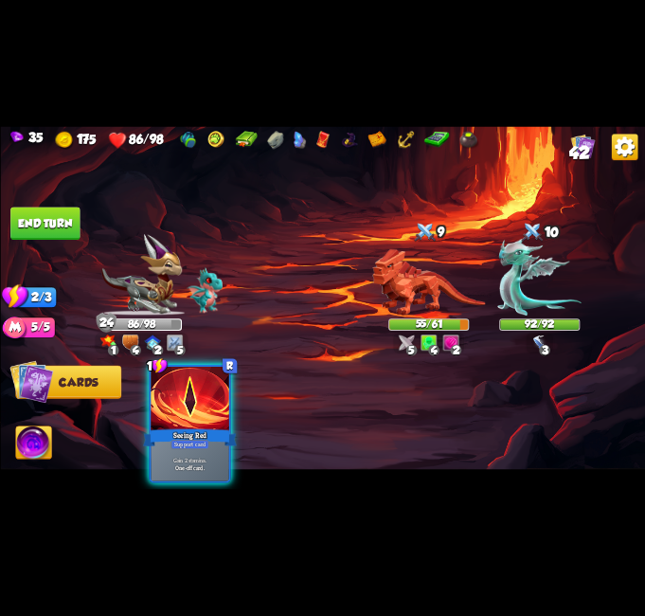
click at [63, 225] on button "End turn" at bounding box center [44, 223] width 69 height 33
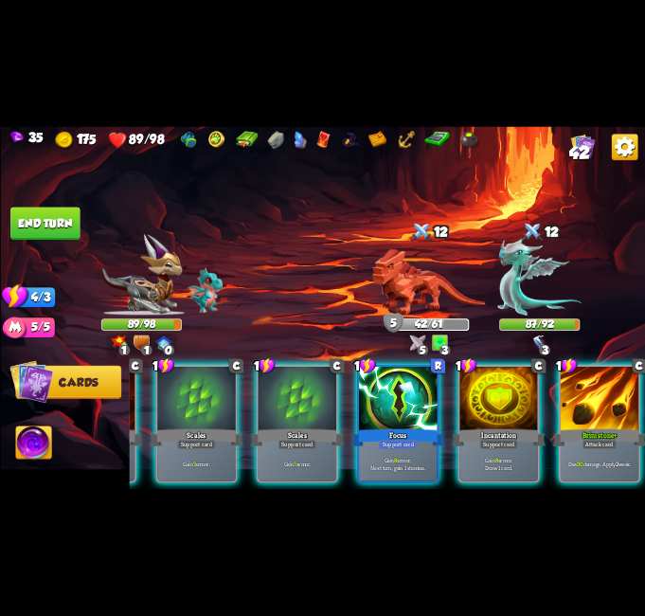
scroll to position [0, 180]
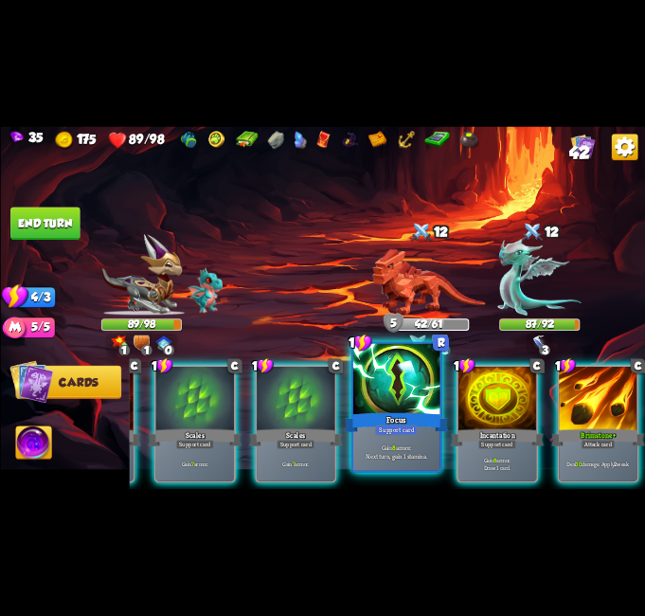
click at [403, 440] on div "Gain 8 armor. Next turn, gain 1 stamina." at bounding box center [395, 452] width 87 height 38
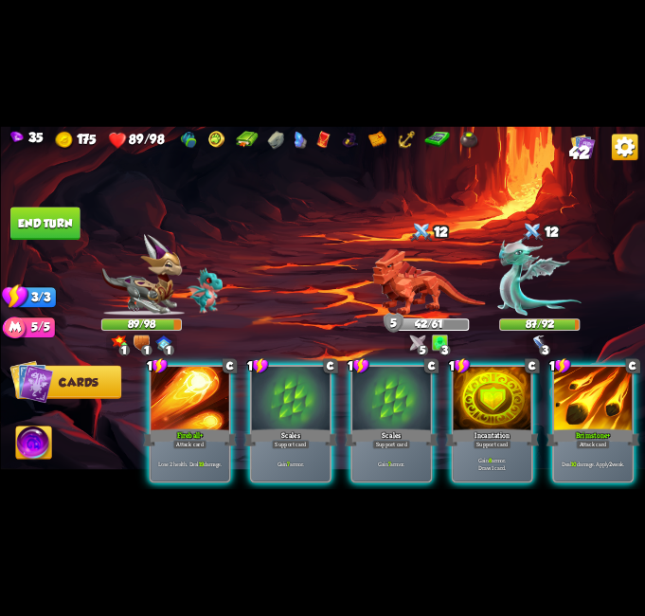
scroll to position [0, 0]
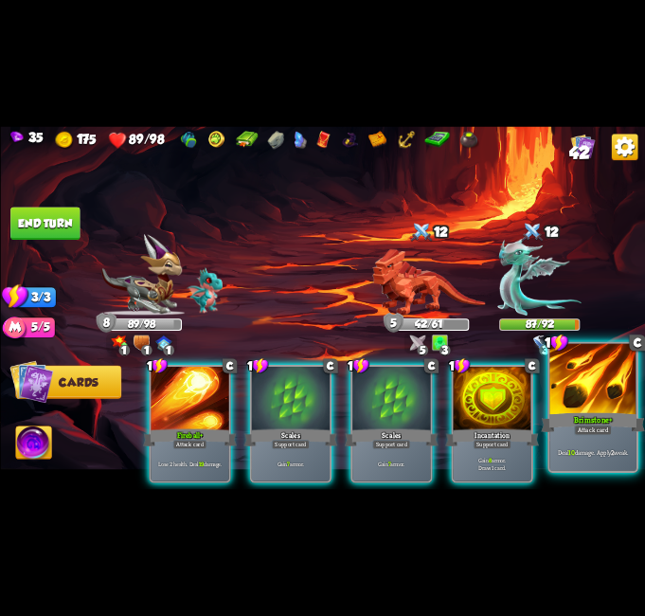
click at [588, 396] on div at bounding box center [593, 380] width 87 height 73
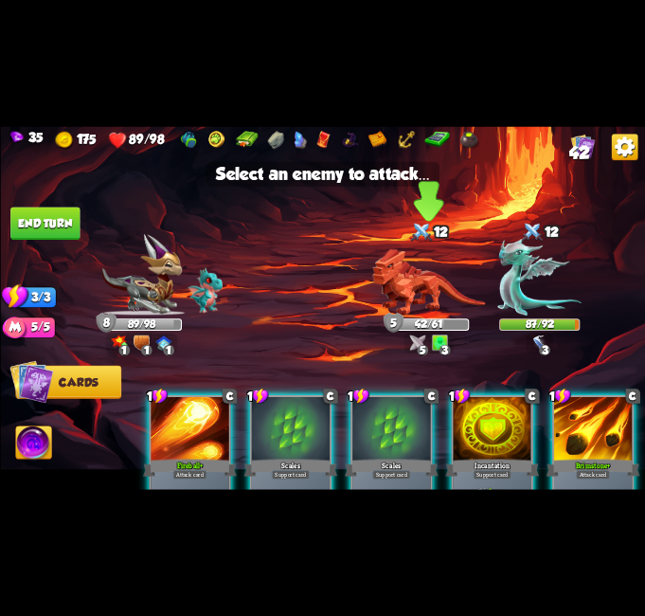
click at [438, 265] on img at bounding box center [428, 282] width 113 height 66
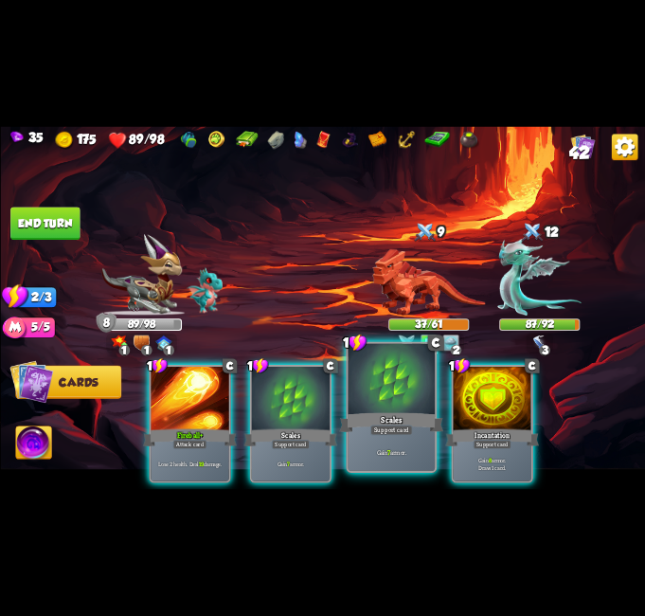
click at [416, 388] on div at bounding box center [391, 380] width 87 height 73
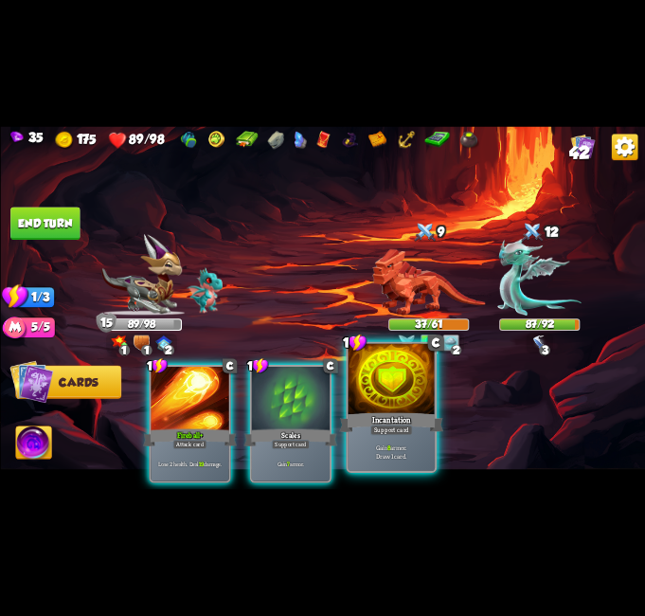
click at [386, 391] on div at bounding box center [391, 380] width 87 height 73
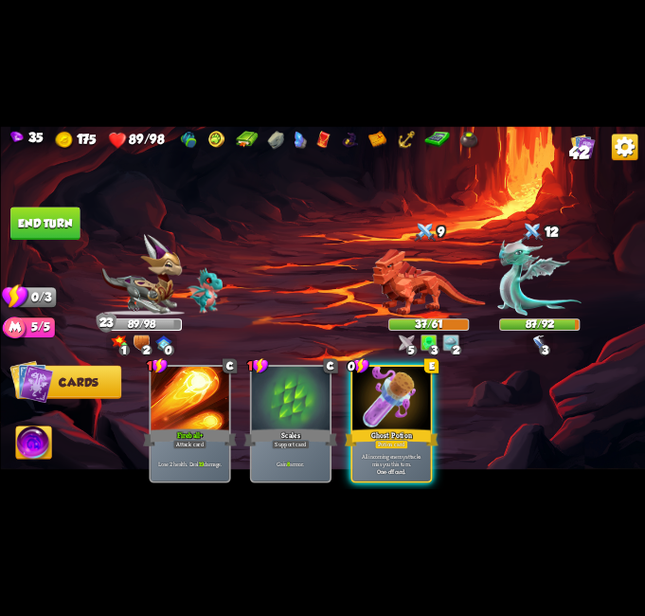
click at [43, 223] on button "End turn" at bounding box center [44, 223] width 69 height 33
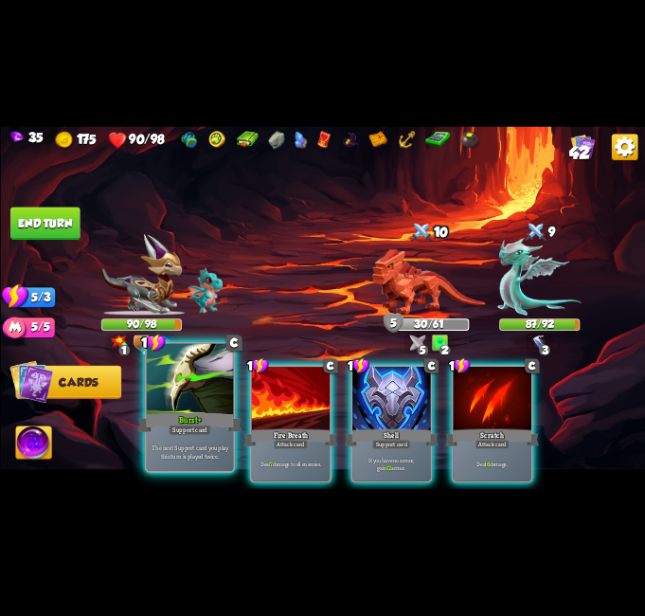
click at [200, 373] on div at bounding box center [189, 380] width 87 height 73
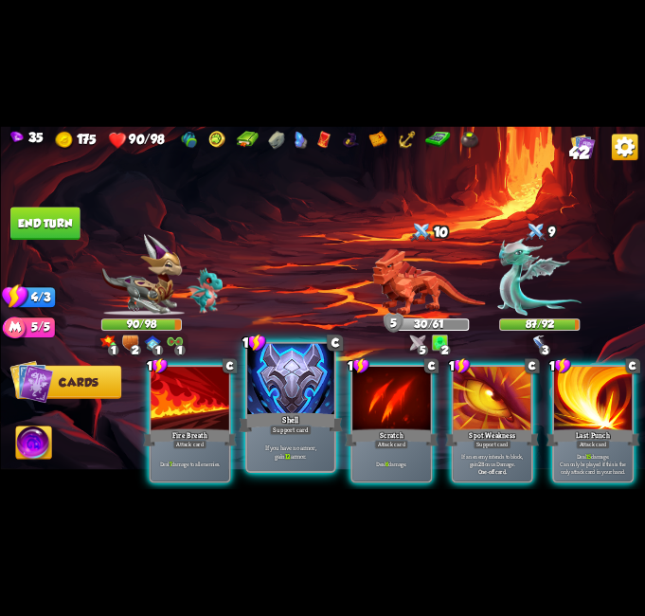
click at [305, 463] on div "If you have no armor, gain 12 armor." at bounding box center [290, 452] width 87 height 38
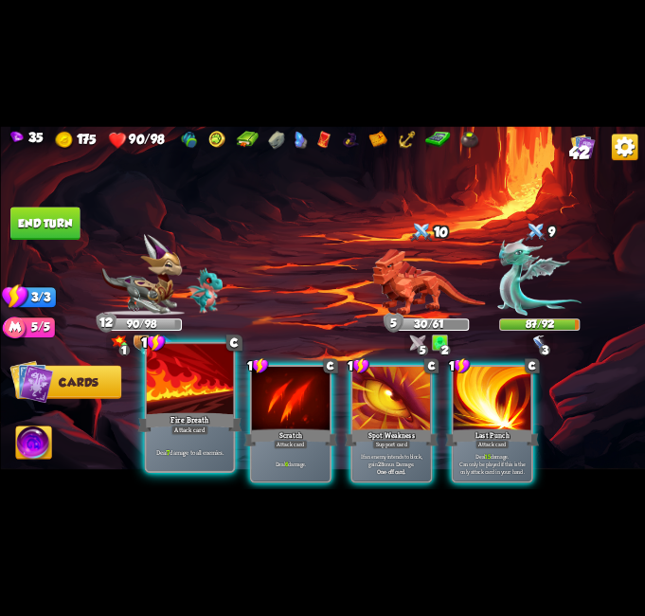
click at [225, 461] on div "Deal 7 damage to all enemies." at bounding box center [189, 452] width 87 height 38
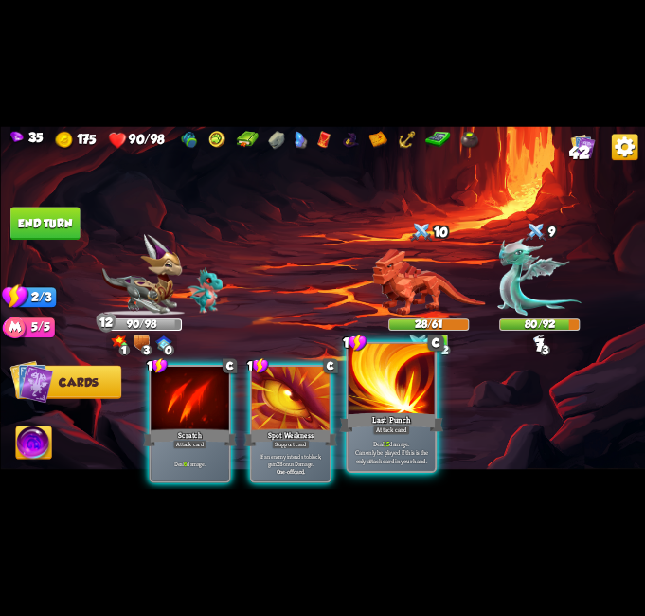
click at [376, 424] on div "1 C Last Punch Attack card Deal 15 damage. Can only be played if this is the on…" at bounding box center [391, 407] width 91 height 131
click at [364, 420] on div "Last Punch" at bounding box center [391, 422] width 104 height 23
click at [403, 380] on div at bounding box center [391, 380] width 87 height 73
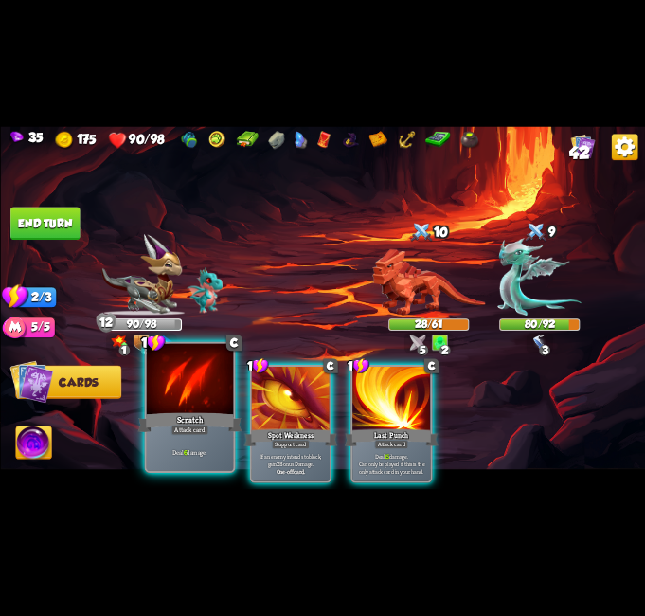
click at [182, 411] on div "Scratch" at bounding box center [189, 422] width 104 height 23
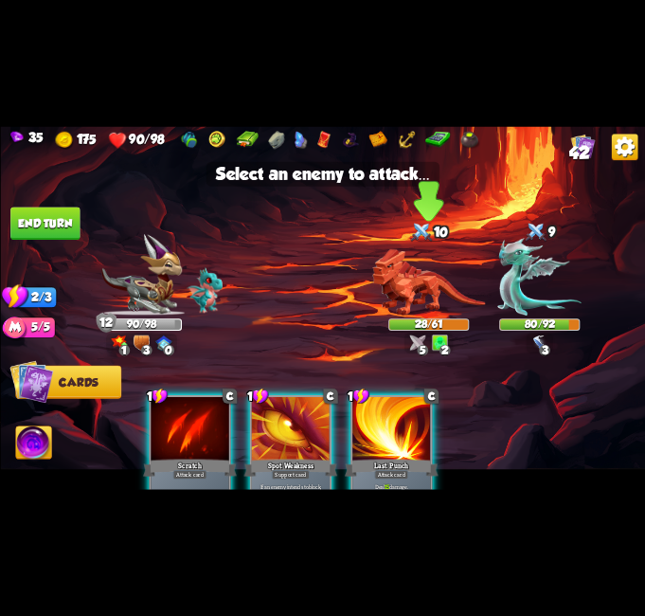
click at [442, 249] on img at bounding box center [428, 282] width 113 height 66
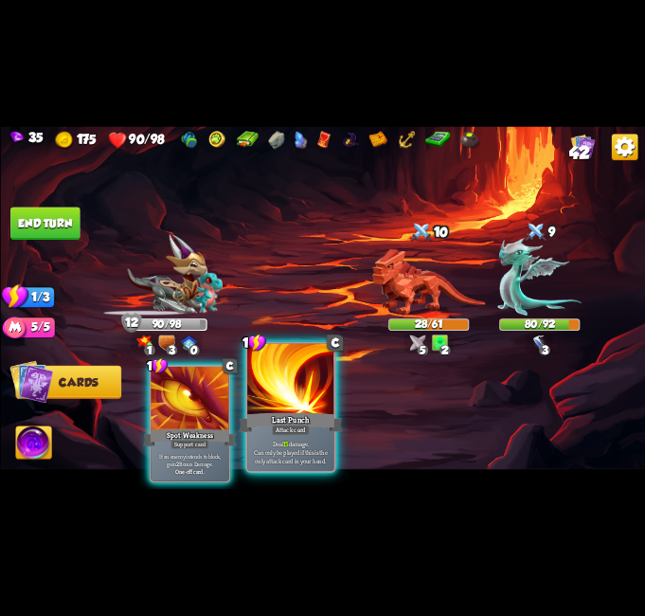
click at [271, 435] on div "Deal 15 damage. Can only be played if this is the only attack card in your hand." at bounding box center [290, 452] width 87 height 38
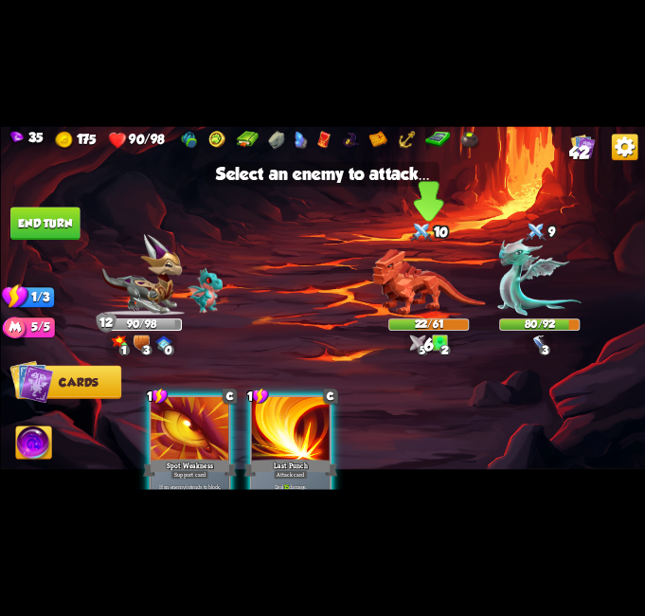
click at [405, 267] on img at bounding box center [428, 282] width 113 height 66
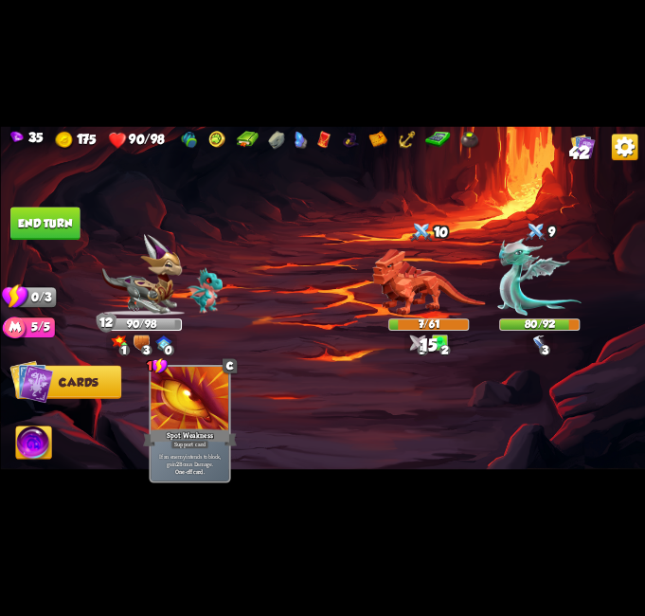
click at [60, 220] on button "End turn" at bounding box center [44, 223] width 69 height 33
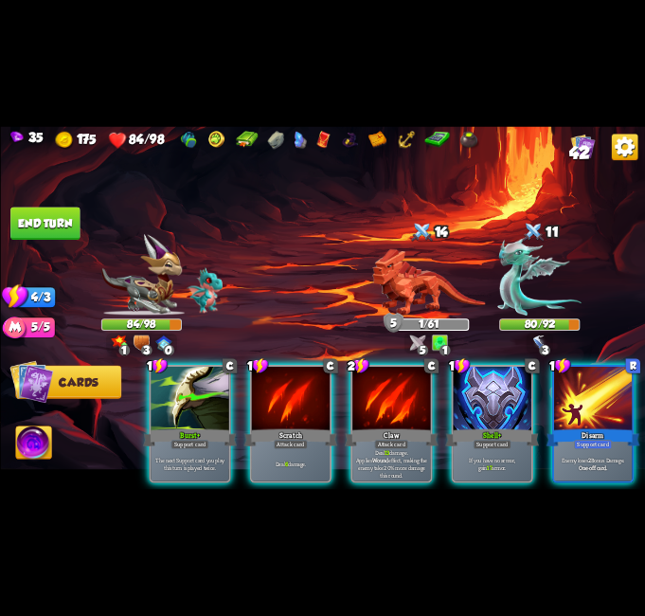
drag, startPoint x: 450, startPoint y: 492, endPoint x: 511, endPoint y: 486, distance: 60.9
click at [511, 486] on div "35 175 84/98 42 Select an enemy to attack... You don't have enough stamina to p…" at bounding box center [322, 308] width 645 height 616
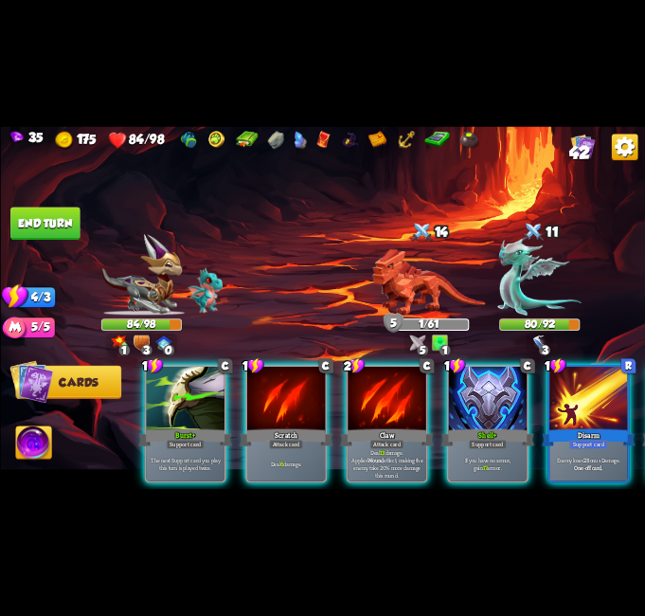
scroll to position [0, 2]
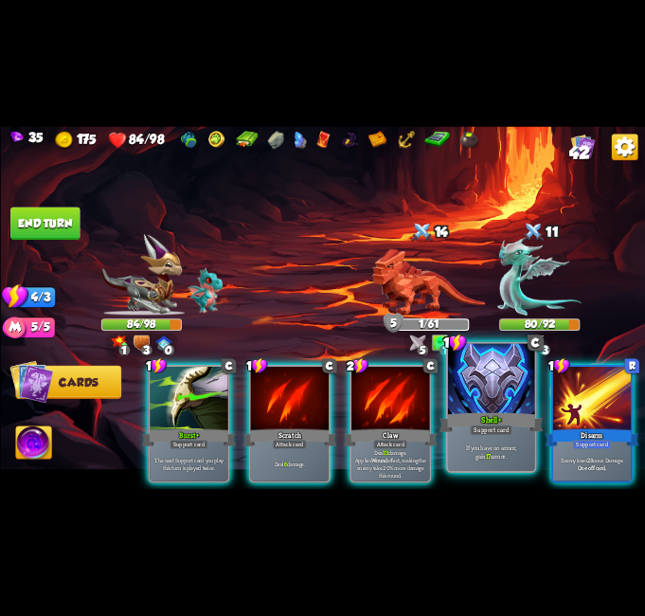
click at [493, 456] on p "If you have no armor, gain 17 armor." at bounding box center [491, 451] width 82 height 17
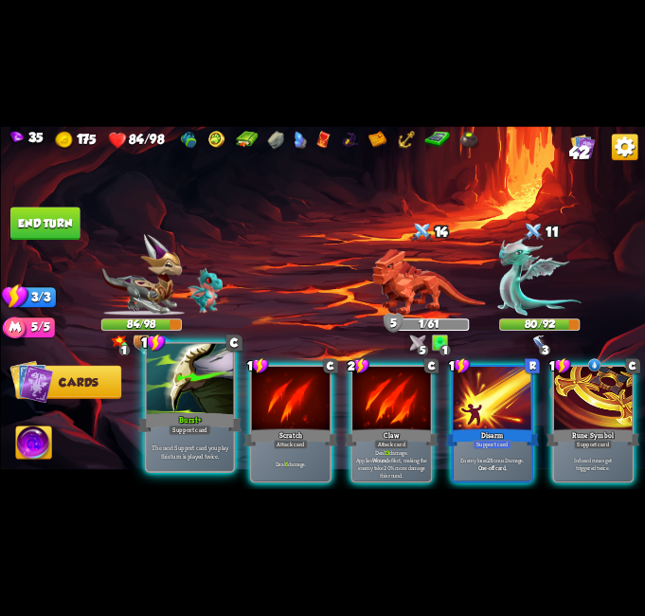
scroll to position [0, 0]
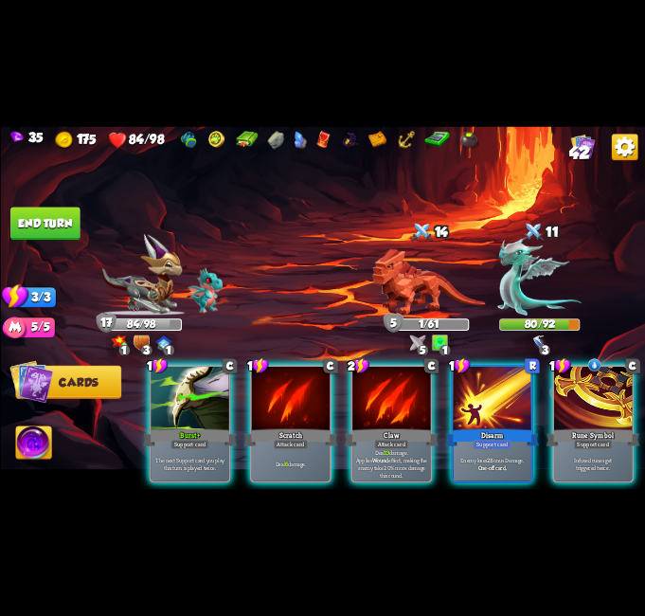
click at [184, 460] on p "The next Support card you play this turn is played twice." at bounding box center [190, 464] width 74 height 15
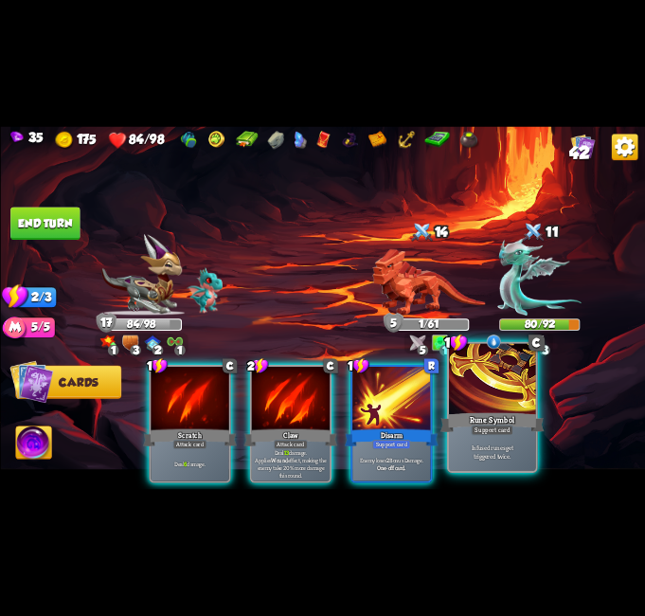
click at [513, 411] on div "Rune Symbol" at bounding box center [492, 422] width 104 height 23
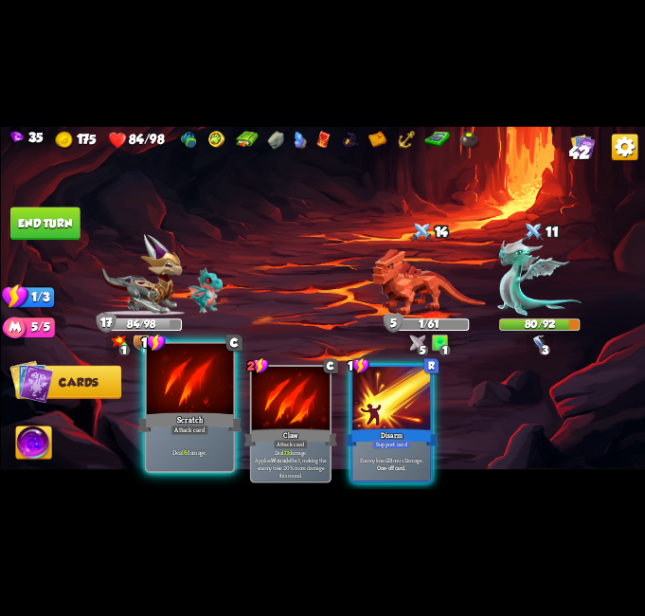
click at [166, 425] on div "Scratch" at bounding box center [189, 422] width 104 height 23
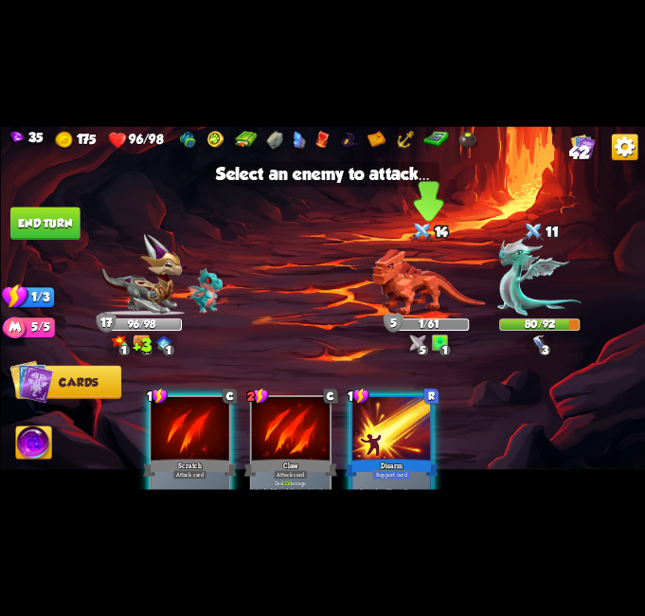
click at [413, 280] on img at bounding box center [428, 282] width 113 height 66
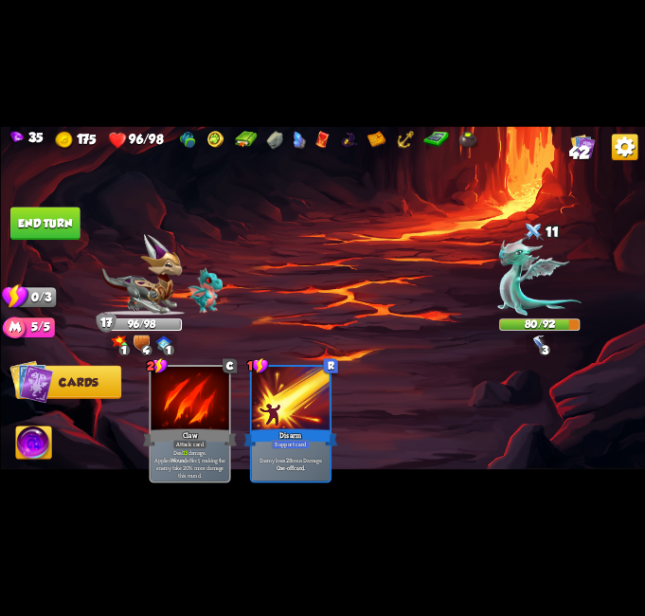
click at [44, 224] on button "End turn" at bounding box center [44, 223] width 69 height 33
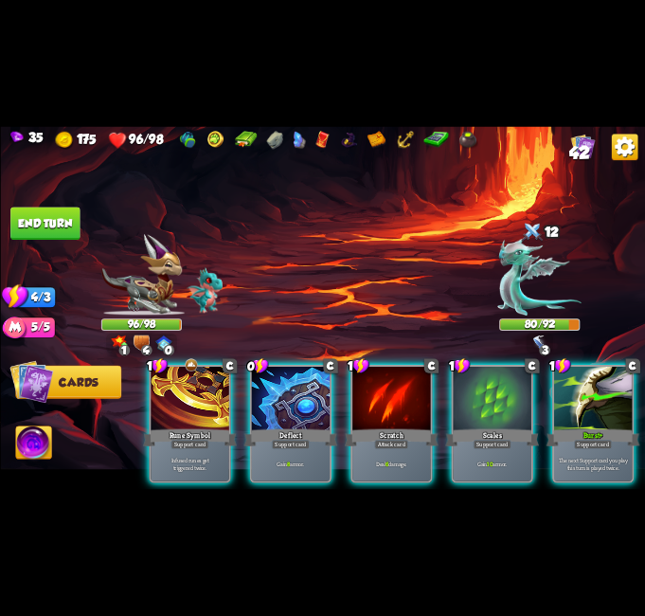
scroll to position [0, 180]
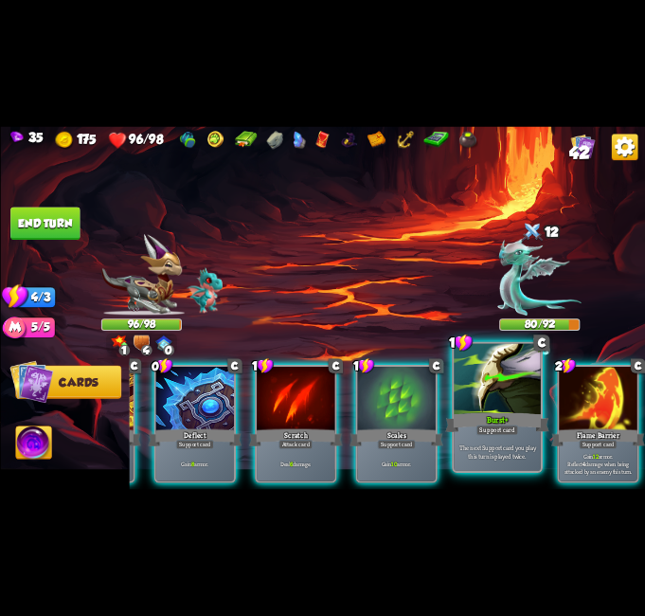
click at [500, 459] on p "The next Support card you play this turn is played twice." at bounding box center [497, 451] width 82 height 17
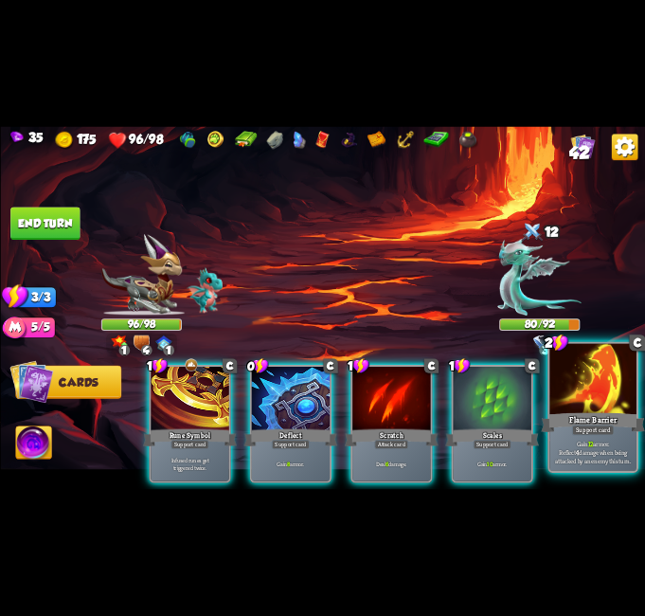
scroll to position [0, 2]
click at [582, 415] on div "Flame Barrier" at bounding box center [593, 422] width 104 height 23
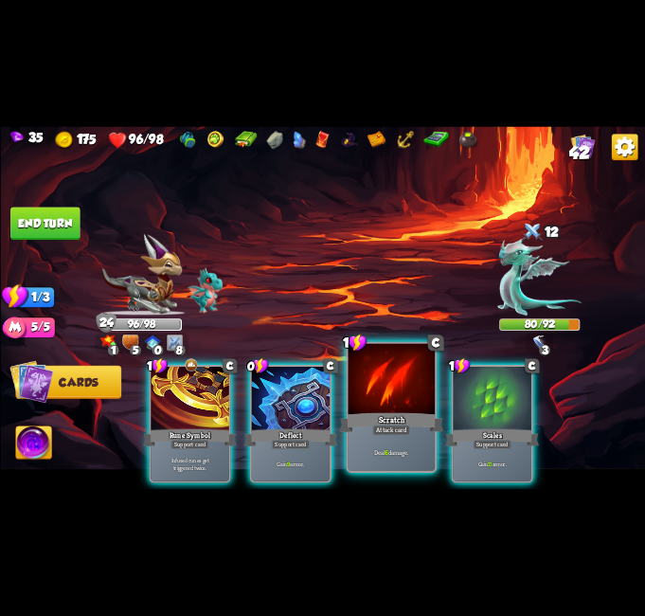
click at [306, 427] on div "Deflect" at bounding box center [291, 437] width 94 height 21
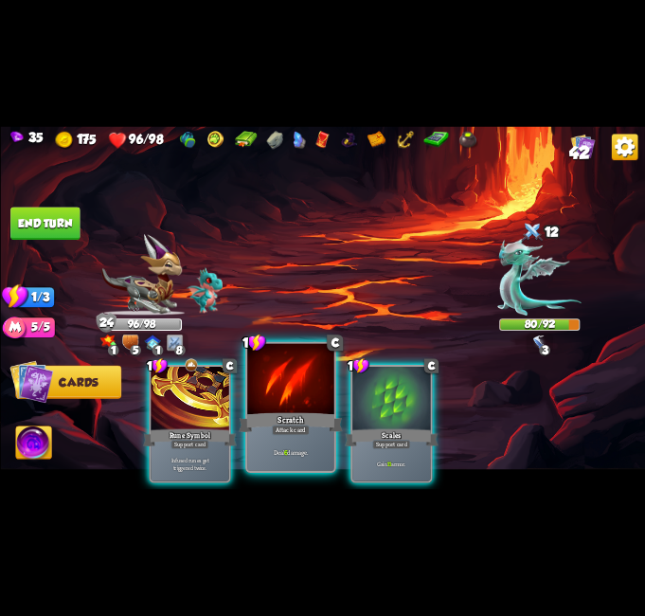
click at [314, 417] on div "Scratch" at bounding box center [291, 422] width 104 height 23
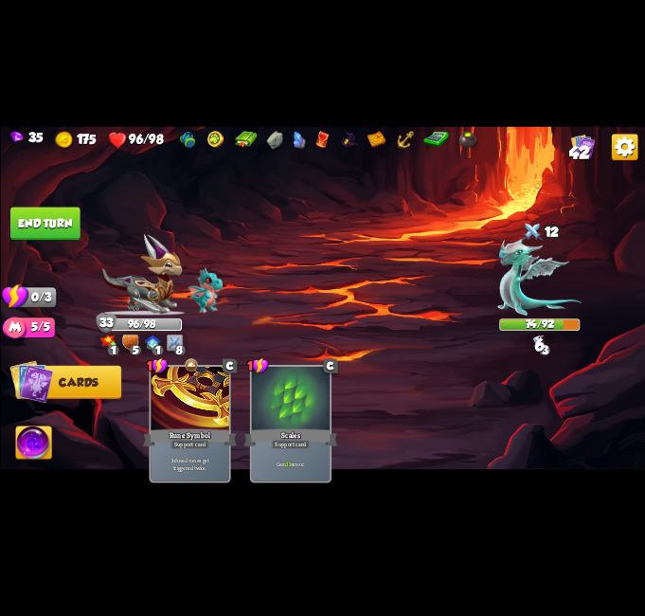
click at [23, 210] on button "End turn" at bounding box center [44, 223] width 69 height 33
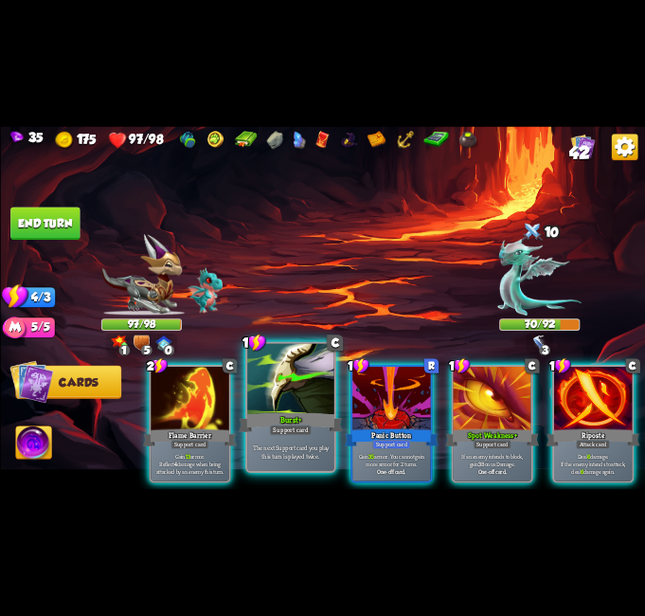
click at [325, 411] on div "Burst+" at bounding box center [291, 422] width 104 height 23
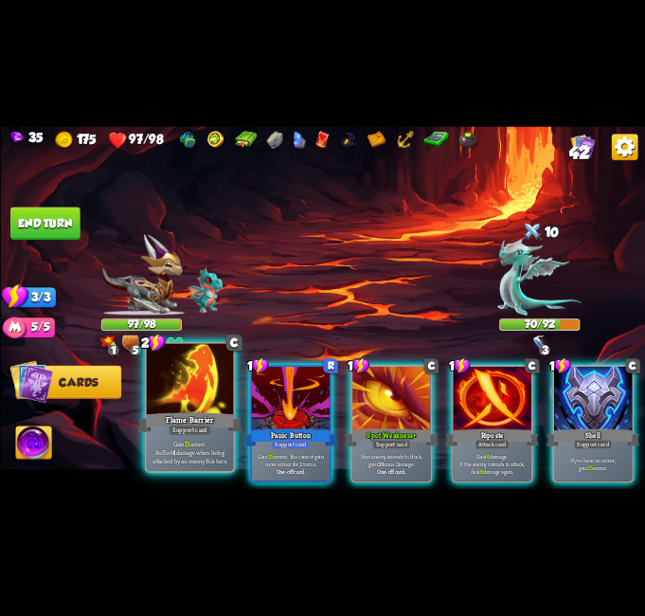
click at [170, 426] on div "Support card" at bounding box center [190, 429] width 43 height 10
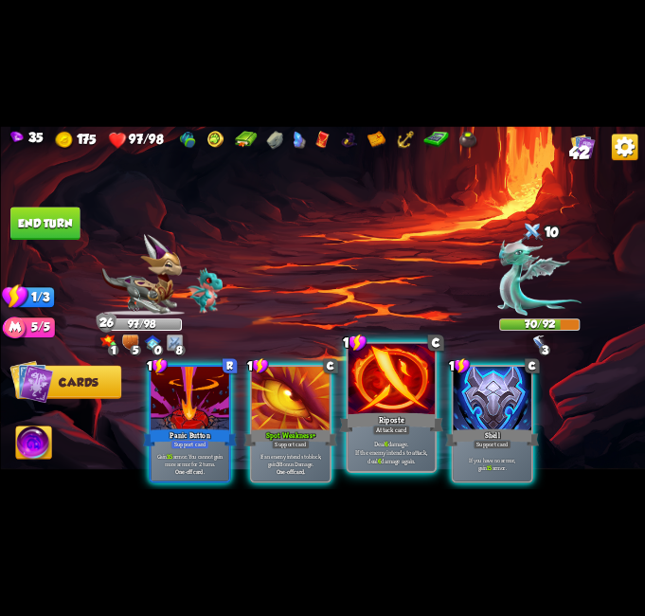
click at [403, 427] on div "Attack card" at bounding box center [391, 429] width 38 height 10
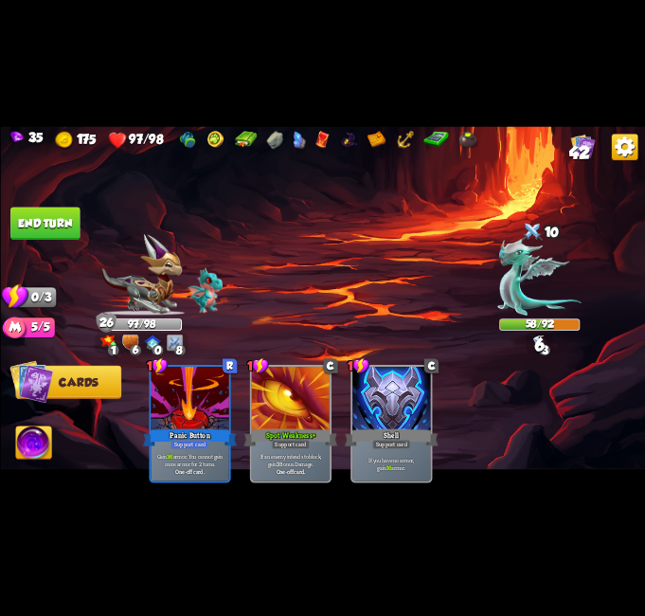
click at [35, 226] on button "End turn" at bounding box center [44, 223] width 69 height 33
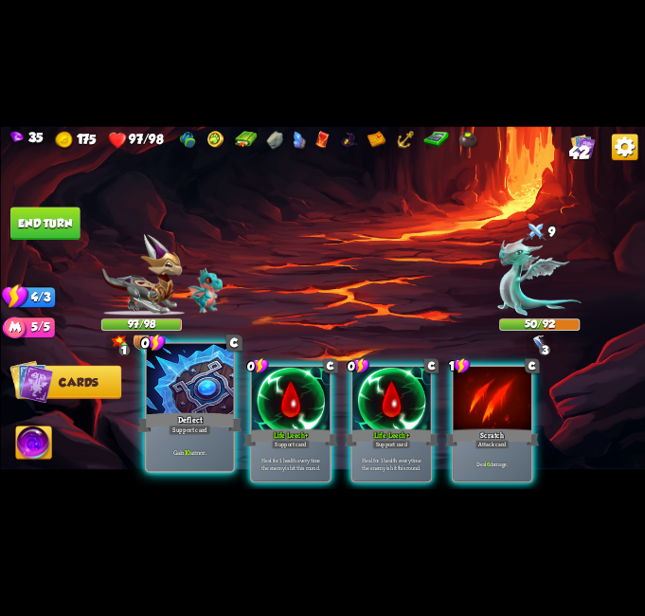
click at [191, 383] on div at bounding box center [189, 380] width 87 height 73
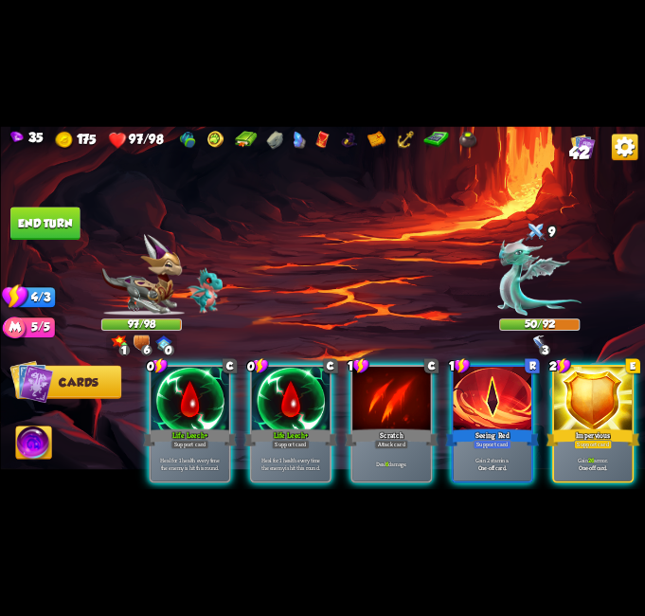
click at [192, 389] on div at bounding box center [190, 399] width 78 height 65
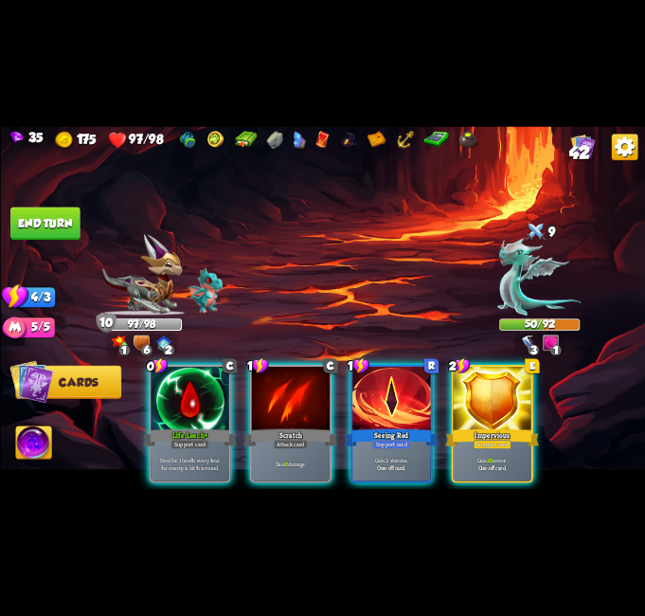
drag, startPoint x: 176, startPoint y: 399, endPoint x: 187, endPoint y: 402, distance: 10.8
click at [175, 400] on div at bounding box center [190, 399] width 78 height 65
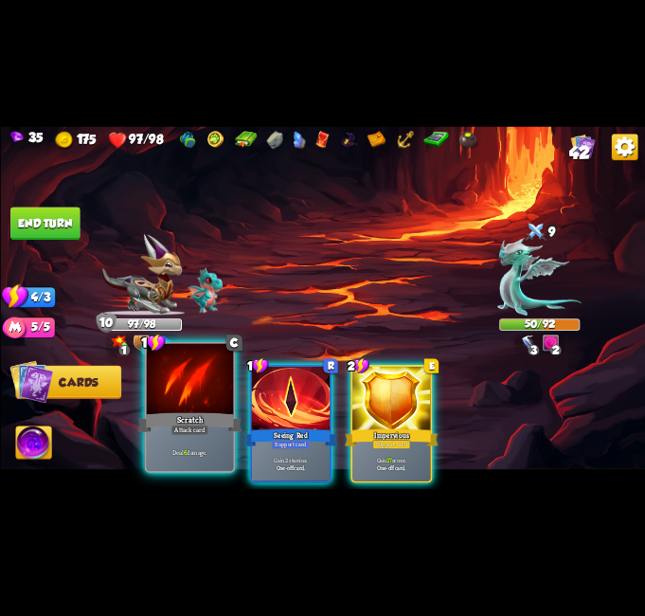
click at [201, 455] on p "Deal 6 damage." at bounding box center [190, 451] width 82 height 9
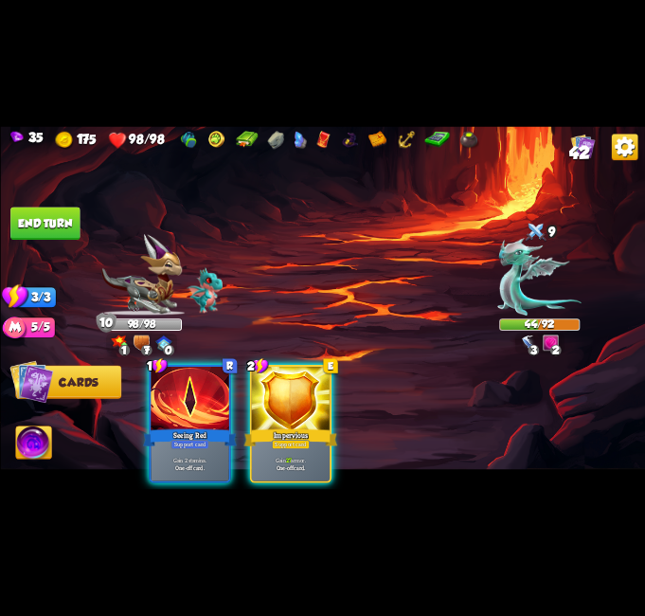
click at [33, 224] on button "End turn" at bounding box center [44, 223] width 69 height 33
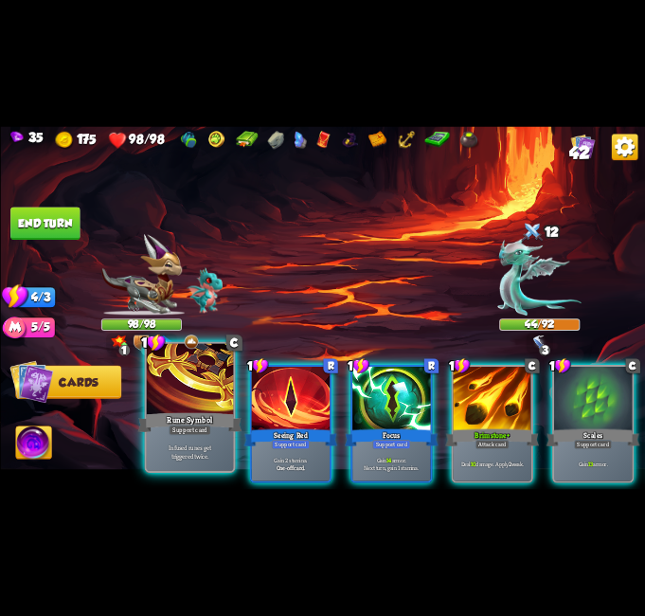
click at [212, 441] on div "Infused runes get triggered twice." at bounding box center [189, 452] width 87 height 38
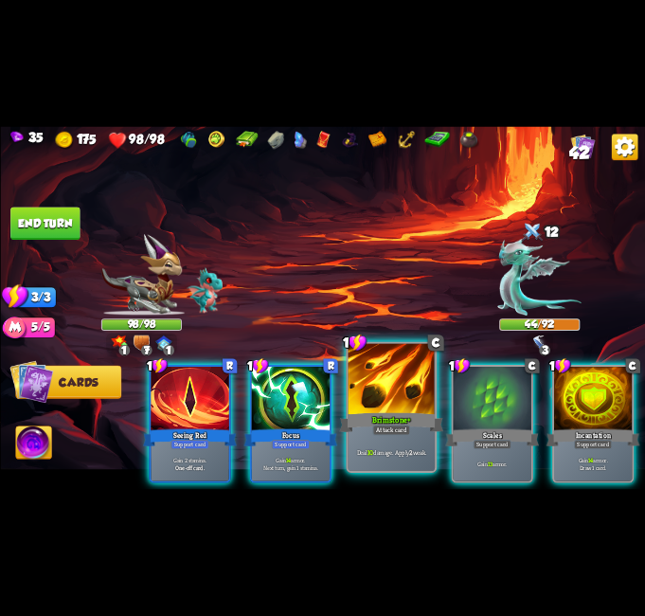
click at [355, 430] on div "Brimstone+" at bounding box center [391, 422] width 104 height 23
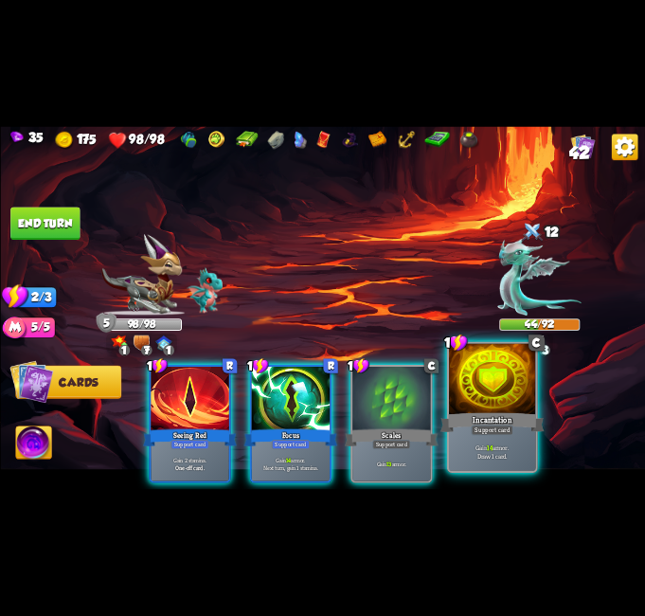
click at [468, 435] on div "Gain 14 armor. Draw 1 card." at bounding box center [492, 452] width 87 height 38
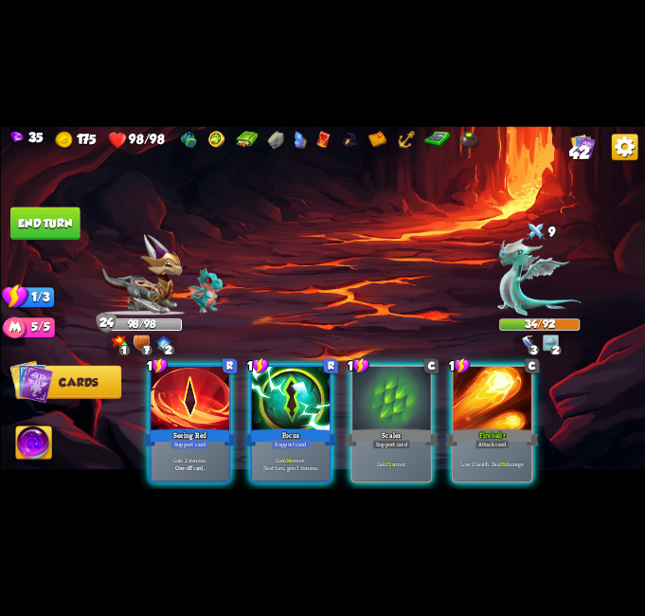
click at [523, 407] on div at bounding box center [492, 399] width 78 height 65
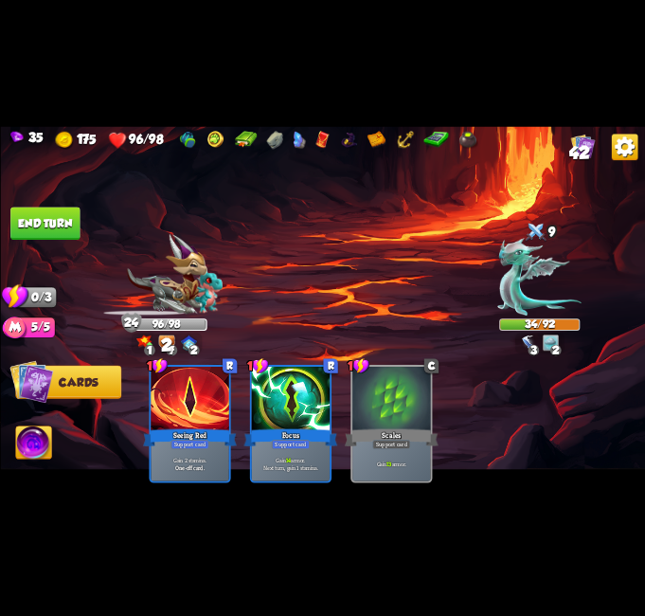
click at [26, 233] on button "End turn" at bounding box center [44, 223] width 69 height 33
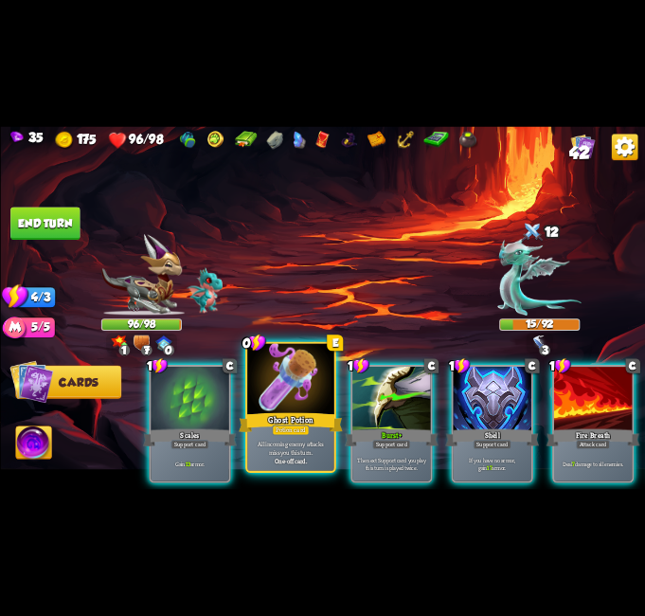
click at [304, 393] on div at bounding box center [290, 380] width 87 height 73
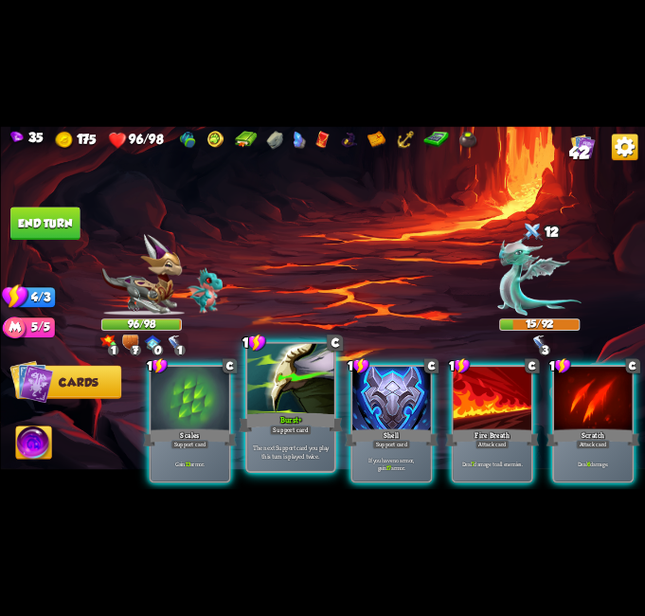
click at [303, 394] on div at bounding box center [290, 380] width 87 height 73
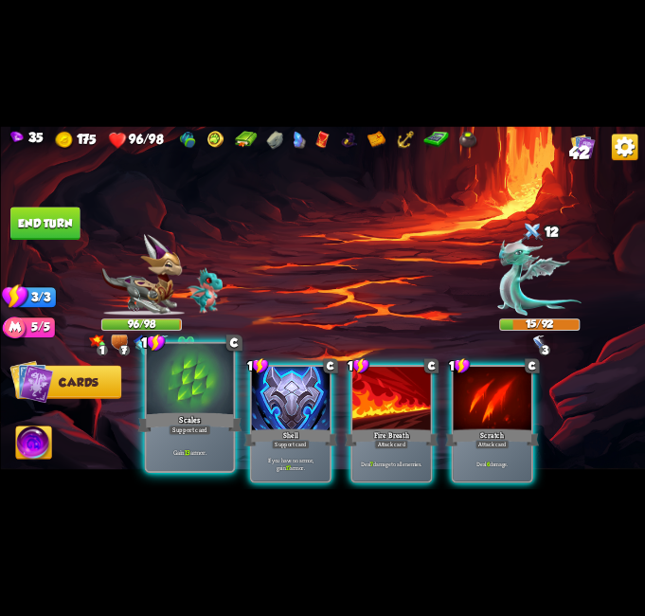
click at [189, 400] on div at bounding box center [189, 380] width 87 height 73
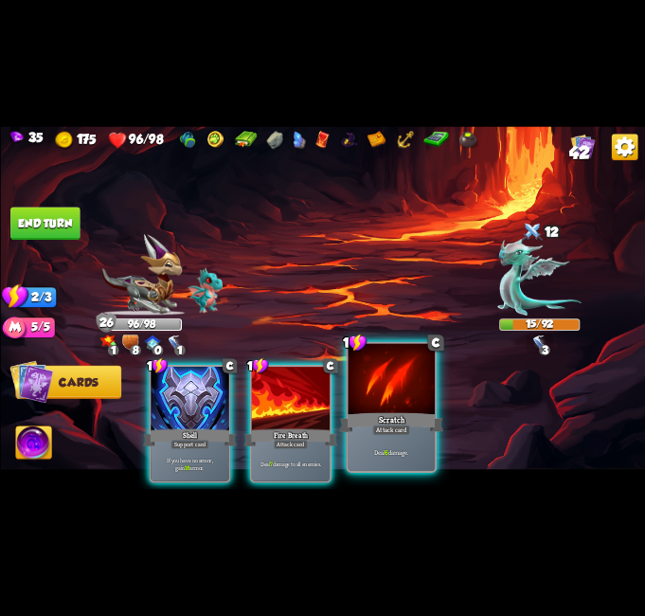
click at [361, 400] on div at bounding box center [391, 380] width 87 height 73
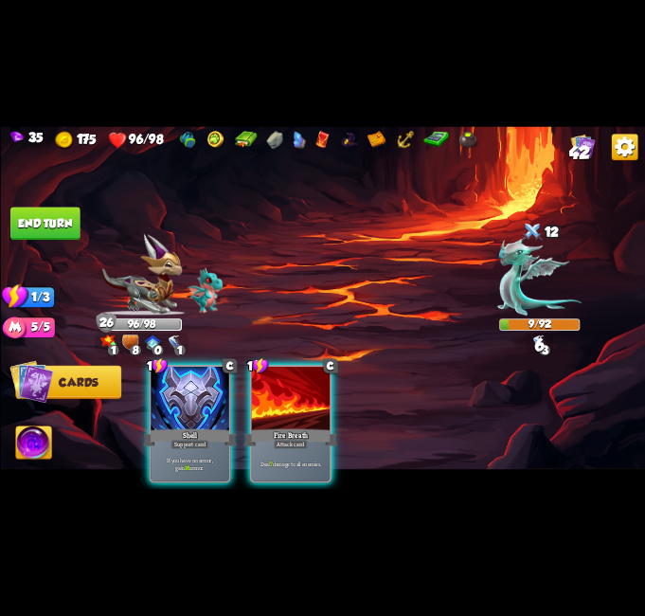
click at [37, 226] on button "End turn" at bounding box center [44, 223] width 69 height 33
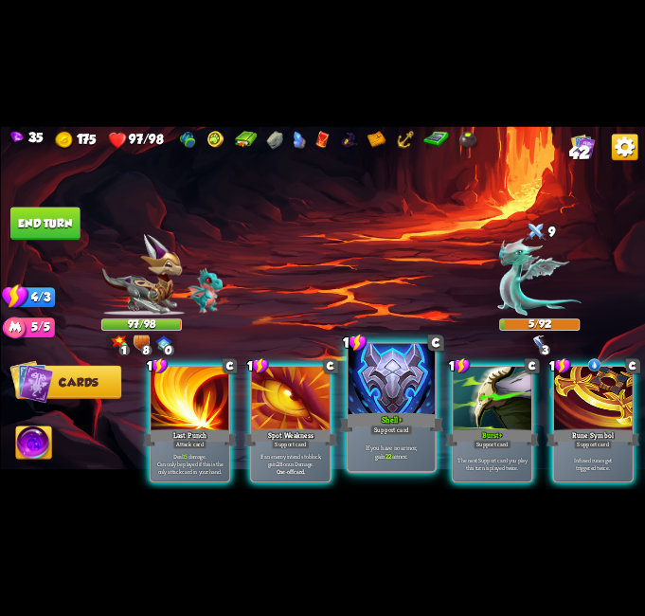
click at [384, 414] on div "Shell+" at bounding box center [391, 422] width 104 height 23
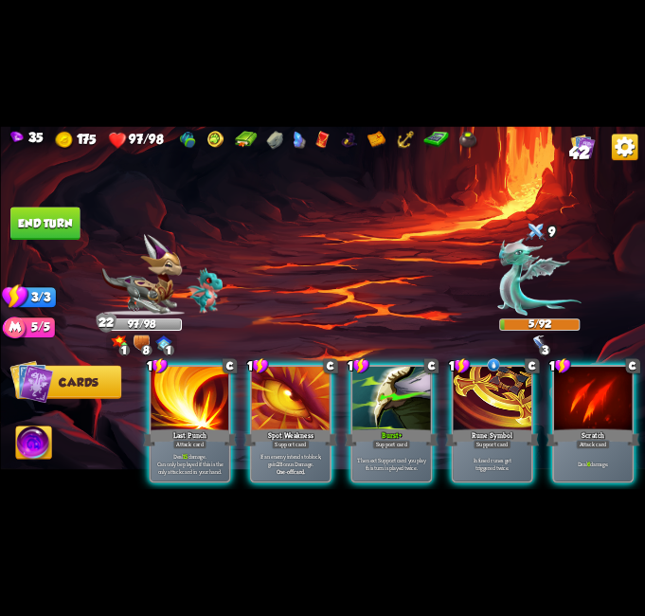
click at [28, 232] on button "End turn" at bounding box center [44, 223] width 69 height 33
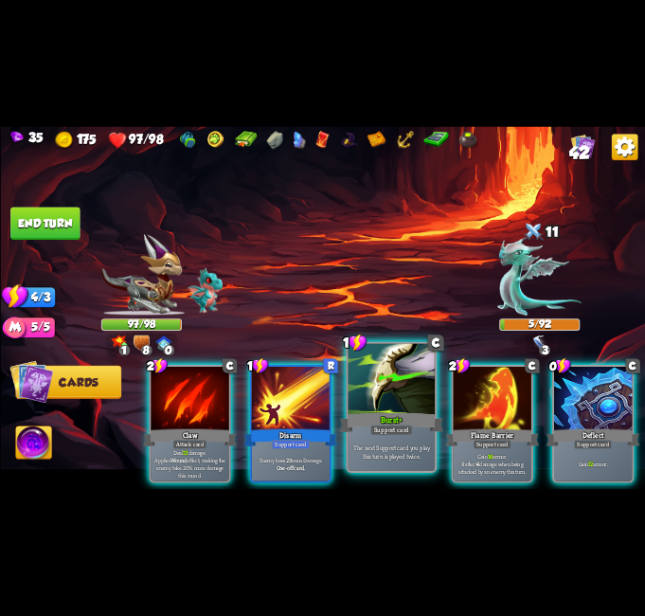
click at [352, 394] on div at bounding box center [391, 380] width 87 height 73
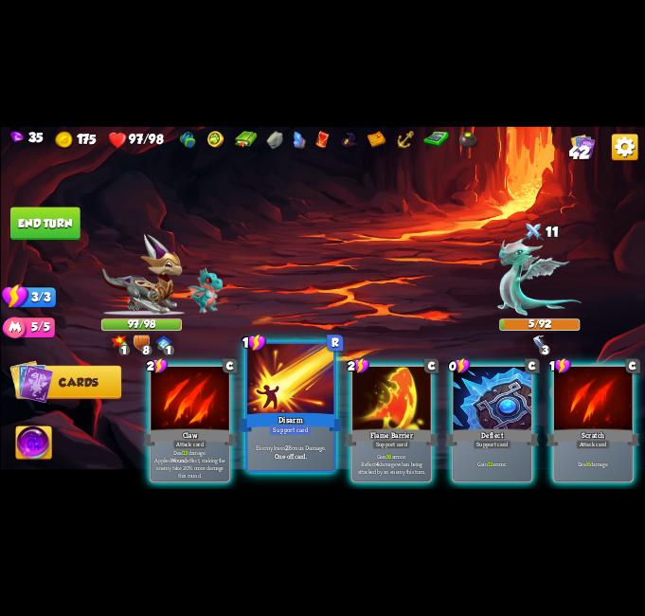
click at [274, 395] on div at bounding box center [290, 380] width 87 height 73
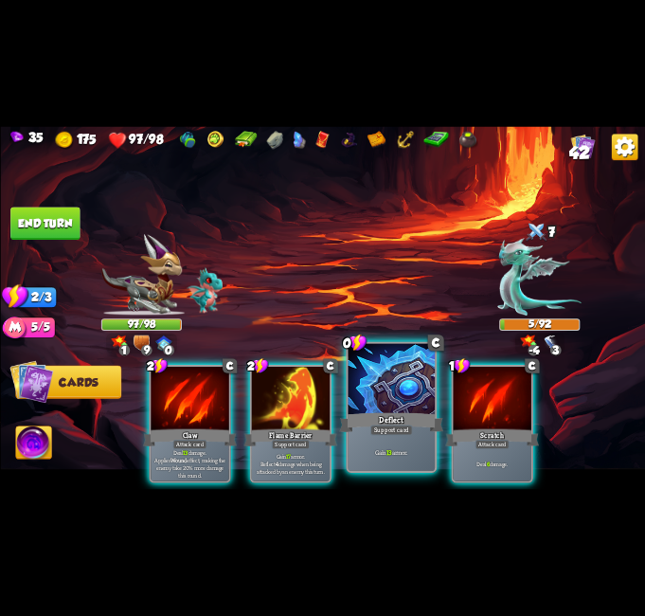
click at [370, 417] on div "Deflect" at bounding box center [391, 422] width 104 height 23
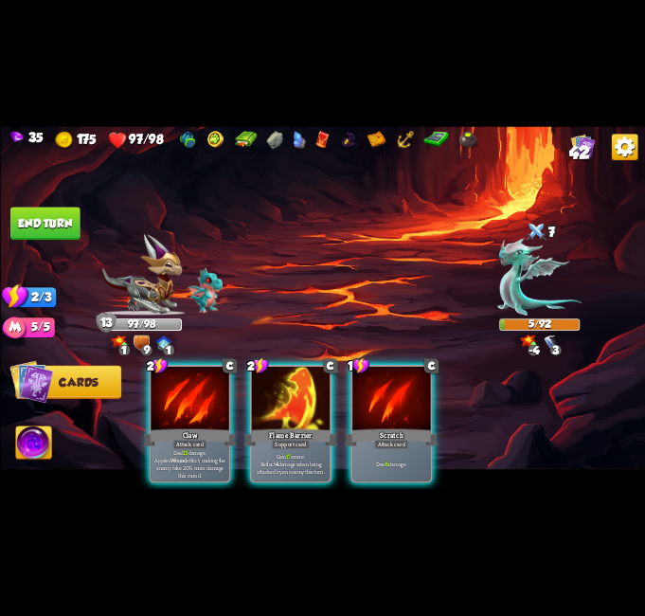
click at [38, 238] on button "End turn" at bounding box center [44, 223] width 69 height 33
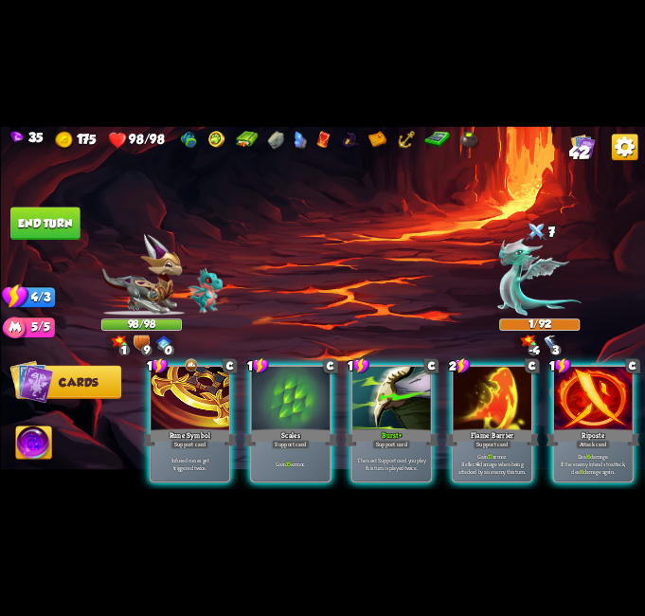
click at [557, 429] on div "Riposte" at bounding box center [593, 437] width 94 height 21
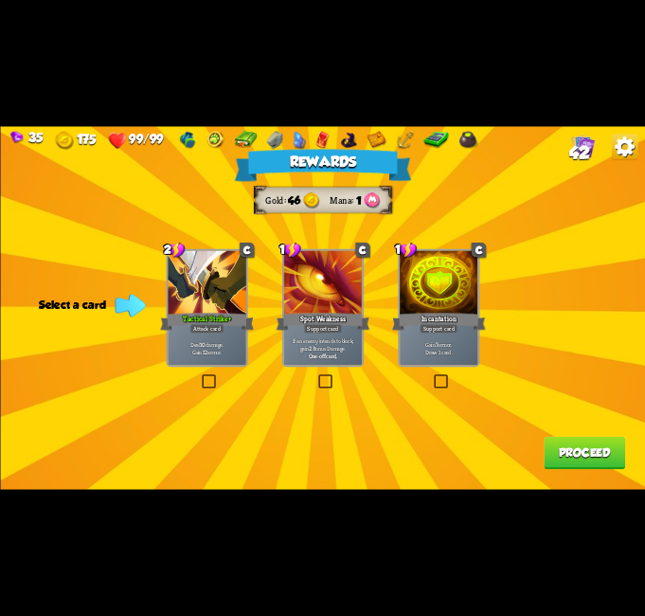
click at [200, 376] on label at bounding box center [200, 376] width 0 height 0
click at [0, 0] on input "checkbox" at bounding box center [0, 0] width 0 height 0
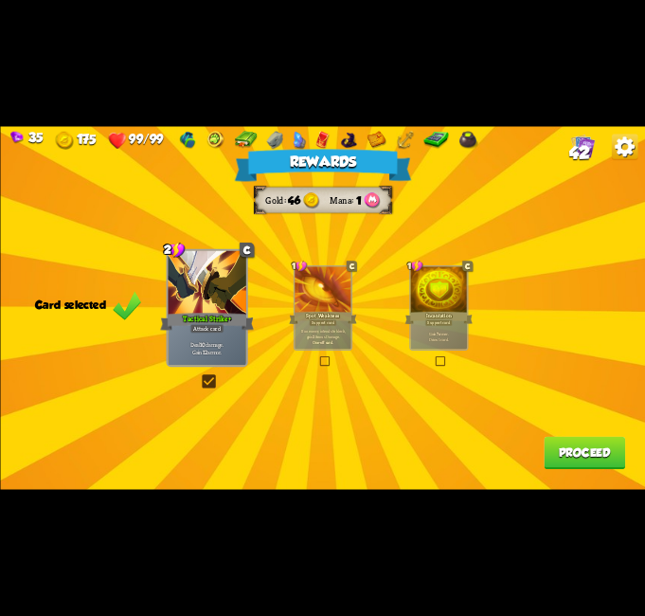
click at [573, 452] on button "Proceed" at bounding box center [584, 453] width 81 height 33
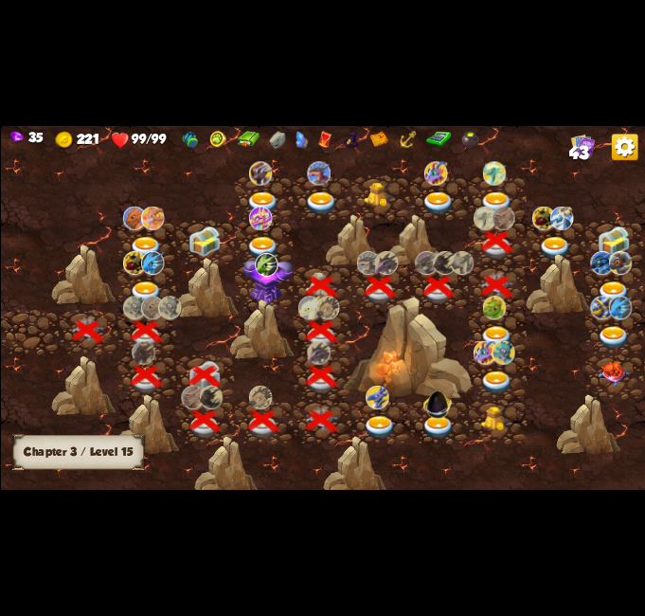
scroll to position [0, 288]
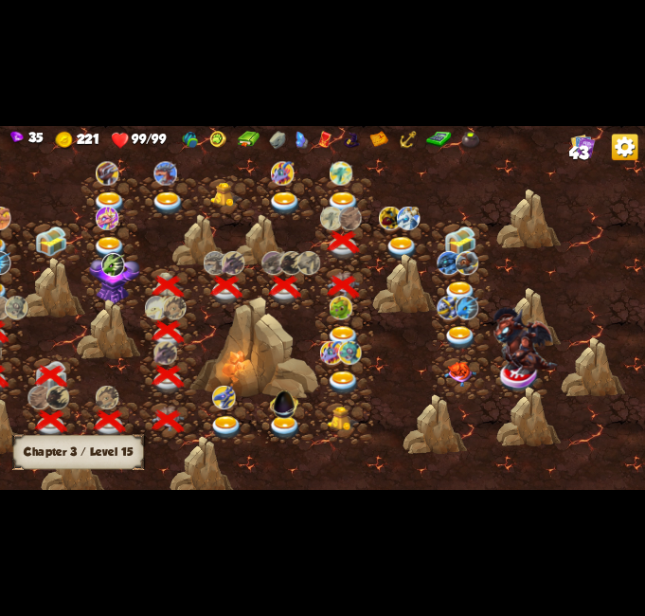
click at [403, 241] on img at bounding box center [401, 249] width 32 height 24
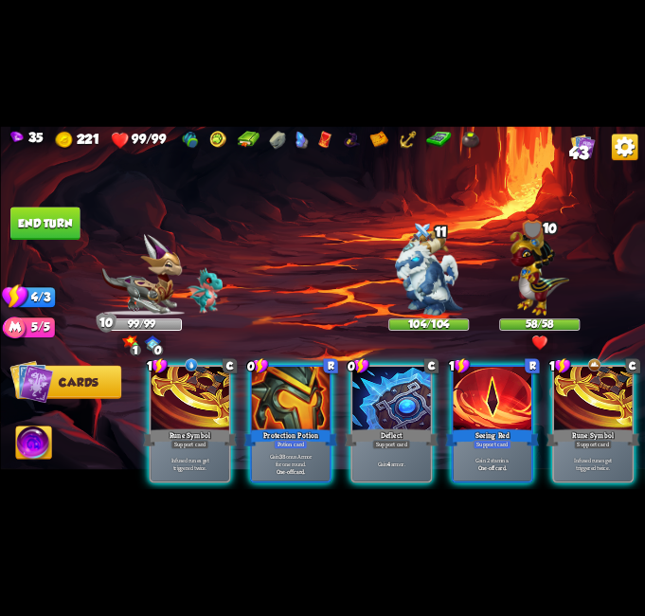
click at [274, 357] on div "1 C Rune Symbol Support card Infused runes get triggered twice. 0 R Protection …" at bounding box center [387, 408] width 516 height 161
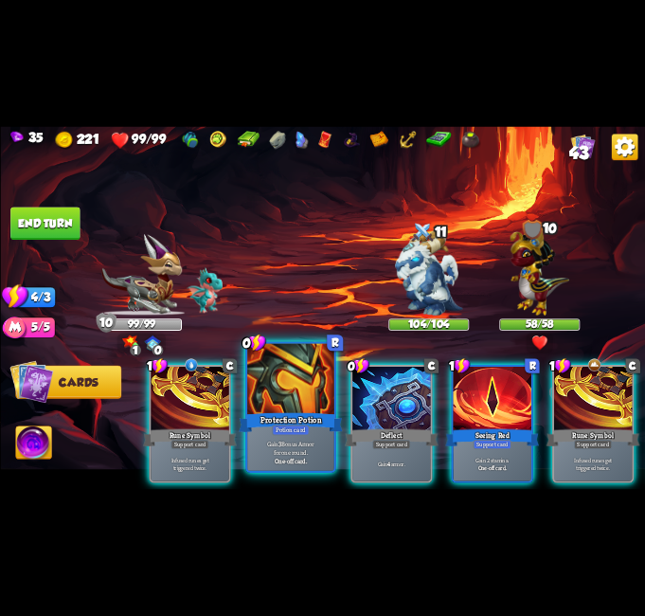
click at [280, 377] on div at bounding box center [290, 380] width 87 height 73
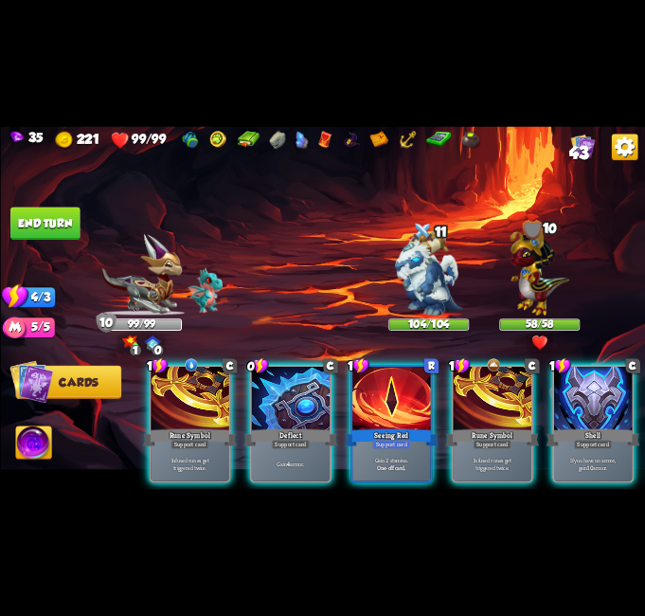
click at [280, 377] on div at bounding box center [290, 399] width 78 height 65
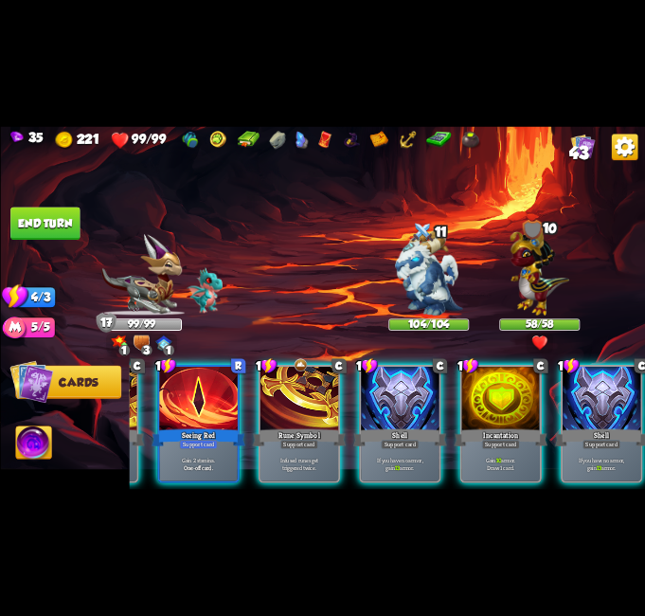
scroll to position [0, 180]
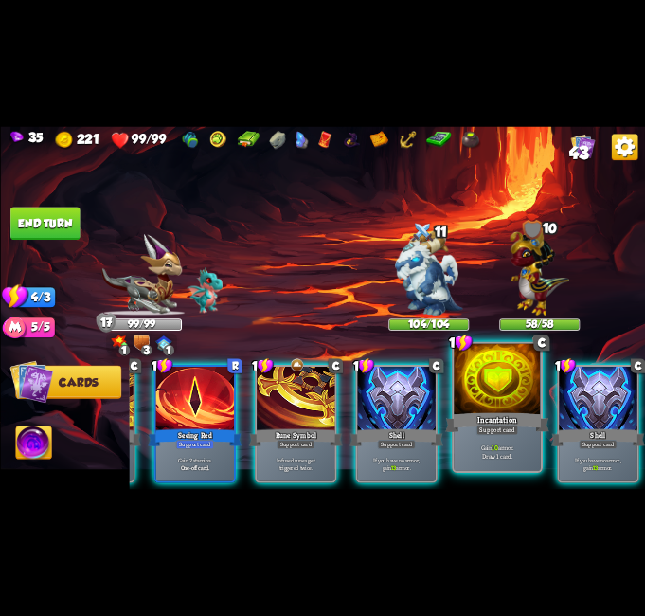
click at [484, 441] on div "Gain 10 armor. Draw 1 card." at bounding box center [497, 452] width 87 height 38
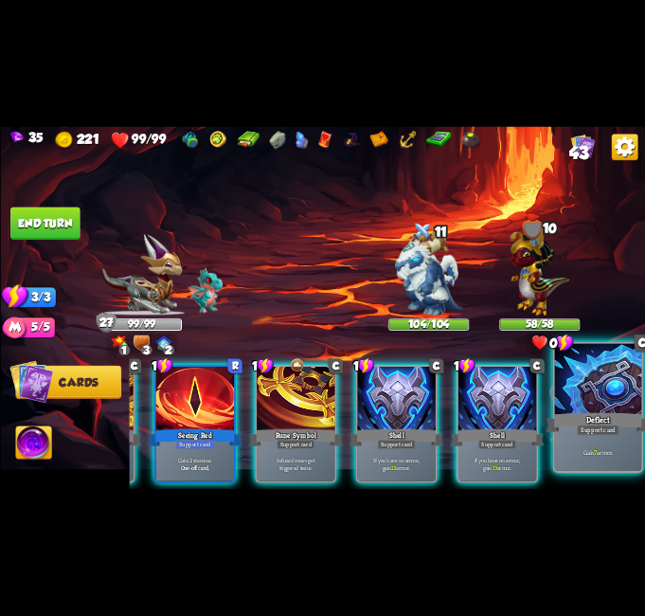
click at [593, 441] on div "Gain 7 armor." at bounding box center [597, 452] width 87 height 38
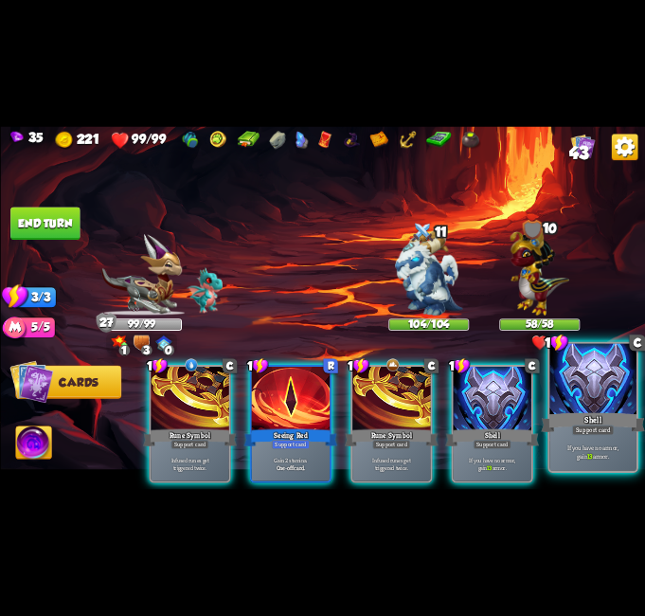
scroll to position [0, 0]
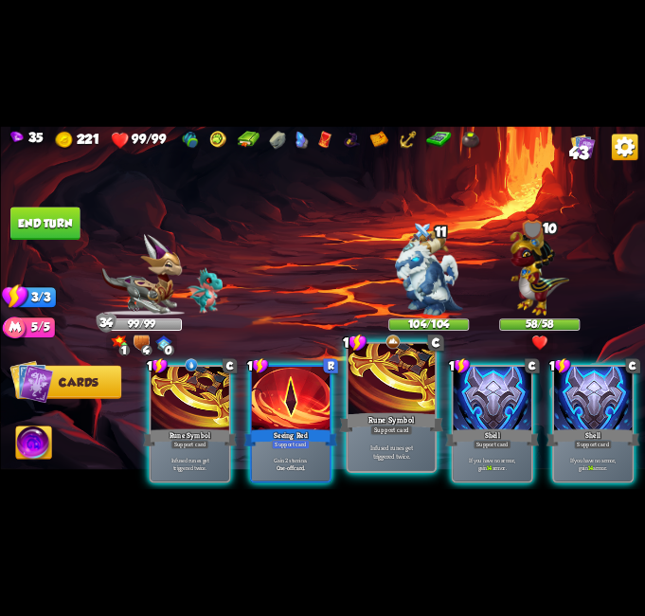
click at [389, 387] on div at bounding box center [391, 380] width 87 height 73
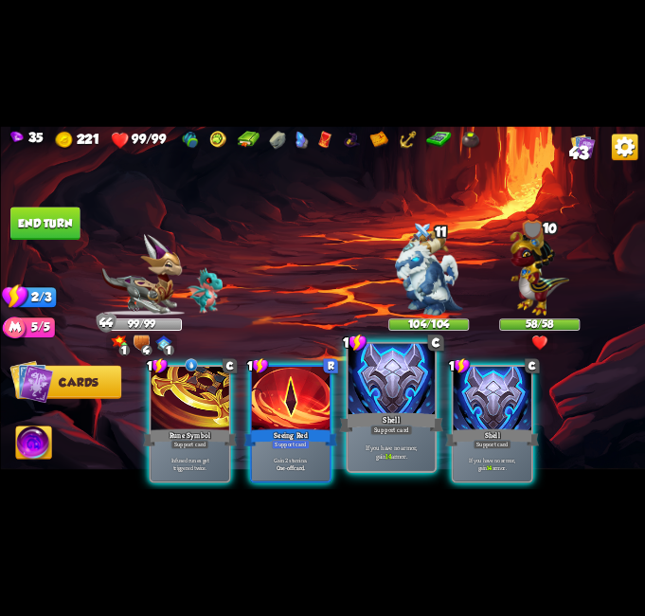
click at [413, 441] on div "If you have no armor, gain 14 armor." at bounding box center [391, 452] width 87 height 38
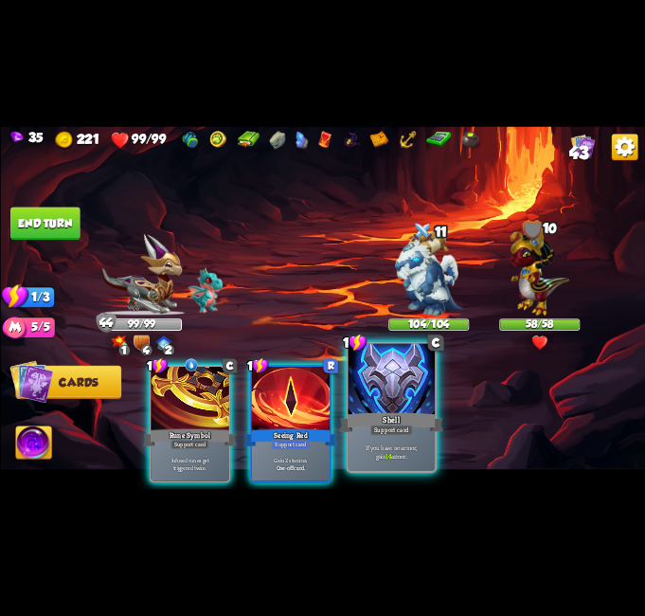
click at [418, 420] on div "Shell" at bounding box center [391, 422] width 104 height 23
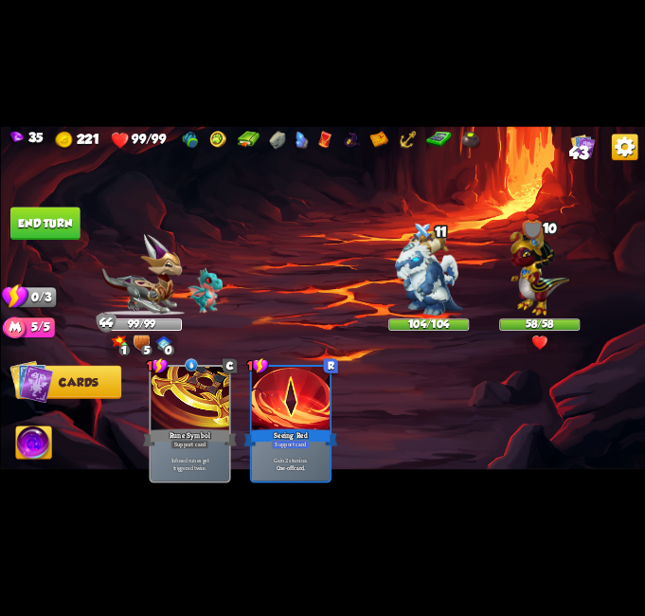
click at [23, 213] on button "End turn" at bounding box center [44, 223] width 69 height 33
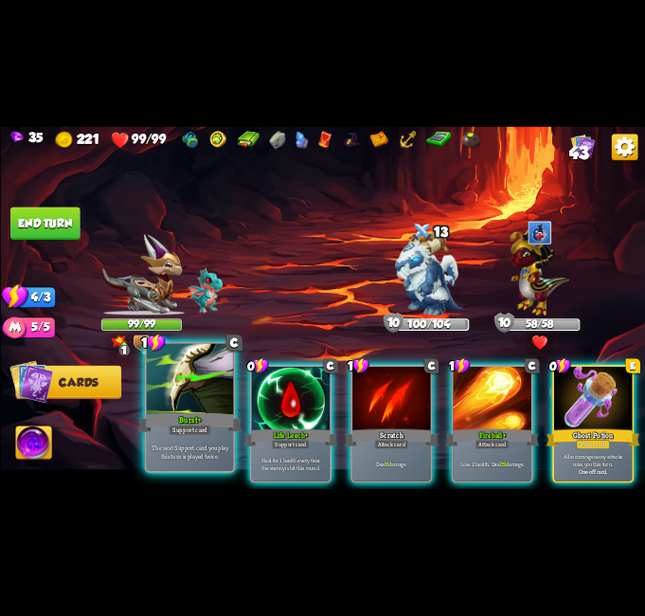
click at [189, 406] on div at bounding box center [189, 380] width 87 height 73
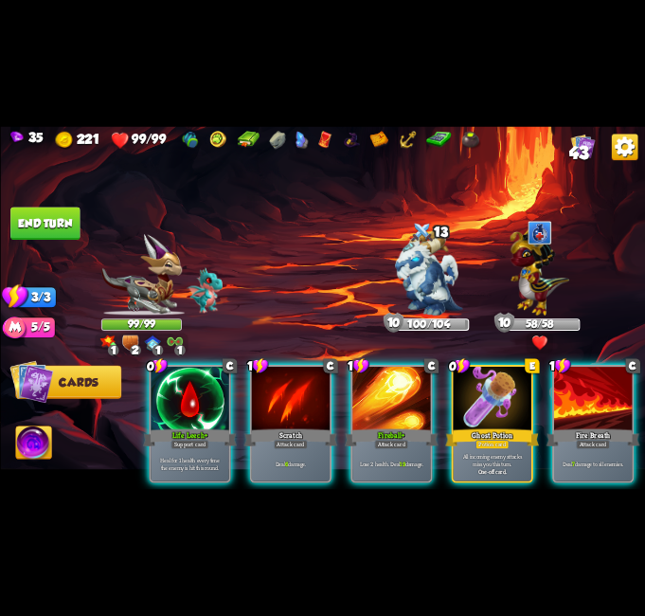
drag, startPoint x: 197, startPoint y: 440, endPoint x: 243, endPoint y: 412, distance: 53.1
click at [196, 447] on div "Heal for 1 health every time the enemy is hit this round." at bounding box center [190, 464] width 78 height 34
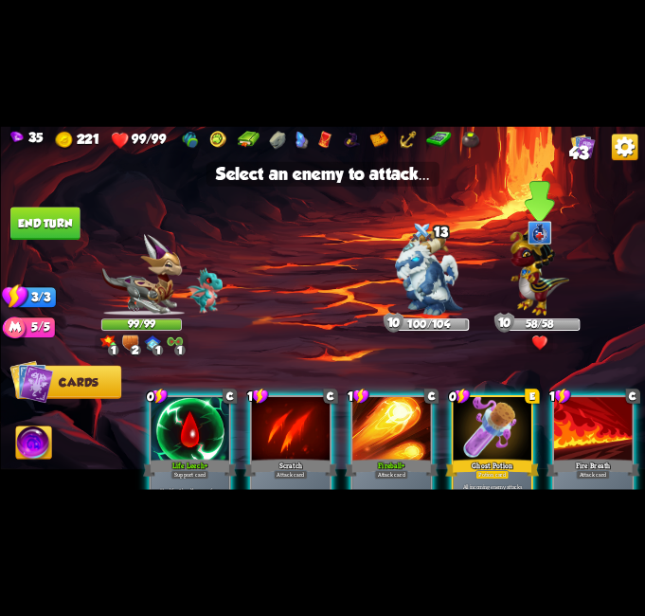
click at [542, 256] on img at bounding box center [539, 270] width 59 height 92
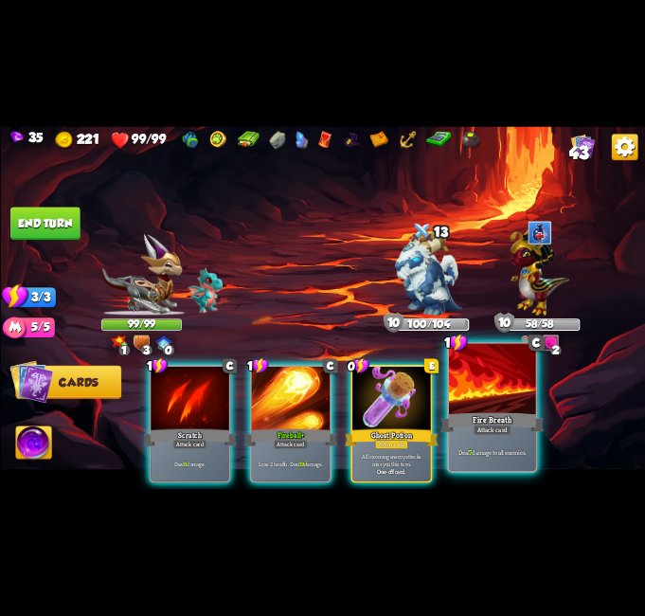
click at [478, 389] on div at bounding box center [492, 380] width 87 height 73
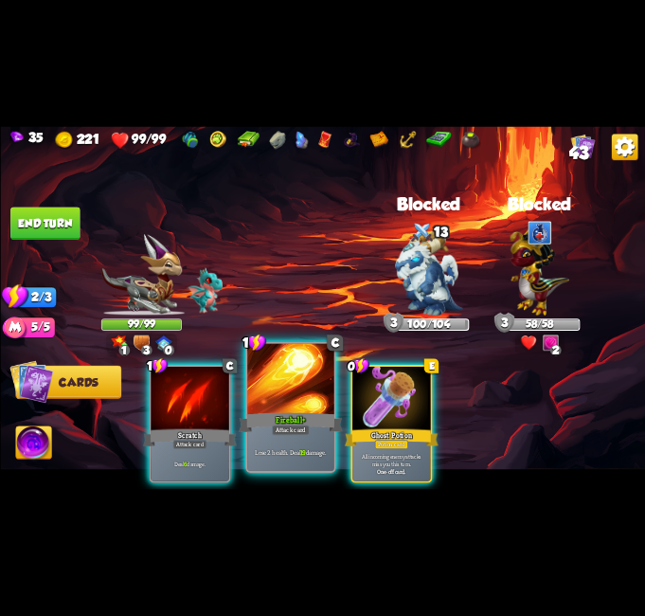
click at [309, 399] on div at bounding box center [290, 380] width 87 height 73
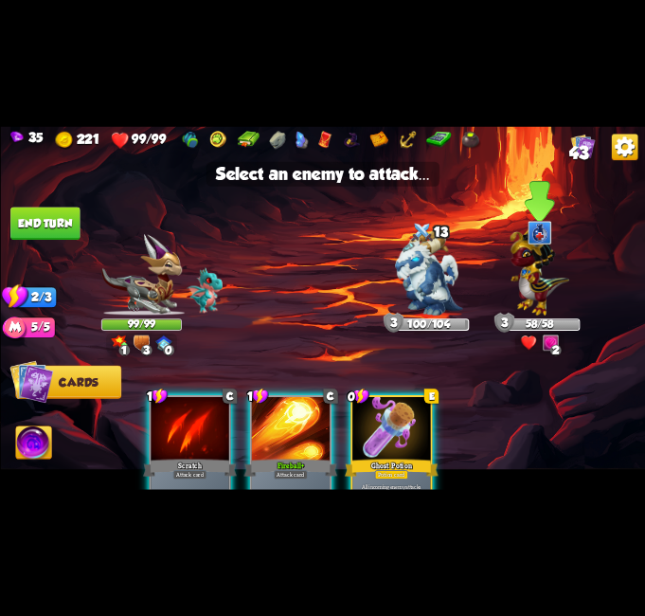
click at [542, 280] on img at bounding box center [539, 270] width 59 height 92
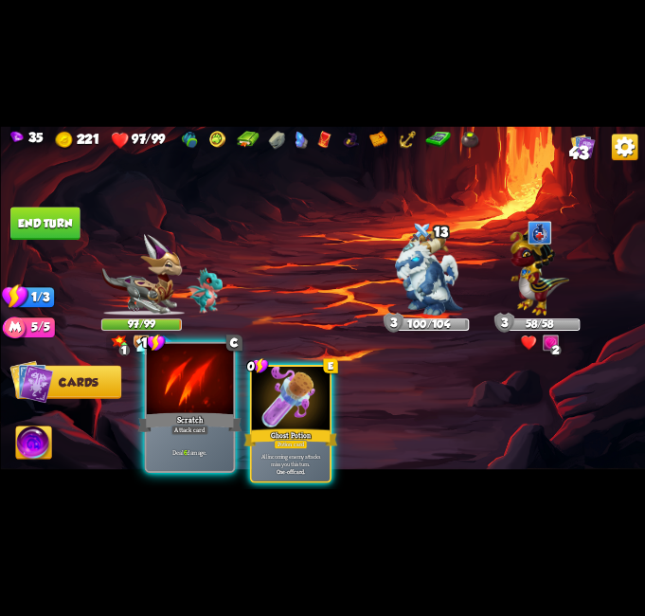
drag, startPoint x: 179, startPoint y: 416, endPoint x: 192, endPoint y: 416, distance: 13.3
click at [181, 416] on div "Scratch" at bounding box center [189, 422] width 104 height 23
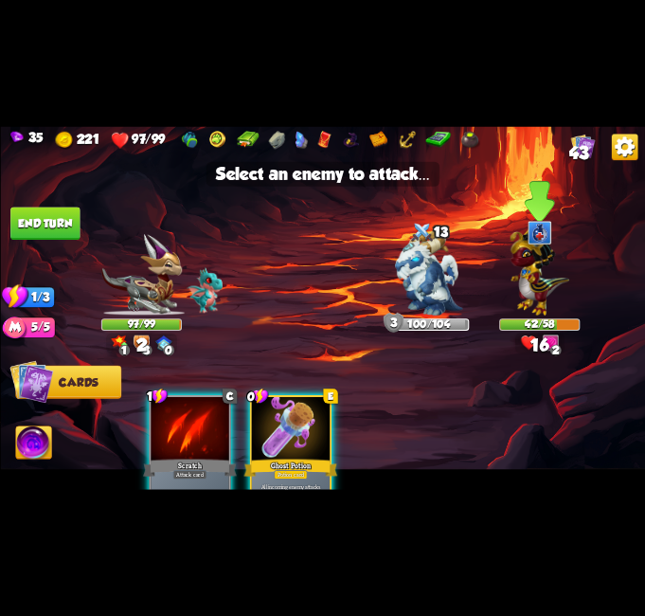
click at [534, 267] on img at bounding box center [539, 270] width 59 height 92
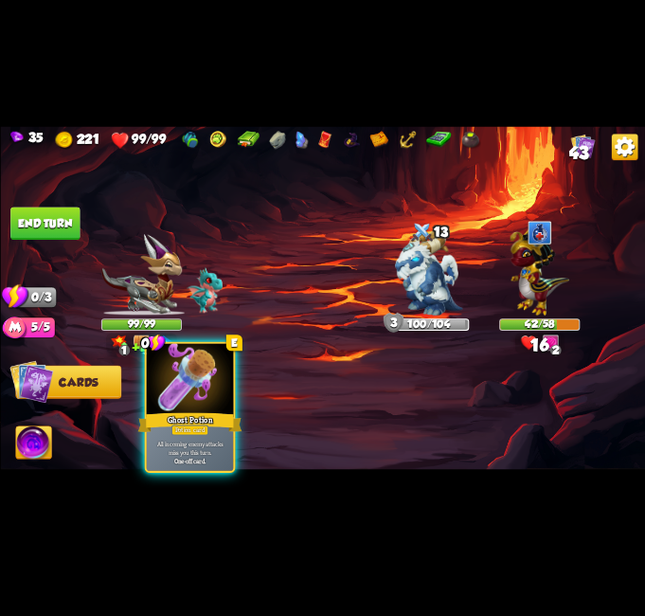
click at [190, 411] on div "Ghost Potion" at bounding box center [189, 422] width 104 height 23
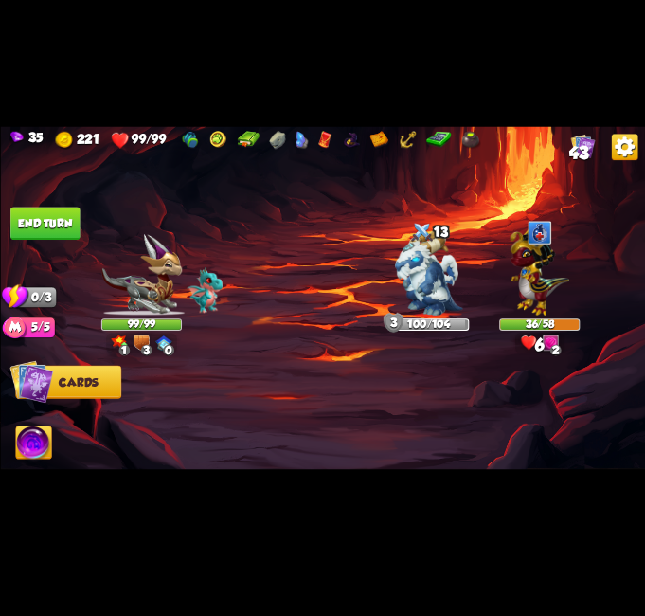
click at [47, 222] on button "End turn" at bounding box center [44, 223] width 69 height 33
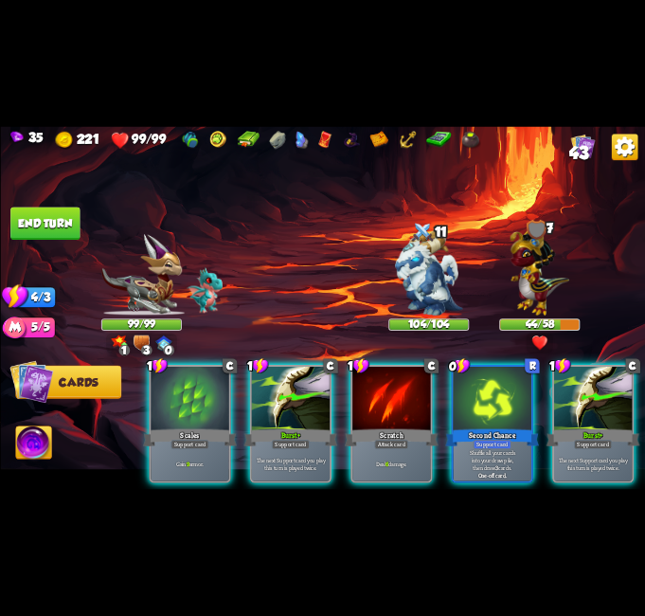
click at [269, 372] on div at bounding box center [290, 399] width 78 height 65
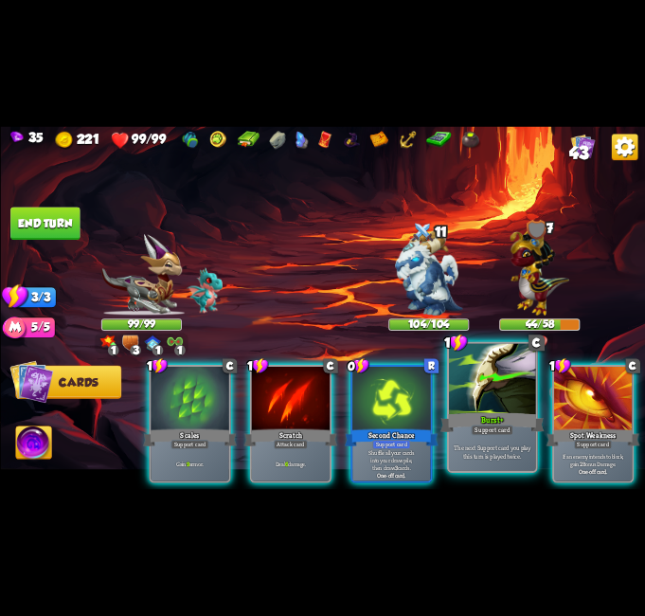
click at [495, 381] on div at bounding box center [492, 380] width 87 height 73
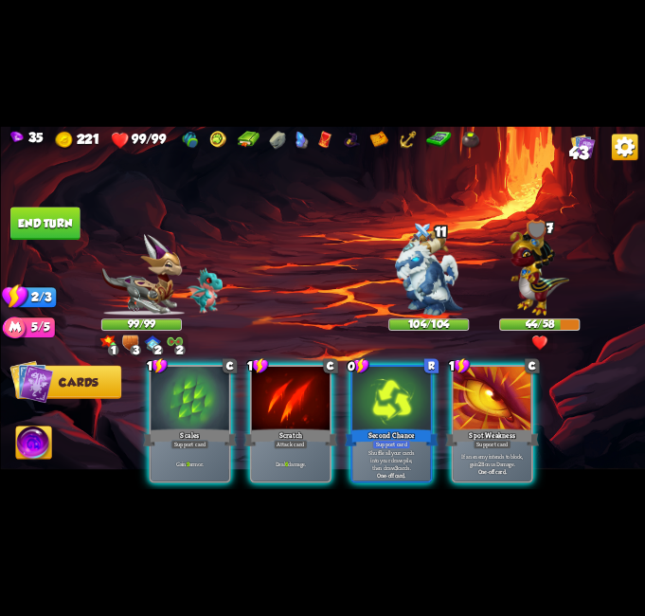
click at [173, 388] on div at bounding box center [190, 399] width 78 height 65
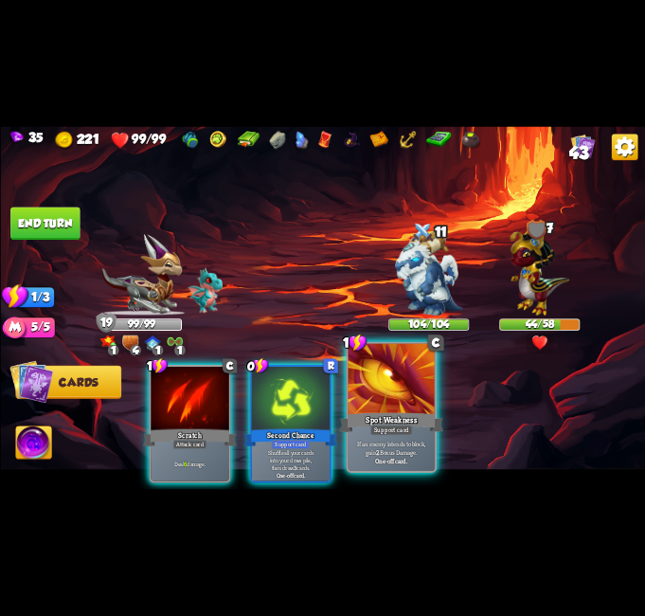
click at [400, 385] on div at bounding box center [391, 380] width 87 height 73
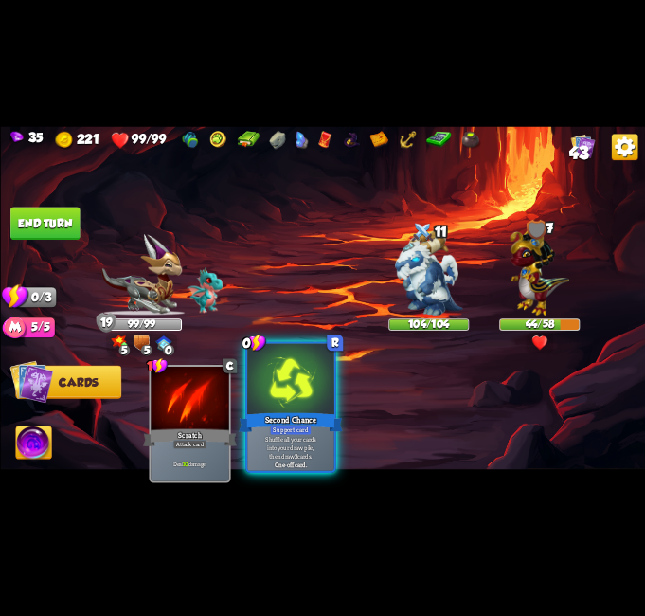
click at [327, 395] on div at bounding box center [290, 380] width 87 height 73
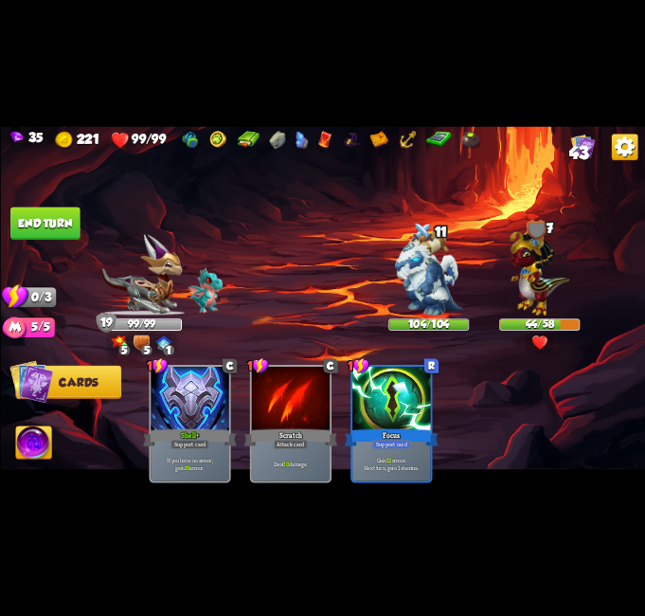
click at [43, 225] on button "End turn" at bounding box center [44, 223] width 69 height 33
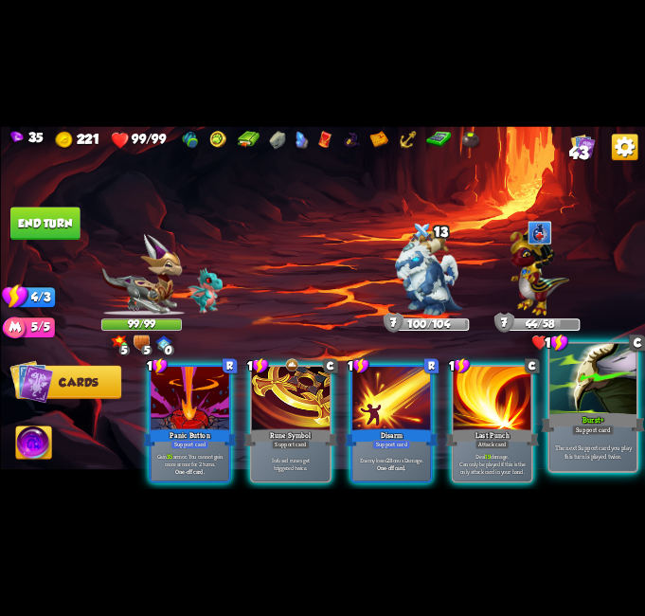
click at [591, 427] on div "Support card" at bounding box center [592, 429] width 43 height 10
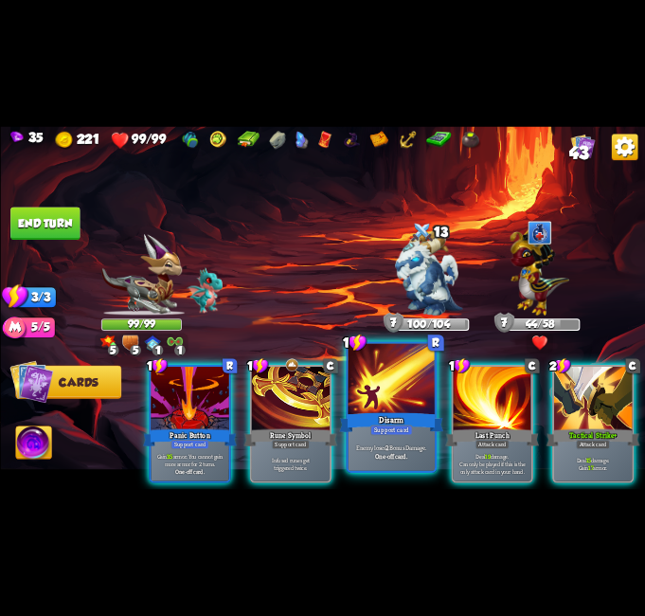
click at [403, 452] on b "One-off card." at bounding box center [391, 456] width 32 height 9
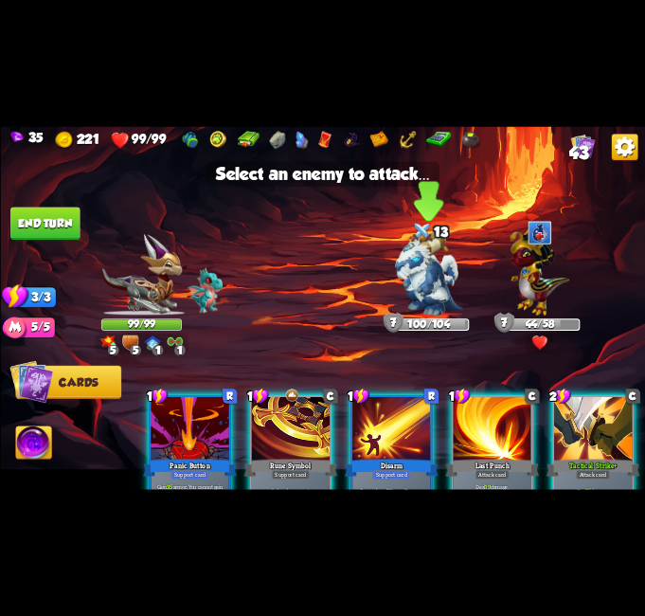
click at [446, 280] on img at bounding box center [428, 273] width 67 height 84
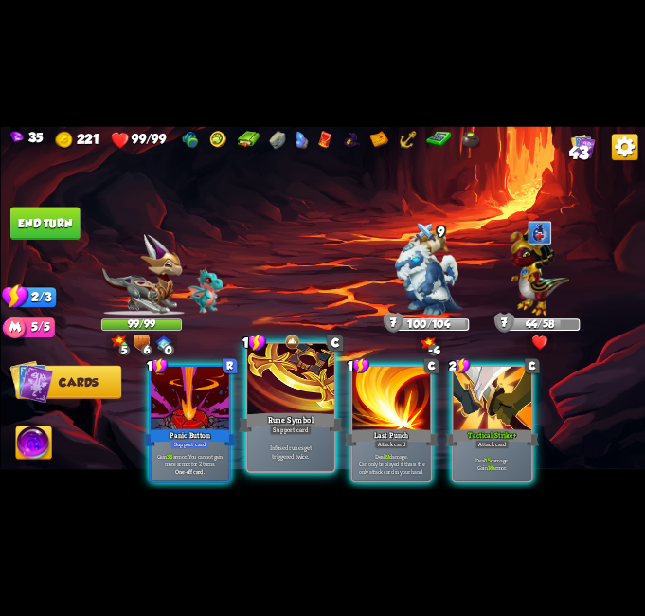
click at [309, 418] on div "Rune Symbol" at bounding box center [291, 422] width 104 height 23
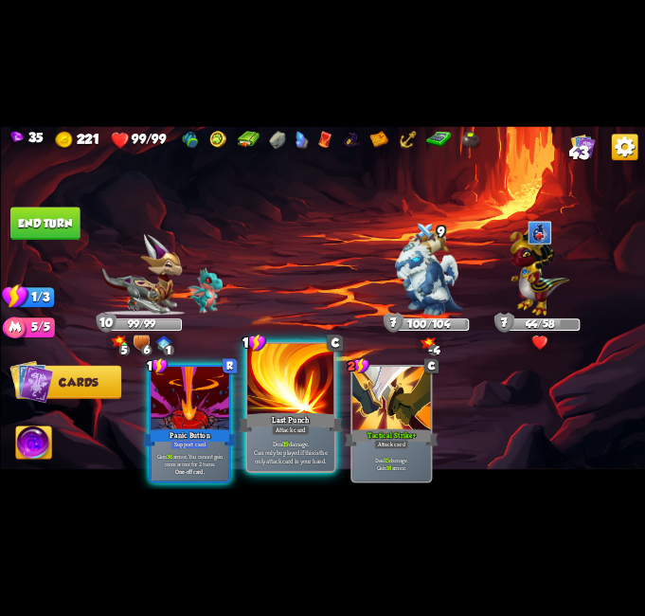
click at [317, 399] on div at bounding box center [290, 380] width 87 height 73
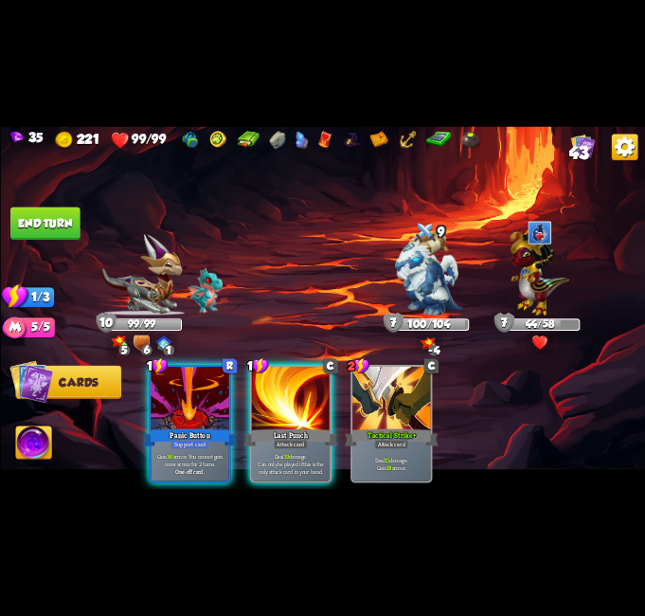
click at [28, 220] on button "End turn" at bounding box center [44, 223] width 69 height 33
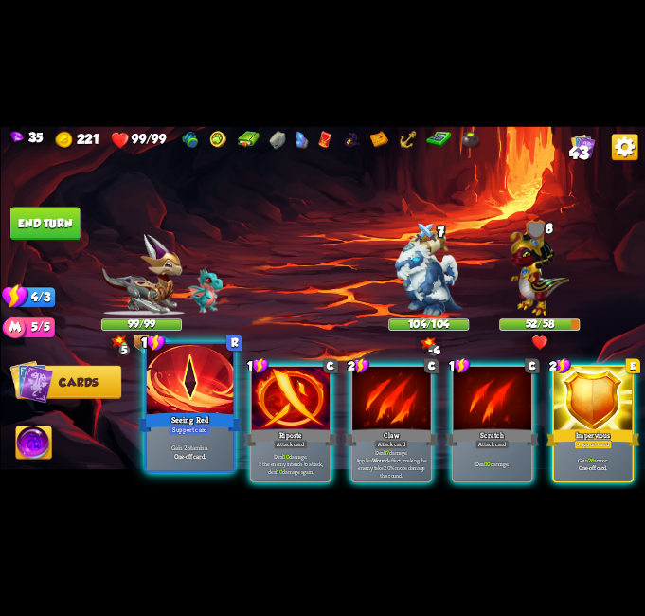
click at [203, 422] on div "Seeing Red" at bounding box center [189, 422] width 104 height 23
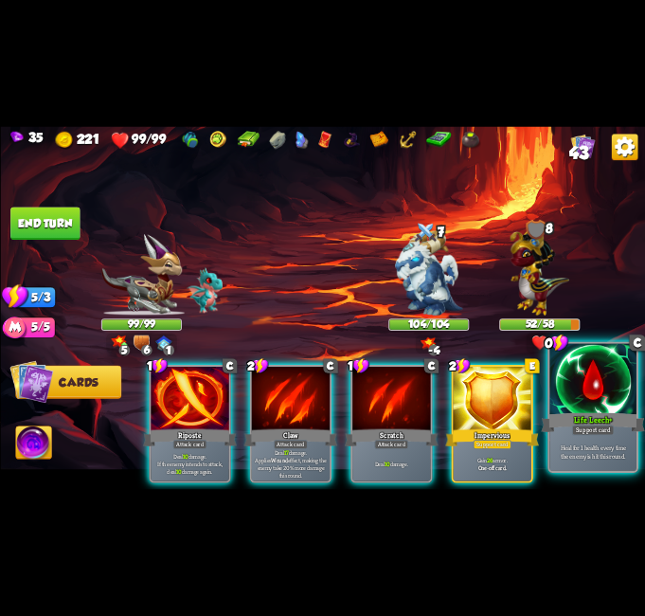
click at [577, 443] on p "Heal for 1 health every time the enemy is hit this round." at bounding box center [592, 451] width 82 height 17
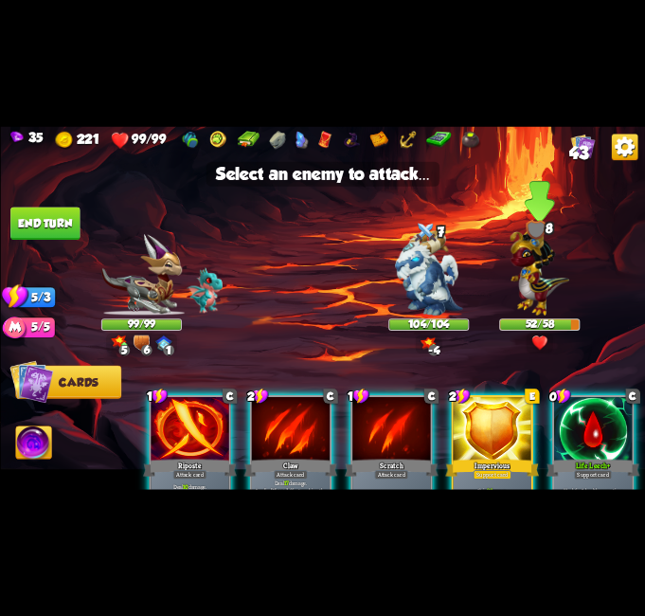
click at [523, 280] on img at bounding box center [539, 270] width 59 height 92
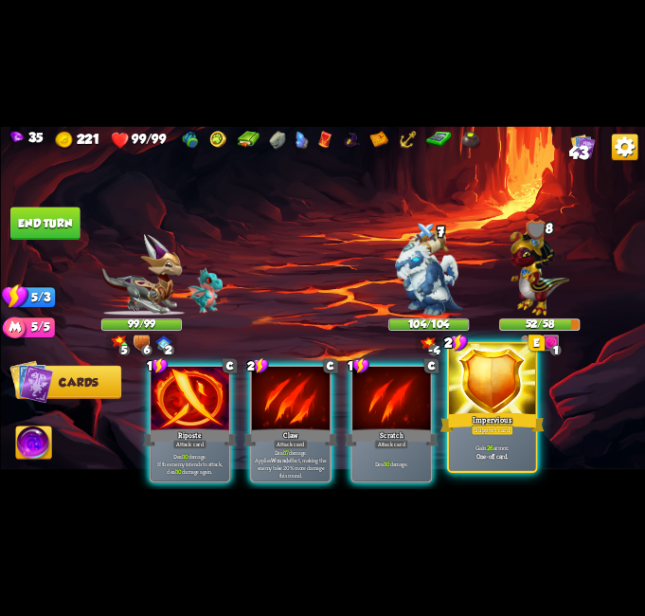
click at [509, 445] on p "Gain 26 armor." at bounding box center [492, 447] width 82 height 9
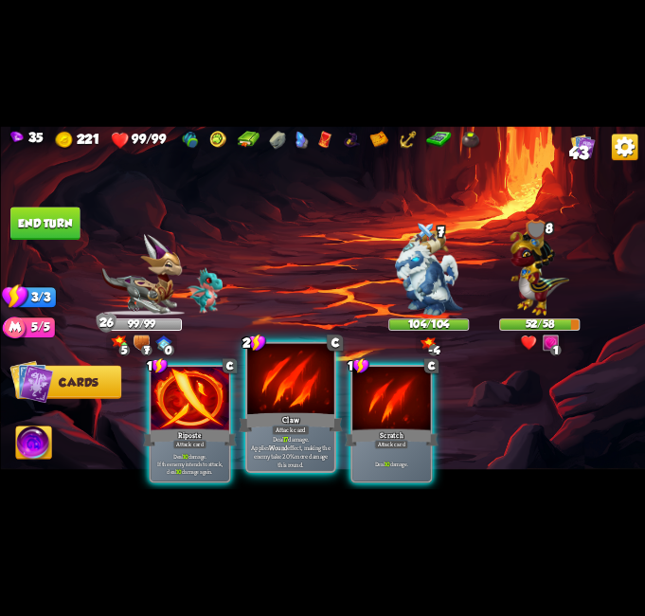
drag, startPoint x: 280, startPoint y: 418, endPoint x: 303, endPoint y: 392, distance: 34.9
click at [279, 419] on div "Claw" at bounding box center [291, 422] width 104 height 23
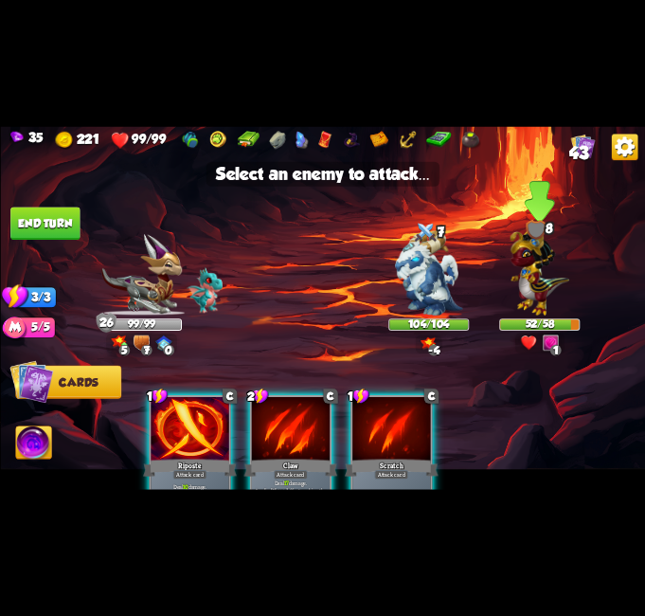
click at [542, 271] on img at bounding box center [539, 270] width 59 height 92
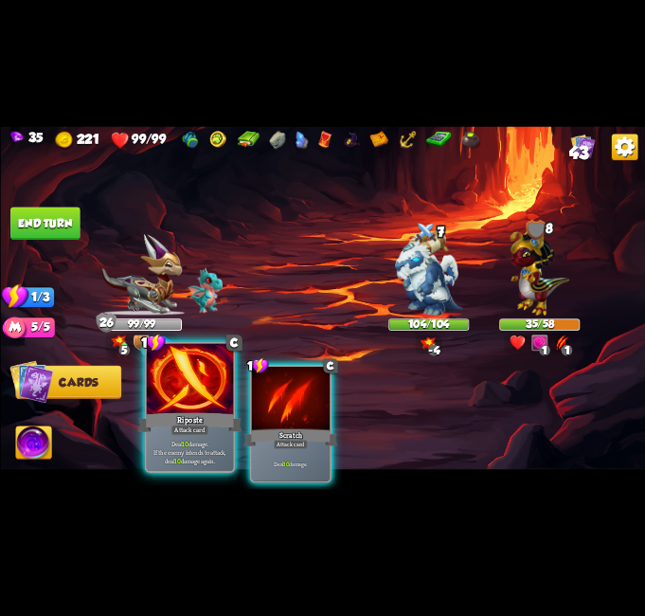
drag, startPoint x: 201, startPoint y: 410, endPoint x: 204, endPoint y: 400, distance: 10.8
click at [200, 408] on div "1 C Riposte Attack card Deal 10 damage. If the enemy intends to attack, deal 10…" at bounding box center [189, 407] width 91 height 131
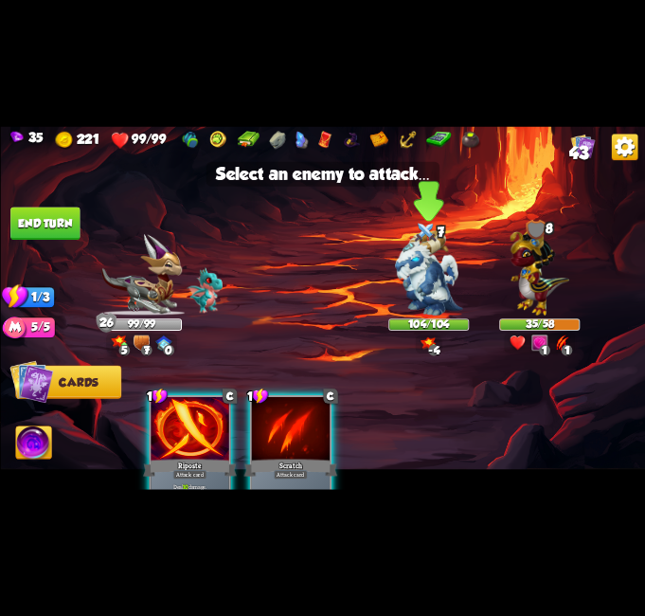
click at [461, 261] on img at bounding box center [428, 273] width 67 height 84
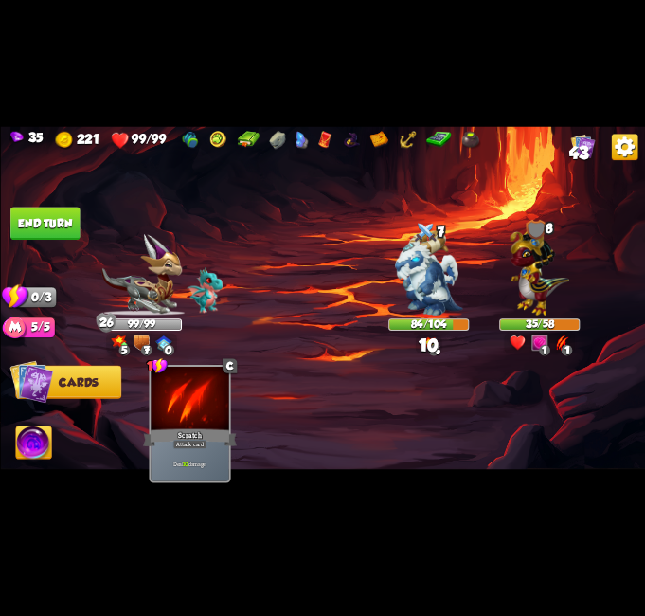
click at [59, 214] on button "End turn" at bounding box center [44, 223] width 69 height 33
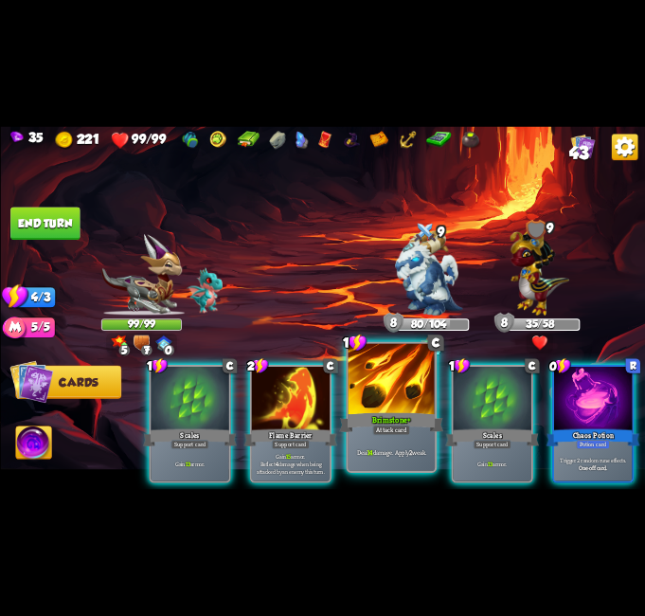
click at [375, 396] on div at bounding box center [391, 380] width 87 height 73
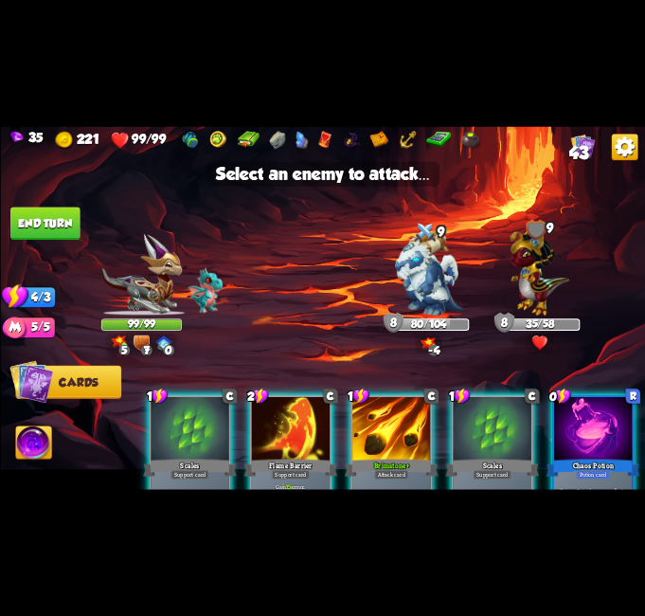
click at [404, 441] on div at bounding box center [391, 429] width 78 height 65
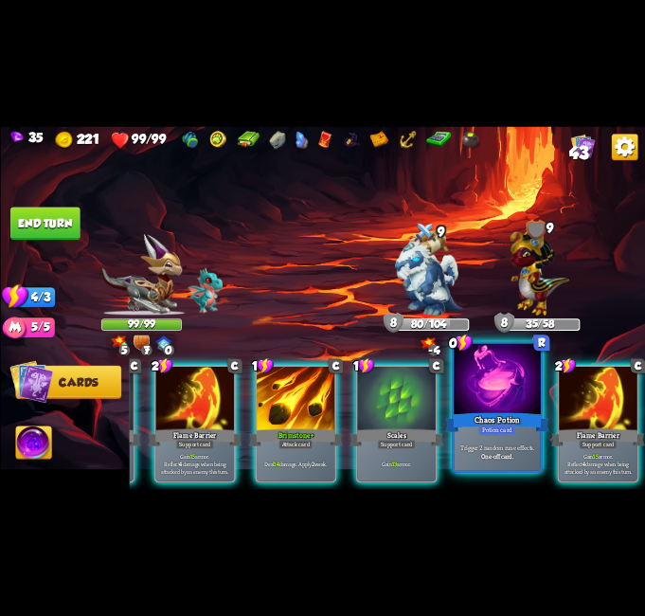
click at [493, 441] on div "Trigger 2 random rune effects. One-off card." at bounding box center [497, 452] width 87 height 38
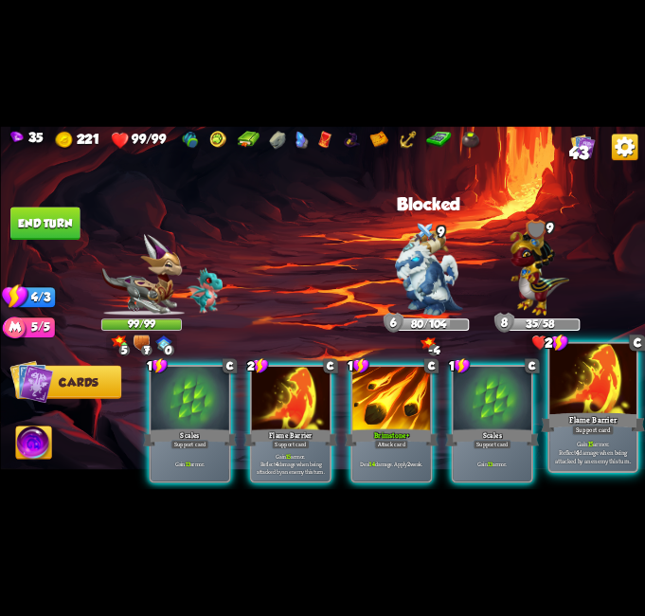
click at [585, 417] on div "Flame Barrier" at bounding box center [593, 422] width 104 height 23
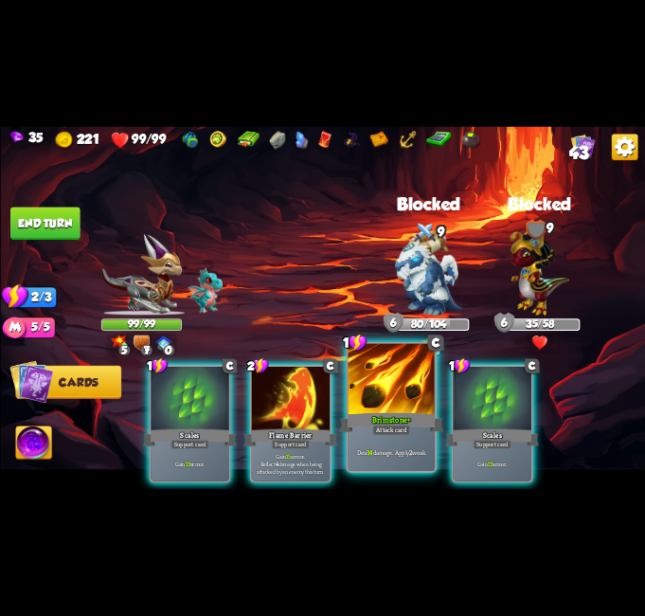
click at [406, 405] on div at bounding box center [391, 380] width 87 height 73
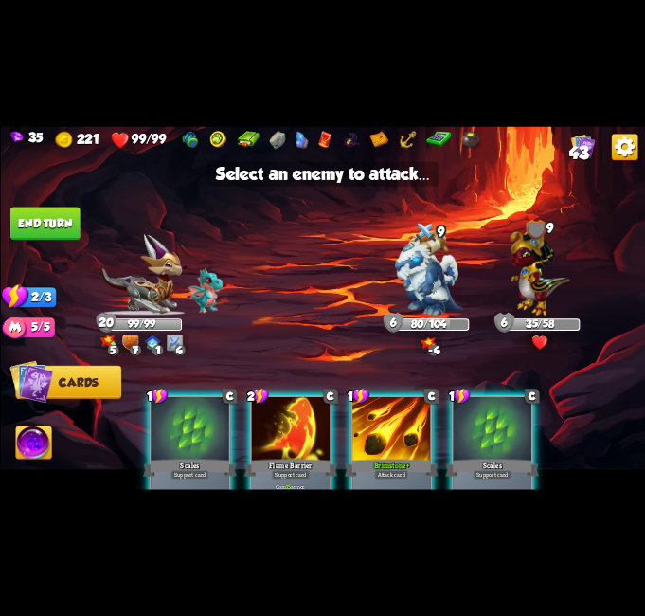
click at [384, 426] on div at bounding box center [391, 429] width 78 height 65
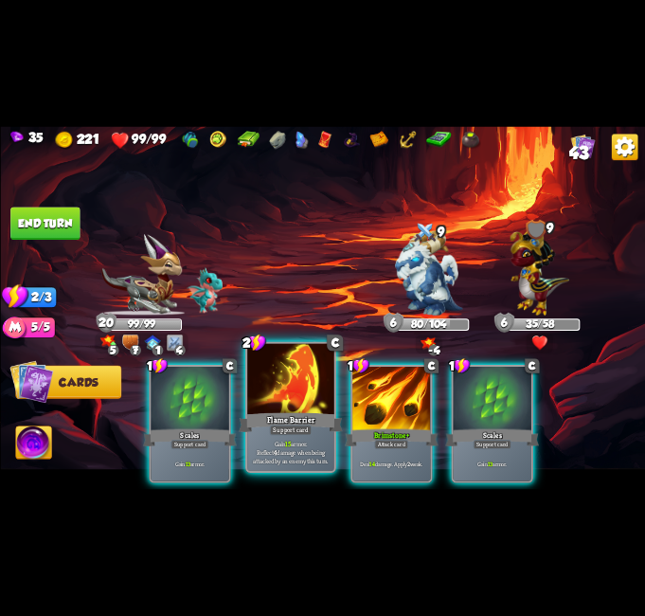
drag, startPoint x: 303, startPoint y: 445, endPoint x: 349, endPoint y: 347, distance: 108.5
click at [303, 443] on p "Gain 15 armor. Reflect 4 damage when being attacked by an enemy this turn." at bounding box center [290, 452] width 82 height 26
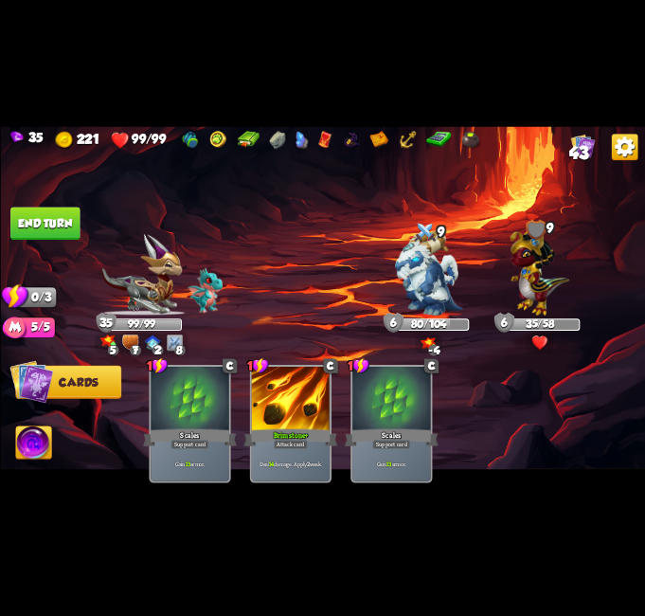
click at [38, 231] on button "End turn" at bounding box center [44, 223] width 69 height 33
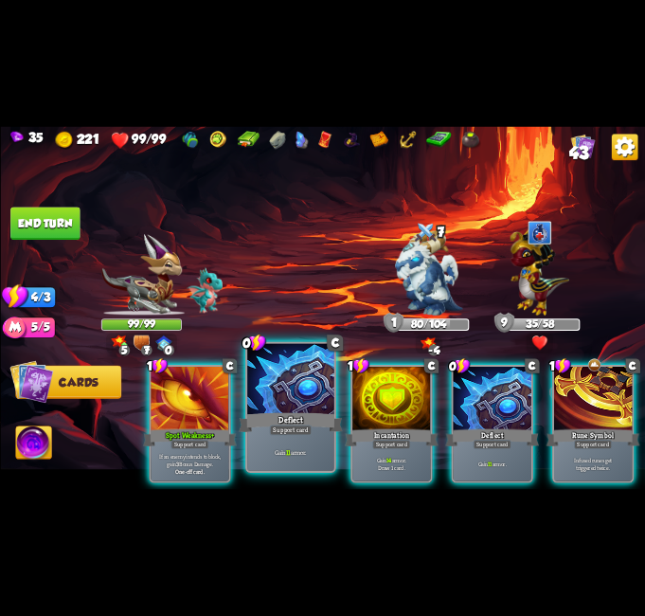
click at [321, 455] on p "Gain 11 armor." at bounding box center [290, 451] width 82 height 9
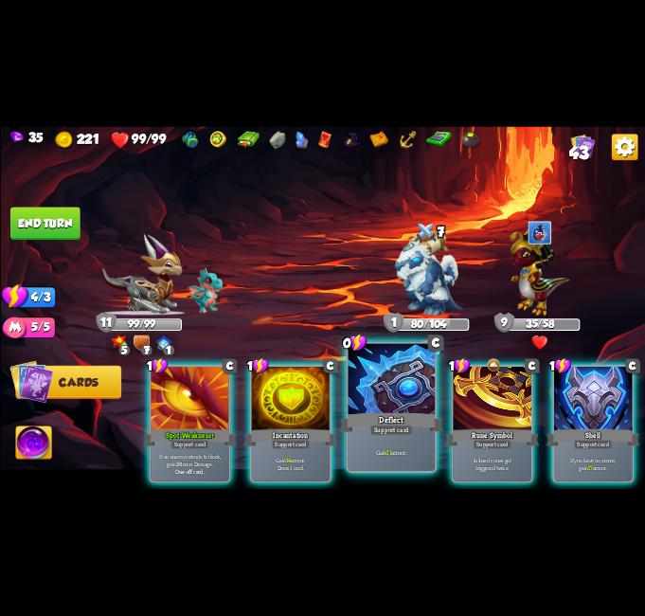
click at [380, 430] on div "Support card" at bounding box center [391, 429] width 43 height 10
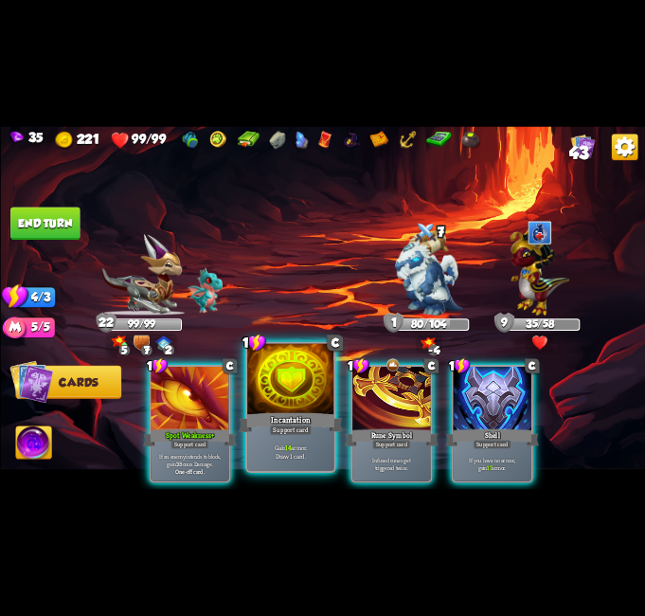
click at [280, 438] on div "Gain 14 armor. Draw 1 card." at bounding box center [290, 452] width 87 height 38
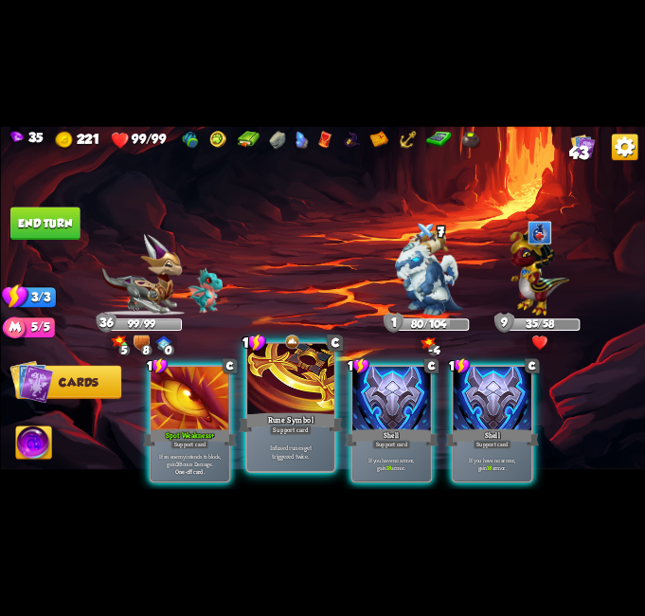
click at [301, 432] on div "Support card" at bounding box center [290, 429] width 43 height 10
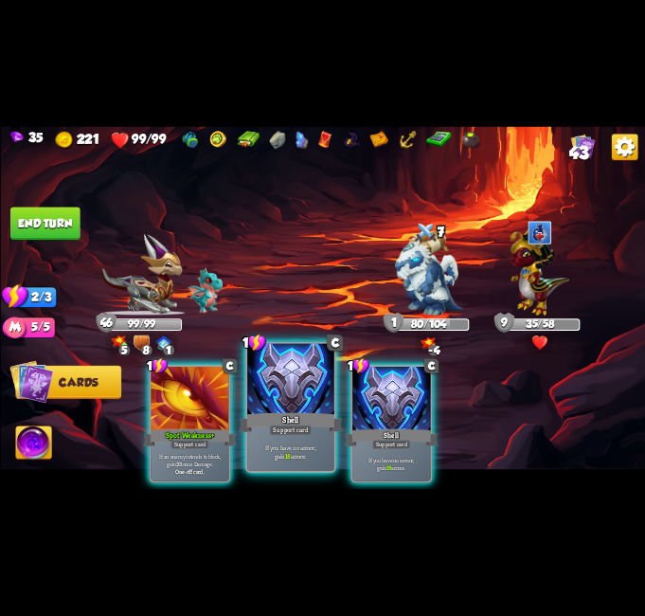
click at [290, 428] on div "Support card" at bounding box center [290, 429] width 43 height 10
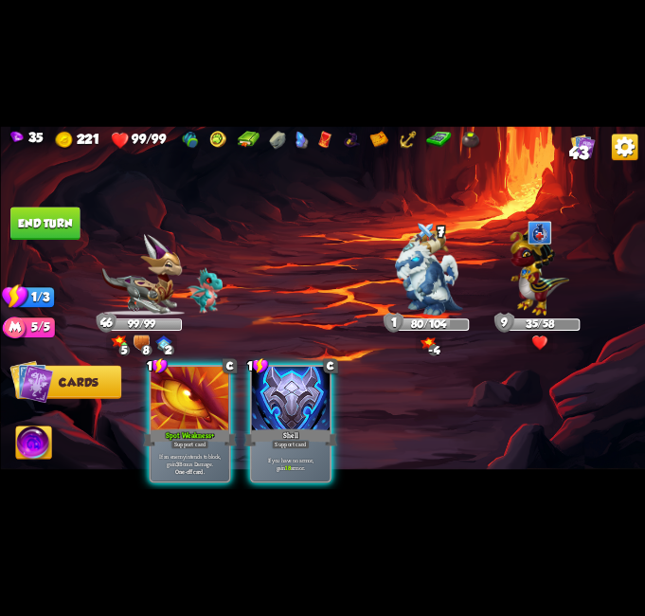
click at [290, 440] on div "Support card" at bounding box center [290, 444] width 38 height 9
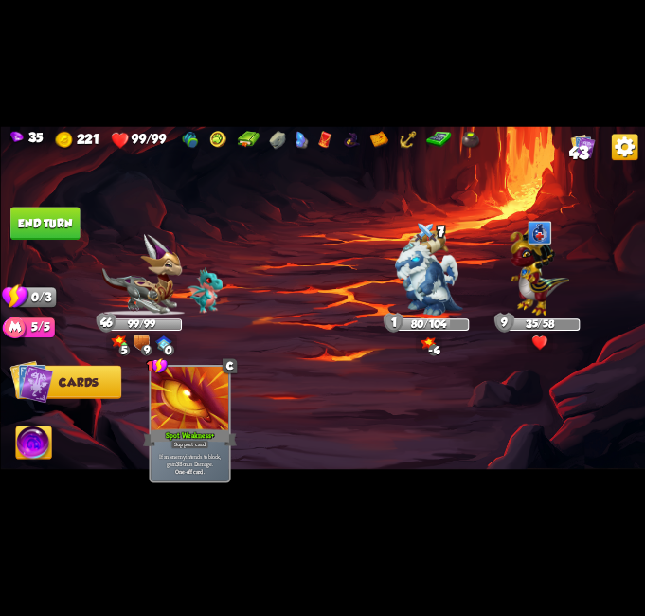
click at [32, 223] on button "End turn" at bounding box center [44, 223] width 69 height 33
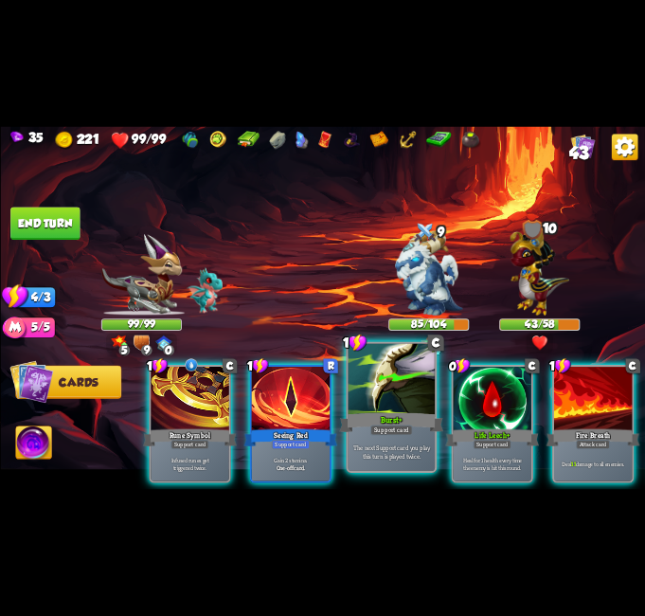
click at [409, 368] on div at bounding box center [391, 380] width 87 height 73
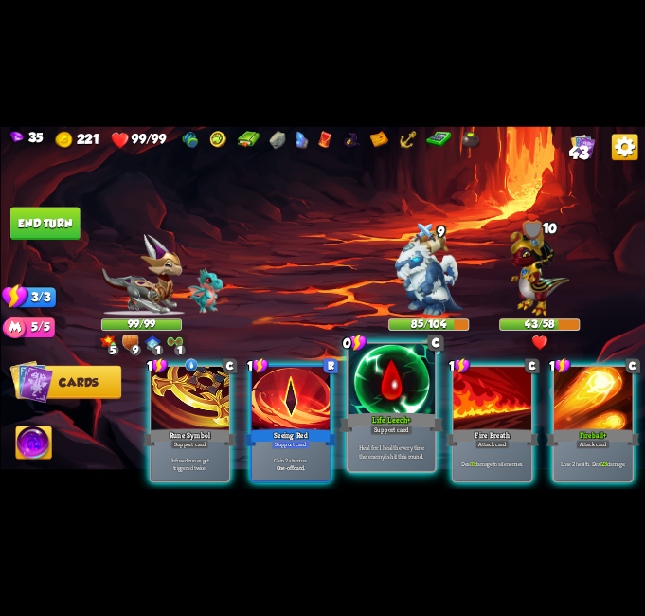
click at [416, 350] on div at bounding box center [391, 380] width 87 height 73
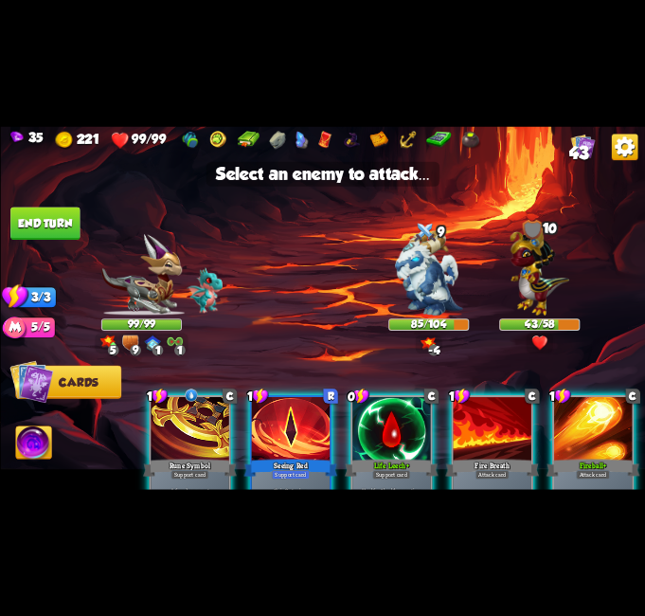
click at [392, 434] on div at bounding box center [391, 429] width 78 height 65
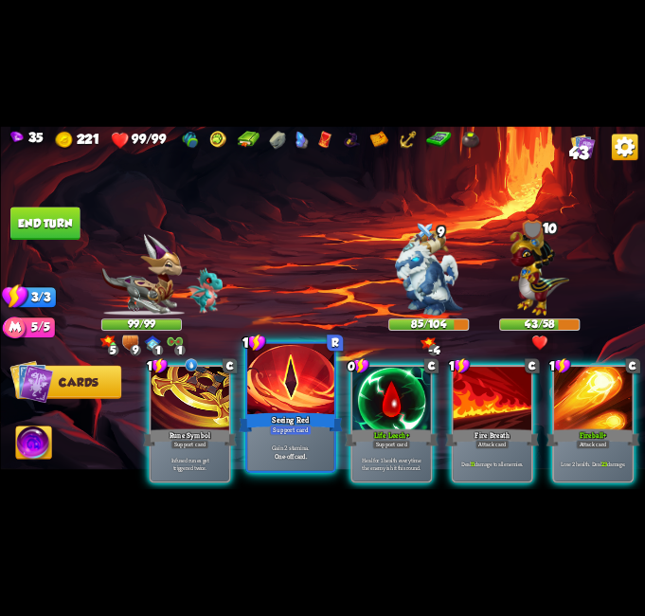
click at [286, 393] on div at bounding box center [290, 380] width 87 height 73
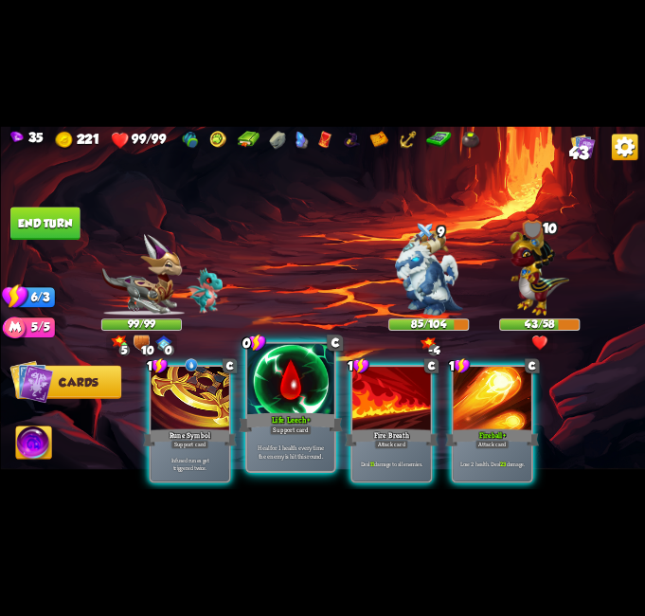
click at [273, 386] on div at bounding box center [290, 380] width 87 height 73
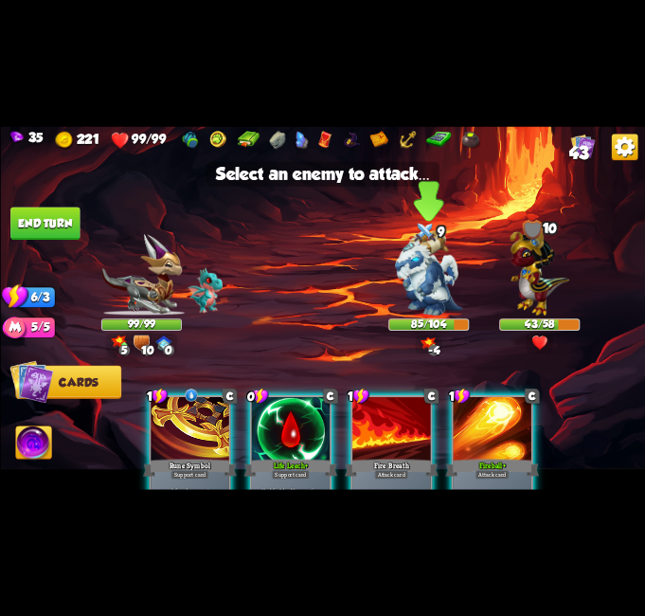
click at [434, 264] on img at bounding box center [428, 273] width 67 height 84
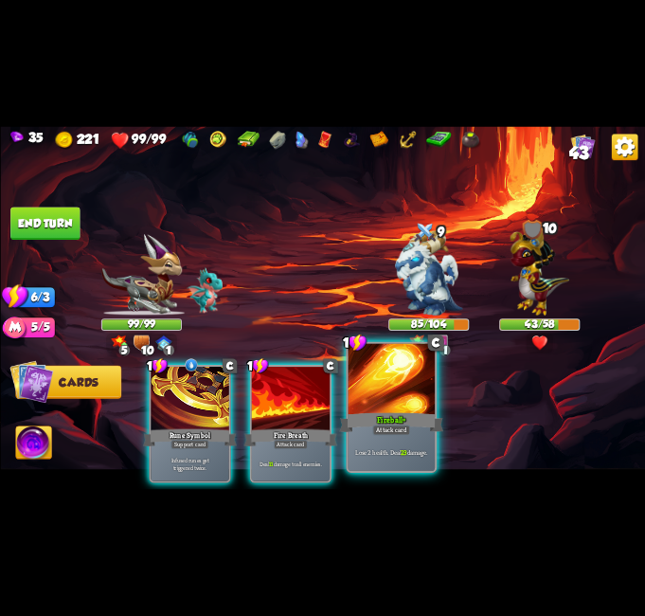
click at [410, 403] on div at bounding box center [391, 380] width 87 height 73
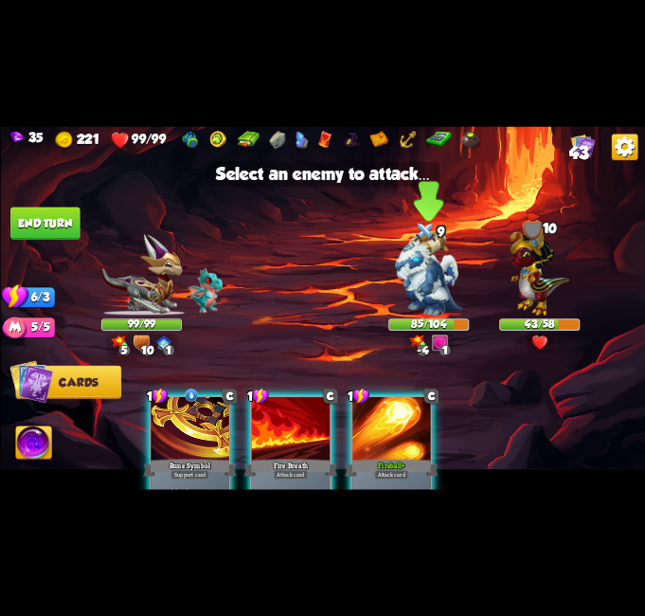
click at [417, 226] on div at bounding box center [425, 233] width 25 height 27
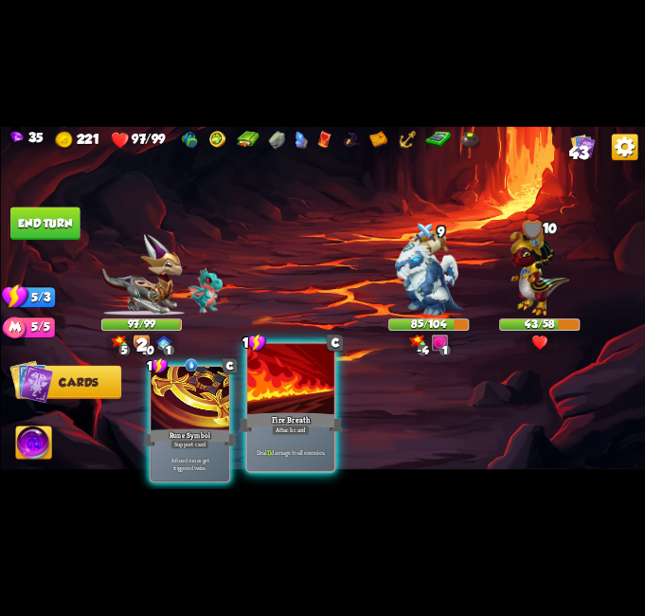
click at [299, 409] on div at bounding box center [290, 380] width 87 height 73
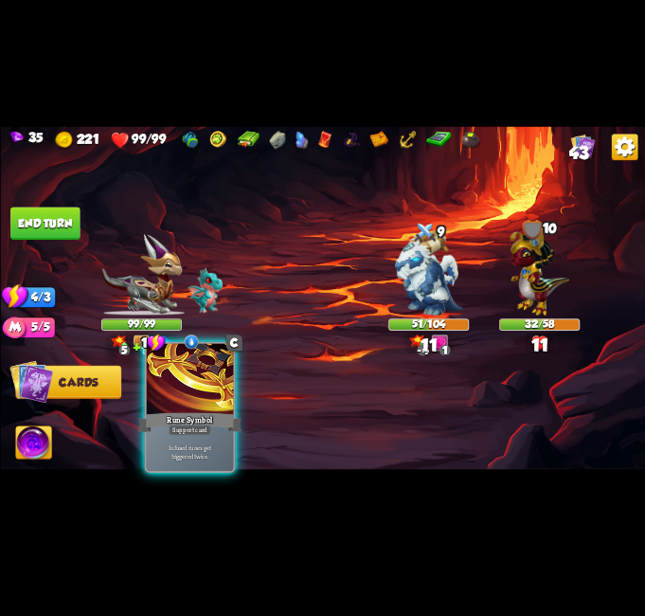
click at [221, 380] on div at bounding box center [189, 380] width 87 height 73
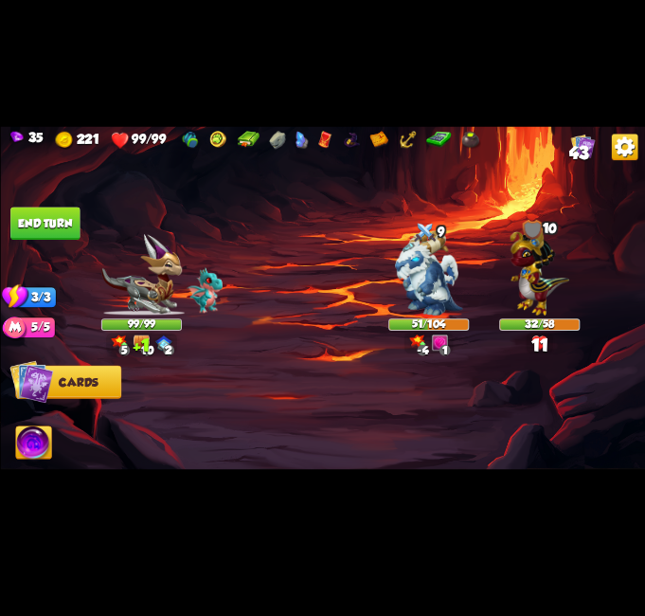
click at [48, 223] on button "End turn" at bounding box center [44, 223] width 69 height 33
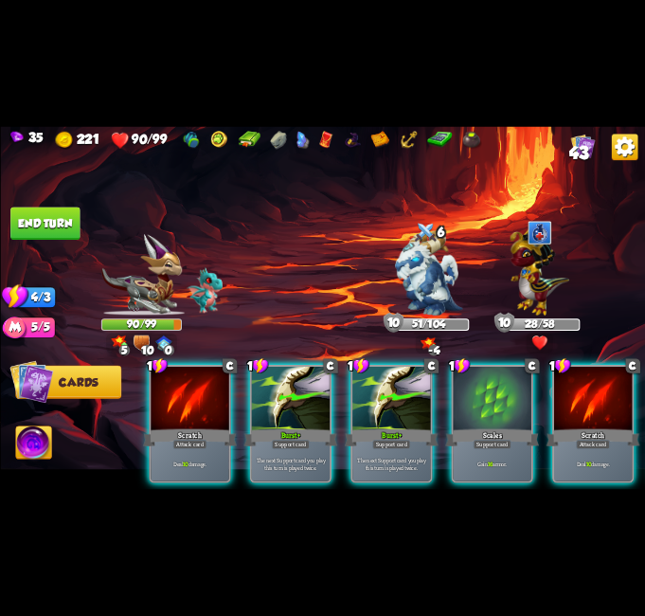
scroll to position [0, 180]
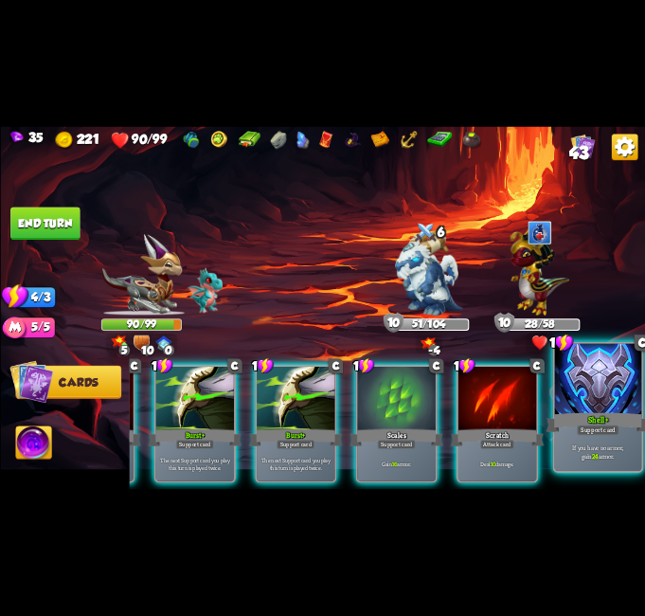
click at [593, 392] on div at bounding box center [597, 380] width 87 height 73
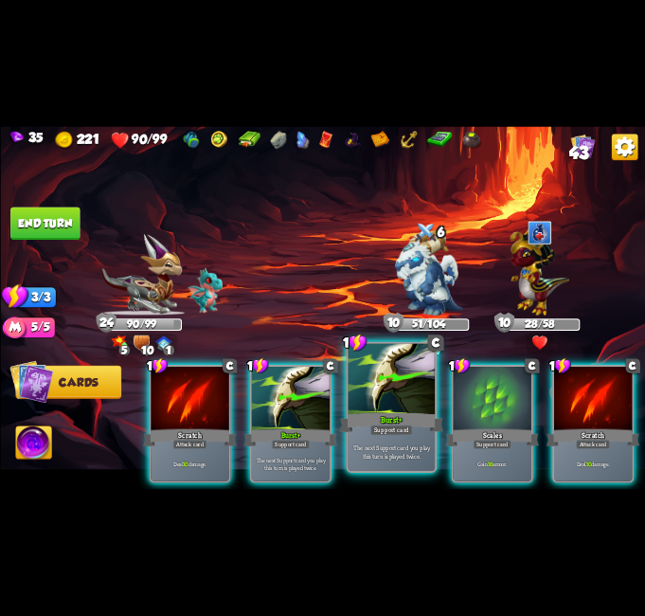
click at [407, 406] on div at bounding box center [391, 380] width 87 height 73
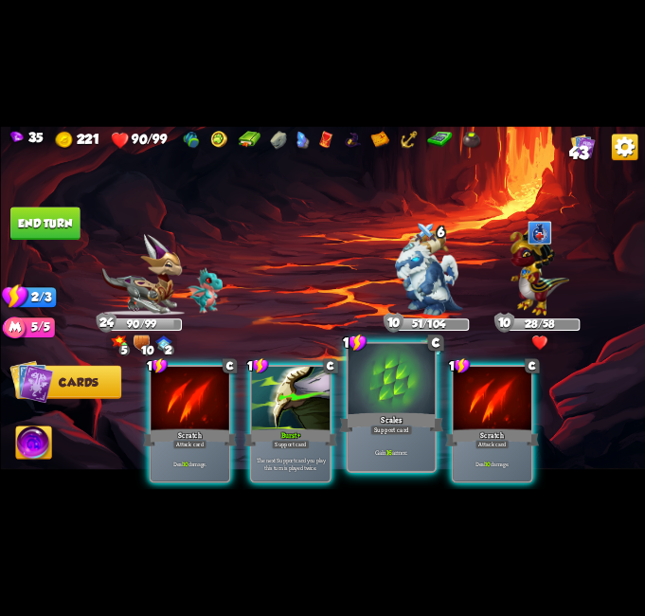
click at [416, 401] on div at bounding box center [391, 380] width 87 height 73
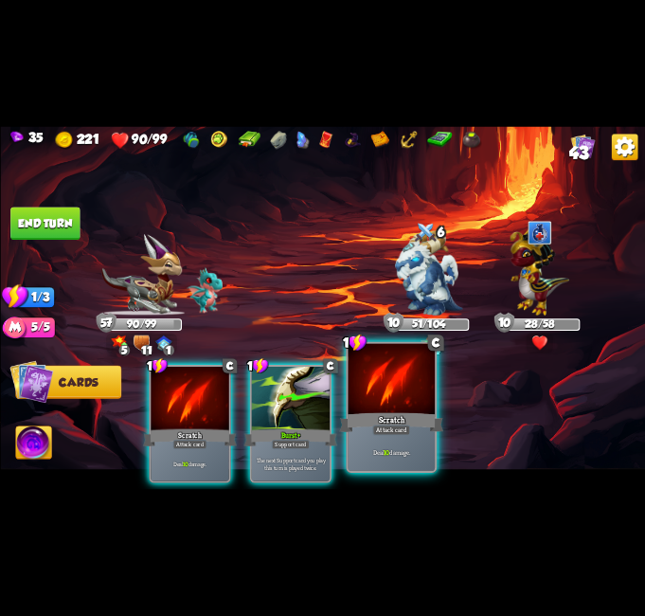
drag, startPoint x: 380, startPoint y: 397, endPoint x: 427, endPoint y: 379, distance: 50.7
click at [384, 397] on div at bounding box center [391, 380] width 87 height 73
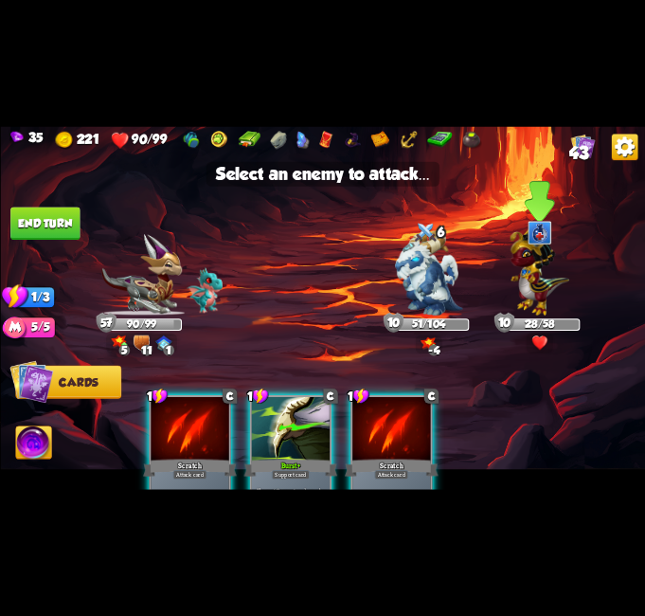
click at [540, 263] on img at bounding box center [539, 270] width 59 height 92
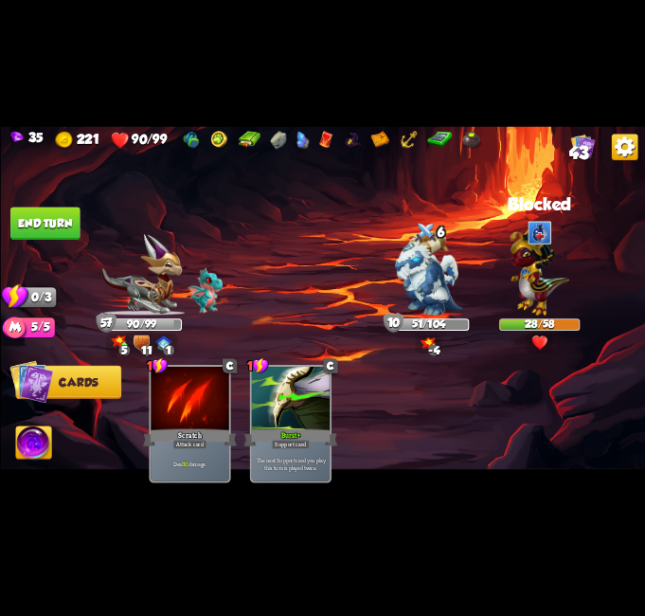
click at [34, 215] on button "End turn" at bounding box center [44, 223] width 69 height 33
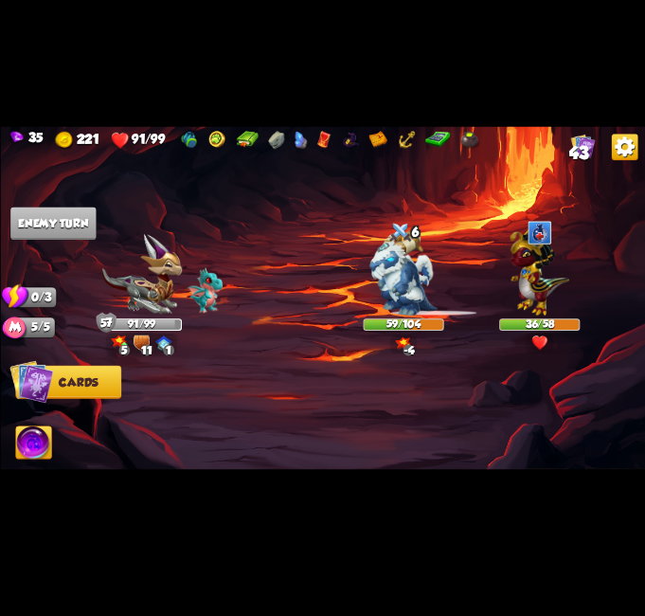
click at [255, 372] on div at bounding box center [387, 408] width 516 height 161
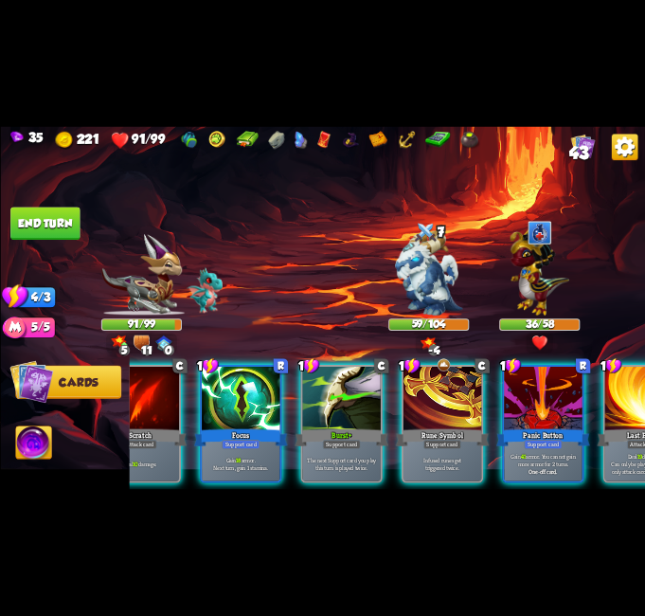
scroll to position [0, 180]
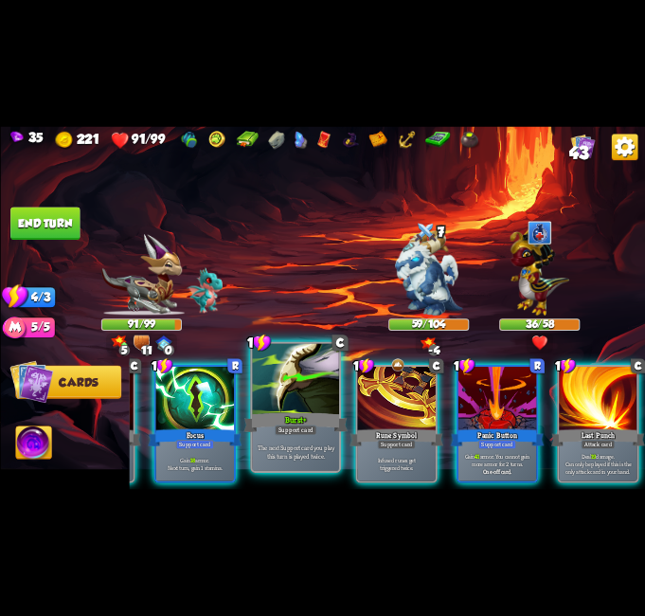
click at [323, 428] on div "Burst+" at bounding box center [296, 422] width 104 height 23
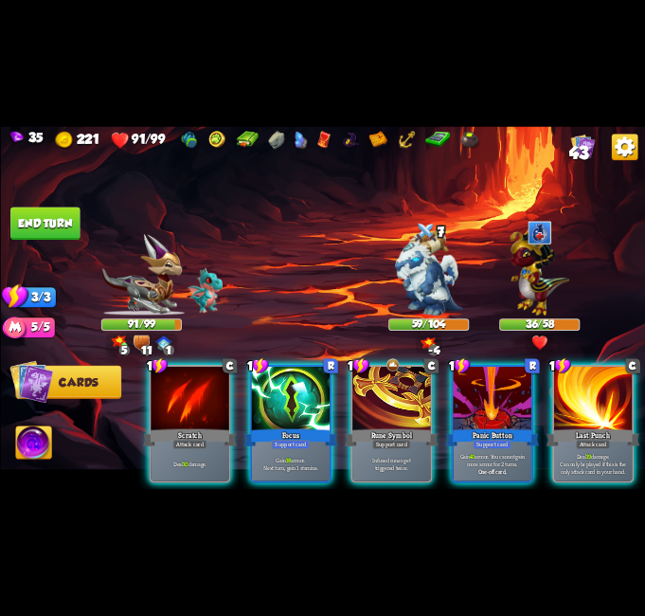
scroll to position [0, 0]
click at [238, 427] on div "1 C Scratch Attack card Deal 10 damage. 1 R Focus Support card Gain 18 armor. N…" at bounding box center [387, 408] width 516 height 161
click at [269, 427] on div "Focus" at bounding box center [291, 437] width 94 height 21
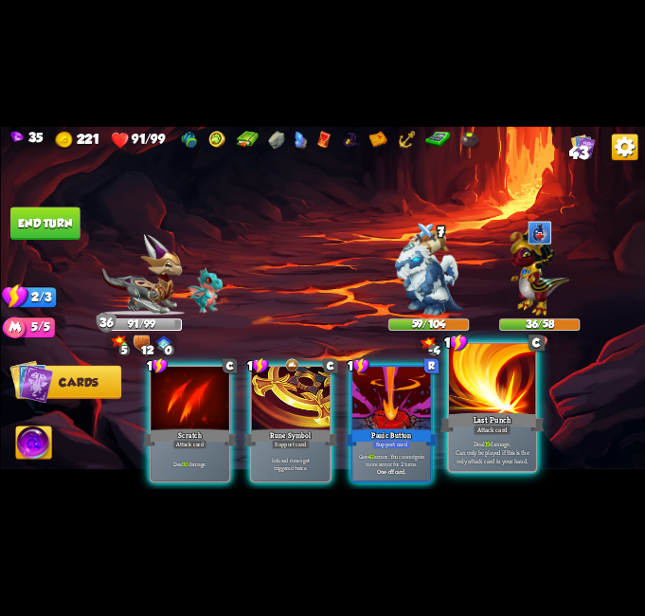
click at [514, 400] on div at bounding box center [492, 380] width 87 height 73
click at [490, 418] on div "Last Punch" at bounding box center [492, 422] width 104 height 23
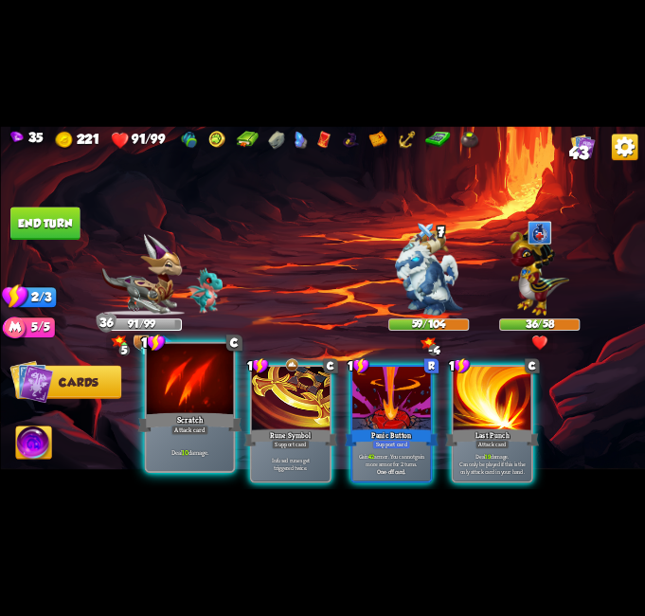
click at [166, 441] on div "Deal 10 damage." at bounding box center [189, 452] width 87 height 38
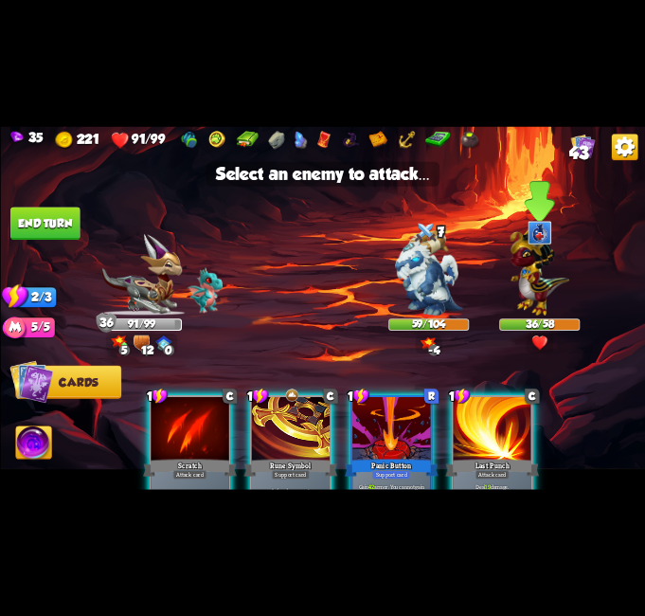
click at [544, 259] on img at bounding box center [539, 270] width 59 height 92
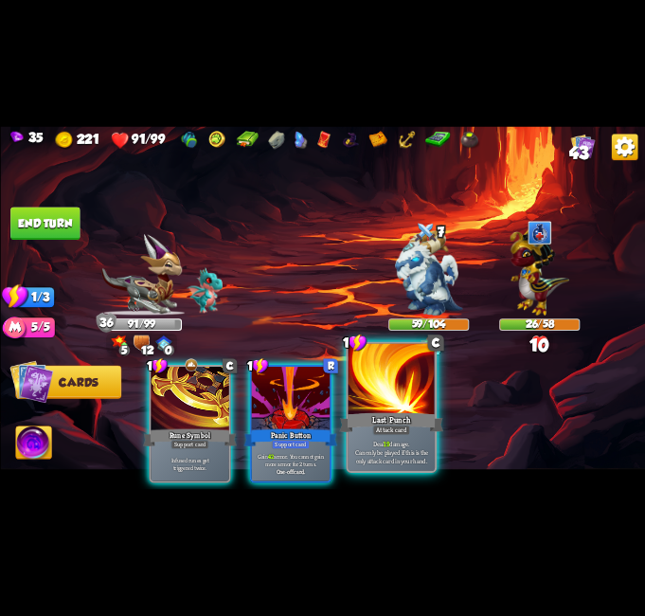
click at [376, 424] on div "Last Punch" at bounding box center [391, 422] width 104 height 23
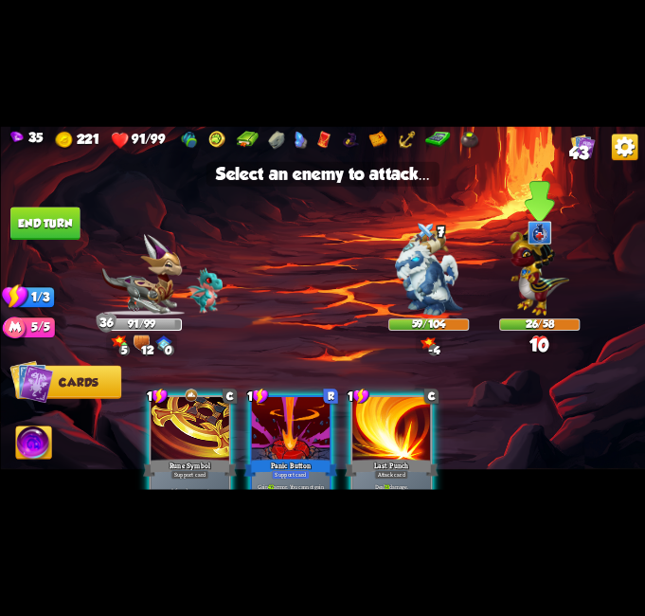
click at [532, 272] on img at bounding box center [539, 270] width 59 height 92
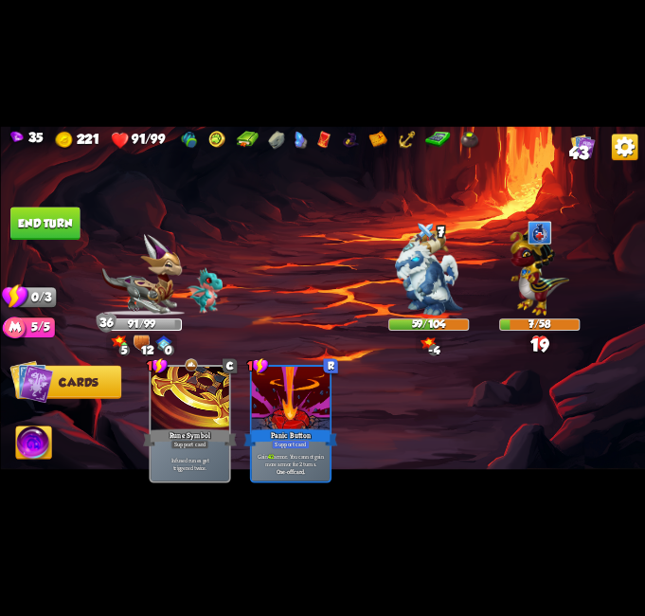
click at [56, 214] on button "End turn" at bounding box center [44, 223] width 69 height 33
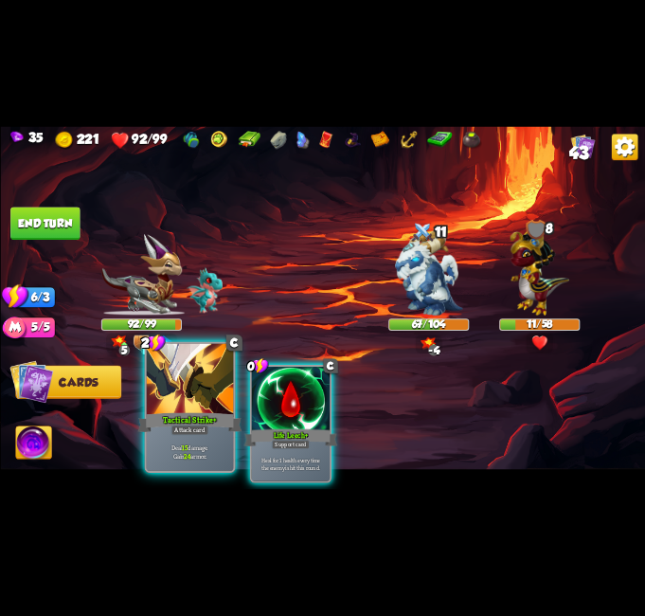
click at [177, 387] on div at bounding box center [189, 380] width 87 height 73
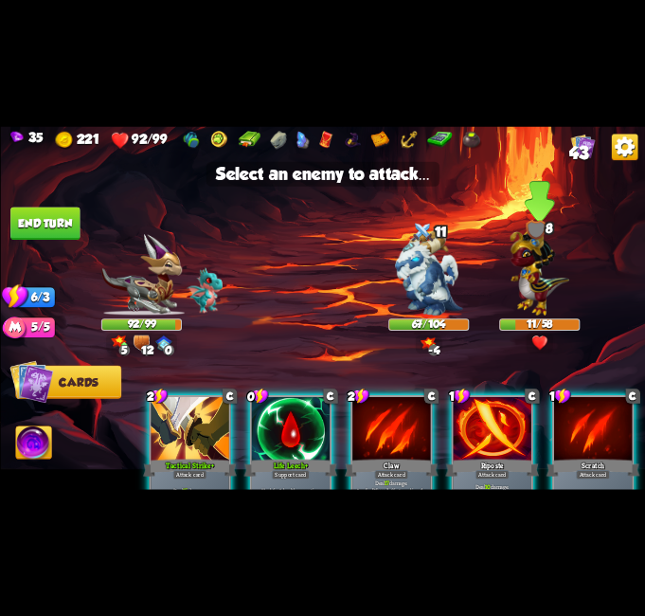
click at [542, 289] on img at bounding box center [539, 270] width 59 height 92
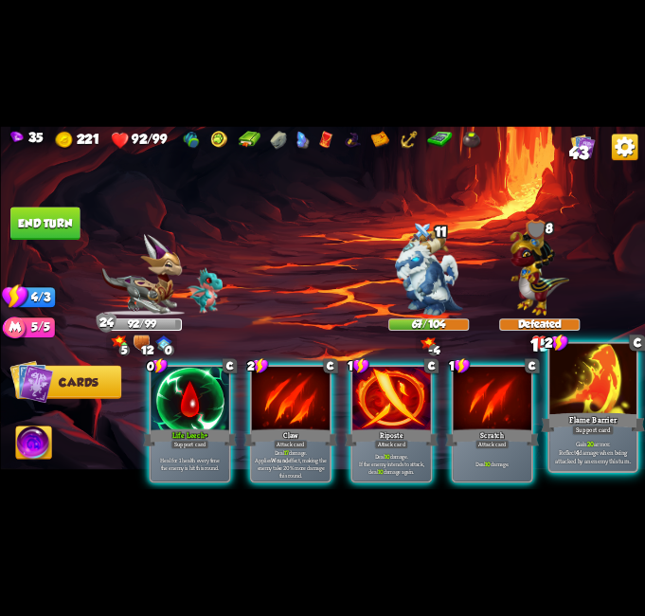
click at [590, 388] on div at bounding box center [593, 380] width 87 height 73
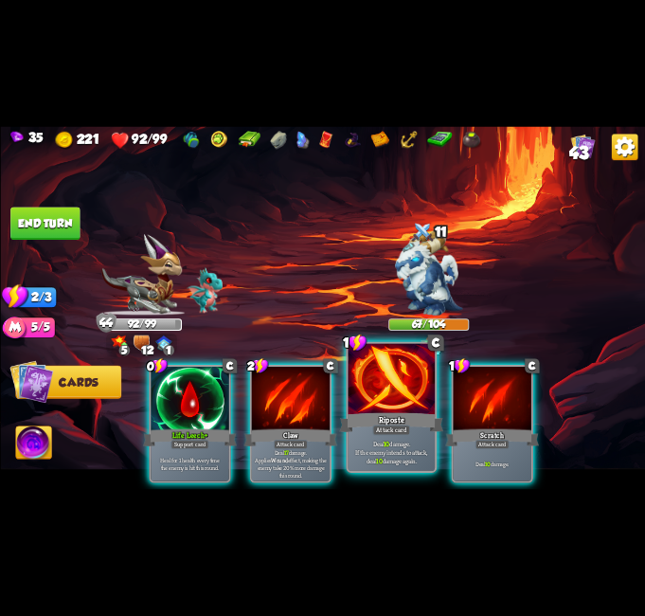
click at [403, 395] on div at bounding box center [391, 380] width 87 height 73
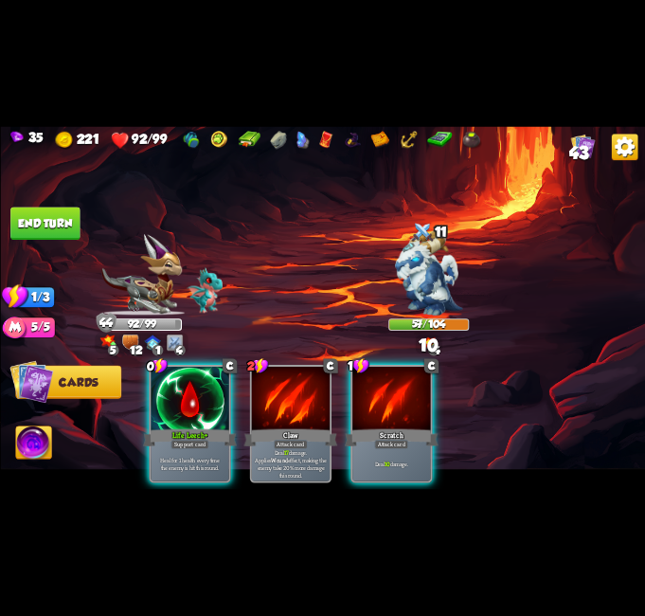
click at [196, 385] on div at bounding box center [190, 399] width 78 height 65
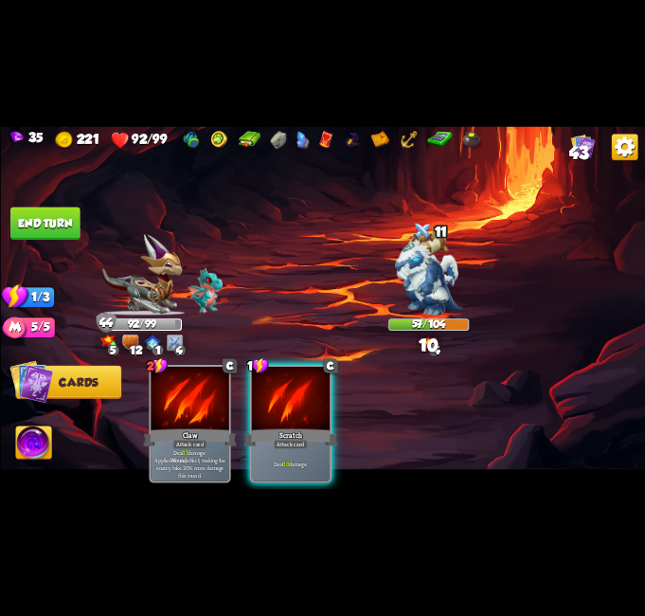
click at [419, 273] on img at bounding box center [428, 273] width 67 height 84
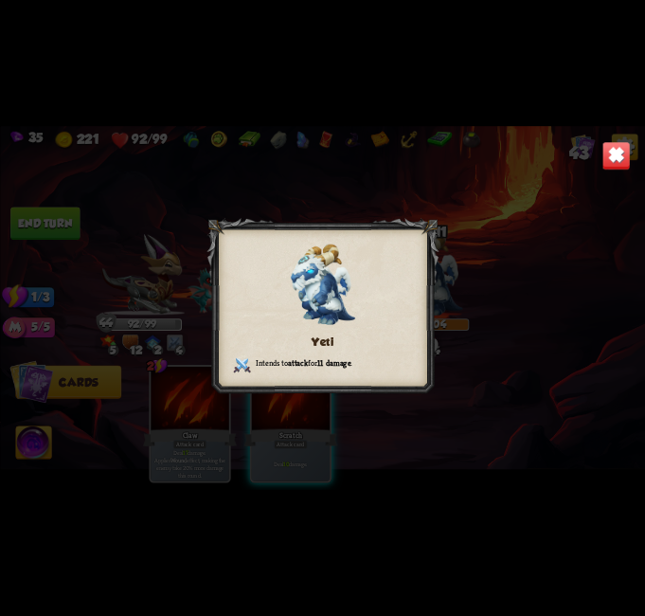
drag, startPoint x: 618, startPoint y: 145, endPoint x: 220, endPoint y: 253, distance: 412.3
click at [618, 147] on img at bounding box center [616, 155] width 28 height 28
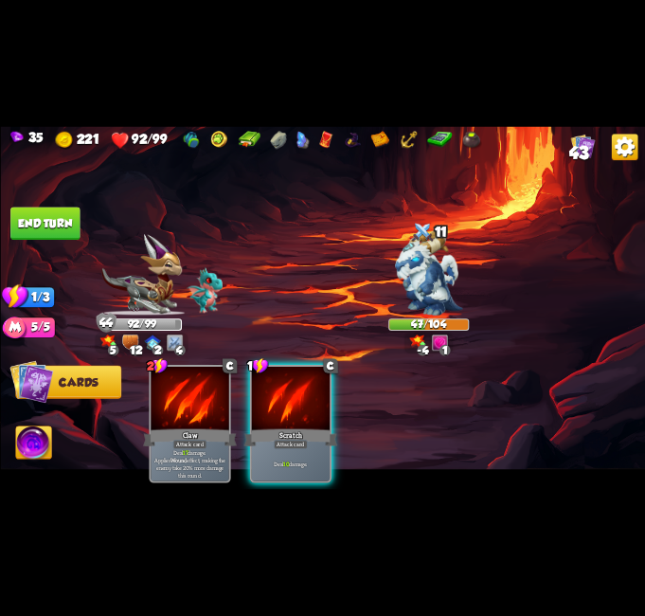
click at [335, 398] on div "2 C Claw Attack card Deal 17 damage. Applies Wound effect, making the enemy tak…" at bounding box center [387, 408] width 516 height 161
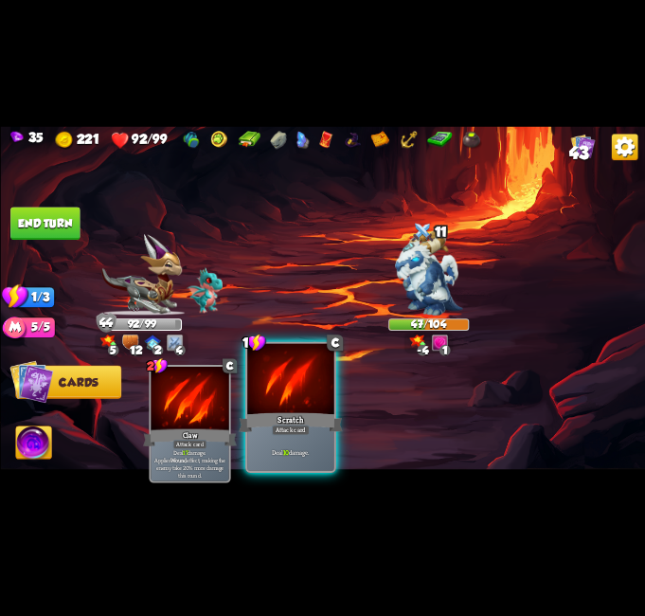
click at [277, 345] on div at bounding box center [290, 380] width 87 height 73
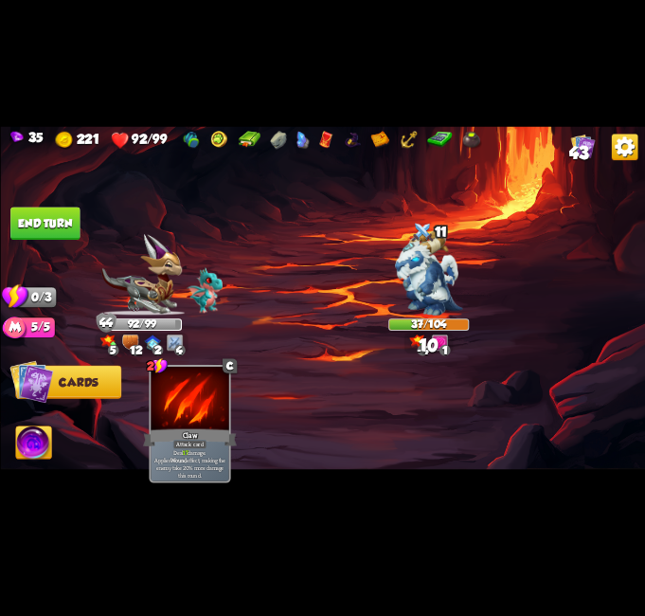
click at [40, 216] on button "End turn" at bounding box center [44, 223] width 69 height 33
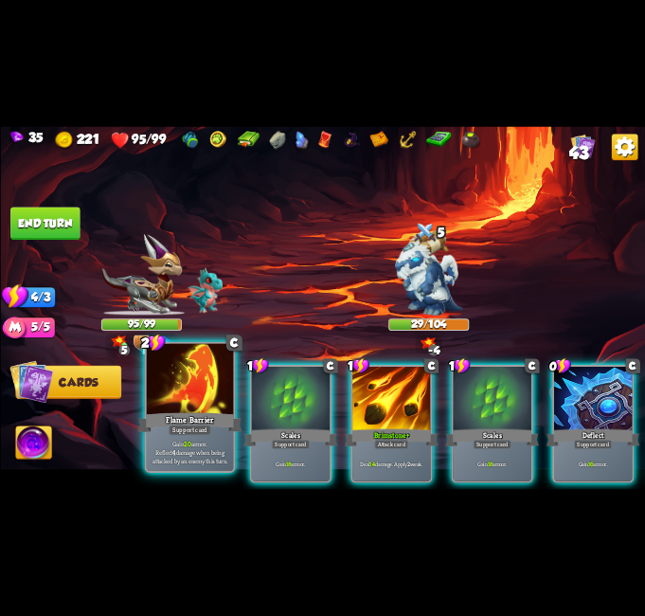
click at [196, 416] on div "Flame Barrier" at bounding box center [189, 422] width 104 height 23
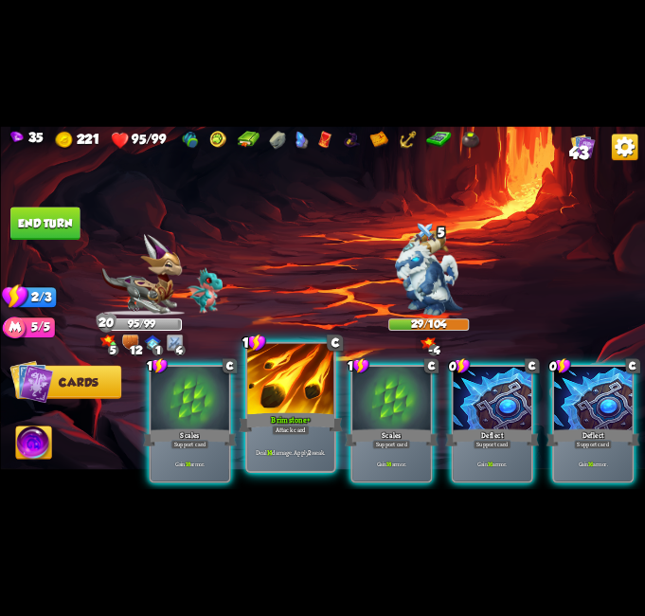
click at [294, 411] on div "Brimstone+" at bounding box center [291, 422] width 104 height 23
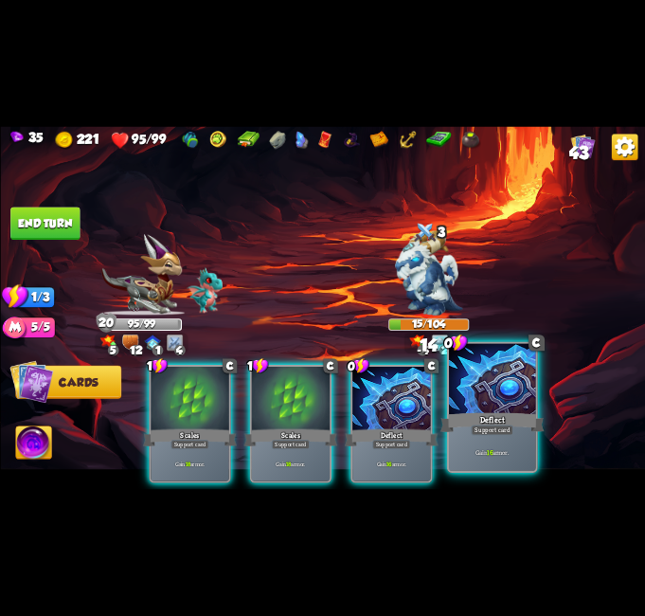
click at [488, 398] on div at bounding box center [492, 380] width 87 height 73
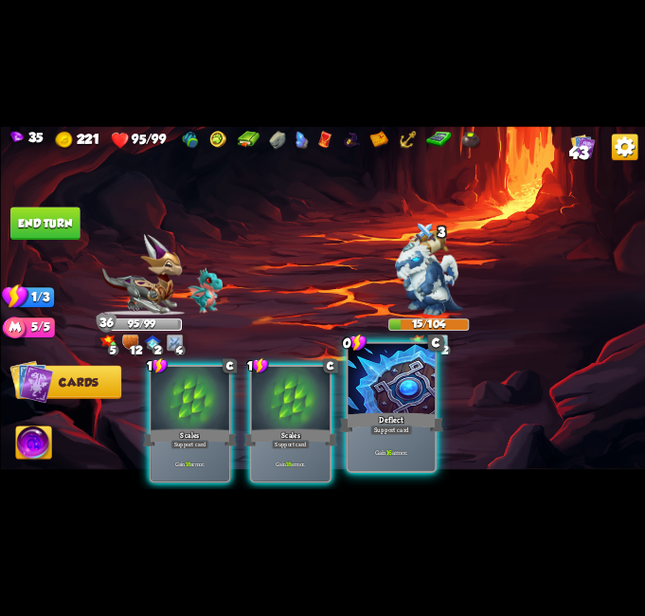
click at [428, 409] on div at bounding box center [391, 380] width 87 height 73
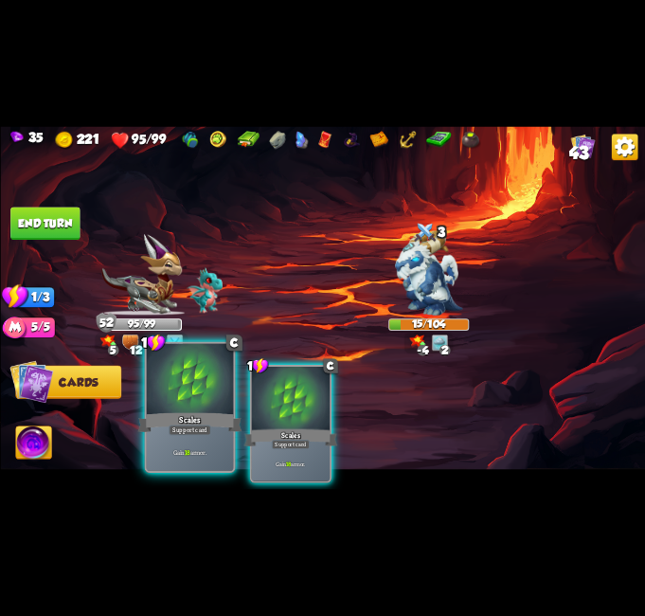
drag, startPoint x: 278, startPoint y: 430, endPoint x: 224, endPoint y: 386, distance: 70.0
click at [265, 422] on div "1 C Scales Support card Gain 18 armor." at bounding box center [289, 423] width 81 height 117
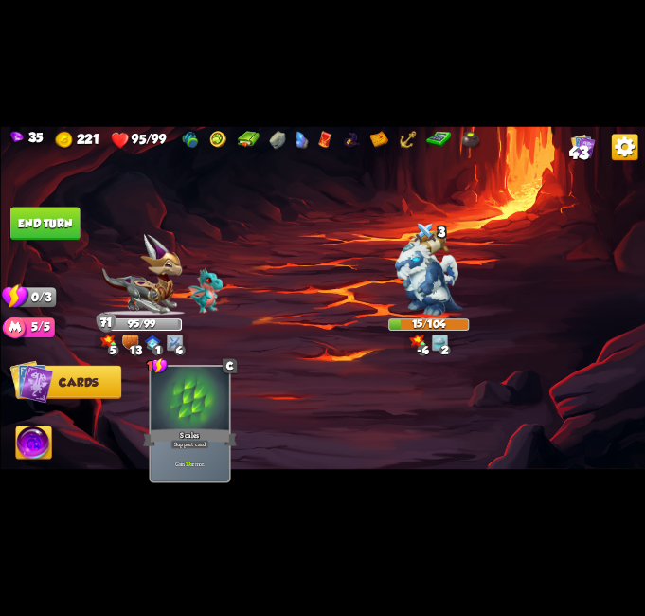
click at [27, 218] on button "End turn" at bounding box center [44, 223] width 69 height 33
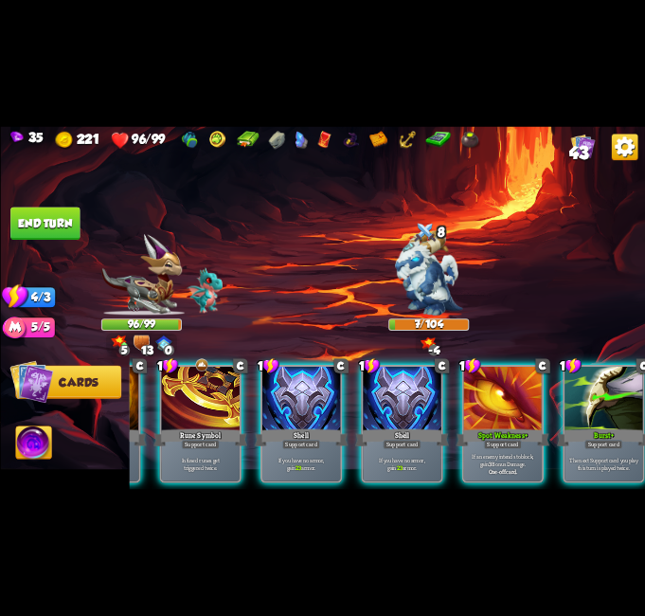
scroll to position [0, 180]
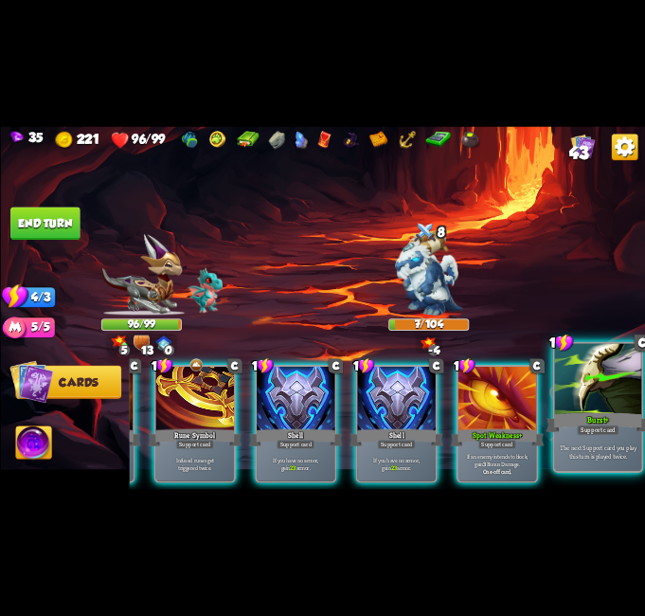
click at [597, 439] on div "The next Support card you play this turn is played twice." at bounding box center [597, 452] width 87 height 38
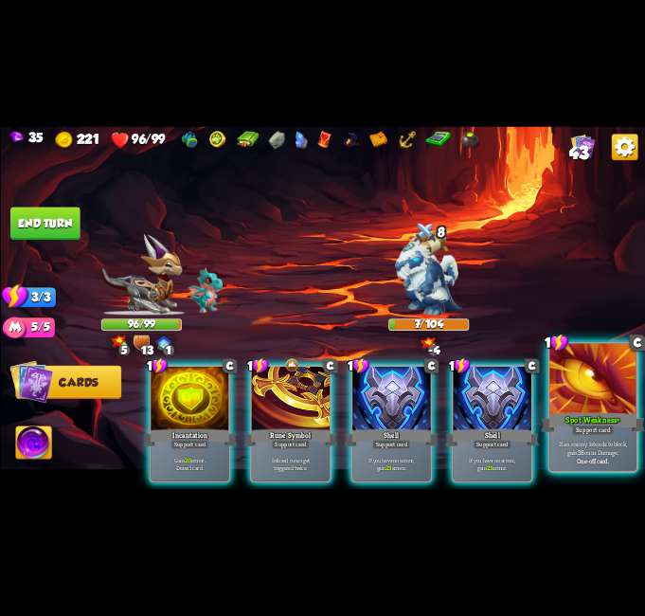
scroll to position [0, 0]
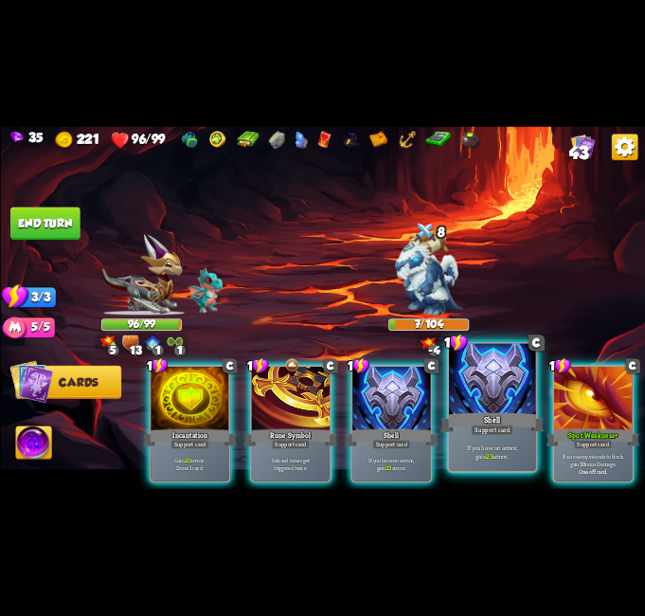
click at [467, 416] on div "Shell" at bounding box center [492, 422] width 104 height 23
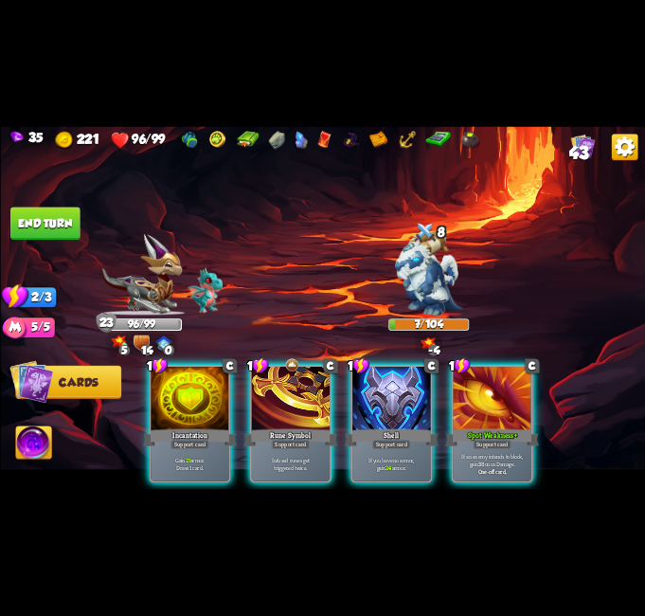
click at [279, 447] on div "Infused runes get triggered twice." at bounding box center [290, 464] width 78 height 34
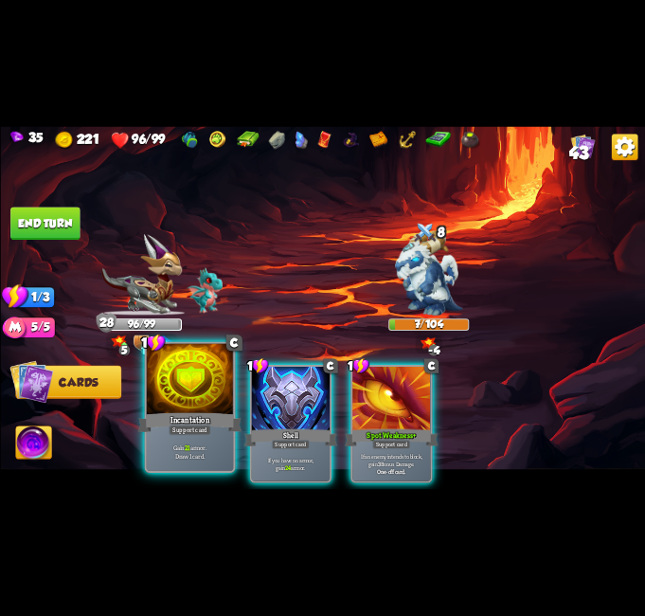
click at [167, 394] on div at bounding box center [189, 380] width 87 height 73
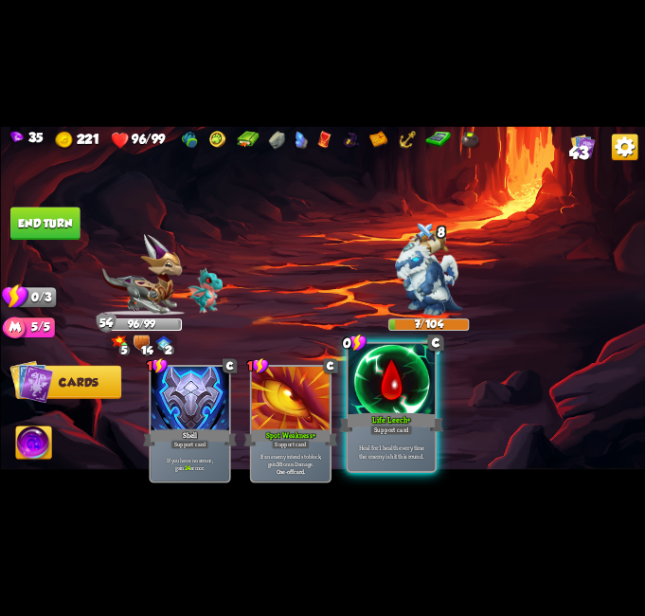
click at [397, 428] on div "Support card" at bounding box center [391, 429] width 43 height 10
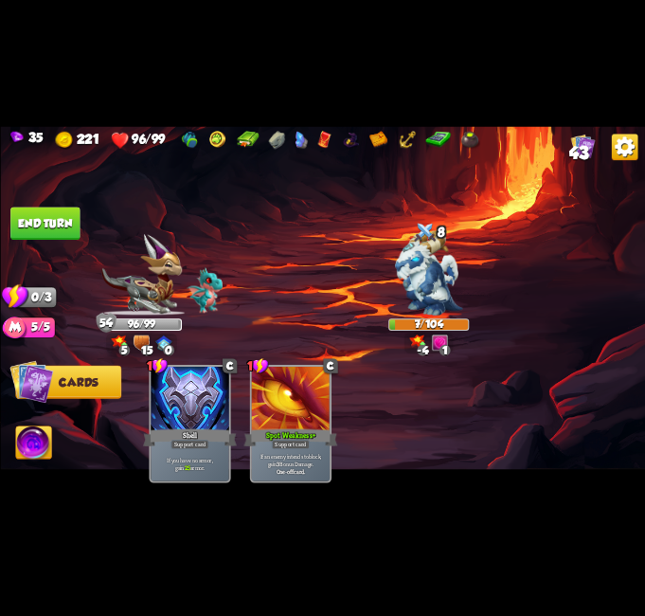
drag, startPoint x: 60, startPoint y: 212, endPoint x: 13, endPoint y: 225, distance: 48.0
click at [54, 213] on button "End turn" at bounding box center [44, 223] width 69 height 33
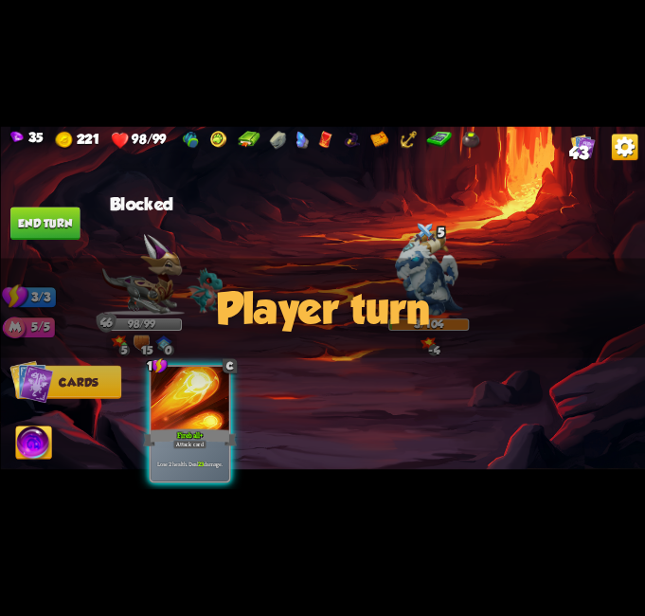
click at [55, 229] on button "End turn" at bounding box center [44, 223] width 69 height 33
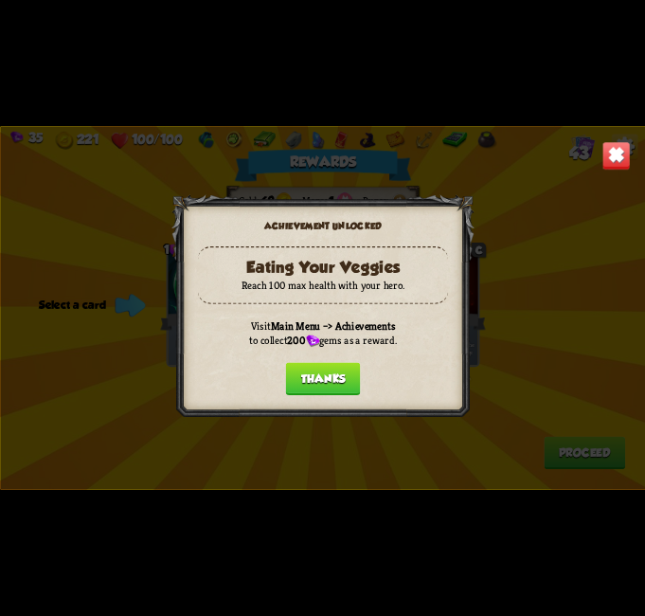
click at [329, 383] on button "Thanks" at bounding box center [322, 378] width 75 height 33
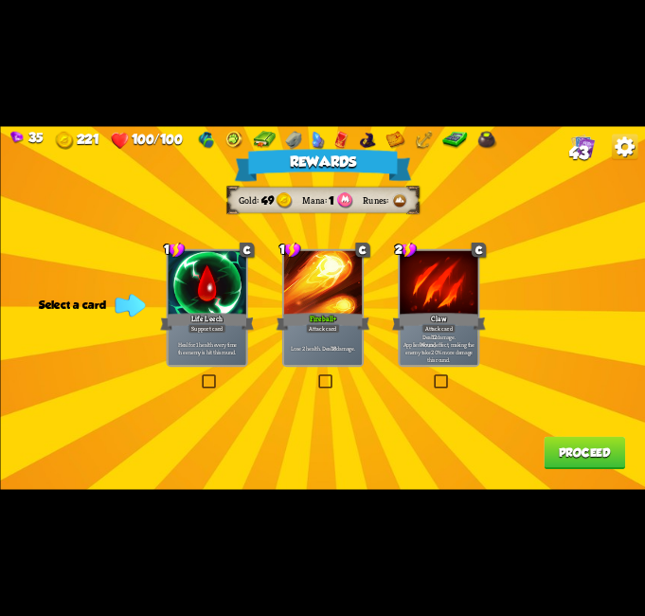
click at [316, 376] on label at bounding box center [316, 376] width 0 height 0
click at [0, 0] on input "checkbox" at bounding box center [0, 0] width 0 height 0
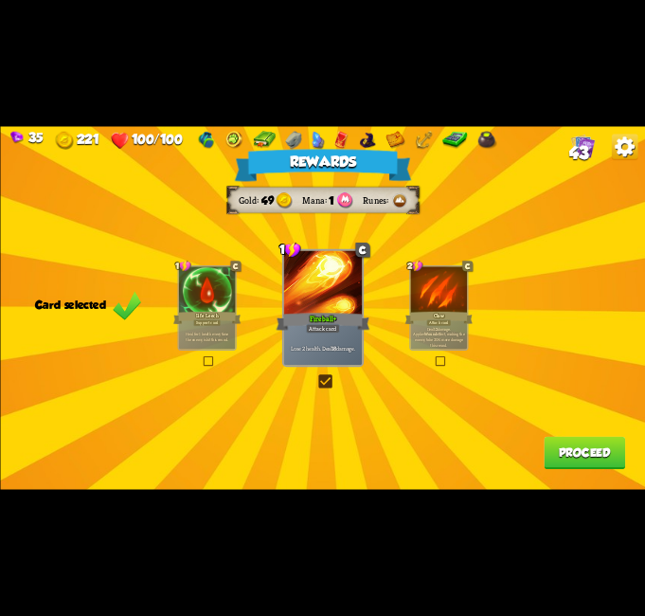
click at [569, 452] on button "Proceed" at bounding box center [584, 453] width 81 height 33
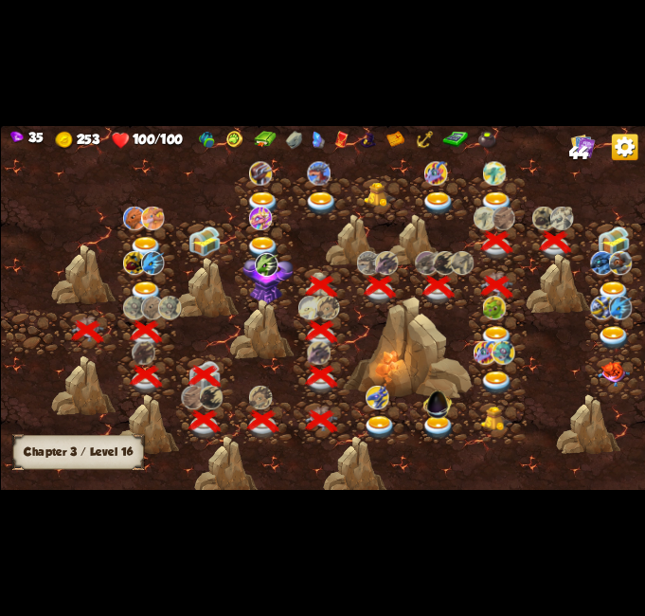
scroll to position [0, 288]
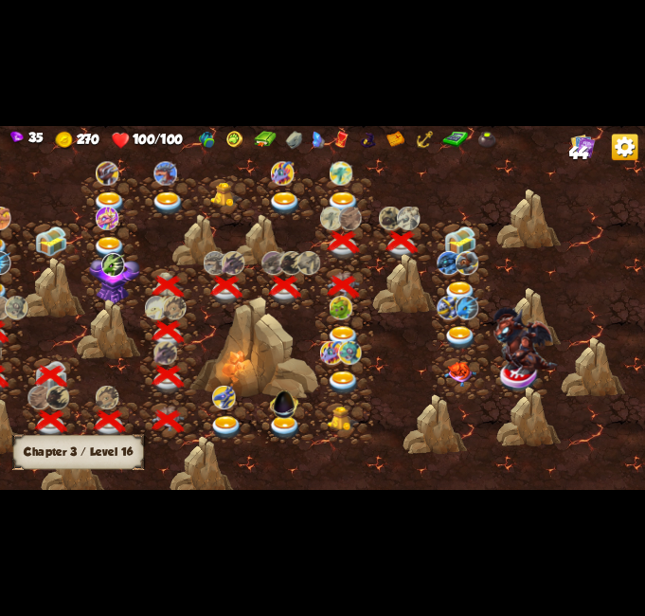
click at [459, 246] on img at bounding box center [459, 241] width 32 height 30
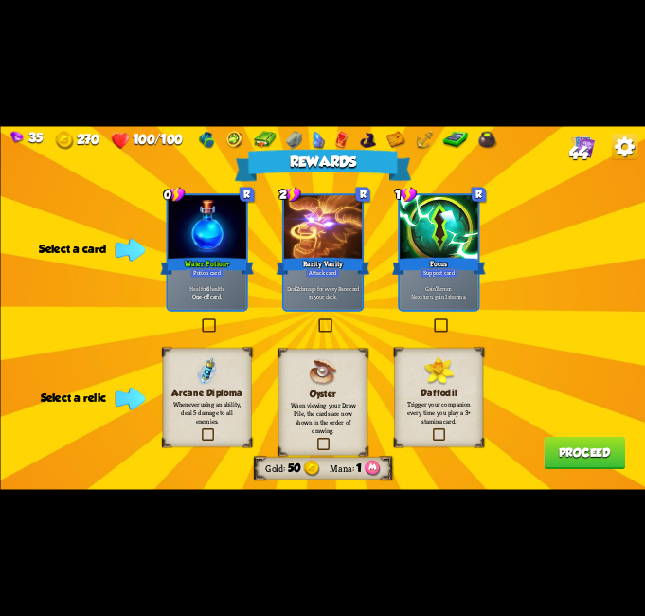
click at [316, 320] on label at bounding box center [316, 320] width 0 height 0
click at [0, 0] on input "checkbox" at bounding box center [0, 0] width 0 height 0
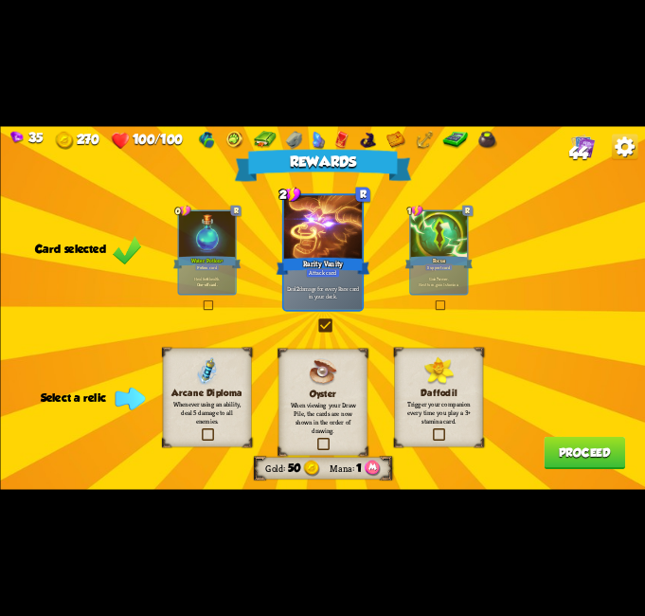
click at [580, 144] on span "44" at bounding box center [577, 153] width 19 height 20
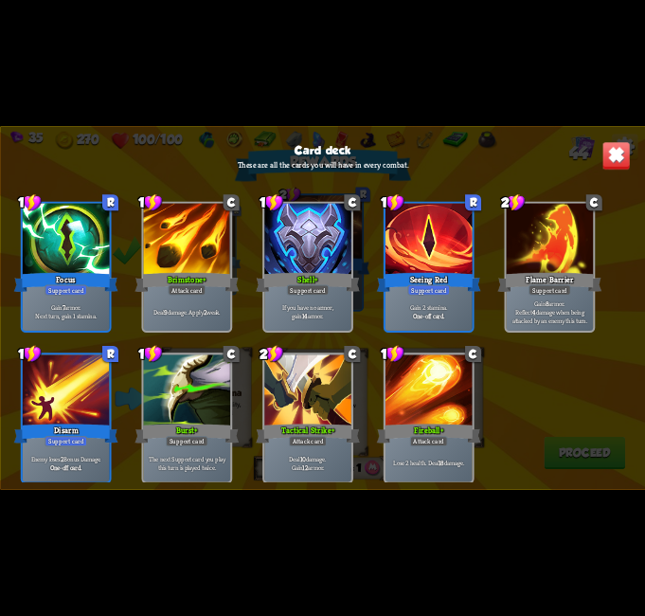
scroll to position [2017, 0]
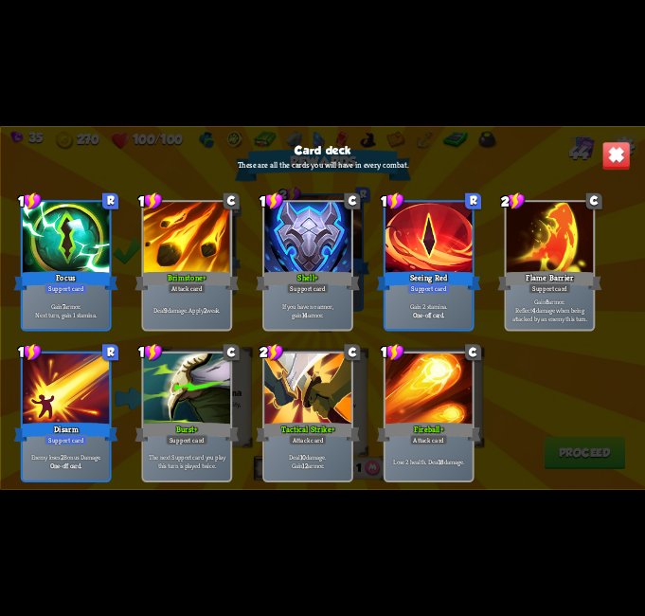
click at [620, 167] on img at bounding box center [616, 155] width 28 height 28
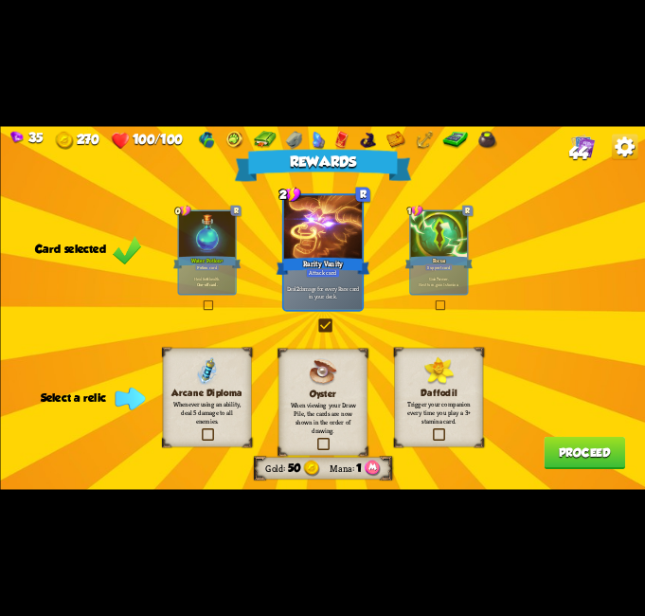
click at [431, 430] on label at bounding box center [431, 430] width 0 height 0
click at [0, 0] on input "checkbox" at bounding box center [0, 0] width 0 height 0
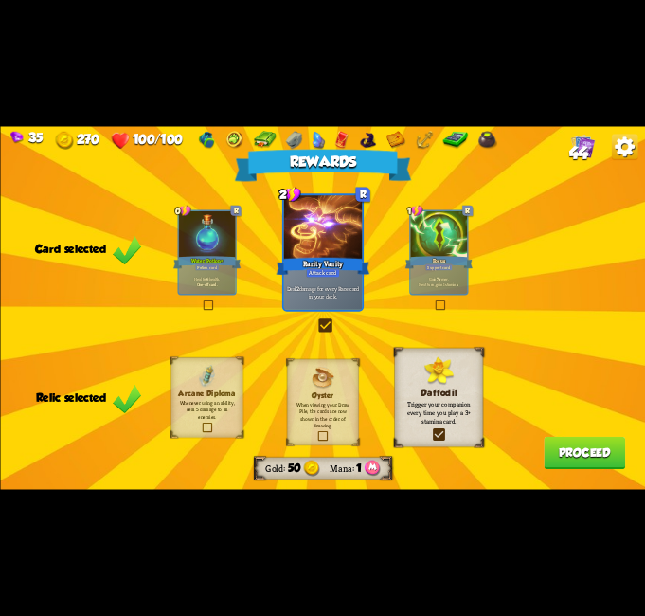
drag, startPoint x: 530, startPoint y: 261, endPoint x: 531, endPoint y: 295, distance: 34.1
click at [530, 261] on div "Rewards Gold 50 Mana 1 Card selected 0 R Water Potion+ Potion card Heal for 6 h…" at bounding box center [322, 307] width 645 height 363
click at [451, 443] on div "Daffodil Trigger your companion every time you play a 3+ stamina card." at bounding box center [438, 397] width 89 height 99
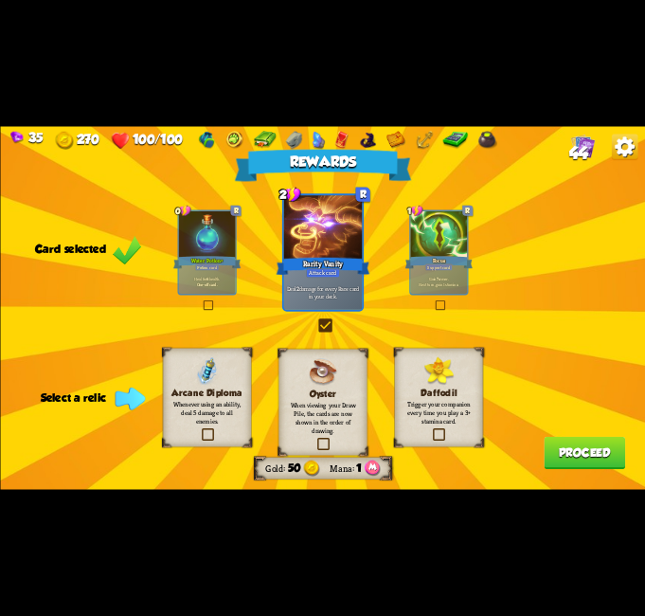
click at [315, 439] on label at bounding box center [315, 439] width 0 height 0
click at [0, 0] on input "checkbox" at bounding box center [0, 0] width 0 height 0
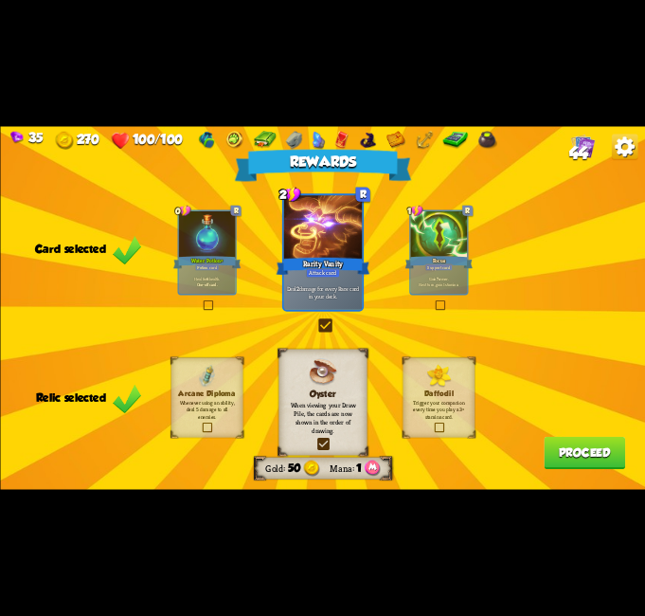
click at [591, 460] on button "Proceed" at bounding box center [584, 453] width 81 height 33
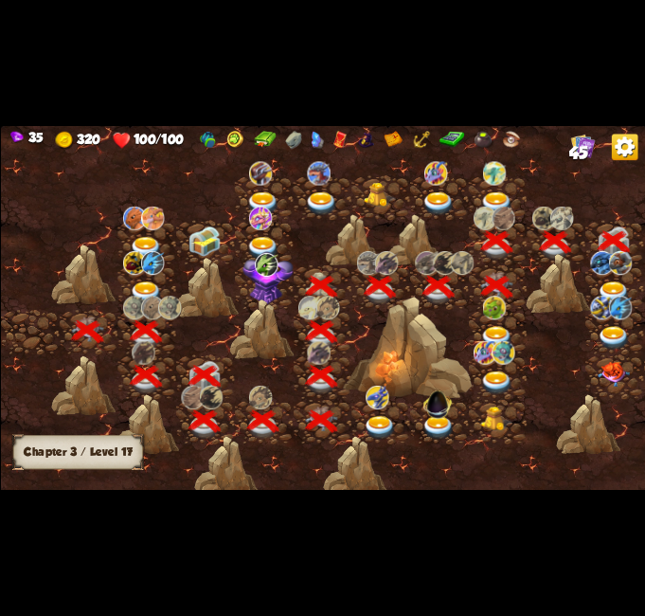
scroll to position [0, 288]
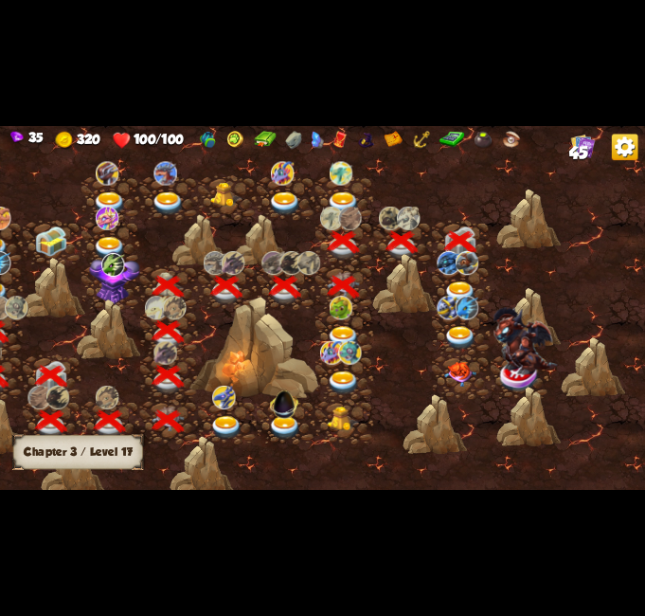
click at [445, 280] on div at bounding box center [460, 287] width 59 height 45
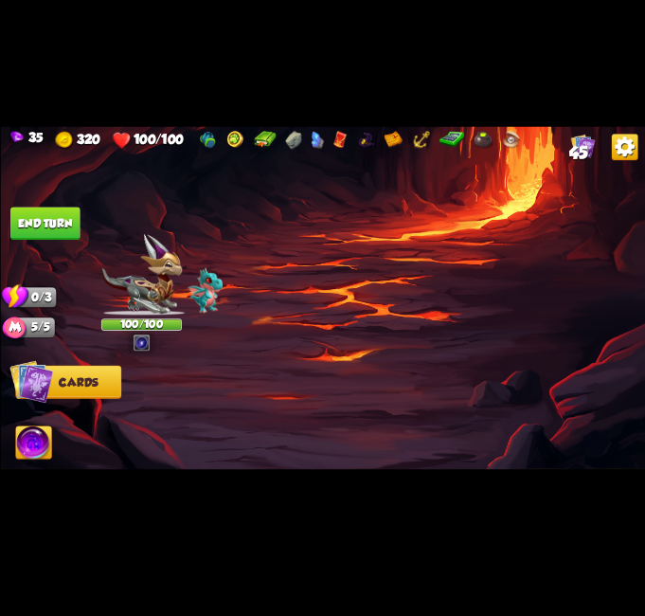
click at [578, 136] on img at bounding box center [582, 146] width 25 height 25
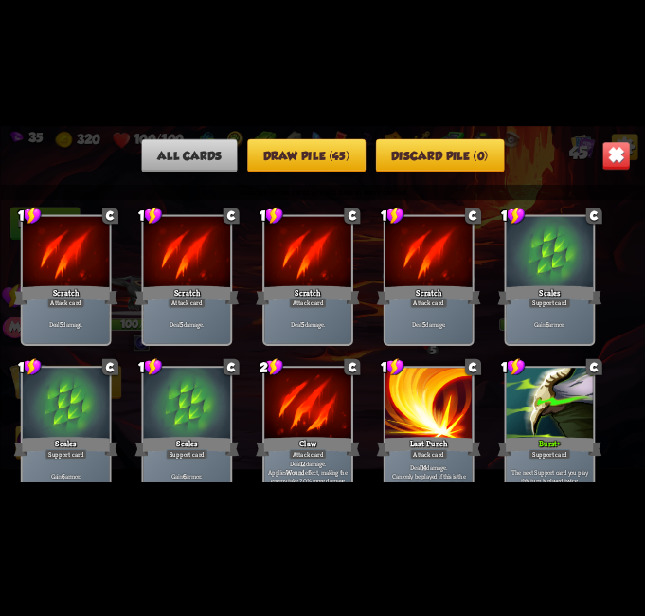
click at [618, 151] on img at bounding box center [616, 155] width 28 height 28
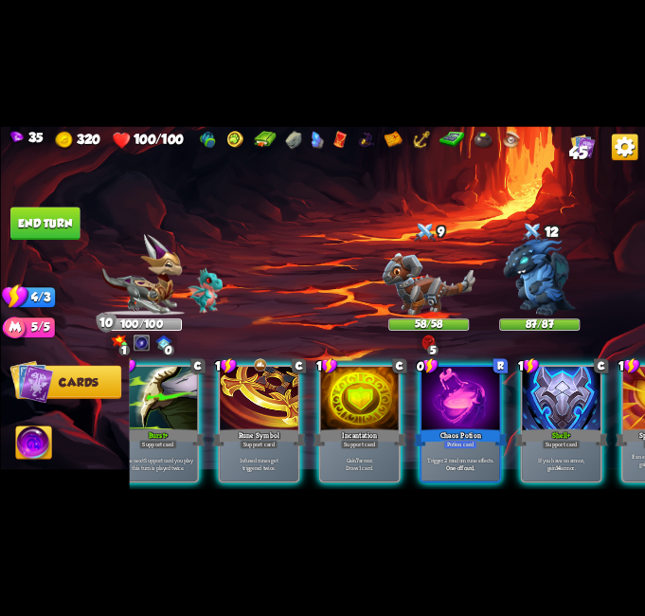
scroll to position [0, 428]
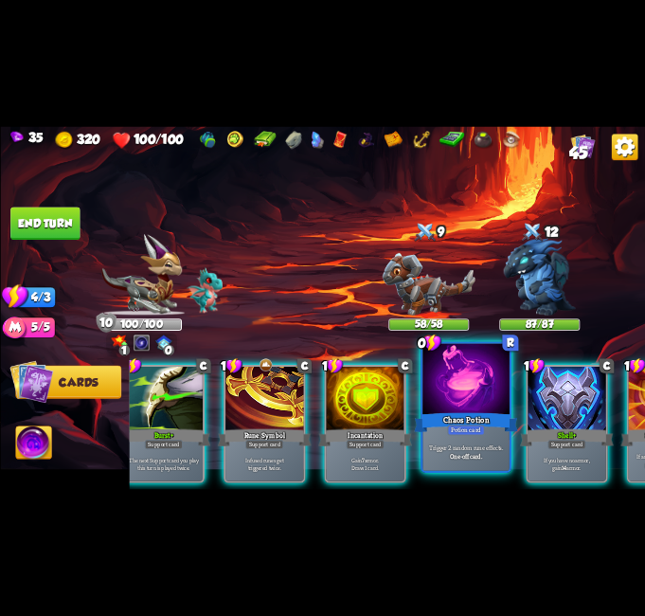
click at [455, 430] on div "Potion card" at bounding box center [465, 429] width 37 height 10
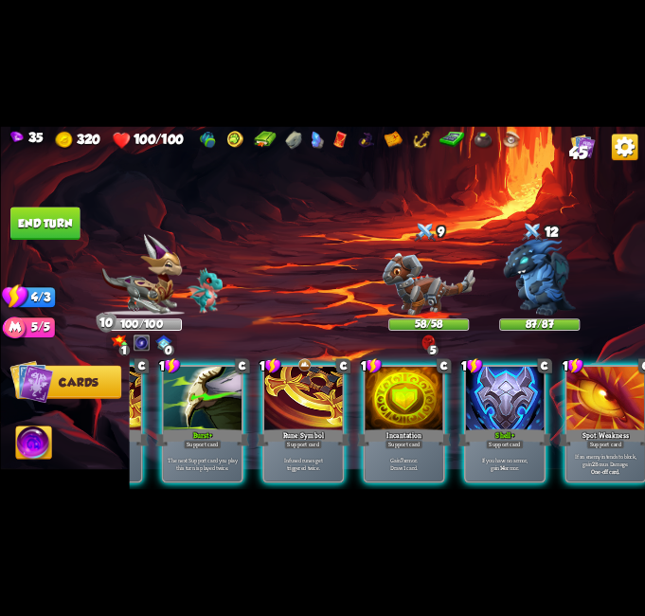
scroll to position [0, 370]
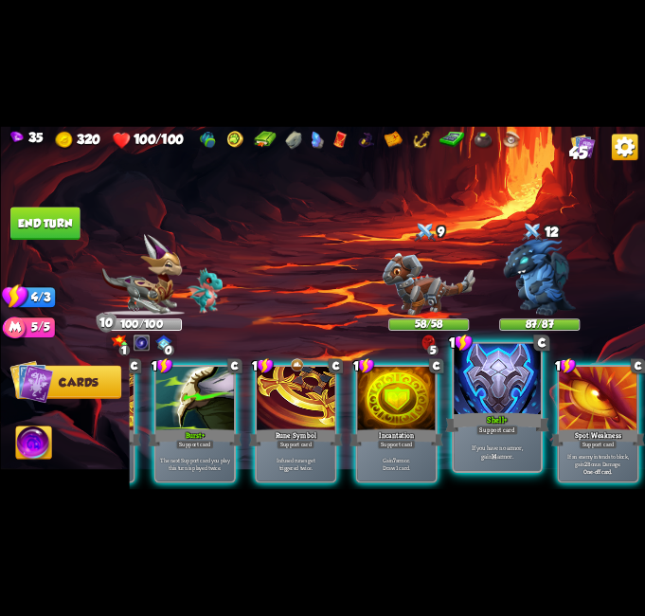
click at [501, 460] on p "If you have no armor, gain 14 armor." at bounding box center [497, 451] width 82 height 17
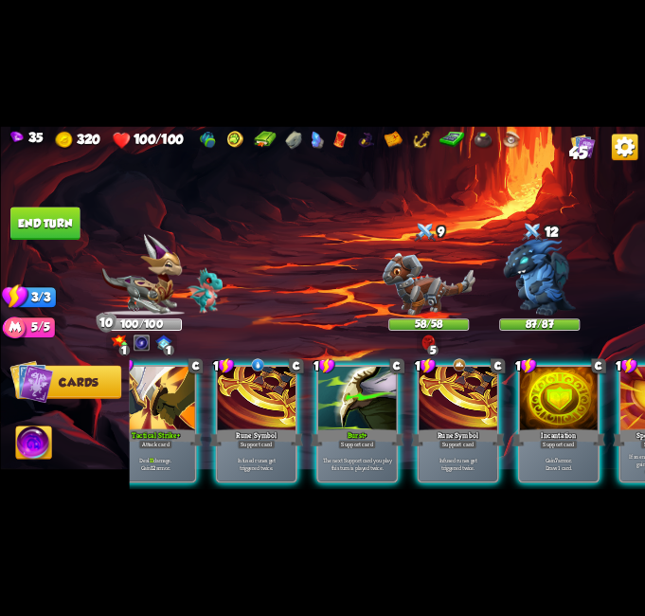
scroll to position [0, 45]
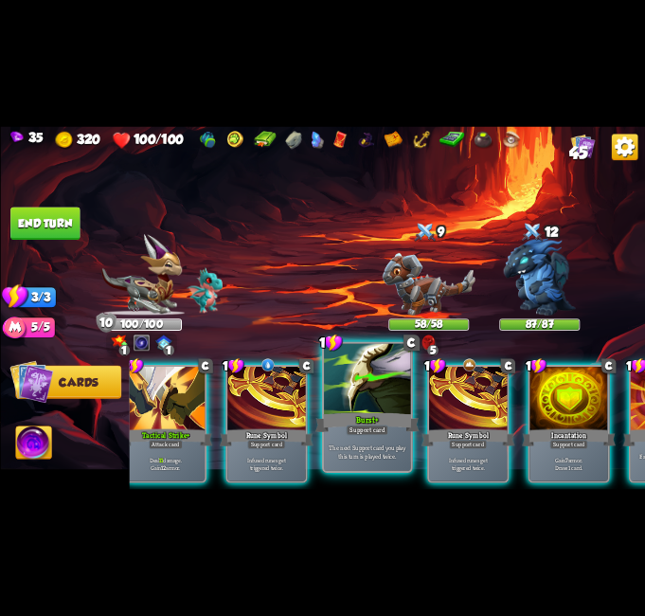
click at [365, 430] on div "Support card" at bounding box center [367, 429] width 43 height 10
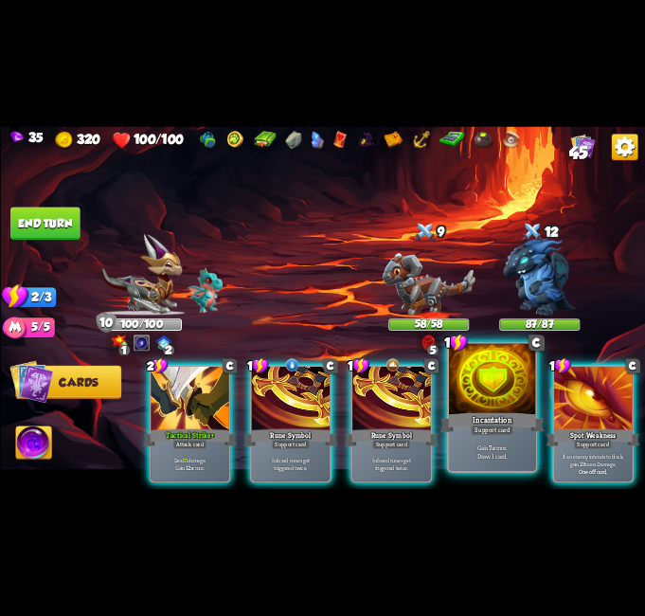
scroll to position [0, 0]
click at [472, 402] on div at bounding box center [492, 380] width 87 height 73
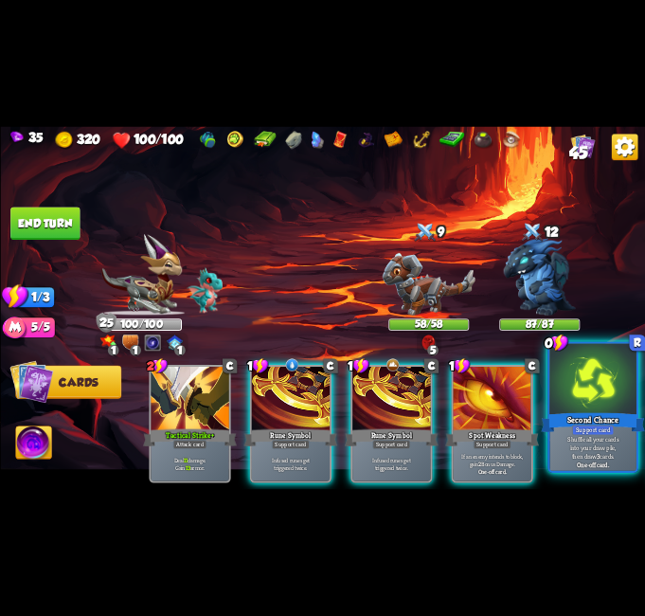
click at [579, 434] on div "Support card" at bounding box center [592, 429] width 43 height 10
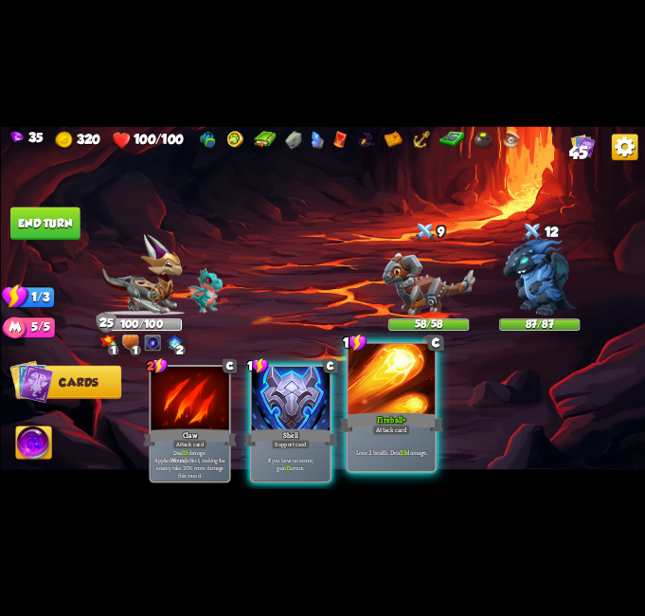
click at [410, 418] on div "Fireball+" at bounding box center [391, 422] width 104 height 23
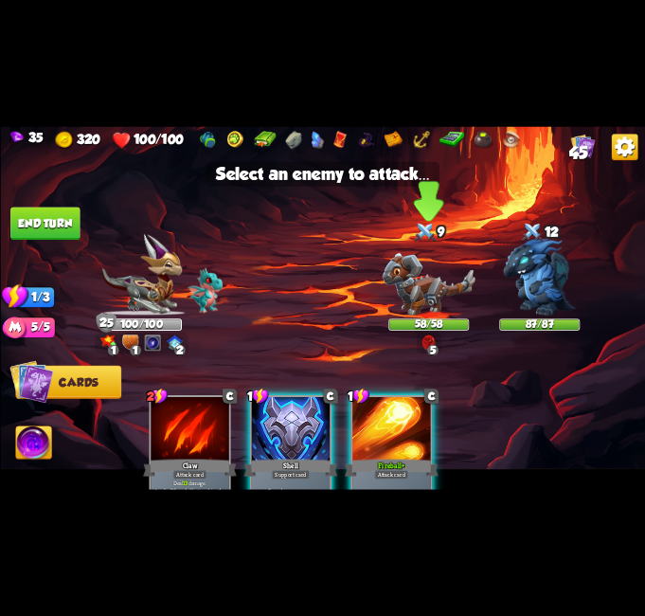
click at [437, 262] on img at bounding box center [428, 284] width 93 height 63
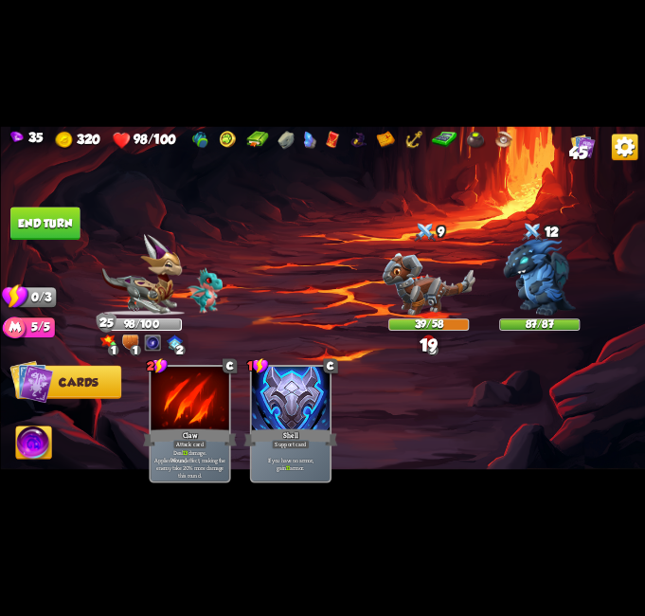
click at [55, 233] on button "End turn" at bounding box center [44, 223] width 69 height 33
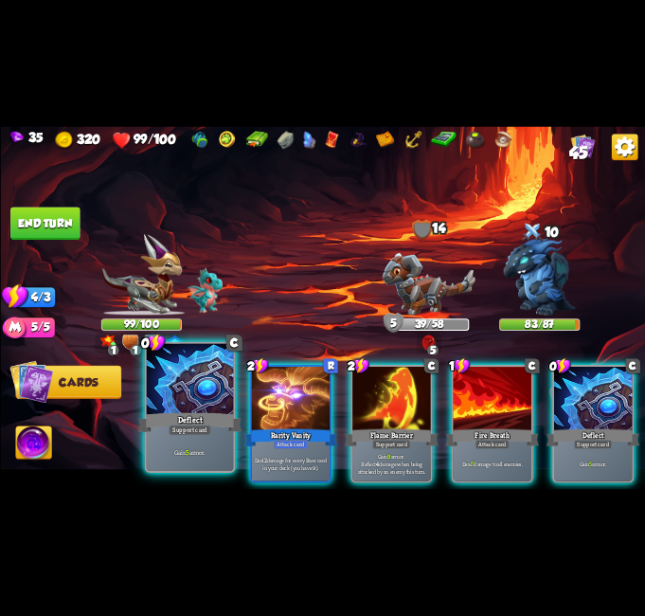
drag, startPoint x: 195, startPoint y: 376, endPoint x: 225, endPoint y: 381, distance: 29.8
click at [194, 376] on div at bounding box center [189, 380] width 87 height 73
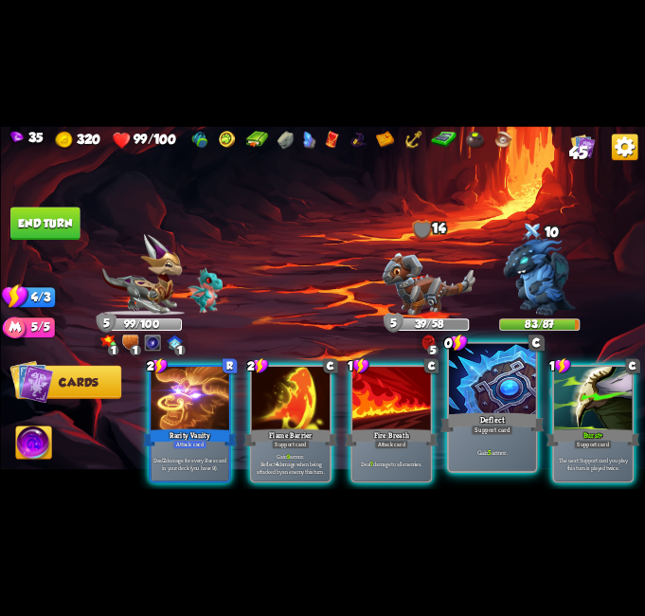
click at [499, 411] on div "Deflect" at bounding box center [492, 422] width 104 height 23
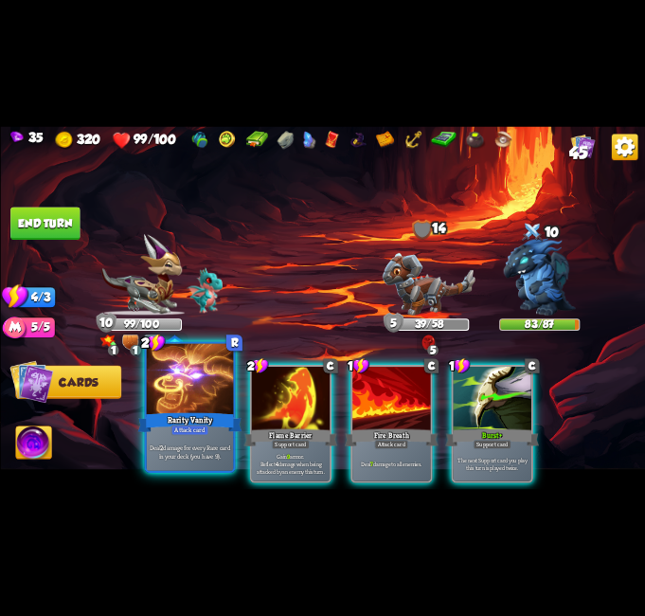
click at [184, 419] on div "Rarity Vanity" at bounding box center [189, 422] width 104 height 23
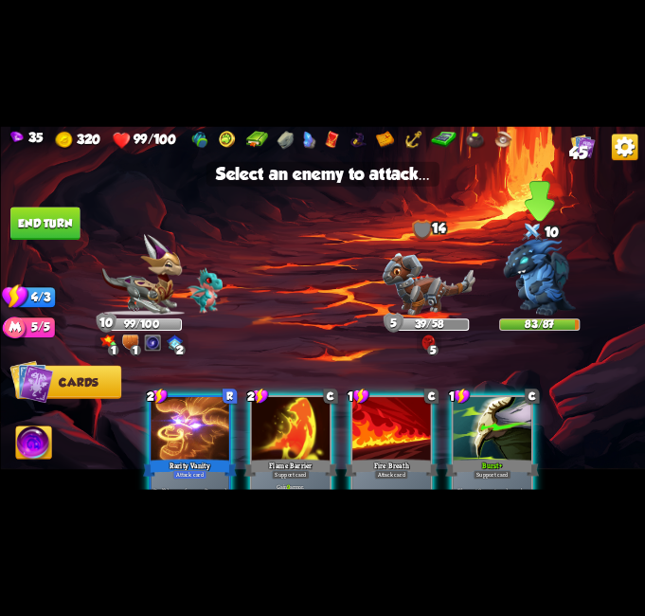
click at [550, 265] on img at bounding box center [539, 277] width 72 height 78
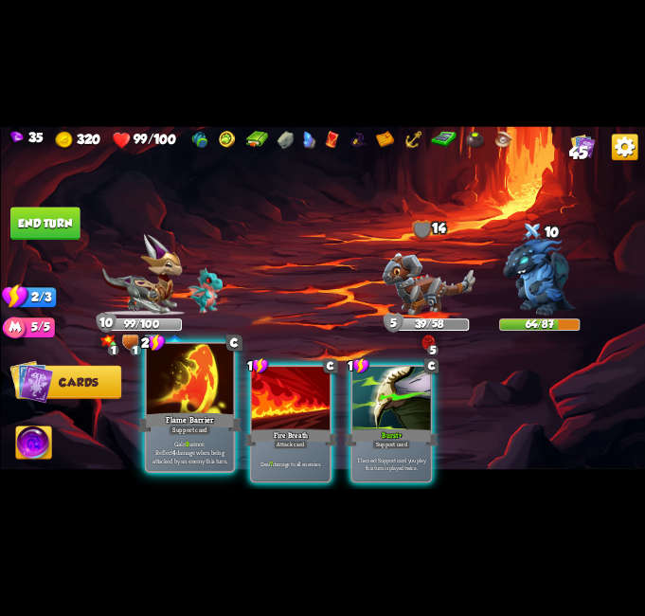
click at [176, 411] on div "Flame Barrier" at bounding box center [189, 422] width 104 height 23
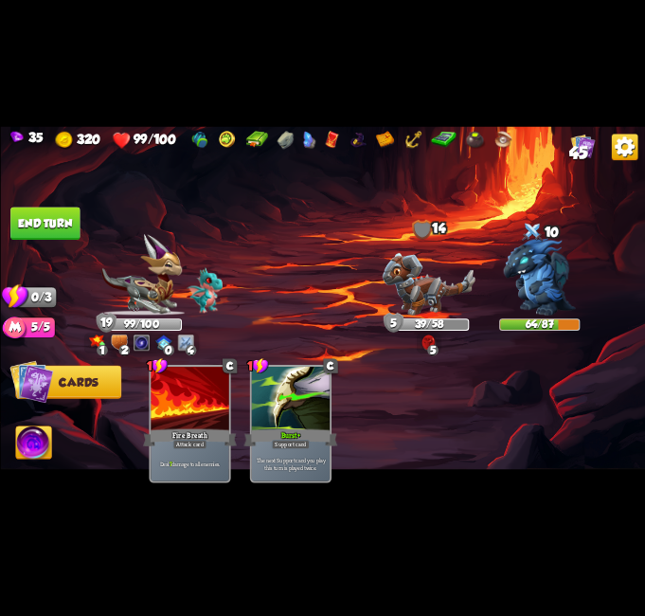
drag, startPoint x: 23, startPoint y: 232, endPoint x: 46, endPoint y: 218, distance: 27.6
click at [31, 225] on button "End turn" at bounding box center [44, 223] width 69 height 33
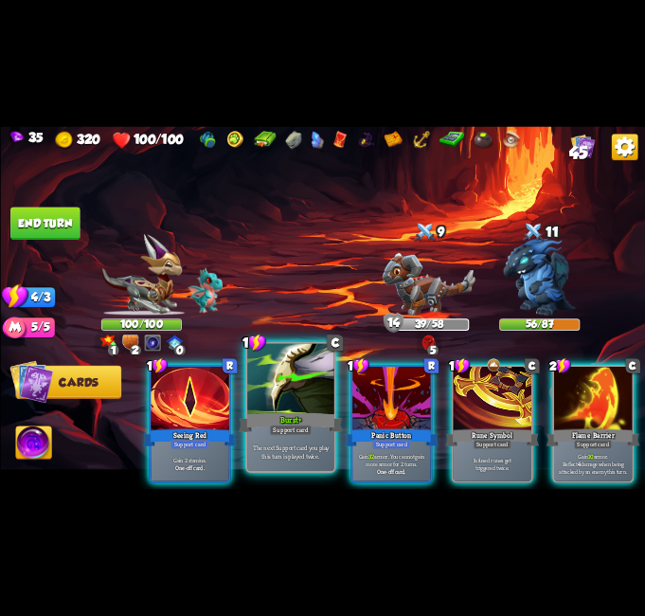
click at [280, 438] on div "The next Support card you play this turn is played twice." at bounding box center [290, 452] width 87 height 38
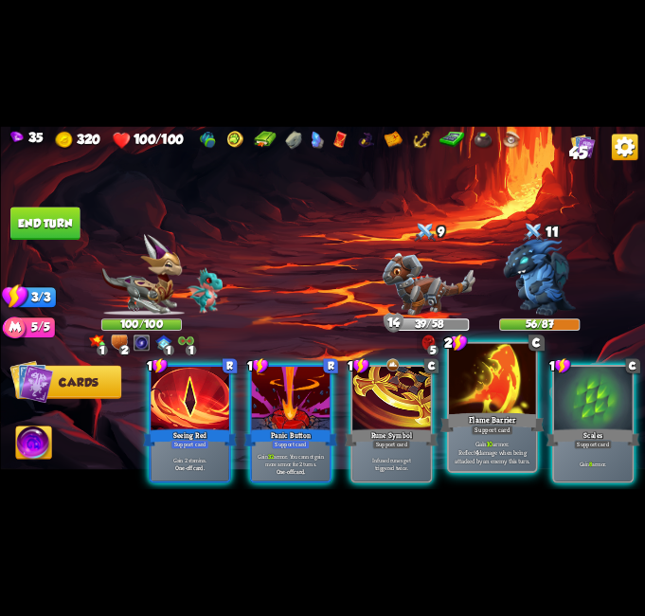
click at [509, 412] on div "Flame Barrier" at bounding box center [492, 422] width 104 height 23
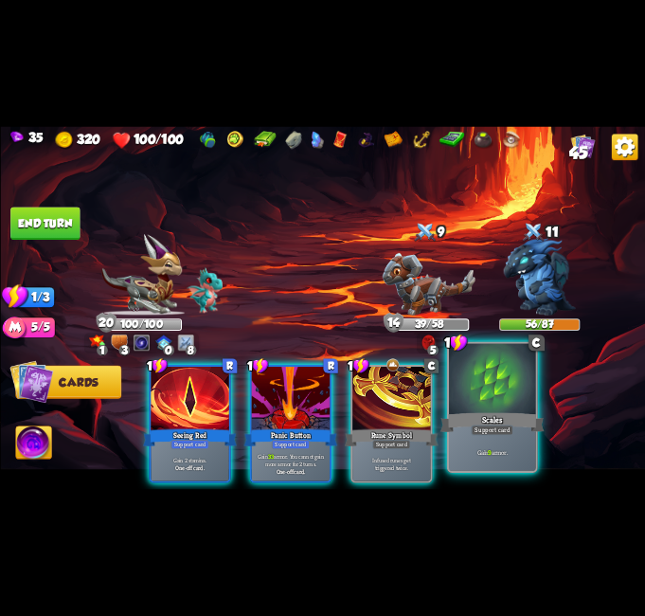
click at [486, 393] on div at bounding box center [492, 380] width 87 height 73
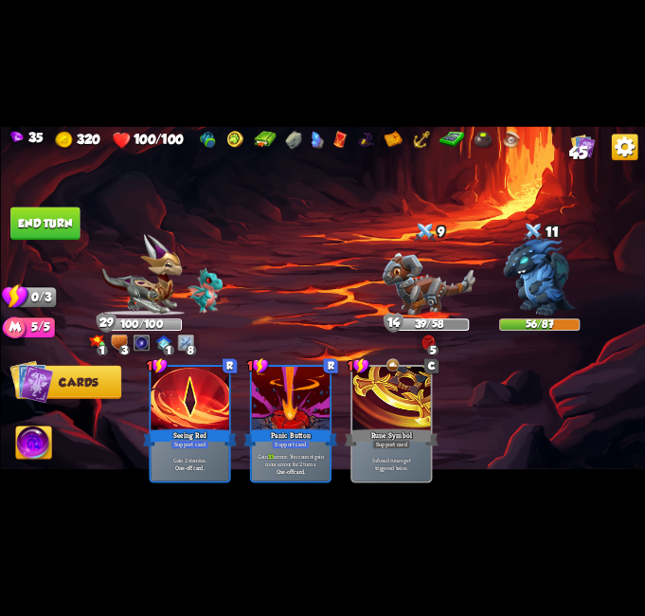
click at [34, 218] on button "End turn" at bounding box center [44, 223] width 69 height 33
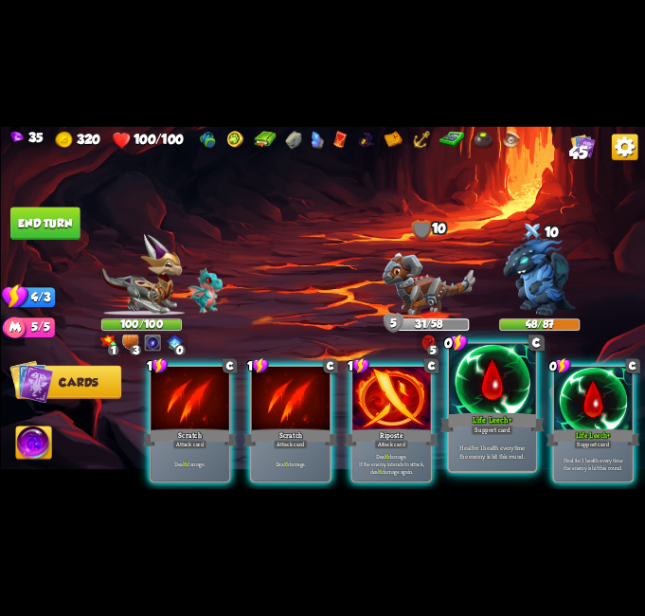
click at [495, 414] on div "Life Leech+" at bounding box center [492, 422] width 104 height 23
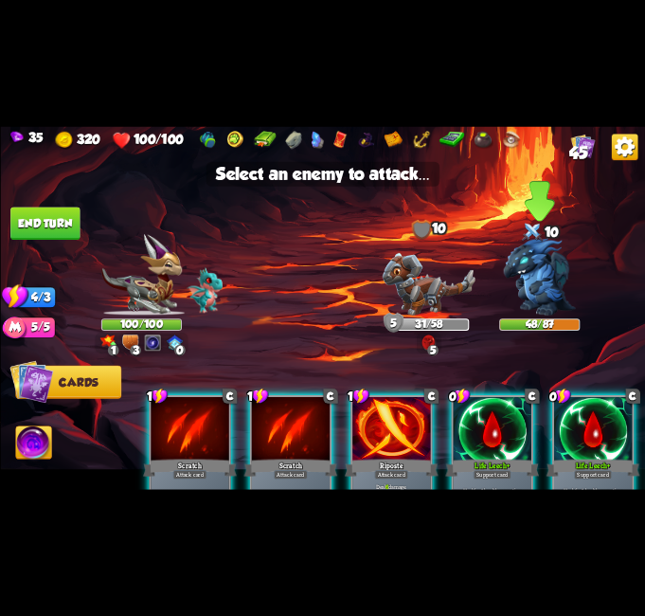
click at [523, 257] on img at bounding box center [539, 277] width 72 height 78
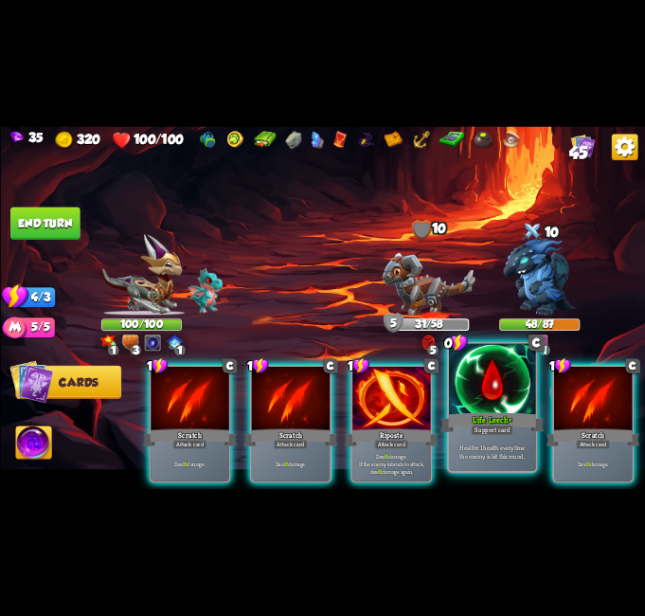
click at [531, 408] on div at bounding box center [492, 380] width 87 height 73
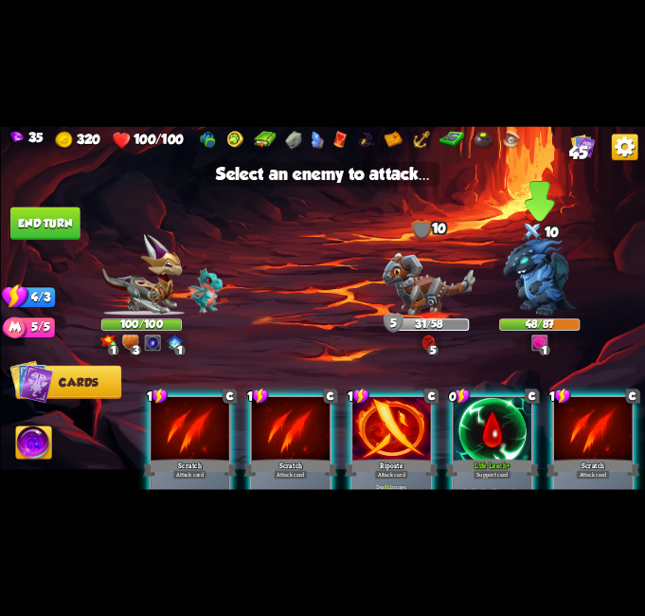
click at [545, 280] on img at bounding box center [539, 277] width 72 height 78
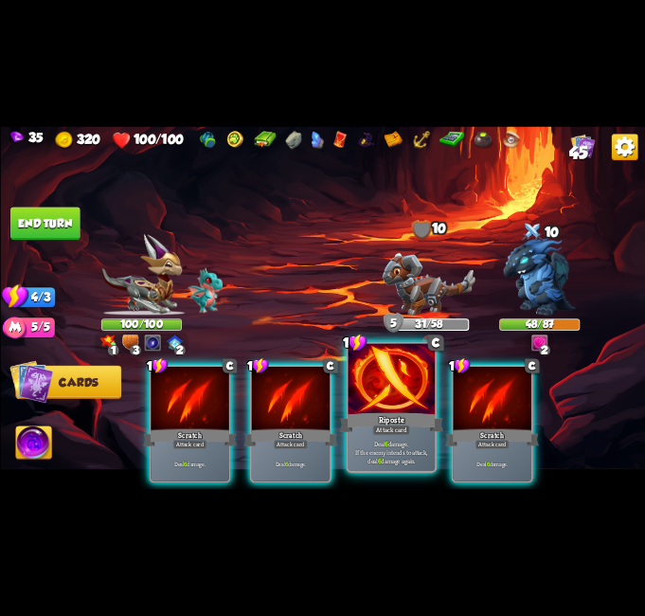
click at [416, 404] on div at bounding box center [391, 380] width 87 height 73
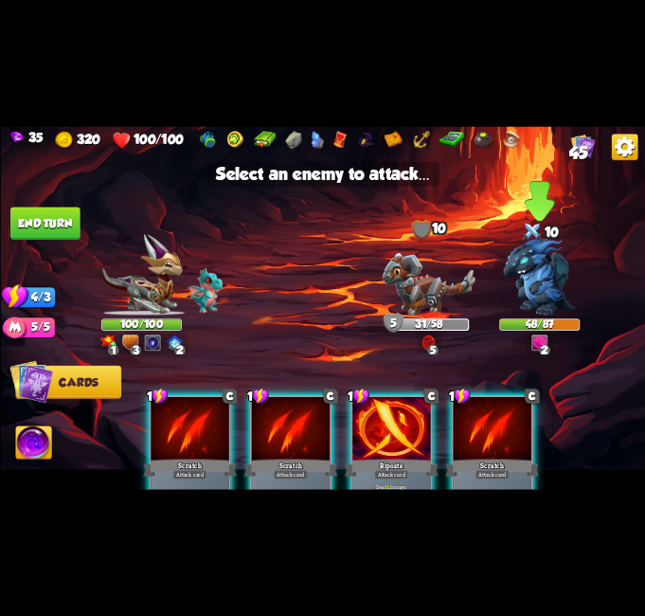
click at [563, 255] on img at bounding box center [539, 277] width 72 height 78
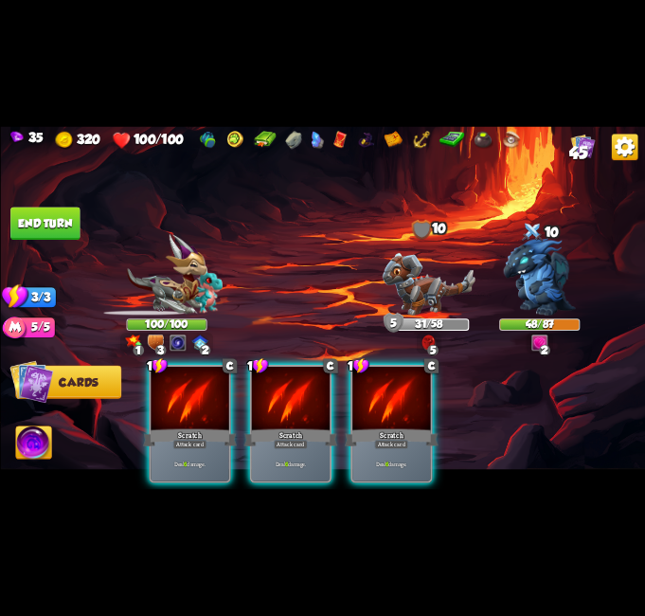
click at [392, 427] on div "Scratch" at bounding box center [391, 437] width 94 height 21
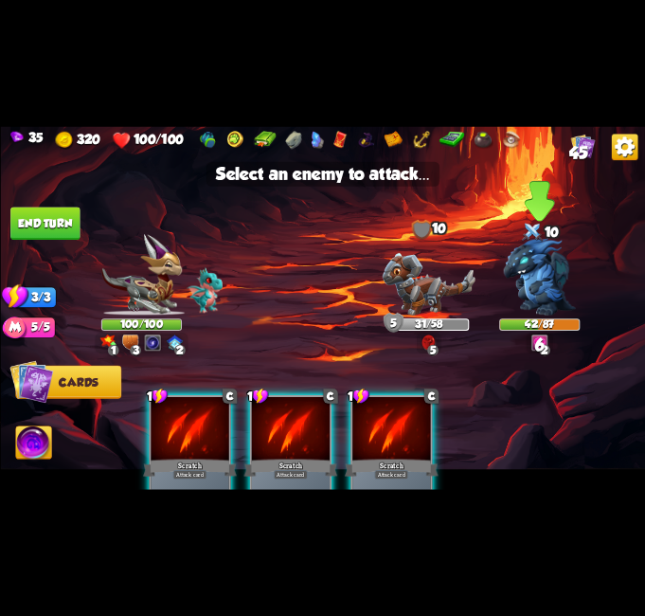
click at [539, 274] on img at bounding box center [539, 277] width 72 height 78
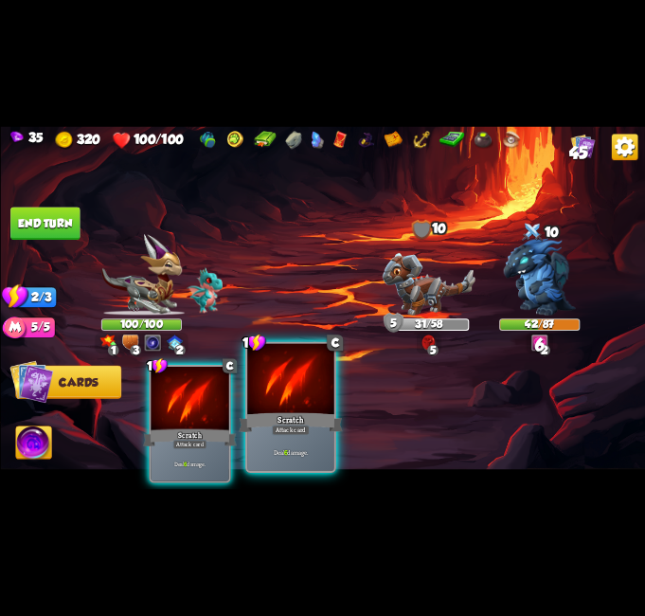
drag, startPoint x: 301, startPoint y: 421, endPoint x: 532, endPoint y: 285, distance: 268.0
click at [306, 418] on div "Scratch" at bounding box center [291, 422] width 104 height 23
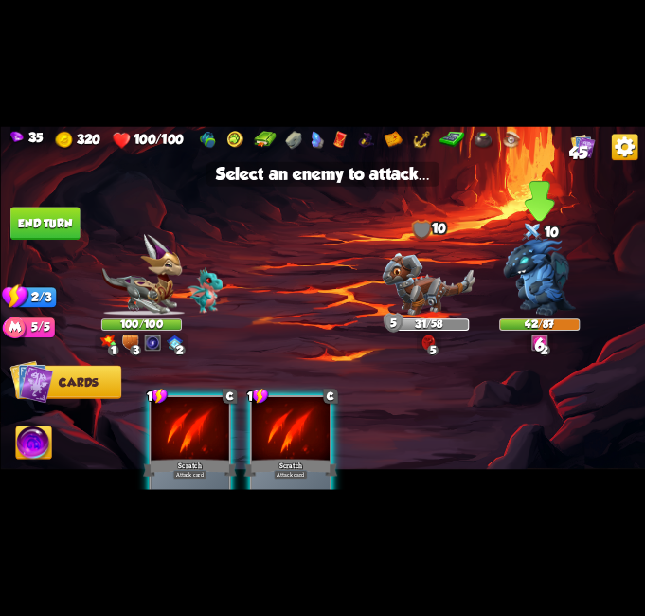
click at [547, 267] on img at bounding box center [539, 277] width 72 height 78
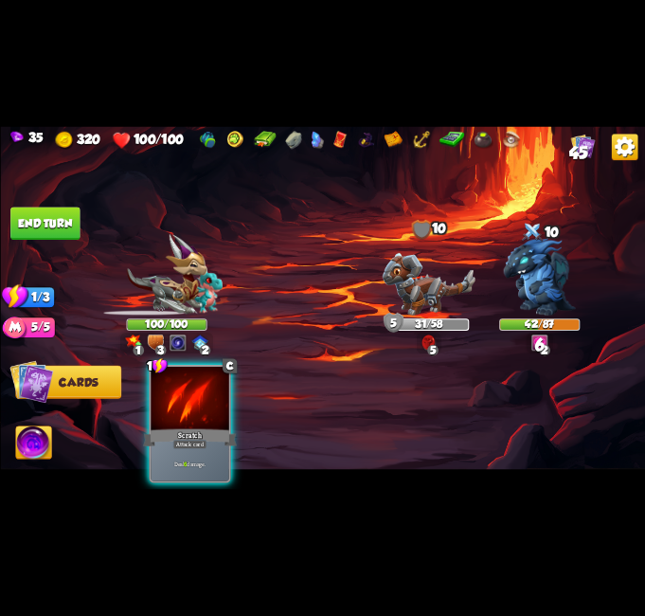
drag, startPoint x: 158, startPoint y: 398, endPoint x: 420, endPoint y: 300, distance: 279.1
click at [165, 395] on div at bounding box center [190, 399] width 78 height 65
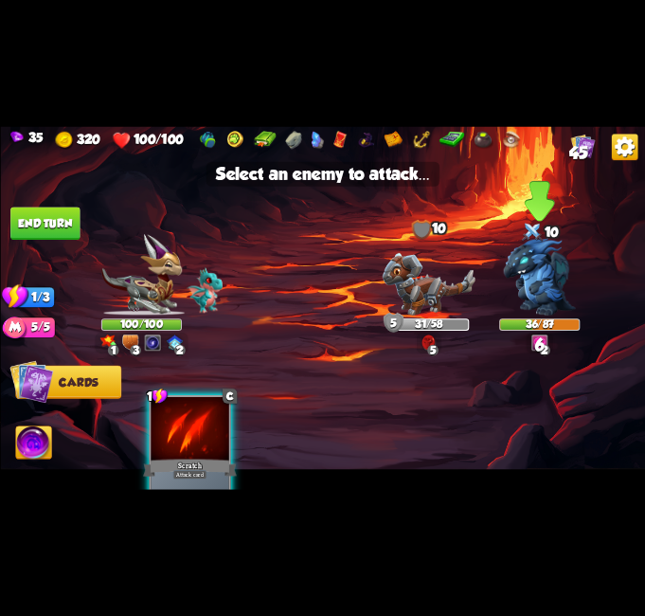
click at [558, 237] on div "10" at bounding box center [539, 233] width 81 height 27
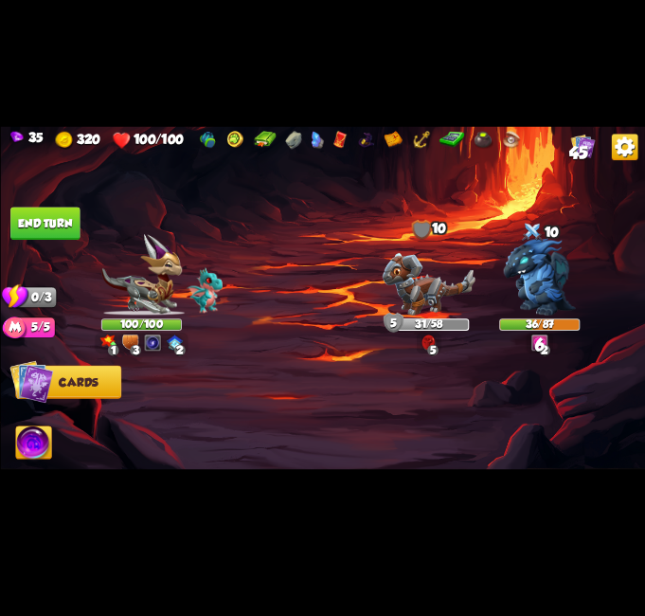
click at [37, 201] on img at bounding box center [322, 307] width 645 height 363
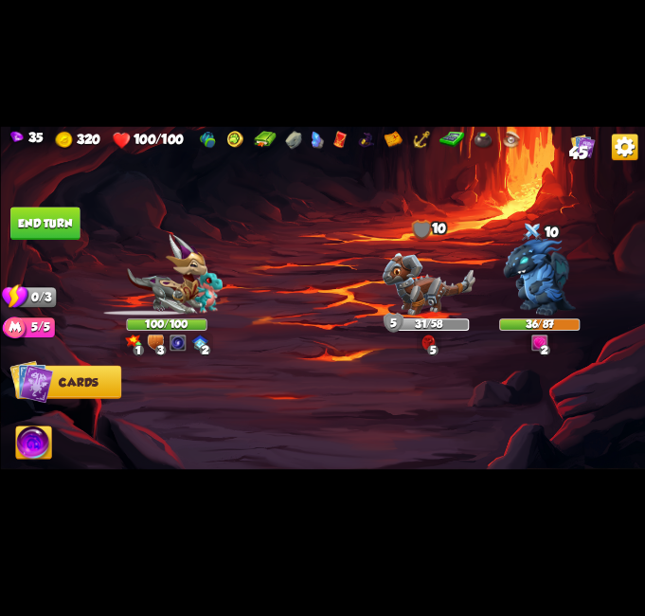
click at [38, 232] on button "End turn" at bounding box center [44, 223] width 69 height 33
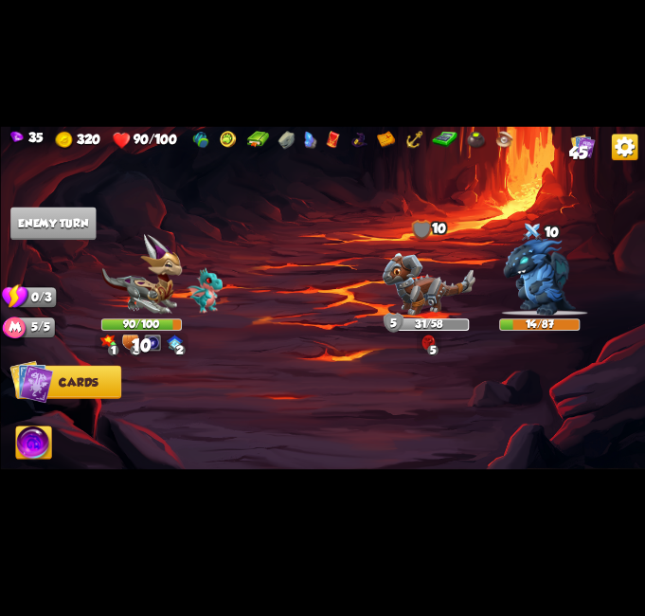
click at [148, 338] on img at bounding box center [152, 342] width 16 height 16
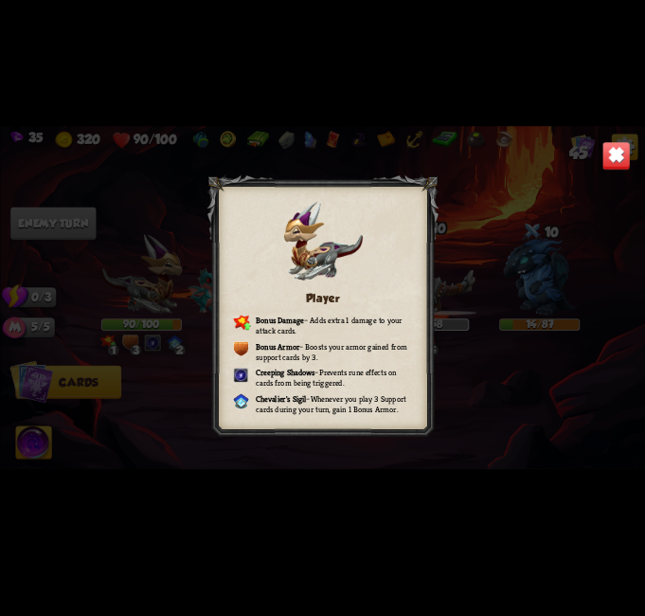
click at [596, 149] on div "Player Bonus Damage – Adds extra 1 damage to your attack cards. Bonus Armor – B…" at bounding box center [322, 307] width 645 height 363
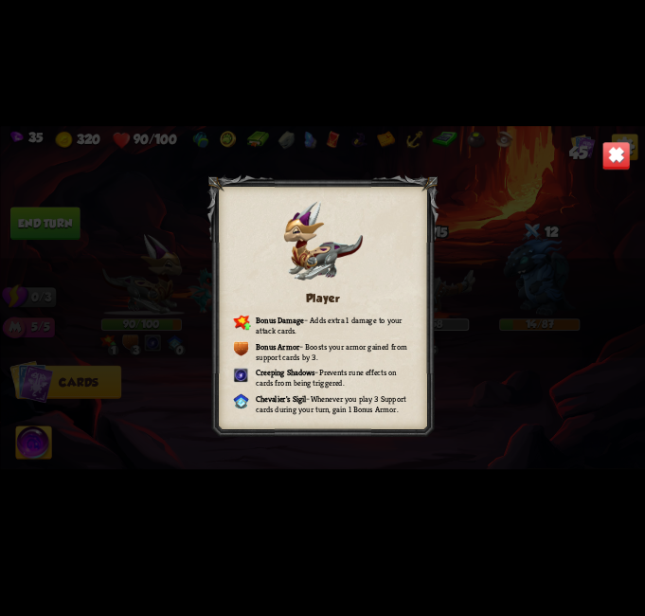
click at [609, 153] on img at bounding box center [616, 155] width 28 height 28
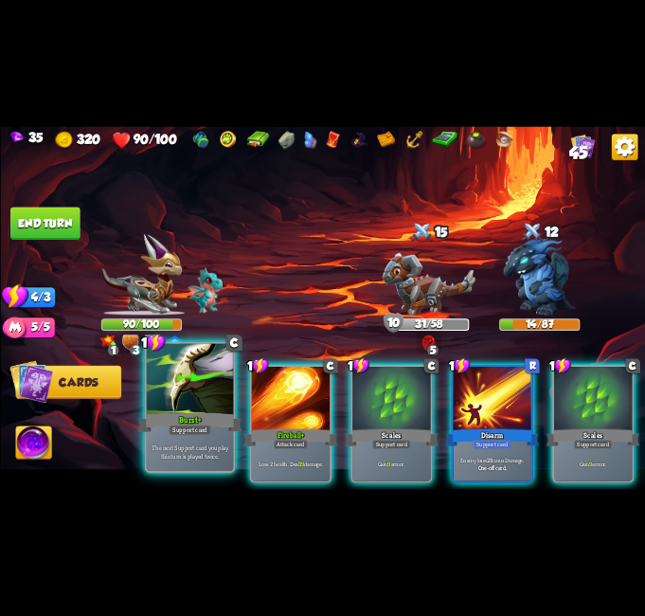
click at [181, 436] on div "The next Support card you play this turn is played twice." at bounding box center [189, 452] width 87 height 38
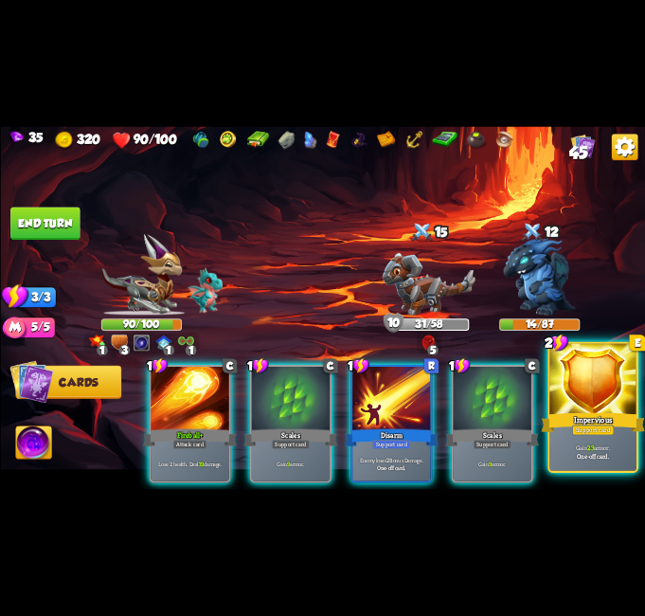
click at [580, 387] on div at bounding box center [593, 380] width 87 height 73
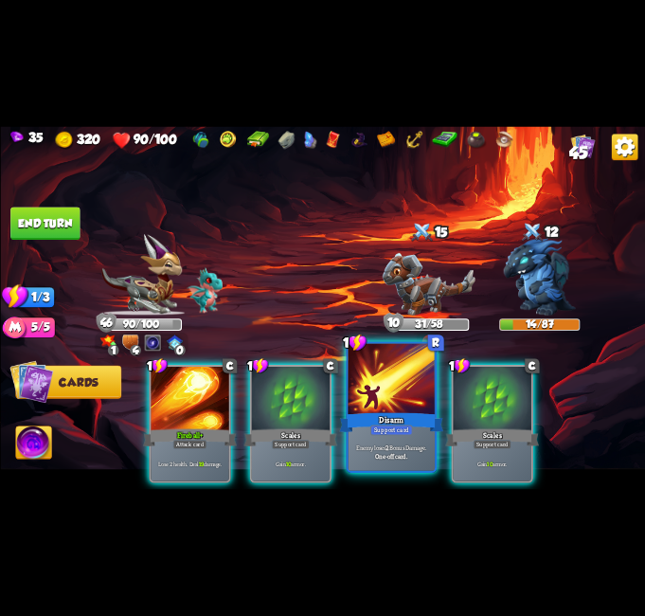
click at [416, 411] on div "Disarm" at bounding box center [391, 422] width 104 height 23
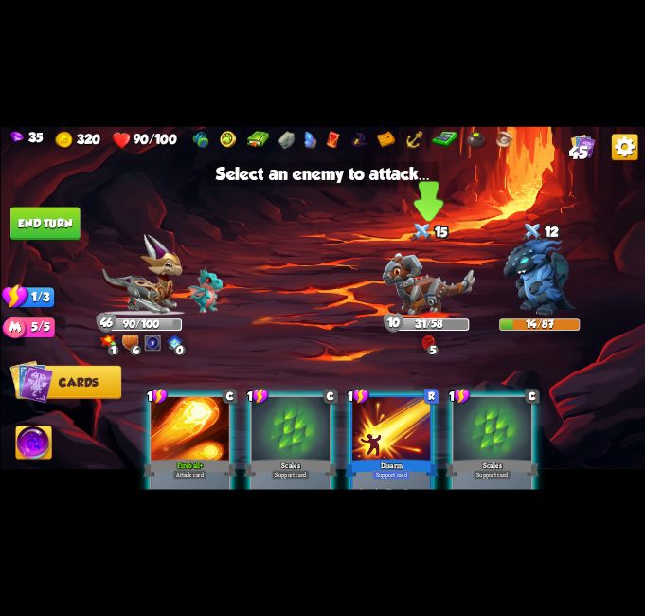
click at [412, 270] on img at bounding box center [428, 284] width 93 height 63
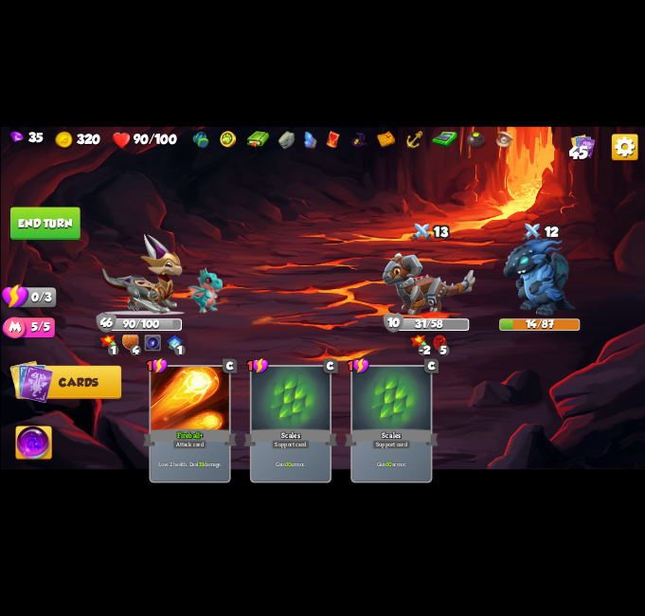
click at [26, 220] on button "End turn" at bounding box center [44, 223] width 69 height 33
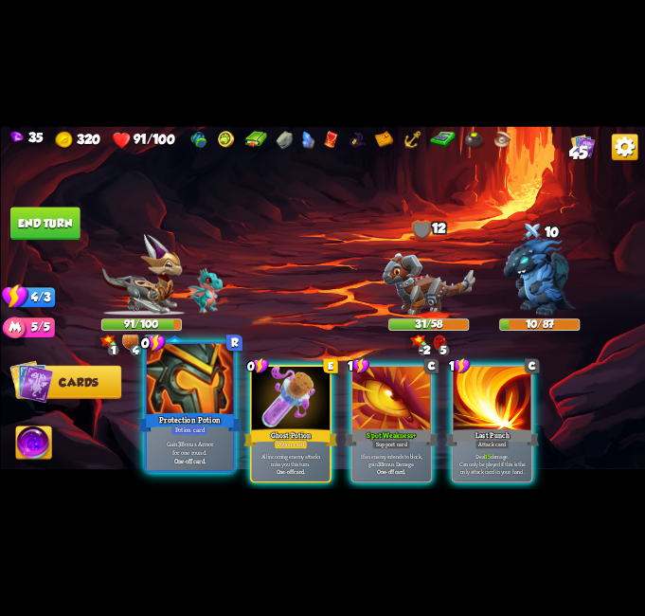
click at [193, 425] on div "Potion card" at bounding box center [189, 429] width 37 height 10
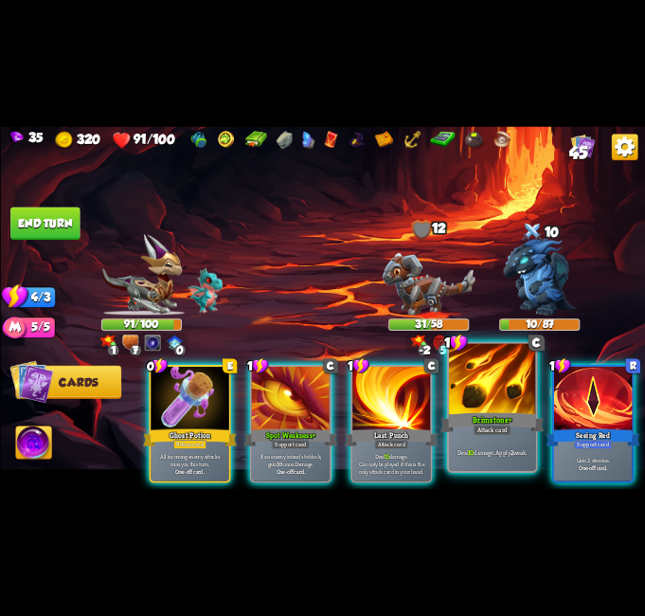
click at [492, 445] on div "Deal 10 damage. Apply 2 weak." at bounding box center [492, 452] width 87 height 38
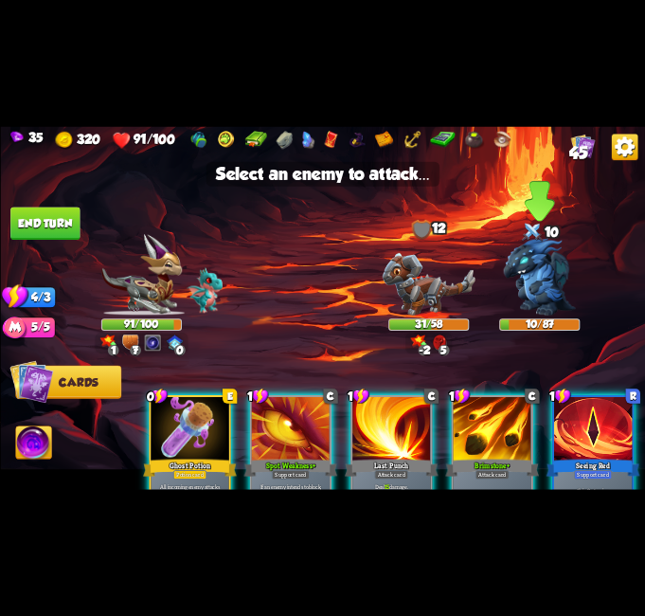
click at [533, 257] on img at bounding box center [539, 277] width 72 height 78
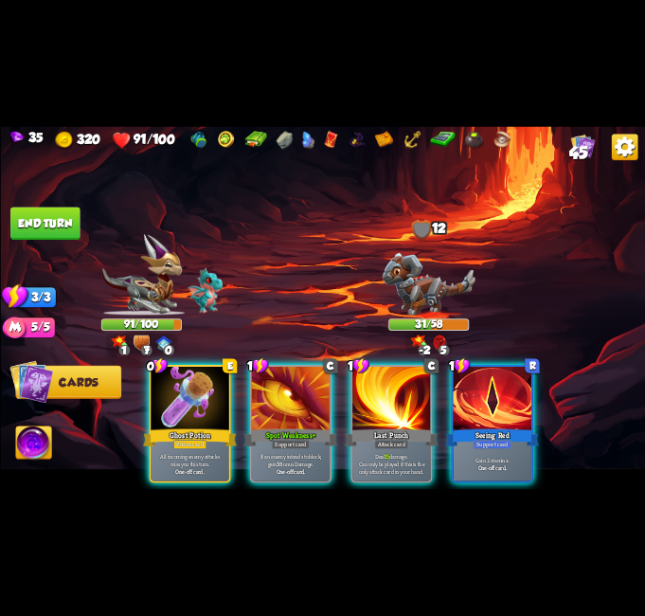
click at [386, 397] on div at bounding box center [391, 399] width 78 height 65
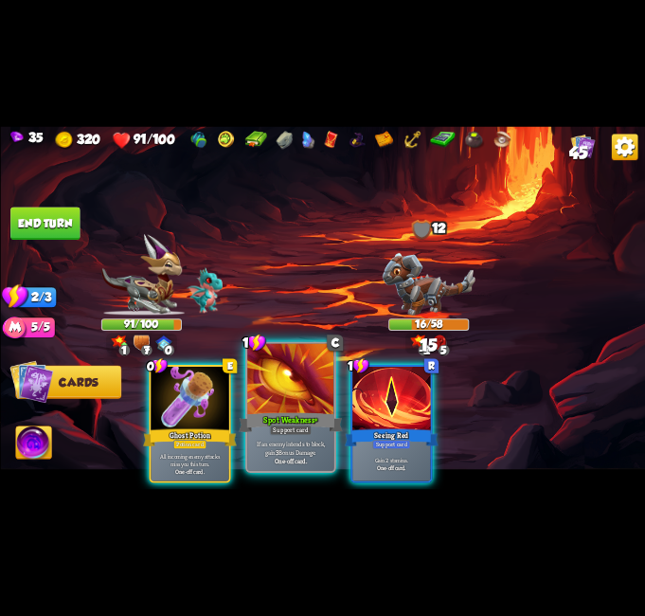
click at [289, 394] on div at bounding box center [290, 380] width 87 height 73
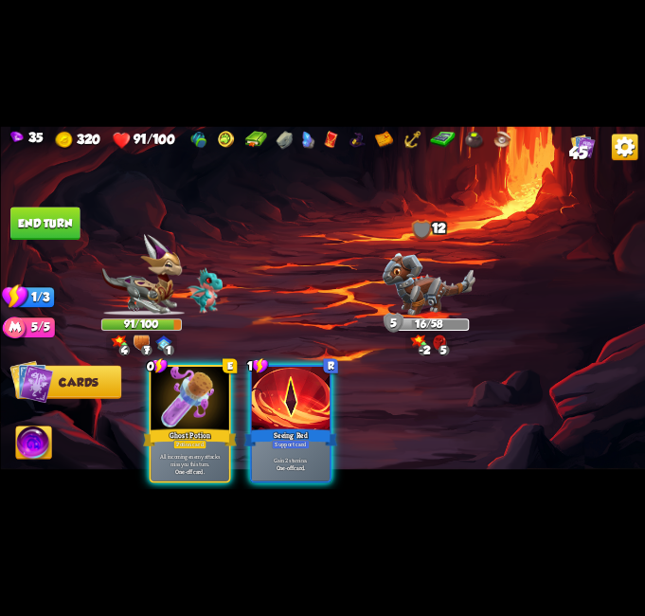
click at [27, 215] on button "End turn" at bounding box center [44, 223] width 69 height 33
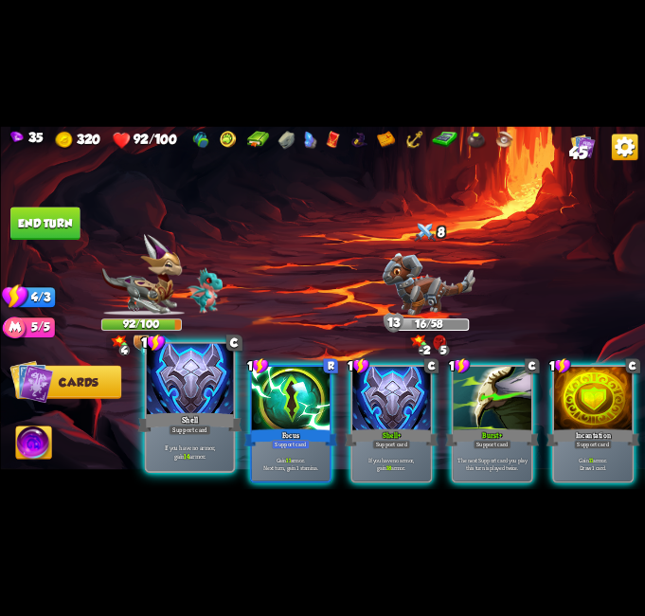
click at [207, 395] on div at bounding box center [189, 380] width 87 height 73
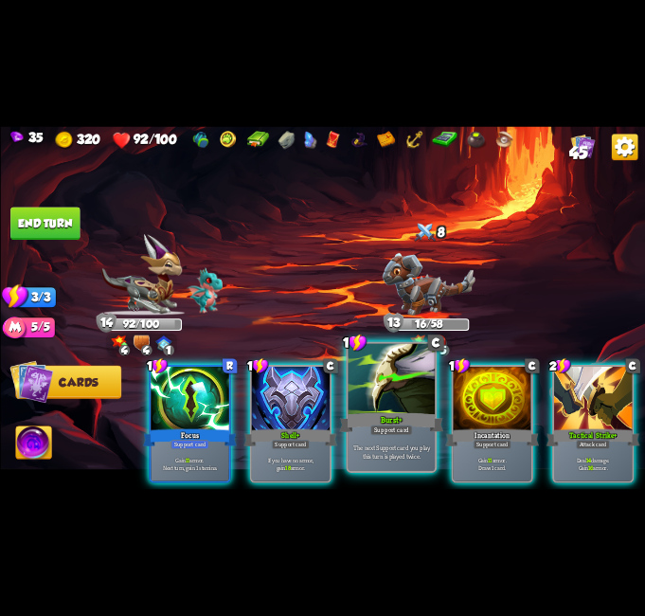
click at [386, 385] on div at bounding box center [391, 380] width 87 height 73
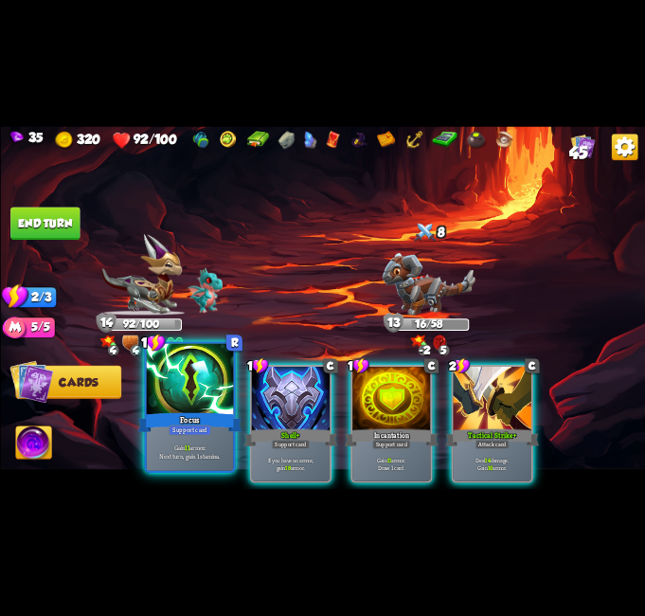
click at [204, 412] on div "Focus" at bounding box center [189, 422] width 104 height 23
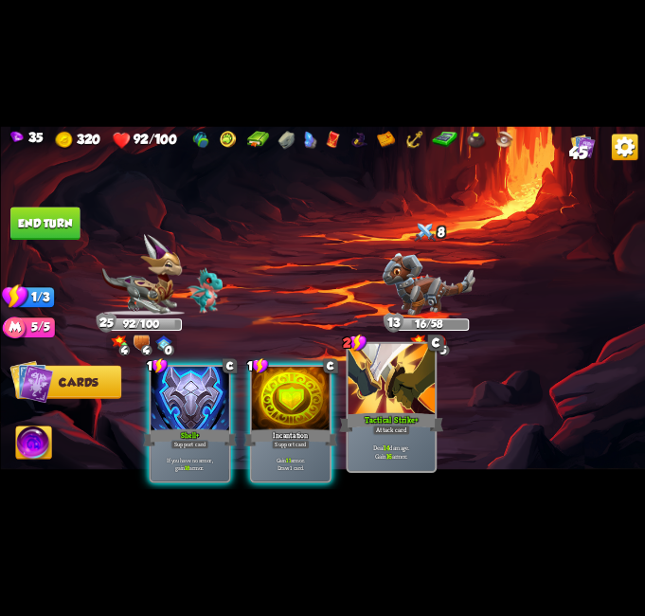
click at [378, 424] on div "Tactical Strike+" at bounding box center [391, 422] width 104 height 23
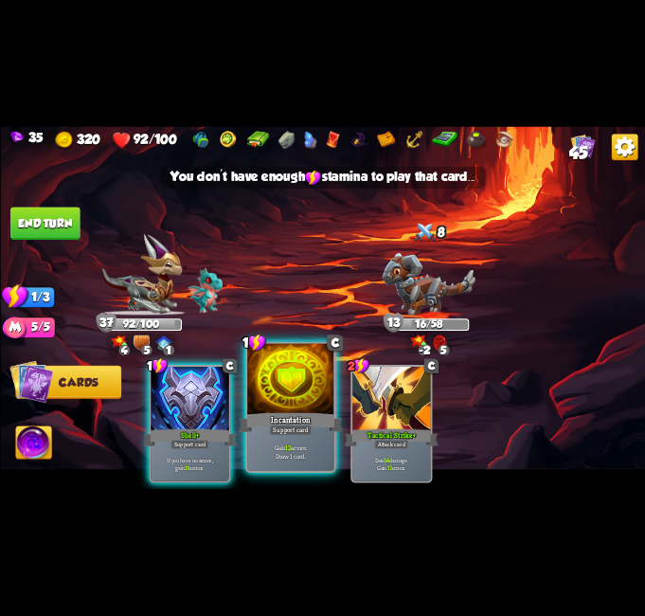
click at [275, 371] on div at bounding box center [290, 380] width 87 height 73
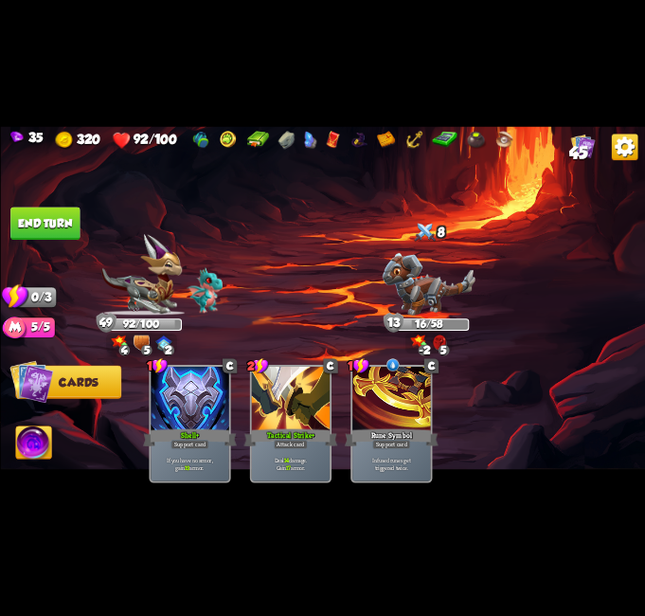
click at [45, 220] on button "End turn" at bounding box center [44, 223] width 69 height 33
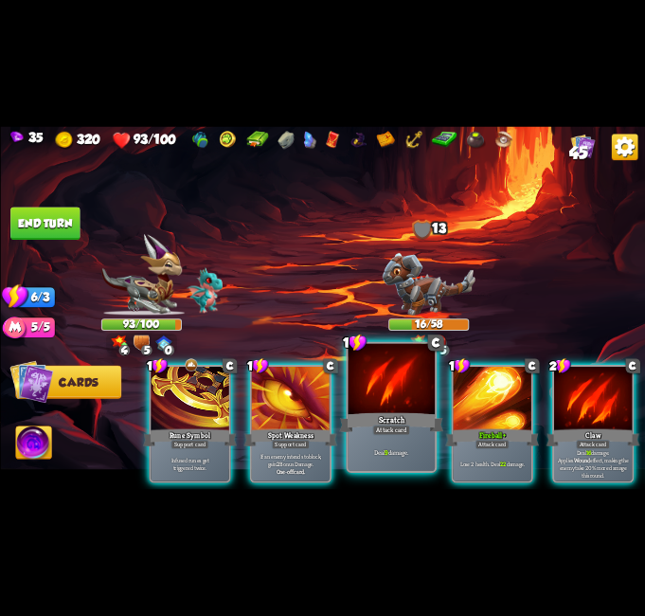
click at [424, 394] on div at bounding box center [391, 380] width 87 height 73
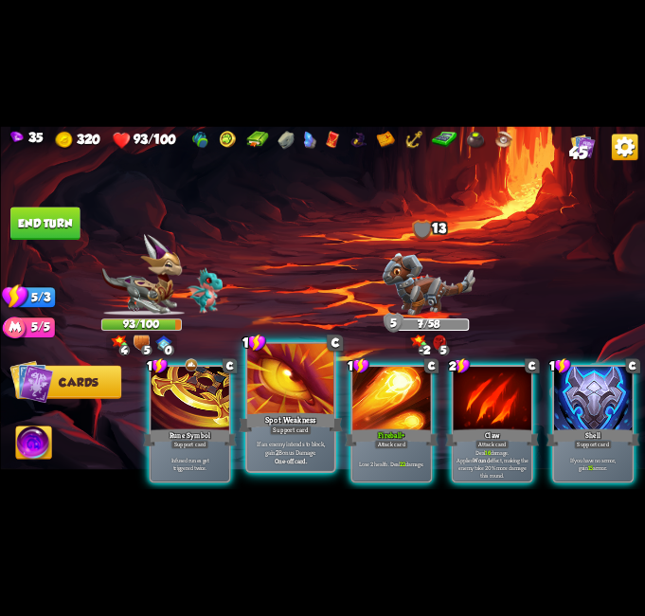
click at [280, 450] on p "If an enemy intends to block, gain 2 Bonus Damage." at bounding box center [290, 447] width 82 height 17
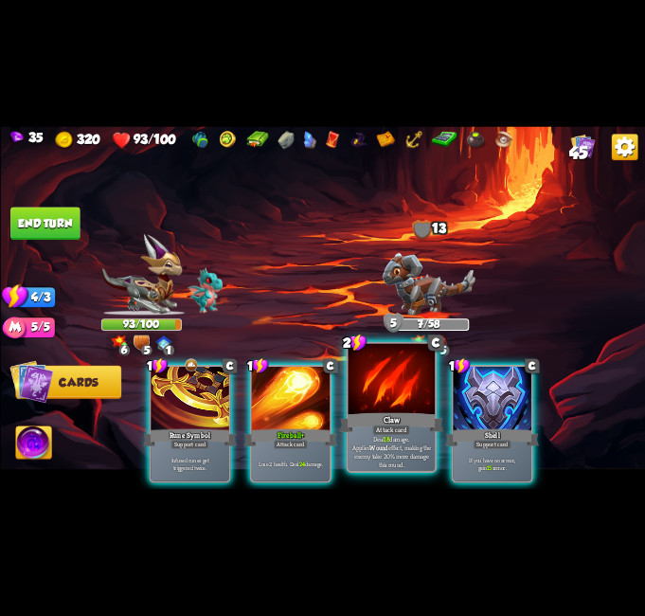
click at [365, 382] on div at bounding box center [391, 380] width 87 height 73
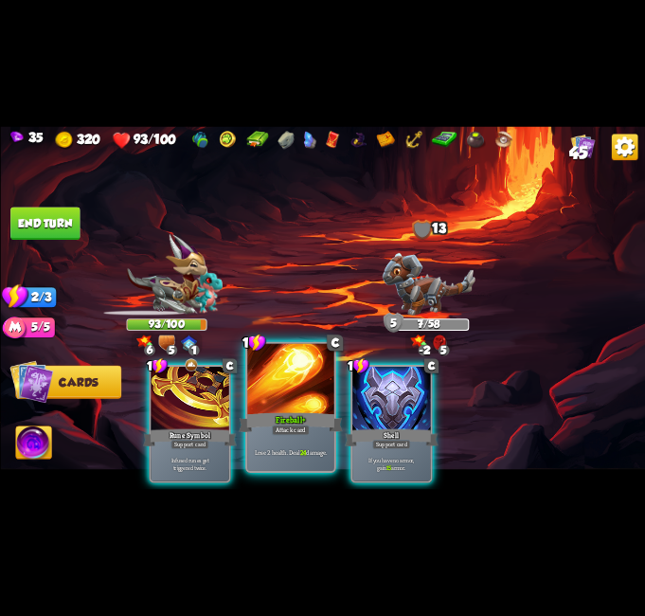
click at [279, 407] on div at bounding box center [290, 380] width 87 height 73
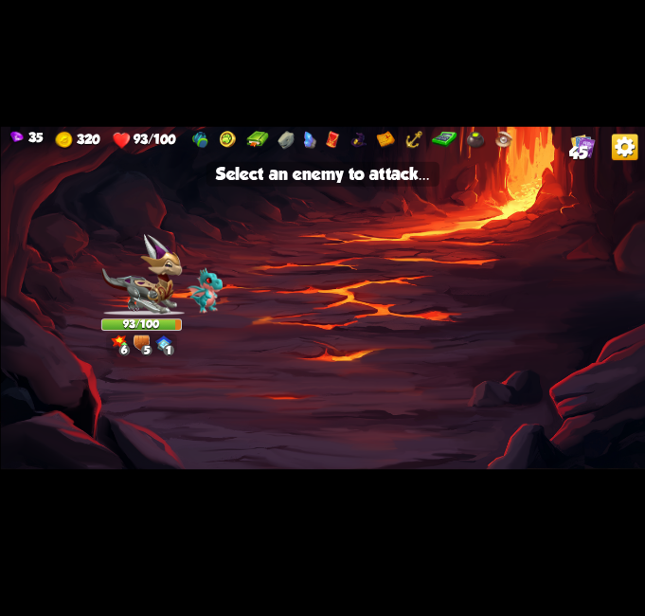
click at [431, 301] on img at bounding box center [428, 284] width 93 height 63
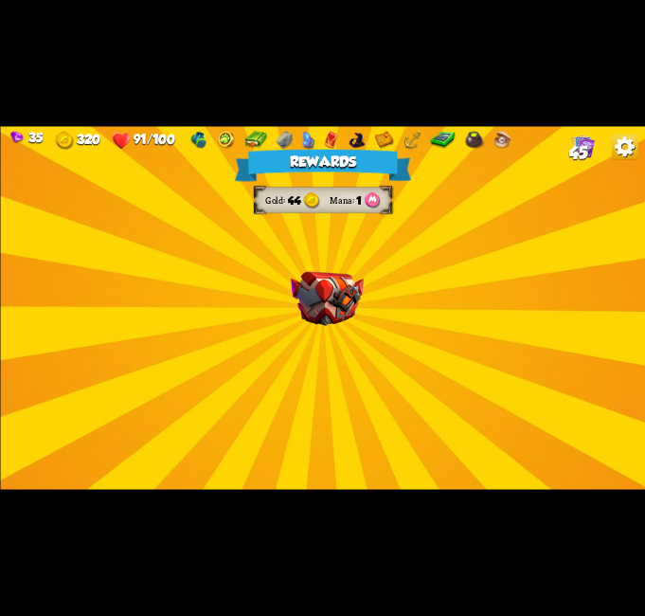
click at [415, 388] on div "Rewards Gold 44 Mana 1 Select a card 1 C Enchanted Scratch Attack card Deal 7 d…" at bounding box center [322, 307] width 645 height 363
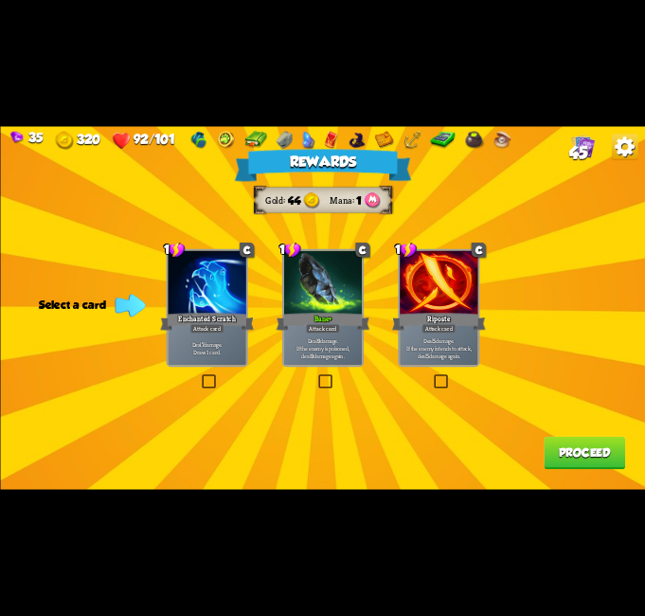
click at [561, 456] on button "Proceed" at bounding box center [584, 453] width 81 height 33
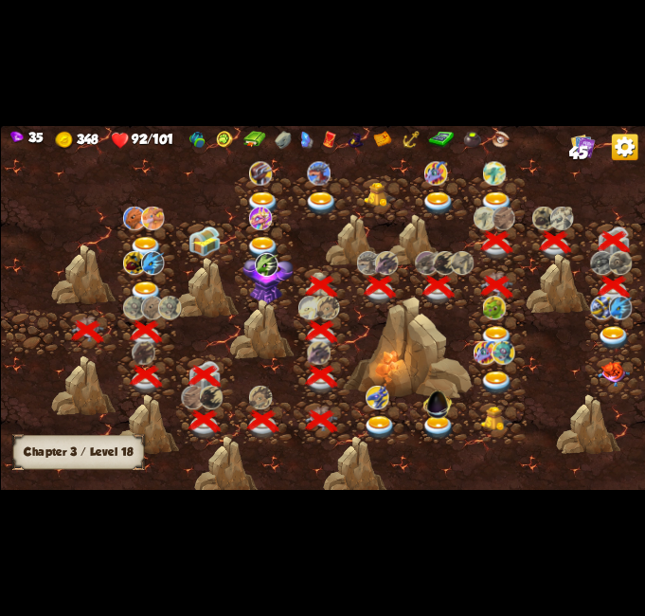
scroll to position [0, 288]
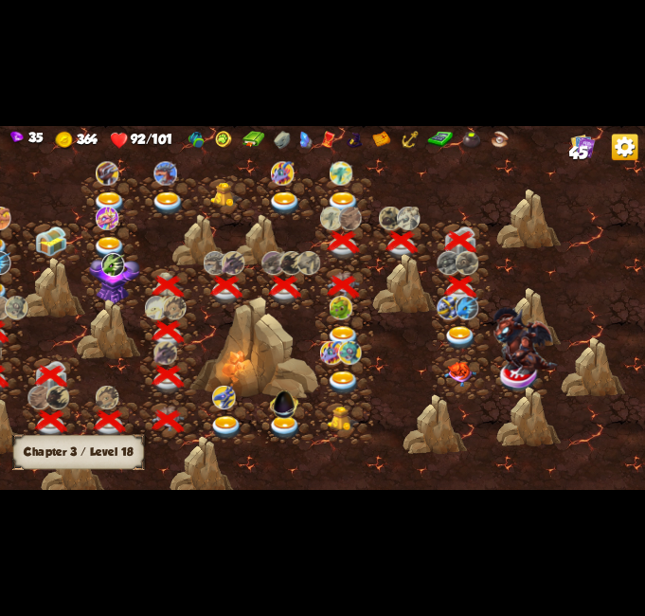
click at [471, 338] on img at bounding box center [459, 339] width 32 height 24
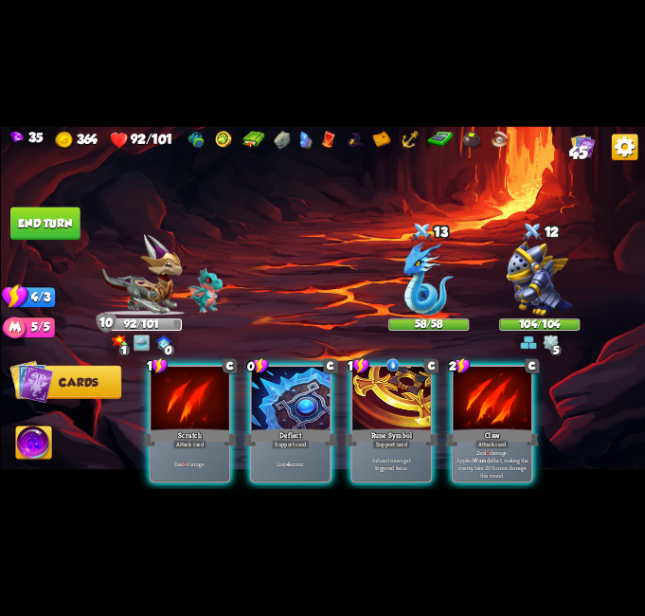
click at [555, 338] on img at bounding box center [550, 342] width 16 height 16
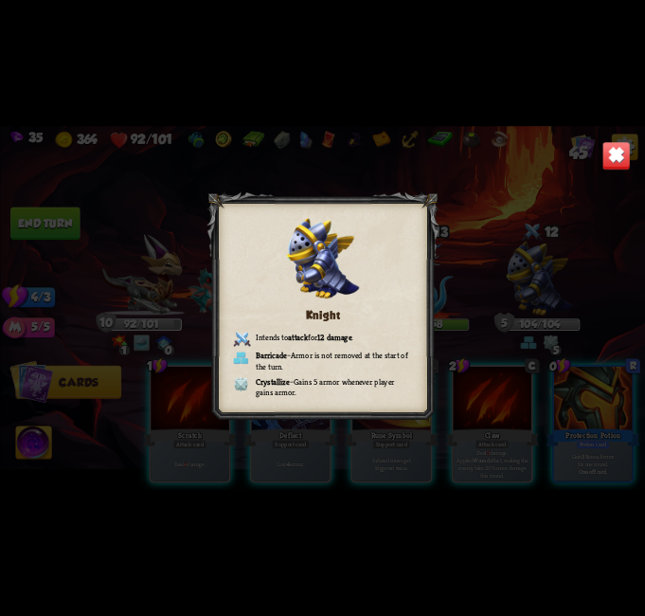
click at [615, 153] on img at bounding box center [616, 155] width 28 height 28
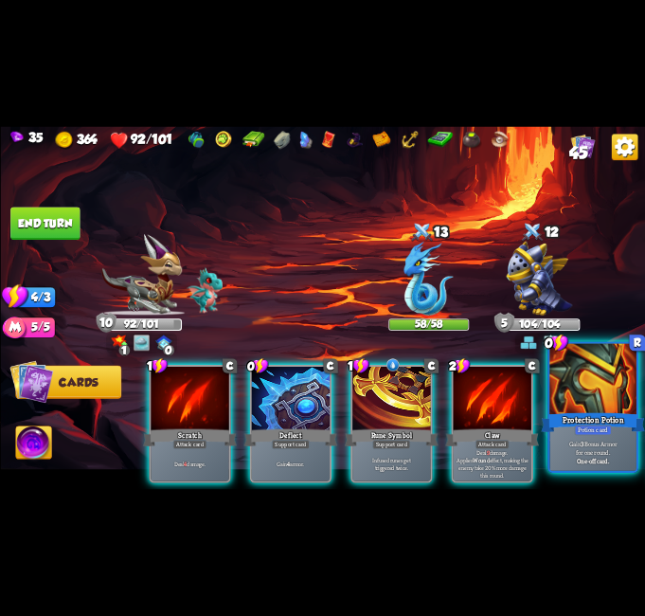
click at [594, 407] on div at bounding box center [593, 380] width 87 height 73
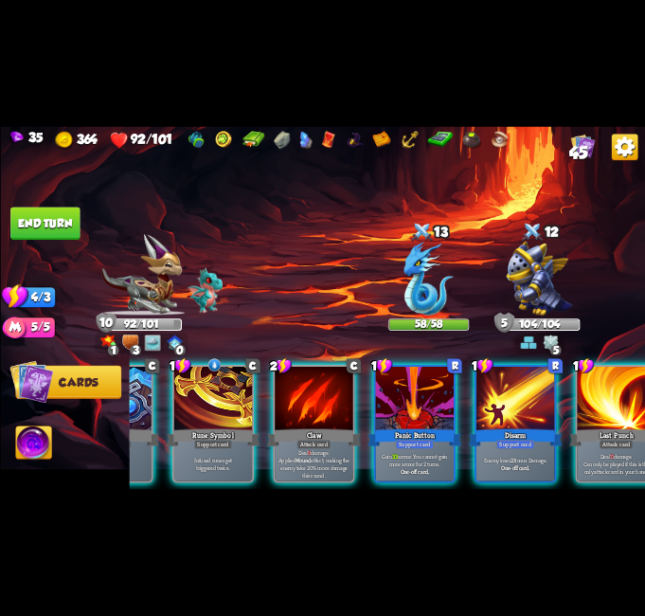
scroll to position [0, 370]
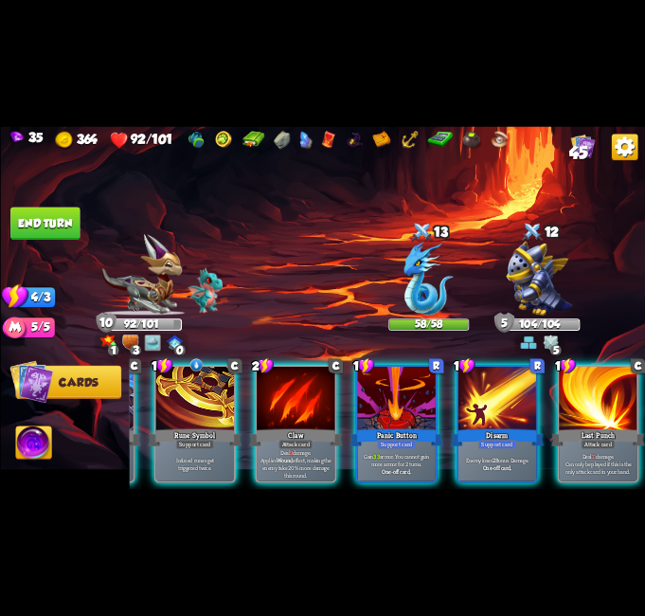
drag, startPoint x: 475, startPoint y: 480, endPoint x: 335, endPoint y: 509, distance: 142.2
click at [335, 509] on div "35 364 92/101 45 Select an enemy to attack... You don't have enough stamina to …" at bounding box center [322, 308] width 645 height 616
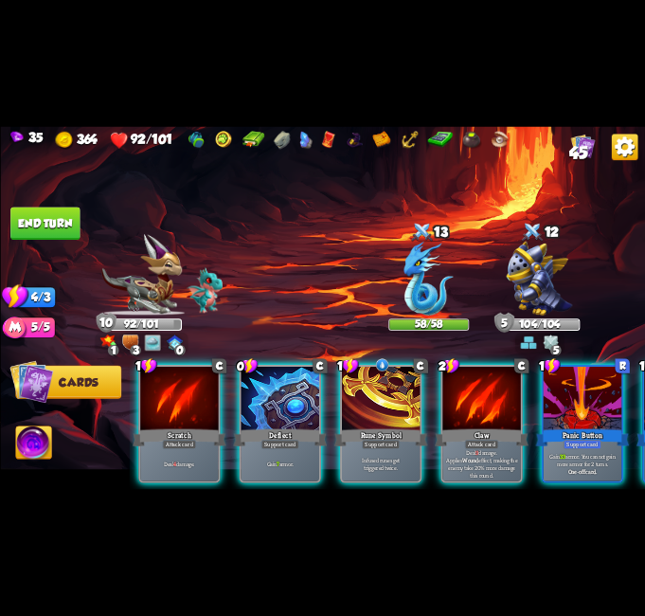
scroll to position [0, 0]
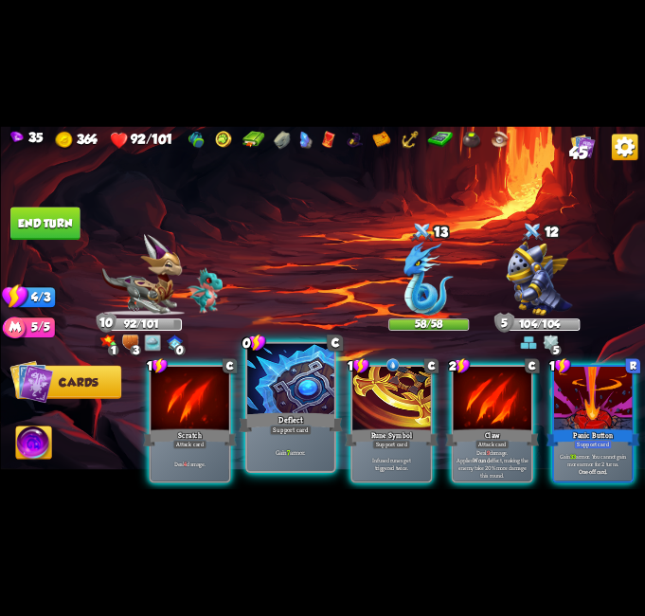
click at [291, 451] on p "Gain 7 armor." at bounding box center [290, 451] width 82 height 9
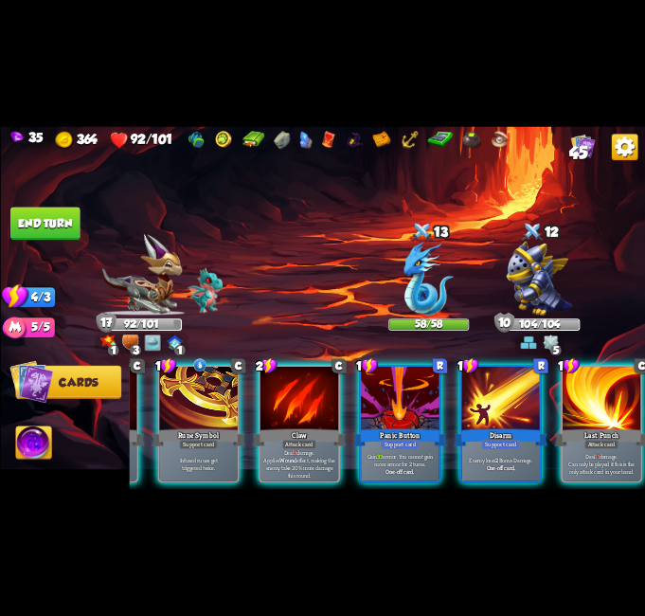
scroll to position [0, 180]
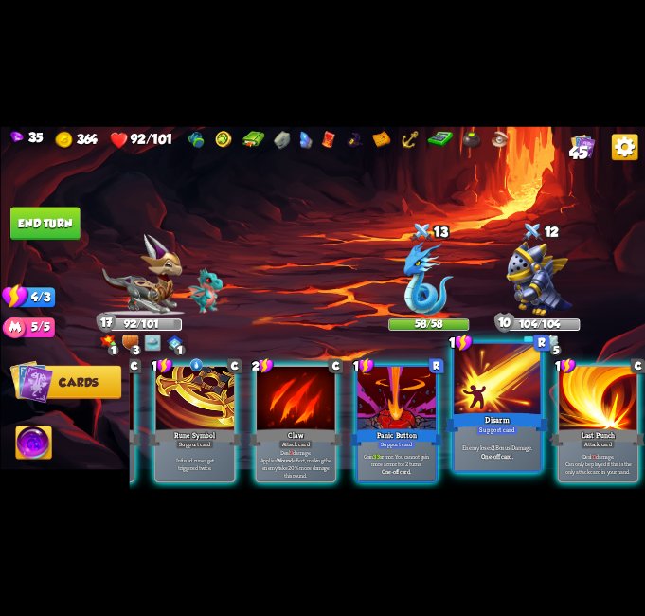
click at [496, 408] on div at bounding box center [497, 380] width 87 height 73
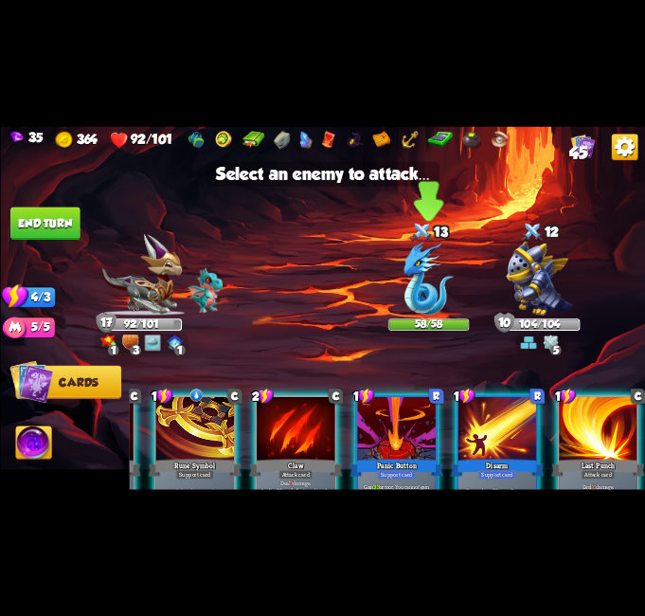
click at [442, 255] on img at bounding box center [428, 279] width 49 height 74
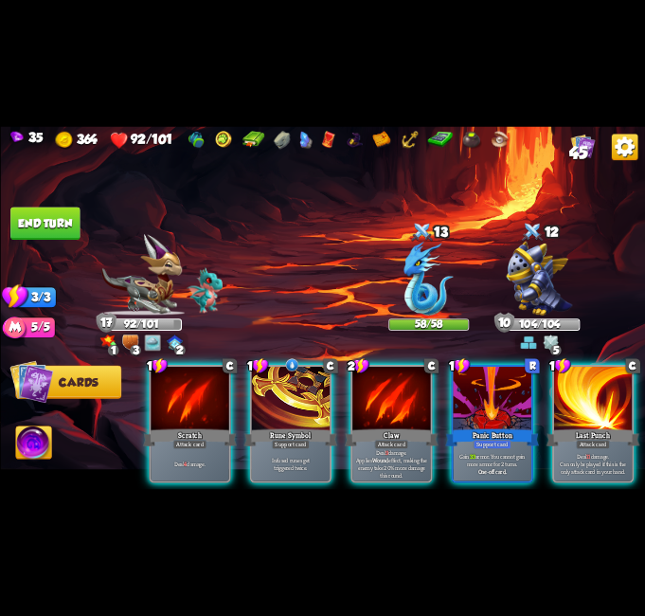
scroll to position [0, 0]
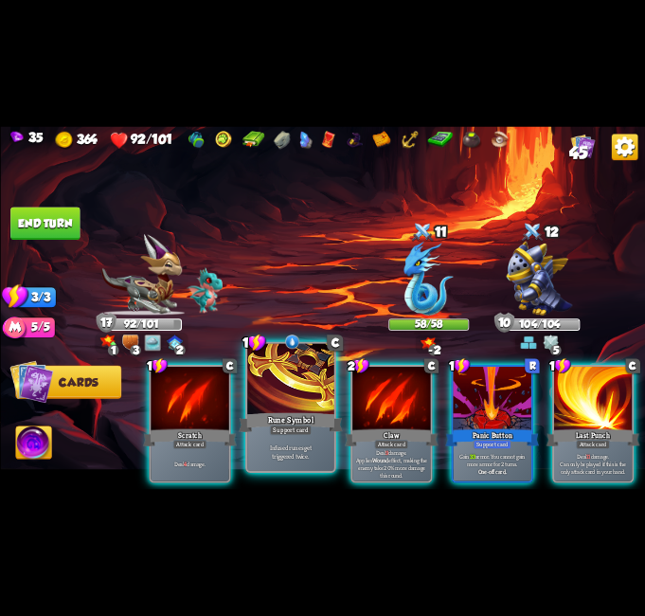
click at [307, 403] on div at bounding box center [290, 380] width 87 height 73
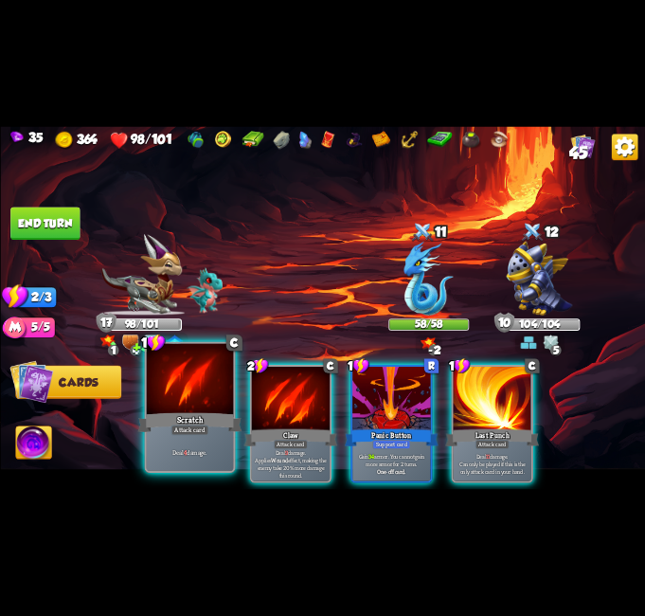
click at [170, 424] on div "Scratch" at bounding box center [189, 422] width 104 height 23
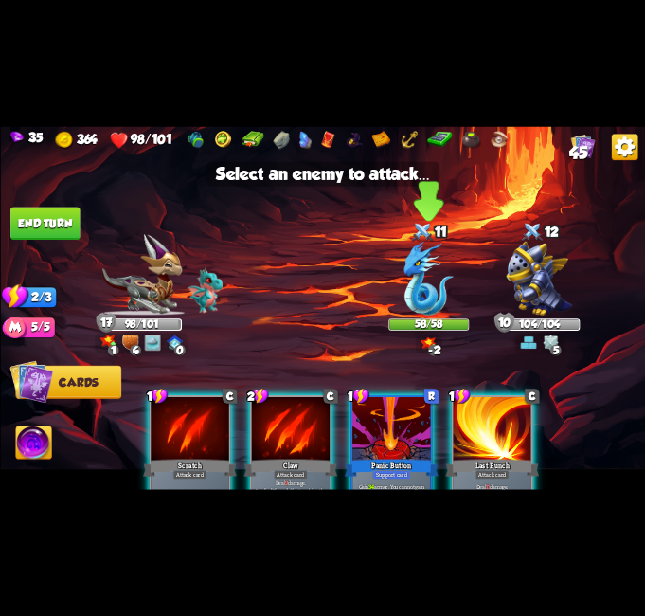
click at [448, 270] on img at bounding box center [428, 279] width 49 height 74
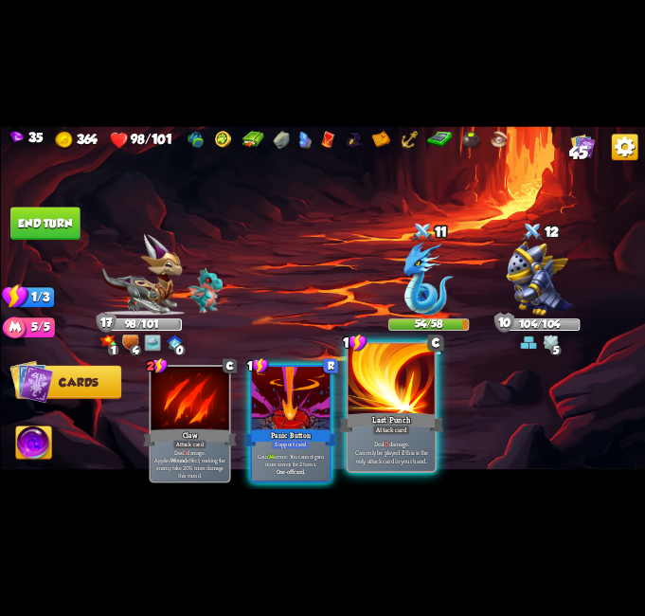
click at [419, 387] on div at bounding box center [391, 380] width 87 height 73
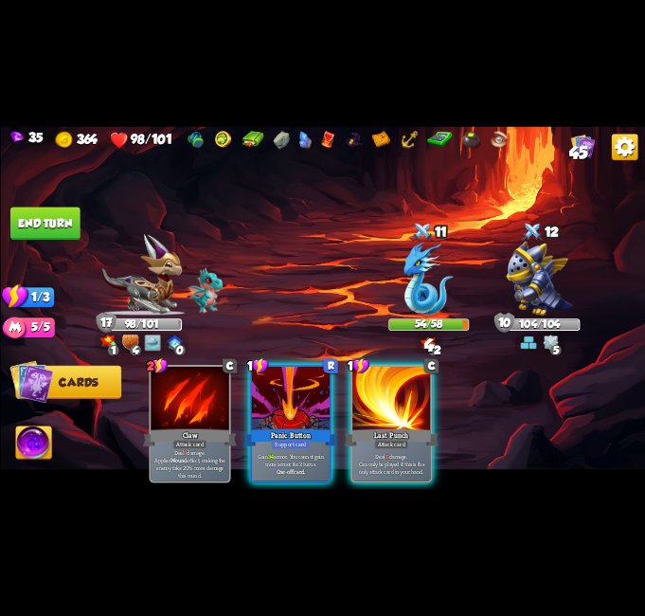
click at [25, 216] on button "End turn" at bounding box center [44, 223] width 69 height 33
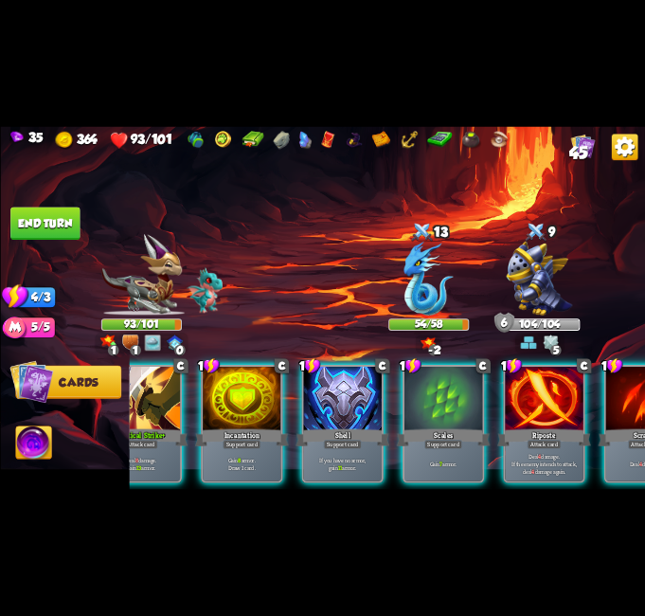
scroll to position [0, 180]
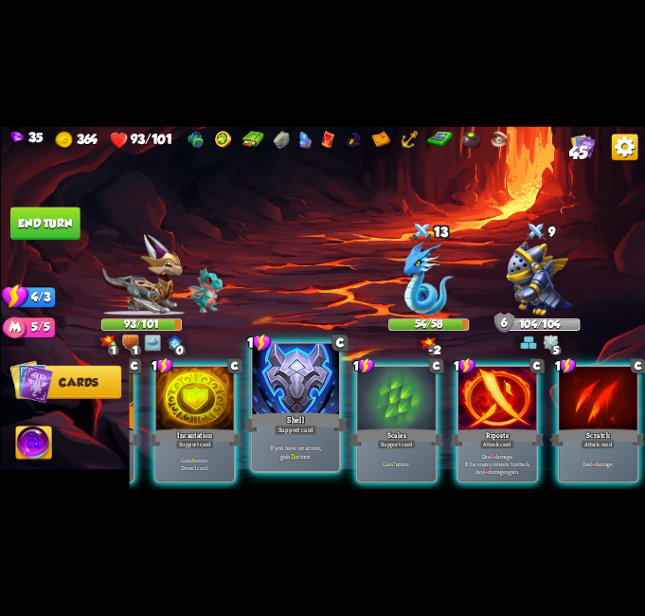
click at [294, 421] on div "Shell" at bounding box center [296, 422] width 104 height 23
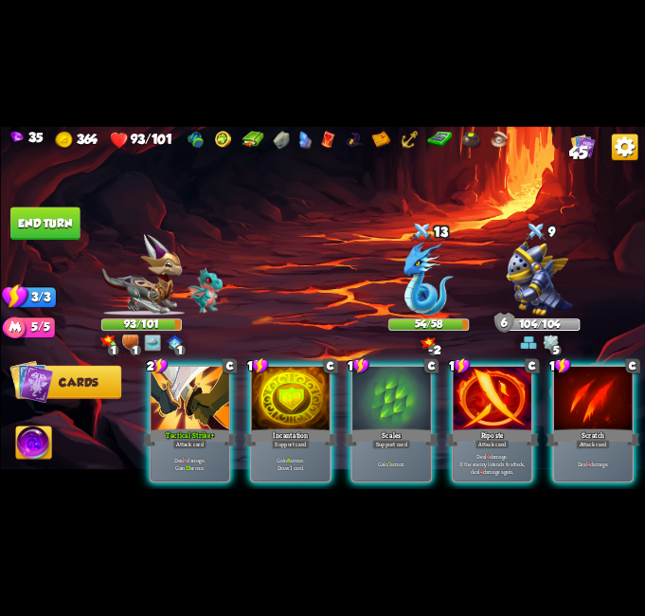
scroll to position [0, 0]
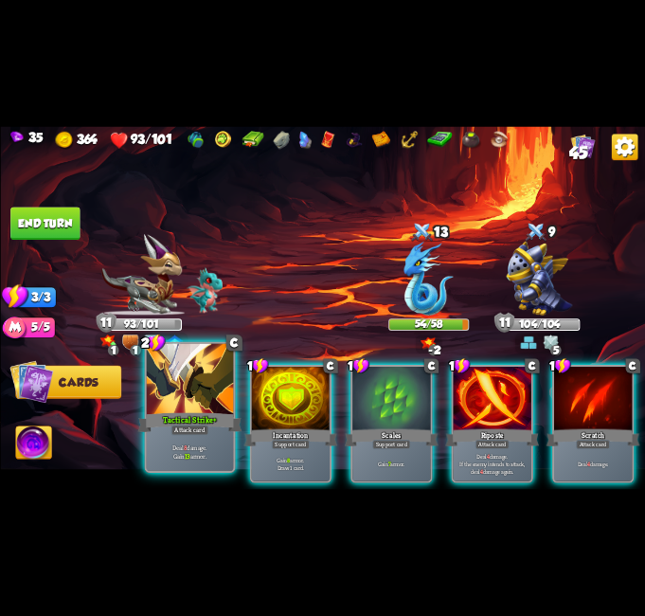
click at [177, 435] on div "Attack card" at bounding box center [190, 429] width 38 height 10
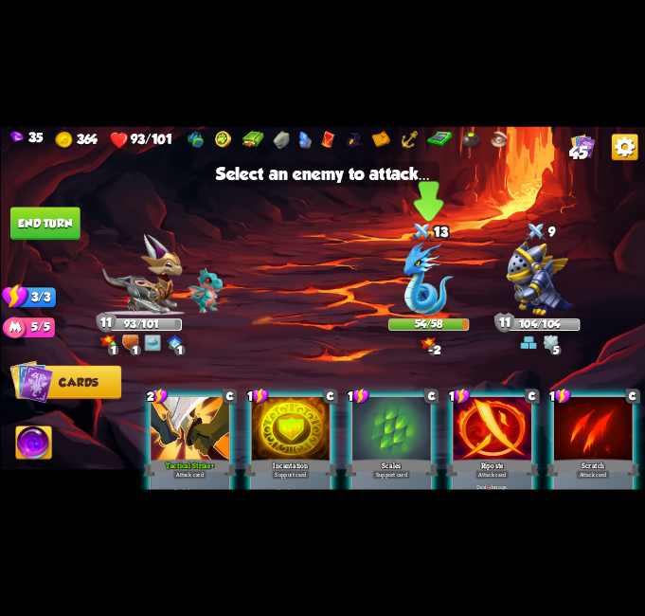
click at [420, 265] on img at bounding box center [428, 279] width 49 height 74
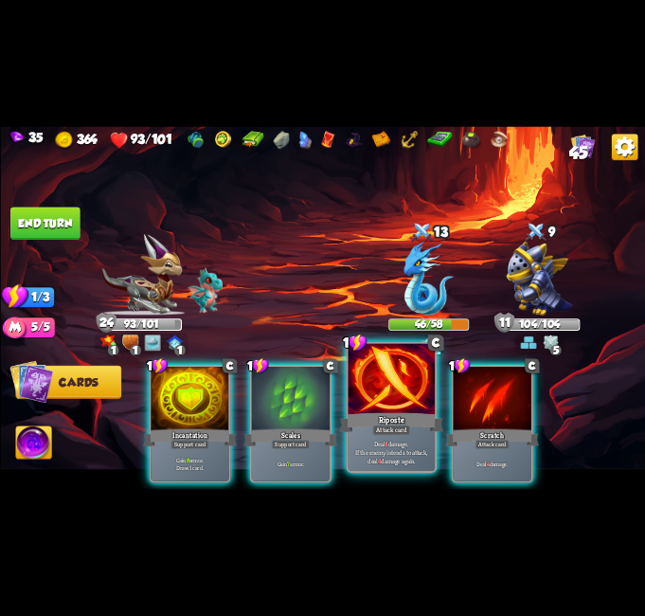
click at [421, 391] on div at bounding box center [391, 380] width 87 height 73
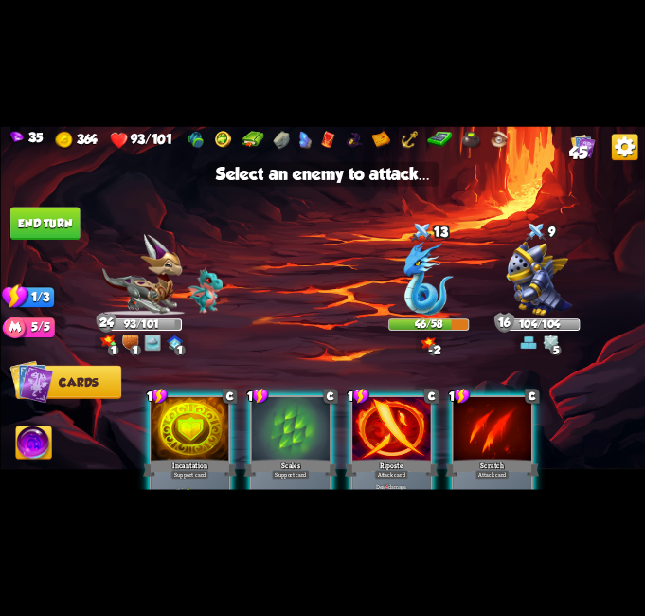
click at [368, 455] on div at bounding box center [391, 429] width 78 height 65
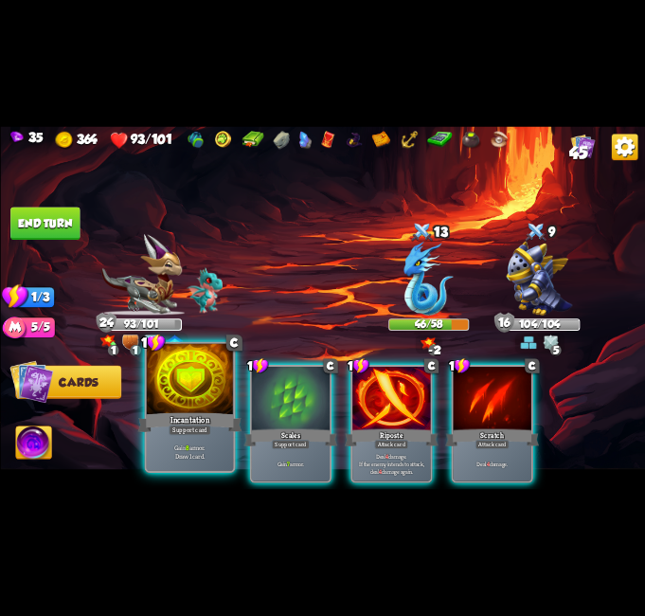
click at [213, 414] on div "Incantation" at bounding box center [189, 422] width 104 height 23
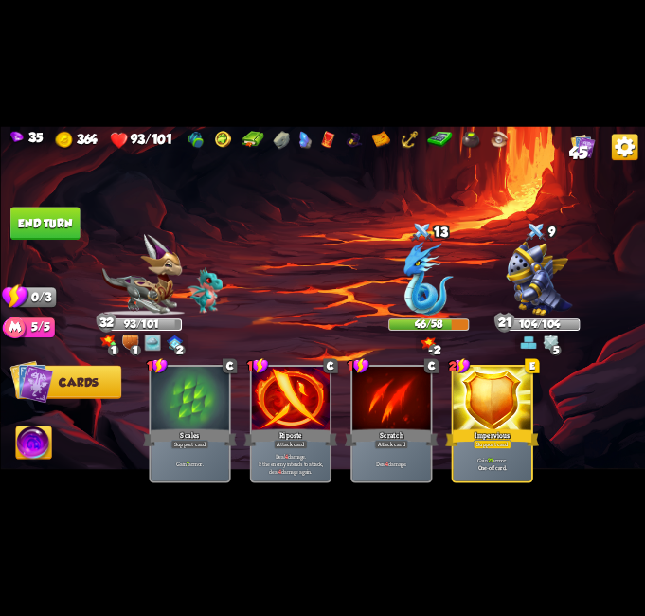
click at [44, 223] on button "End turn" at bounding box center [44, 223] width 69 height 33
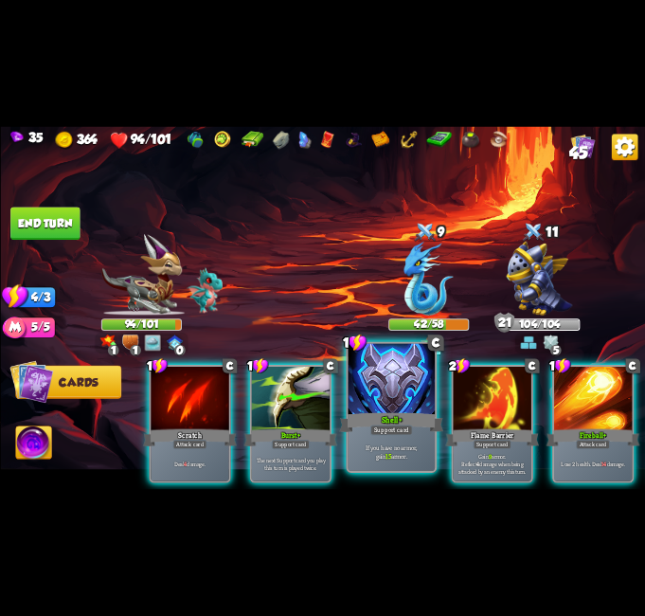
drag, startPoint x: 289, startPoint y: 374, endPoint x: 317, endPoint y: 364, distance: 30.3
click at [288, 374] on div at bounding box center [290, 399] width 78 height 65
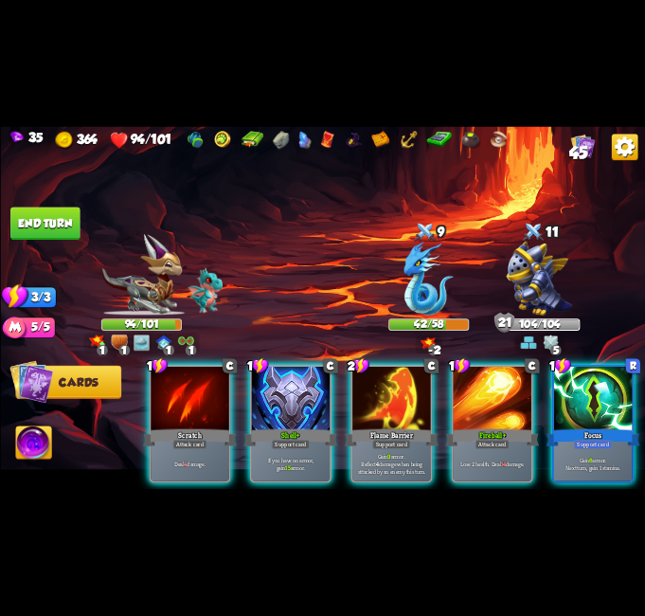
click at [389, 370] on div at bounding box center [391, 399] width 78 height 65
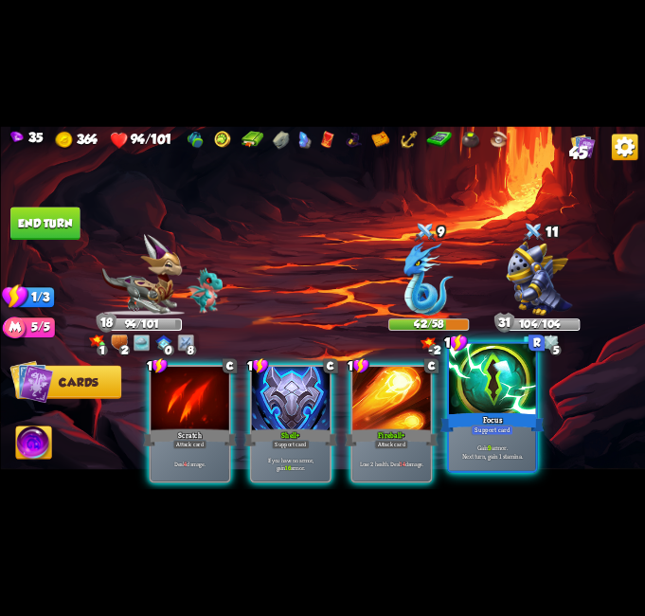
click at [485, 375] on div at bounding box center [492, 380] width 87 height 73
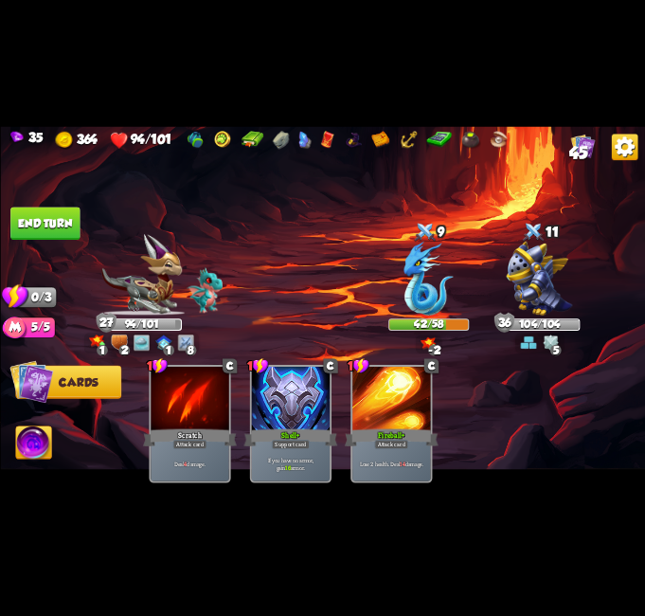
click at [53, 229] on button "End turn" at bounding box center [44, 223] width 69 height 33
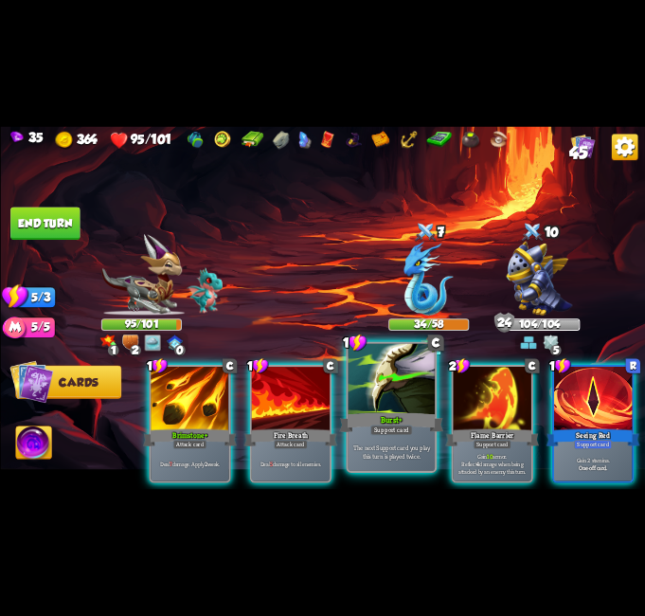
click at [368, 406] on div at bounding box center [391, 380] width 87 height 73
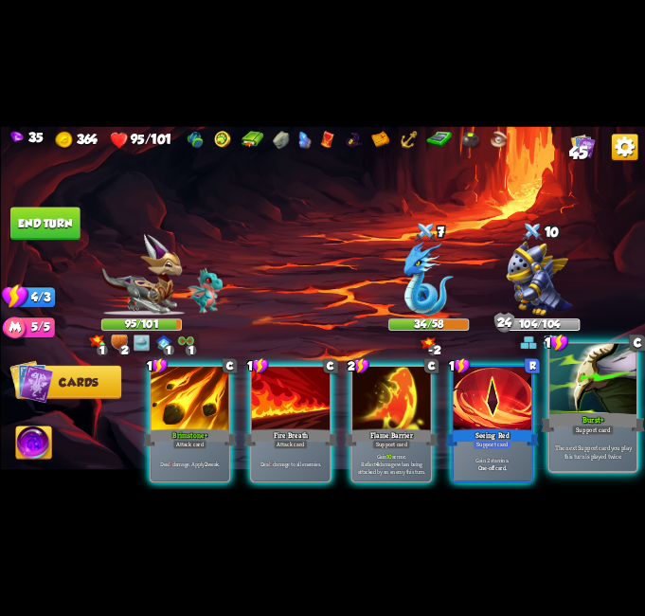
click at [568, 385] on div at bounding box center [593, 380] width 87 height 73
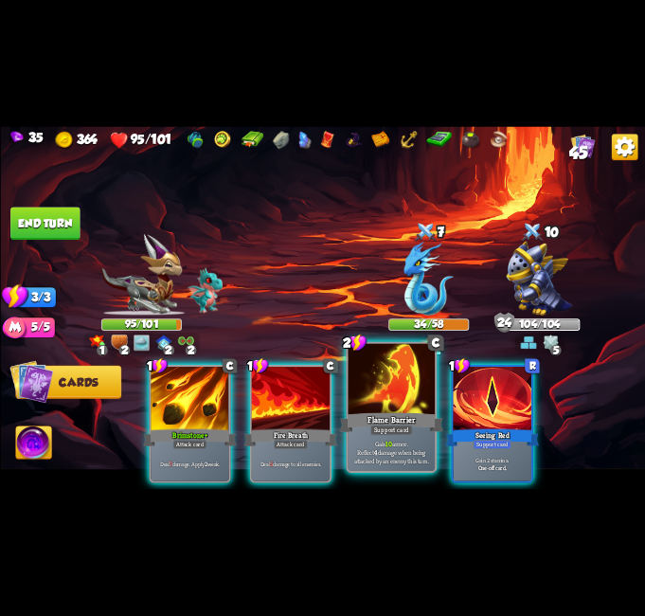
click at [386, 401] on div at bounding box center [391, 380] width 87 height 73
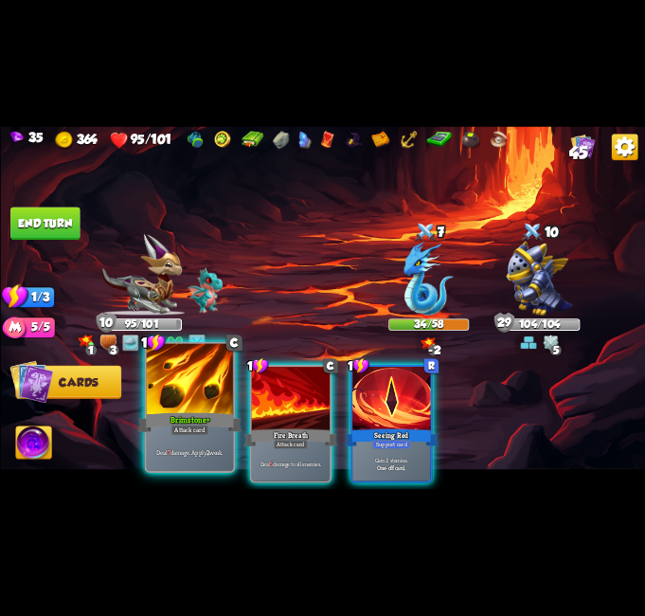
click at [191, 400] on div at bounding box center [189, 380] width 87 height 73
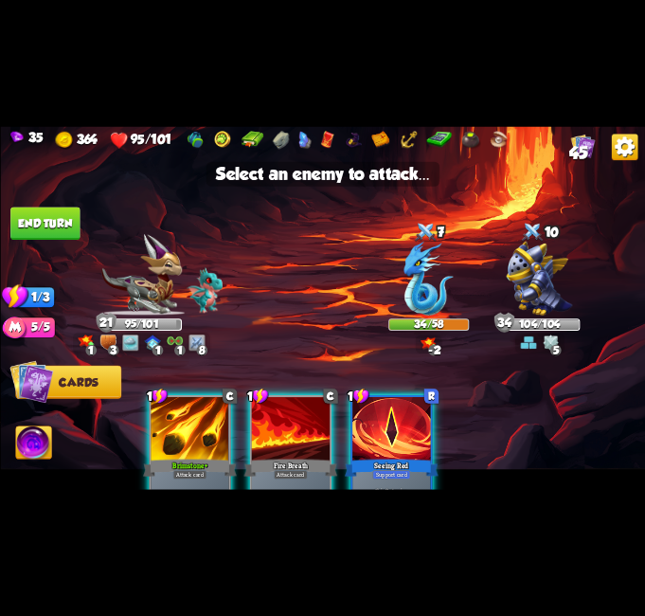
click at [202, 412] on div at bounding box center [190, 429] width 78 height 65
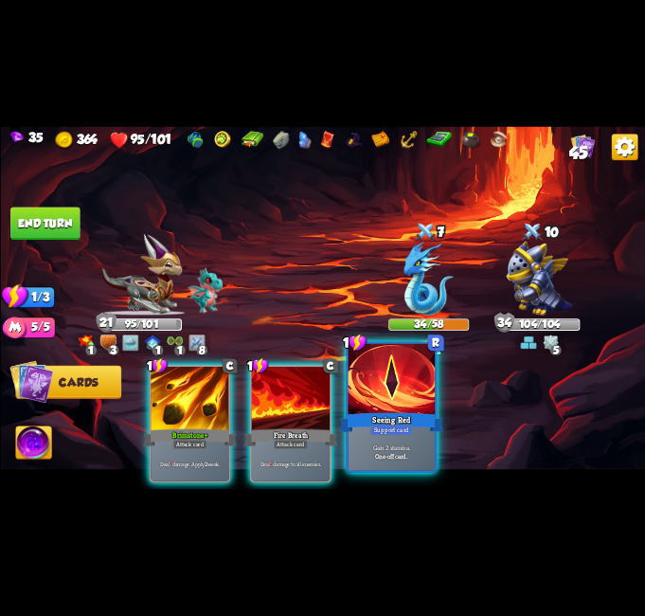
click at [402, 388] on div at bounding box center [391, 380] width 87 height 73
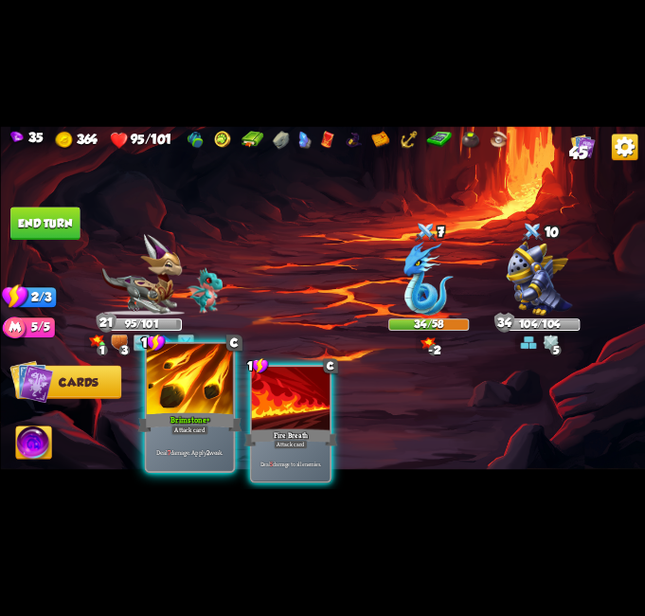
click at [210, 402] on div at bounding box center [189, 380] width 87 height 73
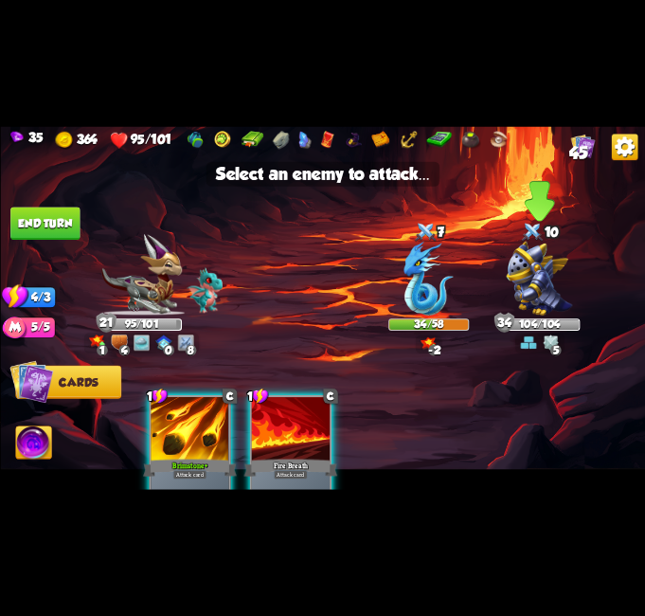
click at [527, 285] on img at bounding box center [539, 279] width 66 height 74
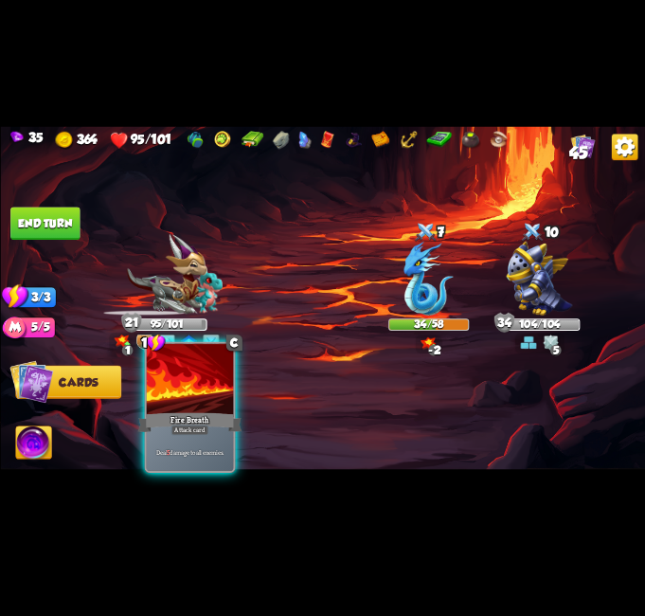
click at [227, 421] on div "Fire Breath" at bounding box center [189, 422] width 104 height 23
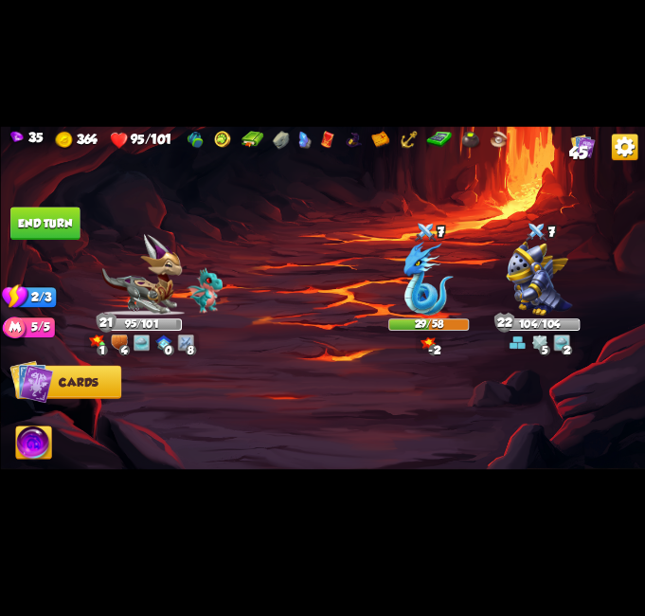
click at [35, 219] on button "End turn" at bounding box center [44, 223] width 69 height 33
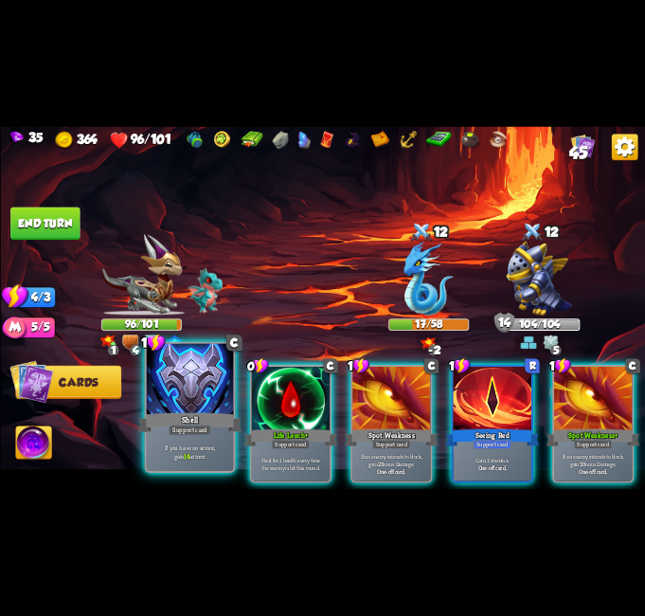
click at [201, 411] on div "Shell" at bounding box center [189, 422] width 104 height 23
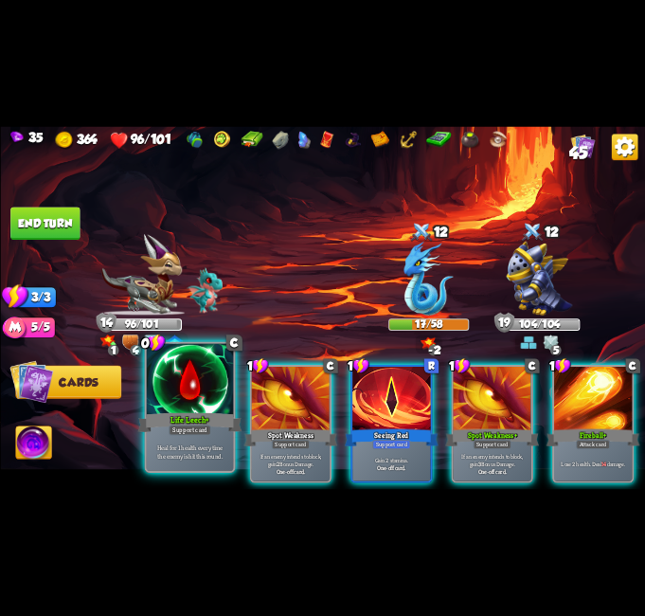
click at [194, 405] on div at bounding box center [189, 380] width 87 height 73
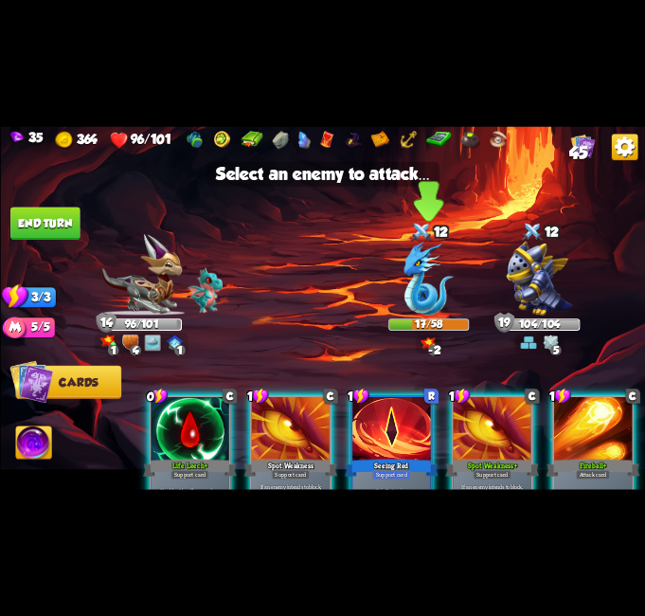
click at [440, 281] on img at bounding box center [428, 279] width 49 height 74
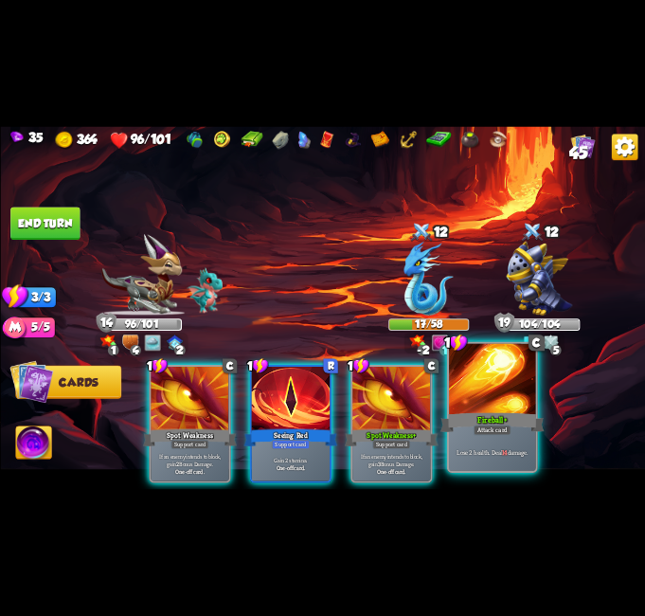
click at [496, 396] on div at bounding box center [492, 380] width 87 height 73
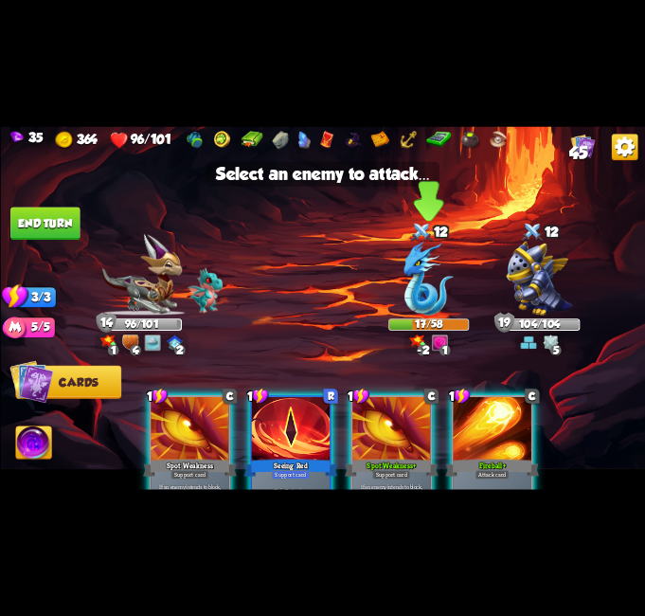
click at [410, 268] on img at bounding box center [428, 279] width 49 height 74
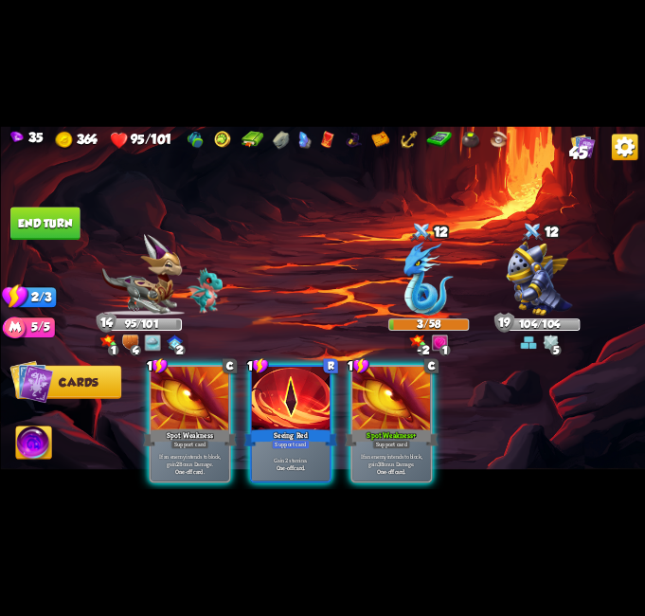
click at [34, 214] on button "End turn" at bounding box center [44, 223] width 70 height 33
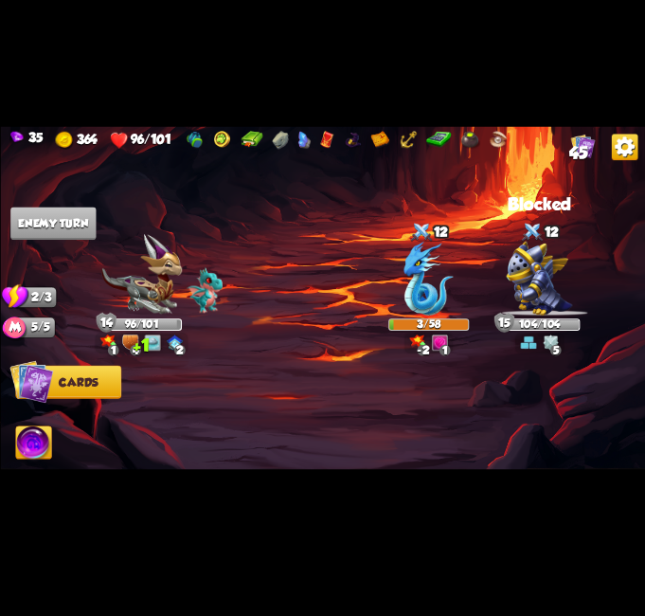
click at [344, 321] on img at bounding box center [322, 307] width 645 height 363
click at [381, 340] on div at bounding box center [387, 408] width 516 height 161
click at [382, 321] on img at bounding box center [322, 307] width 645 height 363
click at [393, 322] on div "Select an enemy to attack... You don't have enough stamina to play that card...…" at bounding box center [322, 307] width 645 height 363
click at [408, 368] on div at bounding box center [387, 408] width 516 height 161
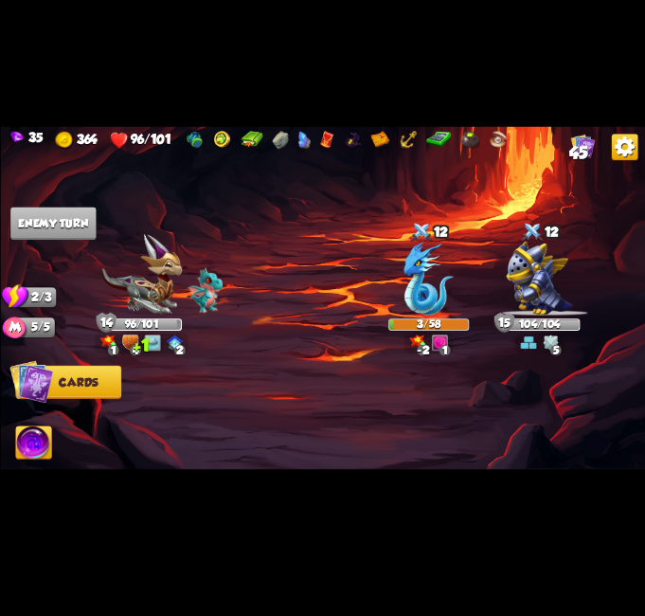
drag, startPoint x: 407, startPoint y: 352, endPoint x: 412, endPoint y: 314, distance: 39.1
click at [403, 351] on div "Select an enemy to attack... You don't have enough stamina to play that card...…" at bounding box center [322, 307] width 645 height 363
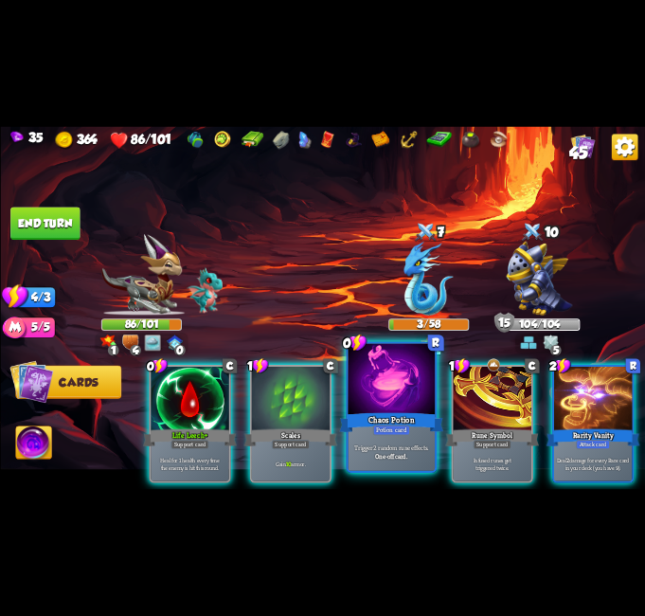
click at [401, 400] on div at bounding box center [391, 380] width 87 height 73
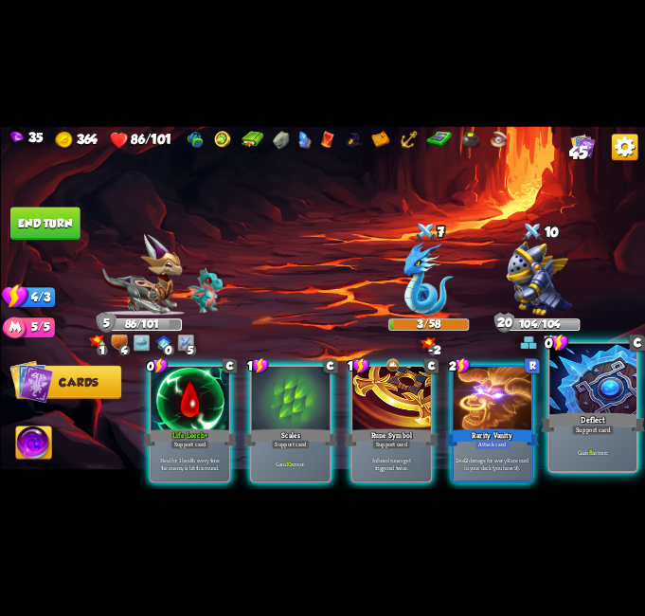
click at [596, 398] on div at bounding box center [593, 380] width 87 height 73
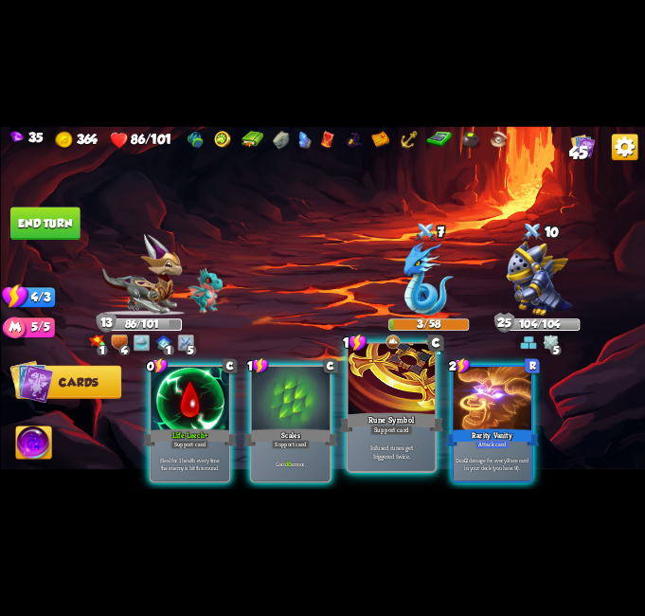
click at [372, 400] on div at bounding box center [391, 380] width 87 height 73
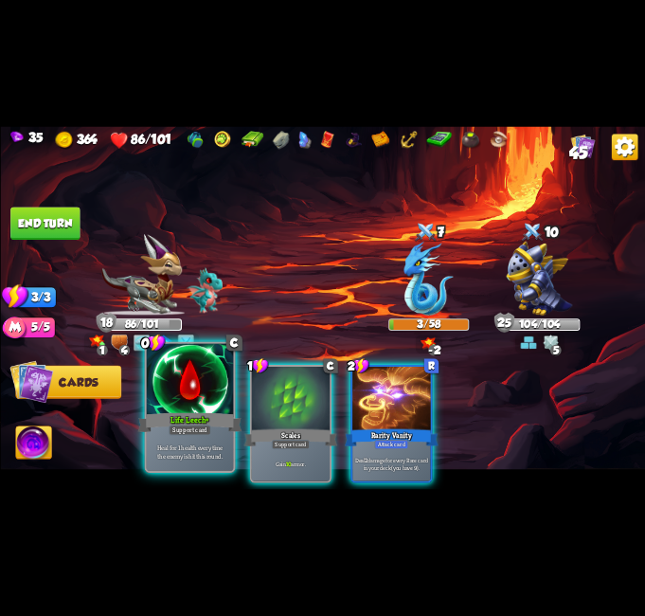
click at [170, 406] on div at bounding box center [189, 380] width 87 height 73
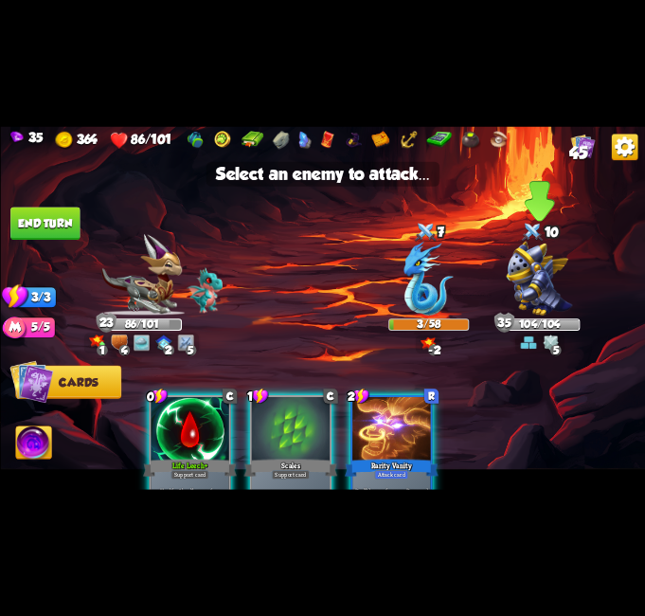
click at [542, 282] on img at bounding box center [539, 279] width 66 height 74
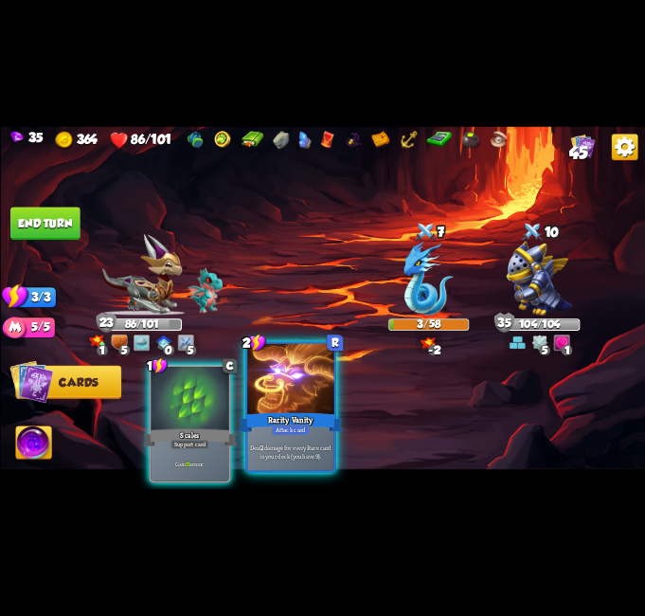
click at [307, 411] on div "Rarity Vanity" at bounding box center [291, 422] width 104 height 23
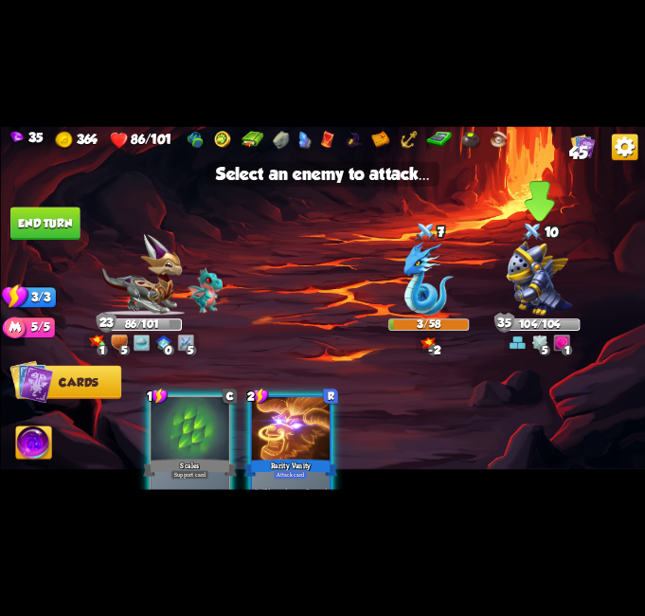
click at [527, 267] on img at bounding box center [539, 279] width 66 height 74
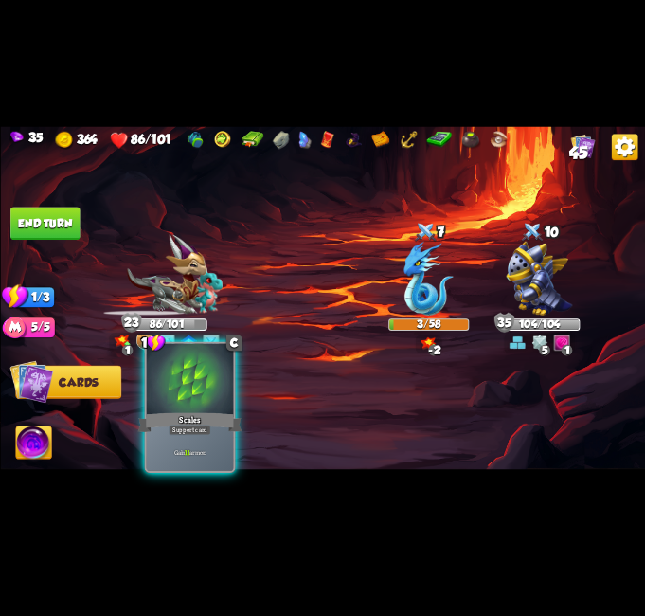
click at [181, 427] on div "Support card" at bounding box center [190, 429] width 43 height 10
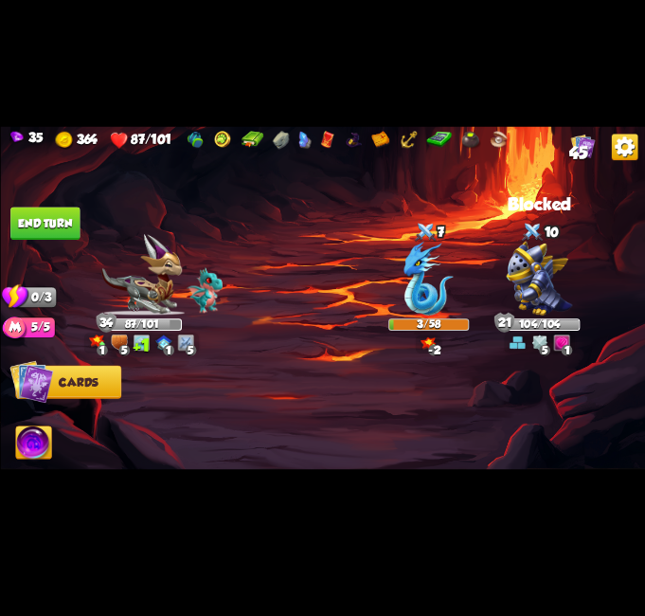
click at [34, 215] on button "End turn" at bounding box center [44, 223] width 69 height 33
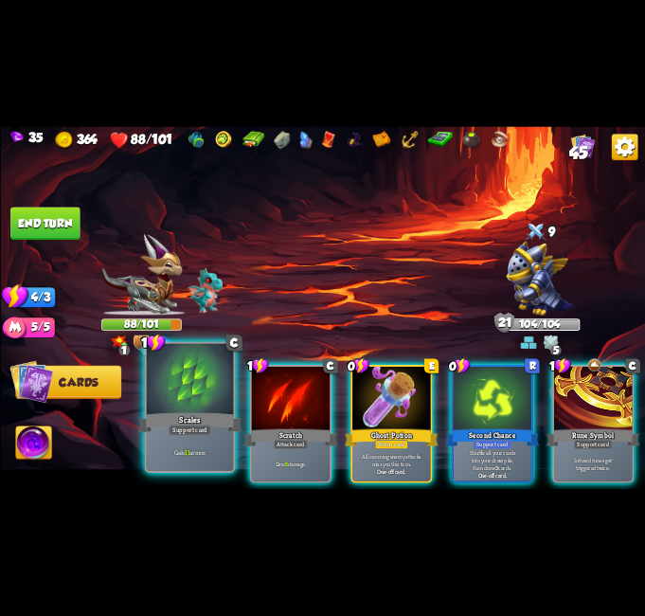
click at [209, 464] on div "Gain 11 armor." at bounding box center [189, 452] width 87 height 38
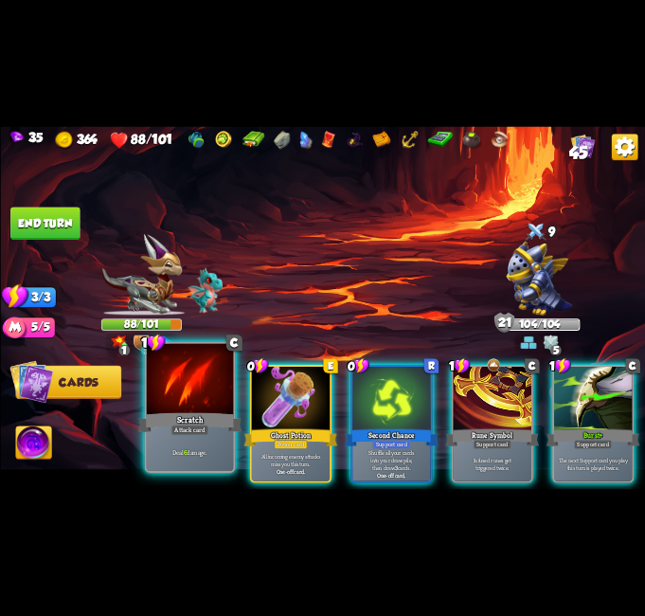
click at [209, 449] on p "Deal 6 damage." at bounding box center [190, 451] width 82 height 9
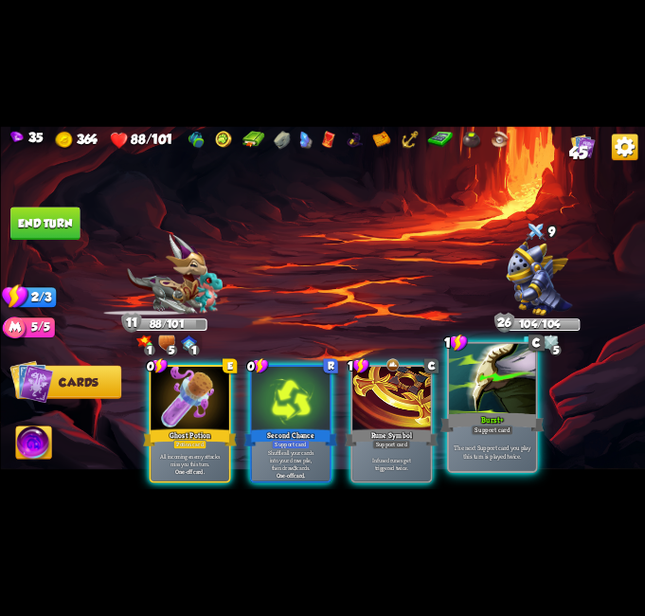
click at [477, 416] on div "Burst+" at bounding box center [492, 422] width 104 height 23
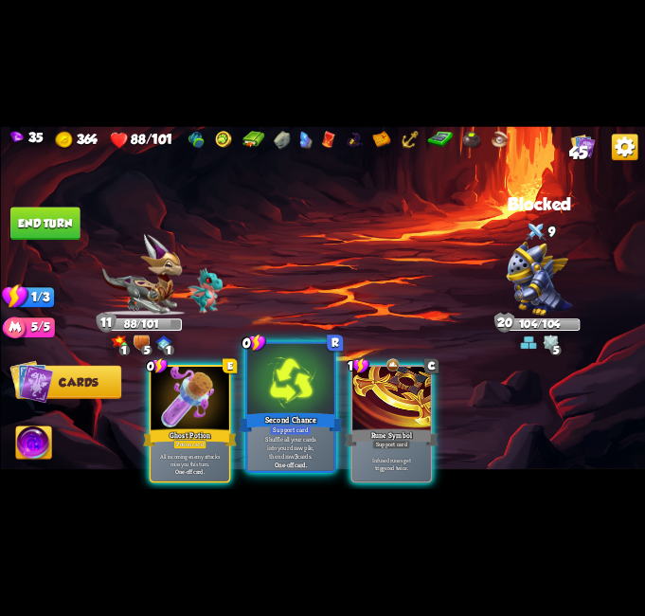
click at [280, 388] on div at bounding box center [290, 380] width 87 height 73
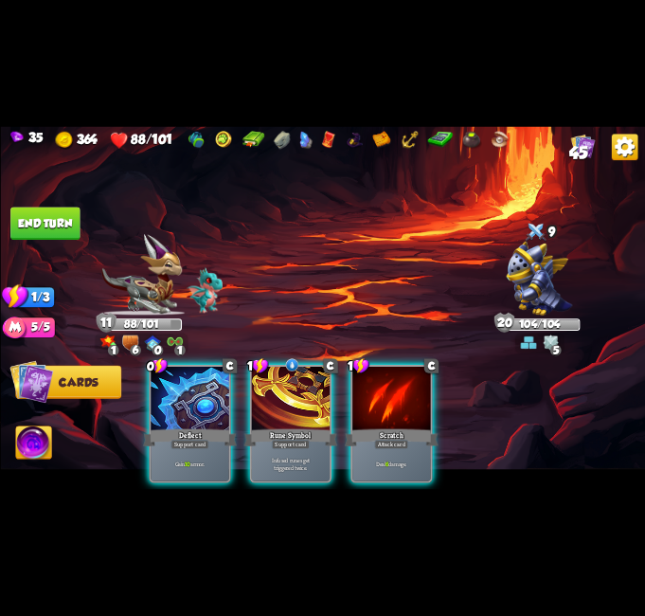
click at [410, 429] on div "Scratch" at bounding box center [391, 437] width 94 height 21
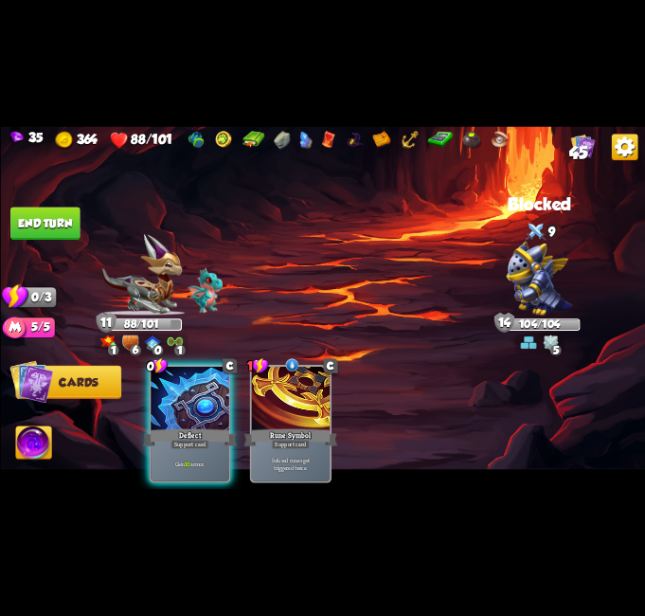
click at [27, 213] on button "End turn" at bounding box center [44, 223] width 69 height 33
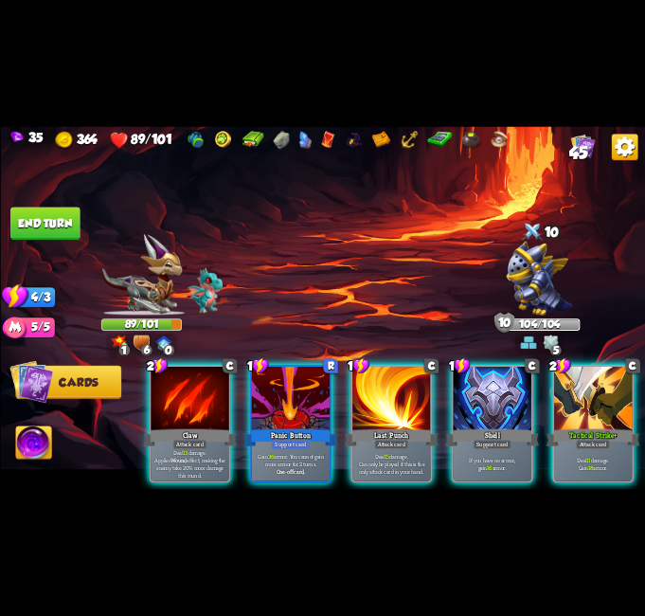
drag, startPoint x: 409, startPoint y: 479, endPoint x: 419, endPoint y: 514, distance: 35.4
click at [419, 514] on div "35 364 89/101 45 Select an enemy to attack... You don't have enough stamina to …" at bounding box center [322, 308] width 645 height 616
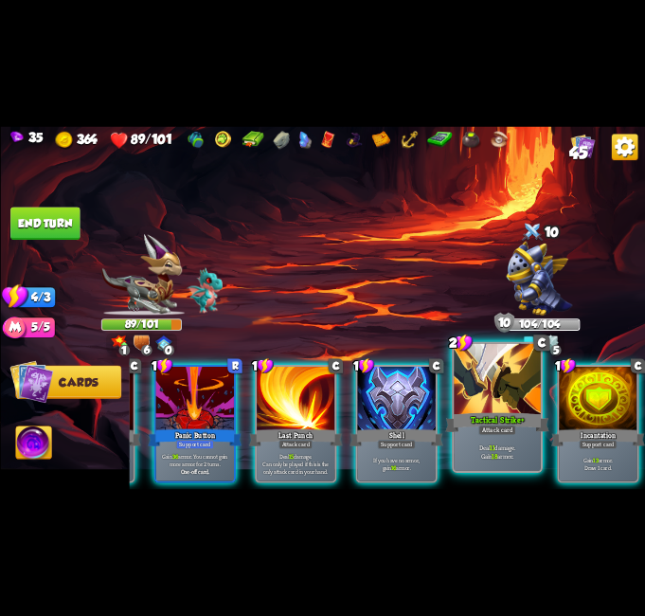
click at [502, 451] on p "Deal 11 damage. Gain 18 armor." at bounding box center [497, 451] width 82 height 17
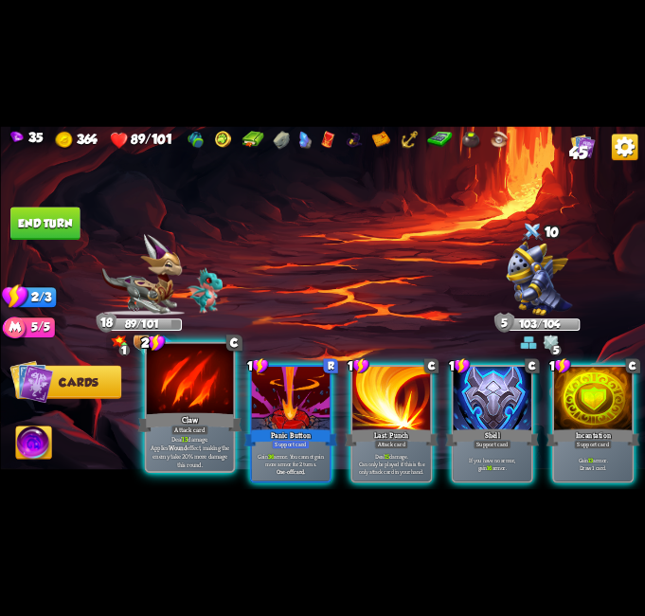
click at [193, 446] on p "Deal 13 damage. Applies Wound effect, making the enemy take 20% more damage thi…" at bounding box center [190, 452] width 82 height 34
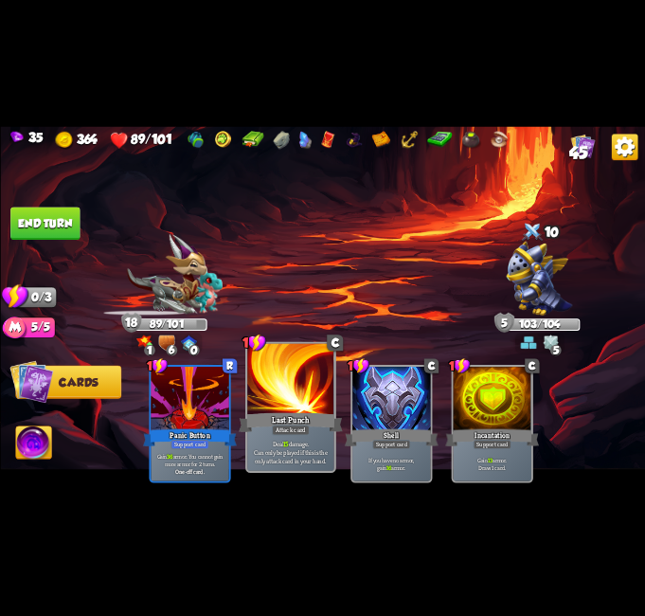
click at [271, 420] on div "Last Punch" at bounding box center [291, 422] width 104 height 23
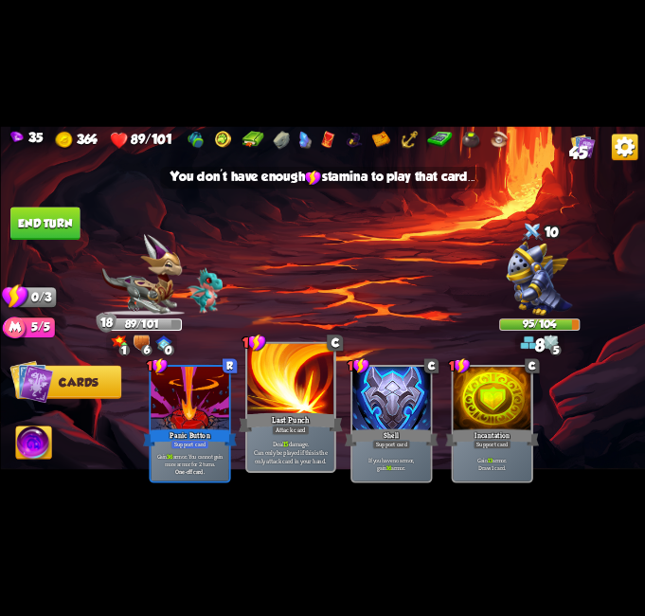
click at [316, 398] on div at bounding box center [290, 380] width 87 height 73
click at [309, 398] on div at bounding box center [290, 380] width 87 height 73
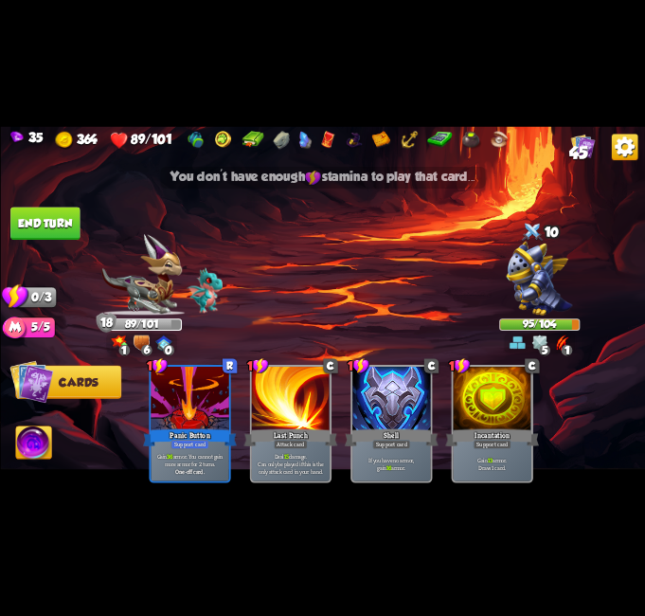
click at [38, 210] on button "End turn" at bounding box center [44, 223] width 69 height 33
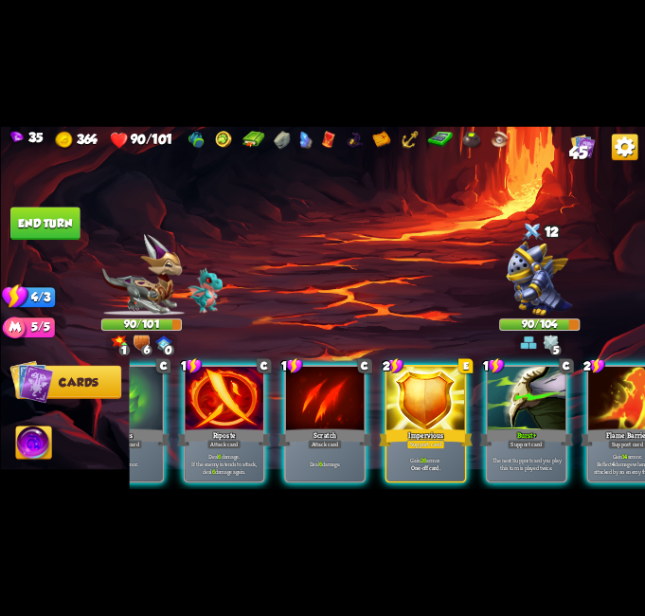
scroll to position [0, 180]
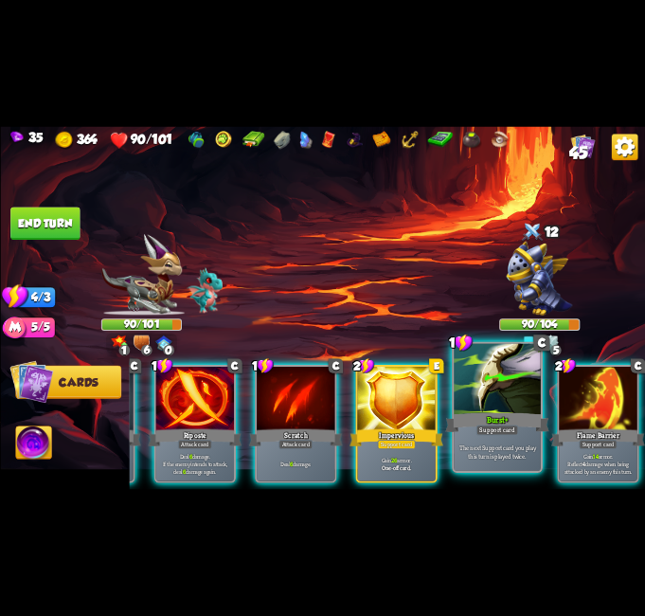
drag, startPoint x: 518, startPoint y: 456, endPoint x: 535, endPoint y: 442, distance: 21.6
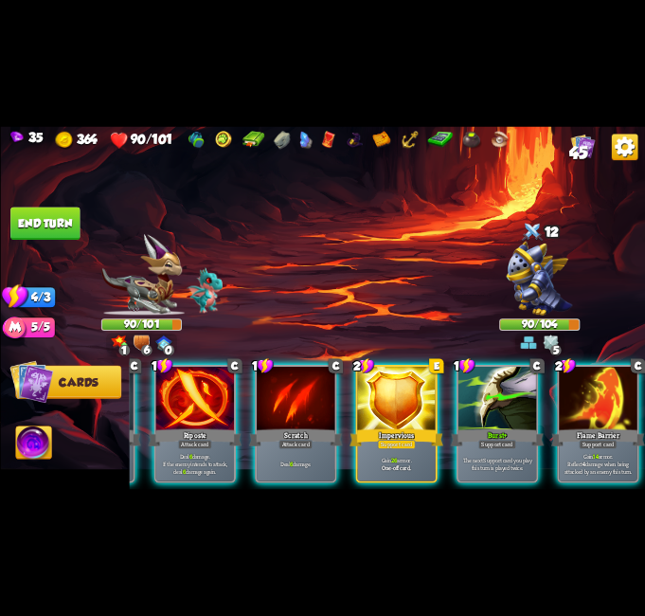
click at [518, 457] on p "The next Support card you play this turn is played twice." at bounding box center [497, 464] width 74 height 15
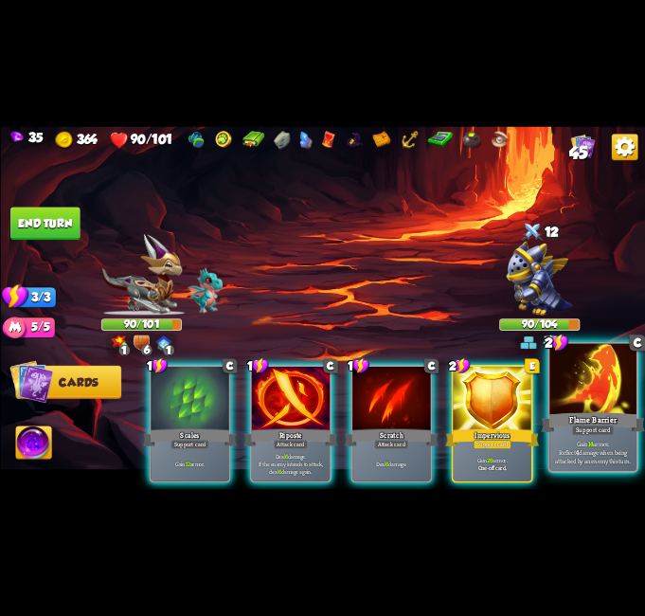
scroll to position [0, 10]
click at [588, 411] on div "Flame Barrier" at bounding box center [593, 422] width 104 height 23
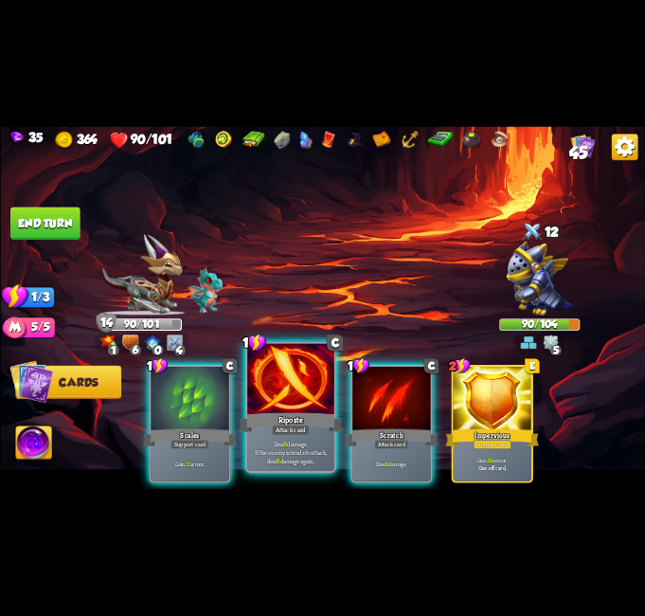
click at [282, 409] on div at bounding box center [290, 380] width 87 height 73
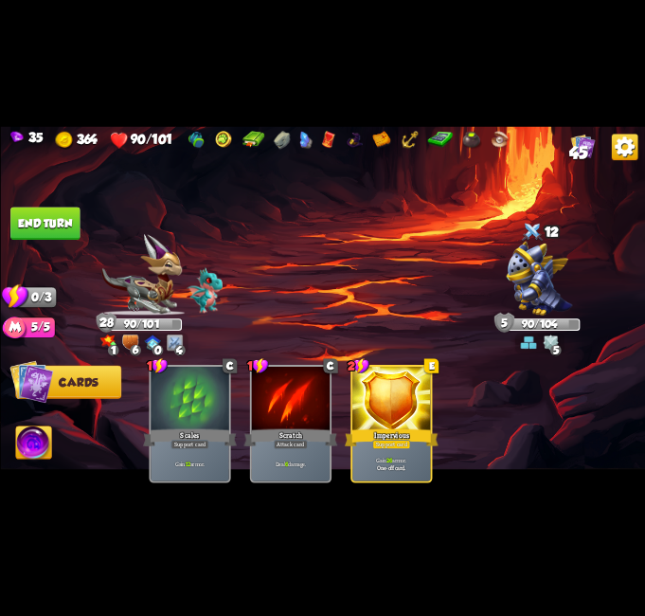
click at [547, 269] on img at bounding box center [539, 279] width 66 height 74
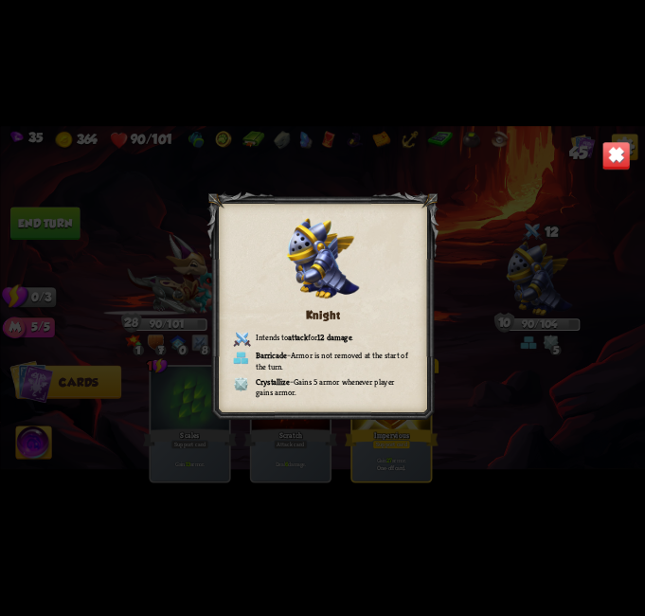
click at [621, 161] on img at bounding box center [616, 155] width 28 height 28
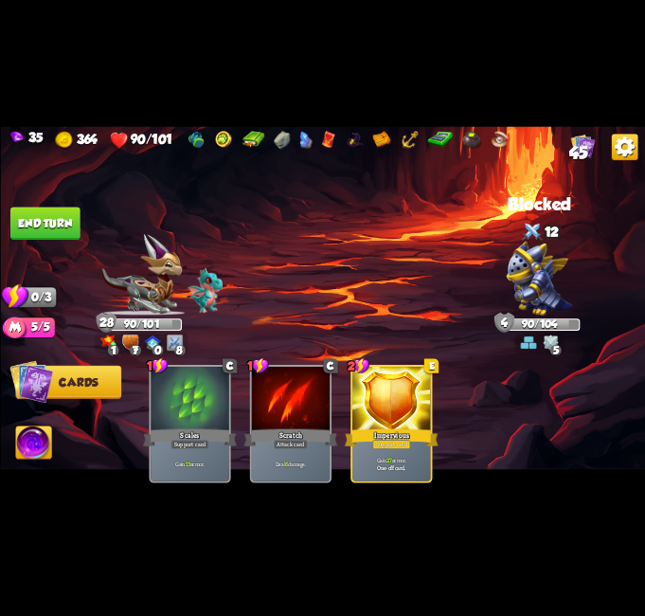
click at [37, 218] on button "End turn" at bounding box center [44, 223] width 69 height 33
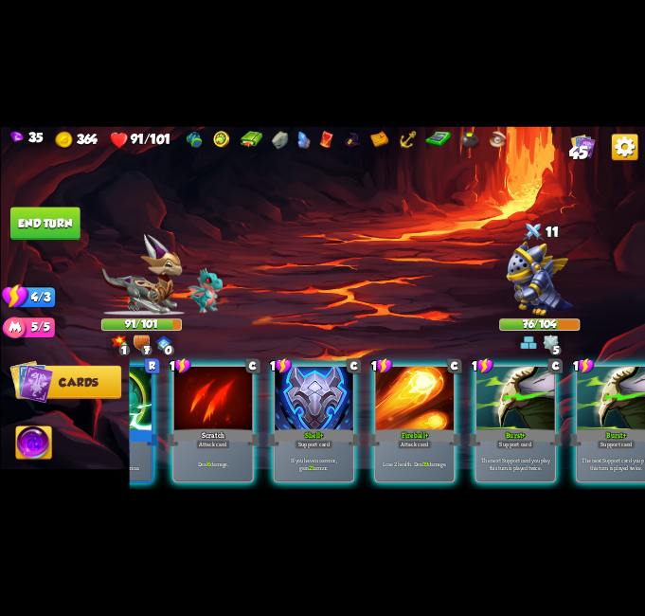
scroll to position [0, 180]
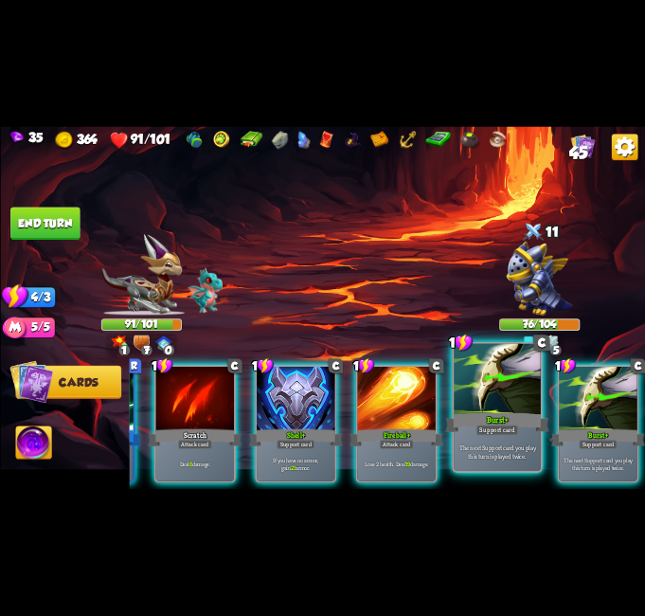
click at [514, 443] on p "The next Support card you play this turn is played twice." at bounding box center [497, 451] width 82 height 17
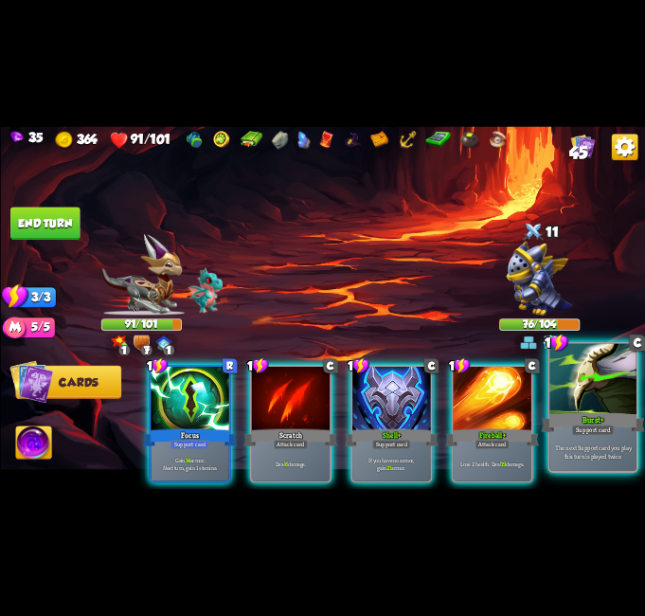
scroll to position [0, 10]
click at [570, 404] on div at bounding box center [593, 380] width 87 height 73
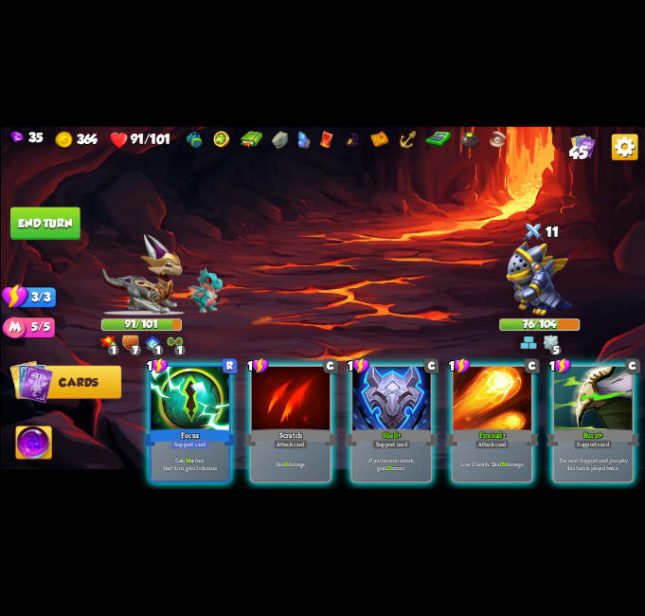
scroll to position [0, 0]
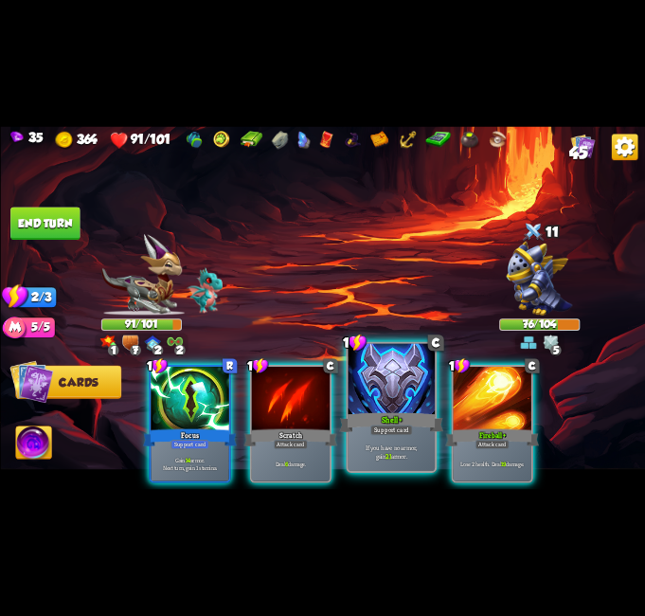
click at [388, 394] on div at bounding box center [391, 380] width 87 height 73
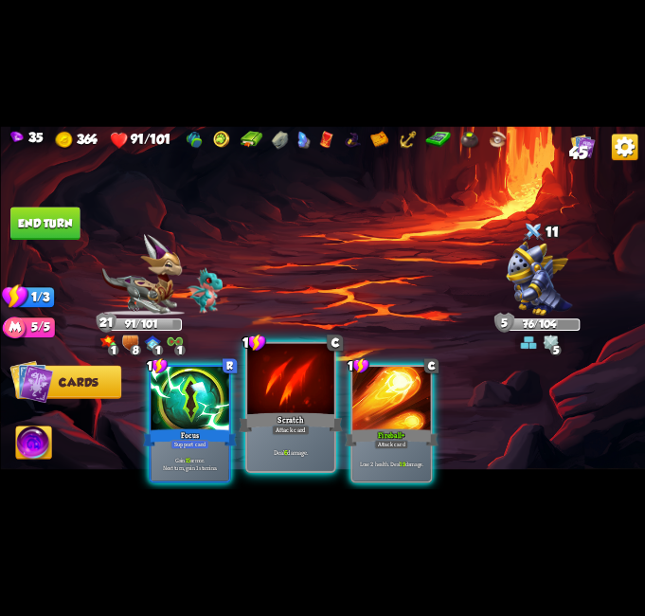
click at [281, 424] on div "Attack card" at bounding box center [290, 429] width 38 height 10
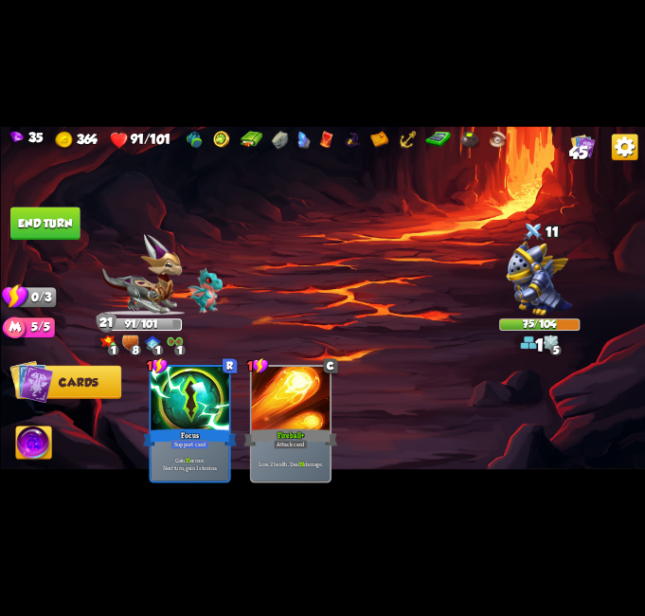
click at [25, 207] on button "End turn" at bounding box center [44, 223] width 69 height 33
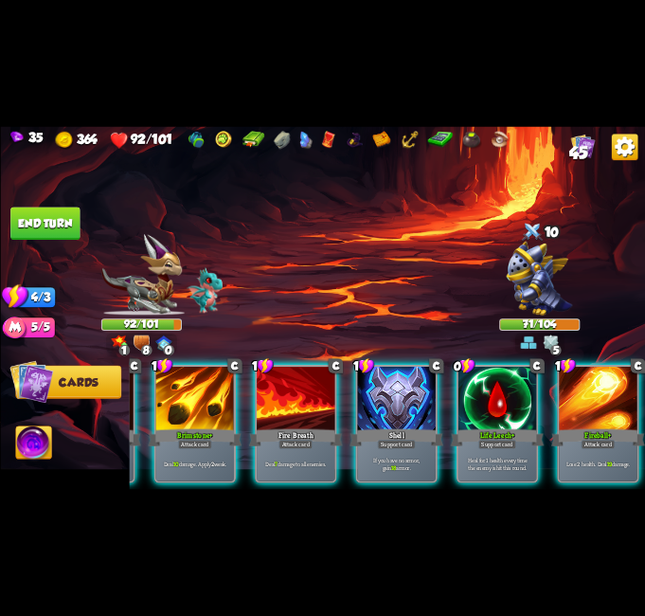
scroll to position [0, 177]
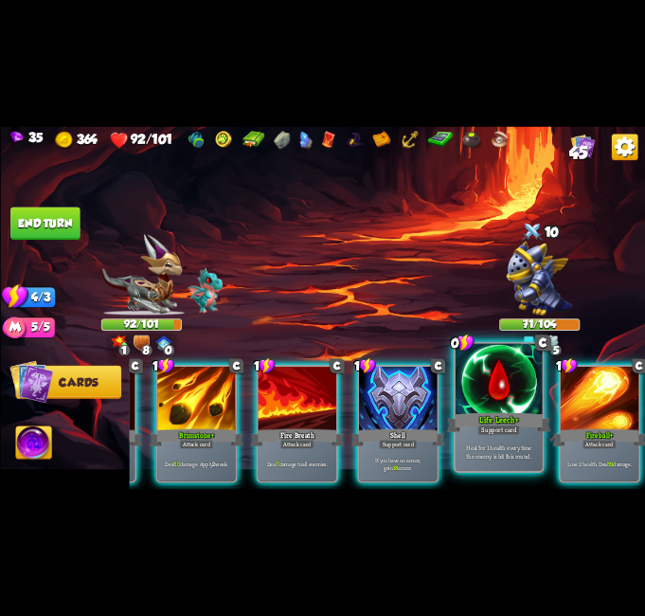
click at [499, 401] on div at bounding box center [498, 380] width 87 height 73
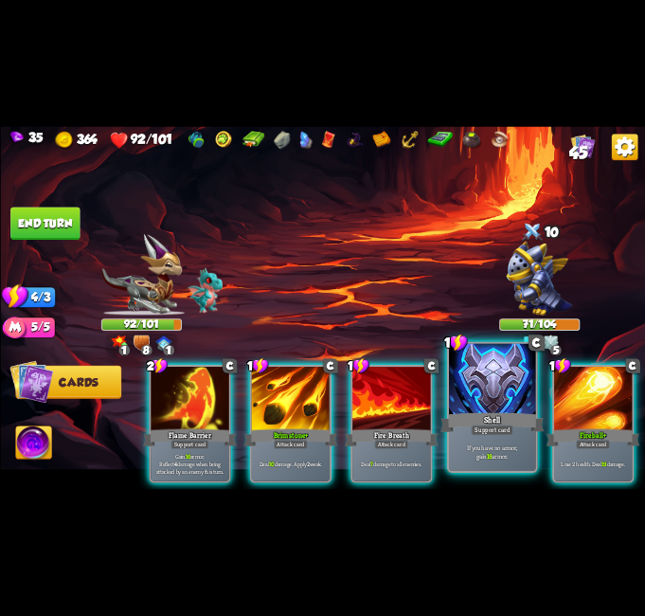
scroll to position [0, 0]
click at [456, 423] on div "Shell" at bounding box center [492, 422] width 104 height 23
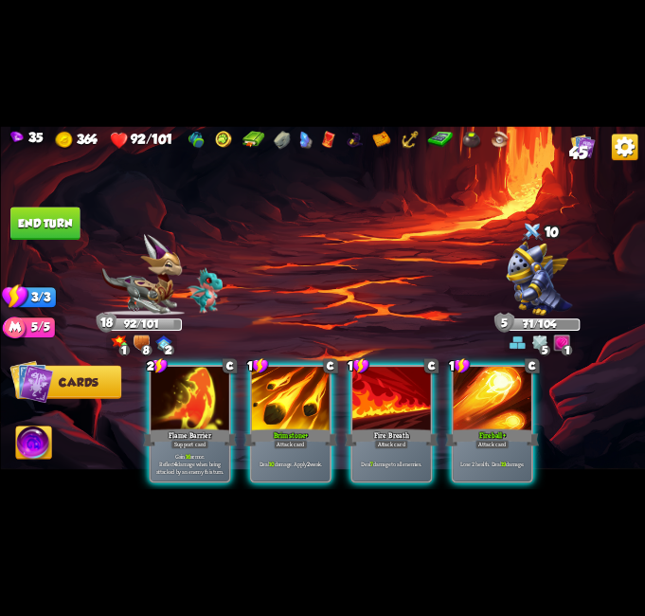
drag, startPoint x: 362, startPoint y: 388, endPoint x: 352, endPoint y: 390, distance: 10.6
click at [361, 388] on div at bounding box center [391, 399] width 78 height 65
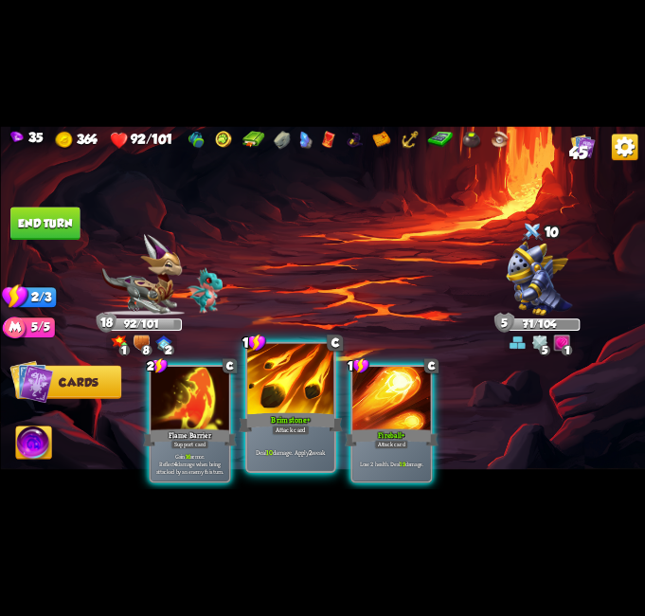
click at [294, 411] on div "Brimstone+" at bounding box center [291, 422] width 104 height 23
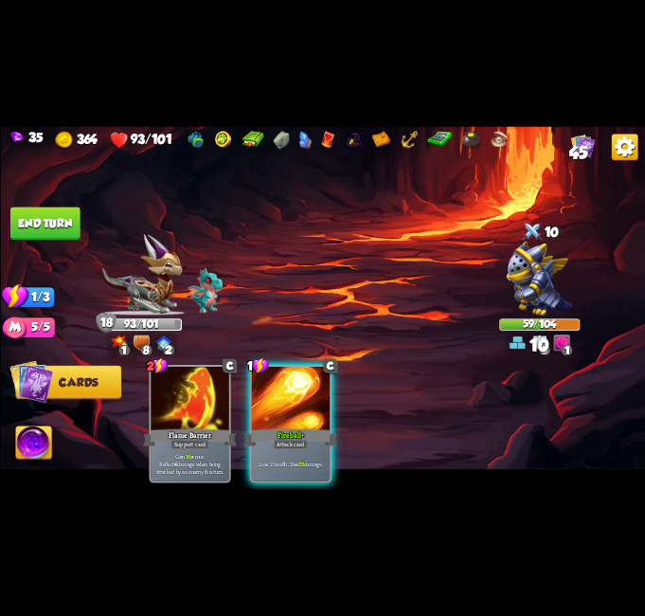
click at [49, 221] on button "End turn" at bounding box center [44, 223] width 69 height 33
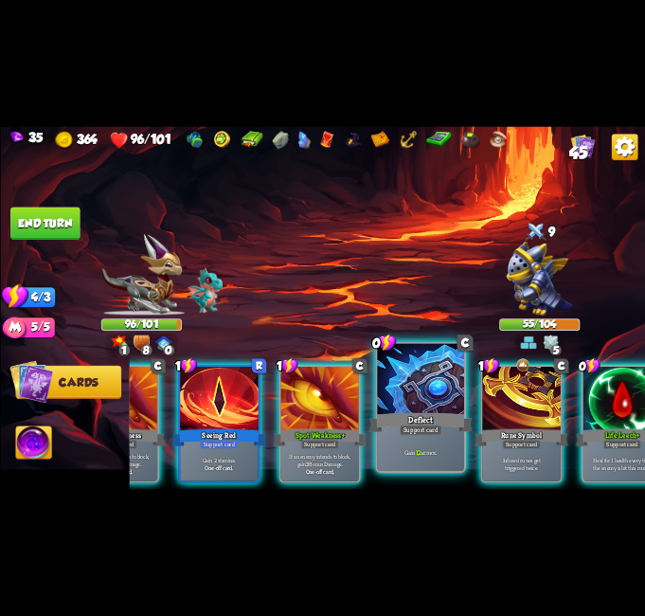
scroll to position [0, 144]
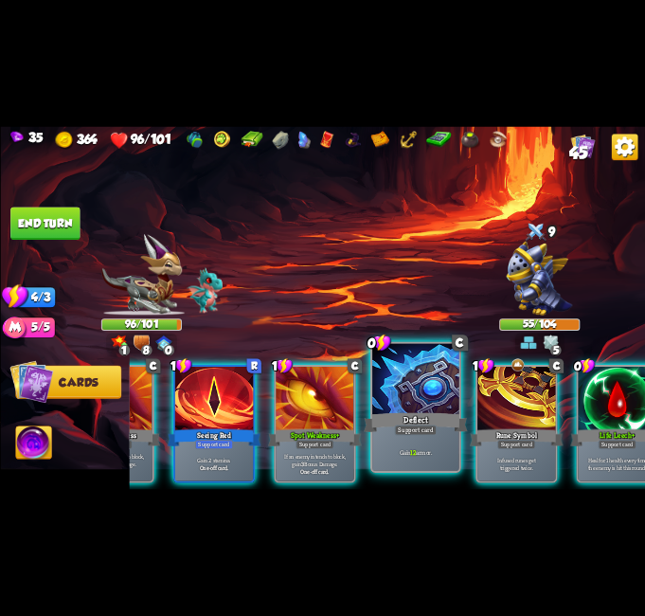
click at [407, 443] on div "Gain 12 armor." at bounding box center [415, 452] width 87 height 38
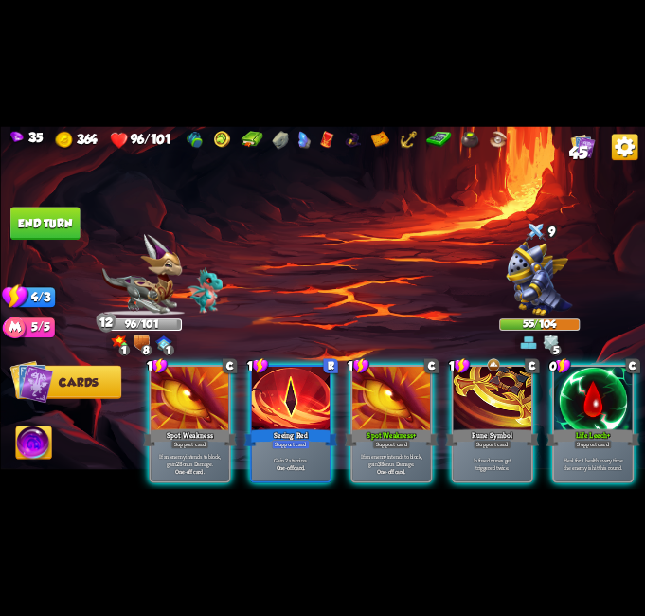
scroll to position [0, 0]
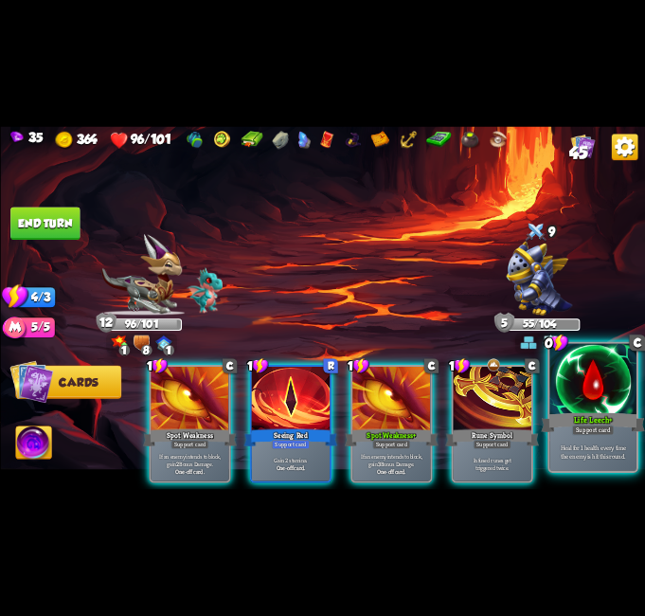
click at [591, 411] on div "Life Leech+" at bounding box center [593, 422] width 104 height 23
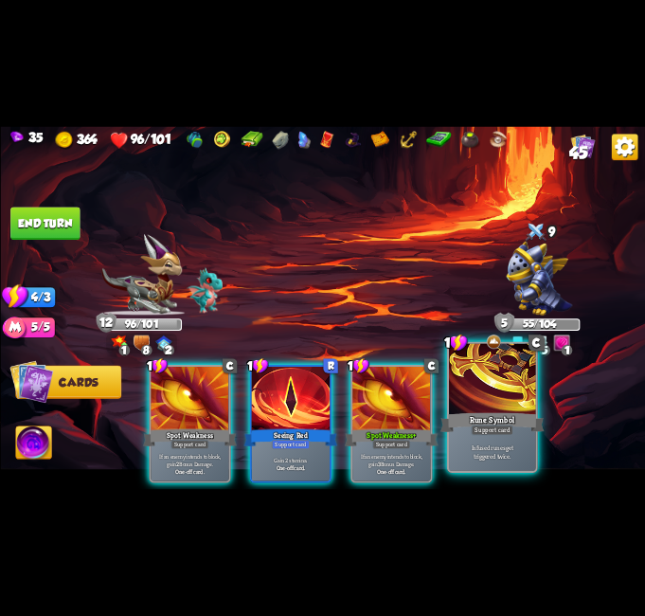
click at [502, 407] on div at bounding box center [492, 380] width 87 height 73
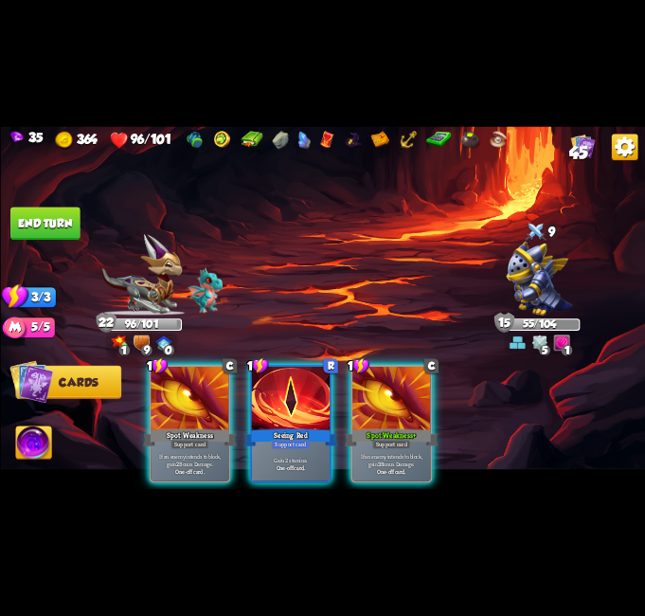
click at [52, 207] on button "End turn" at bounding box center [44, 223] width 69 height 33
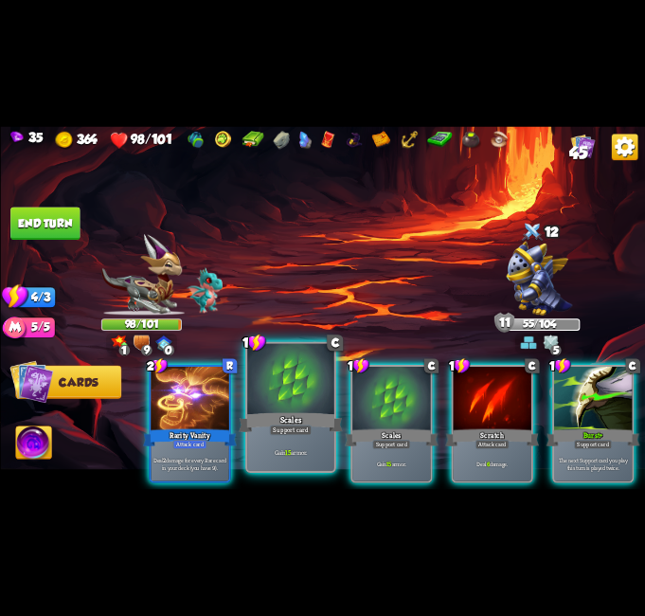
click at [313, 463] on div "Gain 15 armor." at bounding box center [290, 452] width 87 height 38
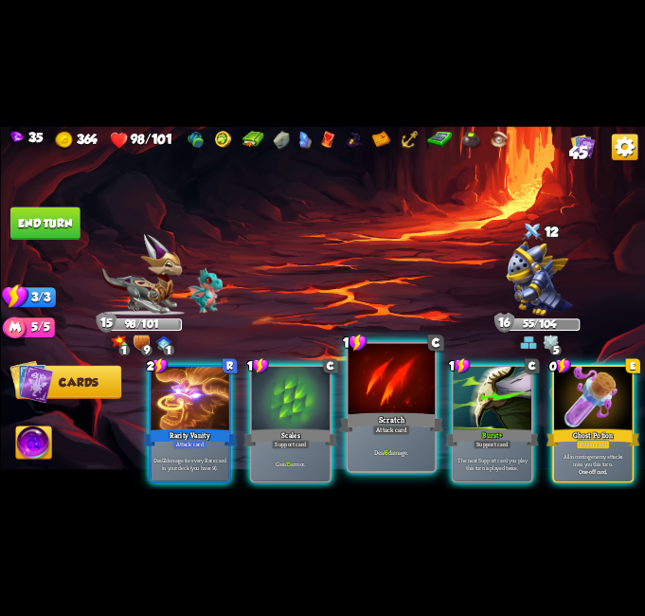
click at [375, 438] on div "Deal 6 damage." at bounding box center [391, 452] width 87 height 38
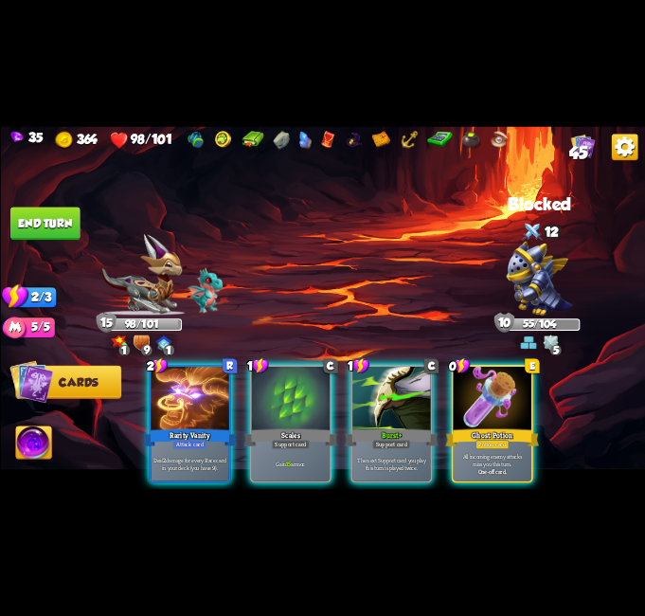
drag, startPoint x: 165, startPoint y: 452, endPoint x: 147, endPoint y: 413, distance: 42.8
click at [165, 457] on p "Deal 2 damage for every Rare card in your deck (you have 9)." at bounding box center [190, 464] width 74 height 15
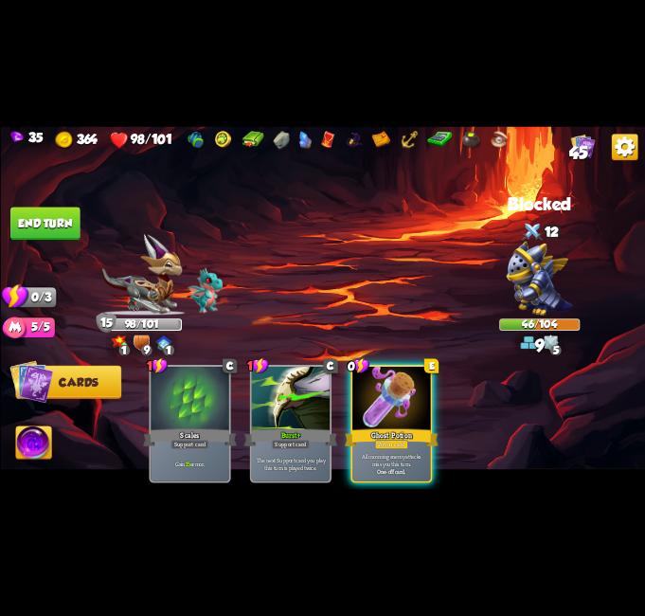
click at [40, 207] on button "End turn" at bounding box center [44, 223] width 69 height 33
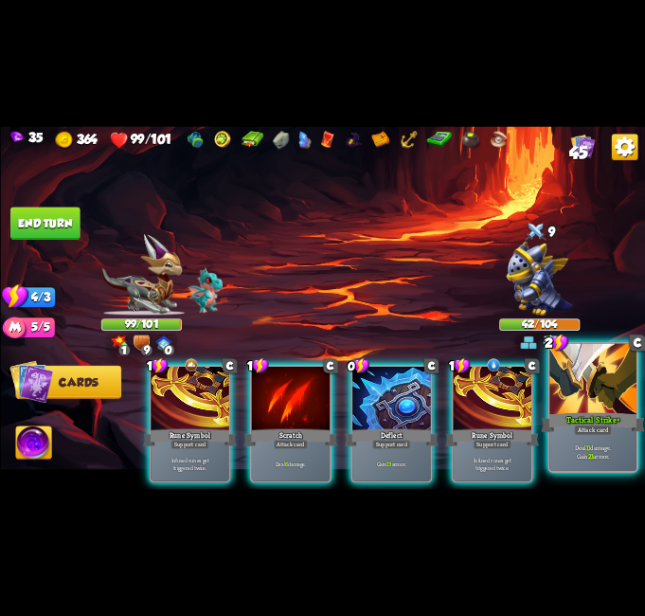
click at [608, 446] on p "Deal 11 damage. Gain 21 armor." at bounding box center [592, 451] width 82 height 17
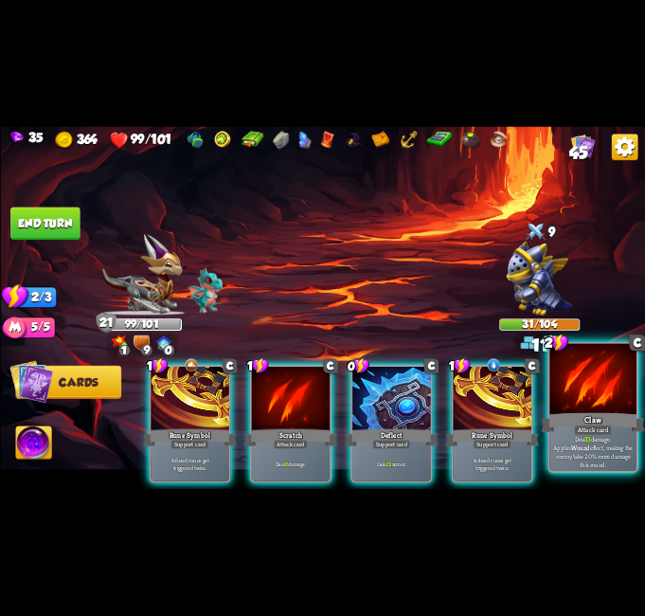
click at [592, 428] on div "Attack card" at bounding box center [593, 429] width 38 height 10
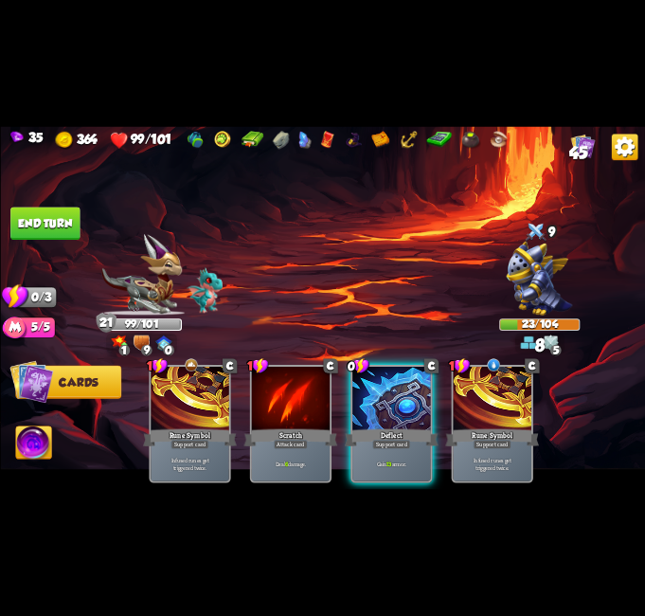
click at [28, 222] on button "End turn" at bounding box center [44, 223] width 69 height 33
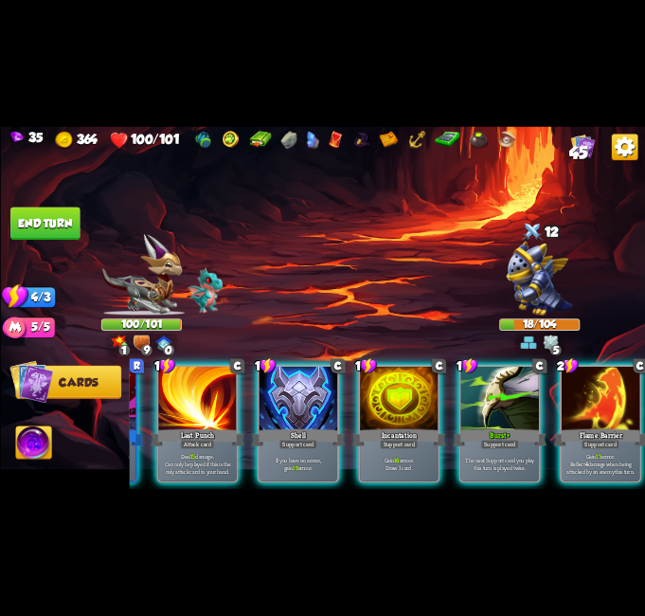
scroll to position [0, 180]
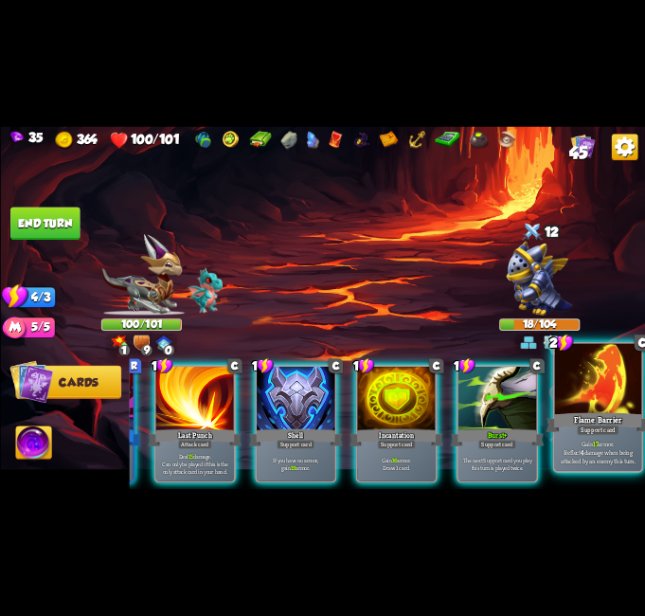
click at [582, 383] on div at bounding box center [597, 380] width 87 height 73
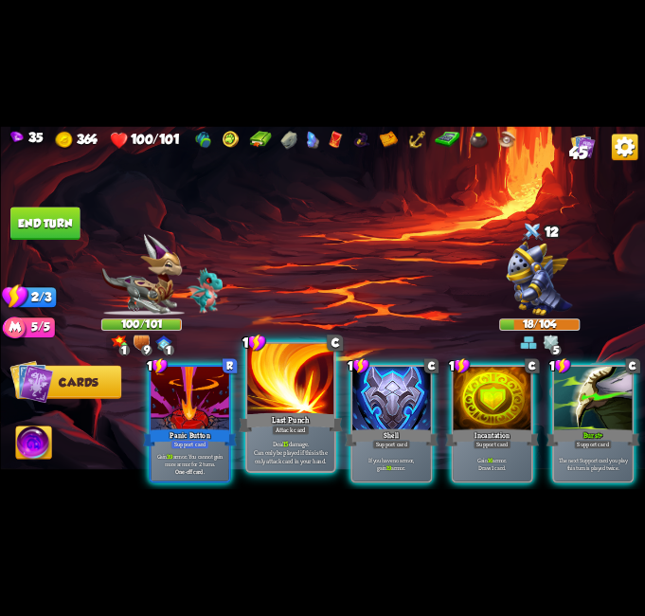
scroll to position [0, 0]
click at [313, 425] on div "Last Punch" at bounding box center [291, 422] width 104 height 23
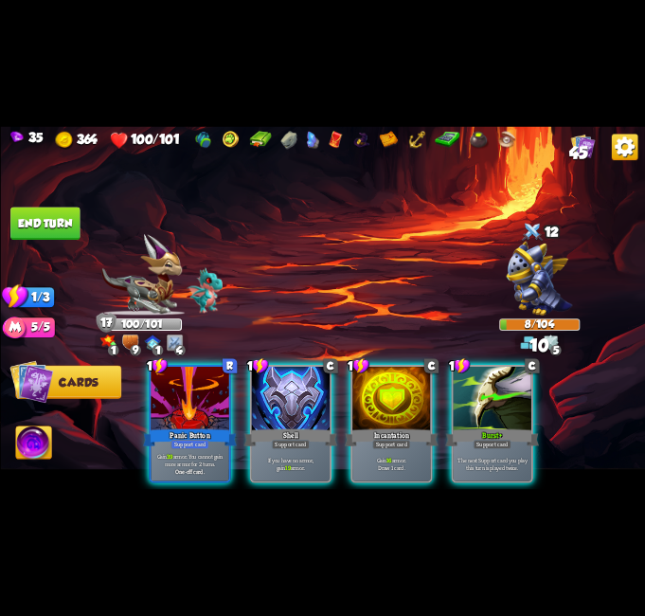
click at [30, 206] on img at bounding box center [322, 307] width 645 height 363
drag, startPoint x: 29, startPoint y: 215, endPoint x: 29, endPoint y: 240, distance: 24.6
click at [29, 219] on button "End turn" at bounding box center [44, 223] width 71 height 33
click at [29, 243] on img at bounding box center [322, 307] width 645 height 363
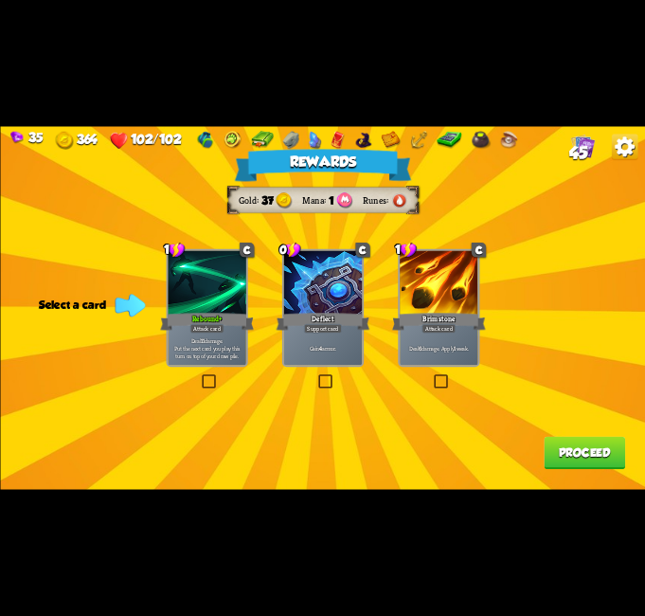
click at [432, 376] on label at bounding box center [432, 376] width 0 height 0
click at [0, 0] on input "checkbox" at bounding box center [0, 0] width 0 height 0
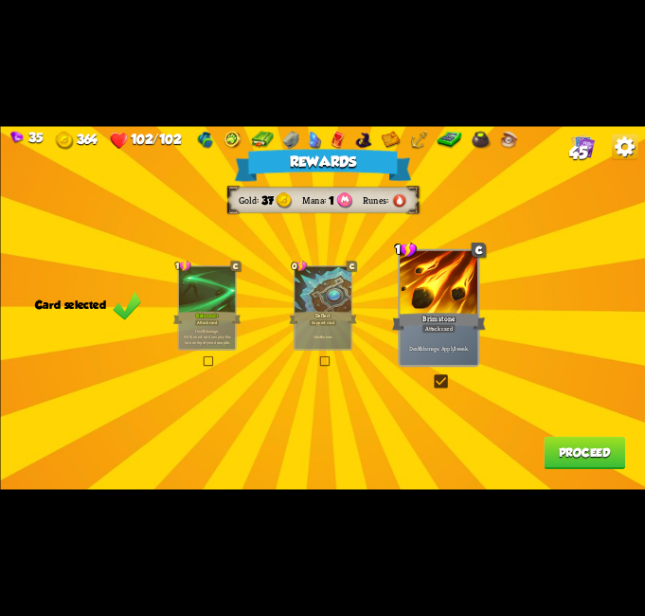
click at [558, 438] on button "Proceed" at bounding box center [584, 453] width 81 height 33
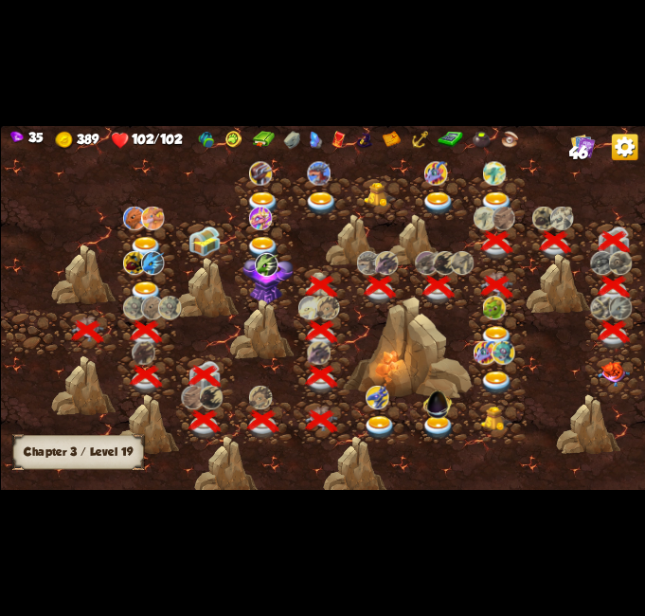
scroll to position [0, 288]
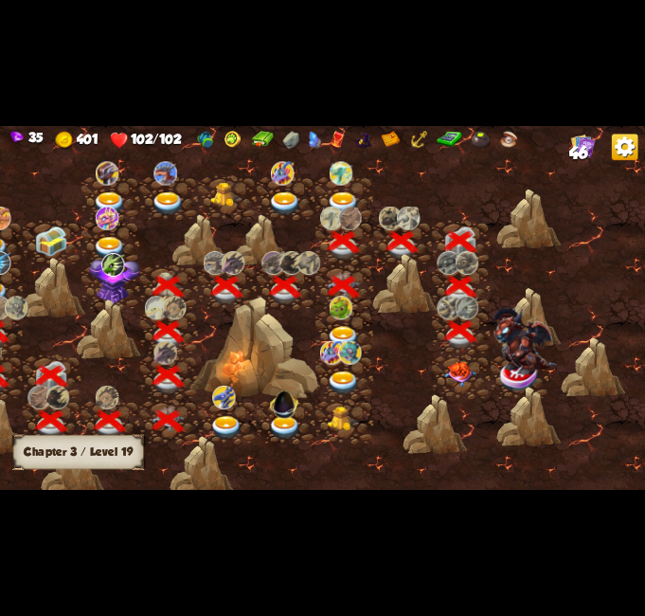
click at [453, 368] on img at bounding box center [459, 375] width 32 height 26
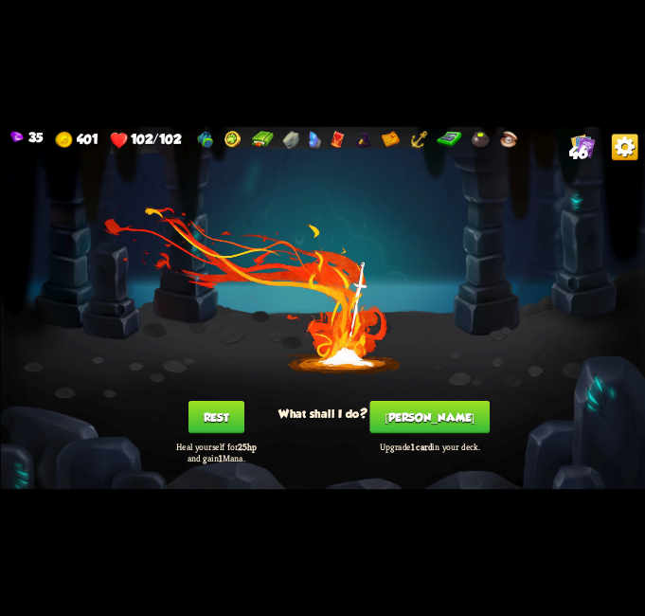
click at [442, 410] on button "[PERSON_NAME]" at bounding box center [430, 417] width 120 height 33
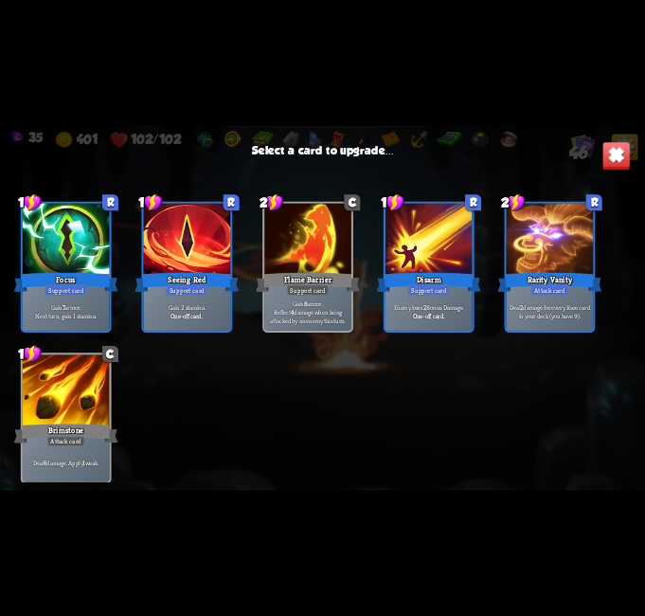
scroll to position [1449, 0]
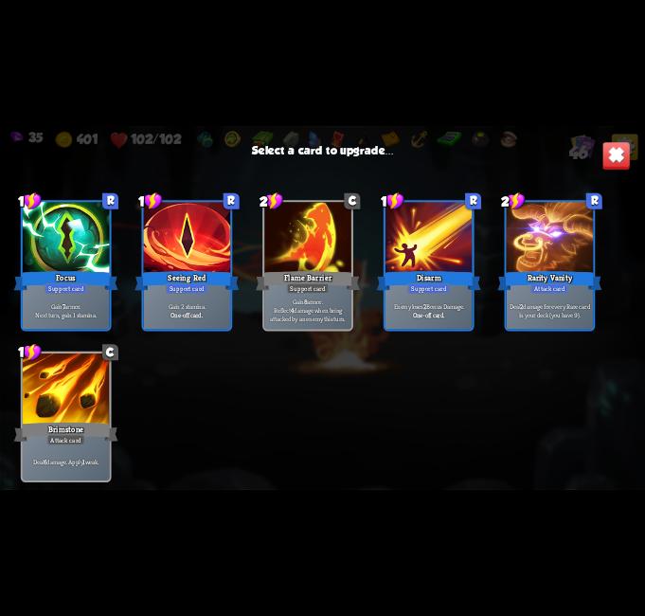
click at [566, 267] on div at bounding box center [549, 238] width 87 height 73
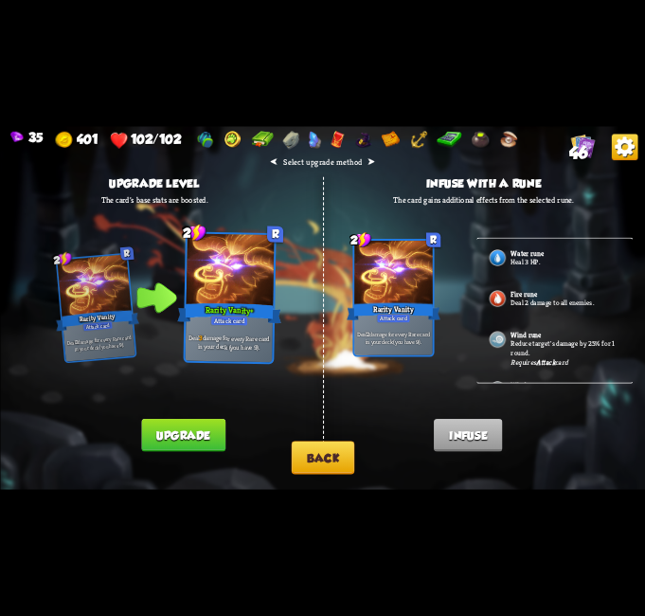
click at [196, 428] on button "Upgrade" at bounding box center [183, 435] width 84 height 33
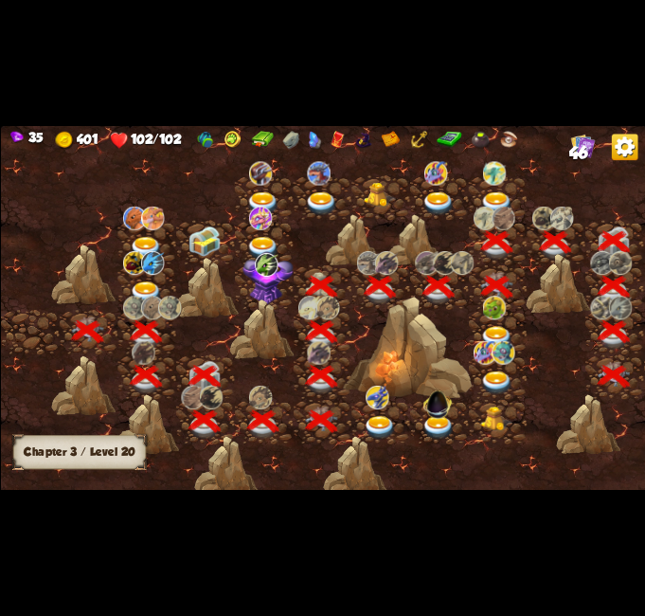
scroll to position [0, 288]
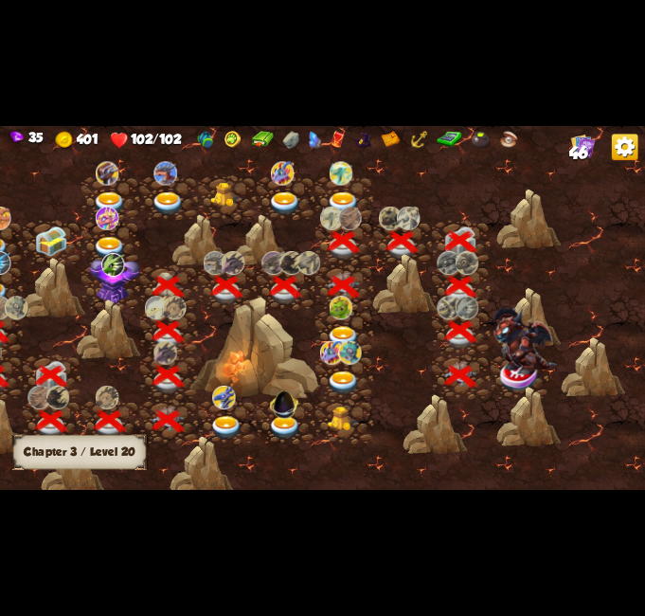
click at [516, 370] on img at bounding box center [525, 341] width 64 height 67
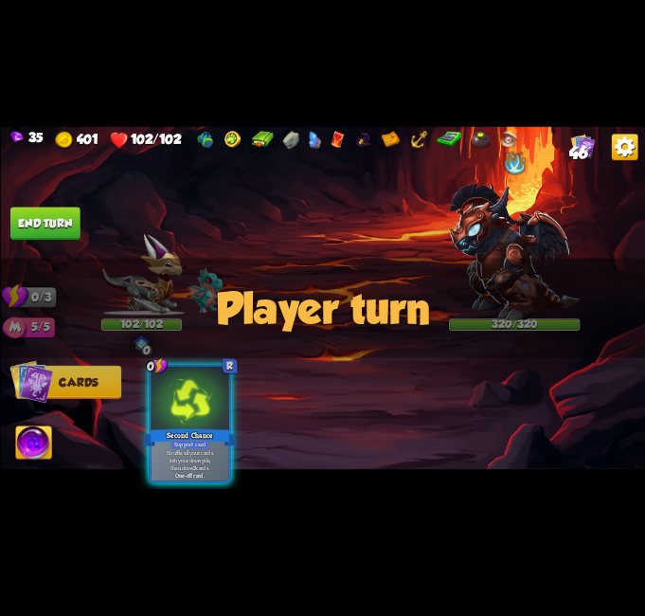
click at [503, 154] on div at bounding box center [514, 162] width 25 height 27
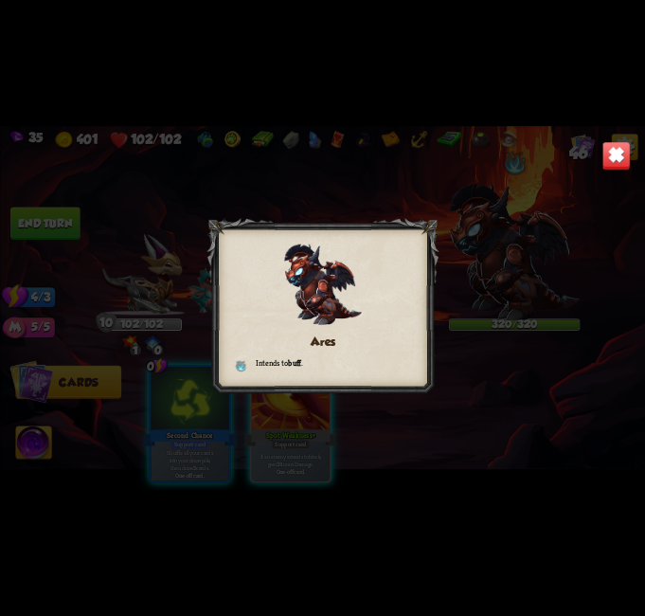
click at [603, 159] on img at bounding box center [616, 155] width 28 height 28
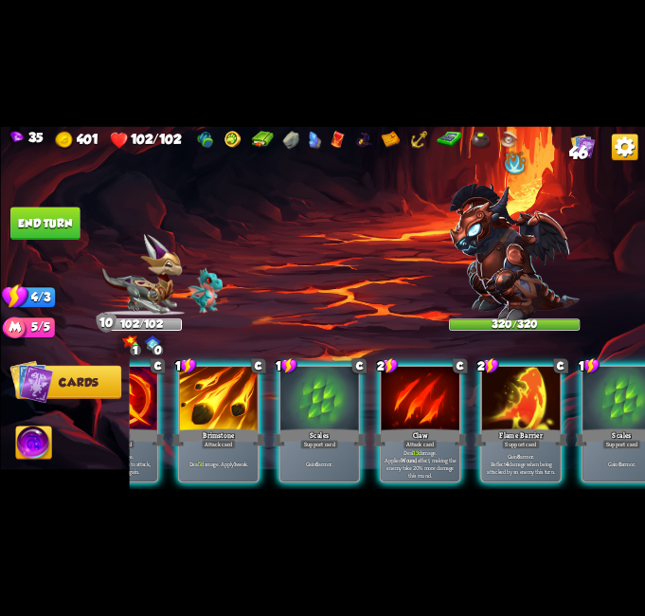
scroll to position [0, 559]
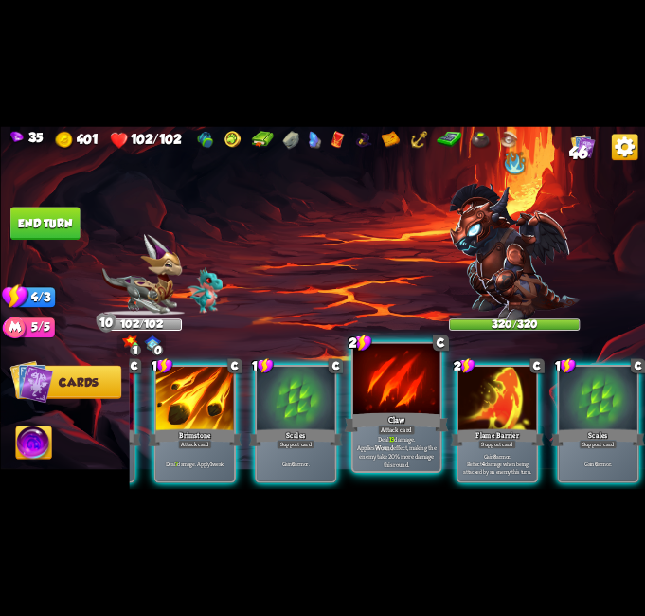
click at [416, 399] on div at bounding box center [395, 380] width 87 height 73
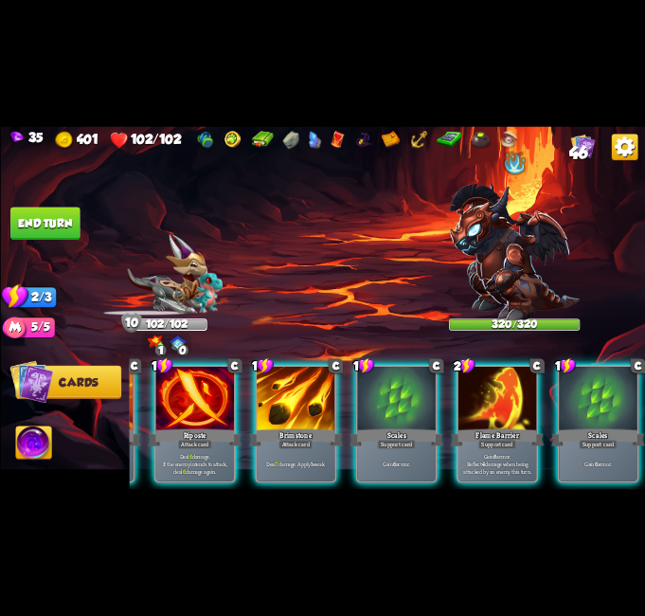
scroll to position [0, 370]
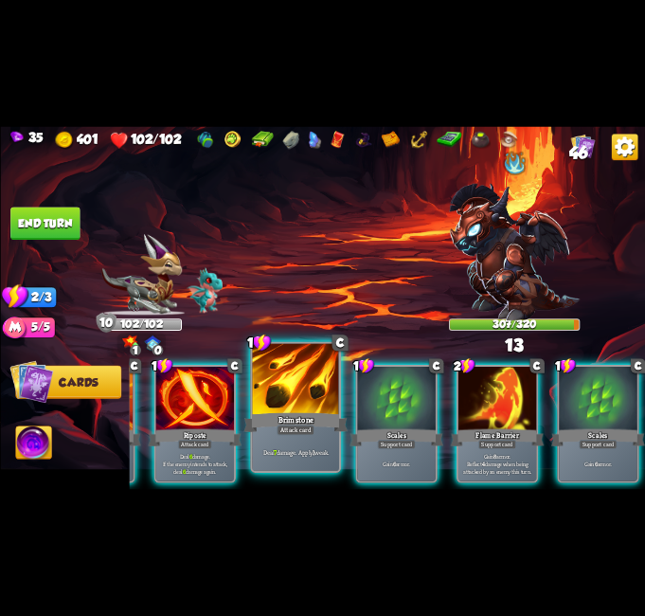
click at [294, 399] on div at bounding box center [295, 380] width 87 height 73
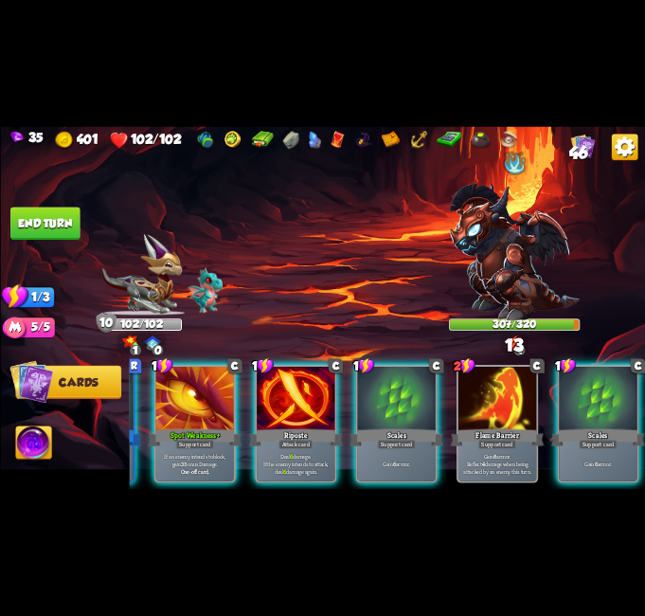
scroll to position [0, 180]
drag, startPoint x: 387, startPoint y: 491, endPoint x: 316, endPoint y: 489, distance: 70.1
click at [316, 489] on div "35 401 102/102 46 Select an enemy to attack... You don't have enough stamina to…" at bounding box center [322, 308] width 645 height 616
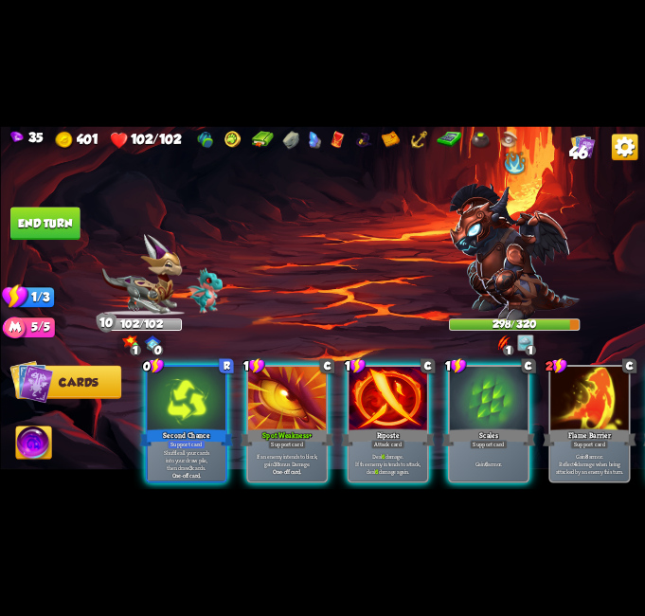
scroll to position [0, 0]
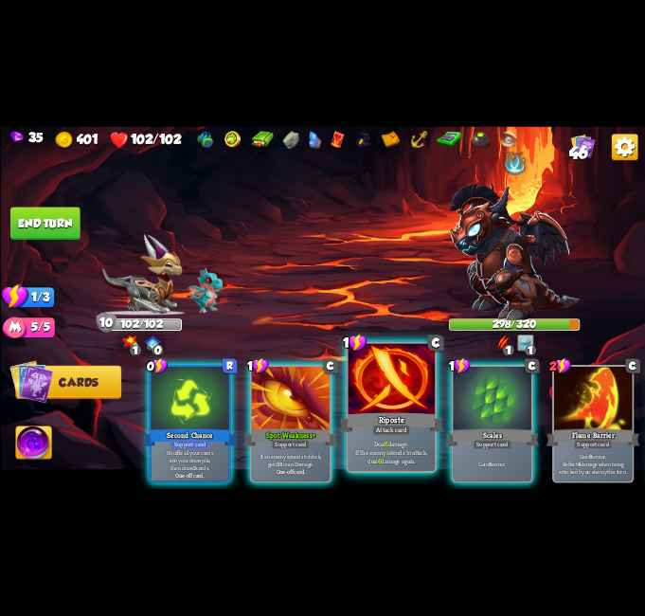
click at [412, 381] on div at bounding box center [391, 380] width 87 height 73
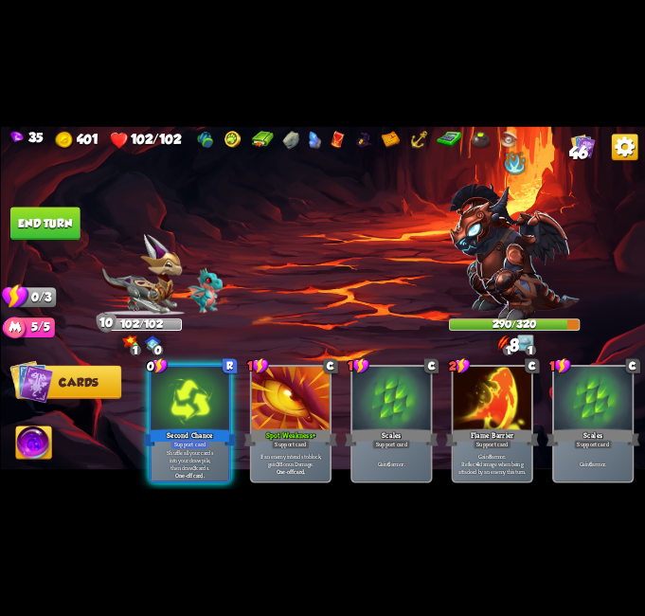
click at [38, 203] on img at bounding box center [322, 307] width 645 height 363
click at [40, 206] on img at bounding box center [322, 307] width 645 height 363
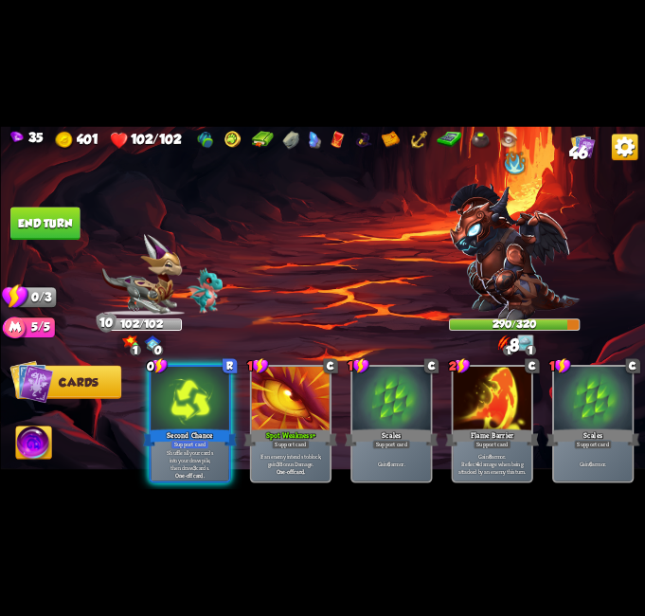
click at [38, 214] on button "End turn" at bounding box center [44, 223] width 69 height 33
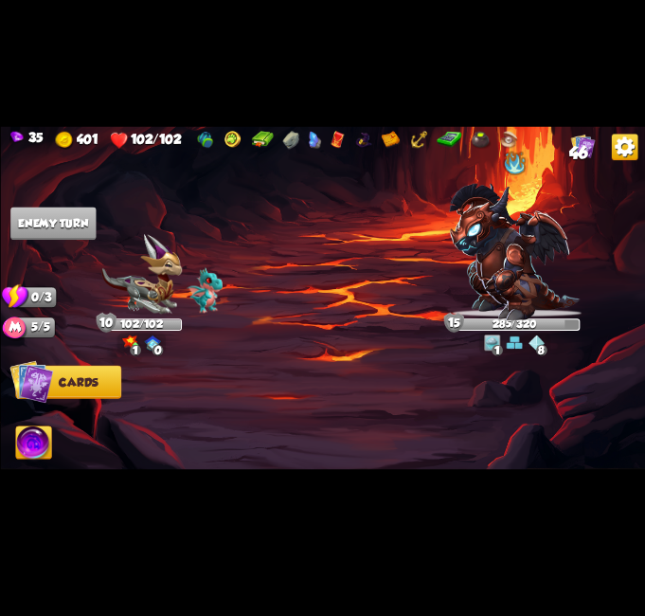
click at [533, 344] on img at bounding box center [537, 342] width 16 height 16
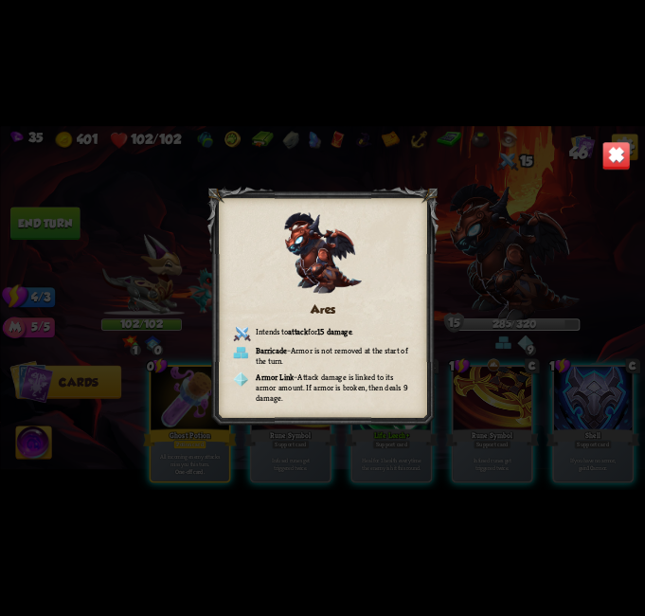
click at [603, 155] on img at bounding box center [616, 155] width 28 height 28
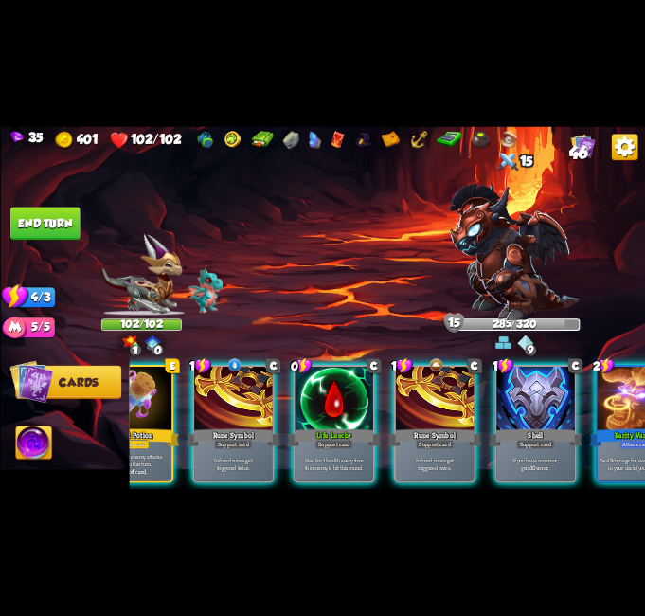
scroll to position [0, 180]
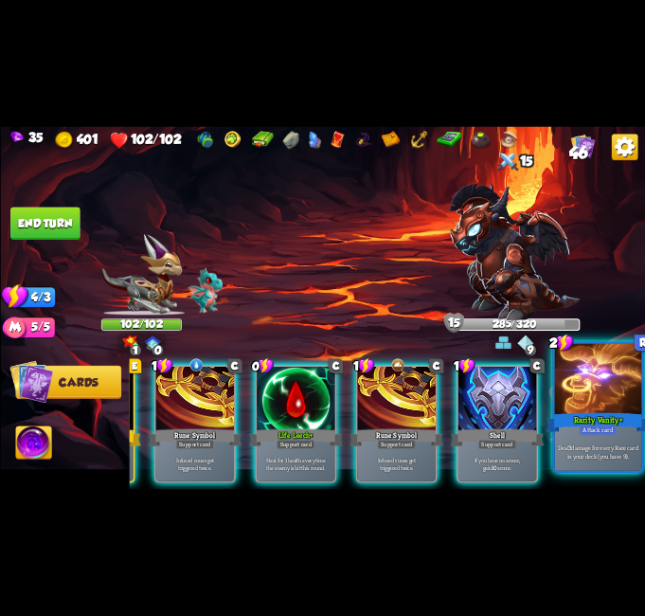
drag, startPoint x: 583, startPoint y: 393, endPoint x: 584, endPoint y: 374, distance: 19.0
click at [584, 374] on div at bounding box center [597, 380] width 87 height 73
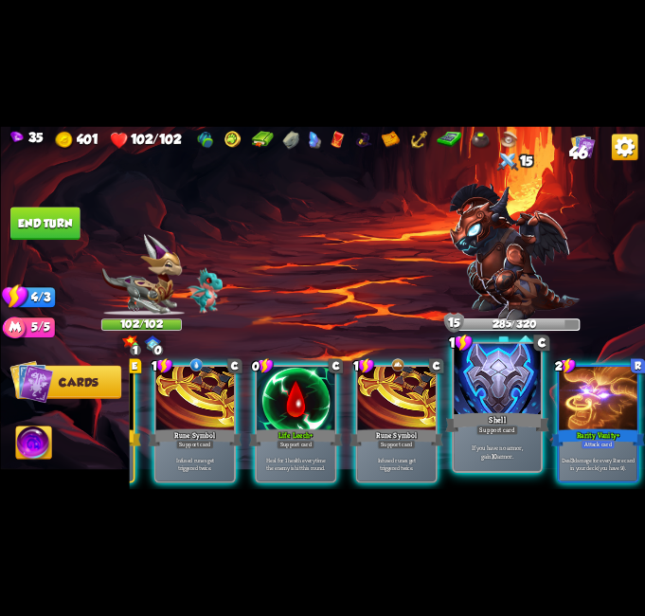
scroll to position [0, 0]
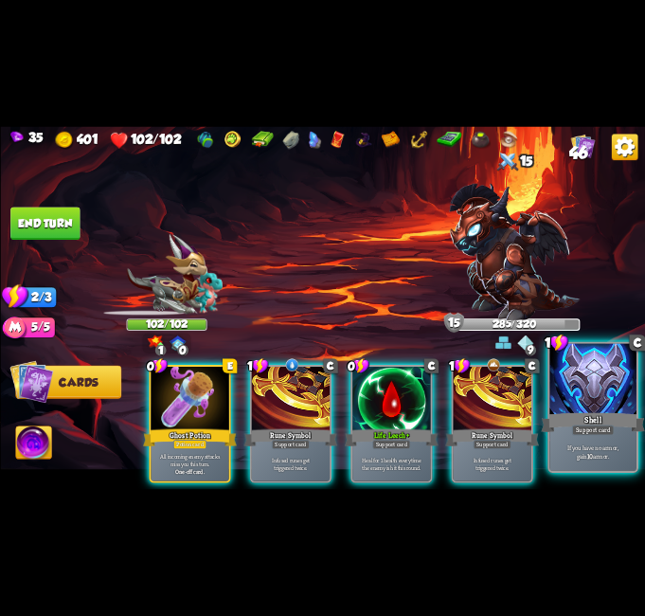
click at [593, 373] on div at bounding box center [593, 380] width 87 height 73
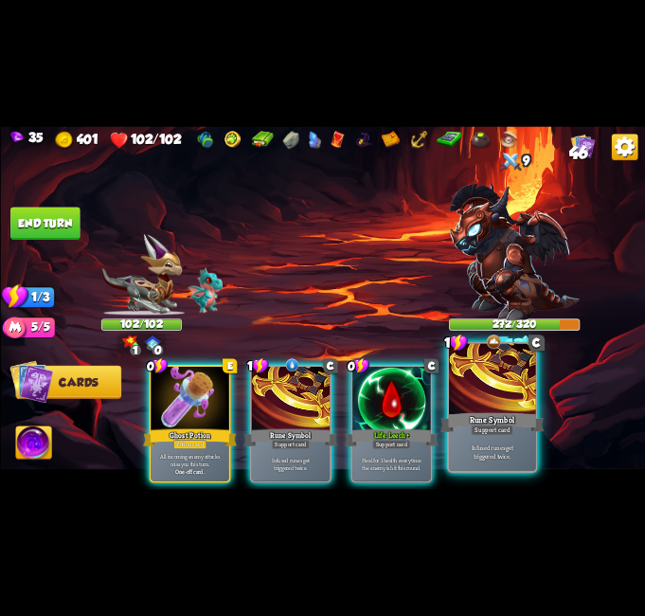
drag, startPoint x: 505, startPoint y: 406, endPoint x: 506, endPoint y: 381, distance: 24.7
click at [505, 405] on div at bounding box center [492, 380] width 87 height 73
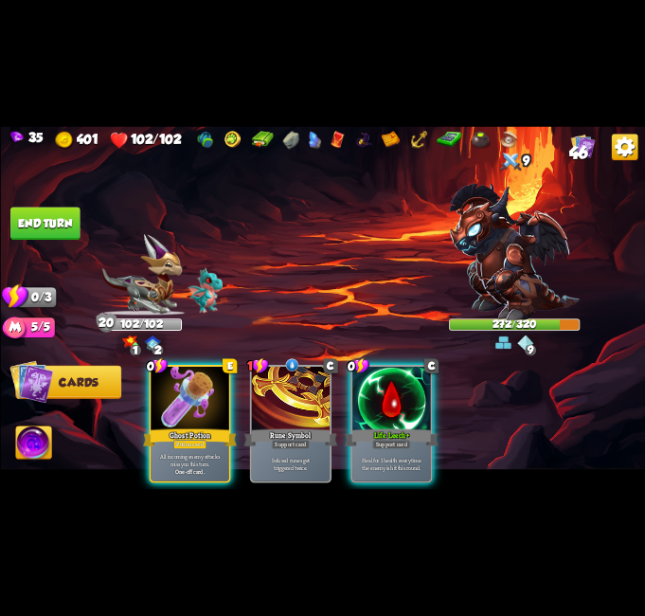
click at [35, 220] on button "End turn" at bounding box center [44, 223] width 69 height 33
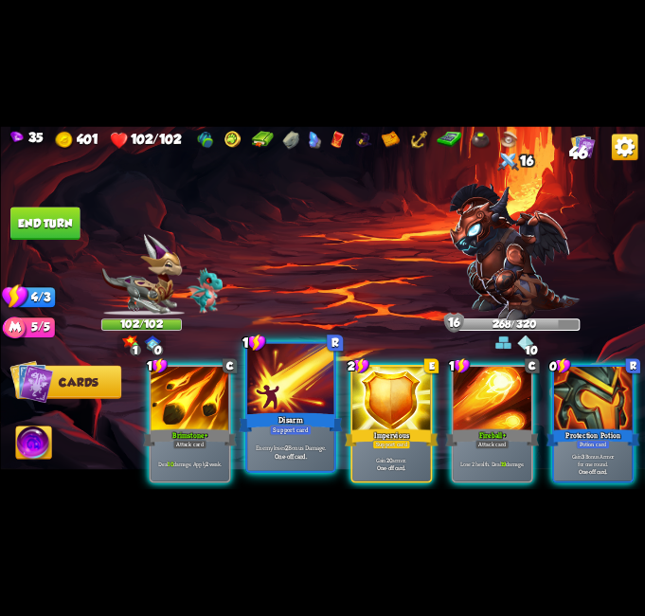
click at [303, 443] on p "Enemy loses 2 Bonus Damage." at bounding box center [290, 447] width 82 height 9
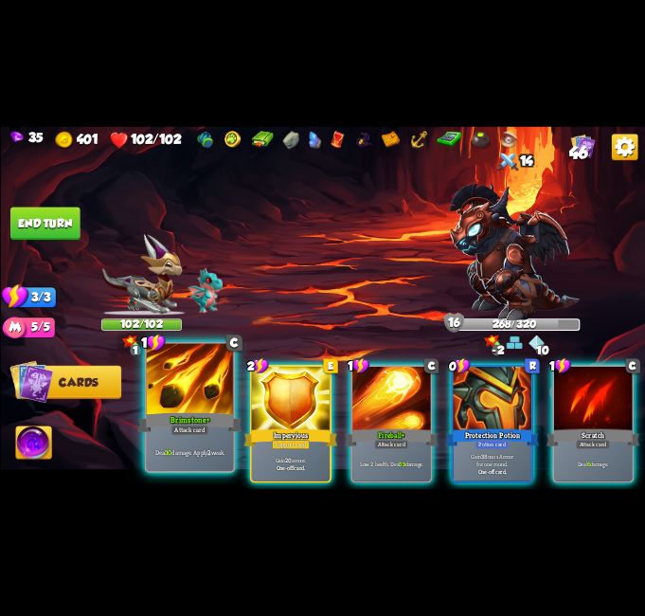
click at [190, 433] on div "Attack card" at bounding box center [190, 429] width 38 height 10
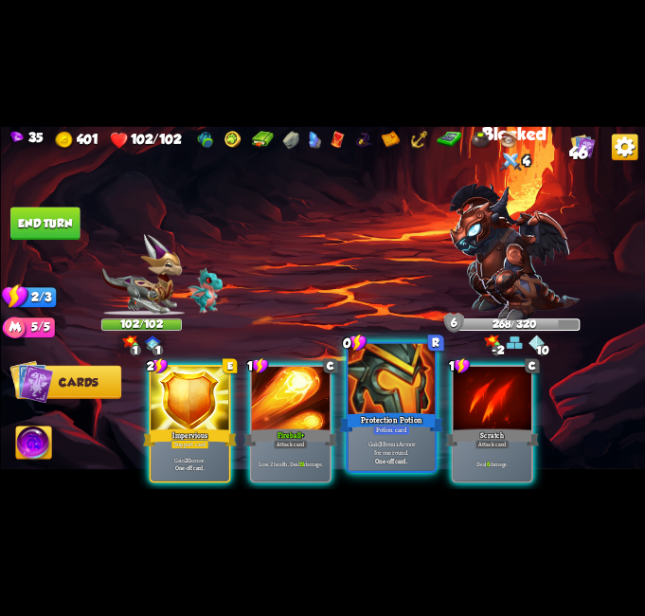
click at [381, 393] on div at bounding box center [391, 380] width 87 height 73
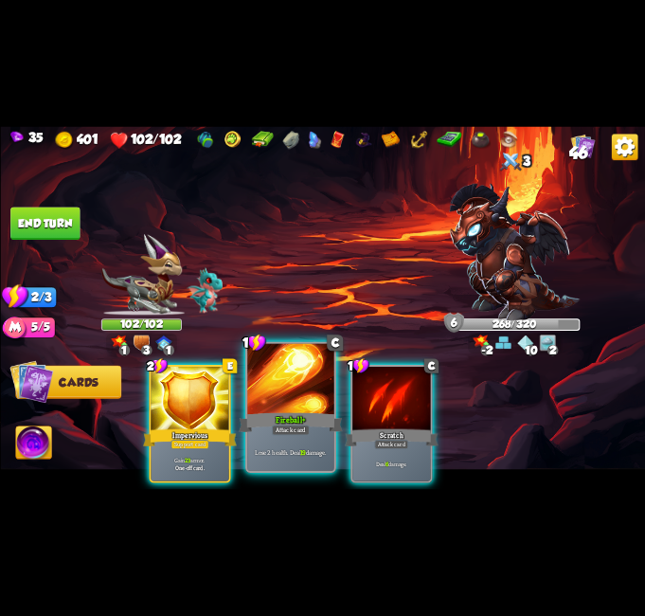
click at [295, 412] on div "Fireball+" at bounding box center [291, 422] width 104 height 23
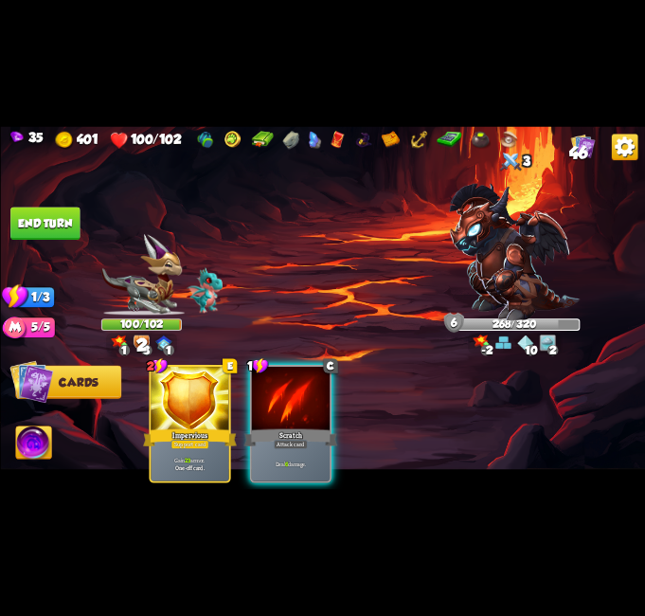
click at [298, 427] on div "Scratch" at bounding box center [291, 437] width 94 height 21
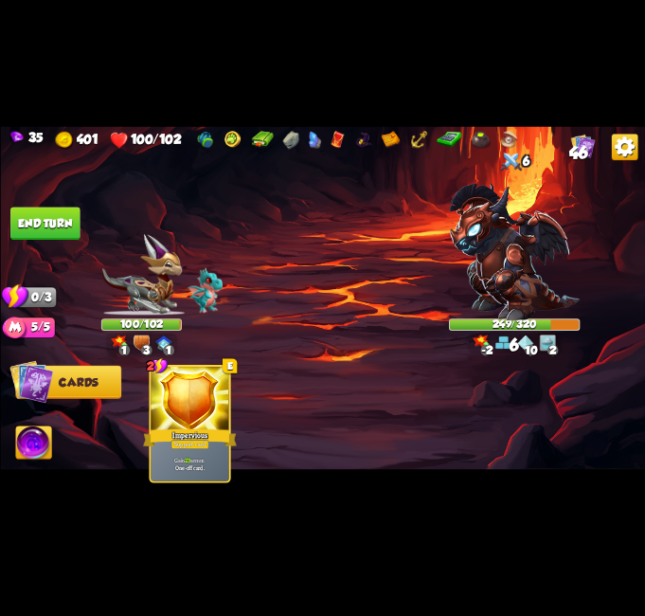
click at [65, 240] on button "End turn" at bounding box center [44, 223] width 69 height 33
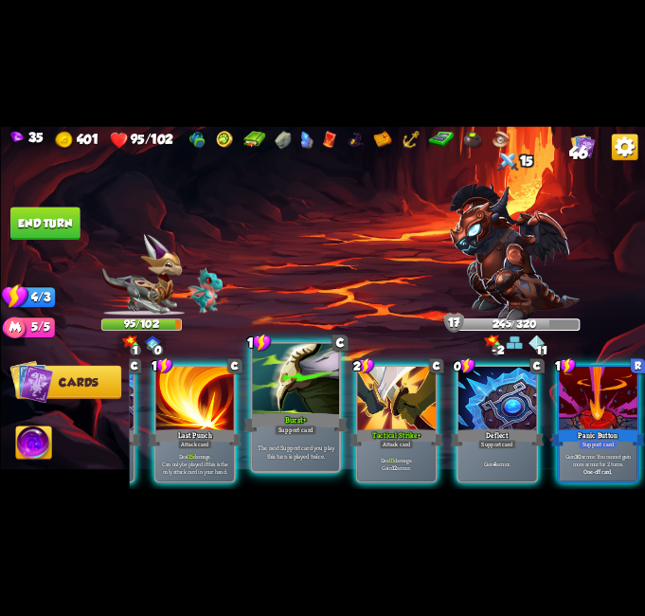
click at [291, 432] on div "Support card" at bounding box center [295, 429] width 43 height 10
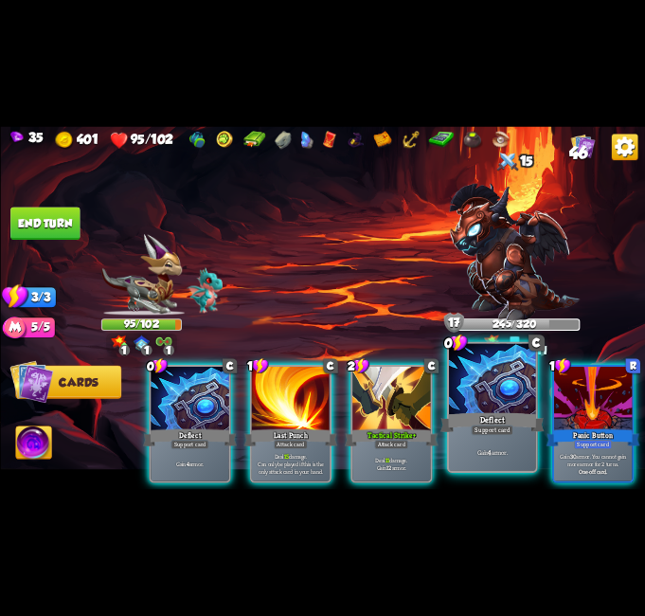
click at [498, 394] on div at bounding box center [492, 380] width 87 height 73
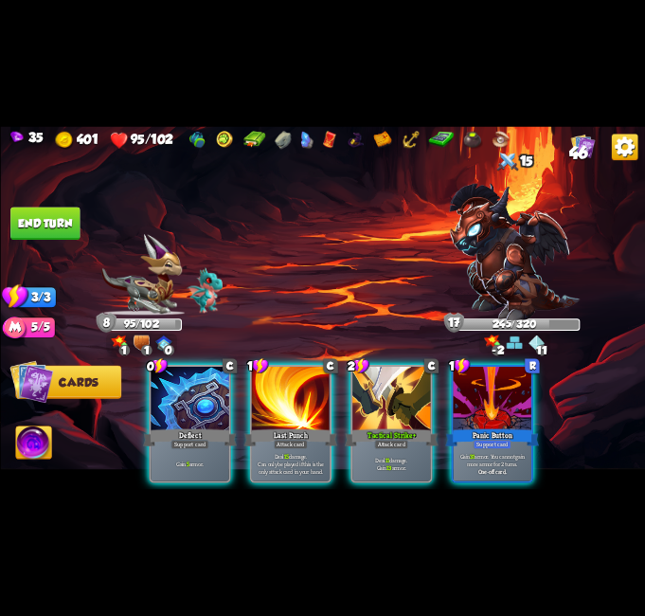
click at [357, 376] on div at bounding box center [391, 399] width 78 height 65
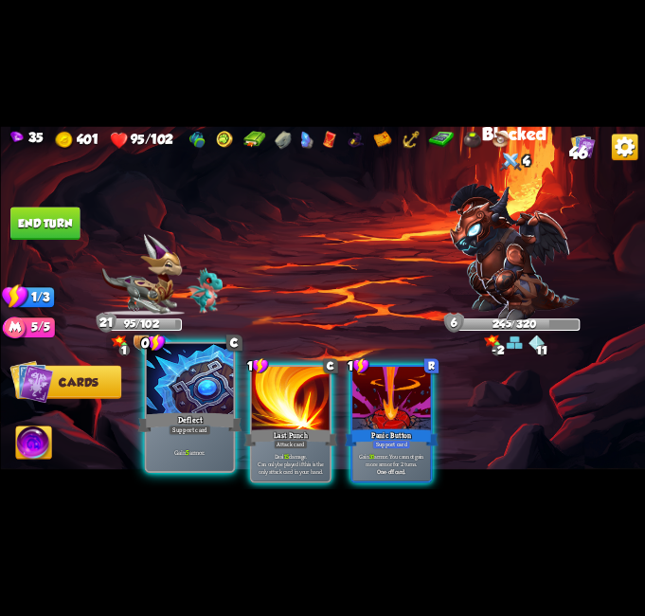
click at [184, 406] on div at bounding box center [189, 380] width 87 height 73
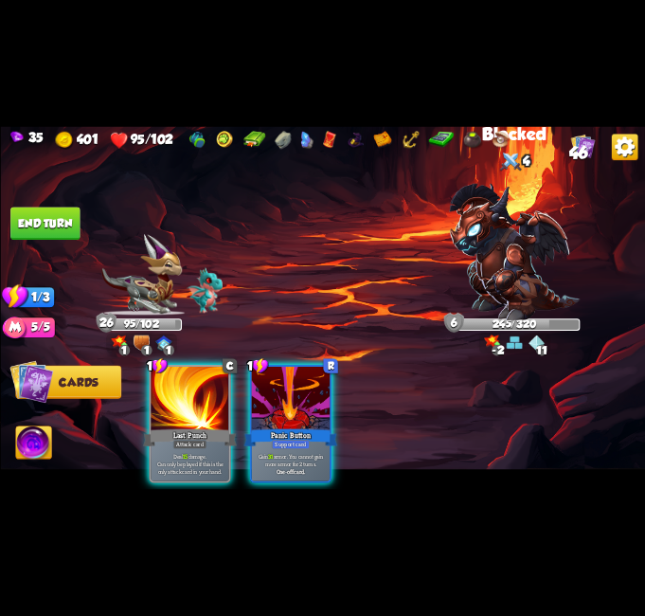
click at [183, 407] on div at bounding box center [190, 399] width 78 height 65
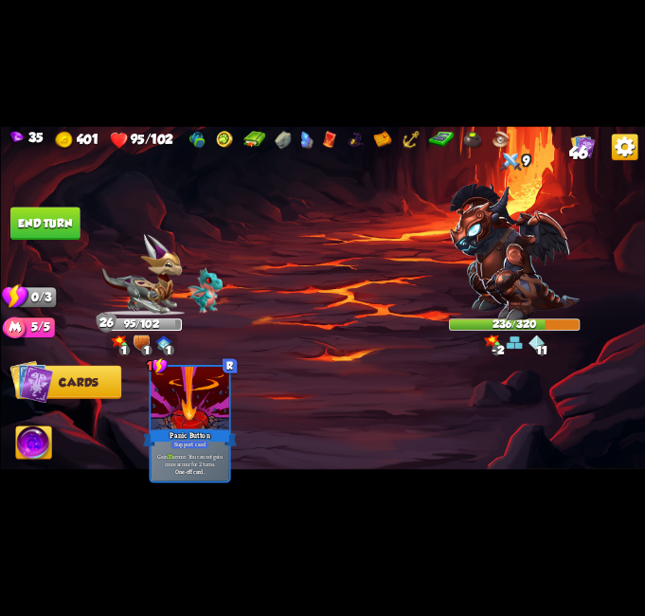
click at [54, 218] on button "End turn" at bounding box center [44, 223] width 69 height 33
